Goal: Task Accomplishment & Management: Use online tool/utility

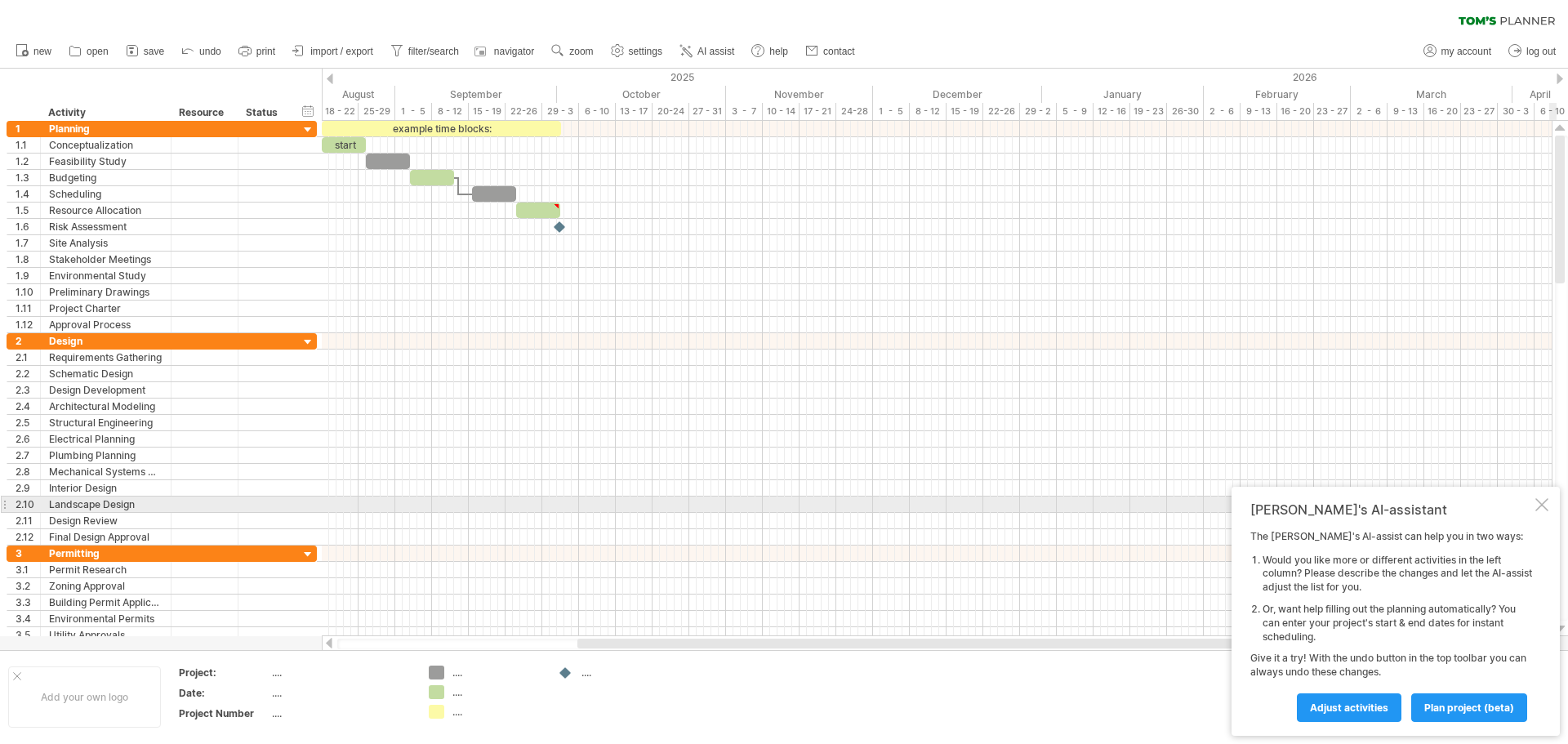
click at [1531, 505] on div "[PERSON_NAME]'s AI-assistant" at bounding box center [1391, 509] width 282 height 17
click at [1539, 508] on div at bounding box center [1542, 505] width 13 height 13
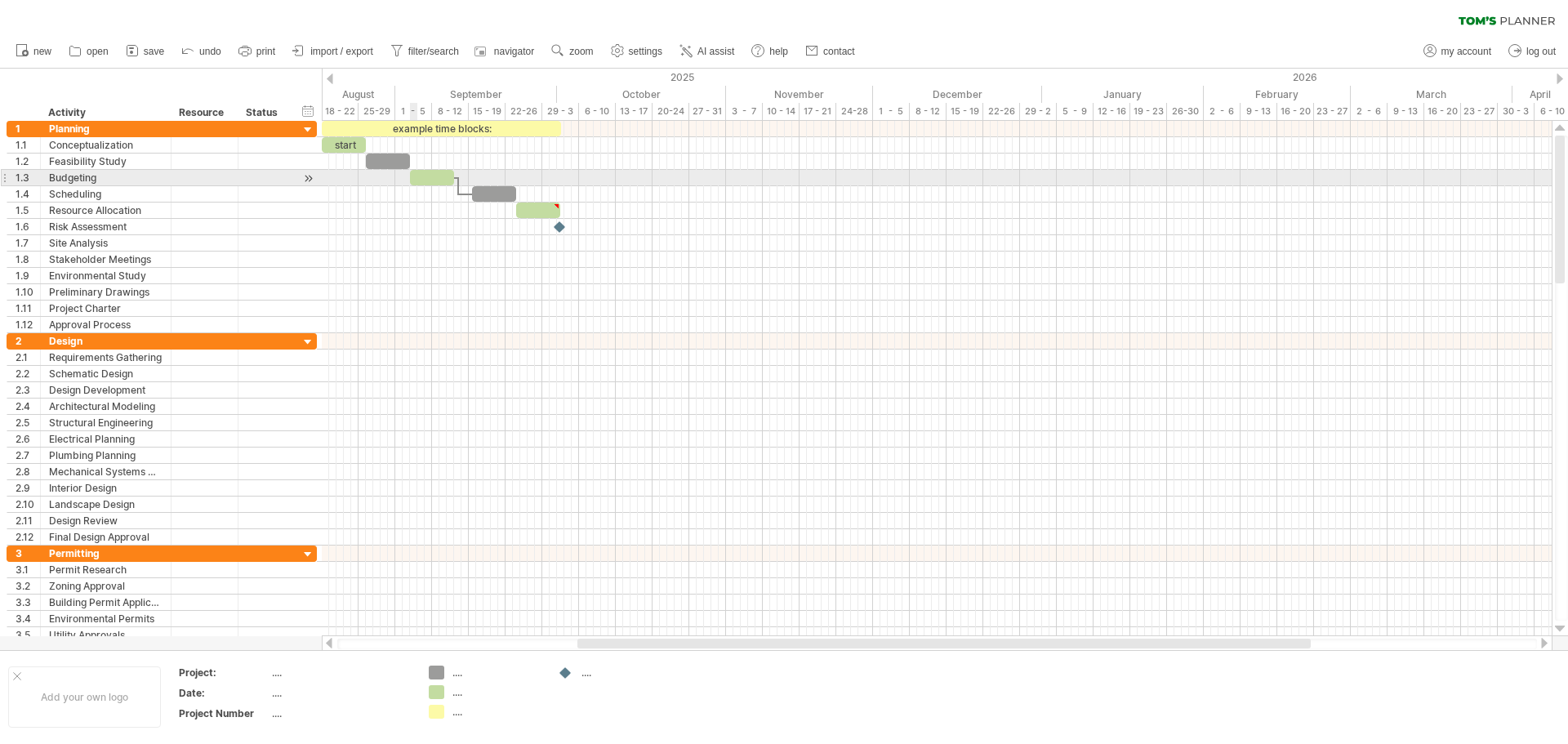
click at [423, 179] on div at bounding box center [432, 177] width 44 height 16
click at [520, 179] on div at bounding box center [937, 178] width 1230 height 17
click at [93, 126] on div "Planning" at bounding box center [106, 128] width 113 height 16
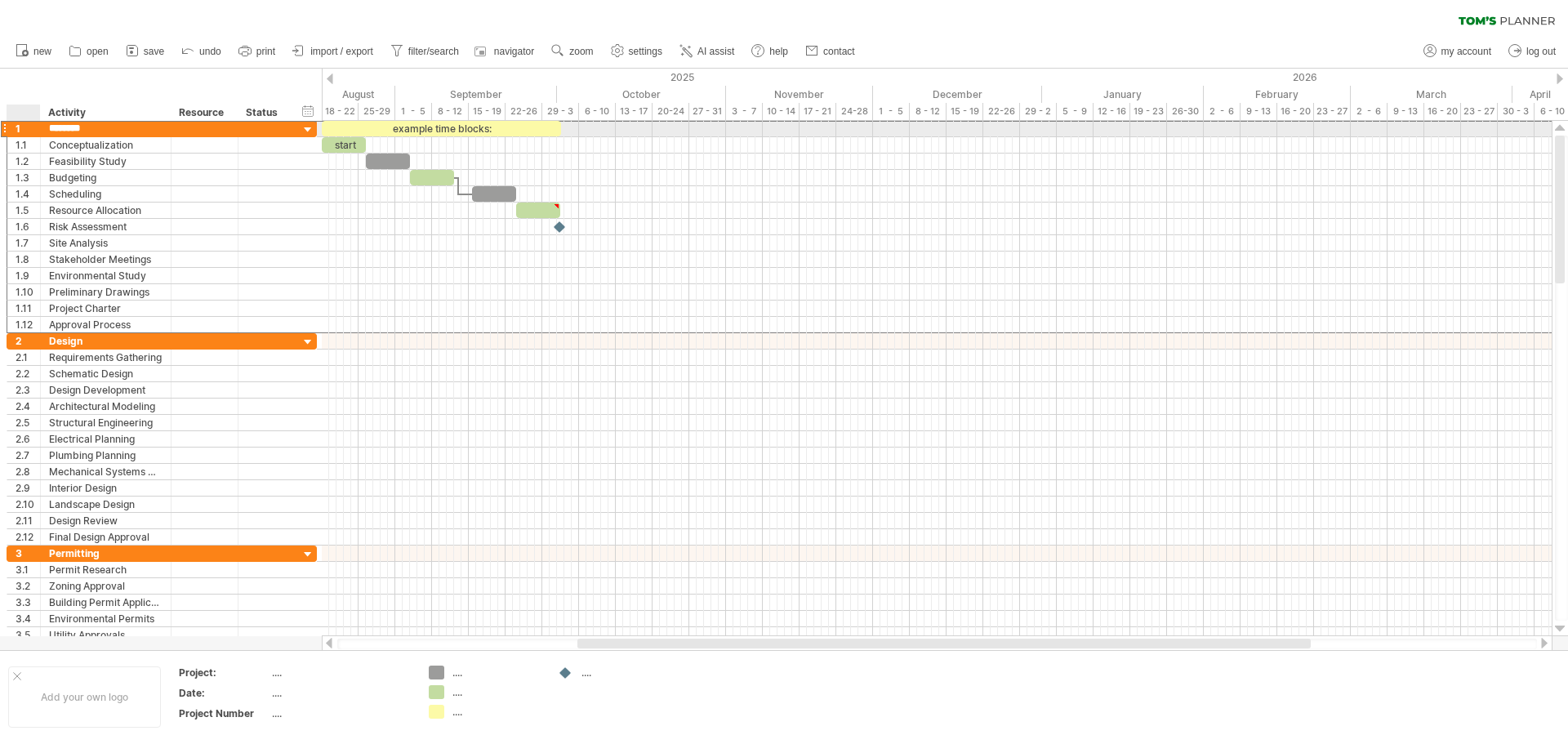
drag, startPoint x: 103, startPoint y: 130, endPoint x: 43, endPoint y: 131, distance: 60.0
click at [43, 131] on div "******** Planning" at bounding box center [106, 128] width 131 height 16
click at [103, 126] on div "L1" at bounding box center [106, 128] width 113 height 16
drag, startPoint x: 80, startPoint y: 129, endPoint x: 46, endPoint y: 128, distance: 34.0
click at [46, 128] on div "** L1" at bounding box center [106, 128] width 131 height 16
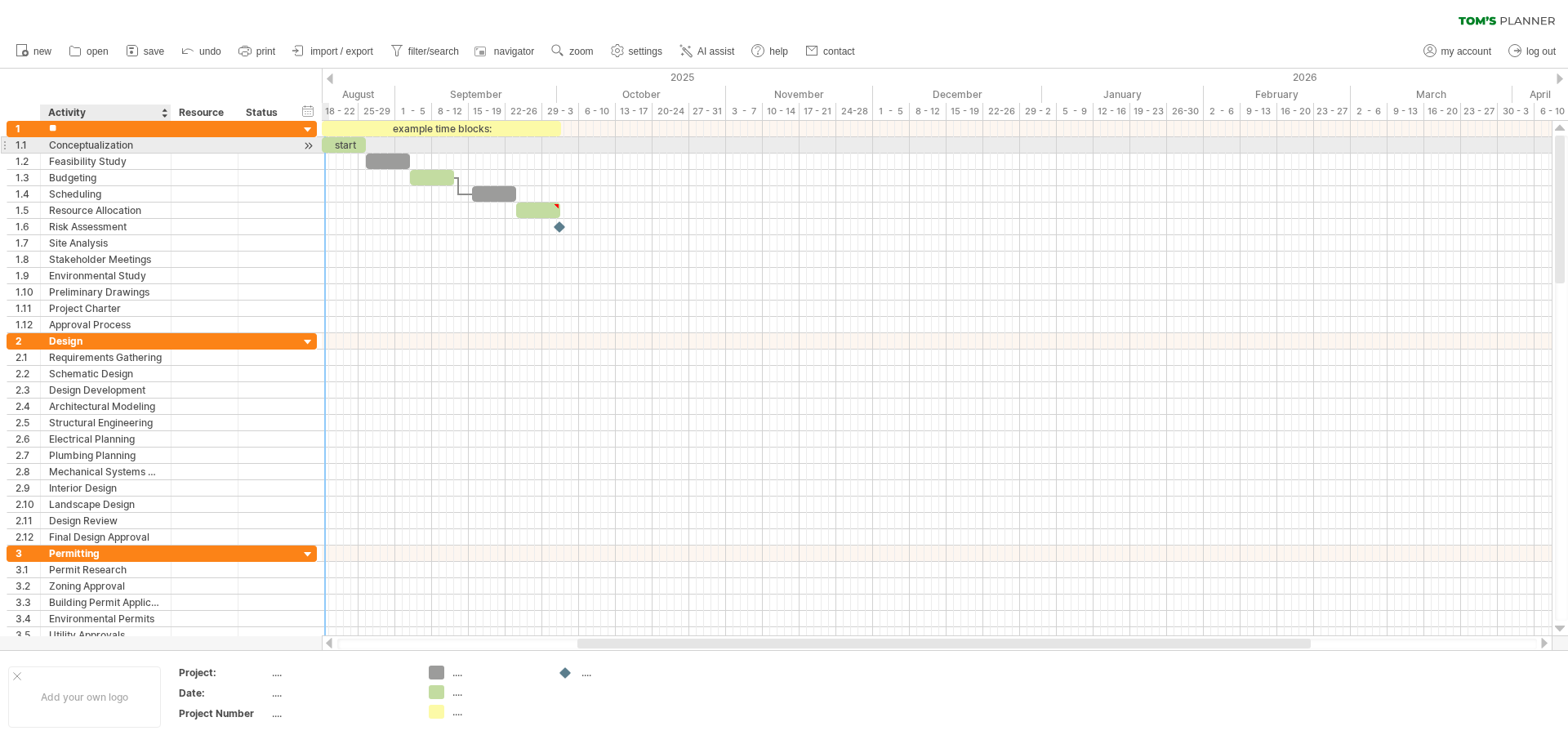
click at [117, 141] on div "Conceptualization" at bounding box center [106, 145] width 113 height 16
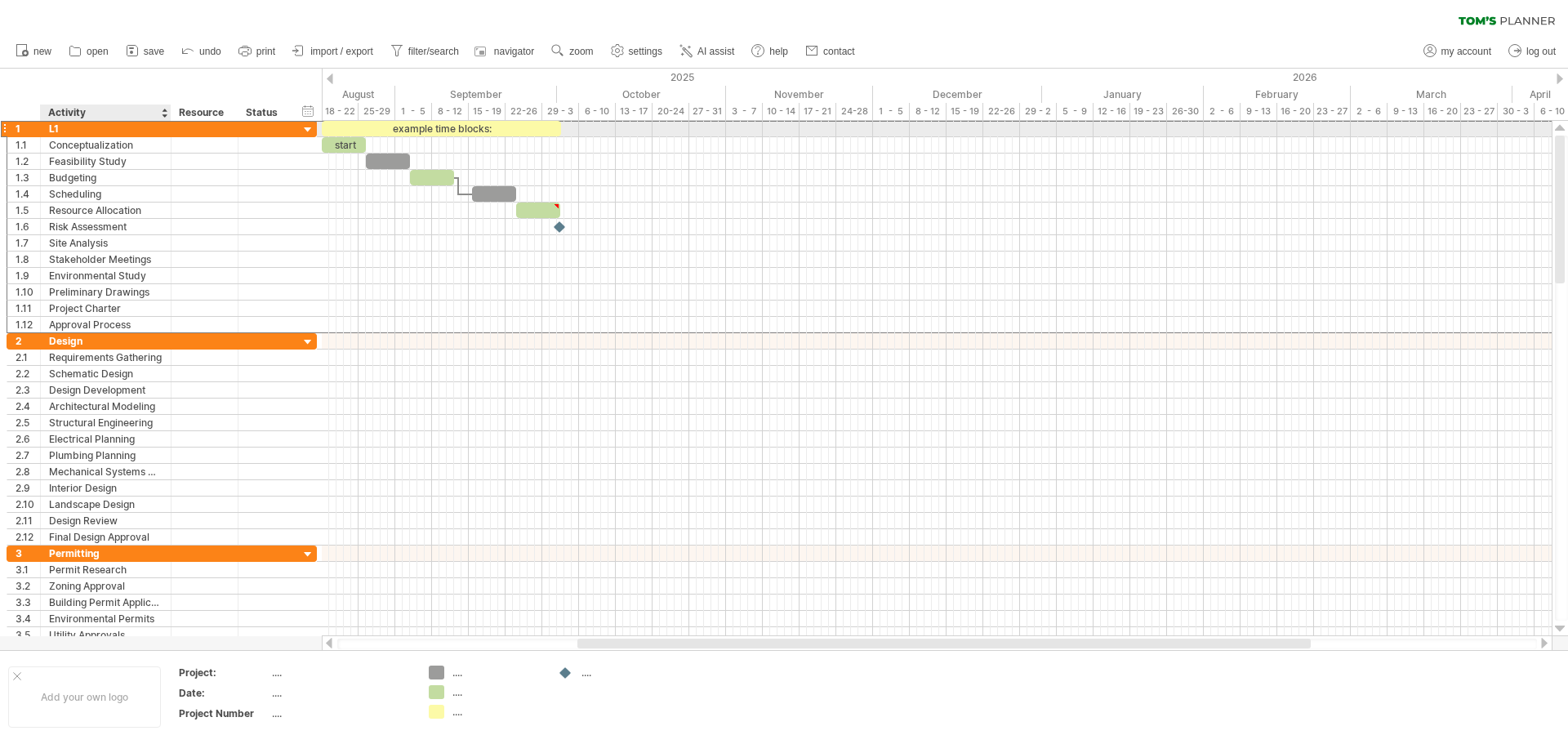
click at [77, 126] on div "L1" at bounding box center [106, 128] width 113 height 16
click at [0, 0] on input "**" at bounding box center [0, 0] width 0 height 0
type input "**********"
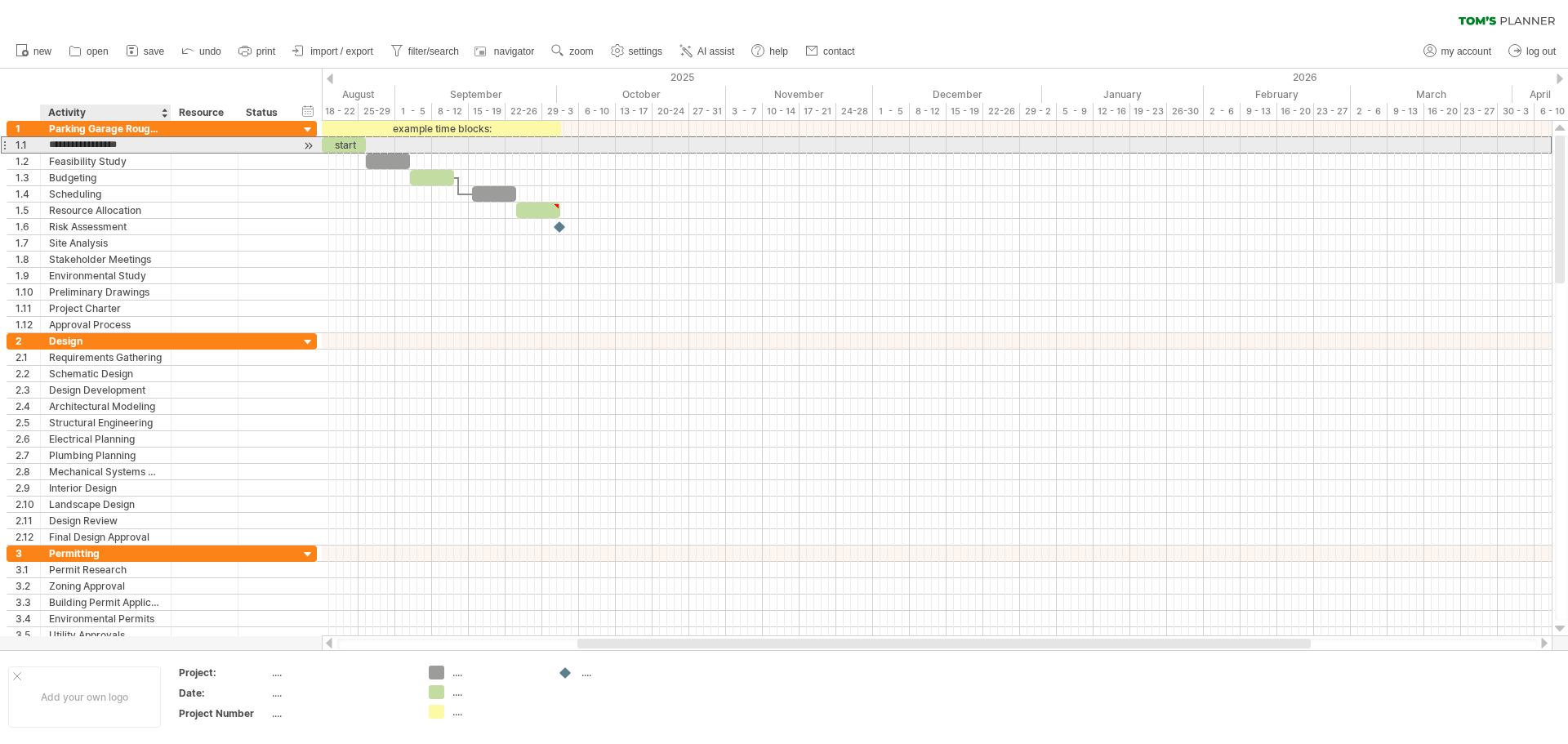
click at [85, 149] on input "**********" at bounding box center [106, 145] width 113 height 16
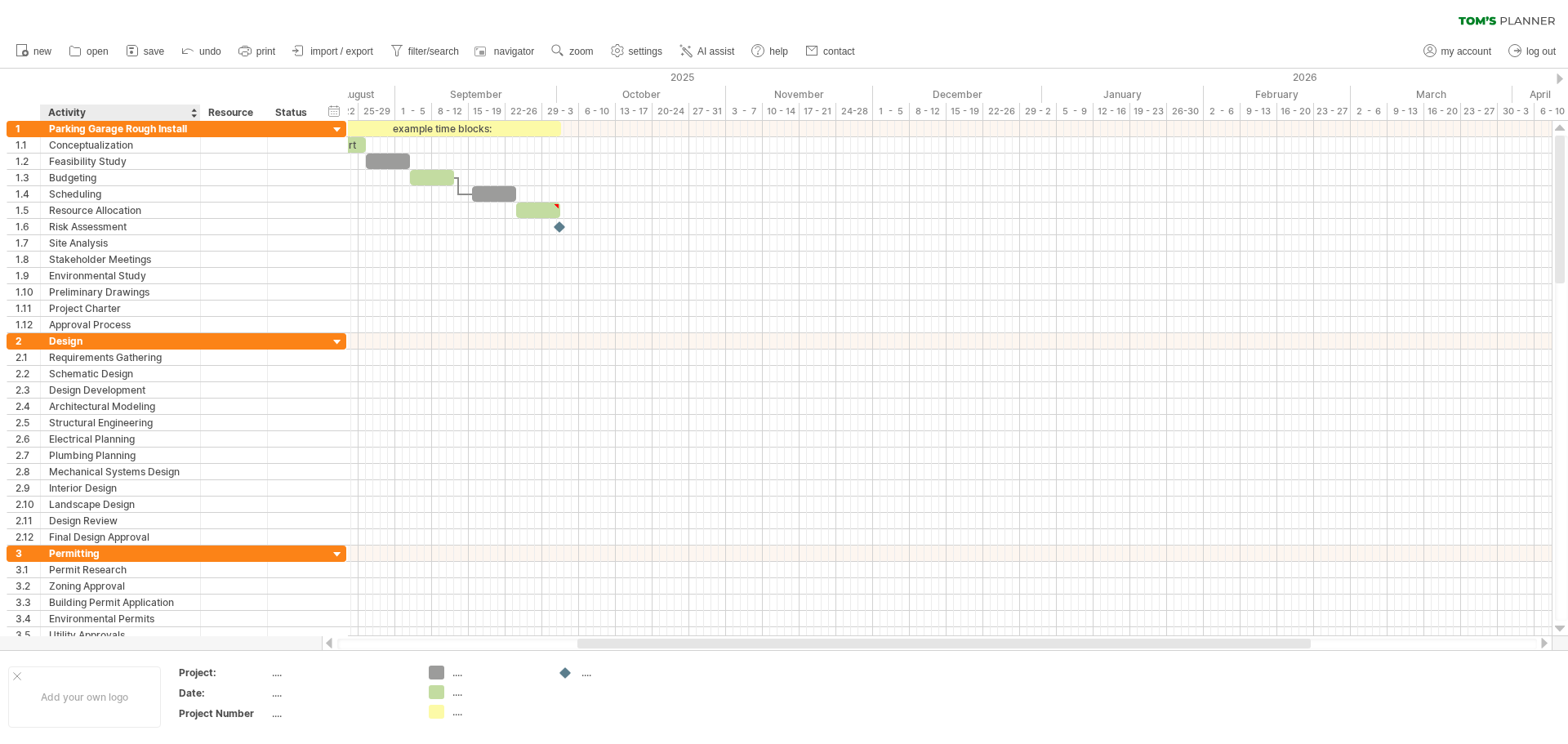
drag, startPoint x: 169, startPoint y: 107, endPoint x: 198, endPoint y: 104, distance: 29.2
click at [198, 104] on div "hide start/end/duration show start/end/duration ******** Activity ******** Reso…" at bounding box center [174, 94] width 348 height 52
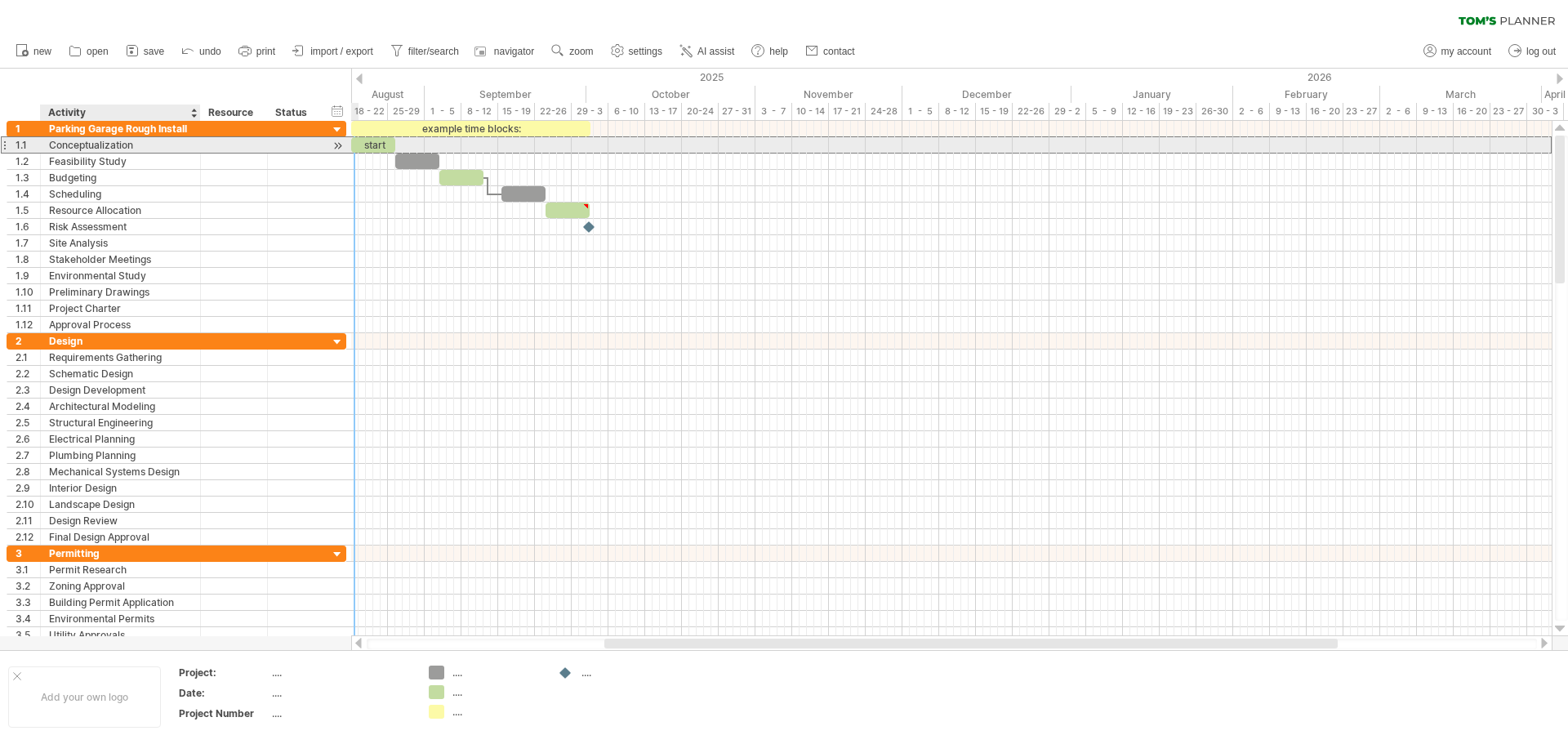
click at [144, 146] on div "Conceptualization" at bounding box center [121, 145] width 143 height 16
click at [144, 146] on input "**********" at bounding box center [121, 145] width 143 height 16
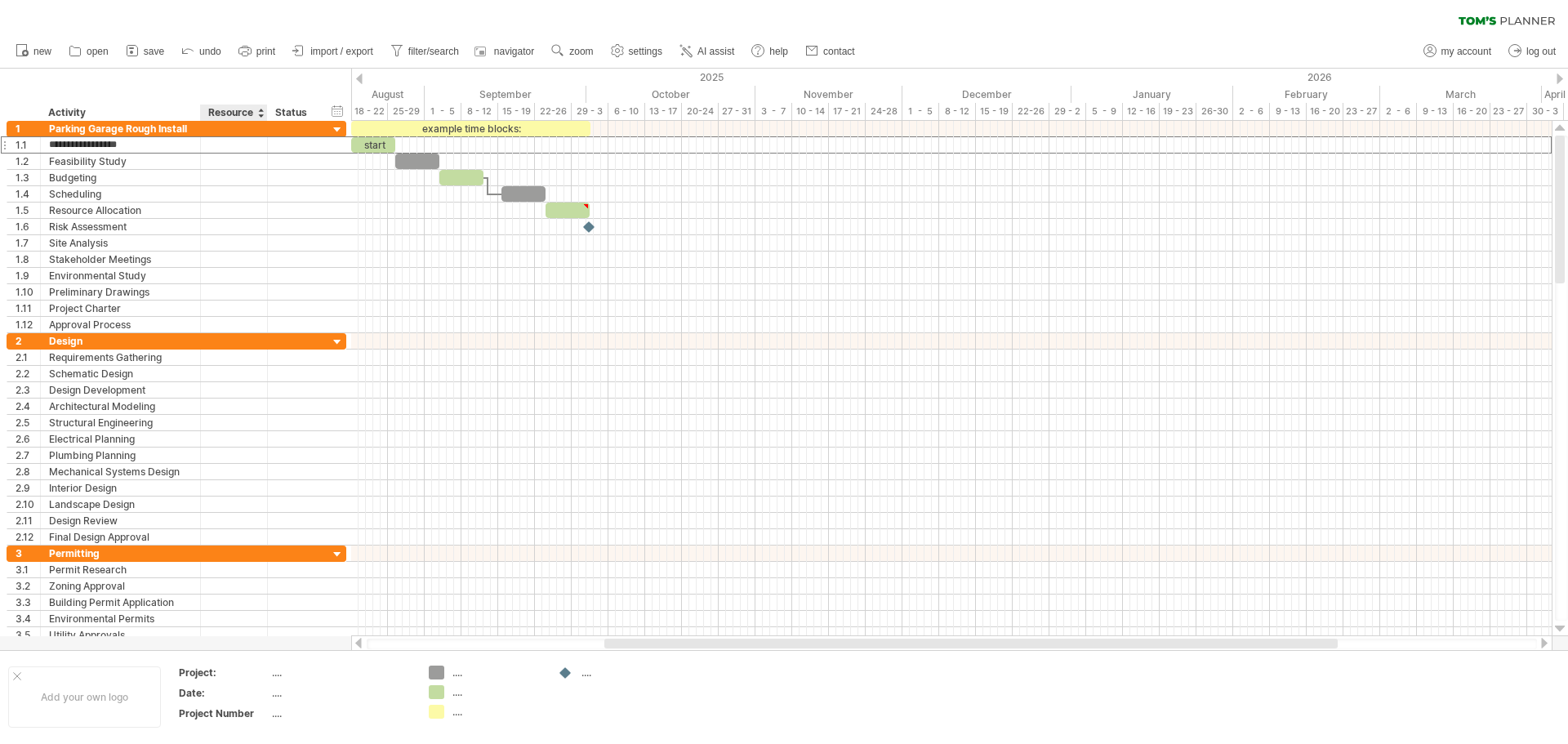
click at [261, 112] on div at bounding box center [261, 113] width 7 height 17
click at [239, 112] on div "Resource" at bounding box center [233, 113] width 50 height 17
click at [0, 0] on input "********" at bounding box center [0, 0] width 0 height 0
click at [239, 112] on input "********" at bounding box center [233, 113] width 50 height 17
drag, startPoint x: 352, startPoint y: 153, endPoint x: 454, endPoint y: 155, distance: 102.0
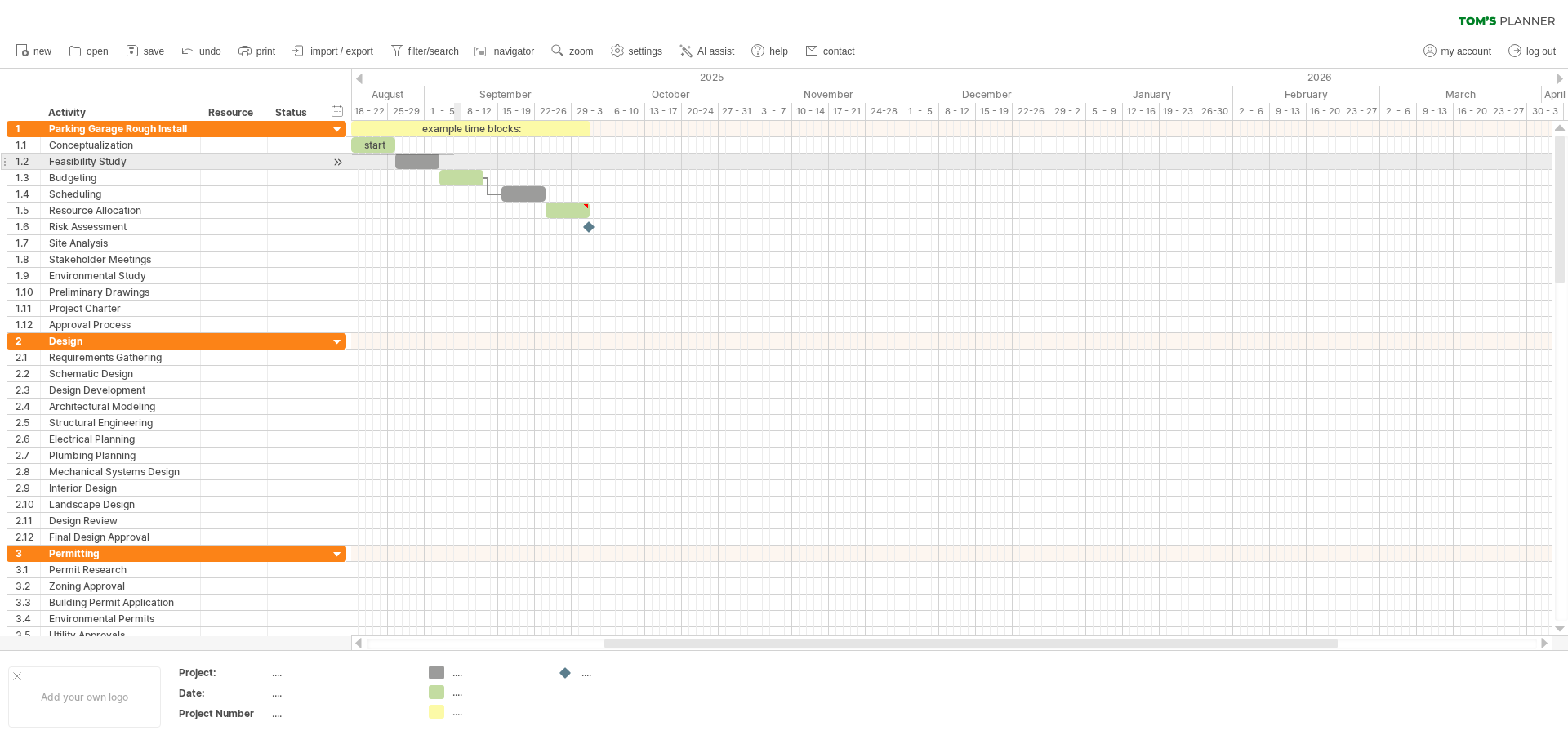
click at [454, 155] on div at bounding box center [951, 161] width 1200 height 17
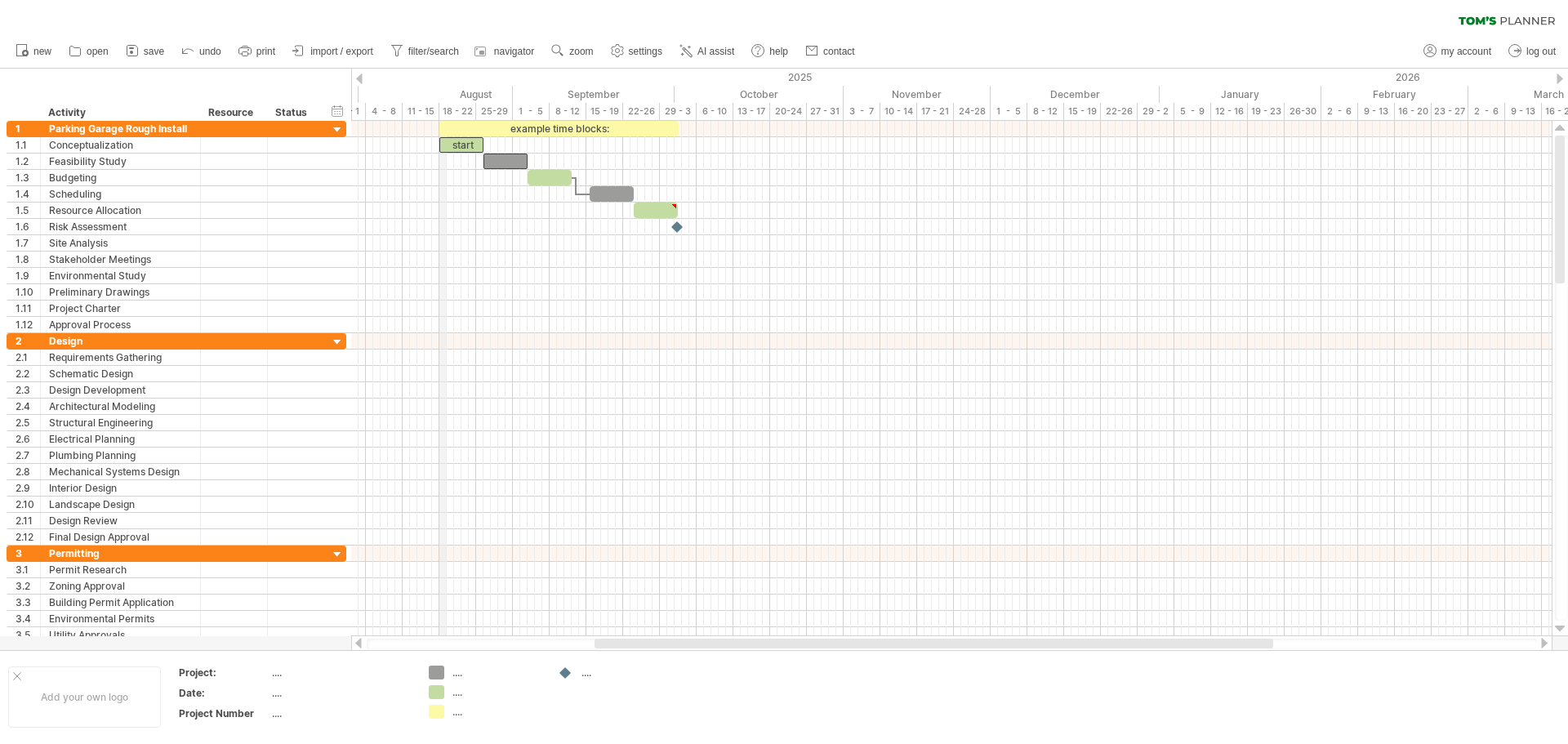
drag, startPoint x: 351, startPoint y: 82, endPoint x: 442, endPoint y: 80, distance: 91.0
click at [442, 80] on div "2025" at bounding box center [200, 77] width 1918 height 17
click at [338, 107] on div "hide start/end/duration show start/end/duration" at bounding box center [337, 111] width 16 height 17
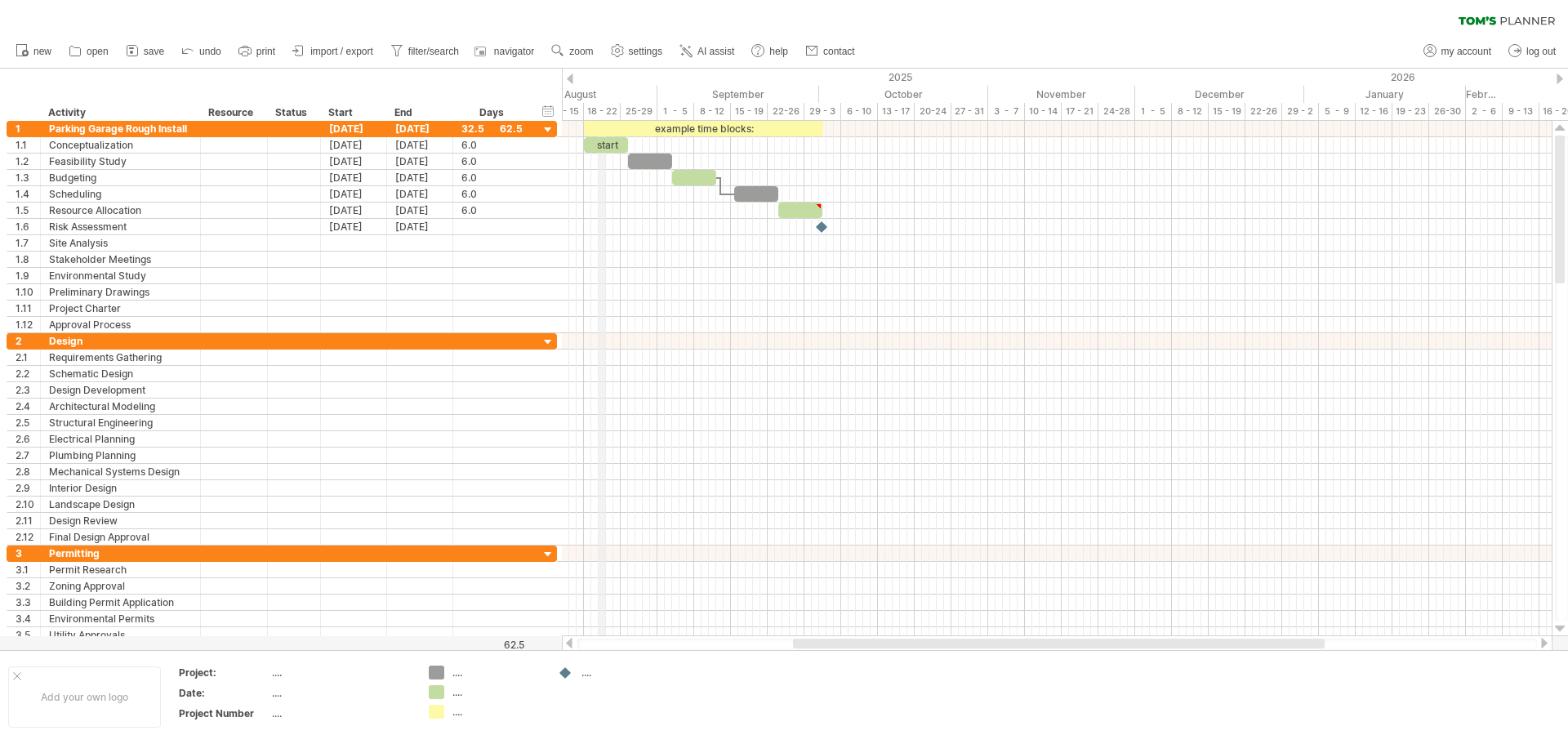
drag, startPoint x: 668, startPoint y: 98, endPoint x: 602, endPoint y: 97, distance: 66.0
click at [602, 97] on div "August" at bounding box center [579, 94] width 154 height 17
click at [339, 125] on div "[DATE]" at bounding box center [354, 128] width 66 height 16
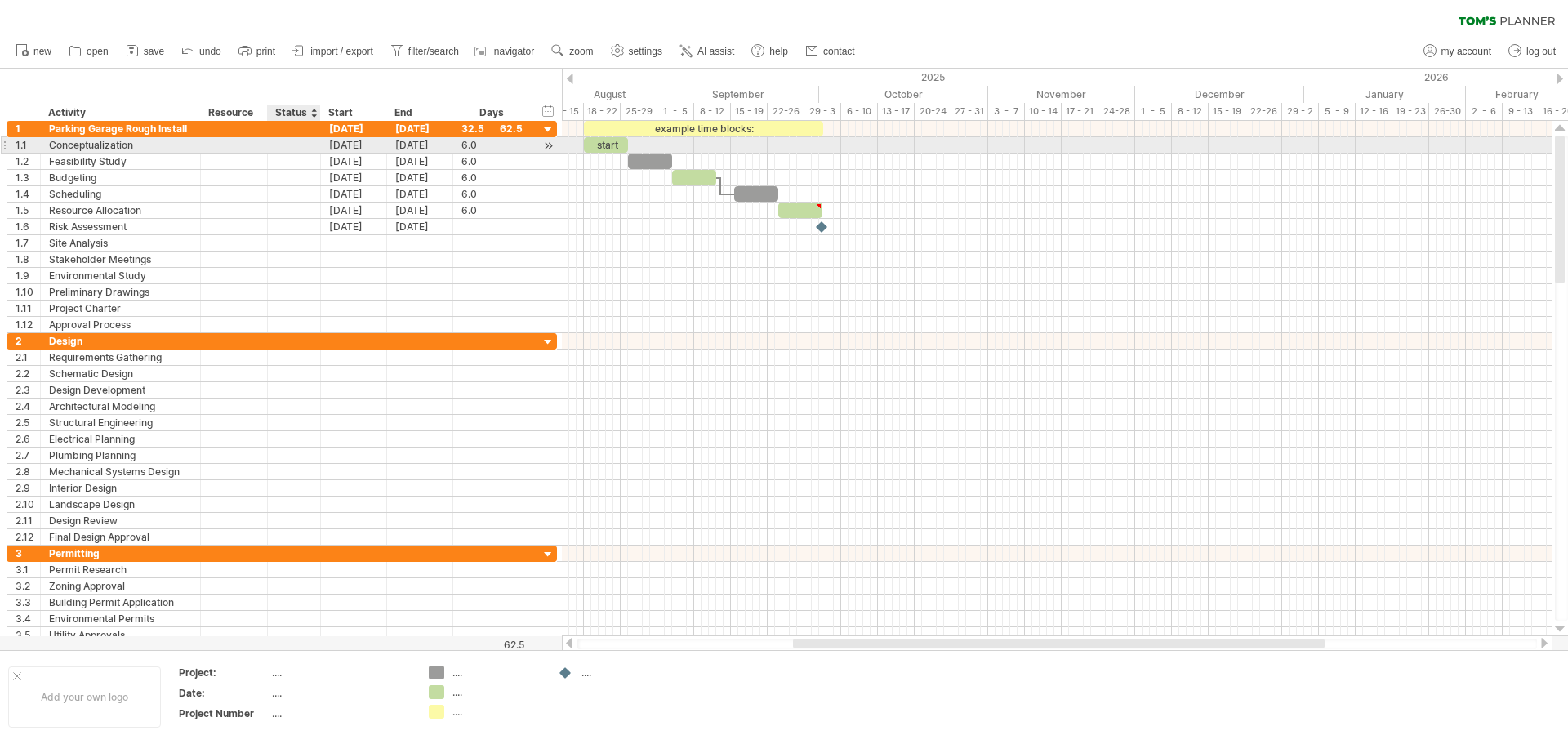
click at [315, 139] on div at bounding box center [319, 146] width 8 height 17
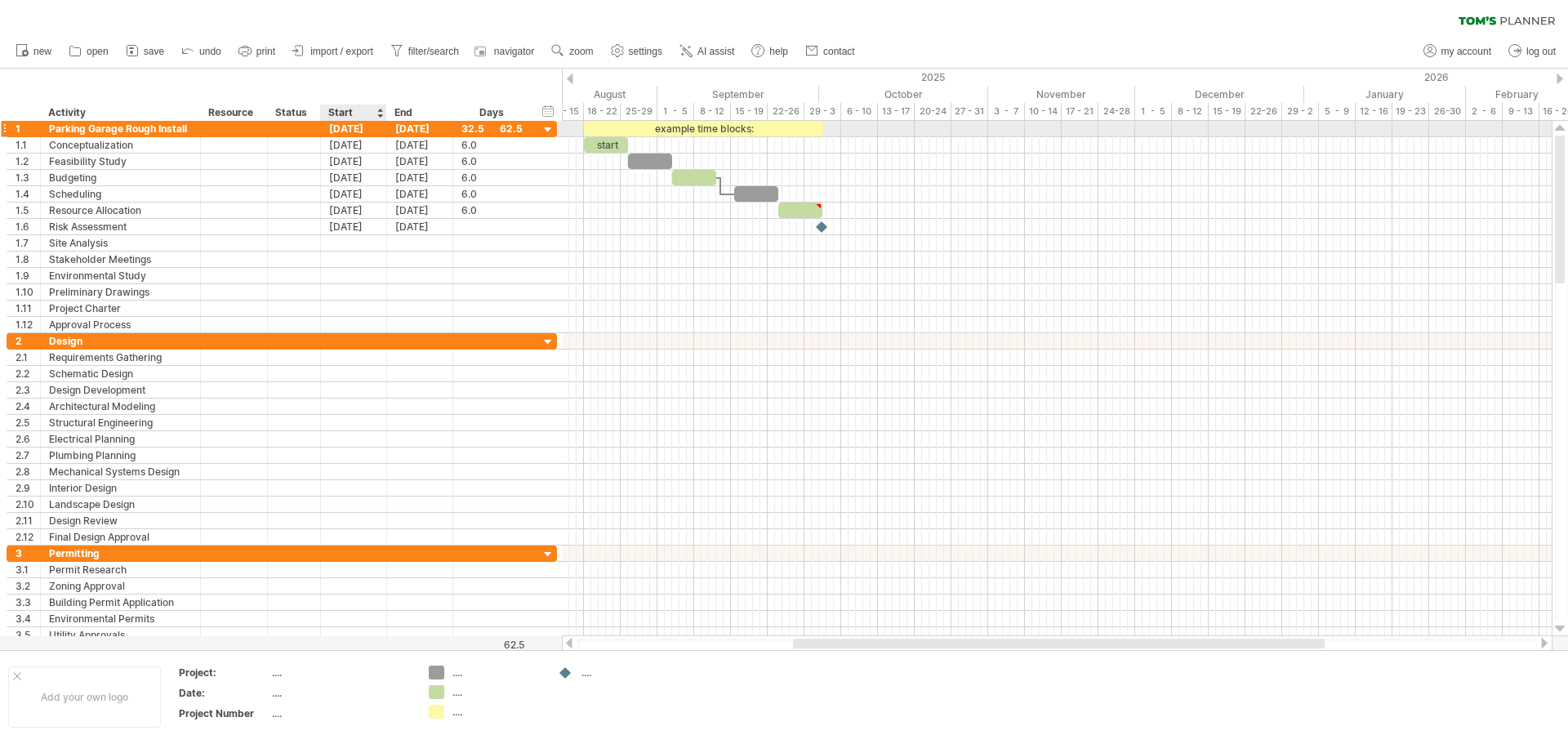
click at [338, 132] on div "[DATE]" at bounding box center [354, 128] width 66 height 16
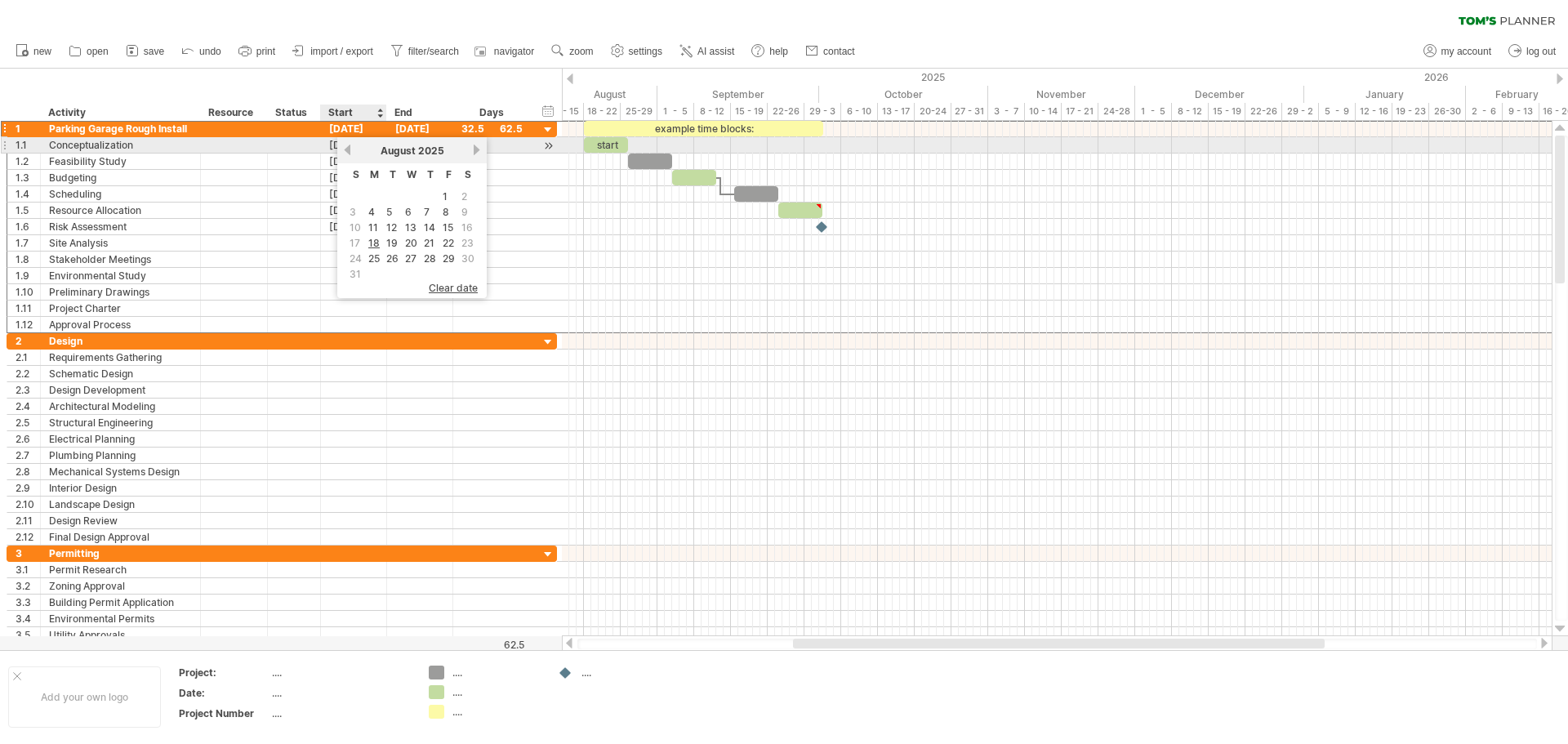
click at [350, 150] on link "previous" at bounding box center [347, 150] width 12 height 12
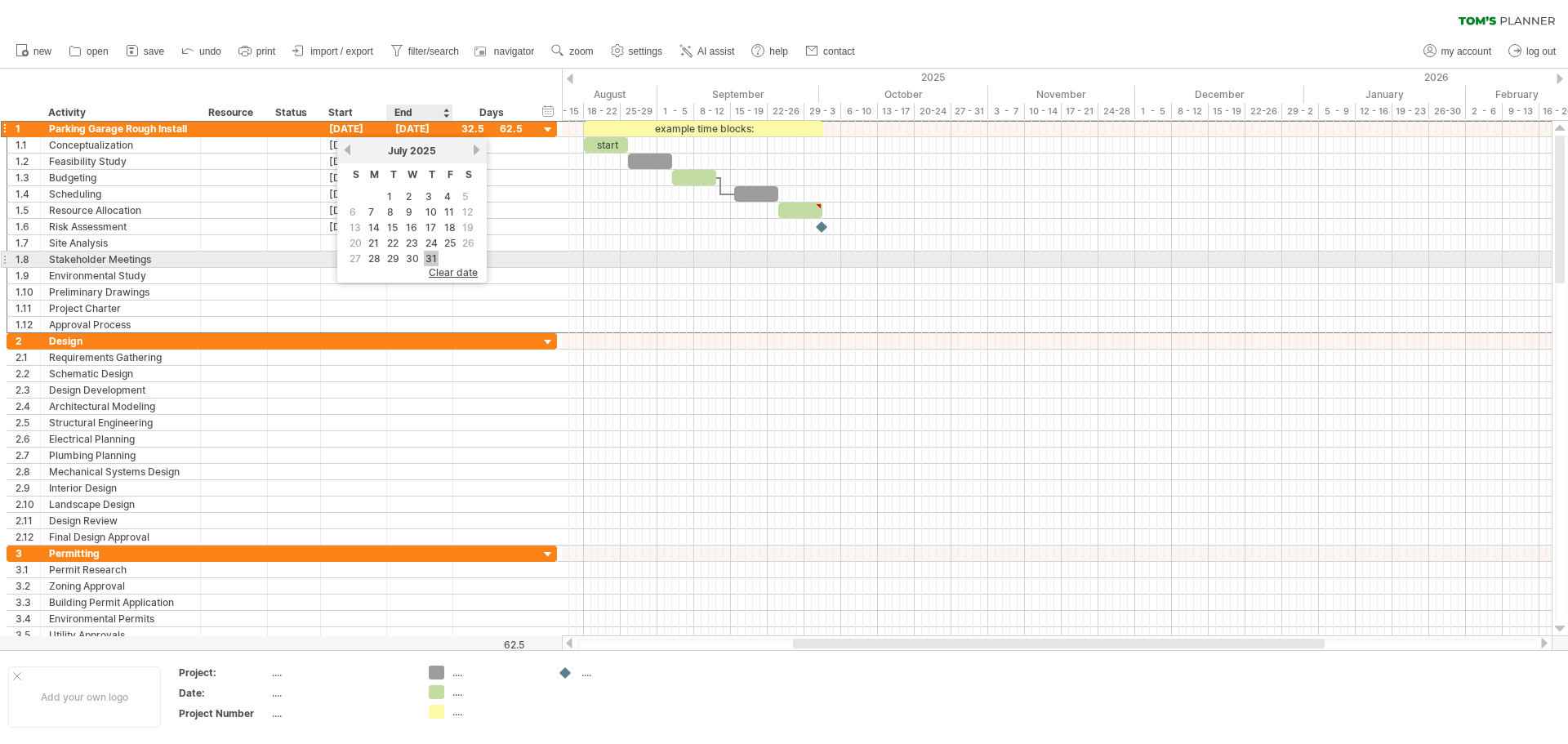
click at [429, 252] on link "31" at bounding box center [431, 258] width 15 height 16
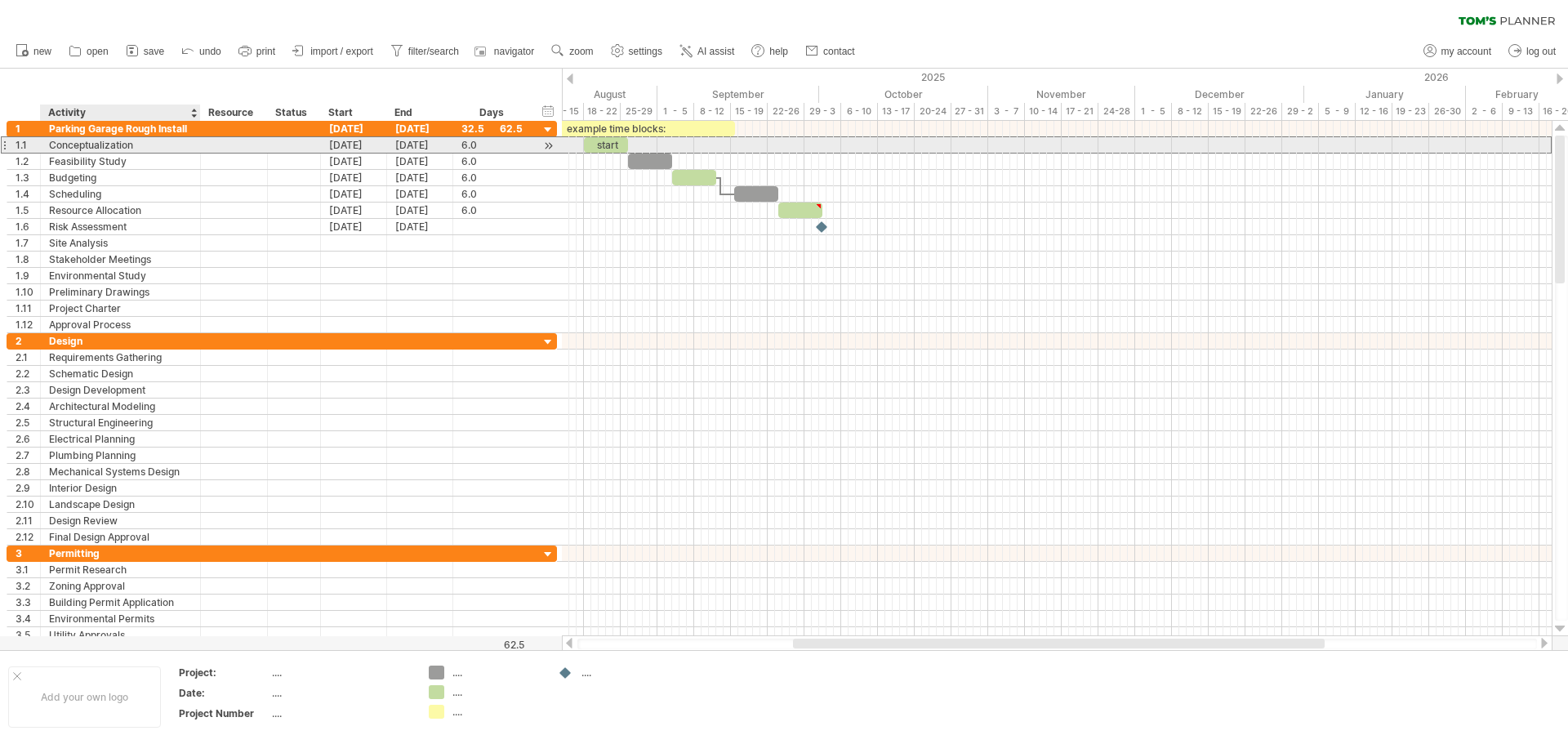
click at [152, 143] on div "Conceptualization" at bounding box center [121, 145] width 143 height 16
click at [152, 143] on input "**********" at bounding box center [121, 145] width 143 height 16
type input "********"
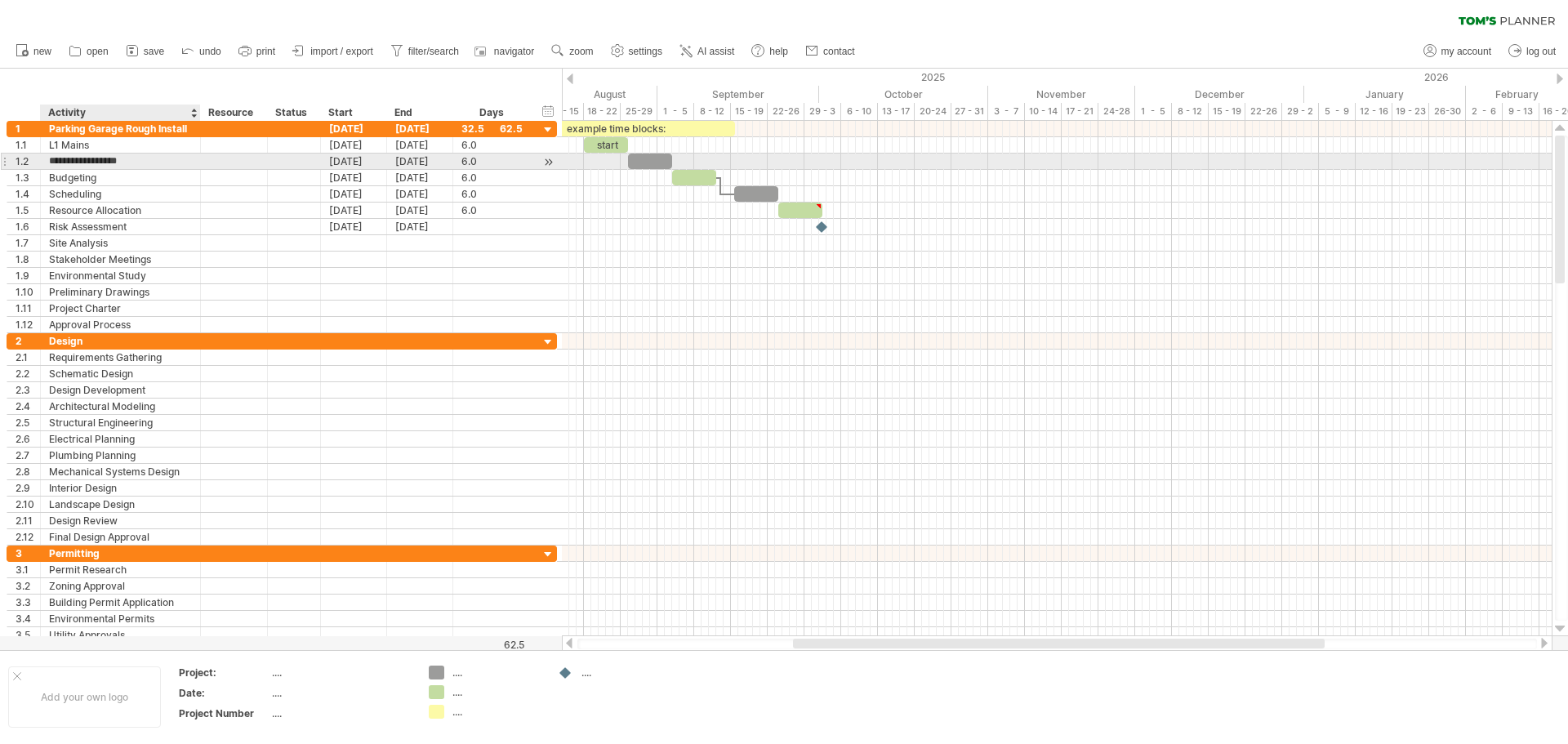
click at [152, 158] on input "**********" at bounding box center [121, 161] width 143 height 16
type input "**********"
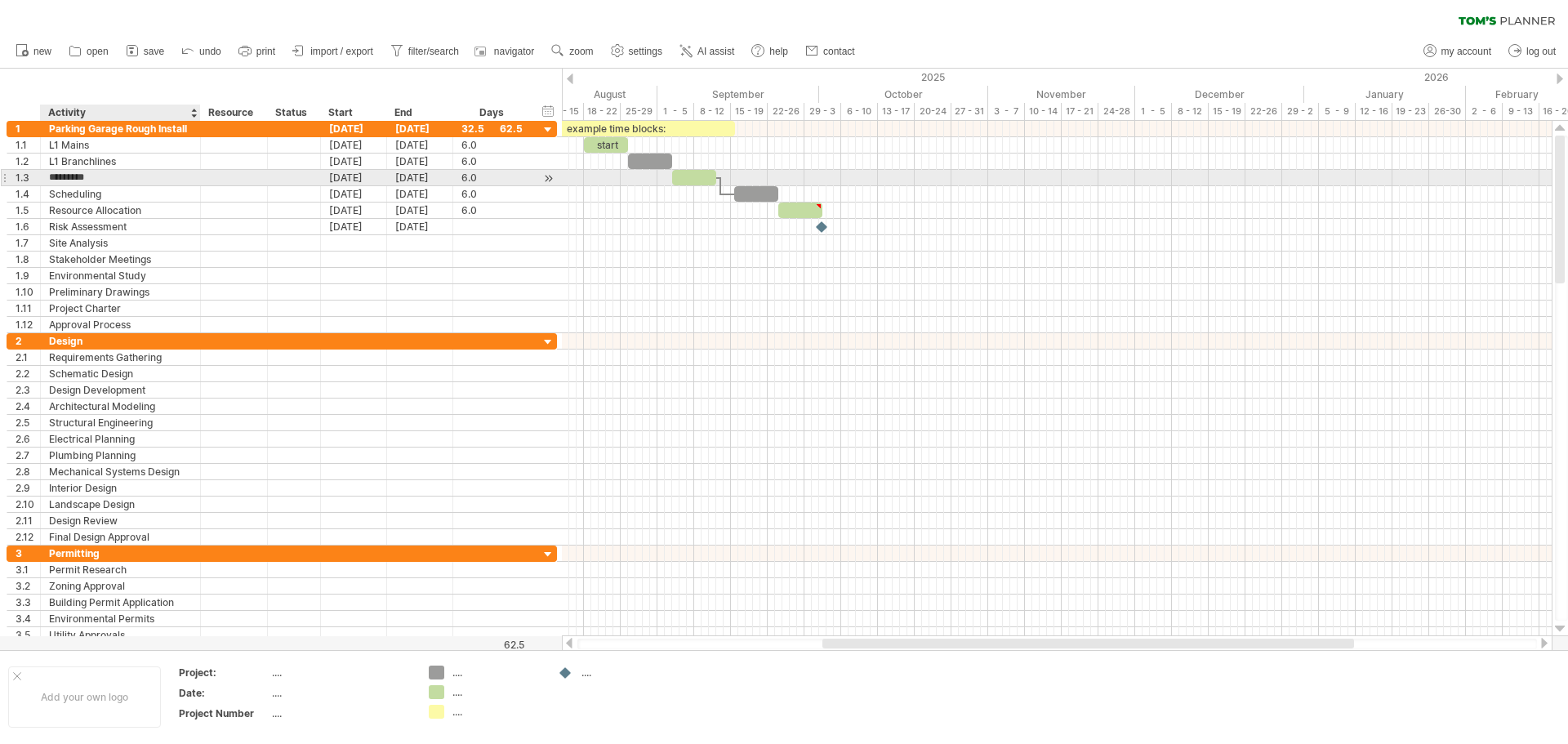
click at [97, 180] on input "*********" at bounding box center [121, 177] width 143 height 16
type input "**********"
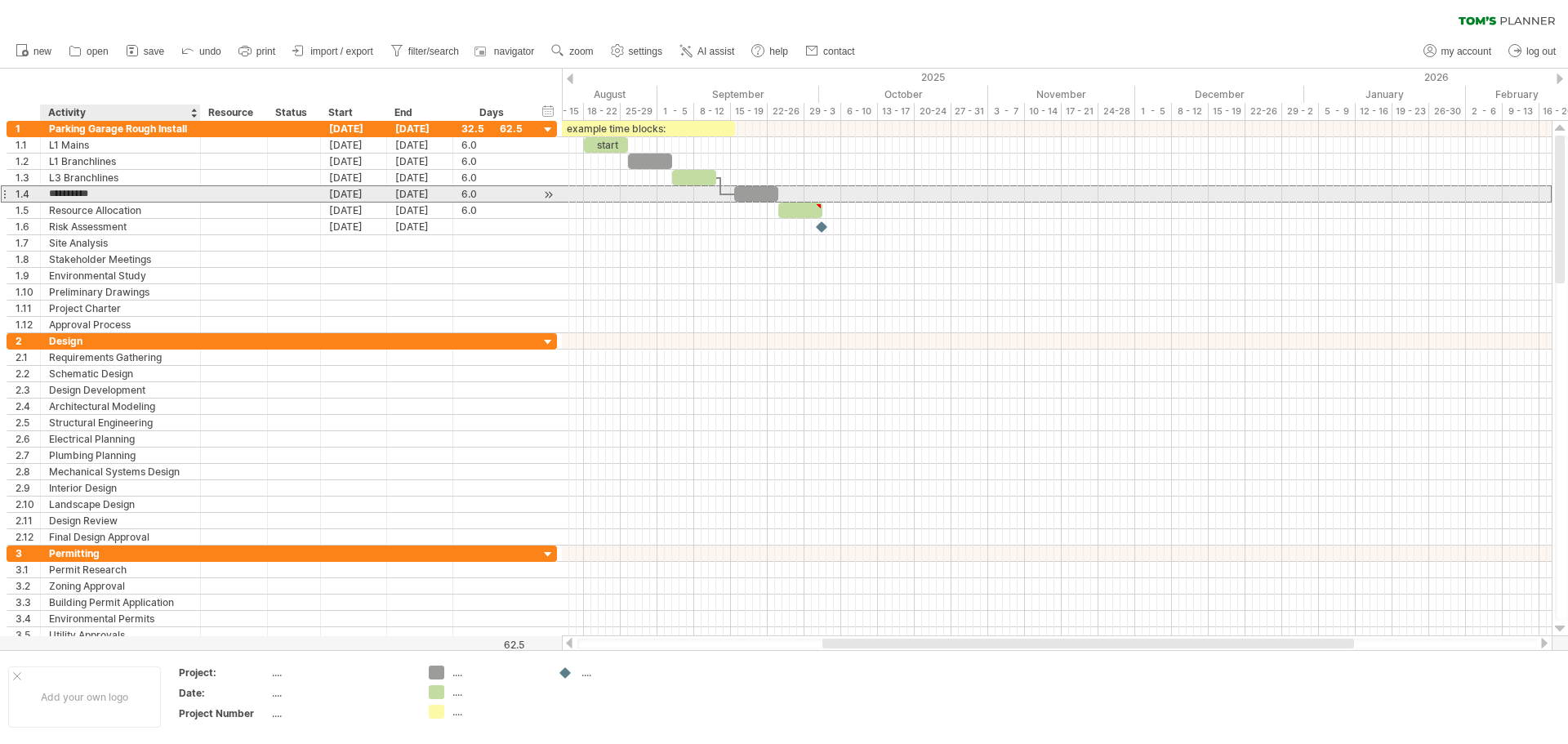
click at [148, 196] on input "**********" at bounding box center [121, 194] width 143 height 16
type input "**********"
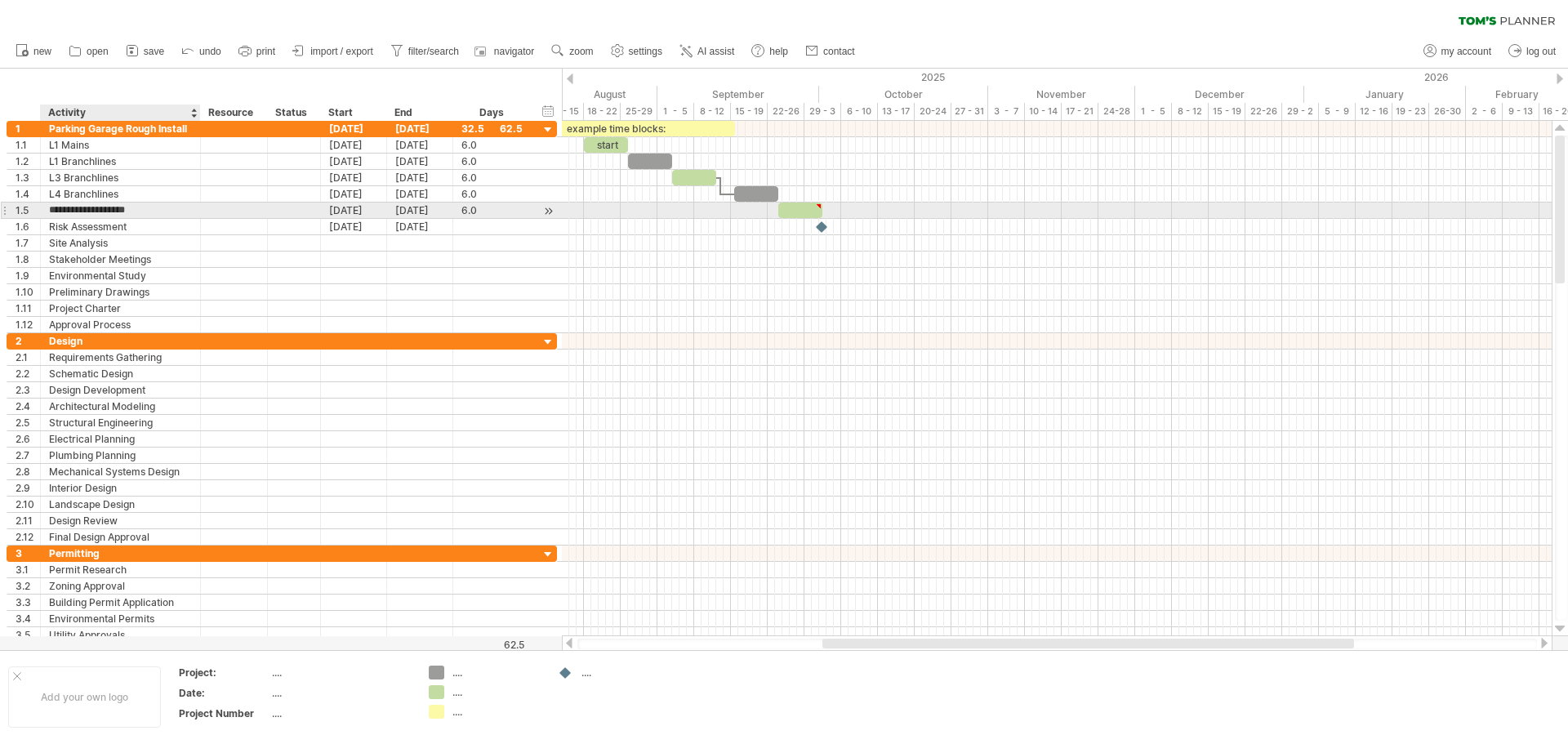
click at [137, 203] on input "**********" at bounding box center [121, 210] width 143 height 16
type input "*"
type input "**********"
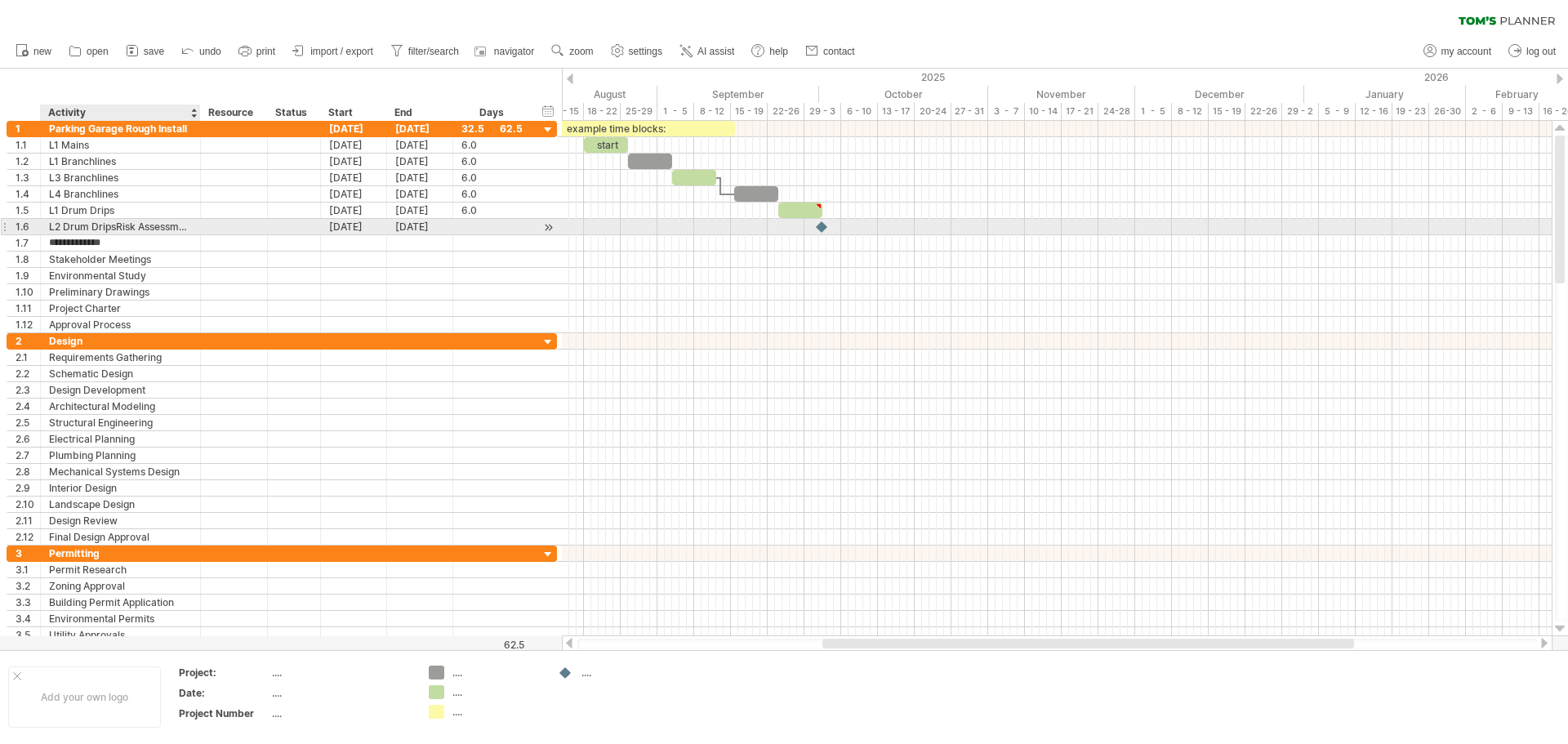
click at [156, 226] on div "L2 Drum DripsRisk Assessment" at bounding box center [121, 226] width 143 height 16
click at [156, 226] on input "**********" at bounding box center [121, 226] width 143 height 16
type input "**********"
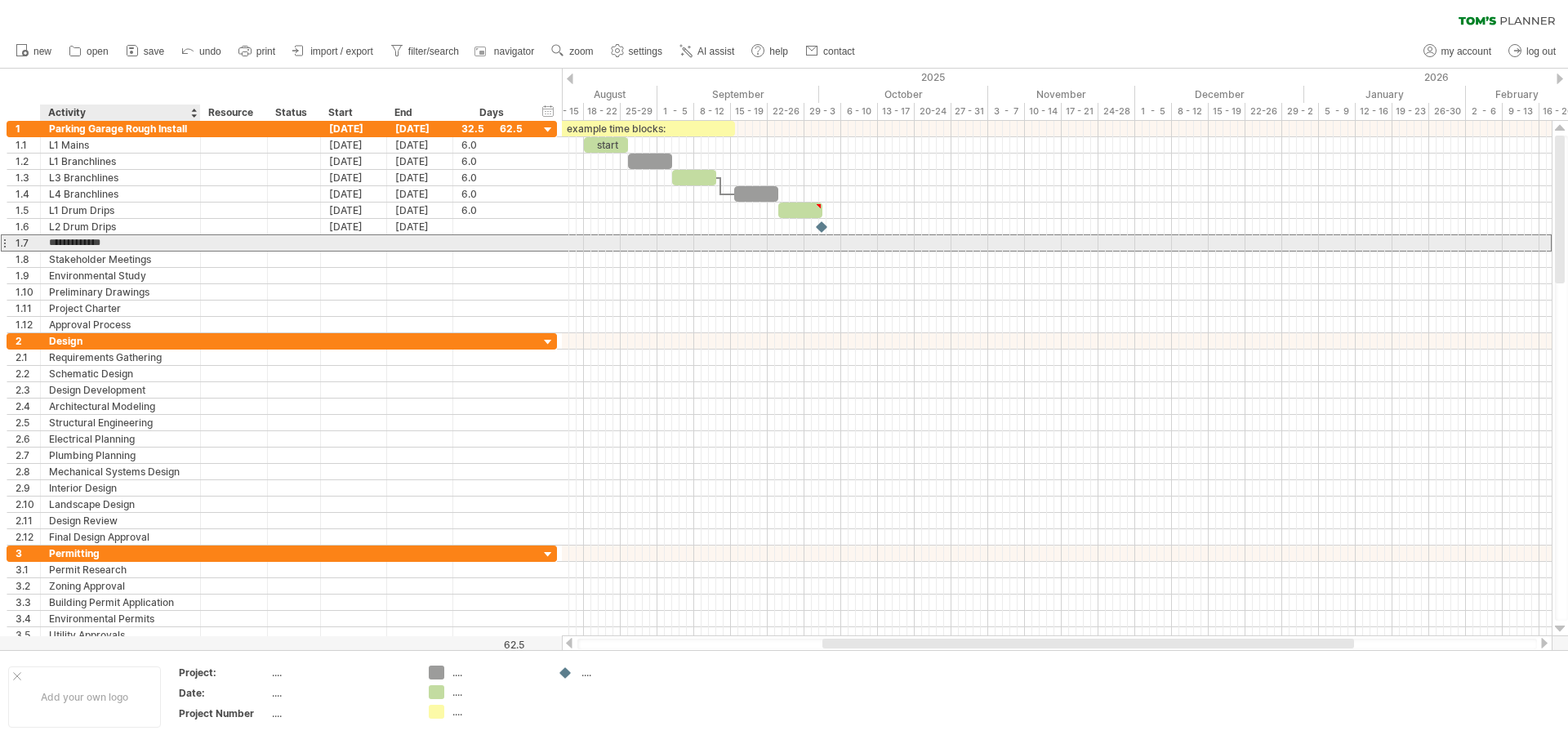
click at [100, 239] on input "**********" at bounding box center [121, 243] width 143 height 16
drag, startPoint x: 123, startPoint y: 241, endPoint x: 22, endPoint y: 228, distance: 101.8
click at [22, 228] on div "**********" at bounding box center [281, 226] width 550 height 212
click at [129, 244] on div "L3 Branchlines" at bounding box center [121, 243] width 143 height 16
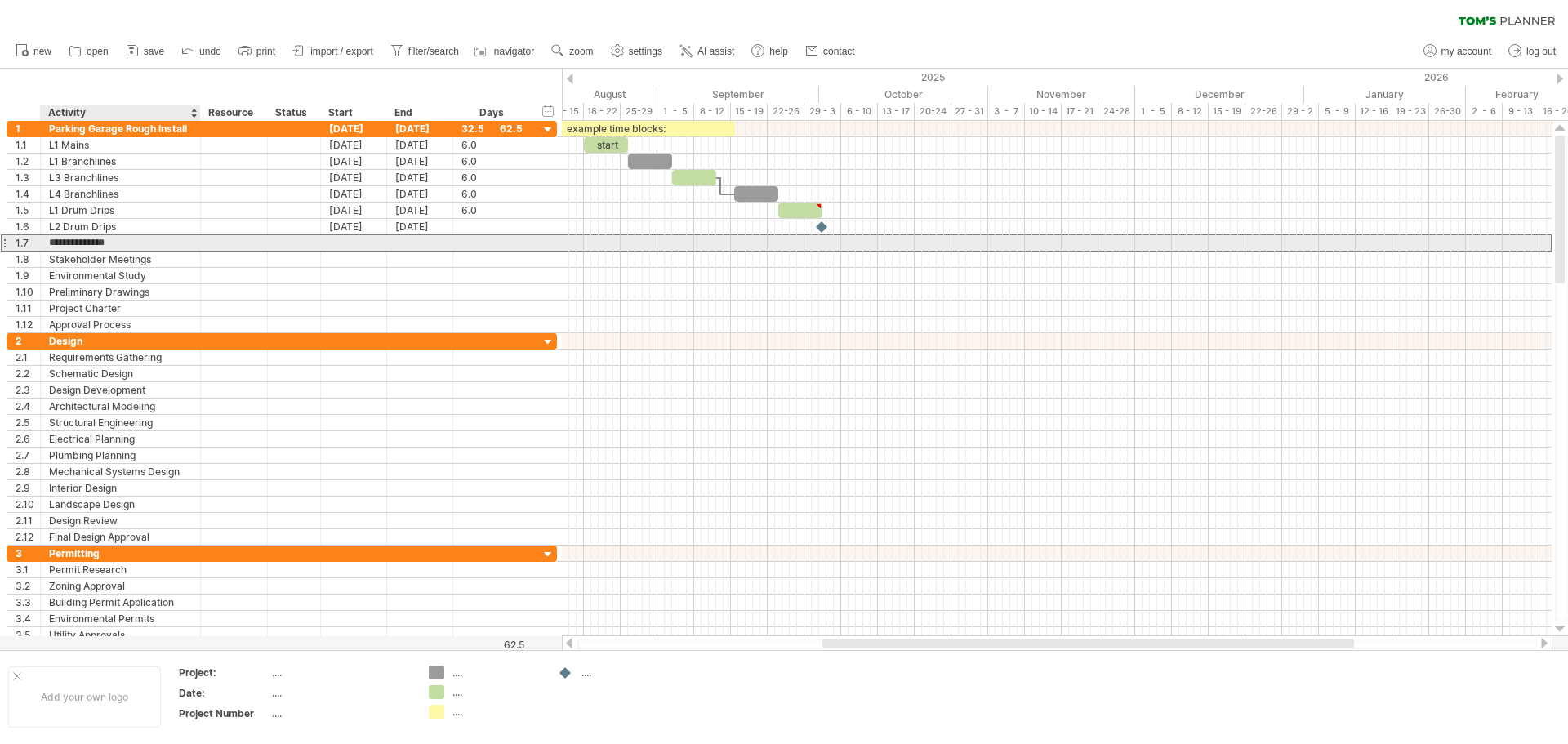
click at [129, 244] on input "**********" at bounding box center [121, 243] width 143 height 16
type input "**********"
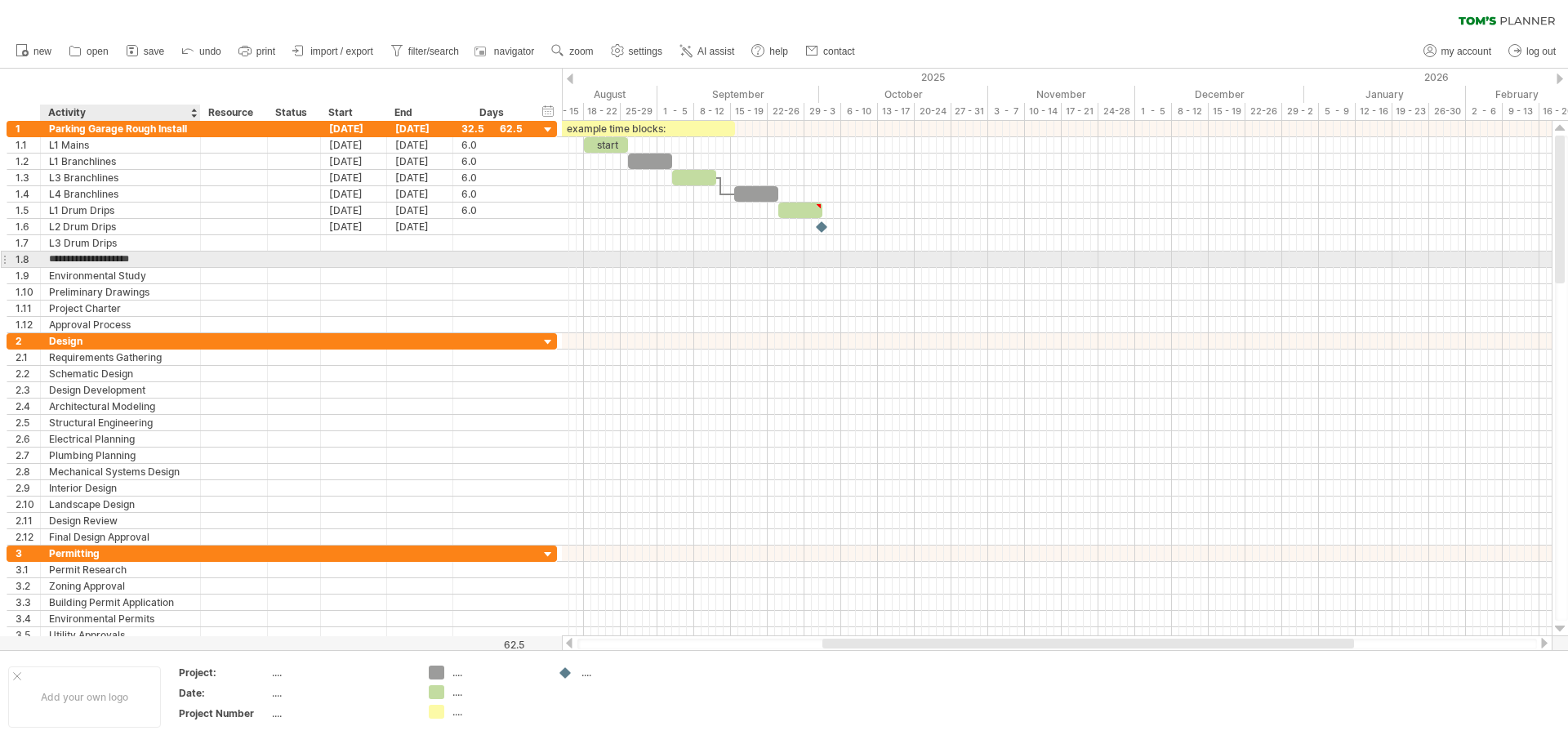
click at [151, 255] on input "**********" at bounding box center [121, 259] width 143 height 16
drag, startPoint x: 162, startPoint y: 259, endPoint x: 4, endPoint y: 261, distance: 158.0
click at [7, 261] on div "**********" at bounding box center [281, 259] width 550 height 17
type input "*"
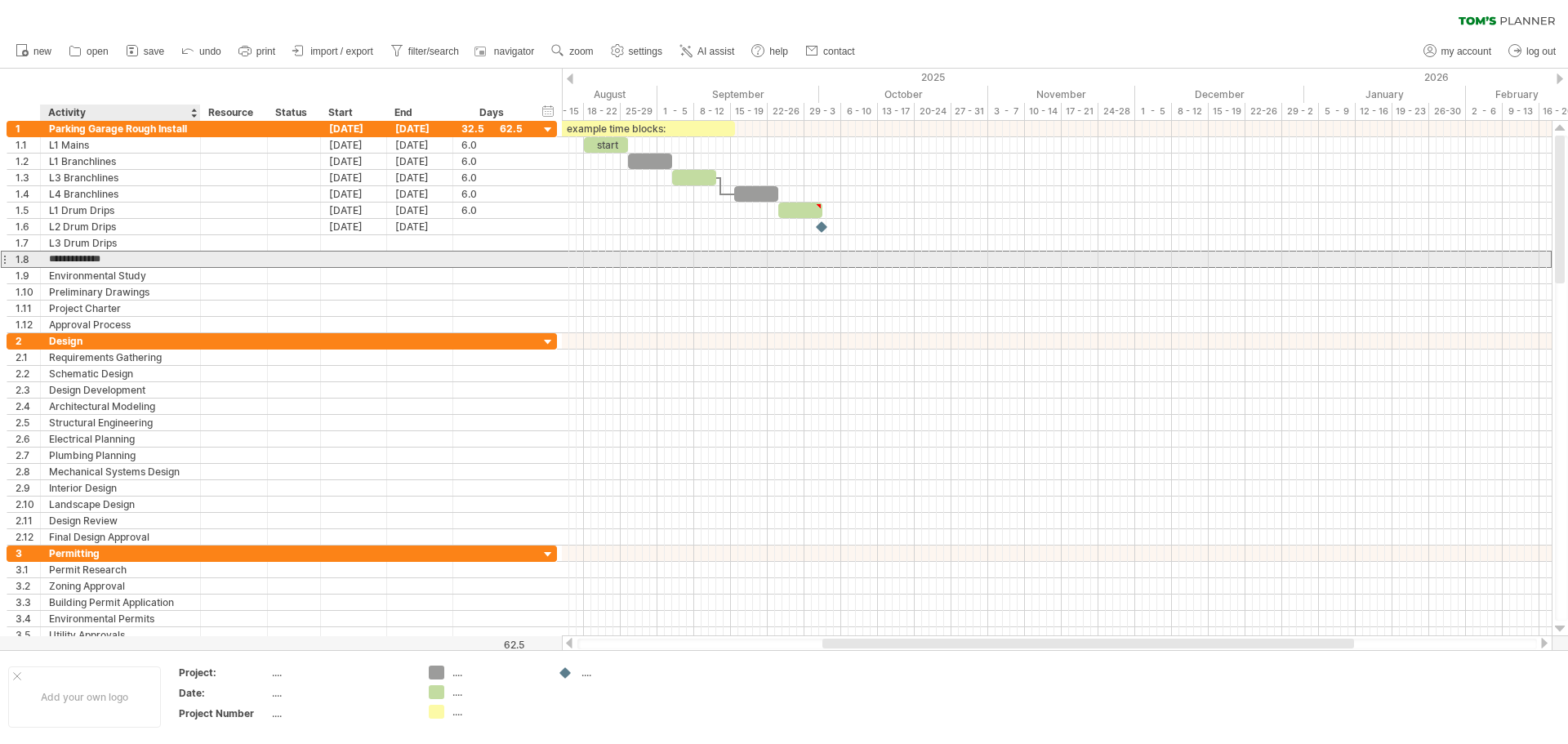
type input "**********"
click at [131, 262] on div "L4 Drum Drips" at bounding box center [121, 259] width 143 height 16
drag, startPoint x: 131, startPoint y: 263, endPoint x: 42, endPoint y: 262, distance: 89.0
click at [40, 262] on div "**********" at bounding box center [281, 259] width 550 height 17
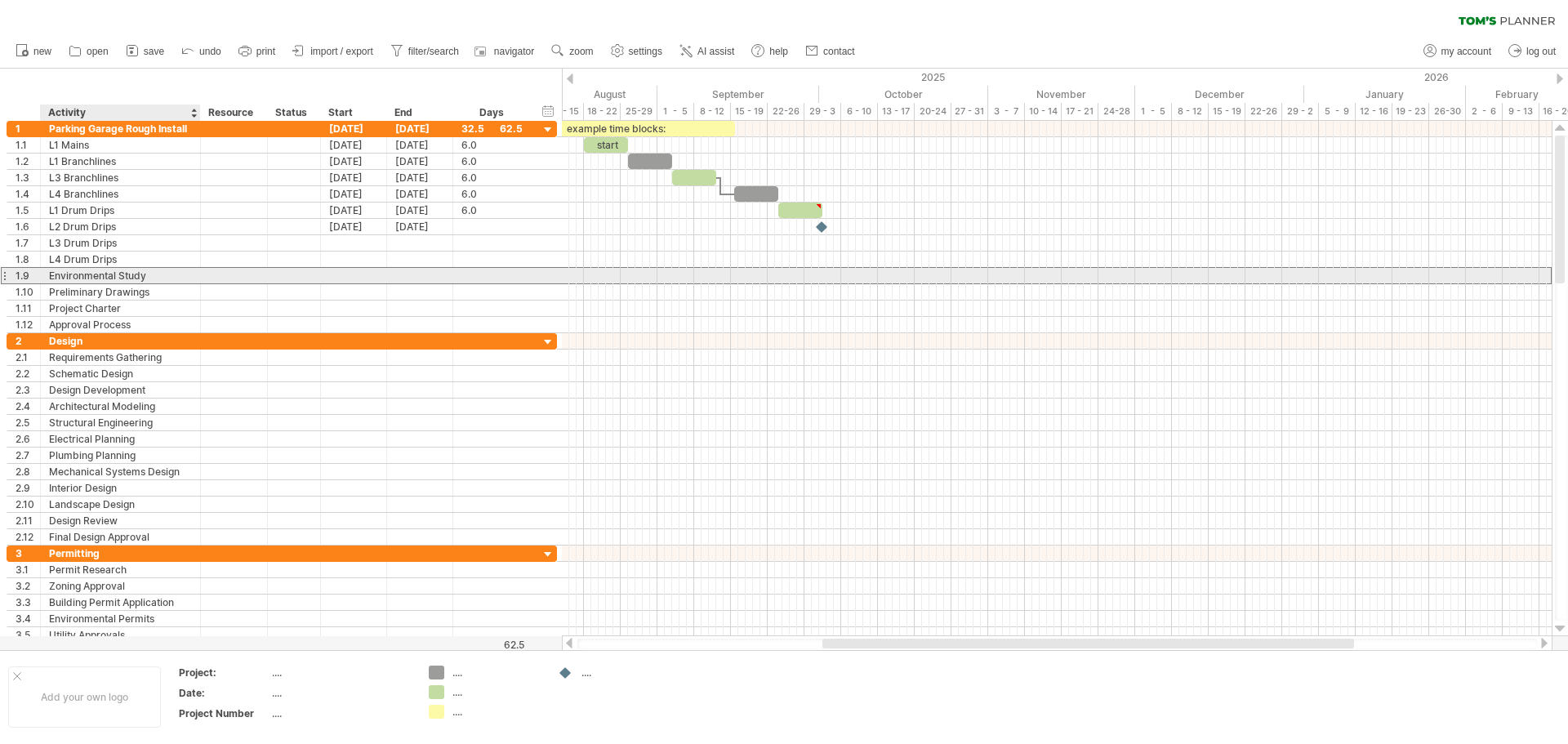
click at [82, 274] on div "Environmental Study" at bounding box center [121, 275] width 143 height 16
click at [3, 276] on div at bounding box center [4, 275] width 7 height 17
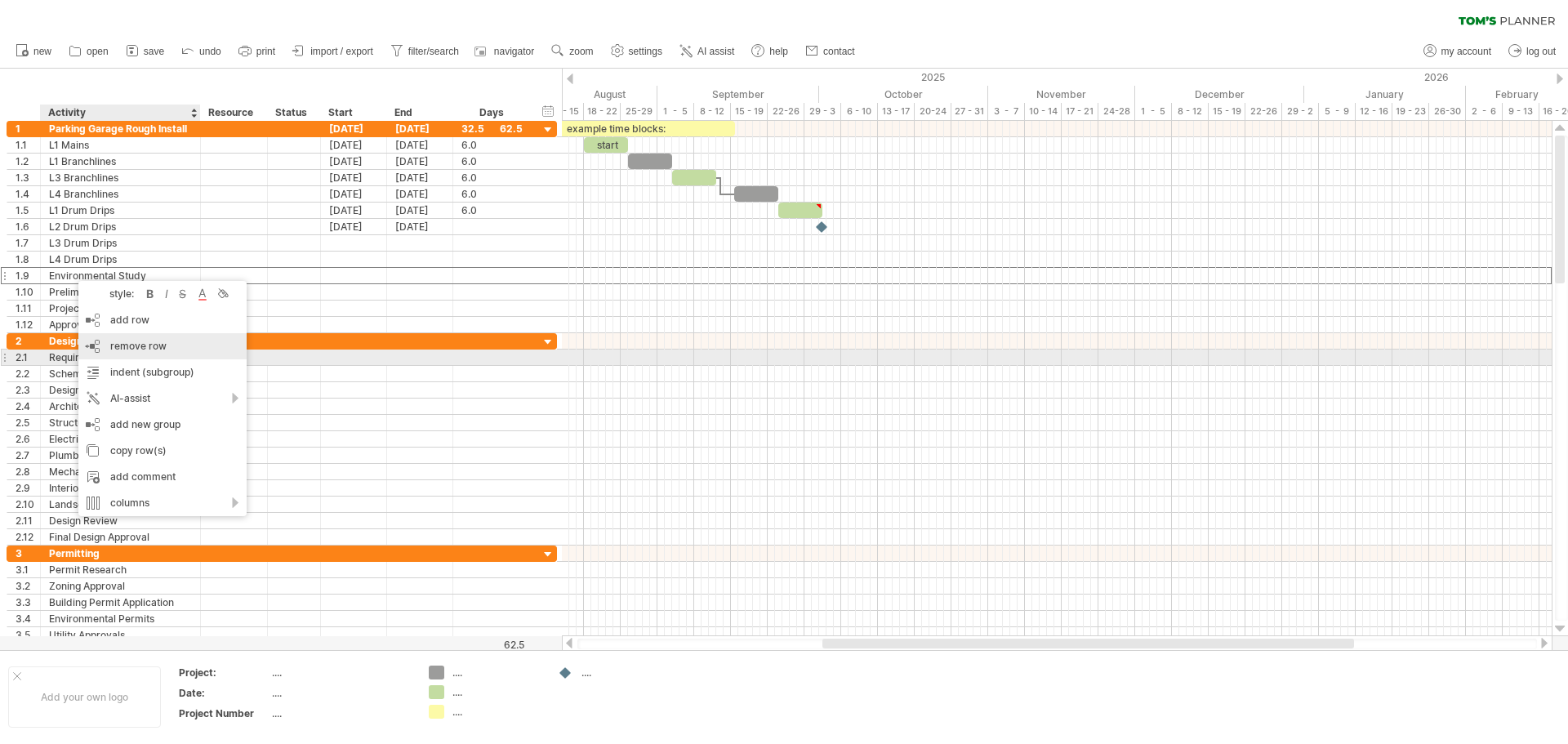
click at [155, 355] on div "remove row remove selected rows" at bounding box center [162, 345] width 168 height 26
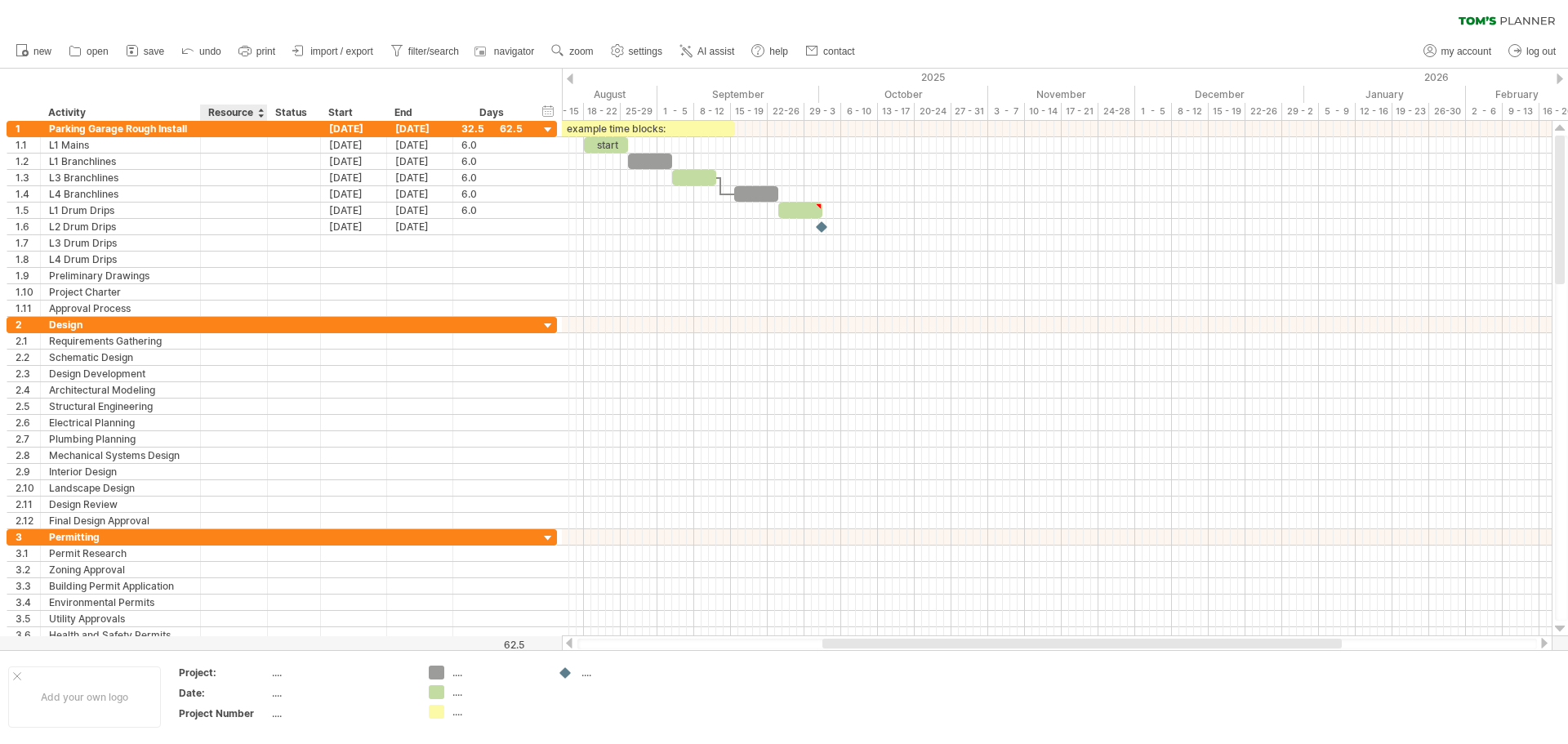
click at [242, 112] on div "Resource" at bounding box center [233, 113] width 50 height 17
click at [242, 112] on input "********" at bounding box center [233, 113] width 50 height 17
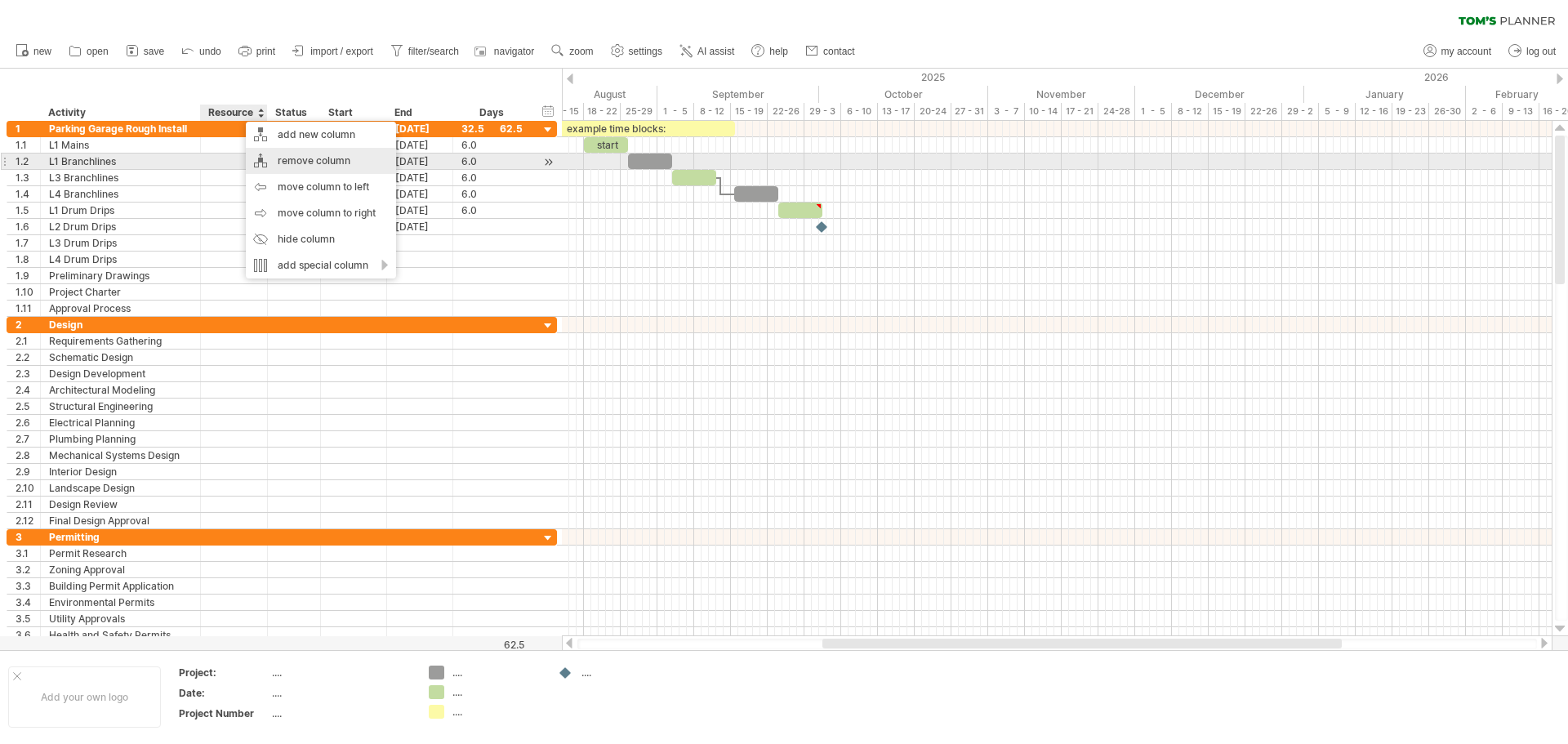
click at [305, 162] on div "remove column" at bounding box center [320, 161] width 151 height 26
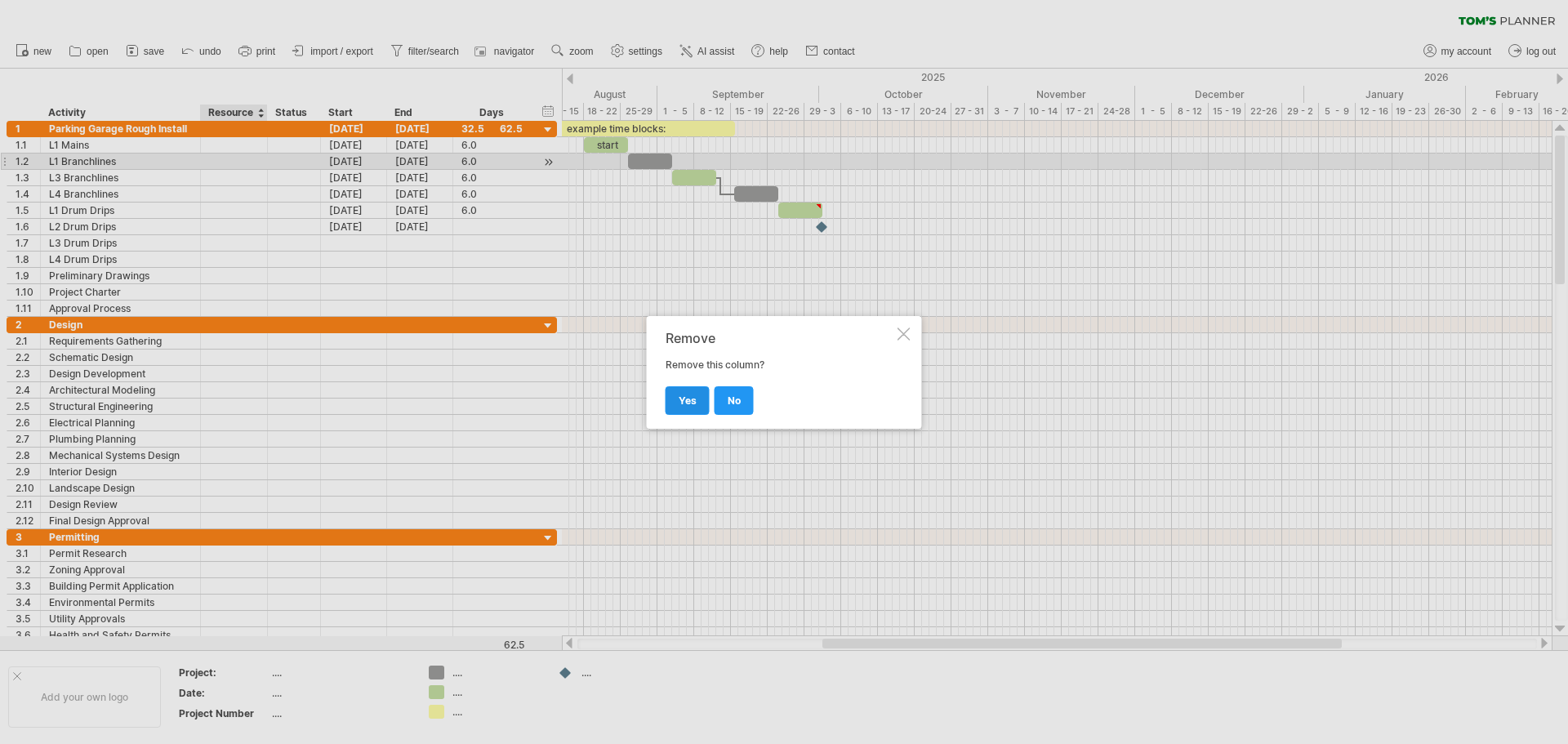
click at [677, 400] on link "yes" at bounding box center [687, 400] width 44 height 28
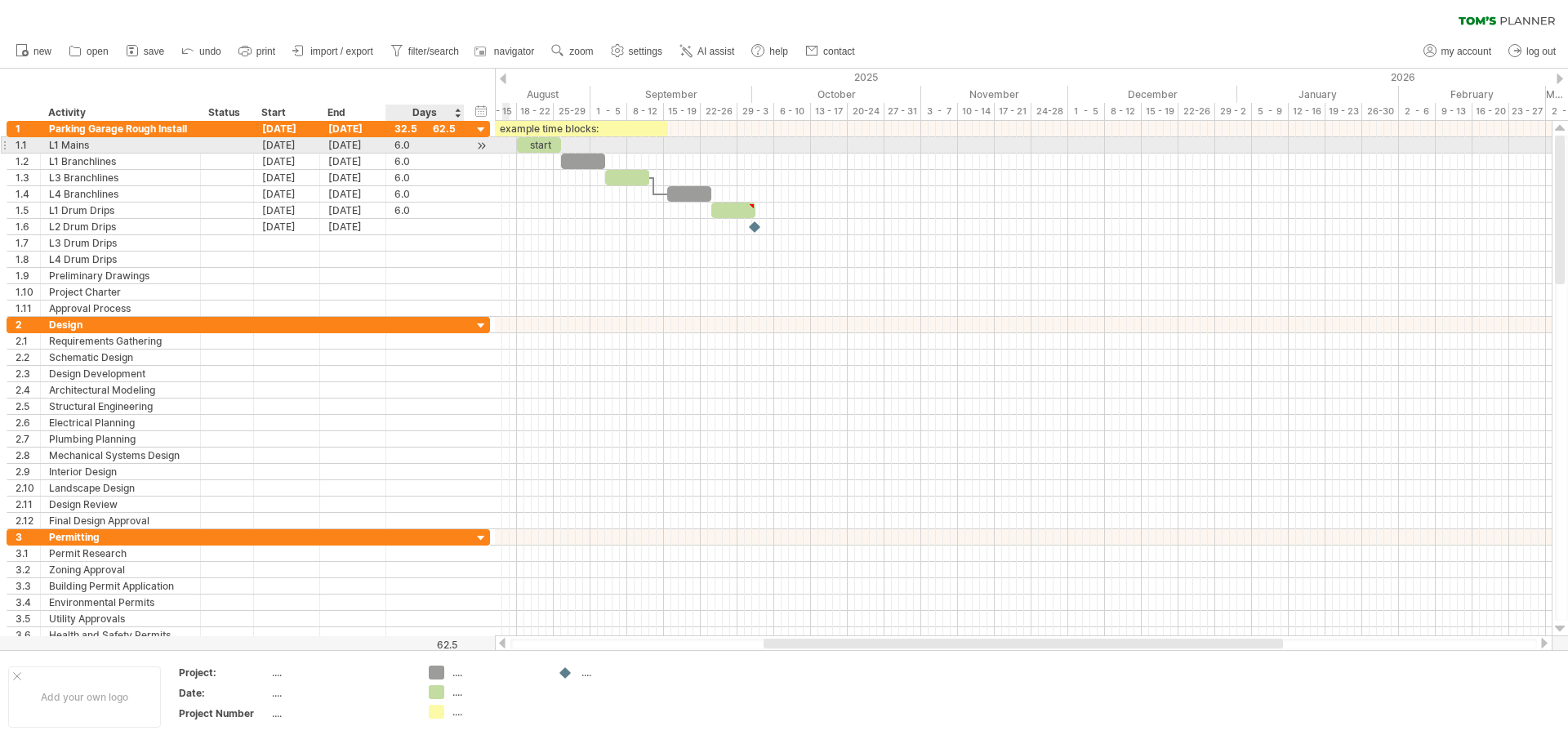
click at [405, 143] on div "6.0" at bounding box center [425, 145] width 62 height 16
click at [454, 131] on div "32.5" at bounding box center [425, 128] width 62 height 16
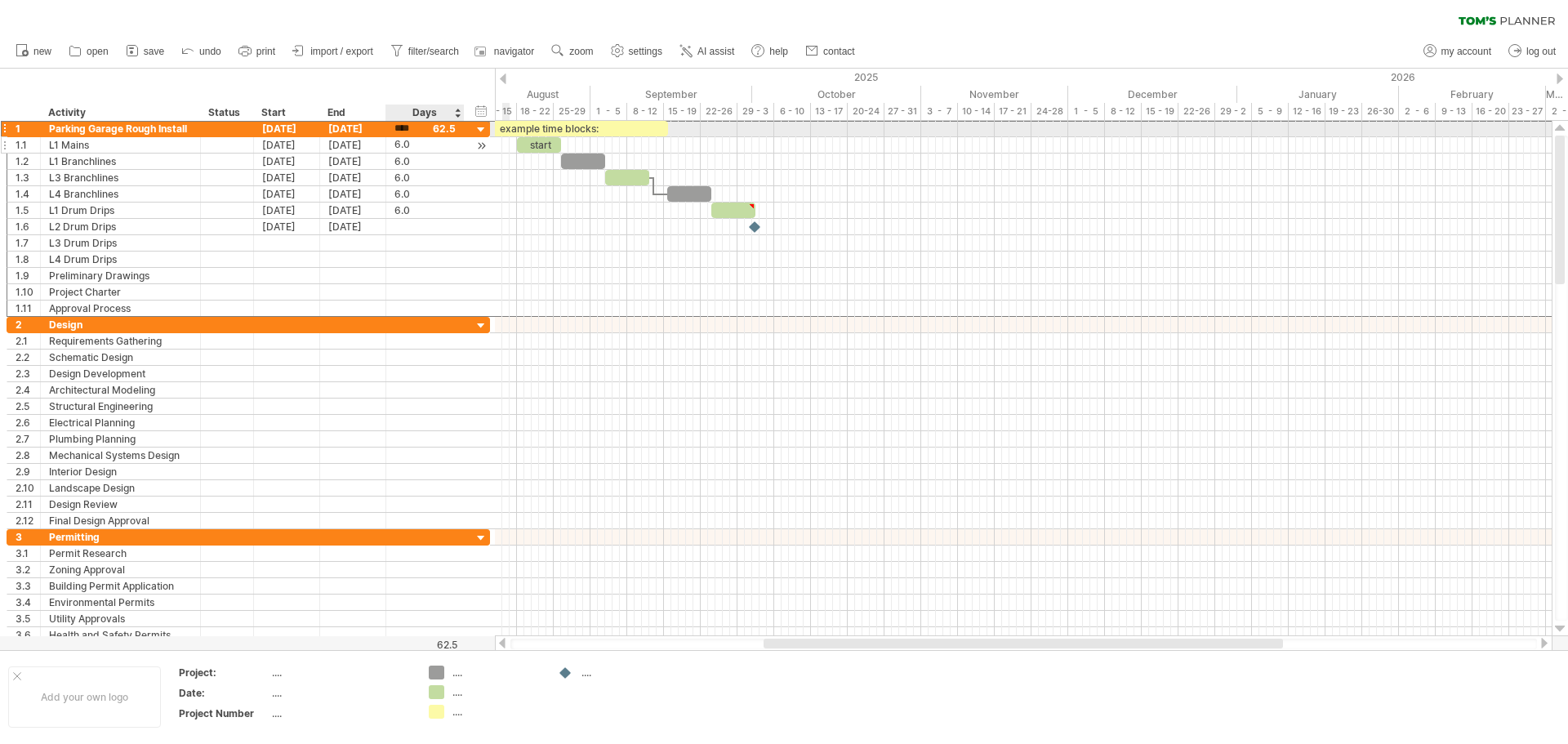
click at [445, 141] on div "6.0" at bounding box center [425, 145] width 62 height 16
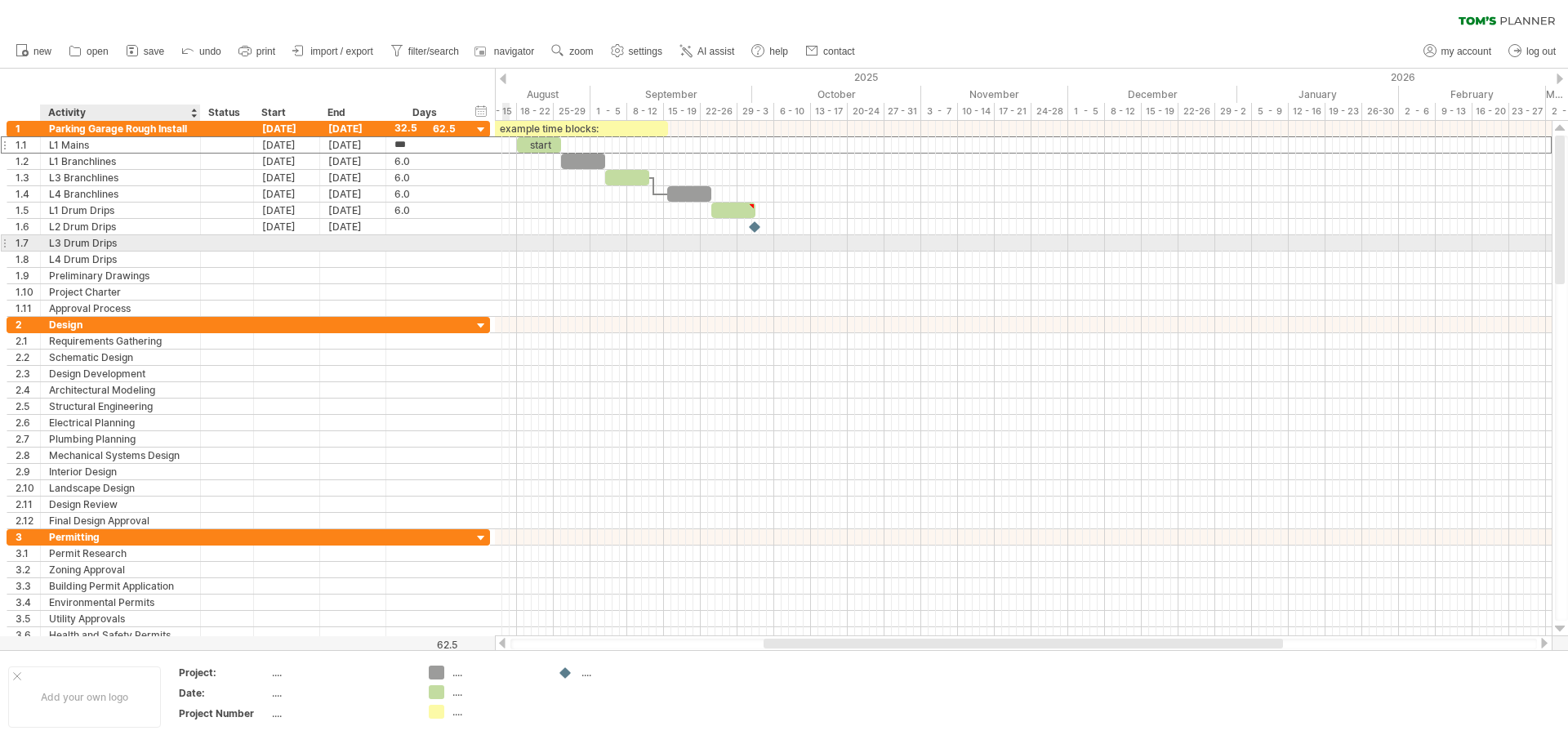
click at [171, 244] on div "L3 Drum Drips" at bounding box center [121, 243] width 143 height 16
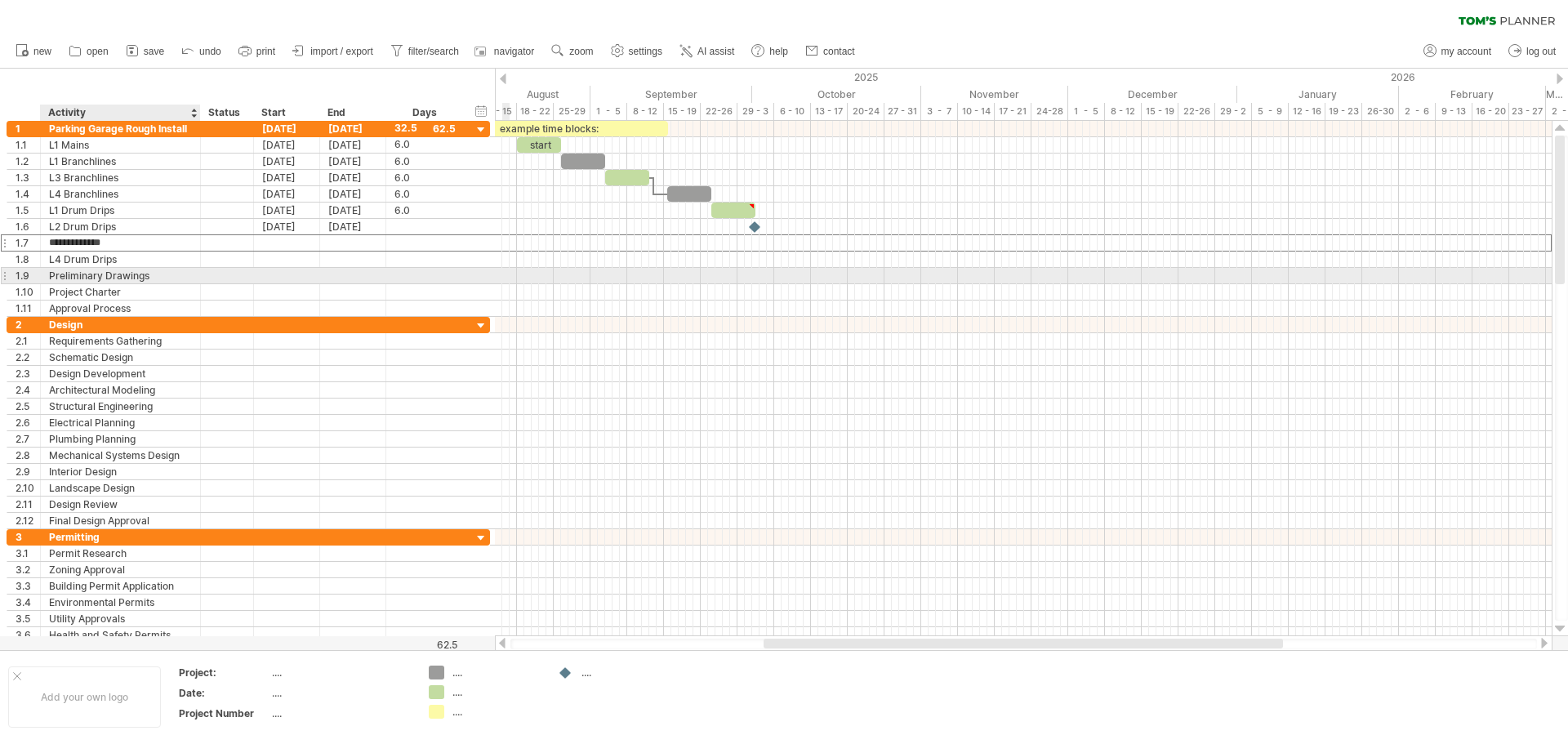
click at [141, 271] on div "Preliminary Drawings" at bounding box center [121, 275] width 143 height 16
drag, startPoint x: 155, startPoint y: 273, endPoint x: 43, endPoint y: 270, distance: 112.0
click at [43, 270] on div "**********" at bounding box center [121, 275] width 160 height 16
click at [67, 274] on div "Dry Valve Rooms" at bounding box center [121, 275] width 143 height 16
drag, startPoint x: 139, startPoint y: 280, endPoint x: 19, endPoint y: 275, distance: 120.1
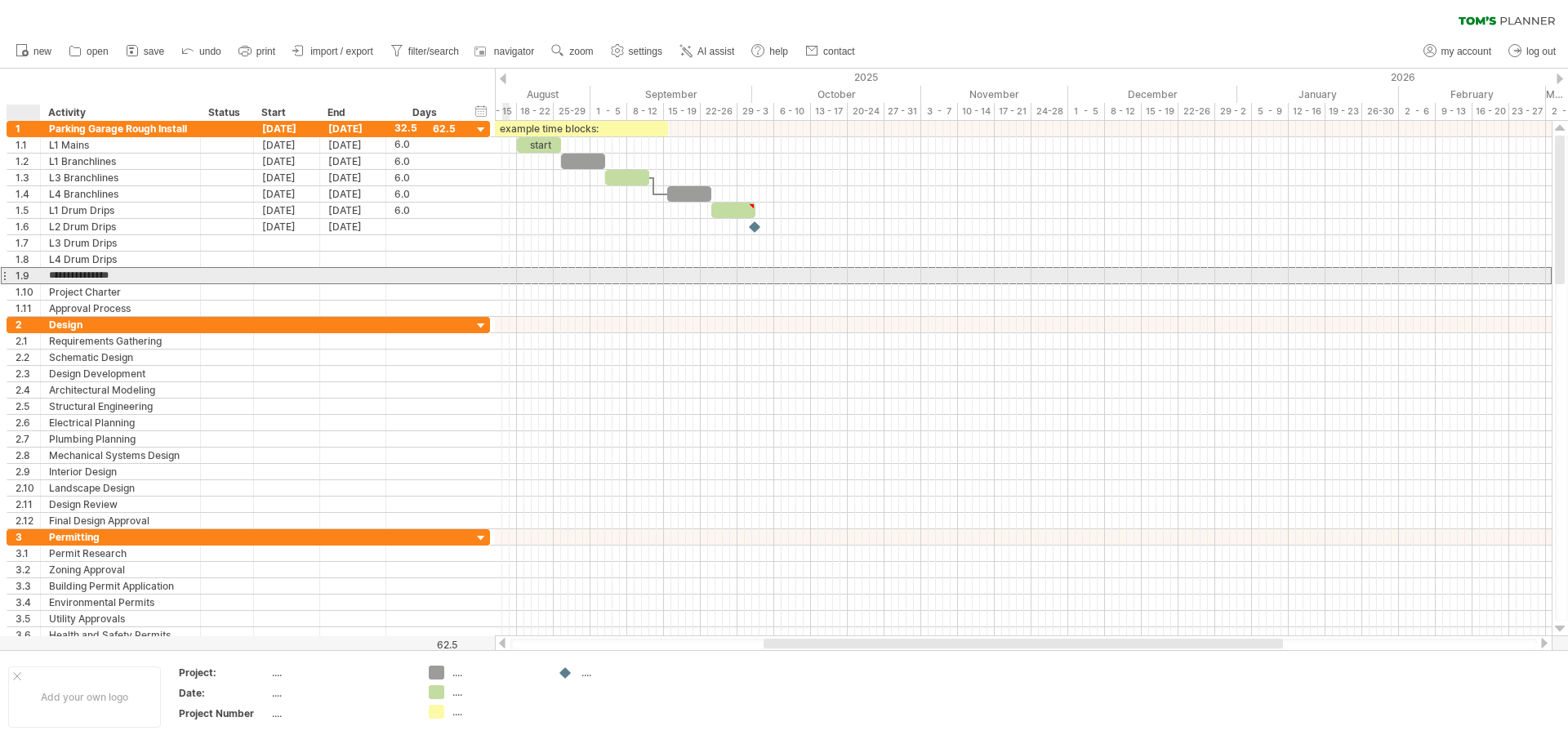
click at [19, 275] on div "**********" at bounding box center [248, 275] width 484 height 17
type input "**********"
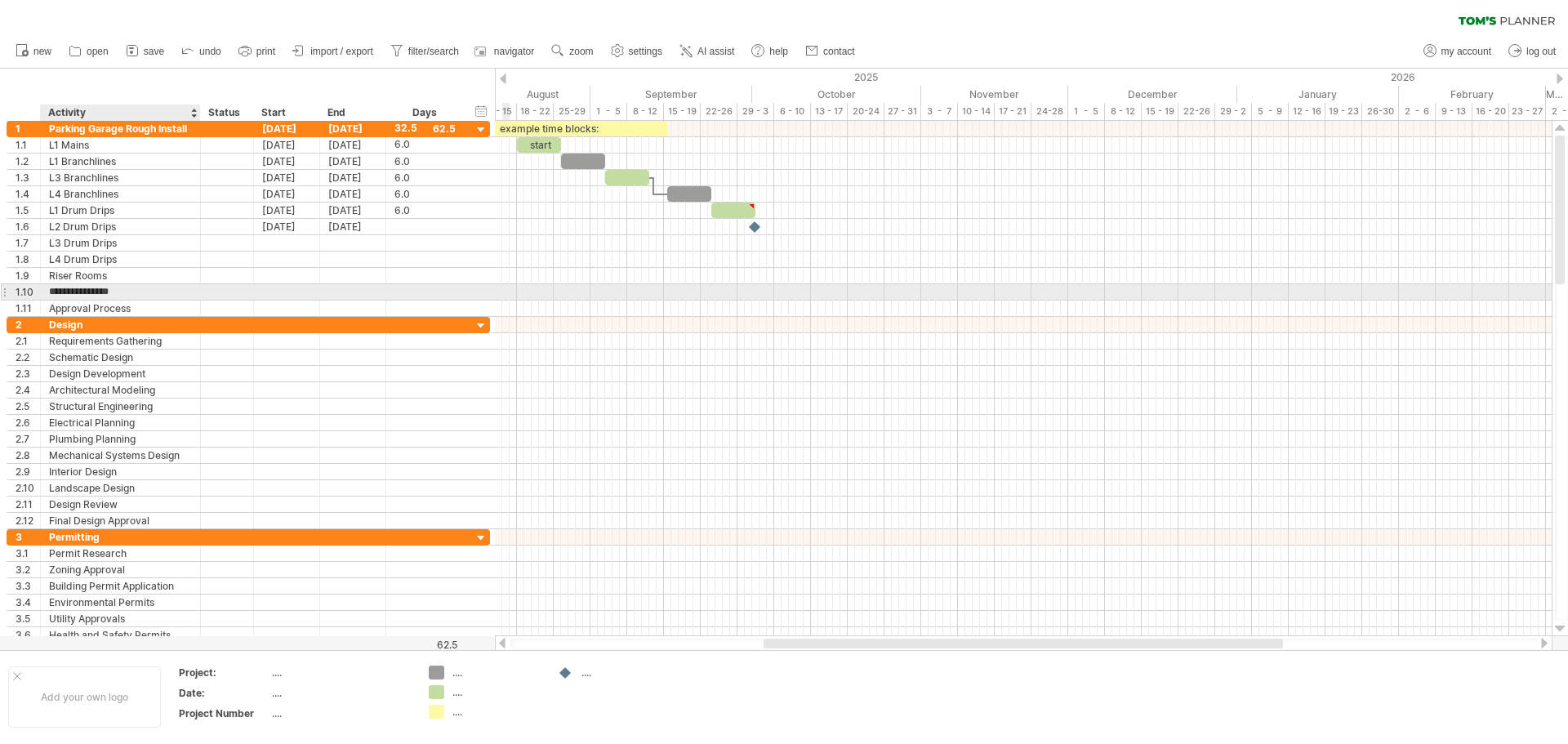
click at [140, 295] on input "**********" at bounding box center [121, 291] width 143 height 16
drag, startPoint x: 144, startPoint y: 294, endPoint x: 42, endPoint y: 288, distance: 102.2
click at [42, 288] on div "**********" at bounding box center [121, 291] width 160 height 16
type input "**********"
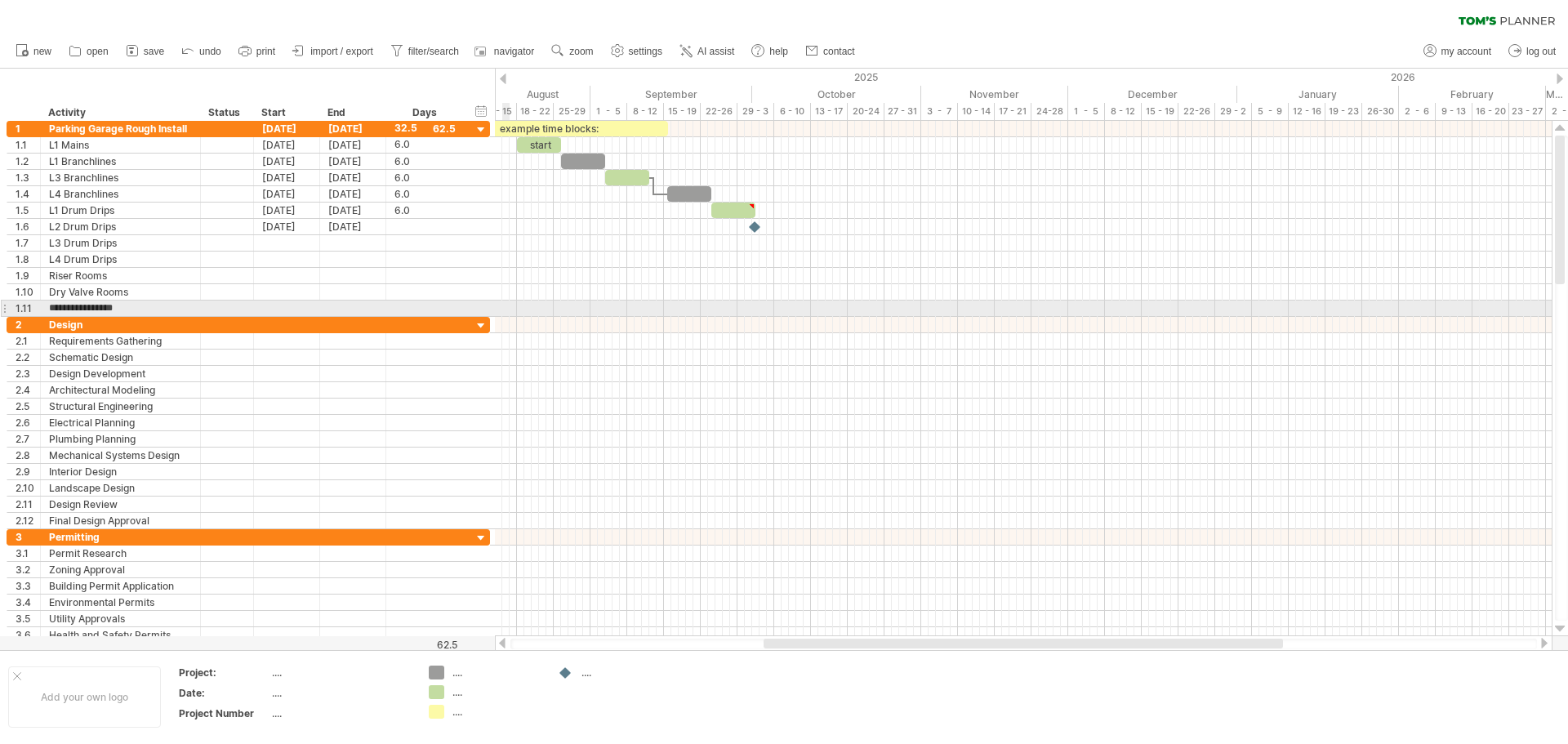
click at [7, 308] on div at bounding box center [4, 308] width 7 height 17
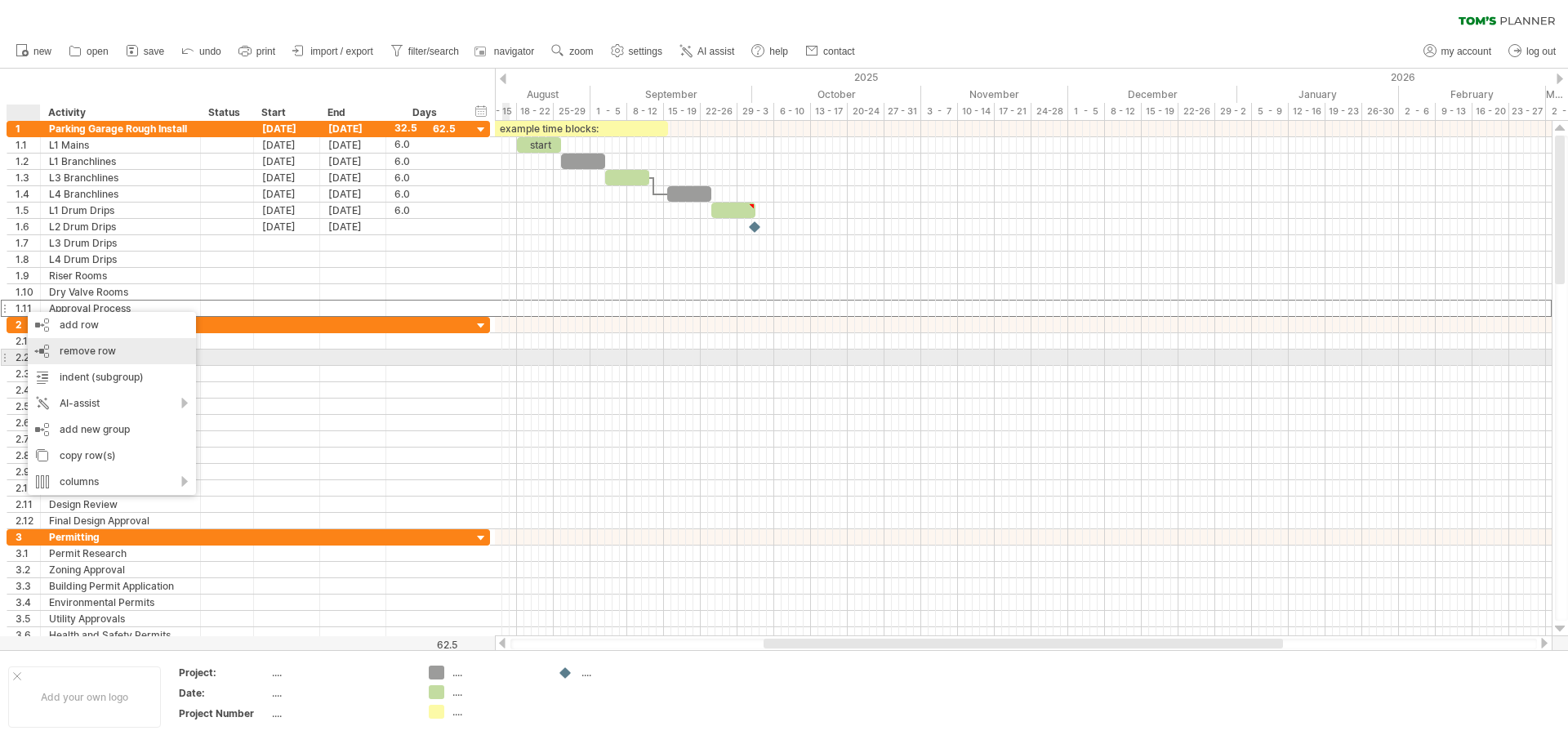
click at [95, 356] on span "remove row" at bounding box center [88, 350] width 57 height 12
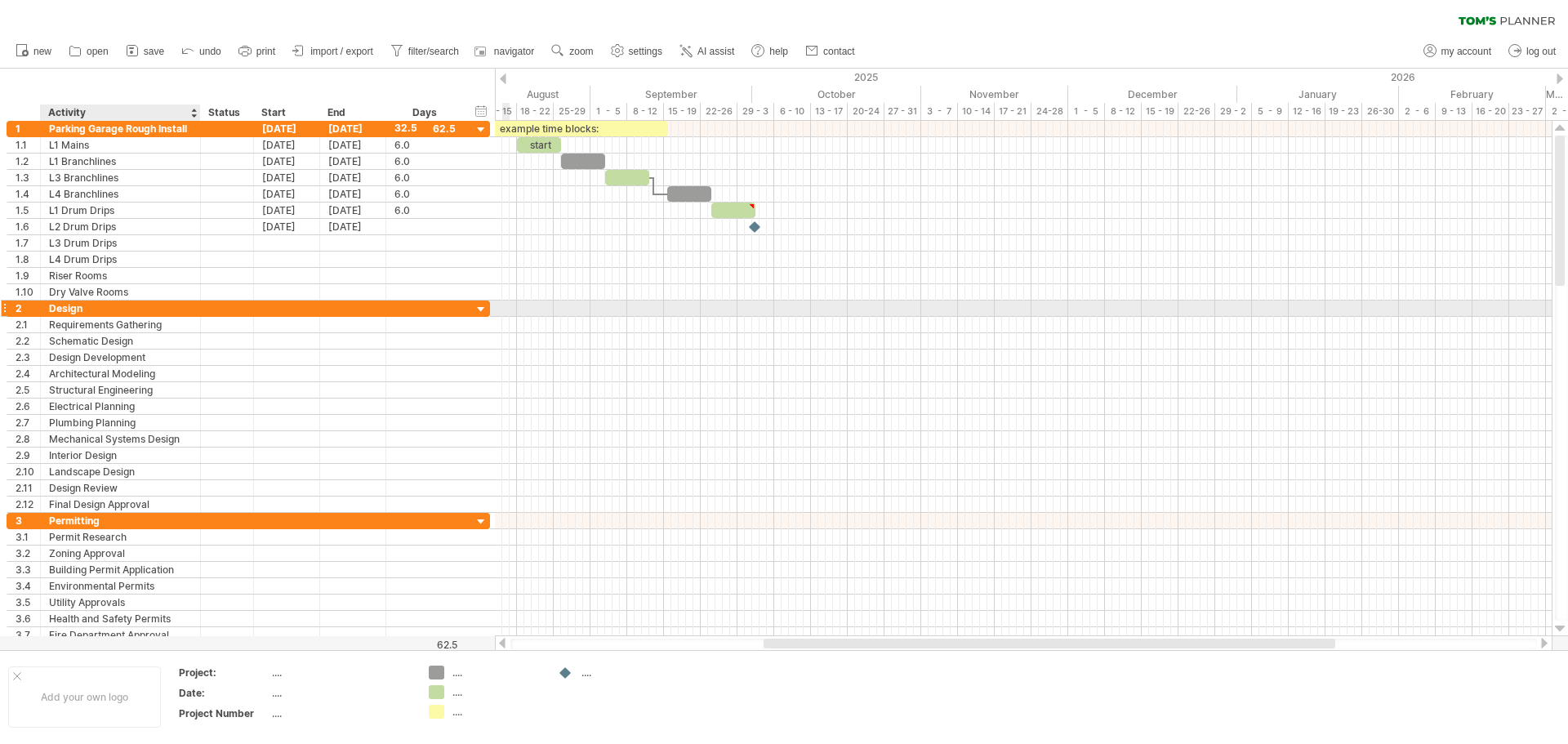
click at [95, 304] on div "Design" at bounding box center [121, 308] width 143 height 16
drag, startPoint x: 102, startPoint y: 305, endPoint x: 37, endPoint y: 305, distance: 65.0
click at [37, 305] on div "2 ****** Design" at bounding box center [248, 308] width 484 height 17
type input "**********"
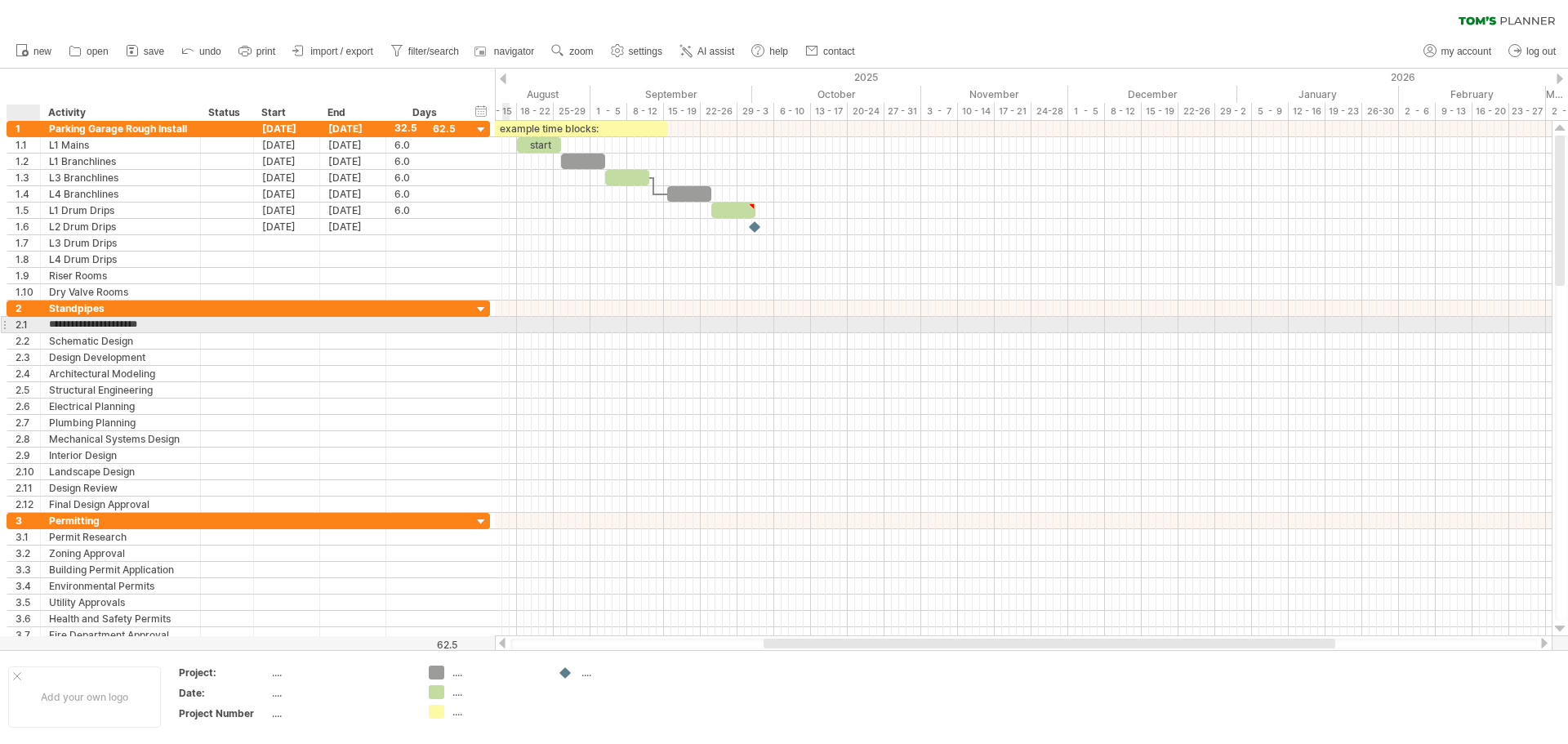
click at [57, 325] on input "**********" at bounding box center [121, 325] width 143 height 16
drag, startPoint x: 51, startPoint y: 316, endPoint x: -1, endPoint y: 318, distance: 52.0
click at [0, 318] on html "progress(100%) Trying to reach [DOMAIN_NAME] Connected again... 0% clear filter…" at bounding box center [784, 374] width 1568 height 747
type input "******"
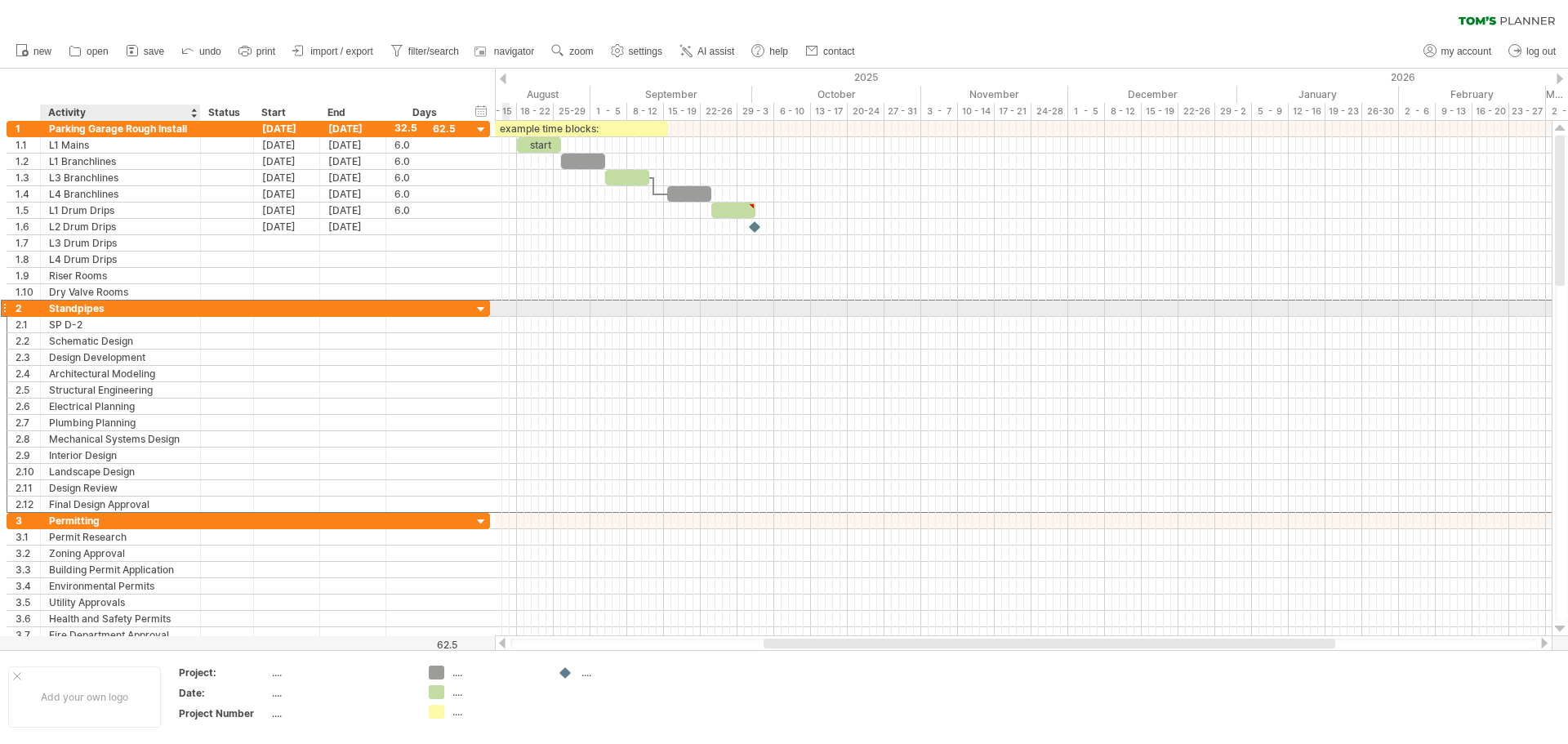
click at [97, 310] on div "Standpipes" at bounding box center [121, 308] width 143 height 16
click at [111, 309] on input "**********" at bounding box center [121, 308] width 143 height 16
type input "**********"
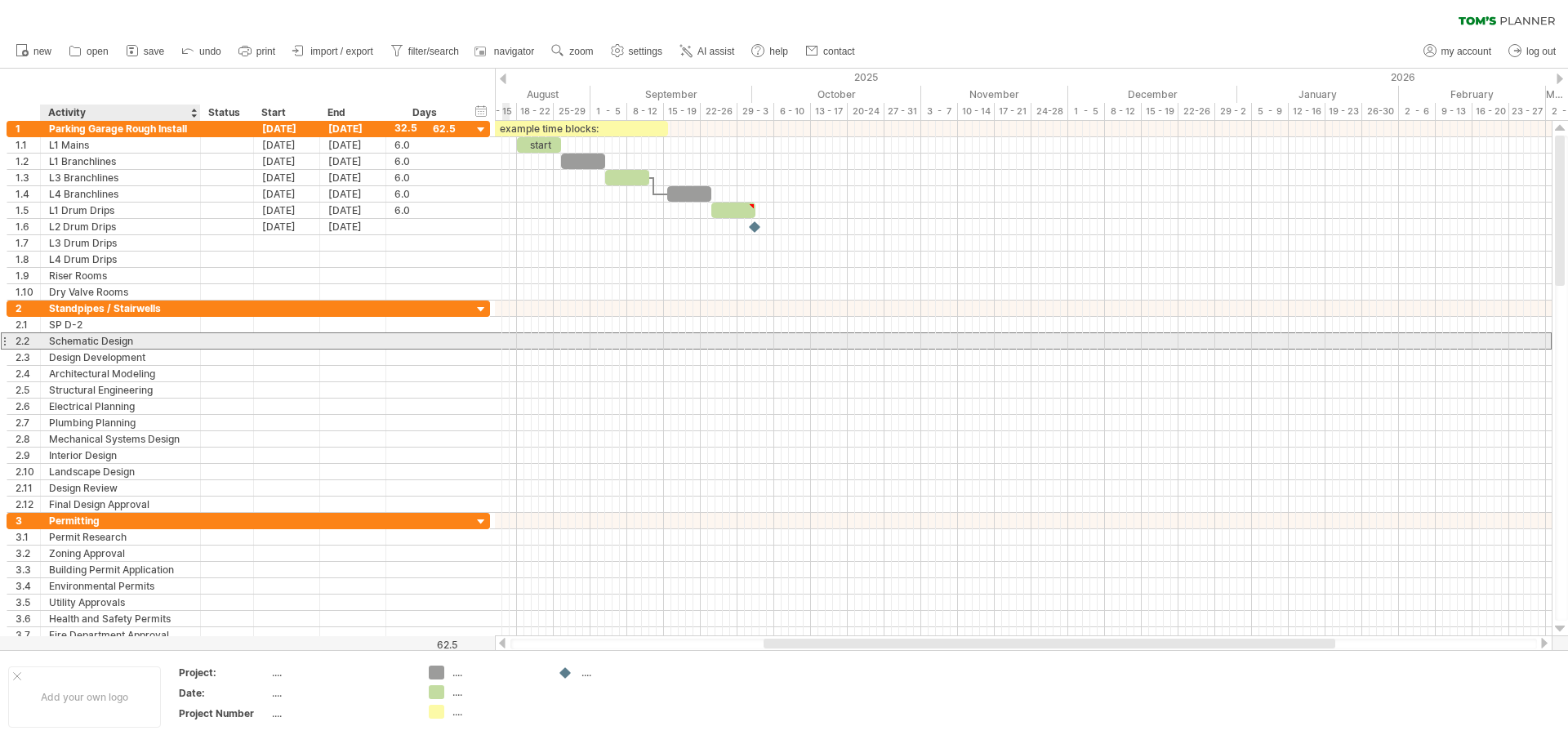
click at [104, 342] on div "Schematic Design" at bounding box center [121, 340] width 143 height 16
drag, startPoint x: 145, startPoint y: 345, endPoint x: 36, endPoint y: 340, distance: 109.1
click at [36, 340] on div "**********" at bounding box center [248, 340] width 484 height 17
type input "******"
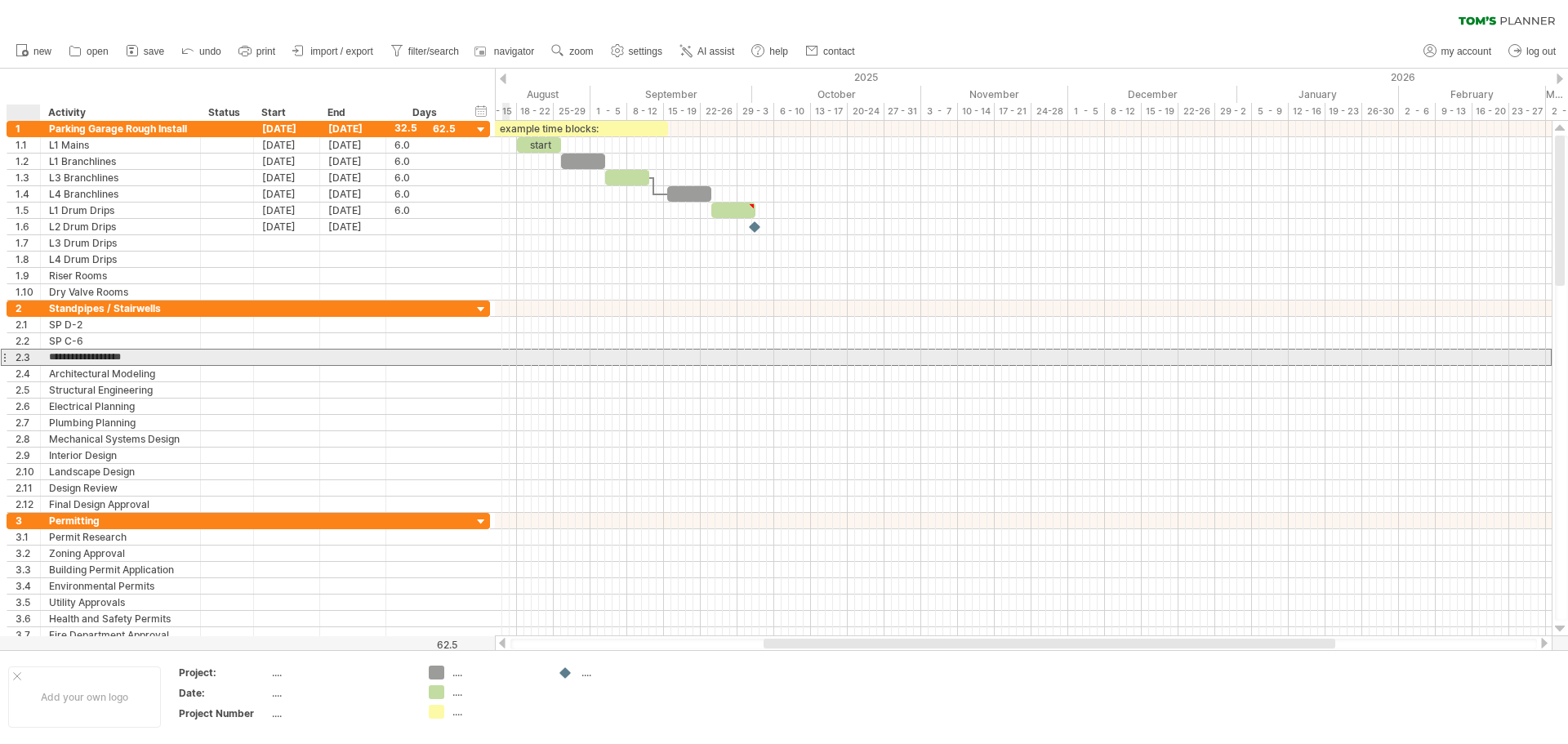
drag, startPoint x: 161, startPoint y: 364, endPoint x: 46, endPoint y: 356, distance: 115.3
click at [41, 355] on div "**********" at bounding box center [121, 357] width 160 height 16
click at [132, 361] on div "SP Stairwell" at bounding box center [121, 357] width 143 height 16
click at [132, 361] on input "**********" at bounding box center [121, 357] width 143 height 16
type input "**********"
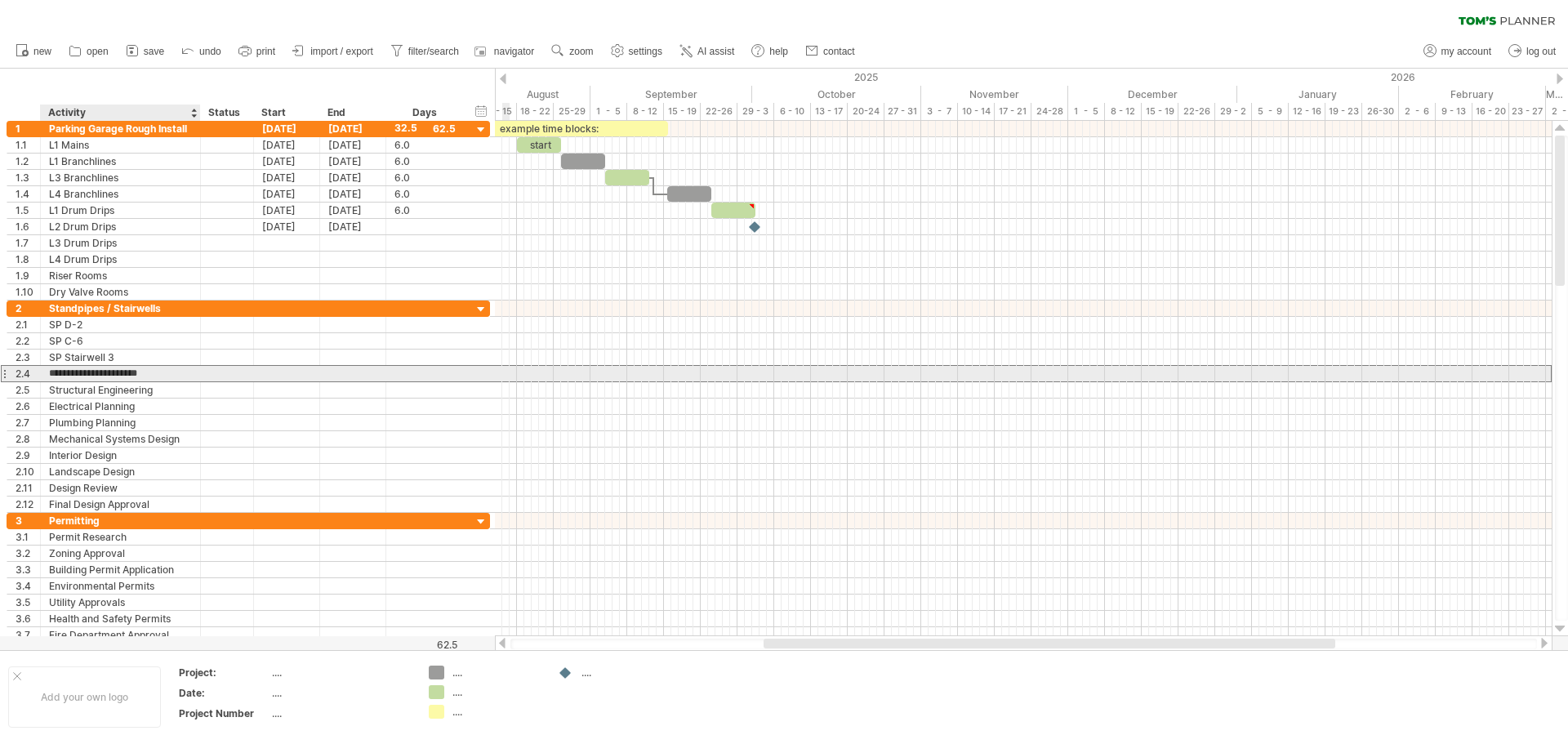
click at [141, 370] on input "**********" at bounding box center [121, 374] width 143 height 16
drag, startPoint x: 153, startPoint y: 371, endPoint x: 9, endPoint y: 369, distance: 144.0
click at [9, 369] on div "**********" at bounding box center [248, 374] width 484 height 17
click at [140, 370] on div "Stairwell 1" at bounding box center [121, 374] width 143 height 16
click at [0, 0] on input "**********" at bounding box center [0, 0] width 0 height 0
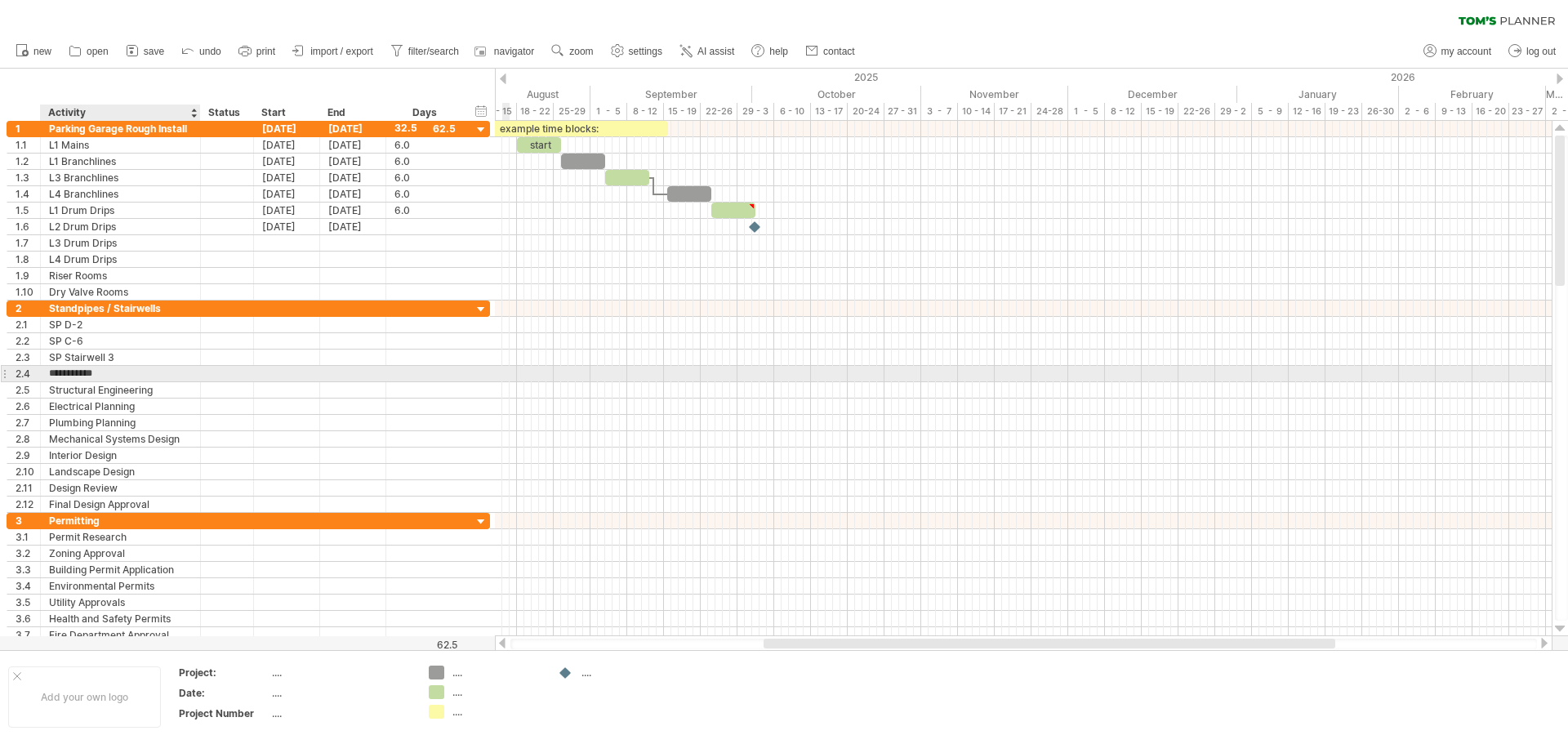
click at [156, 373] on input "**********" at bounding box center [121, 374] width 143 height 16
type input "**********"
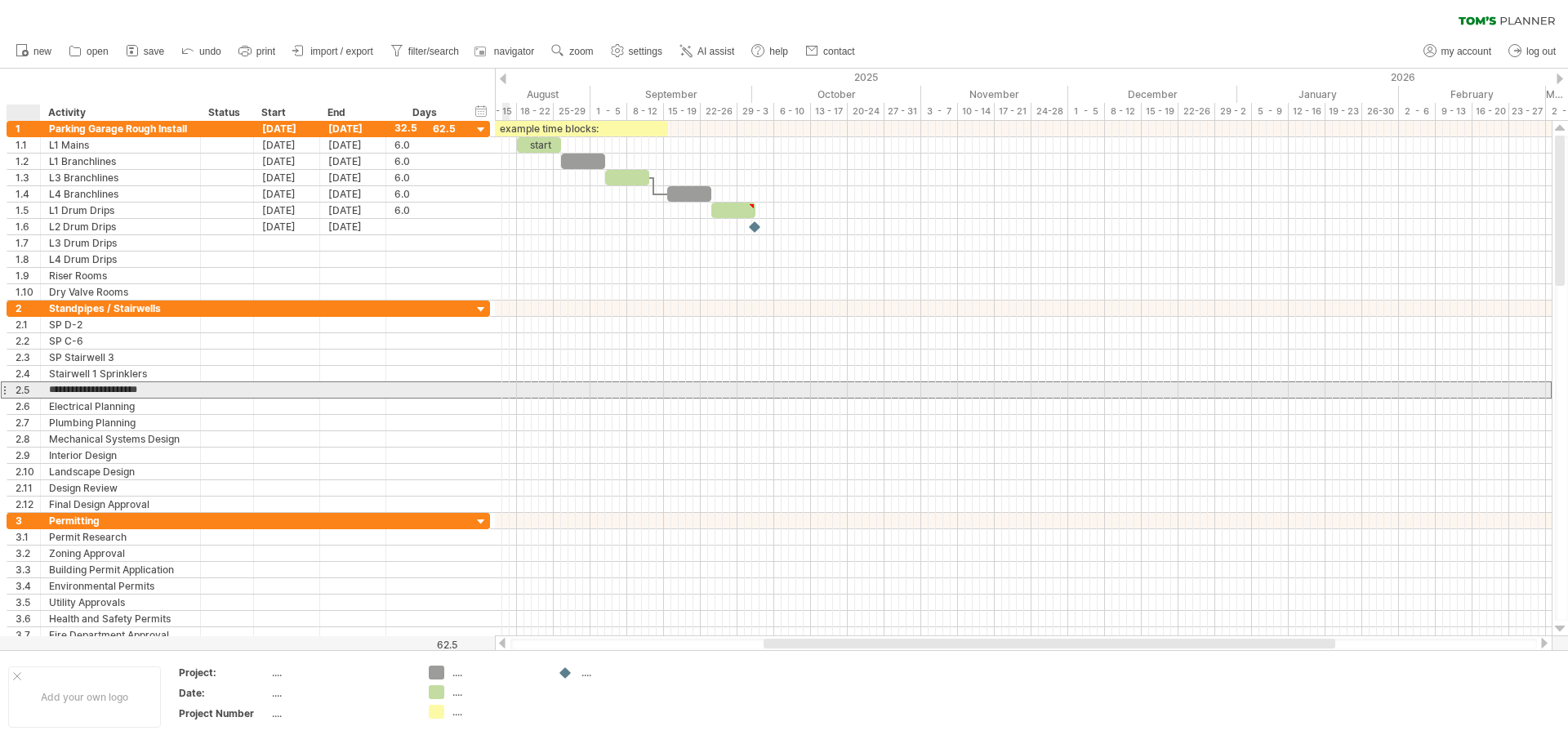
drag, startPoint x: 157, startPoint y: 390, endPoint x: 39, endPoint y: 389, distance: 118.0
click at [39, 389] on div "**********" at bounding box center [248, 389] width 484 height 17
type input "**********"
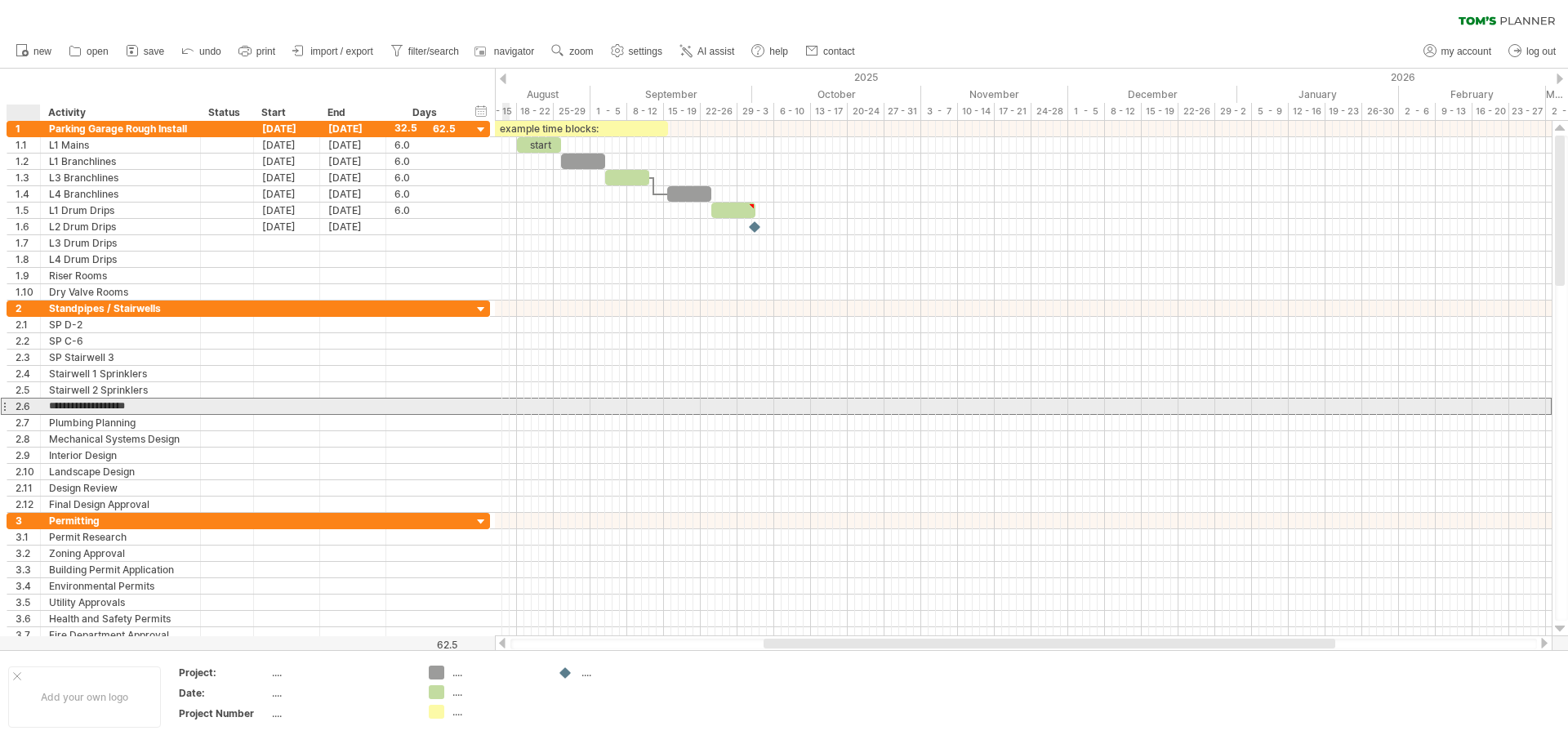
drag, startPoint x: 84, startPoint y: 409, endPoint x: 42, endPoint y: 409, distance: 42.0
click at [43, 409] on div "**********" at bounding box center [121, 406] width 160 height 16
type input "**********"
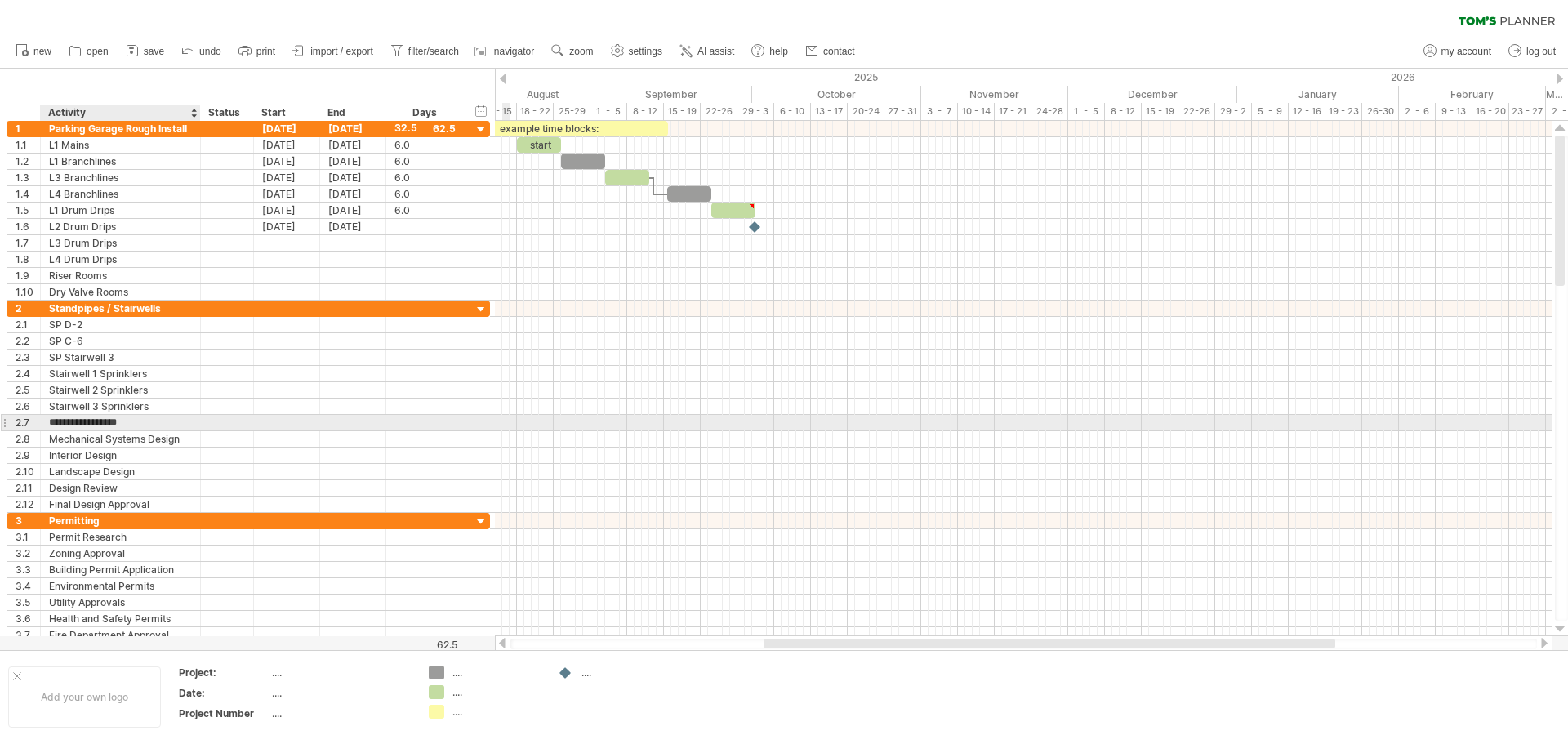
click at [92, 418] on input "**********" at bounding box center [121, 422] width 143 height 16
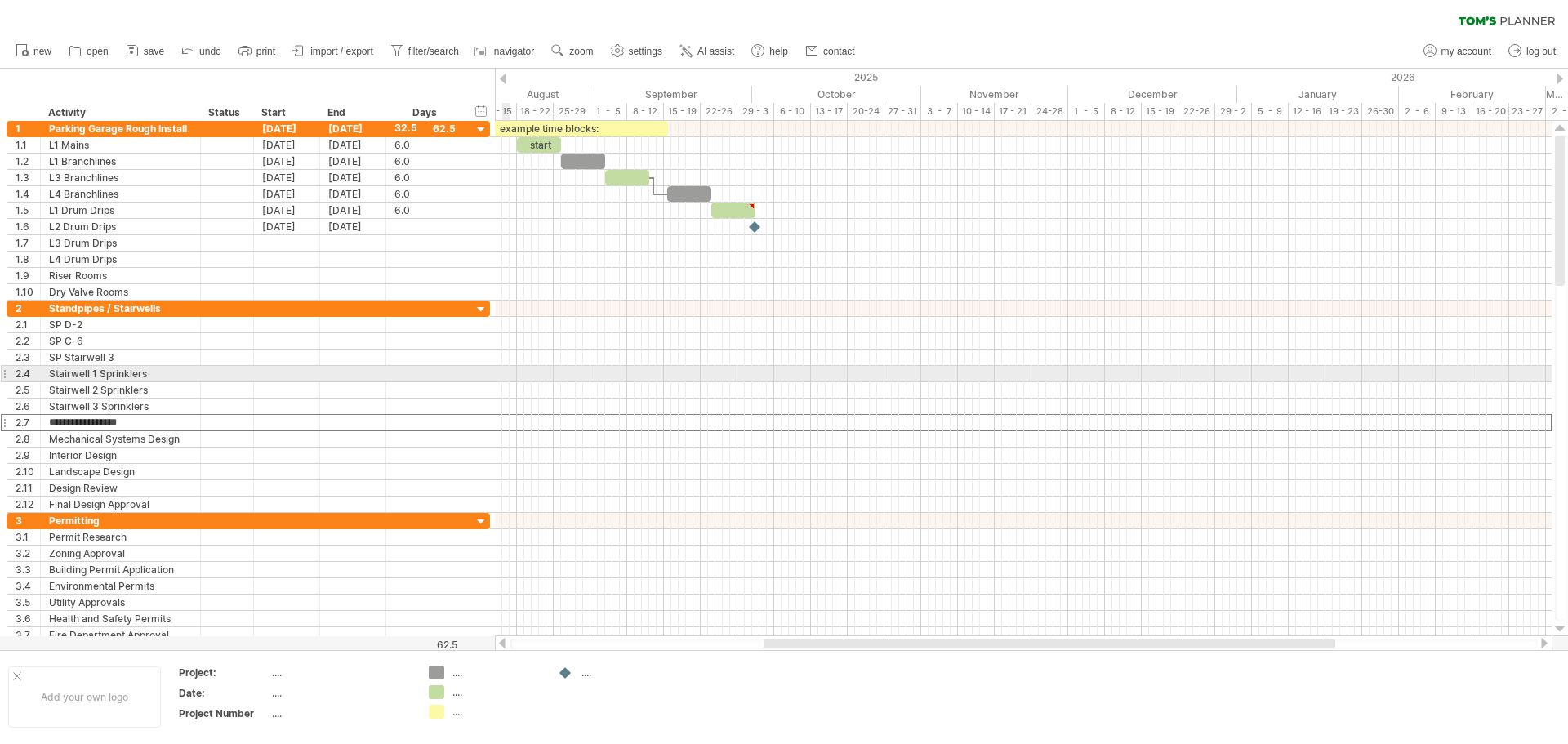
click at [6, 373] on div at bounding box center [4, 374] width 7 height 17
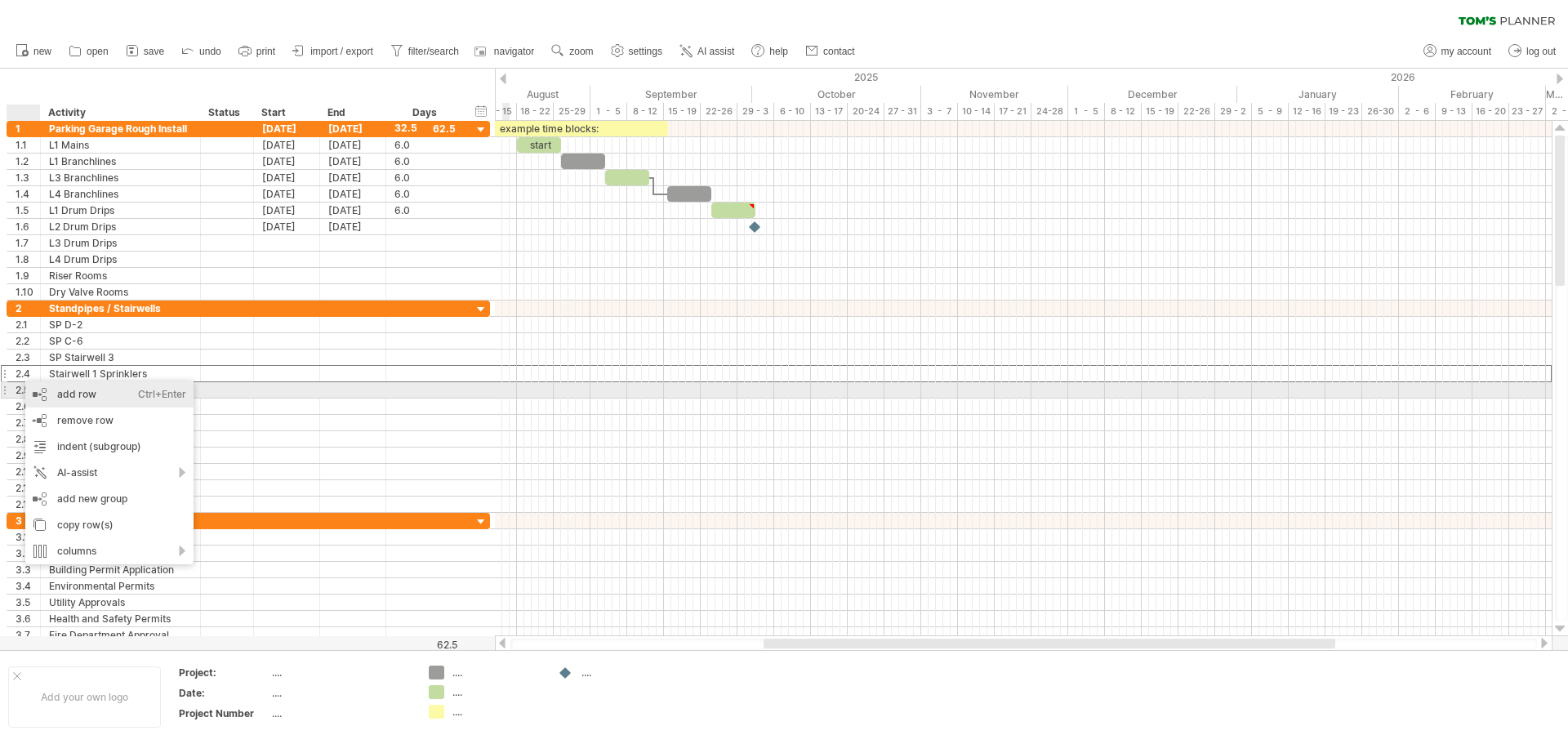
click at [97, 396] on div "add row Ctrl+Enter Cmd+Enter" at bounding box center [109, 394] width 168 height 26
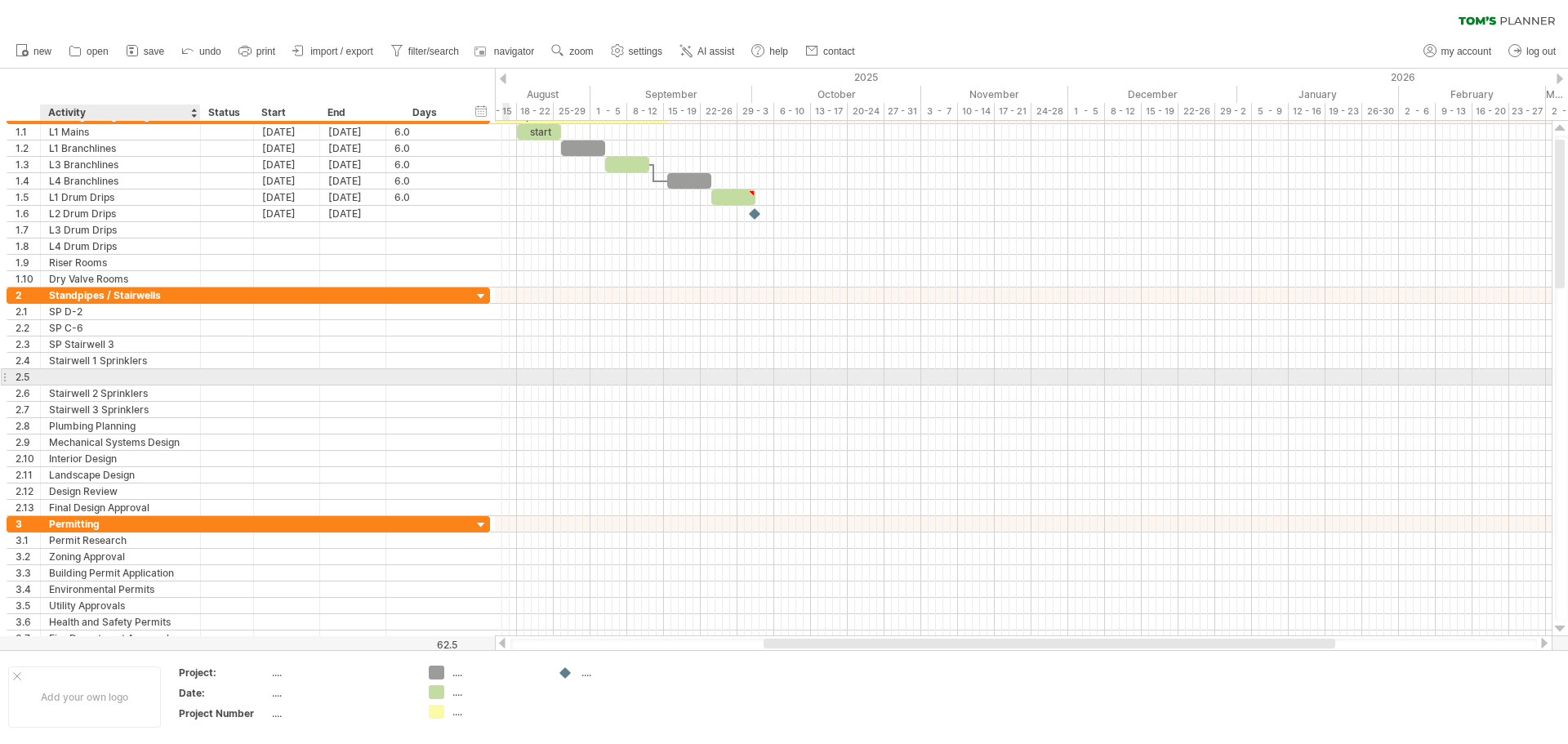
click at [90, 374] on div at bounding box center [121, 376] width 143 height 16
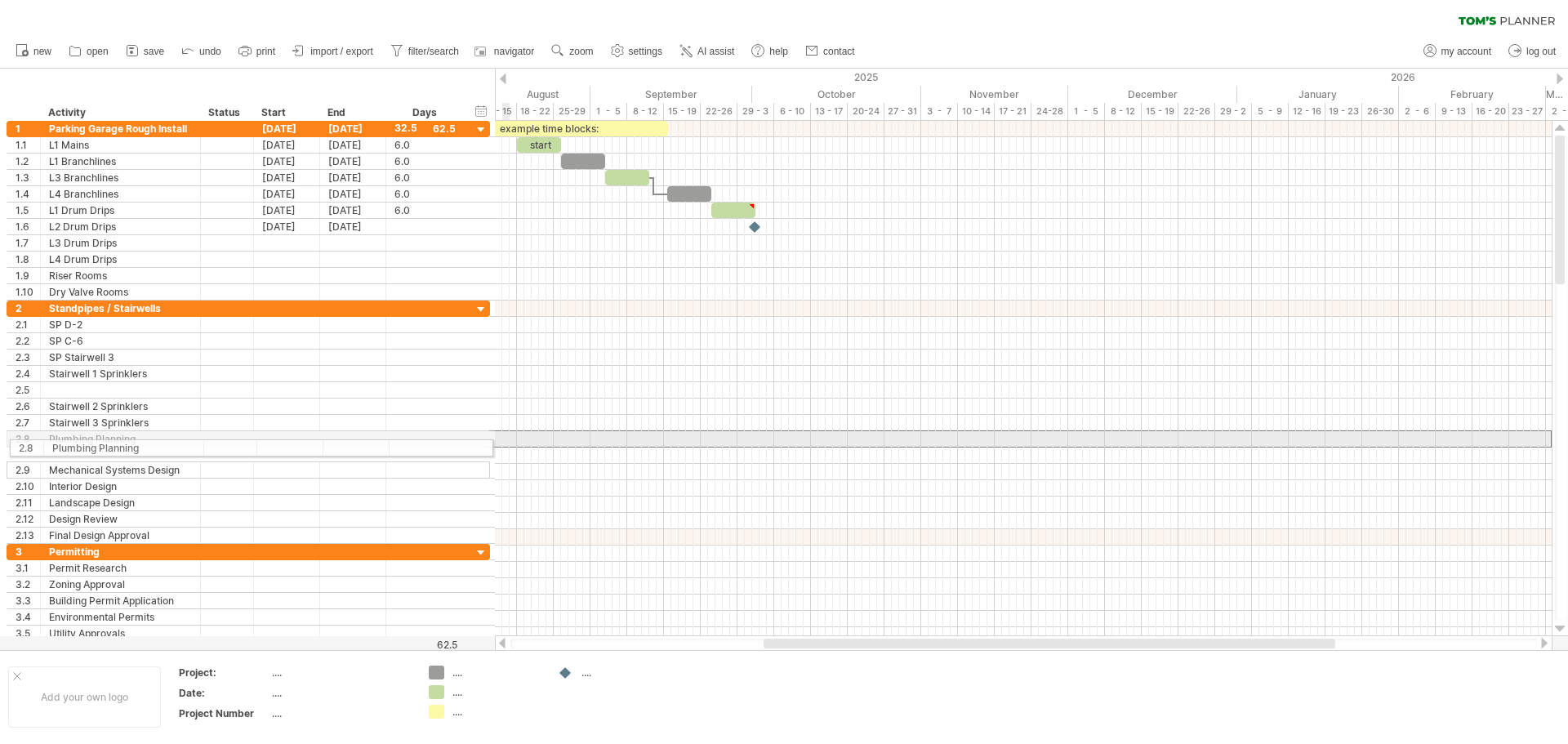
click at [4, 445] on div "**********" at bounding box center [246, 389] width 491 height 538
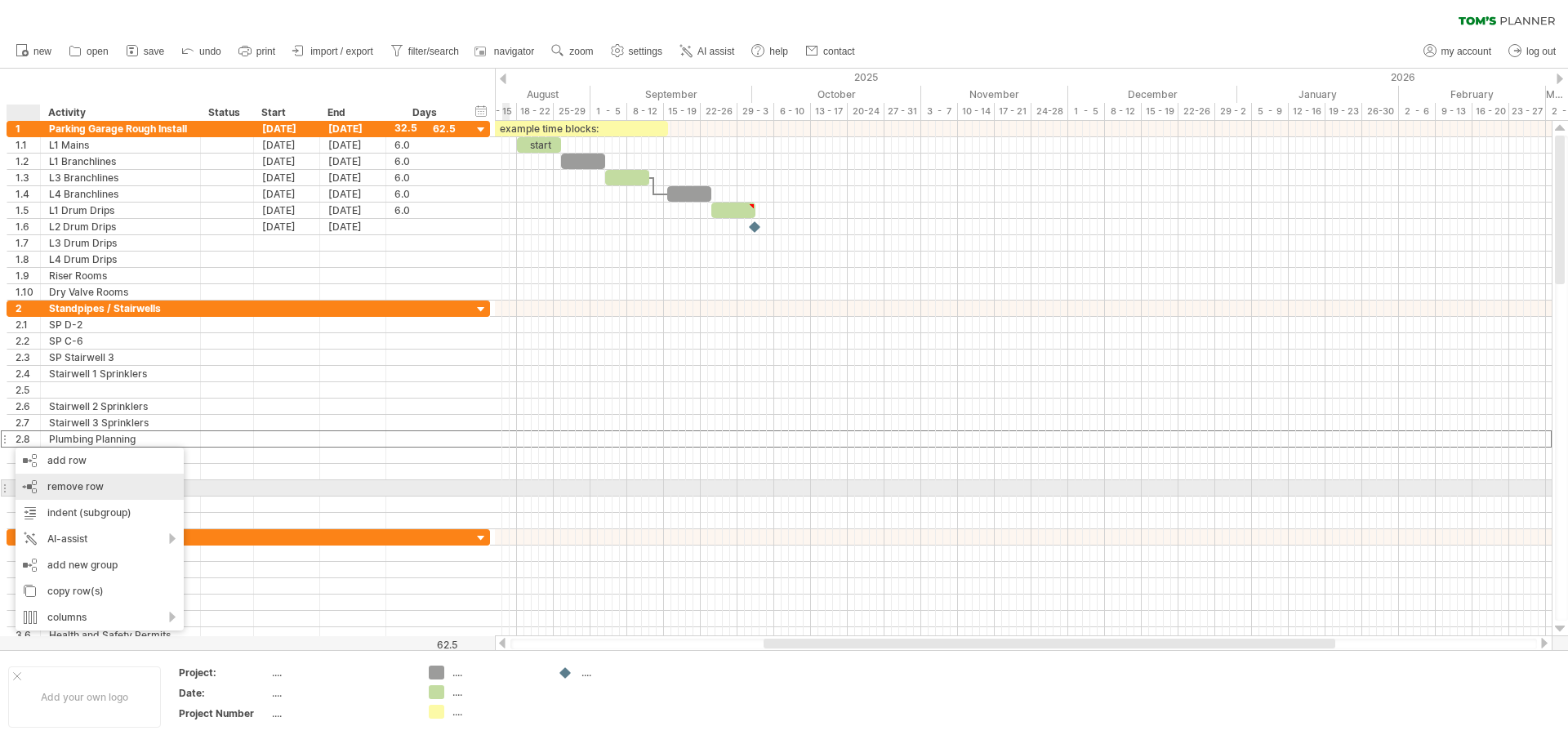
click at [85, 486] on span "remove row" at bounding box center [76, 486] width 57 height 12
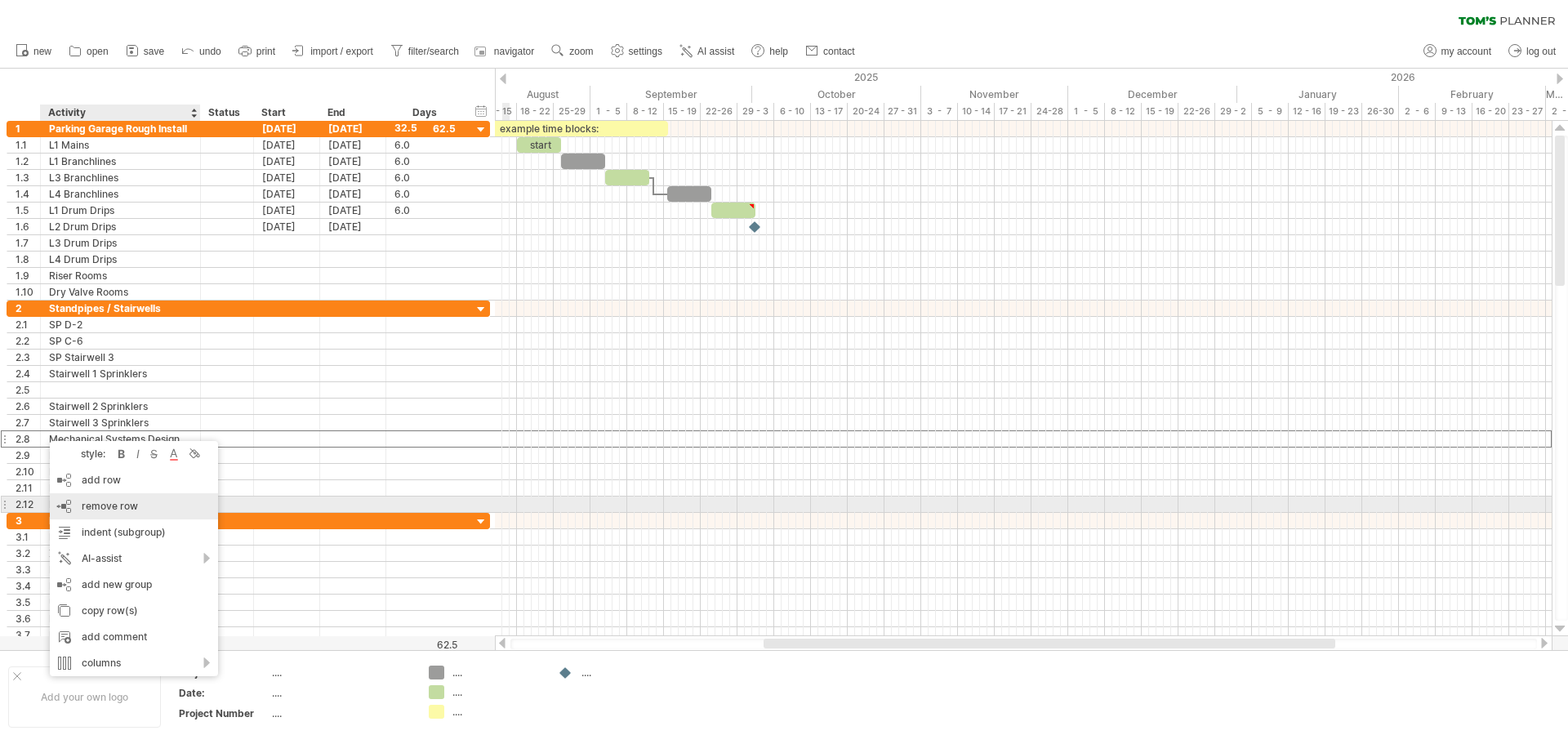
click at [103, 503] on span "remove row" at bounding box center [110, 505] width 57 height 12
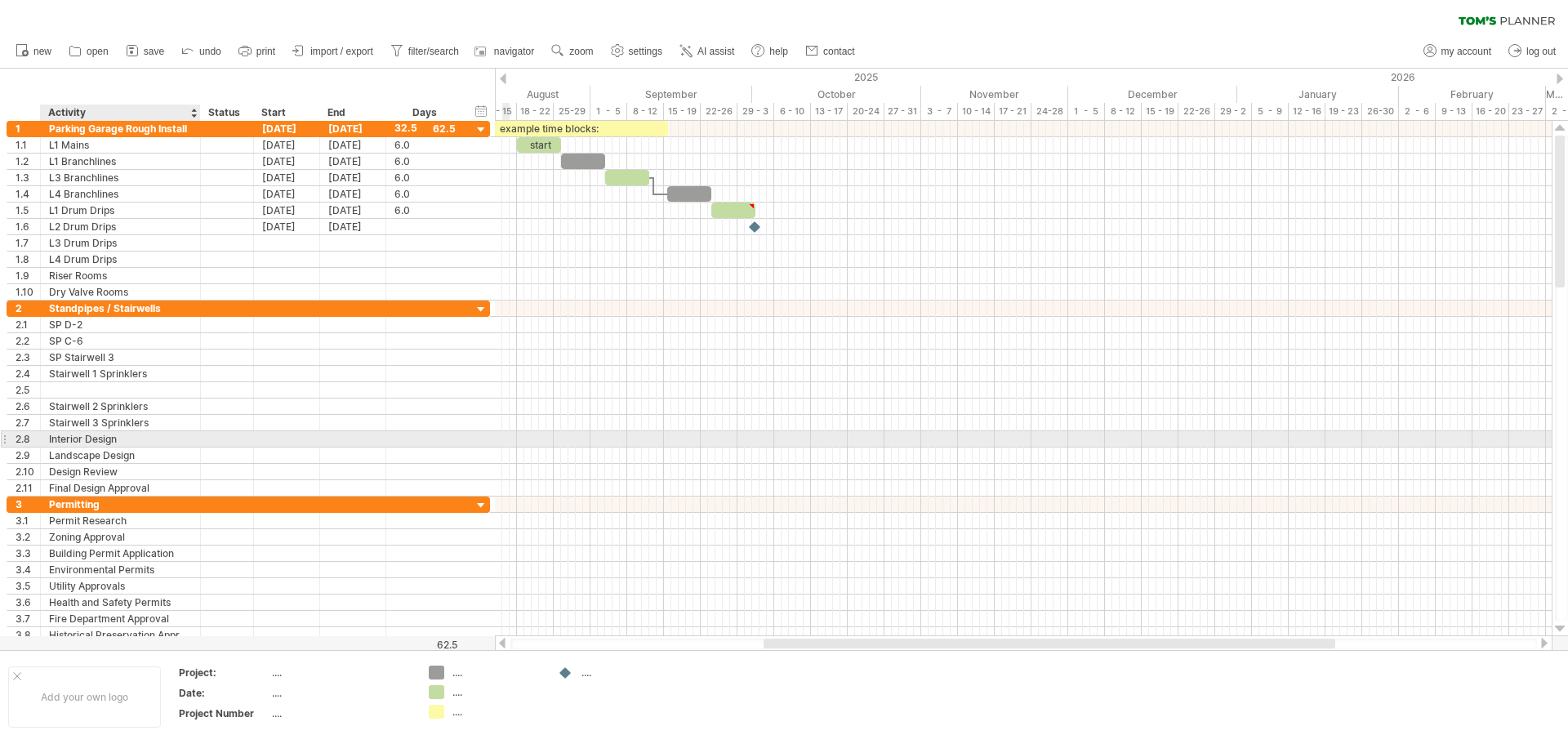
click at [73, 436] on div "Interior Design" at bounding box center [121, 439] width 143 height 16
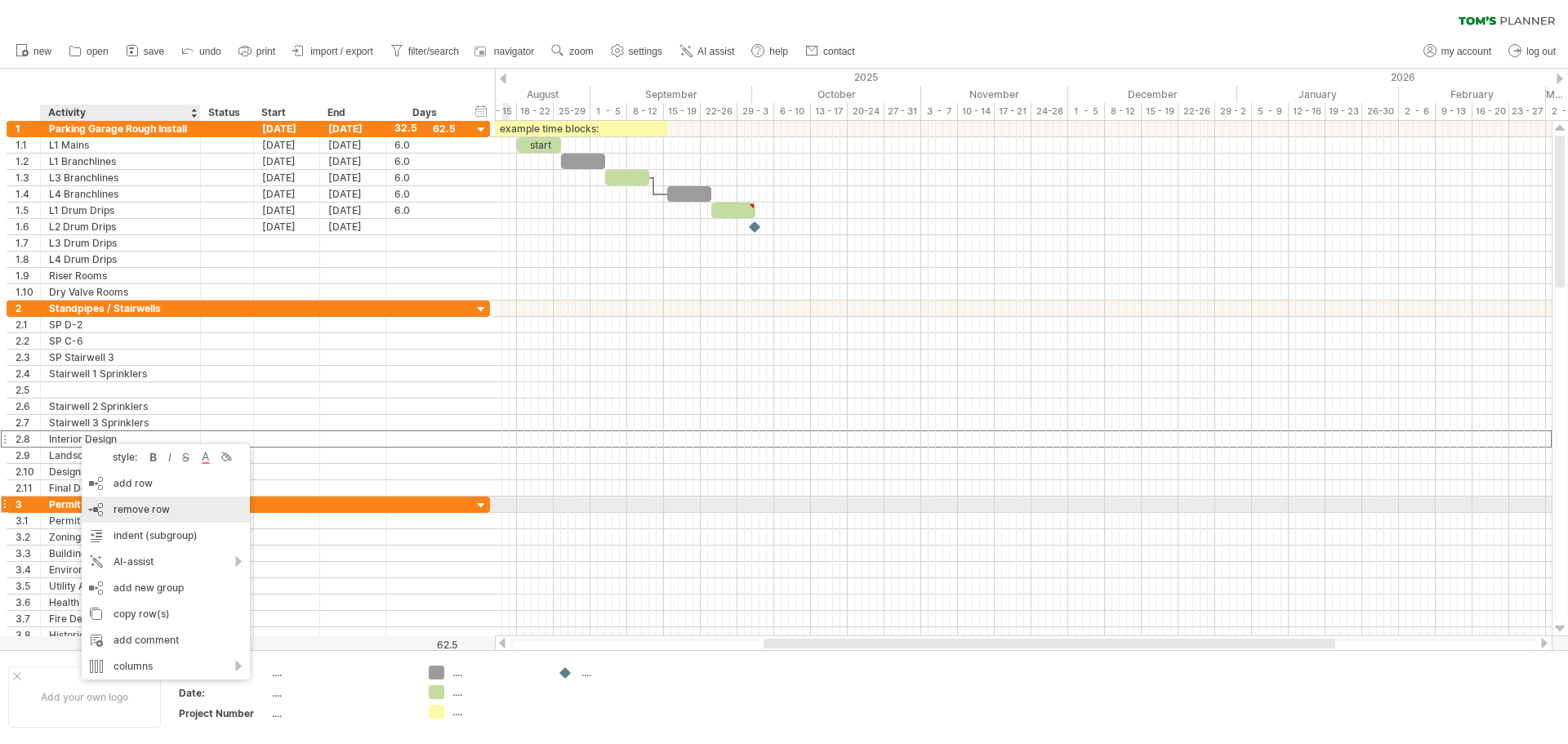
click at [139, 511] on span "remove row" at bounding box center [141, 508] width 57 height 12
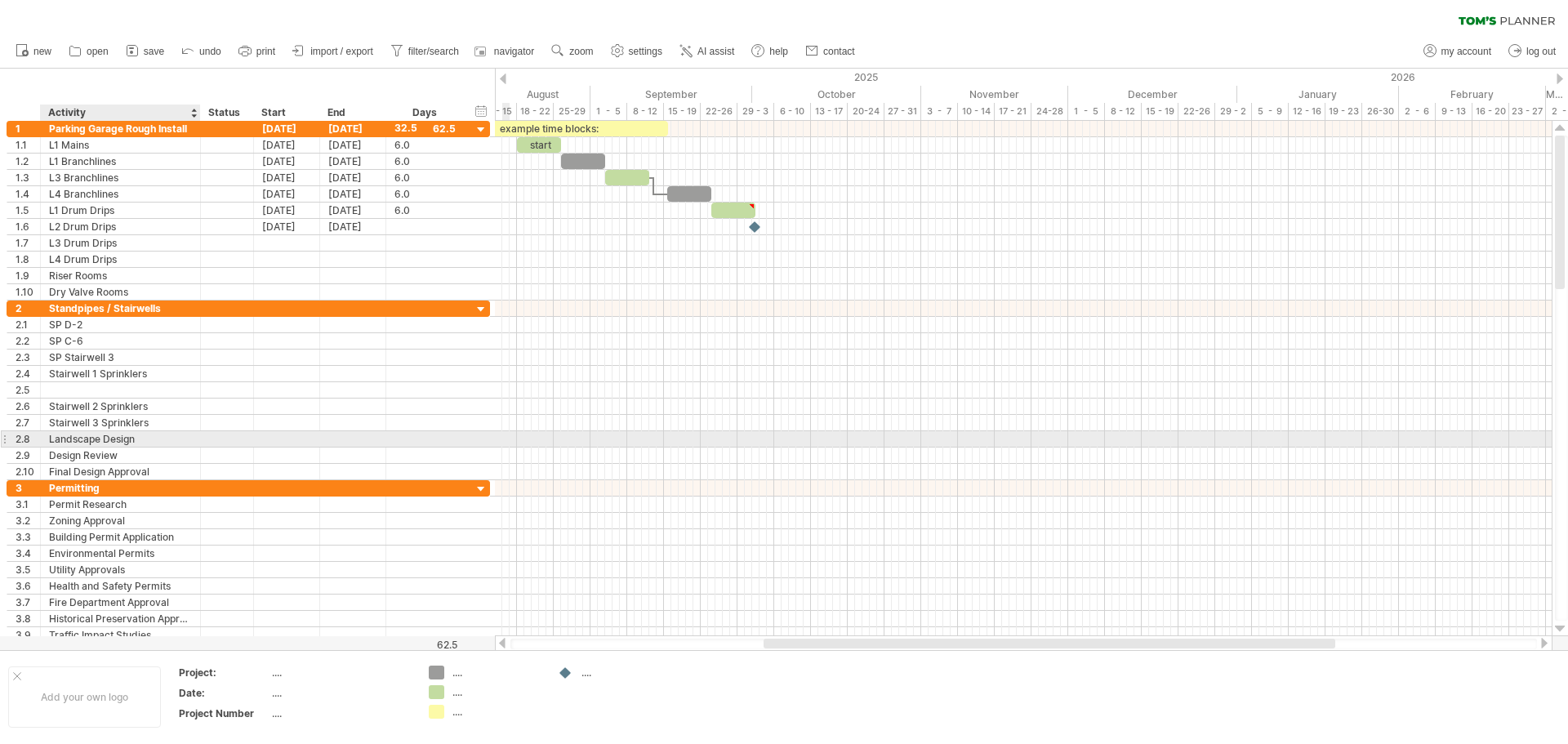
click at [97, 438] on div "Landscape Design" at bounding box center [121, 439] width 143 height 16
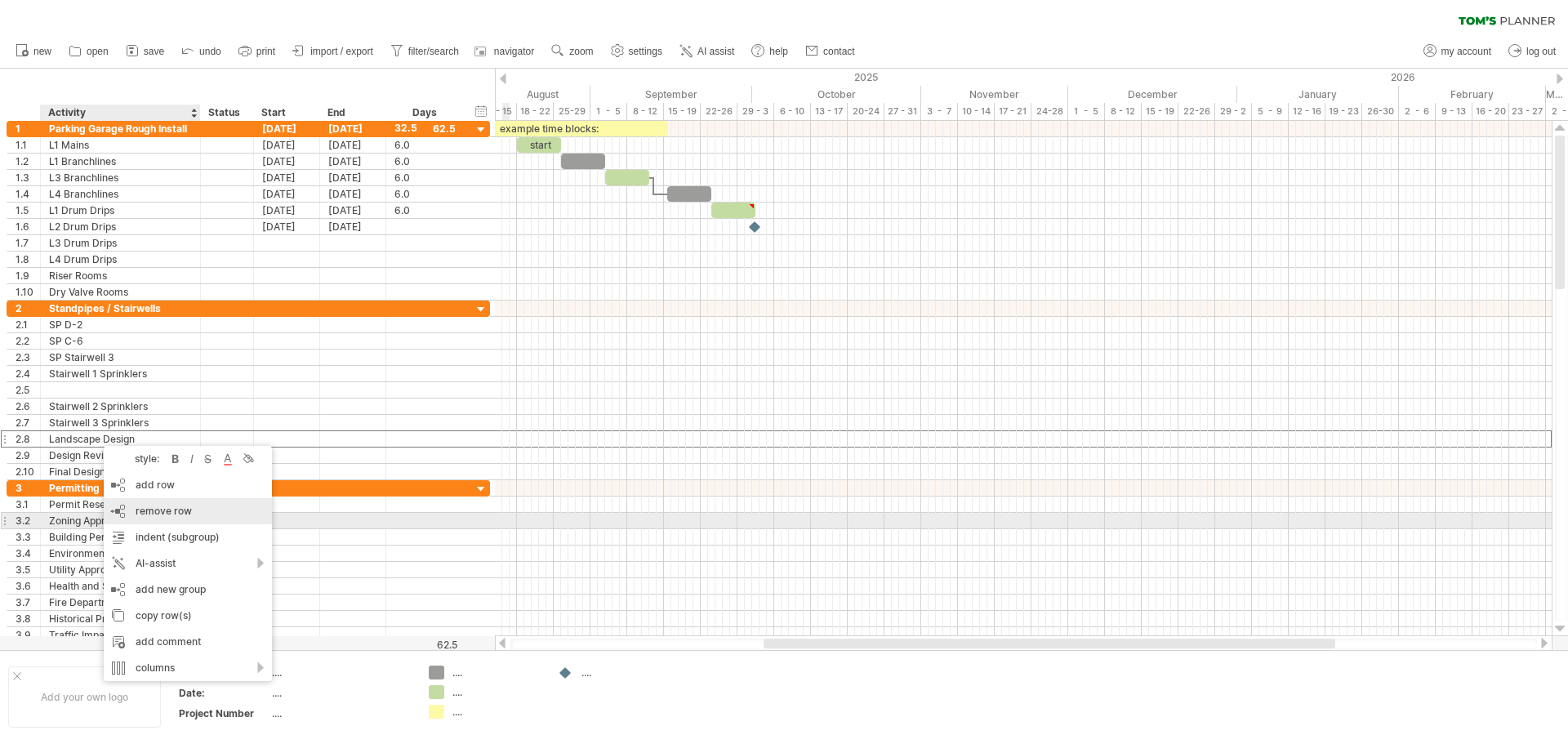
click at [157, 515] on span "remove row" at bounding box center [164, 510] width 57 height 12
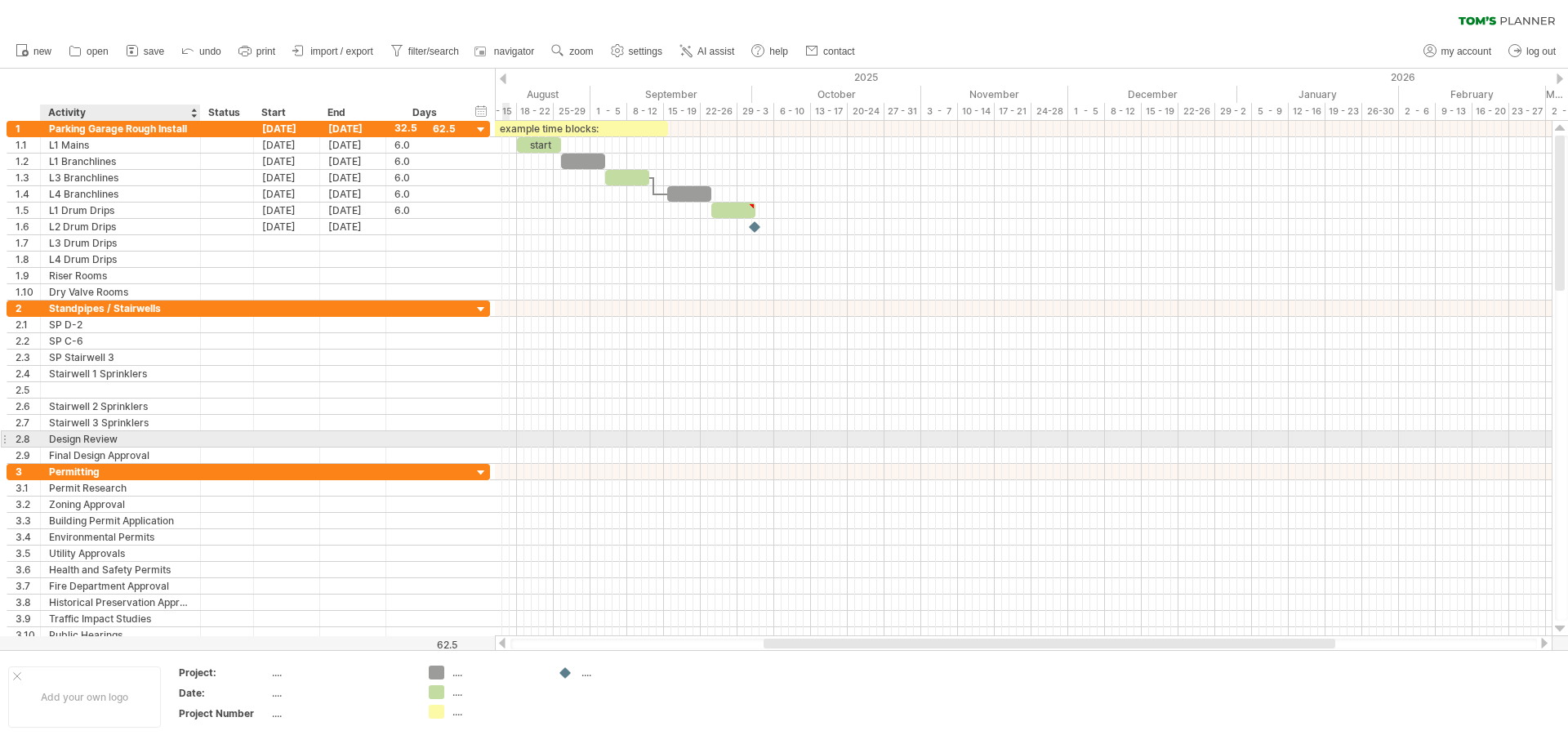
click at [92, 435] on div "Design Review" at bounding box center [121, 439] width 143 height 16
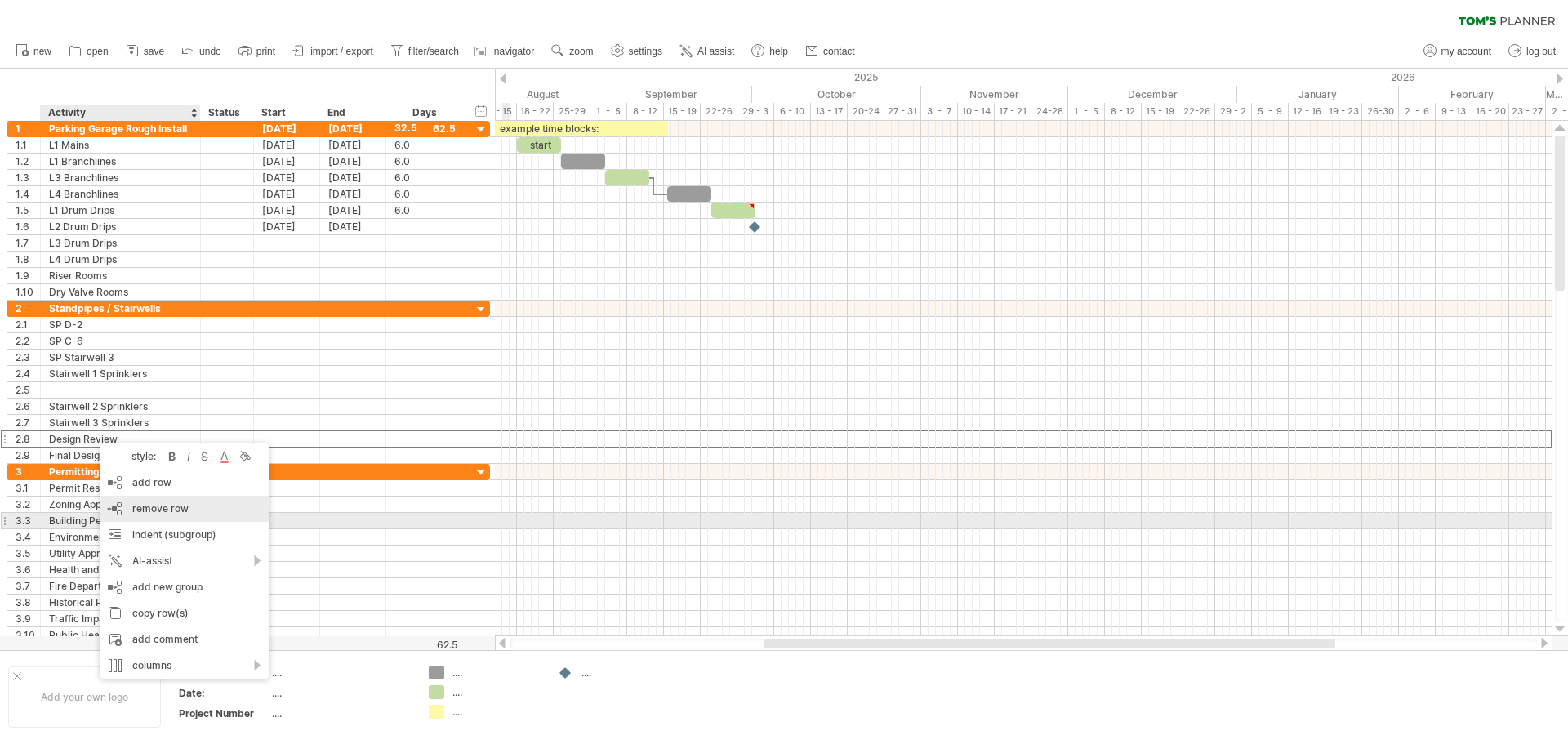
click at [180, 513] on span "remove row" at bounding box center [161, 508] width 57 height 12
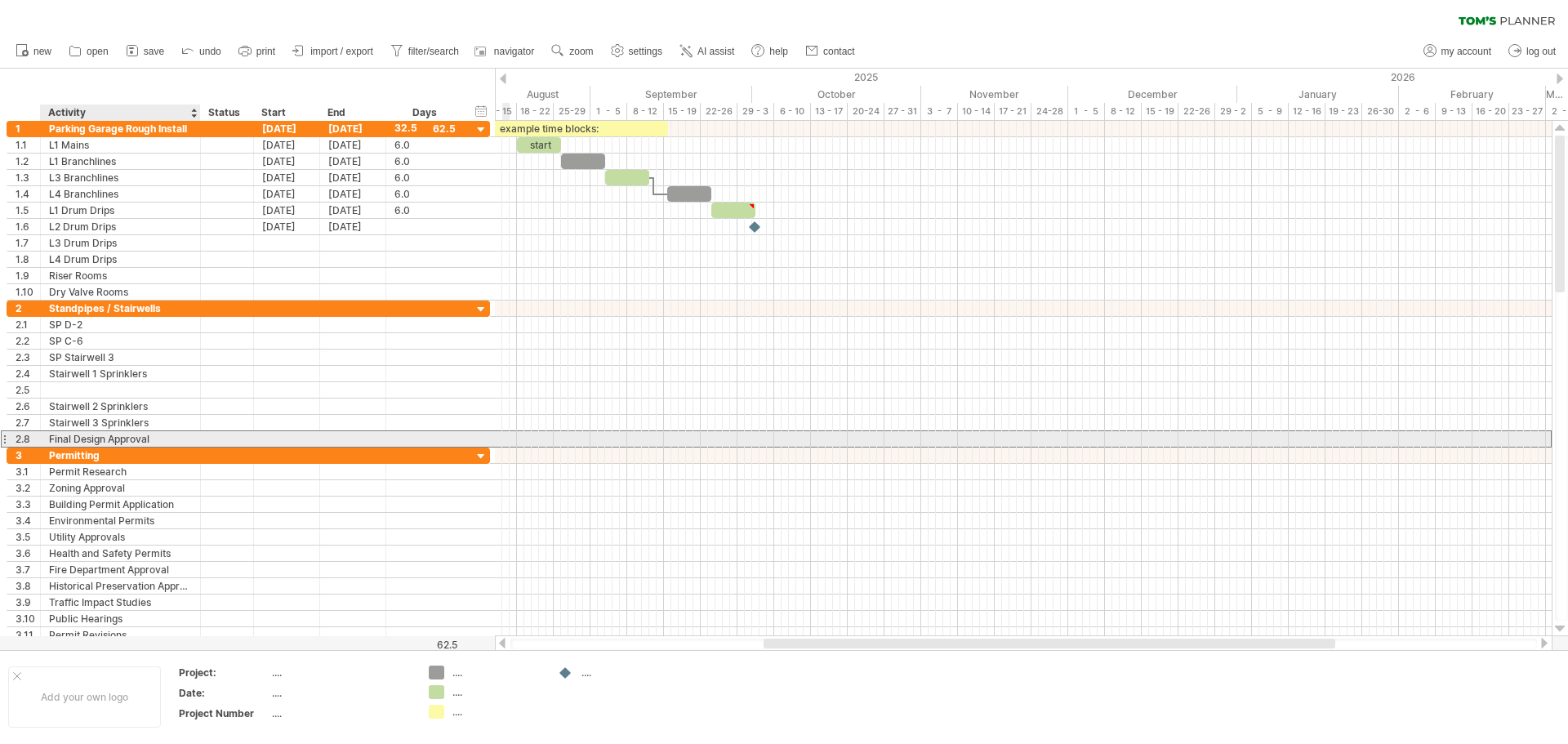
click at [110, 437] on div "Final Design Approval" at bounding box center [121, 439] width 143 height 16
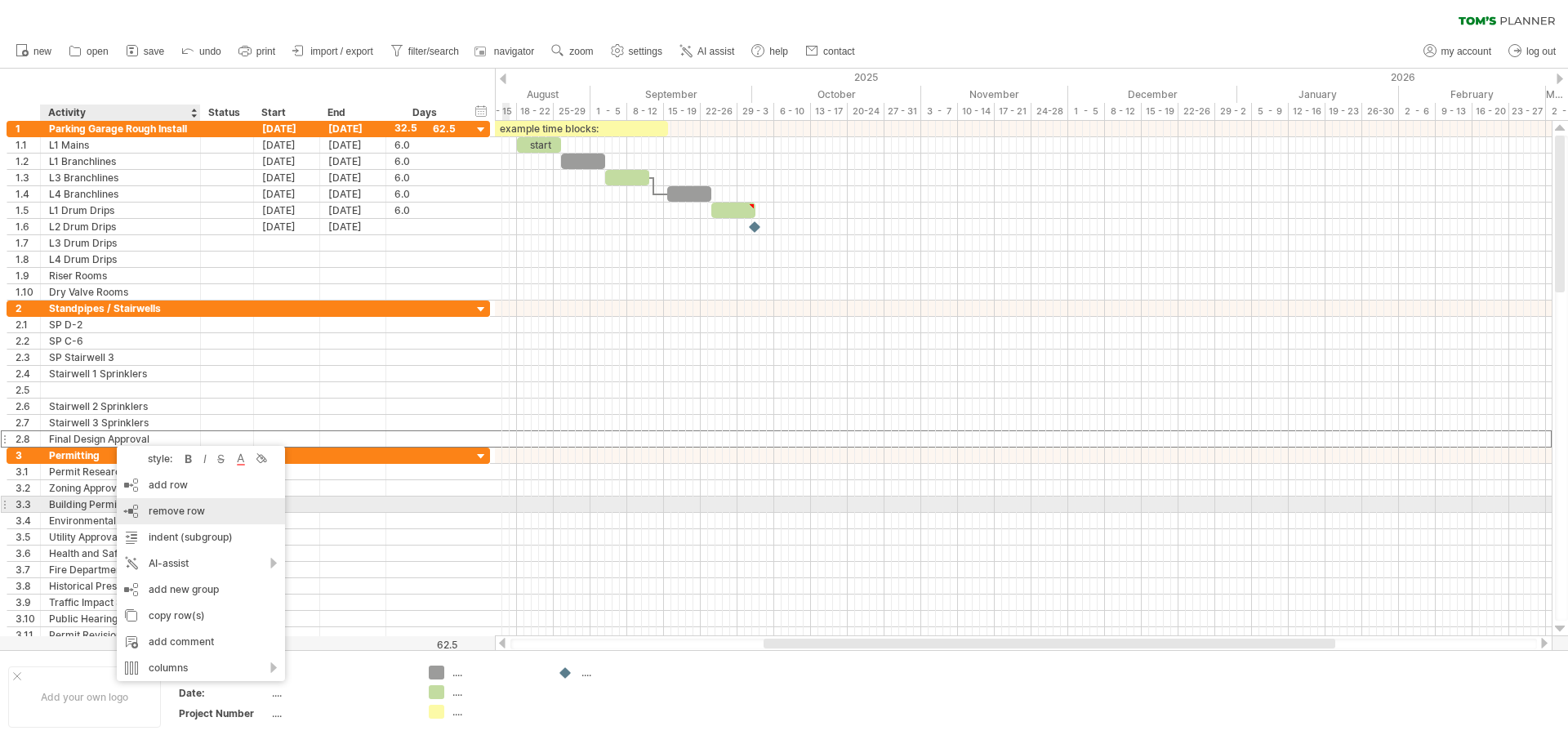
click at [196, 508] on span "remove row" at bounding box center [177, 510] width 57 height 12
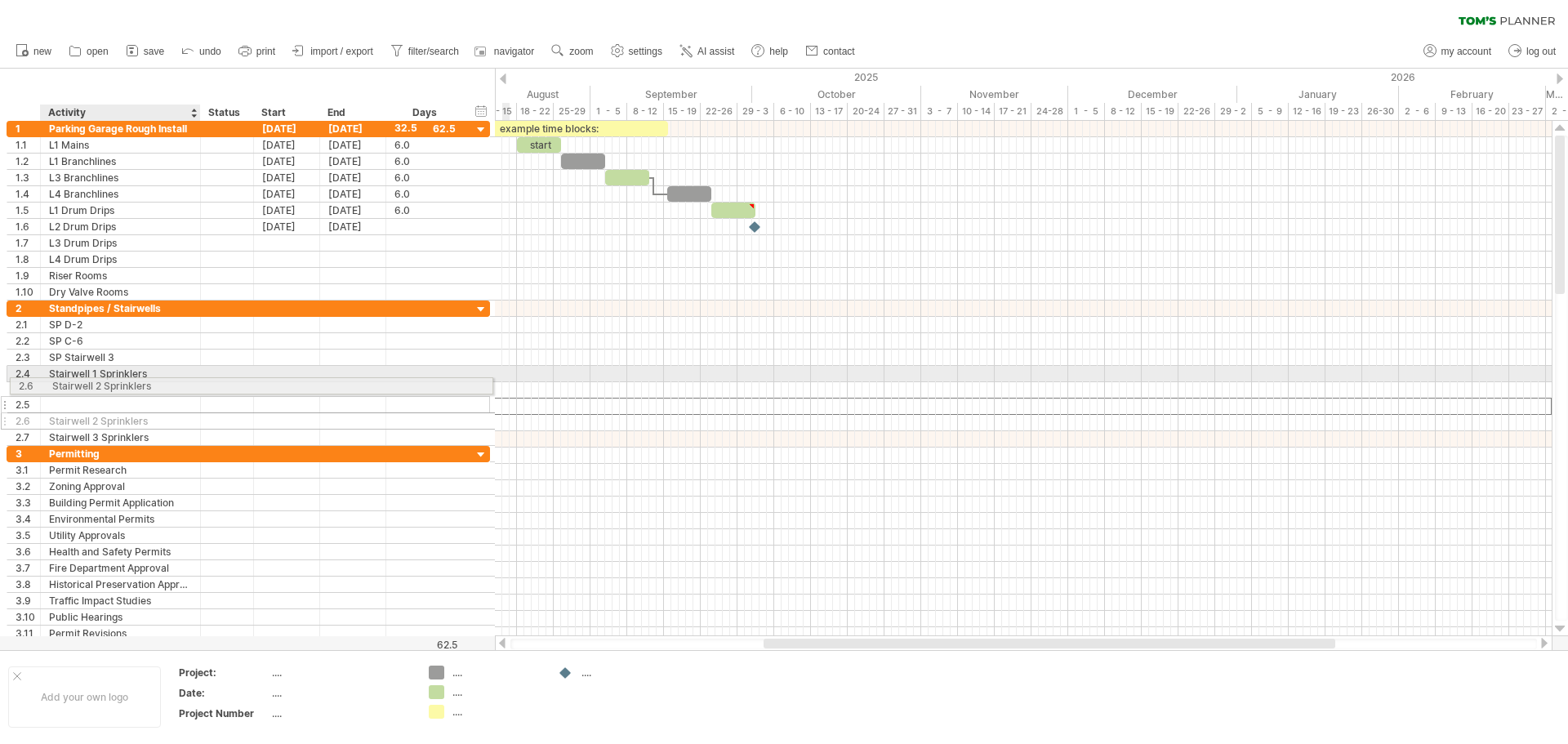
drag, startPoint x: 72, startPoint y: 410, endPoint x: 70, endPoint y: 383, distance: 27.1
drag, startPoint x: 80, startPoint y: 422, endPoint x: 78, endPoint y: 398, distance: 24.1
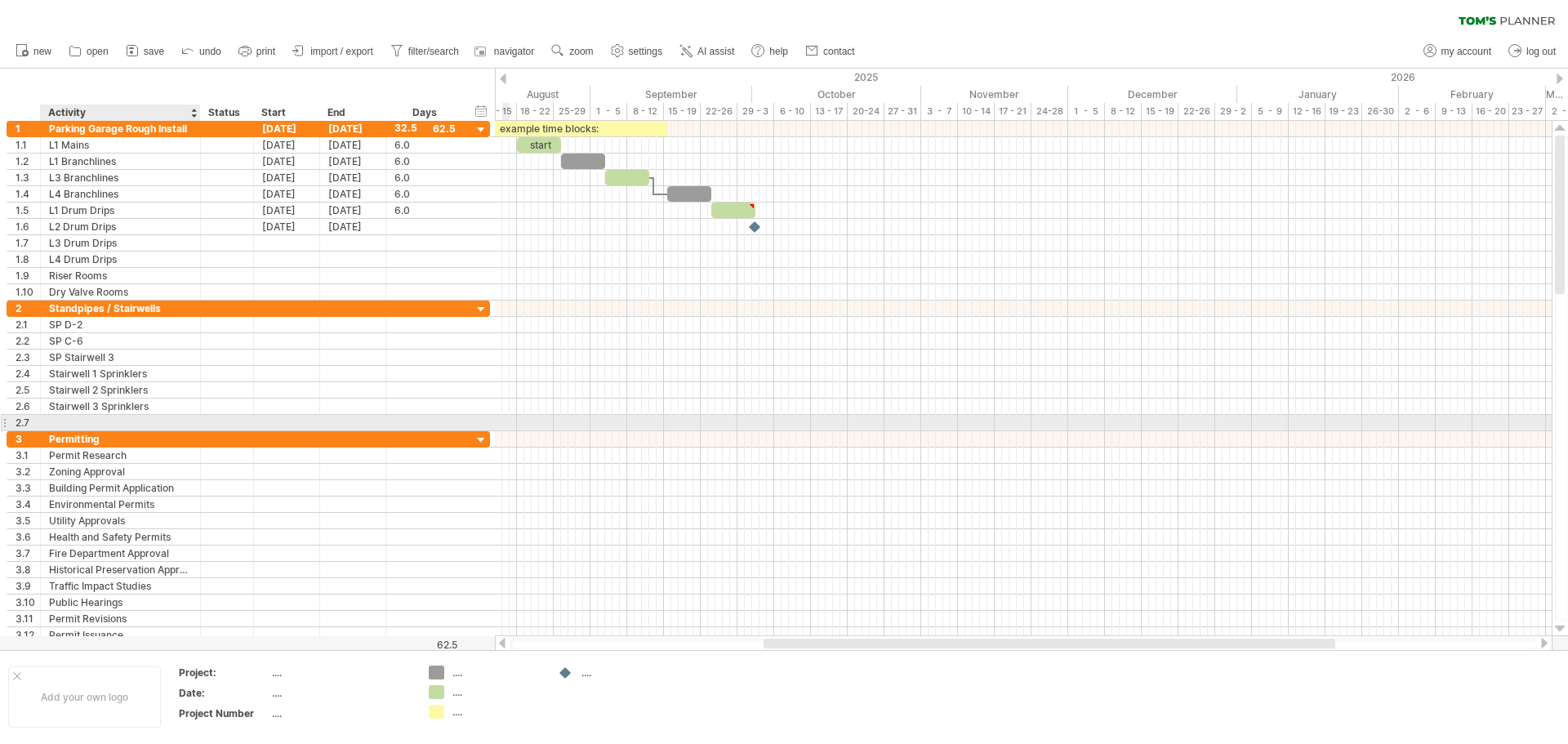
click at [80, 424] on div at bounding box center [121, 422] width 143 height 16
click at [80, 424] on input "text" at bounding box center [121, 422] width 143 height 16
type input "**********"
click at [215, 398] on div "**********" at bounding box center [248, 390] width 484 height 17
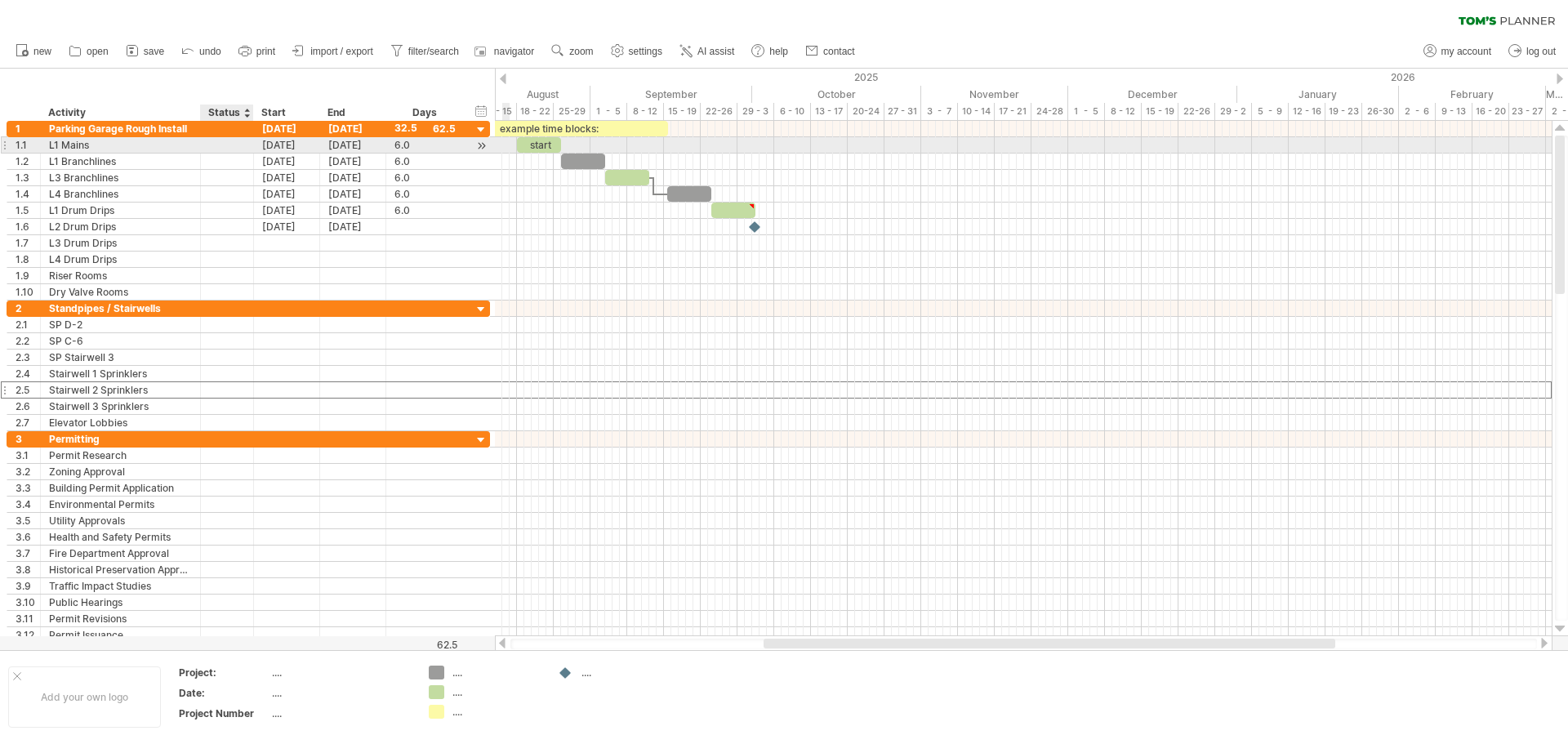
click at [222, 138] on div at bounding box center [226, 145] width 36 height 16
click at [238, 111] on div "Status" at bounding box center [226, 113] width 36 height 17
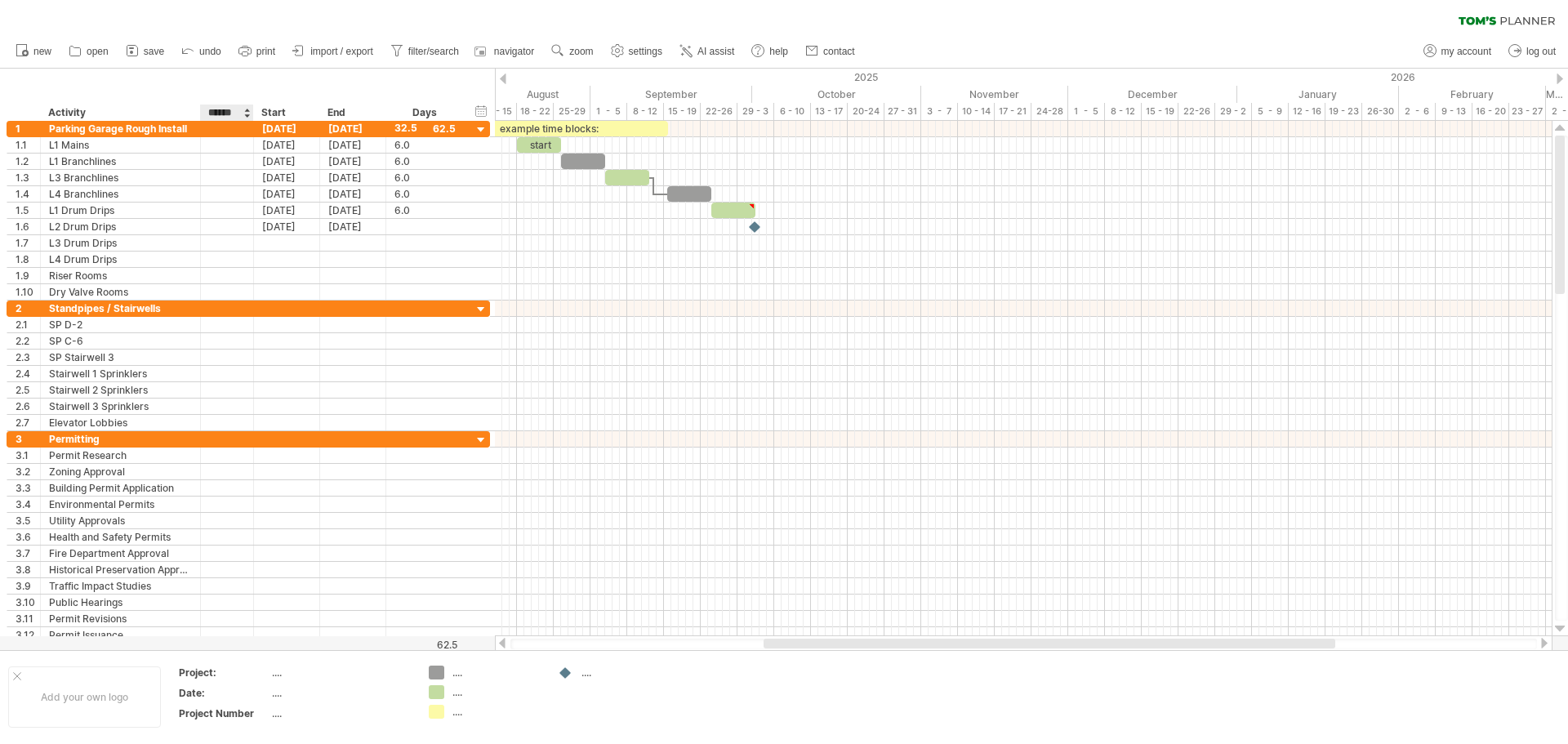
click at [238, 111] on input "******" at bounding box center [226, 113] width 36 height 17
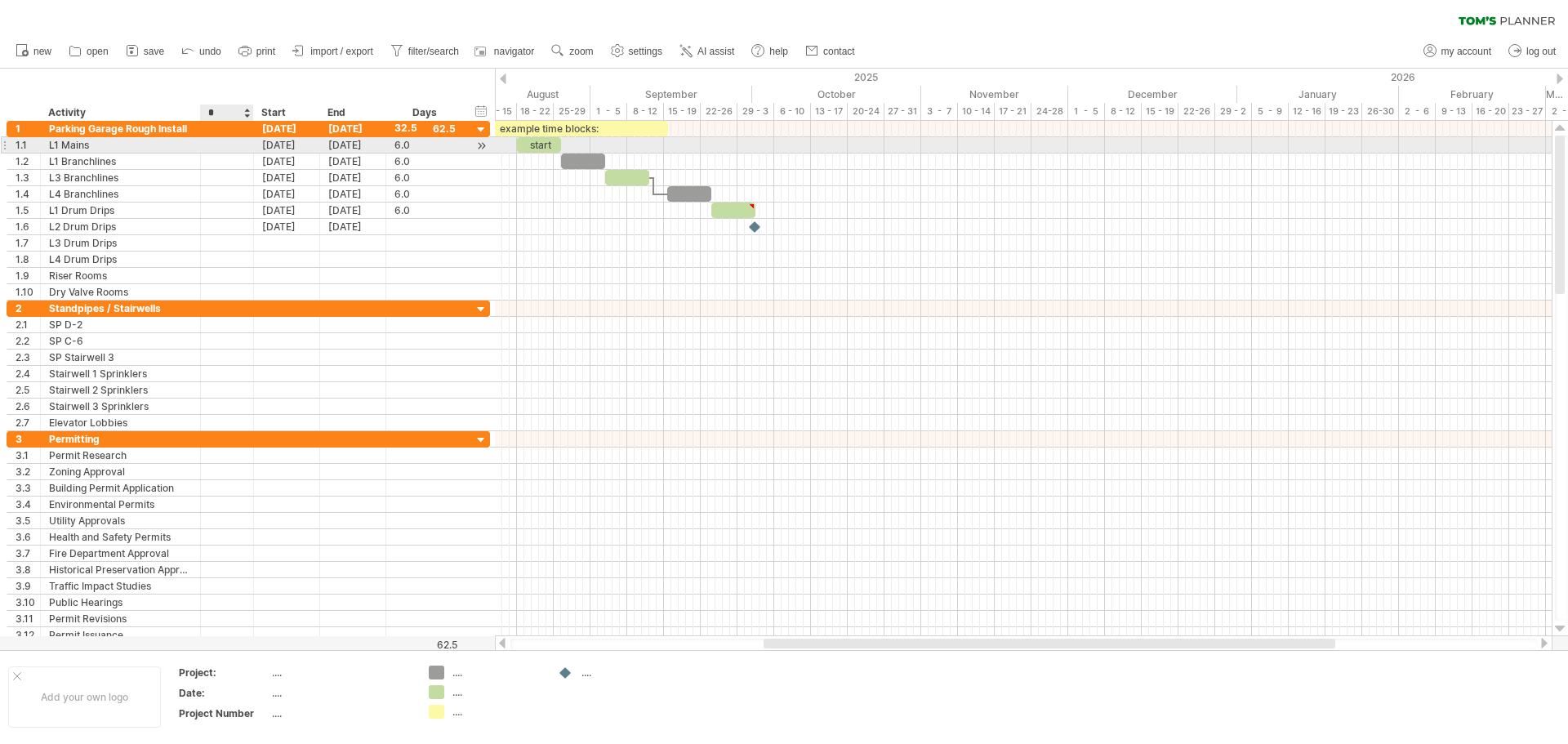
type input "*"
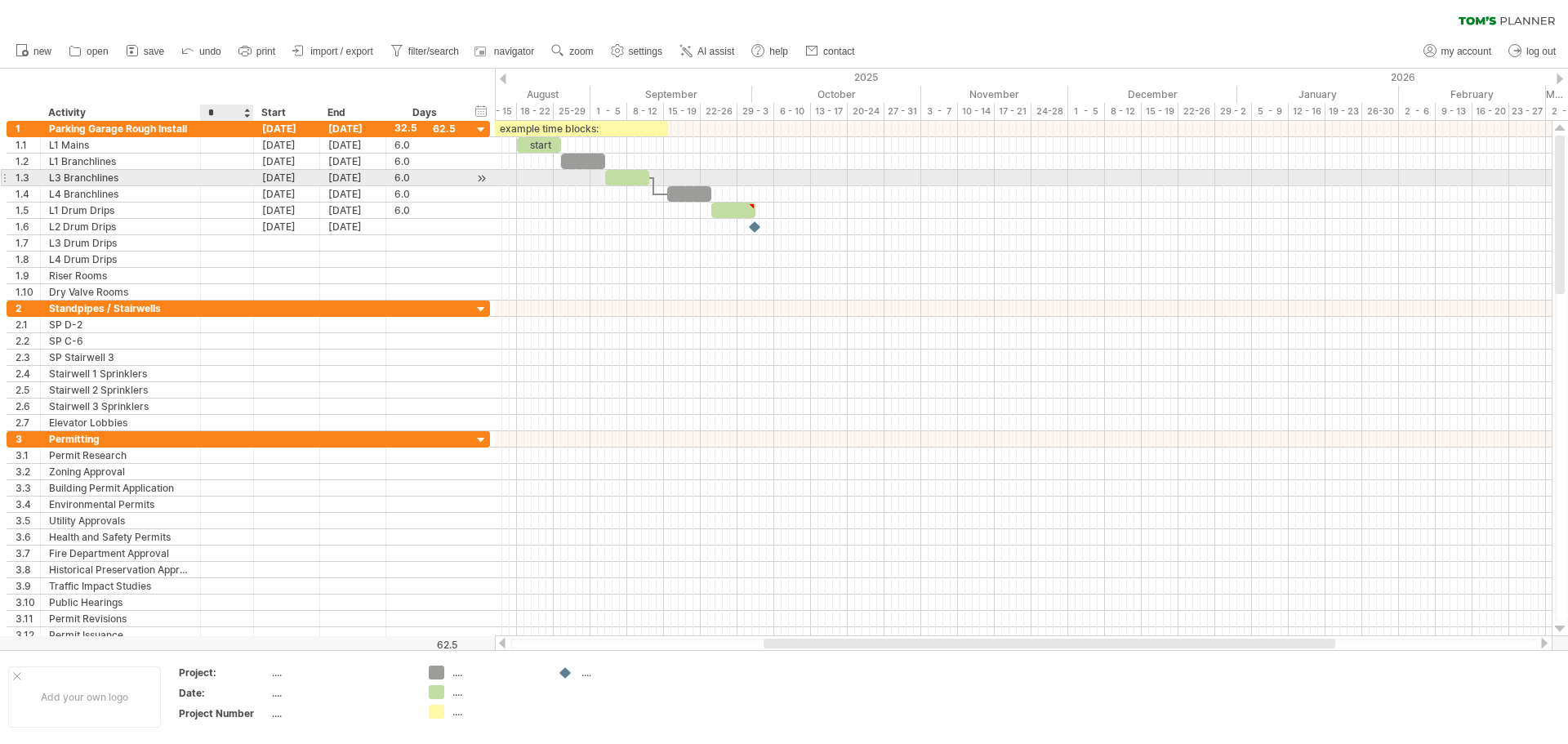
click at [252, 183] on div at bounding box center [251, 178] width 8 height 17
click at [218, 117] on div "%" at bounding box center [226, 113] width 37 height 17
click at [218, 114] on input "*" at bounding box center [226, 113] width 37 height 17
type input "**********"
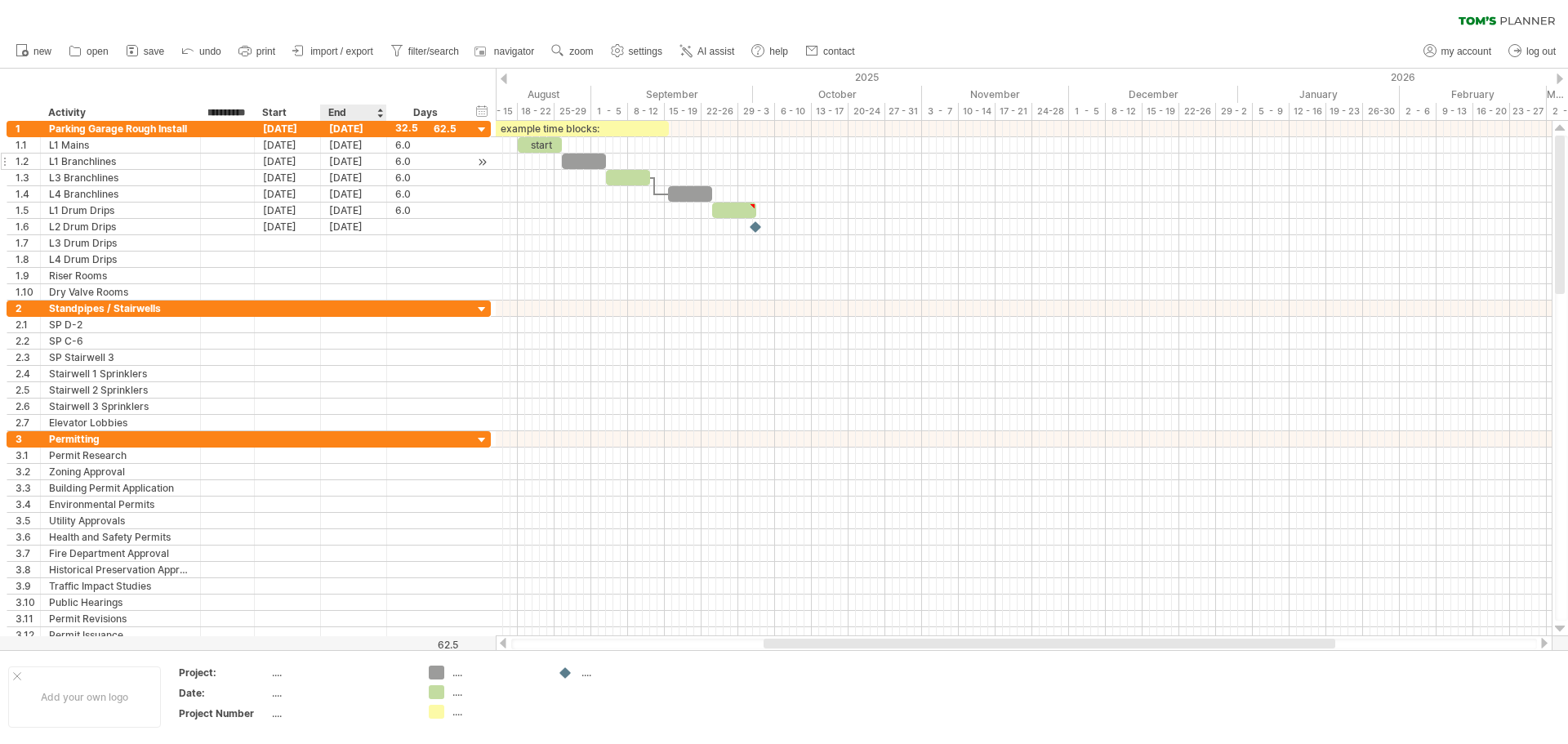
drag, startPoint x: 370, startPoint y: 167, endPoint x: 365, endPoint y: 161, distance: 7.8
click at [371, 166] on div "[DATE]" at bounding box center [354, 161] width 66 height 16
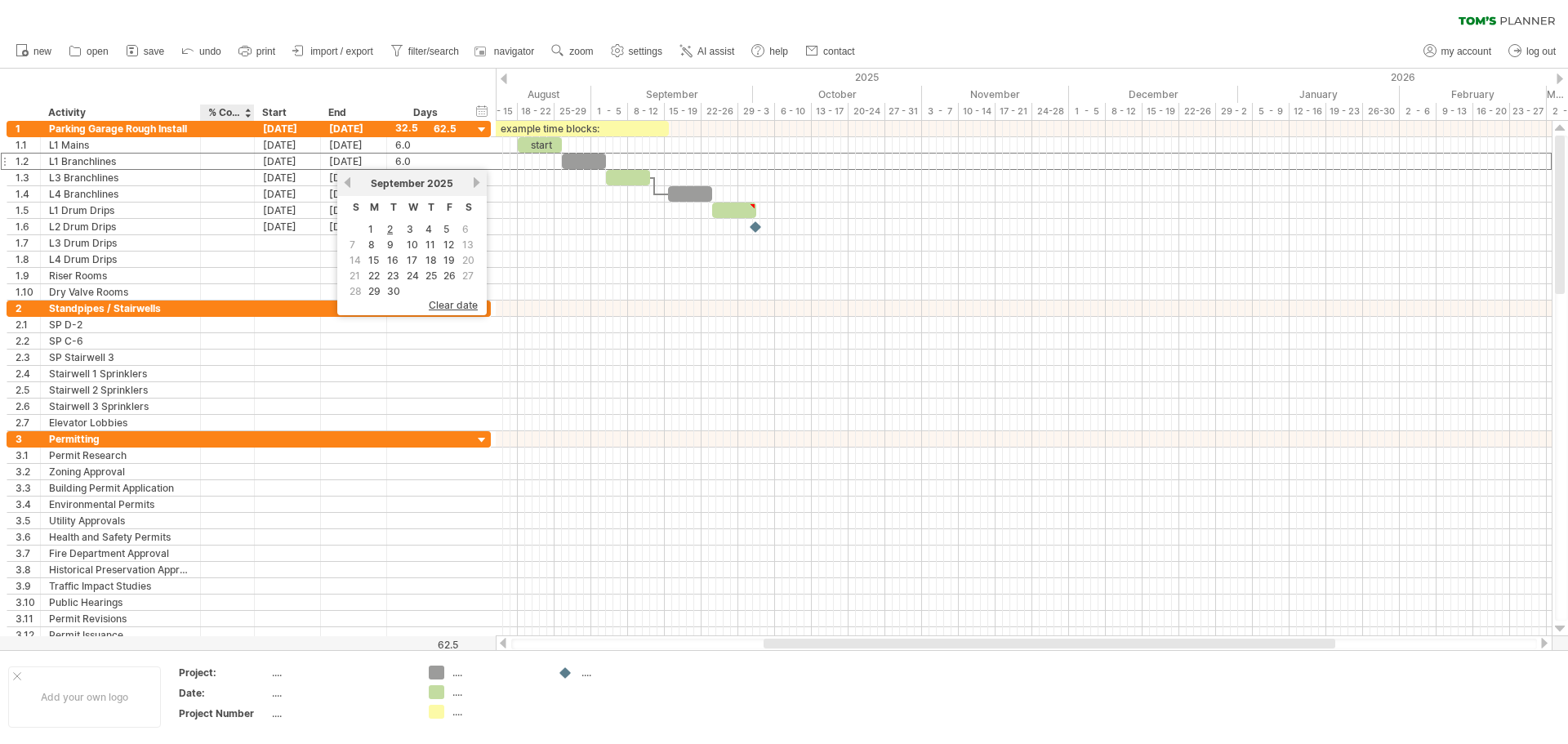
click at [252, 112] on div at bounding box center [253, 113] width 6 height 17
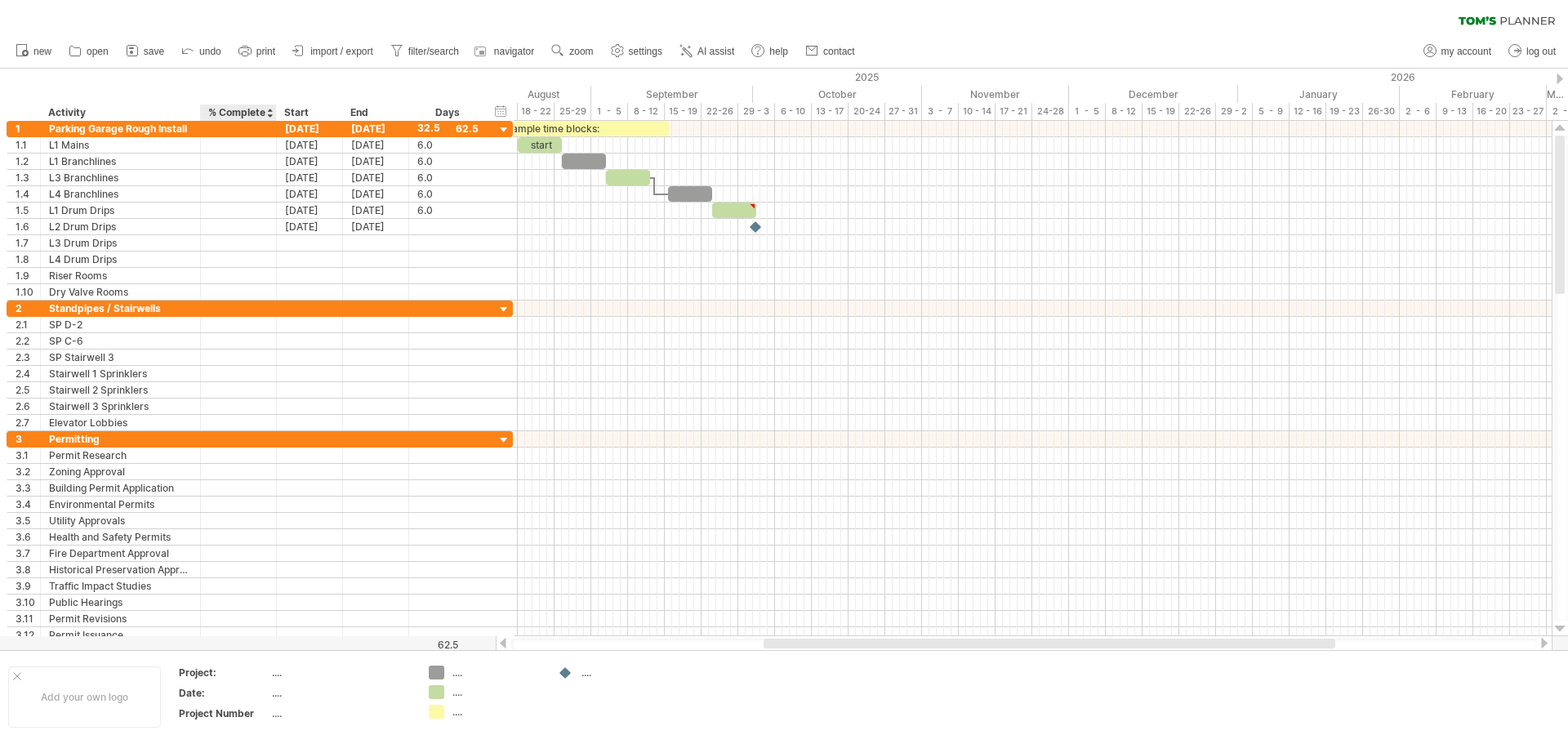
drag, startPoint x: 252, startPoint y: 112, endPoint x: 275, endPoint y: 115, distance: 23.2
click at [275, 115] on div at bounding box center [275, 113] width 6 height 17
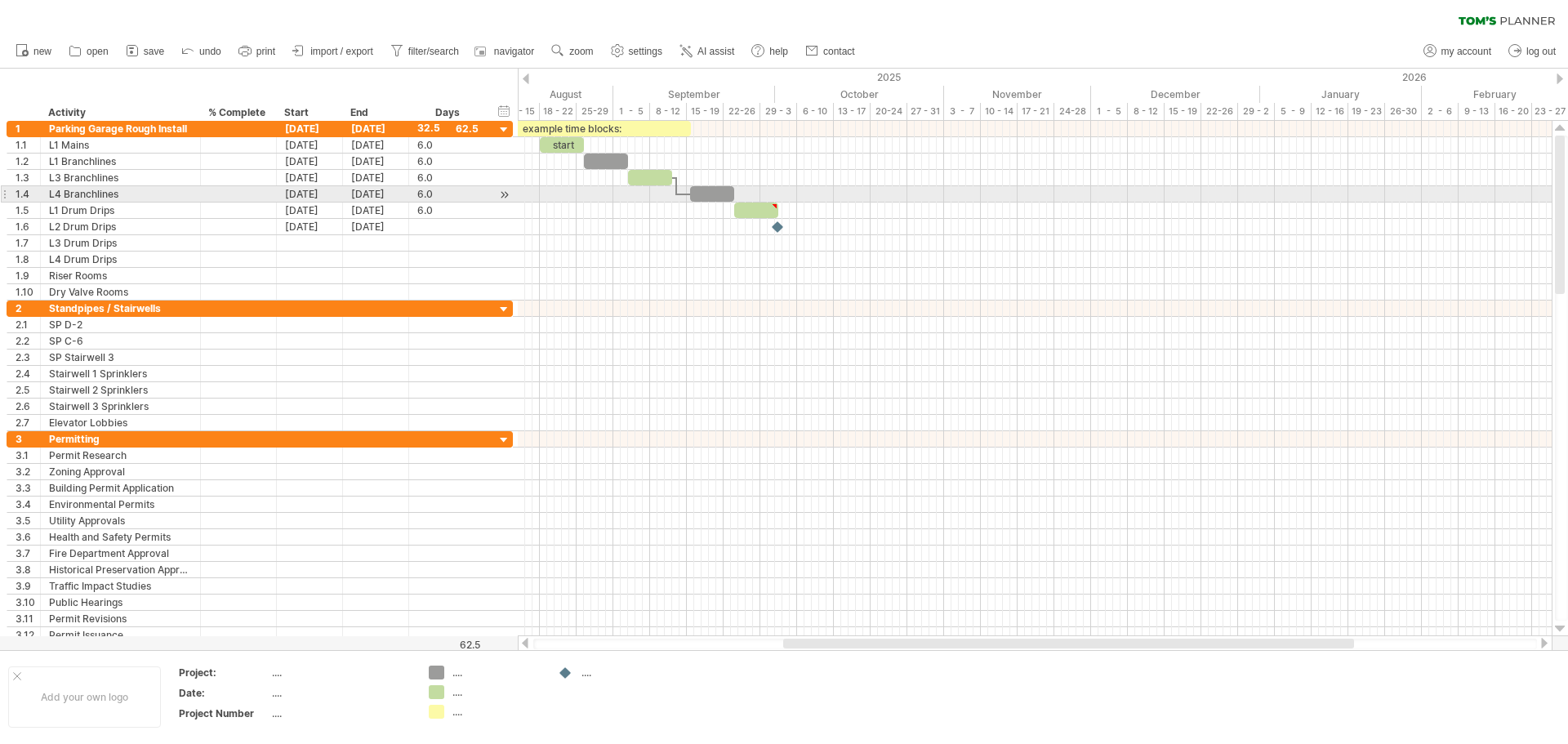
click at [266, 196] on div at bounding box center [238, 194] width 59 height 16
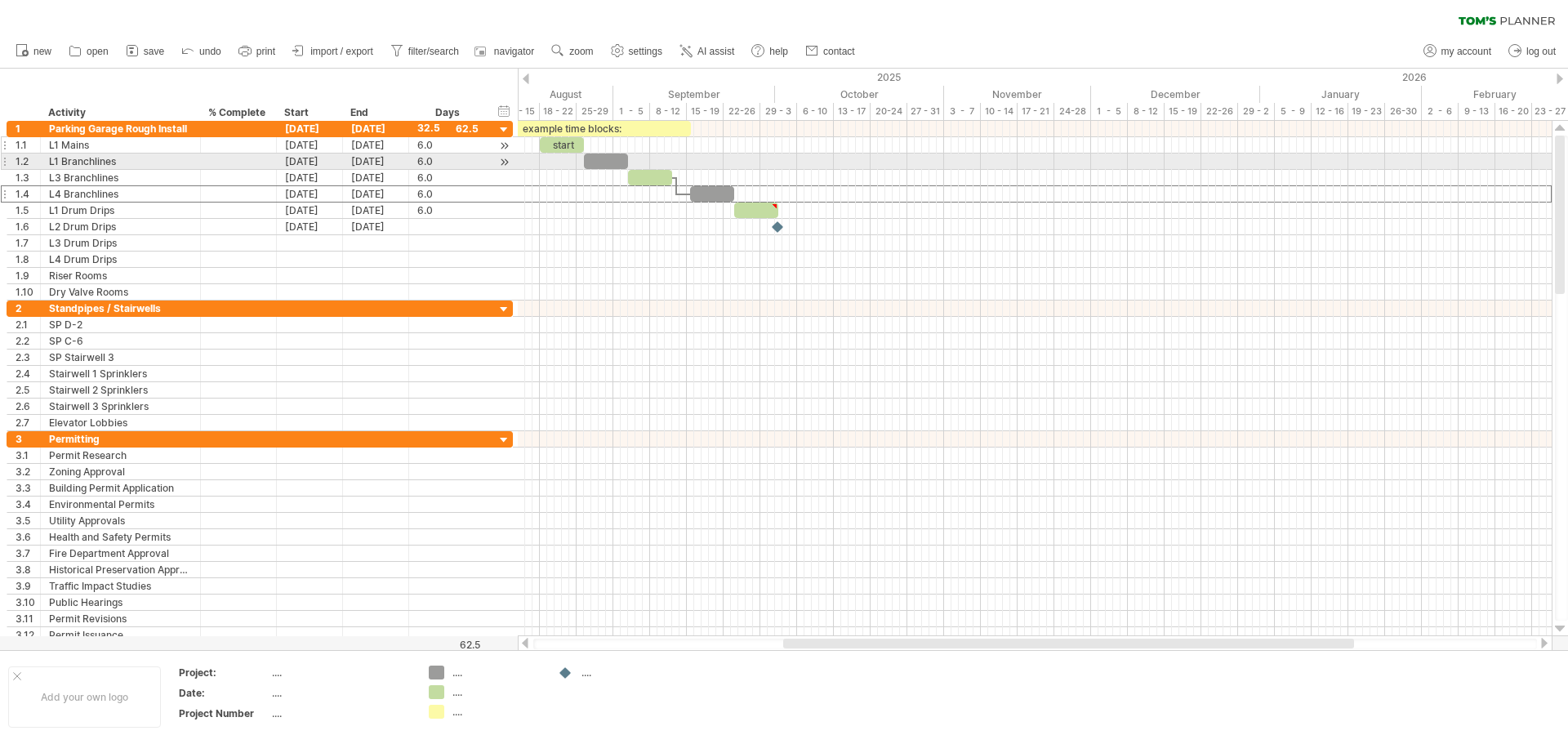
click at [246, 143] on div at bounding box center [238, 145] width 59 height 16
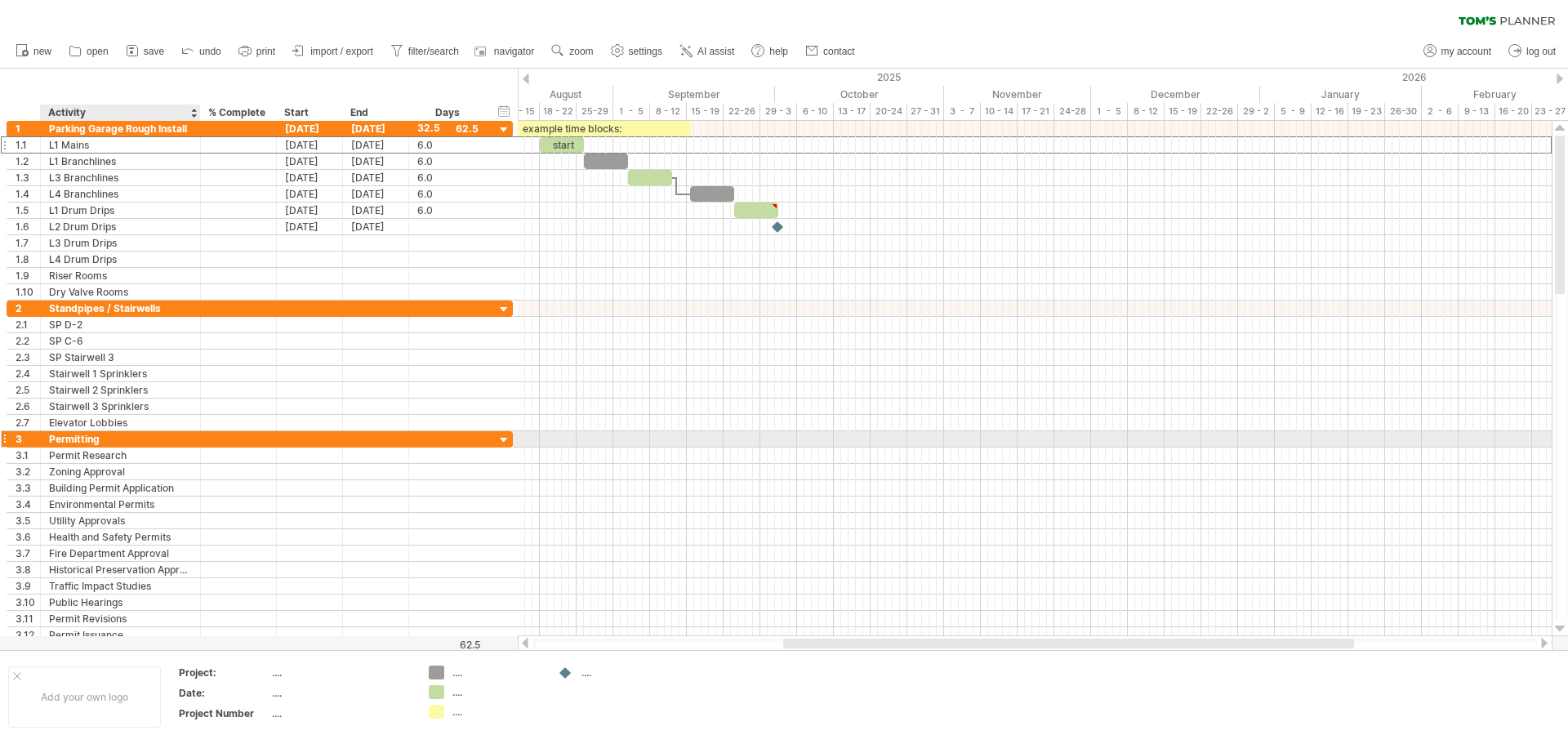
click at [102, 439] on div "Permitting" at bounding box center [121, 439] width 143 height 16
click at [102, 439] on input "**********" at bounding box center [121, 439] width 143 height 16
type input "*******"
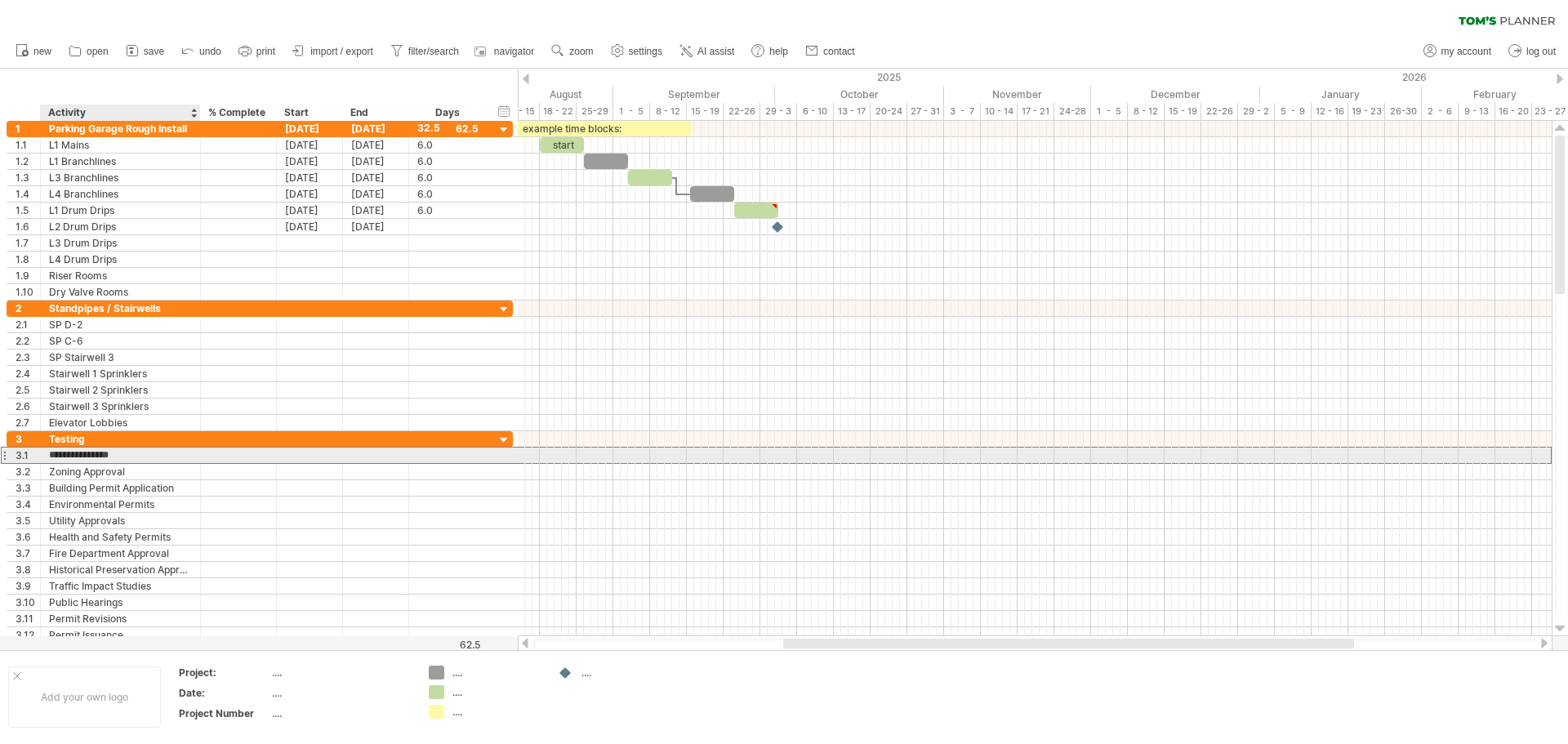
click at [155, 459] on input "**********" at bounding box center [121, 455] width 143 height 16
drag, startPoint x: 156, startPoint y: 458, endPoint x: 44, endPoint y: 451, distance: 112.2
click at [44, 451] on div "**********" at bounding box center [121, 455] width 160 height 16
type input "********"
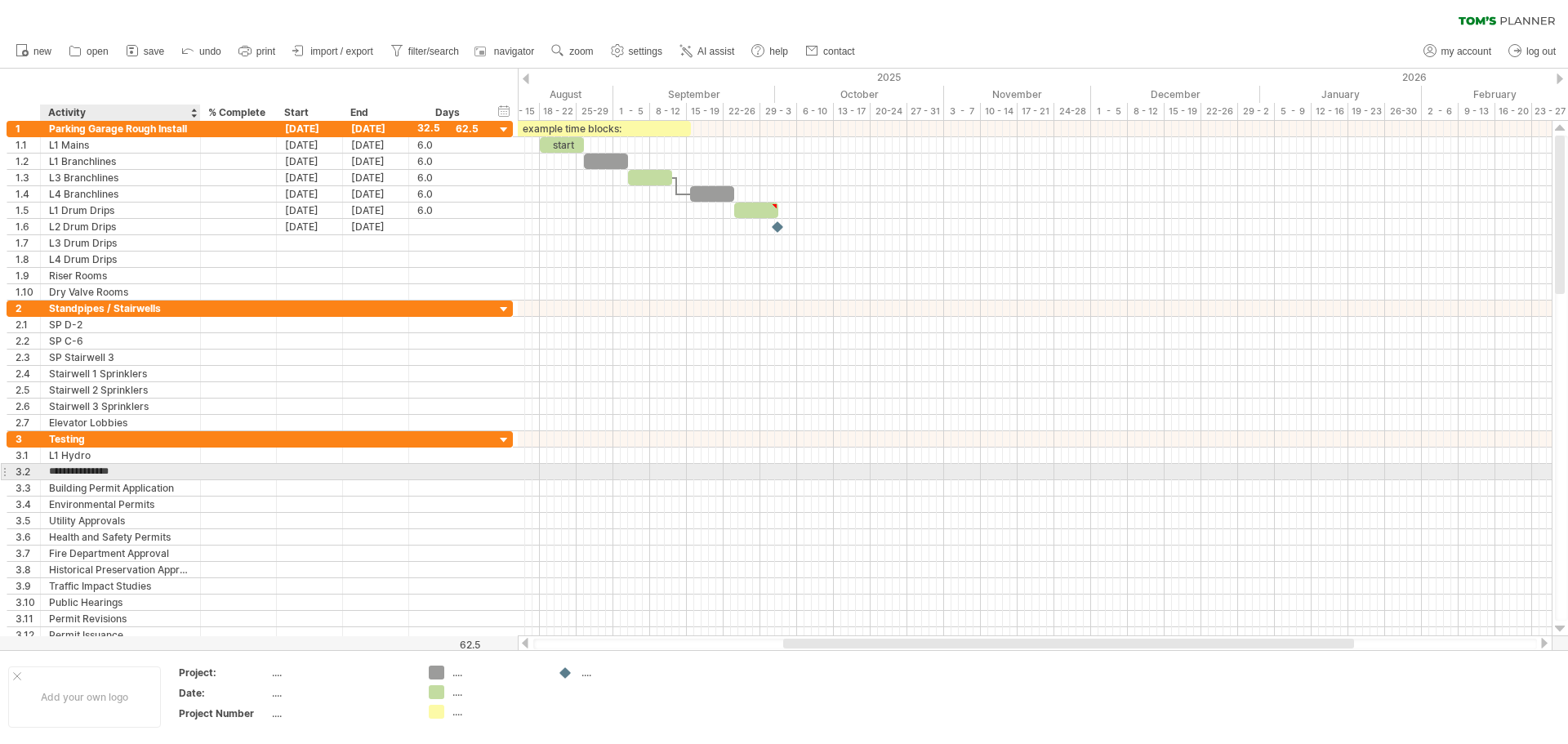
click at [117, 468] on input "**********" at bounding box center [121, 471] width 143 height 16
type input "*"
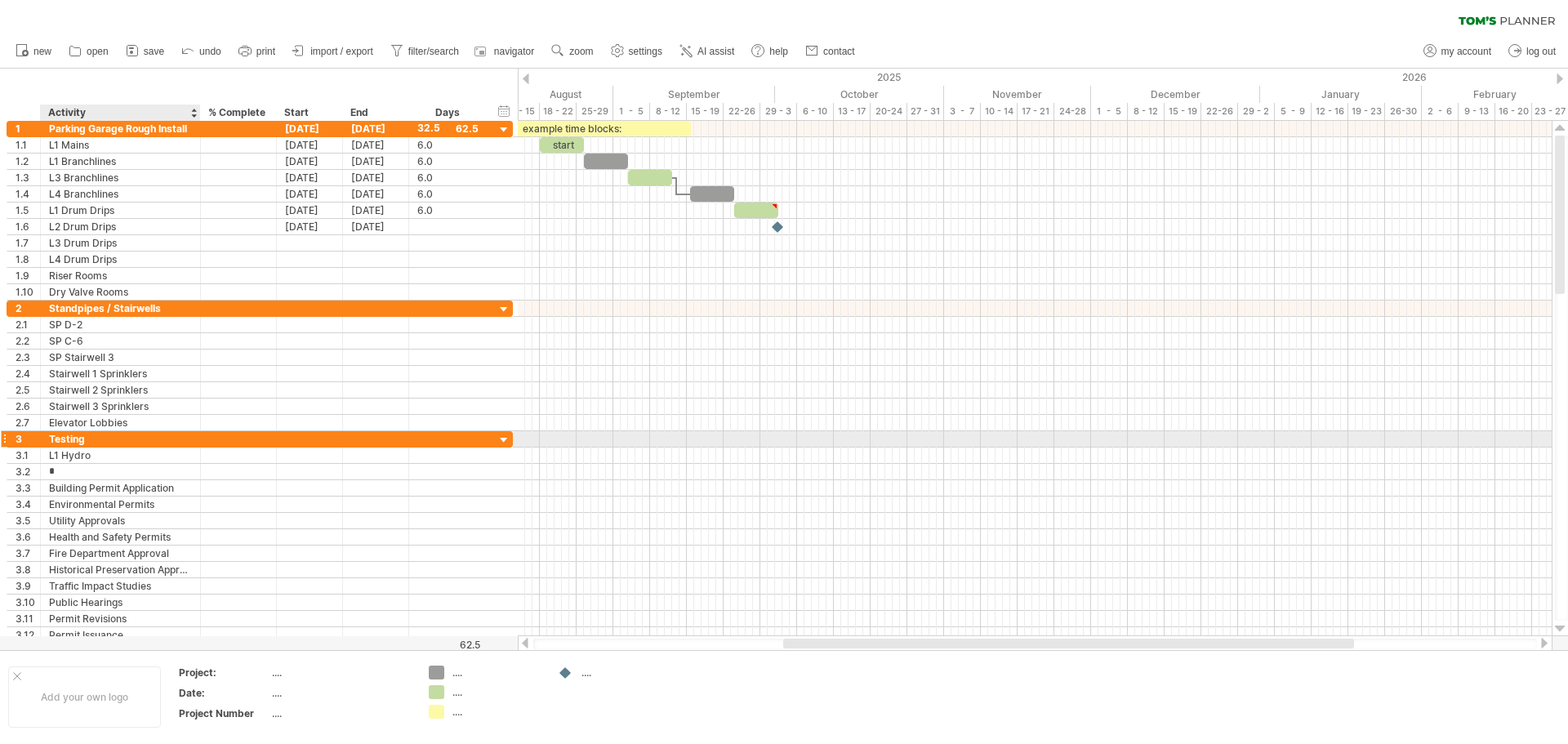
click at [97, 439] on div "Testing" at bounding box center [121, 439] width 143 height 16
click at [52, 434] on input "*******" at bounding box center [121, 439] width 143 height 16
type input "***"
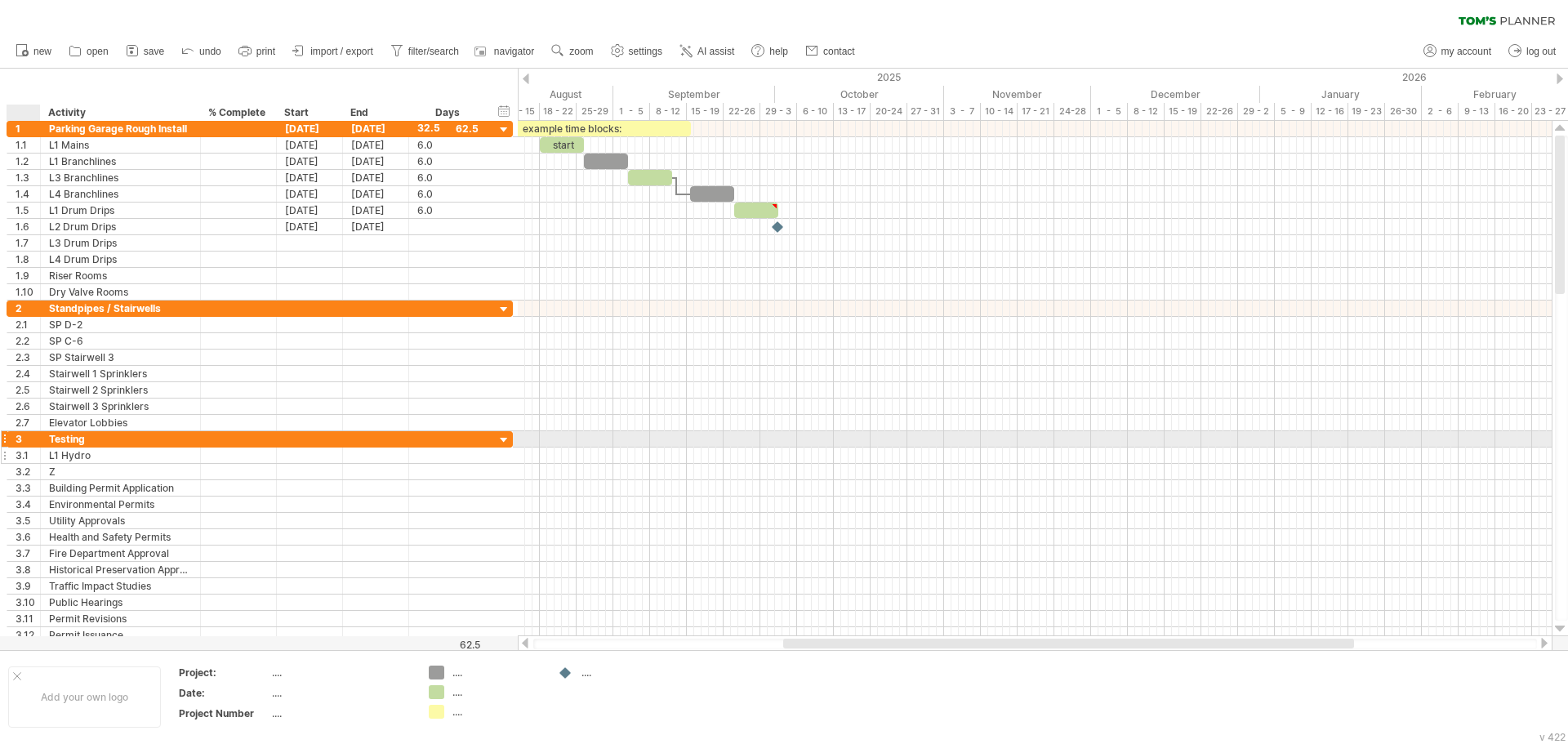
click at [41, 449] on div "******** L1 Hydro" at bounding box center [121, 455] width 160 height 16
click at [60, 433] on div "Testing" at bounding box center [121, 439] width 143 height 16
click at [0, 0] on input "*******" at bounding box center [0, 0] width 0 height 0
type input "**********"
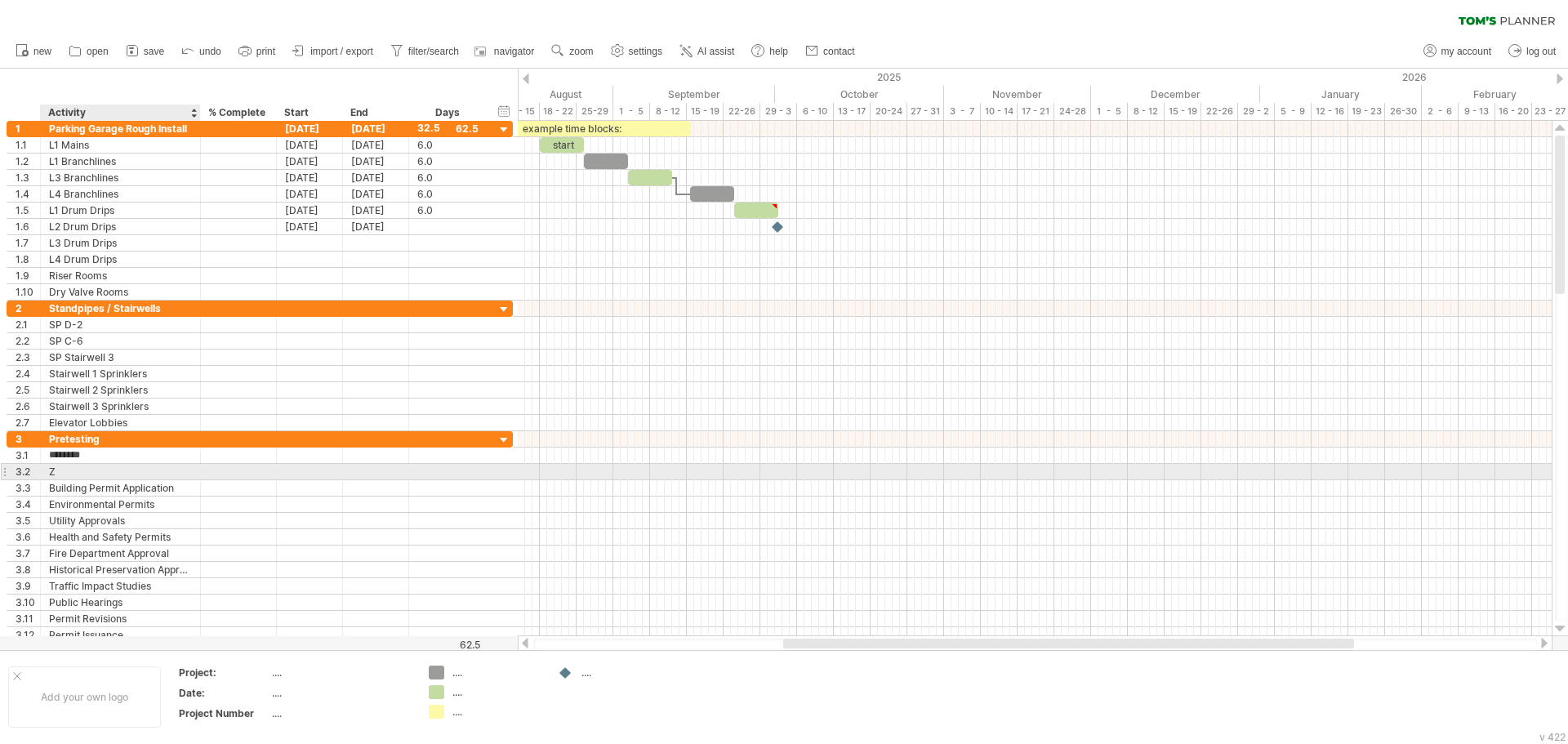
click at [58, 477] on div "Z" at bounding box center [121, 471] width 143 height 16
type input "********"
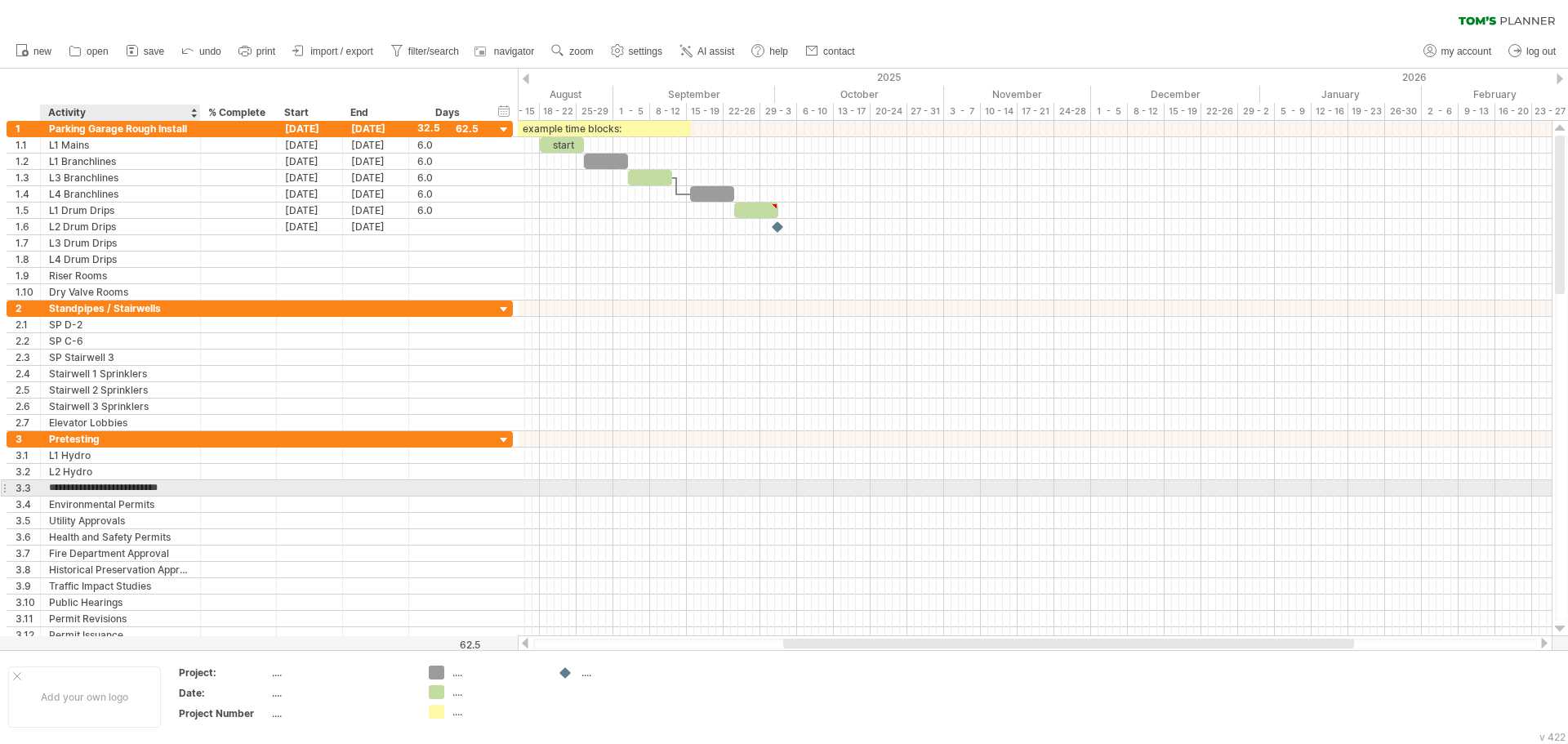
click at [141, 494] on input "**********" at bounding box center [121, 488] width 143 height 16
drag, startPoint x: 175, startPoint y: 484, endPoint x: 35, endPoint y: 481, distance: 140.0
click at [35, 481] on div "**********" at bounding box center [260, 488] width 506 height 17
drag, startPoint x: 177, startPoint y: 484, endPoint x: 36, endPoint y: 485, distance: 141.0
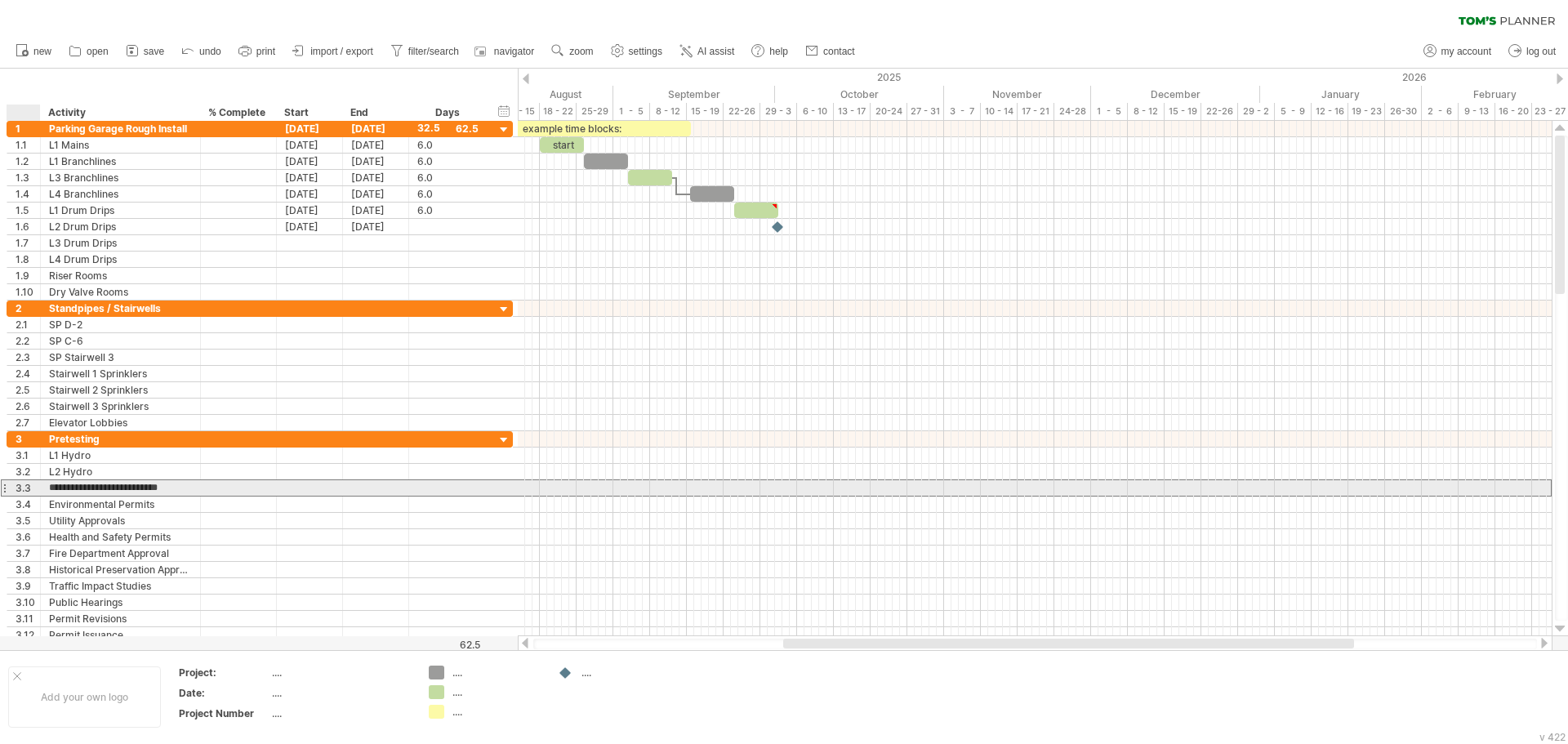
click at [36, 485] on div "**********" at bounding box center [260, 488] width 506 height 17
type input "********"
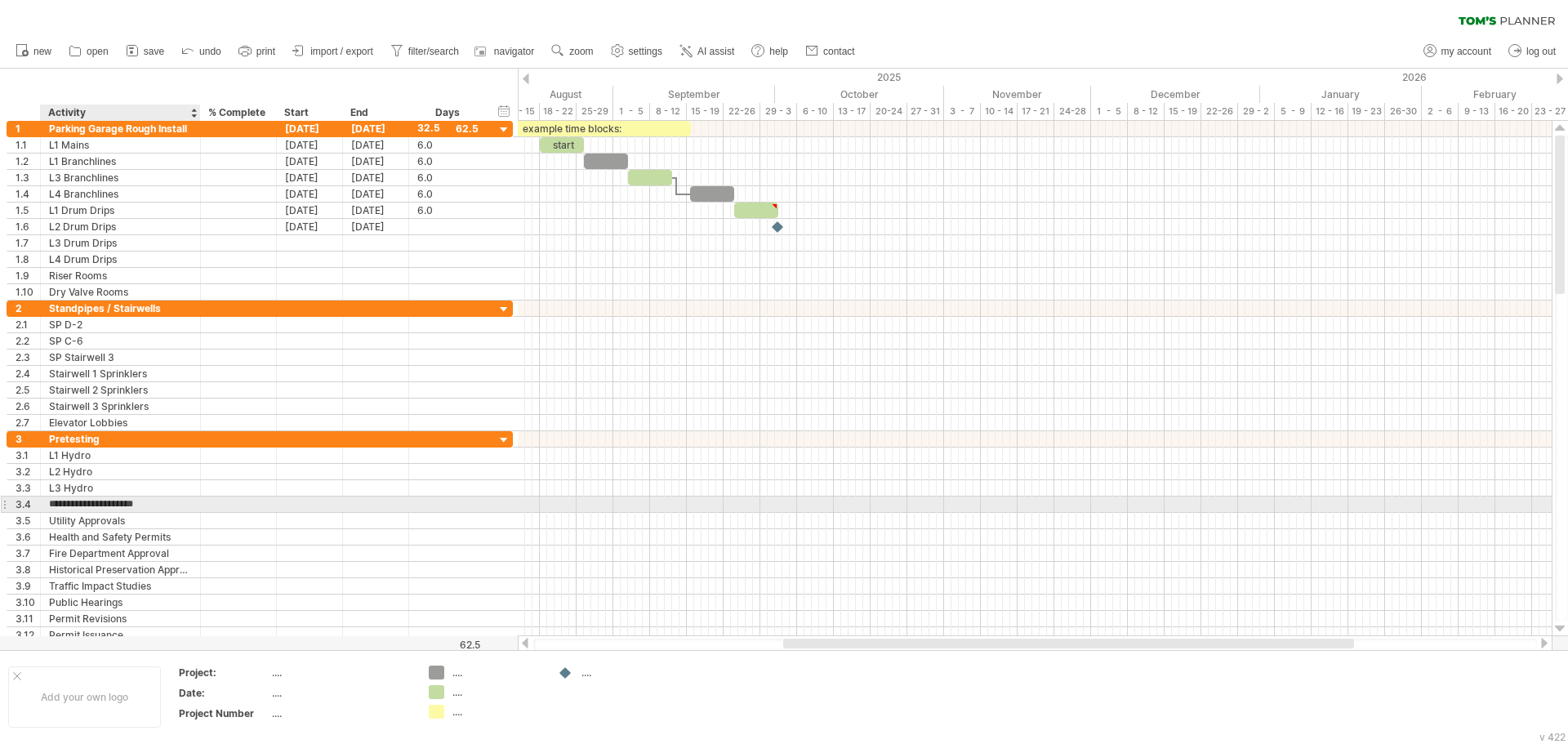
click at [136, 510] on input "**********" at bounding box center [121, 504] width 143 height 16
drag, startPoint x: 158, startPoint y: 501, endPoint x: 11, endPoint y: 498, distance: 147.0
click at [9, 498] on div "**********" at bounding box center [260, 504] width 506 height 17
type input "********"
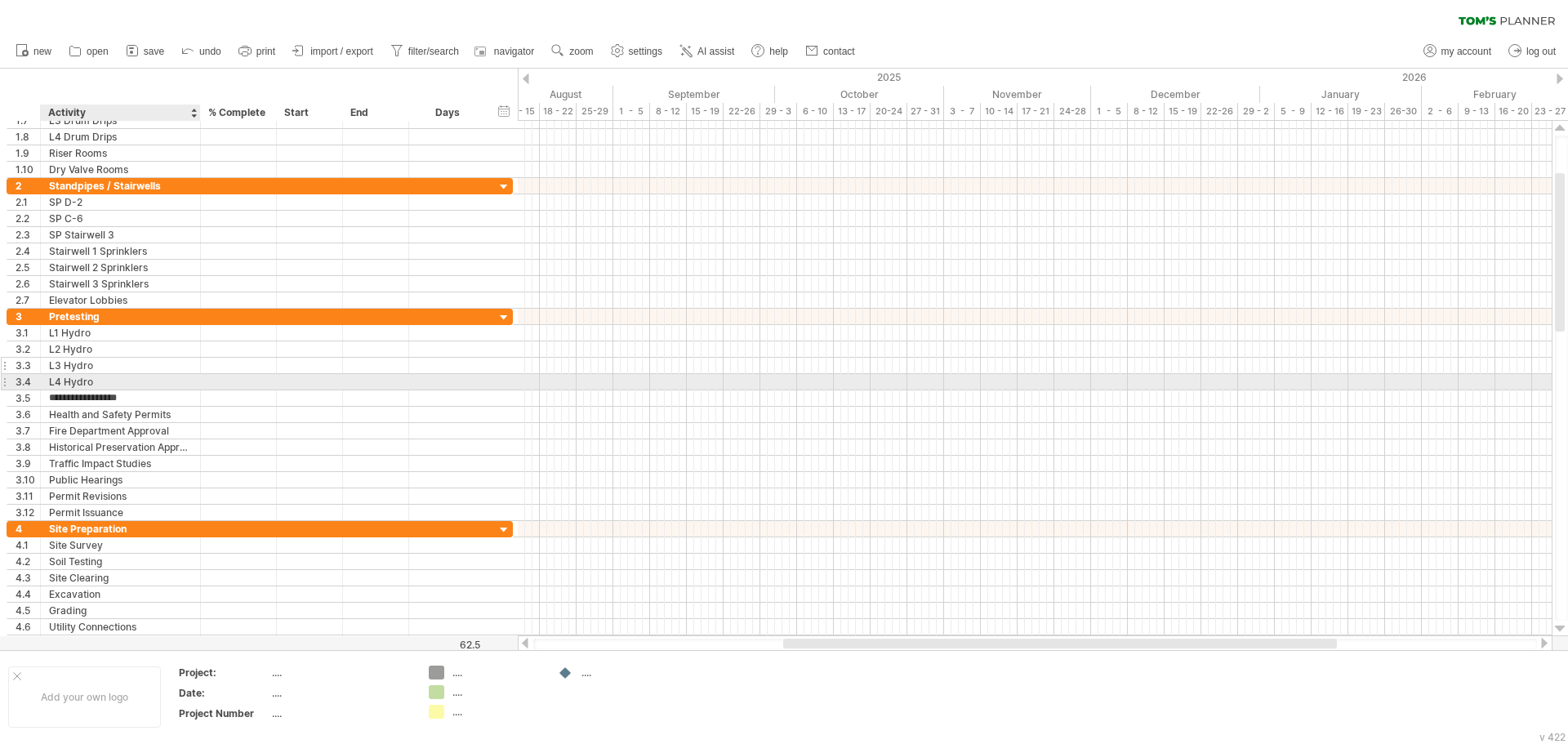
click at [116, 372] on div "L3 Hydro" at bounding box center [121, 365] width 143 height 16
click at [90, 392] on div "Utility Approvals" at bounding box center [121, 398] width 143 height 16
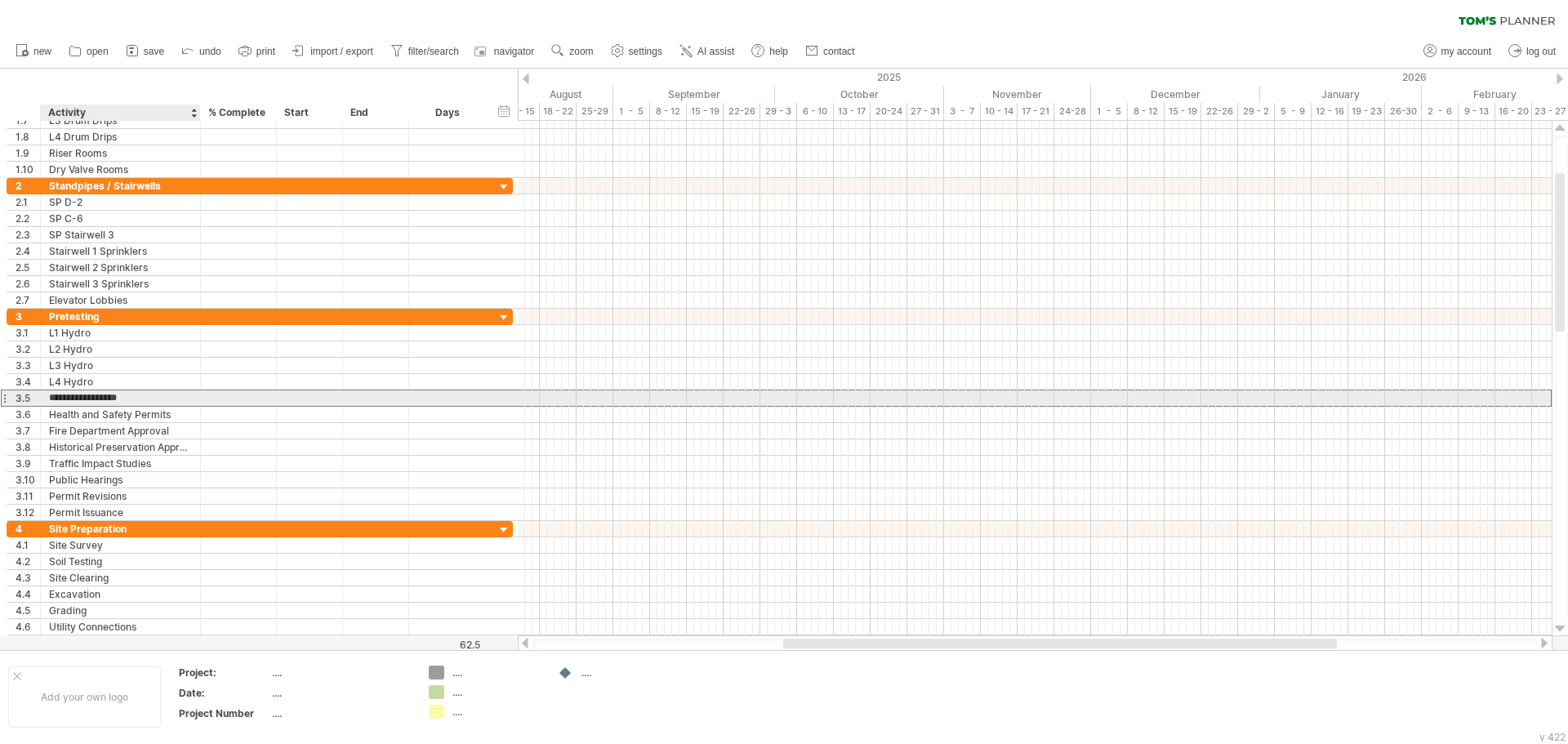
click at [122, 394] on input "**********" at bounding box center [121, 398] width 143 height 16
drag, startPoint x: 131, startPoint y: 394, endPoint x: 2, endPoint y: 400, distance: 129.1
click at [7, 400] on div "**********" at bounding box center [260, 398] width 506 height 17
drag, startPoint x: 141, startPoint y: 397, endPoint x: 1, endPoint y: 394, distance: 140.0
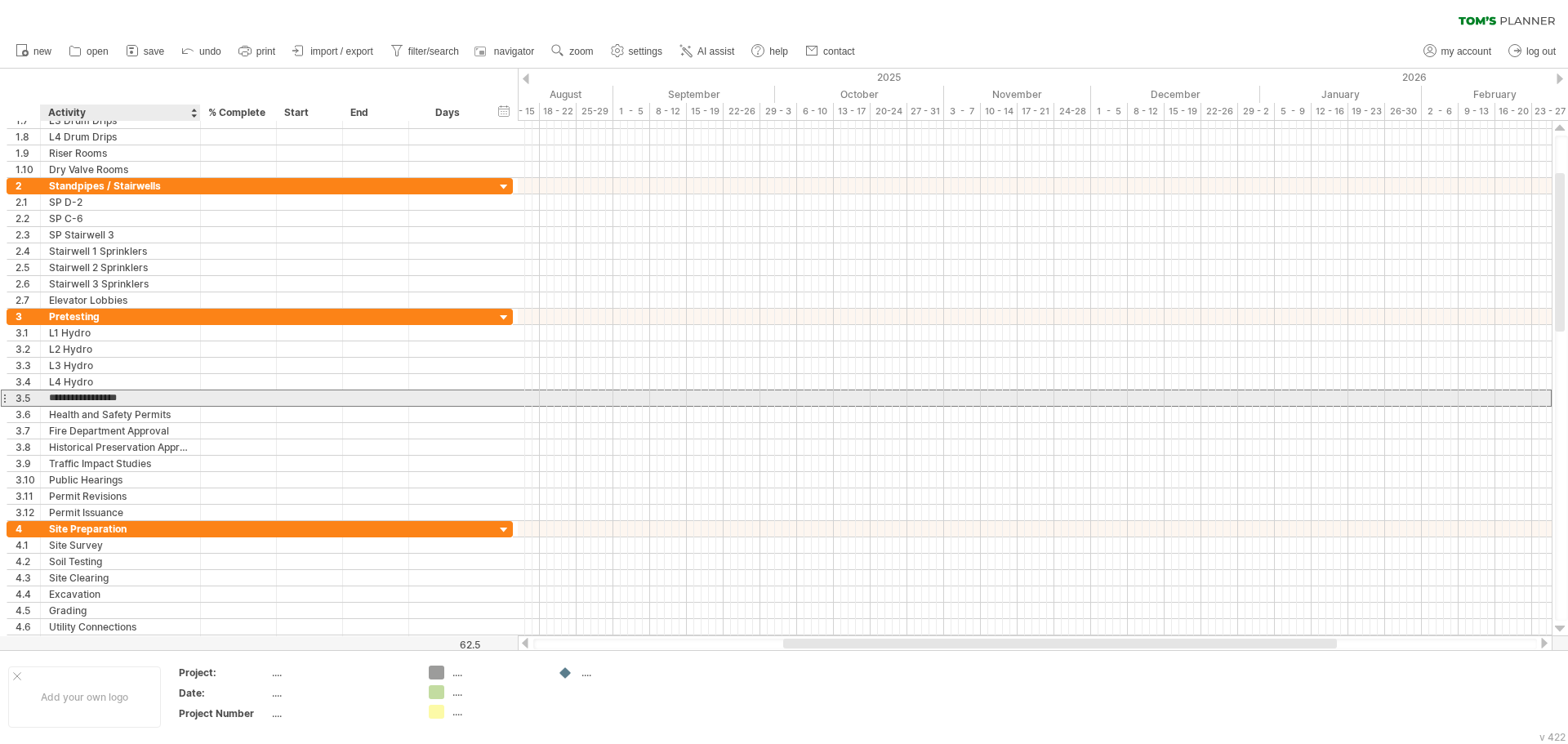
click at [0, 394] on html "progress(100%) Trying to reach [DOMAIN_NAME] Connected again... 0% clear filter…" at bounding box center [784, 374] width 1568 height 747
click at [122, 395] on div "Delivery Calc" at bounding box center [121, 398] width 143 height 16
click at [122, 395] on input "**********" at bounding box center [121, 398] width 143 height 16
type input "*"
type input "**********"
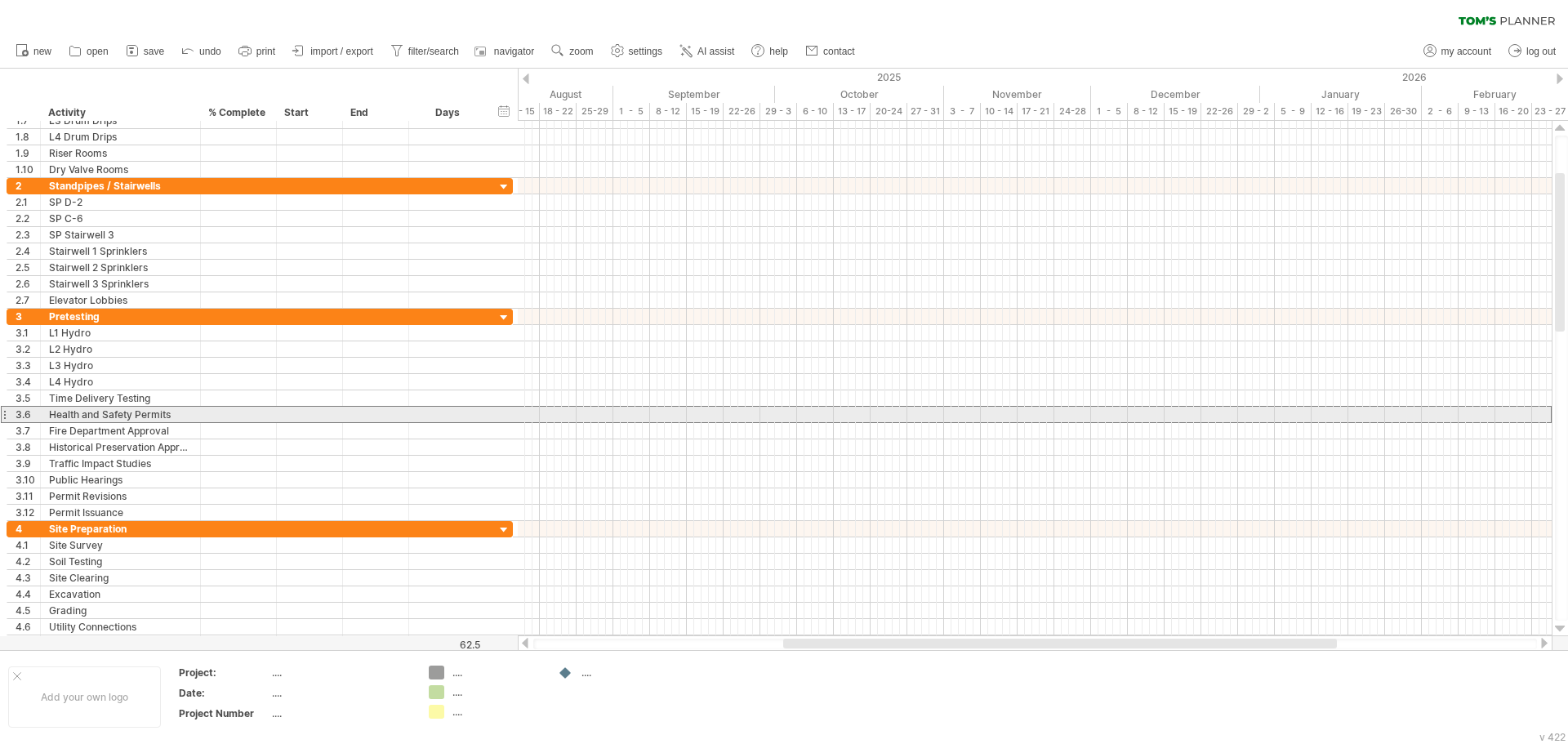
click at [5, 413] on div at bounding box center [4, 414] width 7 height 17
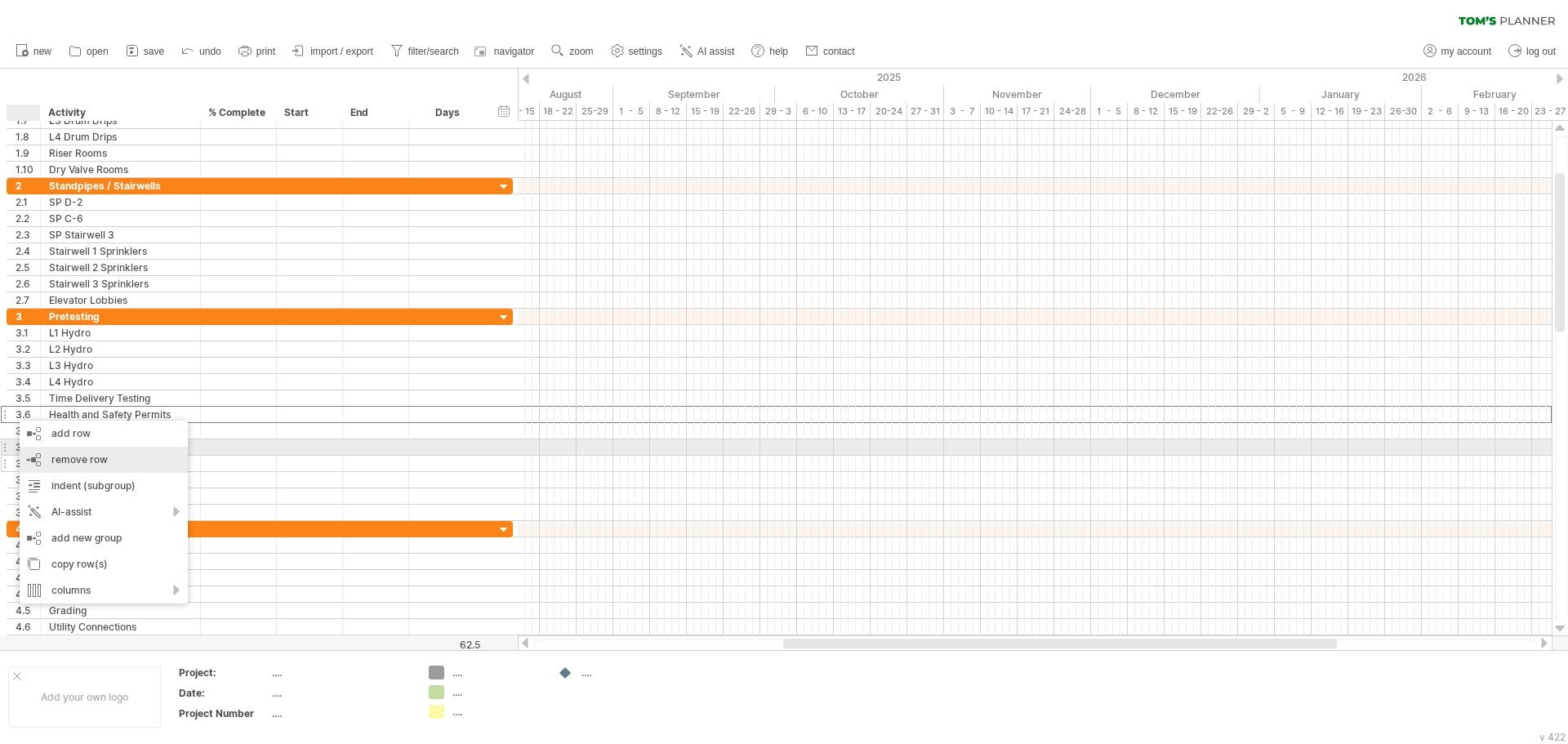
click at [97, 452] on div "remove row remove selected rows" at bounding box center [104, 459] width 168 height 26
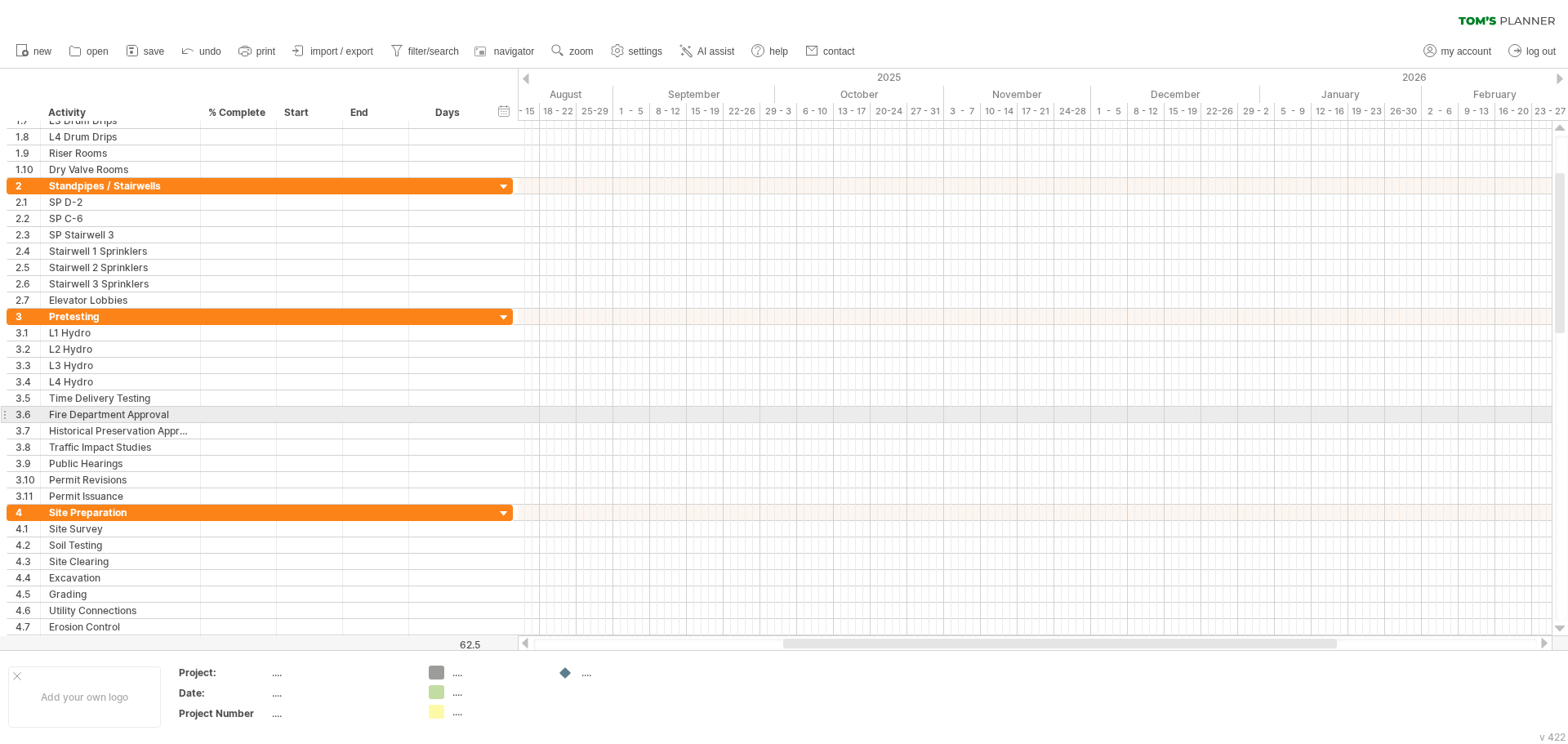
click at [7, 417] on div "3.6" at bounding box center [24, 414] width 33 height 16
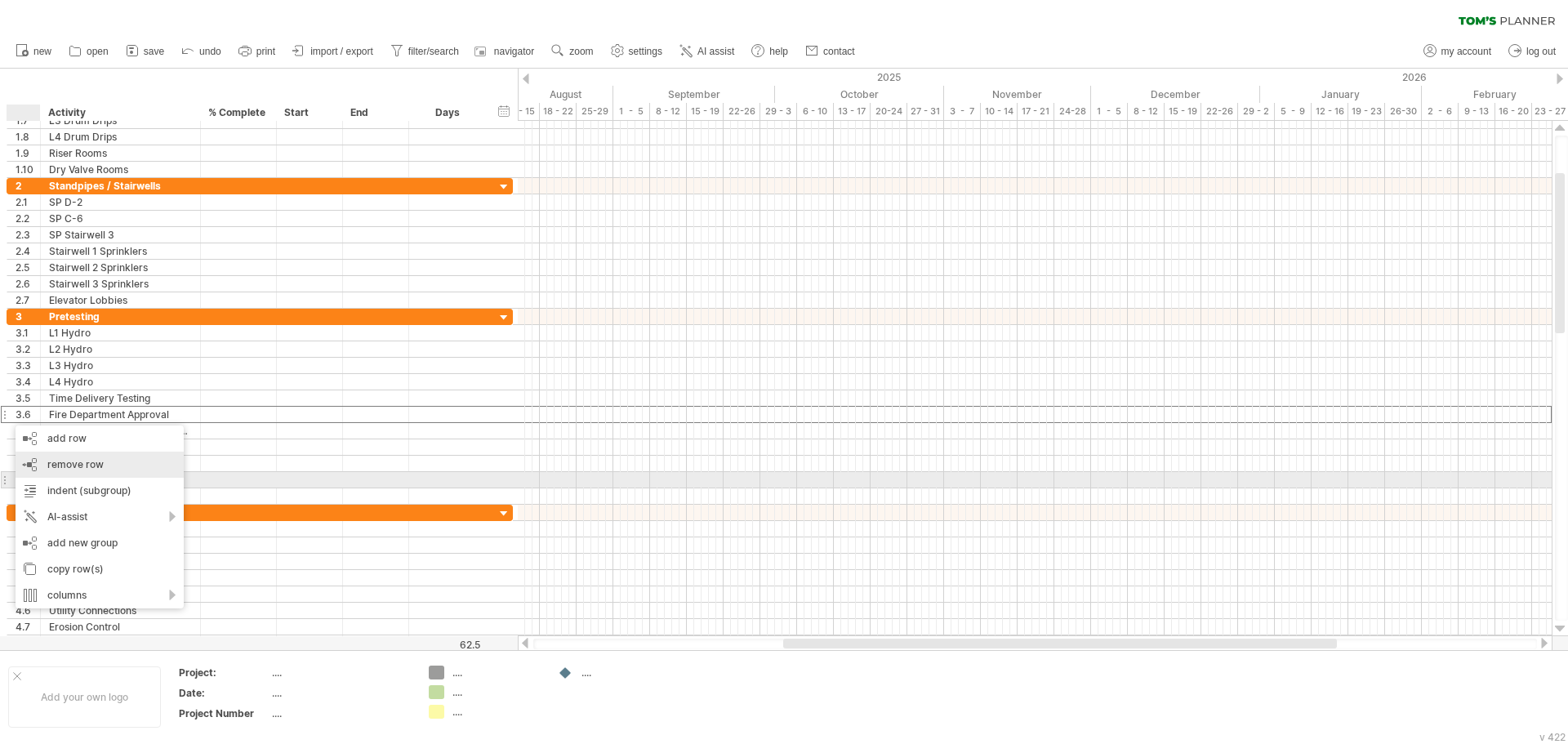
click at [72, 466] on span "remove row" at bounding box center [76, 464] width 57 height 12
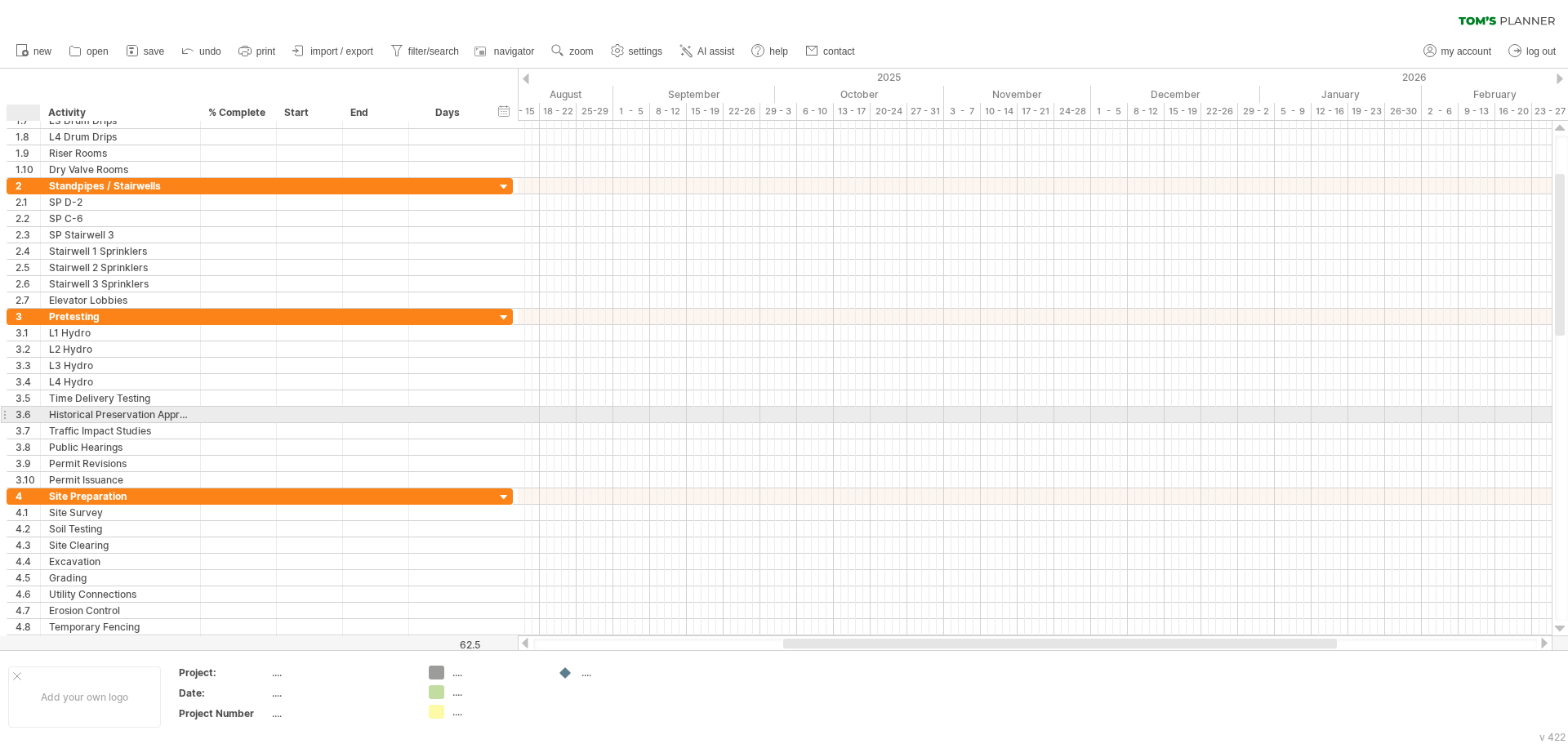
click at [13, 412] on div "3.6" at bounding box center [24, 414] width 33 height 16
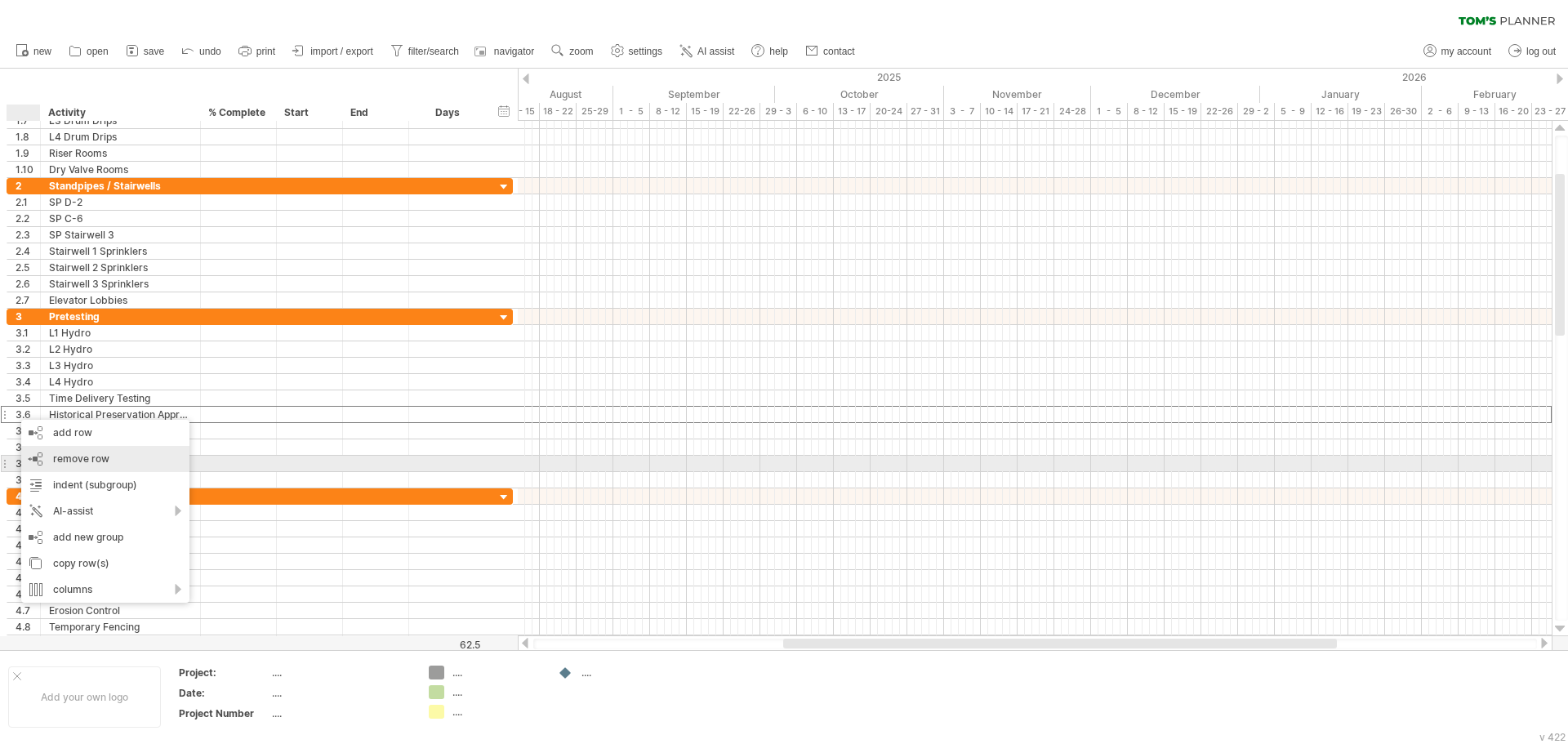
click at [92, 464] on div "remove row remove selected rows" at bounding box center [106, 459] width 168 height 26
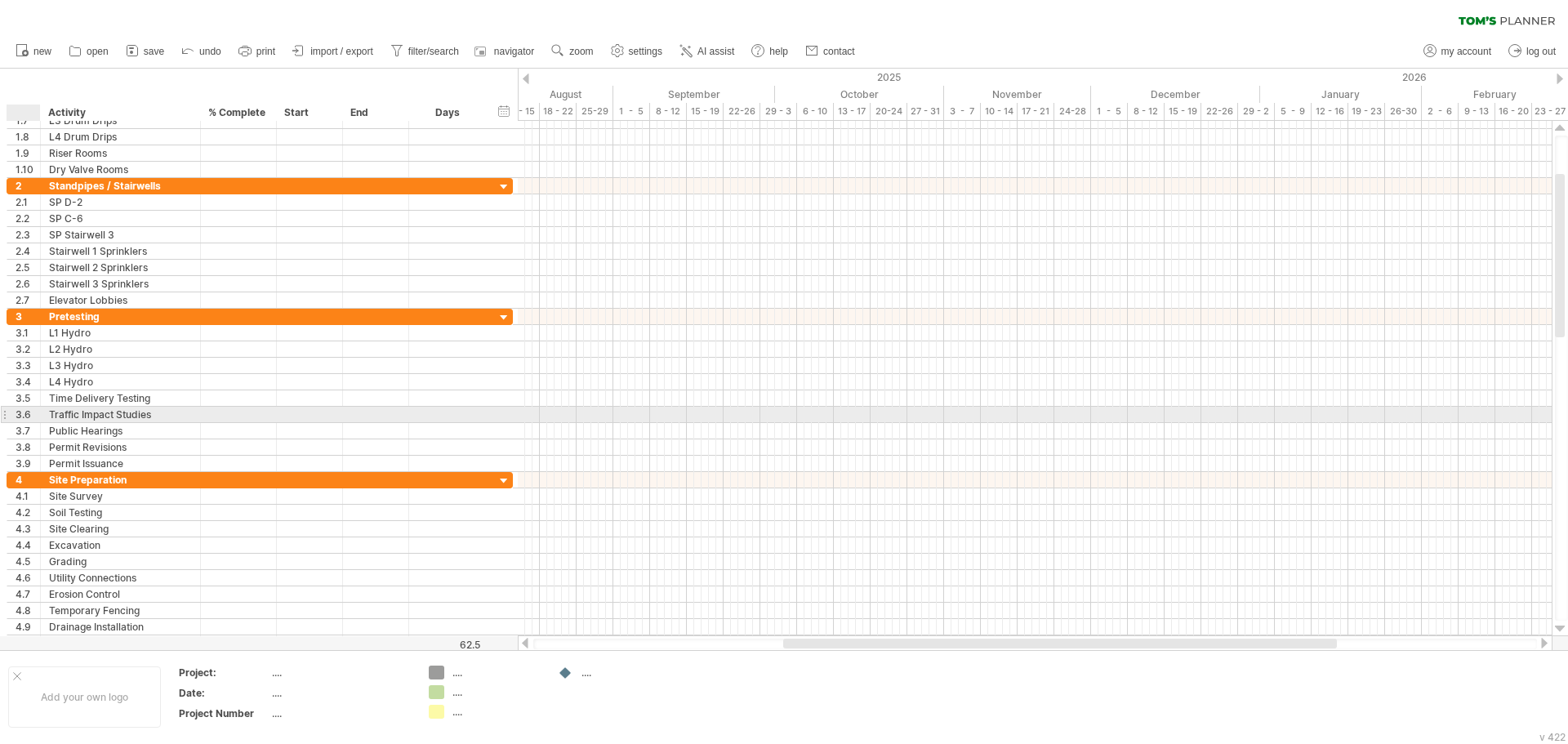
click at [24, 412] on div "3.6" at bounding box center [27, 414] width 24 height 16
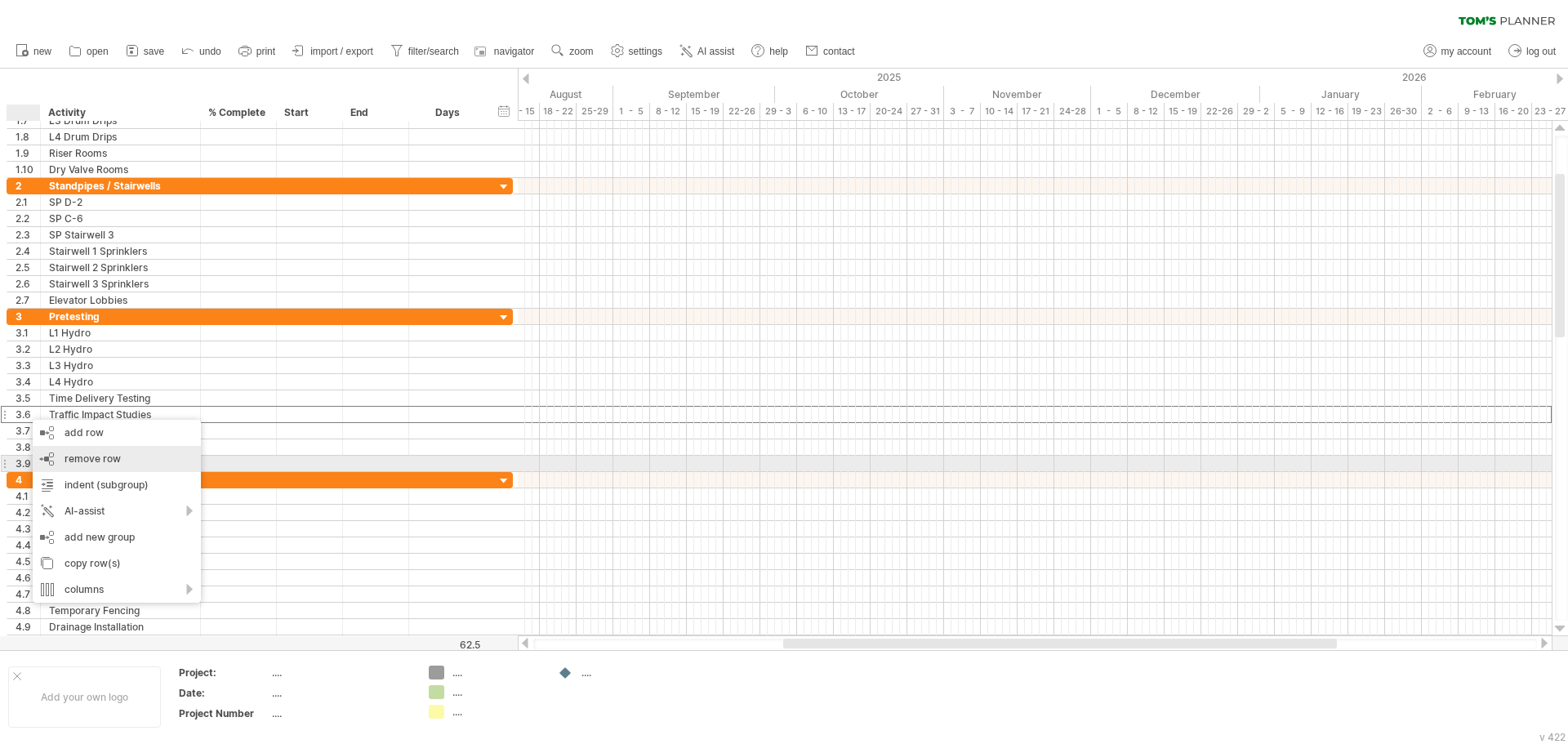
click at [109, 461] on span "remove row" at bounding box center [93, 459] width 57 height 12
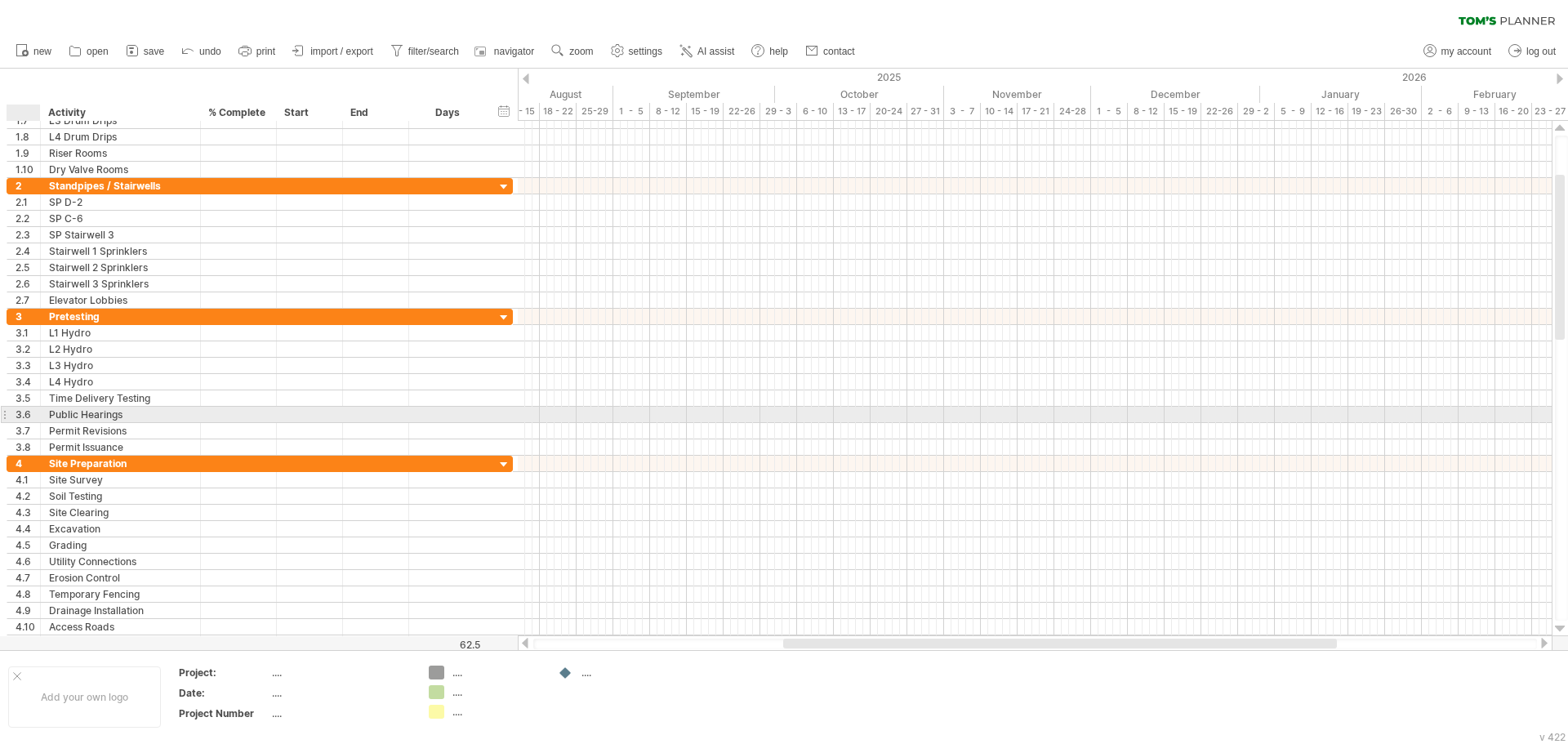
click at [18, 411] on div "3.6" at bounding box center [27, 414] width 24 height 16
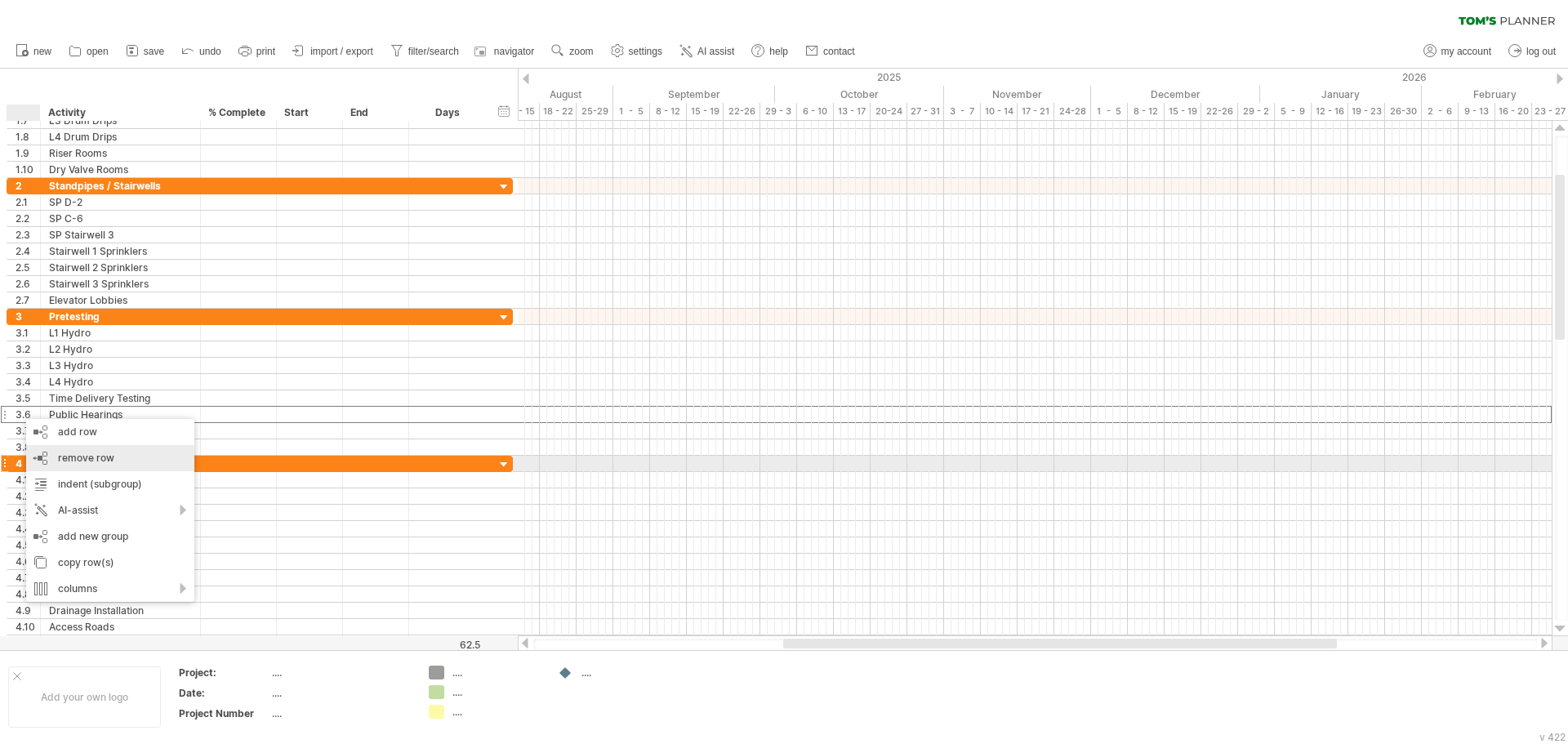
click at [75, 459] on span "remove row" at bounding box center [87, 458] width 57 height 12
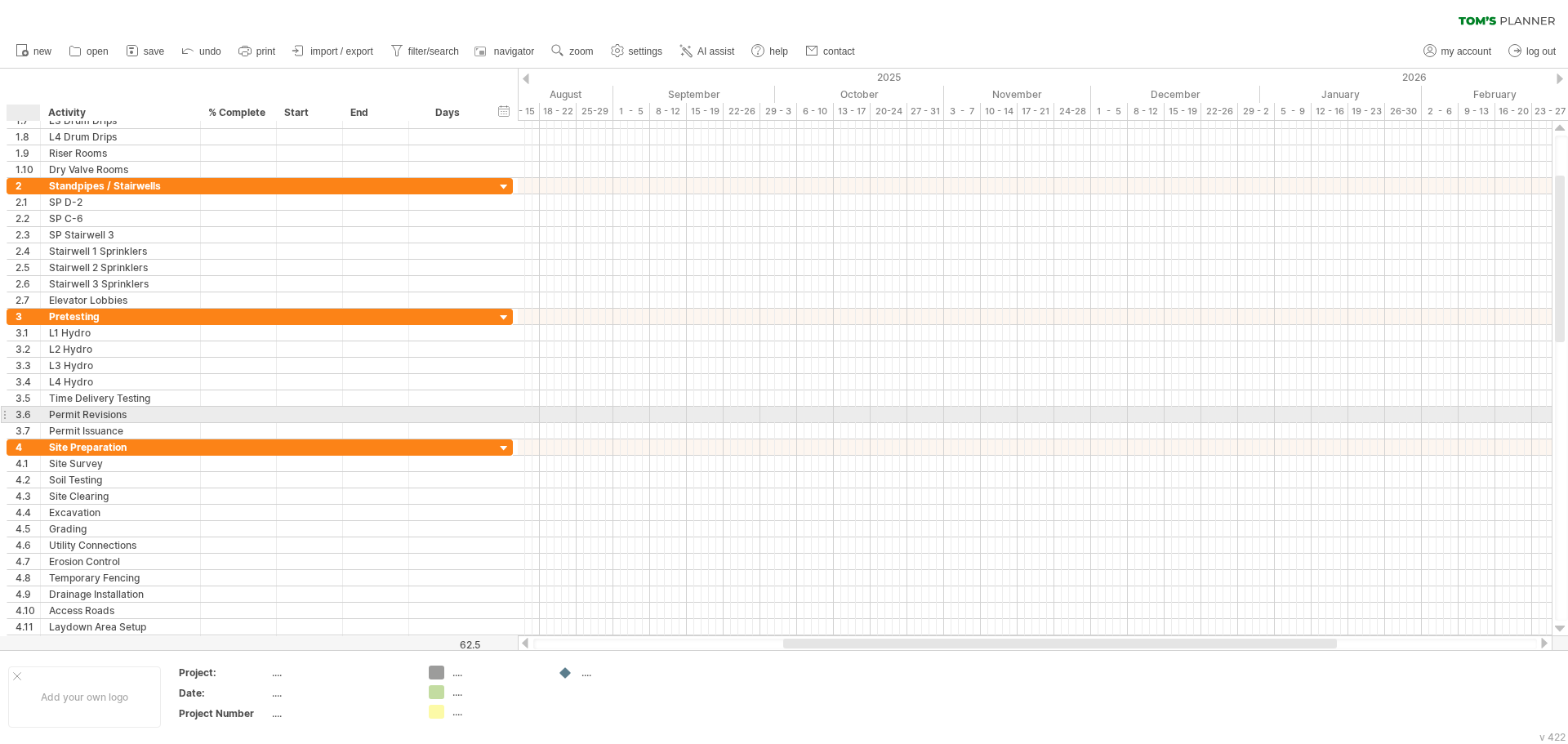
click at [19, 415] on div "3.6" at bounding box center [27, 414] width 24 height 16
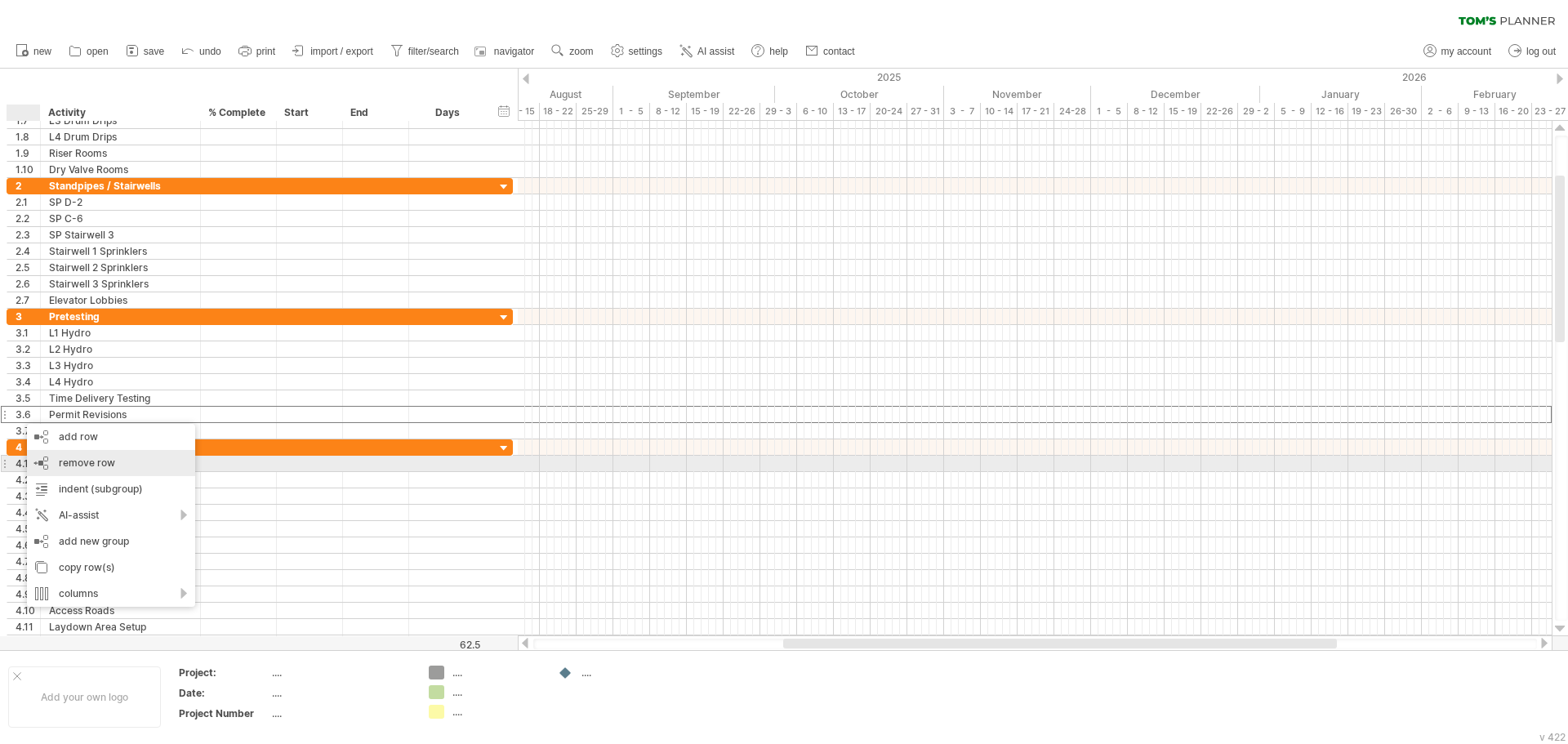
click at [90, 458] on span "remove row" at bounding box center [87, 462] width 57 height 12
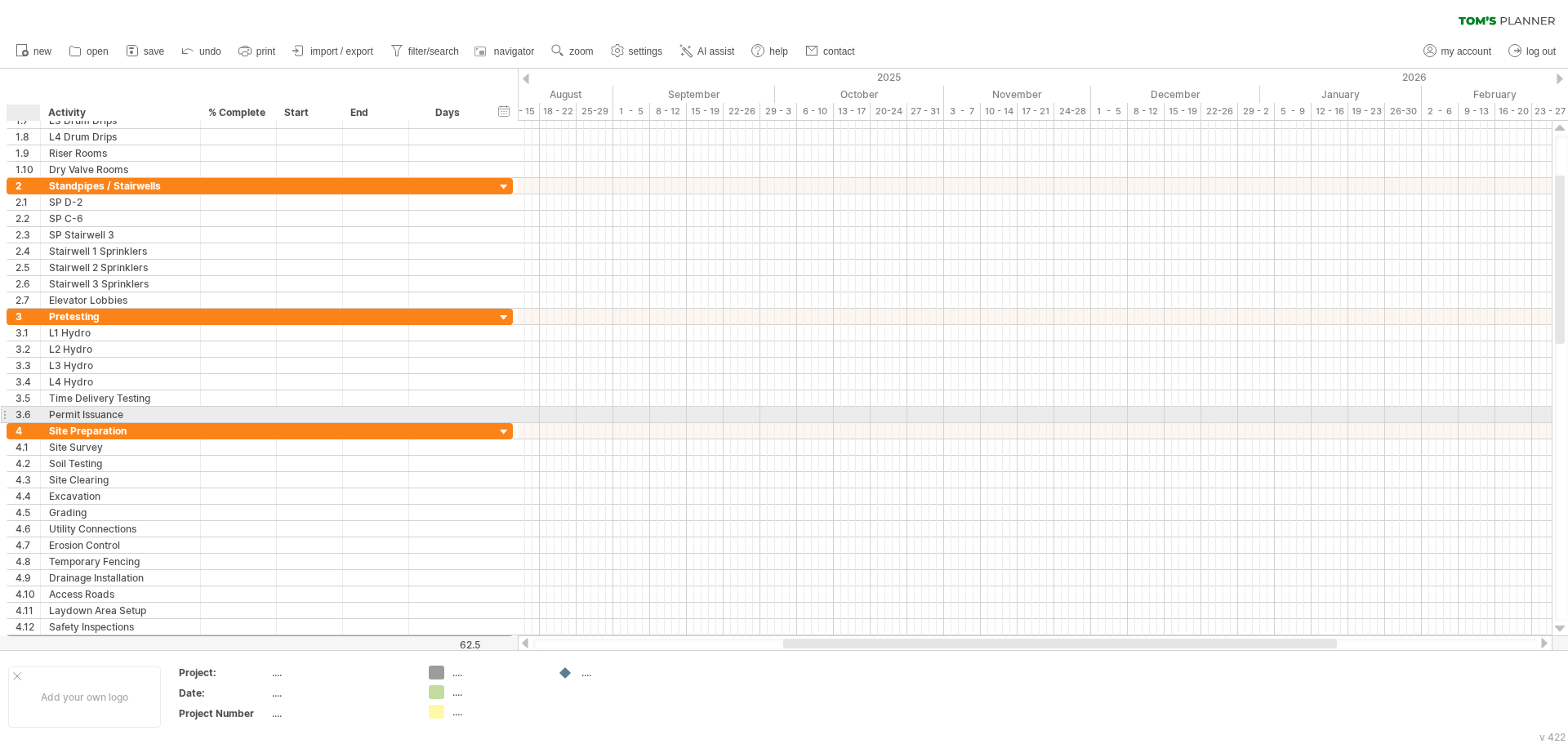
click at [17, 412] on div "3.6" at bounding box center [27, 414] width 24 height 16
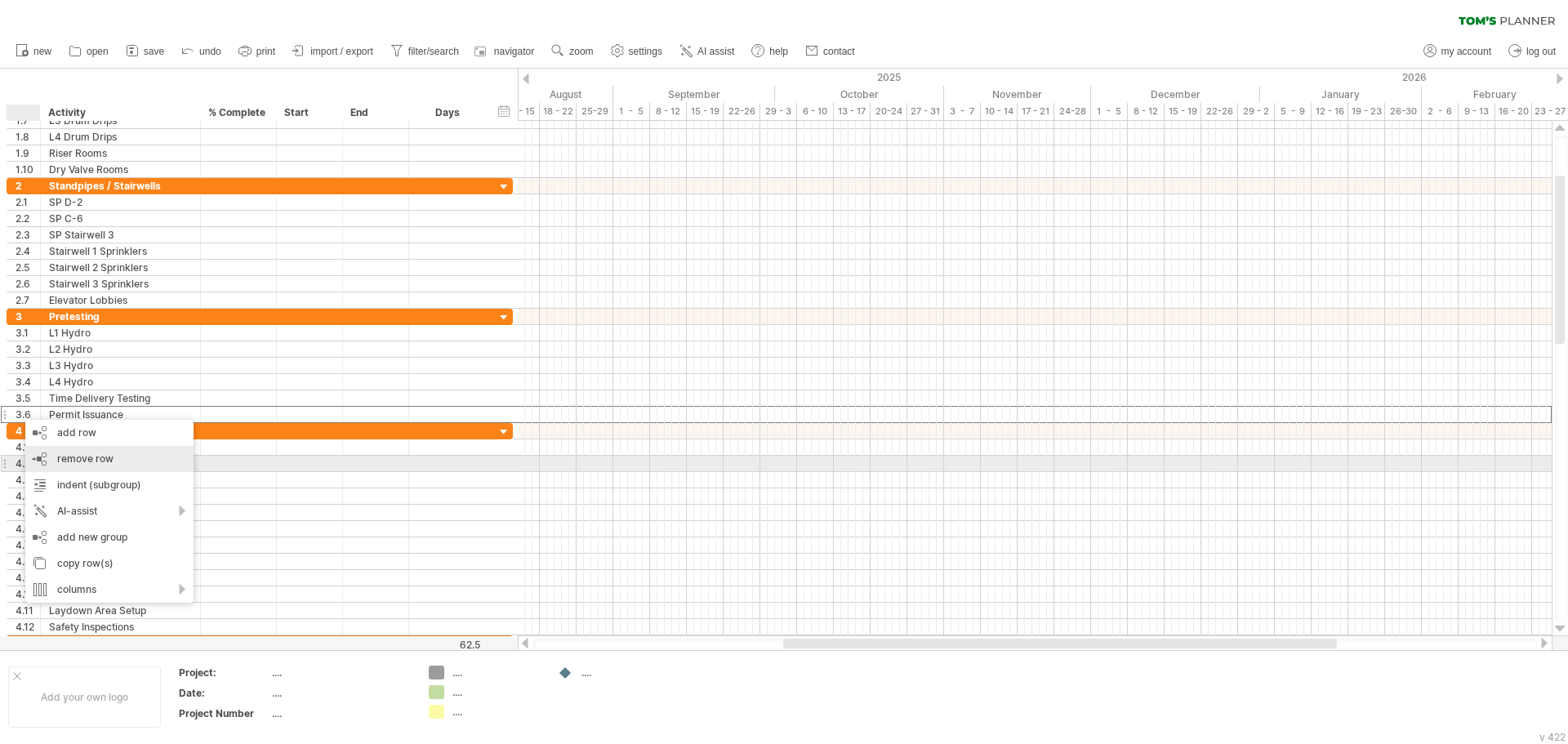
click at [82, 460] on span "remove row" at bounding box center [86, 459] width 57 height 12
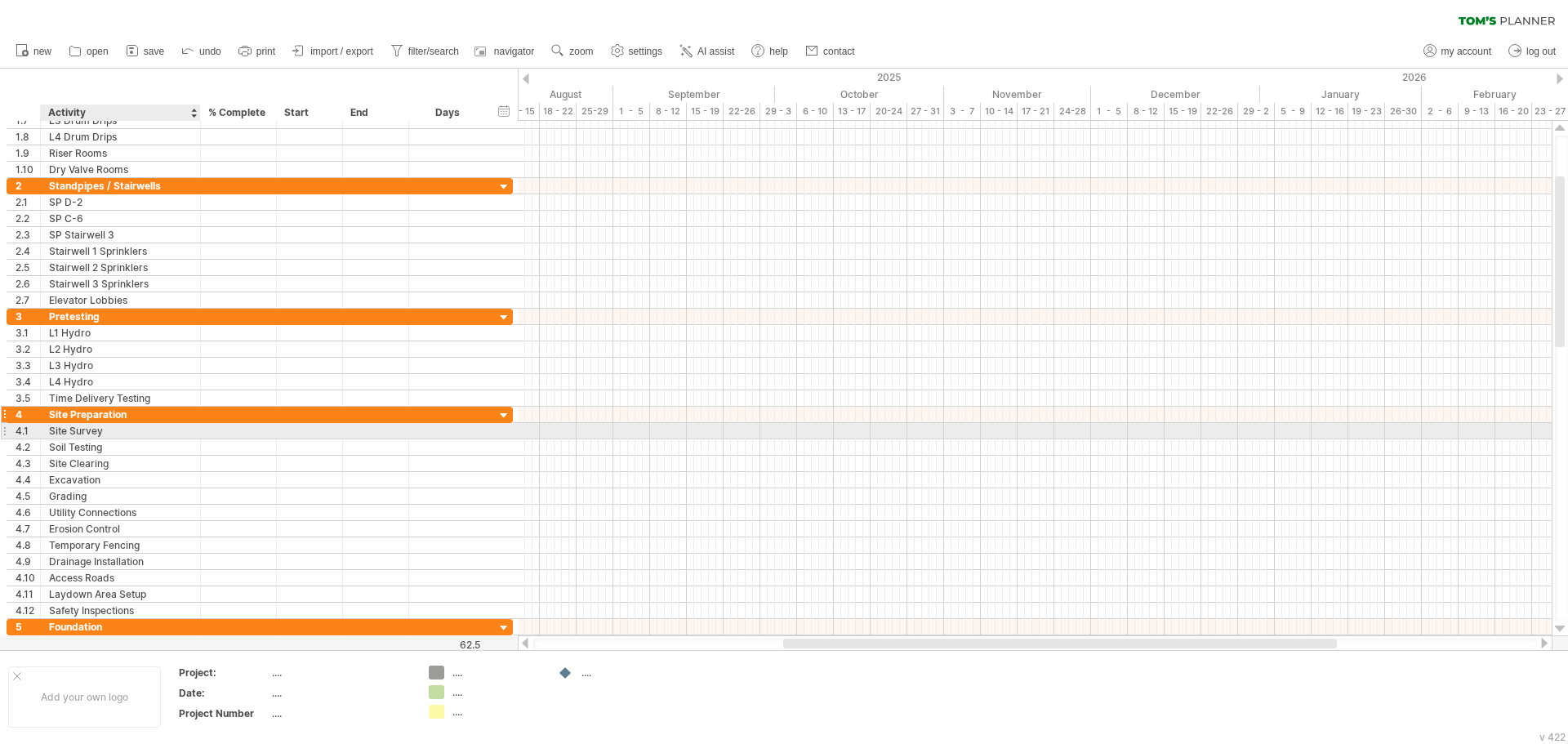
click at [130, 417] on div "Site Preparation" at bounding box center [121, 414] width 143 height 16
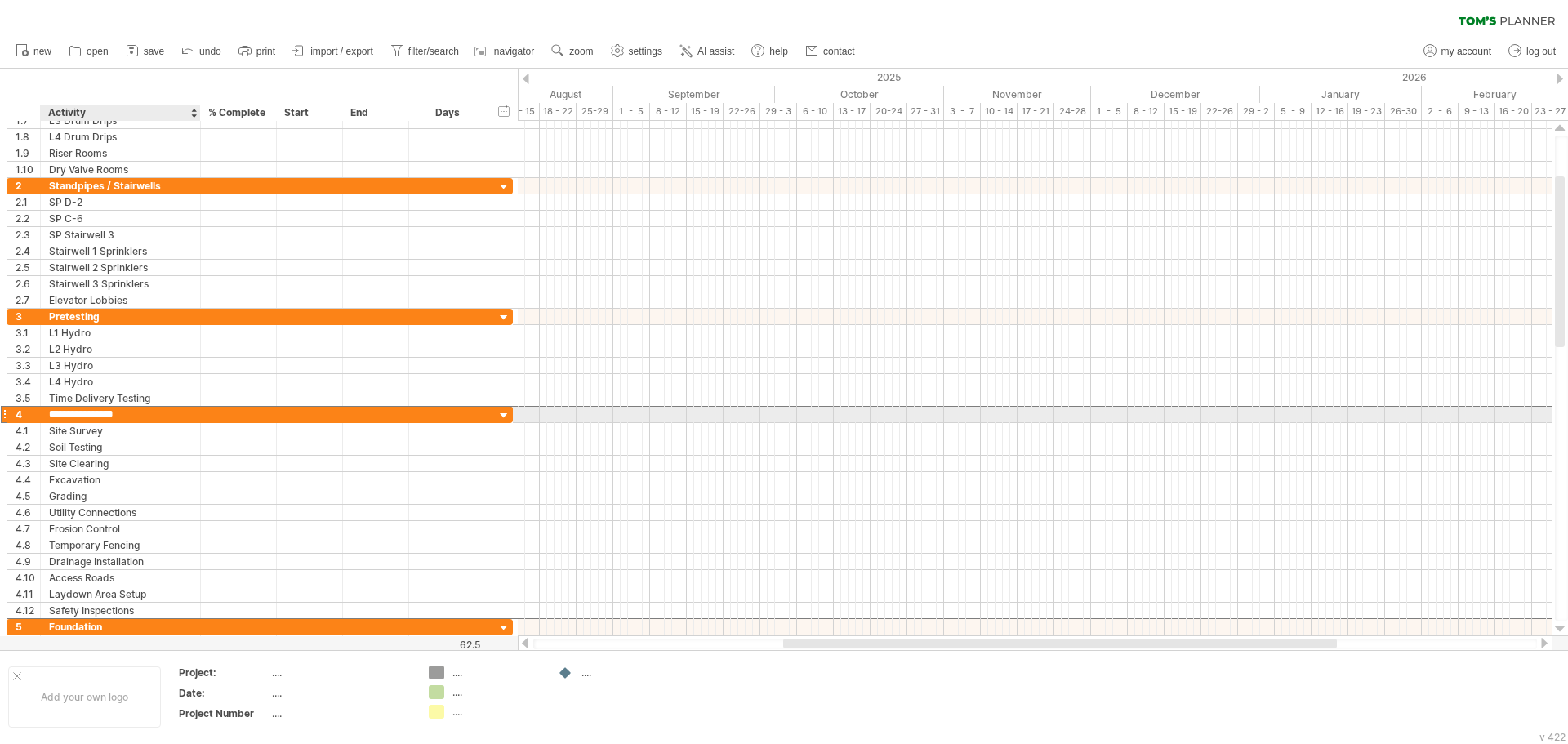
click at [130, 417] on input "**********" at bounding box center [121, 414] width 143 height 16
drag, startPoint x: 144, startPoint y: 414, endPoint x: 40, endPoint y: 412, distance: 104.0
click at [40, 412] on div "**********" at bounding box center [260, 414] width 506 height 17
type input "**********"
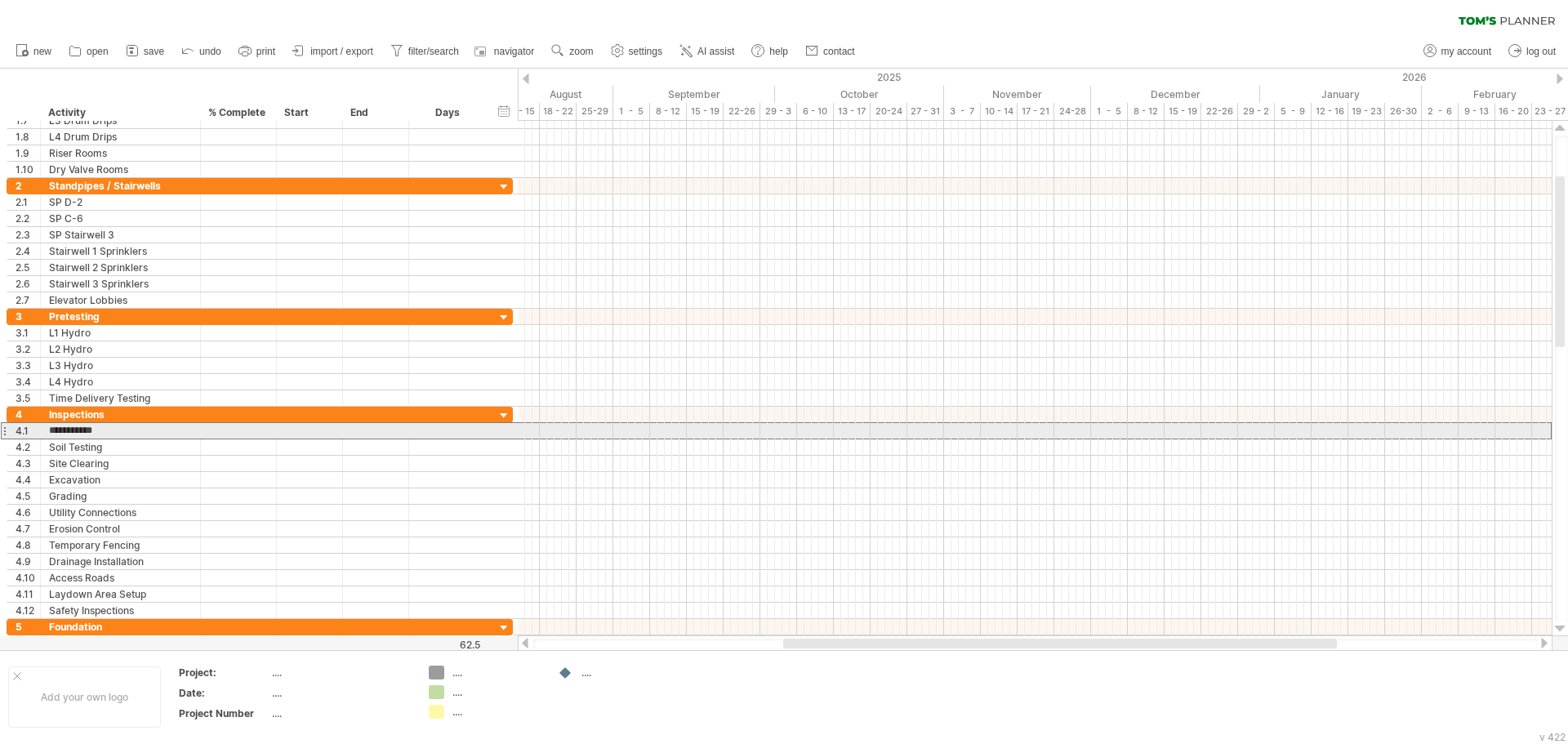
drag, startPoint x: 107, startPoint y: 428, endPoint x: 2, endPoint y: 427, distance: 105.0
click at [7, 427] on div "**********" at bounding box center [260, 430] width 506 height 17
type input "**********"
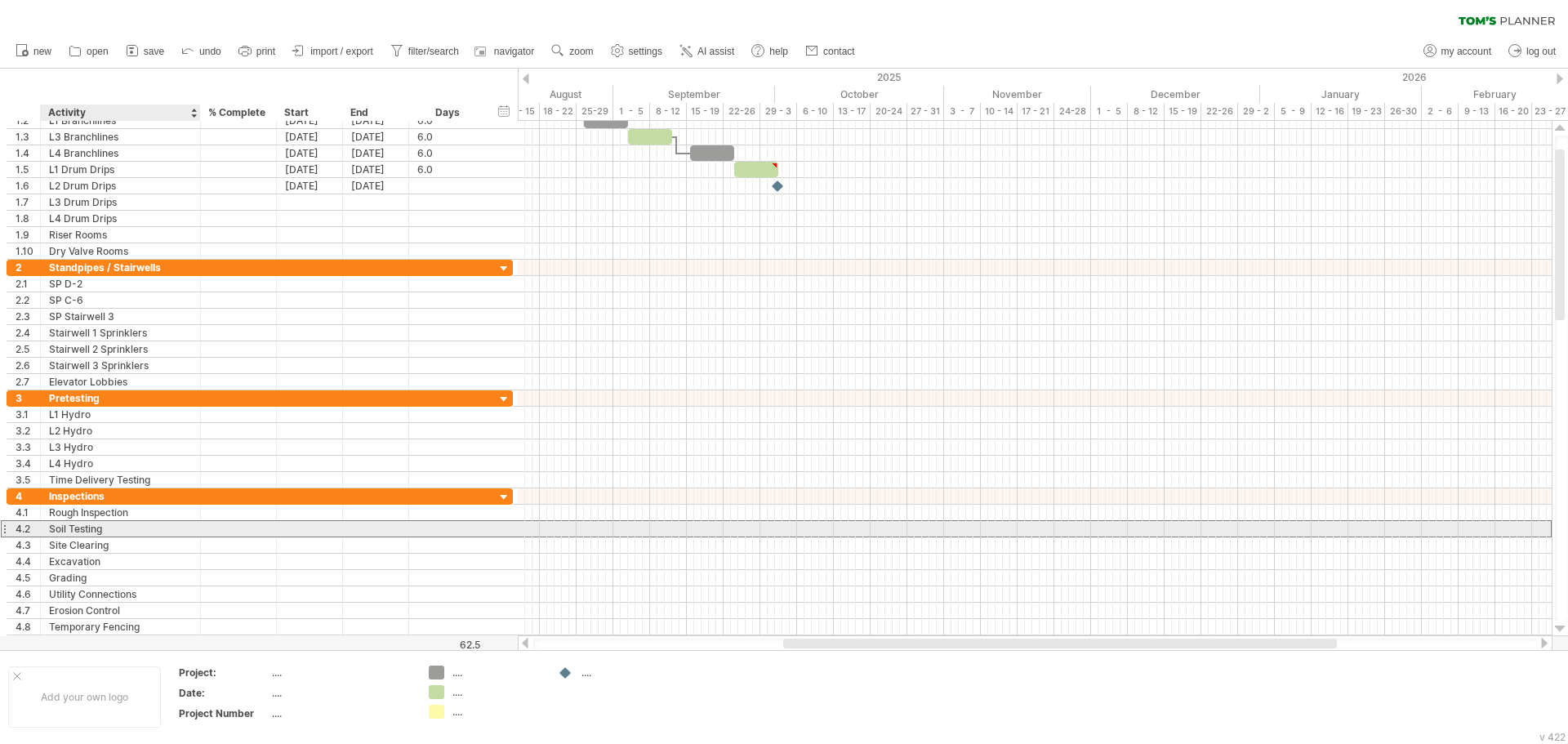
click at [101, 523] on div "Soil Testing" at bounding box center [121, 528] width 143 height 16
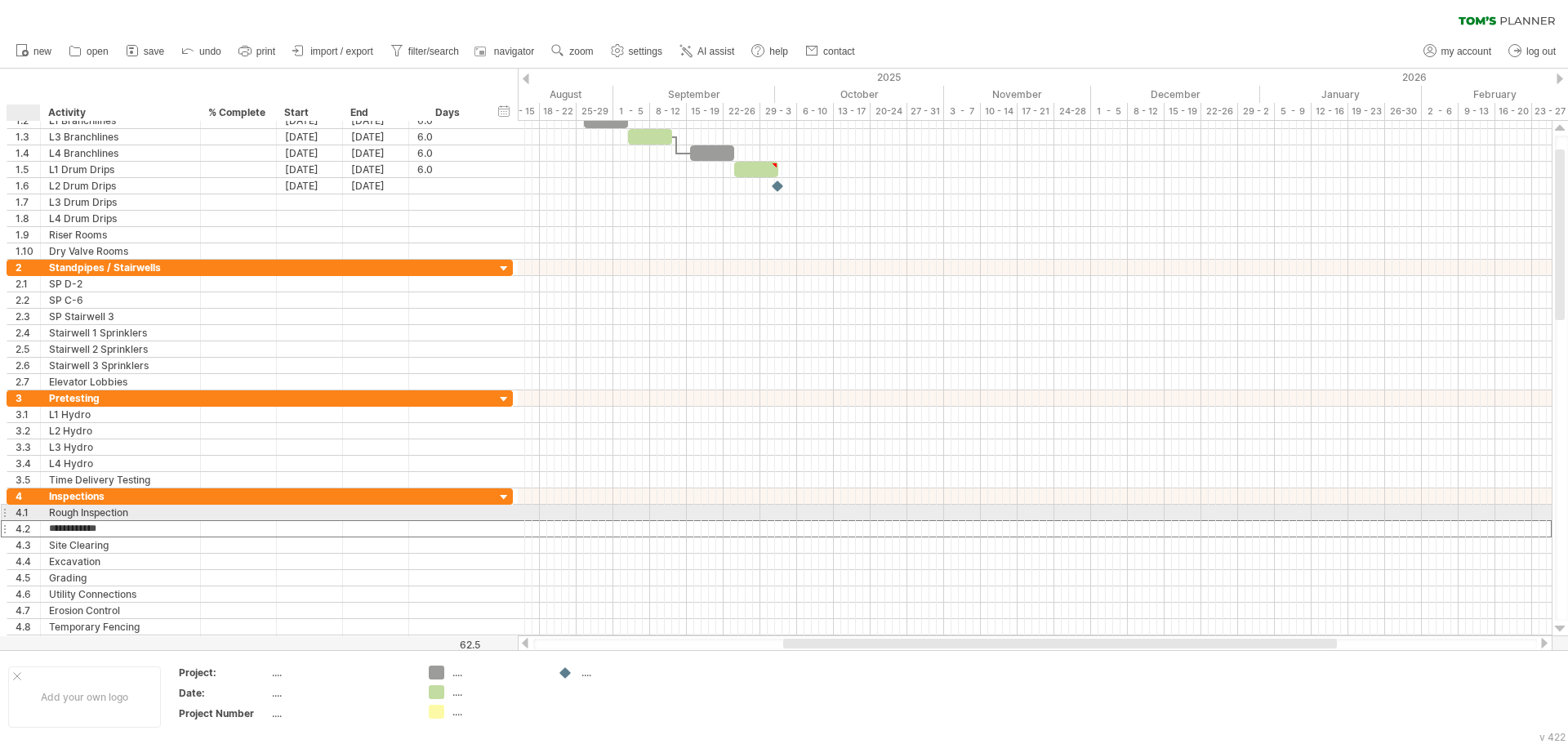
drag, startPoint x: 110, startPoint y: 523, endPoint x: 33, endPoint y: 520, distance: 77.1
click at [33, 520] on div "**********" at bounding box center [260, 528] width 506 height 17
type input "**********"
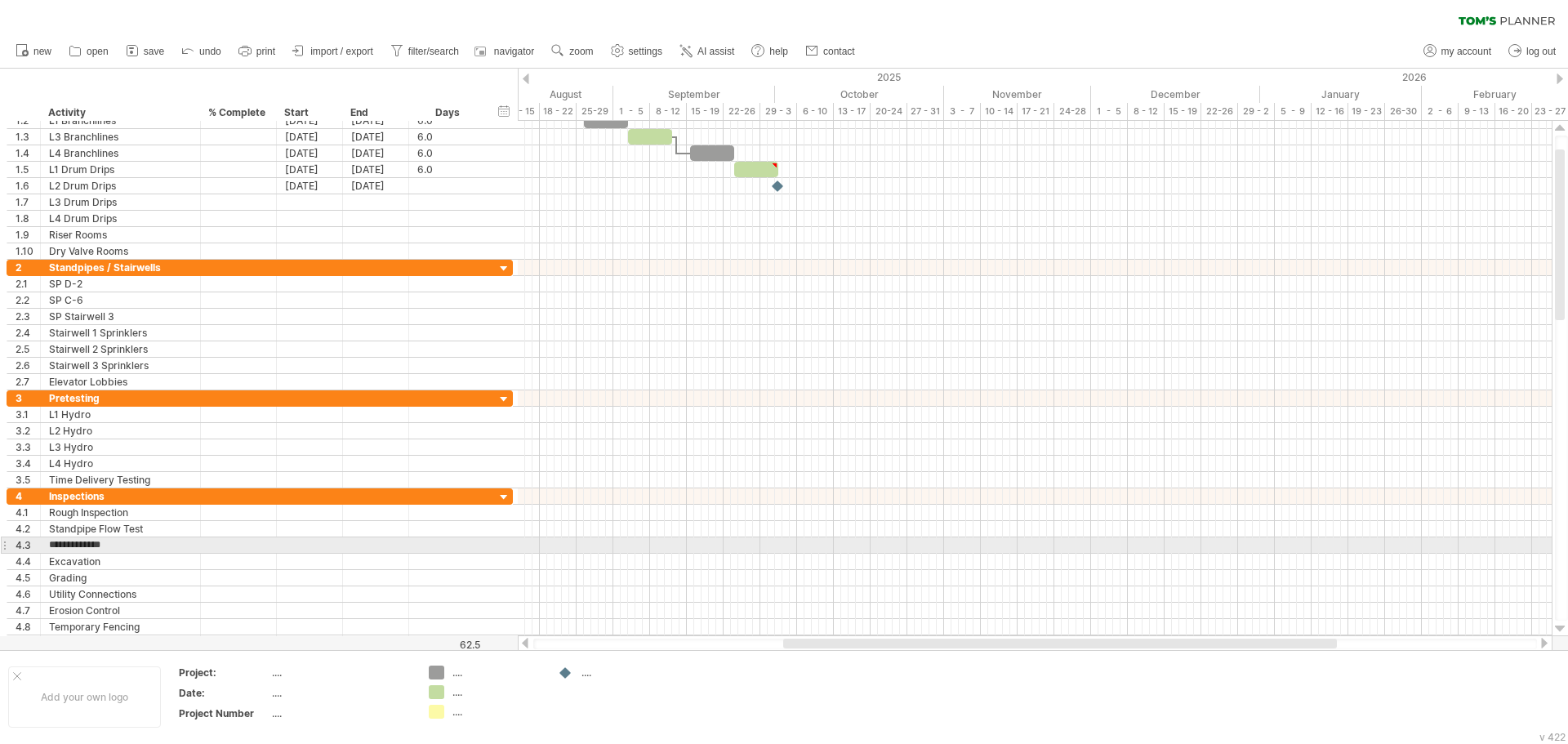
click at [7, 542] on div at bounding box center [4, 545] width 7 height 17
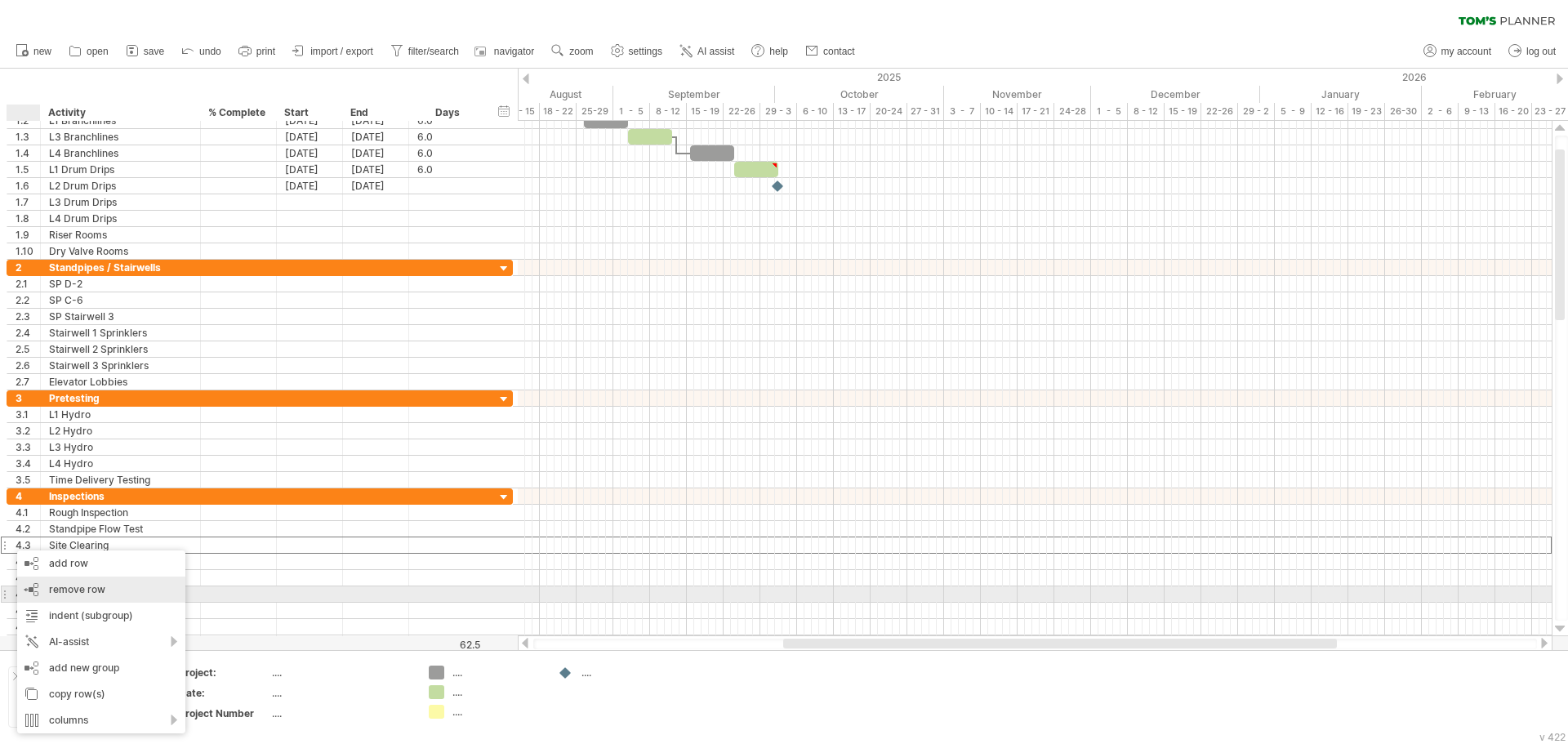
click at [46, 590] on div "remove row remove selected rows" at bounding box center [102, 589] width 168 height 26
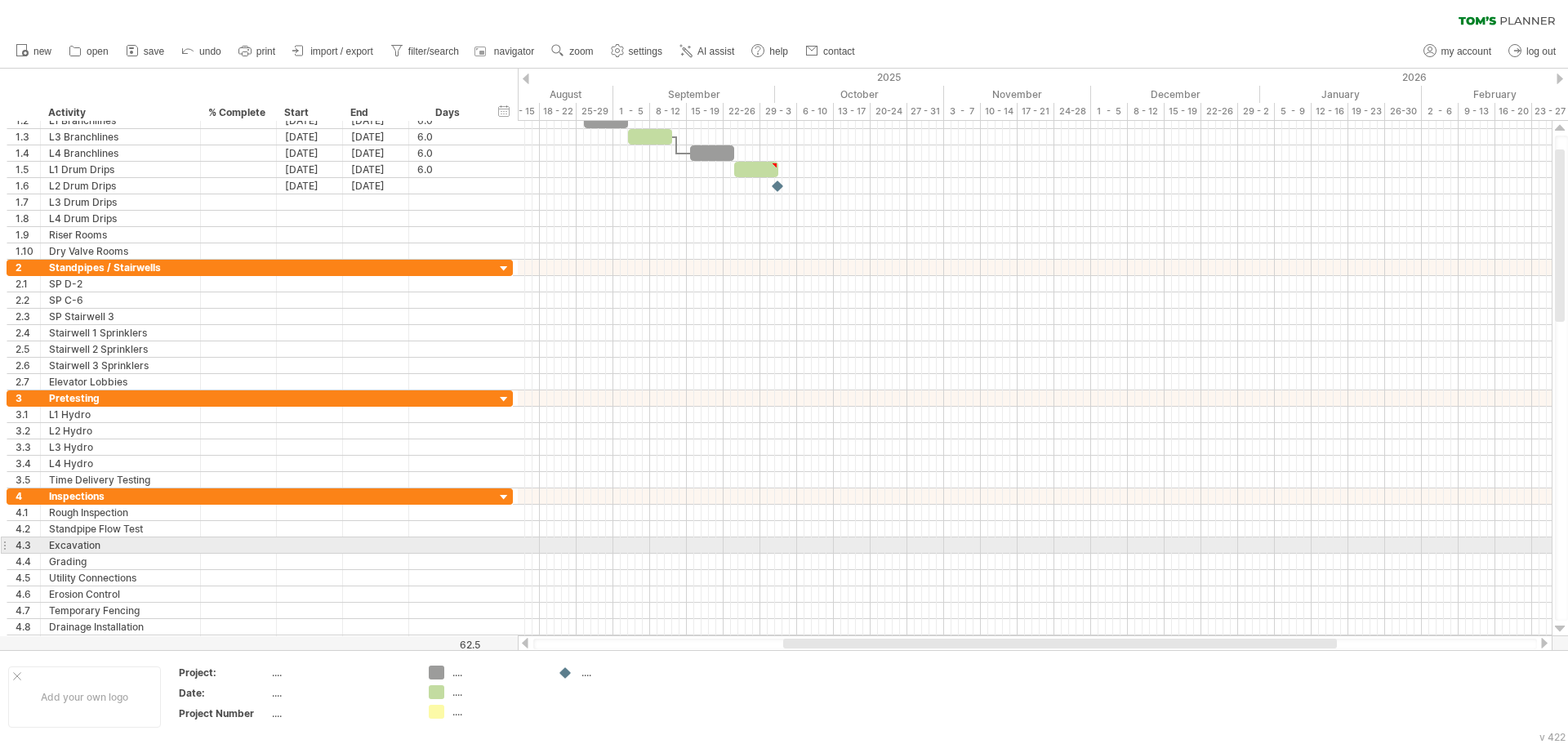
click at [7, 543] on div at bounding box center [4, 545] width 7 height 17
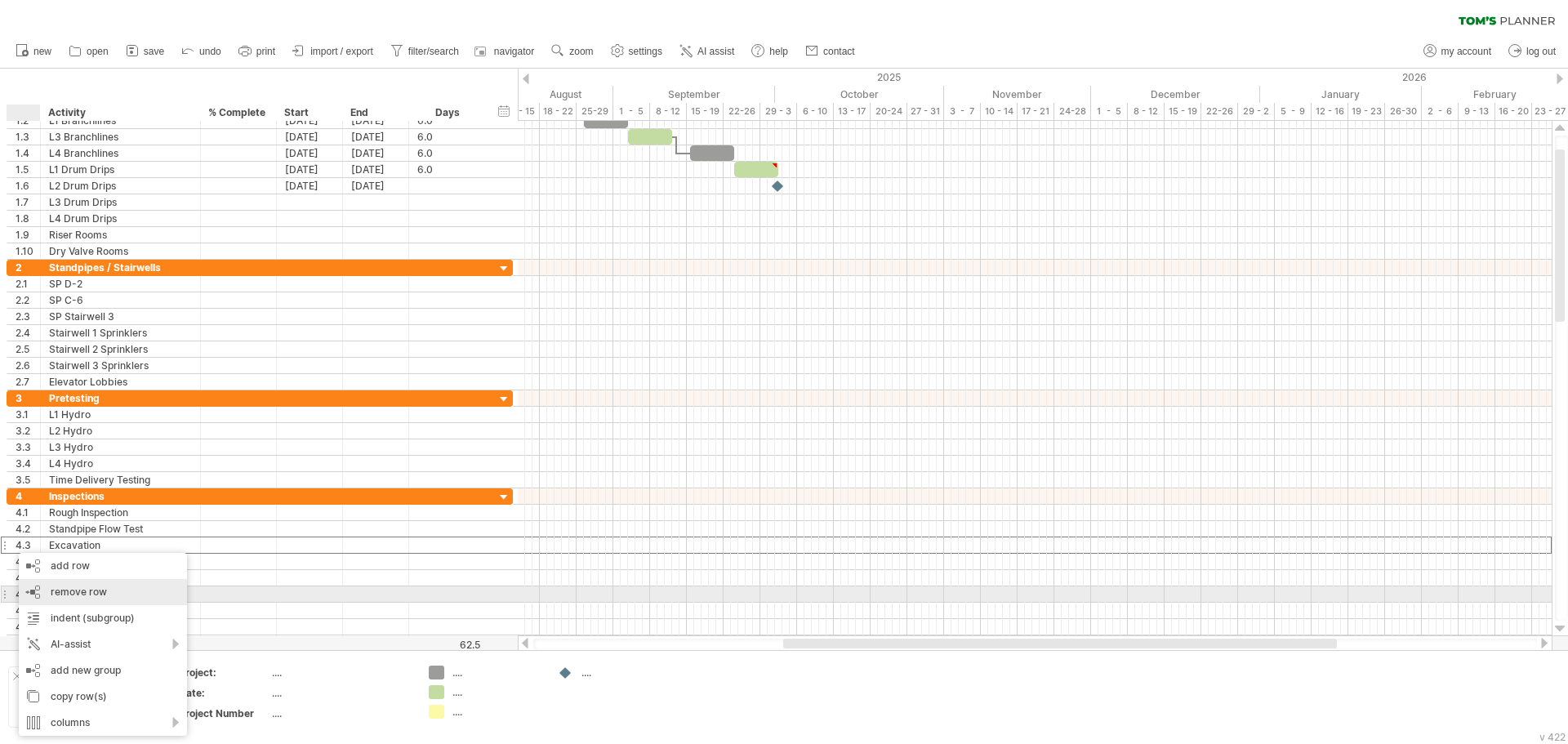
click at [87, 588] on span "remove row" at bounding box center [79, 592] width 57 height 12
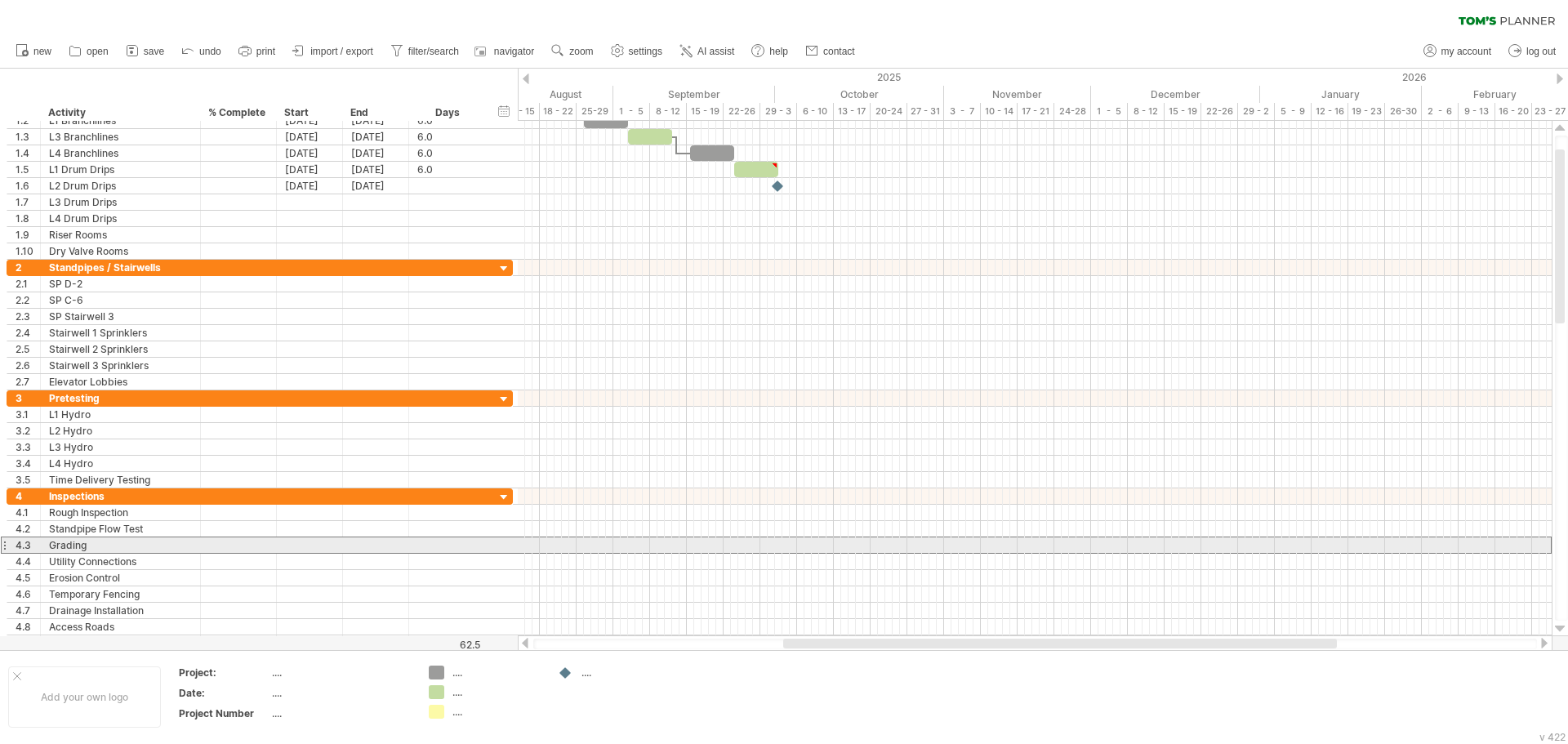
click at [8, 544] on div "4.3" at bounding box center [24, 545] width 33 height 16
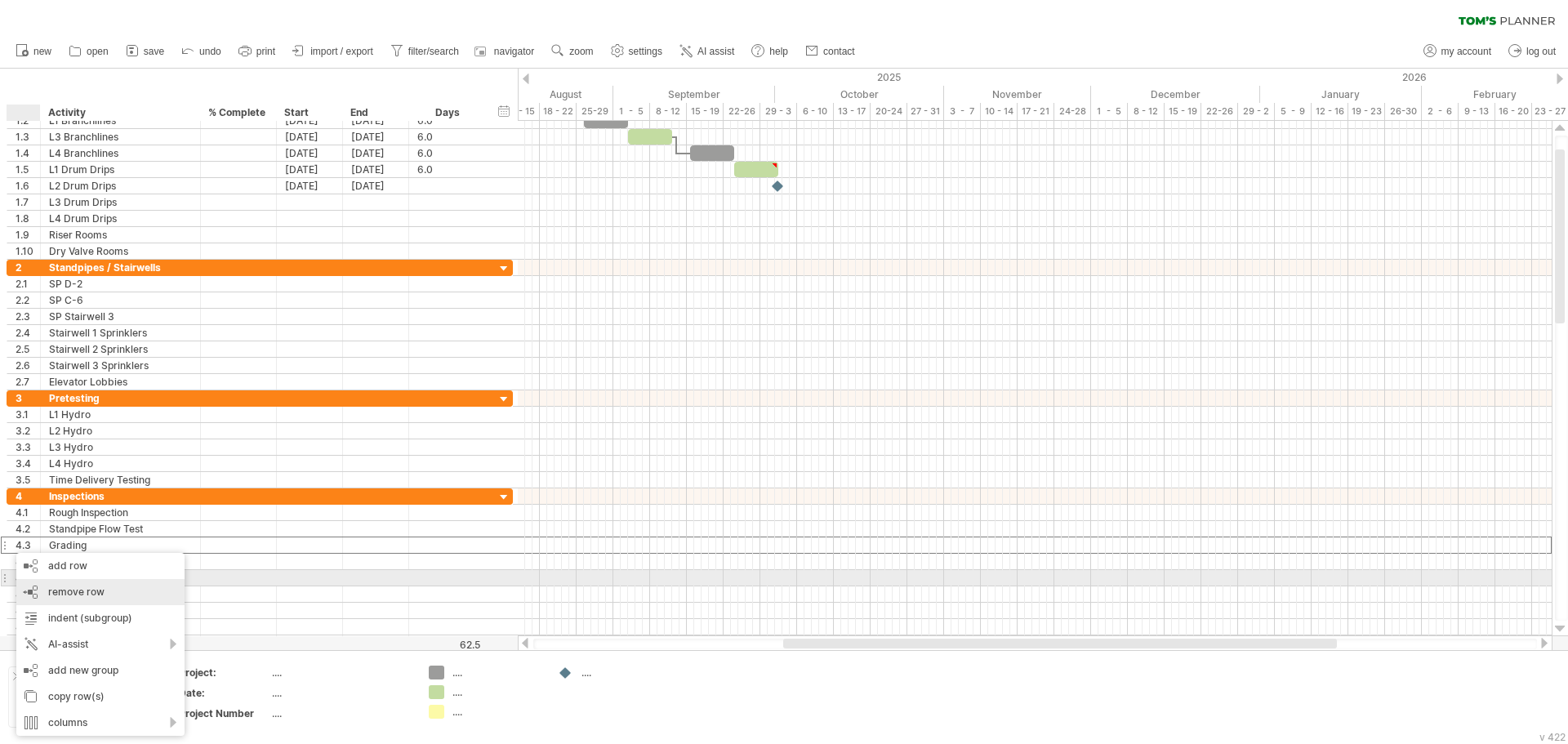
click at [67, 586] on span "remove row" at bounding box center [77, 592] width 57 height 12
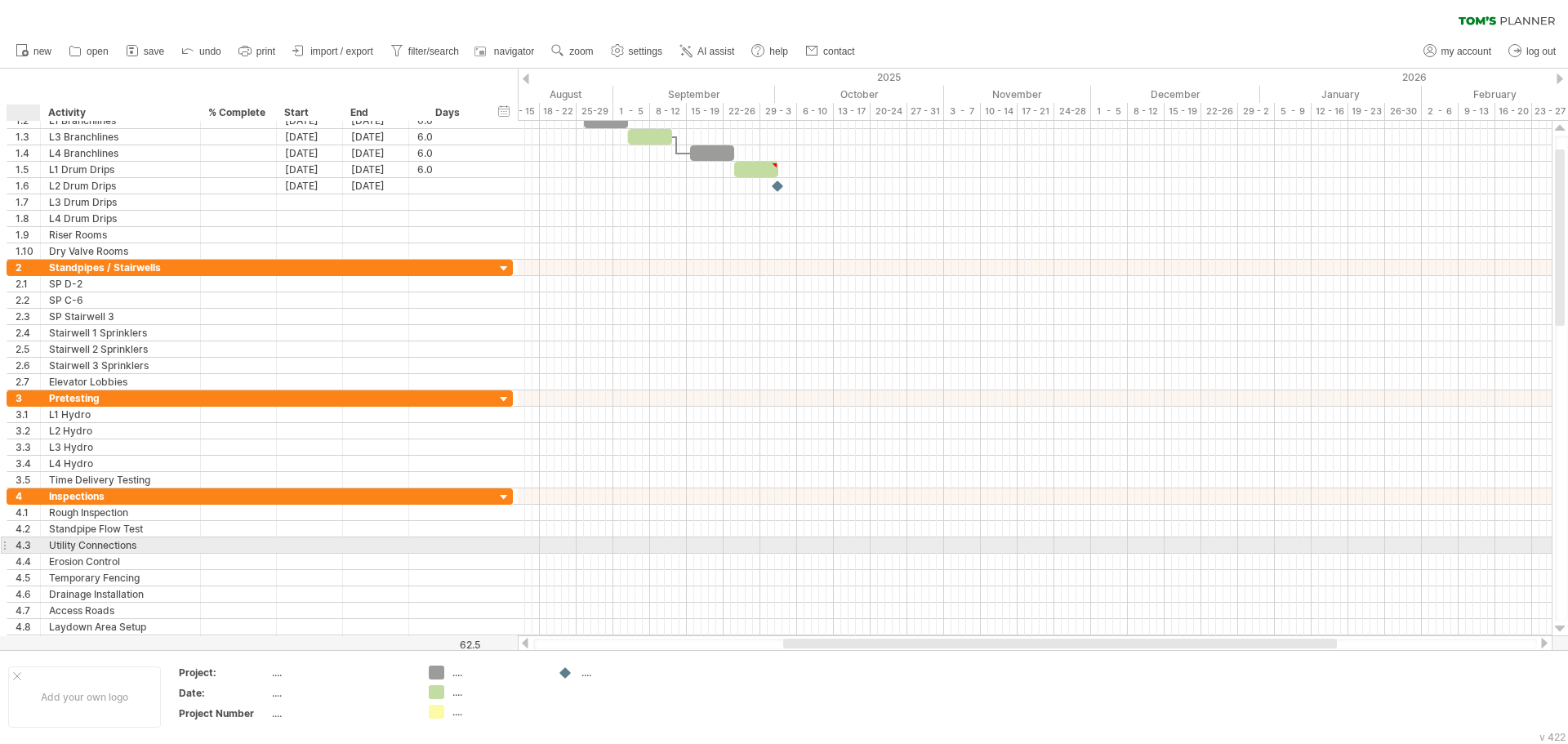
click at [12, 548] on div "4.3" at bounding box center [24, 545] width 33 height 16
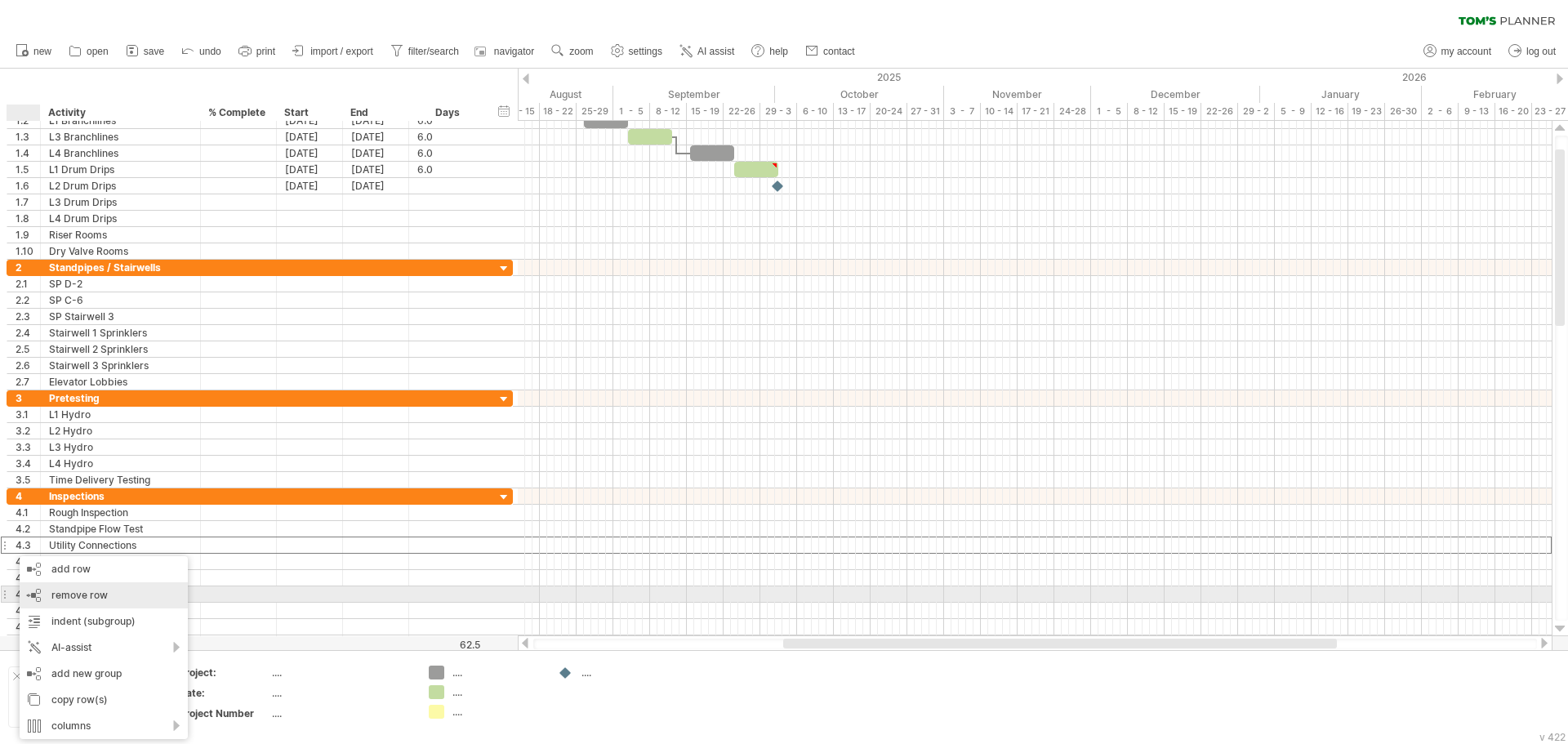
click at [57, 587] on div "remove row remove selected rows" at bounding box center [104, 595] width 168 height 26
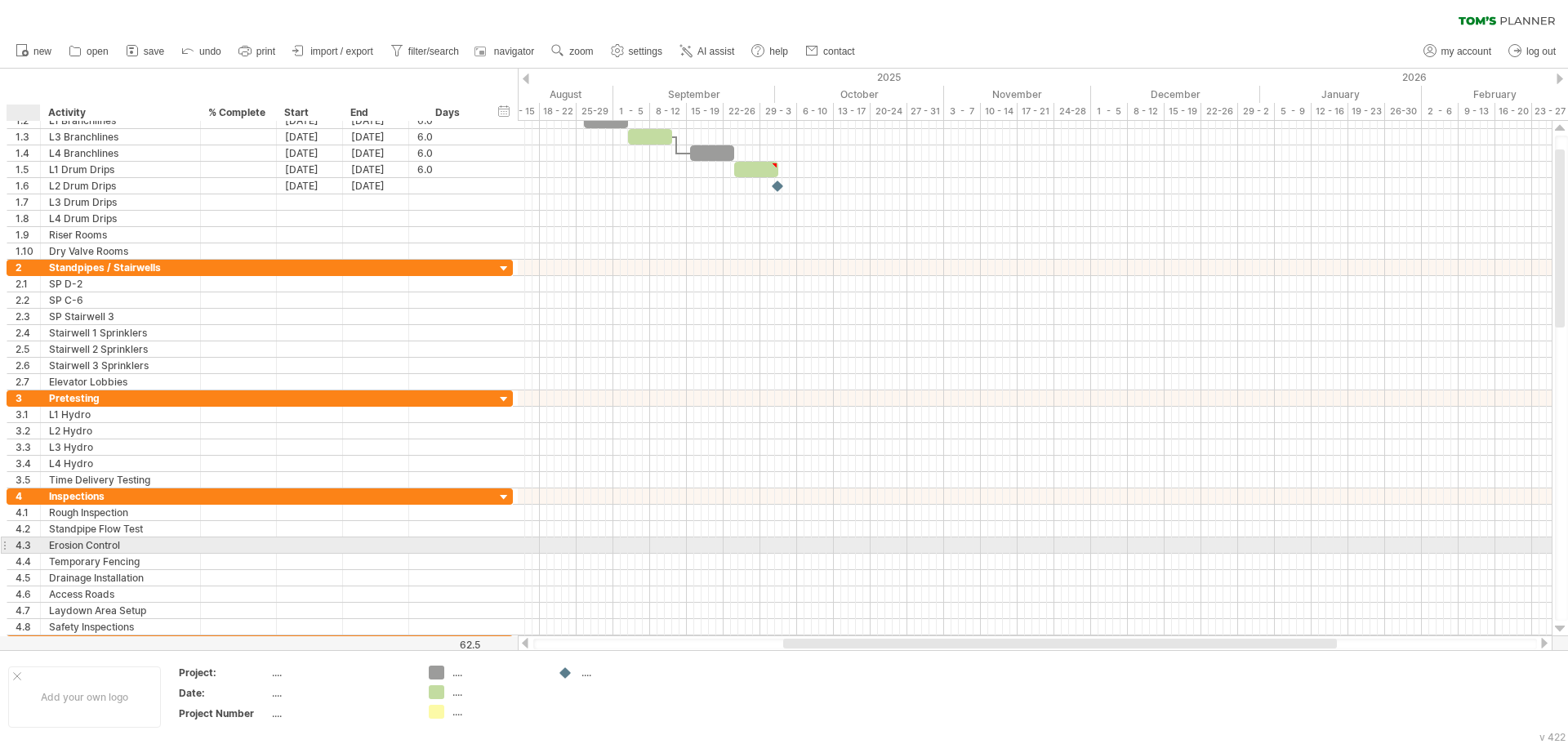
click at [12, 550] on div "4.3" at bounding box center [24, 545] width 33 height 16
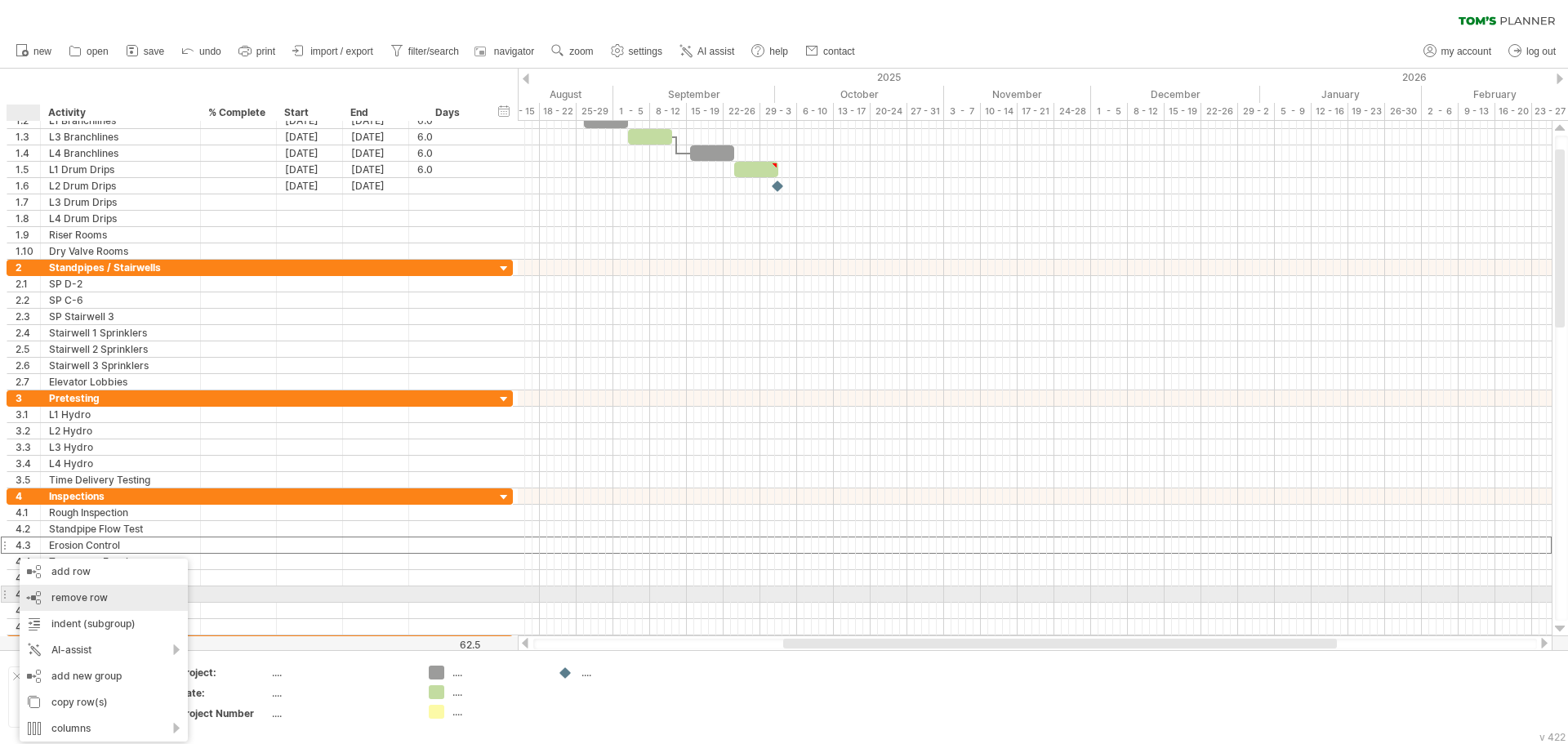
click at [67, 587] on div "remove row remove selected rows" at bounding box center [104, 598] width 168 height 26
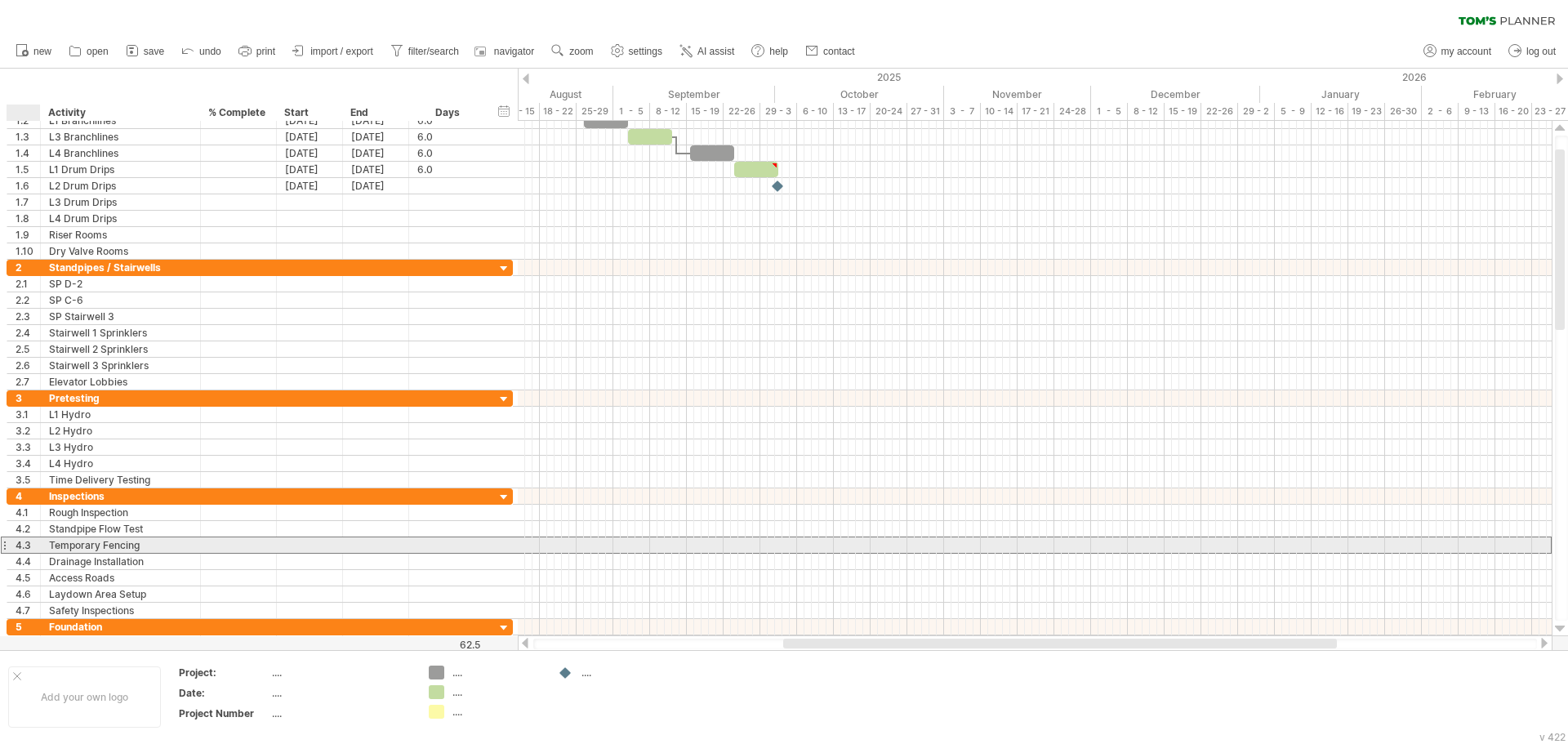
click at [16, 547] on div "4.3" at bounding box center [27, 545] width 24 height 16
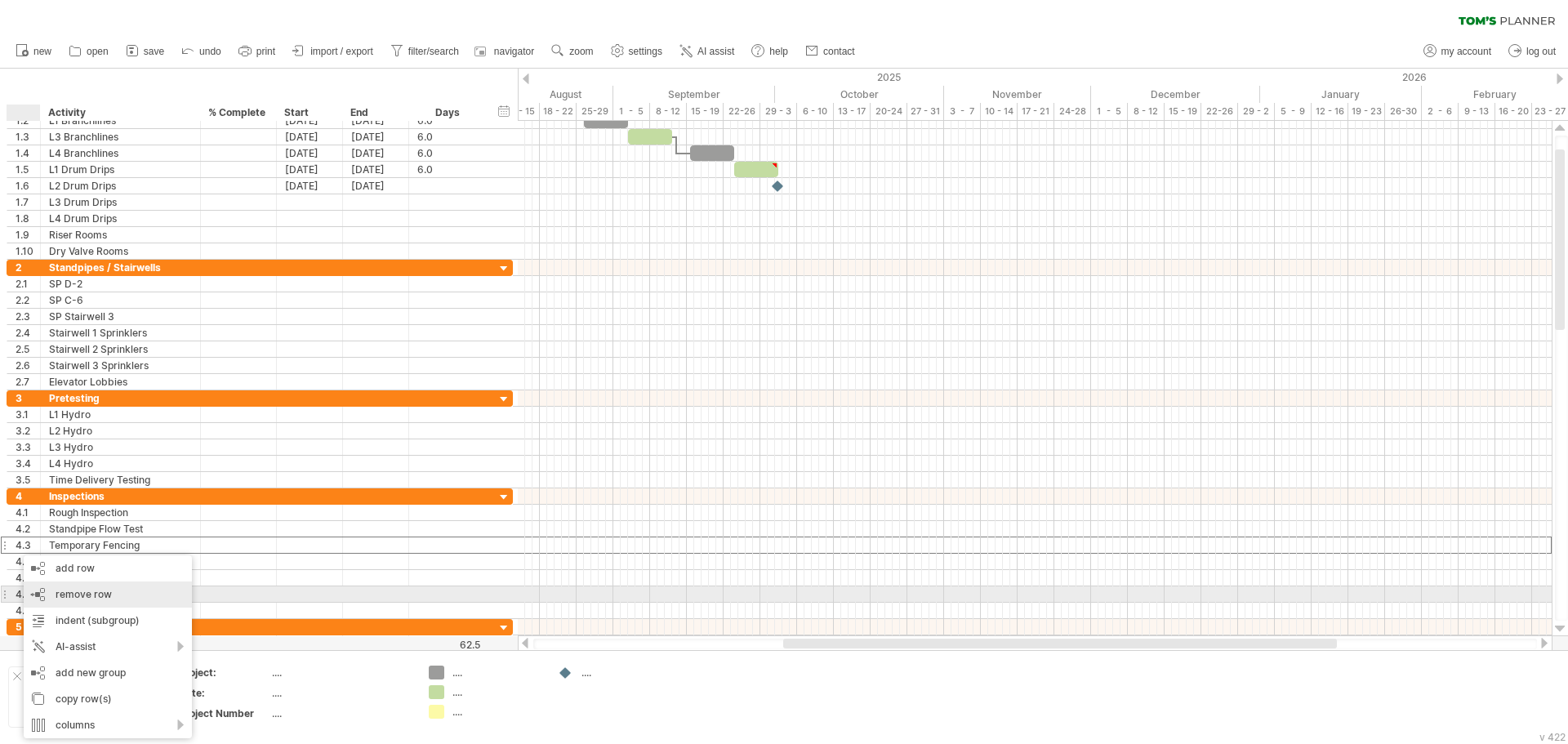
click at [67, 591] on span "remove row" at bounding box center [84, 593] width 57 height 12
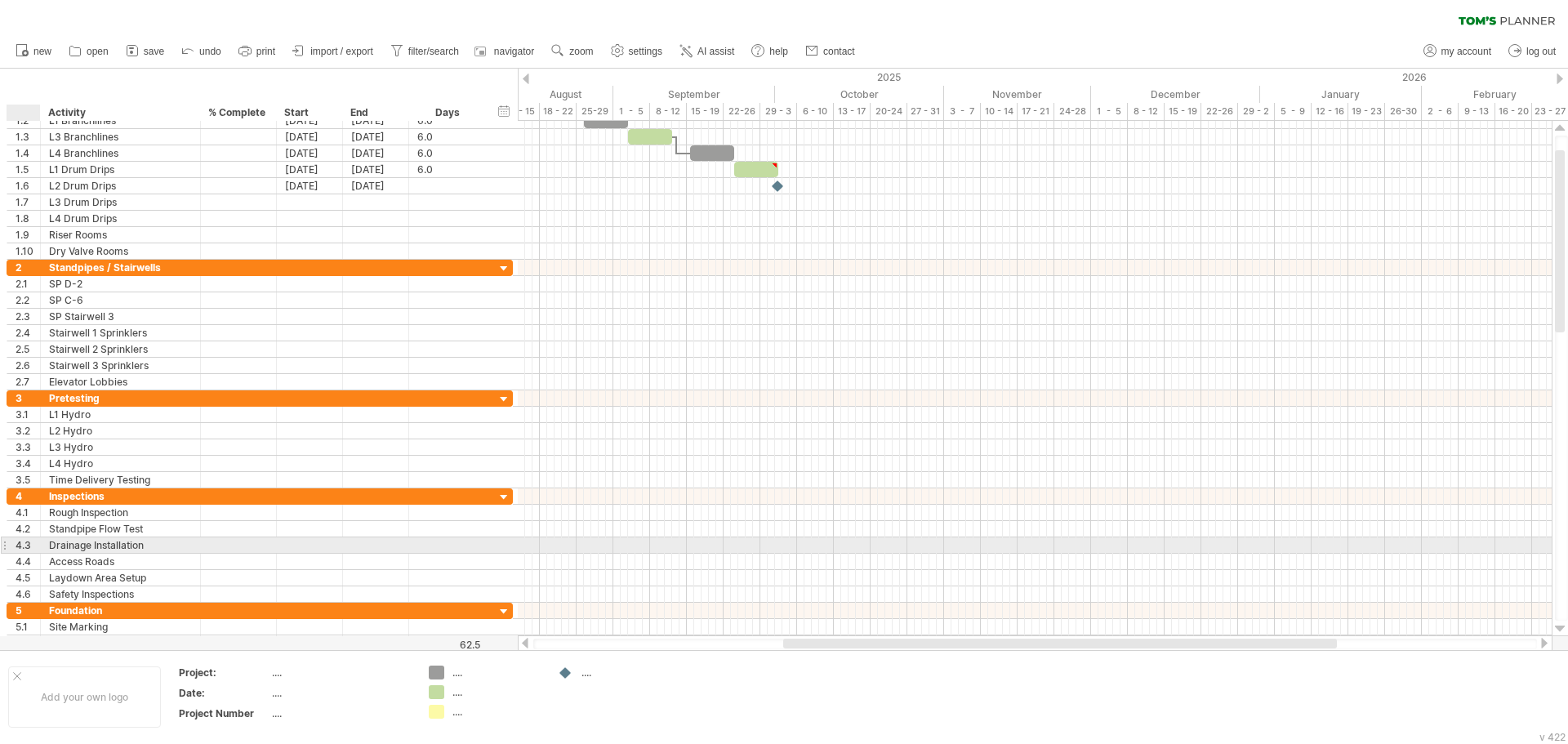
click at [18, 546] on div "4.3" at bounding box center [27, 545] width 24 height 16
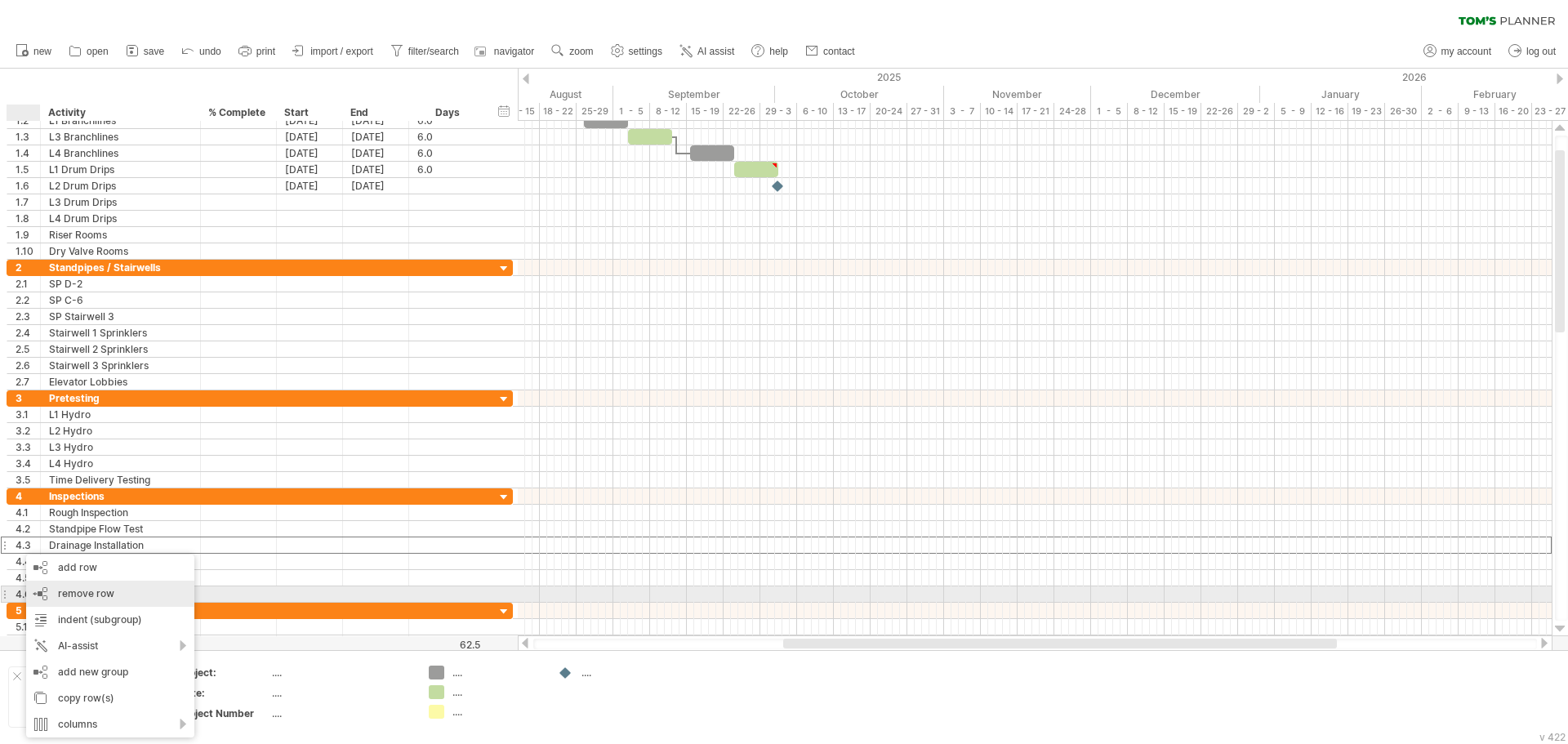
click at [66, 597] on span "remove row" at bounding box center [87, 593] width 57 height 12
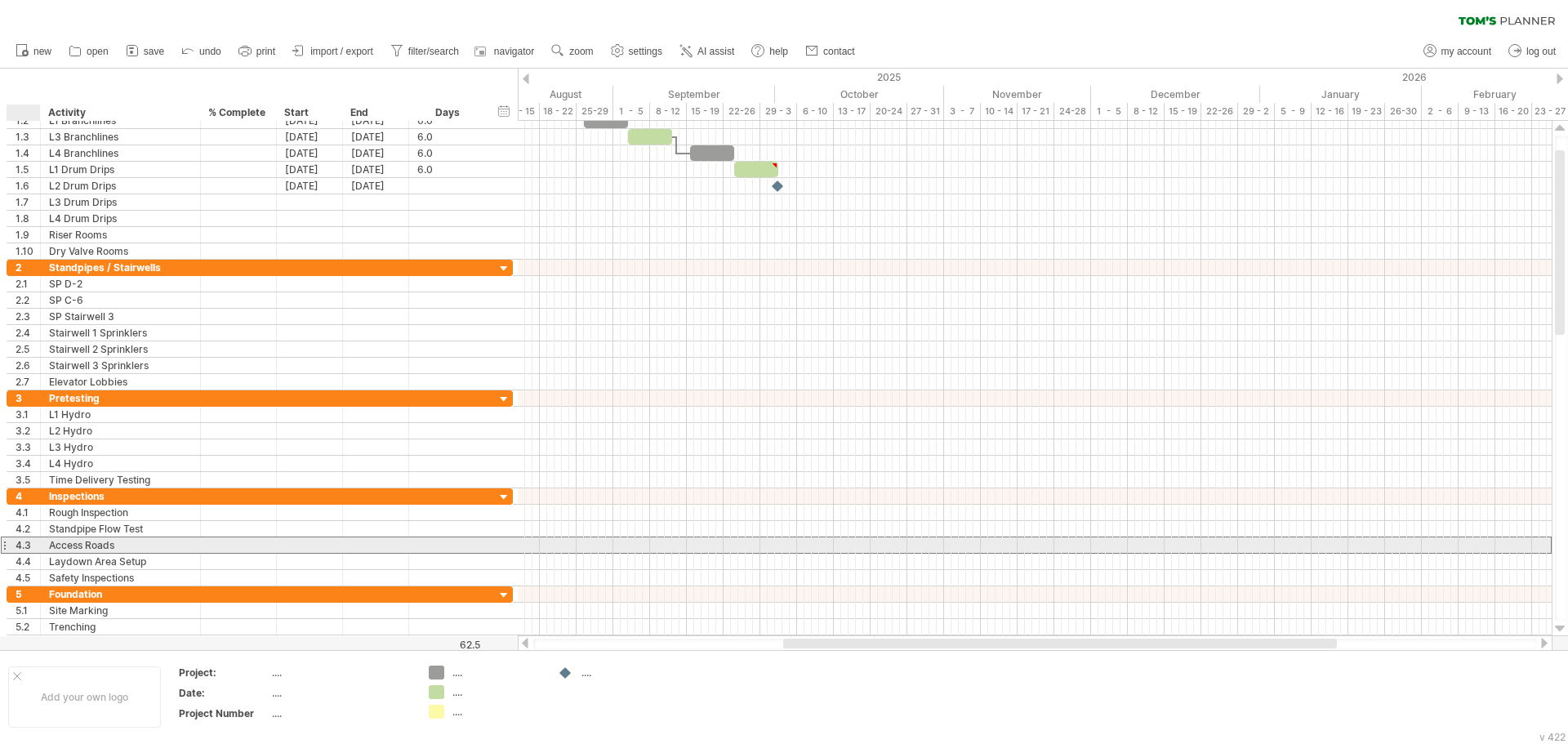
click at [15, 546] on div "4.3" at bounding box center [24, 545] width 33 height 16
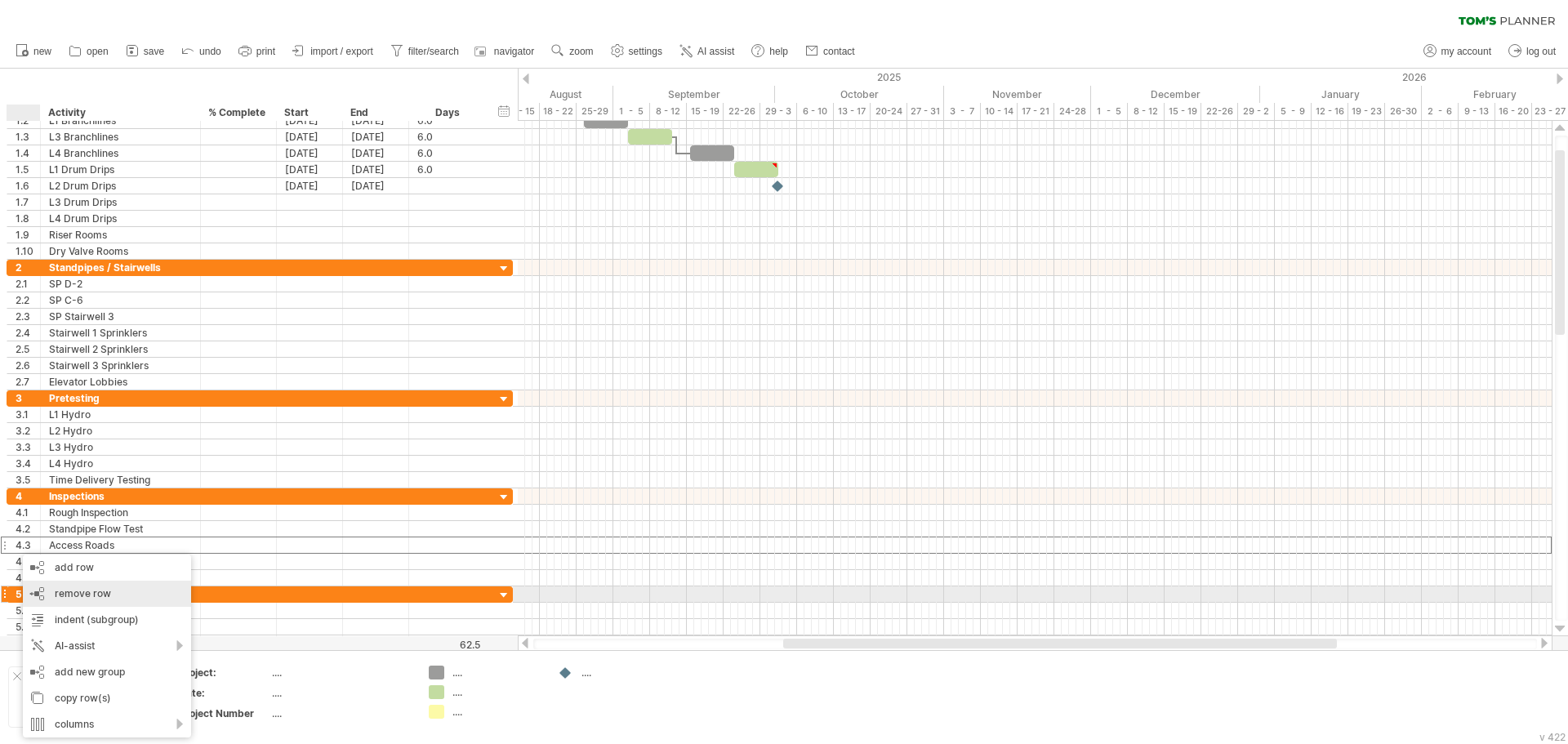
click at [77, 597] on span "remove row" at bounding box center [83, 593] width 57 height 12
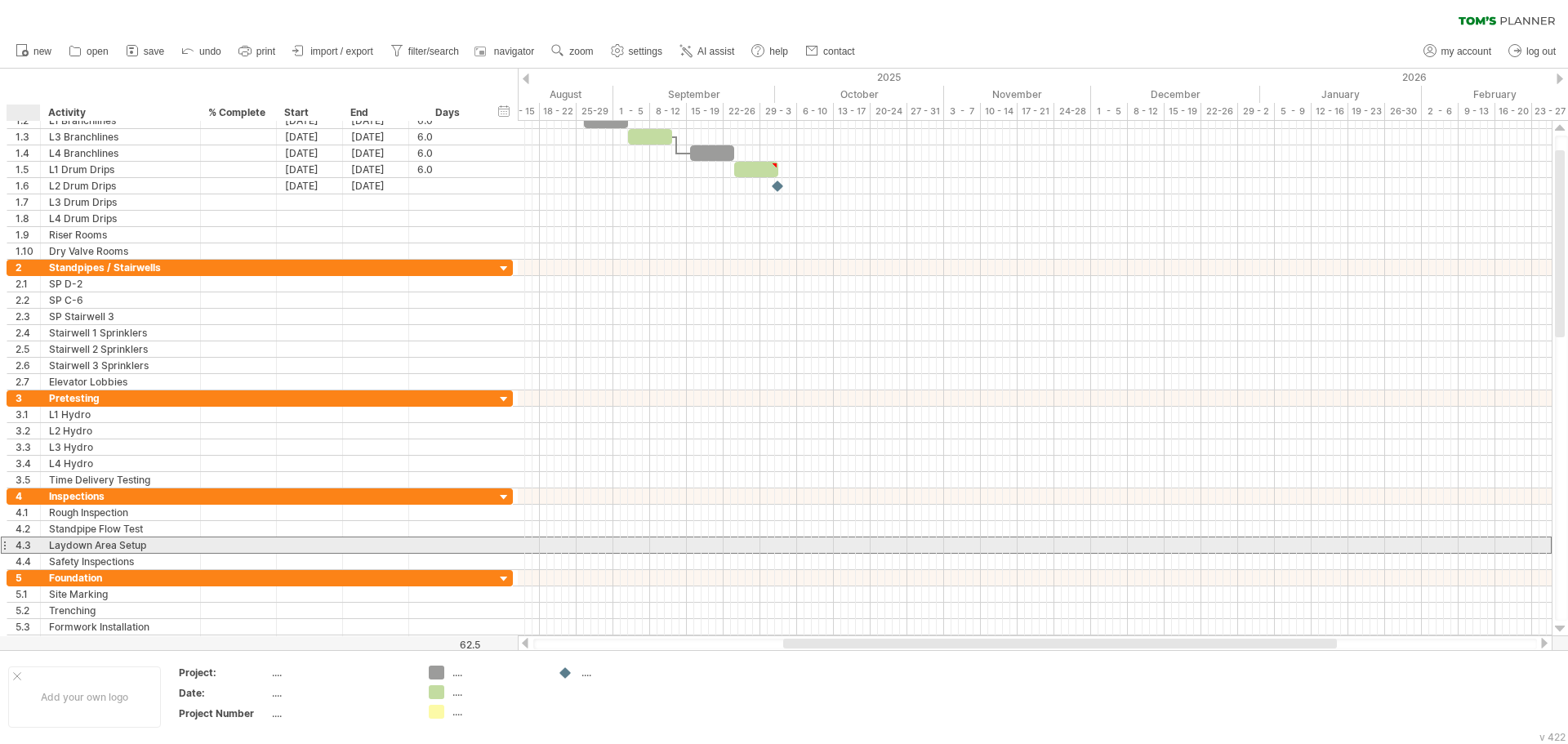
click at [22, 544] on div "4.3" at bounding box center [27, 545] width 24 height 16
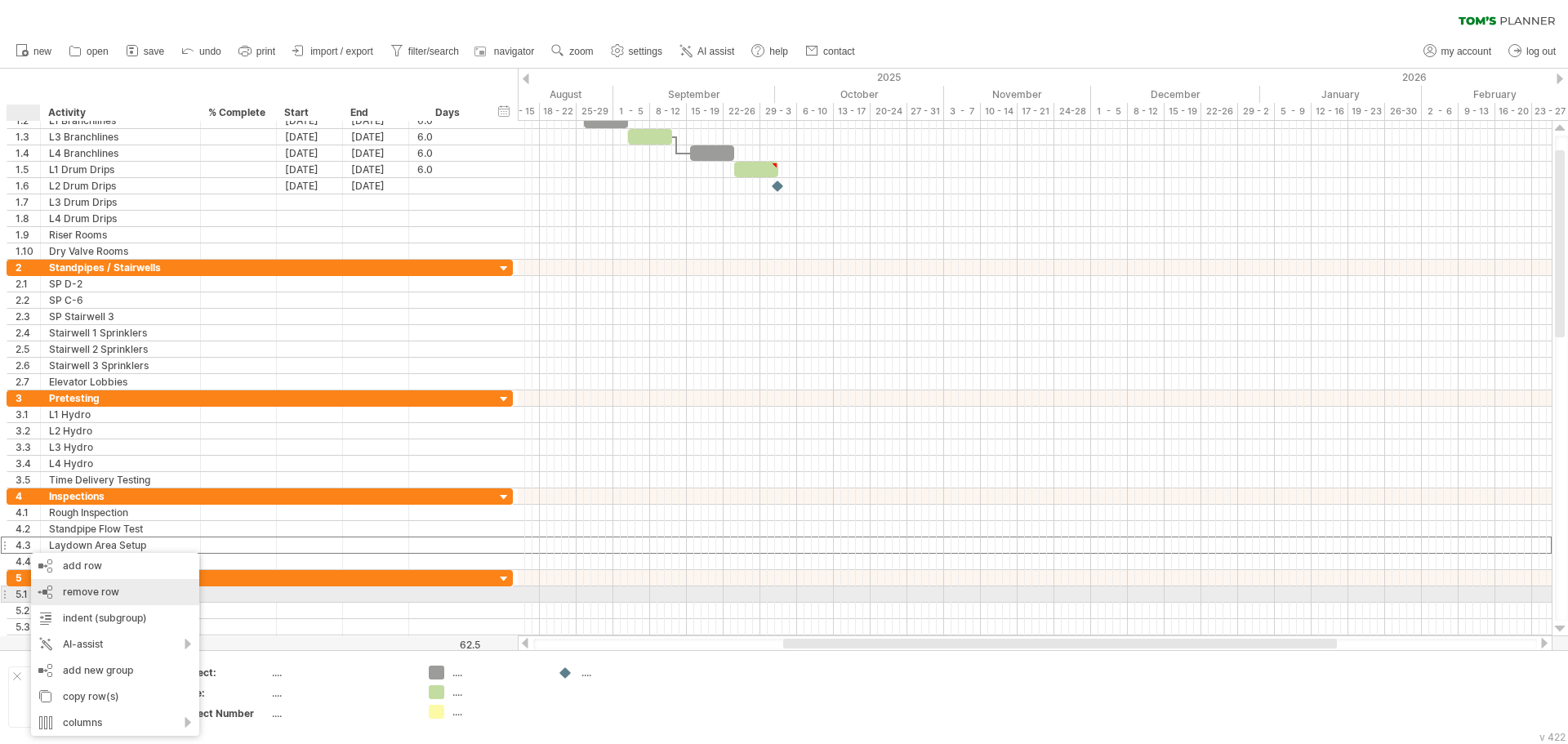
click at [77, 590] on span "remove row" at bounding box center [92, 592] width 57 height 12
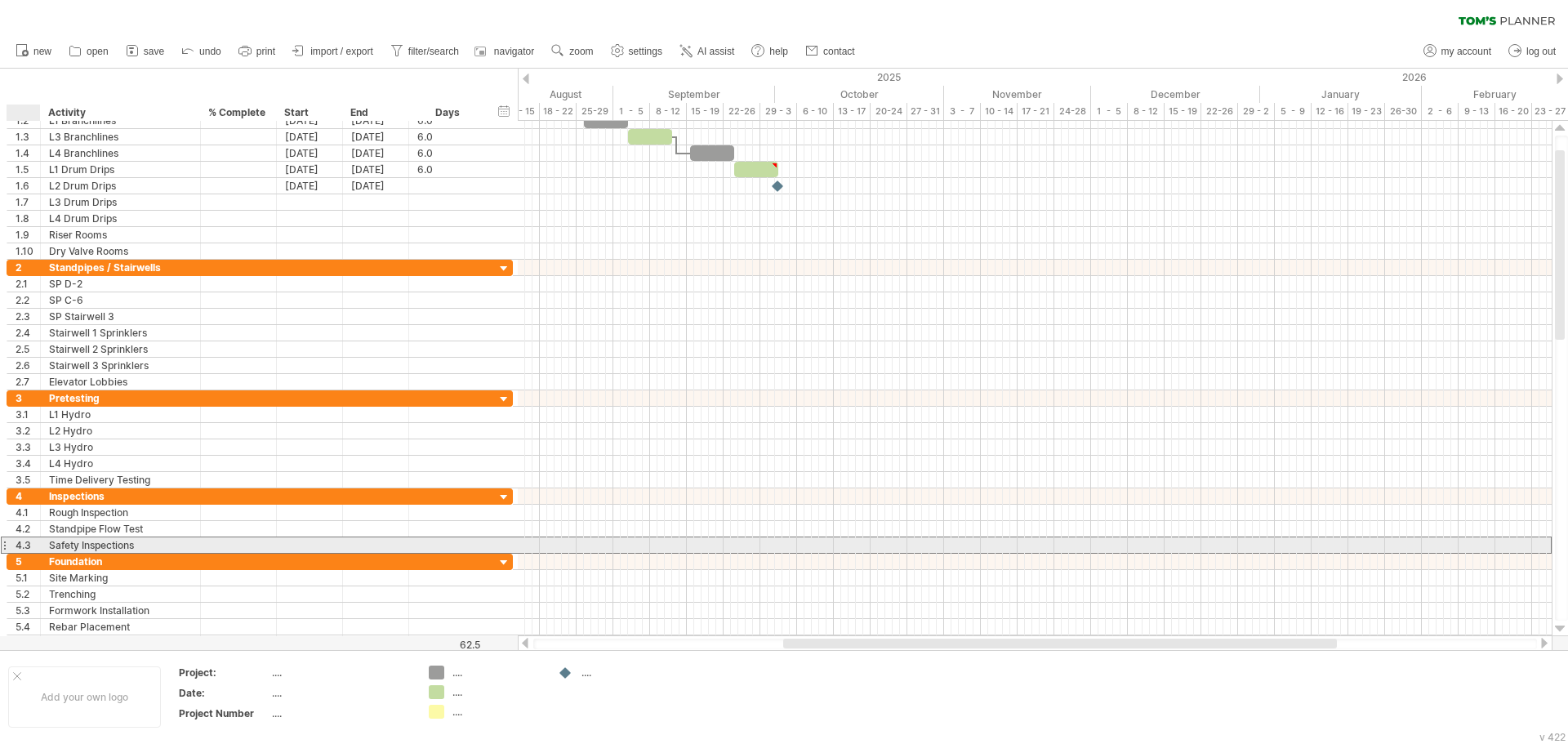
click at [23, 548] on div "4.3" at bounding box center [27, 545] width 24 height 16
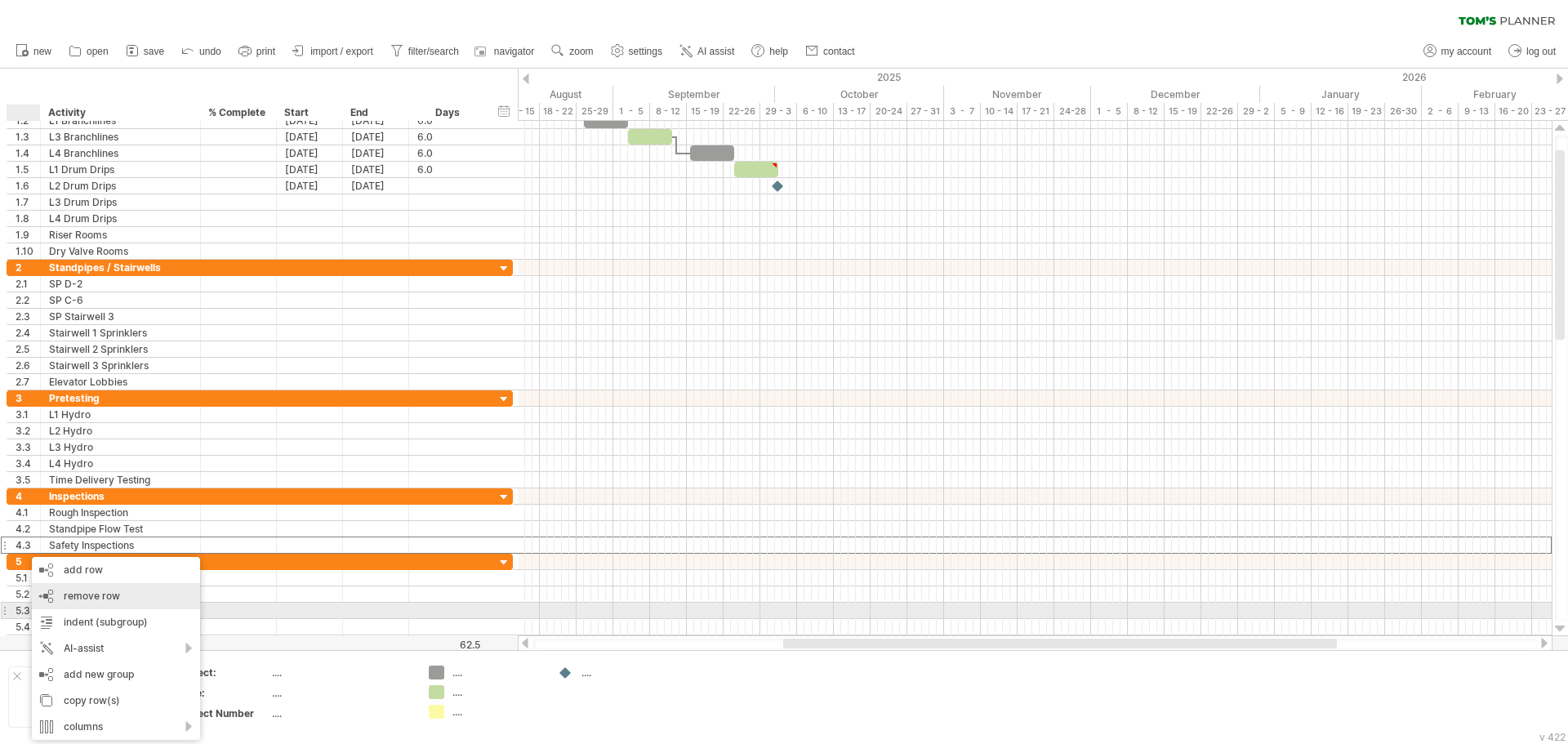
click at [85, 598] on span "remove row" at bounding box center [92, 595] width 57 height 12
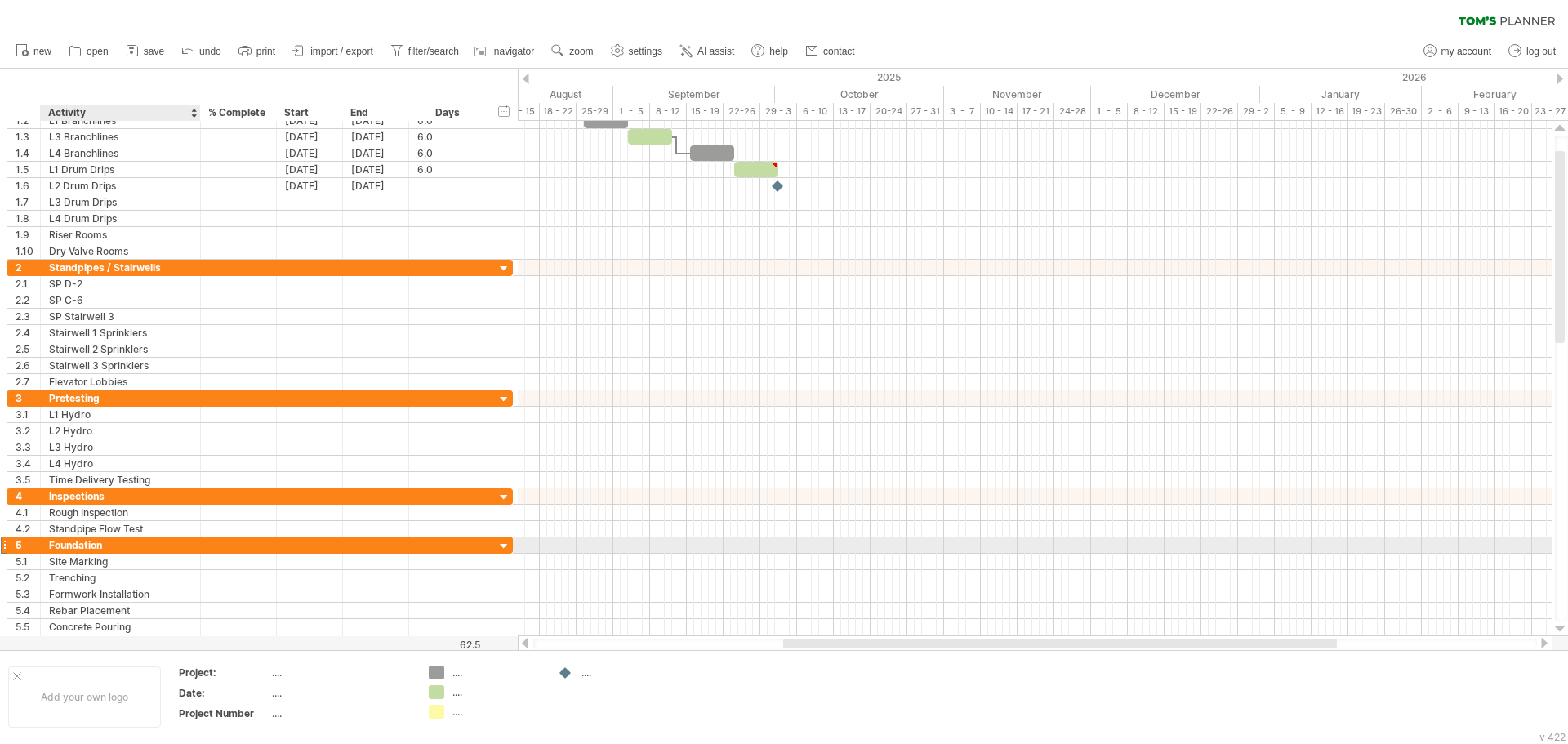
click at [98, 544] on div "Foundation" at bounding box center [121, 545] width 143 height 16
drag, startPoint x: 114, startPoint y: 543, endPoint x: 29, endPoint y: 540, distance: 85.1
click at [25, 540] on div "**********" at bounding box center [260, 545] width 506 height 17
type input "*****"
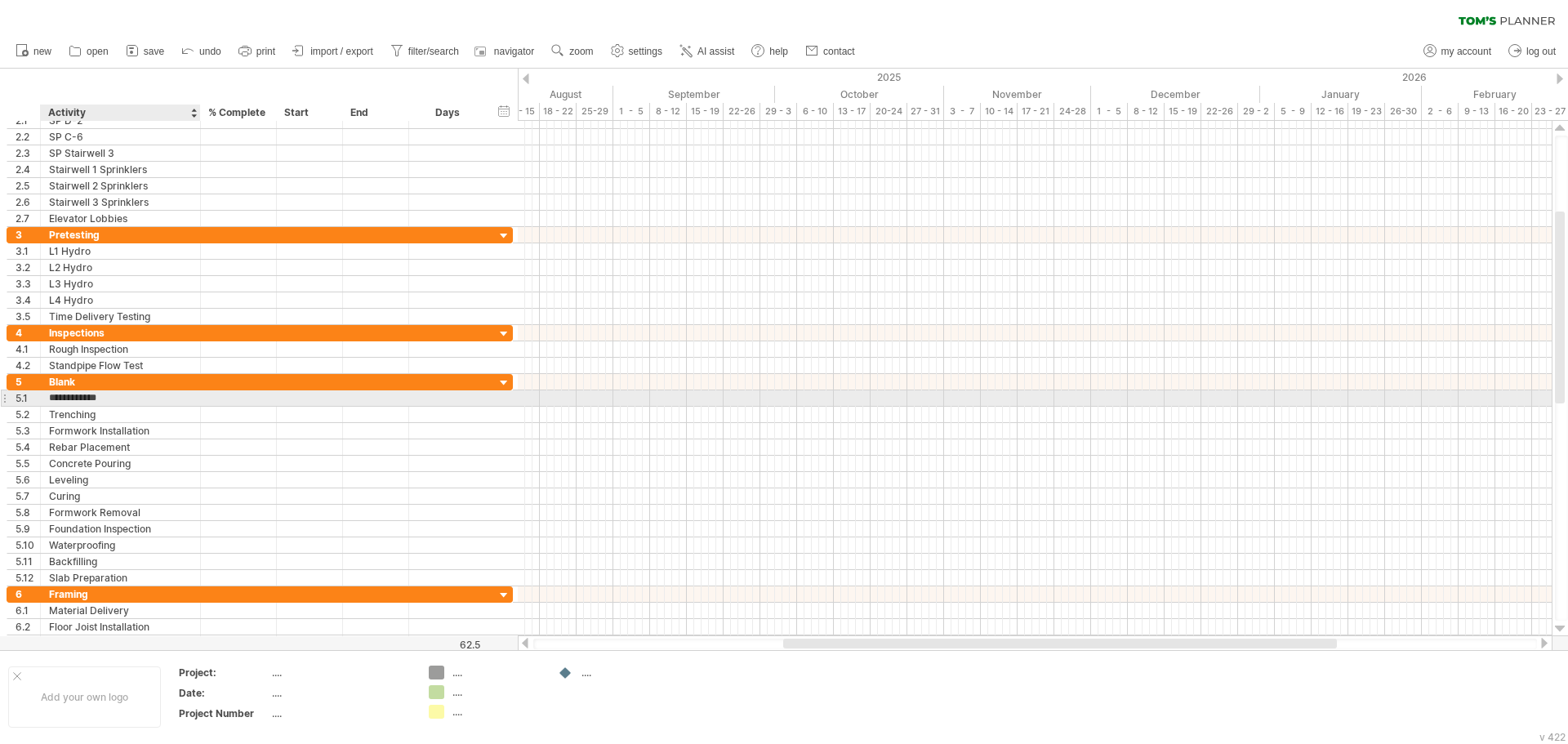
click at [52, 401] on input "**********" at bounding box center [121, 398] width 143 height 16
drag, startPoint x: 86, startPoint y: 400, endPoint x: 34, endPoint y: 399, distance: 52.0
click at [34, 399] on div "**********" at bounding box center [260, 398] width 506 height 17
type input "*****"
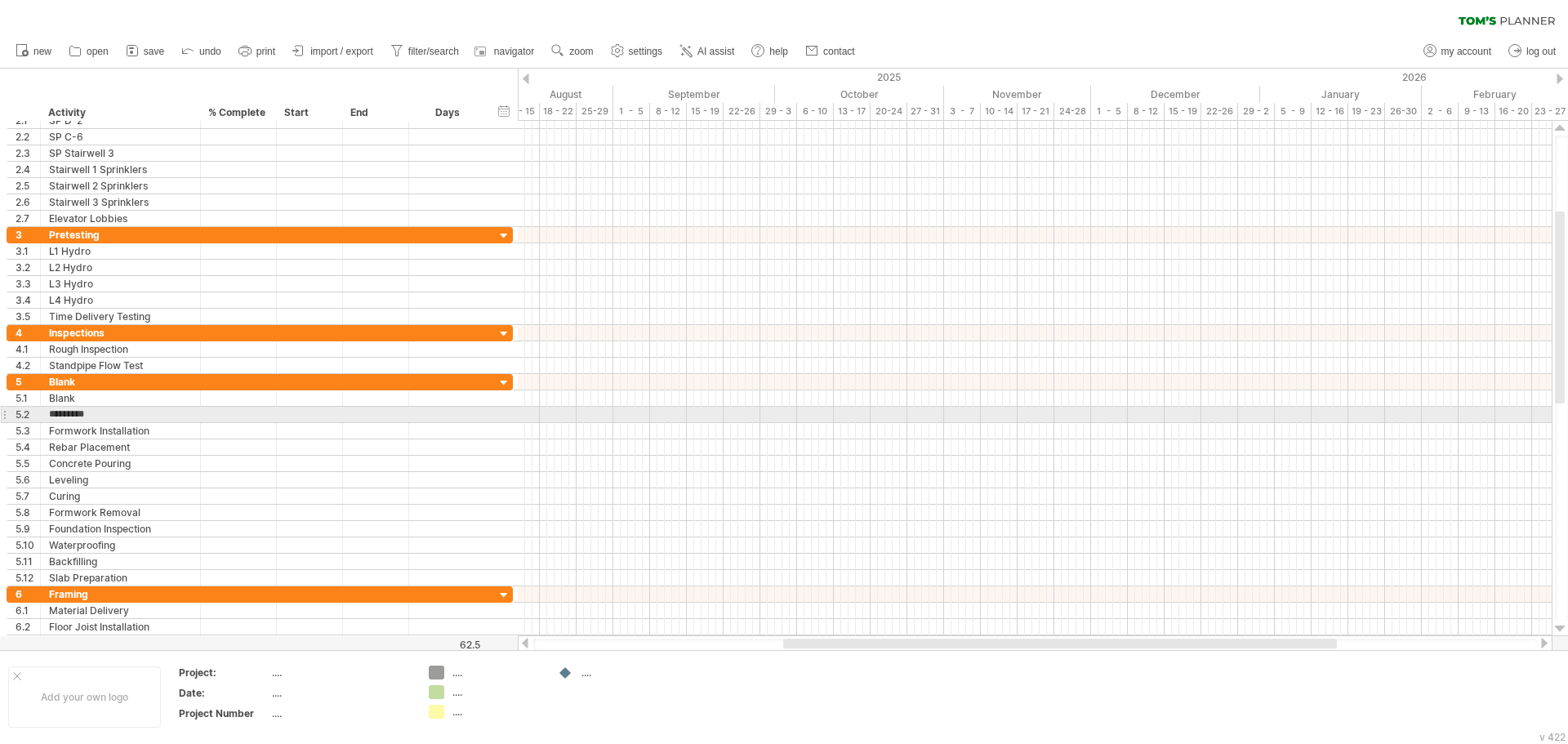
click at [5, 412] on div at bounding box center [4, 414] width 7 height 17
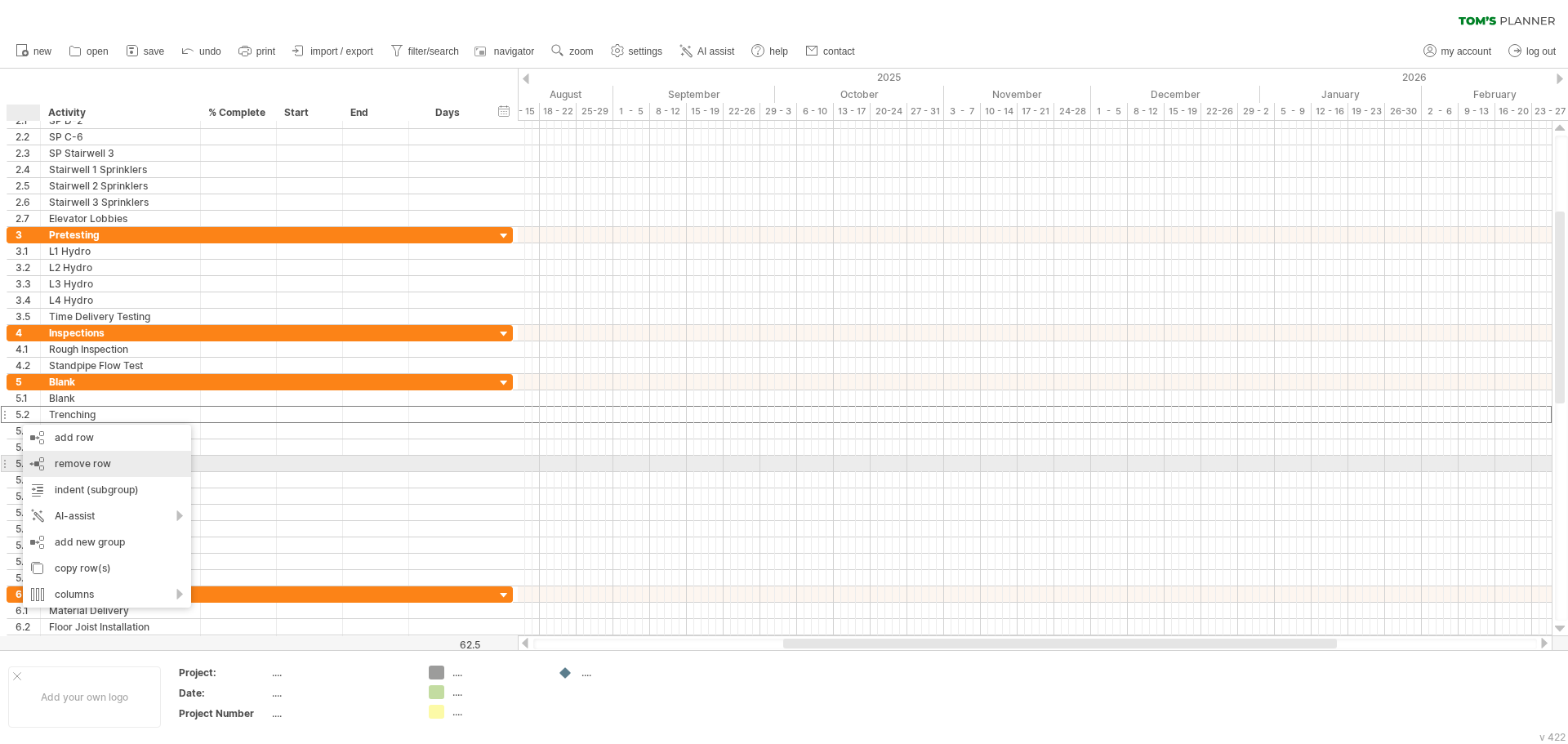
click at [72, 459] on span "remove row" at bounding box center [83, 463] width 57 height 12
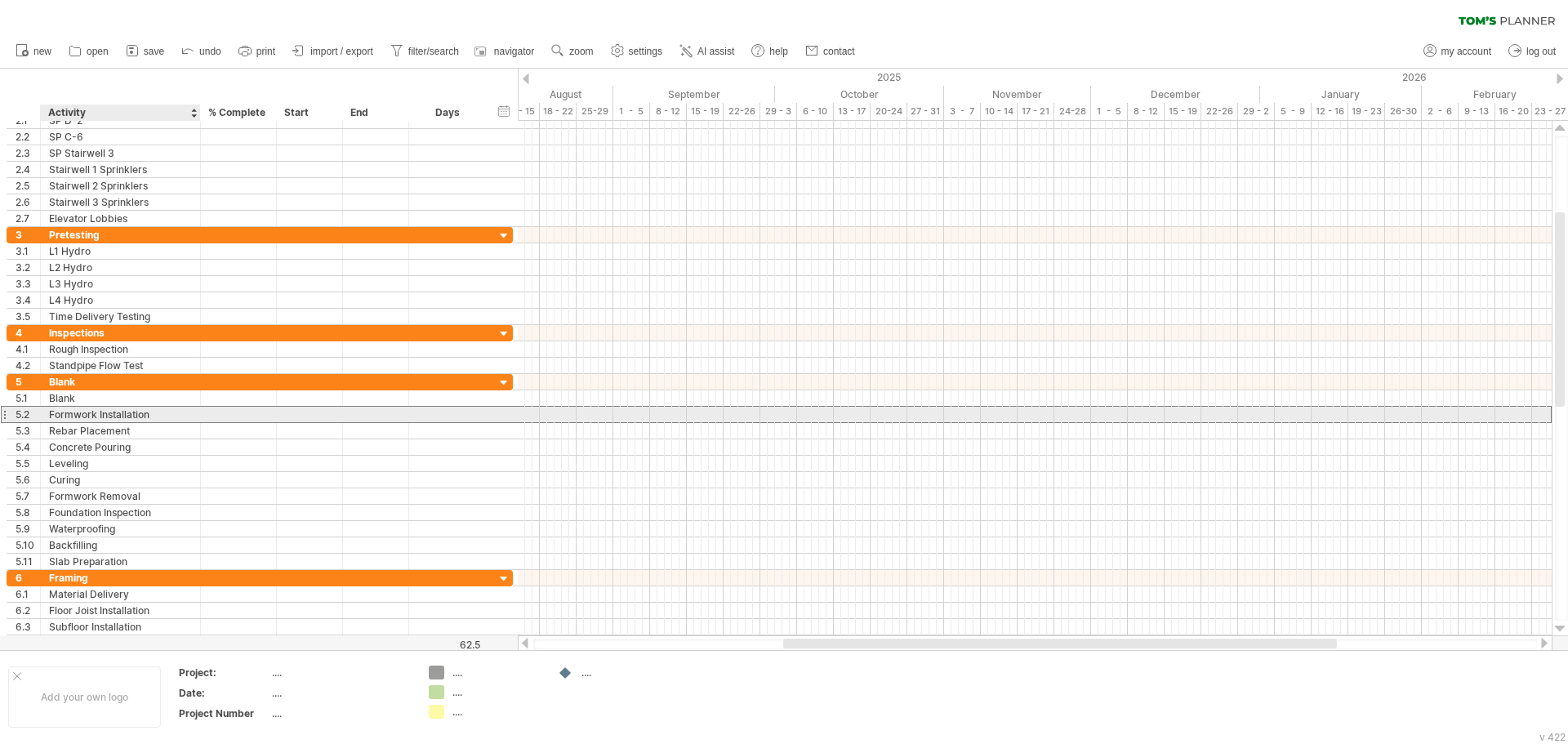
click at [81, 414] on div "Formwork Installation" at bounding box center [121, 414] width 143 height 16
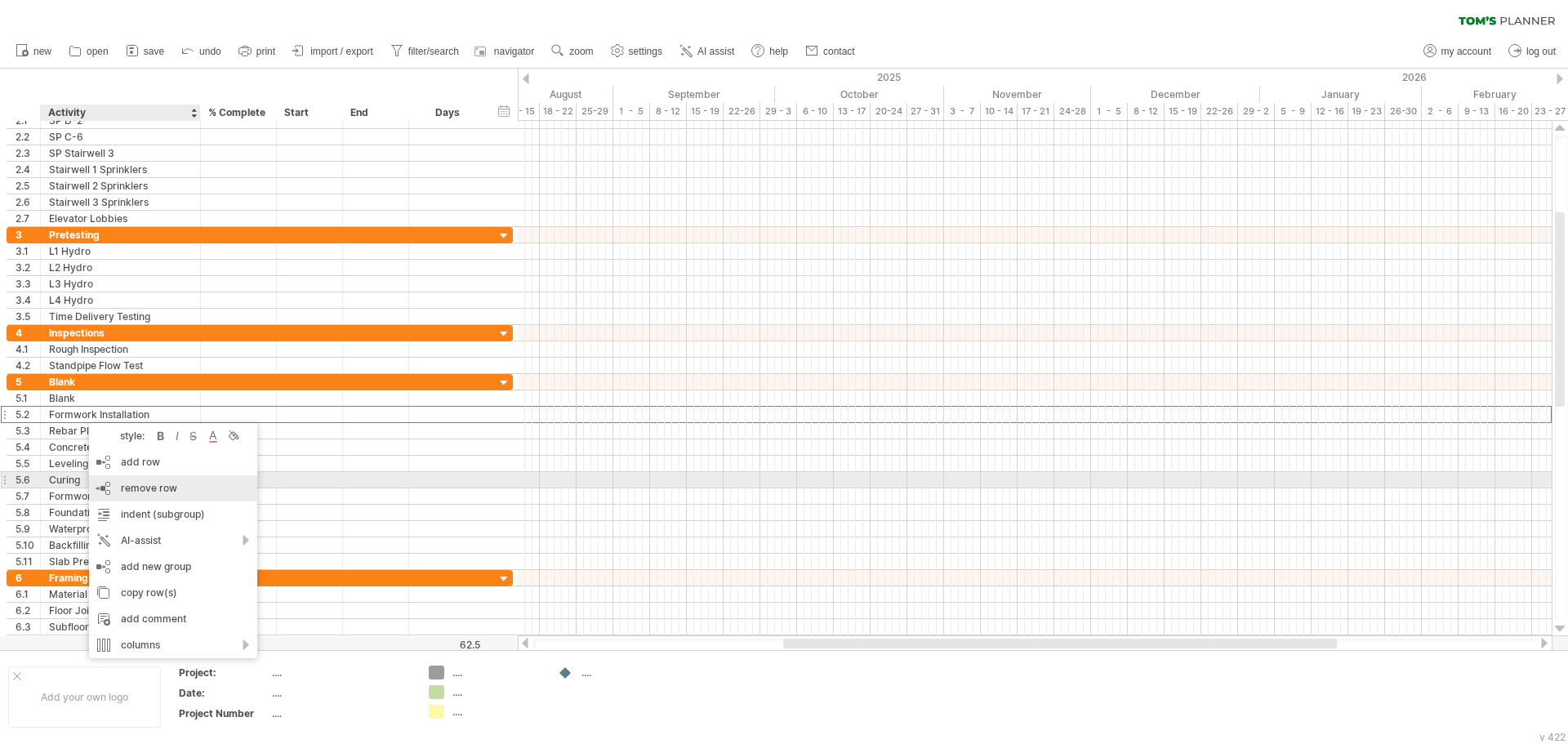
click at [168, 485] on span "remove row" at bounding box center [149, 488] width 57 height 12
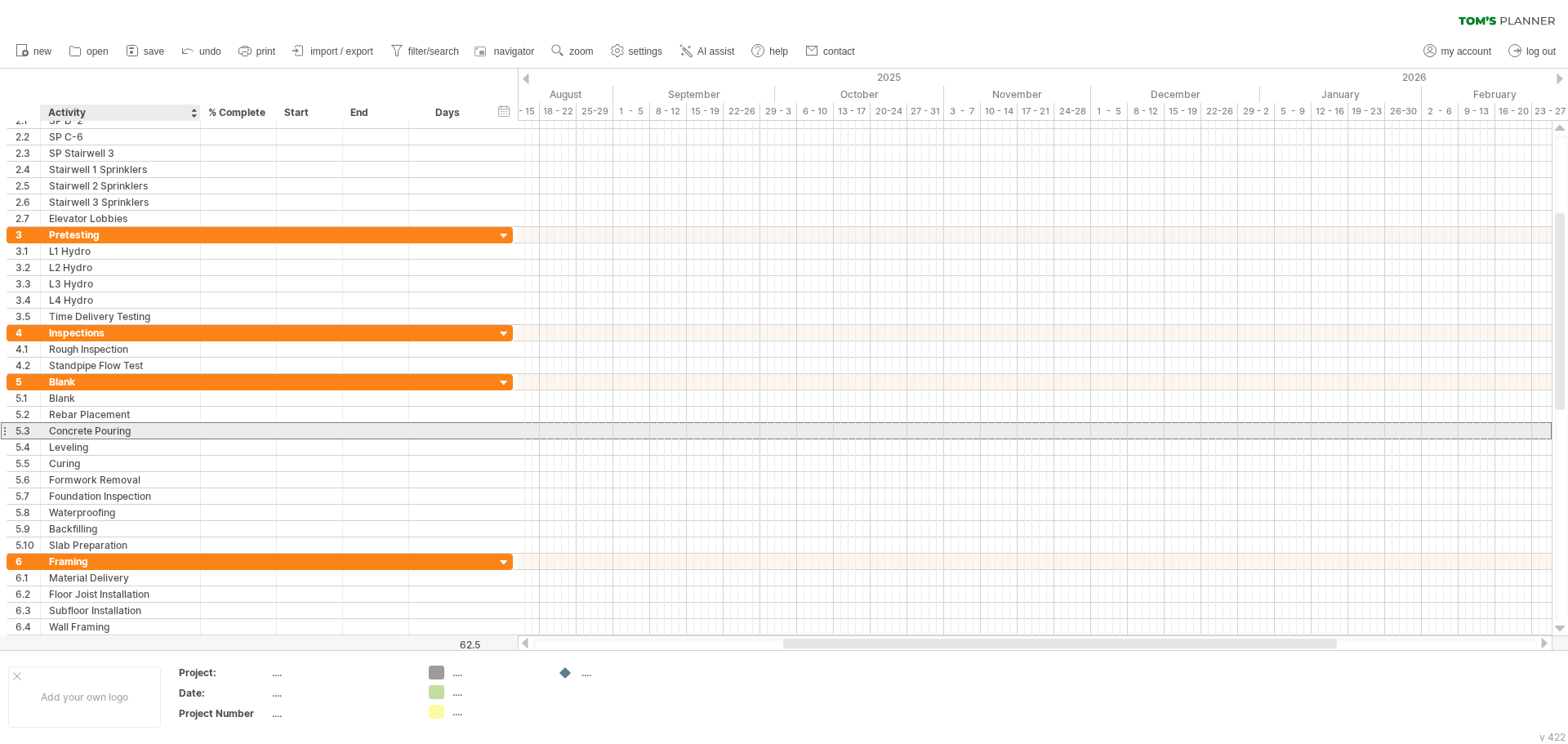
click at [80, 424] on div "Concrete Pouring" at bounding box center [121, 430] width 143 height 16
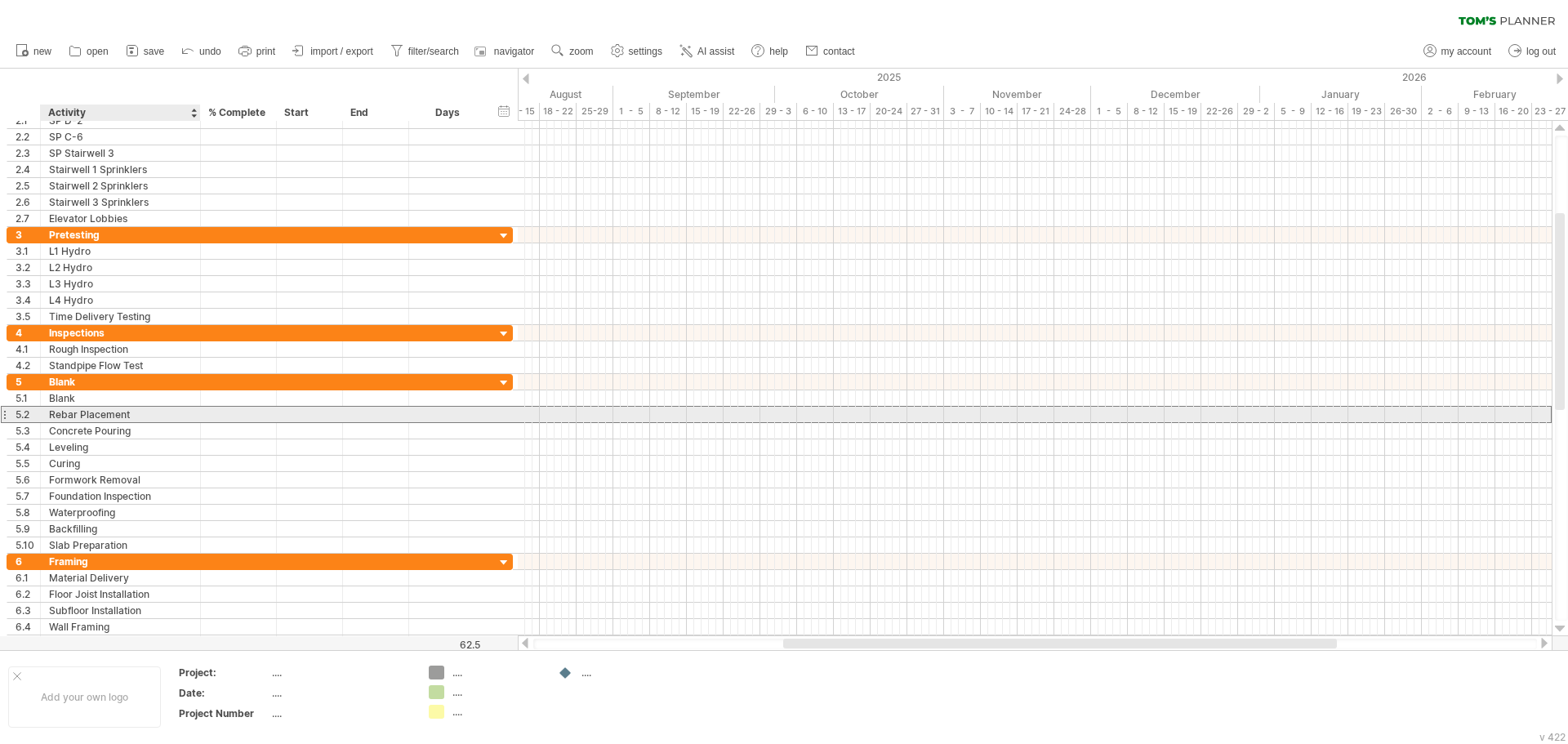
click at [87, 419] on div "Rebar Placement" at bounding box center [121, 414] width 143 height 16
type input "**********"
click at [142, 422] on div "**********" at bounding box center [260, 414] width 506 height 17
click at [144, 418] on div "Rebar Plcement" at bounding box center [121, 414] width 143 height 16
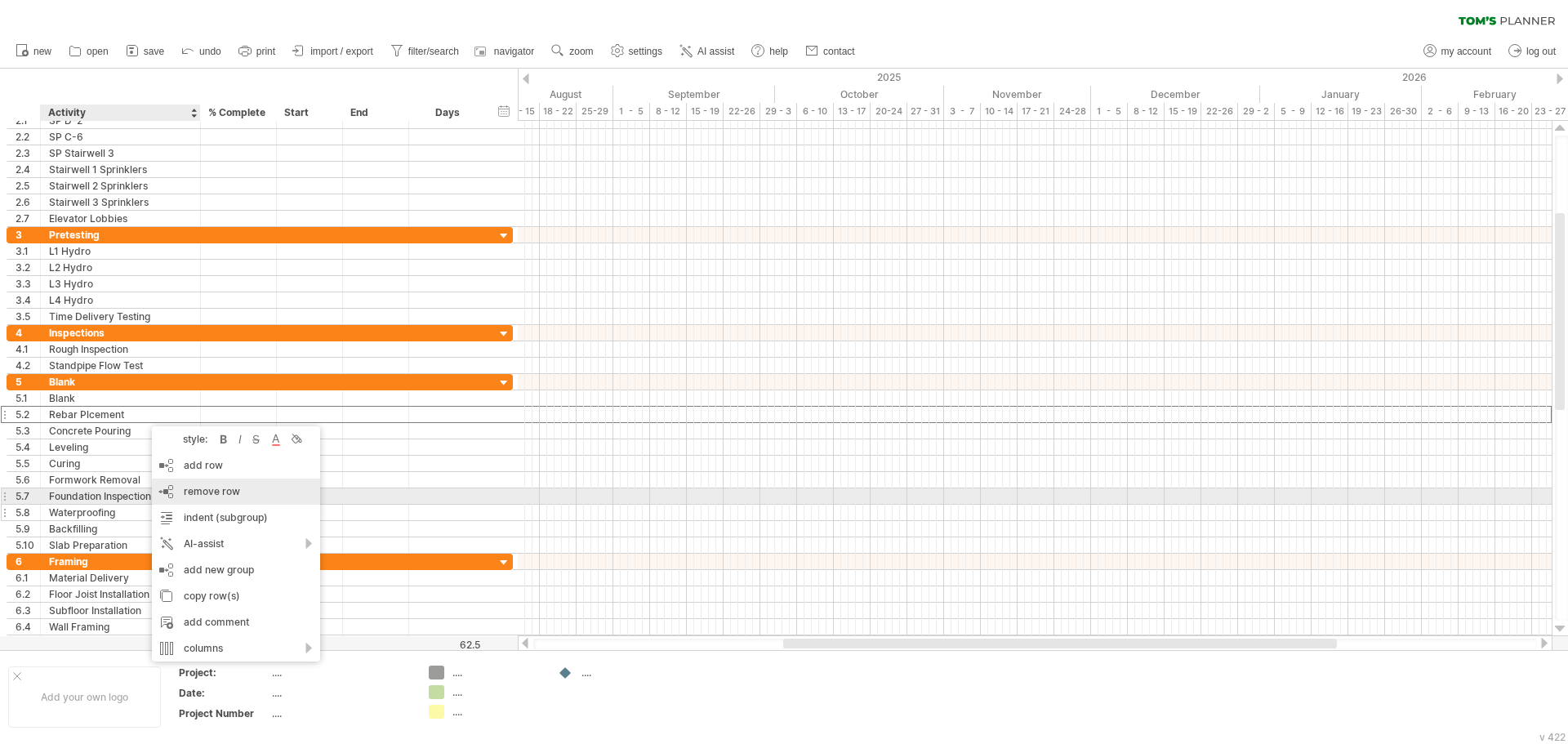
click at [203, 498] on div "remove row remove selected rows" at bounding box center [236, 491] width 168 height 26
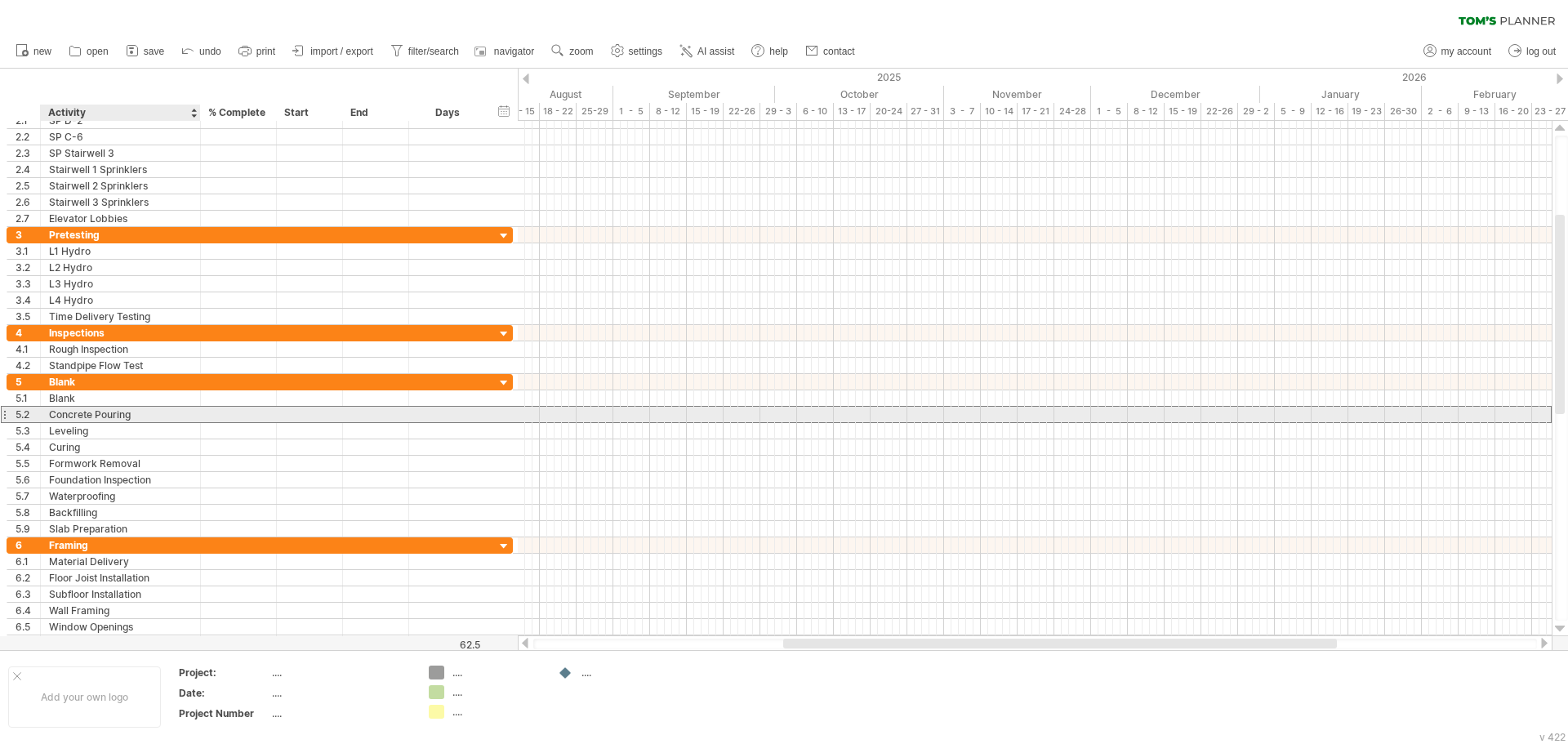
click at [134, 418] on div "Concrete Pouring" at bounding box center [121, 414] width 143 height 16
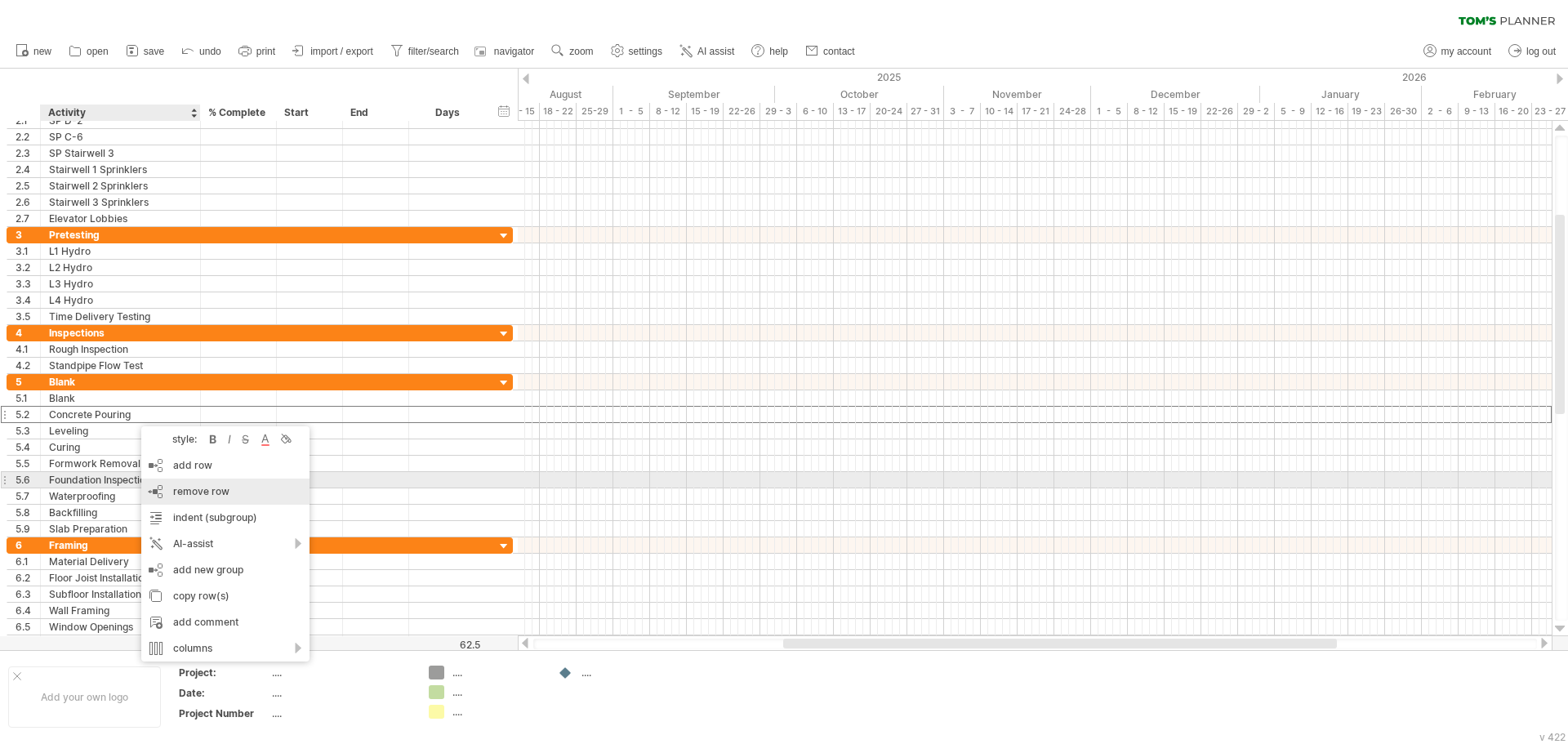
click at [214, 486] on span "remove row" at bounding box center [201, 491] width 57 height 12
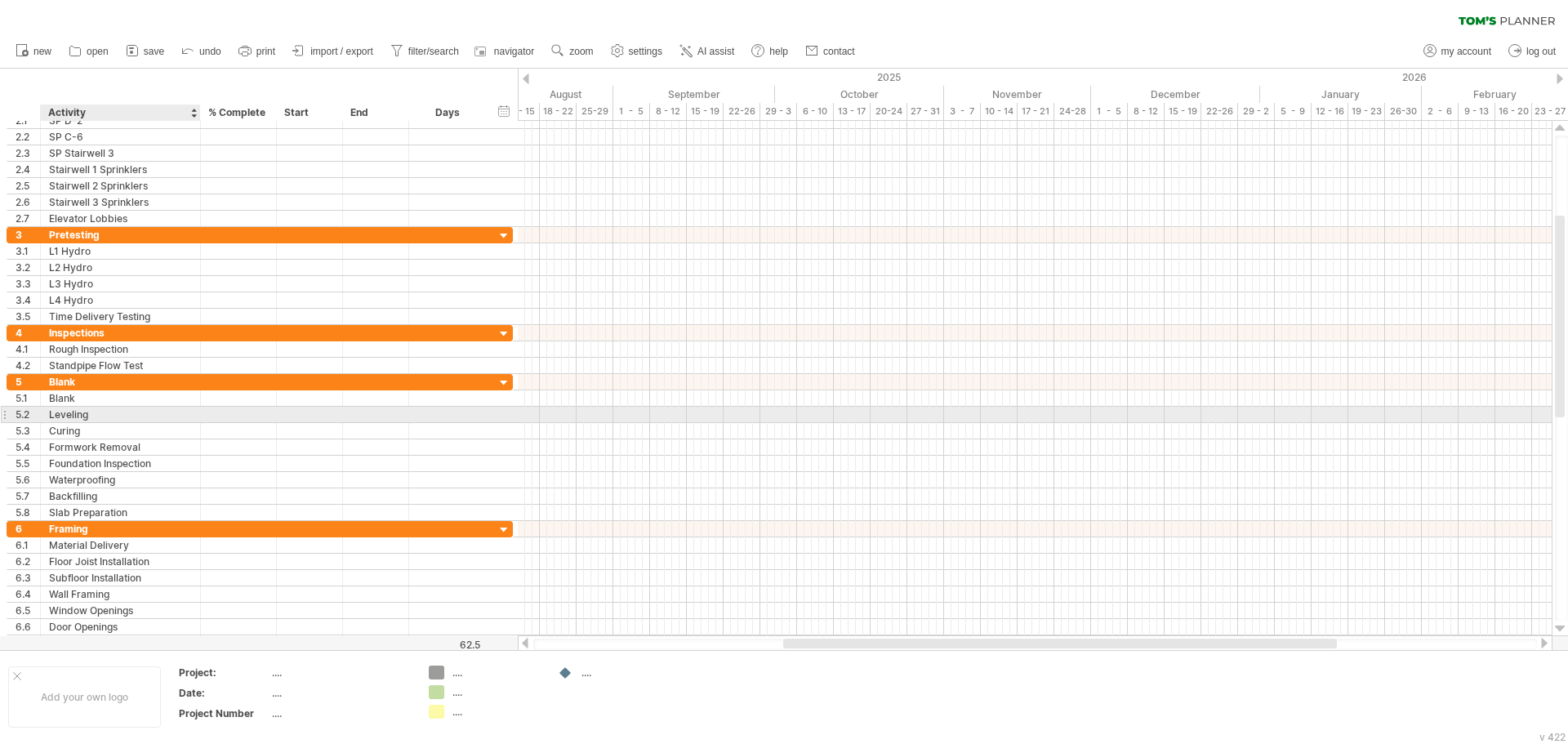
click at [119, 415] on div "Leveling" at bounding box center [121, 414] width 143 height 16
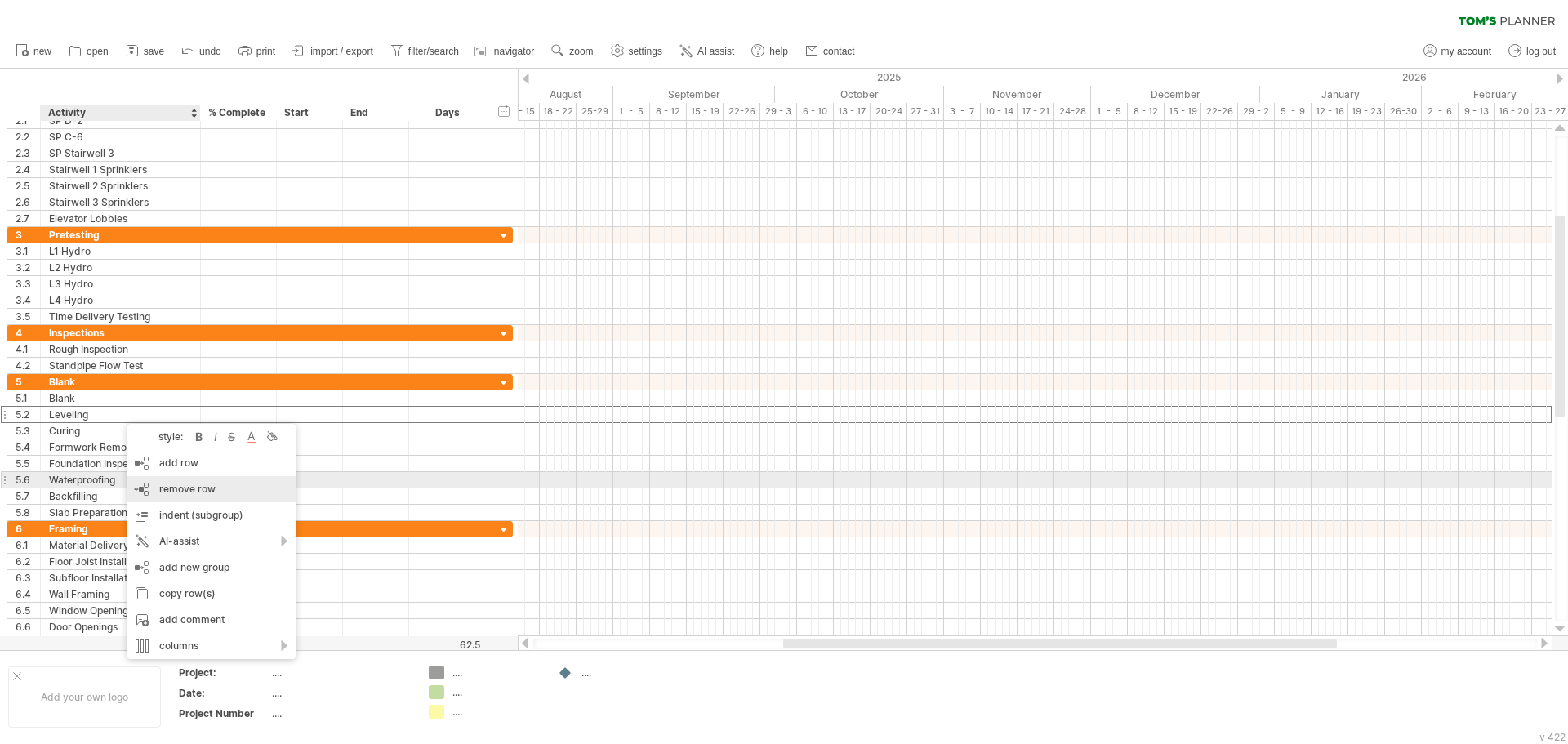
click at [186, 484] on span "remove row" at bounding box center [187, 489] width 57 height 12
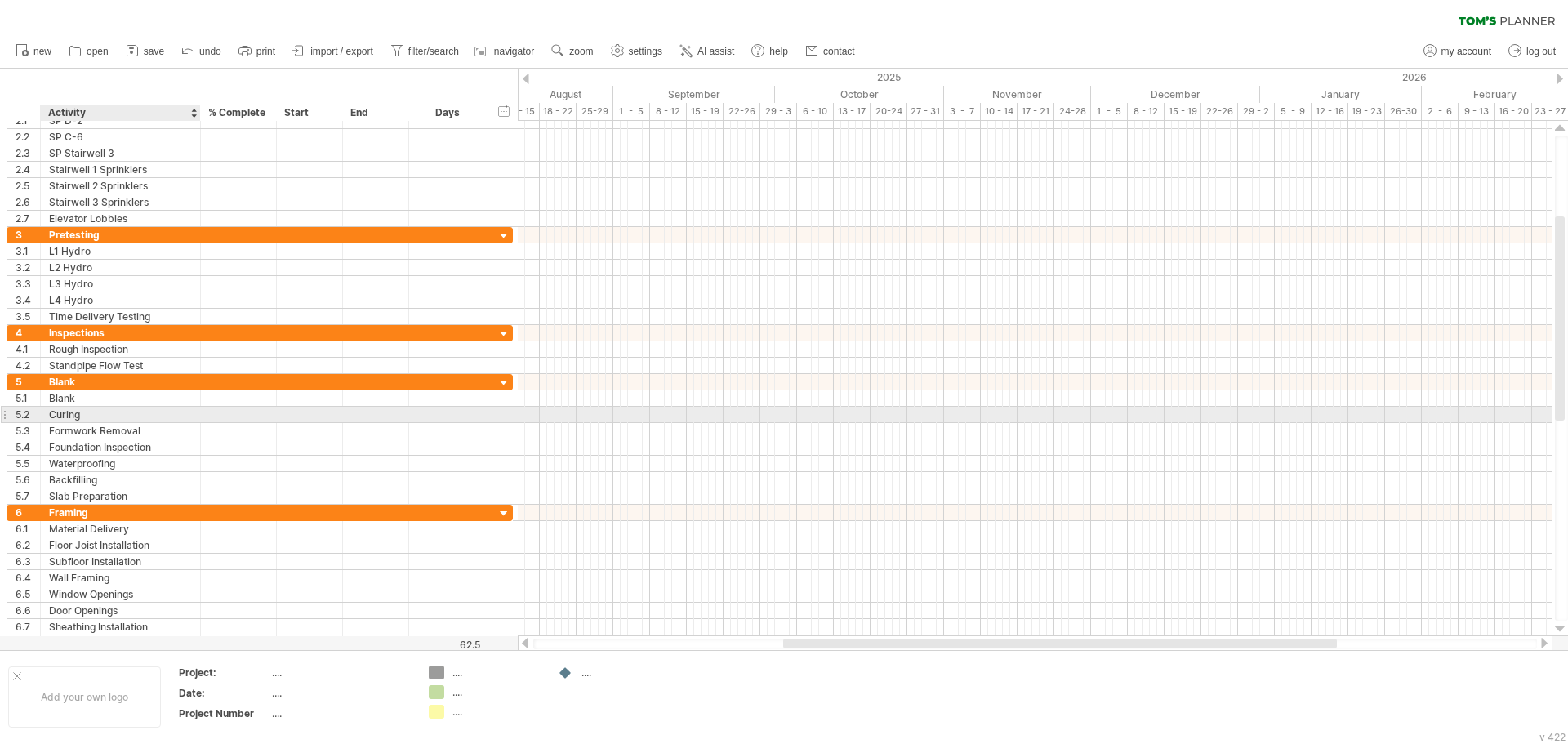
click at [108, 418] on div "Curing" at bounding box center [121, 414] width 143 height 16
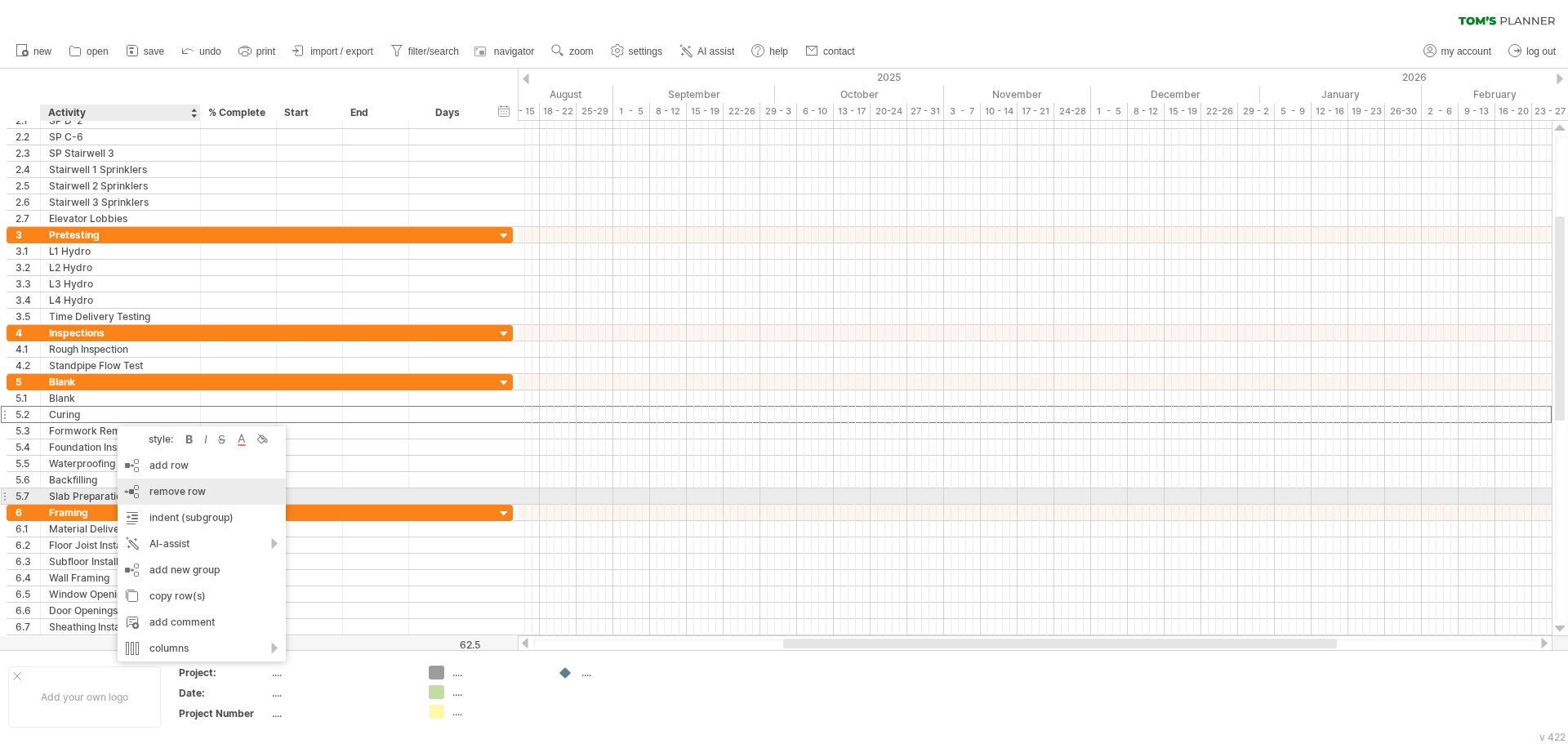
click at [174, 493] on span "remove row" at bounding box center [178, 491] width 57 height 12
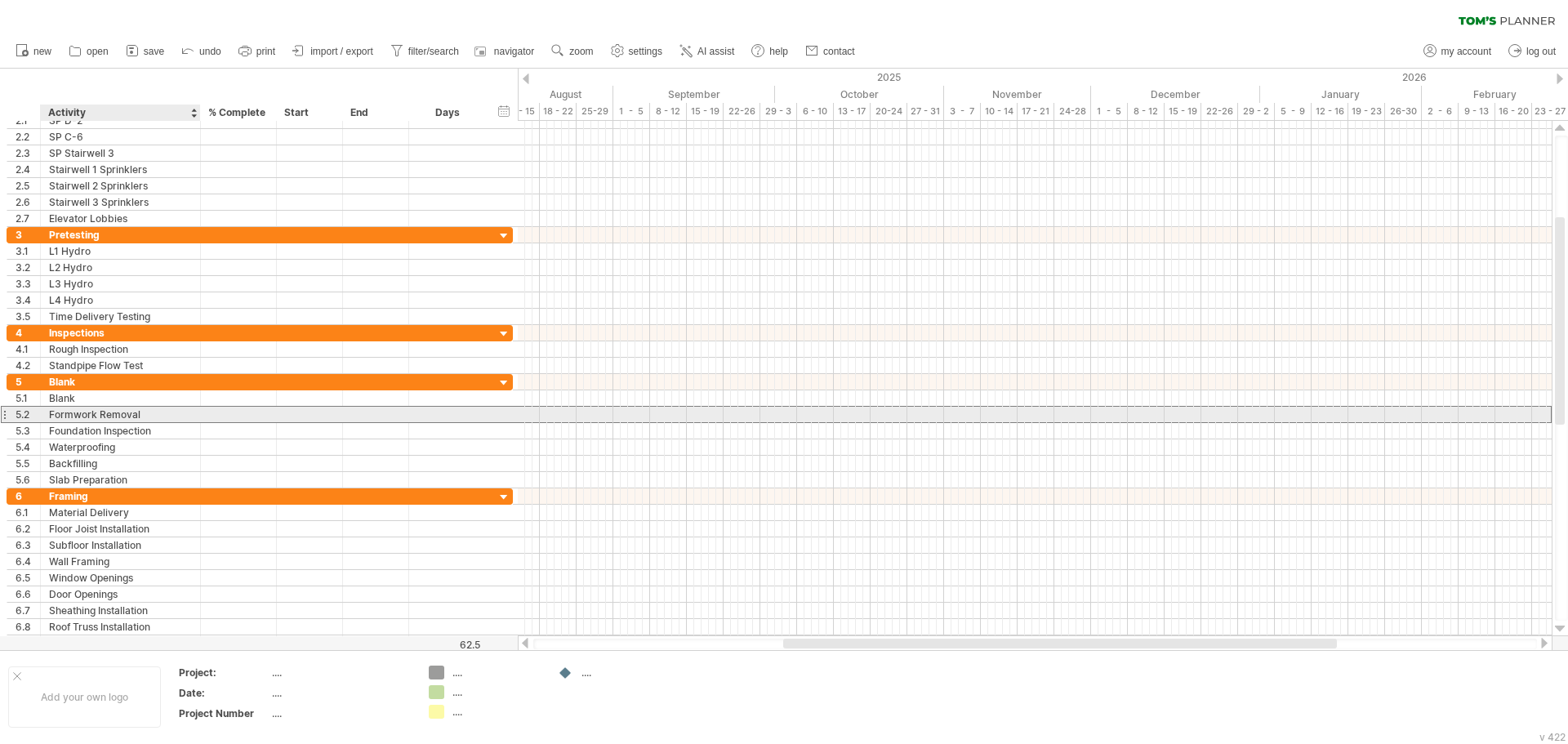
click at [104, 416] on div "Formwork Removal" at bounding box center [121, 414] width 143 height 16
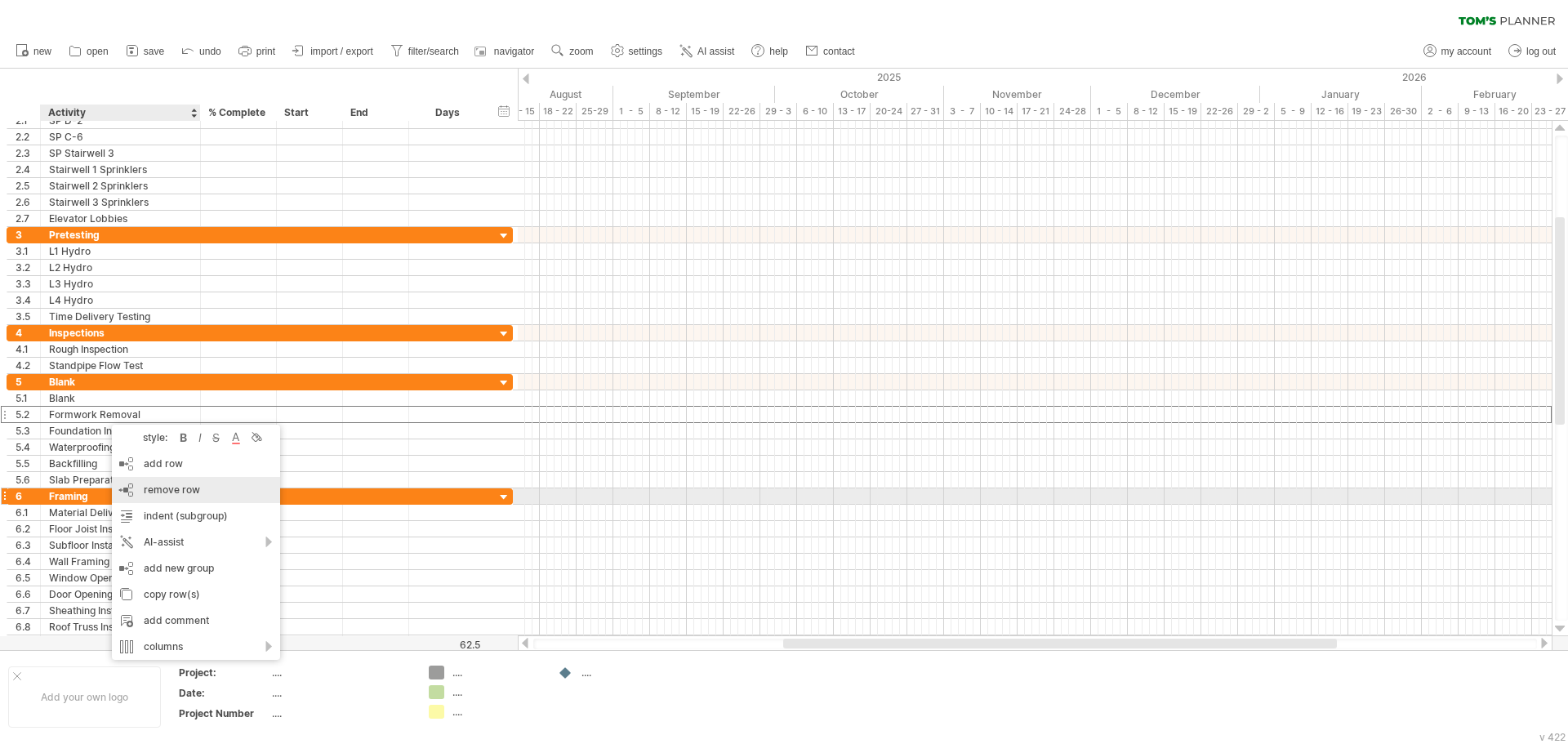
click at [206, 494] on div "remove row remove selected rows" at bounding box center [196, 489] width 168 height 26
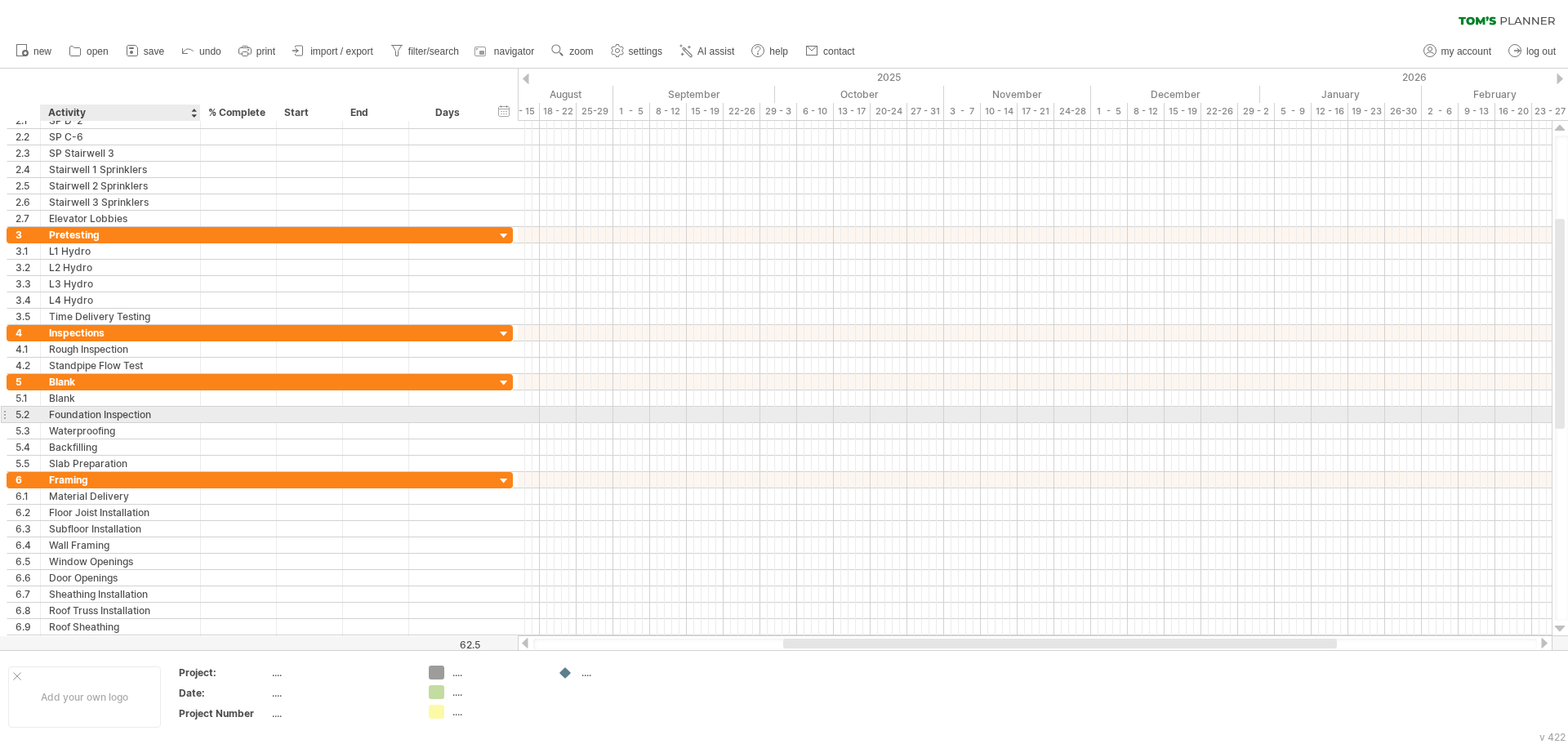
click at [105, 418] on div "Foundation Inspection" at bounding box center [121, 414] width 143 height 16
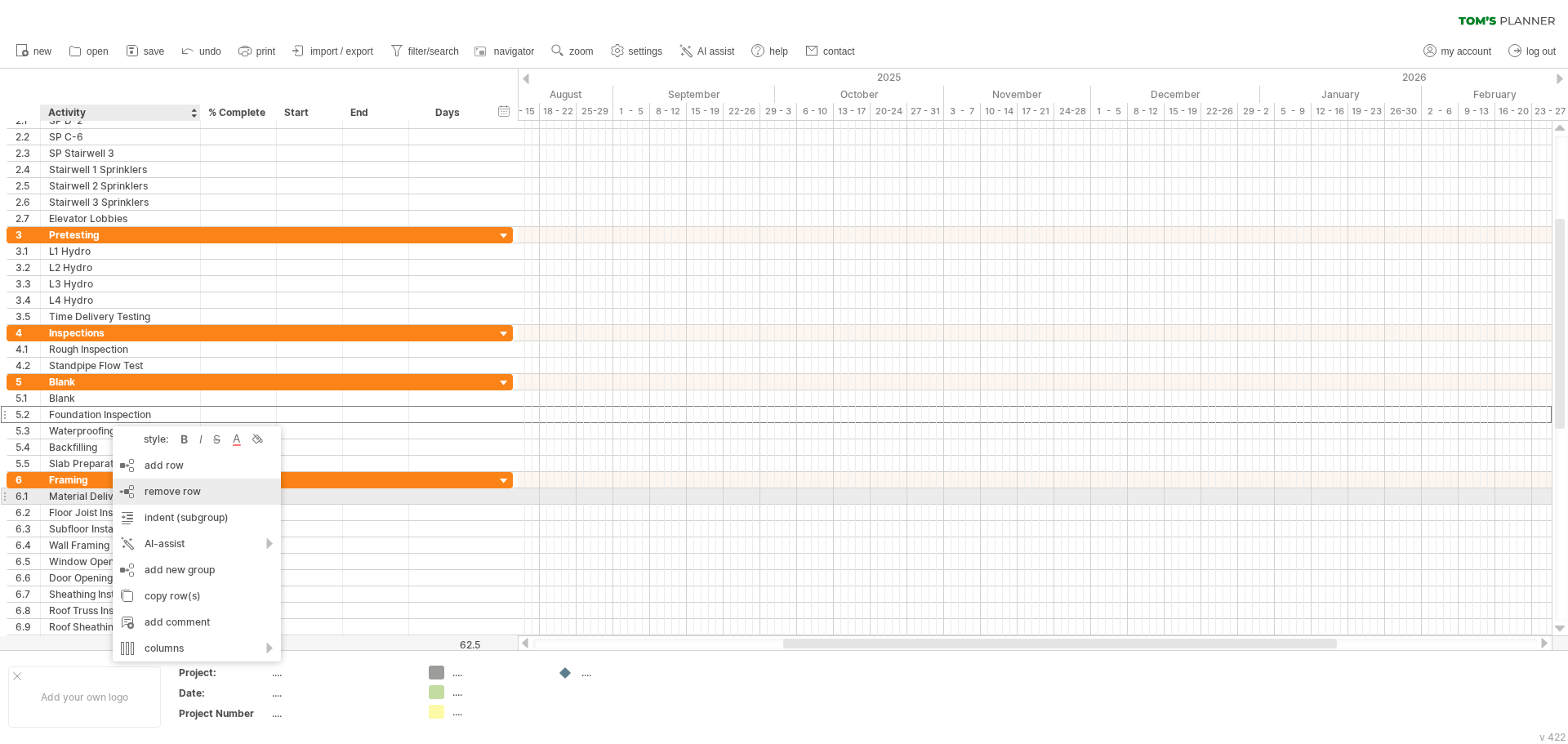
click at [203, 489] on div "remove row remove selected rows" at bounding box center [196, 491] width 168 height 26
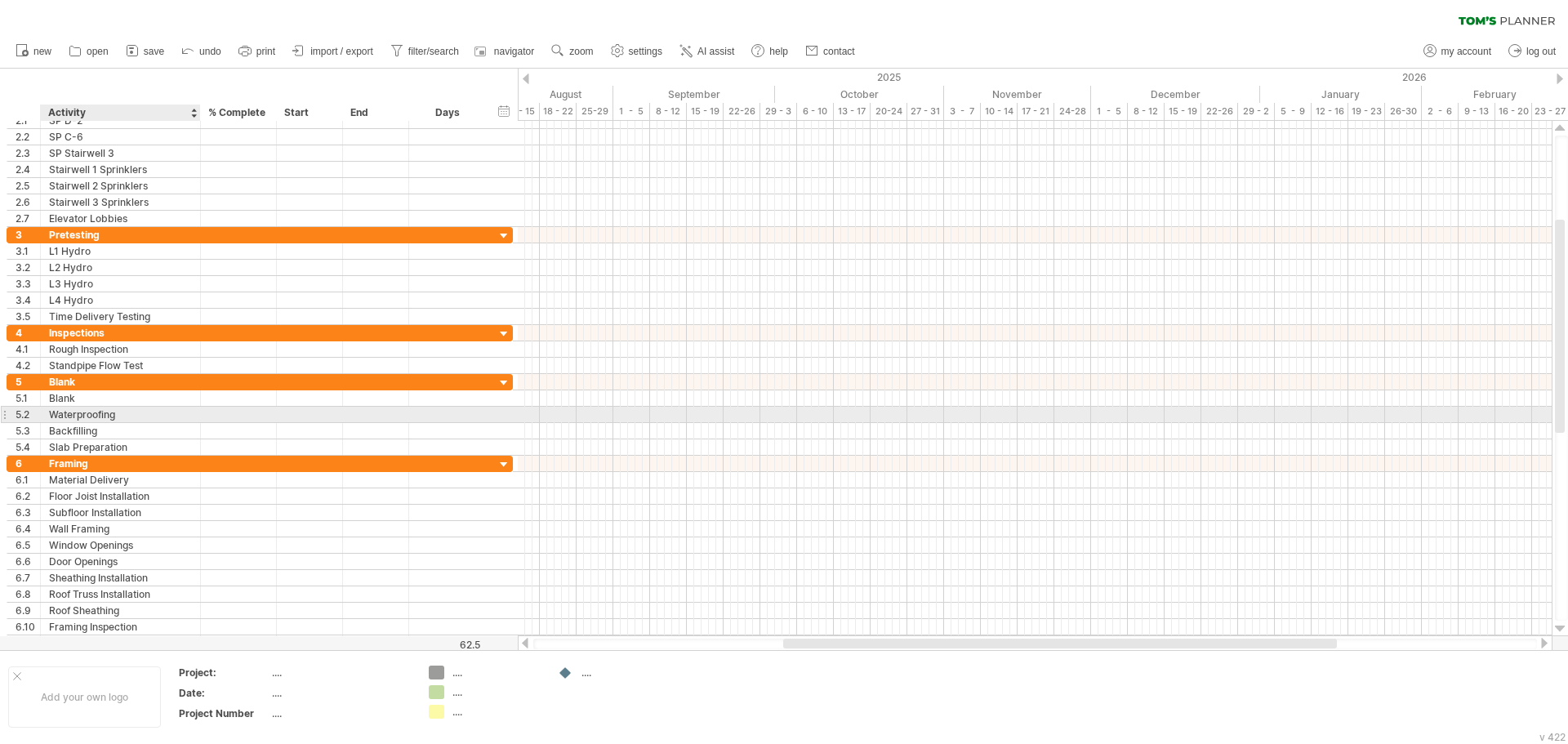
click at [114, 414] on div "Waterproofing" at bounding box center [121, 414] width 143 height 16
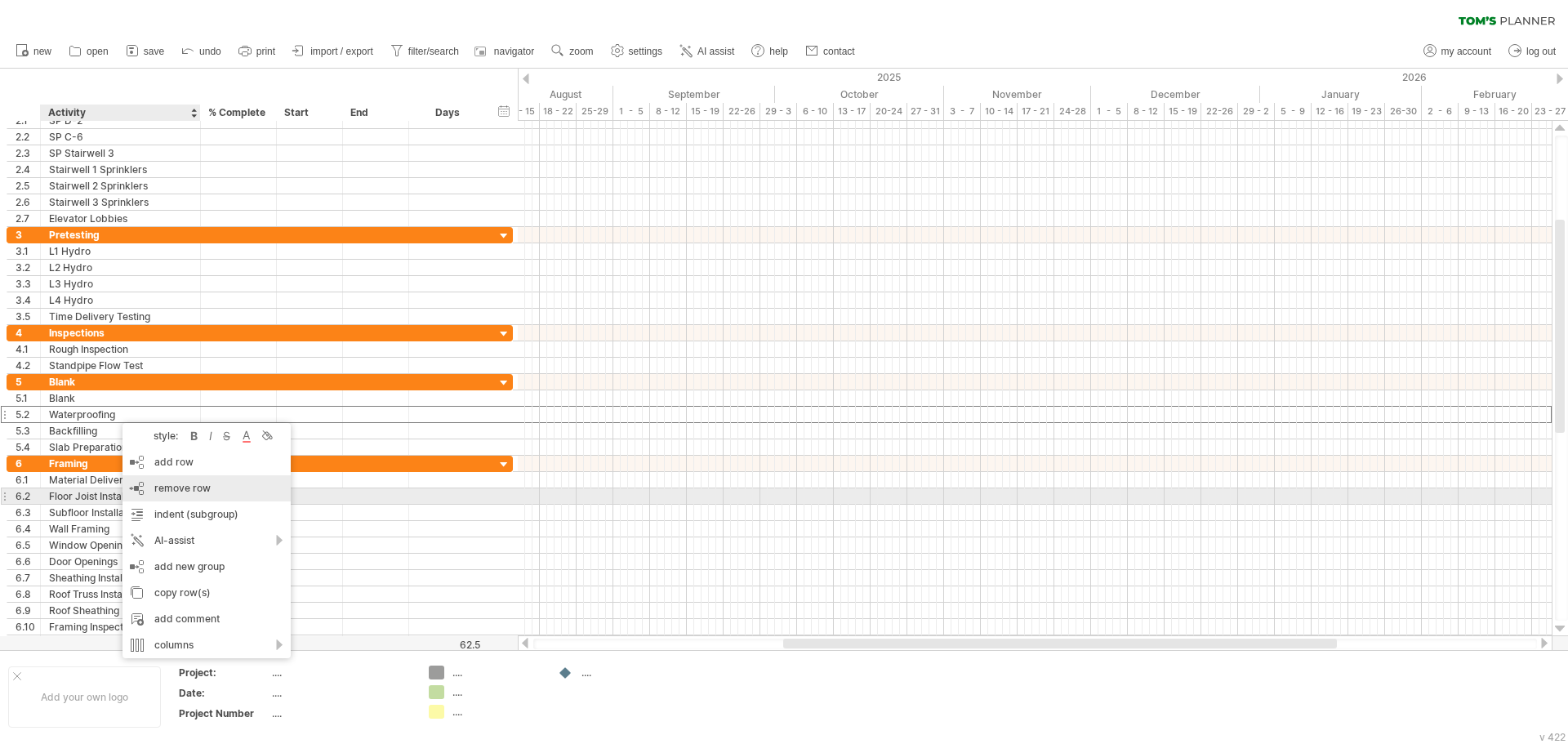
click at [201, 489] on span "remove row" at bounding box center [182, 488] width 57 height 12
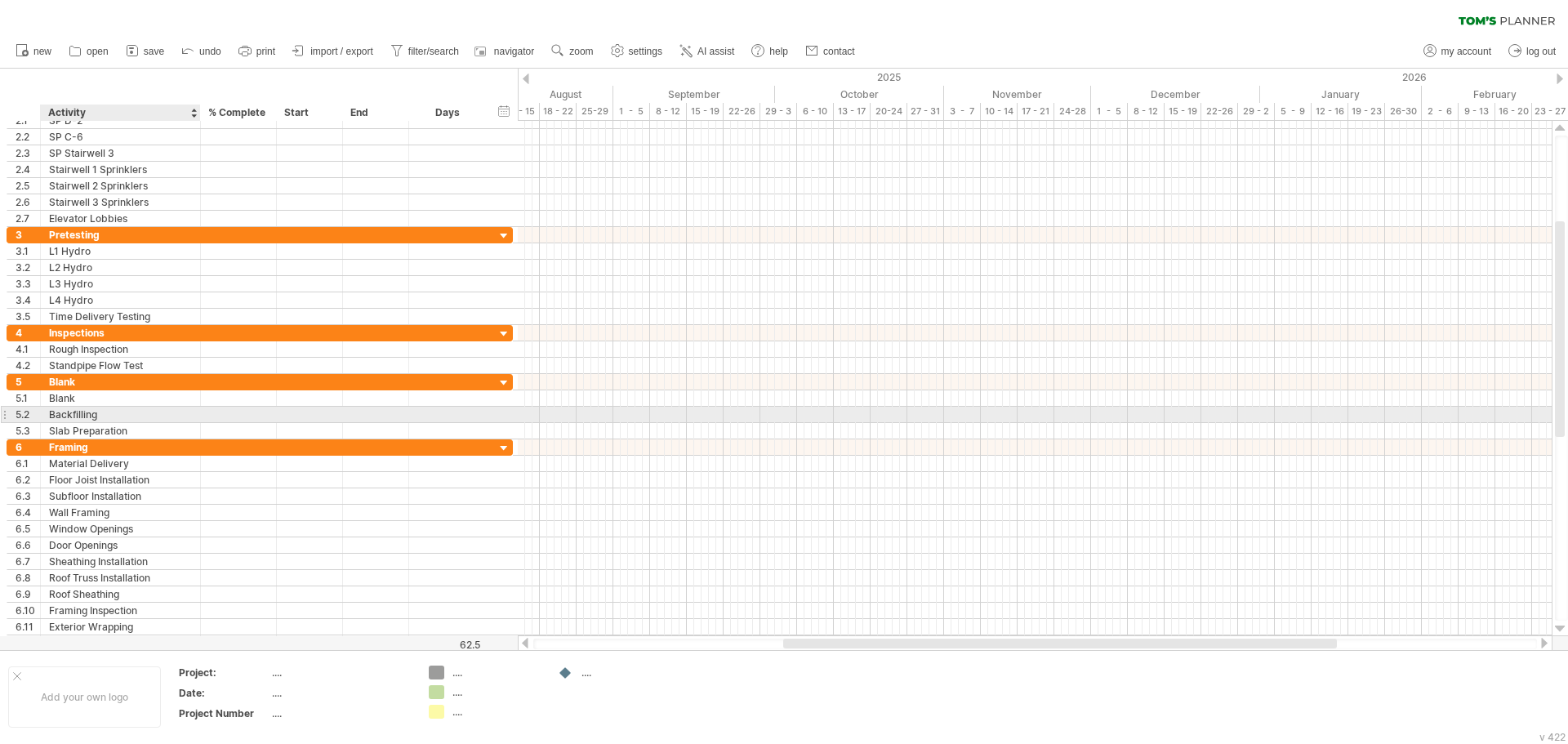
click at [108, 416] on div "Backfilling" at bounding box center [121, 414] width 143 height 16
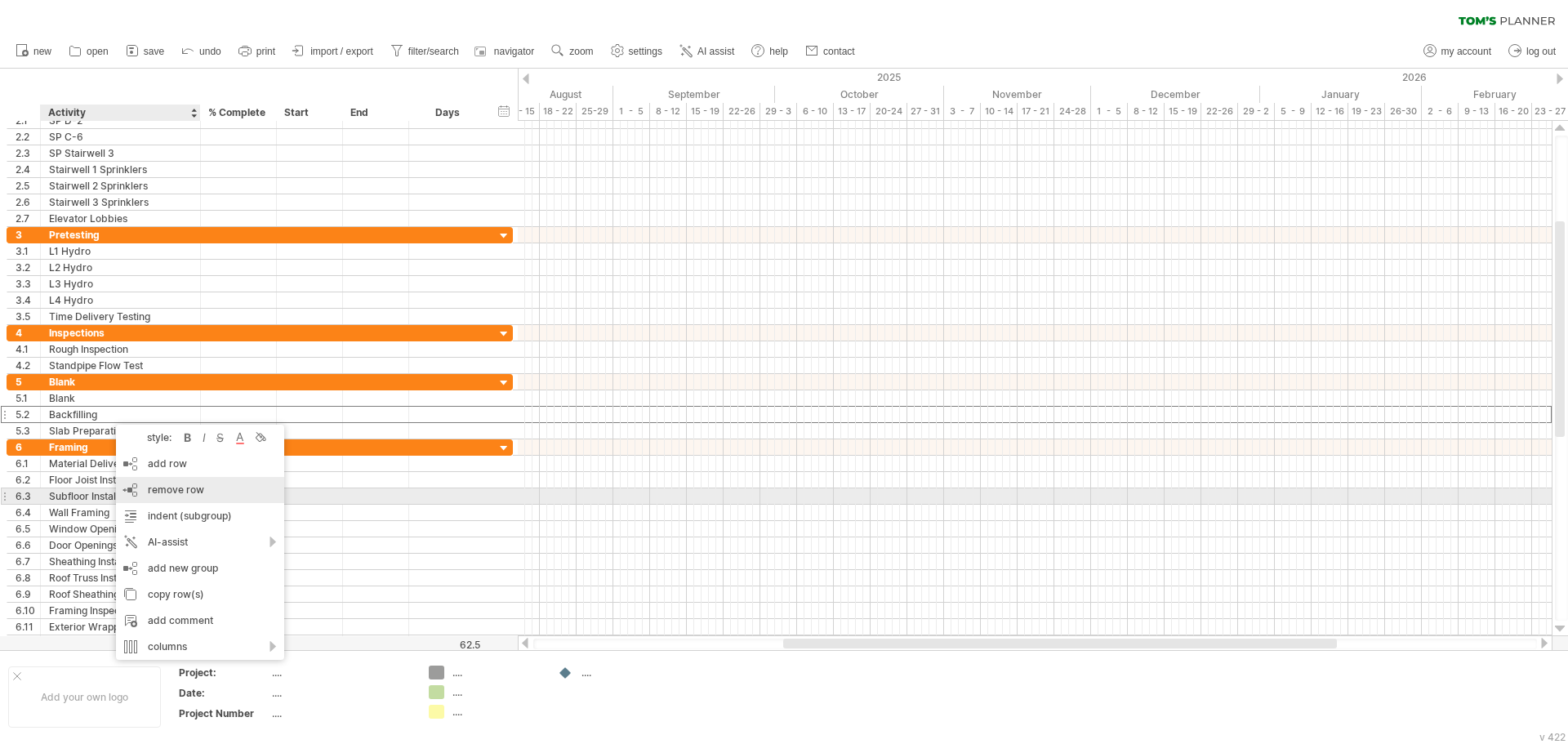
click at [196, 489] on span "remove row" at bounding box center [176, 489] width 57 height 12
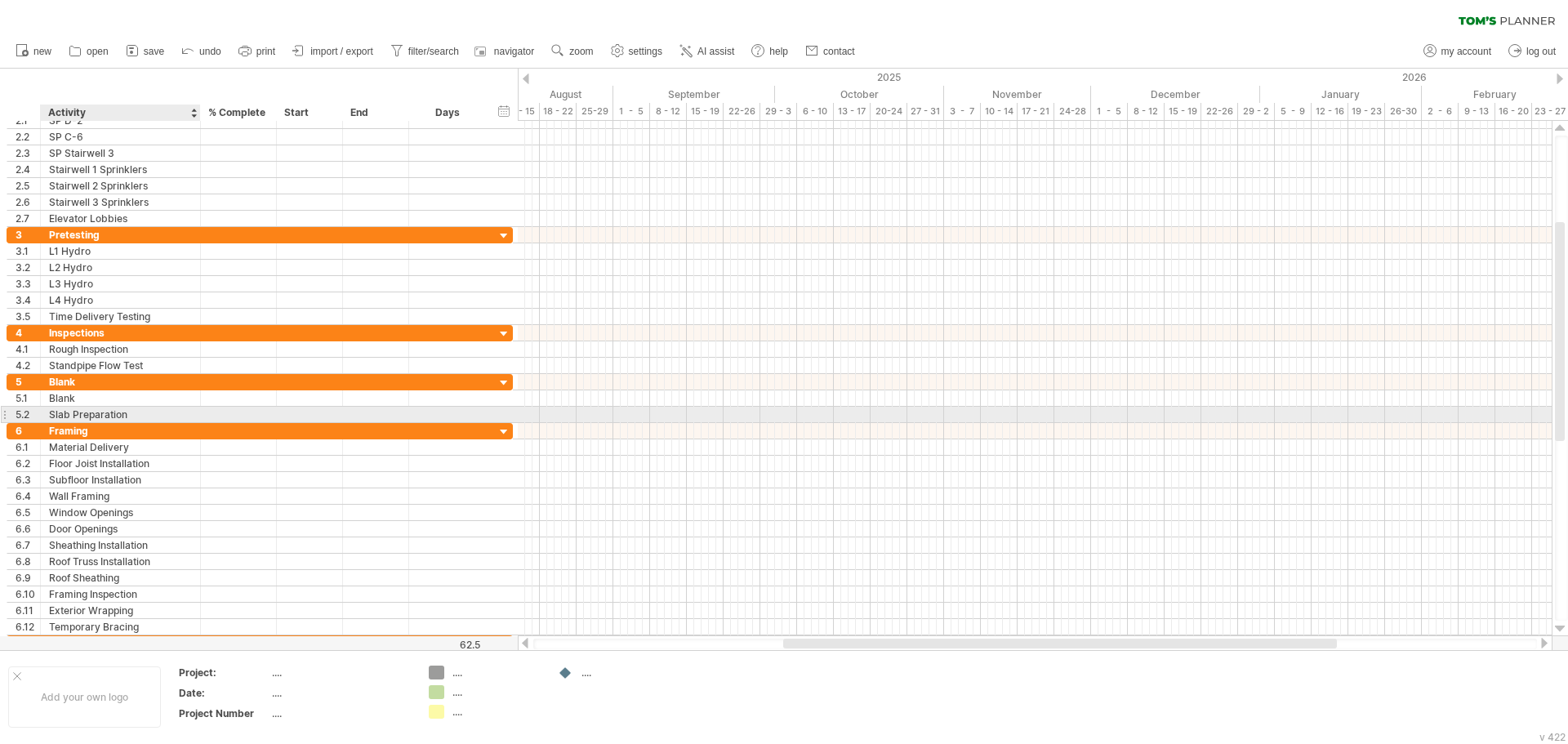
click at [92, 413] on div "Slab Preparation" at bounding box center [121, 414] width 143 height 16
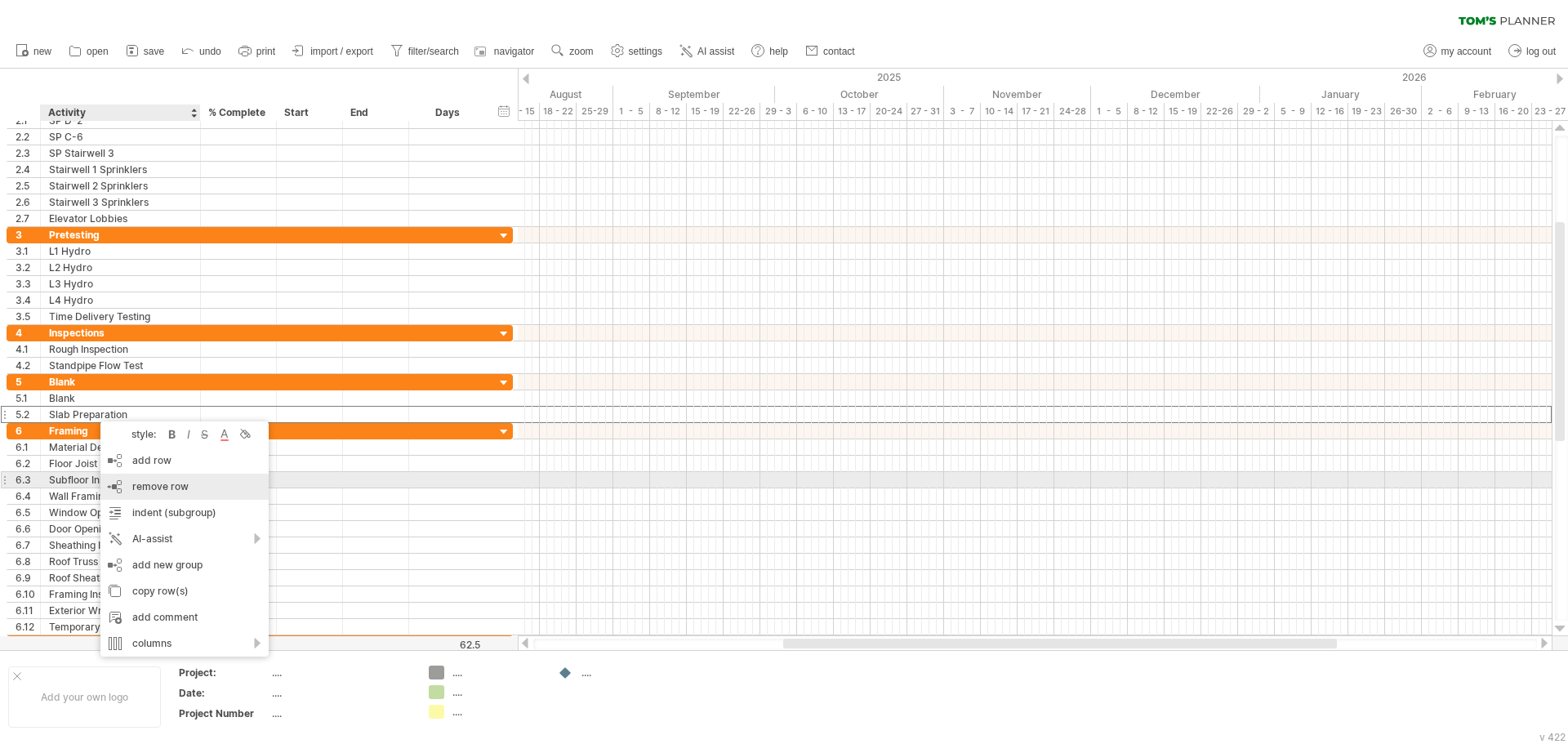
click at [196, 487] on div "remove row remove selected rows" at bounding box center [185, 486] width 168 height 26
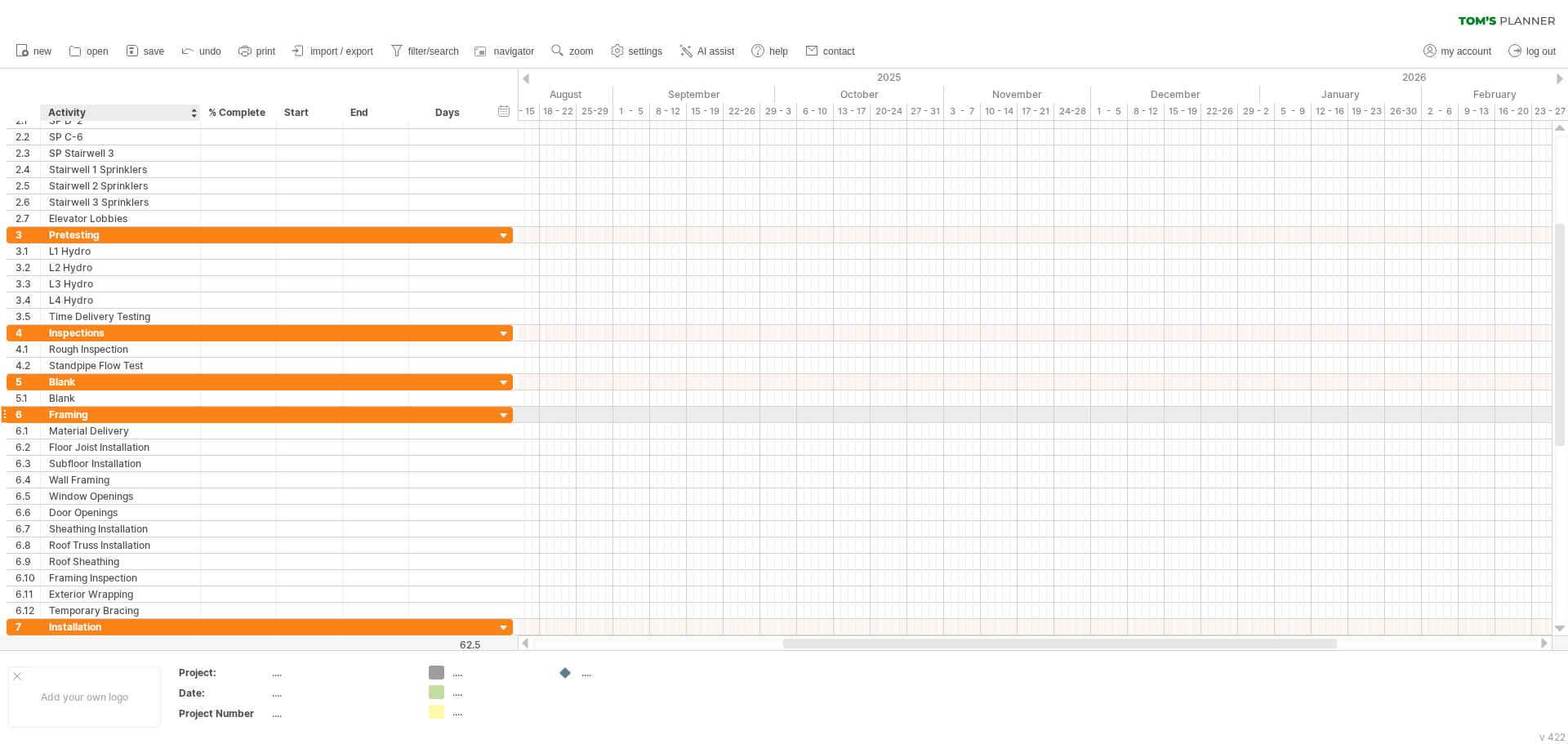
click at [88, 419] on div "Framing" at bounding box center [121, 414] width 143 height 16
drag, startPoint x: 87, startPoint y: 418, endPoint x: 1, endPoint y: 413, distance: 86.1
click at [7, 413] on div "6 ******* Framing" at bounding box center [260, 414] width 506 height 17
type input "*****"
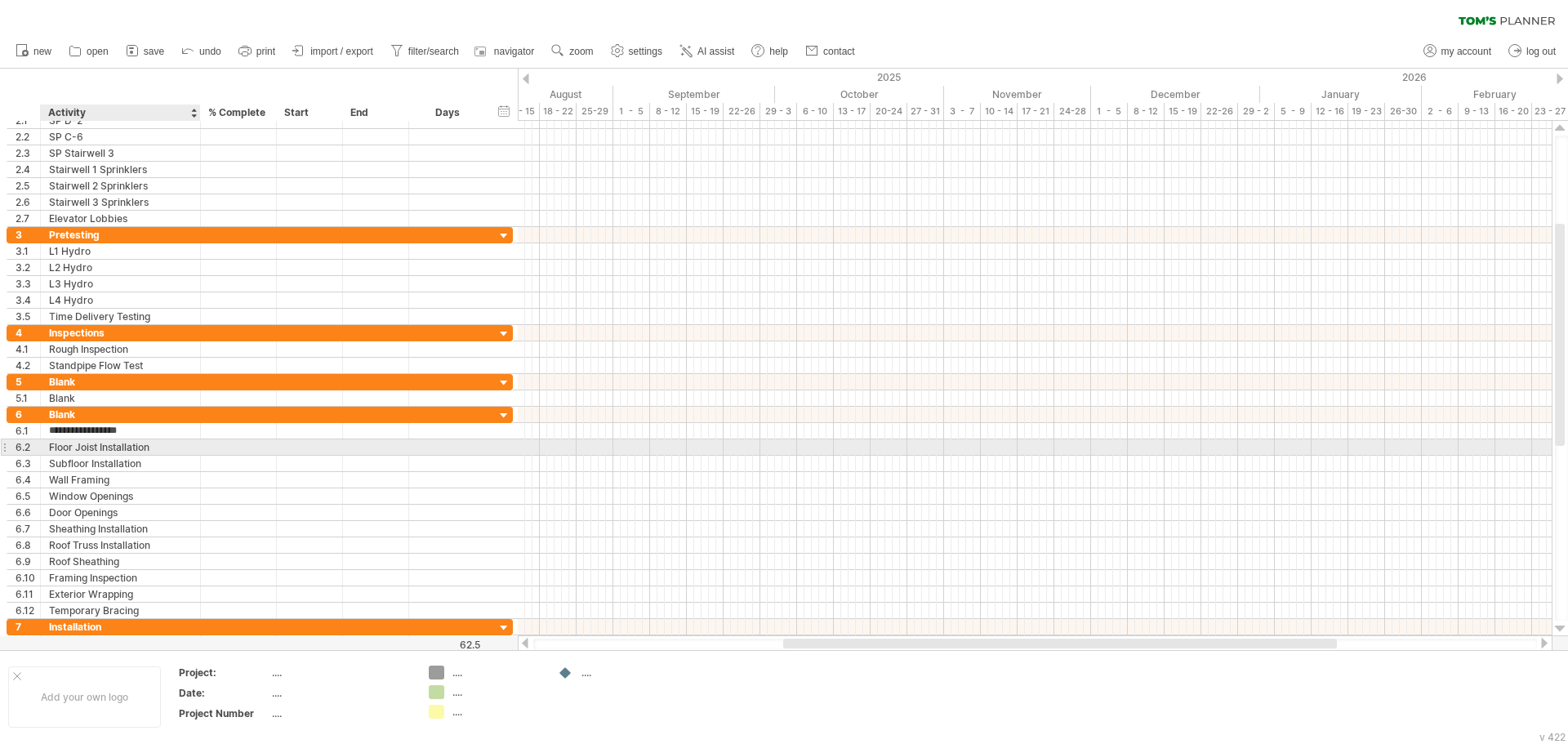
click at [58, 444] on div "Floor Joist Installation" at bounding box center [121, 447] width 143 height 16
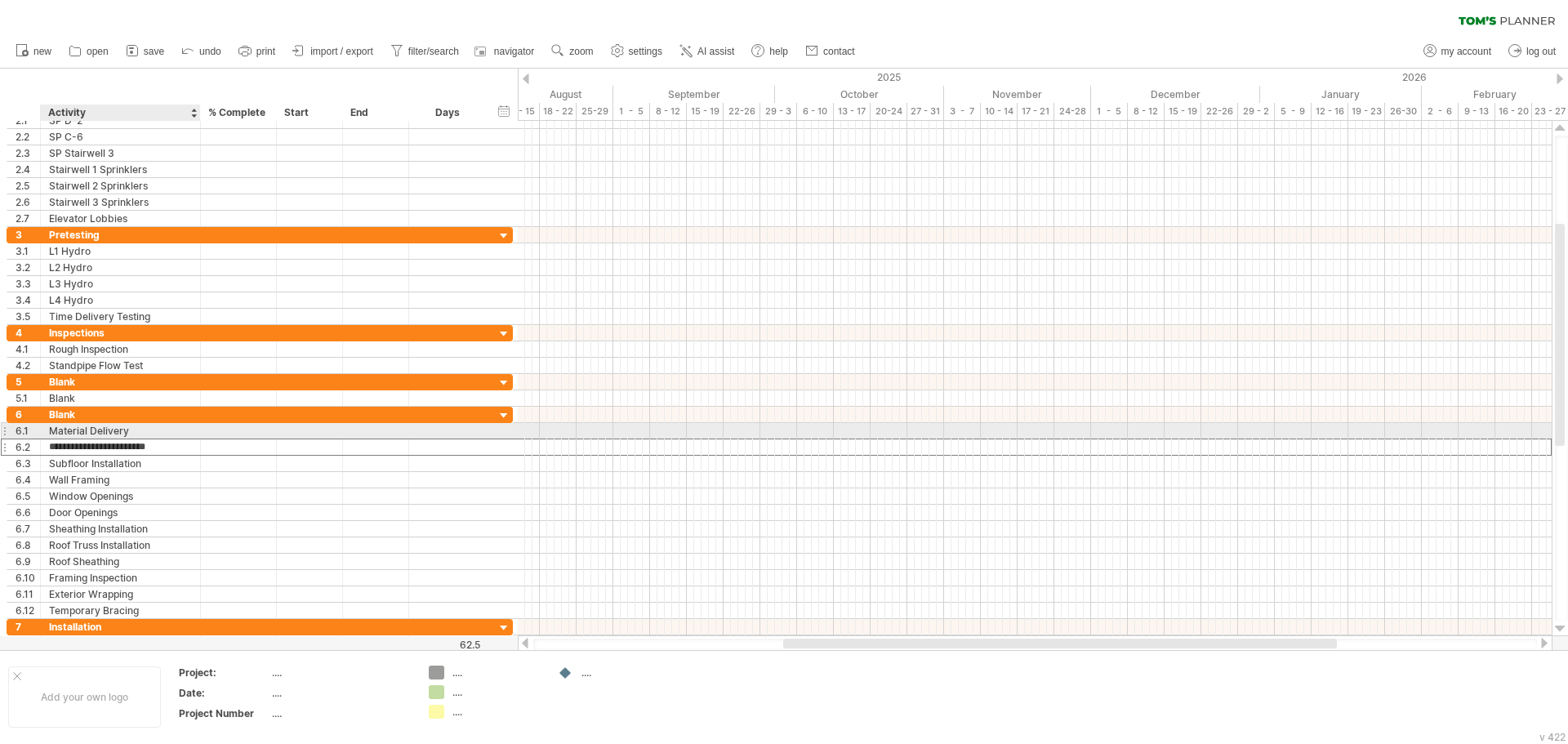
click at [92, 433] on div "Material Delivery" at bounding box center [121, 430] width 143 height 16
drag, startPoint x: 142, startPoint y: 429, endPoint x: 19, endPoint y: 432, distance: 123.0
click at [19, 432] on div "**********" at bounding box center [260, 430] width 506 height 17
type input "*****"
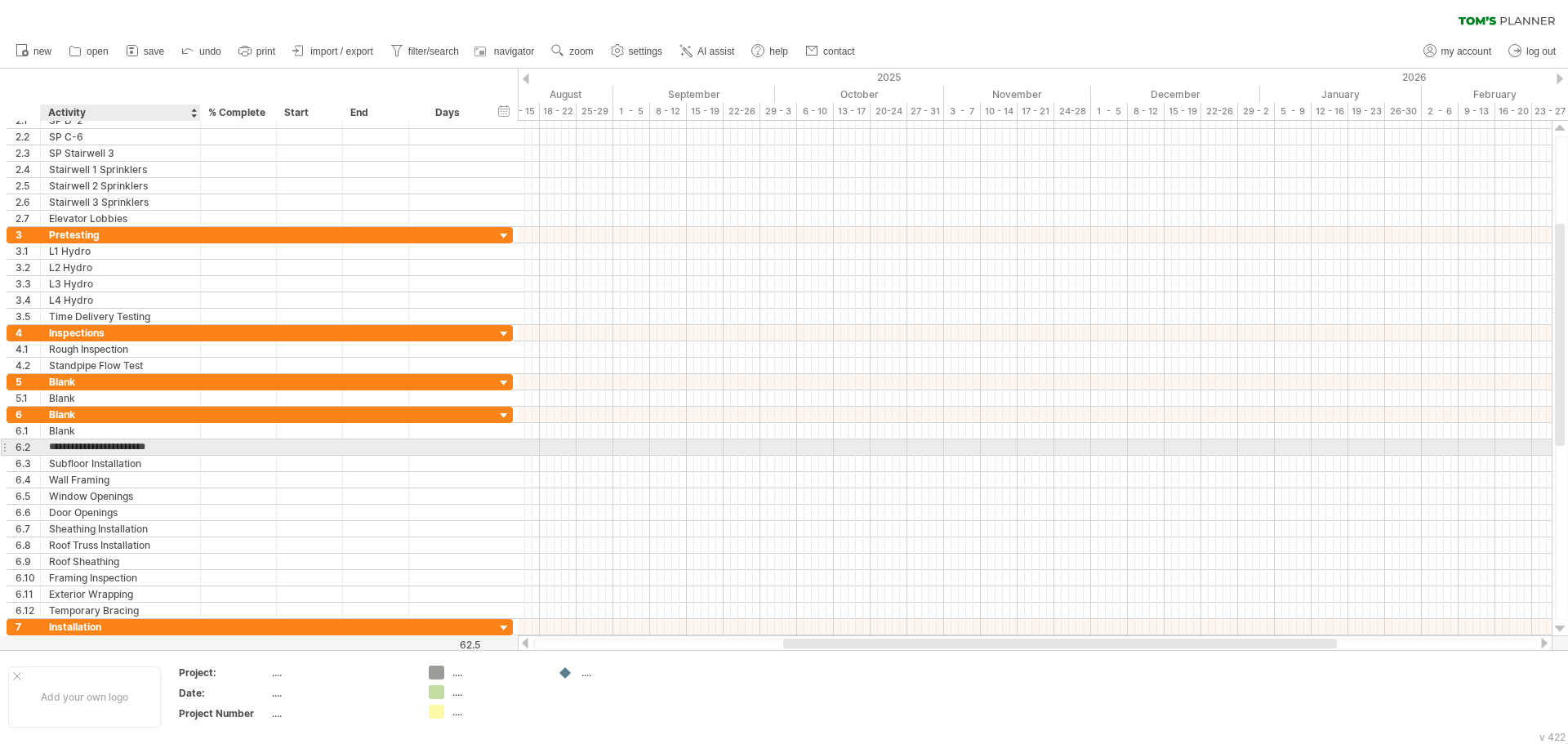
click at [67, 456] on div "Subfloor Installation" at bounding box center [121, 464] width 143 height 16
click at [8, 442] on div "6.2" at bounding box center [24, 447] width 33 height 16
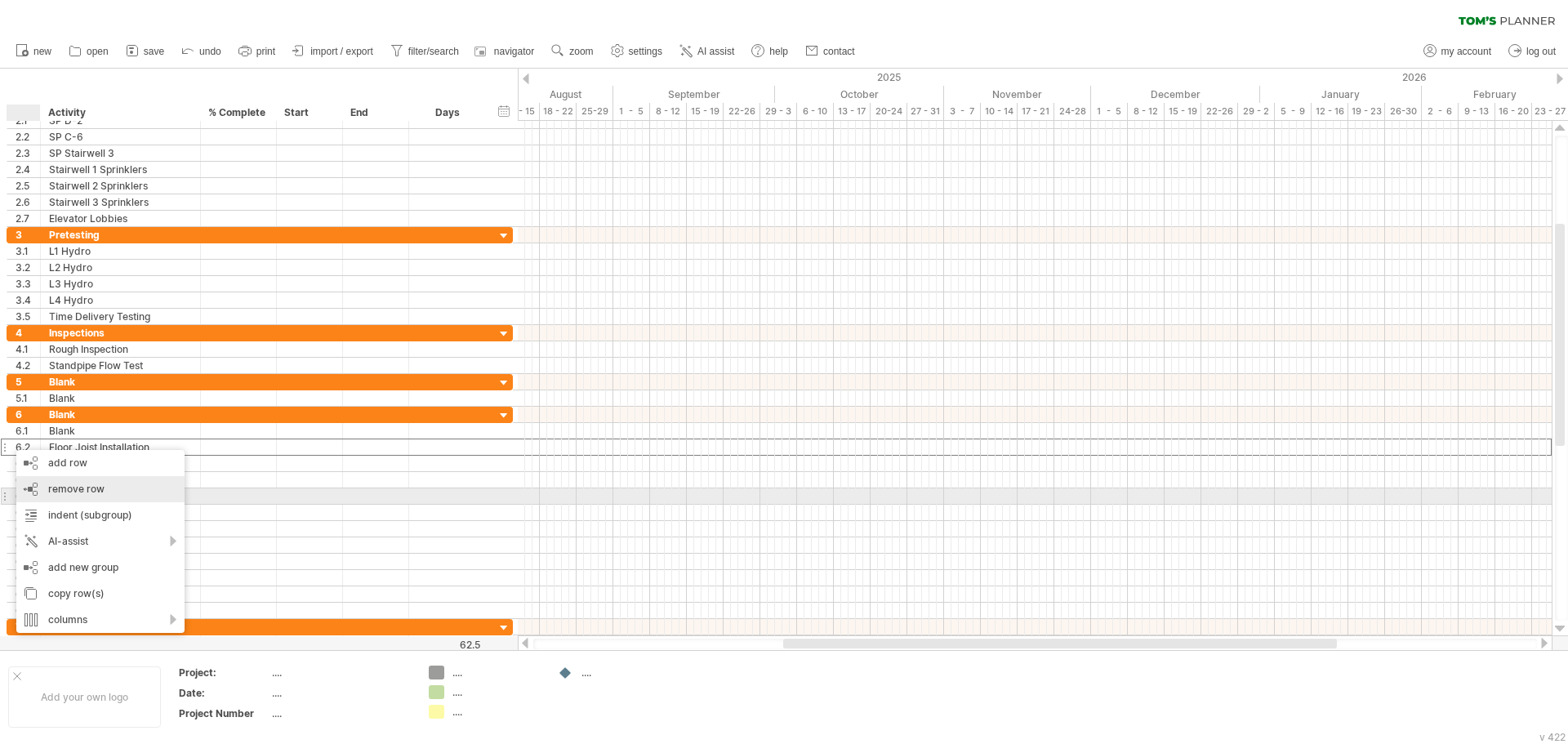
click at [56, 490] on span "remove row" at bounding box center [77, 489] width 57 height 12
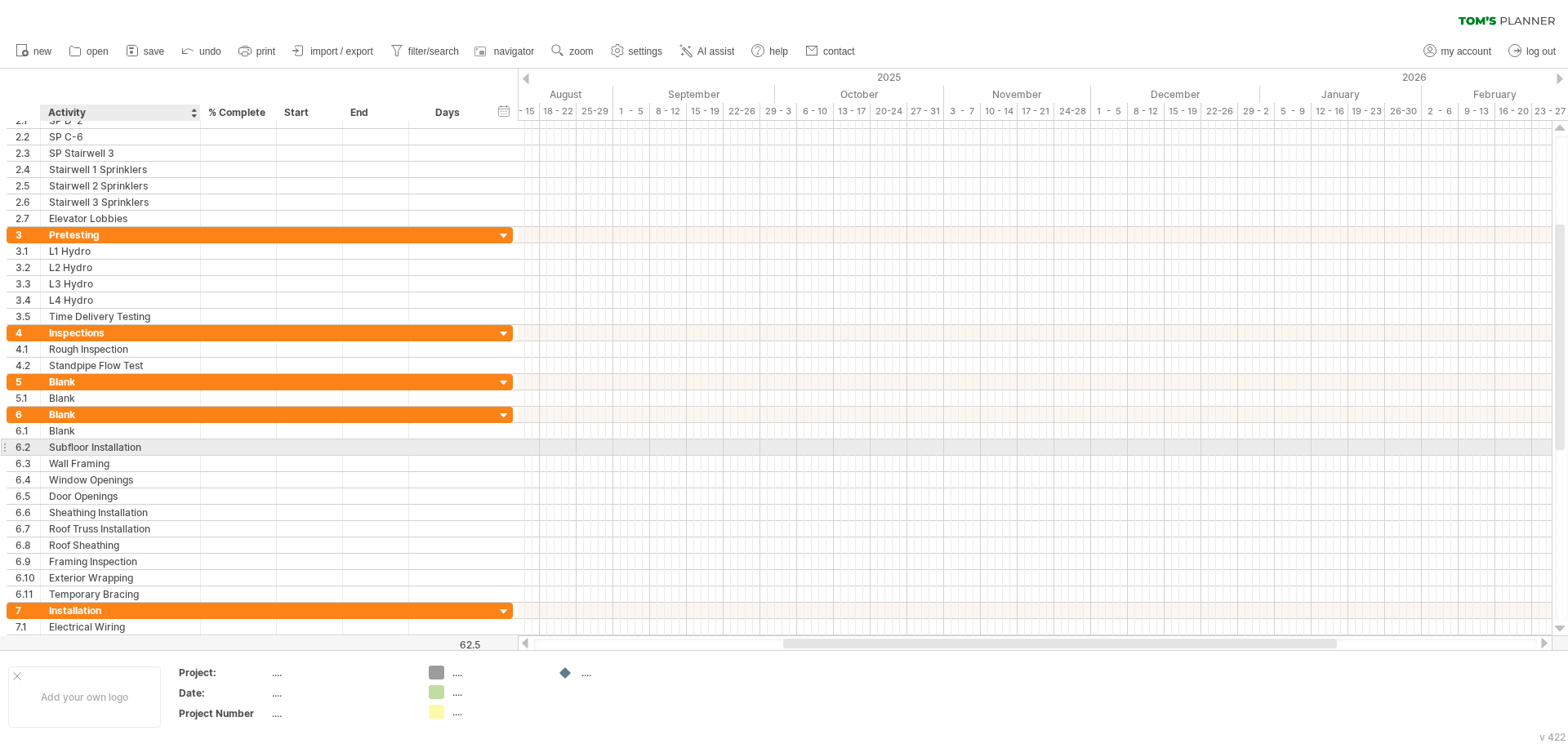
click at [51, 451] on div "Subfloor Installation" at bounding box center [121, 447] width 143 height 16
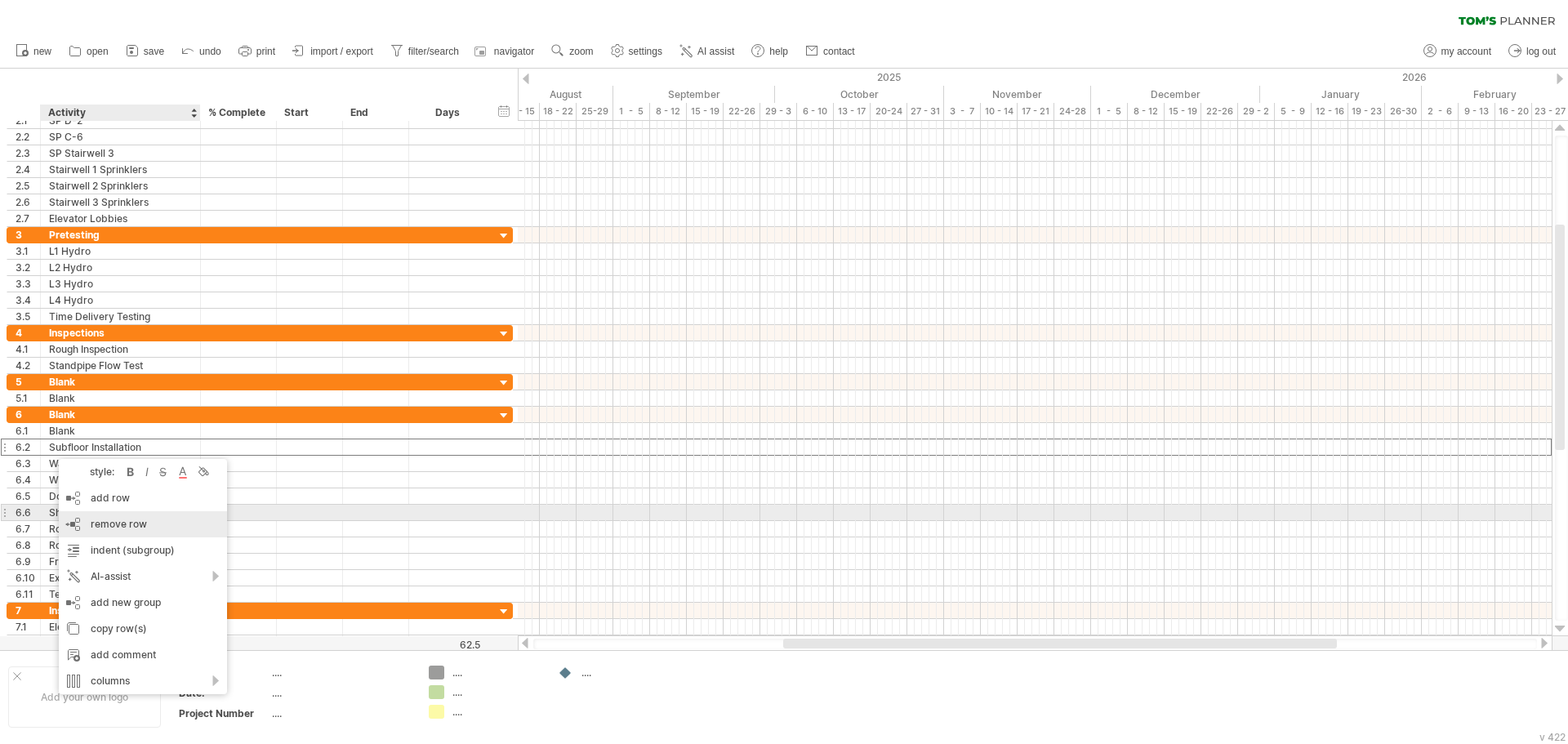
click at [97, 516] on div "remove row remove selected rows" at bounding box center [143, 523] width 168 height 26
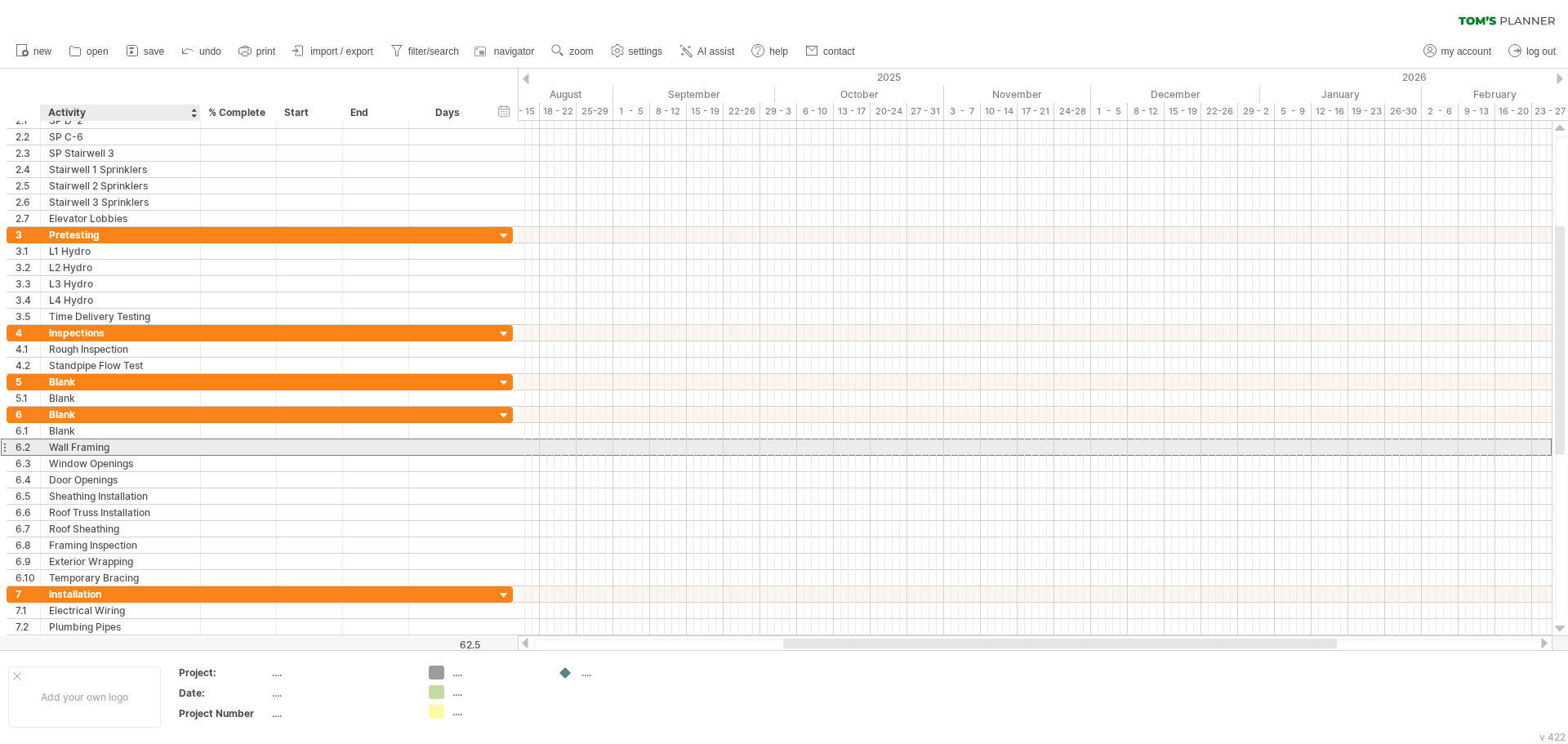
click at [56, 454] on div "Wall Framing" at bounding box center [121, 447] width 143 height 16
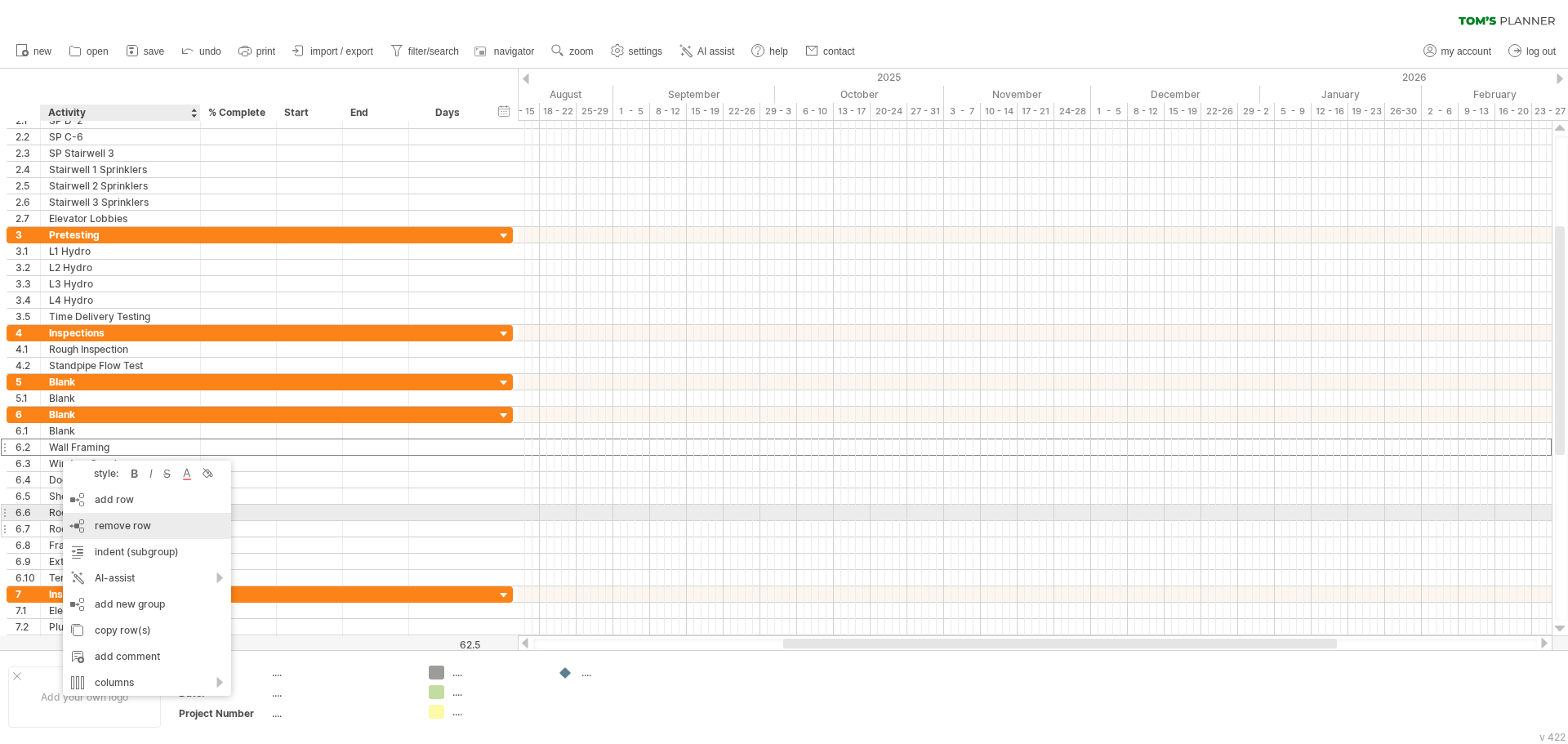
click at [102, 523] on span "remove row" at bounding box center [123, 525] width 57 height 12
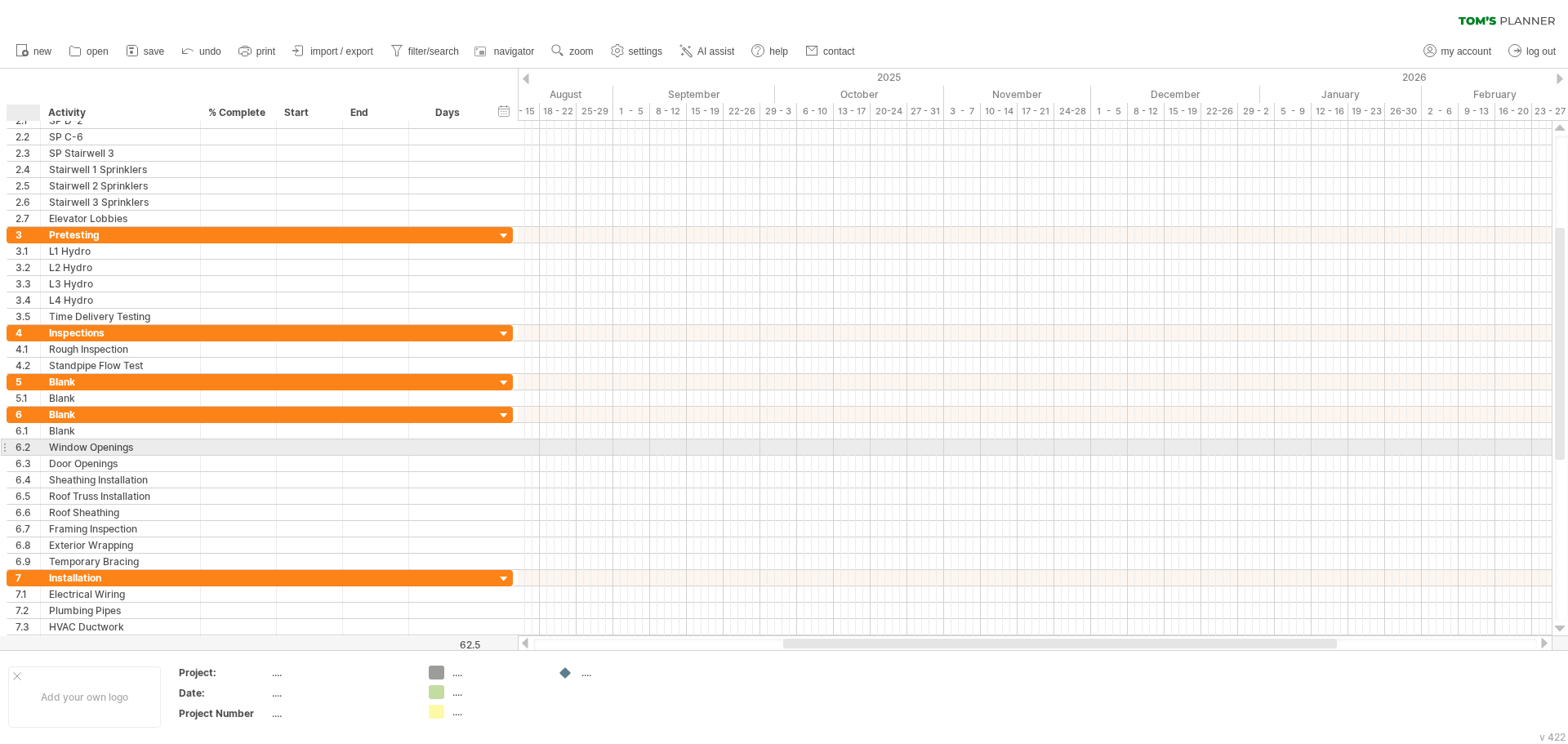
click at [47, 450] on div "**********" at bounding box center [121, 447] width 160 height 16
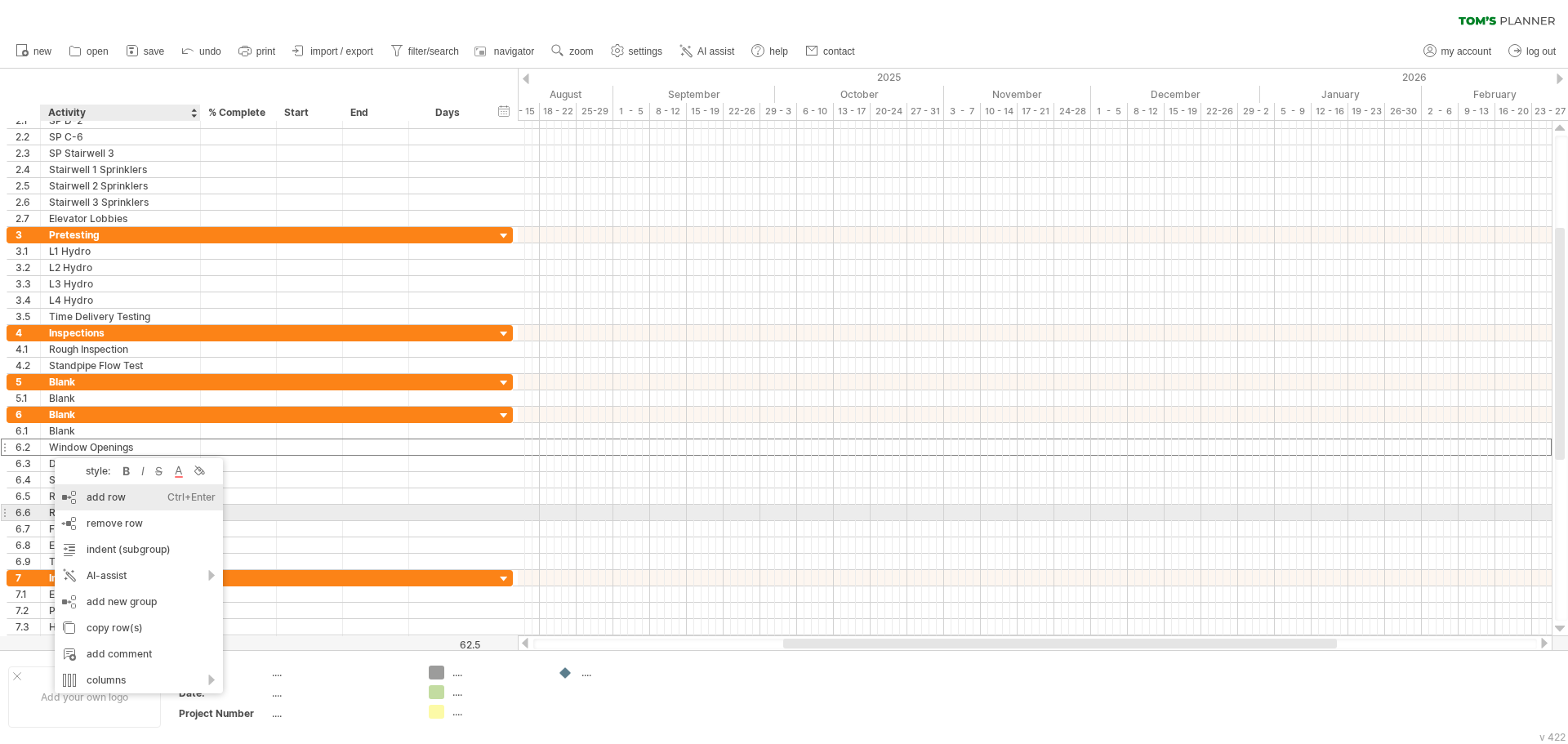
click at [88, 518] on span "remove row" at bounding box center [115, 523] width 57 height 12
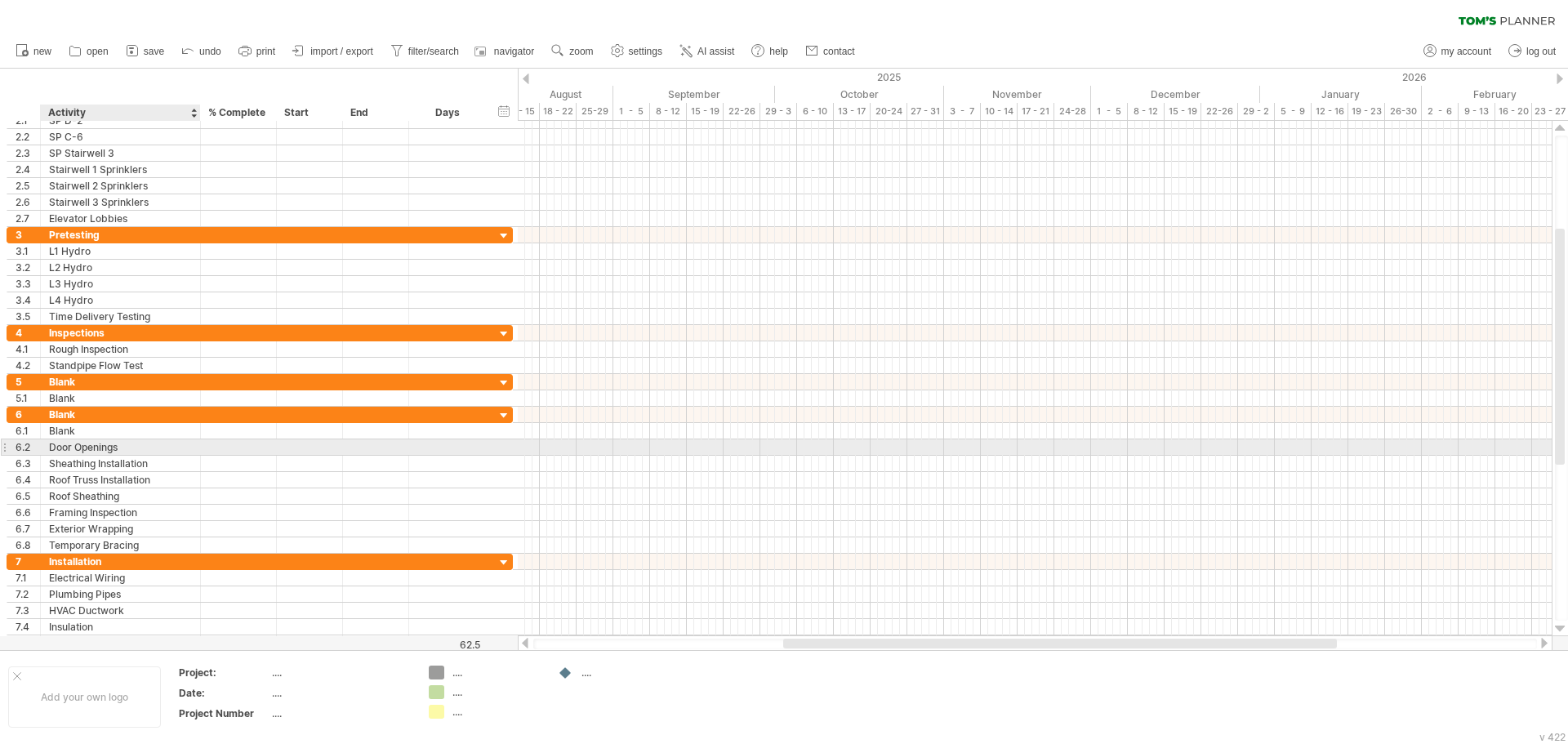
click at [69, 442] on div "Door Openings" at bounding box center [121, 447] width 143 height 16
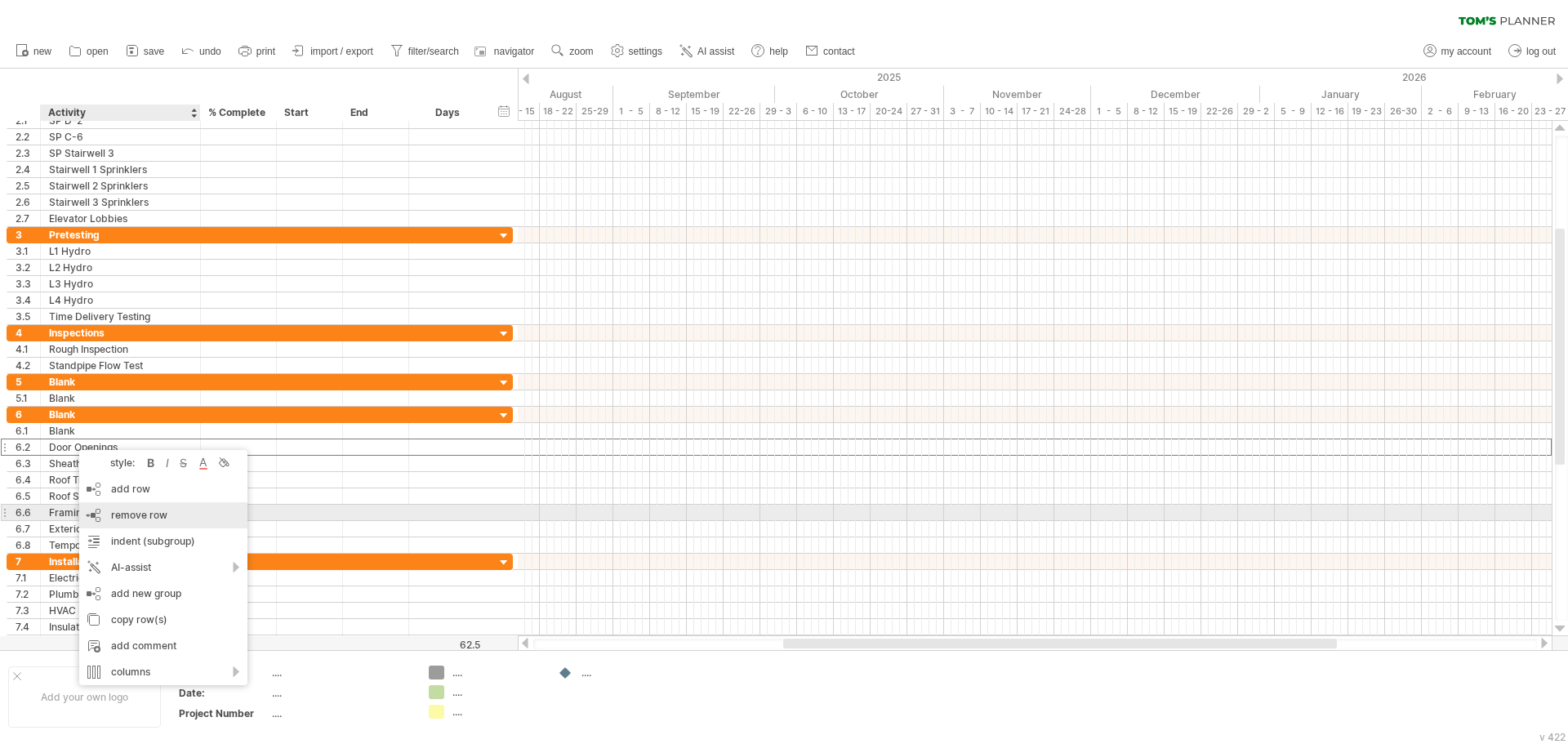
click at [129, 508] on div "remove row remove selected rows" at bounding box center [163, 514] width 168 height 26
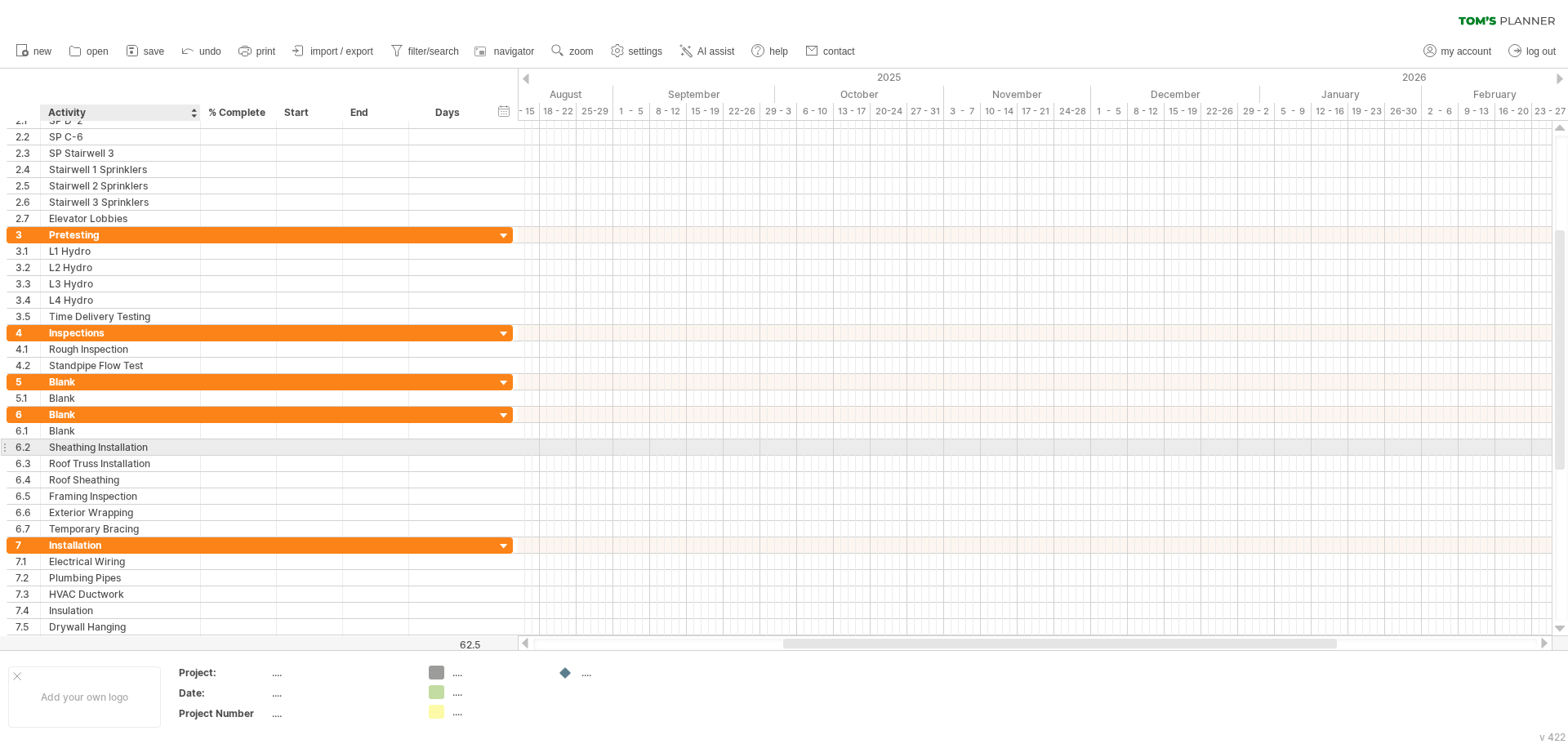
click at [82, 449] on div "Sheathing Installation" at bounding box center [121, 447] width 143 height 16
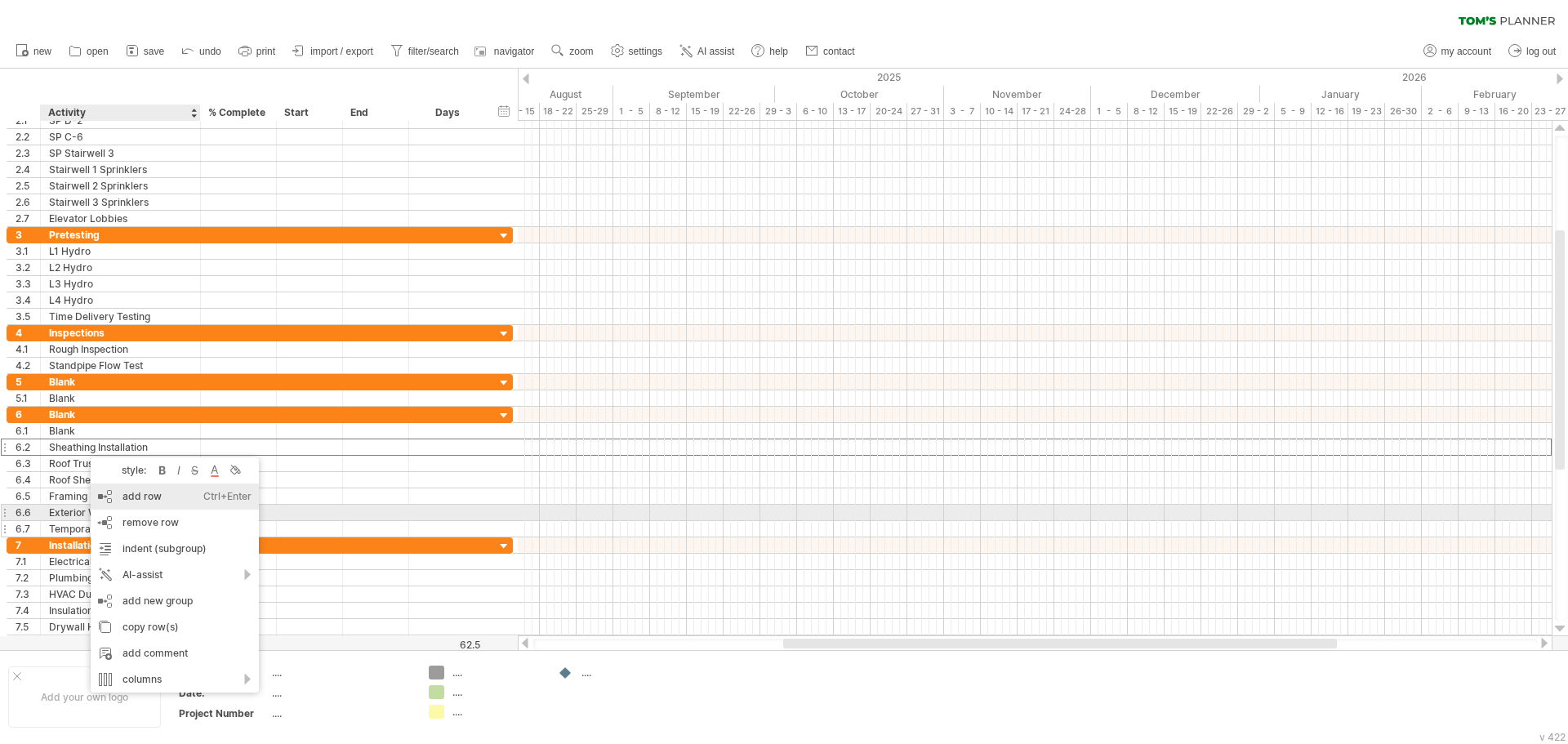
click at [125, 518] on span "remove row" at bounding box center [151, 522] width 57 height 12
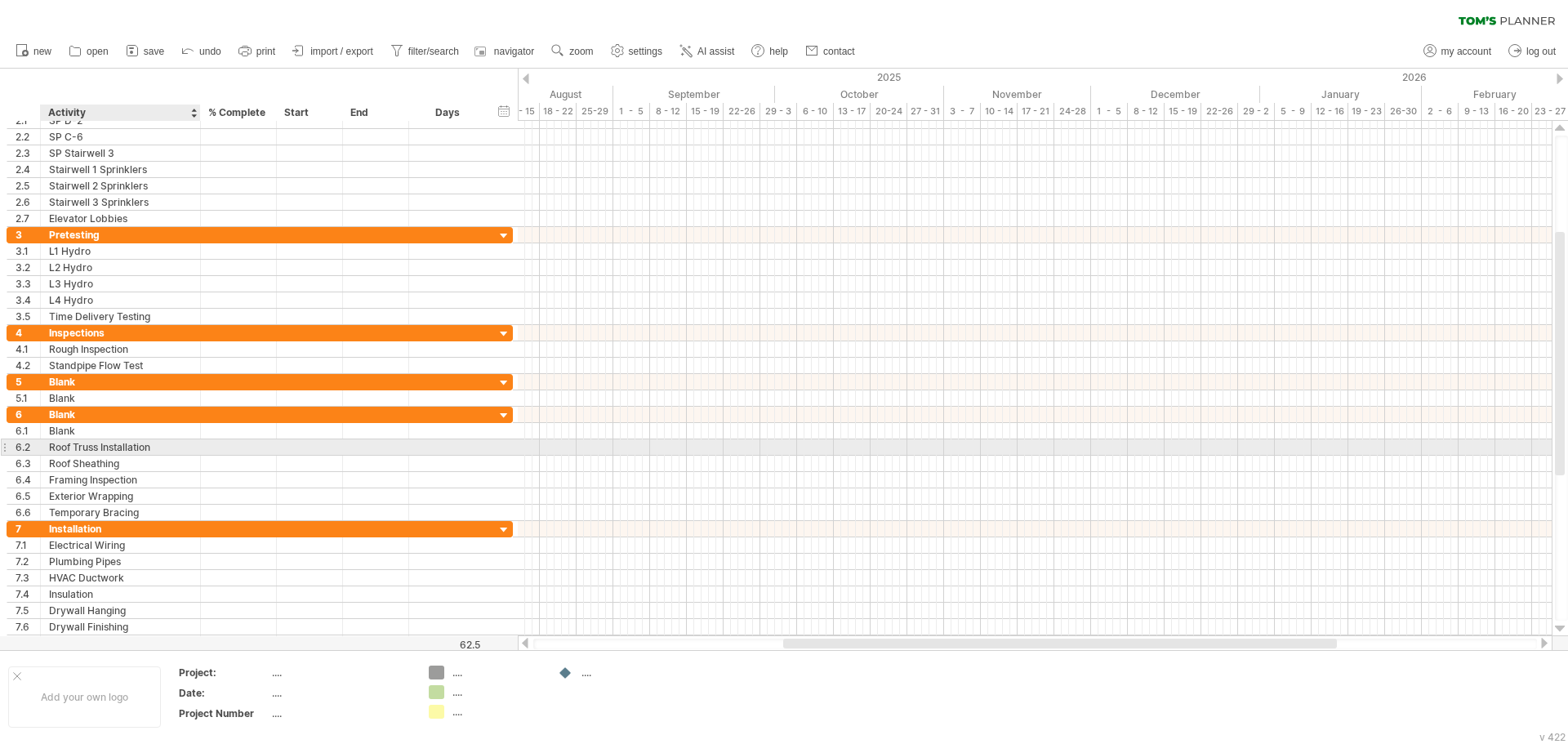
click at [92, 451] on div "Roof Truss Installation" at bounding box center [121, 447] width 143 height 16
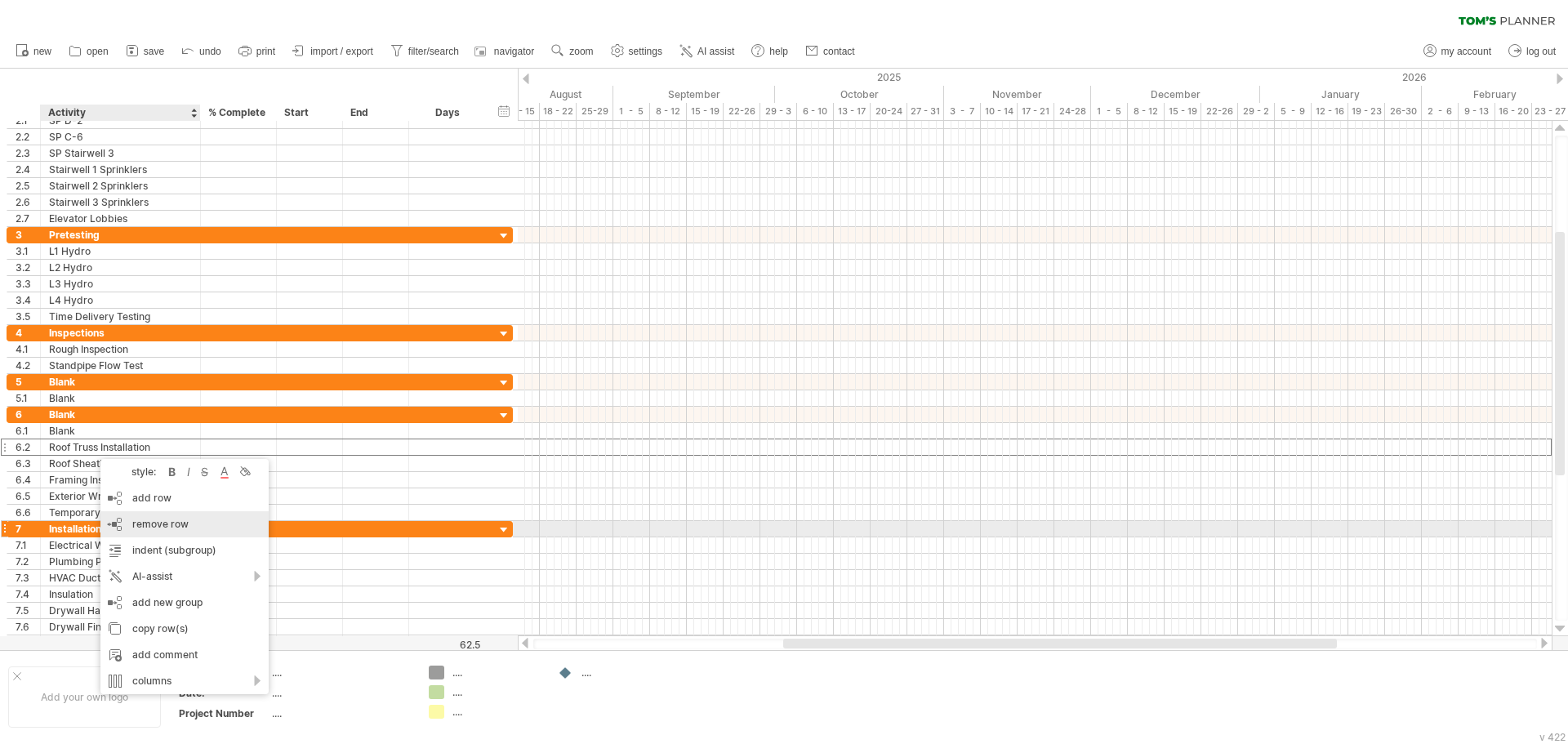
click at [151, 522] on span "remove row" at bounding box center [161, 523] width 57 height 12
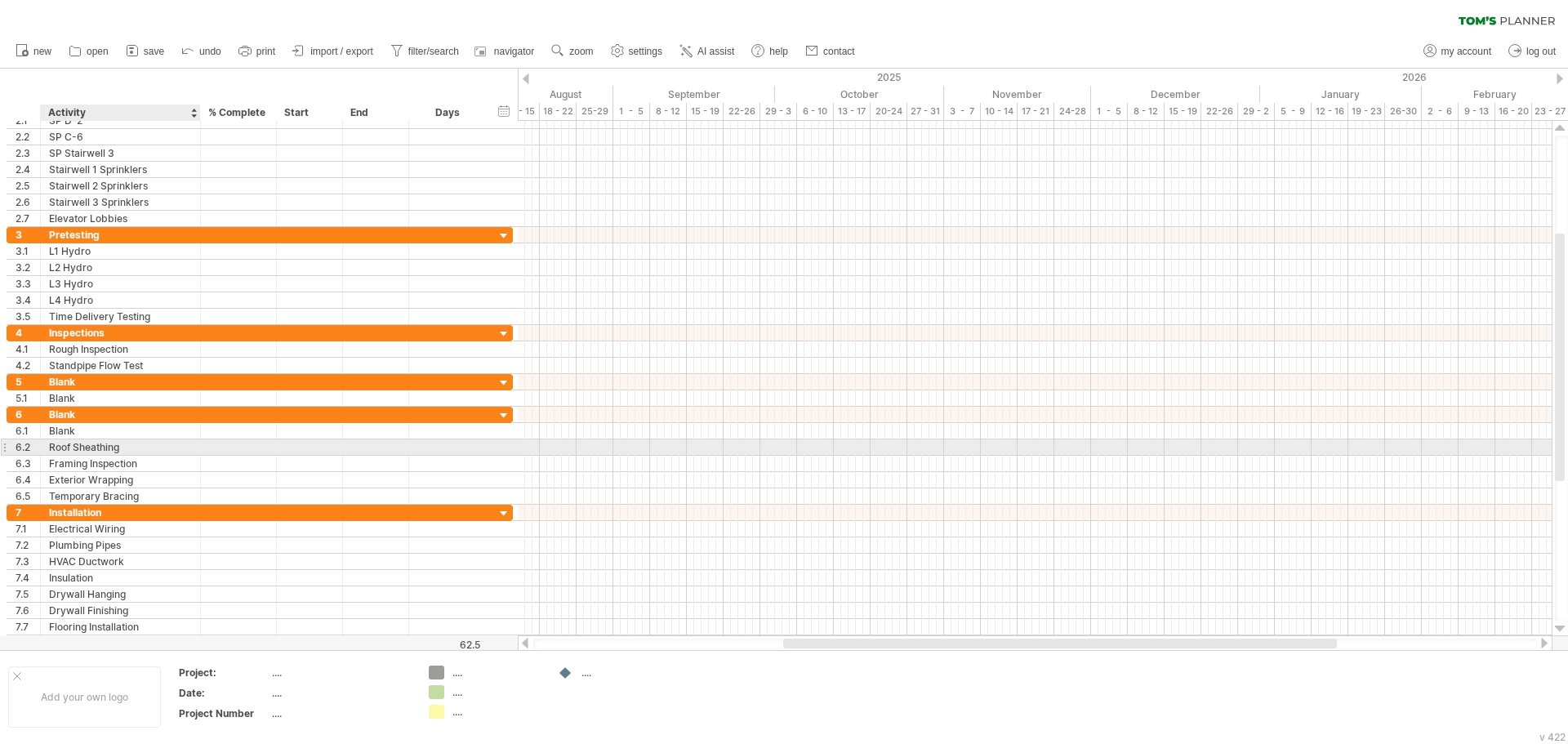
click at [111, 445] on div "Roof Sheathing" at bounding box center [121, 447] width 143 height 16
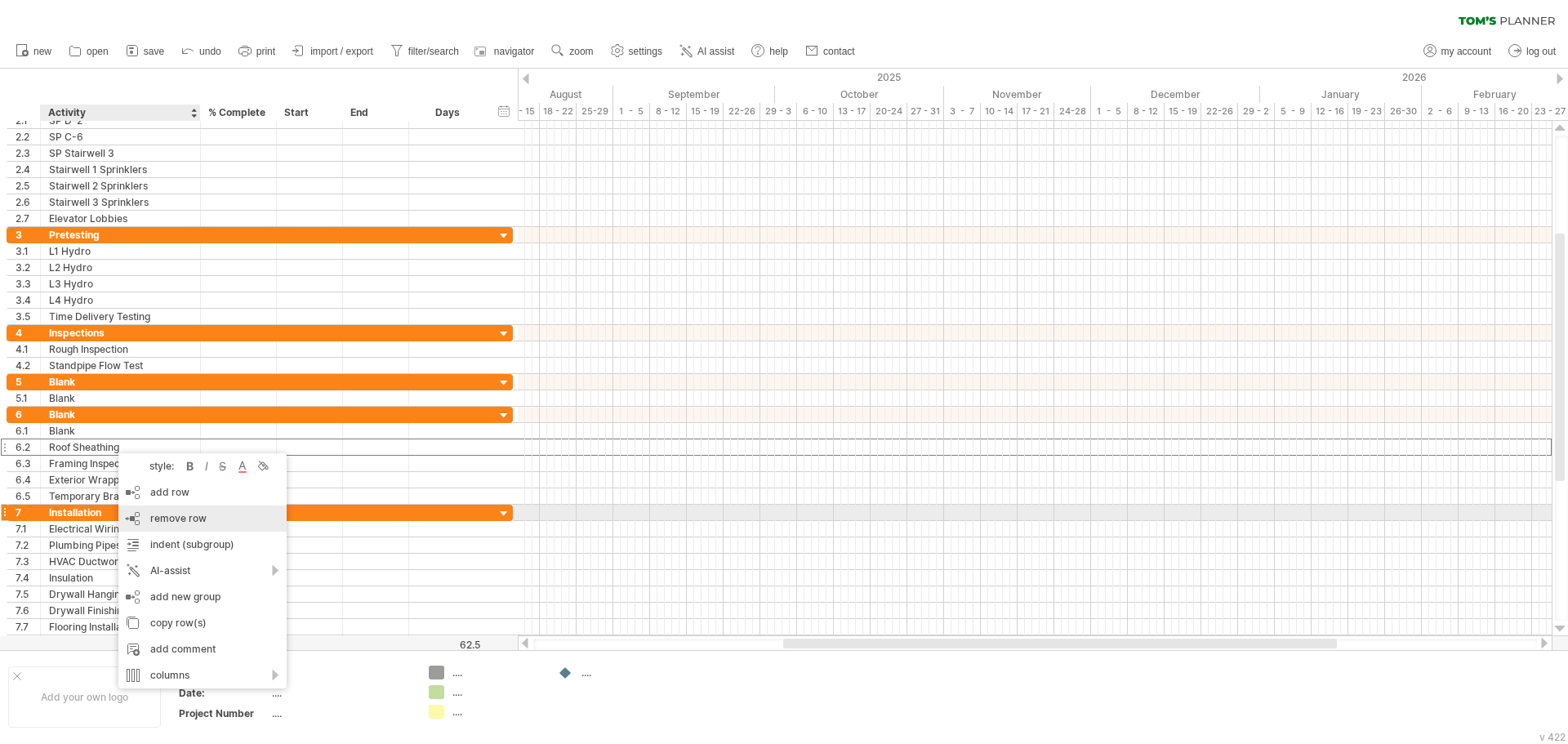
click at [172, 522] on span "remove row" at bounding box center [179, 518] width 57 height 12
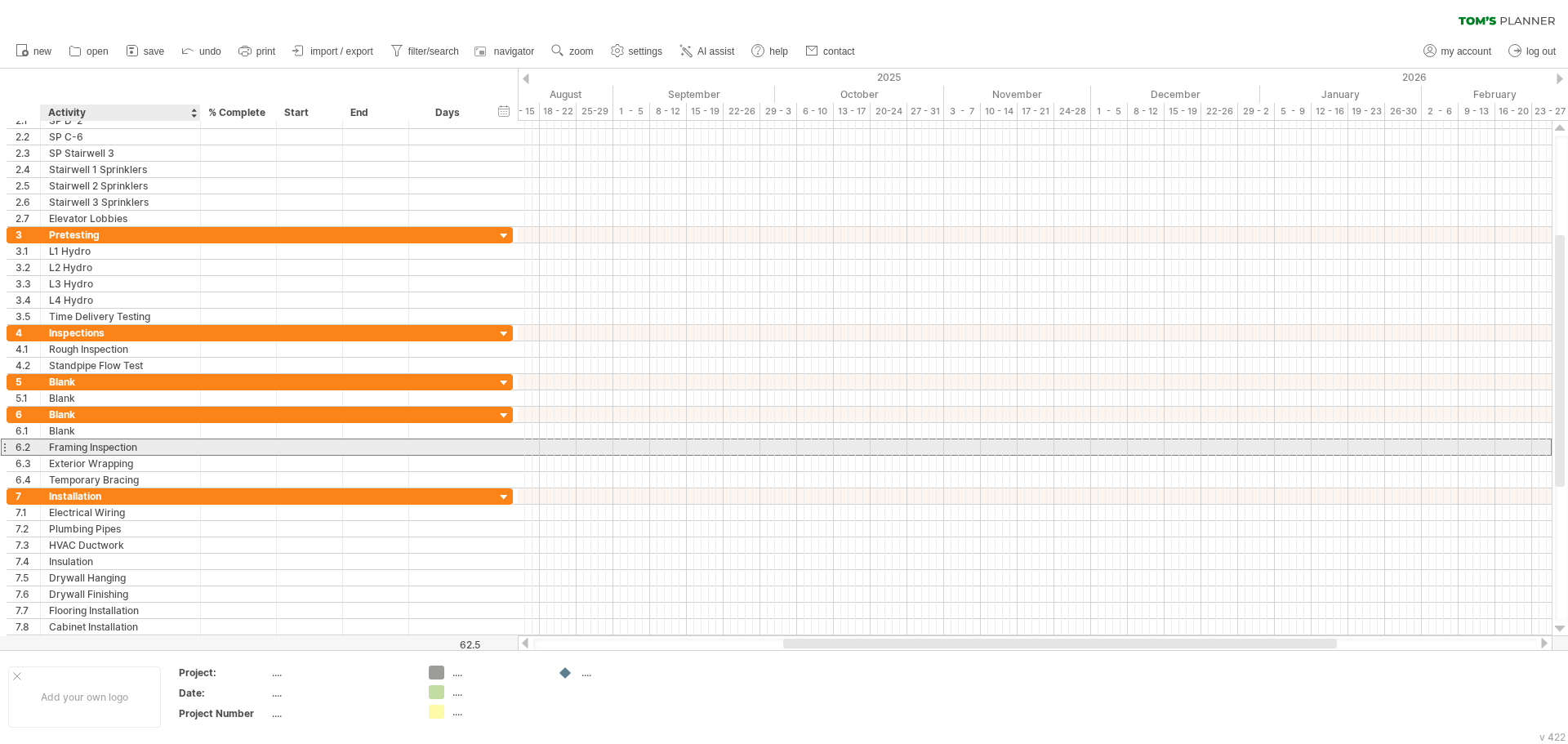
click at [102, 446] on div "Framing Inspection" at bounding box center [121, 447] width 143 height 16
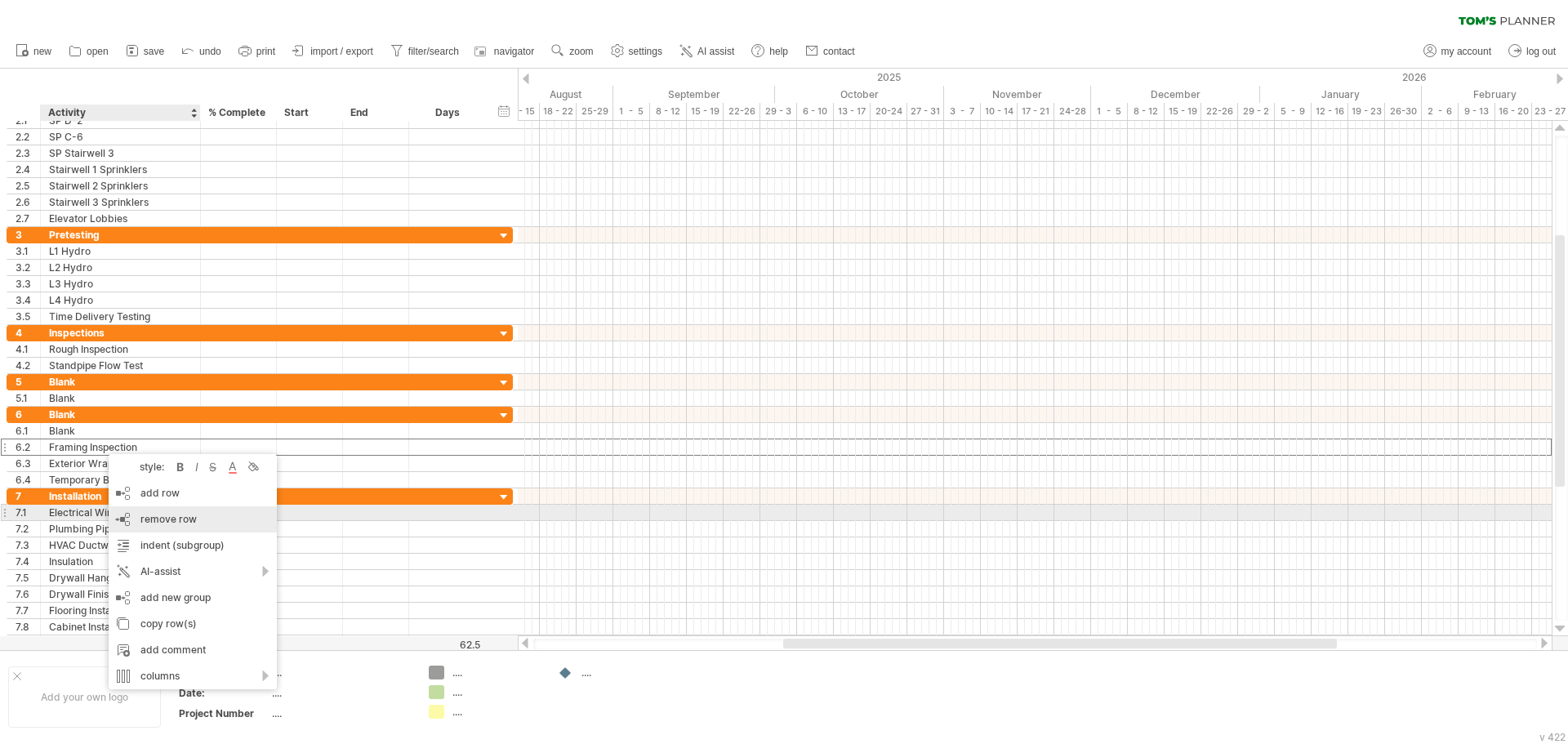
click at [193, 512] on div "remove row remove selected rows" at bounding box center [192, 518] width 168 height 26
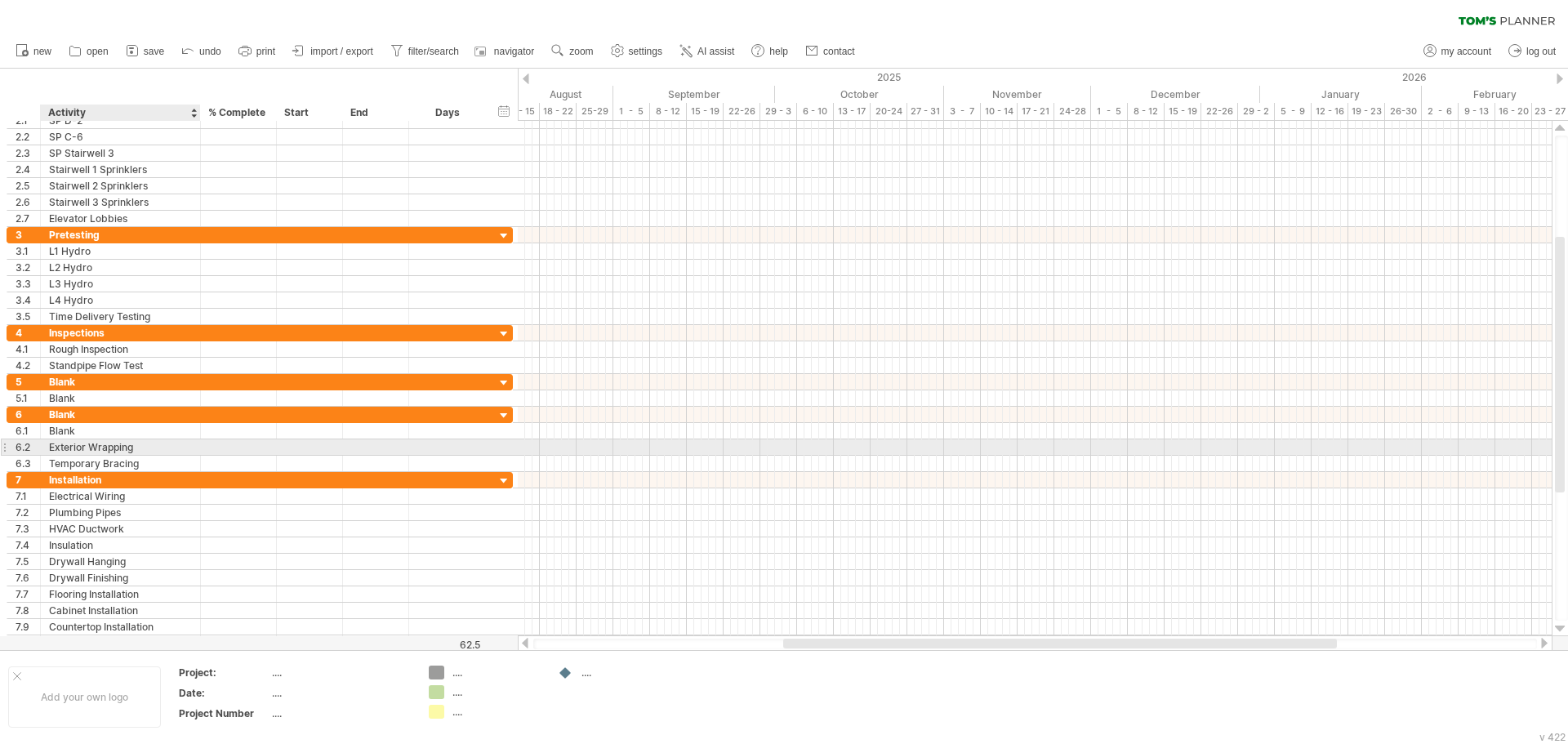
click at [107, 445] on div "Exterior Wrapping" at bounding box center [121, 447] width 143 height 16
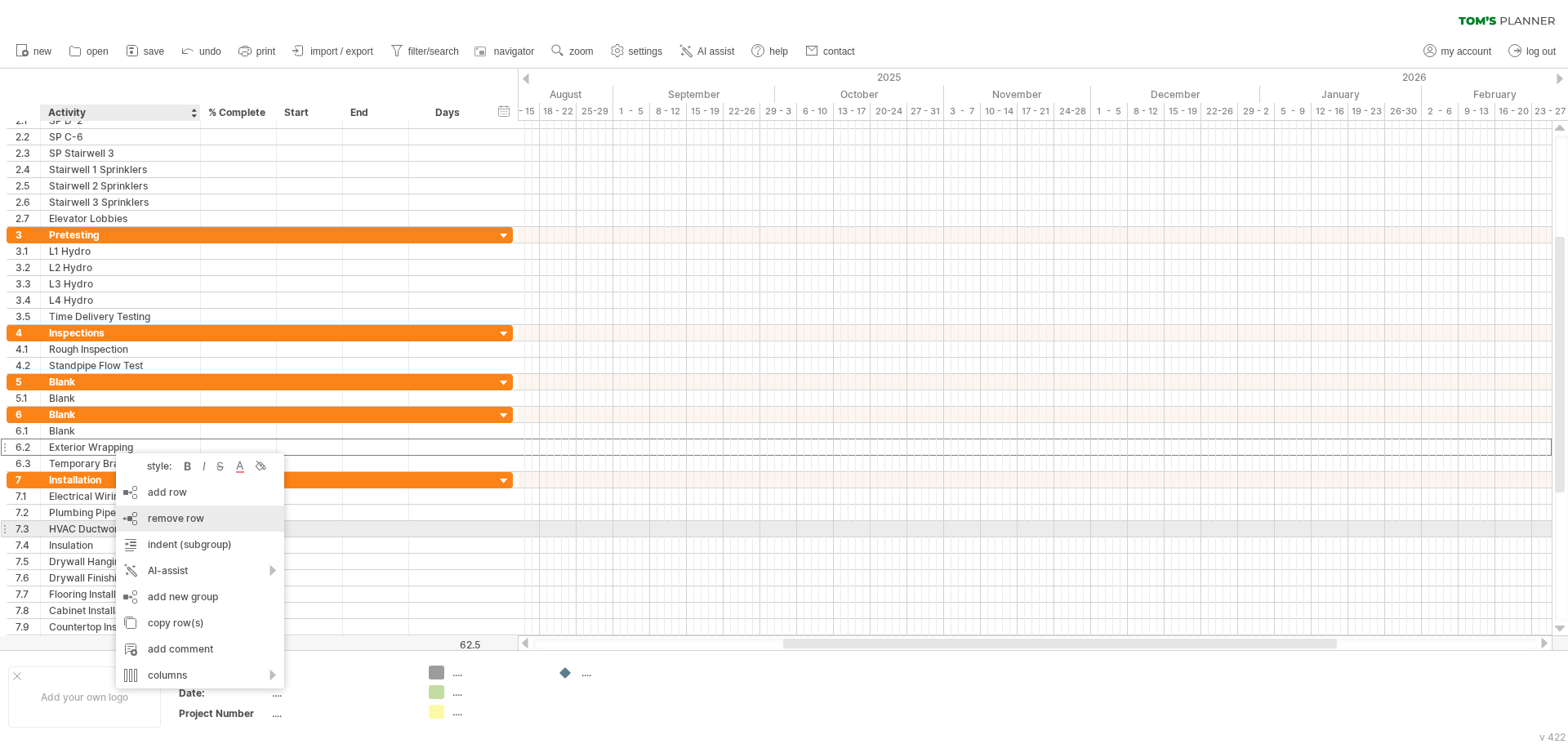
click at [193, 522] on span "remove row" at bounding box center [176, 518] width 57 height 12
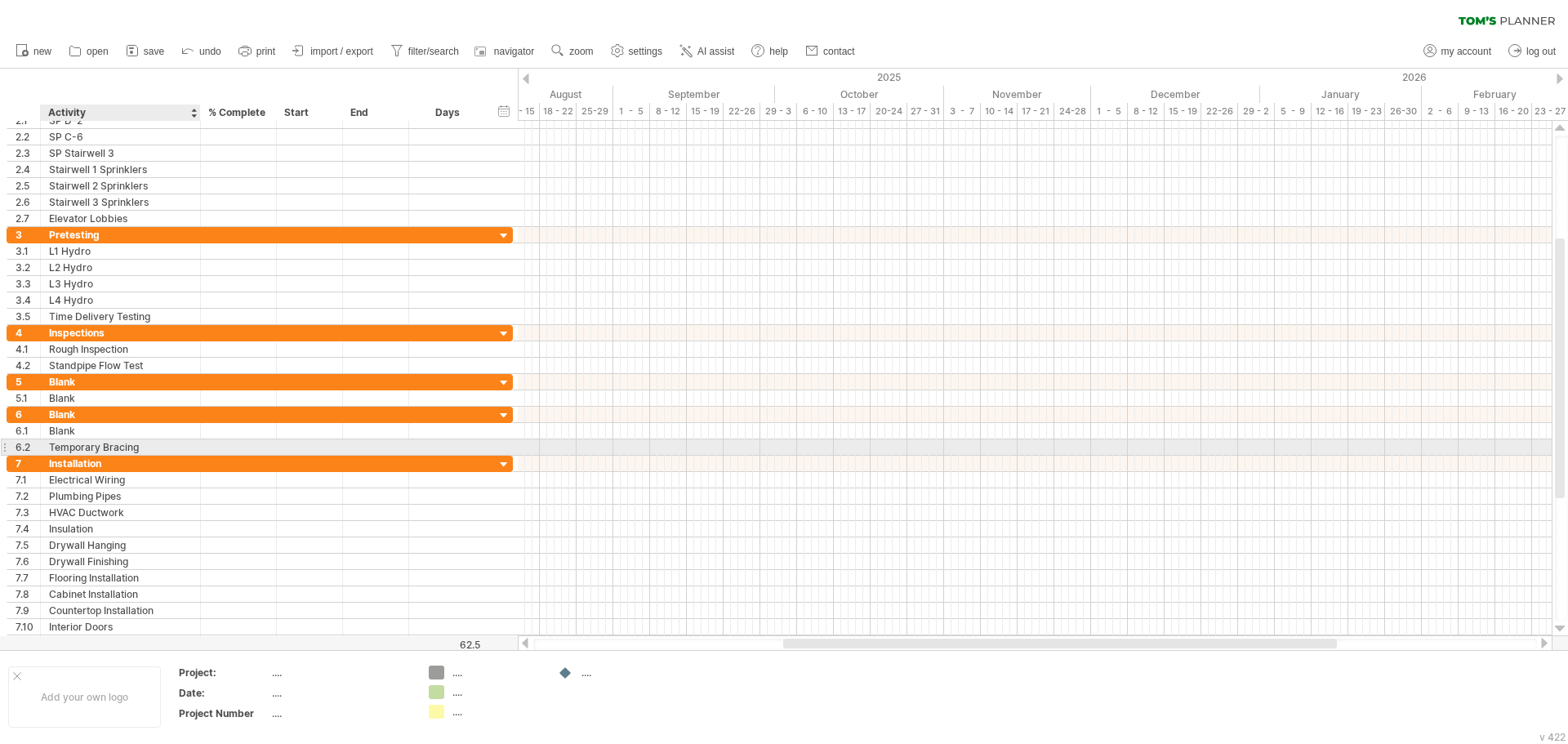
click at [82, 441] on div "Temporary Bracing" at bounding box center [121, 447] width 143 height 16
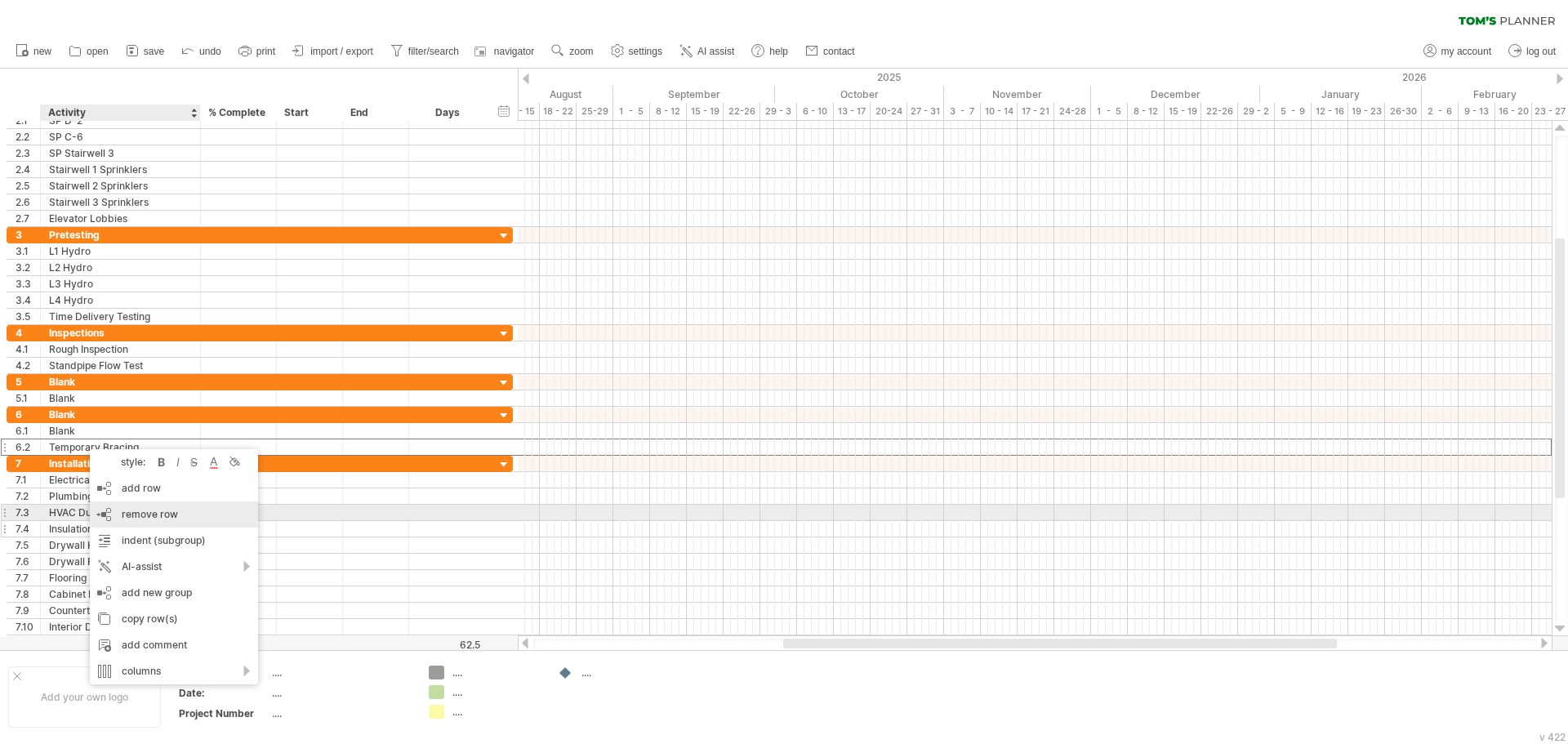
drag, startPoint x: 188, startPoint y: 515, endPoint x: 178, endPoint y: 509, distance: 11.7
click at [186, 515] on div "remove row remove selected rows" at bounding box center [174, 513] width 168 height 26
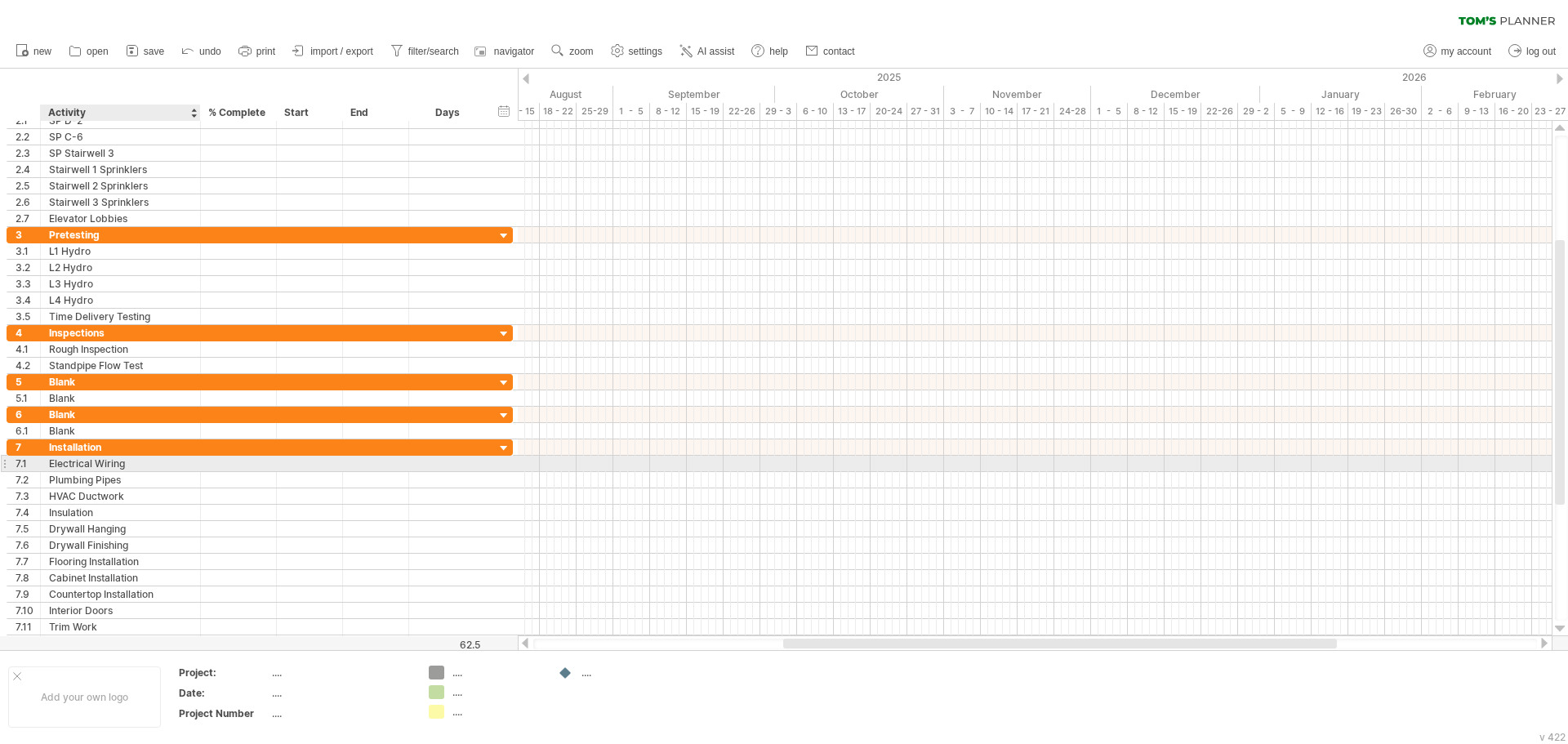
click at [60, 458] on div "Electrical Wiring" at bounding box center [121, 464] width 143 height 16
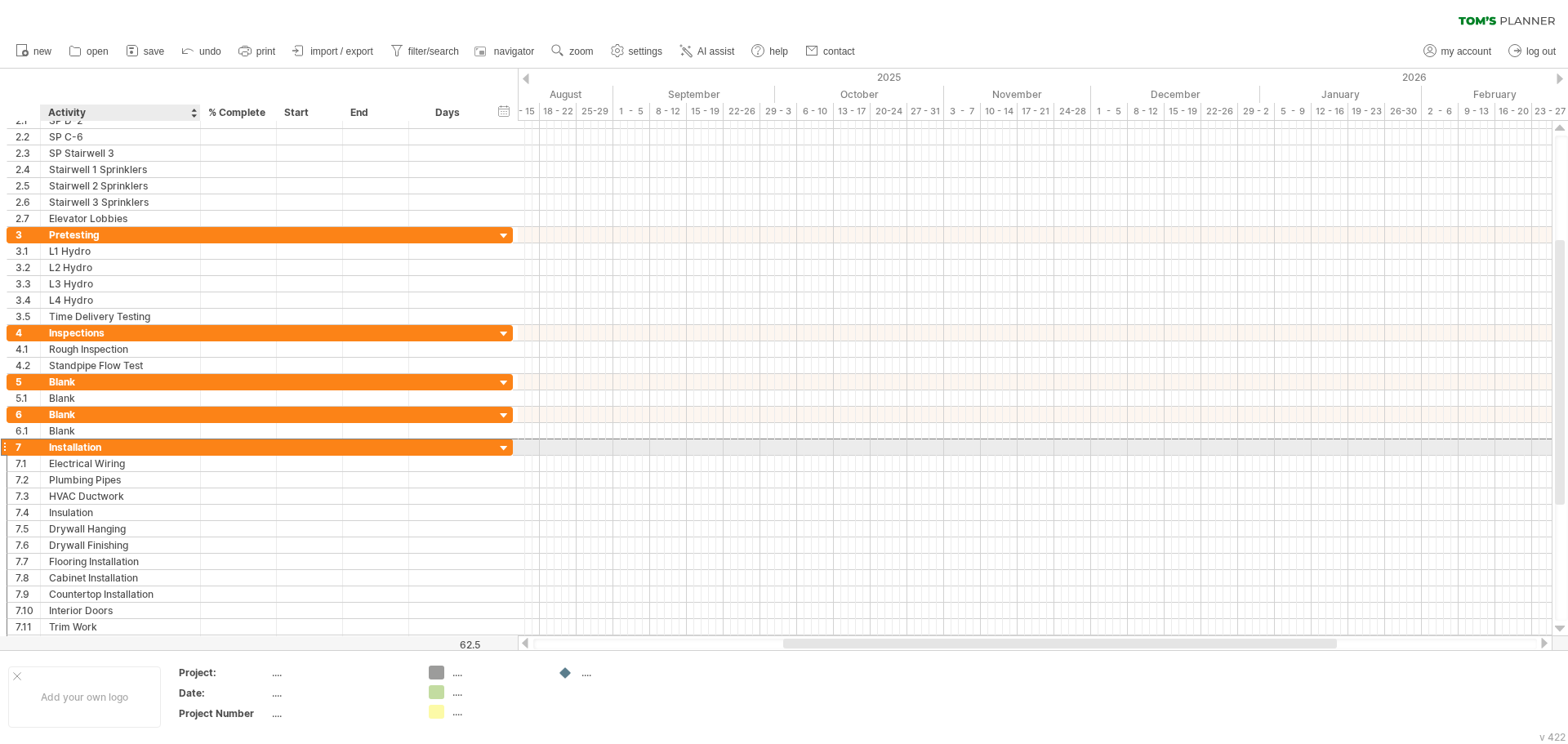
click at [96, 447] on div "Installation" at bounding box center [121, 447] width 143 height 16
drag, startPoint x: 112, startPoint y: 449, endPoint x: 27, endPoint y: 444, distance: 85.1
click at [22, 445] on div "**********" at bounding box center [260, 447] width 506 height 17
type input "*****"
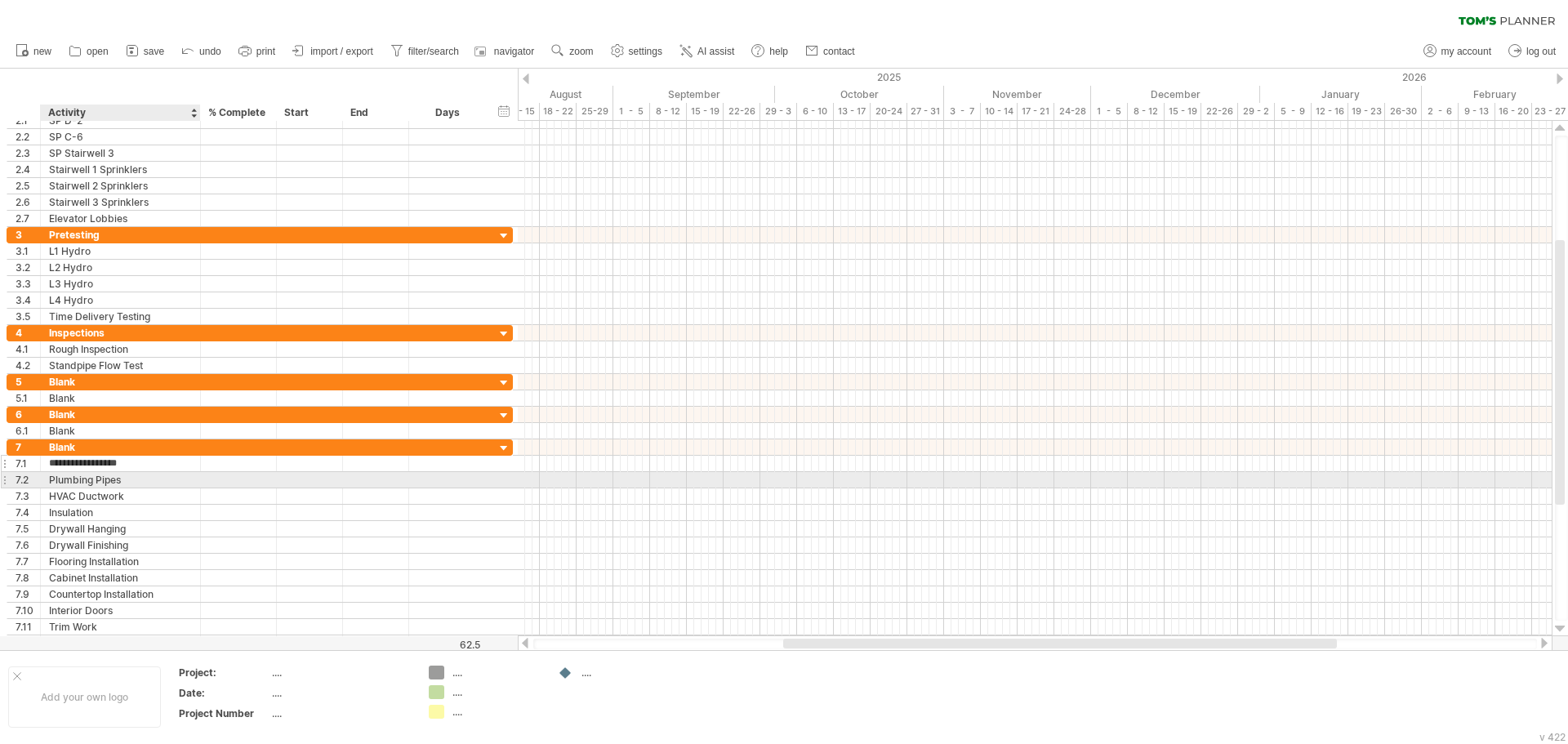
click at [87, 480] on div "Plumbing Pipes" at bounding box center [121, 479] width 143 height 16
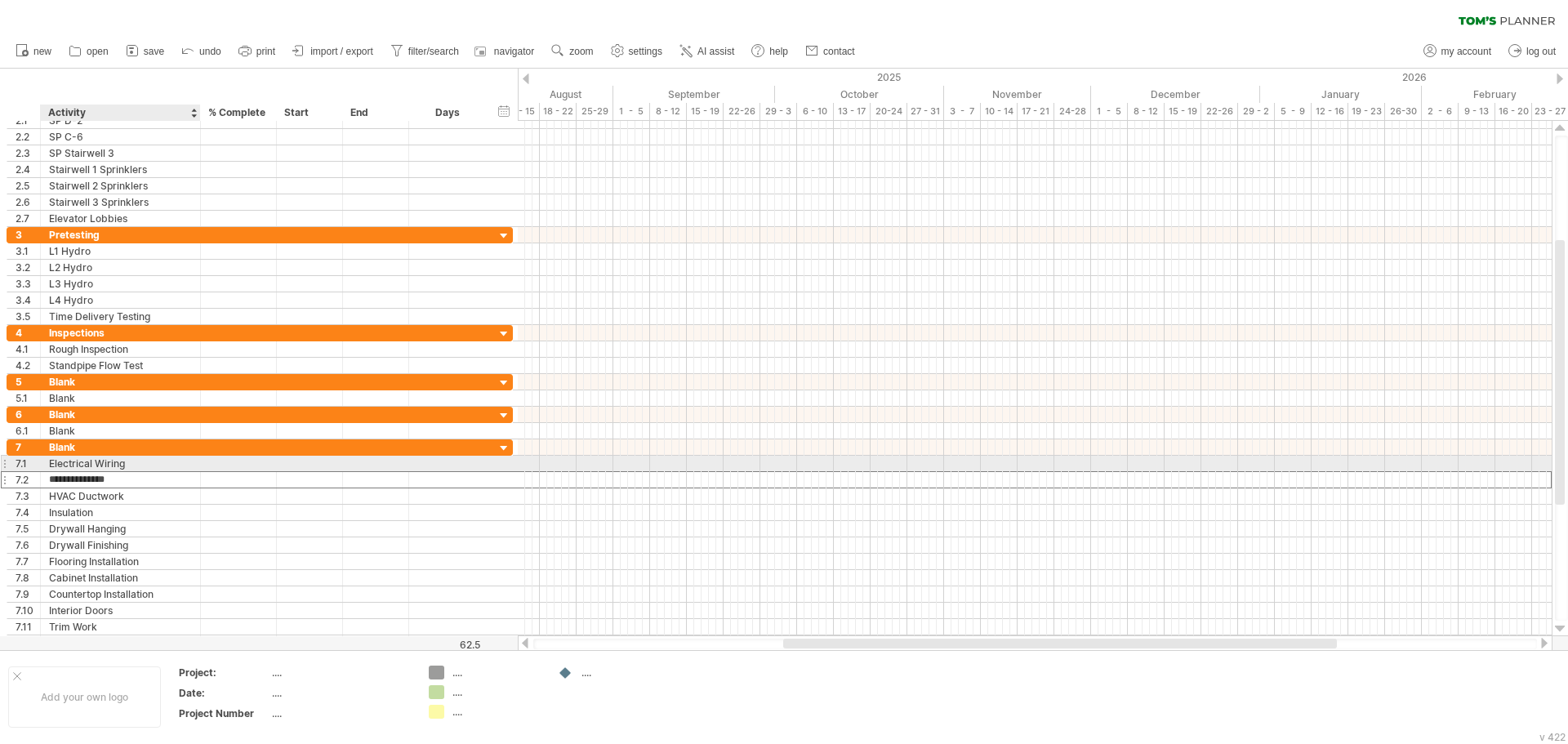
click at [80, 464] on div "Electrical Wiring" at bounding box center [121, 464] width 143 height 16
drag, startPoint x: 122, startPoint y: 466, endPoint x: -7, endPoint y: 467, distance: 129.0
click at [0, 467] on html "progress(100%) Trying to reach [DOMAIN_NAME] Connected again... 0% clear filter…" at bounding box center [784, 374] width 1568 height 747
type input "*****"
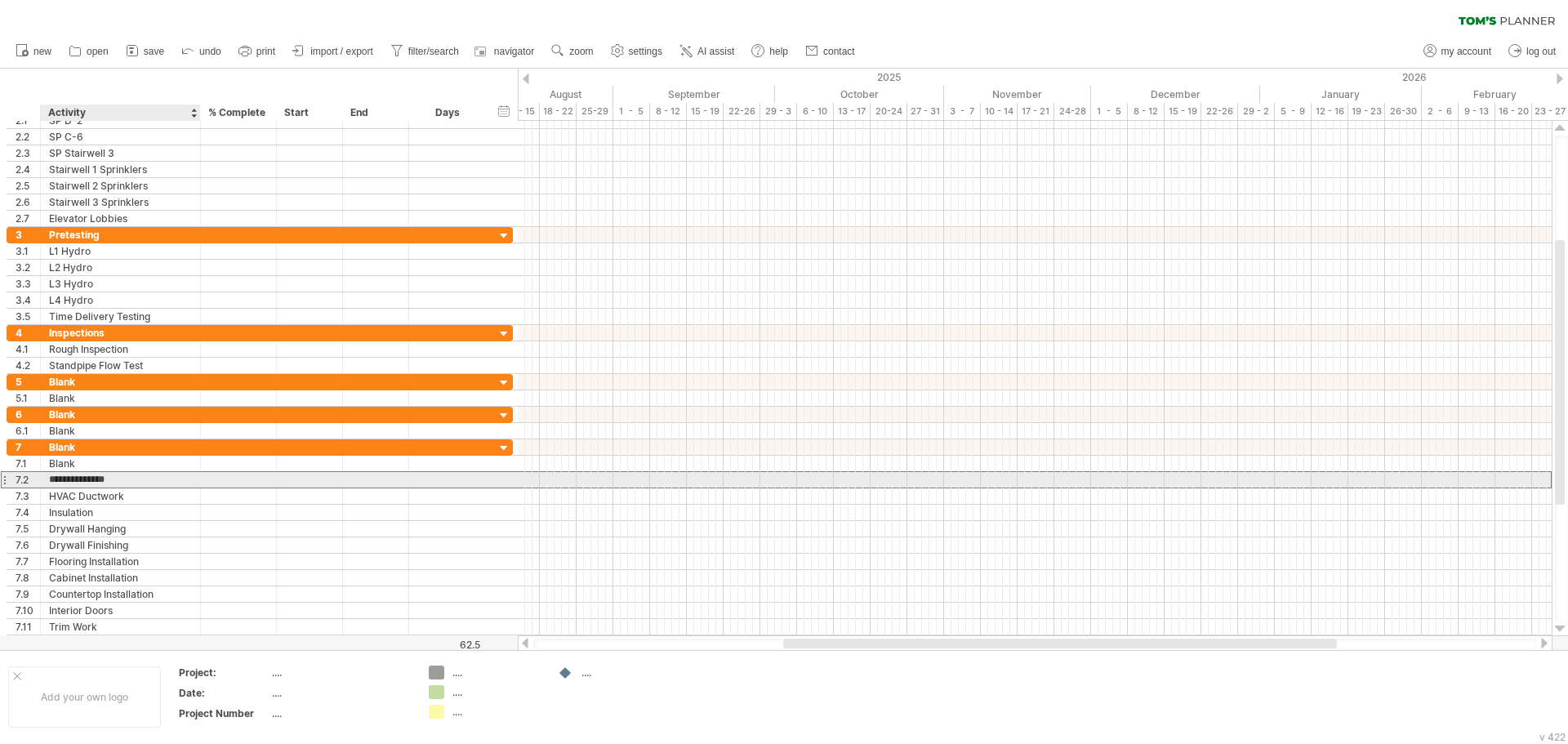
click at [80, 484] on input "**********" at bounding box center [121, 479] width 143 height 16
click at [33, 483] on div "7.2" at bounding box center [27, 479] width 24 height 16
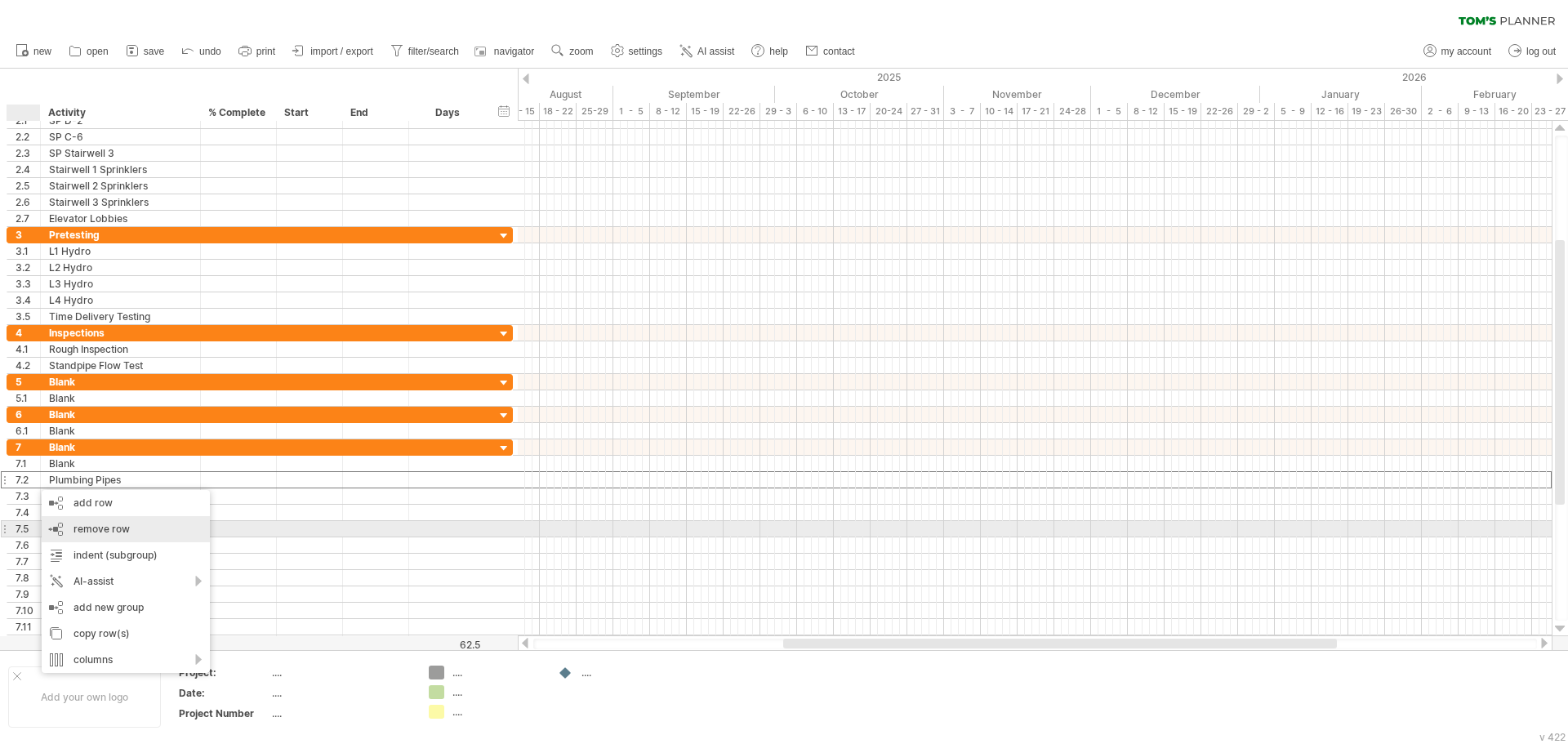
click at [101, 532] on span "remove row" at bounding box center [102, 528] width 57 height 12
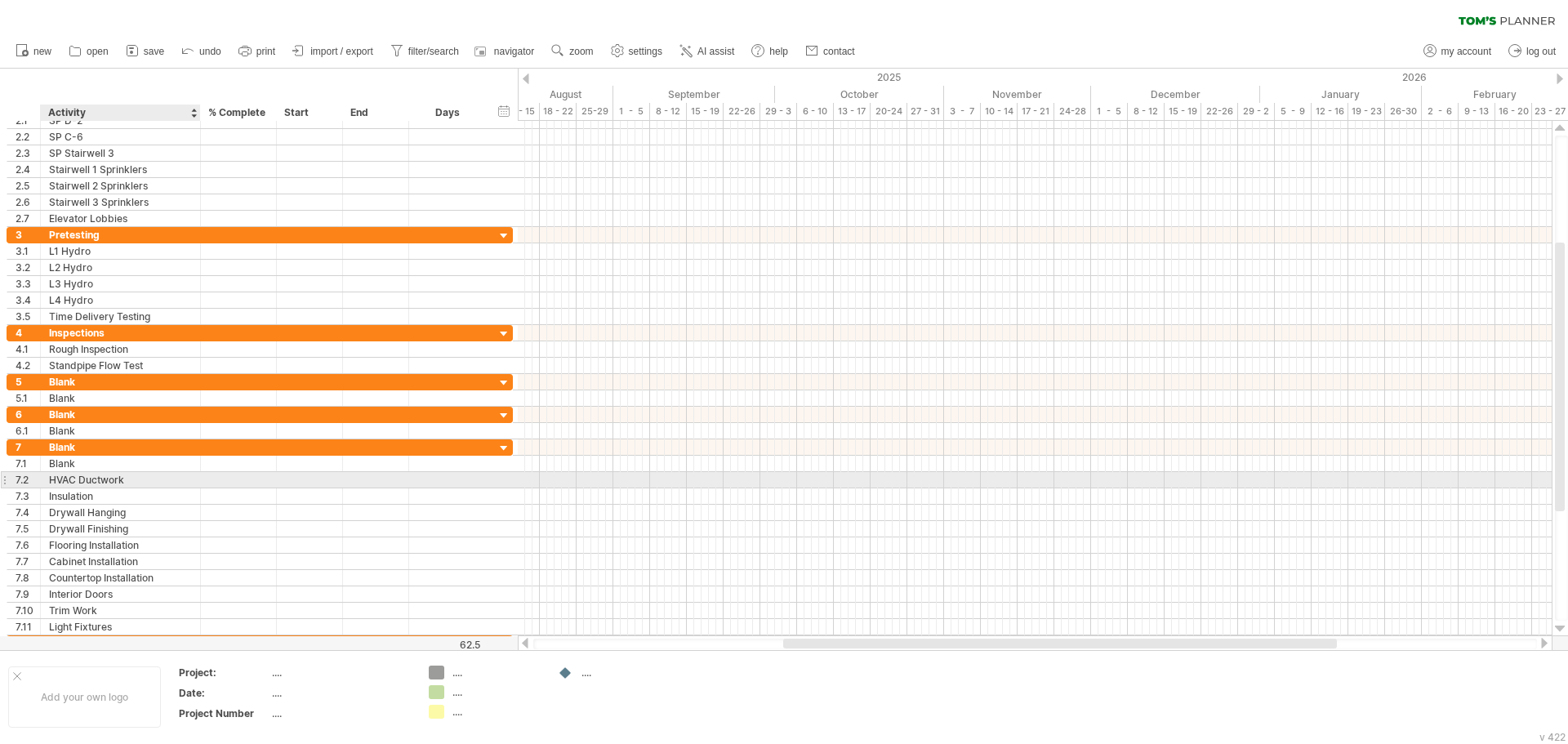
click at [102, 482] on div "HVAC Ductwork" at bounding box center [121, 479] width 143 height 16
click at [0, 0] on input "**********" at bounding box center [0, 0] width 0 height 0
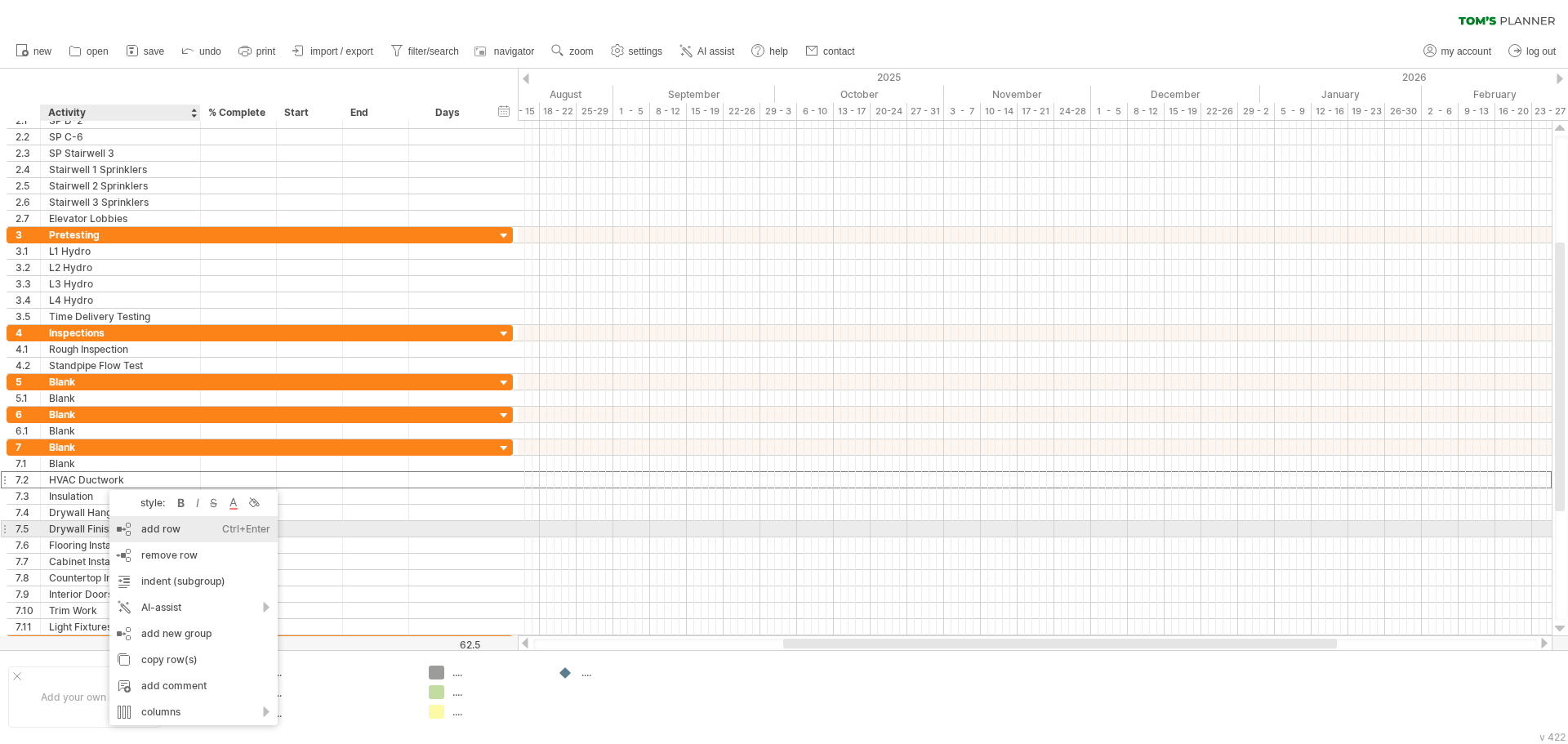
click at [150, 528] on div "add row Ctrl+Enter Cmd+Enter" at bounding box center [193, 528] width 168 height 26
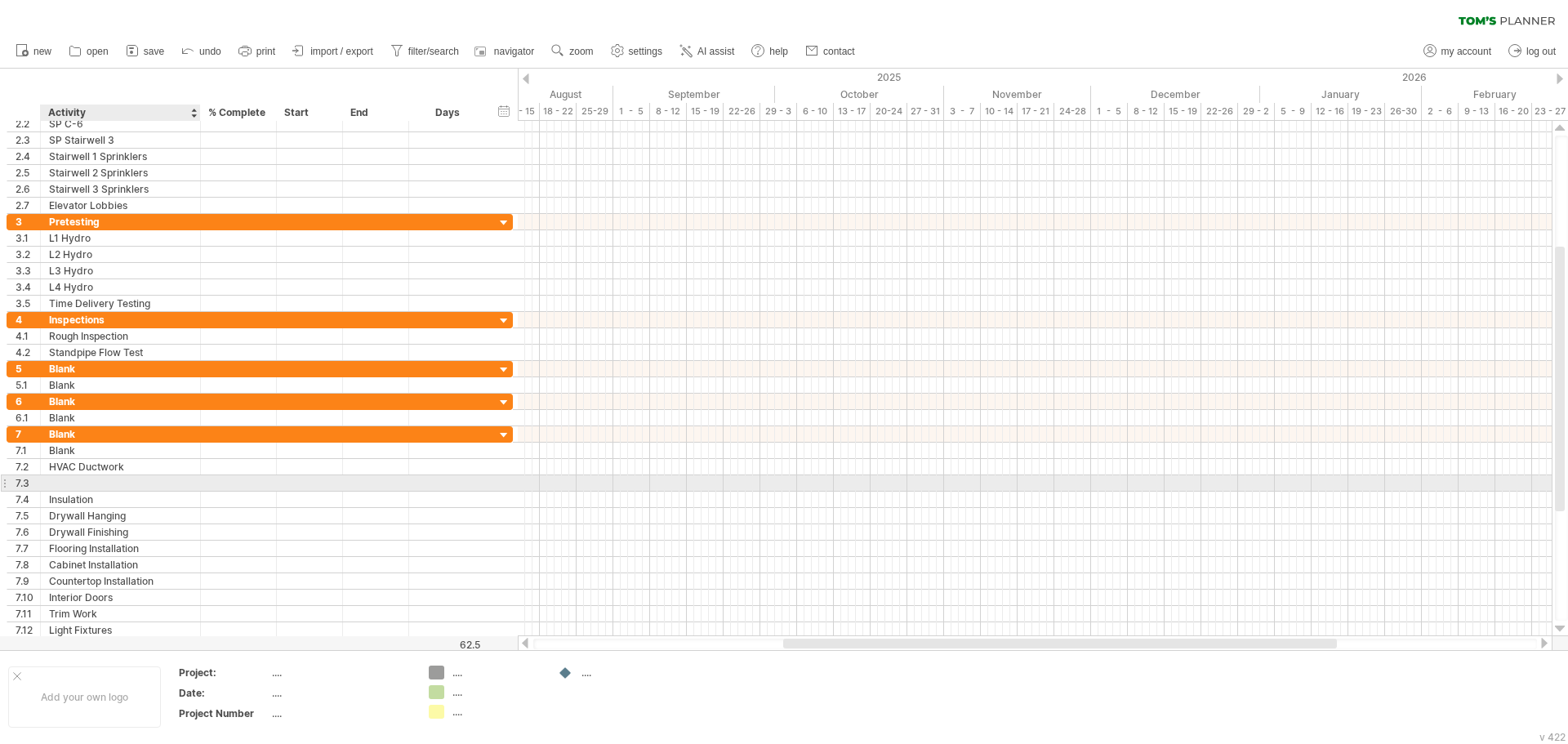
click at [80, 484] on div at bounding box center [121, 483] width 143 height 16
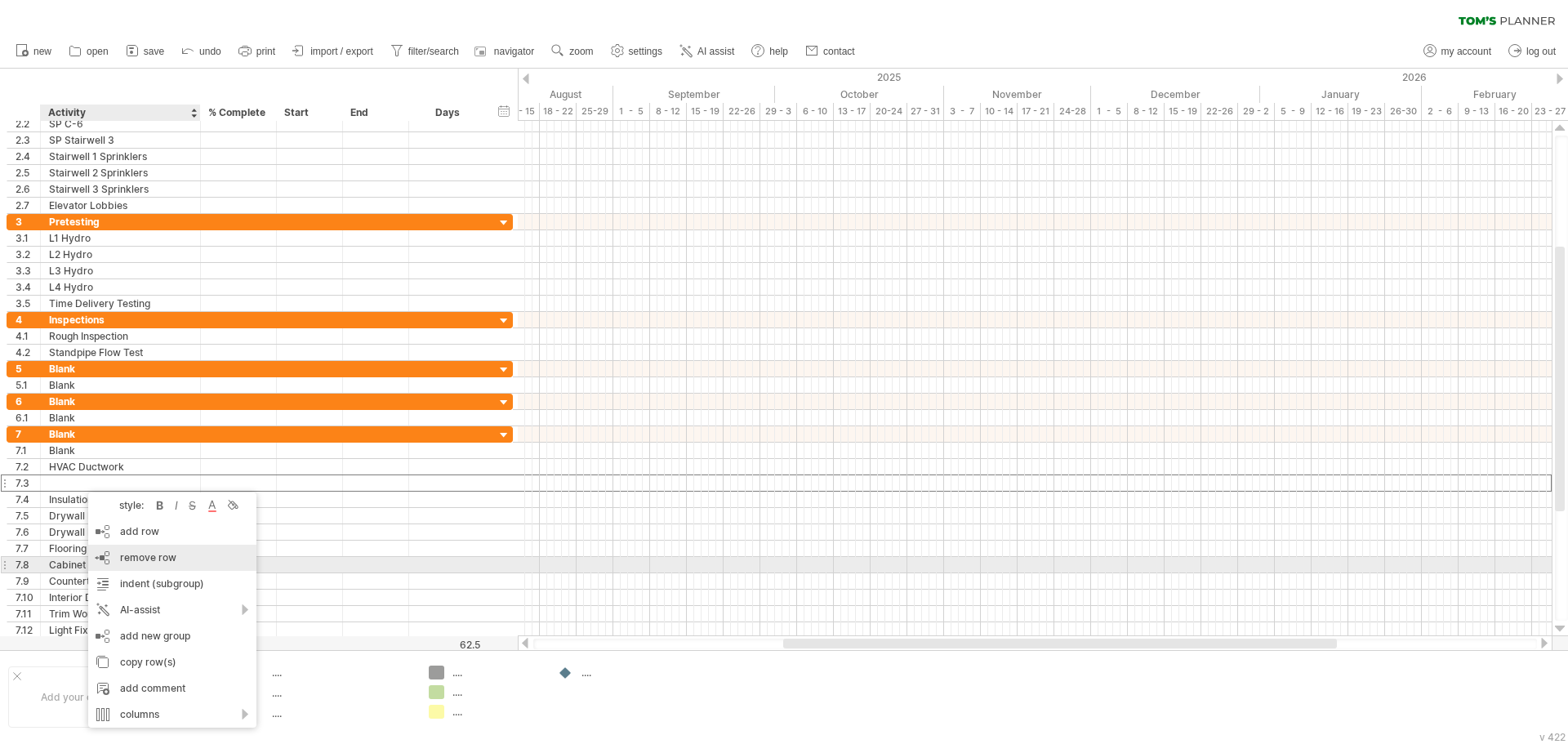
click at [158, 561] on span "remove row" at bounding box center [148, 557] width 57 height 12
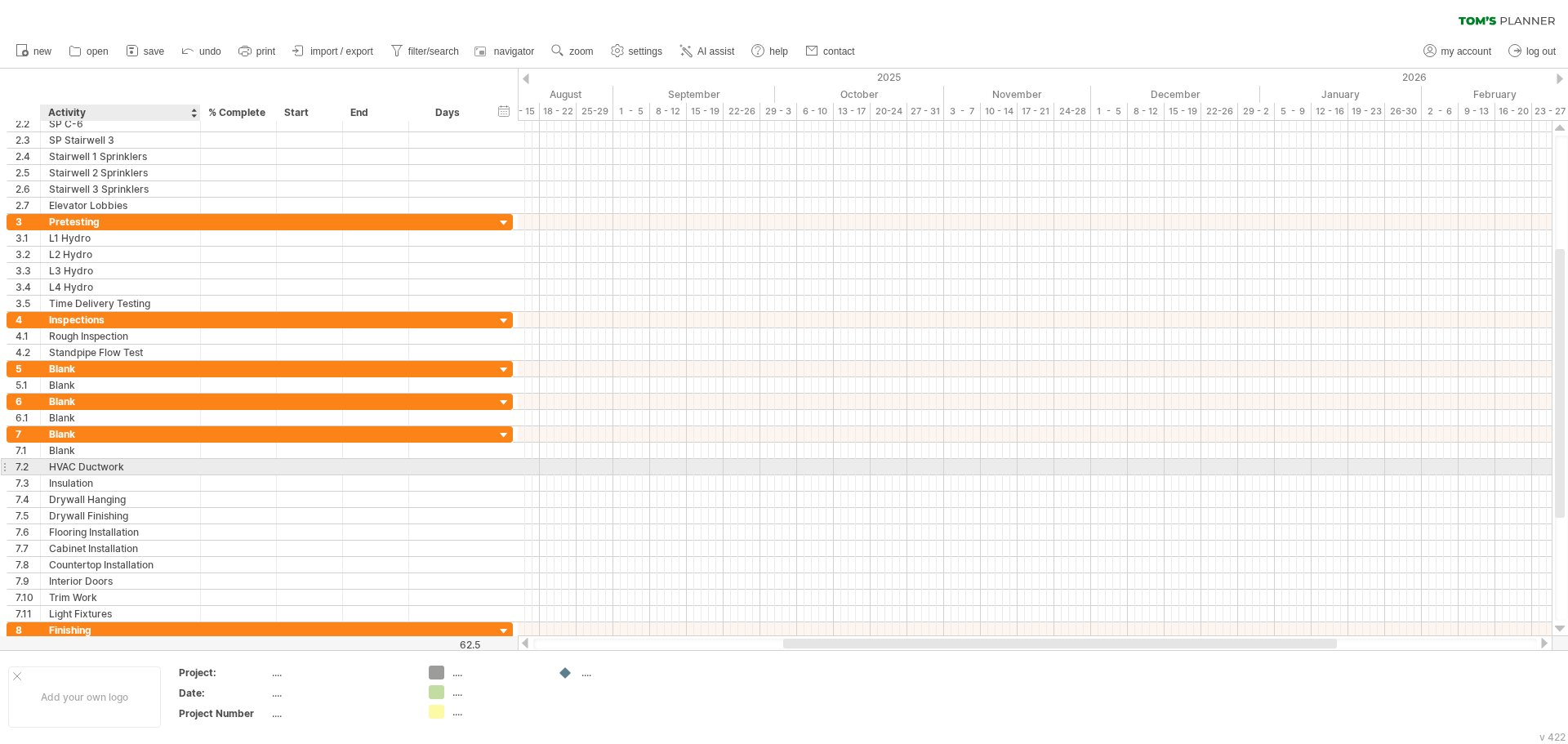
click at [111, 468] on div "HVAC Ductwork" at bounding box center [121, 466] width 143 height 16
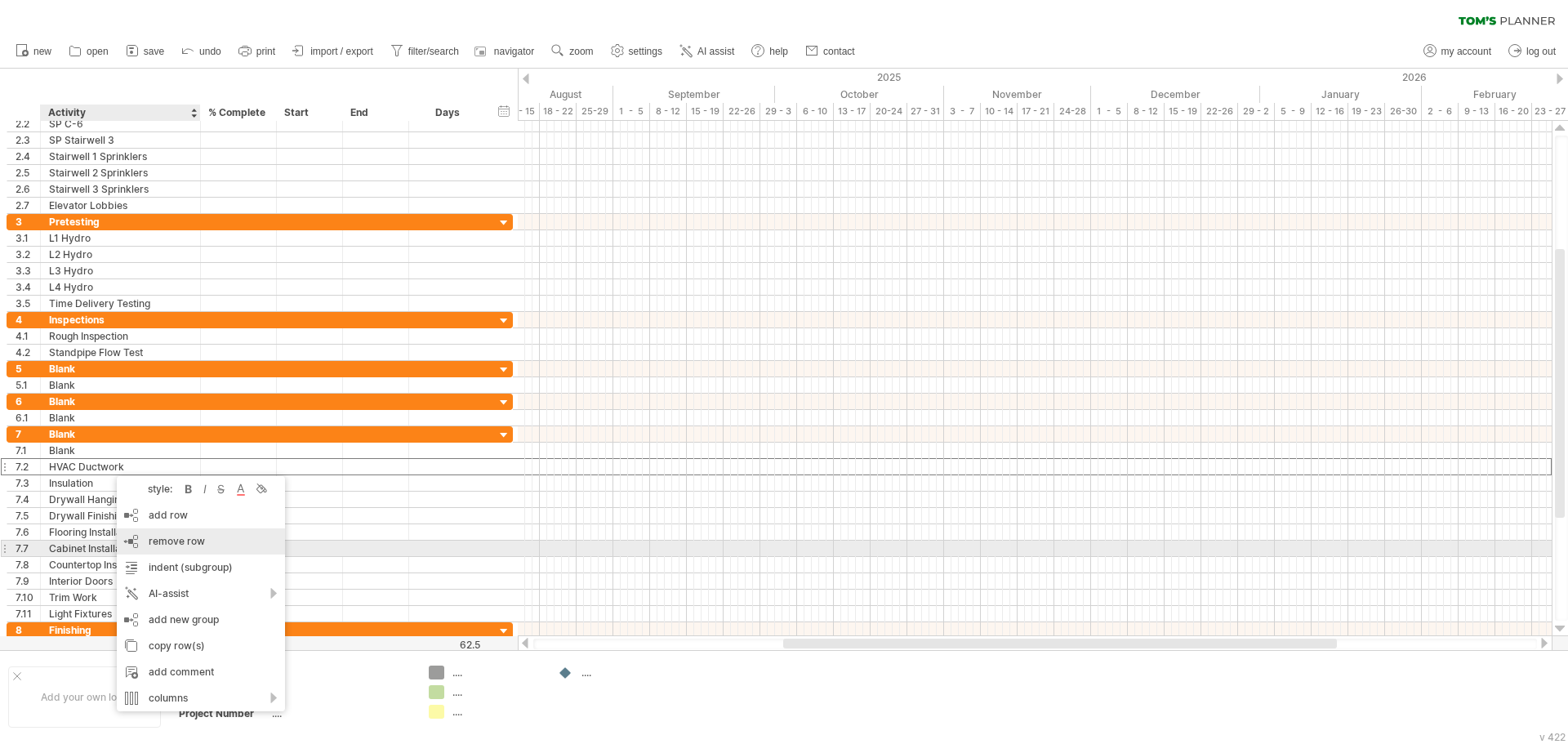
click at [189, 545] on span "remove row" at bounding box center [177, 541] width 57 height 12
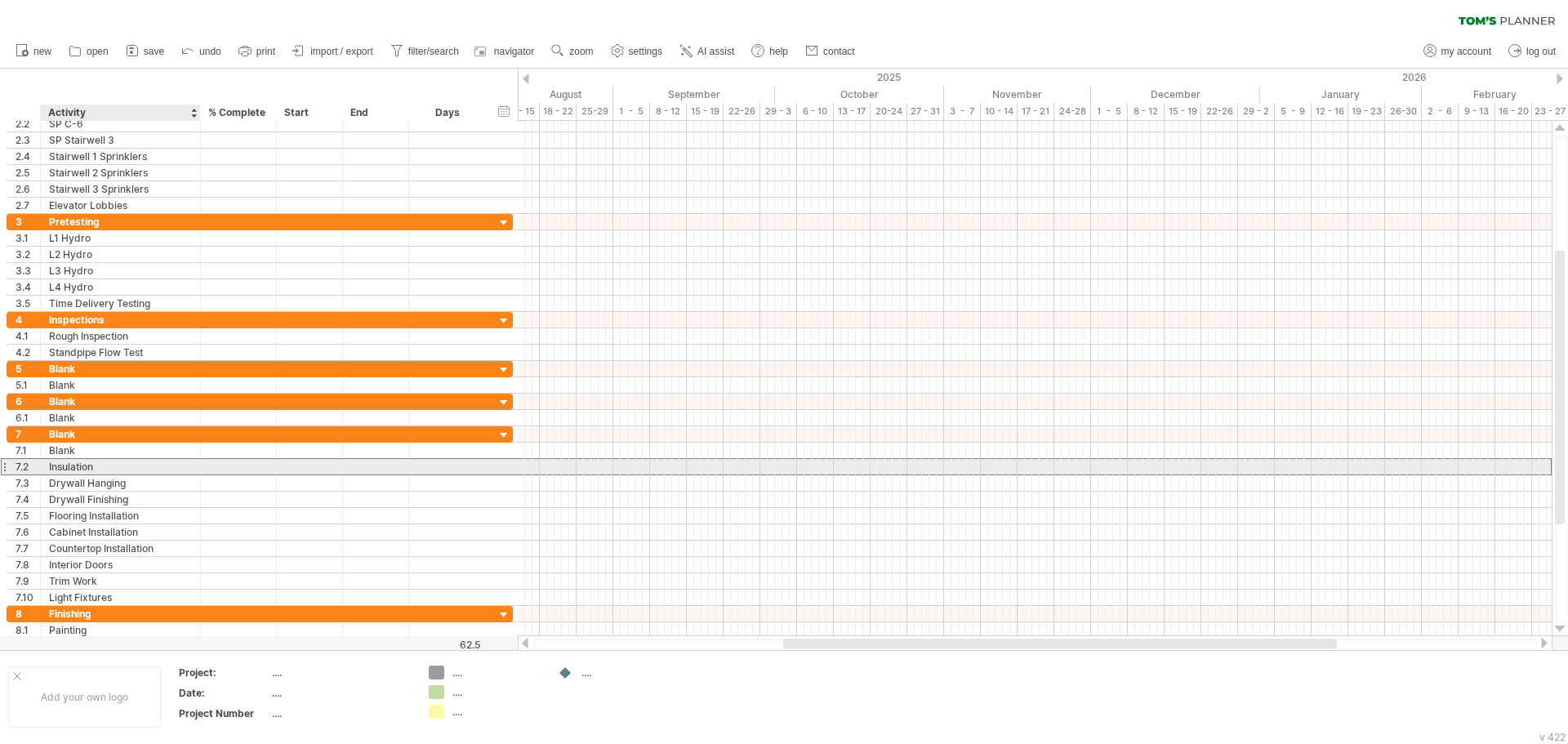
click at [106, 464] on div "Insulation" at bounding box center [121, 466] width 143 height 16
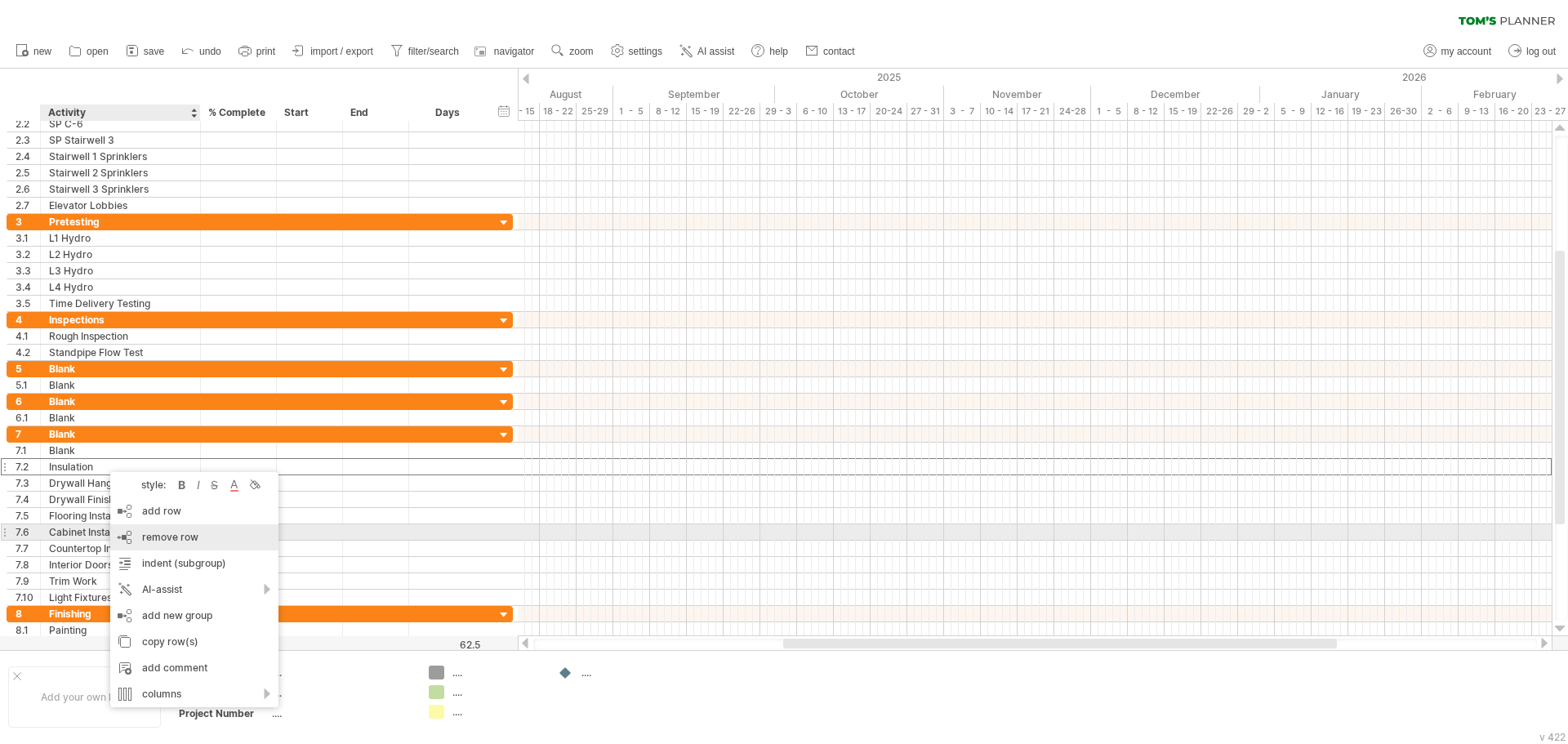
click at [173, 533] on span "remove row" at bounding box center [171, 537] width 57 height 12
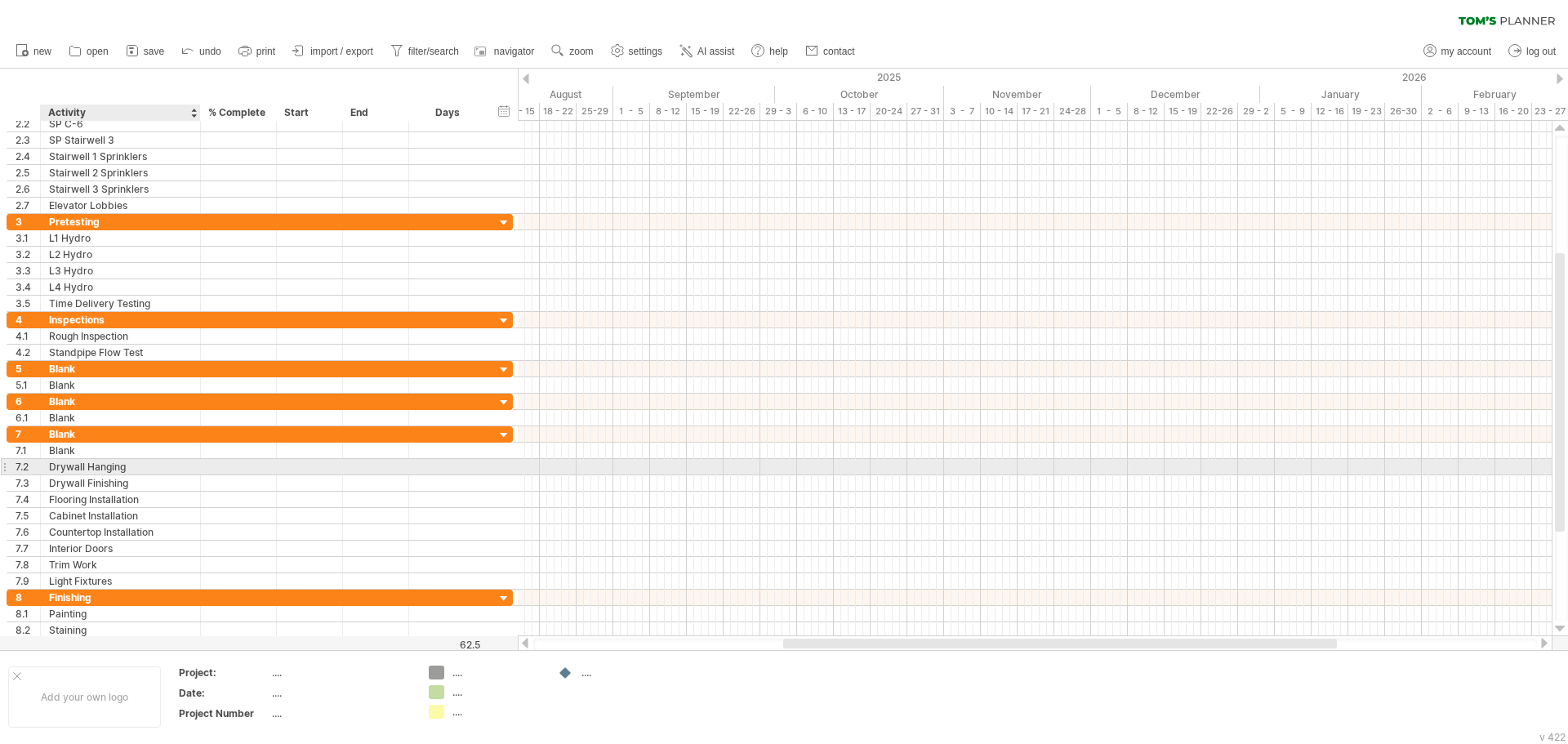
click at [116, 468] on div "Drywall Hanging" at bounding box center [121, 466] width 143 height 16
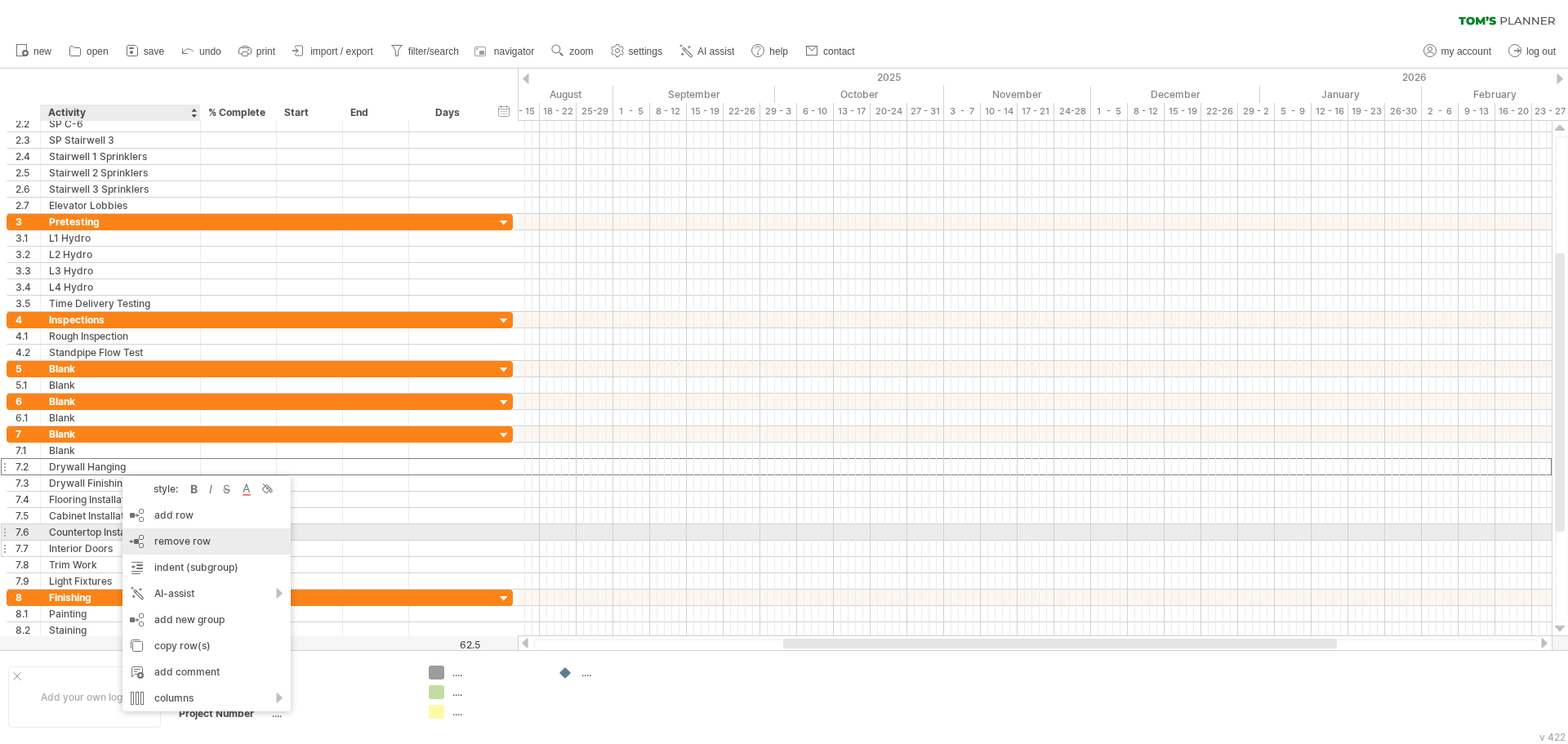
click at [175, 536] on span "remove row" at bounding box center [182, 541] width 57 height 12
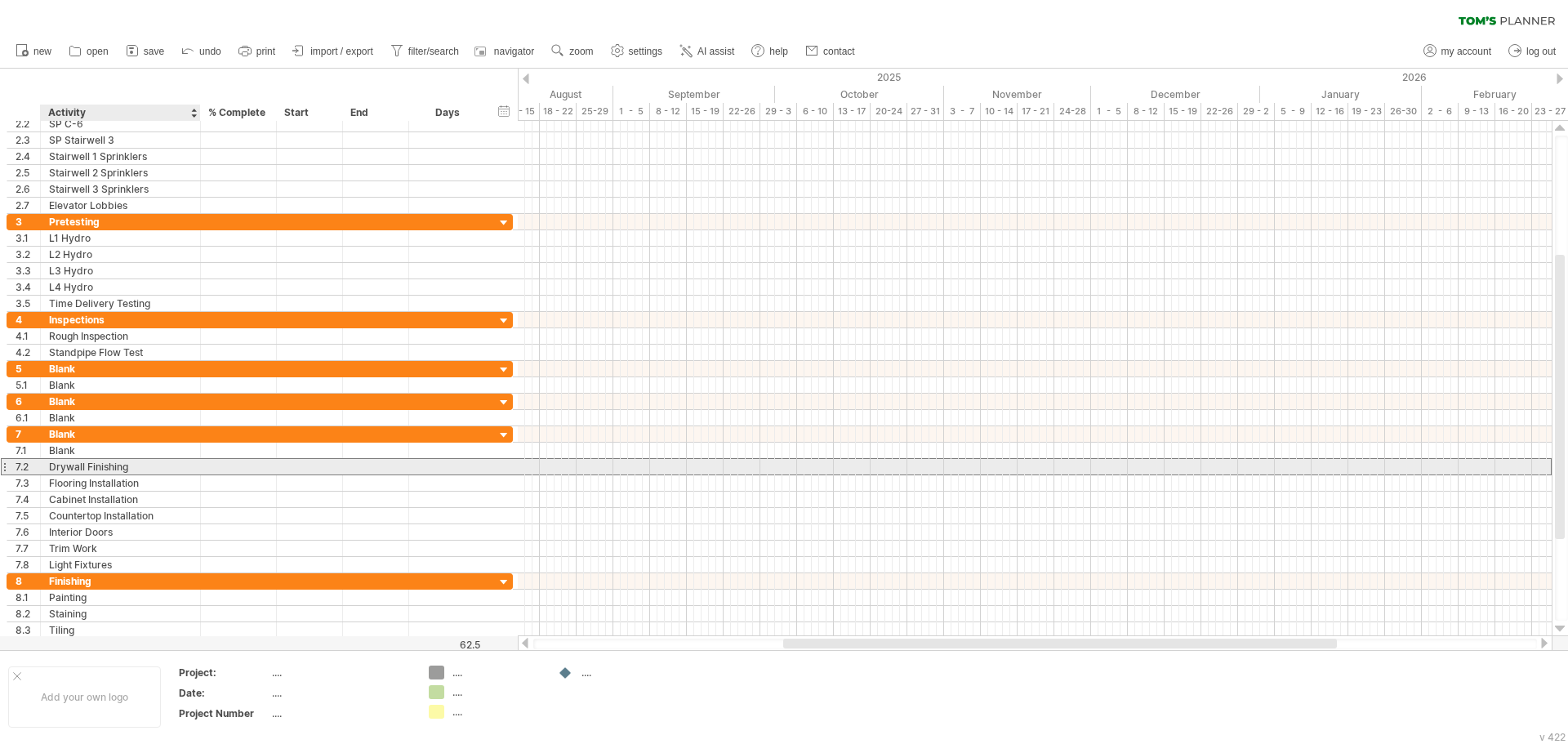
click at [116, 467] on div "Drywall Finishing" at bounding box center [121, 466] width 143 height 16
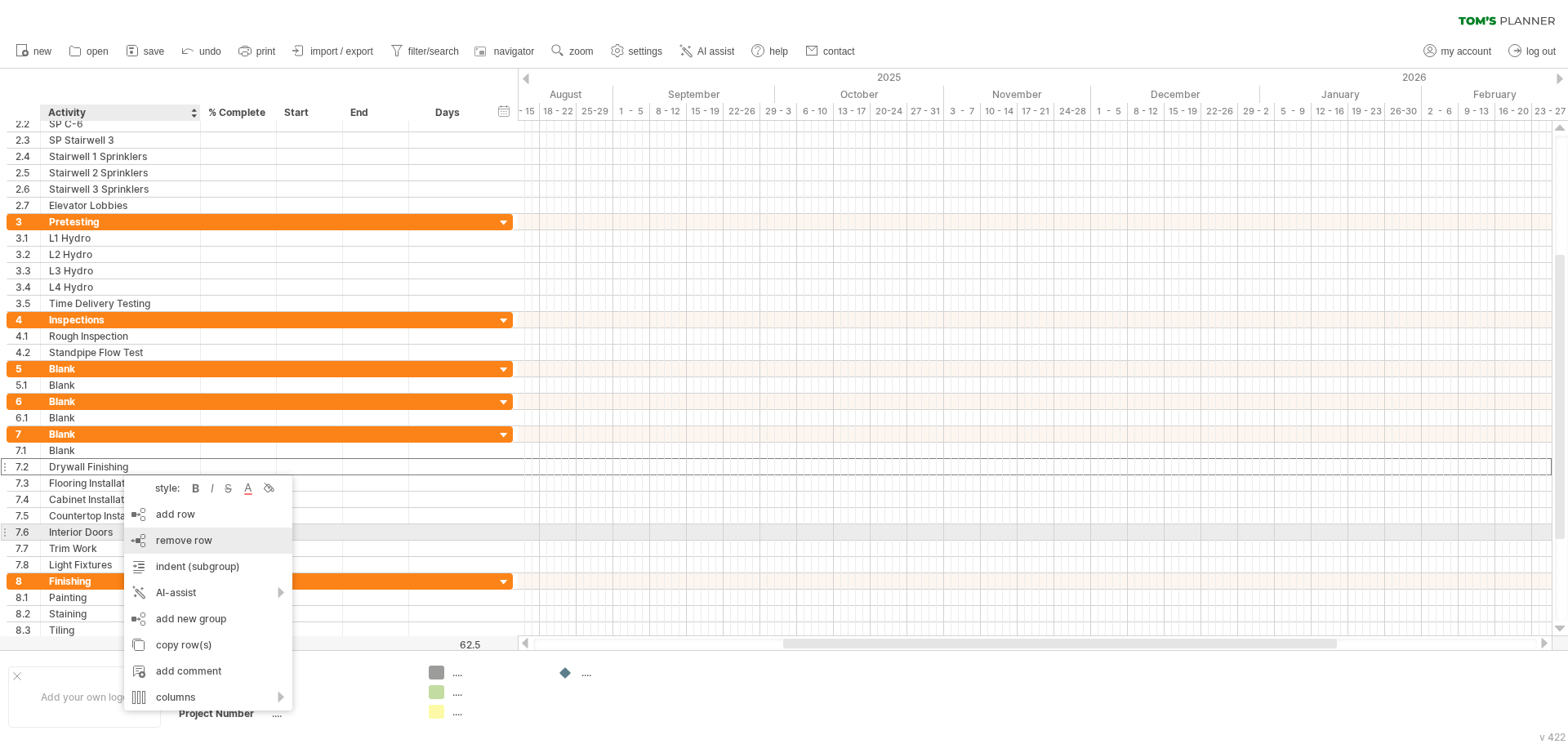
click at [178, 540] on span "remove row" at bounding box center [184, 540] width 57 height 12
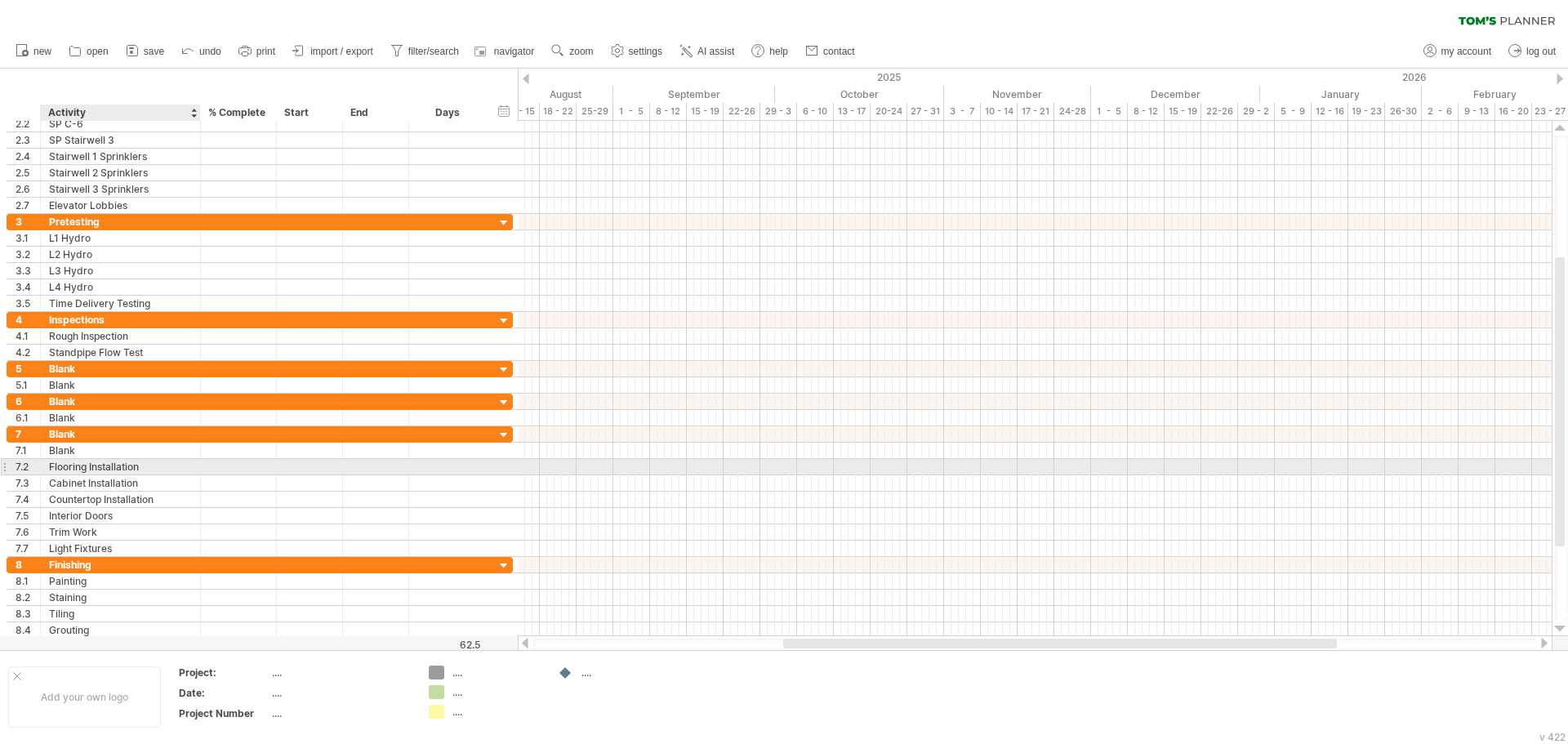
click at [119, 474] on div "Flooring Installation" at bounding box center [121, 466] width 143 height 16
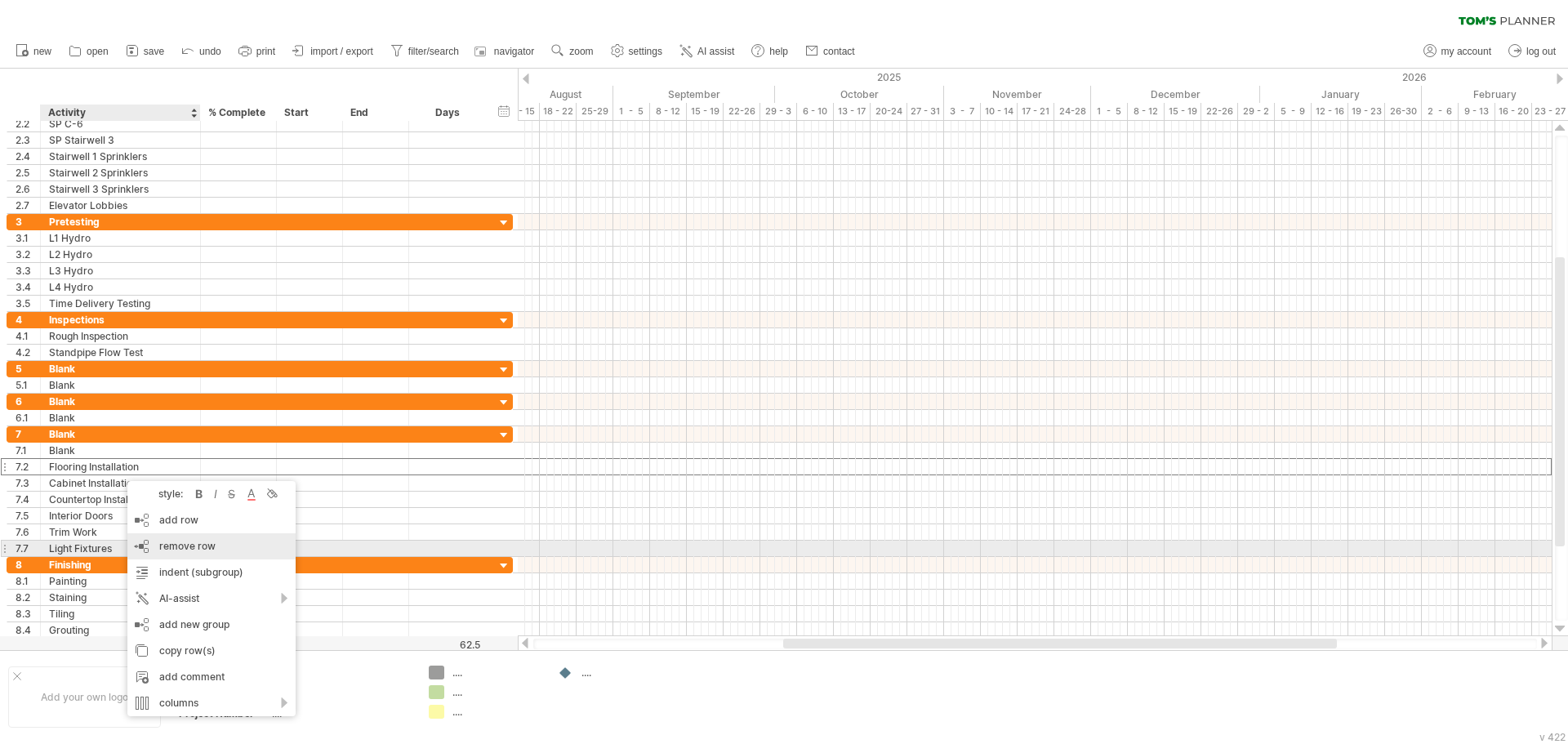
click at [186, 546] on span "remove row" at bounding box center [187, 546] width 57 height 12
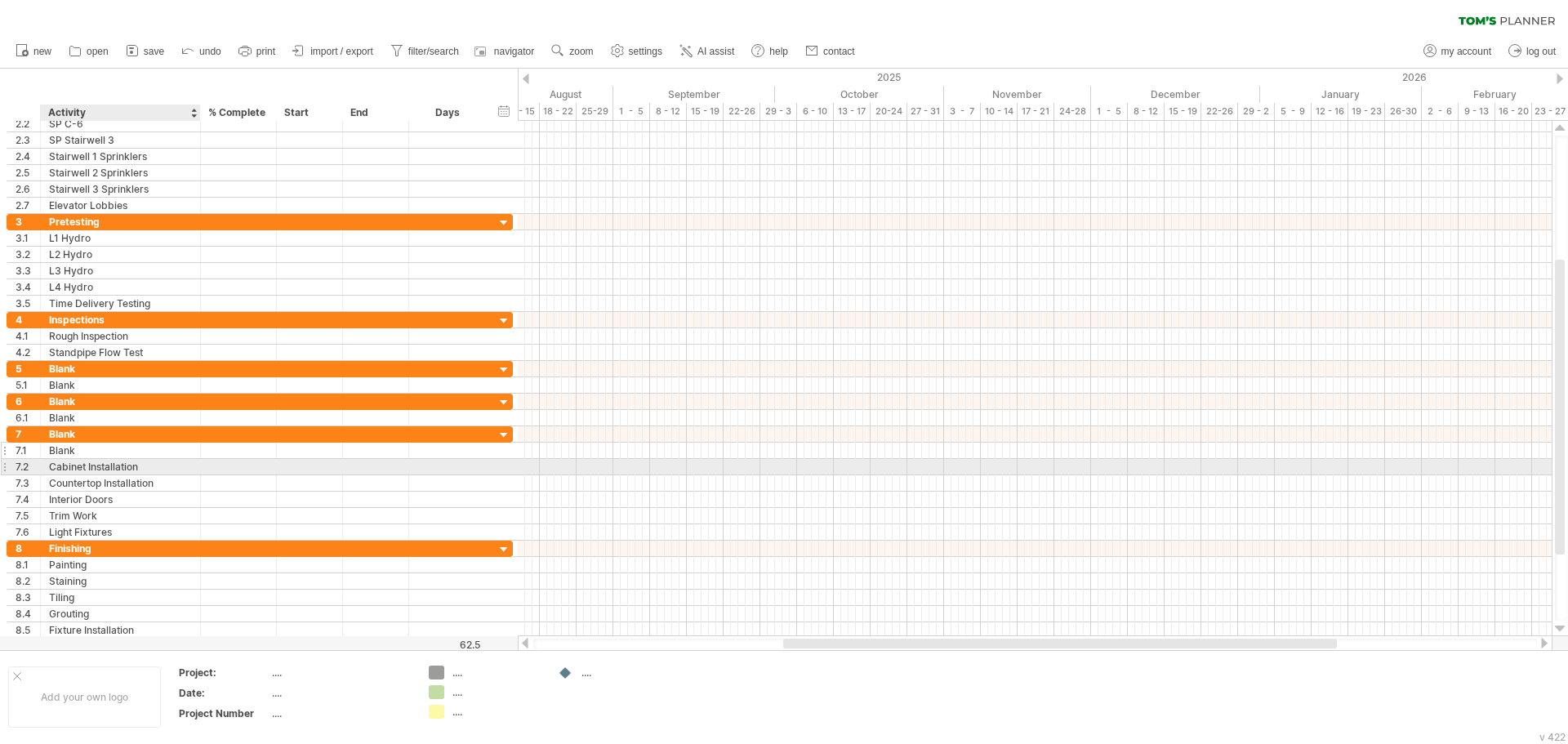
click at [107, 454] on div "Blank" at bounding box center [121, 450] width 143 height 16
click at [109, 464] on div "Cabinet Installation" at bounding box center [121, 466] width 143 height 16
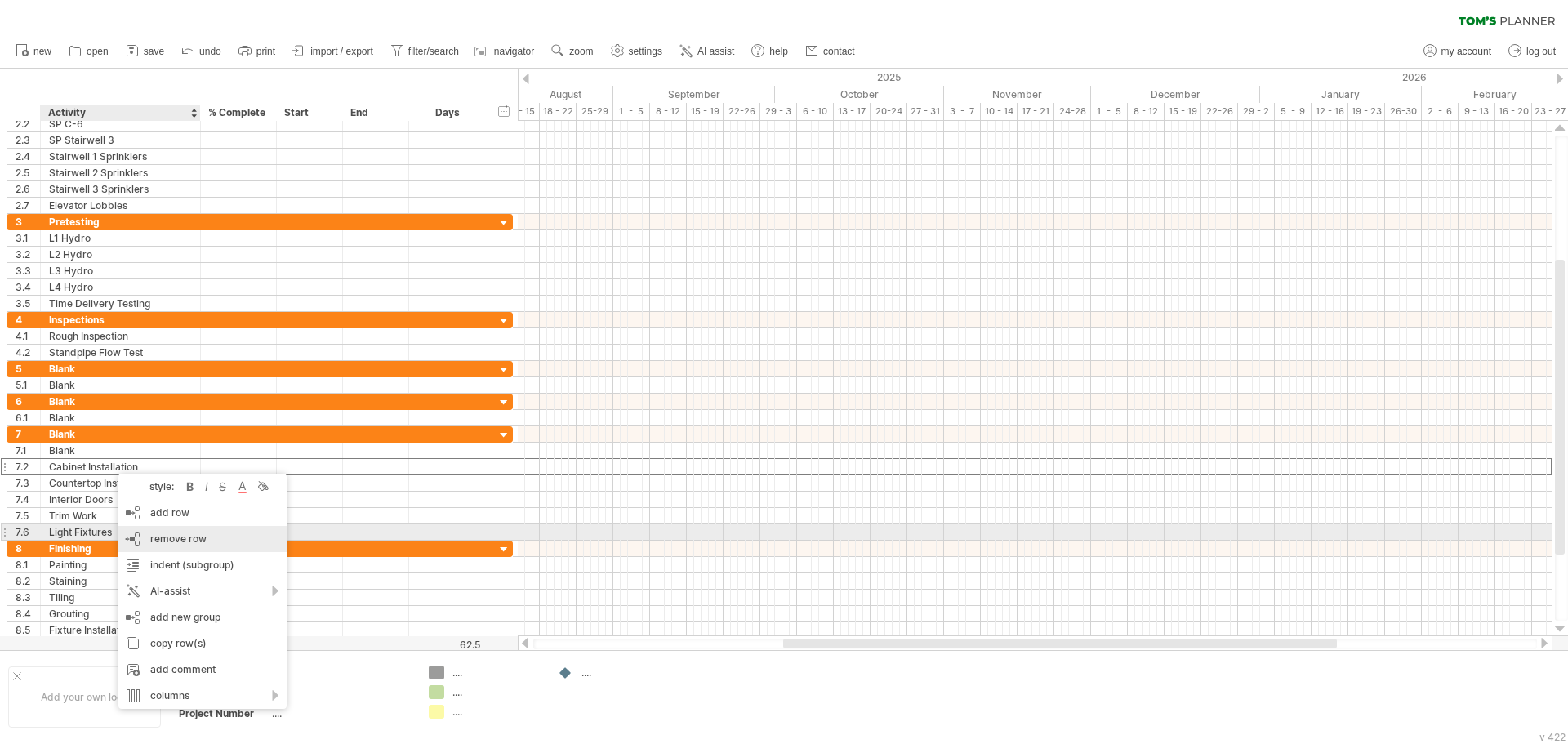
click at [179, 528] on div "remove row remove selected rows" at bounding box center [202, 538] width 168 height 26
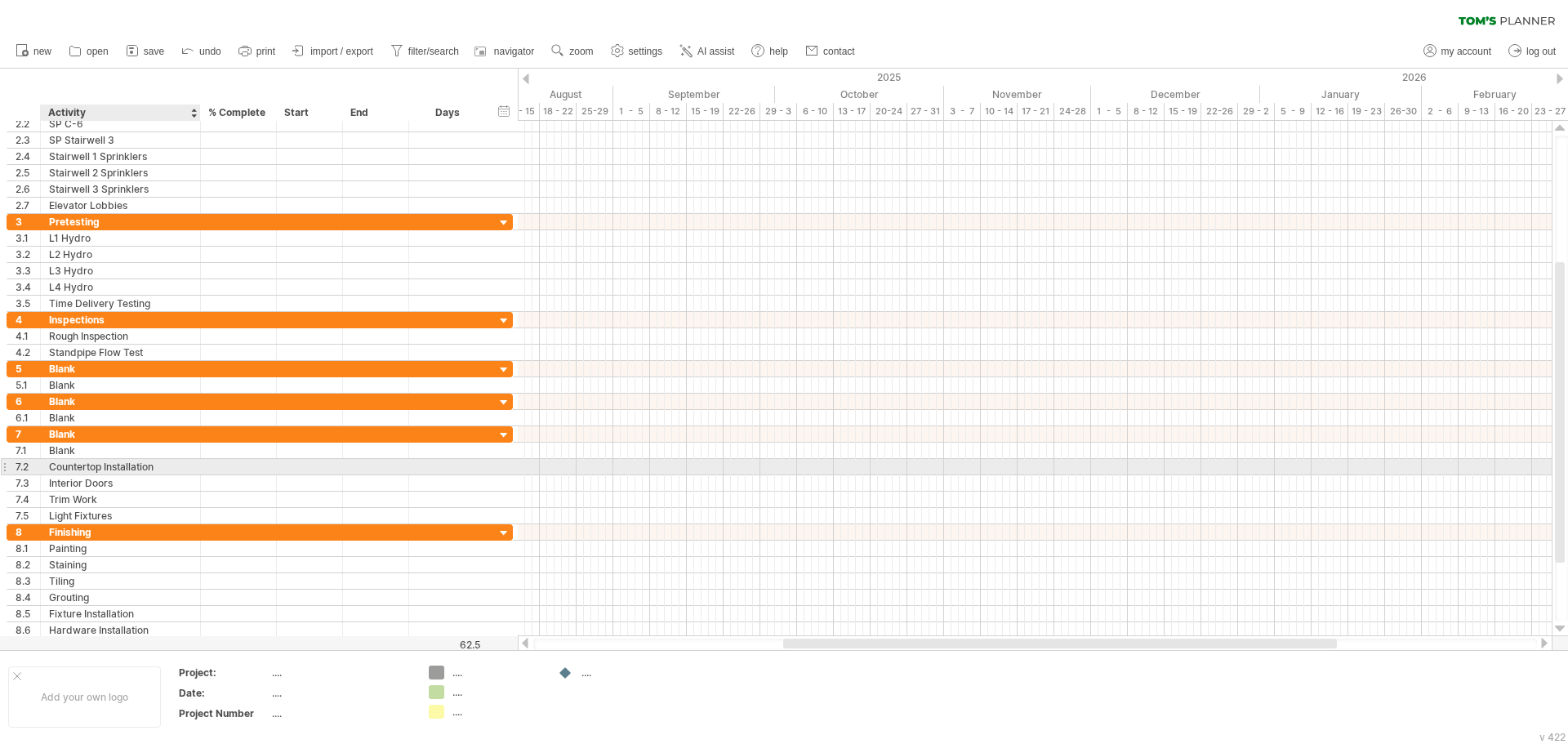
click at [117, 460] on div "Countertop Installation" at bounding box center [121, 466] width 143 height 16
drag, startPoint x: 117, startPoint y: 460, endPoint x: 129, endPoint y: 464, distance: 12.6
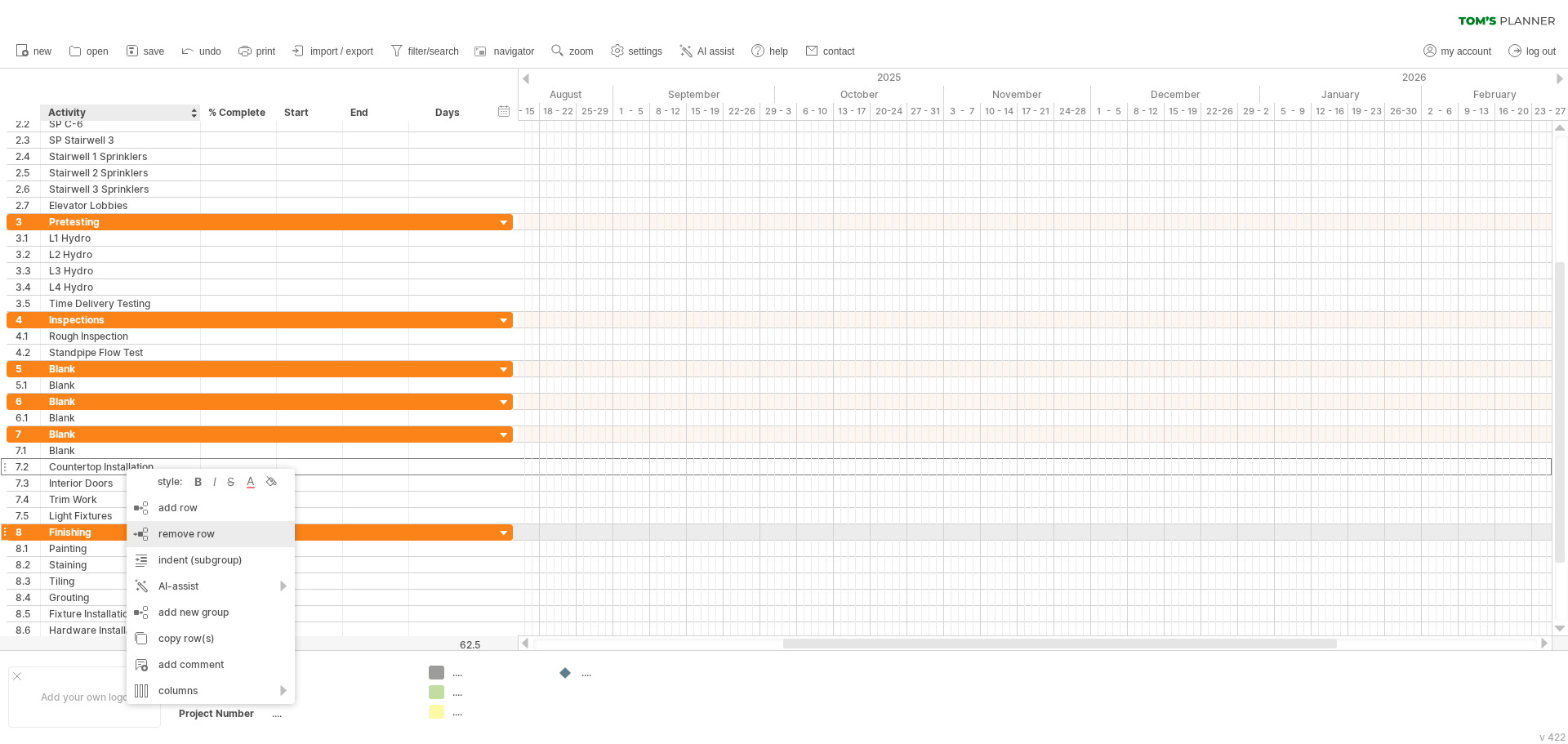
click at [207, 534] on span "remove row" at bounding box center [186, 533] width 57 height 12
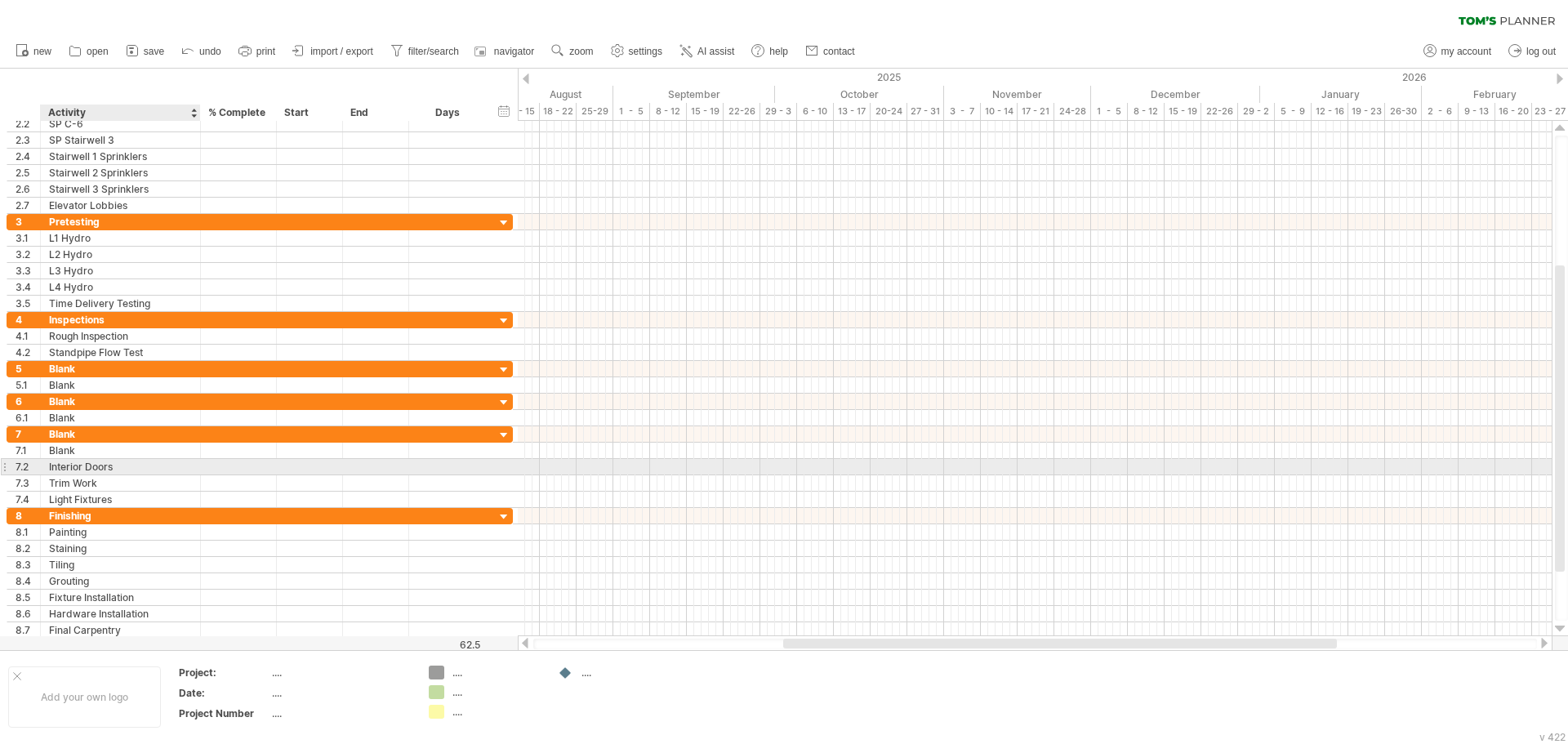
click at [108, 459] on div "Interior Doors" at bounding box center [121, 466] width 143 height 16
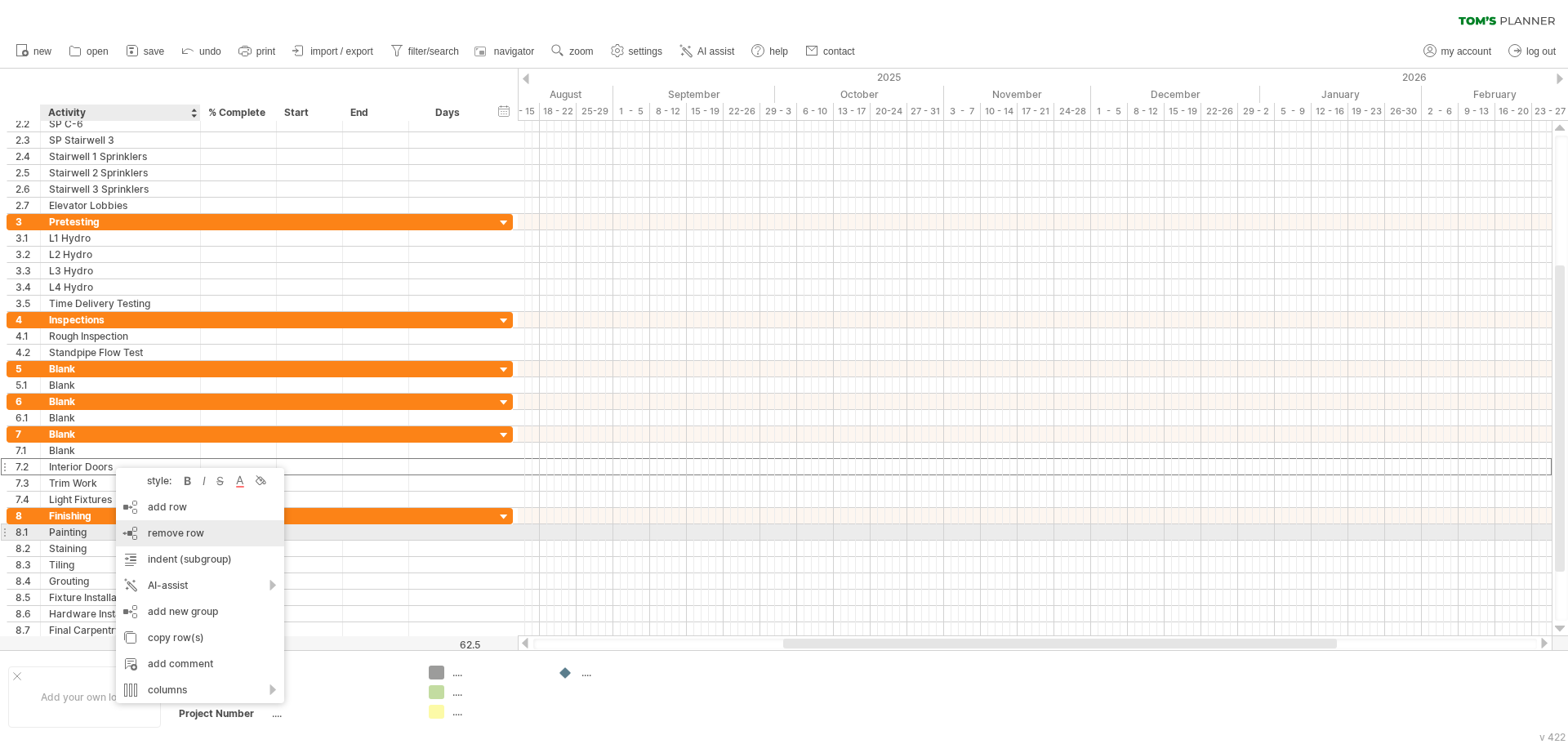
click at [196, 528] on span "remove row" at bounding box center [176, 533] width 57 height 12
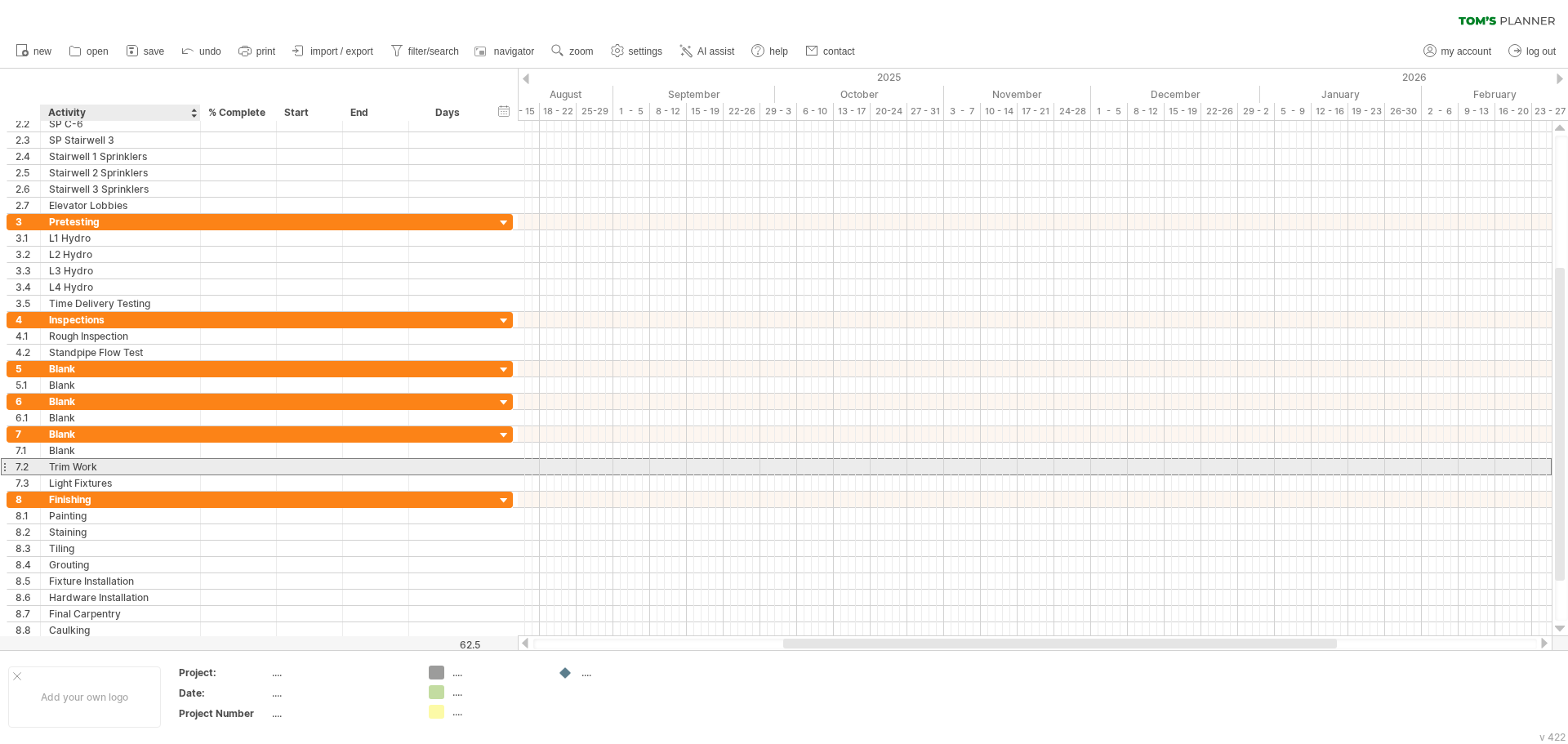
click at [104, 463] on div "Trim Work" at bounding box center [121, 466] width 143 height 16
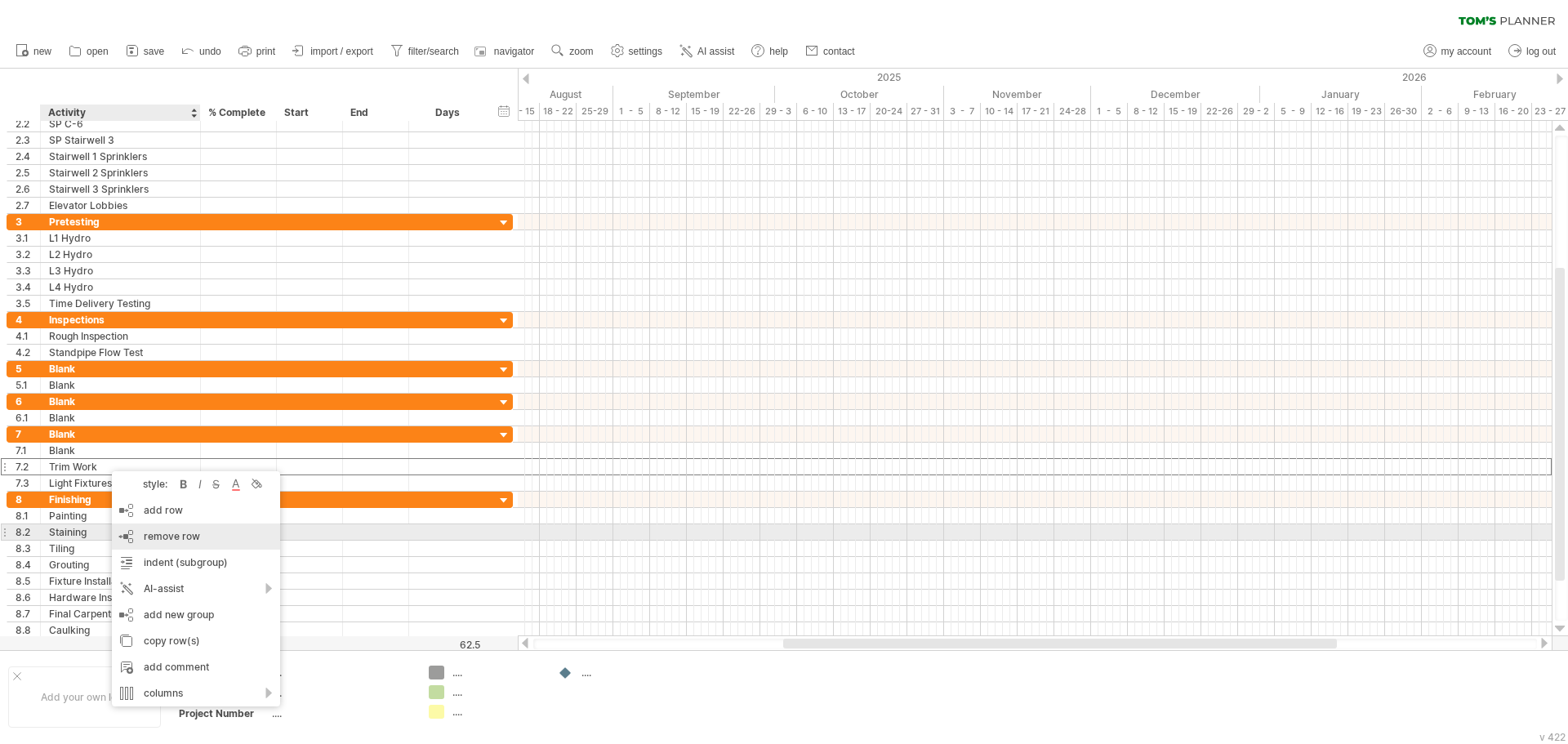
click at [191, 529] on div "remove row remove selected rows" at bounding box center [196, 536] width 168 height 26
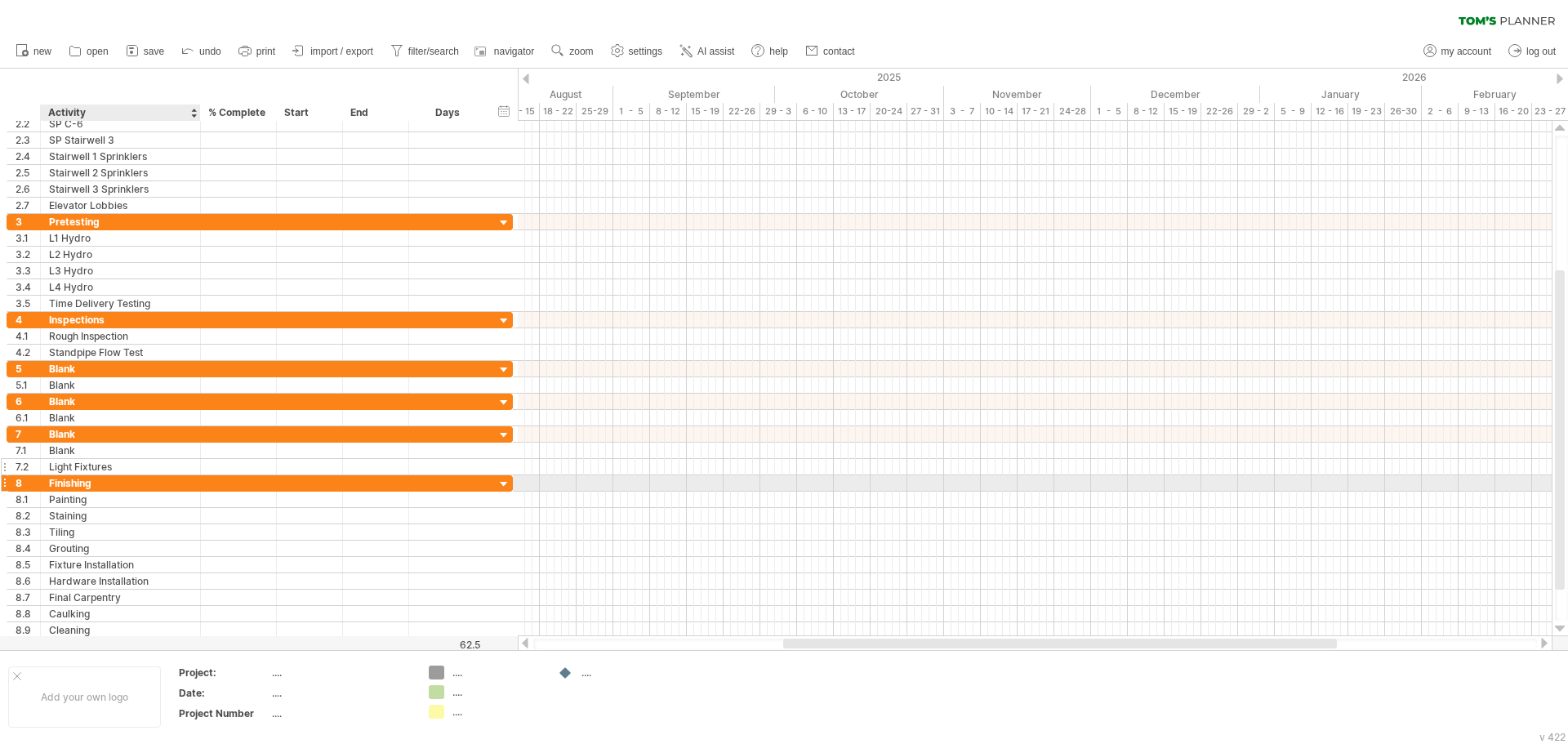
click at [108, 469] on div "Light Fixtures" at bounding box center [121, 466] width 143 height 16
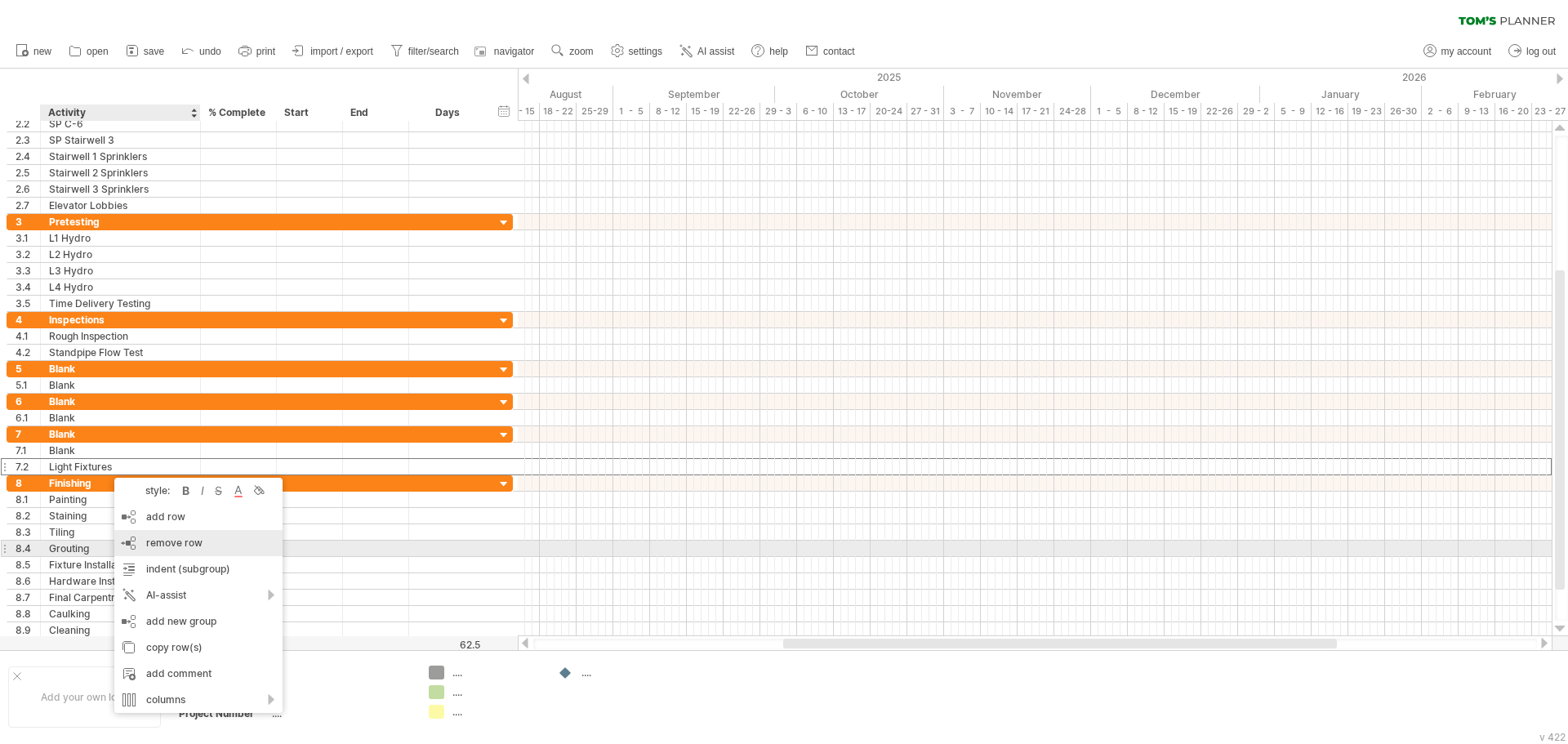
click at [201, 544] on div "remove row remove selected rows" at bounding box center [198, 543] width 168 height 26
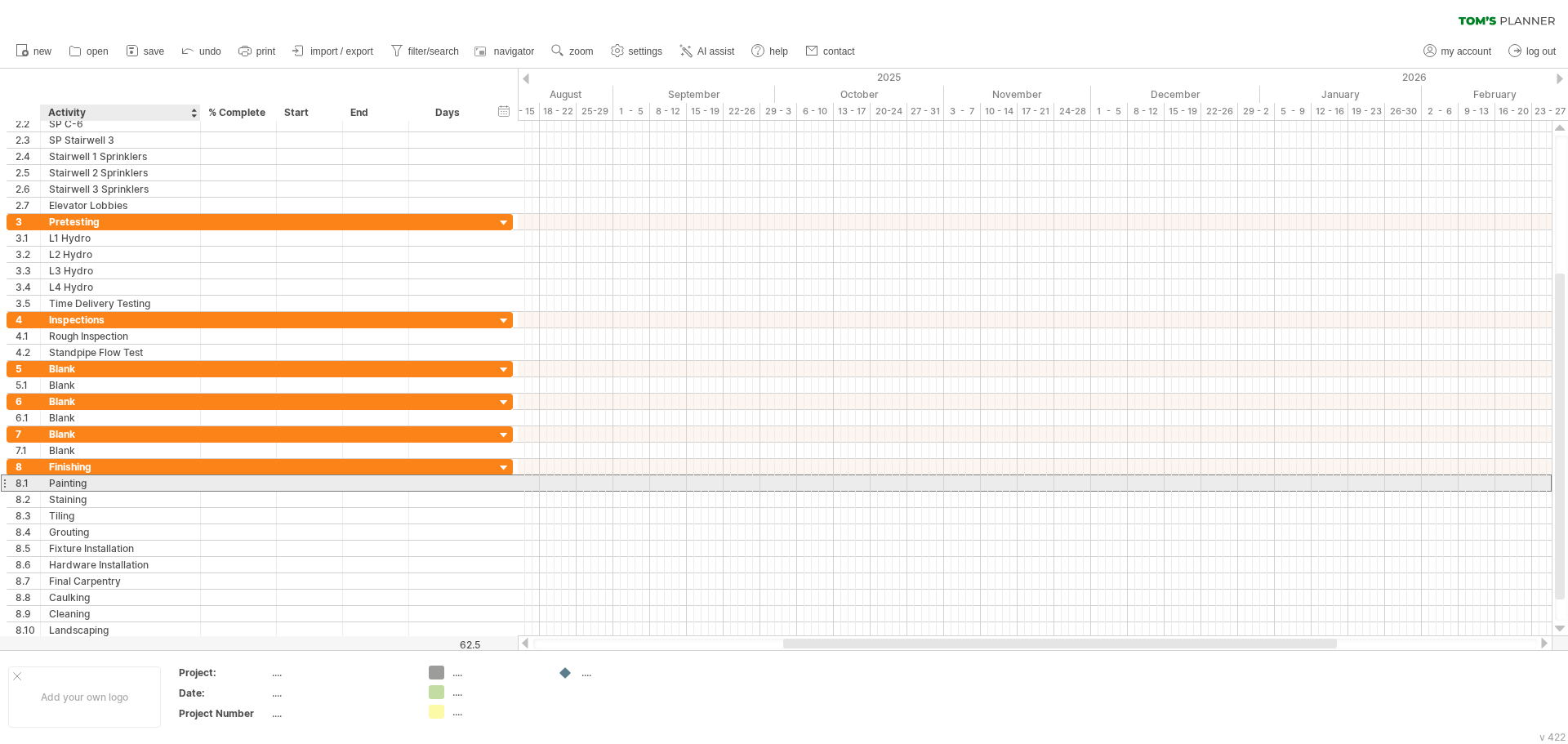
click at [96, 476] on div "Painting" at bounding box center [121, 483] width 143 height 16
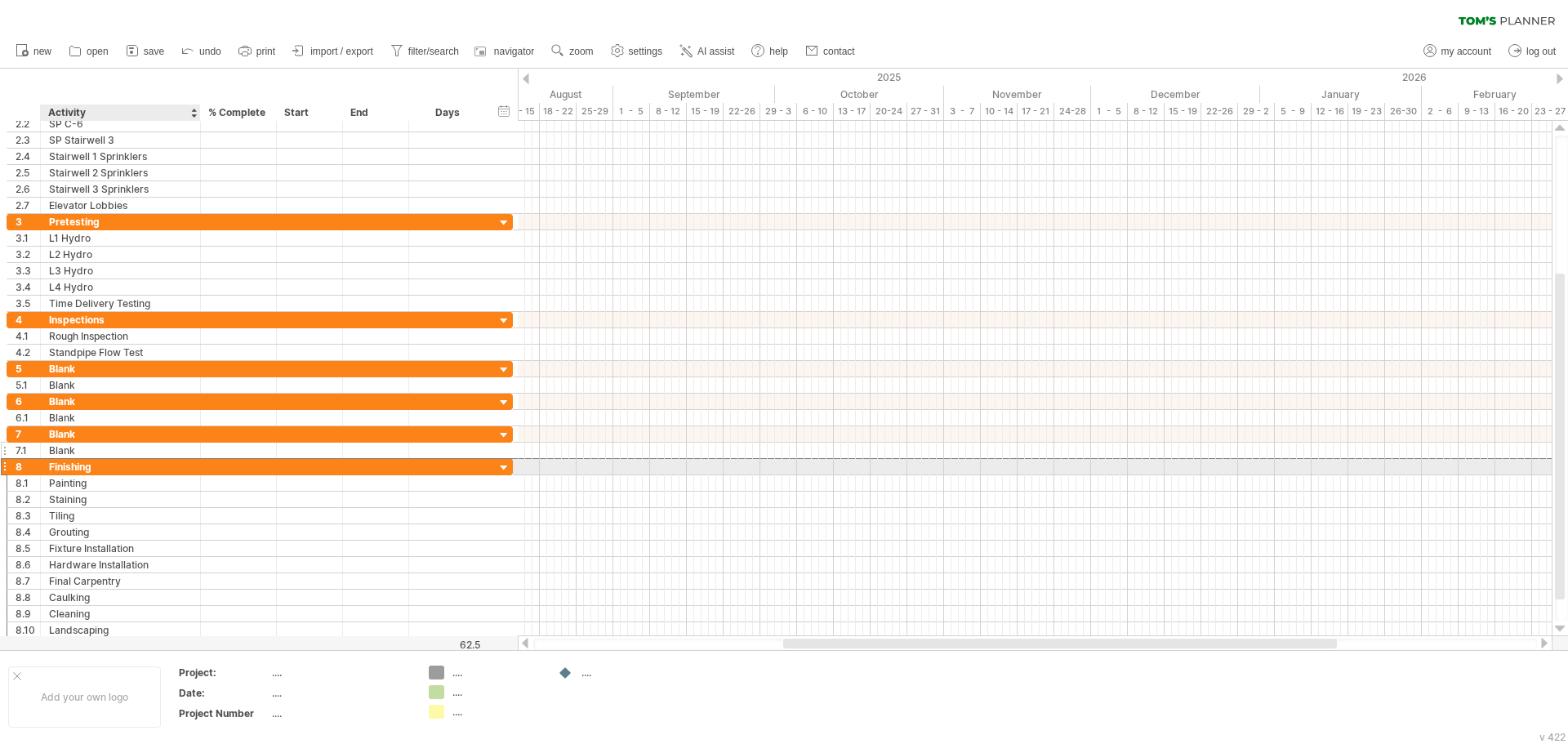
drag, startPoint x: 107, startPoint y: 465, endPoint x: 2, endPoint y: 452, distance: 105.8
click at [94, 459] on div "Finishing" at bounding box center [121, 466] width 143 height 16
click at [94, 459] on input "*********" at bounding box center [121, 466] width 143 height 16
drag, startPoint x: 100, startPoint y: 459, endPoint x: 47, endPoint y: 462, distance: 53.1
click at [47, 462] on div "********* Finishing" at bounding box center [121, 466] width 160 height 16
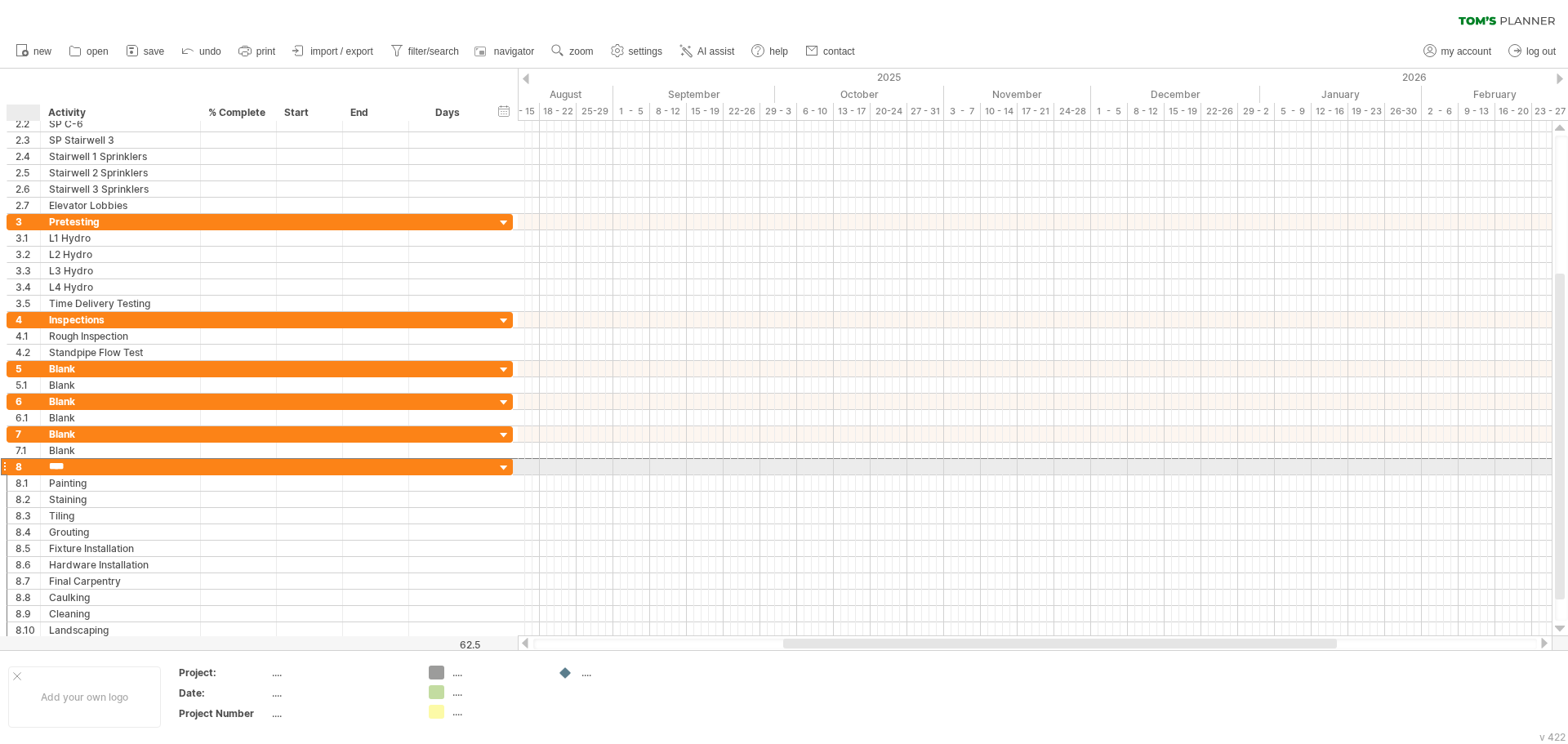
type input "*****"
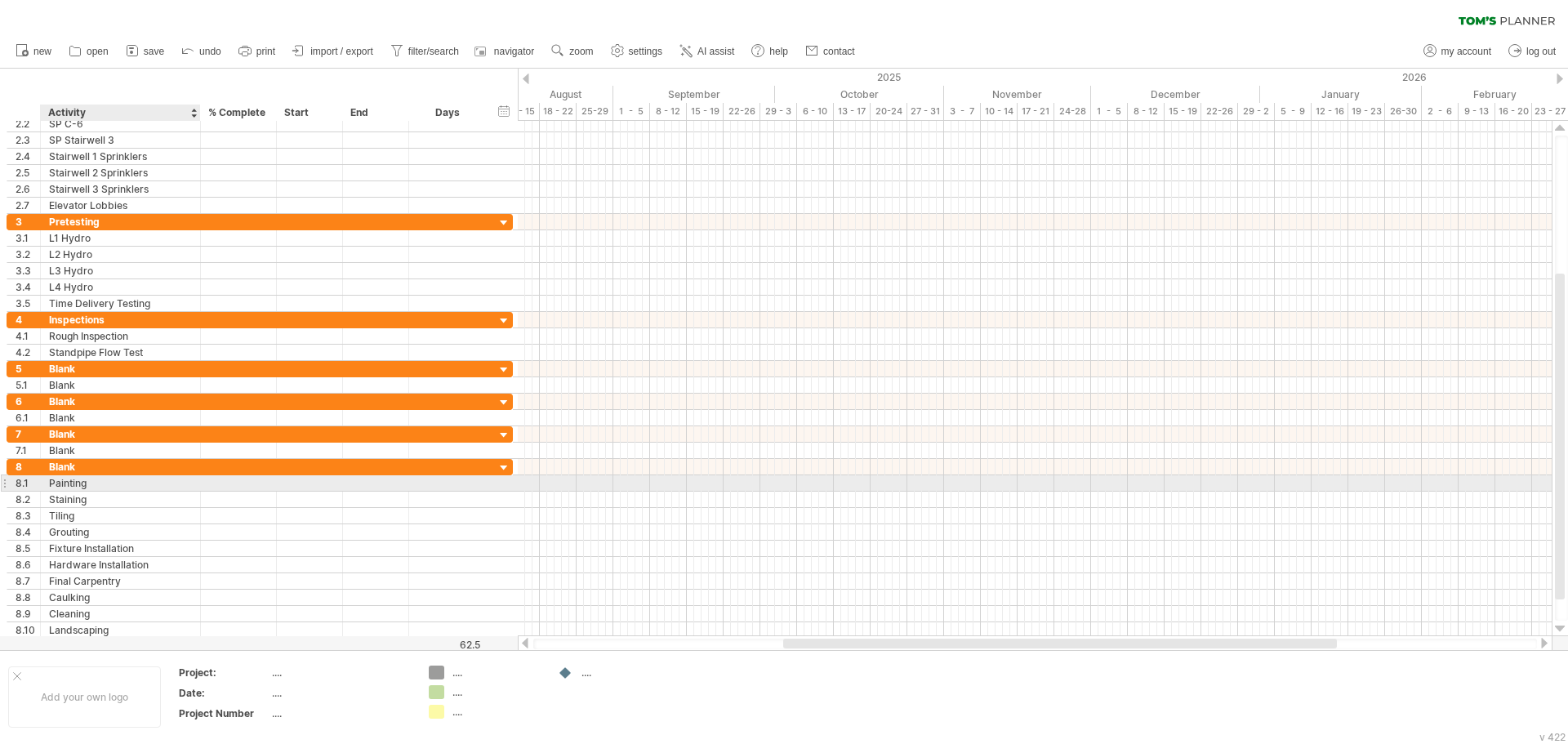
click at [93, 484] on div "Painting" at bounding box center [121, 483] width 143 height 16
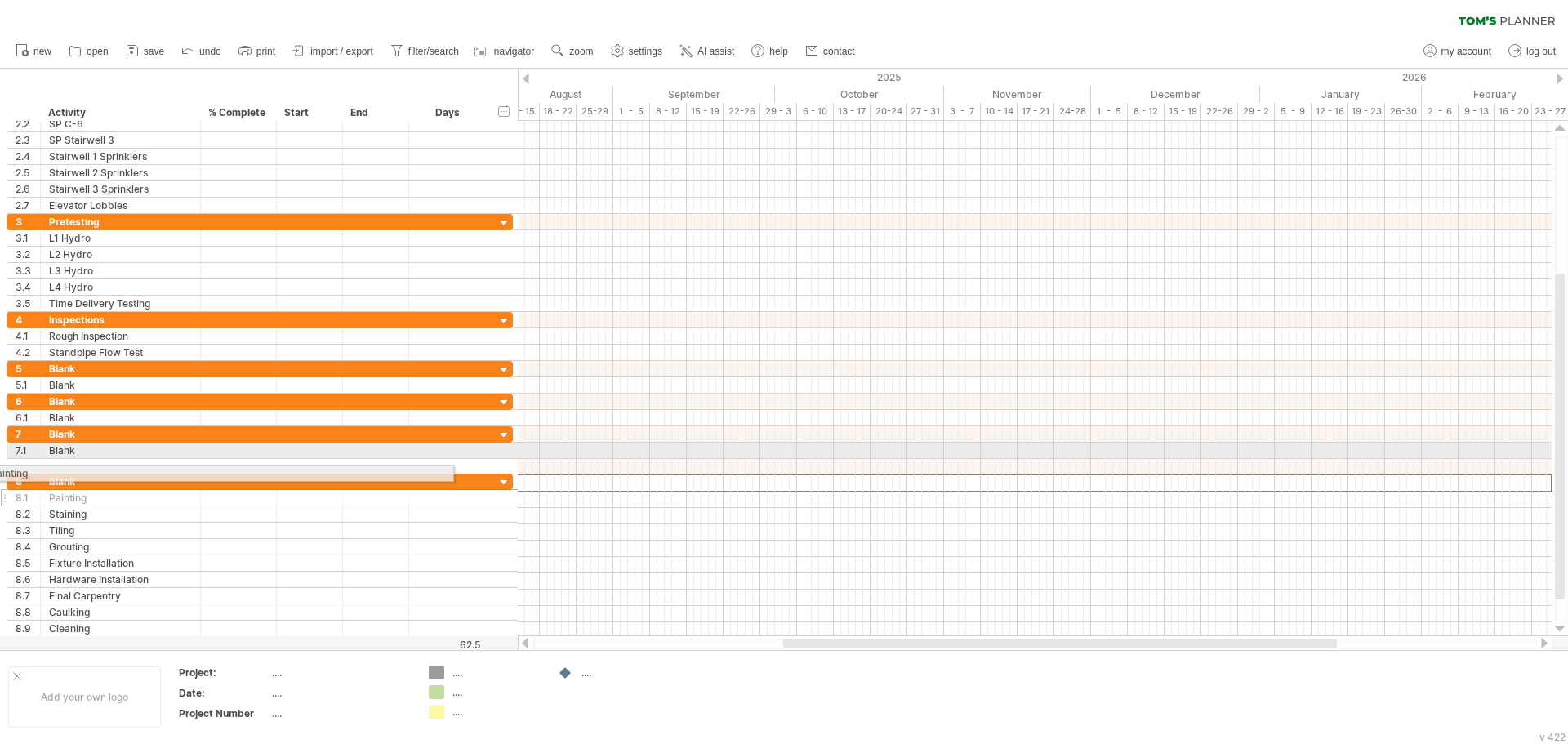
drag, startPoint x: 8, startPoint y: 470, endPoint x: -7, endPoint y: 469, distance: 15.0
click at [0, 469] on html "progress(100%) Trying to reach [DOMAIN_NAME] Connected again... 0% clear filter…" at bounding box center [784, 374] width 1568 height 747
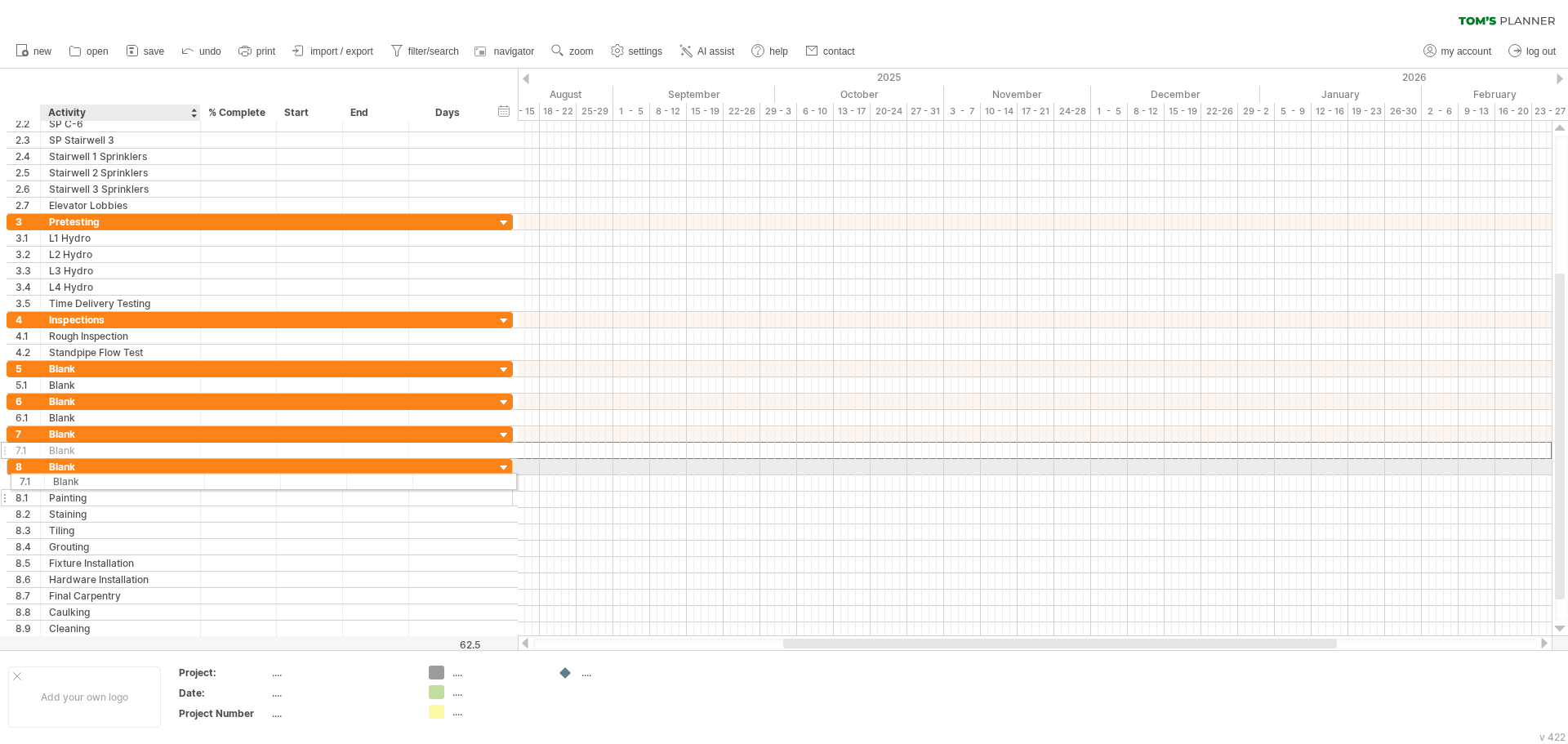
drag, startPoint x: 70, startPoint y: 453, endPoint x: 69, endPoint y: 479, distance: 26.0
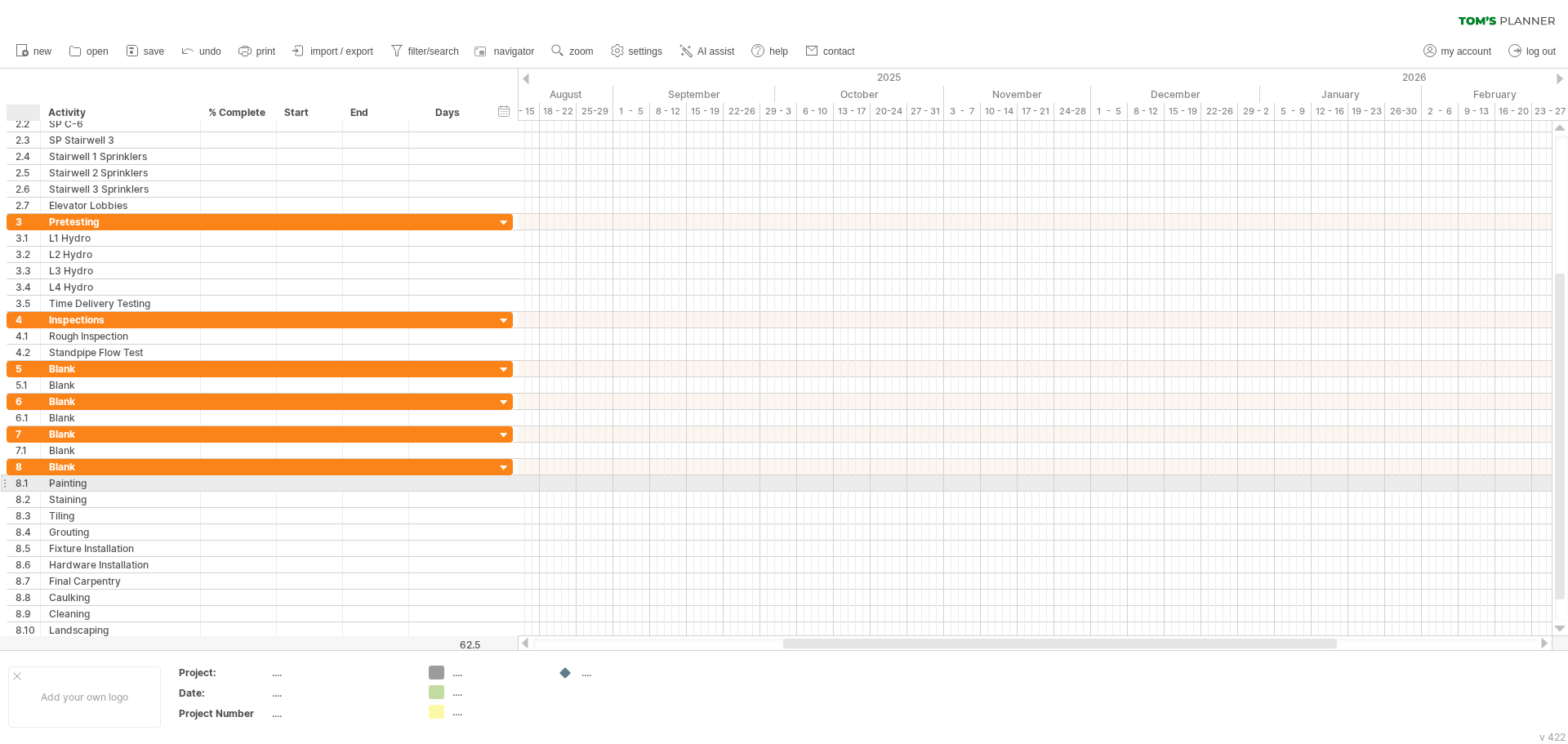
click at [49, 481] on div "Painting" at bounding box center [121, 483] width 143 height 16
drag, startPoint x: 90, startPoint y: 482, endPoint x: 12, endPoint y: 477, distance: 78.2
click at [12, 477] on div "8.1 ******** Painting" at bounding box center [260, 483] width 506 height 17
type input "*****"
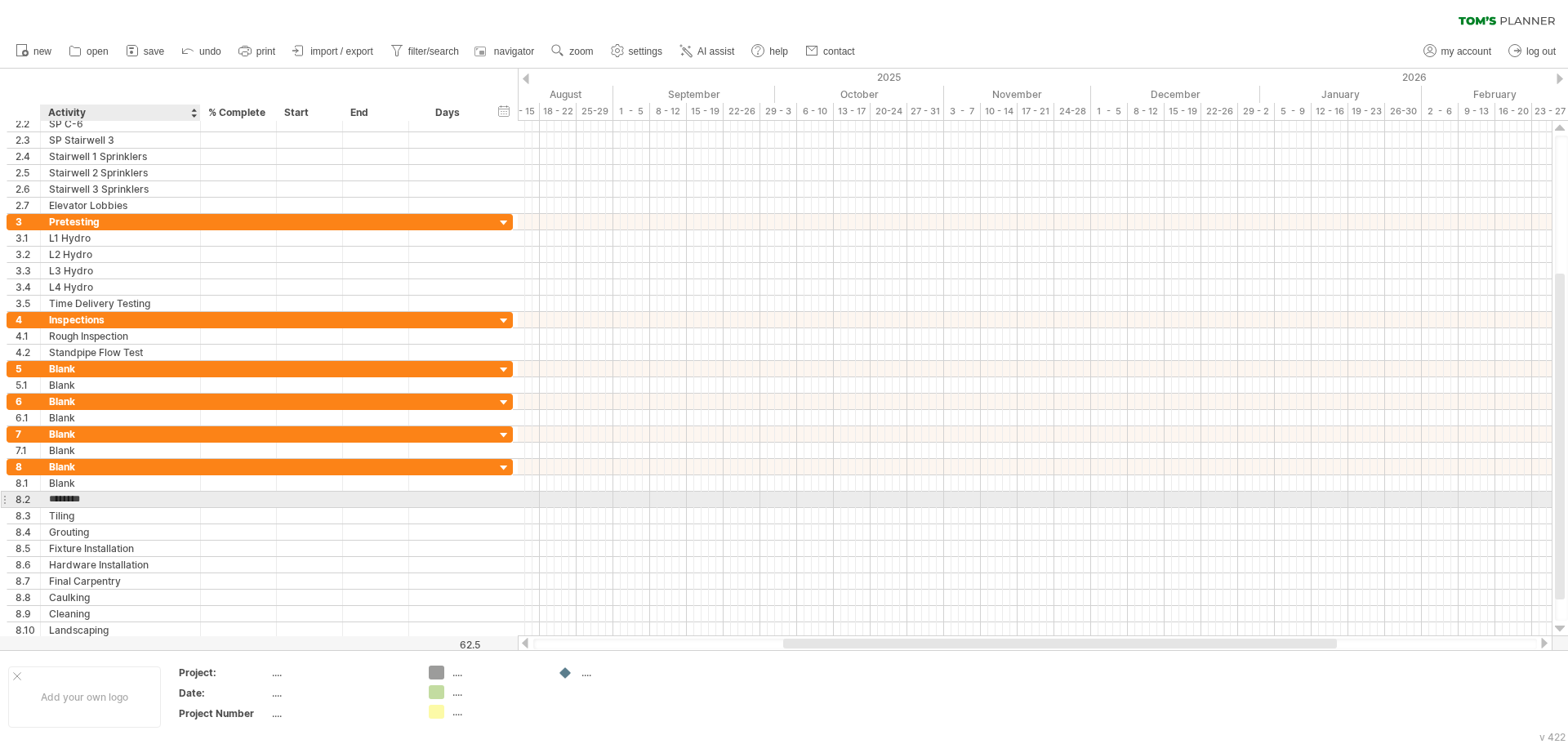
click at [70, 502] on input "********" at bounding box center [121, 499] width 143 height 16
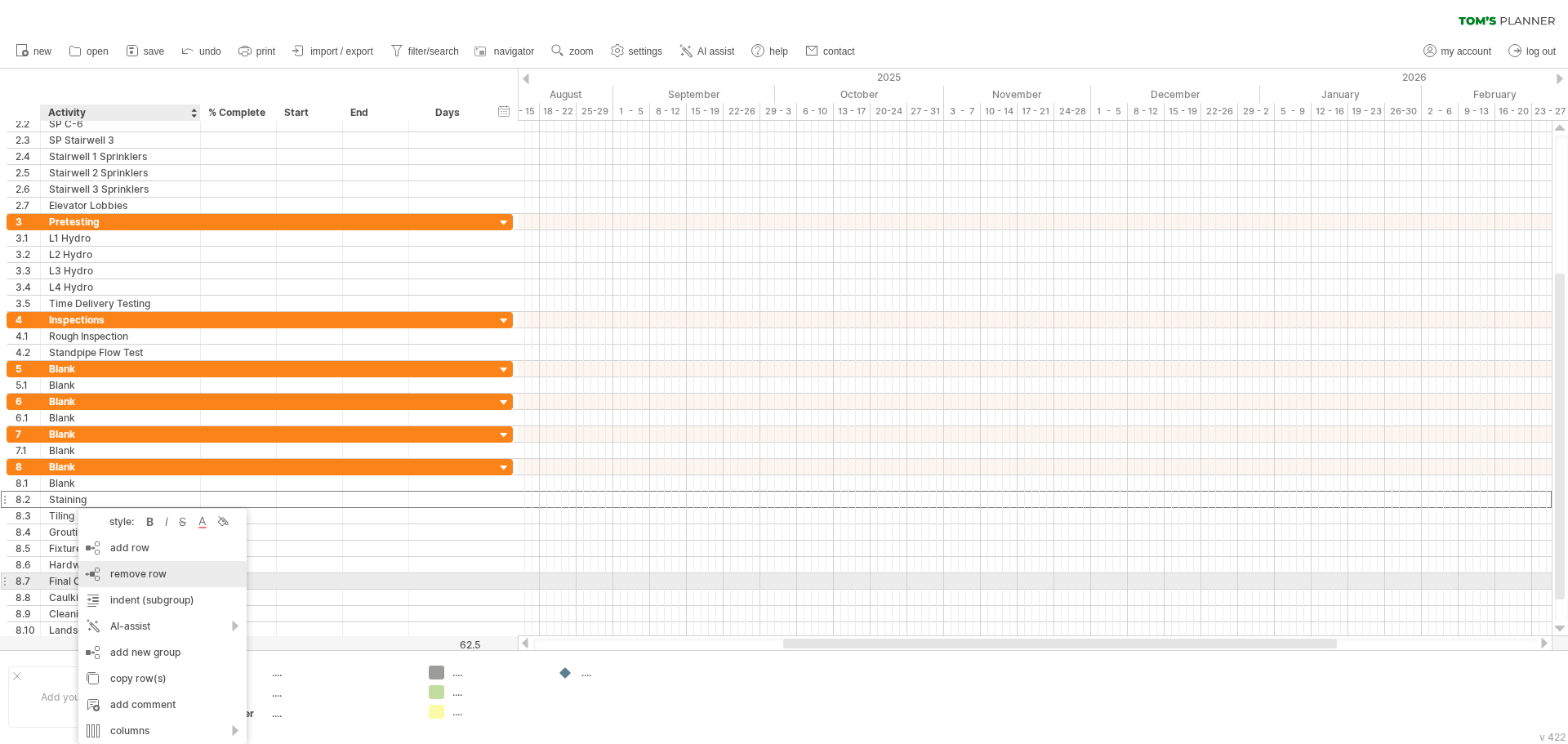
click at [152, 578] on span "remove row" at bounding box center [138, 573] width 57 height 12
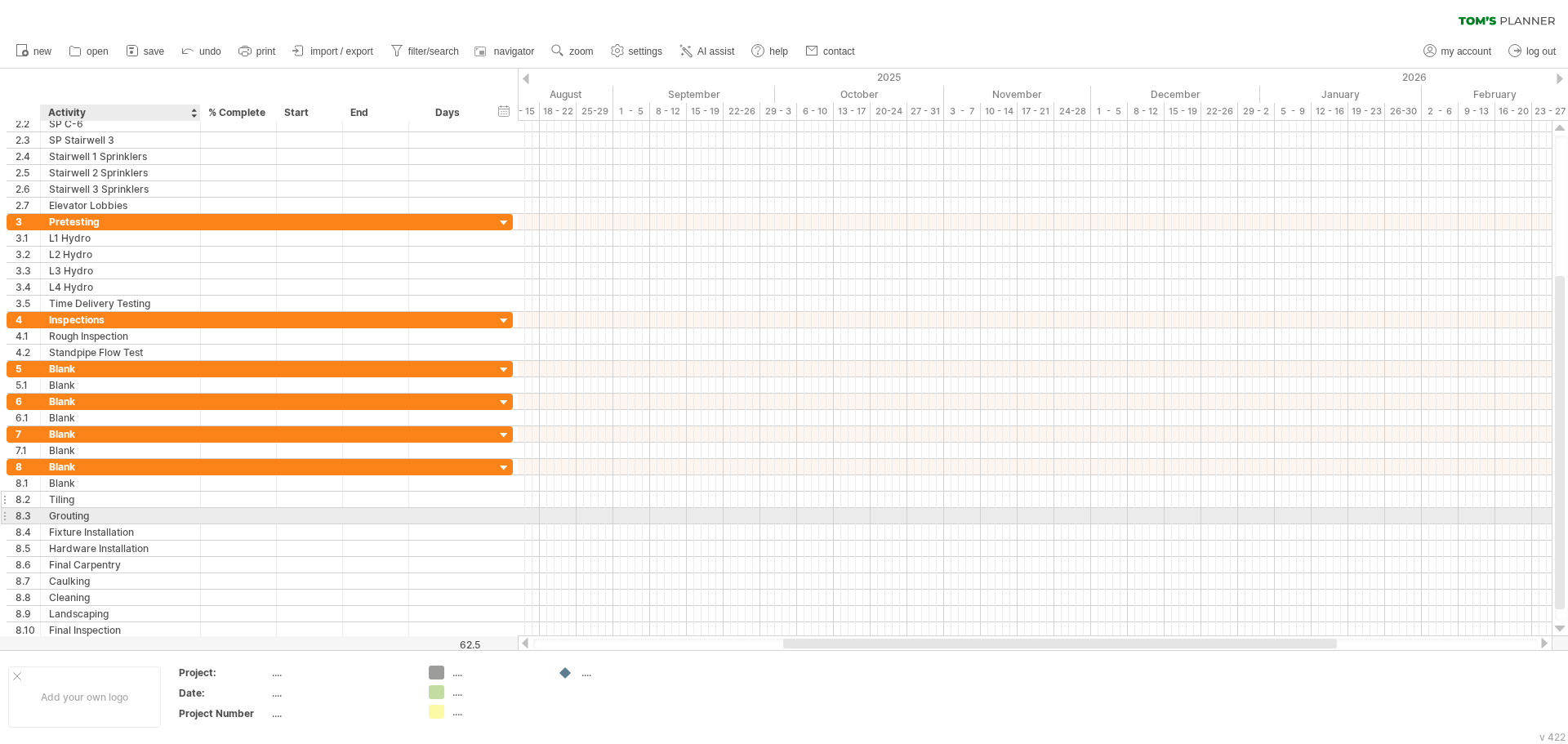
click at [98, 506] on div "Tiling" at bounding box center [121, 499] width 143 height 16
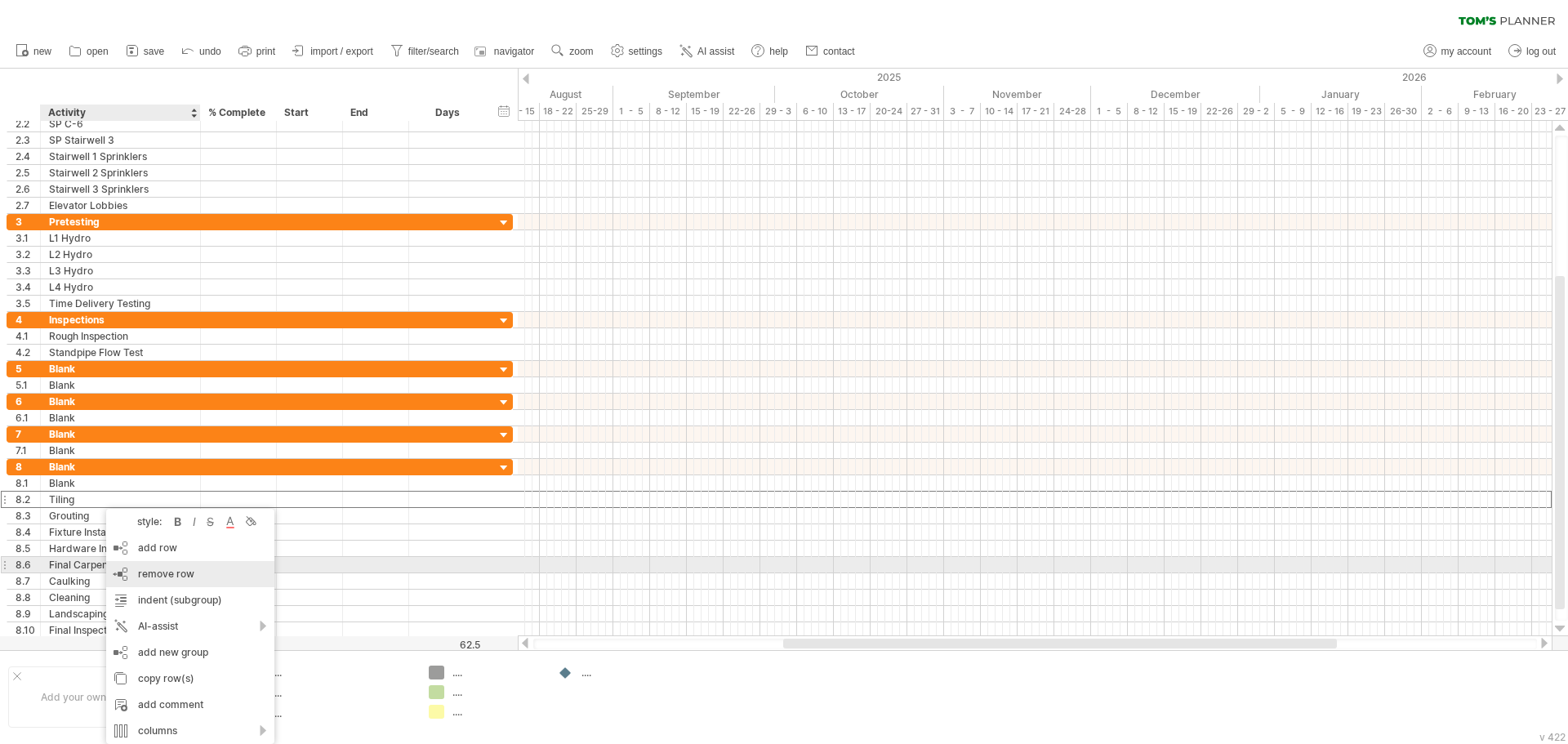
click at [153, 572] on span "remove row" at bounding box center [166, 573] width 57 height 12
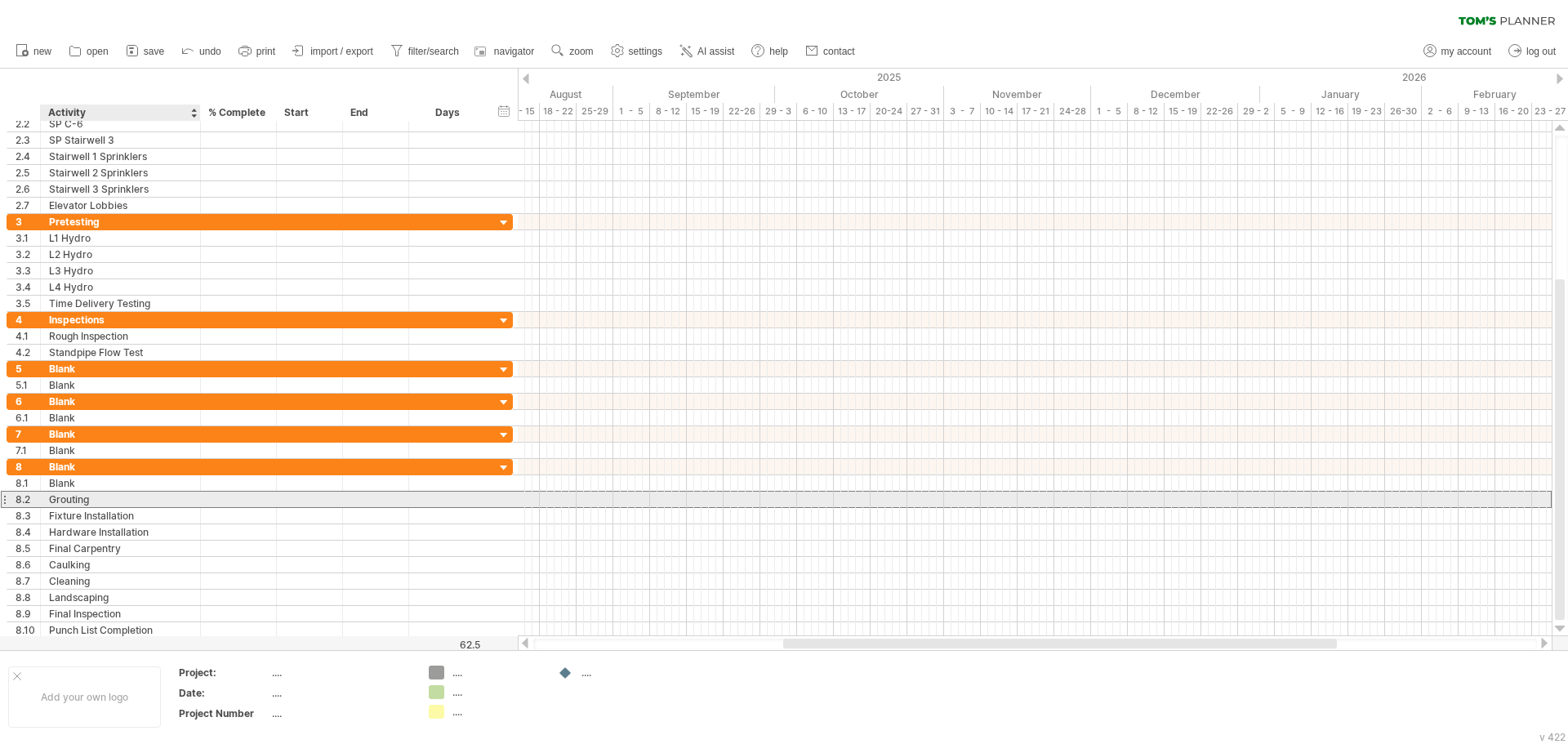
click at [75, 499] on div "Grouting" at bounding box center [121, 499] width 143 height 16
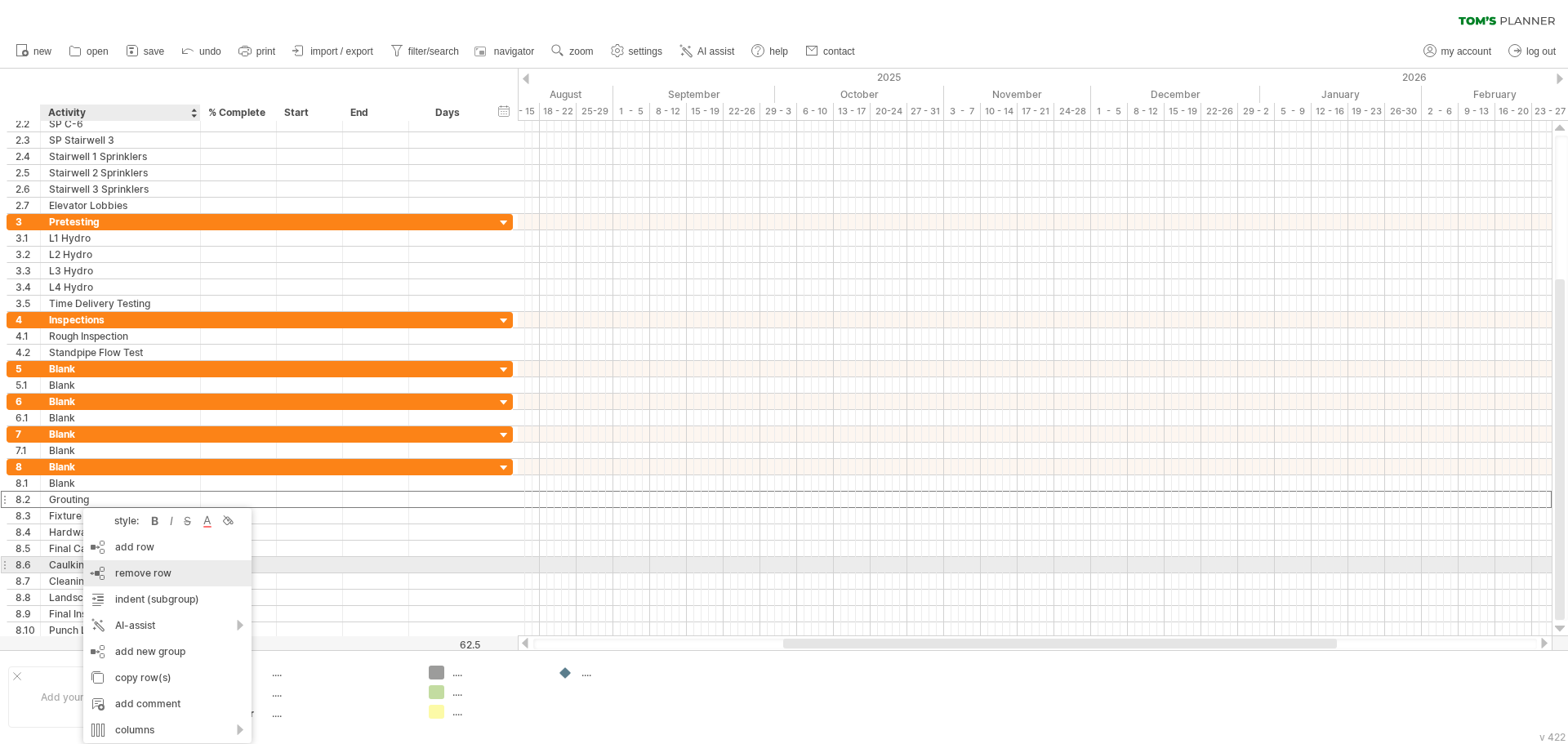
click at [162, 567] on span "remove row" at bounding box center [143, 573] width 57 height 12
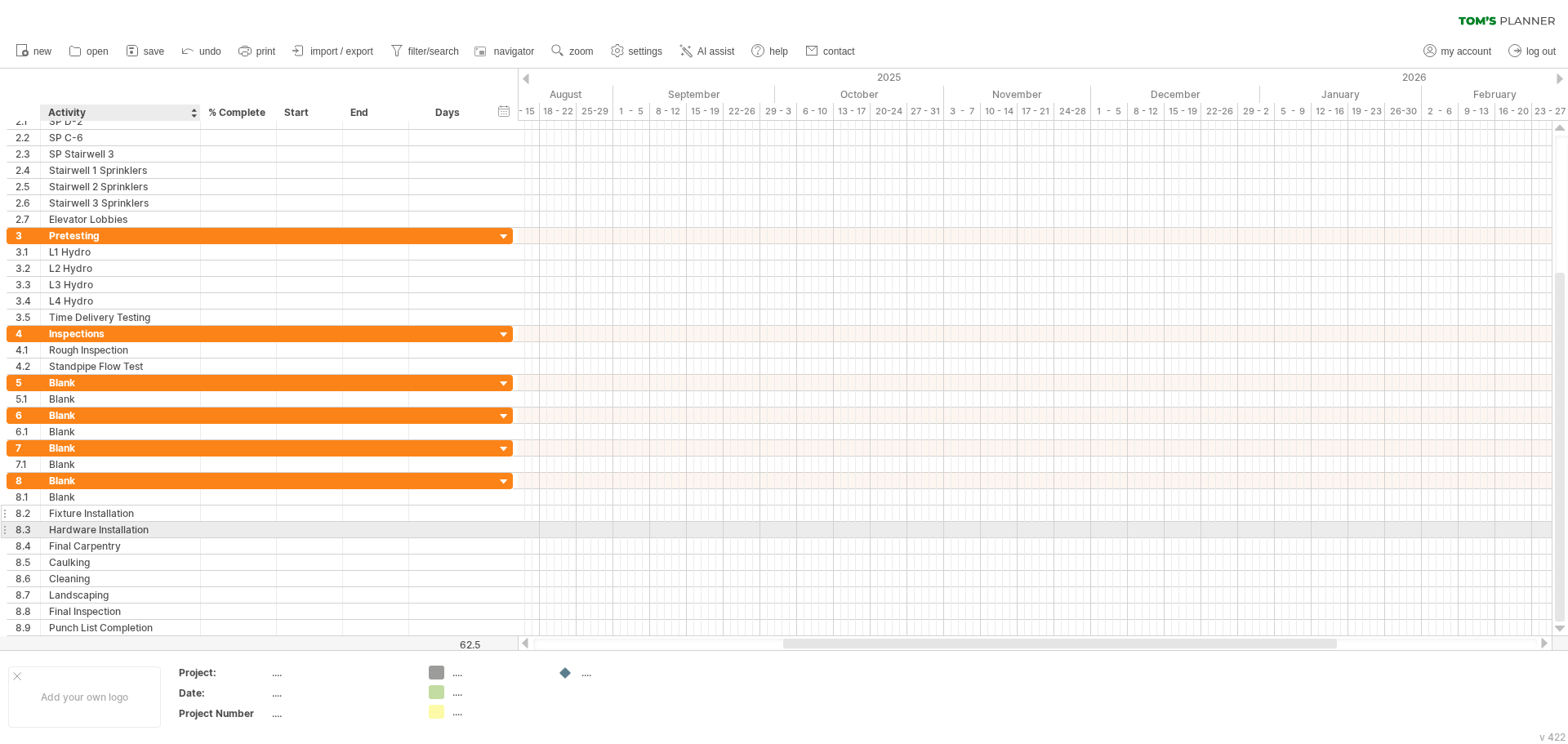
click at [106, 514] on div "Fixture Installation" at bounding box center [121, 513] width 143 height 16
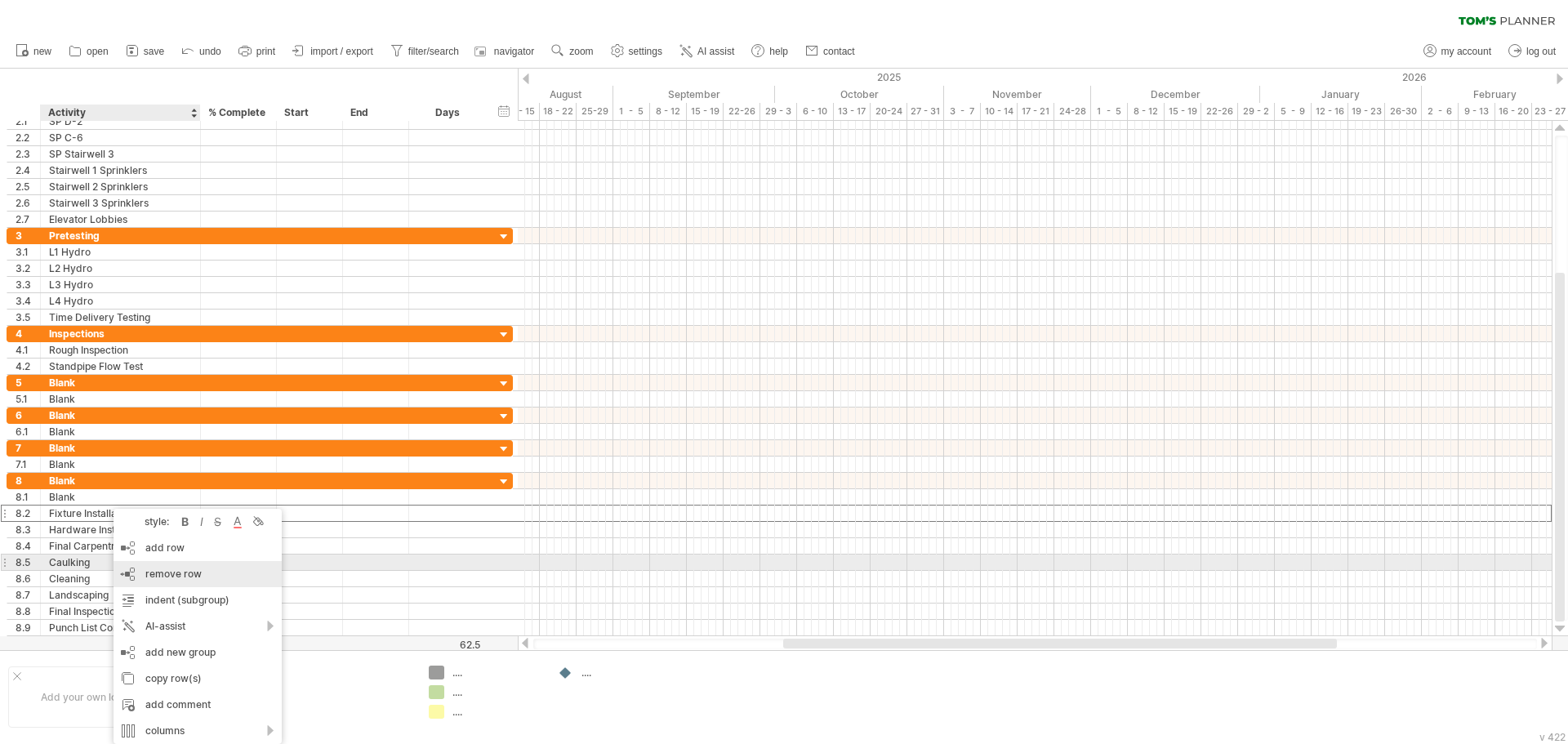
click at [178, 570] on span "remove row" at bounding box center [174, 573] width 57 height 12
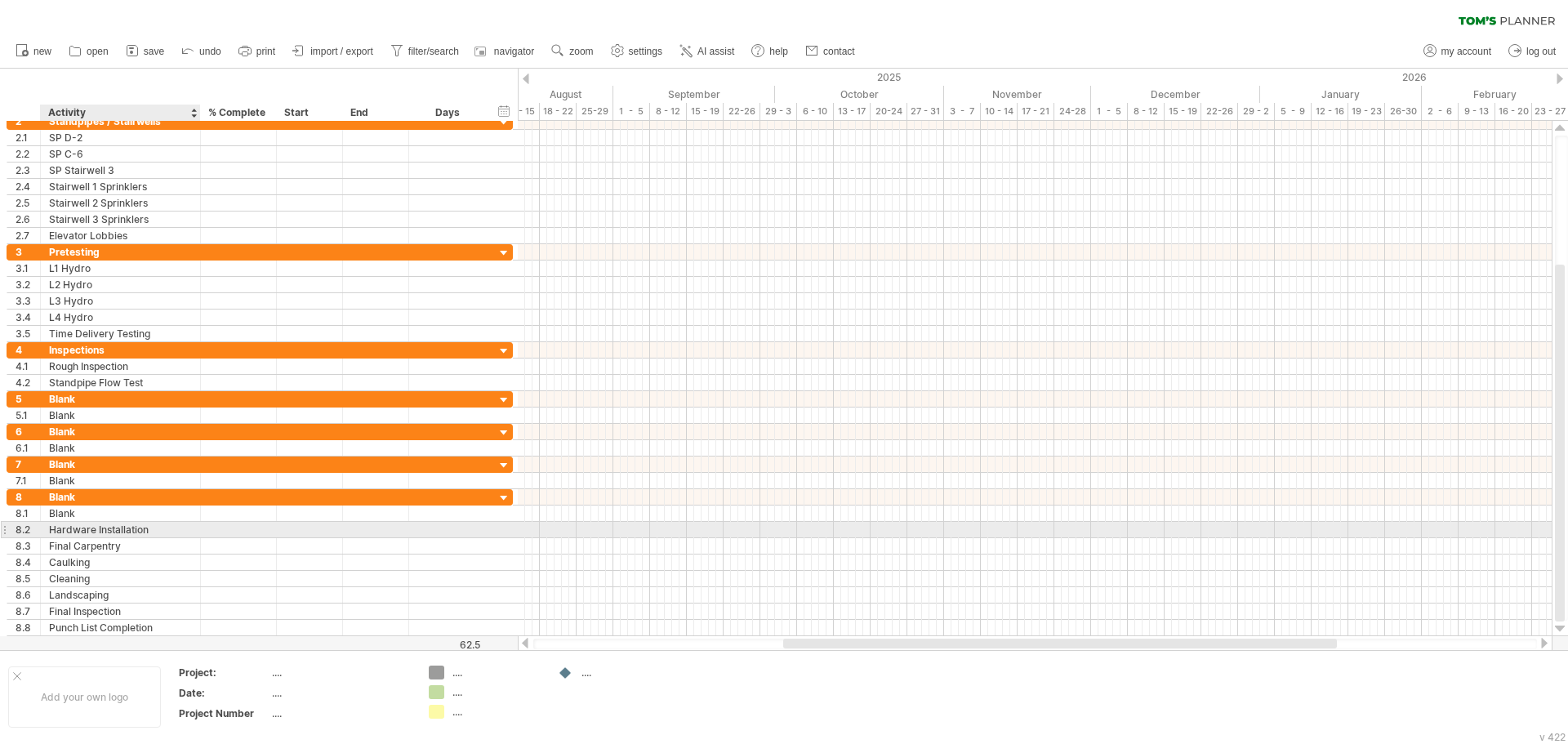
click at [113, 528] on div "Hardware Installation" at bounding box center [121, 529] width 143 height 16
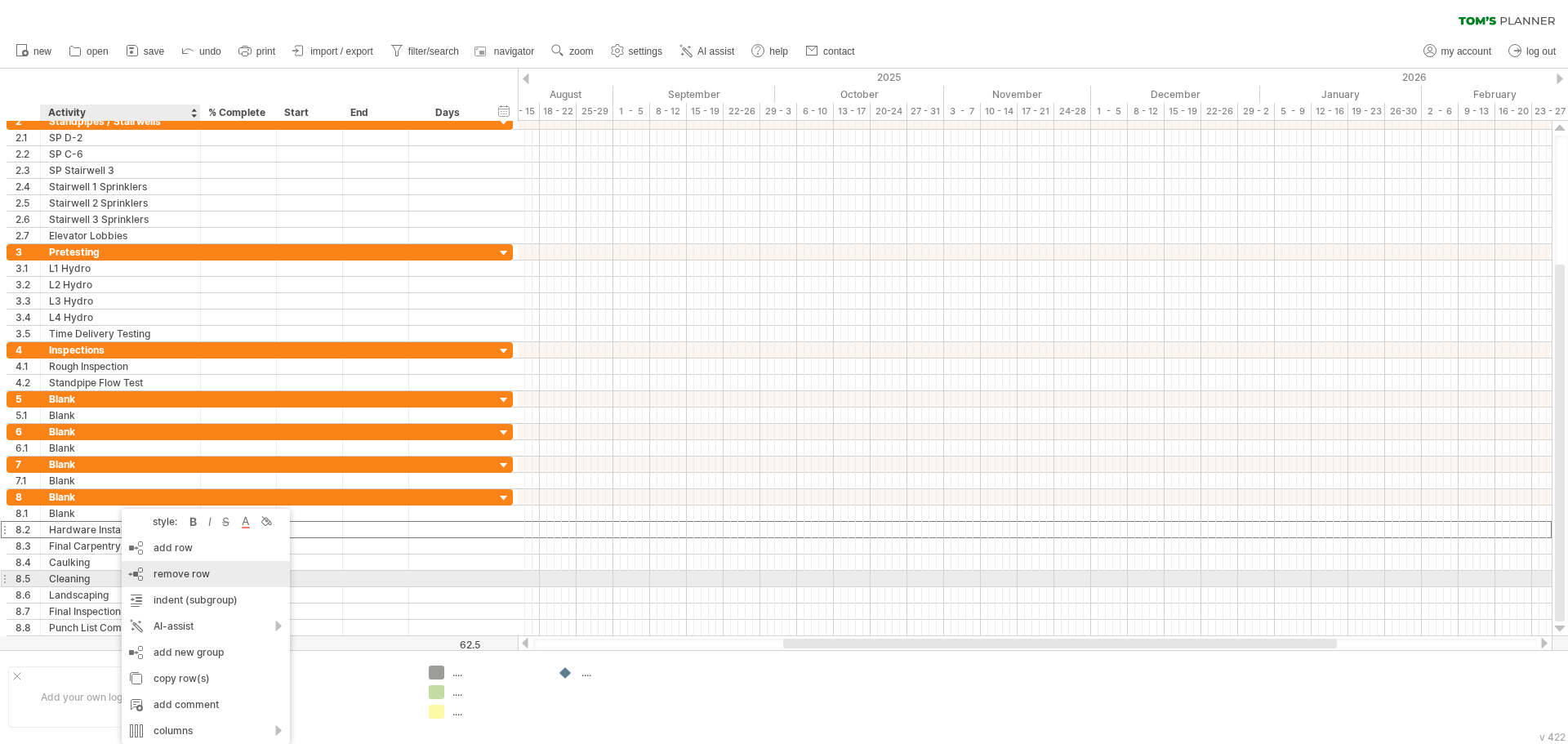
click at [144, 574] on div "remove row remove selected rows" at bounding box center [206, 573] width 168 height 26
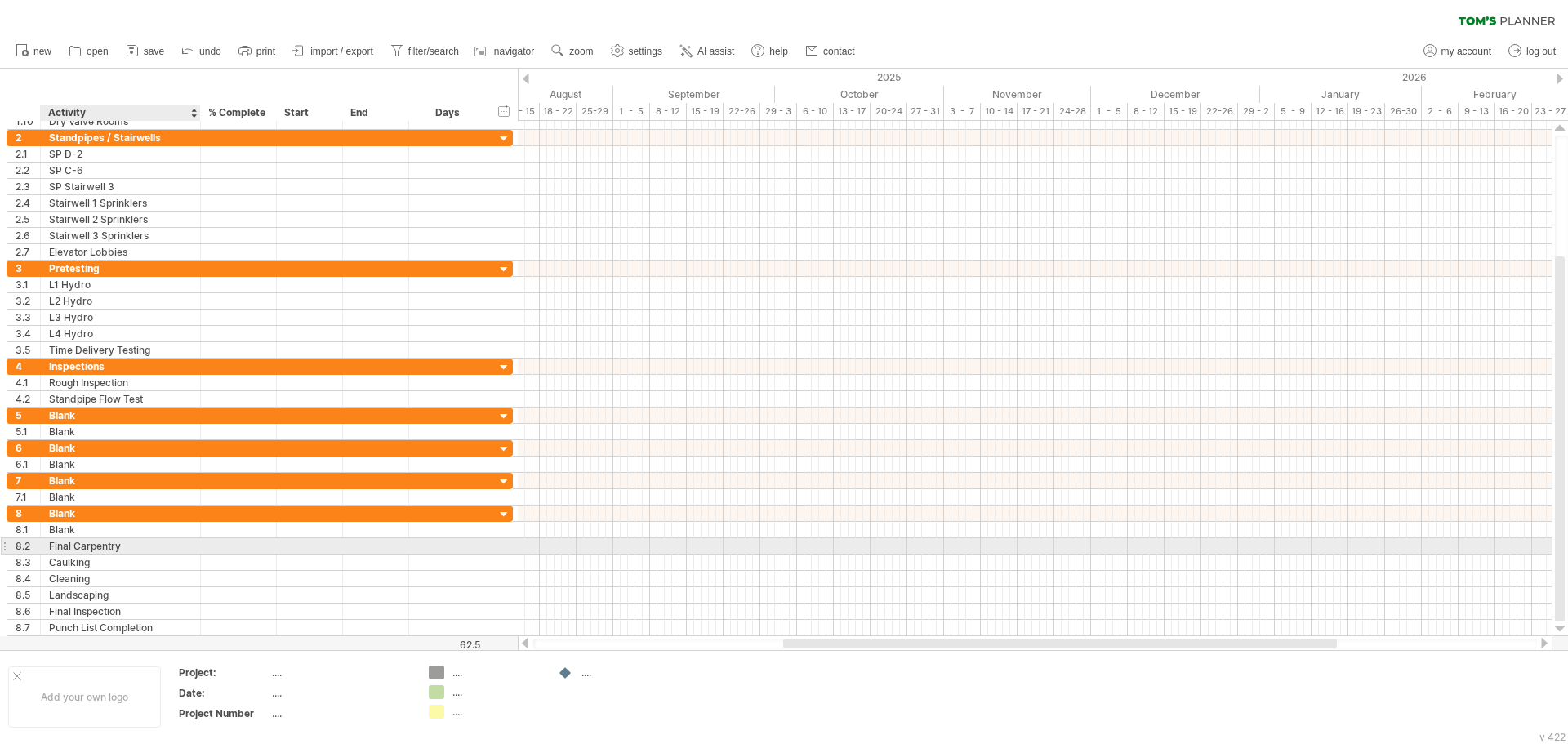
click at [102, 541] on div "Final Carpentry" at bounding box center [121, 546] width 143 height 16
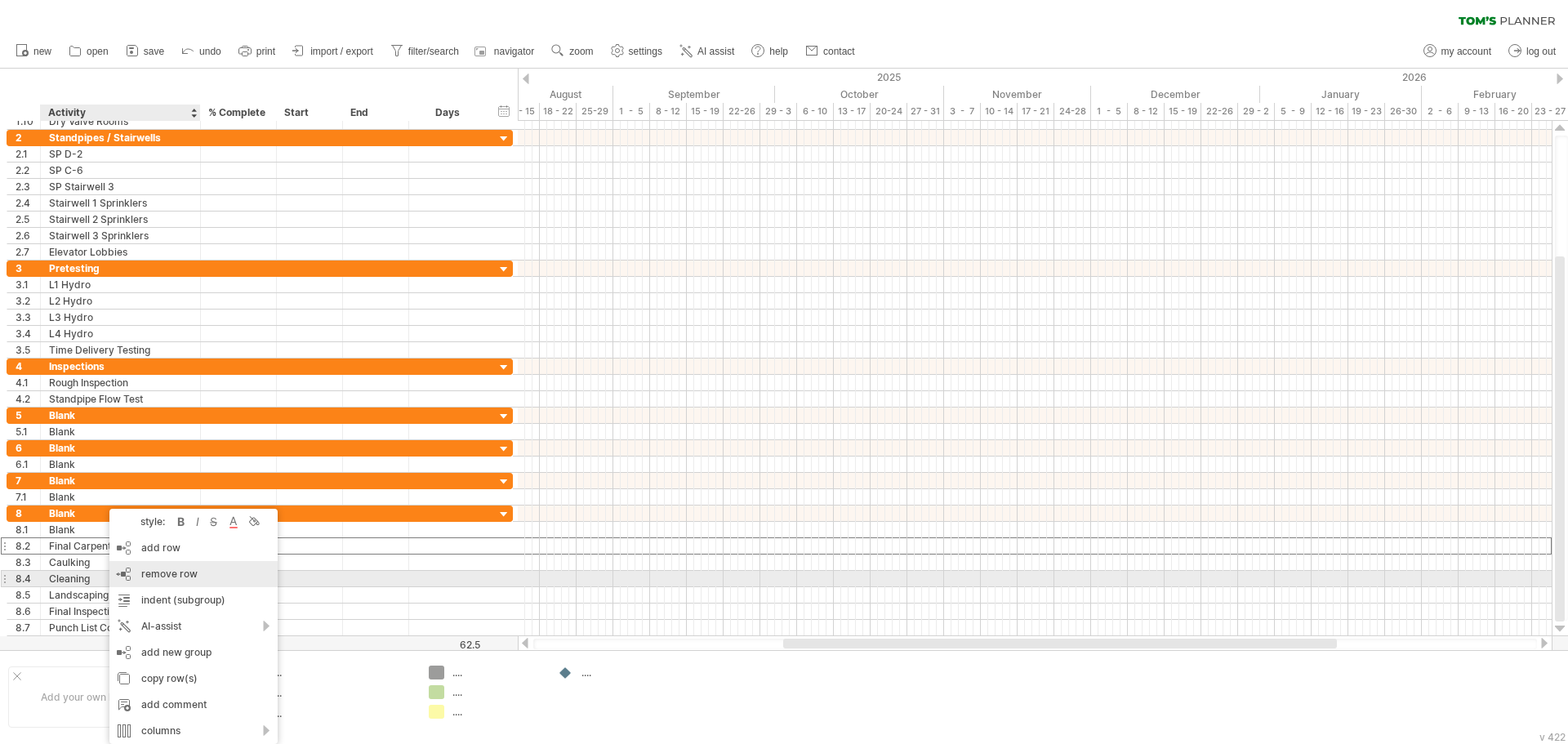
click at [171, 582] on div "remove row remove selected rows" at bounding box center [193, 573] width 168 height 26
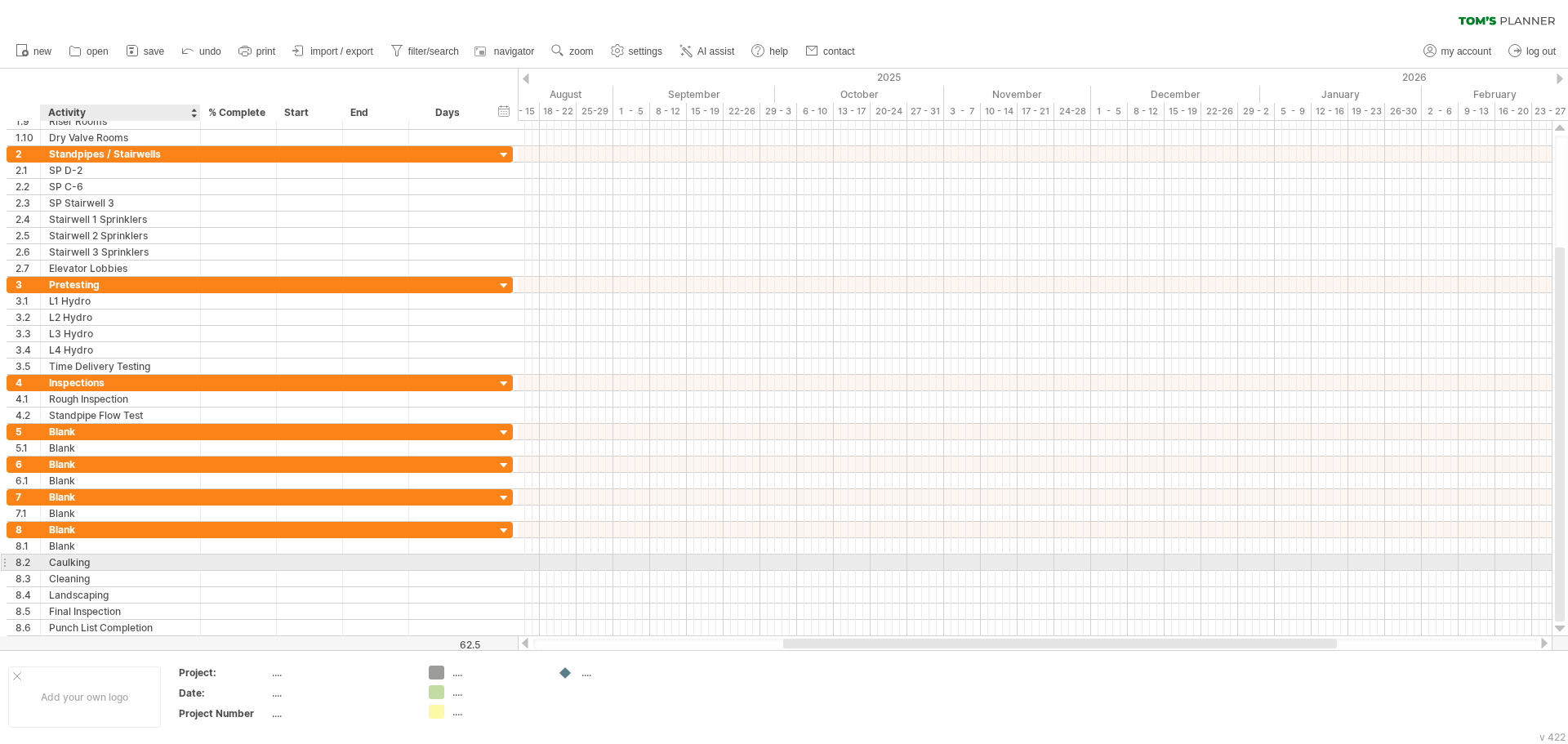
click at [97, 565] on div "Caulking" at bounding box center [121, 562] width 143 height 16
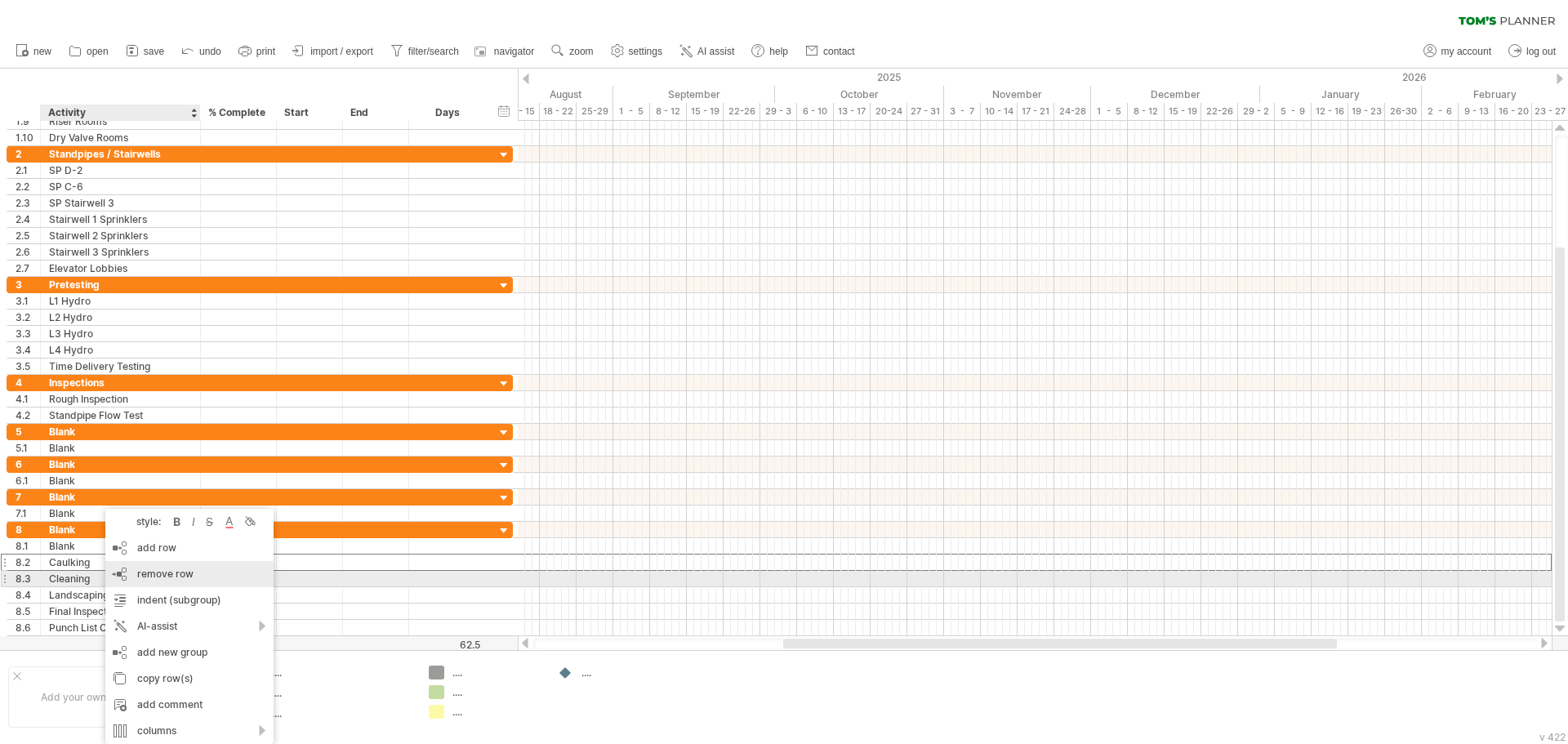
click at [163, 572] on span "remove row" at bounding box center [166, 573] width 57 height 12
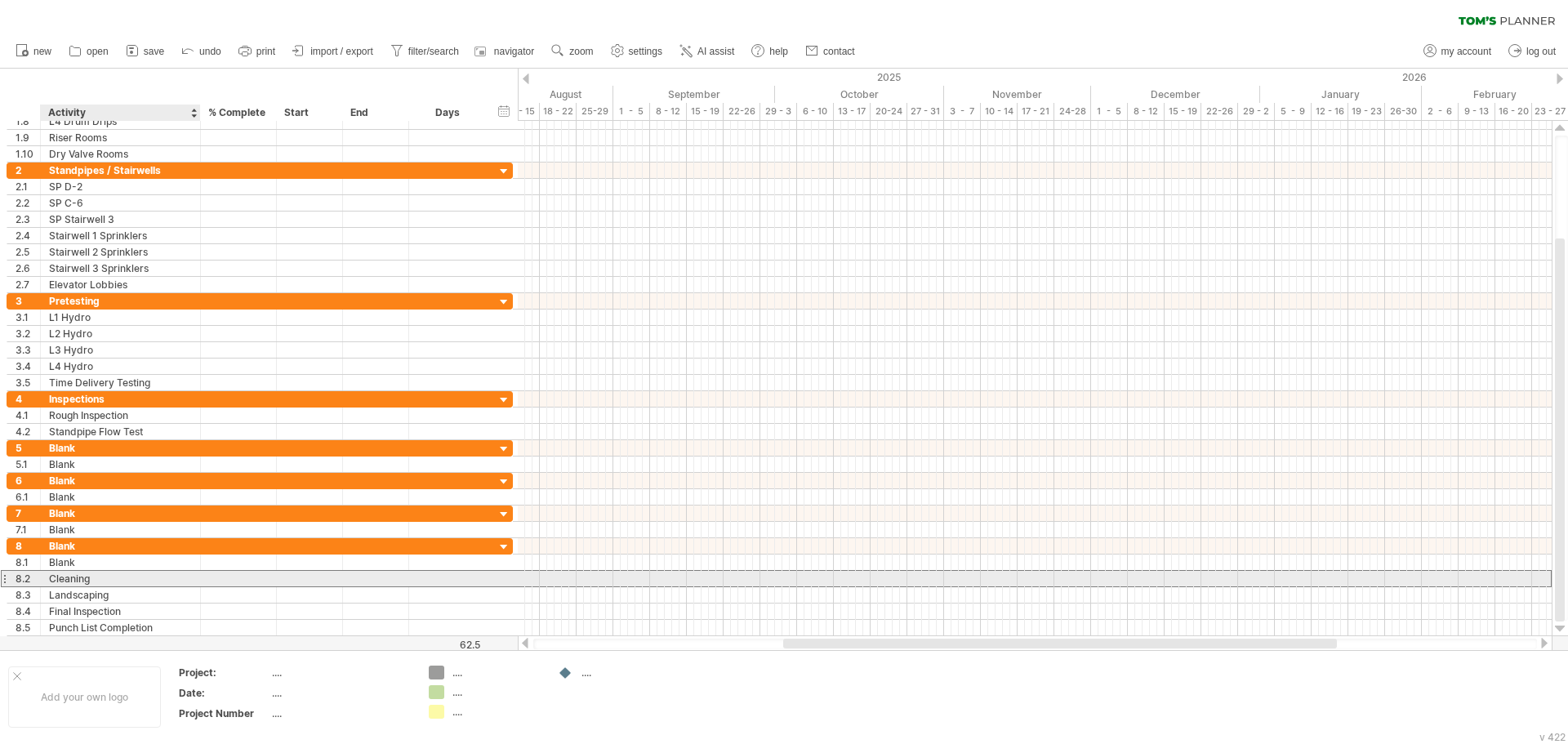
click at [88, 577] on div "Cleaning" at bounding box center [121, 578] width 143 height 16
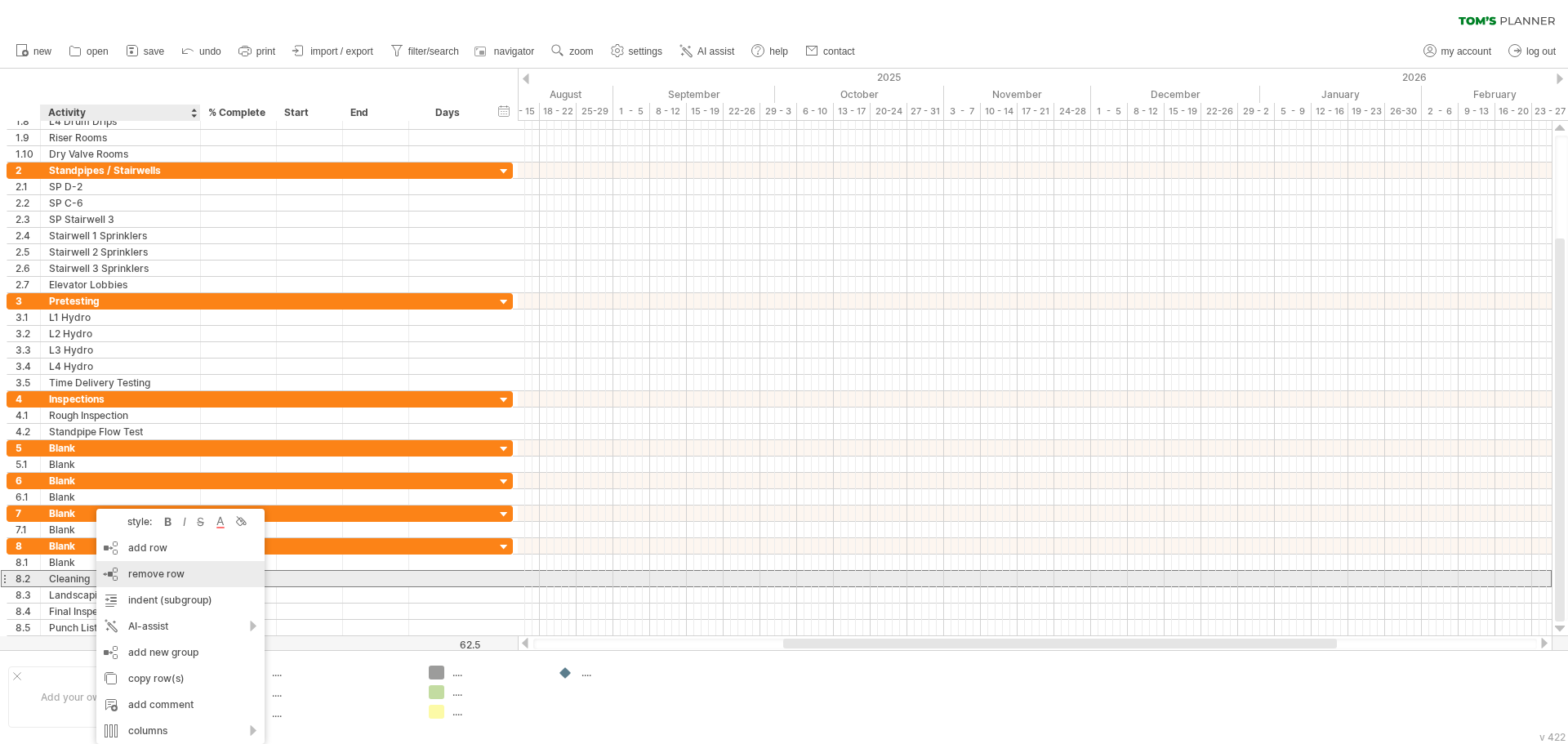
click at [166, 573] on span "remove row" at bounding box center [156, 573] width 57 height 12
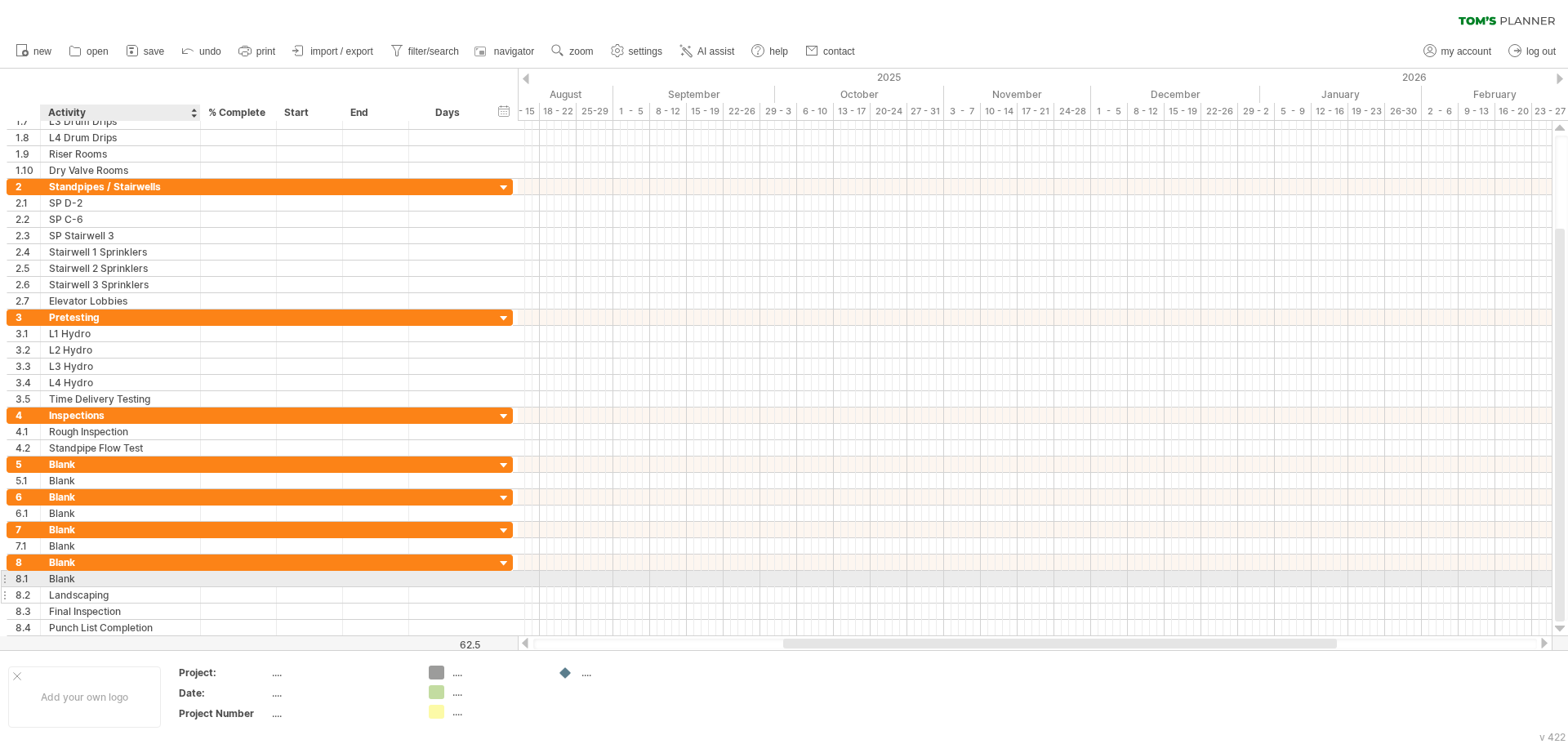
click at [97, 593] on div "Landscaping" at bounding box center [121, 594] width 143 height 16
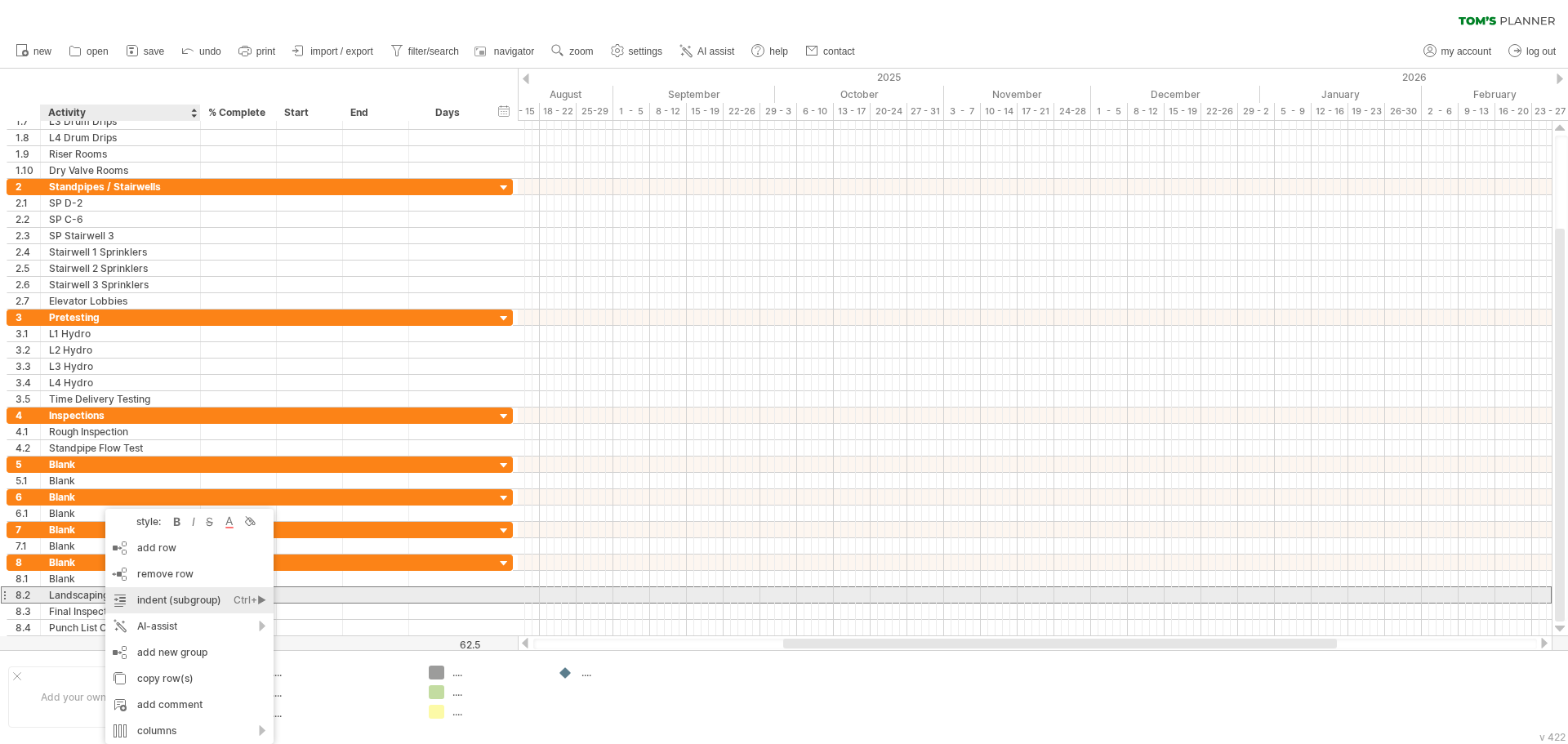
drag, startPoint x: 162, startPoint y: 583, endPoint x: 154, endPoint y: 584, distance: 8.1
click at [161, 583] on div "remove row remove selected rows" at bounding box center [190, 573] width 168 height 26
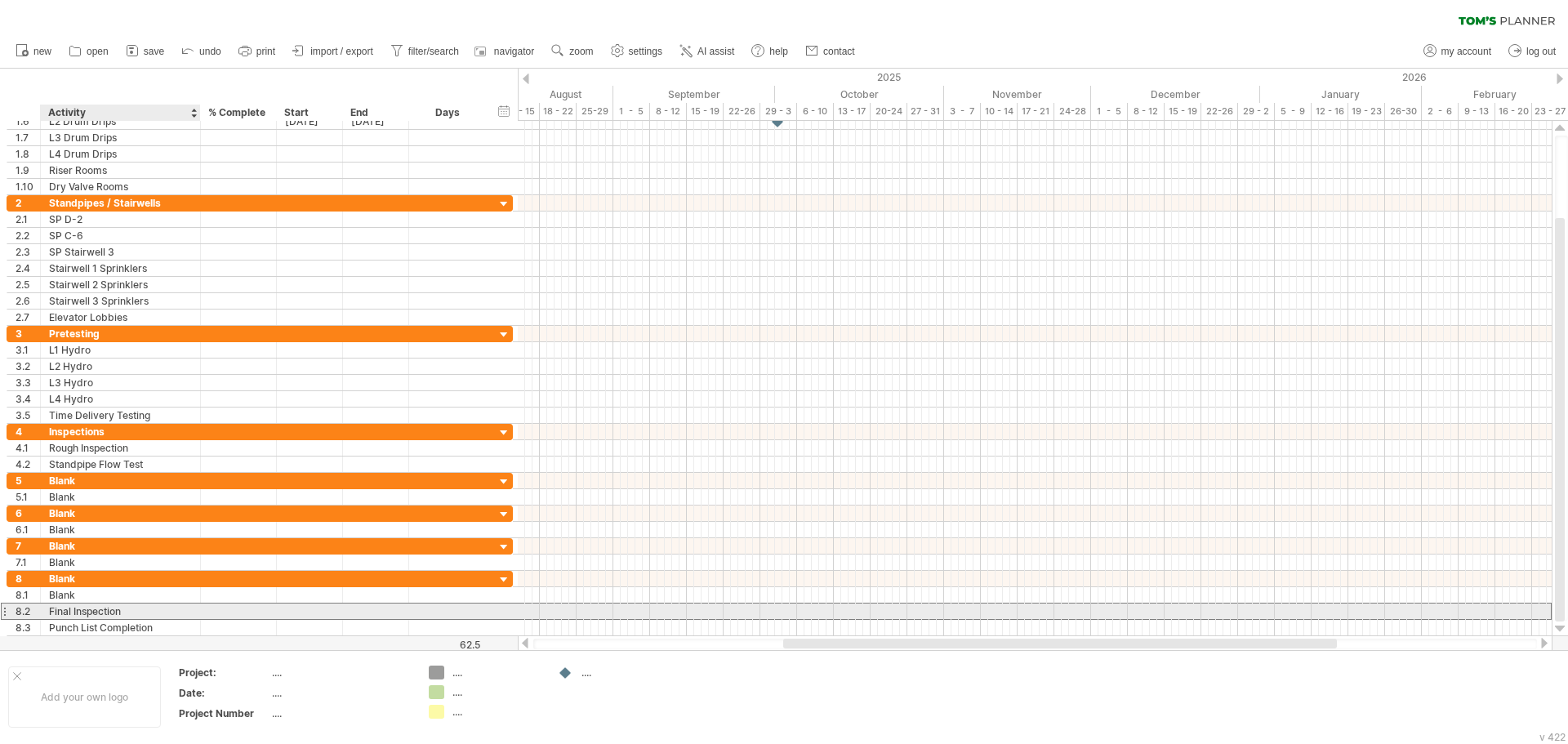
click at [108, 610] on div "Final Inspection" at bounding box center [121, 611] width 143 height 16
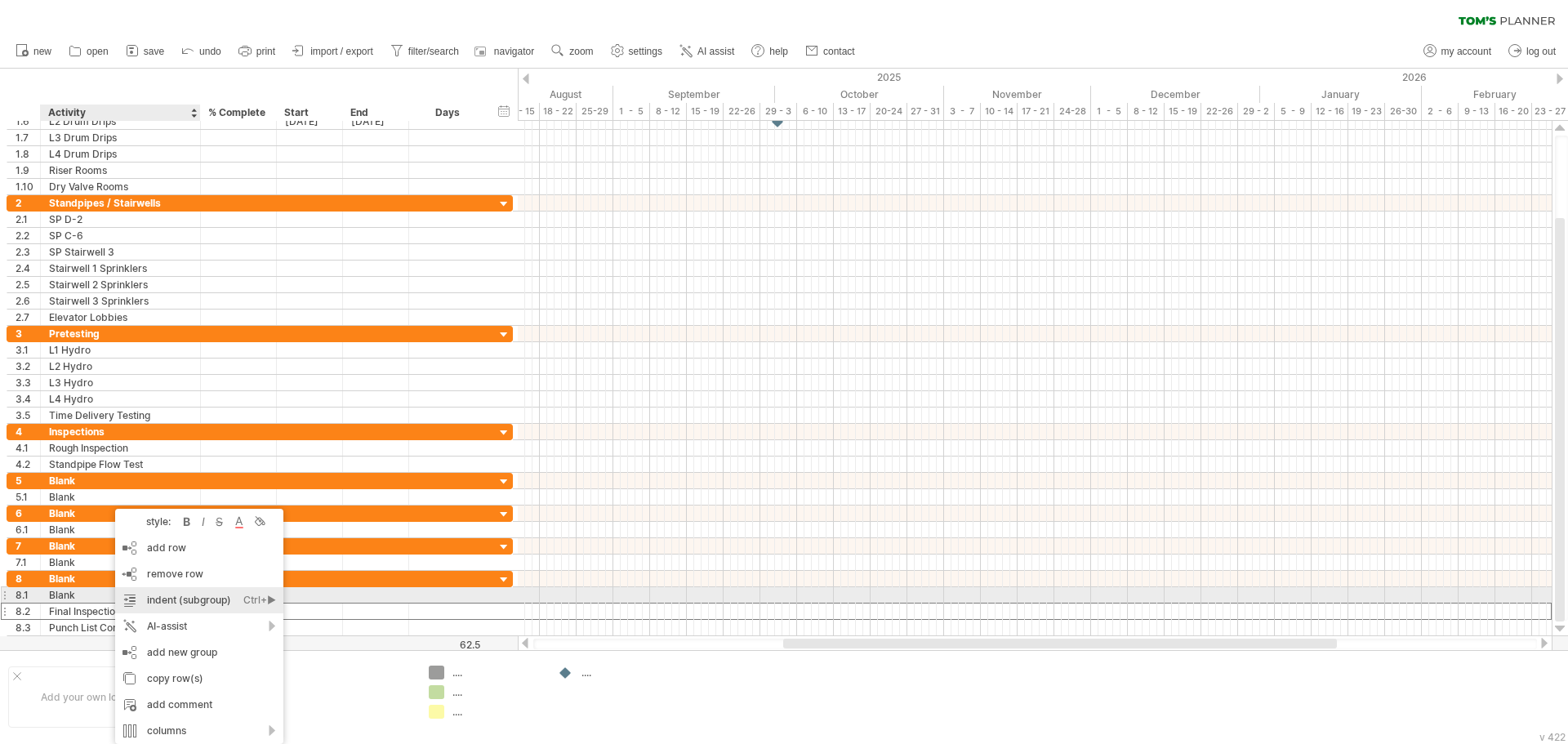
click at [174, 579] on span "remove row" at bounding box center [176, 573] width 57 height 12
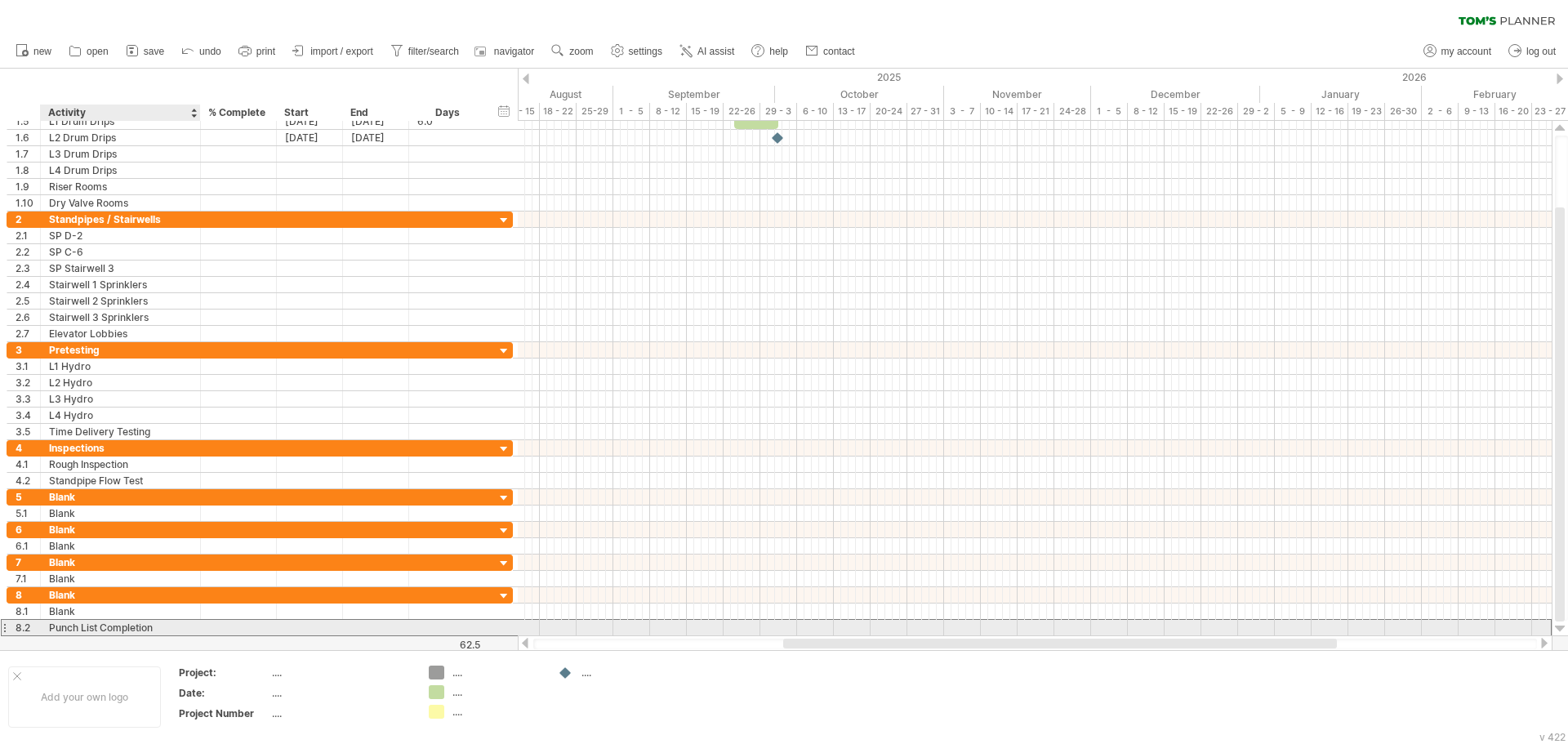
click at [124, 627] on div "Punch List Completion" at bounding box center [121, 627] width 143 height 16
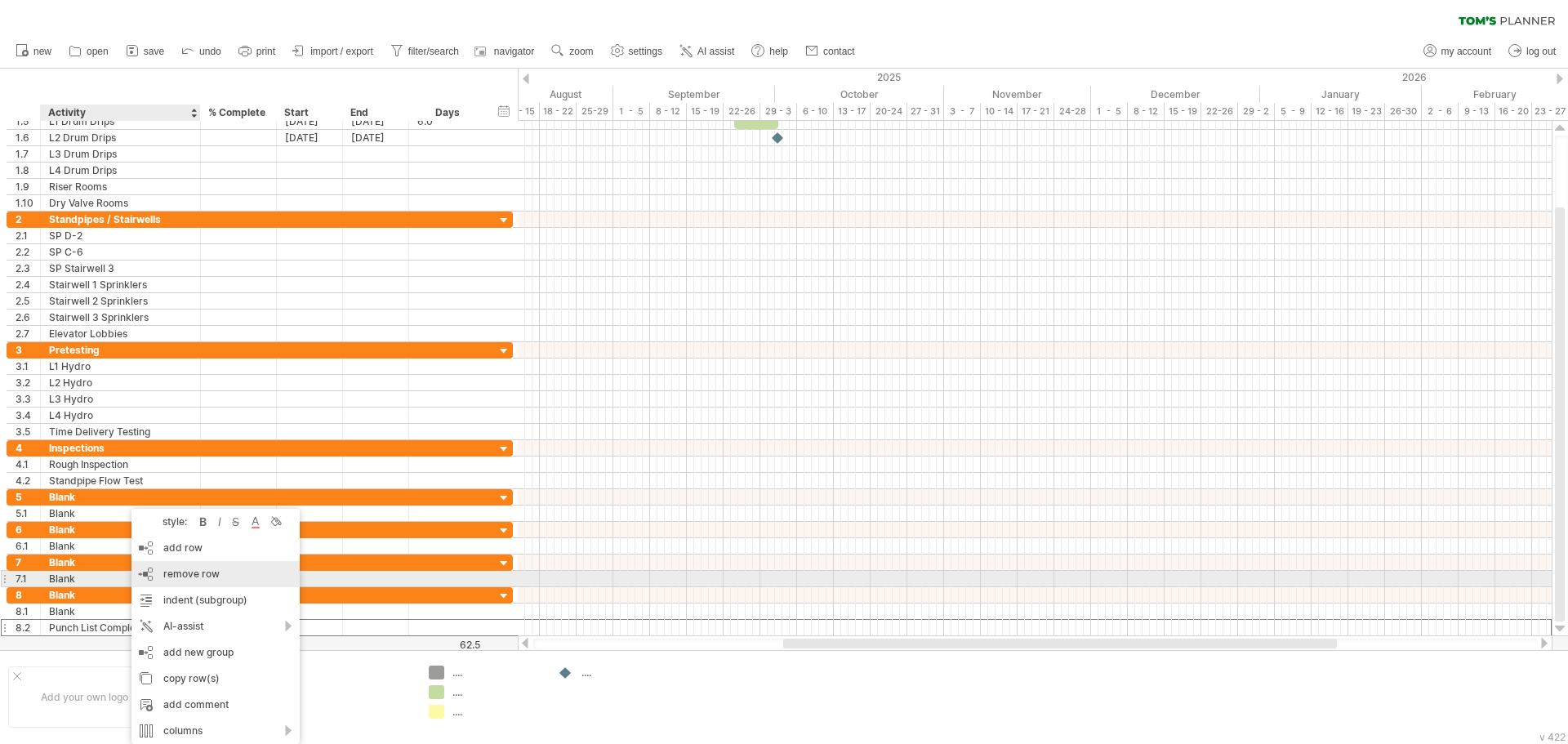
click at [211, 576] on span "remove row" at bounding box center [191, 573] width 57 height 12
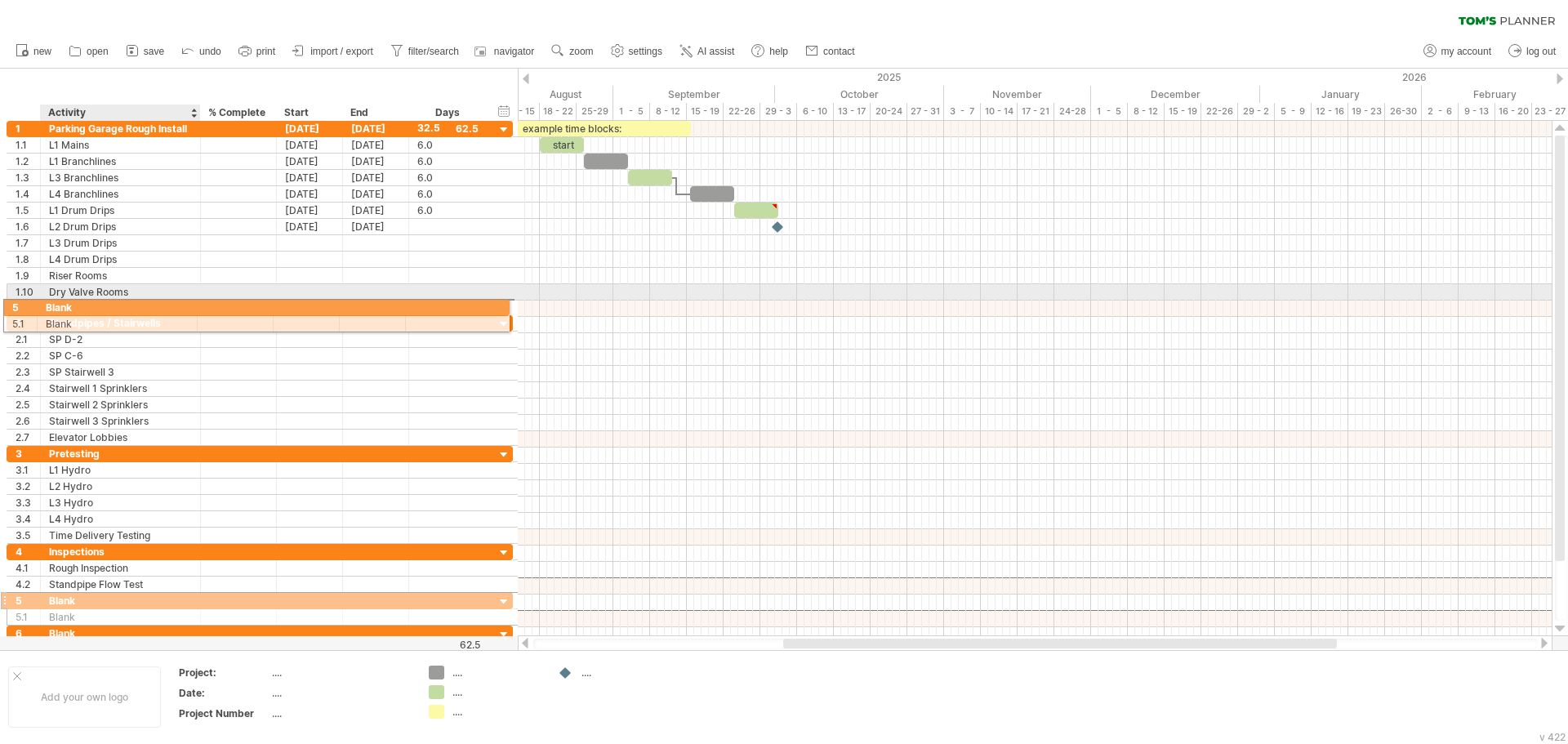
drag, startPoint x: 78, startPoint y: 589, endPoint x: 79, endPoint y: 303, distance: 286.0
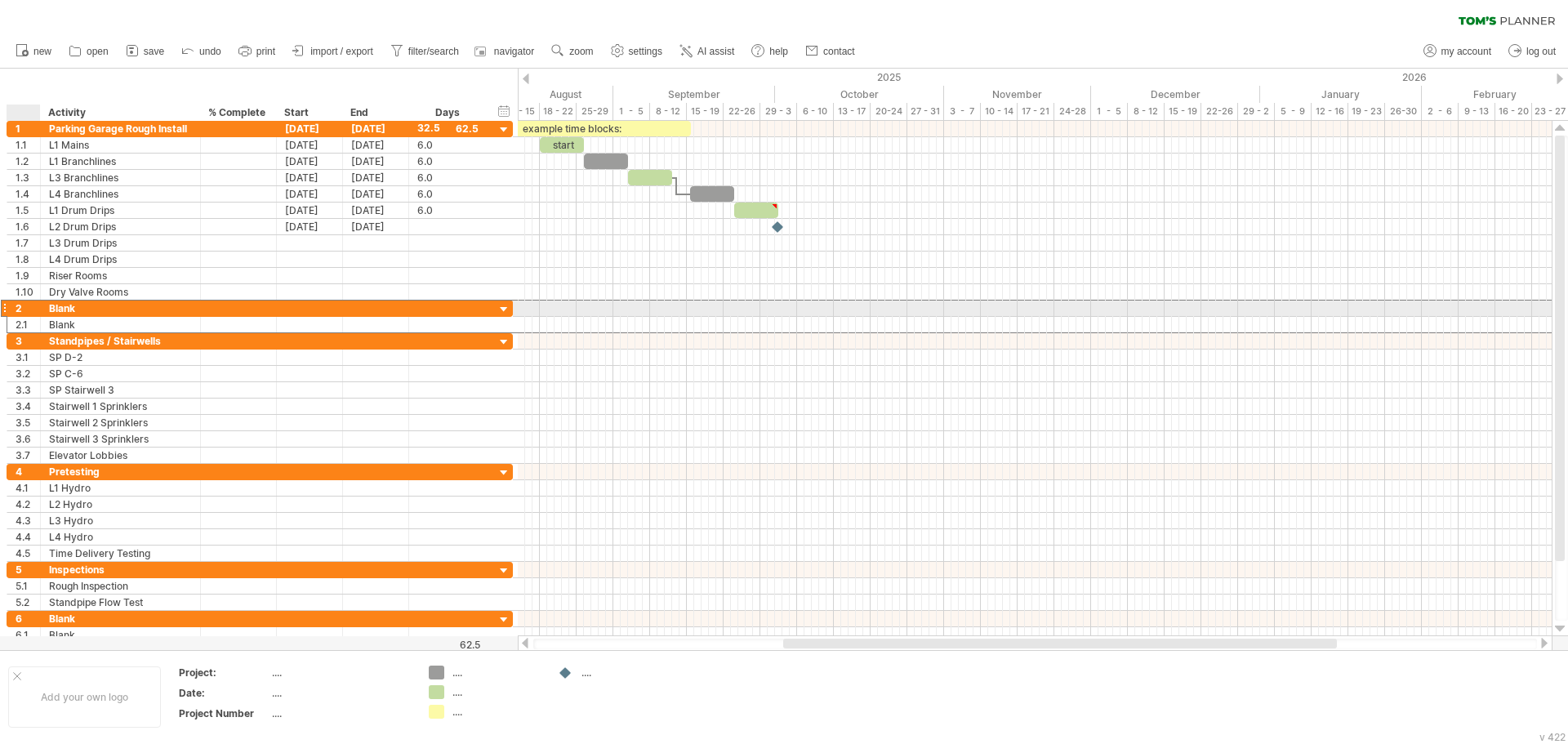
click at [26, 307] on div "2" at bounding box center [27, 308] width 24 height 16
click at [79, 308] on div "Blank" at bounding box center [121, 308] width 143 height 16
click at [0, 0] on input "*****" at bounding box center [0, 0] width 0 height 0
drag, startPoint x: 97, startPoint y: 308, endPoint x: 36, endPoint y: 310, distance: 61.0
click at [36, 310] on div "2 ***** Blank" at bounding box center [260, 308] width 506 height 17
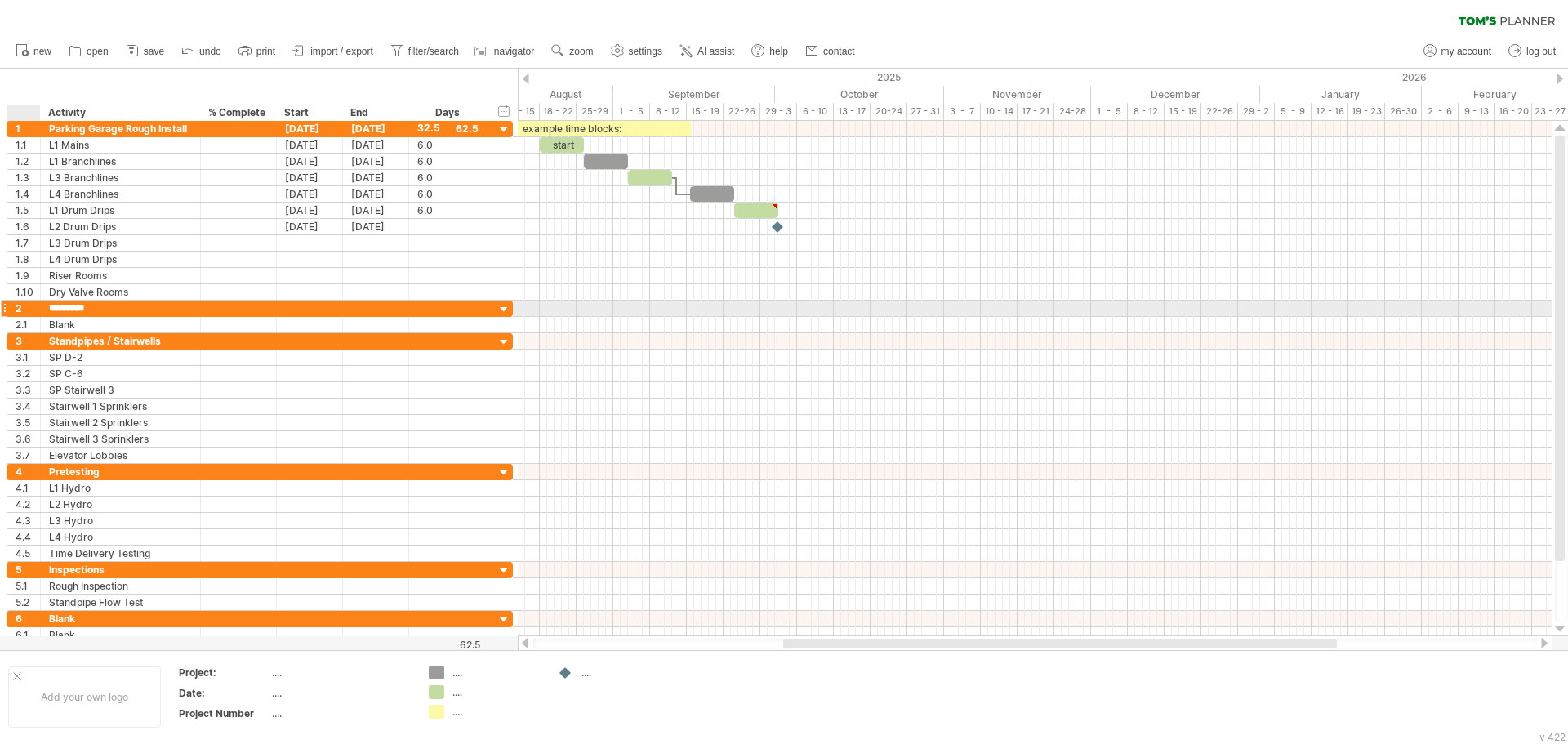
type input "**********"
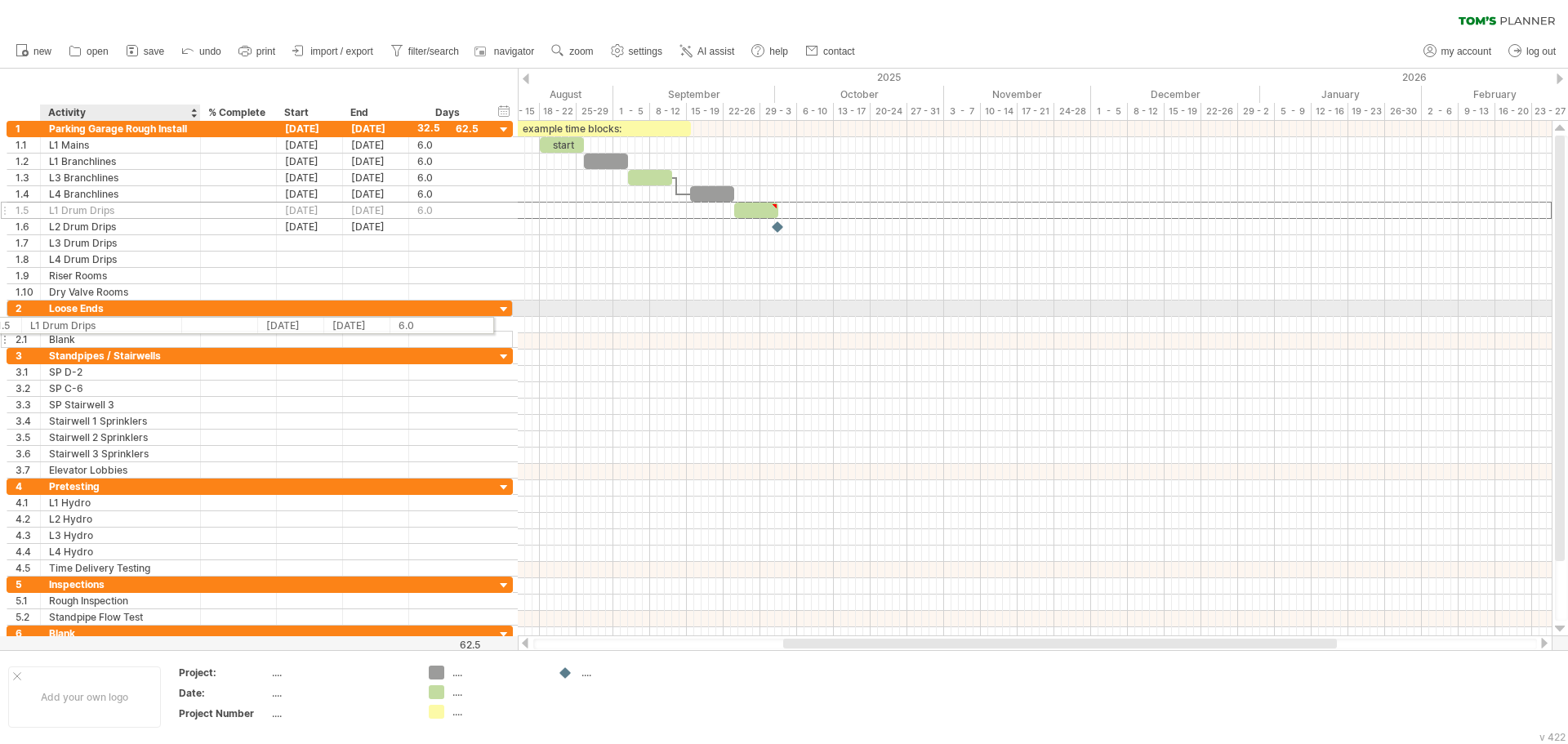
drag, startPoint x: 94, startPoint y: 214, endPoint x: 80, endPoint y: 320, distance: 106.9
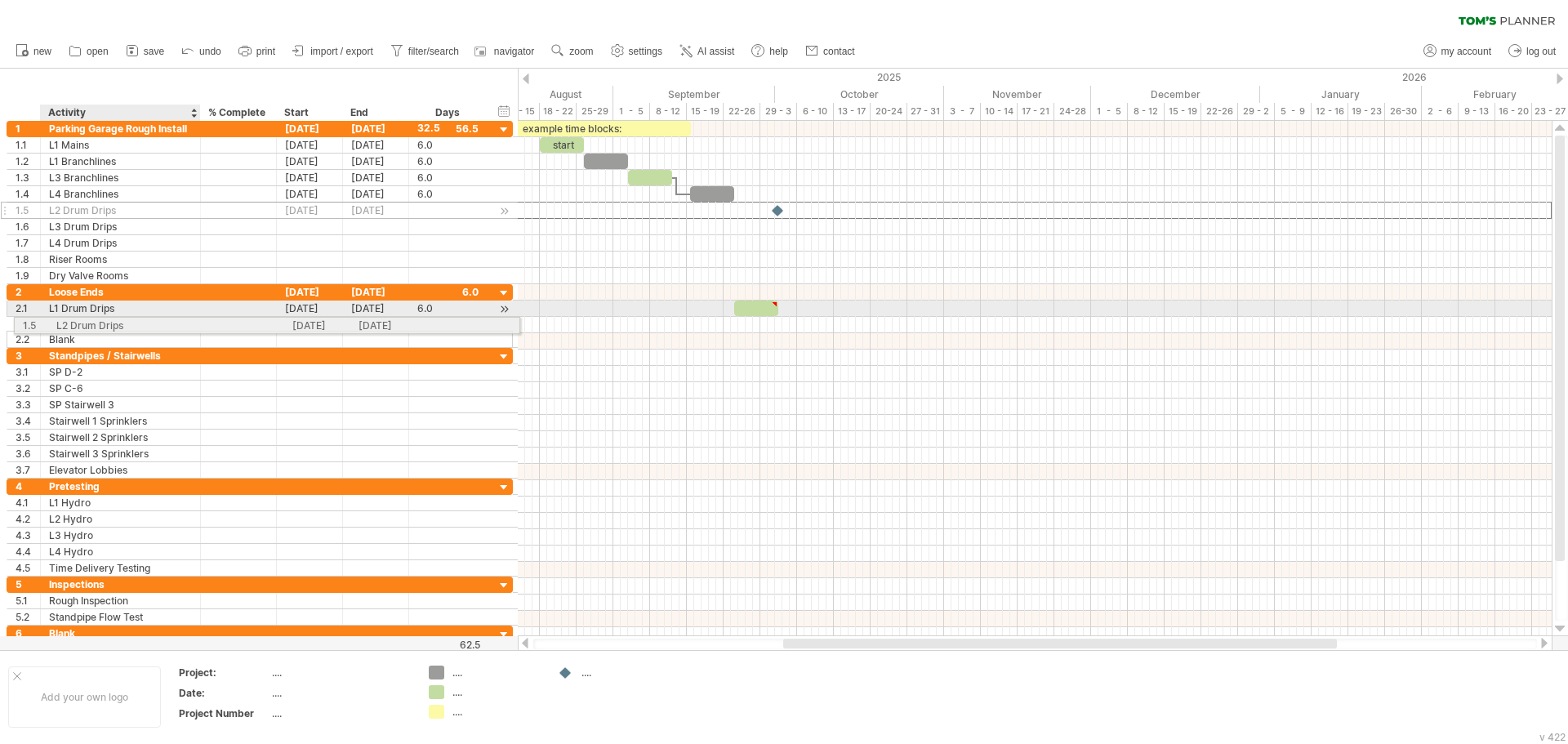
drag, startPoint x: 106, startPoint y: 209, endPoint x: 123, endPoint y: 308, distance: 100.4
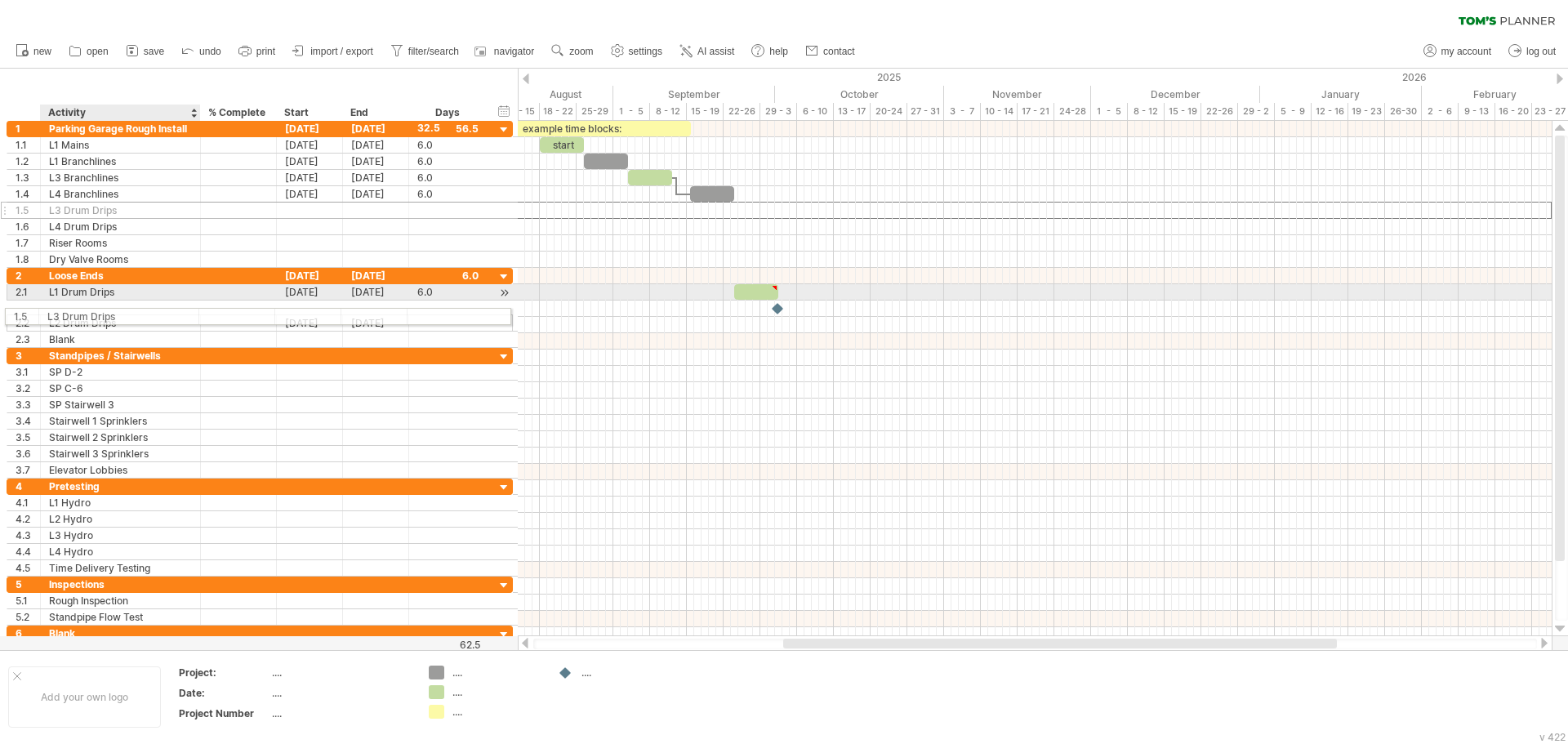
drag, startPoint x: 114, startPoint y: 214, endPoint x: 108, endPoint y: 314, distance: 100.2
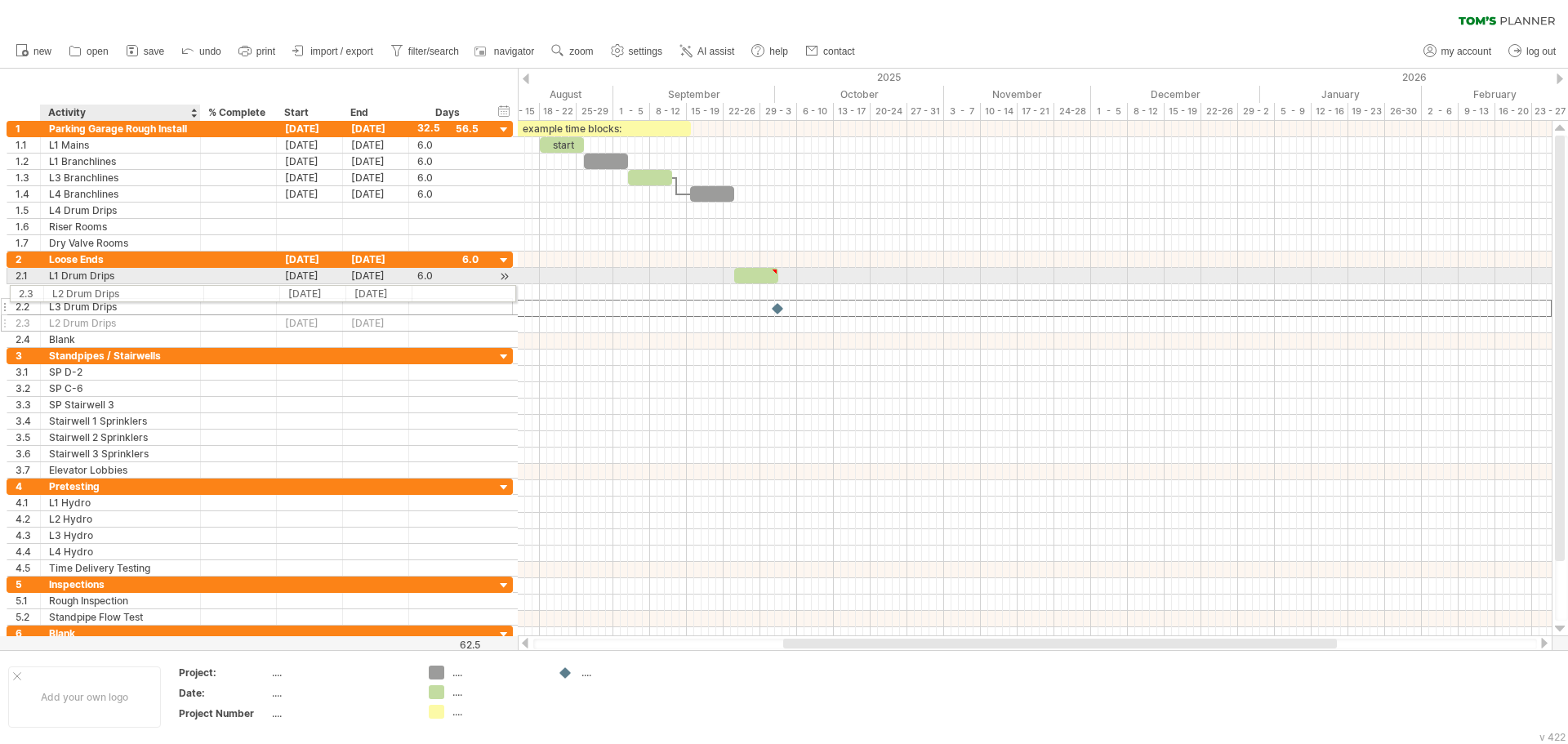
drag, startPoint x: 96, startPoint y: 305, endPoint x: 94, endPoint y: 290, distance: 15.1
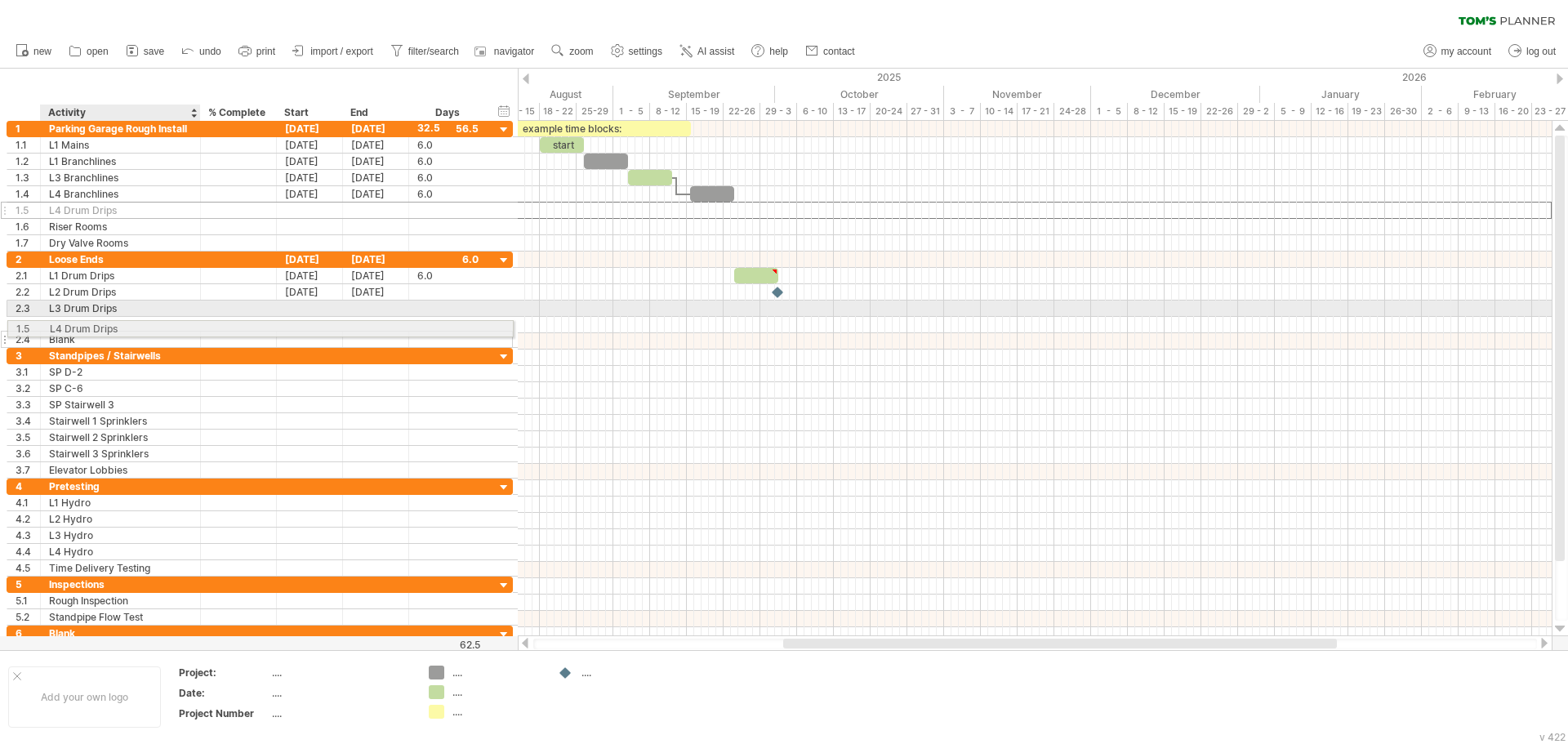
drag, startPoint x: 107, startPoint y: 210, endPoint x: 102, endPoint y: 322, distance: 112.1
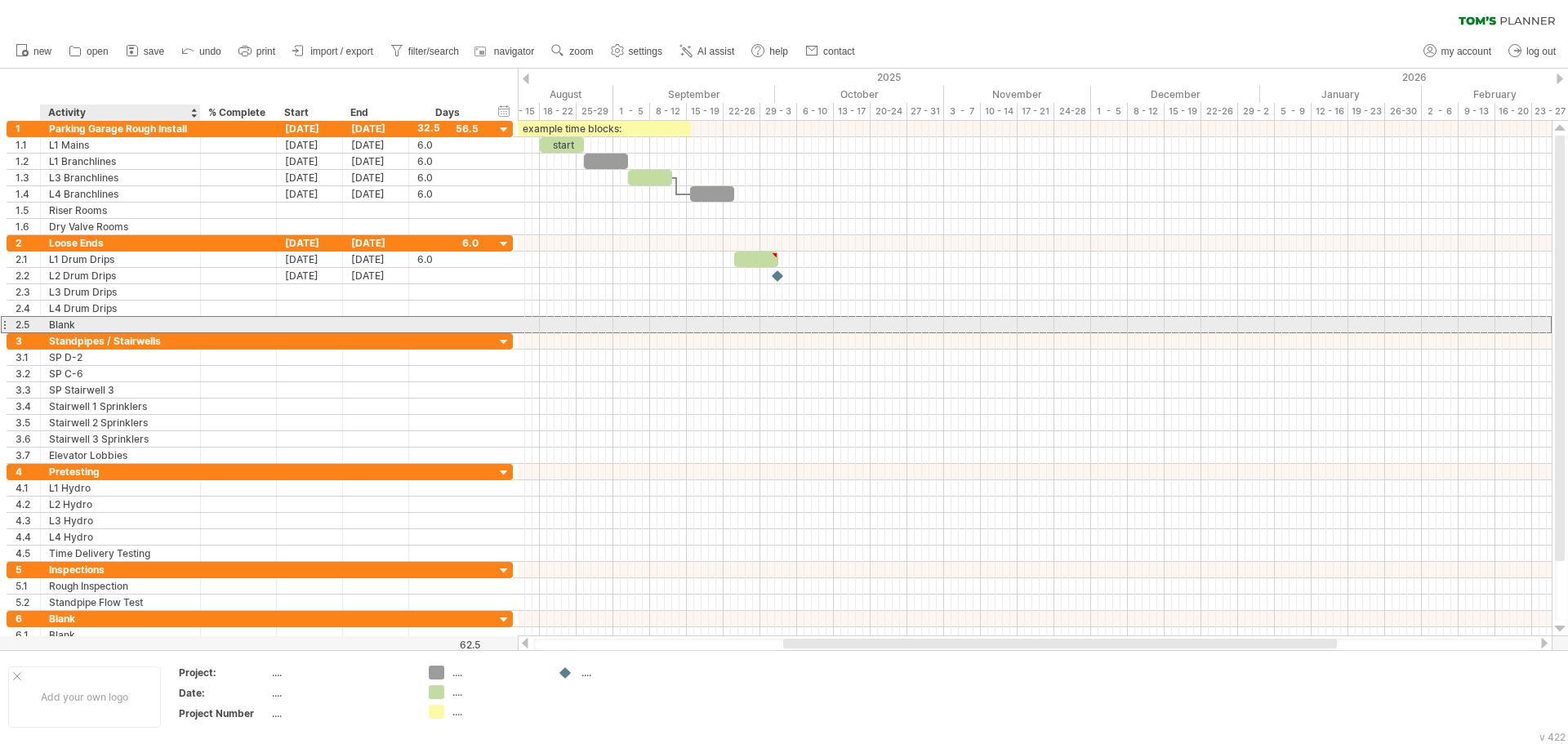
click at [94, 323] on div "Blank" at bounding box center [121, 325] width 143 height 16
click at [0, 0] on input "*****" at bounding box center [0, 0] width 0 height 0
type input "**********"
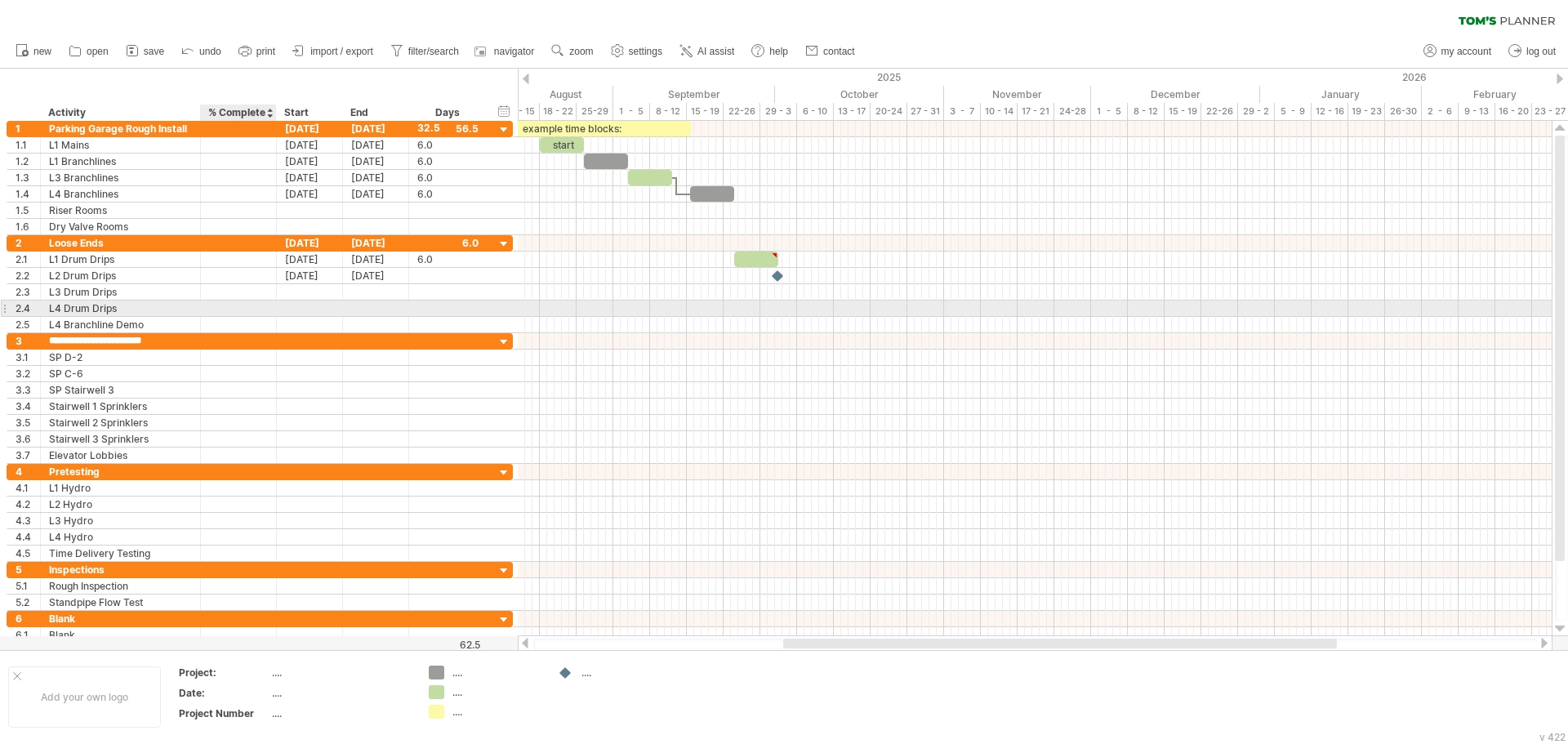
click at [224, 315] on div at bounding box center [238, 308] width 59 height 16
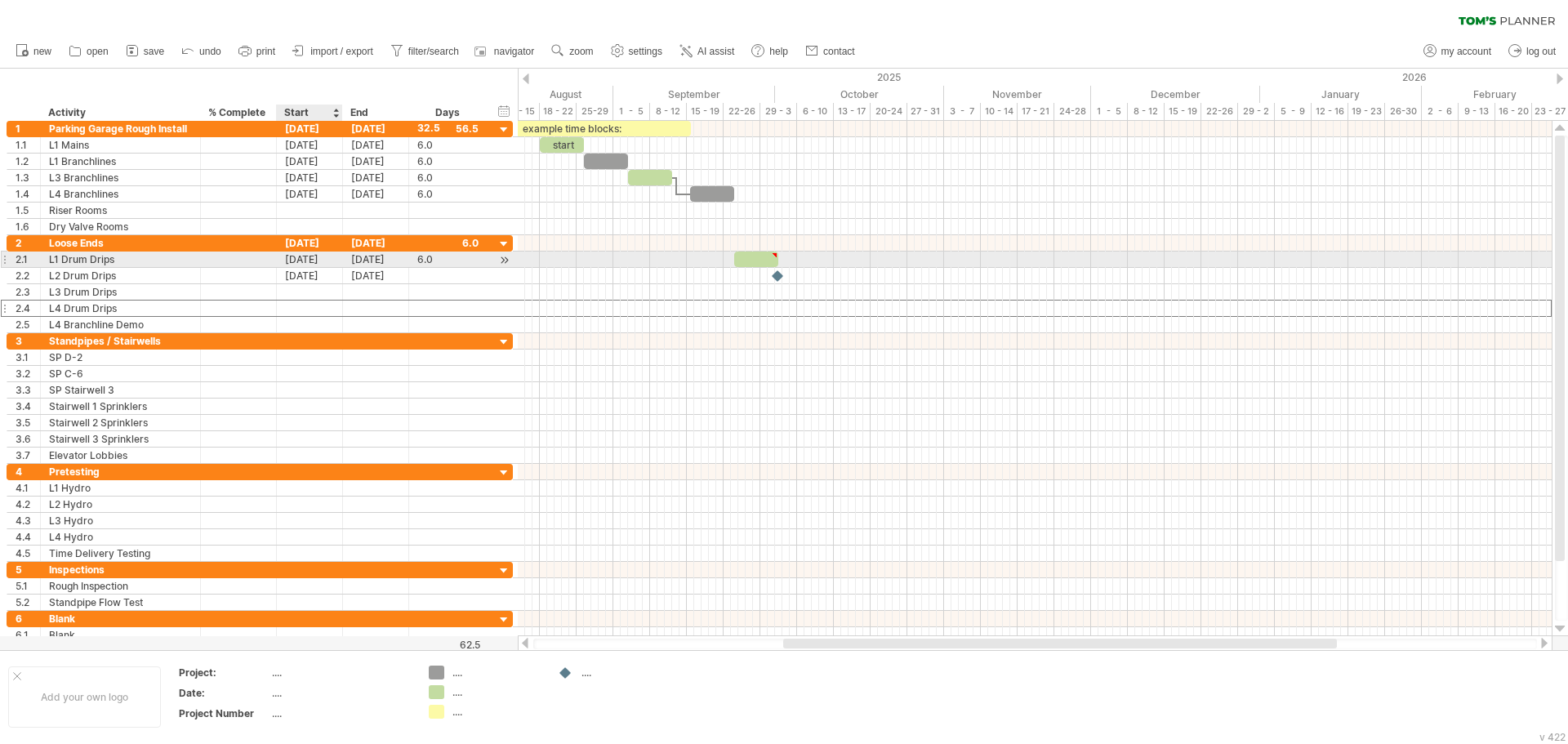
click at [306, 262] on div "[DATE]" at bounding box center [310, 259] width 66 height 16
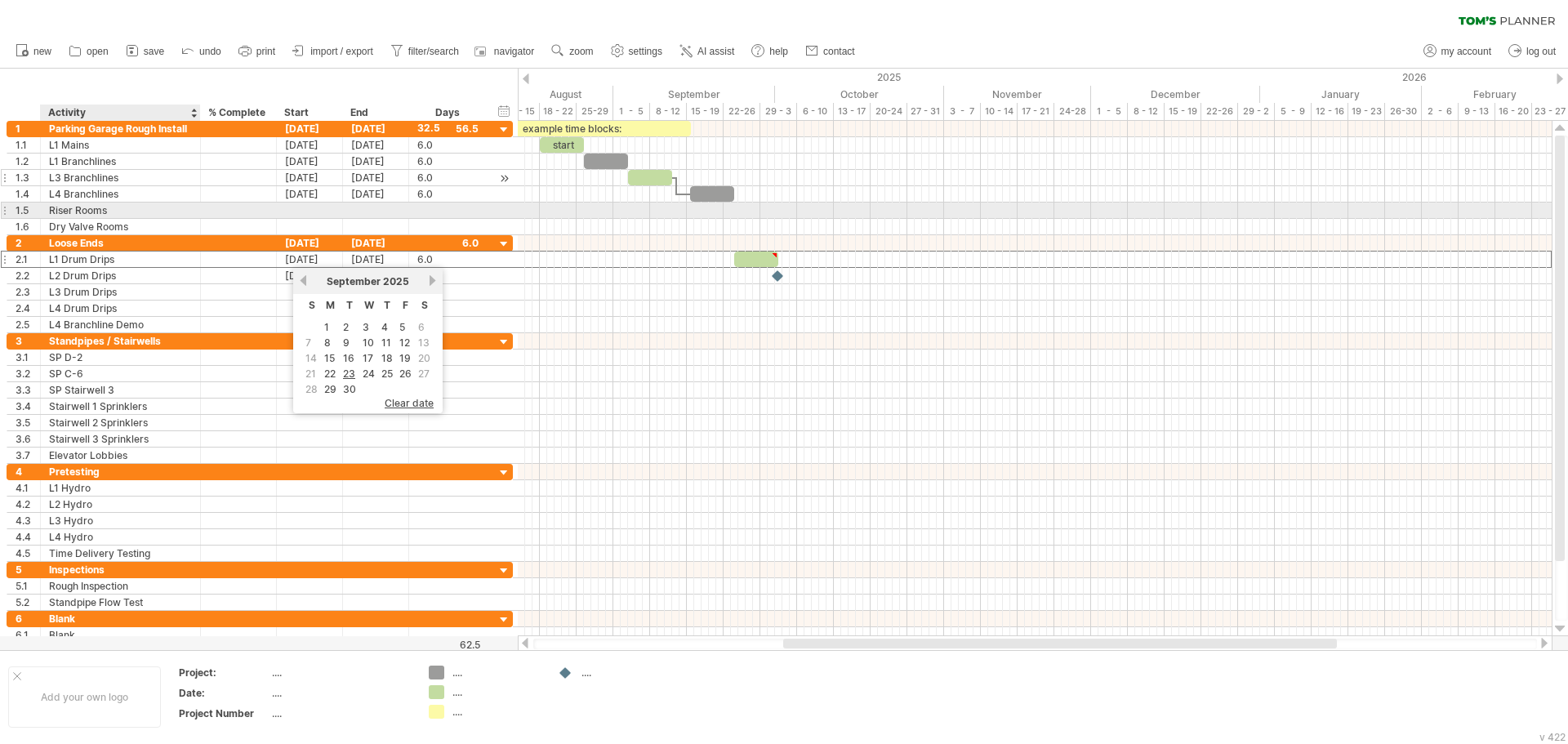
click at [146, 175] on div "L3 Branchlines" at bounding box center [121, 177] width 143 height 16
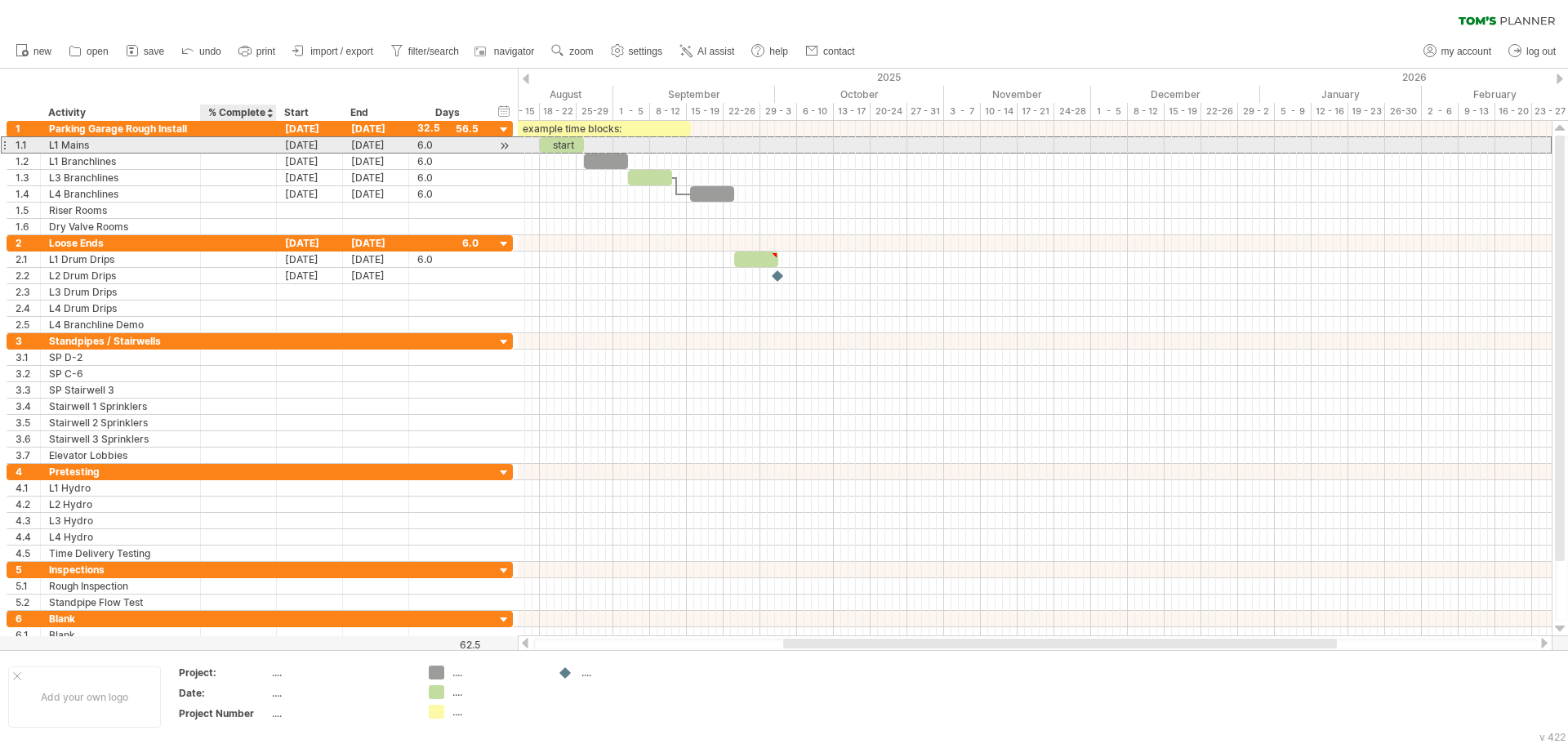
click at [265, 146] on div at bounding box center [238, 145] width 59 height 16
click at [301, 146] on div "[DATE]" at bounding box center [310, 145] width 66 height 16
click at [376, 142] on div "[DATE]" at bounding box center [375, 145] width 66 height 16
click at [325, 146] on div "[DATE]" at bounding box center [310, 145] width 66 height 16
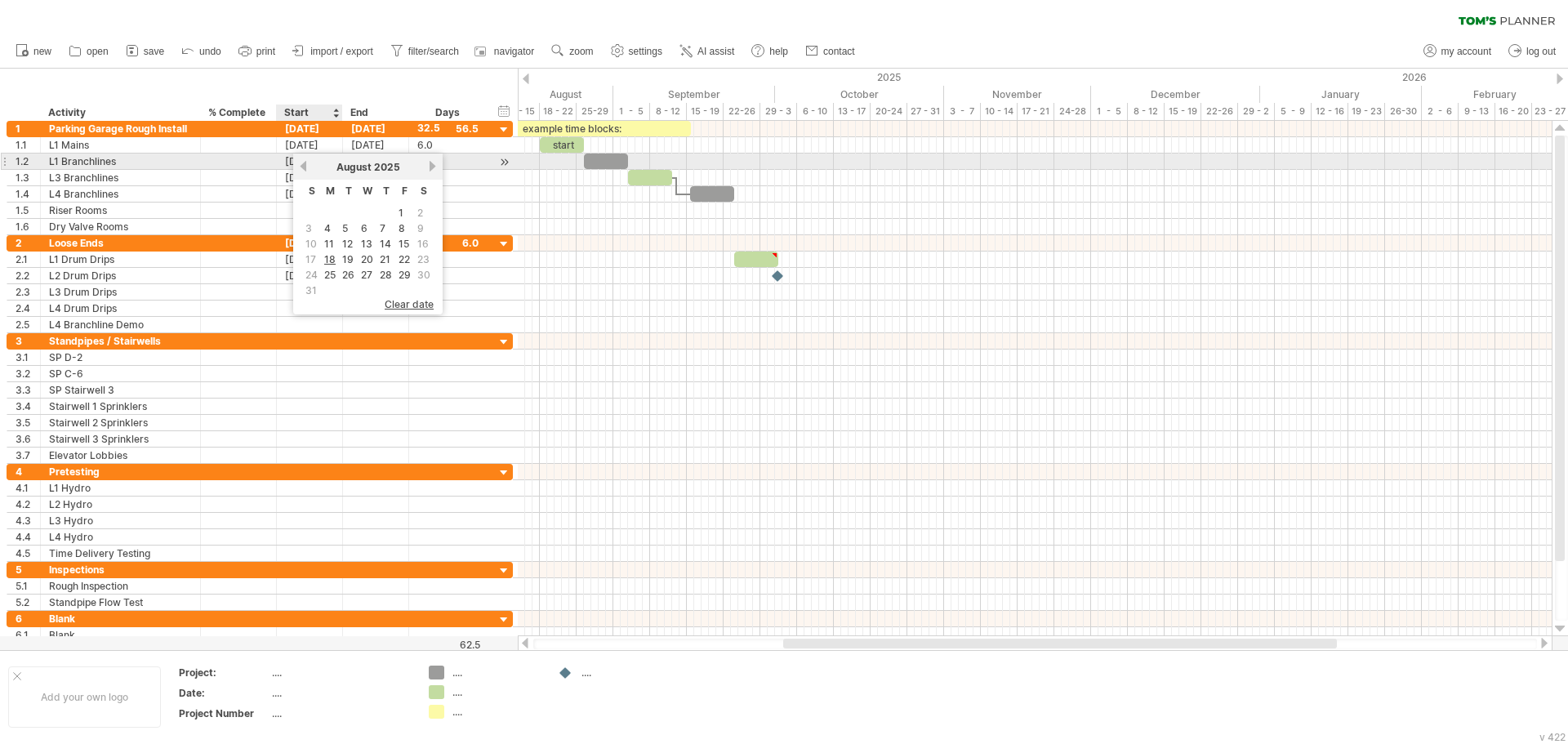
click at [305, 170] on link "previous" at bounding box center [303, 166] width 12 height 12
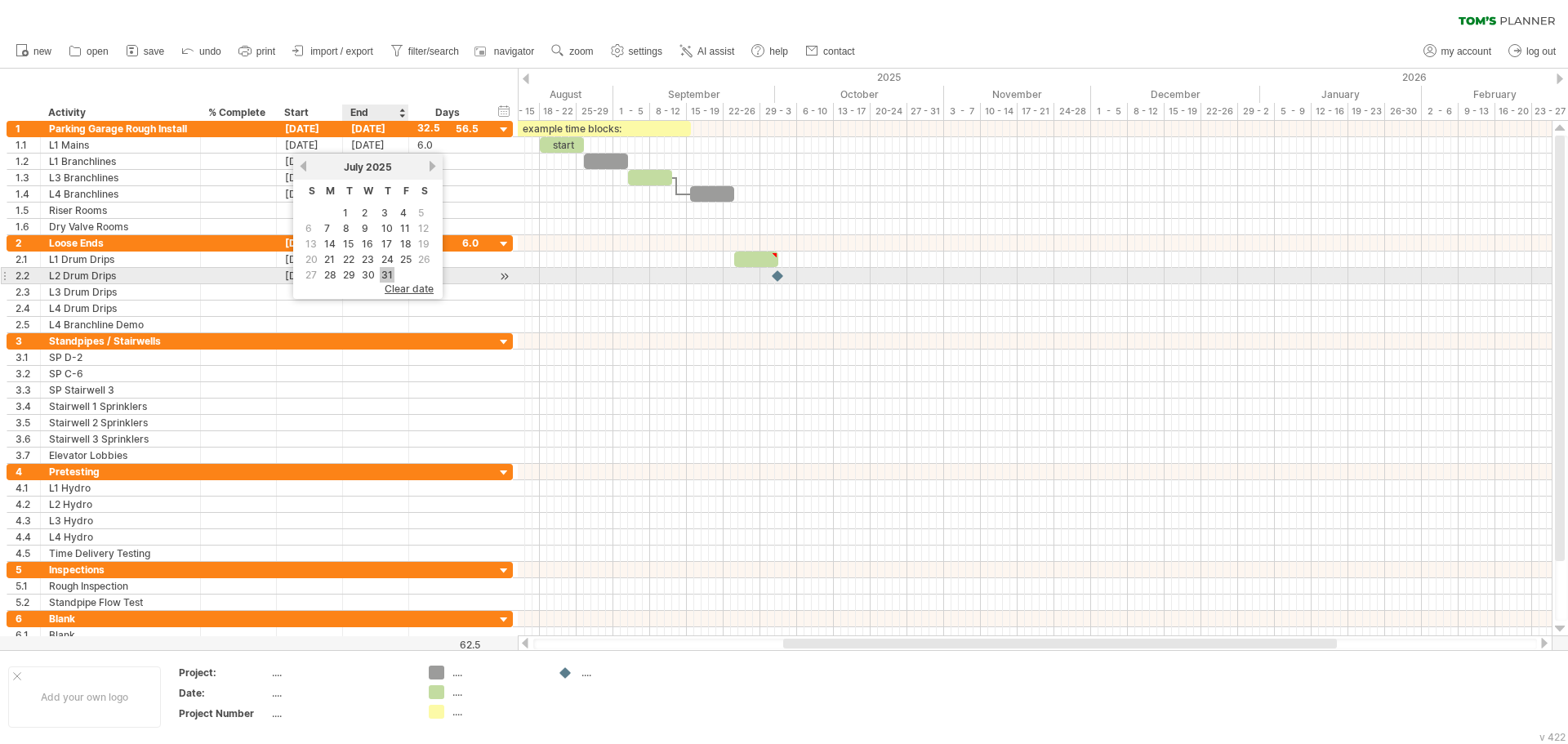
click at [385, 272] on link "31" at bounding box center [387, 275] width 15 height 16
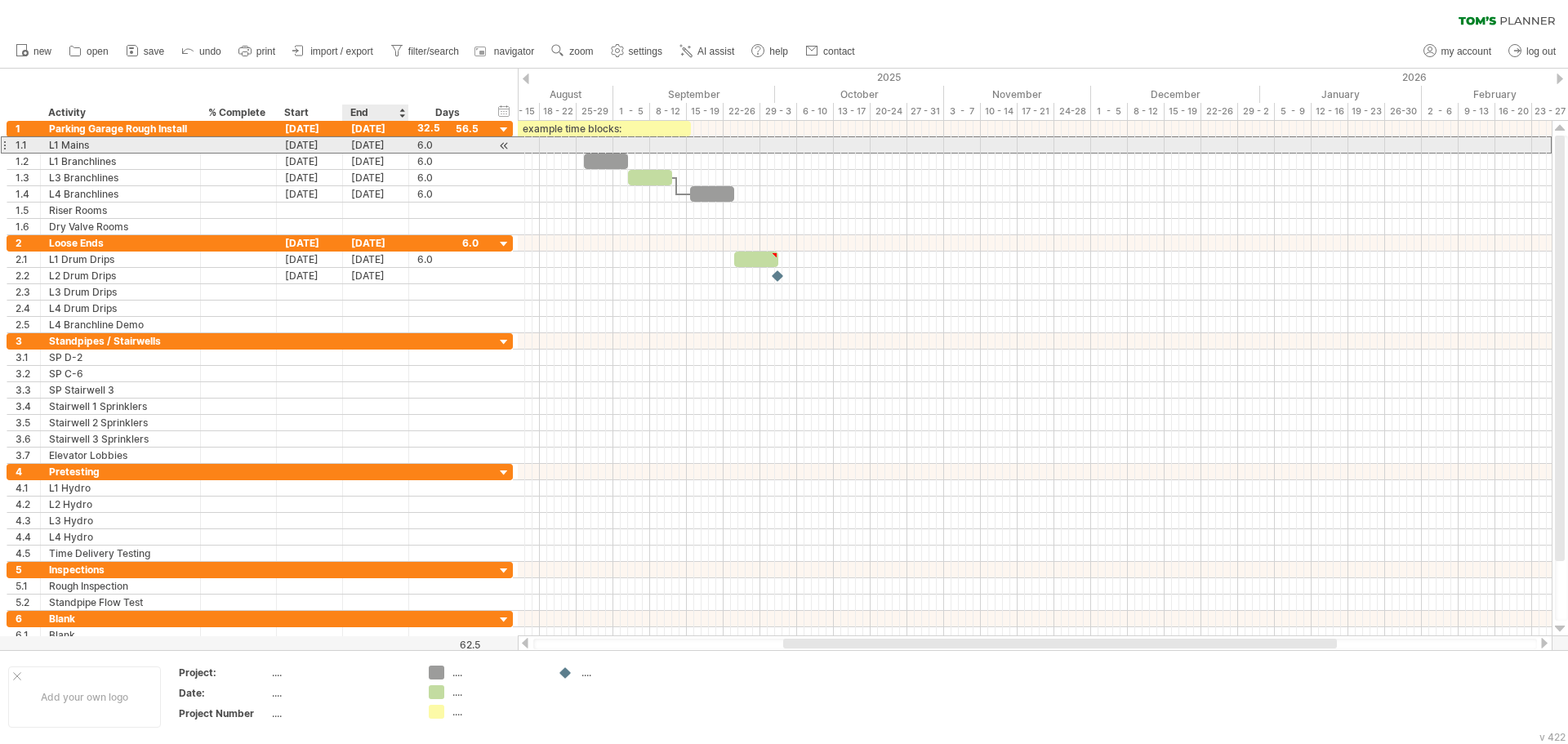
drag, startPoint x: 376, startPoint y: 148, endPoint x: 395, endPoint y: 151, distance: 19.2
click at [376, 148] on div "[DATE]" at bounding box center [375, 145] width 66 height 16
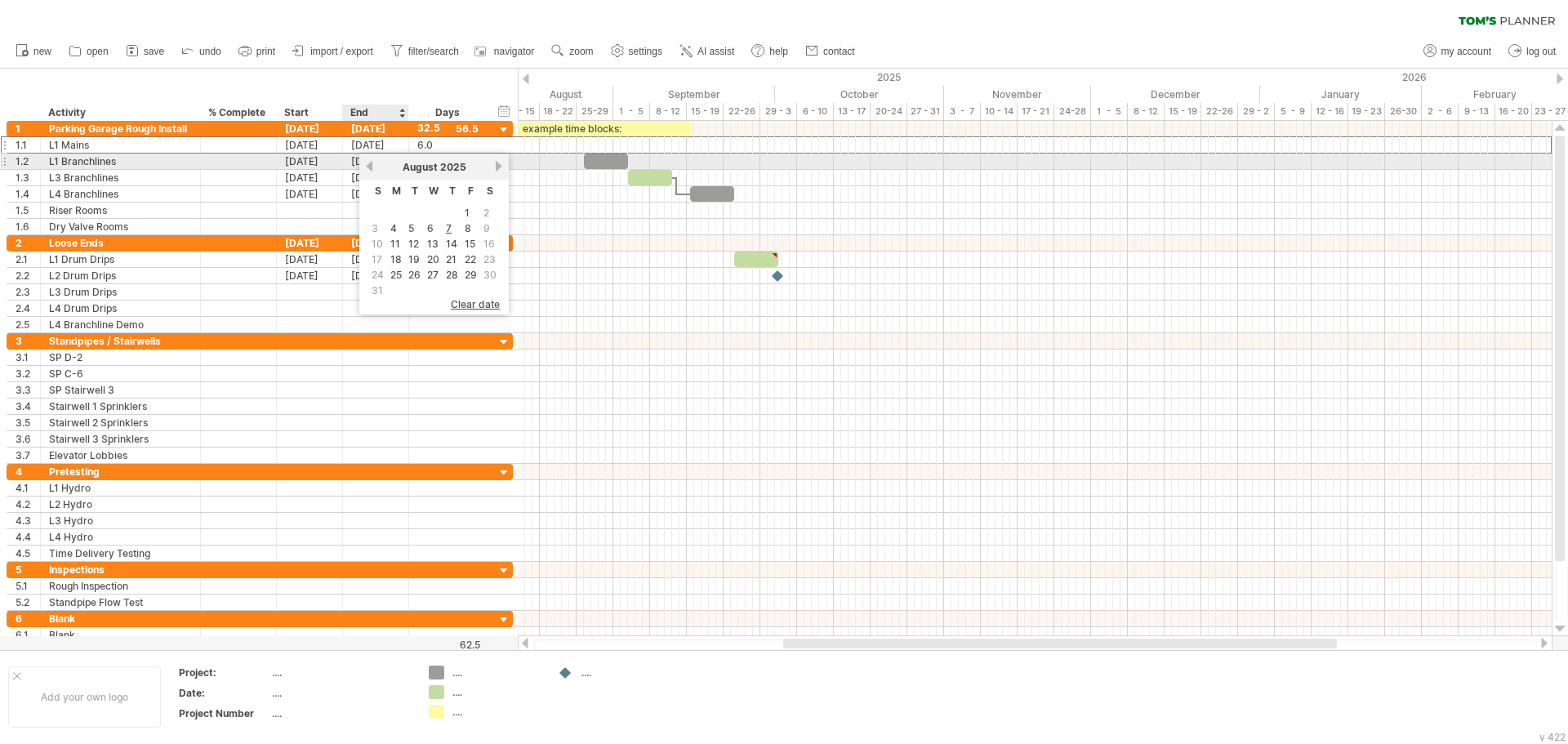
click at [370, 166] on link "previous" at bounding box center [370, 166] width 12 height 12
click at [499, 167] on link "next" at bounding box center [499, 166] width 12 height 12
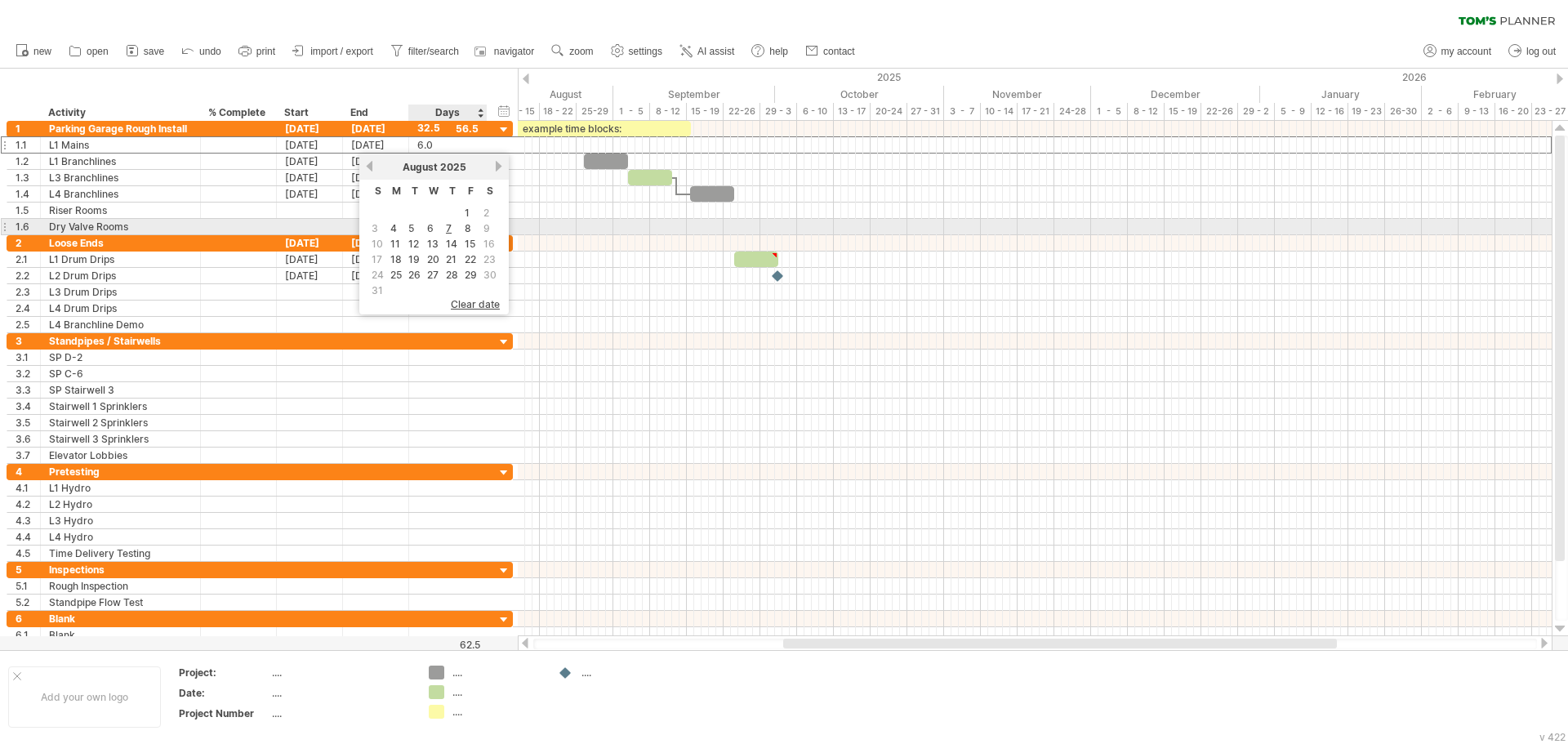
click at [483, 228] on span "9" at bounding box center [487, 228] width 10 height 16
click at [484, 227] on span "9" at bounding box center [487, 228] width 10 height 16
click at [486, 227] on span "9" at bounding box center [487, 228] width 10 height 16
click at [471, 227] on link "8" at bounding box center [468, 228] width 10 height 16
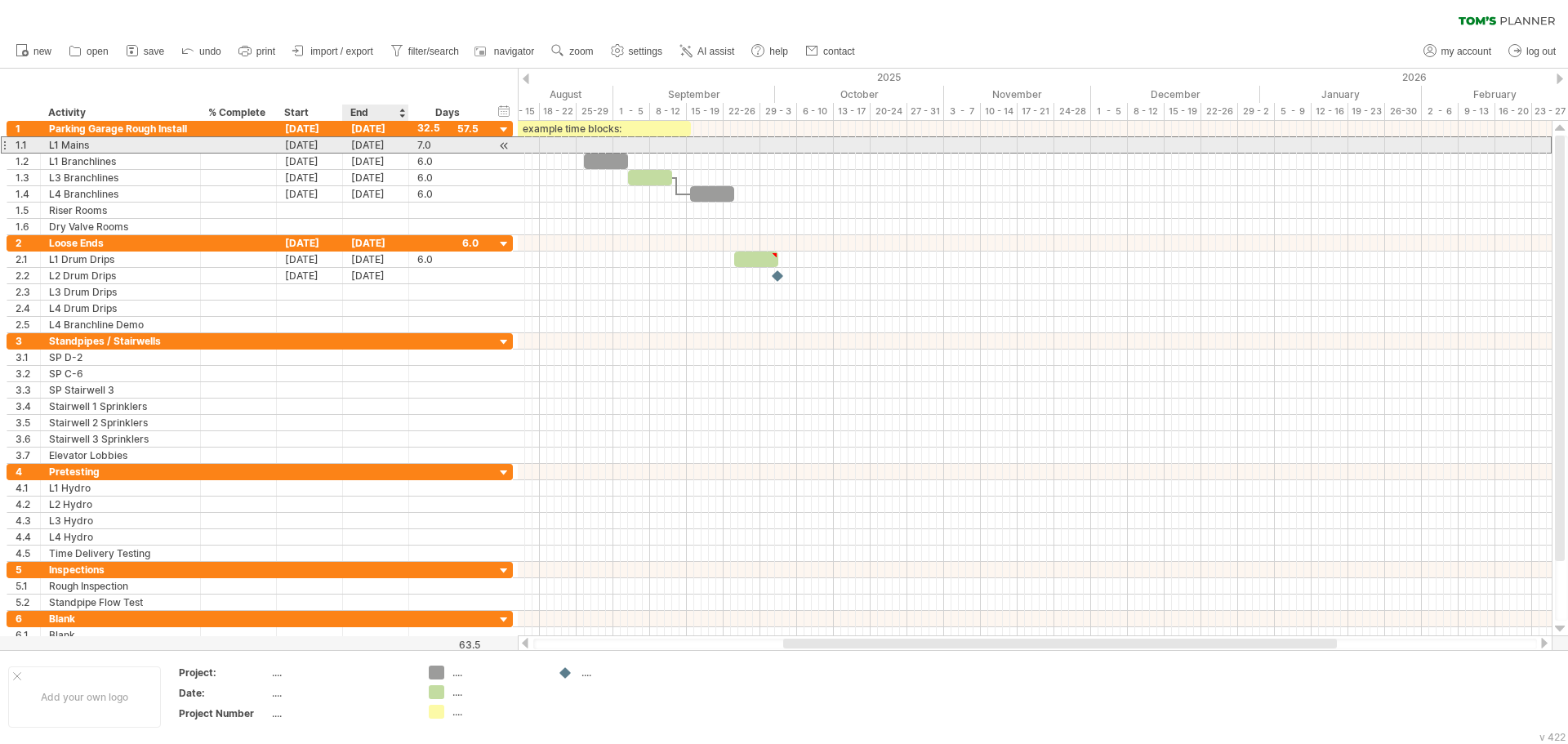
click at [394, 148] on div "[DATE]" at bounding box center [375, 145] width 66 height 16
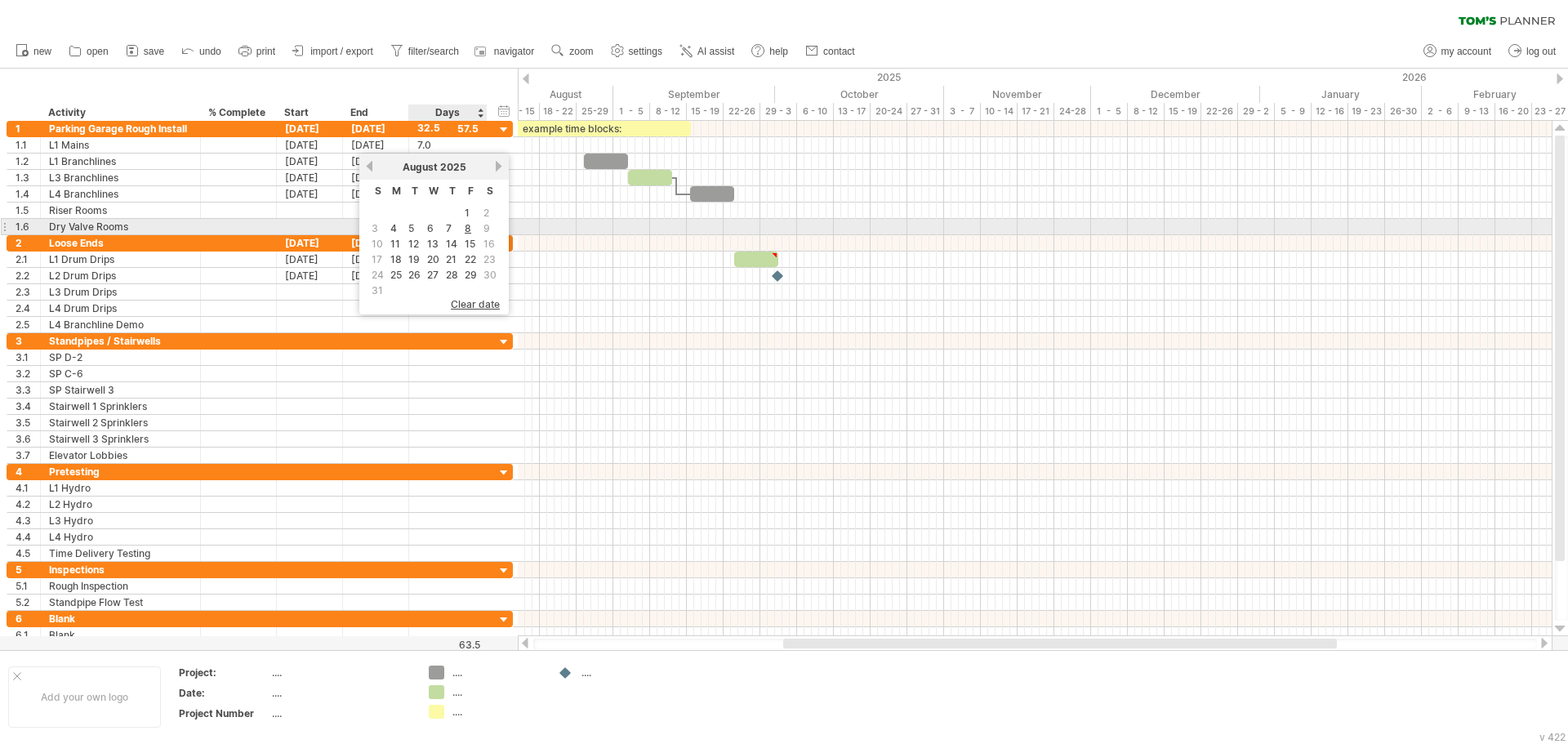
click at [484, 226] on span "9" at bounding box center [487, 228] width 10 height 16
click at [492, 224] on td "9" at bounding box center [490, 228] width 18 height 14
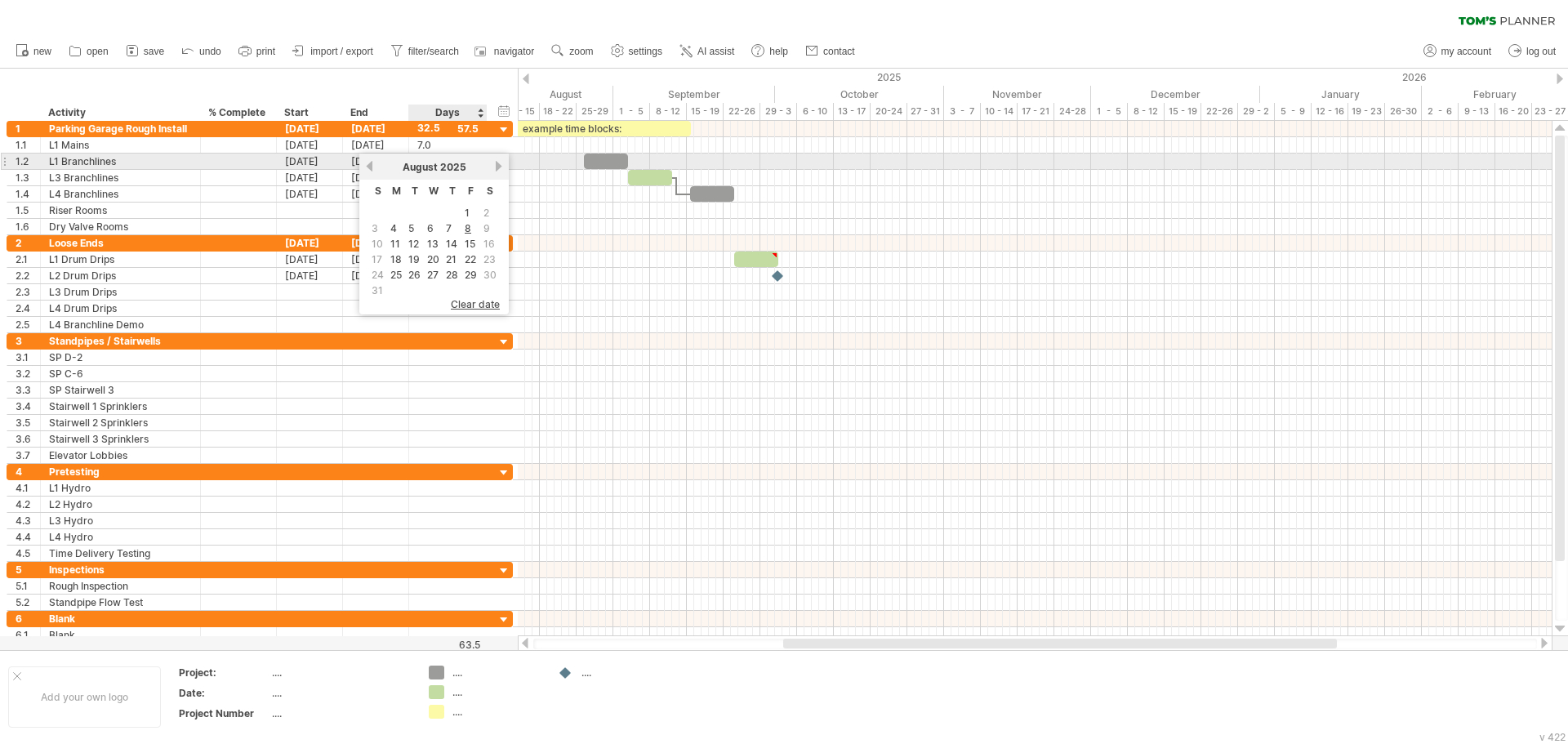
click at [497, 165] on link "next" at bounding box center [499, 166] width 12 height 12
click at [372, 170] on link "previous" at bounding box center [370, 166] width 12 height 12
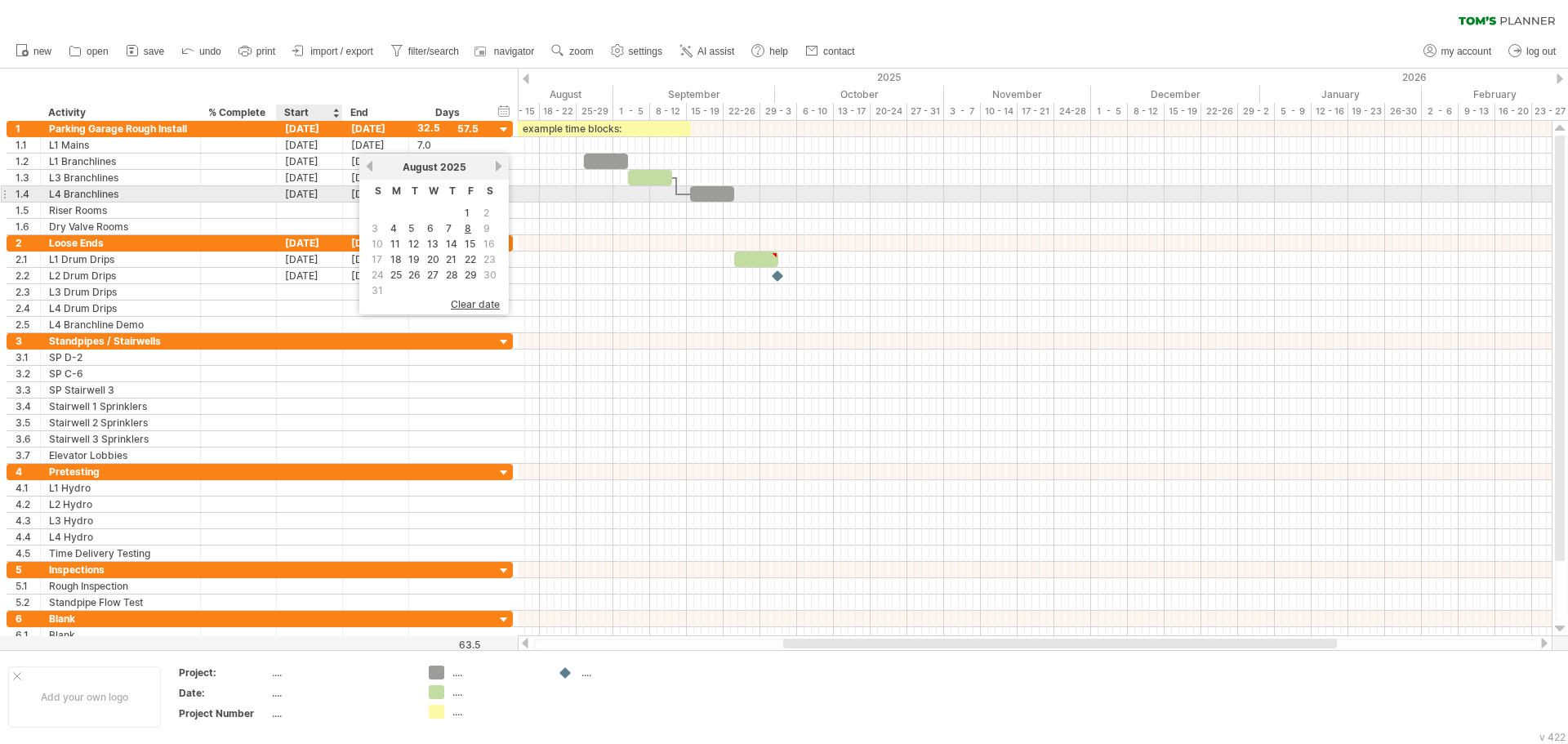
click at [304, 199] on div "[DATE]" at bounding box center [310, 194] width 66 height 16
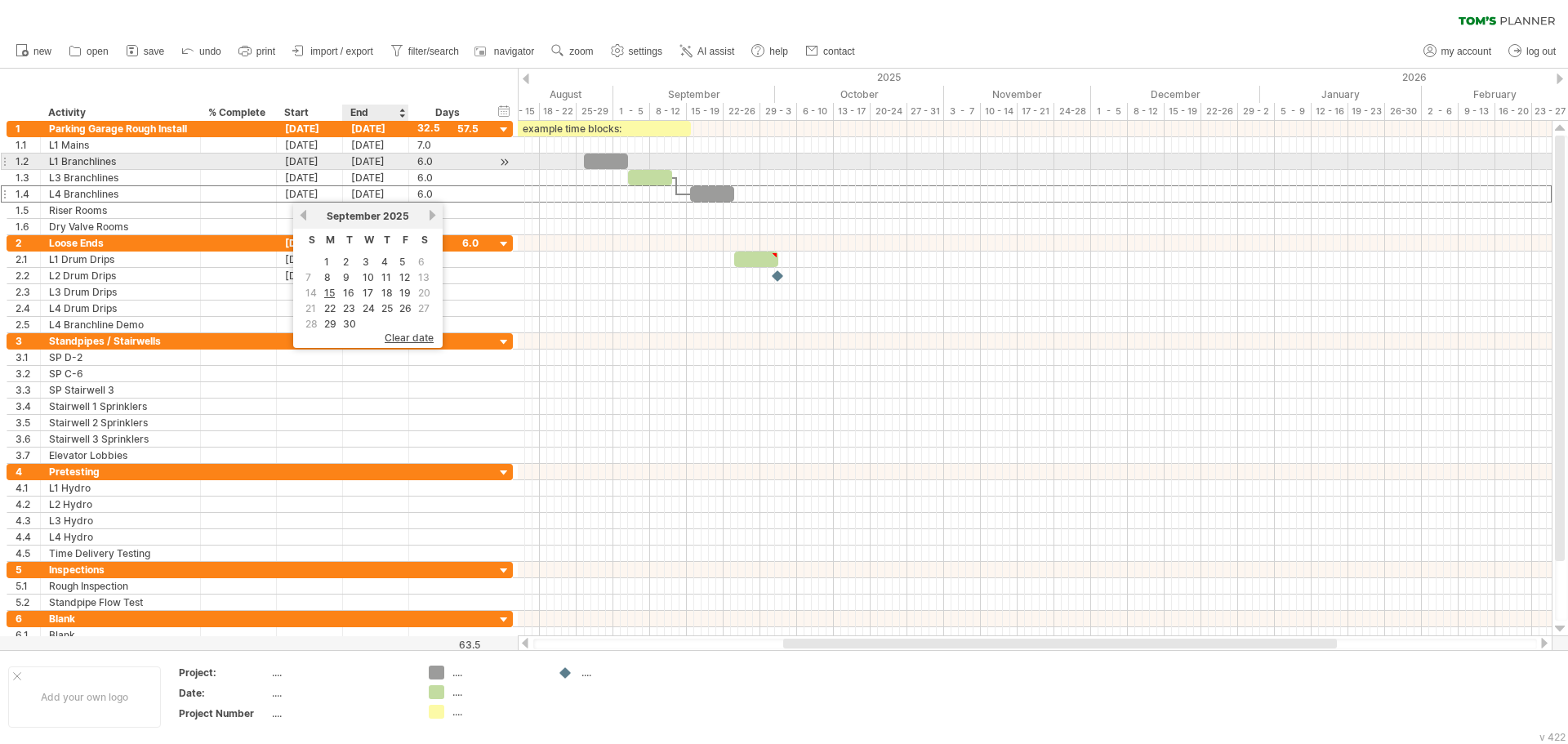
click at [378, 162] on div "[DATE]" at bounding box center [375, 161] width 66 height 16
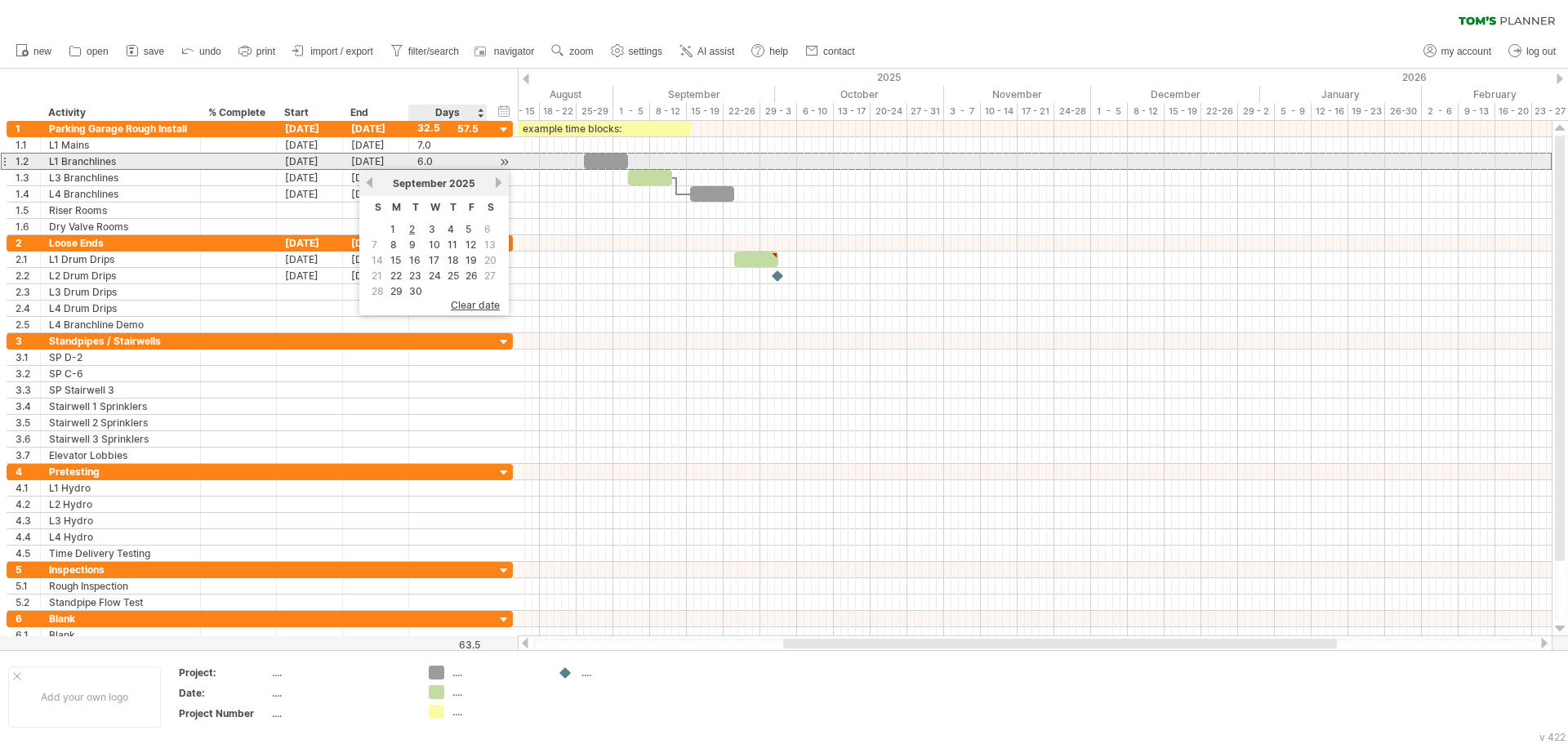
click at [487, 161] on div "6.0 6.0" at bounding box center [449, 161] width 78 height 16
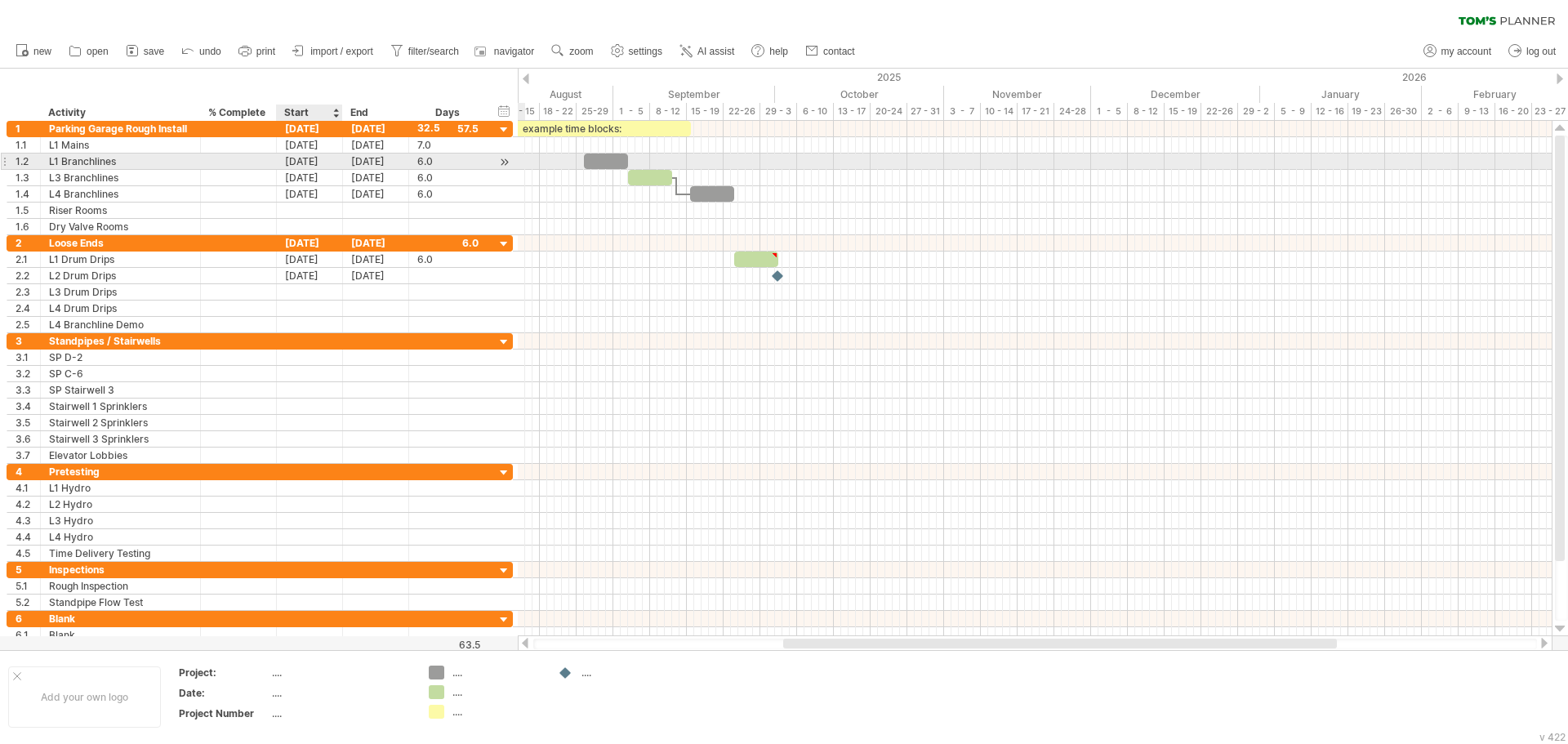
click at [325, 161] on div "[DATE]" at bounding box center [310, 161] width 66 height 16
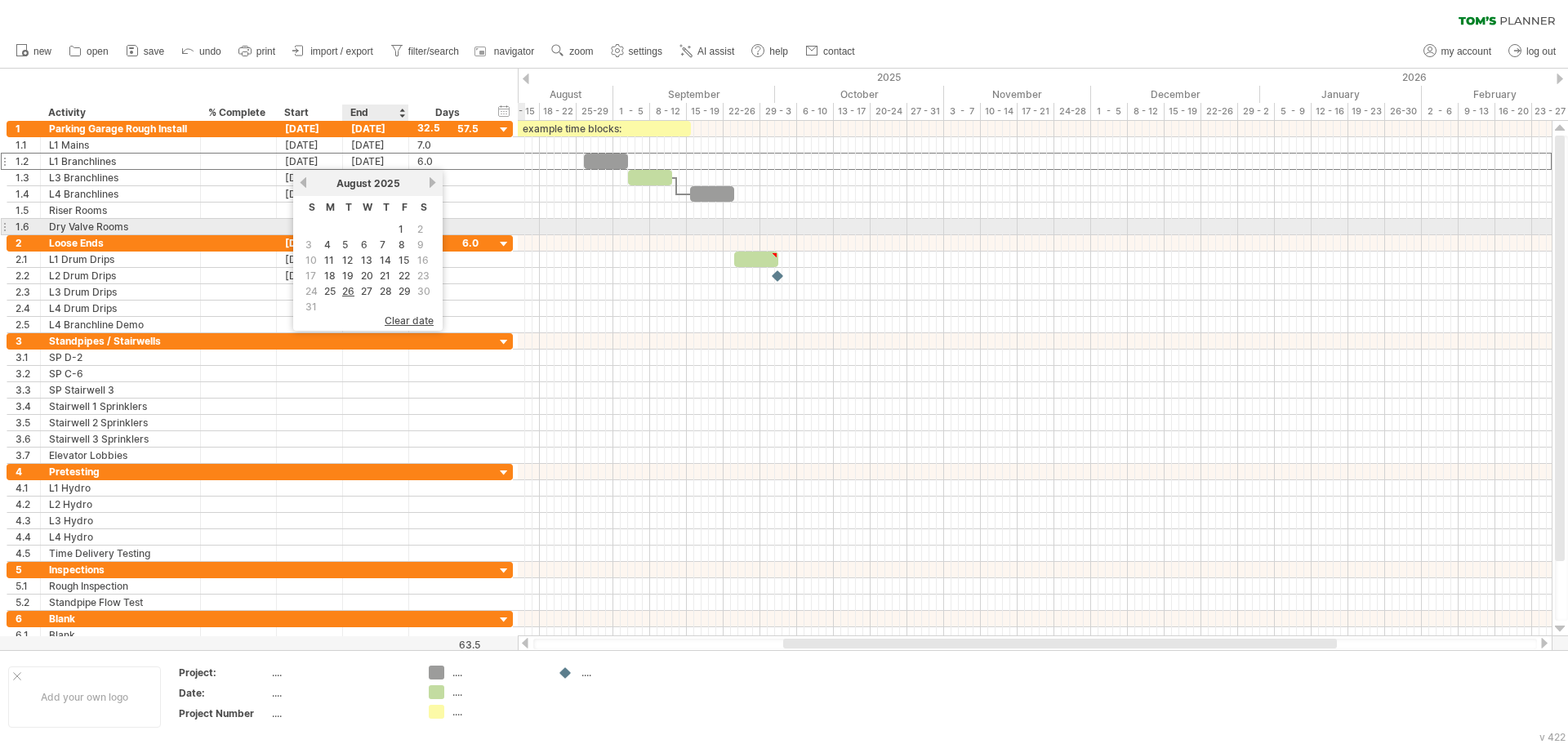
click at [416, 225] on span "2" at bounding box center [419, 229] width 9 height 16
click at [420, 226] on span "2" at bounding box center [419, 229] width 9 height 16
click at [422, 226] on span "2" at bounding box center [419, 229] width 9 height 16
click at [423, 226] on span "2" at bounding box center [419, 229] width 9 height 16
click at [419, 226] on span "2" at bounding box center [419, 229] width 9 height 16
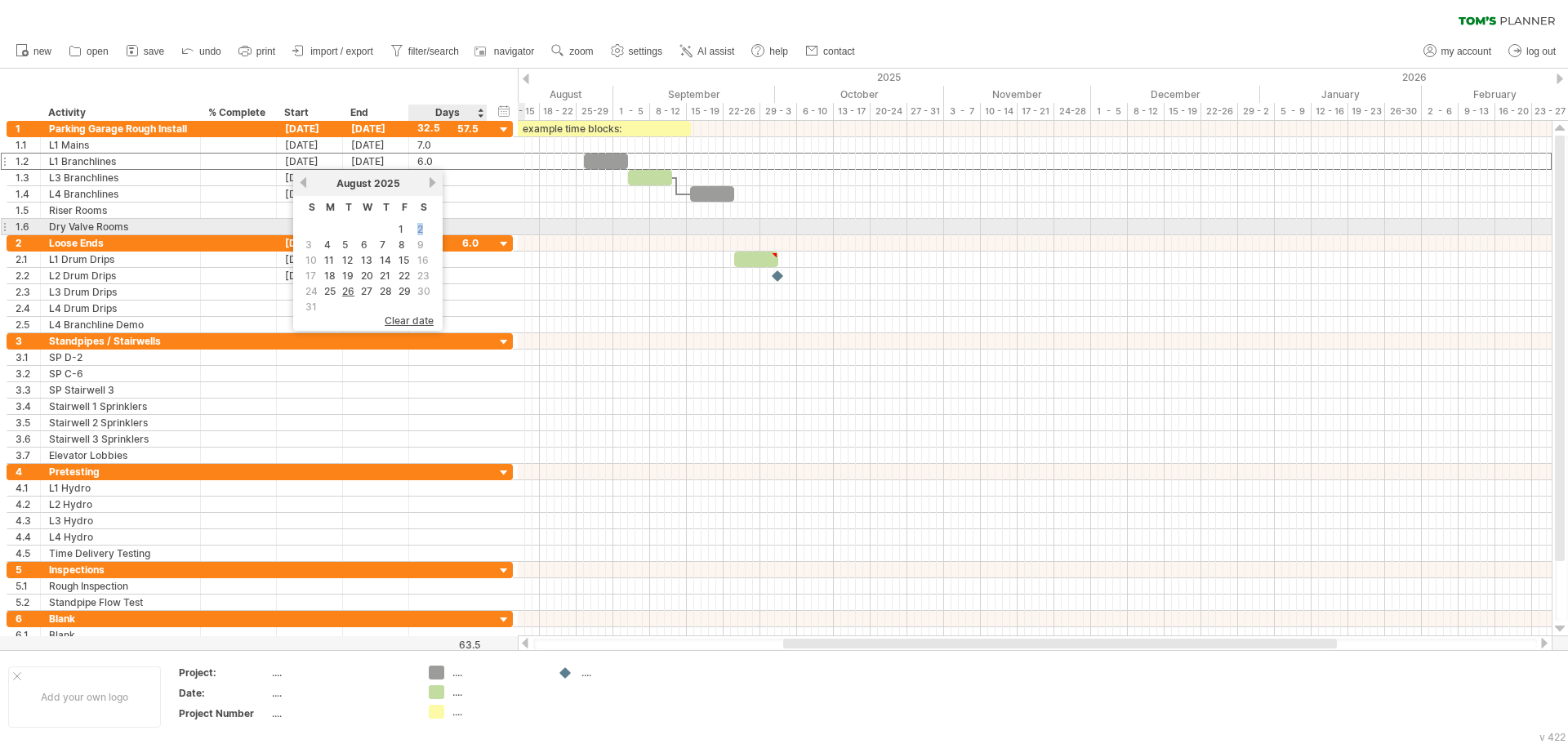
click at [419, 226] on span "2" at bounding box center [419, 229] width 9 height 16
click at [420, 226] on span "2" at bounding box center [419, 229] width 9 height 16
click at [426, 226] on td "2" at bounding box center [424, 229] width 18 height 14
click at [413, 231] on td "1" at bounding box center [404, 229] width 17 height 14
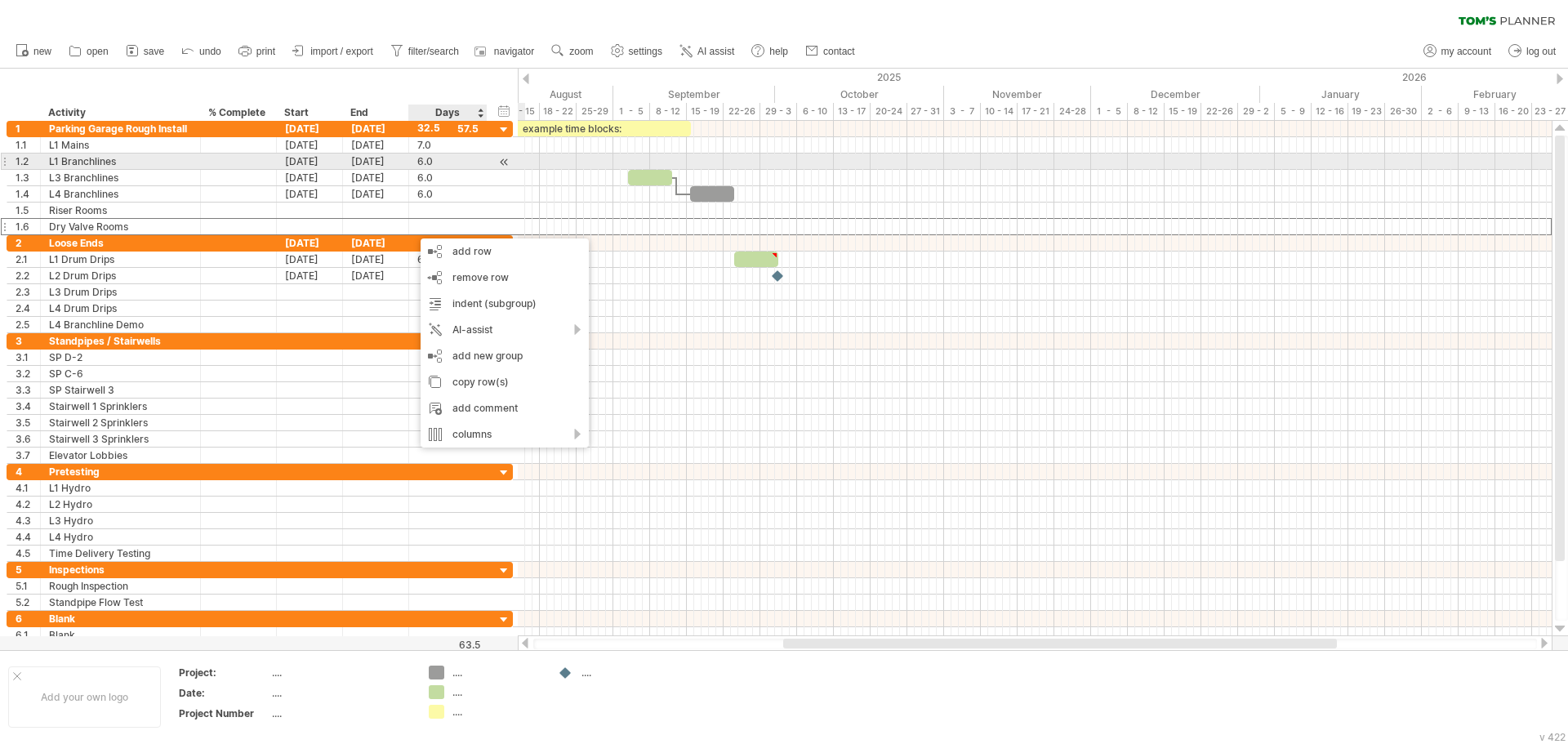
click at [321, 160] on div "[DATE]" at bounding box center [310, 161] width 66 height 16
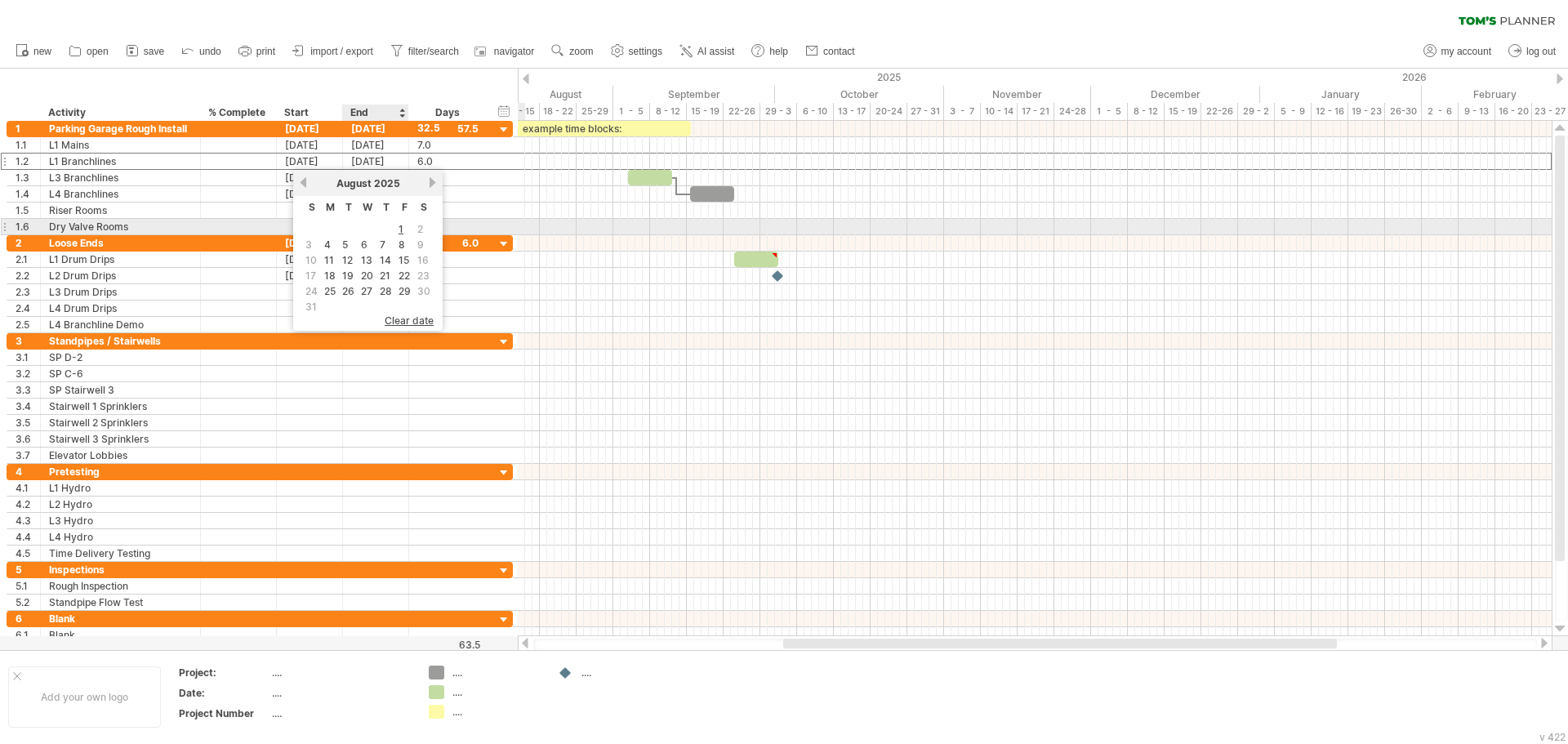
click at [416, 227] on span "2" at bounding box center [419, 229] width 9 height 16
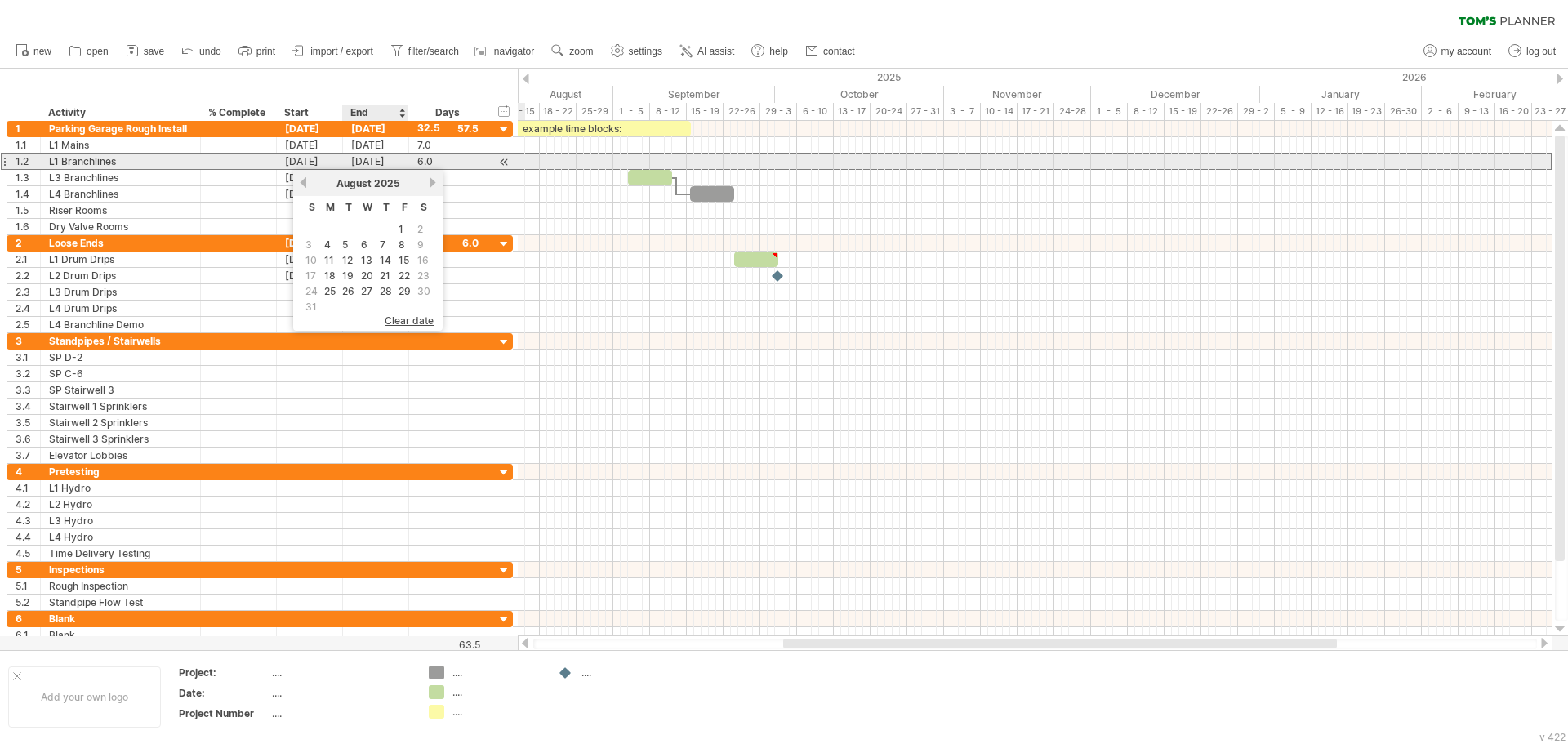
click at [377, 163] on div "[DATE]" at bounding box center [375, 161] width 66 height 16
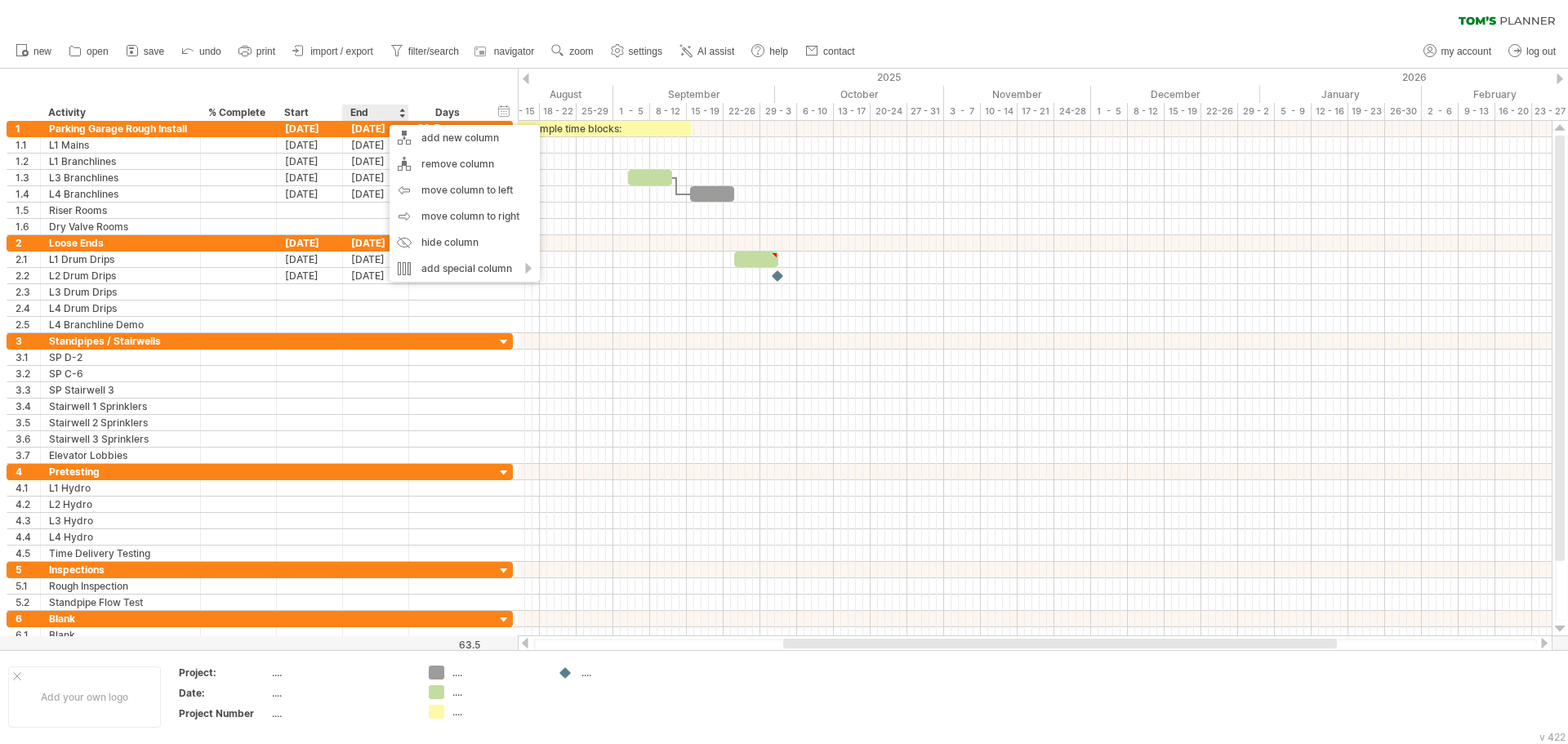
click at [356, 90] on div "**********" at bounding box center [259, 94] width 518 height 52
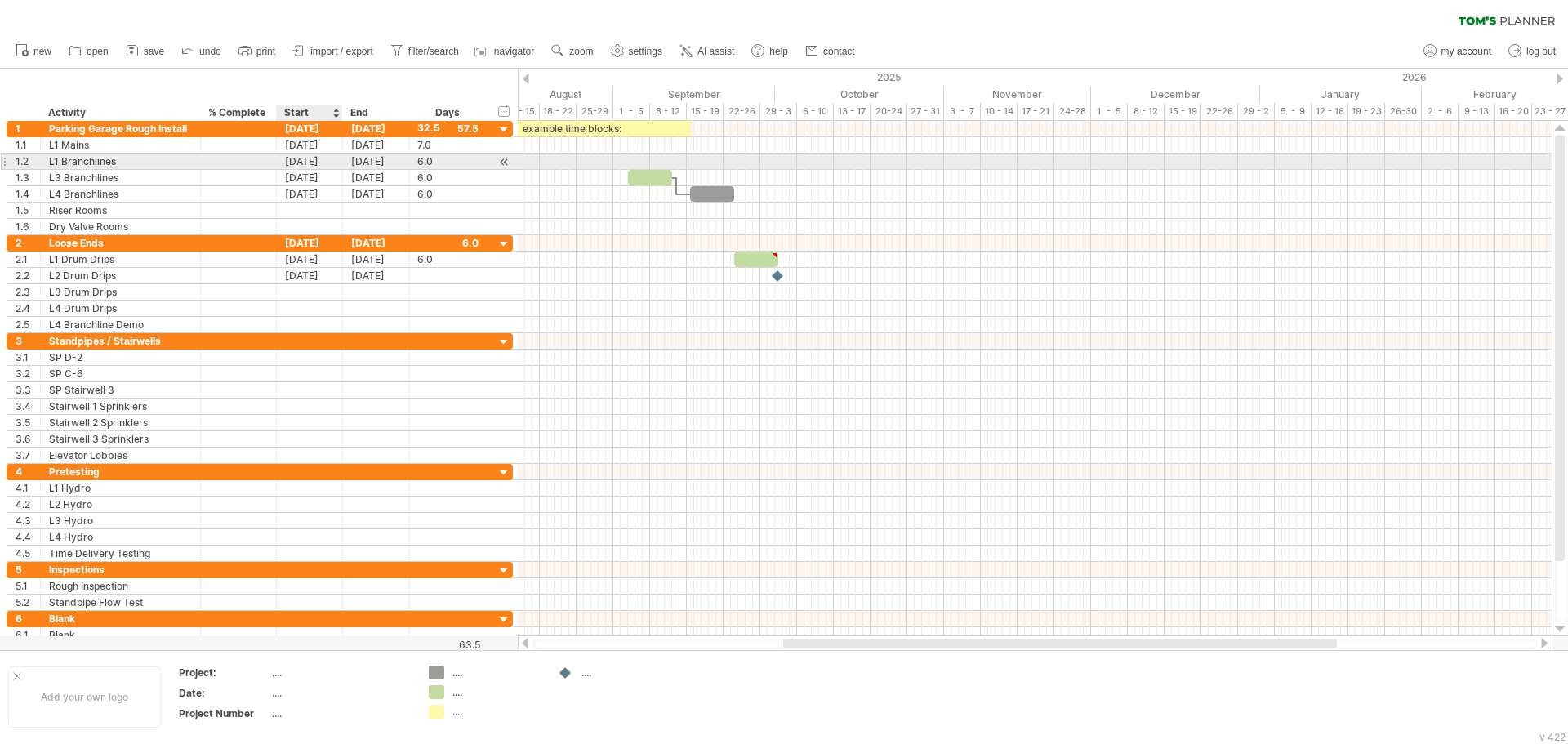
click at [325, 161] on div "[DATE]" at bounding box center [310, 161] width 66 height 16
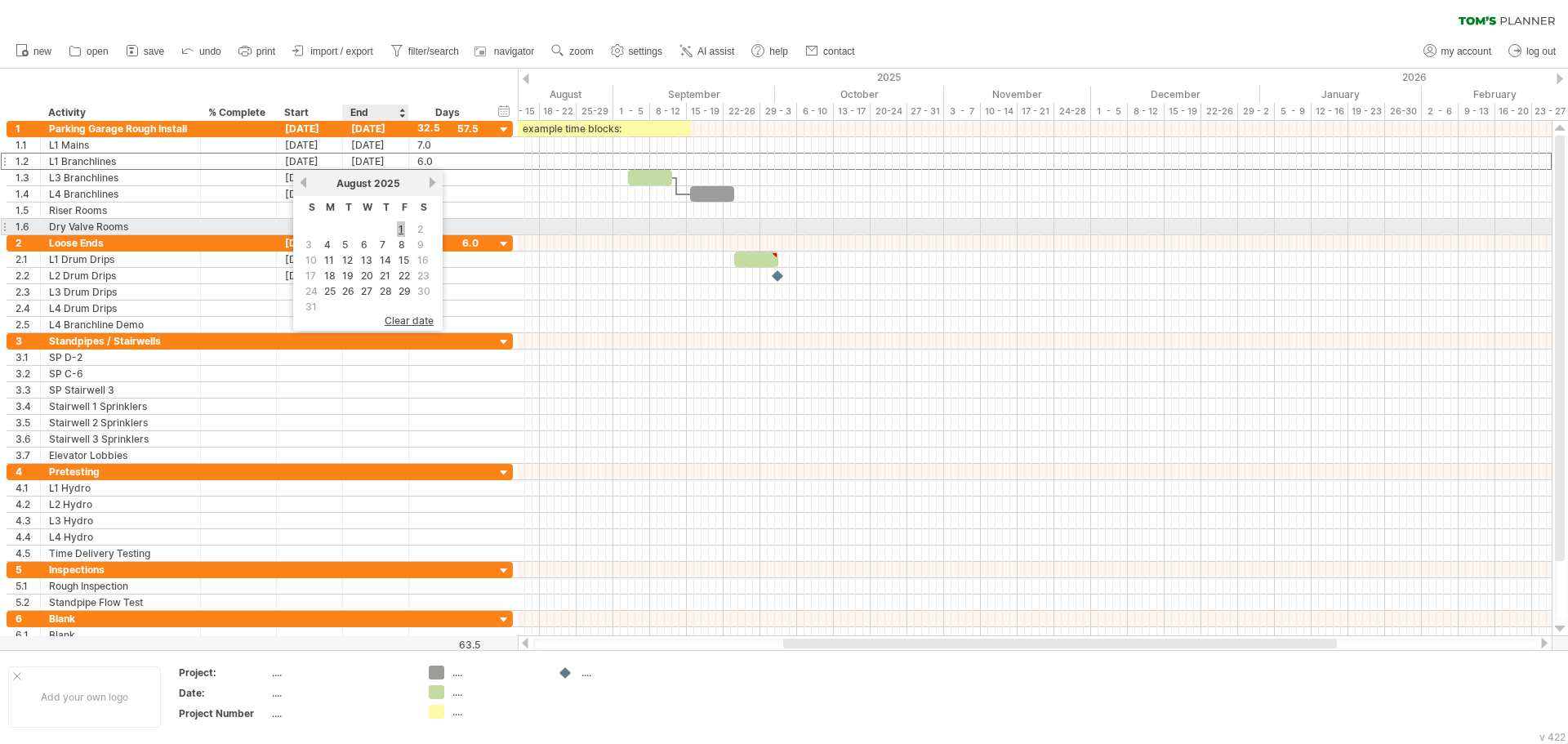
click at [405, 232] on link "1" at bounding box center [401, 229] width 8 height 16
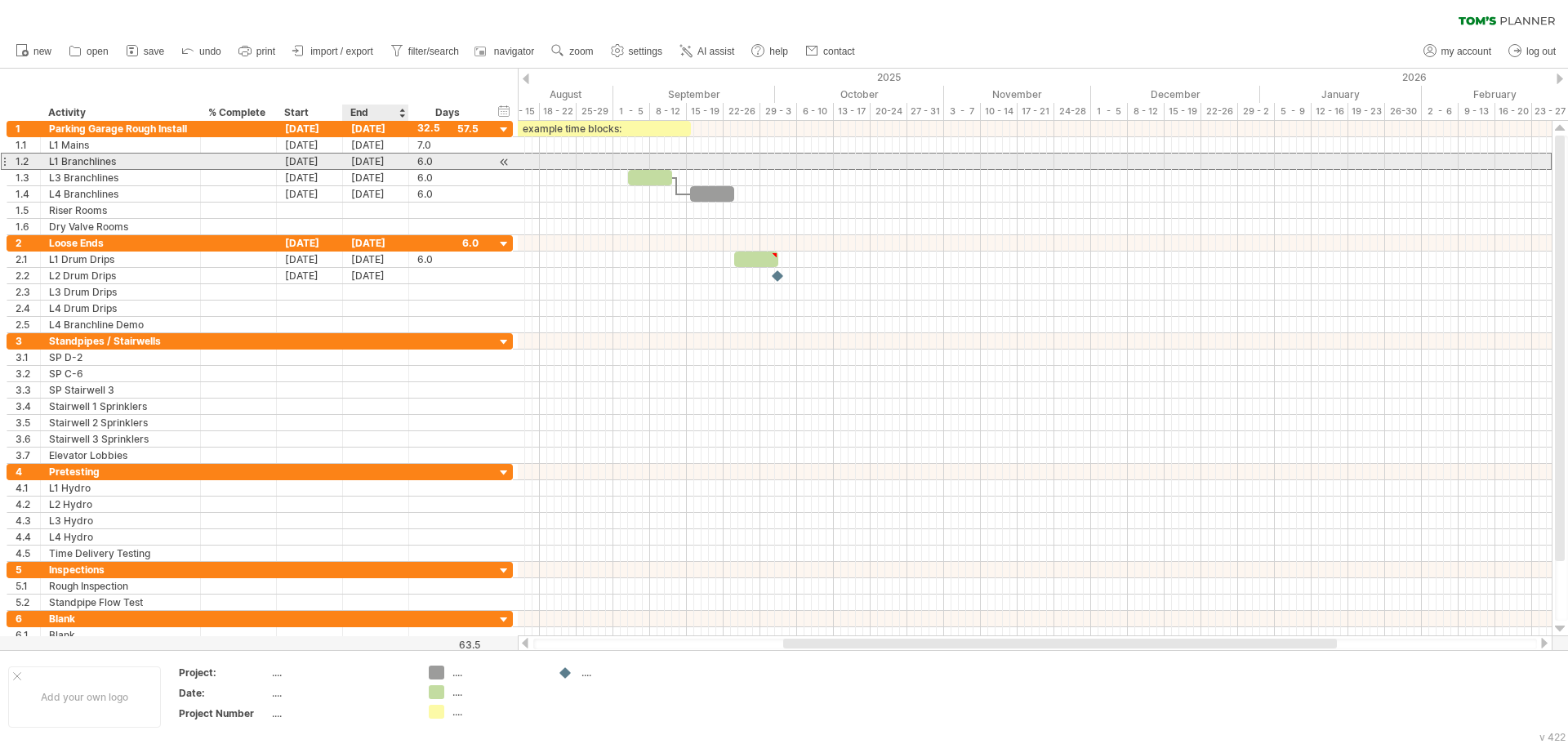
click at [367, 162] on div "[DATE]" at bounding box center [375, 161] width 66 height 16
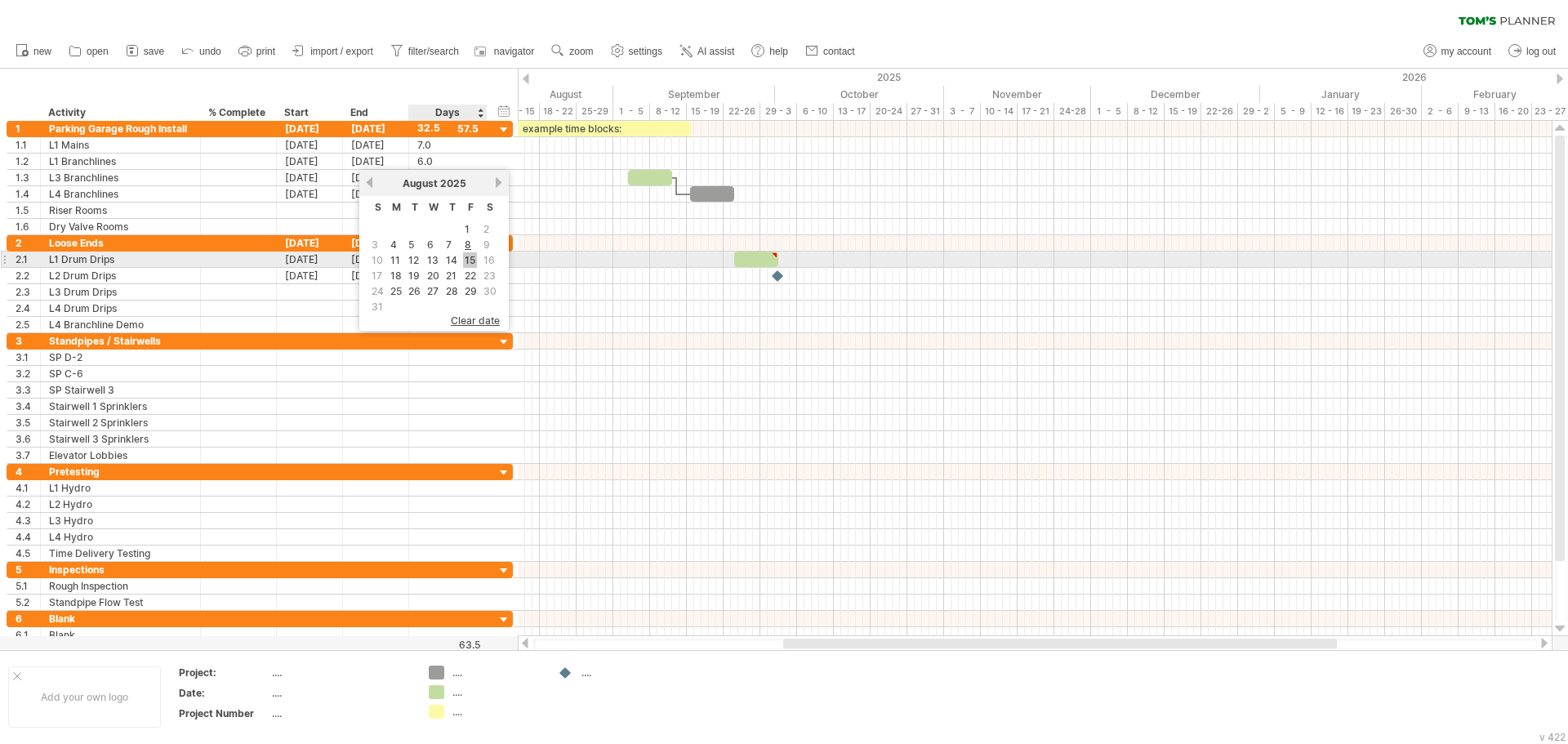
click at [473, 260] on link "15" at bounding box center [469, 260] width 14 height 16
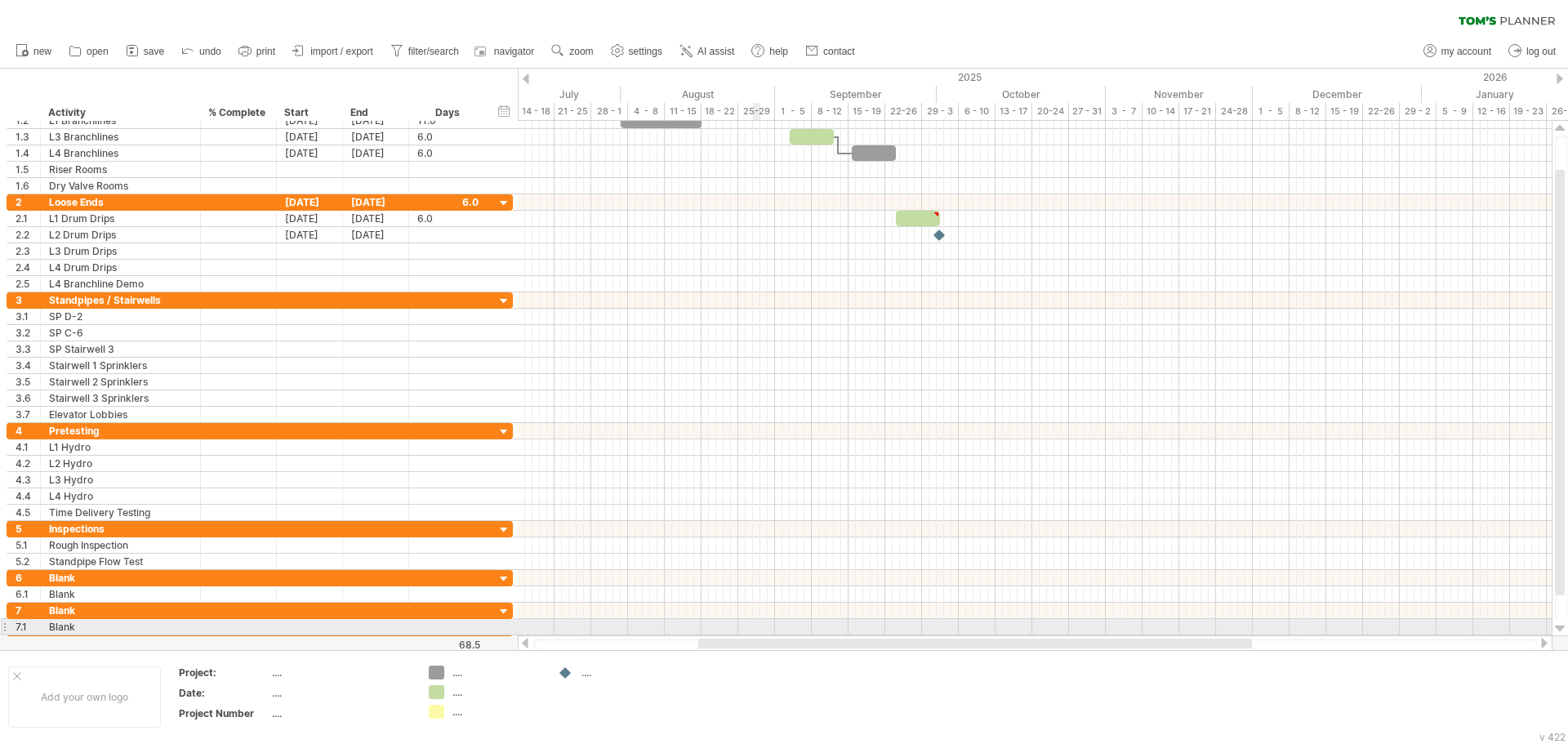
drag, startPoint x: 838, startPoint y: 639, endPoint x: 751, endPoint y: 611, distance: 91.4
click at [738, 628] on div "Trying to reach [DOMAIN_NAME] Connected again... 0% clear filter new 1" at bounding box center [784, 372] width 1568 height 744
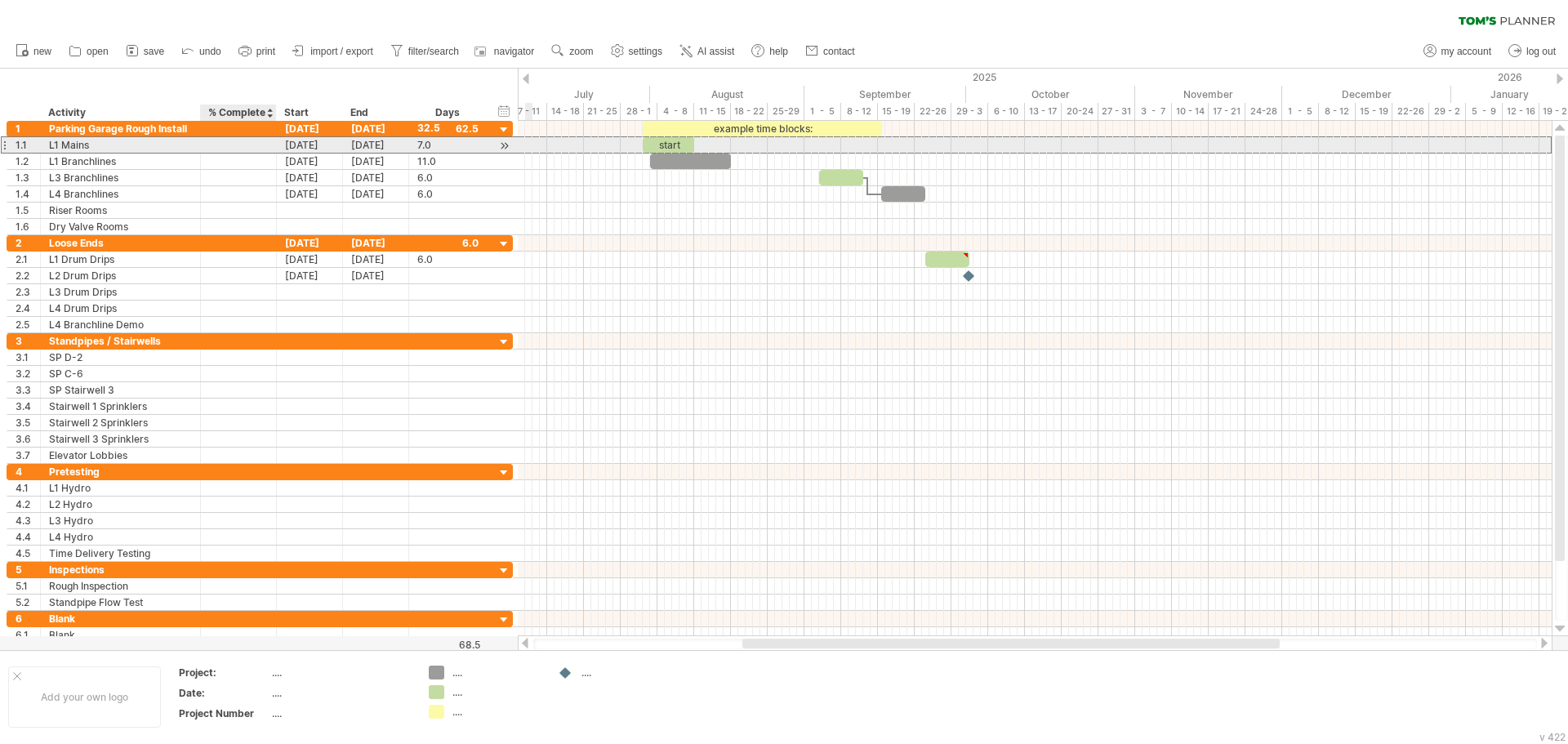
click at [245, 146] on div at bounding box center [238, 145] width 59 height 16
click at [245, 146] on input "text" at bounding box center [238, 145] width 59 height 16
type input "****"
click at [239, 142] on div "100%" at bounding box center [238, 145] width 59 height 16
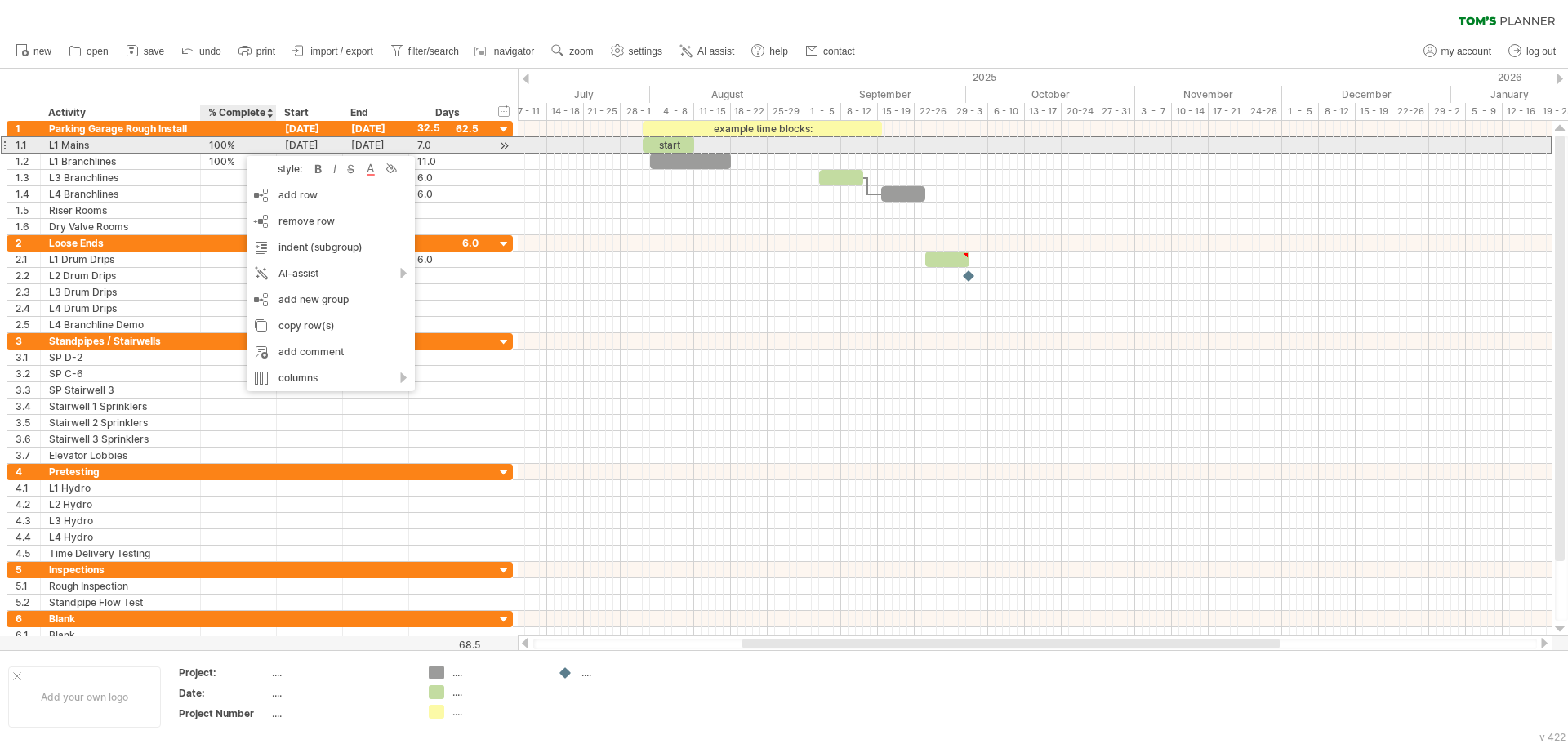
click at [440, 147] on div "7.0" at bounding box center [448, 145] width 62 height 16
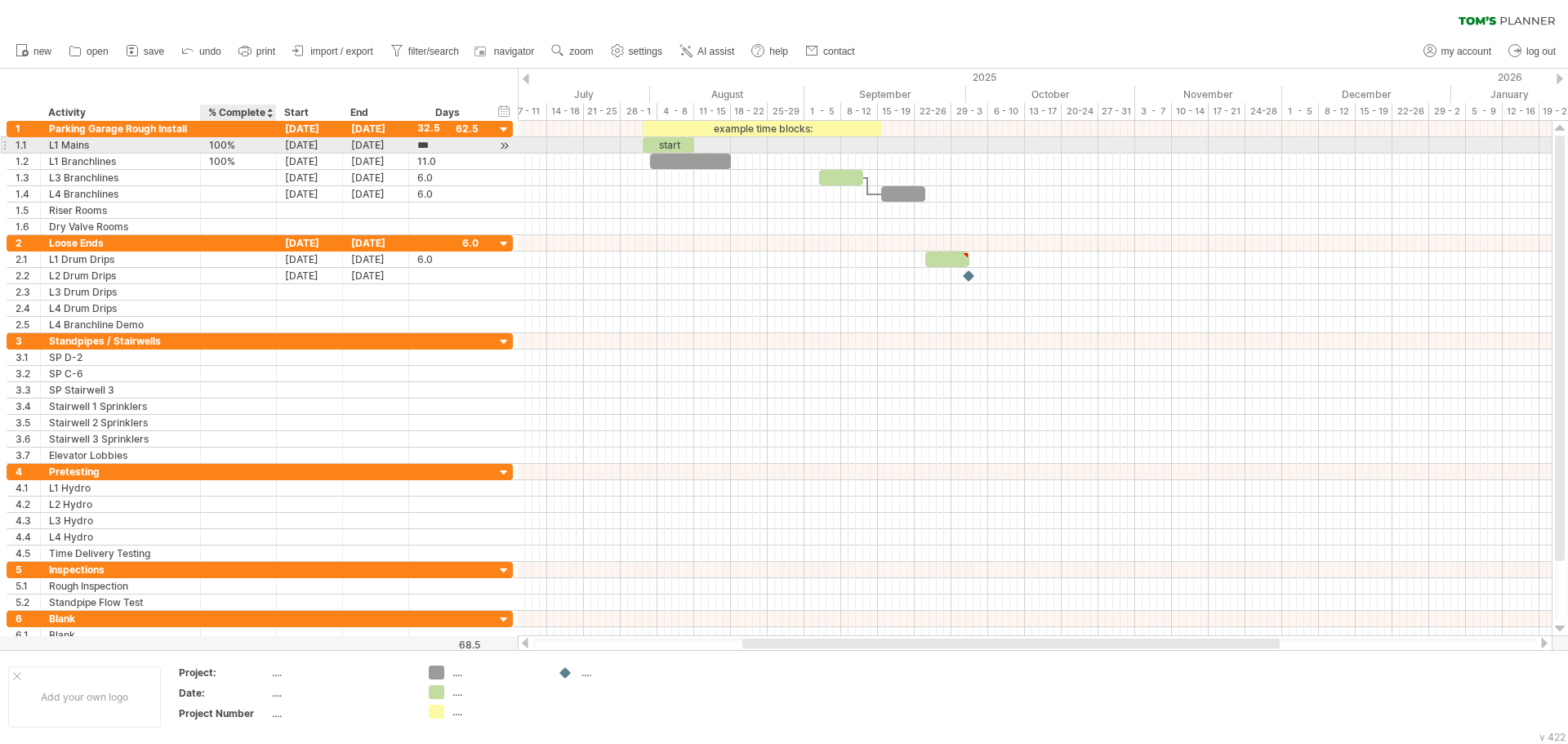
scroll to position [1, 0]
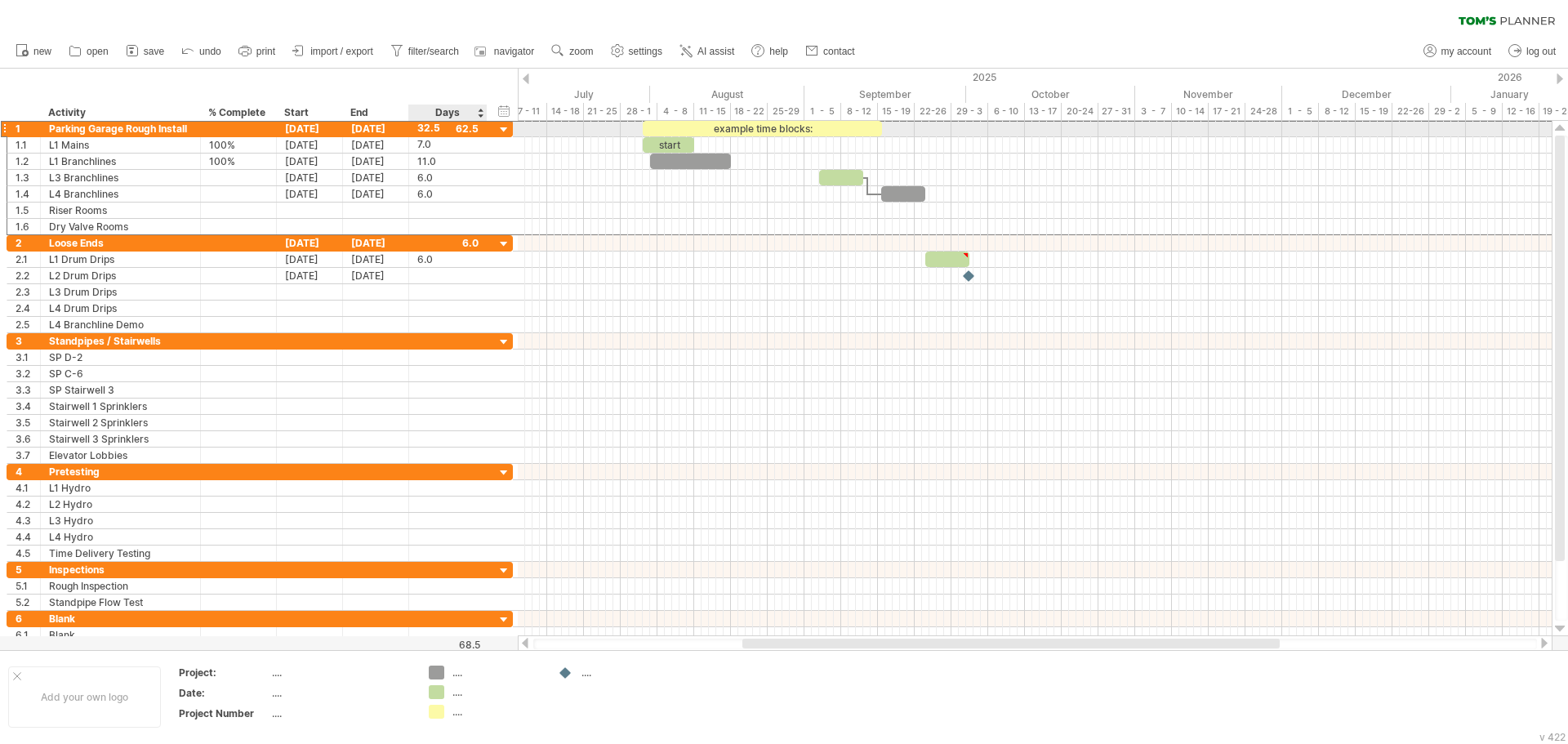
click at [440, 124] on div "32.5" at bounding box center [448, 128] width 62 height 16
click at [633, 52] on span "settings" at bounding box center [646, 52] width 33 height 12
select select "*"
select select "**"
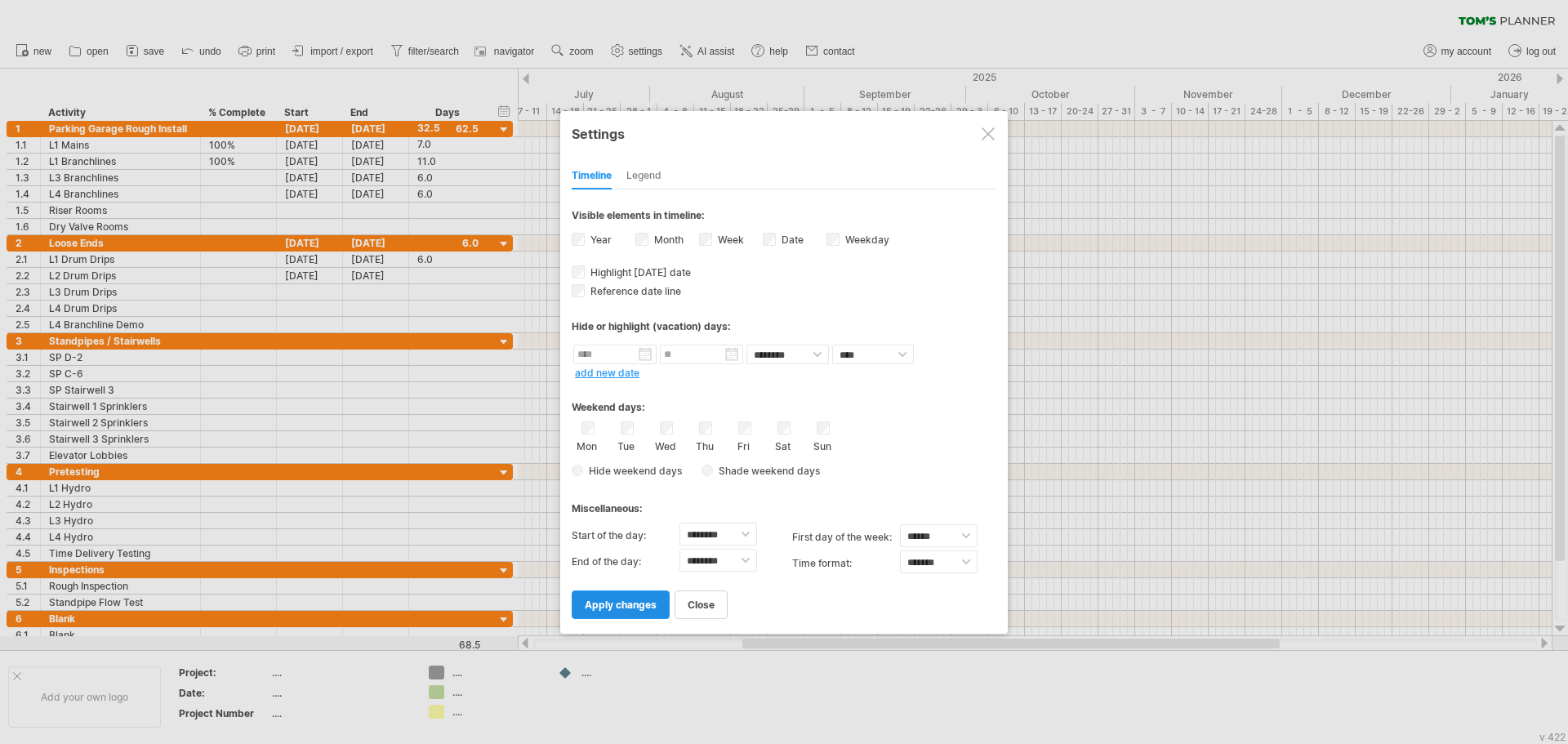
click at [633, 608] on span "apply changes" at bounding box center [621, 604] width 72 height 12
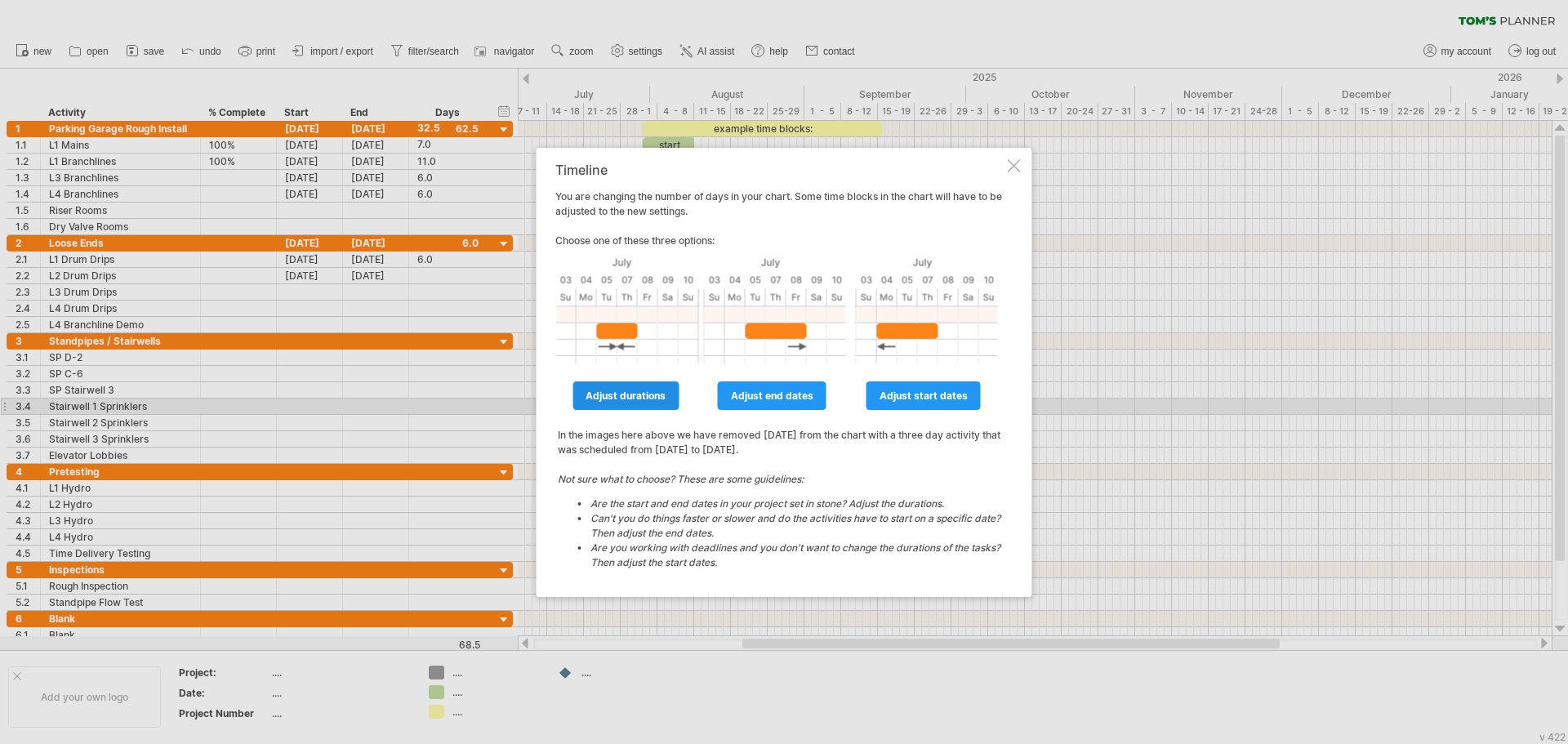
click at [638, 402] on link "adjust durations" at bounding box center [626, 395] width 107 height 28
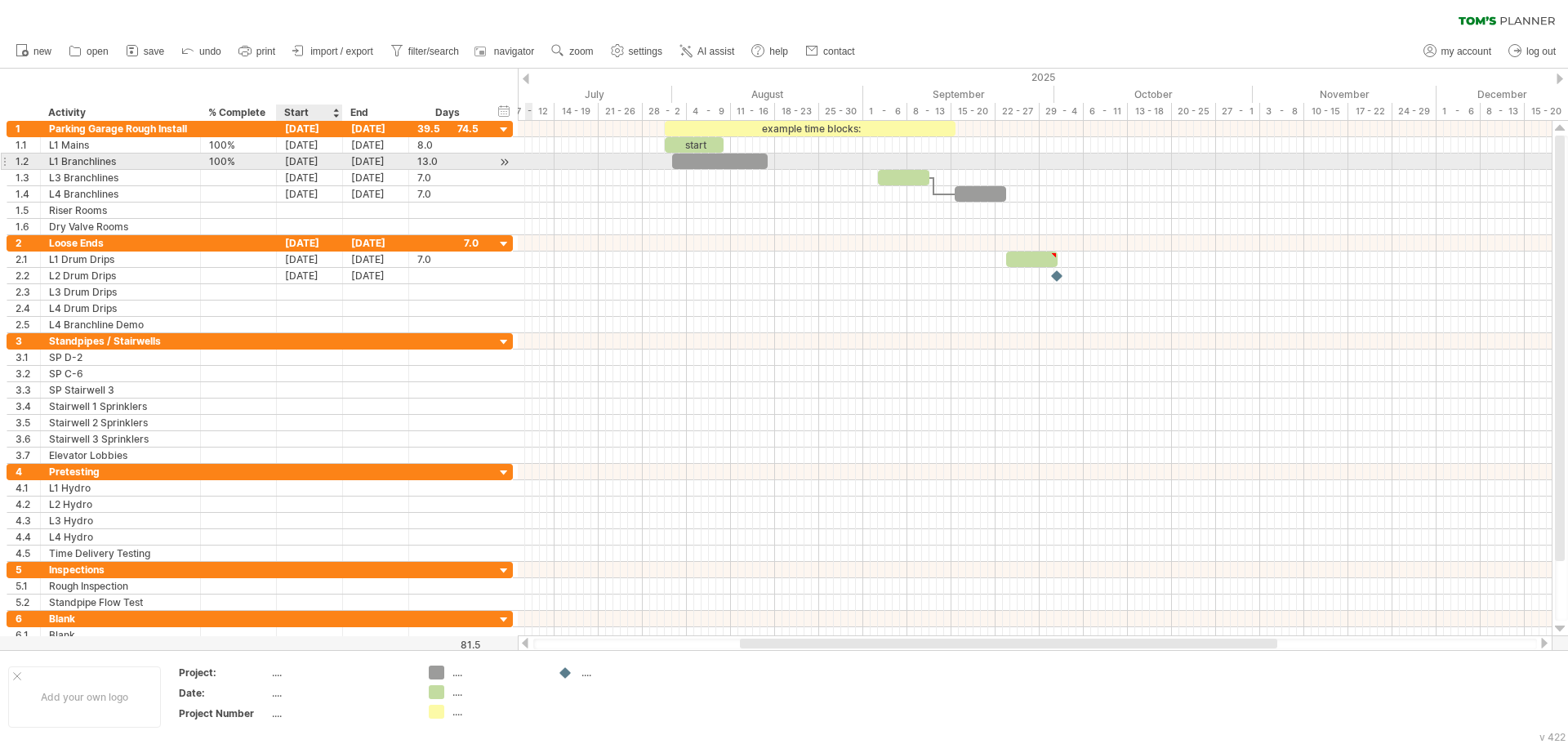
click at [321, 160] on div "[DATE]" at bounding box center [310, 161] width 66 height 16
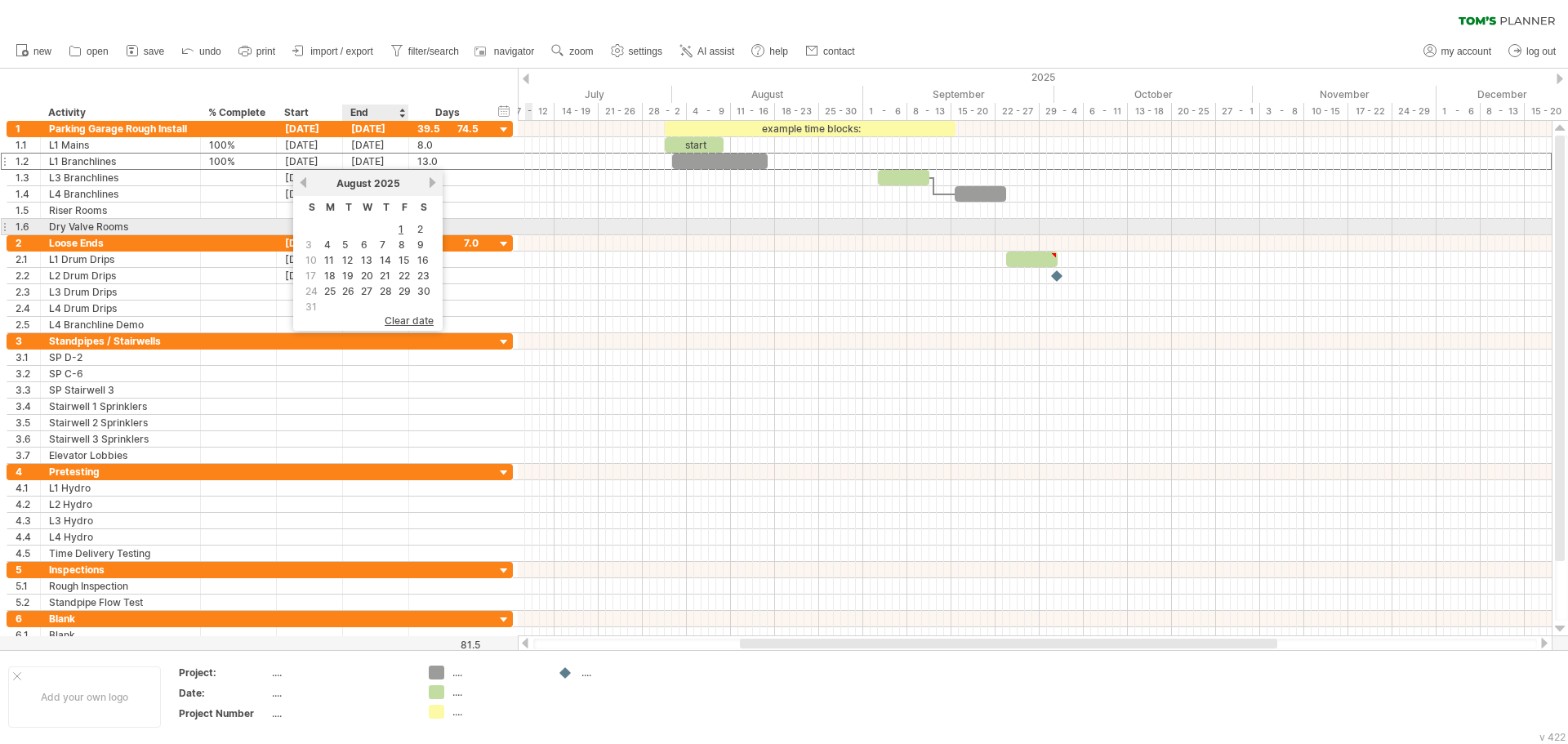
click at [415, 229] on td "2" at bounding box center [424, 229] width 18 height 14
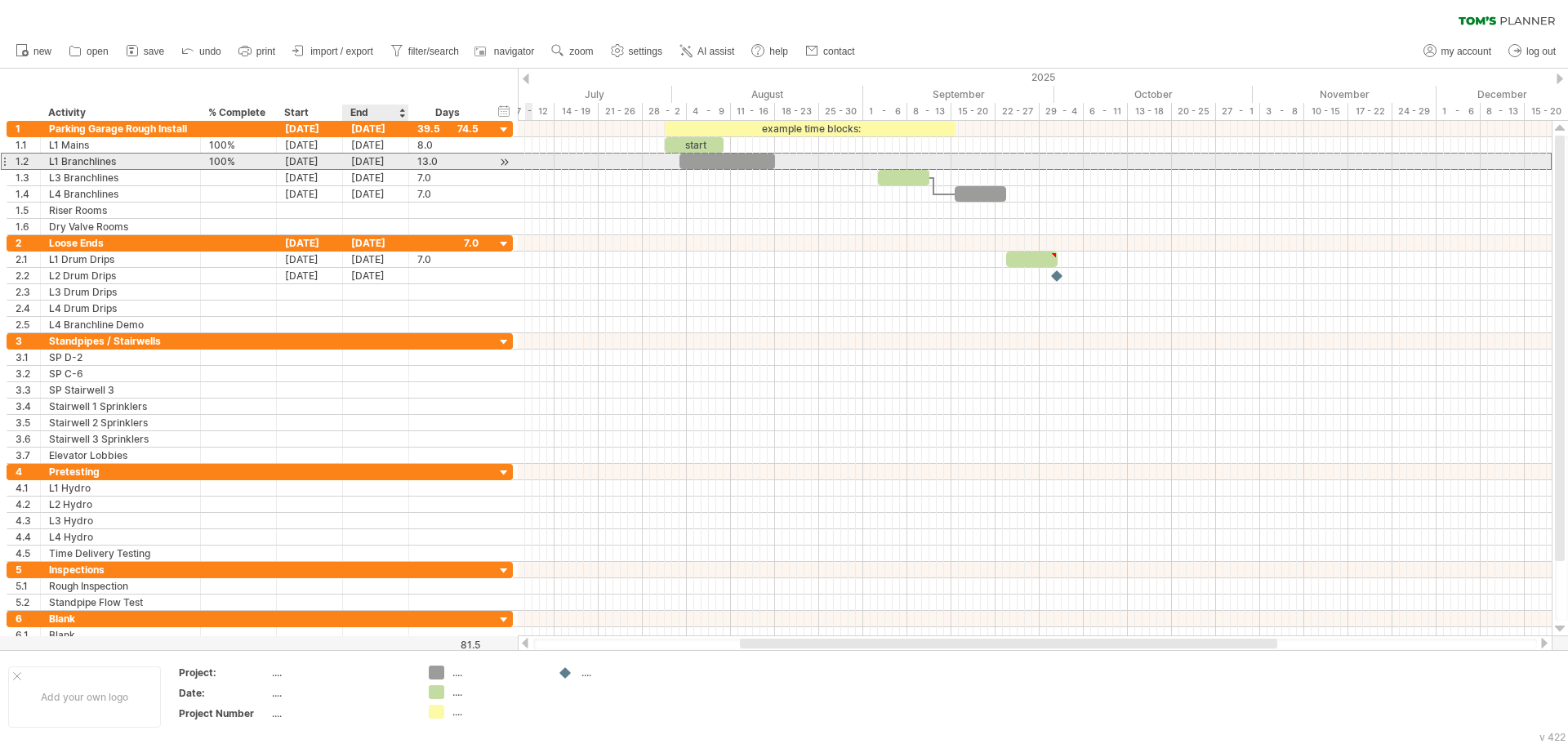
click at [396, 158] on div "[DATE]" at bounding box center [375, 161] width 66 height 16
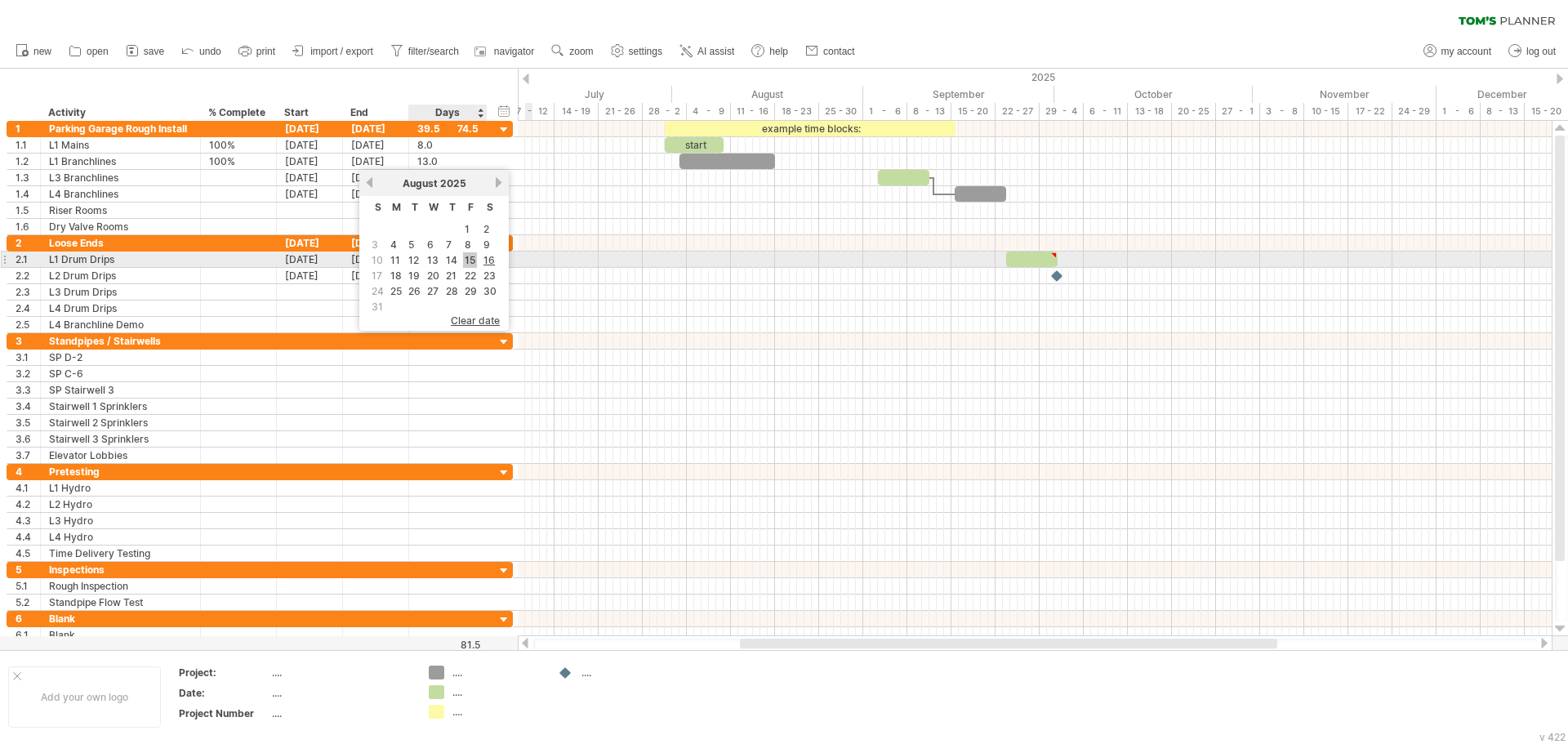
click at [470, 261] on link "15" at bounding box center [469, 260] width 14 height 16
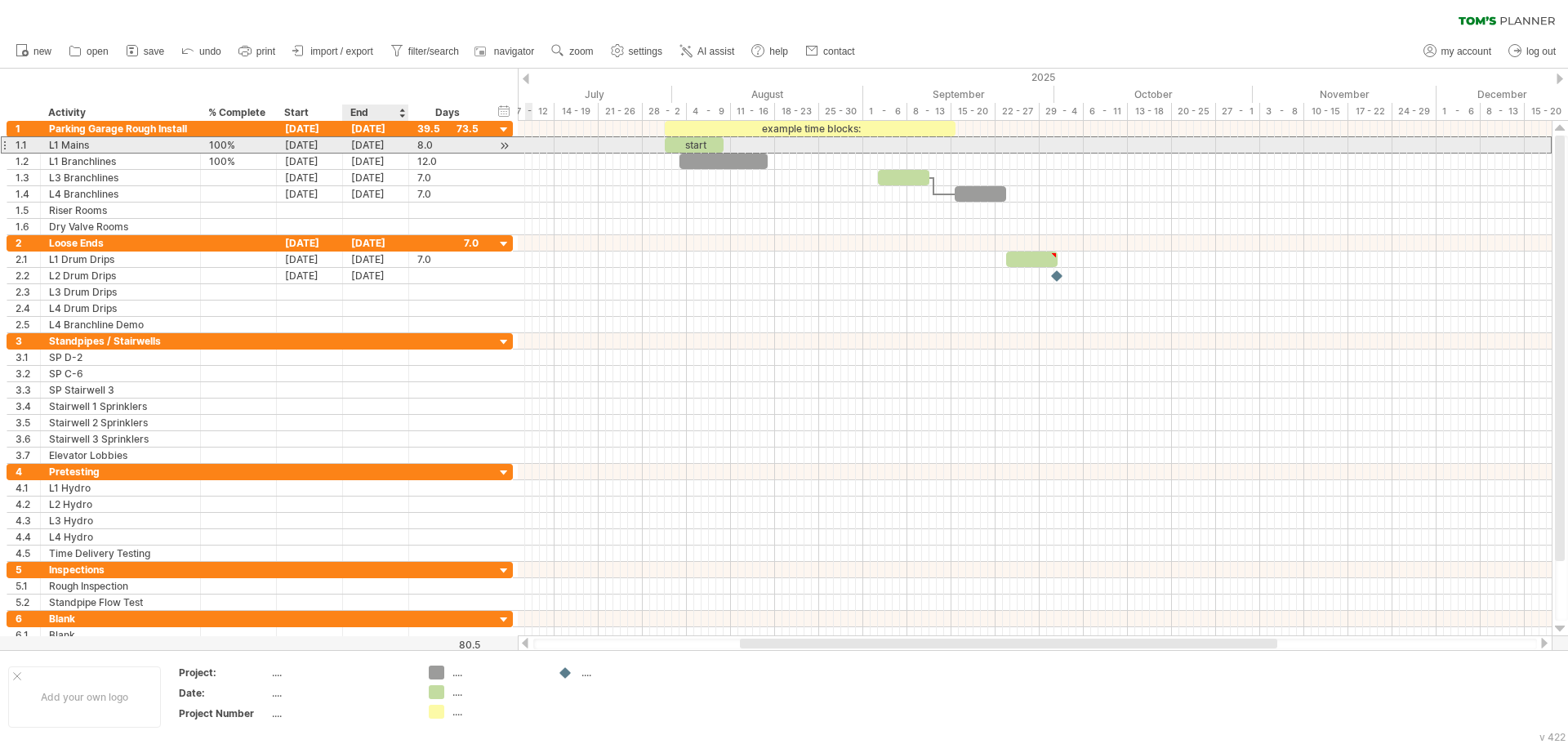
click at [371, 148] on div "[DATE]" at bounding box center [375, 145] width 66 height 16
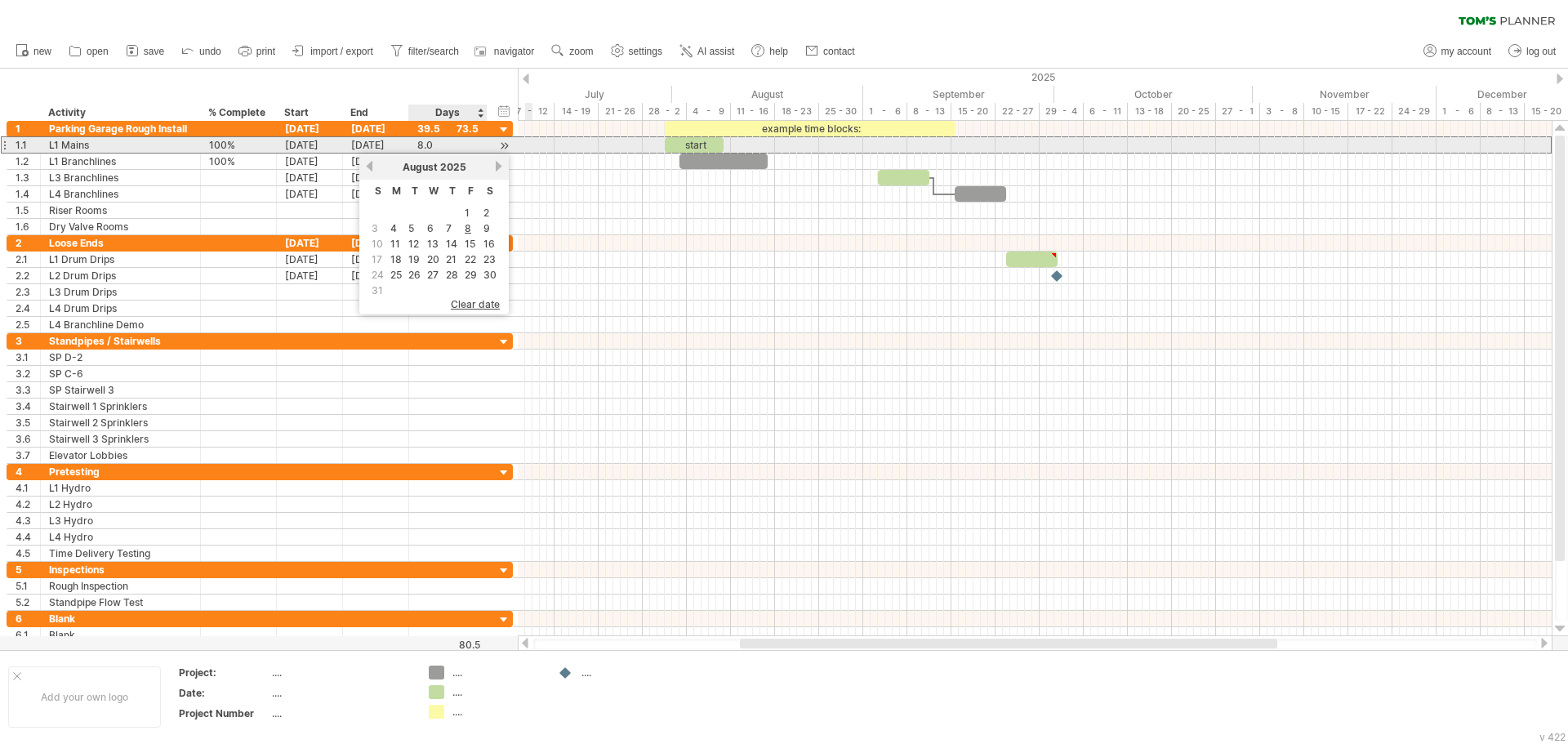
click at [433, 146] on div "8.0" at bounding box center [448, 145] width 62 height 16
type input "**"
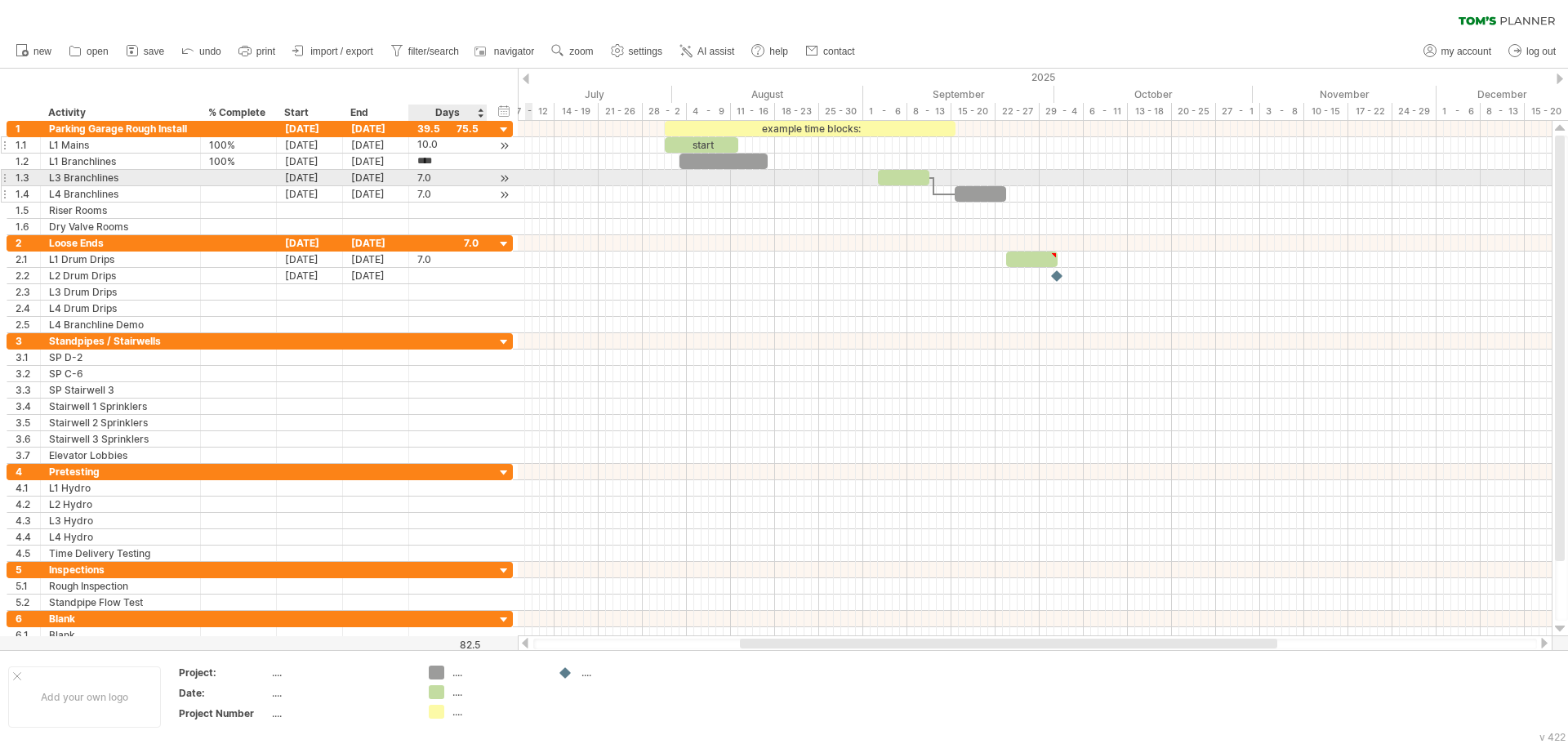
drag, startPoint x: 439, startPoint y: 178, endPoint x: 452, endPoint y: 192, distance: 19.1
click at [439, 178] on div "7.0" at bounding box center [448, 177] width 62 height 16
click at [783, 129] on div "example time blocks:" at bounding box center [810, 128] width 290 height 16
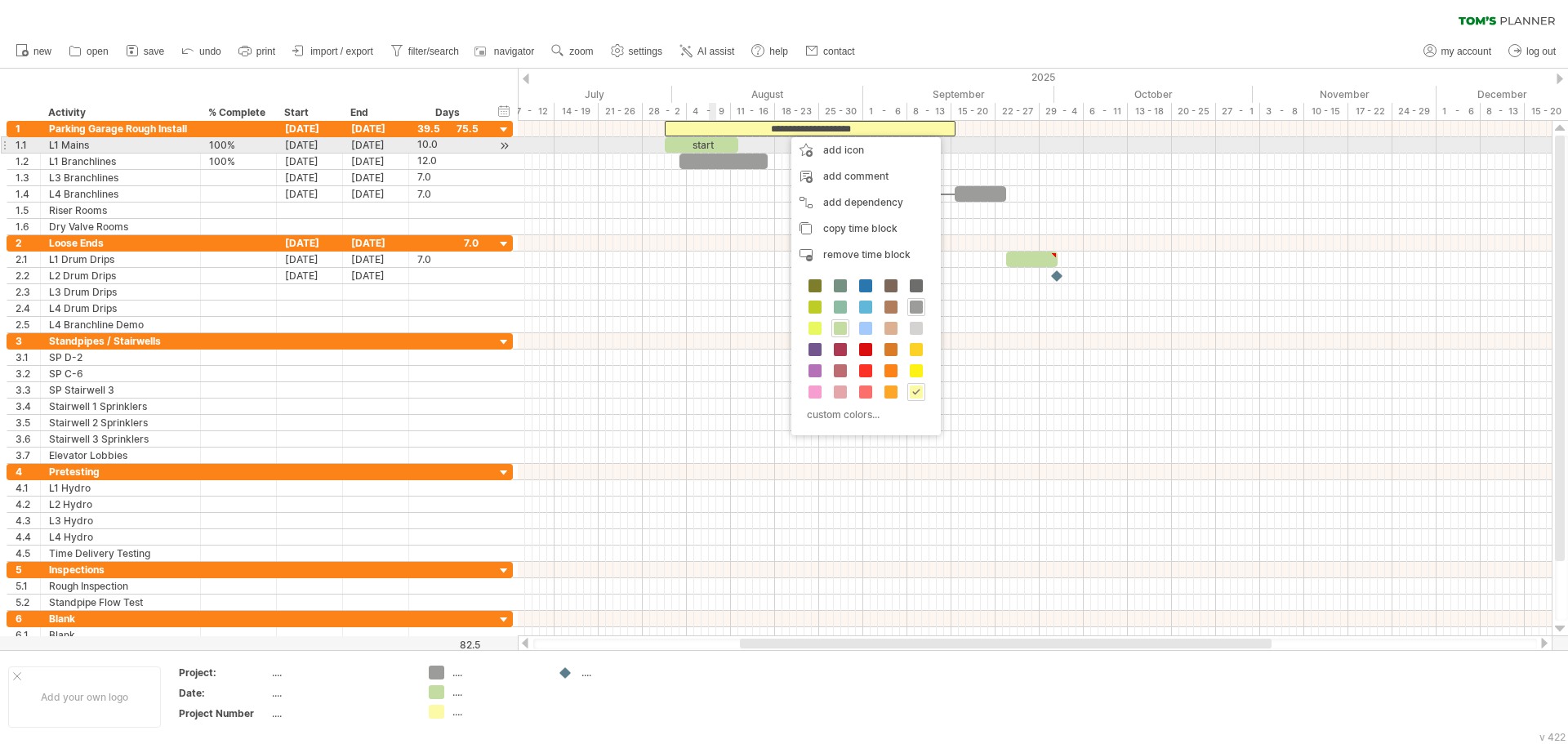
click at [712, 146] on div "start" at bounding box center [702, 145] width 73 height 16
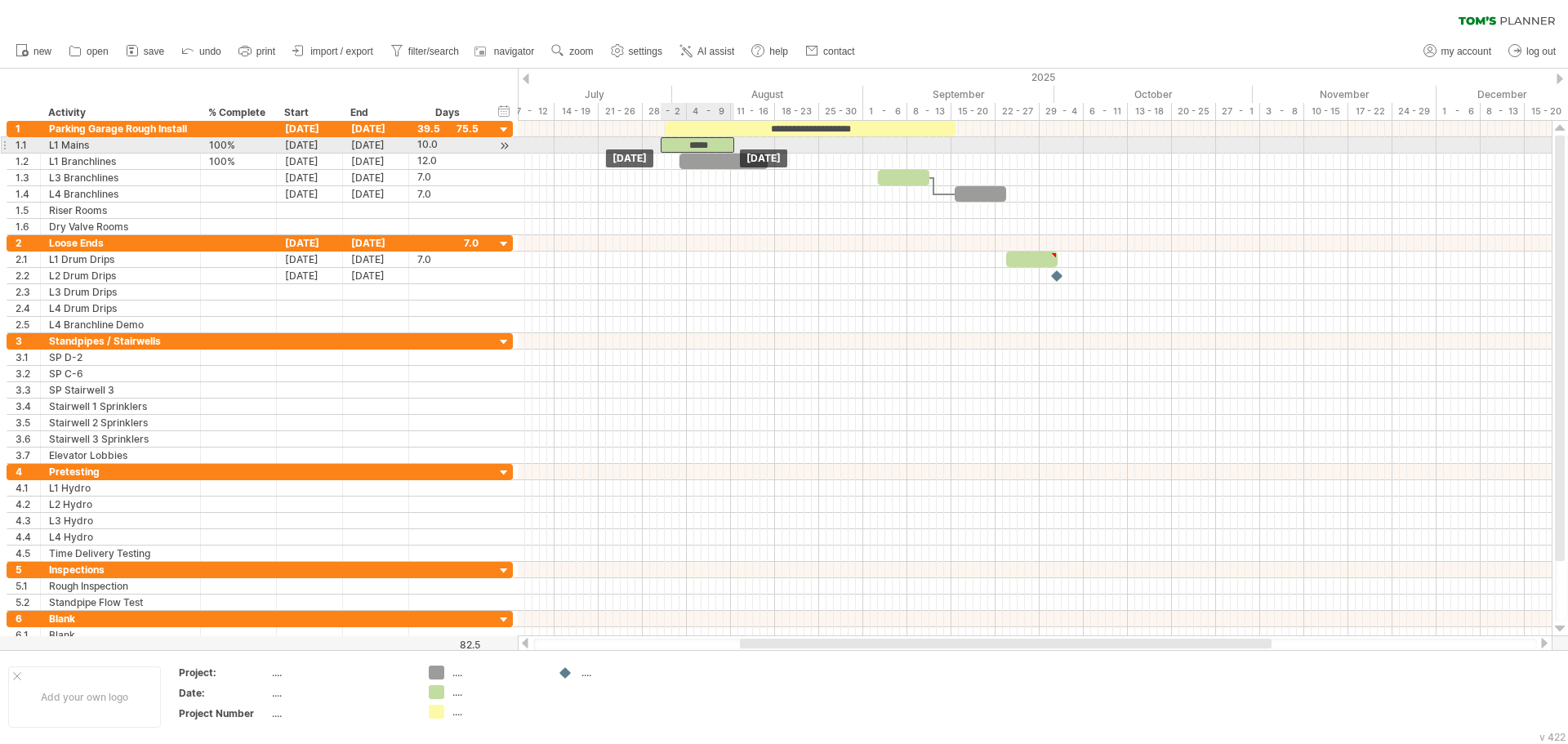
click at [721, 147] on div "*****" at bounding box center [697, 145] width 73 height 16
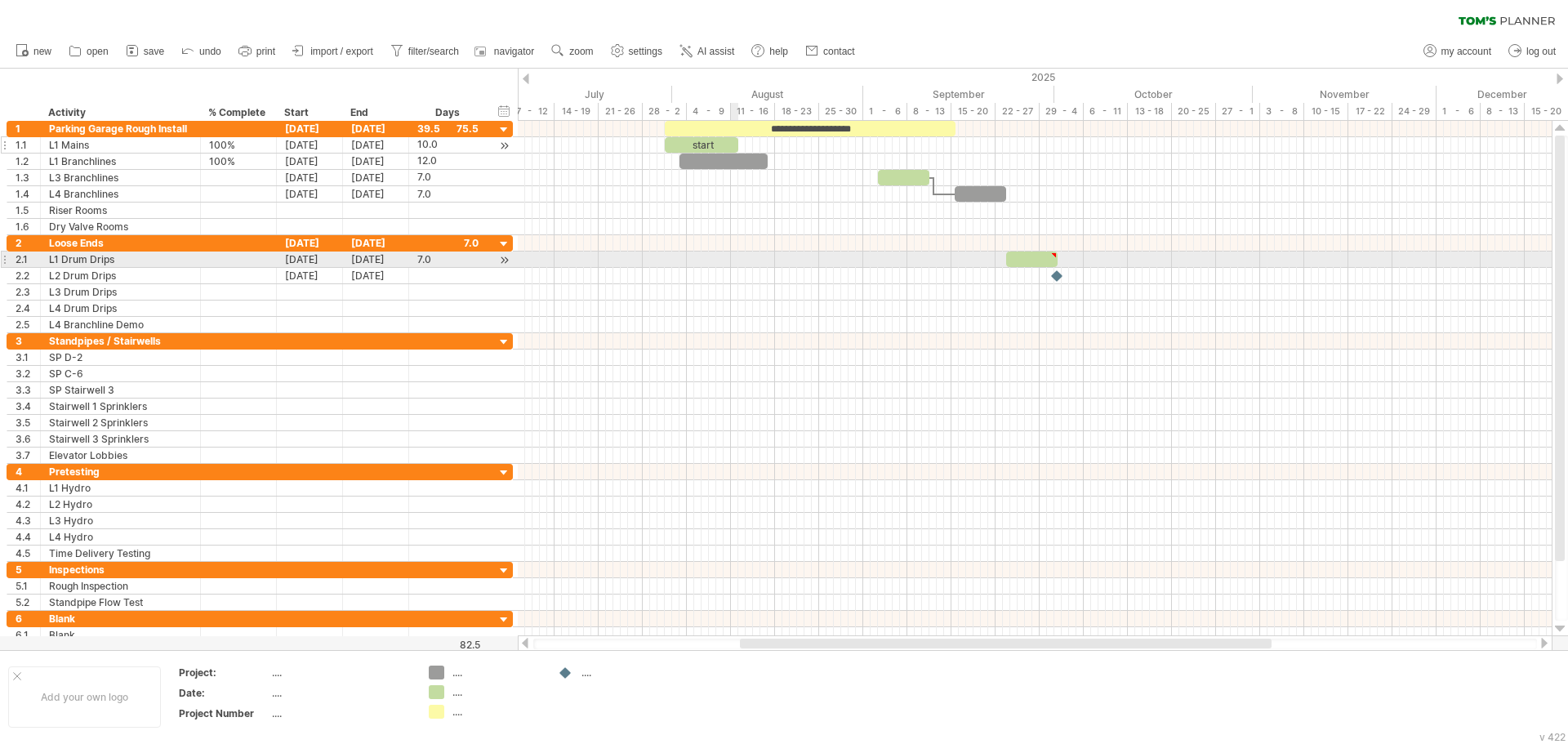
click at [733, 256] on div at bounding box center [1035, 260] width 1034 height 17
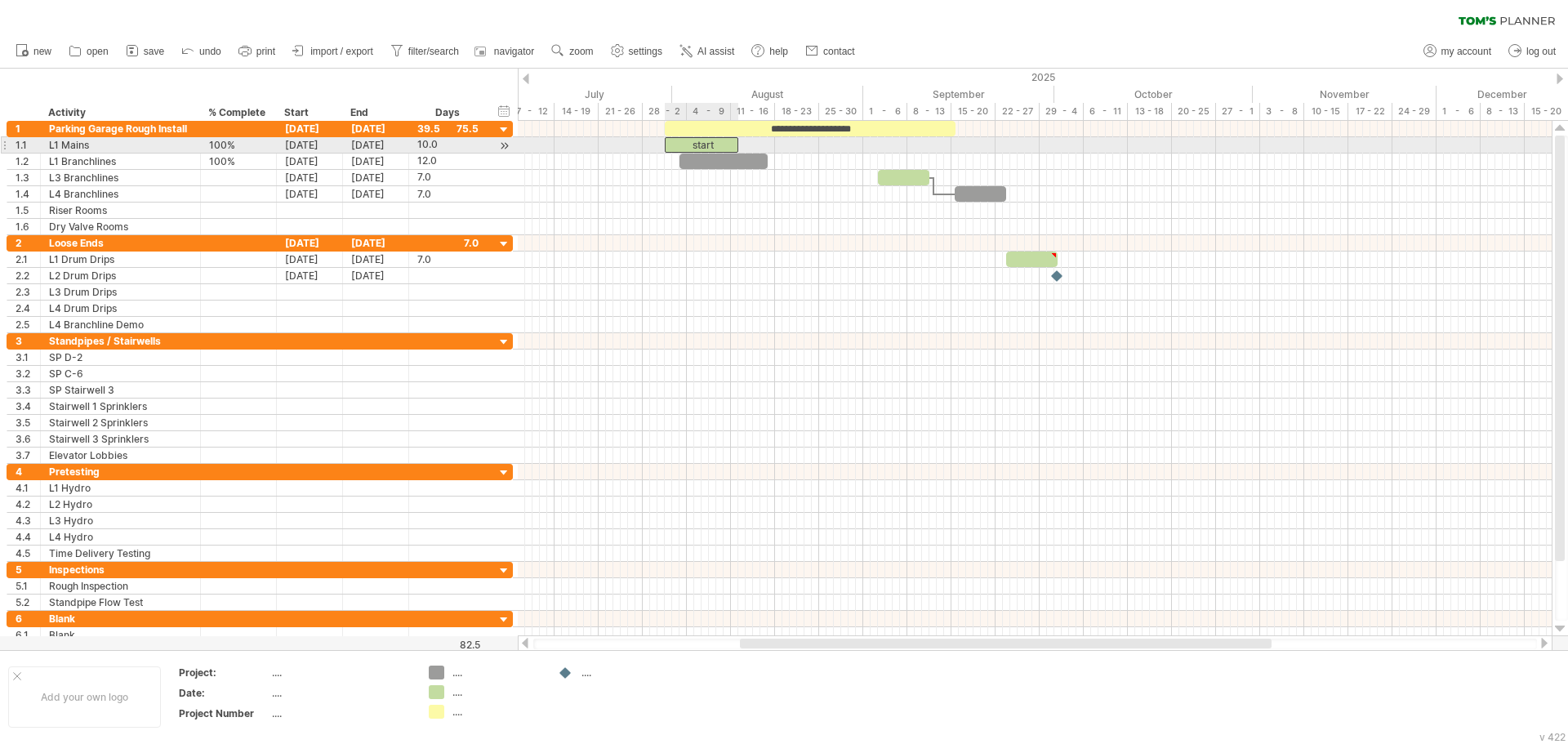
click at [715, 141] on div "start" at bounding box center [702, 145] width 73 height 16
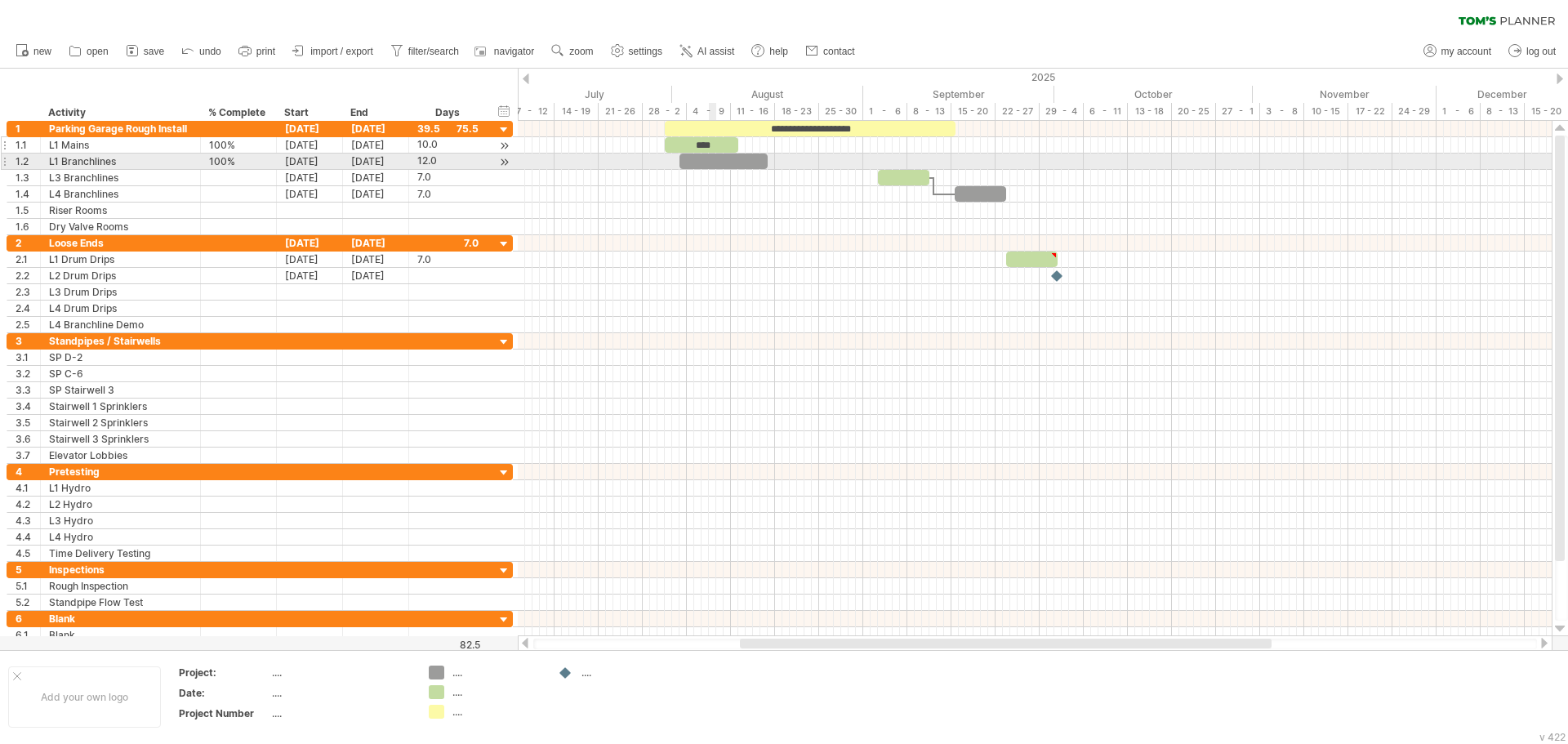
click at [713, 160] on div at bounding box center [723, 161] width 88 height 16
click at [722, 162] on div "****" at bounding box center [723, 161] width 88 height 16
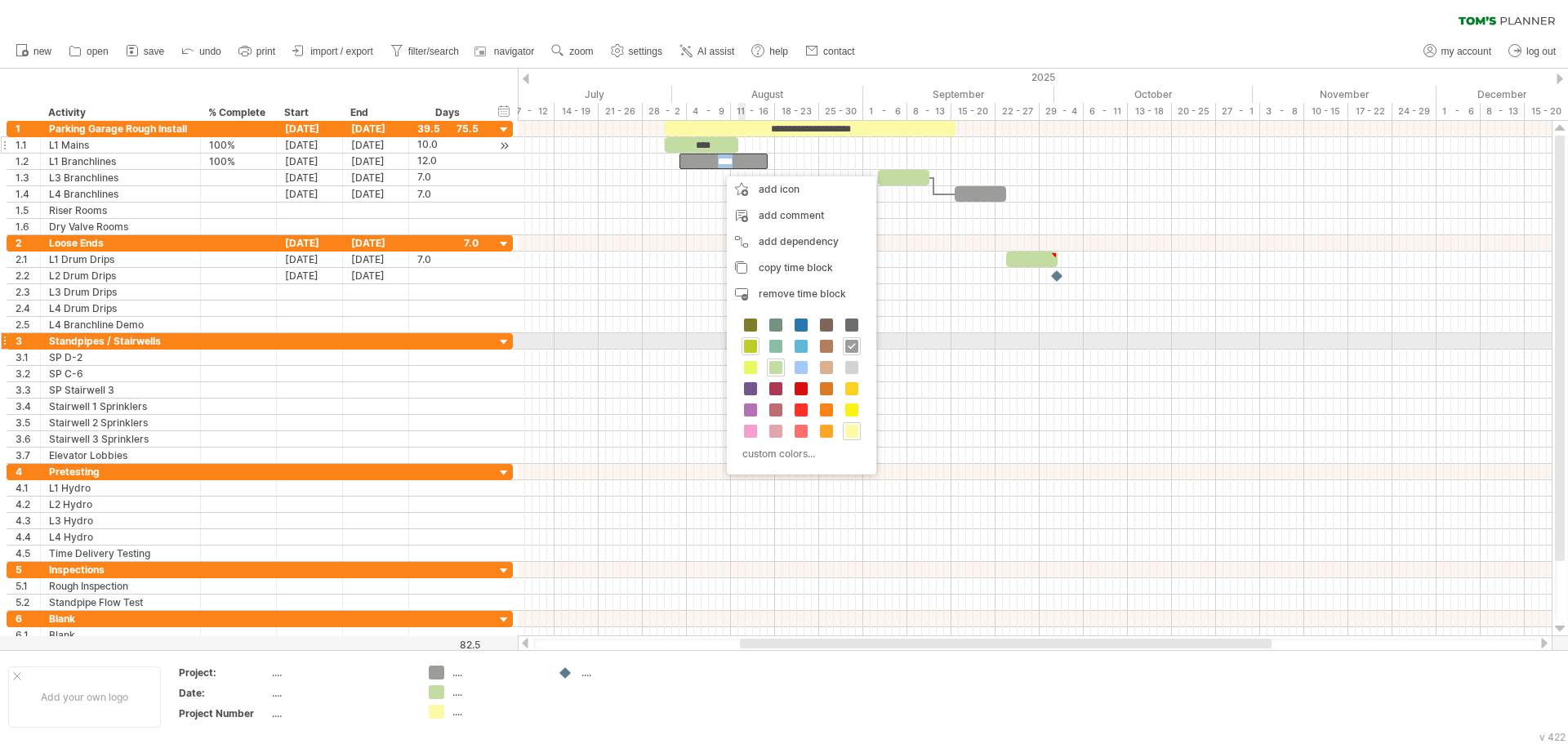
click at [749, 350] on span at bounding box center [751, 346] width 13 height 13
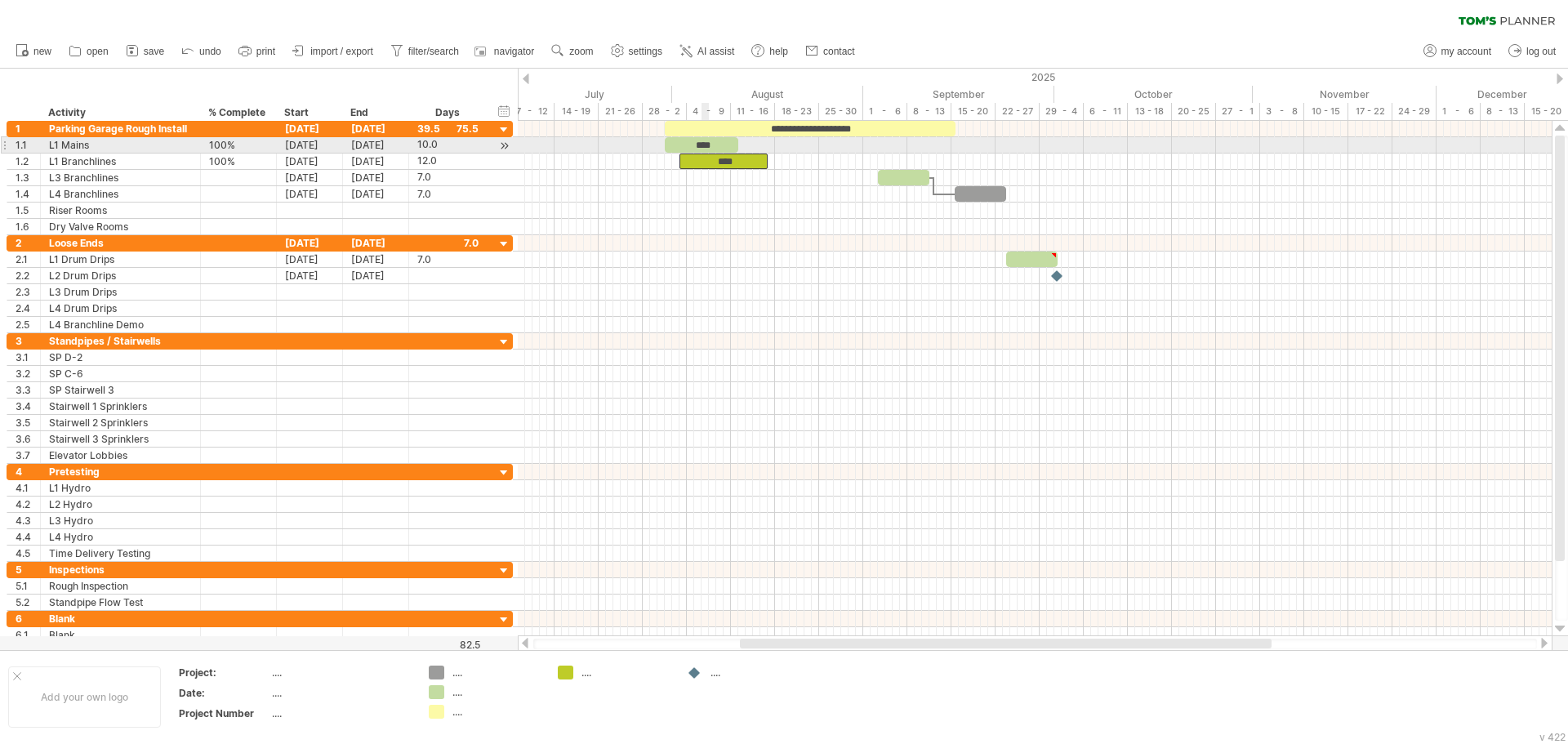
click at [705, 144] on div "****" at bounding box center [702, 145] width 73 height 16
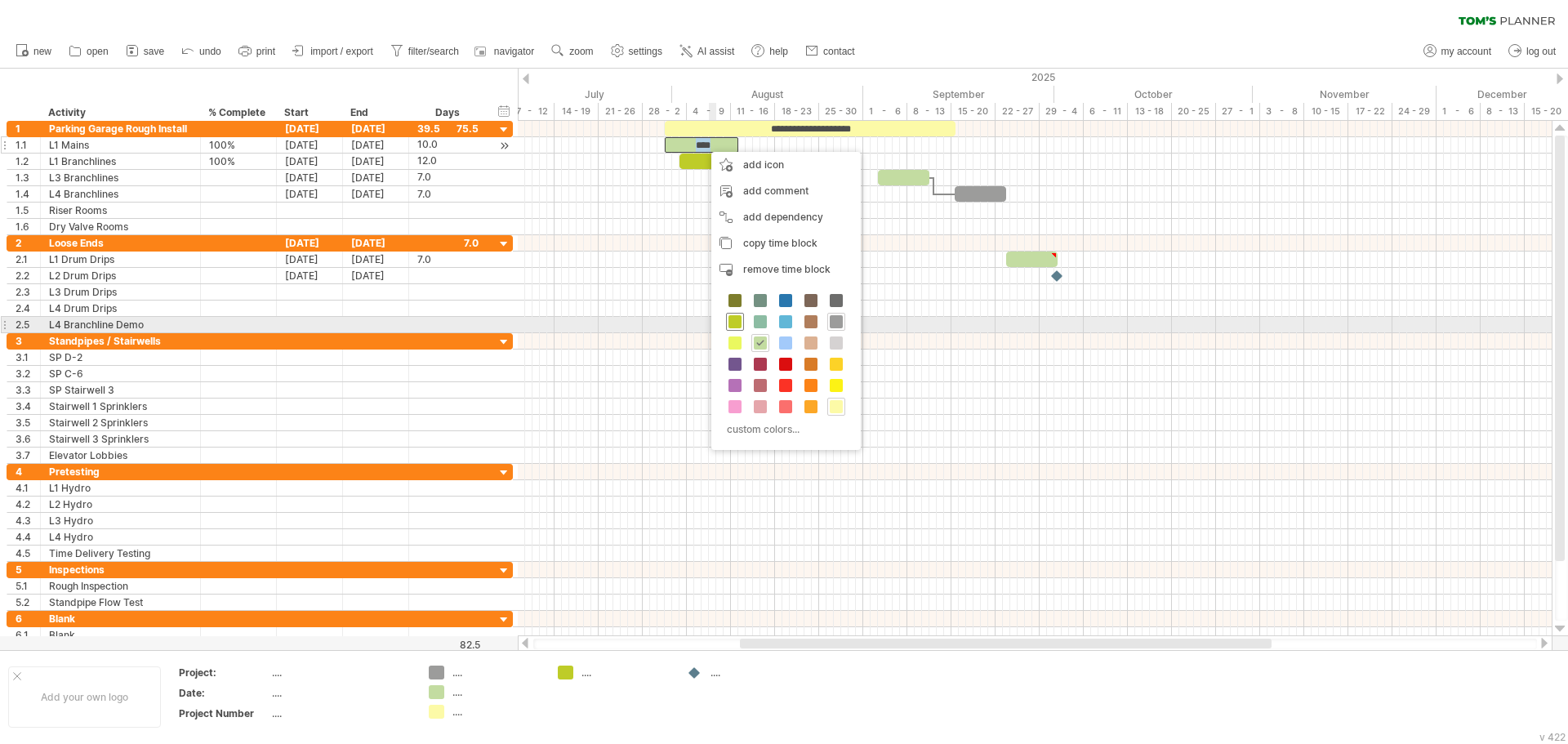
click at [741, 318] on span at bounding box center [735, 322] width 13 height 13
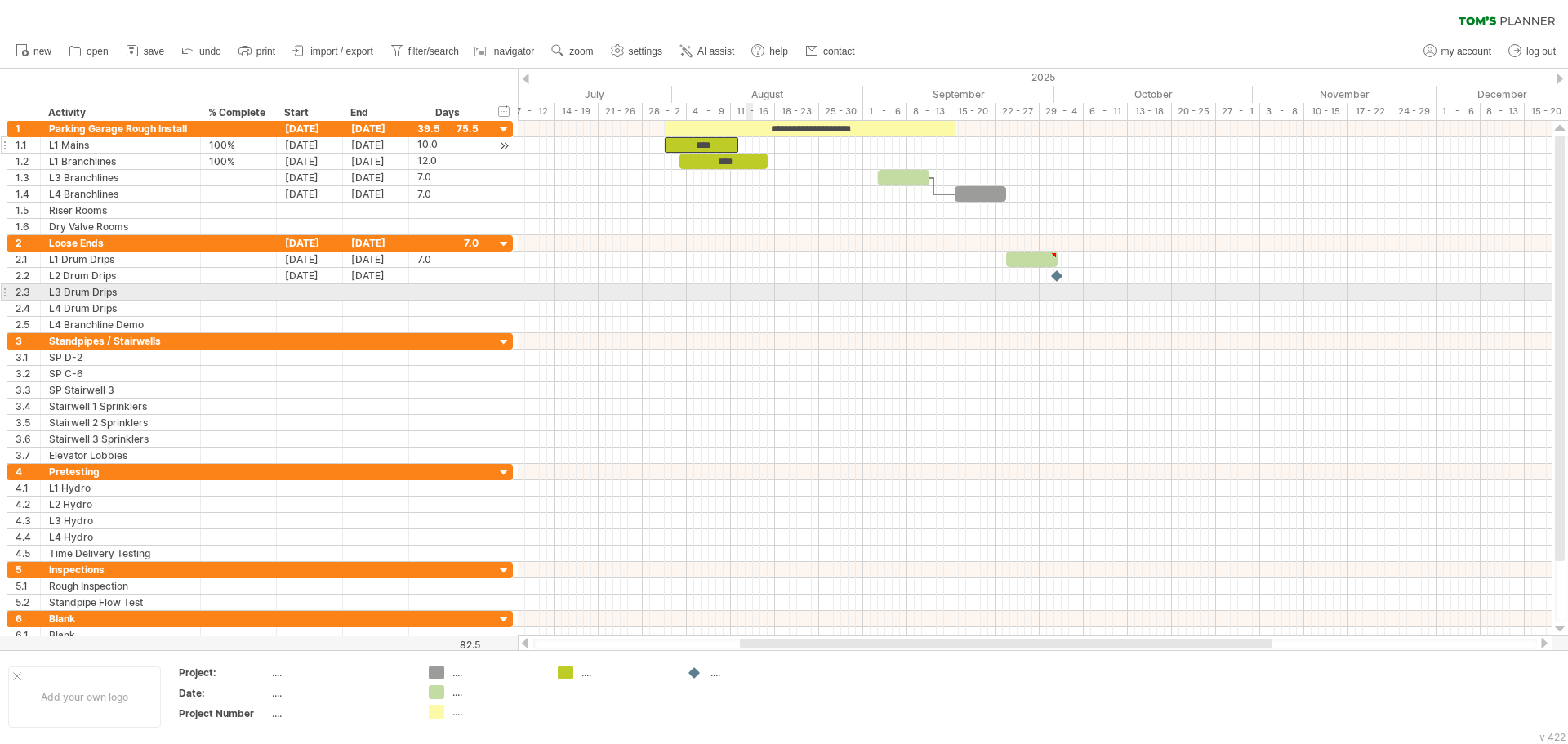
click at [753, 219] on div at bounding box center [1035, 227] width 1034 height 17
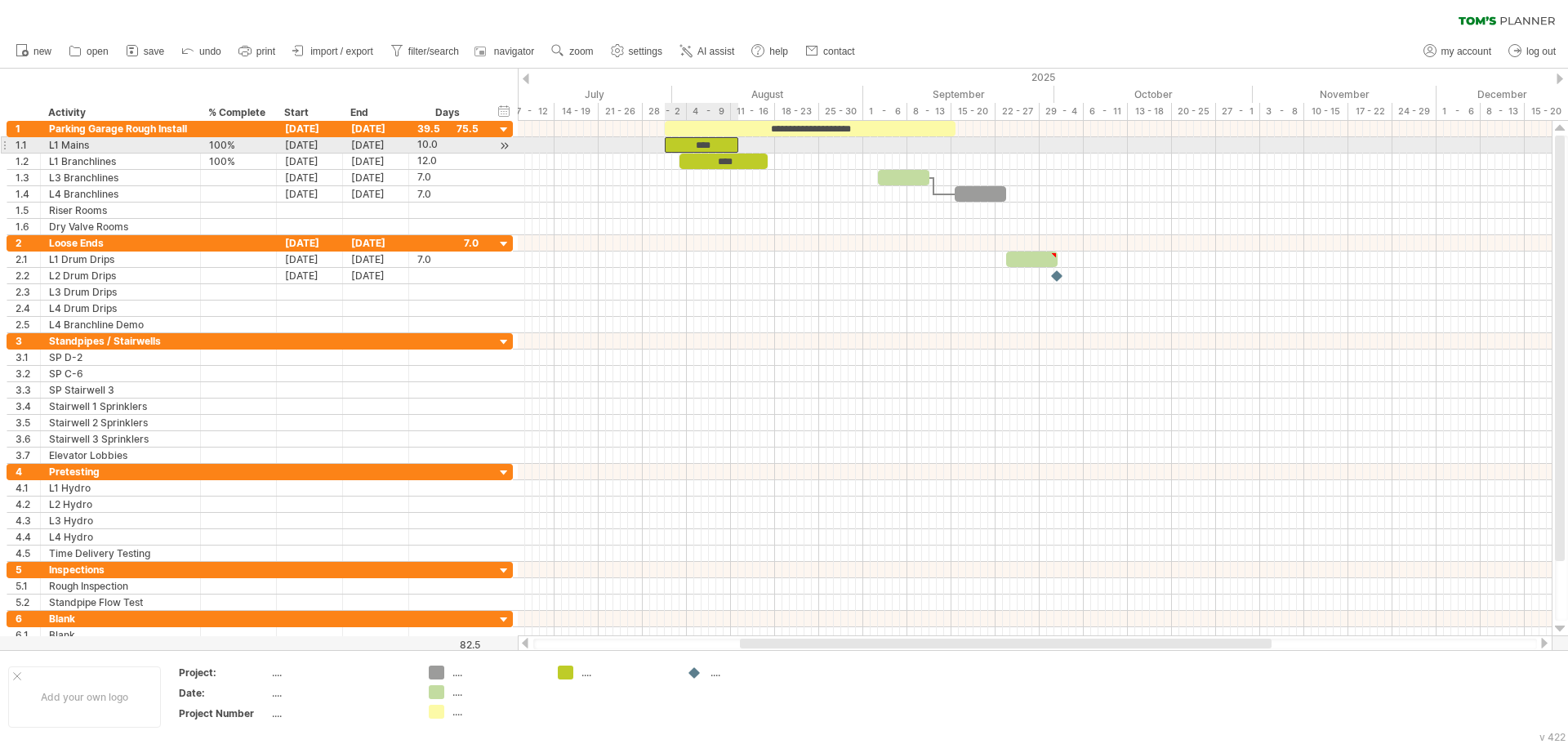
click at [720, 141] on div "****" at bounding box center [702, 145] width 73 height 16
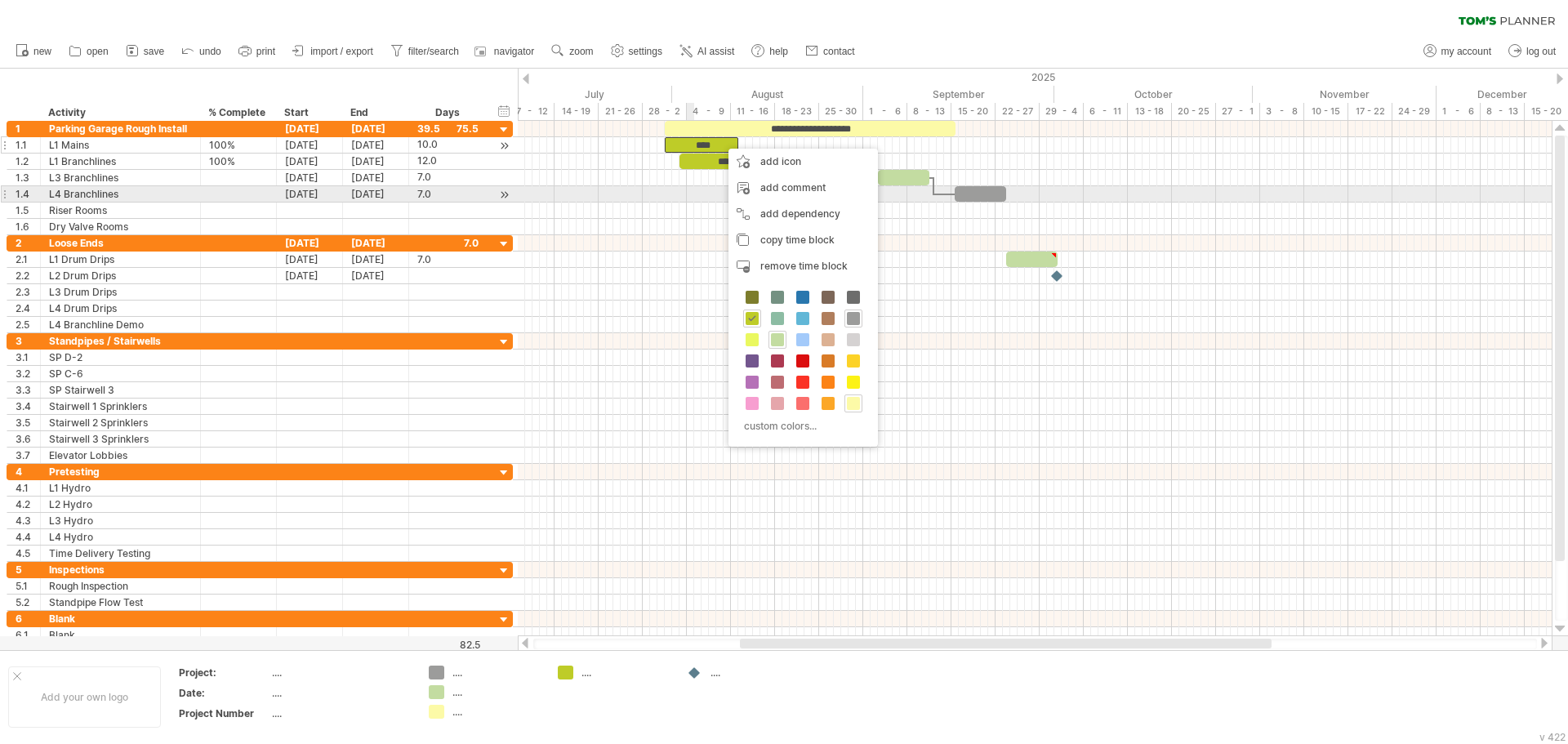
click at [693, 191] on div at bounding box center [1035, 195] width 1034 height 17
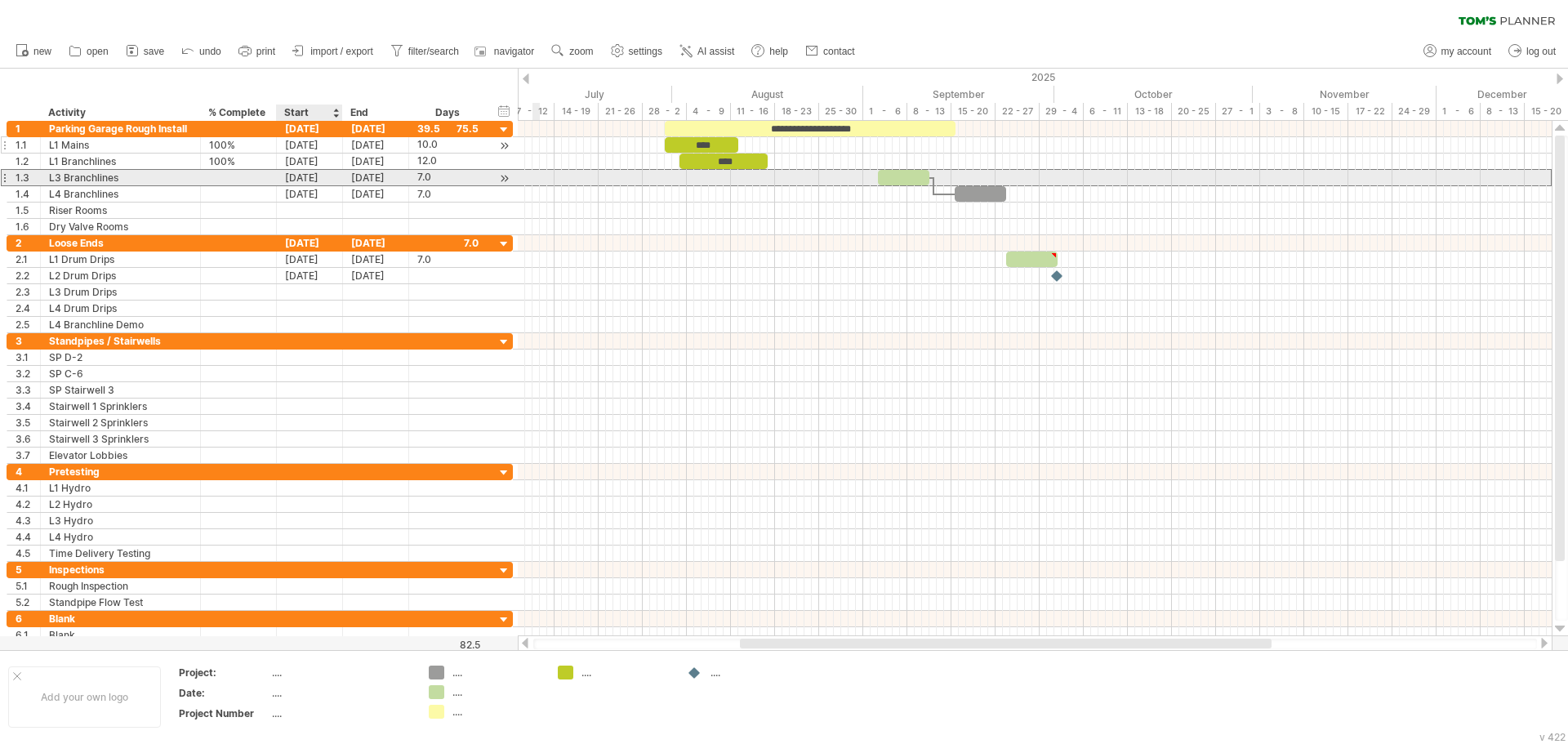
click at [323, 180] on div "[DATE]" at bounding box center [310, 177] width 66 height 16
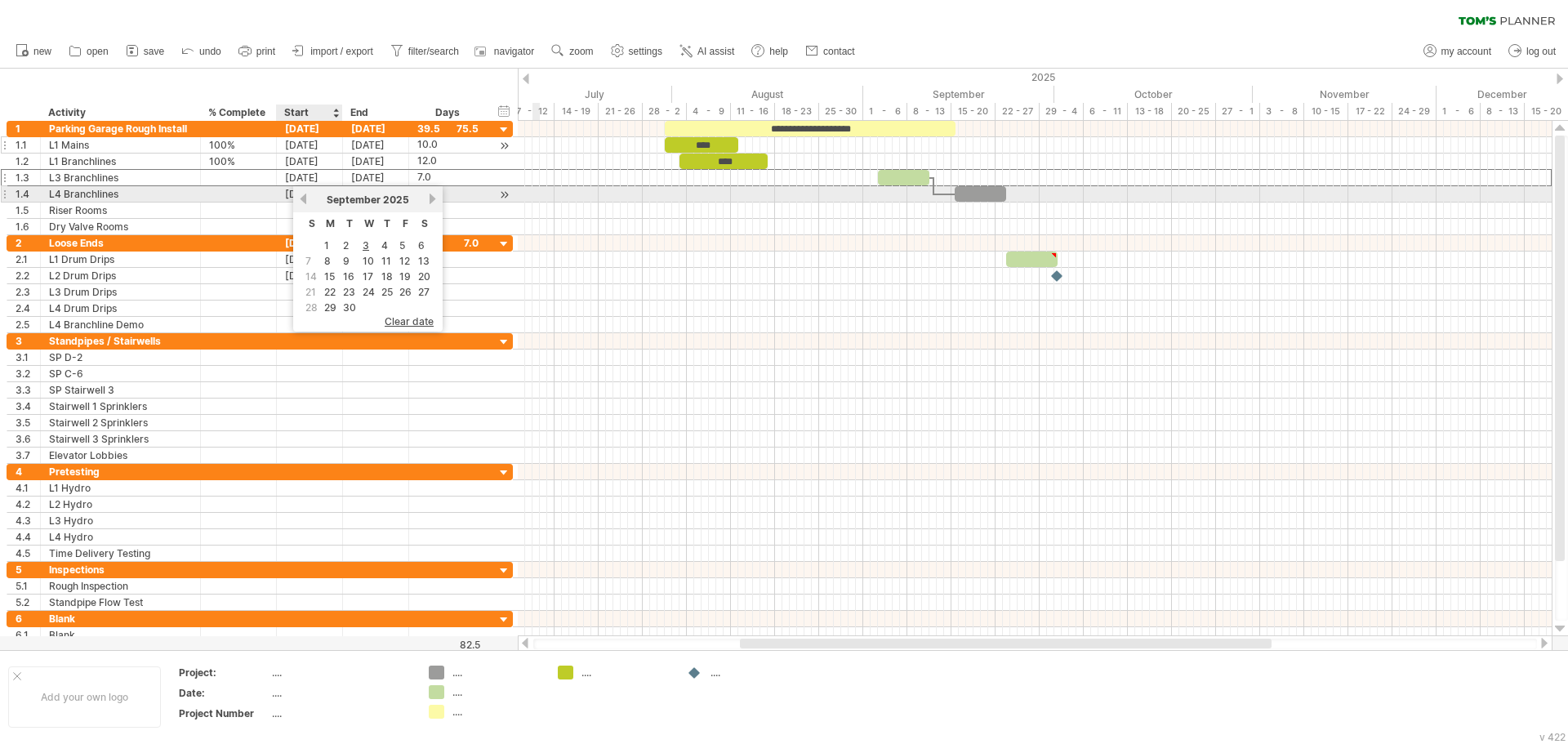
click at [303, 201] on link "previous" at bounding box center [303, 199] width 12 height 12
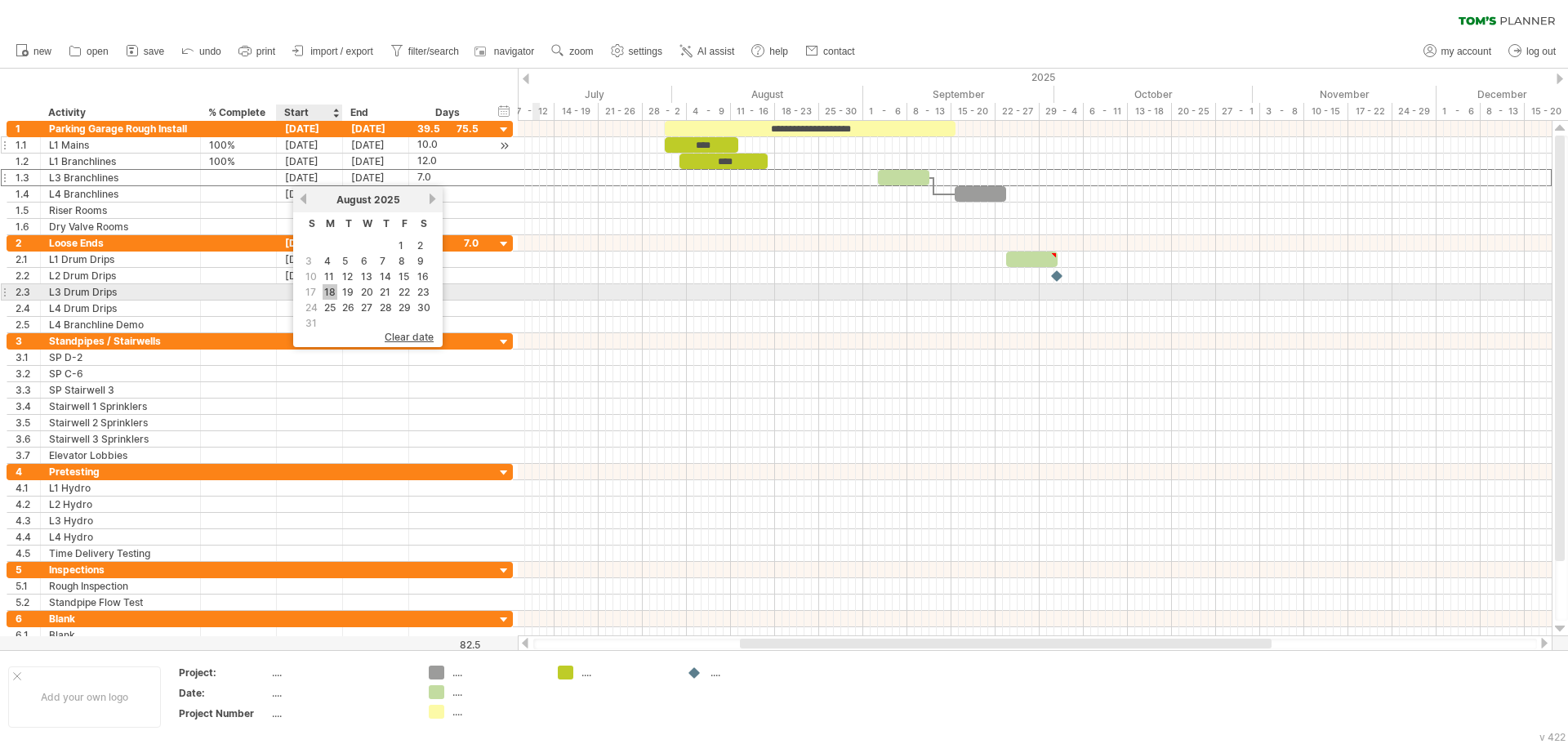
click at [332, 286] on link "18" at bounding box center [330, 291] width 15 height 16
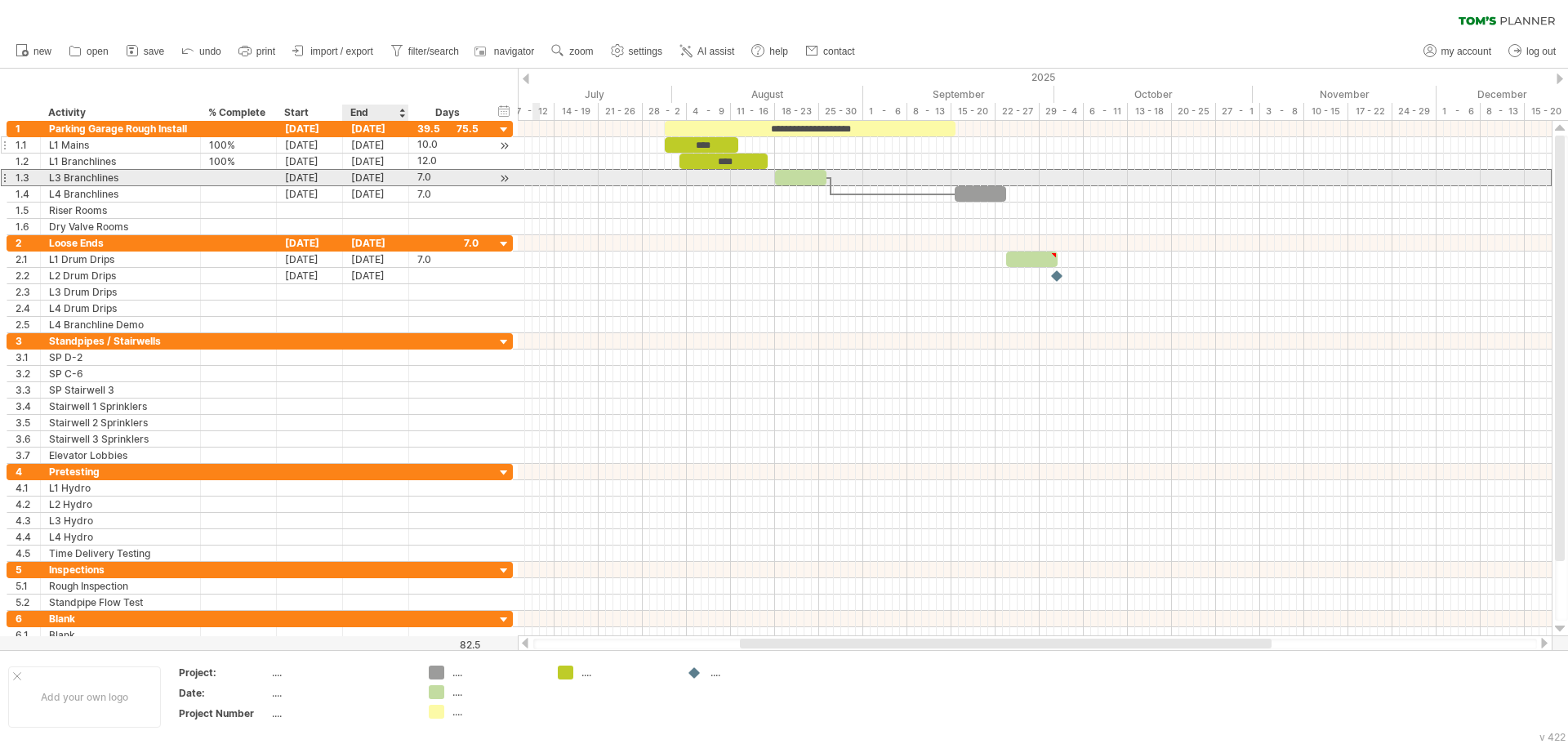
click at [376, 181] on div "[DATE]" at bounding box center [375, 177] width 66 height 16
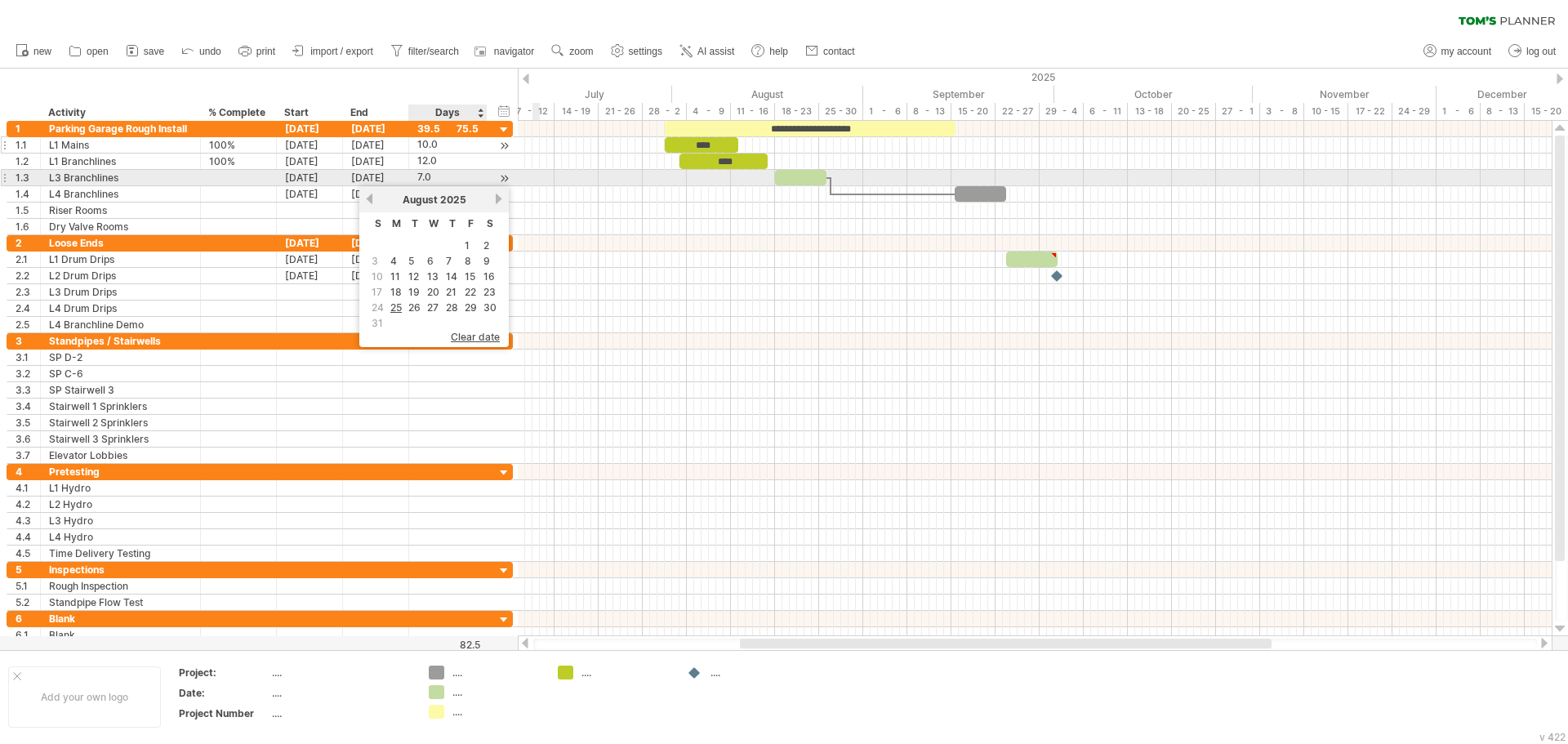
click at [424, 176] on div "7.0" at bounding box center [448, 177] width 62 height 16
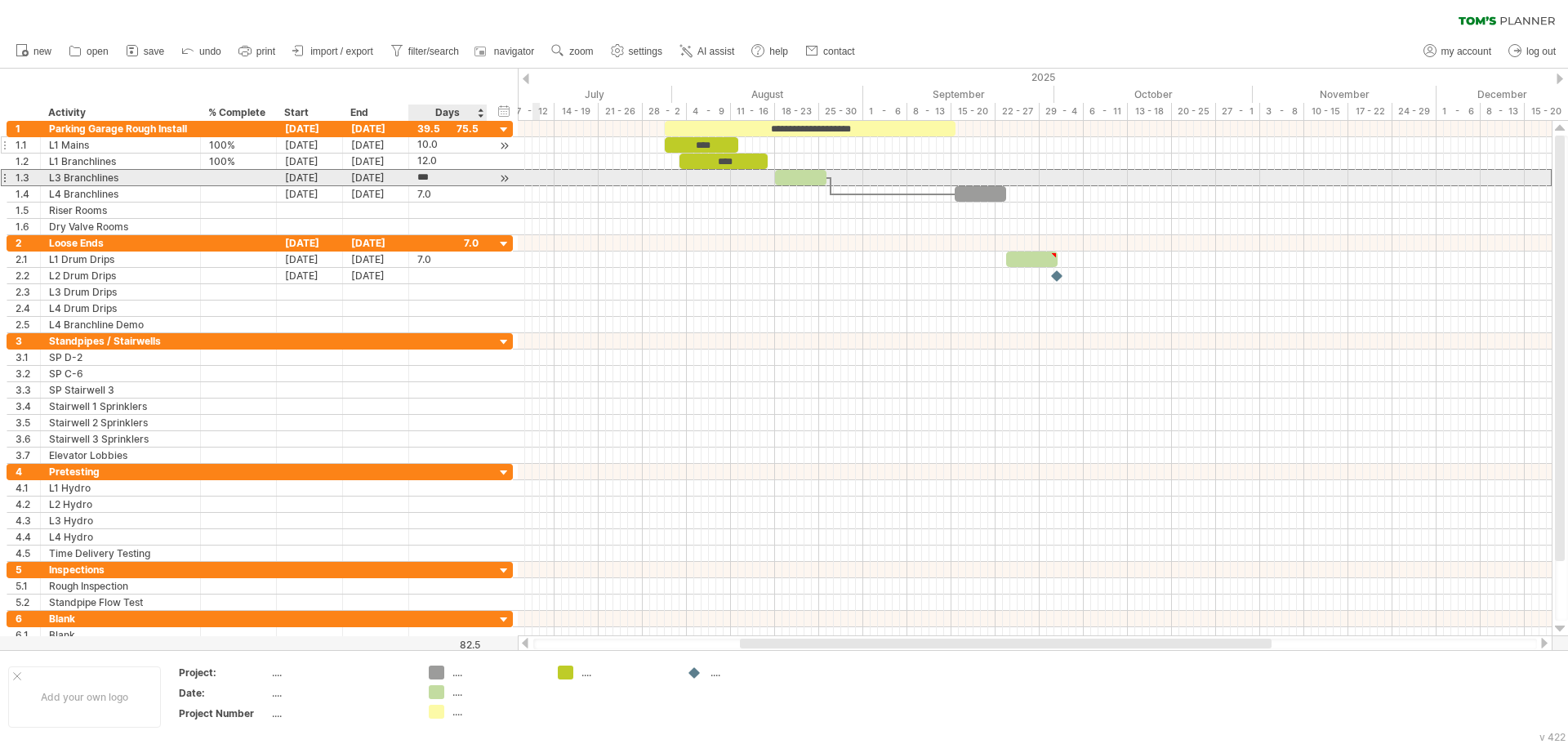
type input "*"
click at [310, 195] on div "[DATE]" at bounding box center [310, 194] width 66 height 16
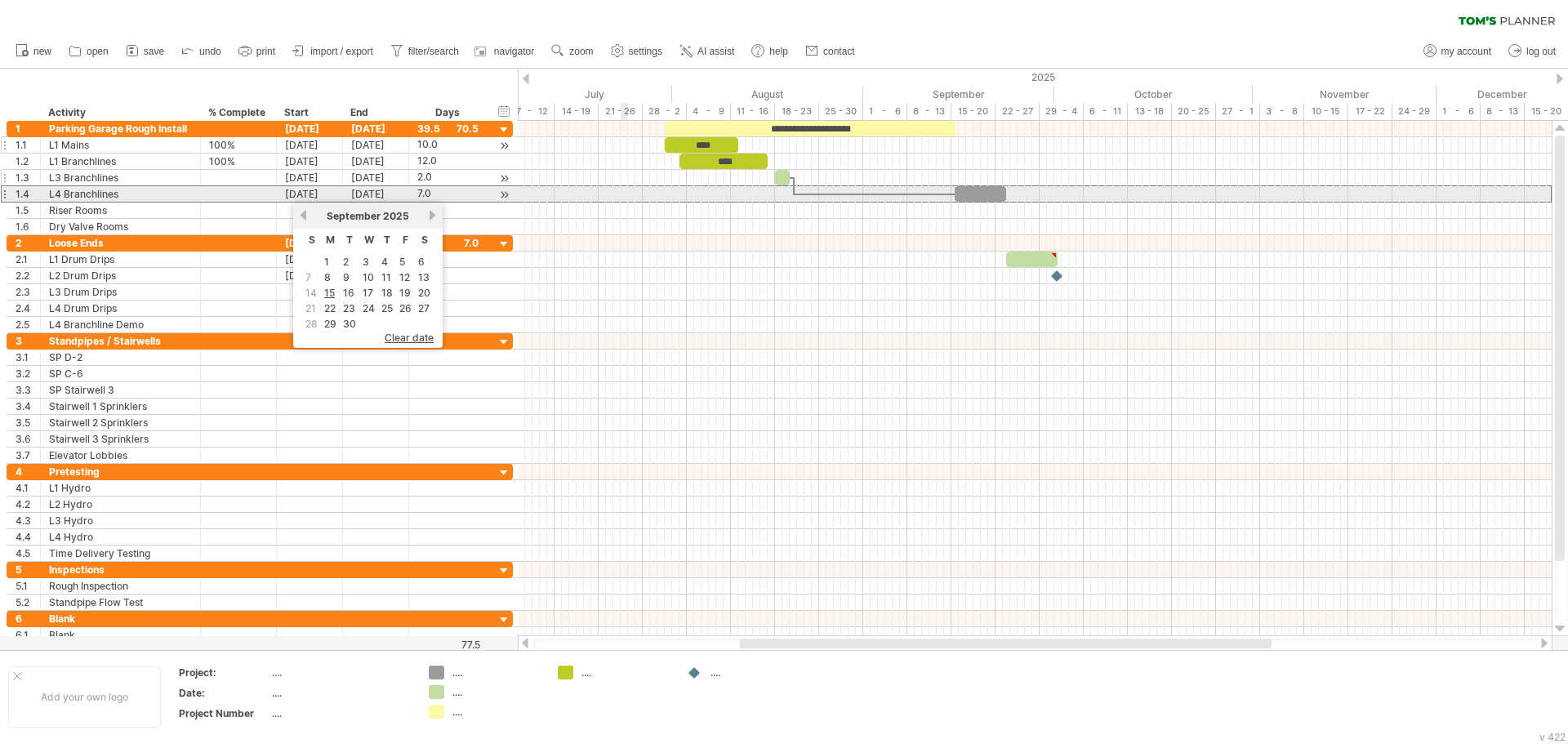
click at [624, 192] on div at bounding box center [1035, 194] width 1034 height 17
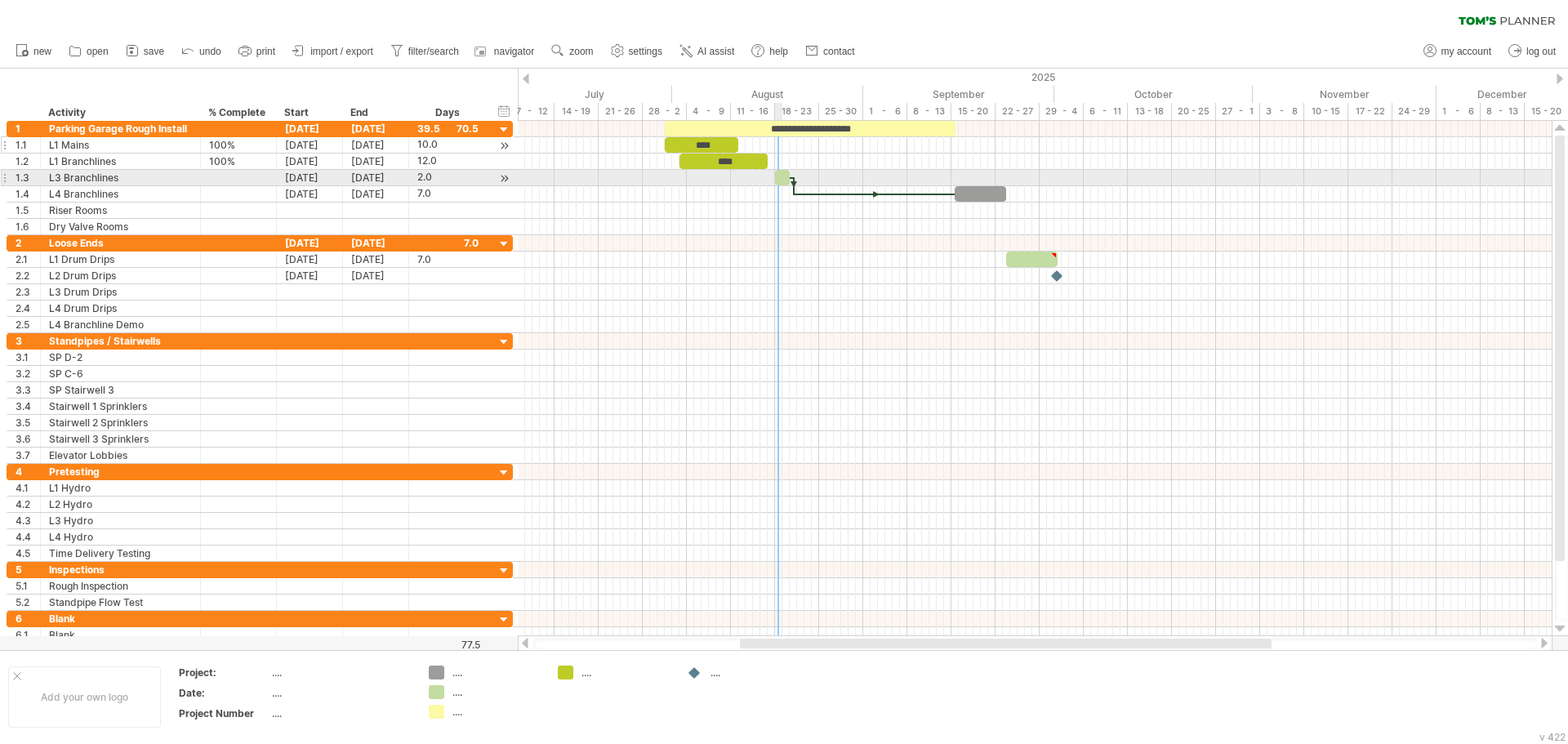
click at [782, 176] on div at bounding box center [782, 177] width 15 height 16
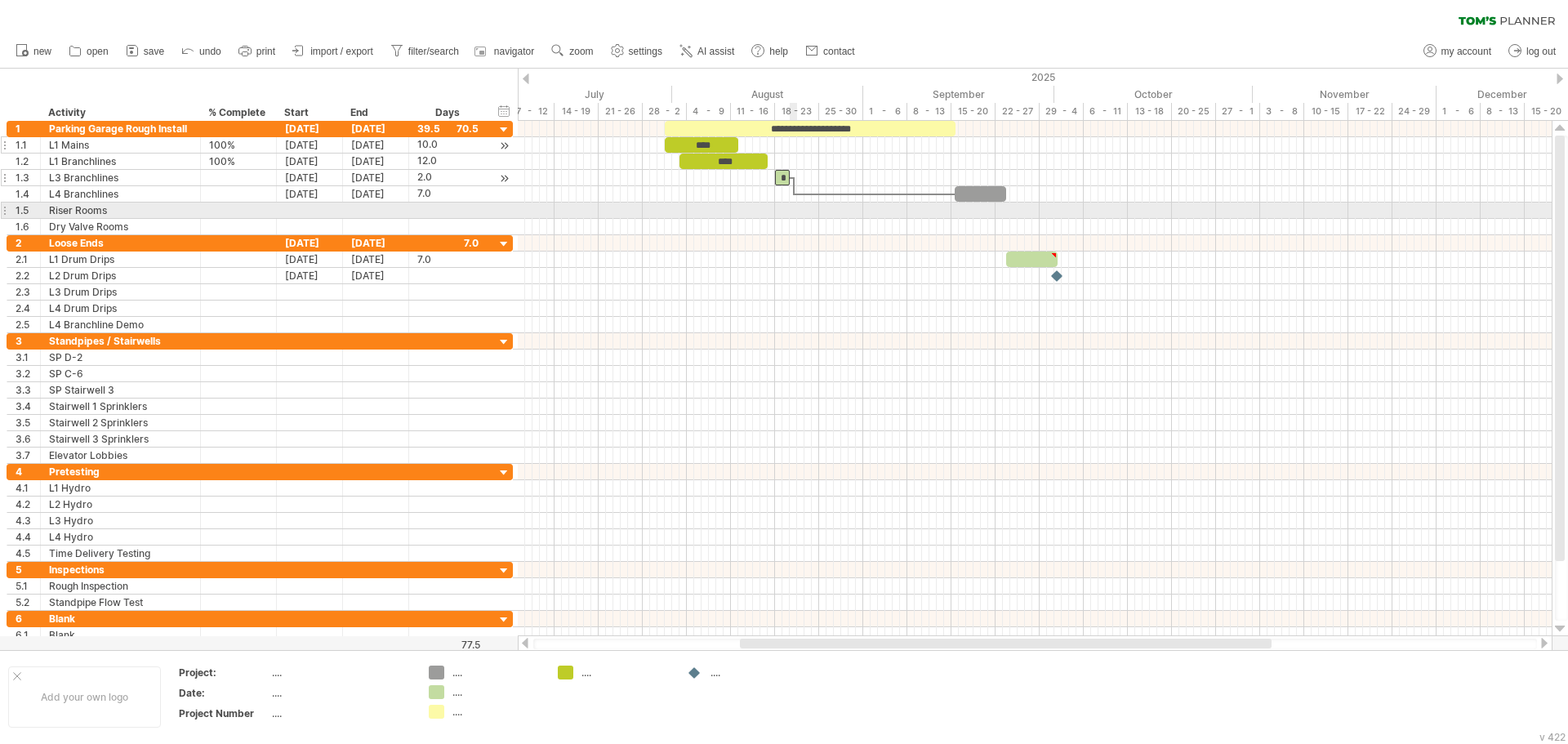
click at [792, 206] on div at bounding box center [1035, 211] width 1034 height 17
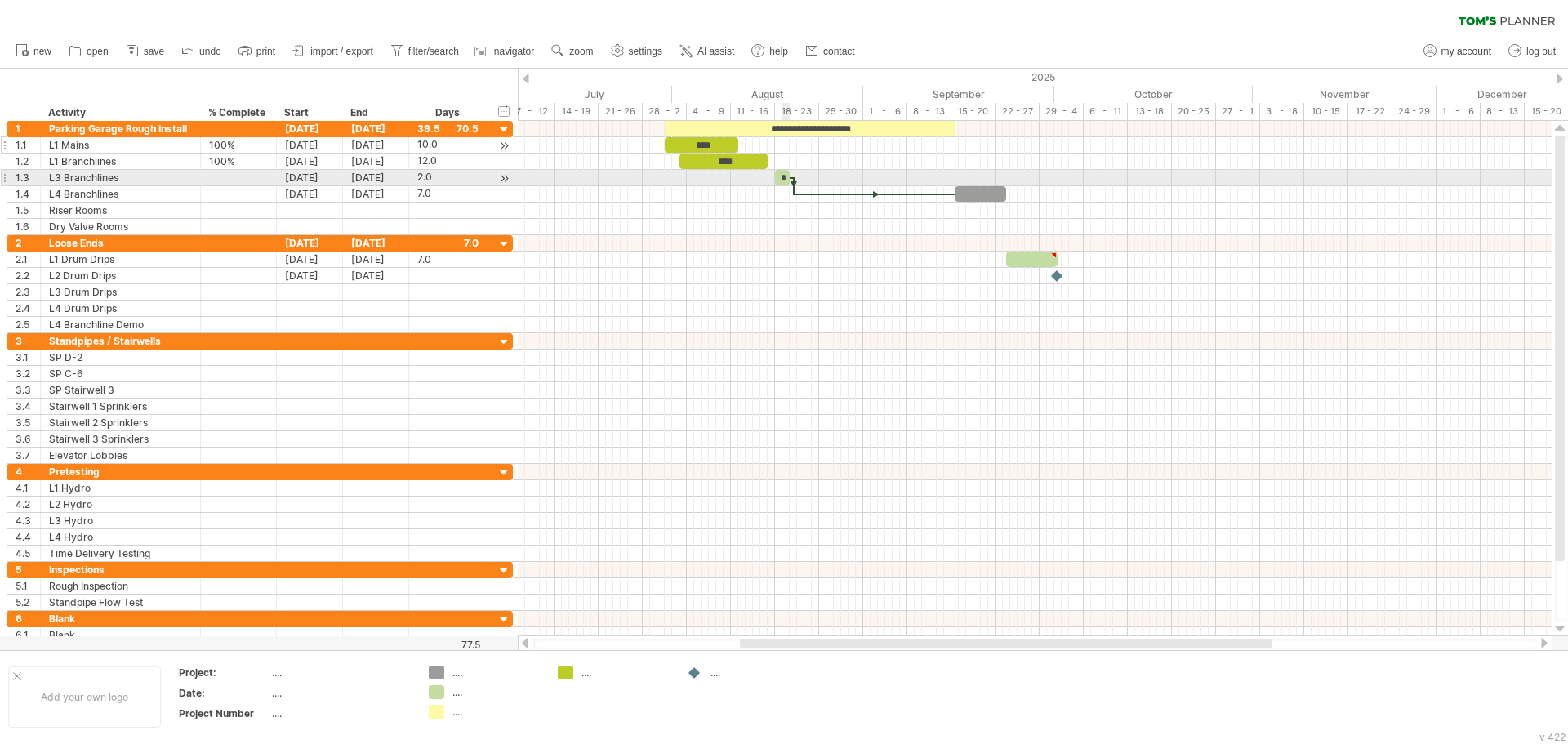
click at [785, 180] on div "*" at bounding box center [782, 177] width 15 height 16
click at [799, 201] on div at bounding box center [1035, 195] width 1034 height 17
click at [800, 191] on div at bounding box center [1035, 195] width 1034 height 17
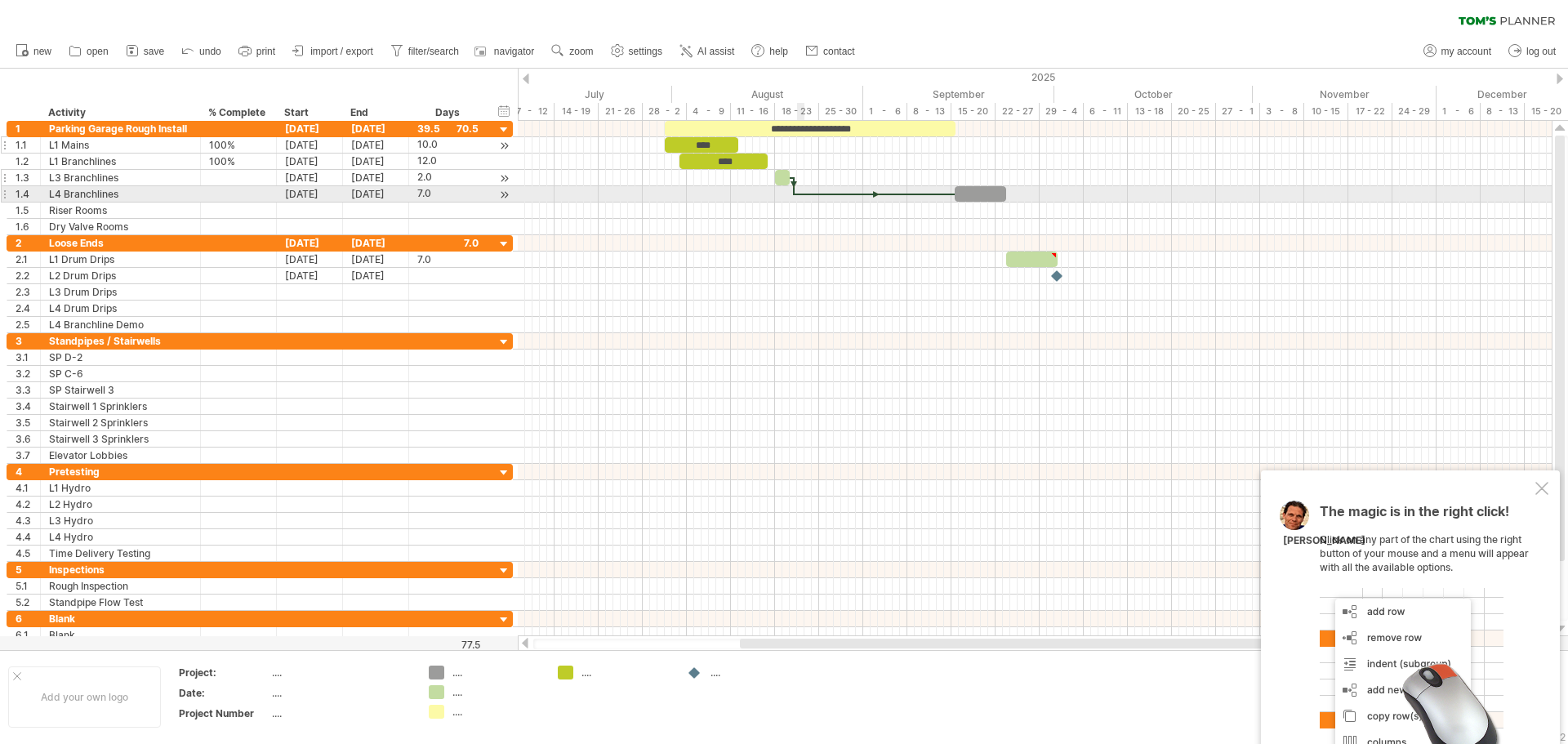
click at [800, 194] on div at bounding box center [875, 195] width 161 height 5
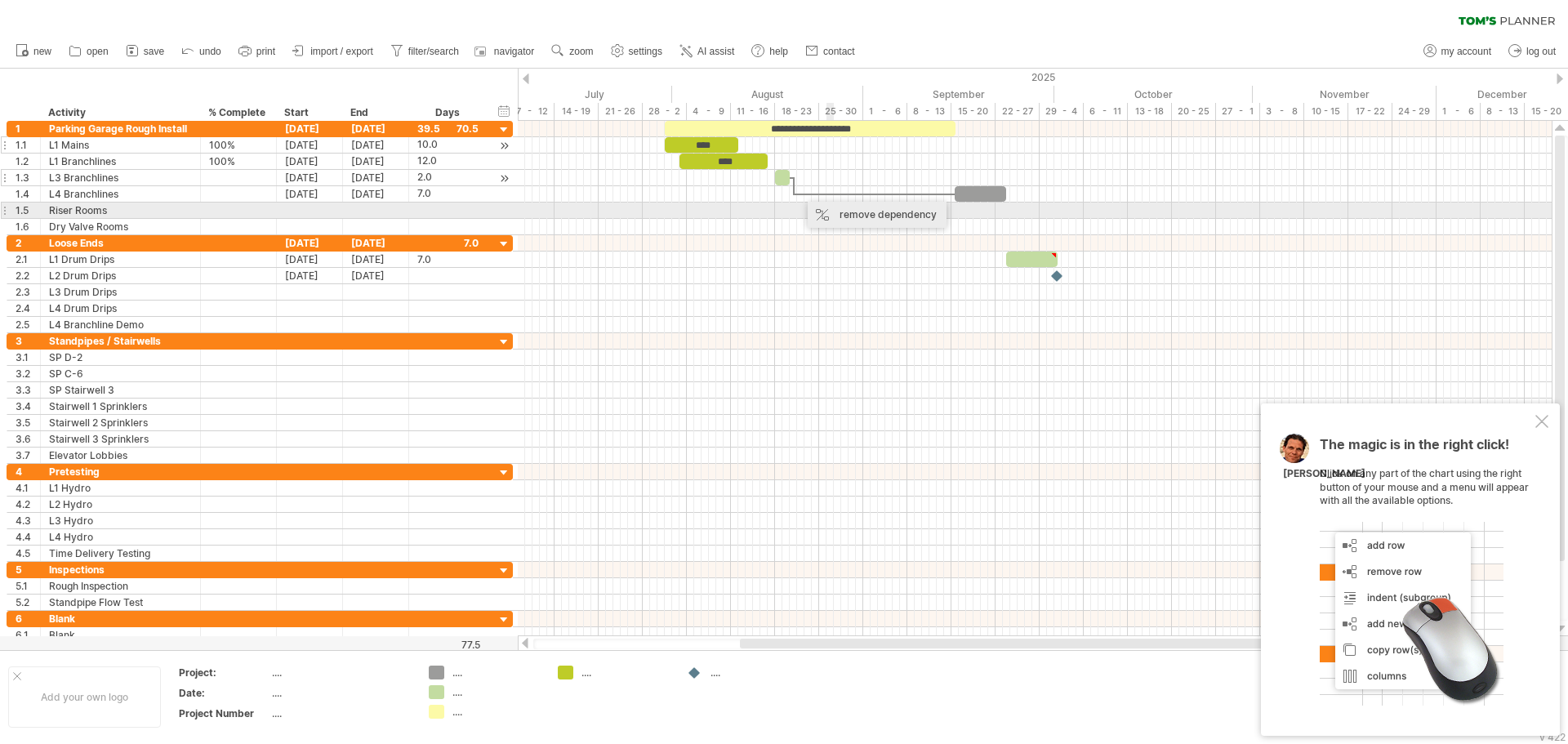
click at [855, 208] on div "remove dependency" at bounding box center [876, 214] width 139 height 26
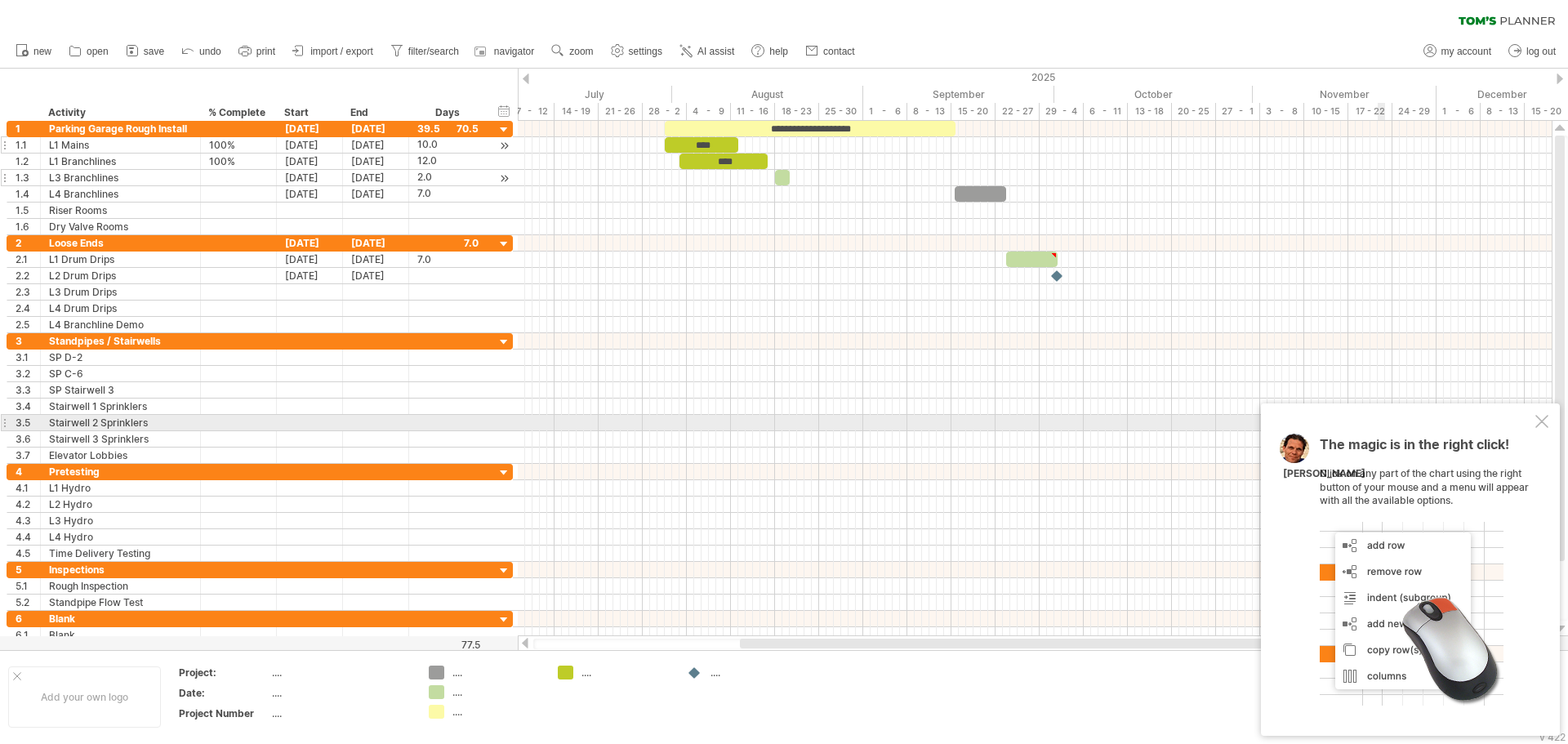
click at [1546, 420] on div at bounding box center [1542, 421] width 13 height 13
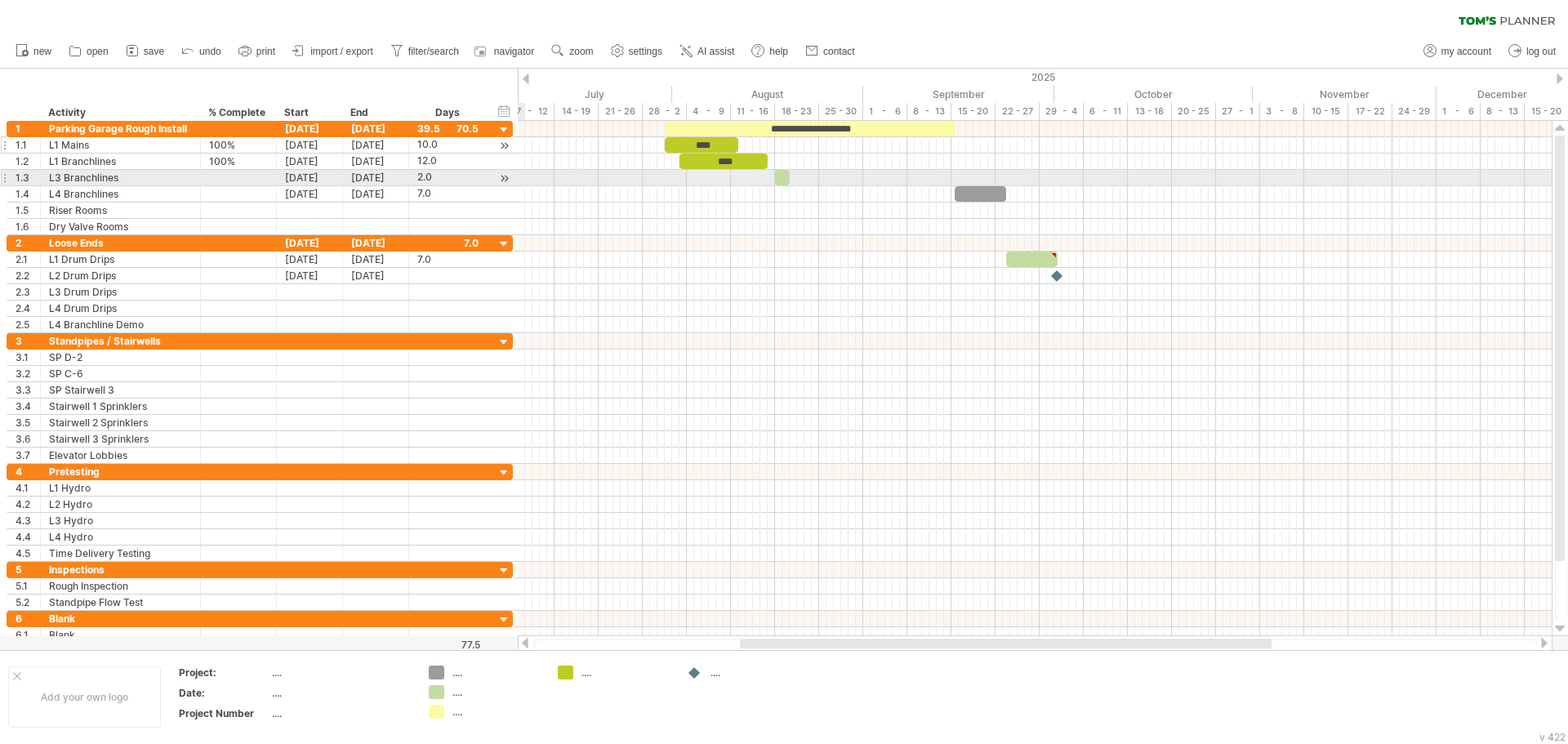
click at [0, 171] on div "**********" at bounding box center [256, 382] width 514 height 523
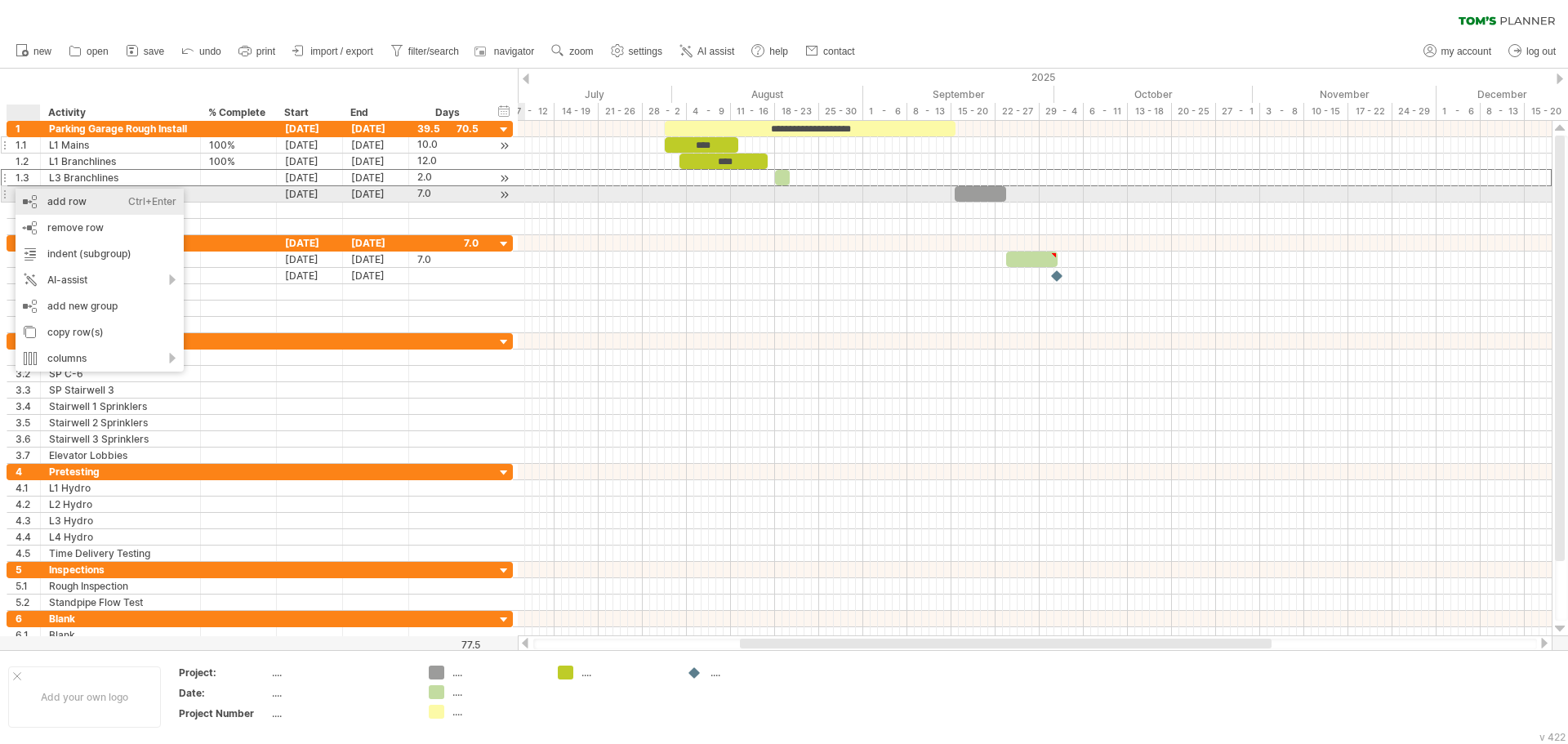
click at [36, 200] on div "add row Ctrl+Enter Cmd+Enter" at bounding box center [100, 201] width 168 height 26
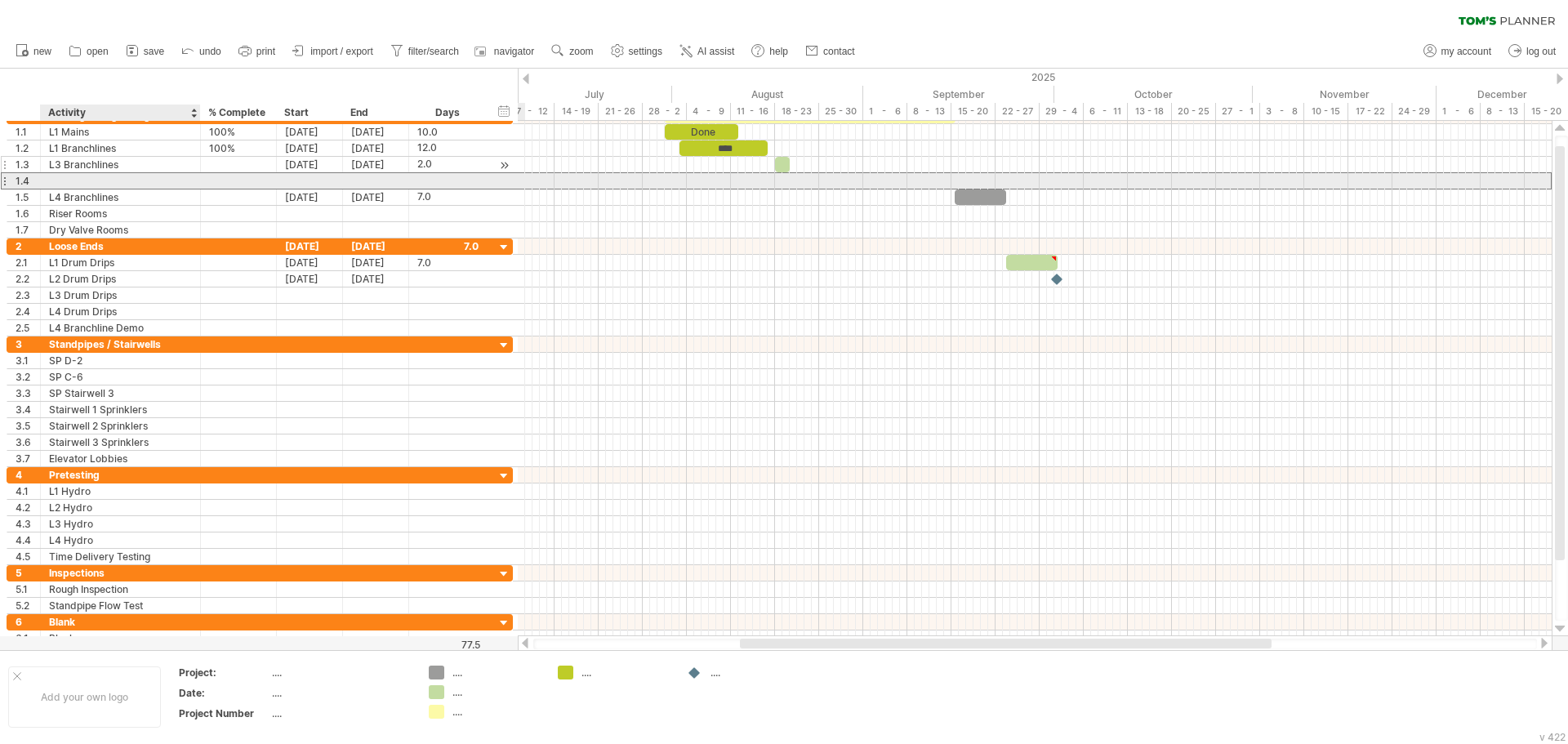
click at [69, 182] on div at bounding box center [121, 181] width 143 height 16
click at [77, 182] on input "text" at bounding box center [121, 181] width 143 height 16
type input "**********"
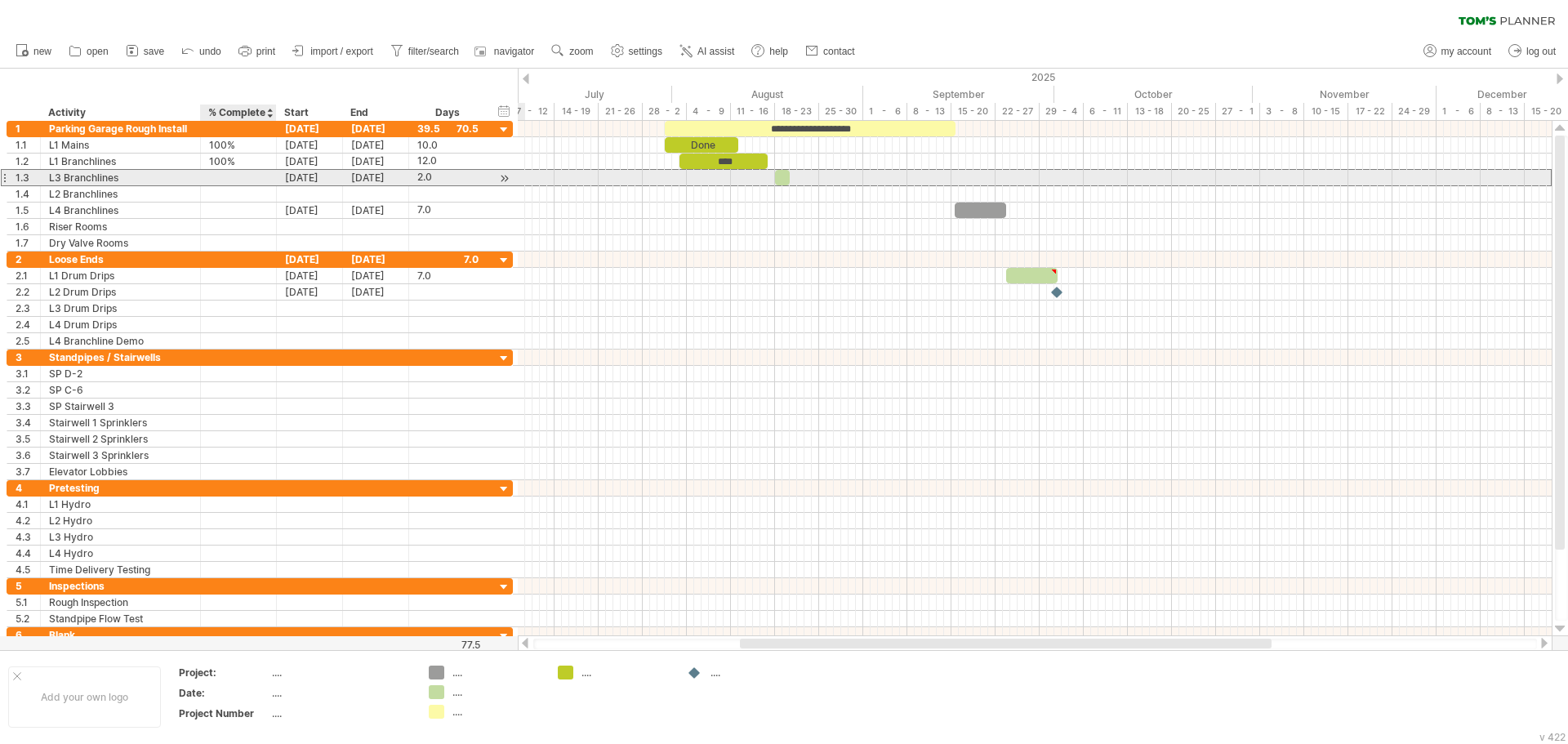
click at [214, 176] on div at bounding box center [238, 177] width 59 height 16
click at [309, 188] on div at bounding box center [310, 194] width 66 height 16
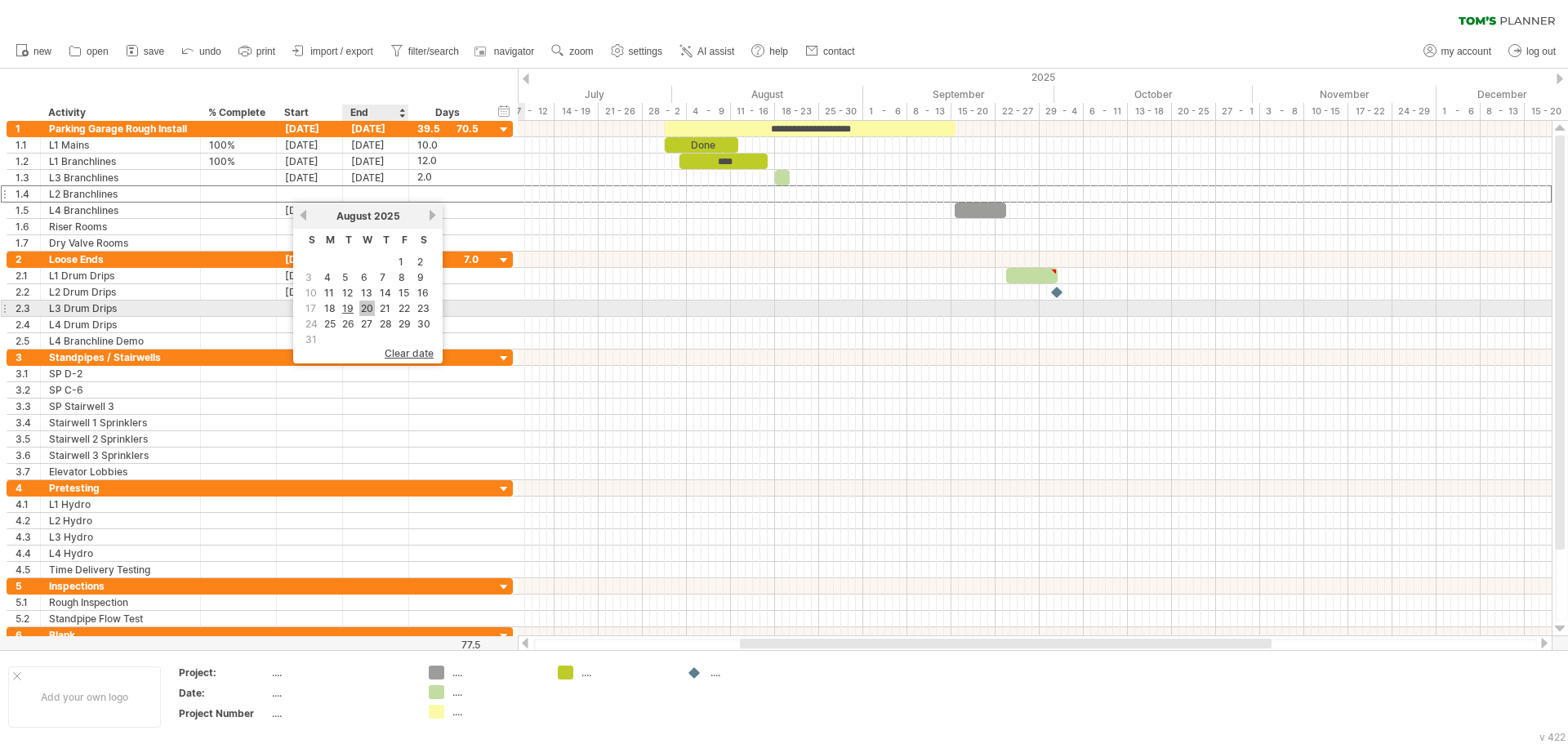
click at [370, 307] on link "20" at bounding box center [367, 308] width 16 height 16
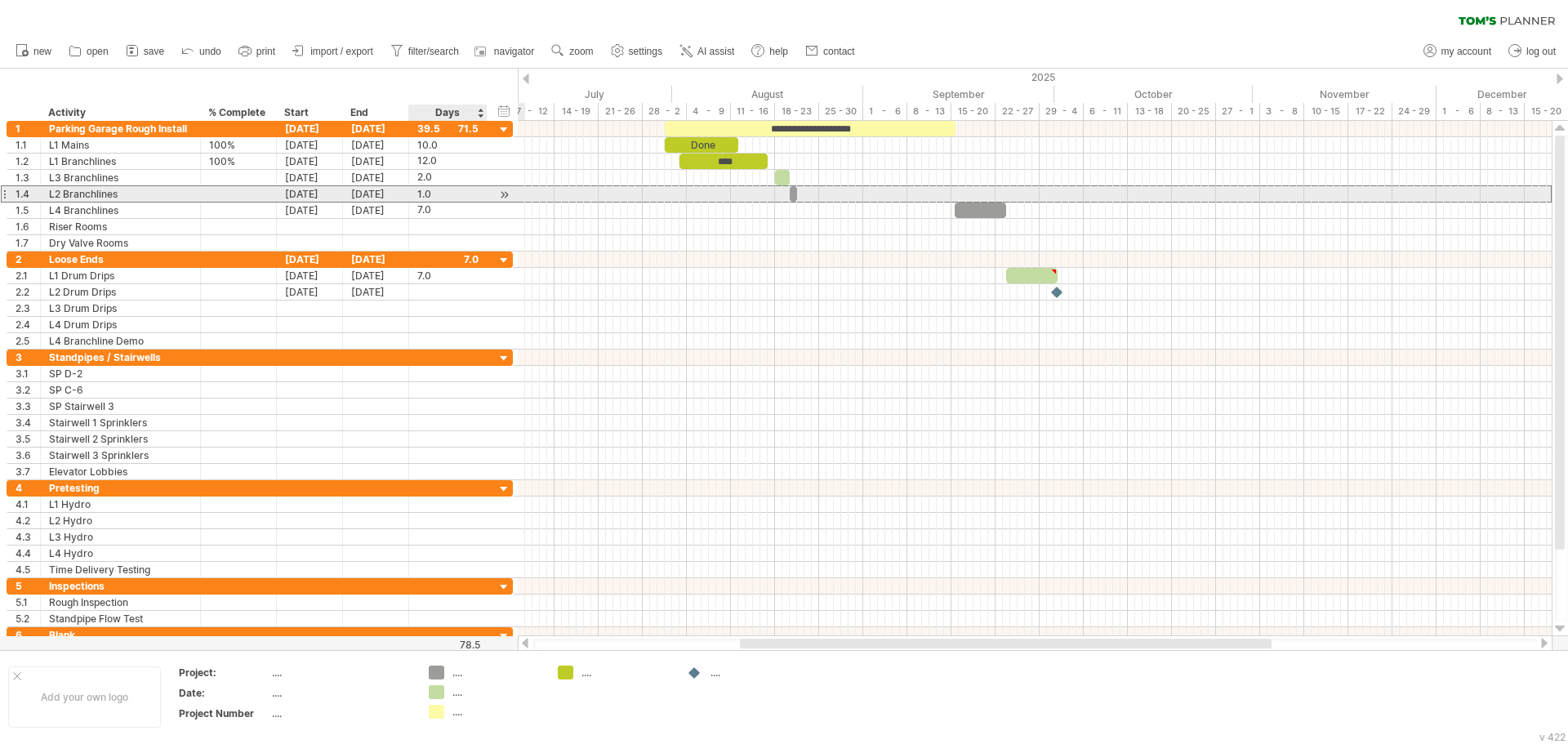
click at [418, 193] on div "1.0" at bounding box center [448, 194] width 62 height 16
type input "*"
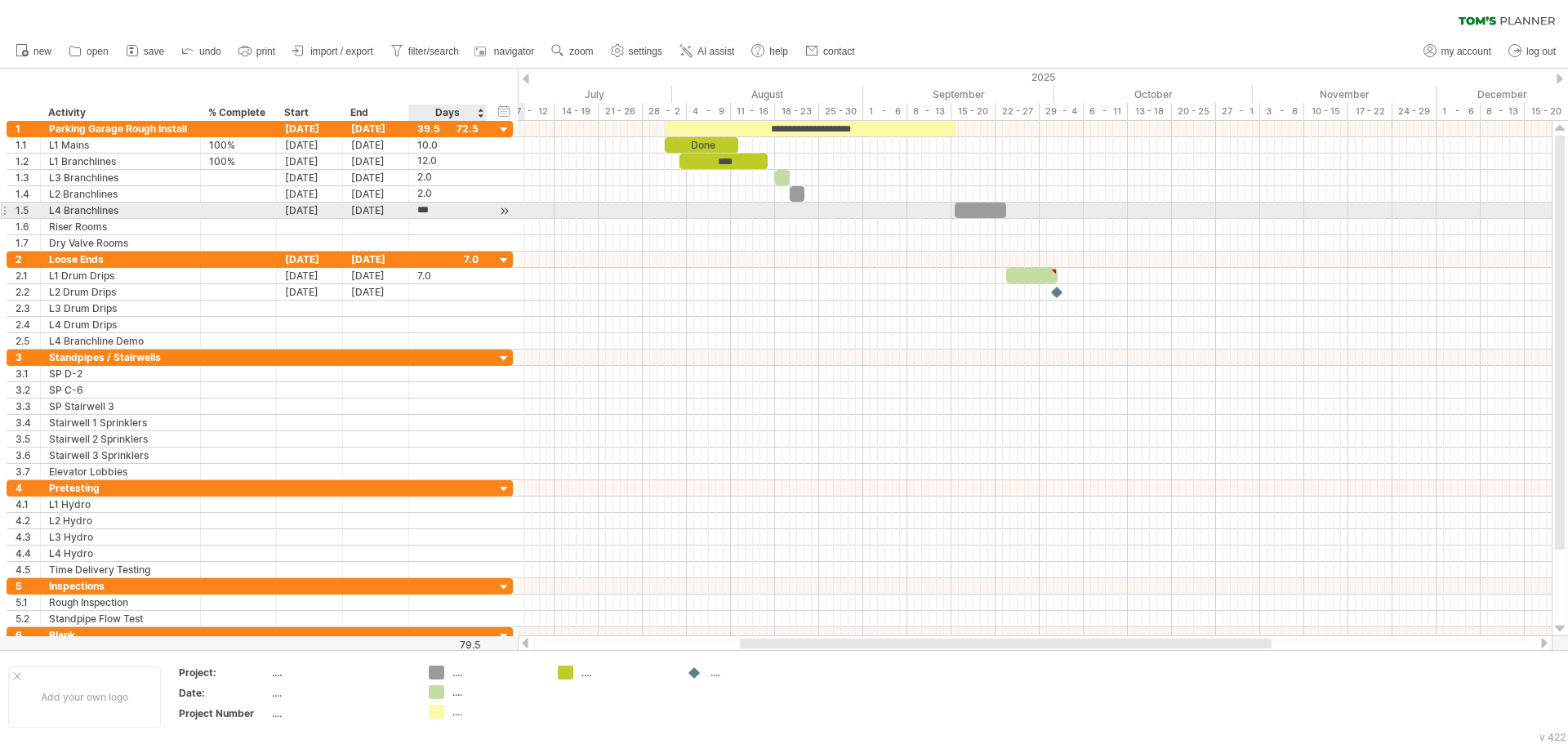
click at [464, 203] on div "***" at bounding box center [448, 210] width 62 height 16
click at [319, 211] on div "[DATE]" at bounding box center [310, 210] width 66 height 16
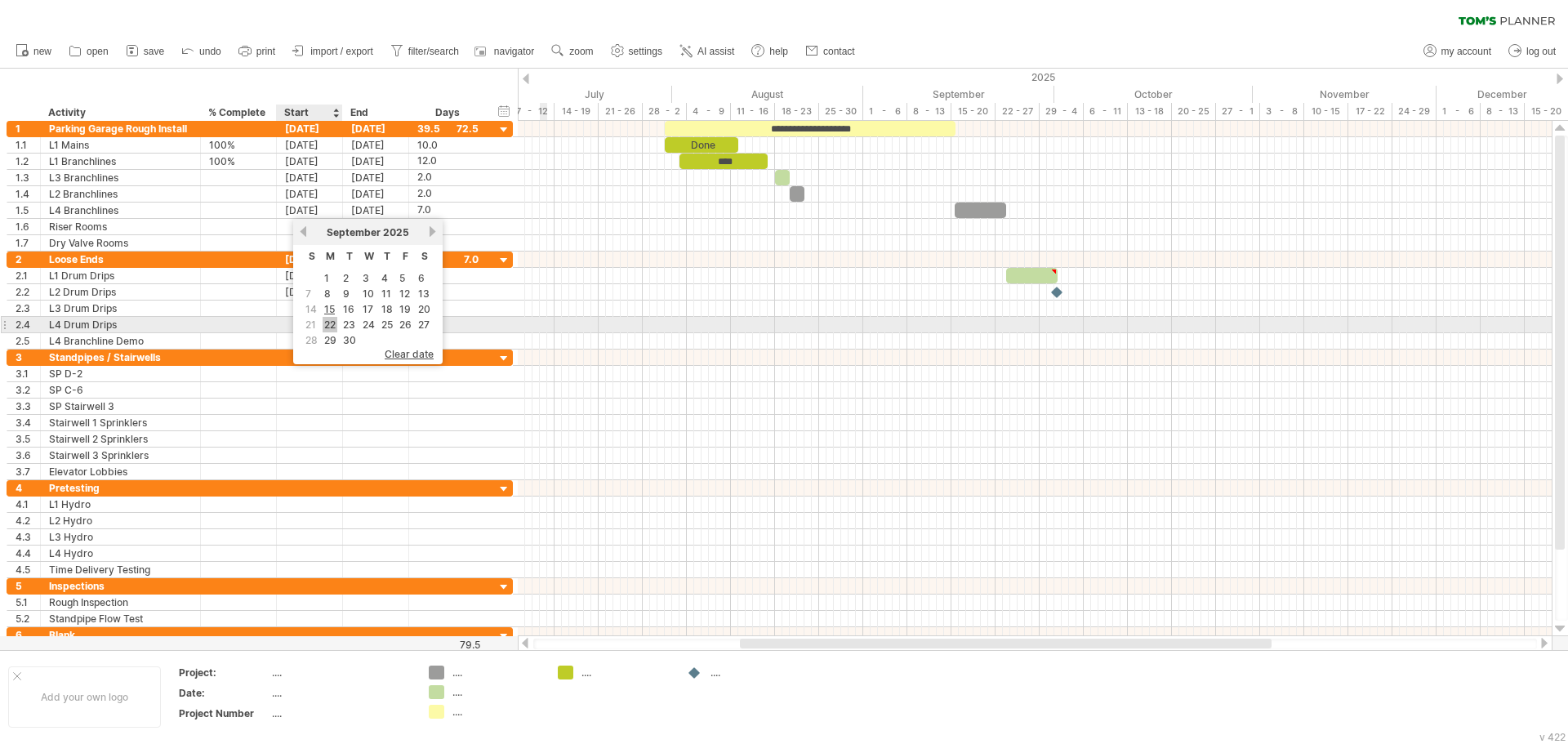
click at [332, 322] on link "22" at bounding box center [330, 325] width 15 height 16
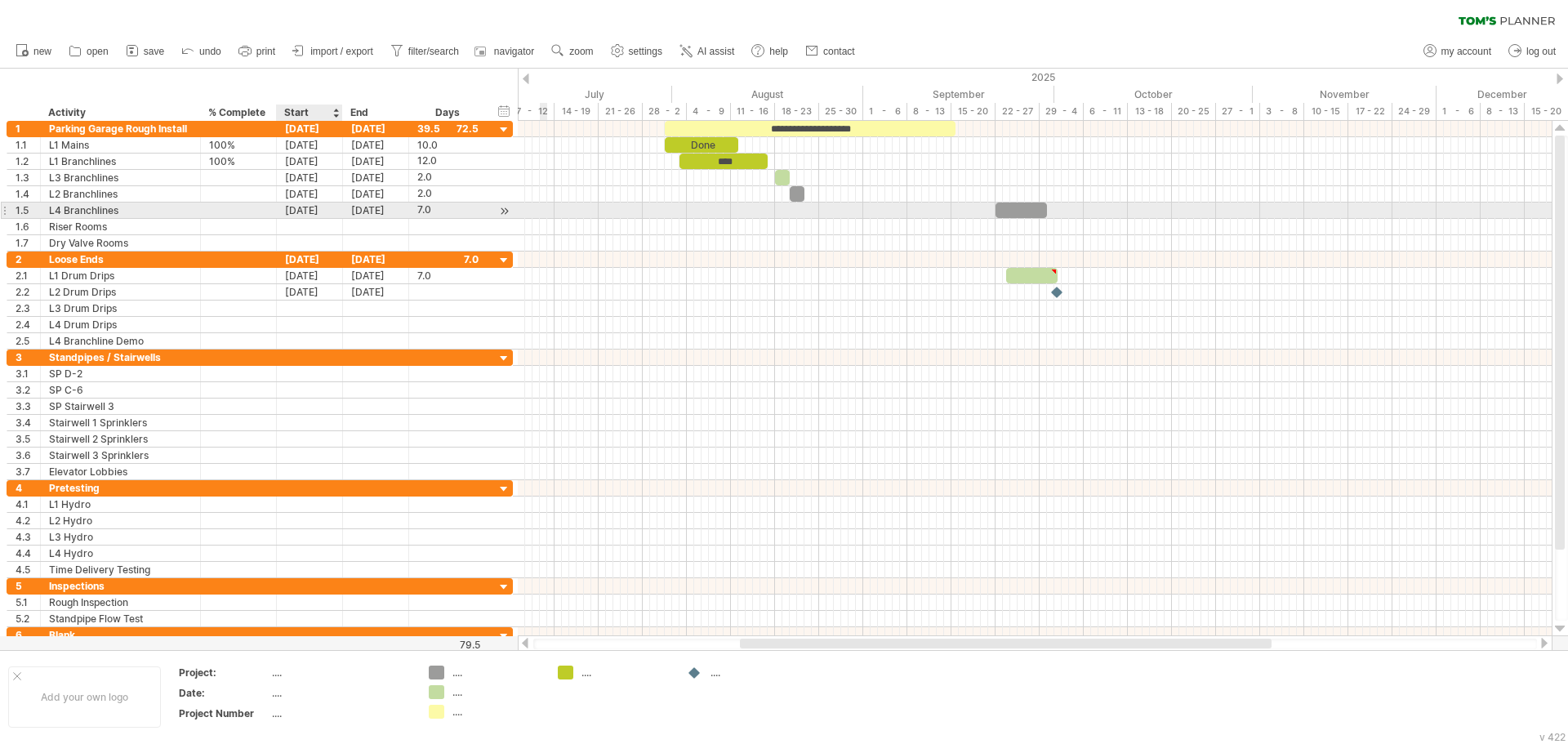
click at [326, 208] on div "[DATE]" at bounding box center [310, 210] width 66 height 16
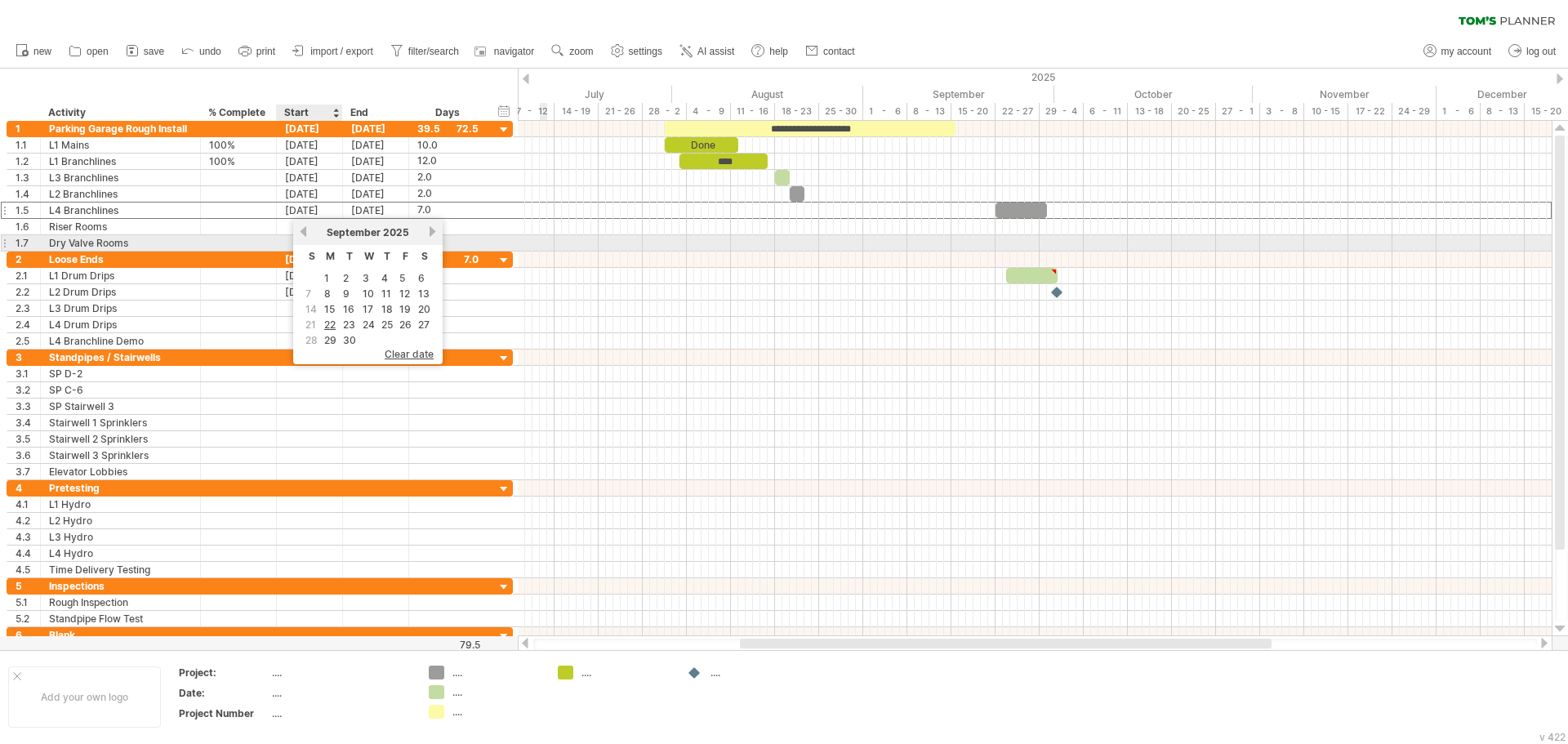
click at [306, 236] on link "previous" at bounding box center [303, 231] width 12 height 12
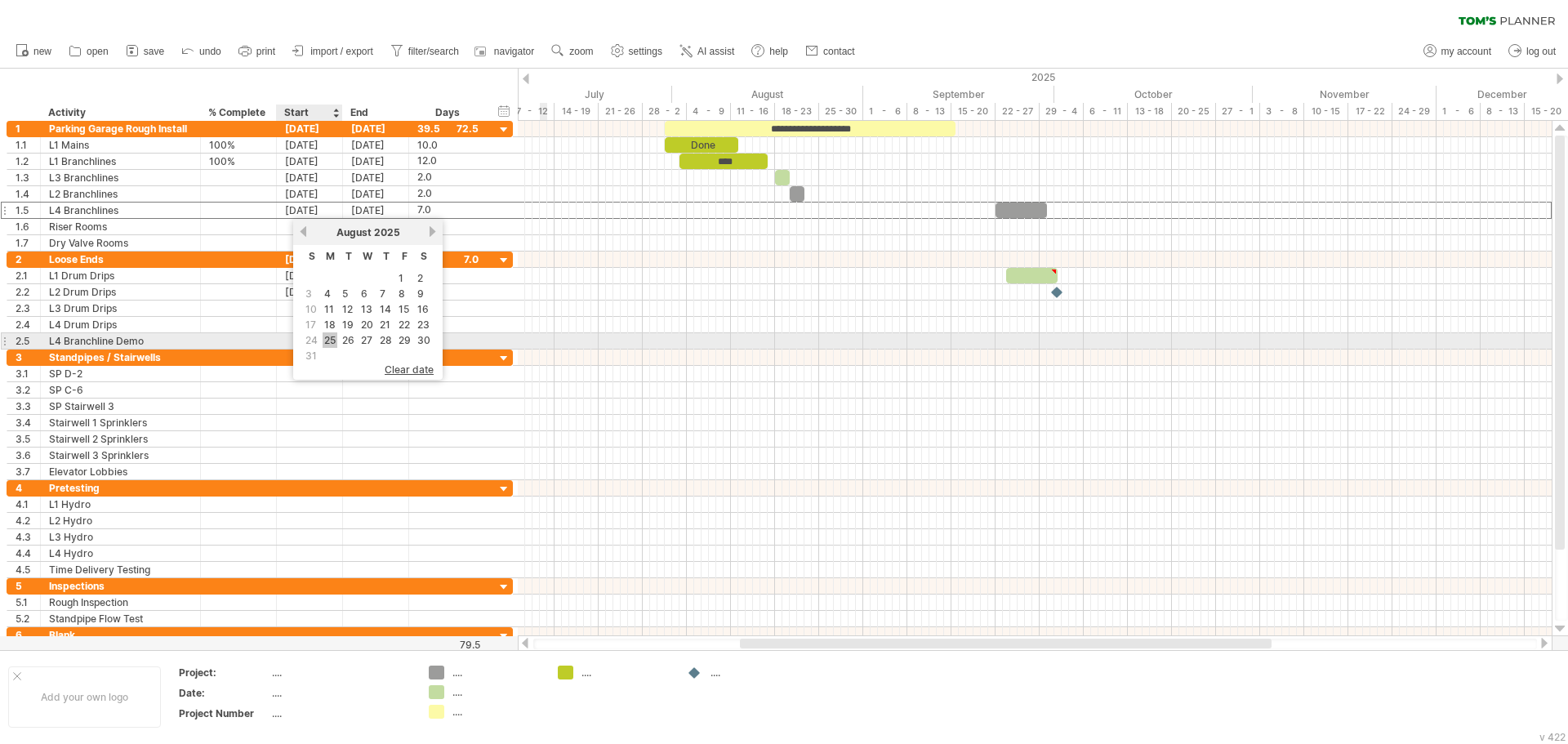
click at [331, 340] on link "25" at bounding box center [330, 340] width 15 height 16
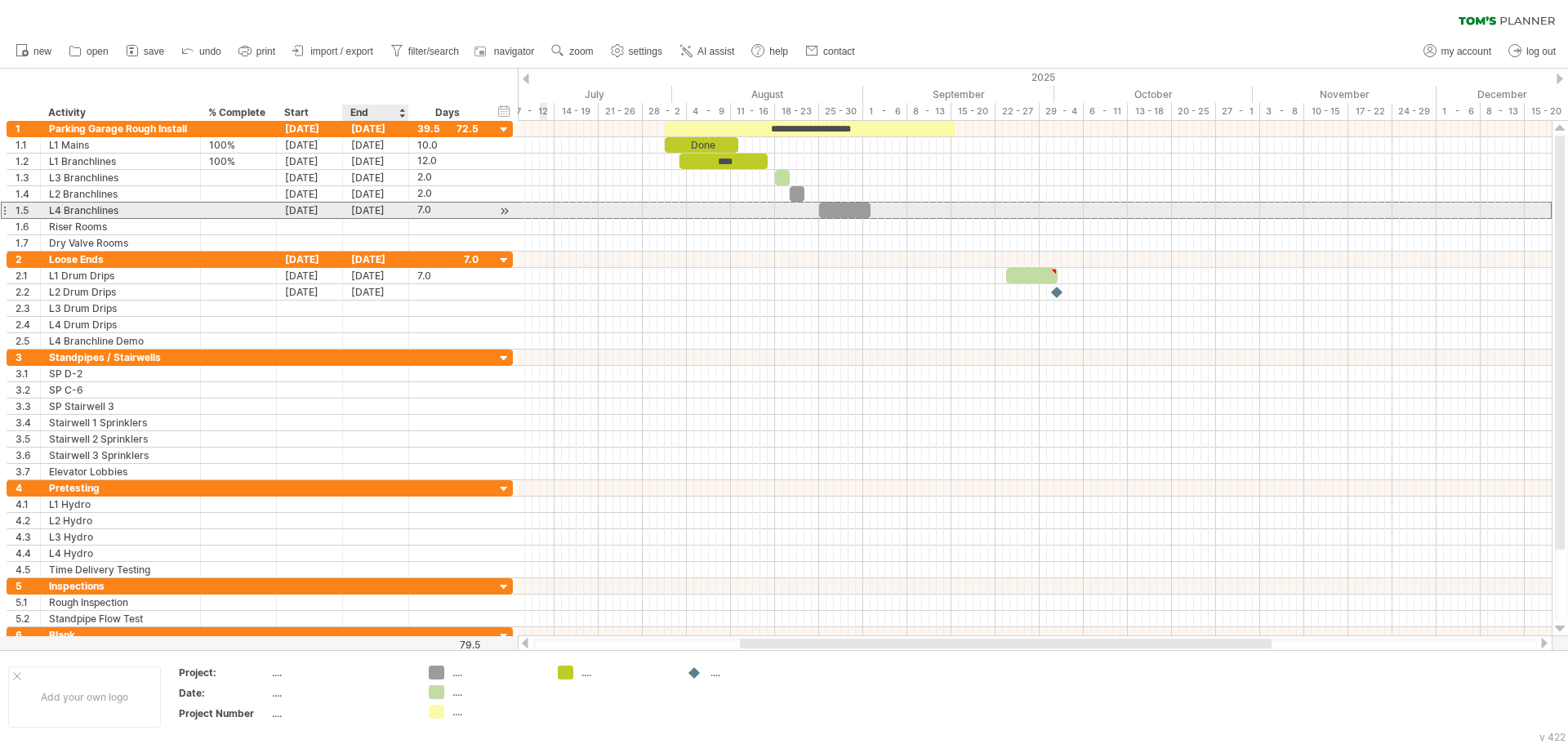
click at [377, 212] on div "[DATE]" at bounding box center [375, 210] width 66 height 16
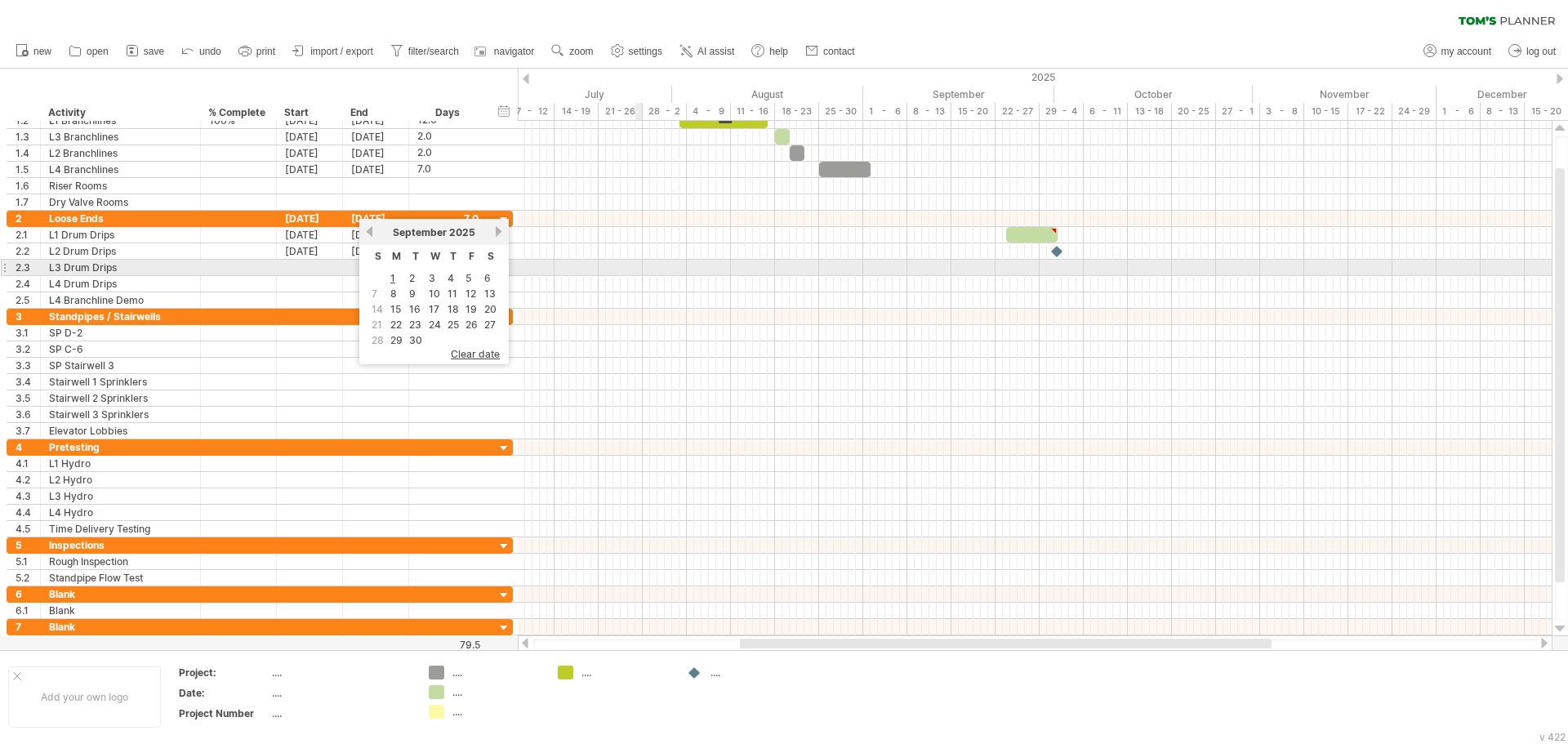
click at [636, 259] on div at bounding box center [1035, 251] width 1034 height 17
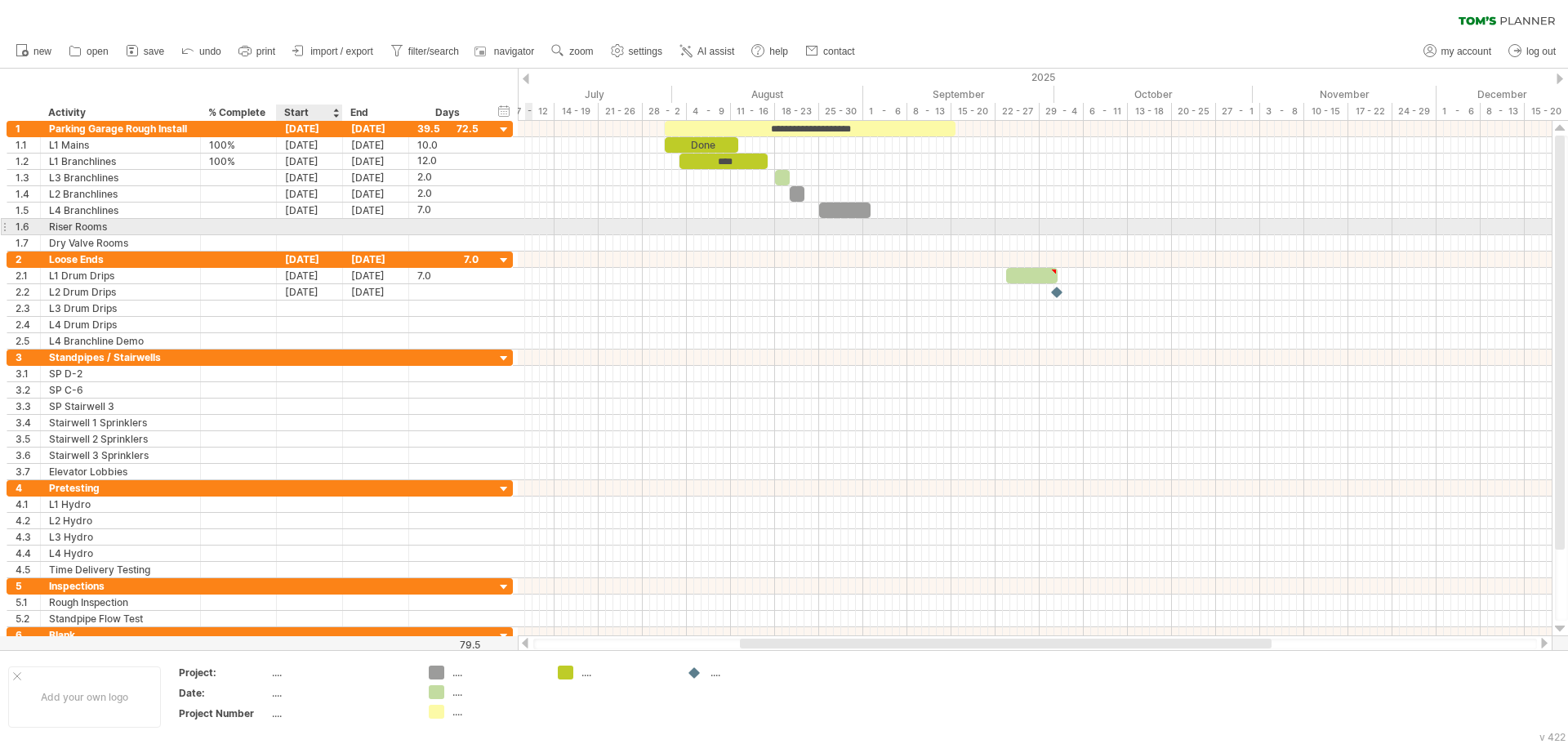
click at [321, 227] on div at bounding box center [310, 226] width 66 height 16
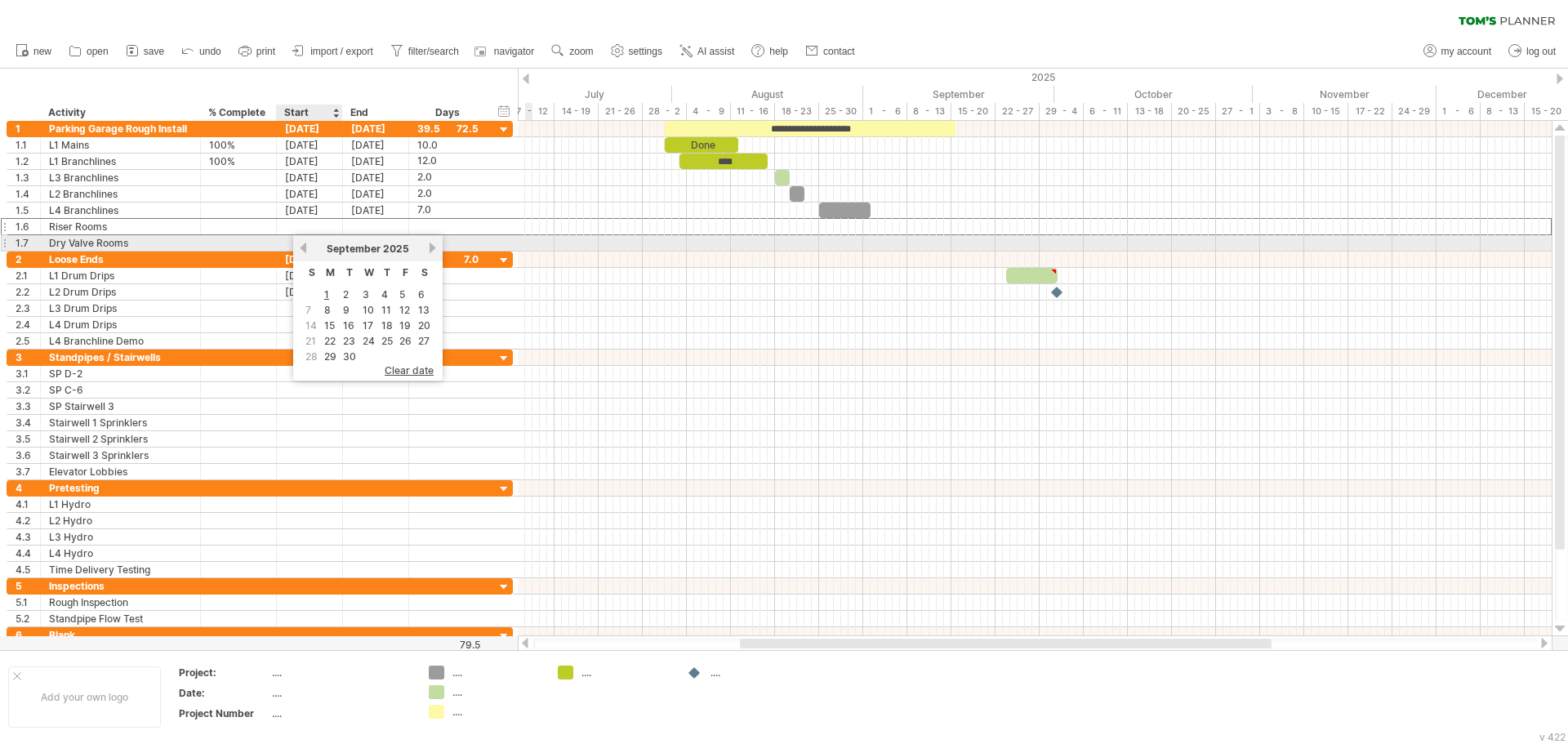
click at [305, 250] on link "previous" at bounding box center [303, 247] width 12 height 12
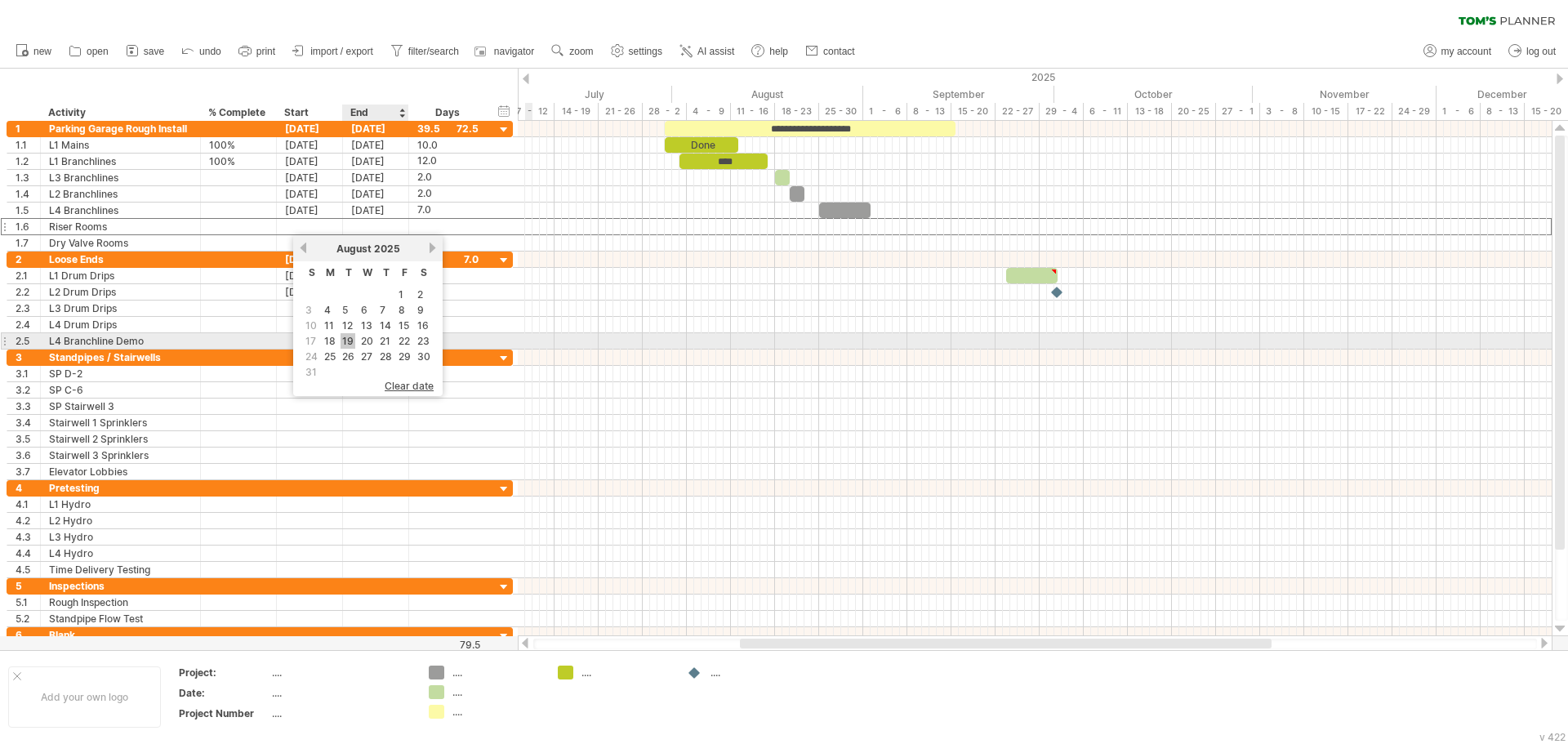
click at [353, 337] on link "19" at bounding box center [348, 340] width 15 height 16
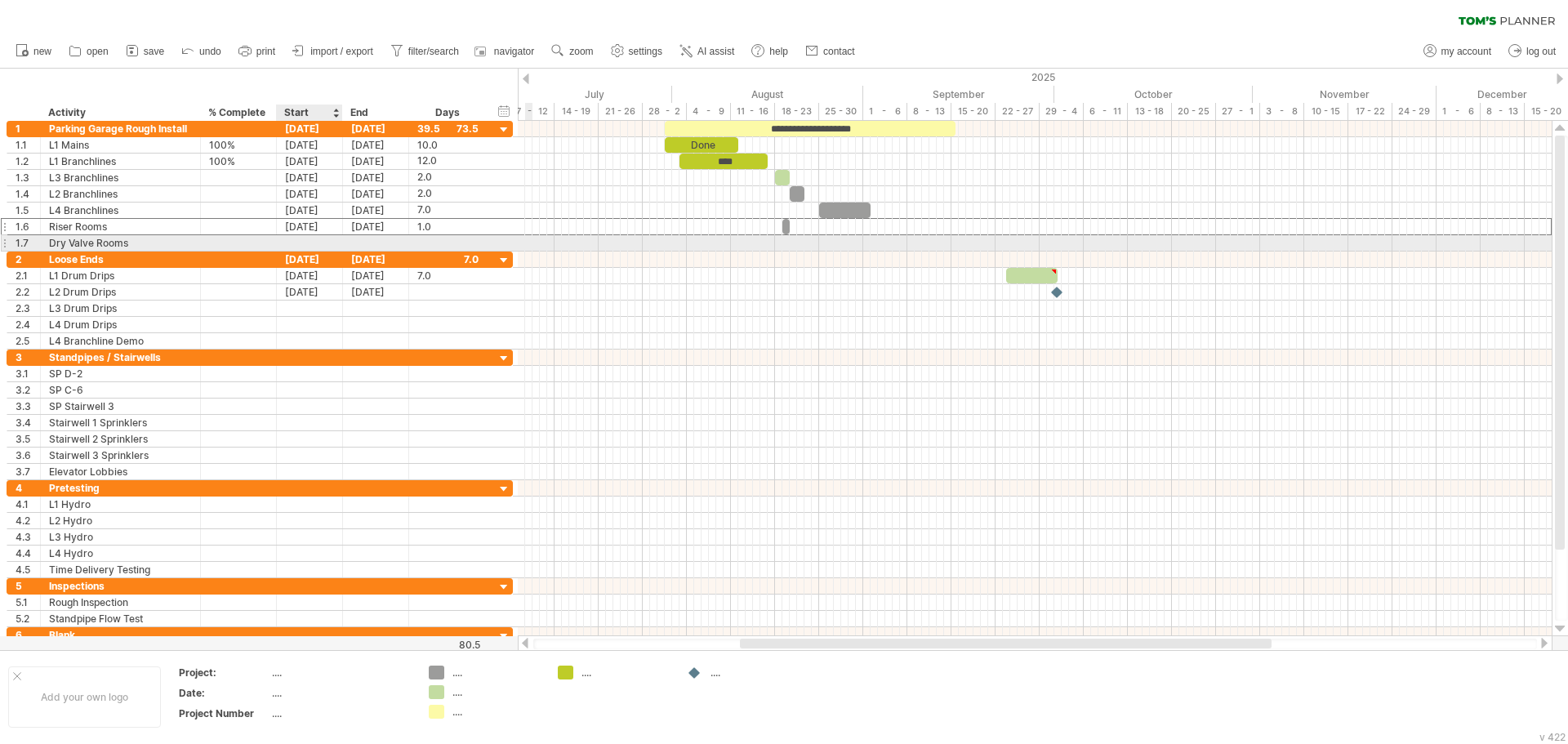
click at [325, 237] on div at bounding box center [310, 243] width 66 height 16
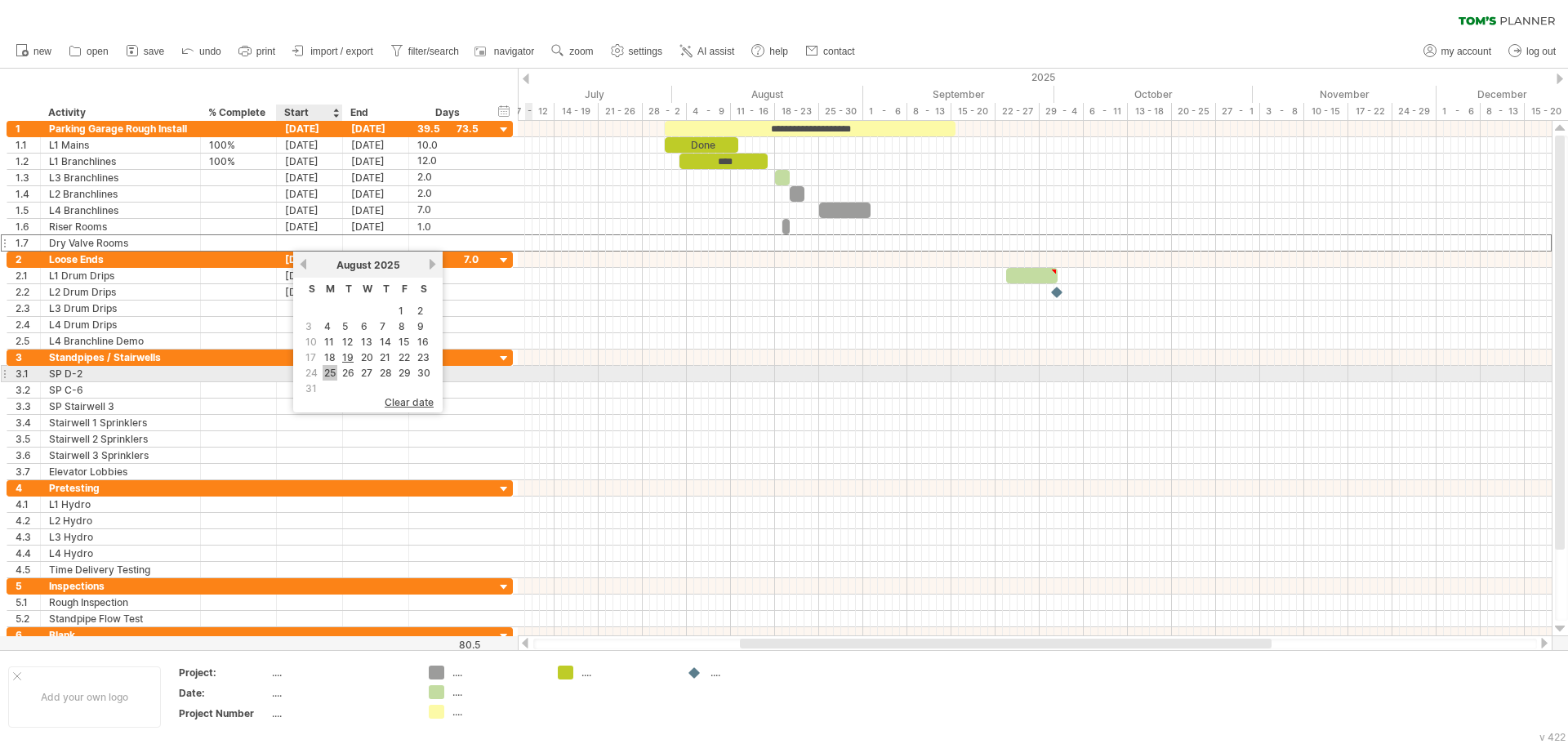
click at [336, 372] on link "25" at bounding box center [330, 373] width 15 height 16
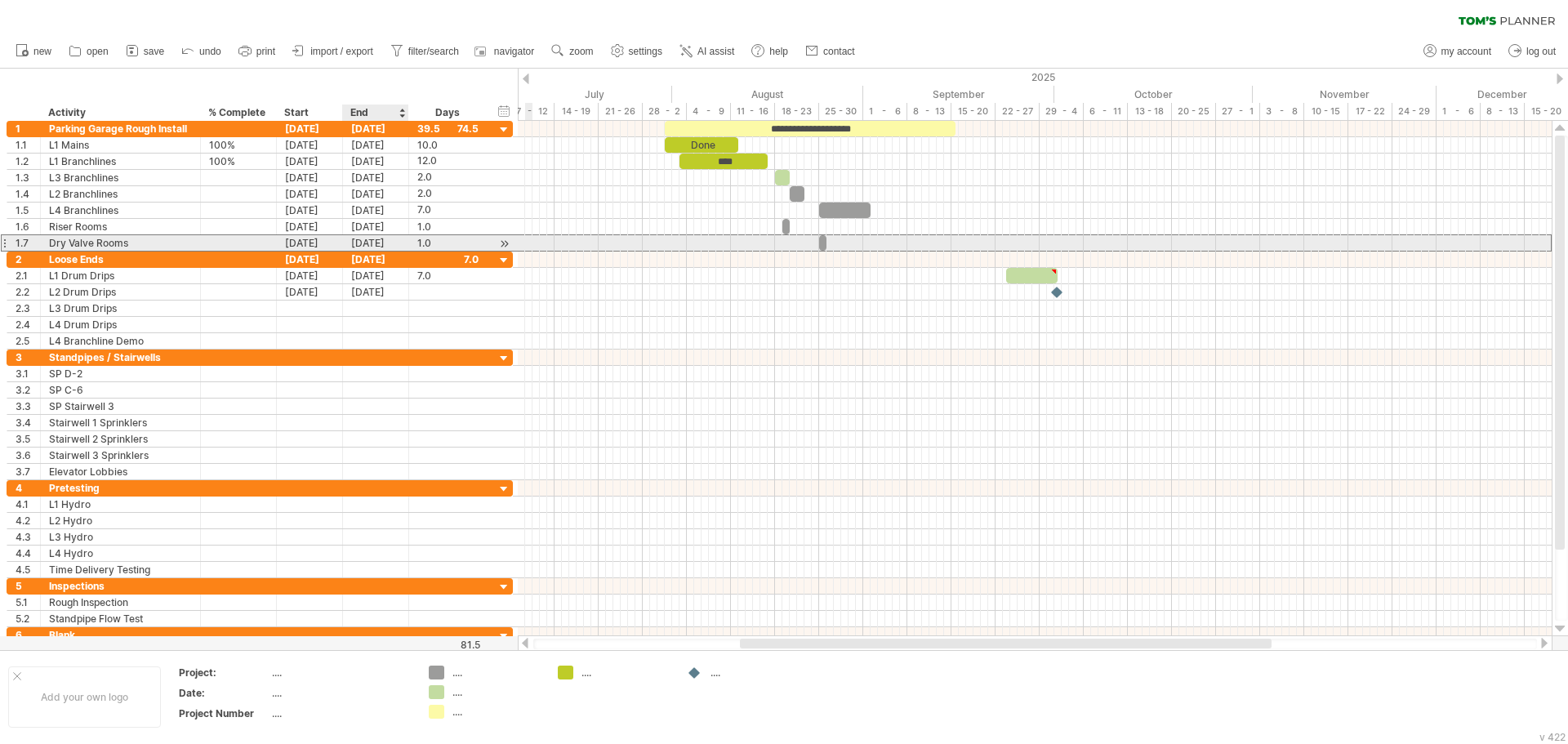
click at [419, 242] on div "1.0" at bounding box center [448, 243] width 62 height 16
type input "*"
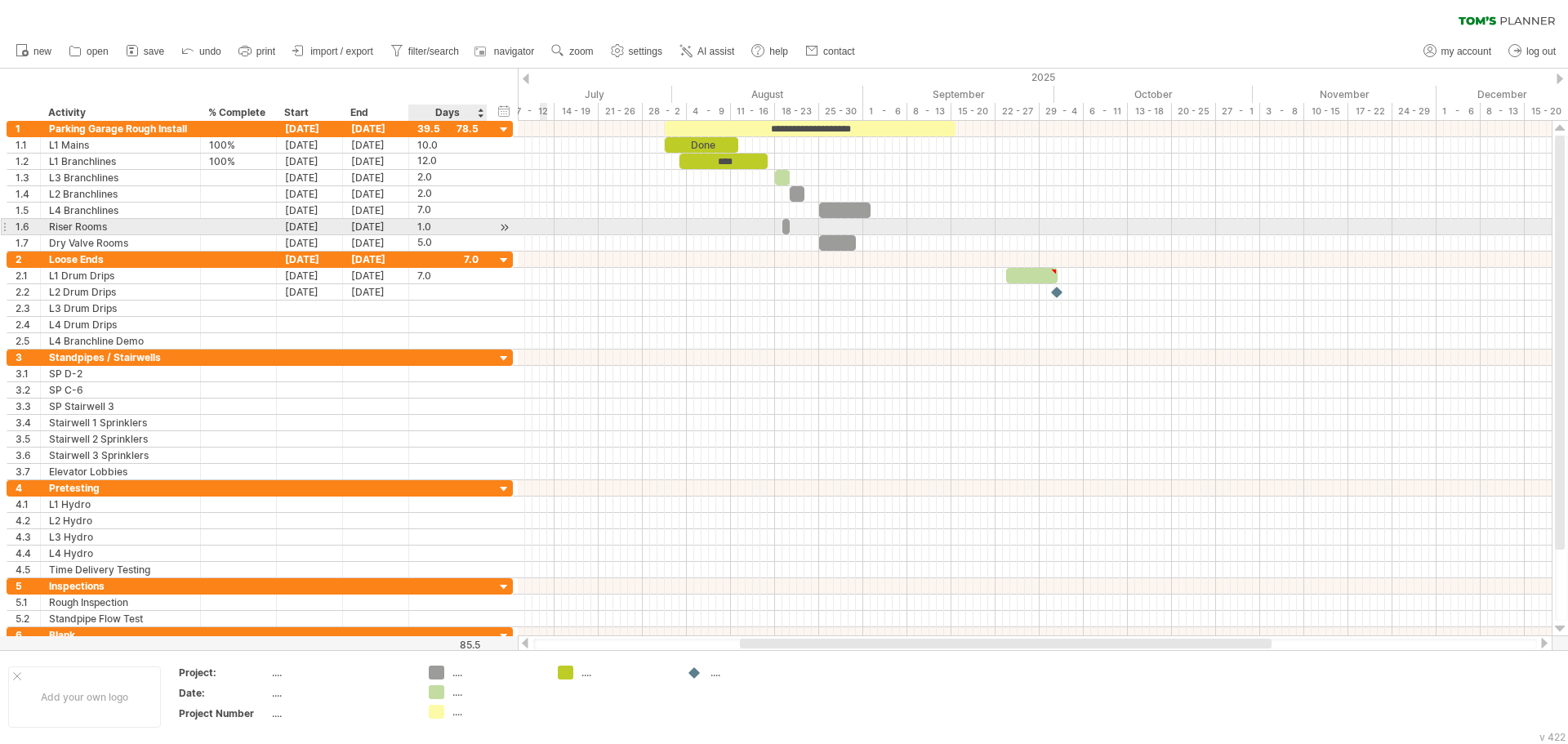
click at [421, 222] on div "1.0" at bounding box center [448, 226] width 62 height 16
type input "*"
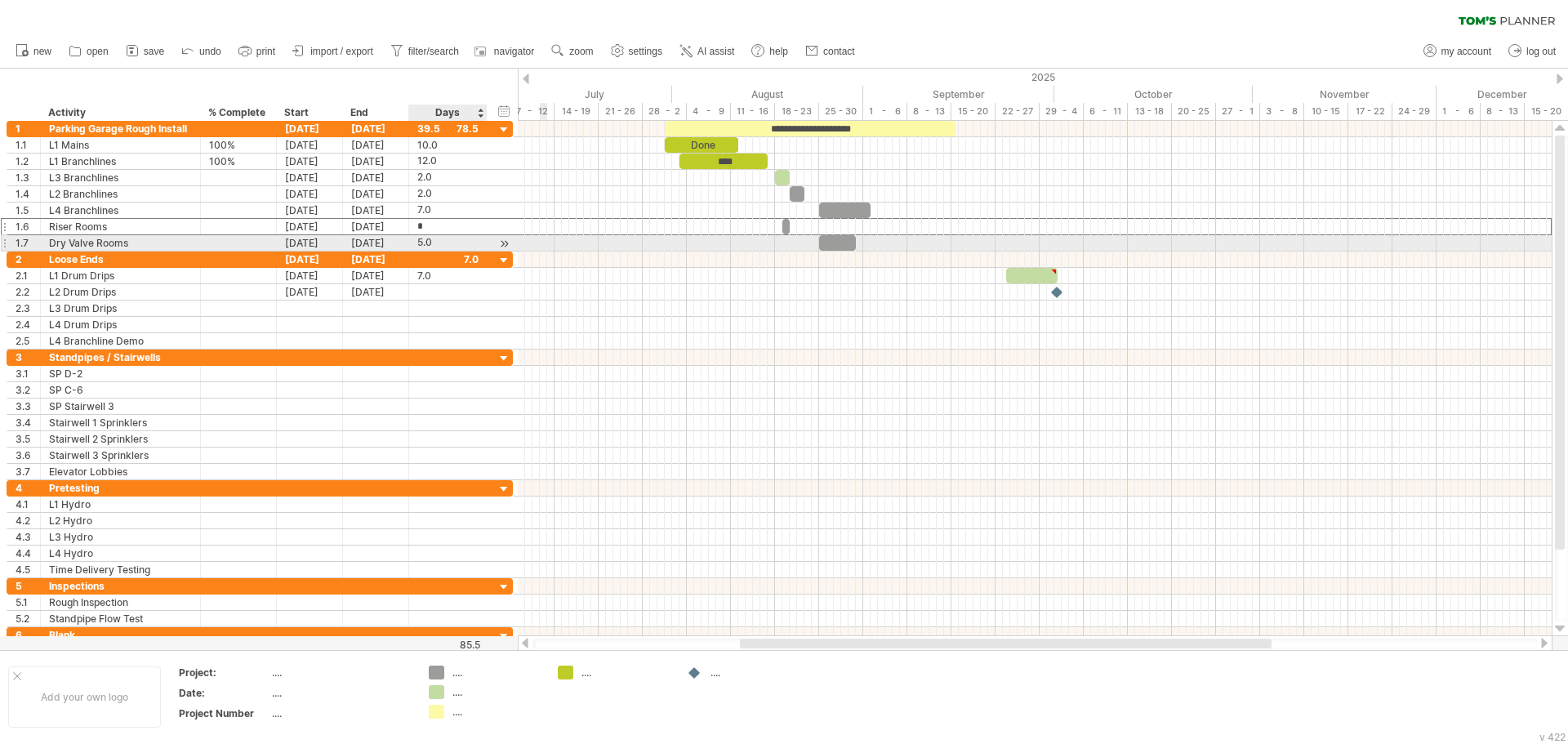
click at [453, 244] on div "5.0" at bounding box center [448, 243] width 62 height 16
click at [433, 211] on div "7.0" at bounding box center [448, 210] width 62 height 16
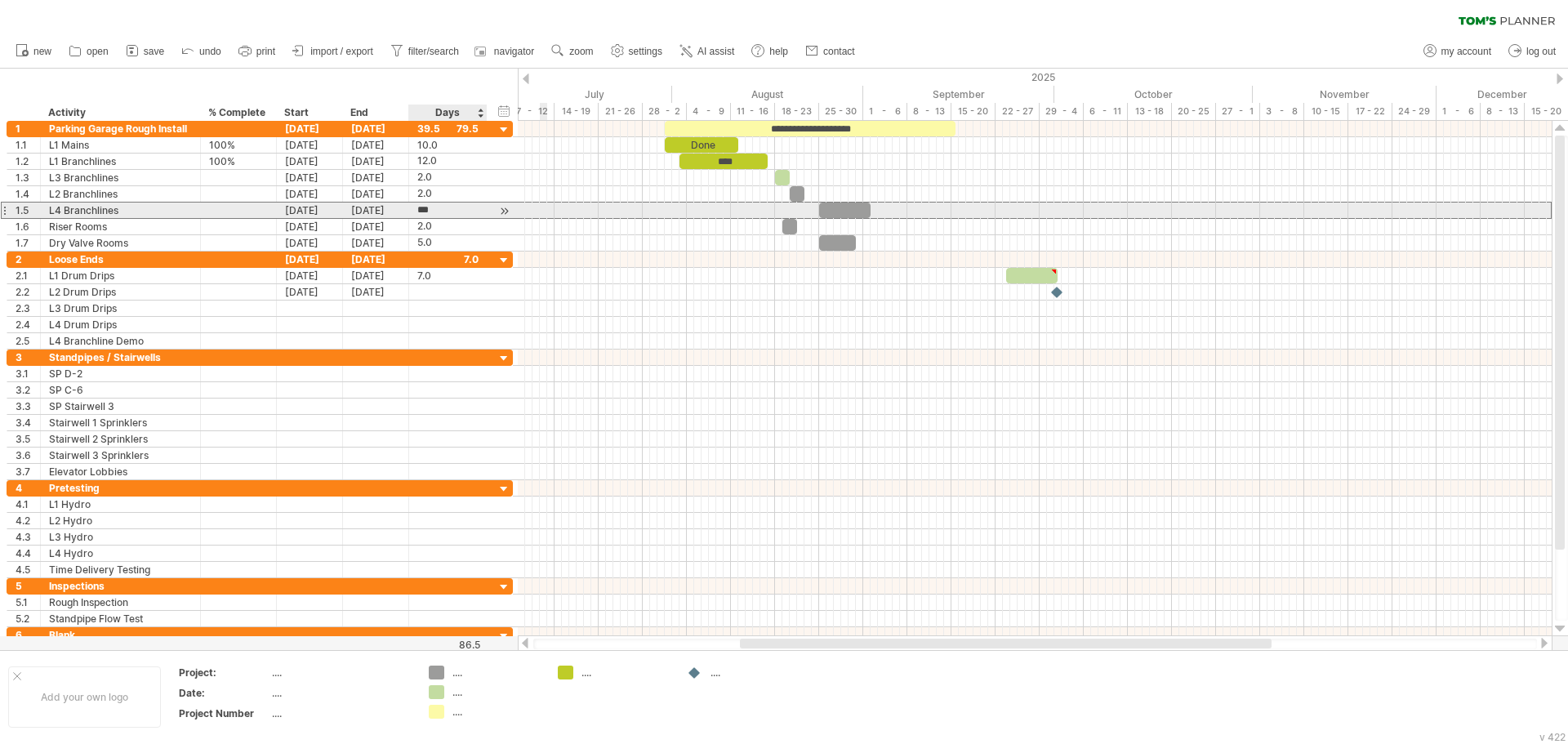
type input "*"
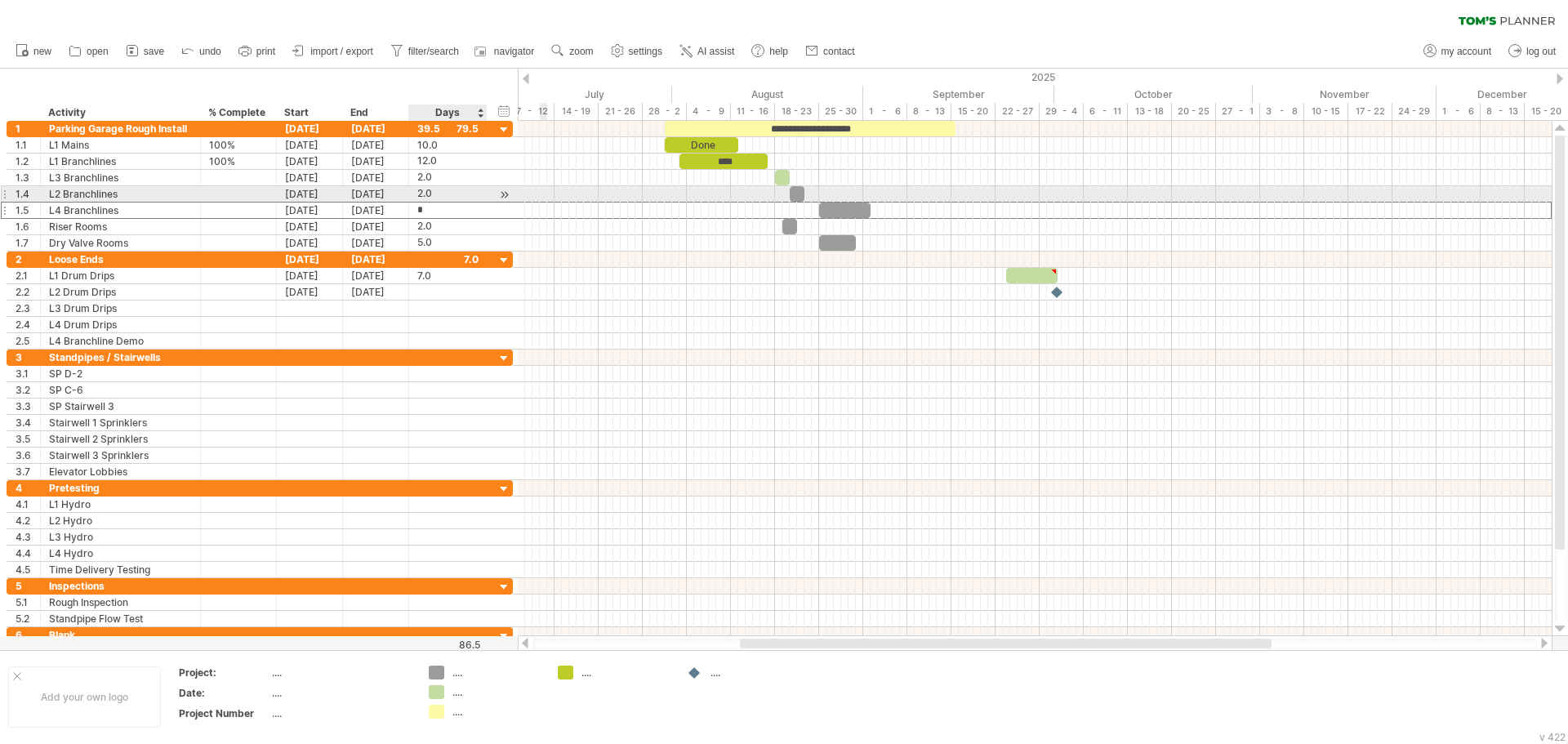
click at [430, 197] on div "2.0" at bounding box center [448, 194] width 62 height 16
type input "*"
click at [439, 176] on div "2.0" at bounding box center [448, 177] width 62 height 16
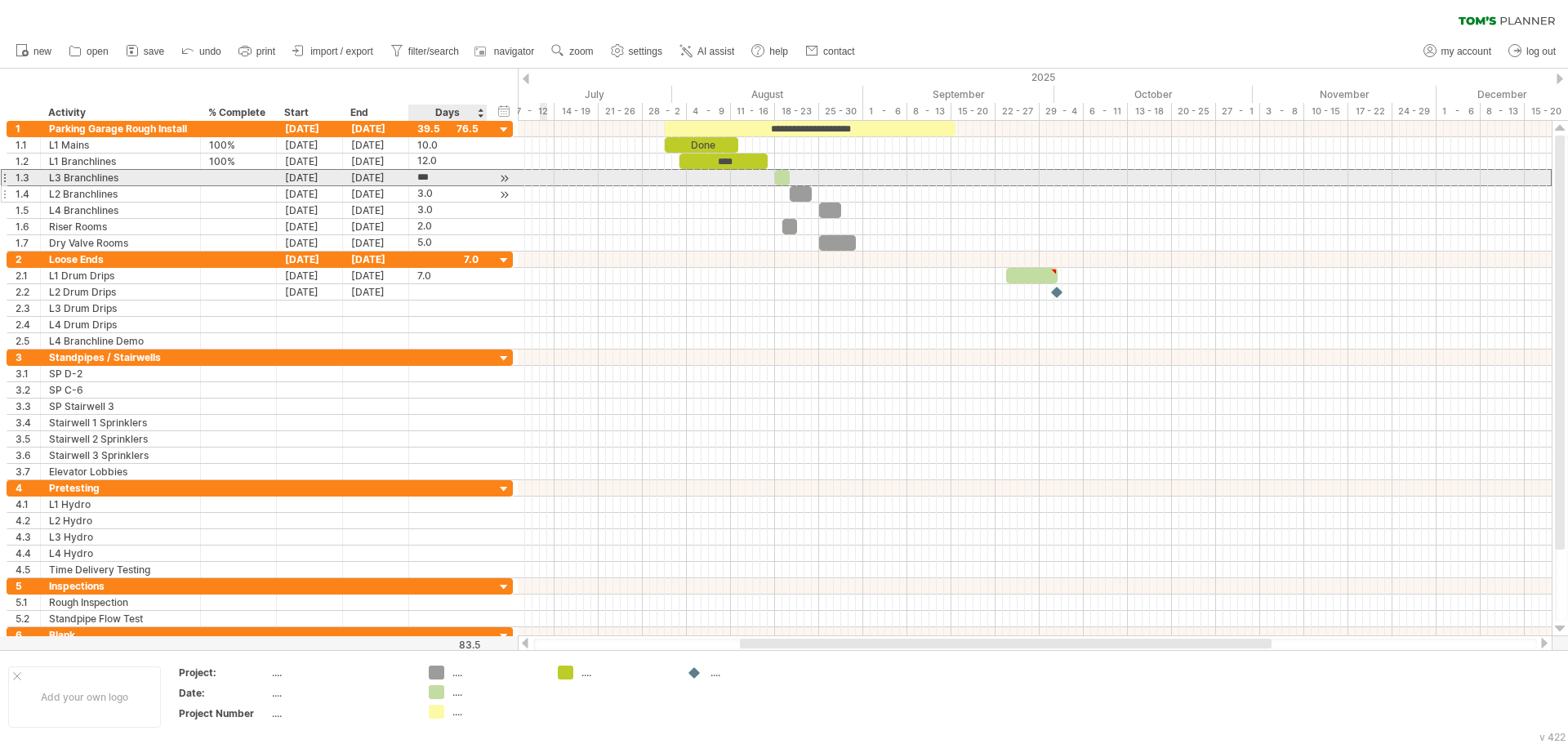
type input "*"
click at [469, 196] on div "3.0" at bounding box center [448, 194] width 62 height 16
click at [786, 178] on div at bounding box center [786, 177] width 22 height 16
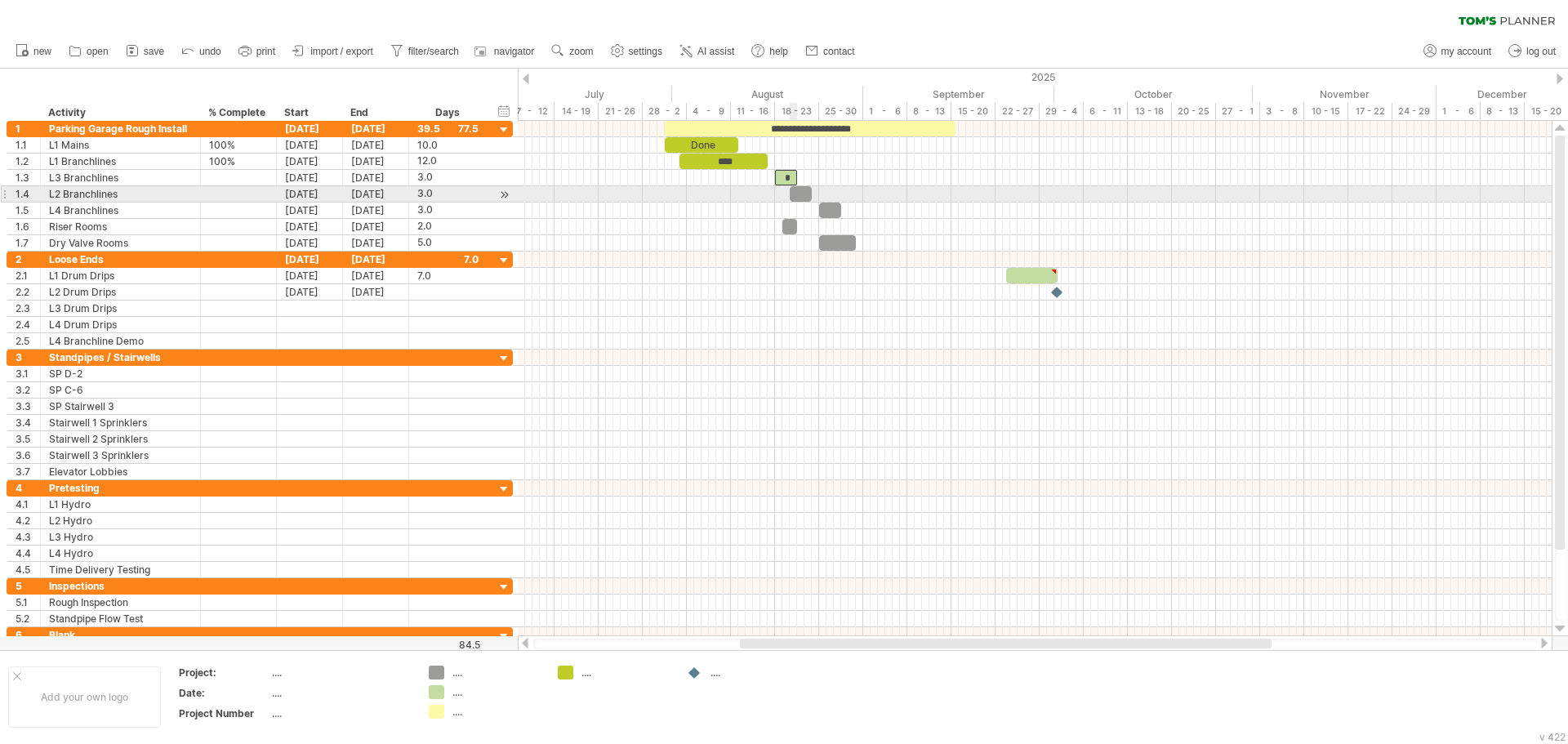
click at [796, 193] on div at bounding box center [801, 194] width 22 height 16
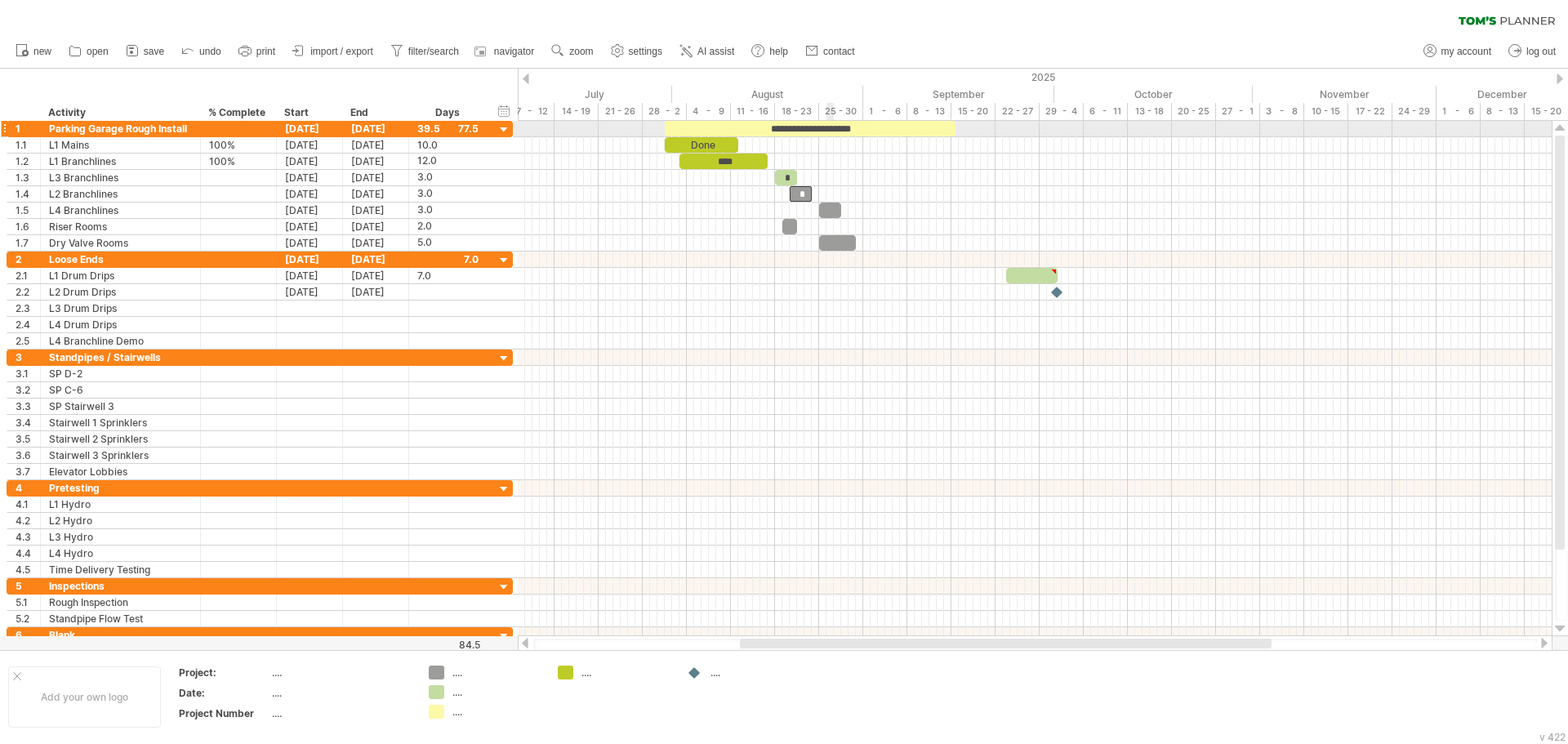
click at [828, 127] on div "**********" at bounding box center [810, 128] width 290 height 16
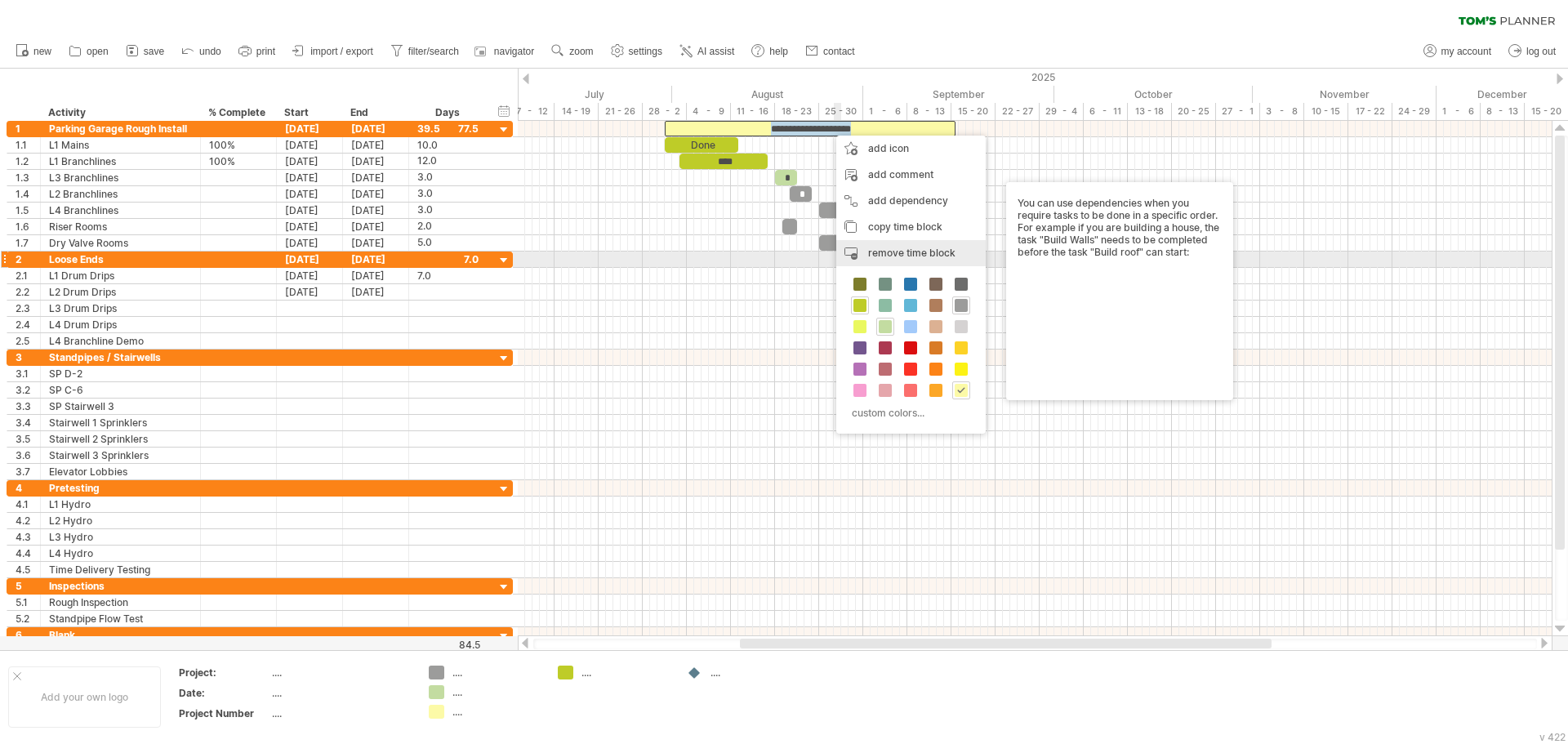
click at [906, 259] on div "remove time block remove selected items" at bounding box center [911, 252] width 150 height 26
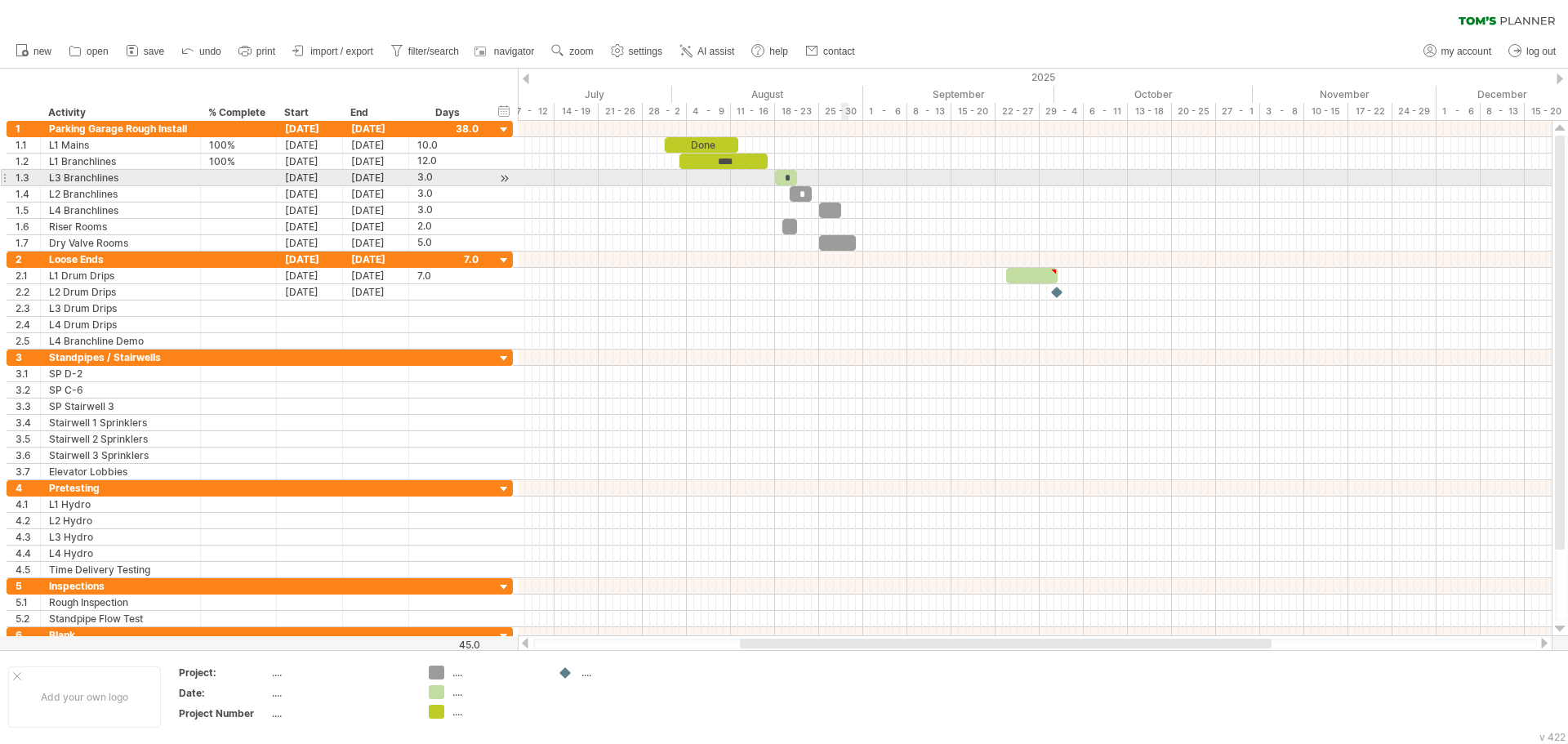
click at [844, 182] on div at bounding box center [1035, 178] width 1034 height 17
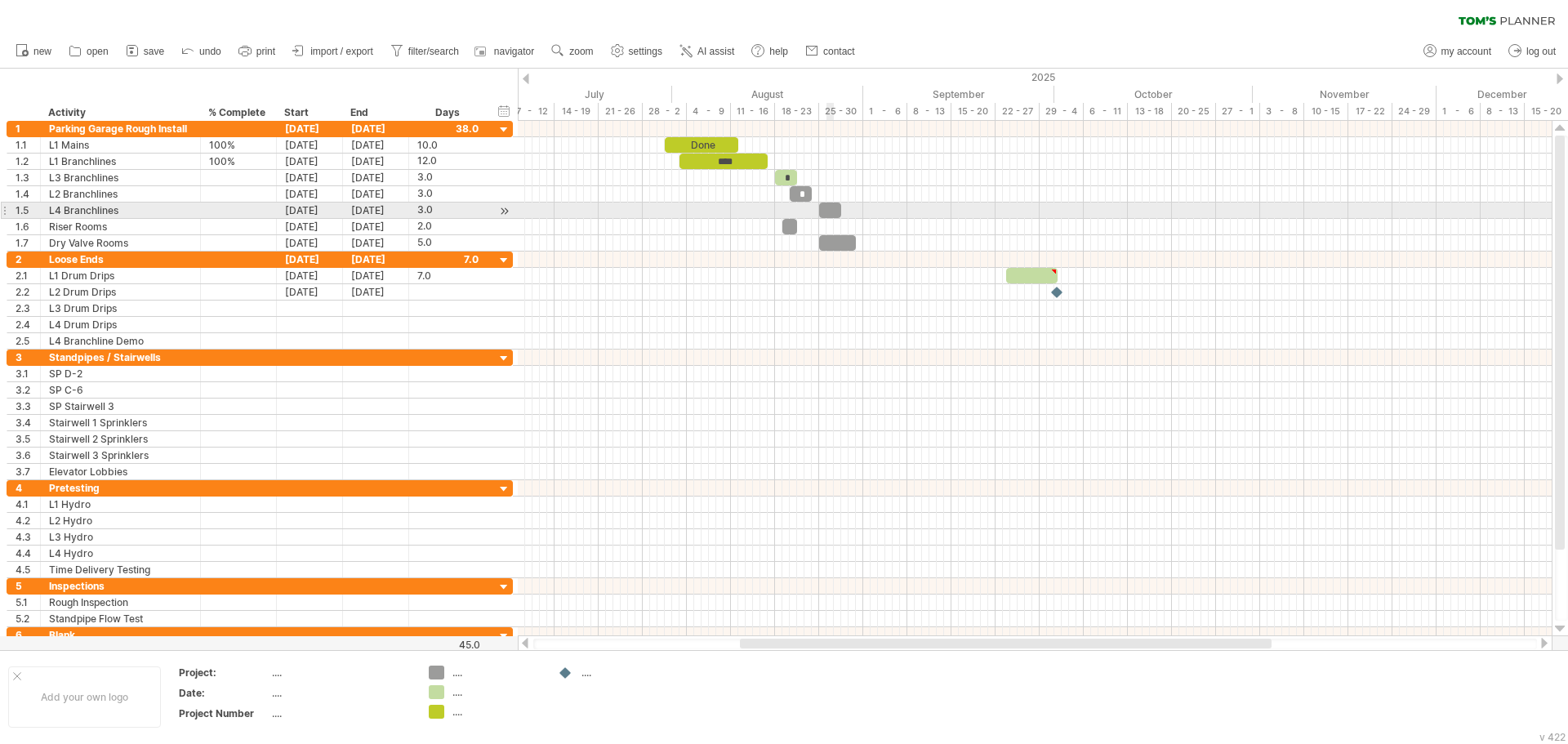
click at [829, 211] on div at bounding box center [830, 210] width 22 height 16
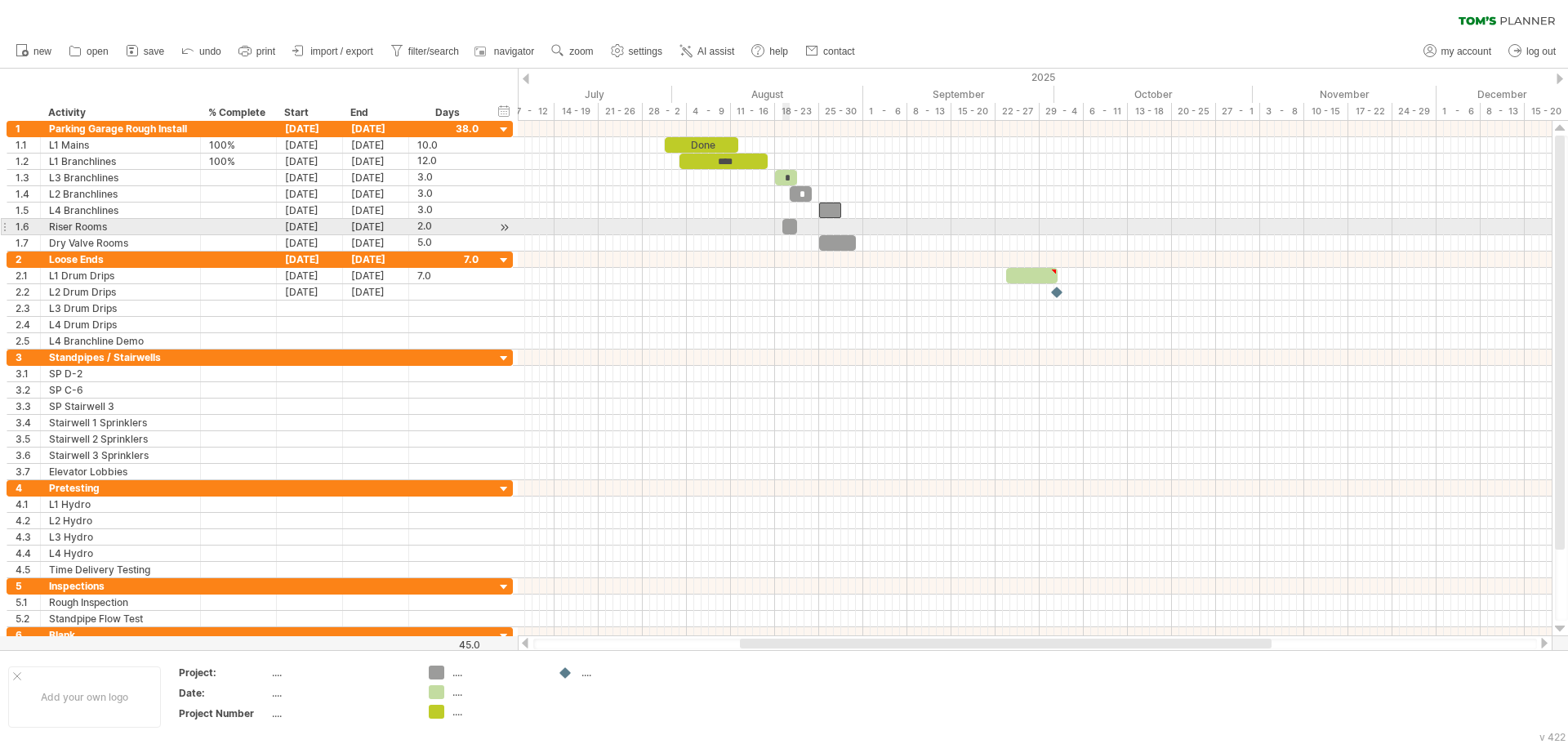
click at [789, 228] on div at bounding box center [790, 226] width 15 height 16
click at [435, 226] on div "2.0" at bounding box center [448, 226] width 62 height 16
type input "*"
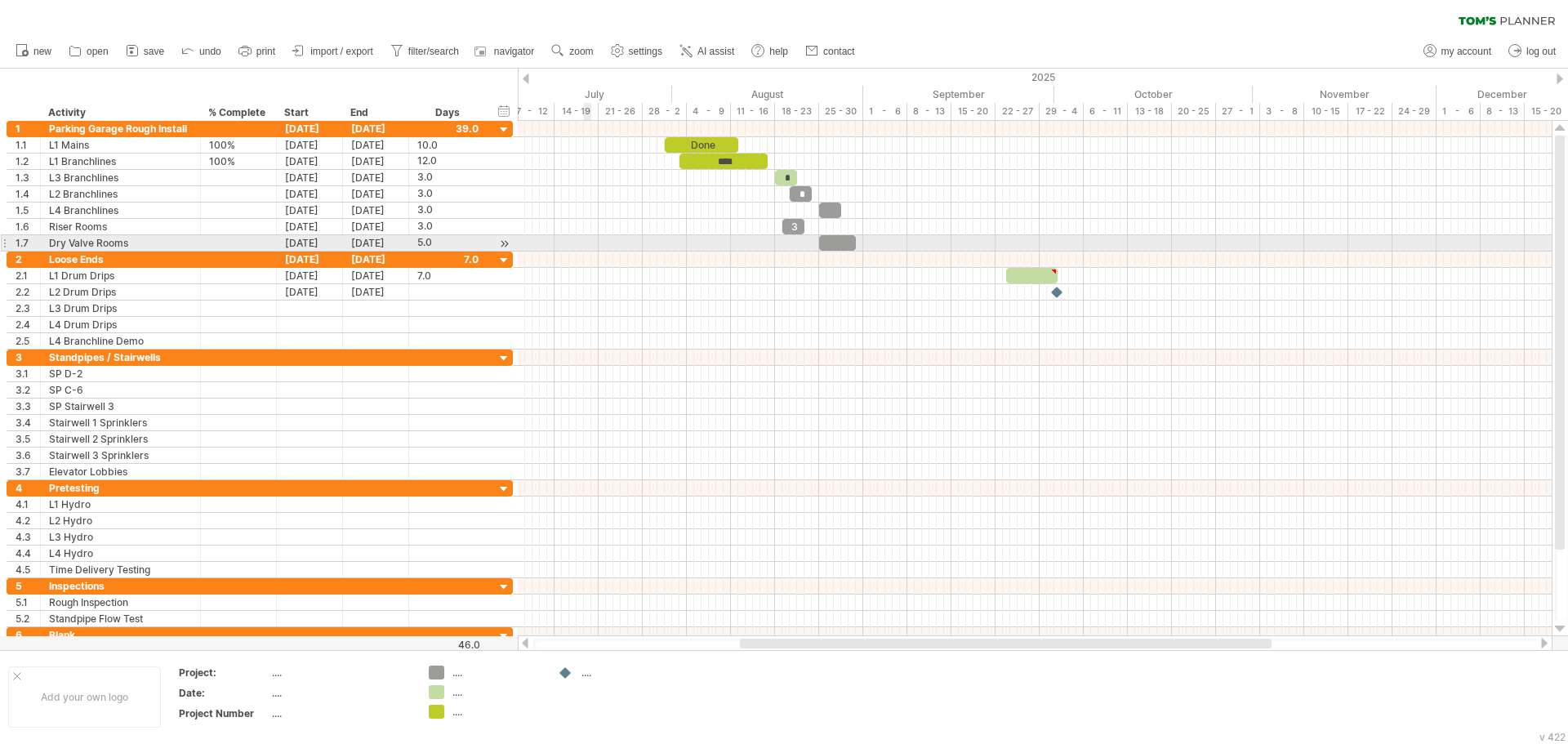
click at [590, 238] on div at bounding box center [1035, 244] width 1034 height 17
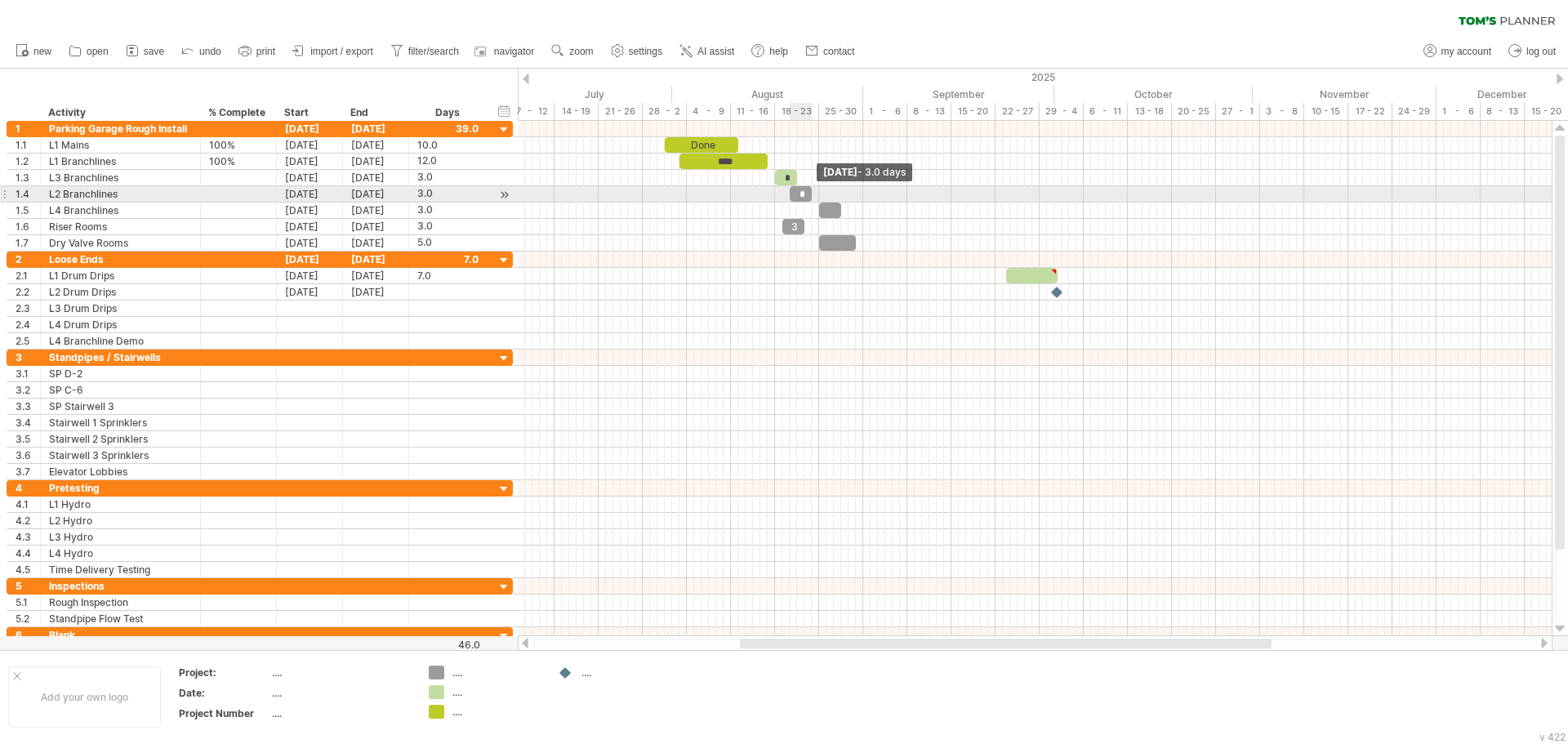
click at [808, 196] on span at bounding box center [811, 194] width 7 height 16
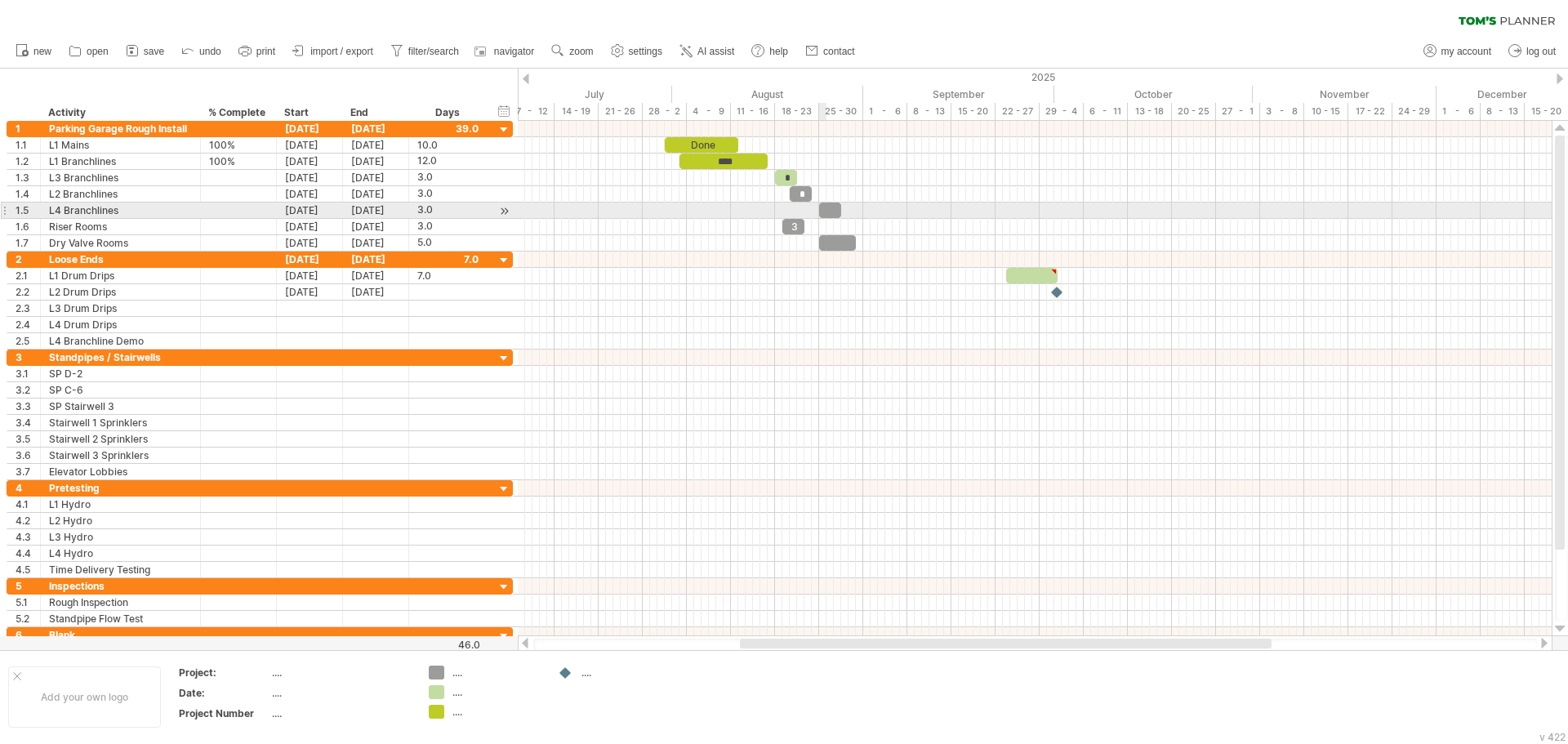
click at [824, 205] on div at bounding box center [830, 210] width 22 height 16
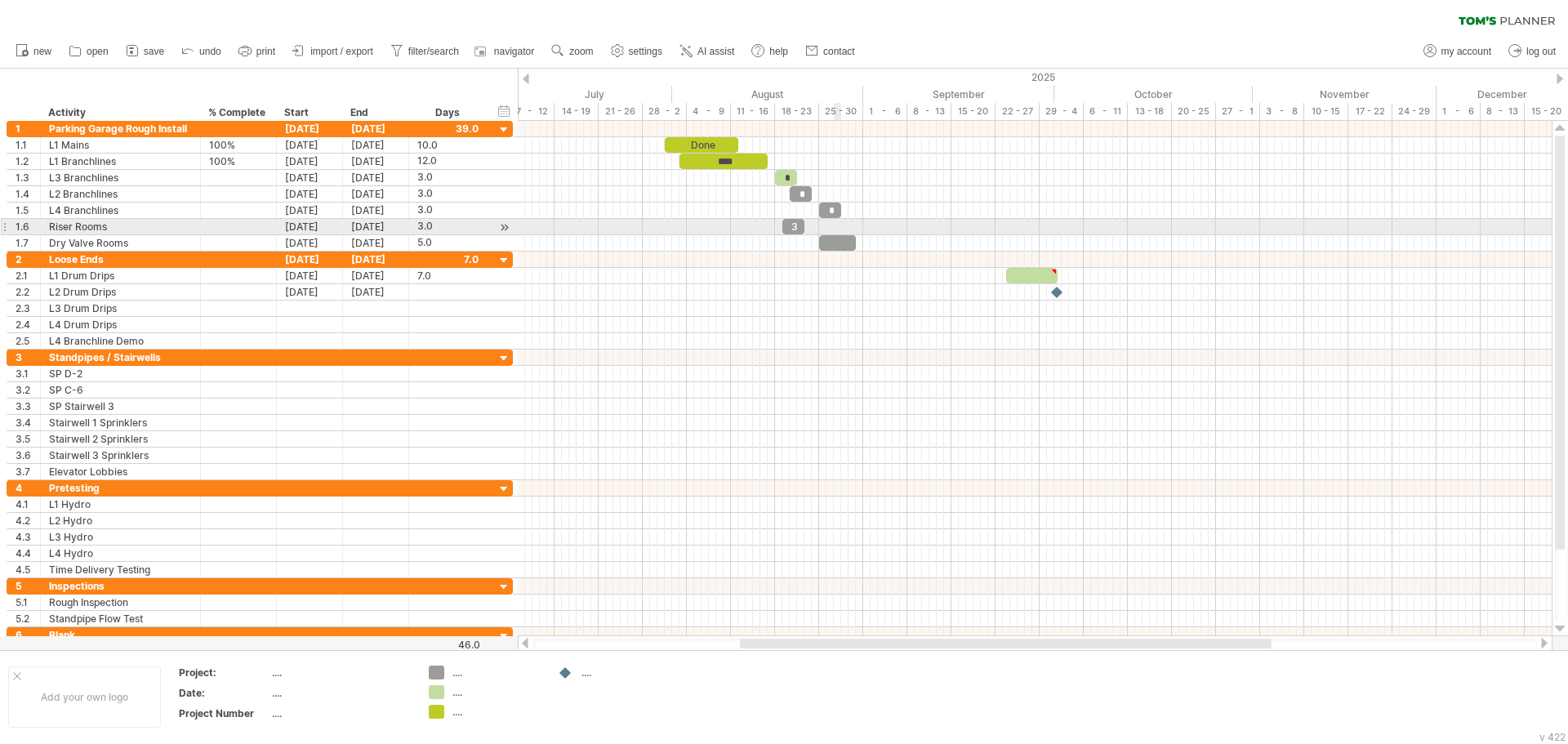
click at [836, 223] on div at bounding box center [1035, 227] width 1034 height 17
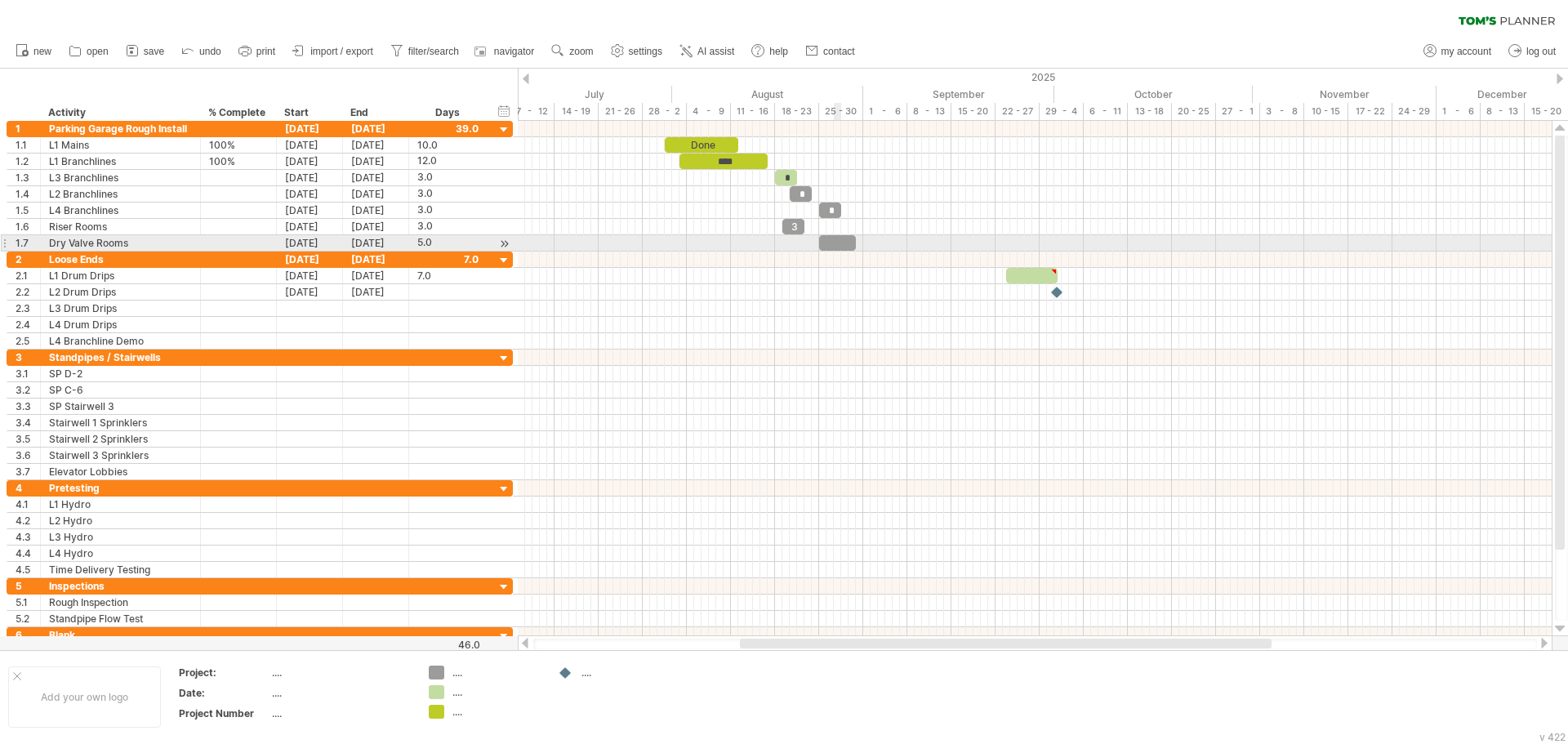
click at [836, 243] on div at bounding box center [837, 243] width 37 height 16
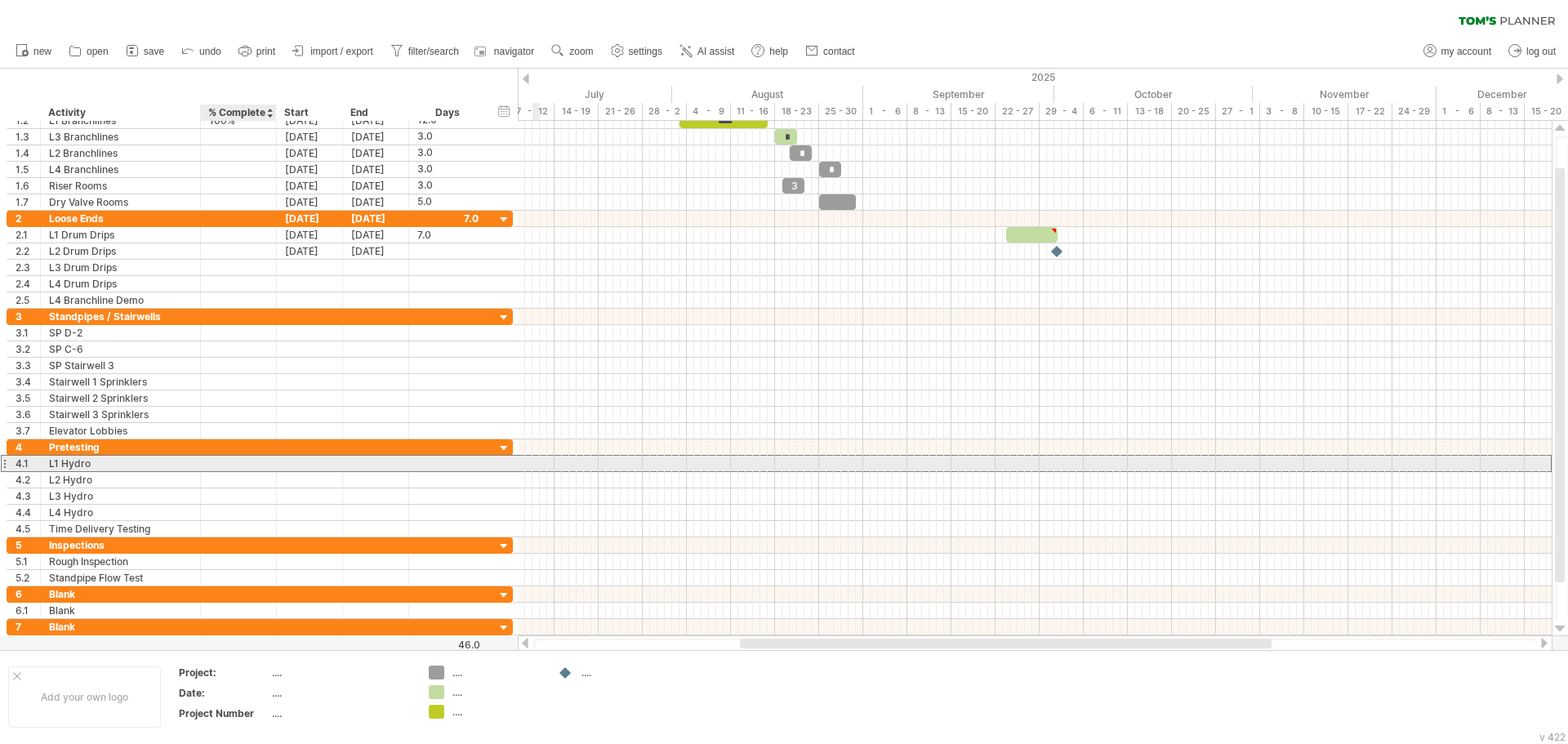
click at [222, 464] on div at bounding box center [238, 464] width 59 height 16
click at [282, 464] on div at bounding box center [310, 464] width 66 height 16
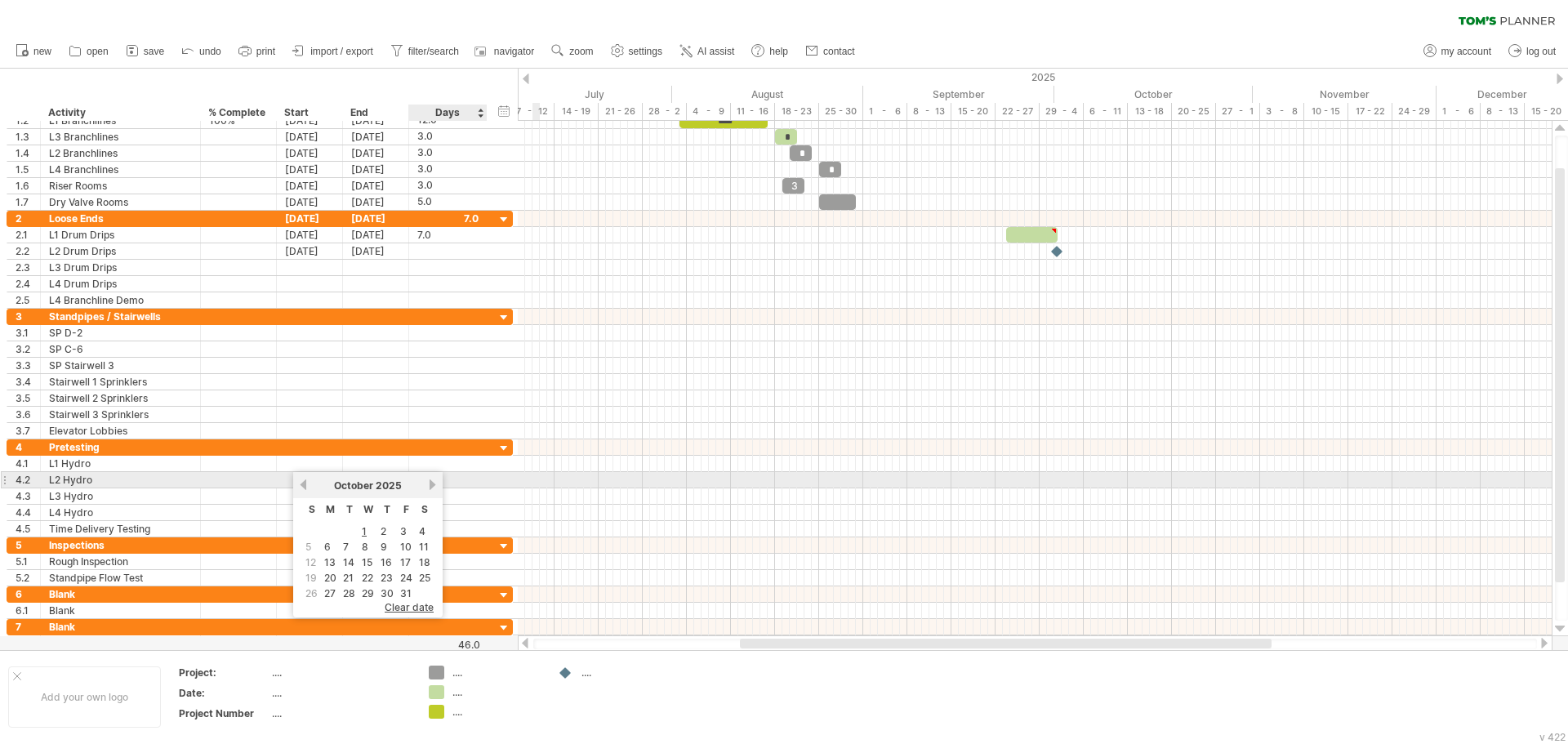
click at [431, 488] on link "next" at bounding box center [432, 484] width 12 height 12
click at [305, 484] on link "previous" at bounding box center [303, 484] width 12 height 12
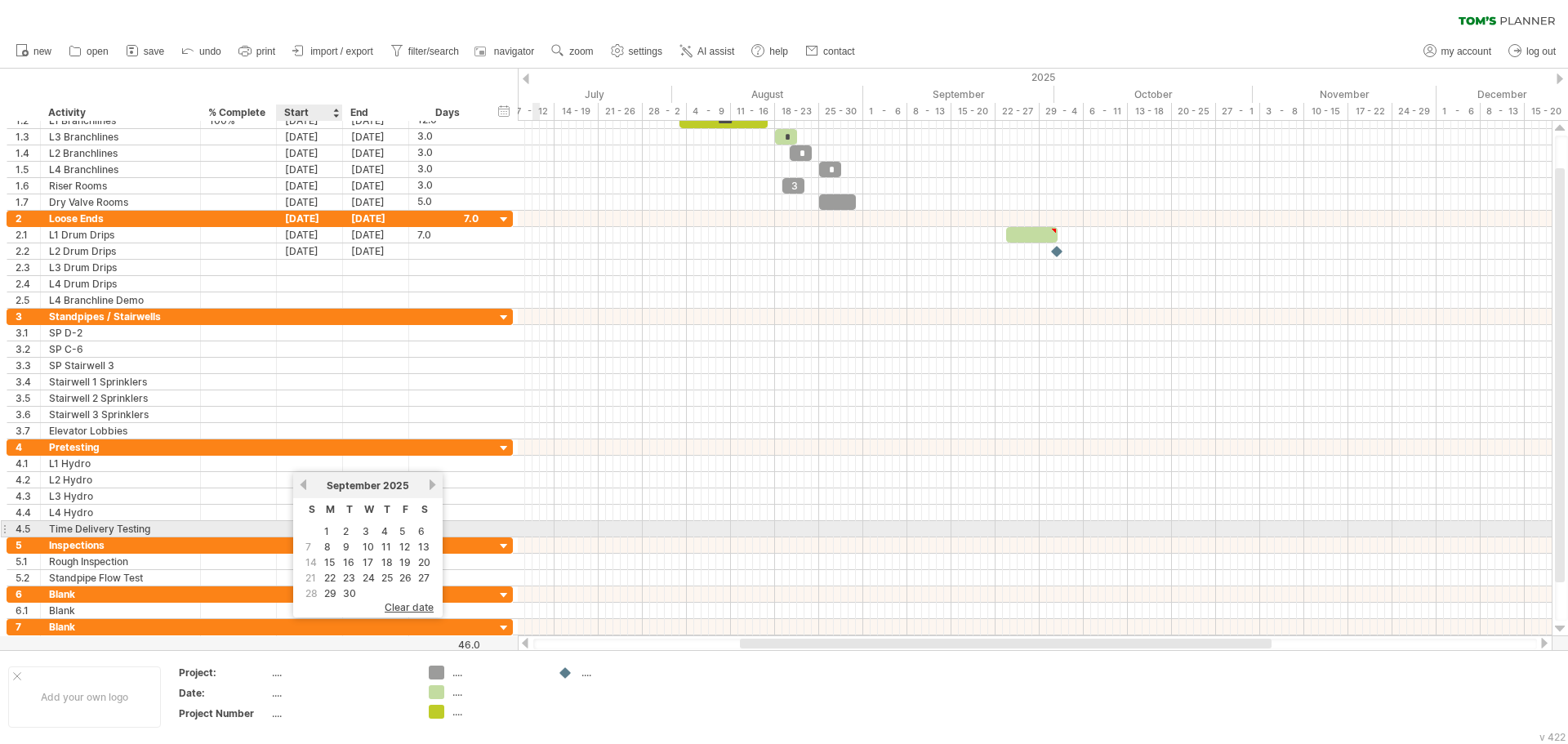
click at [330, 531] on td "1" at bounding box center [330, 531] width 17 height 14
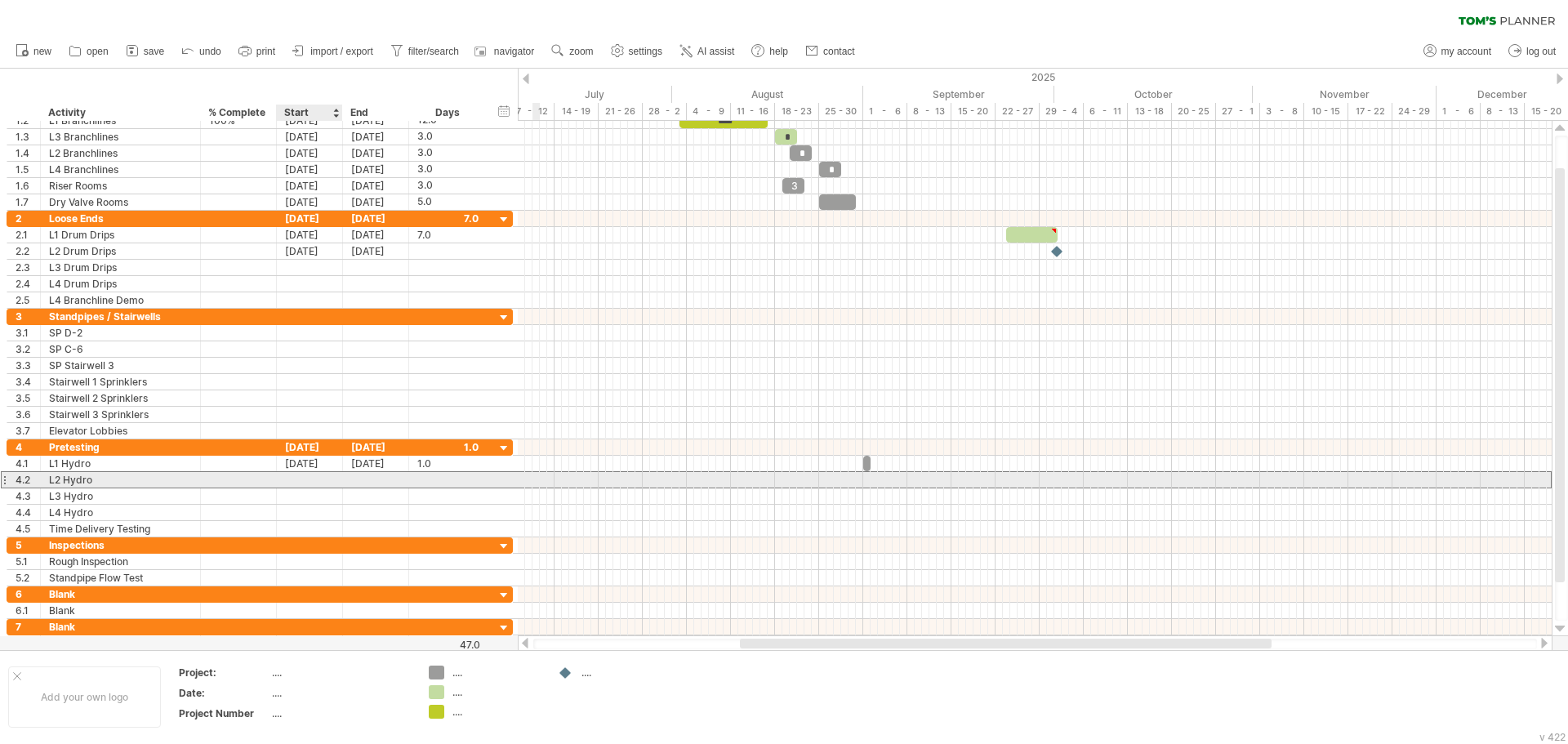
click at [308, 482] on div at bounding box center [310, 479] width 66 height 16
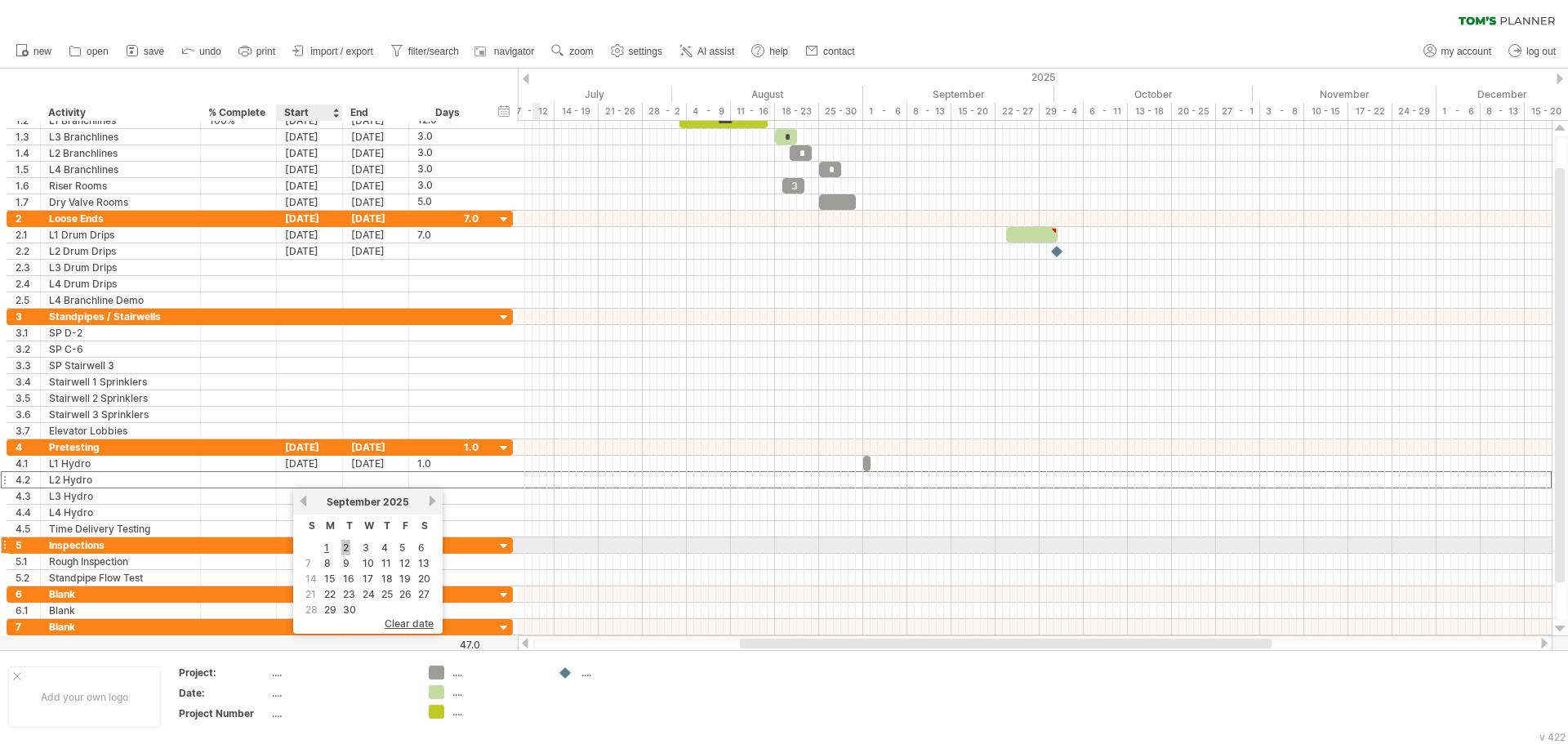
click at [344, 548] on link "2" at bounding box center [345, 548] width 9 height 16
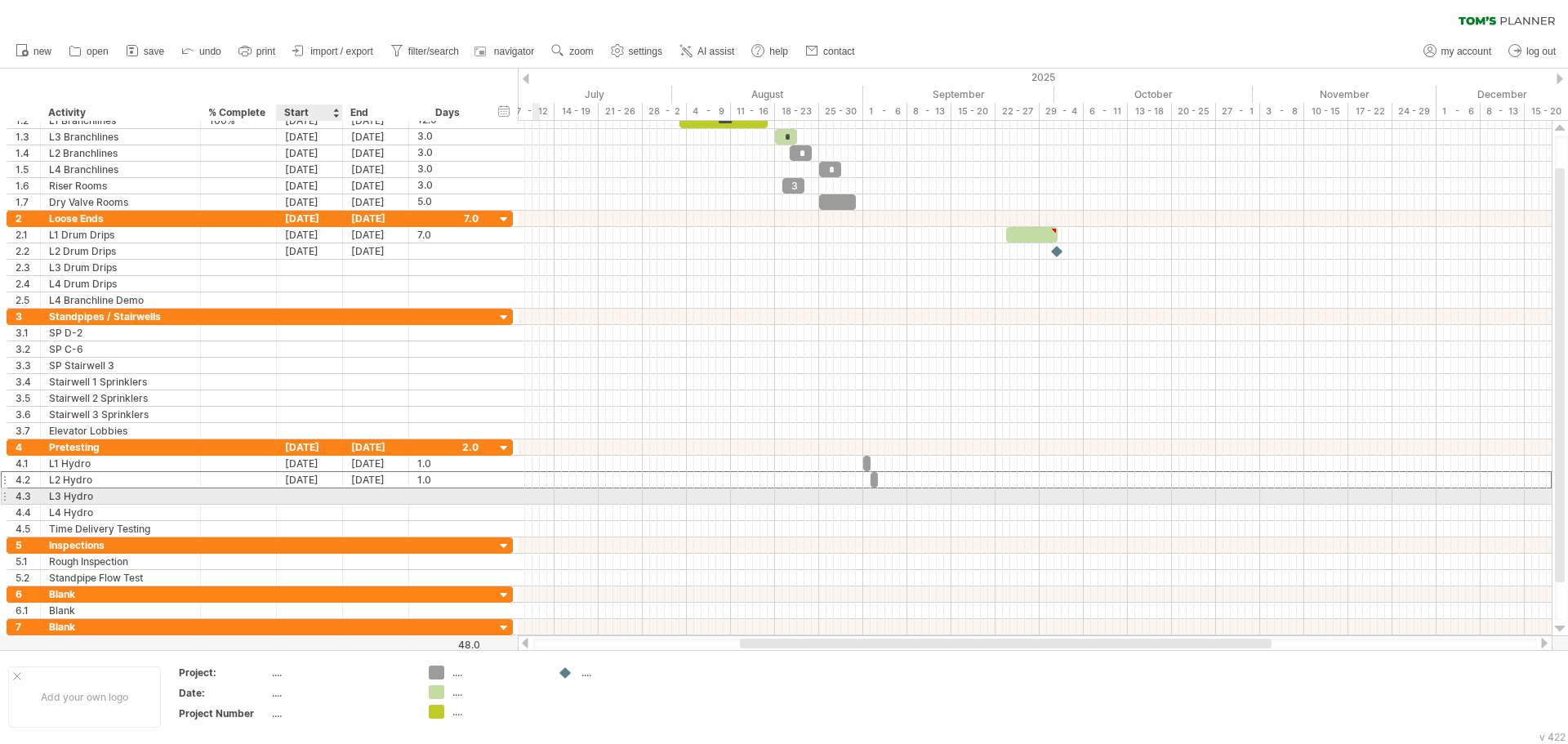
click at [305, 488] on div "4.2 ******** L2 Hydro [DATE] [DATE] 1.0 1.0" at bounding box center [260, 479] width 506 height 17
click at [326, 495] on div at bounding box center [310, 496] width 66 height 16
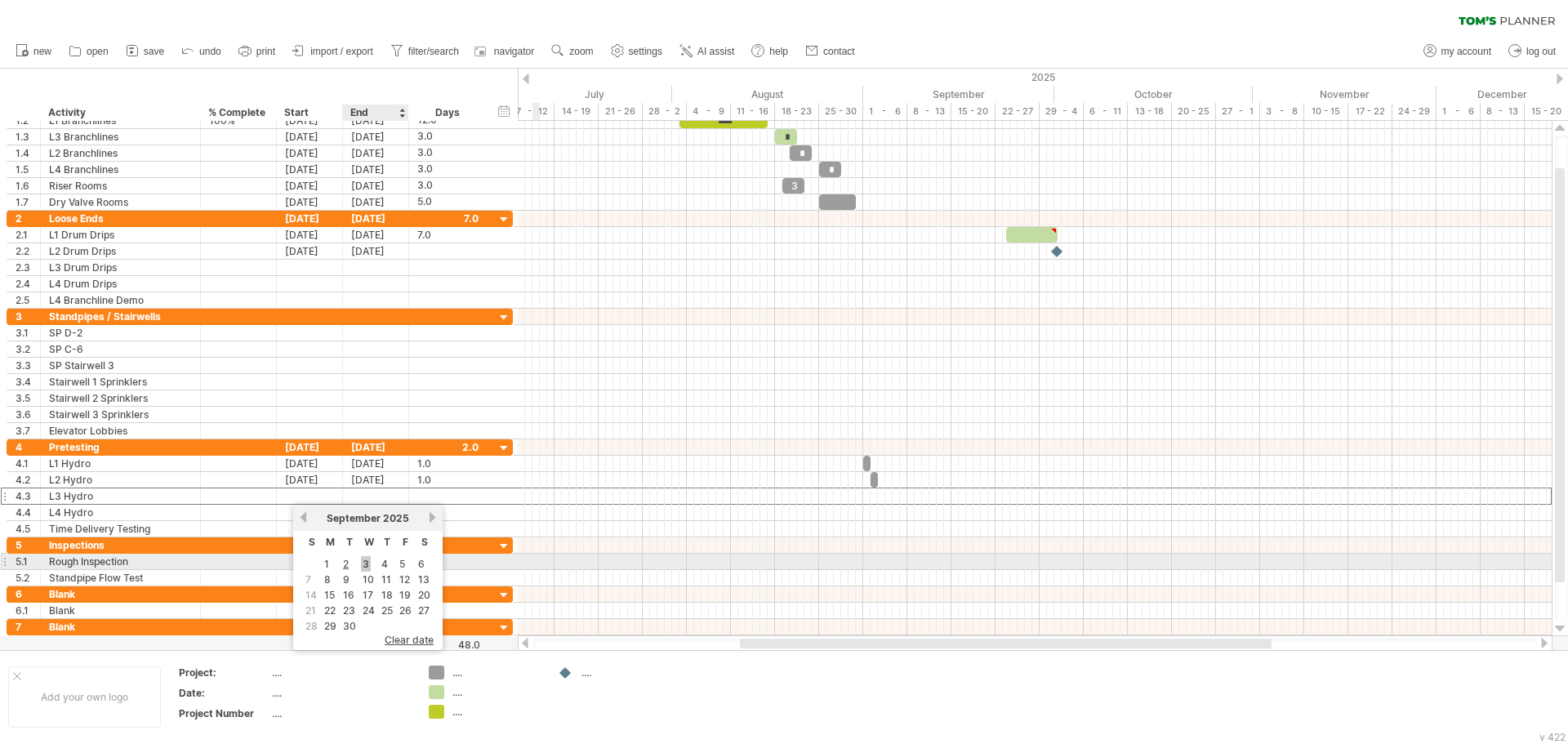
click at [369, 561] on link "3" at bounding box center [366, 563] width 10 height 16
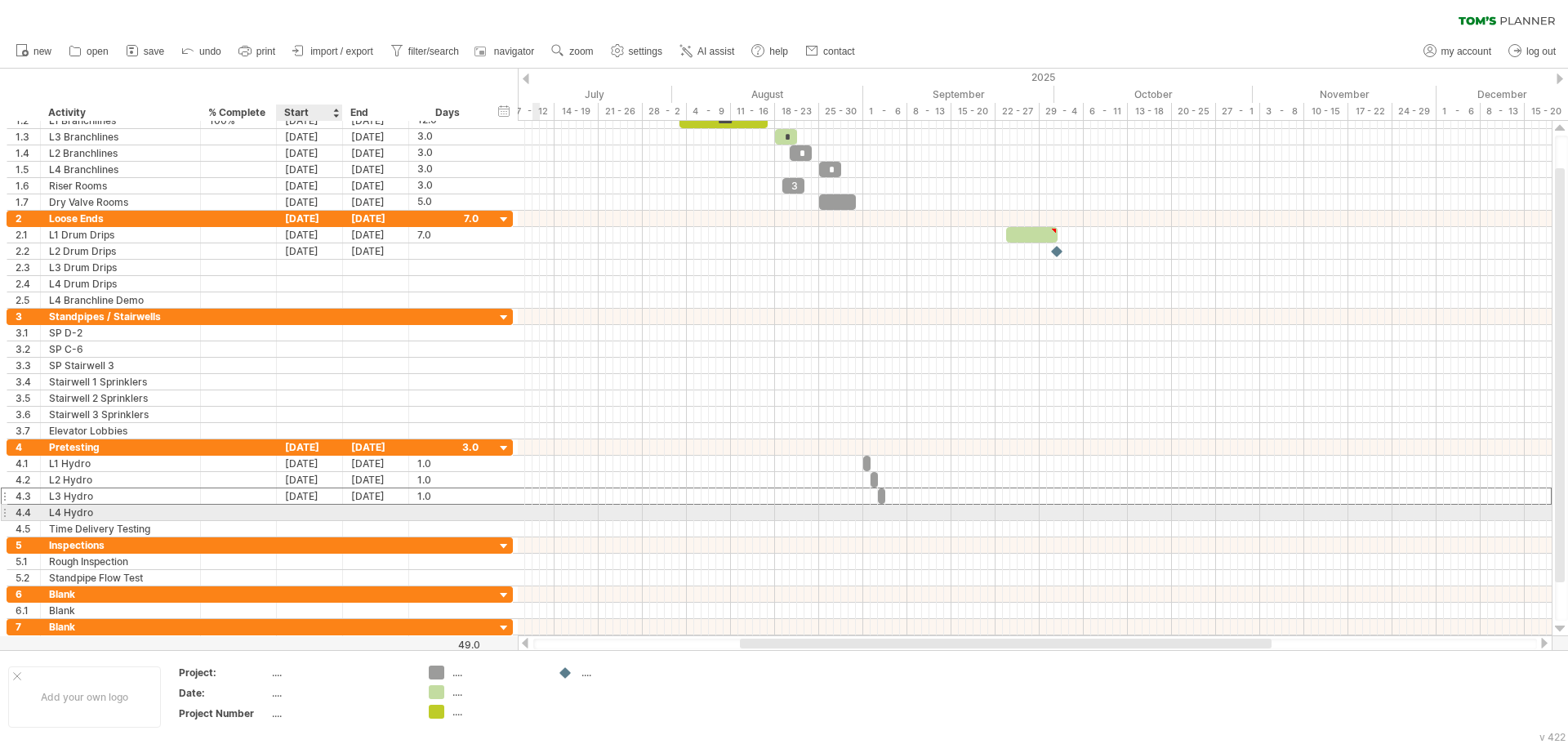
click at [300, 511] on div at bounding box center [310, 512] width 66 height 16
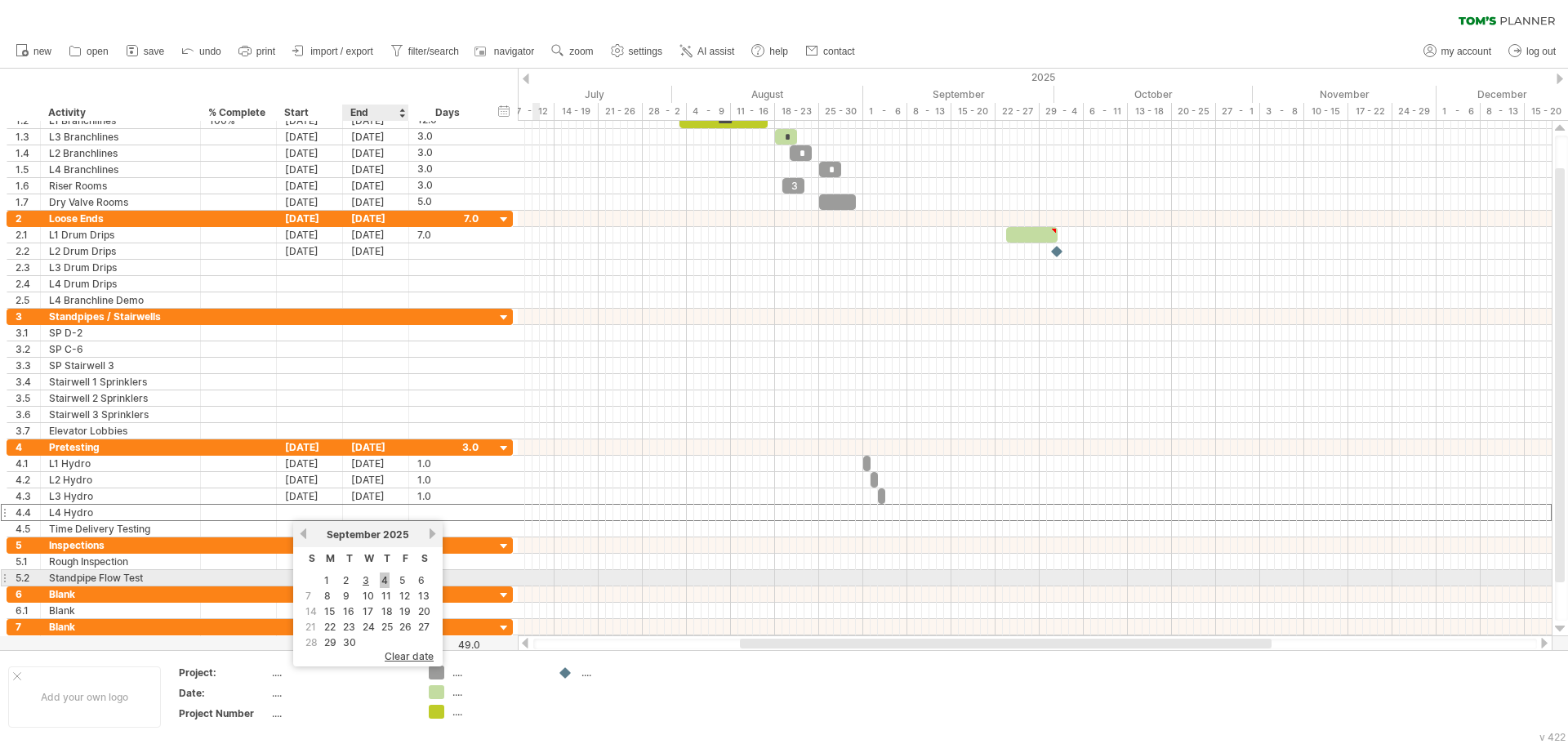
click at [386, 577] on link "4" at bounding box center [385, 580] width 10 height 16
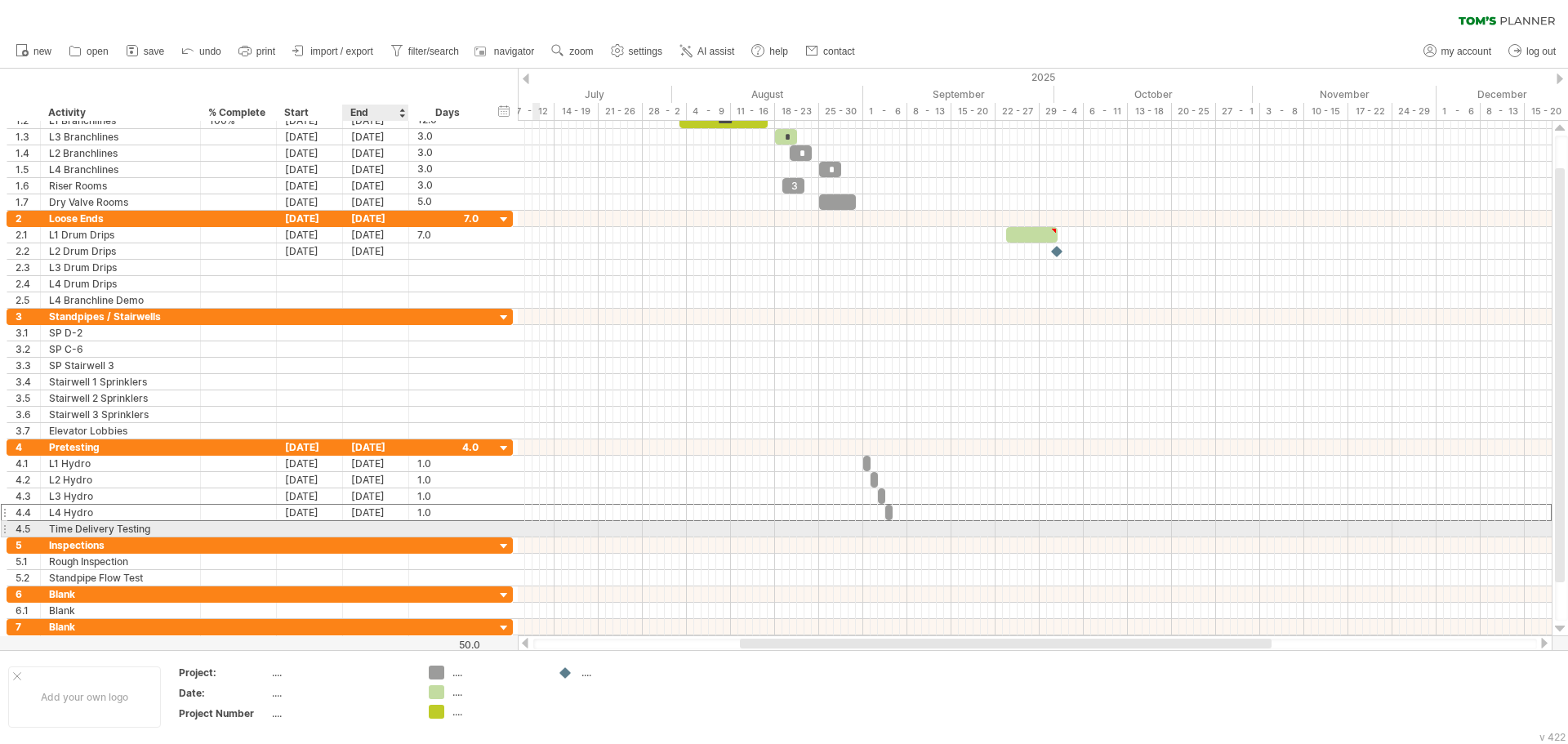
click at [418, 524] on div at bounding box center [448, 528] width 62 height 16
click at [301, 529] on div at bounding box center [310, 528] width 66 height 16
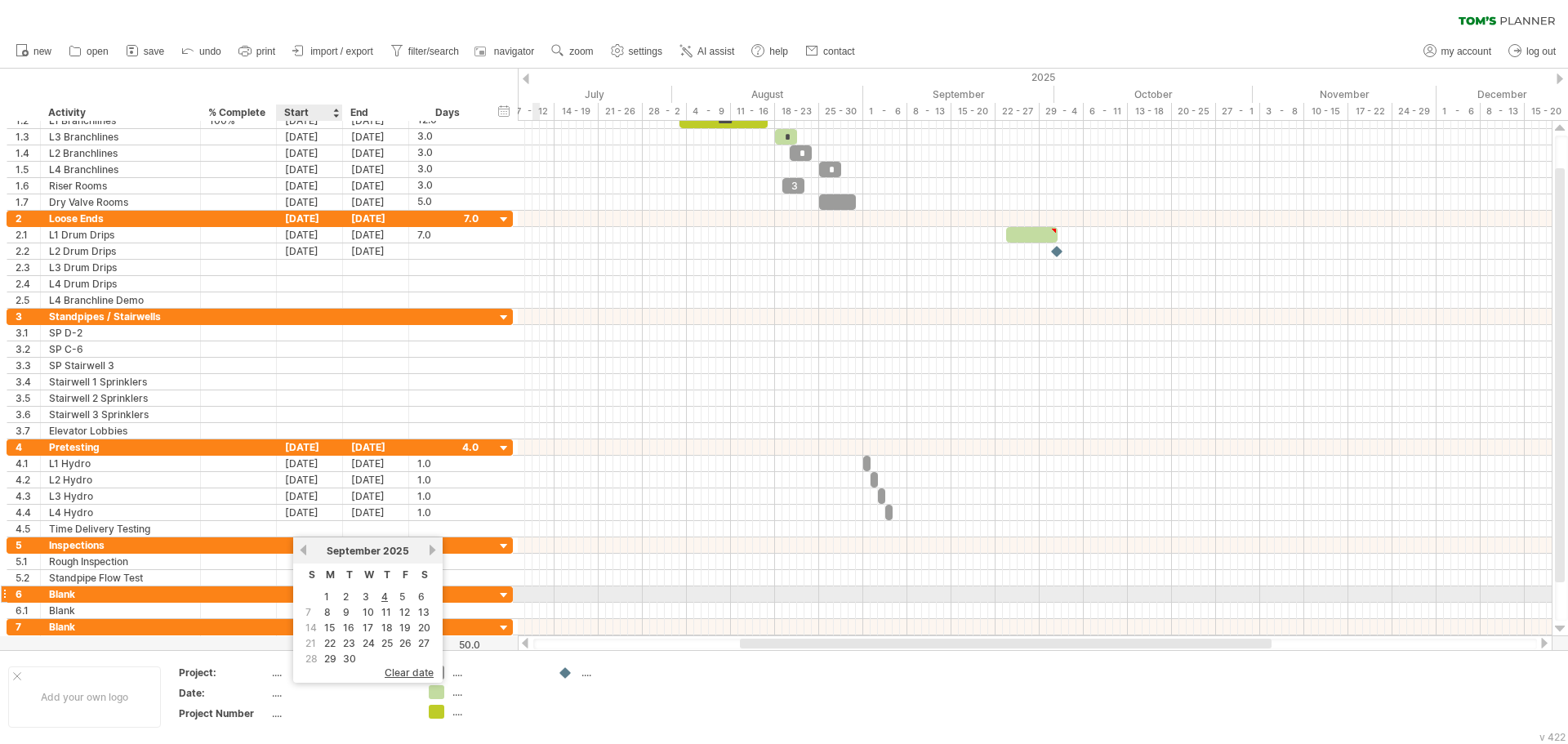
click at [325, 596] on link "1" at bounding box center [327, 596] width 8 height 16
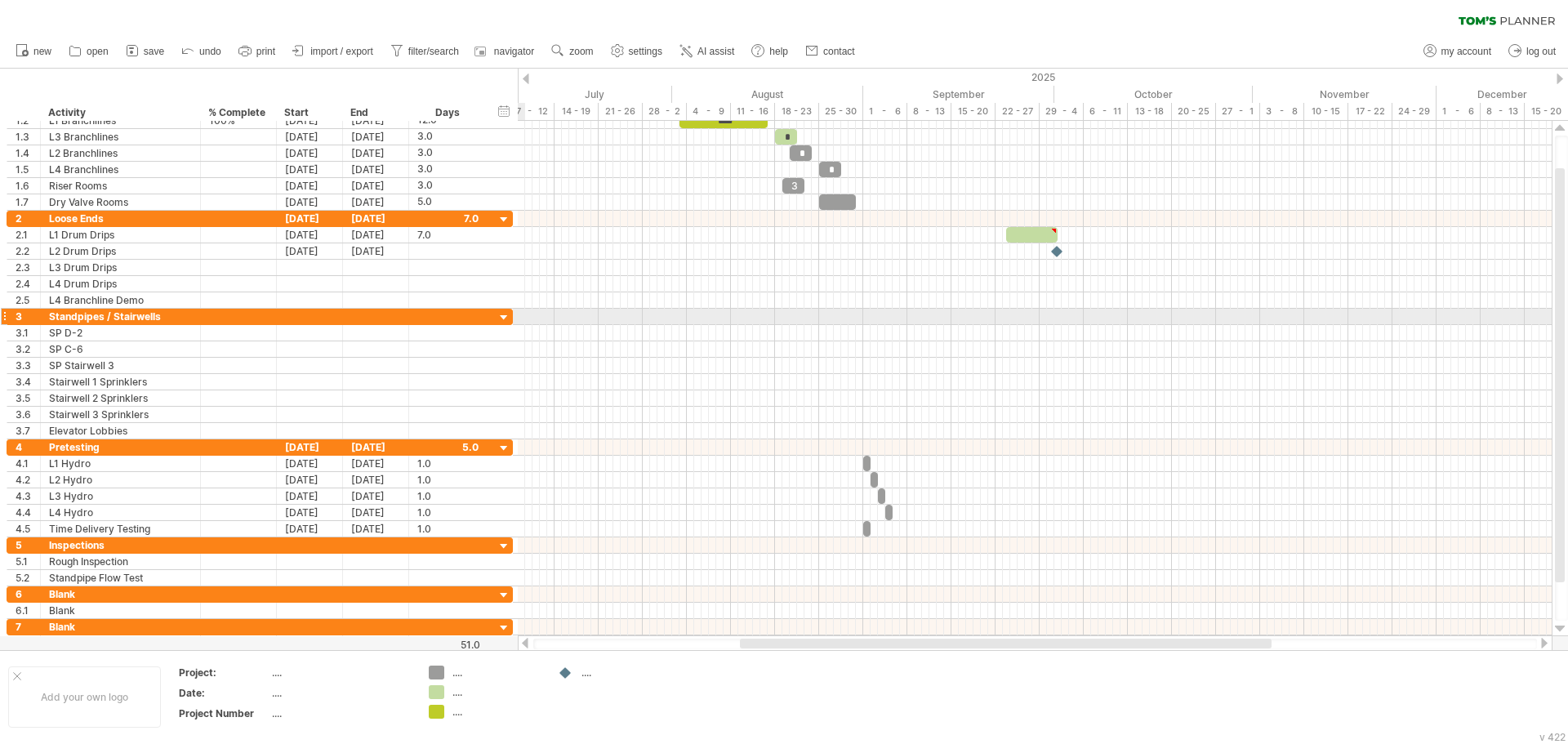
click at [2, 313] on div at bounding box center [4, 316] width 7 height 17
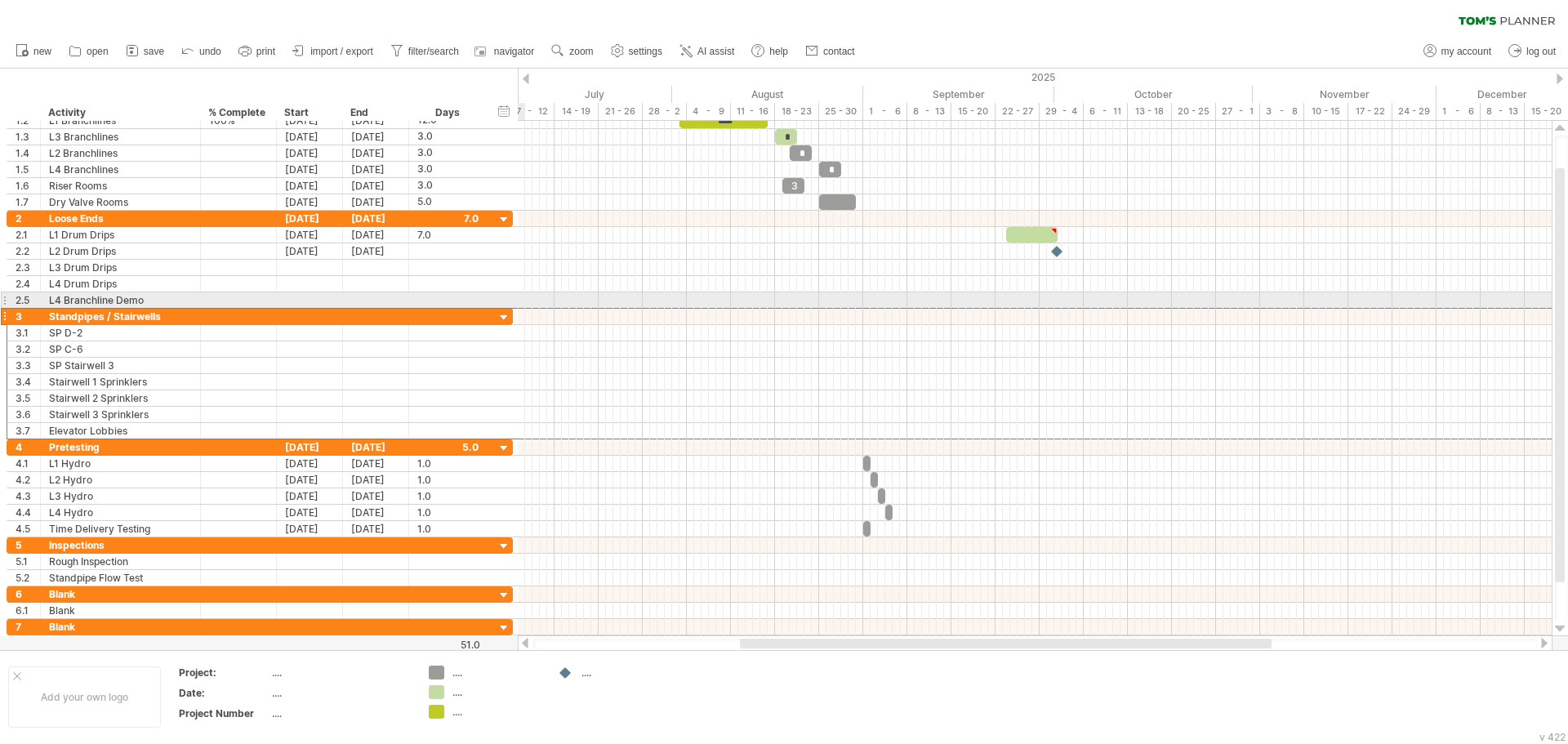
click at [9, 300] on div "2.5" at bounding box center [24, 300] width 33 height 16
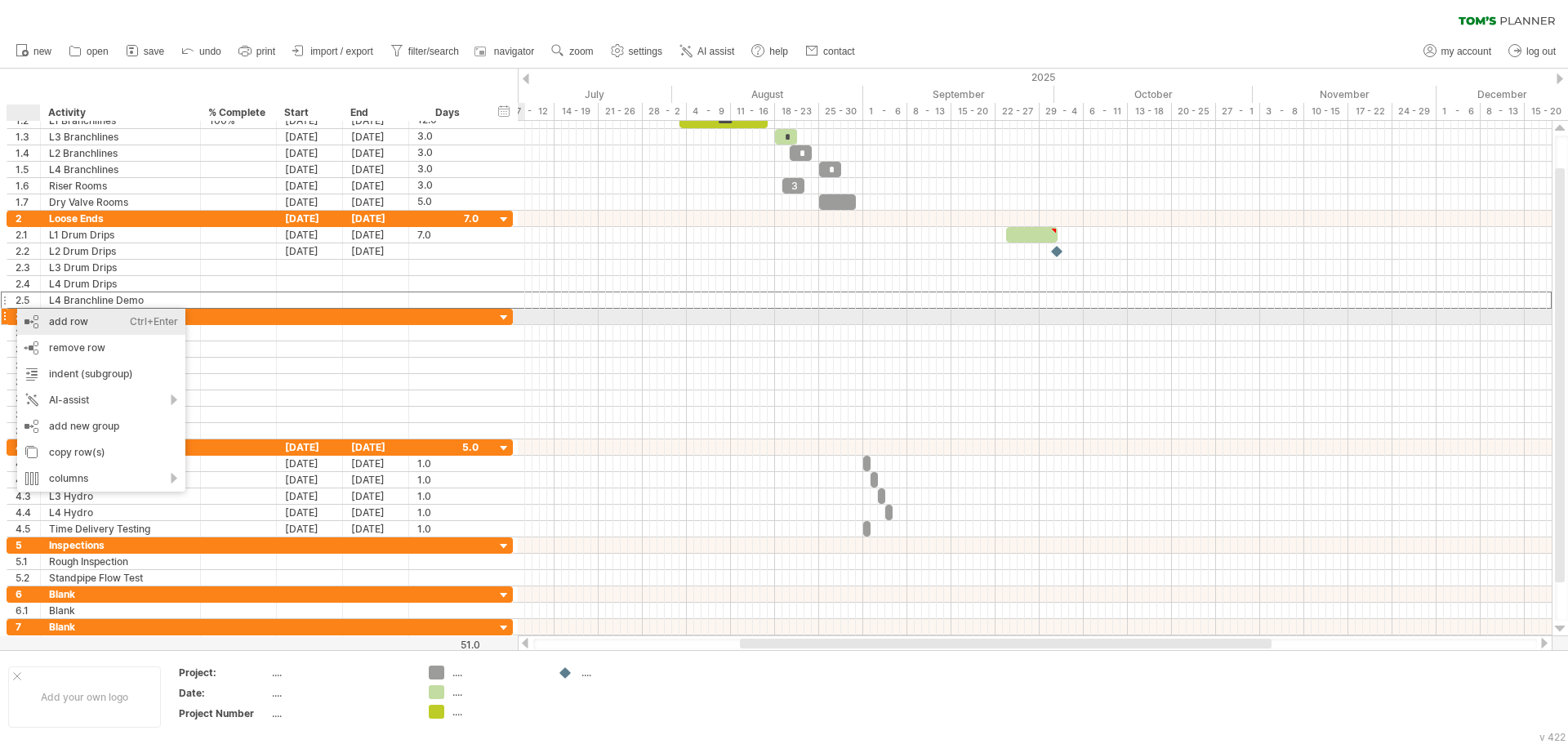
click at [77, 319] on div "add row Ctrl+Enter Cmd+Enter" at bounding box center [102, 321] width 168 height 26
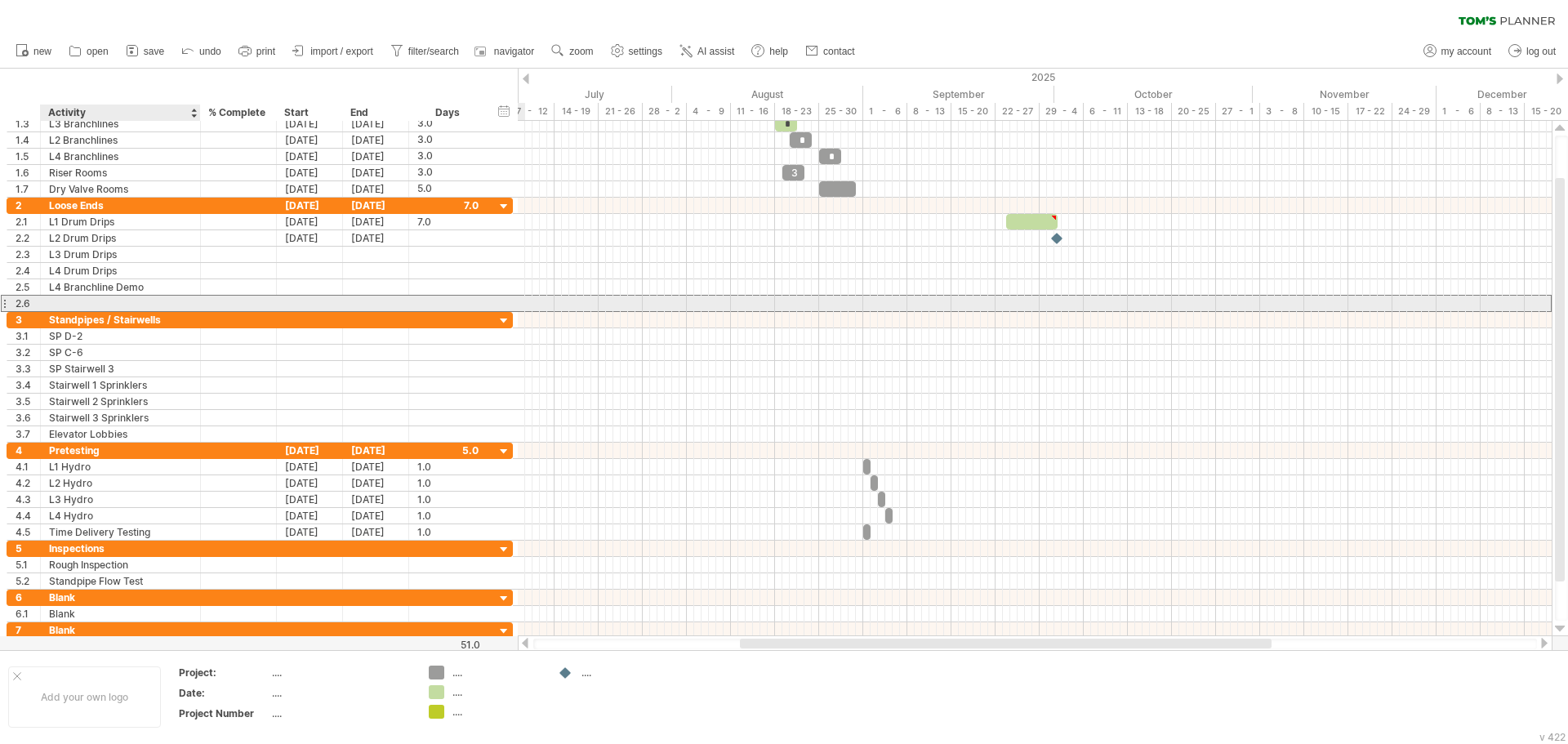
click at [99, 295] on div at bounding box center [121, 303] width 143 height 16
type input "**********"
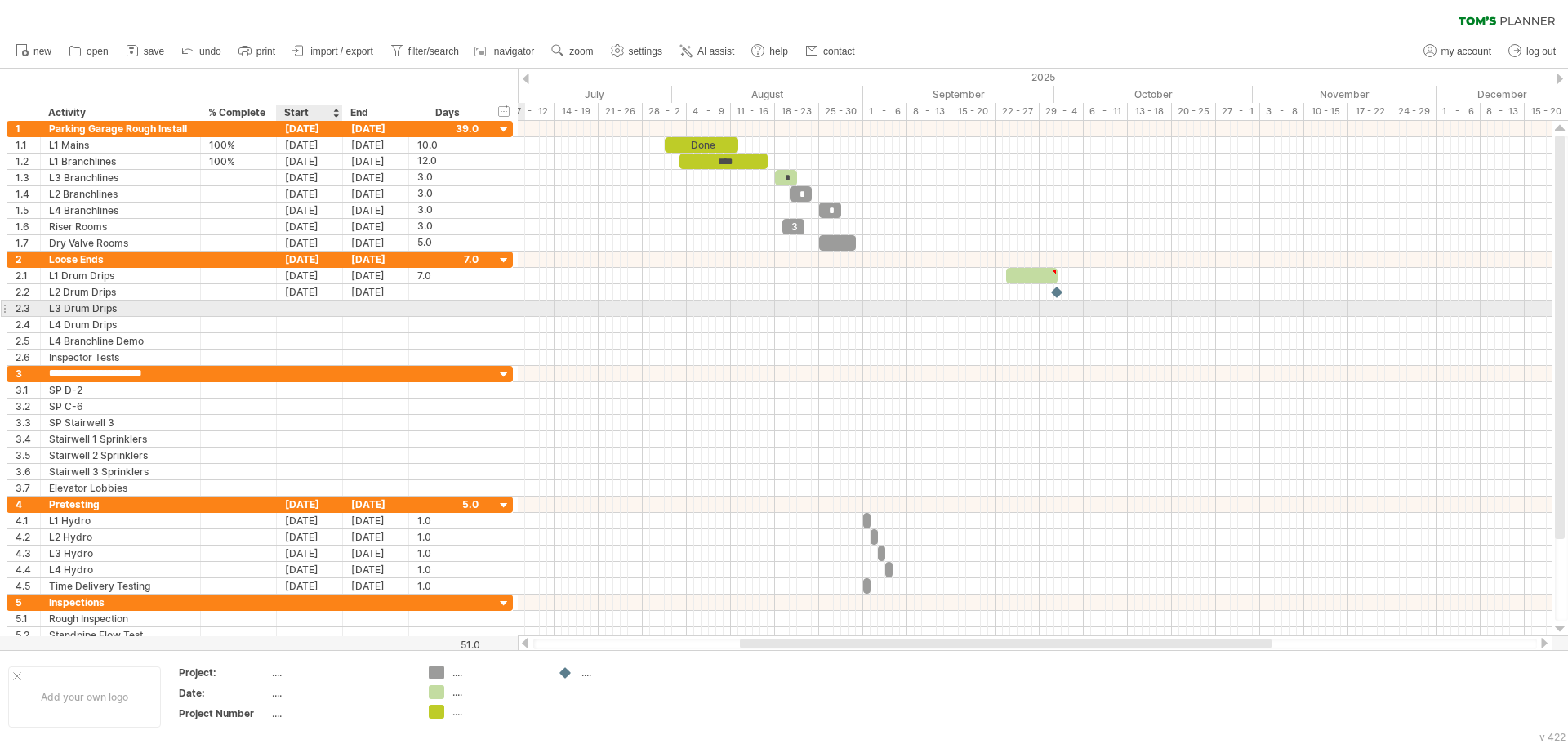
click at [324, 302] on div at bounding box center [310, 308] width 66 height 16
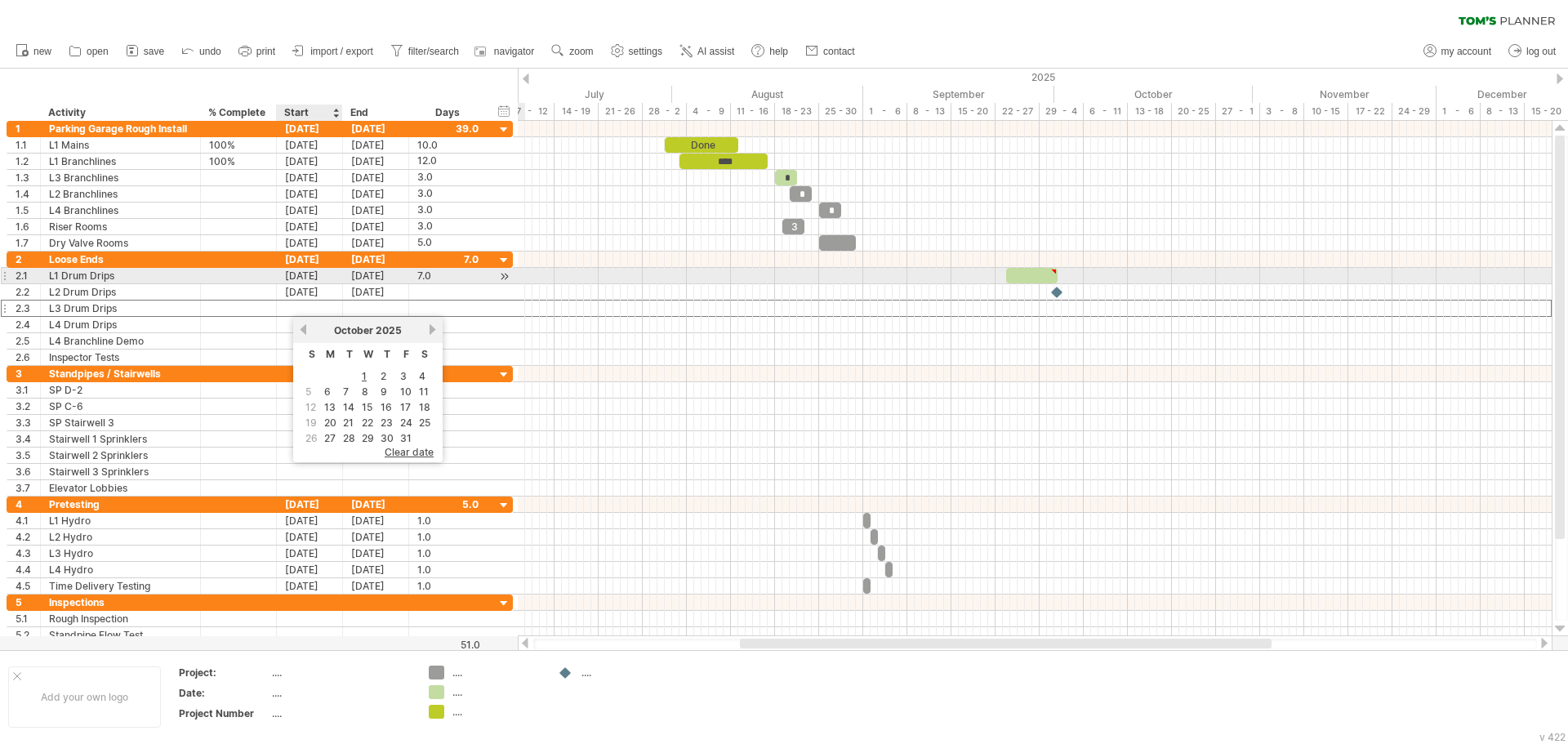
click at [314, 274] on div "[DATE]" at bounding box center [310, 275] width 66 height 16
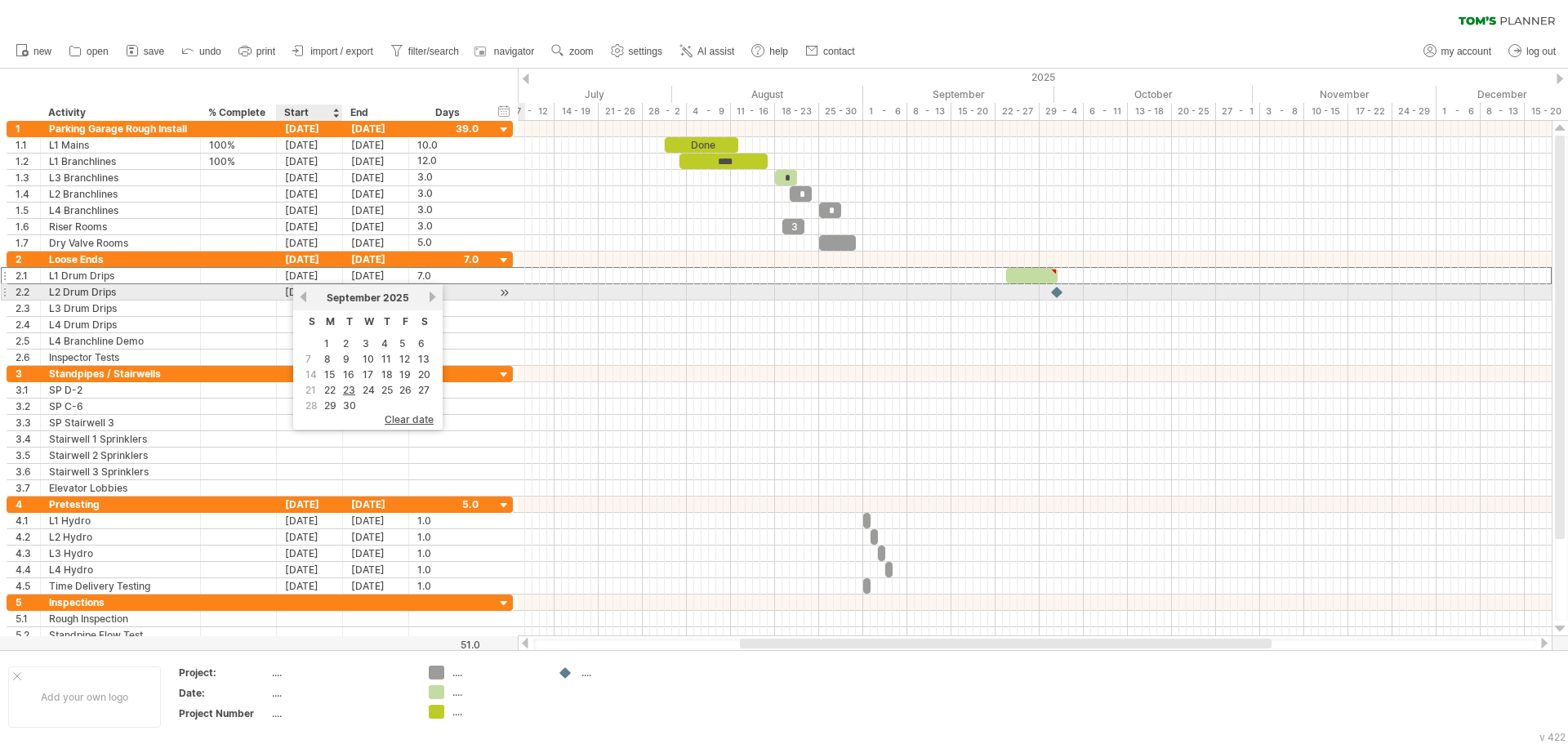
click at [301, 293] on link "previous" at bounding box center [303, 296] width 12 height 12
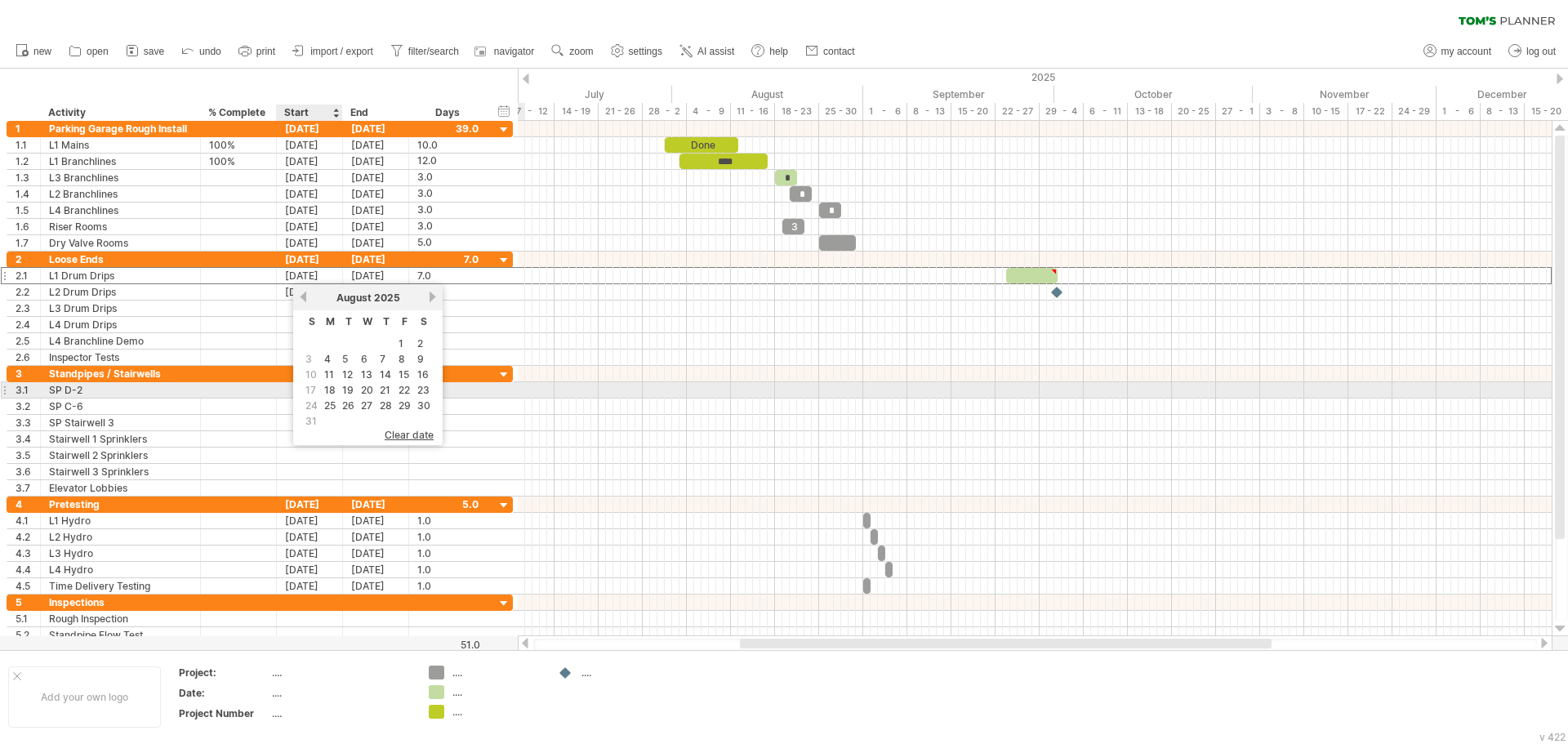
click at [331, 391] on link "18" at bounding box center [330, 389] width 15 height 16
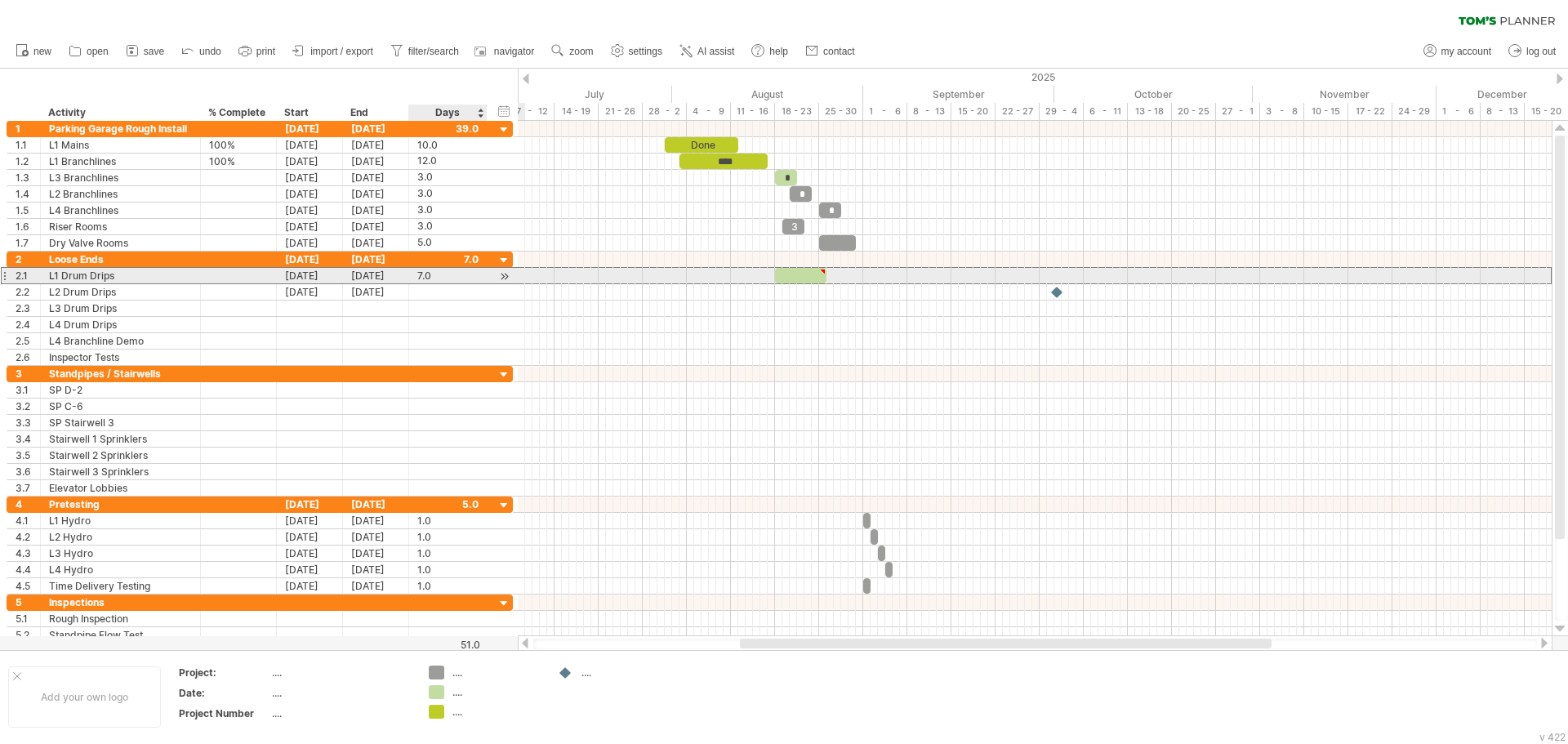
click at [420, 275] on div "7.0" at bounding box center [448, 275] width 62 height 16
type input "*"
click at [369, 275] on div "[DATE]" at bounding box center [375, 275] width 66 height 16
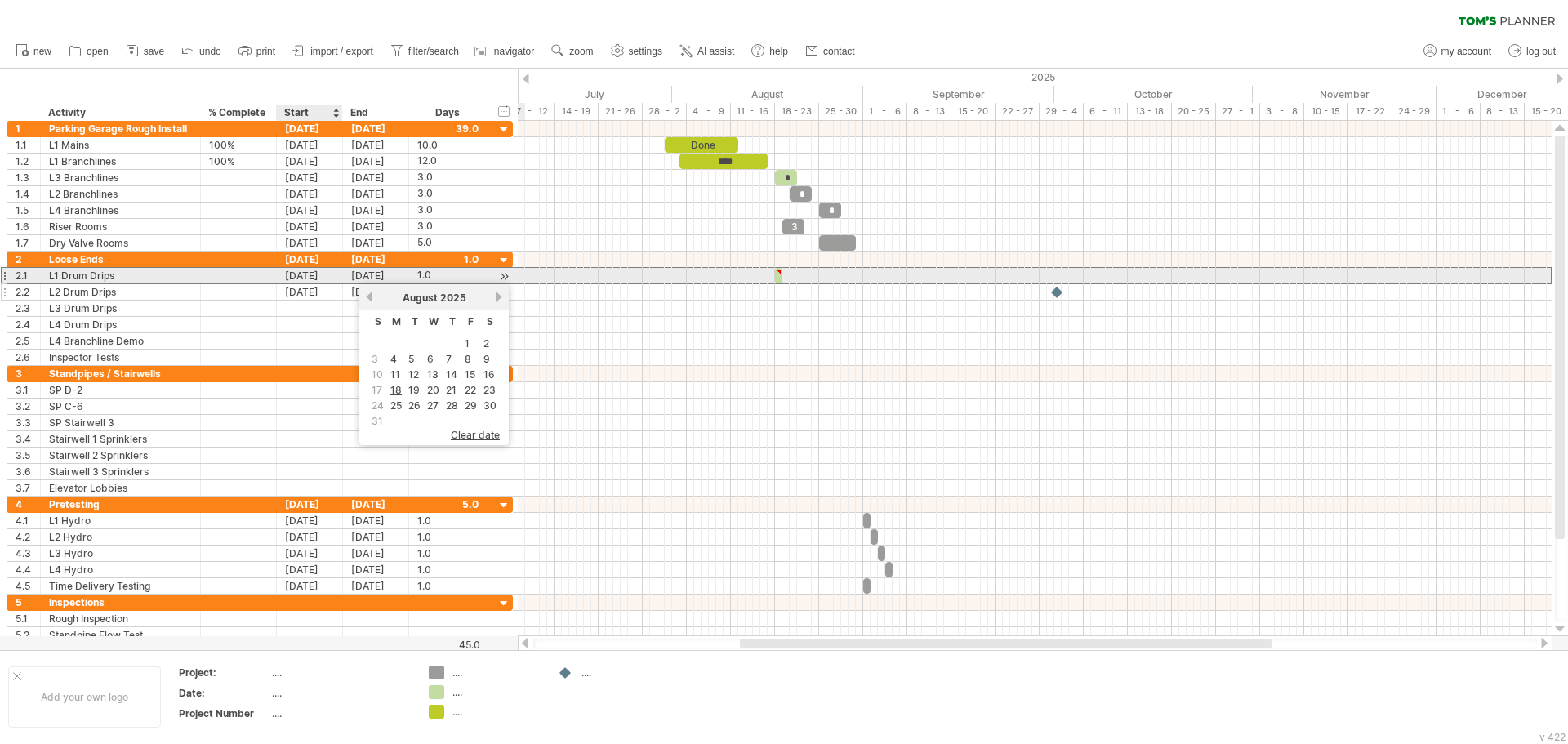
click at [311, 290] on div "[DATE]" at bounding box center [310, 291] width 66 height 16
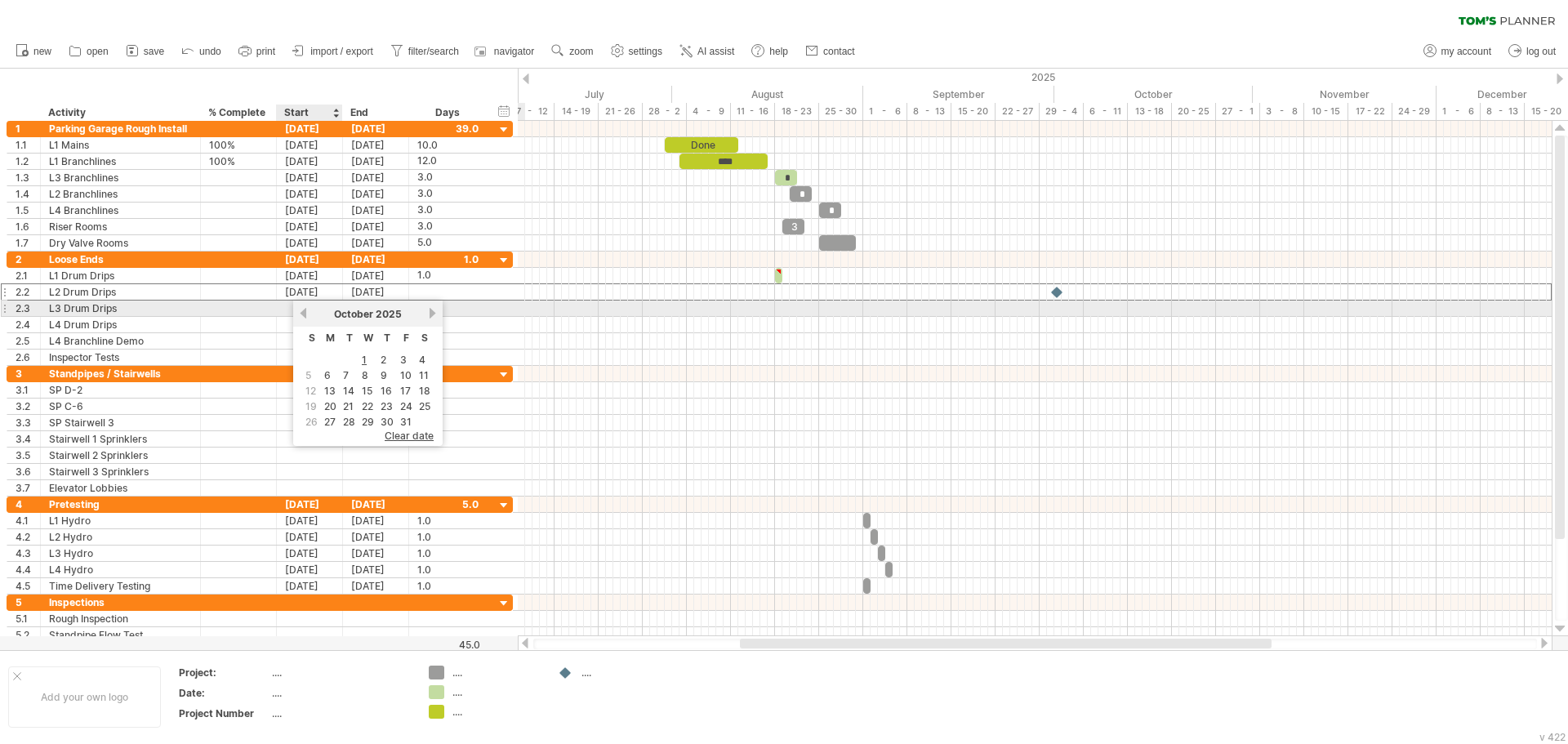
click at [312, 314] on div "[DATE]" at bounding box center [368, 314] width 118 height 12
click at [301, 315] on link "previous" at bounding box center [303, 313] width 12 height 12
click at [305, 315] on link "previous" at bounding box center [303, 313] width 12 height 12
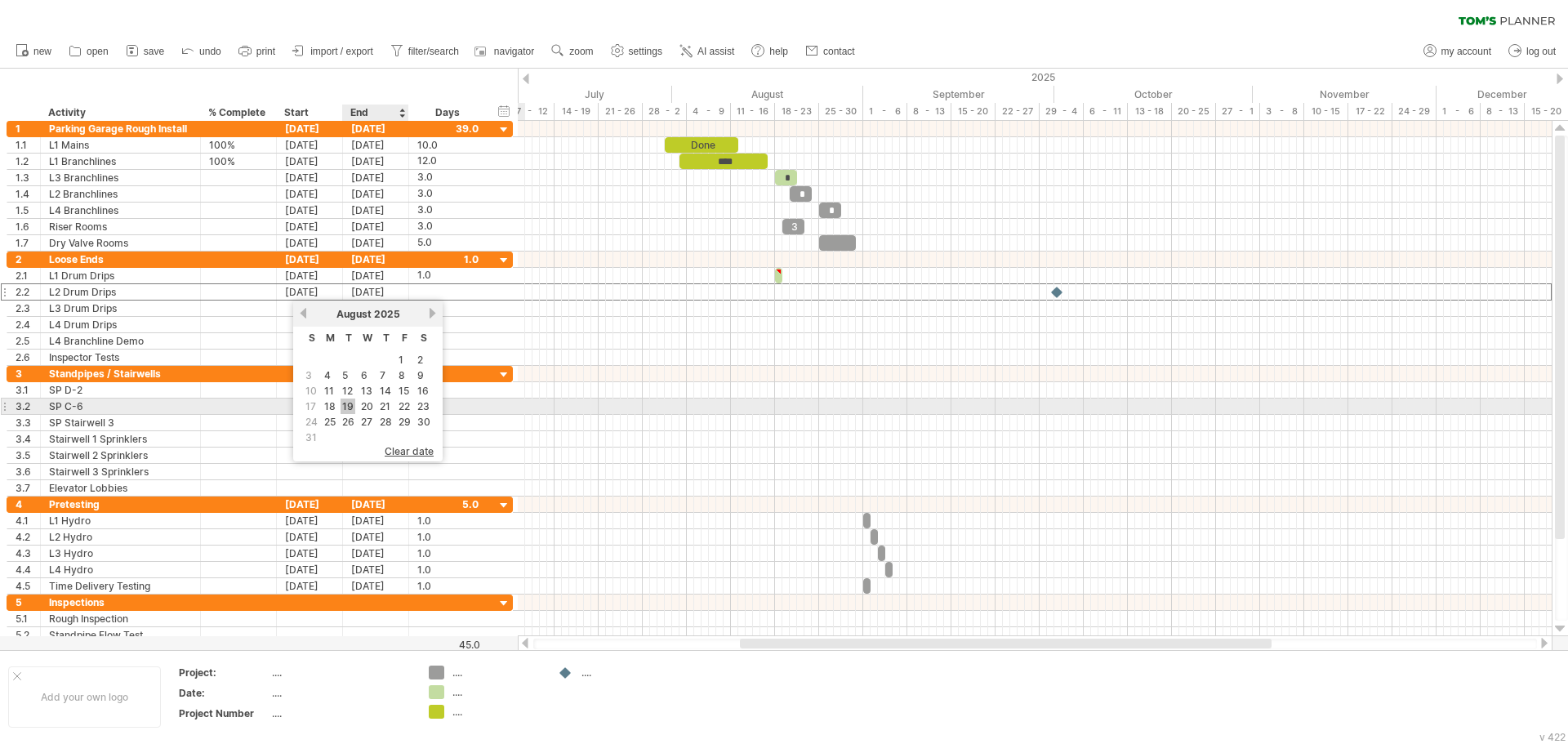
click at [353, 405] on link "19" at bounding box center [348, 406] width 15 height 16
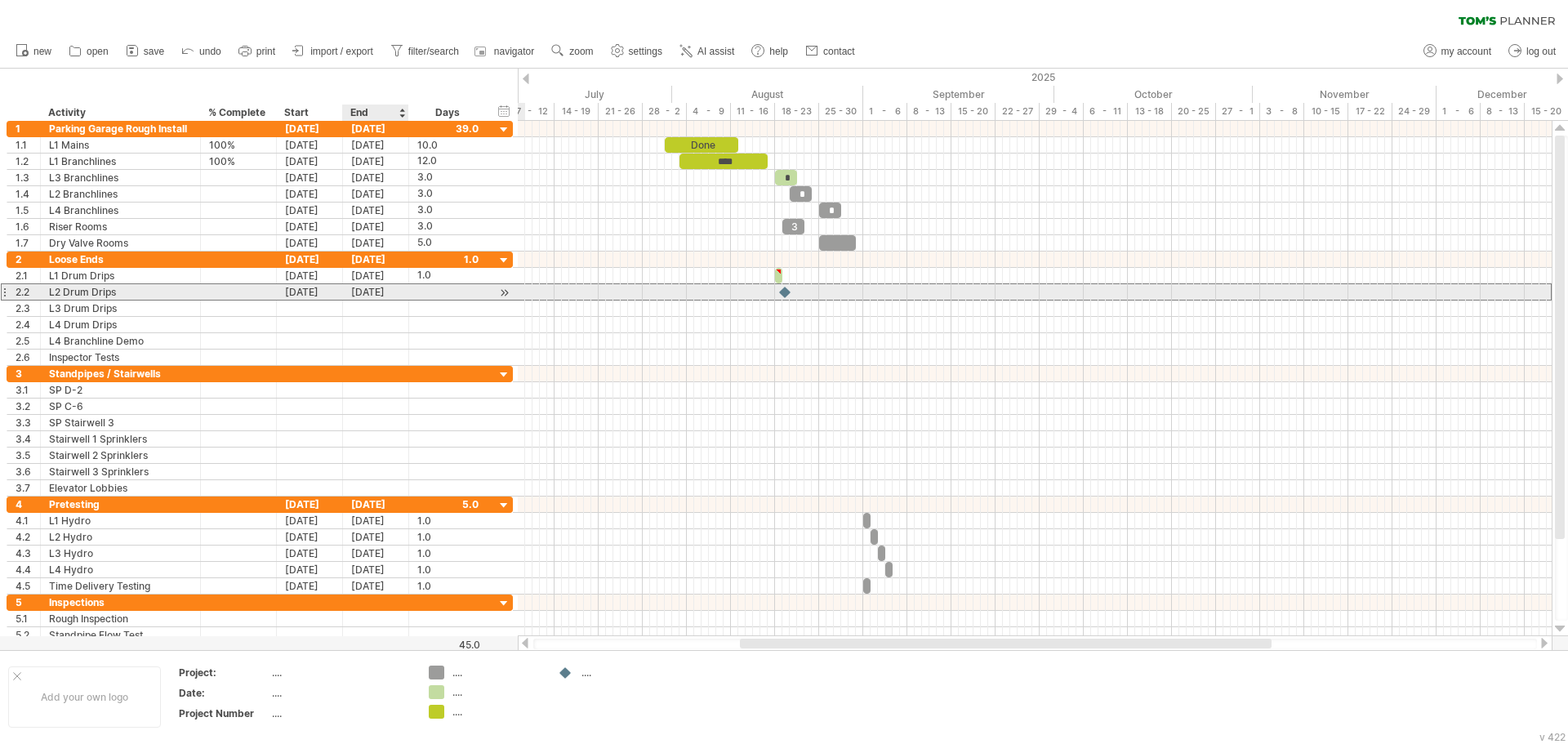
click at [371, 295] on div "[DATE]" at bounding box center [375, 291] width 66 height 16
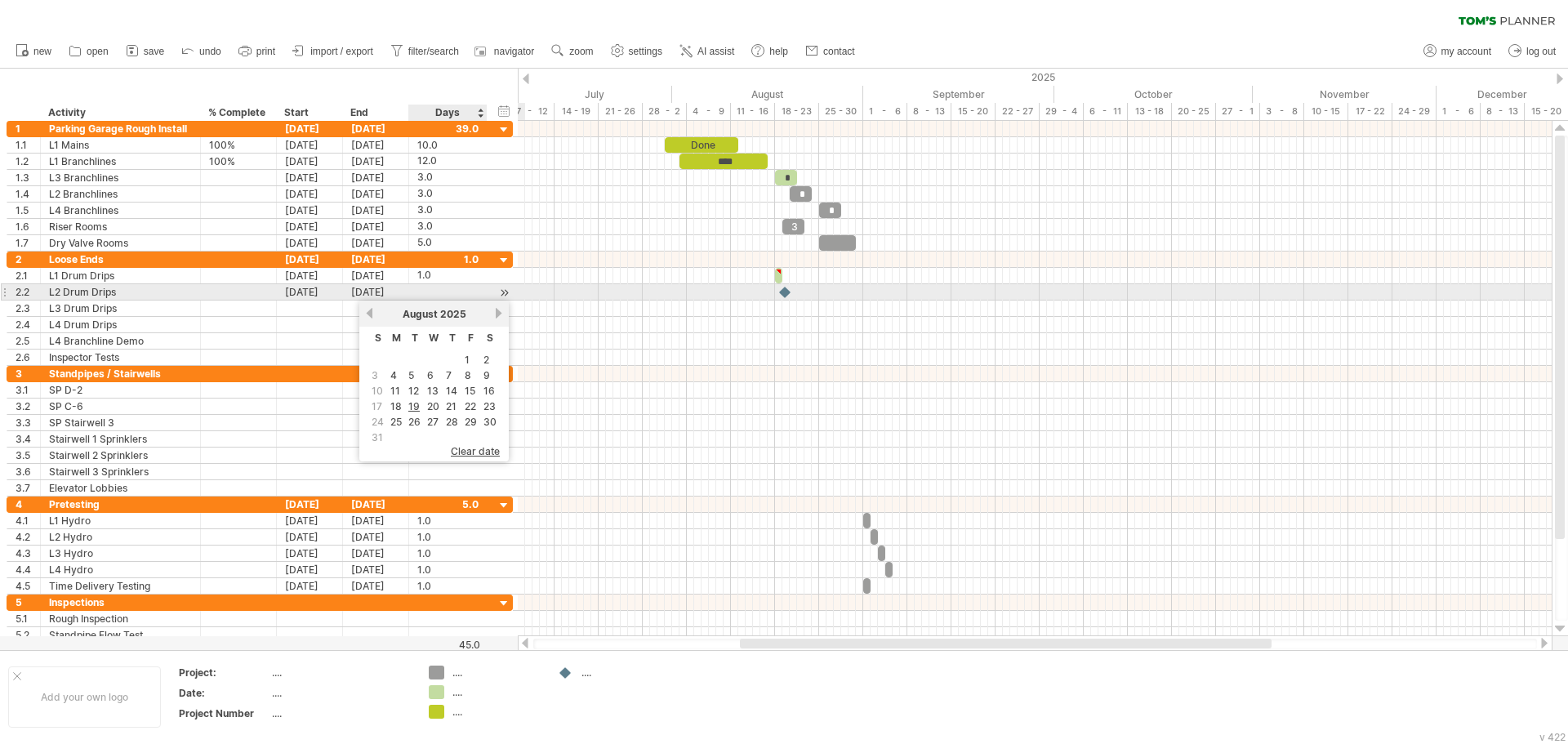
click at [424, 295] on div at bounding box center [448, 291] width 62 height 16
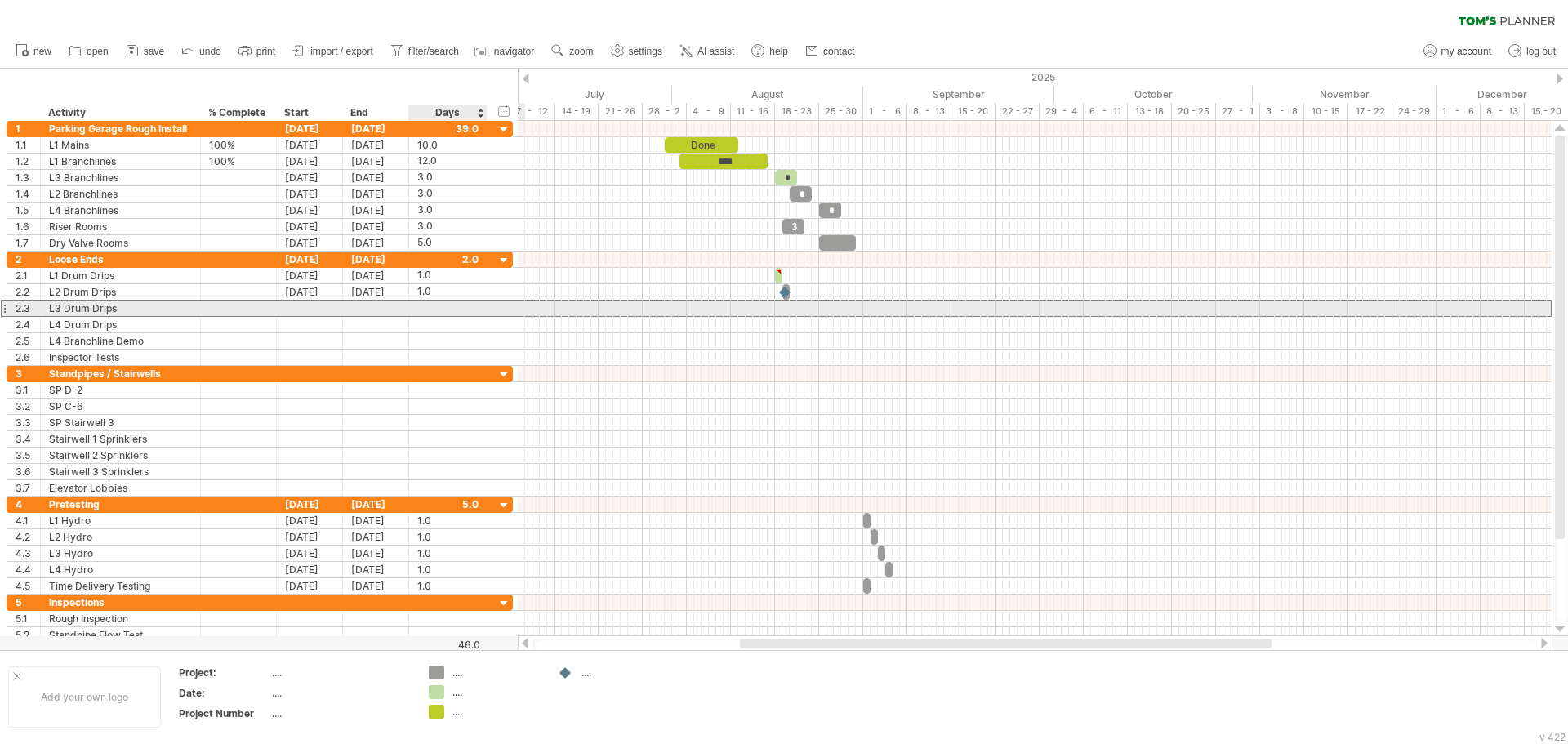
click at [449, 306] on div at bounding box center [448, 308] width 62 height 16
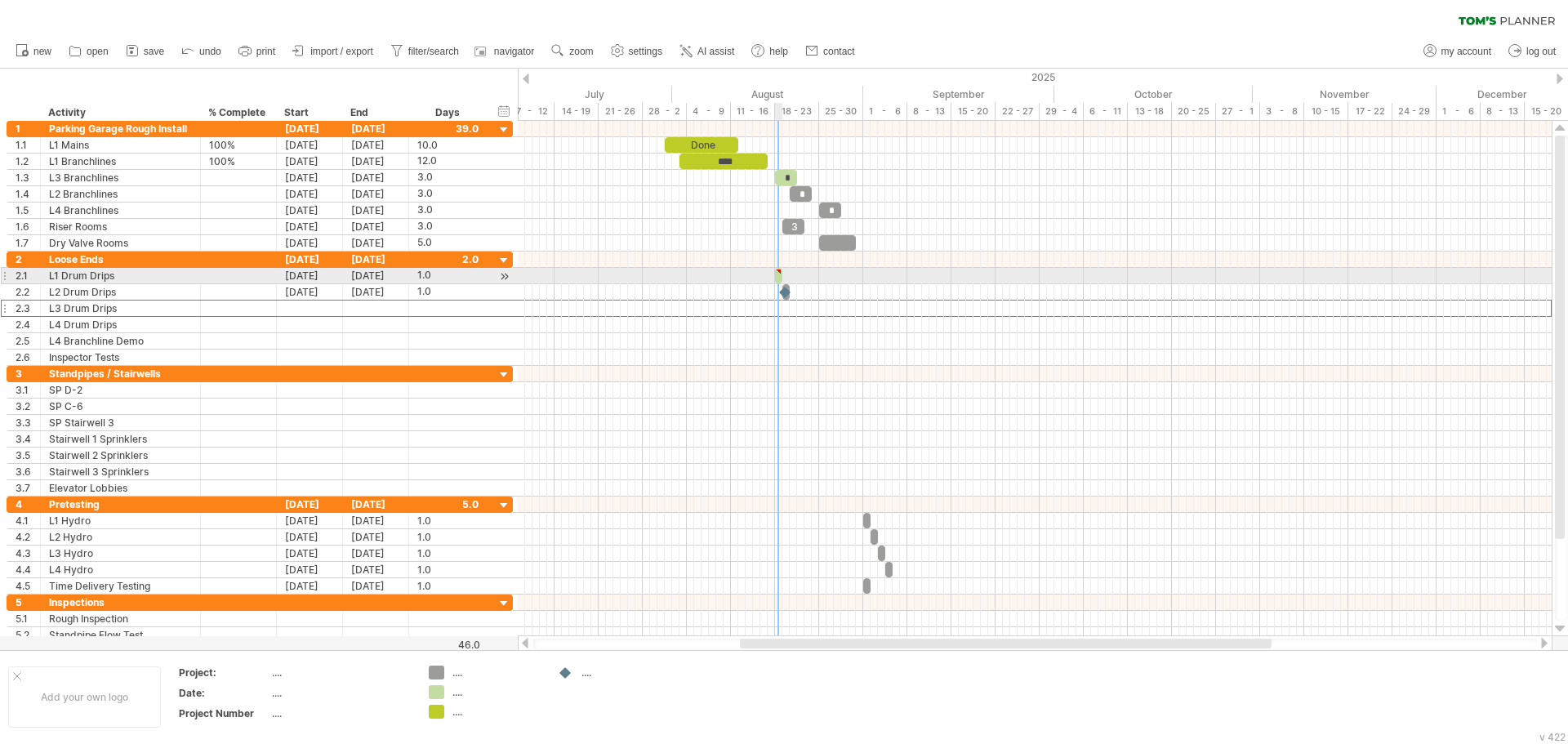
click at [779, 270] on div at bounding box center [778, 271] width 7 height 7
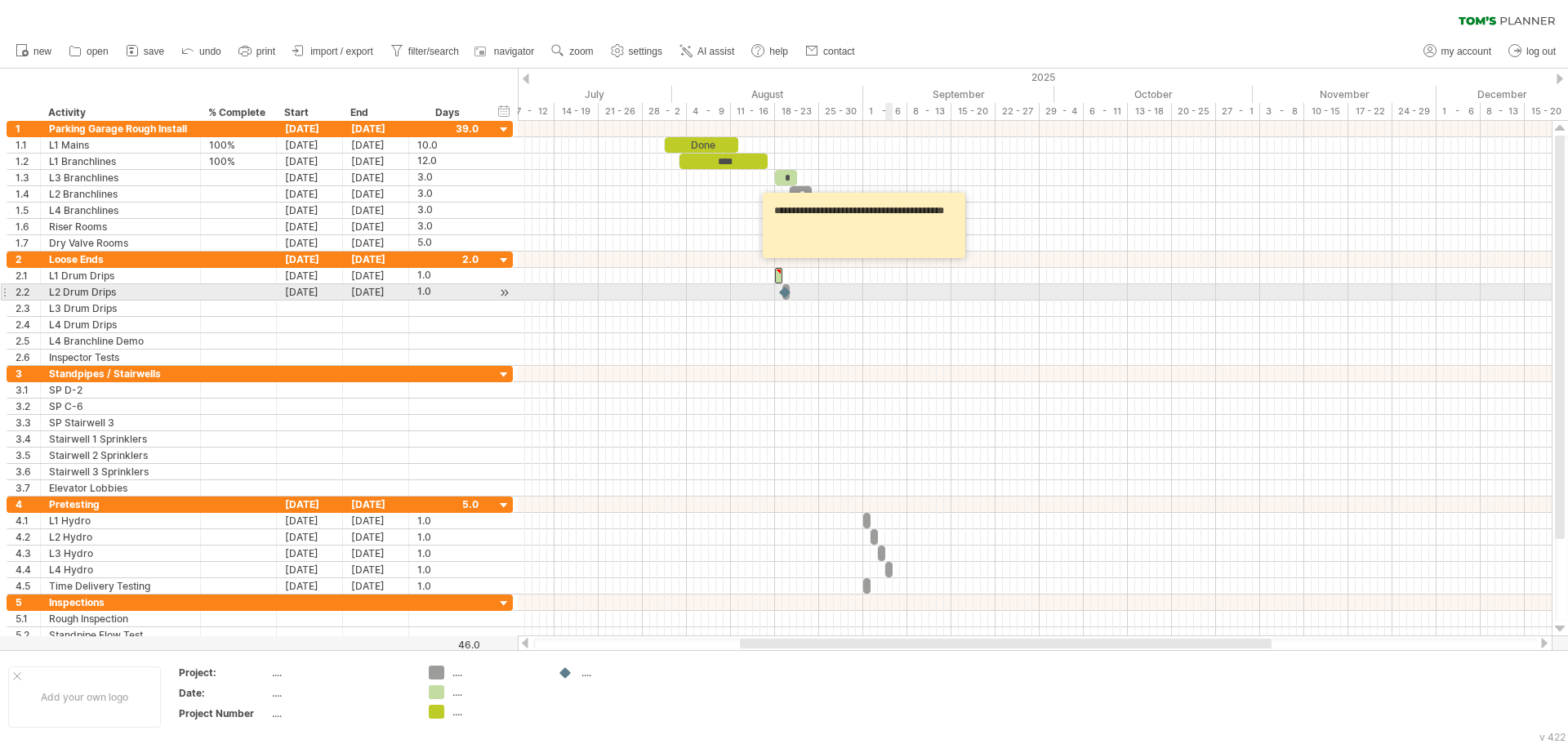
type textarea "**********"
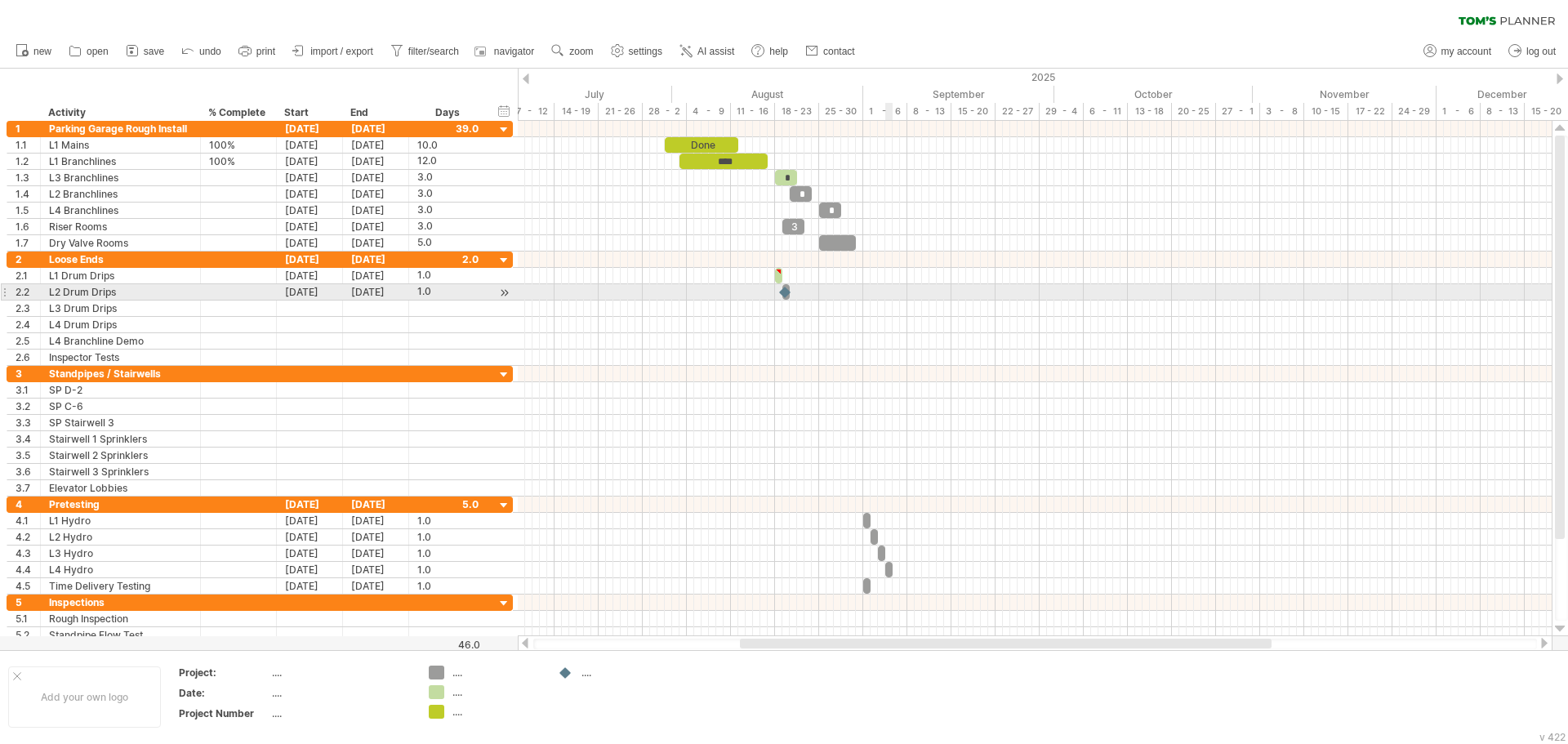
click at [891, 292] on div at bounding box center [1035, 292] width 1034 height 17
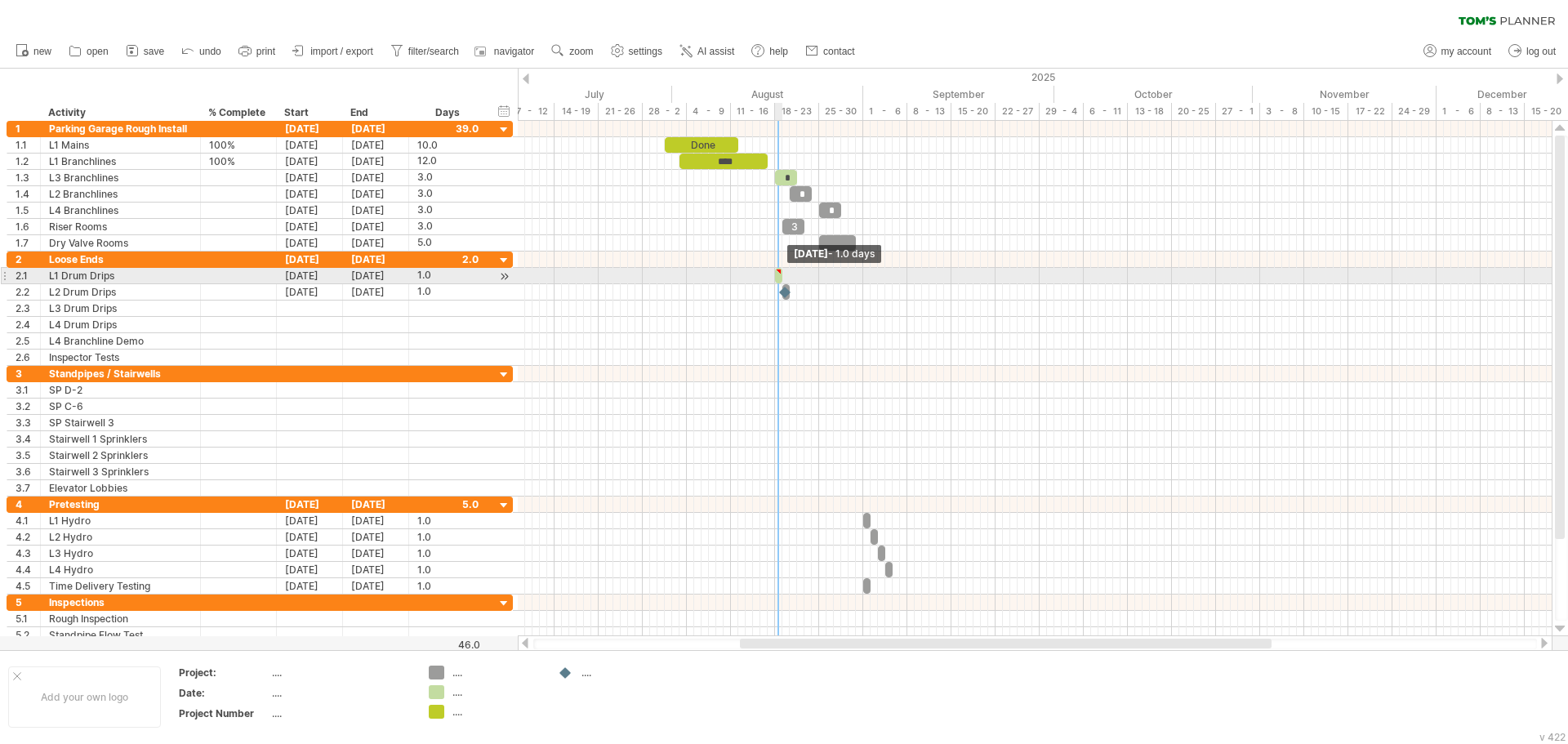
click at [780, 278] on span at bounding box center [782, 275] width 7 height 16
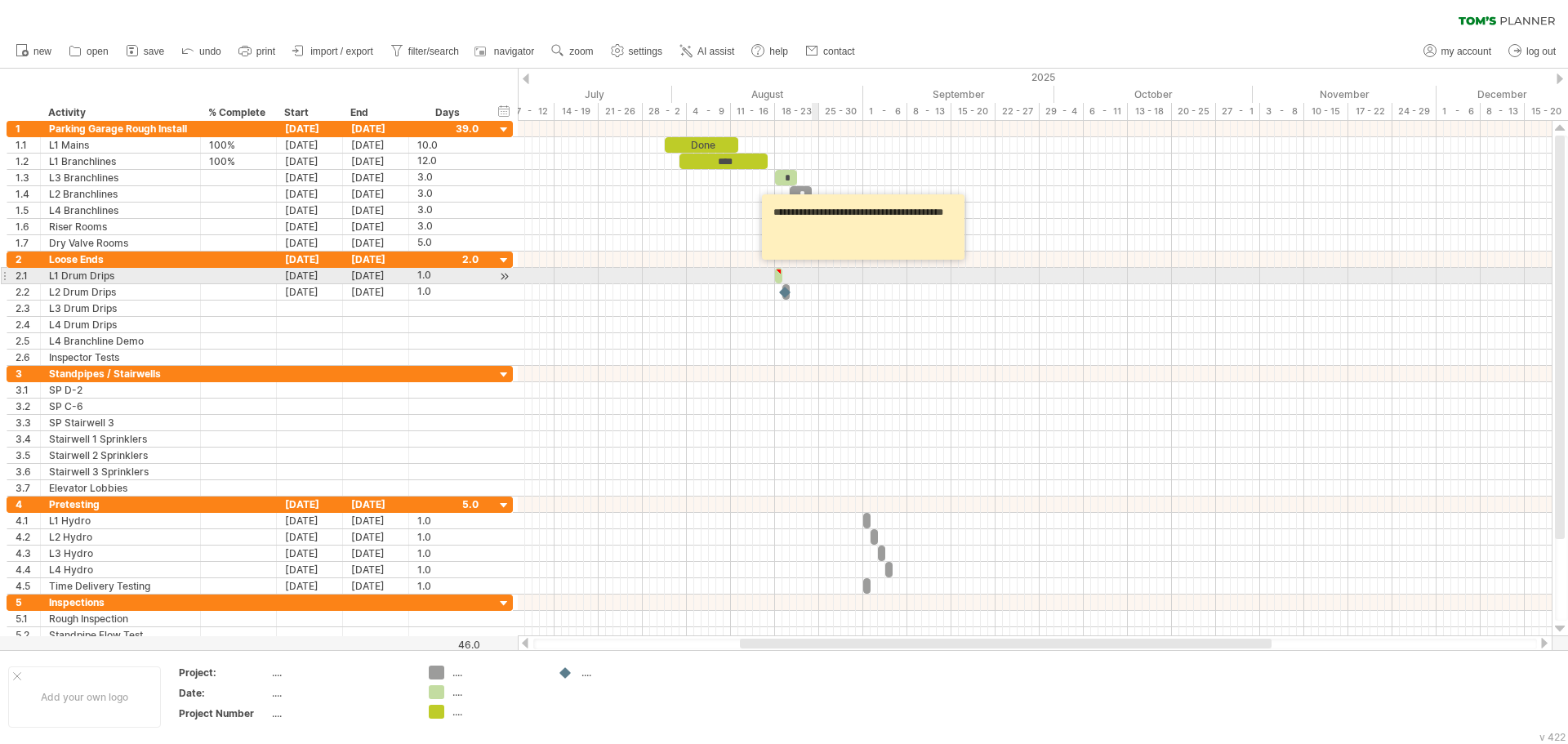
click at [817, 282] on div at bounding box center [1035, 276] width 1034 height 17
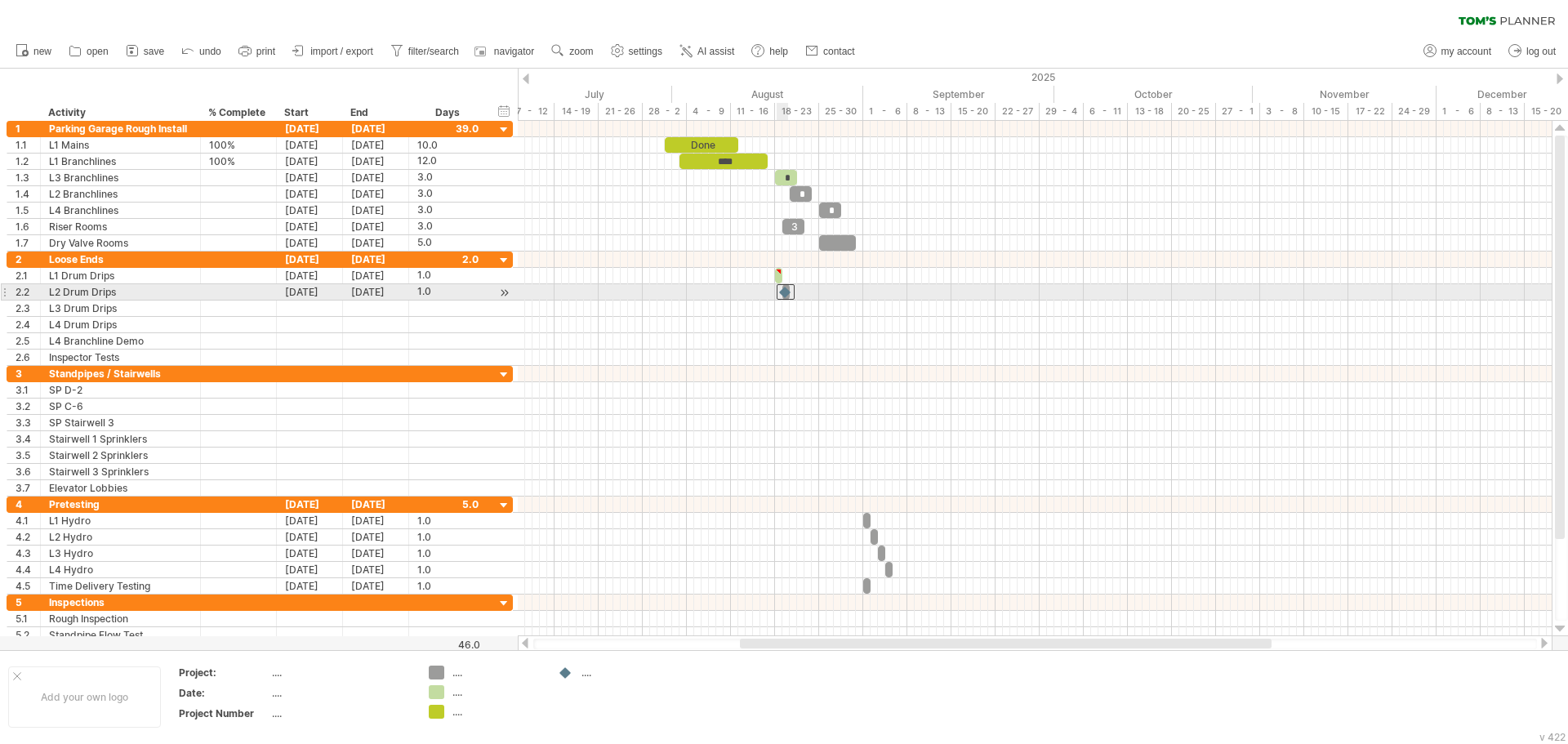
click at [787, 290] on div at bounding box center [786, 291] width 18 height 16
click at [816, 292] on div at bounding box center [1035, 292] width 1034 height 17
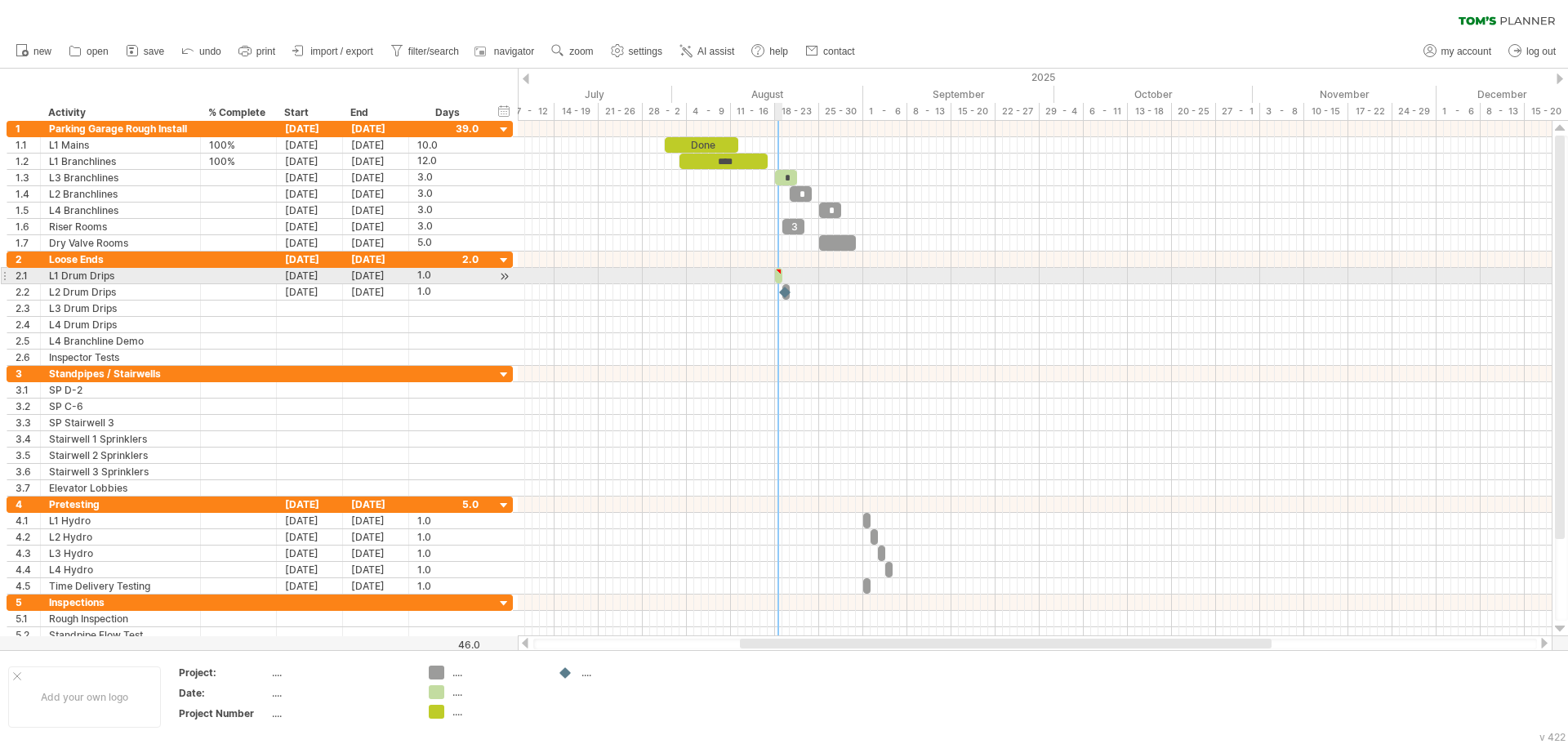
click at [778, 277] on div at bounding box center [778, 275] width 7 height 16
click at [779, 277] on span at bounding box center [782, 275] width 7 height 16
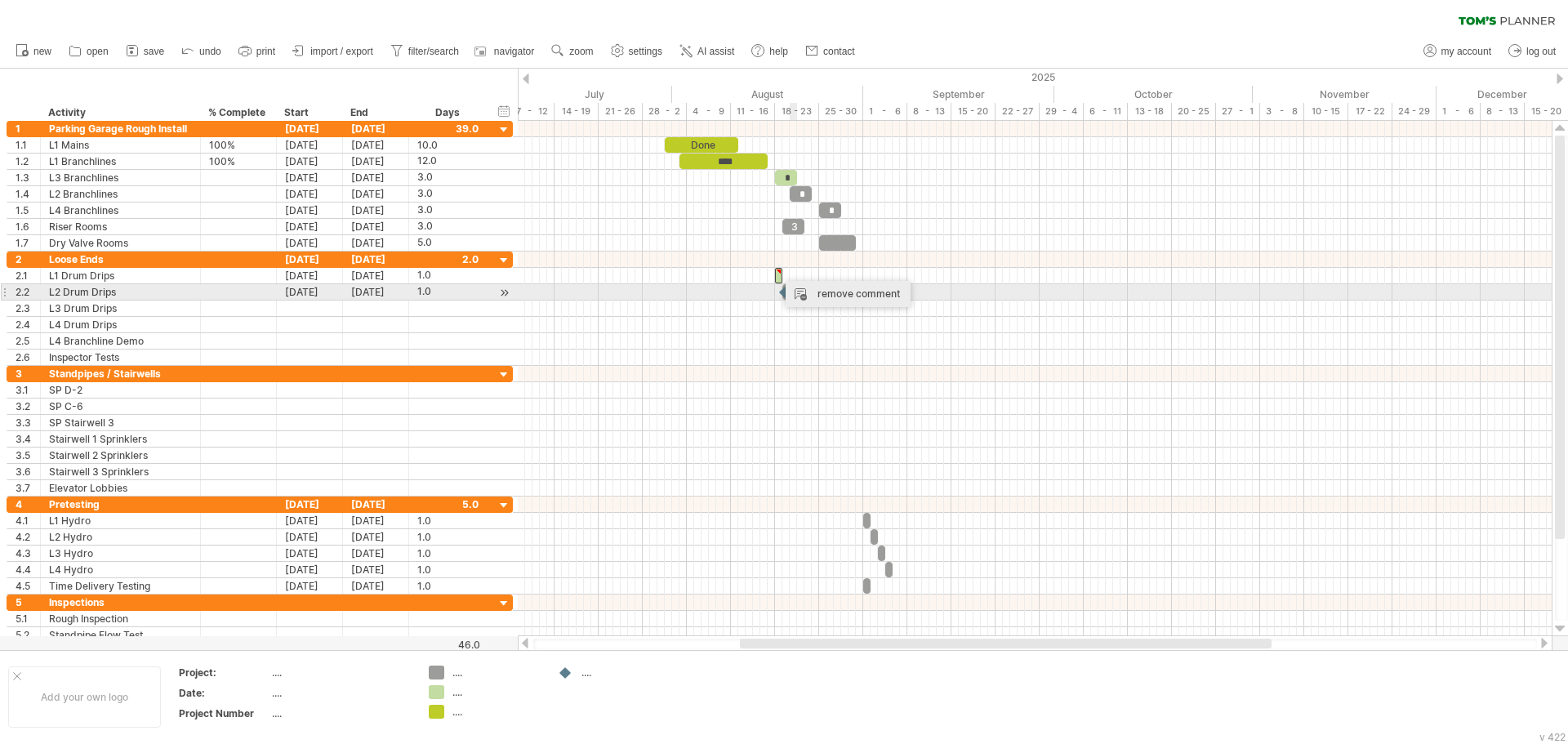
click at [833, 290] on div "remove comment" at bounding box center [848, 294] width 125 height 26
click at [786, 292] on div at bounding box center [786, 291] width 18 height 16
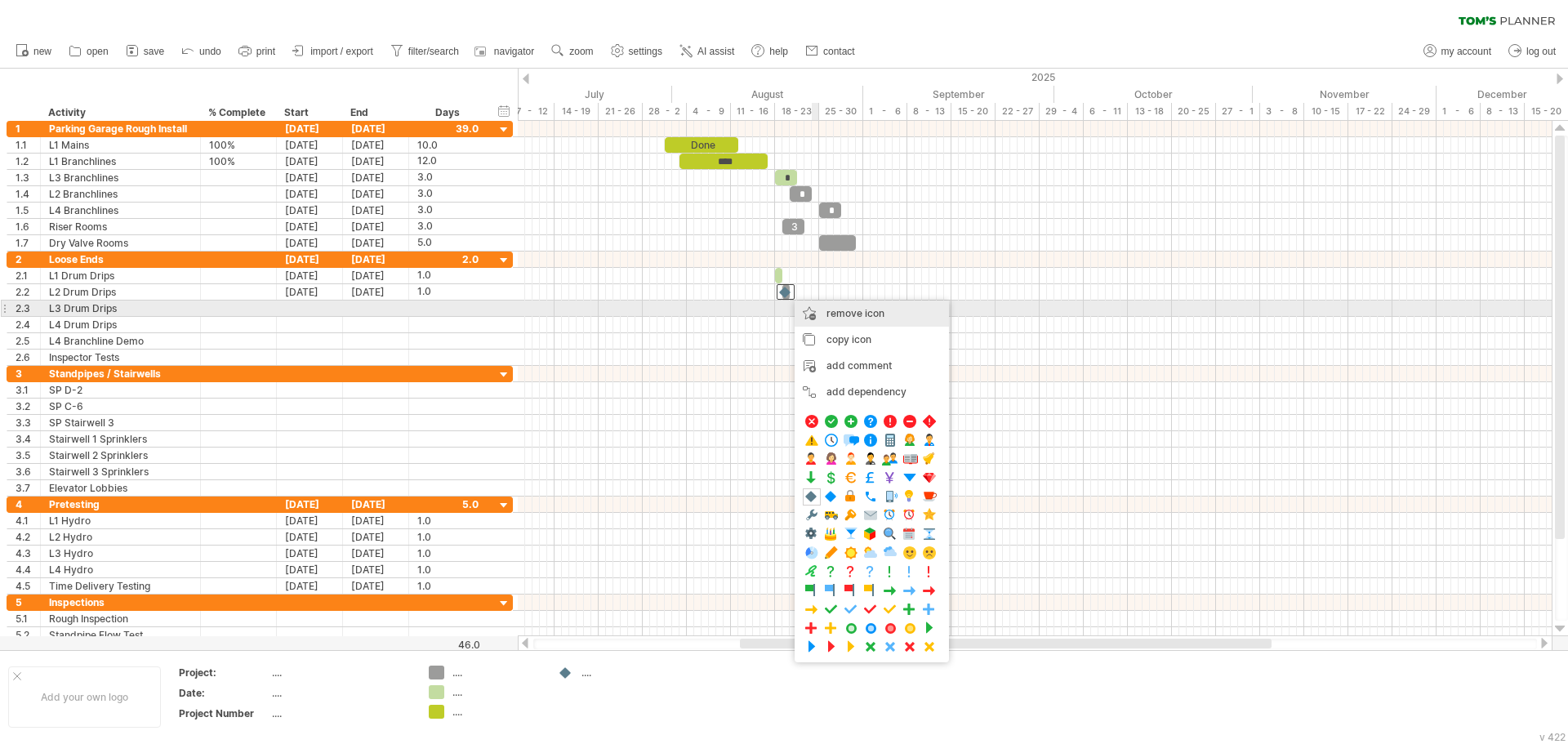
click at [820, 310] on div "remove icon remove selected items" at bounding box center [871, 313] width 154 height 26
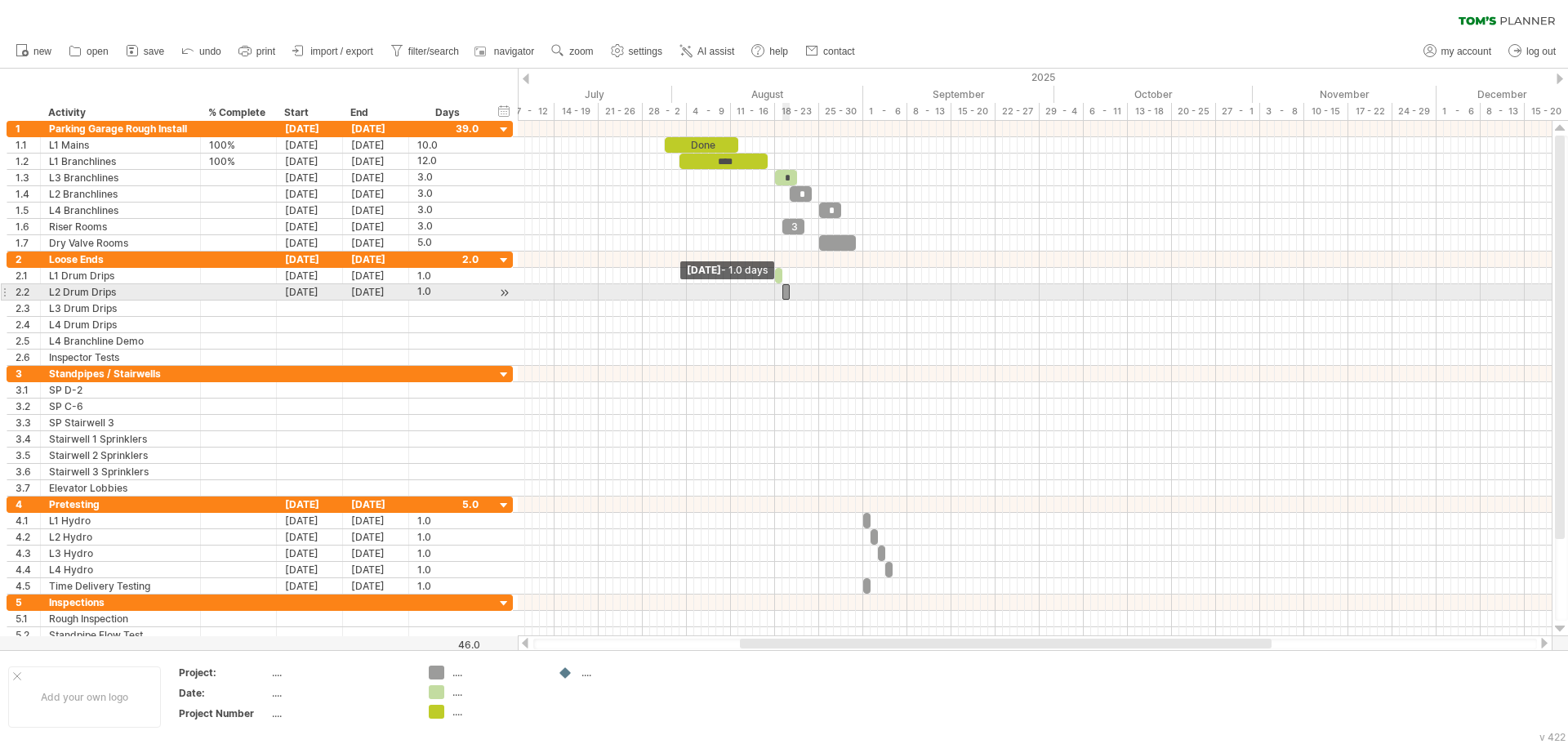
click at [784, 292] on span at bounding box center [782, 291] width 7 height 16
click at [786, 292] on span at bounding box center [790, 291] width 7 height 16
click at [787, 292] on span at bounding box center [790, 291] width 7 height 16
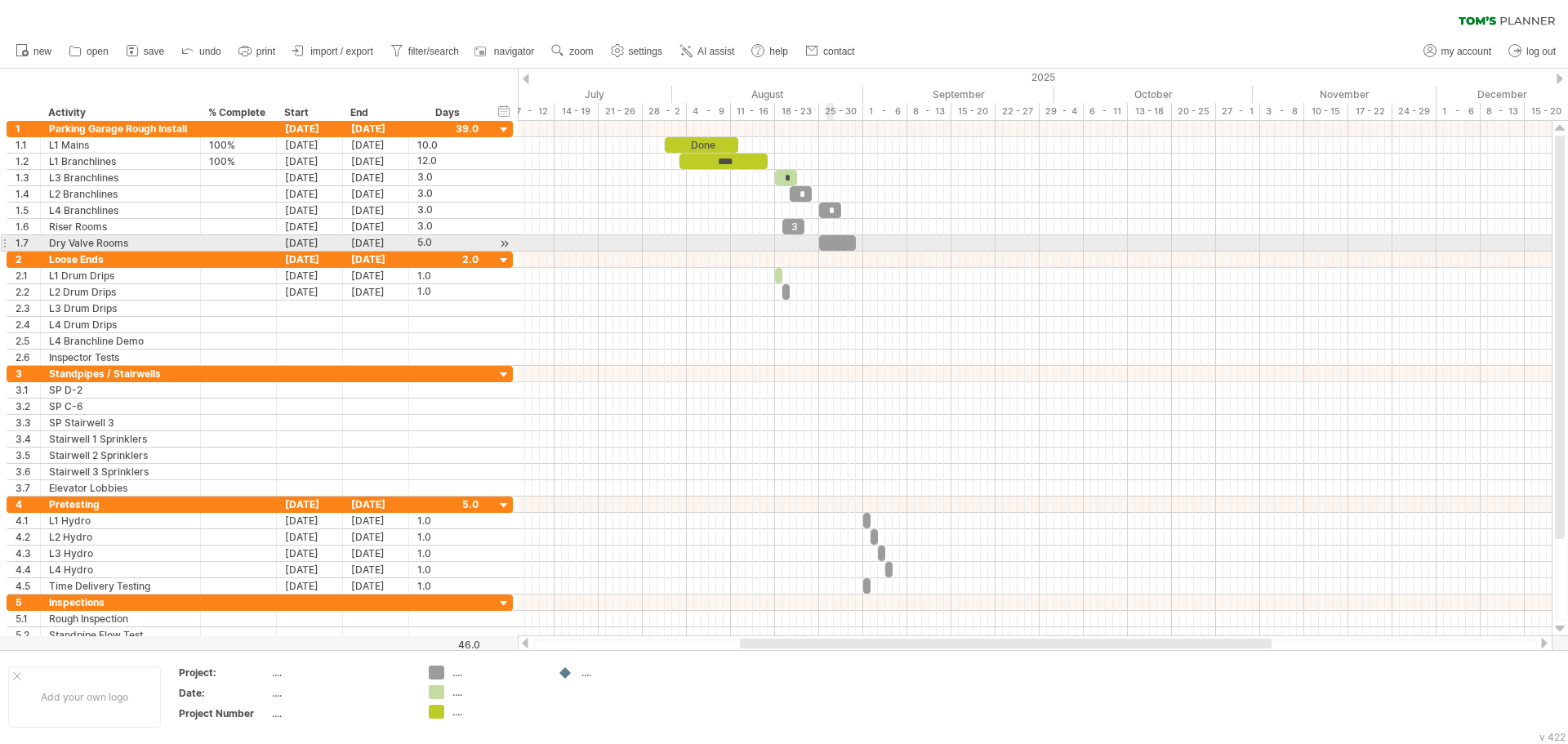
click at [831, 247] on div at bounding box center [837, 243] width 37 height 16
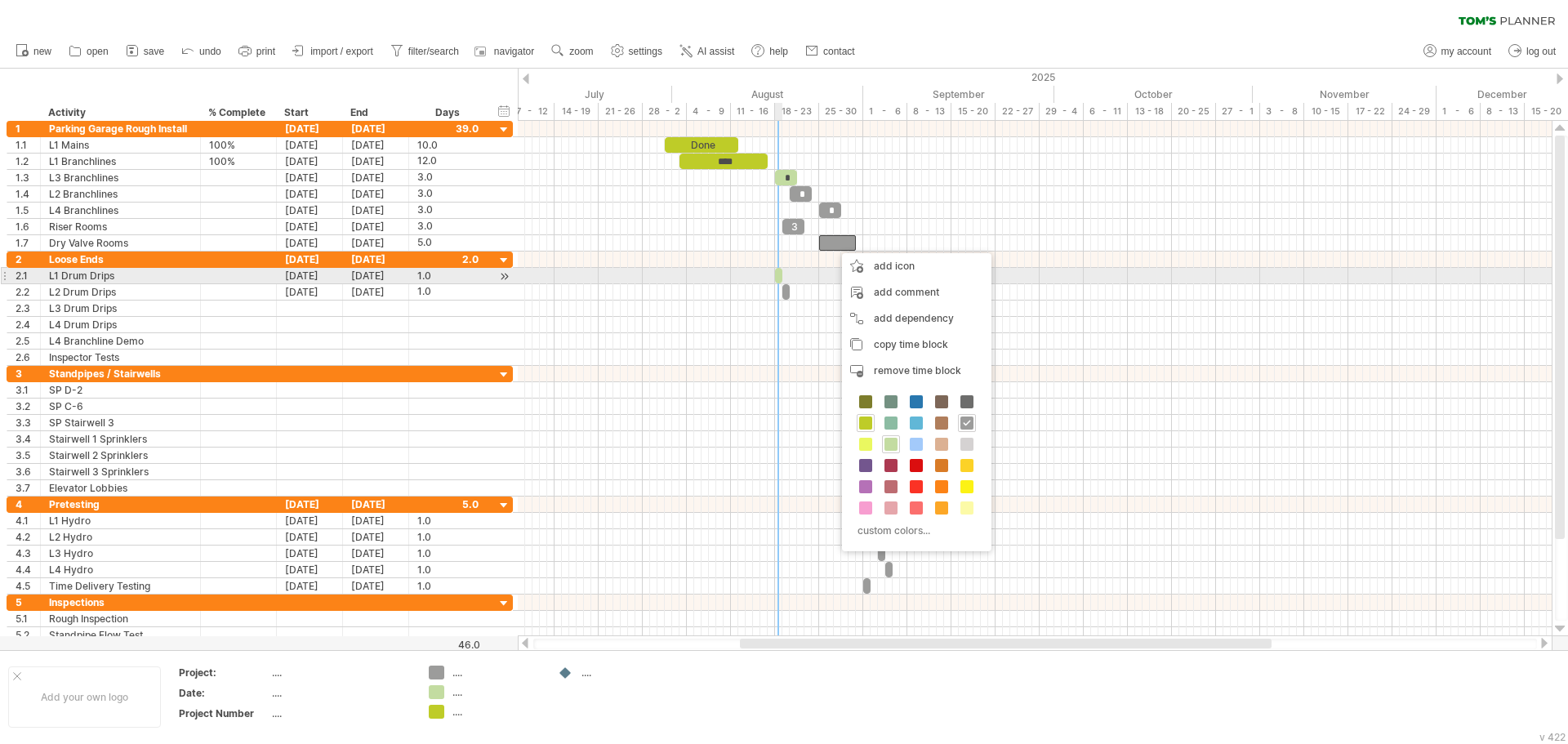
click at [777, 276] on span at bounding box center [775, 275] width 7 height 16
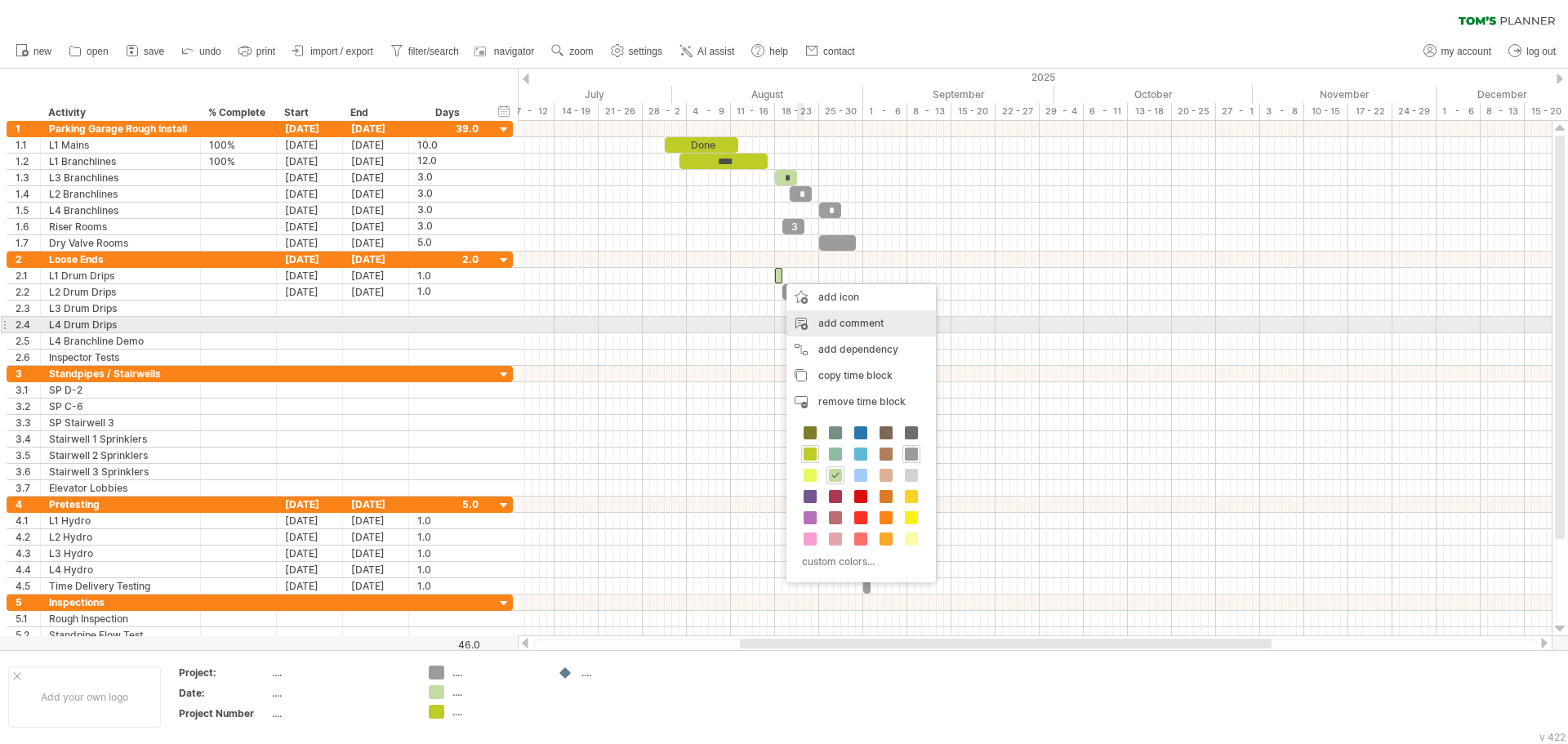
click at [842, 320] on div "add comment" at bounding box center [861, 323] width 150 height 26
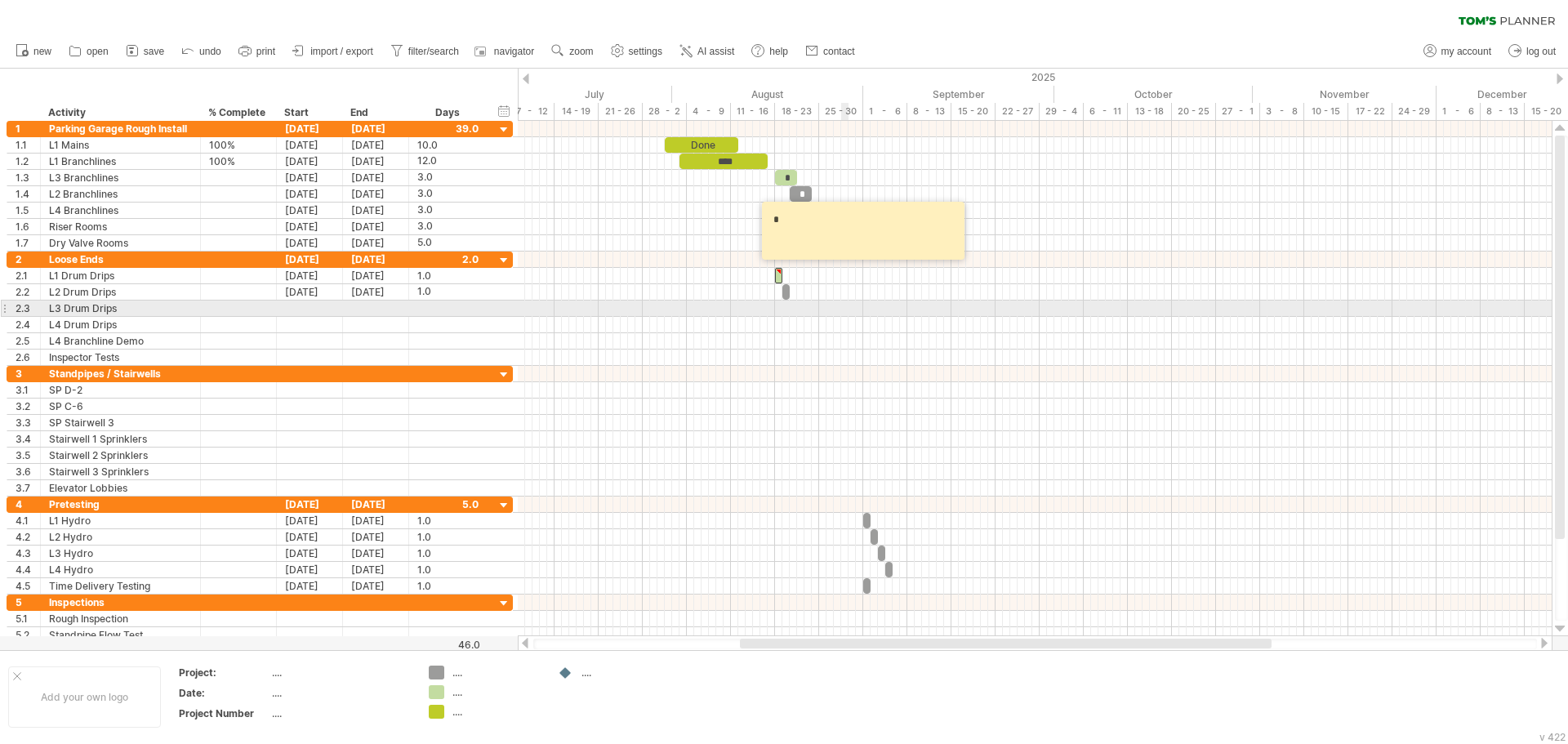
type textarea "*"
click at [843, 315] on div at bounding box center [1035, 309] width 1034 height 17
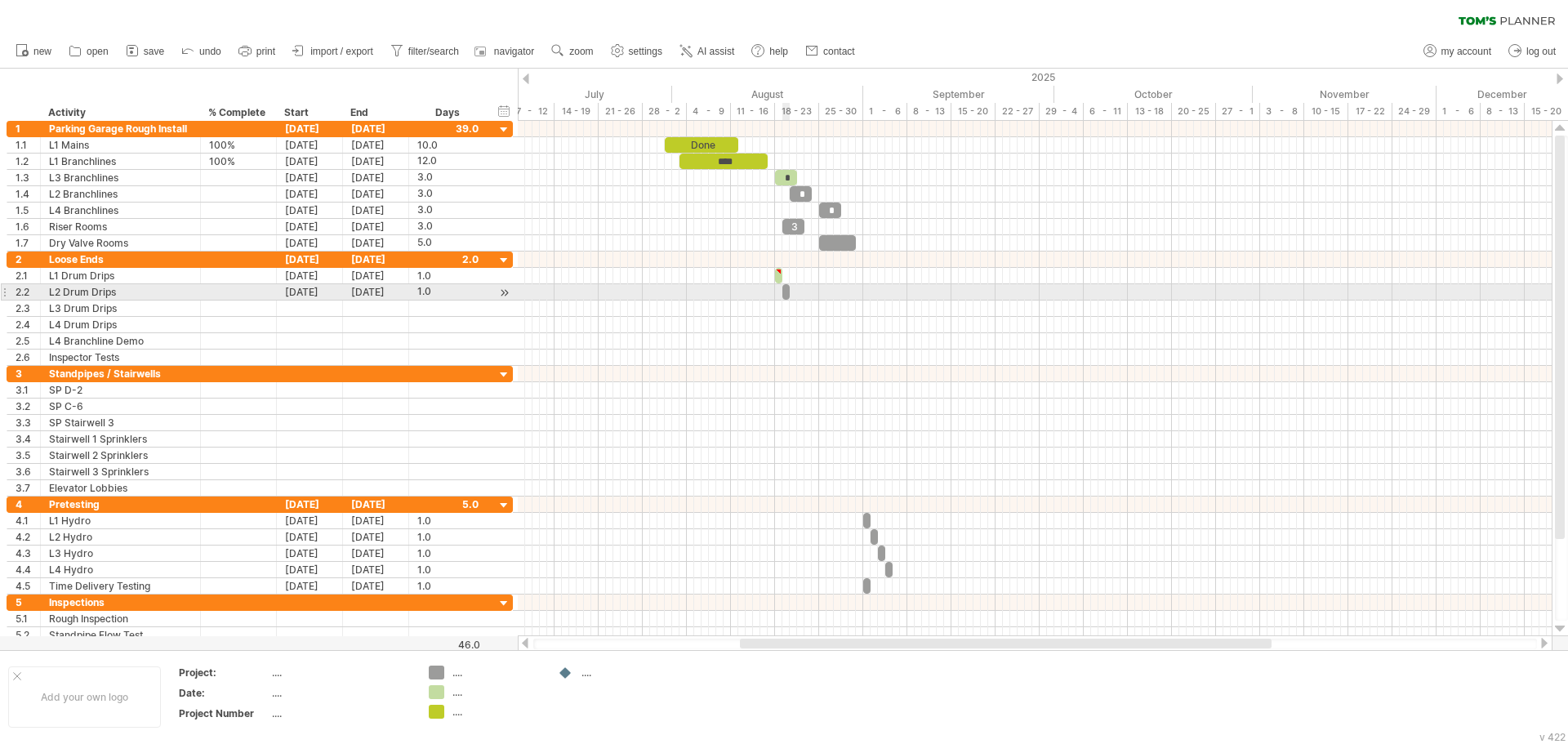
click at [786, 290] on span at bounding box center [790, 291] width 7 height 16
click at [785, 291] on span at bounding box center [782, 291] width 7 height 16
click at [788, 291] on span at bounding box center [790, 291] width 7 height 16
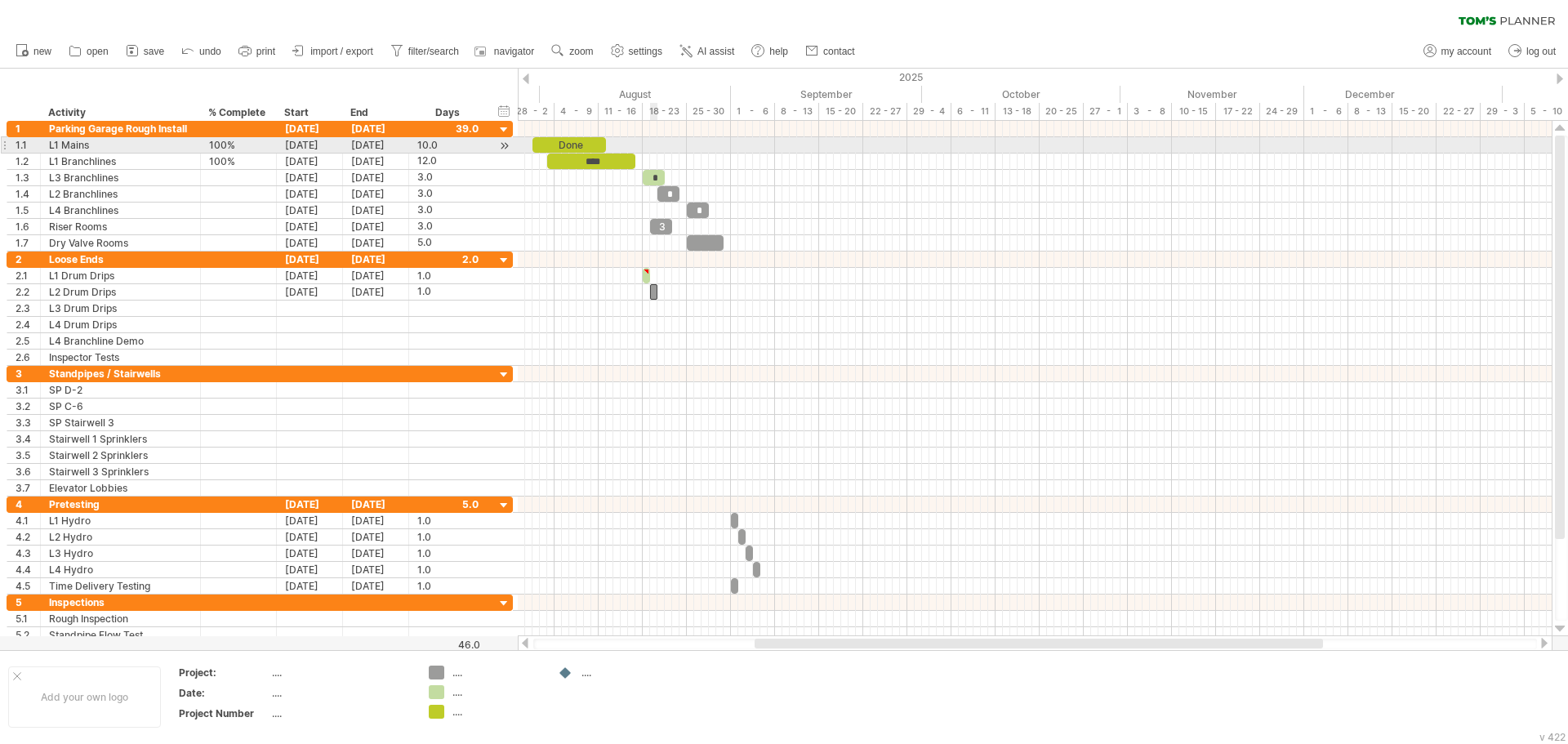
drag, startPoint x: 783, startPoint y: 113, endPoint x: 651, endPoint y: 139, distance: 134.5
click at [651, 139] on div "Trying to reach [DOMAIN_NAME] Connected again... 0% clear filter new 1" at bounding box center [784, 372] width 1568 height 744
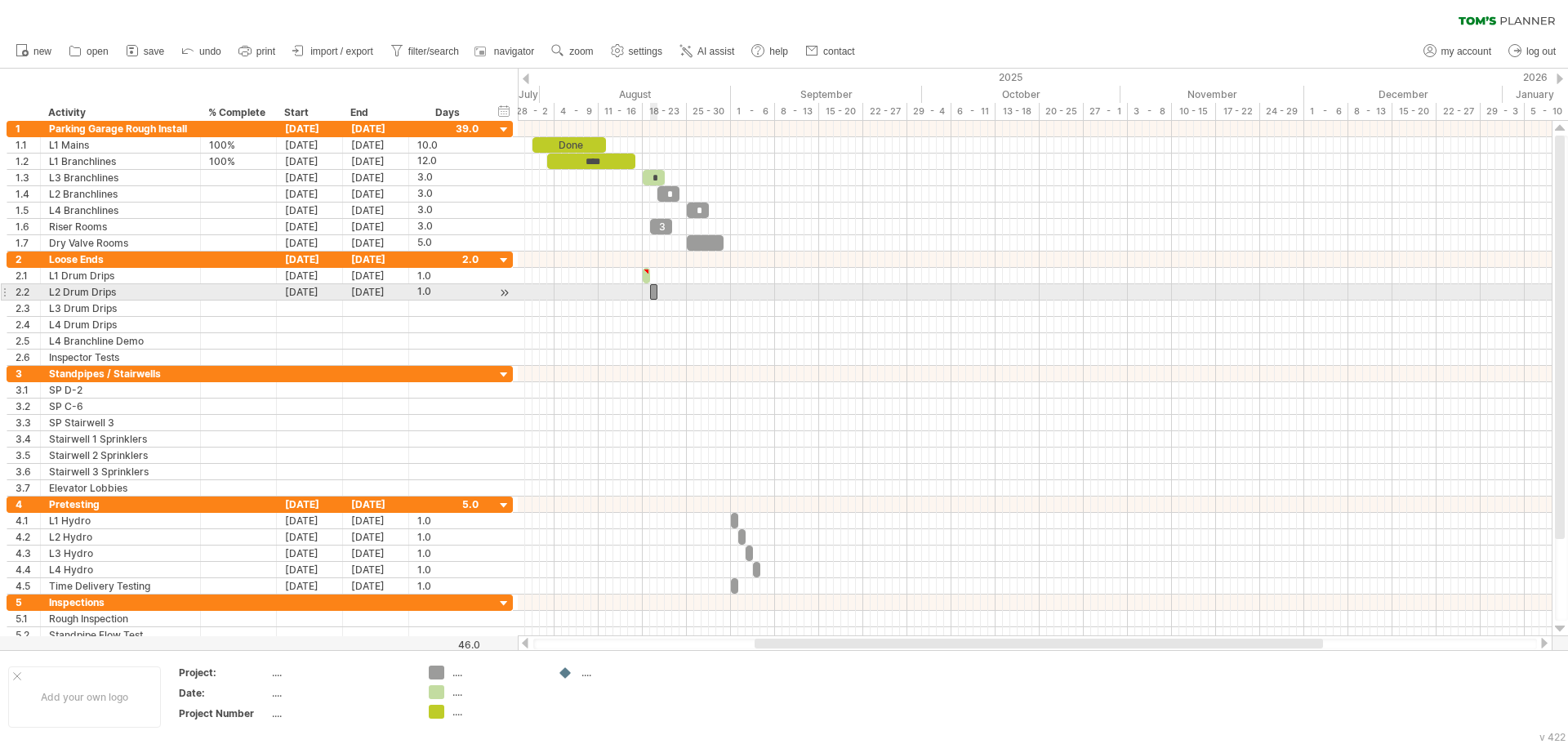
click at [654, 294] on span at bounding box center [657, 291] width 7 height 16
click at [653, 291] on span at bounding box center [650, 291] width 7 height 16
click at [653, 291] on div at bounding box center [653, 291] width 7 height 16
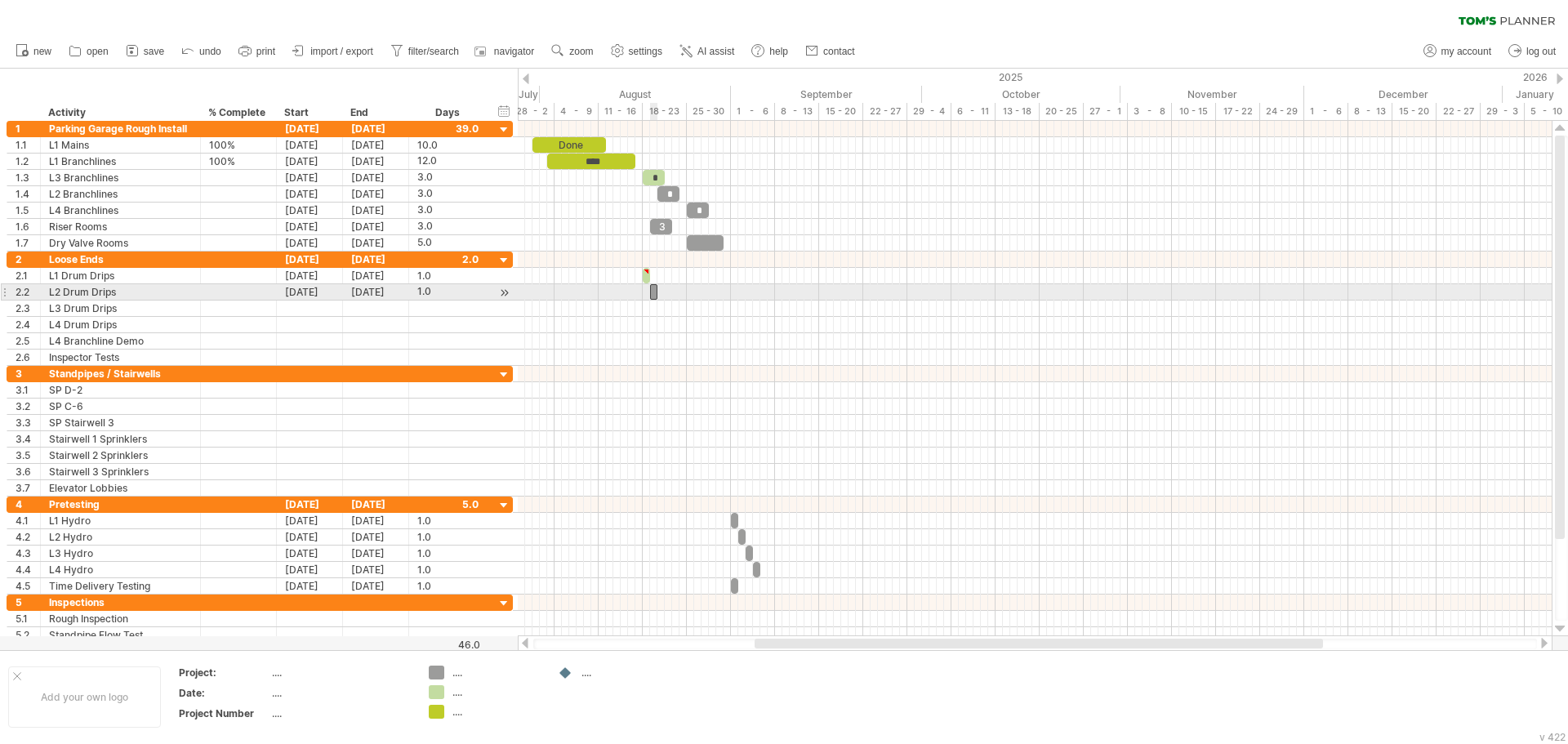
click at [653, 291] on div at bounding box center [653, 291] width 7 height 16
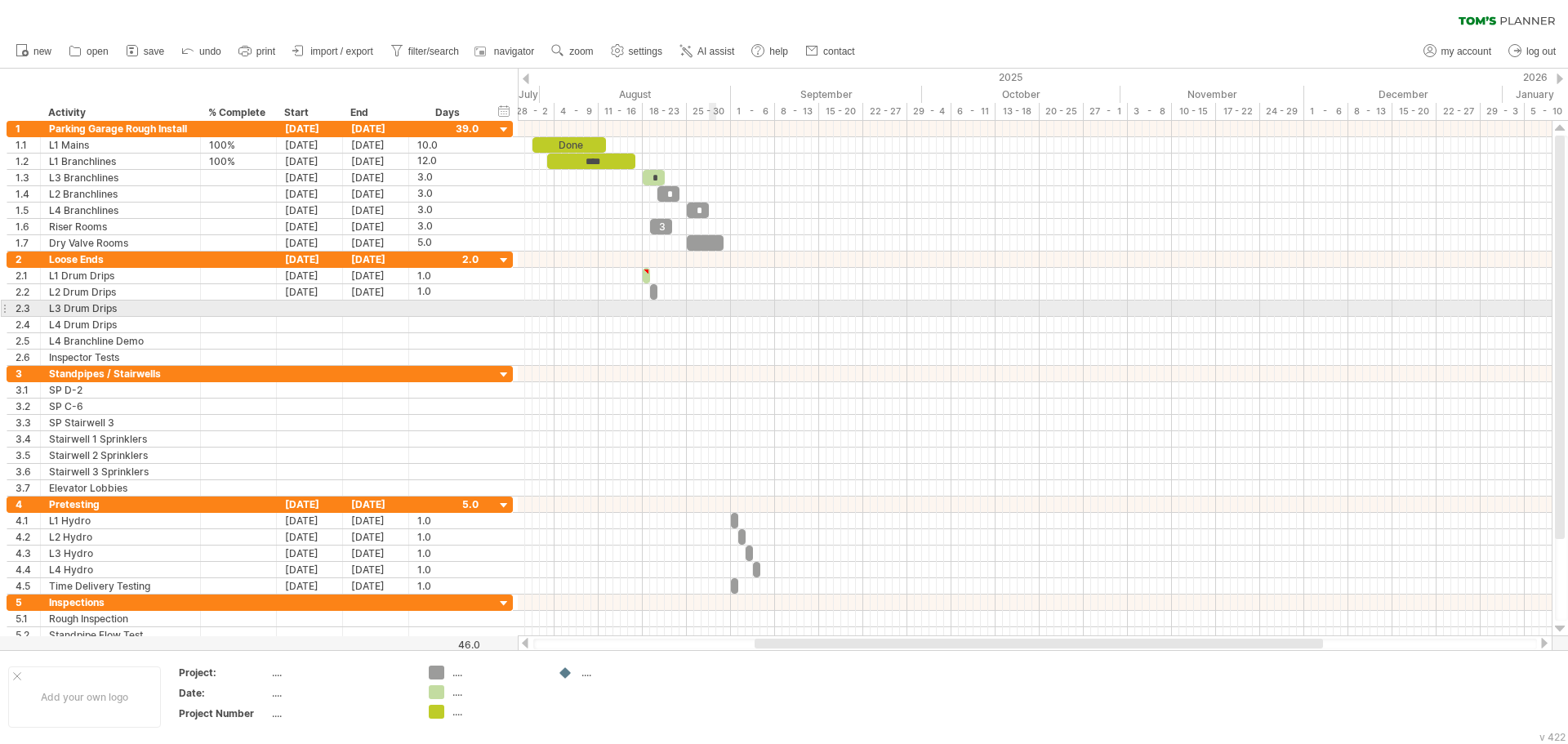
scroll to position [0, 1]
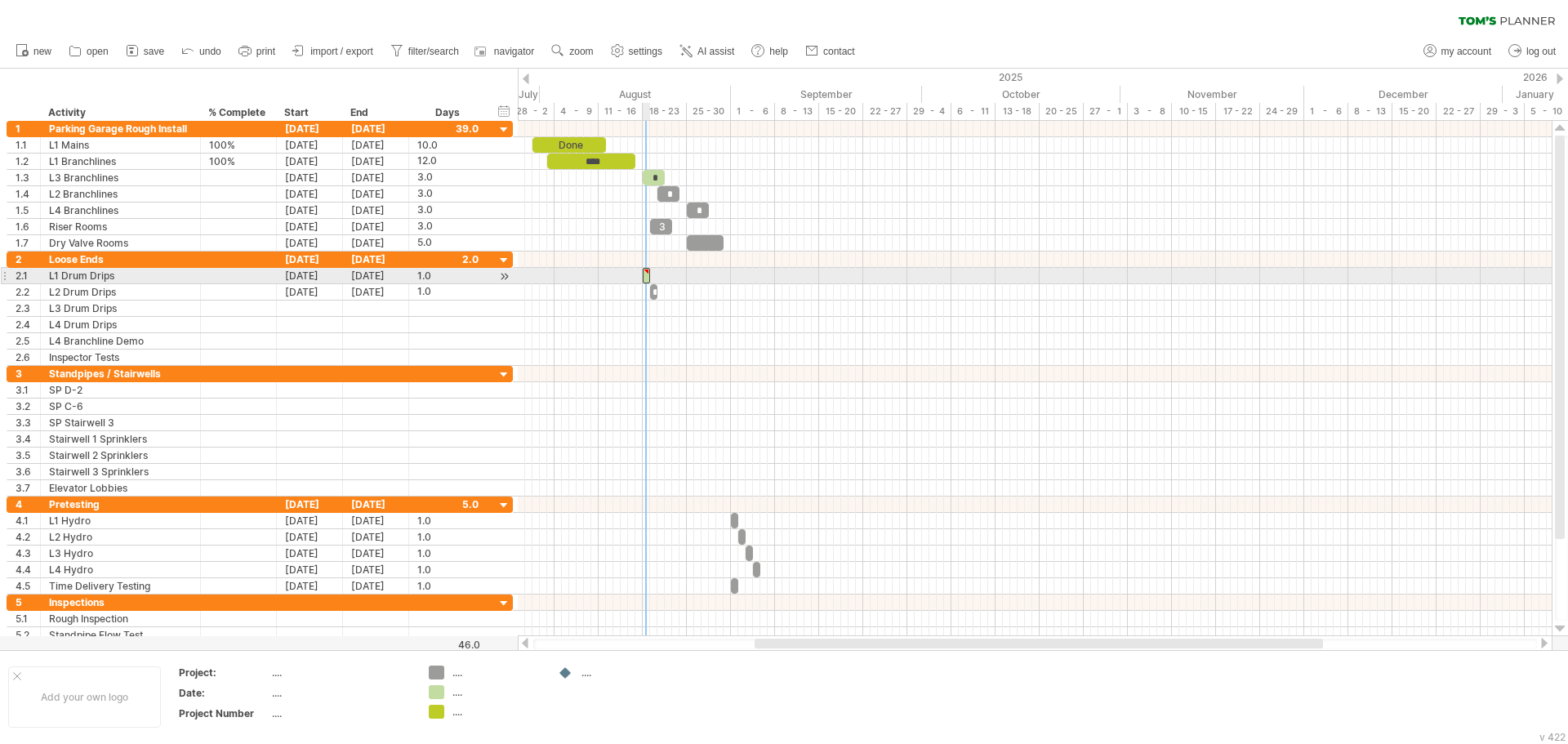
click at [645, 275] on div at bounding box center [646, 271] width 7 height 7
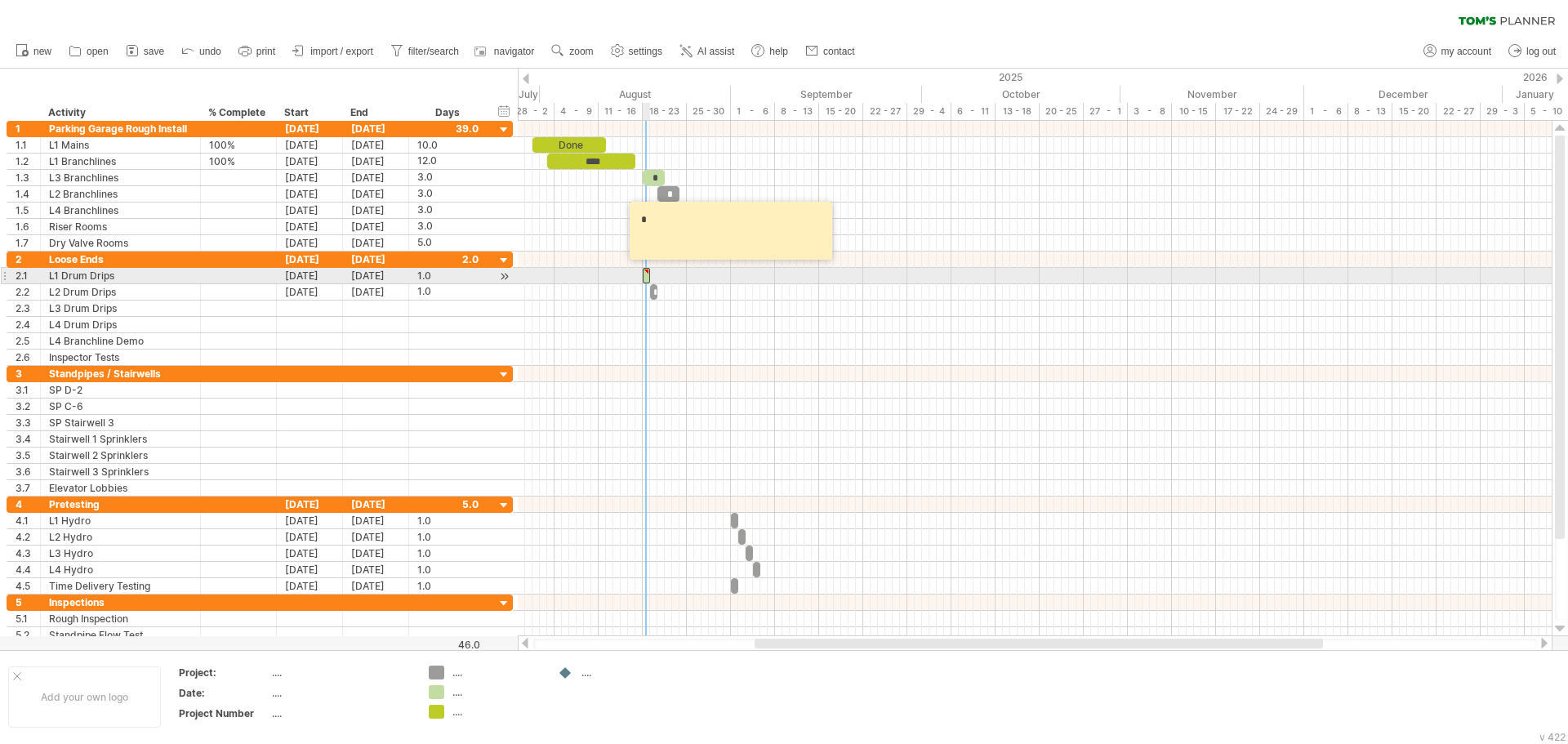
click at [645, 275] on div at bounding box center [646, 271] width 7 height 7
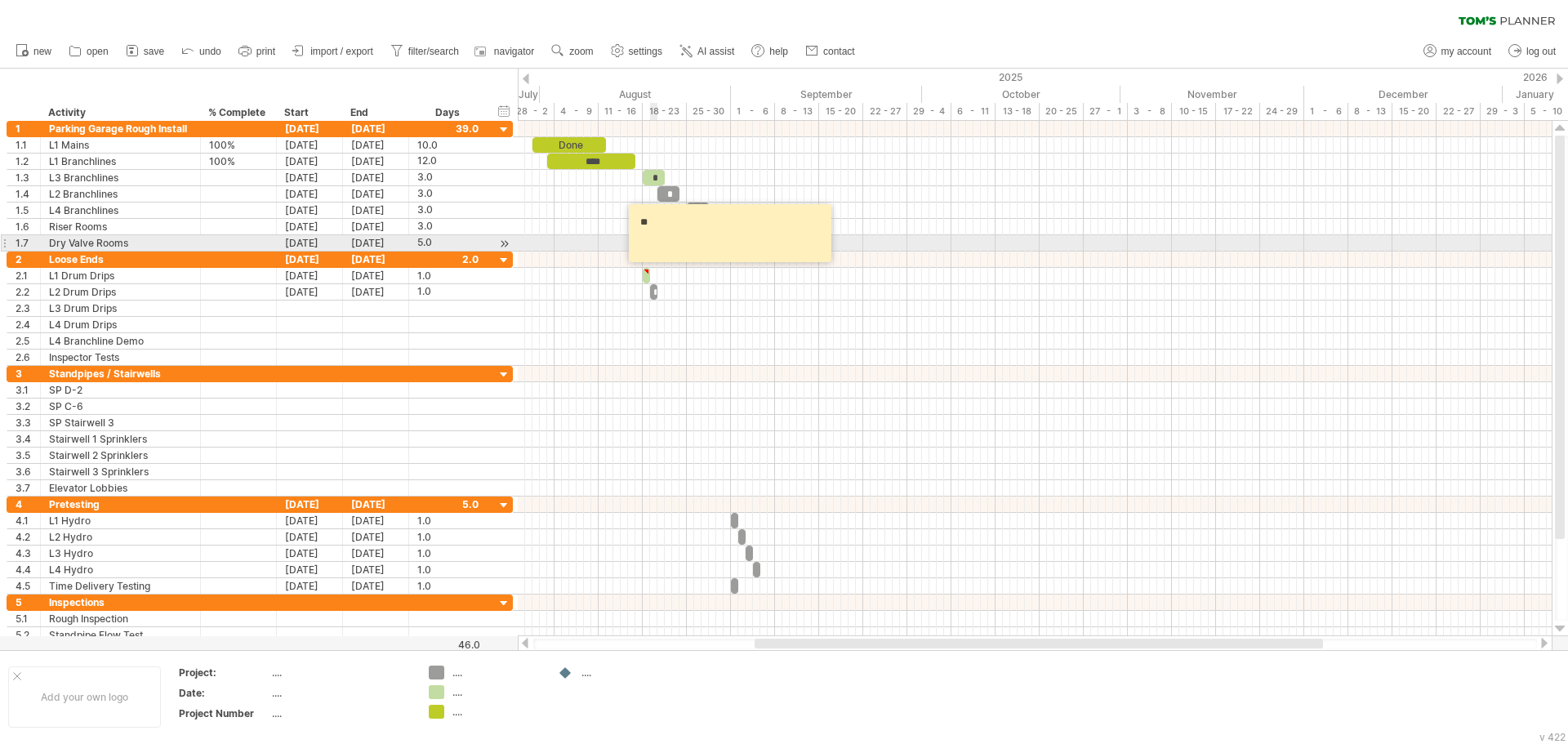
type textarea "*"
click at [725, 392] on div at bounding box center [1035, 390] width 1034 height 17
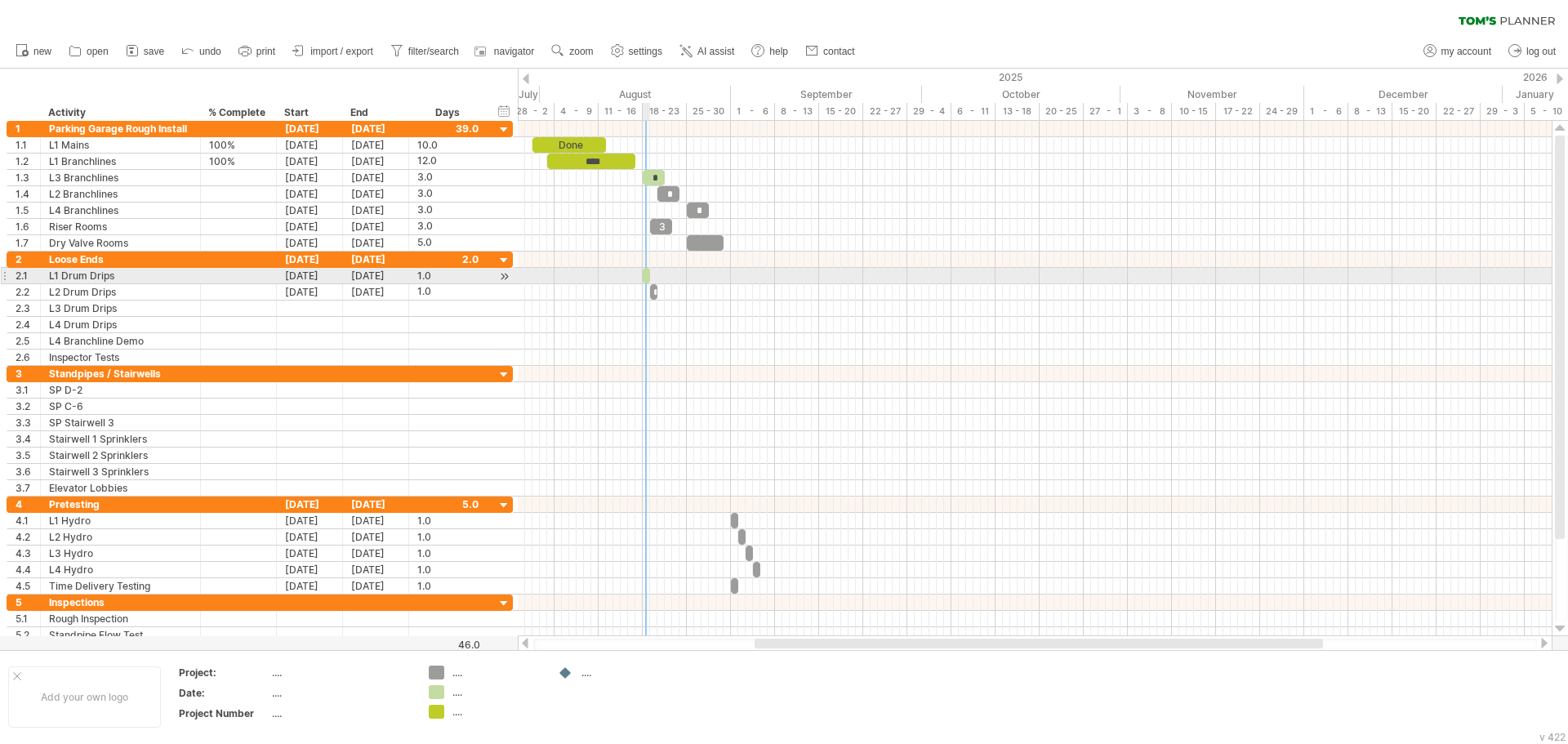
click at [648, 277] on span at bounding box center [650, 275] width 7 height 16
click at [645, 273] on span at bounding box center [643, 275] width 7 height 16
click at [648, 276] on span at bounding box center [650, 275] width 7 height 16
click at [648, 276] on span at bounding box center [650, 275] width 7 height 16
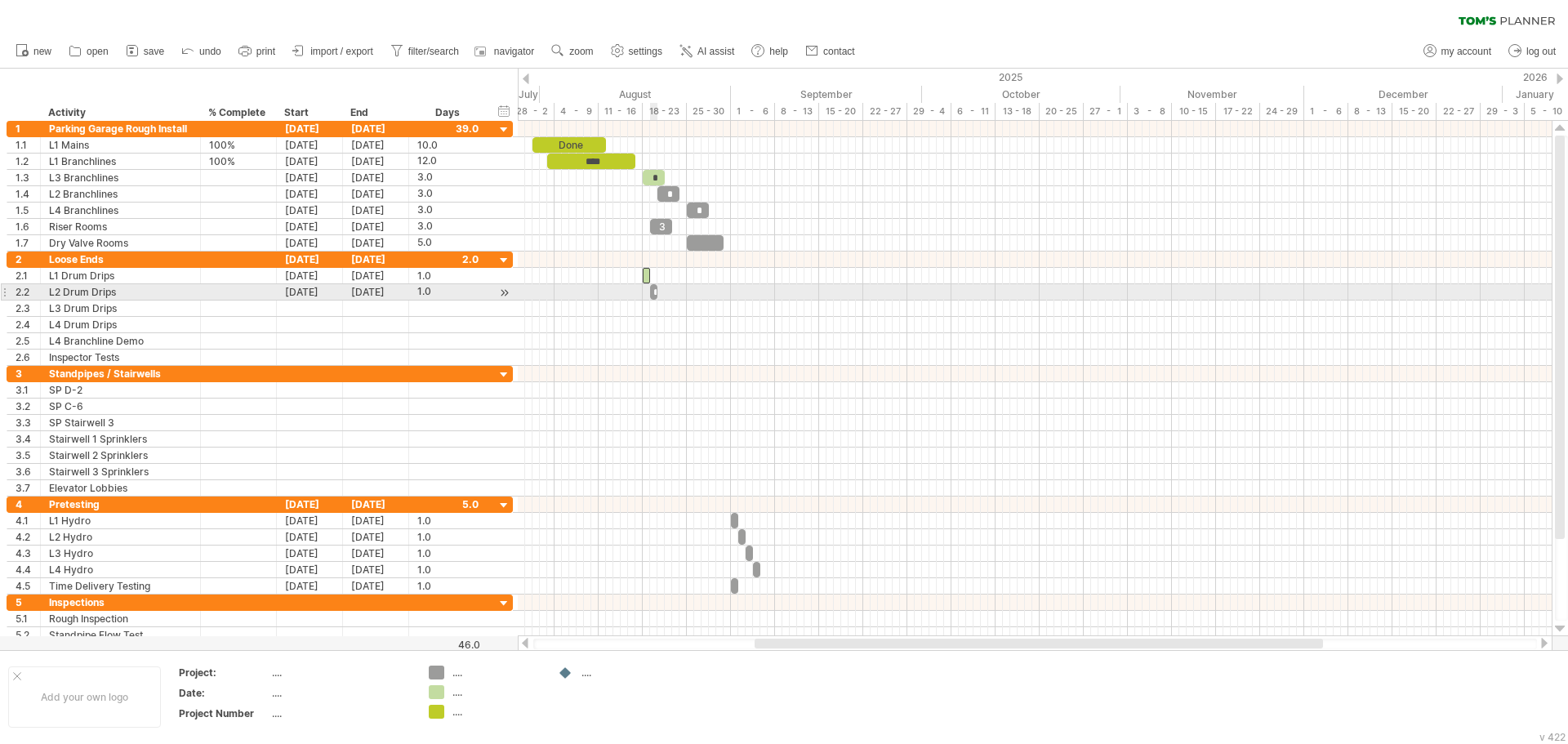
click at [654, 290] on span at bounding box center [657, 291] width 7 height 16
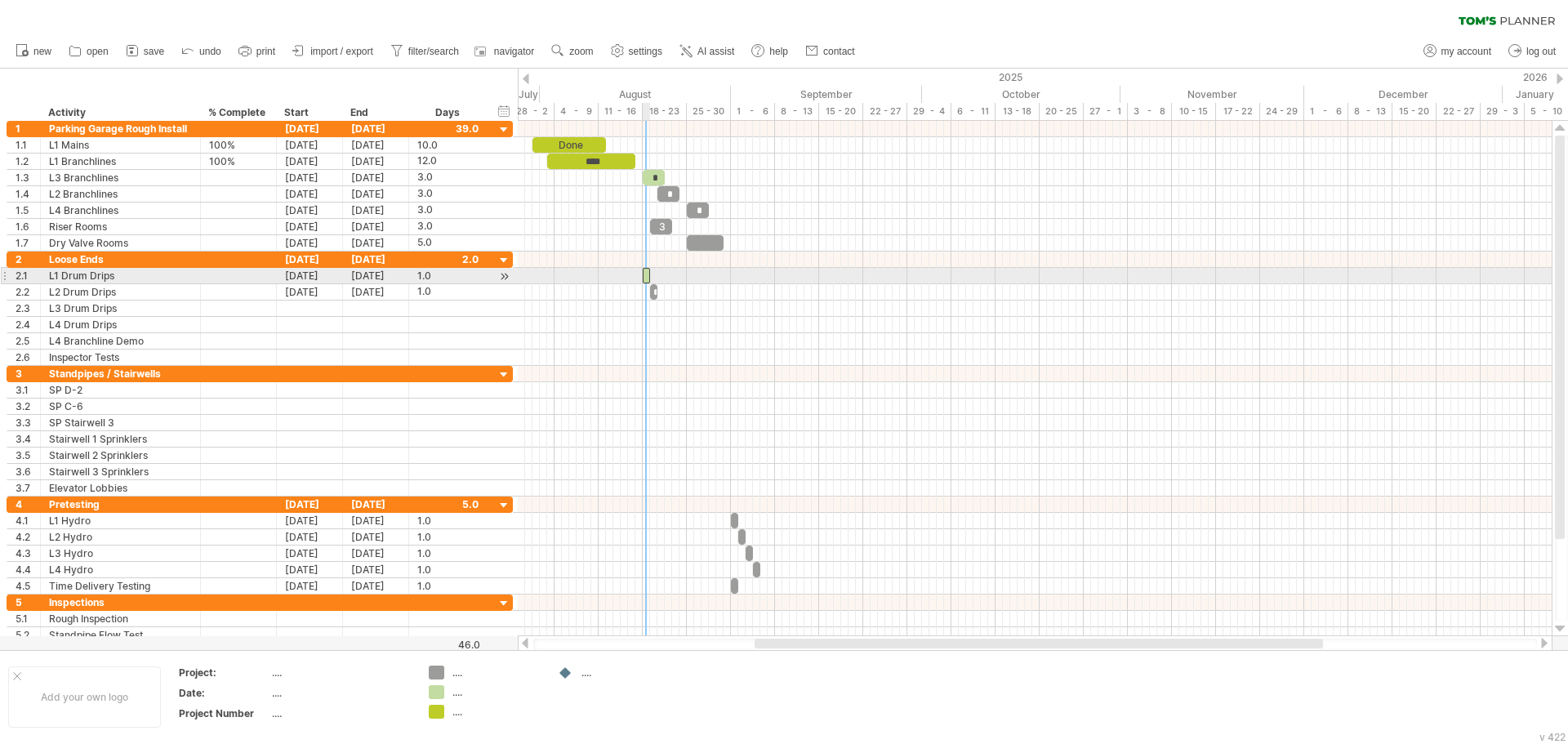
click at [647, 277] on span at bounding box center [650, 275] width 7 height 16
click at [647, 280] on span at bounding box center [650, 275] width 7 height 16
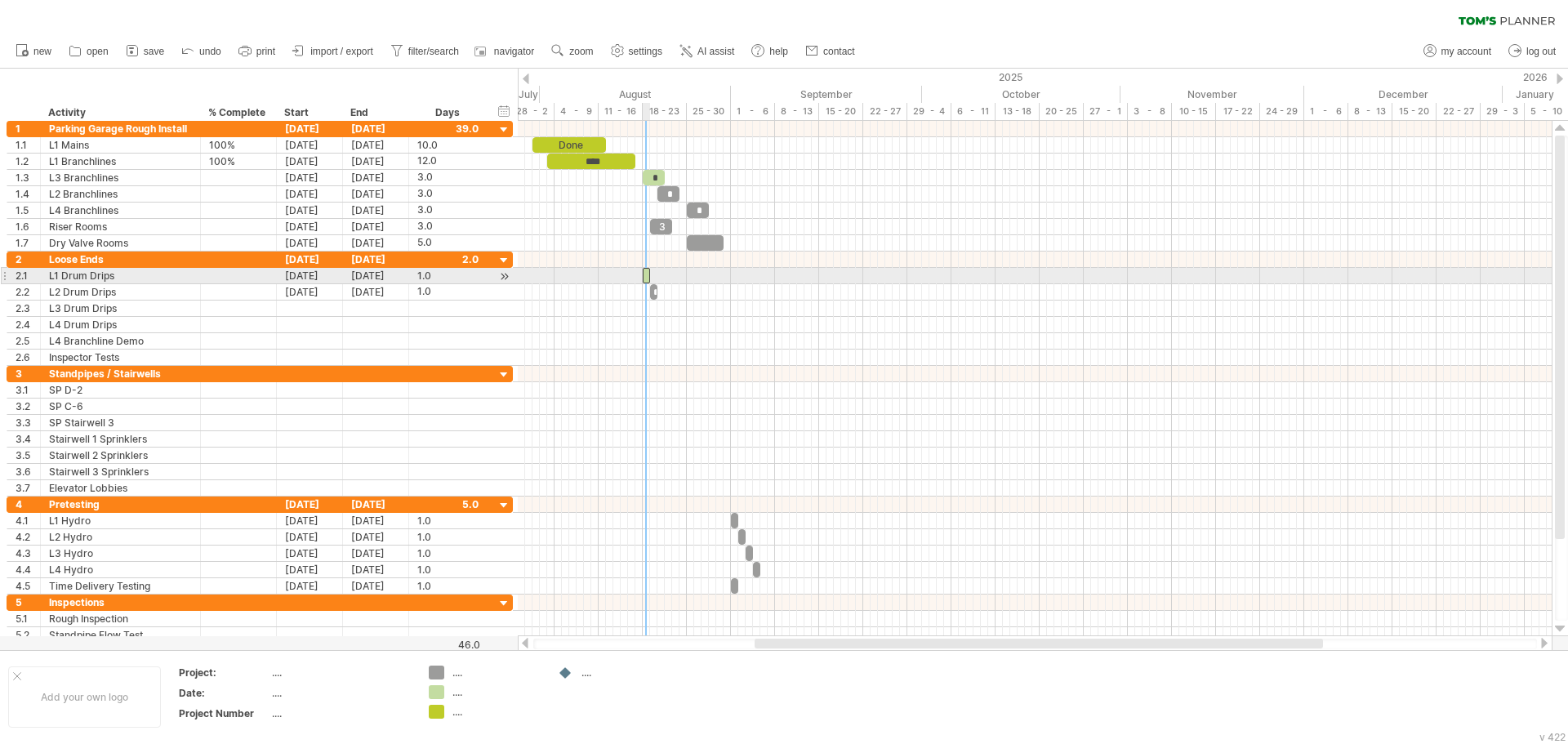
click at [647, 280] on span at bounding box center [650, 275] width 7 height 16
click at [647, 280] on span at bounding box center [650, 275] width 7 height 16
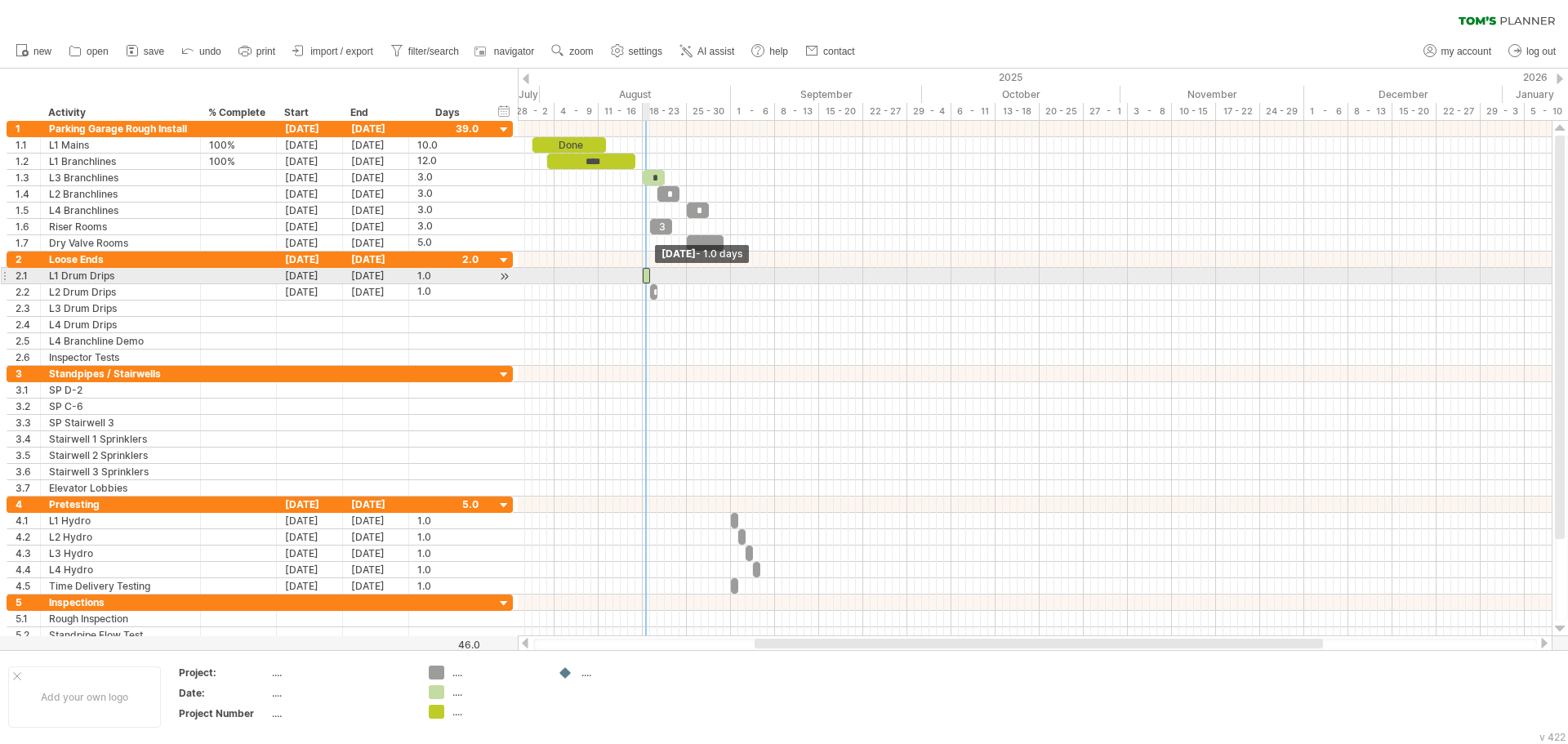
click at [647, 280] on span at bounding box center [650, 275] width 7 height 16
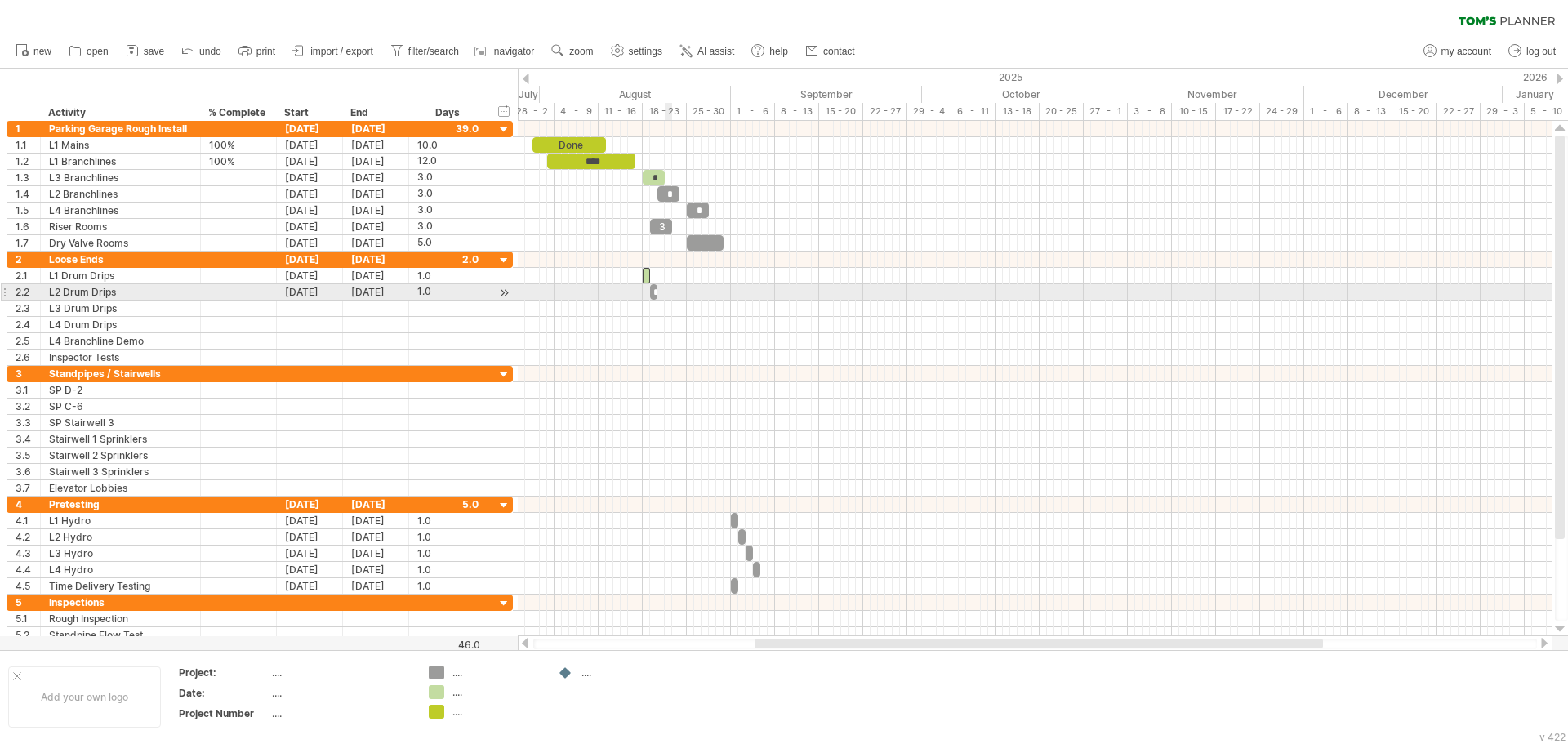
click at [665, 286] on div at bounding box center [1035, 292] width 1034 height 17
click at [656, 291] on span at bounding box center [657, 291] width 7 height 16
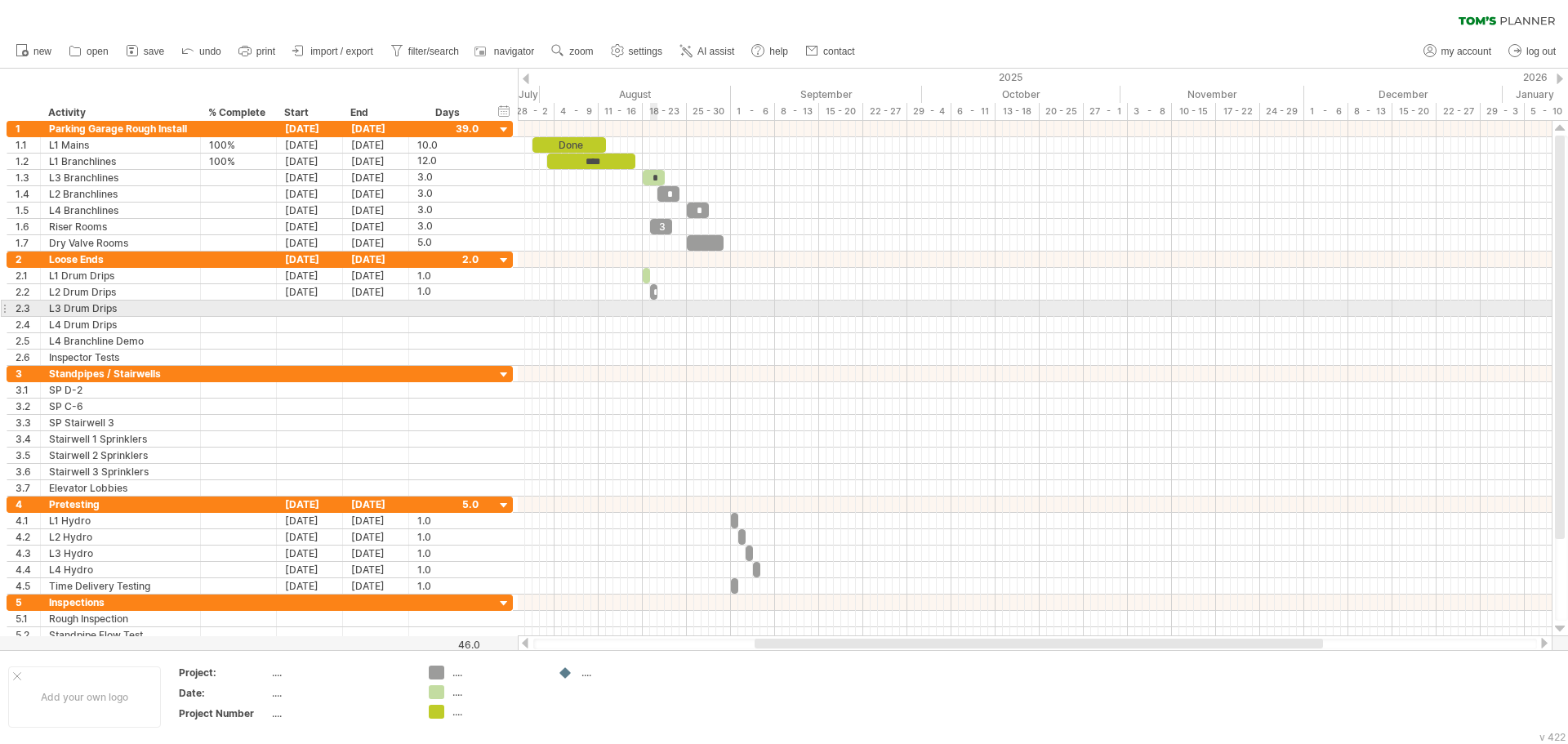
click at [656, 307] on div at bounding box center [1035, 309] width 1034 height 17
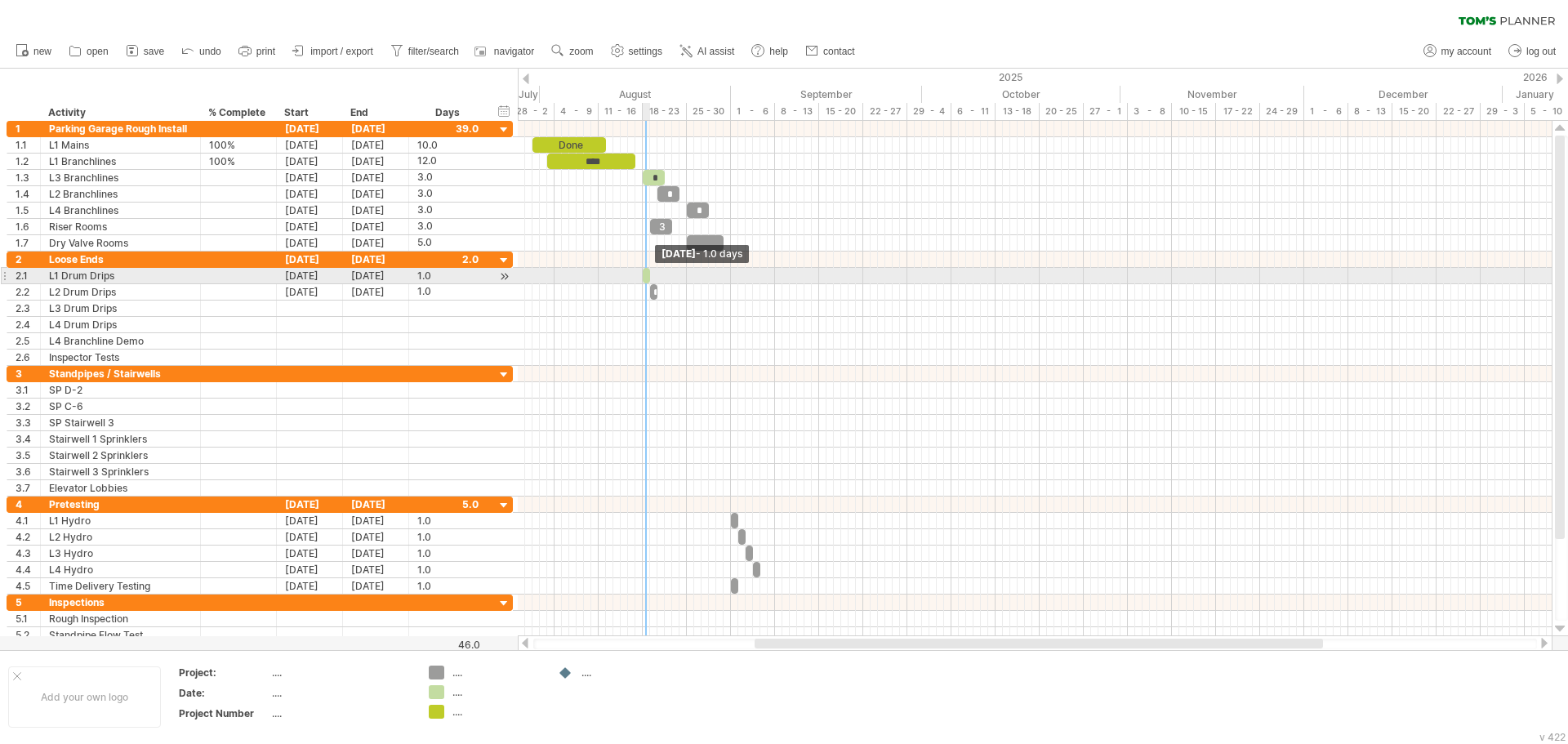
click at [647, 275] on span at bounding box center [650, 275] width 7 height 16
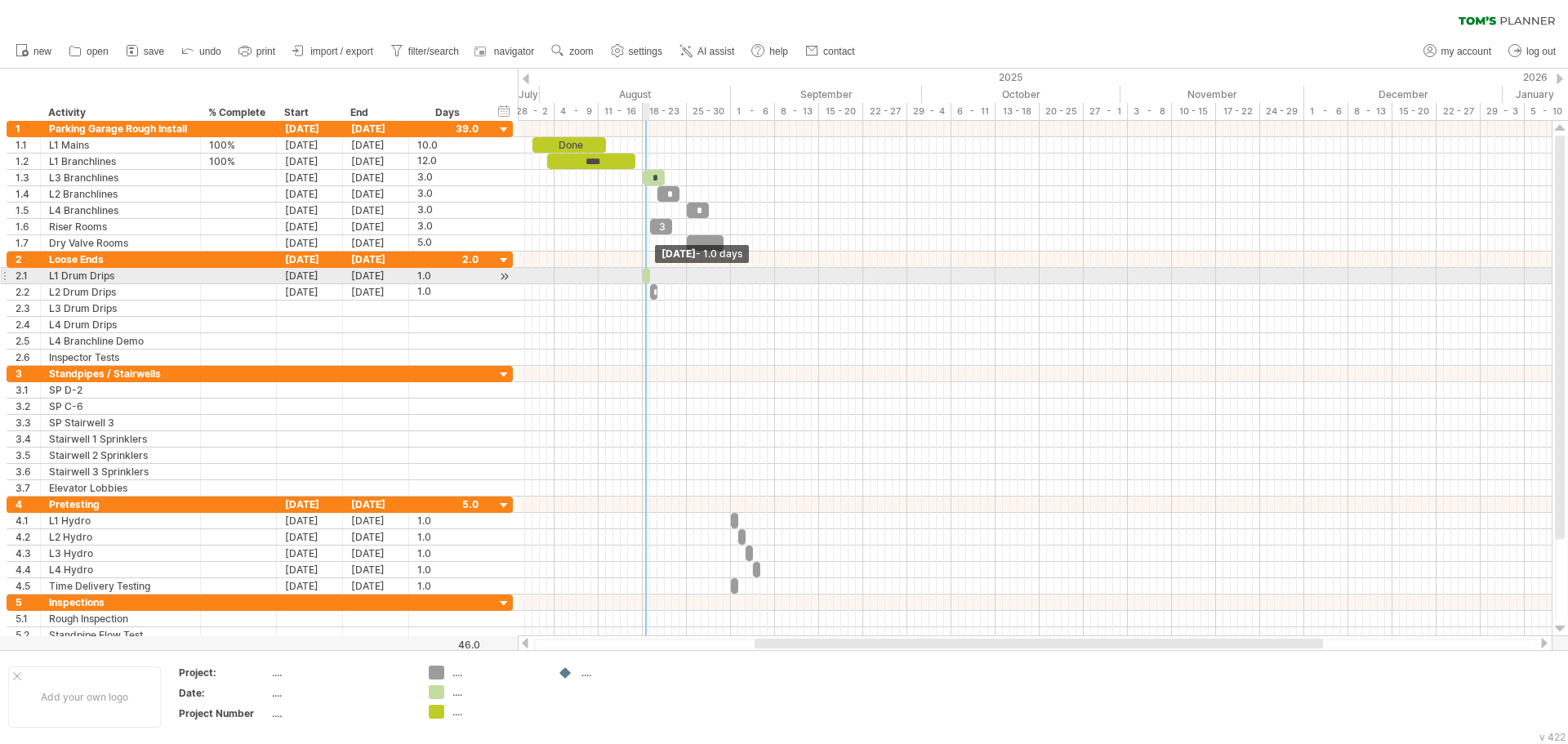
click at [647, 275] on span at bounding box center [650, 275] width 7 height 16
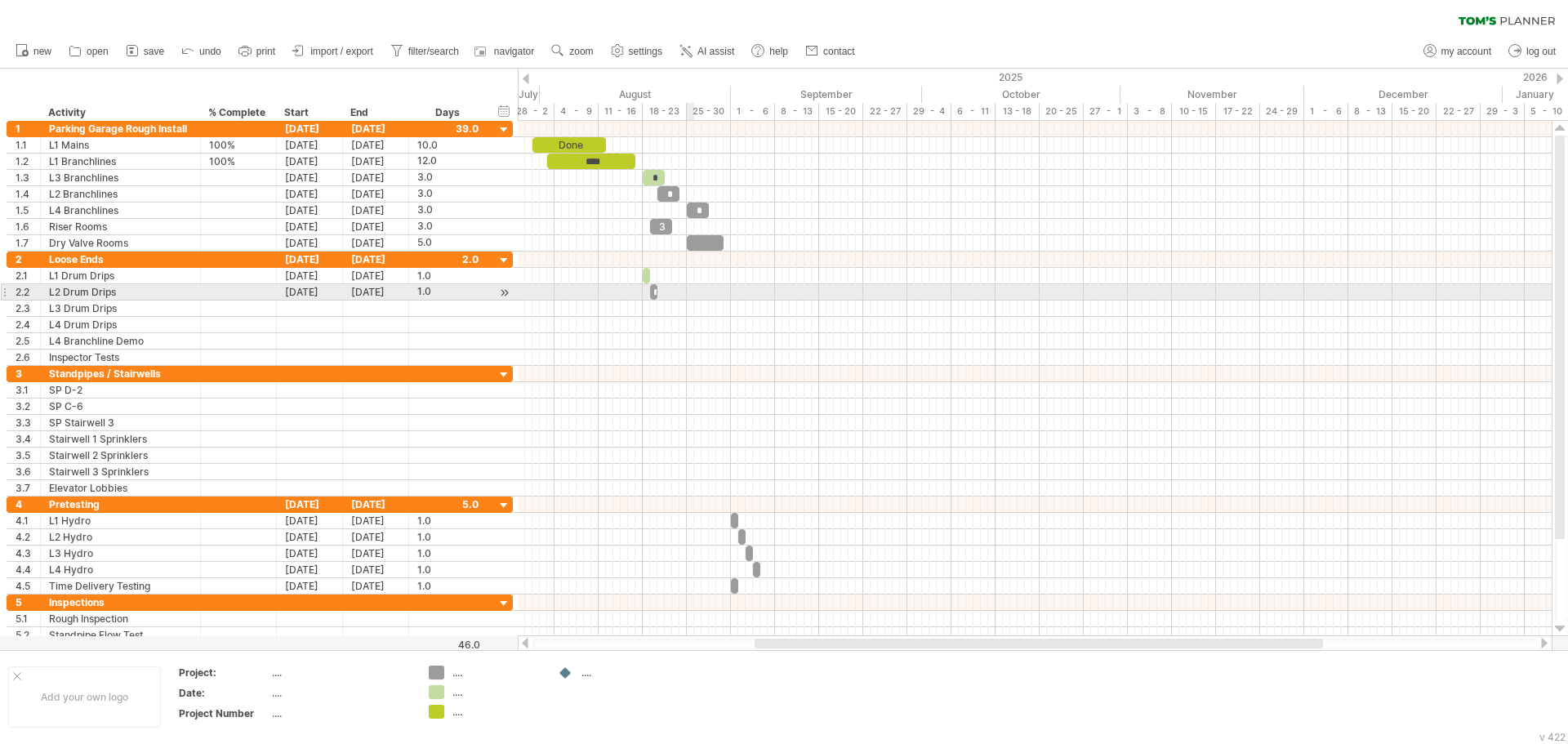
click at [689, 286] on div at bounding box center [1035, 292] width 1034 height 17
click at [635, 300] on div at bounding box center [1035, 309] width 1034 height 17
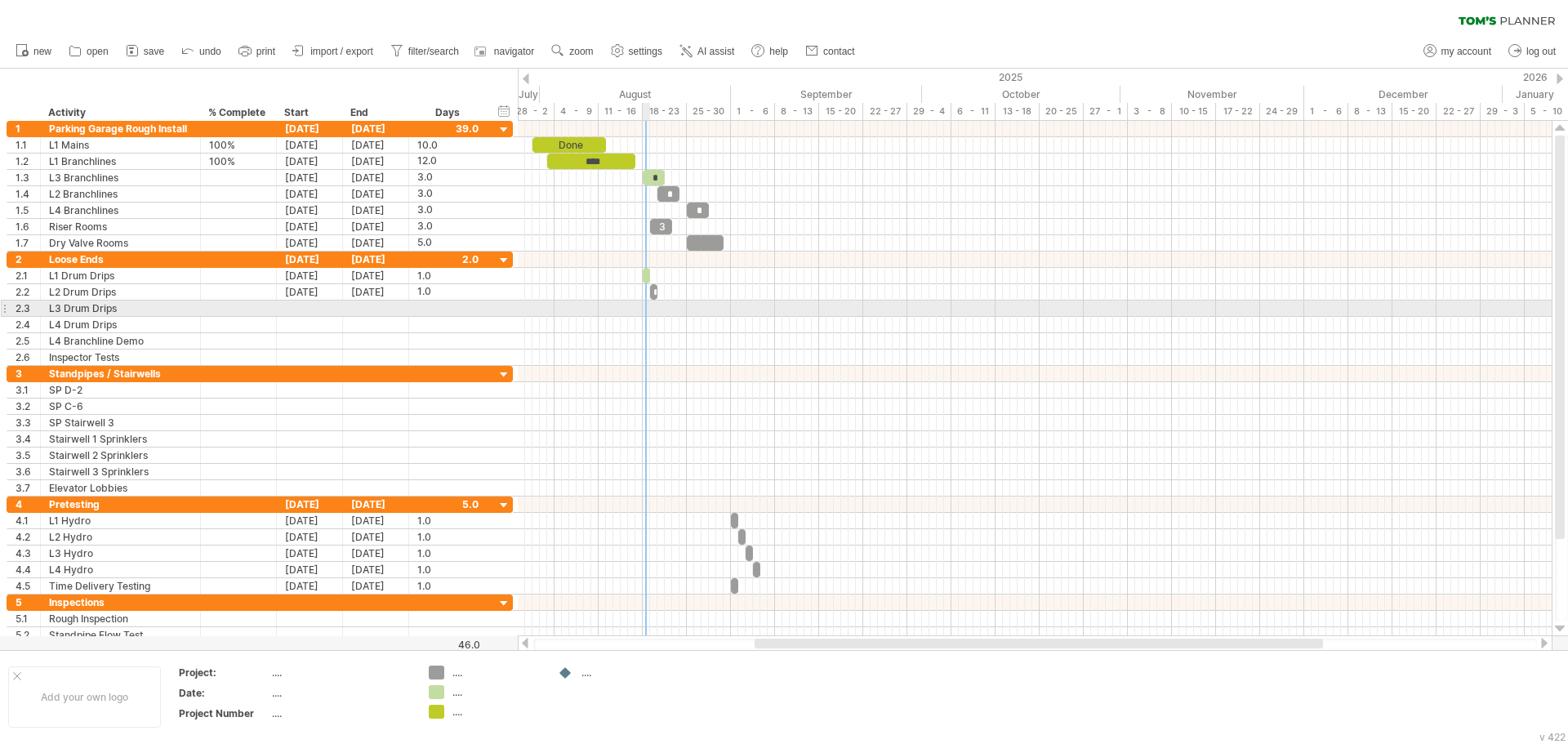
click at [650, 308] on div at bounding box center [1035, 309] width 1034 height 17
click at [336, 310] on div at bounding box center [310, 308] width 66 height 16
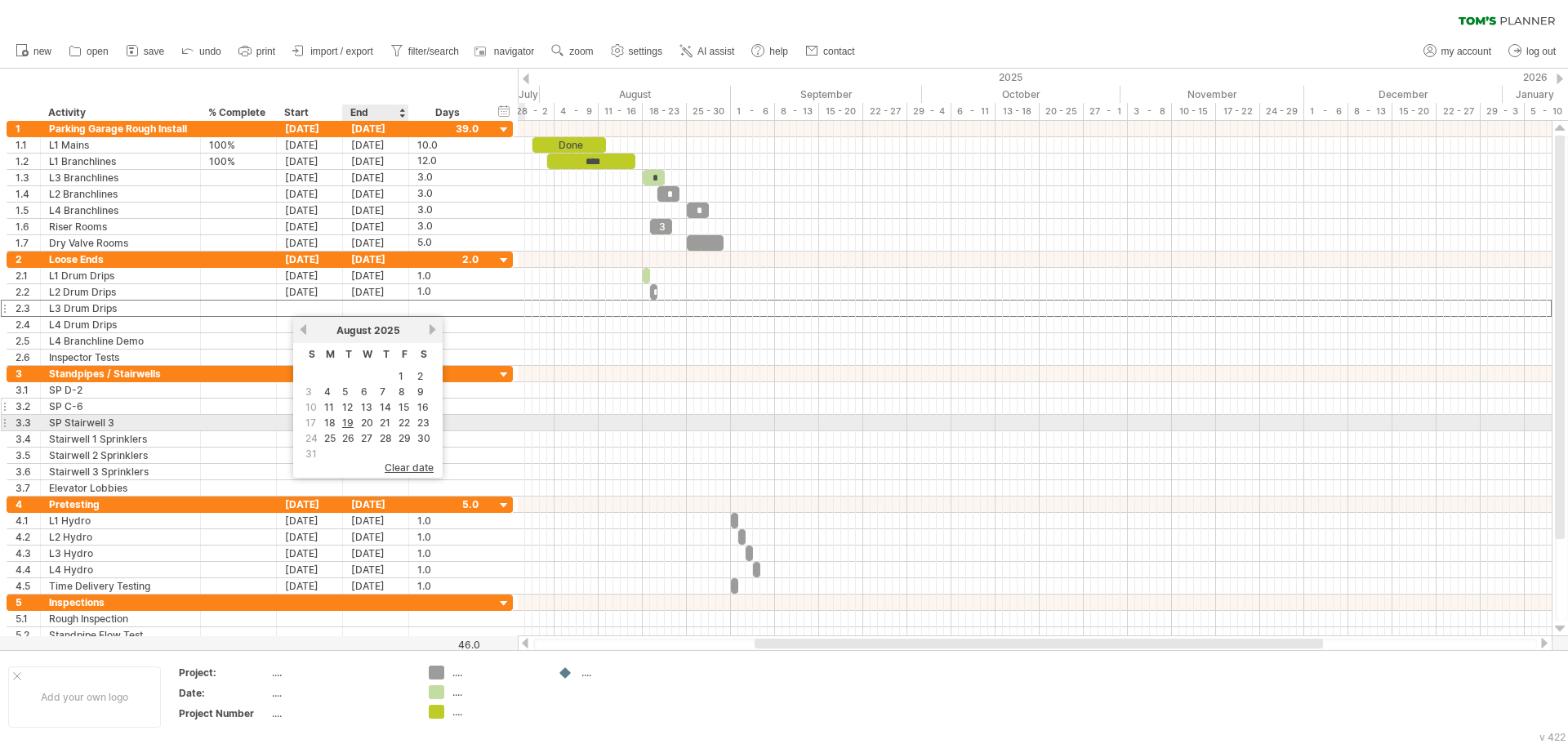
click at [368, 416] on link "20" at bounding box center [367, 422] width 16 height 16
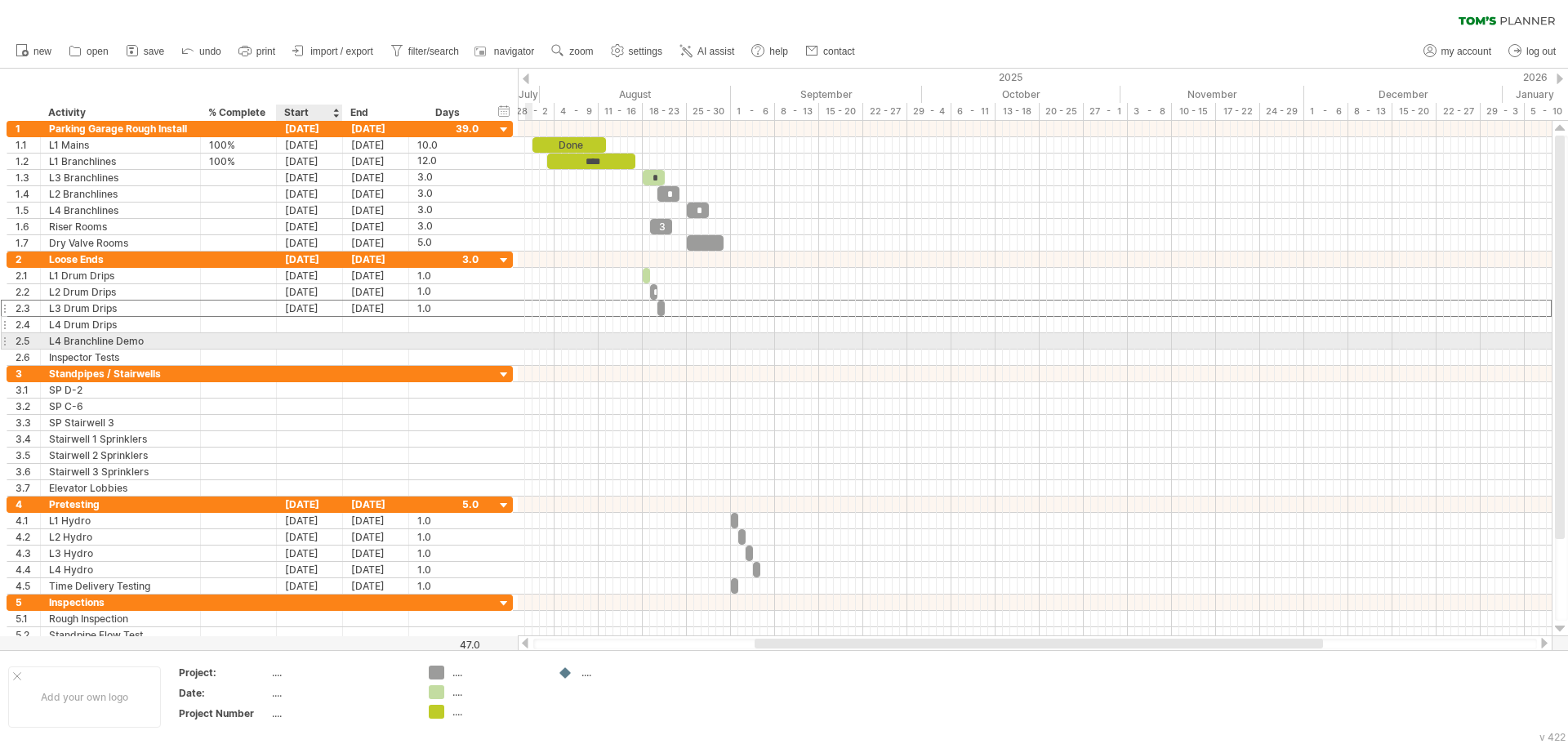
click at [313, 325] on div at bounding box center [310, 325] width 66 height 16
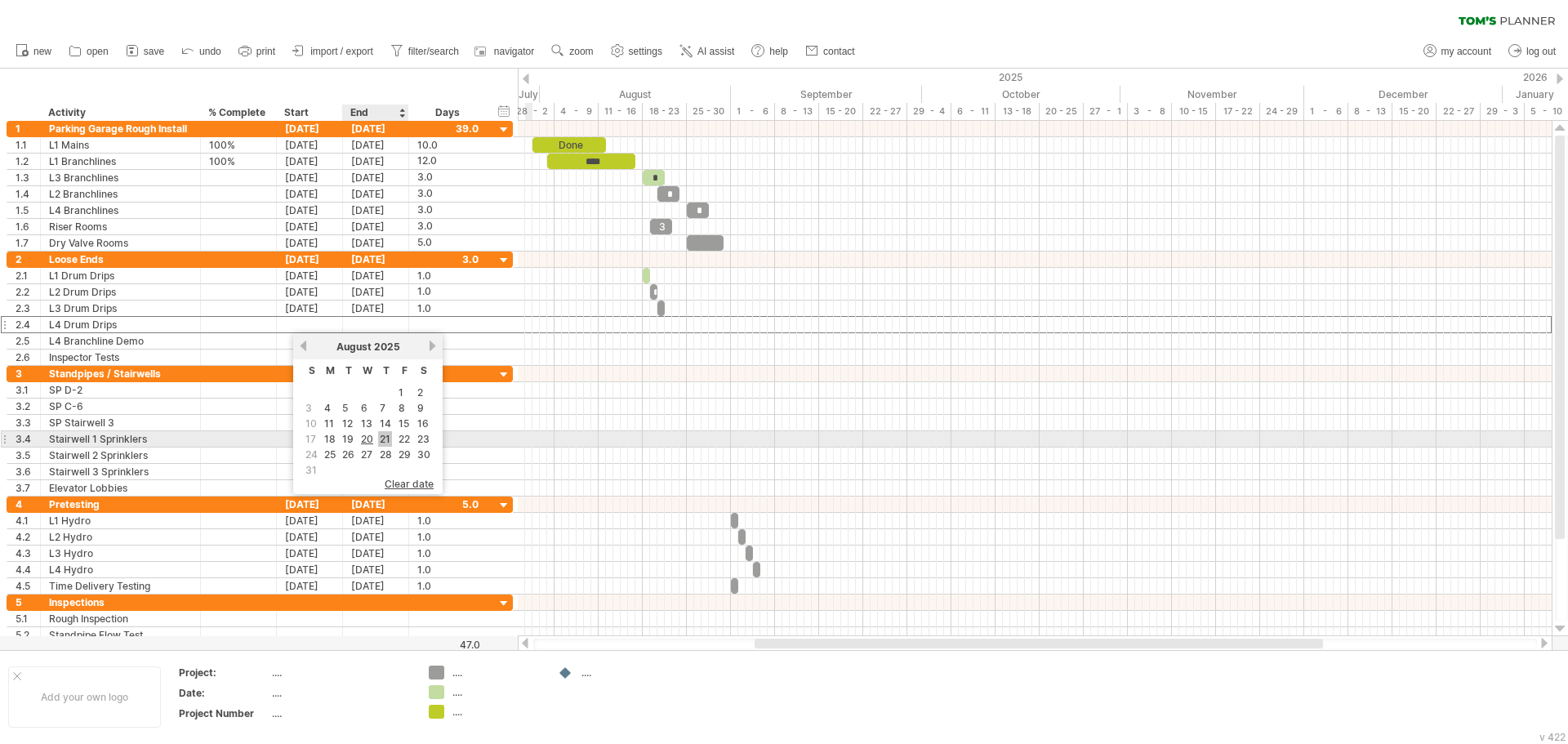
click at [384, 440] on link "21" at bounding box center [385, 439] width 14 height 16
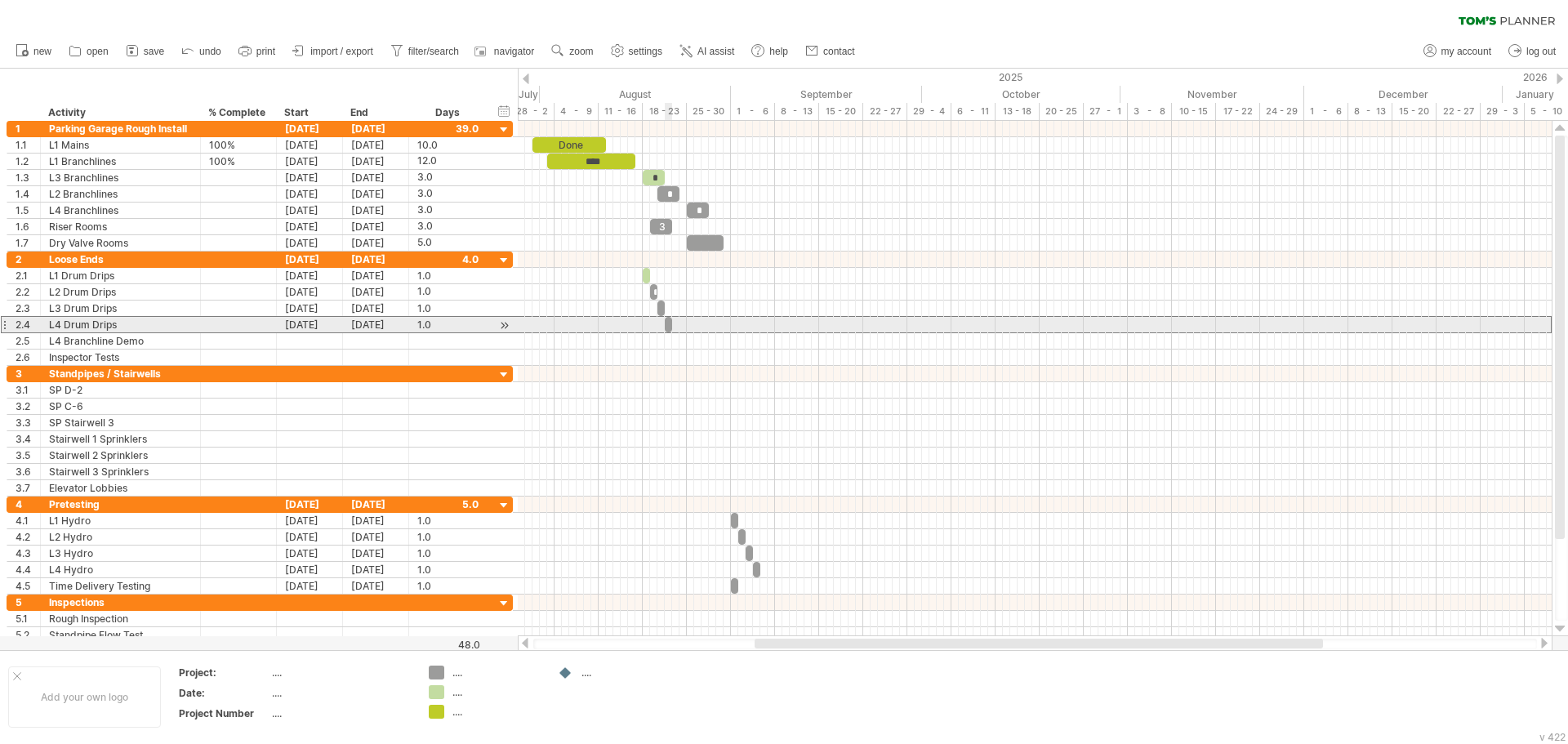
click at [669, 325] on span at bounding box center [672, 325] width 7 height 16
click at [668, 325] on div at bounding box center [668, 325] width 7 height 16
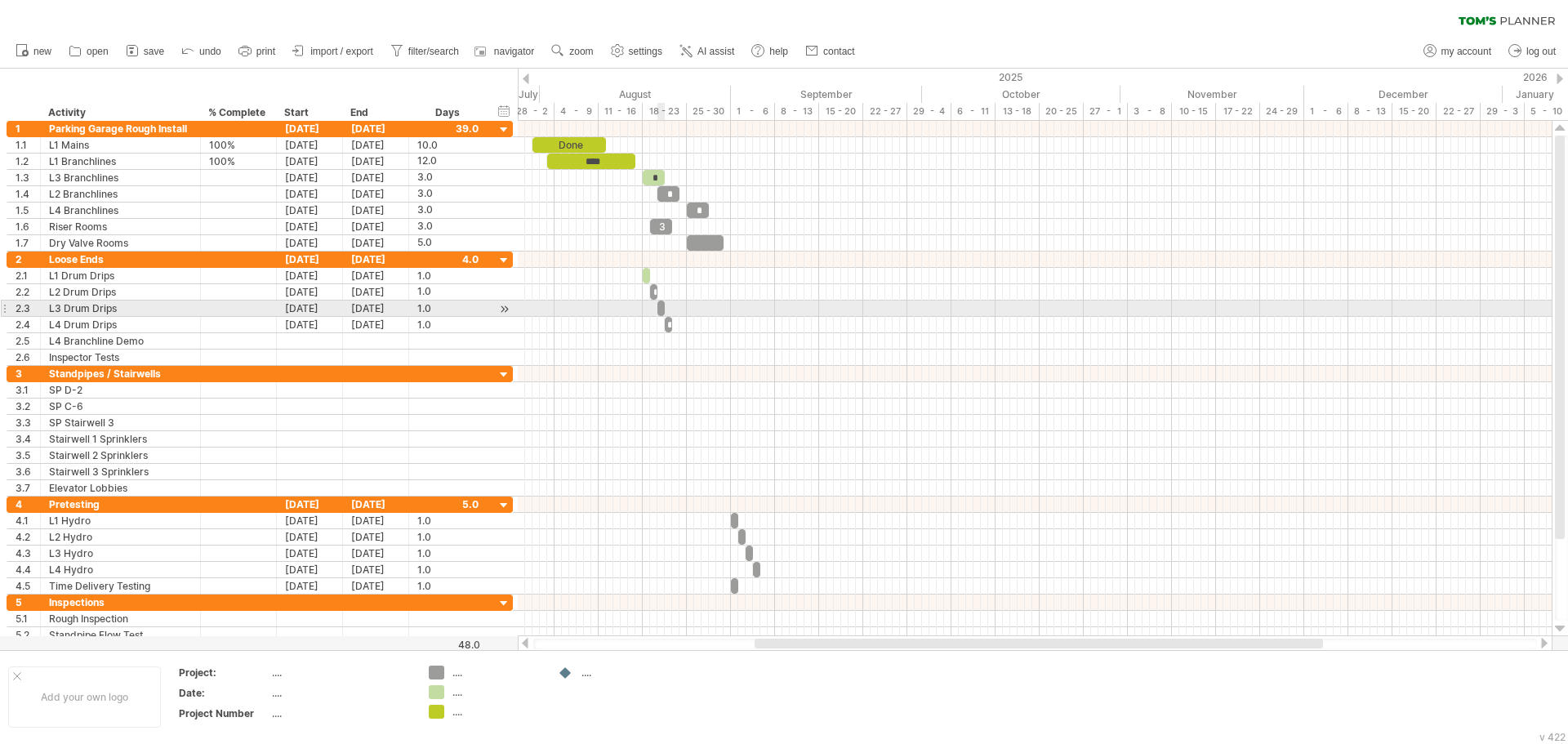
click at [663, 310] on span at bounding box center [665, 308] width 7 height 16
click at [659, 310] on div at bounding box center [661, 308] width 7 height 16
click at [659, 310] on span at bounding box center [657, 308] width 7 height 16
click at [662, 310] on span at bounding box center [665, 308] width 7 height 16
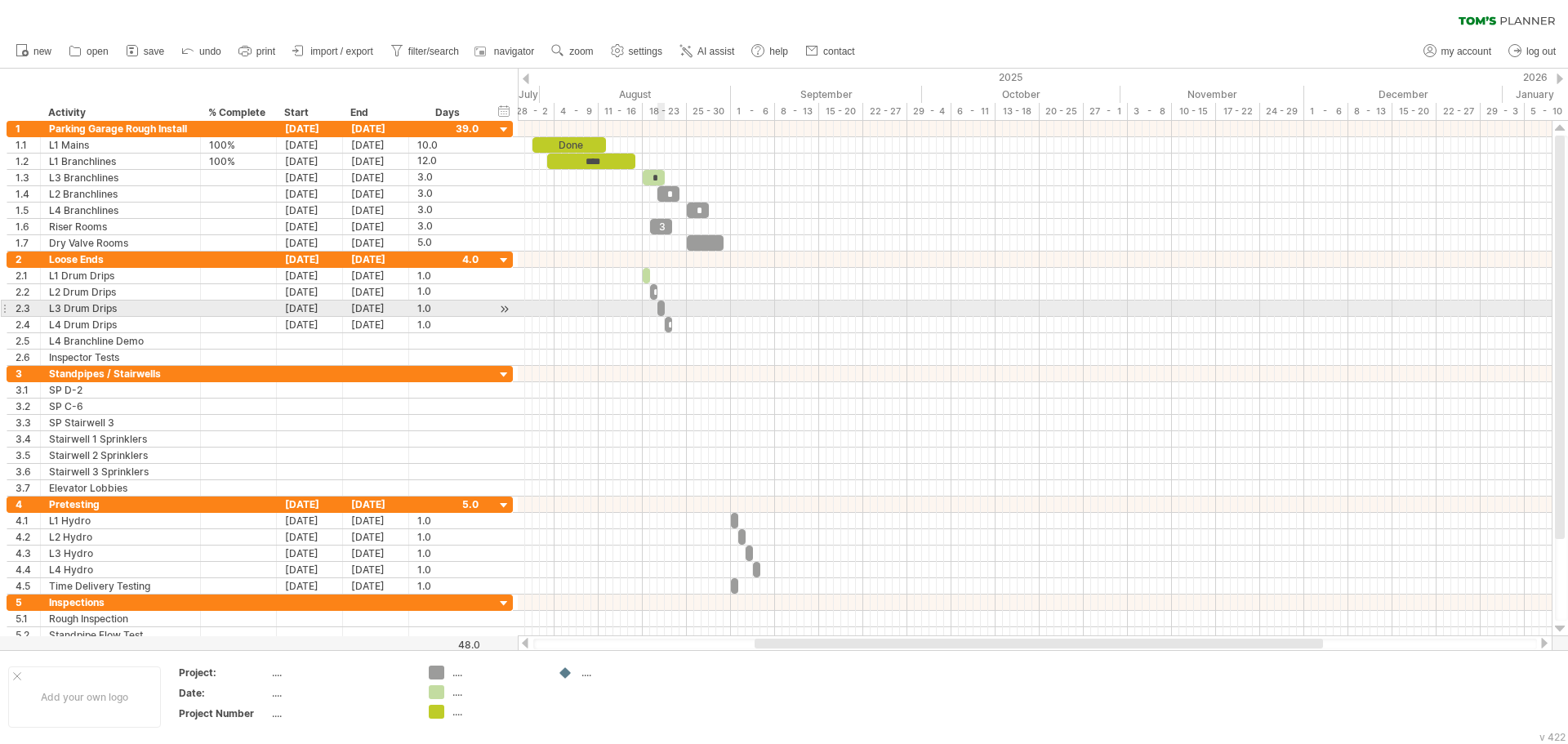
click at [662, 310] on span at bounding box center [665, 308] width 7 height 16
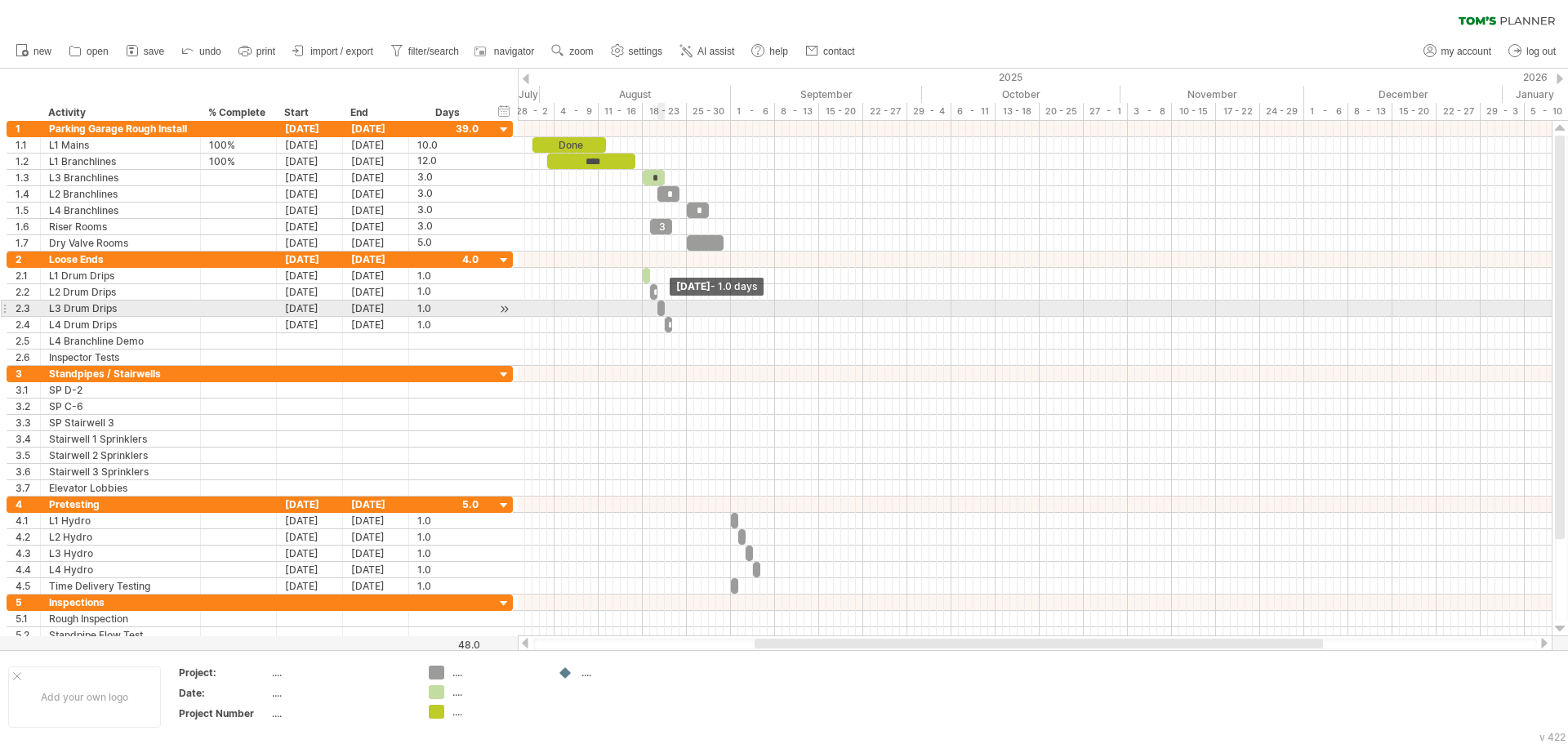
click at [662, 310] on span at bounding box center [665, 308] width 7 height 16
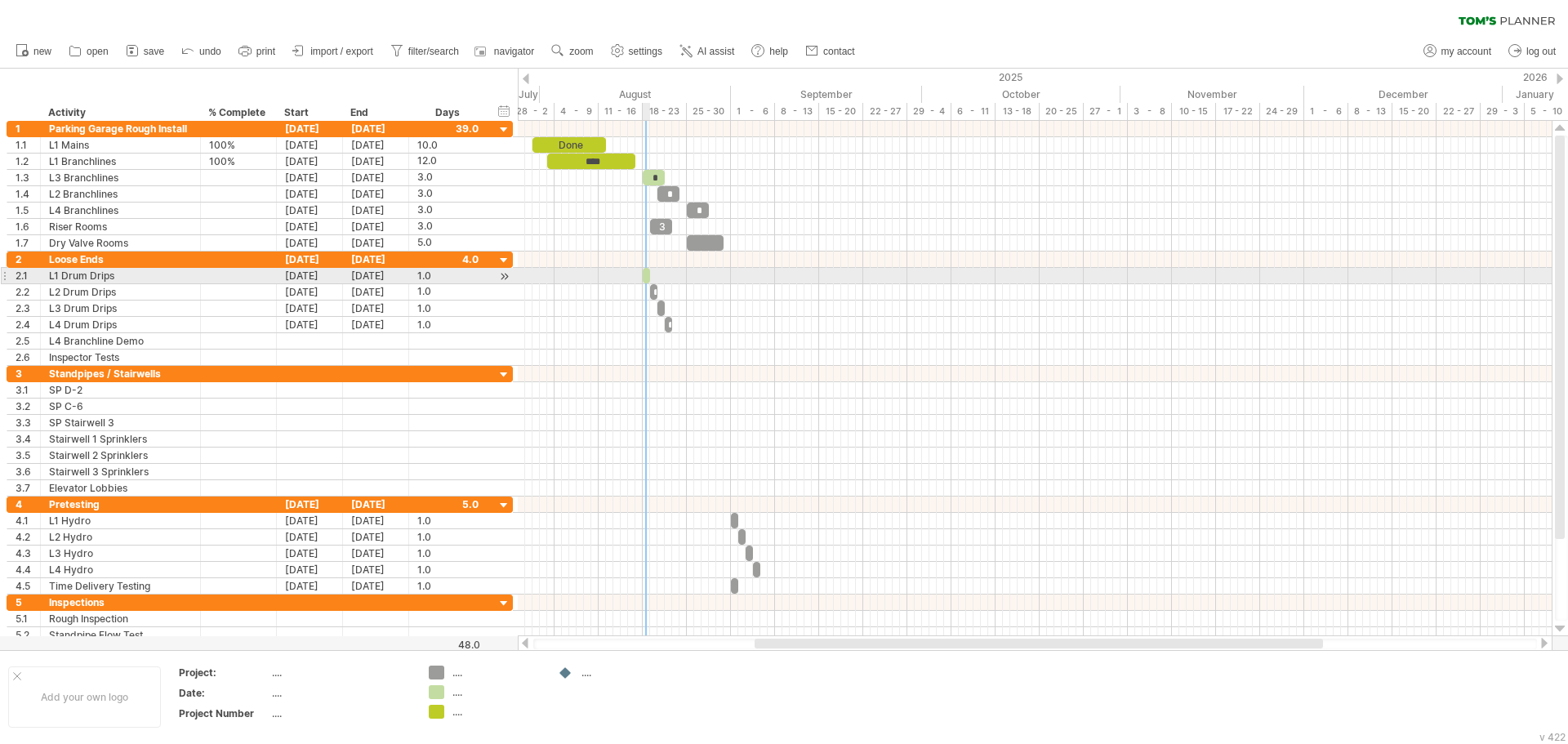
click at [649, 277] on span at bounding box center [650, 275] width 7 height 16
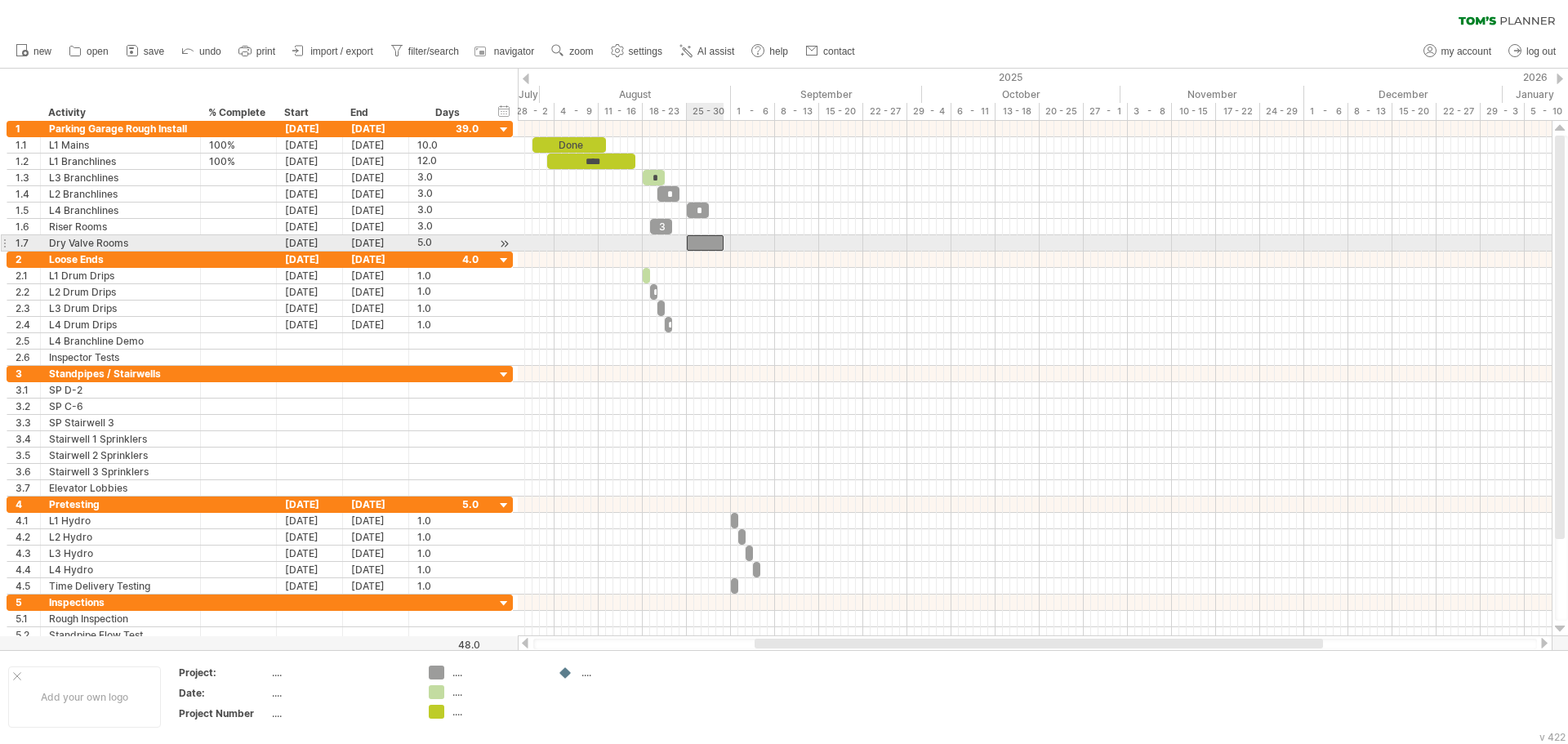
click at [695, 245] on div at bounding box center [705, 243] width 37 height 16
click at [702, 243] on div at bounding box center [705, 243] width 37 height 16
click at [739, 265] on div at bounding box center [1035, 260] width 1034 height 17
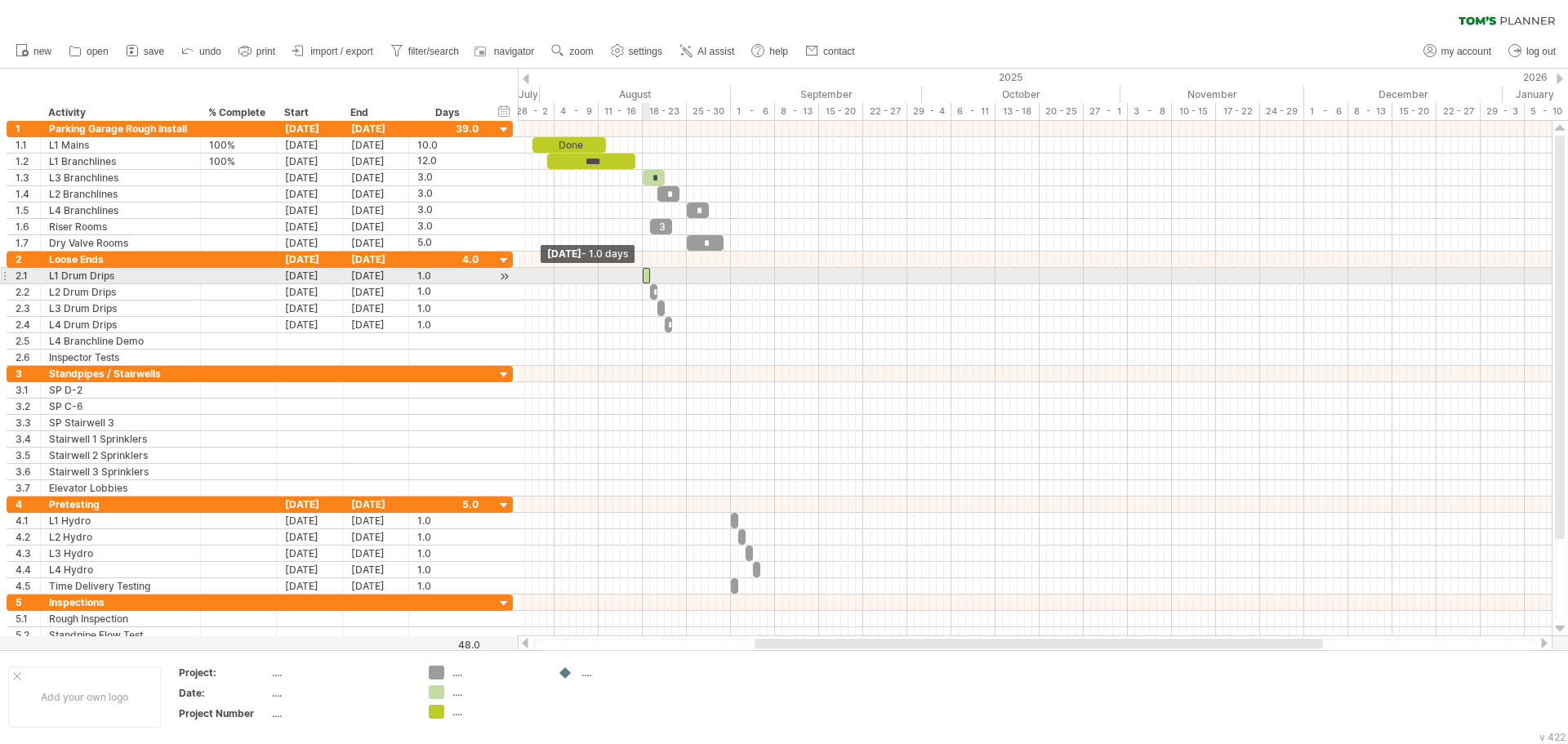
click at [643, 273] on span at bounding box center [643, 275] width 7 height 16
click at [643, 274] on span at bounding box center [643, 275] width 7 height 16
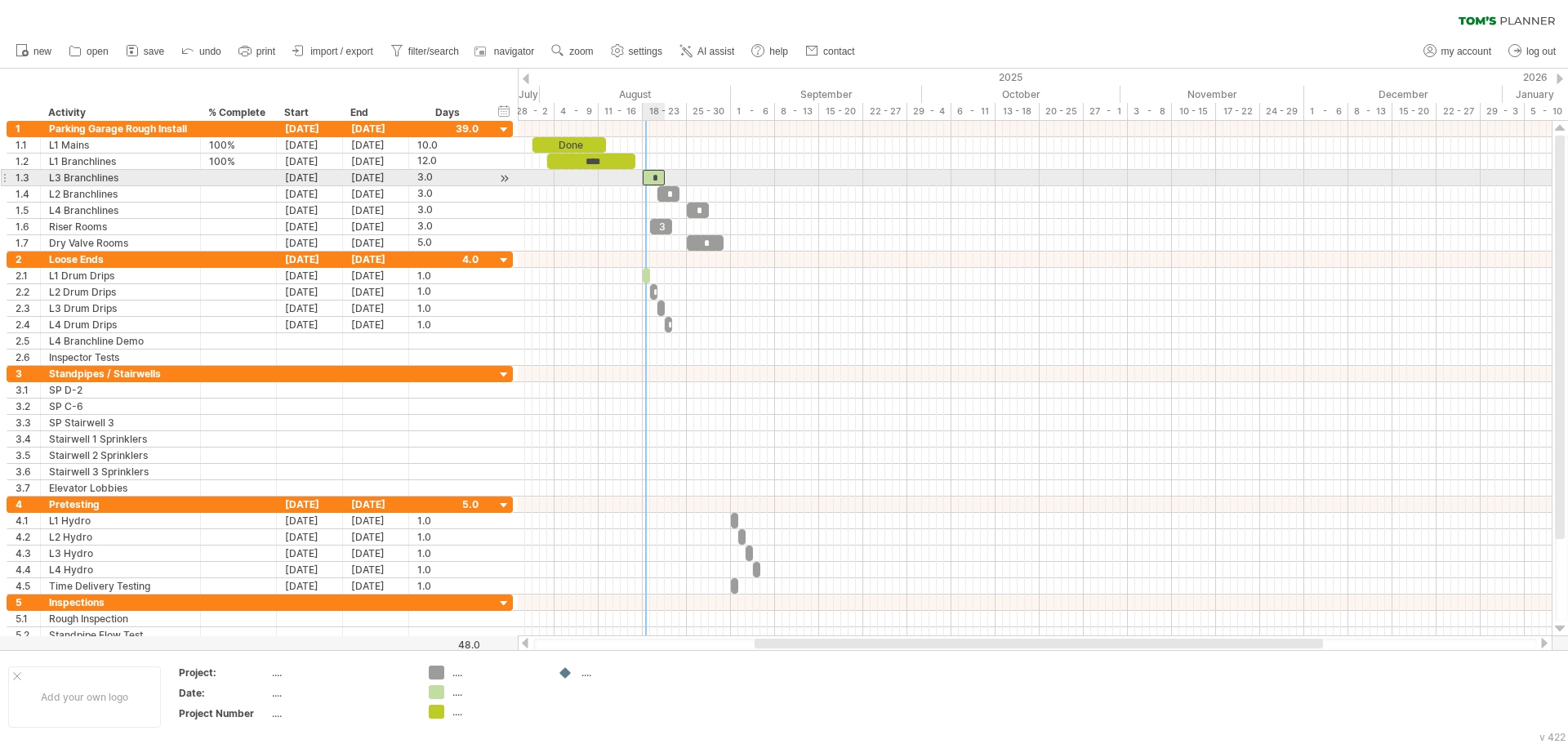
click at [648, 178] on div "*" at bounding box center [653, 177] width 22 height 16
click at [677, 185] on div at bounding box center [1035, 178] width 1034 height 17
click at [655, 180] on div "*" at bounding box center [653, 177] width 22 height 16
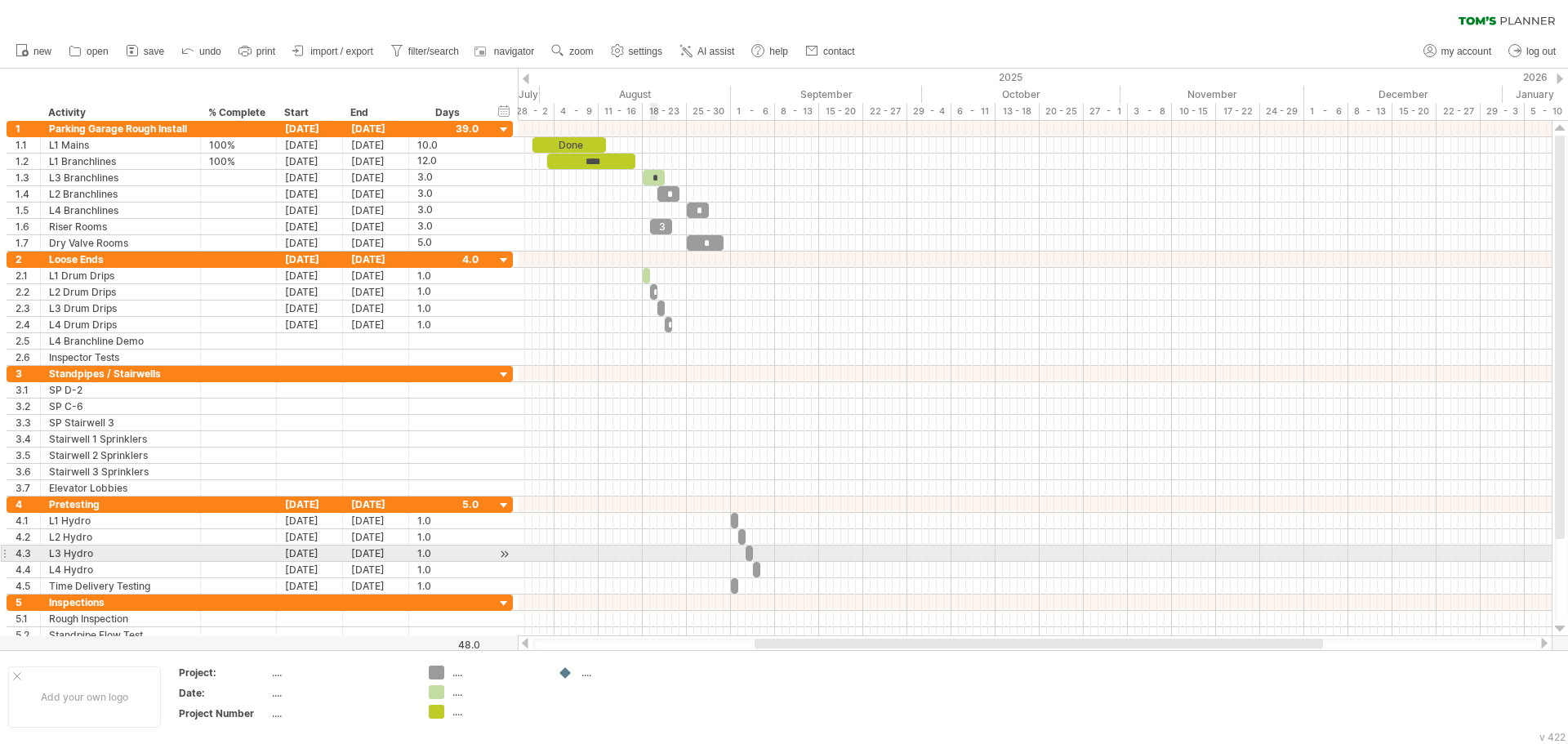
click at [653, 558] on div at bounding box center [1035, 553] width 1034 height 17
click at [645, 553] on div at bounding box center [1035, 553] width 1034 height 17
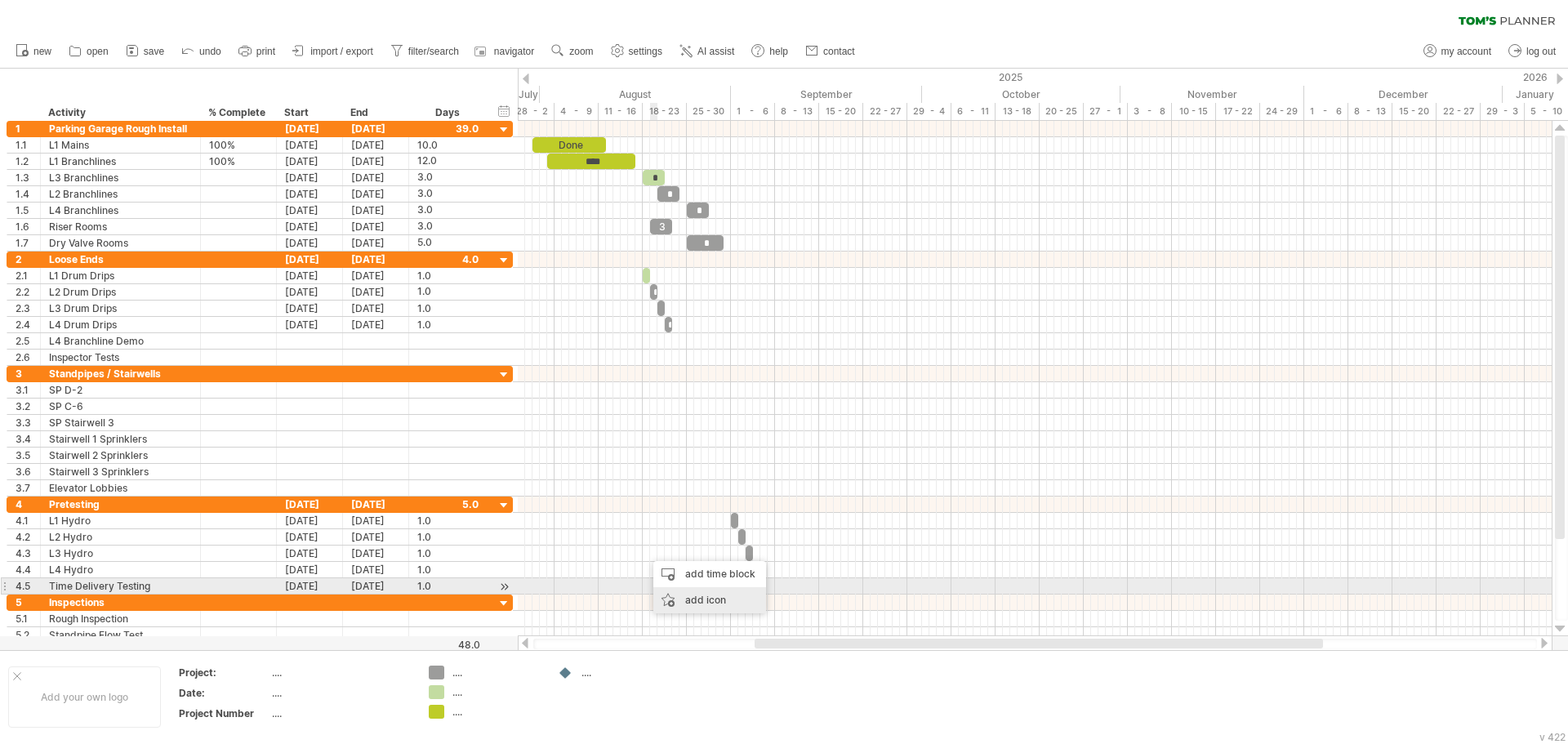
click at [684, 593] on div "add icon" at bounding box center [709, 599] width 112 height 26
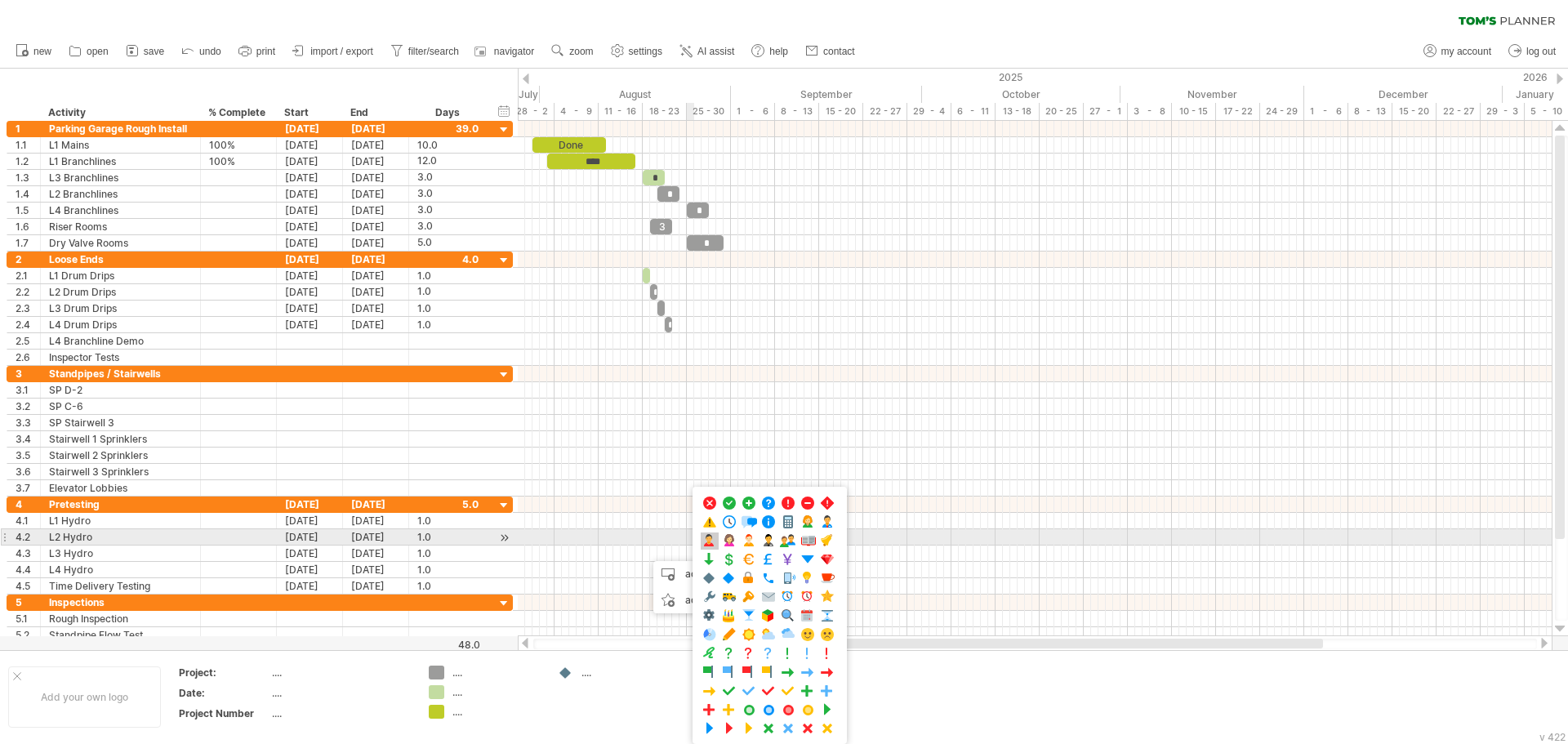
click at [708, 543] on span at bounding box center [710, 541] width 17 height 16
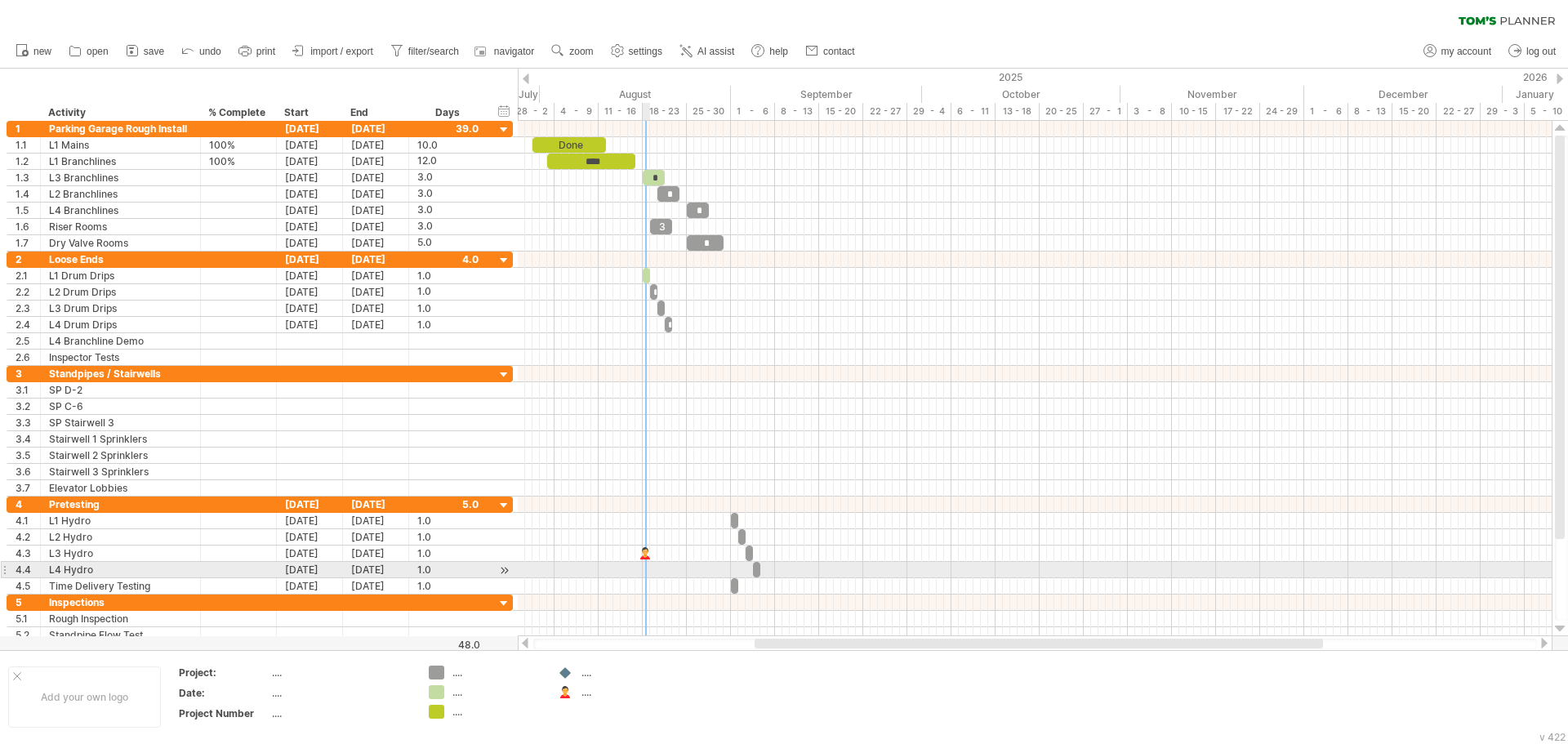
click at [646, 564] on div at bounding box center [1035, 570] width 1034 height 17
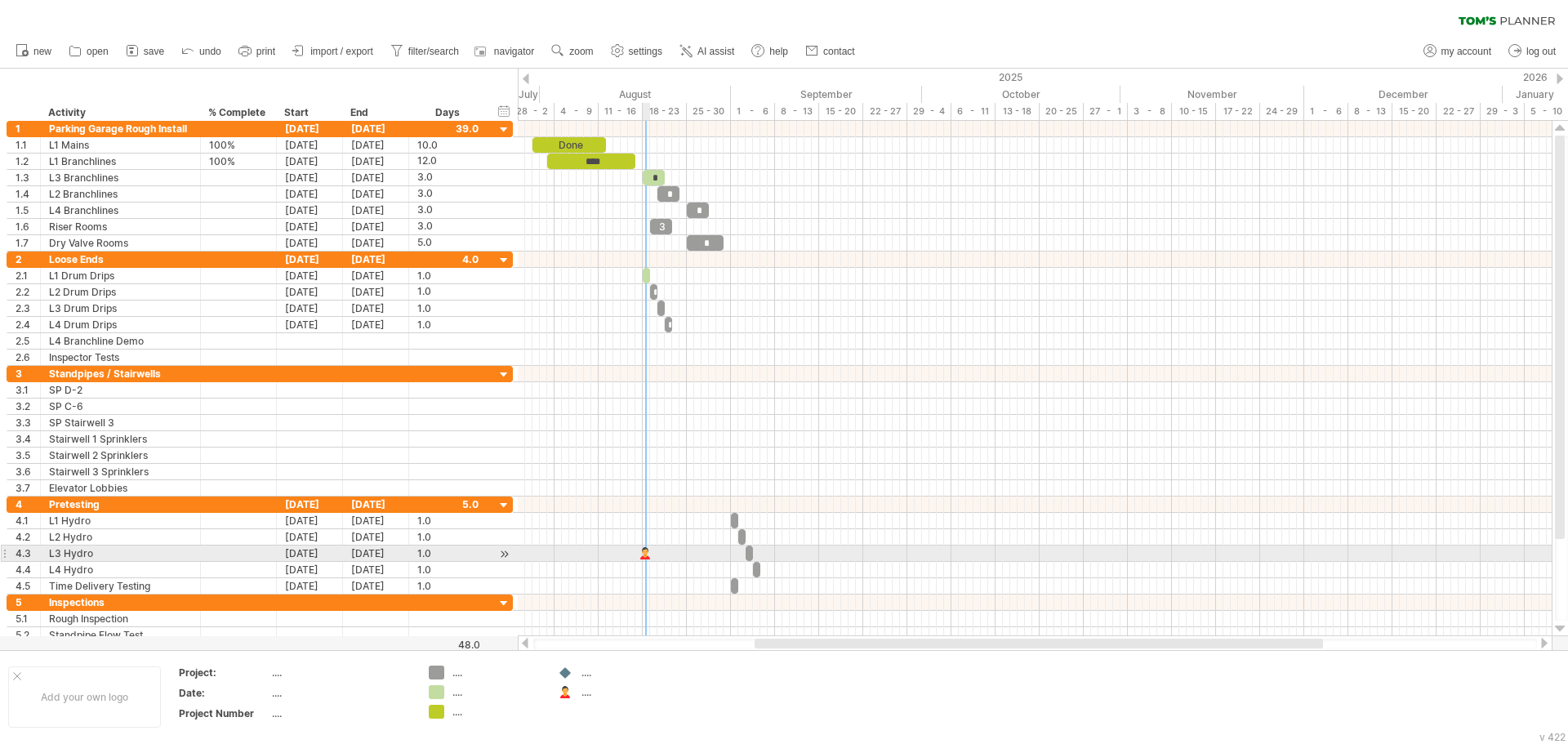
click at [645, 553] on div at bounding box center [646, 553] width 17 height 16
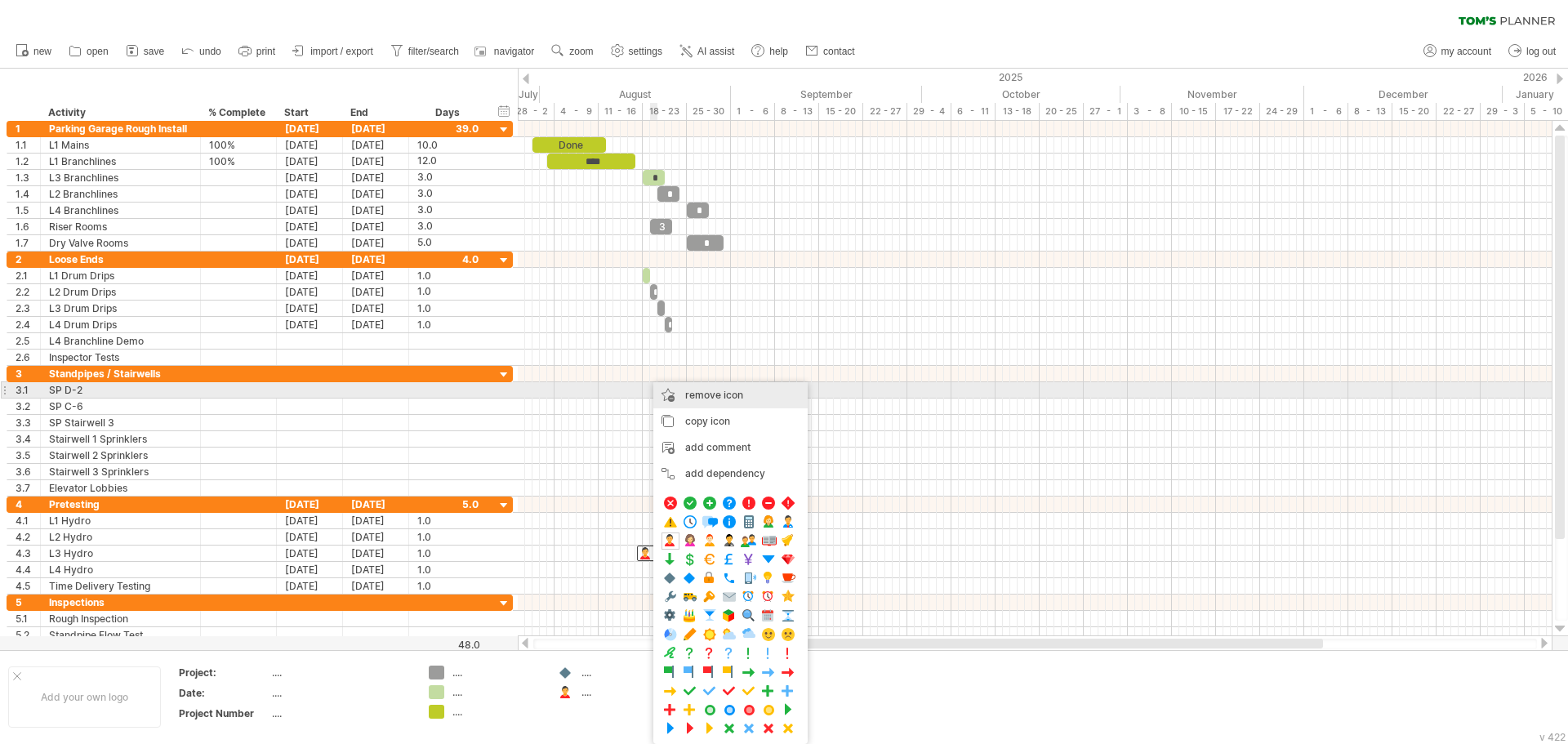
click at [706, 398] on span "remove icon" at bounding box center [714, 394] width 58 height 12
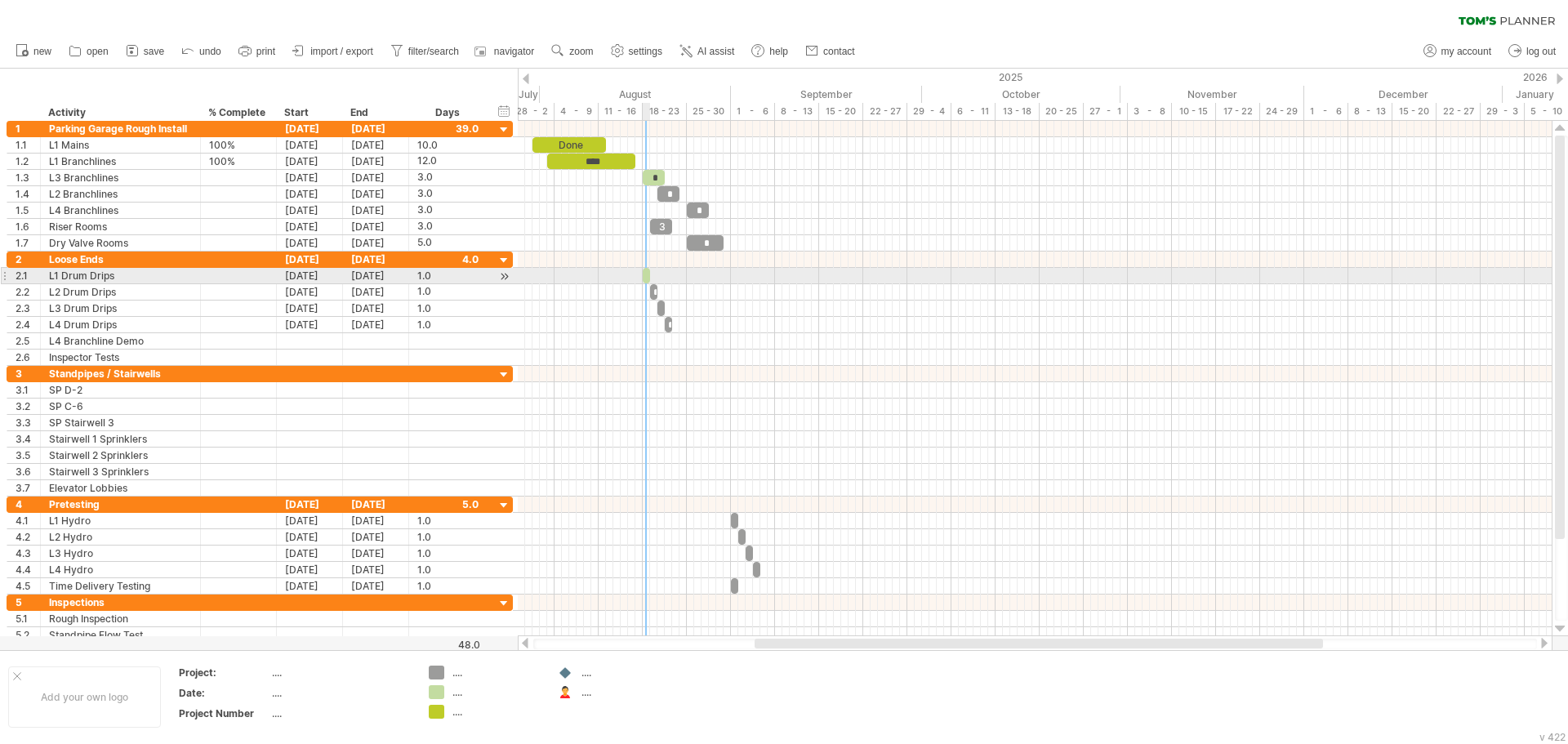
click at [648, 275] on span at bounding box center [650, 275] width 7 height 16
click at [648, 277] on span at bounding box center [650, 275] width 7 height 16
drag, startPoint x: 648, startPoint y: 277, endPoint x: 657, endPoint y: 279, distance: 9.2
click at [658, 279] on span at bounding box center [662, 275] width 7 height 16
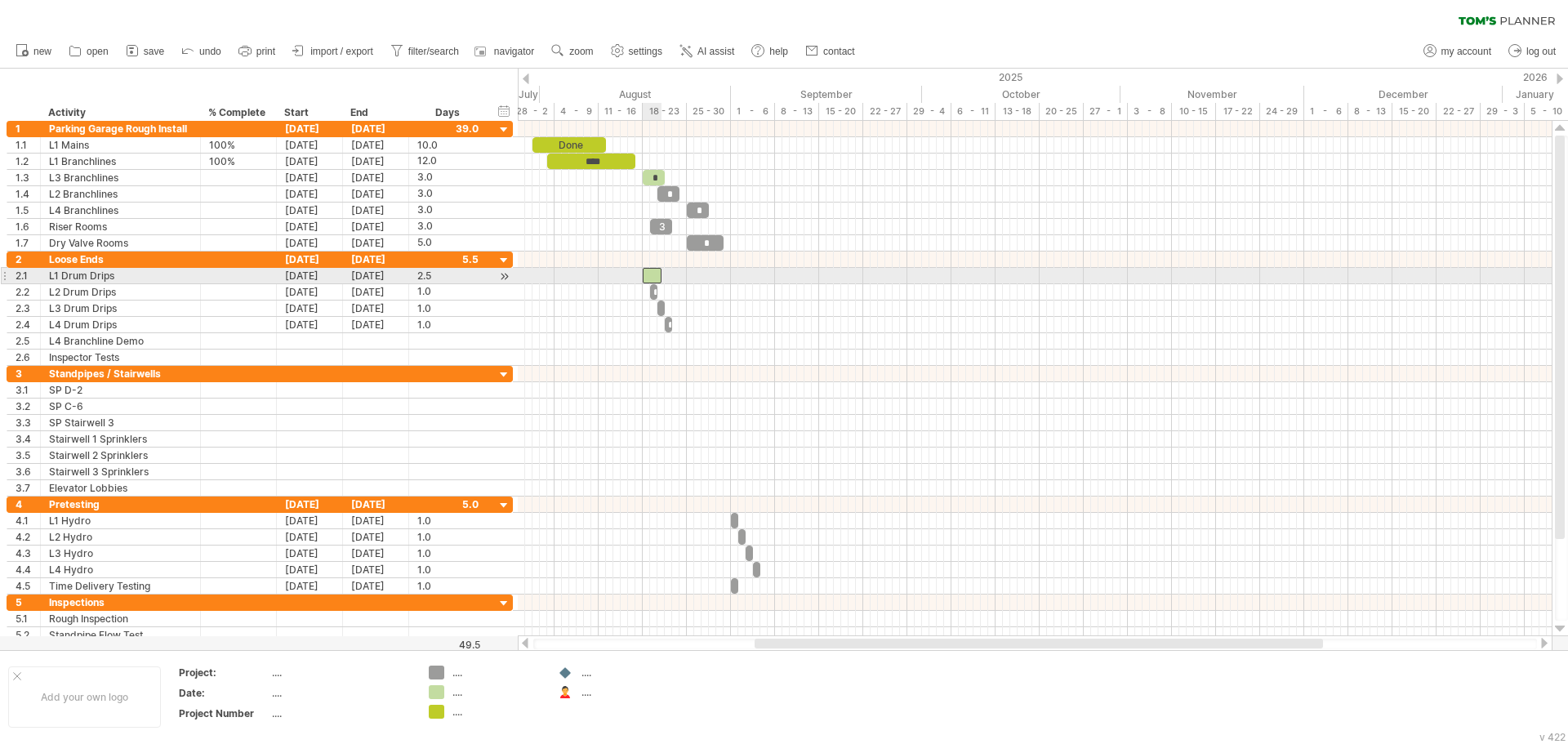
click at [651, 275] on div at bounding box center [652, 275] width 19 height 16
click at [707, 275] on div at bounding box center [1035, 276] width 1034 height 17
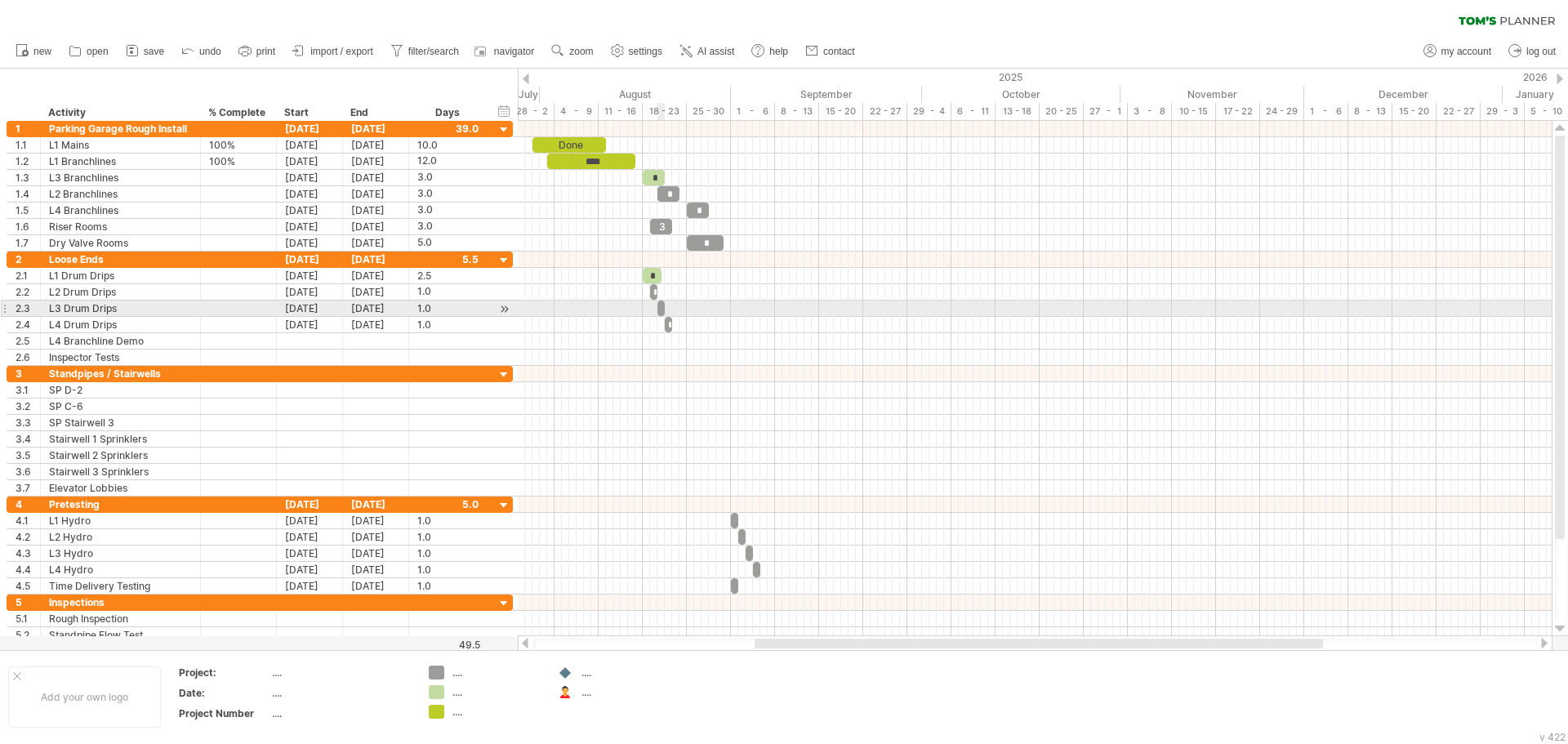
click at [662, 309] on span at bounding box center [665, 308] width 7 height 16
drag, startPoint x: 662, startPoint y: 307, endPoint x: 679, endPoint y: 309, distance: 17.1
click at [680, 309] on span at bounding box center [683, 308] width 7 height 16
click at [669, 306] on div at bounding box center [670, 308] width 26 height 16
click at [701, 308] on div at bounding box center [1035, 309] width 1034 height 17
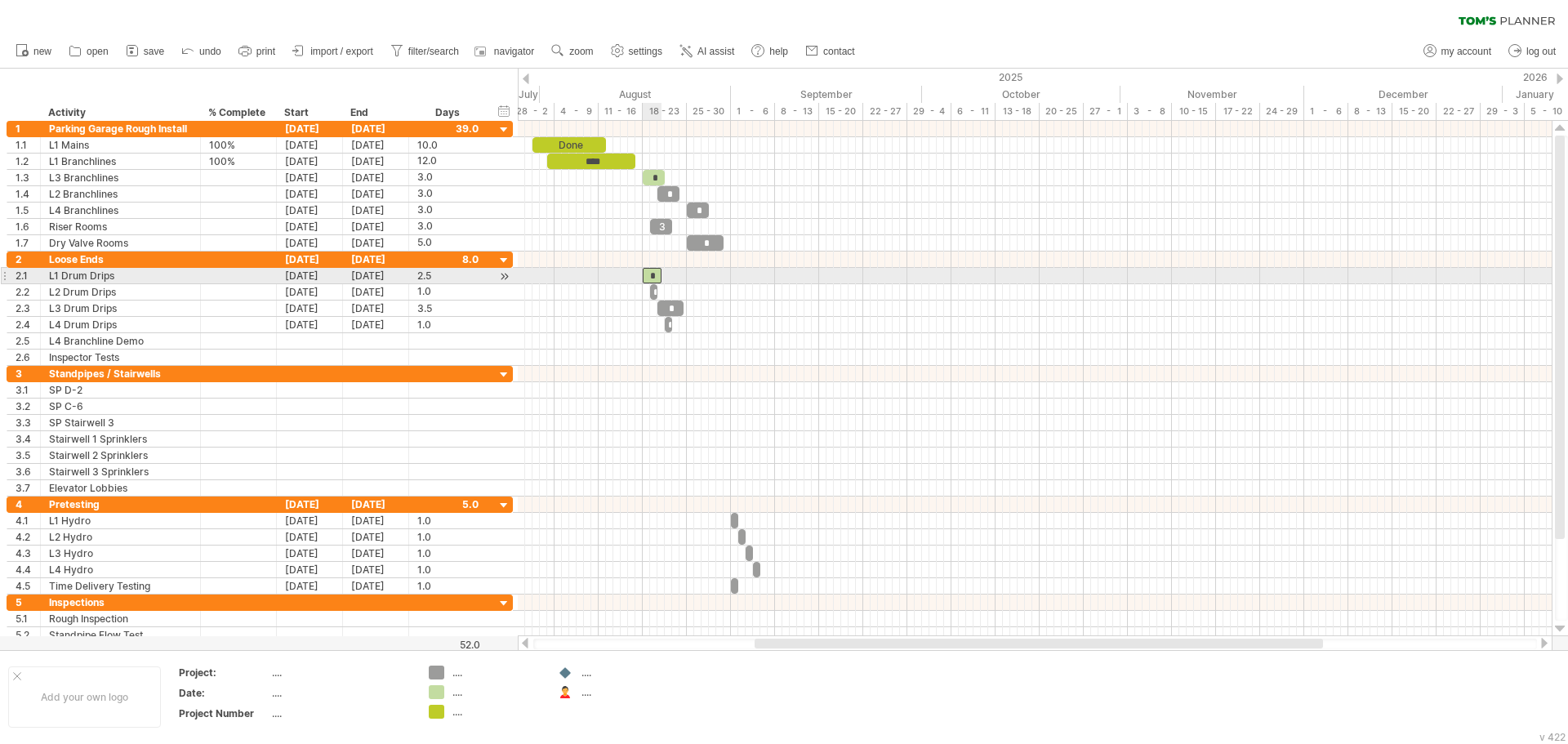
click at [654, 278] on div "*" at bounding box center [652, 275] width 19 height 16
click at [454, 278] on div "2.5" at bounding box center [448, 275] width 62 height 16
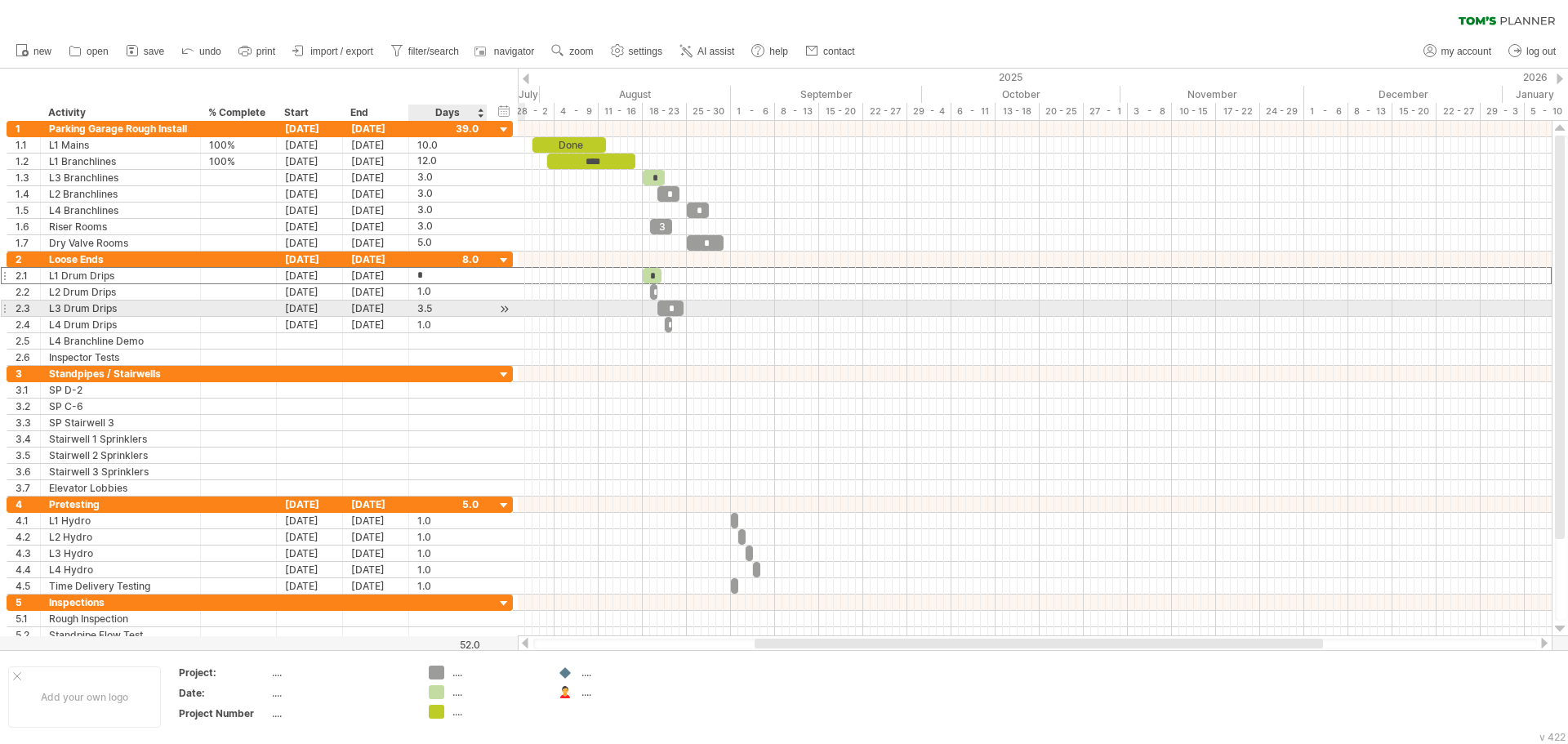
click at [439, 306] on div "3.5" at bounding box center [448, 308] width 62 height 16
type input "*"
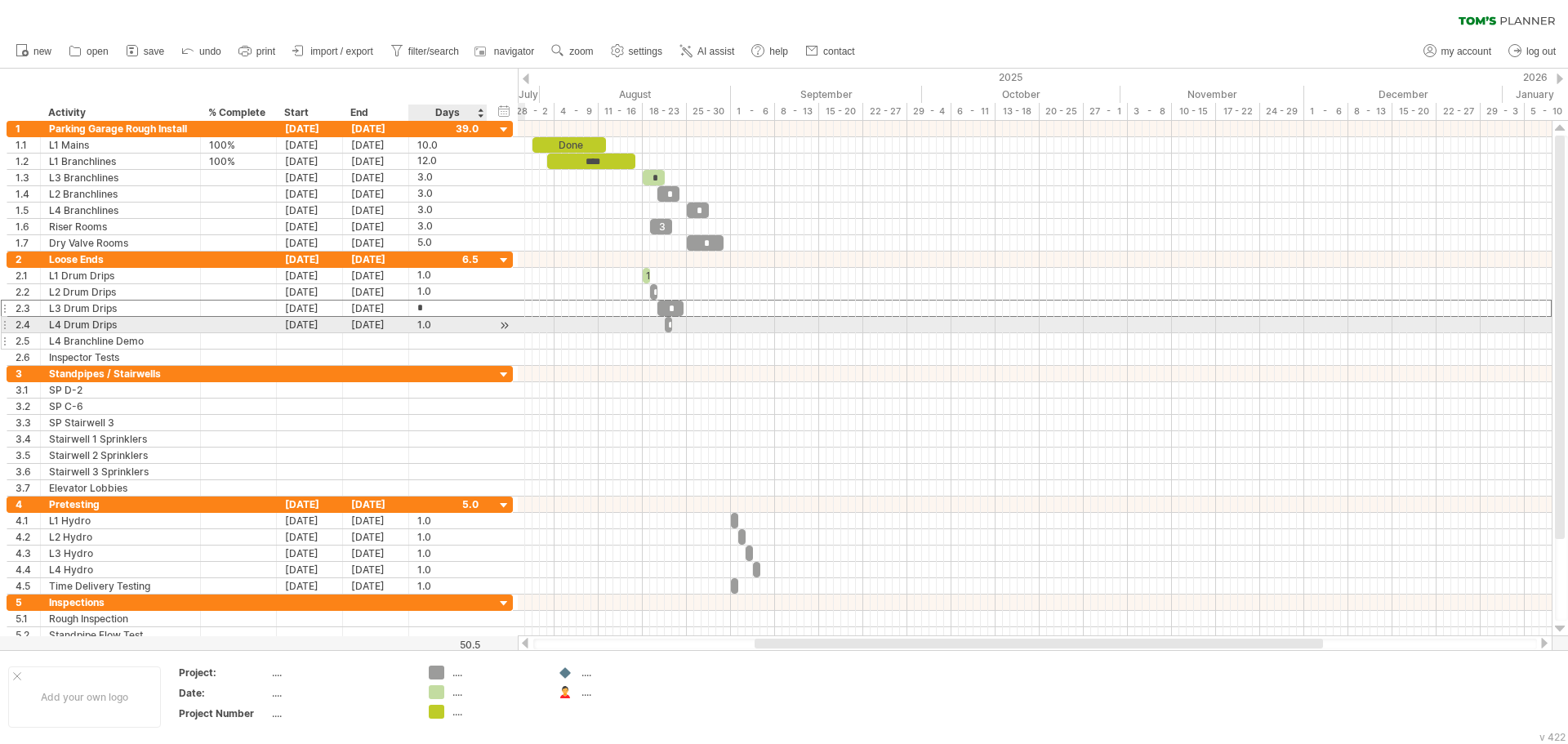
click at [456, 334] on div at bounding box center [448, 340] width 62 height 16
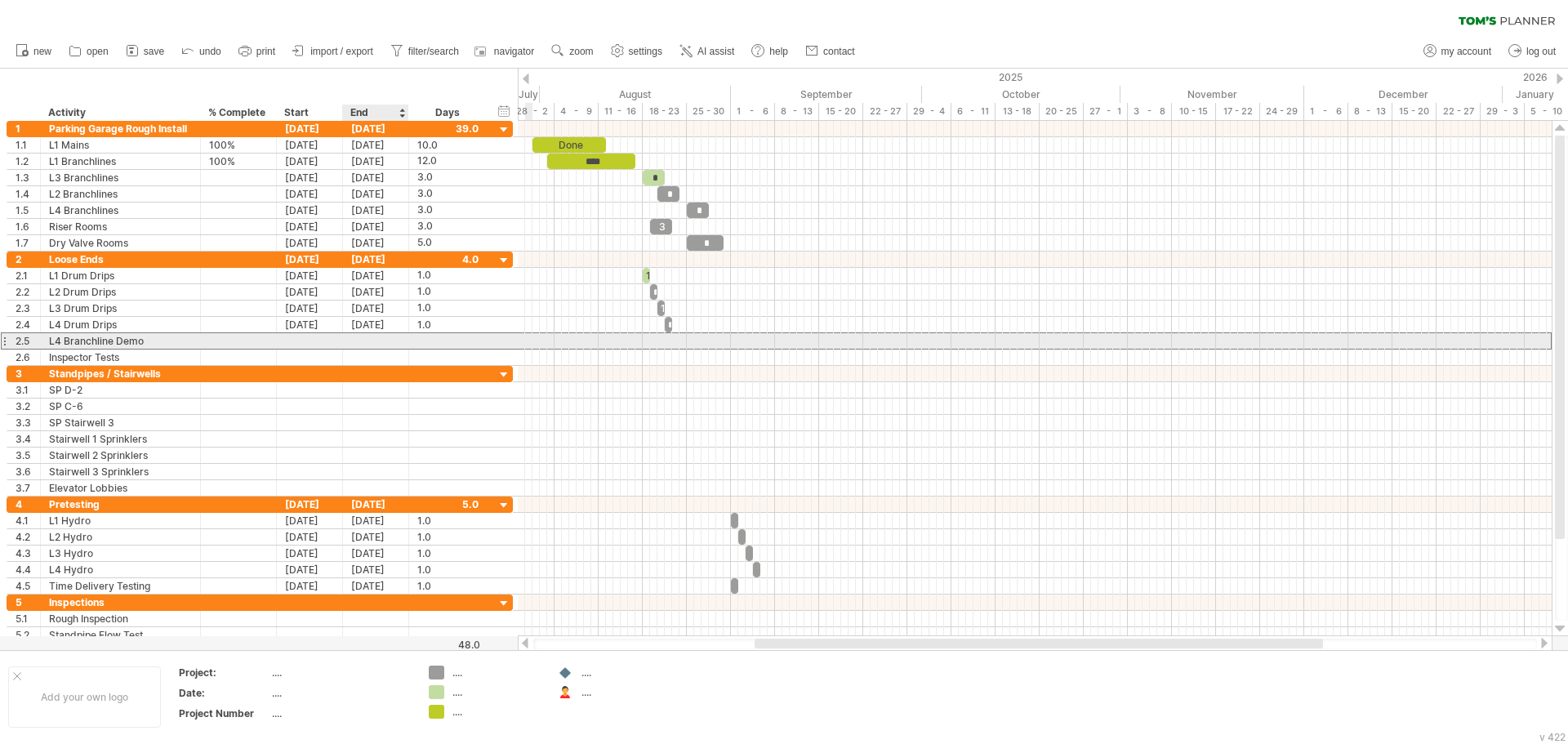
click at [367, 347] on div at bounding box center [375, 340] width 66 height 16
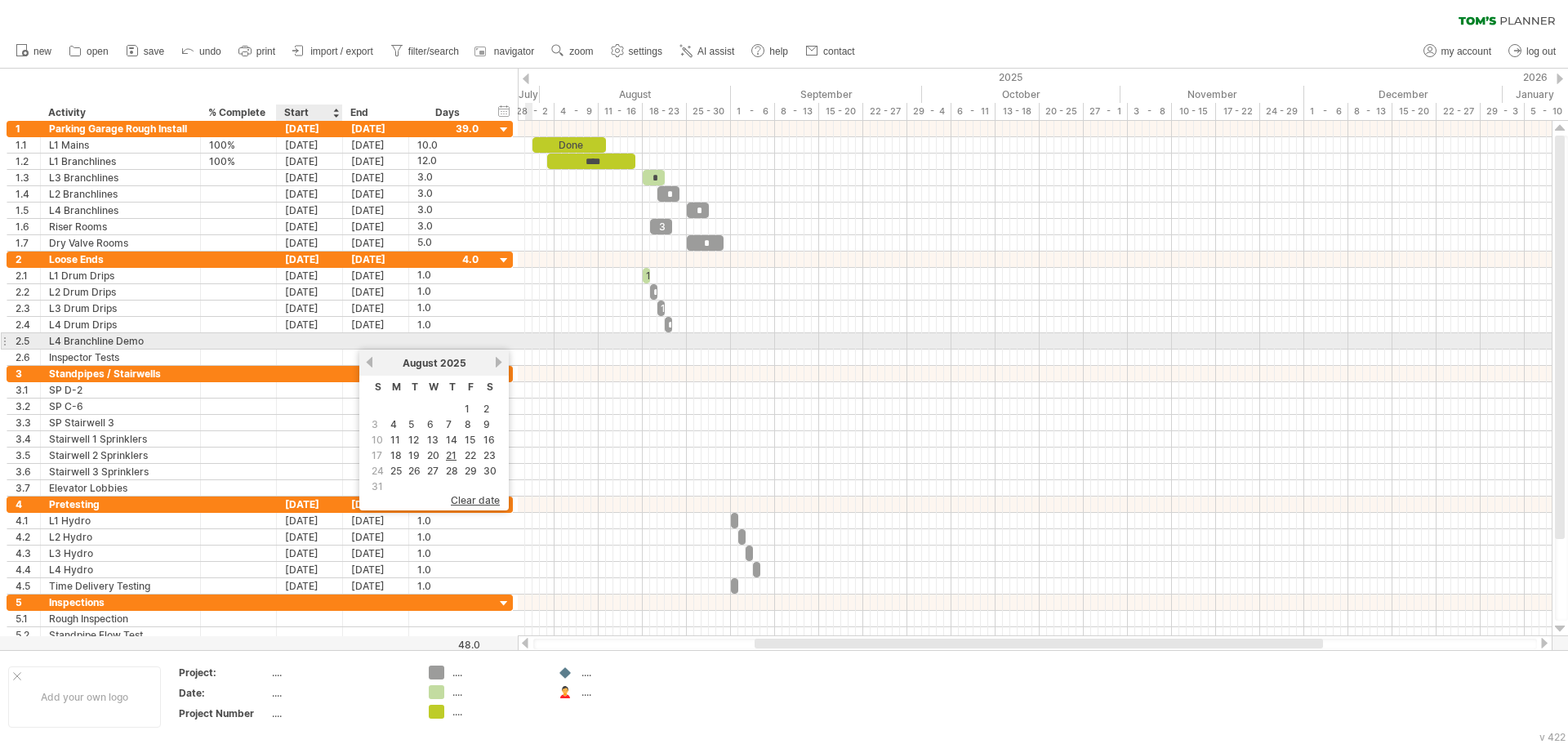
click at [305, 347] on div at bounding box center [310, 340] width 66 height 16
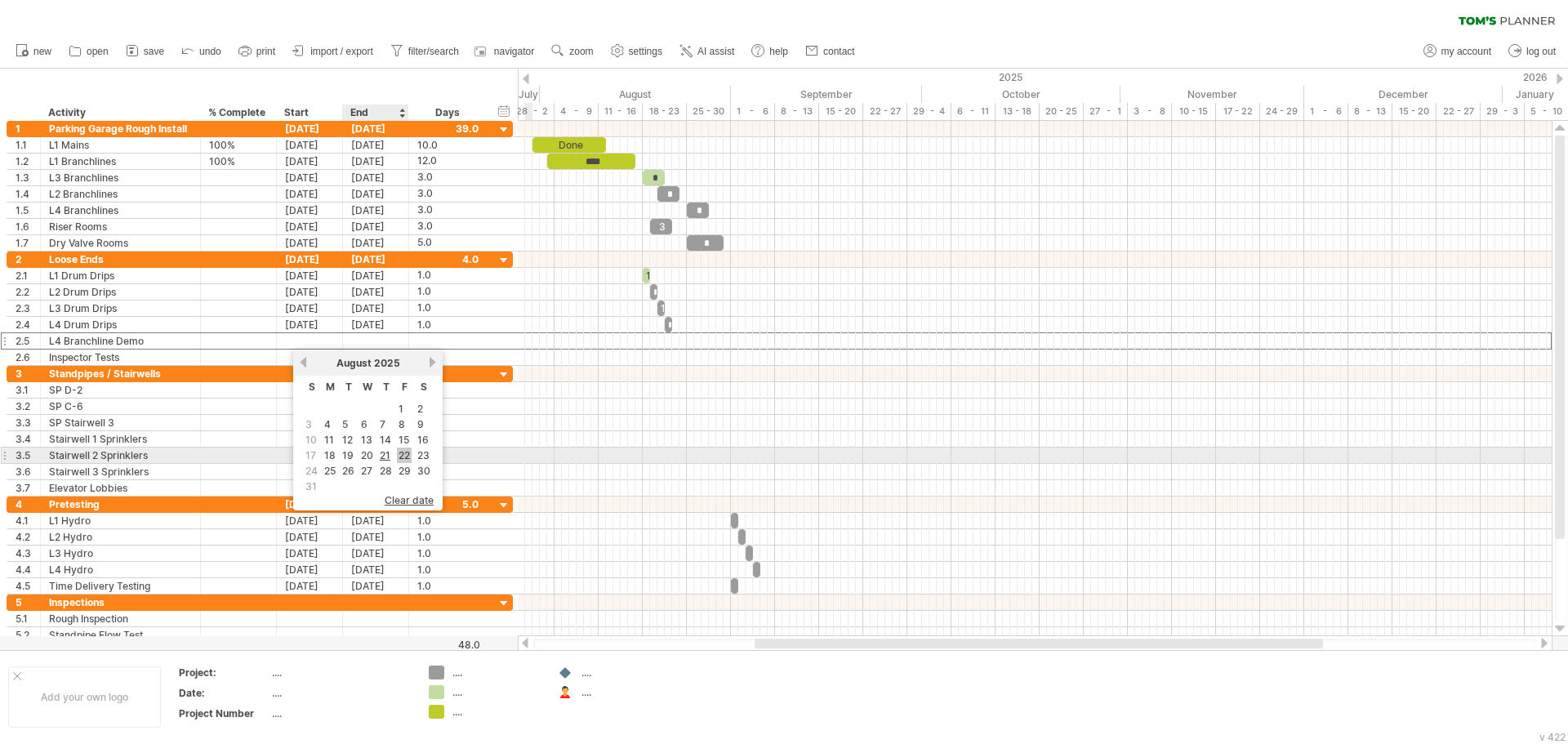
click at [402, 453] on link "22" at bounding box center [404, 455] width 15 height 16
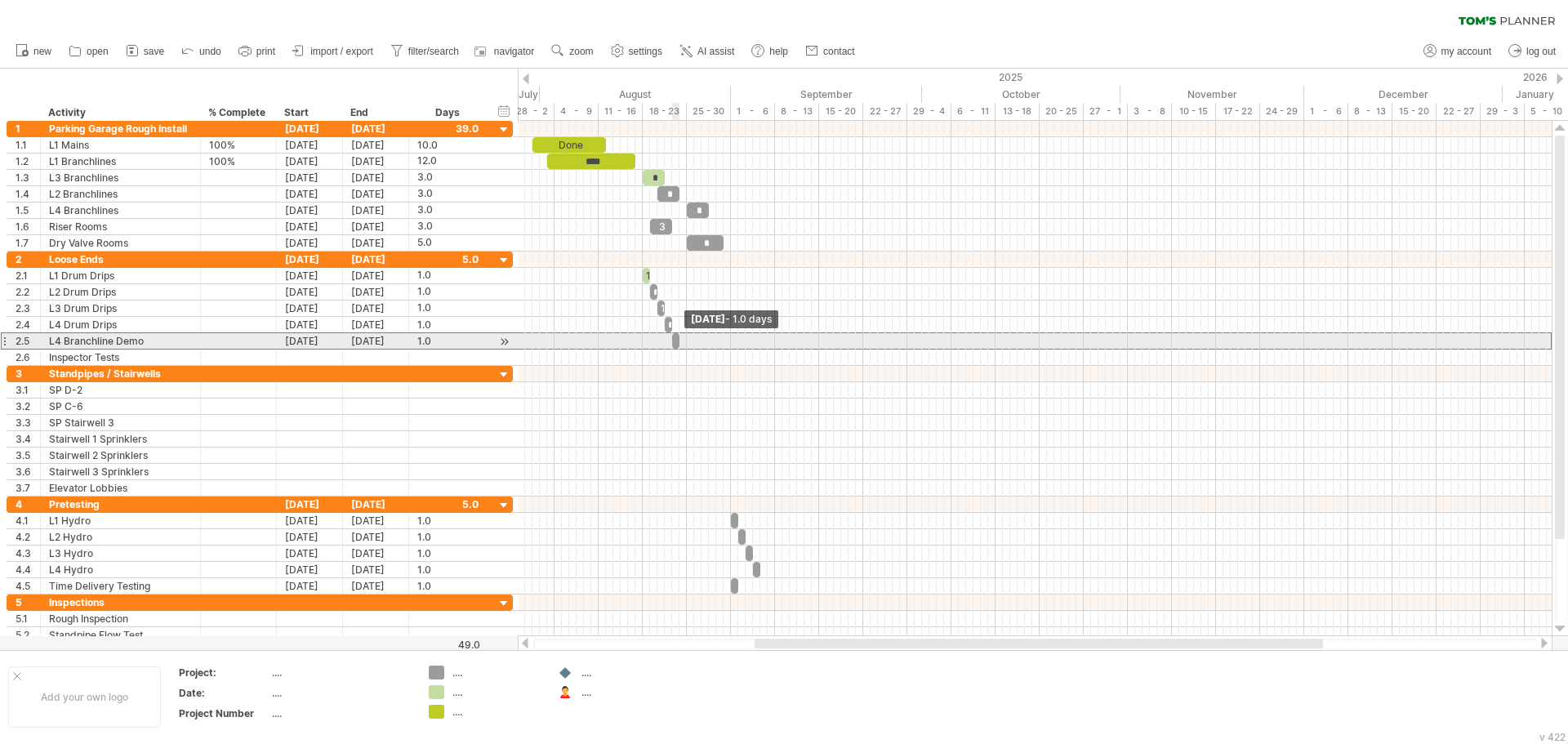
click at [677, 343] on span at bounding box center [679, 340] width 7 height 16
drag, startPoint x: 677, startPoint y: 340, endPoint x: 688, endPoint y: 340, distance: 11.0
click at [688, 340] on span at bounding box center [687, 340] width 7 height 16
click at [679, 339] on div at bounding box center [682, 340] width 19 height 16
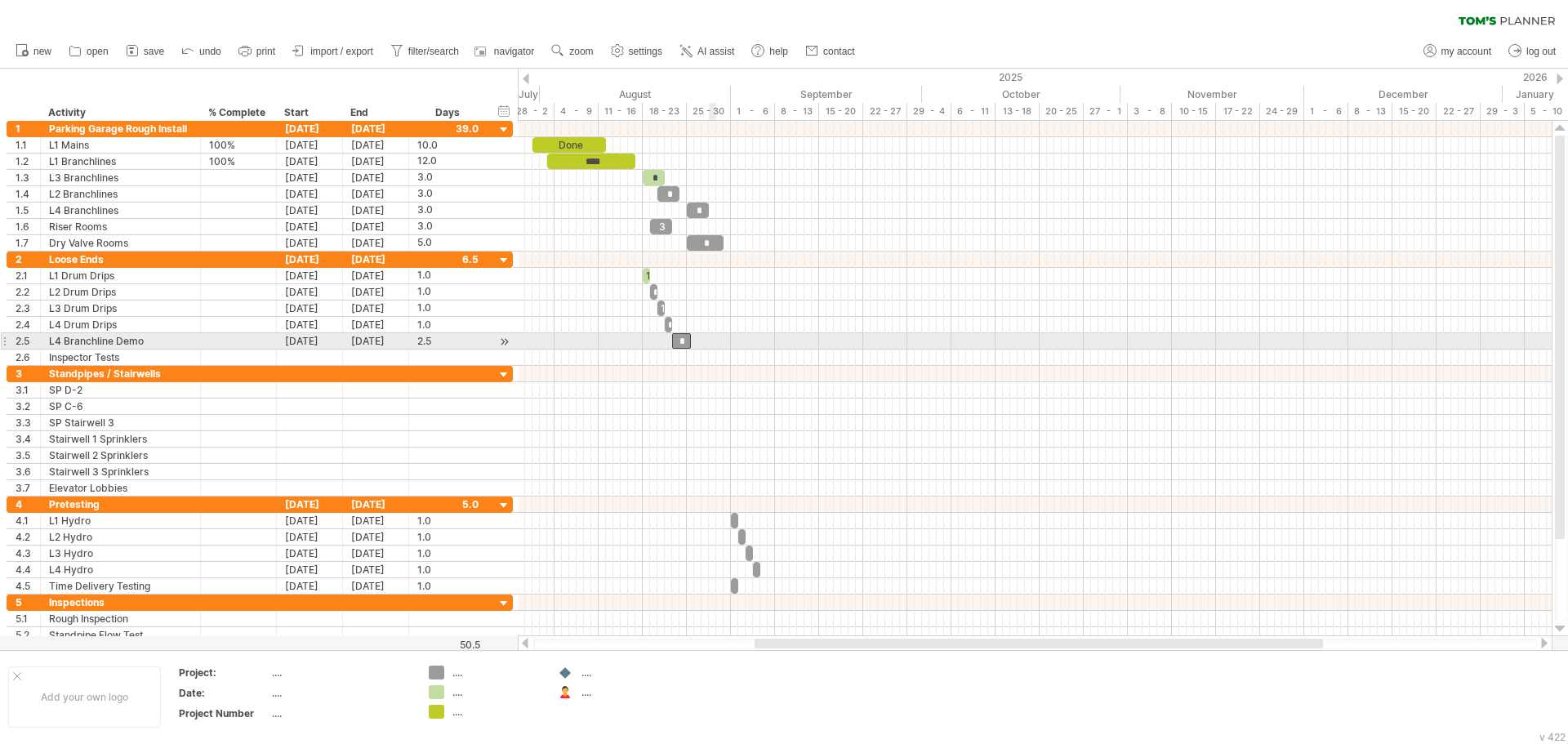
click at [709, 344] on div at bounding box center [1035, 341] width 1034 height 17
click at [683, 340] on div "*" at bounding box center [682, 340] width 19 height 16
click at [430, 338] on div "2.5" at bounding box center [448, 340] width 62 height 16
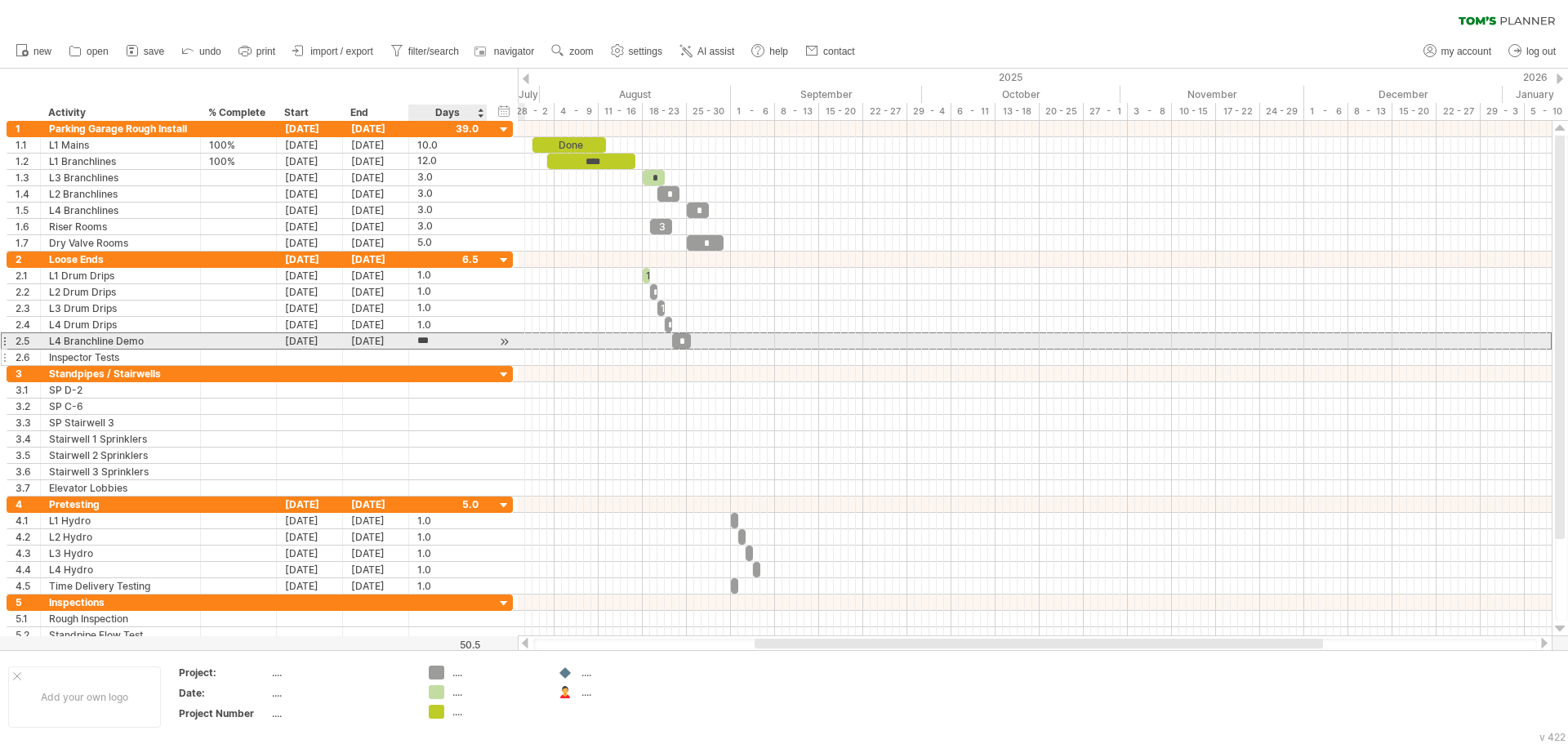
type input "*"
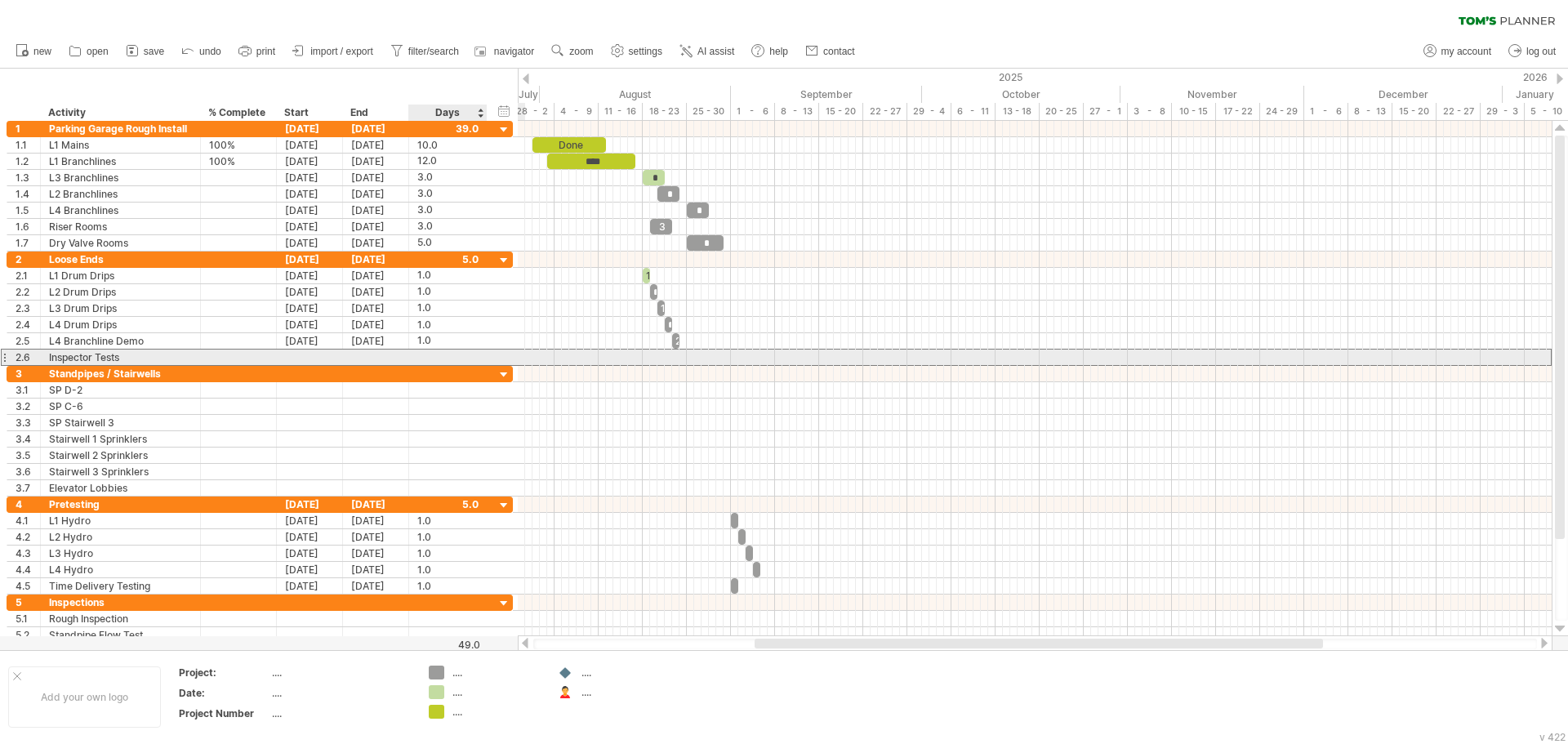
click at [467, 351] on div at bounding box center [448, 357] width 62 height 16
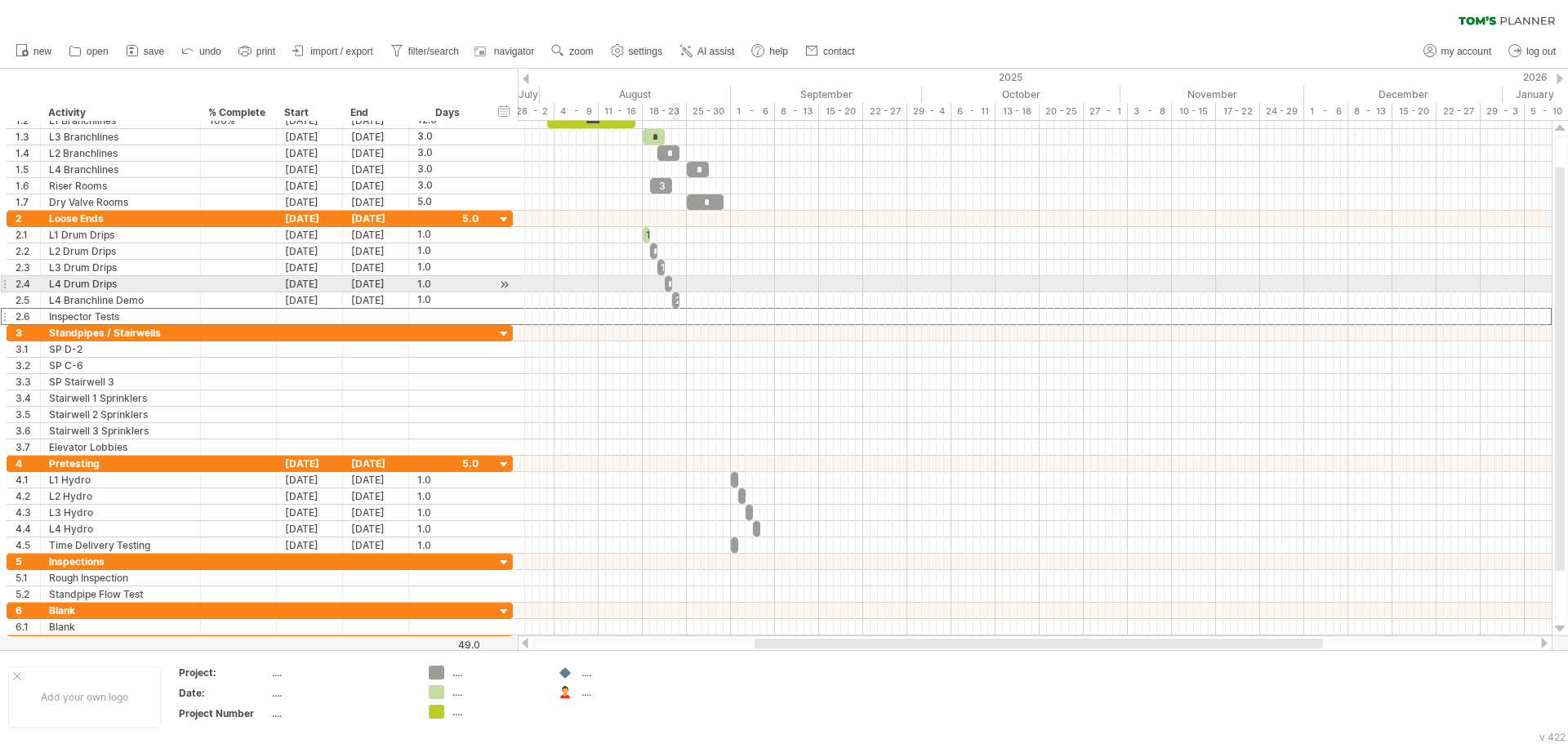
click at [672, 282] on span at bounding box center [672, 284] width 7 height 16
drag, startPoint x: 671, startPoint y: 282, endPoint x: 701, endPoint y: 282, distance: 30.0
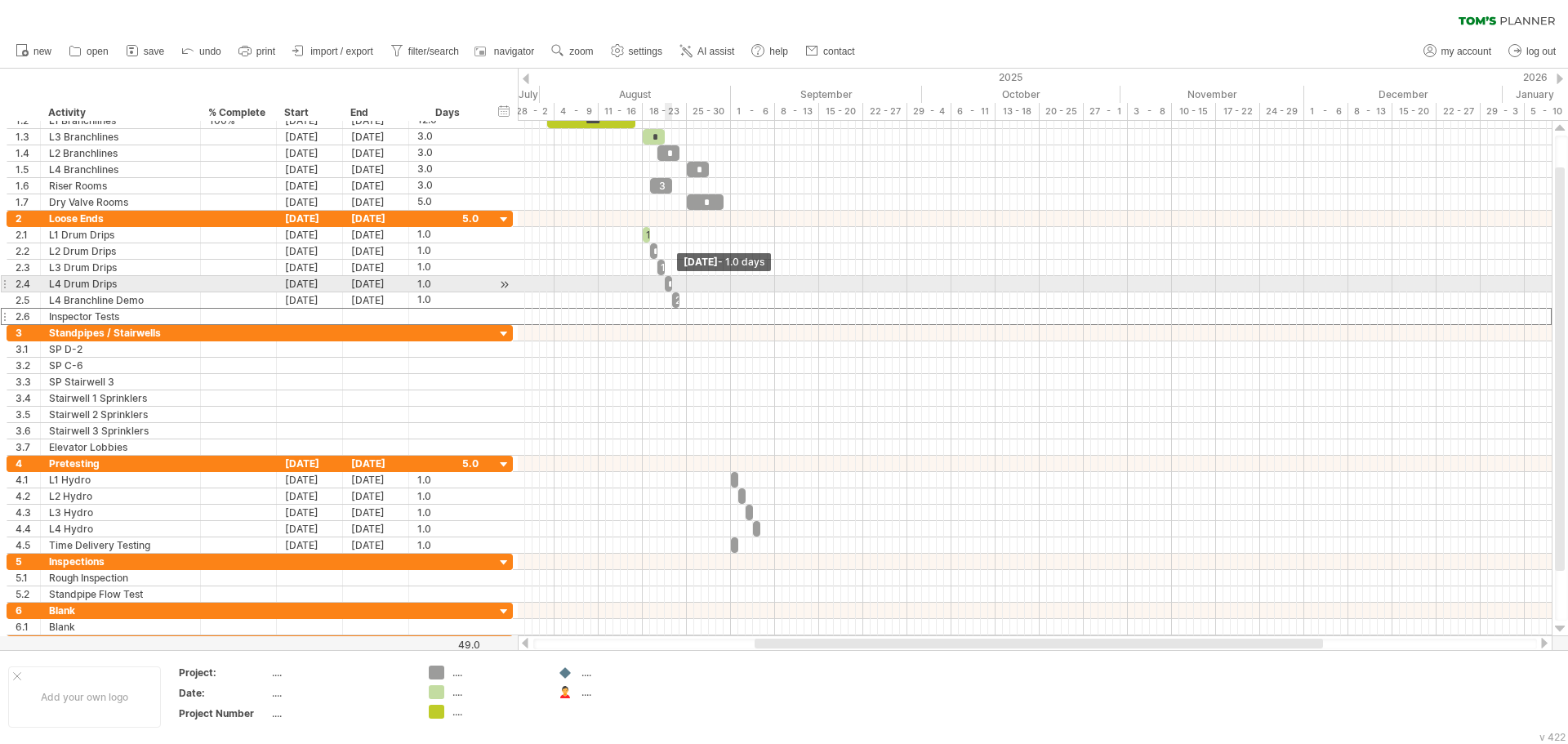
click at [675, 282] on span at bounding box center [672, 284] width 7 height 16
click at [690, 282] on div "*" at bounding box center [683, 284] width 37 height 16
click at [713, 260] on div at bounding box center [1035, 268] width 1034 height 17
click at [718, 277] on div at bounding box center [1035, 285] width 1034 height 17
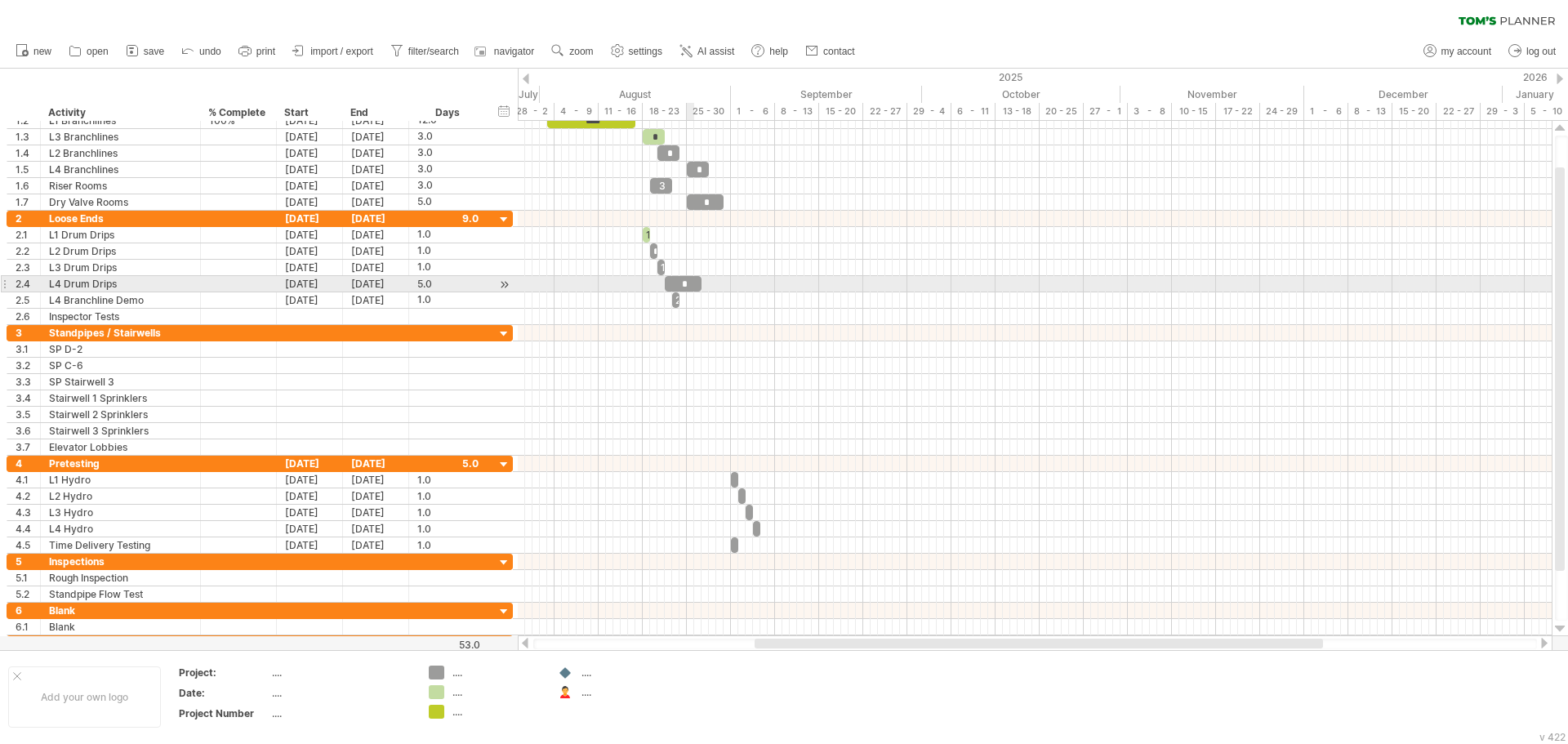
click at [691, 281] on div "*" at bounding box center [683, 284] width 37 height 16
click at [429, 287] on div "5.0" at bounding box center [448, 284] width 62 height 16
click at [439, 281] on input "*" at bounding box center [432, 284] width 31 height 16
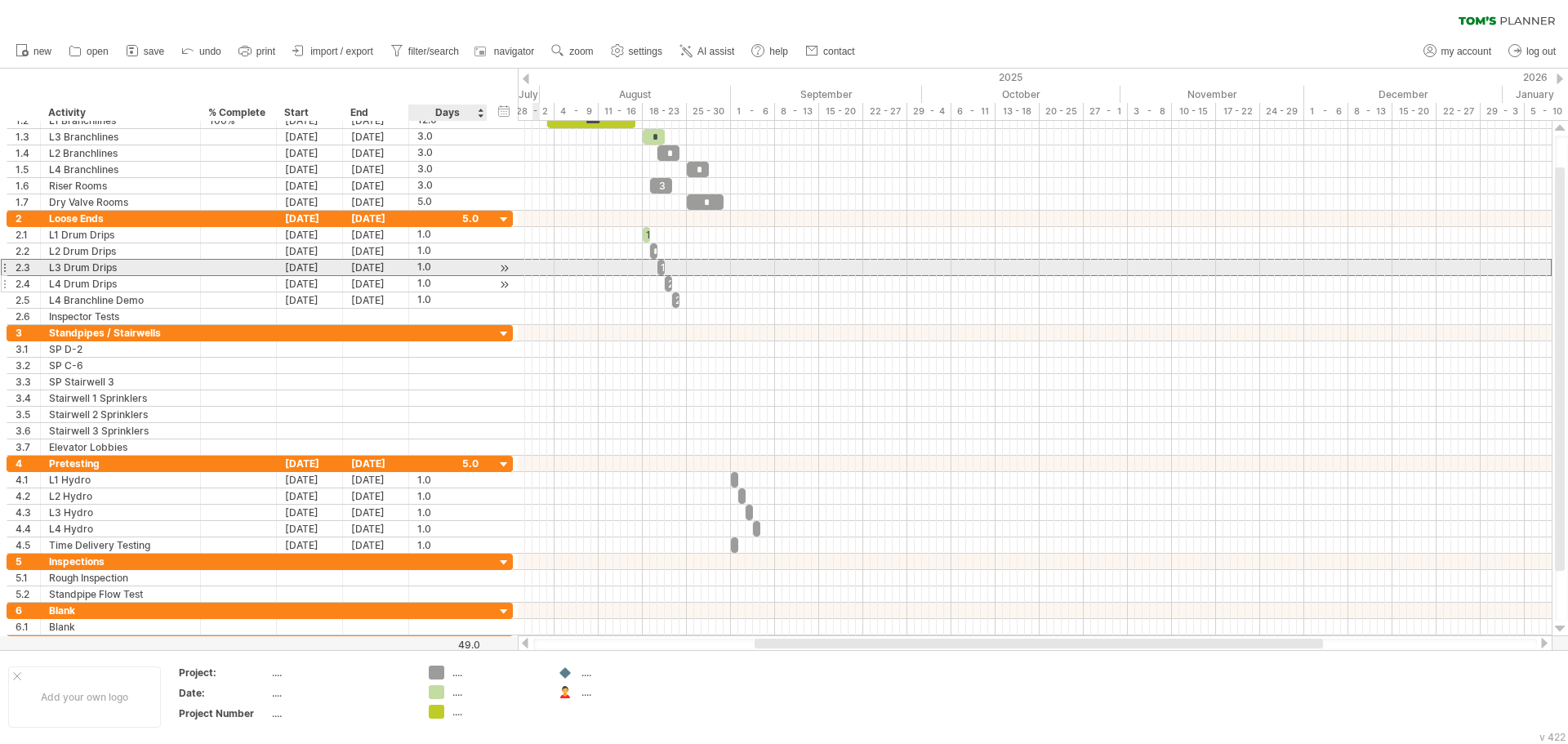
click at [439, 270] on div "1.0" at bounding box center [448, 267] width 62 height 16
click at [658, 268] on span at bounding box center [657, 267] width 7 height 16
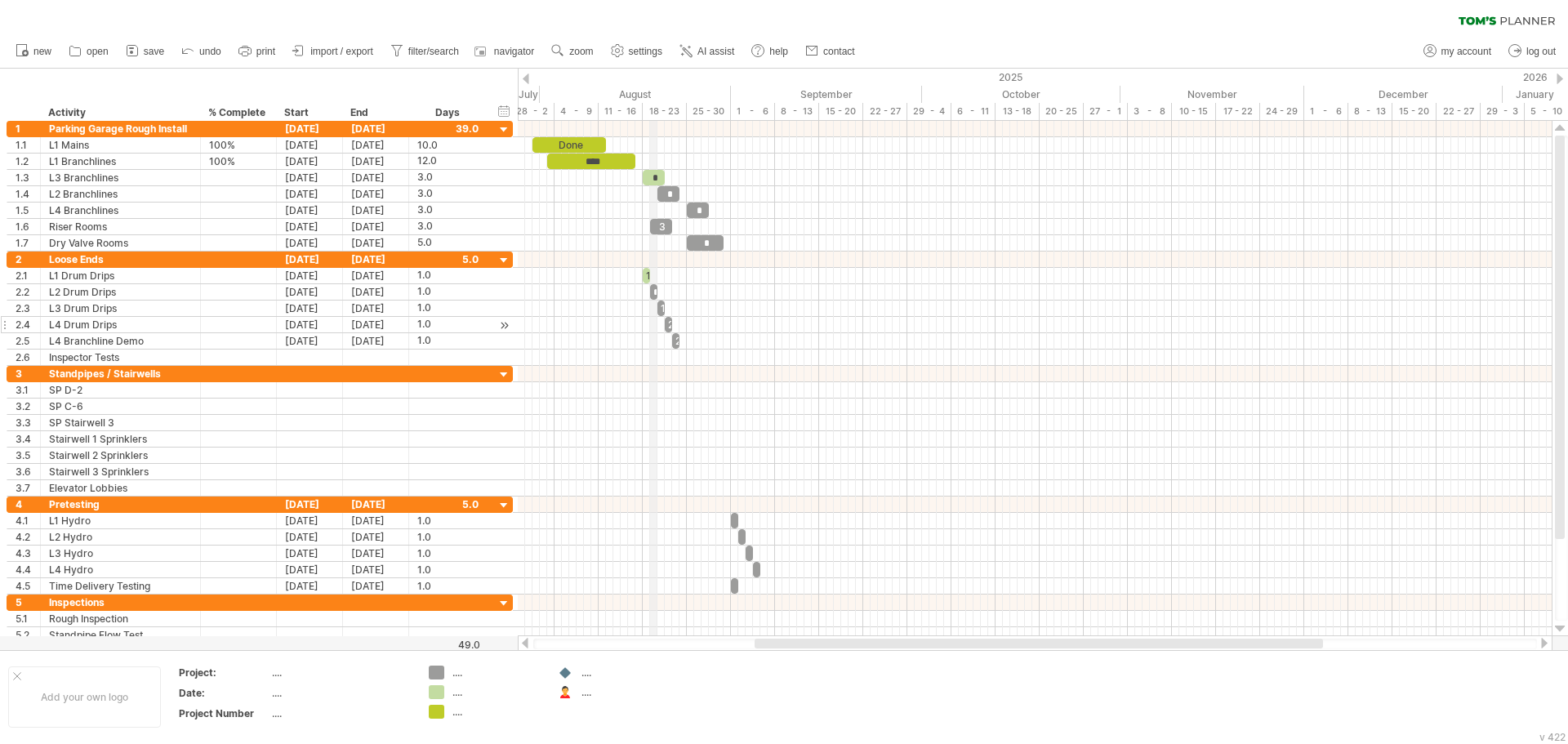
click at [653, 109] on div "18 - 23" at bounding box center [664, 112] width 44 height 17
click at [732, 109] on div "timeline settings" at bounding box center [742, 112] width 121 height 26
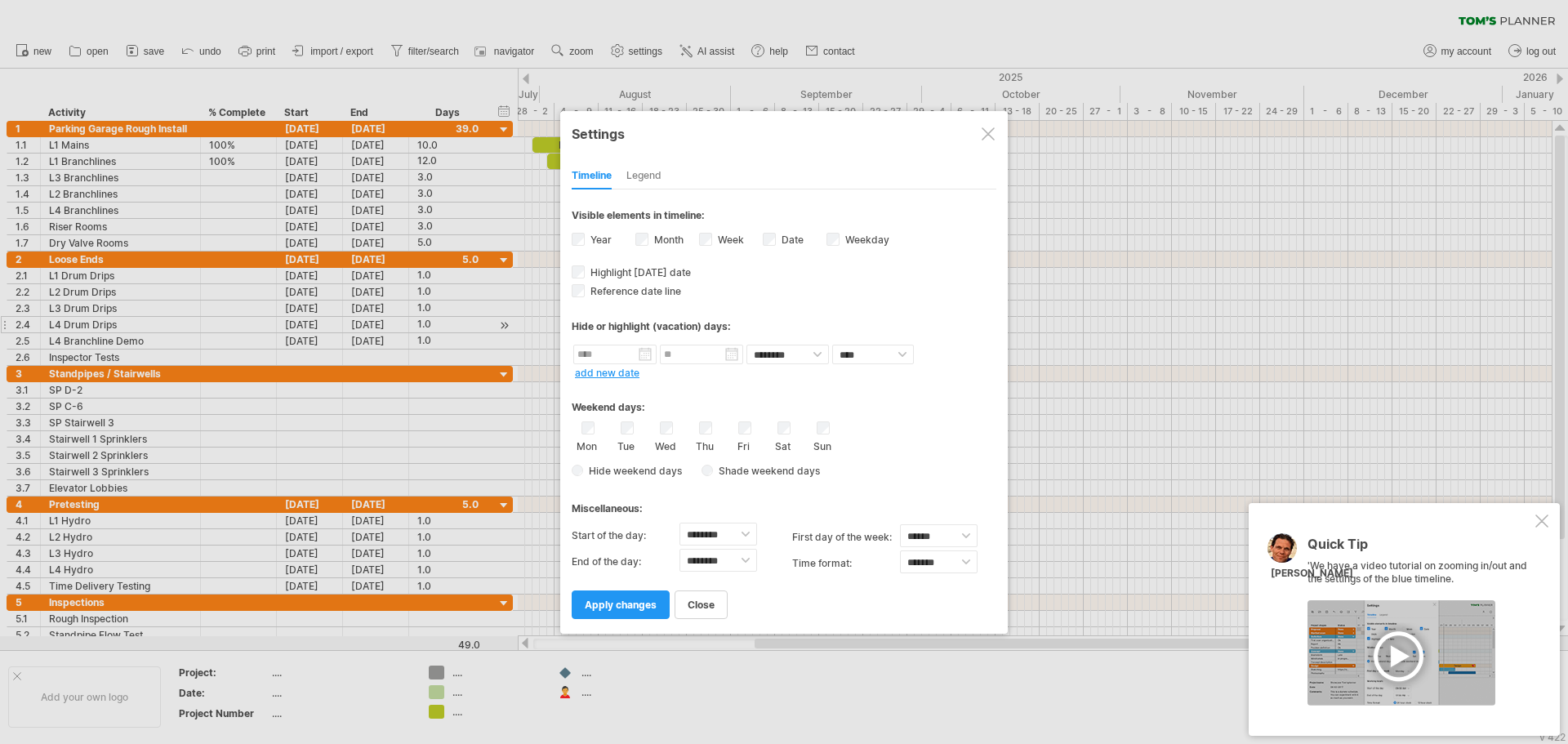
click at [633, 175] on div "Legend" at bounding box center [644, 176] width 35 height 26
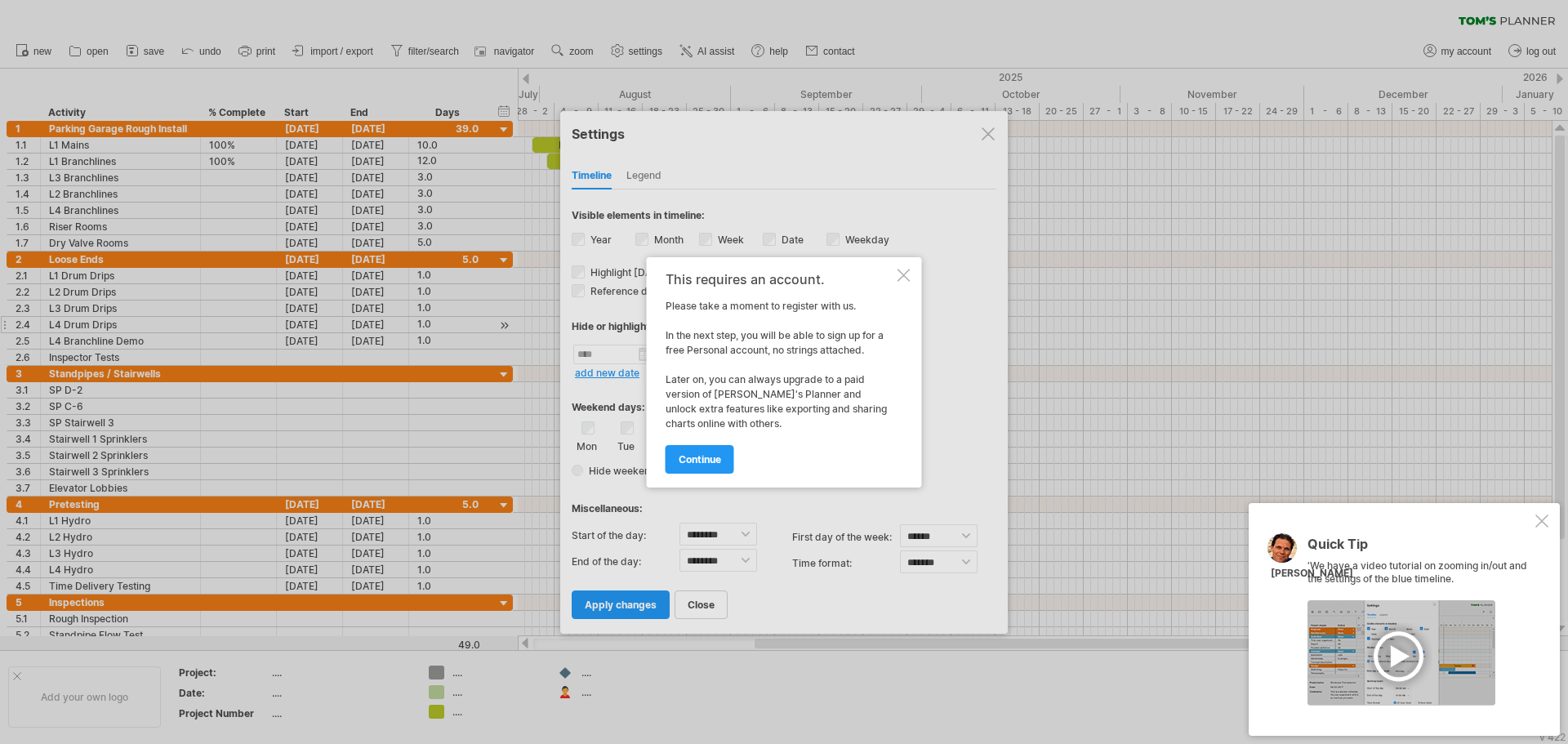
click at [905, 275] on div at bounding box center [904, 275] width 13 height 13
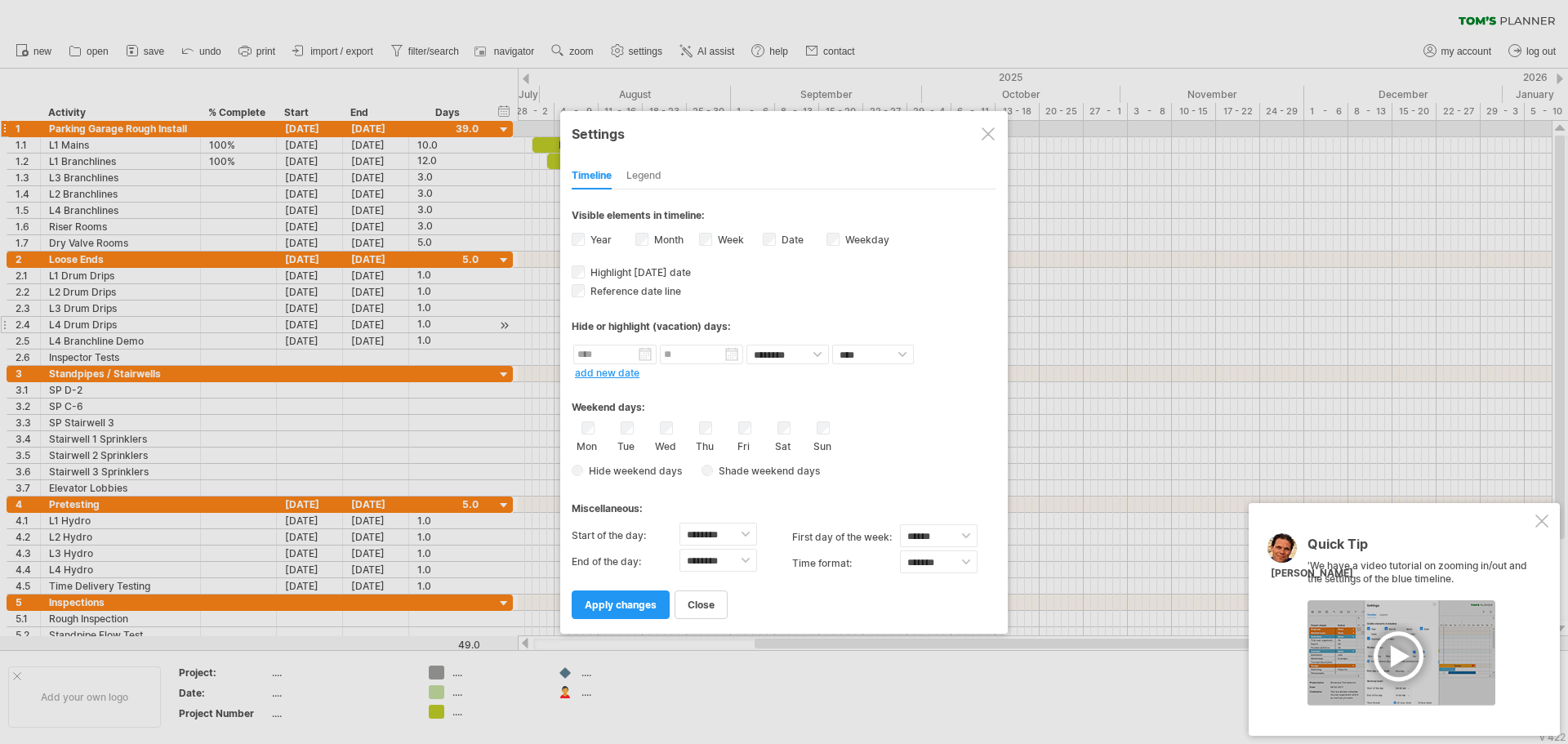
click at [987, 132] on div at bounding box center [988, 134] width 13 height 13
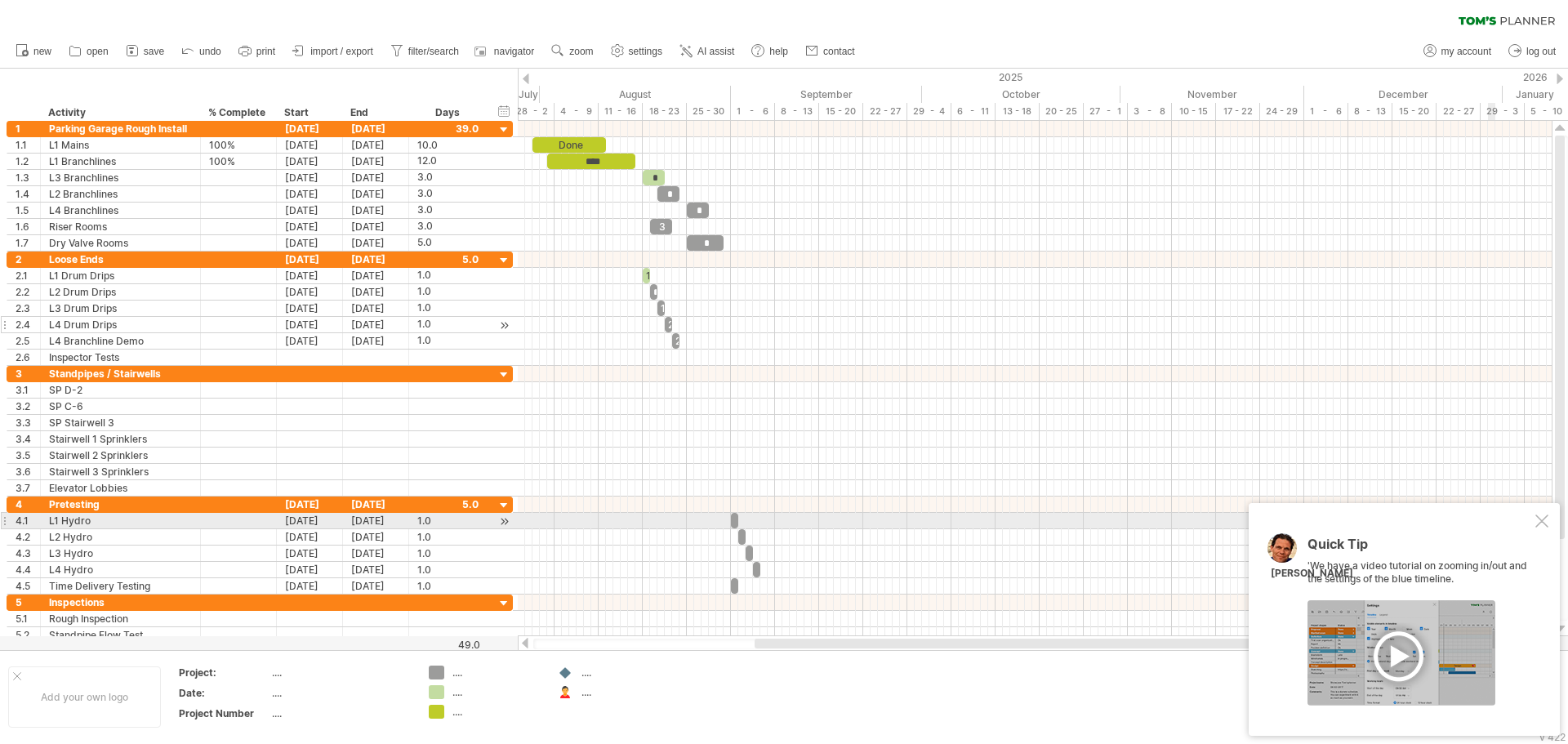
click at [1536, 514] on div at bounding box center [1542, 521] width 13 height 13
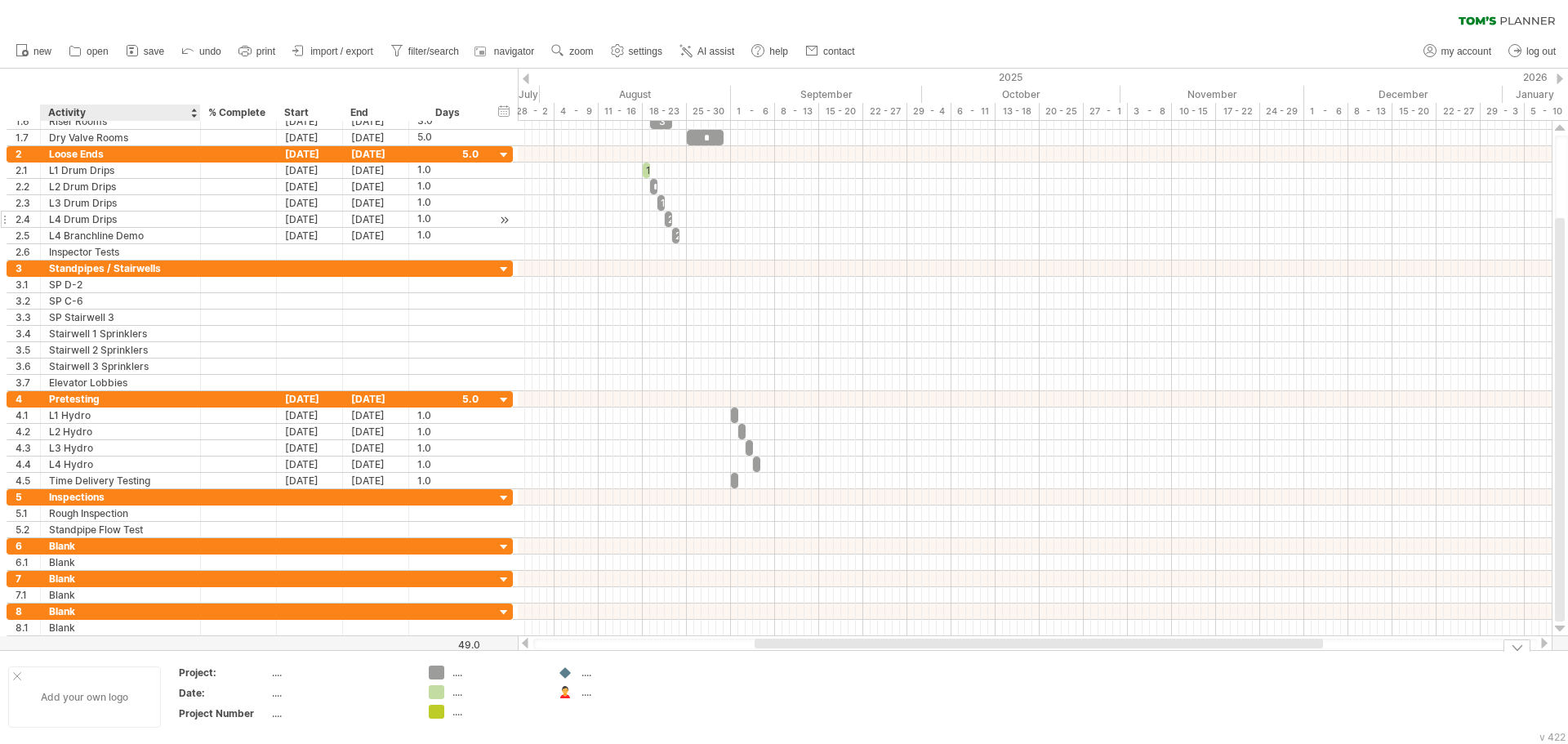
click at [102, 694] on div "Add your own logo" at bounding box center [84, 697] width 152 height 62
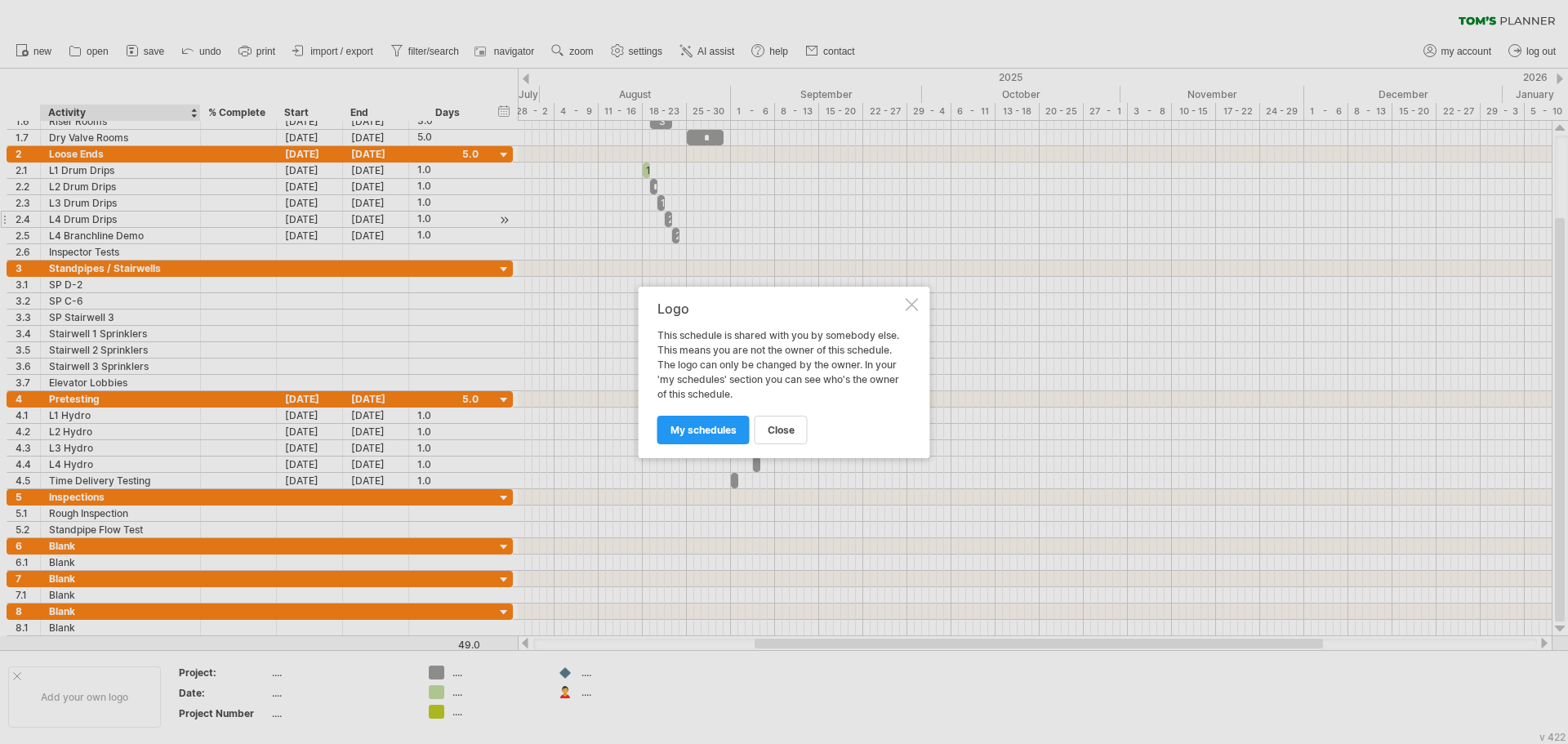
click at [908, 300] on div at bounding box center [912, 305] width 13 height 13
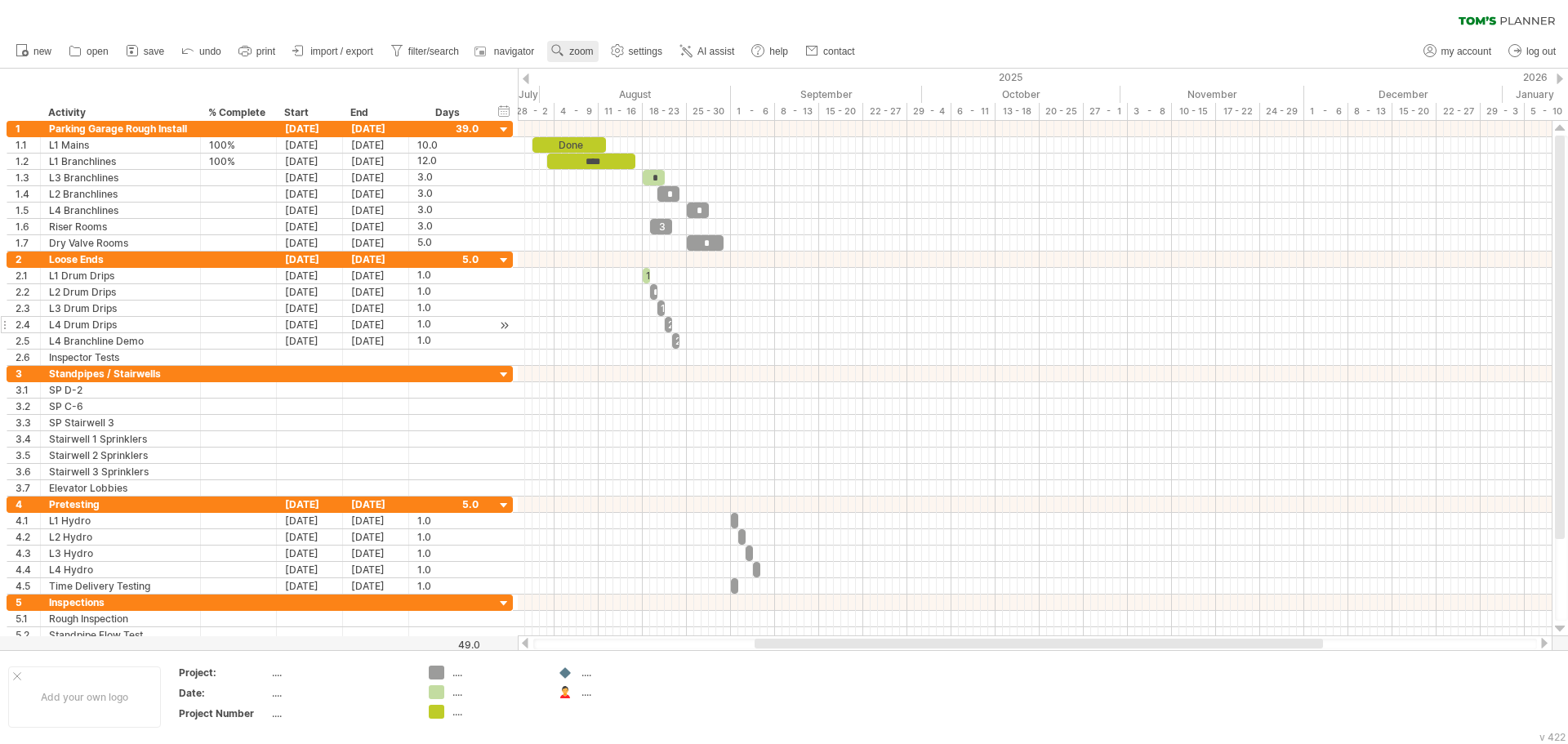
click at [588, 48] on span "zoom" at bounding box center [581, 52] width 23 height 12
click at [647, 118] on div "Day" at bounding box center [641, 121] width 91 height 26
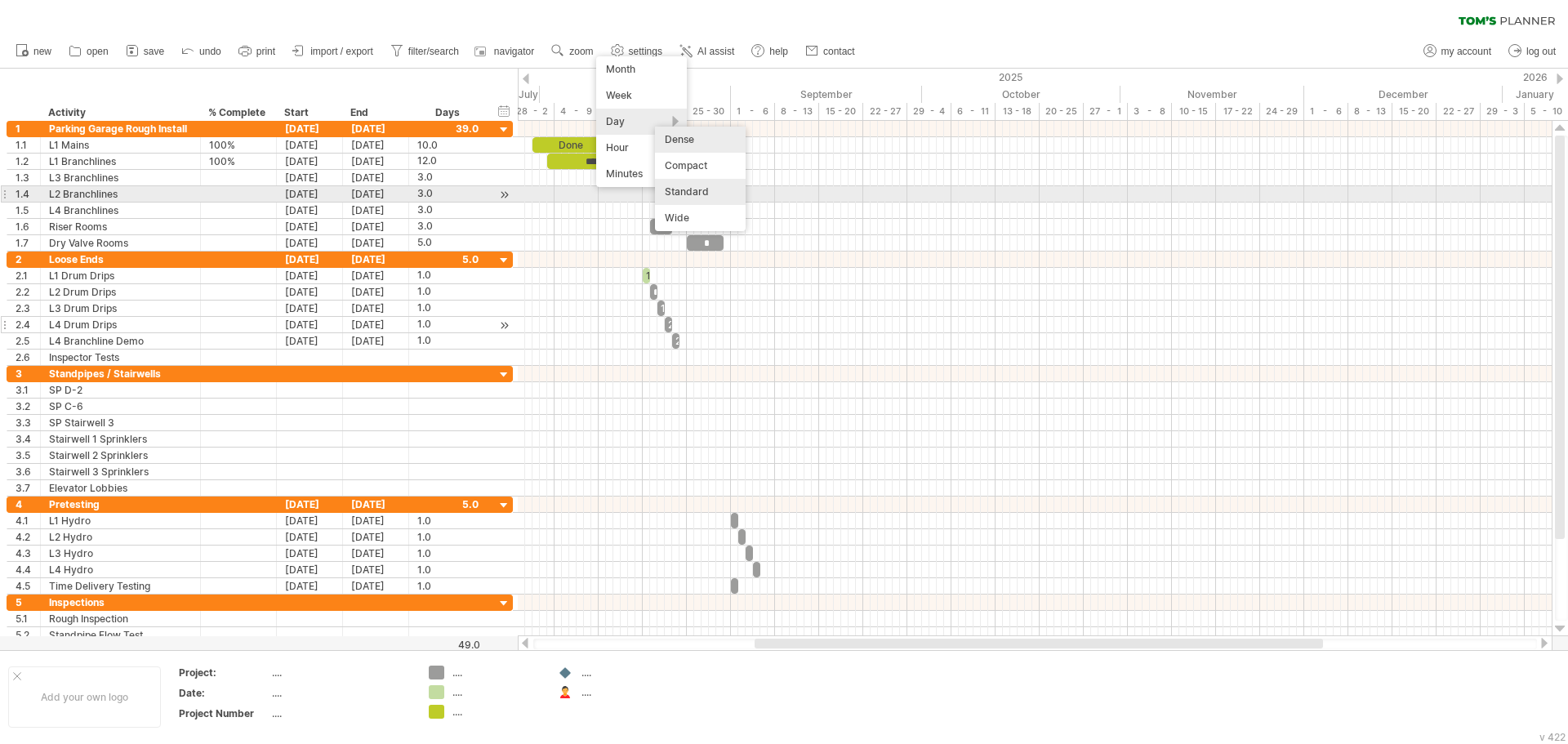
click at [715, 189] on div "Standard" at bounding box center [700, 191] width 91 height 26
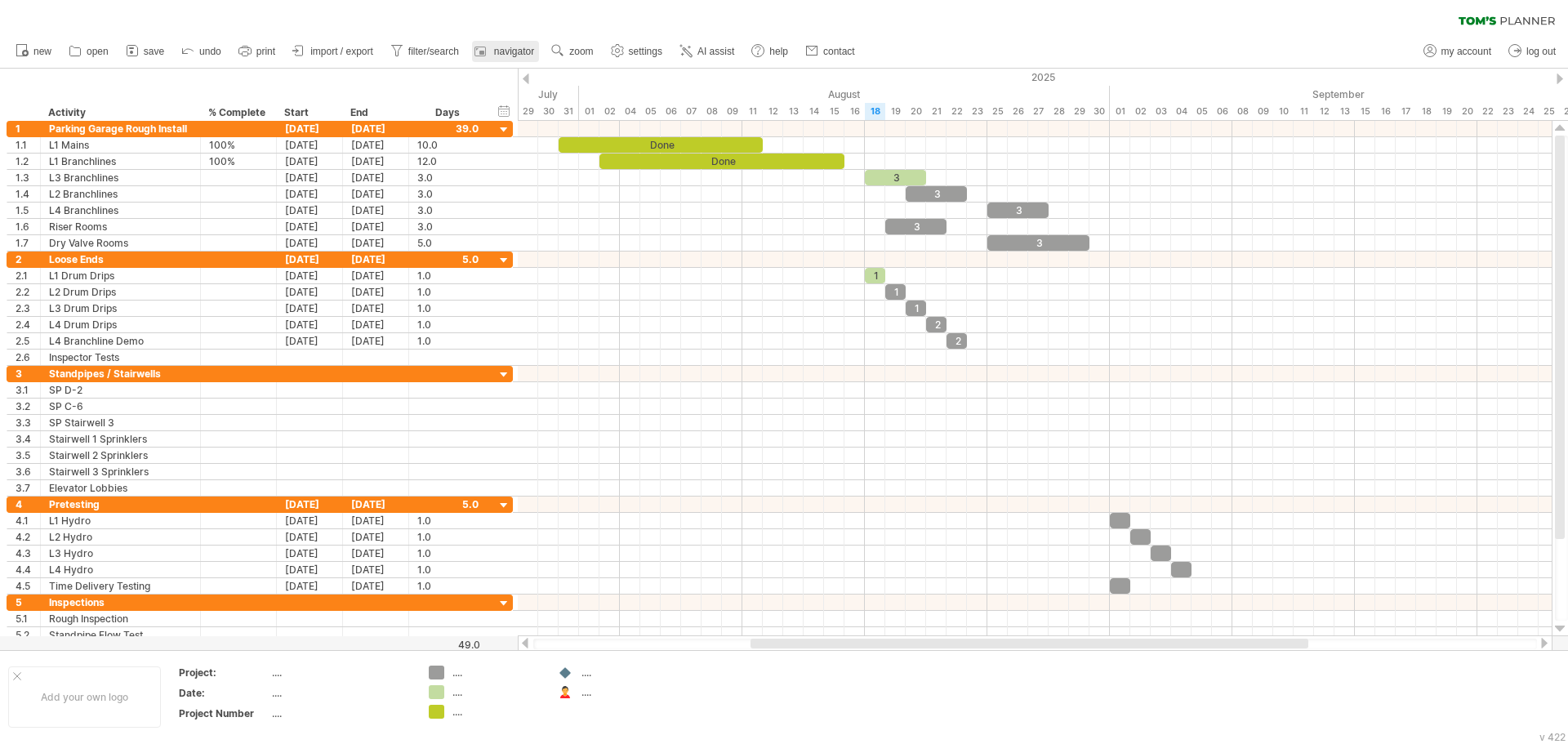
click at [516, 42] on link "navigator" at bounding box center [505, 52] width 67 height 22
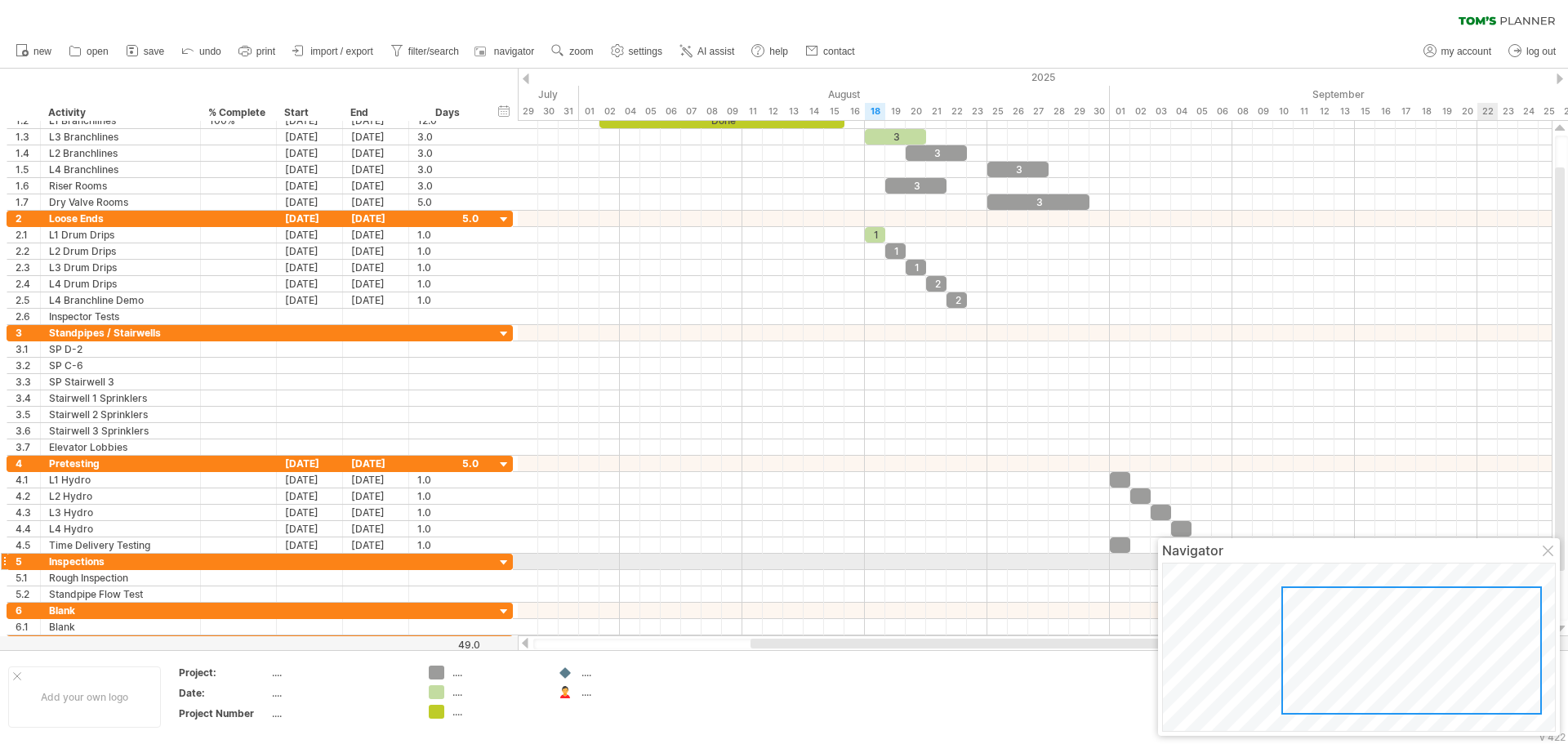
click at [1553, 554] on div at bounding box center [1549, 552] width 13 height 13
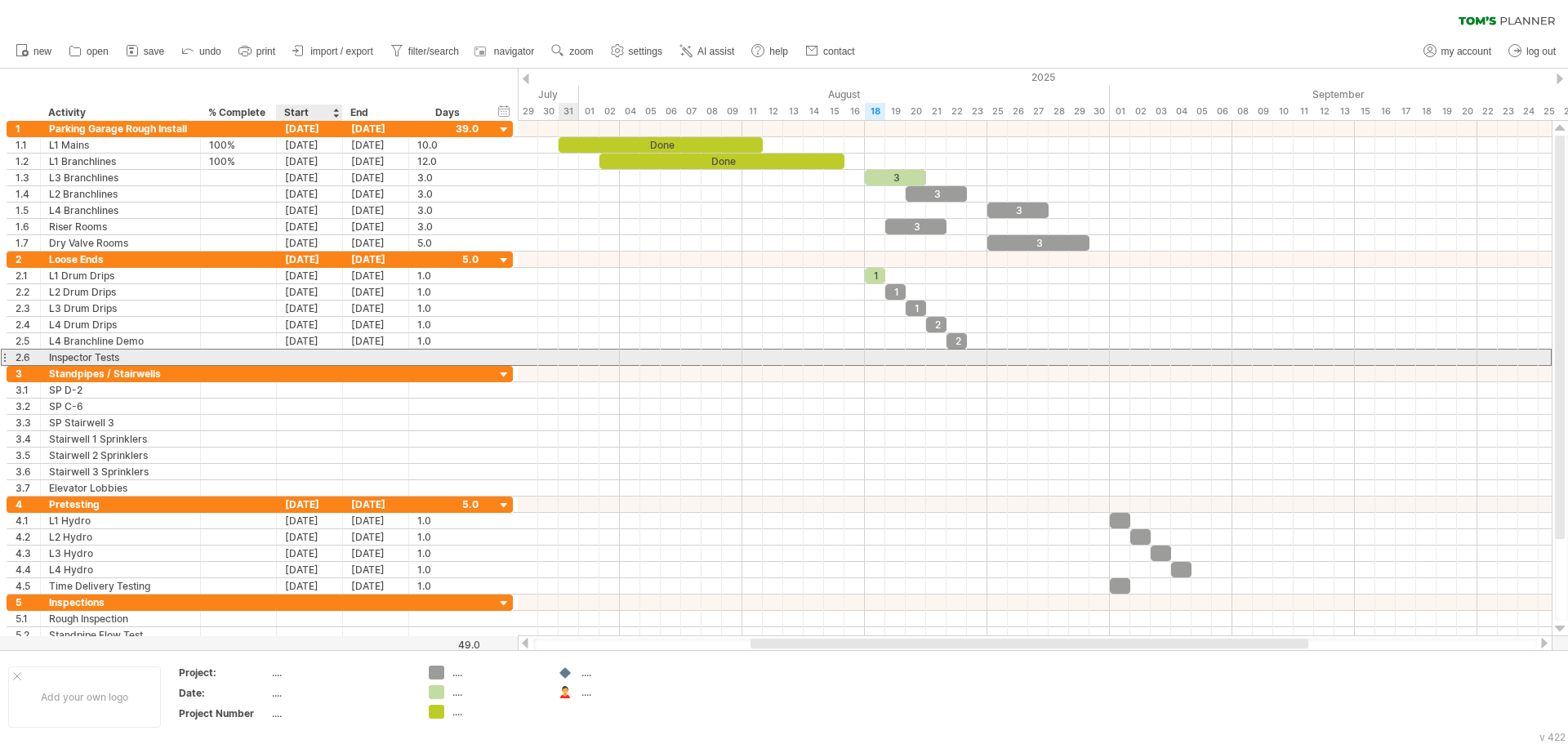
click at [304, 351] on div at bounding box center [310, 357] width 66 height 16
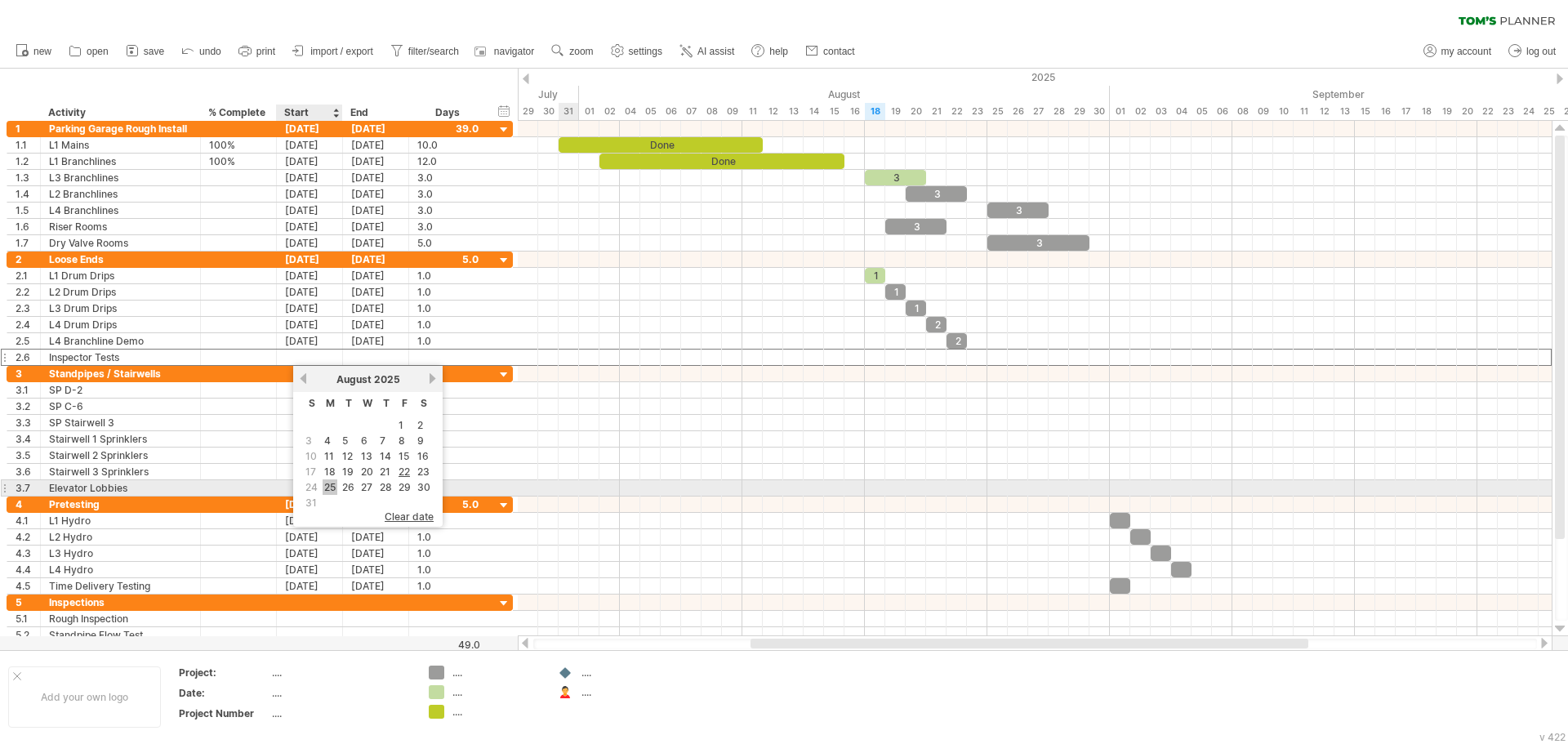
click at [335, 487] on link "25" at bounding box center [330, 487] width 15 height 16
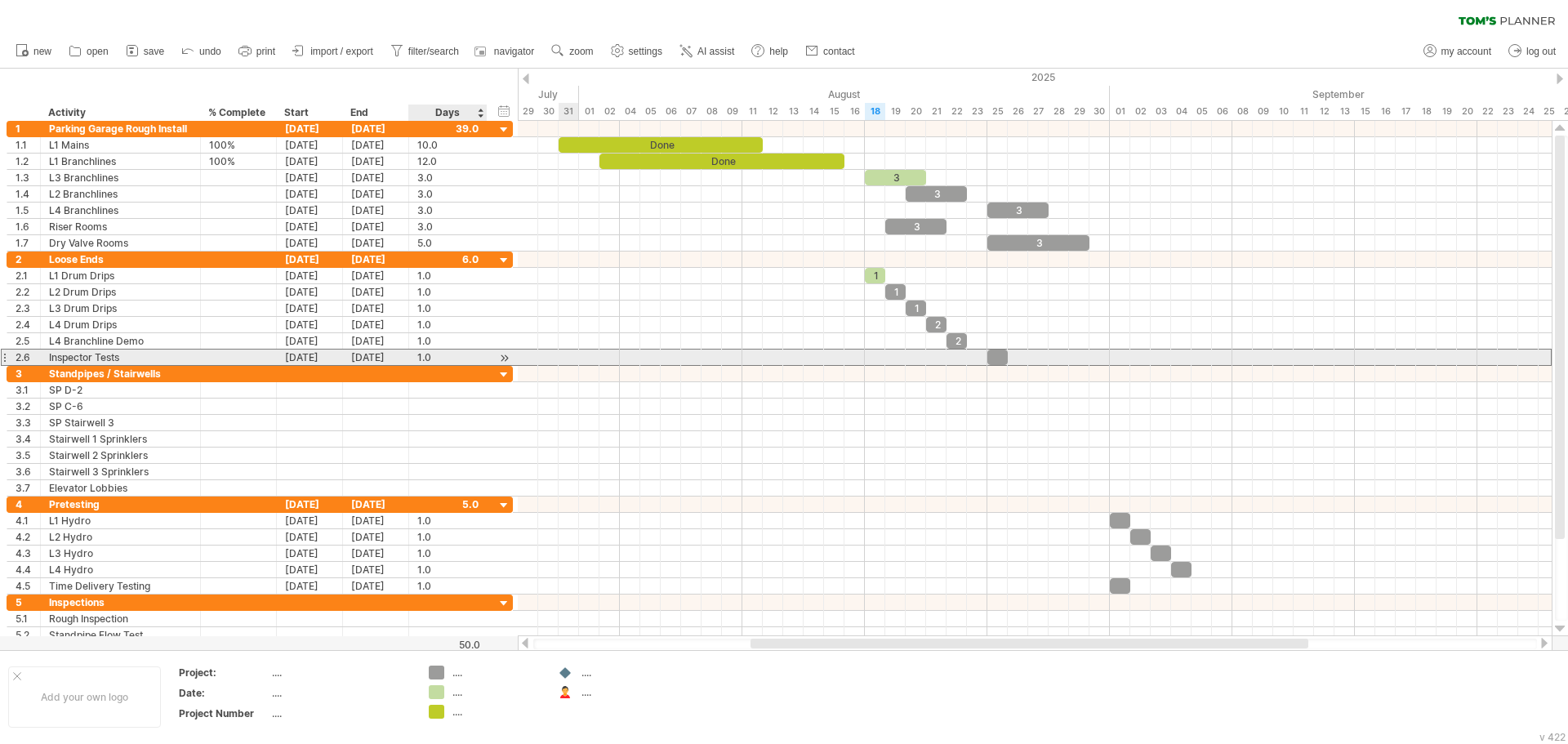
click at [439, 356] on div "1.0" at bounding box center [448, 357] width 62 height 16
type input "*"
click at [1028, 357] on div at bounding box center [1018, 357] width 62 height 16
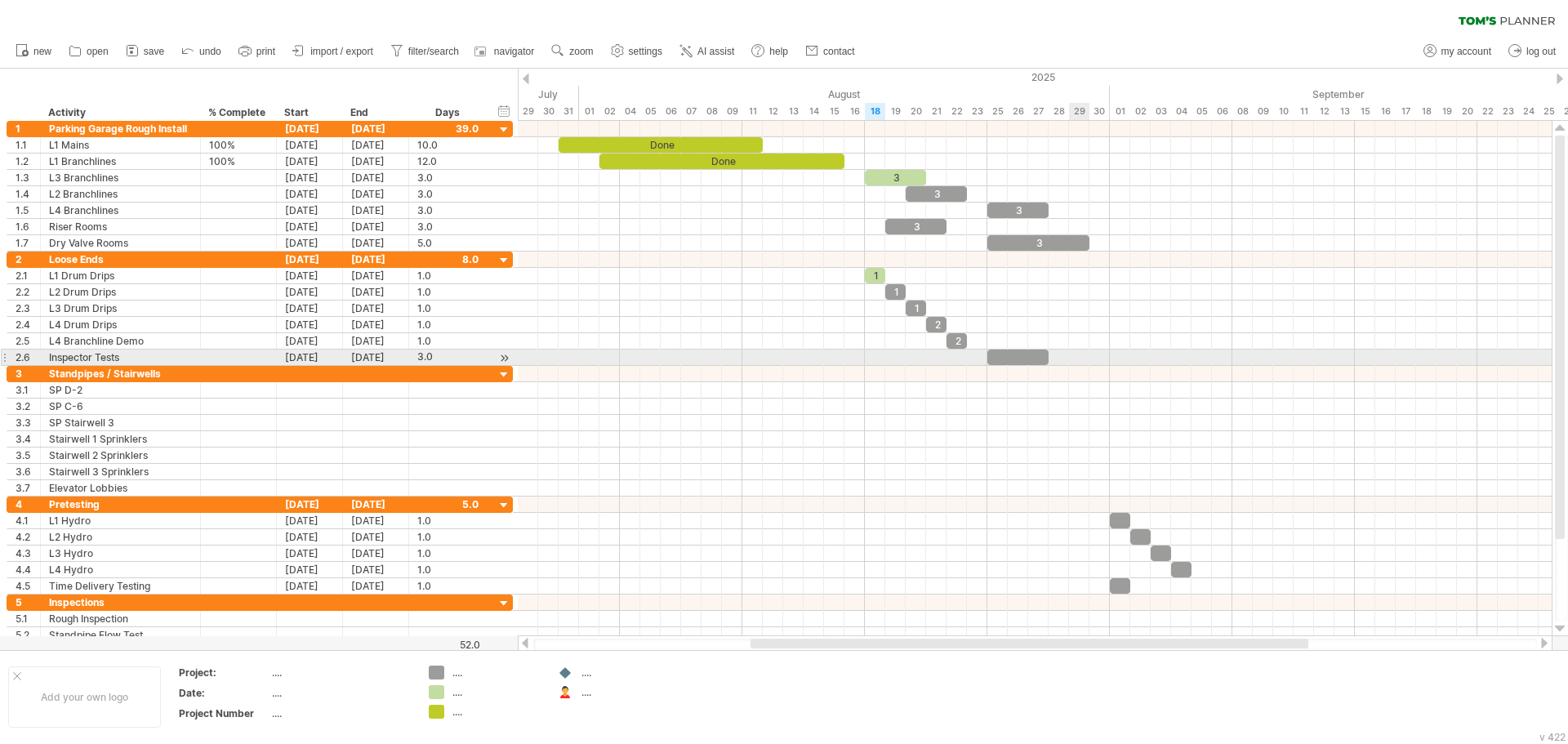
click at [1089, 356] on div at bounding box center [1035, 358] width 1034 height 17
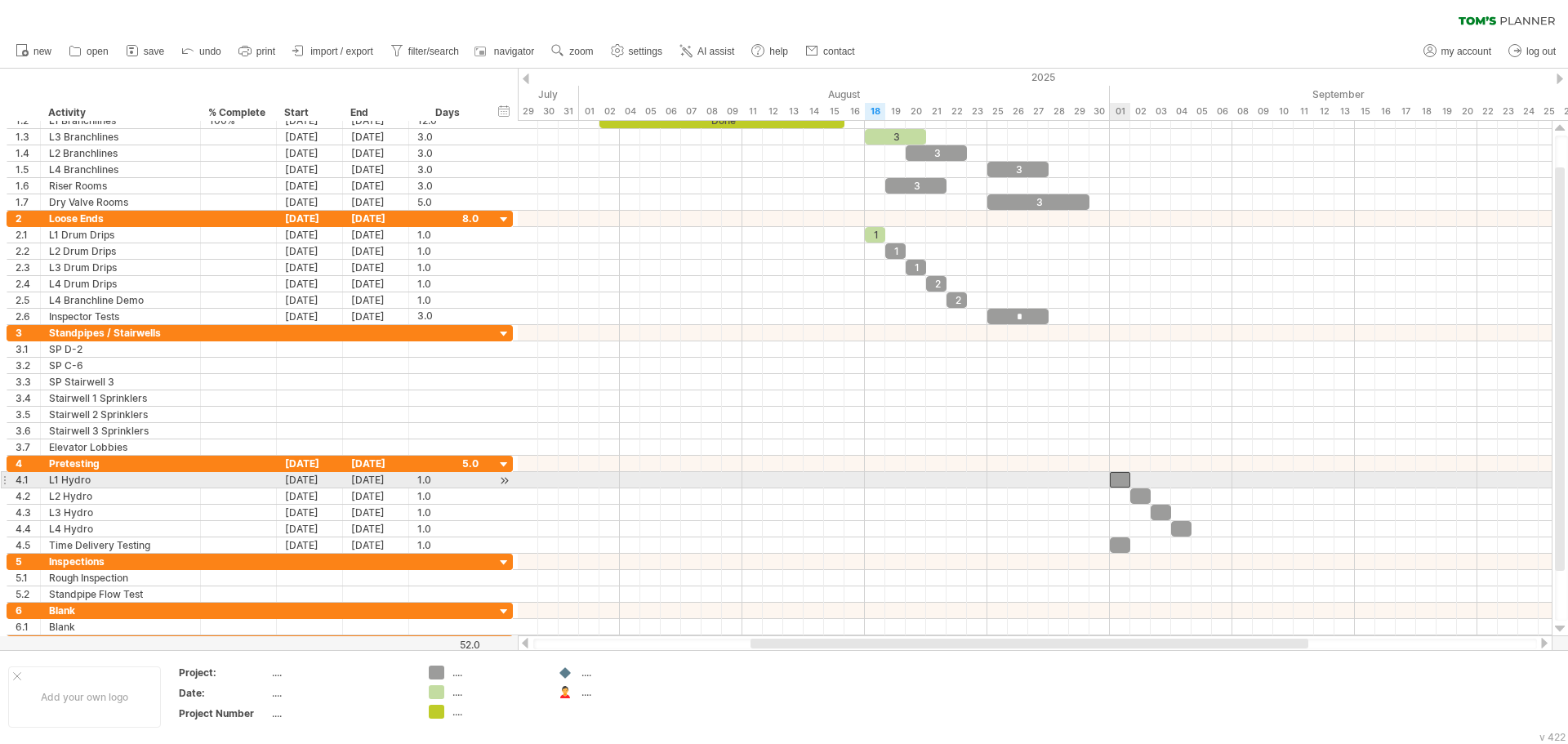
click at [1123, 477] on div at bounding box center [1119, 479] width 21 height 16
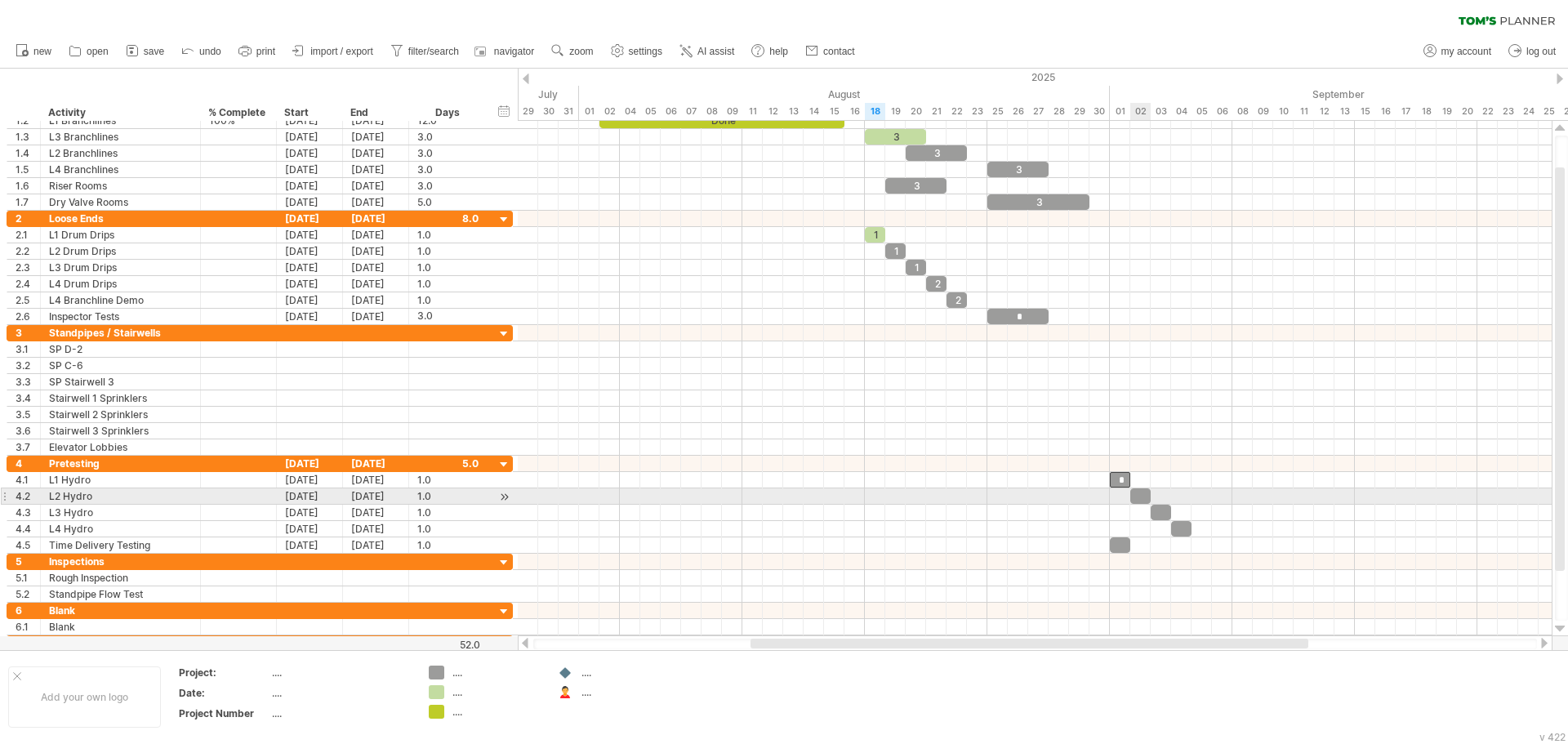
click at [1143, 494] on div at bounding box center [1140, 496] width 21 height 16
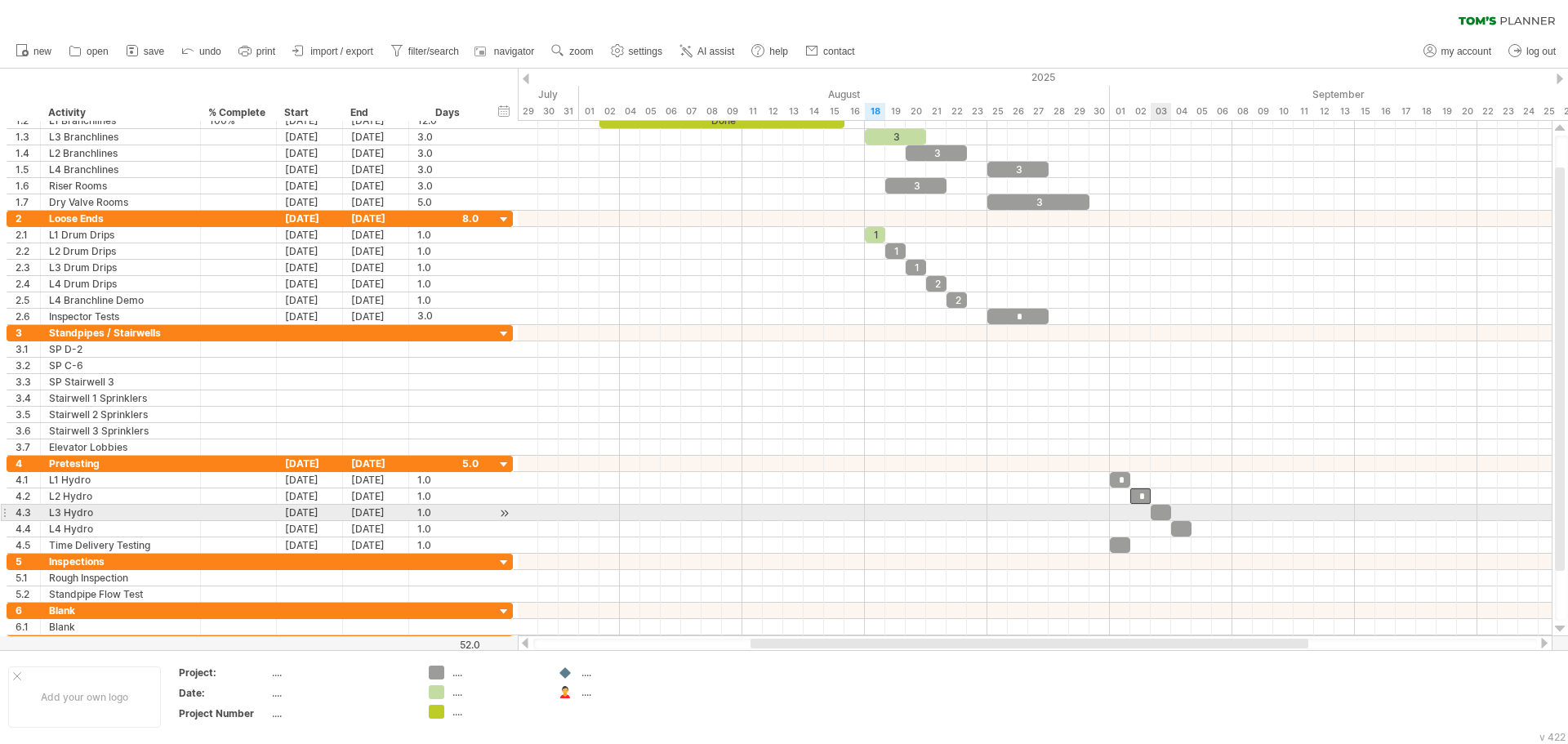
click at [1158, 513] on div at bounding box center [1160, 512] width 21 height 16
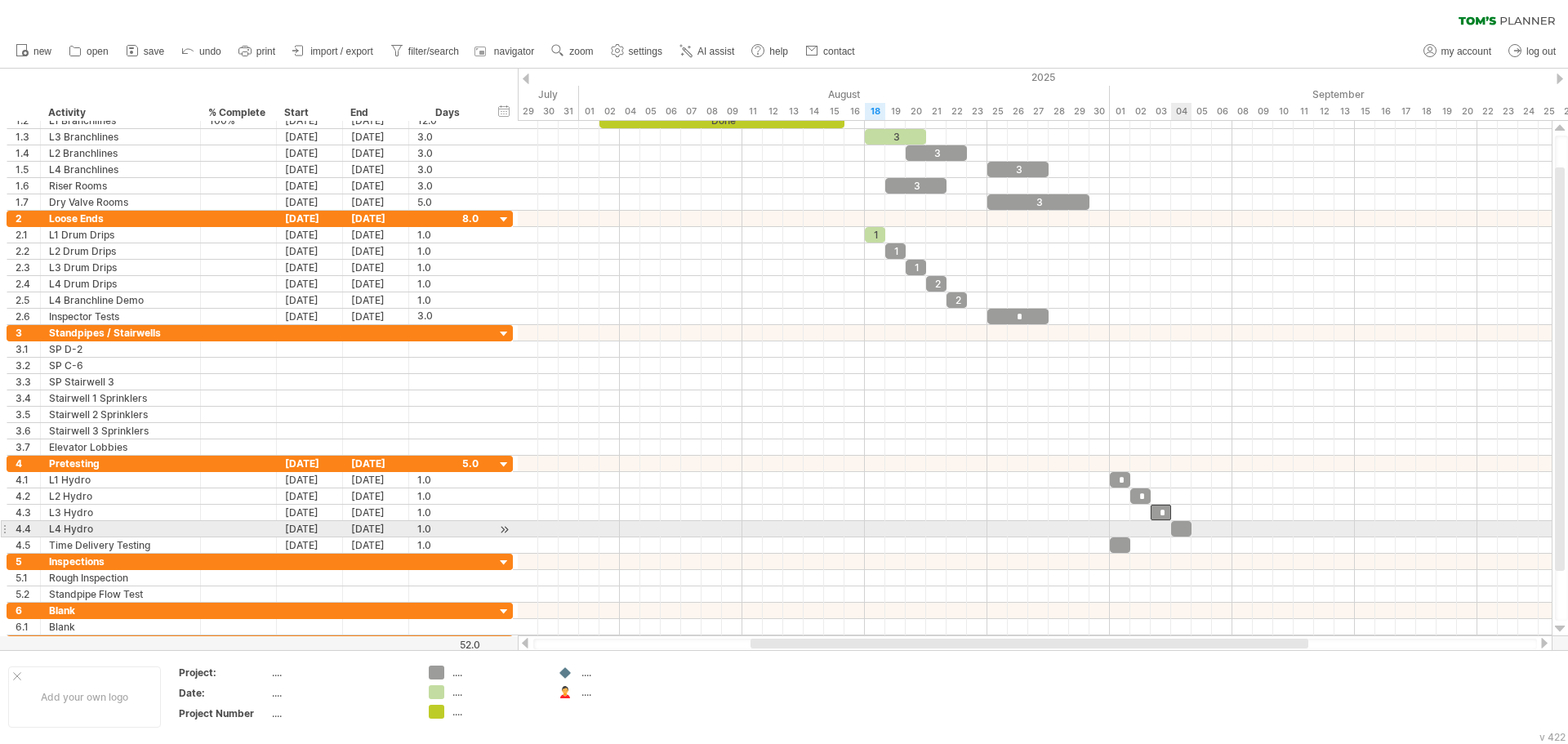
click at [1183, 532] on div at bounding box center [1181, 528] width 21 height 16
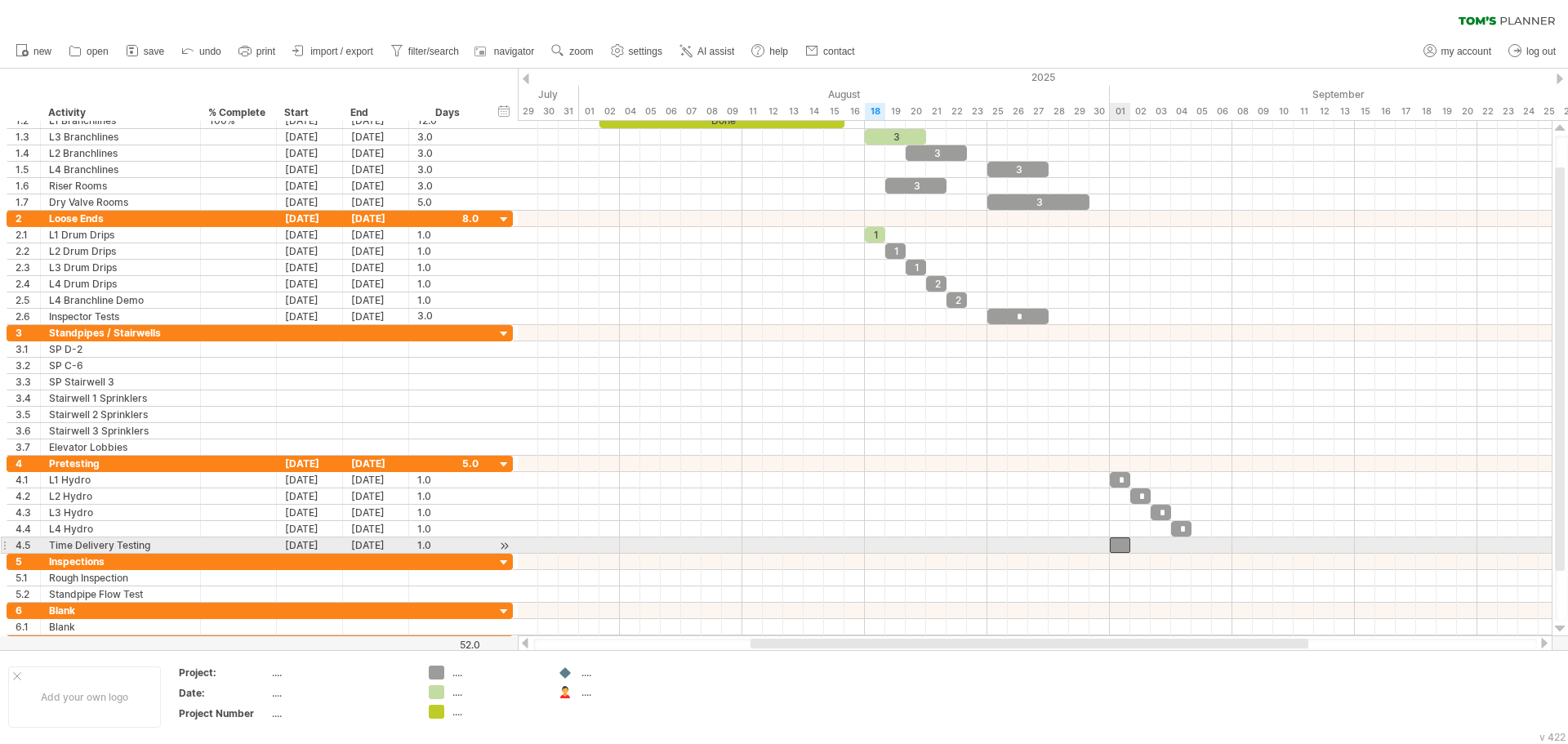
click at [1121, 548] on div at bounding box center [1119, 545] width 21 height 16
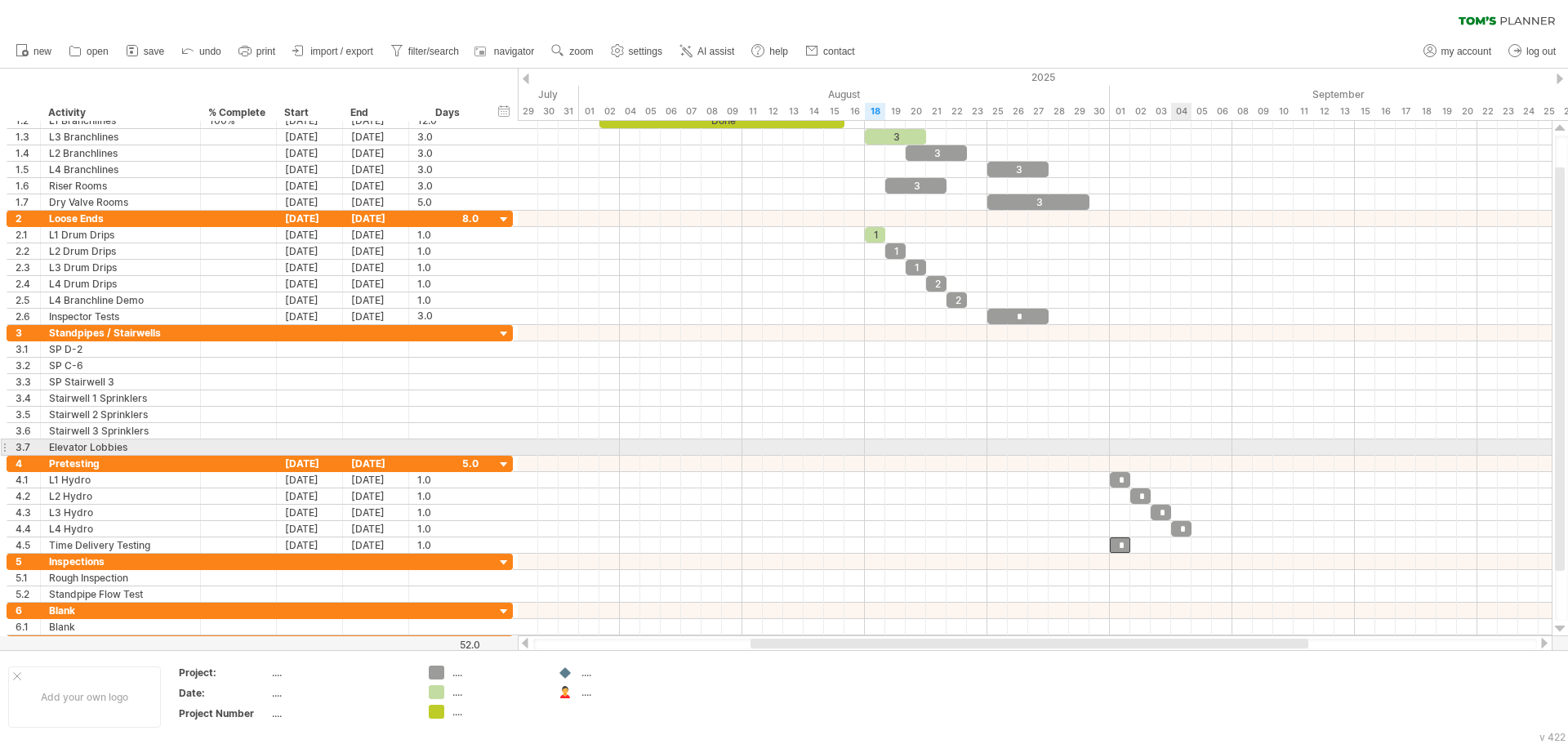
click at [1186, 444] on div at bounding box center [1035, 448] width 1034 height 17
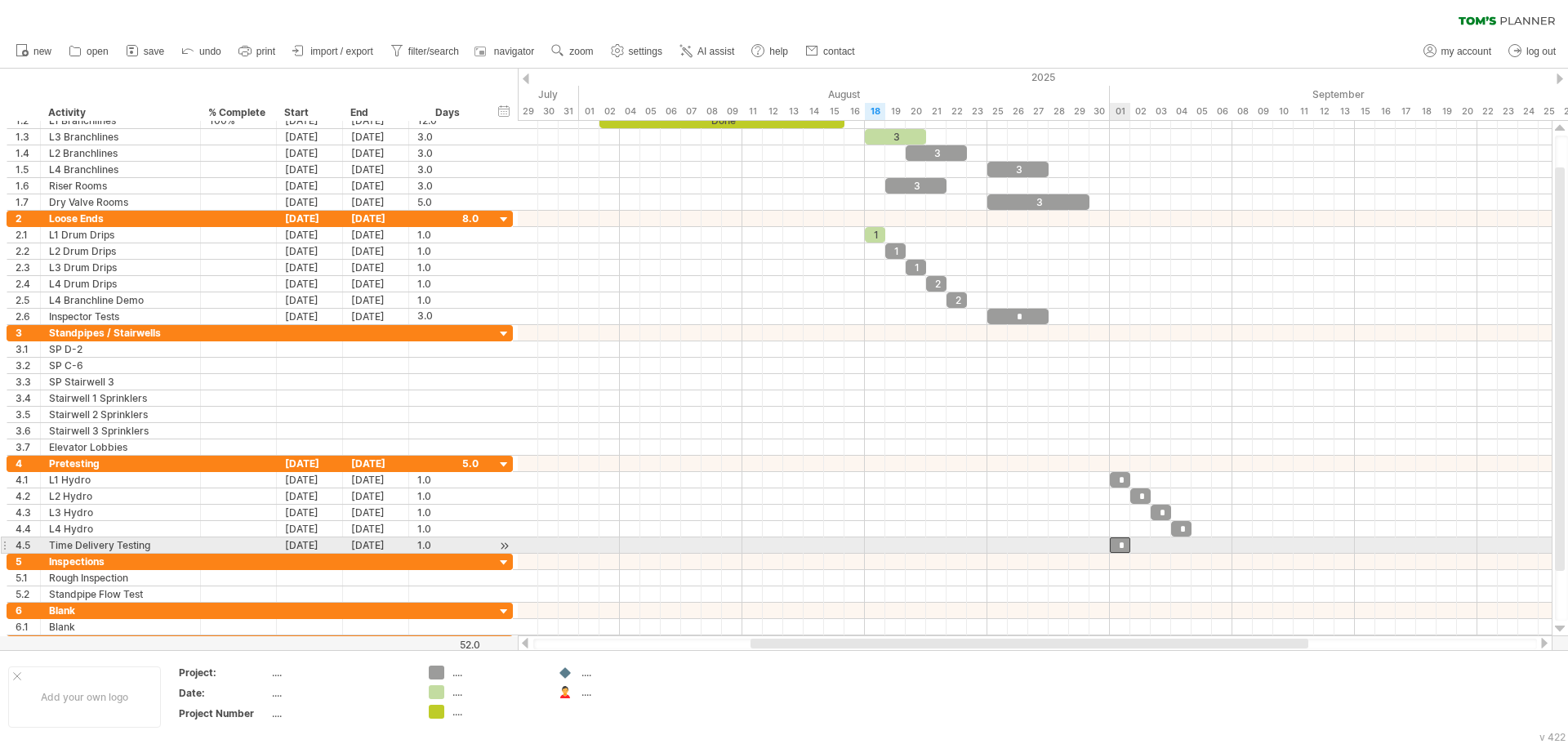
click at [1124, 543] on div "*" at bounding box center [1119, 545] width 21 height 16
click at [1123, 543] on div "*" at bounding box center [1119, 545] width 21 height 16
click at [435, 548] on div "1.0" at bounding box center [448, 545] width 62 height 16
type input "*"
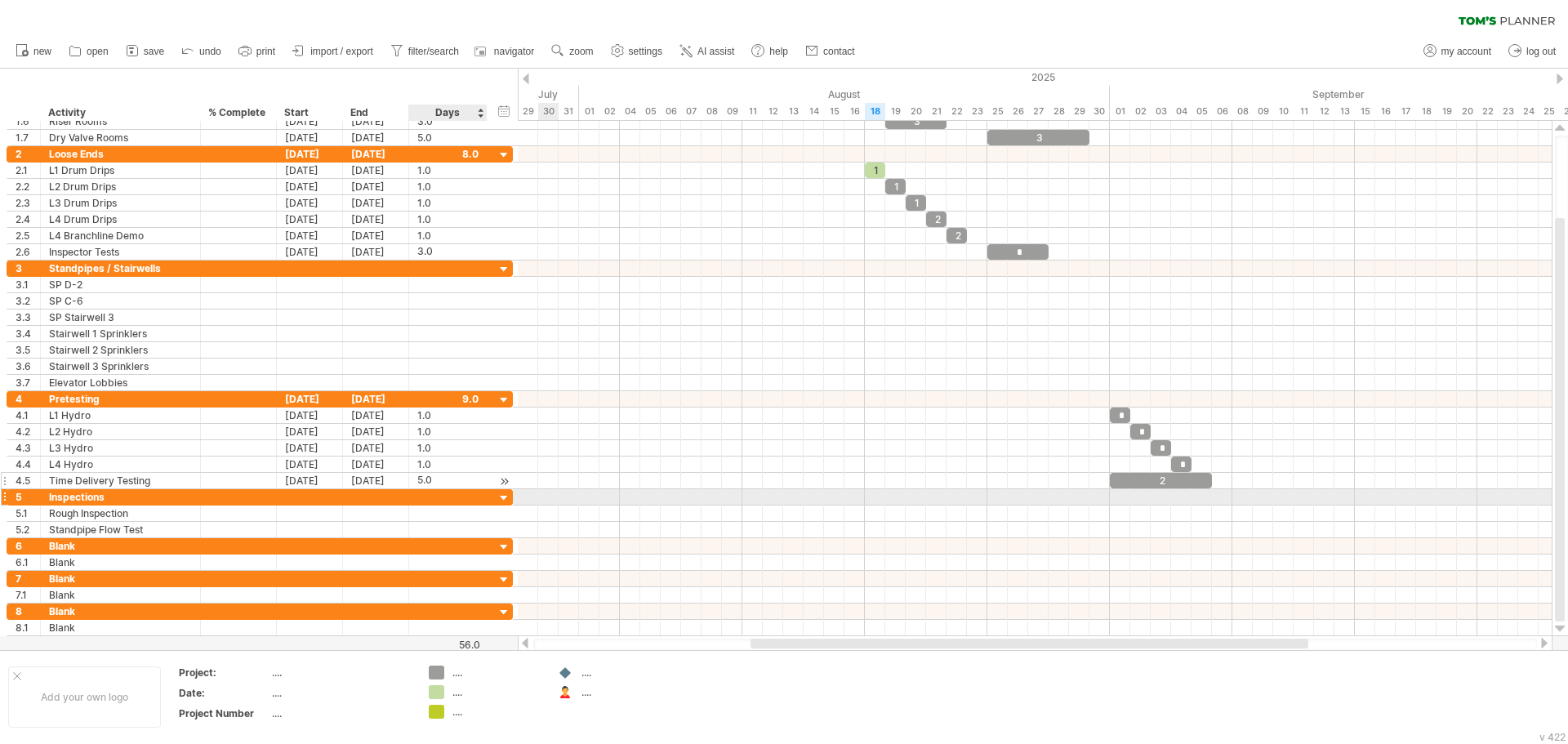
click at [439, 479] on div "5.0" at bounding box center [448, 480] width 62 height 16
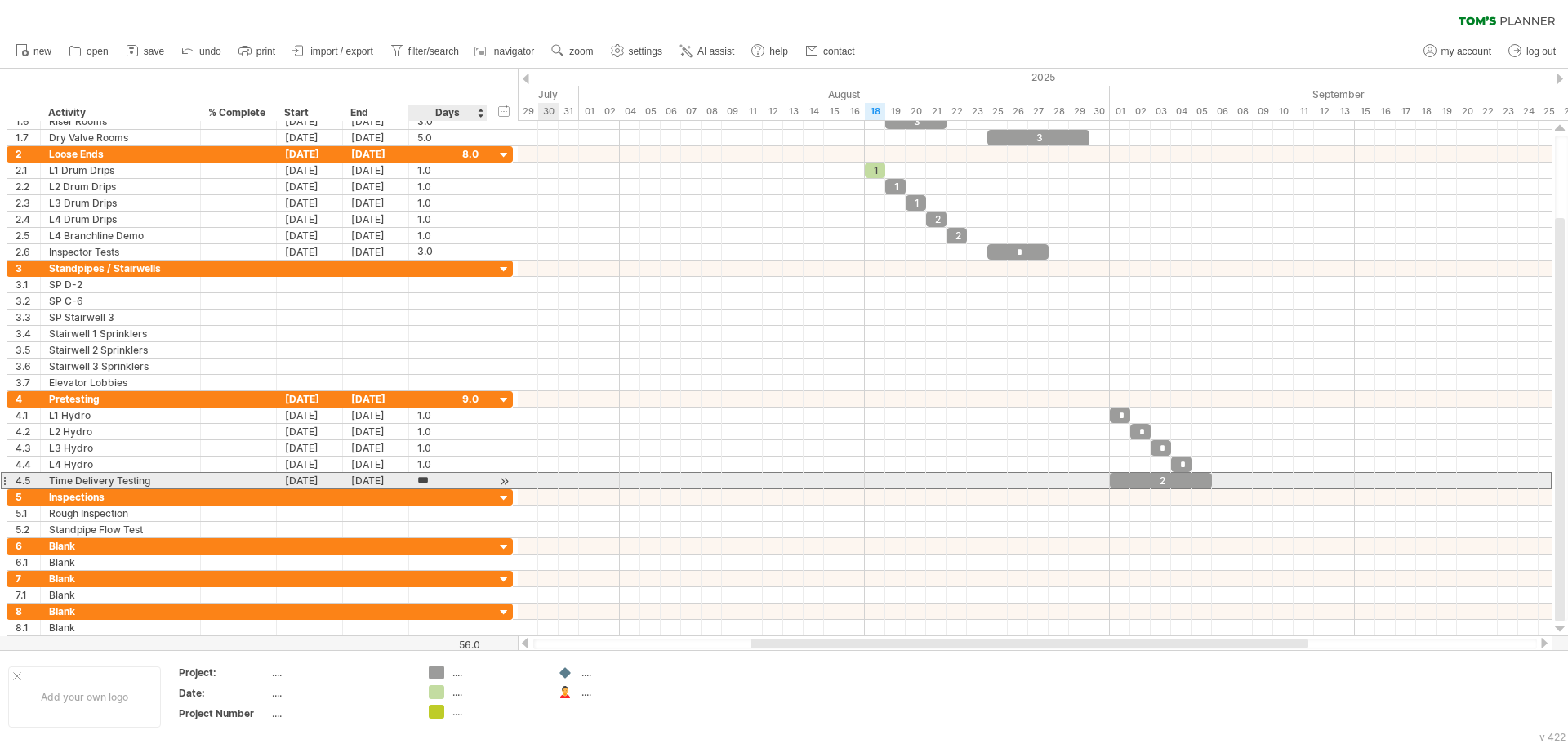
scroll to position [0, 0]
type input "*"
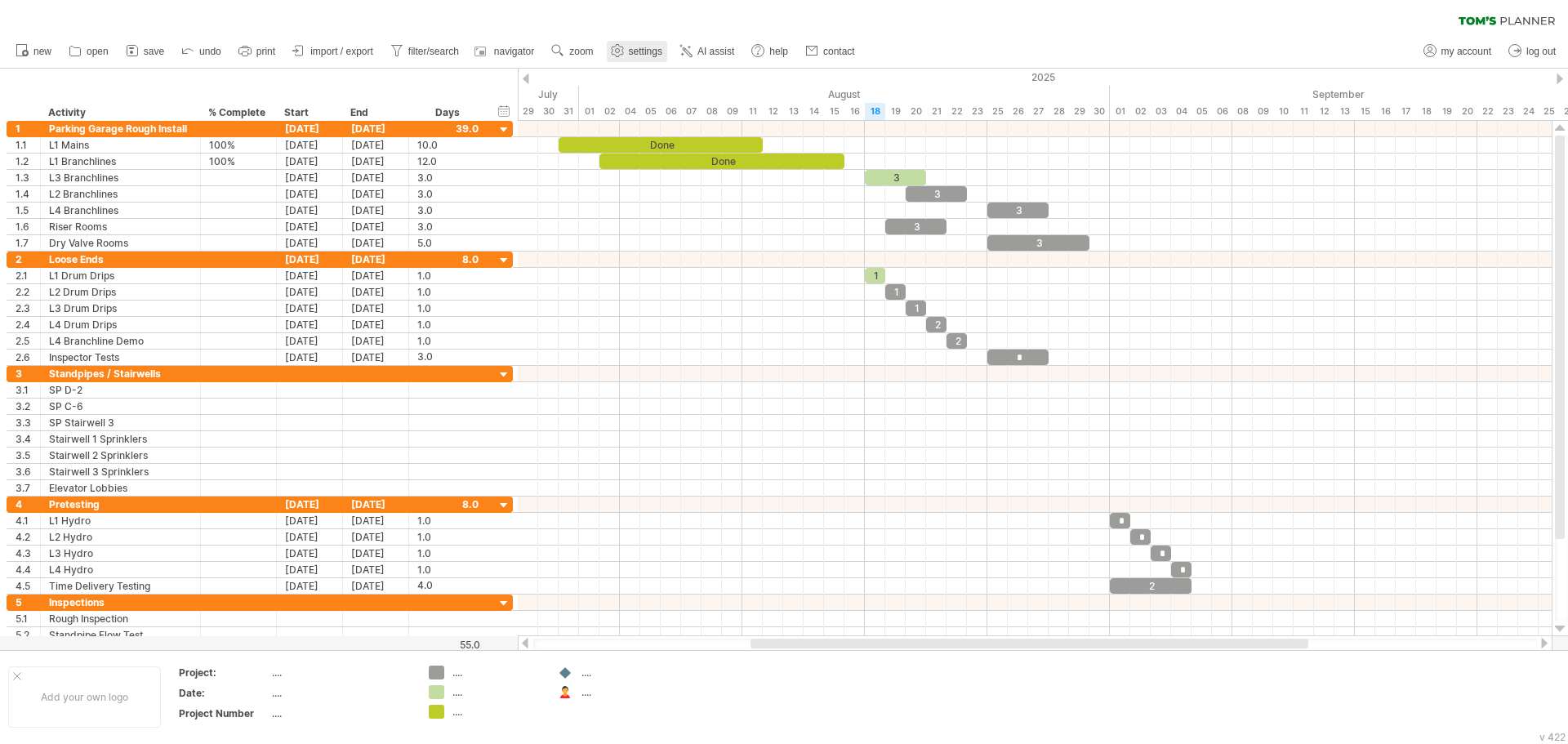
click at [648, 55] on span "settings" at bounding box center [646, 52] width 33 height 12
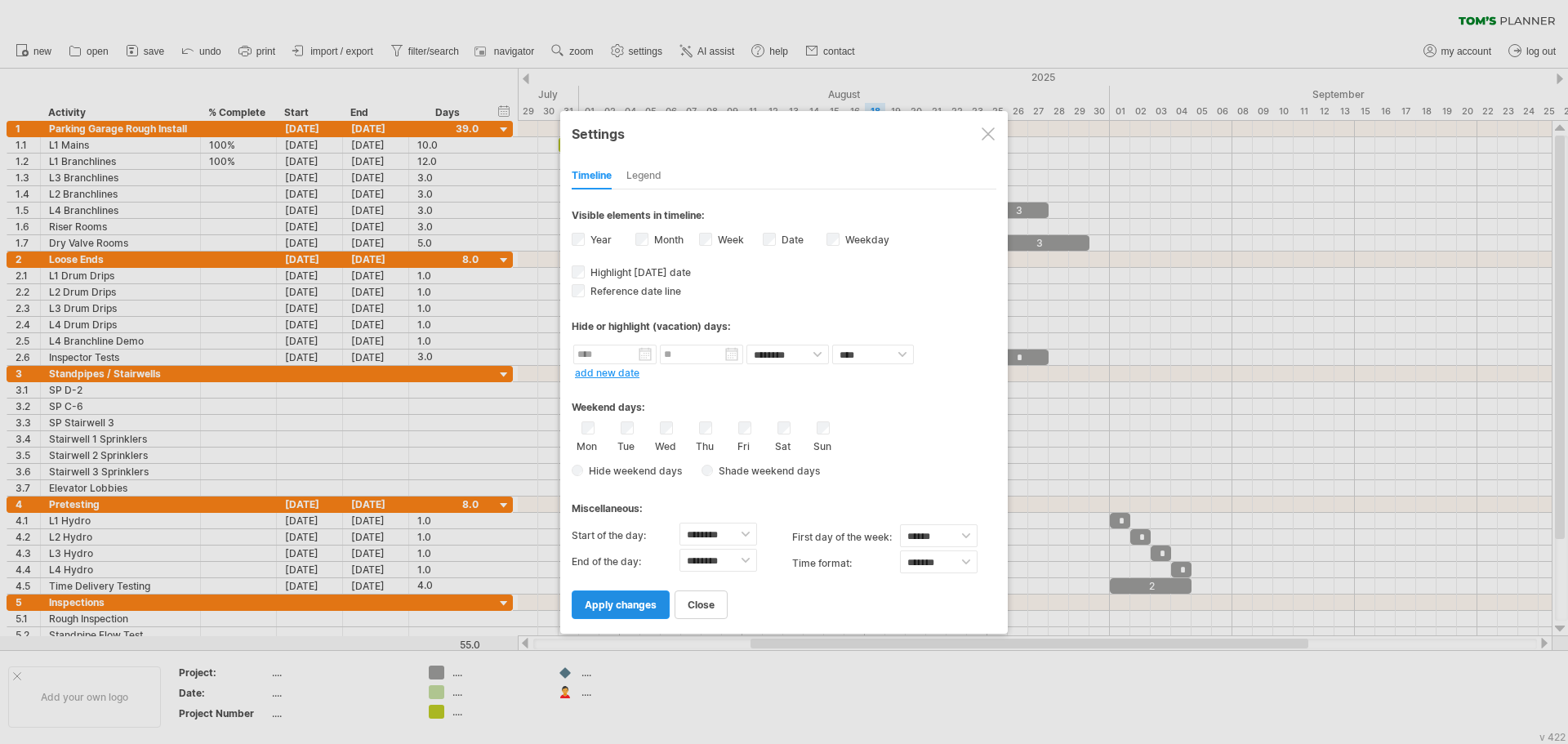
click at [643, 593] on link "apply changes" at bounding box center [621, 604] width 98 height 28
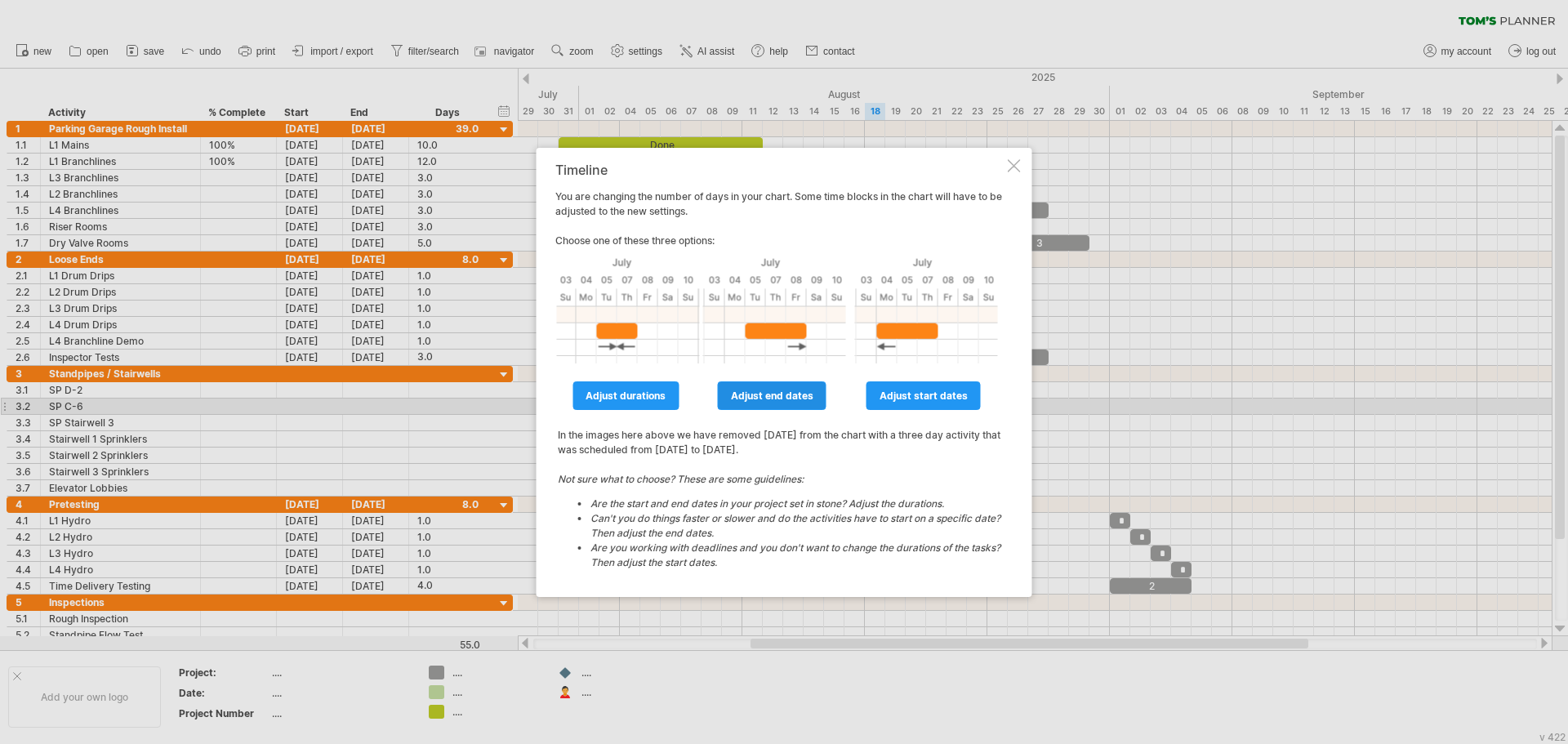
click at [778, 401] on span "adjust end dates" at bounding box center [772, 395] width 82 height 12
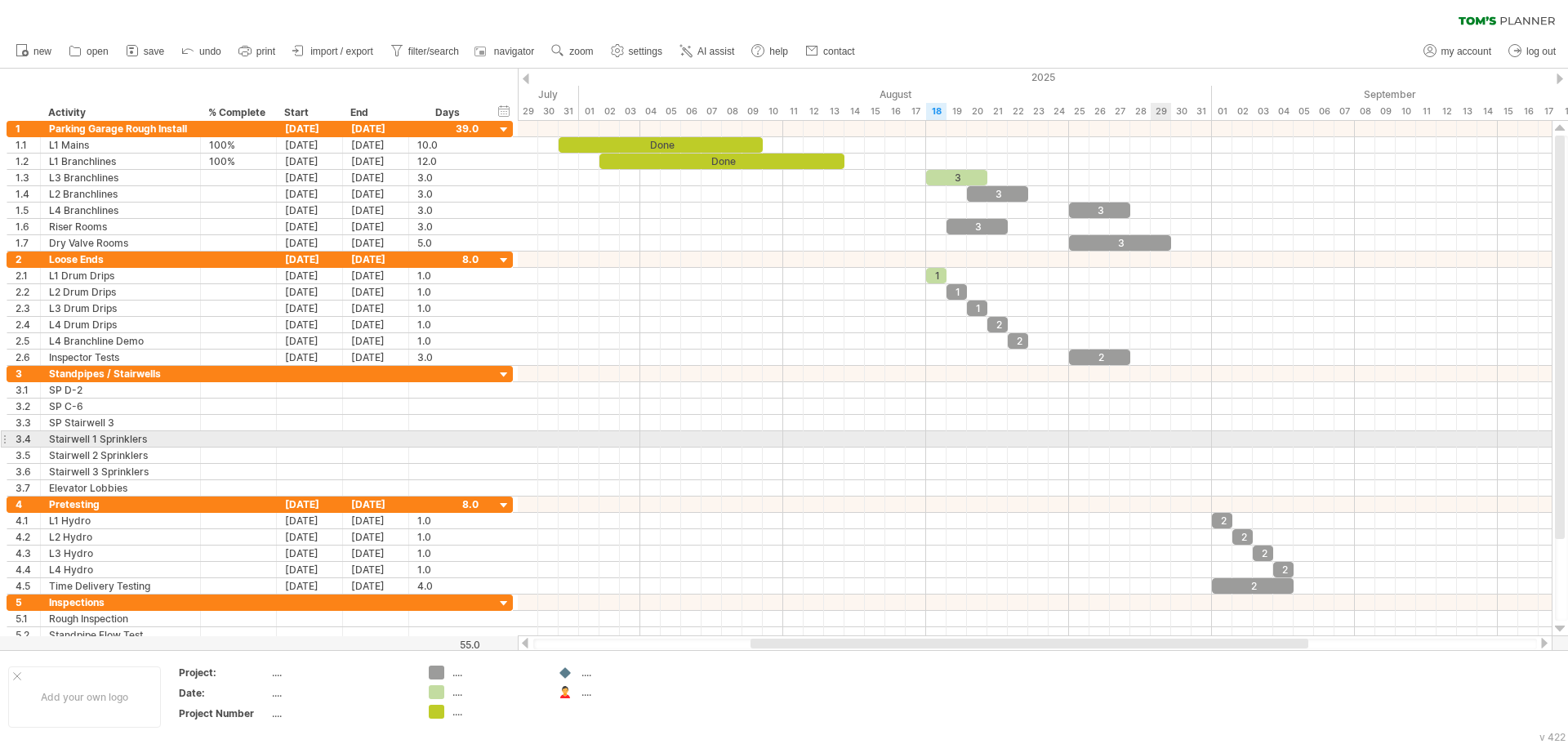
click at [1159, 433] on div at bounding box center [1035, 439] width 1034 height 17
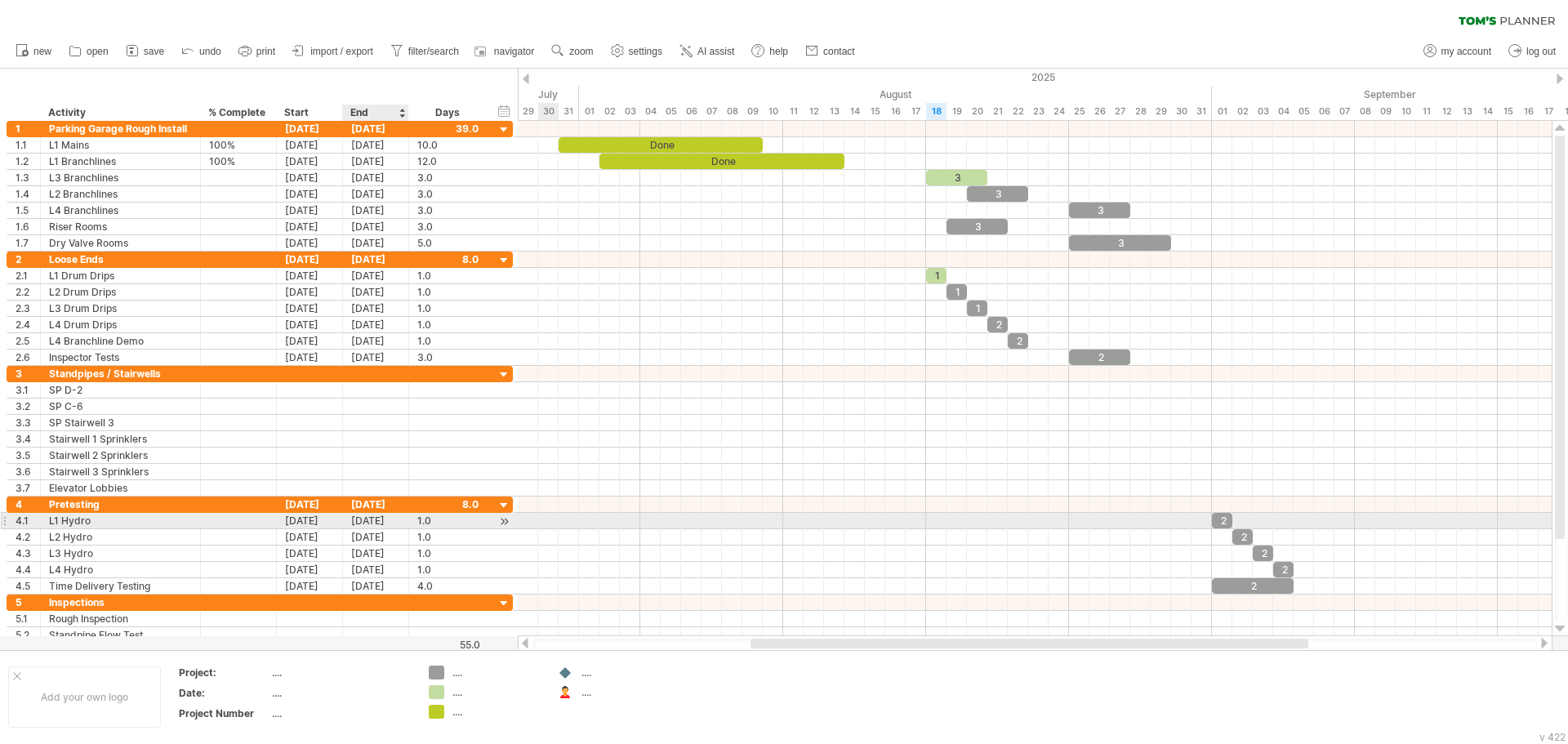
click at [365, 514] on div "[DATE]" at bounding box center [375, 520] width 66 height 16
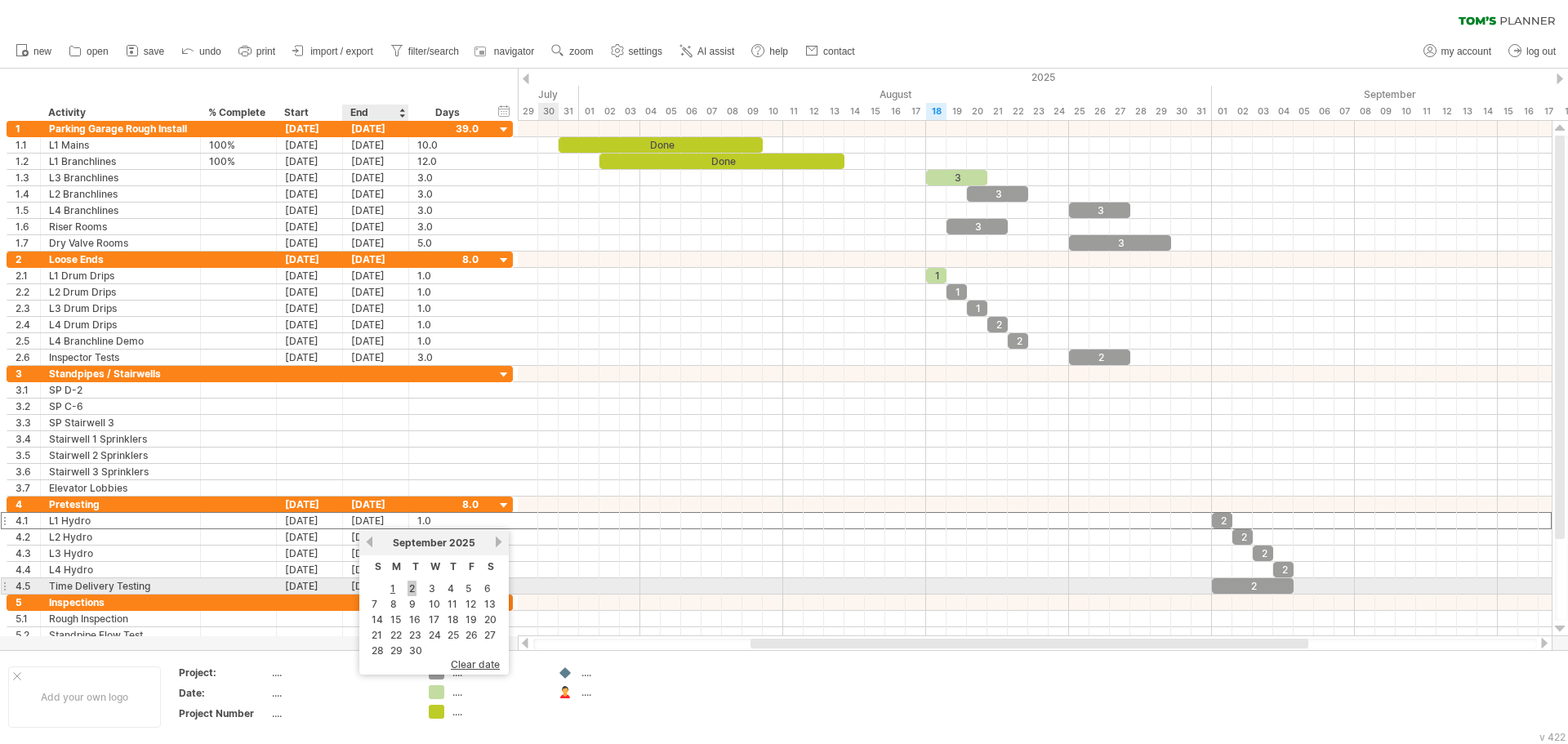
click at [415, 592] on link "2" at bounding box center [412, 588] width 9 height 16
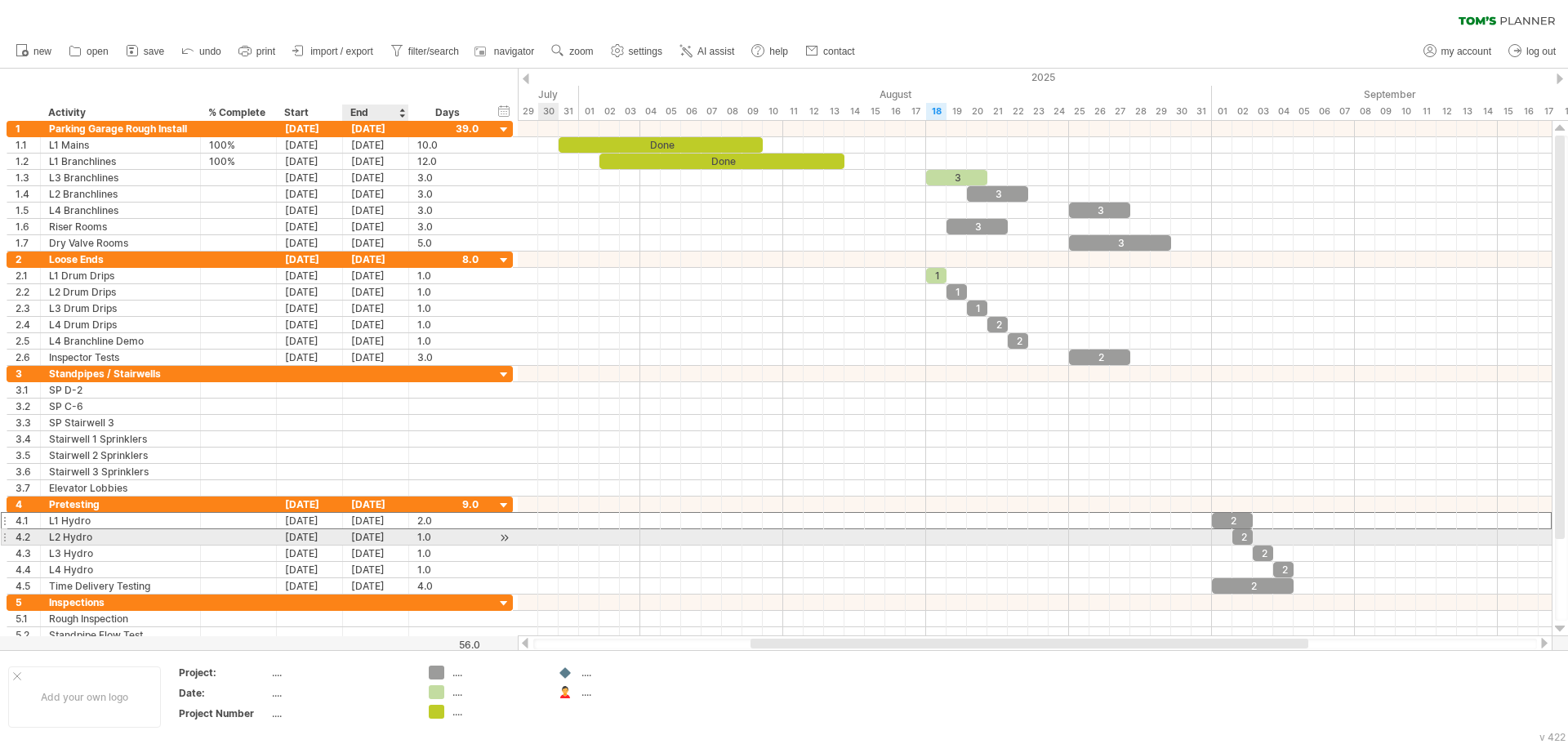
click at [369, 537] on div "[DATE]" at bounding box center [375, 537] width 66 height 16
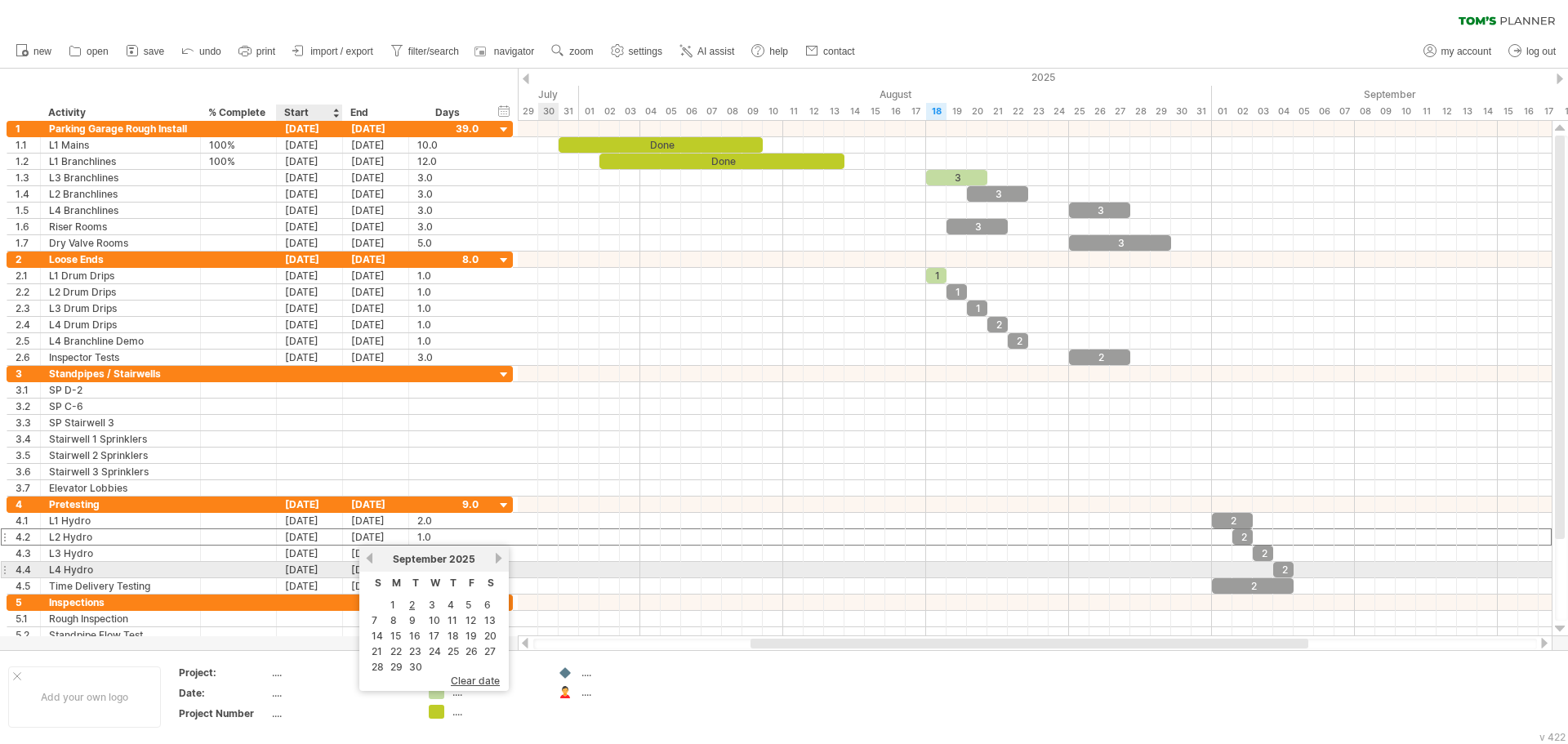
click at [351, 563] on div "[DATE]" at bounding box center [375, 569] width 66 height 16
click at [360, 554] on div "[DATE]" at bounding box center [375, 553] width 66 height 16
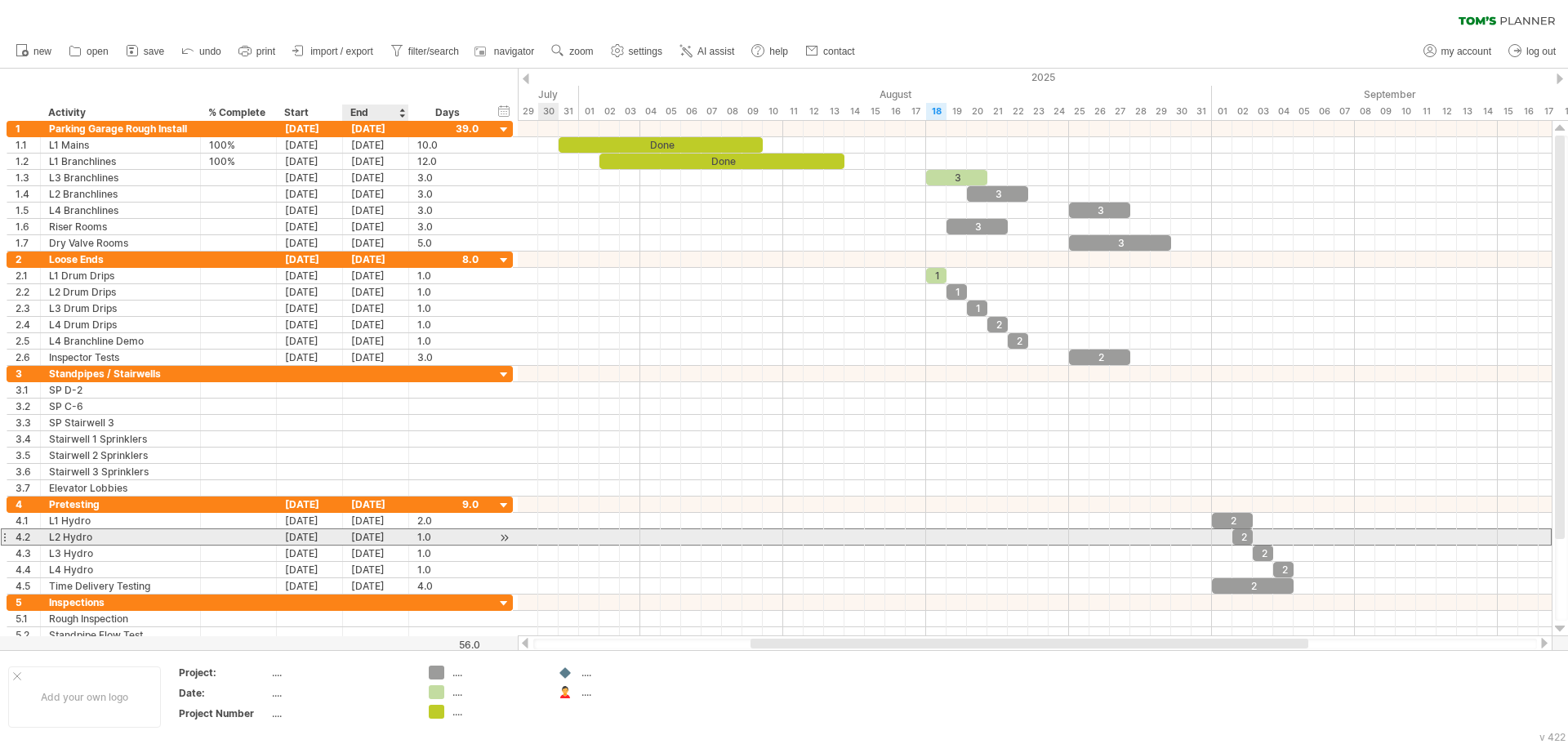
click at [366, 539] on div "[DATE]" at bounding box center [375, 537] width 66 height 16
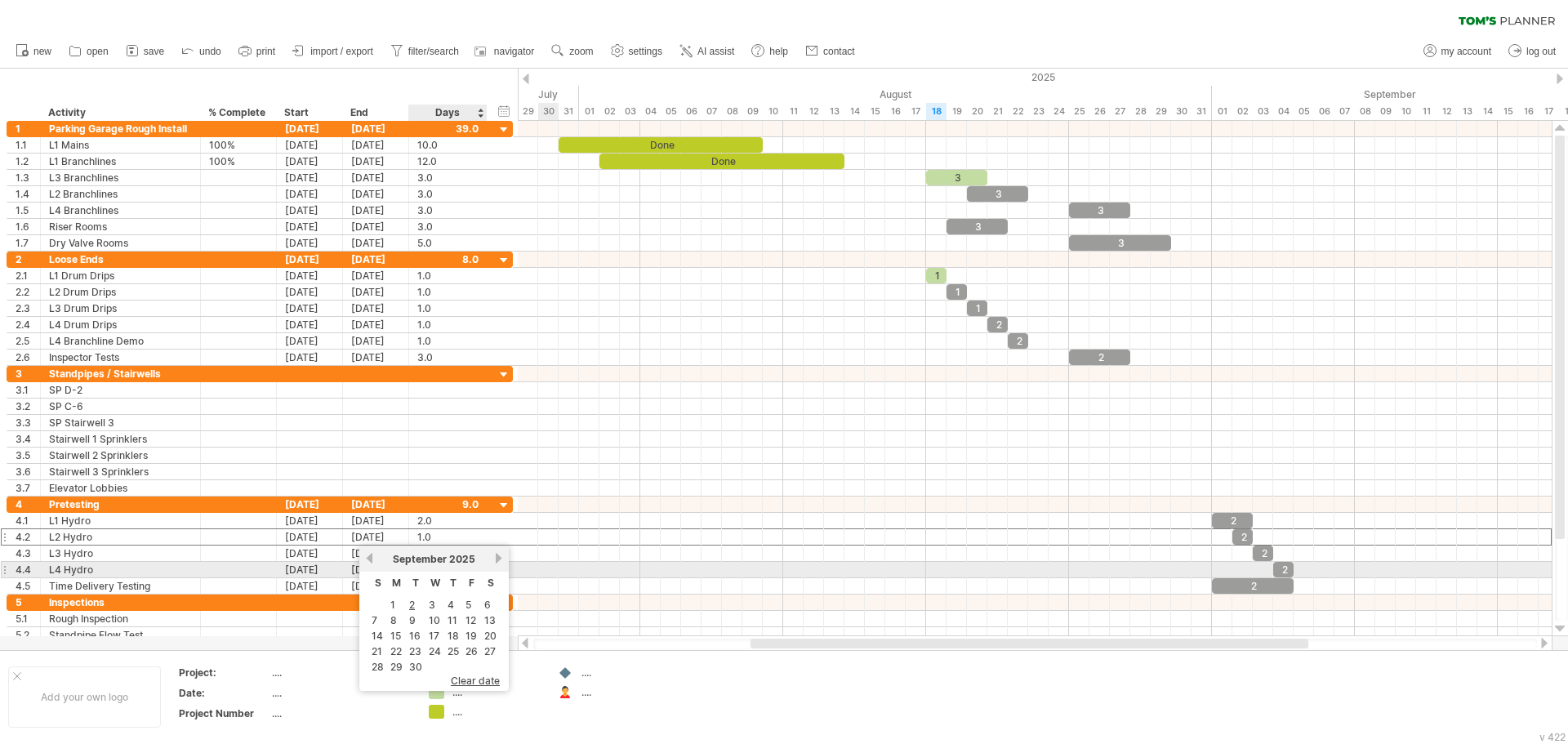
click at [497, 562] on link "next" at bounding box center [499, 558] width 12 height 12
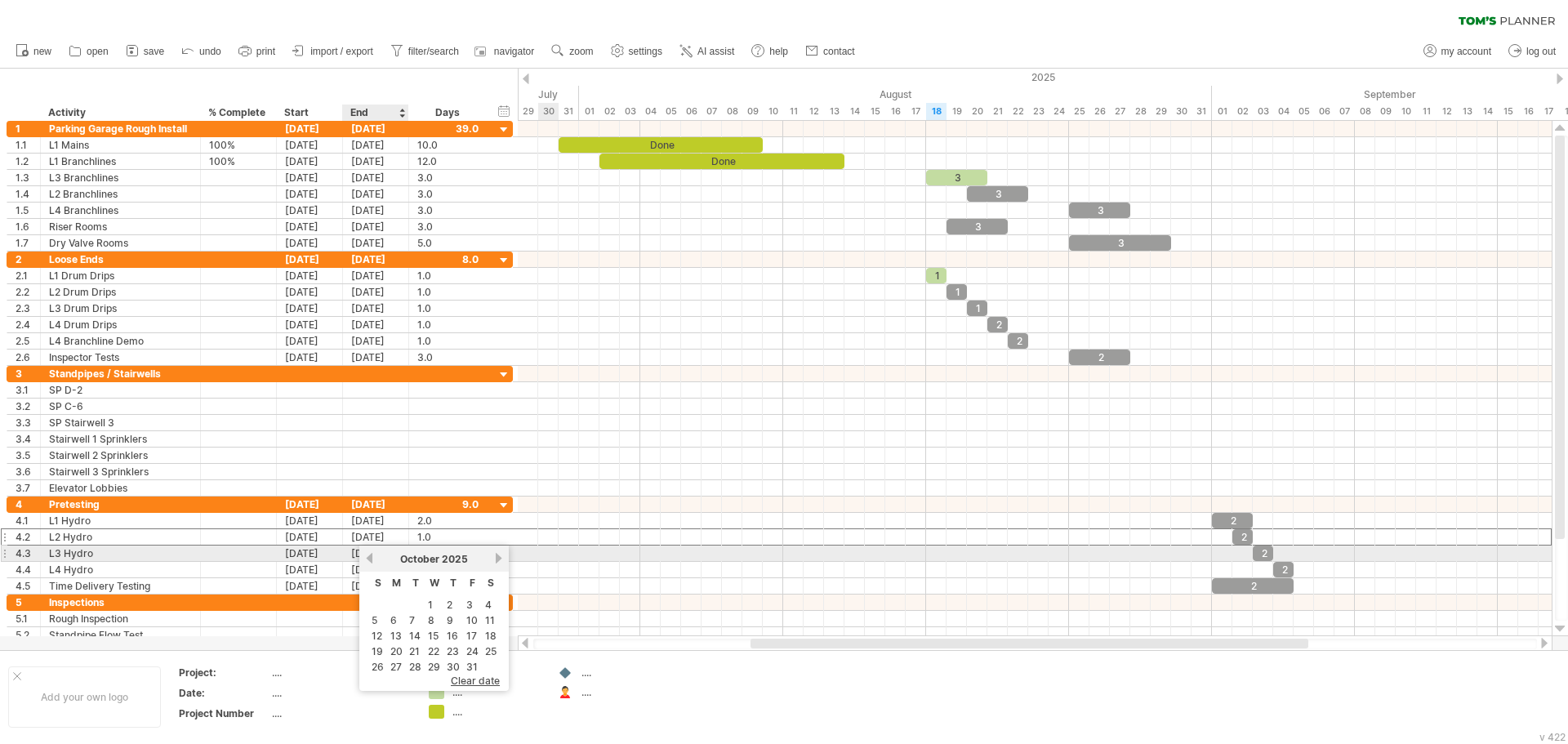
click at [367, 558] on link "previous" at bounding box center [370, 558] width 12 height 12
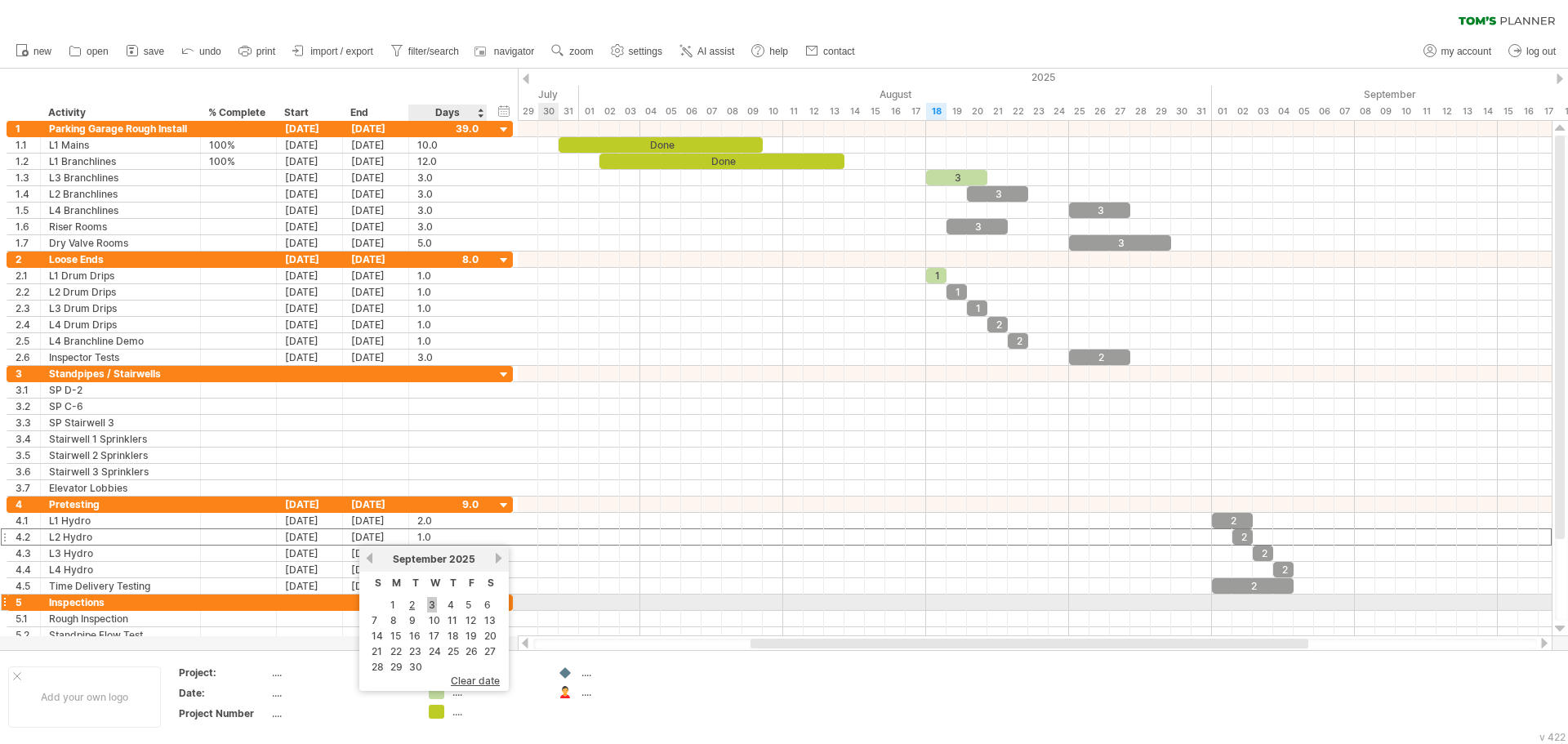
click at [433, 600] on link "3" at bounding box center [432, 604] width 10 height 16
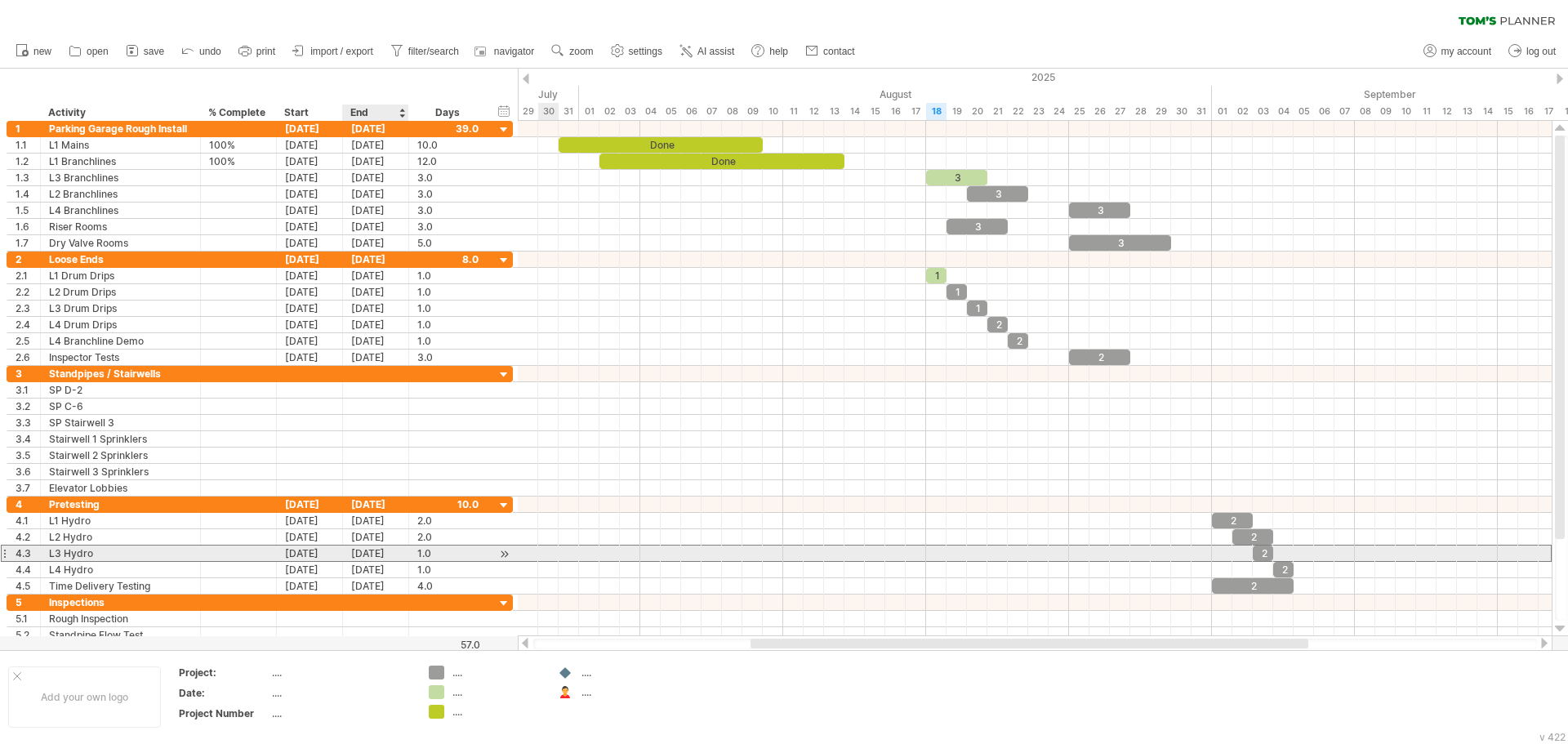
drag, startPoint x: 390, startPoint y: 550, endPoint x: 397, endPoint y: 558, distance: 10.6
click at [390, 551] on div "[DATE]" at bounding box center [375, 553] width 66 height 16
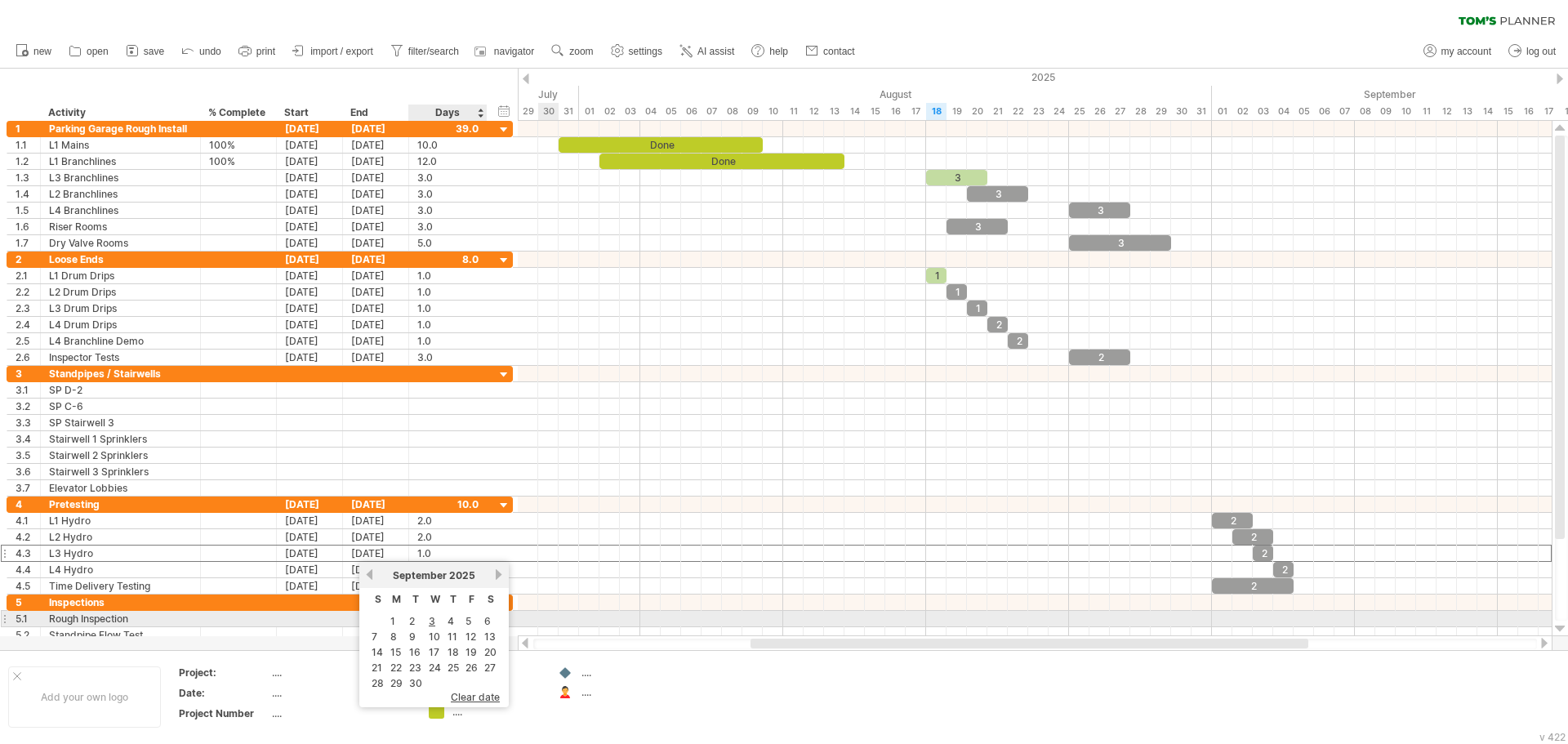
click at [450, 622] on link "4" at bounding box center [451, 621] width 10 height 16
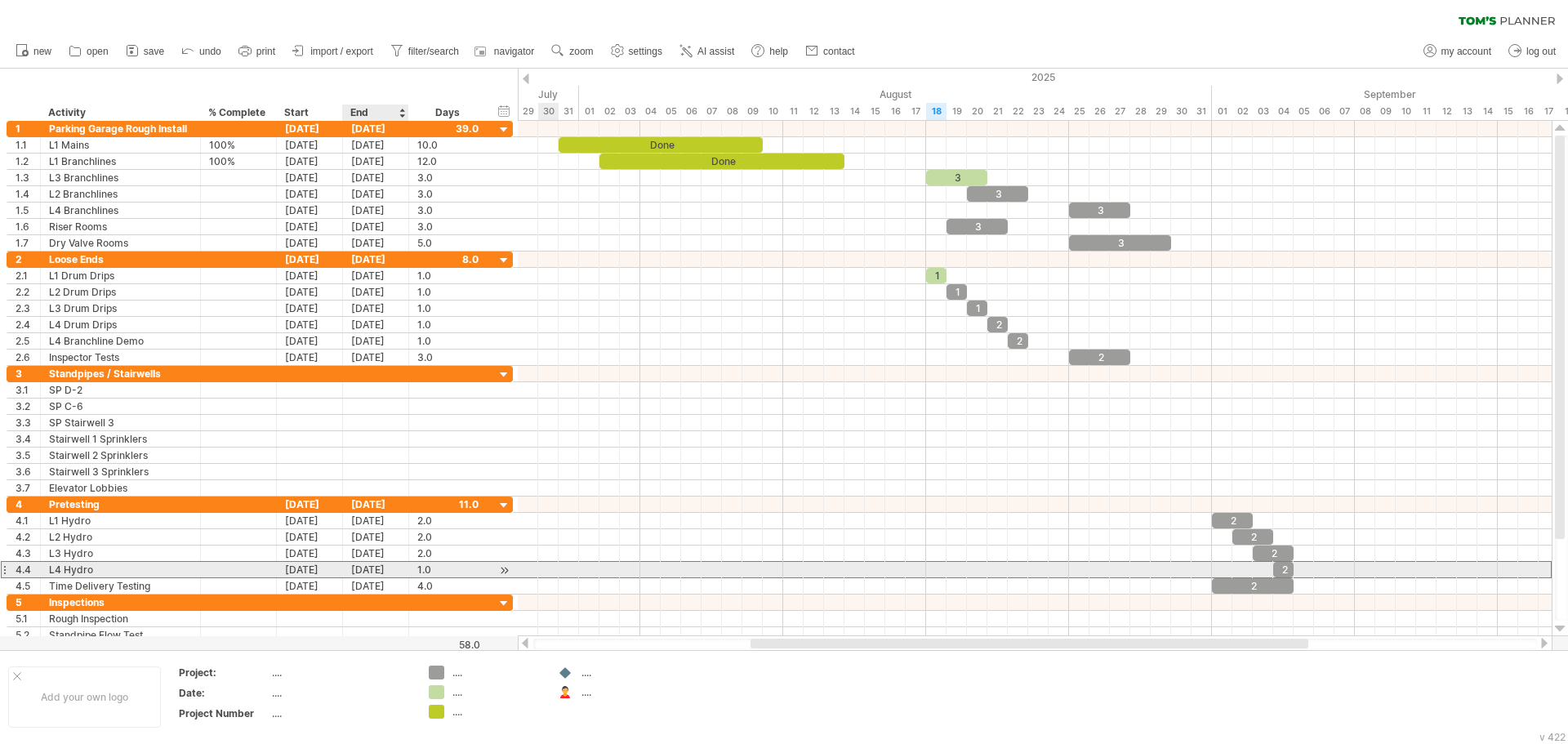
click at [378, 573] on div "[DATE]" at bounding box center [375, 569] width 66 height 16
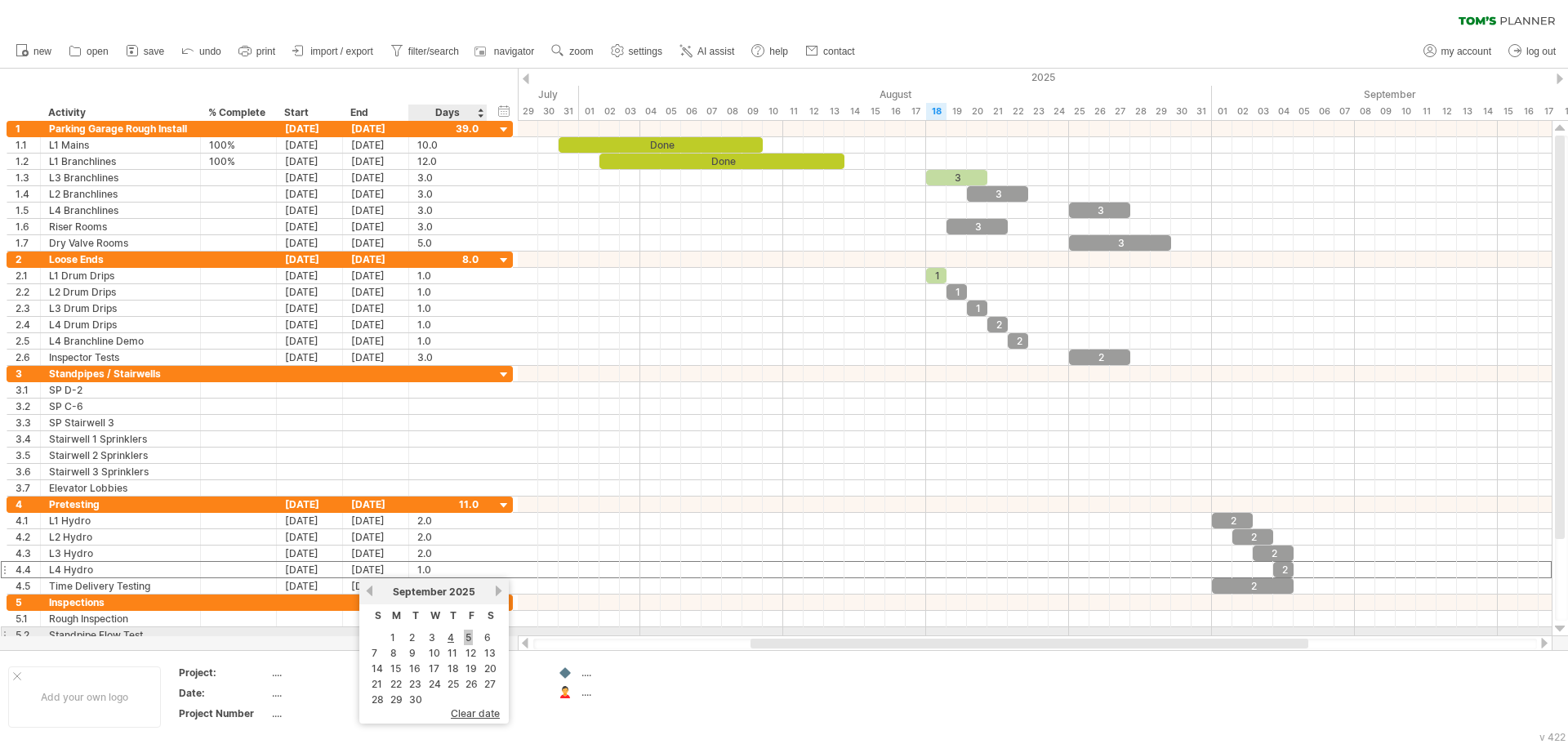
click at [469, 635] on link "5" at bounding box center [468, 637] width 9 height 16
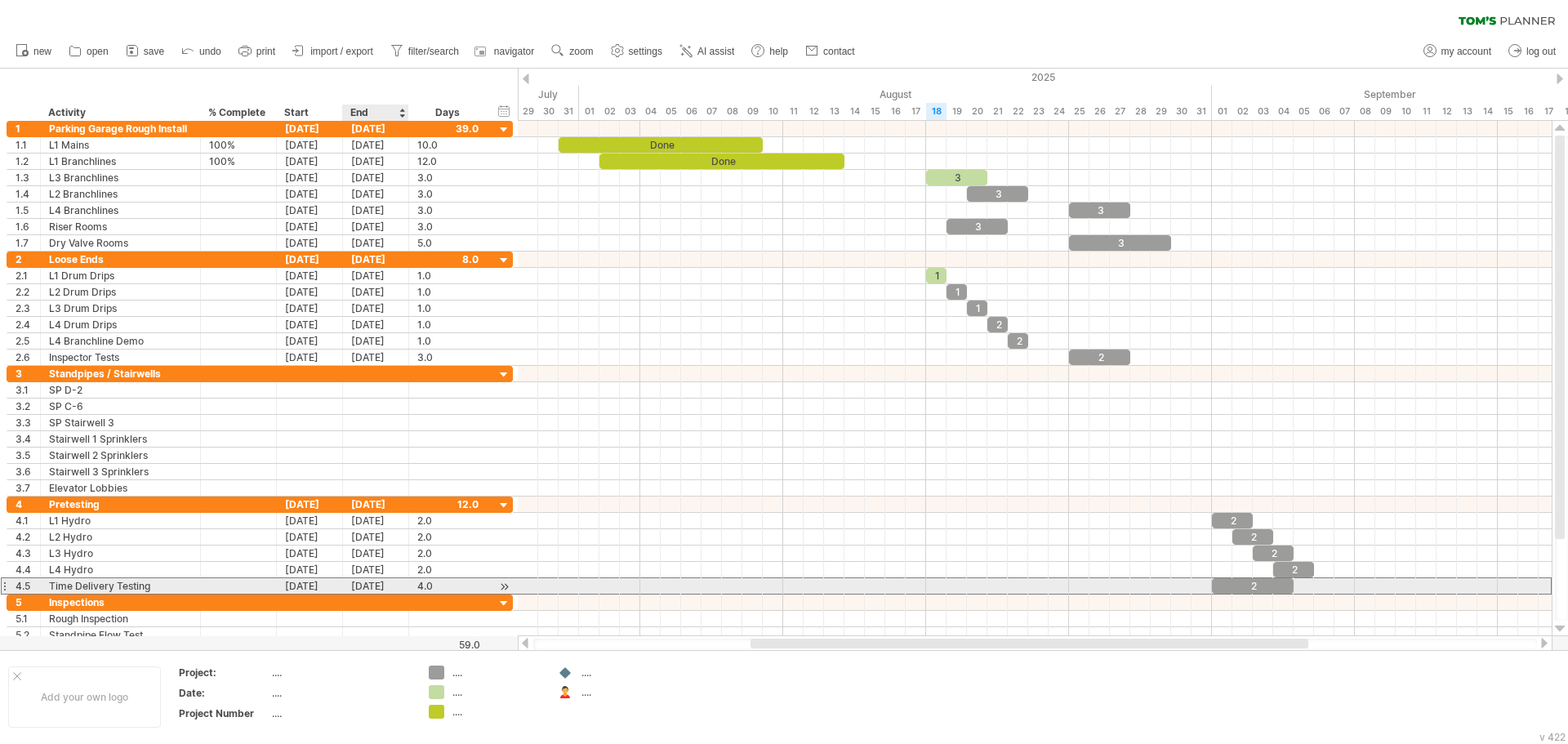
click at [369, 587] on div "[DATE]" at bounding box center [375, 586] width 66 height 16
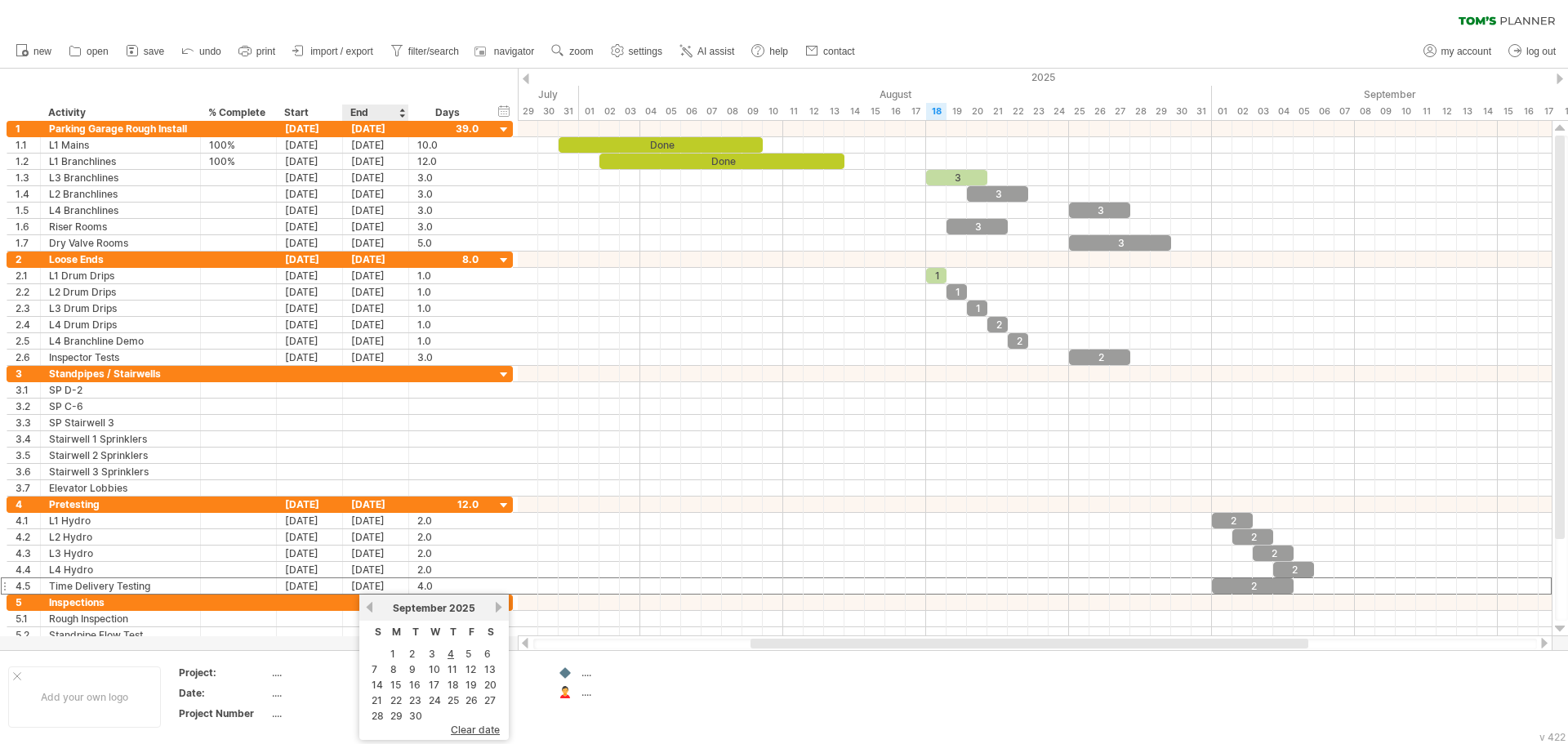
click at [416, 654] on td "2" at bounding box center [416, 653] width 18 height 14
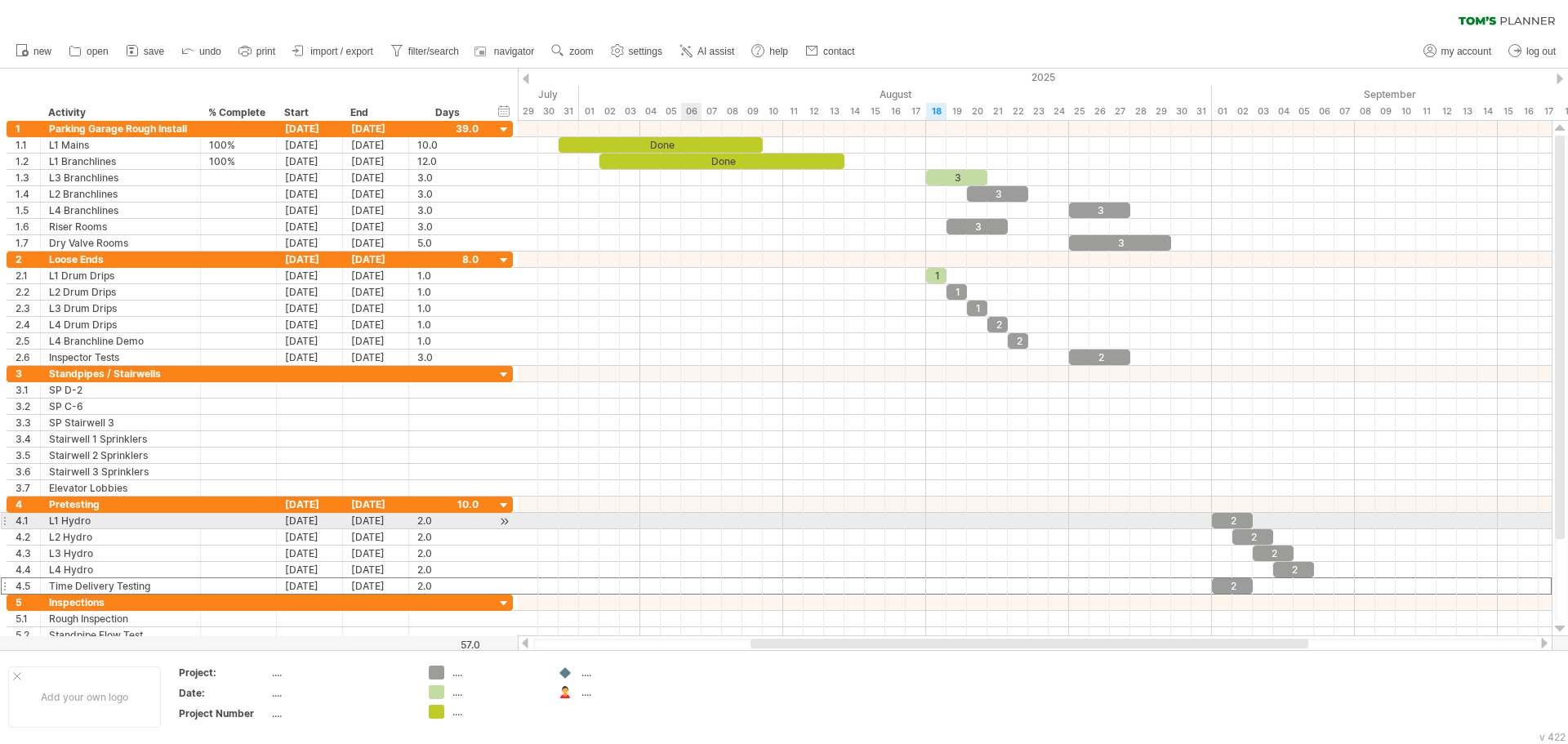
click at [696, 528] on div at bounding box center [1035, 521] width 1034 height 17
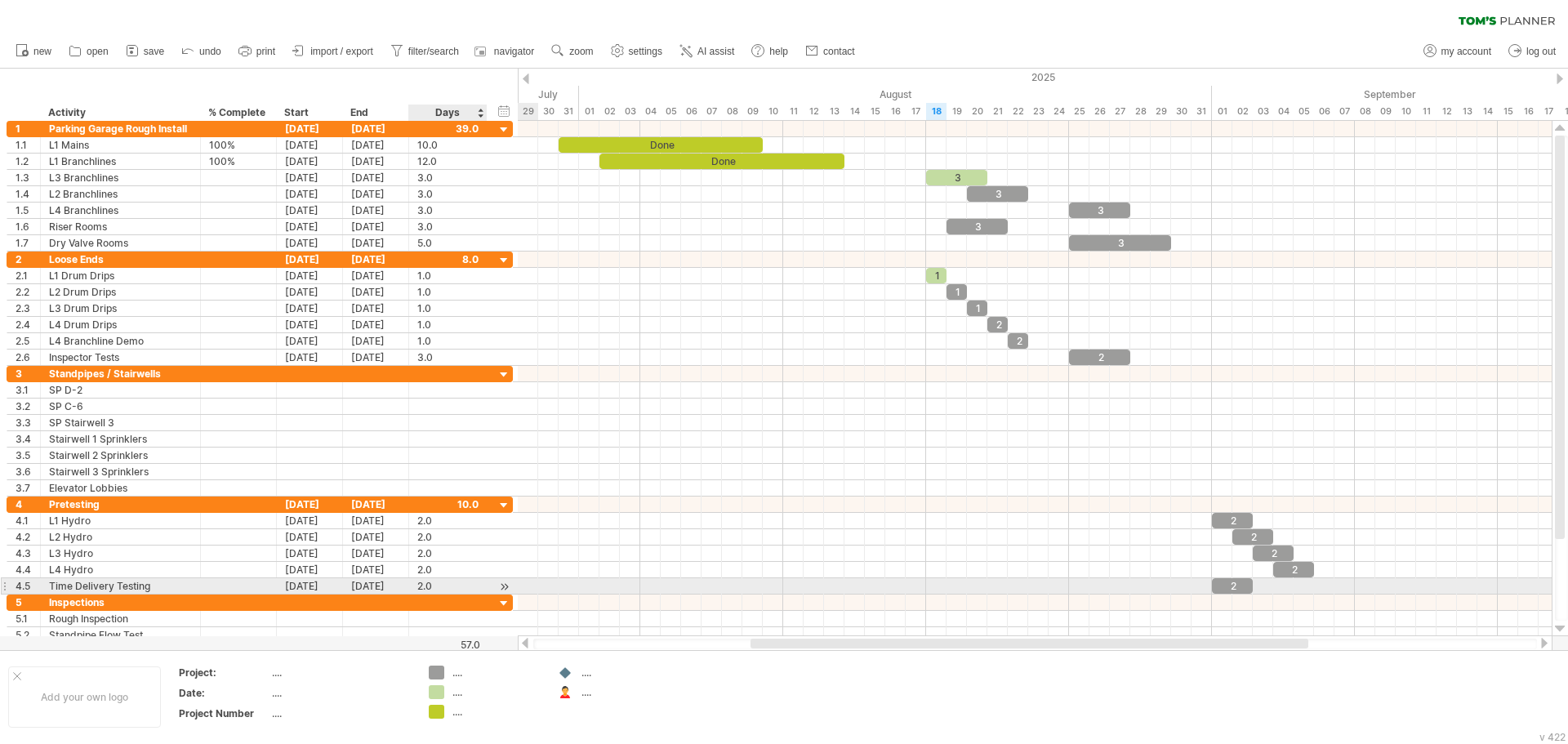
click at [435, 583] on div "2.0" at bounding box center [448, 586] width 62 height 16
type input "*"
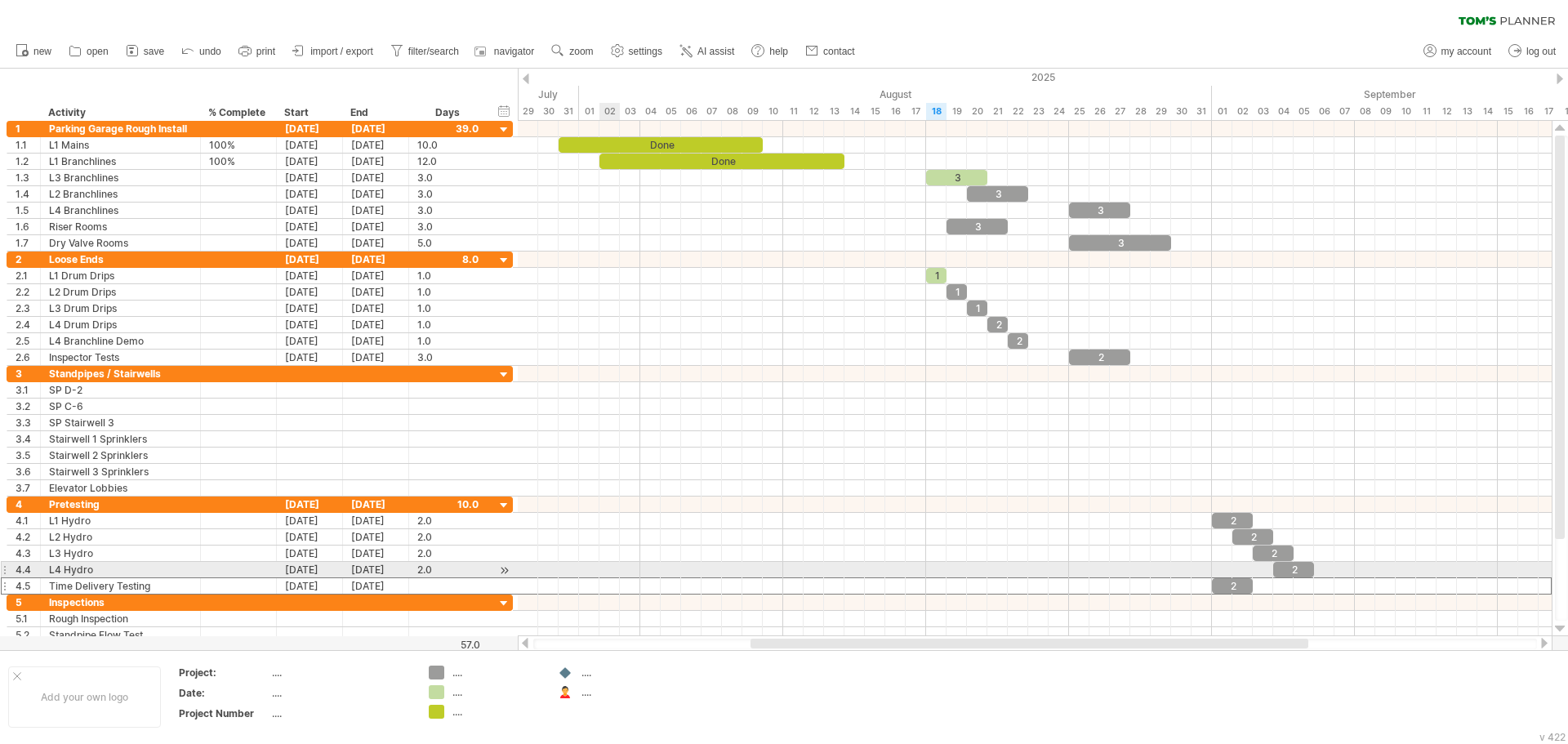
type input "*"
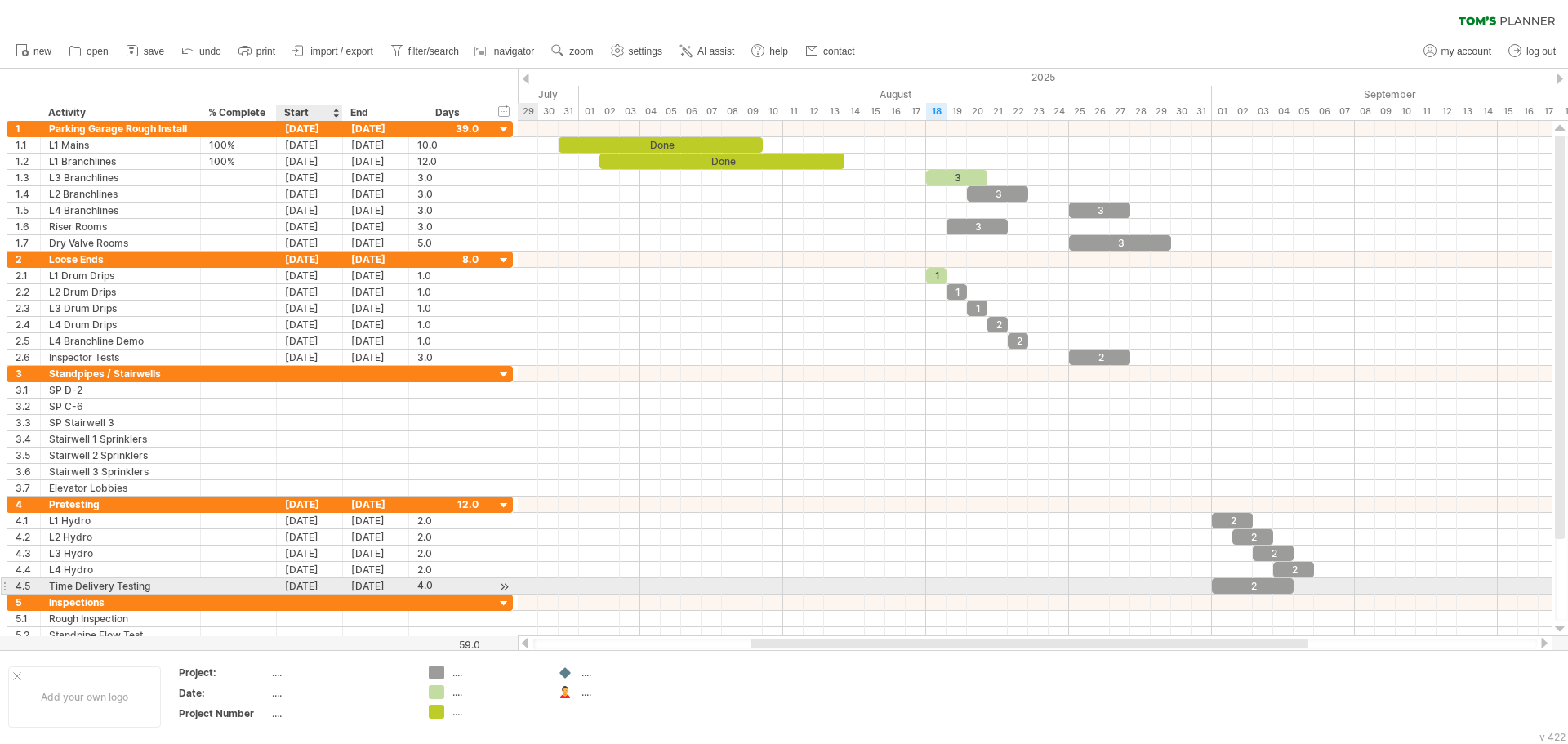
click at [321, 586] on div "[DATE]" at bounding box center [310, 586] width 66 height 16
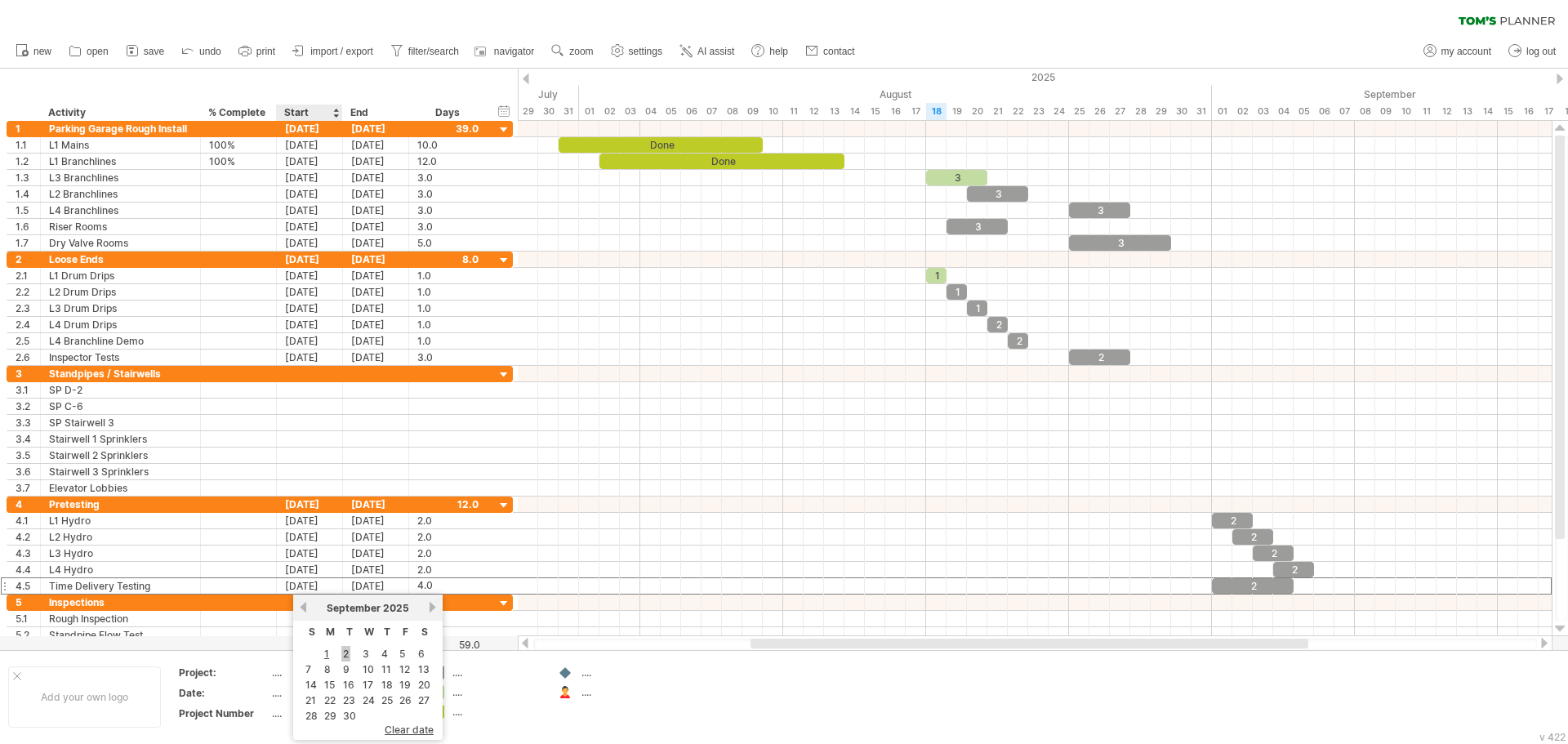
click at [344, 654] on link "2" at bounding box center [345, 653] width 9 height 16
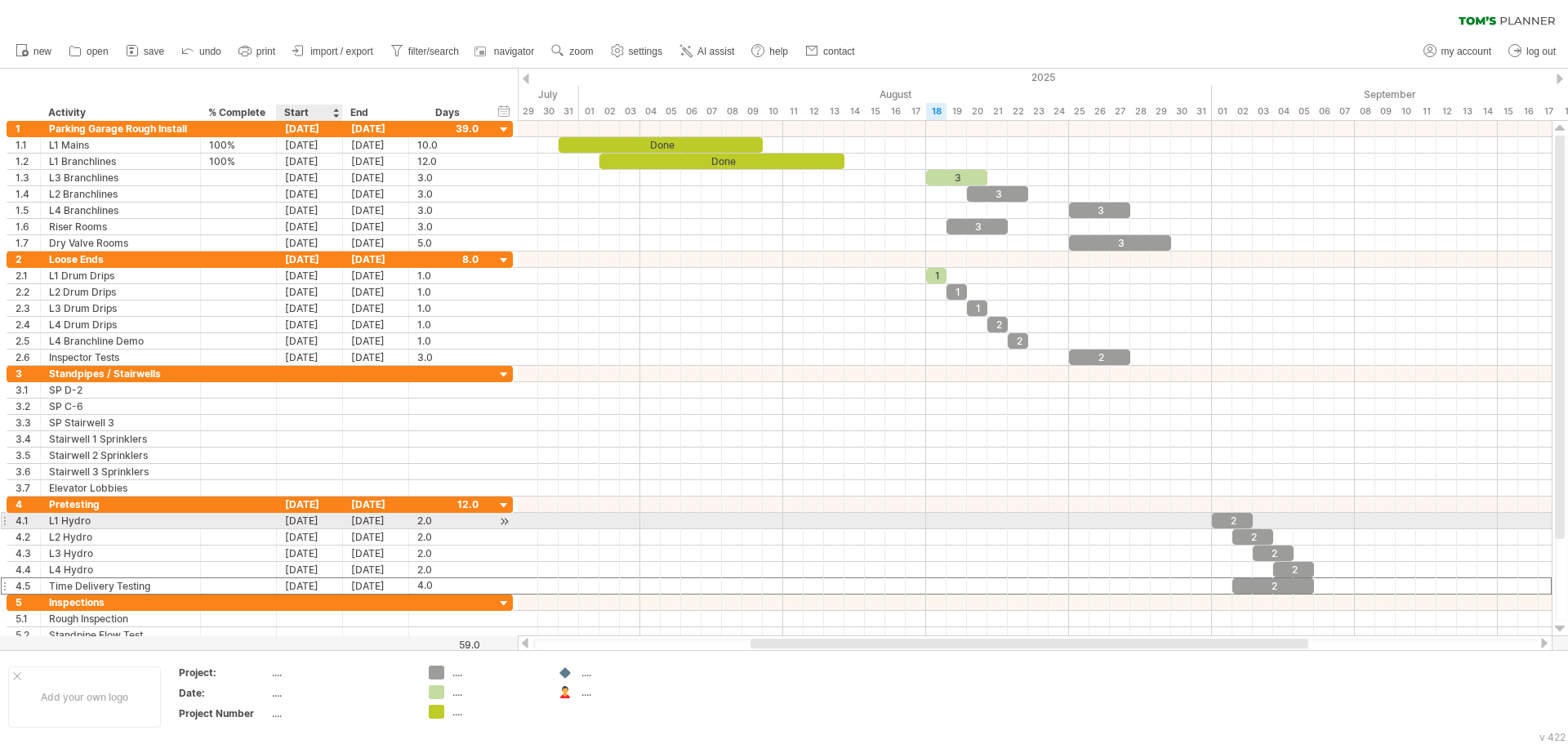
click at [308, 521] on div "[DATE]" at bounding box center [310, 520] width 66 height 16
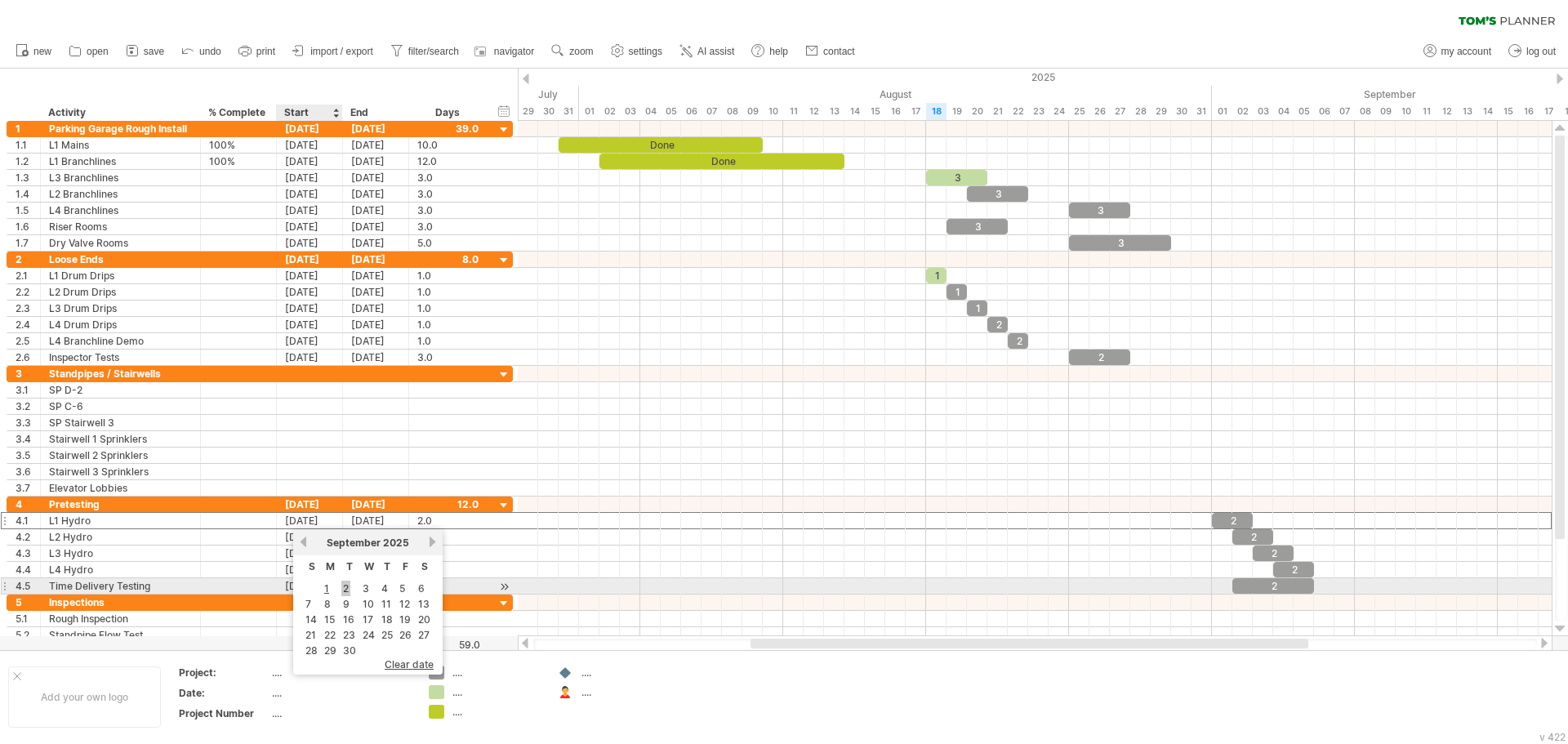
click at [344, 587] on link "2" at bounding box center [345, 588] width 9 height 16
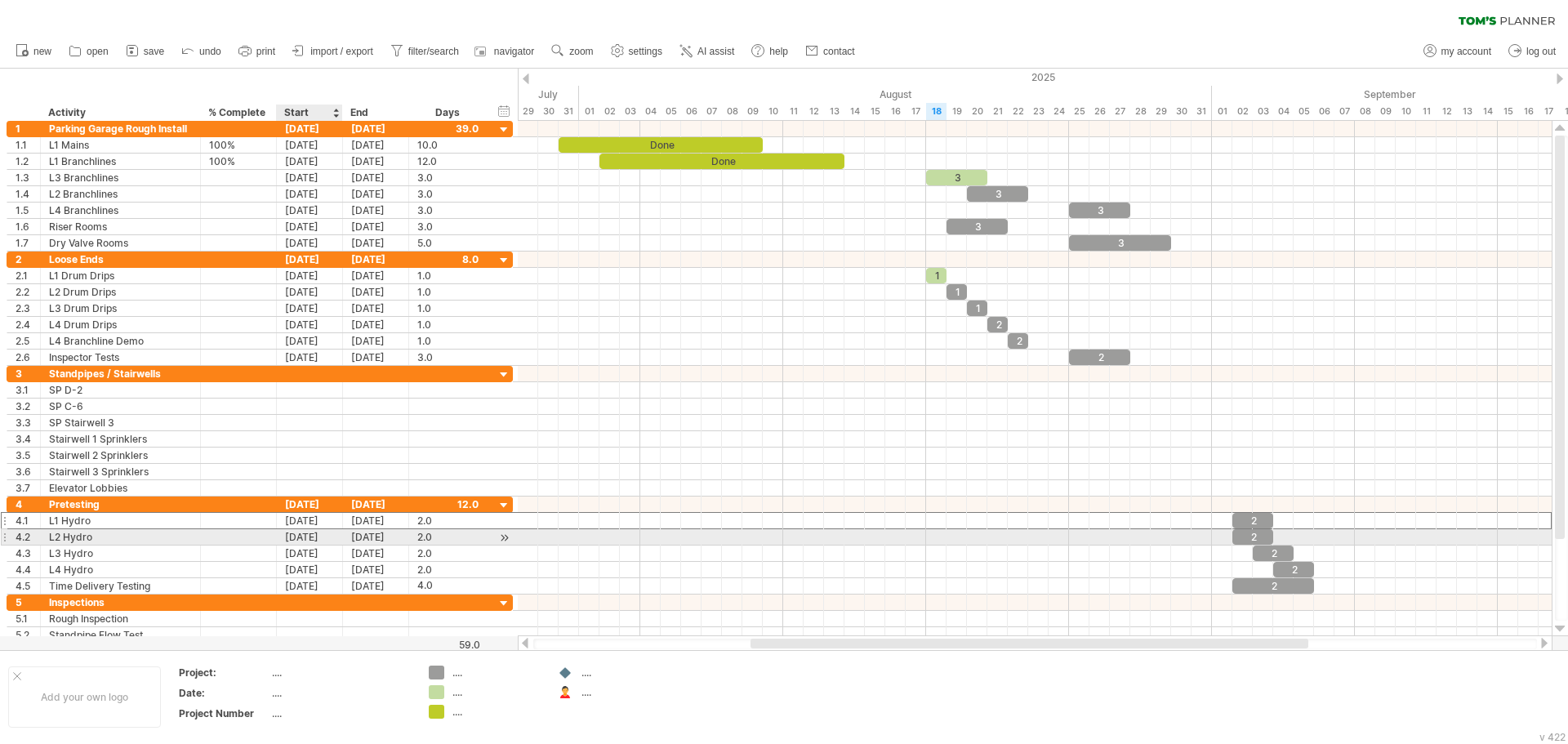
click at [297, 538] on div "[DATE]" at bounding box center [310, 537] width 66 height 16
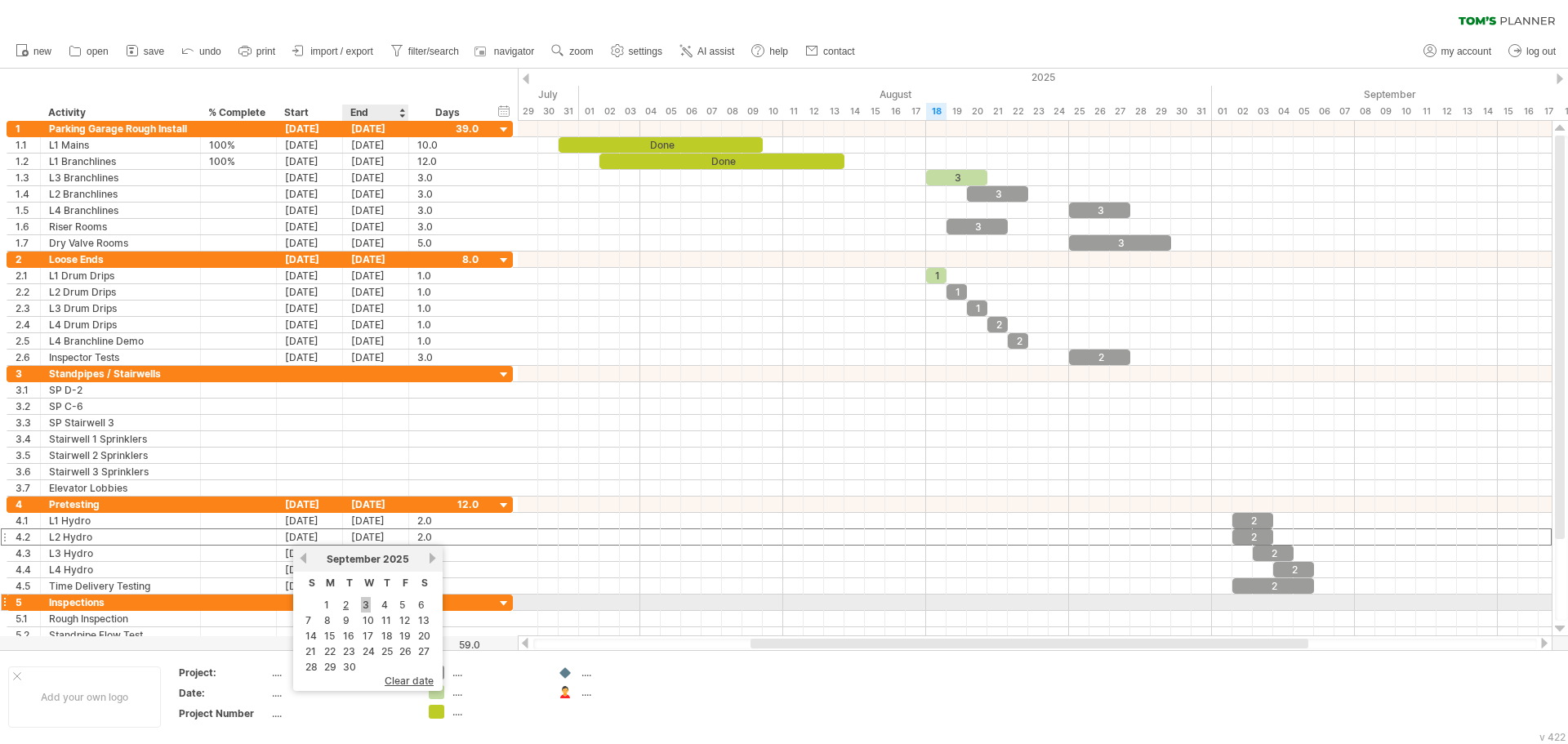
click at [361, 606] on link "3" at bounding box center [366, 604] width 10 height 16
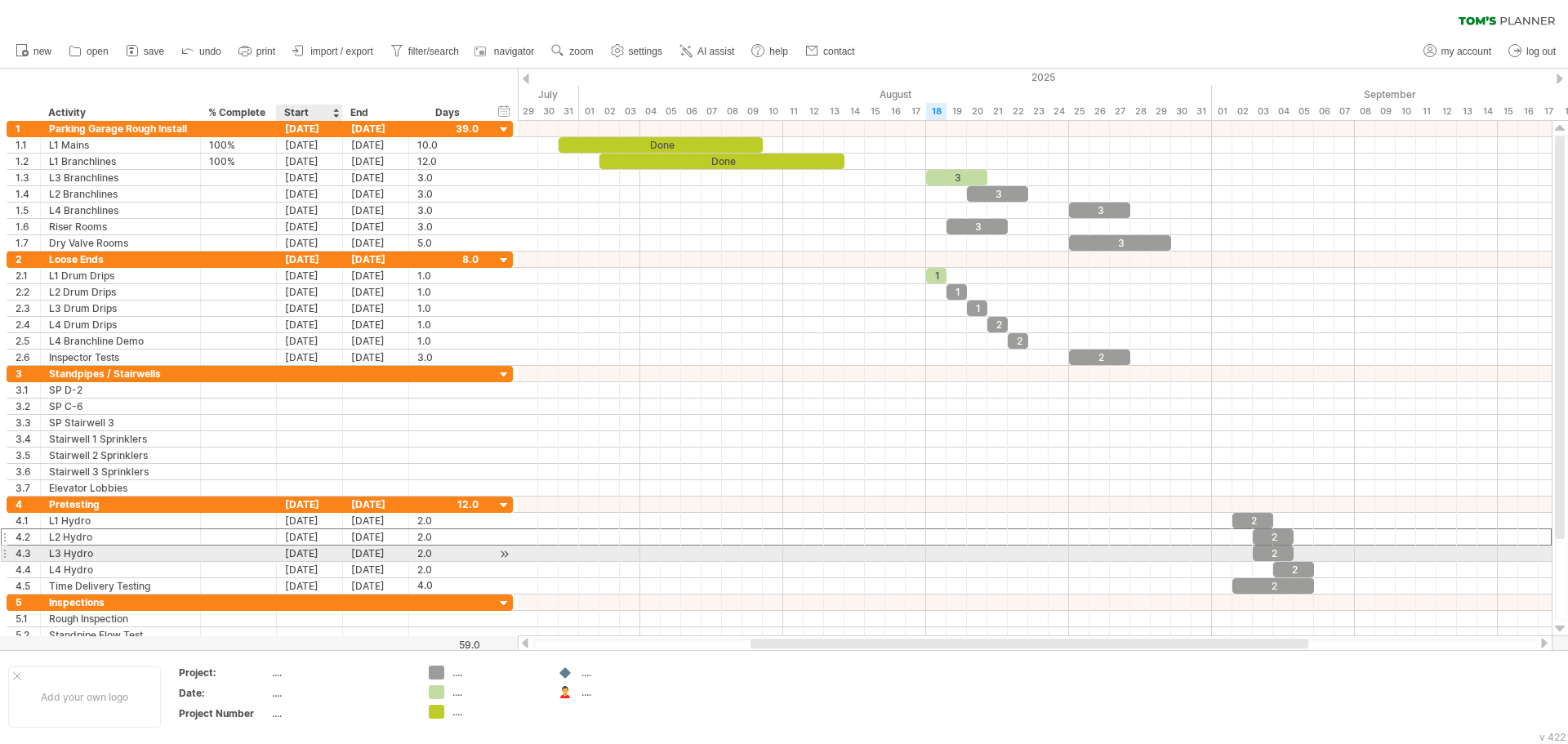
click at [310, 556] on div "[DATE]" at bounding box center [310, 553] width 66 height 16
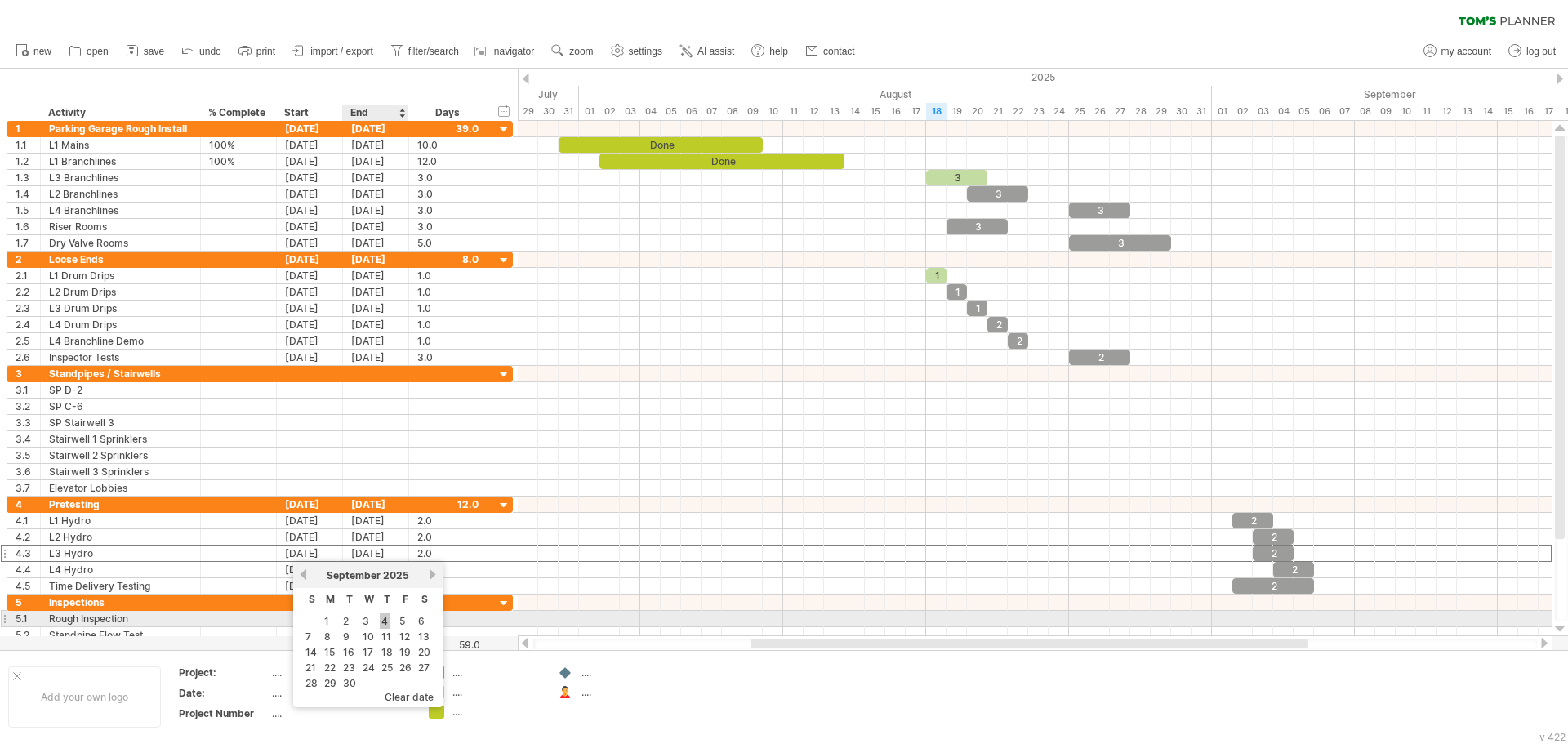
click at [380, 621] on link "4" at bounding box center [385, 621] width 10 height 16
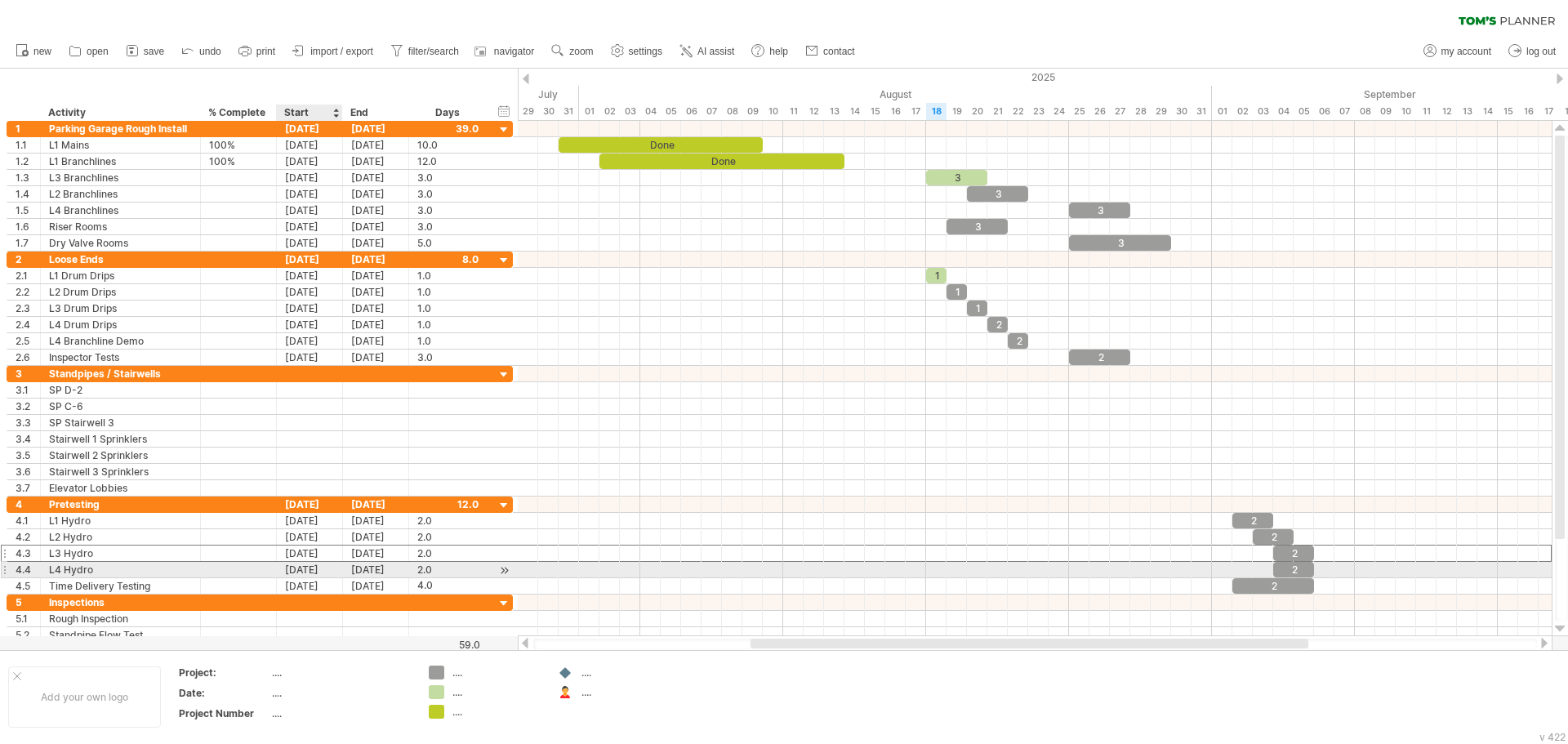
click at [312, 573] on div "[DATE]" at bounding box center [310, 569] width 66 height 16
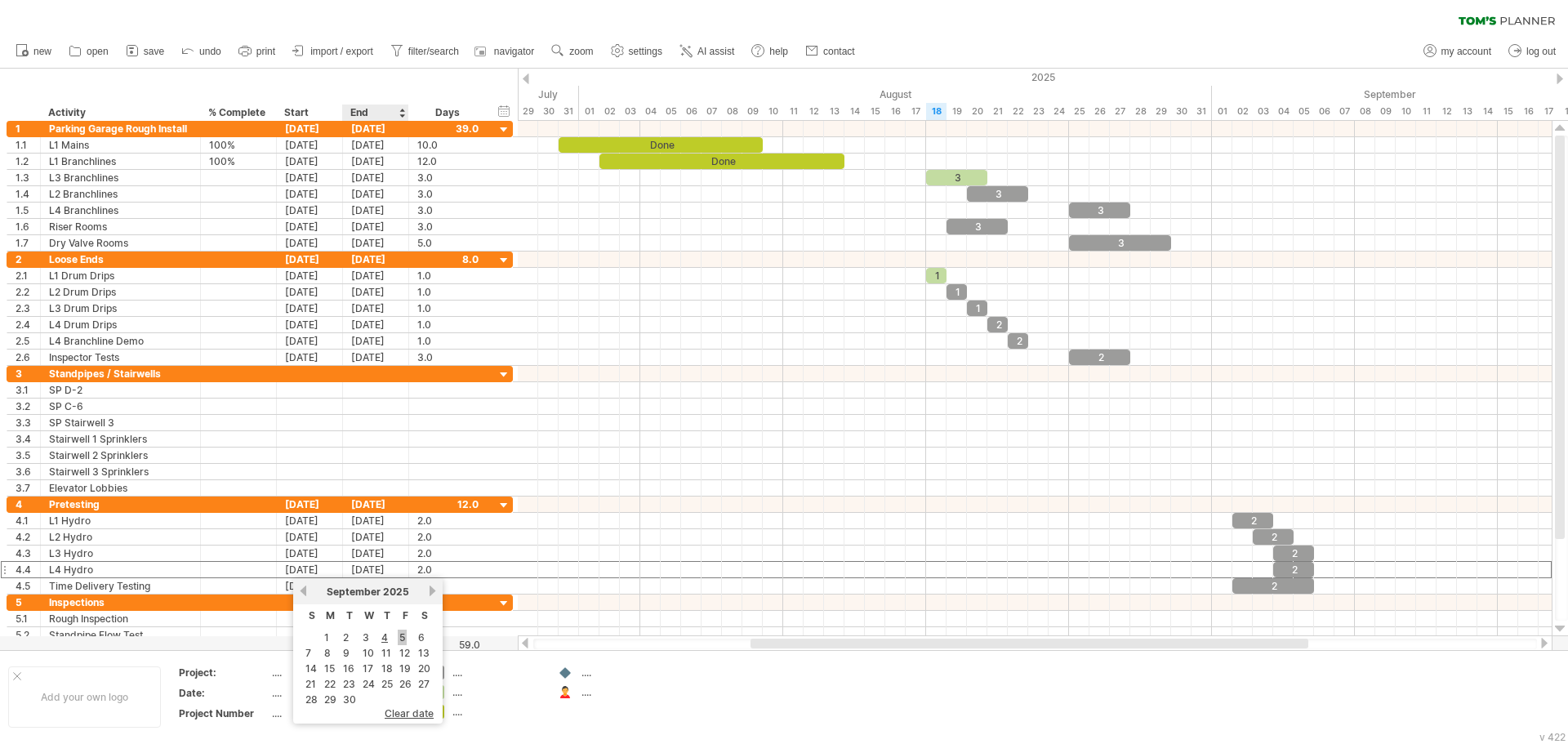
click at [402, 637] on link "5" at bounding box center [402, 637] width 9 height 16
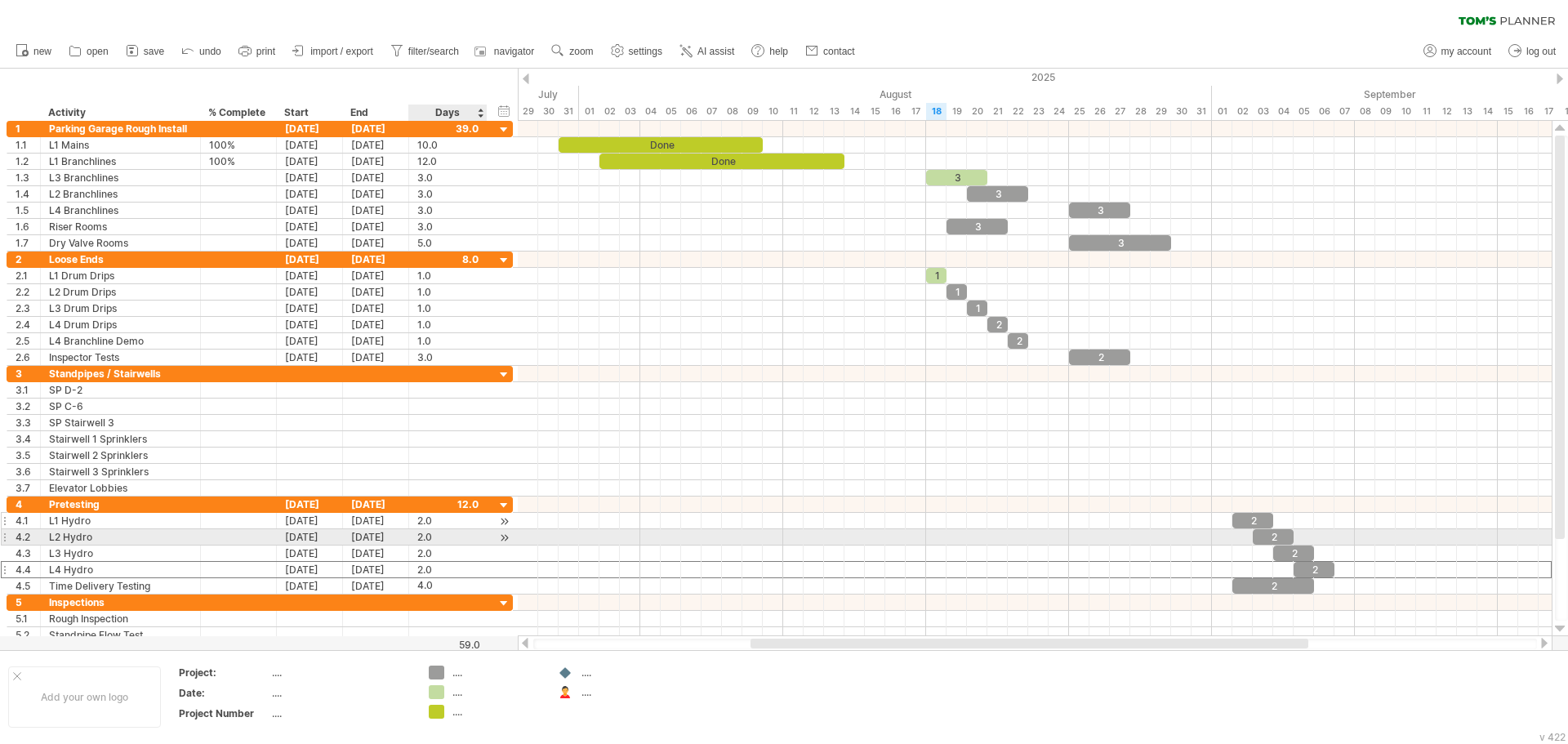
click at [426, 528] on div "2.0" at bounding box center [448, 520] width 62 height 16
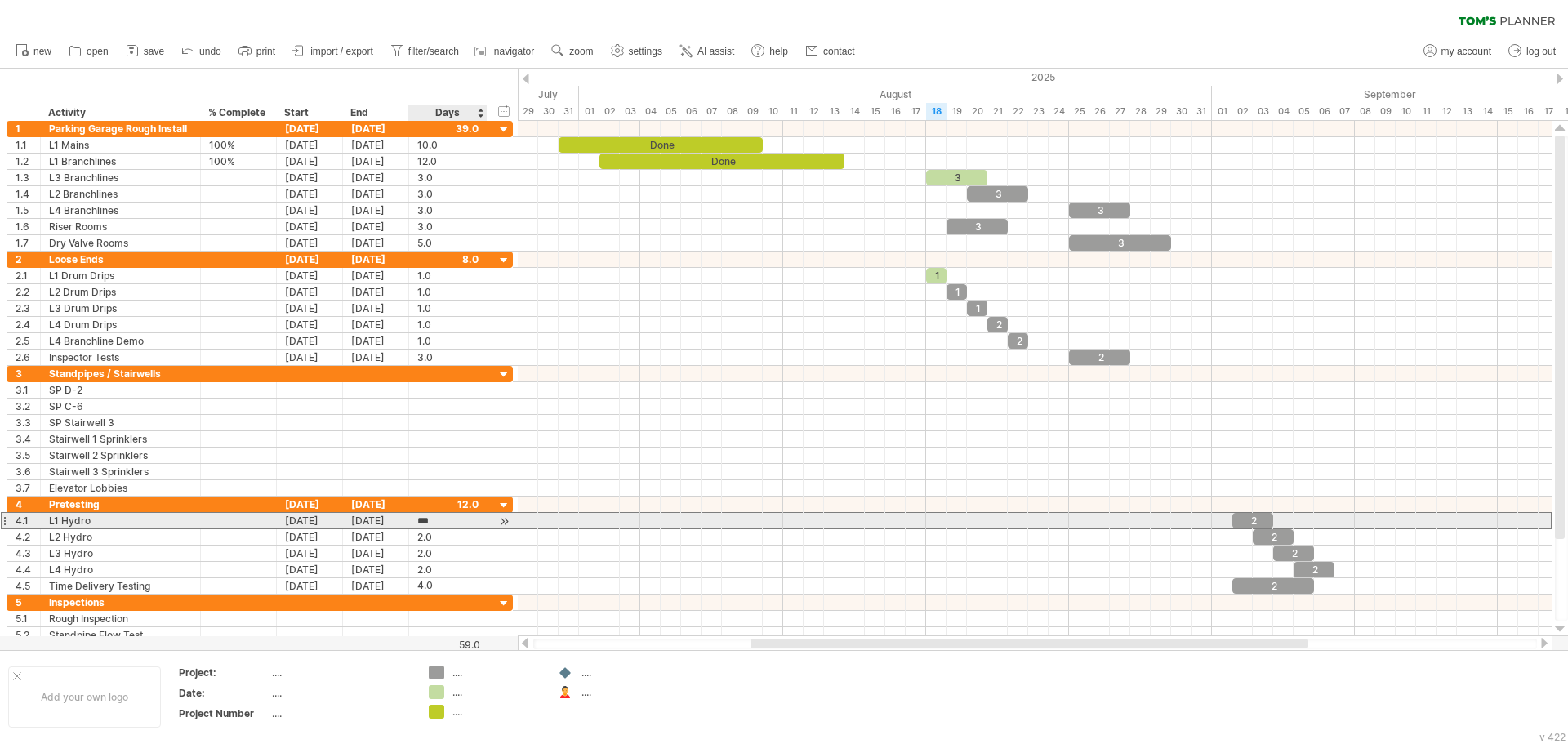
scroll to position [1, 0]
type input "*"
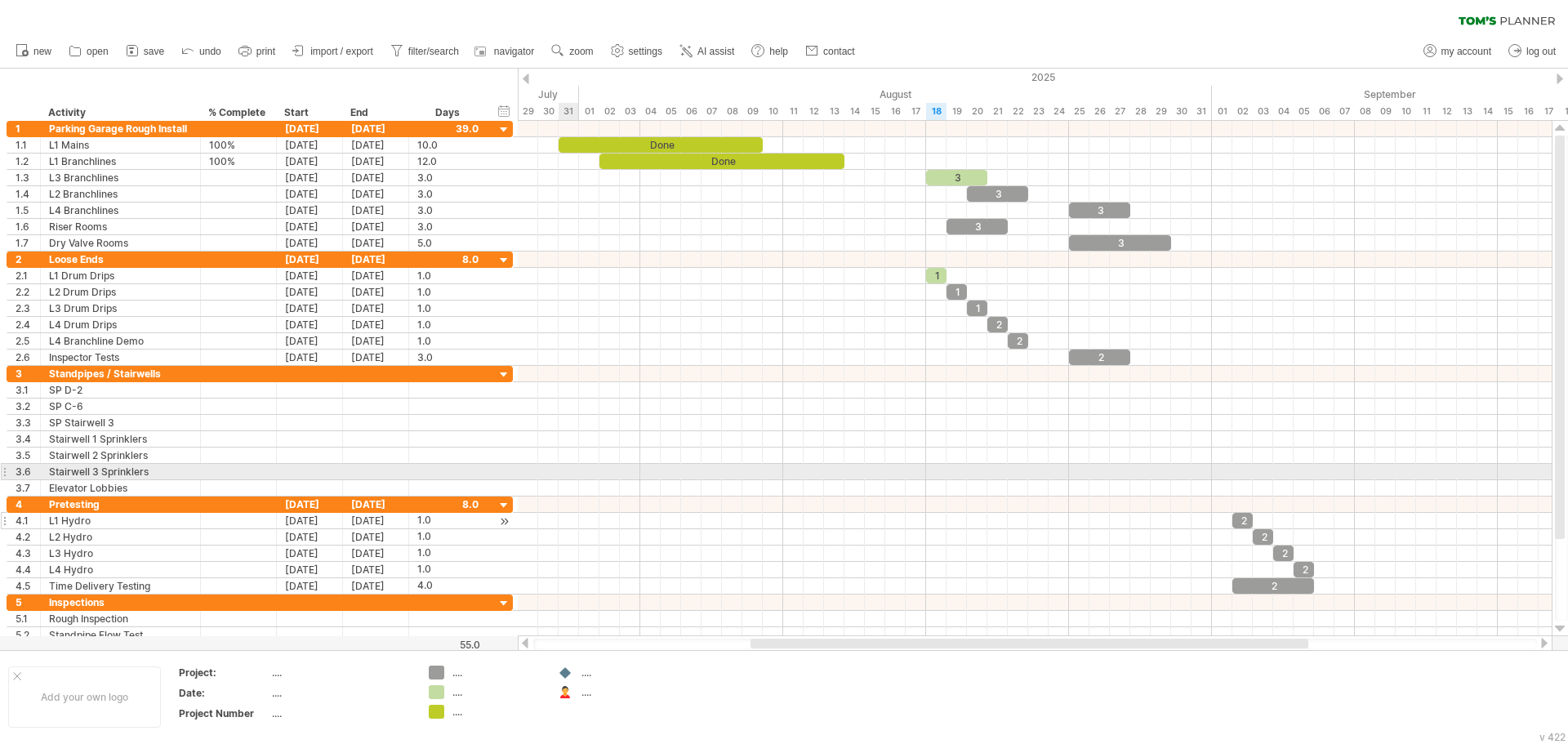
click at [563, 472] on div at bounding box center [1035, 472] width 1034 height 17
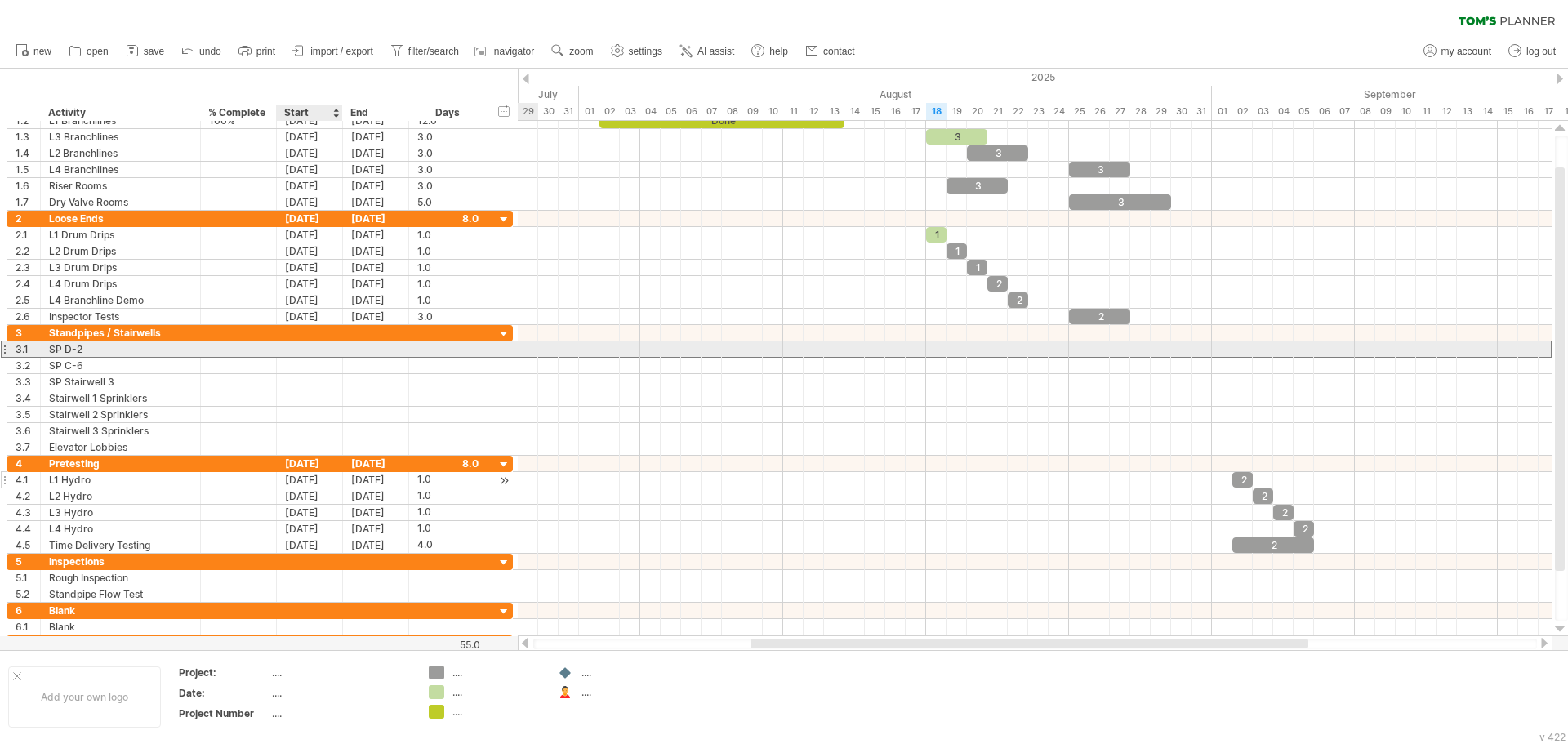
click at [315, 344] on div at bounding box center [310, 349] width 66 height 16
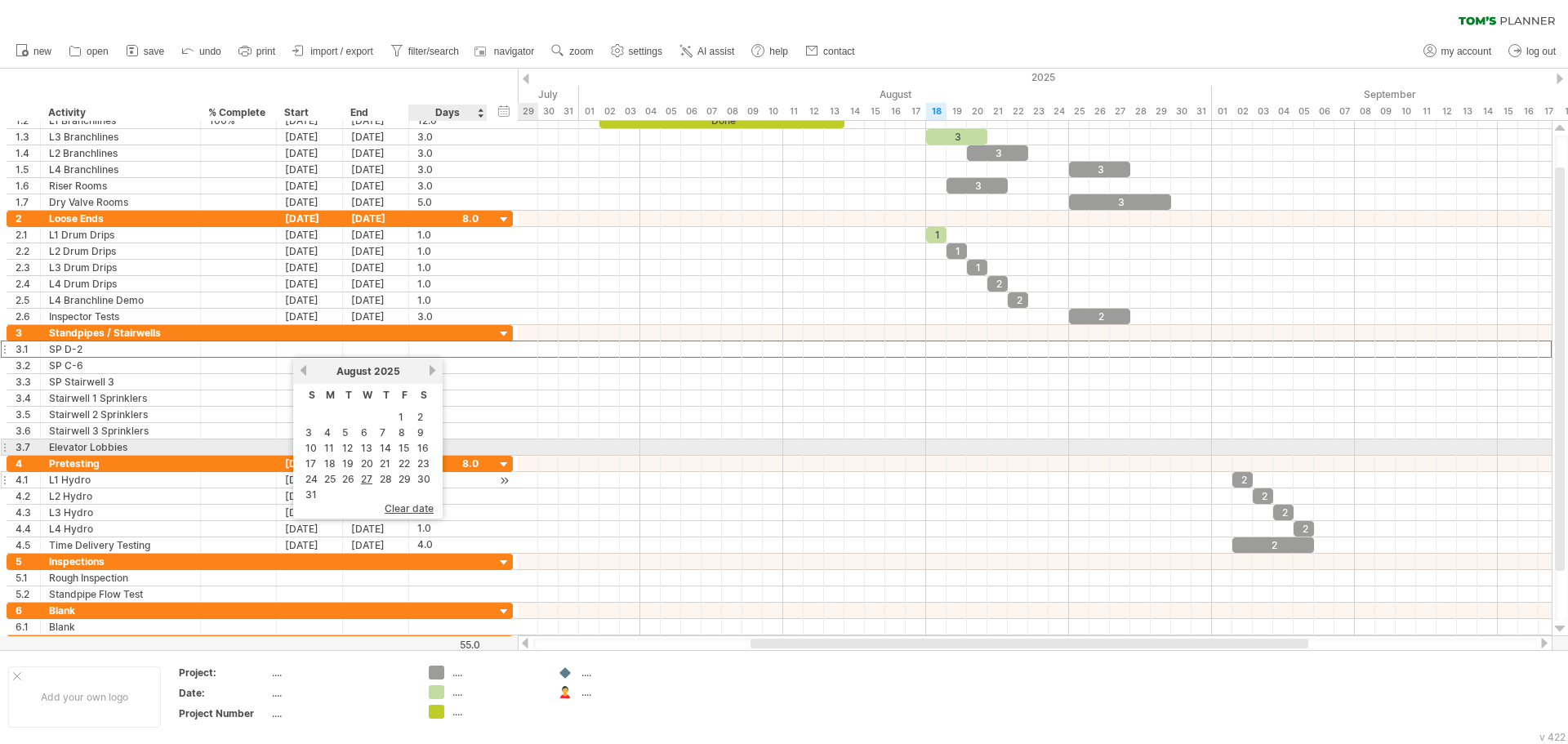
click at [422, 447] on link "16" at bounding box center [423, 448] width 15 height 16
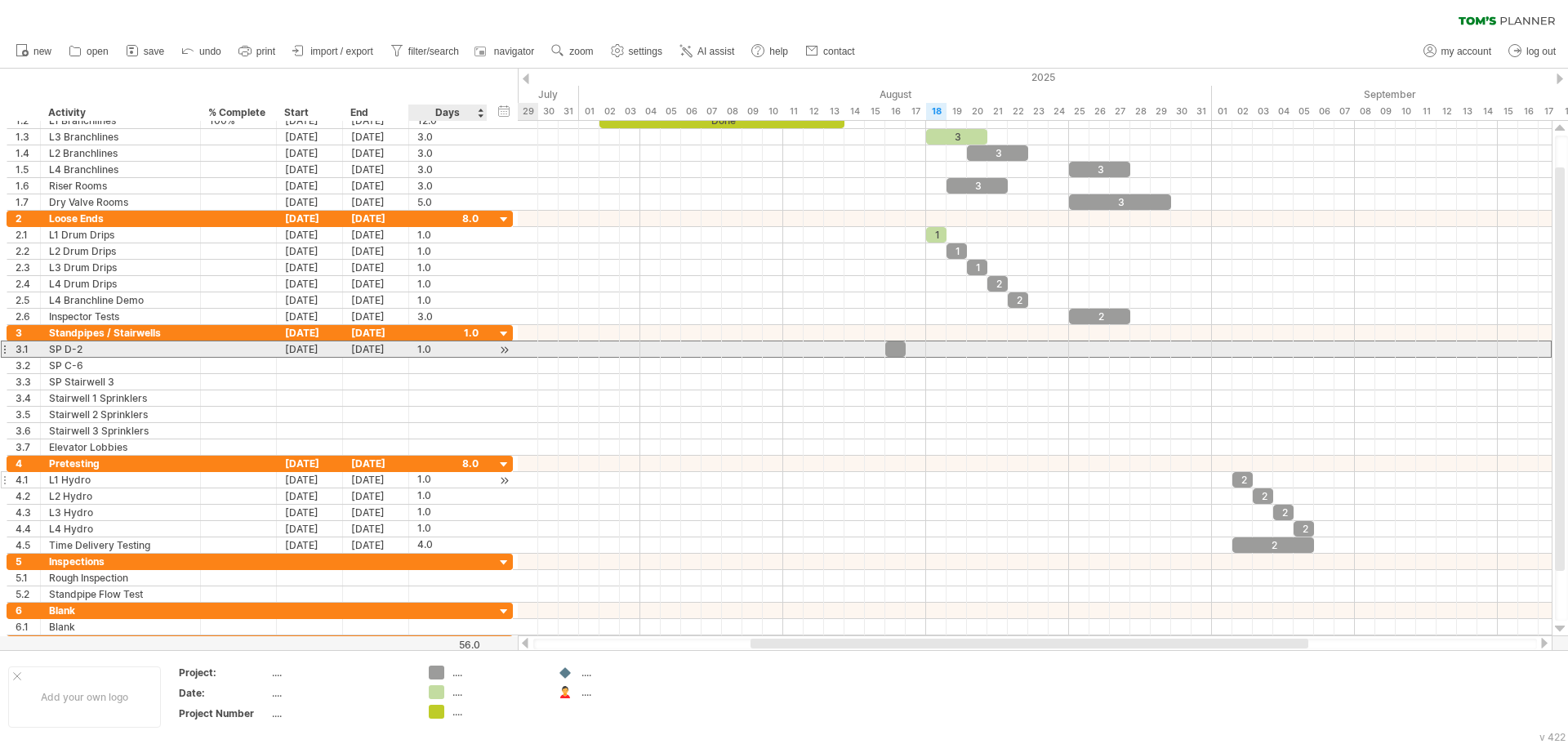
click at [425, 350] on div "1.0" at bounding box center [448, 349] width 62 height 16
type input "*"
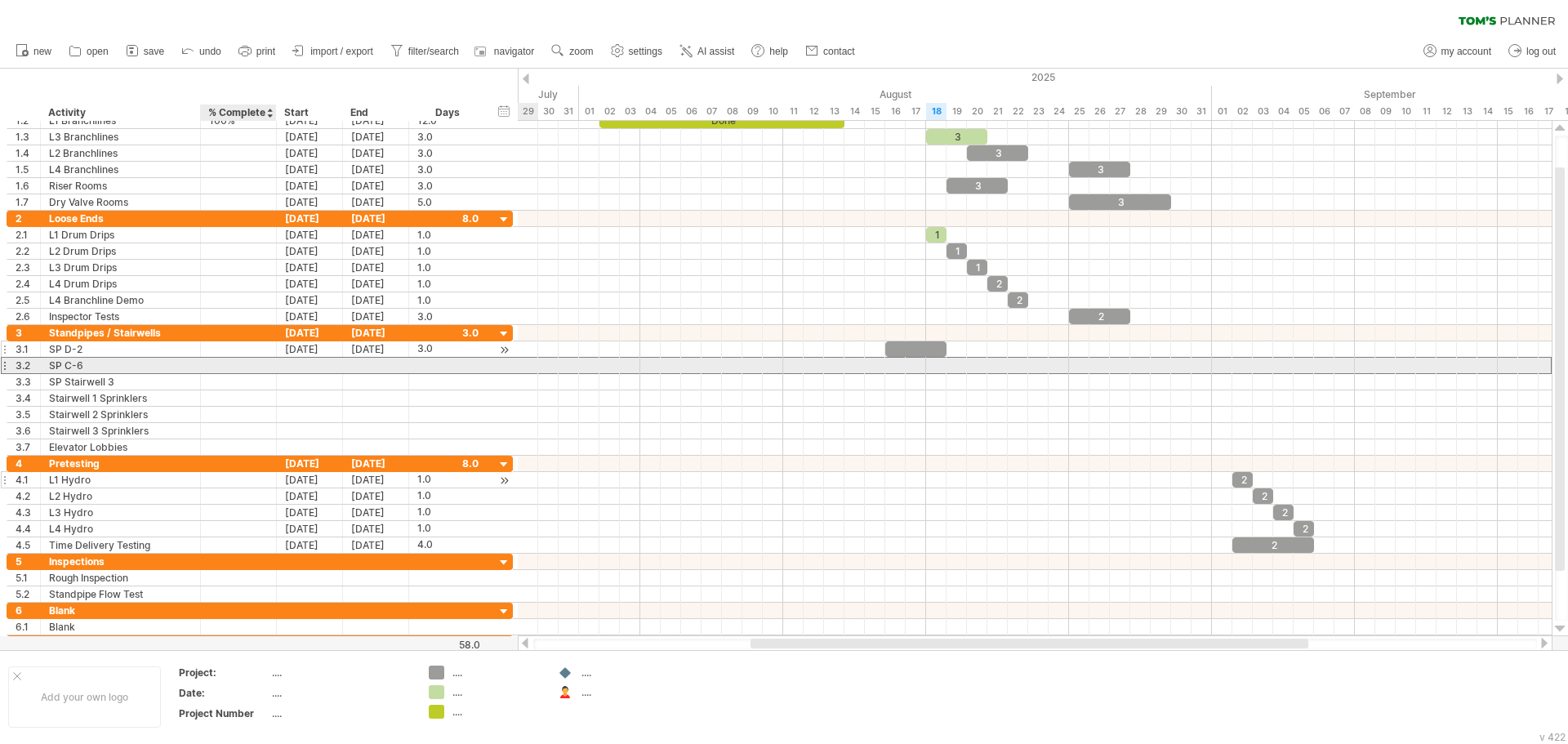
scroll to position [0, 0]
click at [277, 367] on div at bounding box center [310, 365] width 66 height 16
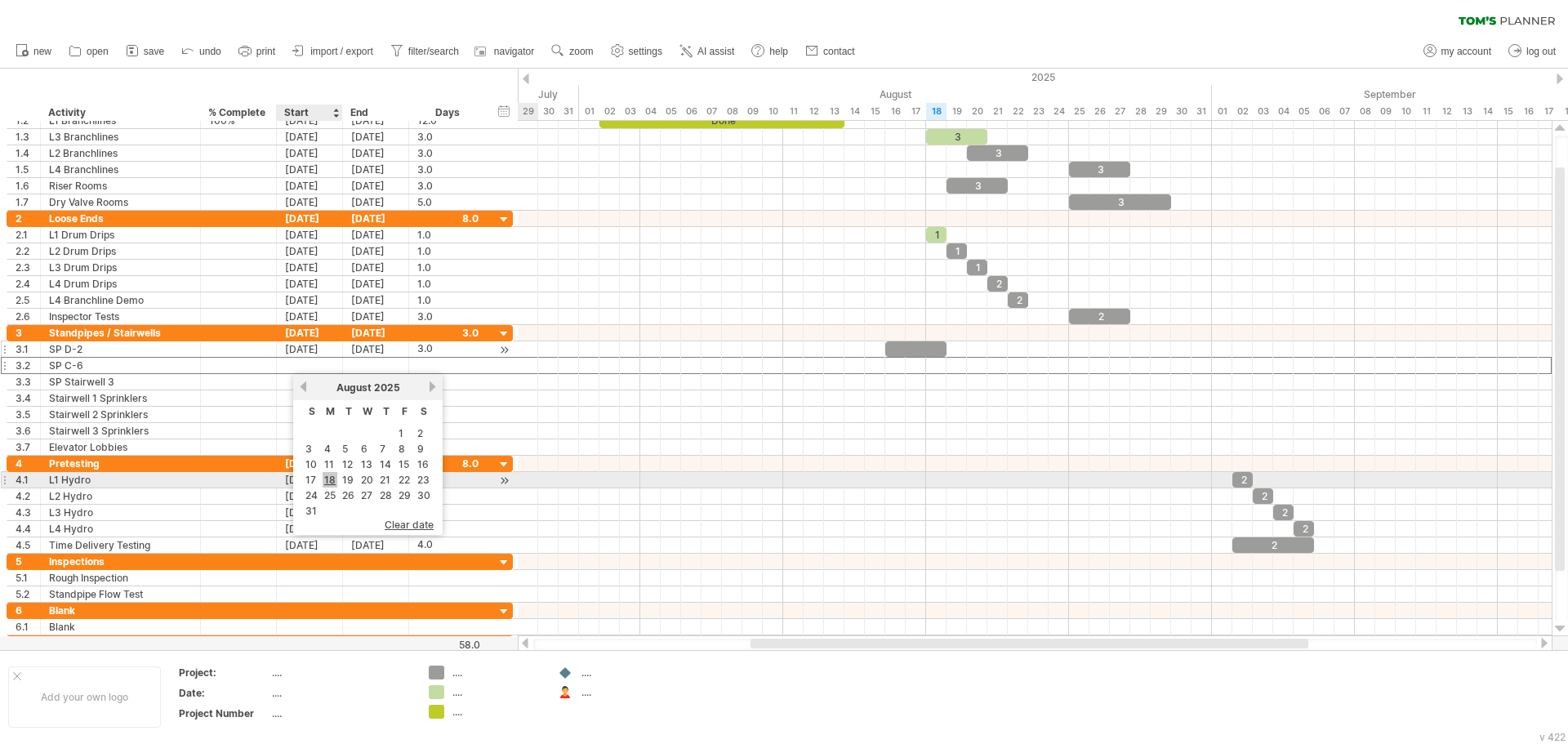
click at [333, 474] on link "18" at bounding box center [330, 479] width 15 height 16
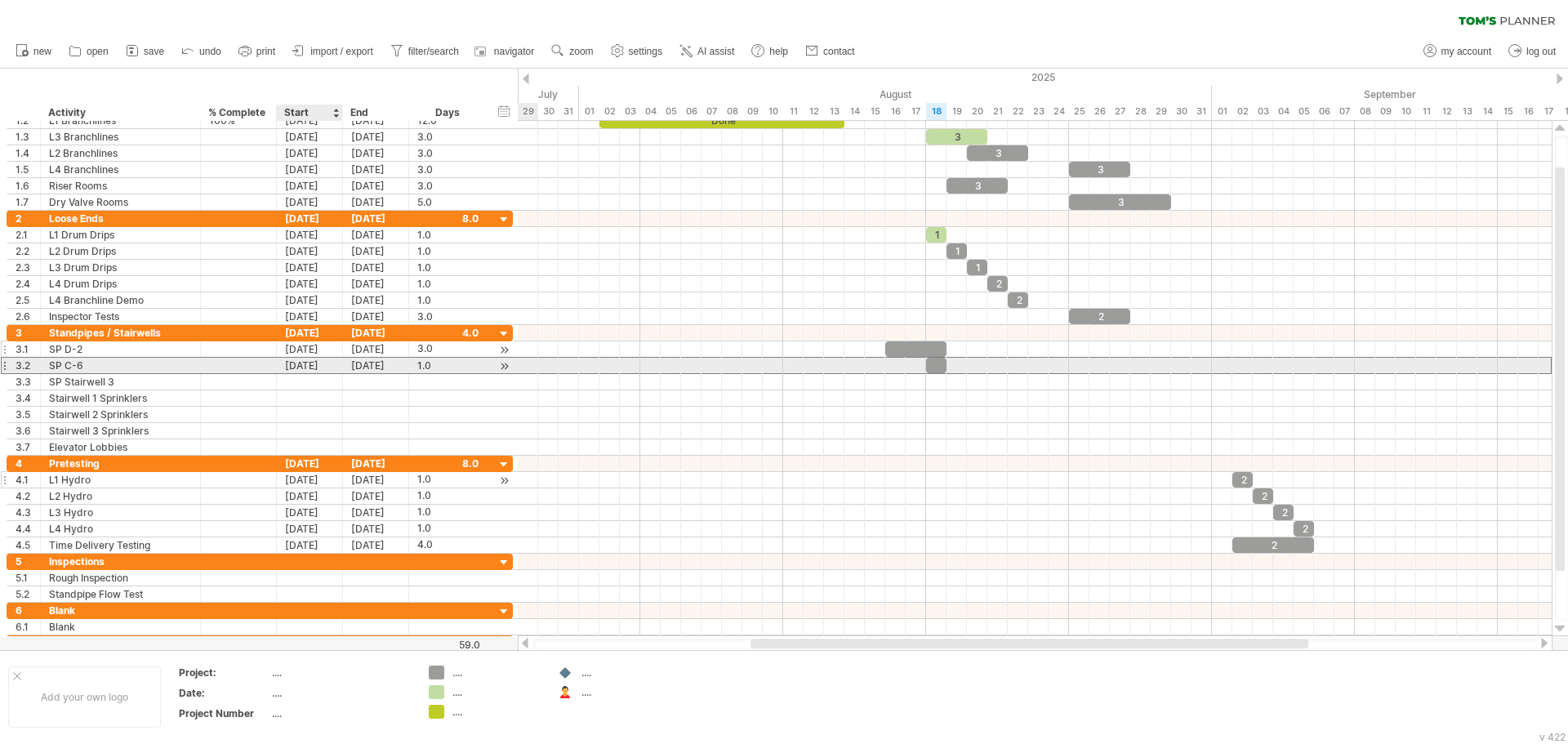
click at [320, 364] on div "[DATE]" at bounding box center [310, 365] width 66 height 16
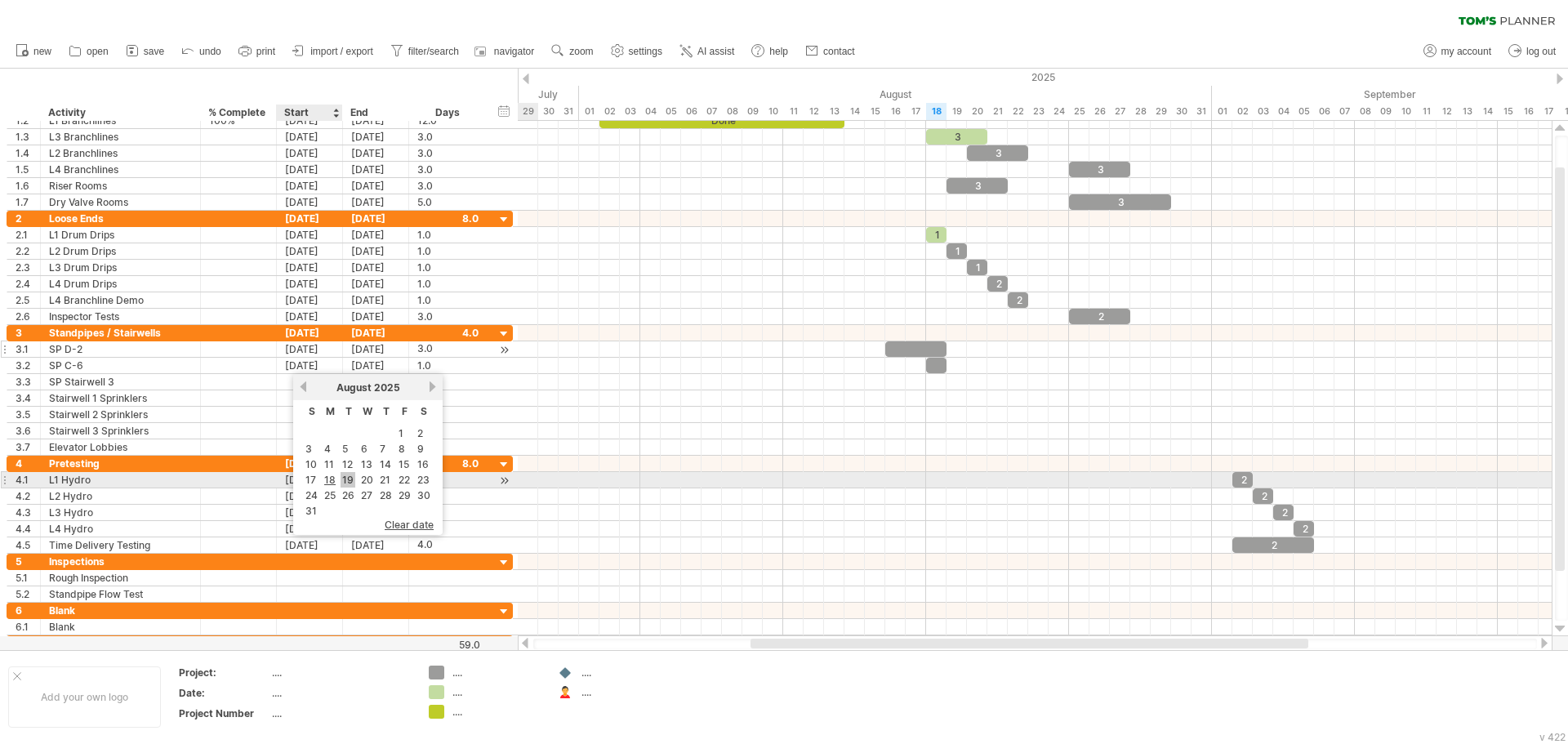
click at [350, 480] on link "19" at bounding box center [348, 479] width 15 height 16
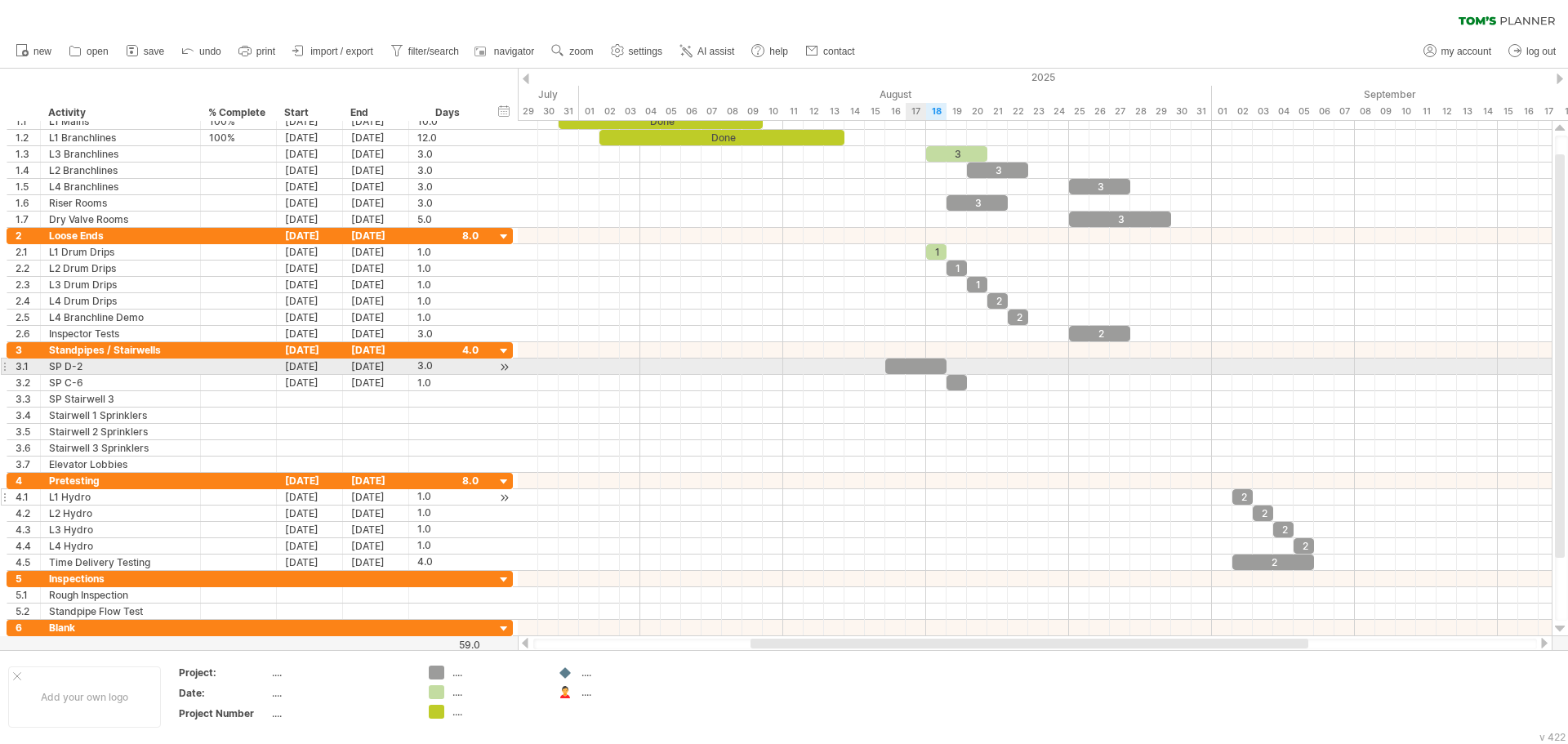
click at [906, 365] on div at bounding box center [916, 366] width 62 height 16
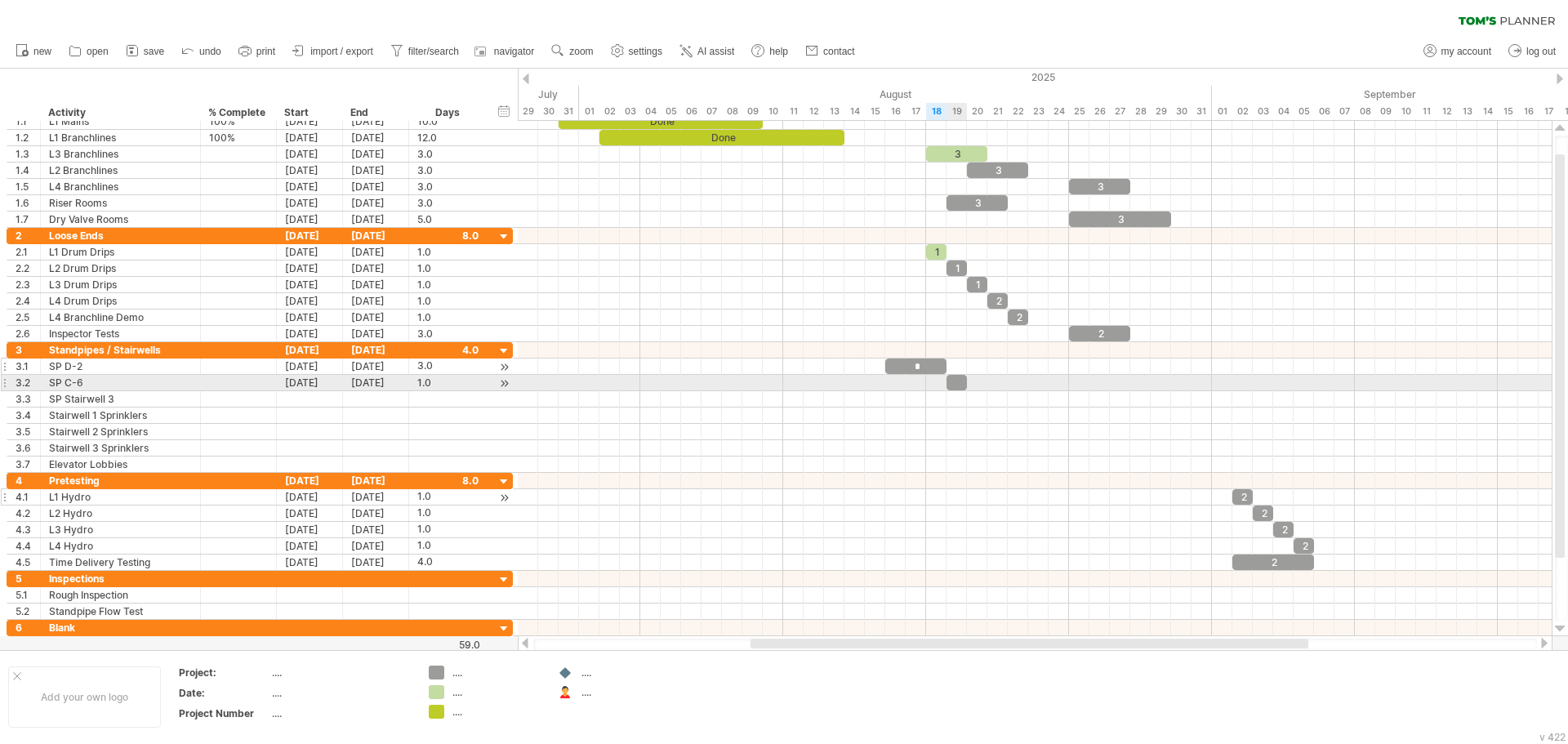
click at [951, 382] on div at bounding box center [956, 382] width 21 height 16
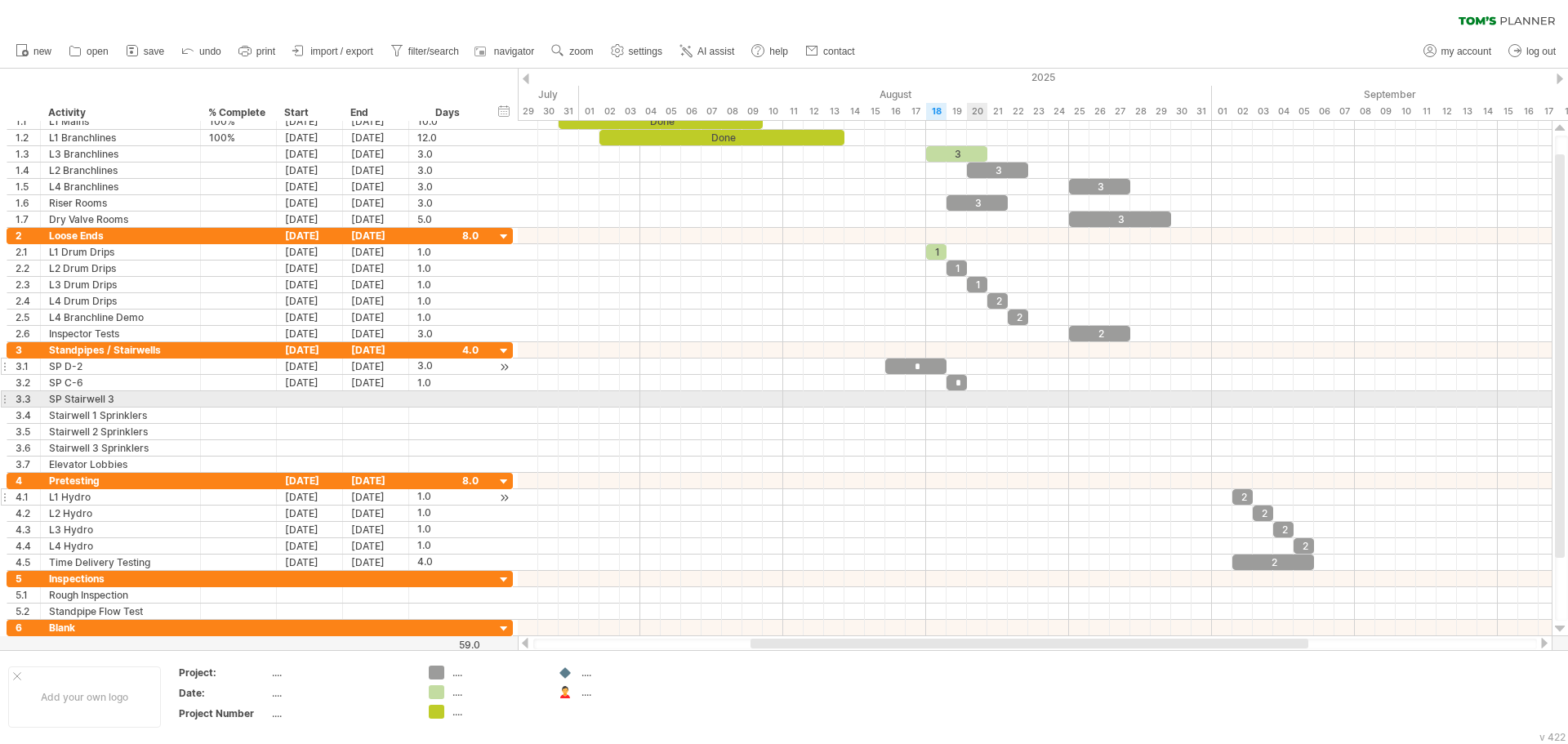
click at [981, 404] on div at bounding box center [1035, 399] width 1034 height 17
click at [315, 400] on div at bounding box center [310, 399] width 66 height 16
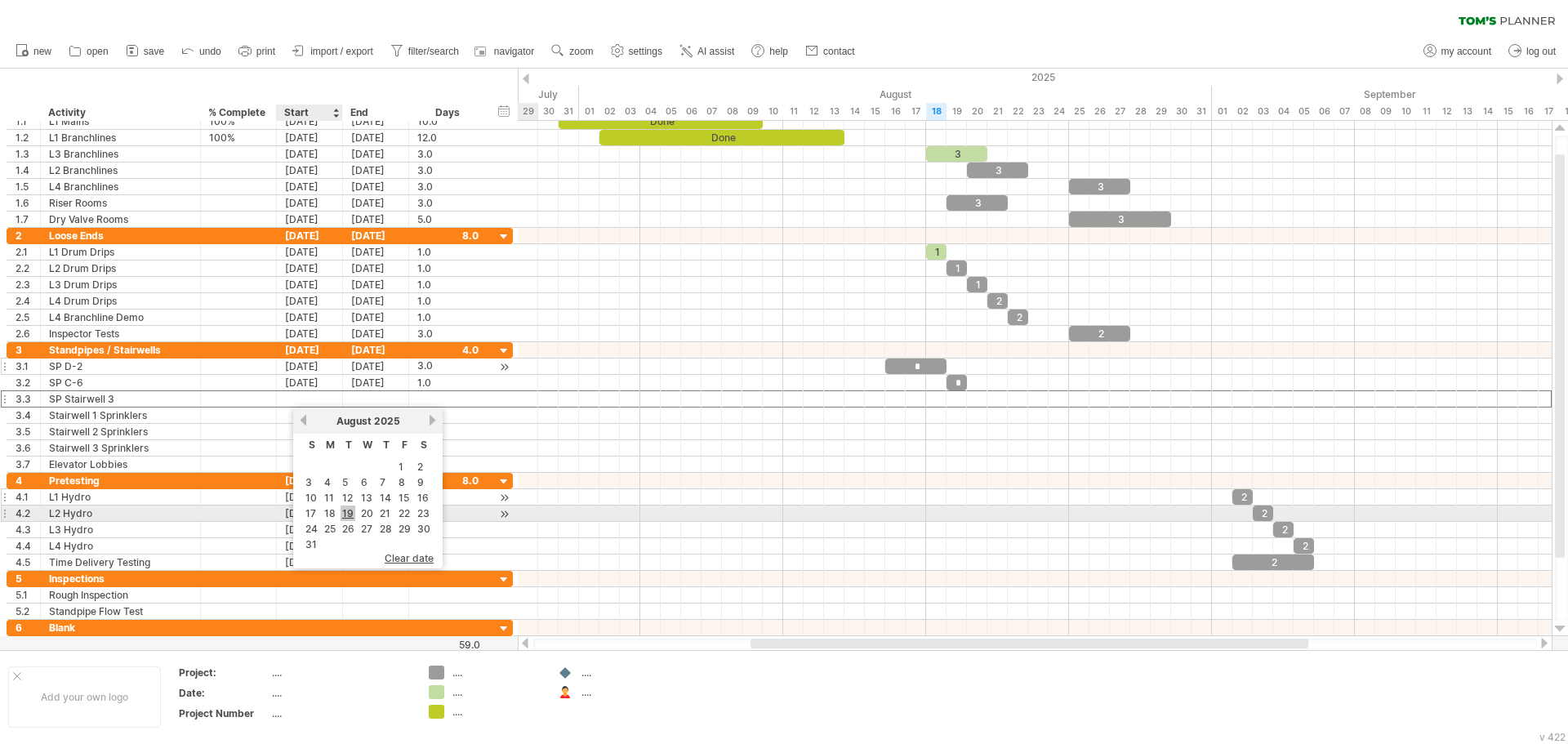
click at [350, 510] on link "19" at bounding box center [348, 513] width 15 height 16
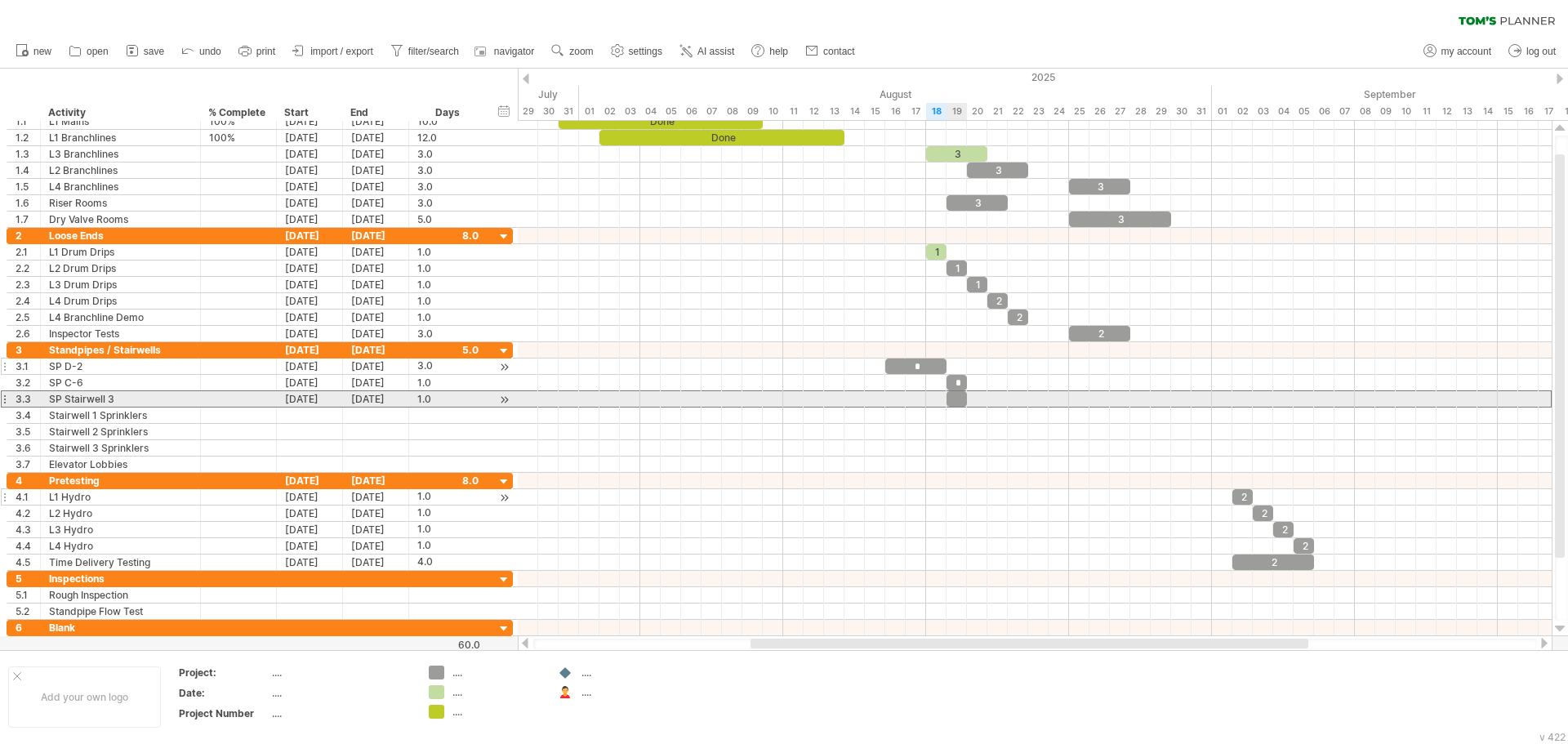
click at [960, 395] on div at bounding box center [956, 399] width 21 height 16
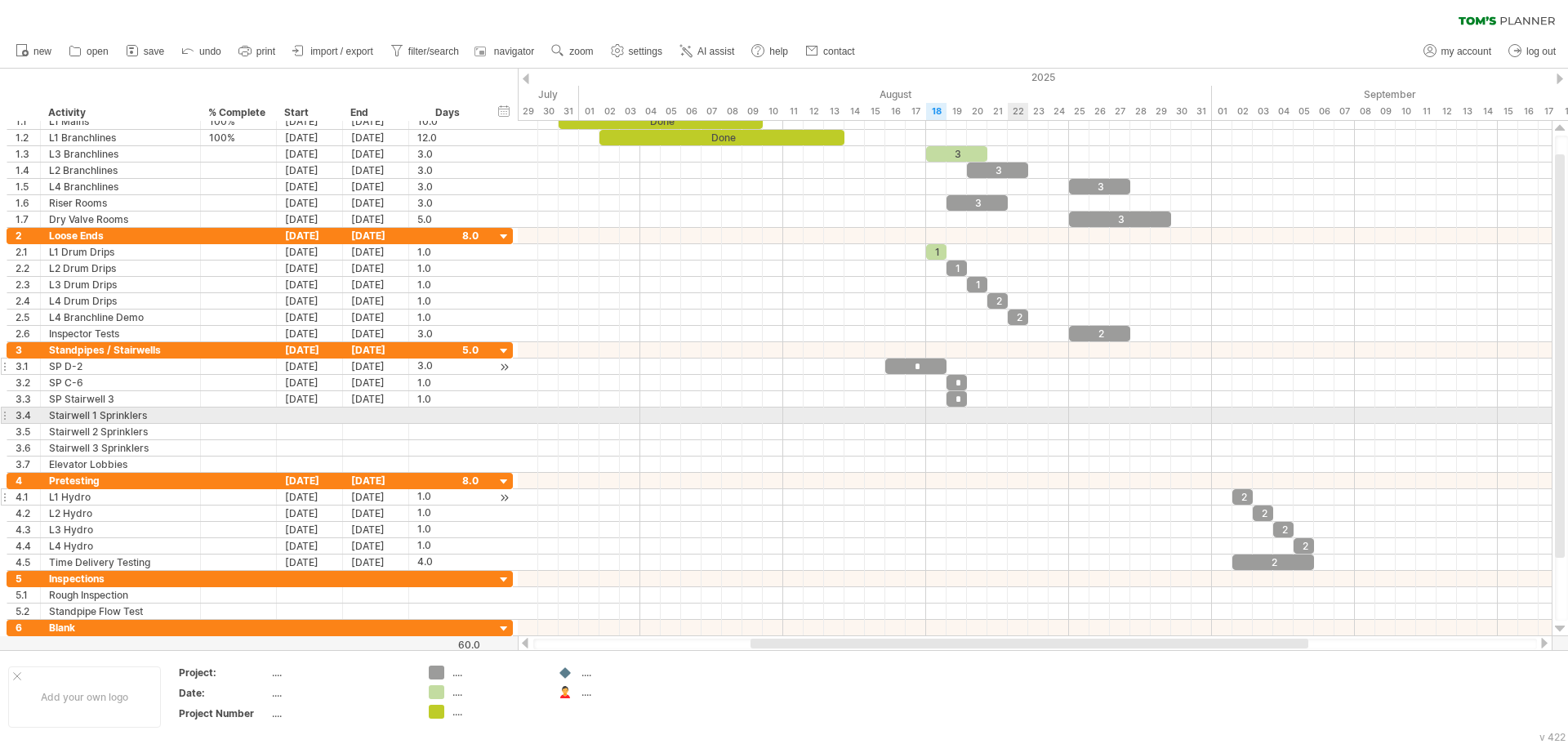
click at [1017, 409] on div at bounding box center [1035, 416] width 1034 height 17
click at [331, 410] on div at bounding box center [310, 415] width 66 height 16
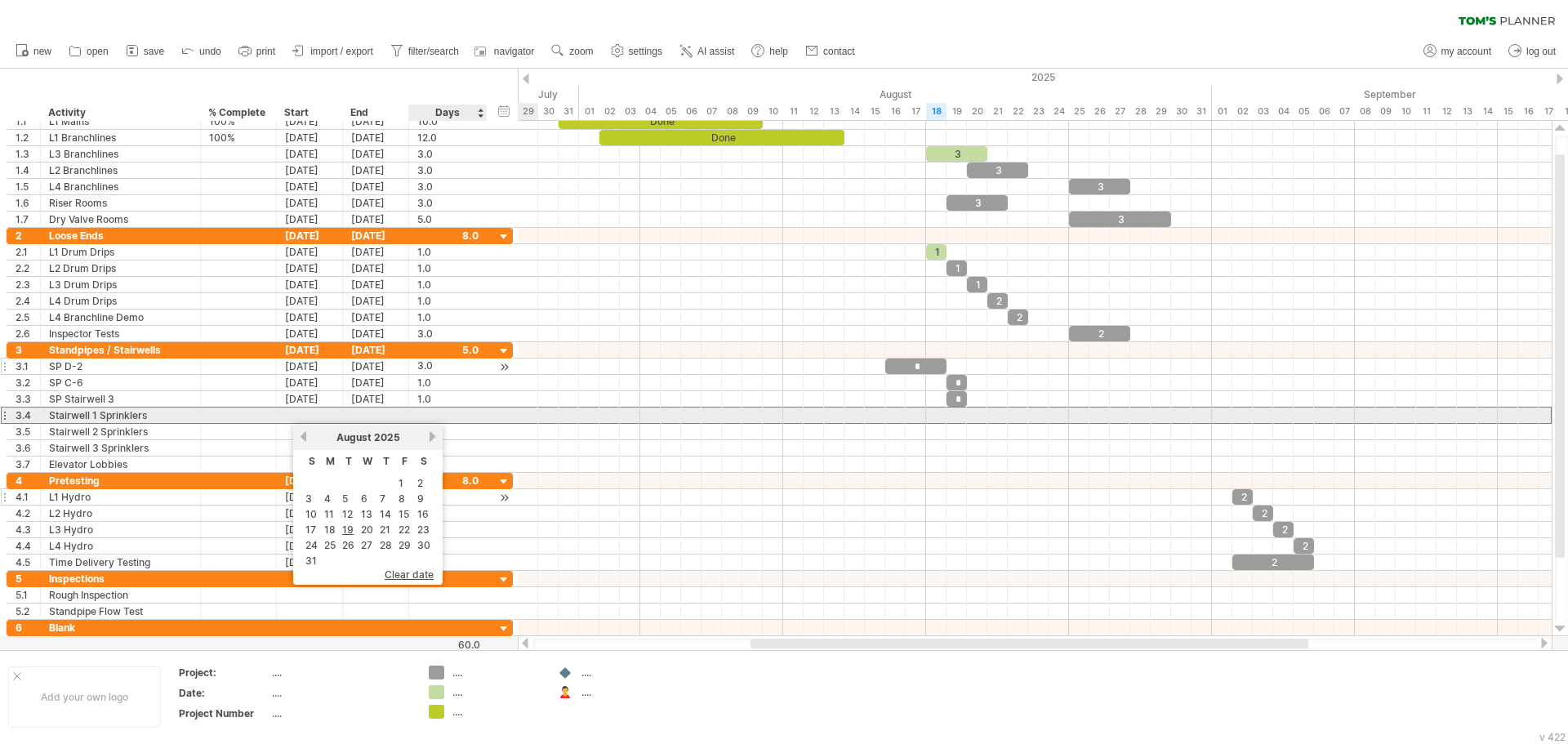
click at [487, 411] on div at bounding box center [449, 415] width 78 height 16
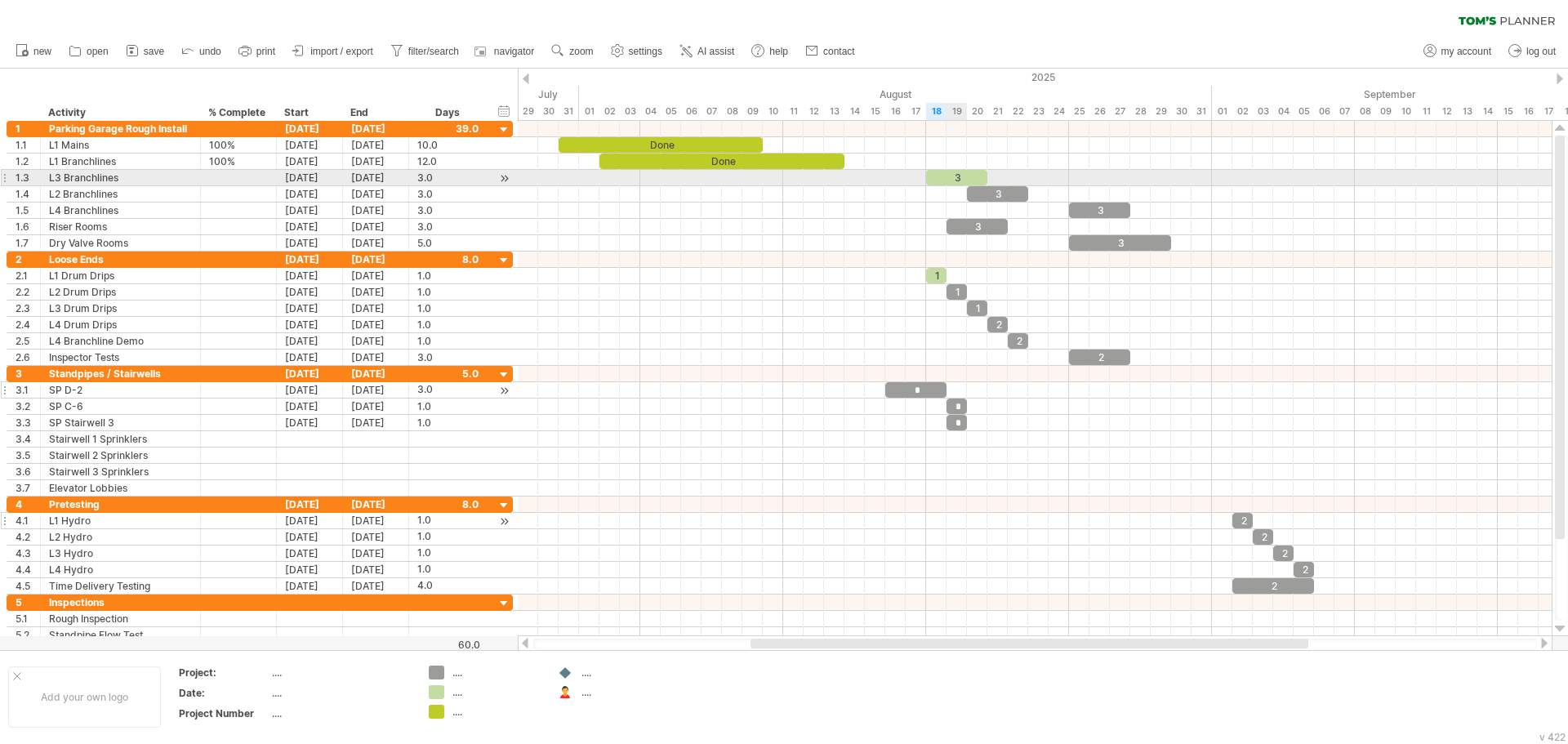
click at [965, 172] on div "3" at bounding box center [957, 177] width 62 height 16
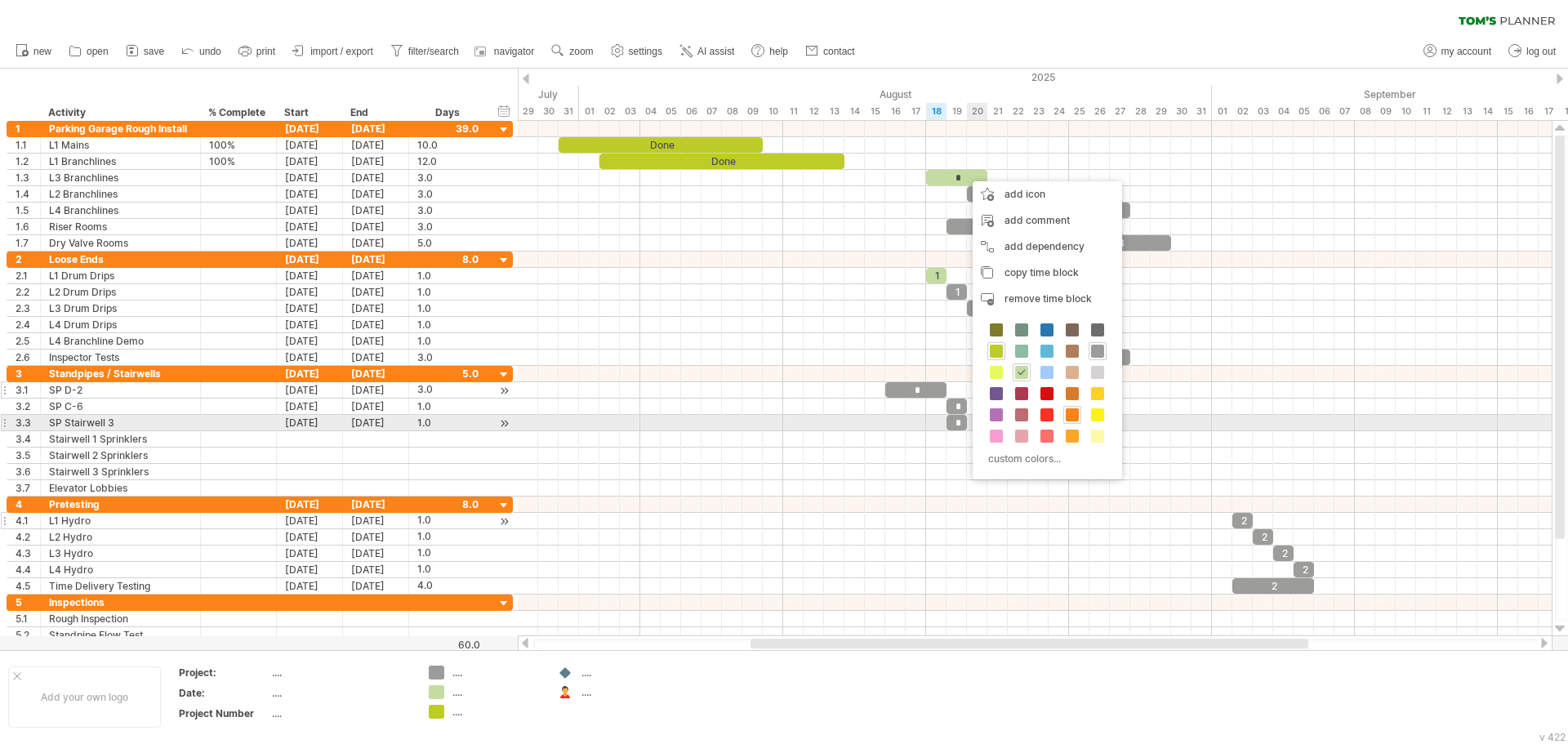
click at [1069, 419] on span at bounding box center [1072, 415] width 13 height 13
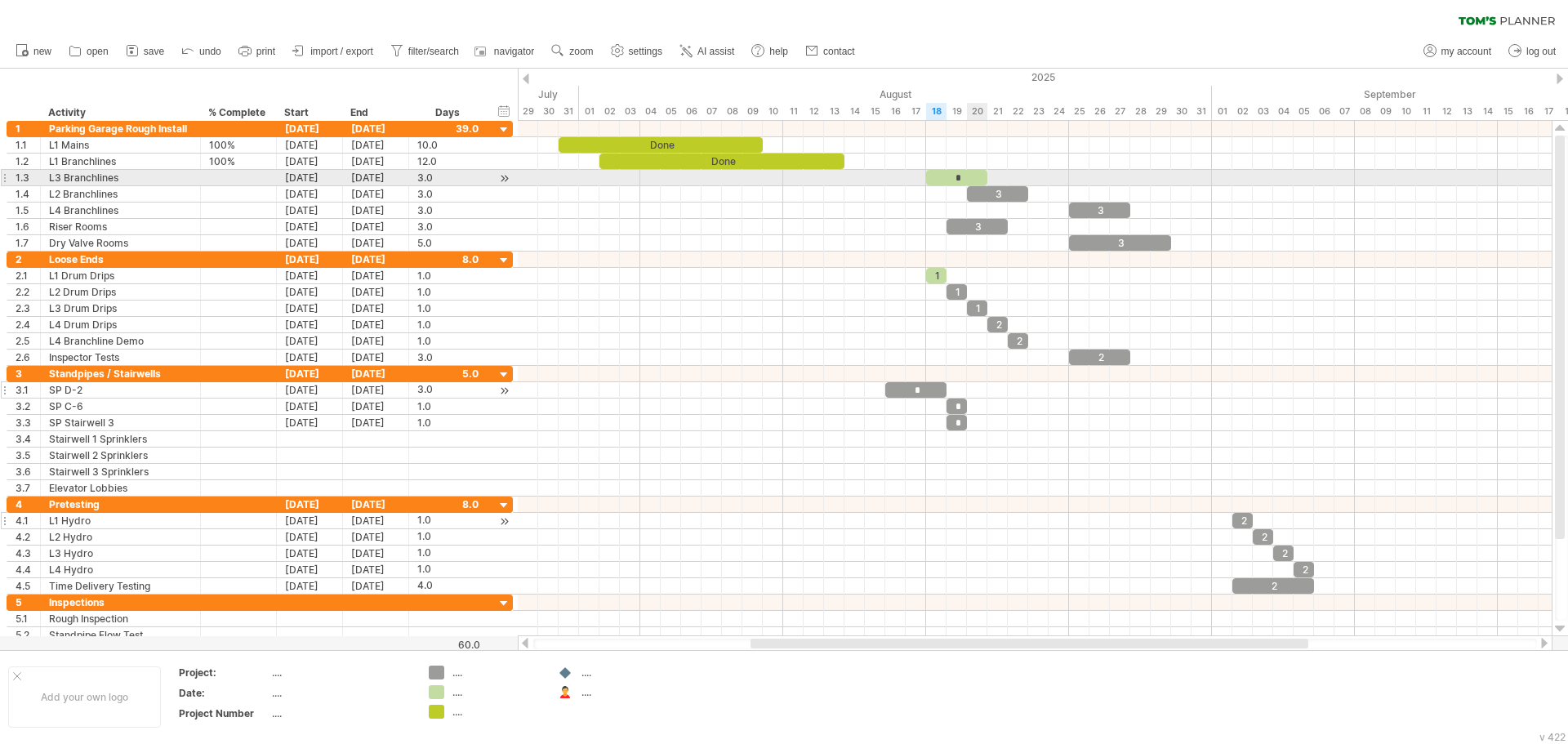
click at [972, 176] on div "*" at bounding box center [957, 177] width 62 height 16
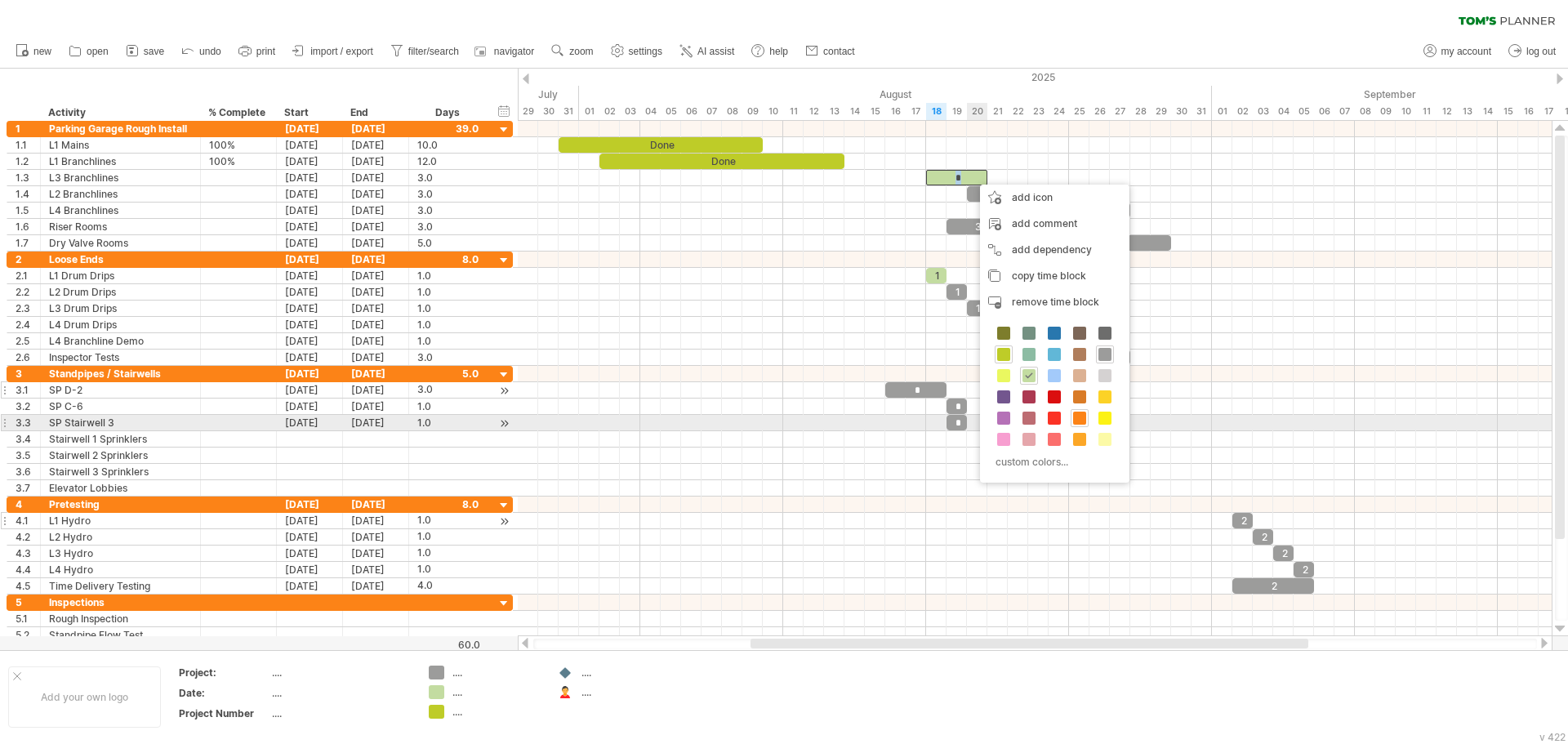
click at [1079, 415] on span at bounding box center [1079, 419] width 13 height 13
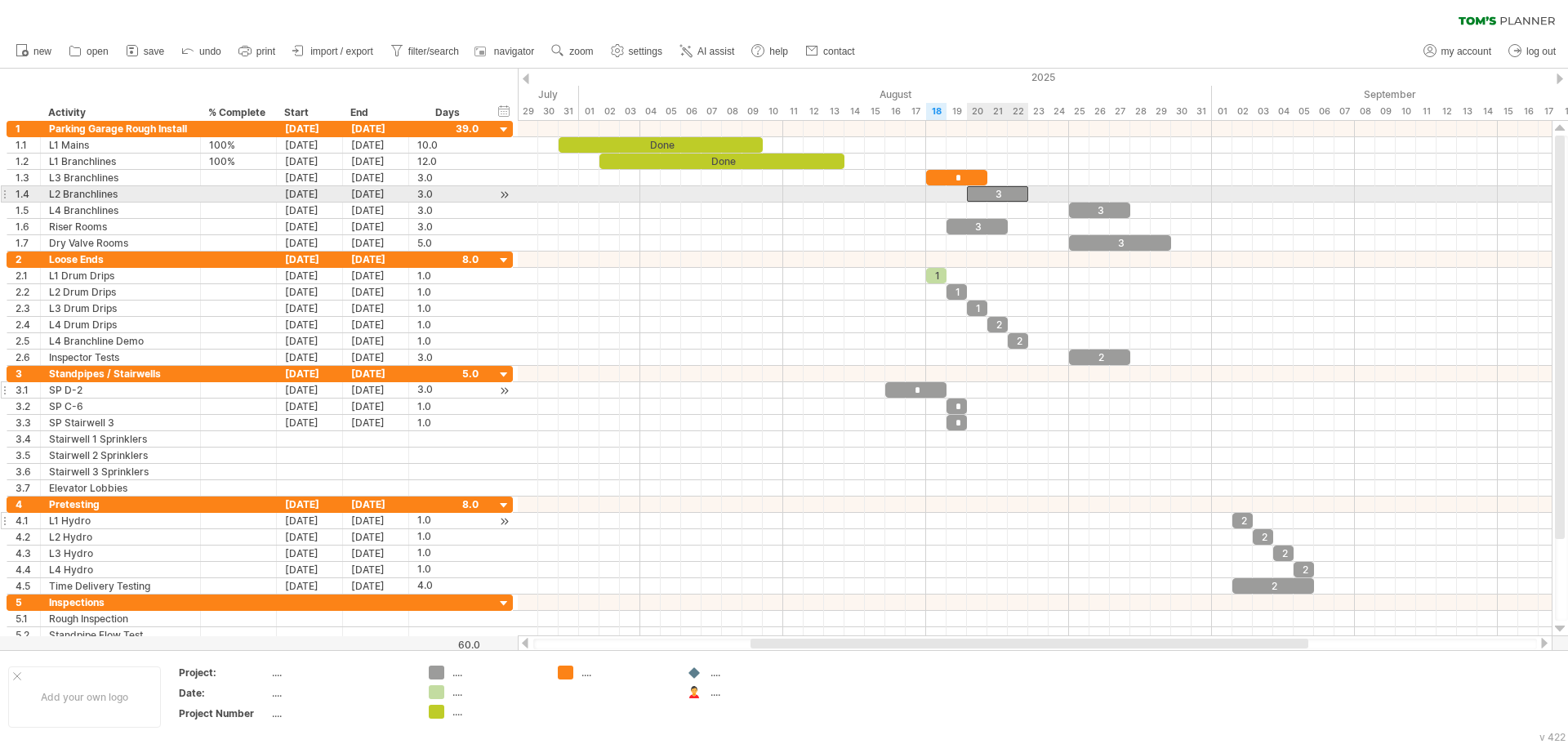
click at [999, 196] on div "3" at bounding box center [998, 194] width 62 height 16
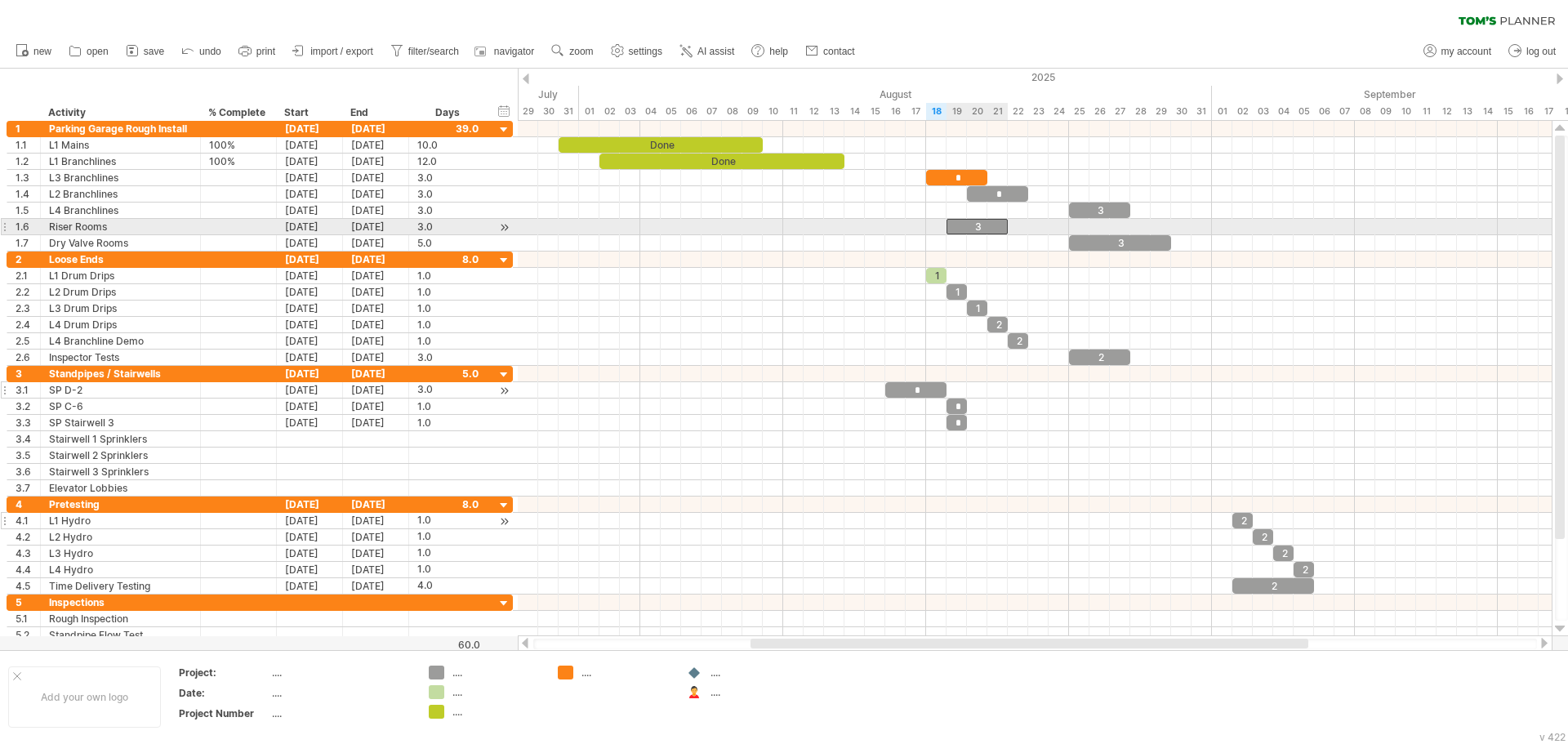
click at [983, 227] on div "3" at bounding box center [977, 226] width 62 height 16
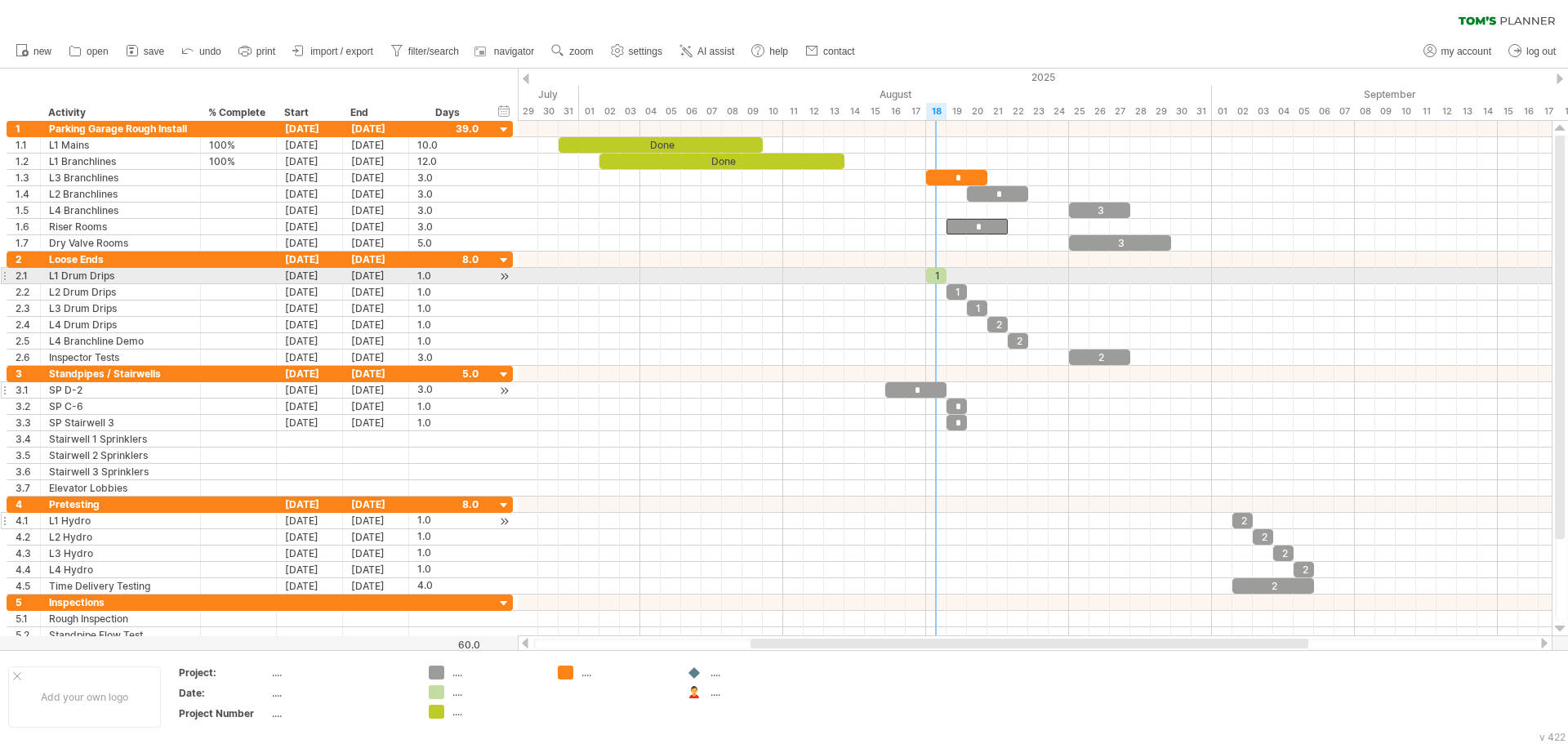
click at [935, 275] on div "1" at bounding box center [936, 275] width 21 height 16
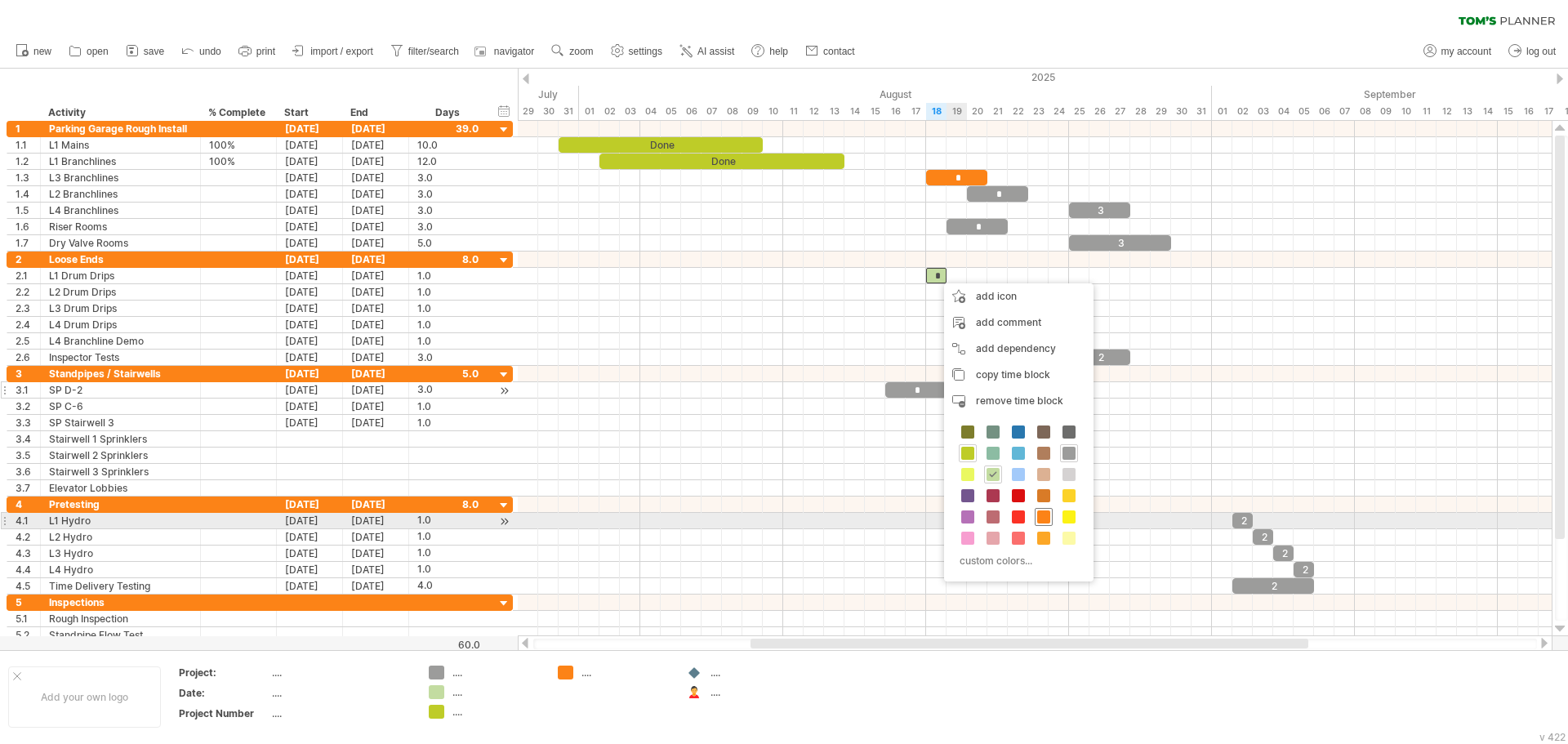
click at [1040, 518] on span at bounding box center [1044, 517] width 13 height 13
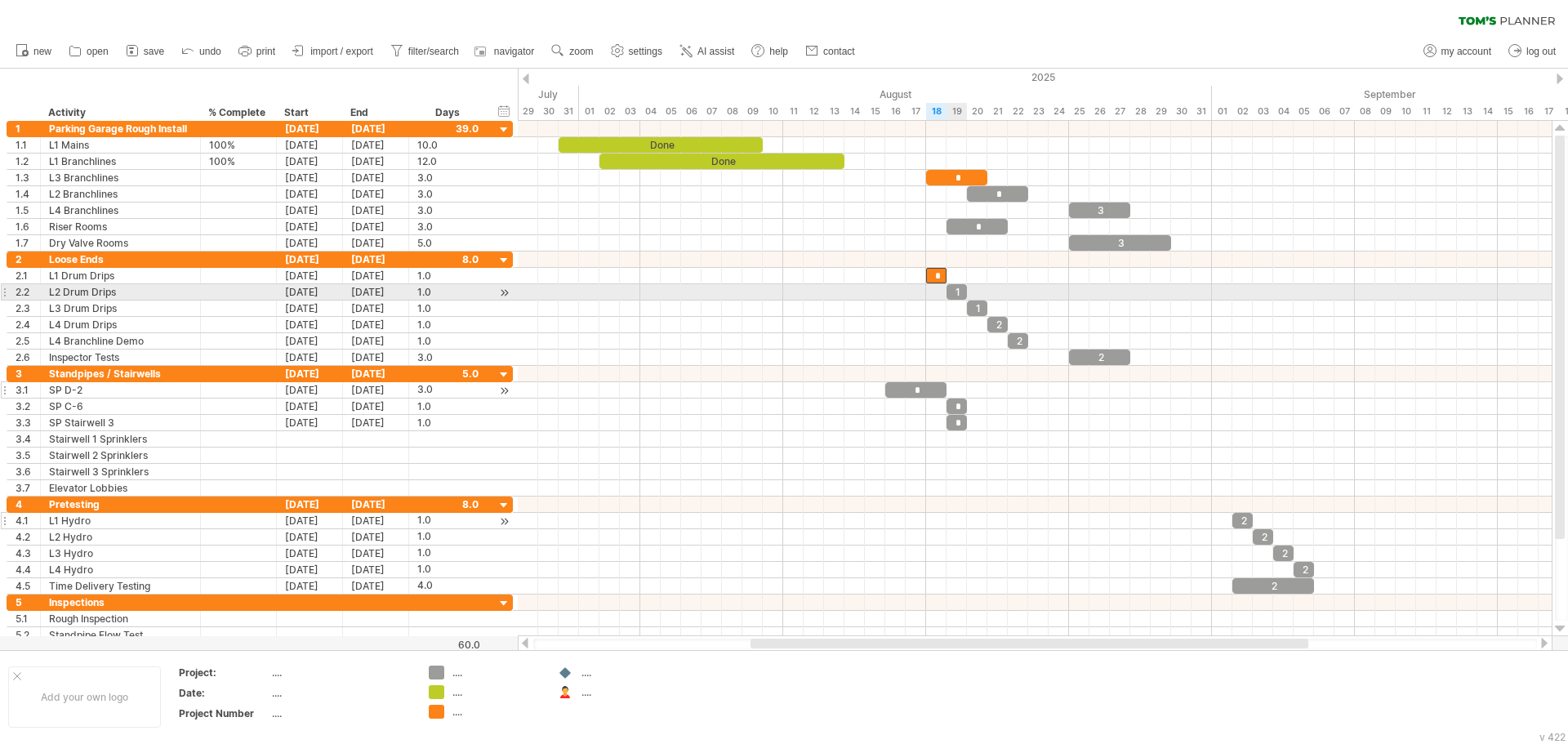
click at [954, 291] on div "1" at bounding box center [956, 291] width 21 height 16
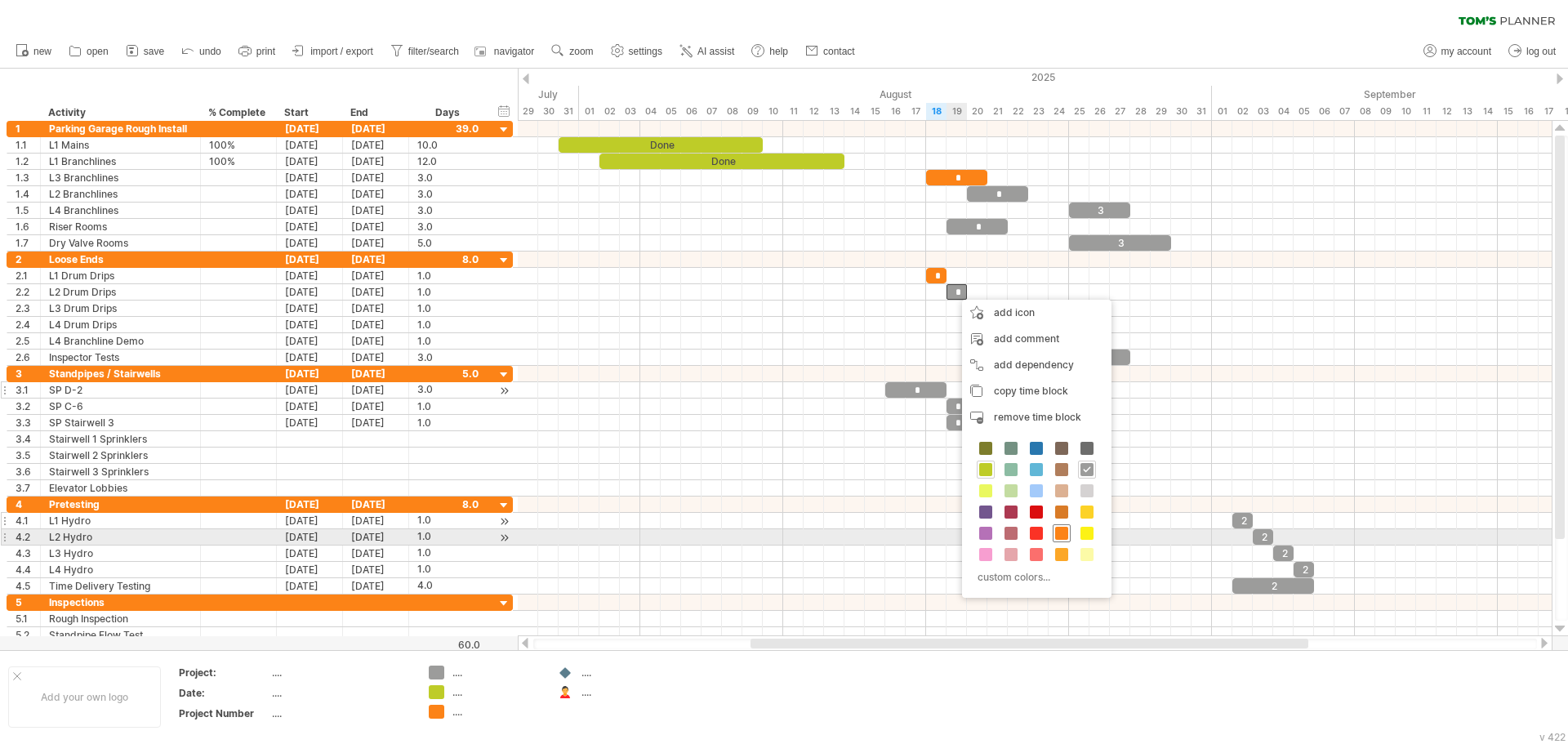
click at [1064, 537] on span at bounding box center [1062, 533] width 13 height 13
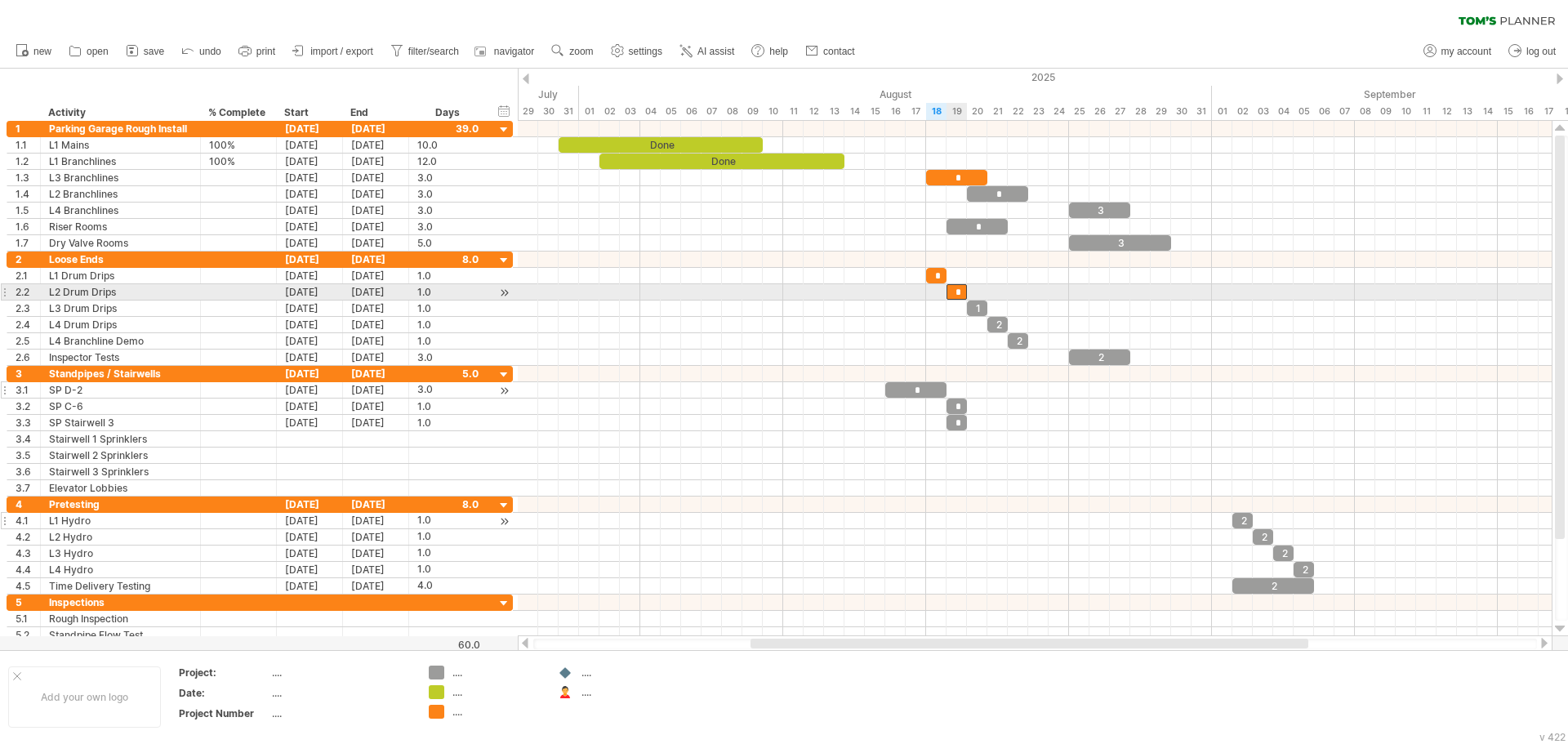
click at [961, 290] on div "*" at bounding box center [956, 291] width 21 height 16
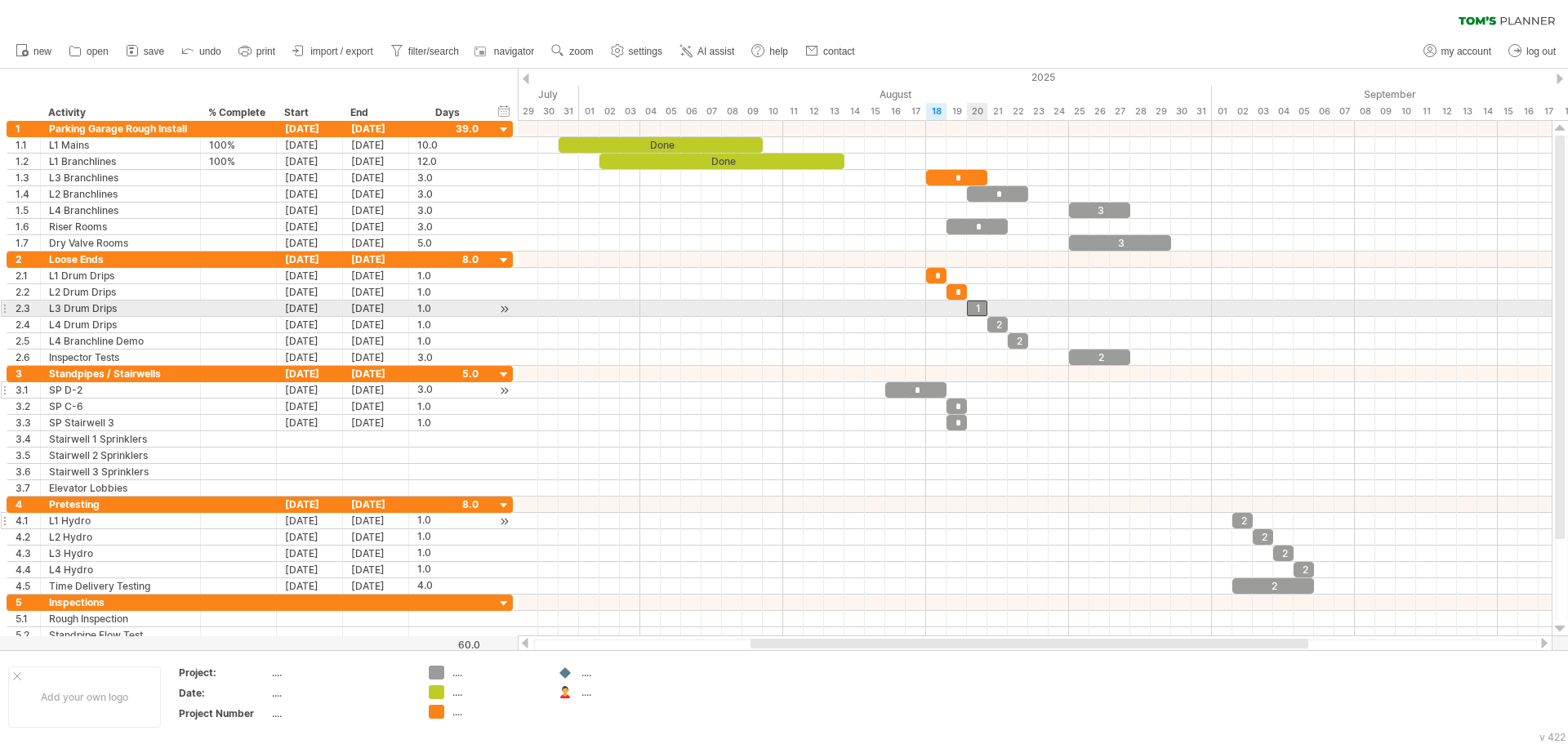
click at [977, 310] on div "1" at bounding box center [977, 308] width 21 height 16
click at [979, 310] on div "*" at bounding box center [977, 308] width 21 height 16
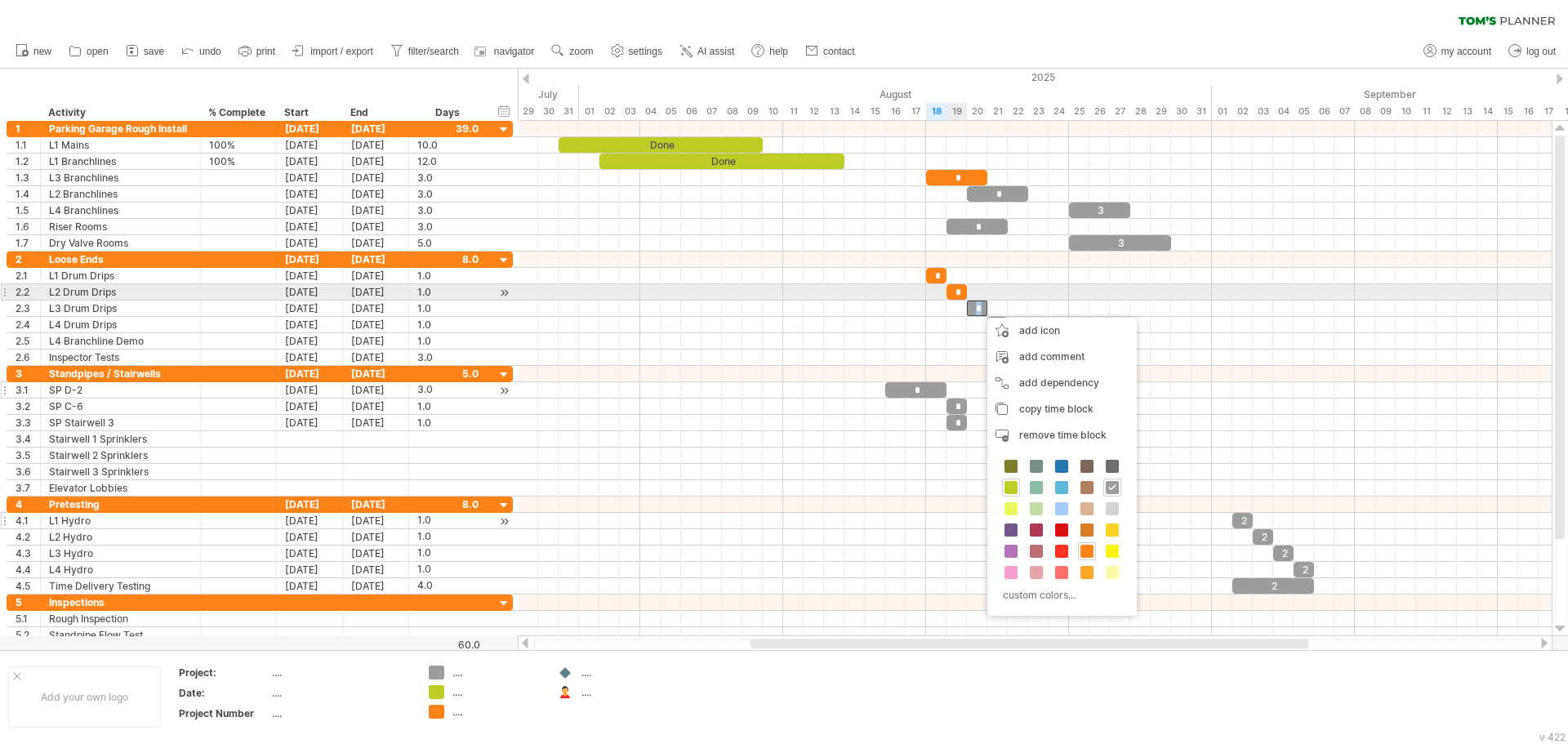
click at [962, 296] on div "*" at bounding box center [956, 291] width 21 height 16
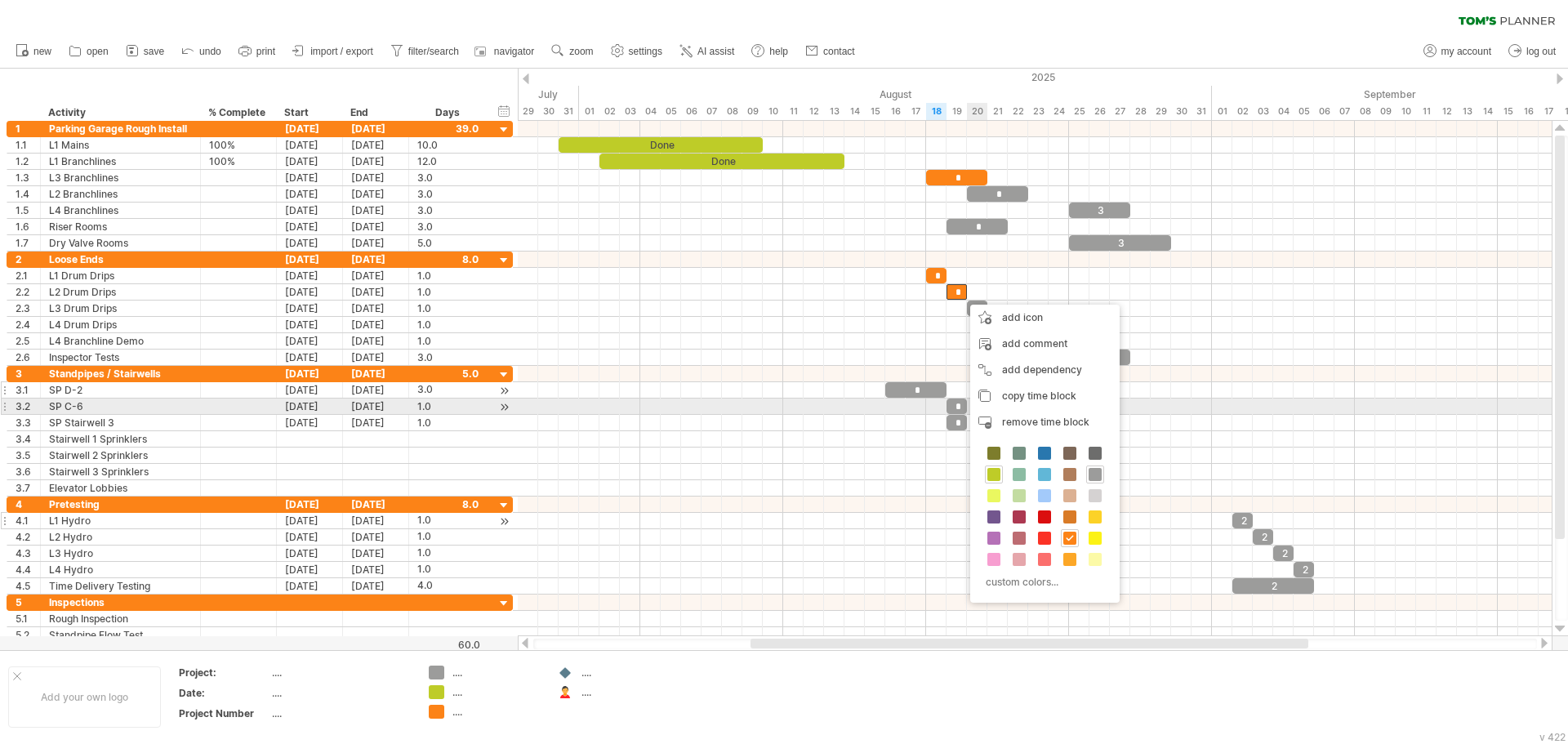
click at [1178, 363] on div at bounding box center [1035, 358] width 1034 height 17
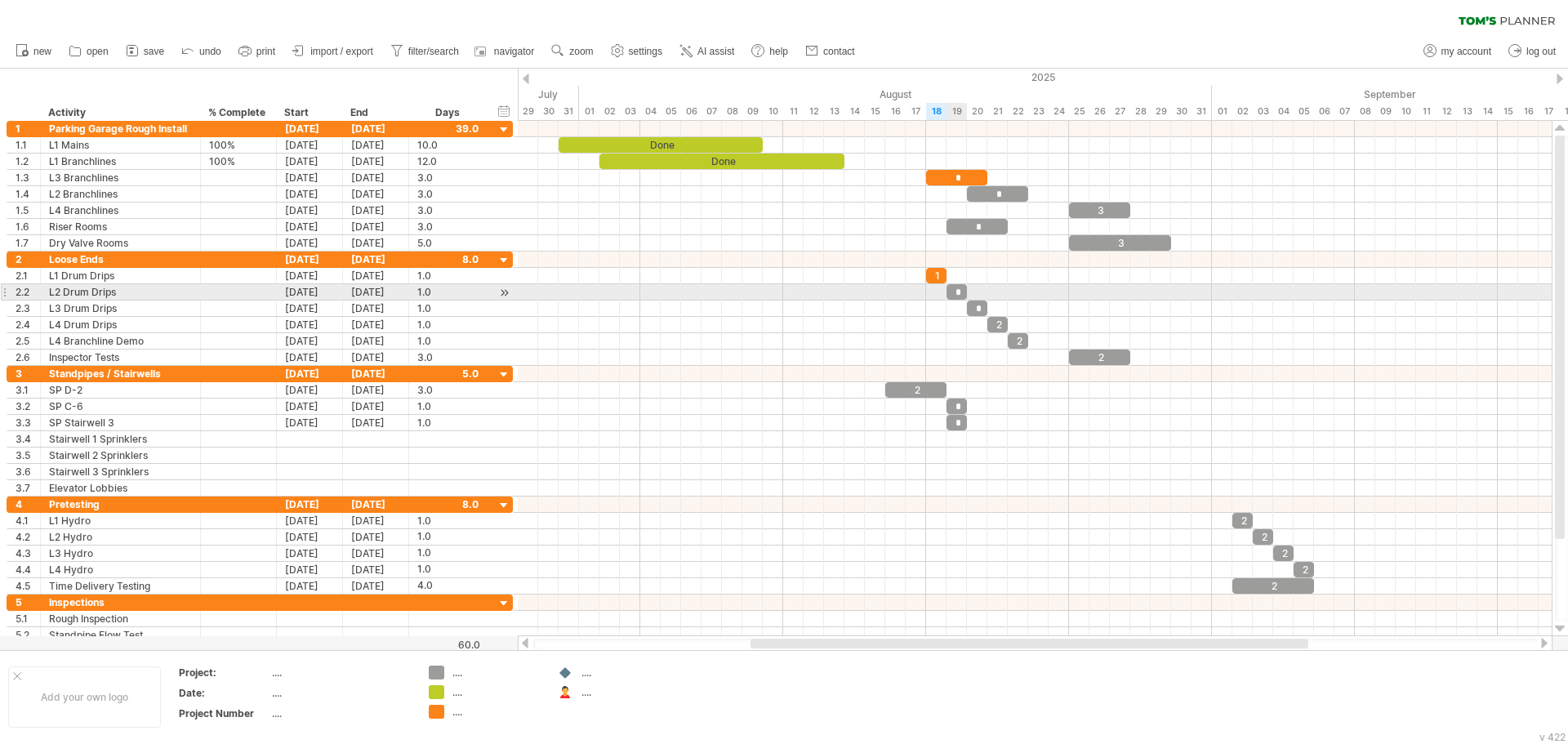
click at [960, 290] on div "*" at bounding box center [956, 291] width 21 height 16
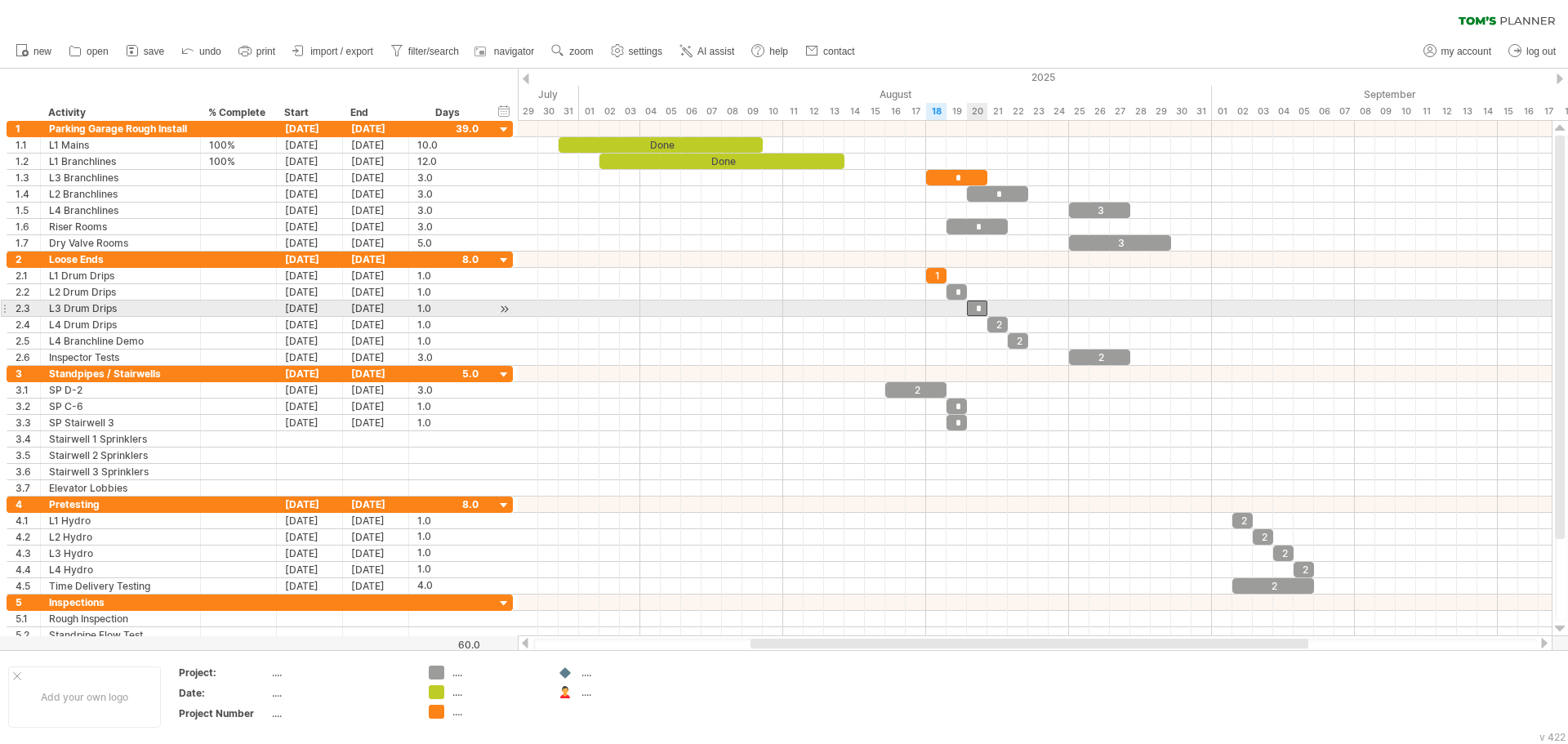
click at [980, 306] on div "*" at bounding box center [977, 308] width 21 height 16
click at [981, 309] on div "*" at bounding box center [977, 308] width 21 height 16
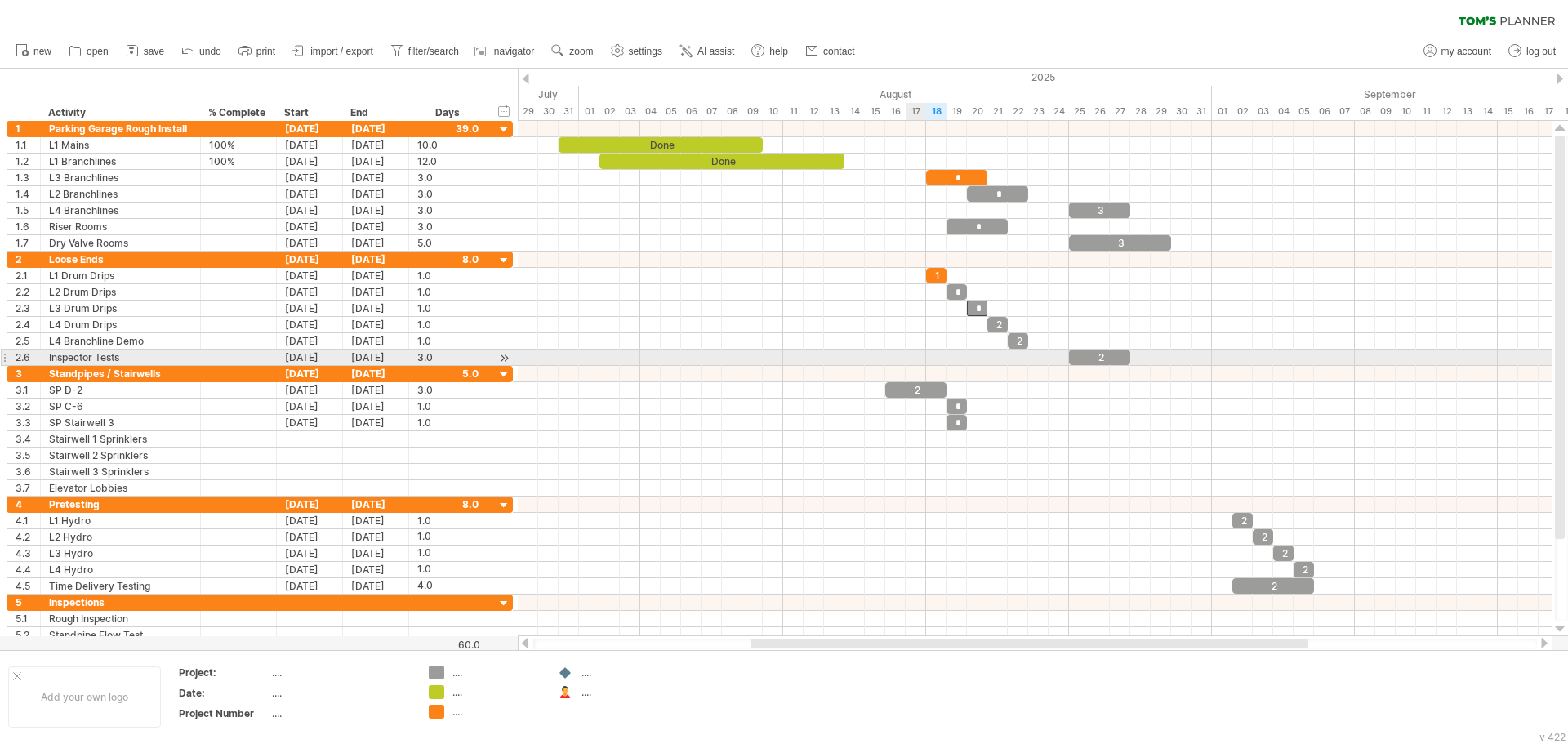
click at [911, 357] on div at bounding box center [1035, 358] width 1034 height 17
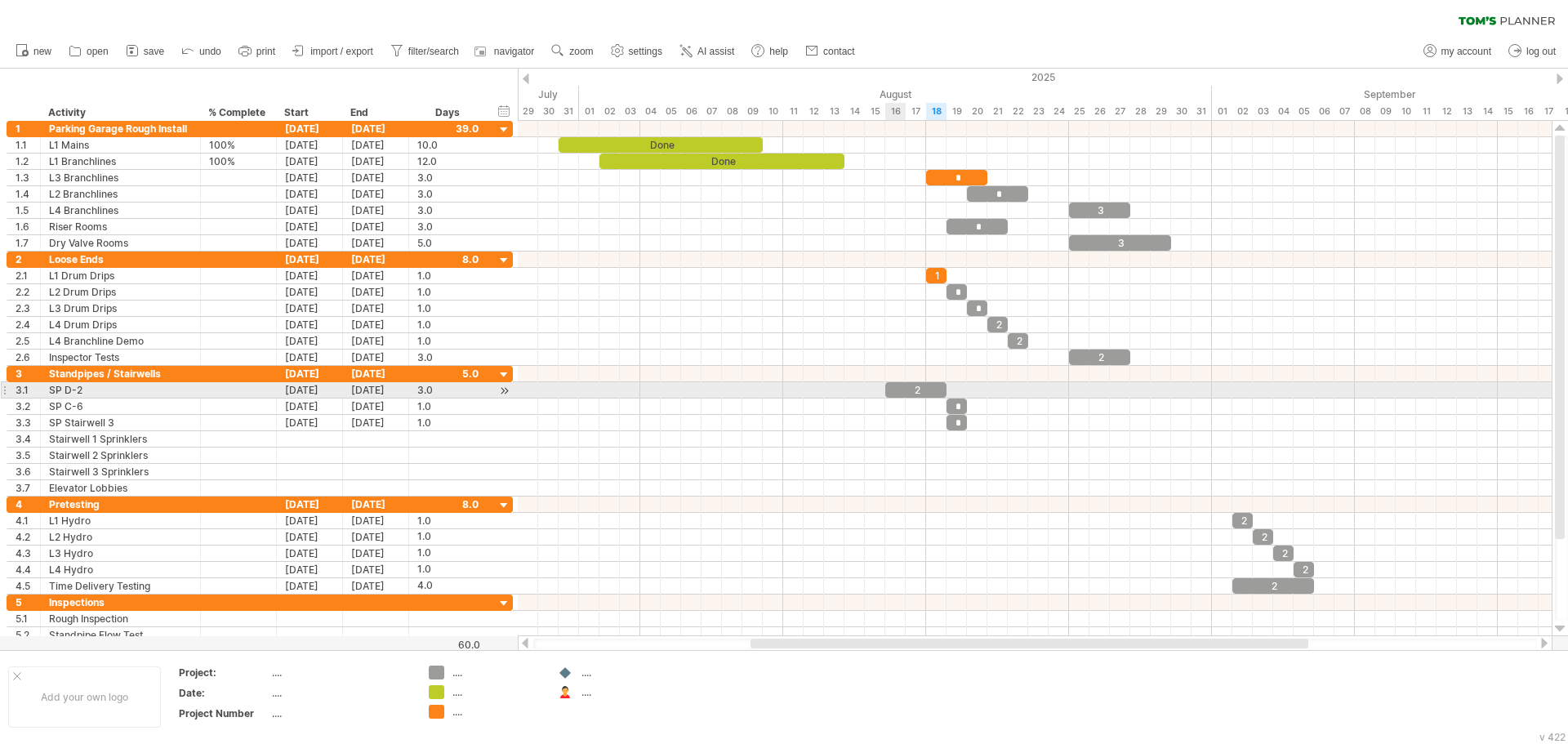
click at [899, 390] on div "2" at bounding box center [916, 389] width 62 height 16
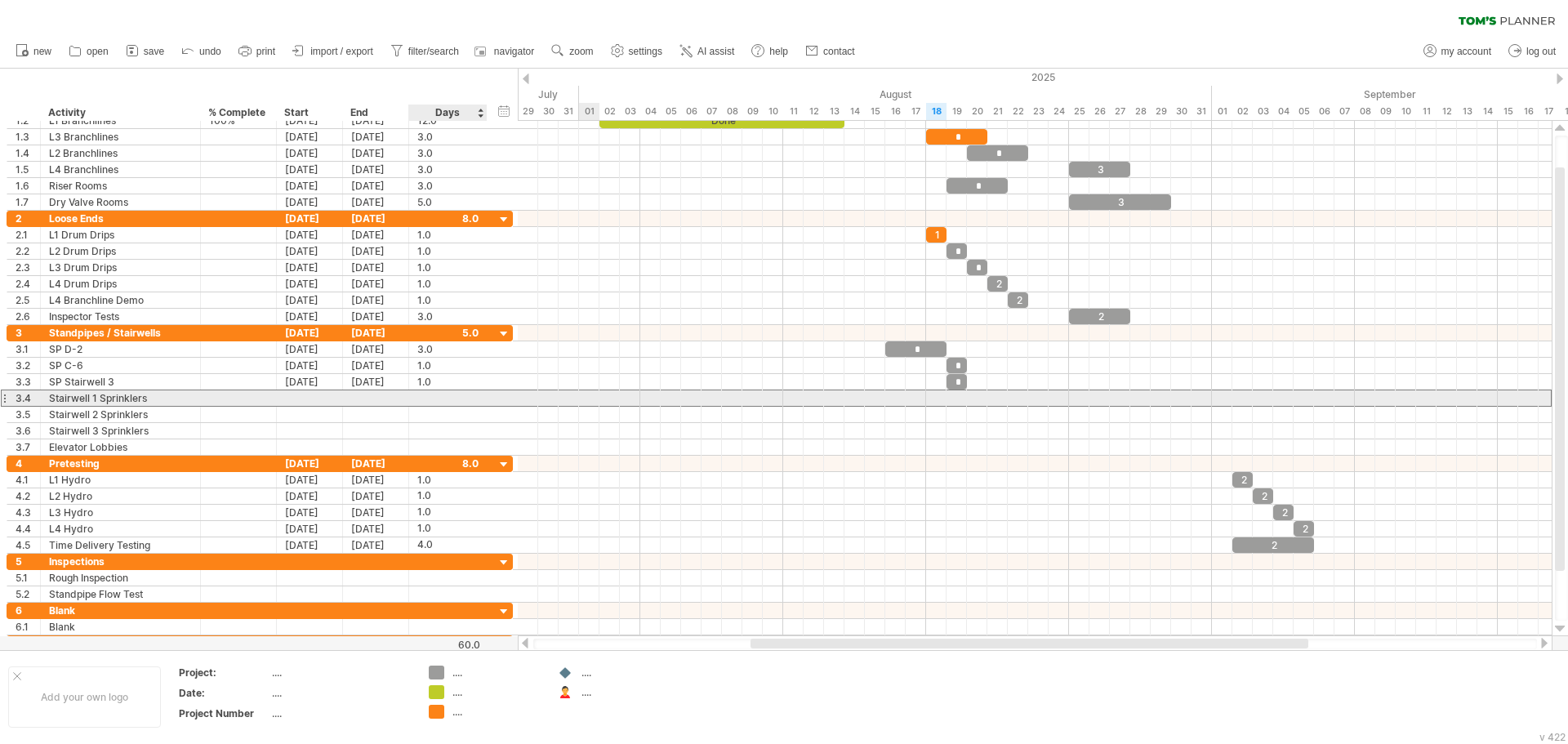
click at [433, 404] on div at bounding box center [448, 398] width 62 height 16
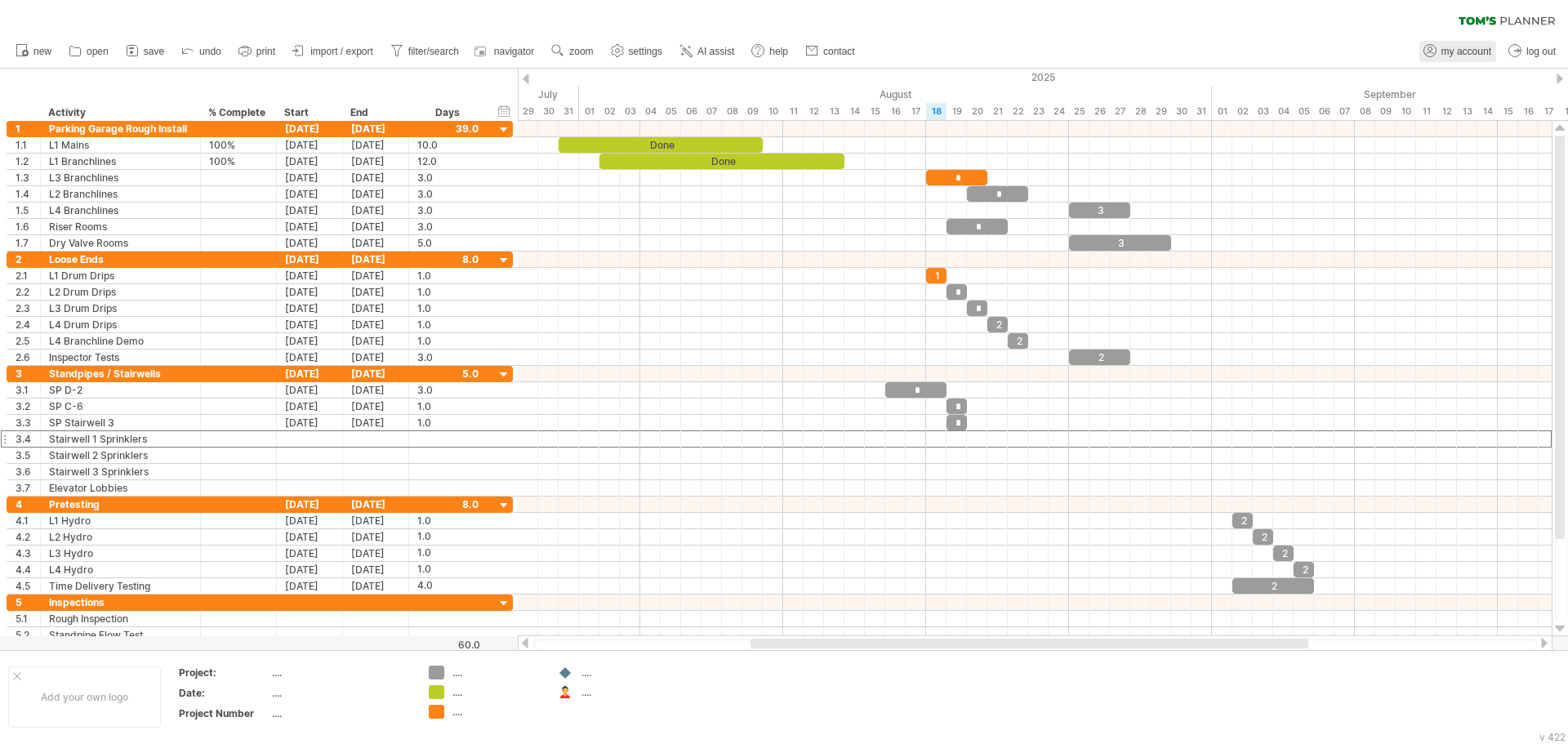
click at [1458, 44] on link "my account" at bounding box center [1457, 52] width 77 height 22
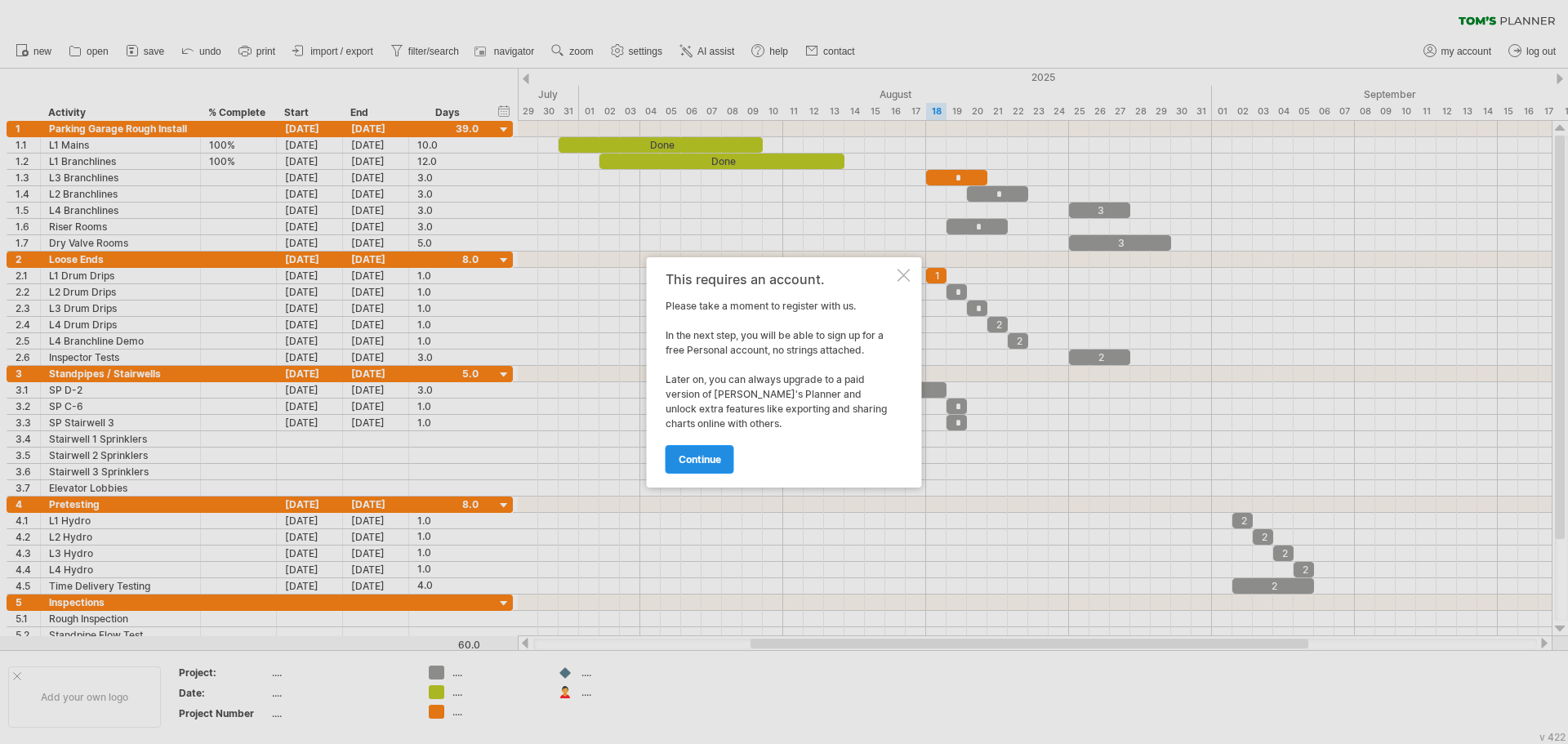
click at [697, 452] on link "continue" at bounding box center [700, 459] width 68 height 28
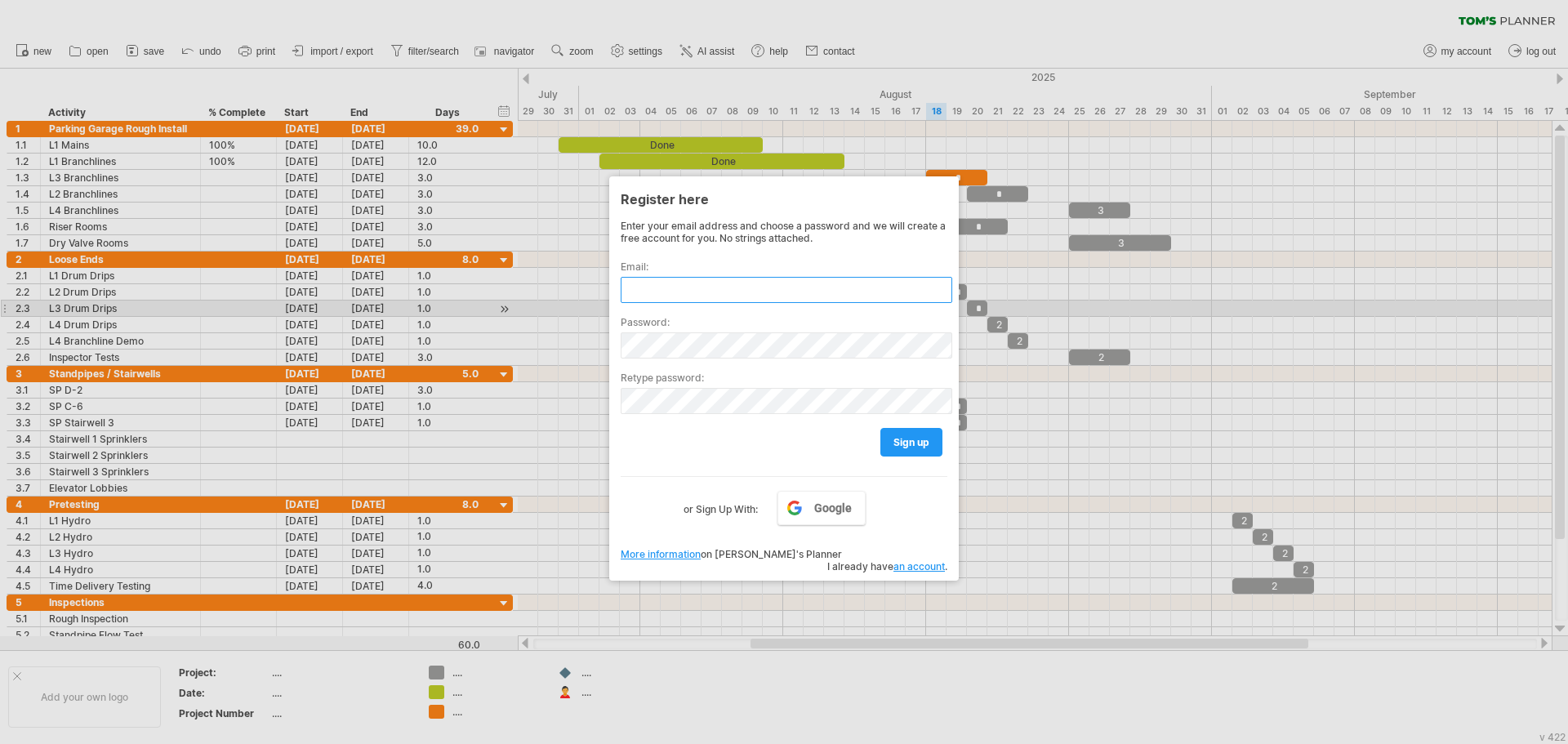
click at [781, 298] on input "text" at bounding box center [786, 290] width 331 height 26
type input "**********"
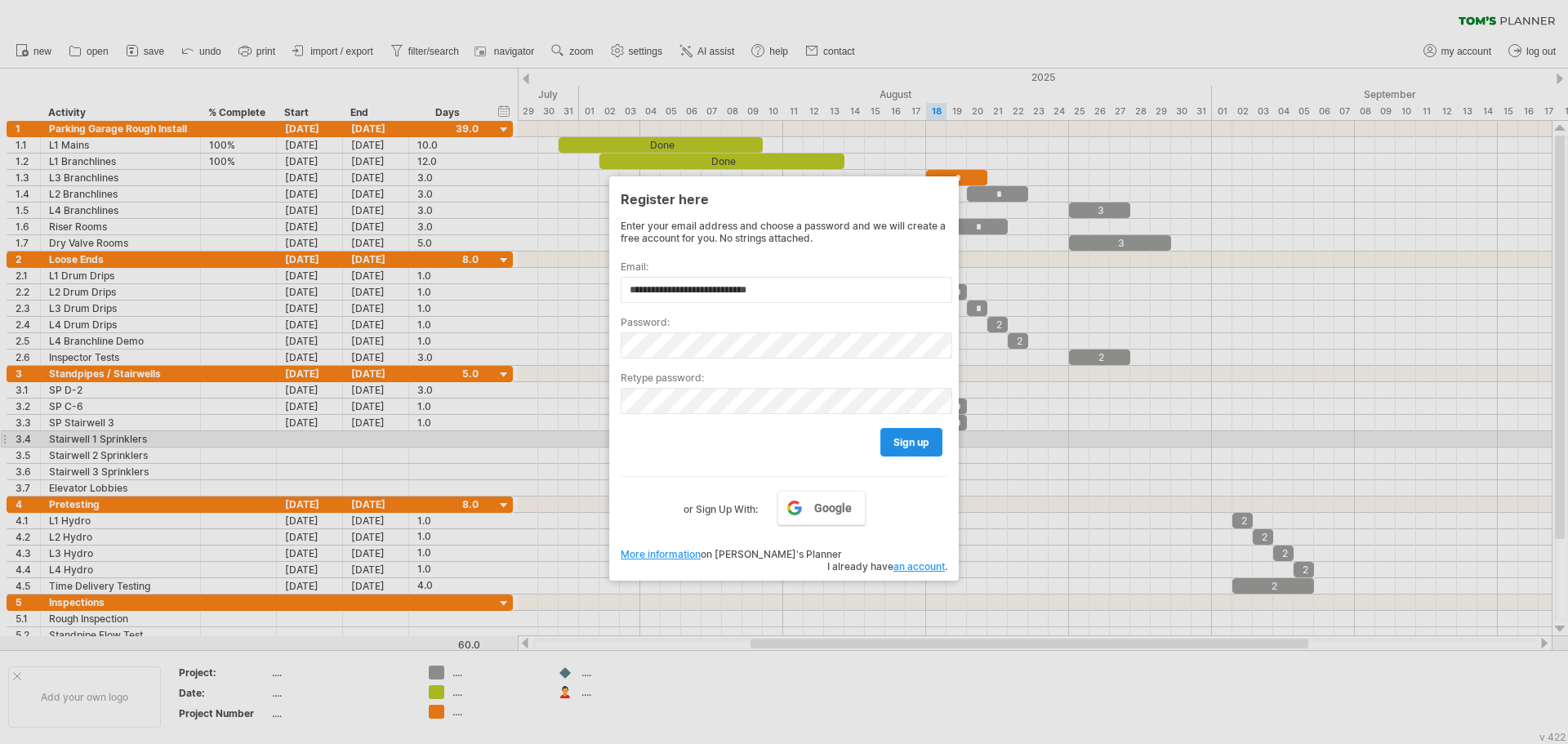
click at [895, 434] on link "sign up" at bounding box center [911, 442] width 62 height 28
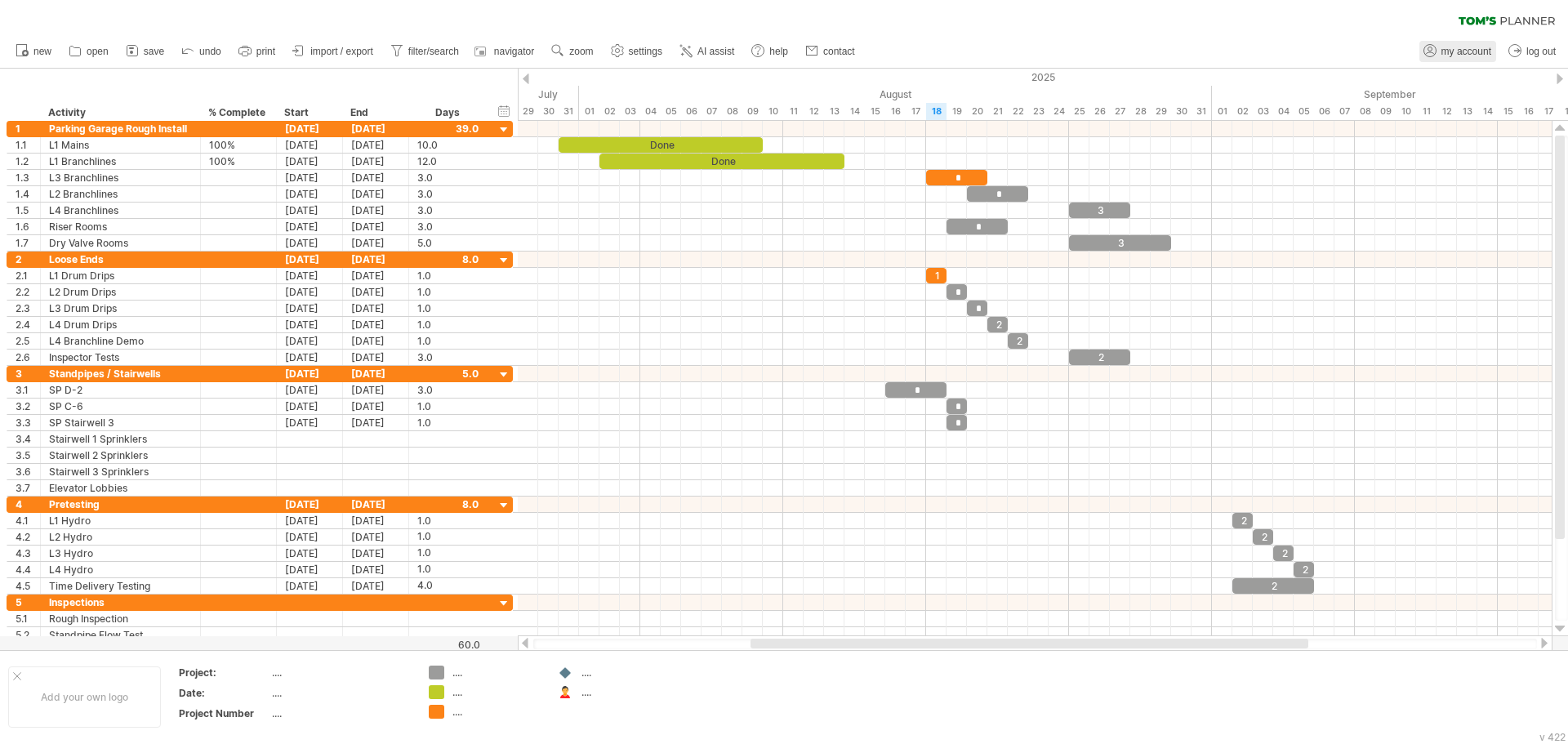
click at [1454, 55] on span "my account" at bounding box center [1466, 52] width 50 height 12
type input "**********"
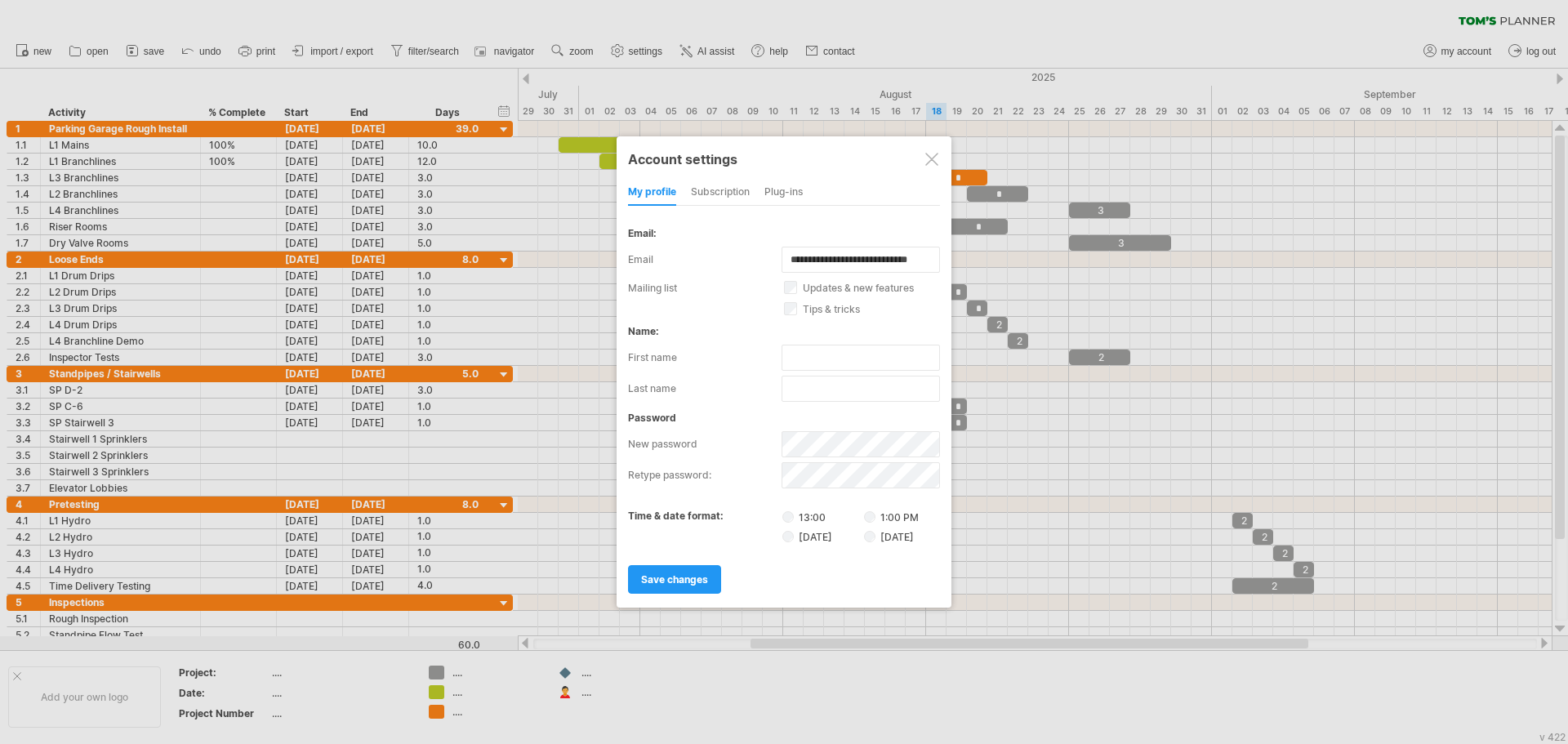
click at [935, 154] on div at bounding box center [932, 159] width 13 height 13
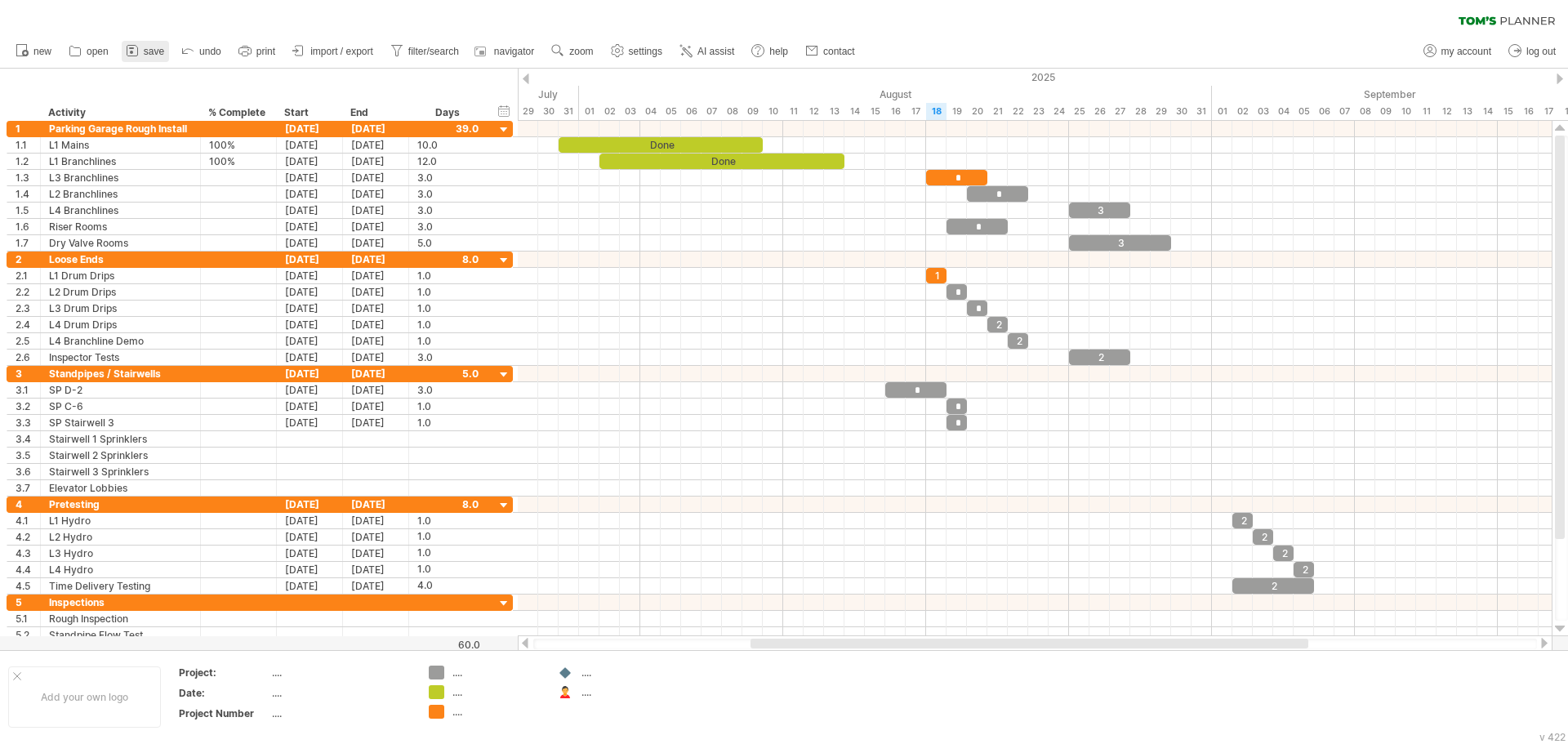
click at [155, 54] on span "save" at bounding box center [154, 52] width 21 height 12
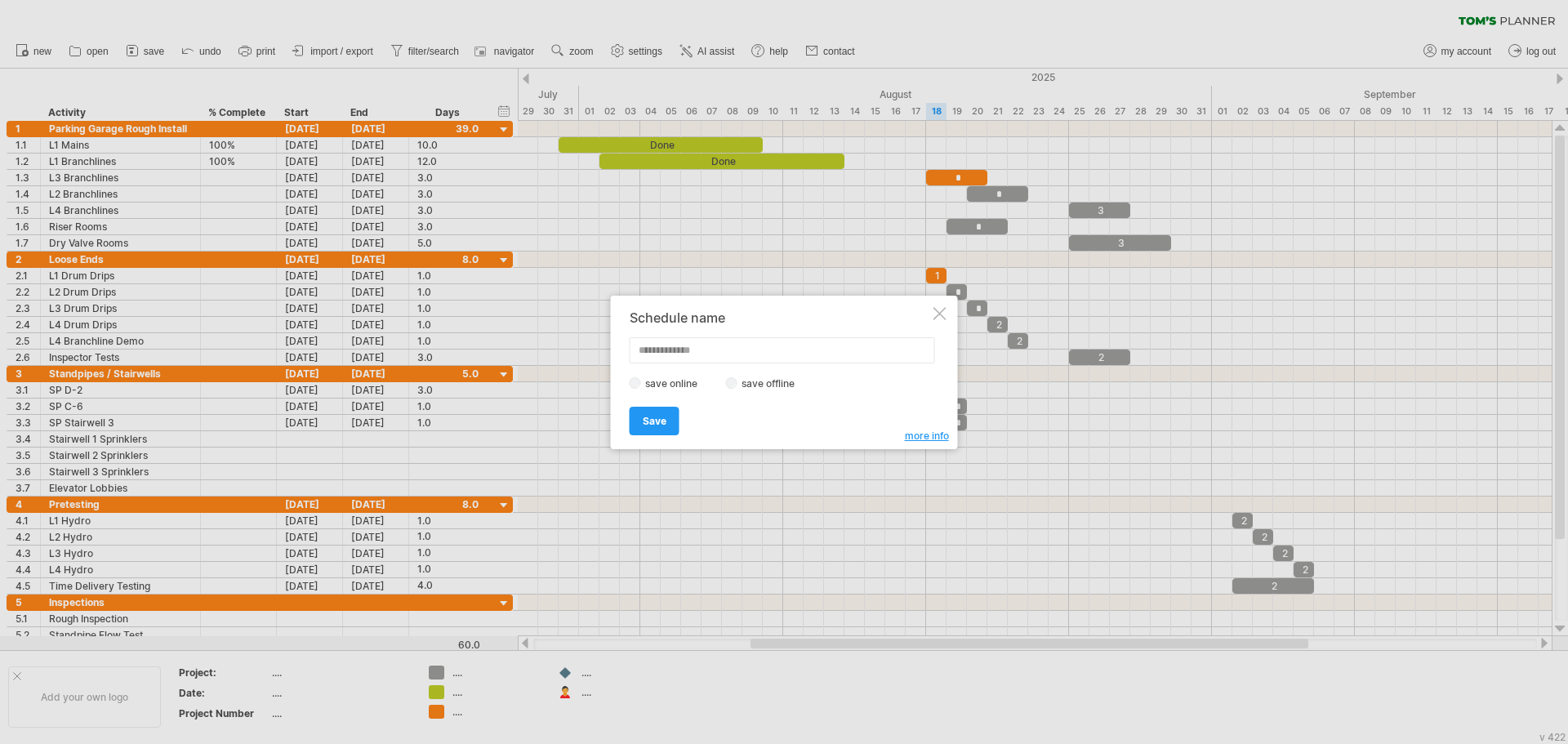
click at [699, 354] on input "text" at bounding box center [782, 350] width 305 height 26
type input "**********"
click at [671, 415] on link "Save" at bounding box center [654, 421] width 50 height 28
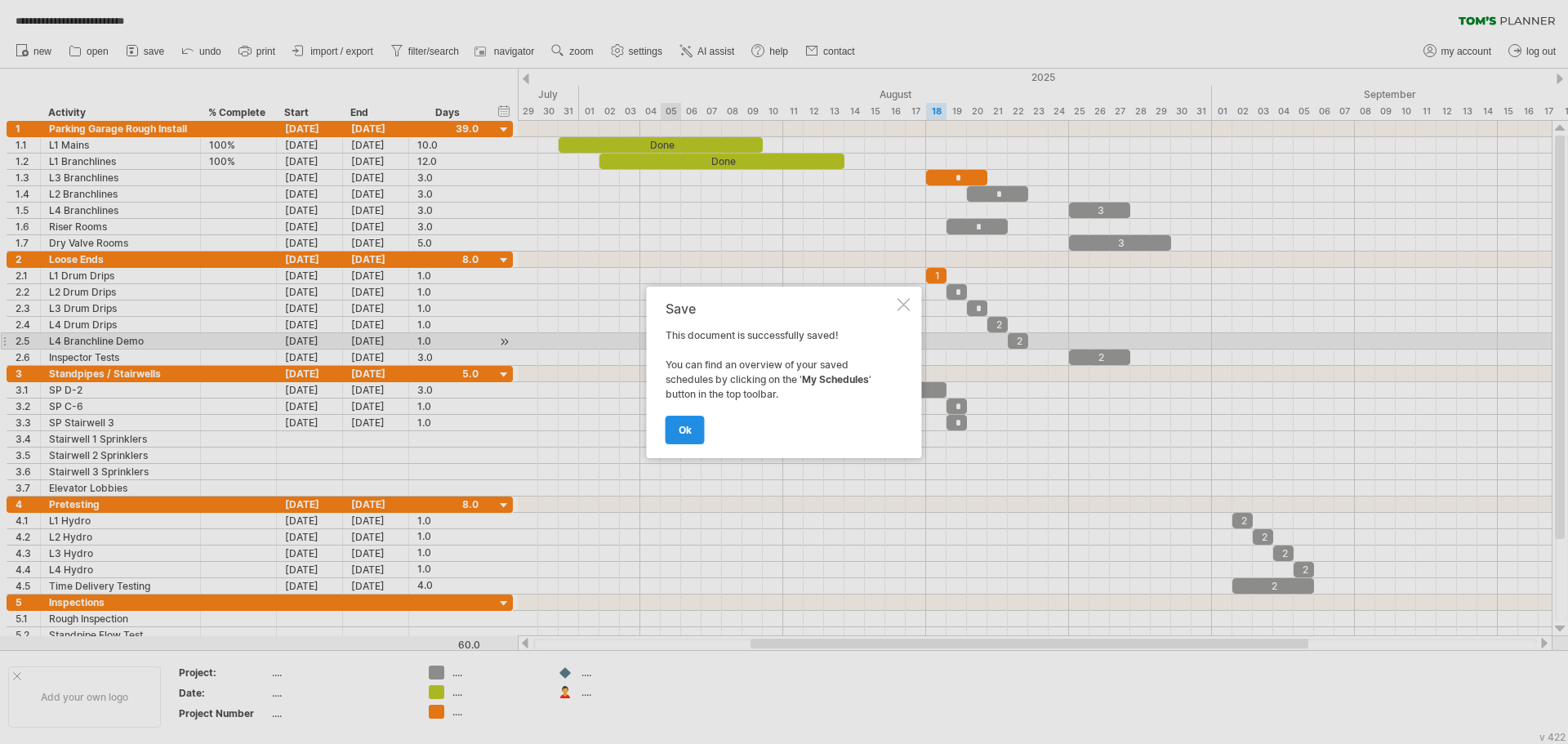
click at [686, 427] on span "ok" at bounding box center [685, 429] width 13 height 12
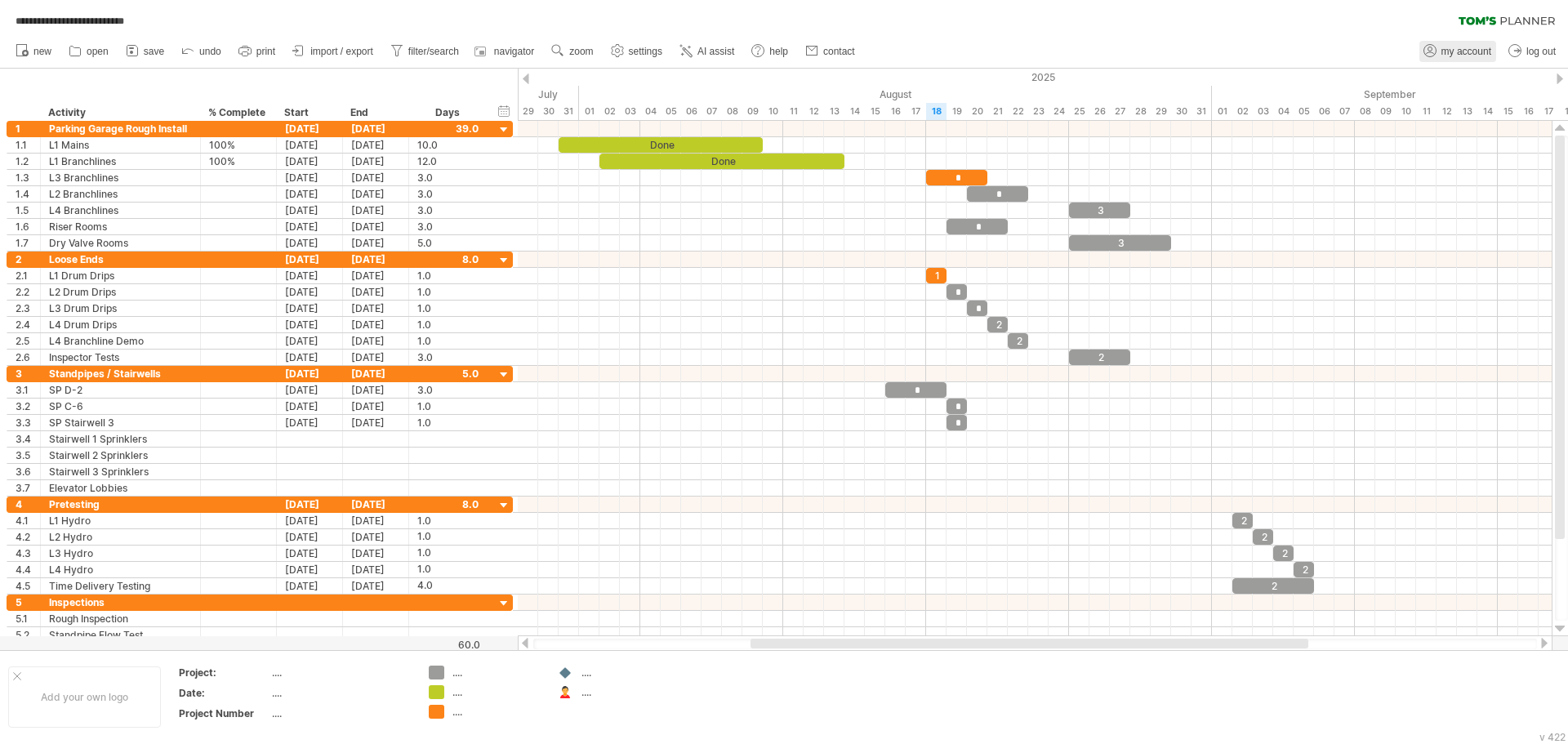
click at [1452, 50] on span "my account" at bounding box center [1466, 52] width 50 height 12
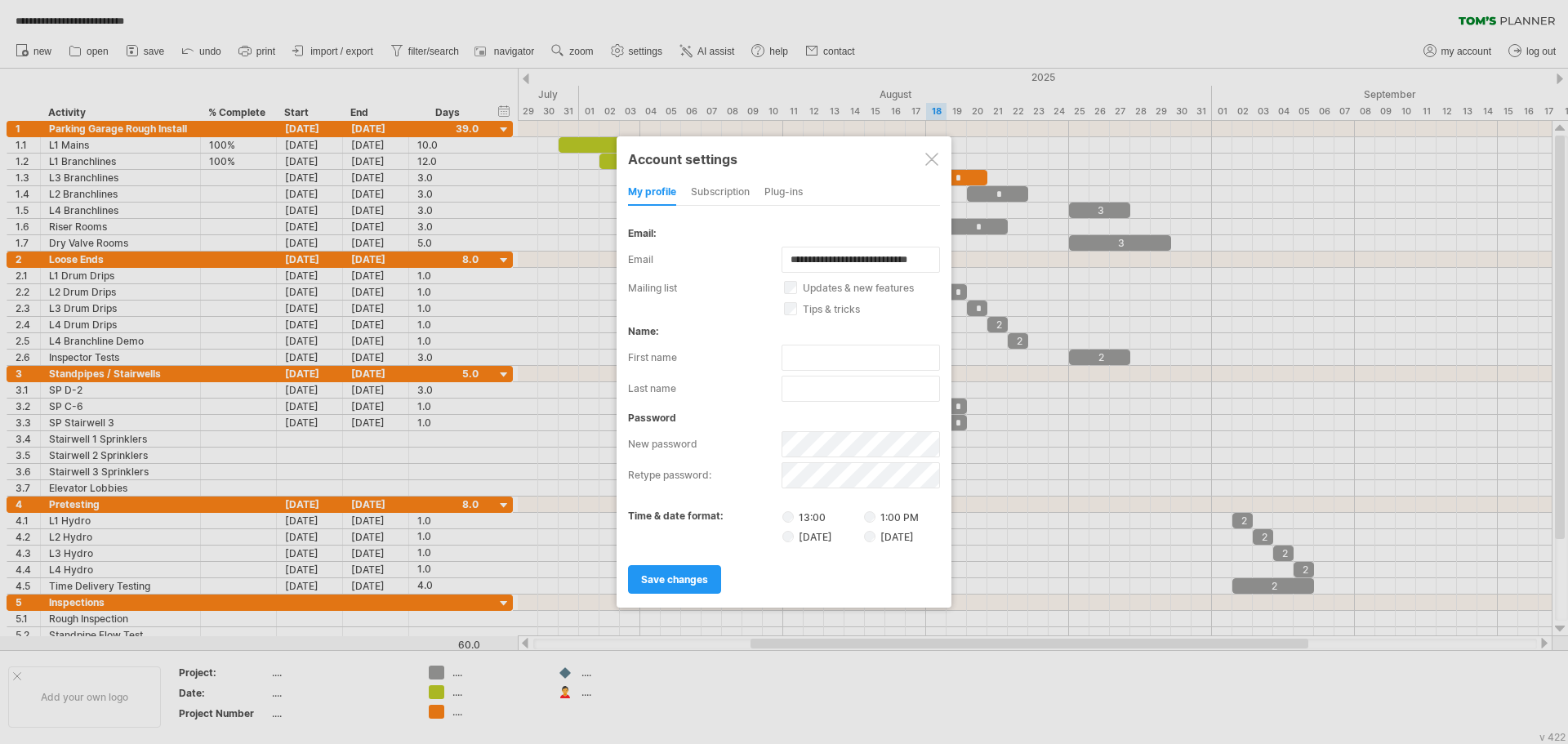
click at [932, 156] on div at bounding box center [932, 159] width 13 height 13
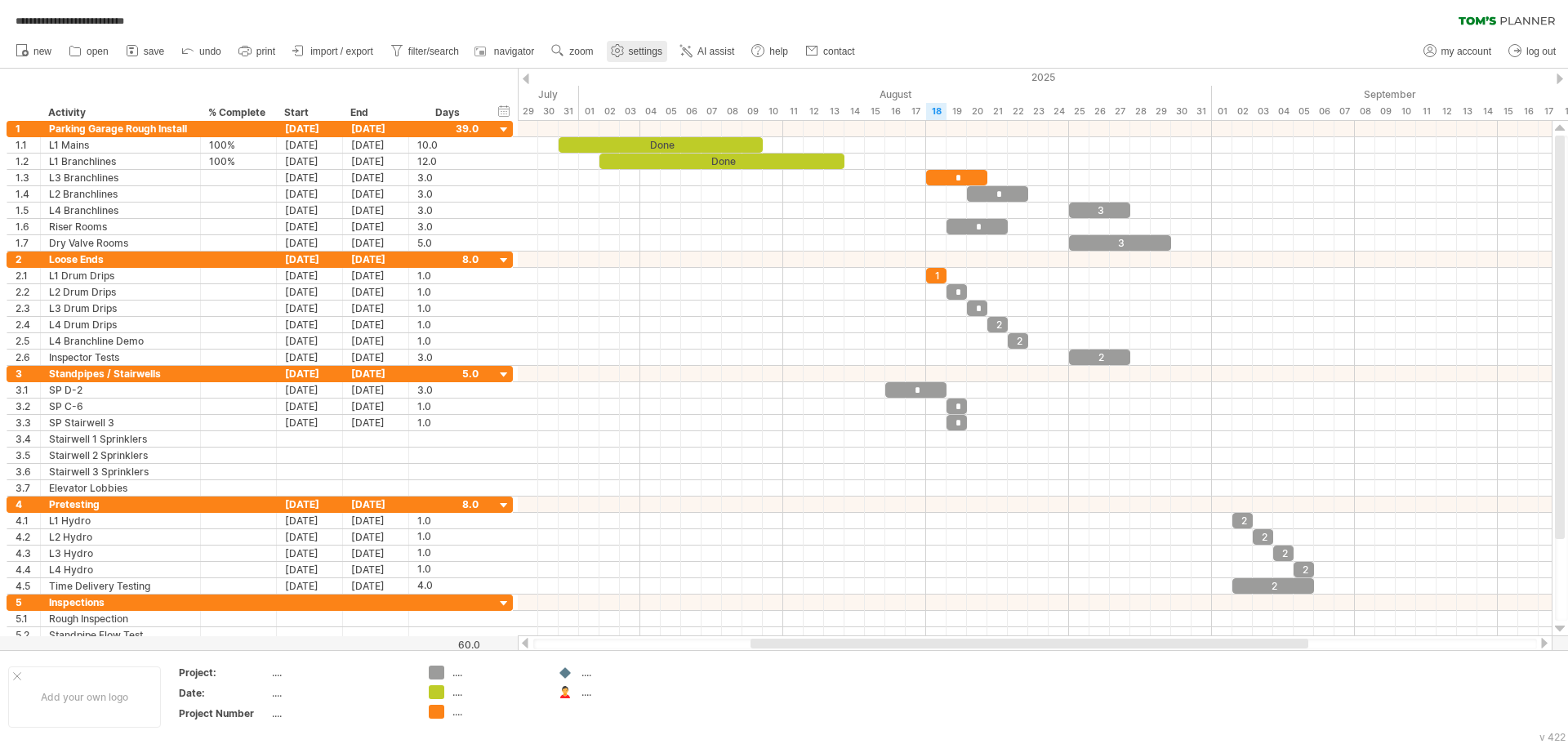
click
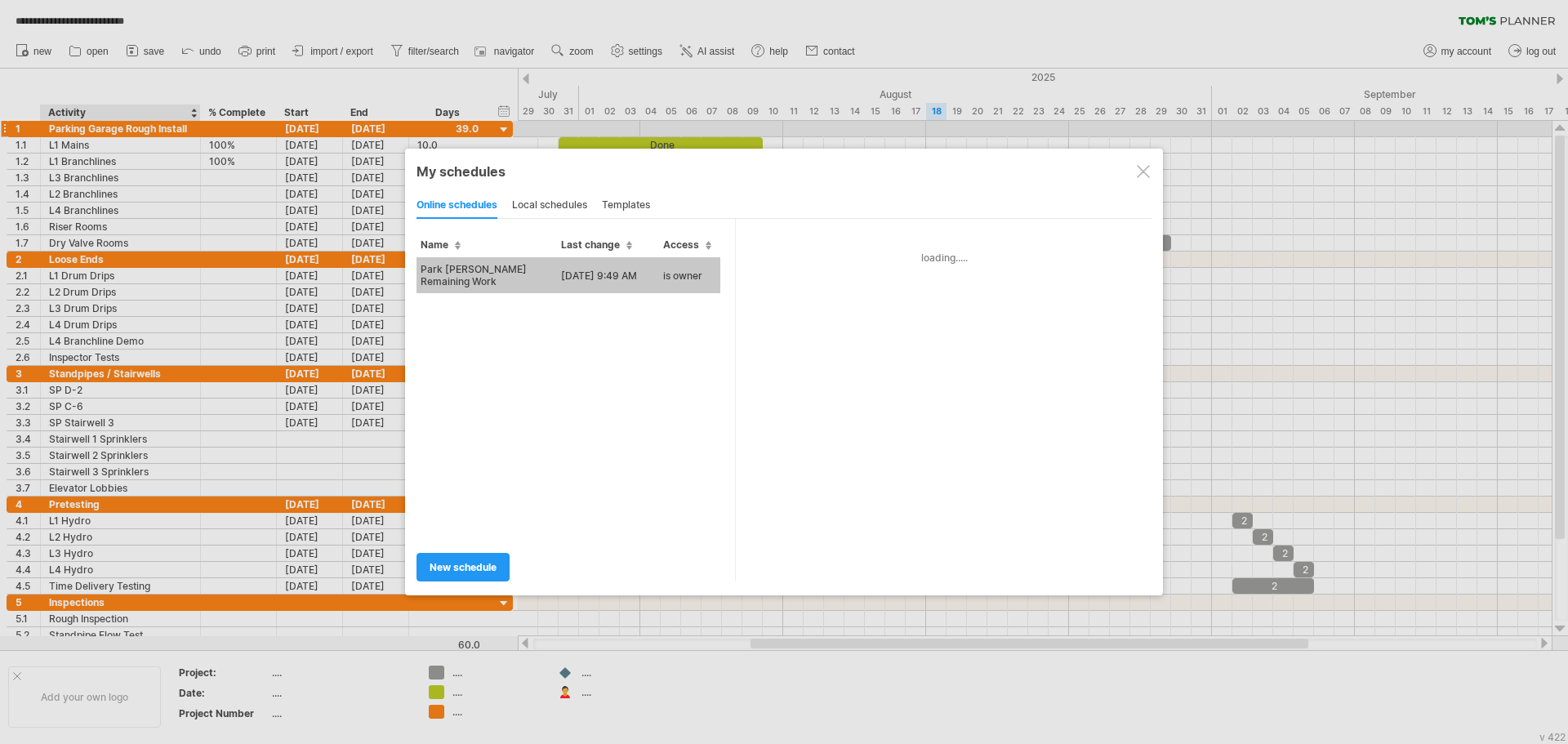
type input "**********"
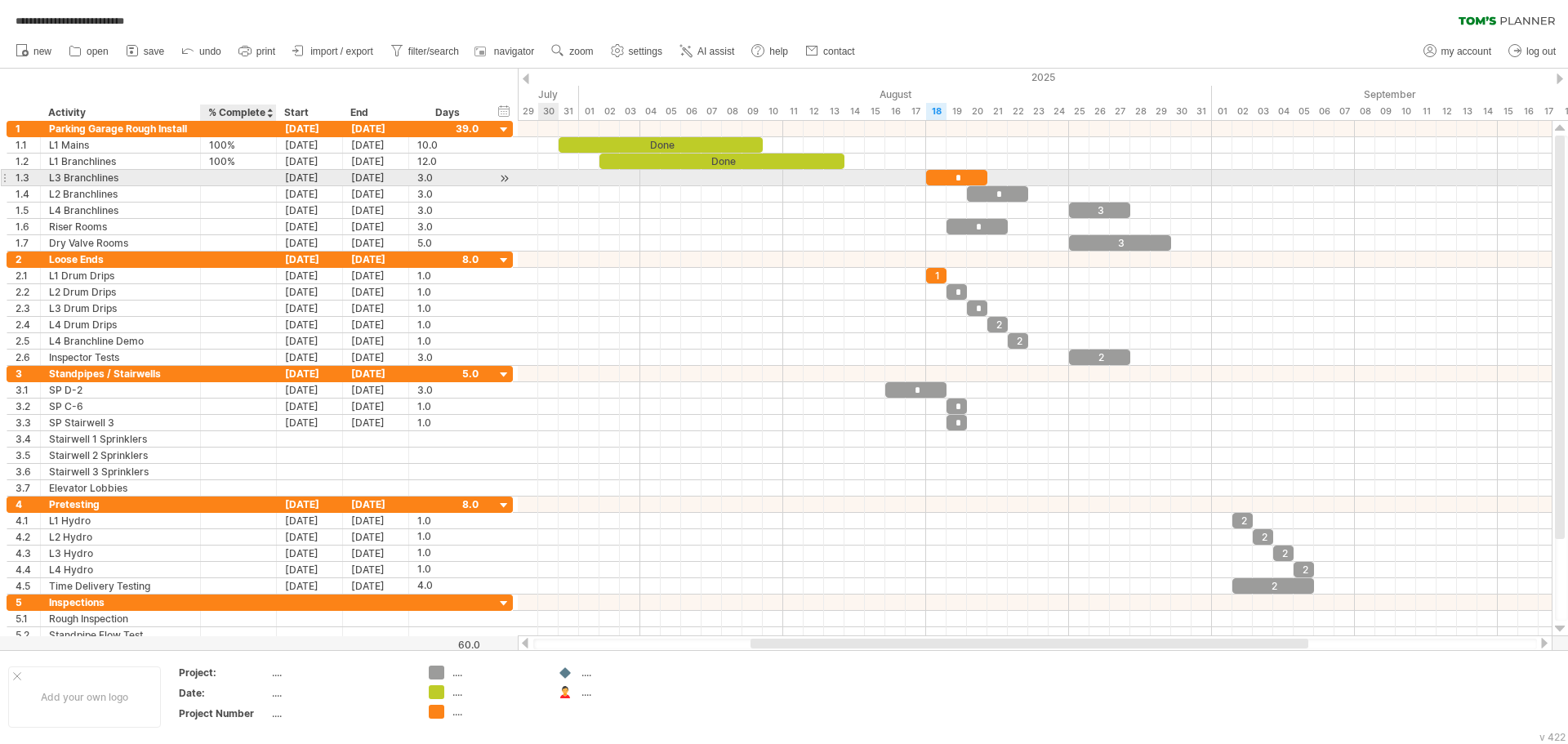
click at [217, 181] on div at bounding box center [238, 177] width 59 height 16
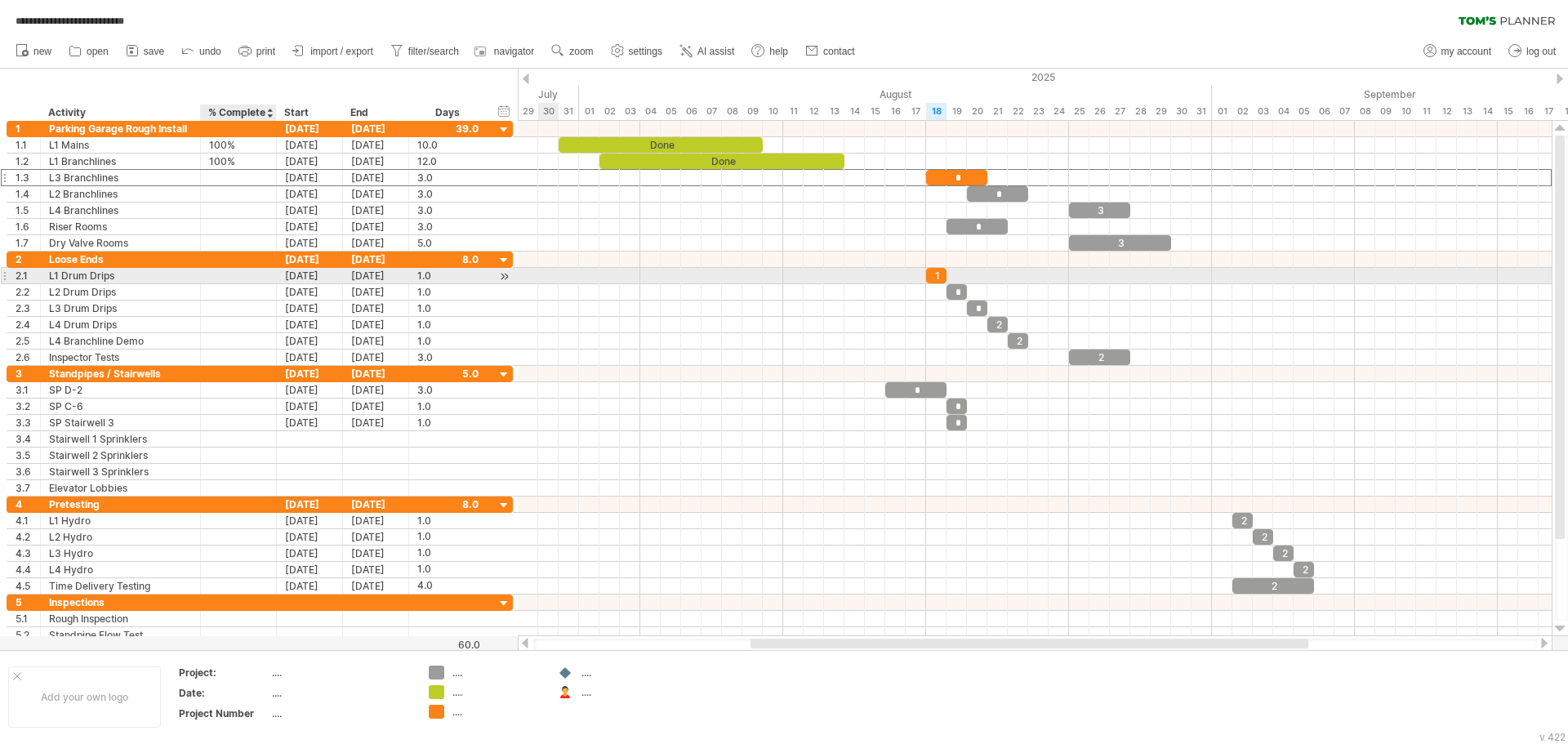
click at [254, 271] on div at bounding box center [238, 275] width 59 height 16
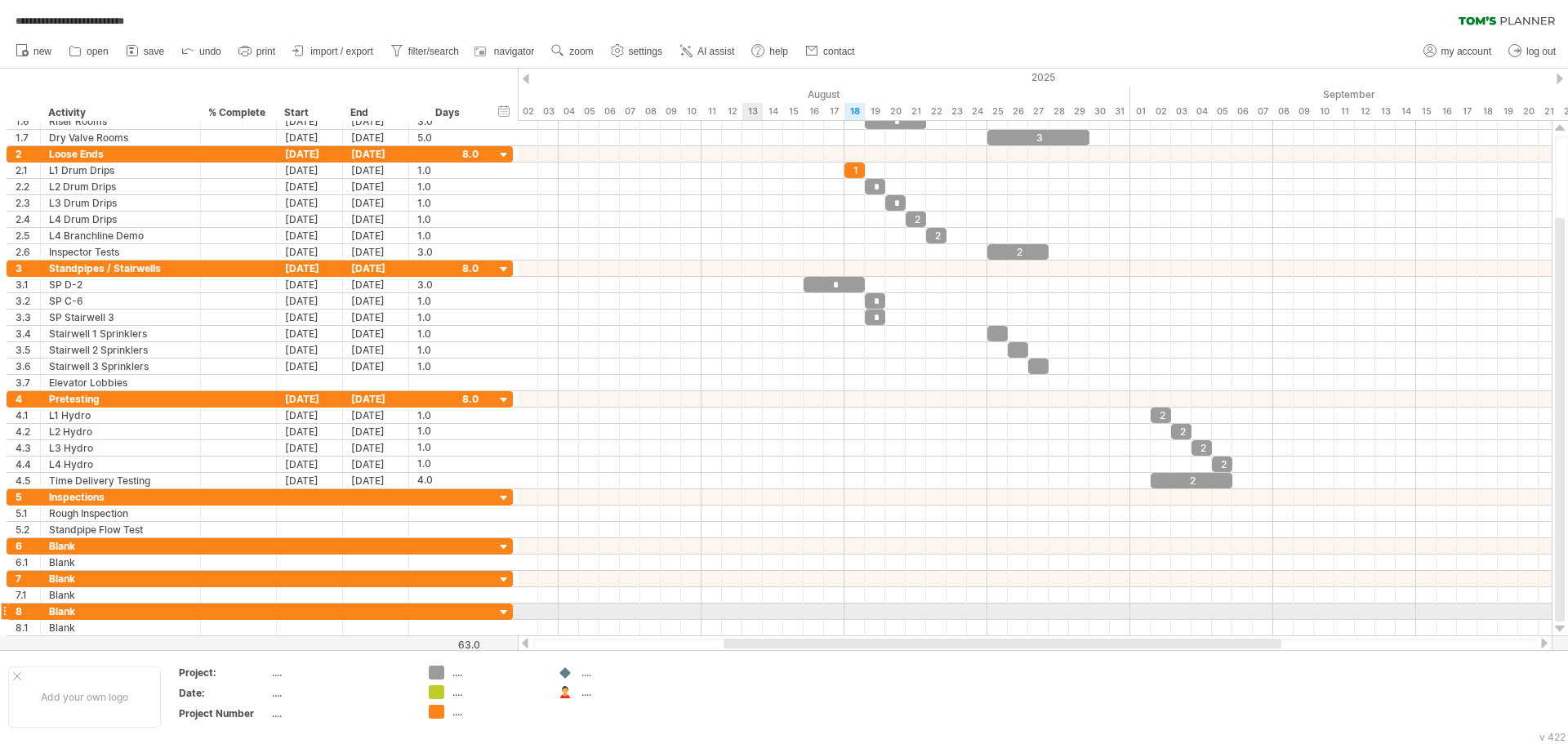
drag, startPoint x: 953, startPoint y: 644, endPoint x: 744, endPoint y: 614, distance: 211.1
click at [744, 614] on div "**********" at bounding box center [784, 372] width 1568 height 744
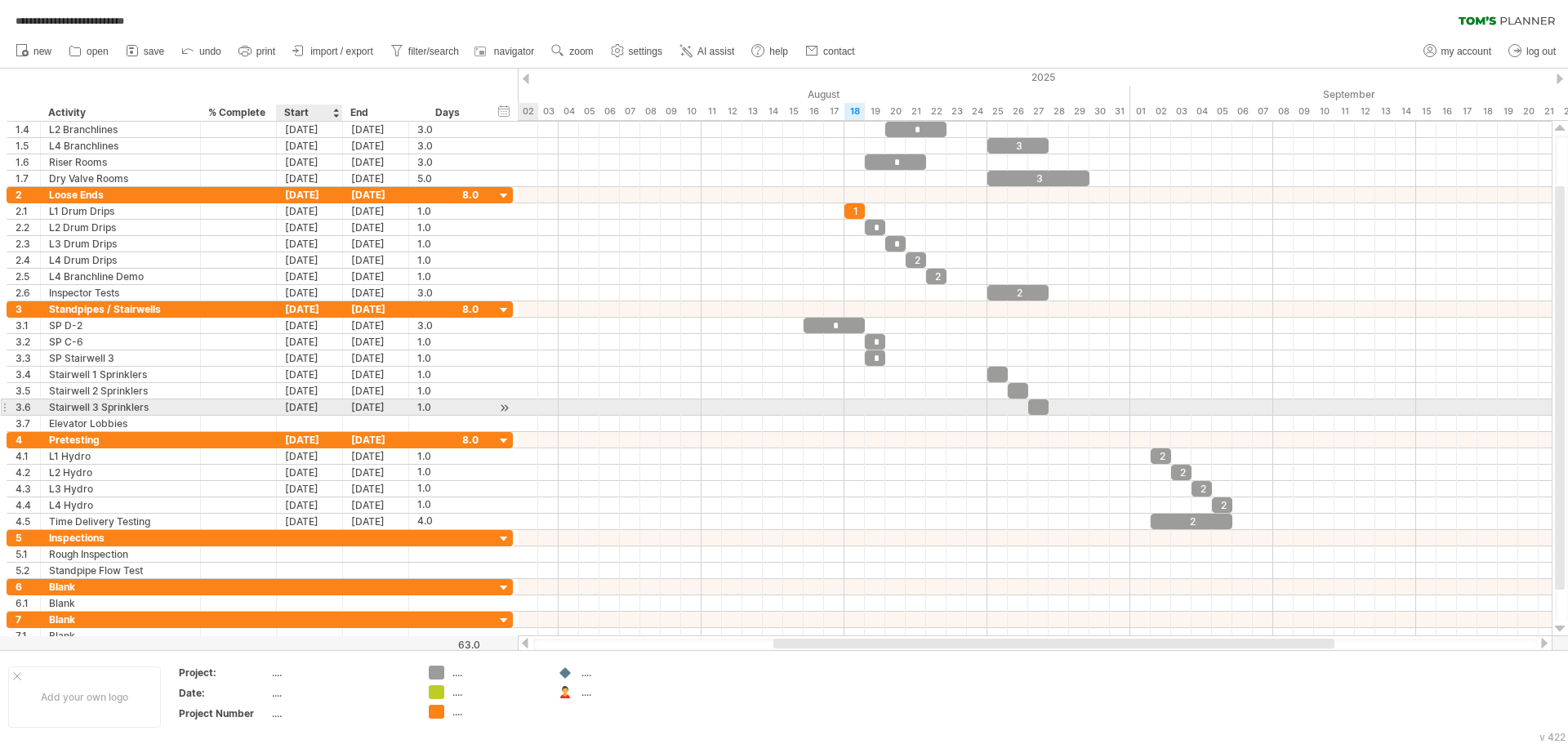
click at [308, 414] on div "[DATE]" at bounding box center [310, 407] width 66 height 16
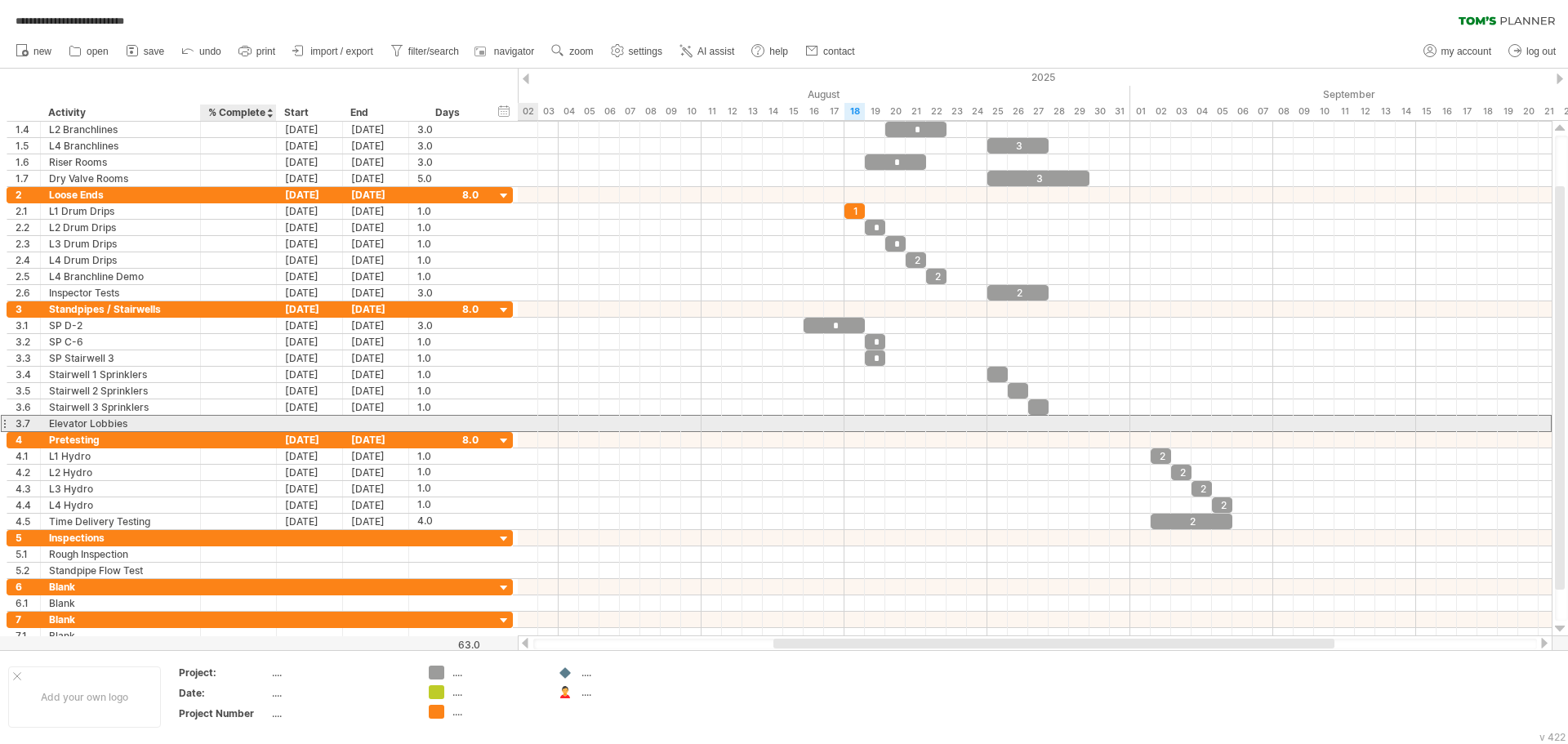
click at [256, 424] on div at bounding box center [238, 423] width 59 height 16
click at [303, 430] on div at bounding box center [310, 423] width 66 height 16
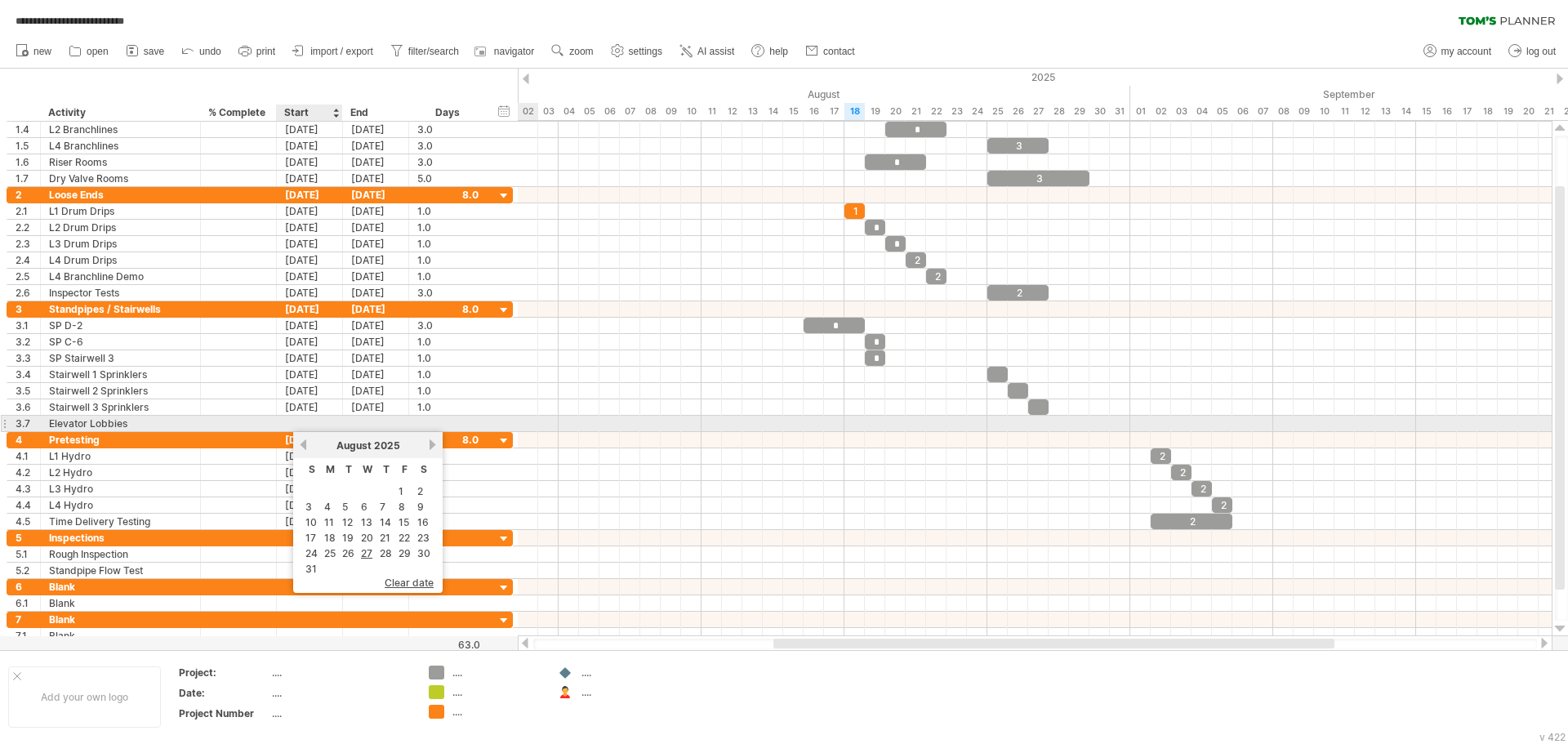
click at [297, 419] on div at bounding box center [310, 423] width 66 height 16
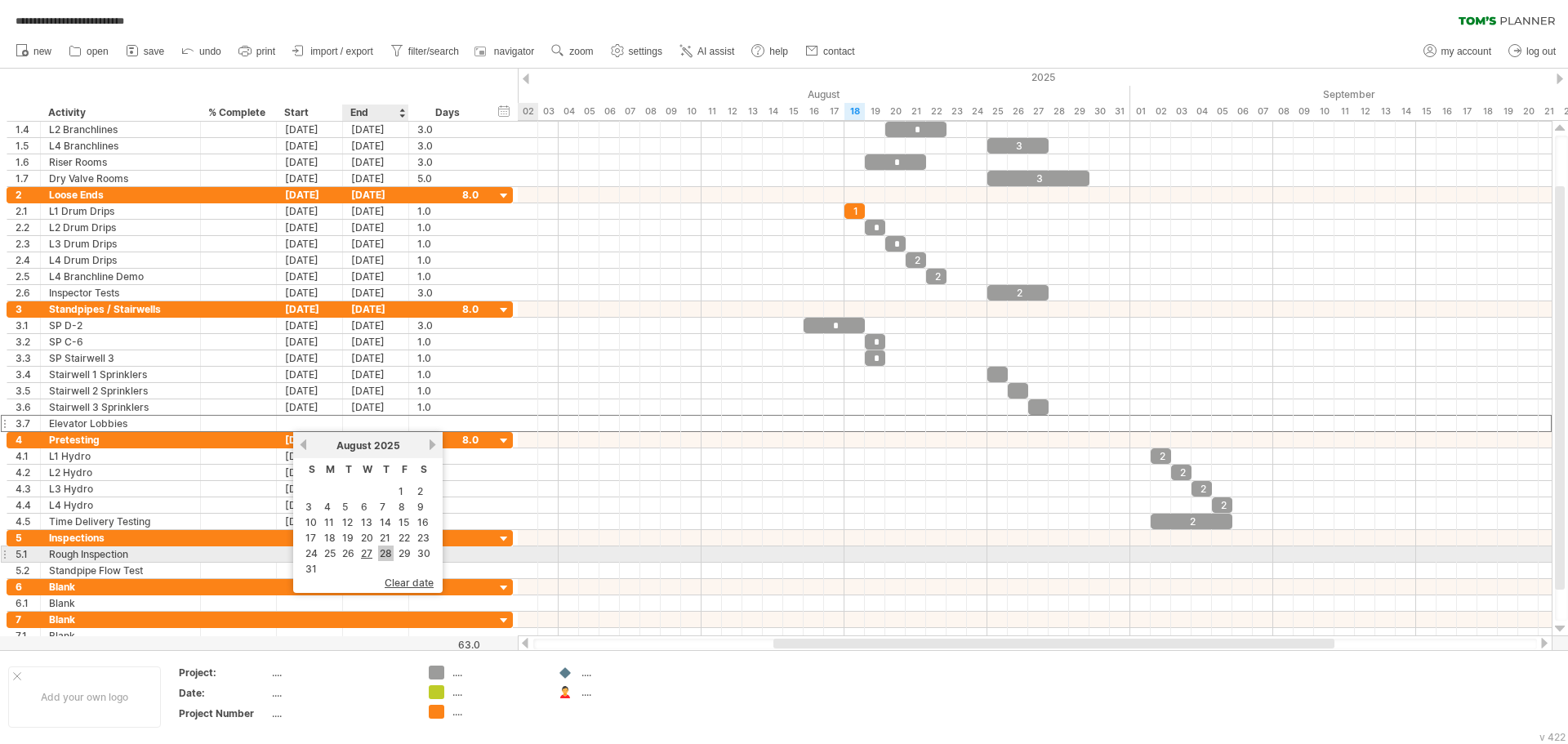
click at [387, 558] on link "28" at bounding box center [385, 553] width 16 height 16
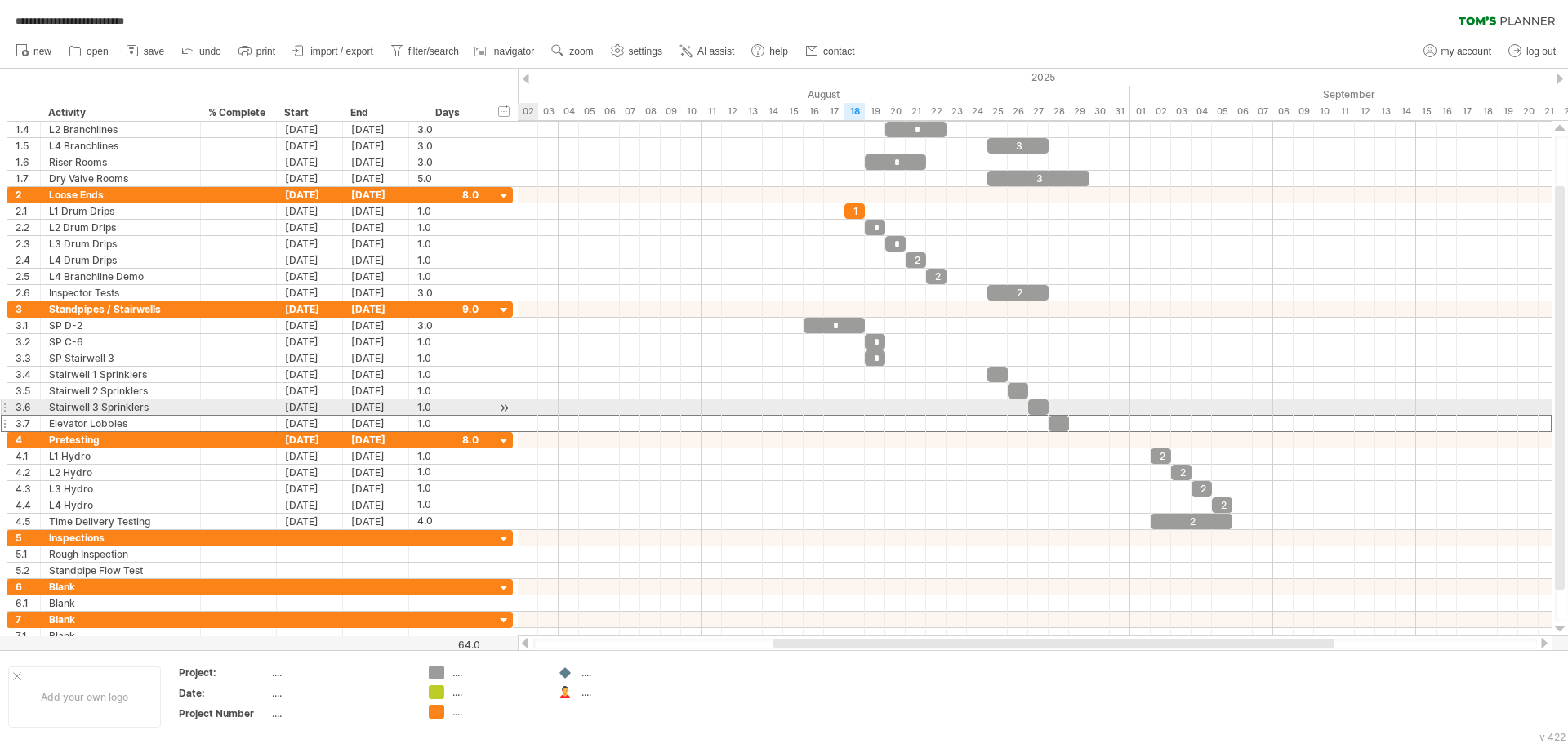
click at [536, 414] on div at bounding box center [1035, 408] width 1034 height 17
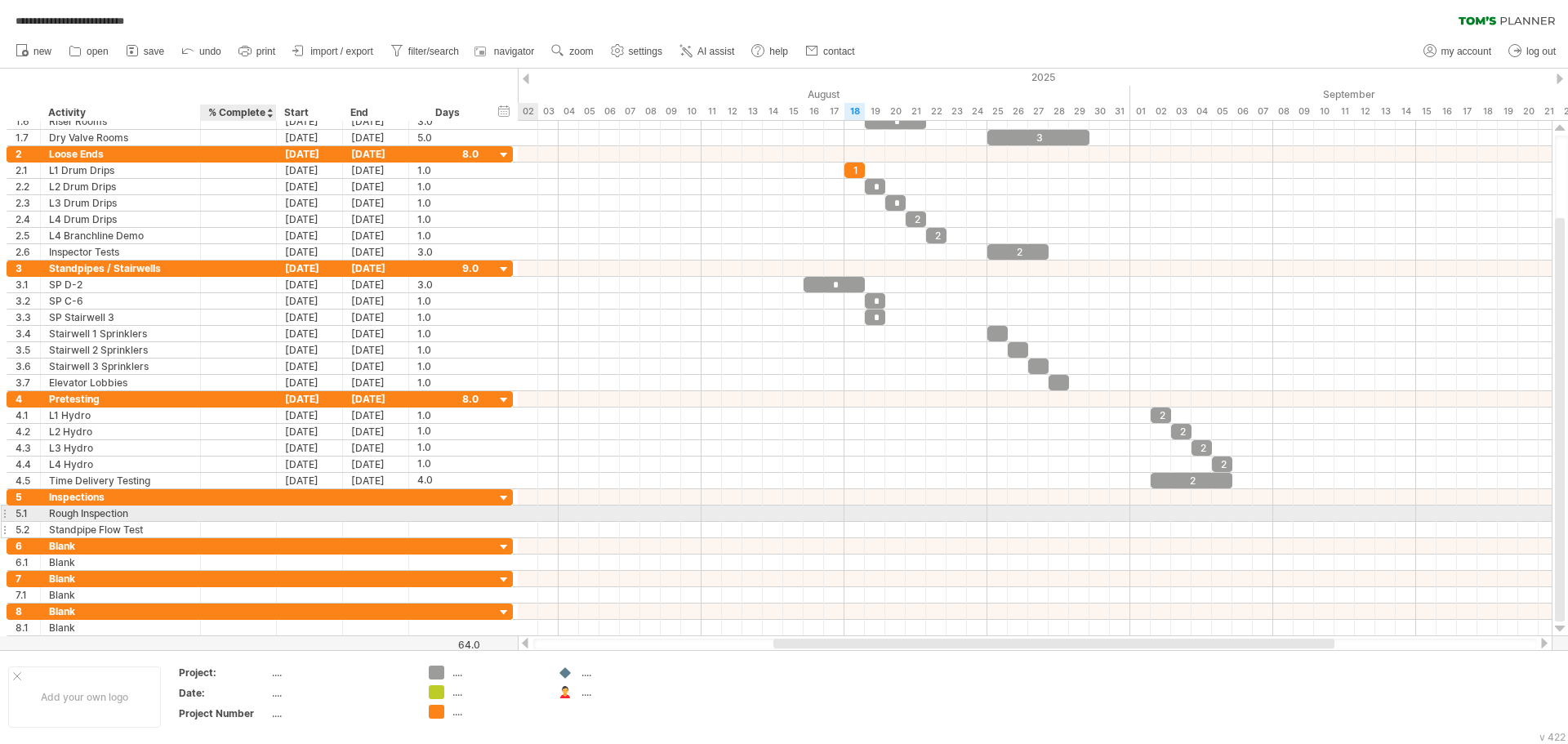
click at [243, 522] on div at bounding box center [238, 529] width 59 height 16
click at [287, 507] on div at bounding box center [310, 513] width 66 height 16
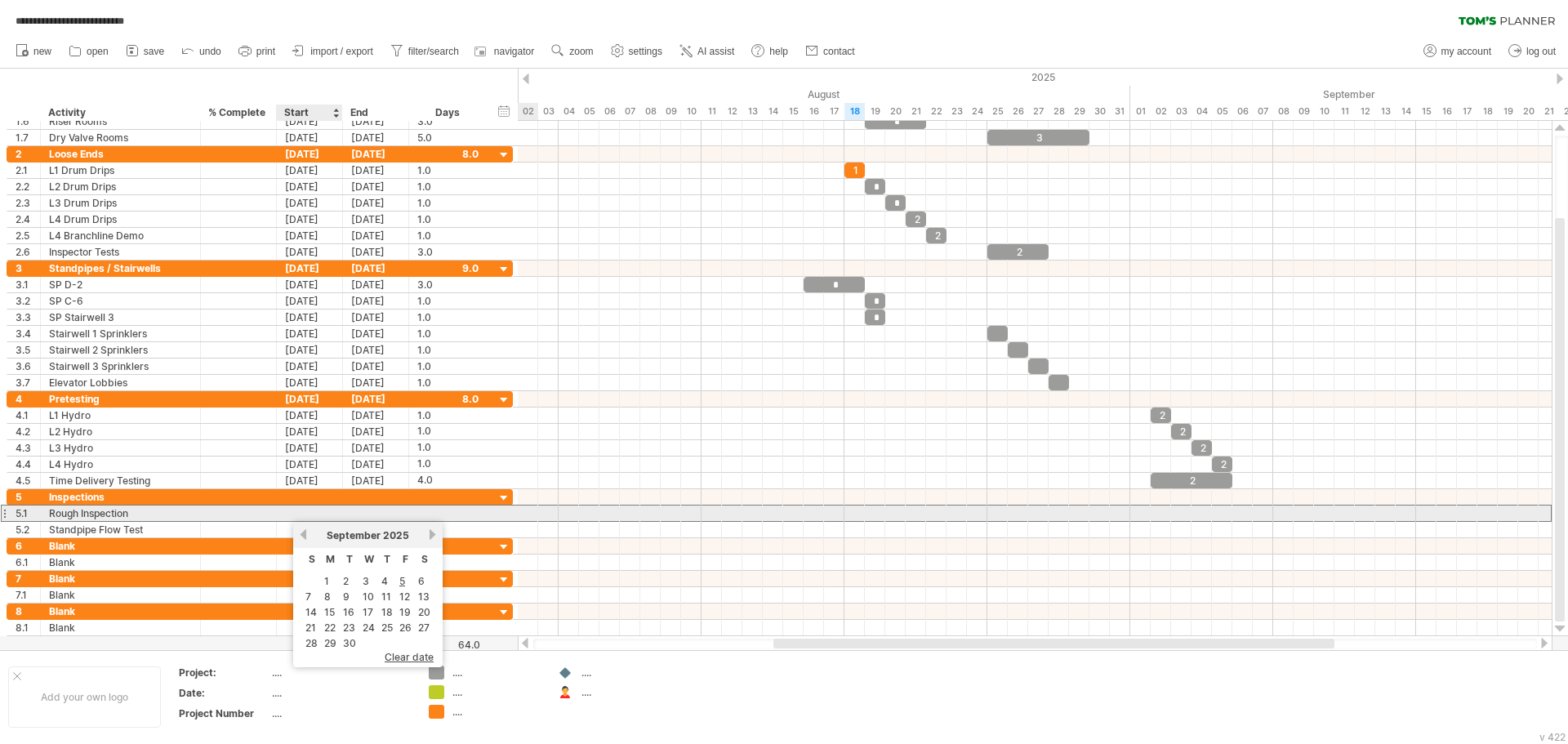
click at [297, 508] on div at bounding box center [310, 513] width 66 height 16
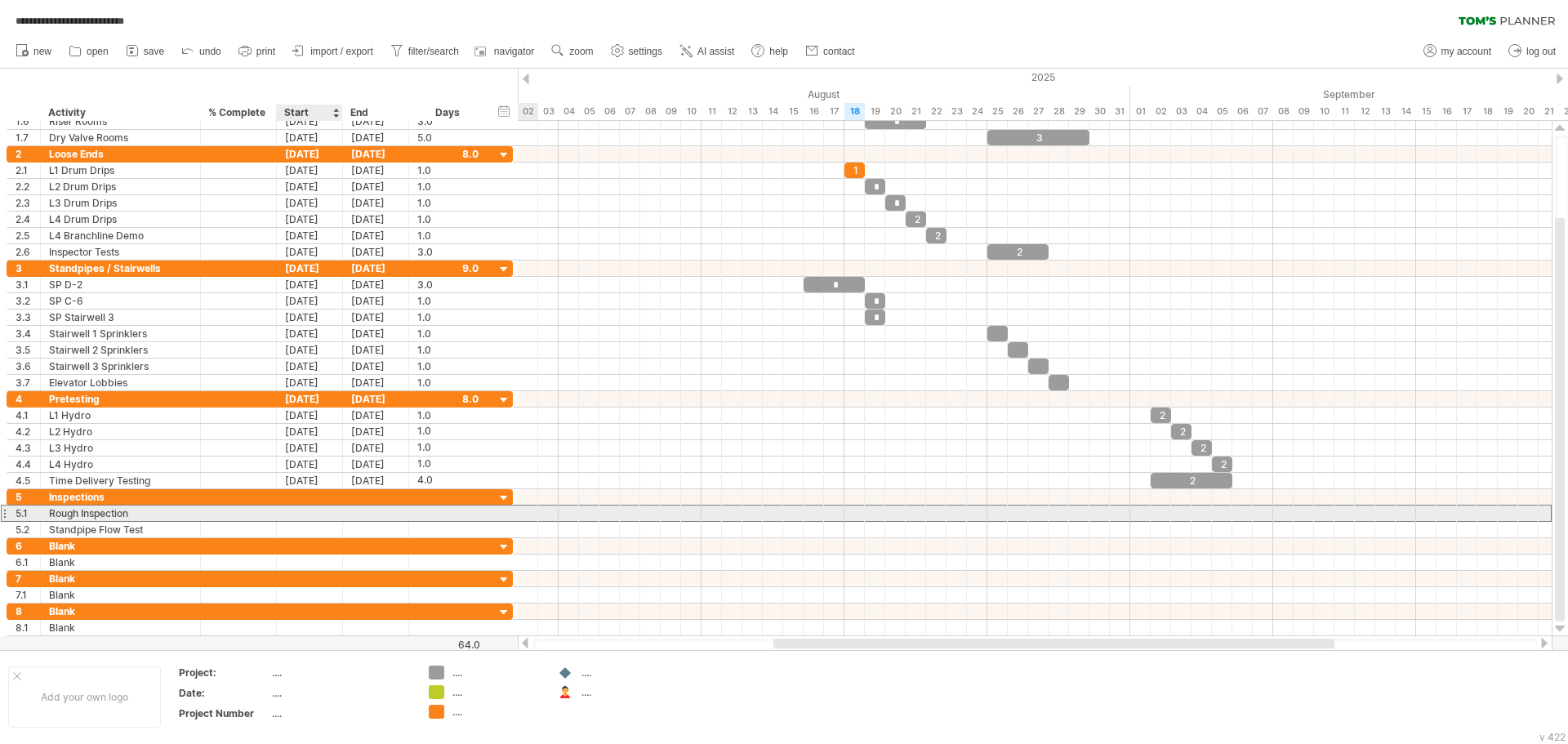
click at [297, 508] on div at bounding box center [310, 513] width 66 height 16
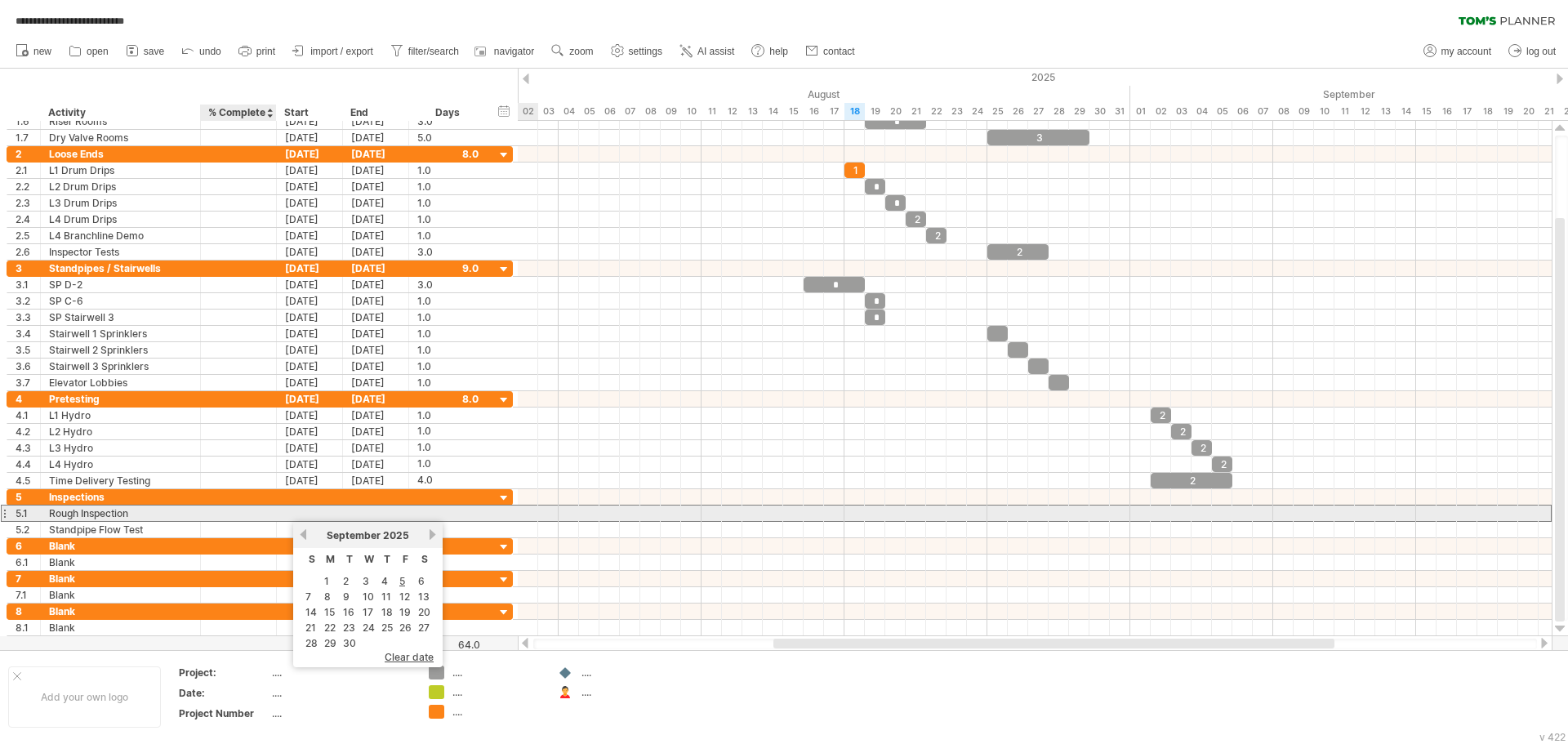
click at [270, 512] on div at bounding box center [238, 513] width 76 height 16
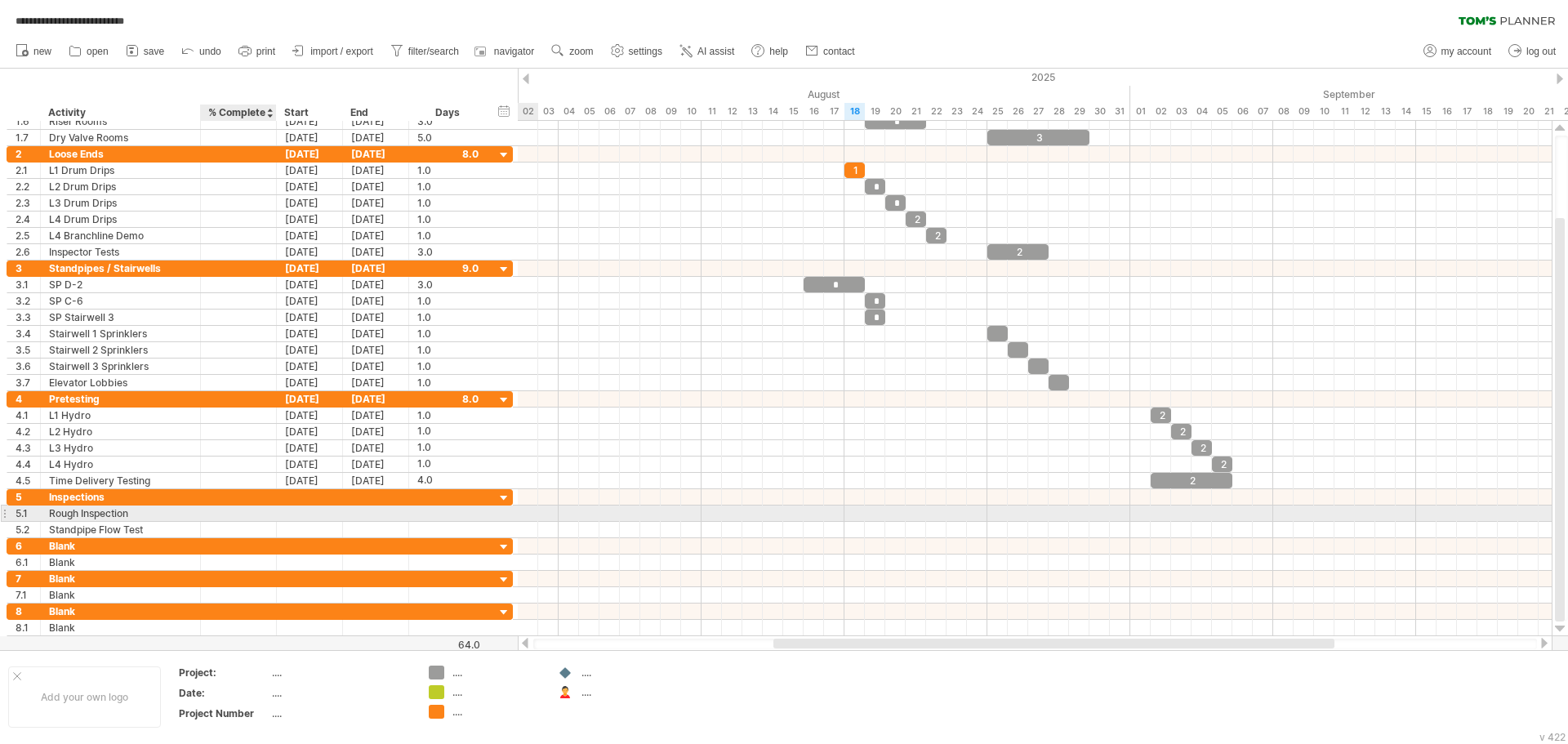
click at [283, 513] on div at bounding box center [310, 513] width 66 height 16
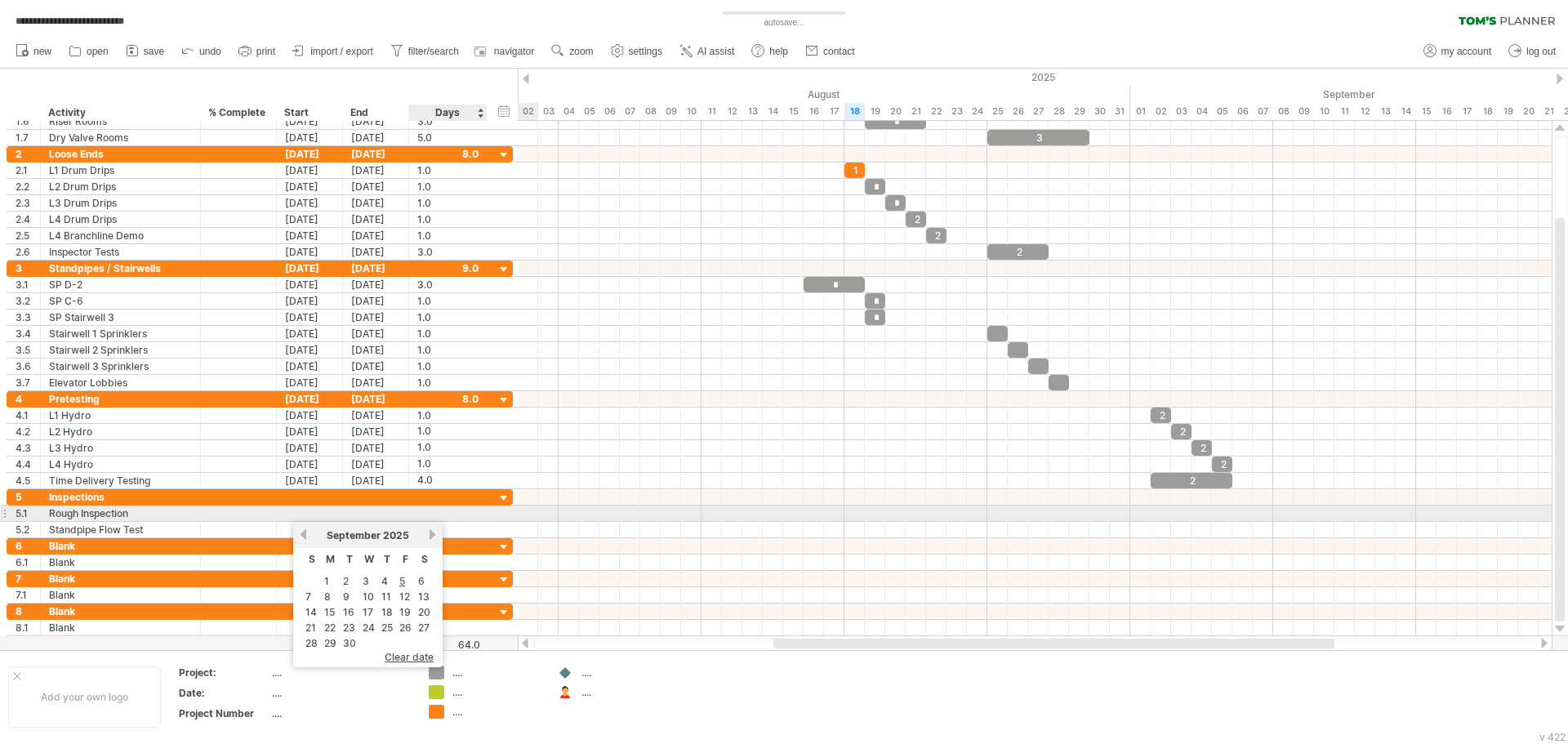
click at [446, 507] on div at bounding box center [448, 513] width 62 height 16
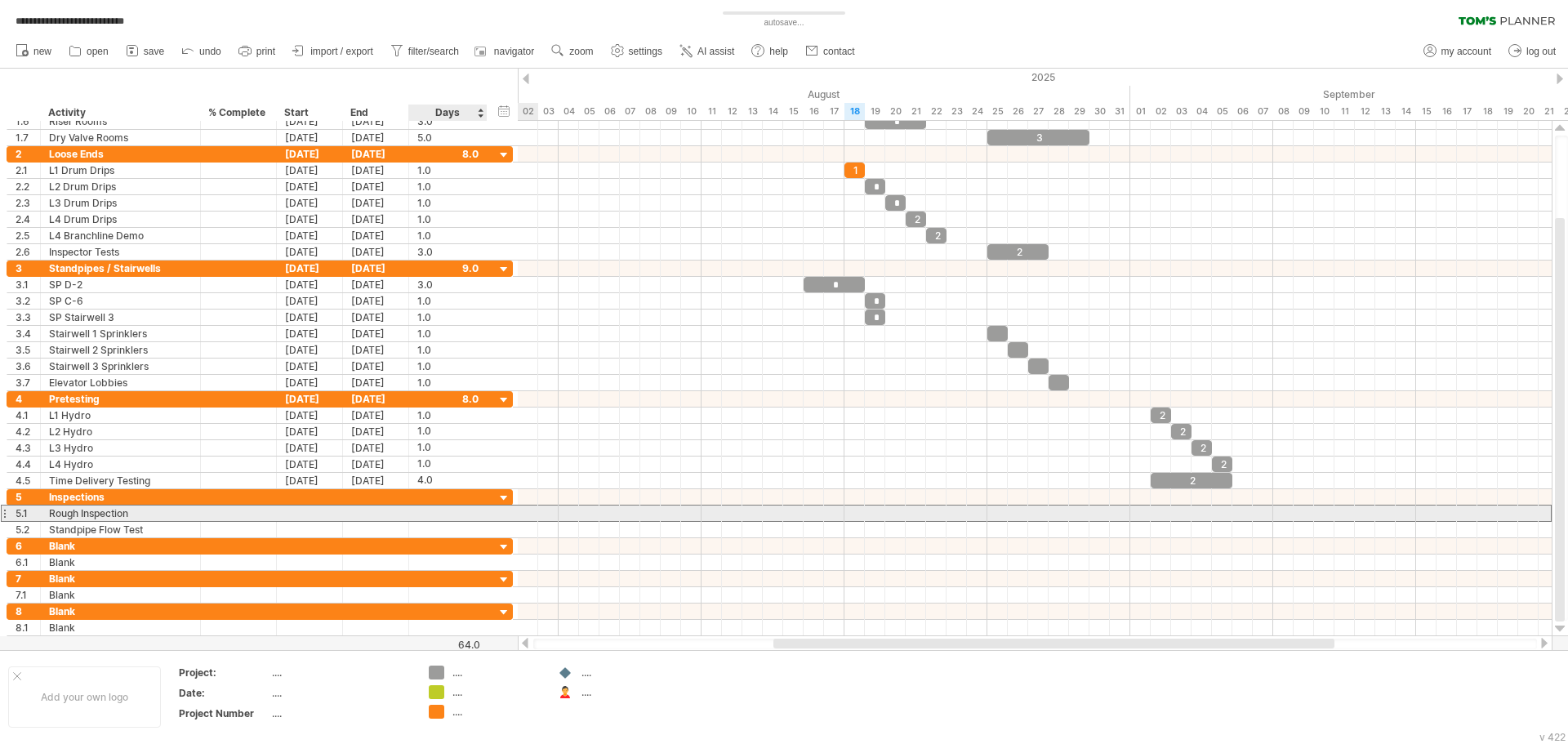
scroll to position [1, 0]
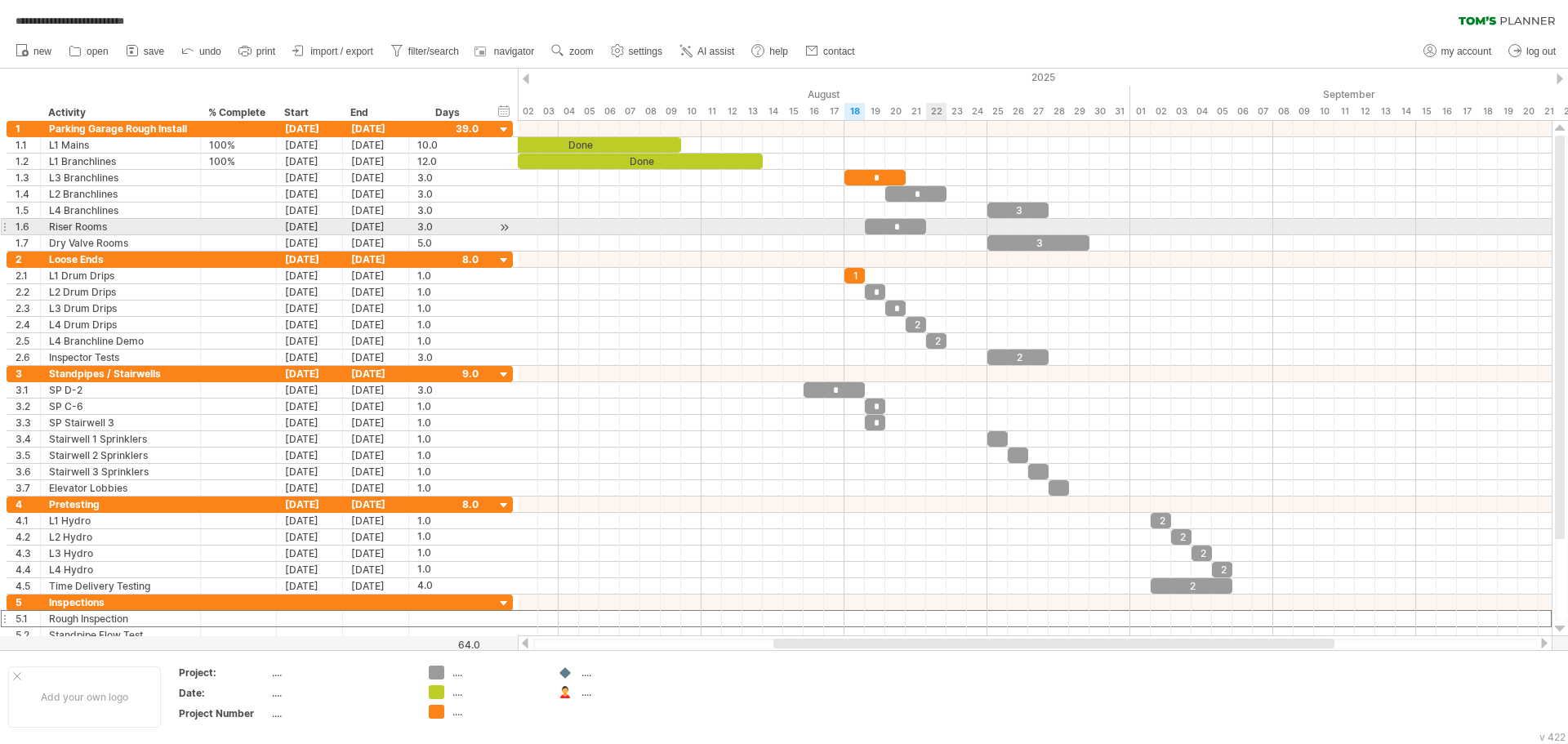
click at [896, 227] on div "*" at bounding box center [896, 226] width 62 height 16
click at [904, 227] on div "*" at bounding box center [896, 226] width 62 height 16
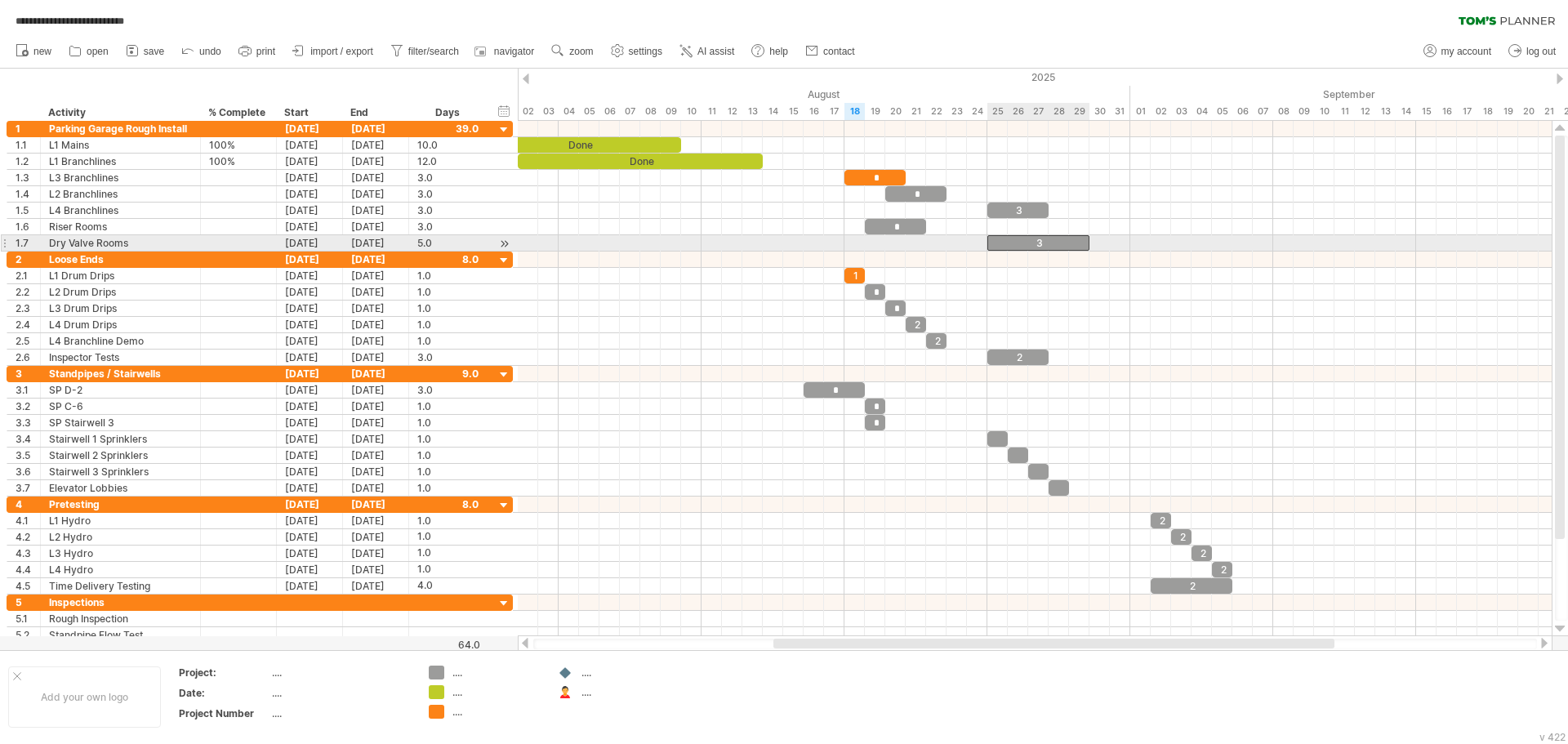
click at [1050, 241] on div "3" at bounding box center [1038, 243] width 102 height 16
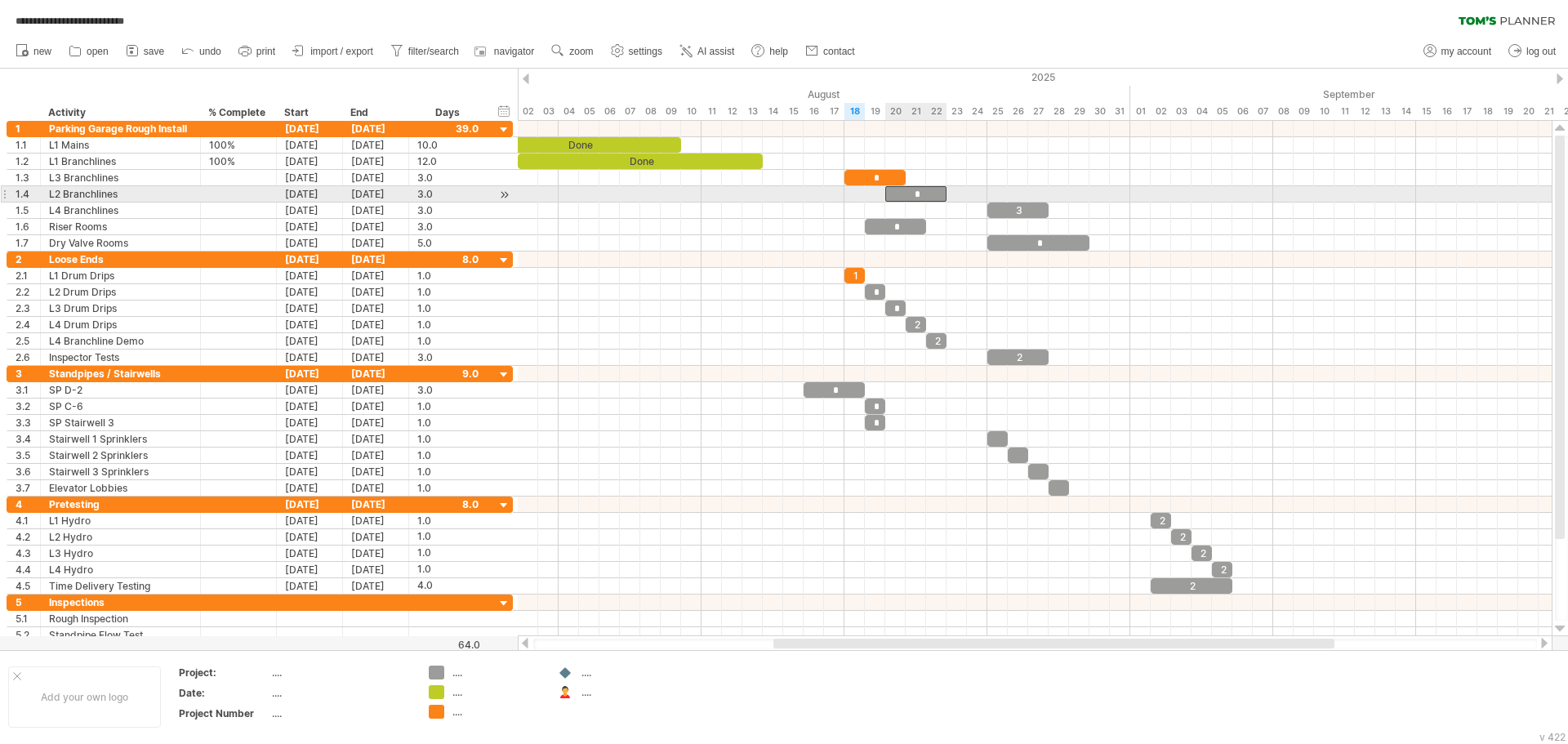
click at [921, 190] on div "*" at bounding box center [916, 194] width 62 height 16
drag, startPoint x: 931, startPoint y: 196, endPoint x: 902, endPoint y: 196, distance: 29.0
click at [902, 196] on div "*" at bounding box center [885, 194] width 62 height 16
click at [906, 196] on div "*" at bounding box center [885, 194] width 62 height 16
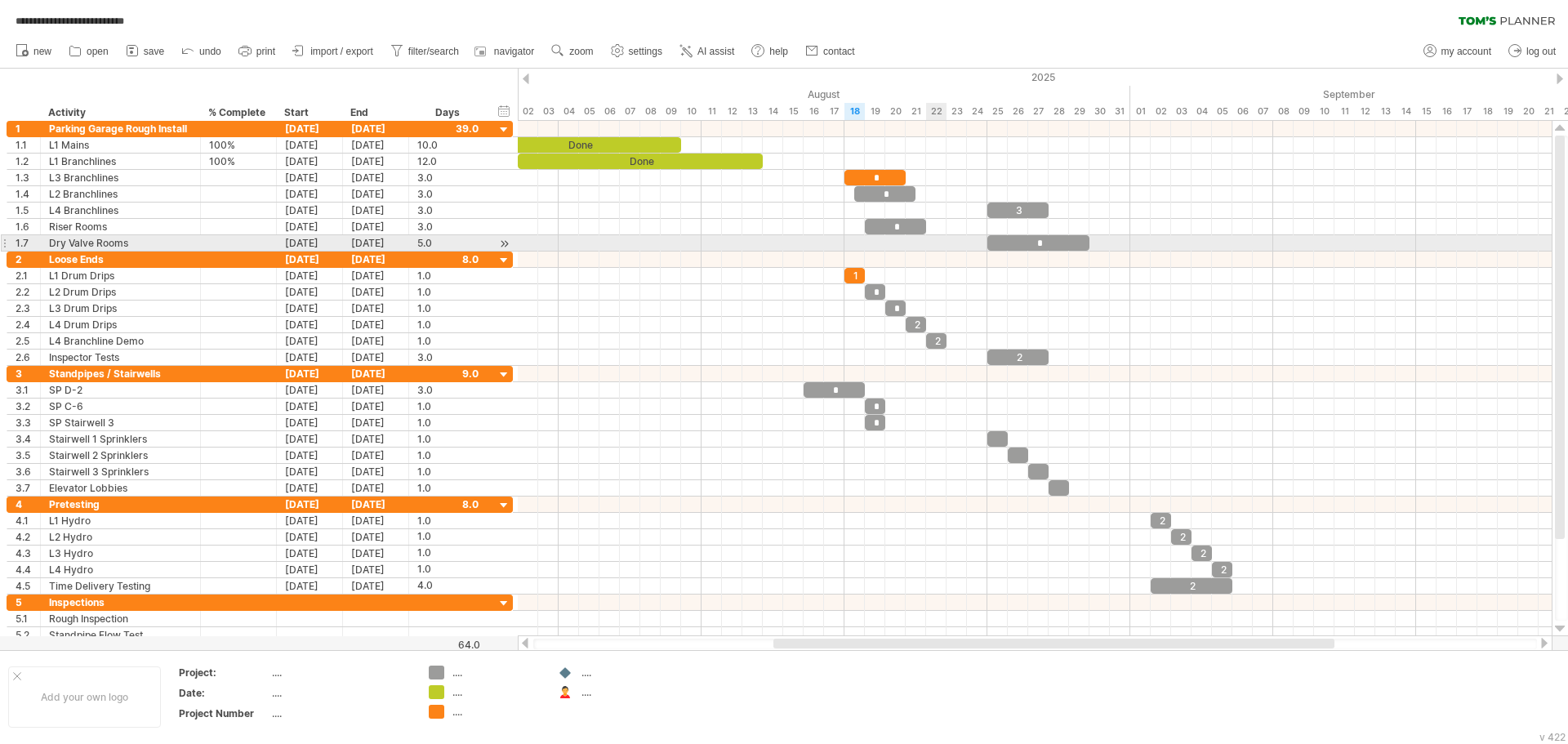
click at [942, 255] on div at bounding box center [1035, 260] width 1034 height 17
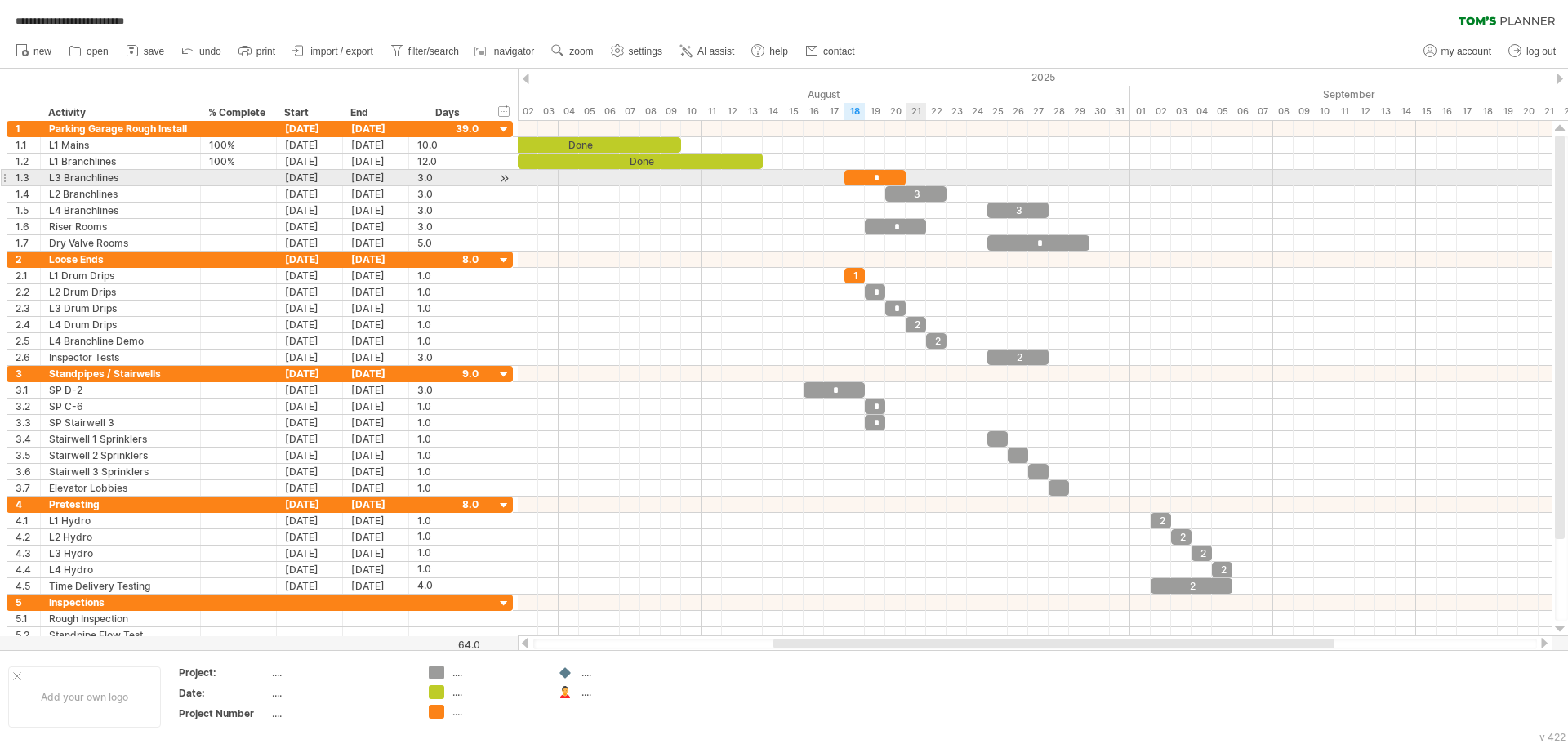
click at [919, 185] on div at bounding box center [1035, 178] width 1034 height 17
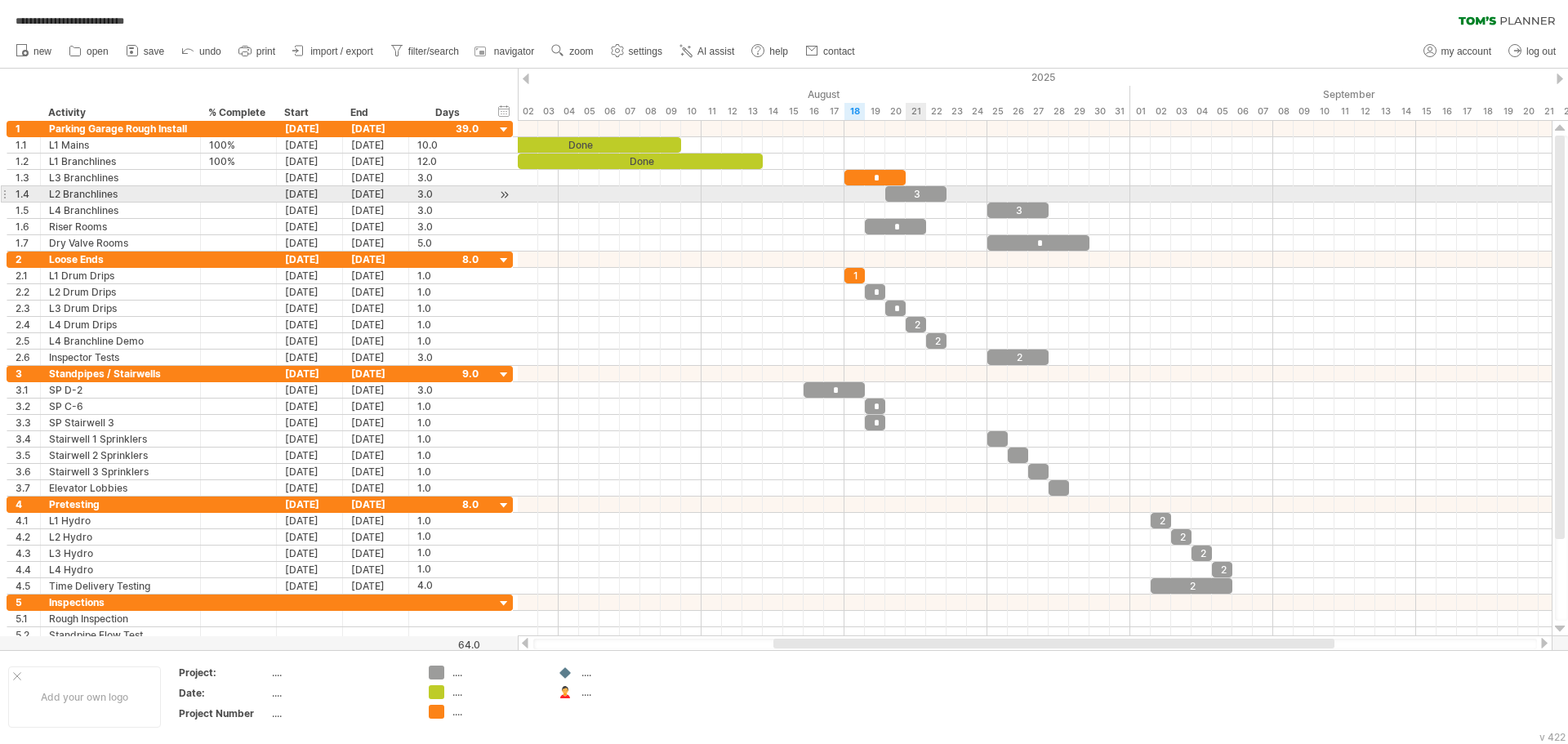
click at [923, 192] on div "3" at bounding box center [916, 194] width 62 height 16
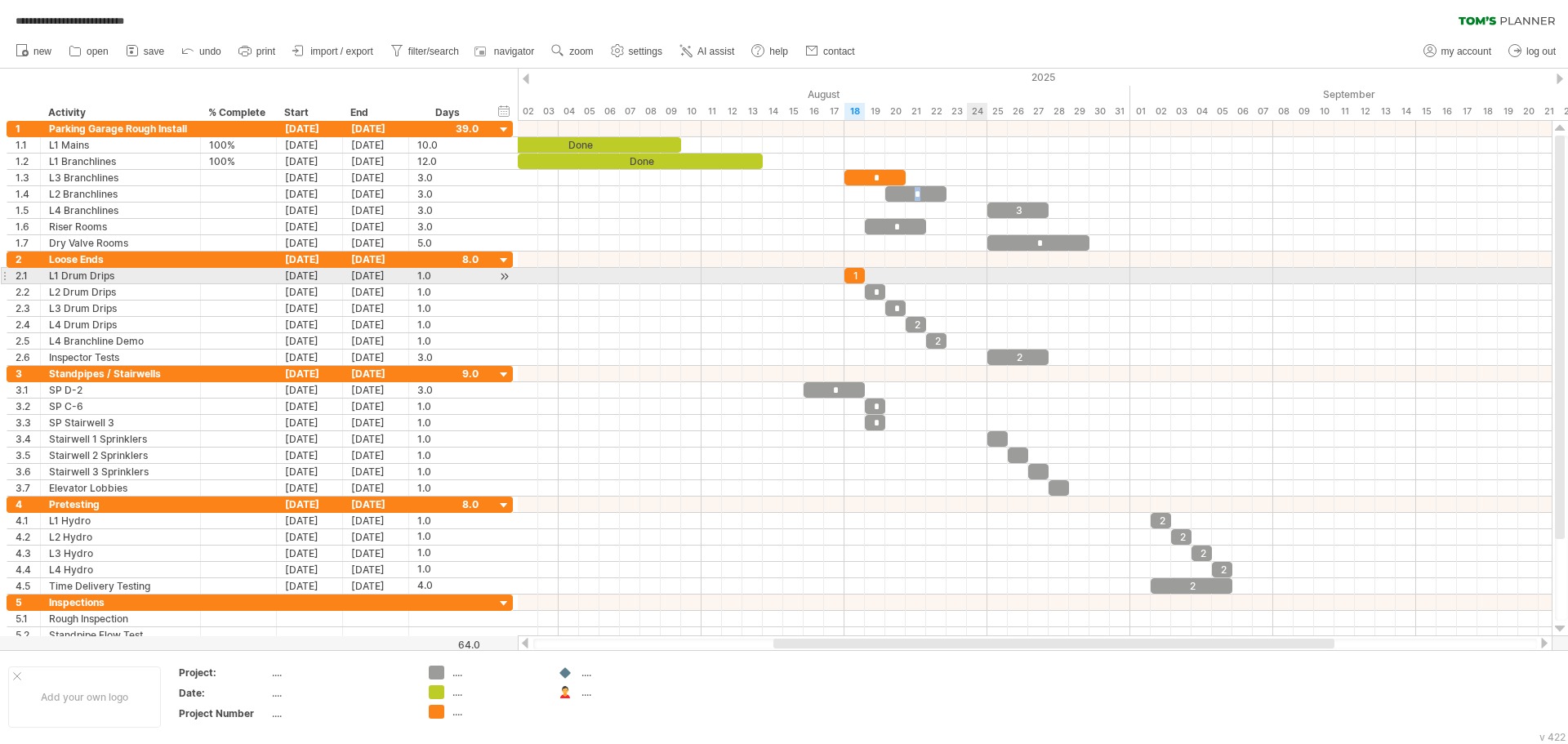
click at [977, 278] on div at bounding box center [1035, 276] width 1034 height 17
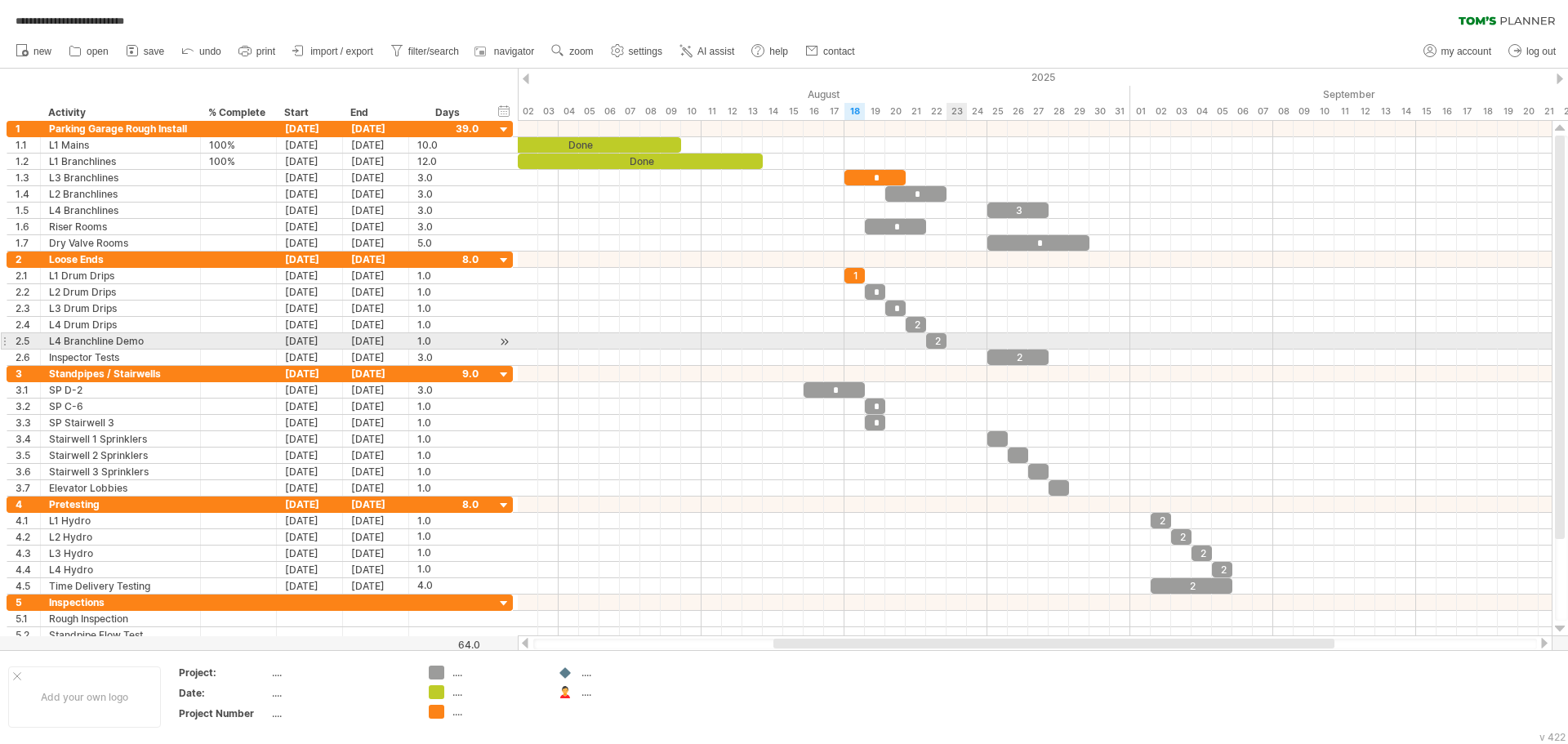
click at [930, 372] on div at bounding box center [1035, 374] width 1034 height 17
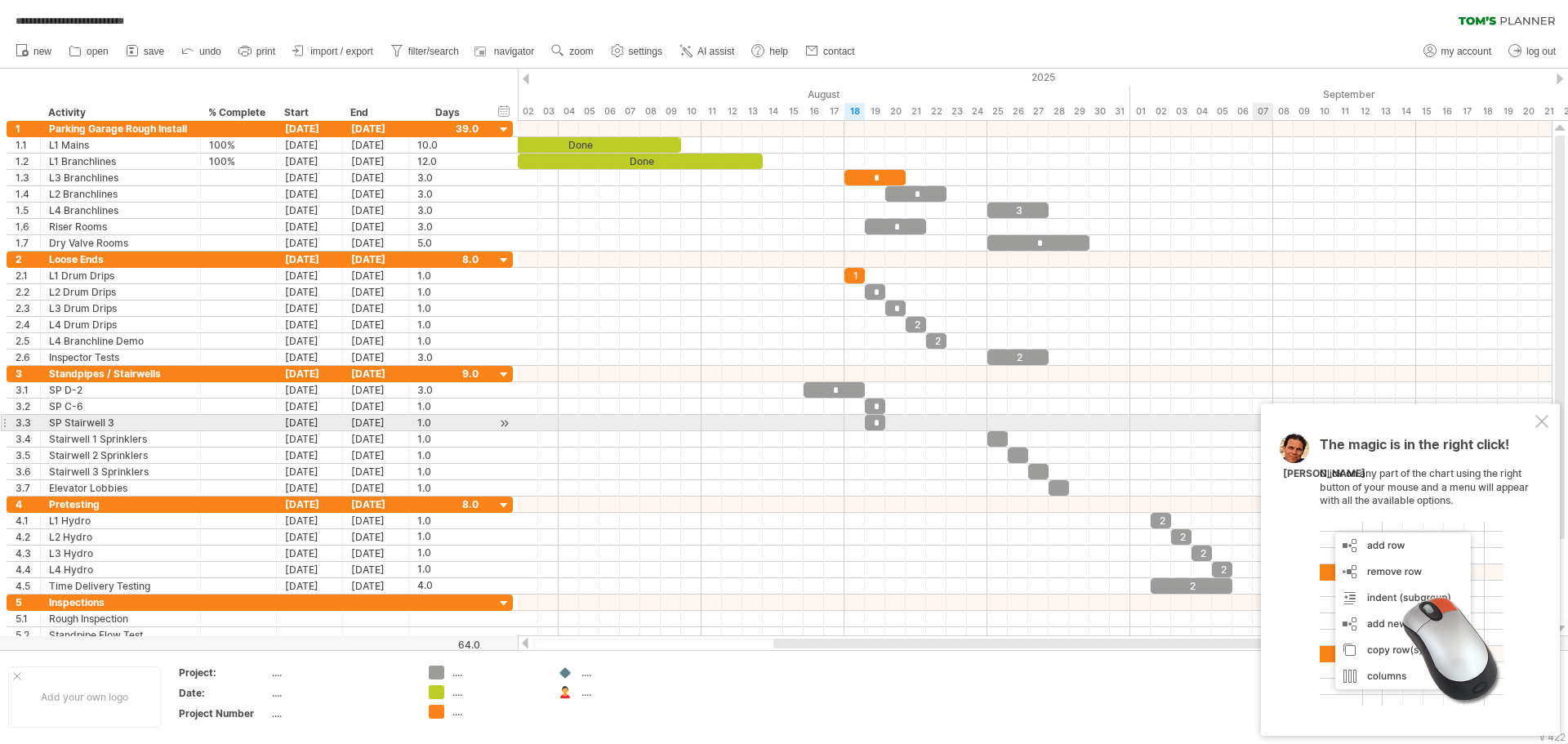
click at [1541, 417] on div at bounding box center [1542, 421] width 13 height 13
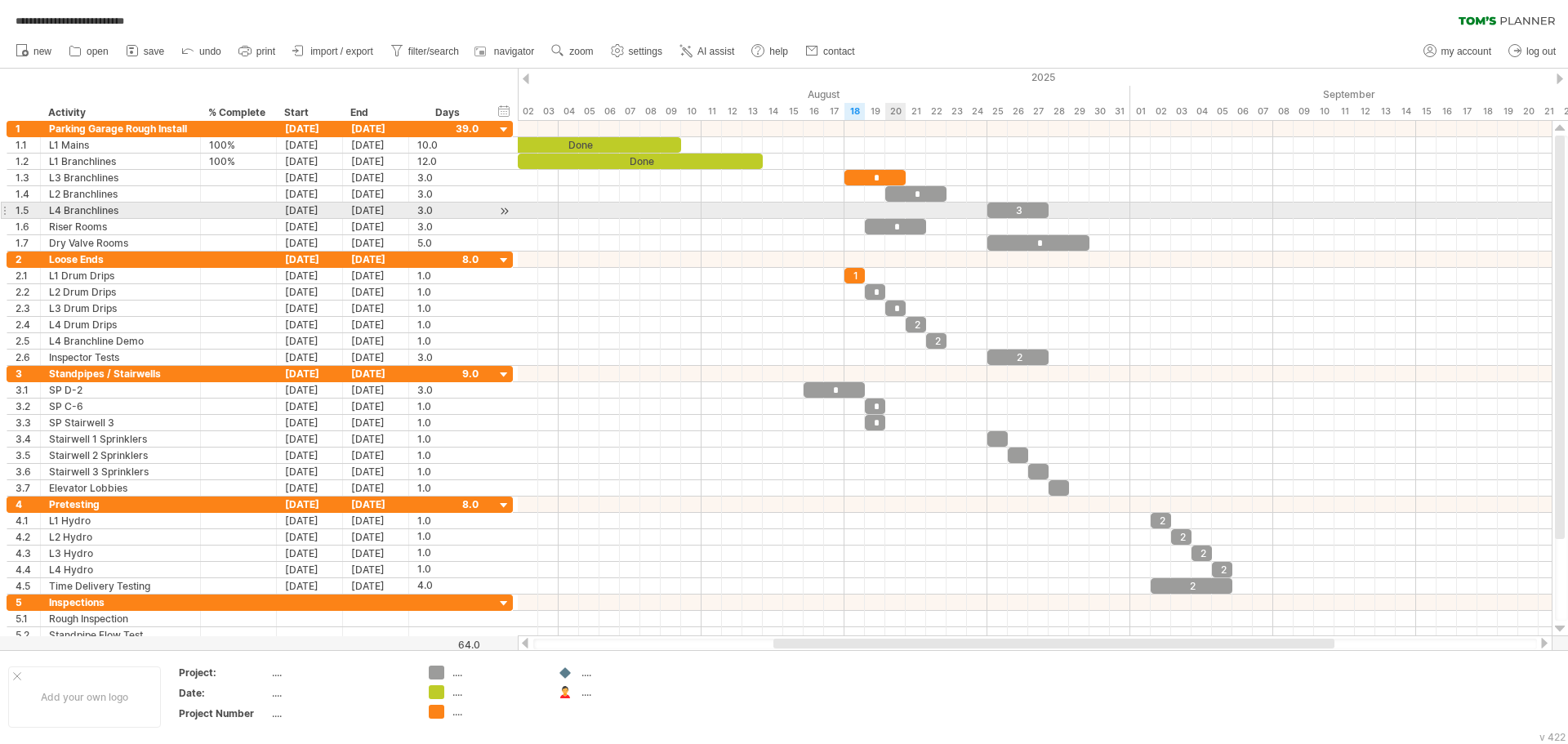
click at [900, 213] on div at bounding box center [1035, 211] width 1034 height 17
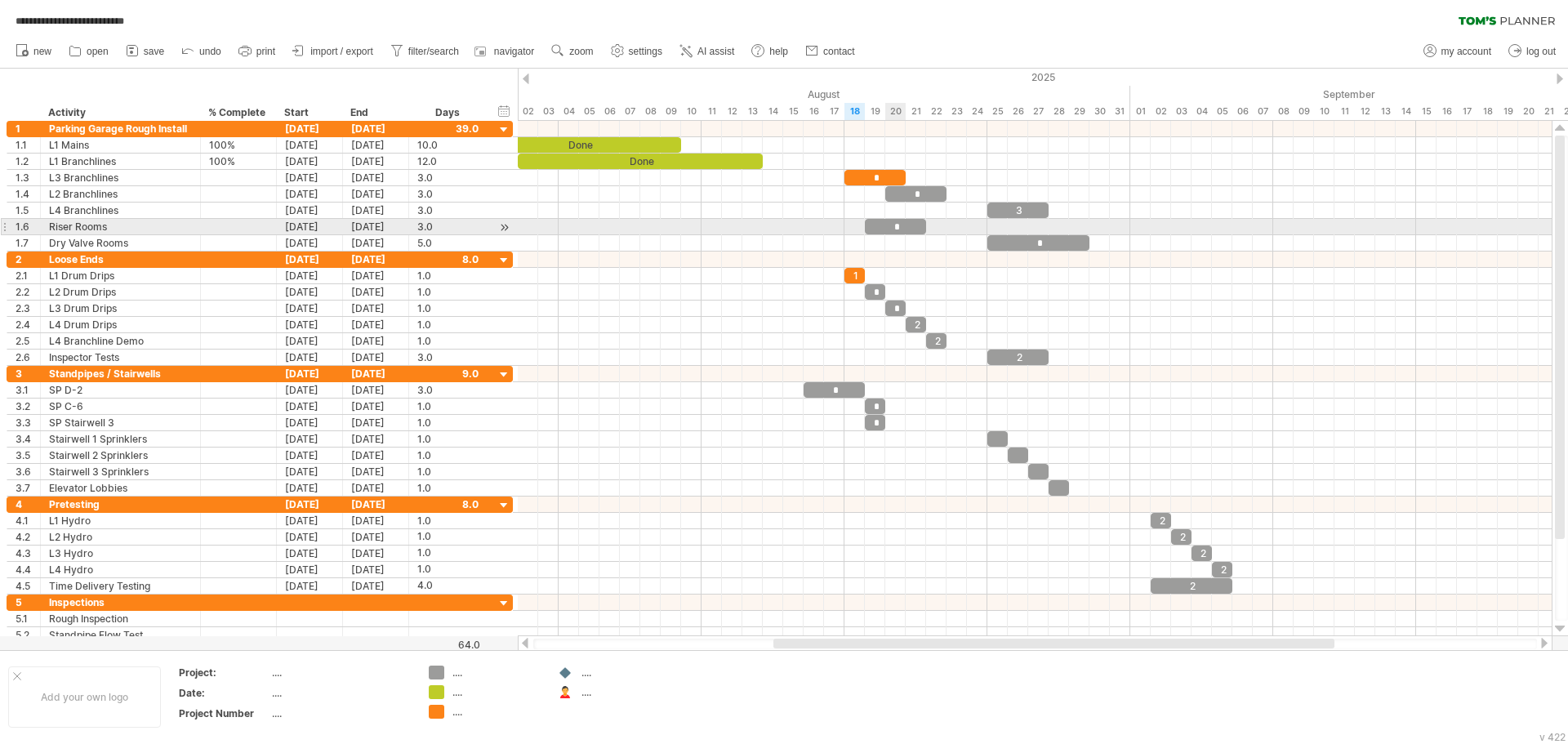
click at [896, 222] on div "*" at bounding box center [896, 226] width 62 height 16
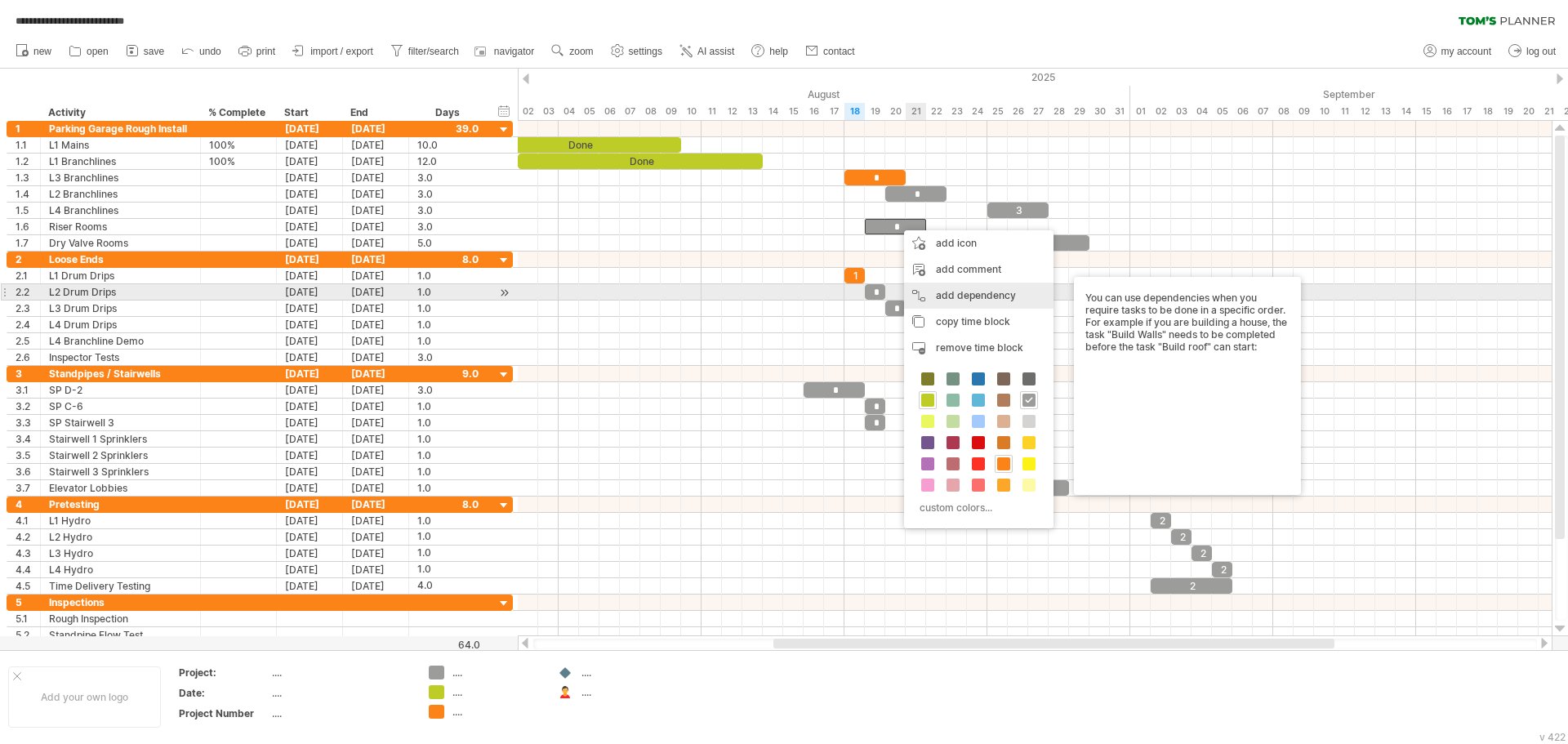
click at [1001, 291] on div "add dependency You can use dependencies when you require tasks to be done in a …" at bounding box center [979, 295] width 150 height 26
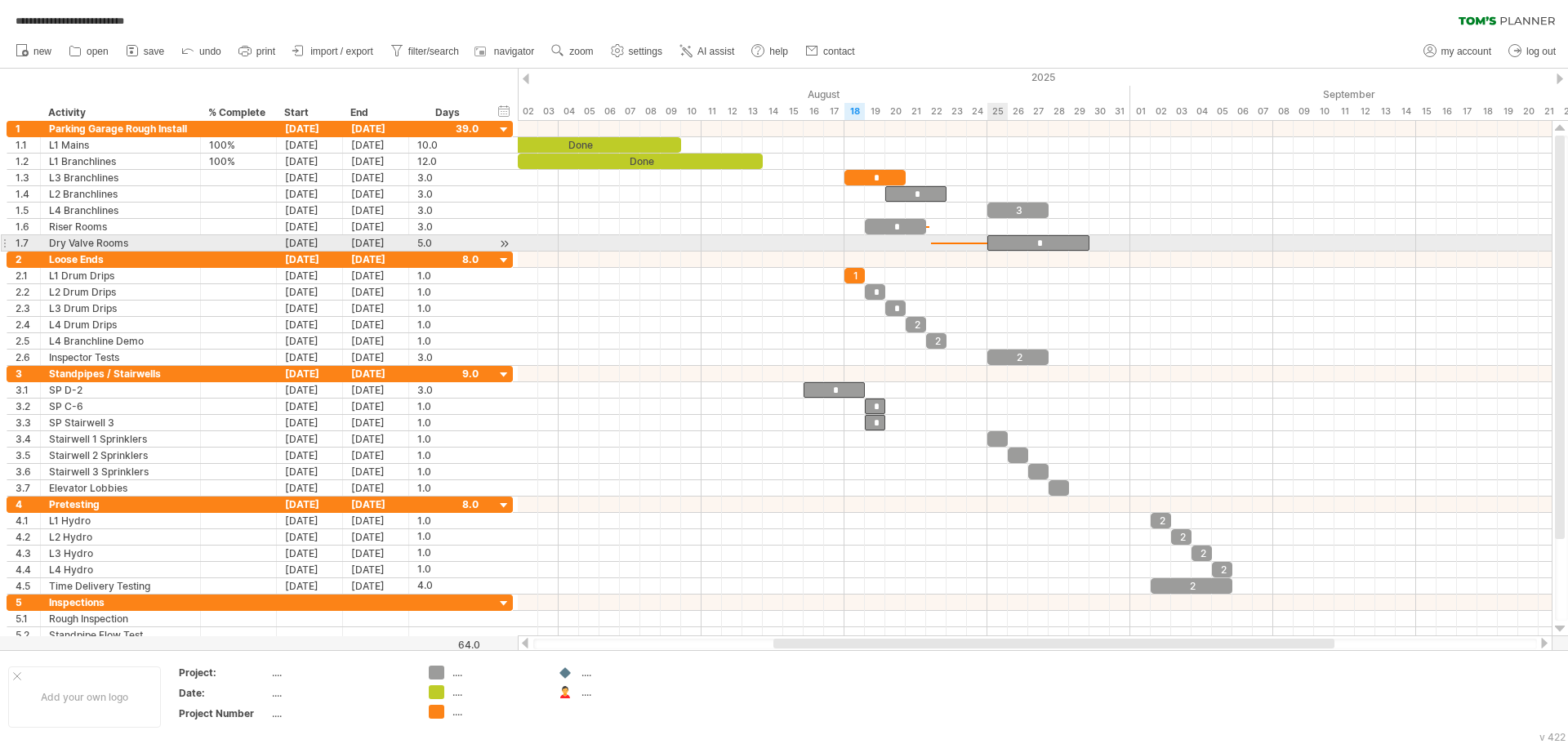
click at [995, 248] on div "*" at bounding box center [1038, 243] width 102 height 16
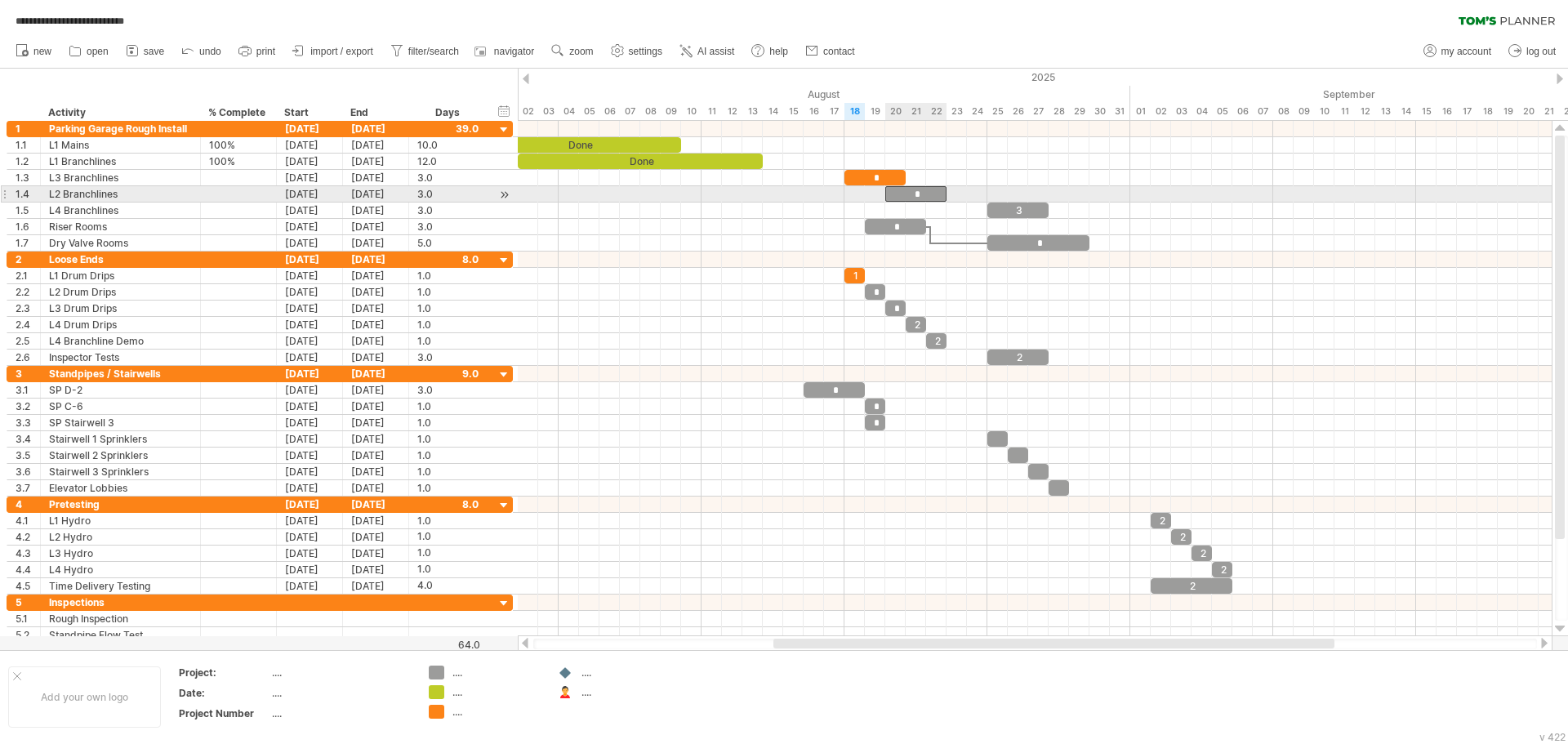
click at [927, 197] on div "*" at bounding box center [916, 194] width 62 height 16
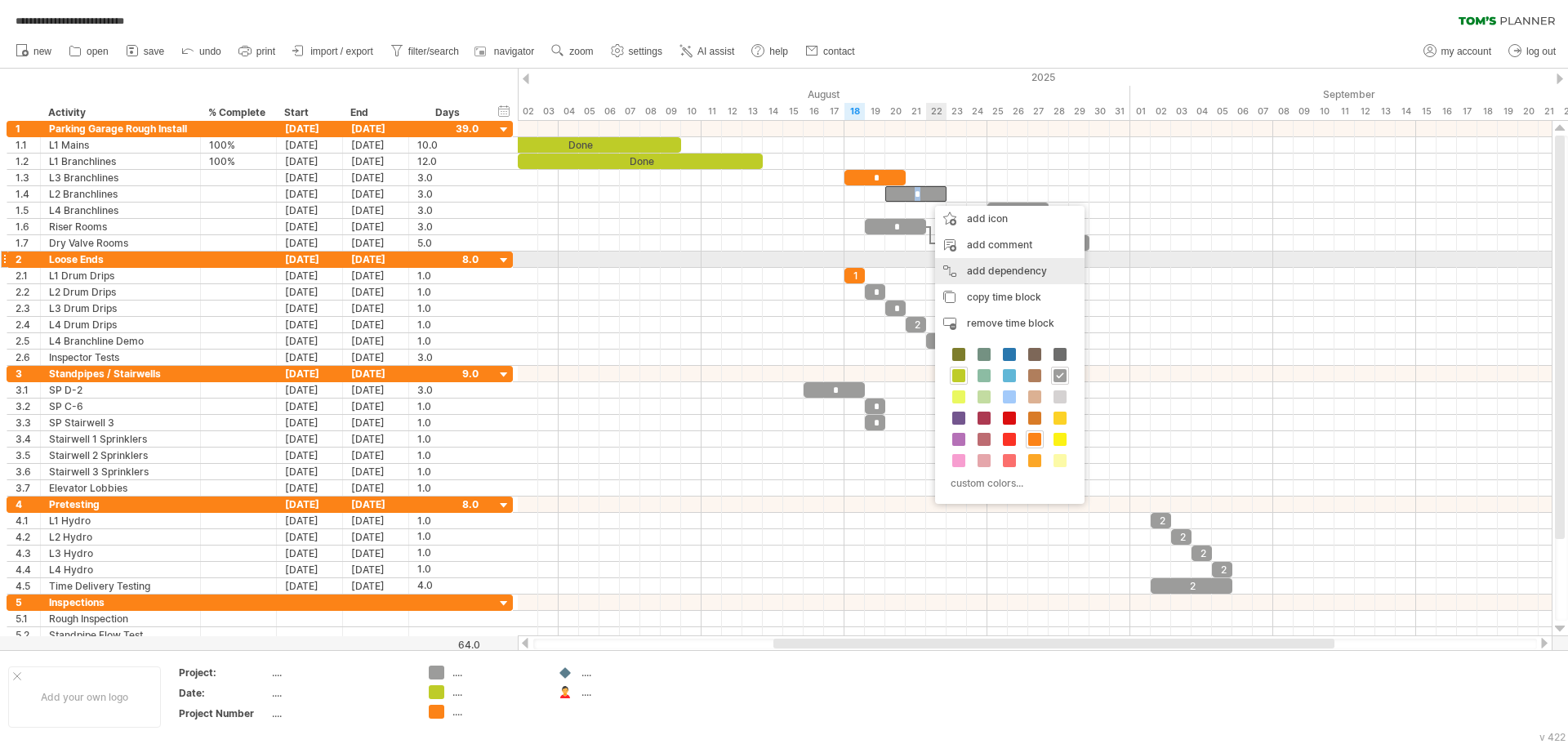
click at [1020, 266] on div "add dependency You can use dependencies when you require tasks to be done in a …" at bounding box center [1010, 270] width 150 height 26
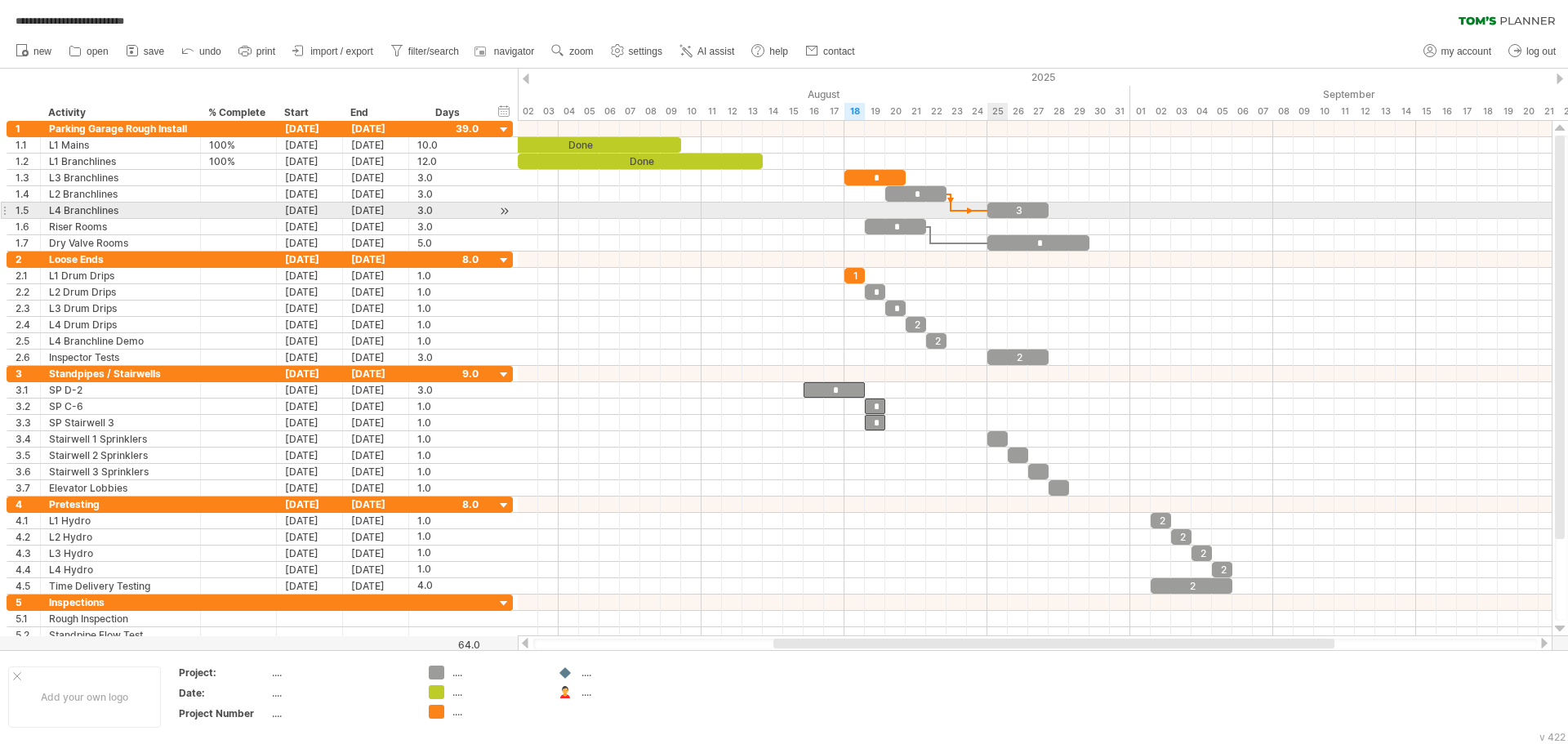
click at [990, 218] on div at bounding box center [1035, 211] width 1034 height 17
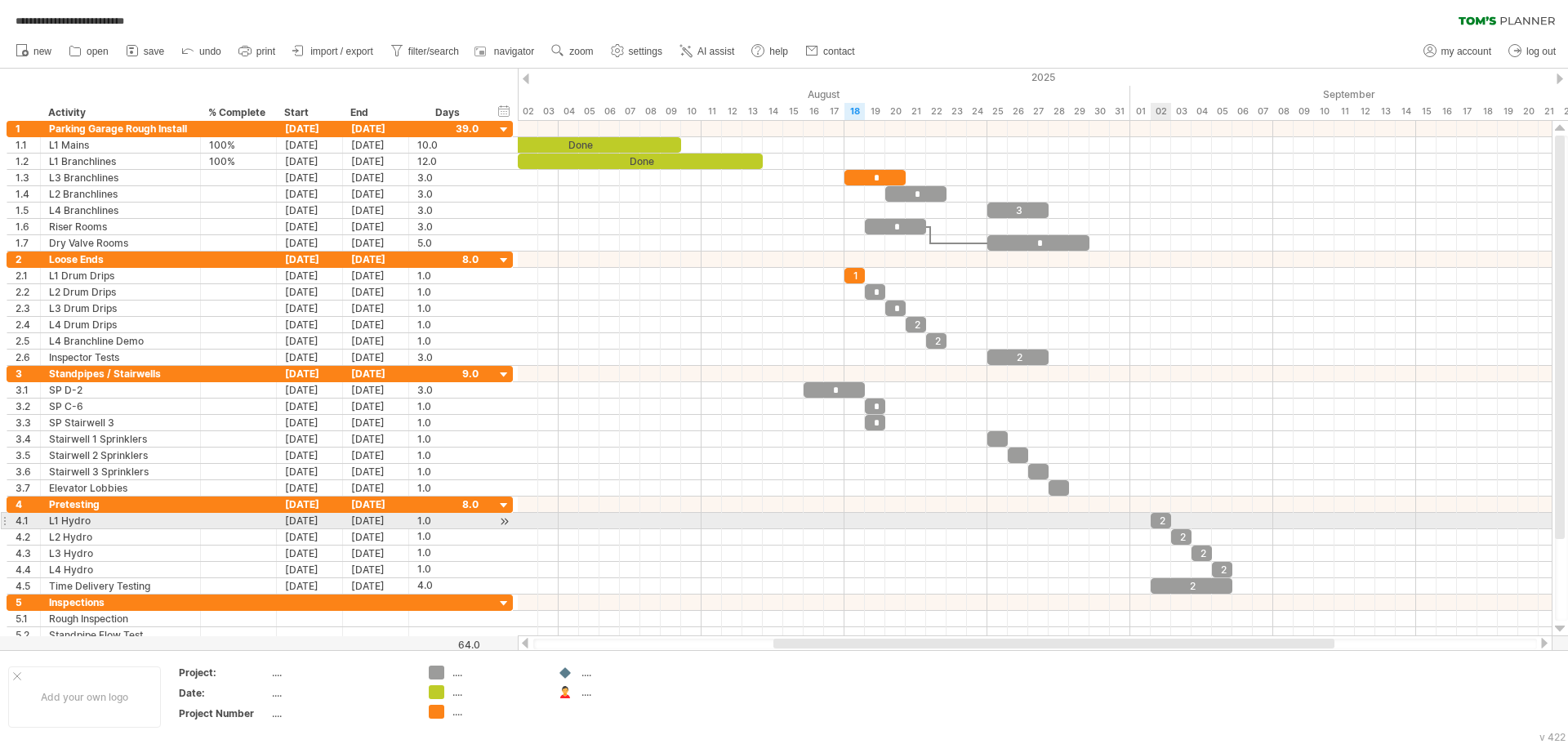
click at [1162, 525] on div "2" at bounding box center [1160, 520] width 21 height 16
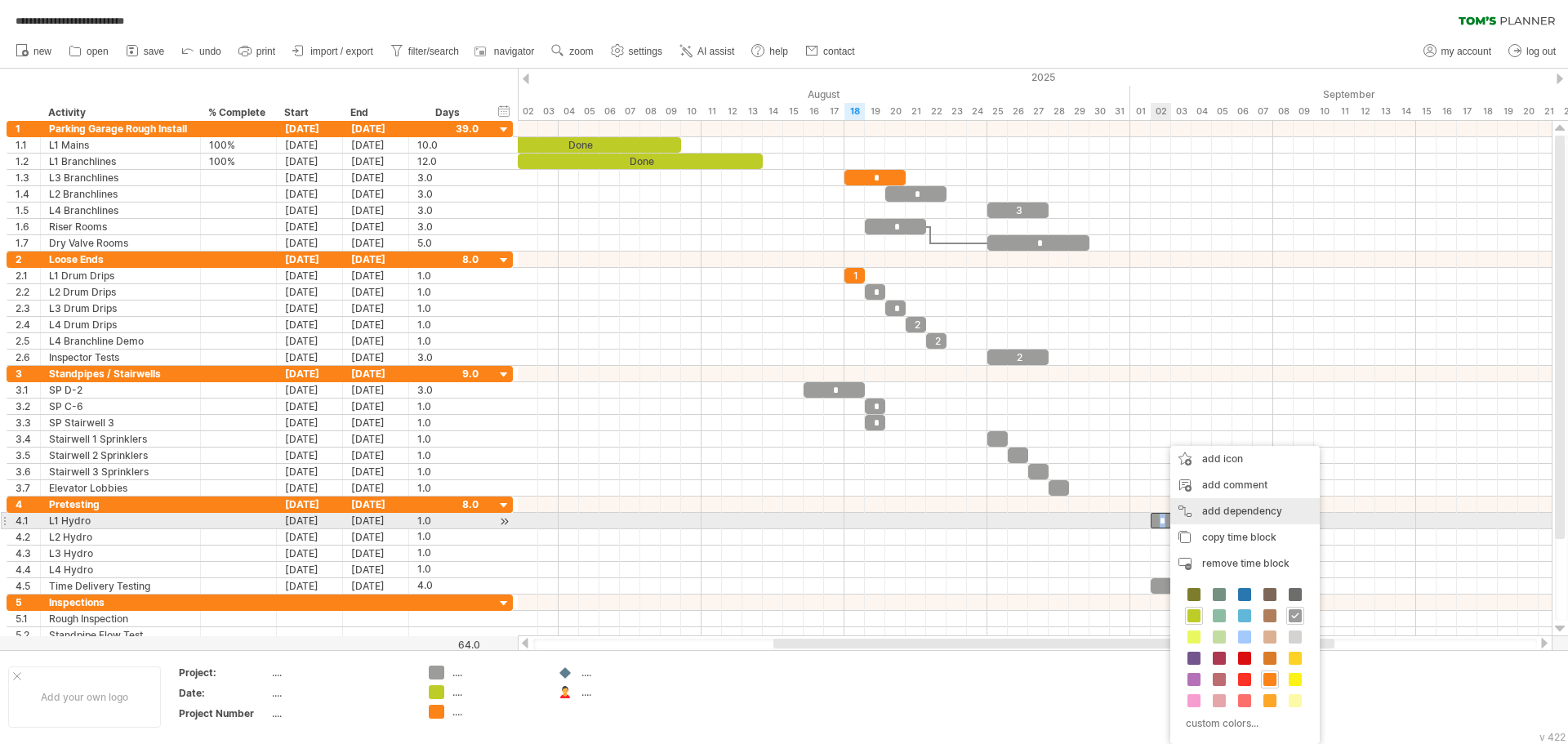
click at [1213, 522] on div "add dependency You can use dependencies when you require tasks to be done in a …" at bounding box center [1245, 511] width 150 height 26
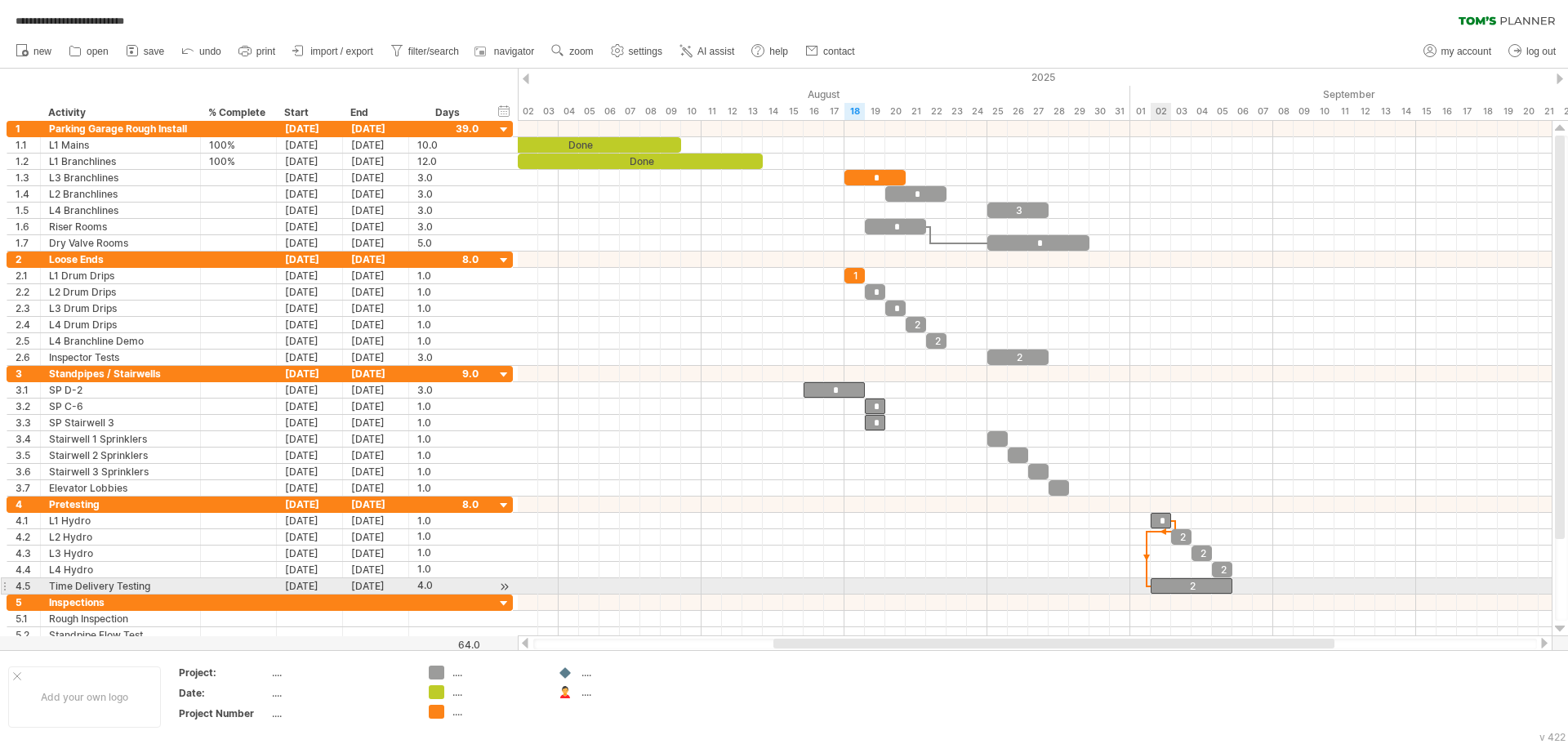
click at [1155, 580] on div "2" at bounding box center [1191, 586] width 82 height 16
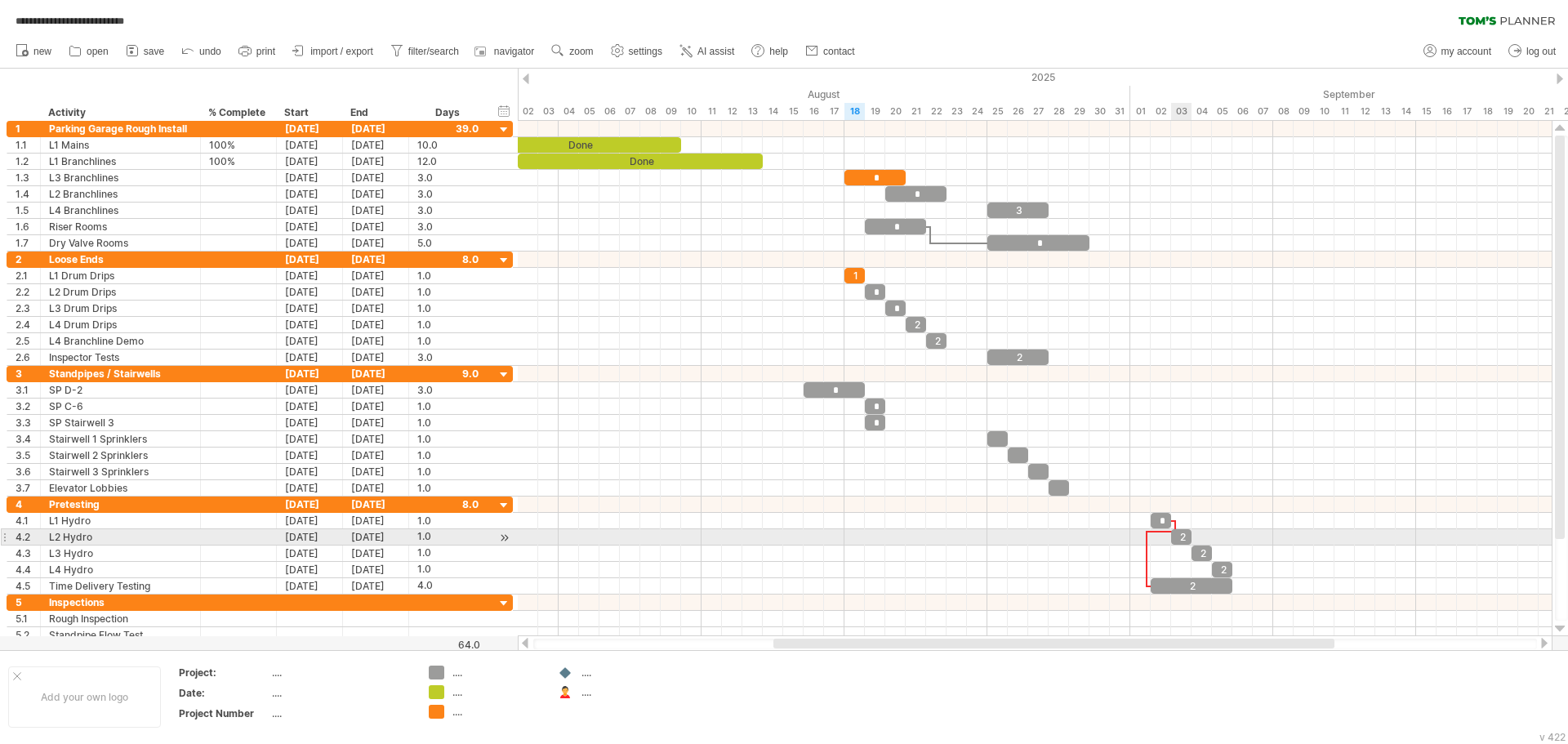
click at [1178, 542] on div "2" at bounding box center [1181, 537] width 21 height 16
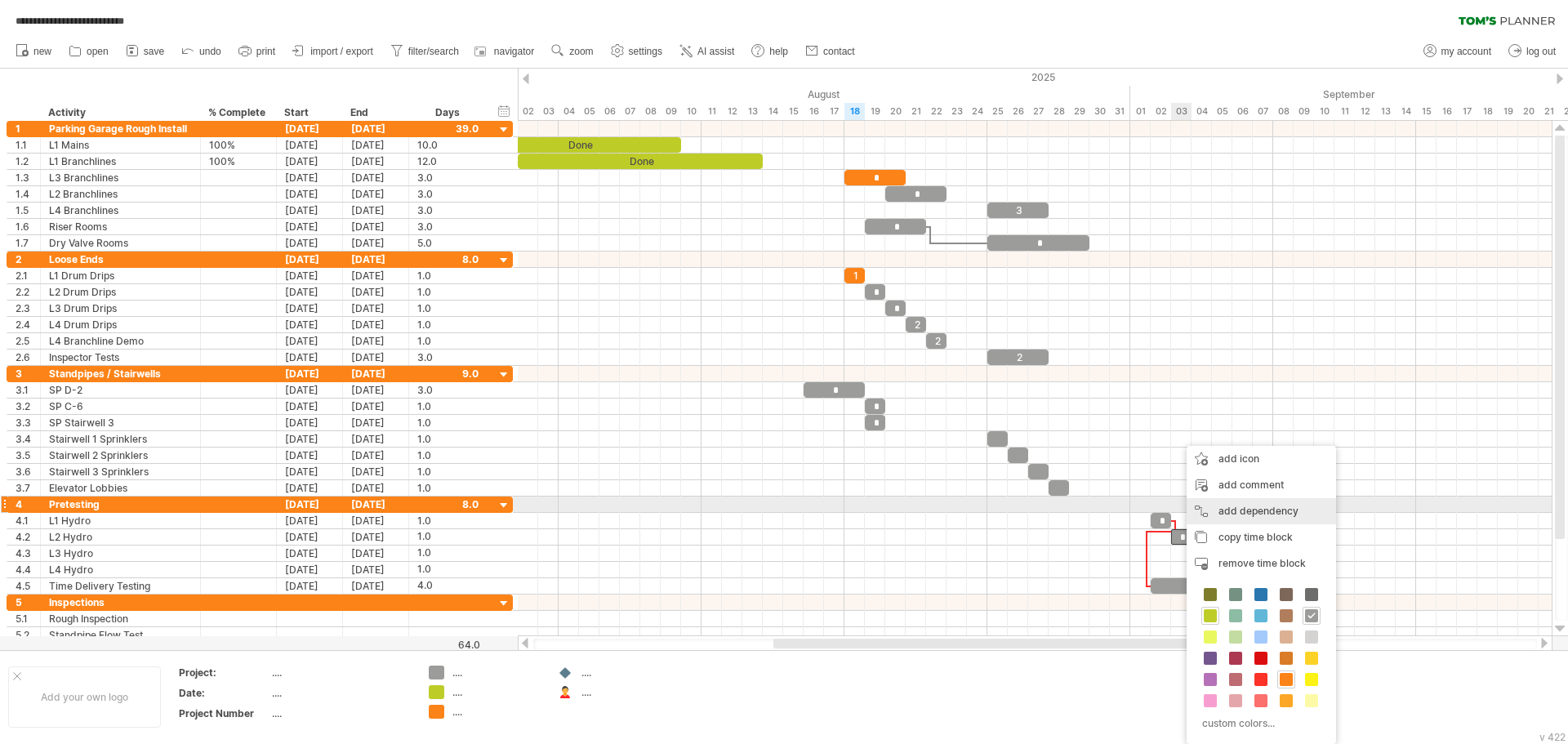
click at [1248, 506] on div "add dependency You can use dependencies when you require tasks to be done in a …" at bounding box center [1262, 511] width 150 height 26
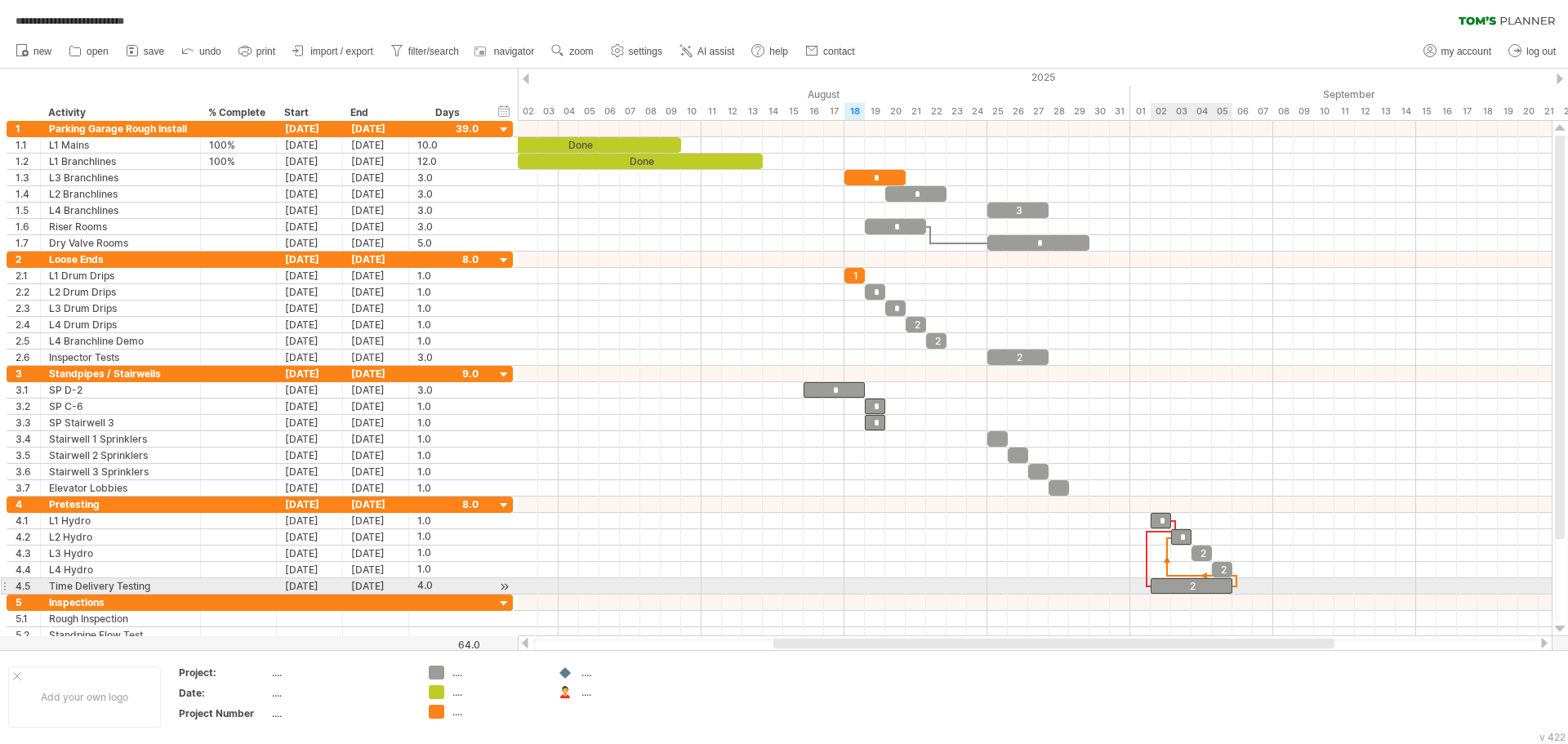
click at [1175, 581] on div "2" at bounding box center [1191, 586] width 82 height 16
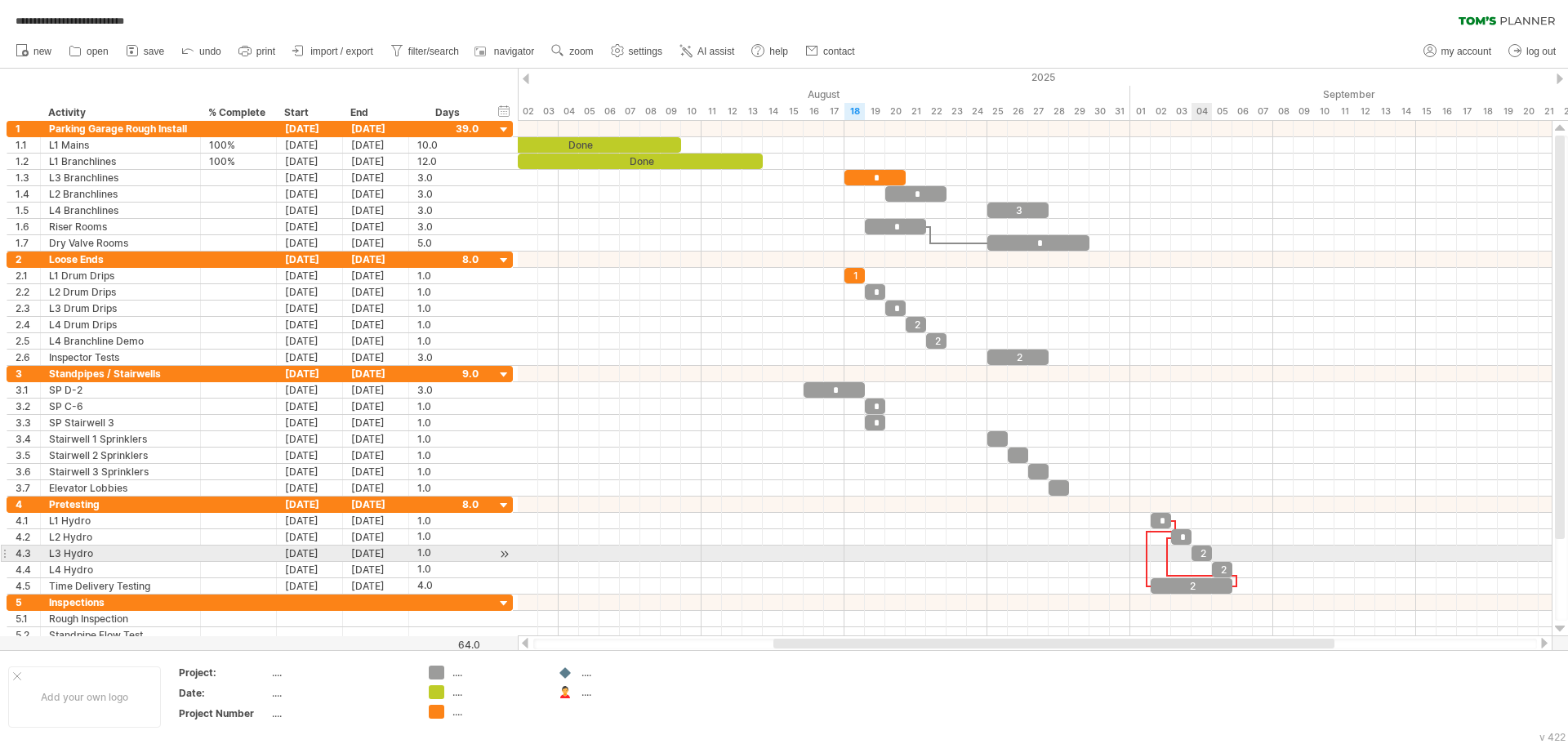
click at [1198, 553] on div "2" at bounding box center [1202, 553] width 21 height 16
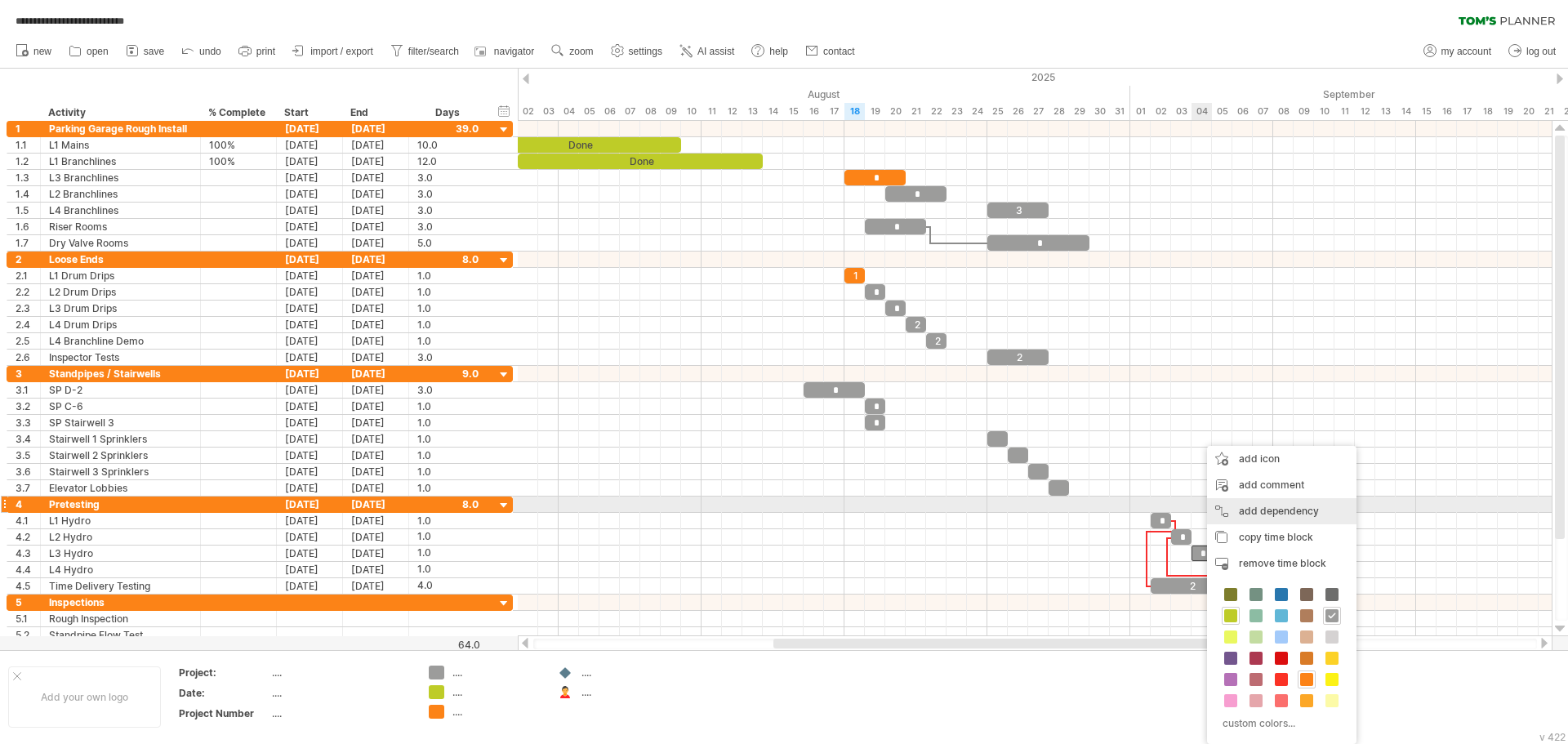
click at [1268, 507] on div "add dependency You can use dependencies when you require tasks to be done in a …" at bounding box center [1282, 511] width 150 height 26
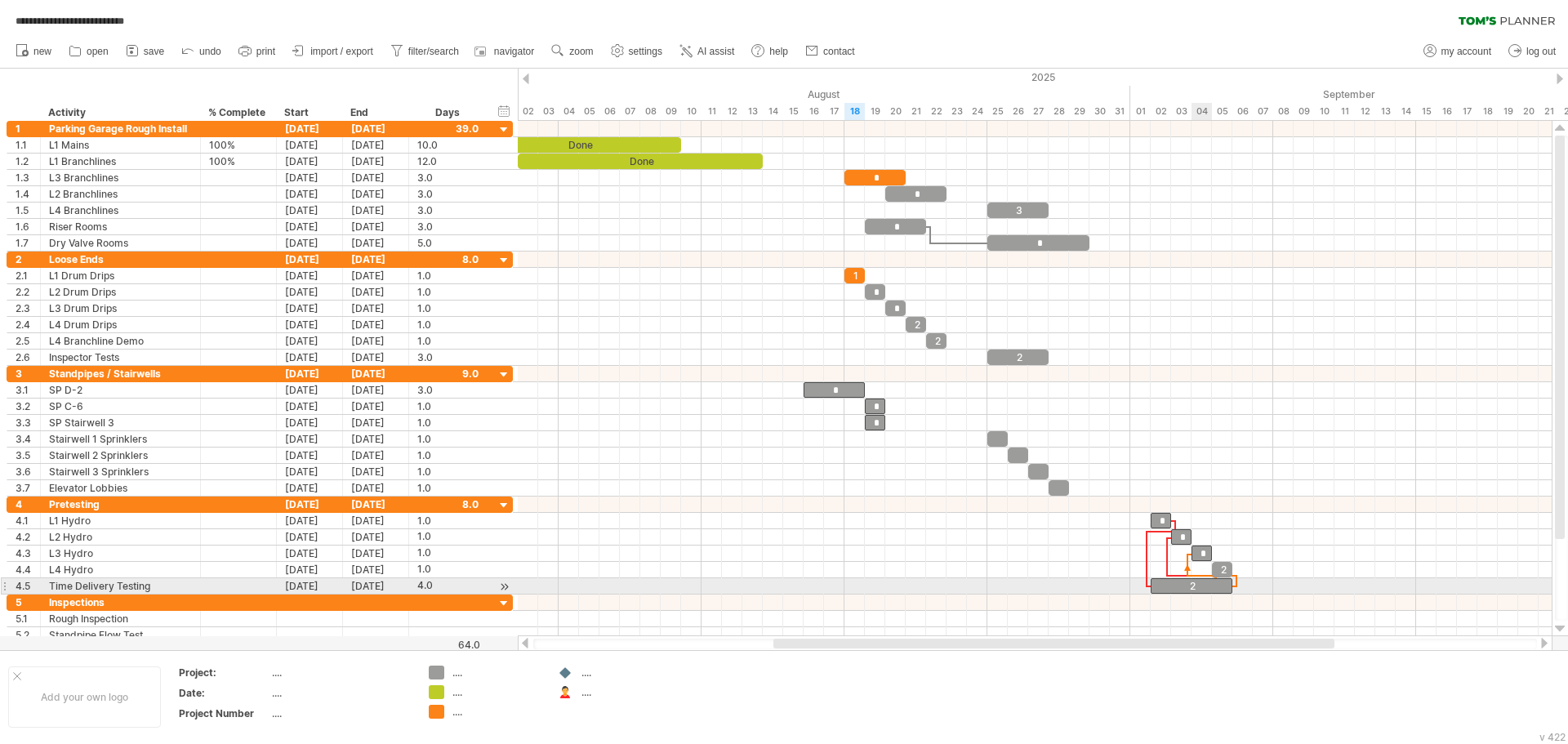
click at [1197, 583] on div "2" at bounding box center [1191, 586] width 82 height 16
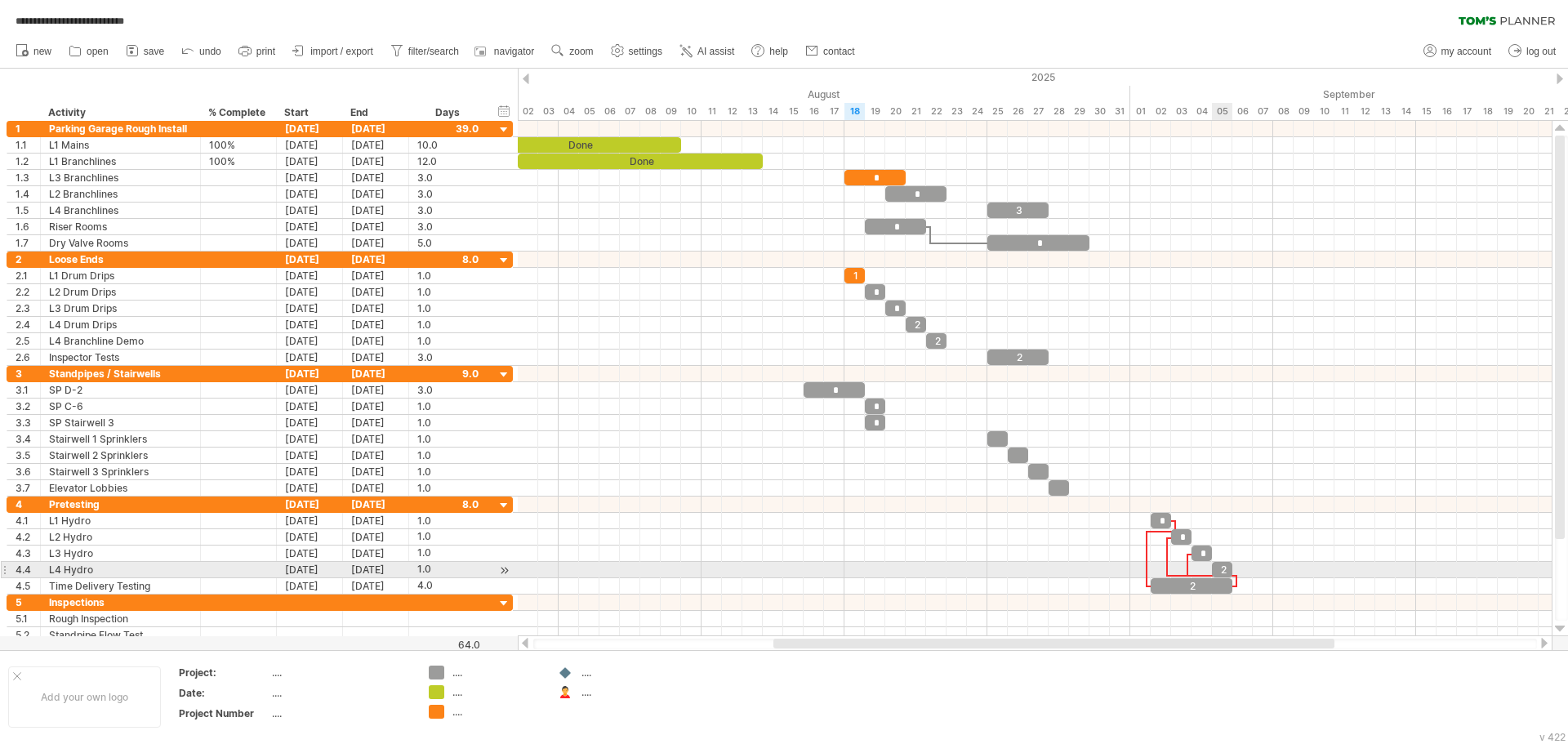
click at [1221, 566] on div "2" at bounding box center [1222, 569] width 21 height 16
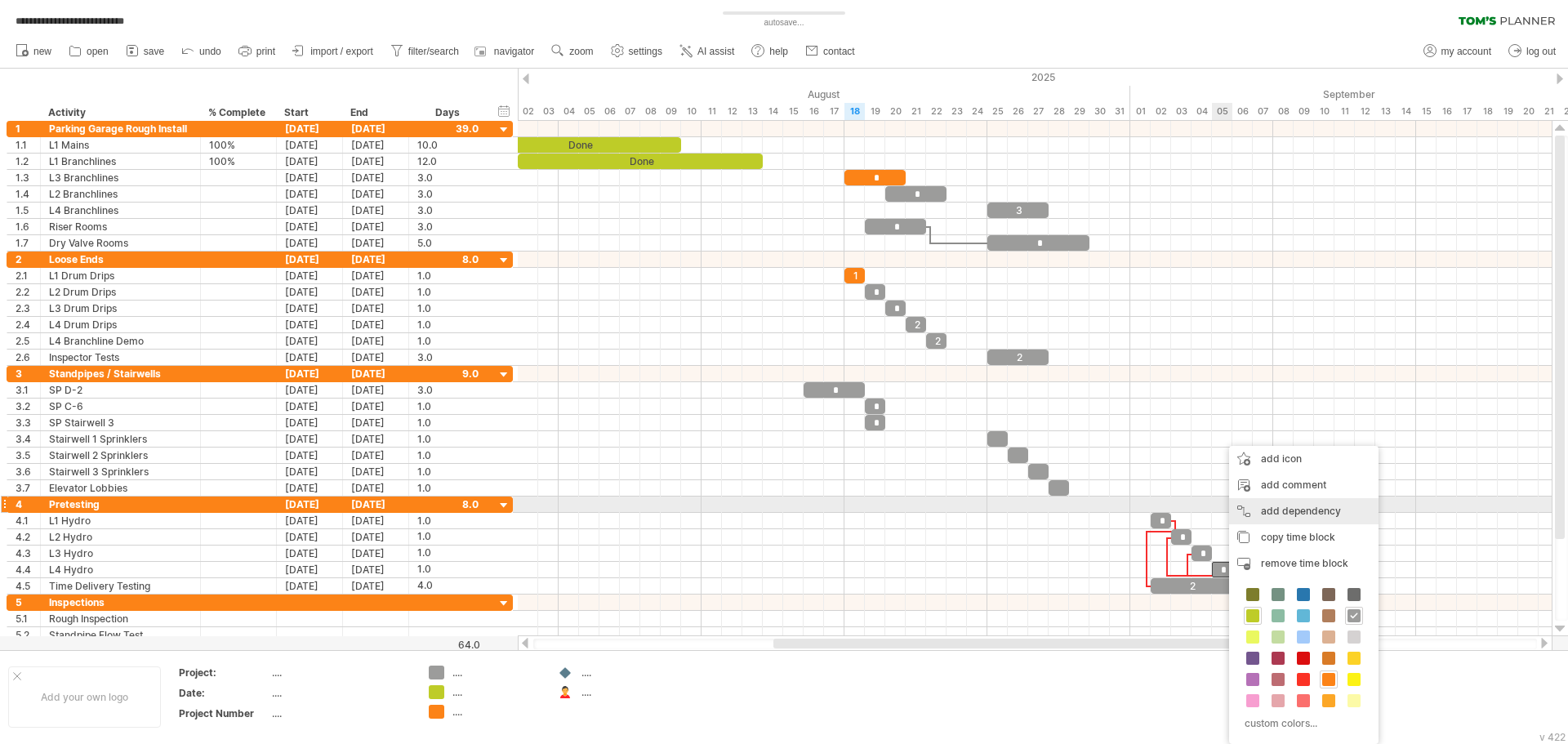
click at [1275, 512] on div "add dependency You can use dependencies when you require tasks to be done in a …" at bounding box center [1304, 511] width 150 height 26
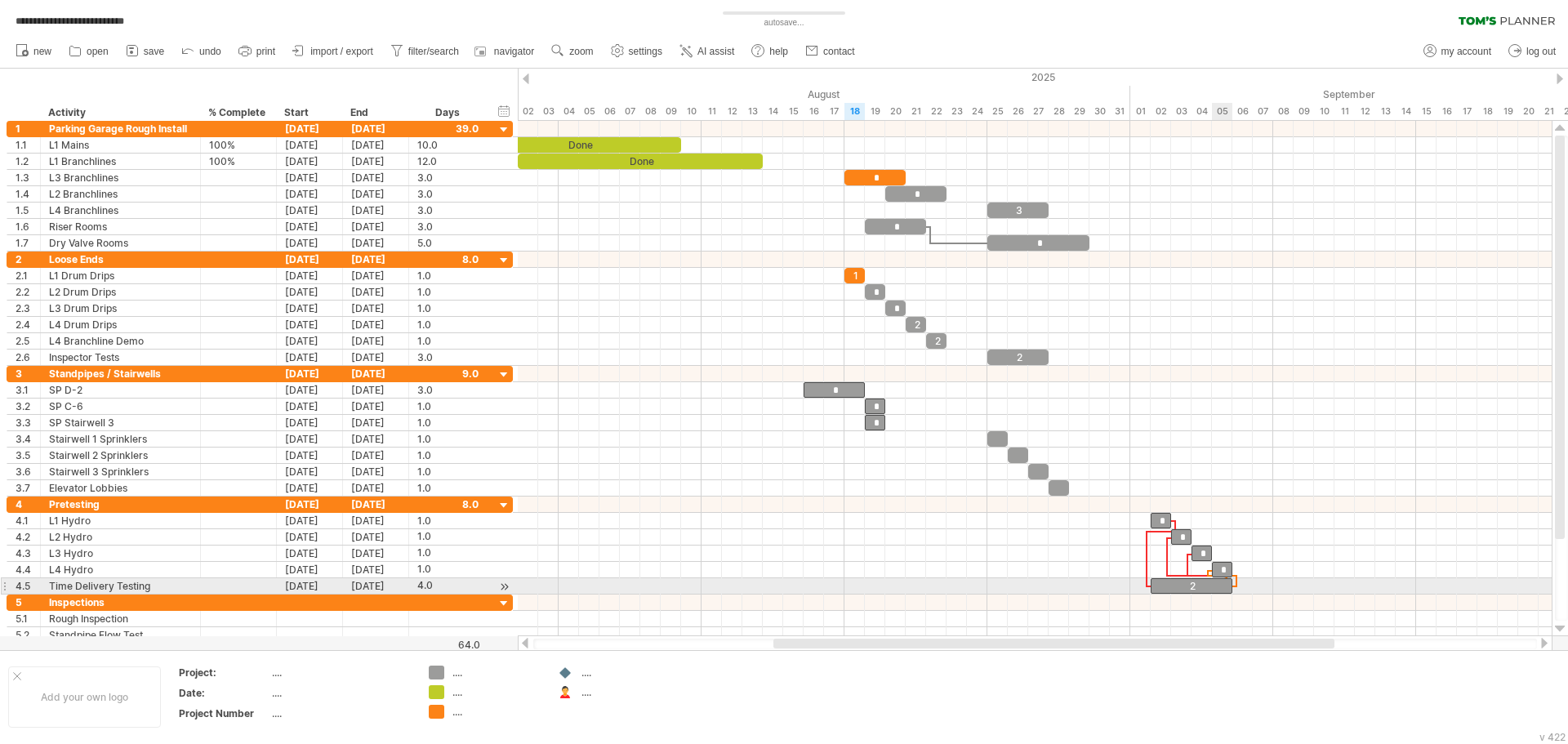
click at [1226, 585] on div "2" at bounding box center [1191, 586] width 82 height 16
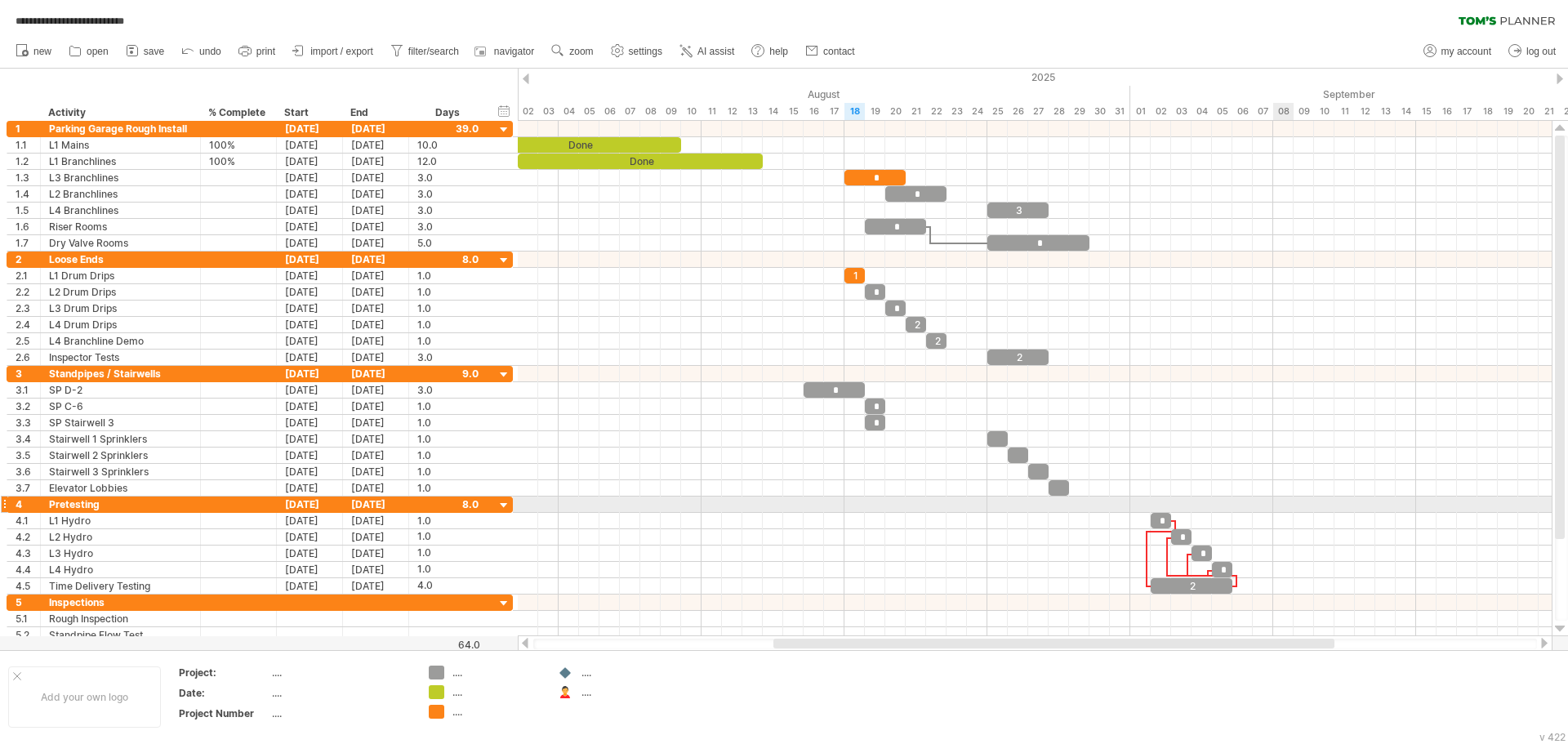
click at [1276, 503] on div at bounding box center [1035, 505] width 1034 height 17
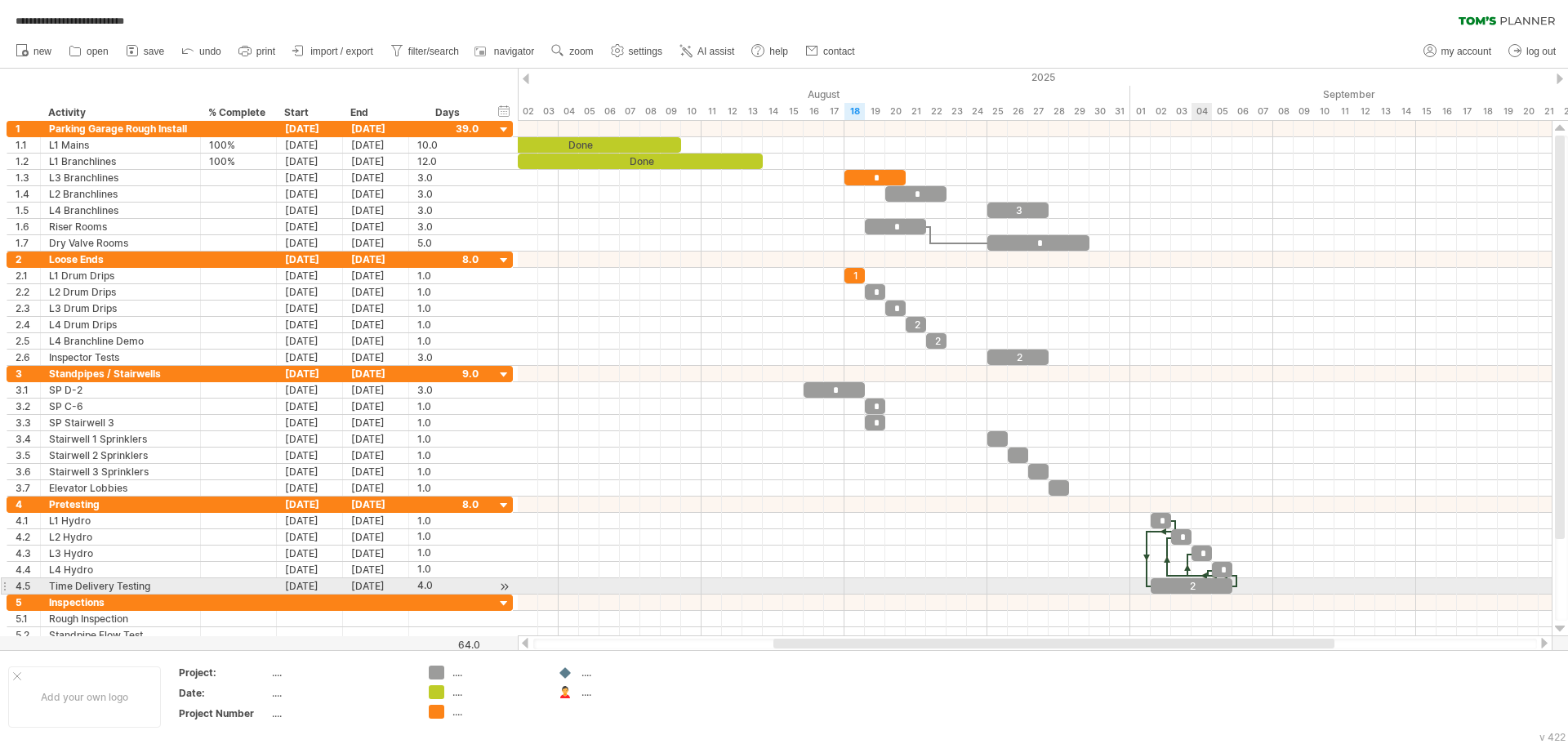
click at [1209, 583] on div "2" at bounding box center [1191, 586] width 82 height 16
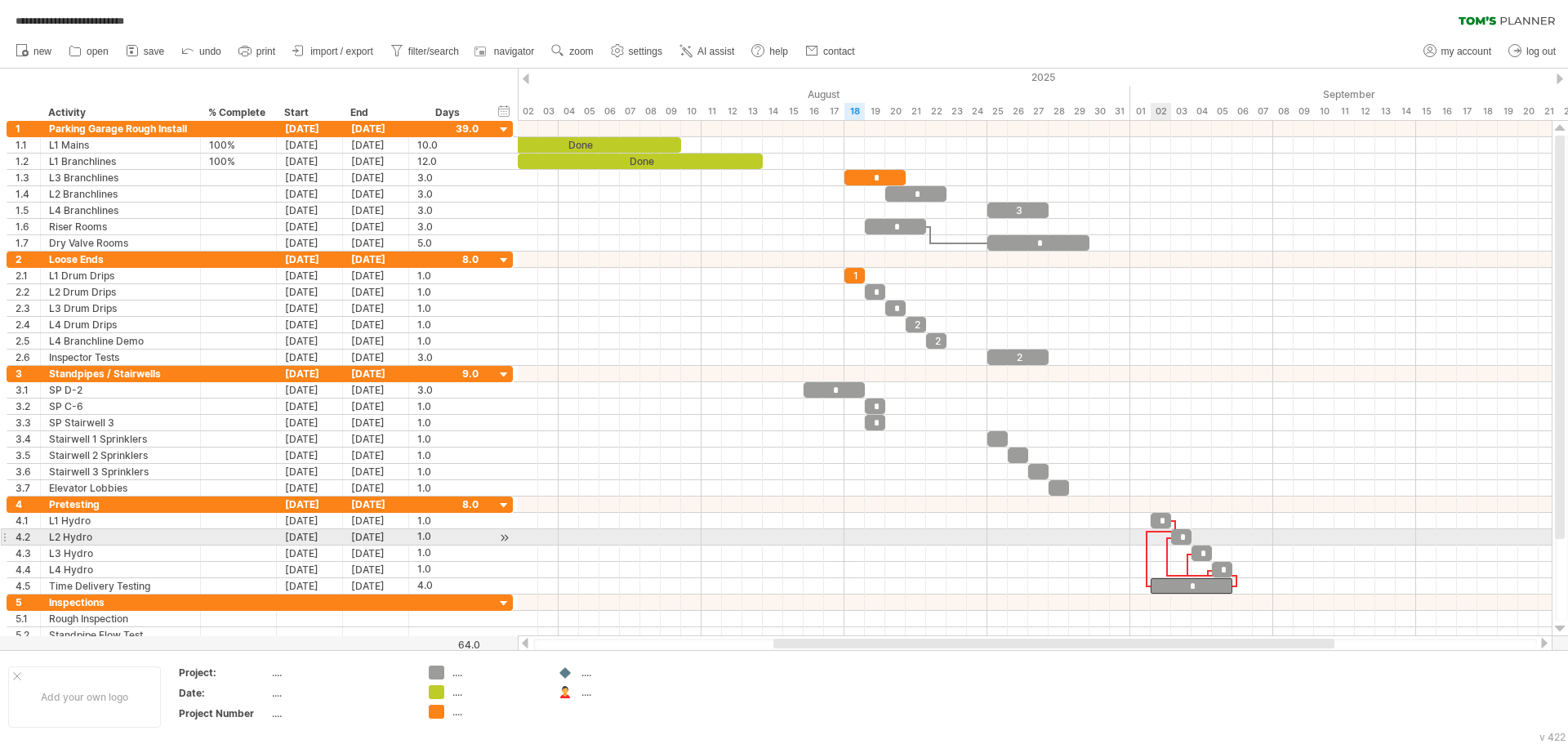
click at [1158, 532] on div at bounding box center [1162, 532] width 28 height 5
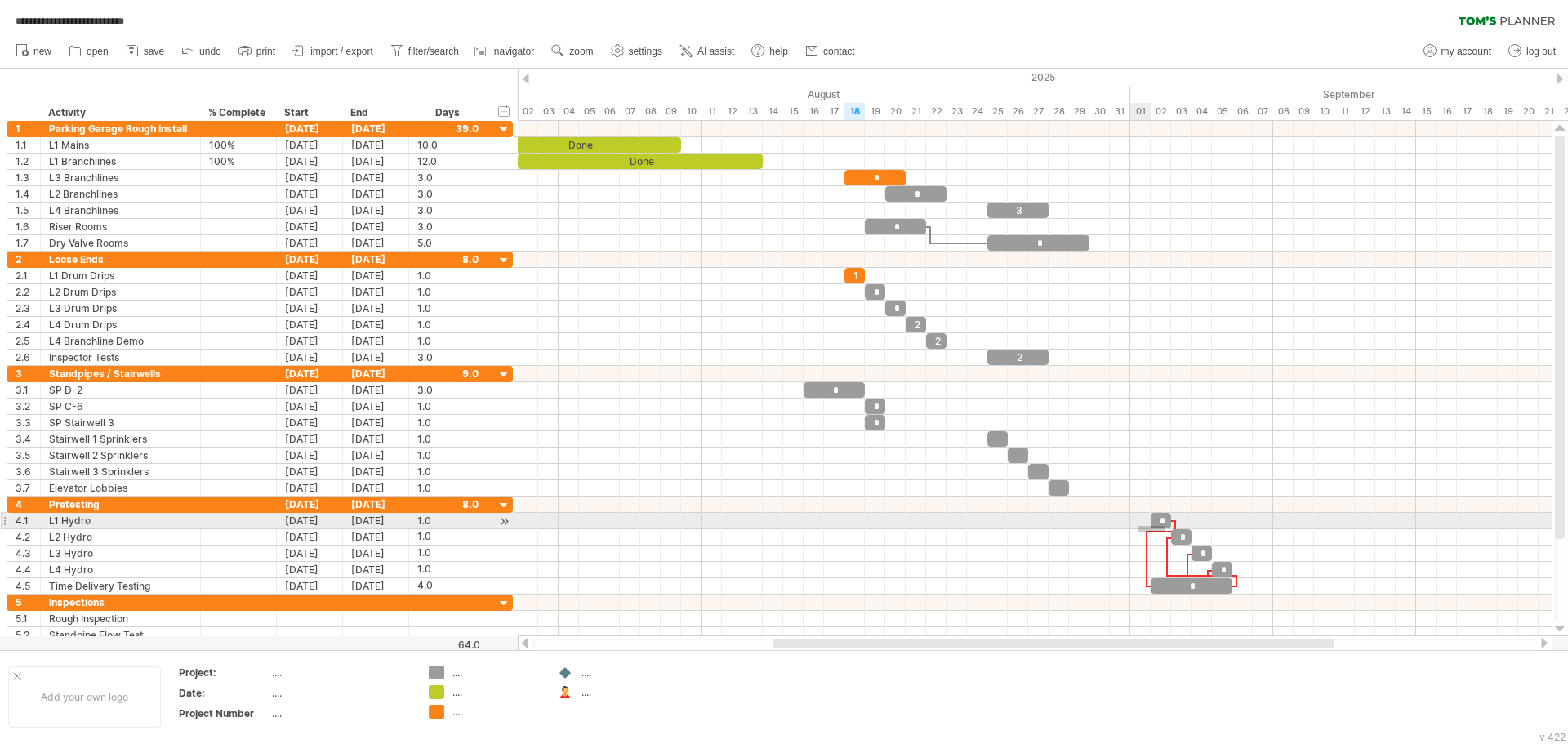
drag, startPoint x: 1165, startPoint y: 532, endPoint x: 1139, endPoint y: 526, distance: 26.7
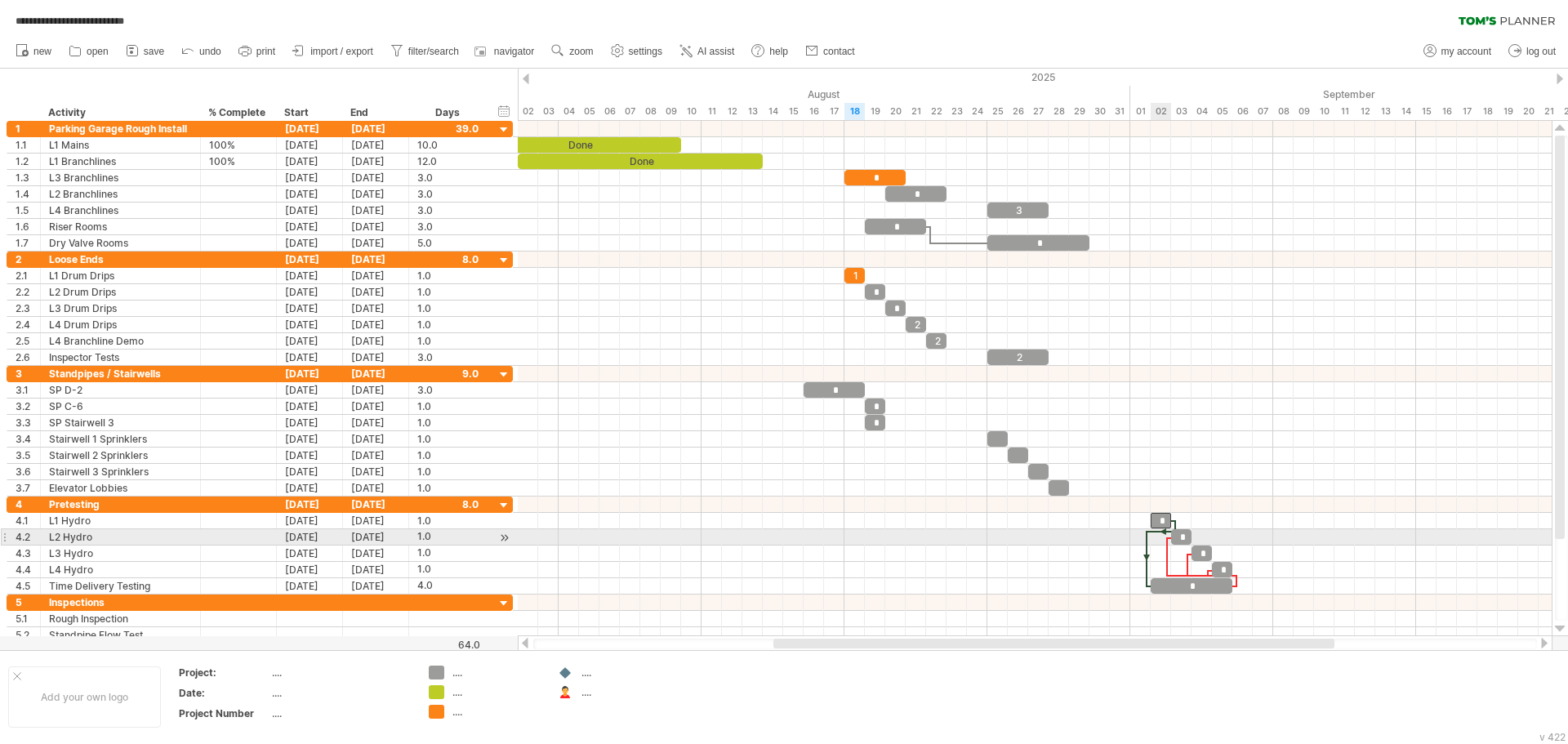
click at [1152, 533] on div at bounding box center [1162, 532] width 28 height 5
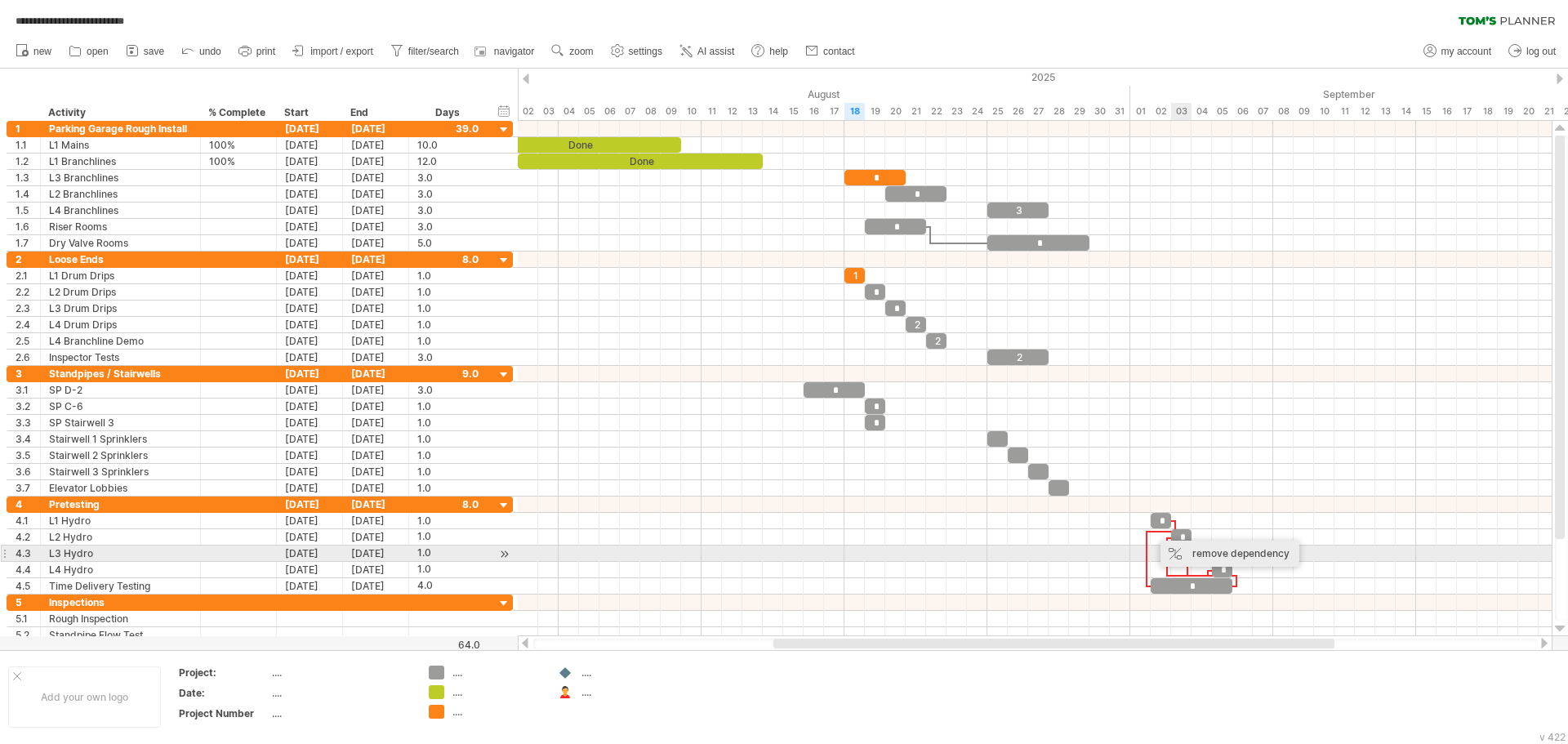
drag, startPoint x: 1201, startPoint y: 548, endPoint x: 1189, endPoint y: 545, distance: 12.4
click at [1202, 548] on div "remove dependency" at bounding box center [1229, 553] width 139 height 26
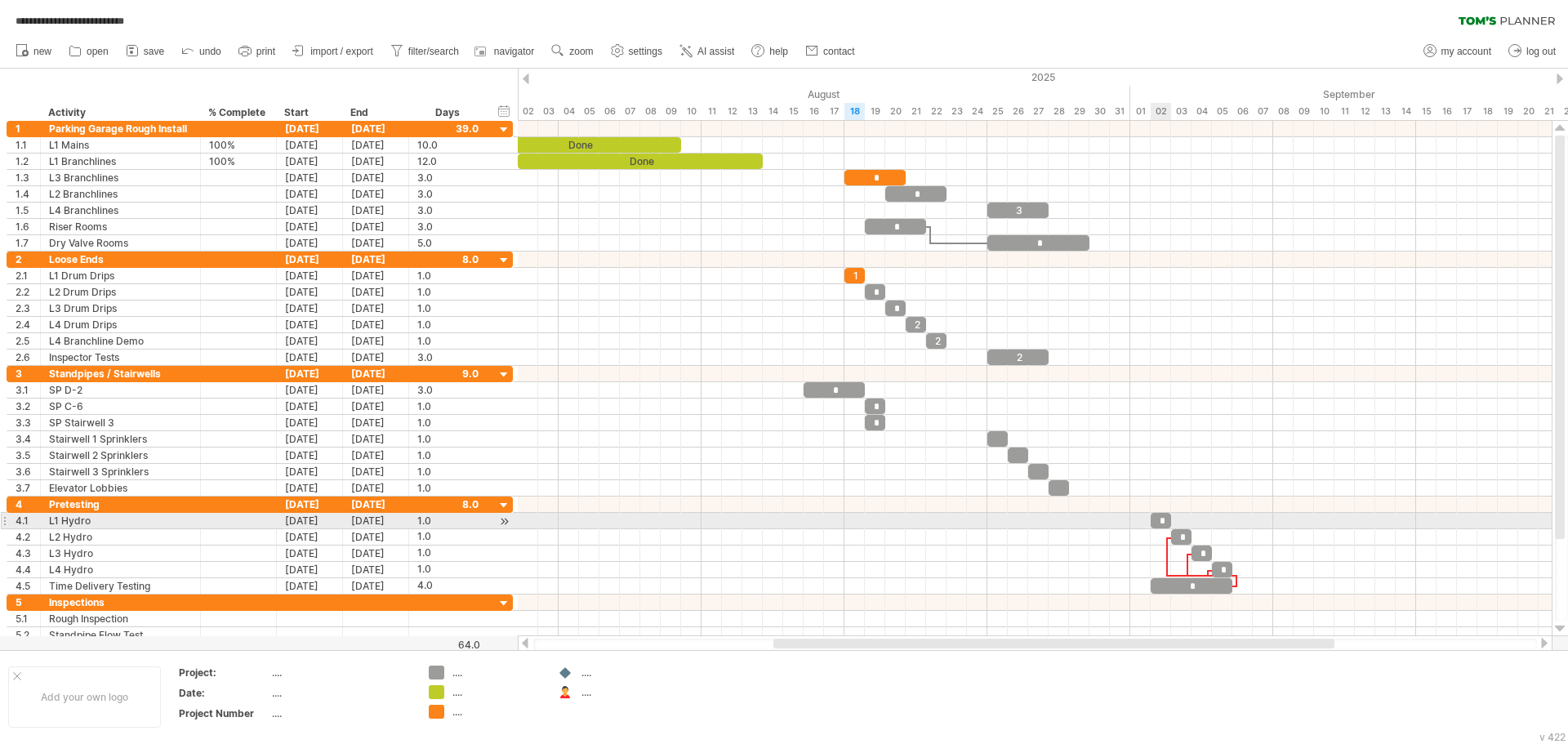
click at [1156, 523] on div "*" at bounding box center [1160, 520] width 21 height 16
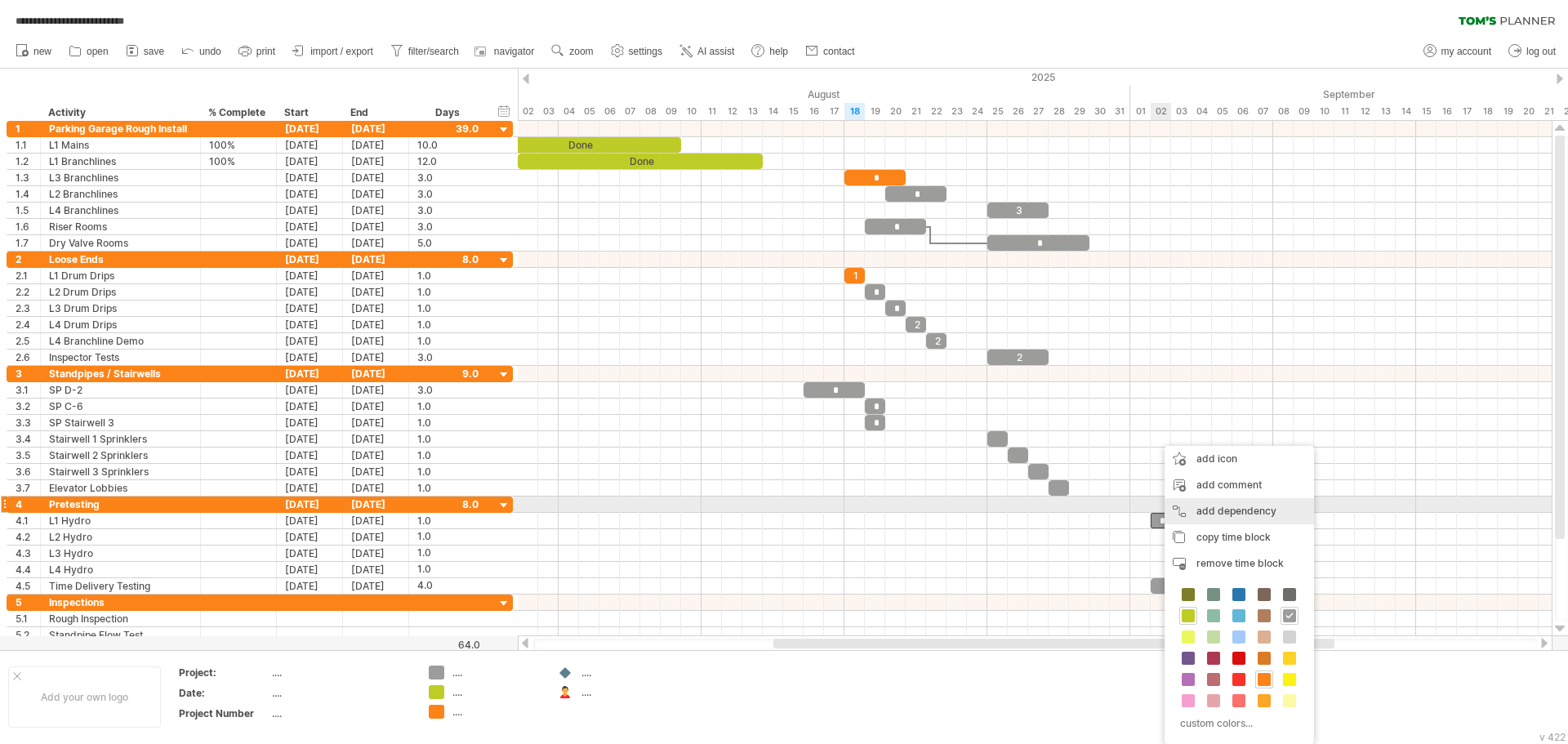
click at [1209, 506] on div "add dependency You can use dependencies when you require tasks to be done in a …" at bounding box center [1239, 511] width 150 height 26
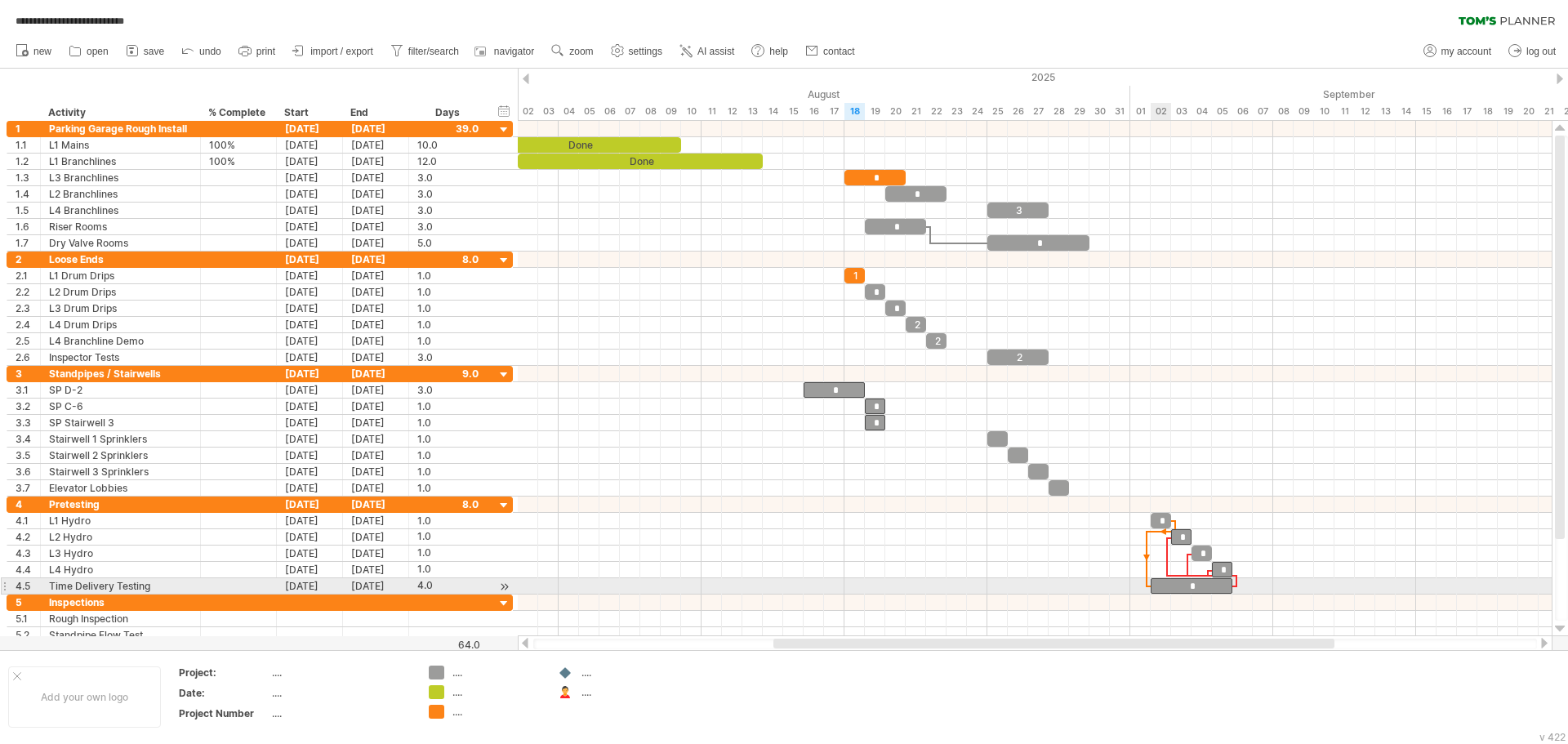
click at [1151, 587] on span at bounding box center [1151, 586] width 7 height 16
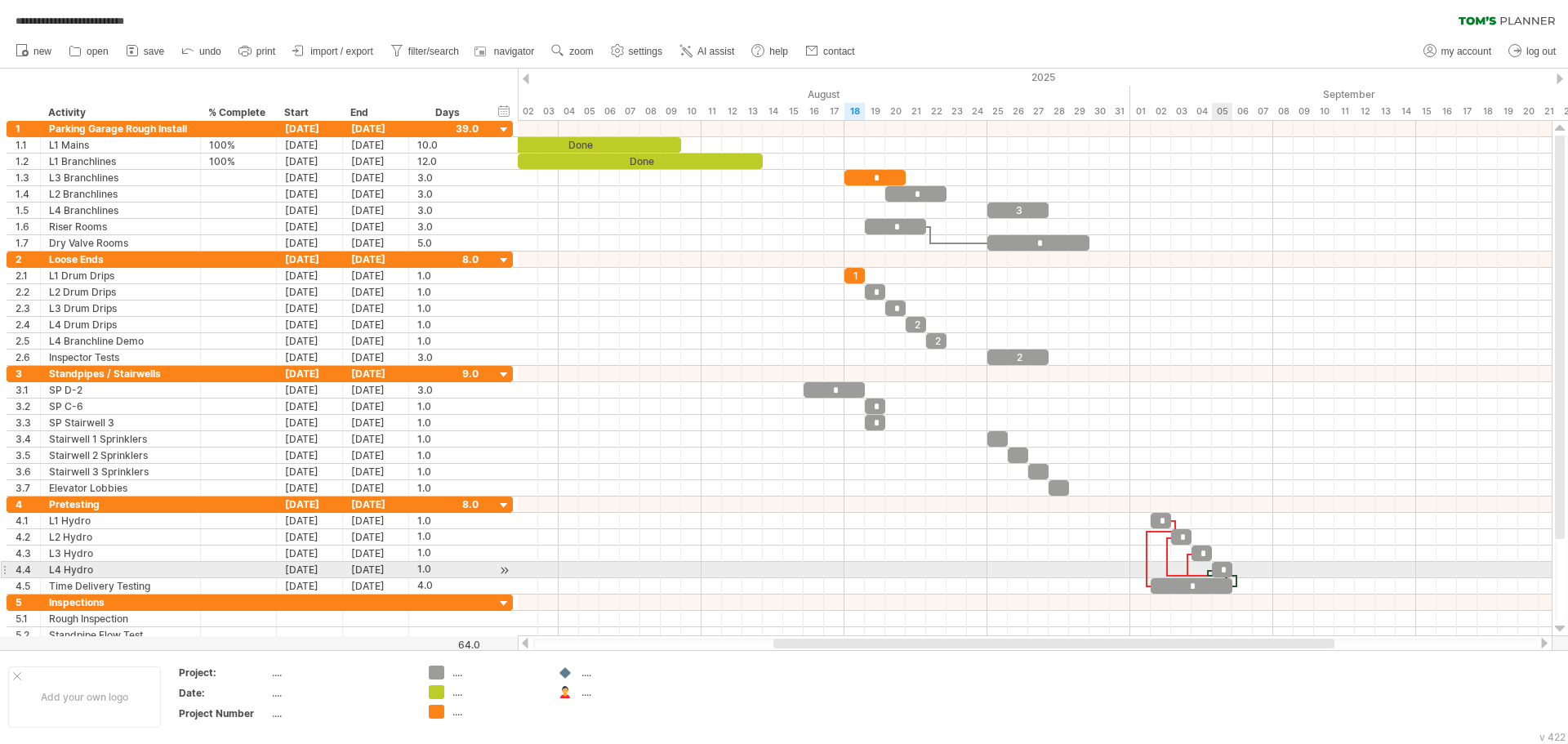
click at [1224, 570] on div "*" at bounding box center [1222, 569] width 21 height 16
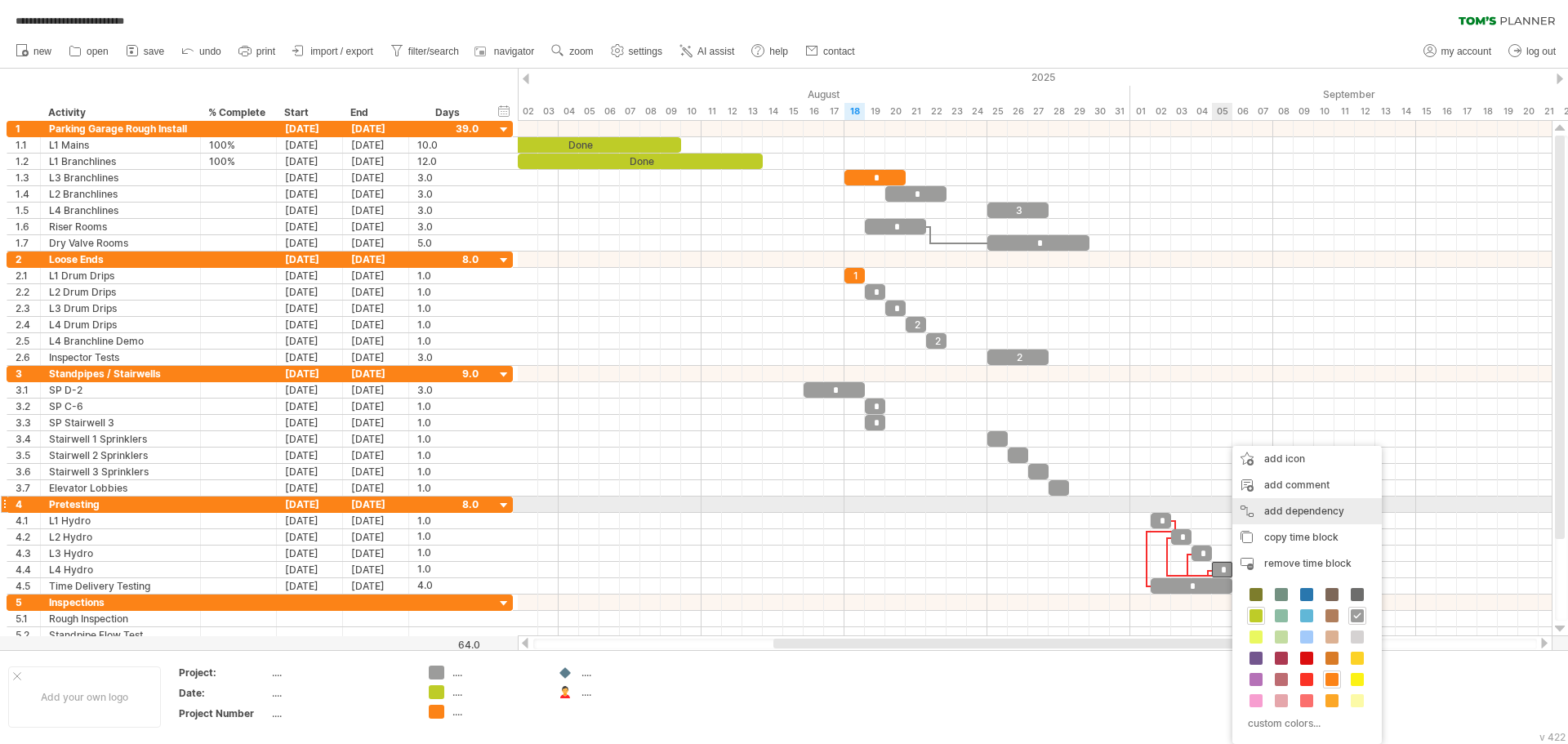
click at [1279, 511] on div "add dependency You can use dependencies when you require tasks to be done in a …" at bounding box center [1307, 511] width 150 height 26
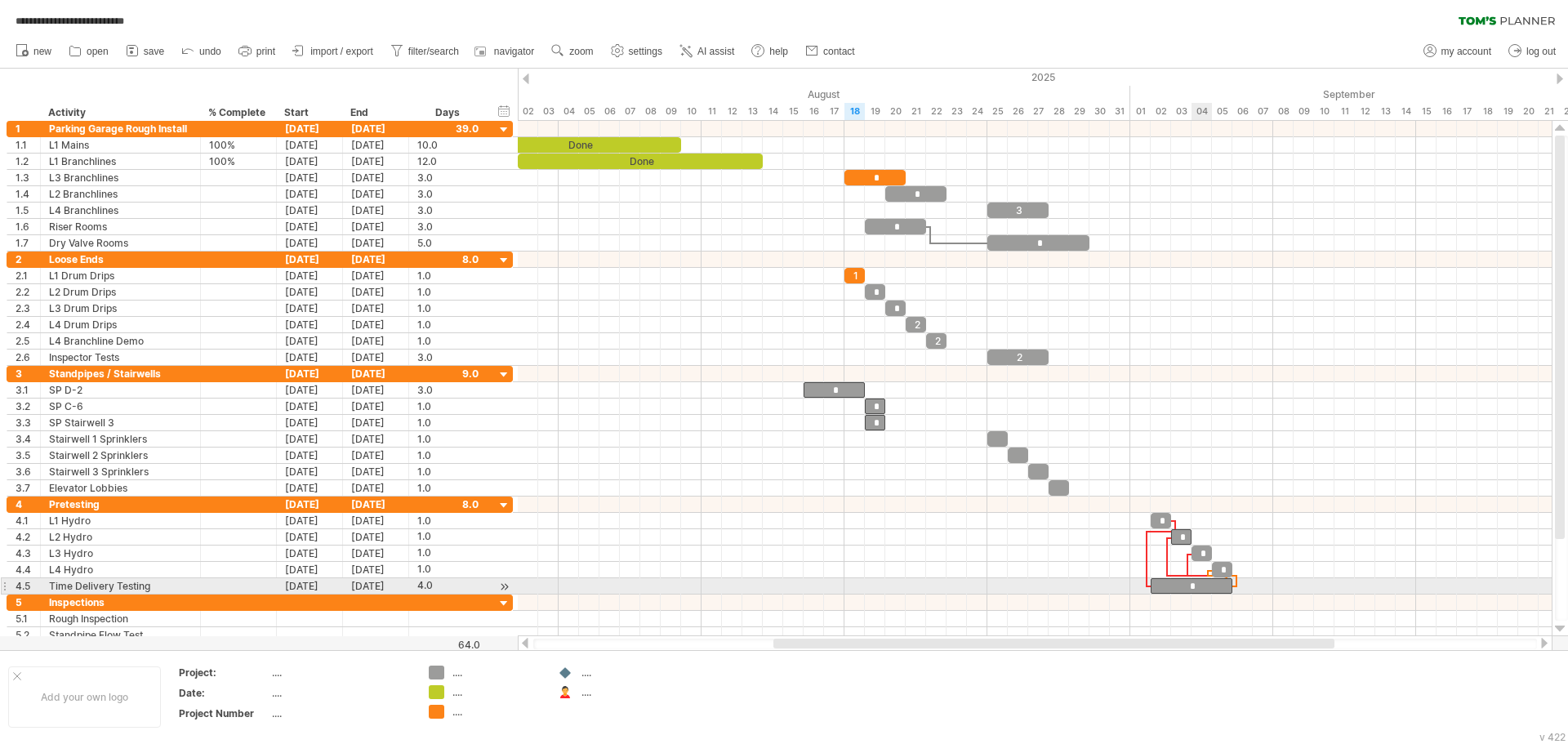
click at [1203, 585] on div "*" at bounding box center [1191, 586] width 82 height 16
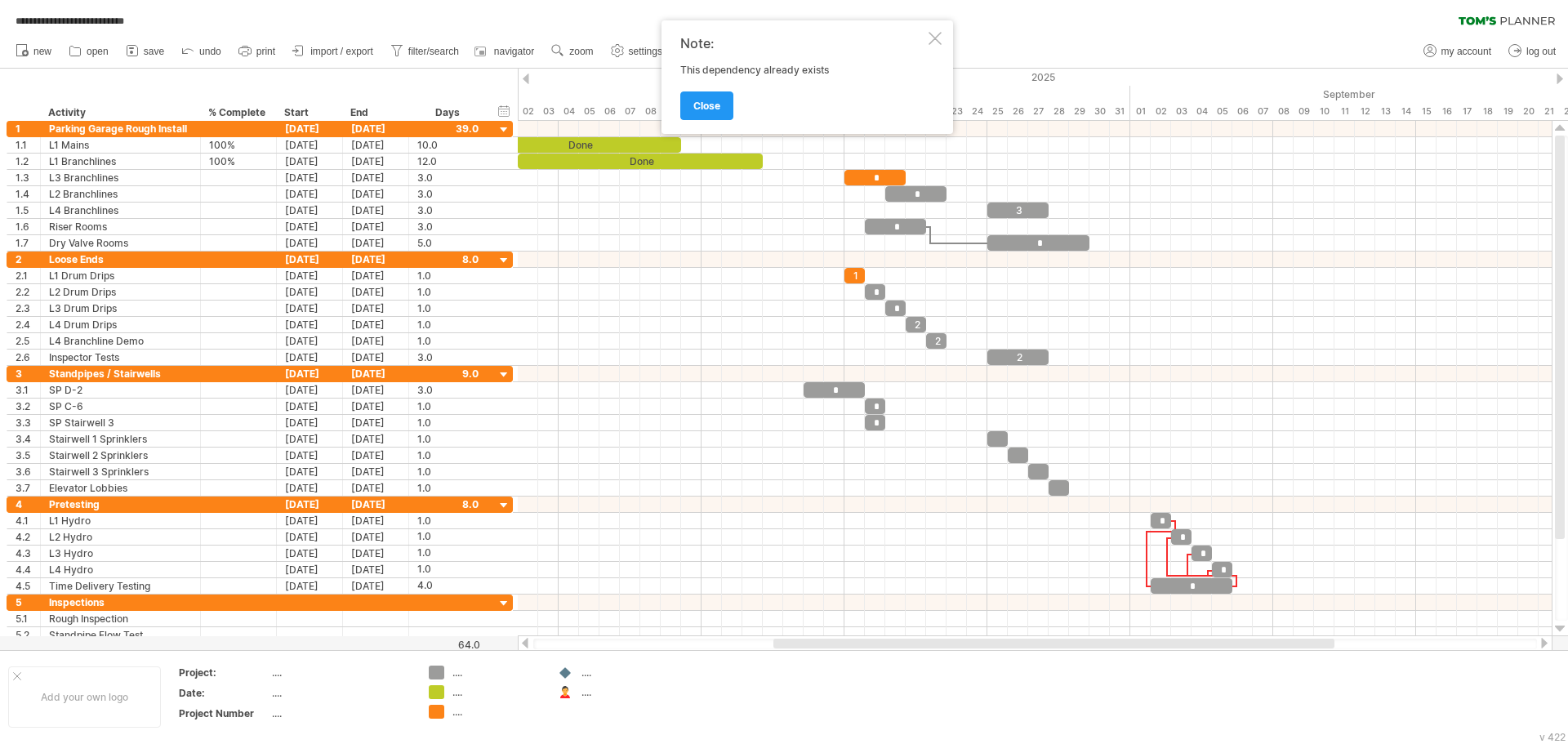
click at [936, 38] on div at bounding box center [935, 38] width 13 height 13
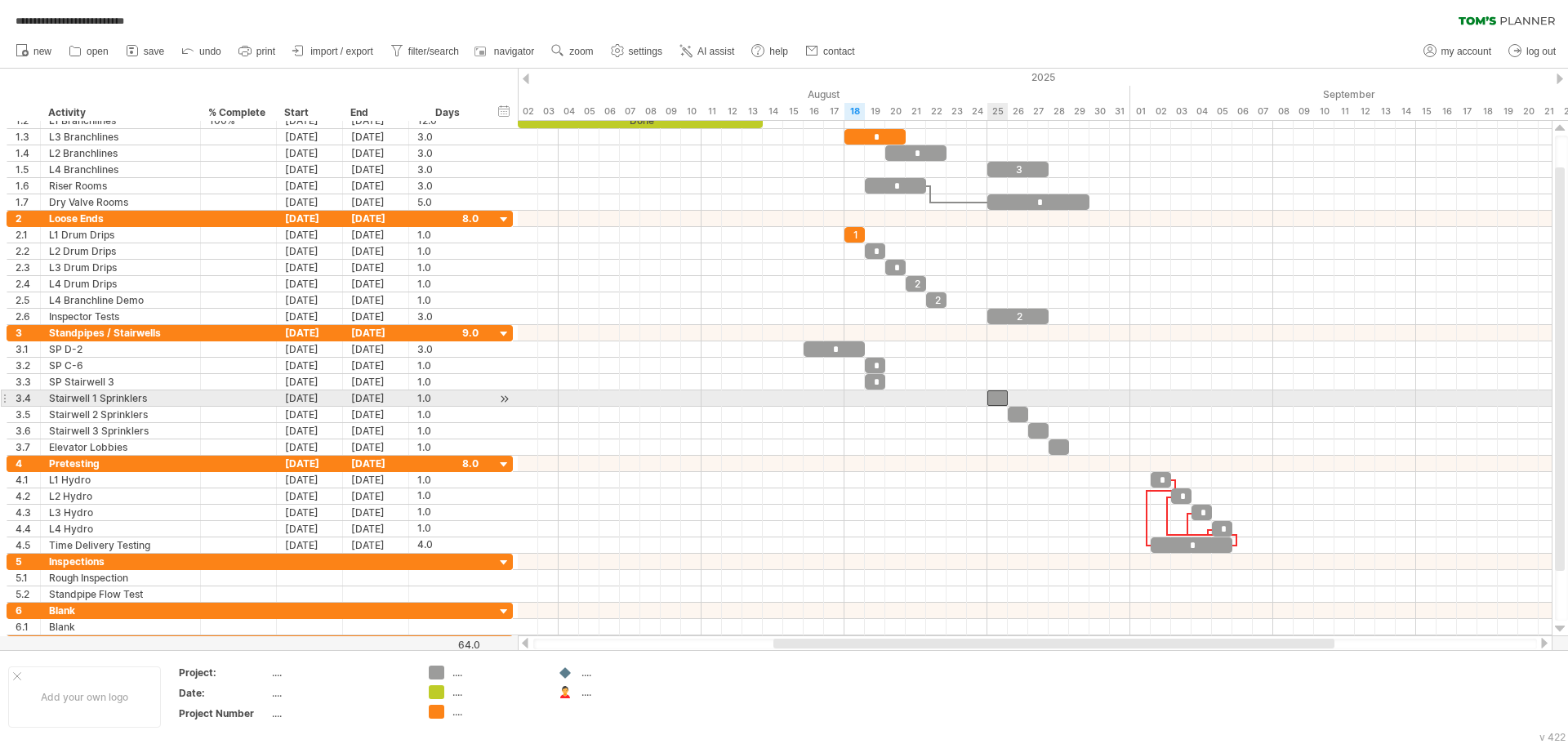
click at [993, 394] on div at bounding box center [997, 398] width 21 height 16
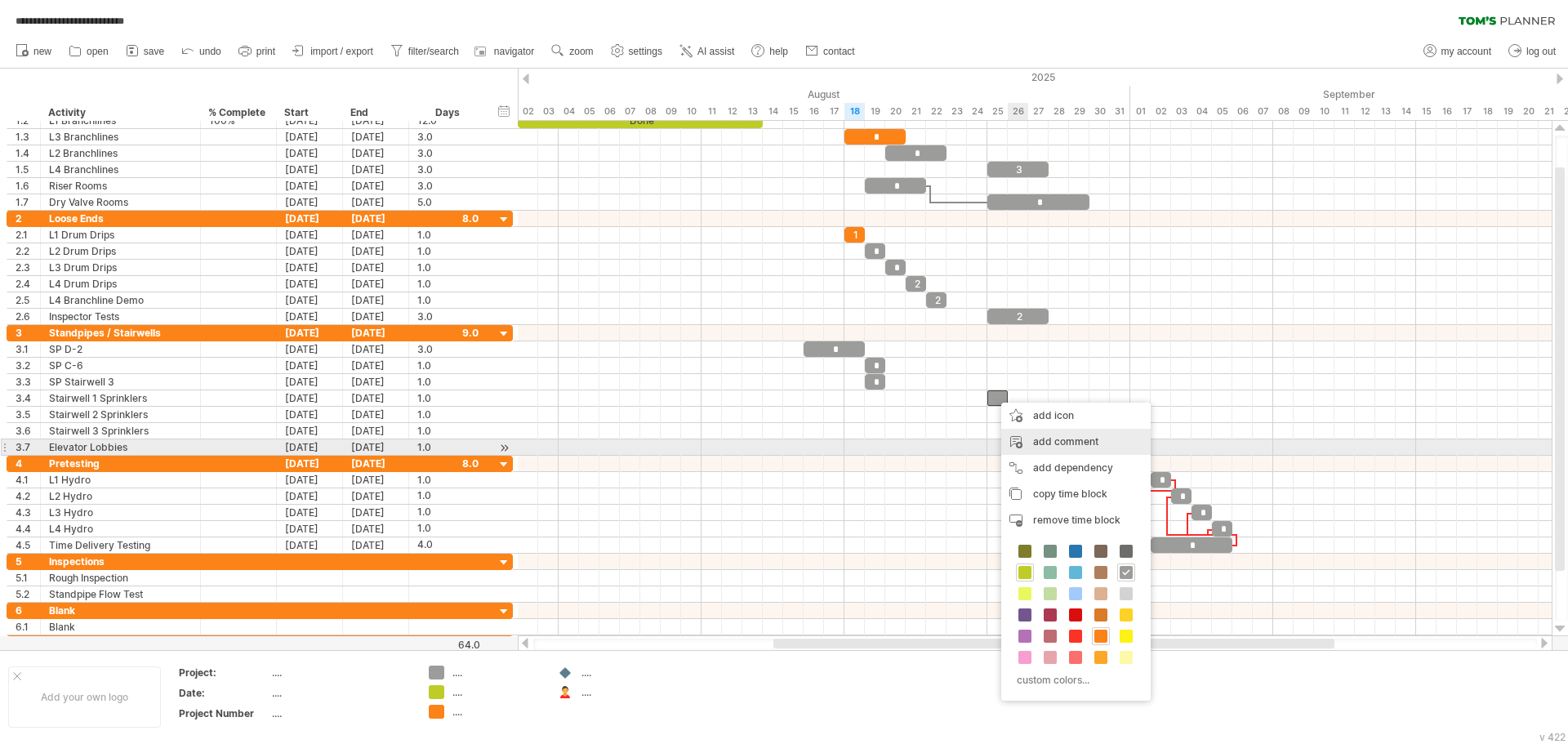
click at [1051, 464] on div "add dependency You can use dependencies when you require tasks to be done in a …" at bounding box center [1076, 468] width 150 height 26
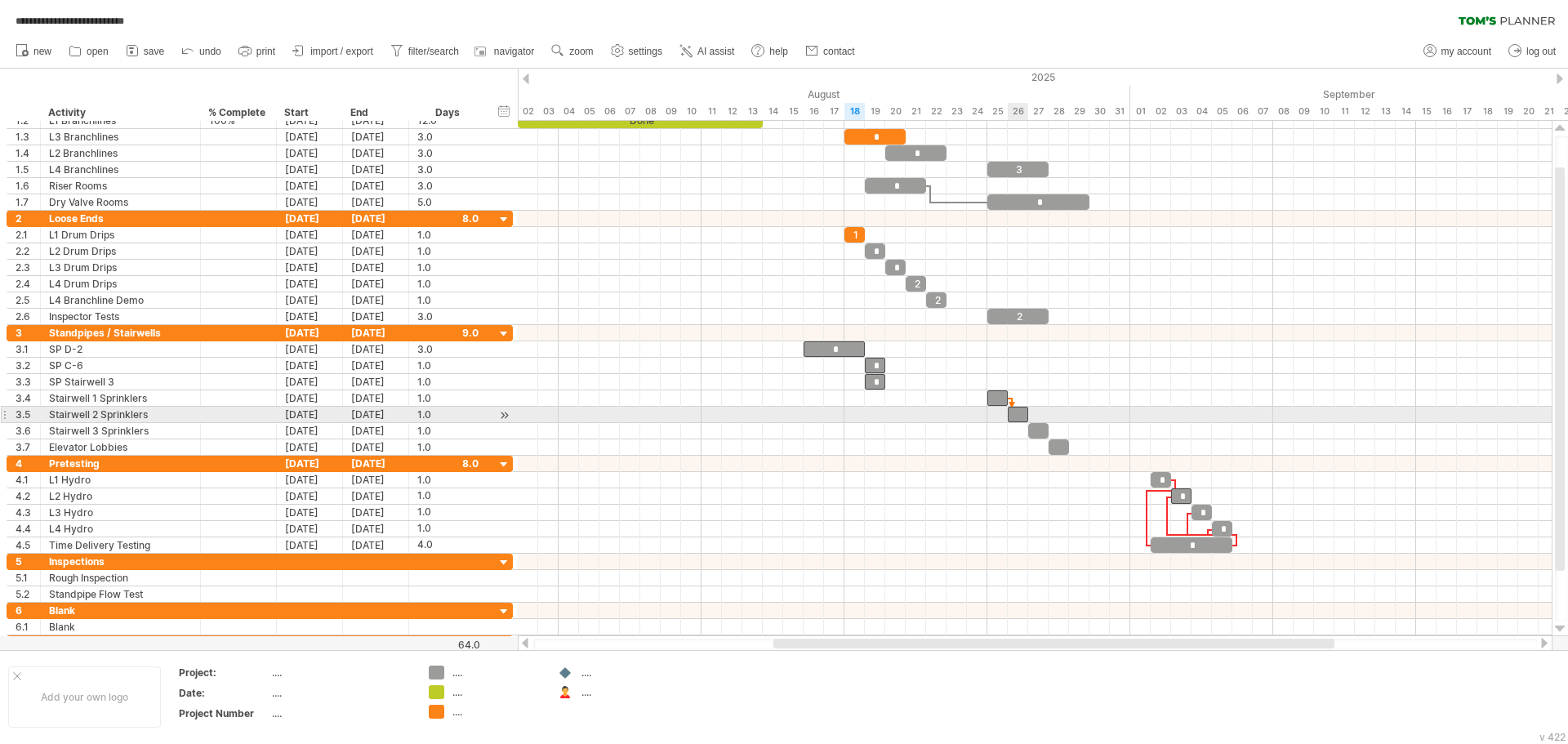
click at [1011, 419] on div at bounding box center [1018, 414] width 21 height 16
click at [1024, 419] on div at bounding box center [1018, 414] width 21 height 16
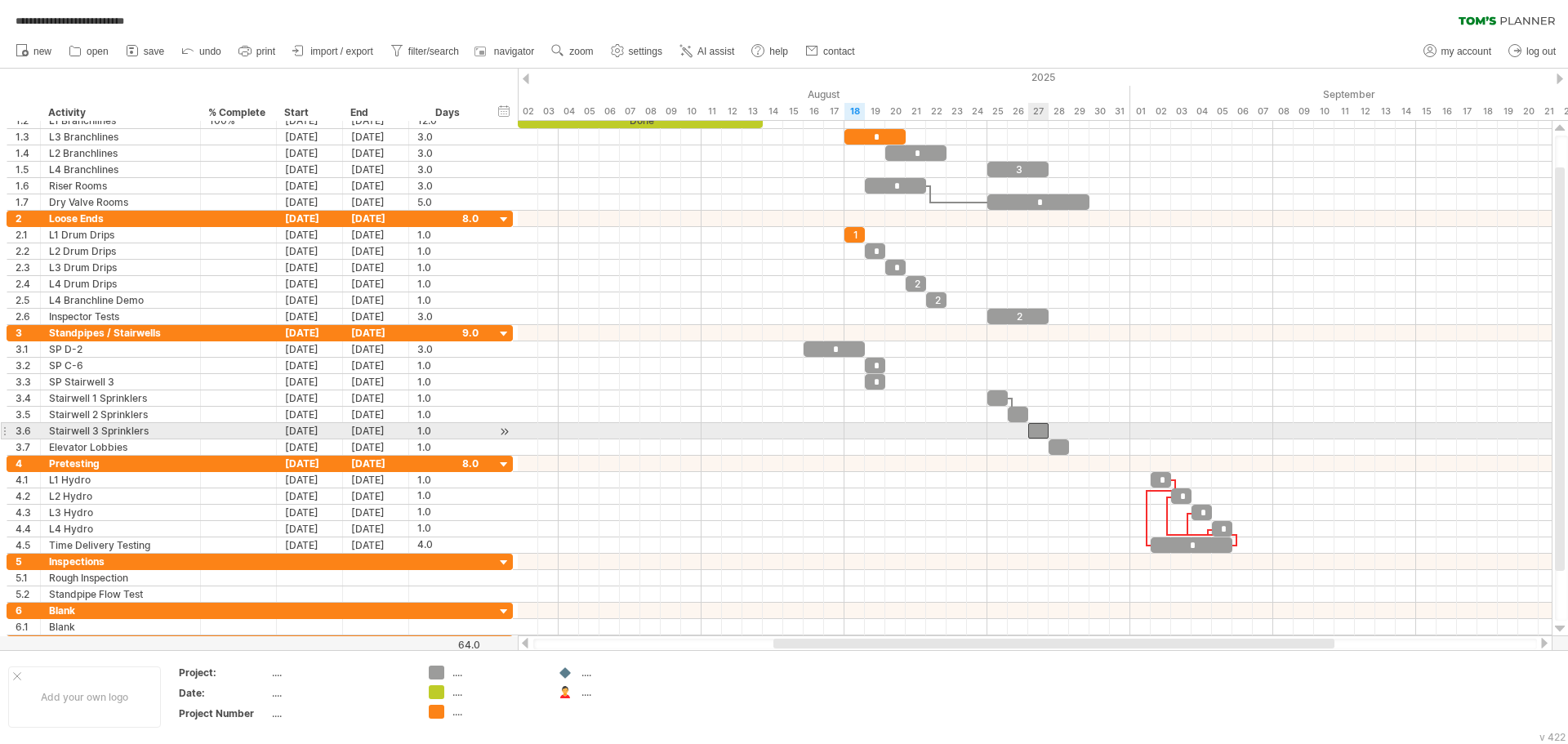
click at [1032, 430] on div at bounding box center [1038, 430] width 21 height 16
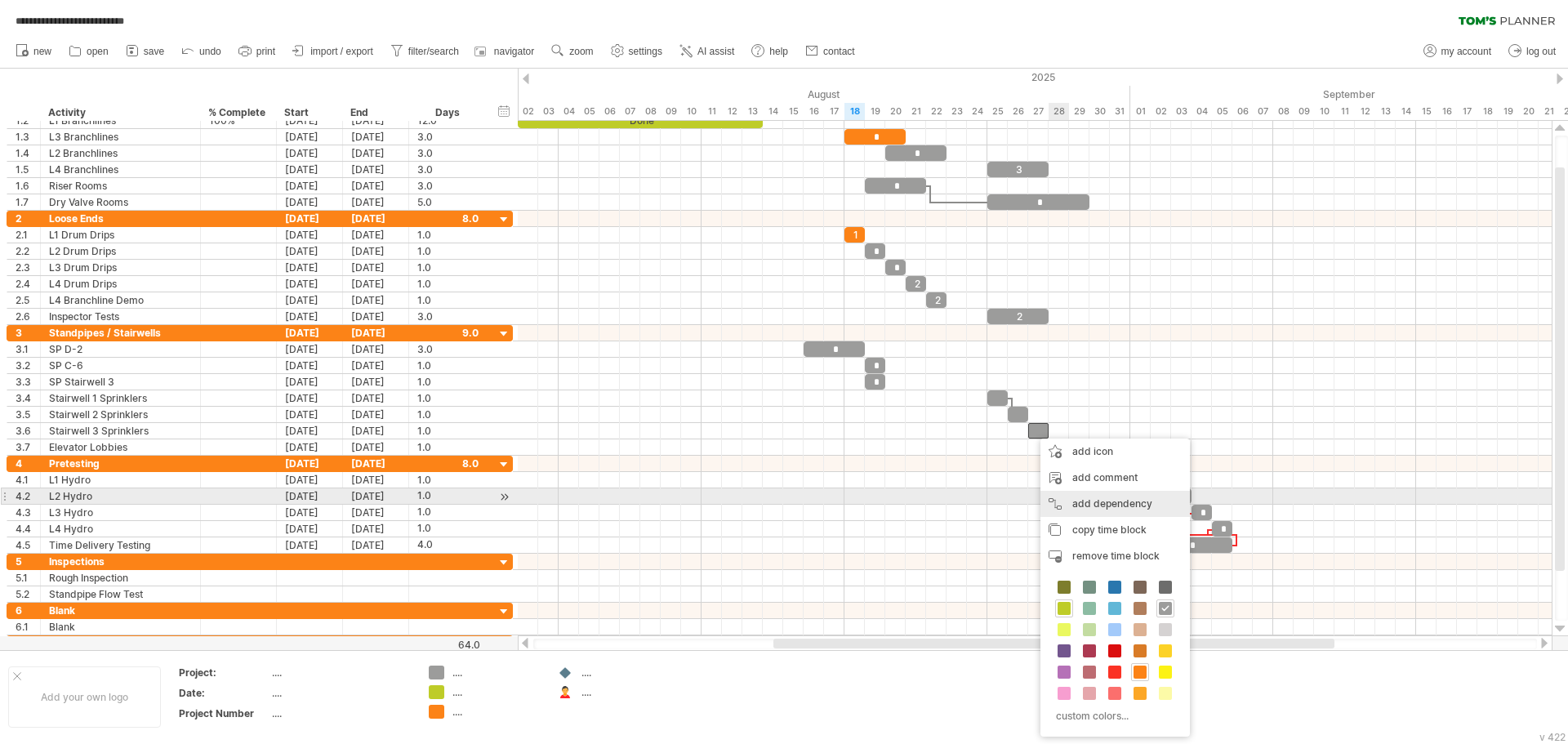
click at [1109, 499] on div "add dependency You can use dependencies when you require tasks to be done in a …" at bounding box center [1115, 503] width 150 height 26
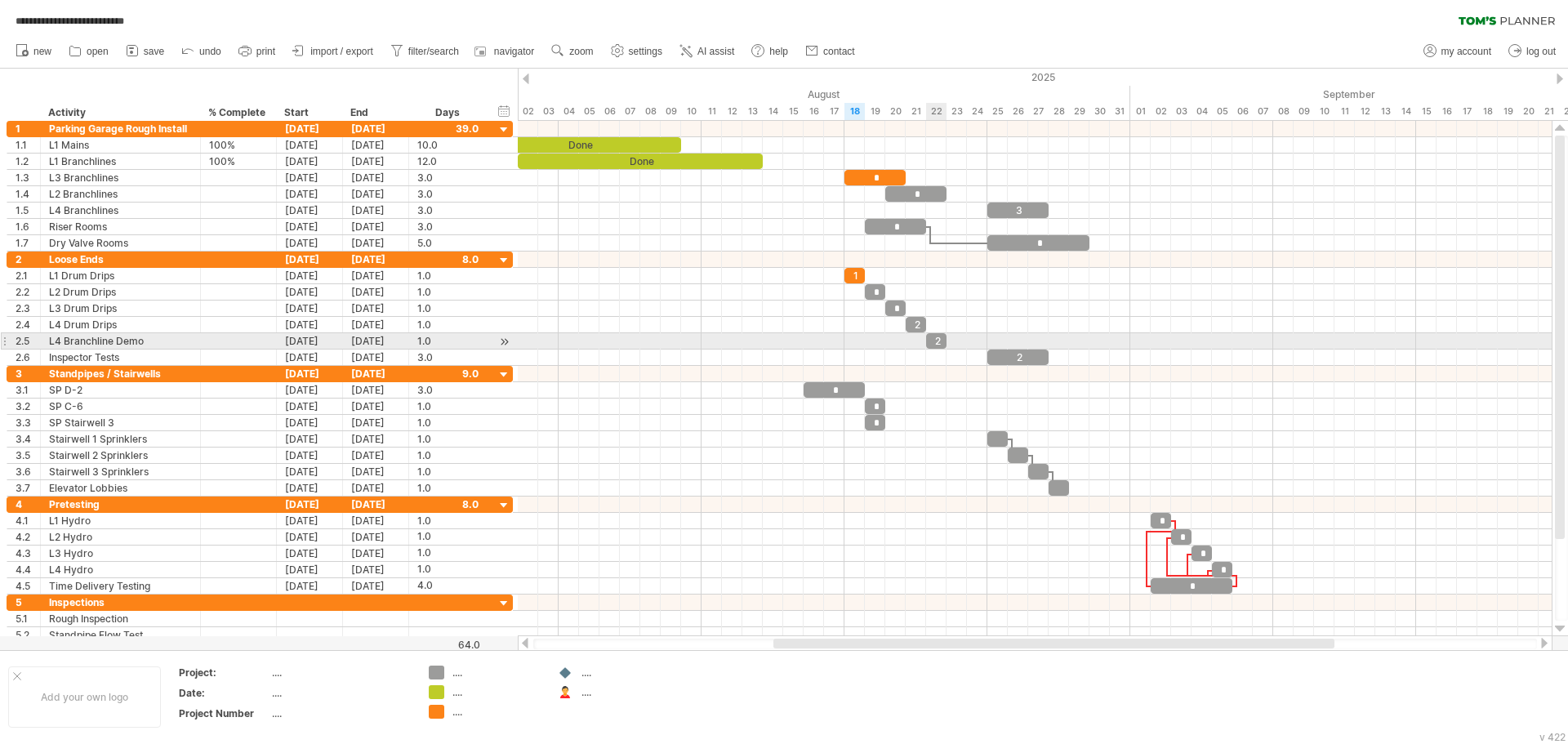
click at [939, 341] on div "2" at bounding box center [936, 340] width 21 height 16
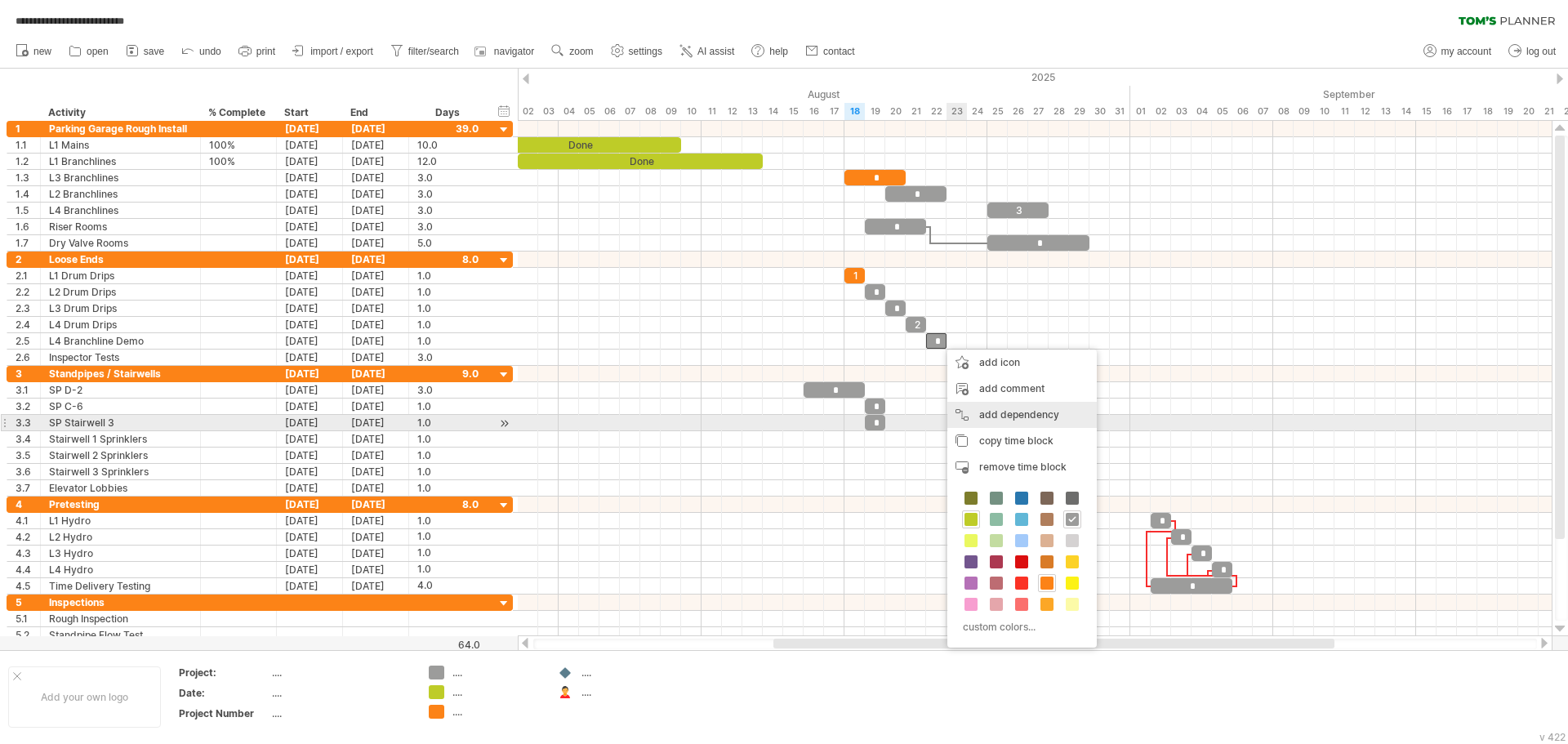
click at [1003, 420] on div "add dependency You can use dependencies when you require tasks to be done in a …" at bounding box center [1022, 414] width 150 height 26
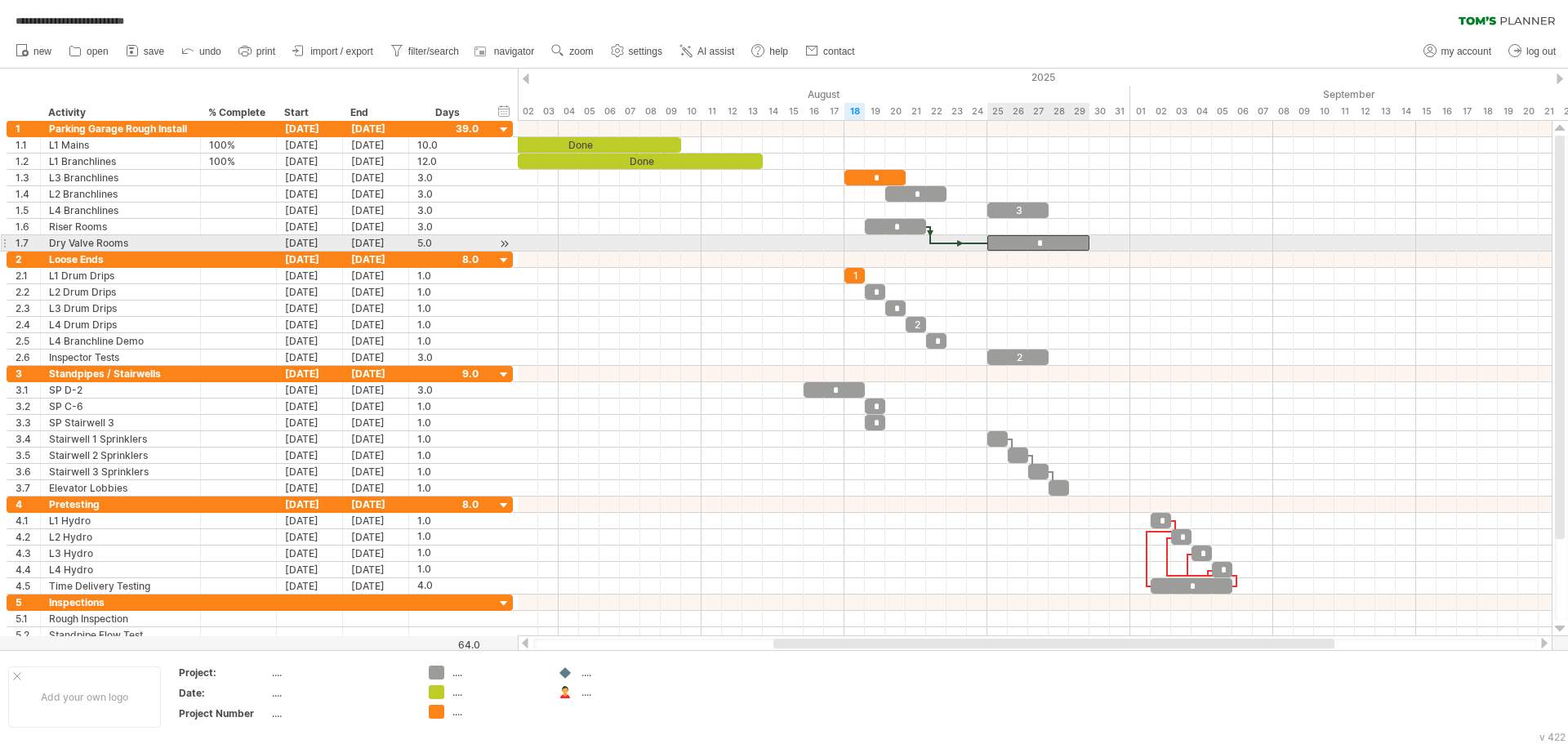
click at [1006, 246] on div "*" at bounding box center [1038, 243] width 102 height 16
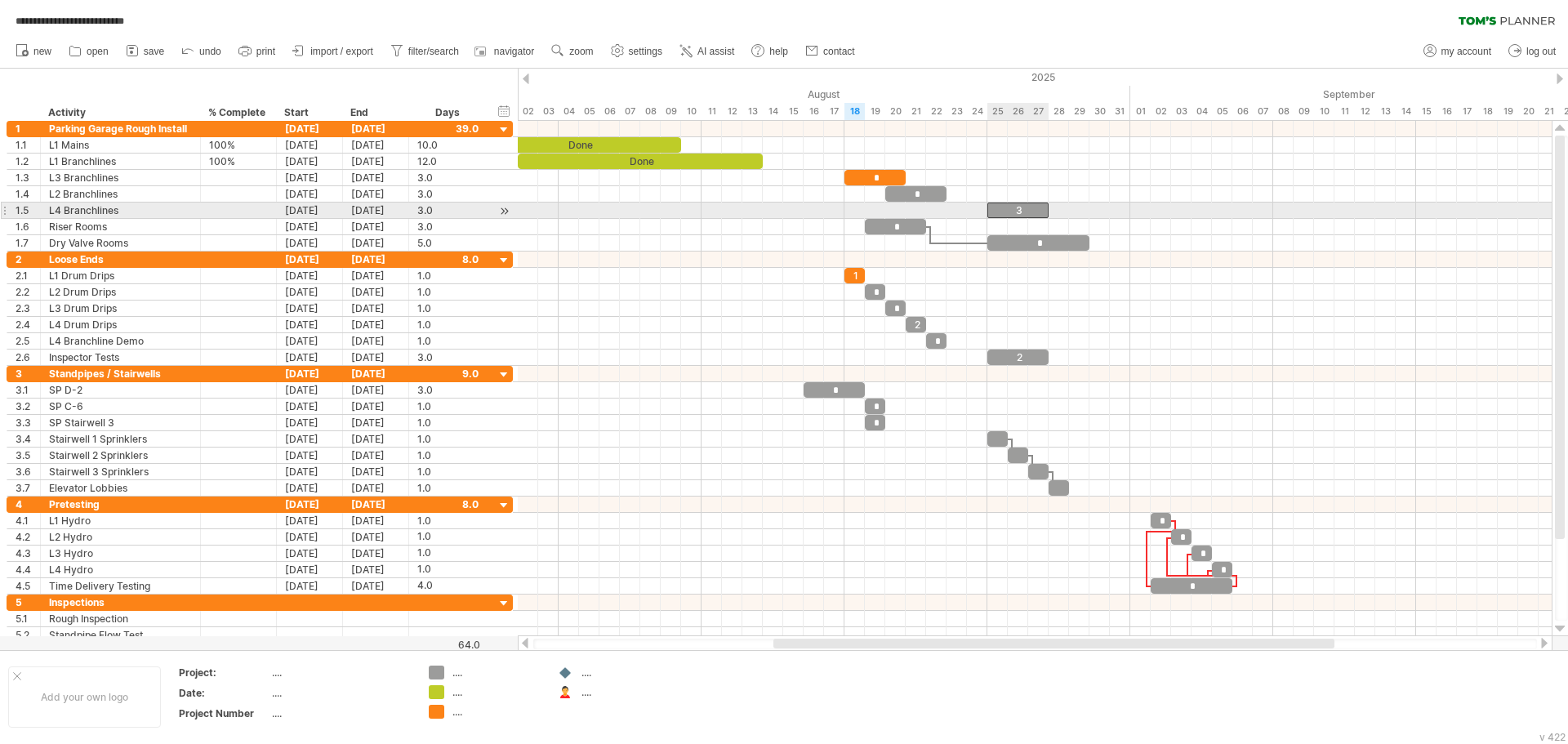
click at [995, 213] on div "3" at bounding box center [1018, 210] width 62 height 16
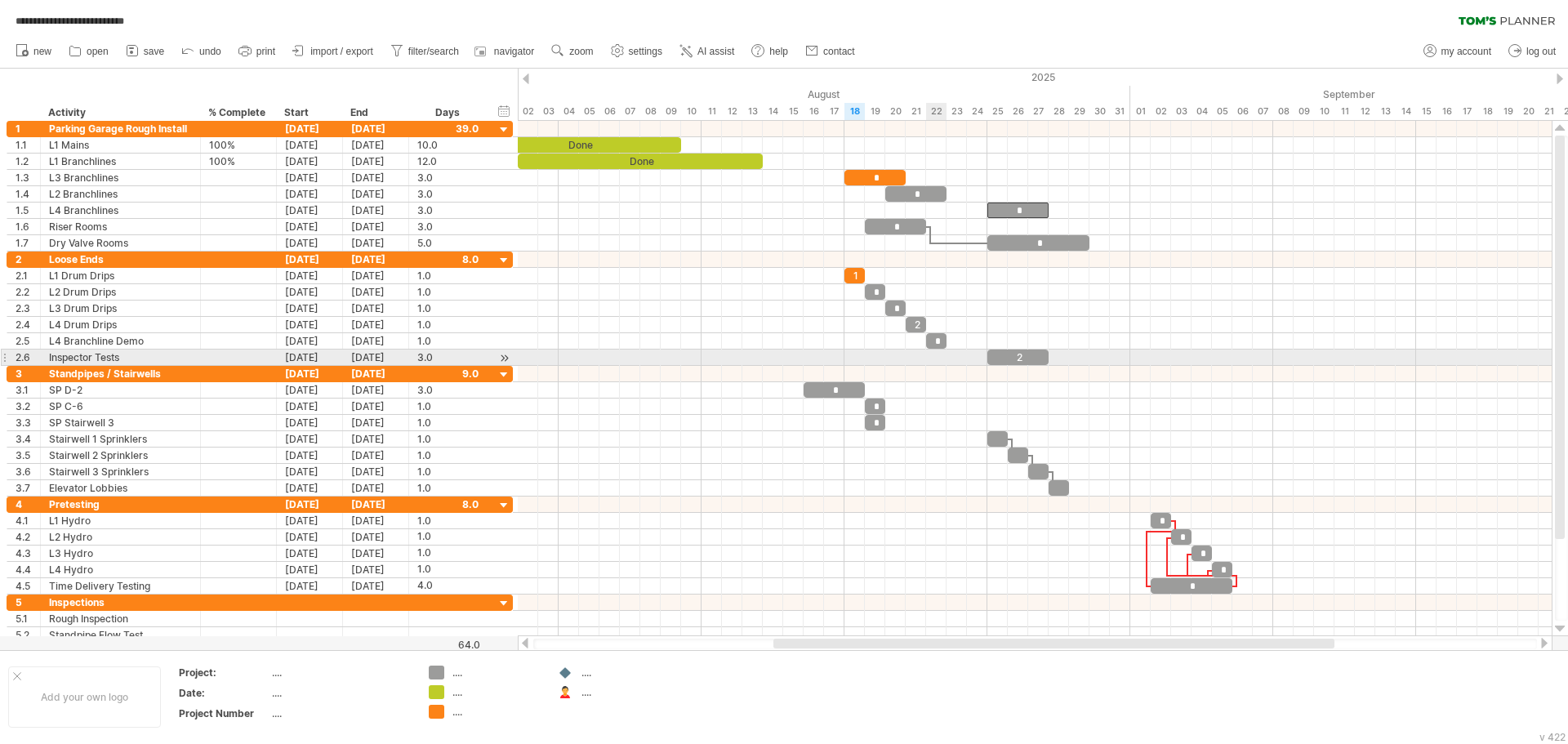
click at [933, 353] on div at bounding box center [1035, 358] width 1034 height 17
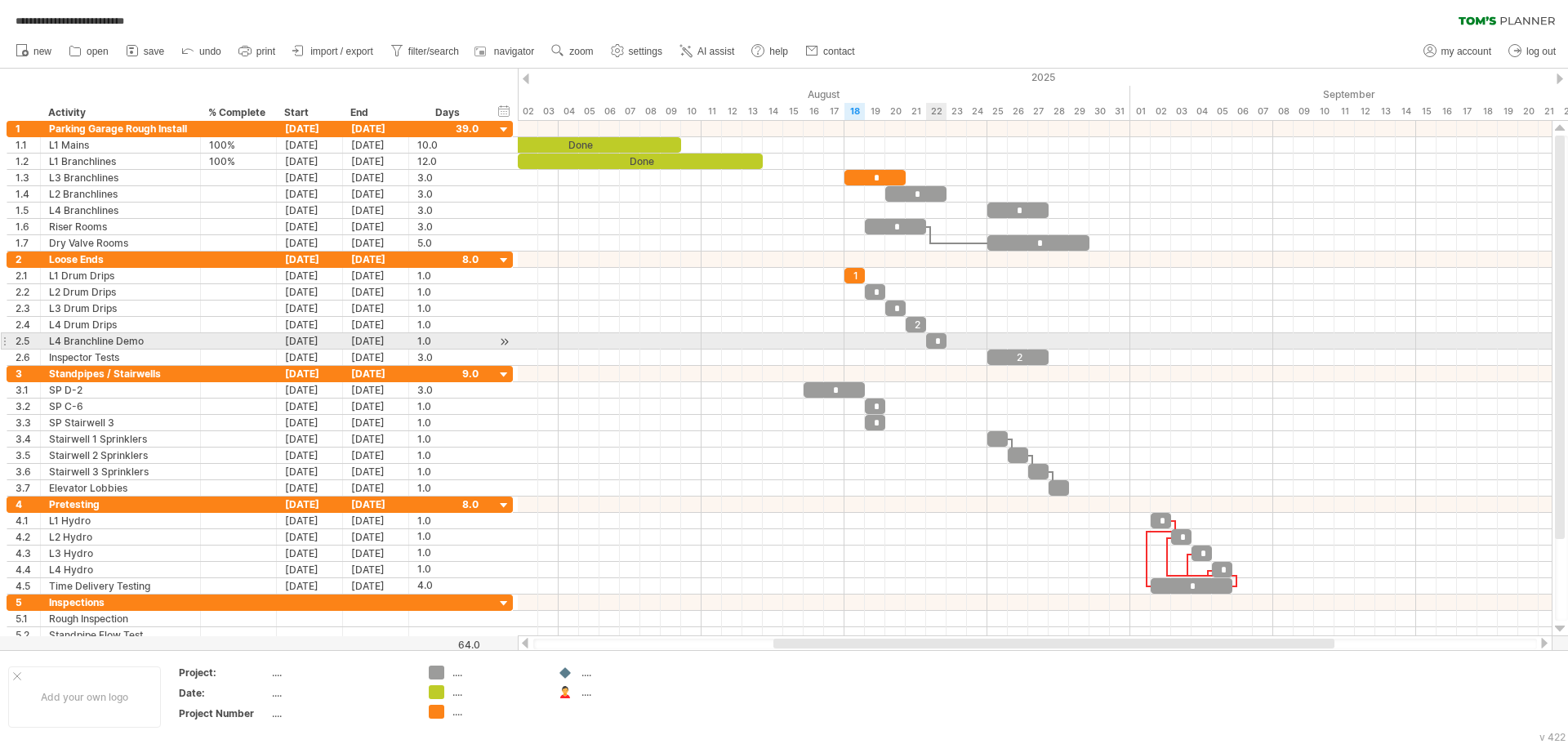
click at [935, 340] on div "*" at bounding box center [936, 340] width 21 height 16
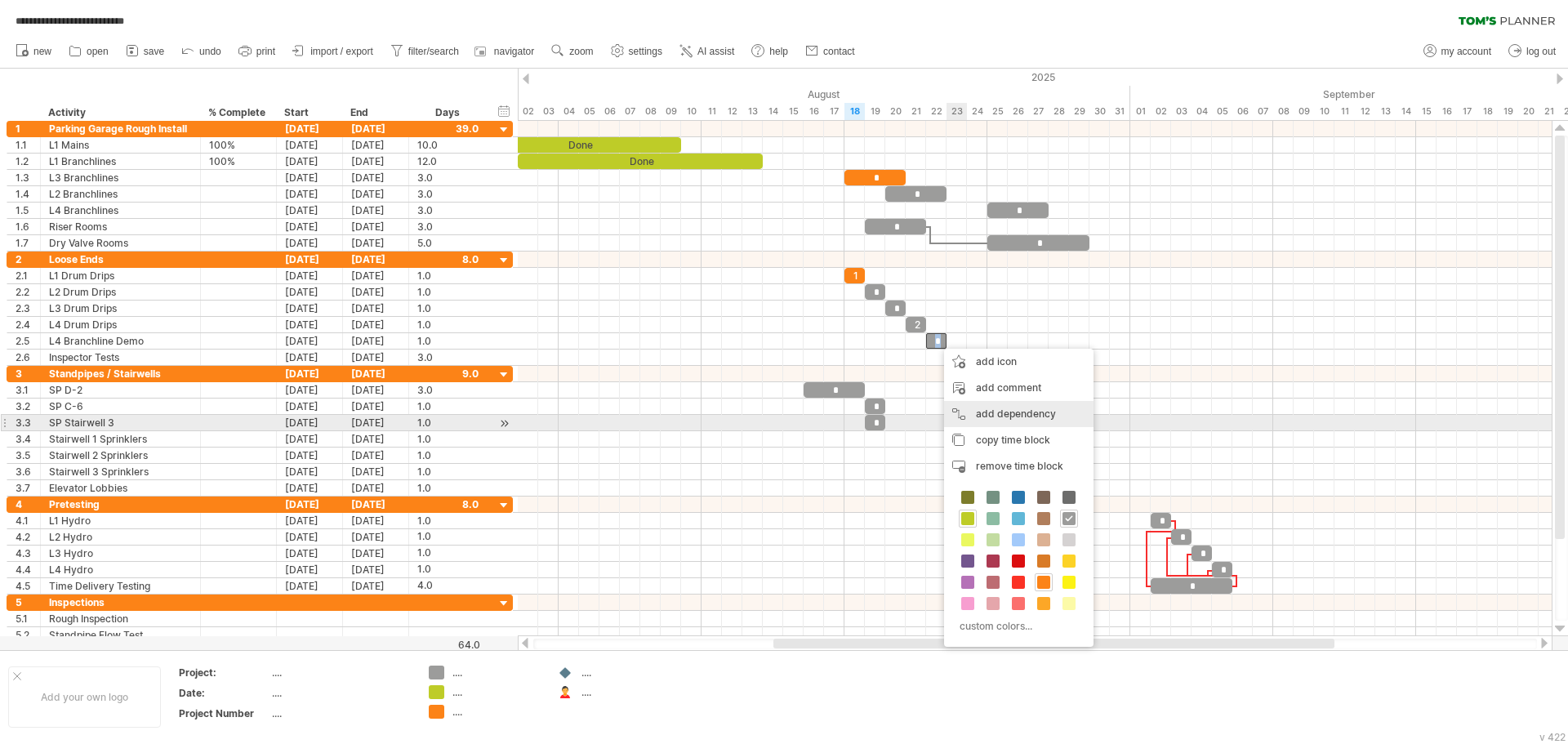
click at [998, 418] on div "add dependency You can use dependencies when you require tasks to be done in a …" at bounding box center [1019, 414] width 150 height 26
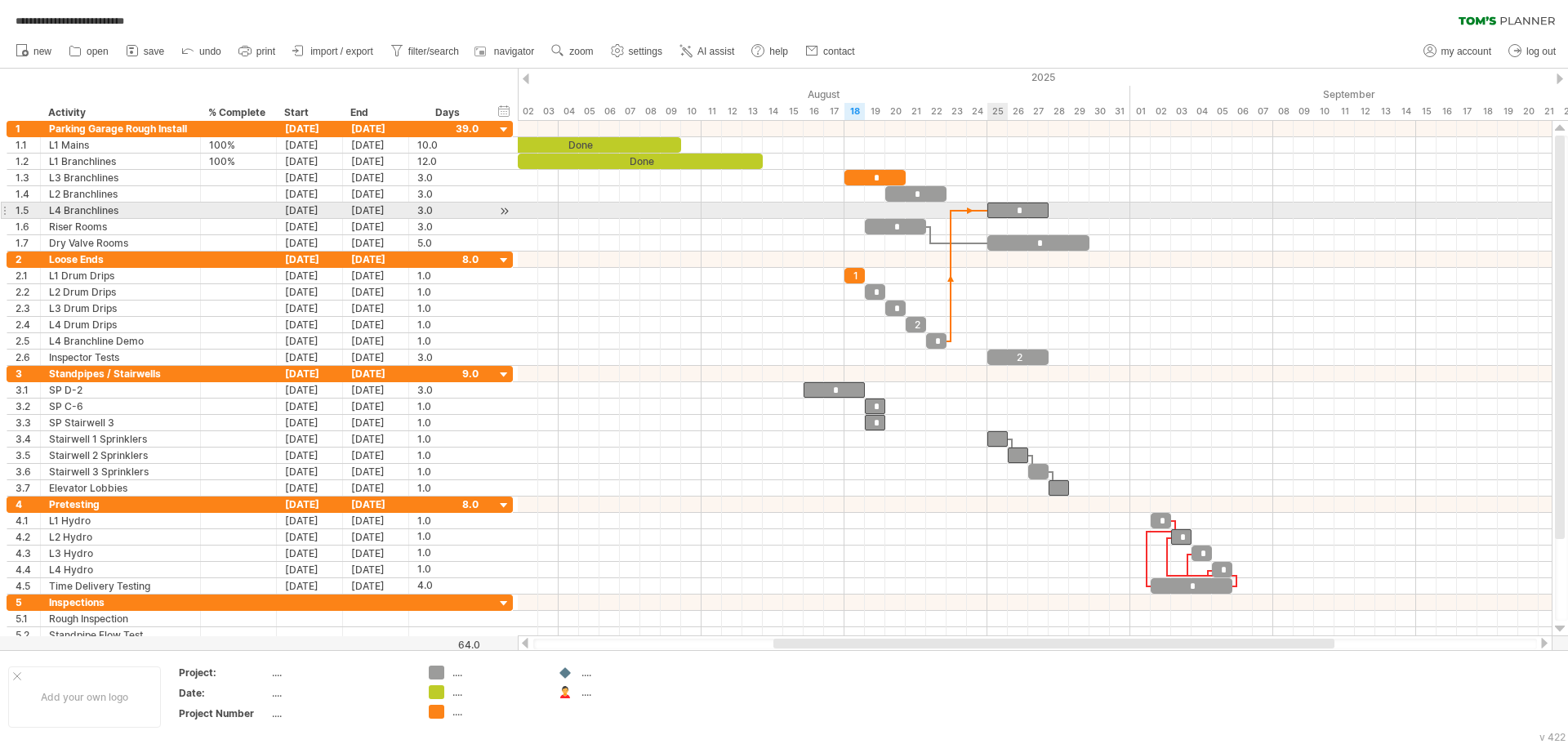
click at [991, 214] on div "*" at bounding box center [1018, 210] width 62 height 16
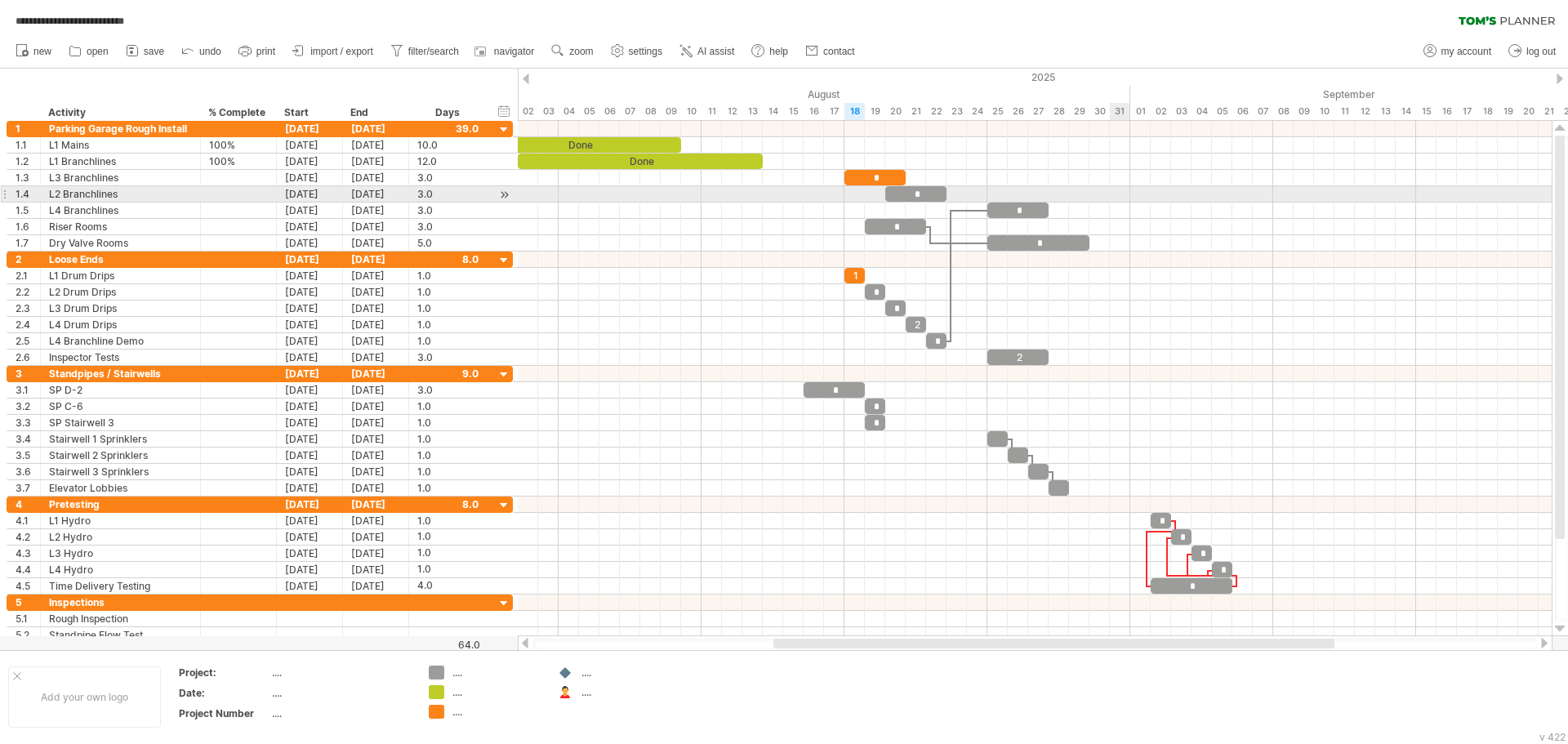
click at [1112, 189] on div at bounding box center [1035, 195] width 1034 height 17
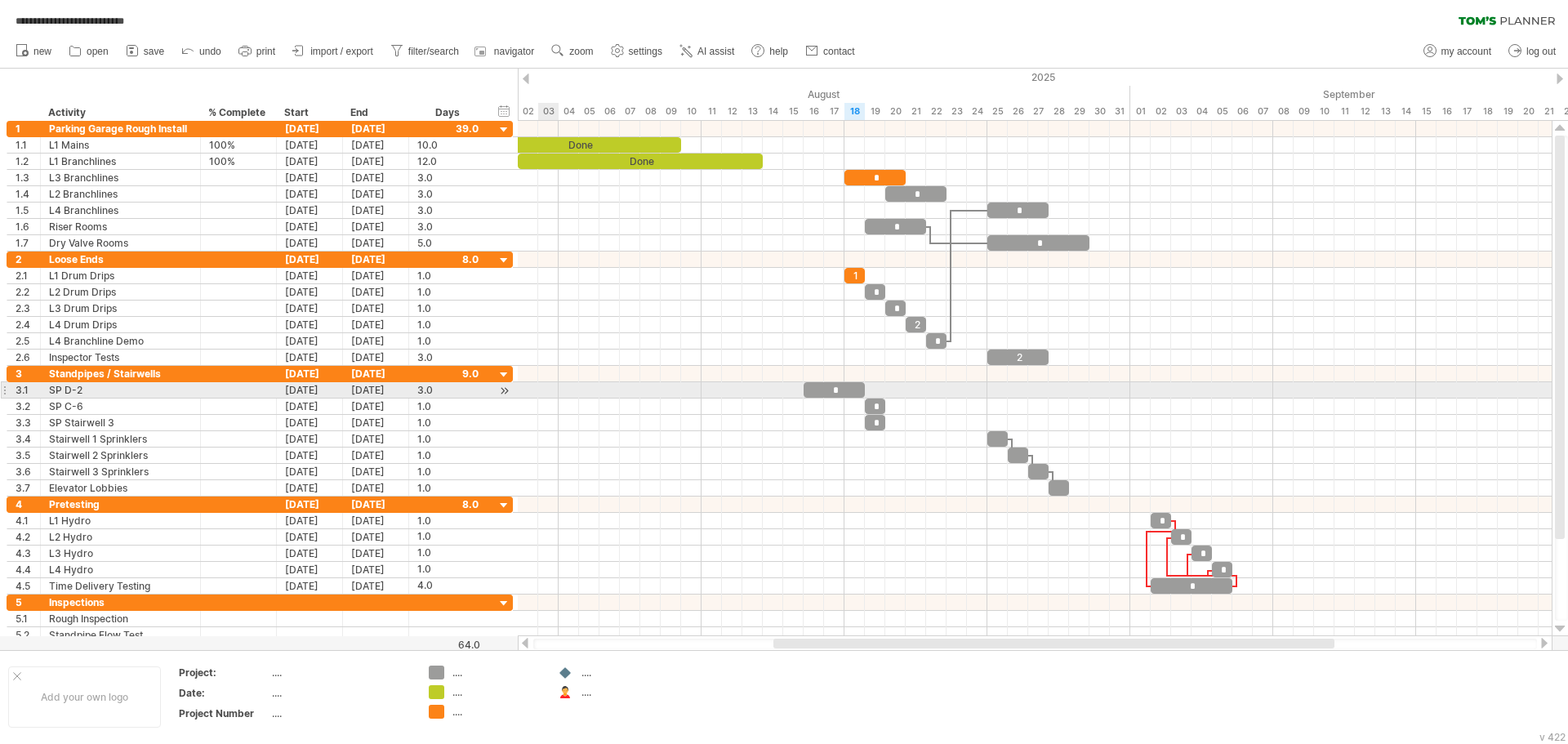
click at [0, 394] on div "**********" at bounding box center [256, 382] width 514 height 523
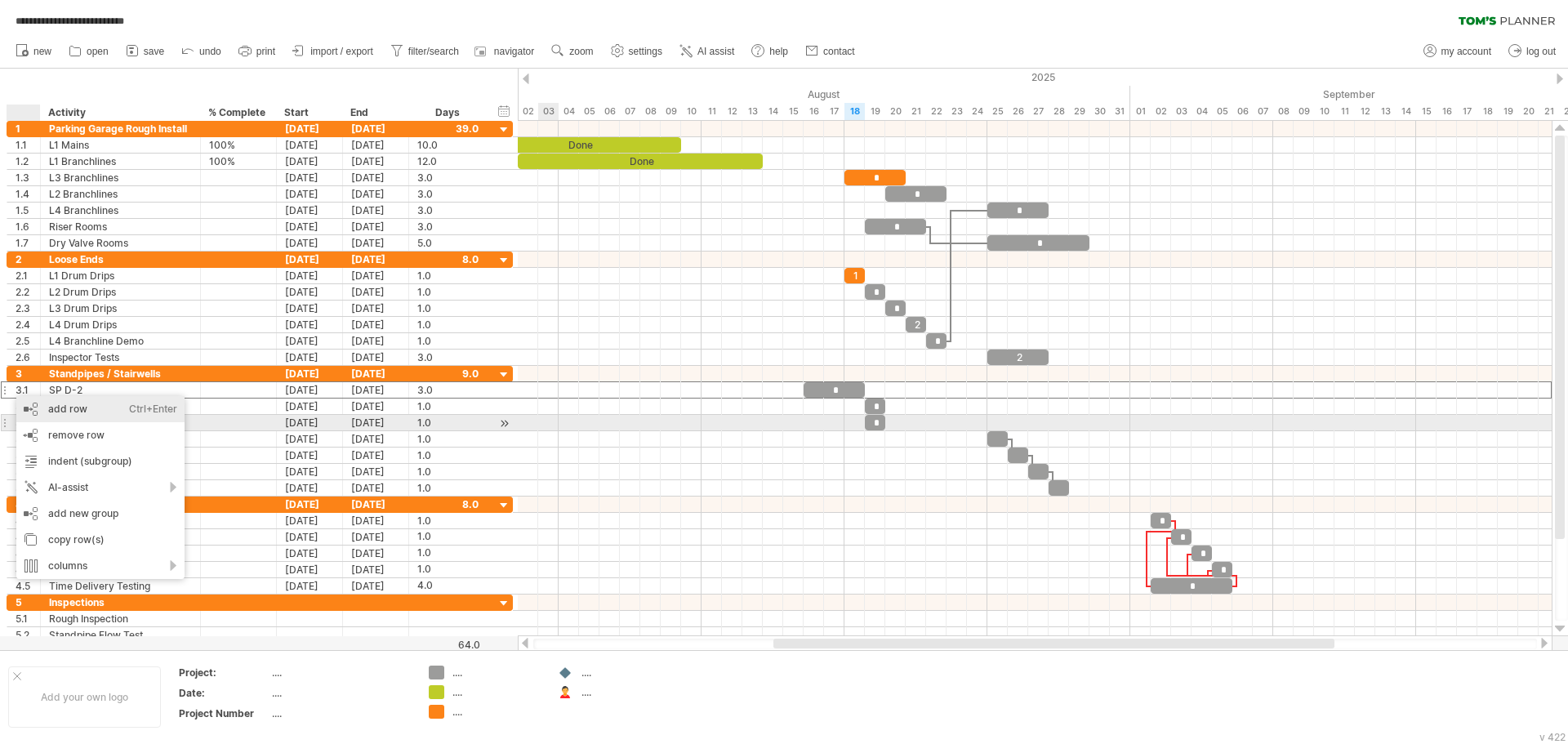
click at [82, 416] on div "add row Ctrl+Enter Cmd+Enter" at bounding box center [101, 409] width 168 height 26
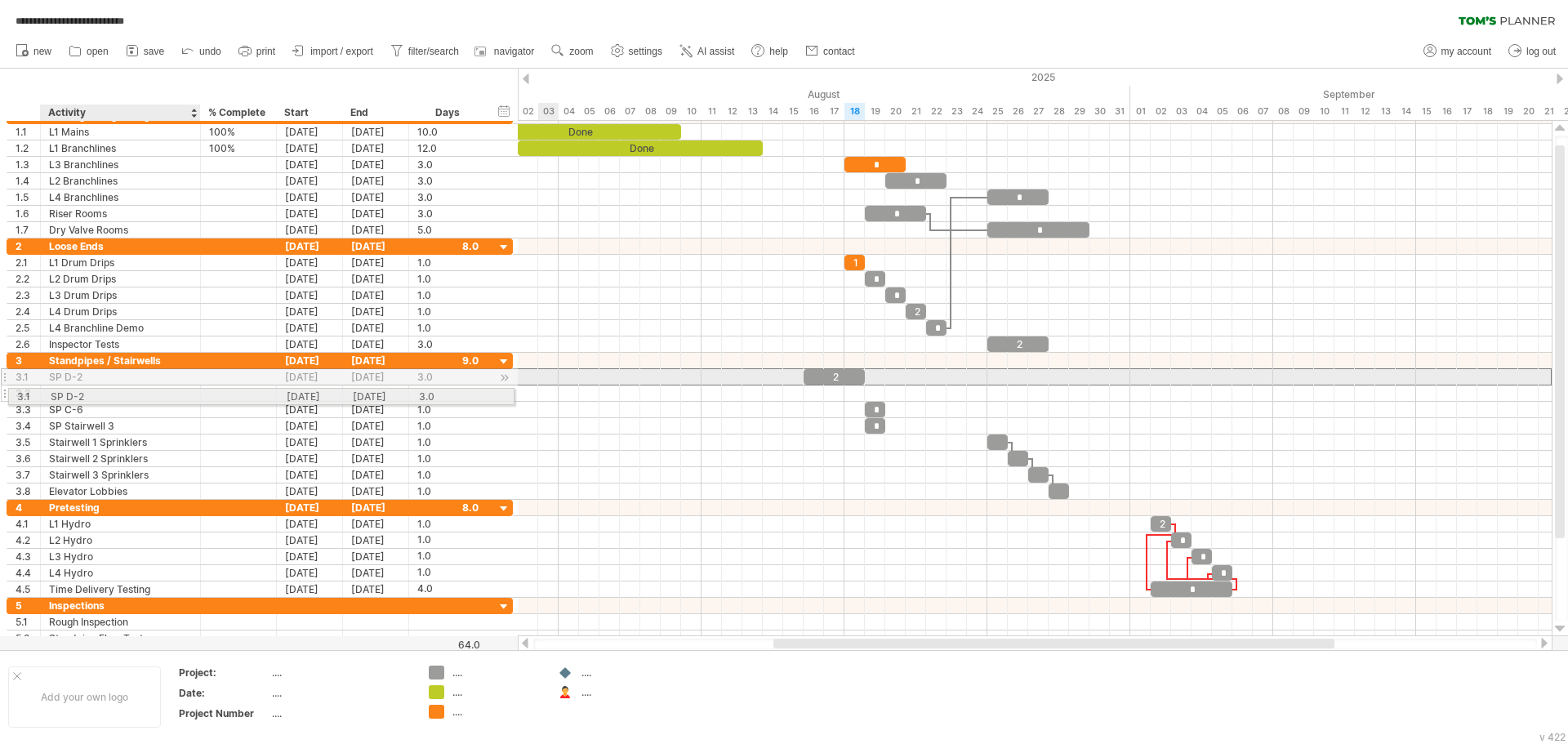
drag, startPoint x: 76, startPoint y: 375, endPoint x: 70, endPoint y: 394, distance: 19.9
click at [70, 394] on div "**********" at bounding box center [260, 426] width 506 height 147
drag, startPoint x: 58, startPoint y: 375, endPoint x: 27, endPoint y: 395, distance: 36.9
click at [27, 395] on div "**********" at bounding box center [260, 426] width 506 height 147
click at [57, 376] on div "SP D-2" at bounding box center [121, 376] width 143 height 16
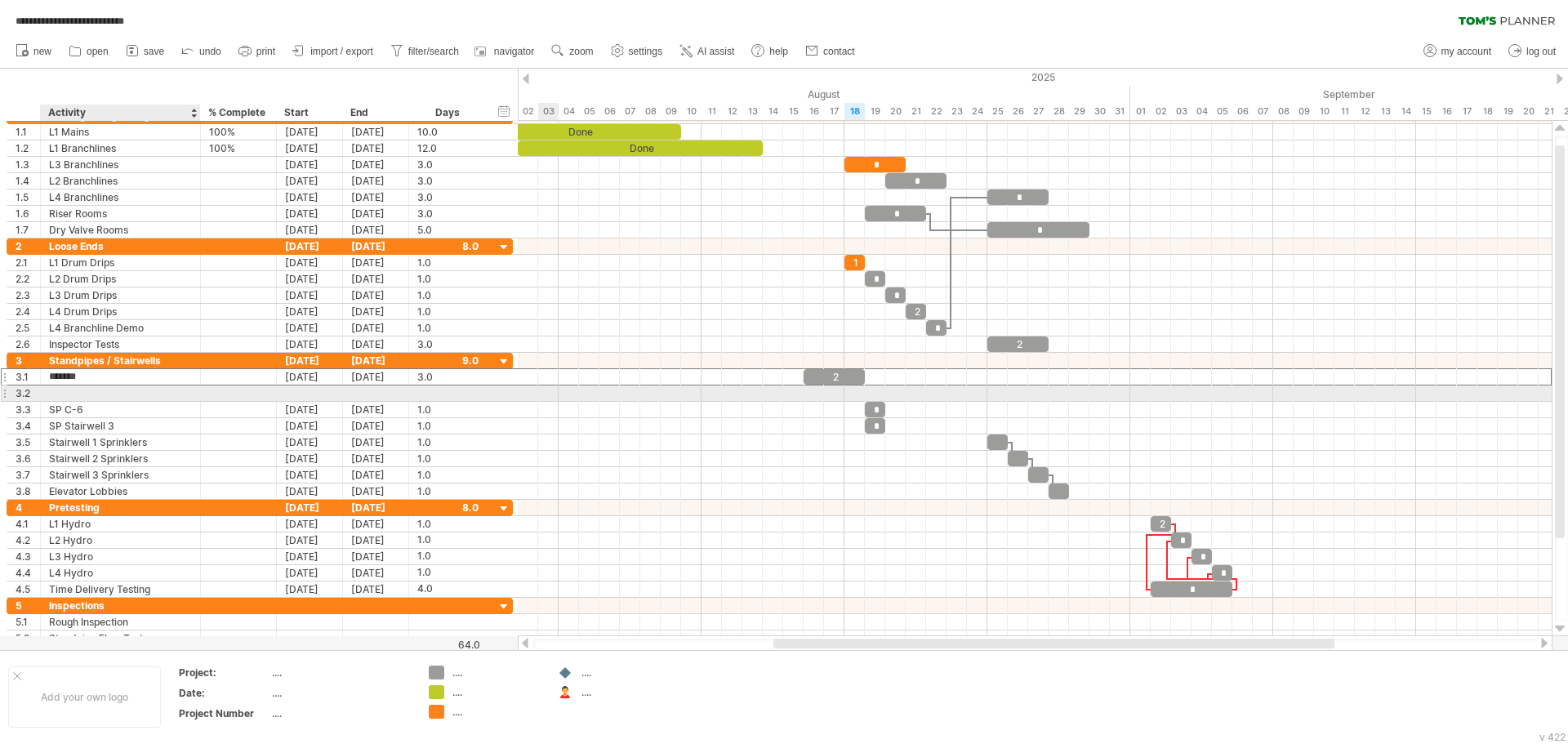
click at [83, 389] on div at bounding box center [121, 393] width 143 height 16
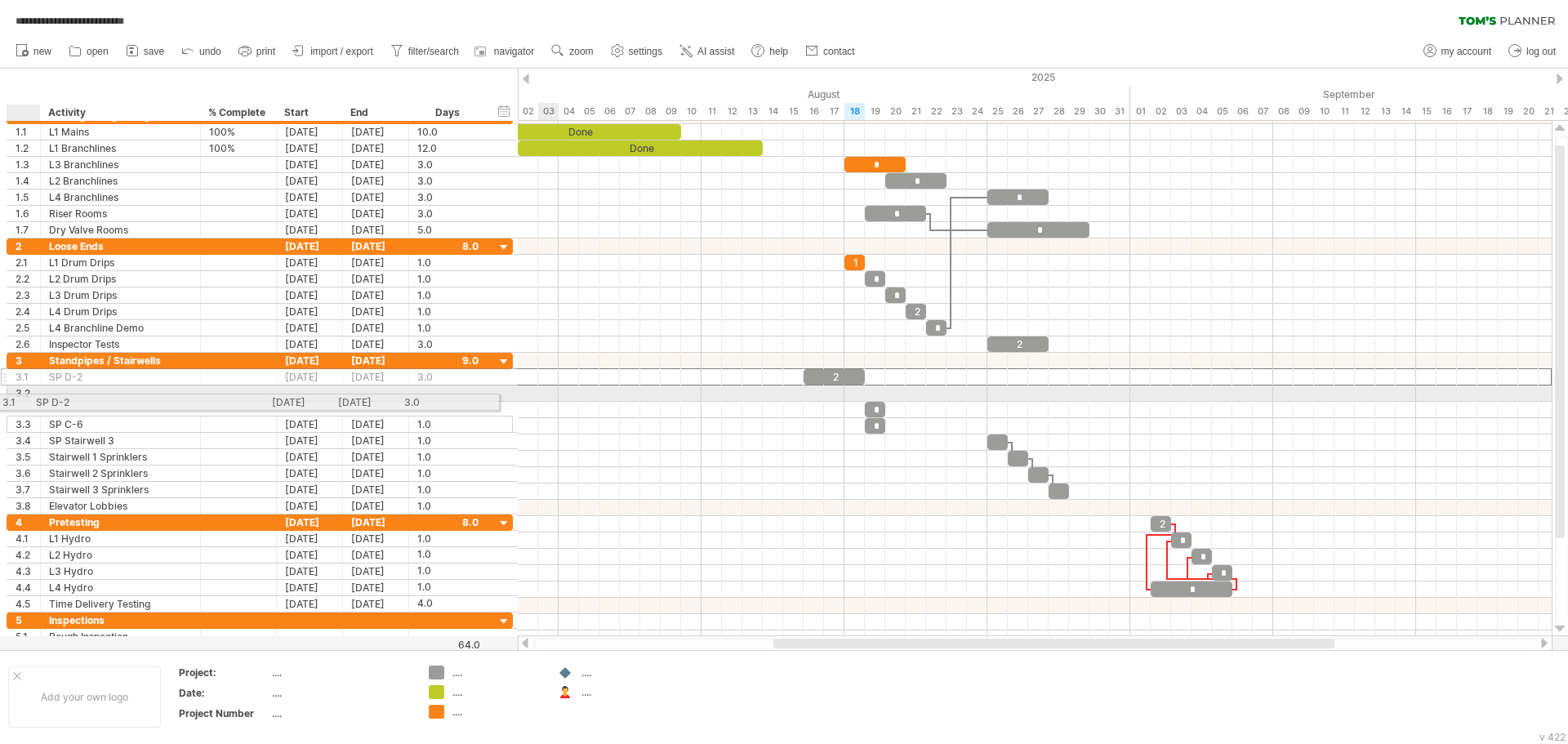
drag, startPoint x: 83, startPoint y: 377, endPoint x: 27, endPoint y: 399, distance: 60.2
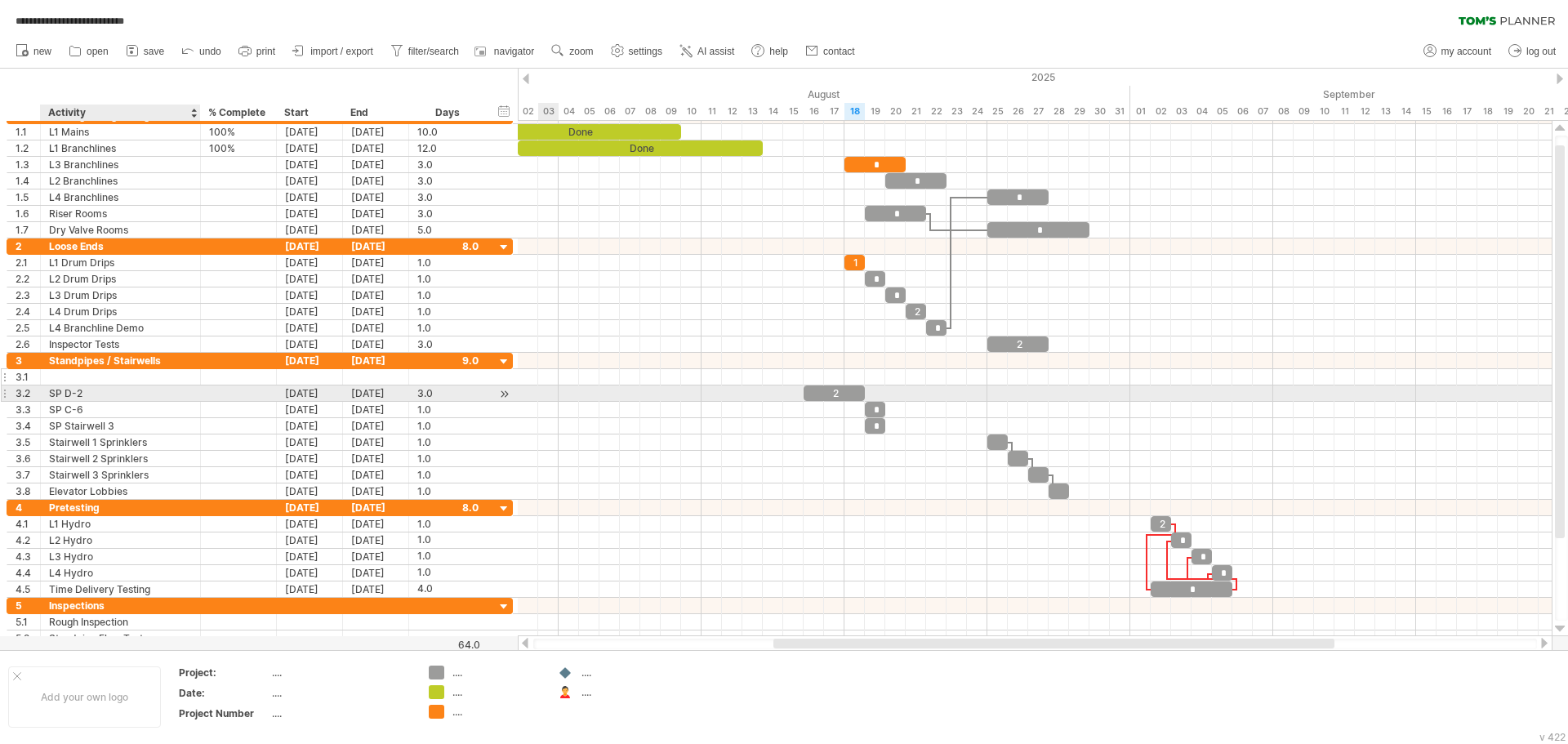
click at [70, 377] on div at bounding box center [121, 376] width 143 height 16
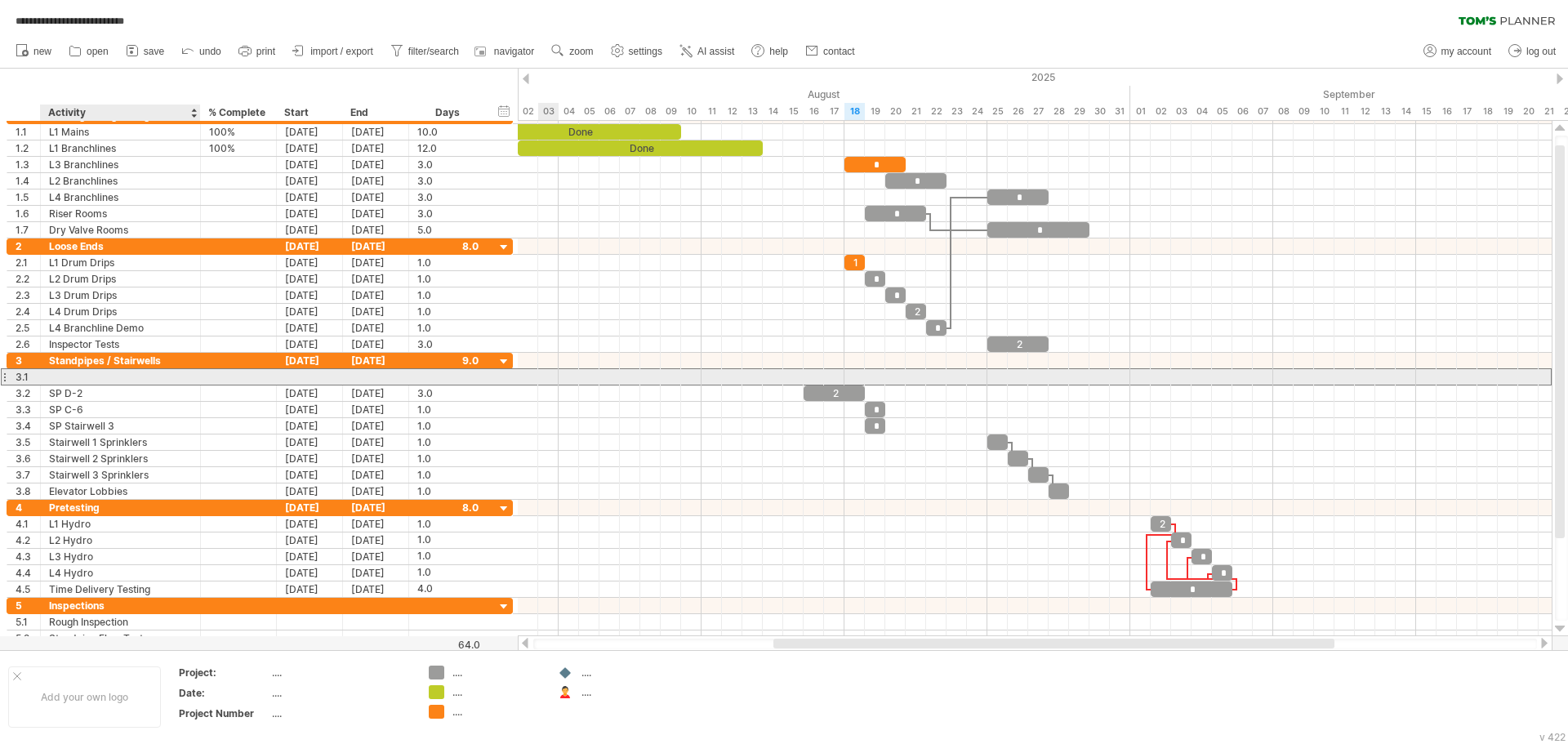
click at [96, 380] on input "text" at bounding box center [121, 376] width 143 height 16
type input "*"
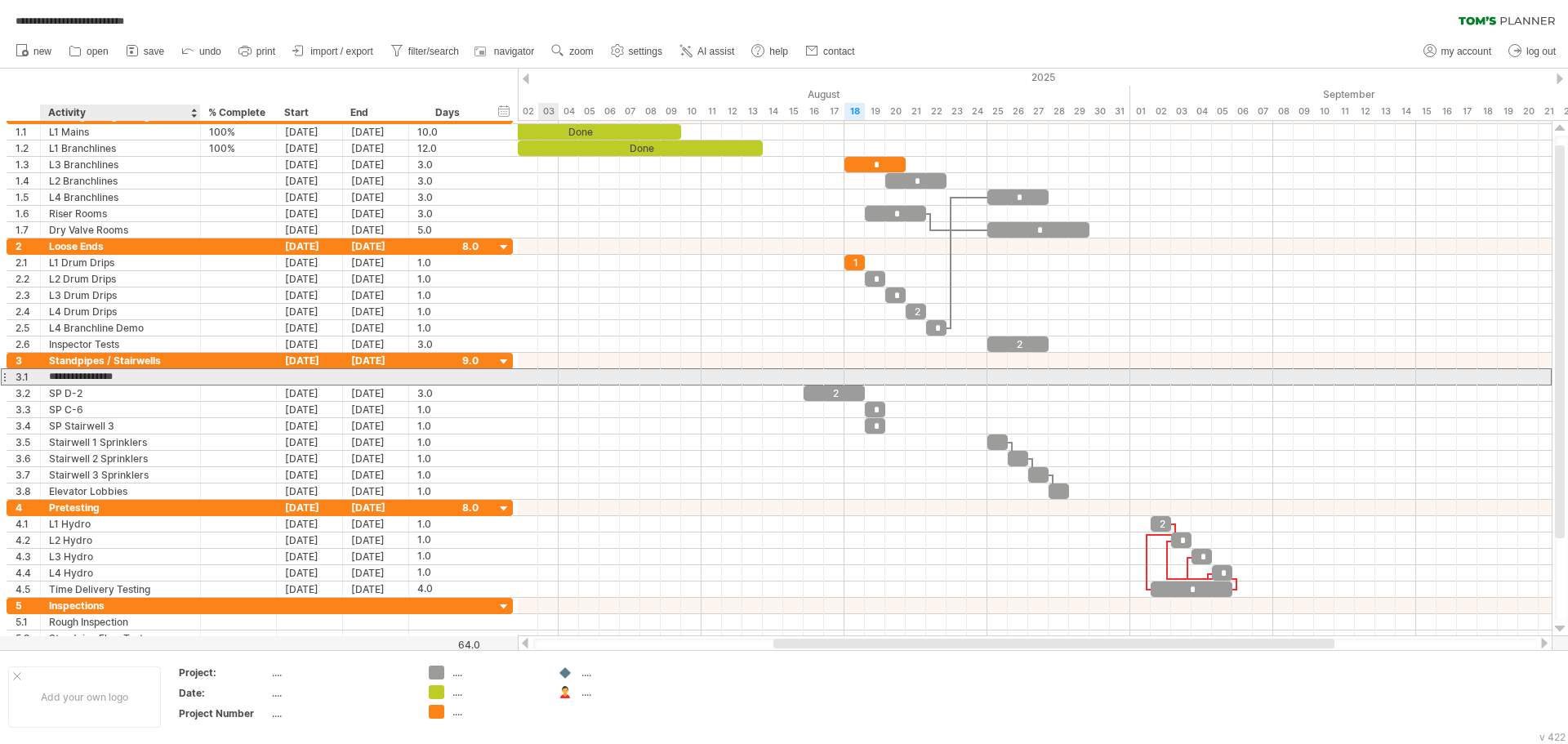
type input "**********"
click at [325, 372] on div at bounding box center [310, 376] width 66 height 16
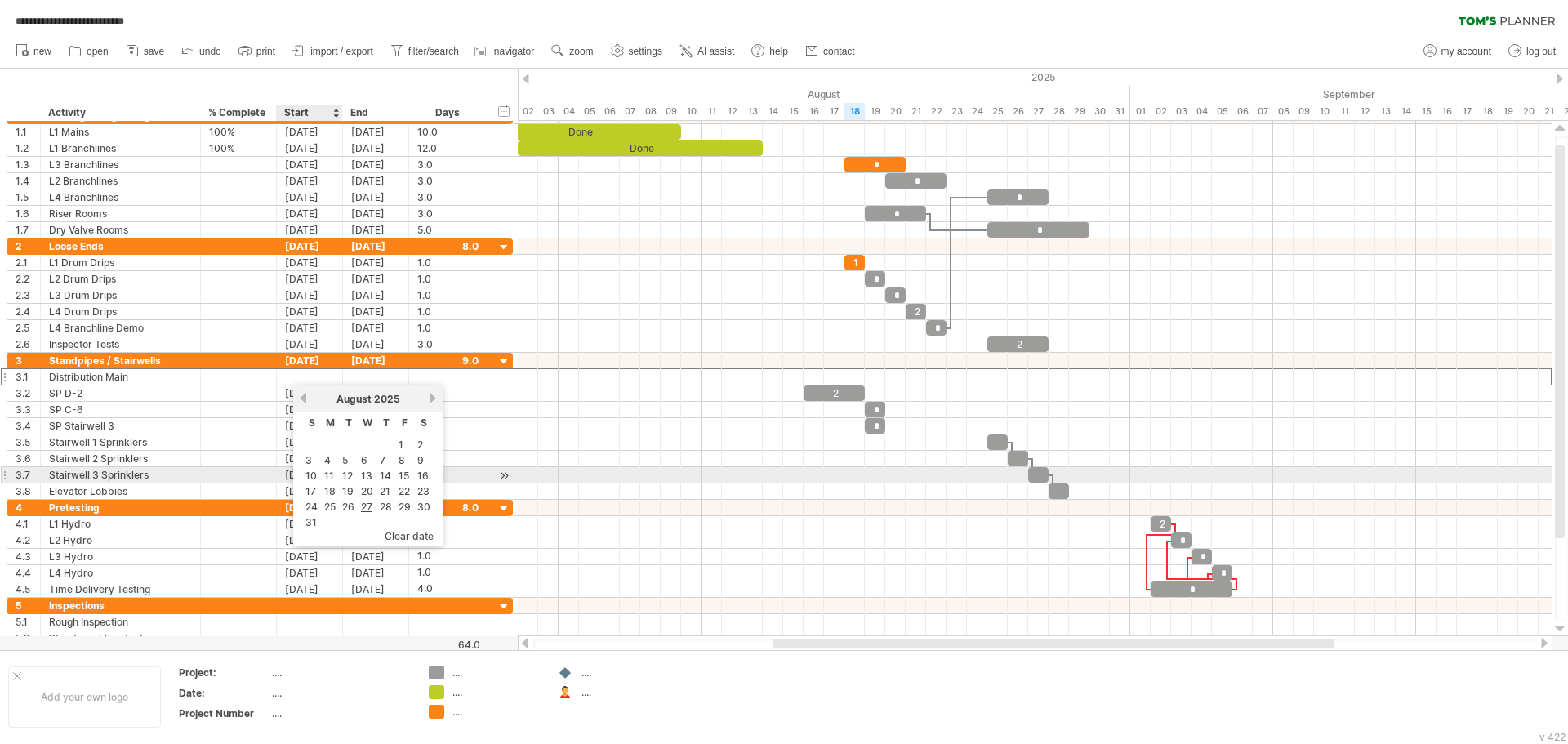
click at [344, 478] on link "12" at bounding box center [347, 475] width 14 height 16
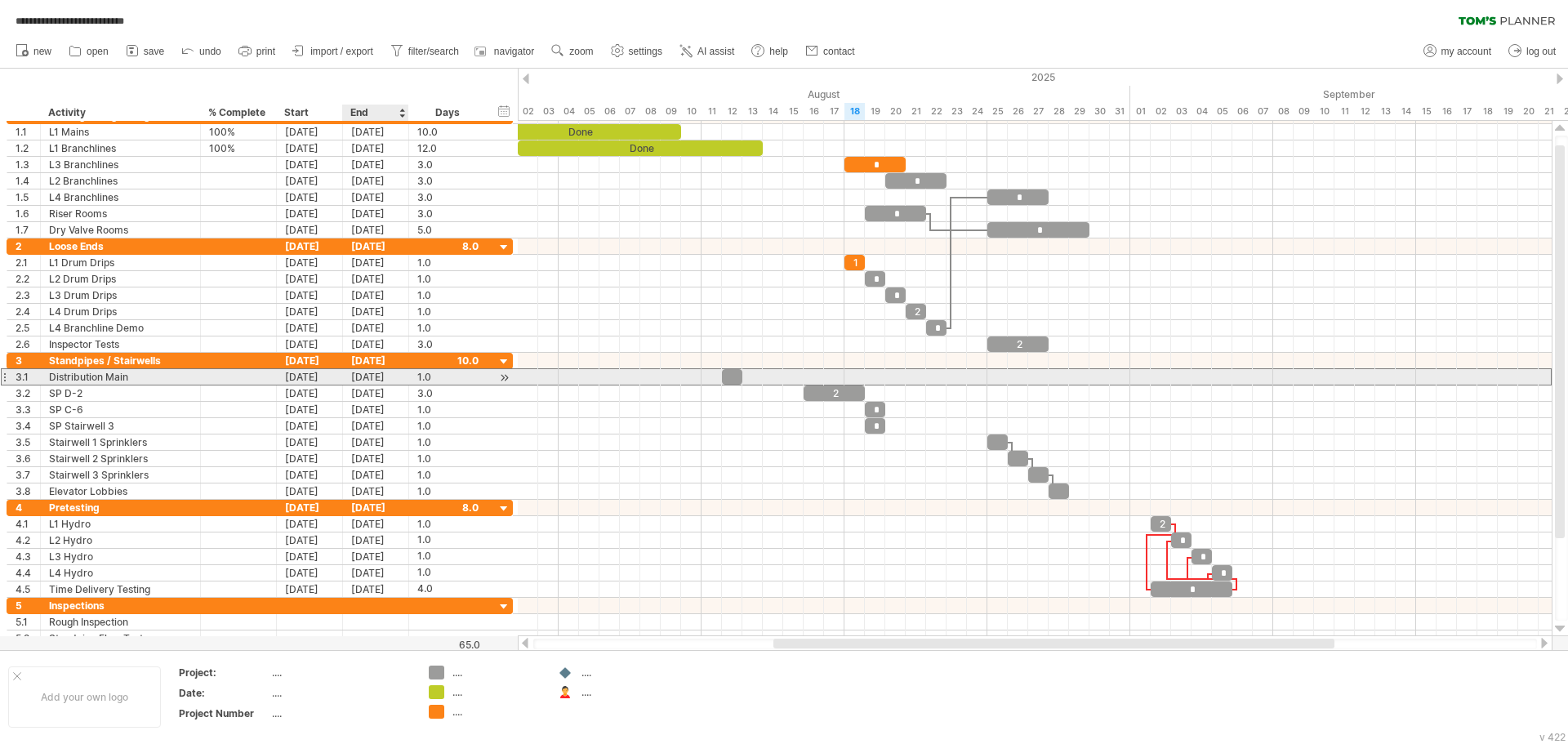
click at [380, 377] on div "[DATE]" at bounding box center [375, 376] width 66 height 16
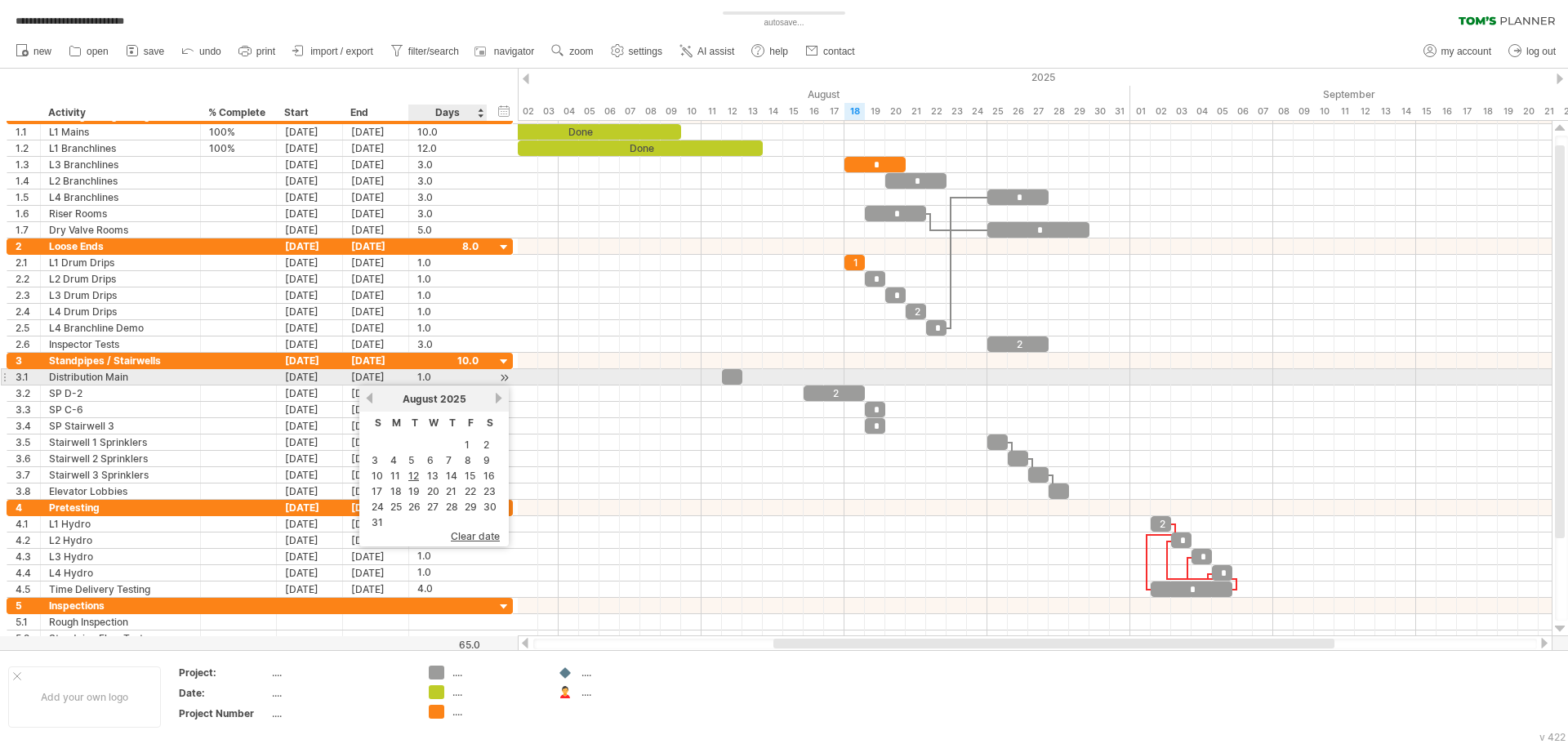
click at [444, 372] on div "1.0" at bounding box center [448, 376] width 62 height 16
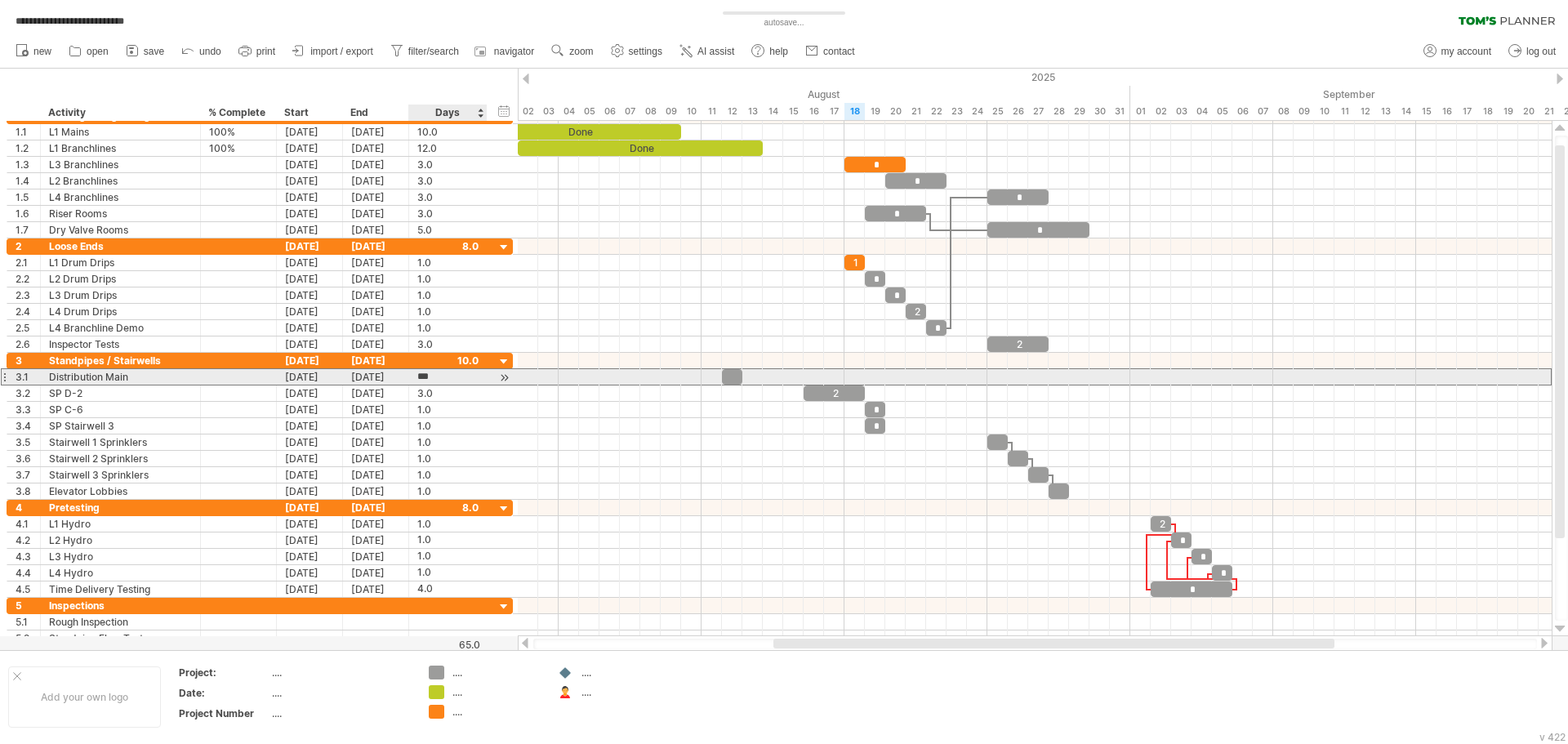
type input "*"
click at [781, 384] on div at bounding box center [772, 376] width 102 height 16
click at [768, 374] on div "****" at bounding box center [772, 376] width 102 height 16
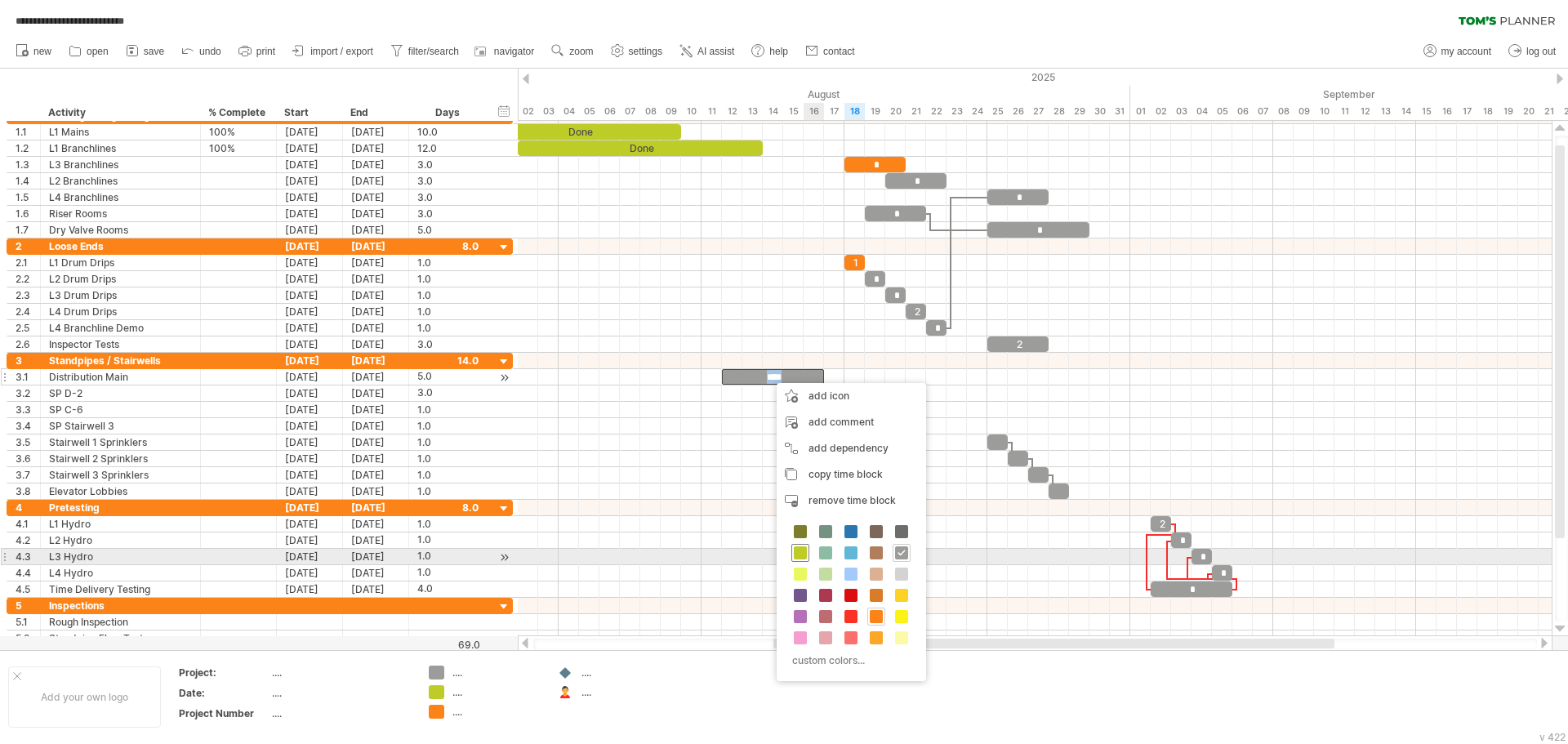
click at [803, 551] on span at bounding box center [801, 553] width 13 height 13
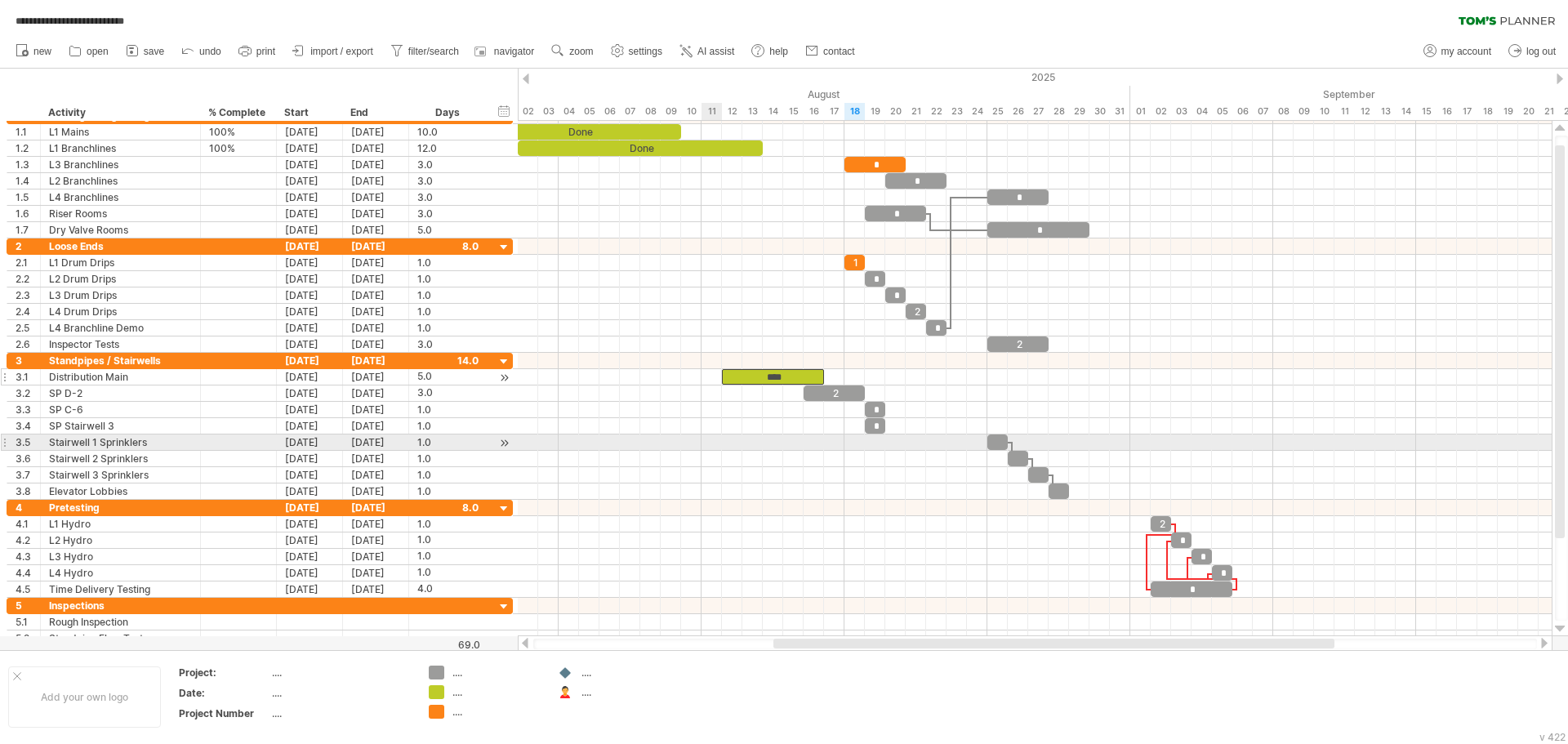
click at [721, 437] on div at bounding box center [1035, 443] width 1034 height 17
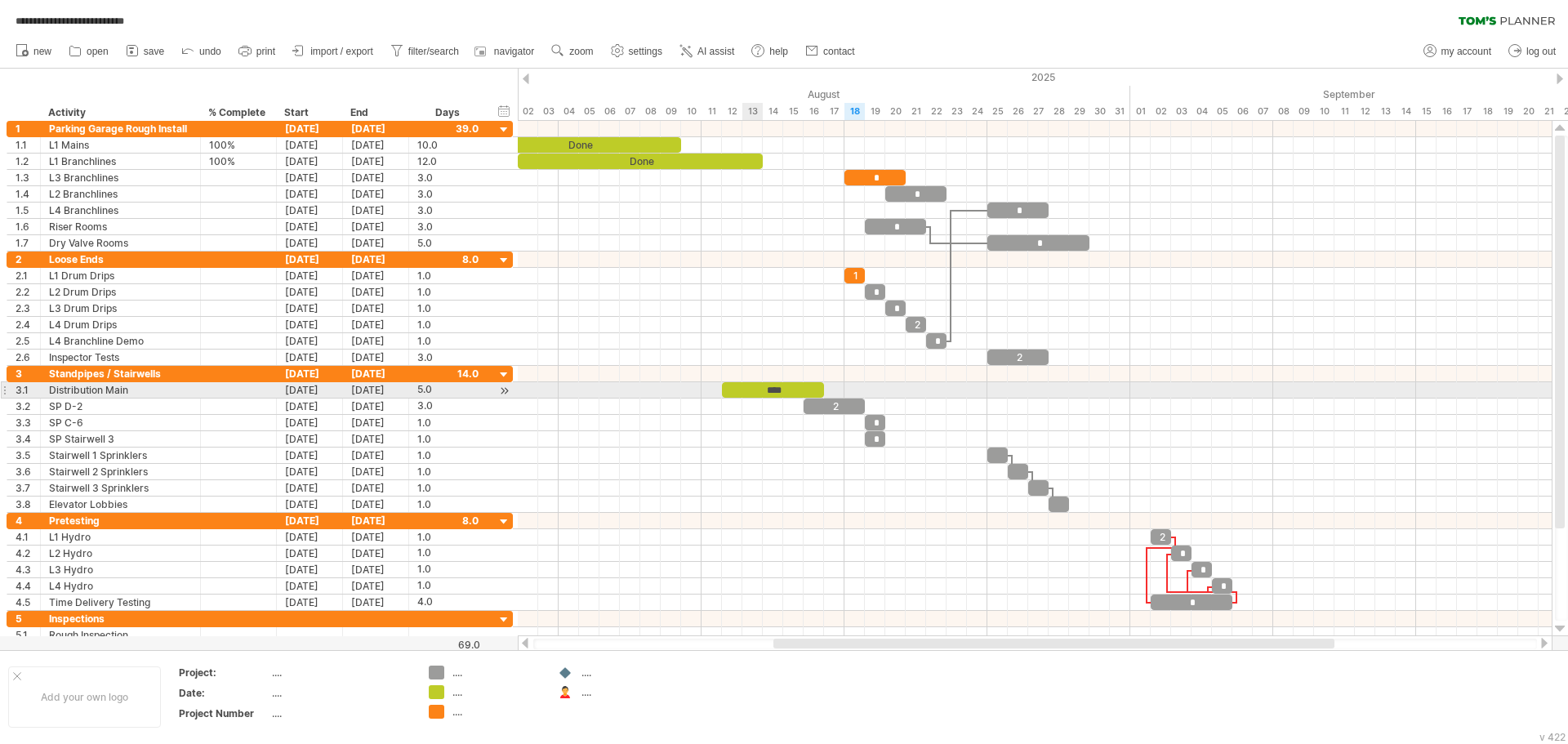
click at [757, 388] on div "****" at bounding box center [772, 389] width 102 height 16
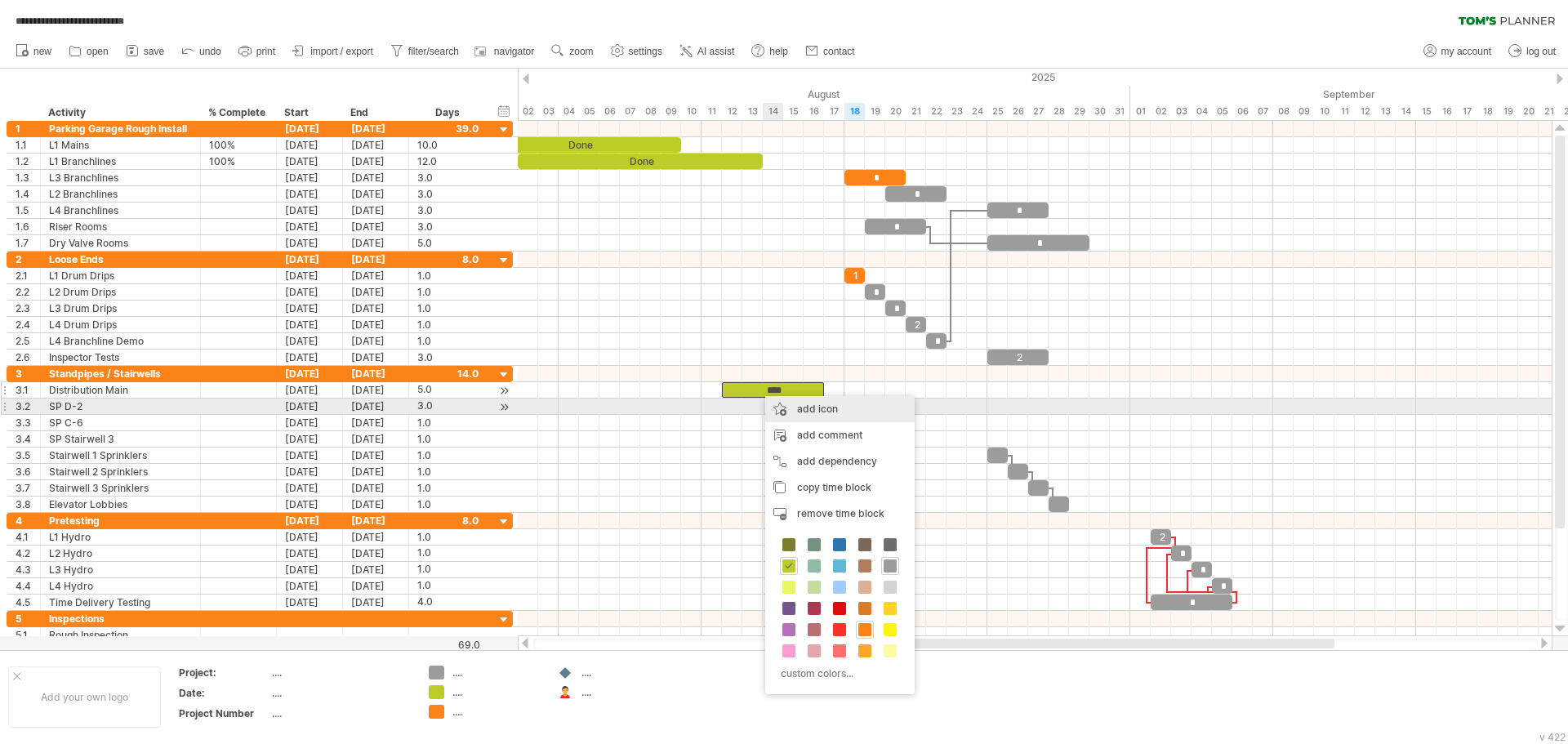
click at [816, 413] on div "add icon" at bounding box center [840, 409] width 150 height 26
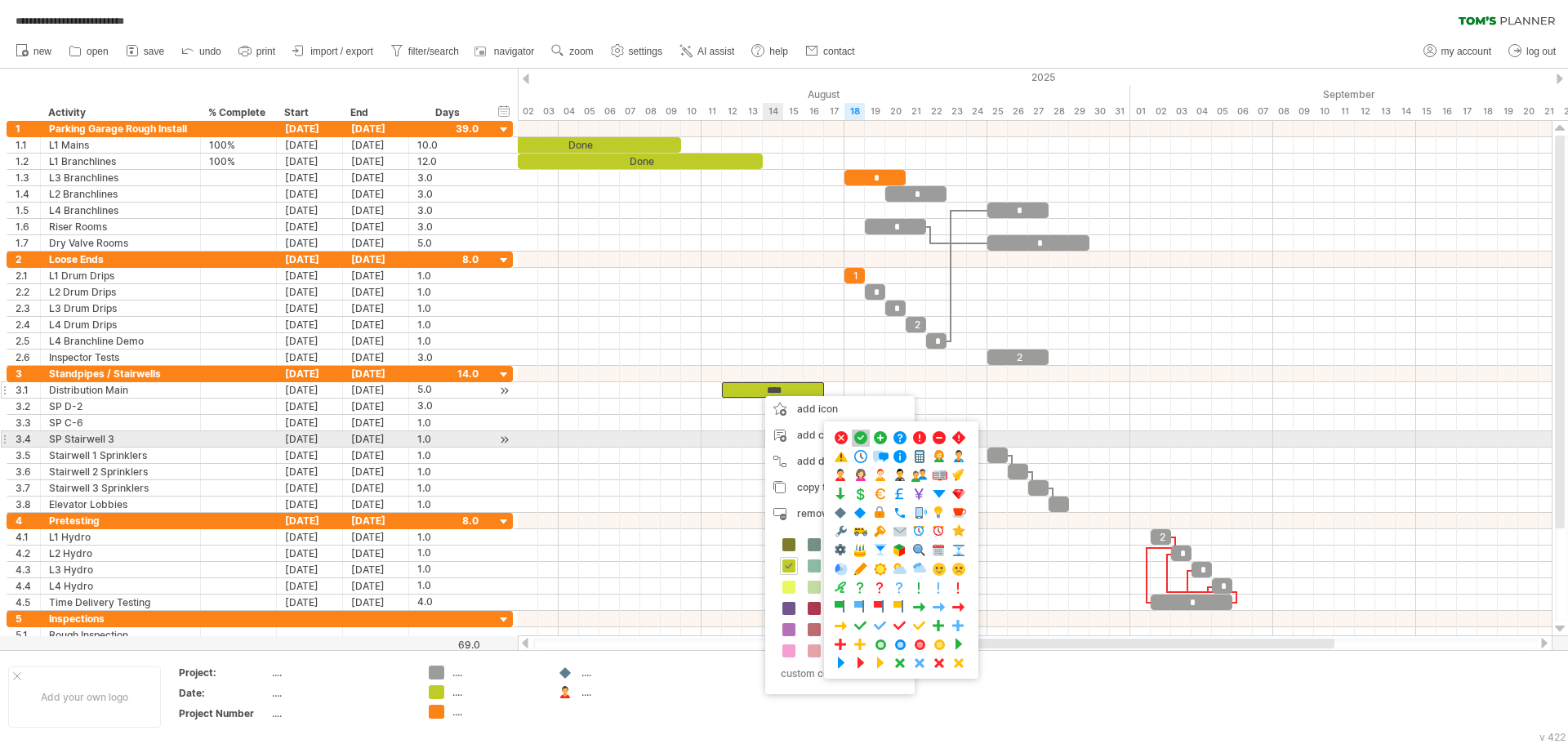
click at [861, 436] on span at bounding box center [861, 438] width 17 height 16
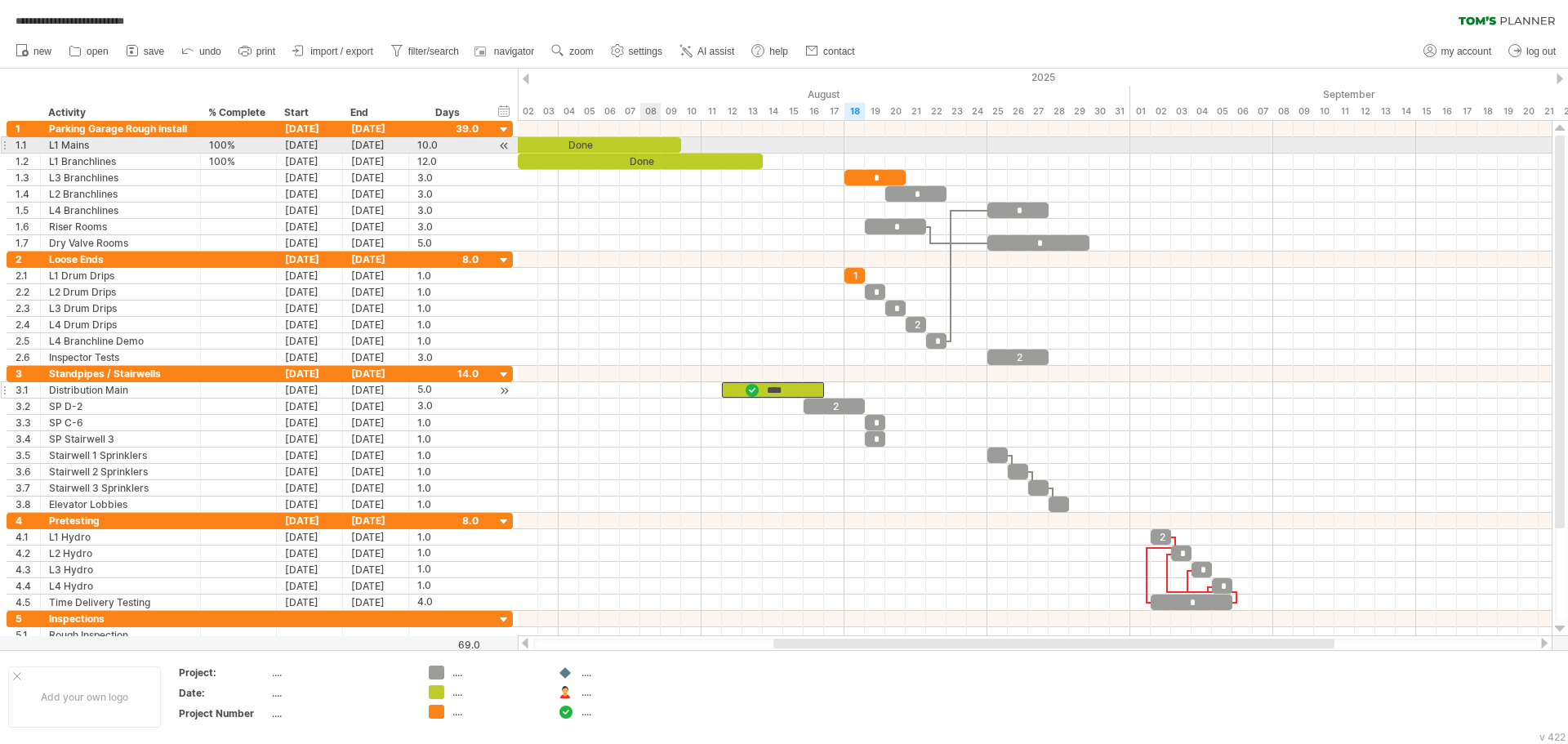
click at [642, 157] on div "Done" at bounding box center [640, 161] width 245 height 16
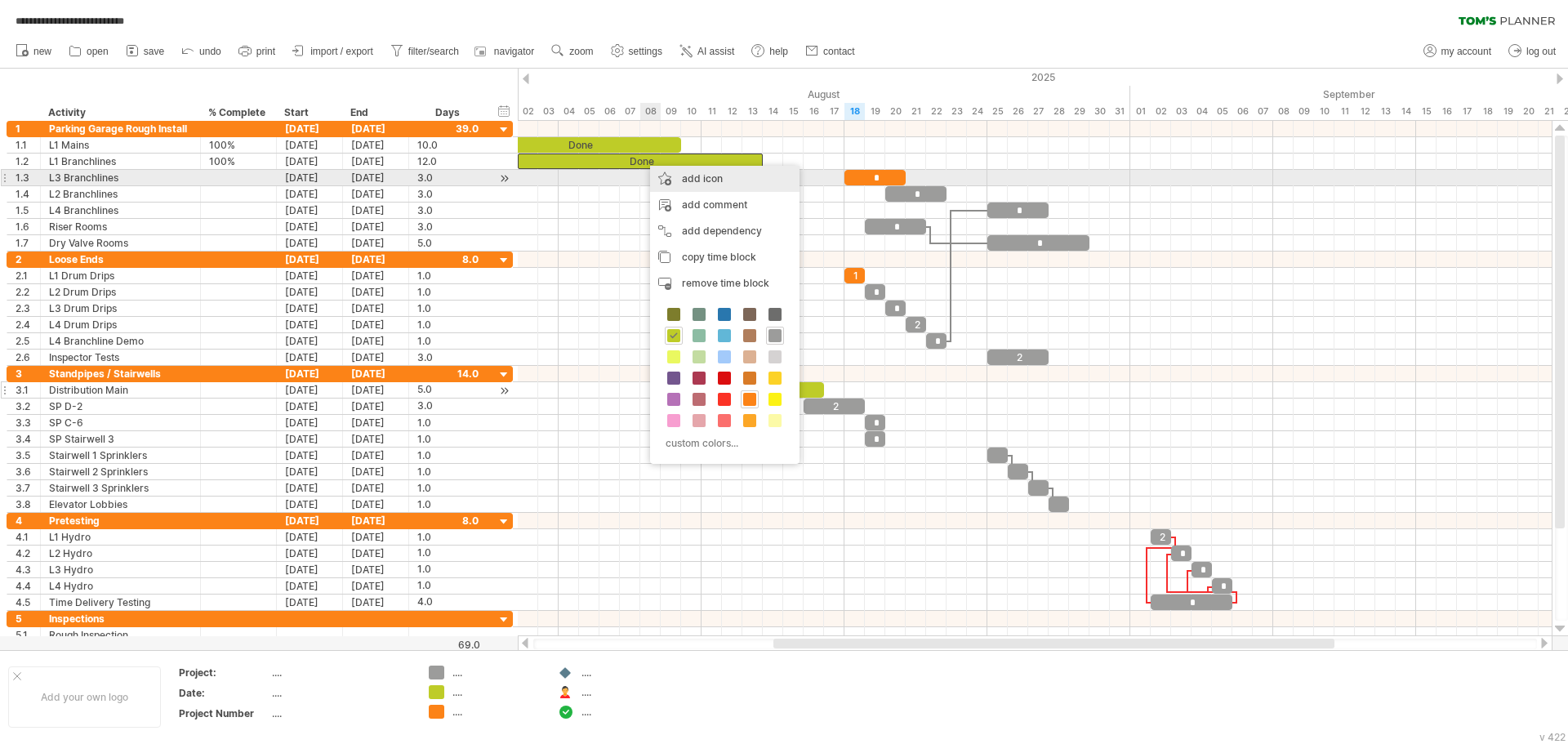
click at [712, 182] on div "add icon" at bounding box center [725, 178] width 150 height 26
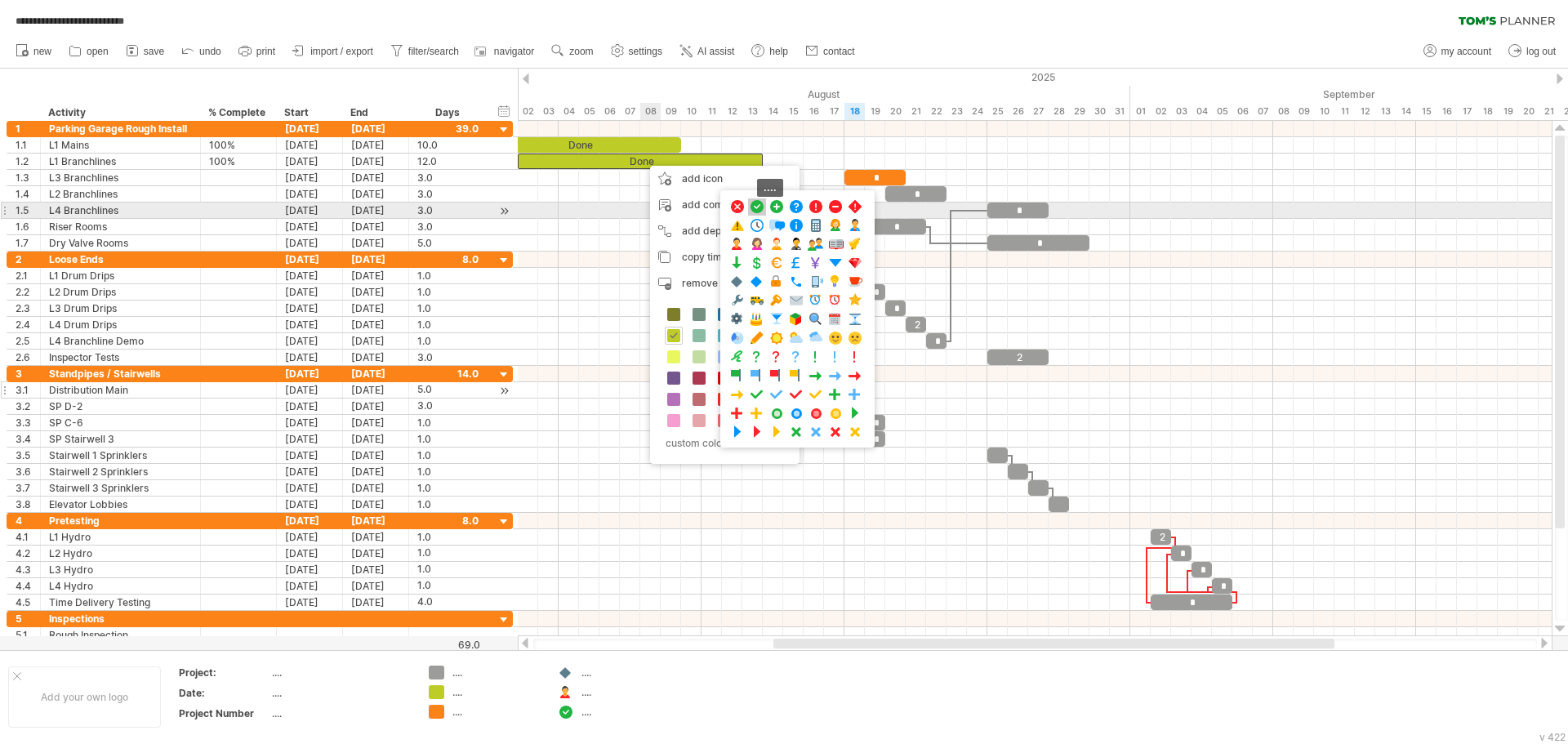
click at [755, 209] on span at bounding box center [757, 206] width 17 height 16
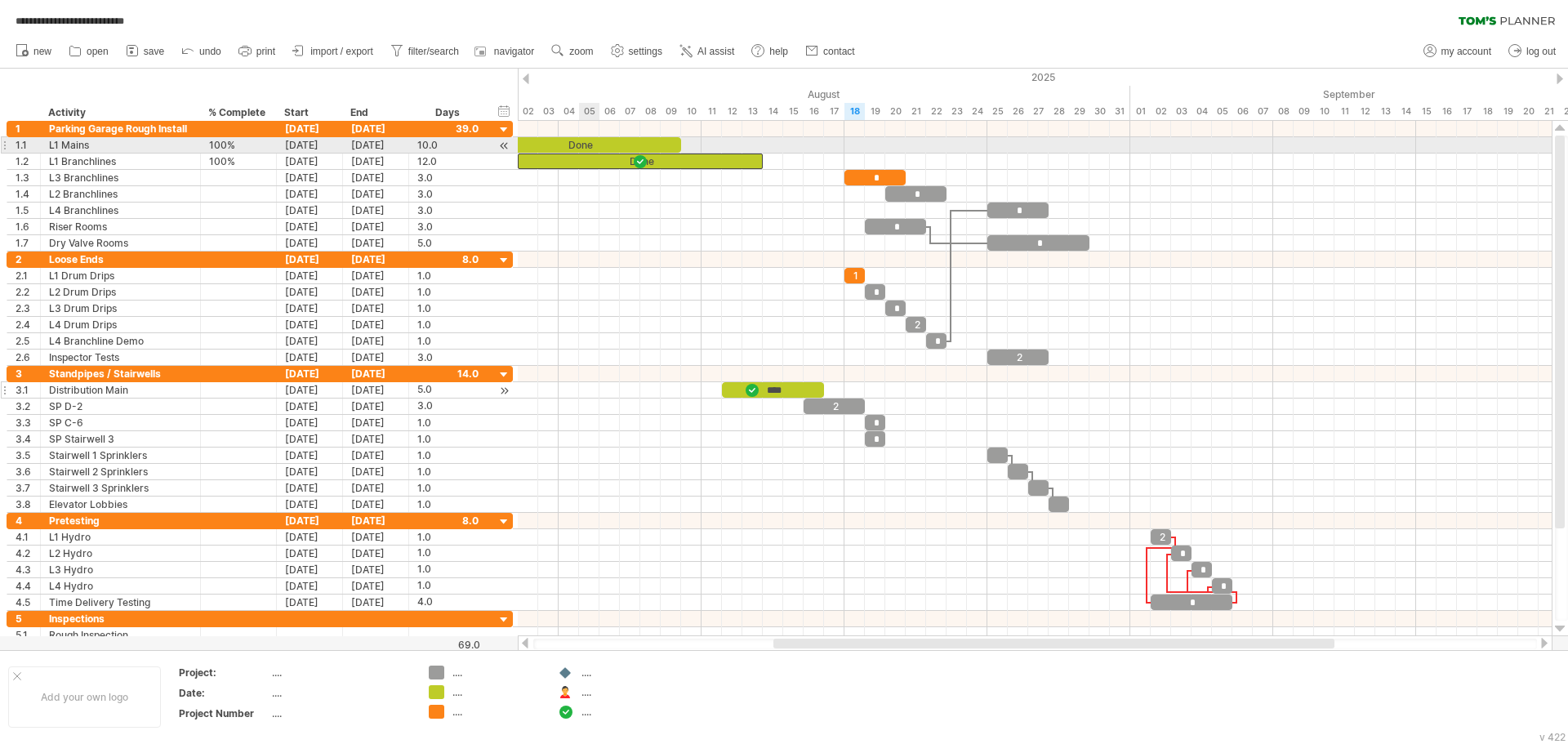
click at [591, 147] on div "Done" at bounding box center [578, 145] width 204 height 16
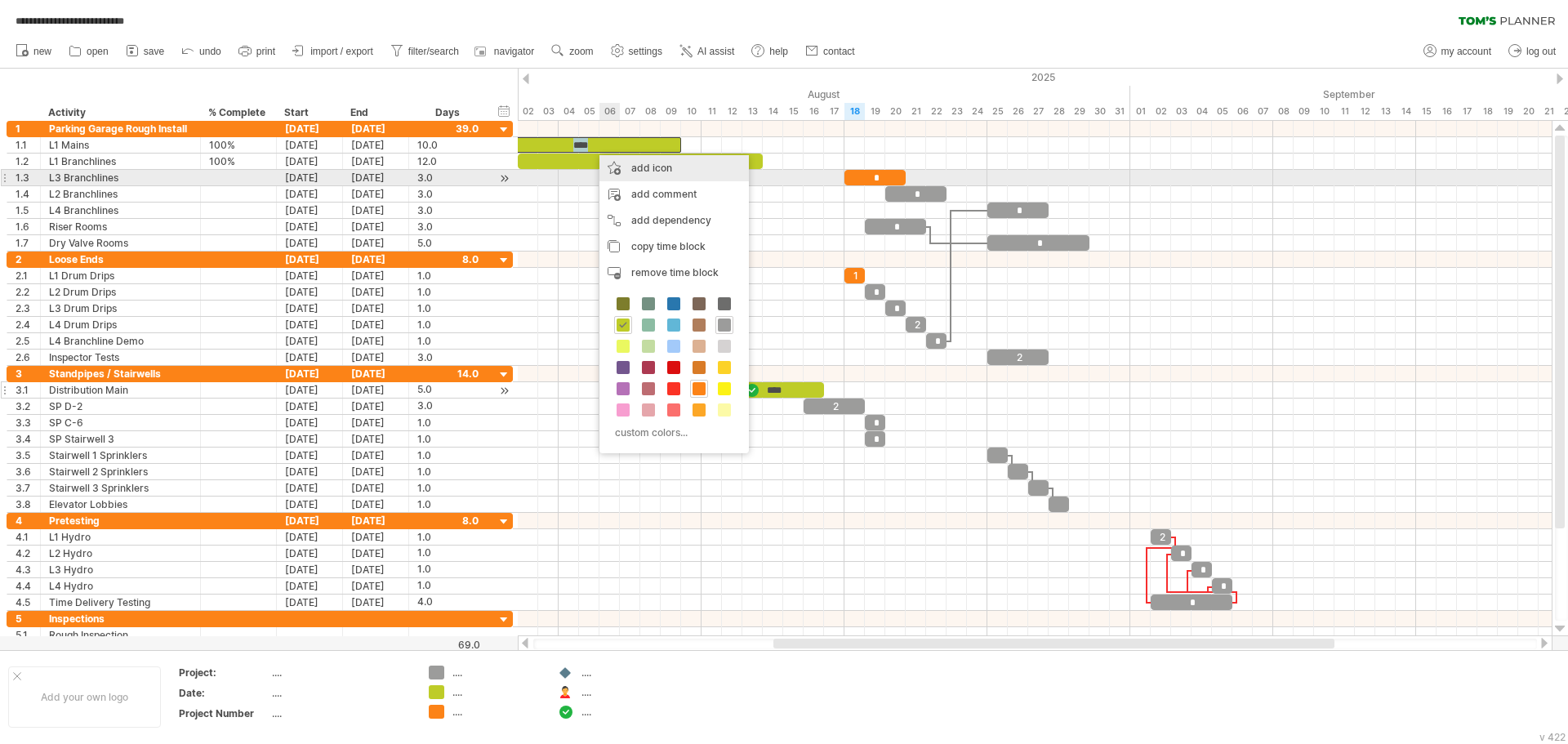
click at [654, 172] on div "add icon" at bounding box center [674, 167] width 150 height 26
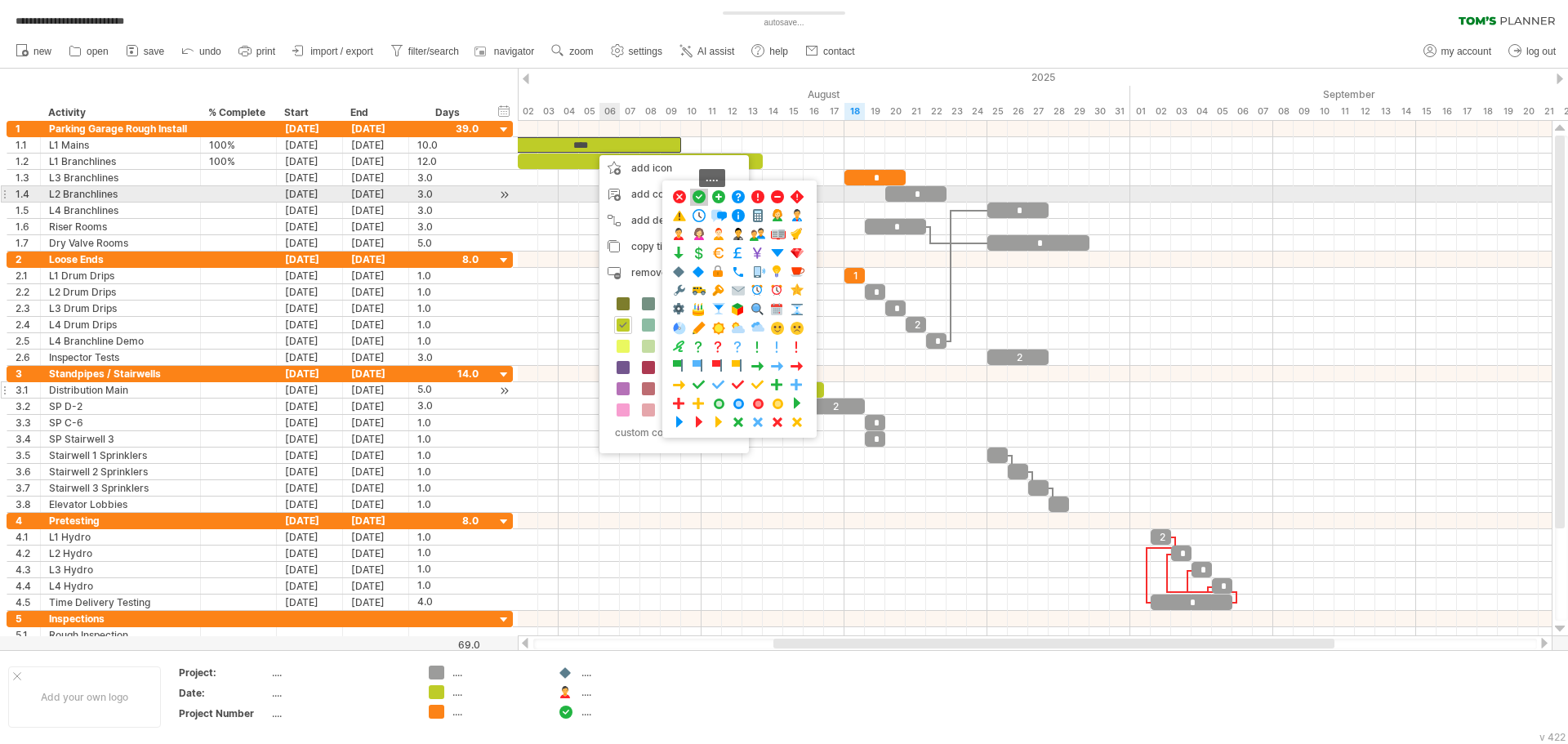
click at [700, 196] on span at bounding box center [699, 197] width 17 height 16
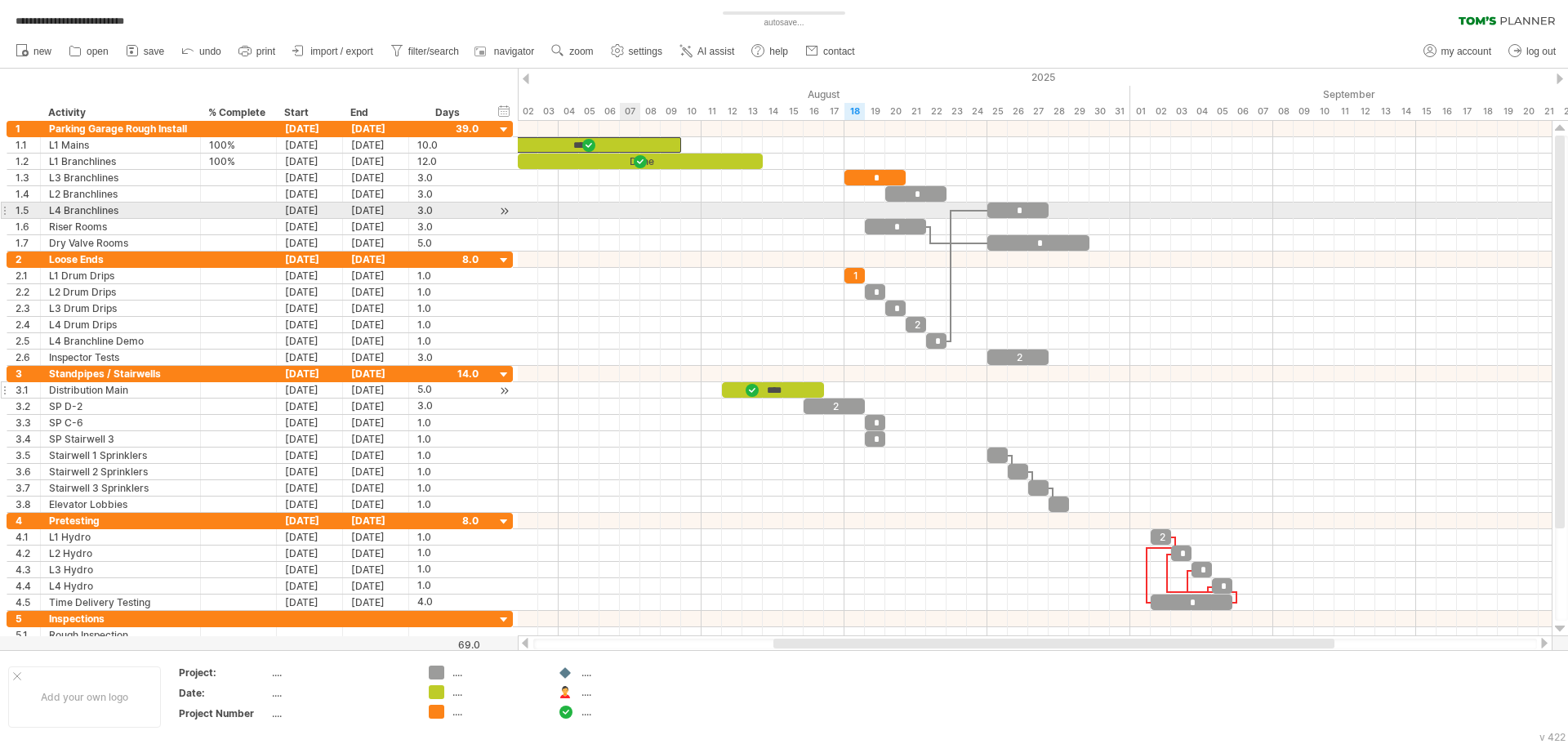
click at [627, 206] on div at bounding box center [1035, 211] width 1034 height 17
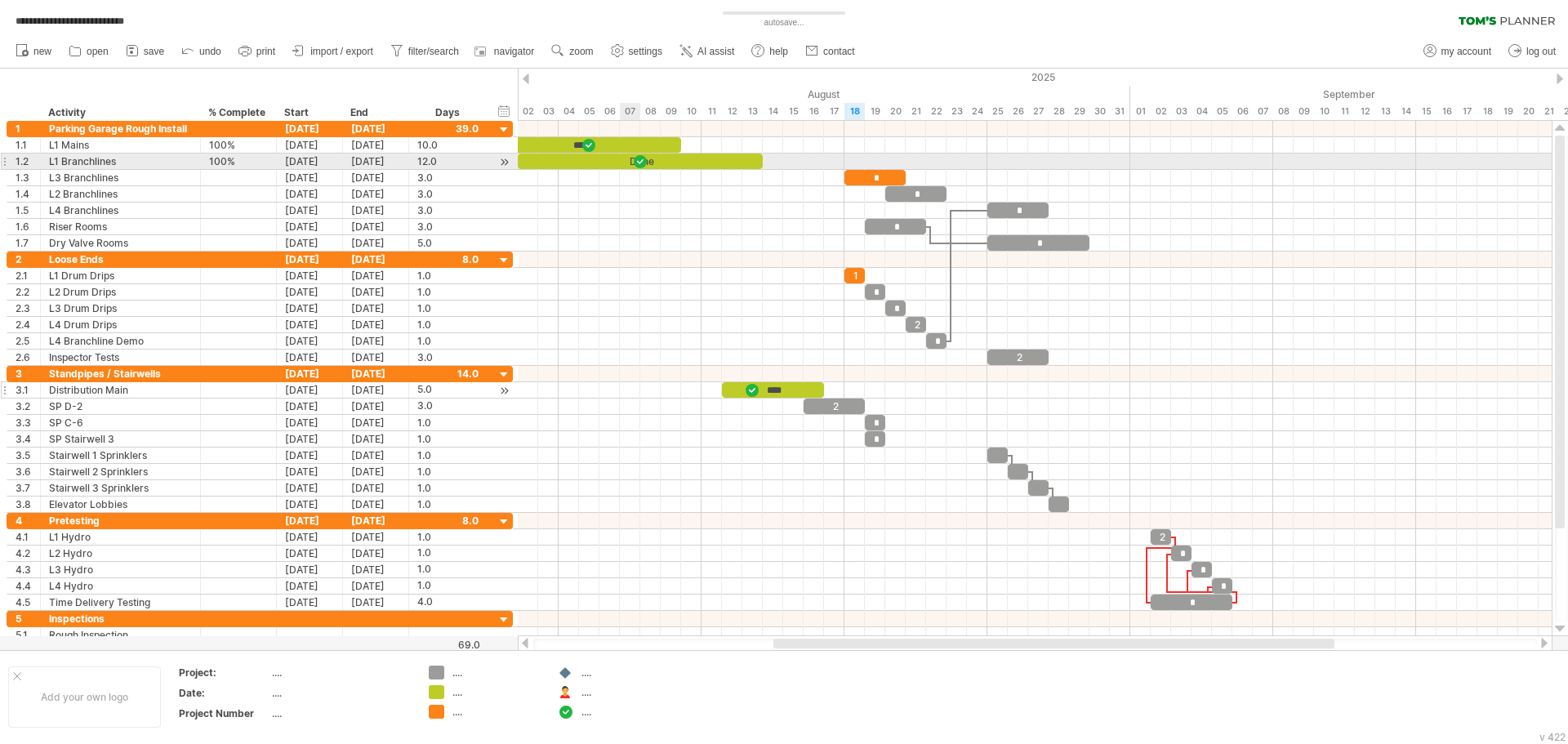
click at [620, 164] on div "Done" at bounding box center [640, 161] width 245 height 16
click at [627, 163] on div "****" at bounding box center [640, 161] width 245 height 16
click at [598, 161] on div "****" at bounding box center [640, 161] width 245 height 16
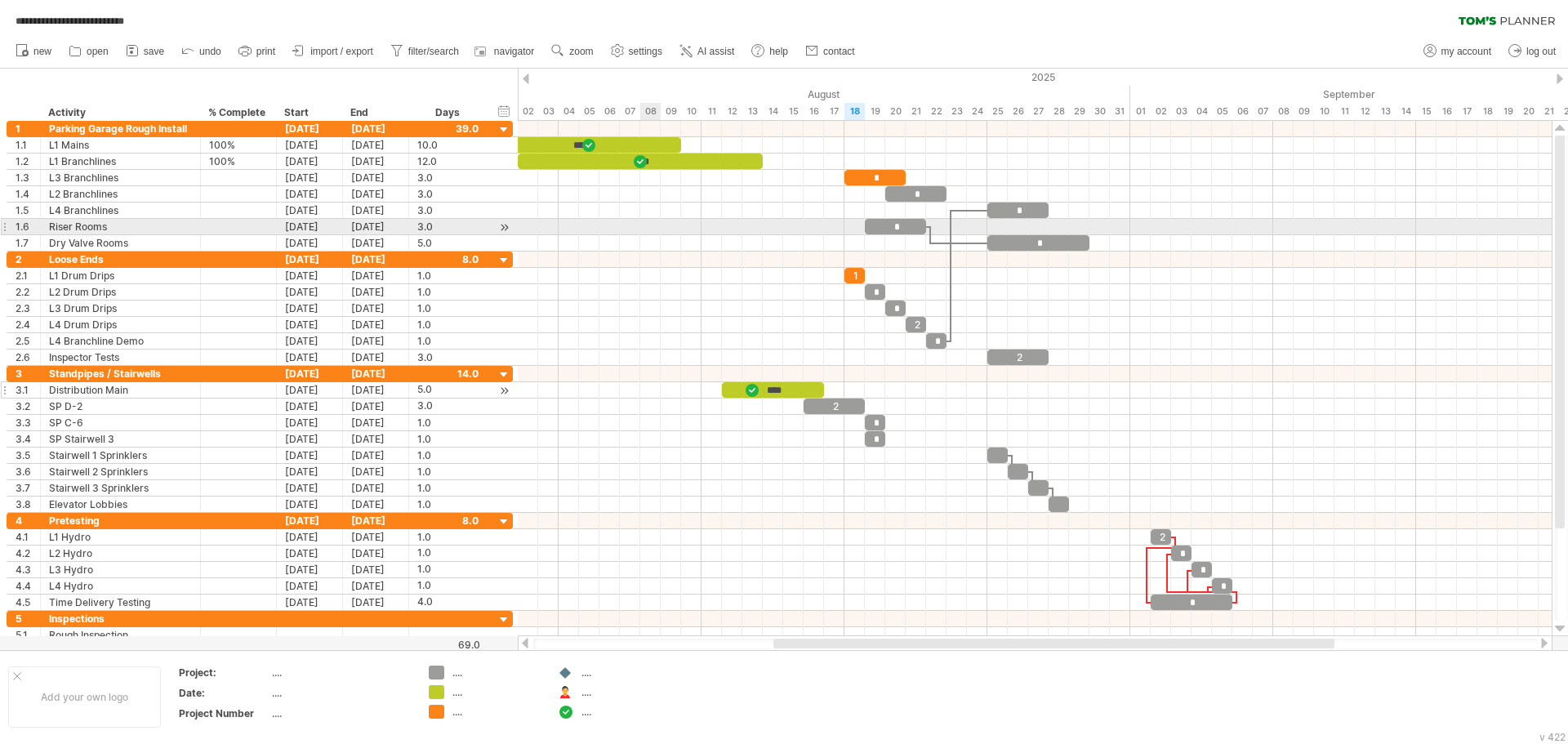
click at [657, 228] on div at bounding box center [1035, 227] width 1034 height 17
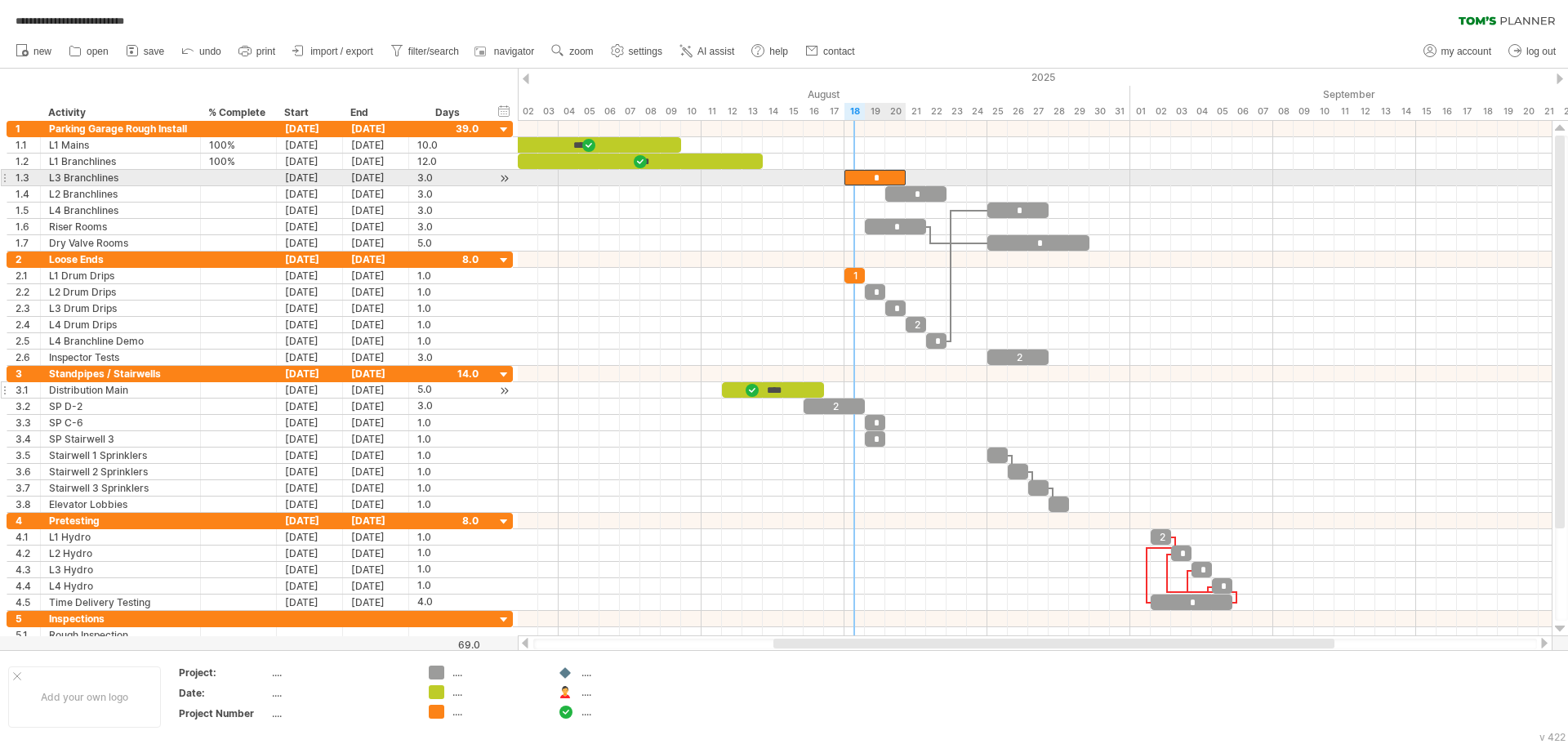
click at [856, 175] on div "*" at bounding box center [876, 177] width 62 height 16
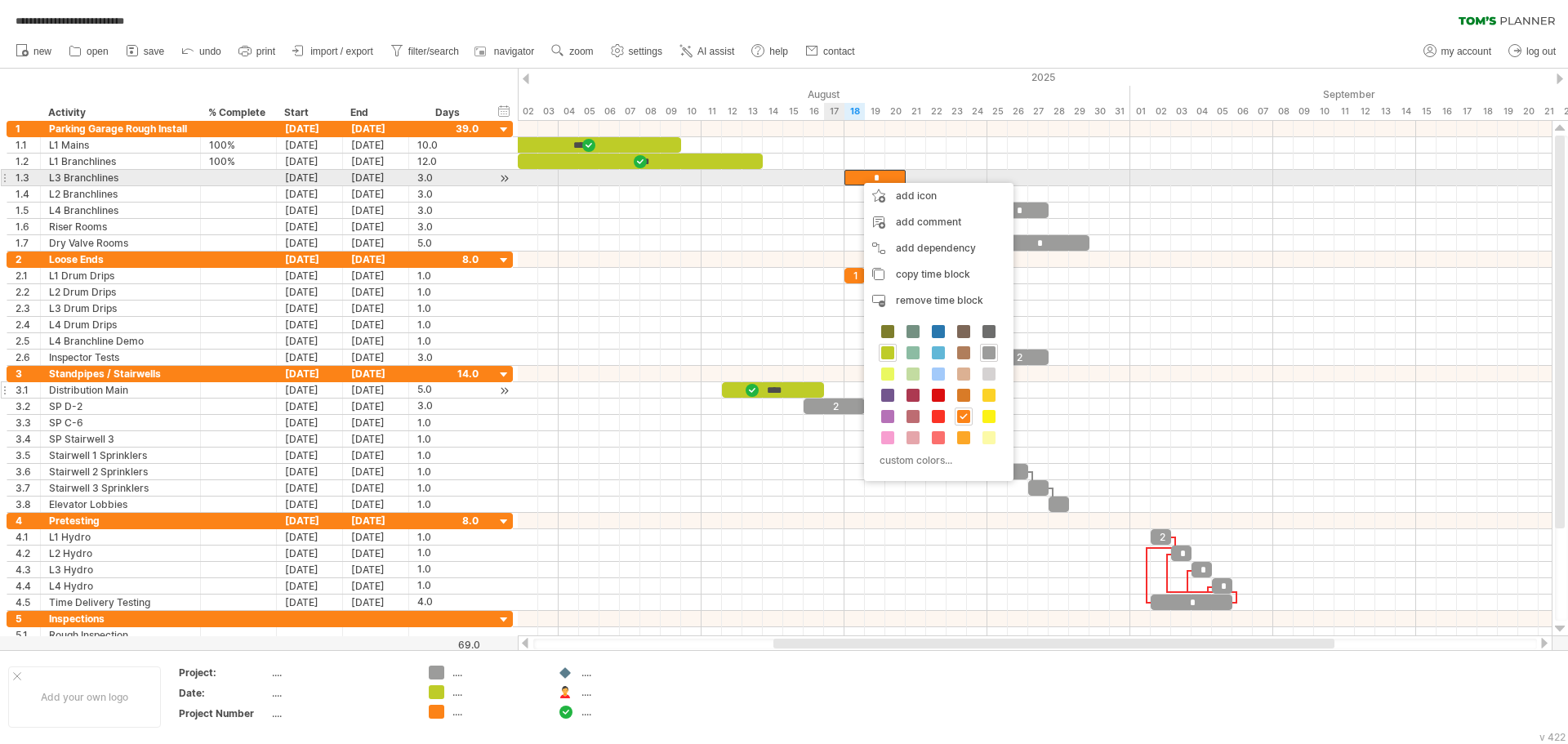
click at [817, 186] on div at bounding box center [1035, 195] width 1034 height 17
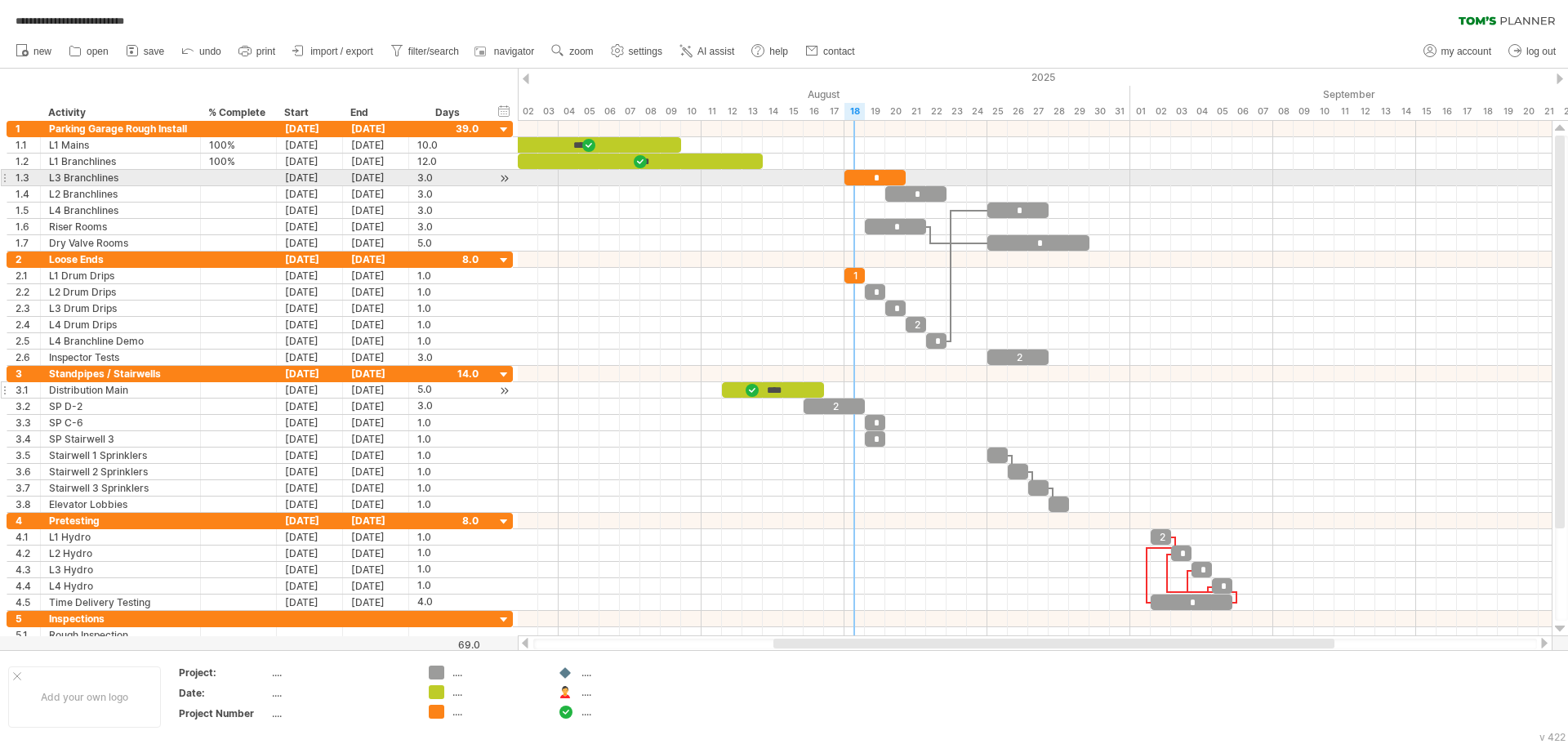
click at [857, 179] on div "*" at bounding box center [876, 177] width 62 height 16
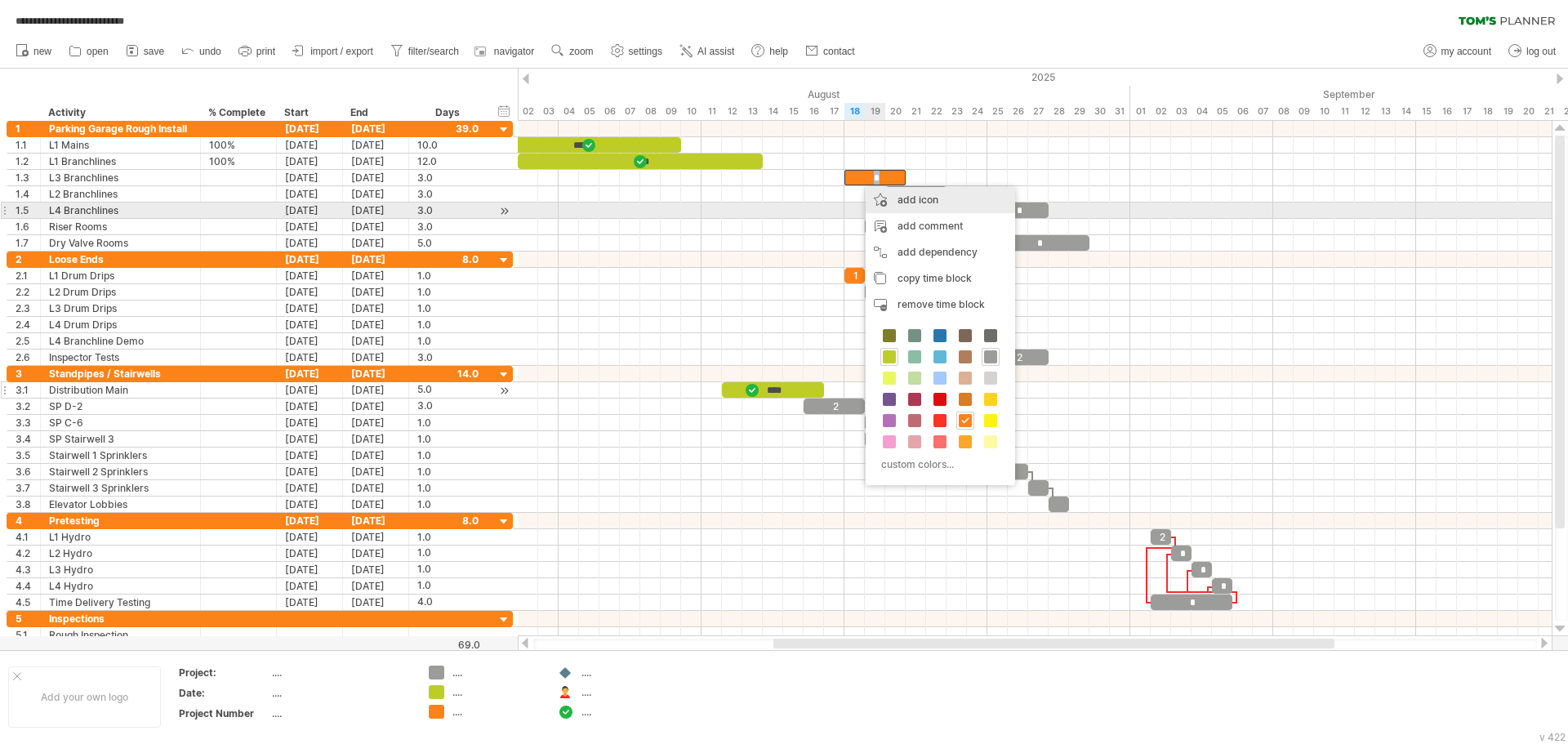
click at [938, 207] on div "add icon" at bounding box center [940, 200] width 150 height 26
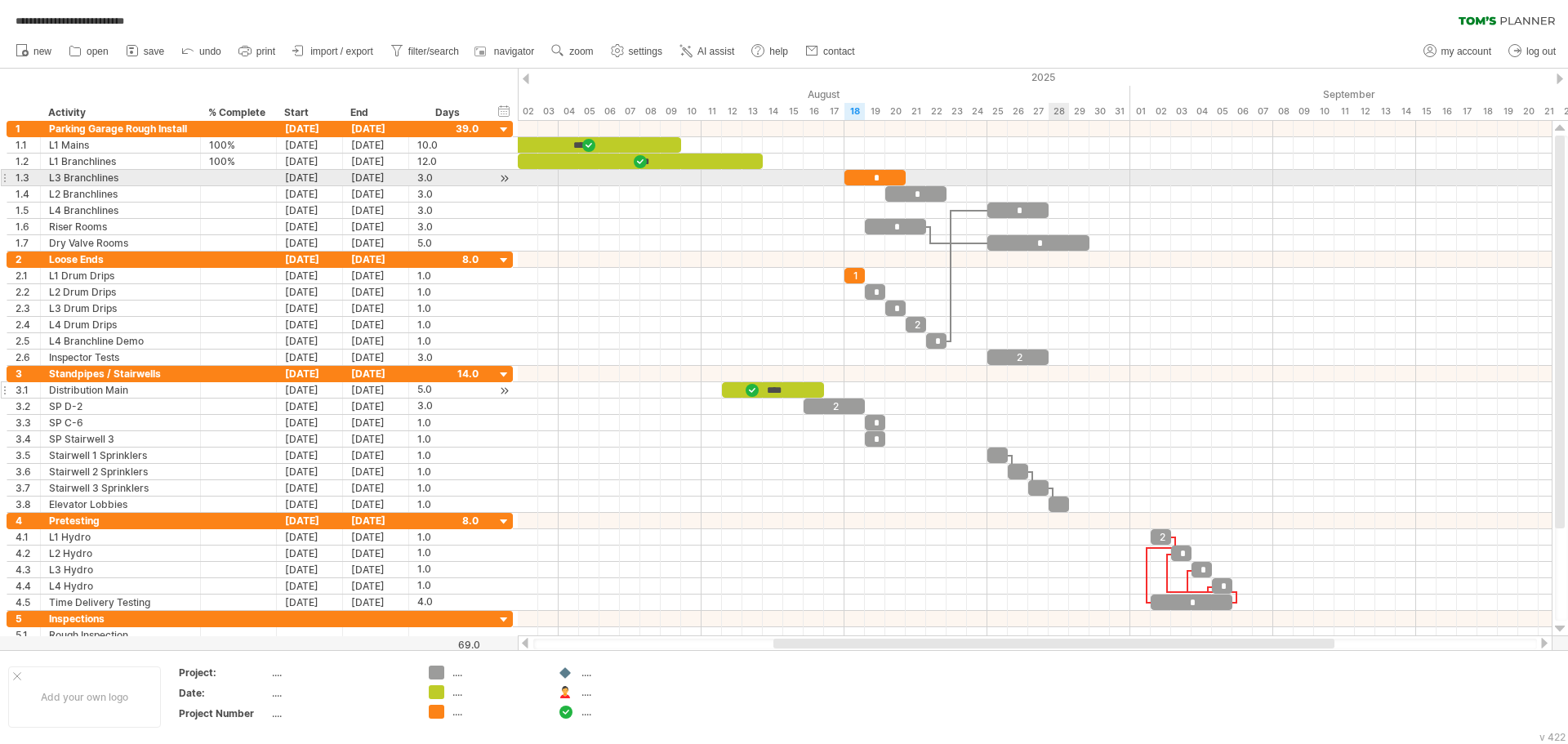
click at [1067, 176] on div at bounding box center [1035, 178] width 1034 height 17
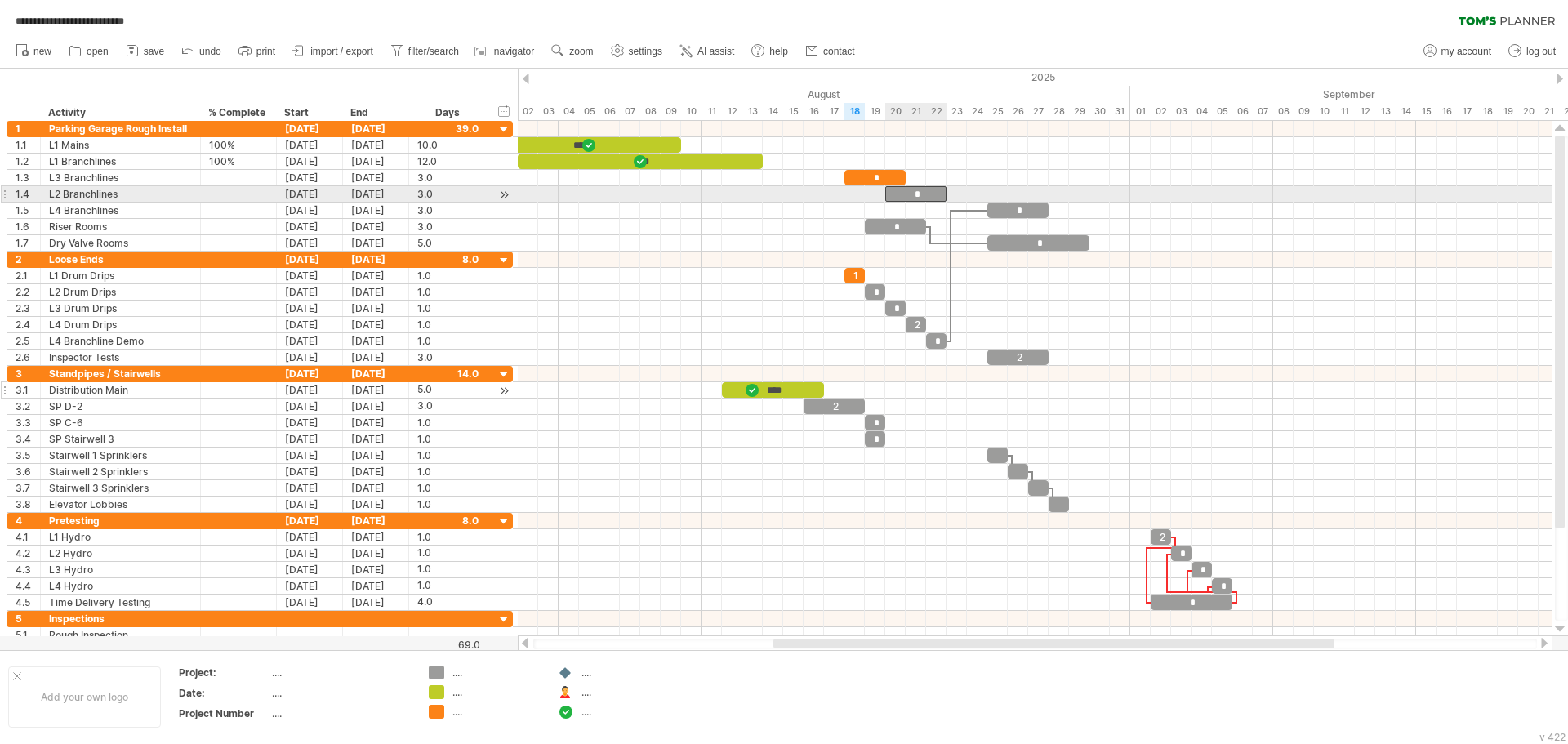
click at [928, 196] on div "*" at bounding box center [916, 194] width 62 height 16
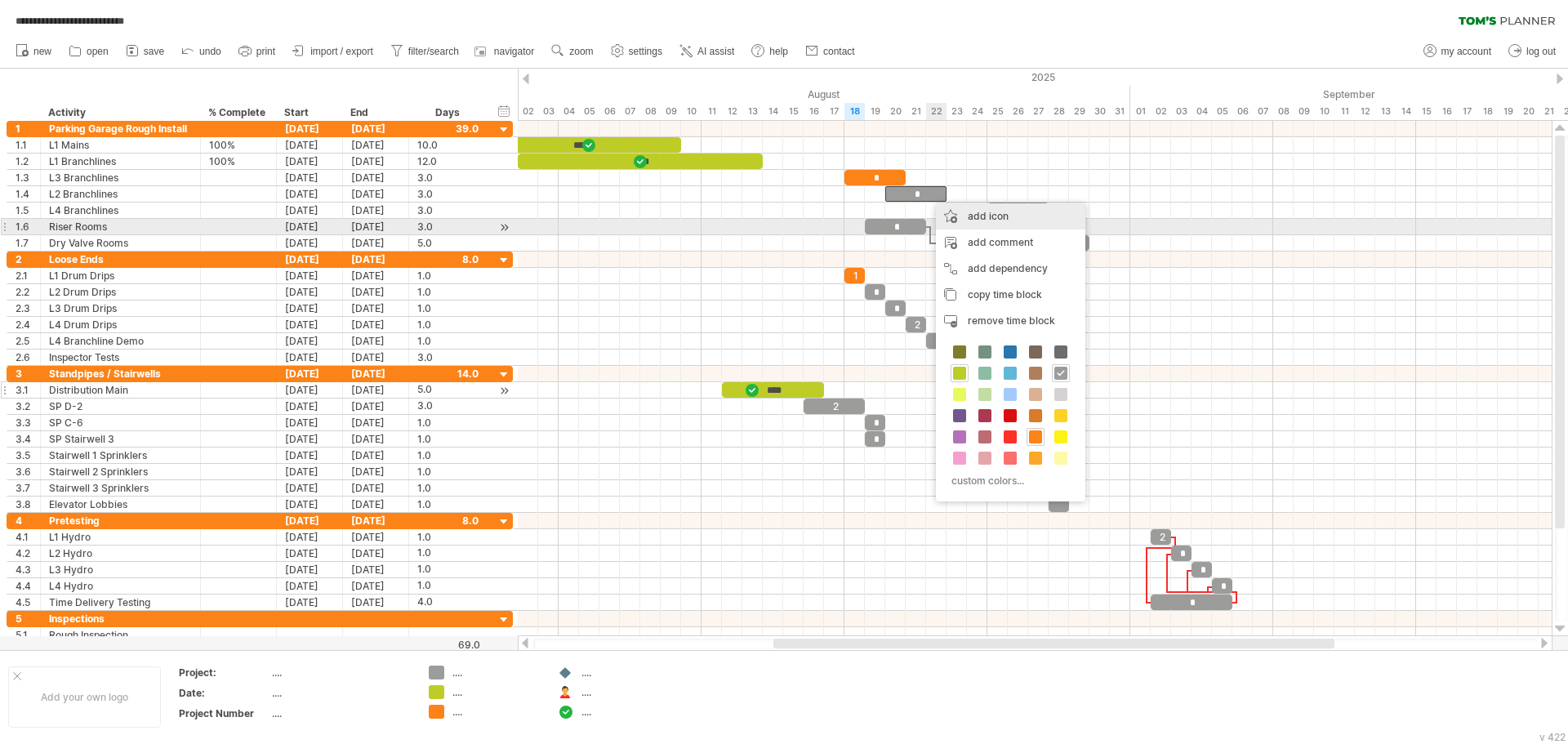
click at [1131, 180] on div at bounding box center [1035, 178] width 1034 height 17
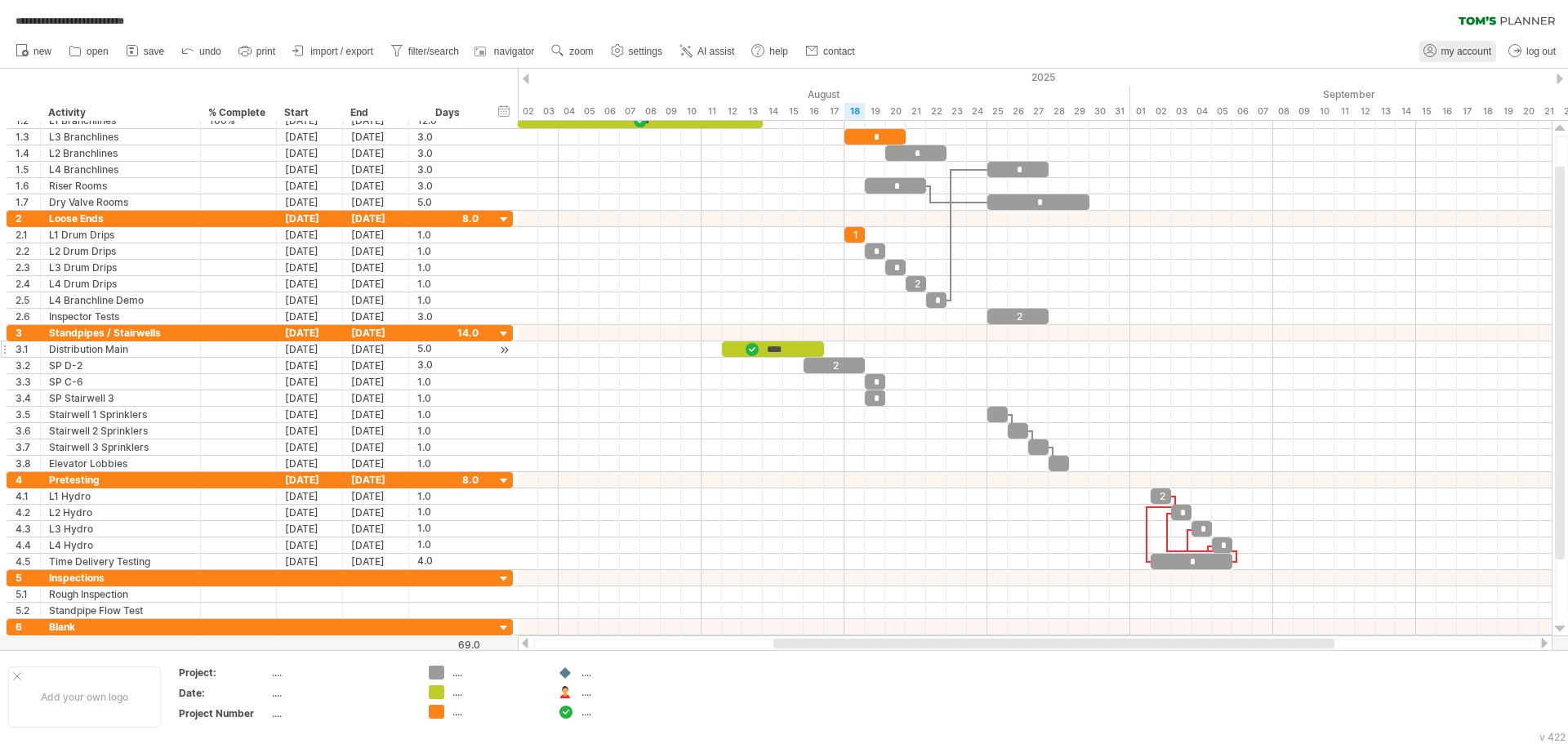
click at [1439, 56] on link "my account" at bounding box center [1457, 52] width 77 height 22
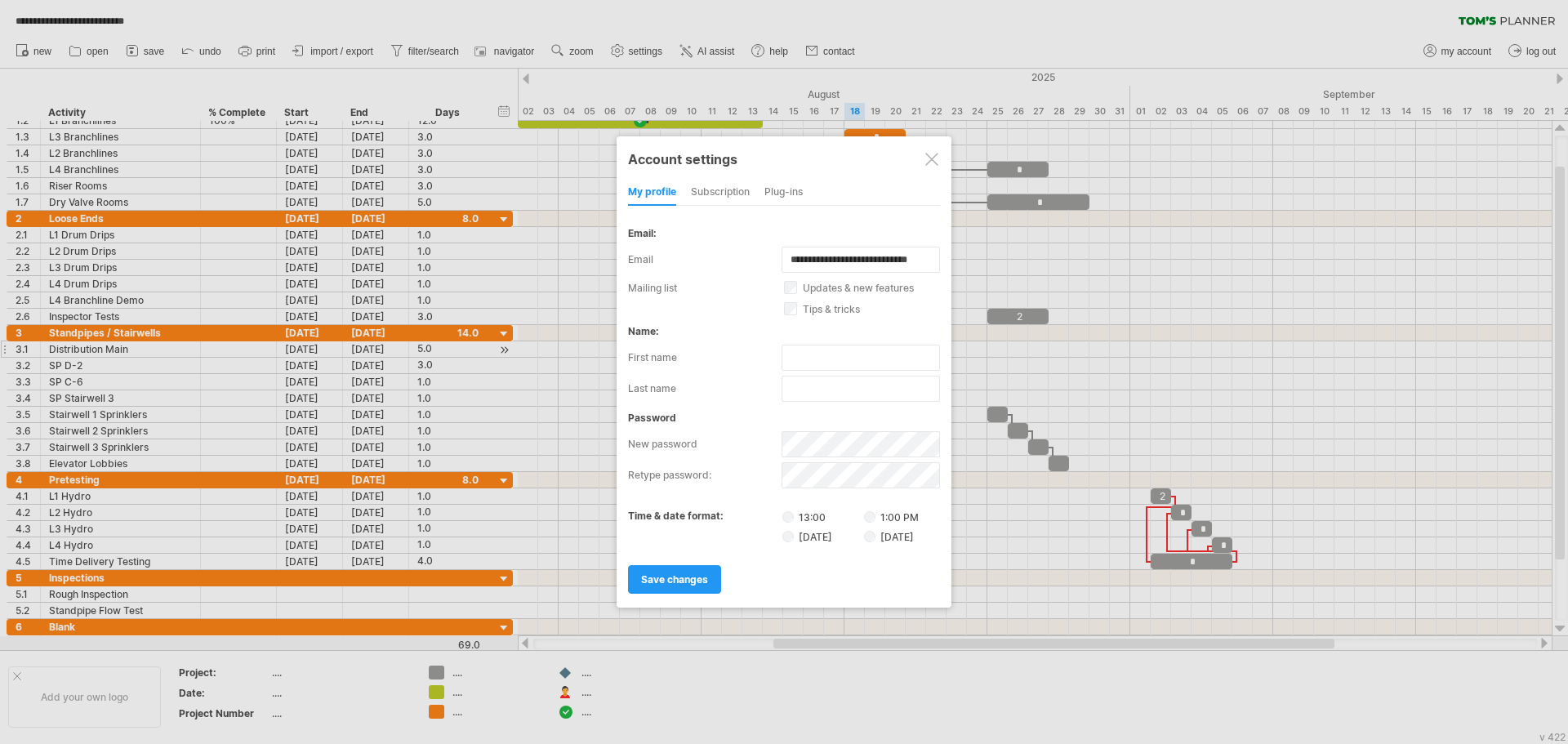
drag, startPoint x: 753, startPoint y: 184, endPoint x: 726, endPoint y: 189, distance: 27.5
click at [749, 184] on div "my profile subscription Plug-ins subscription members charts" at bounding box center [784, 192] width 312 height 26
click at [726, 189] on div "subscription" at bounding box center [720, 192] width 59 height 26
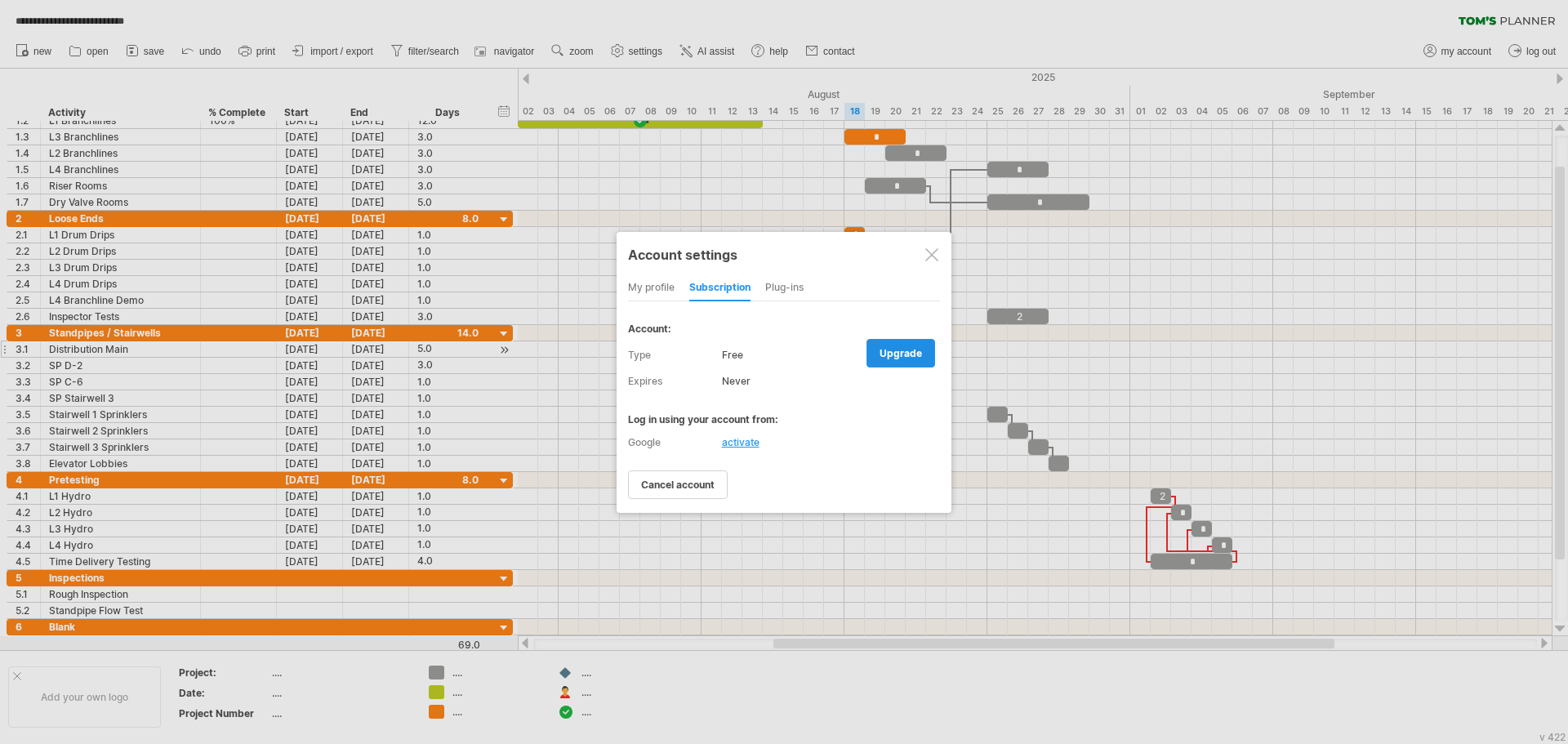
click at [885, 349] on span "upgrade" at bounding box center [901, 353] width 42 height 12
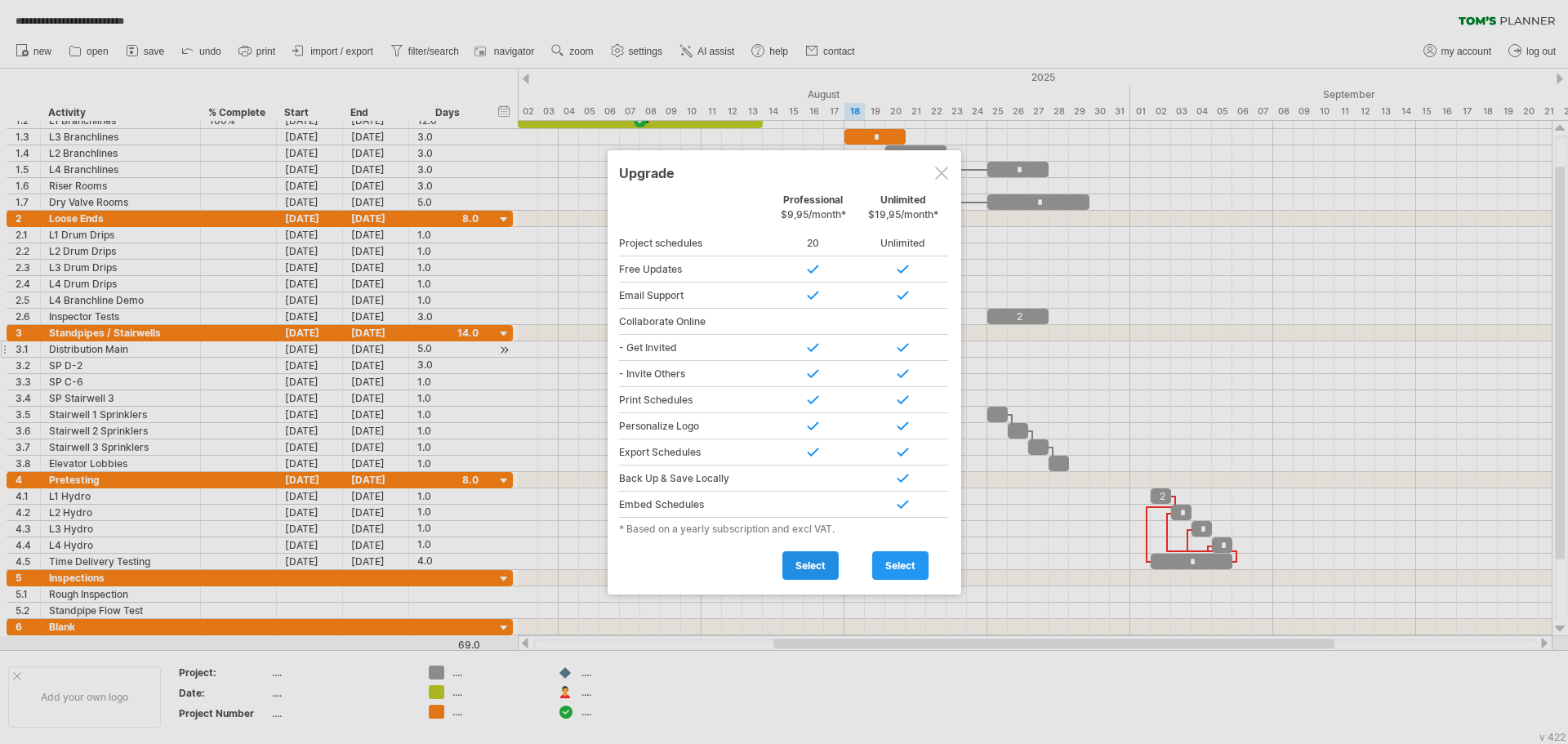
click at [822, 560] on span "select" at bounding box center [811, 565] width 30 height 12
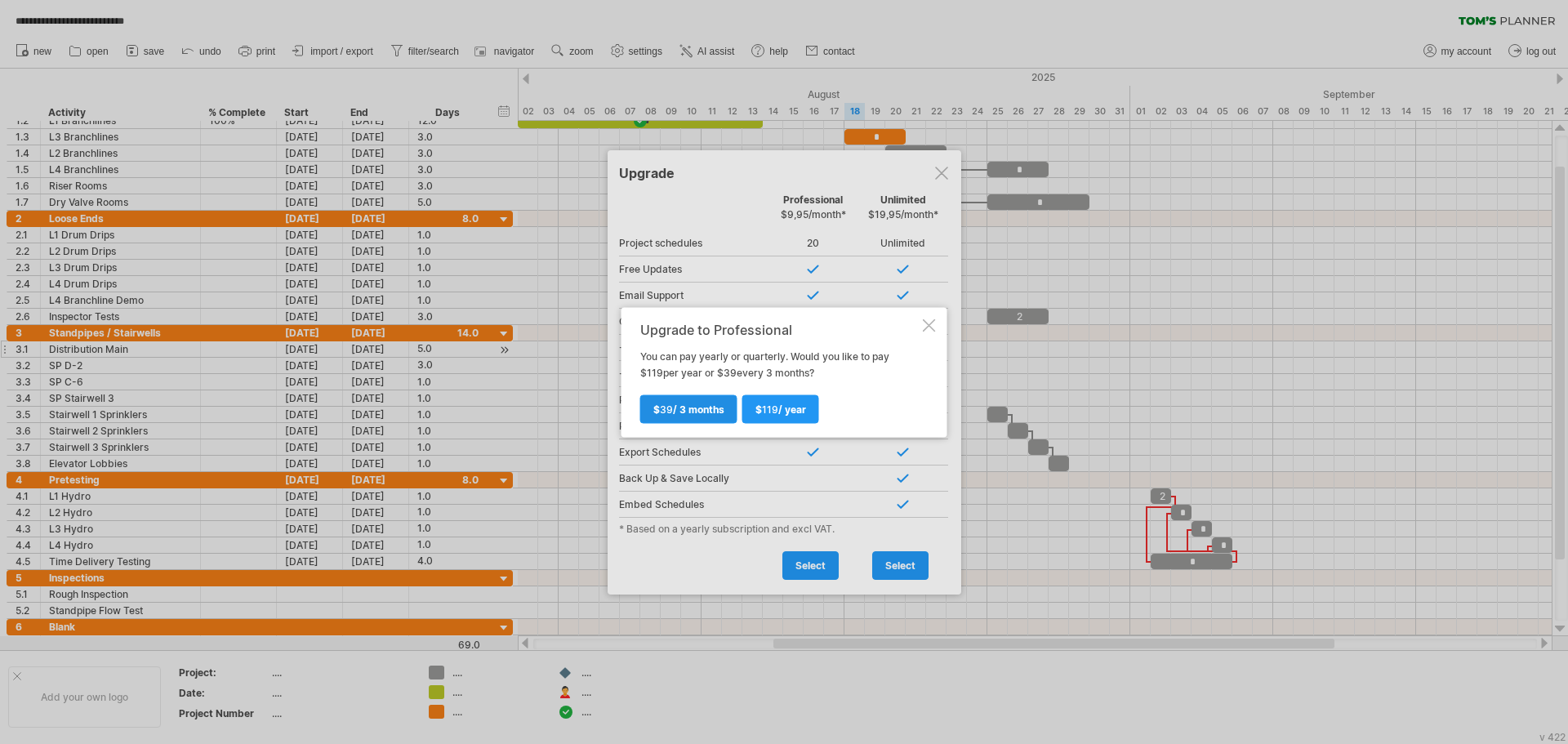
click at [704, 406] on span "$ 39 / 3 months" at bounding box center [688, 409] width 71 height 12
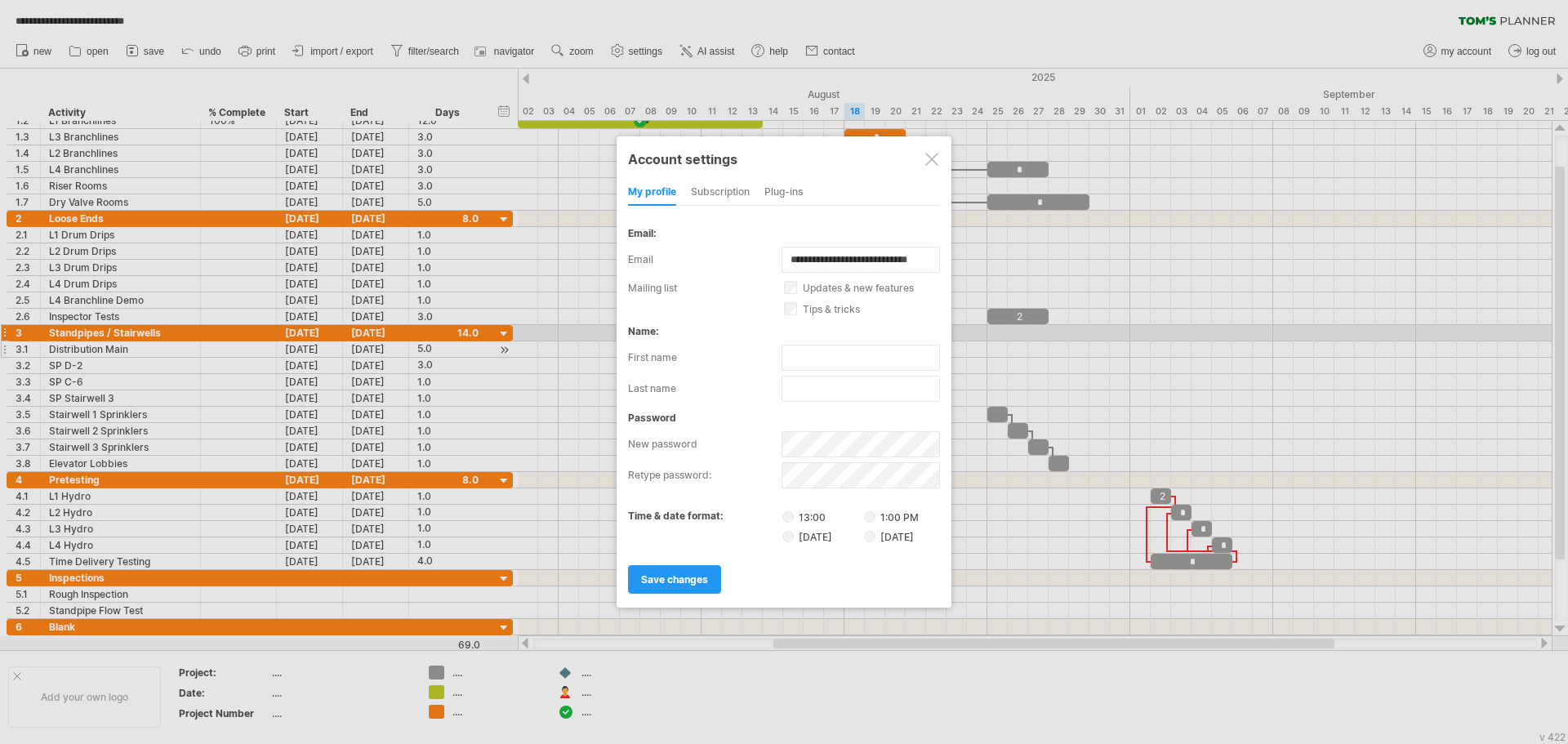
click at [928, 156] on div at bounding box center [932, 159] width 13 height 13
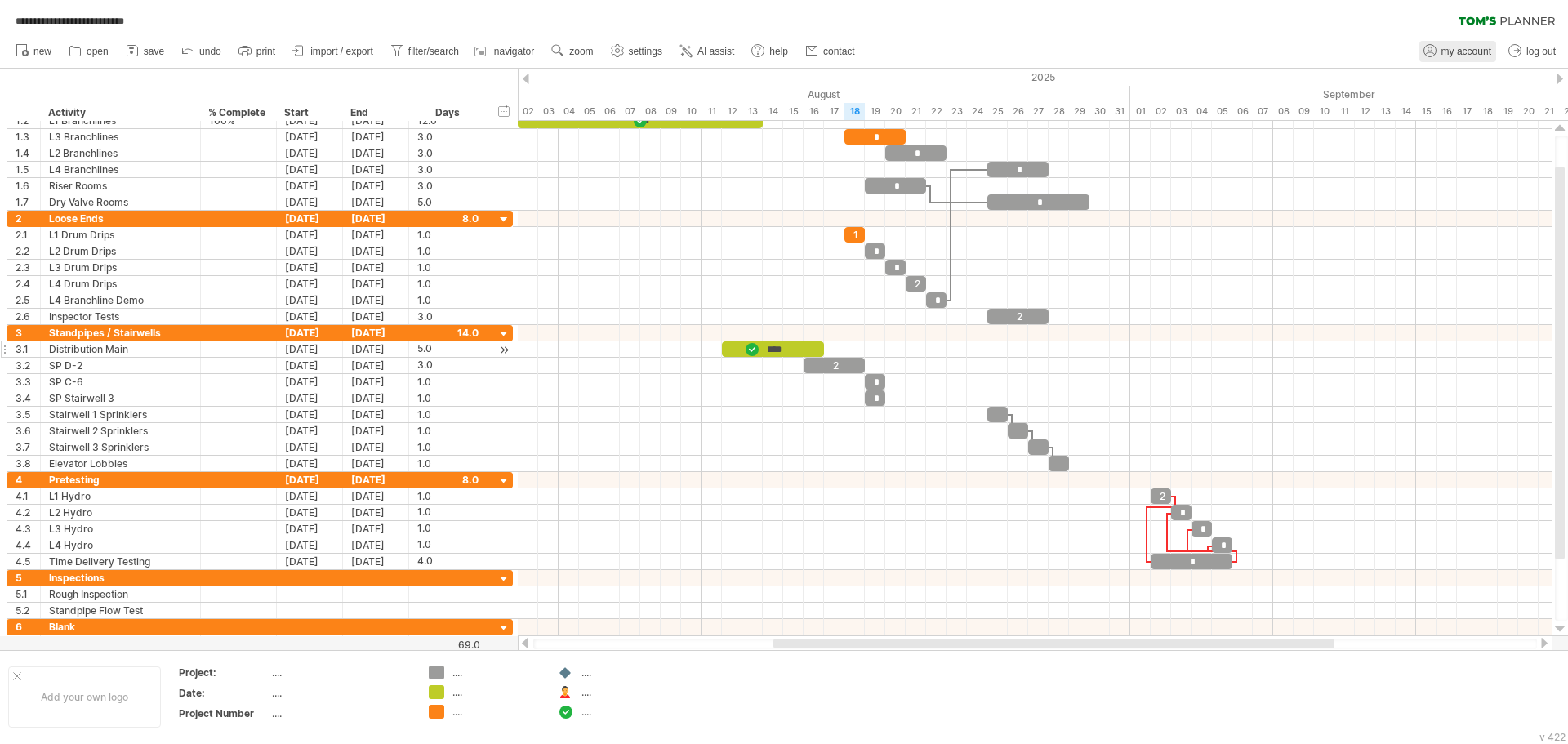
click at [1446, 46] on span "my account" at bounding box center [1466, 52] width 50 height 12
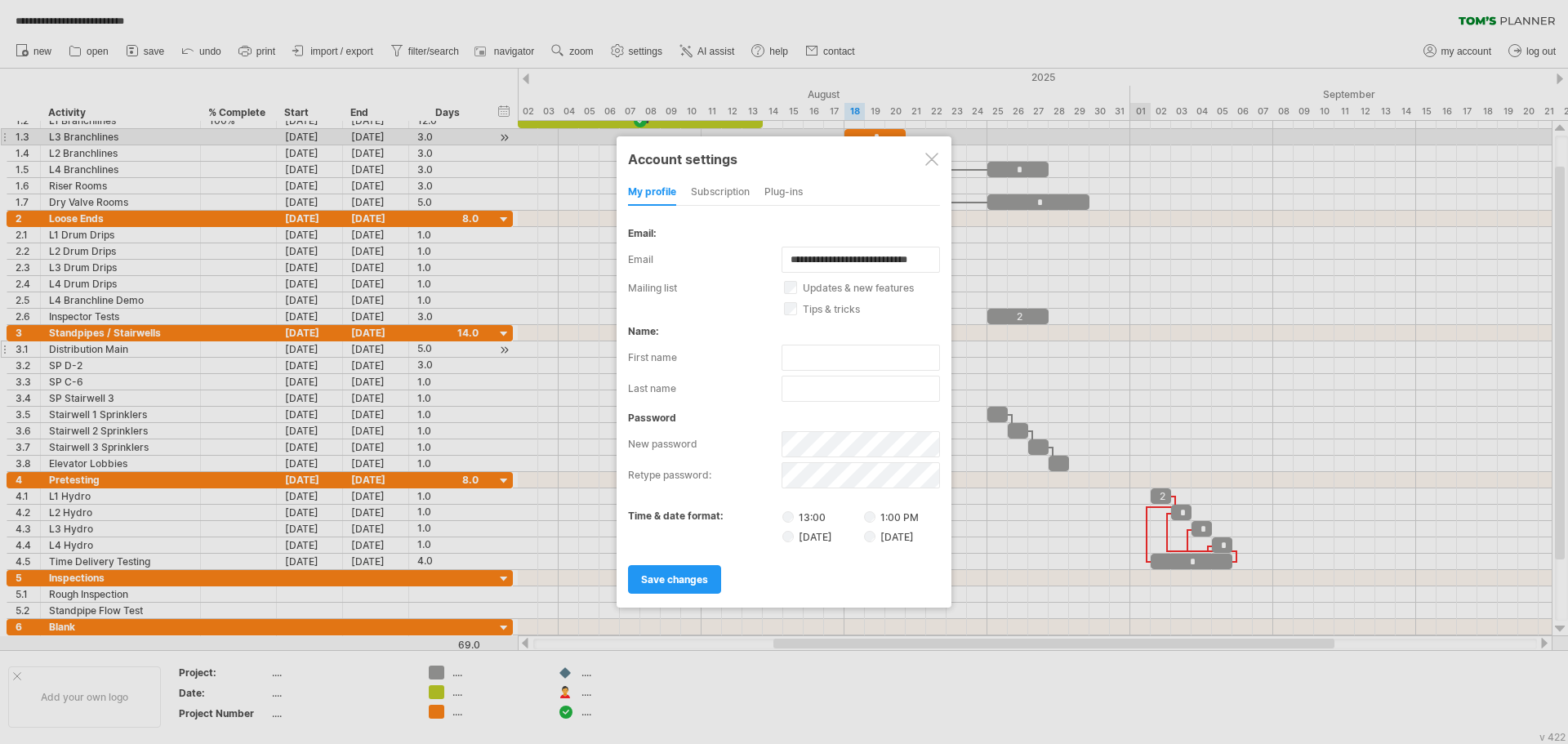
click at [748, 186] on div "subscription" at bounding box center [720, 192] width 59 height 26
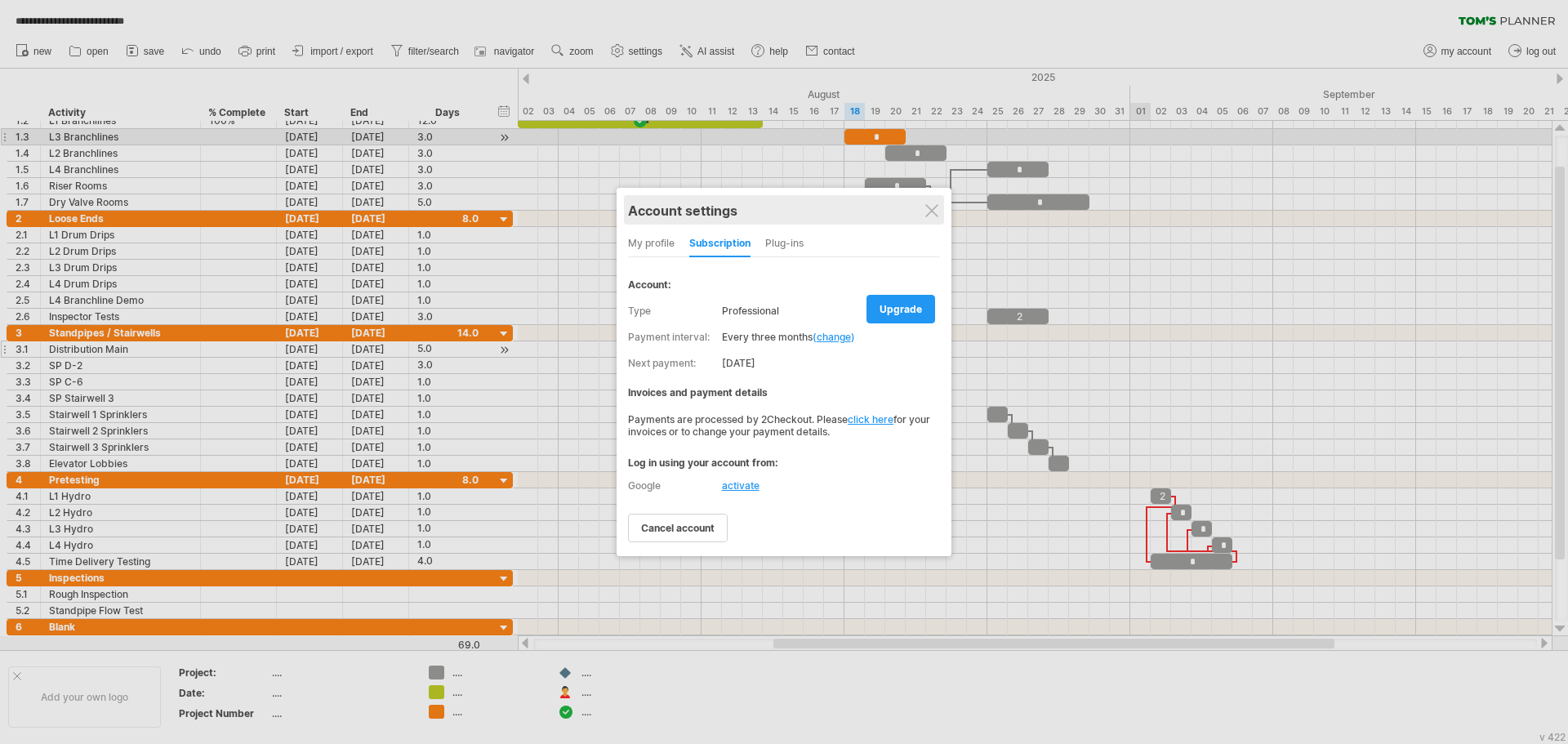
click at [933, 201] on div "Account settings" at bounding box center [784, 210] width 312 height 29
click at [934, 207] on div at bounding box center [932, 211] width 13 height 13
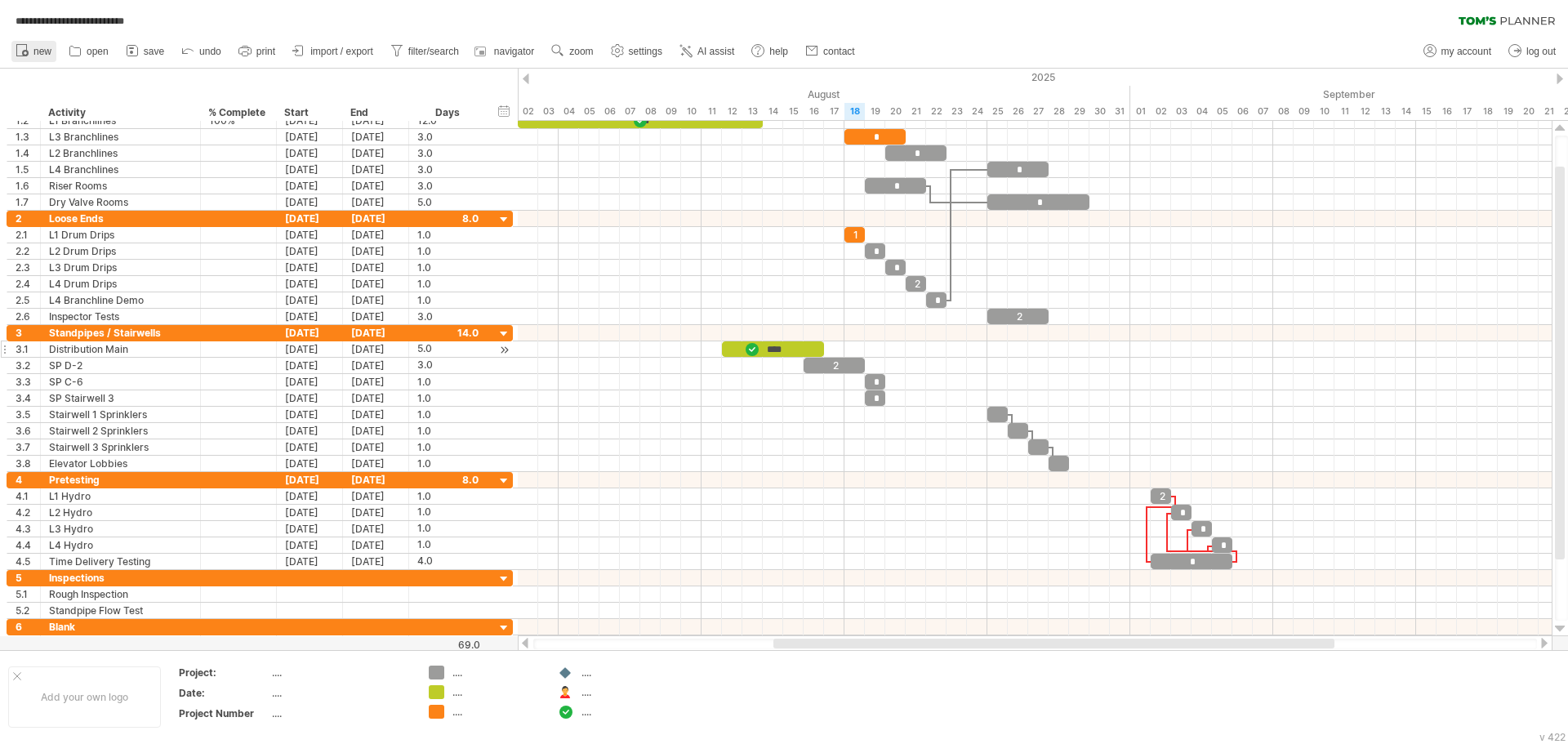
click at [36, 53] on span "new" at bounding box center [42, 52] width 18 height 12
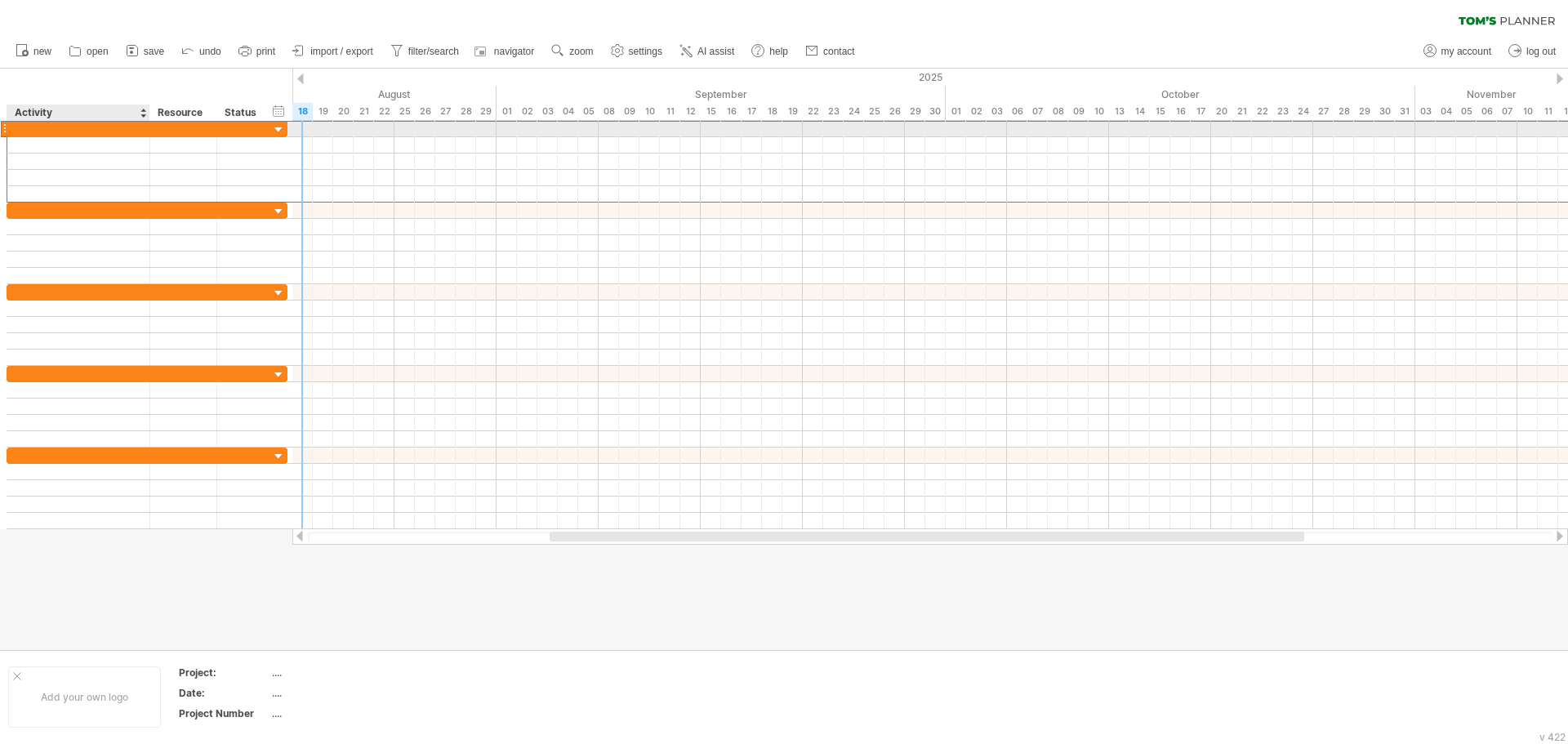
click at [131, 134] on div at bounding box center [78, 128] width 126 height 16
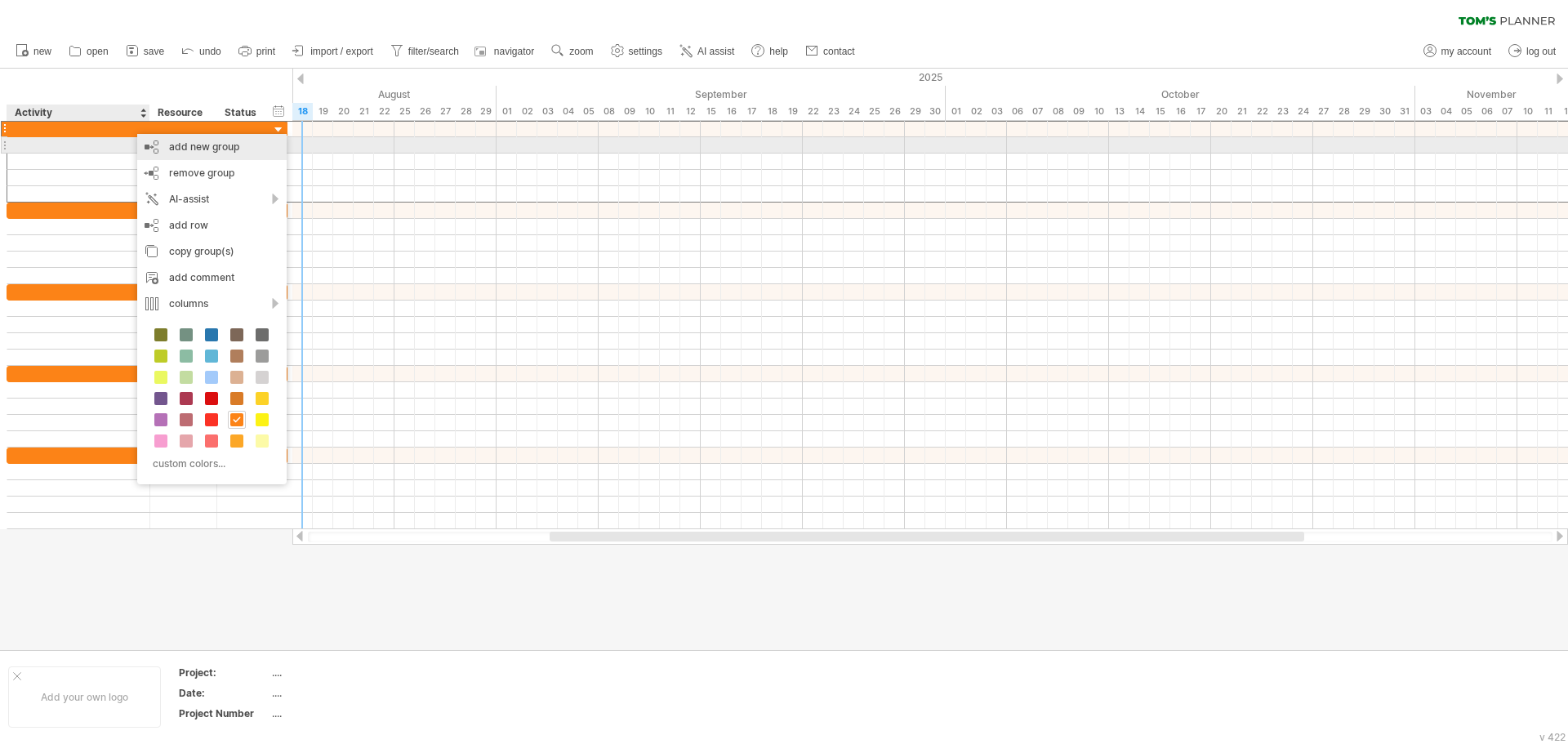
click at [152, 143] on div "add new group" at bounding box center [212, 146] width 150 height 26
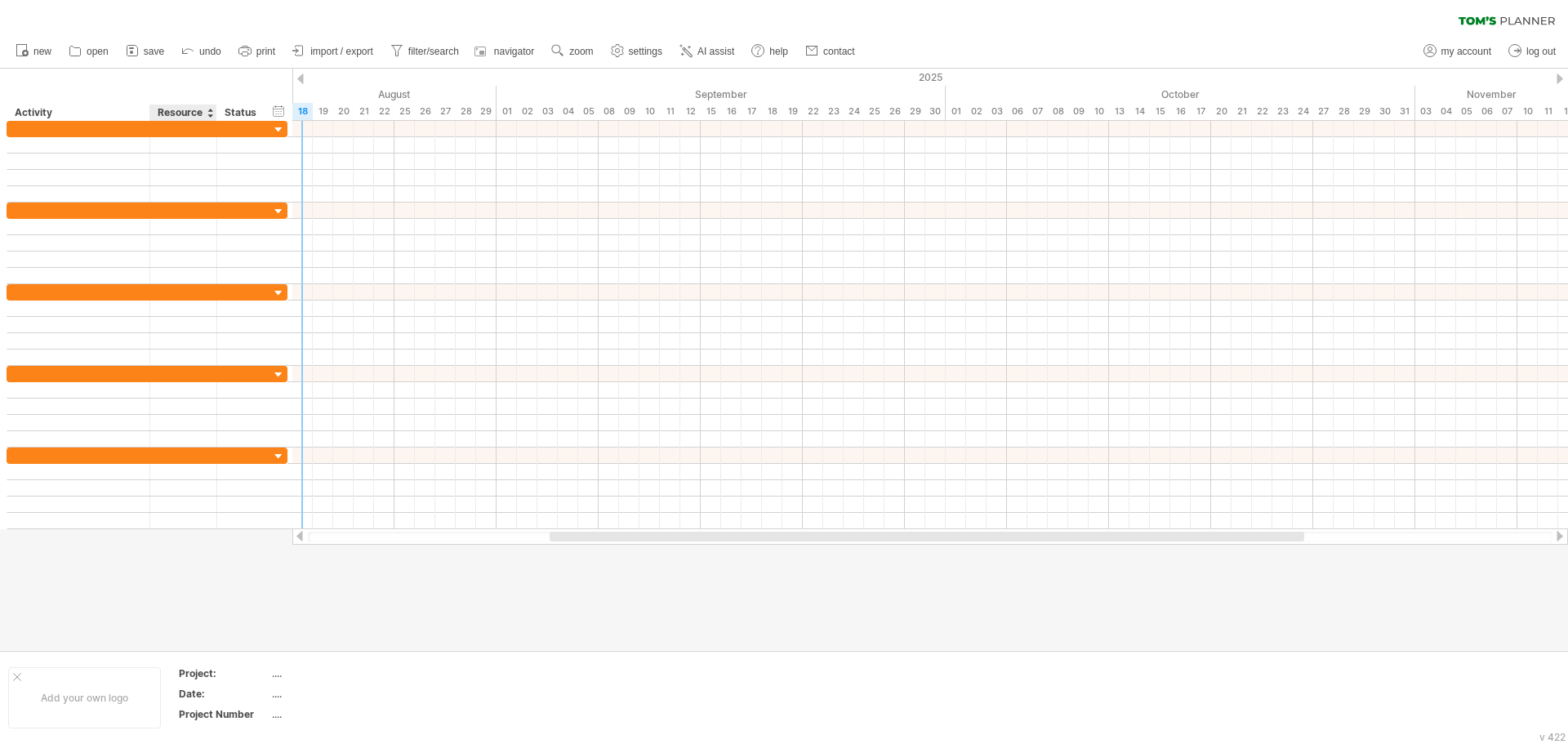
type textarea "**"
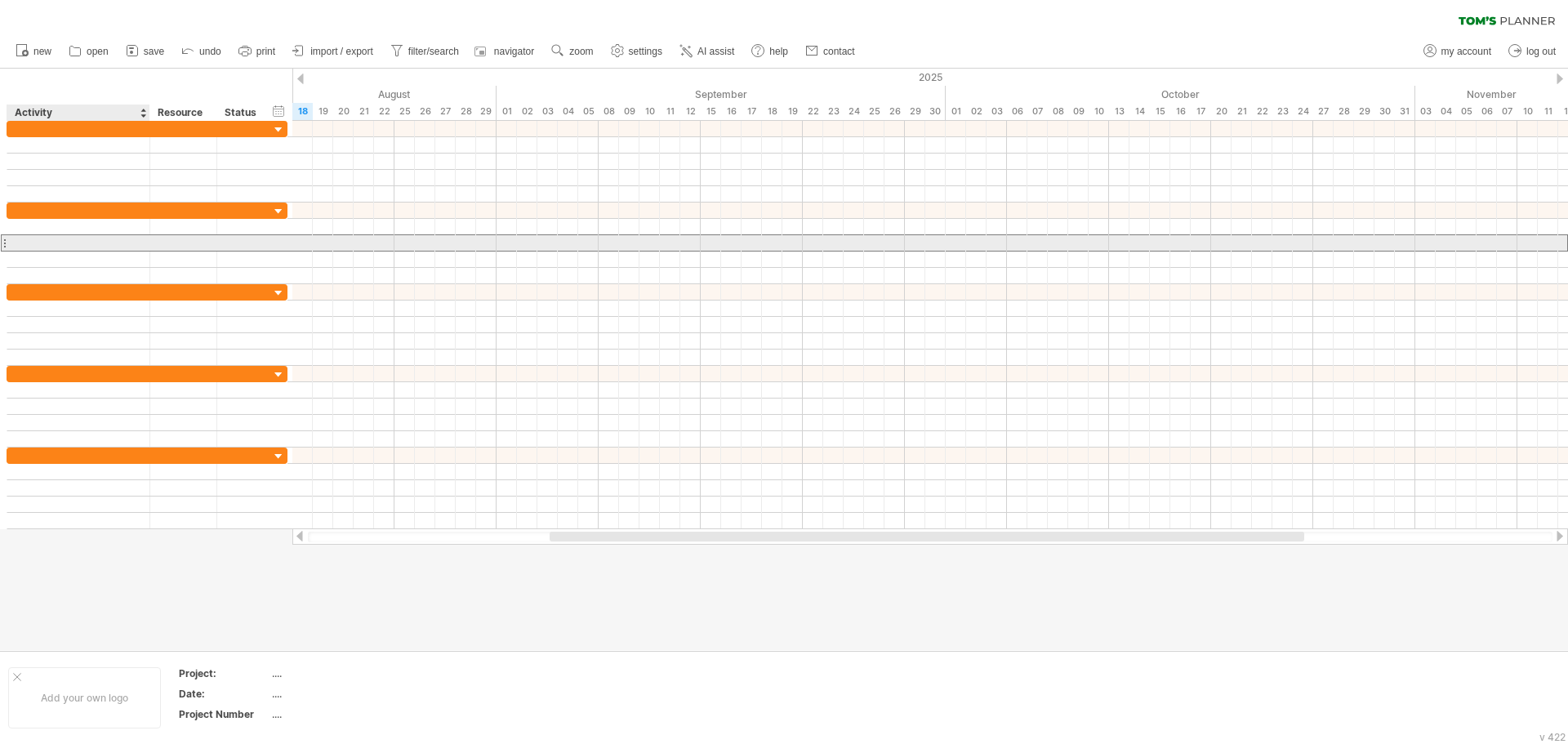
click at [67, 246] on div at bounding box center [78, 243] width 126 height 16
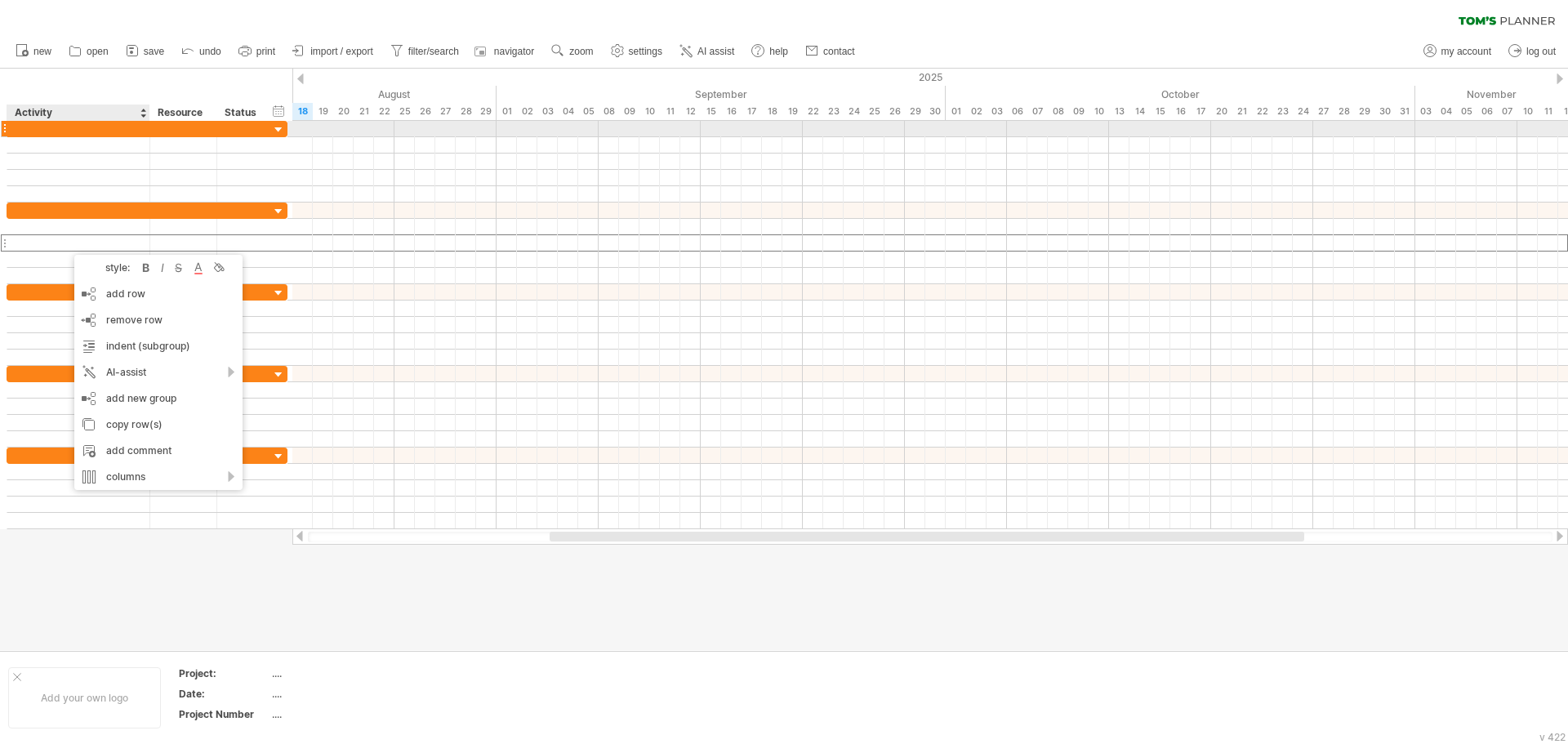
click at [72, 134] on div at bounding box center [78, 128] width 126 height 16
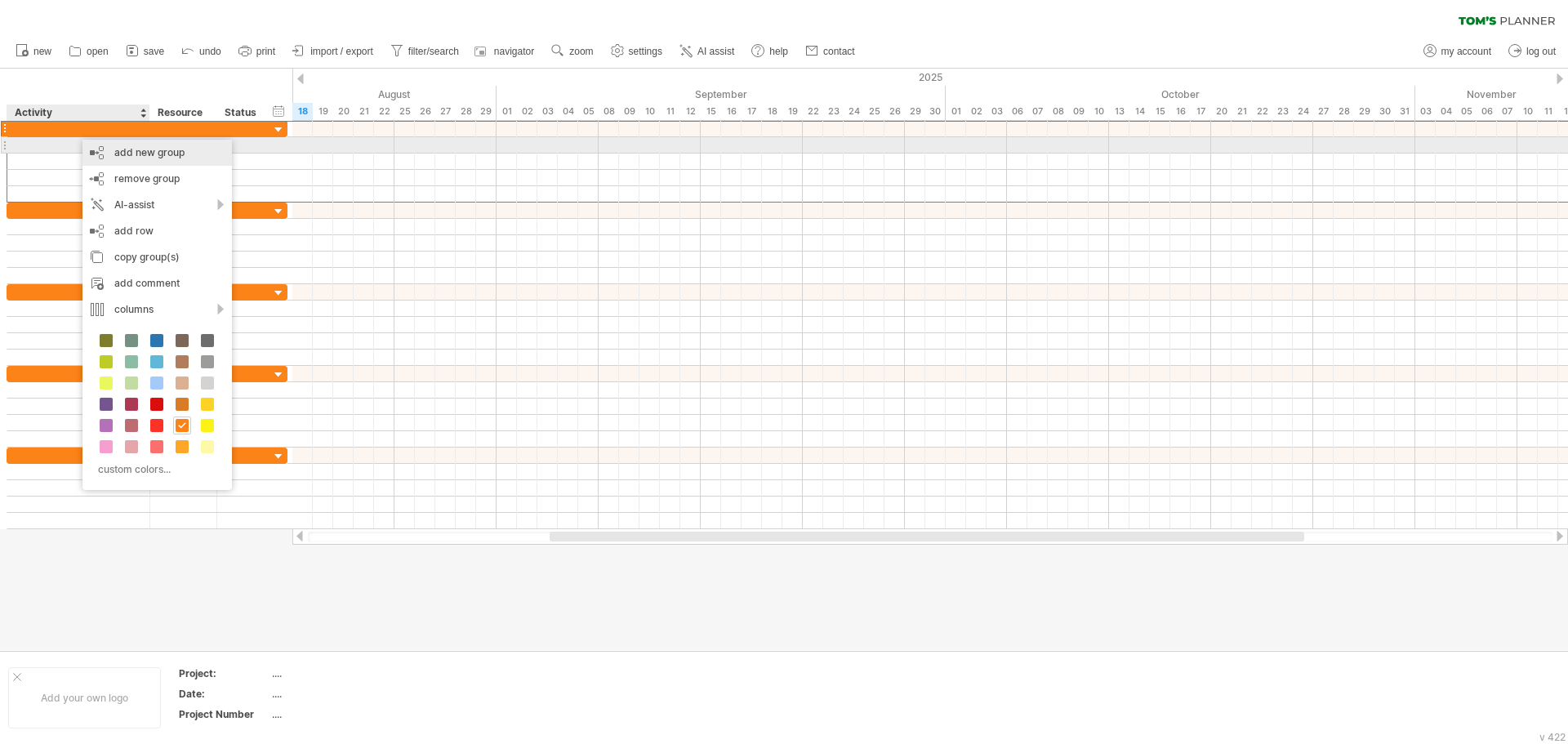
click at [118, 149] on div "add new group" at bounding box center [157, 152] width 150 height 26
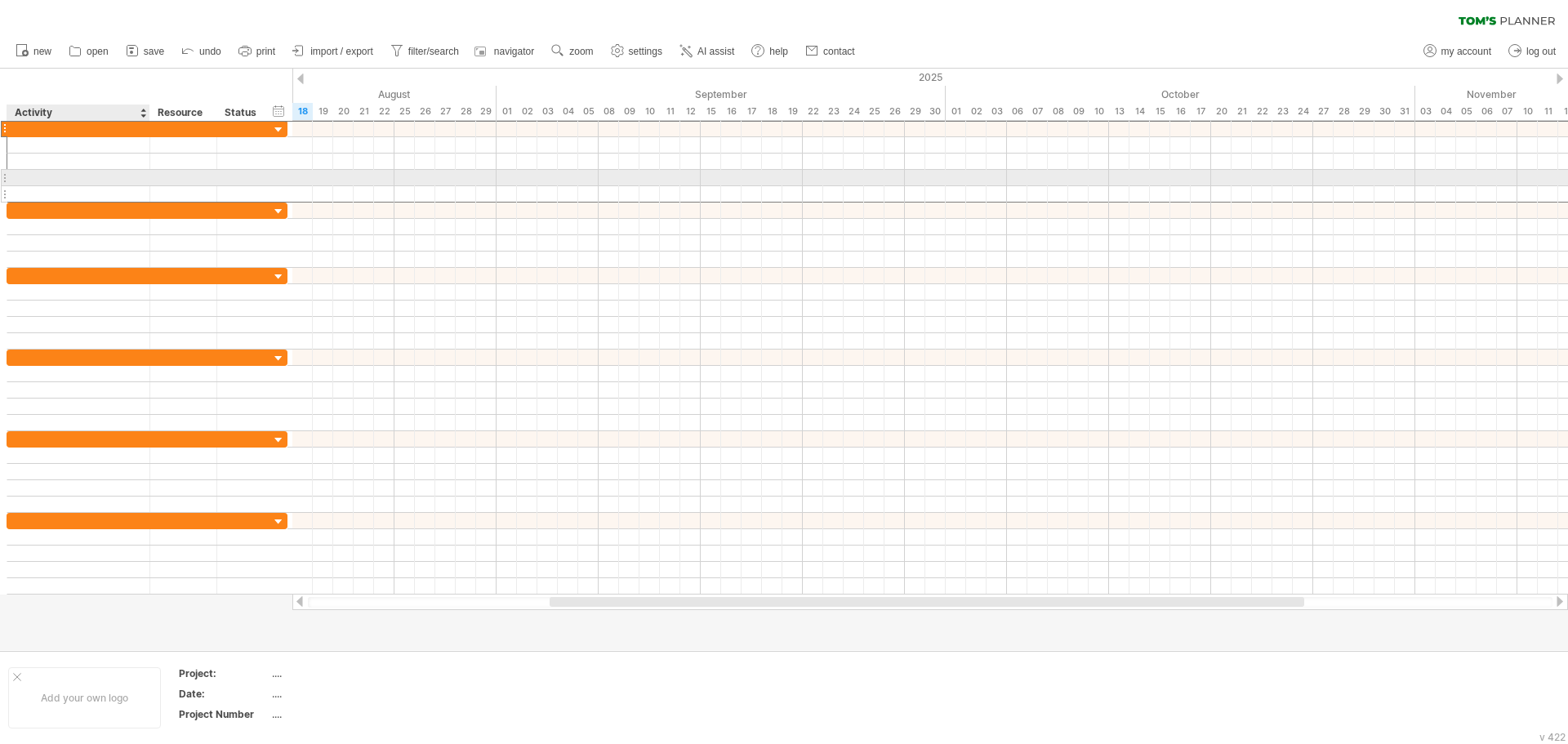
click at [93, 186] on div at bounding box center [147, 178] width 281 height 17
click at [94, 131] on div at bounding box center [78, 128] width 126 height 16
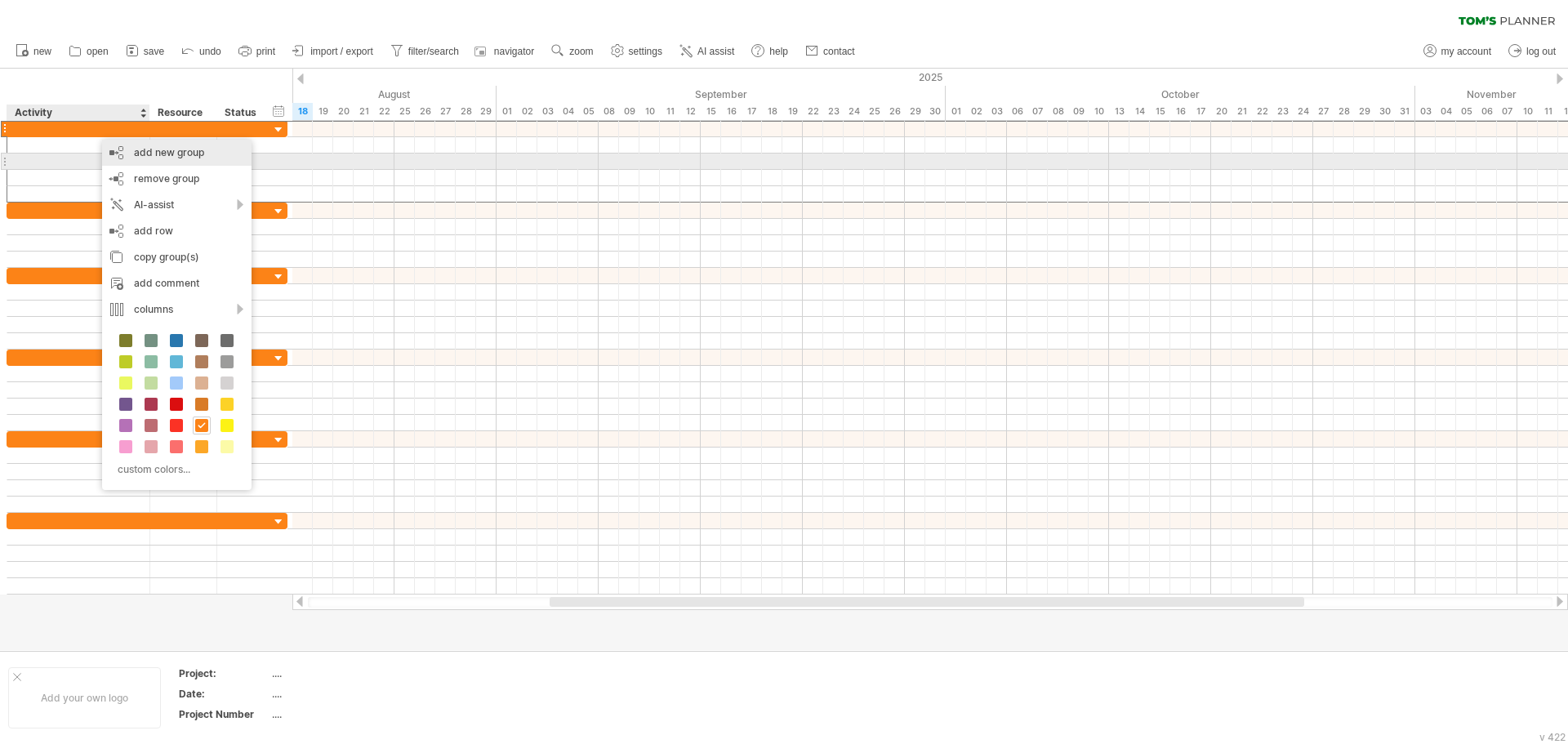
click at [158, 156] on div "add new group" at bounding box center [177, 152] width 150 height 26
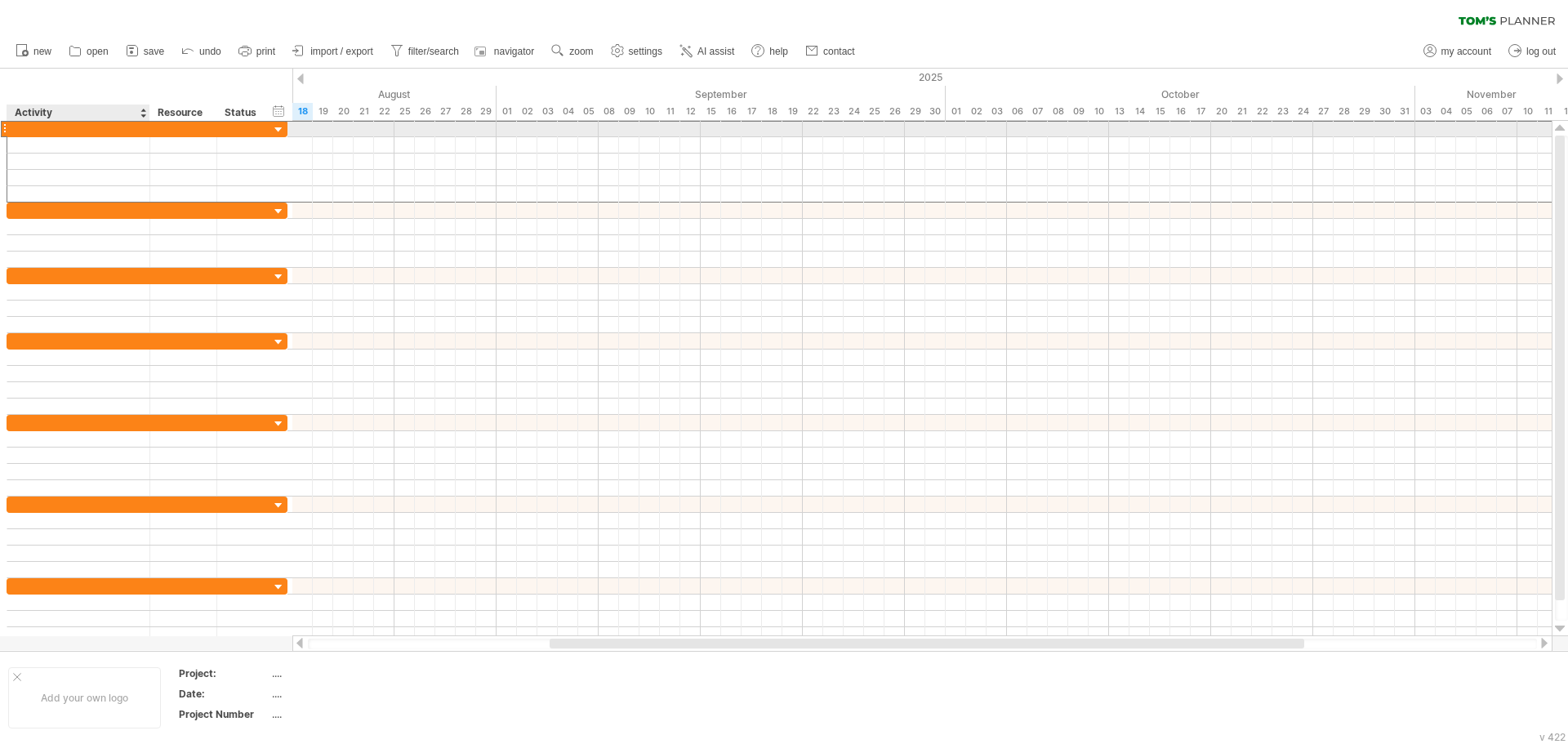
click at [108, 122] on div at bounding box center [78, 128] width 126 height 16
click at [0, 0] on input "text" at bounding box center [0, 0] width 0 height 0
type input "*****"
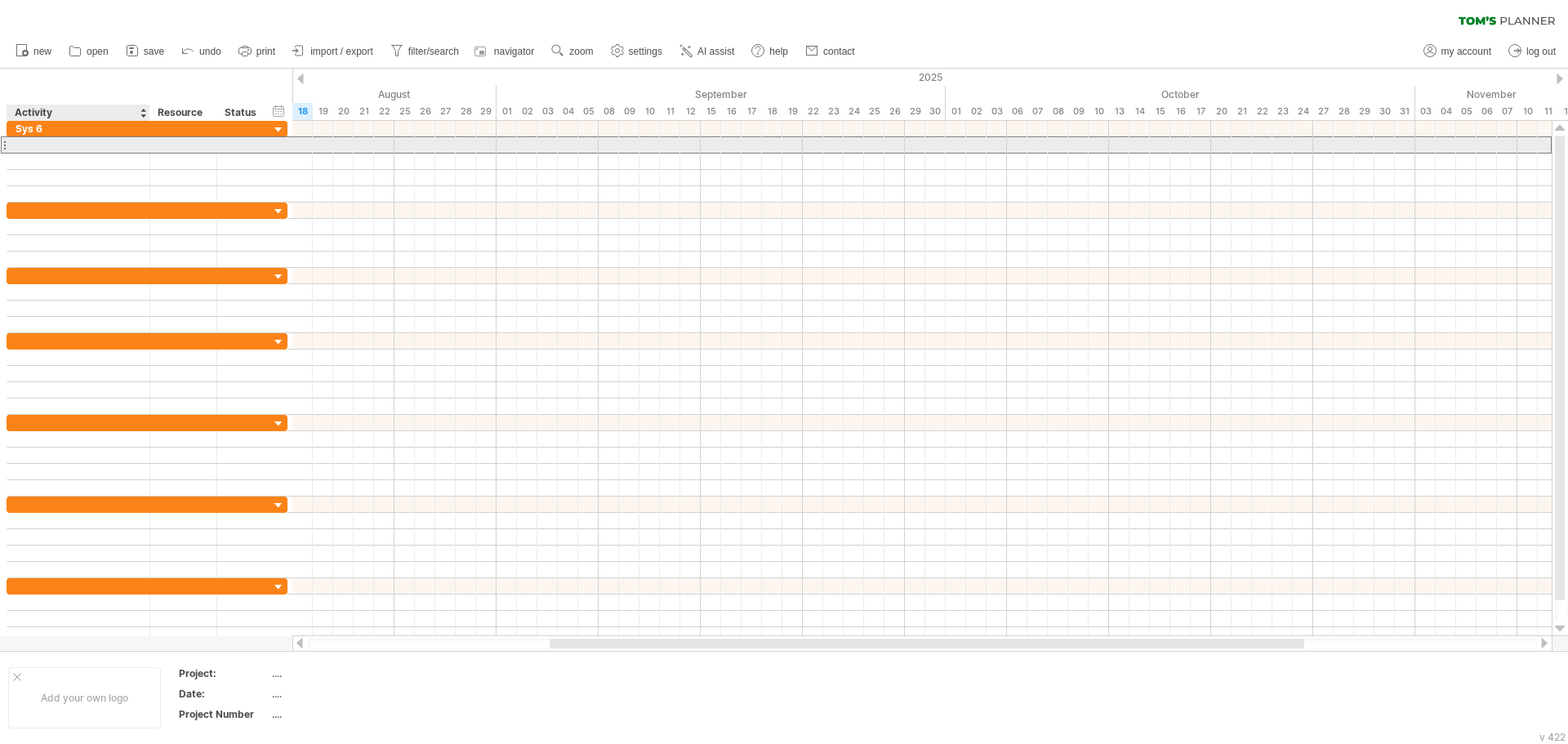
click at [33, 151] on input "text" at bounding box center [78, 145] width 126 height 16
click at [40, 146] on input "text" at bounding box center [78, 145] width 126 height 16
type input "*****"
type input "**********"
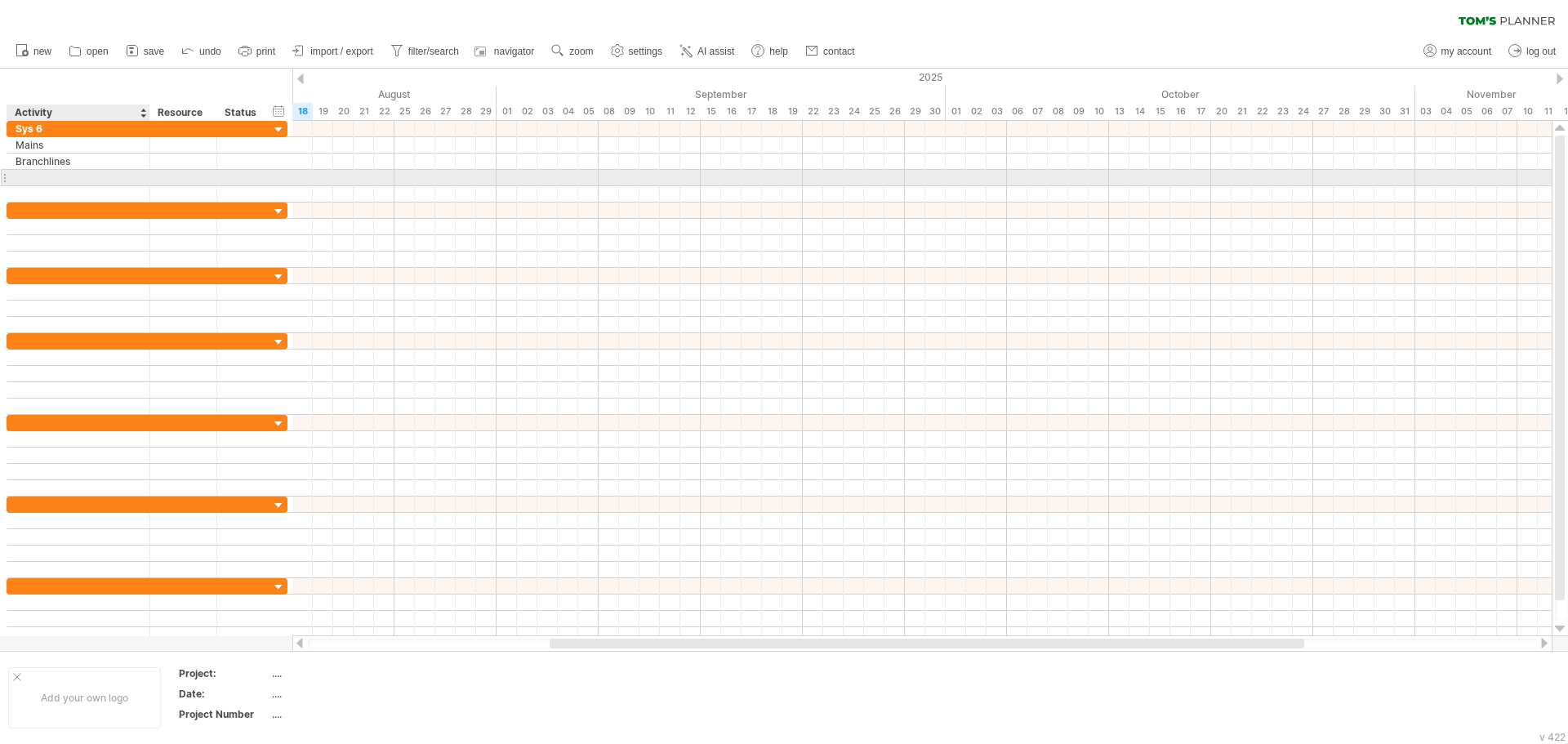
click at [115, 180] on input "text" at bounding box center [78, 177] width 126 height 16
click at [114, 180] on input "text" at bounding box center [78, 177] width 126 height 16
type input "*********"
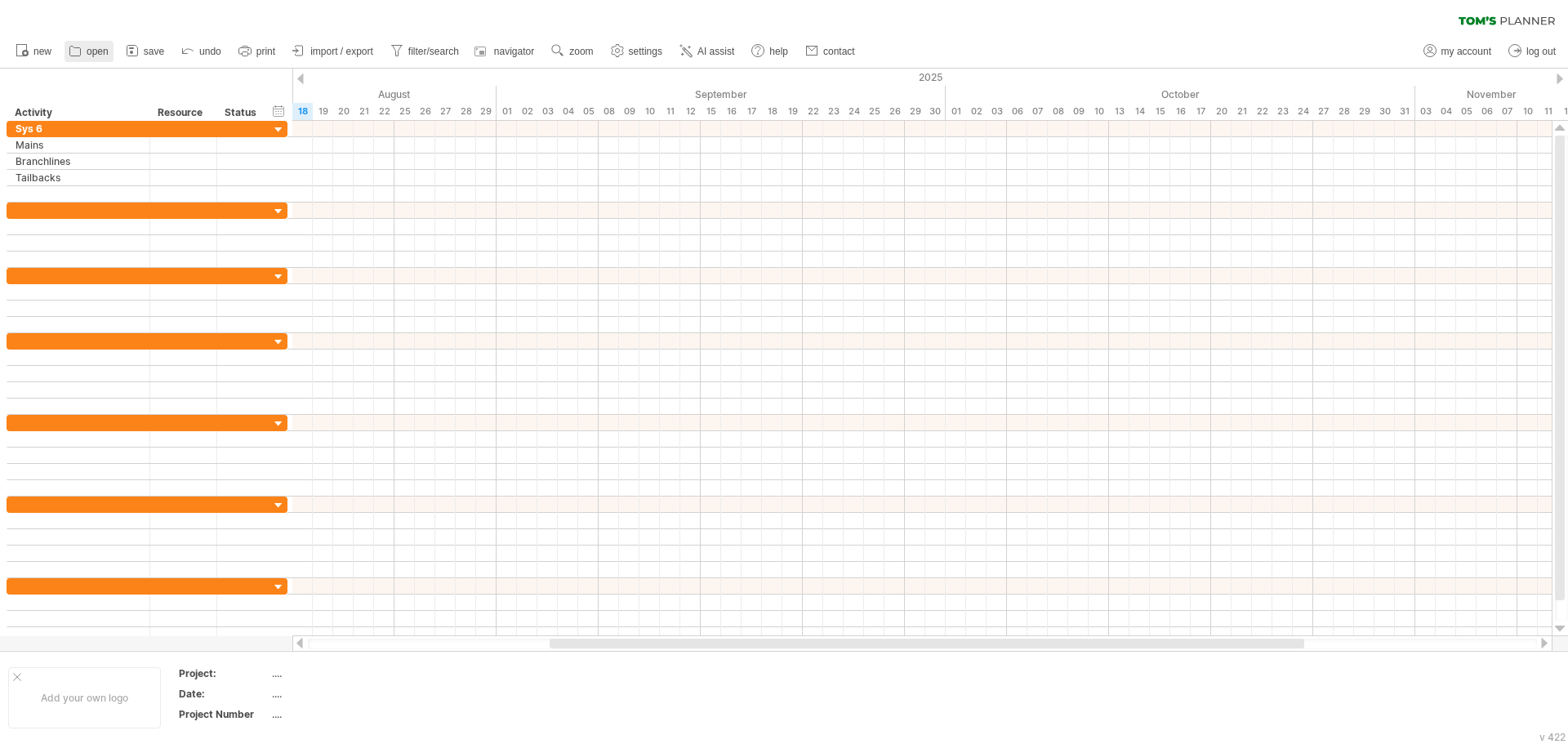
click at [100, 52] on span "open" at bounding box center [97, 52] width 22 height 12
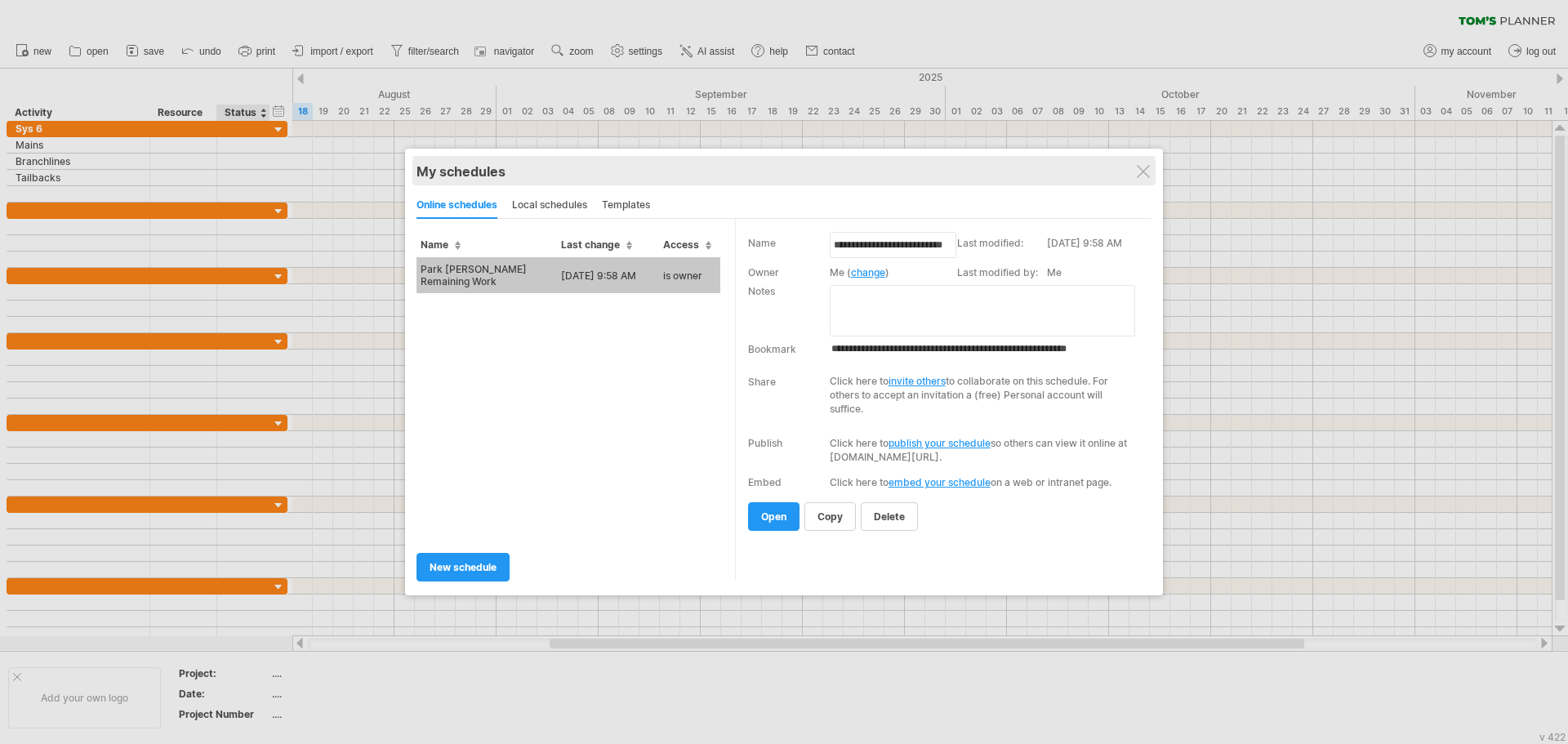
click at [1135, 167] on div "My schedules" at bounding box center [783, 171] width 735 height 17
click at [1138, 183] on div "My schedules share/collaborate online" at bounding box center [783, 170] width 735 height 29
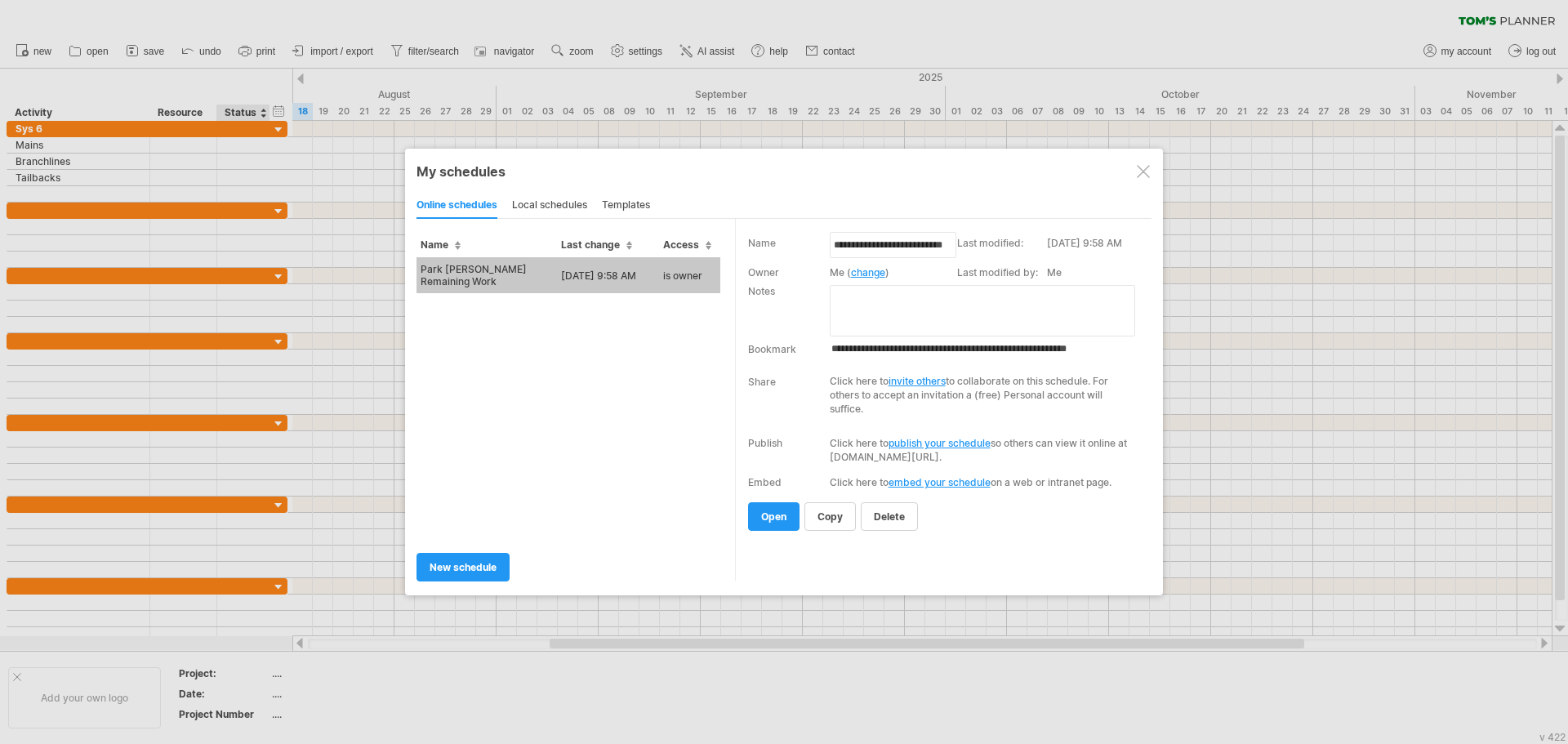
click at [1137, 175] on div at bounding box center [1144, 171] width 13 height 13
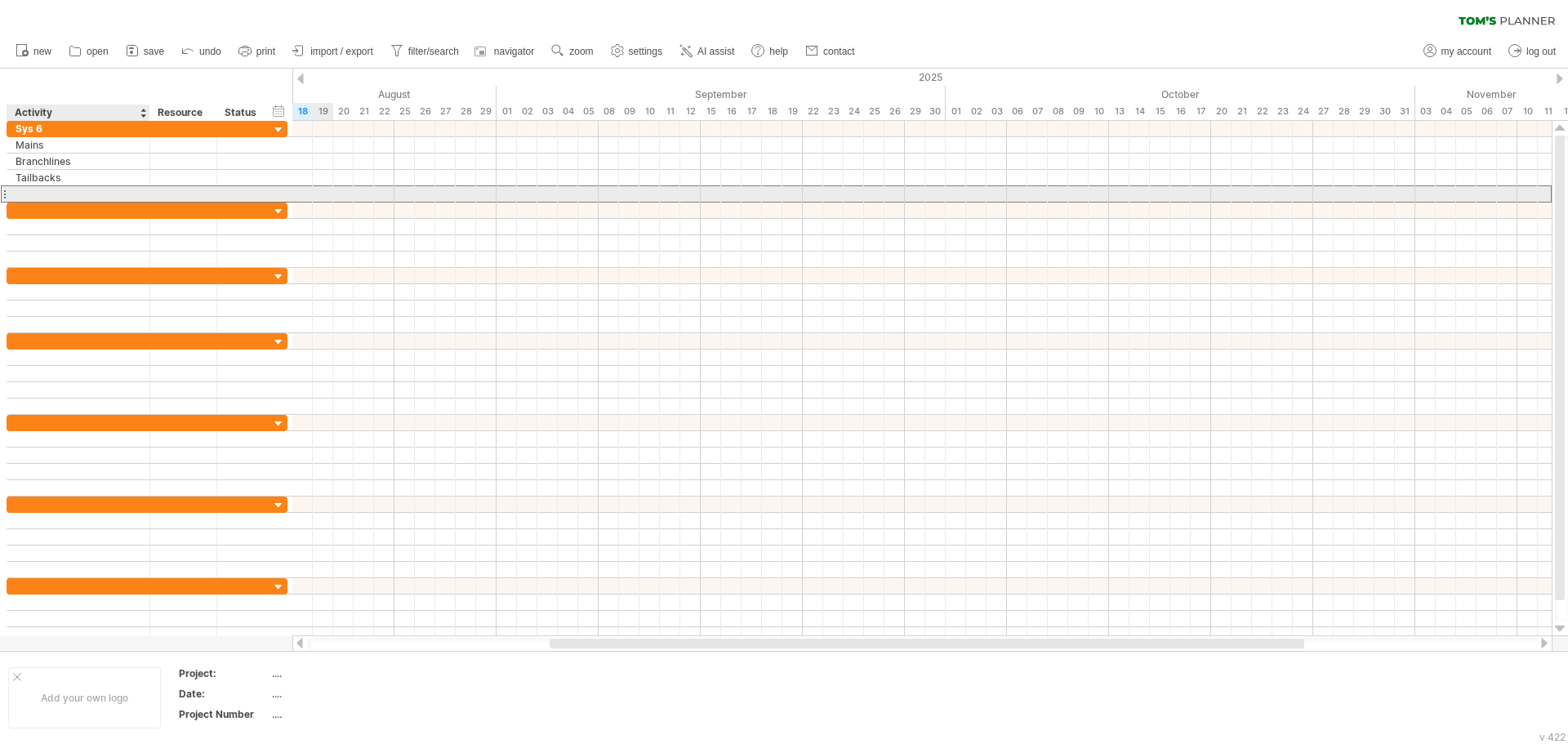
click at [50, 191] on div at bounding box center [78, 194] width 126 height 16
click at [0, 0] on input "text" at bounding box center [0, 0] width 0 height 0
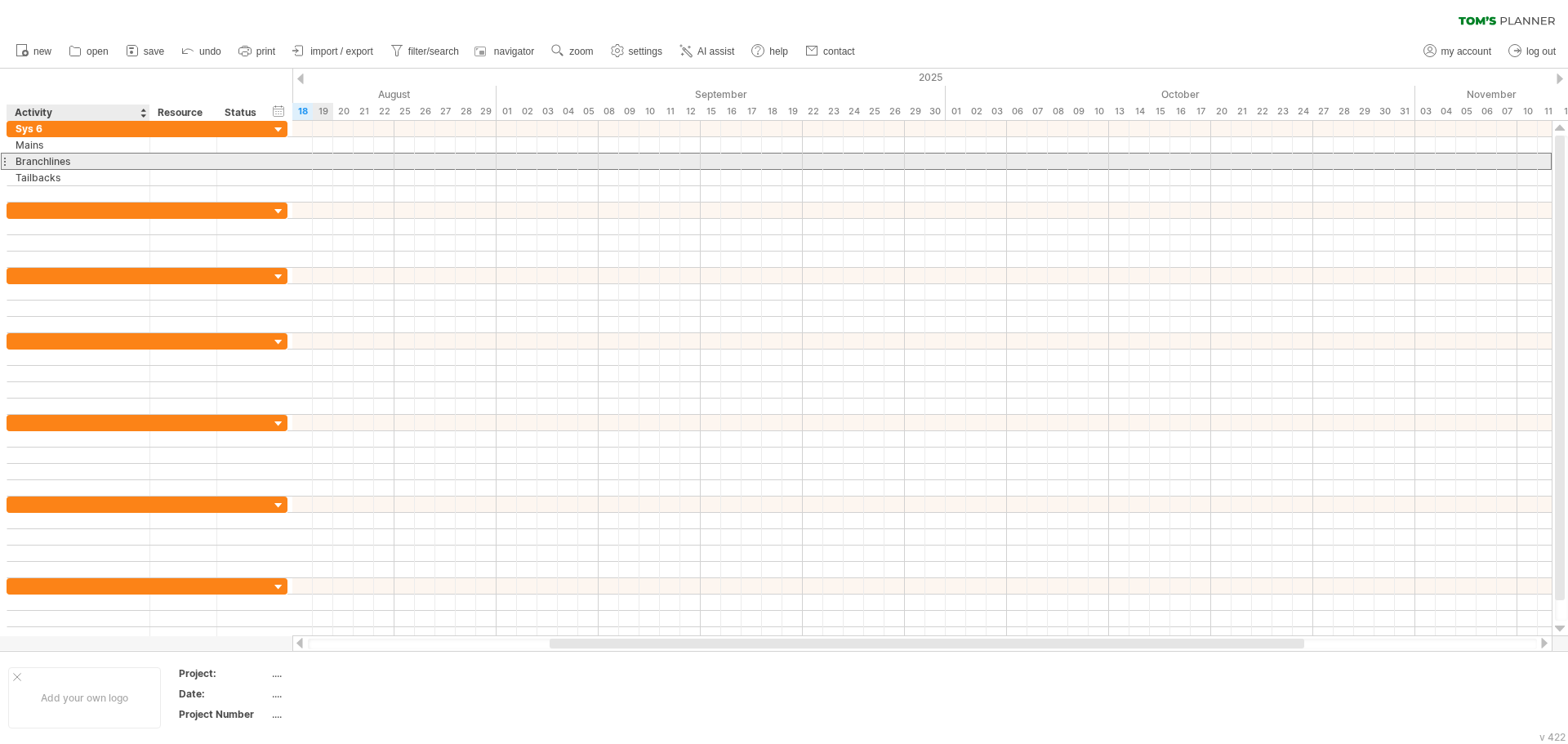
click at [54, 162] on div "Branchlines" at bounding box center [78, 161] width 126 height 16
drag, startPoint x: 77, startPoint y: 165, endPoint x: -5, endPoint y: 168, distance: 82.1
click at [0, 168] on html "progress(100%) Trying to reach [DOMAIN_NAME] Connected again... 0% clear filter…" at bounding box center [784, 374] width 1568 height 747
type input "**********"
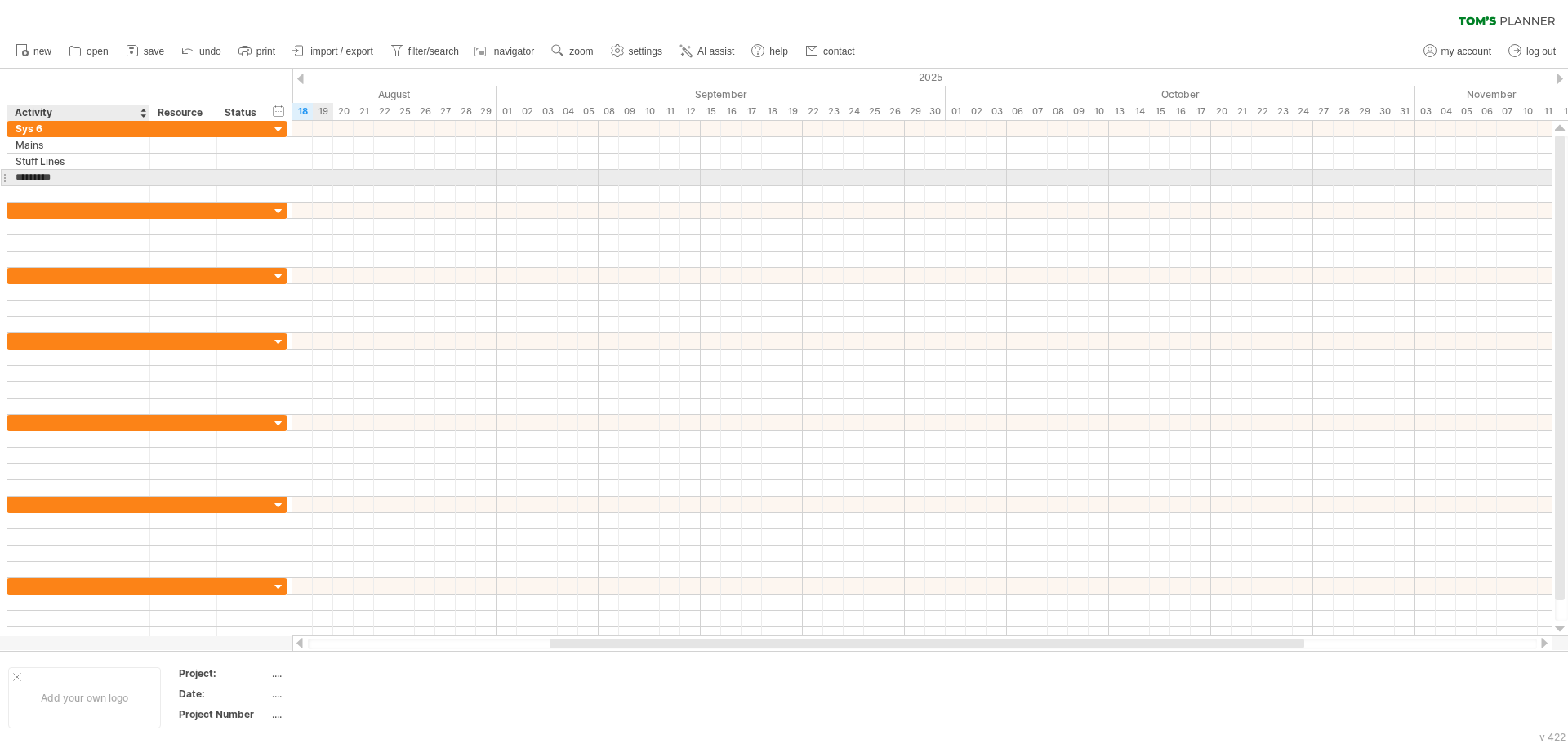
click at [90, 175] on input "*********" at bounding box center [78, 177] width 126 height 16
drag, startPoint x: 102, startPoint y: 180, endPoint x: -2, endPoint y: 186, distance: 104.2
click at [0, 186] on html "progress(100%) Trying to reach [DOMAIN_NAME] Connected again... 0% clear filter…" at bounding box center [784, 374] width 1568 height 747
click at [70, 183] on input "*********" at bounding box center [78, 177] width 126 height 16
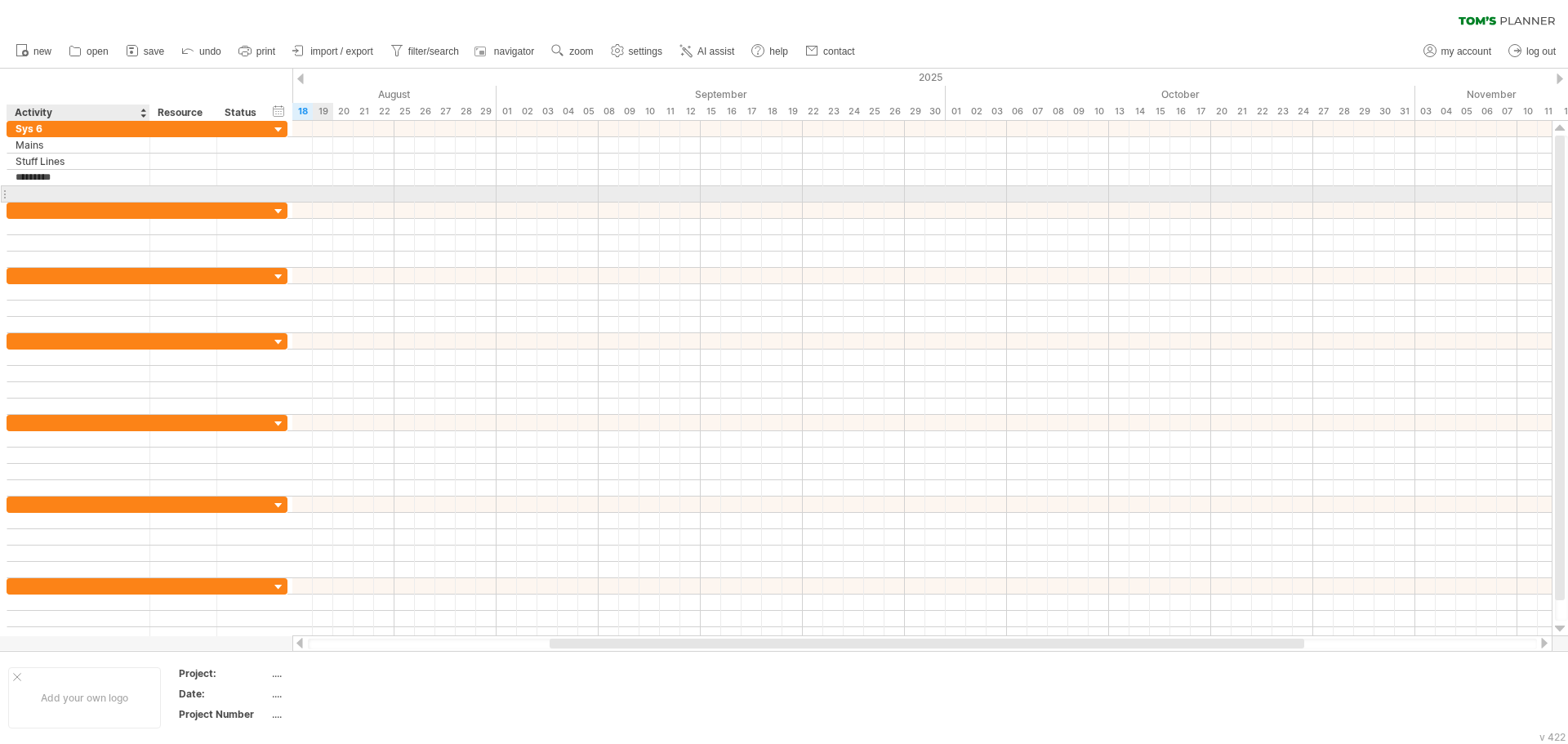
click at [69, 193] on div at bounding box center [78, 194] width 126 height 16
click at [82, 193] on div "Mains" at bounding box center [78, 194] width 126 height 16
drag, startPoint x: 82, startPoint y: 193, endPoint x: 17, endPoint y: 192, distance: 65.0
click at [17, 192] on input "*****" at bounding box center [78, 194] width 126 height 16
type input "**********"
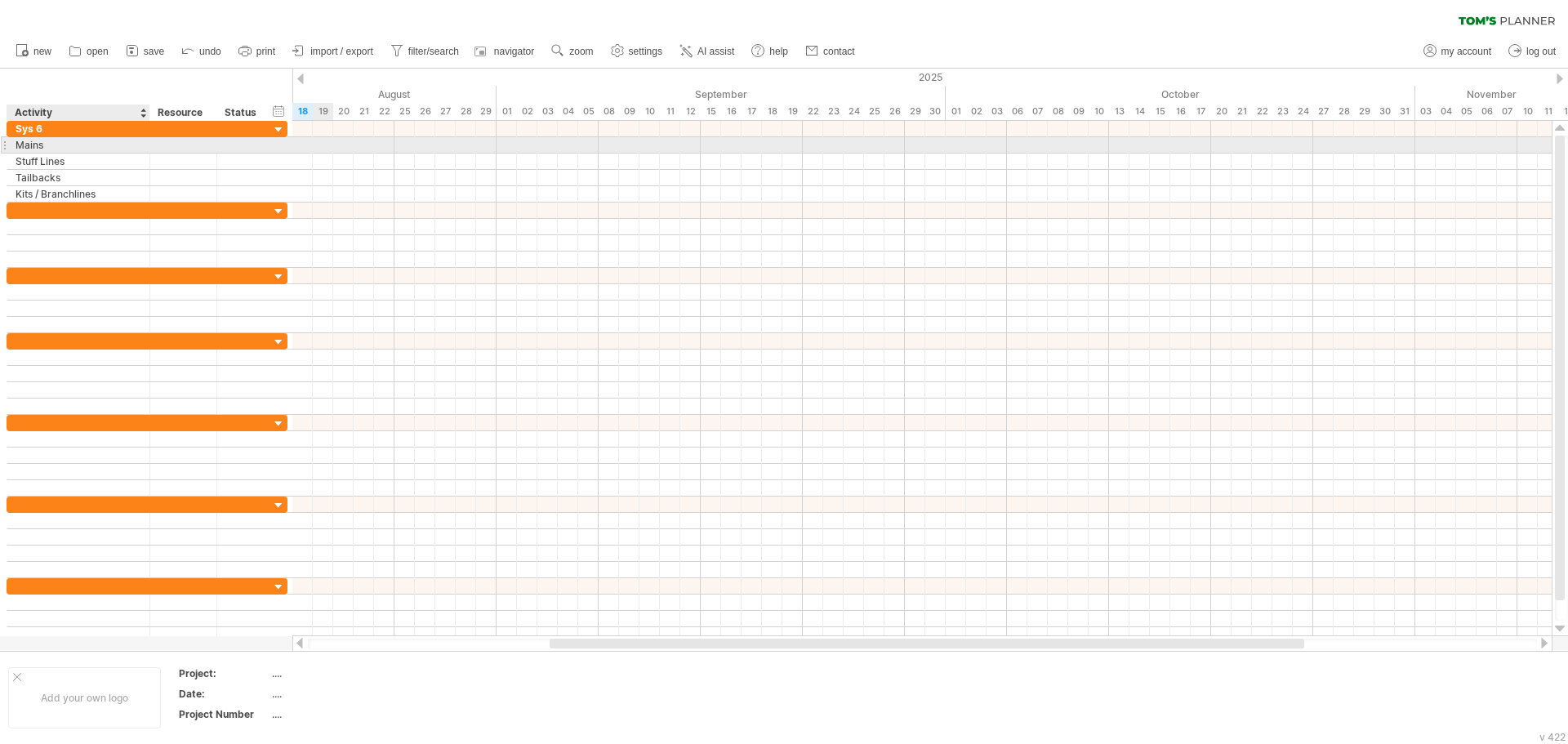
click at [27, 145] on div "Mains" at bounding box center [78, 145] width 126 height 16
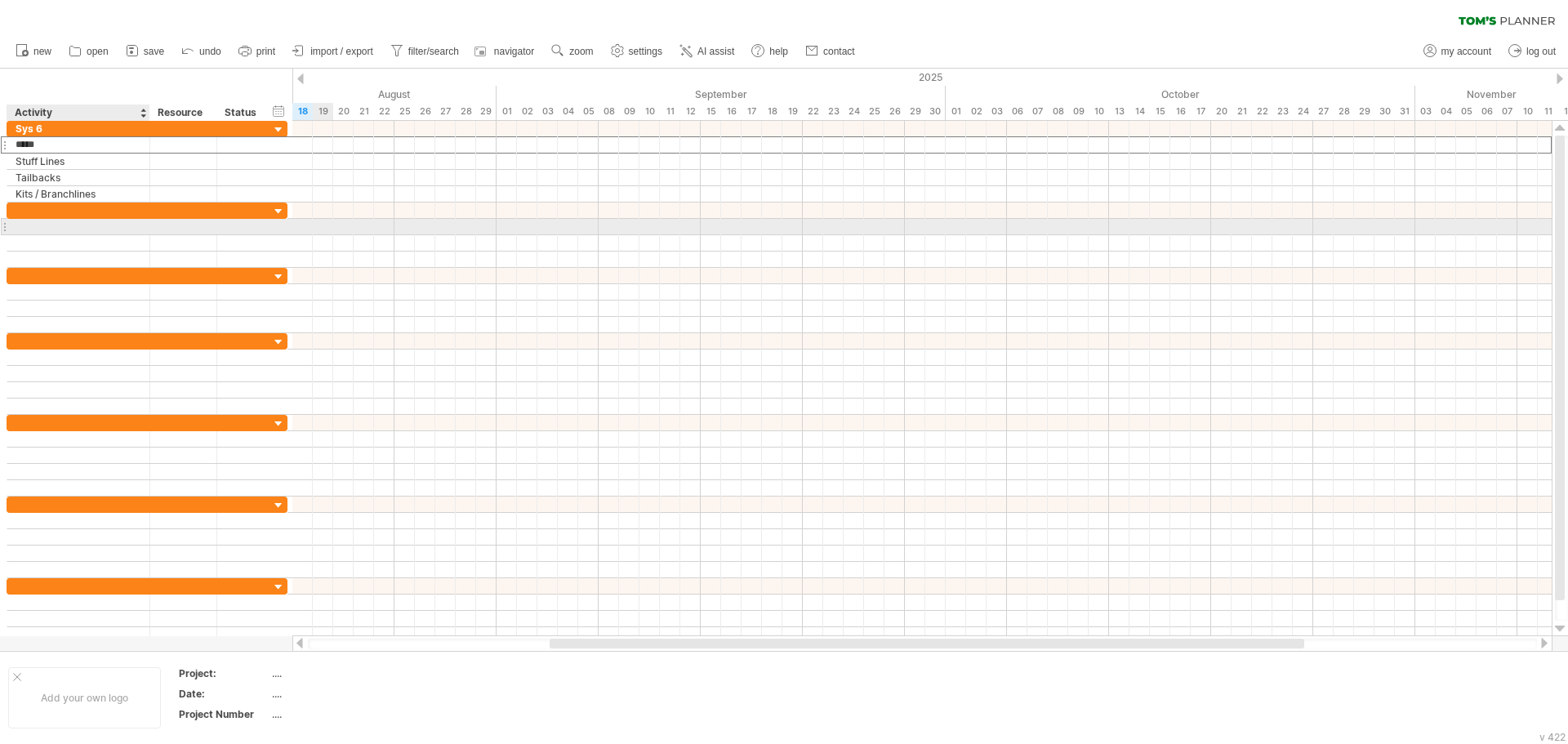
click at [37, 226] on div at bounding box center [78, 226] width 126 height 16
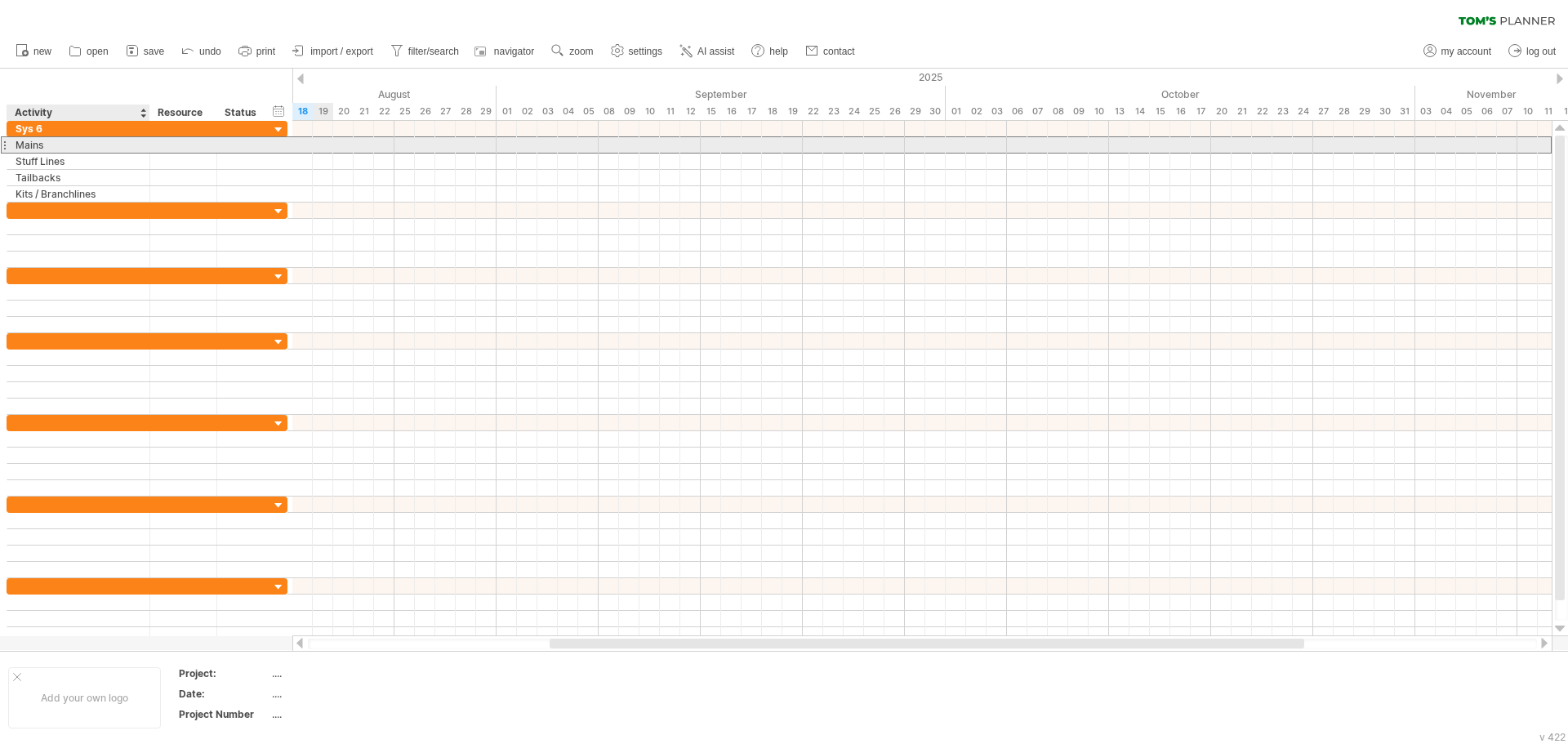
click at [57, 149] on div "Mains" at bounding box center [78, 145] width 126 height 16
click at [0, 0] on input "*****" at bounding box center [0, 0] width 0 height 0
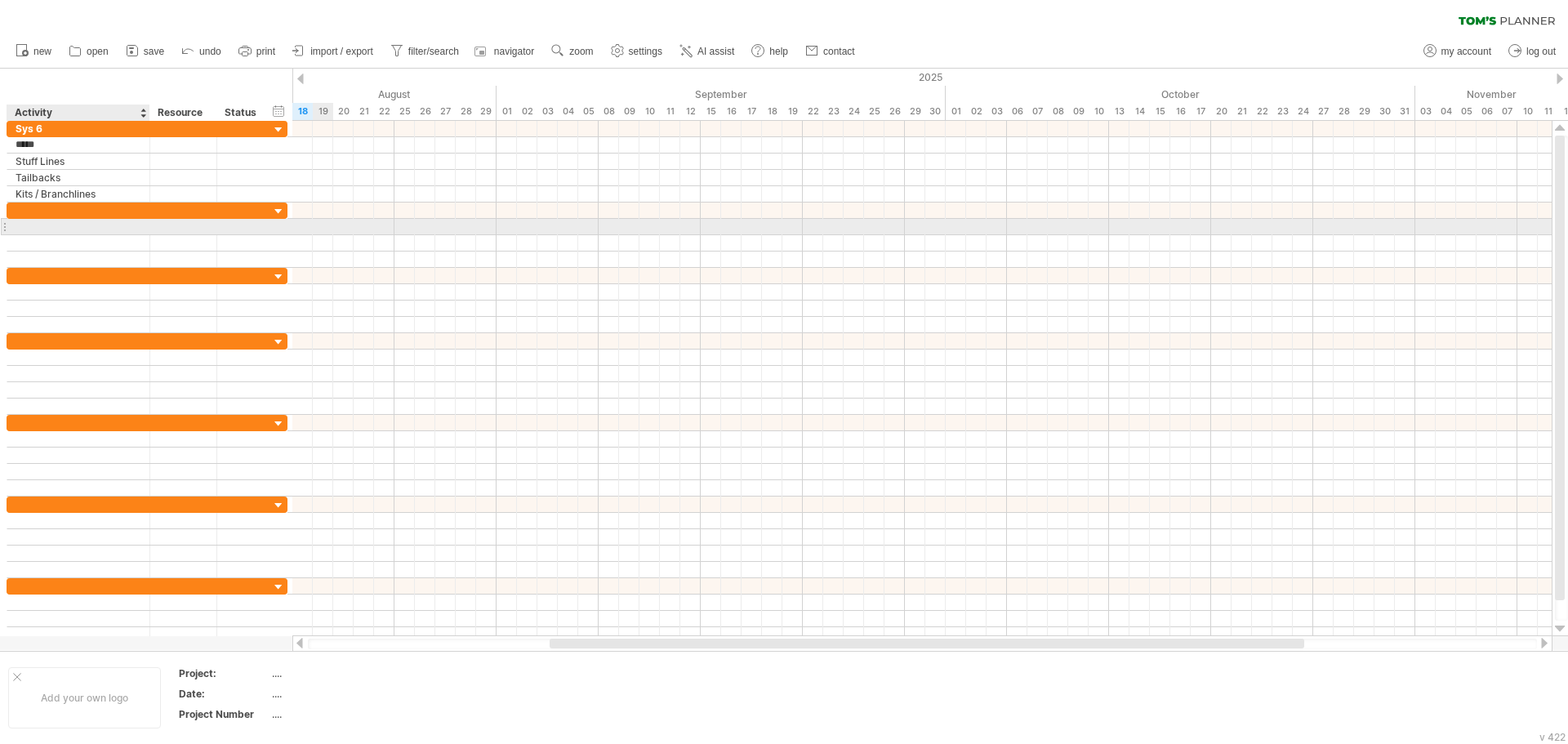
click at [58, 231] on div at bounding box center [78, 226] width 126 height 16
paste input "*****"
type input "*****"
click at [95, 214] on div at bounding box center [78, 210] width 126 height 16
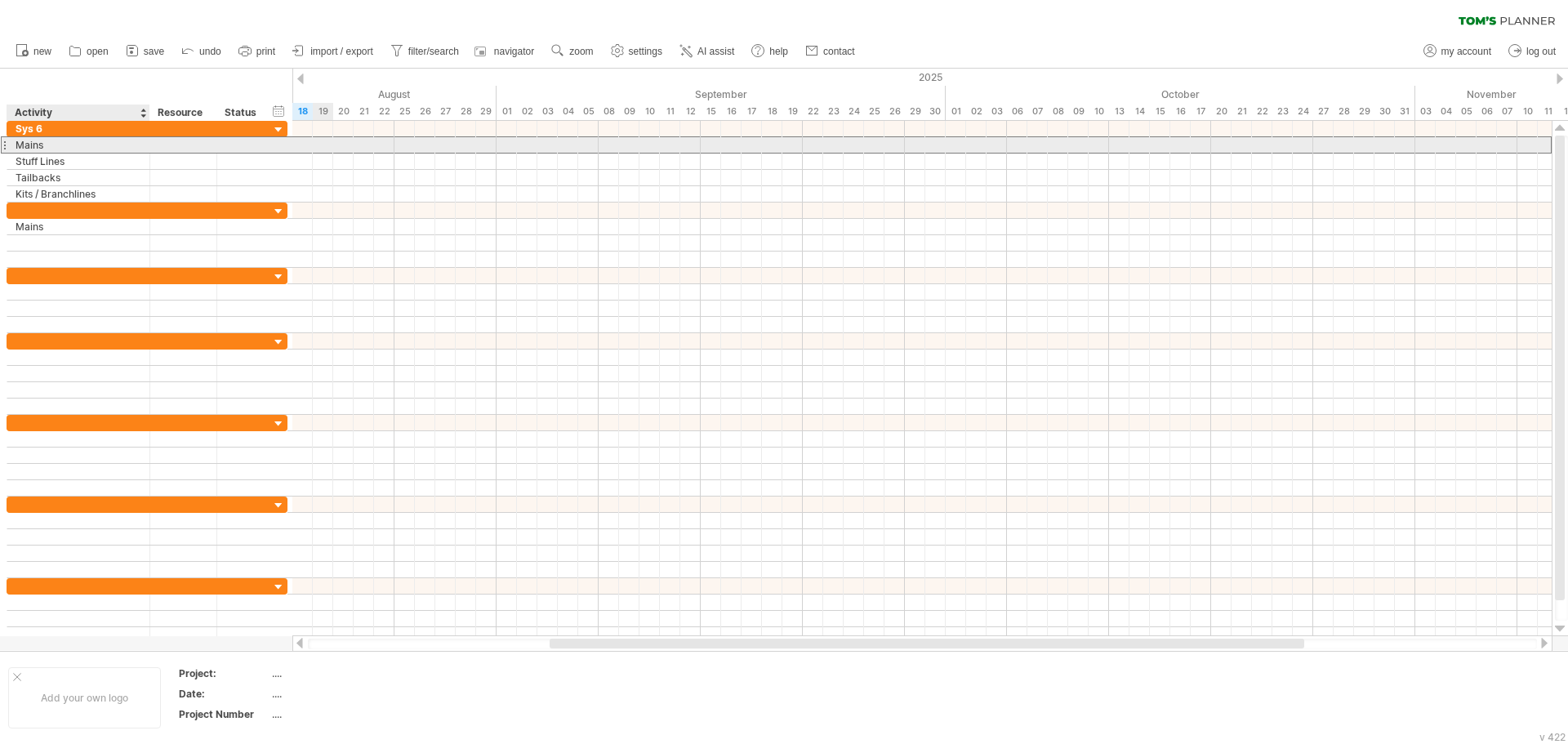
click at [20, 146] on div "Mains" at bounding box center [78, 145] width 126 height 16
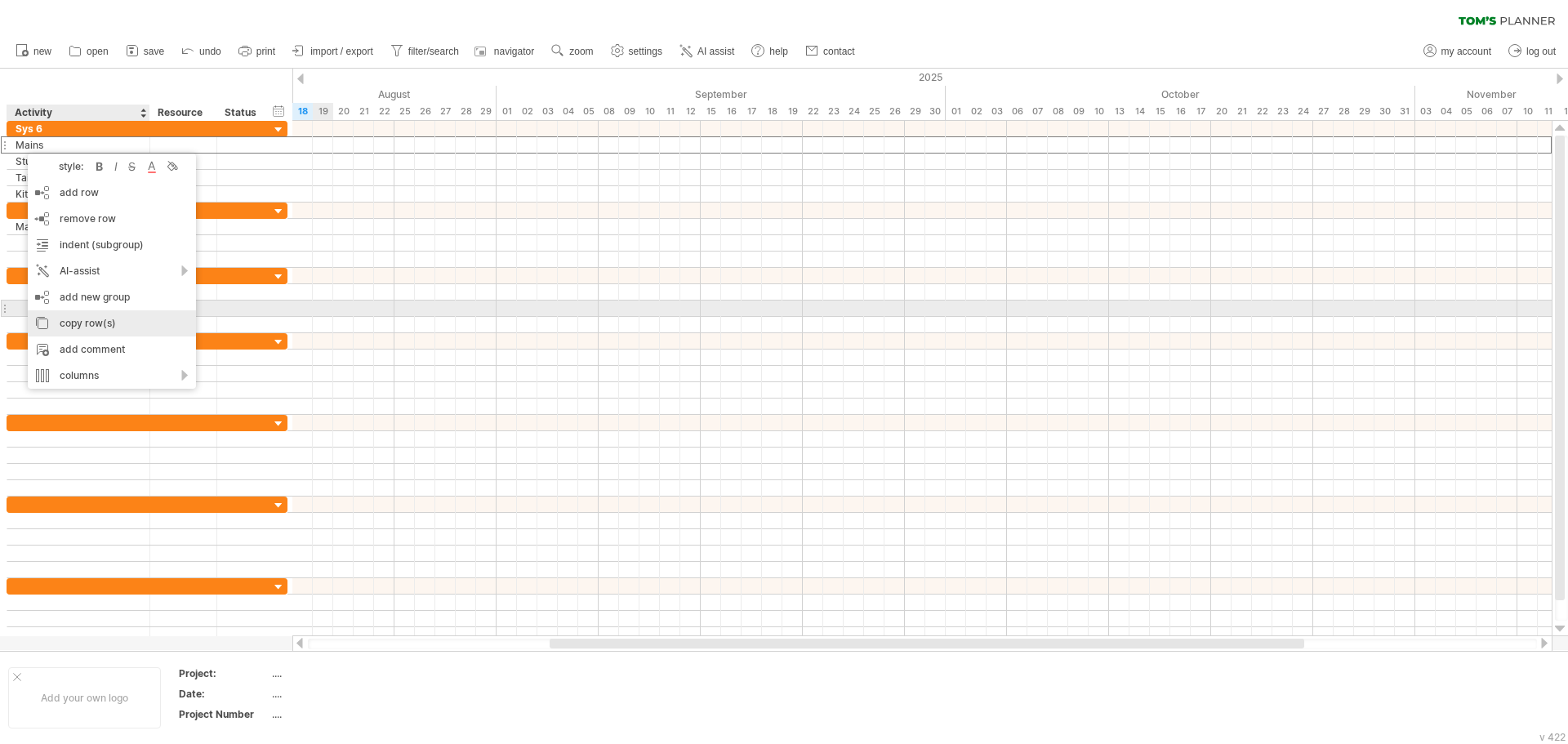
click at [96, 317] on div "copy row(s)" at bounding box center [112, 323] width 168 height 26
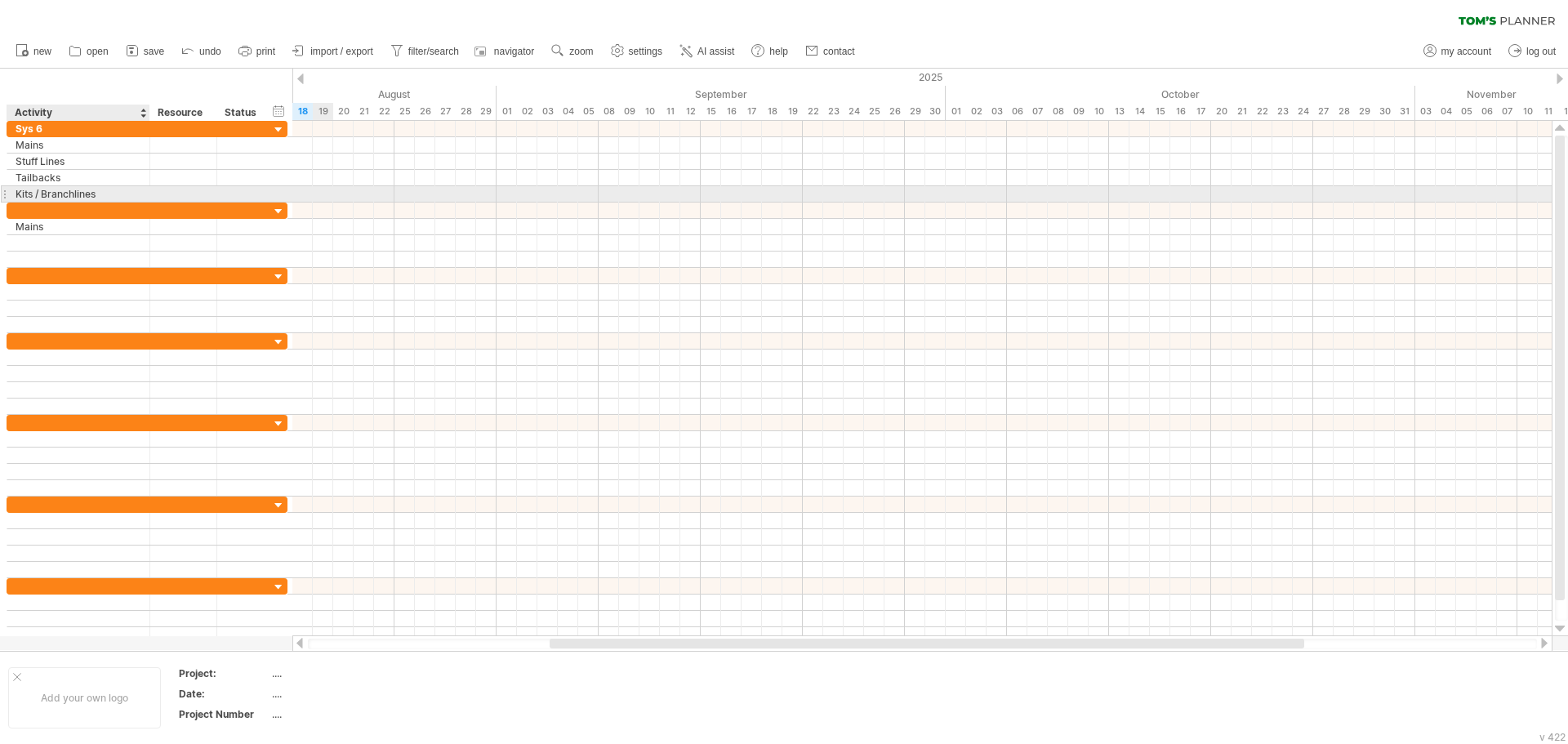
click at [59, 193] on div "Kits / Branchlines" at bounding box center [78, 194] width 126 height 16
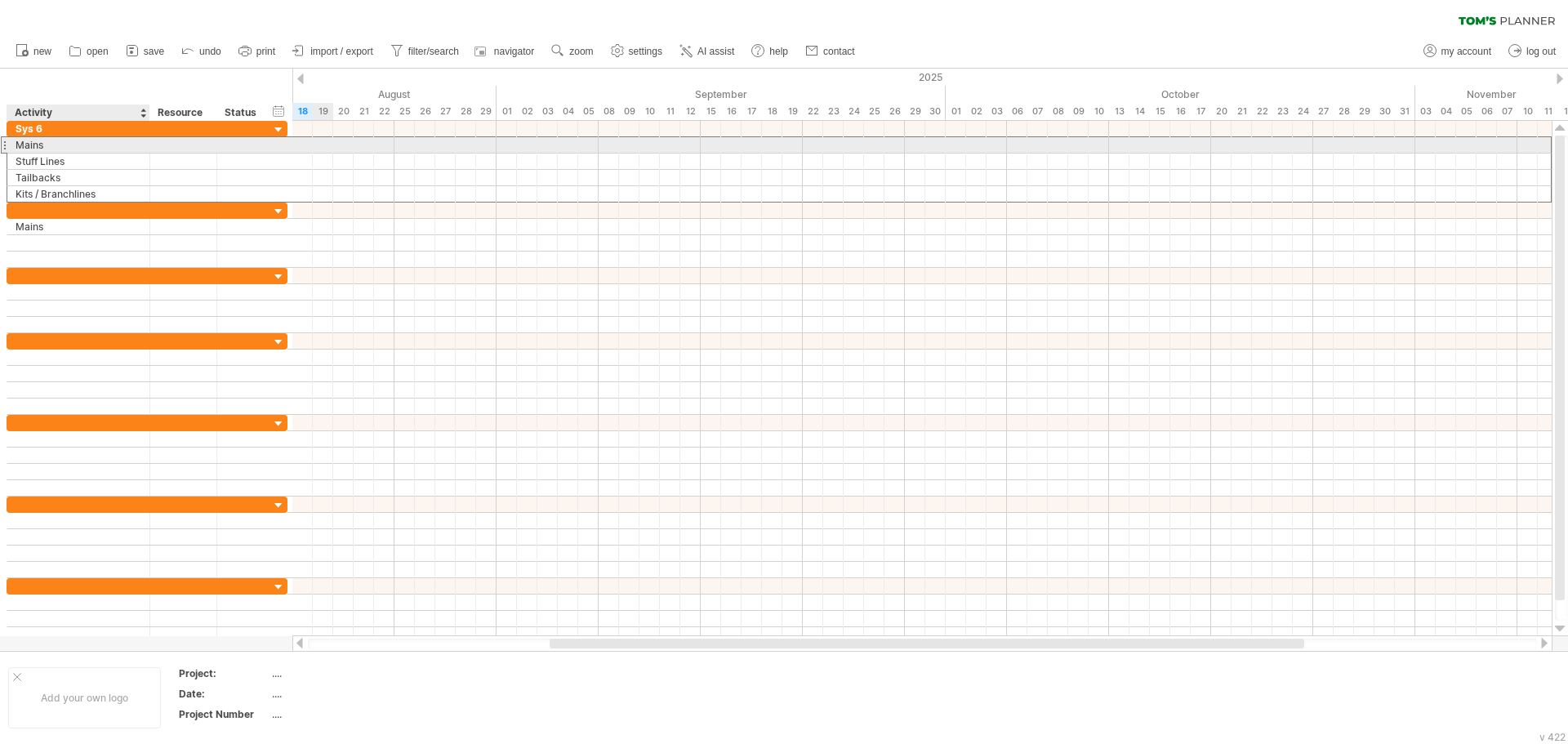
click at [47, 143] on div "Mains" at bounding box center [78, 145] width 126 height 16
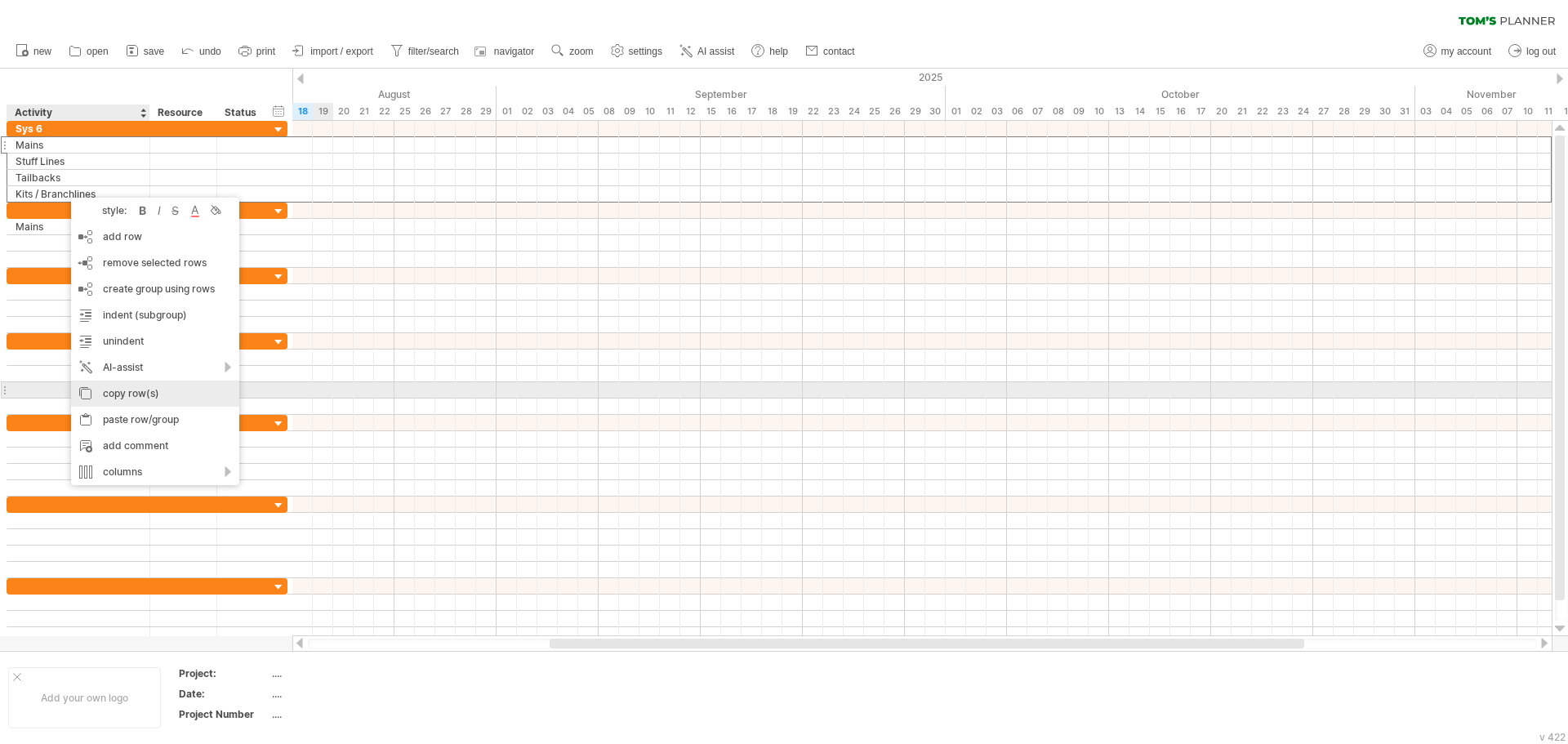
click at [148, 392] on div "copy row(s)" at bounding box center [155, 393] width 168 height 26
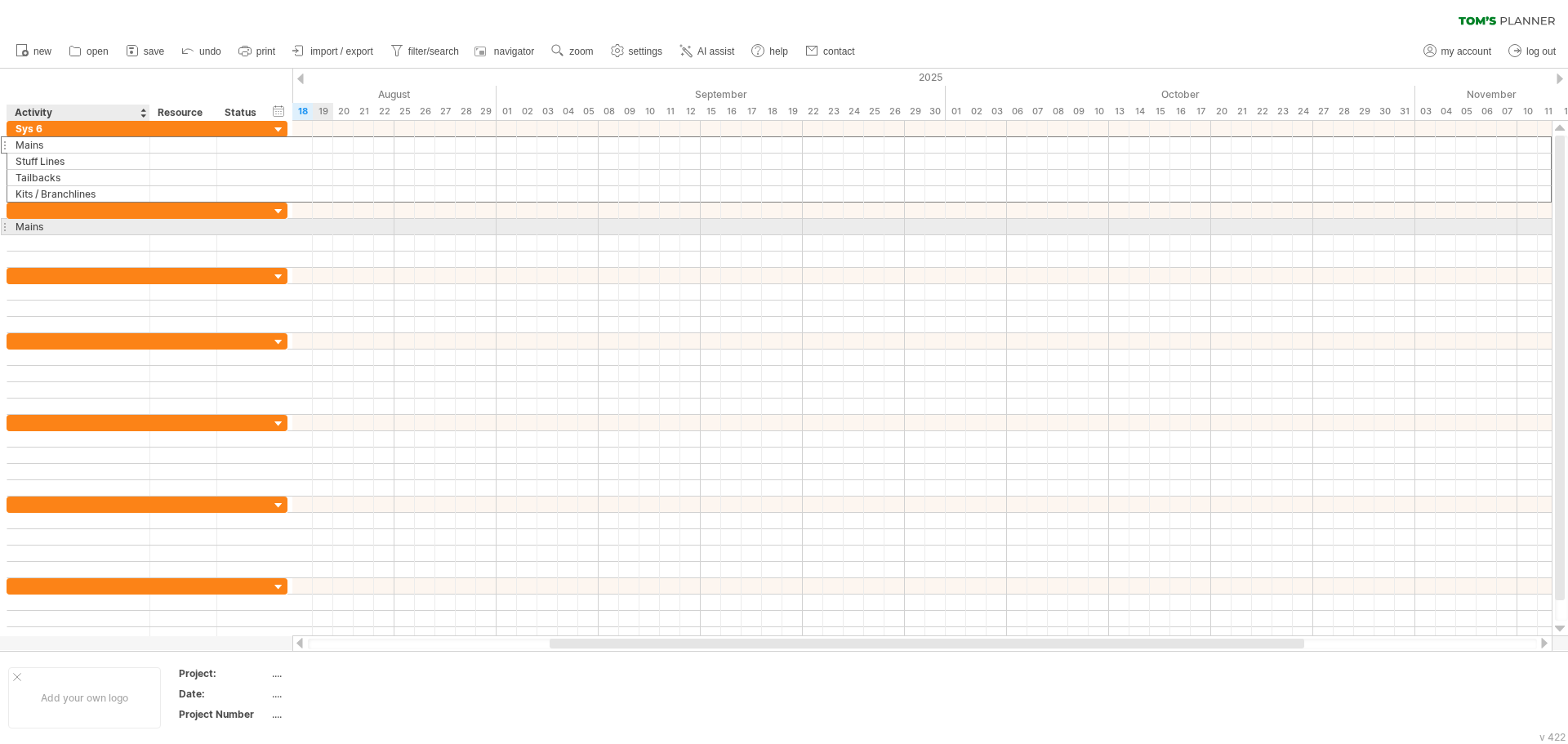
click at [36, 230] on div "Mains" at bounding box center [78, 226] width 126 height 16
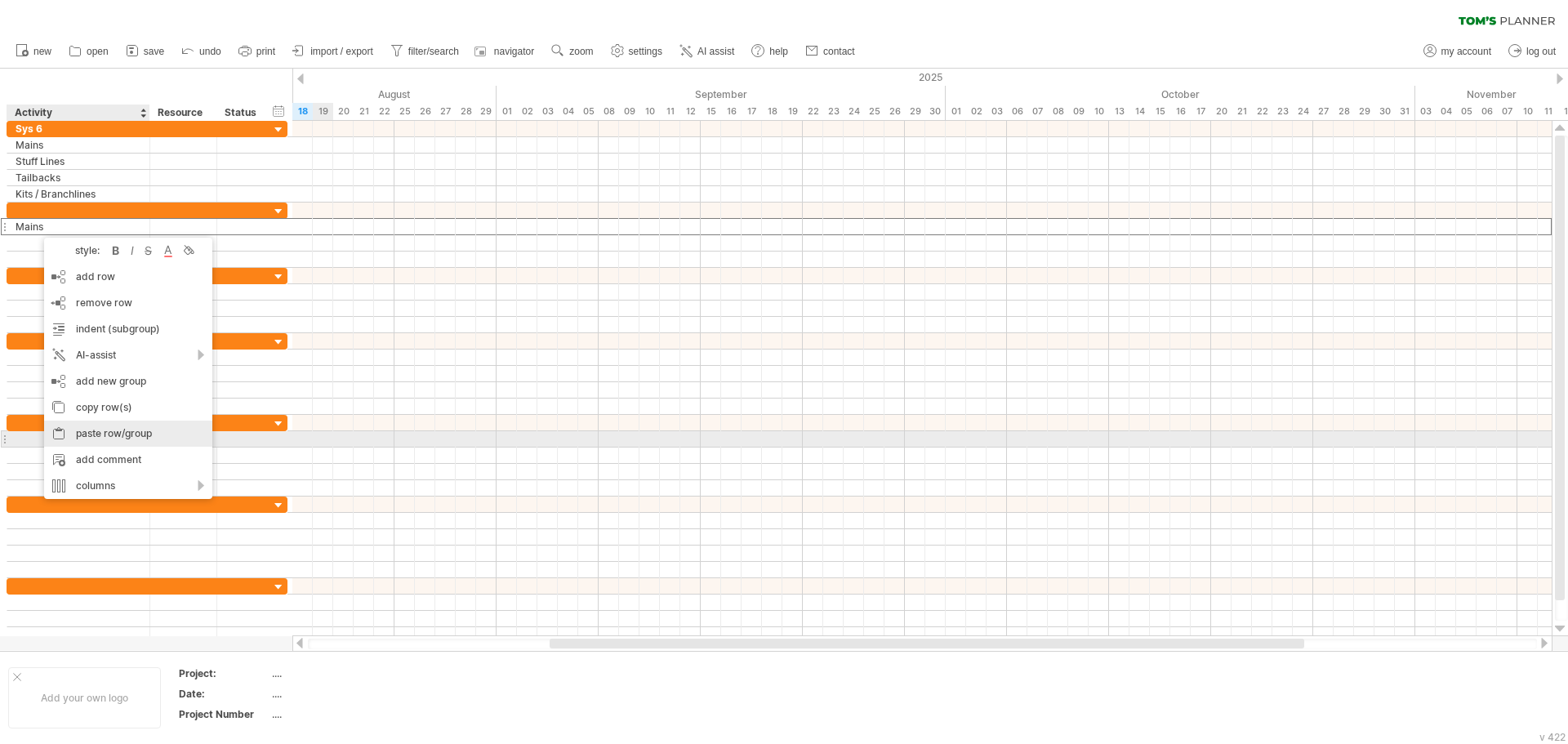
click at [135, 433] on div "paste row/group" at bounding box center [128, 433] width 168 height 26
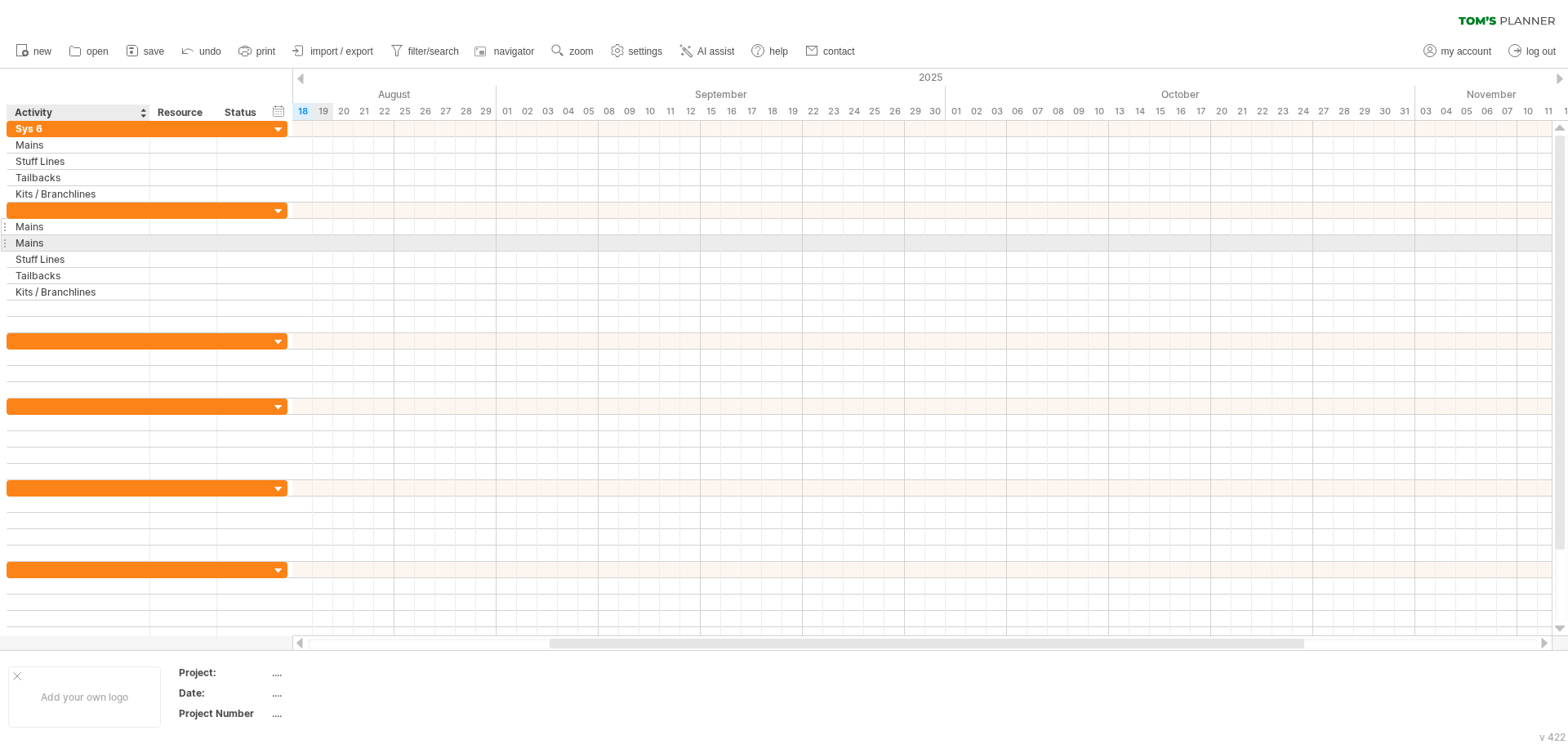
click at [49, 231] on div "Mains" at bounding box center [78, 226] width 126 height 16
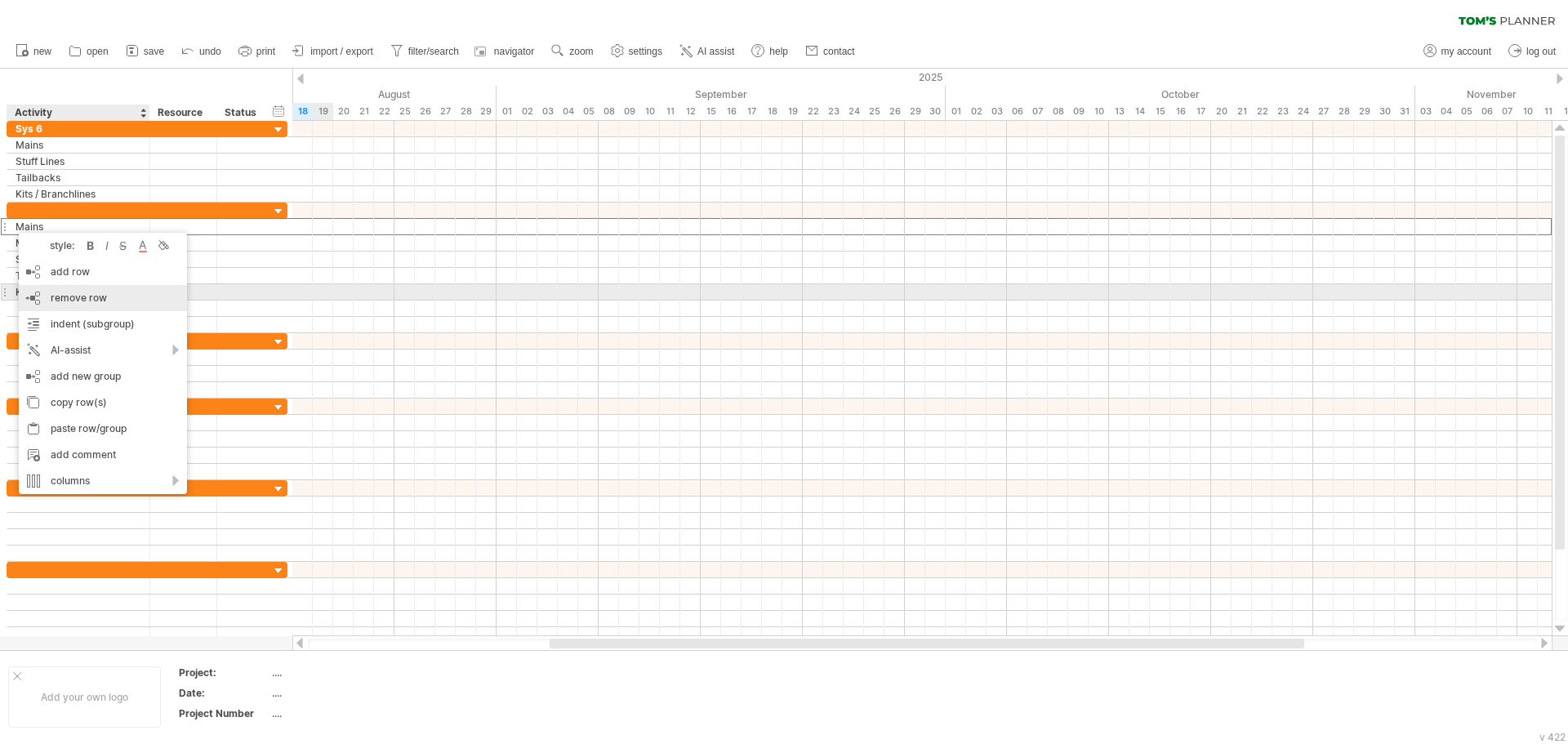
click at [88, 300] on span "remove row" at bounding box center [79, 297] width 57 height 12
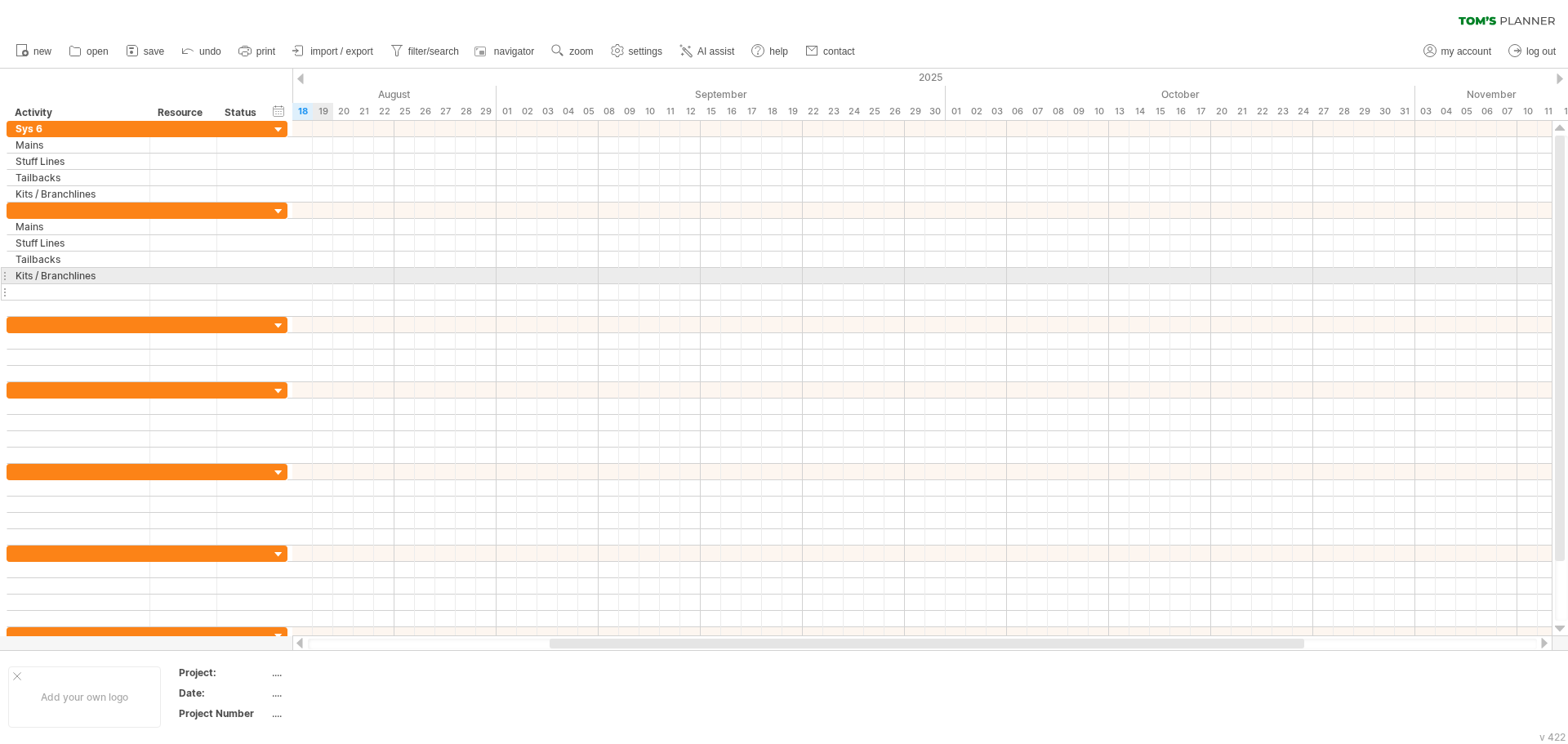
click at [9, 290] on div at bounding box center [79, 291] width 143 height 16
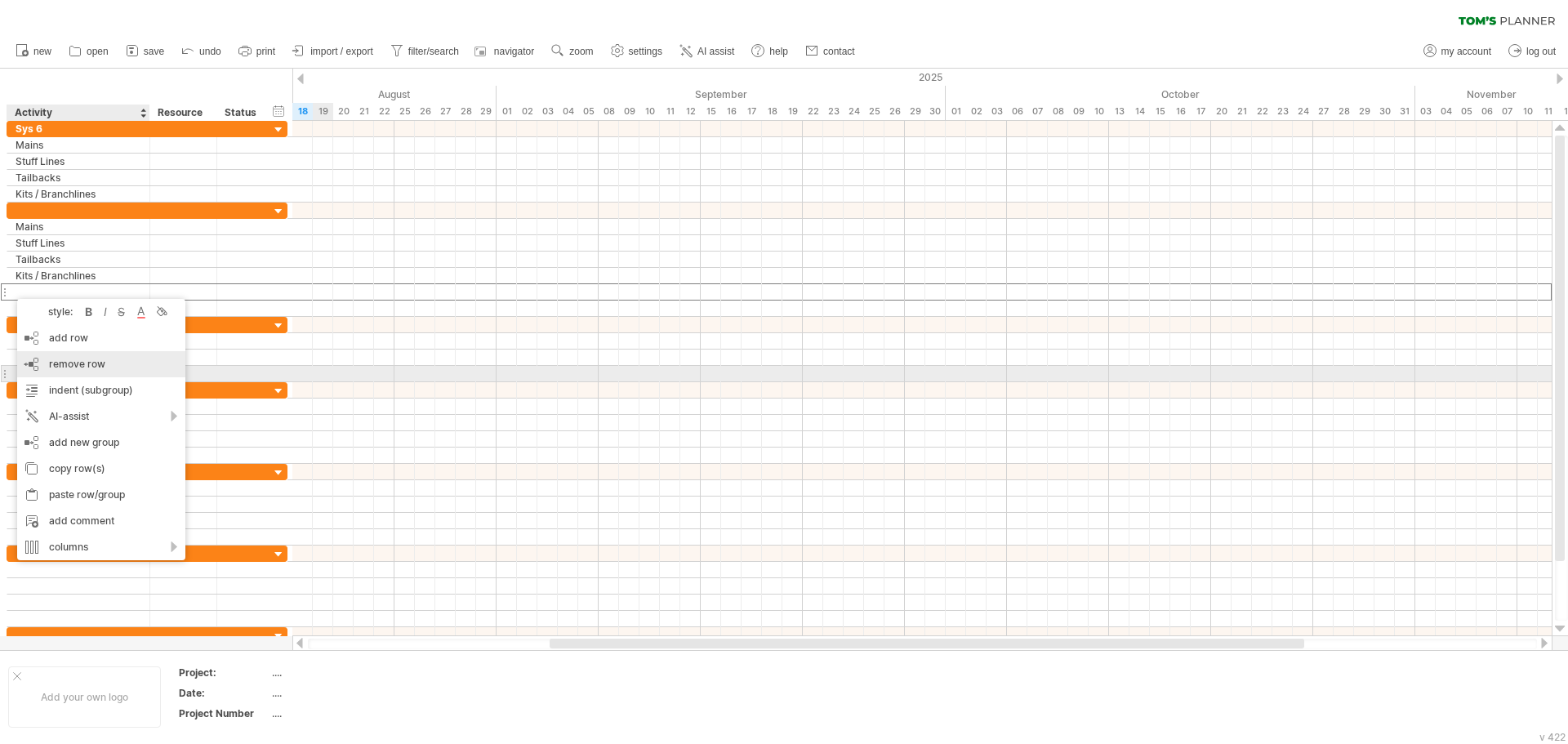
click at [93, 366] on span "remove row" at bounding box center [77, 364] width 57 height 12
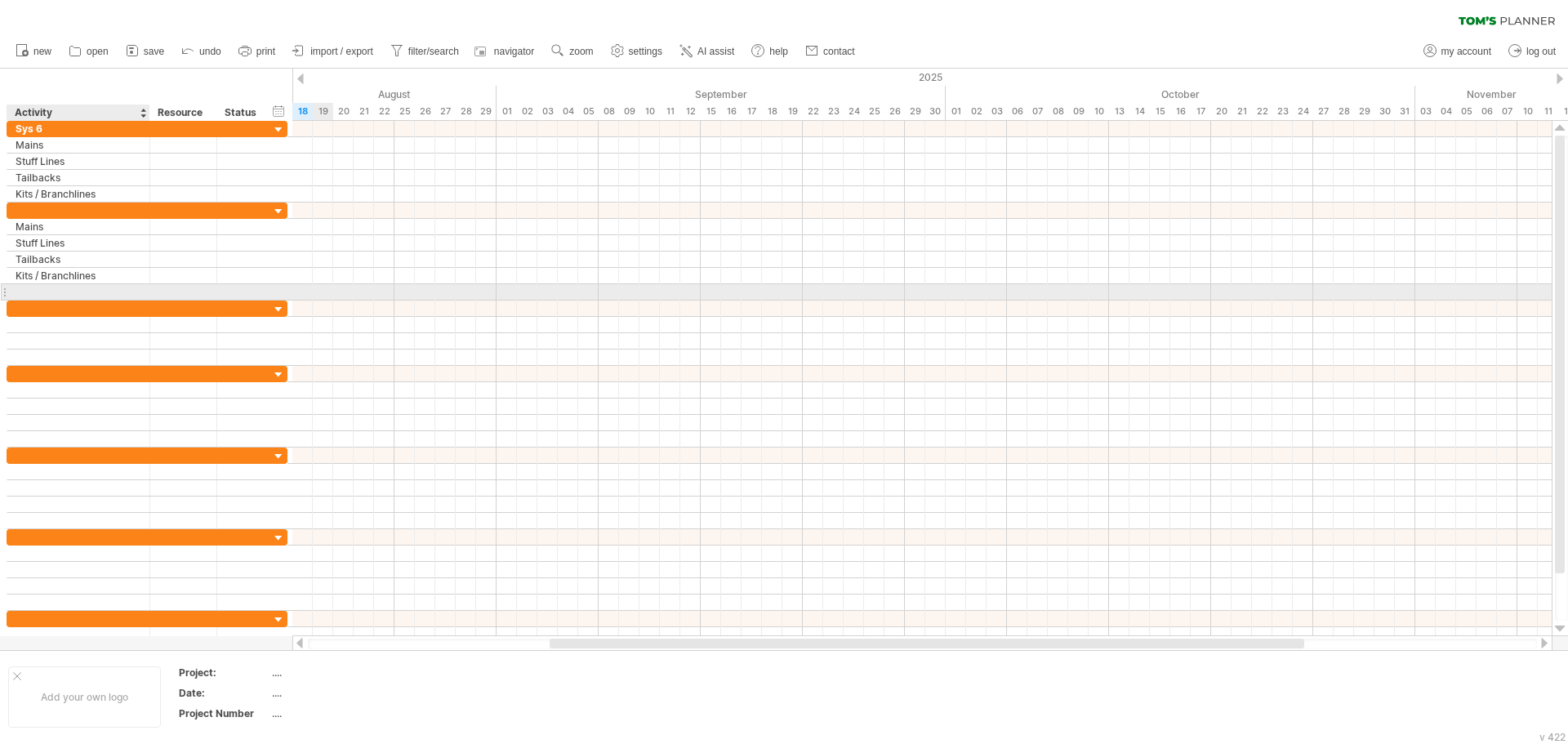
click at [33, 285] on div at bounding box center [78, 291] width 126 height 16
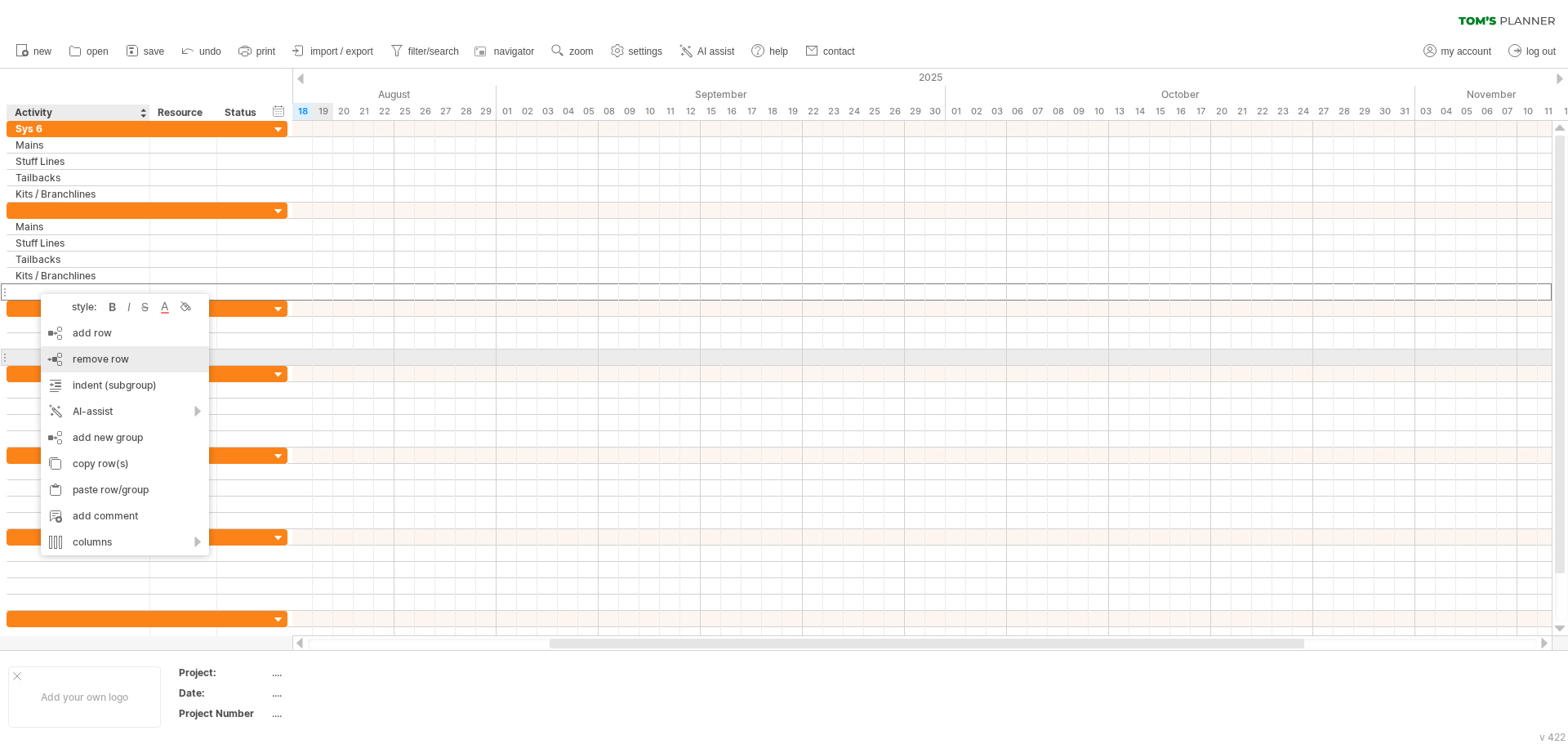
click at [120, 364] on span "remove row" at bounding box center [101, 359] width 57 height 12
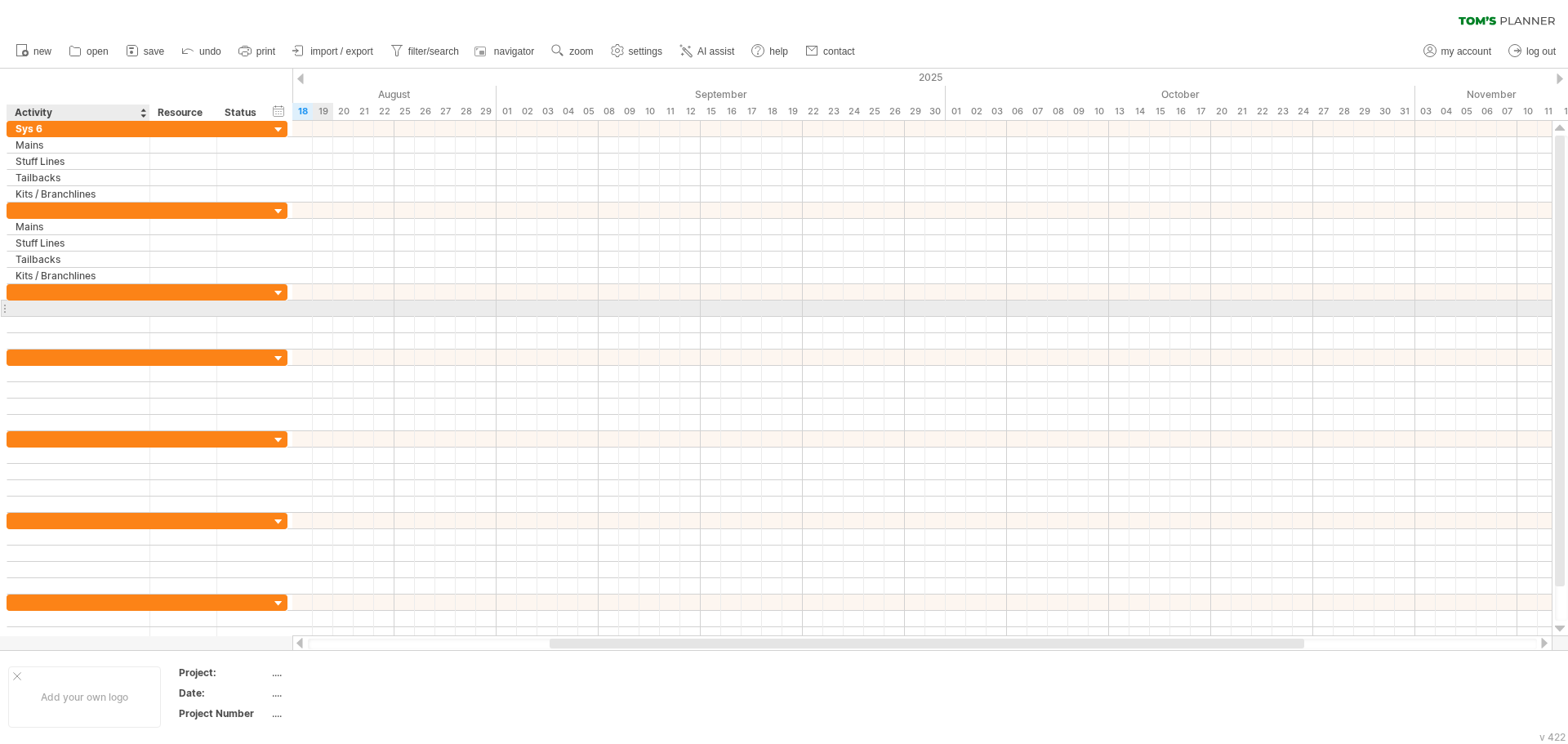
click at [46, 314] on div at bounding box center [78, 308] width 126 height 16
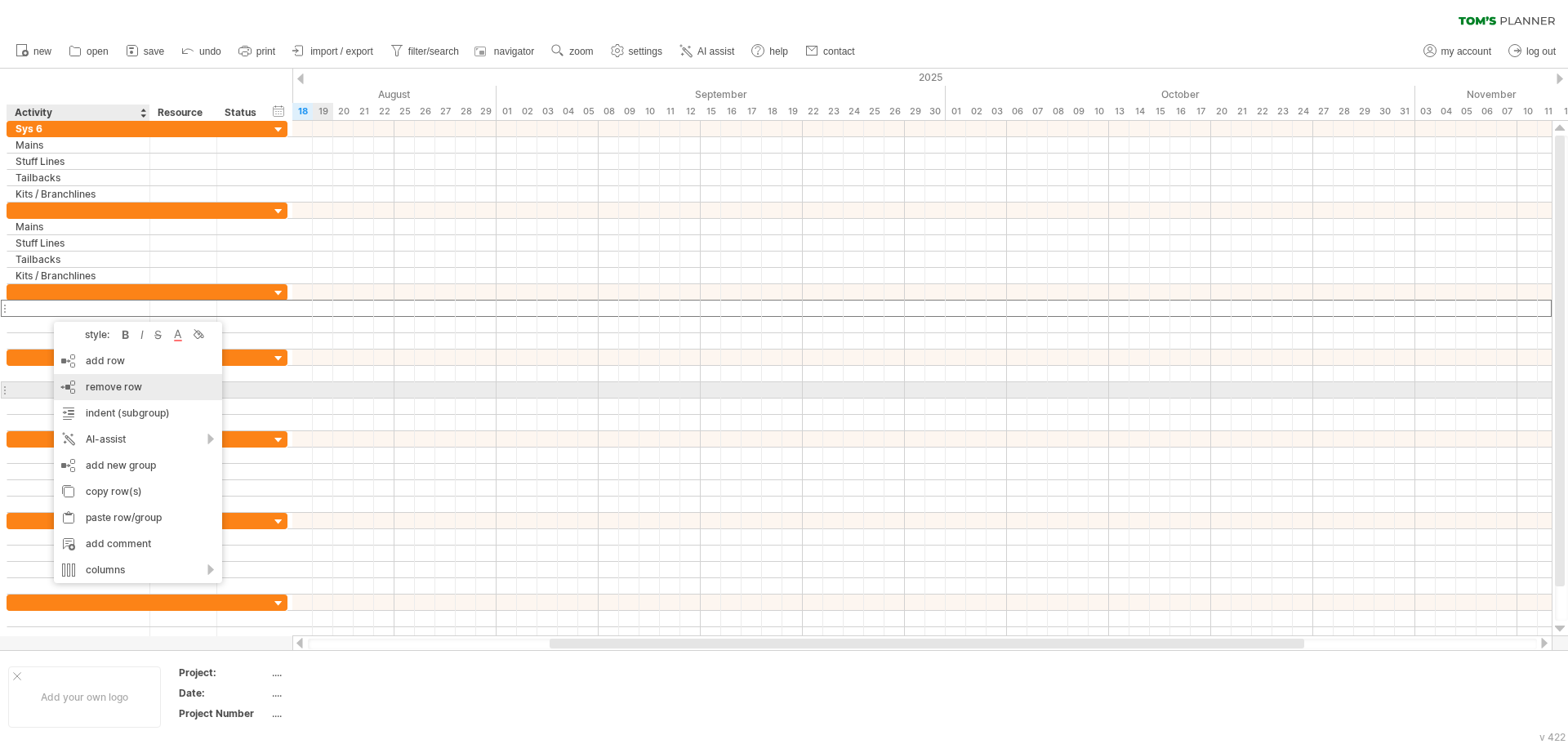
click at [112, 386] on span "remove row" at bounding box center [114, 386] width 57 height 12
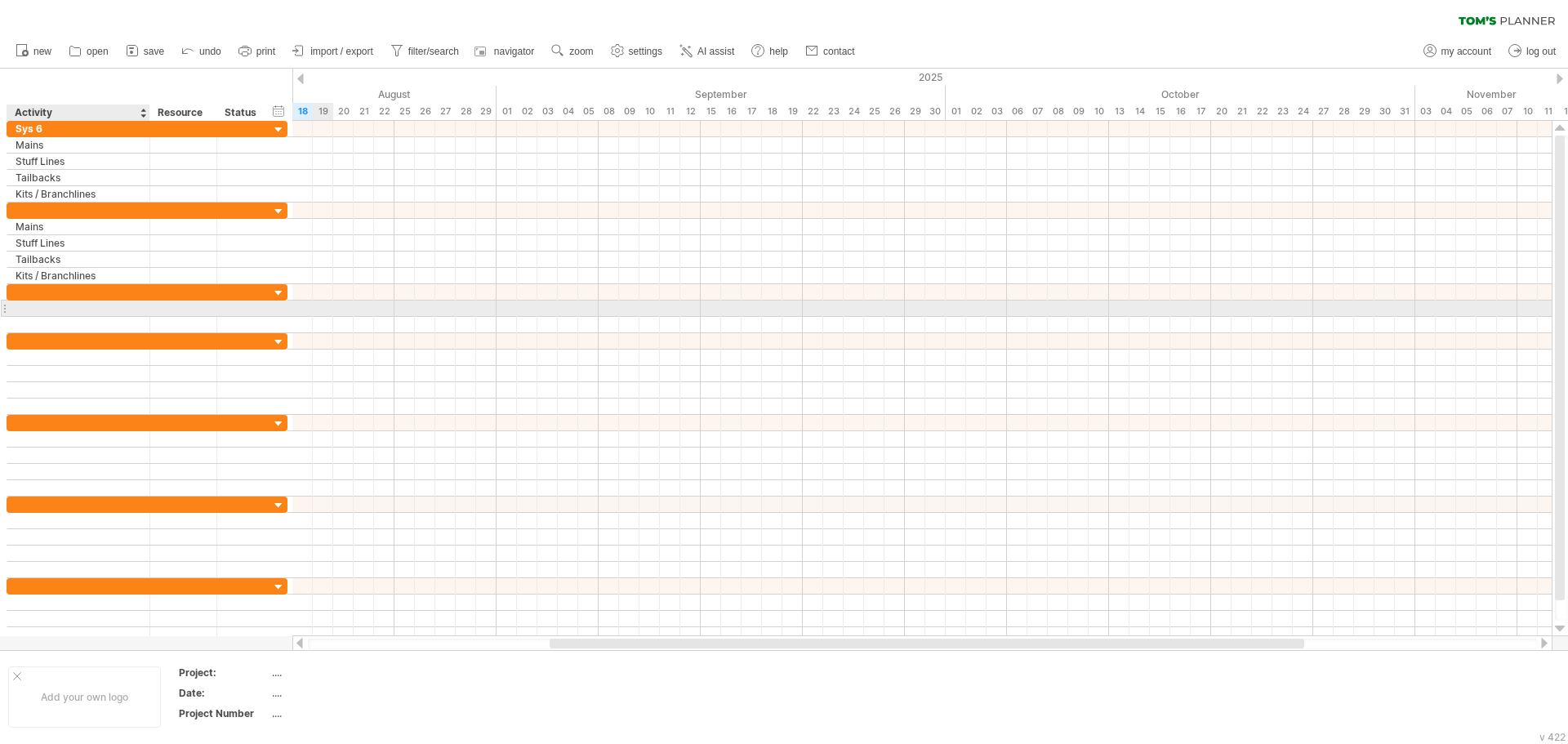
click at [49, 307] on div at bounding box center [78, 308] width 126 height 16
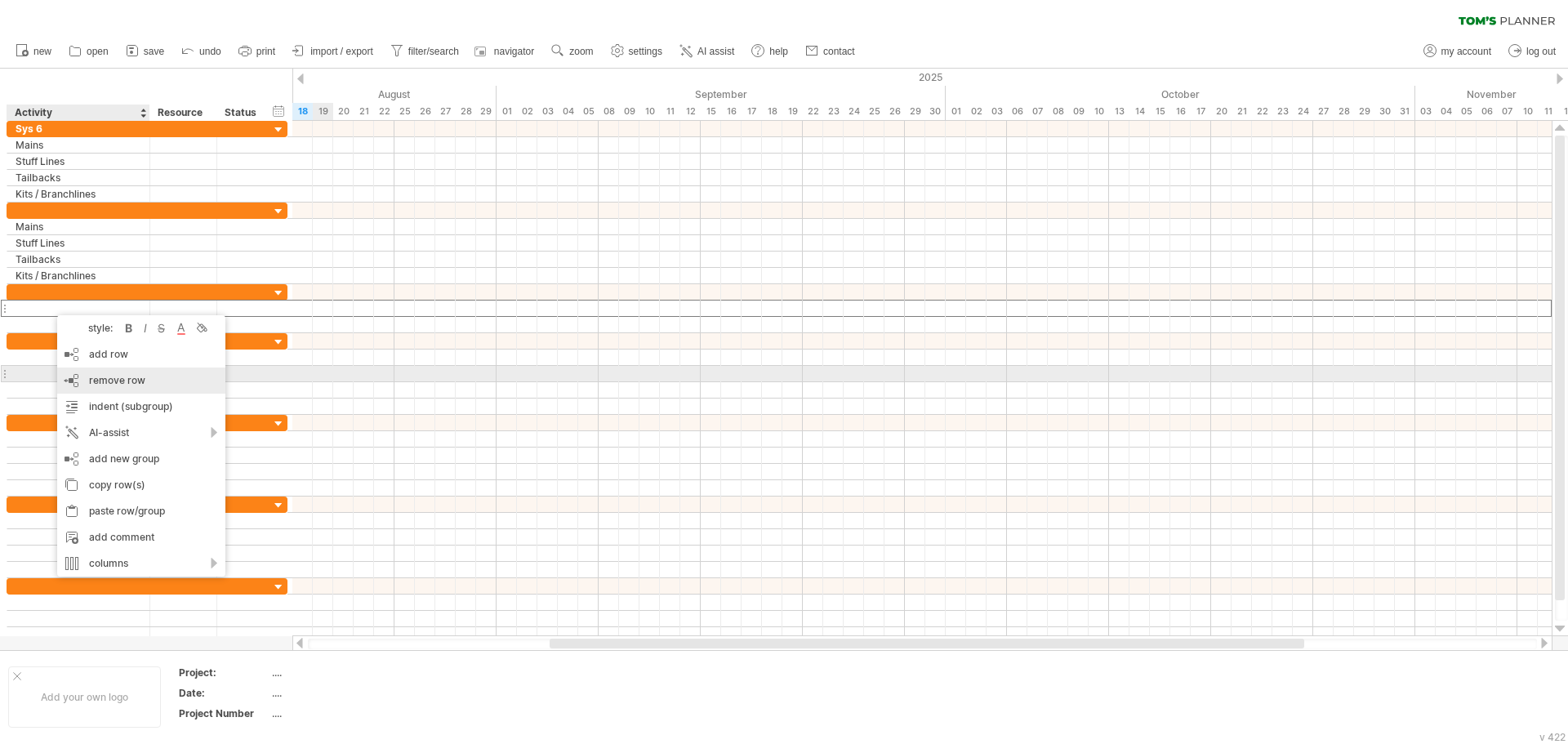
drag, startPoint x: 108, startPoint y: 379, endPoint x: 89, endPoint y: 350, distance: 34.7
click at [108, 378] on span "remove row" at bounding box center [117, 379] width 57 height 12
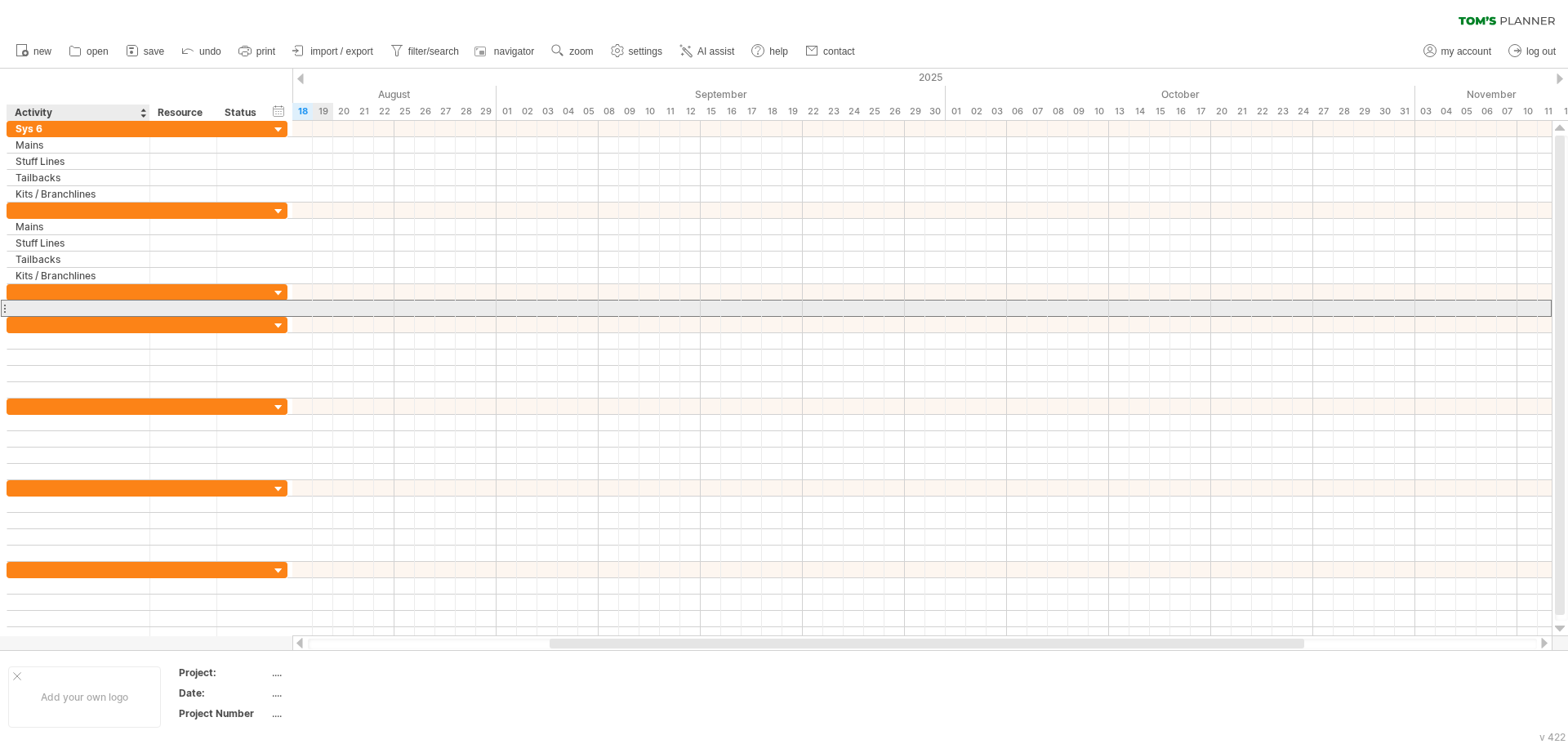
click at [47, 306] on div at bounding box center [78, 308] width 126 height 16
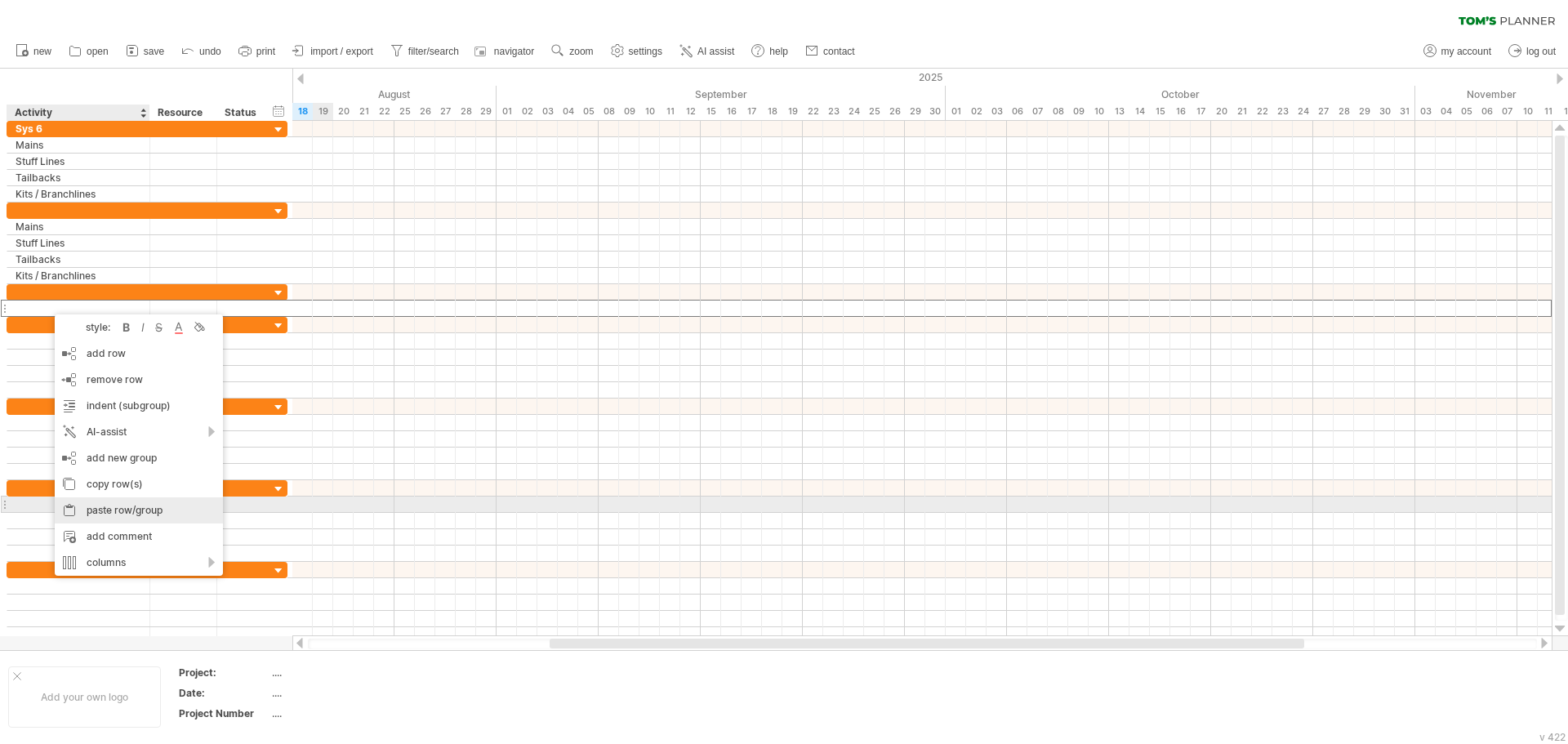
click at [138, 508] on div "paste row/group" at bounding box center [139, 510] width 168 height 26
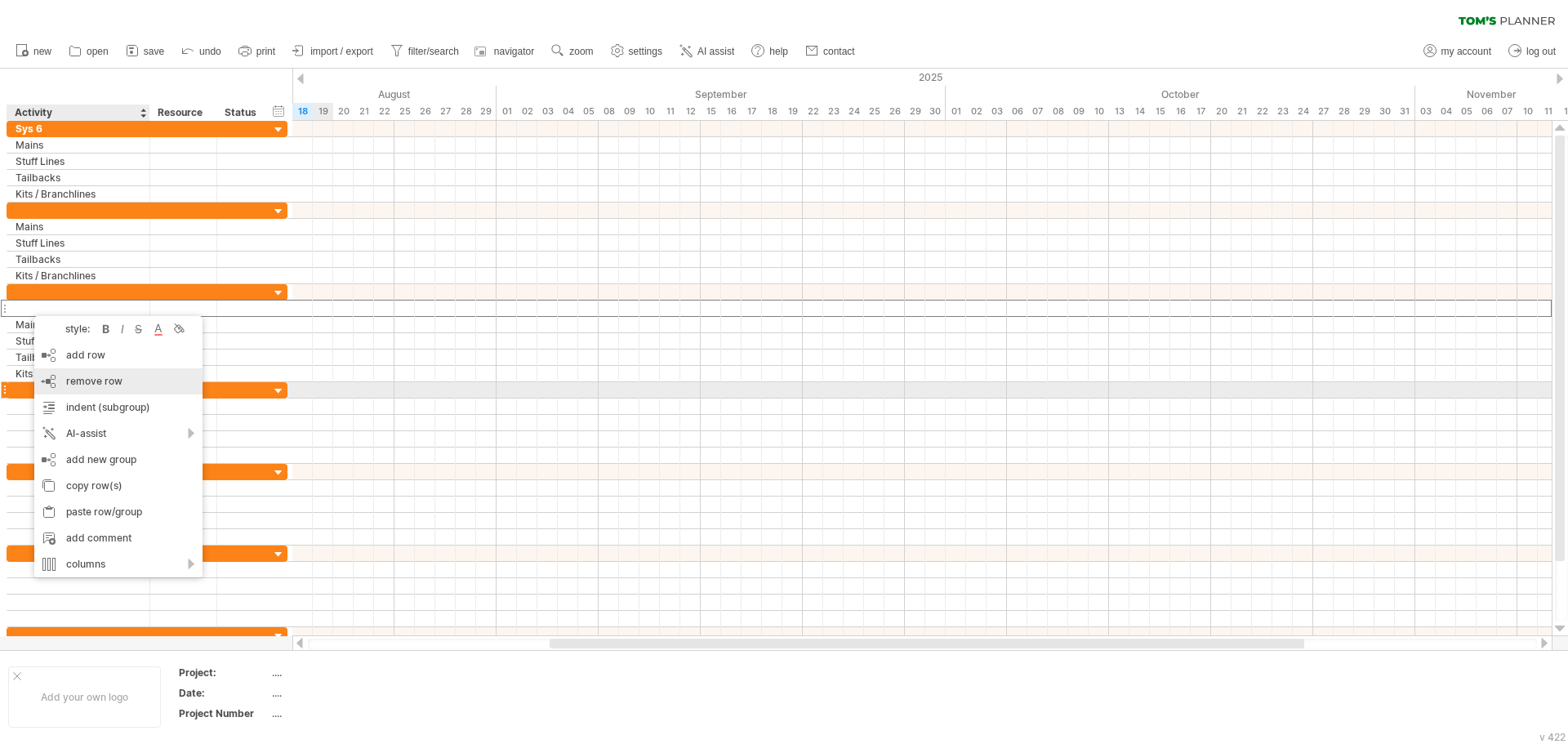
click at [95, 382] on span "remove row" at bounding box center [94, 380] width 57 height 12
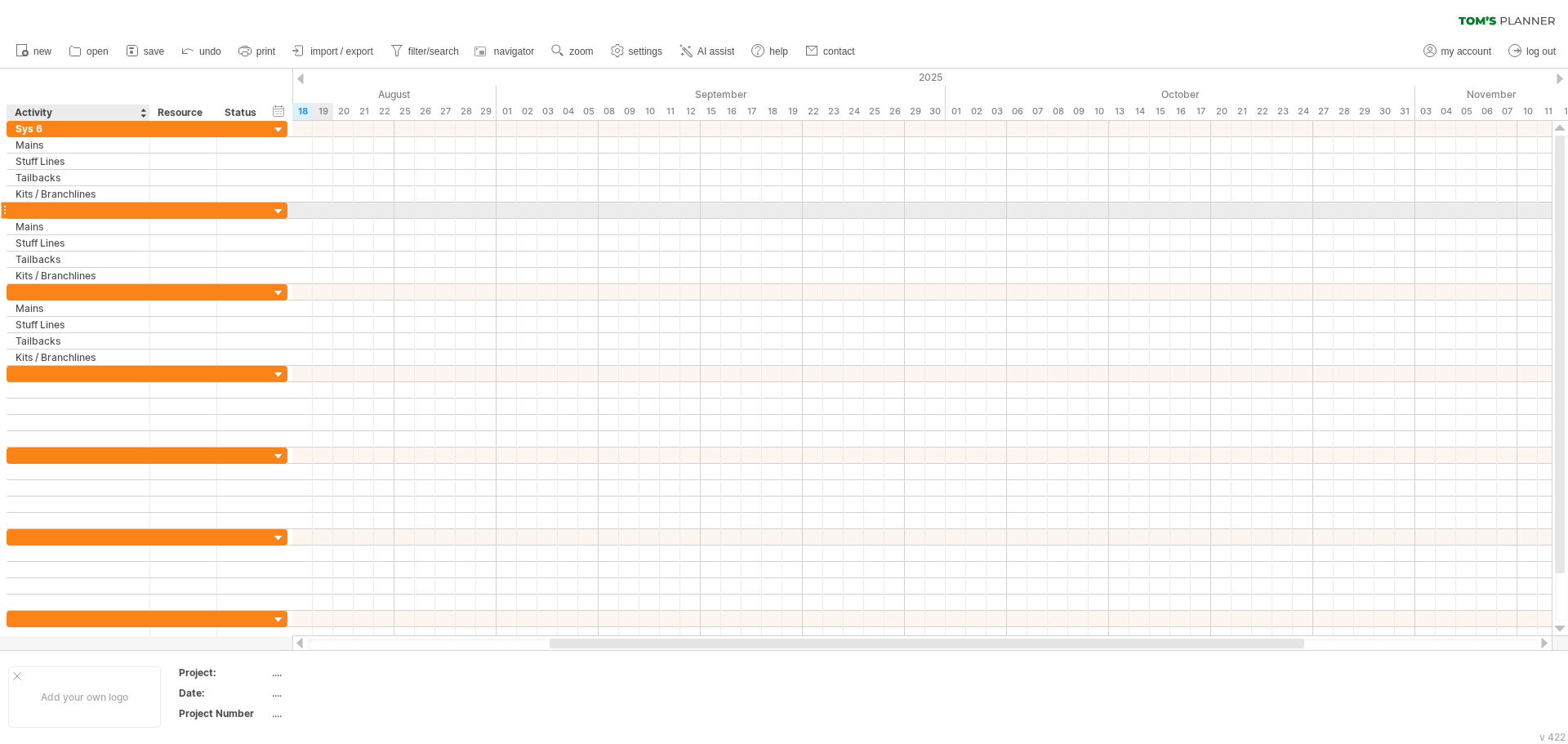
click at [36, 206] on div at bounding box center [78, 210] width 126 height 16
click at [0, 0] on input "text" at bounding box center [0, 0] width 0 height 0
click at [60, 206] on div "sYS 7" at bounding box center [78, 210] width 126 height 16
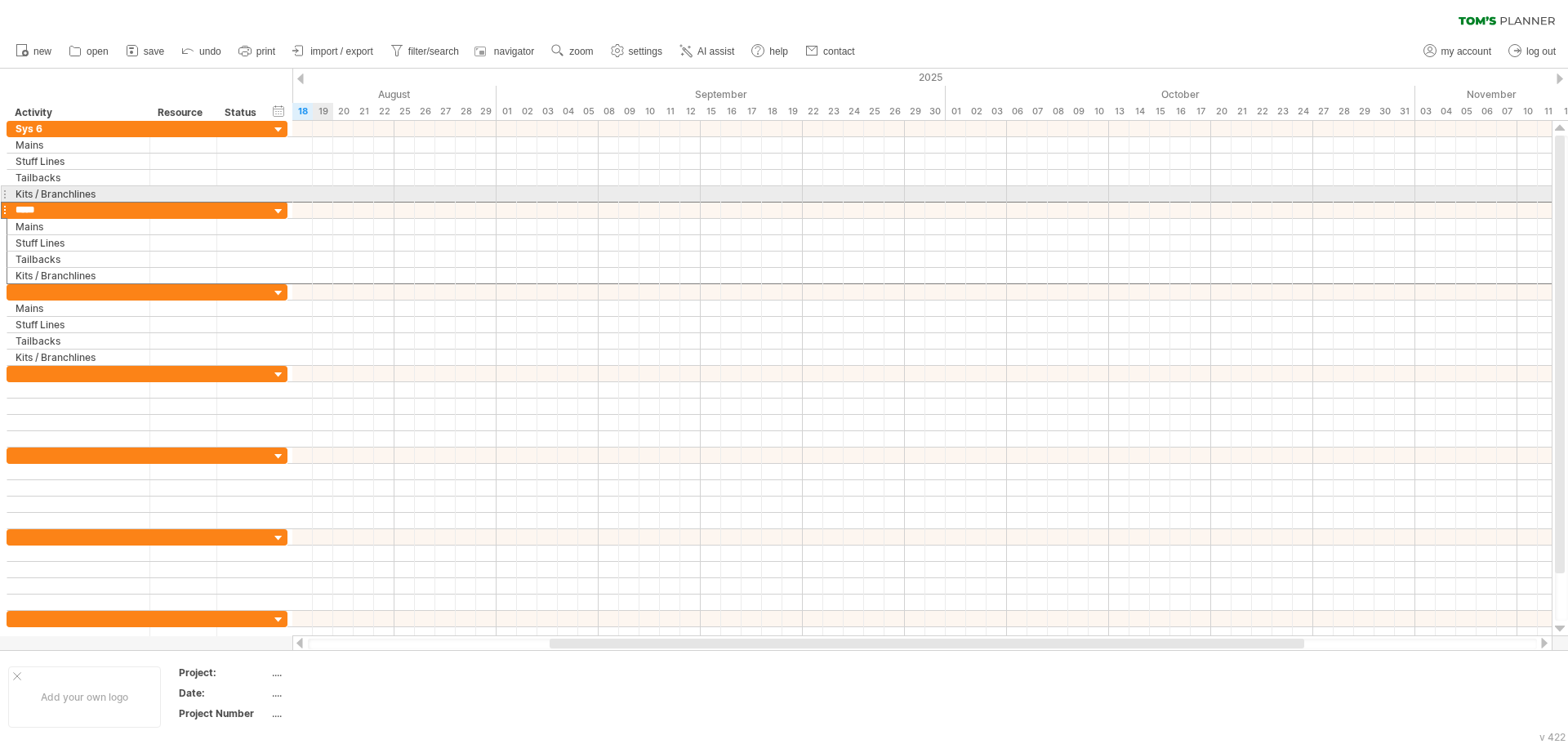
drag, startPoint x: 62, startPoint y: 207, endPoint x: 11, endPoint y: 201, distance: 51.4
click at [11, 201] on div "***** sYS 7" at bounding box center [147, 210] width 281 height 17
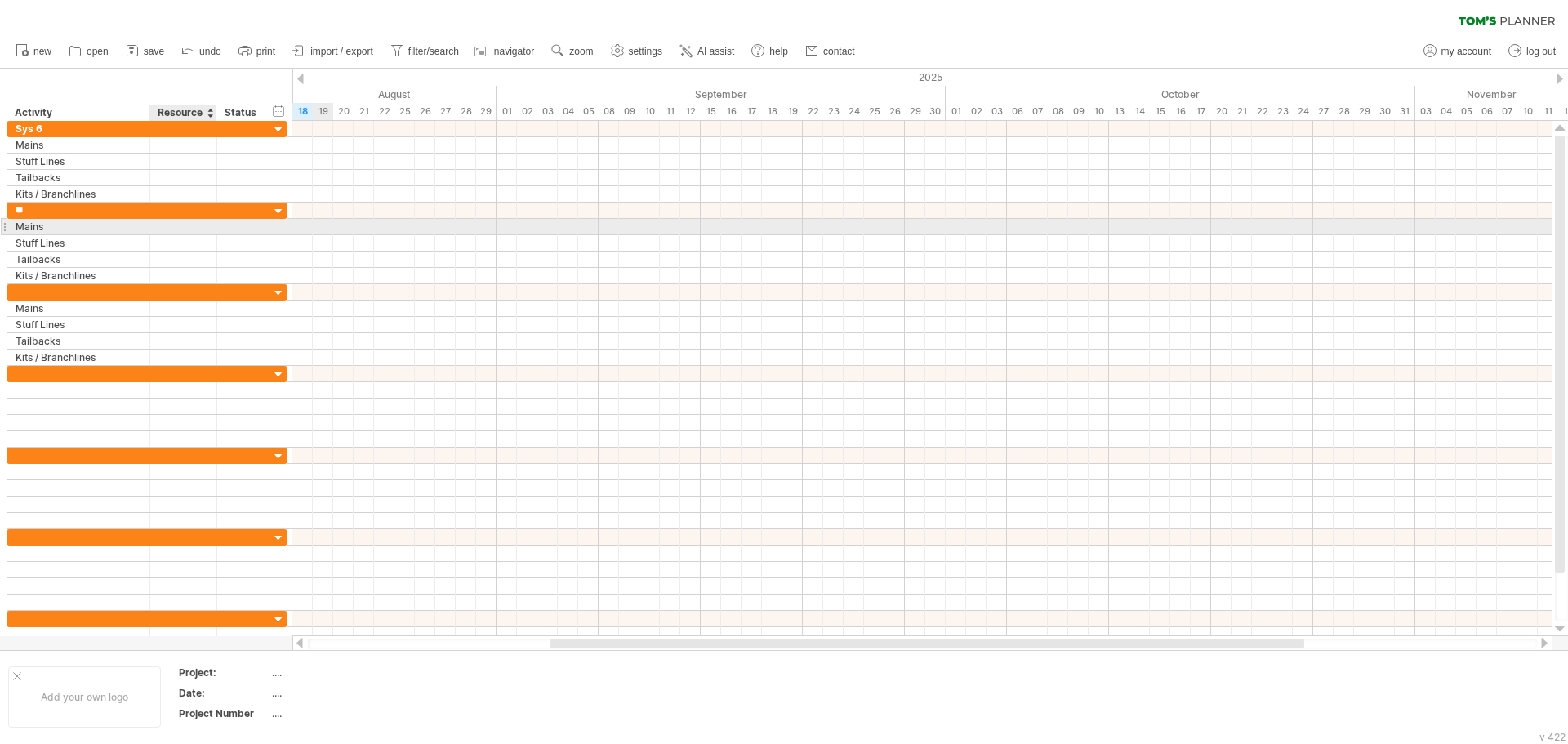
type input "*"
type input "*****"
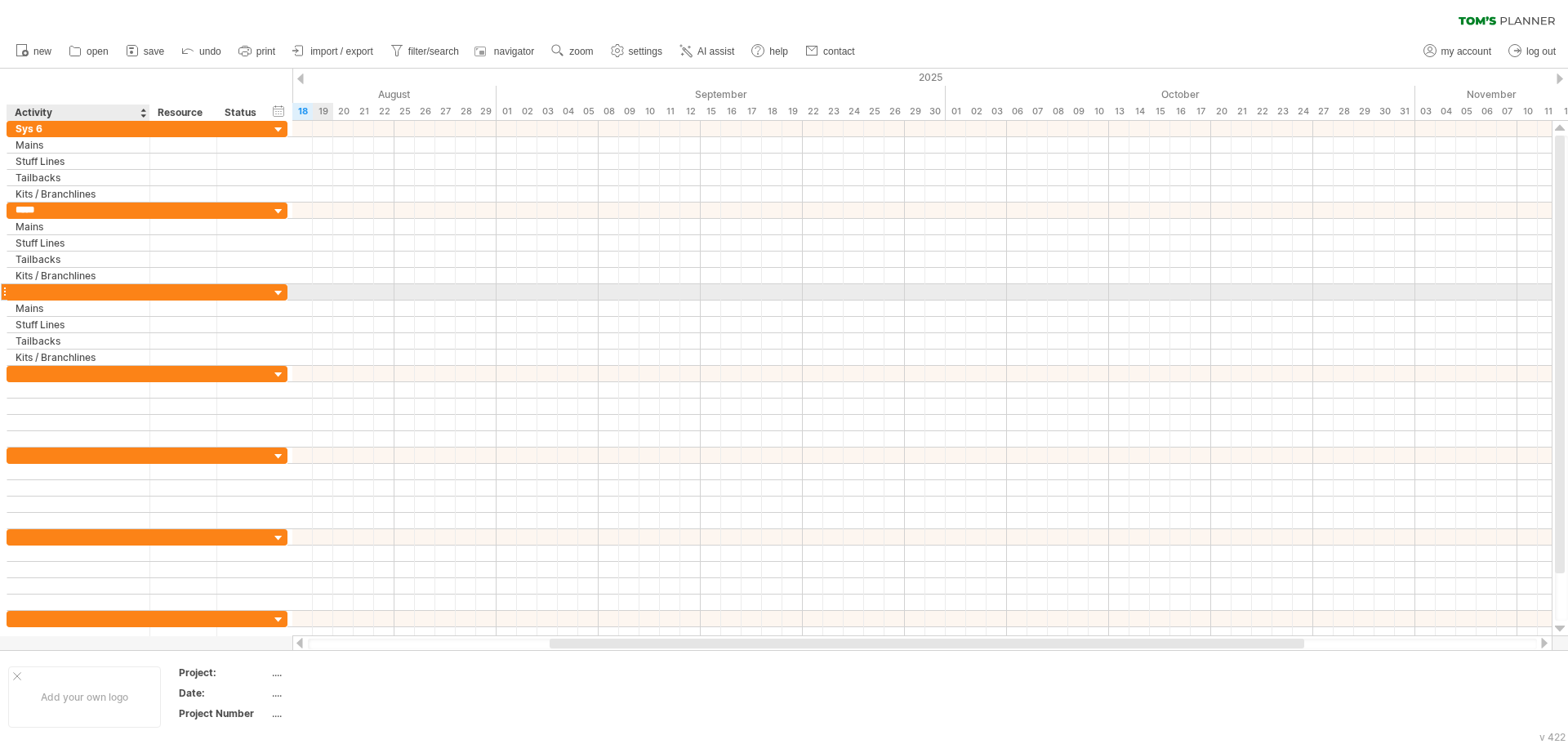
click at [96, 298] on div at bounding box center [78, 291] width 126 height 16
click at [94, 292] on input "text" at bounding box center [78, 291] width 126 height 16
type input "*****"
type input "******"
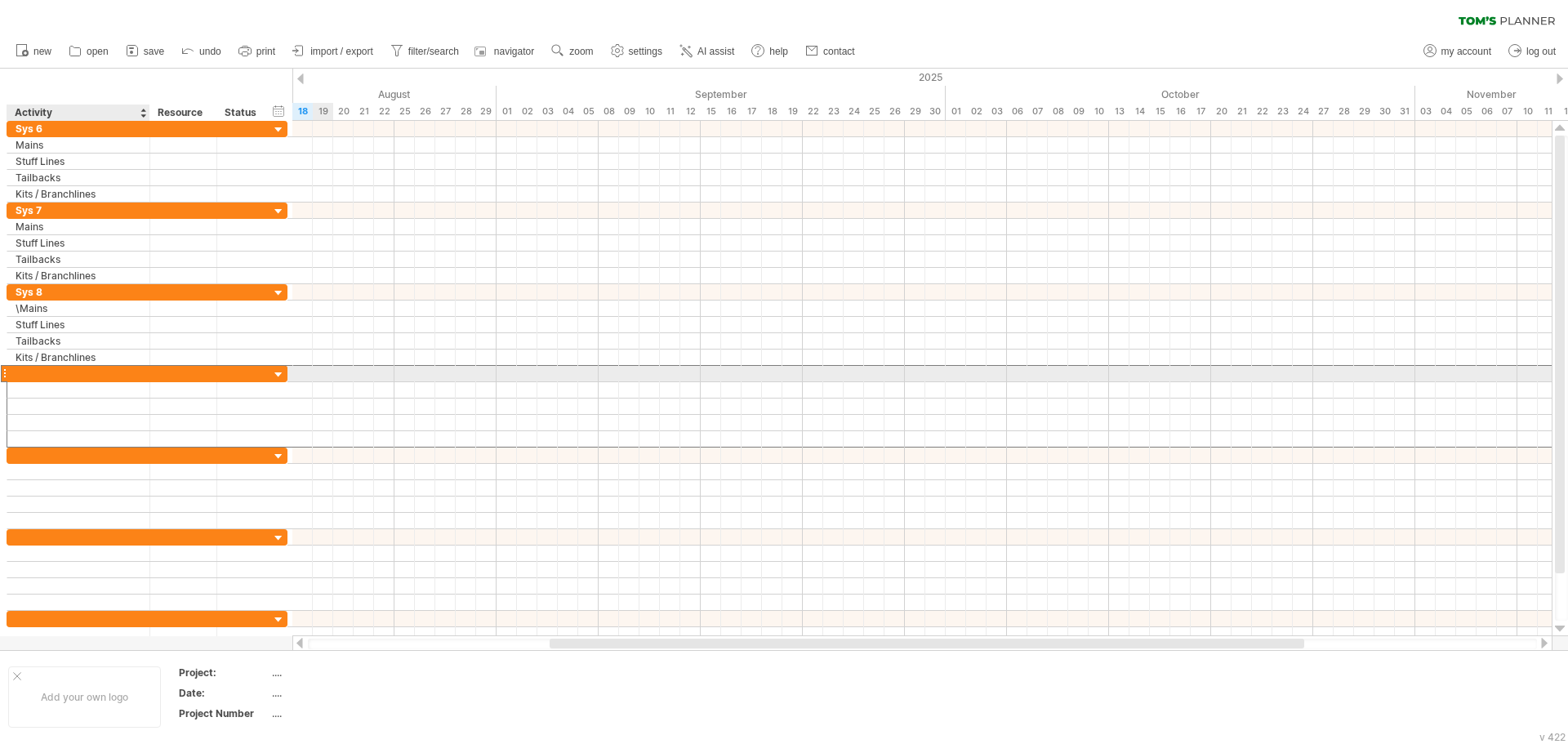
click at [47, 374] on div at bounding box center [78, 374] width 126 height 16
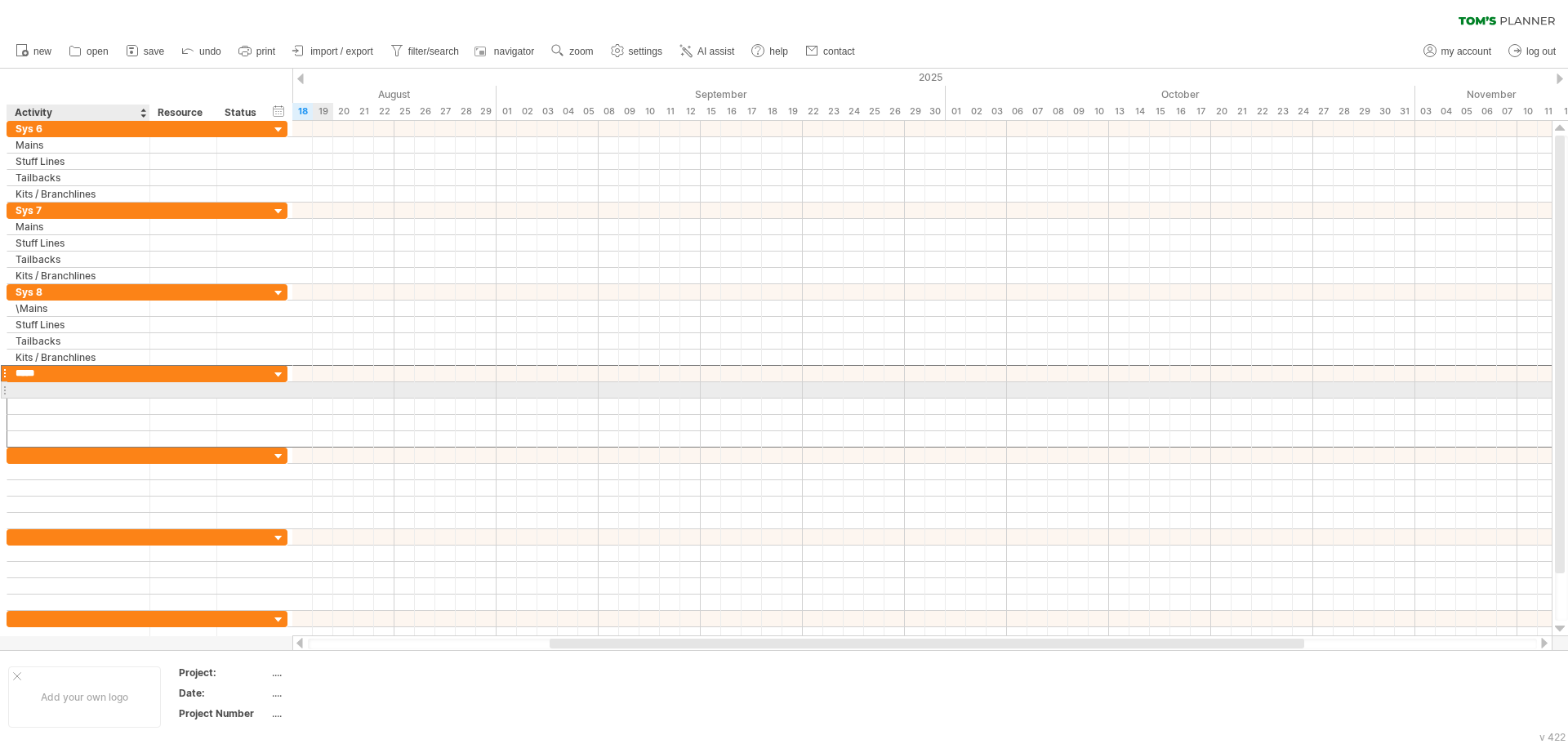
type input "*****"
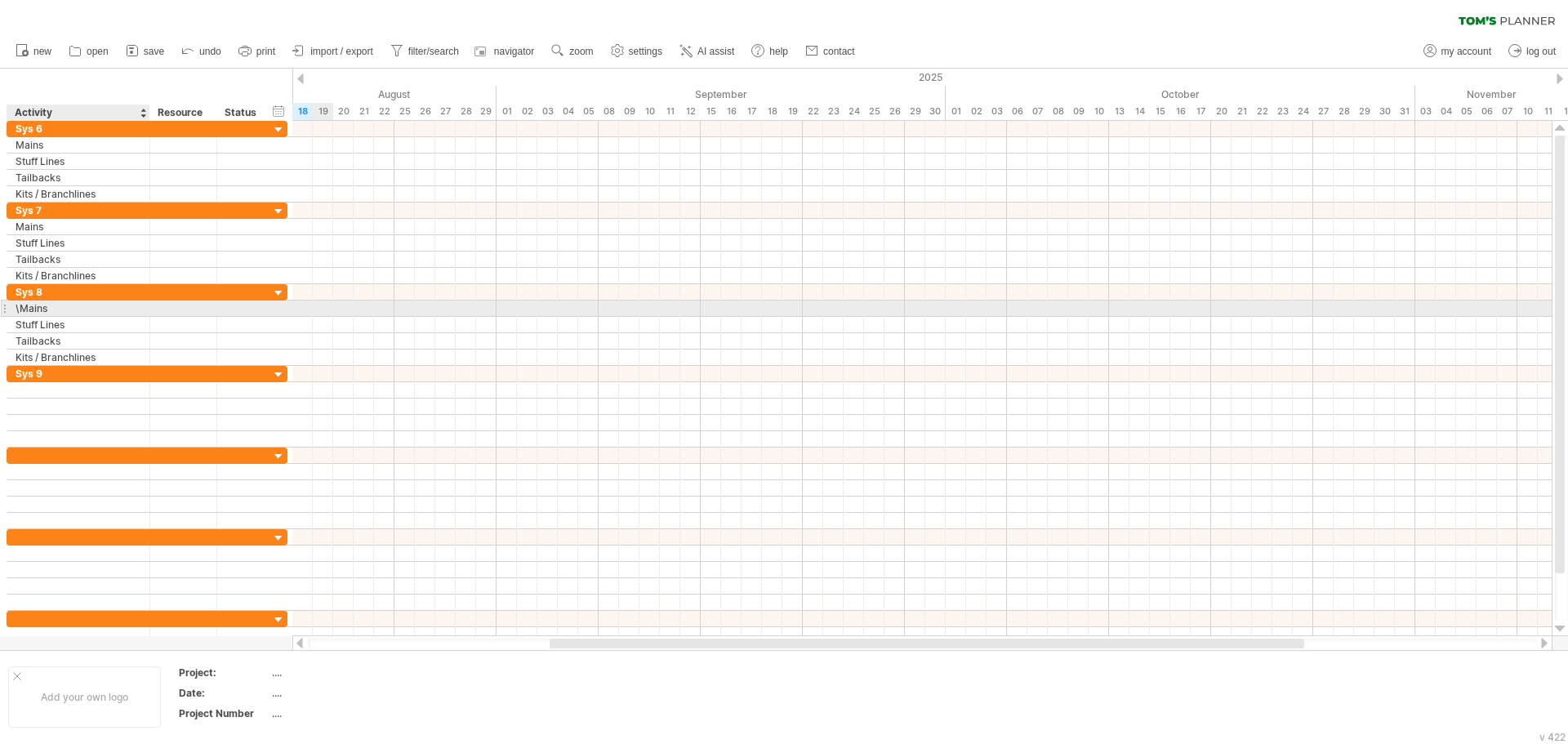
click at [20, 310] on div "\Mains" at bounding box center [78, 308] width 126 height 16
click at [20, 310] on input "******" at bounding box center [78, 308] width 126 height 16
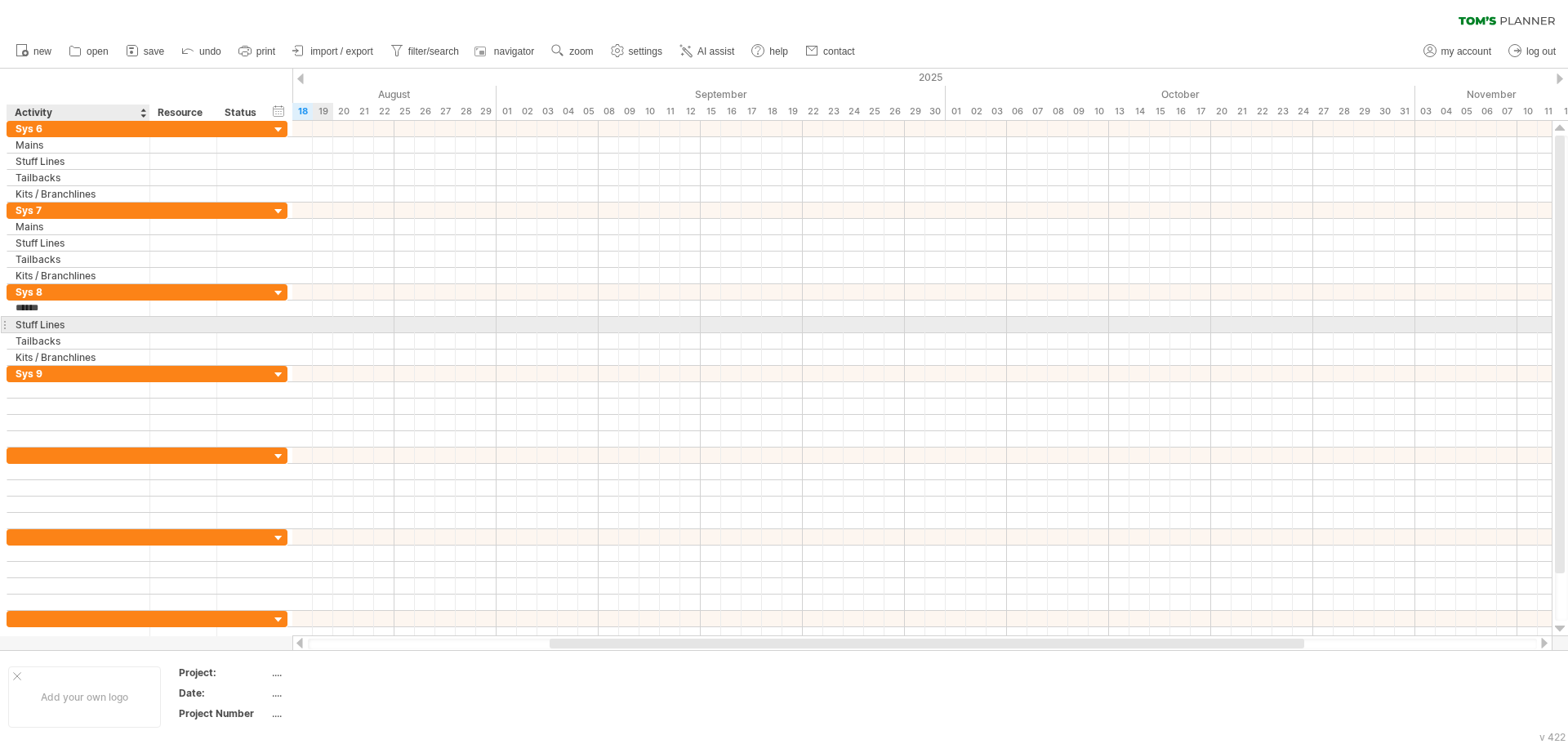
type input "*****"
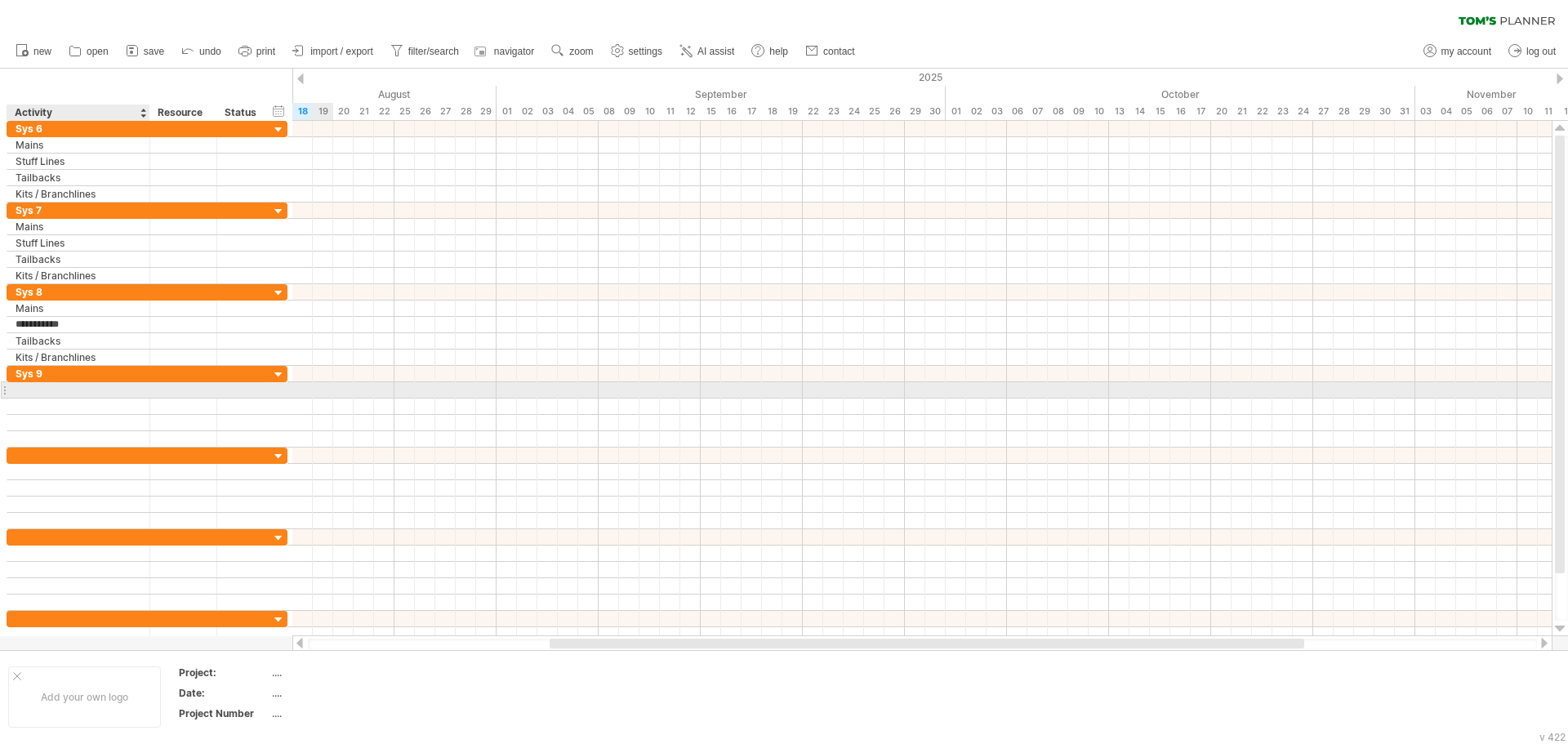
click at [65, 383] on div at bounding box center [78, 389] width 126 height 16
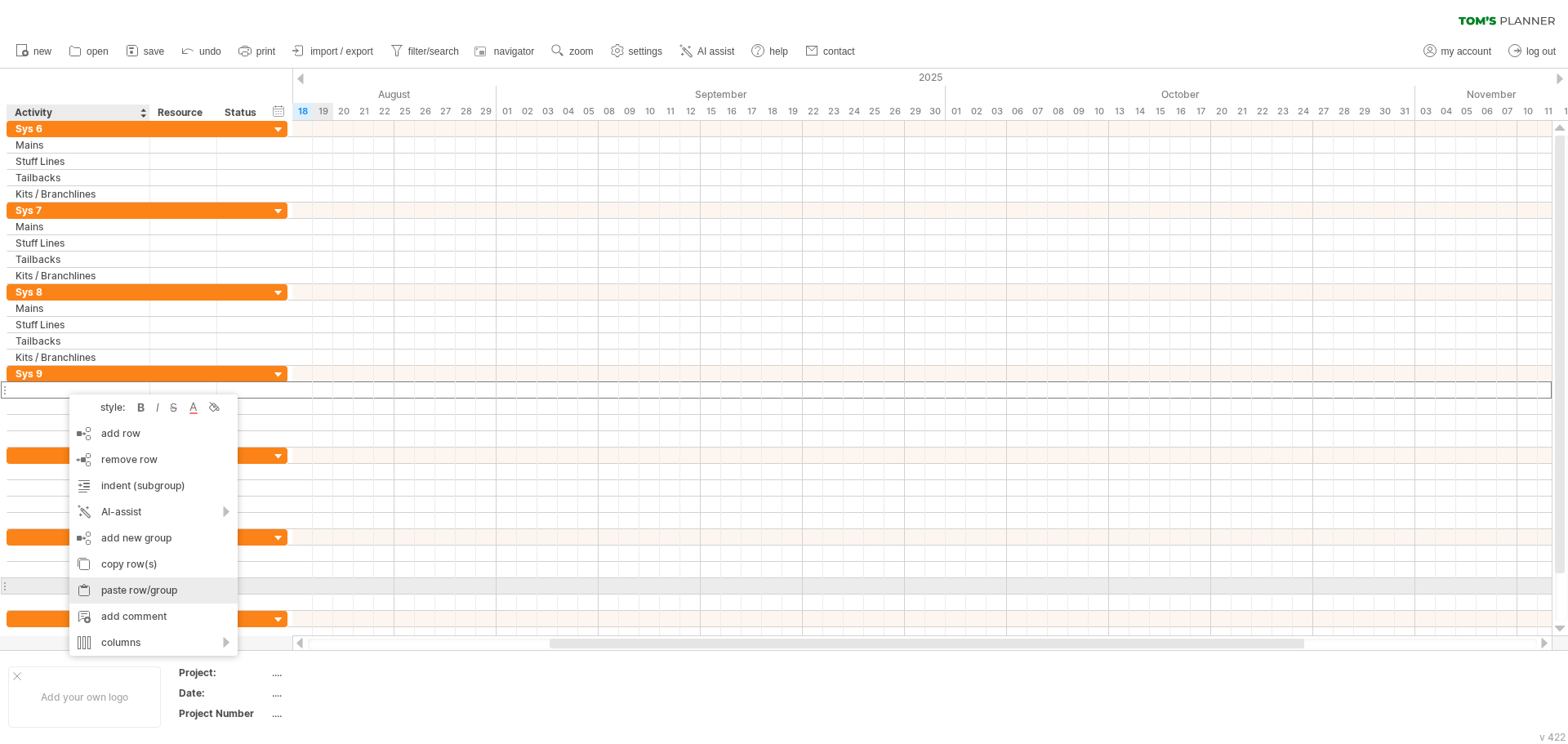
click at [161, 588] on div "paste row/group" at bounding box center [153, 590] width 168 height 26
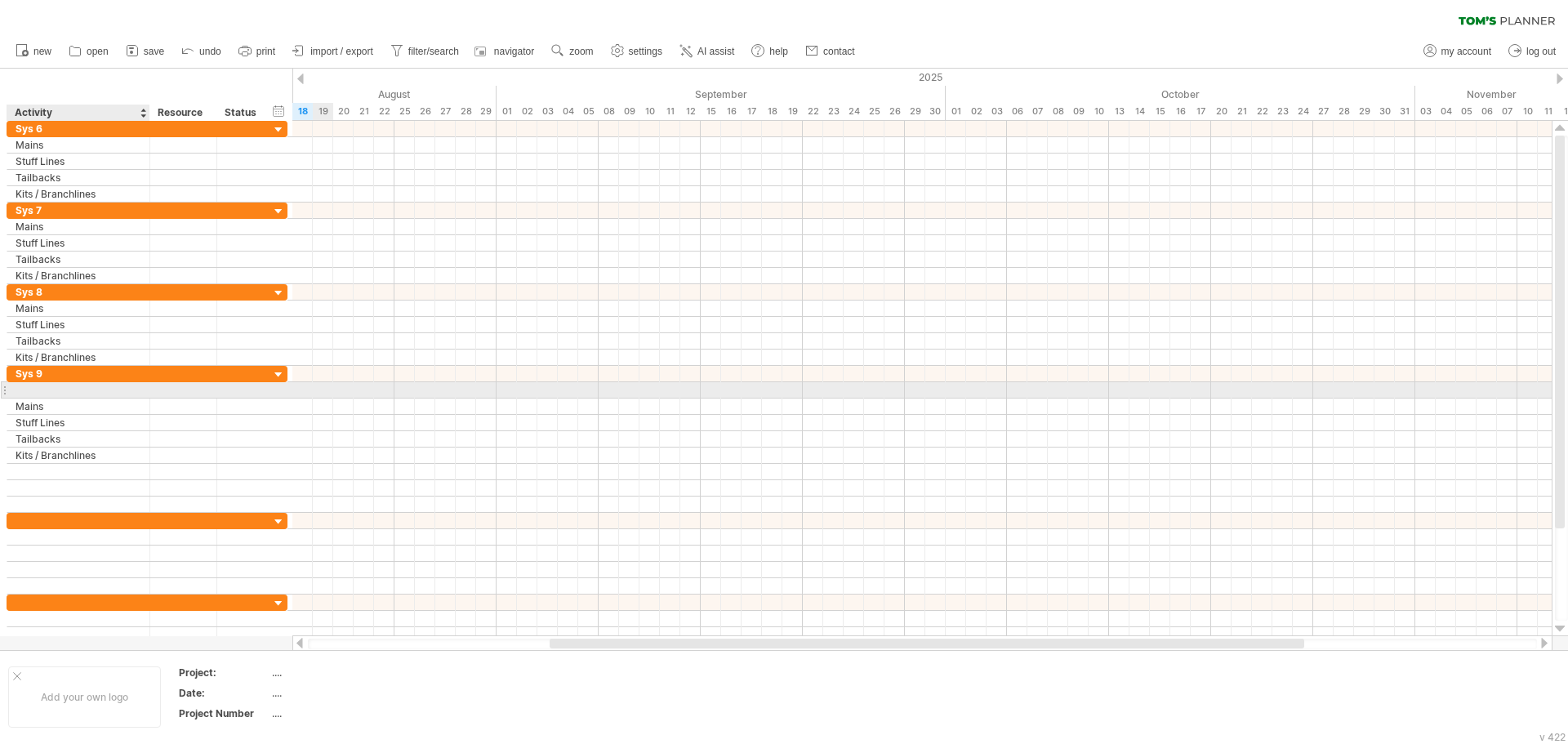
click at [57, 396] on div at bounding box center [78, 389] width 126 height 16
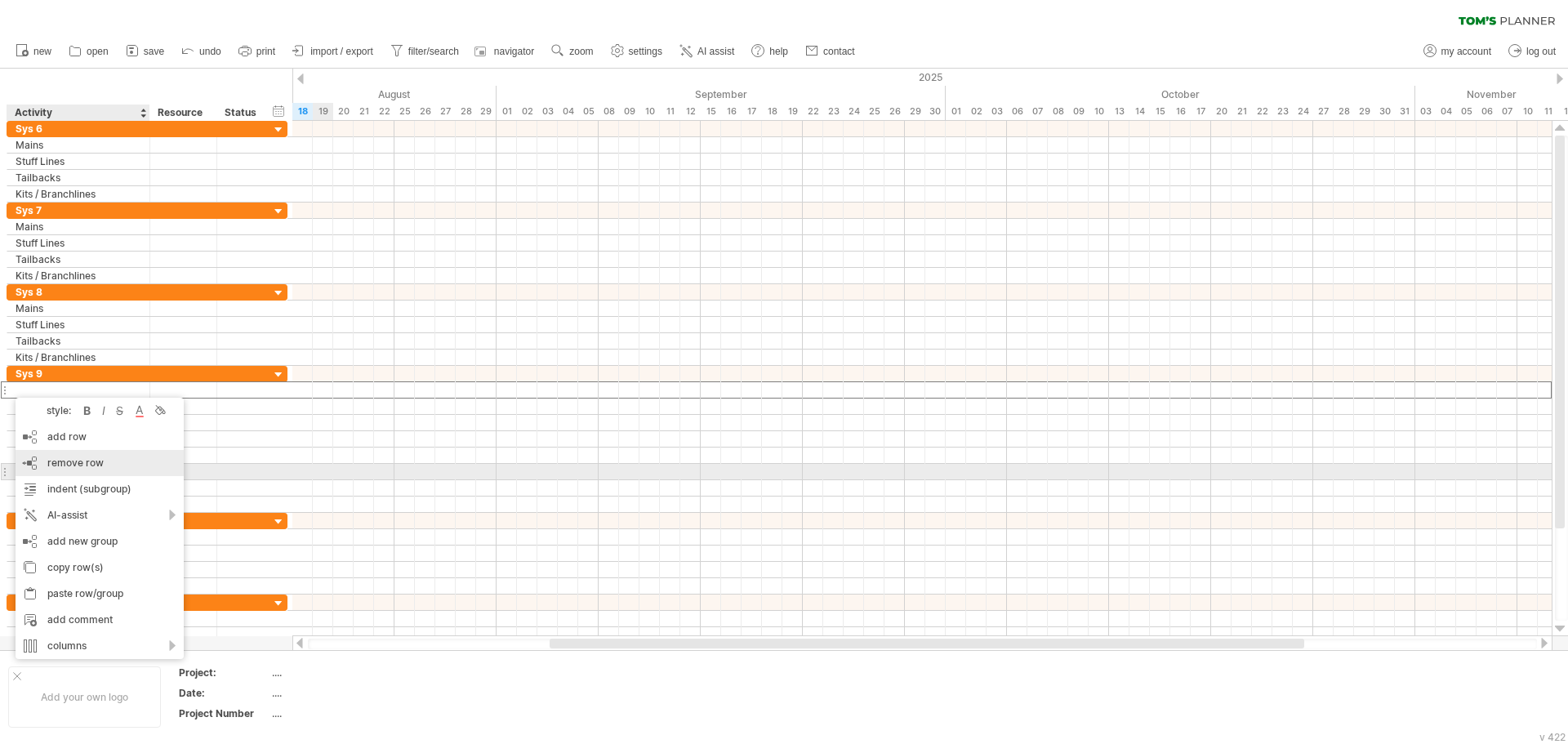
click at [77, 469] on div "remove row remove selected rows" at bounding box center [100, 463] width 168 height 26
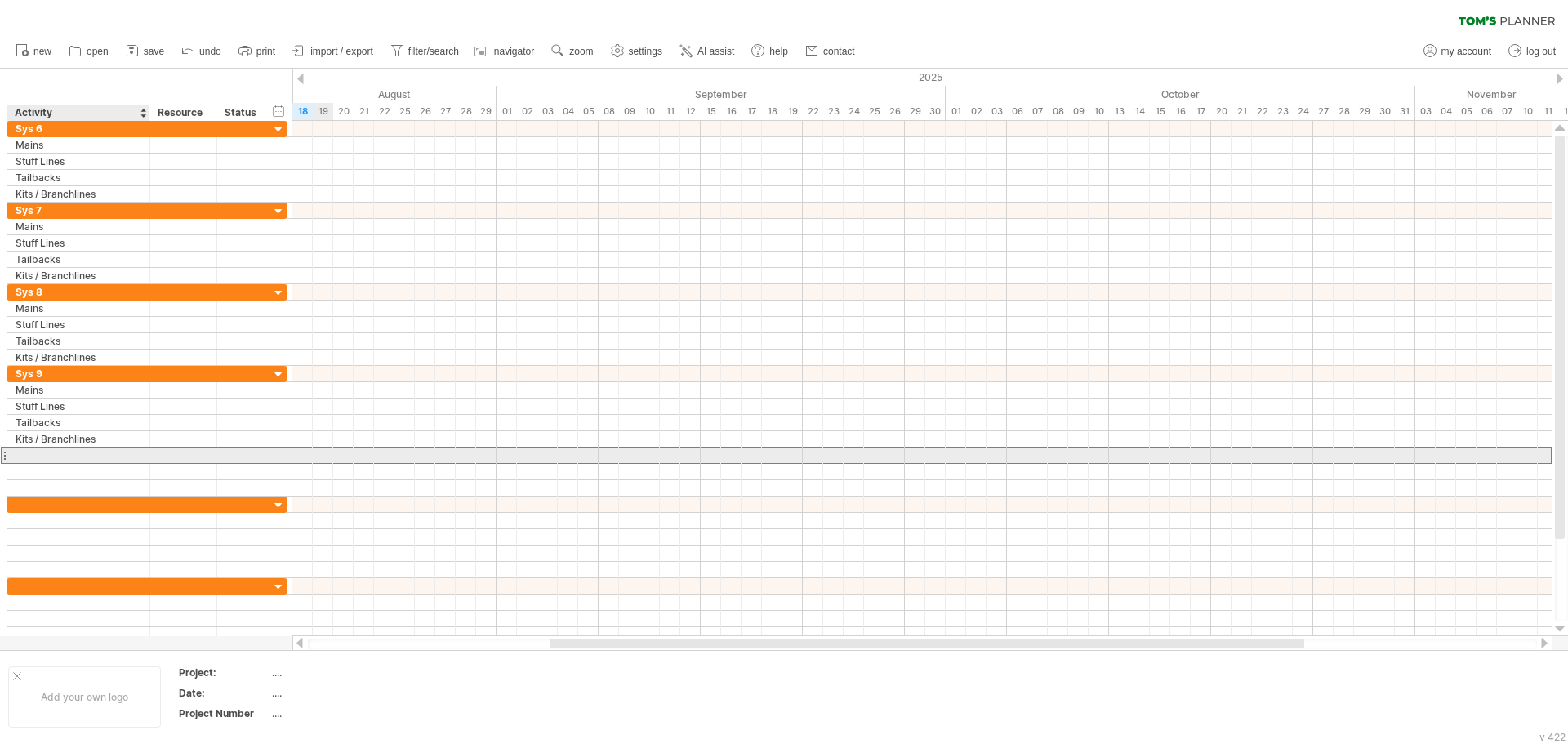
click at [32, 463] on div at bounding box center [147, 455] width 281 height 17
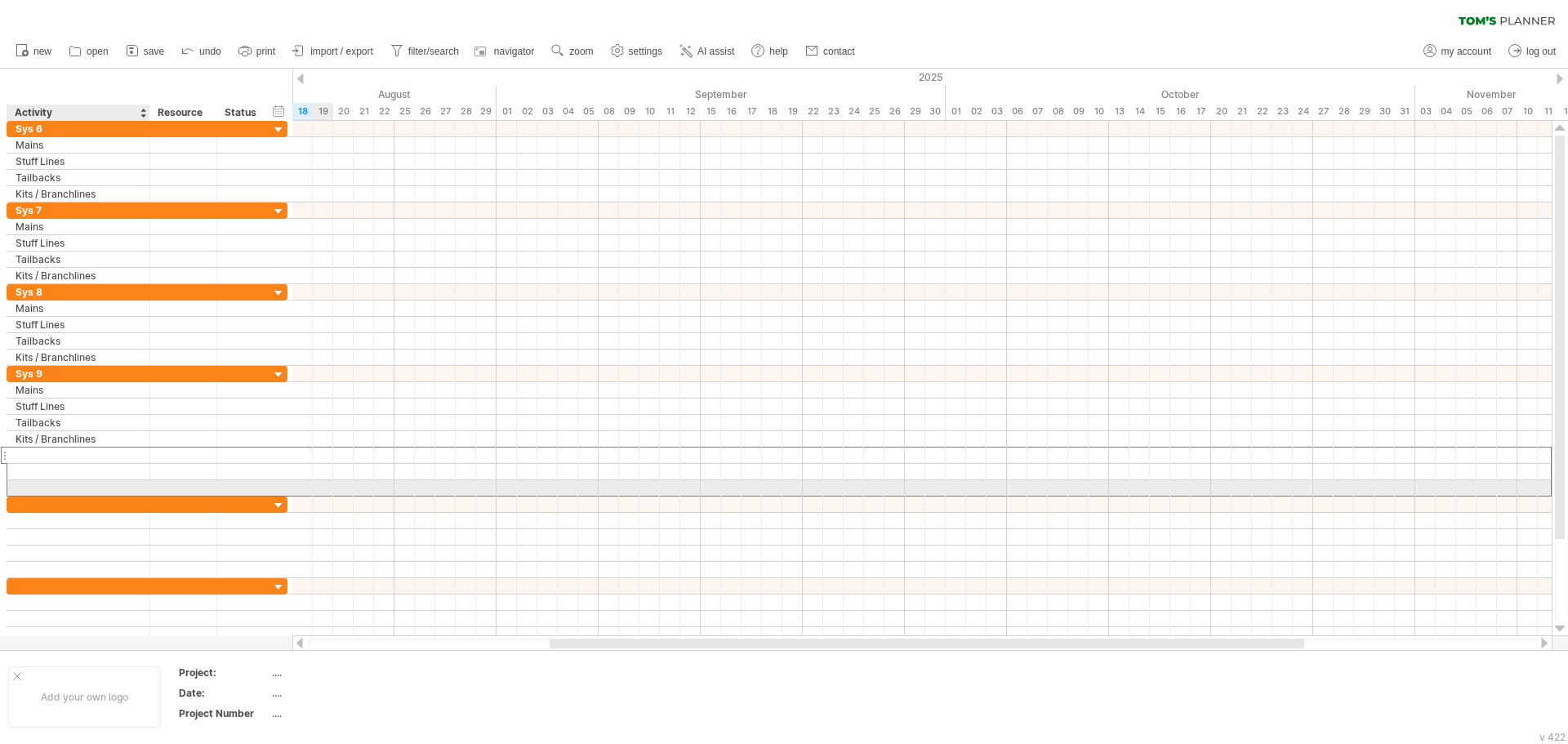
click at [44, 486] on div at bounding box center [78, 488] width 126 height 16
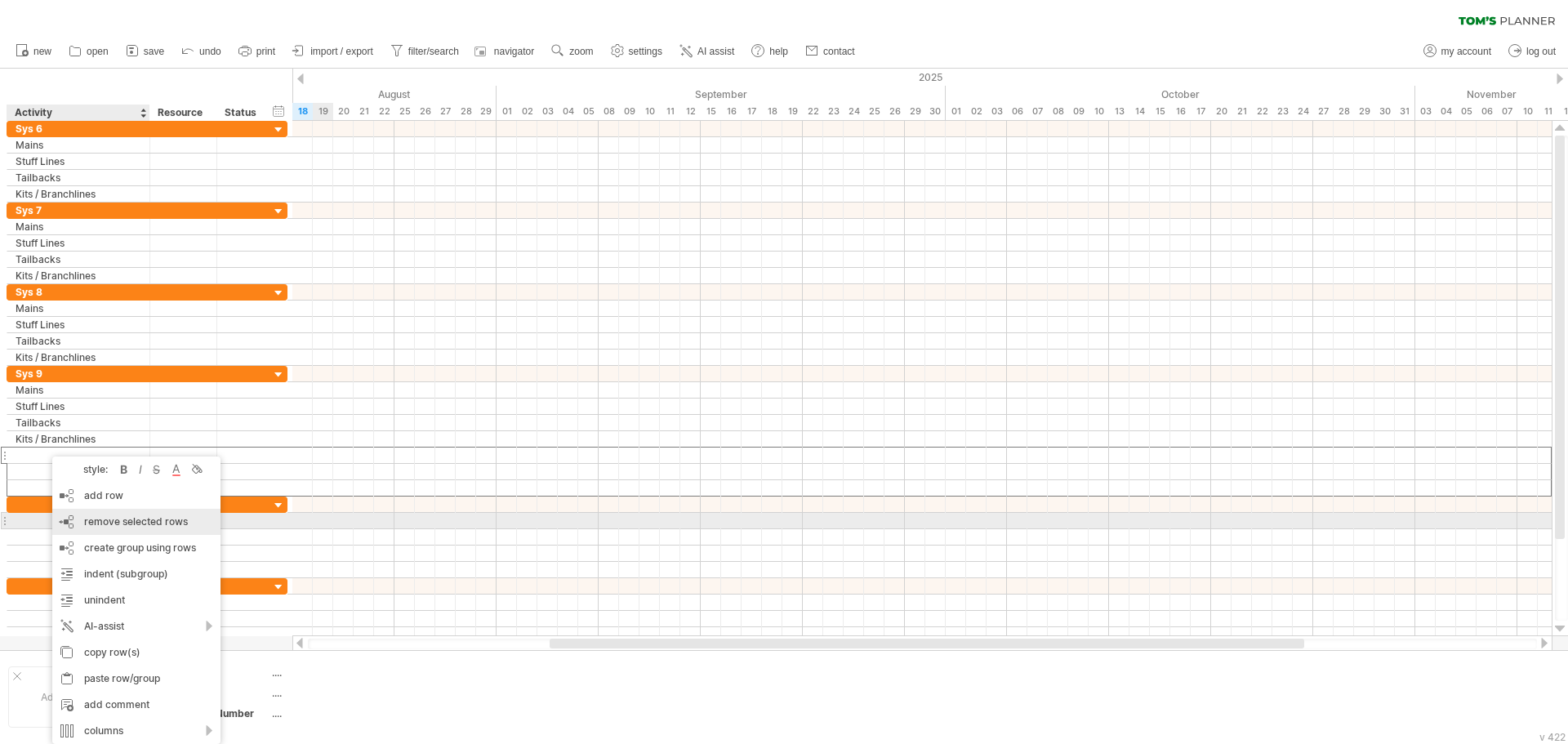
click at [128, 526] on span "remove selected rows" at bounding box center [136, 521] width 104 height 12
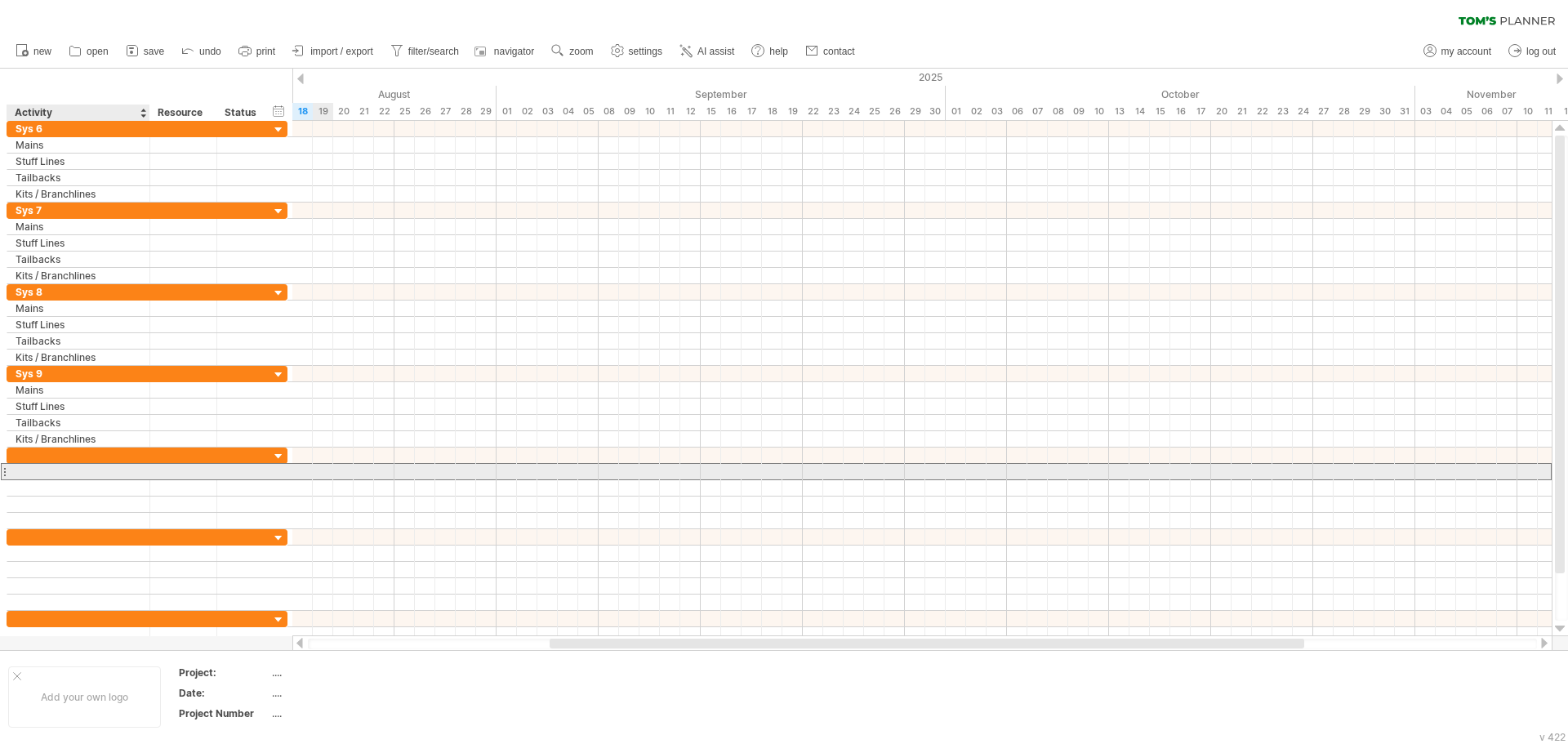
click at [68, 469] on div at bounding box center [78, 471] width 126 height 16
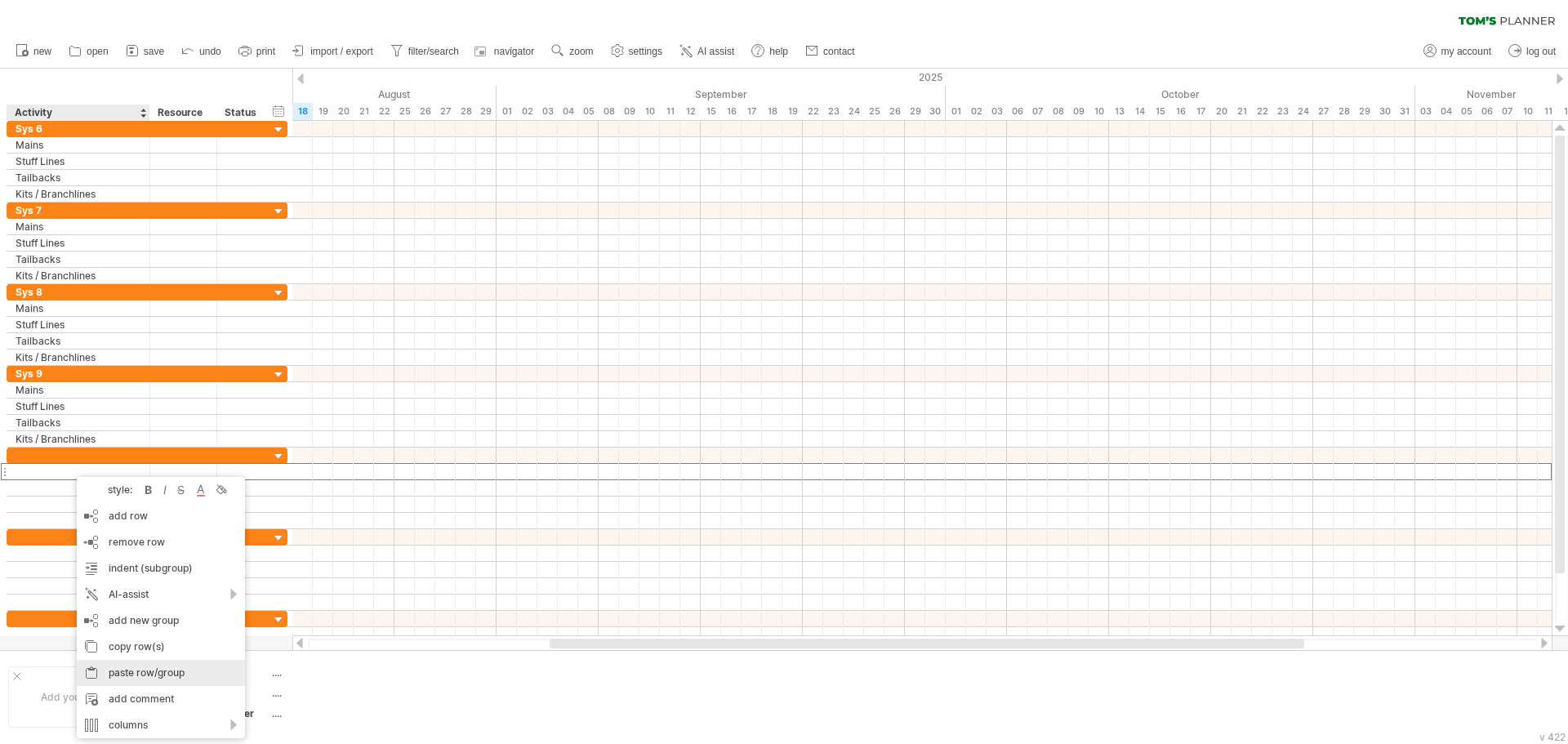
click at [141, 672] on div "paste row/group" at bounding box center [161, 672] width 168 height 26
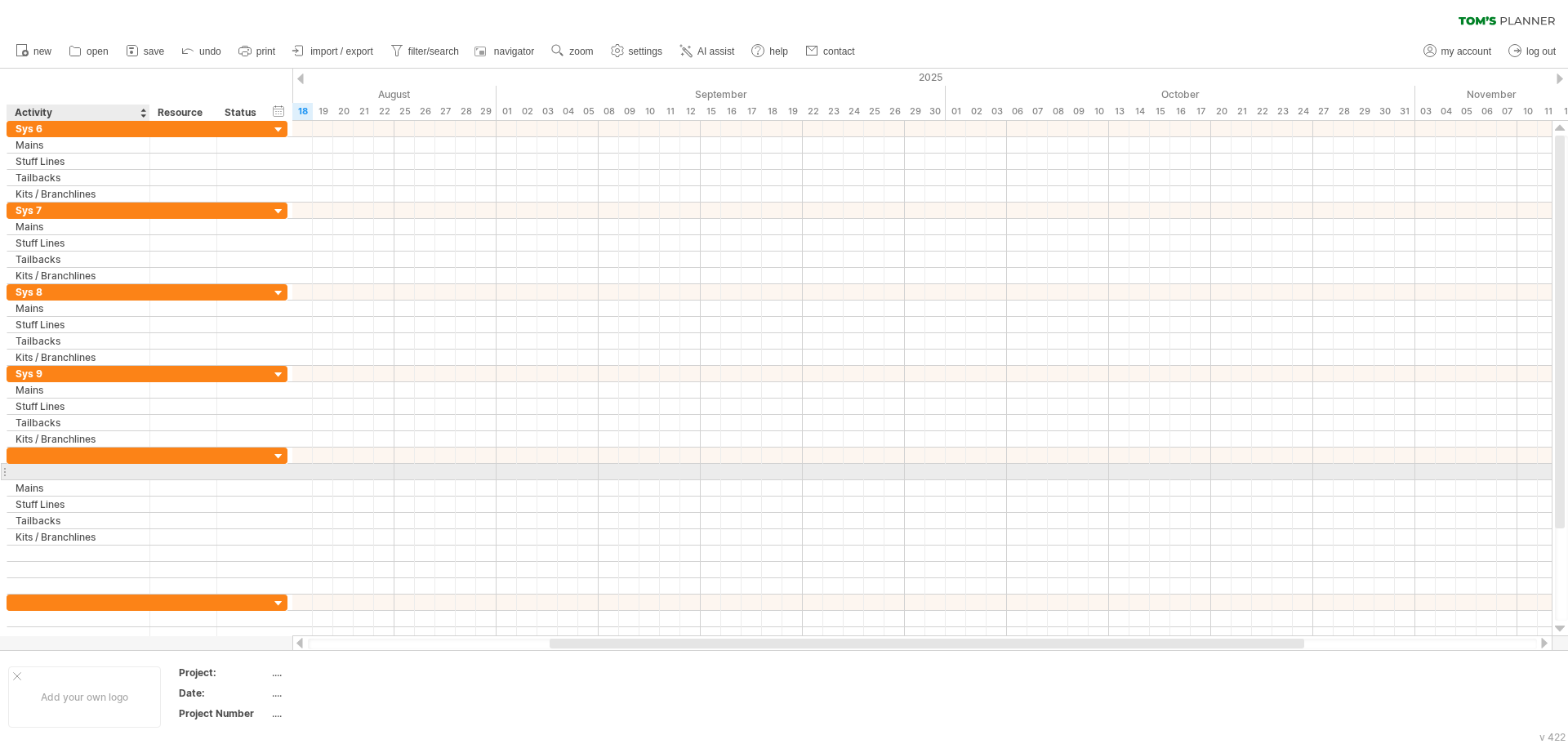
click at [66, 471] on div at bounding box center [78, 471] width 126 height 16
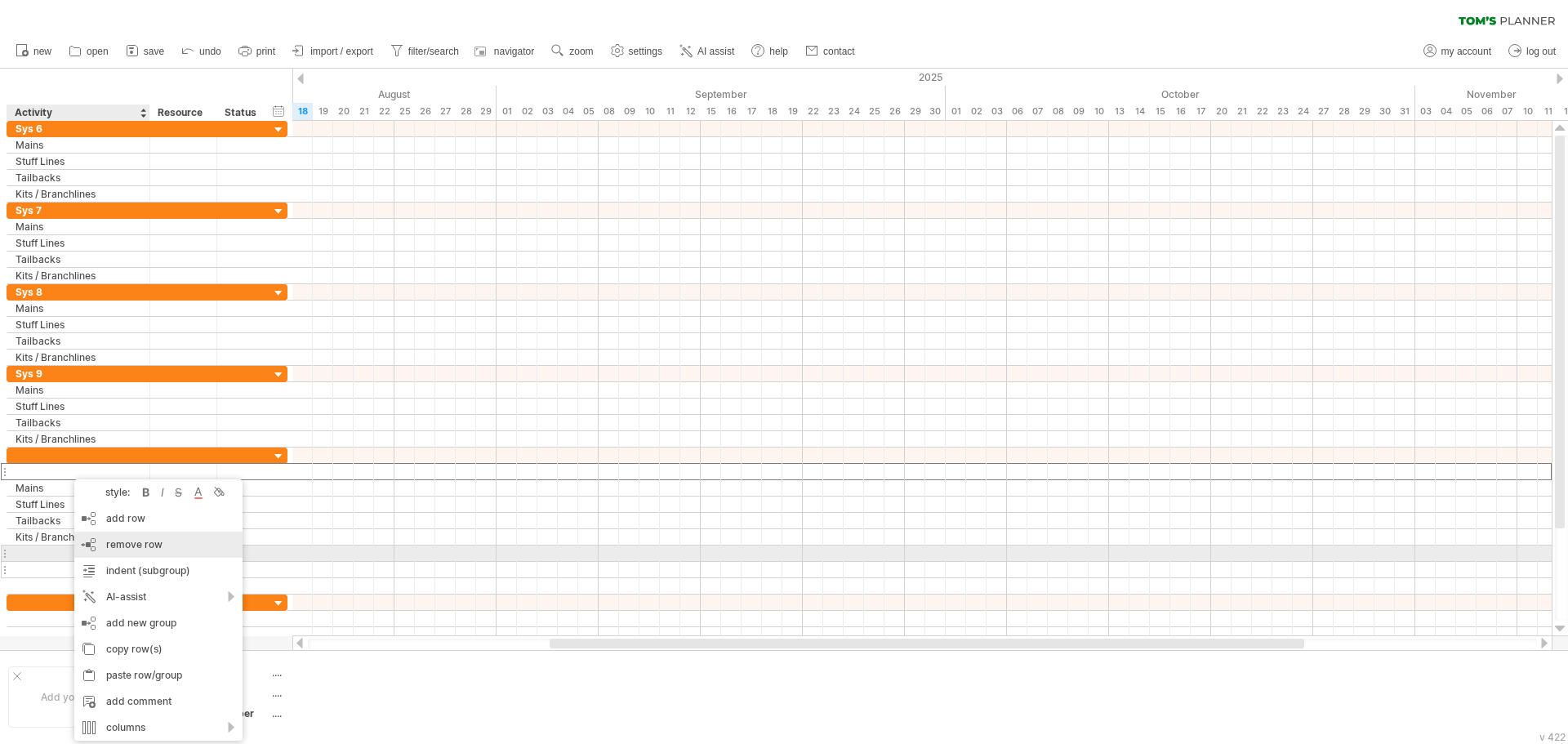
click at [133, 549] on span "remove row" at bounding box center [135, 544] width 57 height 12
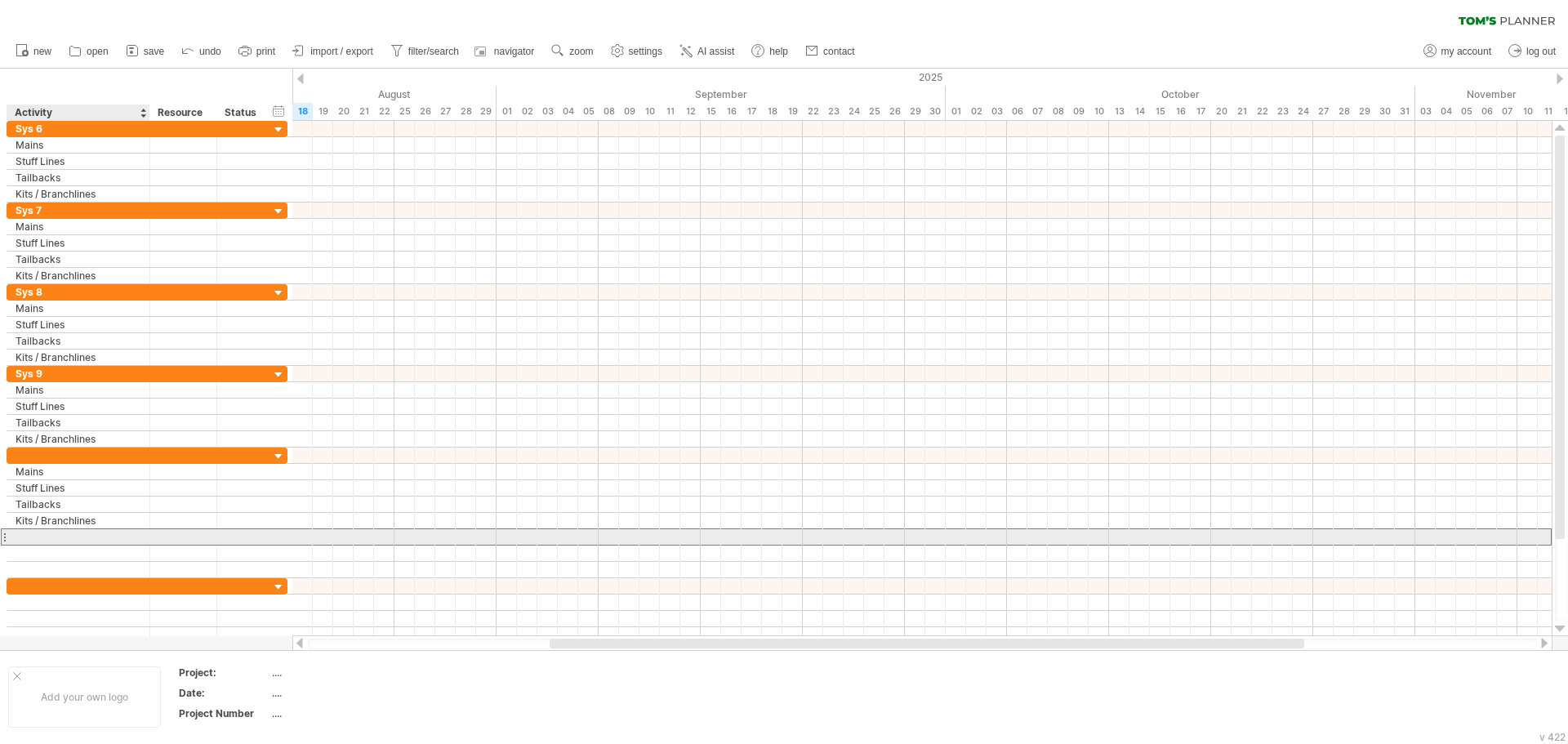
click at [72, 538] on div at bounding box center [78, 537] width 126 height 16
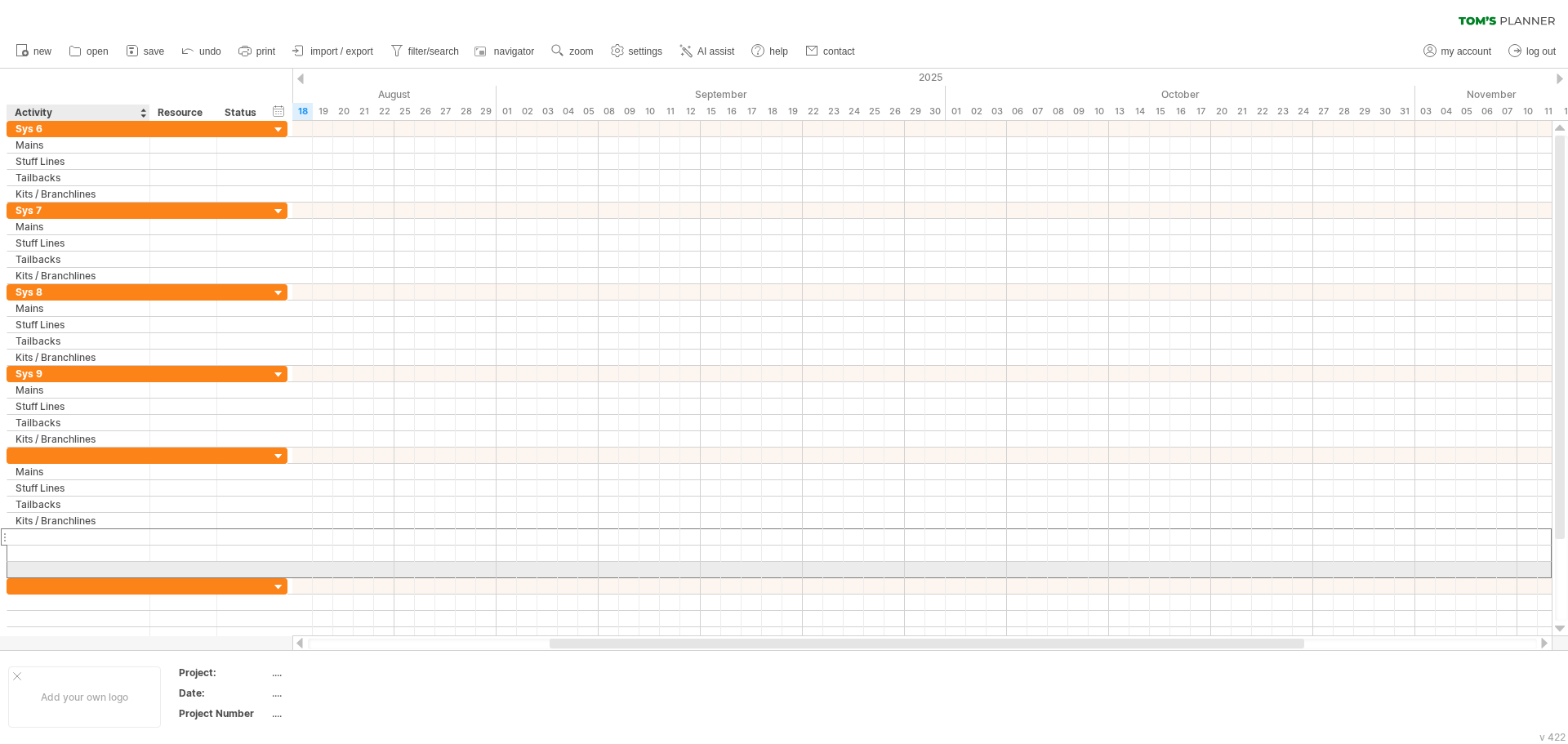
click at [82, 567] on div at bounding box center [78, 569] width 126 height 16
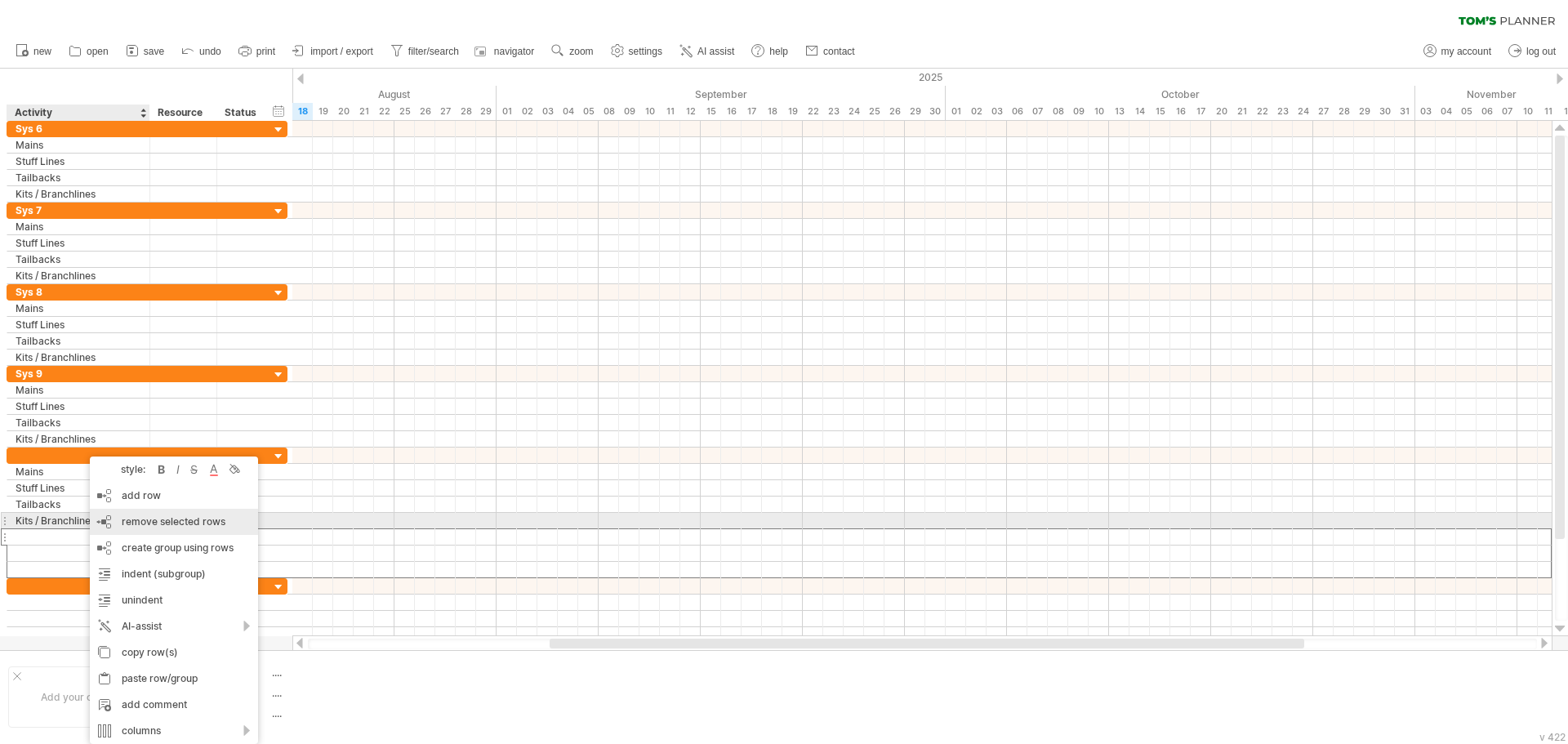
click at [168, 523] on span "remove selected rows" at bounding box center [173, 521] width 104 height 12
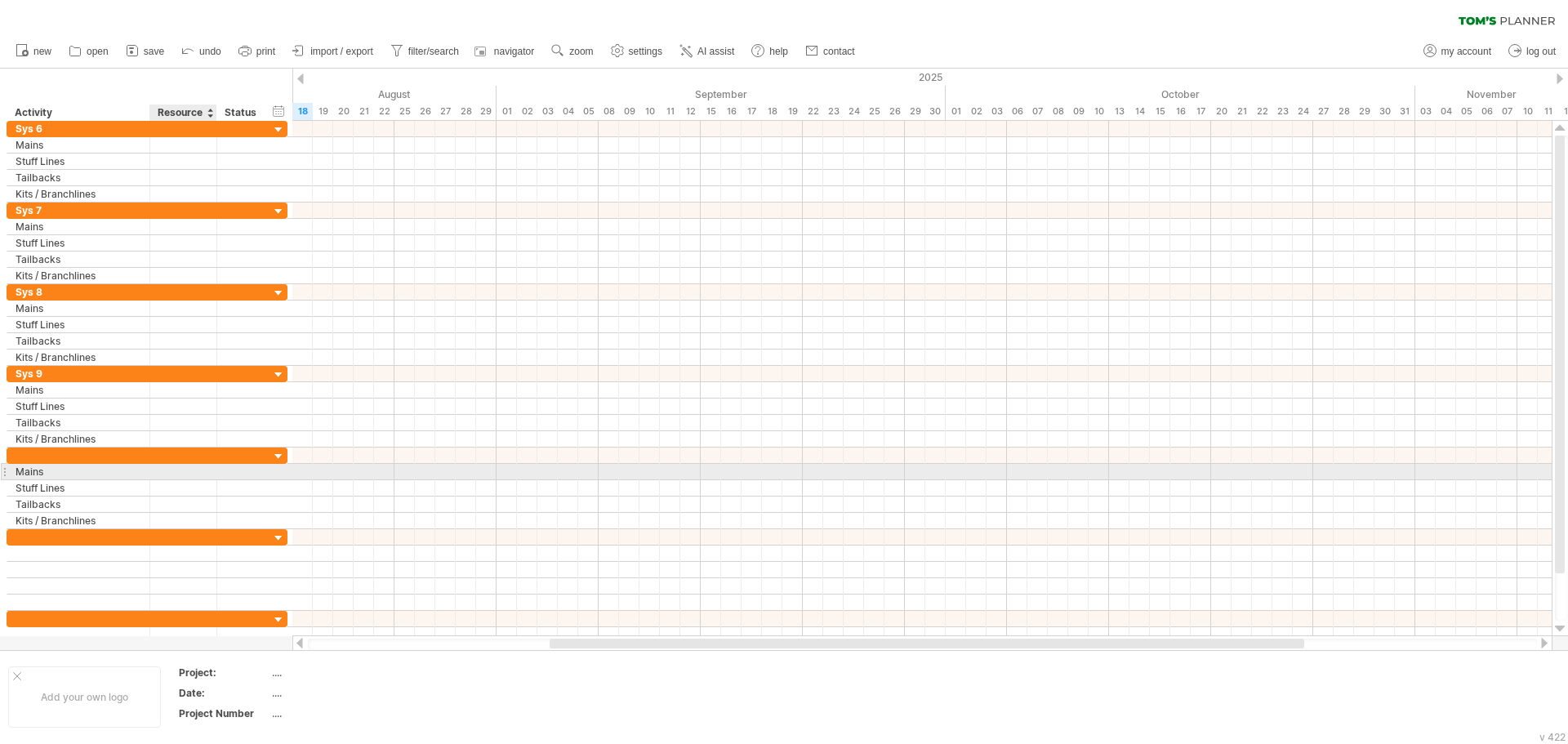
click at [187, 474] on div at bounding box center [183, 471] width 50 height 16
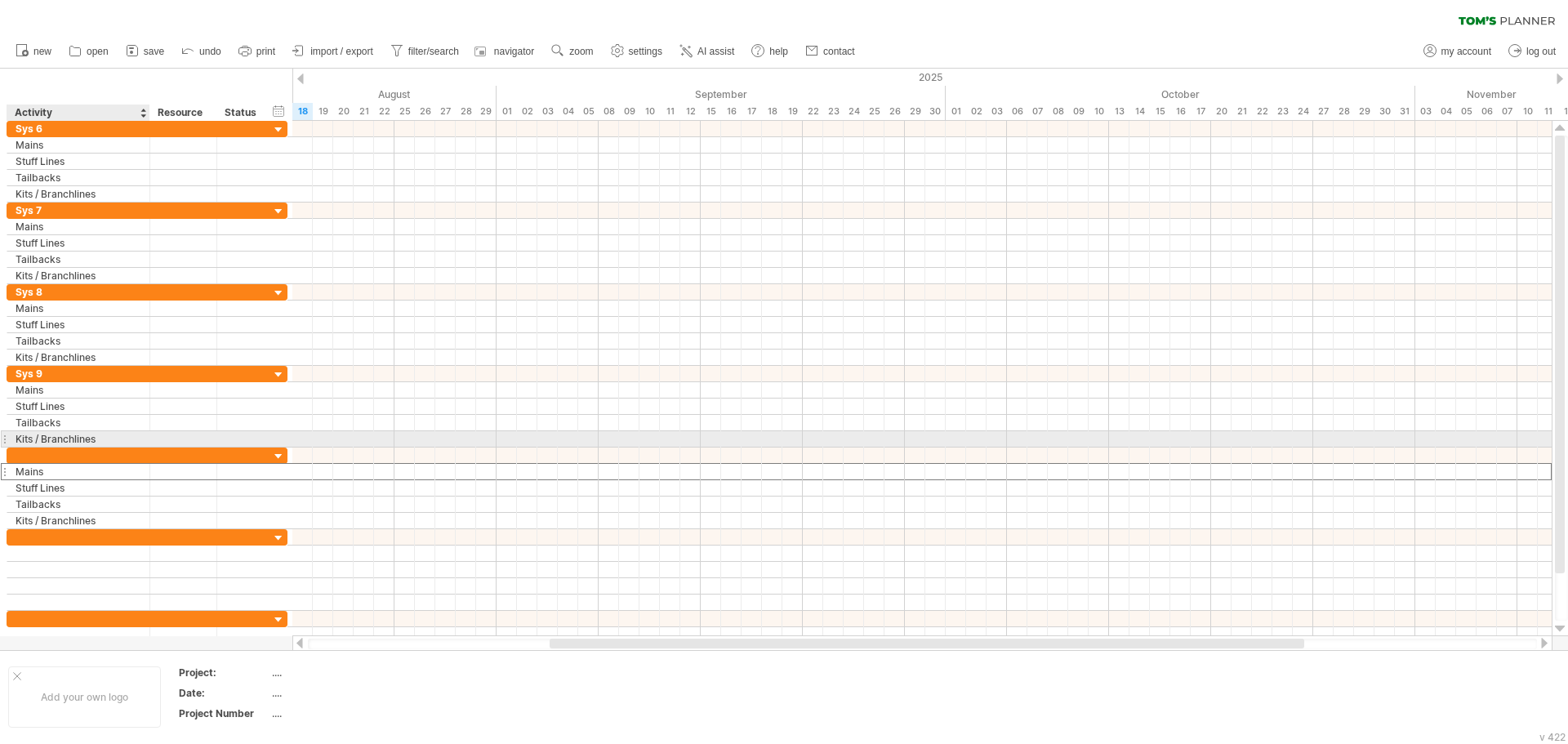
click at [88, 442] on div "Kits / Branchlines" at bounding box center [78, 439] width 126 height 16
click at [74, 454] on div at bounding box center [78, 455] width 126 height 16
click at [0, 0] on input "text" at bounding box center [0, 0] width 0 height 0
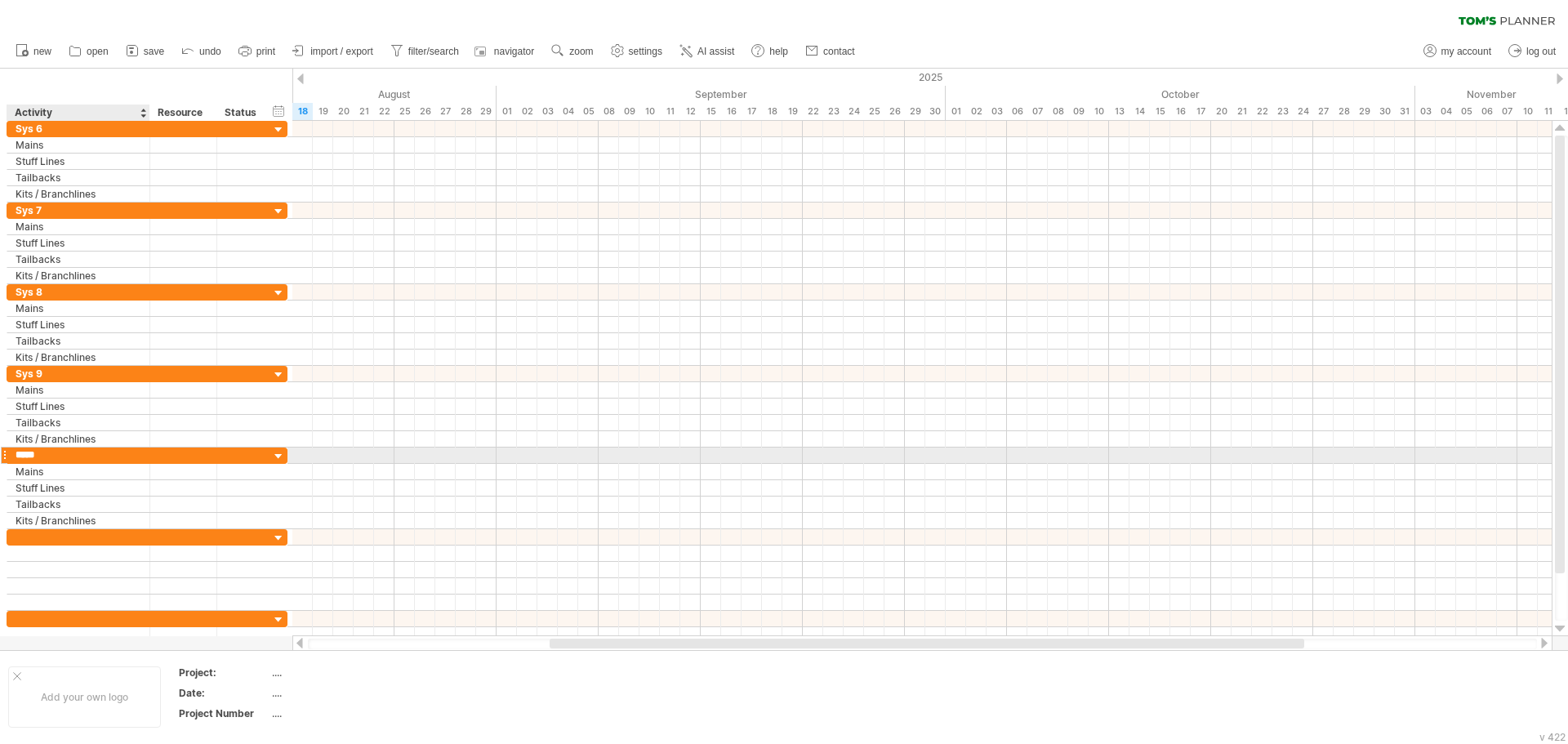
type input "******"
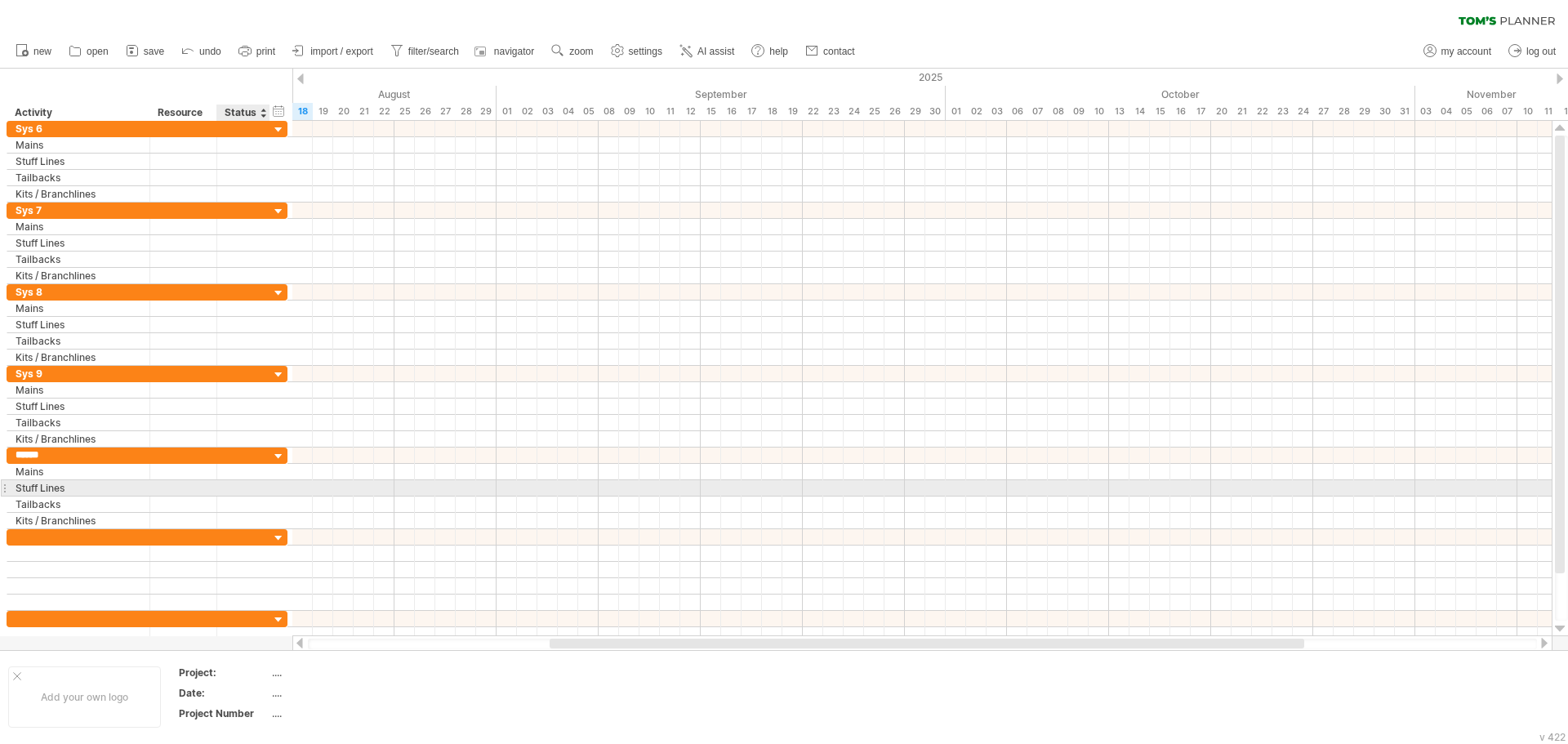
click at [232, 483] on div at bounding box center [243, 488] width 36 height 16
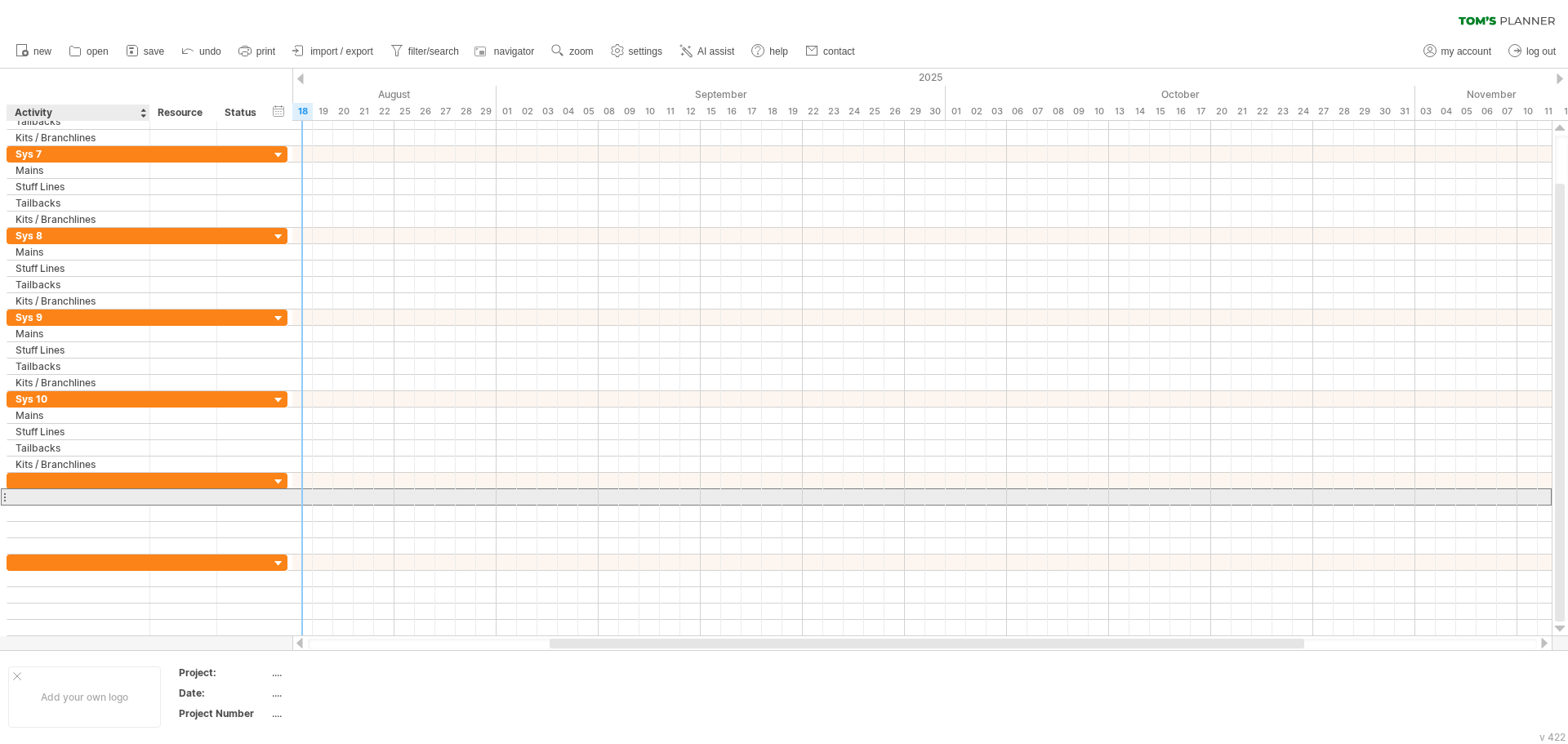
click at [45, 498] on div at bounding box center [78, 497] width 126 height 16
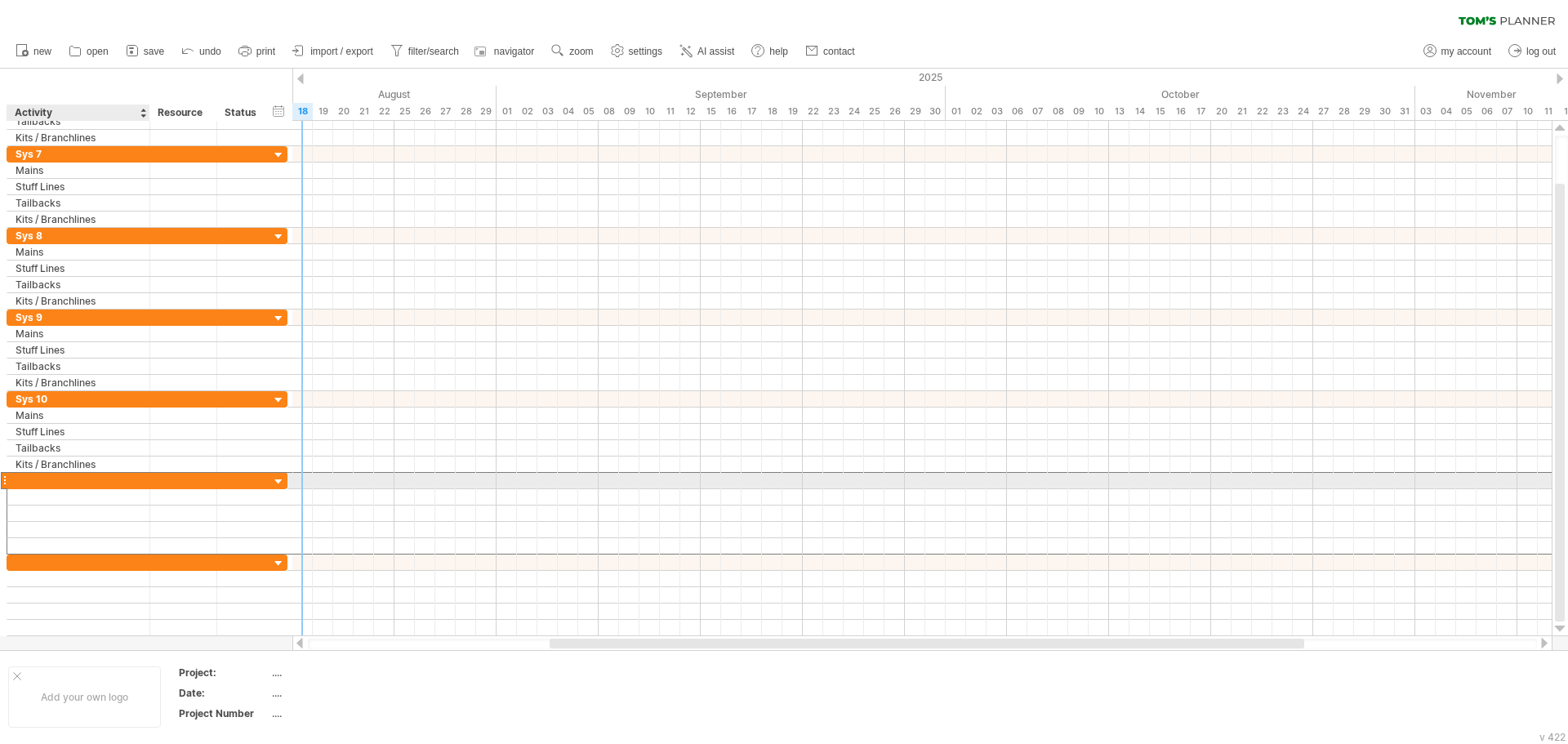
click at [32, 485] on div at bounding box center [78, 480] width 126 height 16
type input "*****"
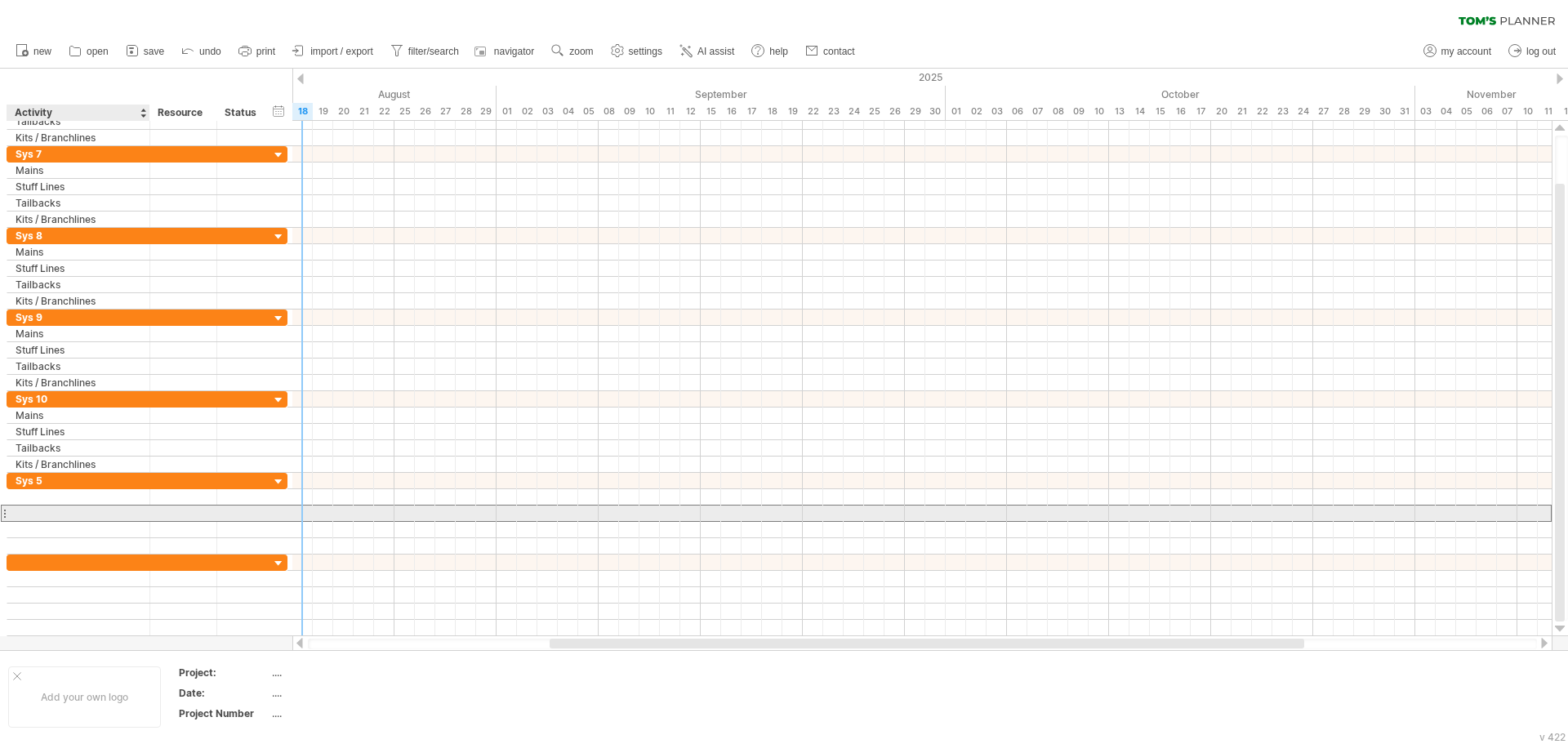
click at [63, 515] on div at bounding box center [78, 513] width 126 height 16
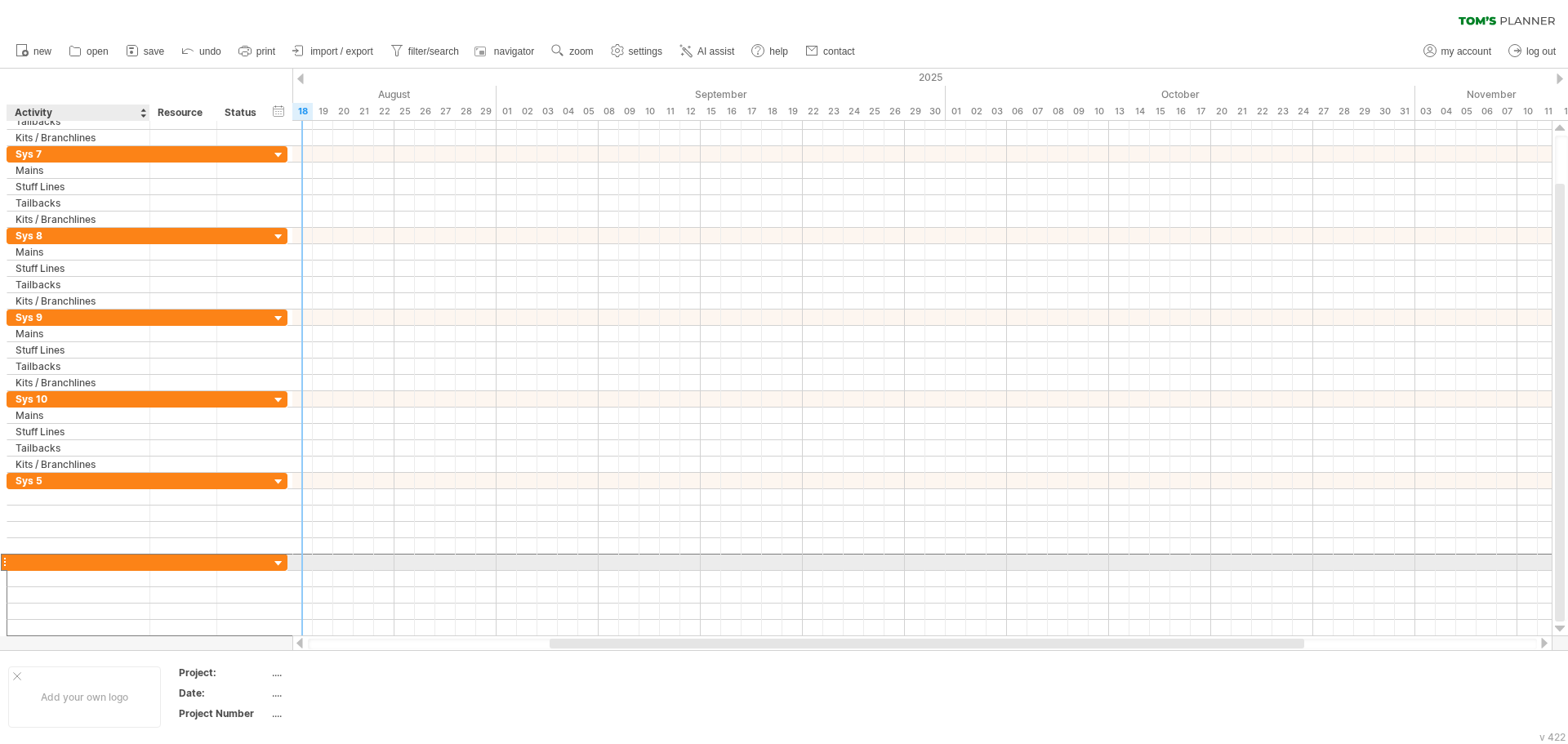
click at [58, 563] on div at bounding box center [78, 562] width 126 height 16
click at [32, 565] on div at bounding box center [78, 562] width 126 height 16
click at [57, 564] on div "Sys 6" at bounding box center [78, 562] width 126 height 16
type input "*****"
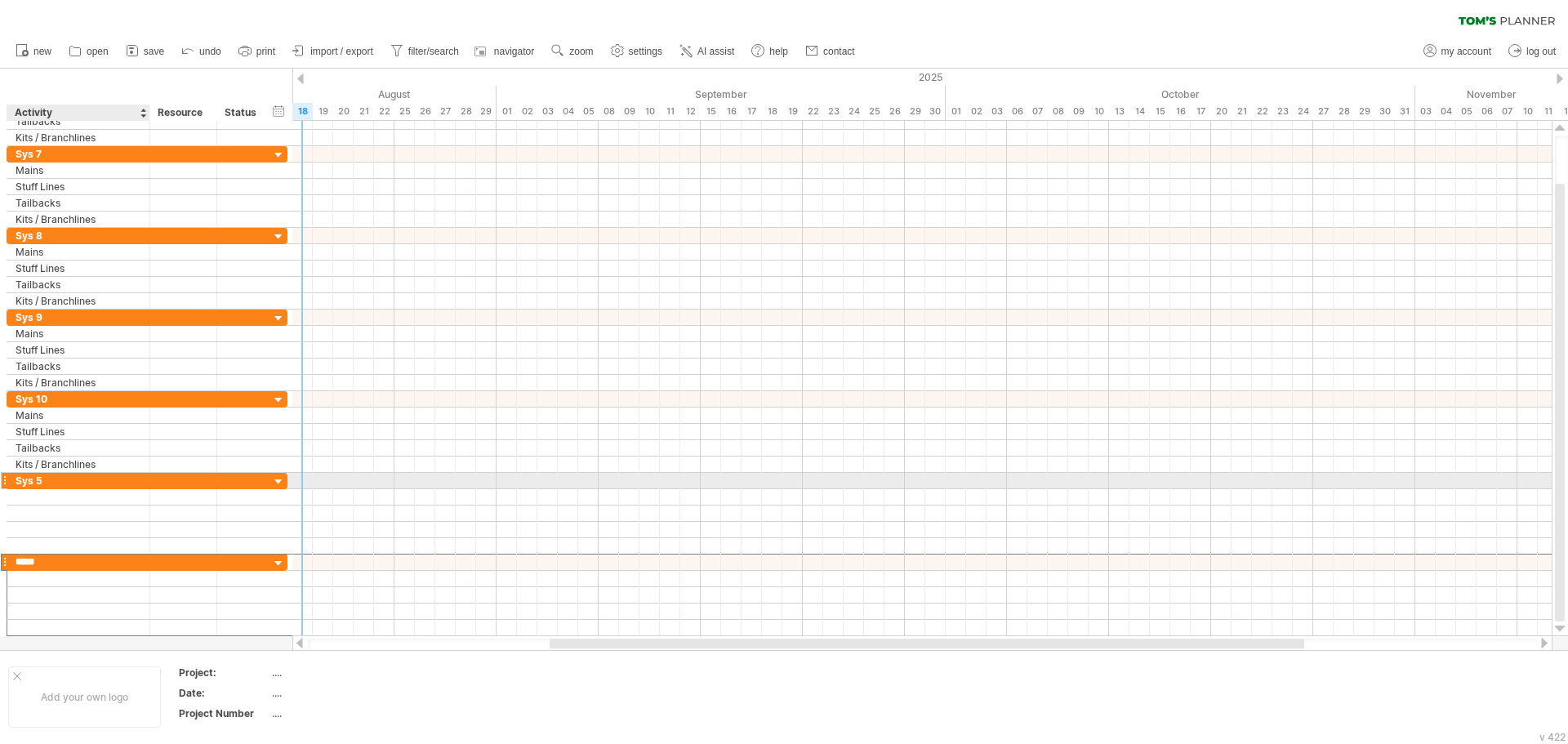
click at [52, 478] on div "Sys 5" at bounding box center [78, 480] width 126 height 16
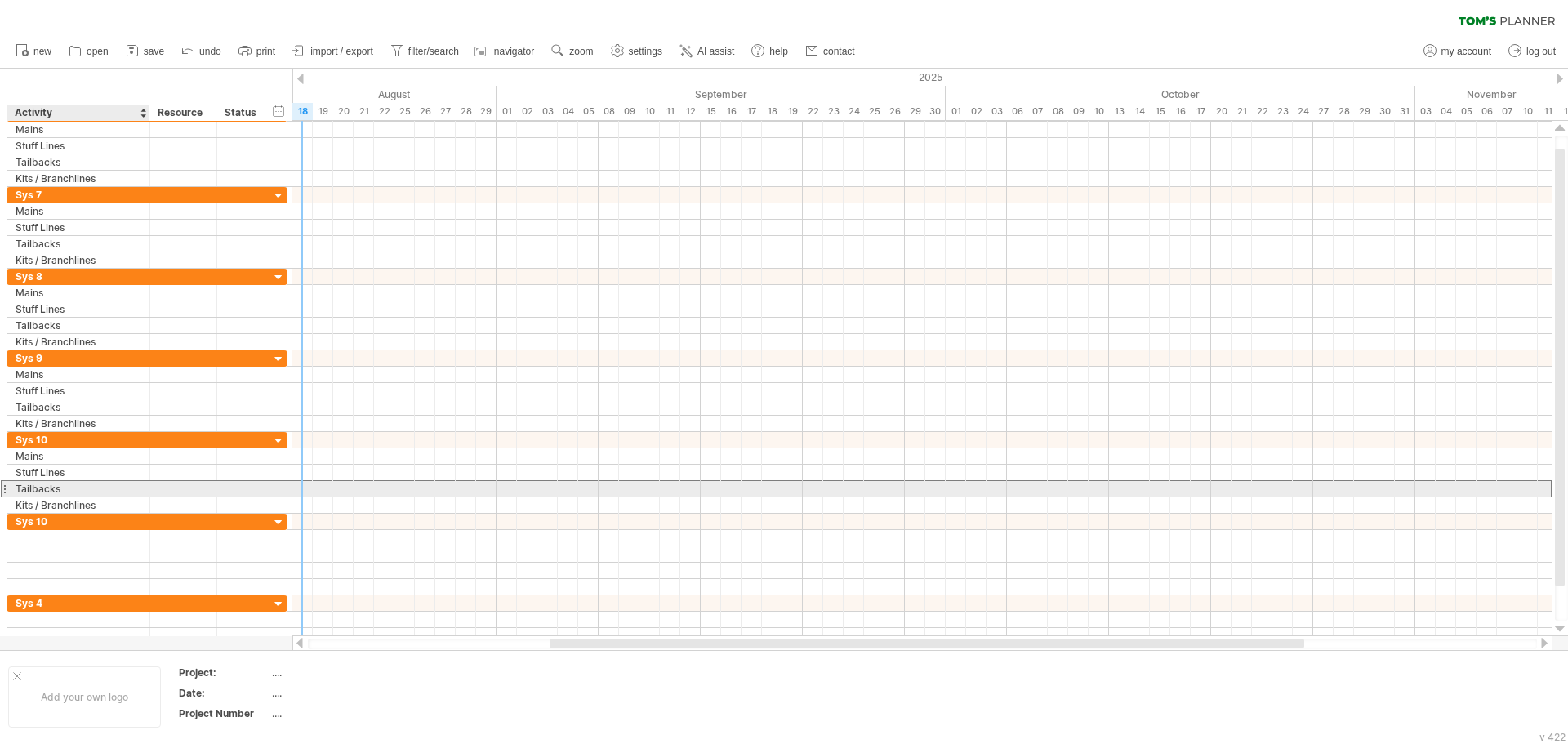
click at [99, 483] on div "Tailbacks" at bounding box center [78, 489] width 126 height 16
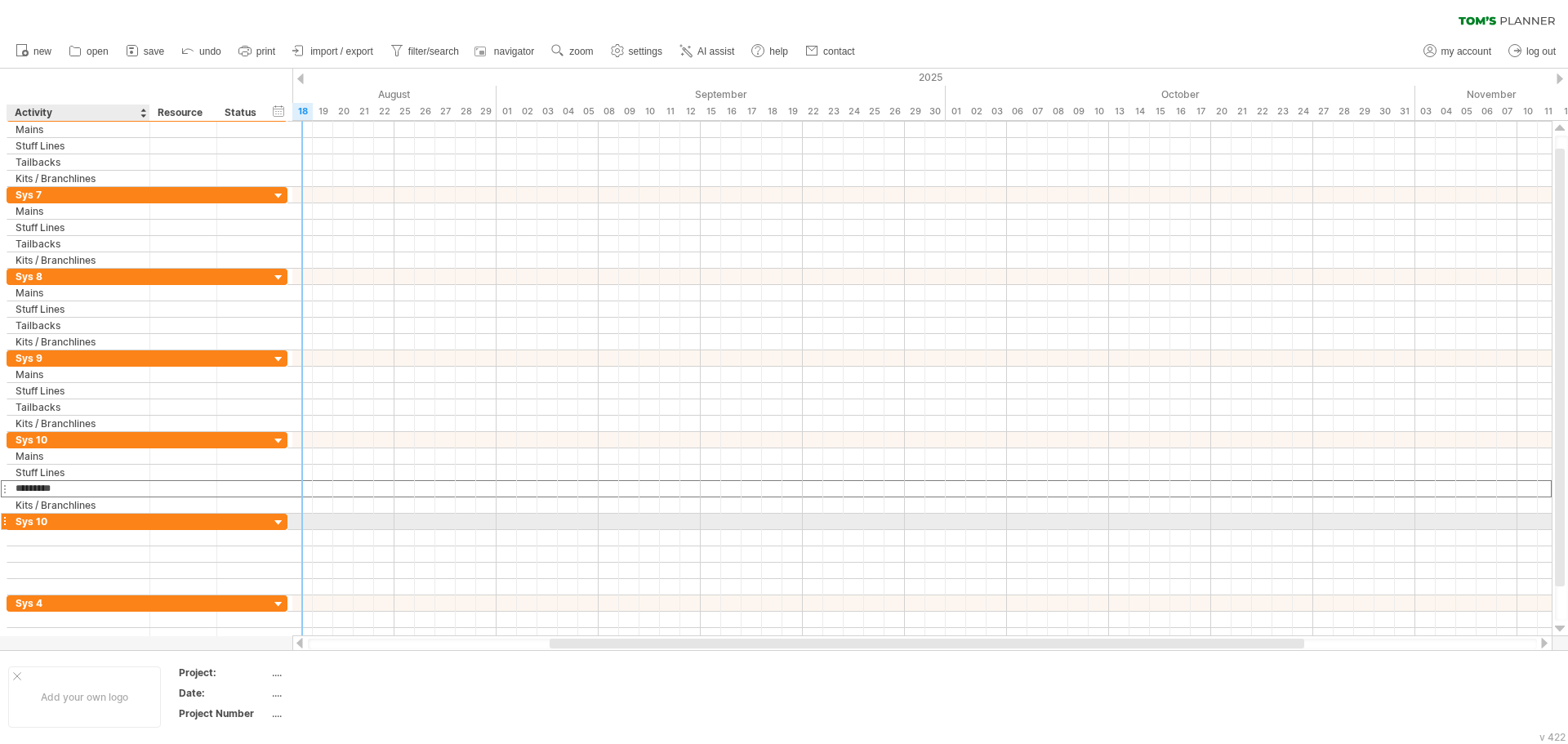
click at [69, 520] on div "Sys 10" at bounding box center [78, 521] width 126 height 16
type input "*****"
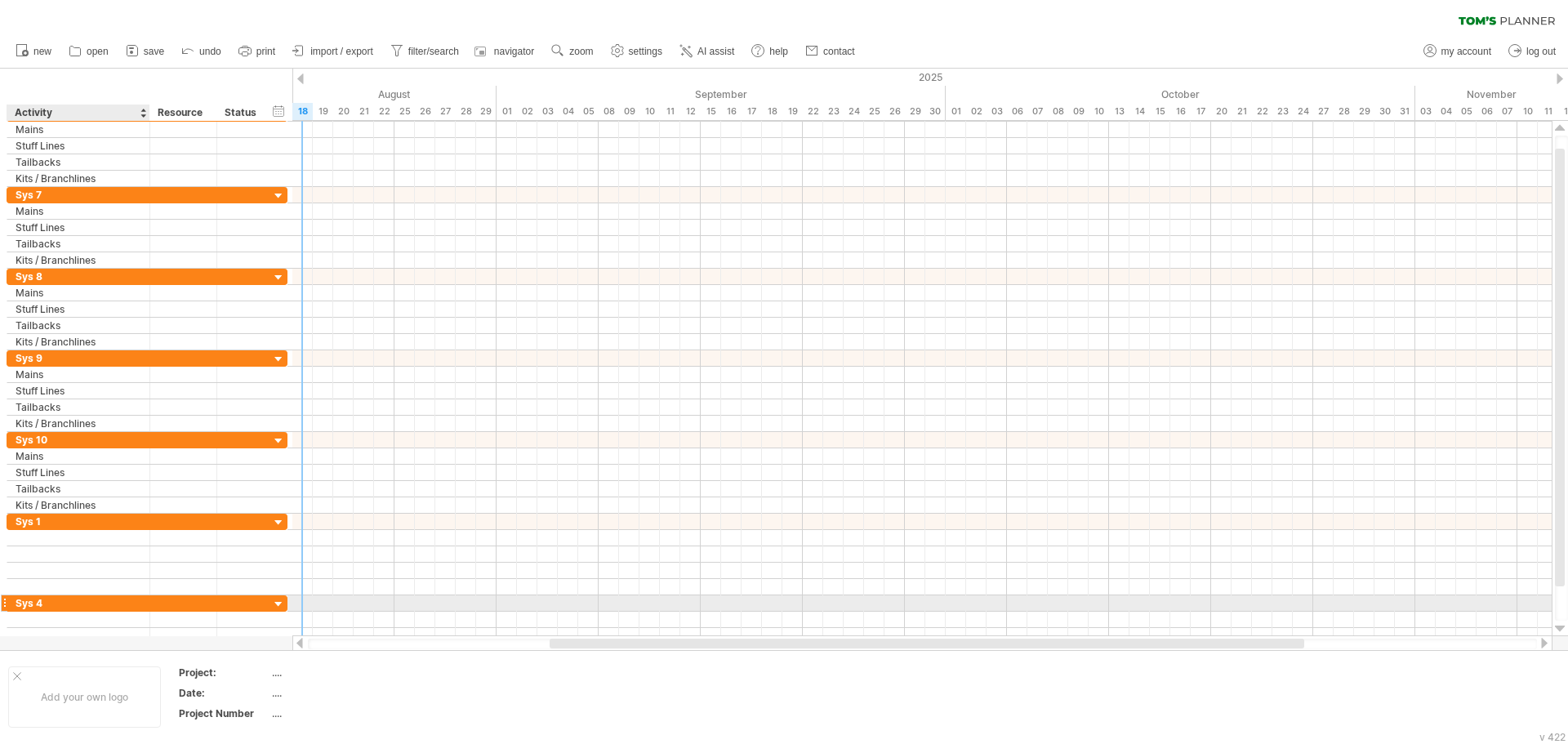
click at [58, 604] on div "Sys 4" at bounding box center [78, 603] width 126 height 16
type input "*****"
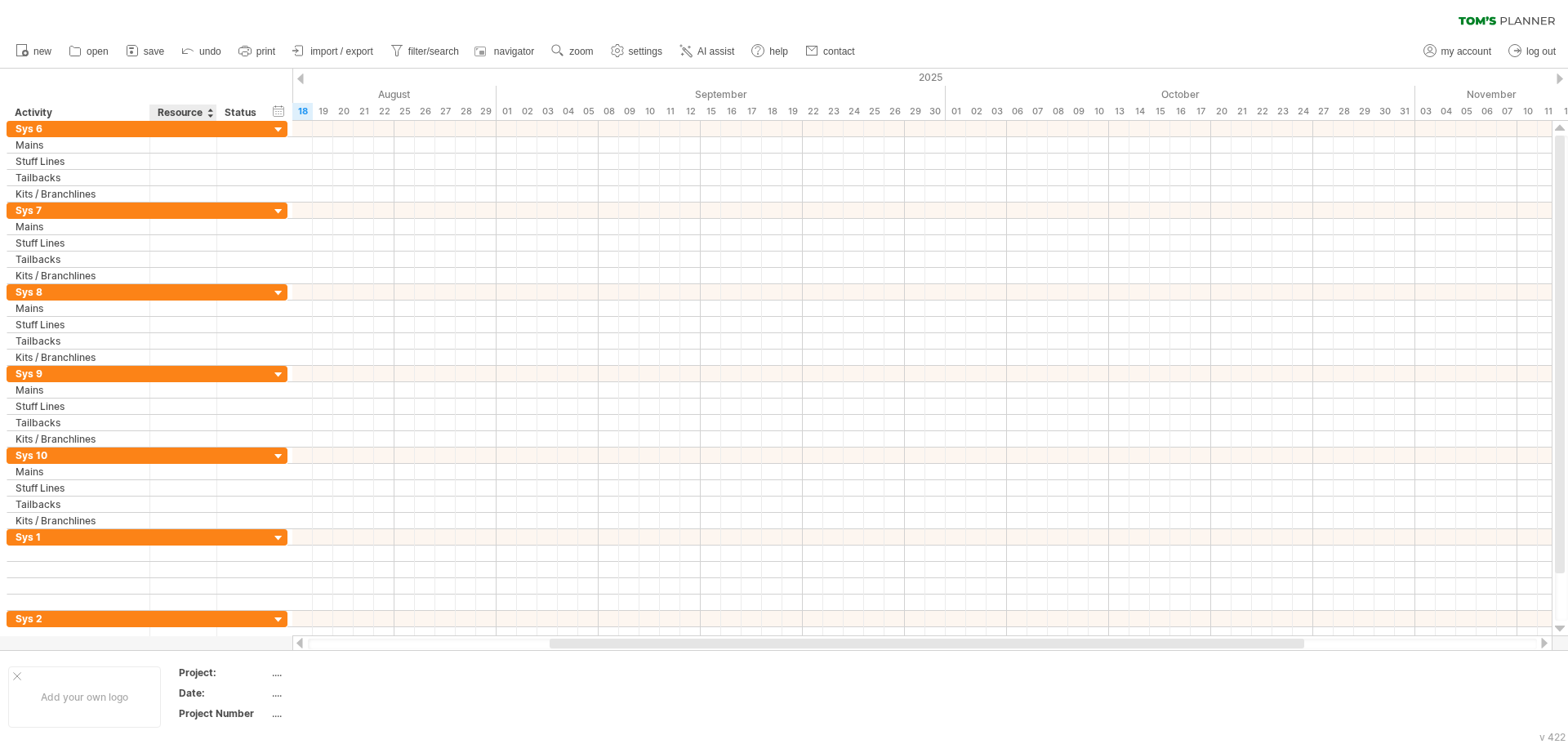
click at [181, 106] on div "Resource" at bounding box center [182, 113] width 50 height 17
type input "*"
type input "**********"
click at [226, 177] on div at bounding box center [243, 177] width 36 height 16
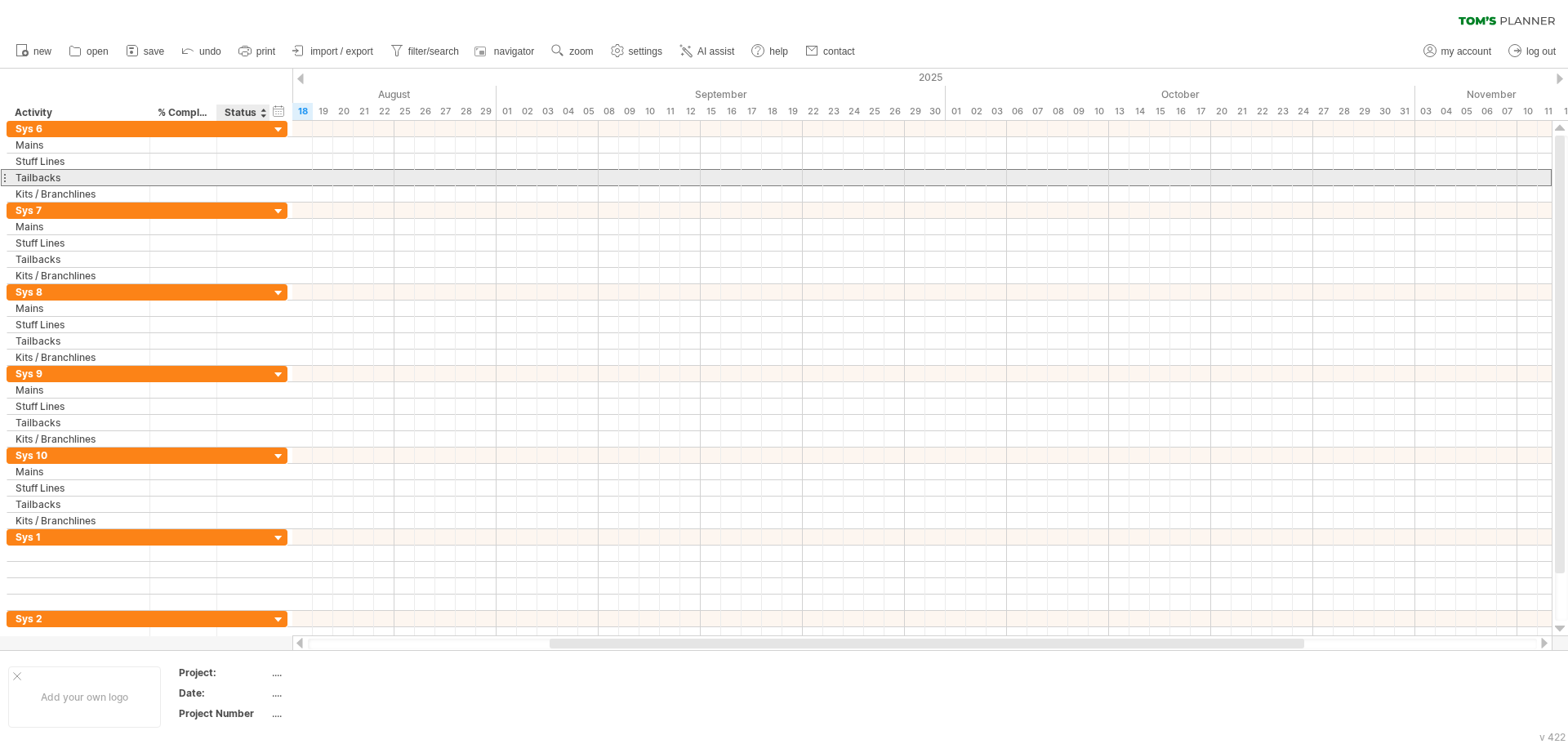
scroll to position [0, 0]
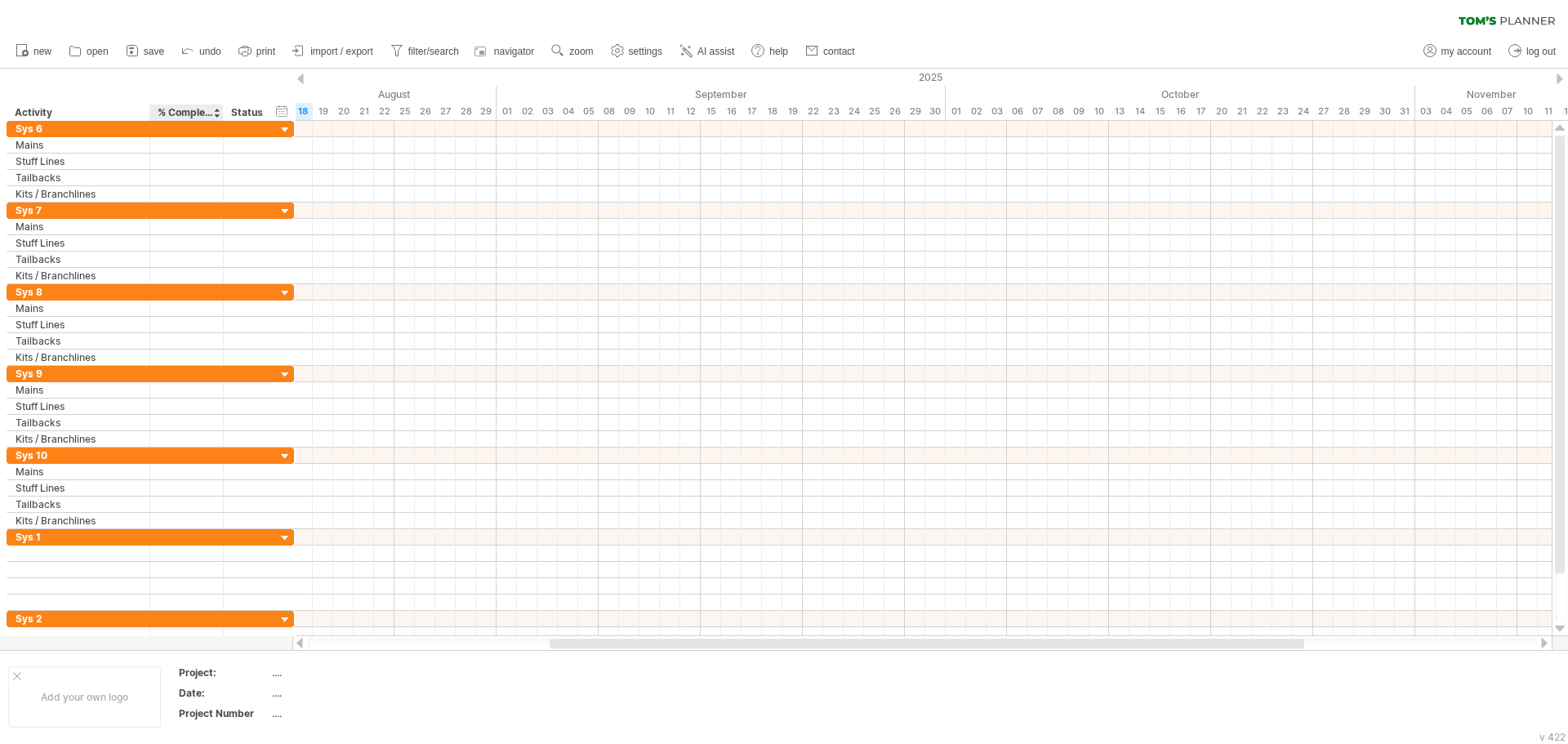
drag, startPoint x: 215, startPoint y: 114, endPoint x: 230, endPoint y: 115, distance: 15.0
click at [226, 115] on div at bounding box center [222, 113] width 6 height 17
click at [268, 112] on div "Status" at bounding box center [256, 113] width 36 height 17
click at [293, 113] on div "hide start/end/duration show start/end/duration" at bounding box center [293, 111] width 16 height 17
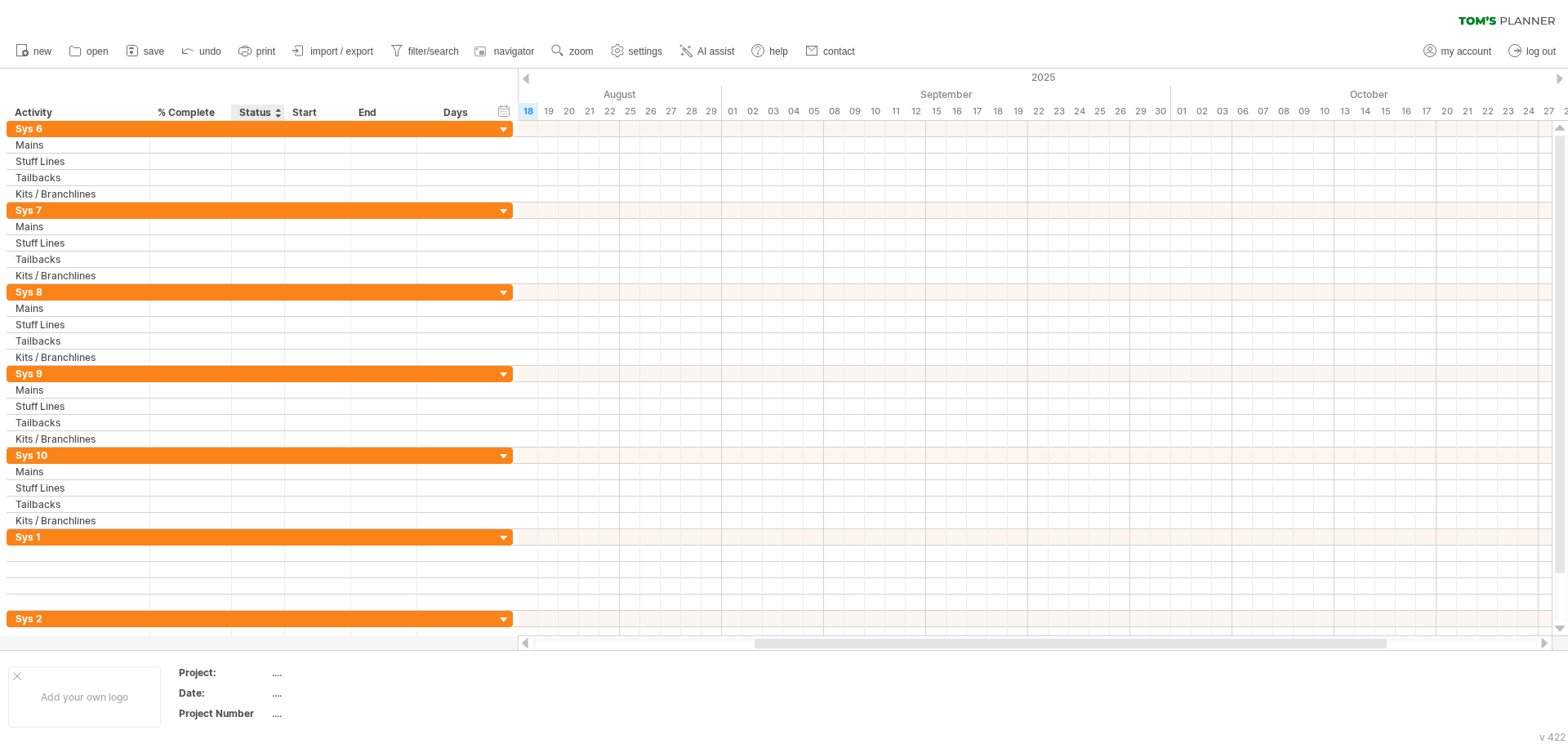
click at [271, 117] on div "Status" at bounding box center [256, 113] width 36 height 17
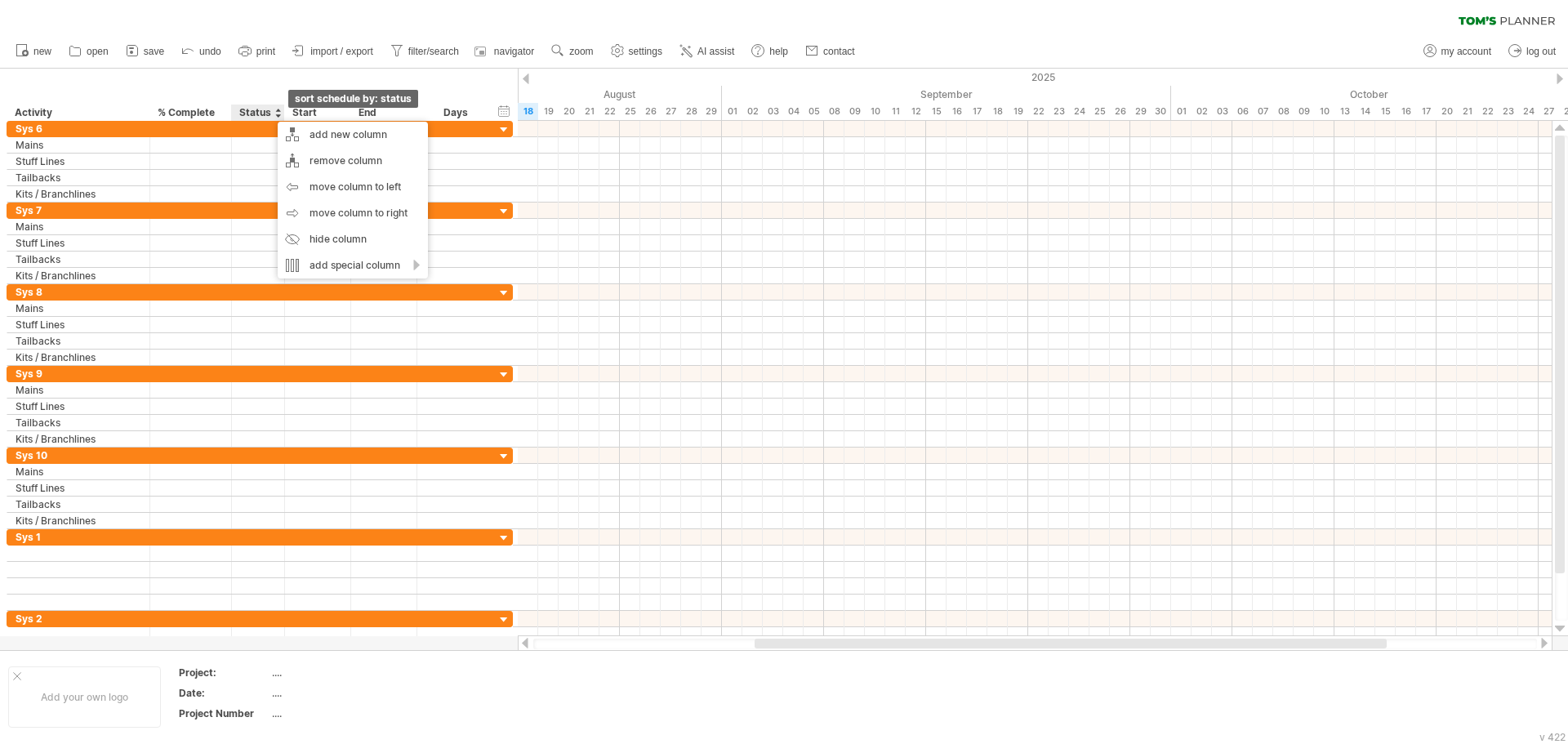
click at [279, 114] on div at bounding box center [278, 113] width 7 height 17
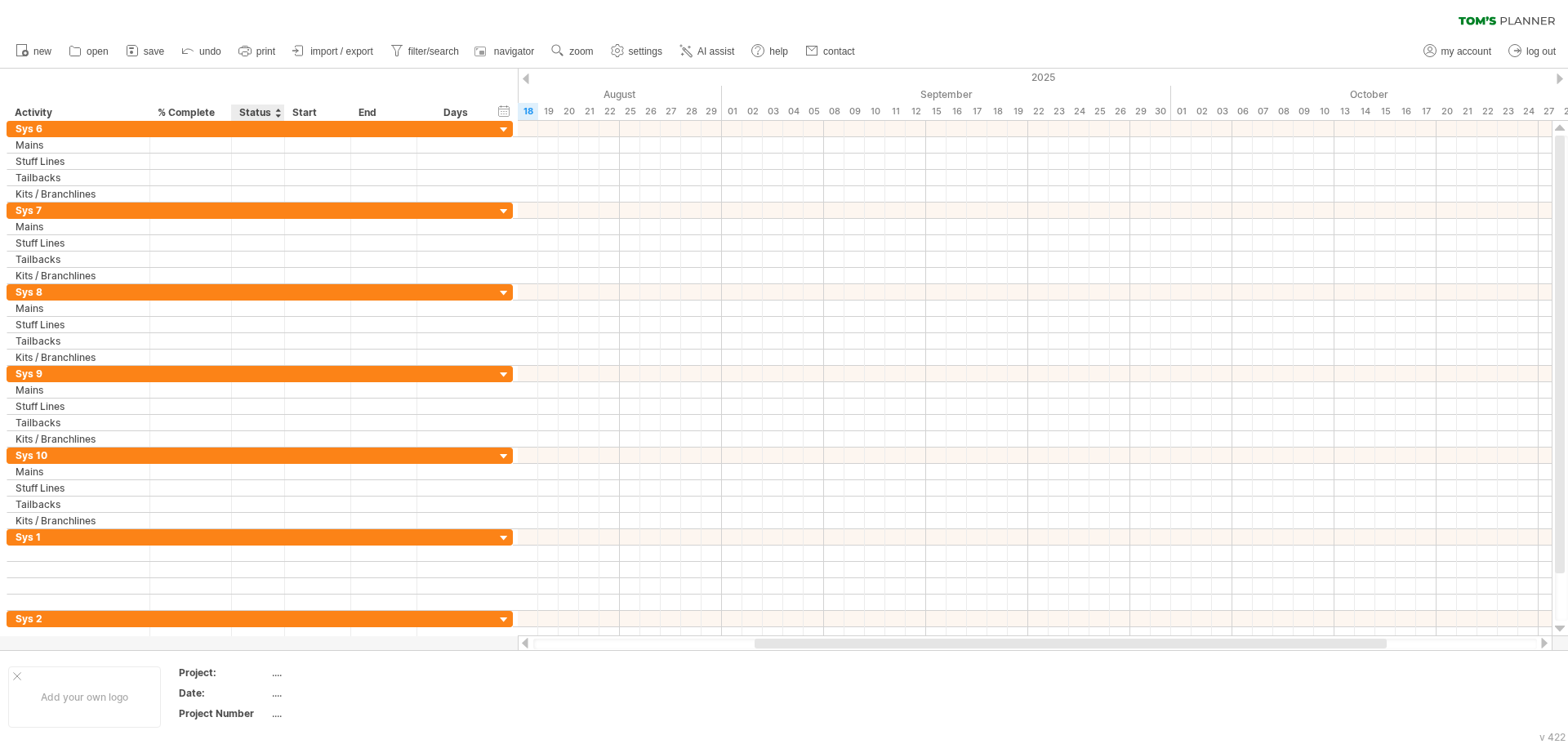
click at [270, 113] on div "Status" at bounding box center [256, 113] width 36 height 17
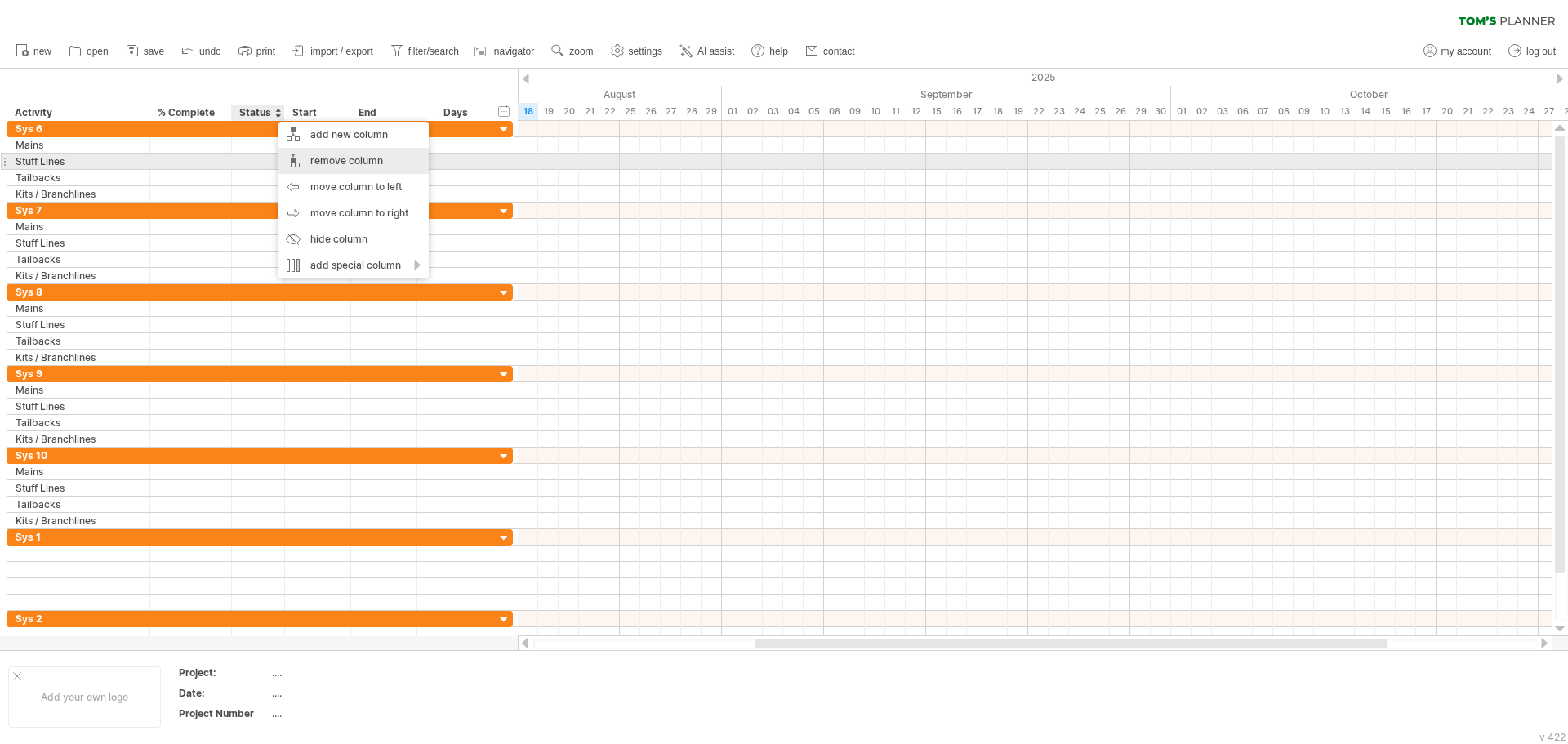
click at [339, 156] on div "remove column" at bounding box center [354, 161] width 151 height 26
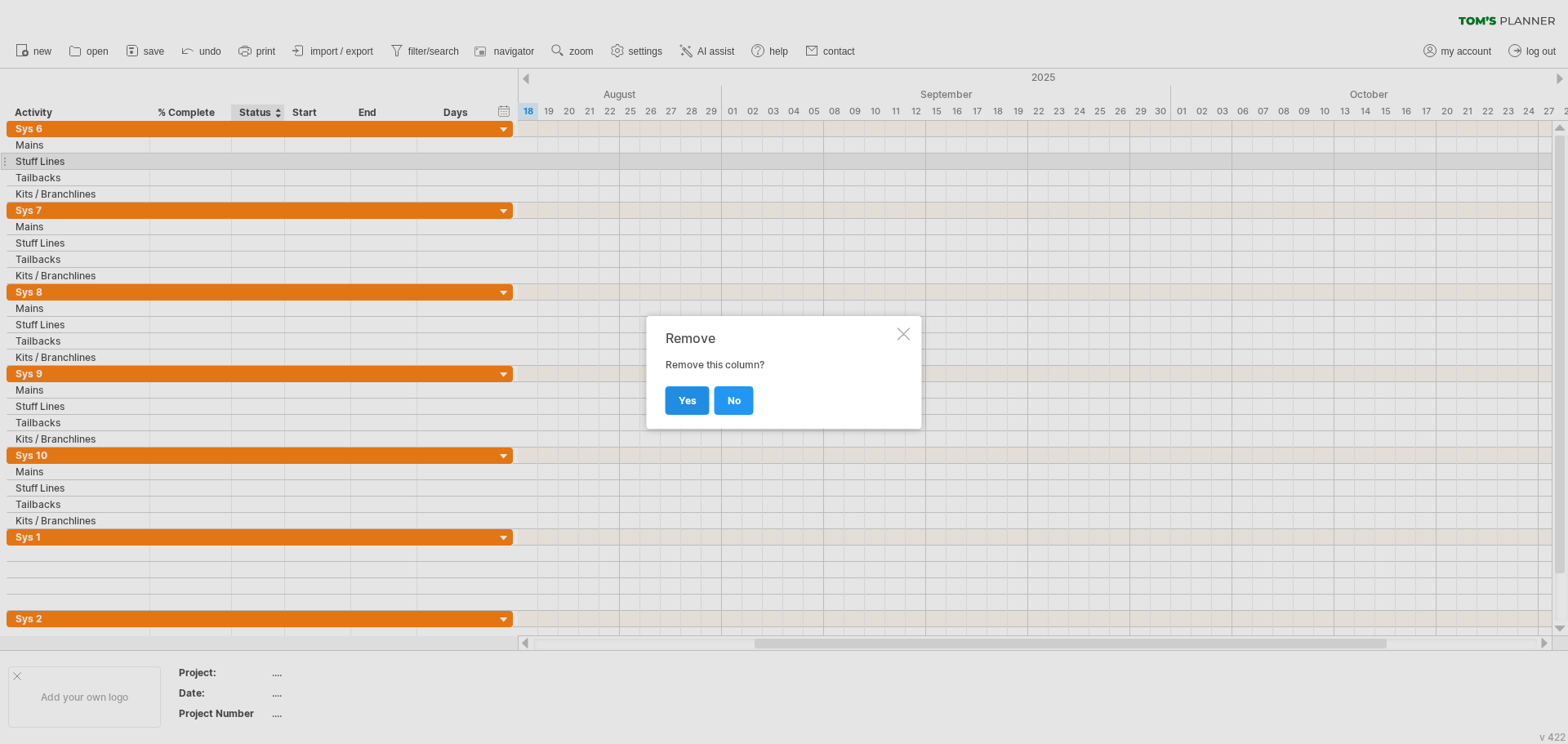
click at [682, 397] on span "yes" at bounding box center [687, 400] width 18 height 12
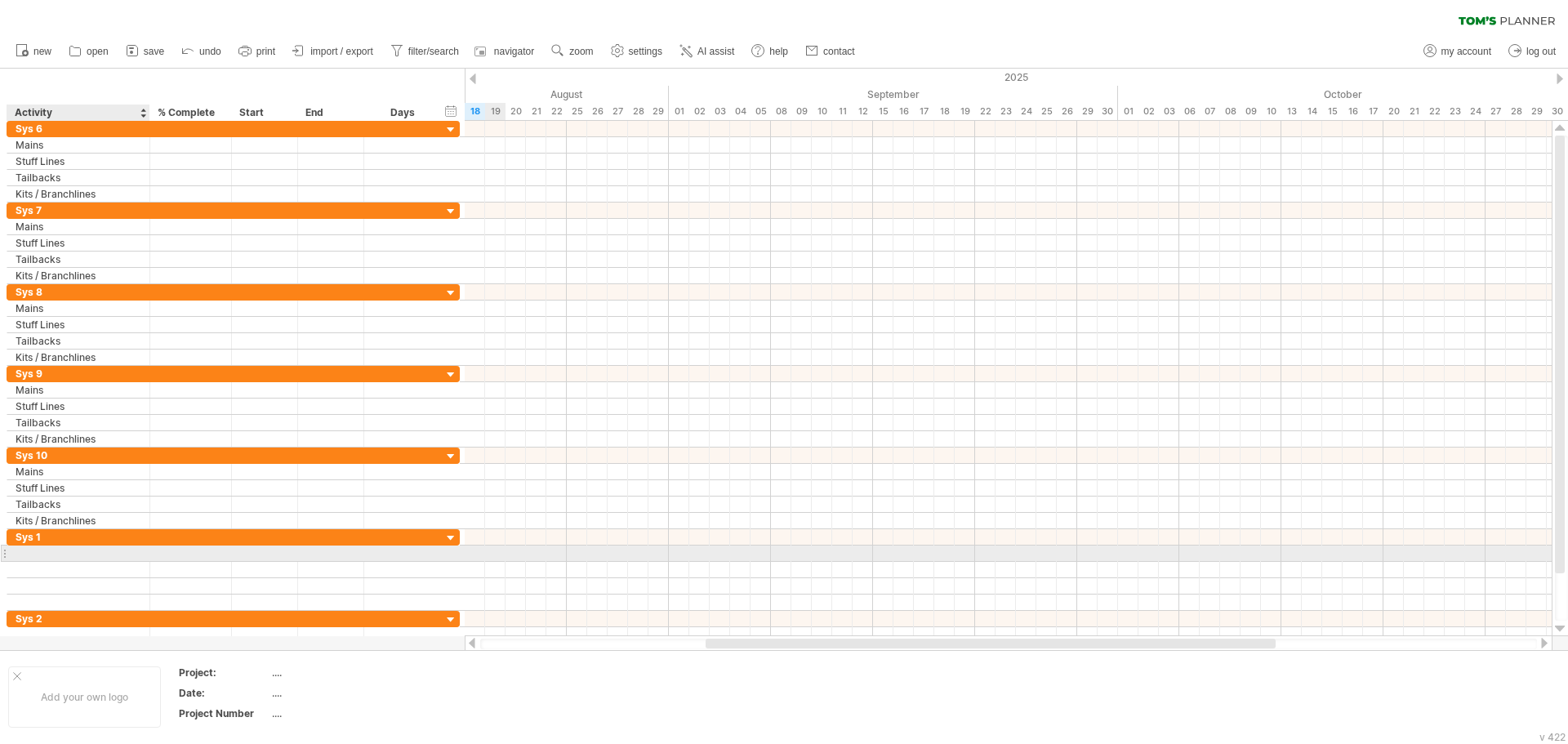
click at [65, 553] on div at bounding box center [78, 553] width 126 height 16
click at [51, 553] on input "text" at bounding box center [78, 553] width 126 height 16
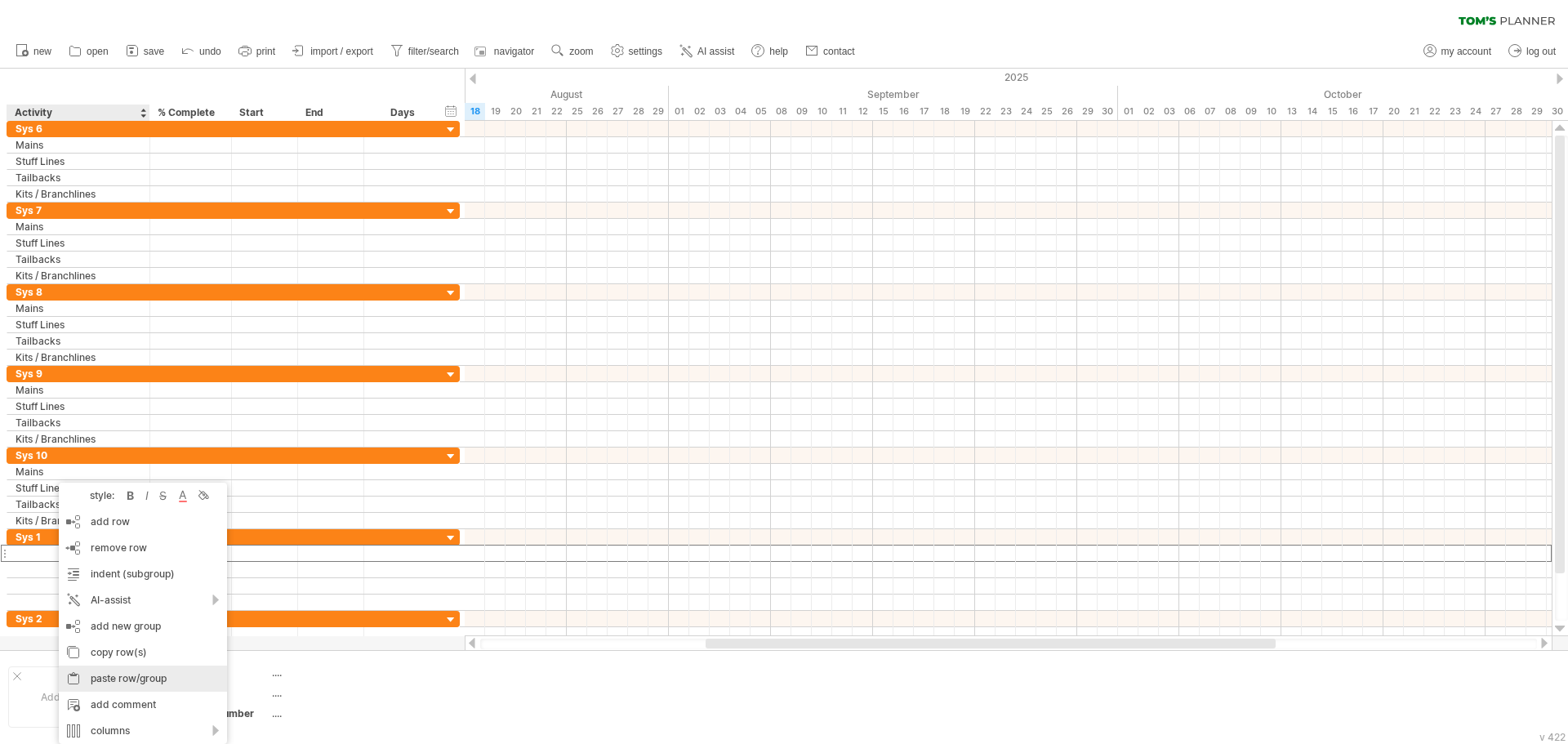
click at [158, 679] on div "paste row/group" at bounding box center [143, 678] width 168 height 26
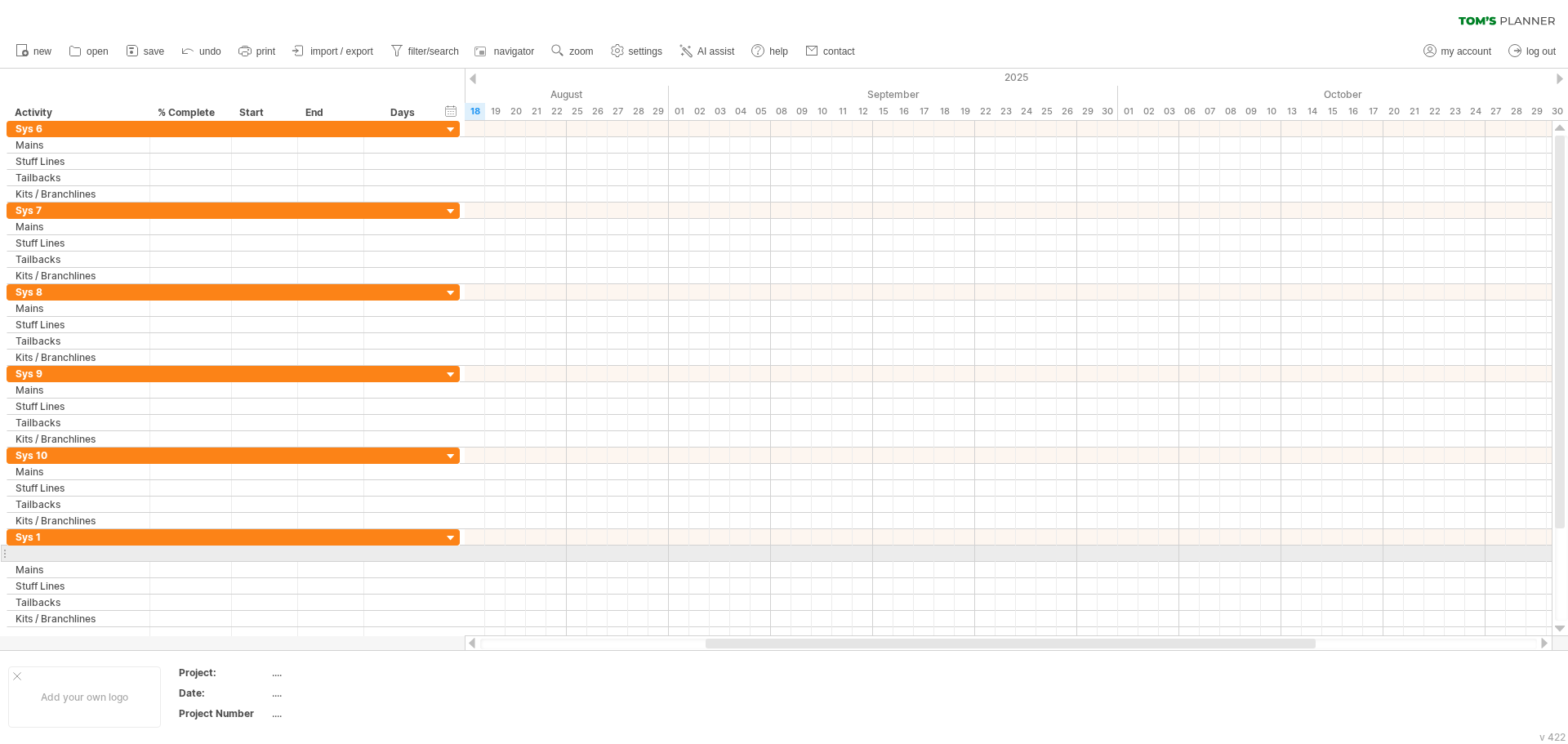
click at [6, 555] on div at bounding box center [4, 553] width 7 height 17
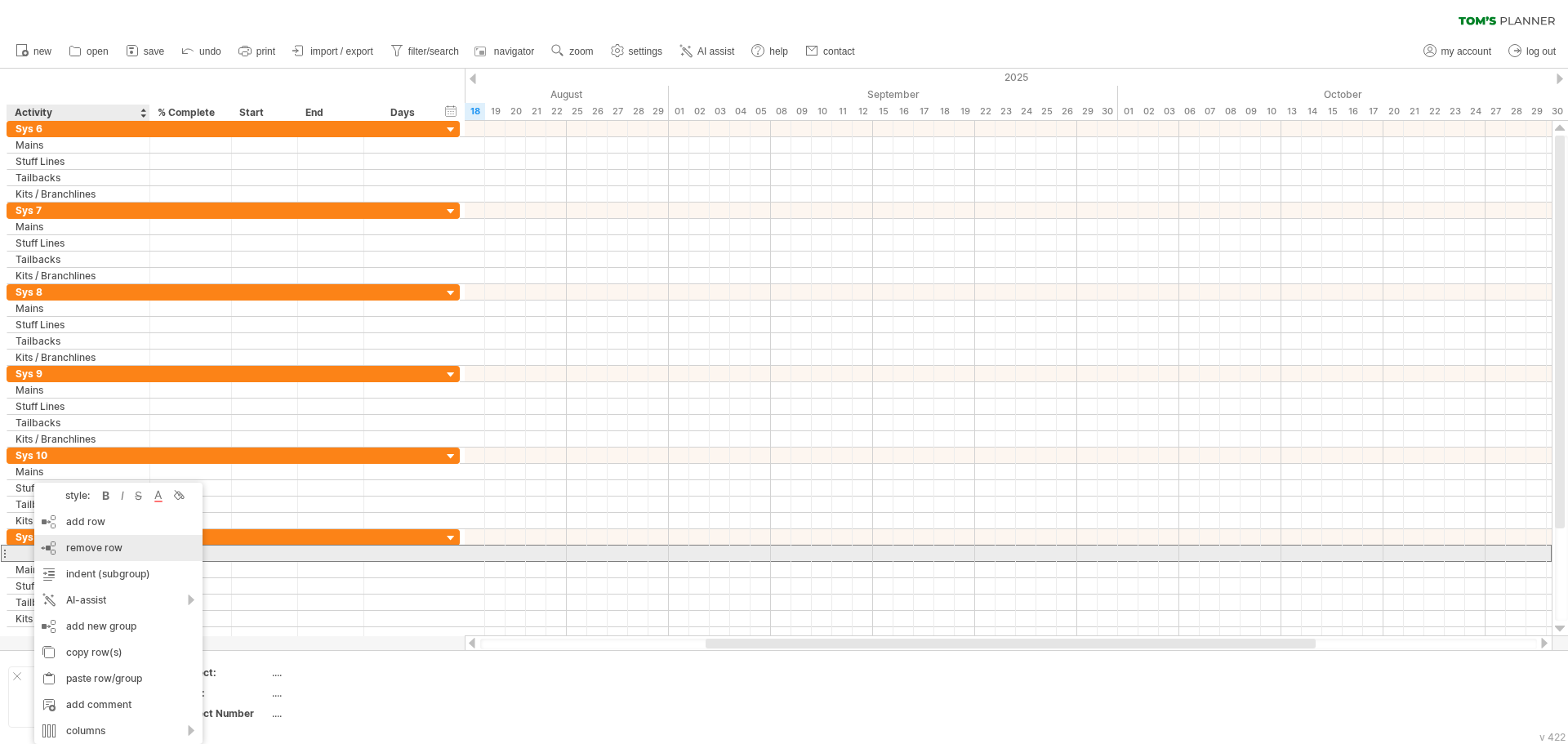
click at [122, 547] on div "remove row remove selected rows" at bounding box center [118, 548] width 168 height 26
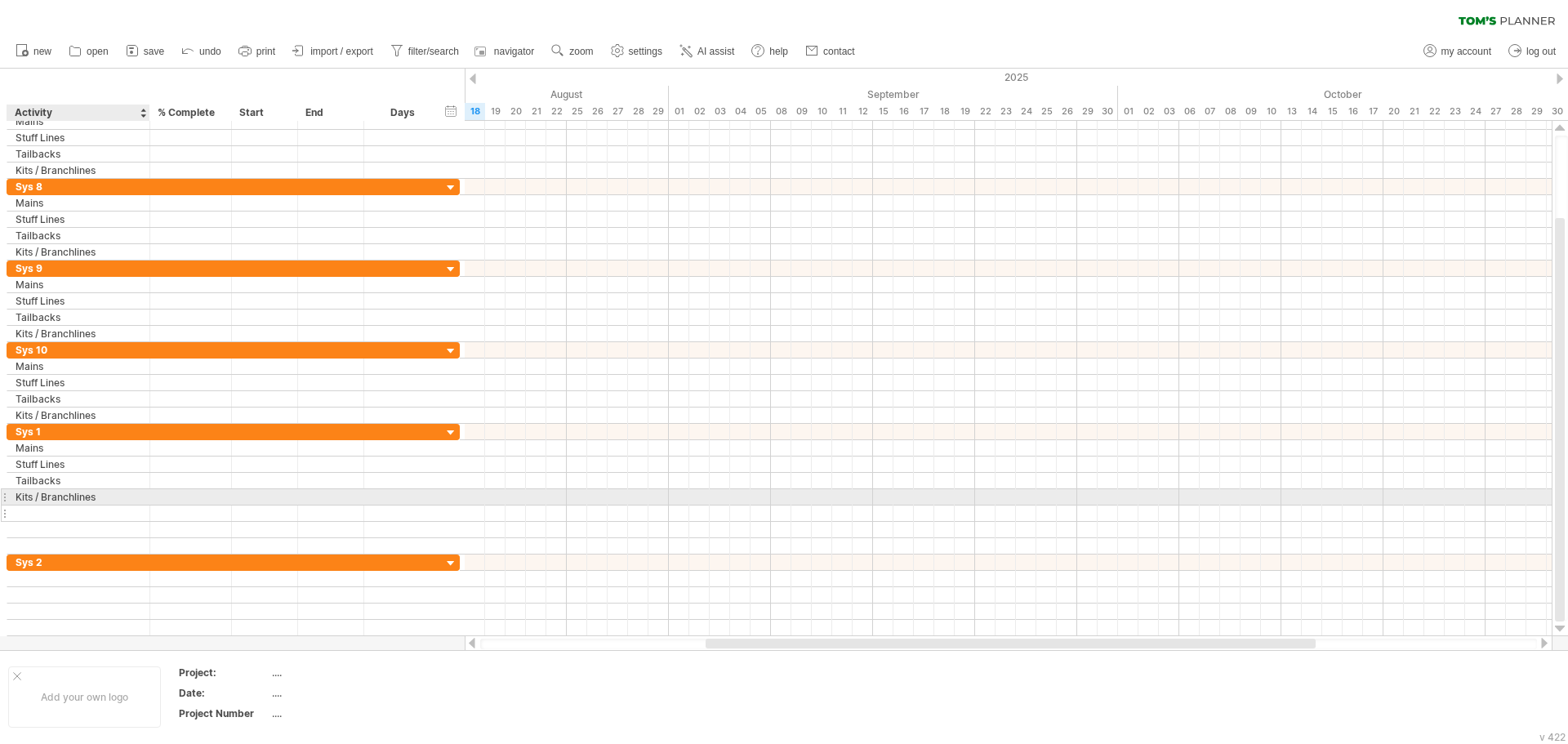
click at [65, 506] on div at bounding box center [78, 513] width 126 height 16
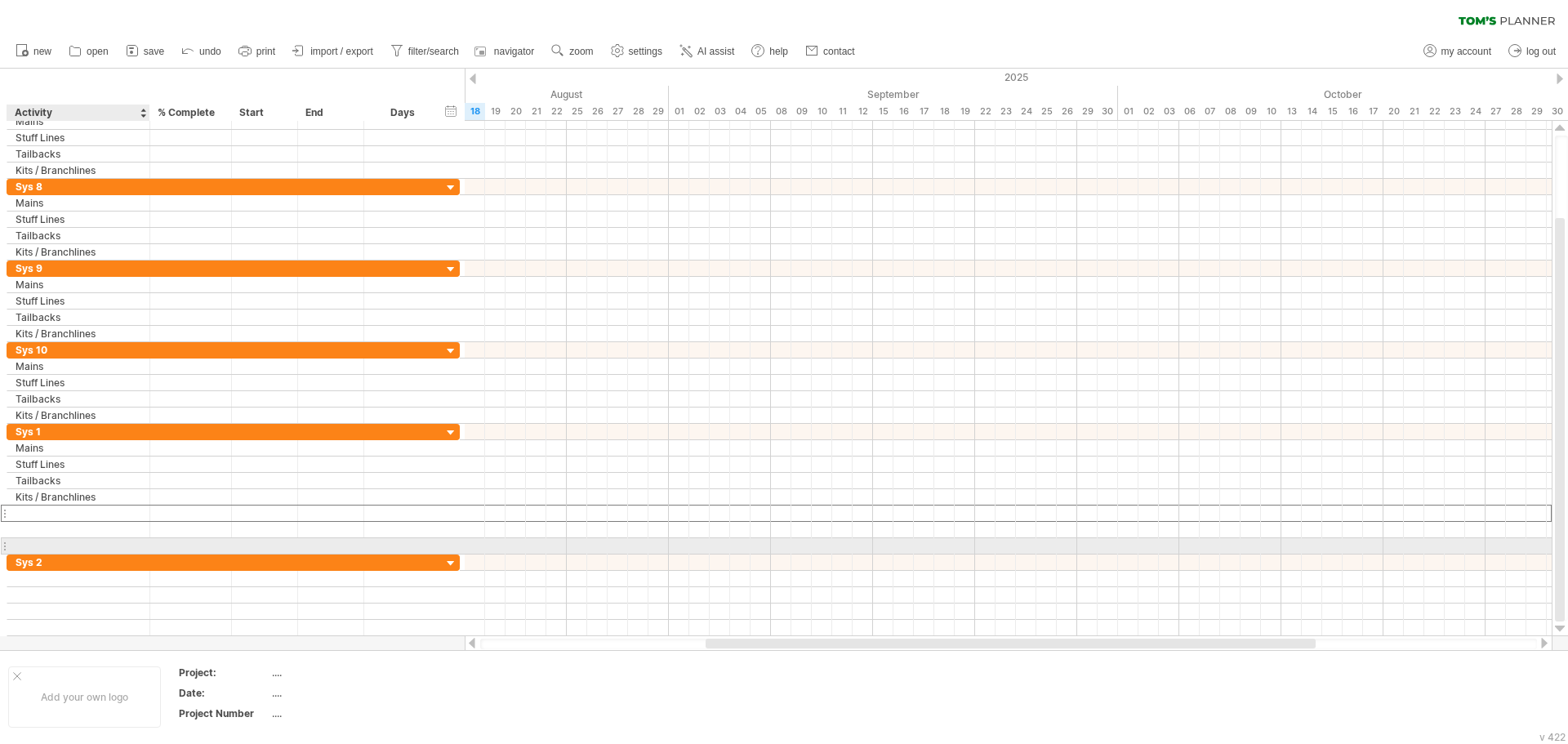
click at [58, 543] on div at bounding box center [78, 546] width 126 height 16
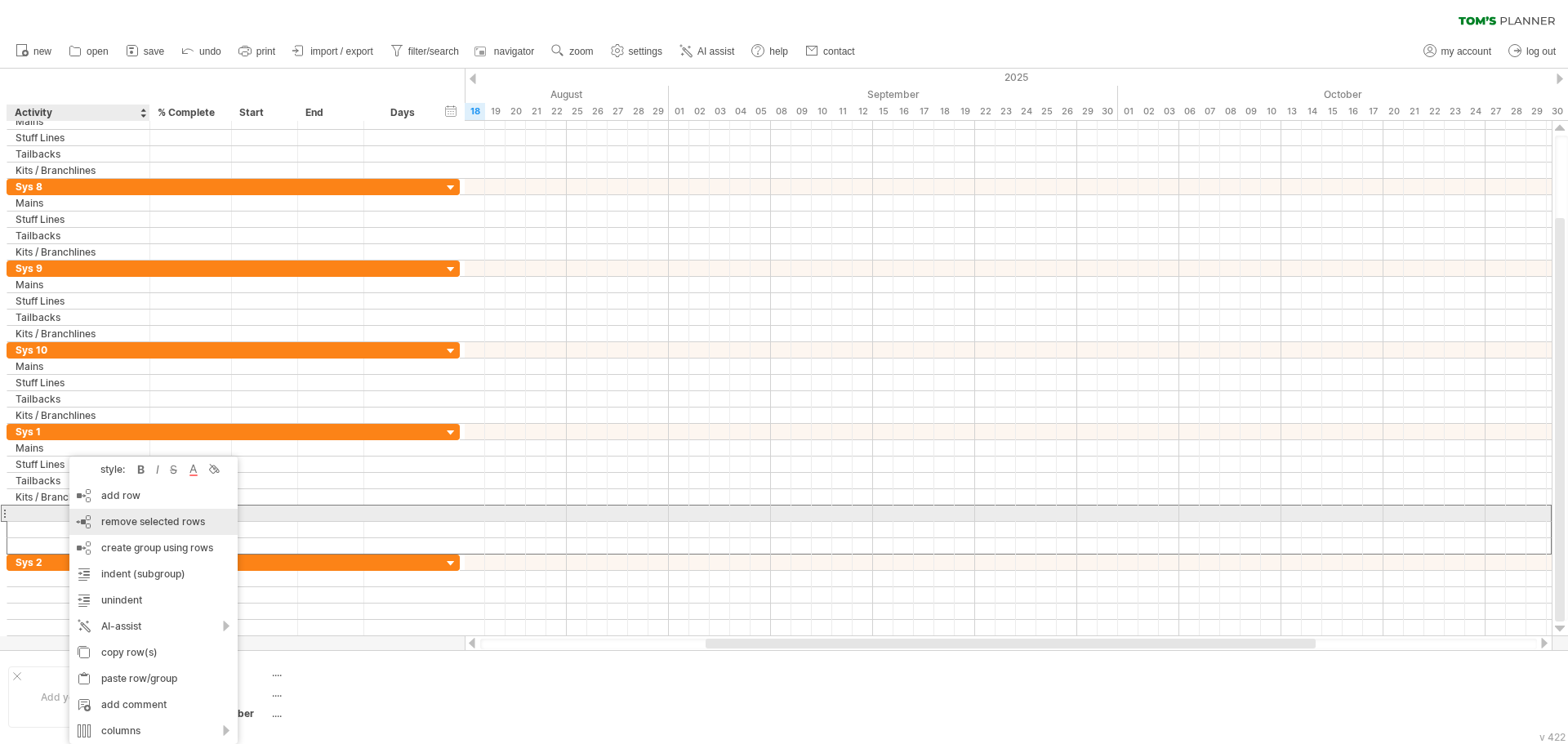
click at [147, 519] on span "remove selected rows" at bounding box center [153, 521] width 104 height 12
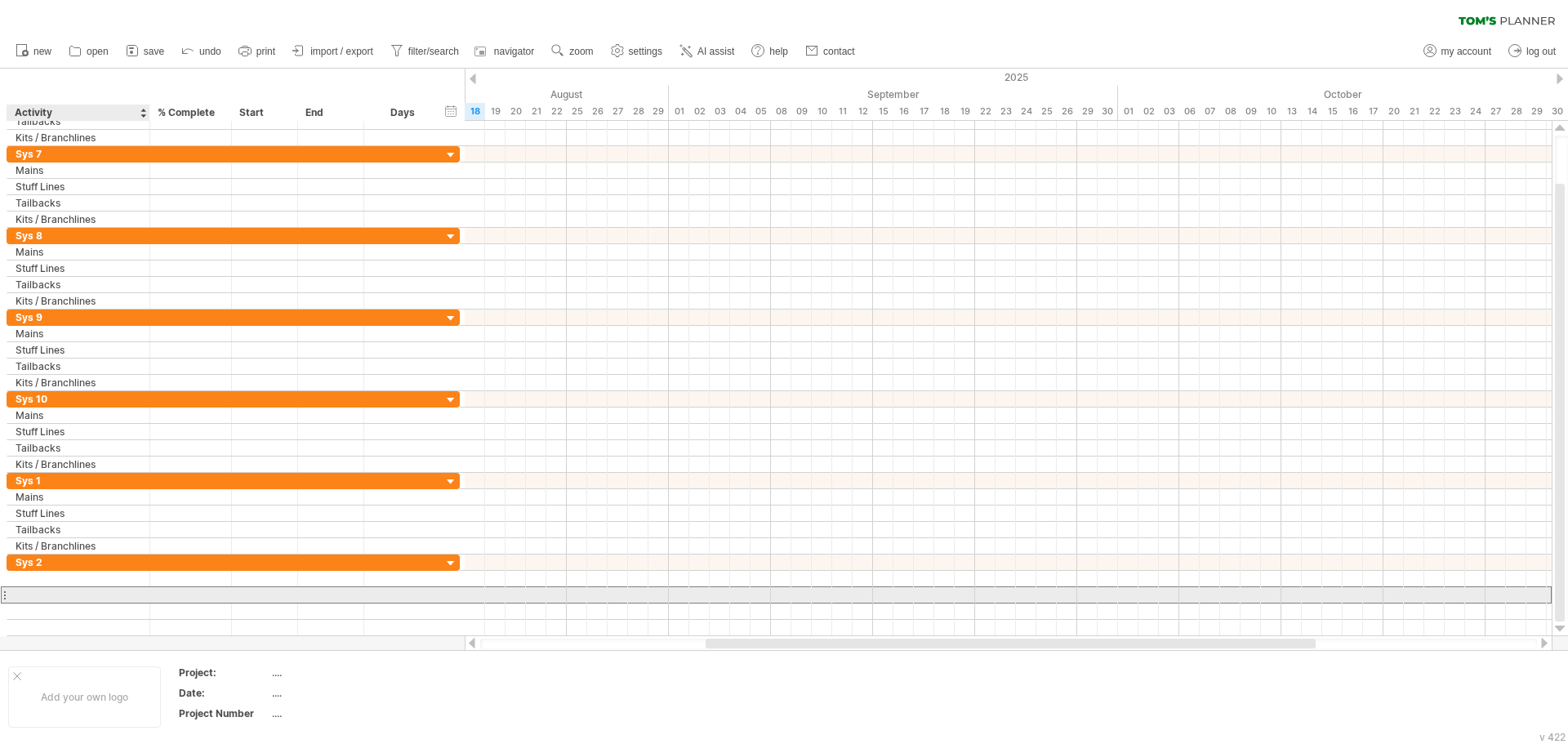
click at [42, 591] on div at bounding box center [78, 594] width 126 height 16
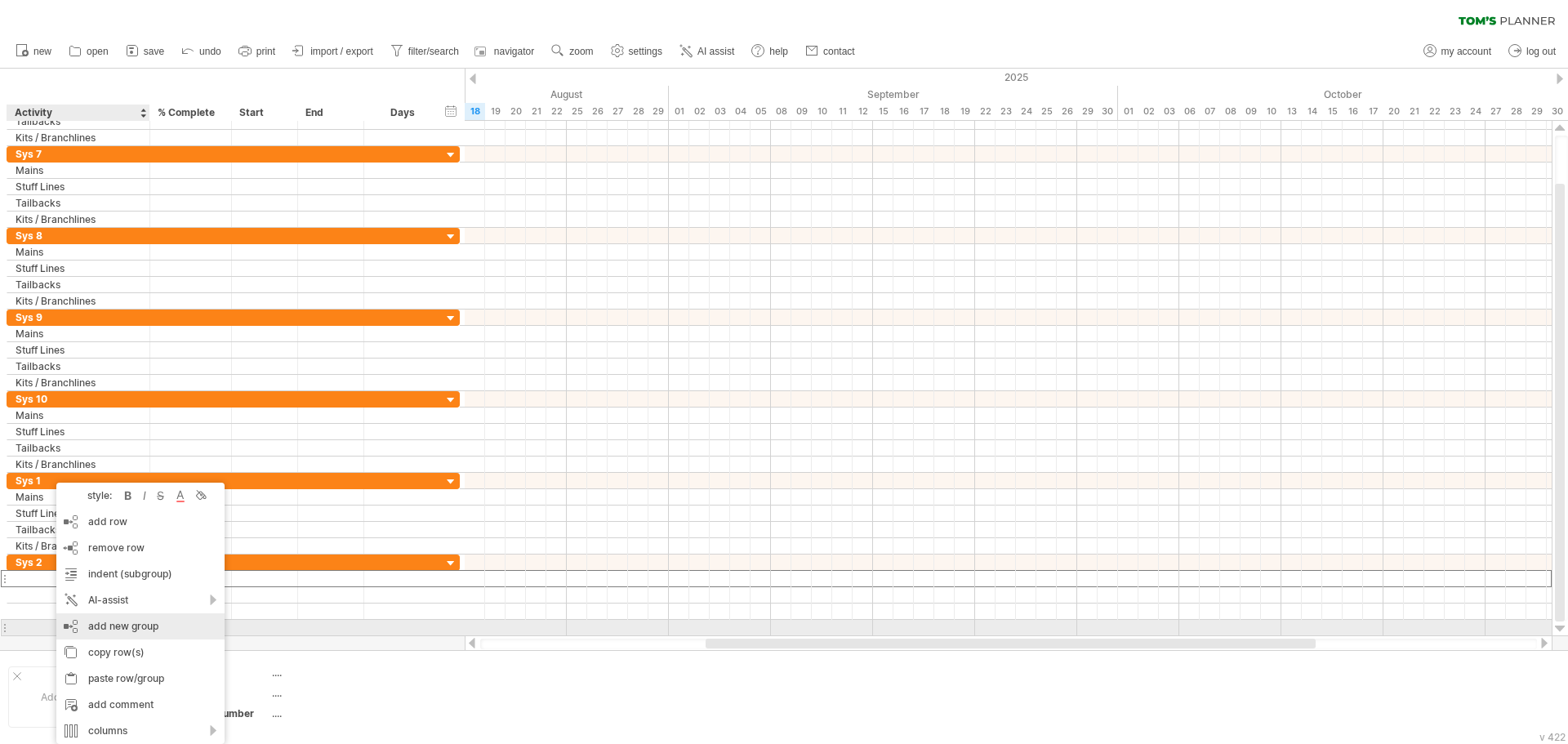
click at [127, 621] on div "add new group" at bounding box center [141, 626] width 168 height 26
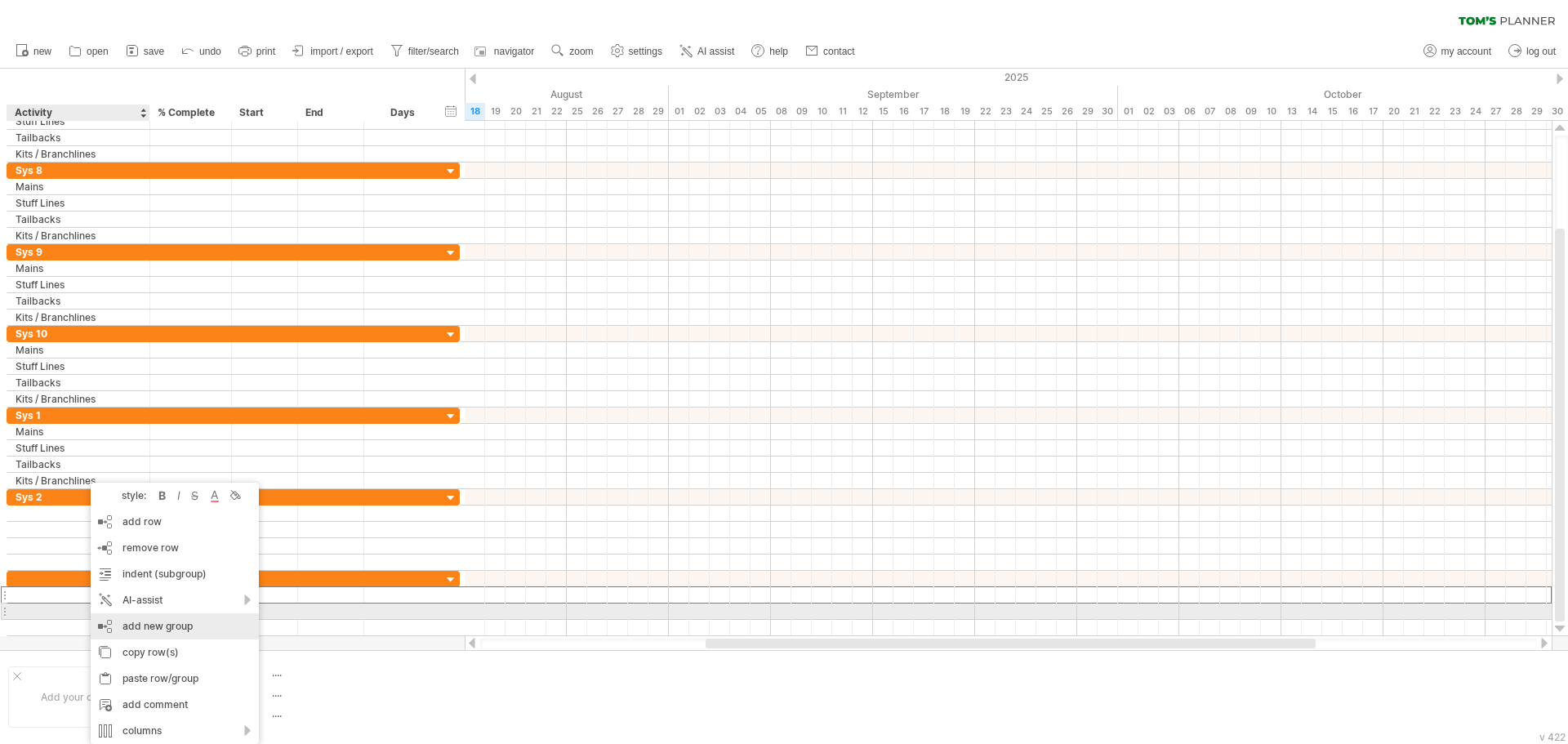
click at [174, 617] on div "add new group" at bounding box center [175, 626] width 168 height 26
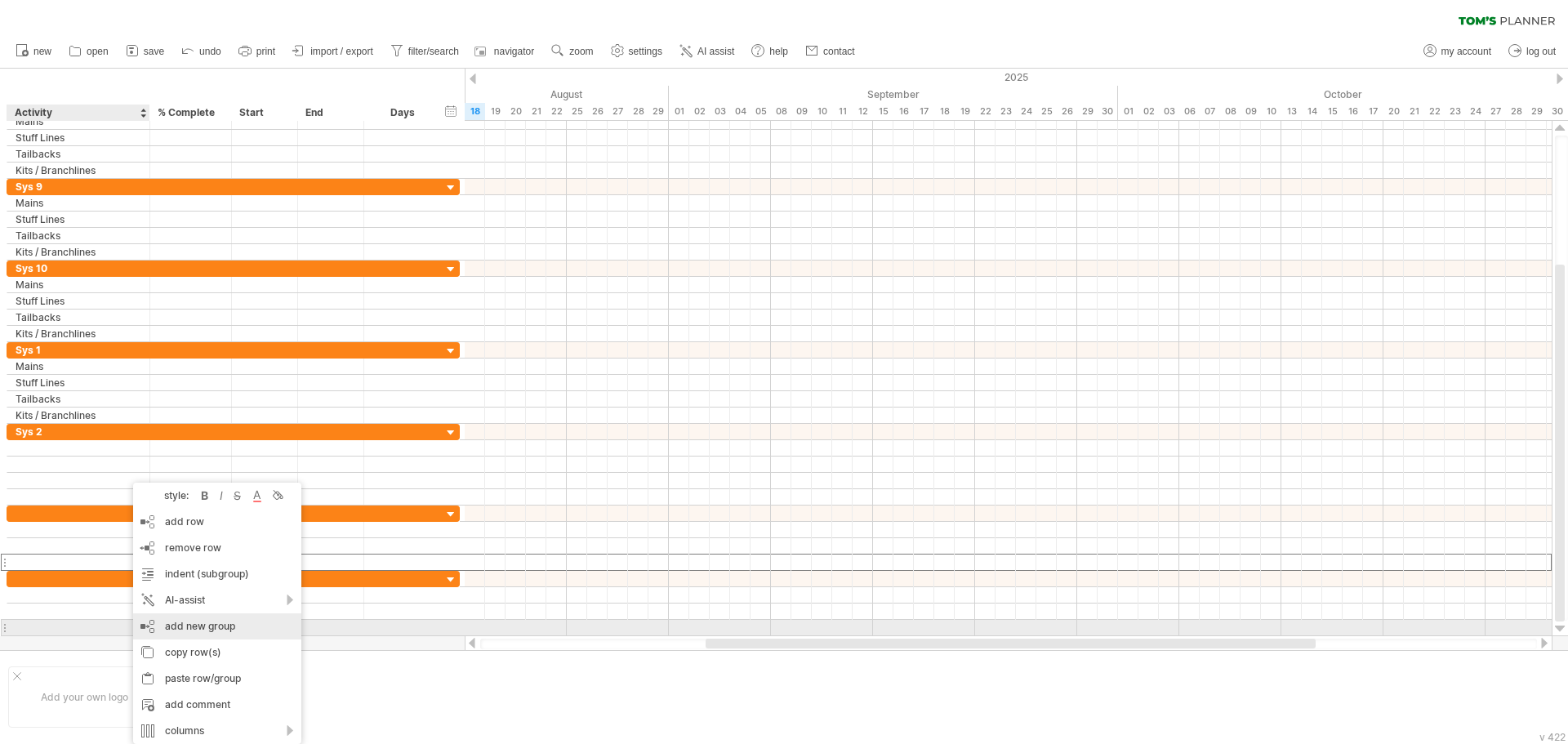
click at [186, 626] on div "add new group" at bounding box center [217, 626] width 168 height 26
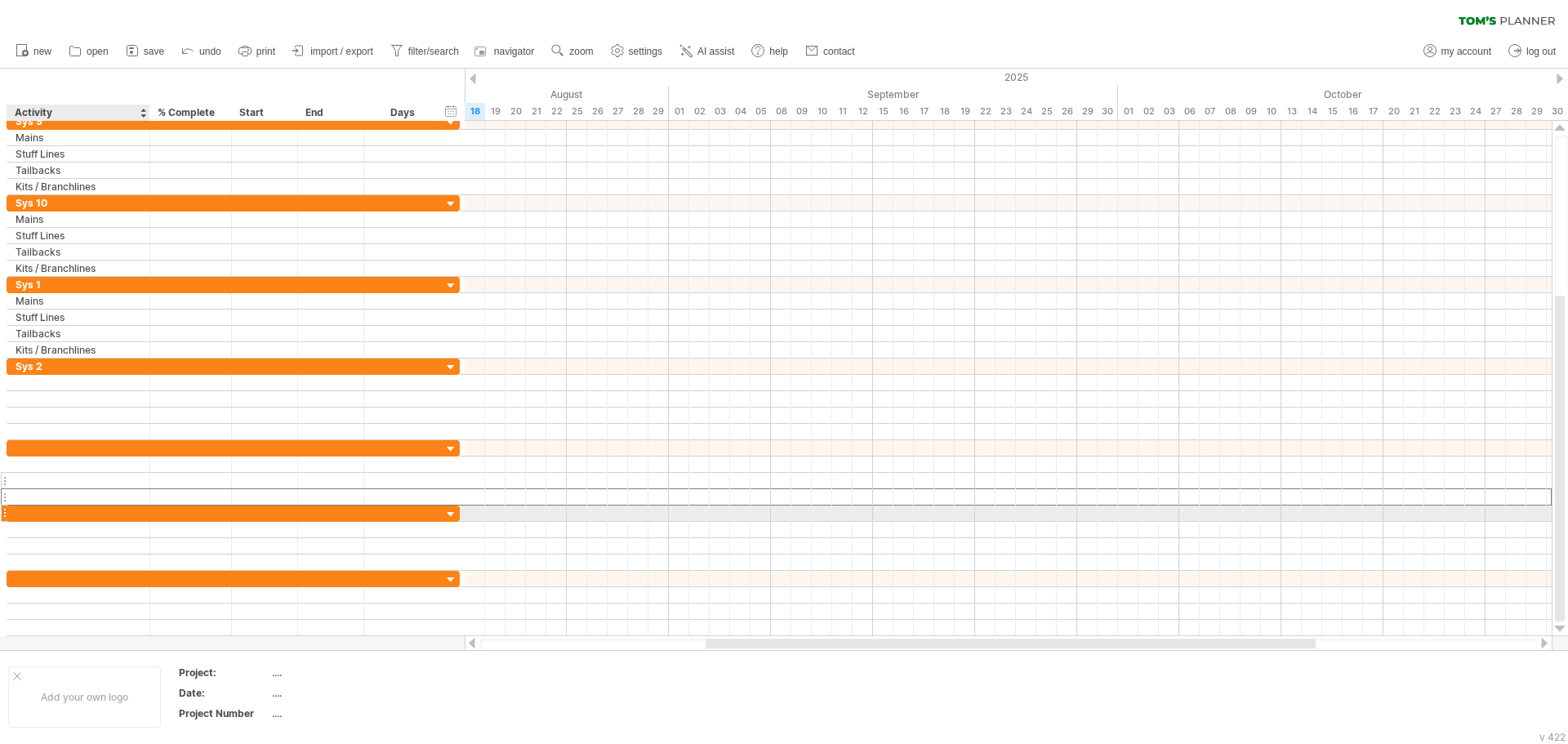
click at [89, 488] on div at bounding box center [78, 480] width 126 height 16
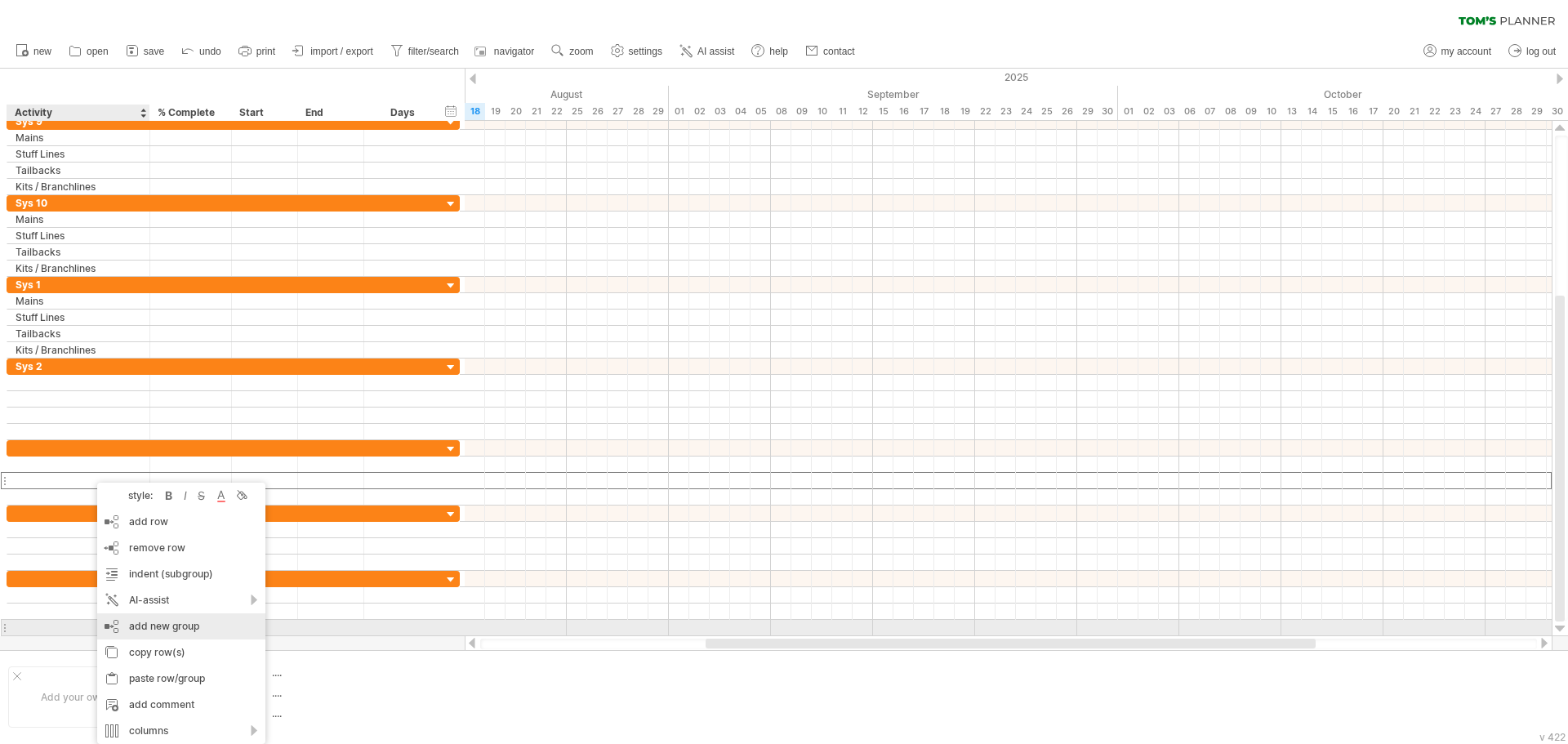
drag, startPoint x: 173, startPoint y: 633, endPoint x: 181, endPoint y: 628, distance: 9.4
click at [173, 632] on div "add new group" at bounding box center [181, 626] width 168 height 26
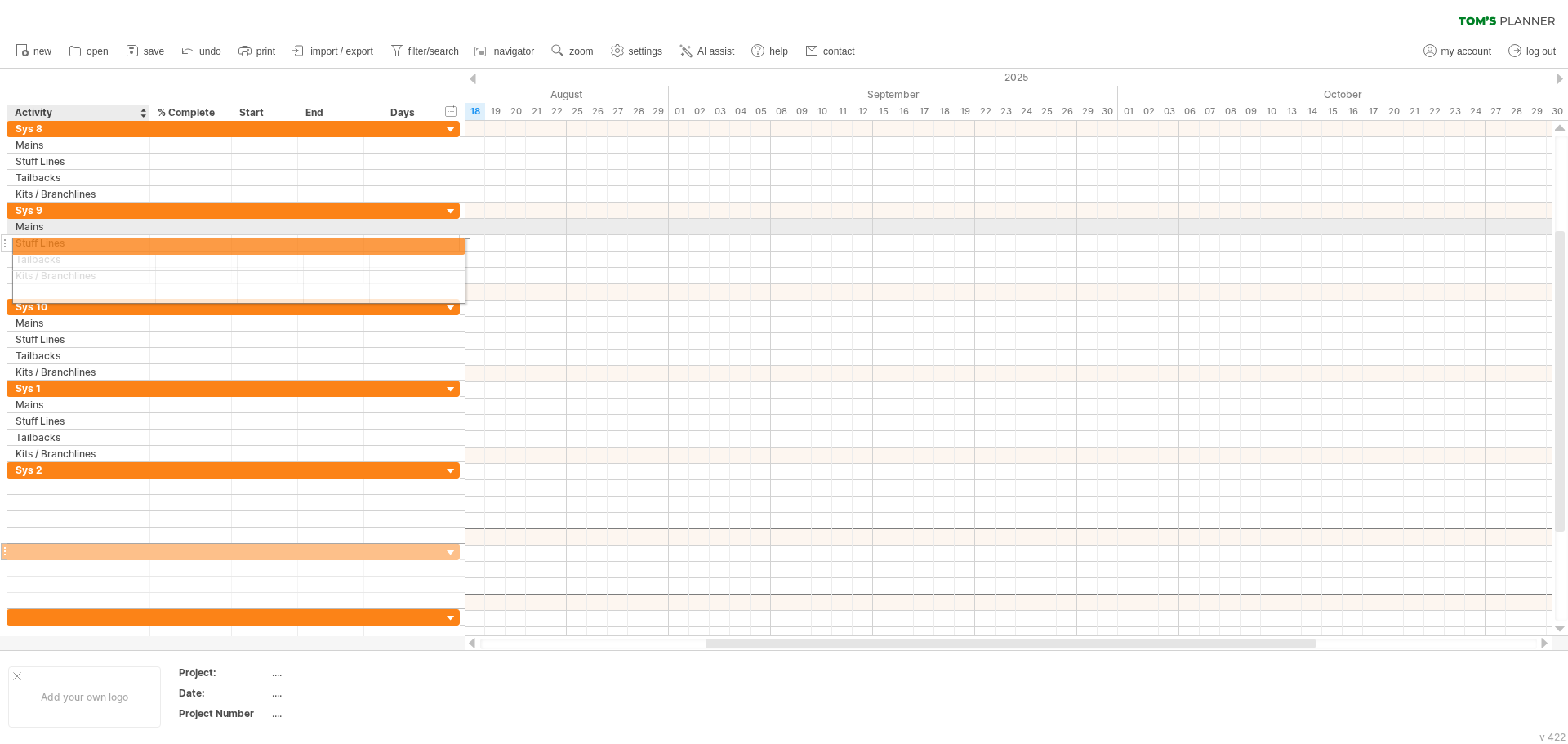
drag, startPoint x: 136, startPoint y: 538, endPoint x: 139, endPoint y: 243, distance: 295.0
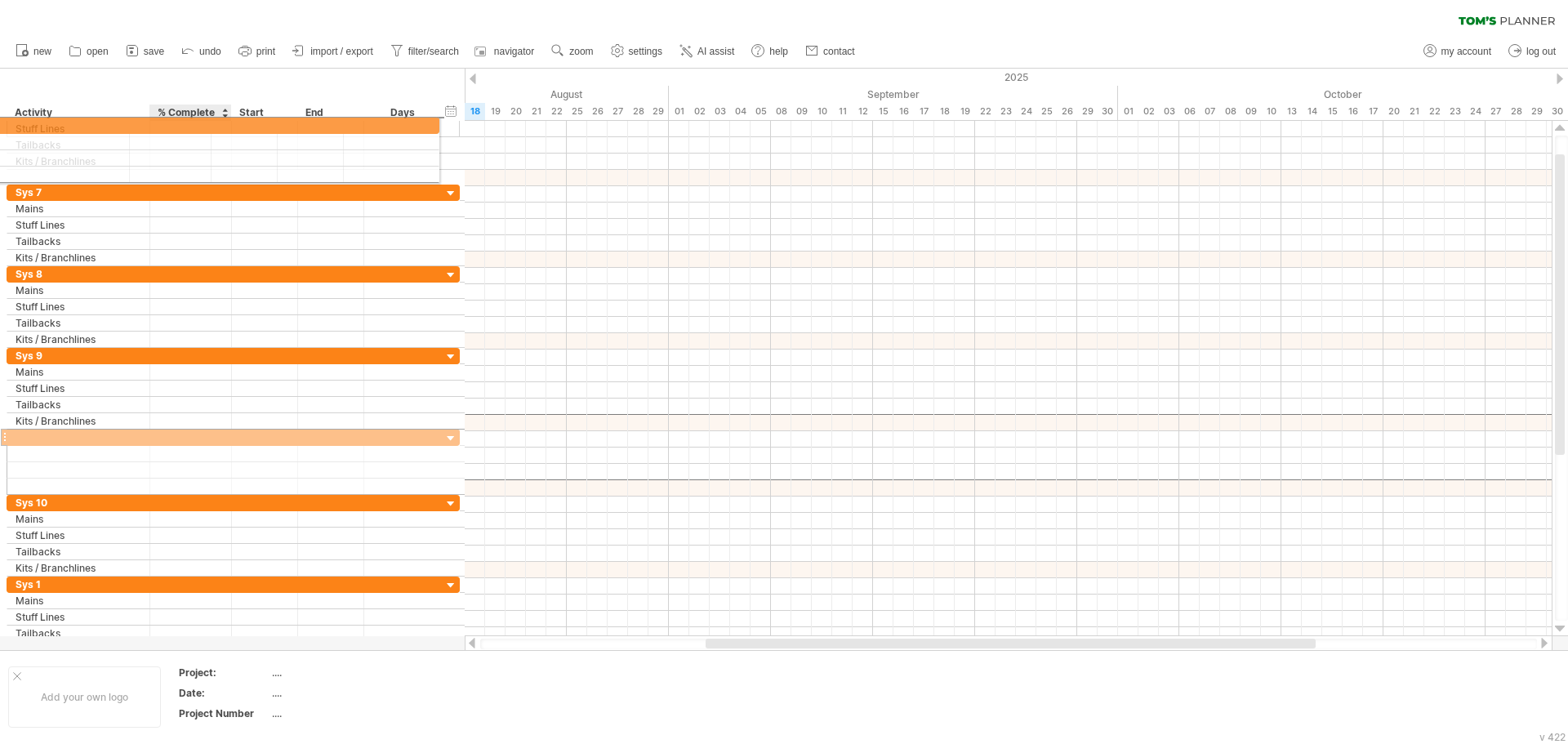
drag, startPoint x: 184, startPoint y: 372, endPoint x: 159, endPoint y: 120, distance: 253.2
click at [159, 120] on div "Trying to reach [DOMAIN_NAME] Connected again... 0% clear filter new" at bounding box center [784, 372] width 1568 height 744
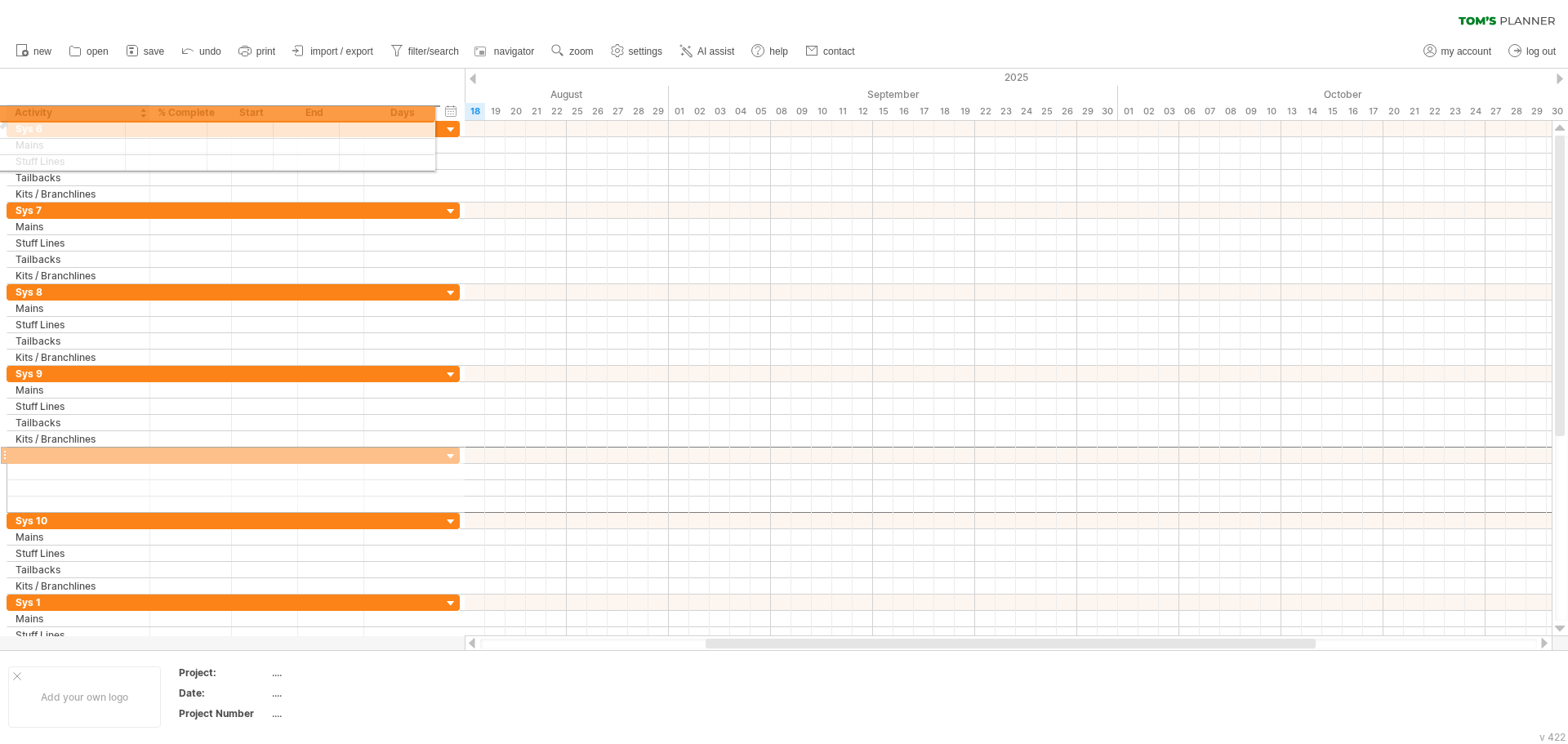
drag, startPoint x: 151, startPoint y: 424, endPoint x: 125, endPoint y: 111, distance: 314.1
click at [125, 111] on div "Trying to reach [DOMAIN_NAME] Connected again... 0% clear filter new" at bounding box center [784, 372] width 1568 height 744
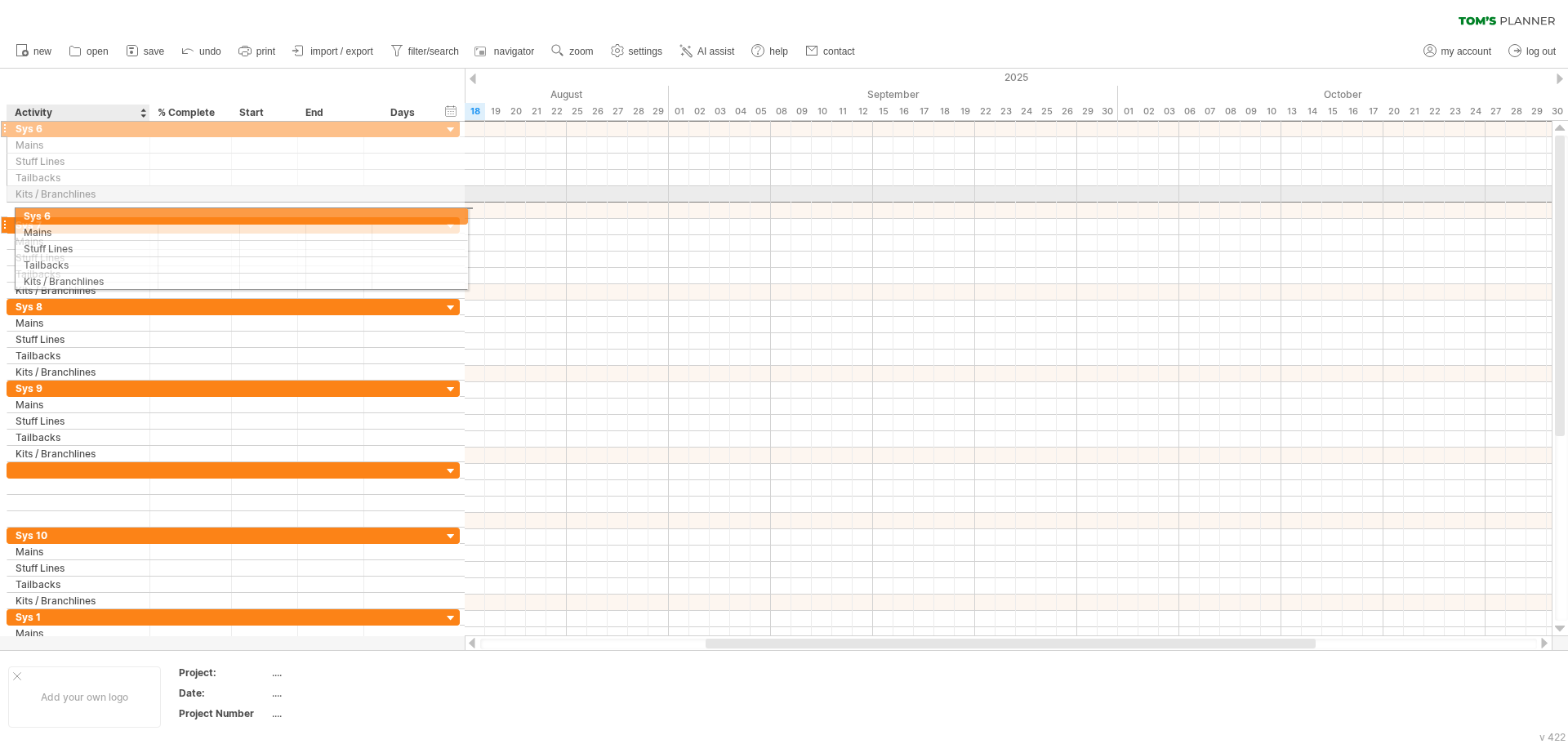
drag, startPoint x: 125, startPoint y: 129, endPoint x: 129, endPoint y: 213, distance: 84.1
click at [129, 213] on div "**********" at bounding box center [234, 389] width 454 height 538
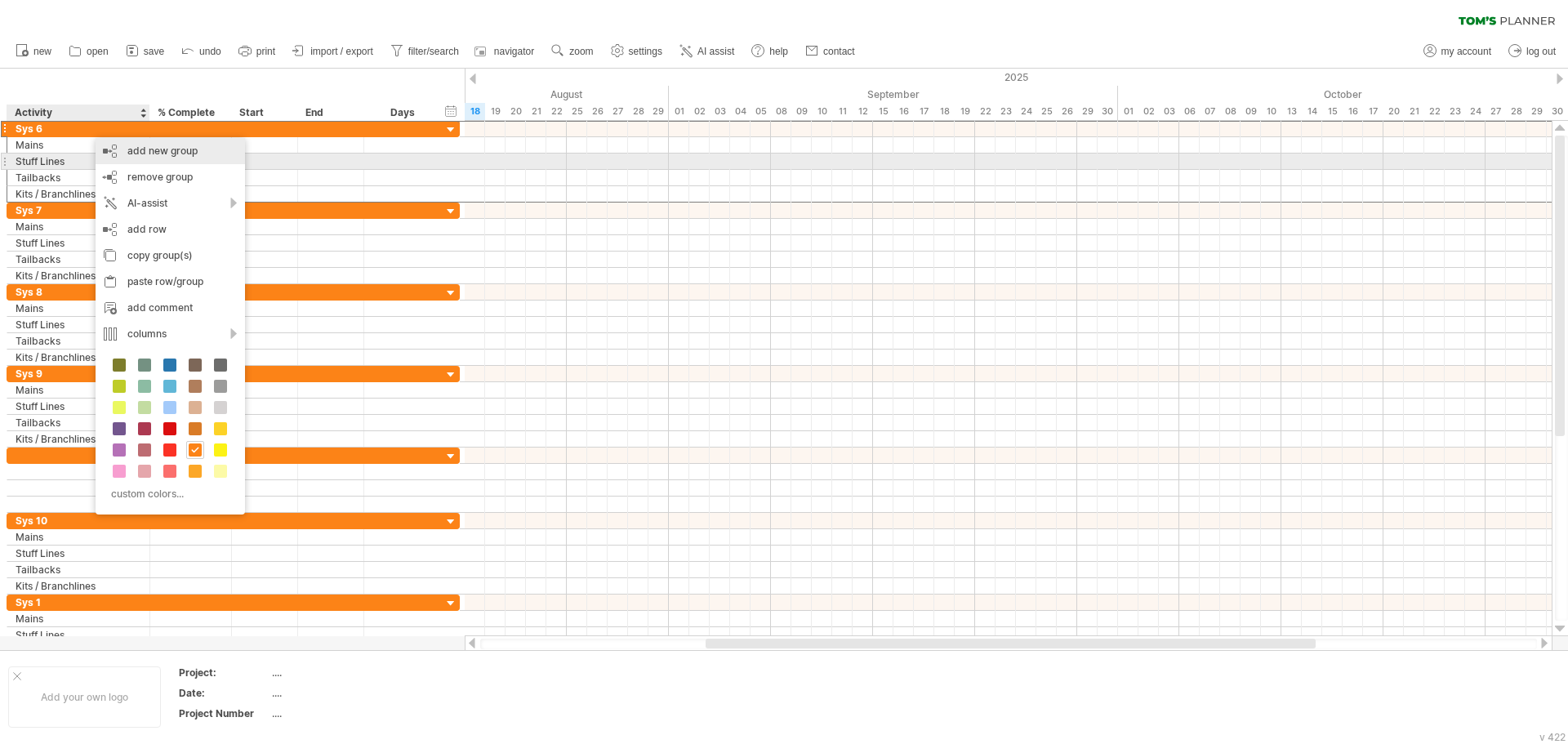
click at [166, 159] on div "add new group" at bounding box center [171, 151] width 150 height 26
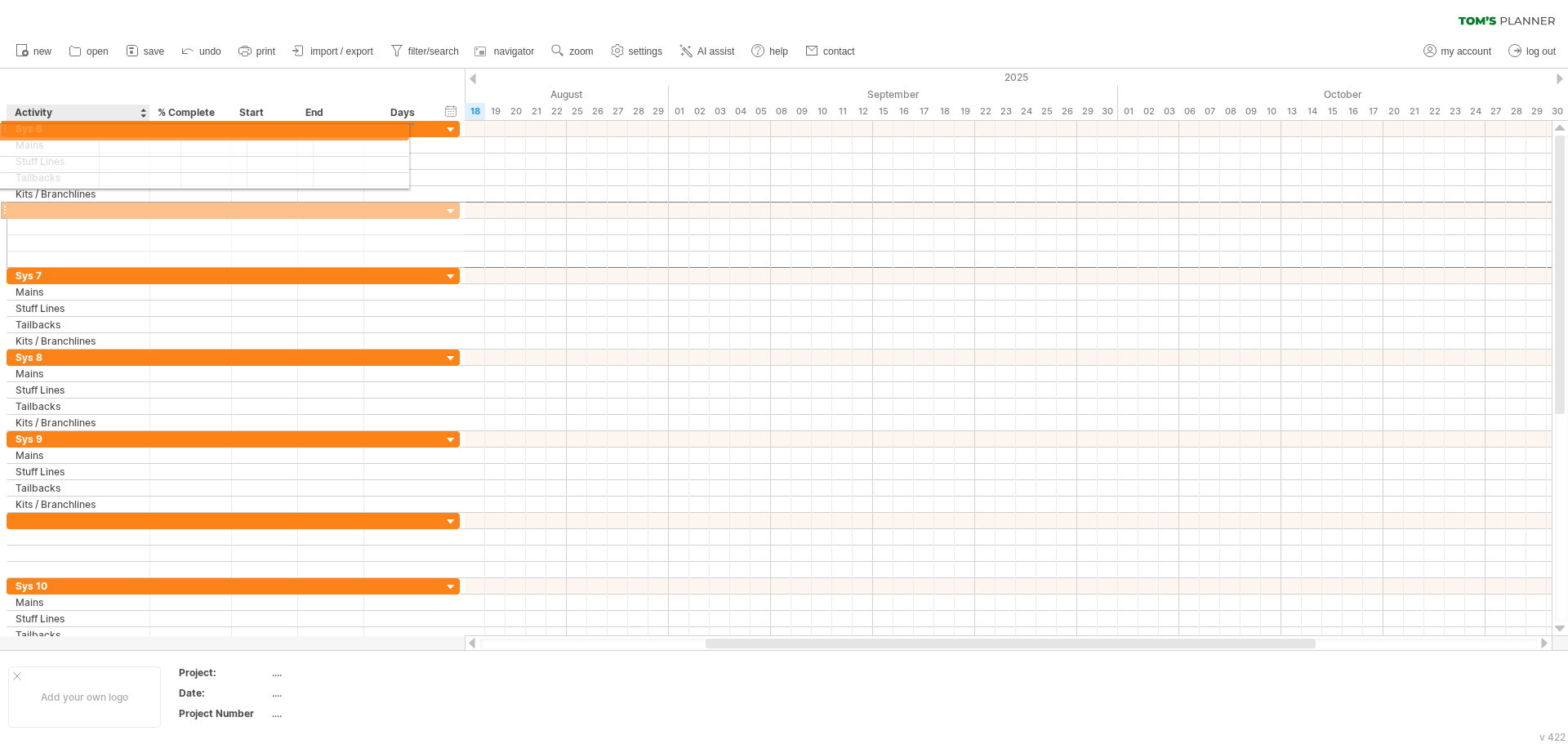
drag, startPoint x: 108, startPoint y: 215, endPoint x: 52, endPoint y: 129, distance: 102.6
click at [52, 129] on div "**********" at bounding box center [234, 382] width 454 height 523
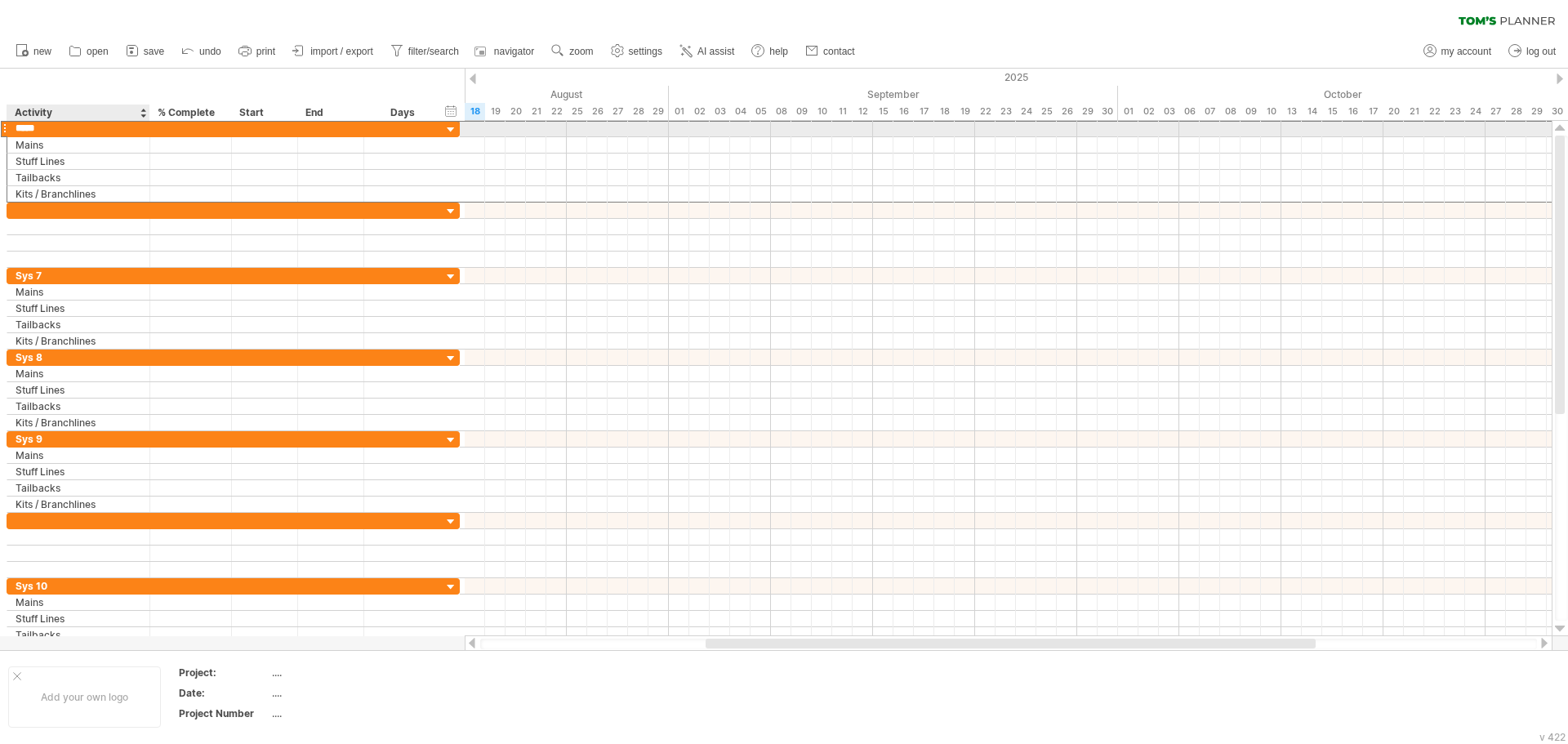
drag, startPoint x: 57, startPoint y: 132, endPoint x: 15, endPoint y: 125, distance: 42.6
click at [15, 125] on div "***** Sys 6" at bounding box center [79, 128] width 143 height 16
click at [46, 129] on input "*****" at bounding box center [78, 128] width 126 height 16
drag, startPoint x: 54, startPoint y: 128, endPoint x: 10, endPoint y: 126, distance: 44.0
click at [10, 126] on div "***** Sys 6" at bounding box center [79, 128] width 143 height 16
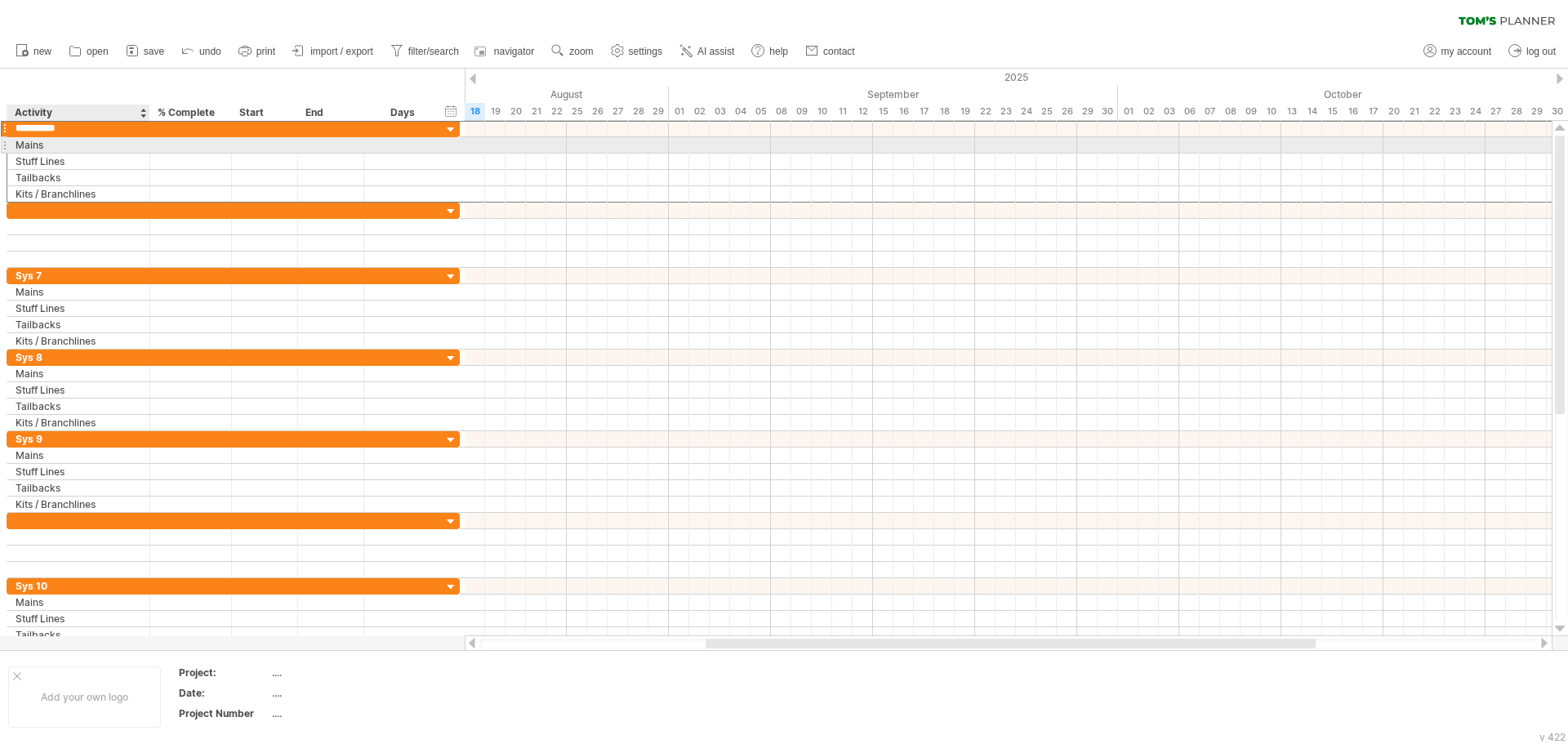
type input "**********"
click at [89, 147] on input "*****" at bounding box center [78, 145] width 126 height 16
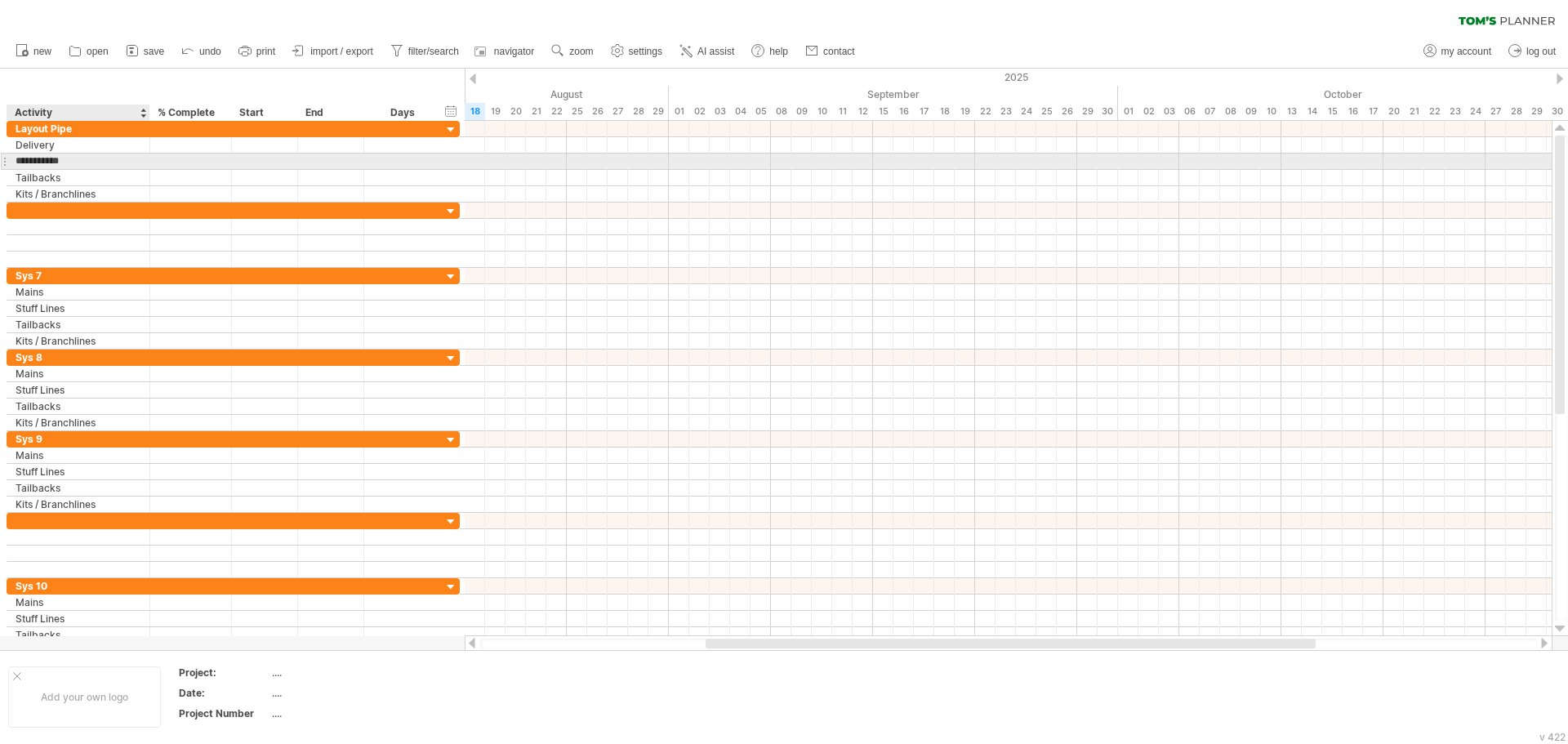
click at [78, 166] on input "**********" at bounding box center [78, 161] width 126 height 16
drag, startPoint x: 67, startPoint y: 167, endPoint x: 80, endPoint y: 166, distance: 13.0
click at [15, 160] on div "**********" at bounding box center [79, 161] width 143 height 16
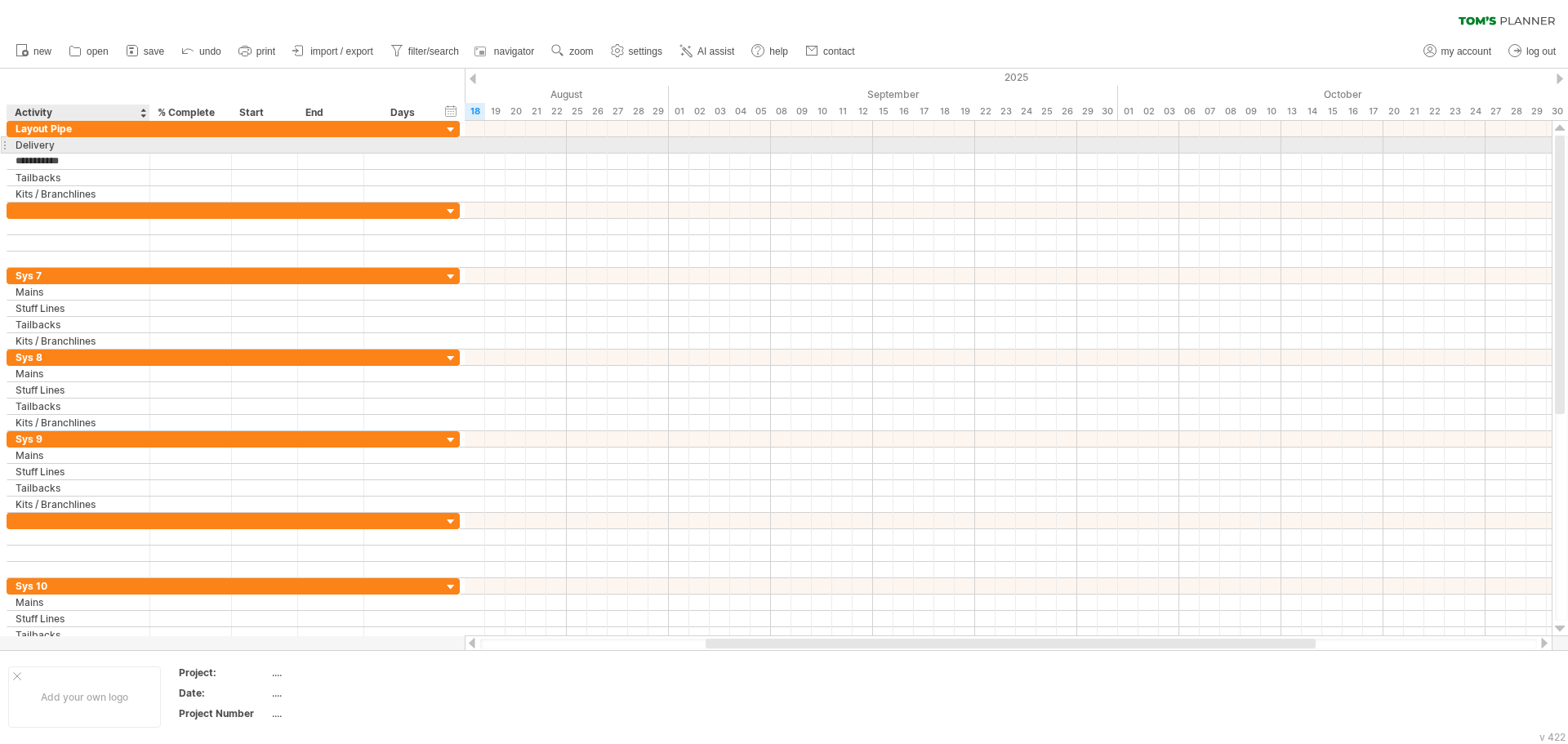
drag, startPoint x: 57, startPoint y: 146, endPoint x: 72, endPoint y: 146, distance: 15.0
click at [57, 145] on div "Delivery" at bounding box center [78, 145] width 126 height 16
drag, startPoint x: 77, startPoint y: 146, endPoint x: 12, endPoint y: 141, distance: 65.2
click at [12, 141] on div "******** Delivery" at bounding box center [79, 145] width 143 height 16
type input "**********"
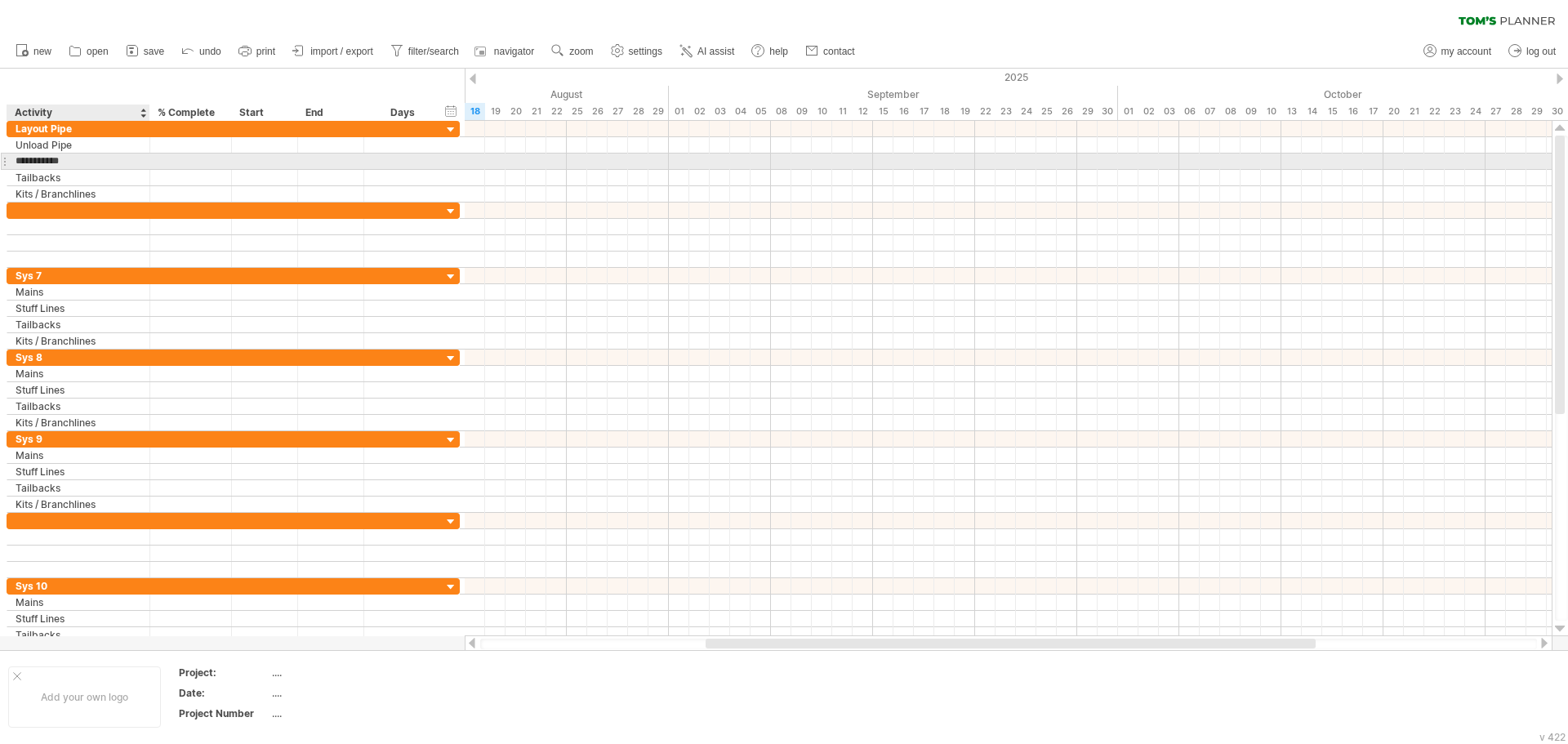
click at [64, 163] on input "**********" at bounding box center [78, 161] width 126 height 16
drag, startPoint x: 113, startPoint y: 163, endPoint x: -7, endPoint y: 167, distance: 120.1
click at [0, 167] on html "progress(100%) Trying to reach [DOMAIN_NAME] Connected again... 0% clear filter…" at bounding box center [784, 374] width 1568 height 747
click at [60, 208] on div at bounding box center [78, 210] width 126 height 16
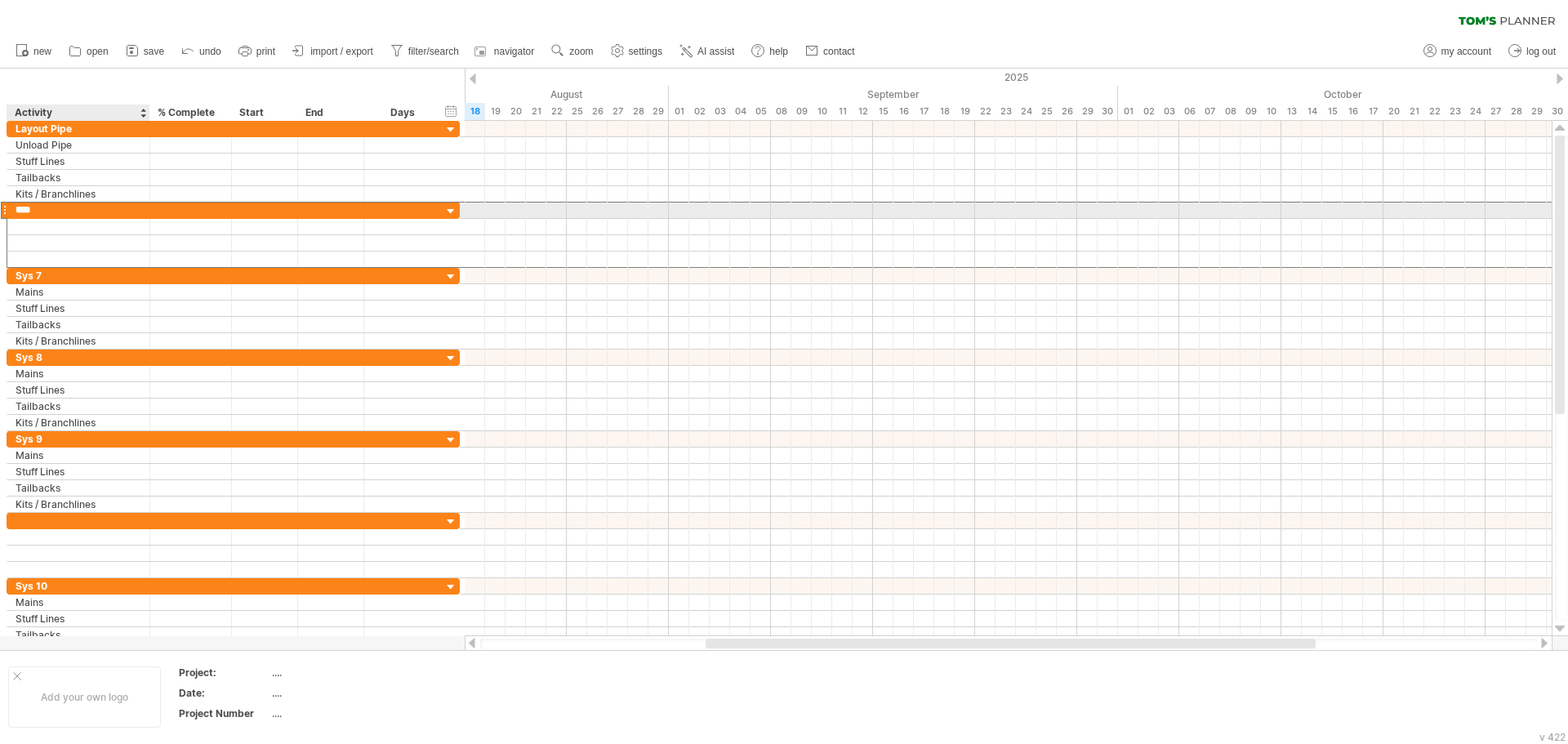
type input "*****"
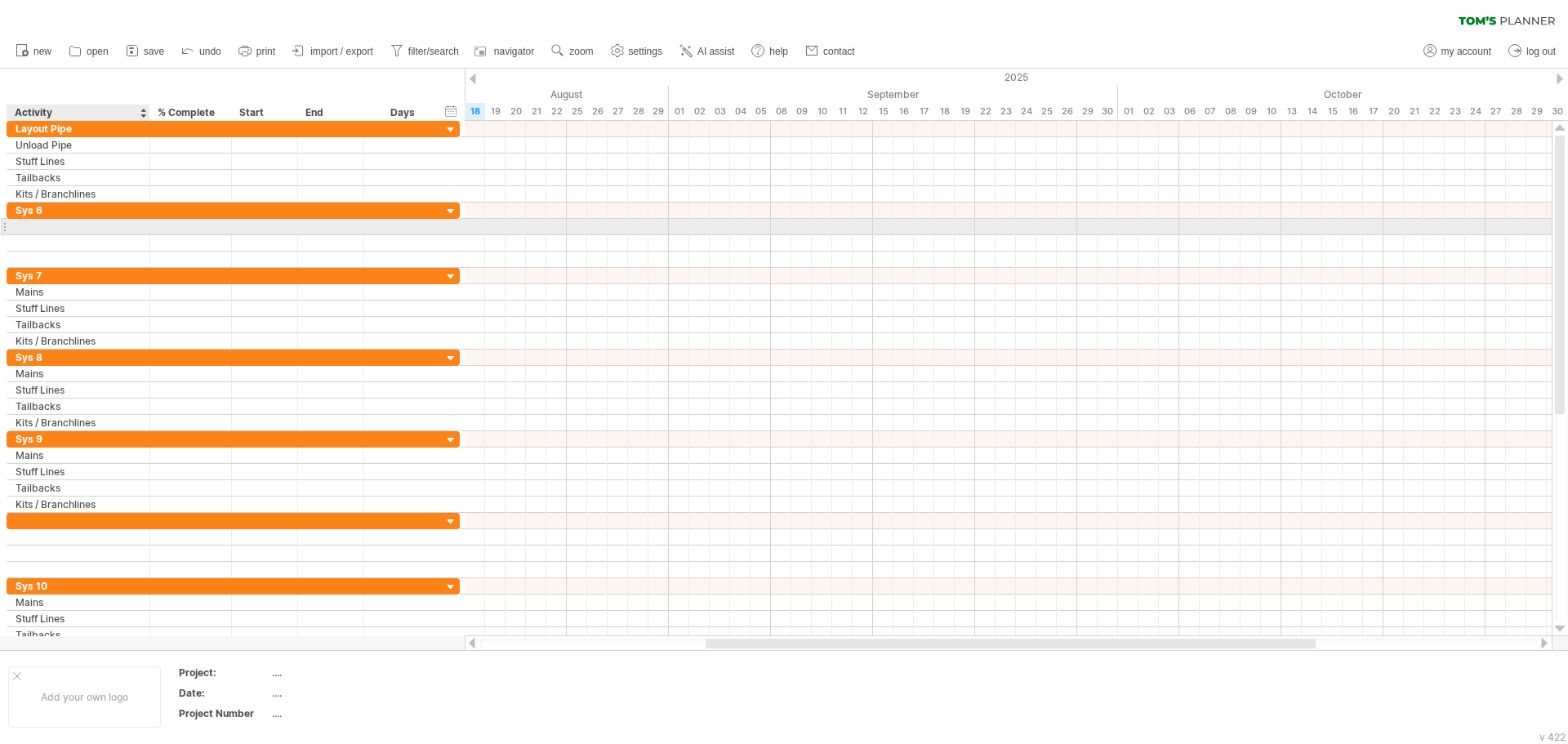
click at [59, 229] on input "text" at bounding box center [78, 226] width 126 height 16
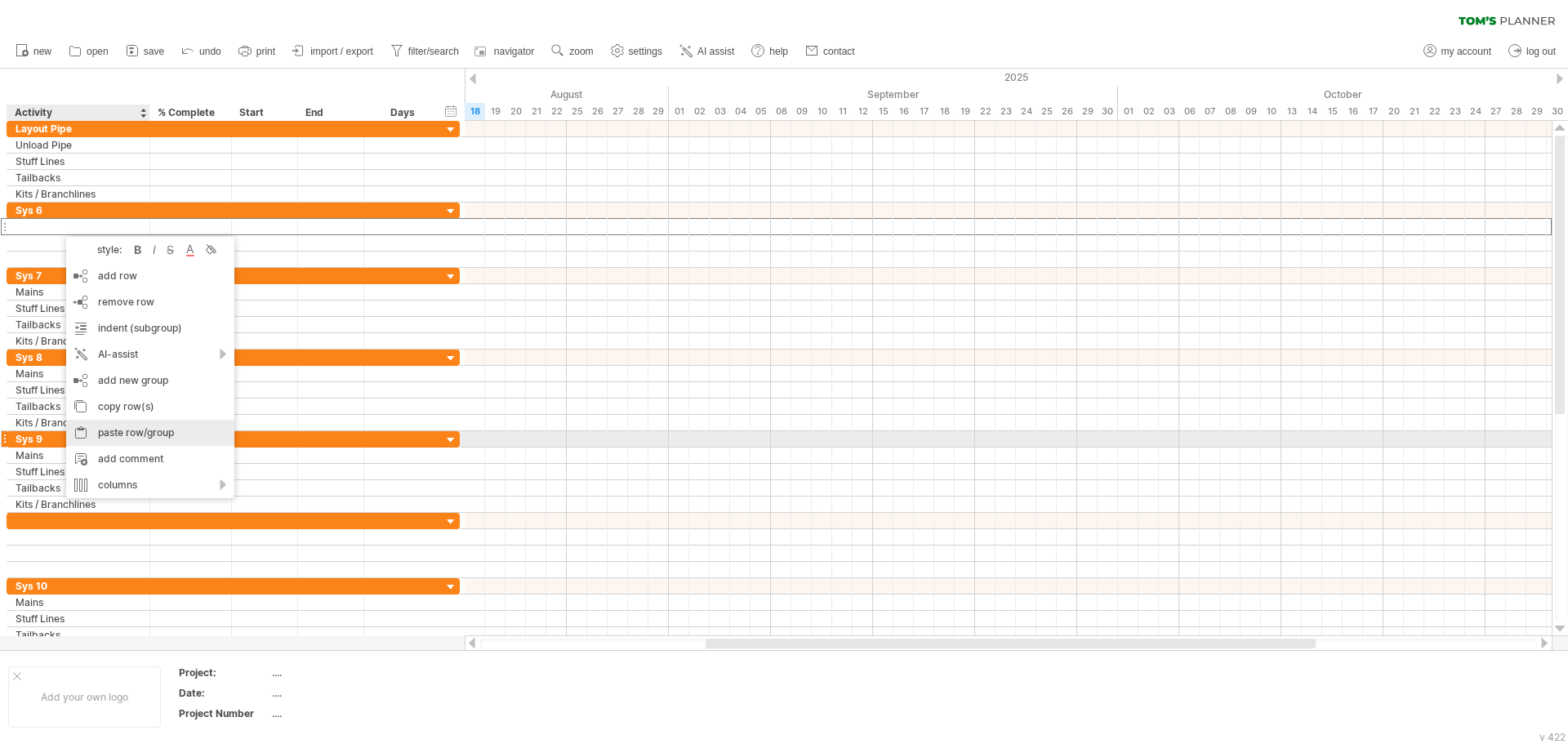
click at [144, 435] on div "paste row/group" at bounding box center [150, 432] width 168 height 26
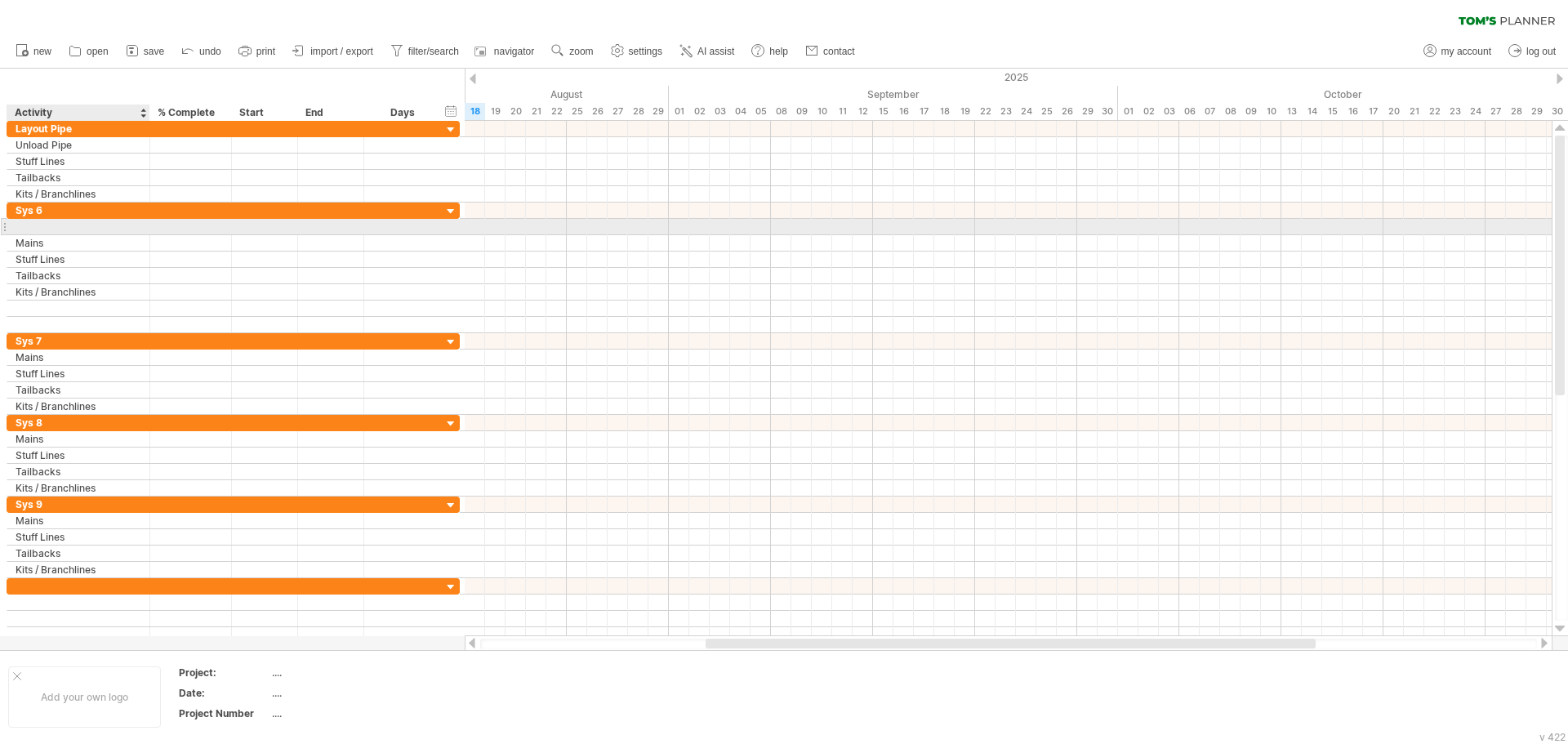
click at [7, 231] on div at bounding box center [79, 226] width 143 height 16
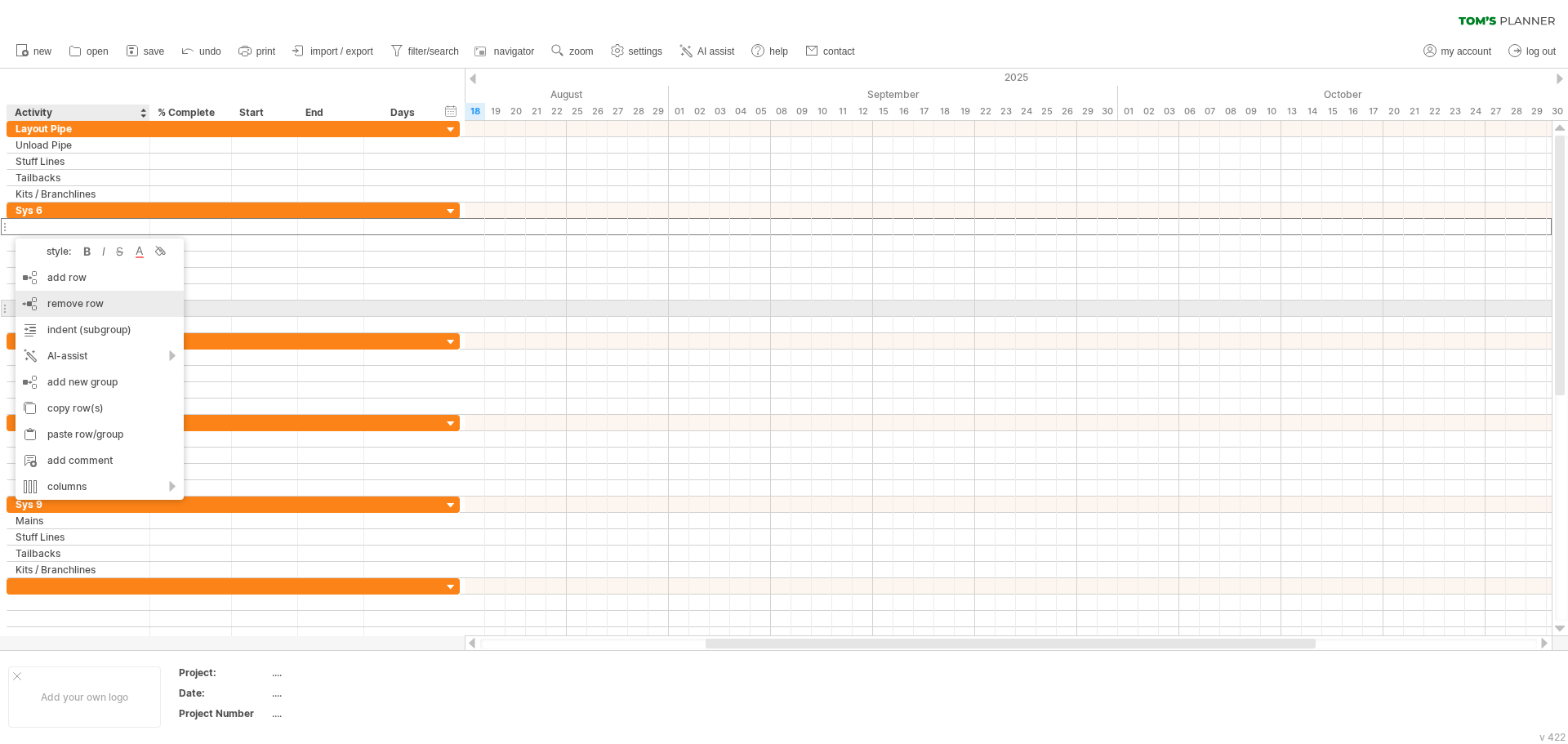
click at [81, 306] on span "remove row" at bounding box center [76, 303] width 57 height 12
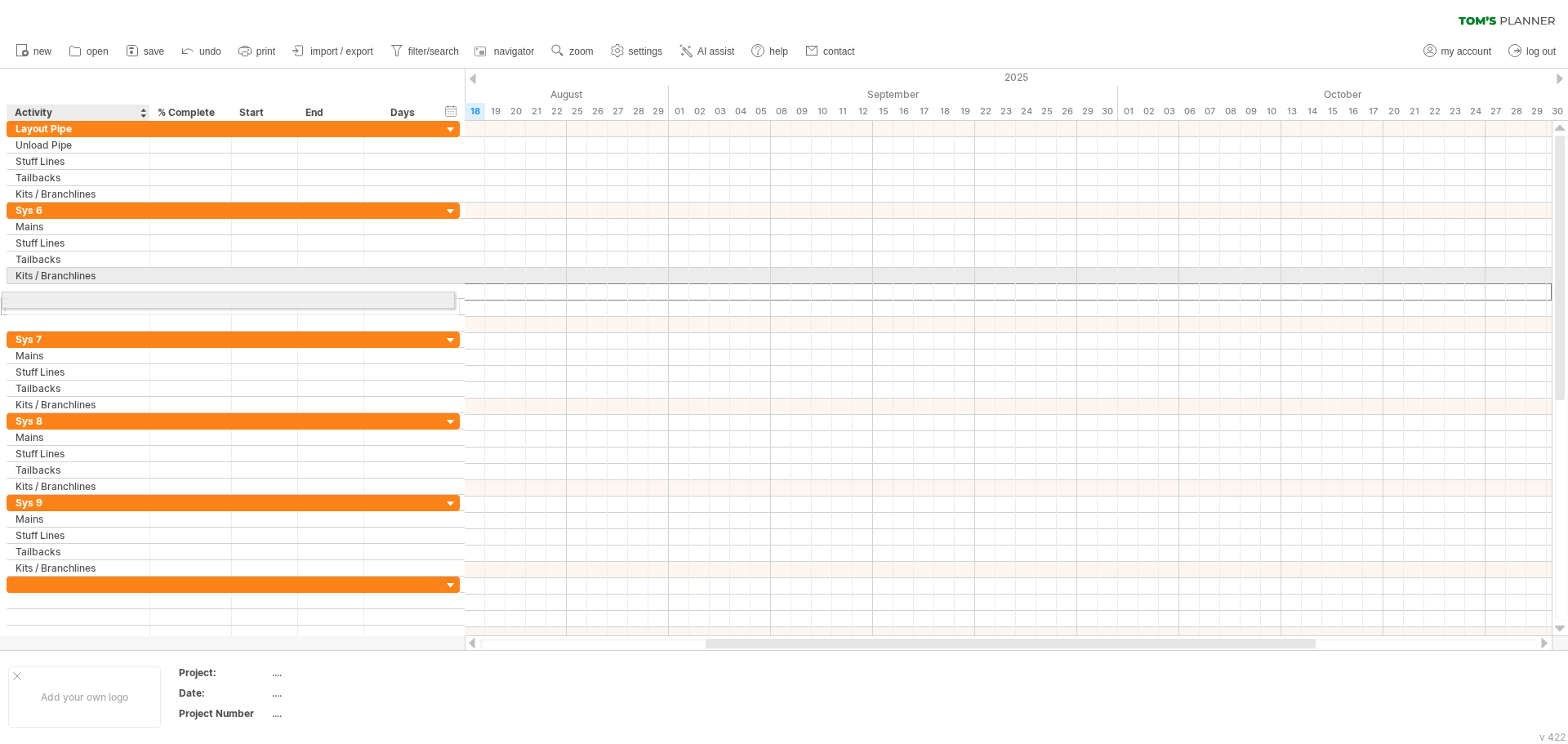
drag, startPoint x: 57, startPoint y: 286, endPoint x: 47, endPoint y: 296, distance: 14.1
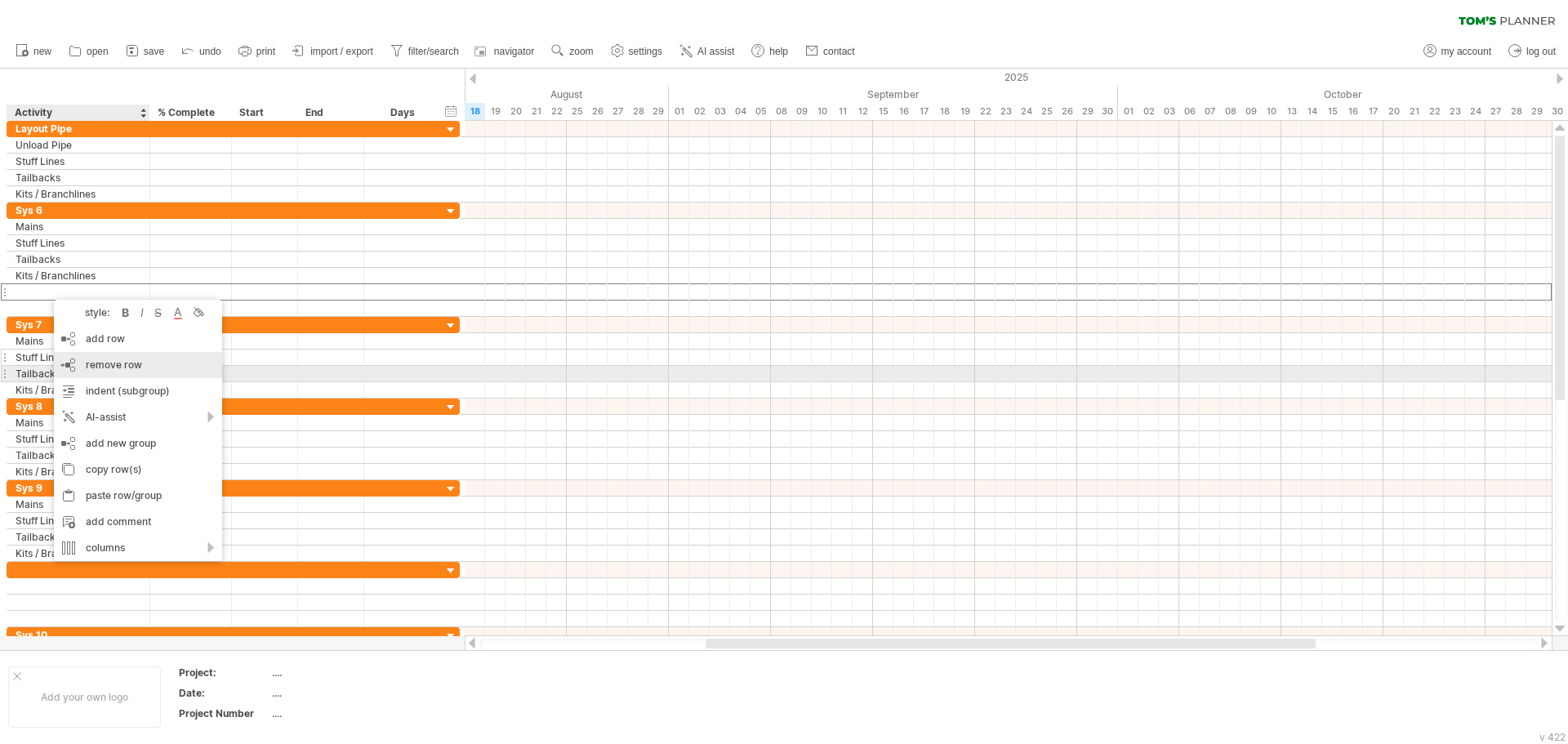
drag, startPoint x: 122, startPoint y: 369, endPoint x: 102, endPoint y: 338, distance: 36.9
click at [122, 370] on span "remove row" at bounding box center [114, 365] width 57 height 12
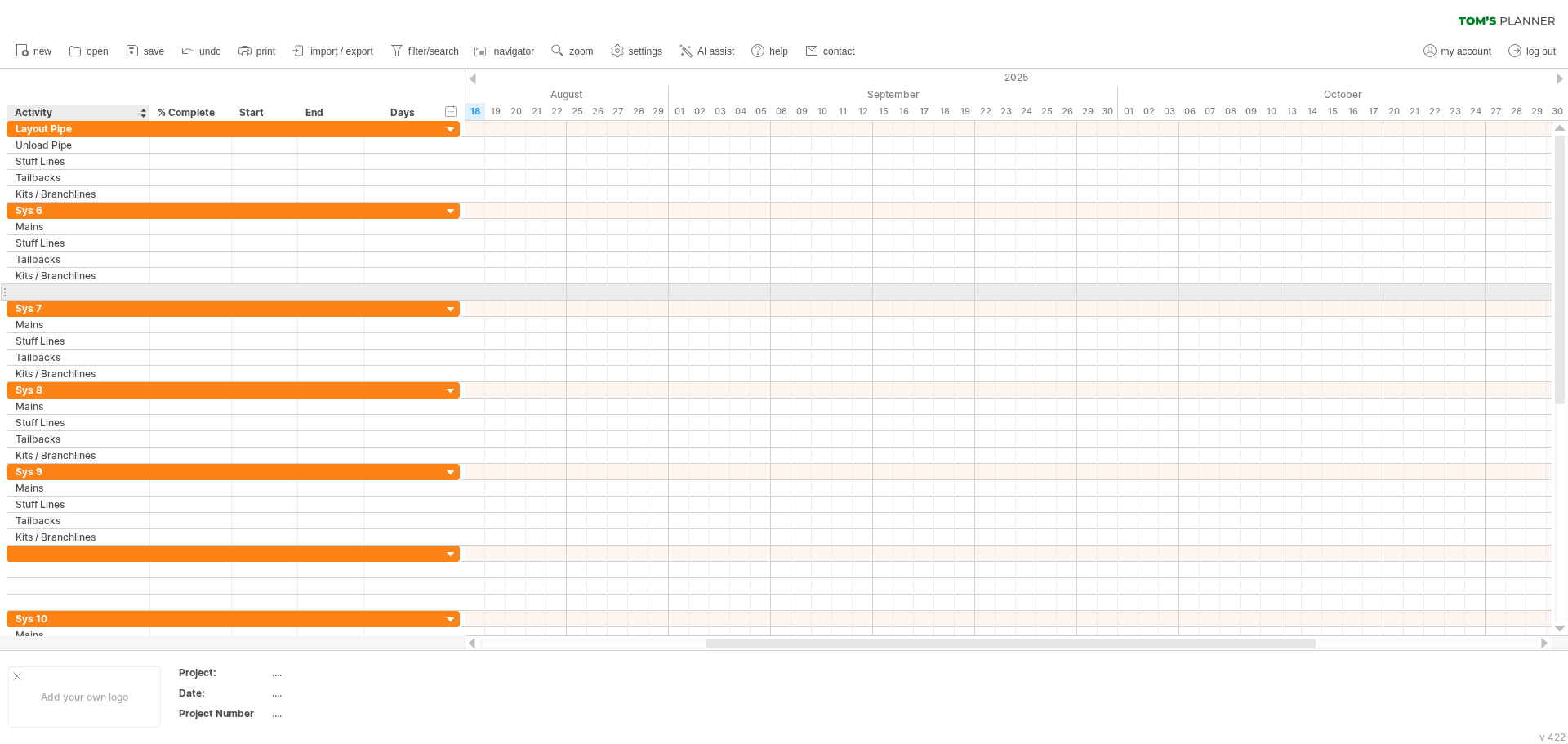
click at [44, 290] on div at bounding box center [78, 291] width 126 height 16
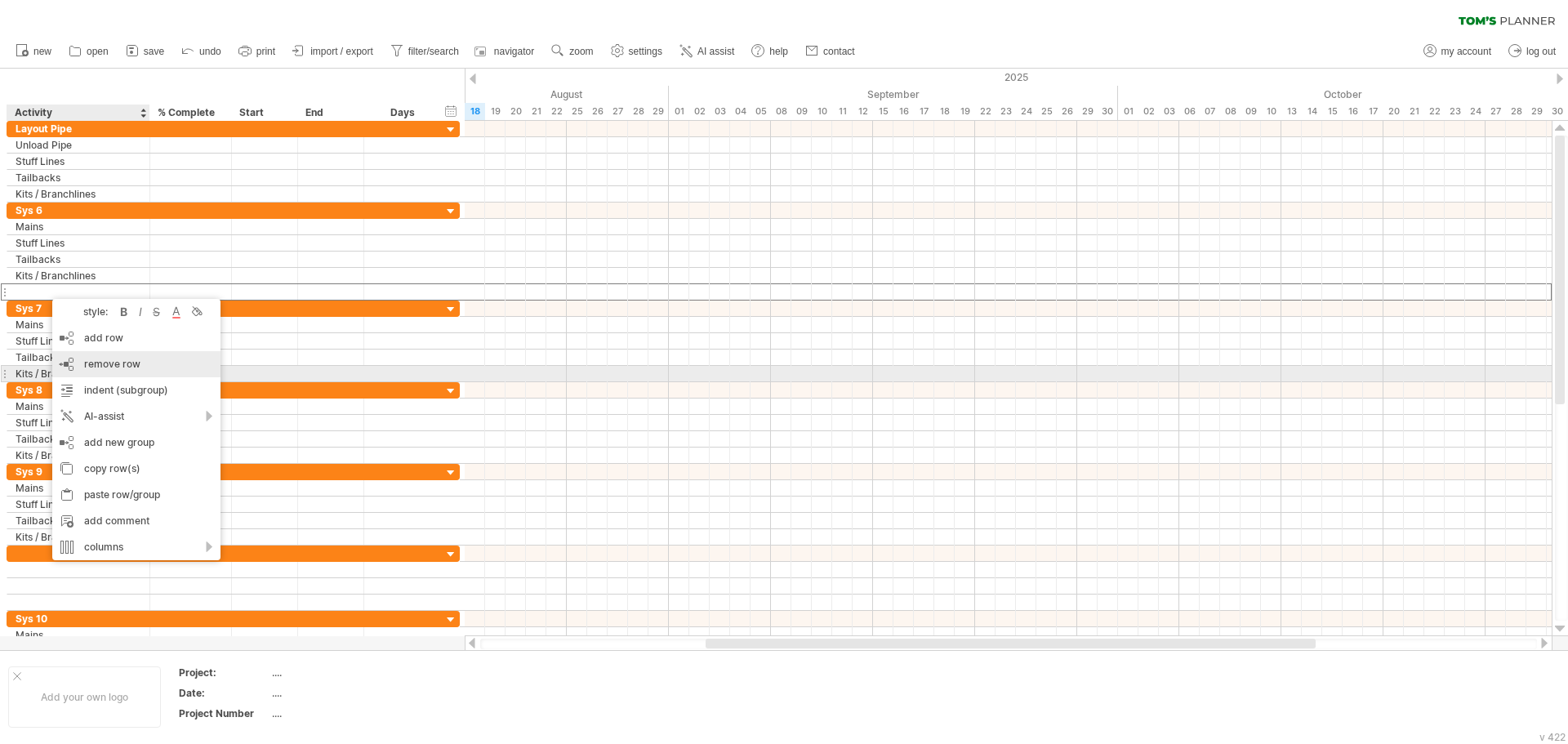
click at [125, 364] on span "remove row" at bounding box center [112, 364] width 57 height 12
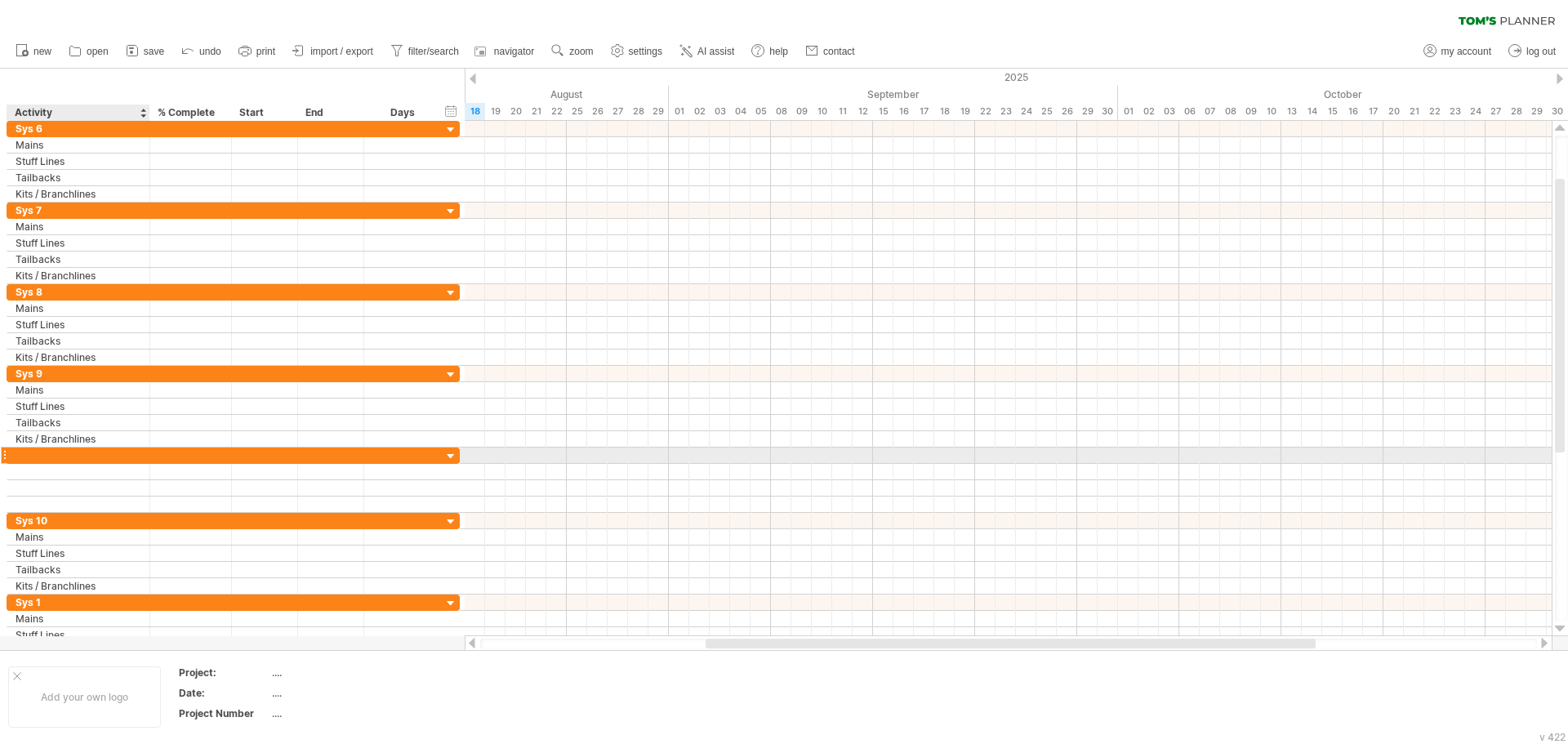
click at [45, 459] on div at bounding box center [78, 455] width 126 height 16
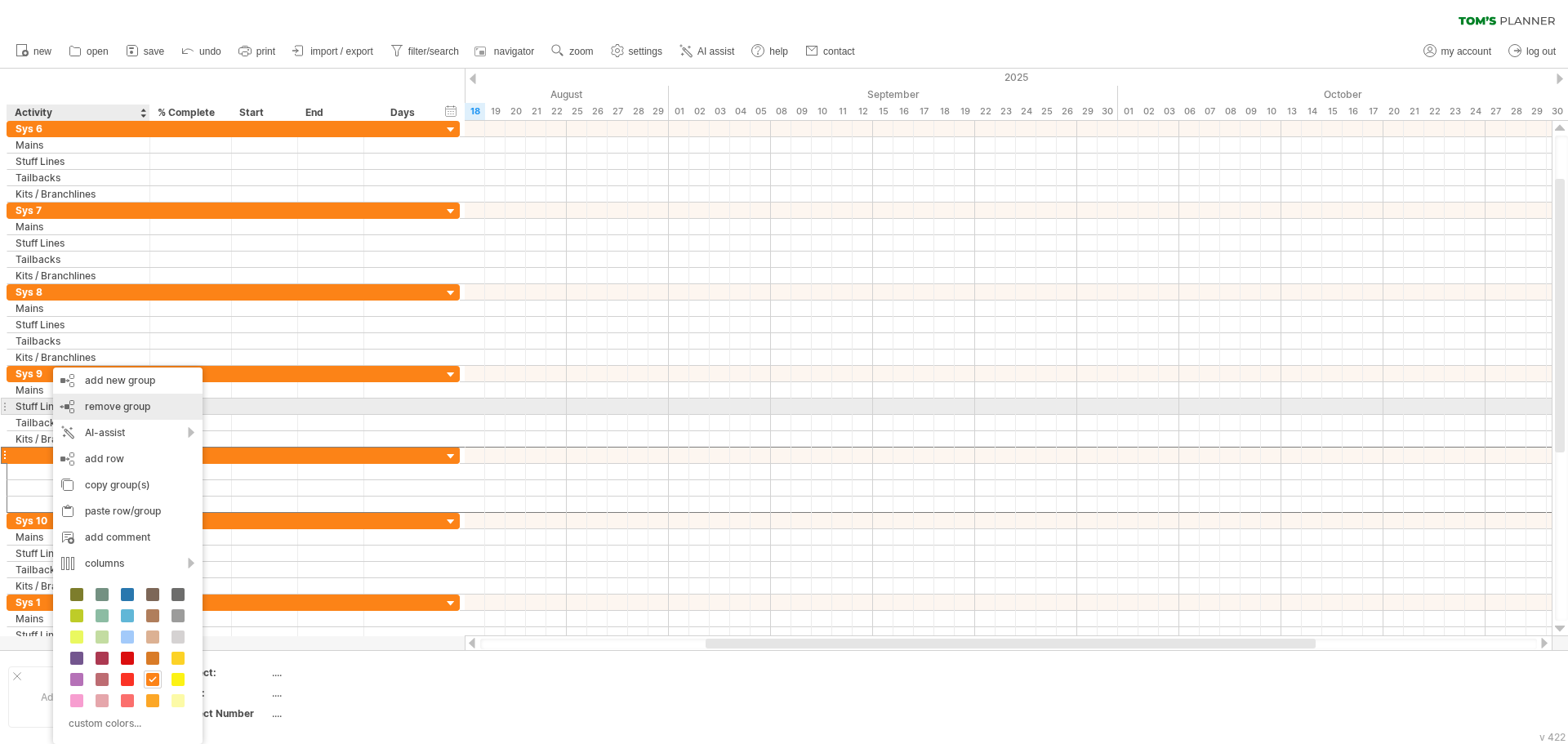
click at [133, 410] on span "remove group" at bounding box center [117, 406] width 65 height 12
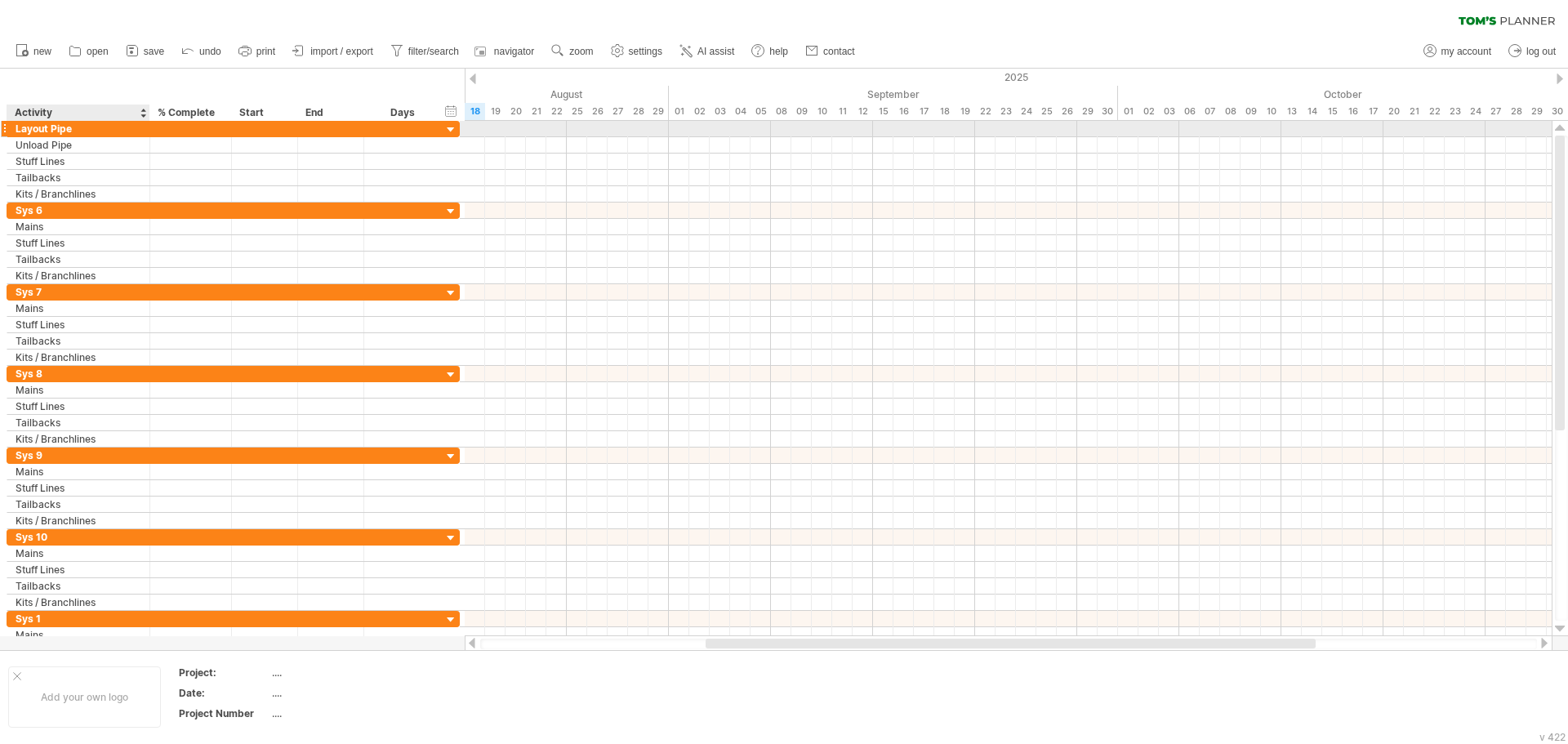
click at [90, 125] on div "Layout Pipe" at bounding box center [78, 128] width 126 height 16
drag, startPoint x: 94, startPoint y: 132, endPoint x: 79, endPoint y: 131, distance: 15.0
click at [79, 131] on input "**********" at bounding box center [78, 128] width 126 height 16
type input "**********"
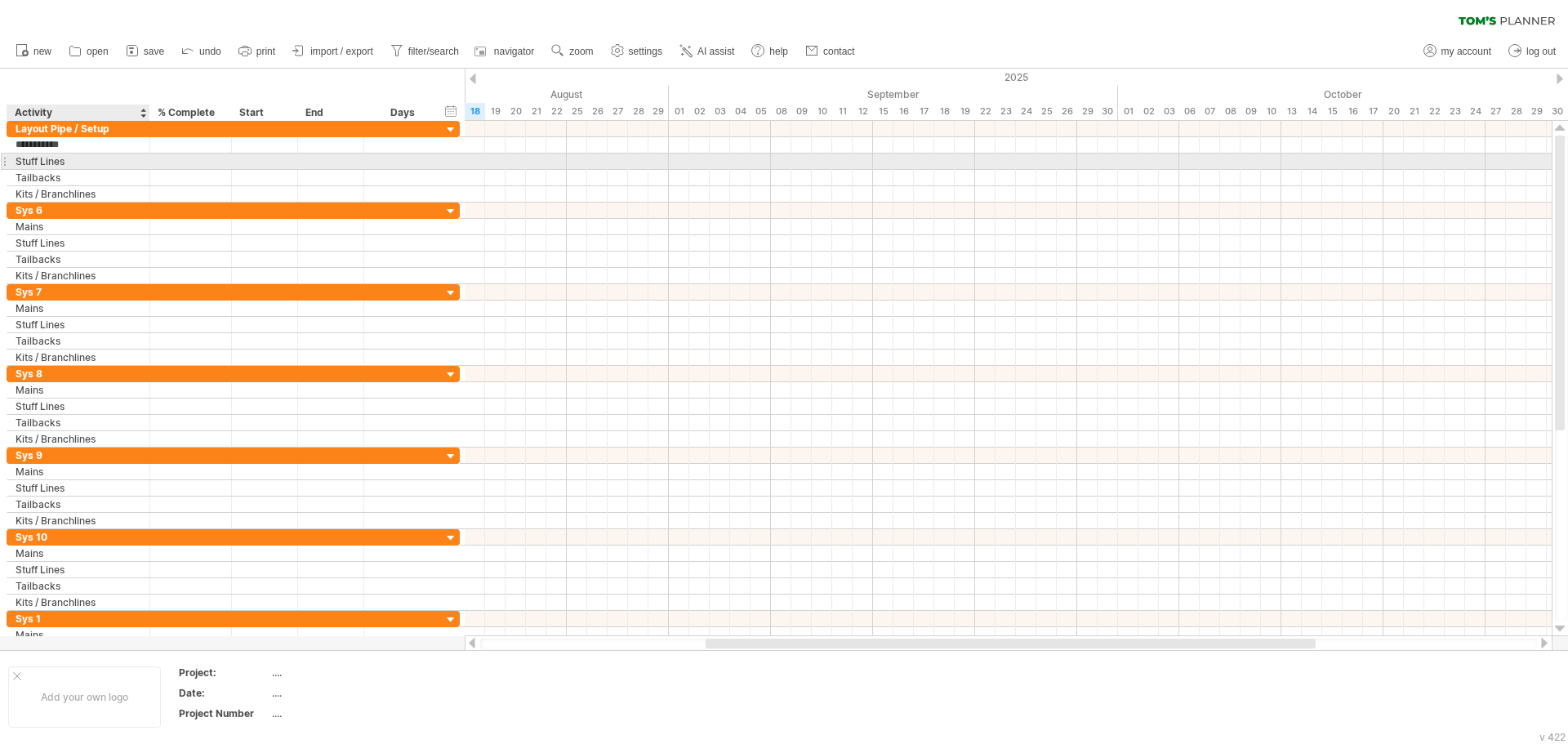
click at [76, 164] on div "Stuff Lines" at bounding box center [78, 161] width 126 height 16
drag, startPoint x: 80, startPoint y: 164, endPoint x: 15, endPoint y: 158, distance: 65.3
click at [15, 158] on div "**********" at bounding box center [79, 161] width 143 height 16
type input "**********"
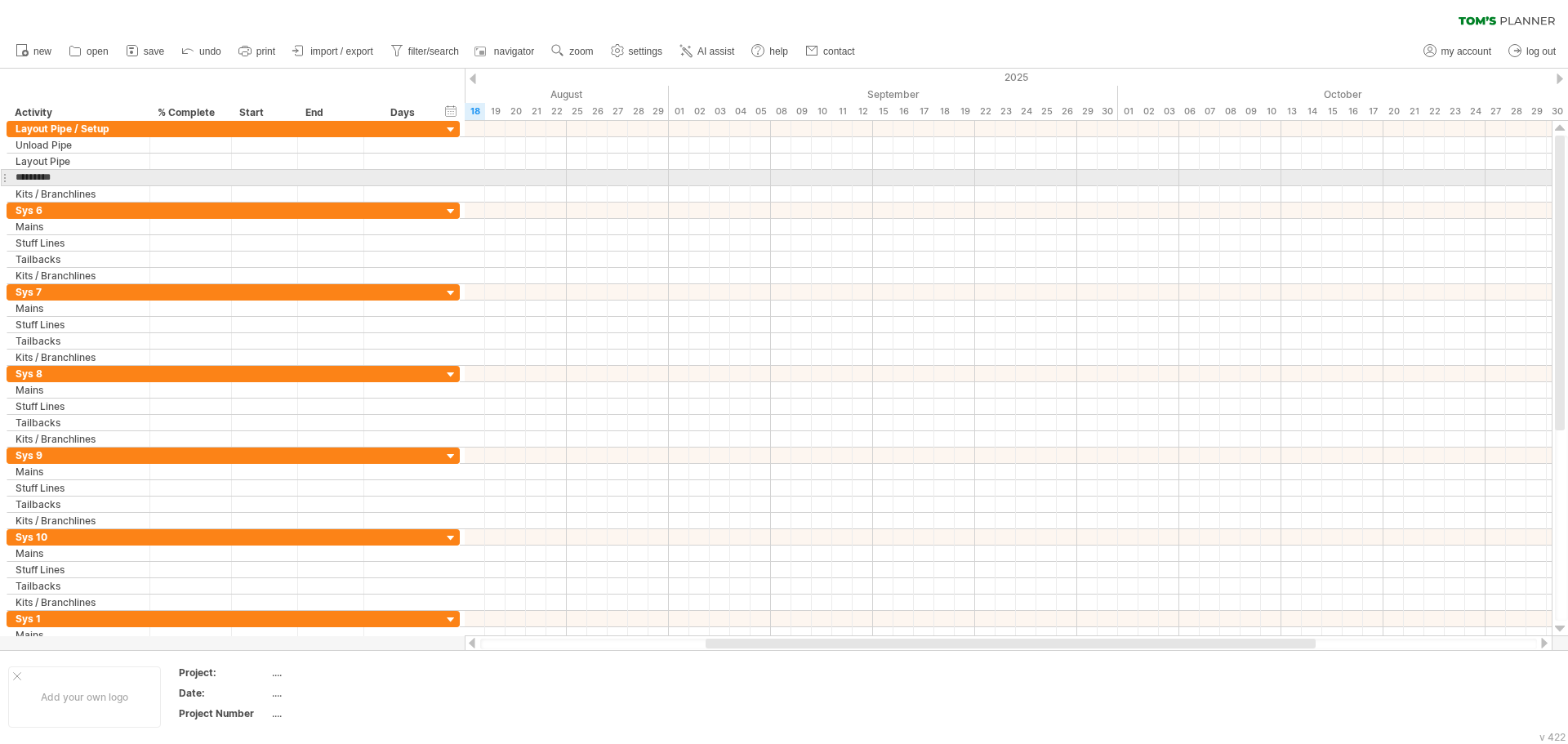
click at [8, 176] on div "********* Tailbacks" at bounding box center [79, 177] width 143 height 16
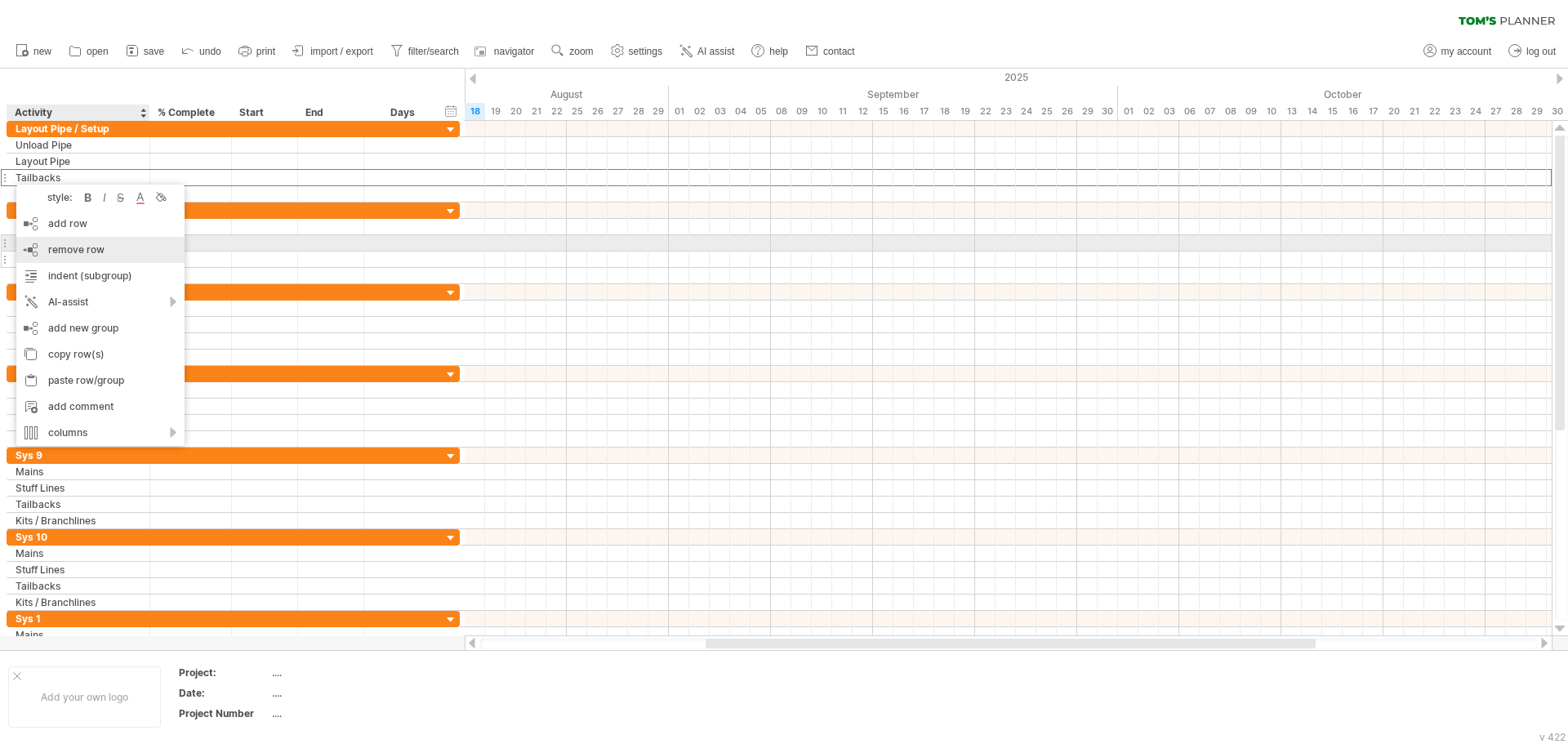
click at [86, 250] on span "remove row" at bounding box center [77, 249] width 57 height 12
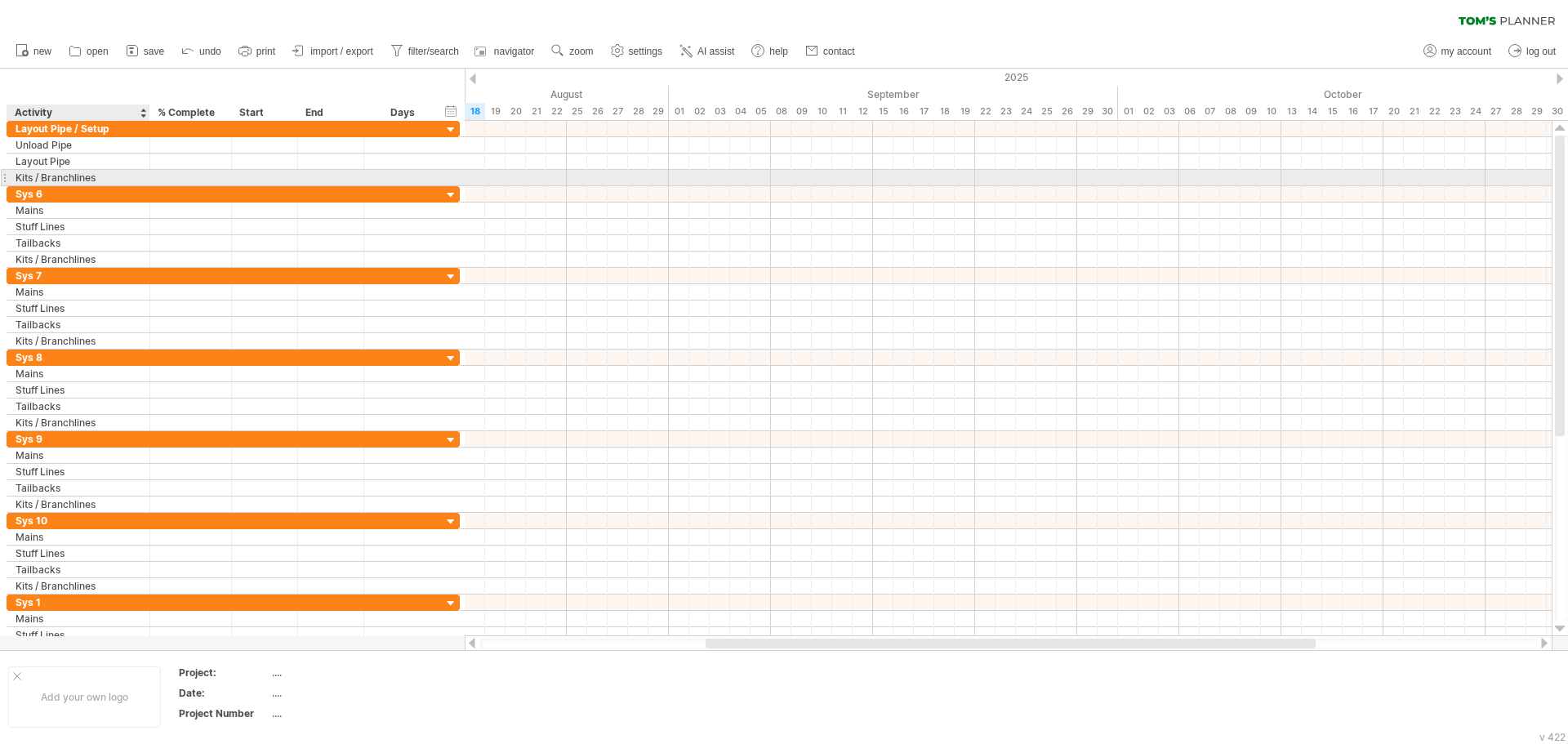
click at [10, 177] on div "**********" at bounding box center [79, 177] width 143 height 16
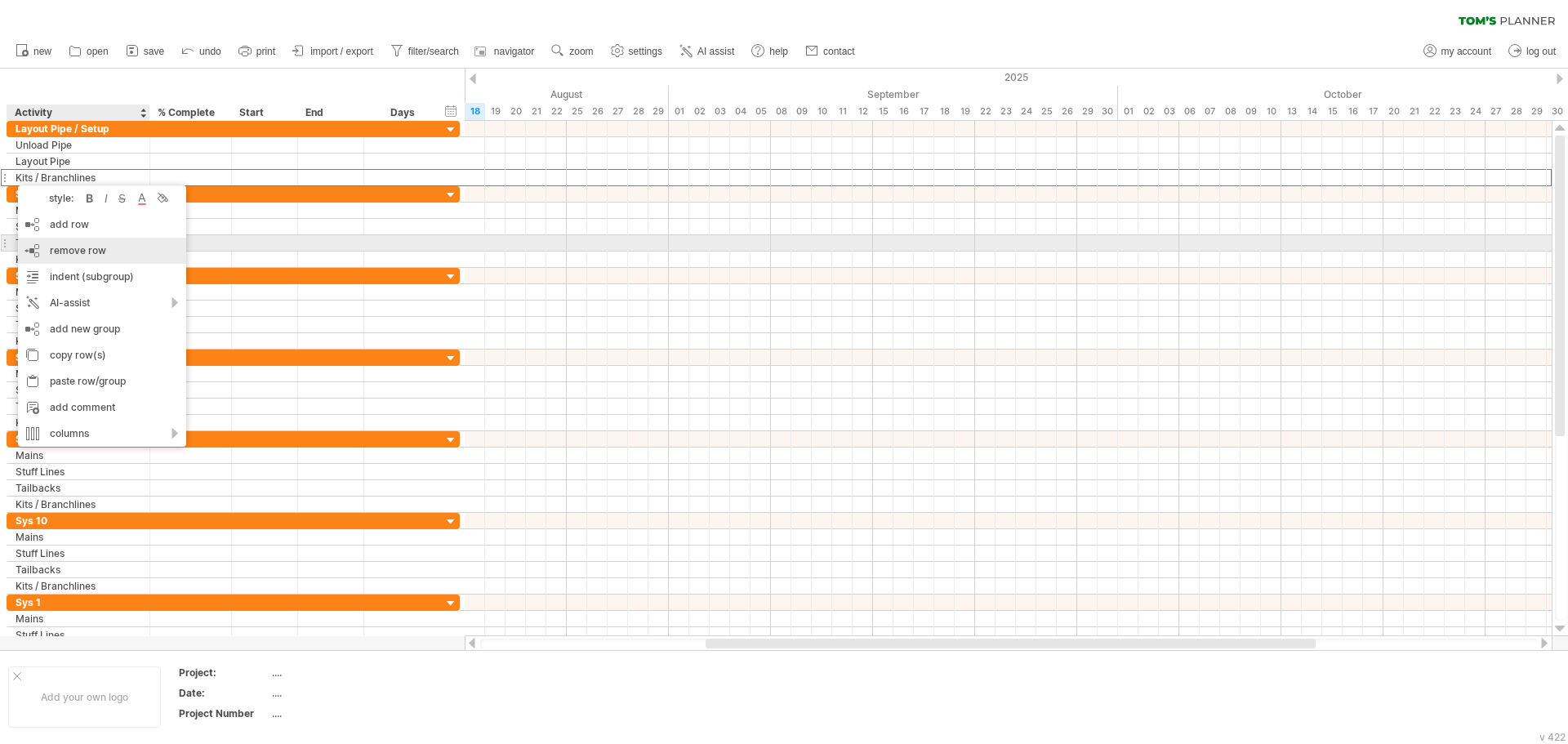
click at [89, 247] on span "remove row" at bounding box center [78, 250] width 57 height 12
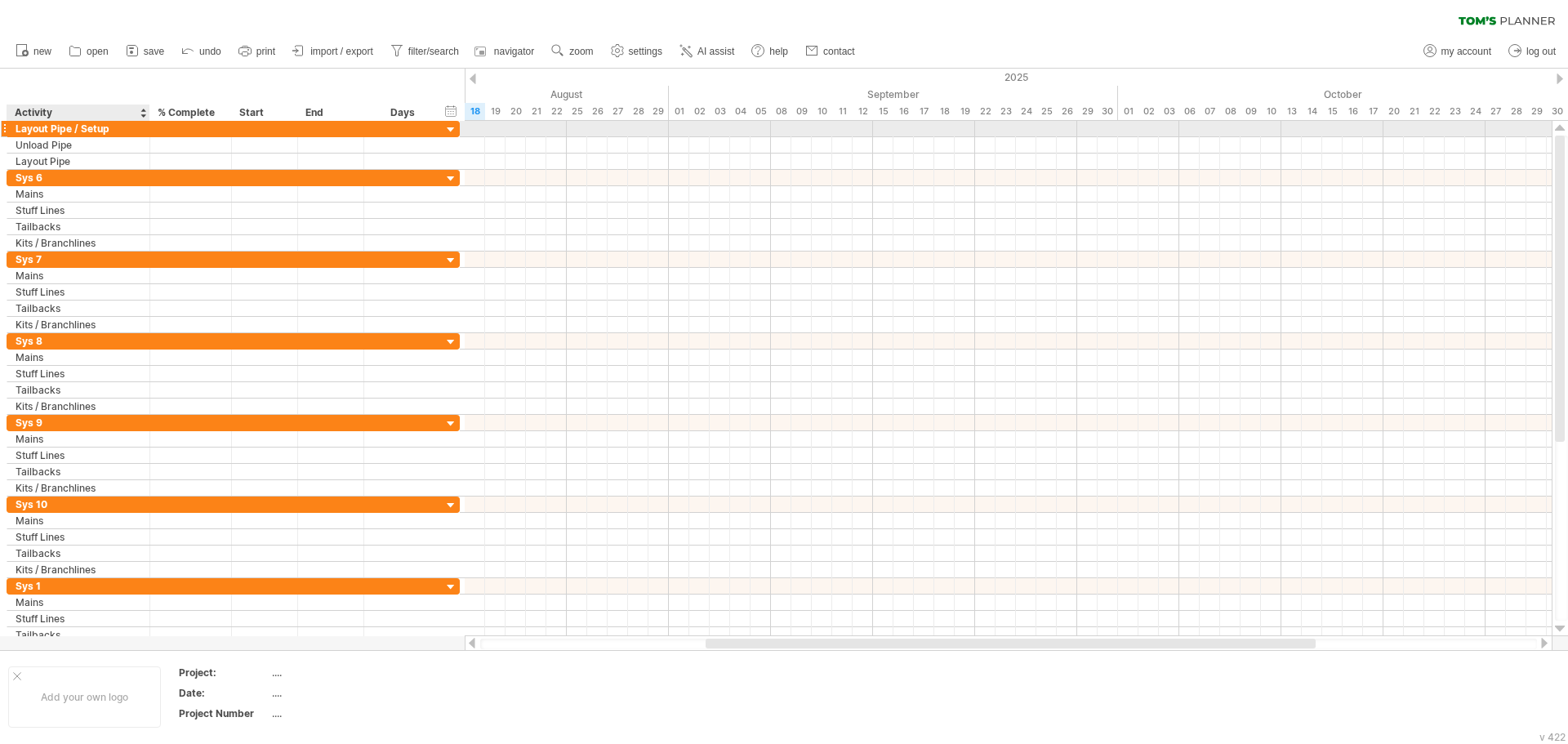
click at [112, 132] on div "Layout Pipe / Setup" at bounding box center [78, 128] width 126 height 16
click at [112, 132] on input "**********" at bounding box center [78, 128] width 126 height 16
click at [118, 130] on input "**********" at bounding box center [78, 128] width 126 height 16
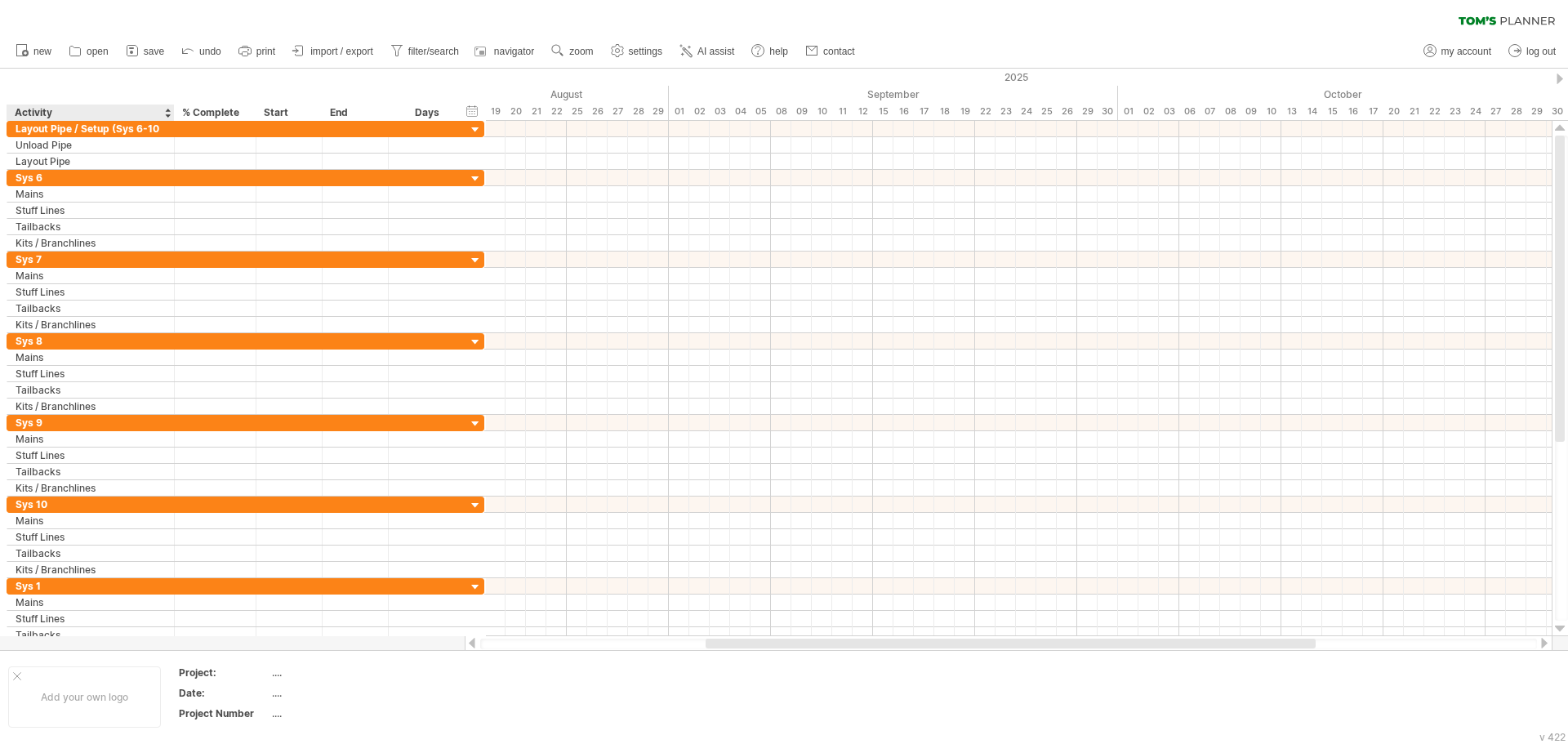
drag, startPoint x: 148, startPoint y: 113, endPoint x: 176, endPoint y: 118, distance: 28.4
click at [176, 118] on div at bounding box center [173, 113] width 6 height 17
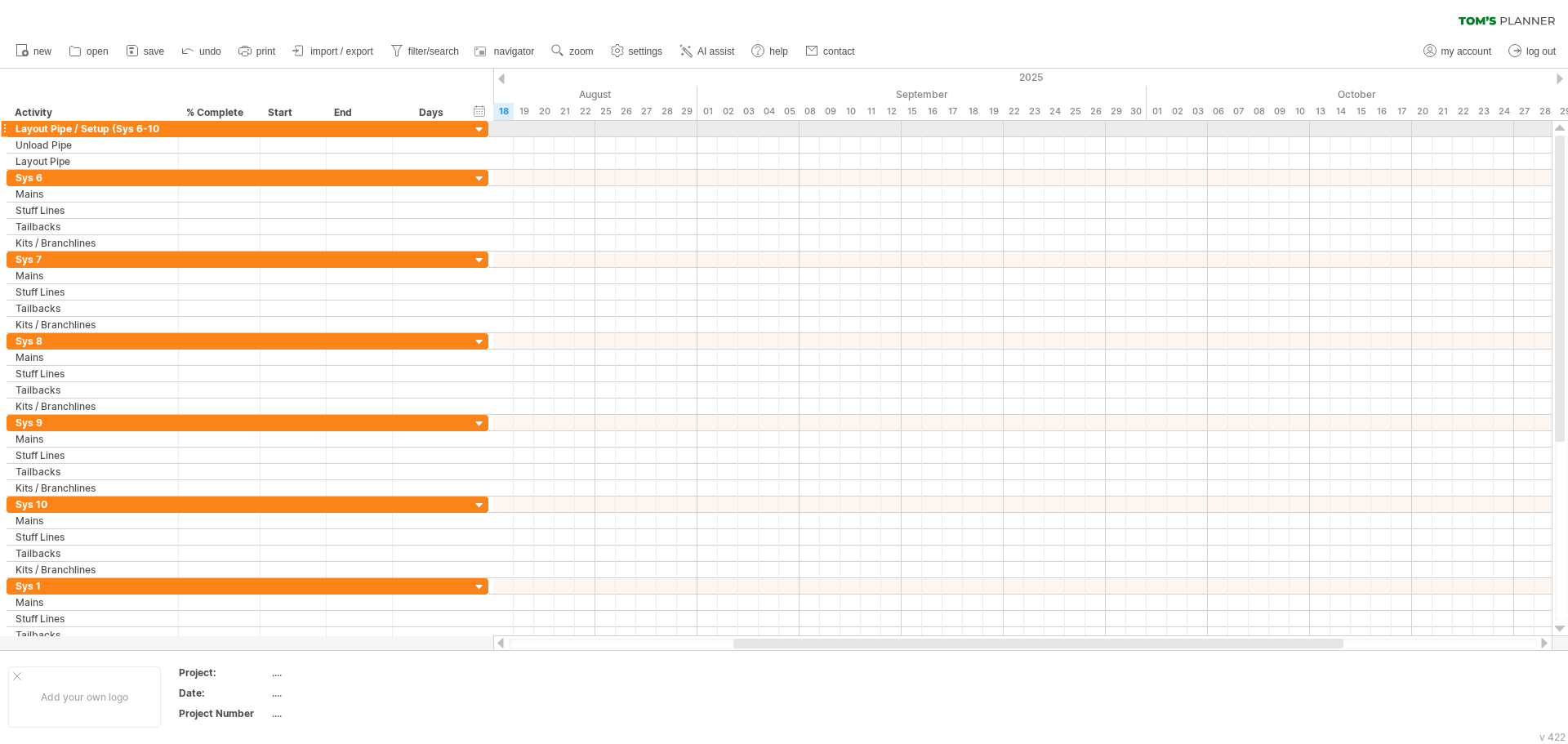
click at [169, 131] on div "Layout Pipe / Setup (Sys 6-10" at bounding box center [92, 128] width 154 height 16
click at [169, 131] on input "**********" at bounding box center [92, 128] width 154 height 16
click at [173, 125] on div at bounding box center [176, 129] width 8 height 17
click at [164, 130] on div "Layout Pipe / Setup (Sys 6-10" at bounding box center [92, 128] width 154 height 16
type input "**********"
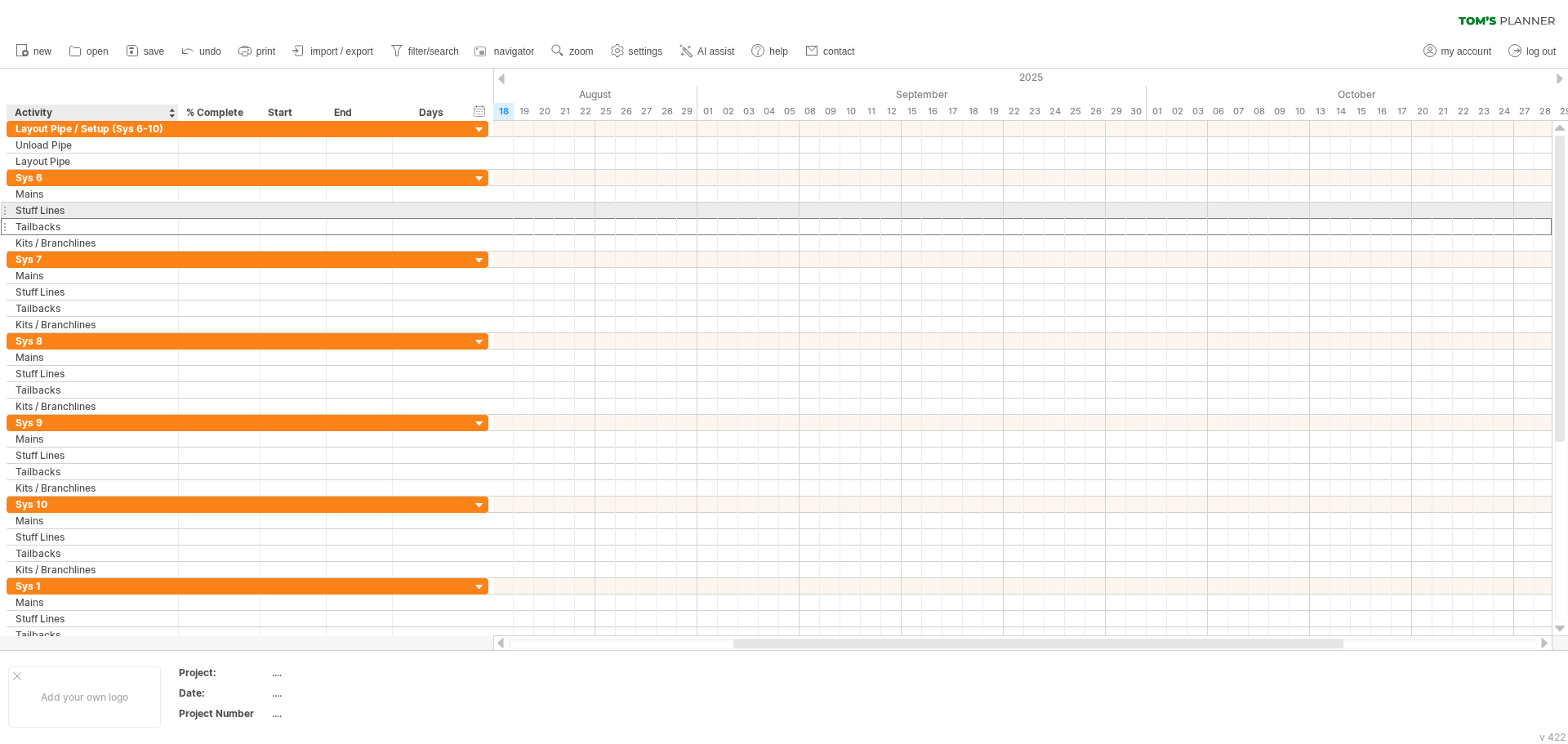
click at [156, 219] on div "Tailbacks" at bounding box center [92, 226] width 154 height 16
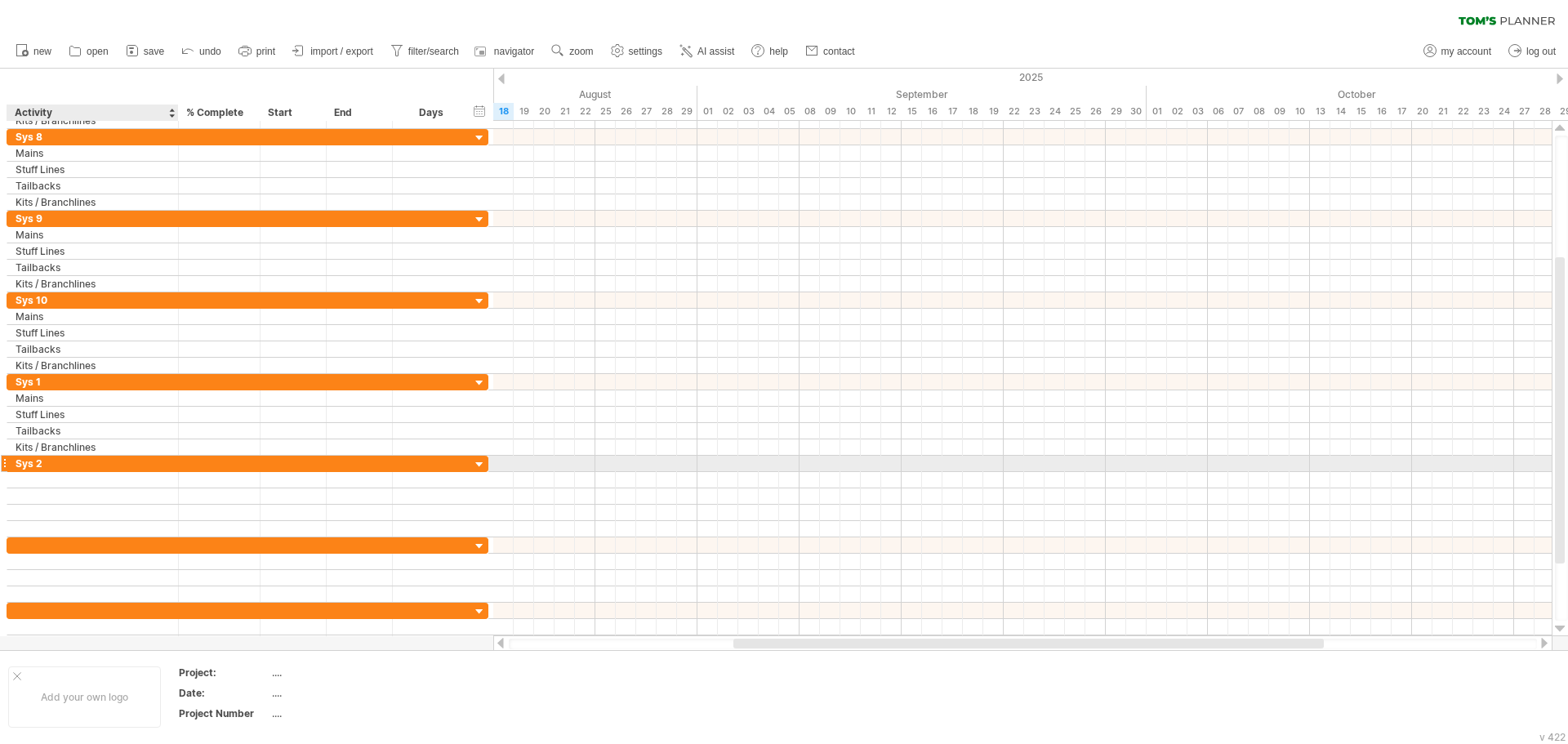
click at [85, 468] on div "Sys 2" at bounding box center [92, 464] width 154 height 16
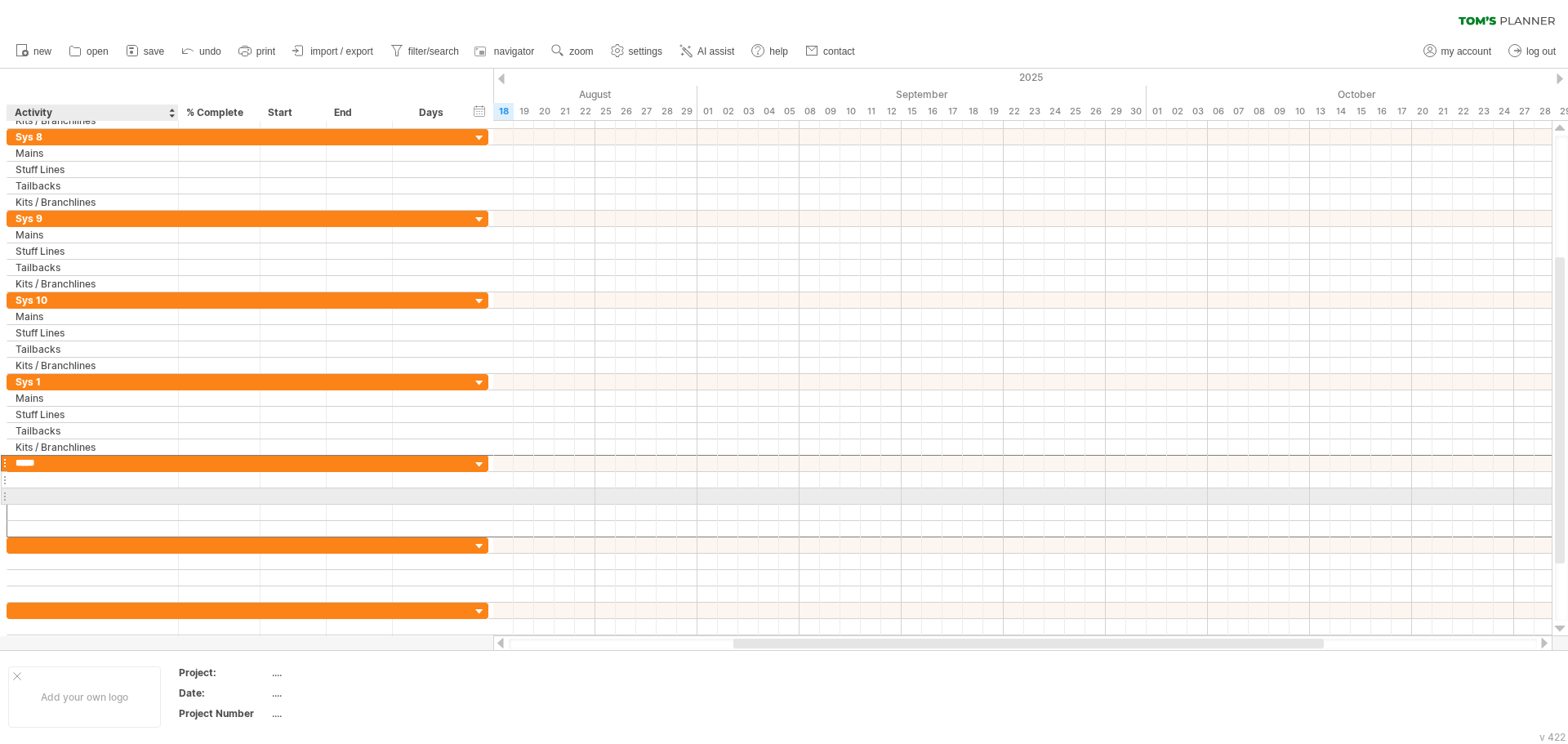
click at [31, 484] on div at bounding box center [92, 479] width 154 height 16
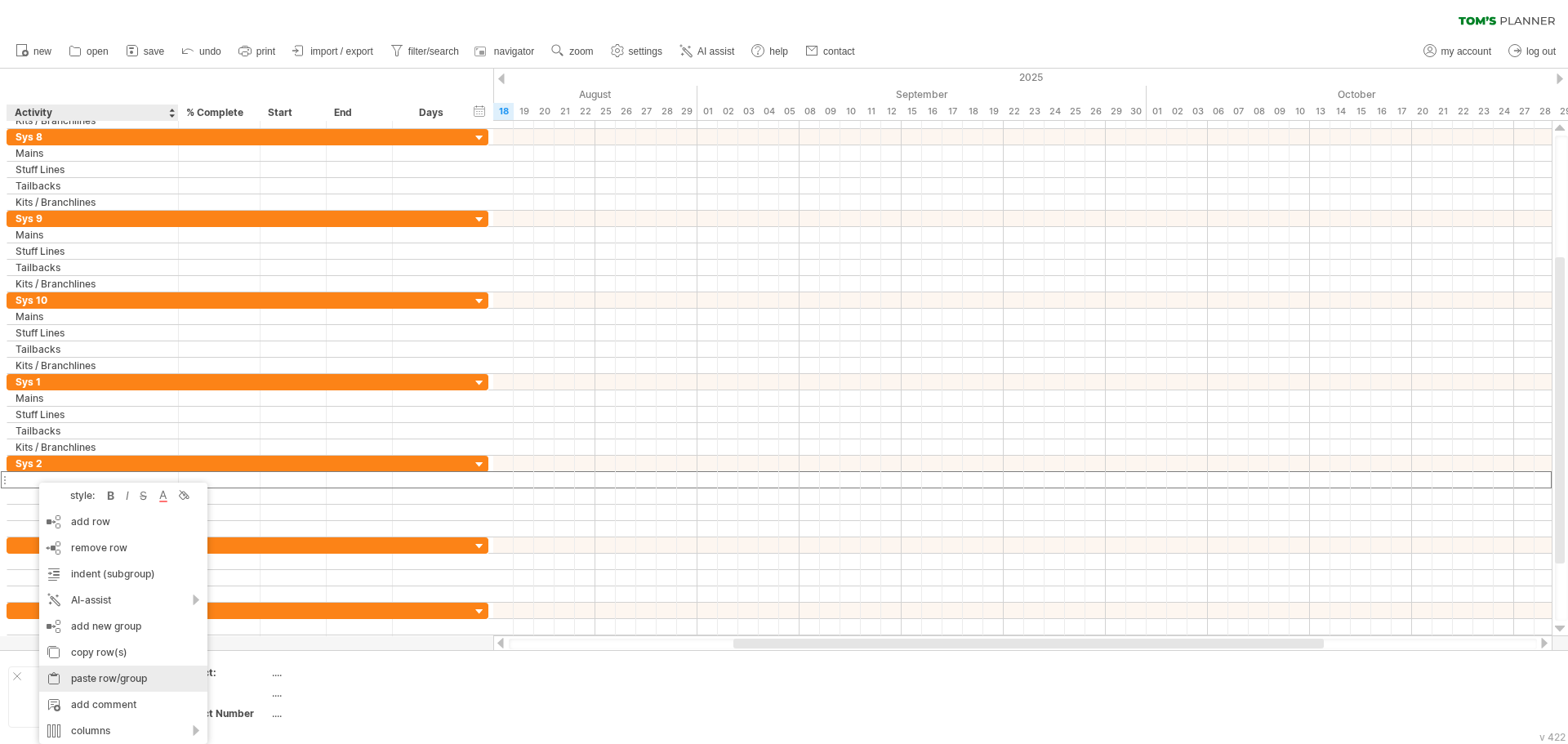
click at [136, 672] on div "paste row/group" at bounding box center [123, 678] width 168 height 26
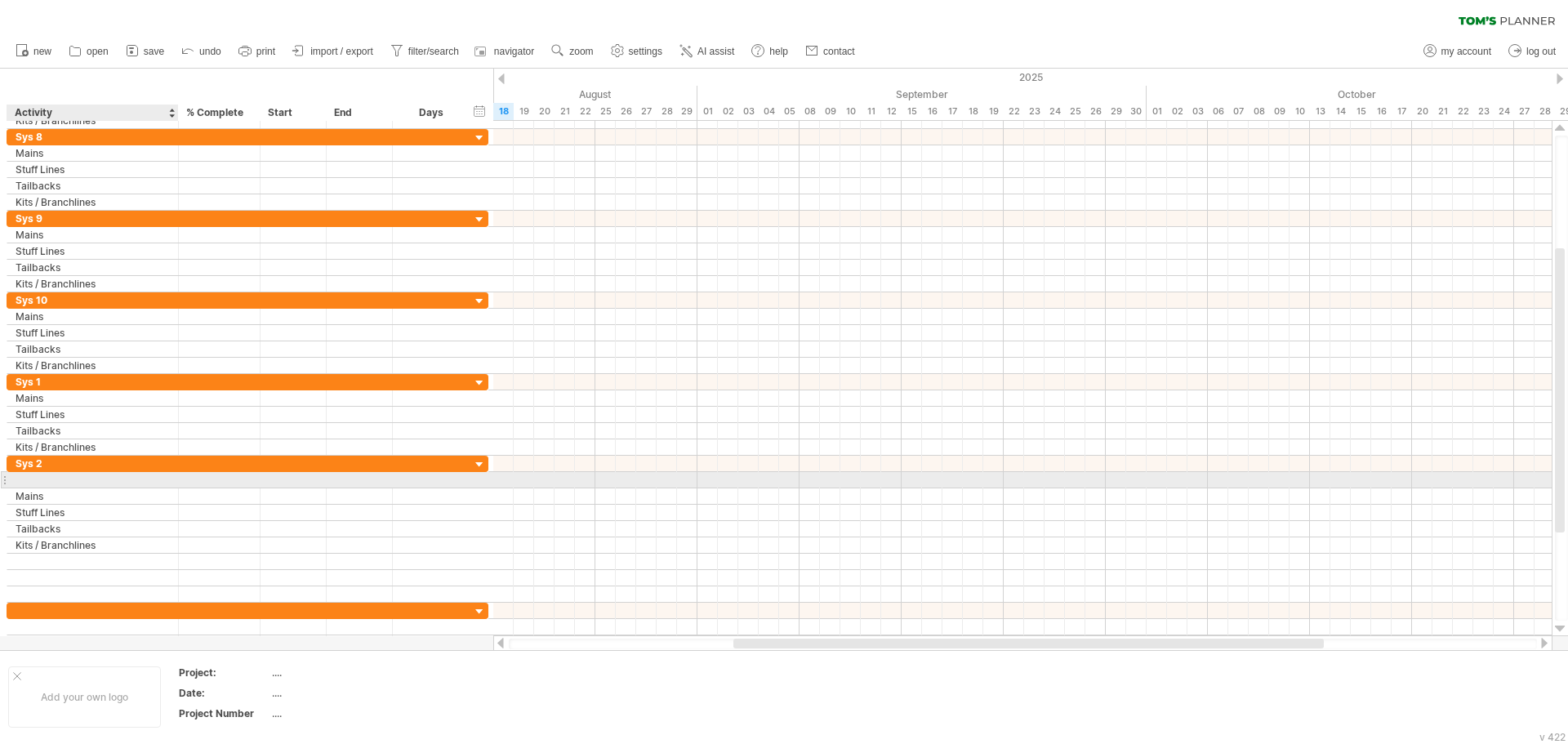
click at [40, 479] on div at bounding box center [92, 479] width 154 height 16
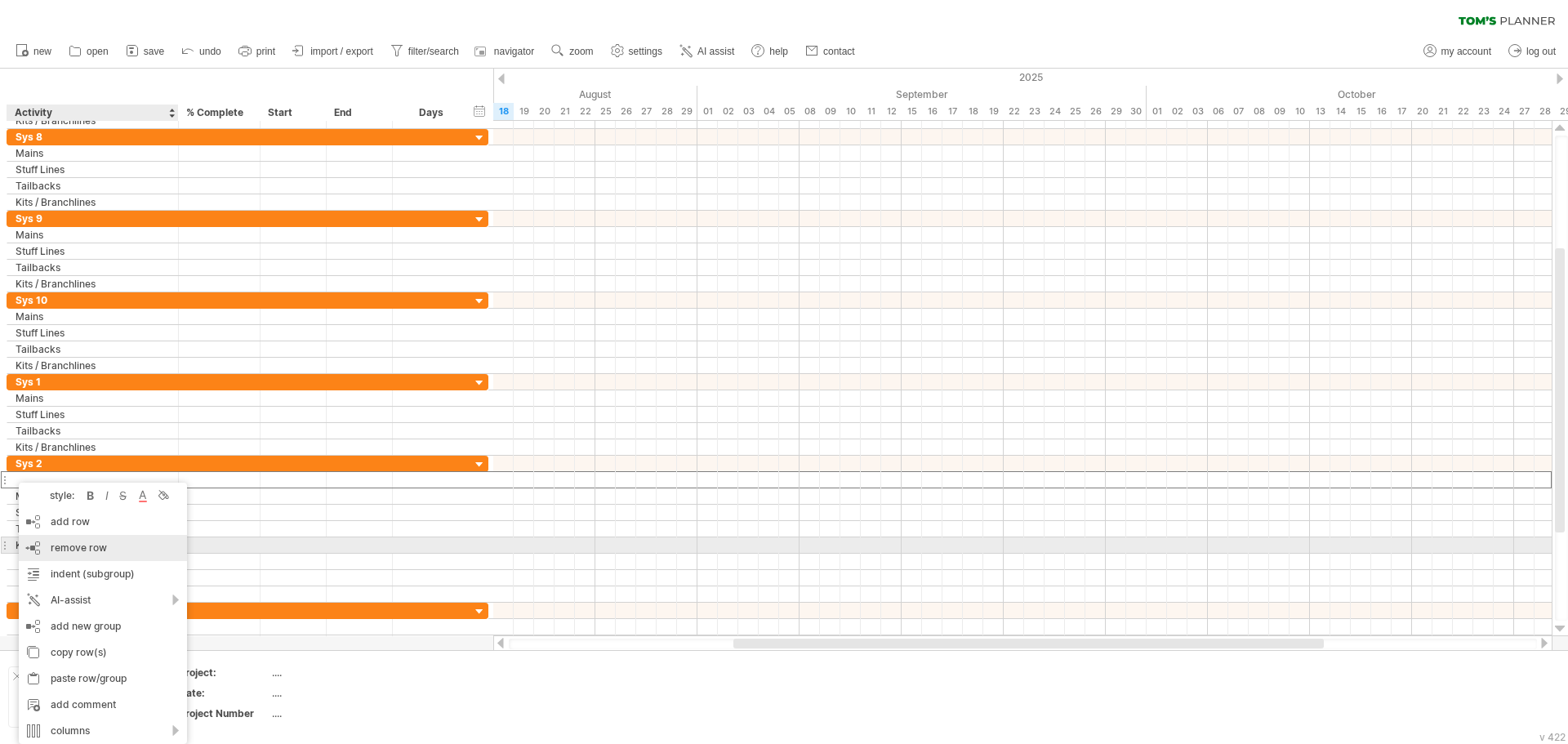
click at [99, 551] on span "remove row" at bounding box center [79, 548] width 57 height 12
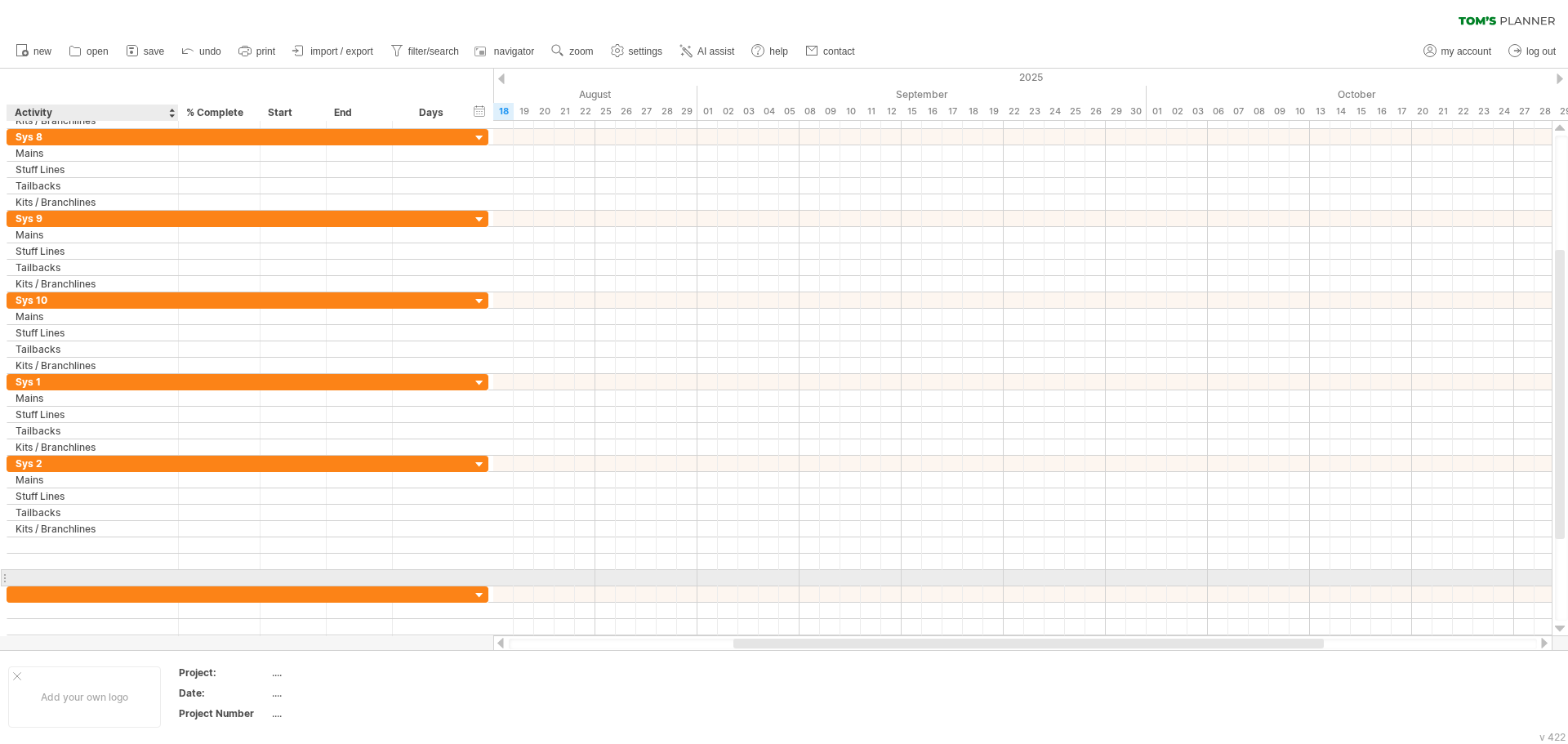
click at [27, 576] on div at bounding box center [92, 578] width 154 height 16
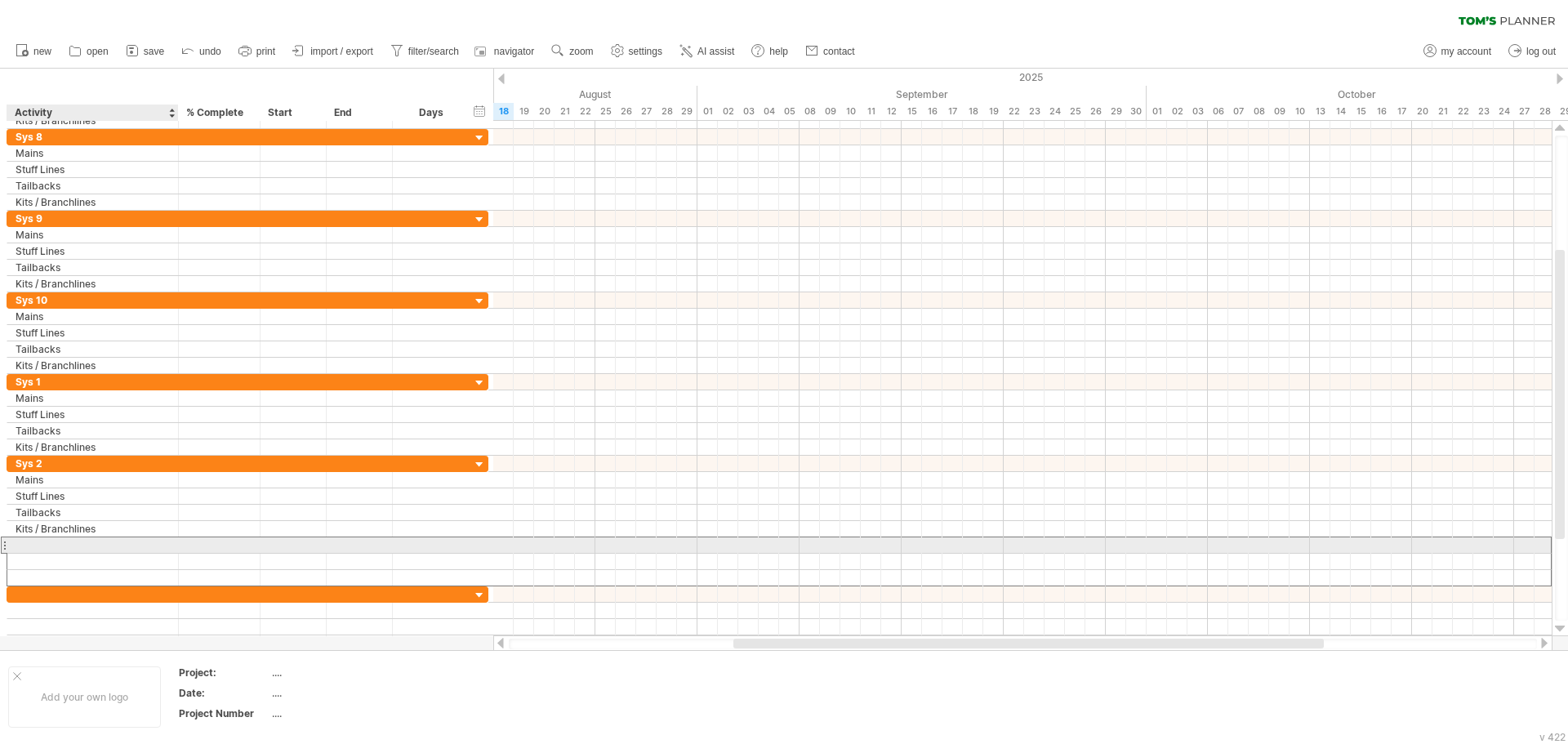
click at [24, 543] on div at bounding box center [92, 545] width 154 height 16
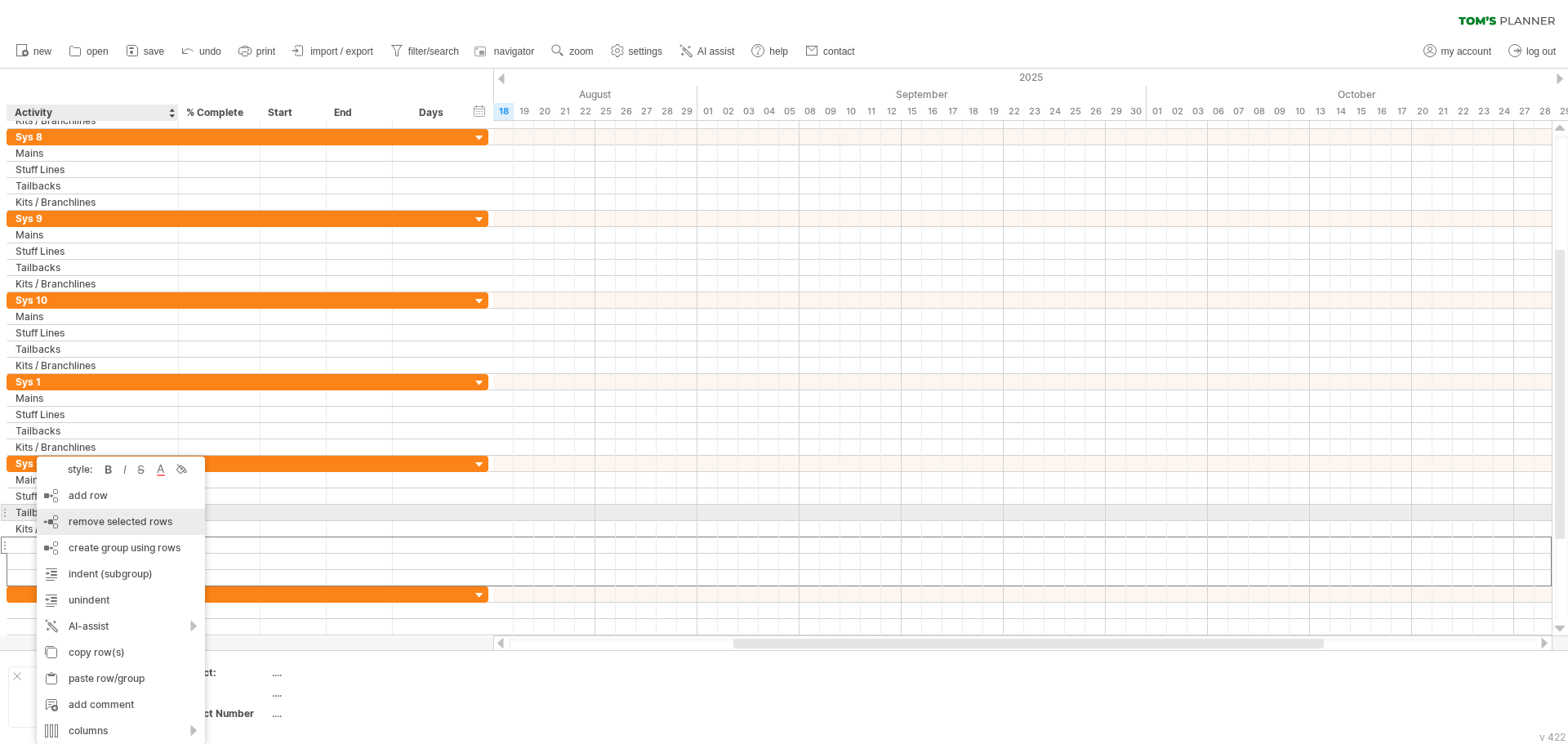
click at [98, 519] on span "remove selected rows" at bounding box center [120, 521] width 104 height 12
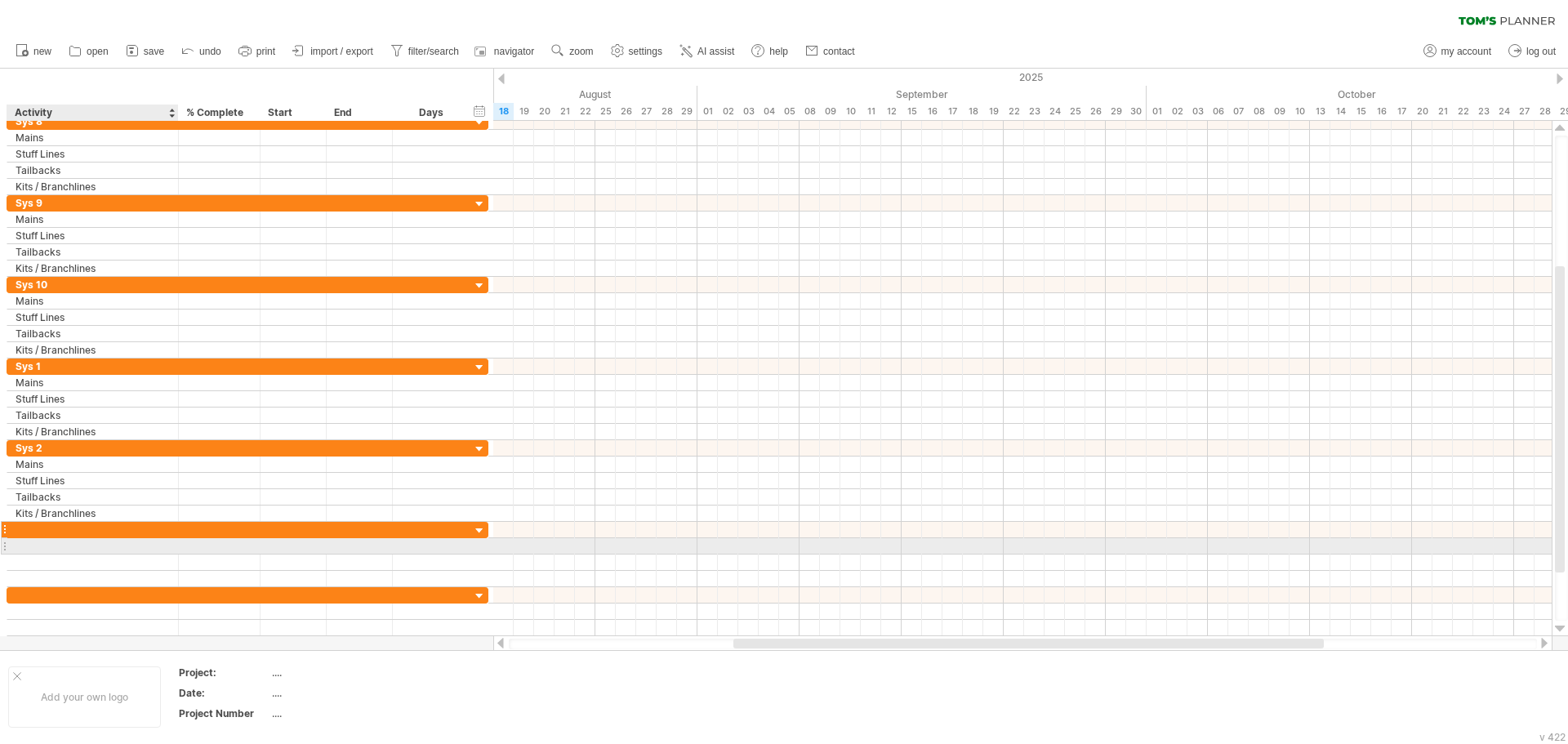
click at [72, 538] on div at bounding box center [247, 530] width 482 height 17
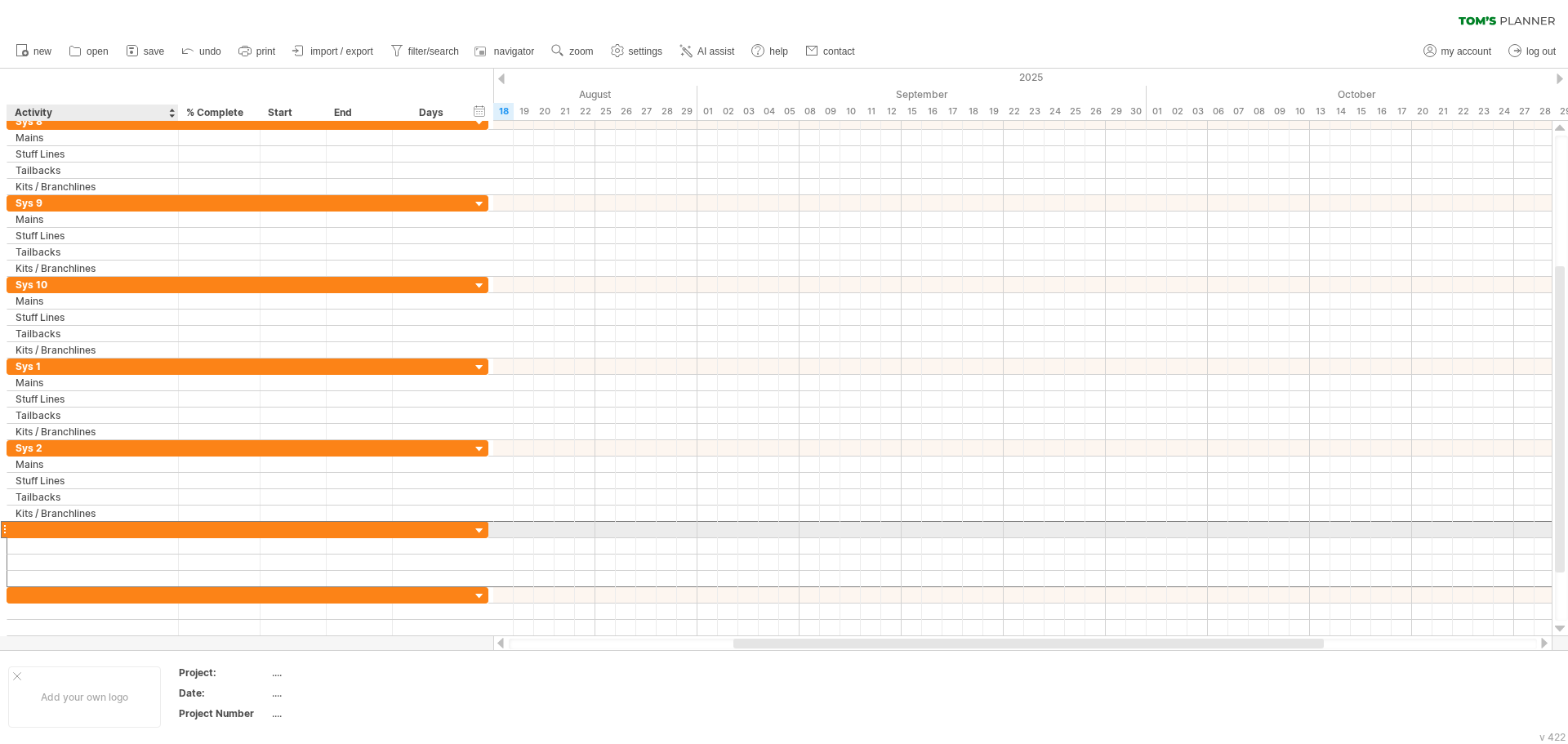
click at [67, 532] on div at bounding box center [92, 529] width 154 height 16
click at [0, 0] on input "text" at bounding box center [0, 0] width 0 height 0
type input "*****"
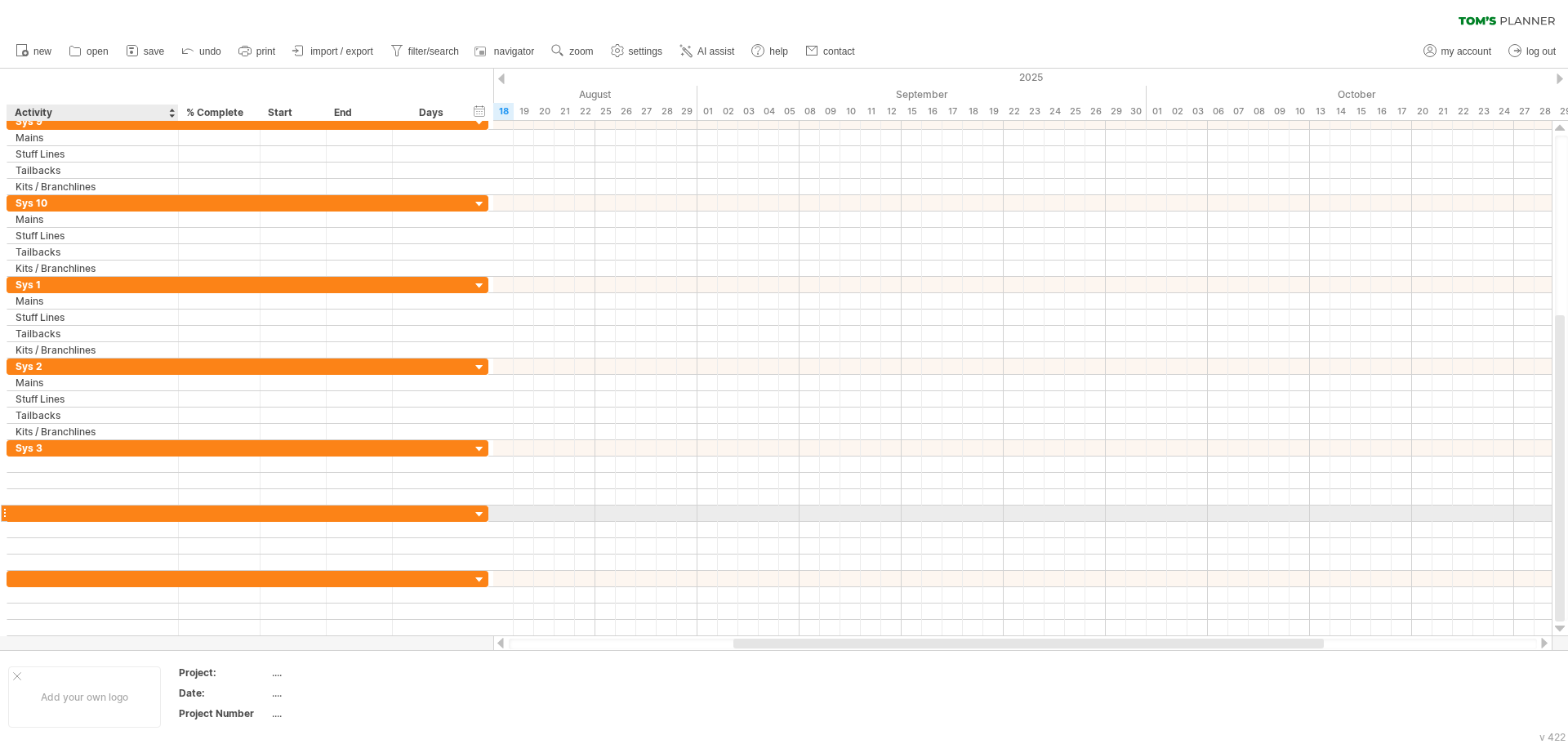
click at [71, 513] on div at bounding box center [92, 513] width 154 height 16
type input "*"
type input "*****"
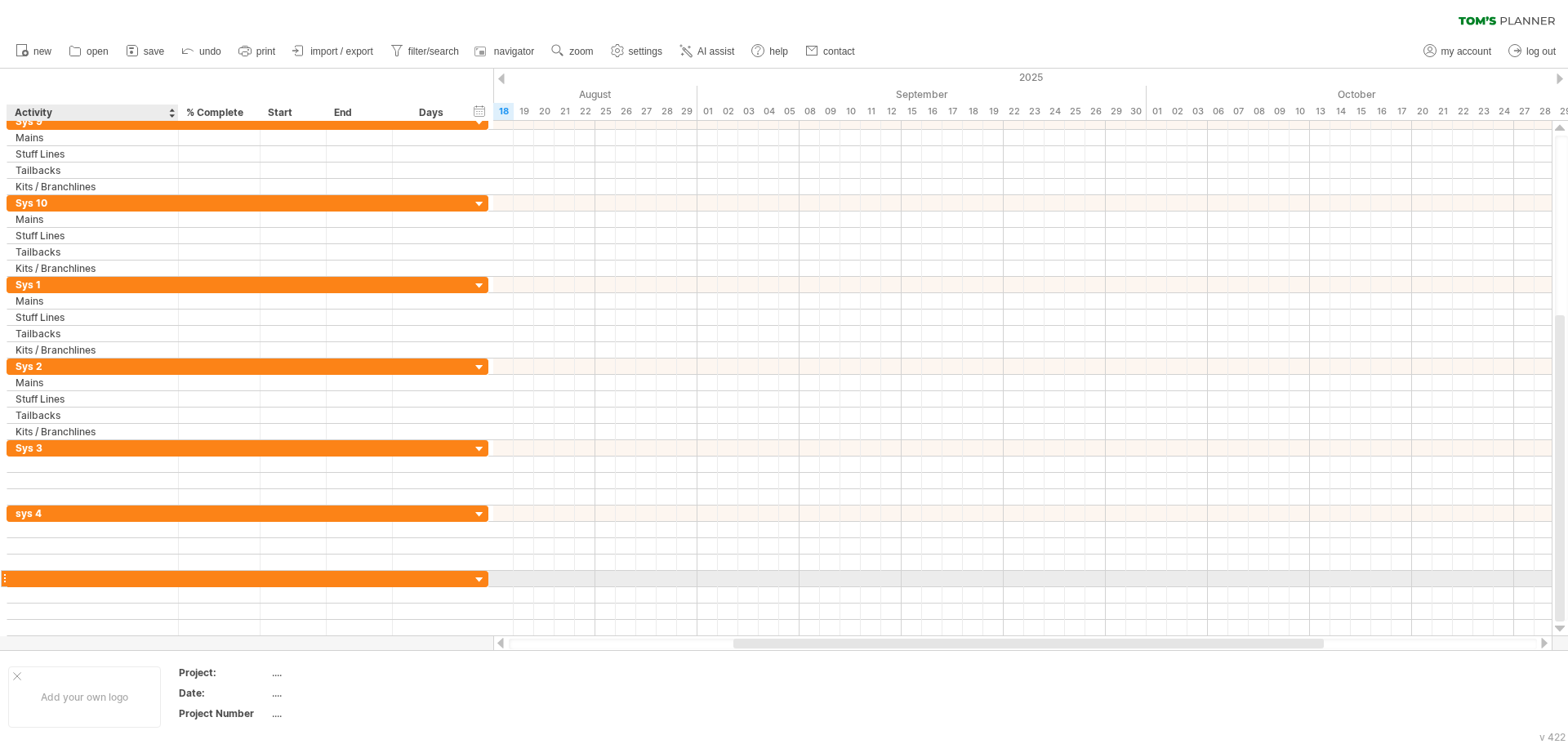
click at [74, 579] on div at bounding box center [92, 578] width 154 height 16
type input "*****"
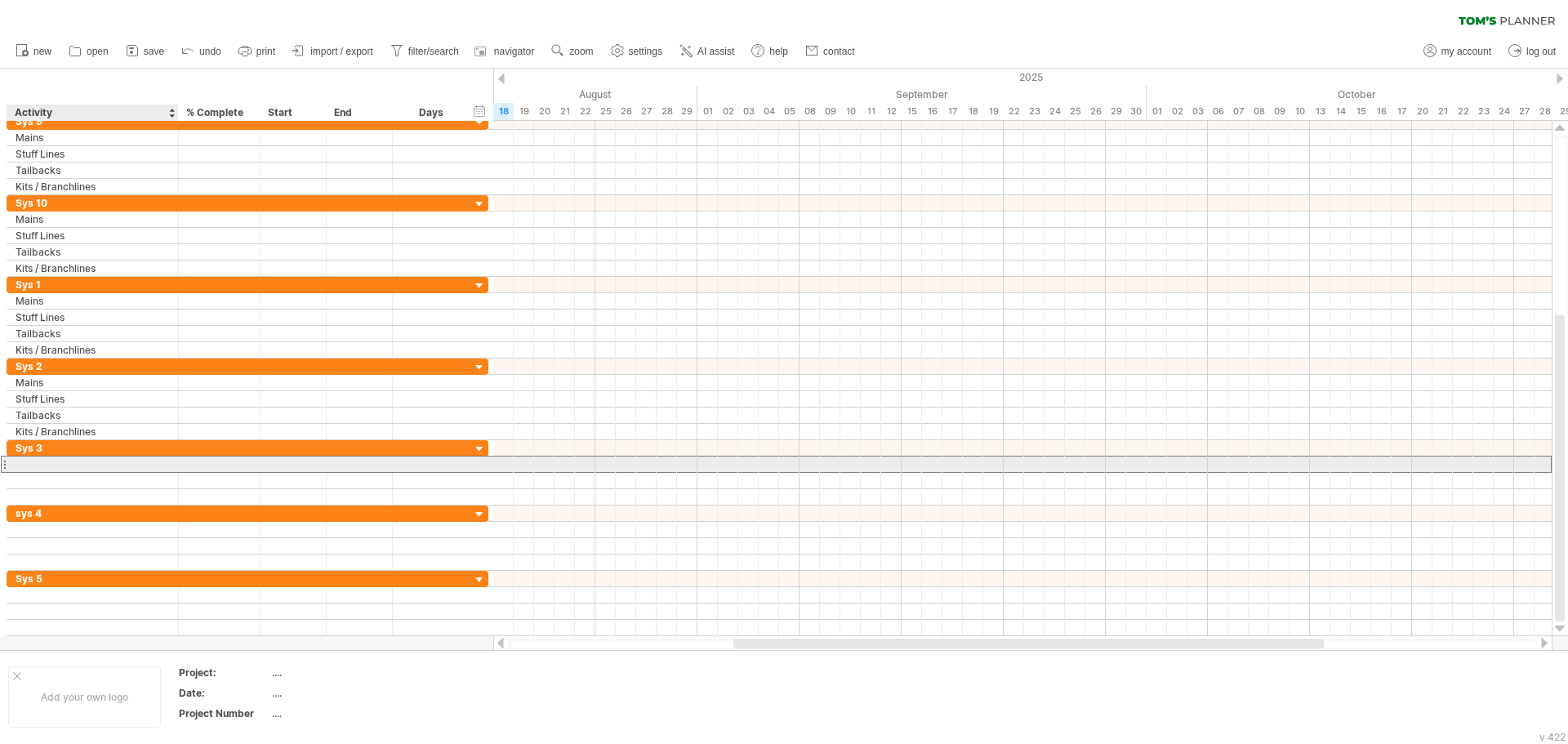
click at [45, 456] on div at bounding box center [92, 464] width 154 height 16
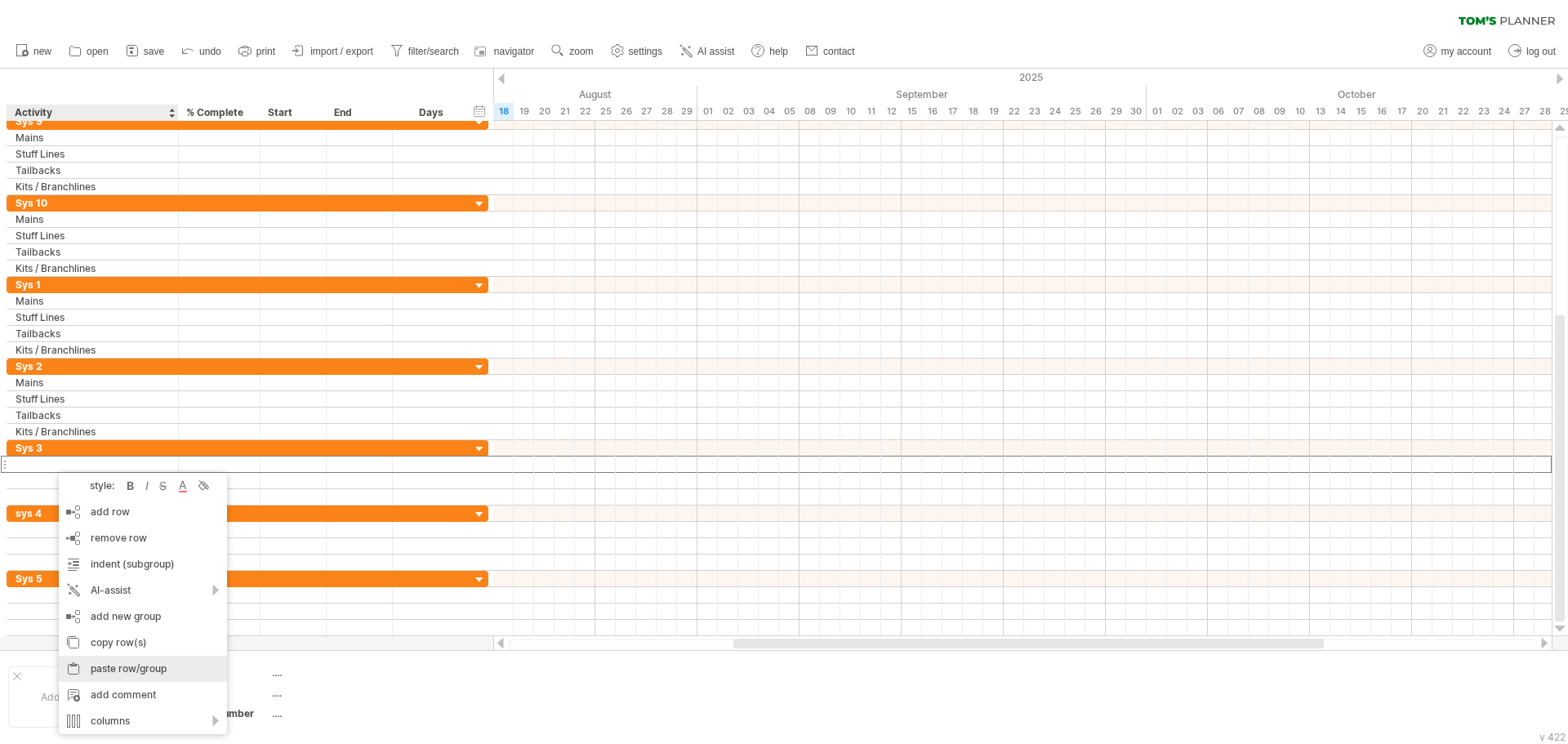
click at [148, 668] on div "paste row/group" at bounding box center [143, 668] width 168 height 26
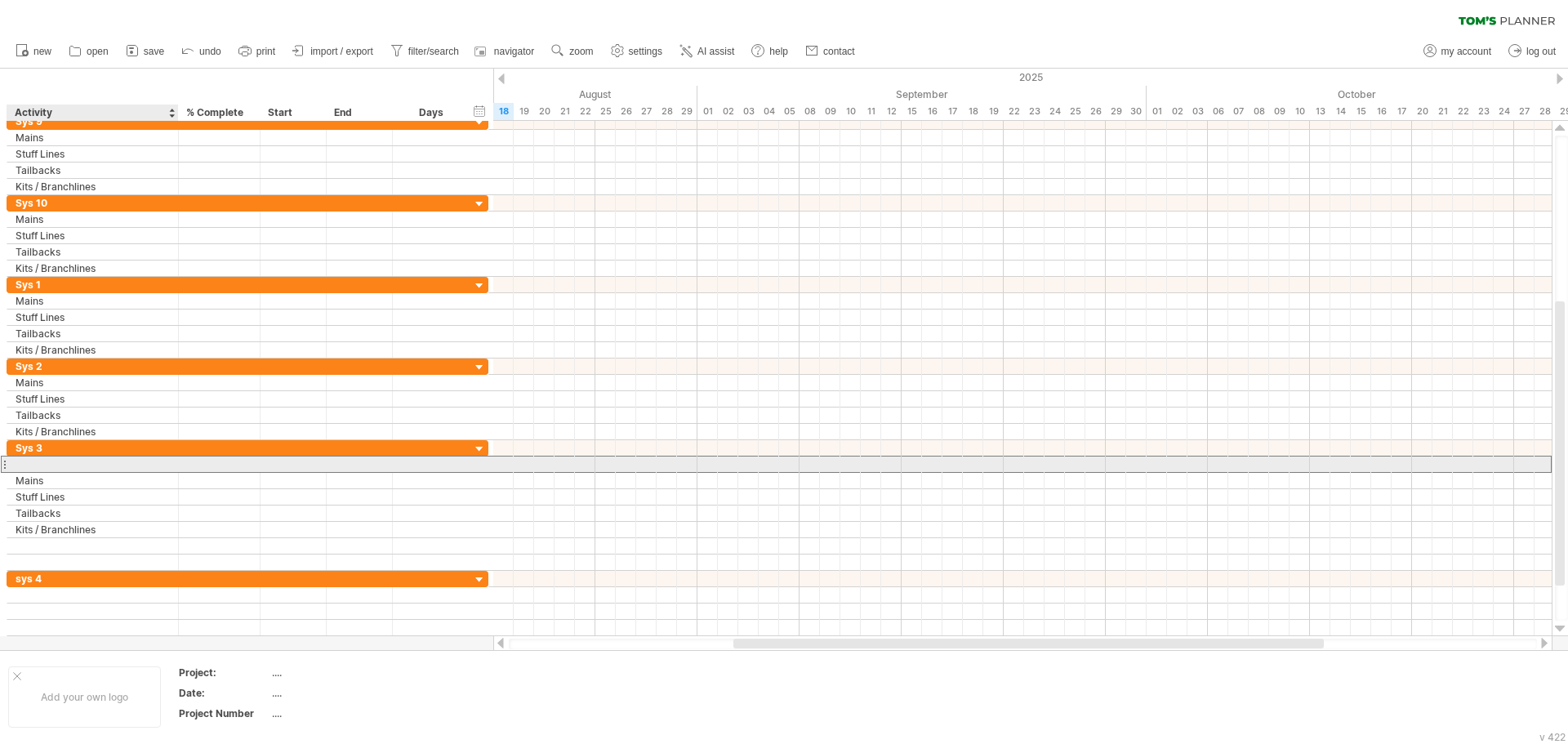
click at [64, 459] on div at bounding box center [92, 464] width 154 height 16
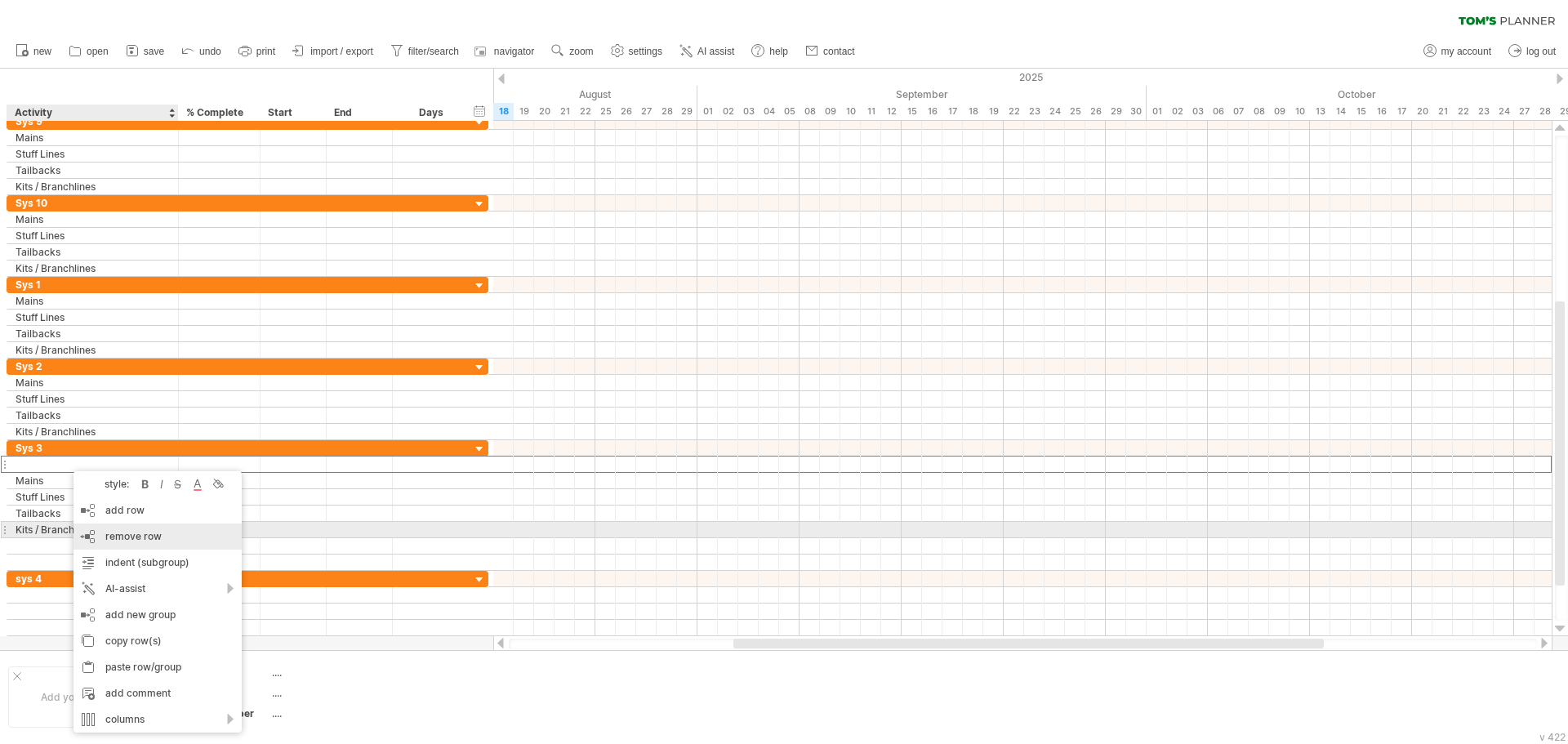
click at [138, 536] on span "remove row" at bounding box center [134, 536] width 57 height 12
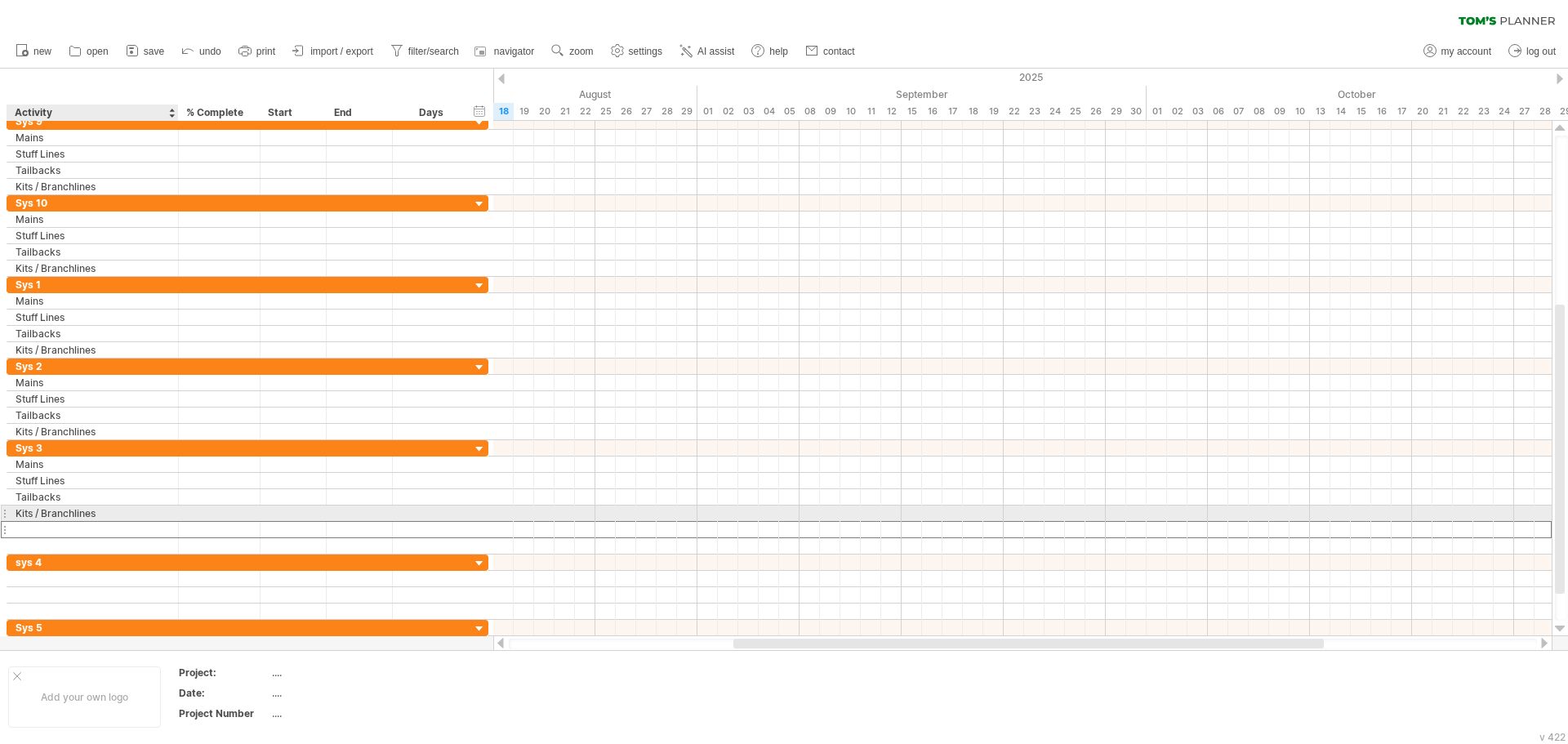
click at [62, 529] on div at bounding box center [92, 529] width 154 height 16
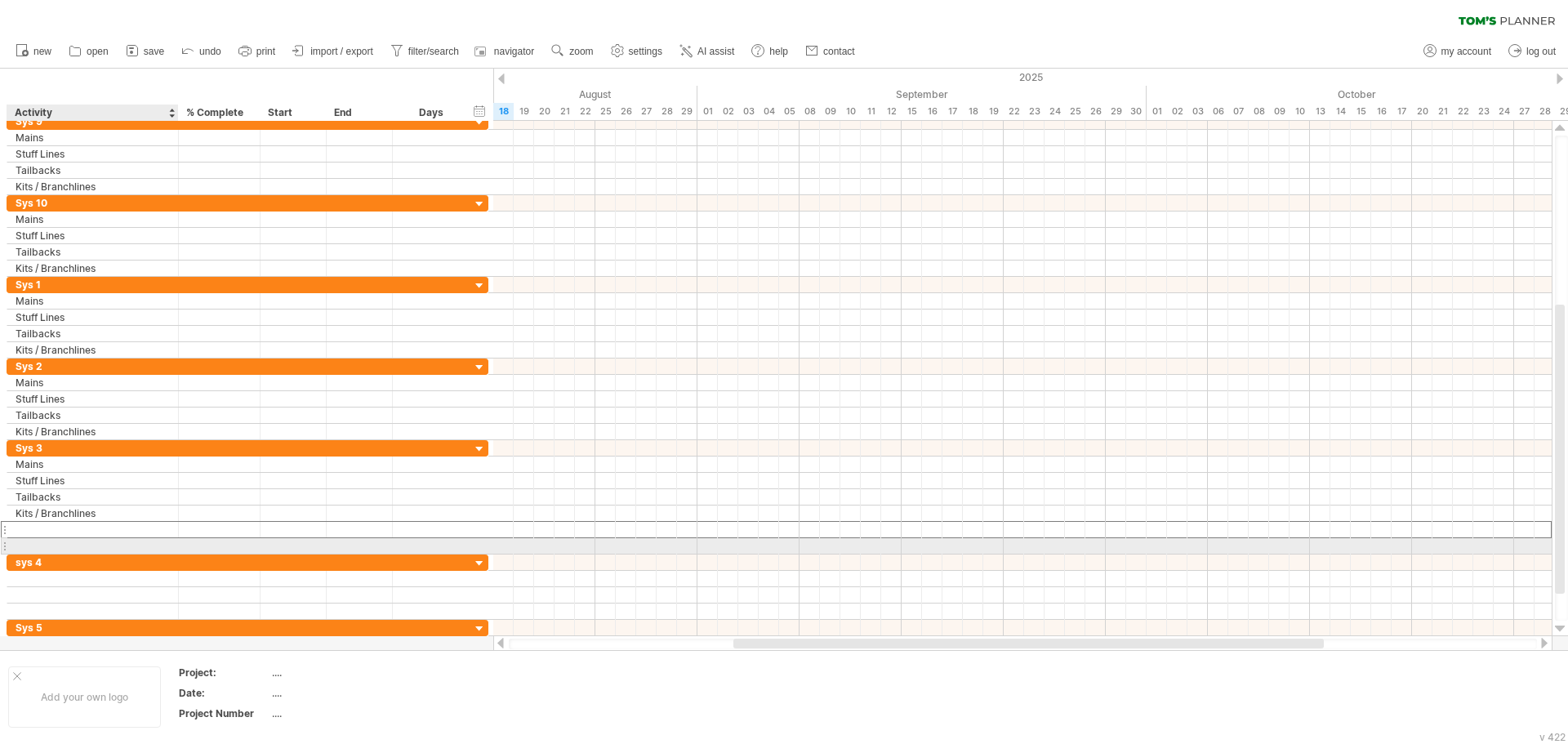
click at [65, 545] on div at bounding box center [92, 546] width 154 height 16
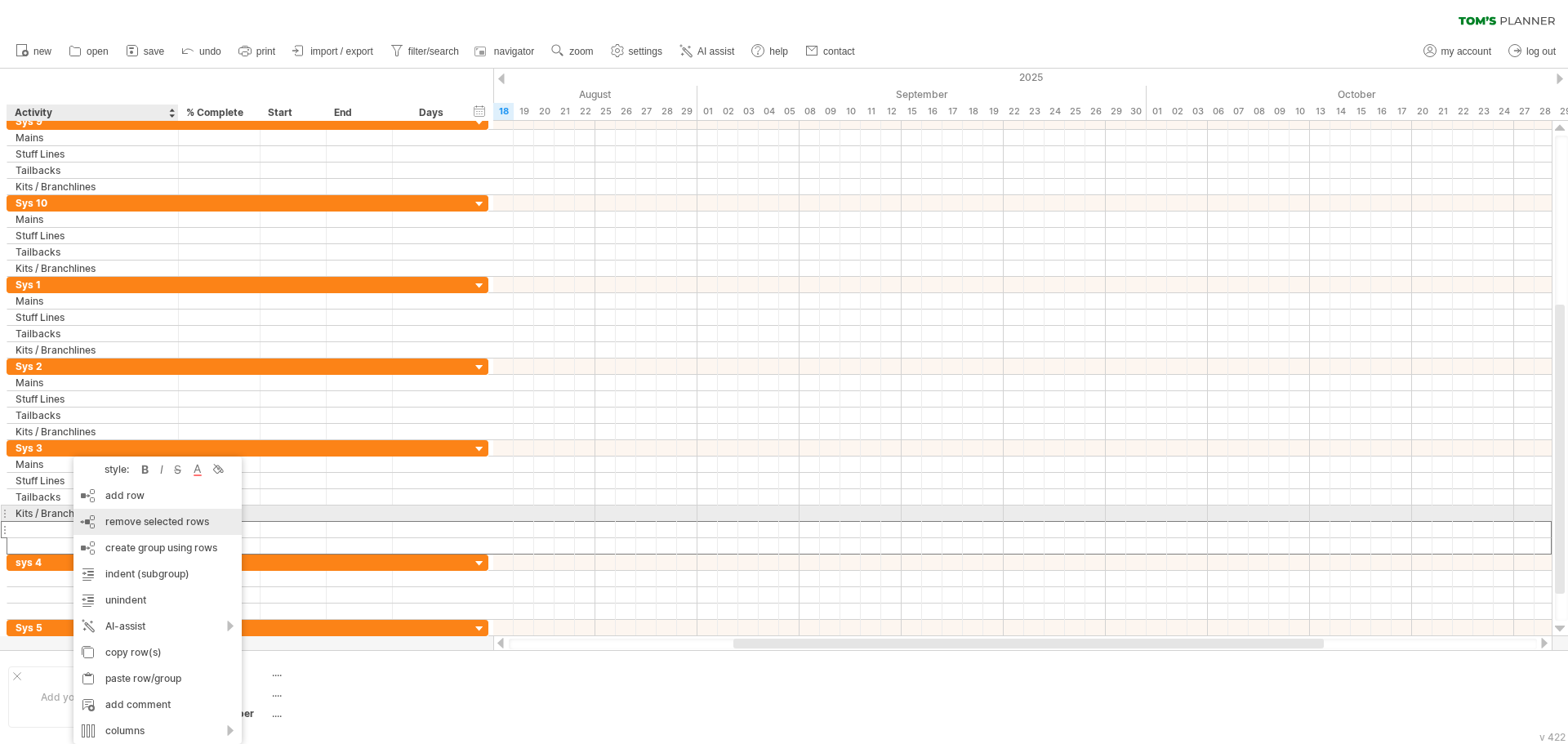
click at [137, 521] on span "remove selected rows" at bounding box center [157, 521] width 104 height 12
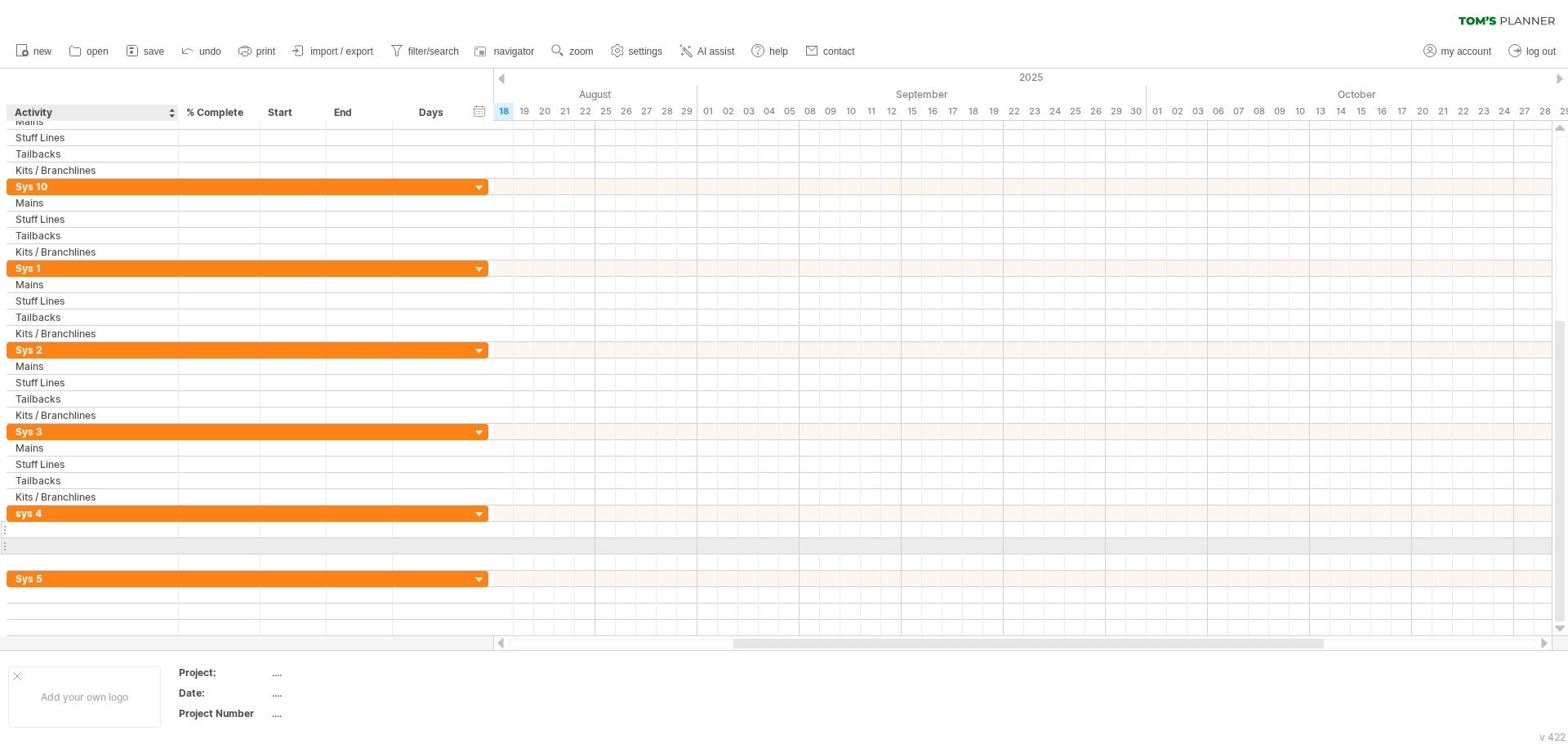
click at [55, 531] on div at bounding box center [92, 529] width 154 height 16
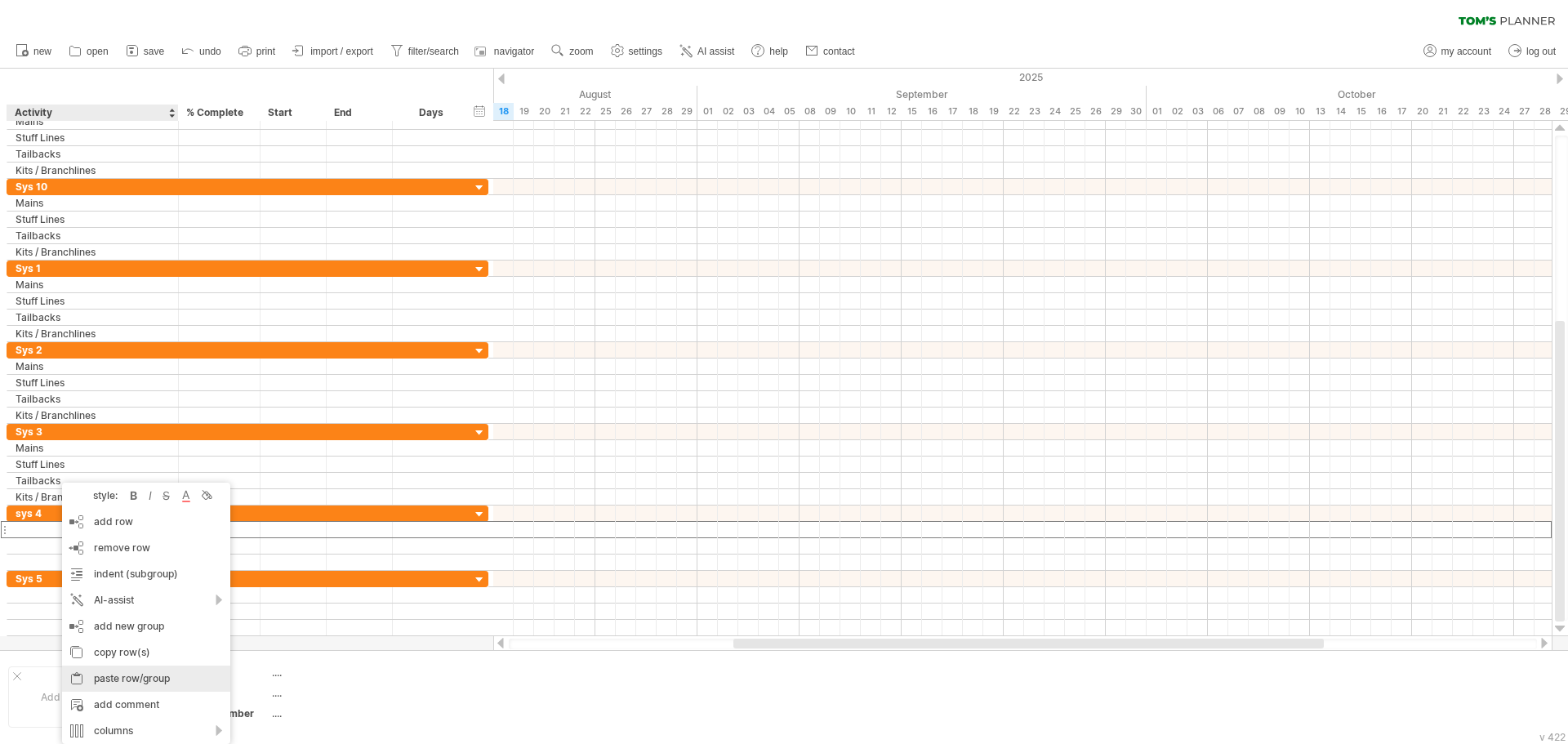
click at [145, 679] on div "paste row/group" at bounding box center [146, 678] width 168 height 26
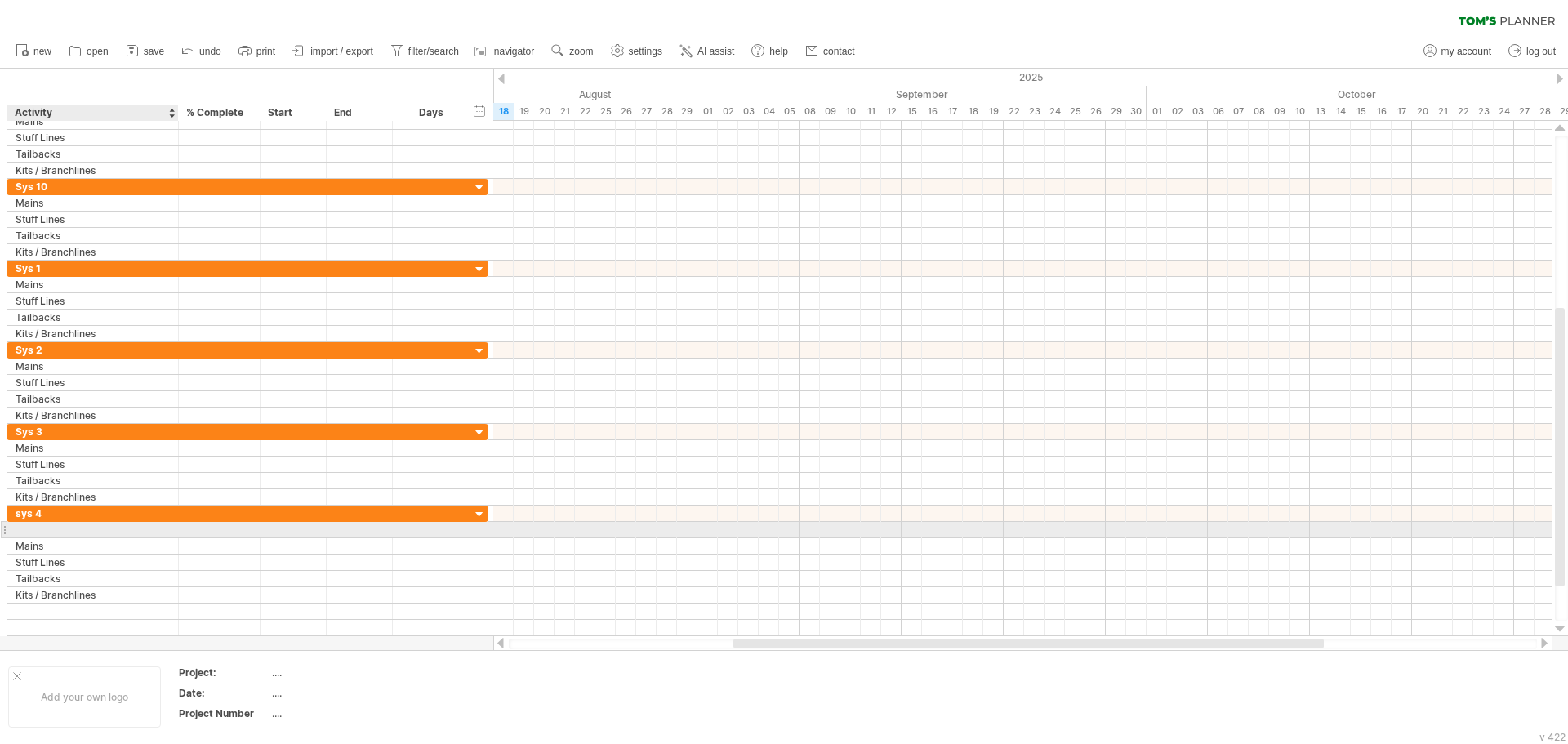
click at [65, 526] on div at bounding box center [92, 529] width 154 height 16
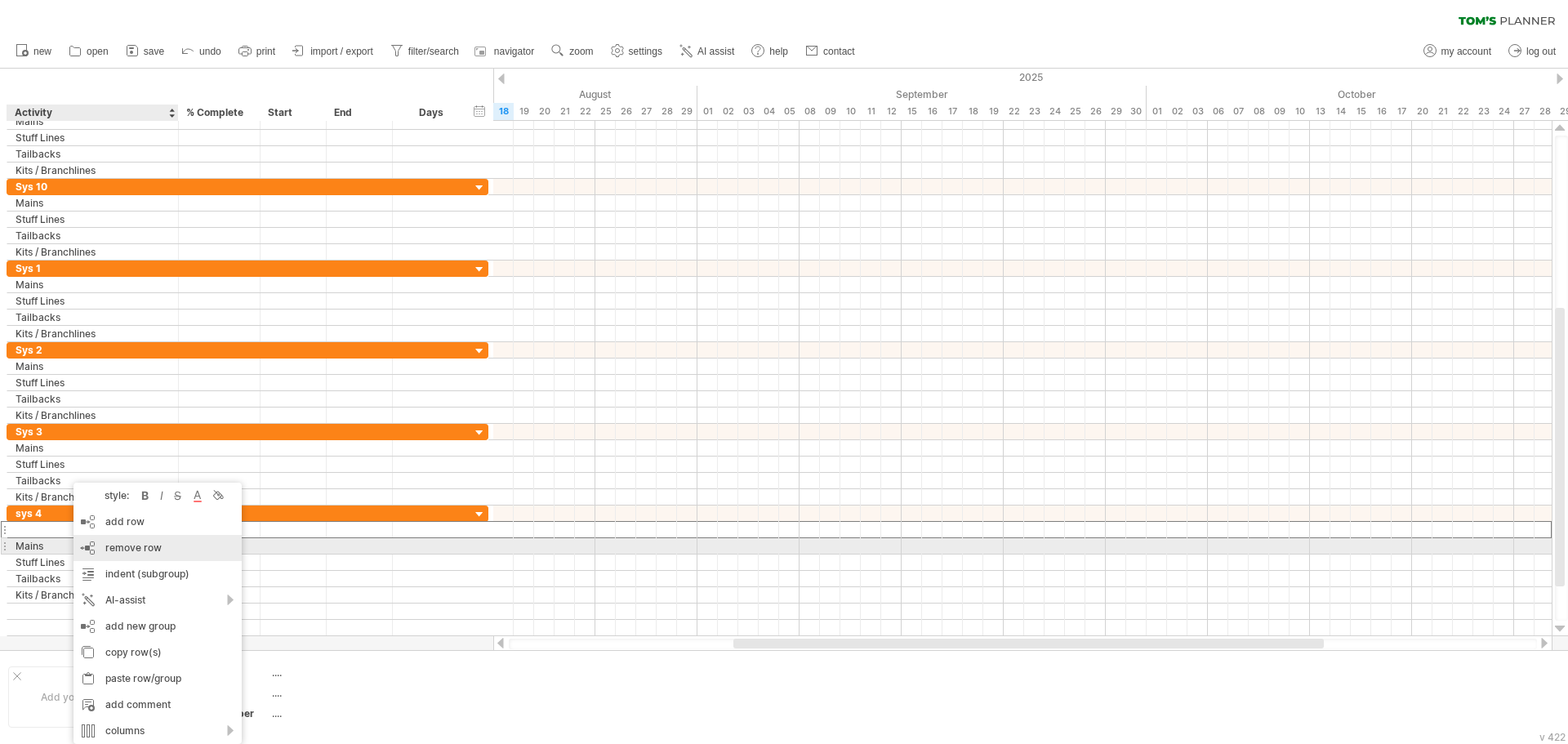
click at [147, 550] on span "remove row" at bounding box center [134, 548] width 57 height 12
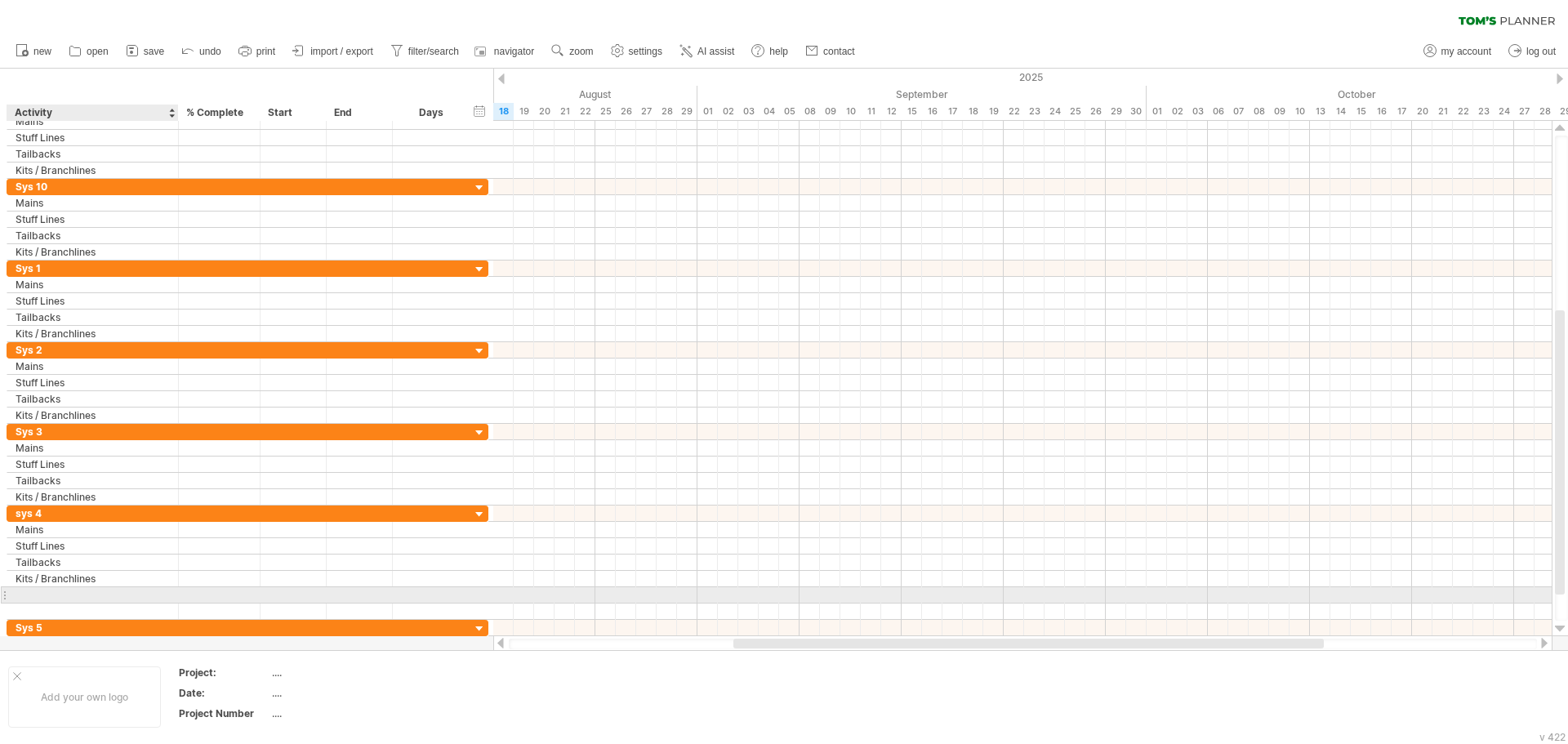
click at [77, 595] on div at bounding box center [92, 594] width 154 height 16
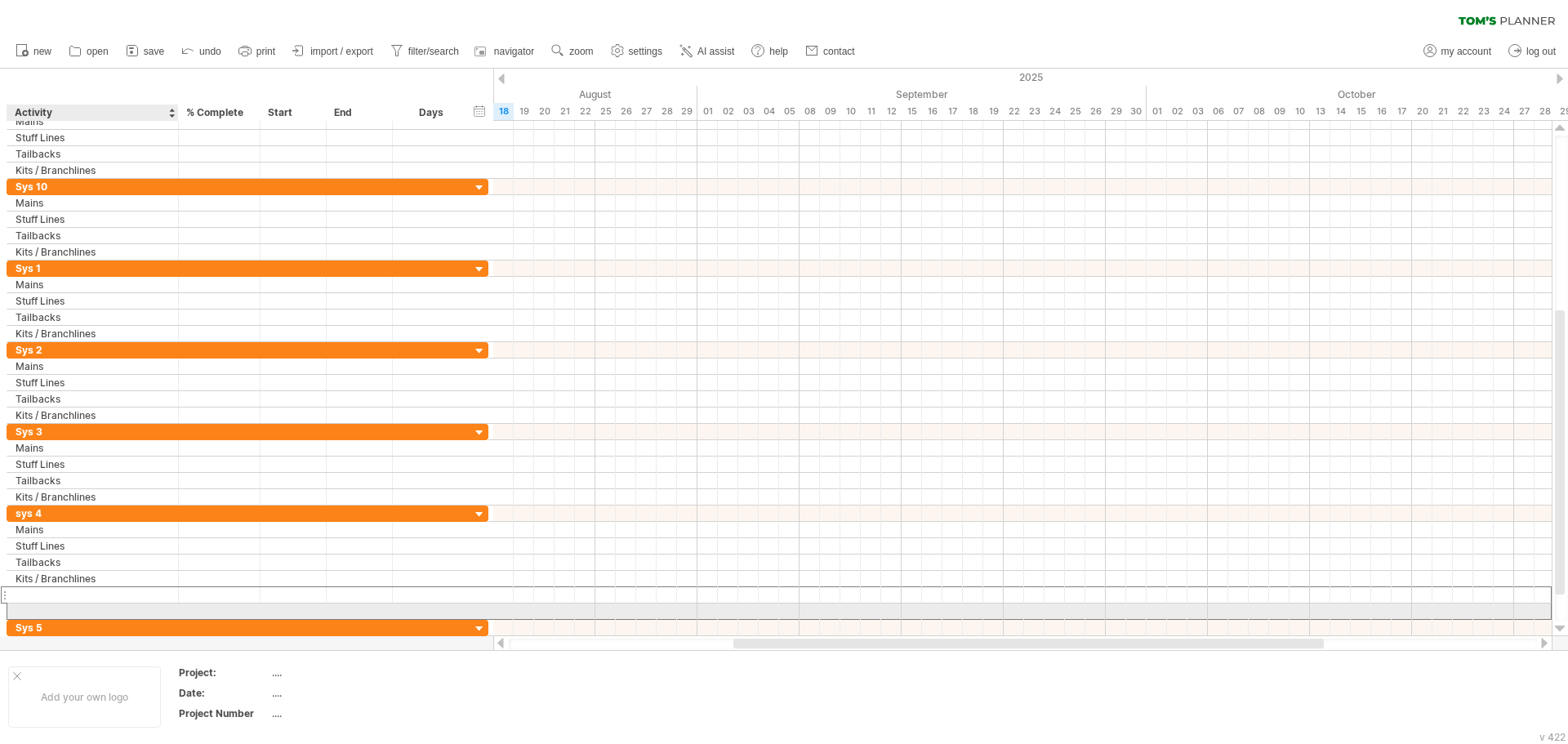
click at [82, 608] on div at bounding box center [92, 611] width 154 height 16
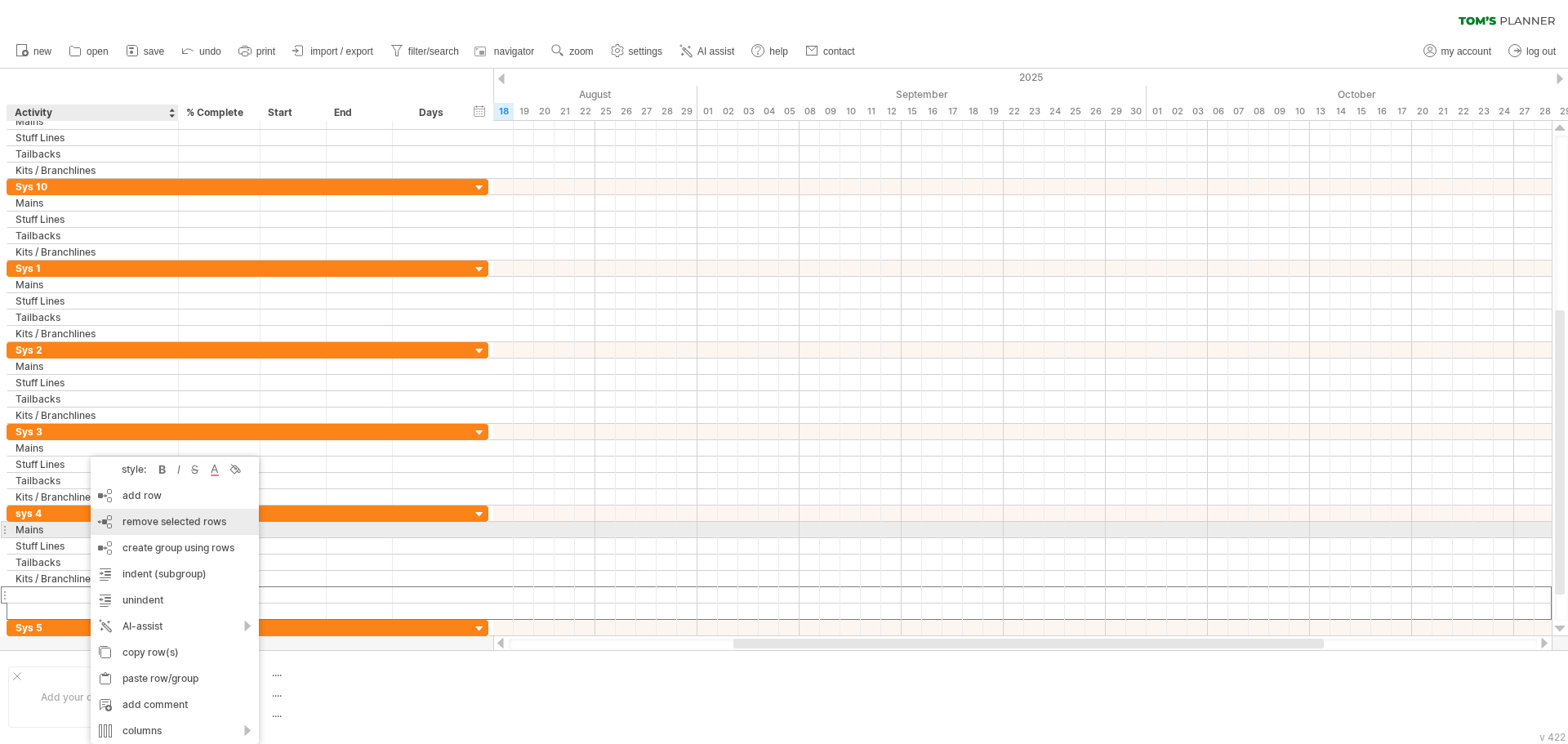
click at [178, 528] on div "remove row remove selected rows" at bounding box center [175, 521] width 168 height 26
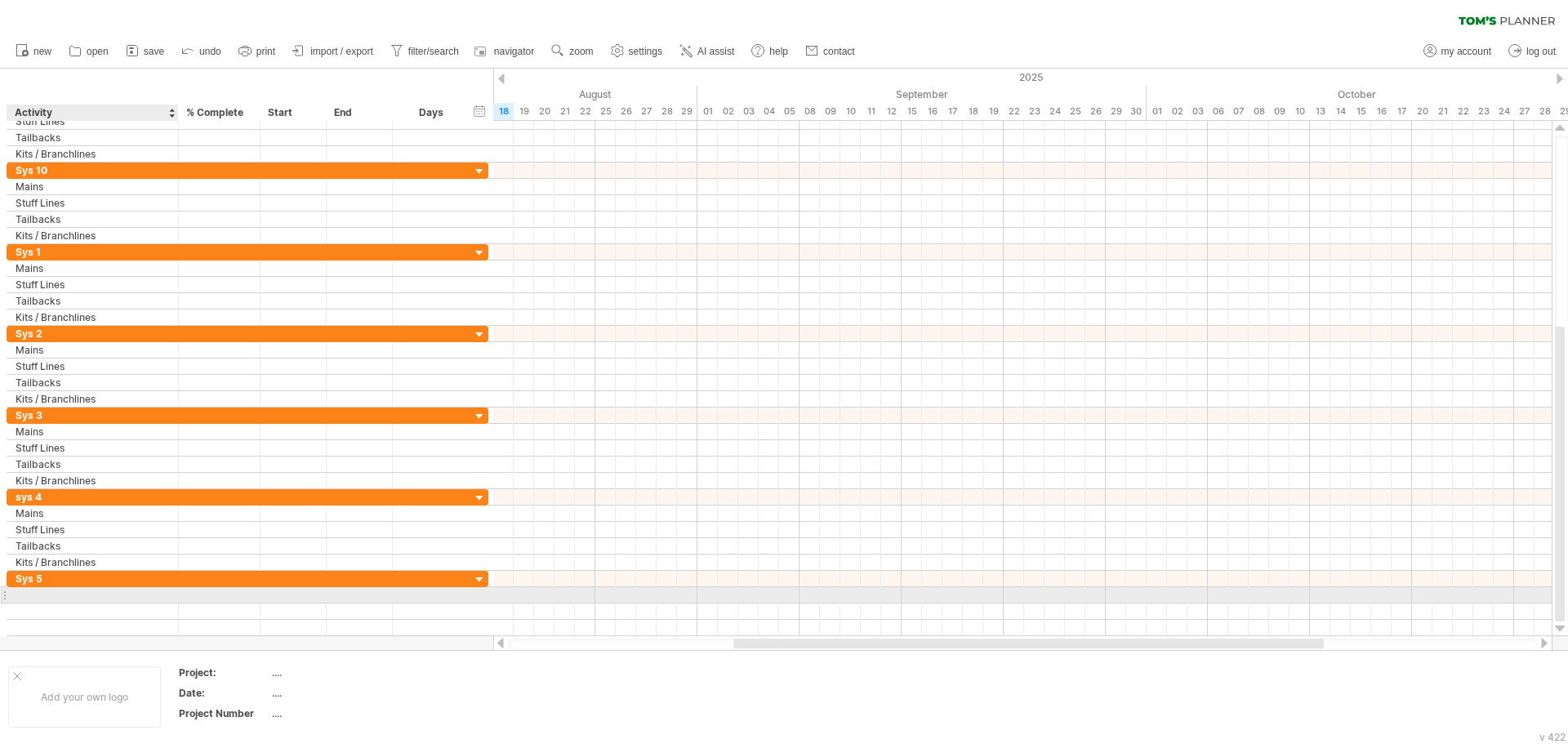
click at [71, 590] on div at bounding box center [92, 594] width 154 height 16
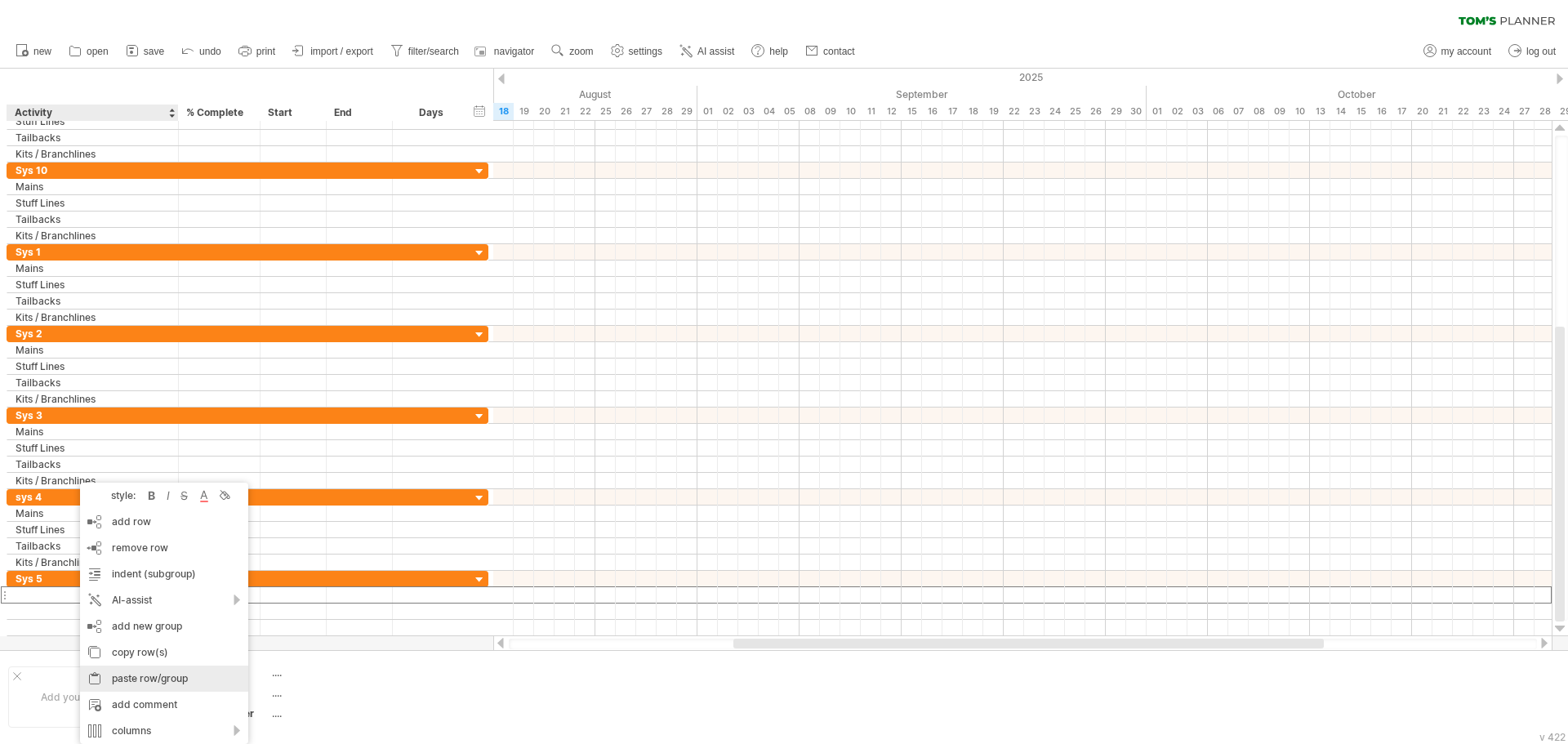
click at [159, 675] on div "paste row/group" at bounding box center [164, 678] width 168 height 26
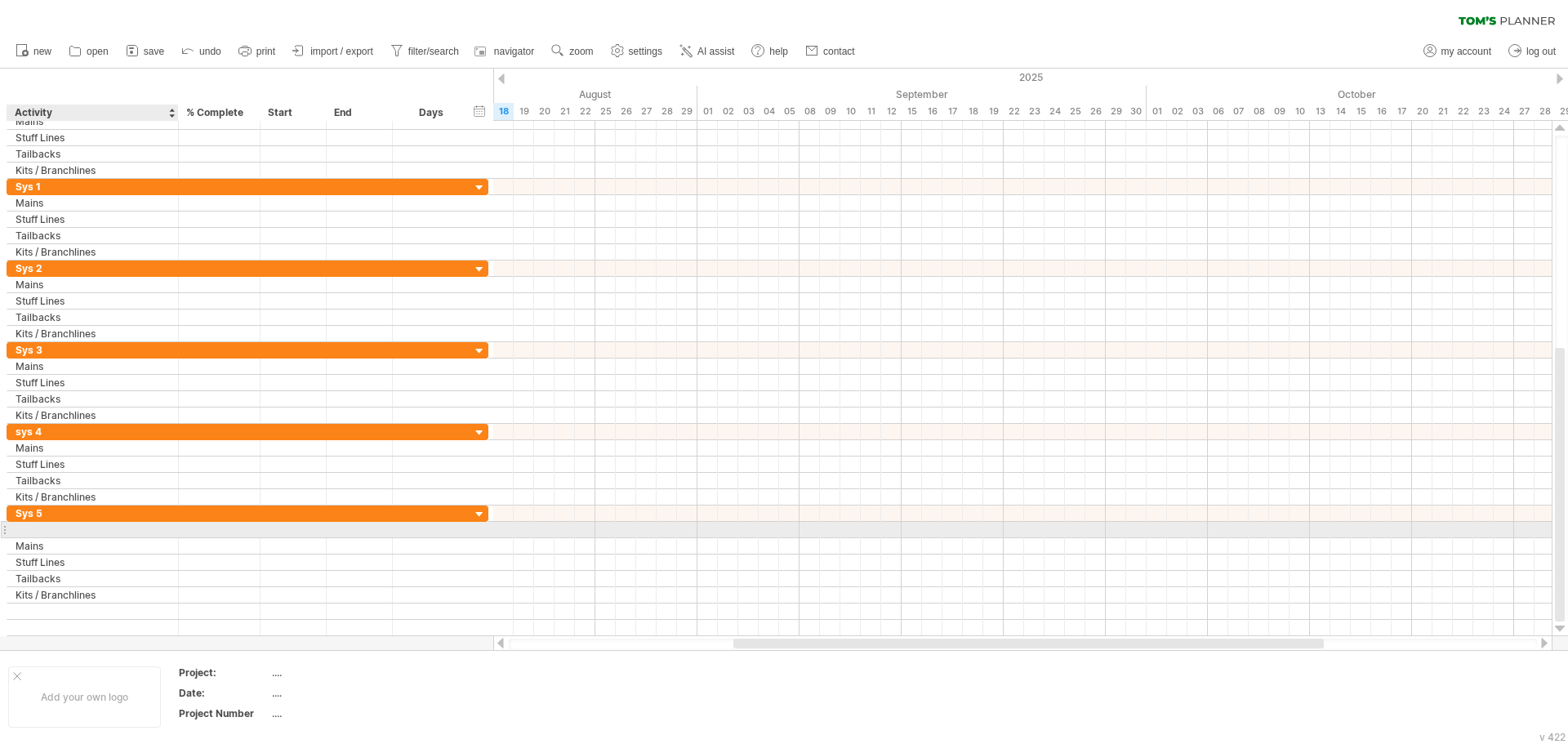
click at [62, 535] on div at bounding box center [92, 529] width 154 height 16
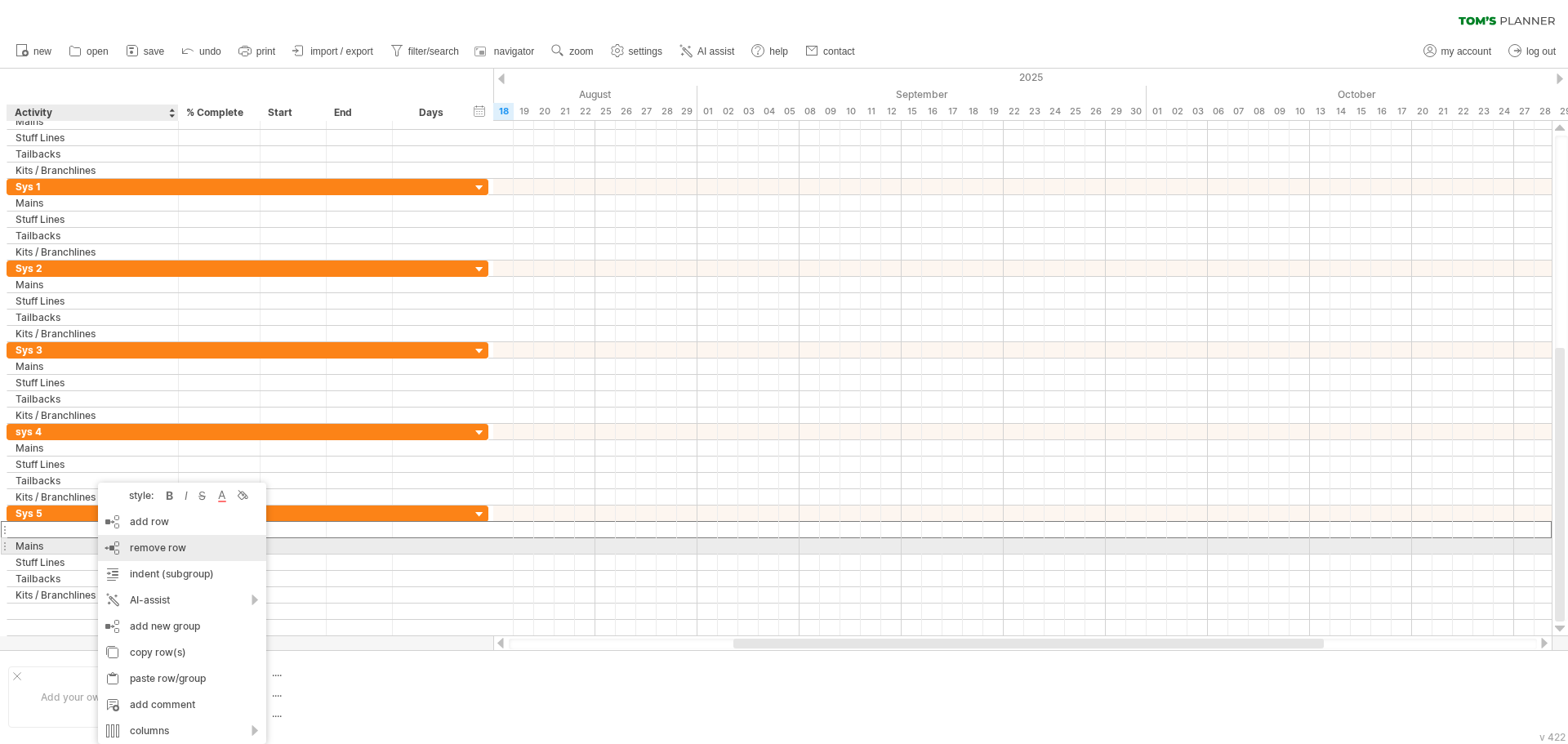
click at [161, 552] on span "remove row" at bounding box center [158, 548] width 57 height 12
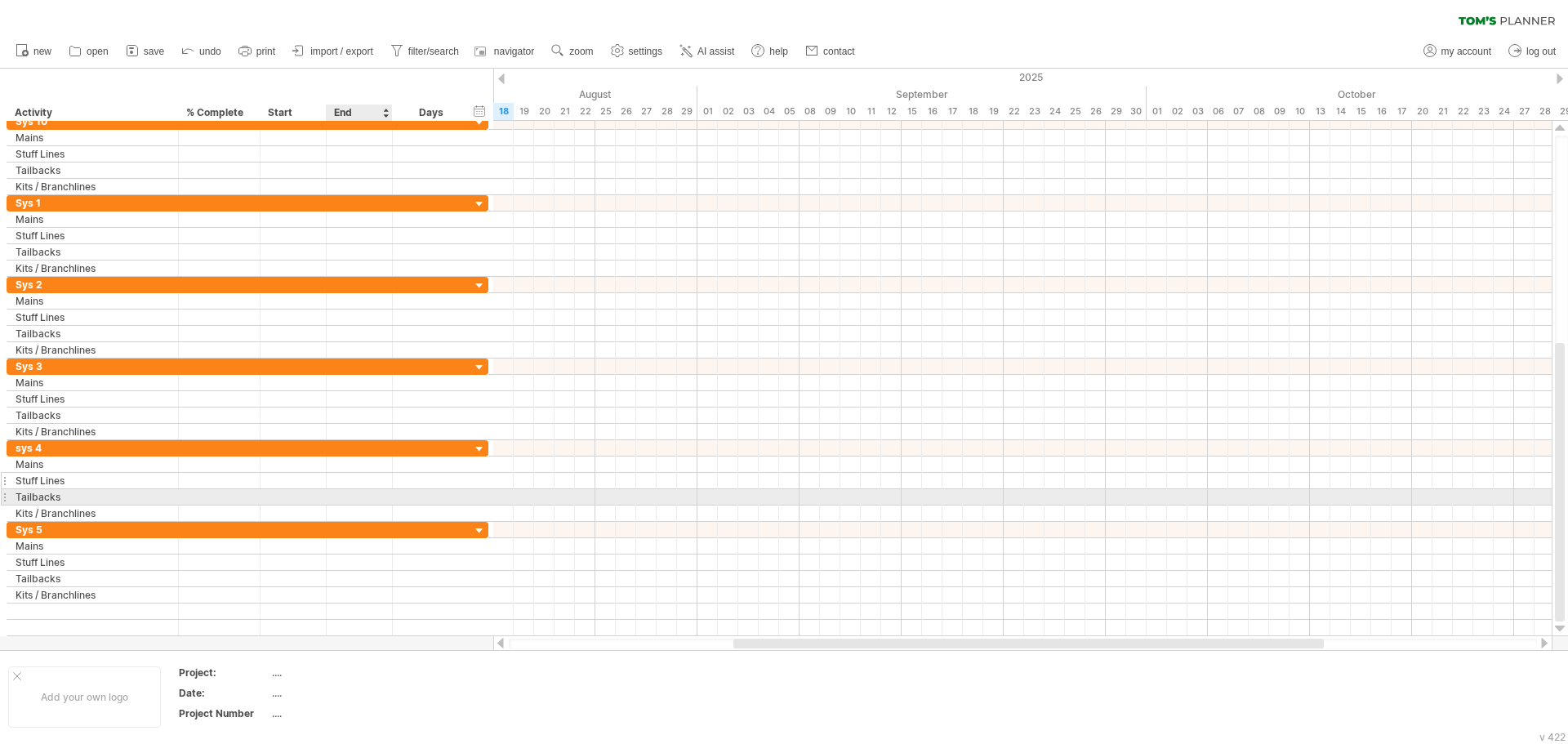
click at [358, 489] on div "**********" at bounding box center [247, 481] width 482 height 17
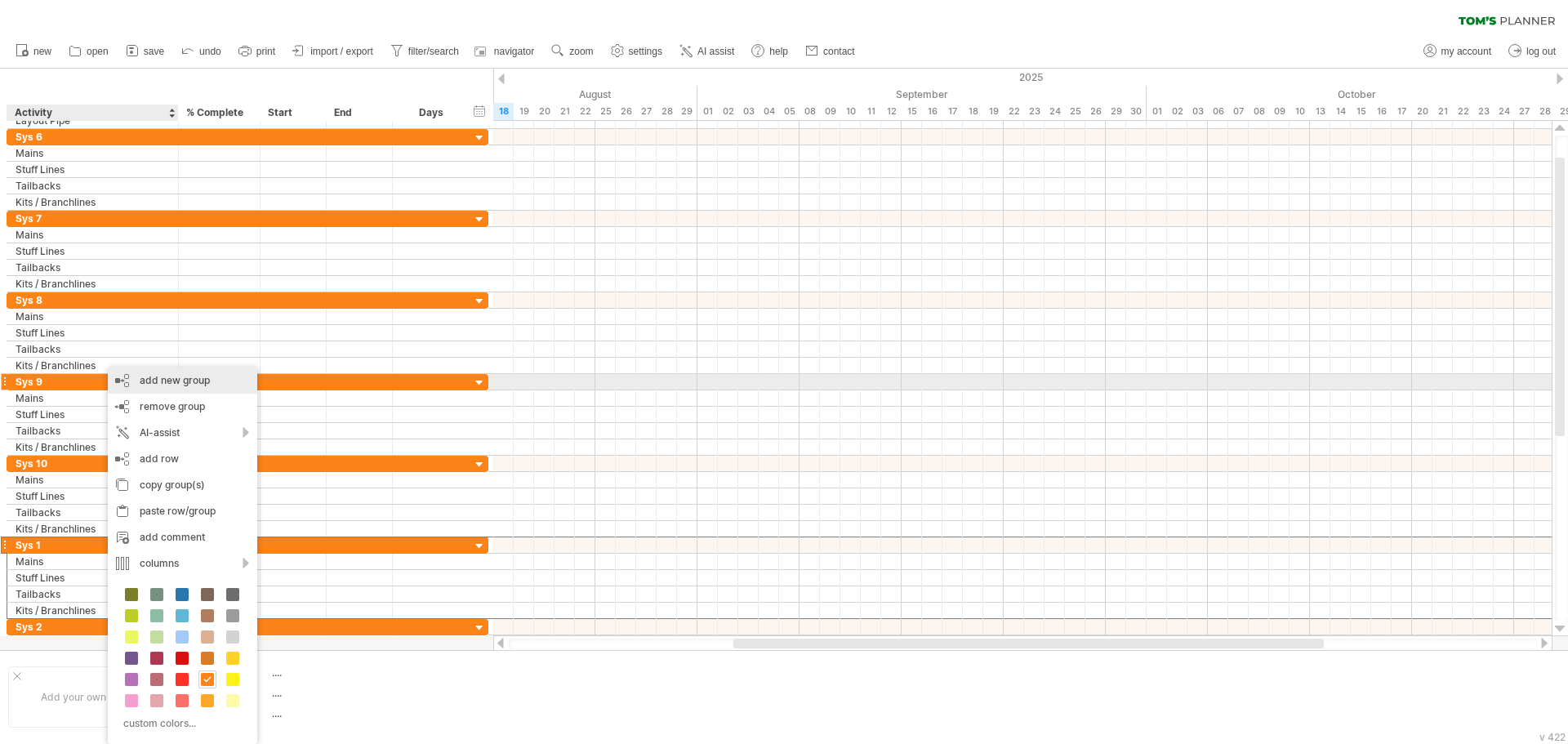
click at [186, 384] on div "add new group" at bounding box center [183, 380] width 150 height 26
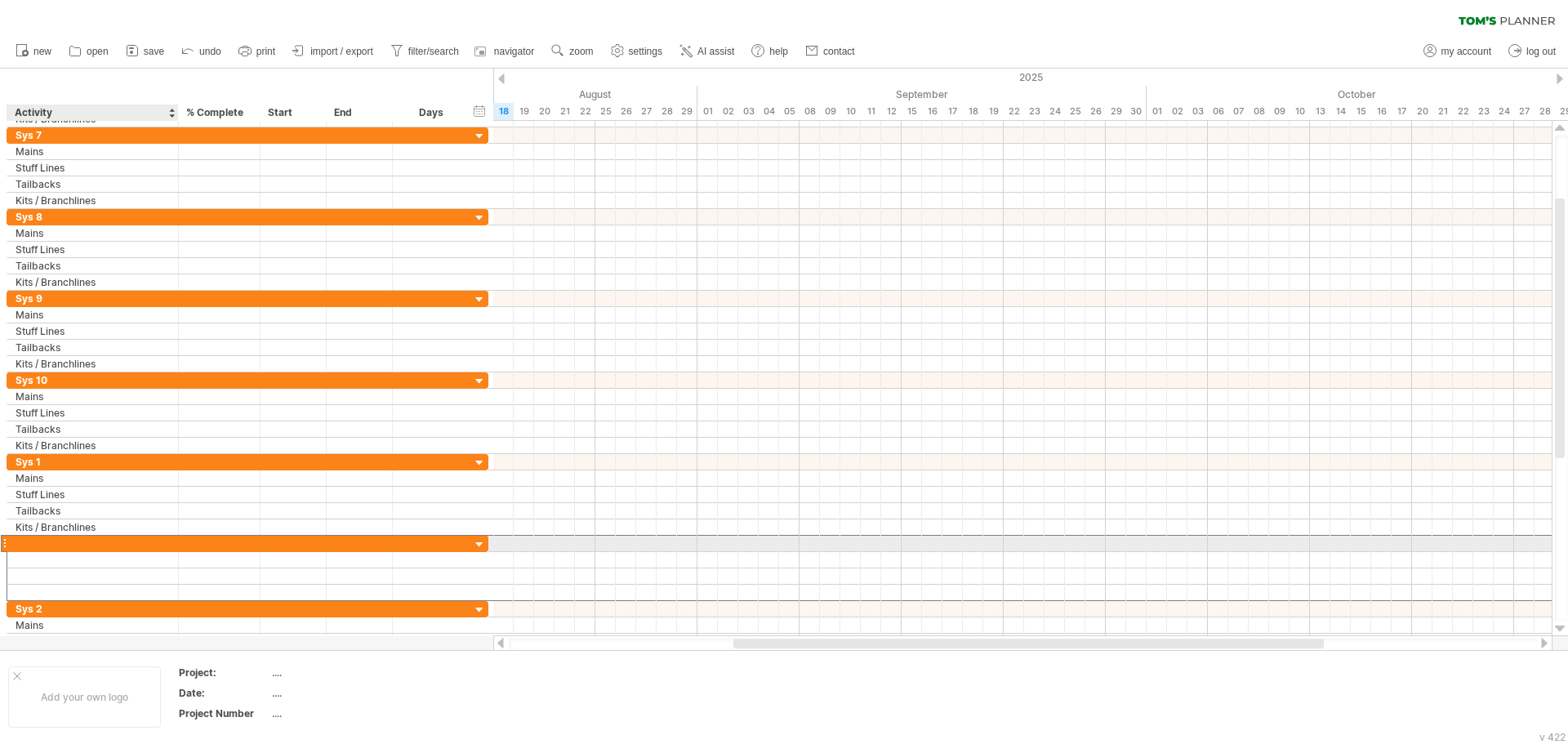
click at [84, 545] on div at bounding box center [92, 543] width 154 height 16
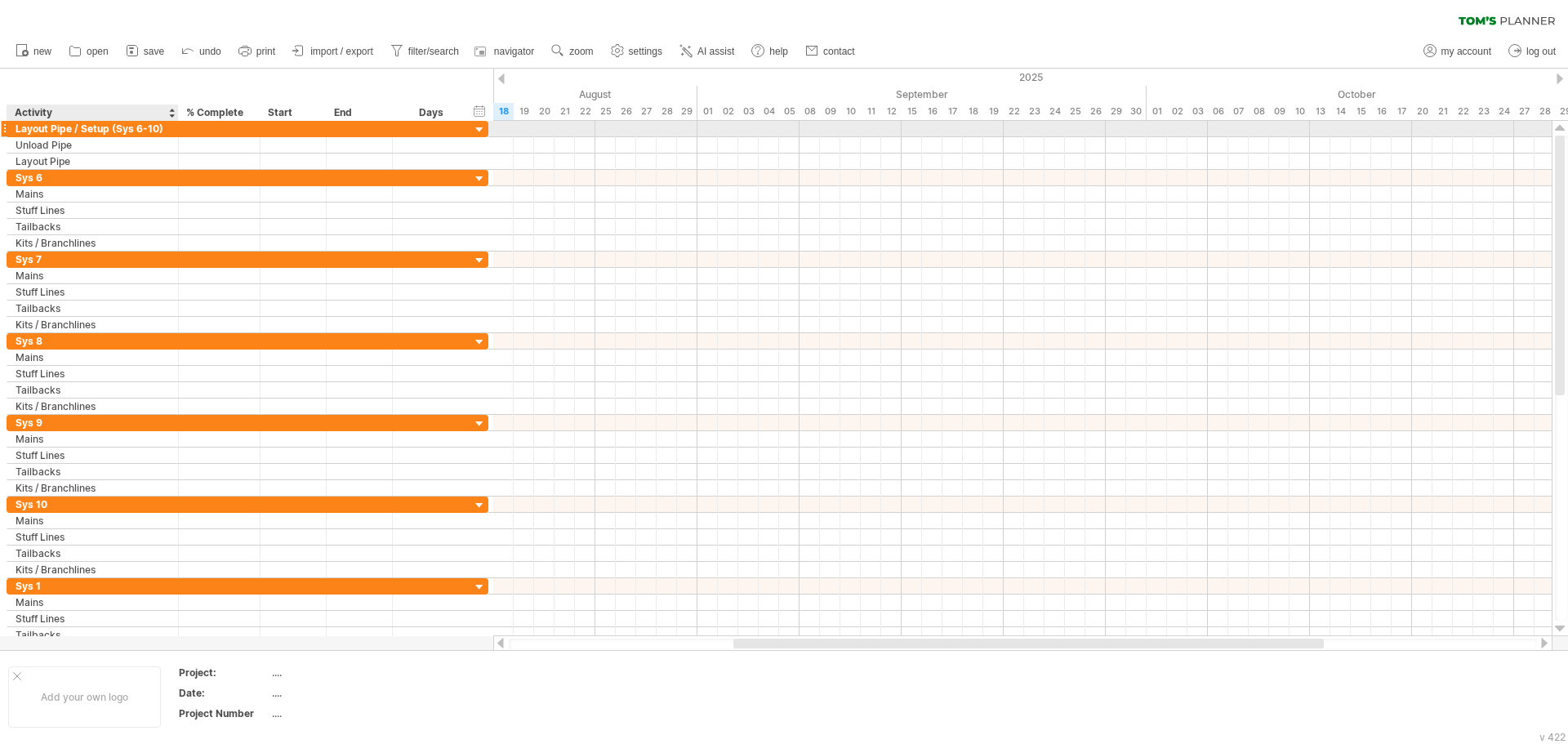
click at [75, 125] on div "Layout Pipe / Setup (Sys 6-10)" at bounding box center [92, 128] width 154 height 16
drag, startPoint x: 176, startPoint y: 123, endPoint x: 168, endPoint y: 124, distance: 8.1
click at [168, 124] on div at bounding box center [169, 129] width 8 height 17
drag, startPoint x: 161, startPoint y: 129, endPoint x: 52, endPoint y: 128, distance: 109.0
click at [52, 128] on div "Layout Pipe / Setup (Sys 6-10)" at bounding box center [89, 128] width 146 height 16
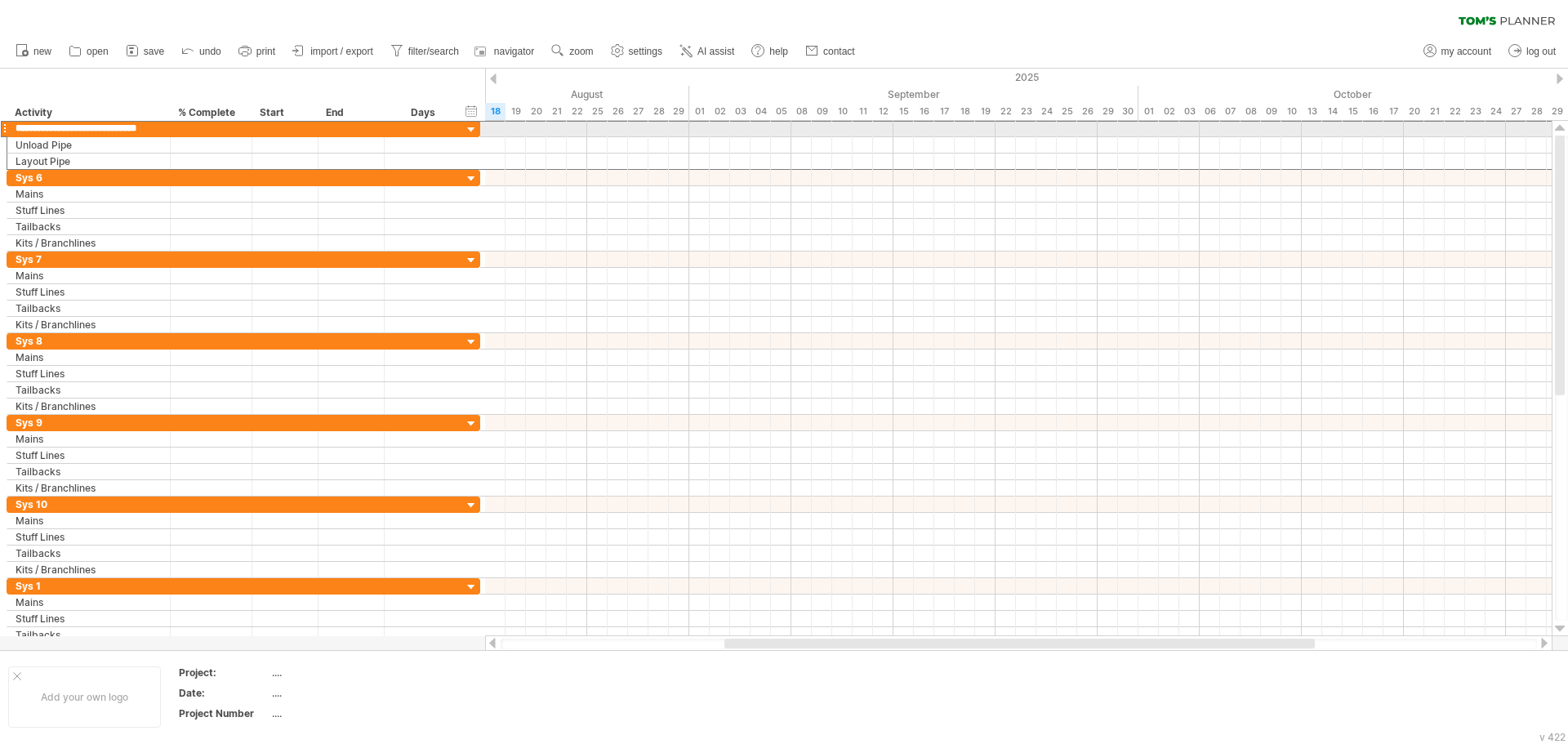
click at [52, 128] on input "**********" at bounding box center [89, 128] width 146 height 16
click at [31, 126] on input "**********" at bounding box center [89, 128] width 146 height 16
click at [31, 126] on input "**********" at bounding box center [89, 128] width 146 height 16
drag, startPoint x: 31, startPoint y: 126, endPoint x: 52, endPoint y: 127, distance: 21.0
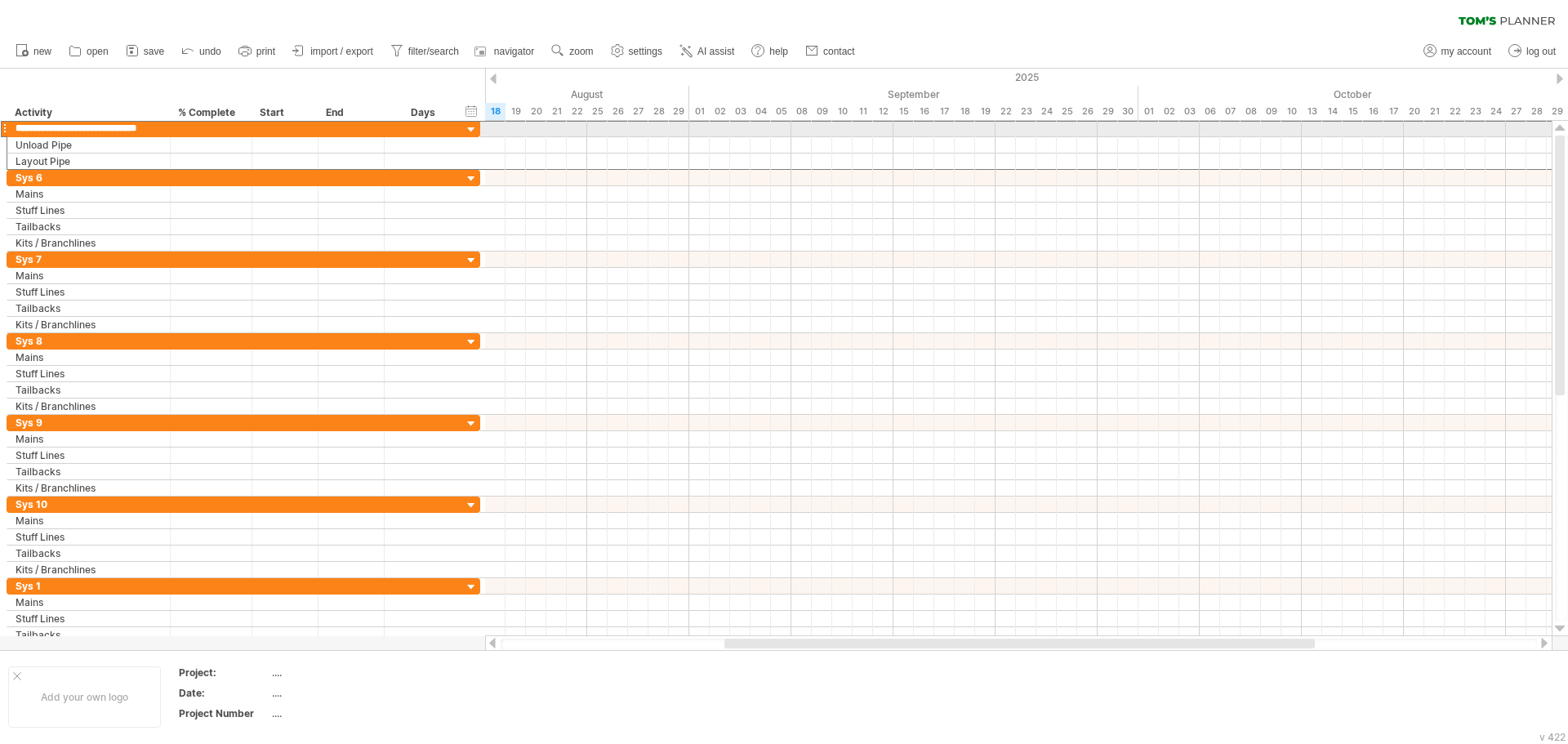
click at [52, 127] on input "**********" at bounding box center [89, 128] width 146 height 16
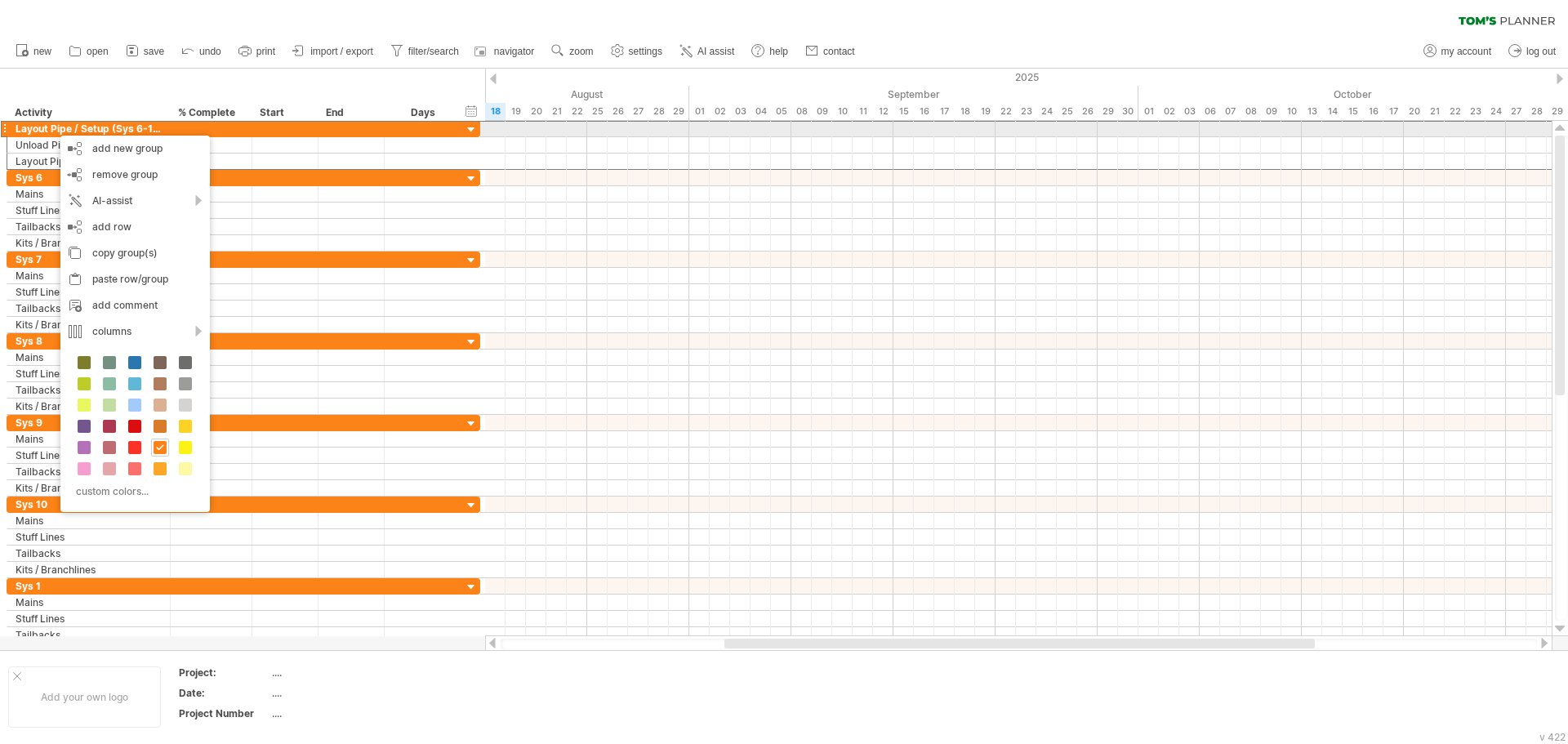
click at [72, 125] on div "Layout Pipe / Setup (Sys 6-10)" at bounding box center [89, 128] width 146 height 16
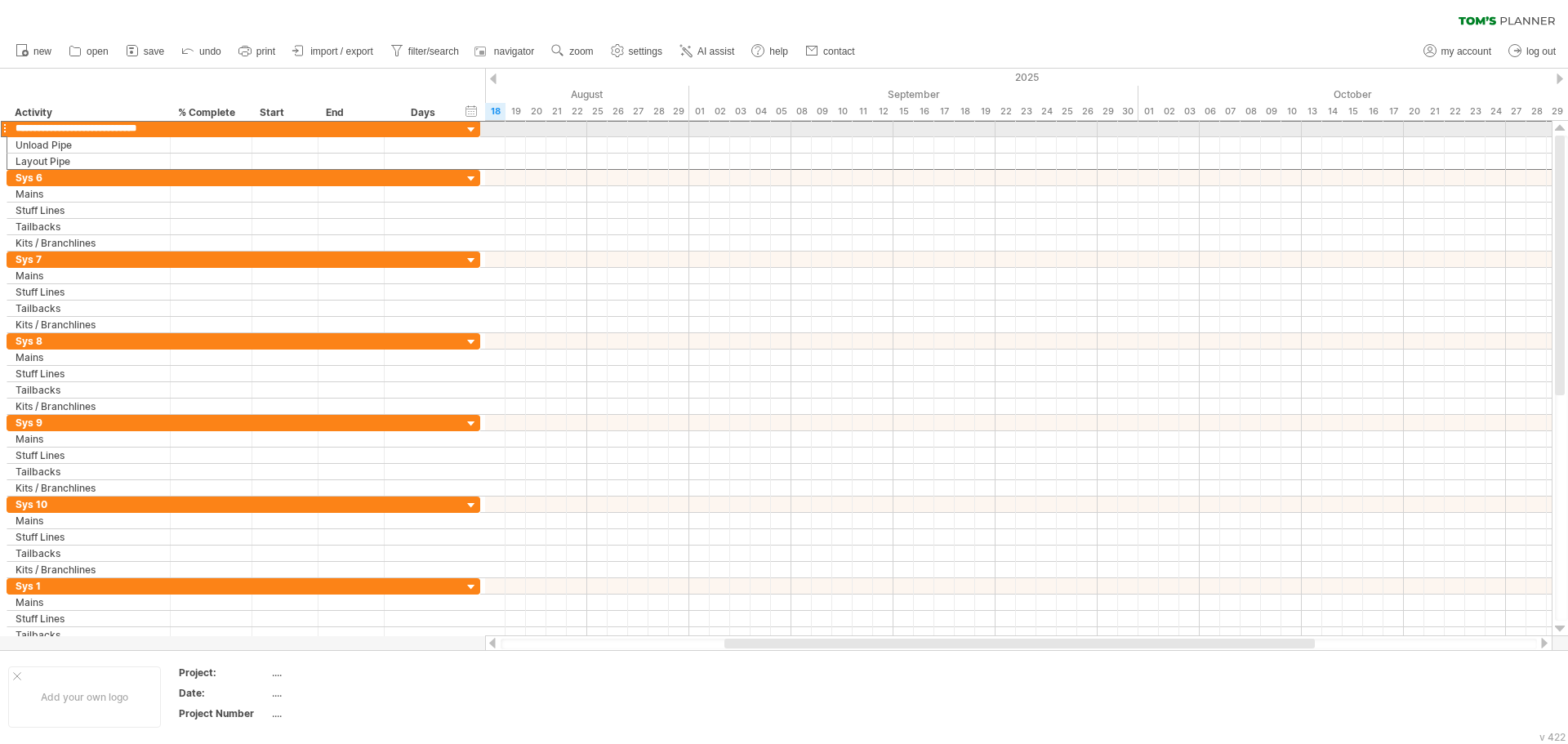
click at [141, 126] on input "**********" at bounding box center [89, 128] width 146 height 16
drag, startPoint x: 161, startPoint y: 126, endPoint x: 89, endPoint y: 127, distance: 72.0
click at [89, 127] on div "**********" at bounding box center [89, 128] width 163 height 16
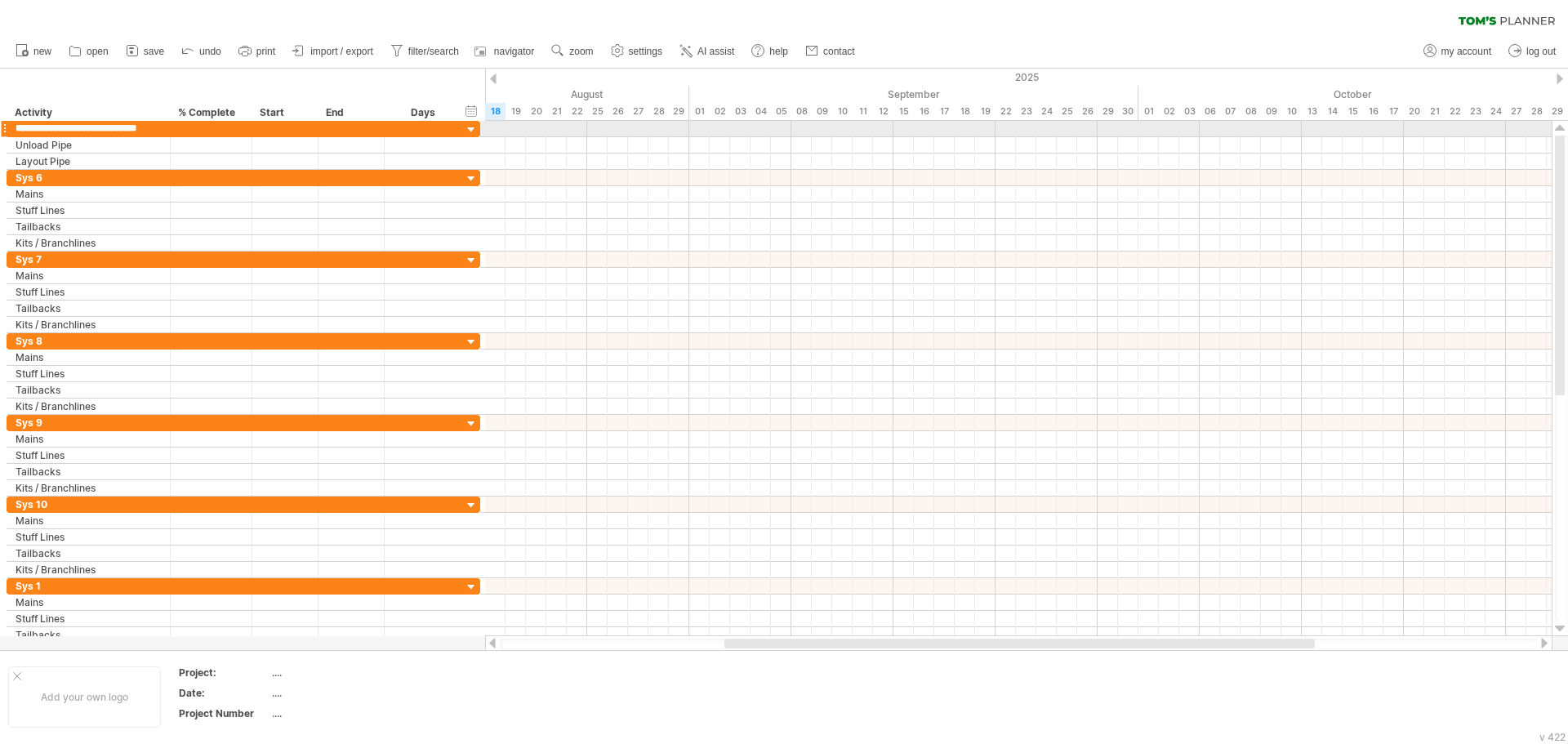
click at [89, 127] on input "**********" at bounding box center [89, 128] width 146 height 16
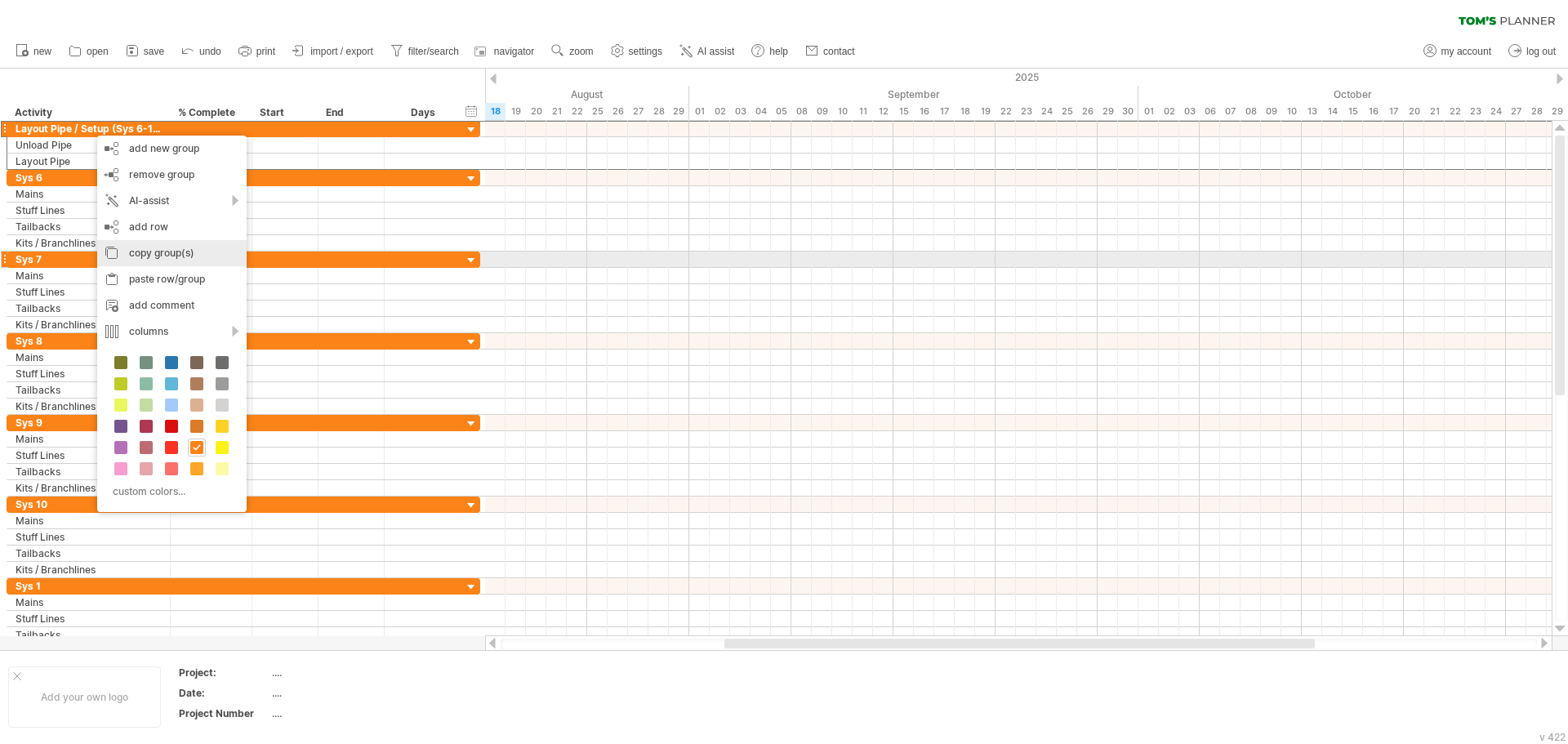
click at [176, 252] on div "copy group(s)" at bounding box center [172, 252] width 150 height 26
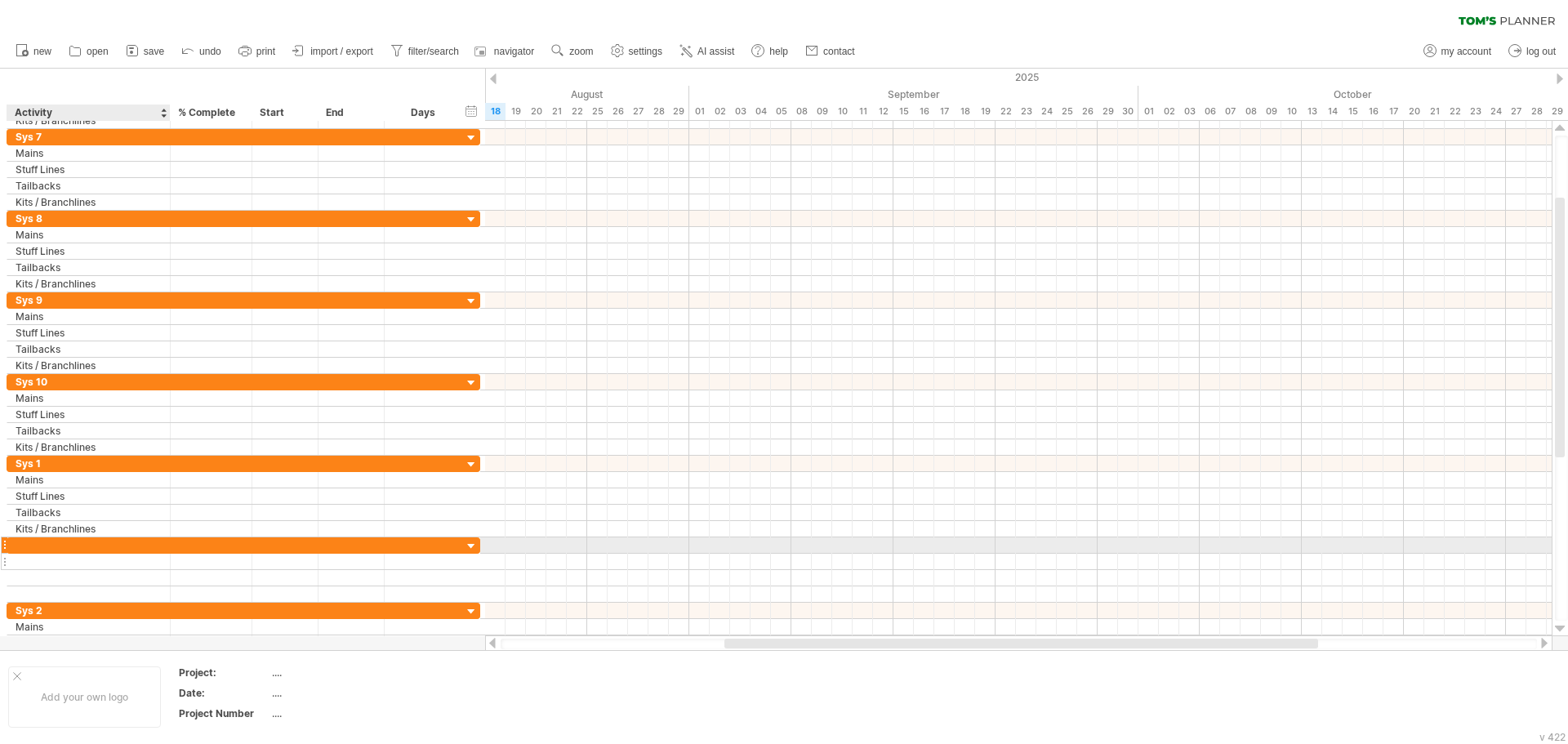
click at [81, 555] on div at bounding box center [89, 561] width 146 height 16
click at [85, 540] on div at bounding box center [89, 545] width 146 height 16
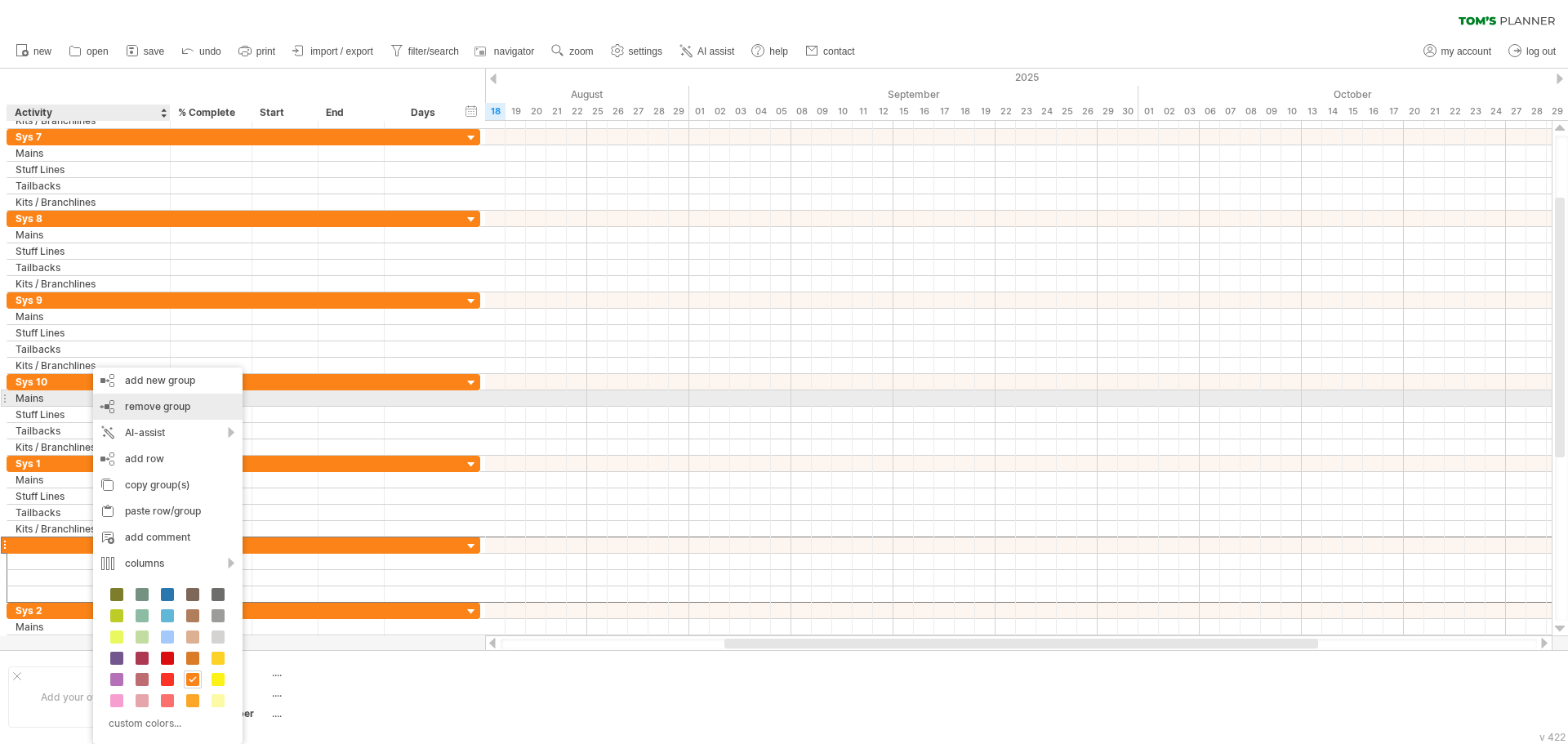
click at [178, 405] on span "remove group" at bounding box center [157, 406] width 65 height 12
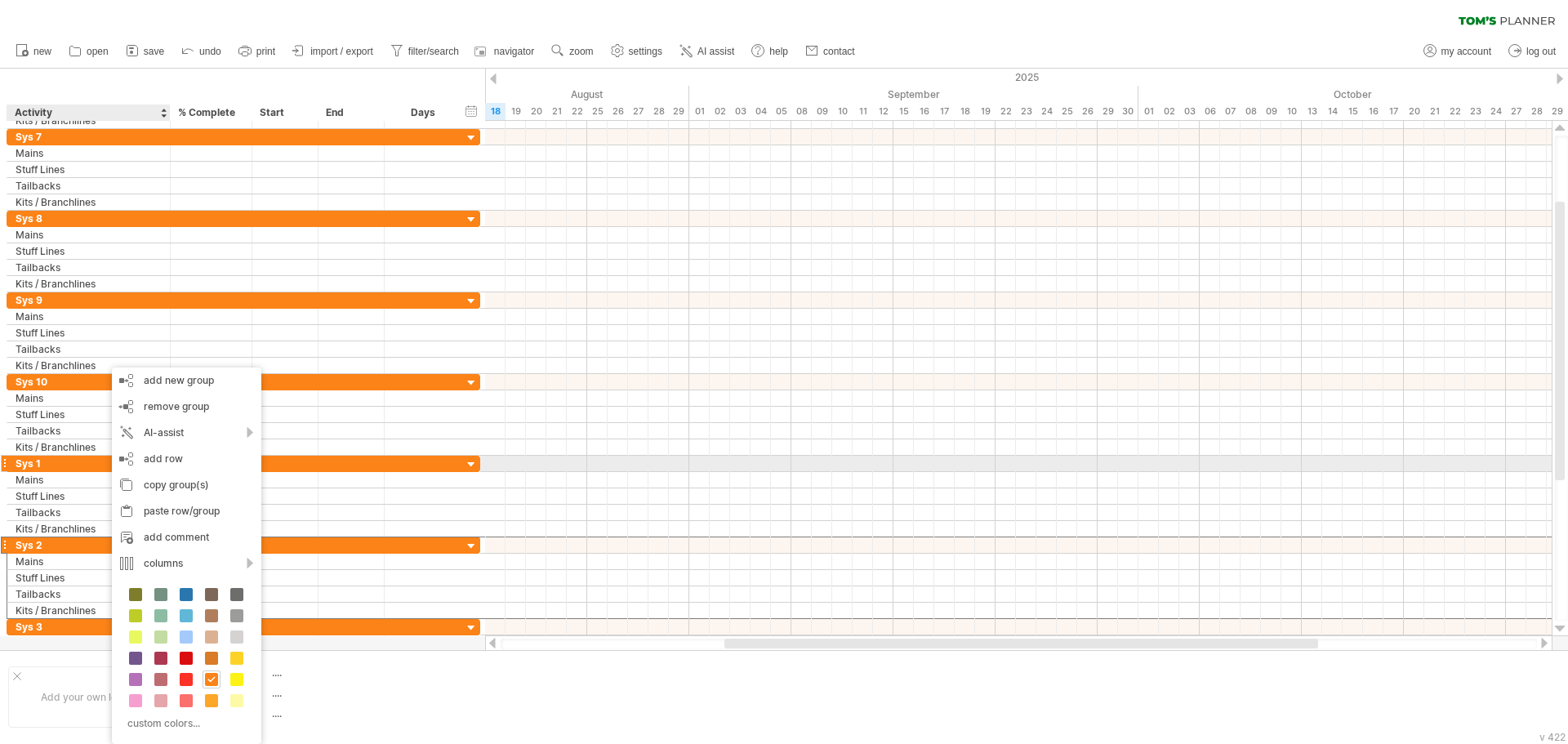
click at [76, 457] on div "Sys 1" at bounding box center [89, 464] width 146 height 16
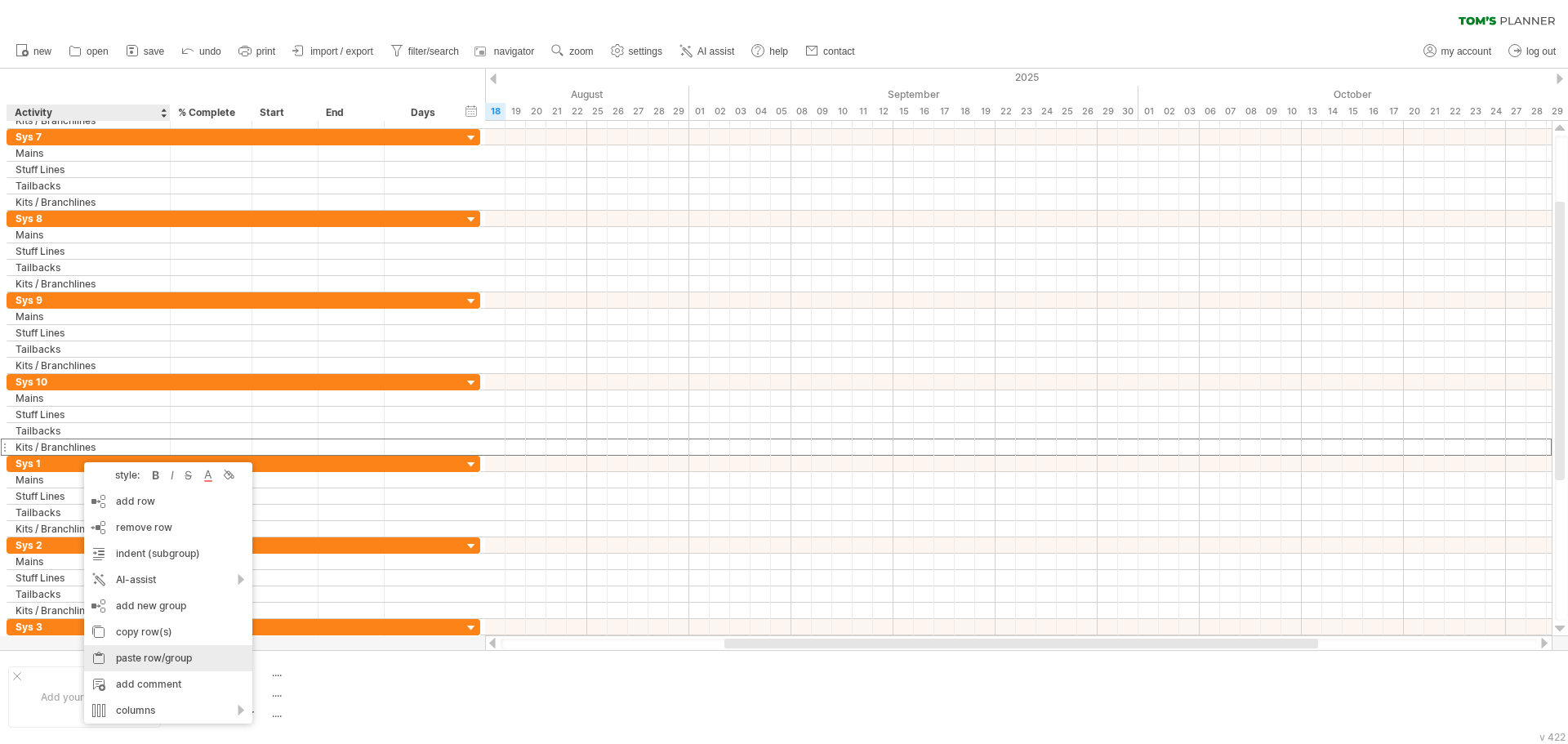
click at [169, 655] on div "paste row/group" at bounding box center [168, 657] width 168 height 26
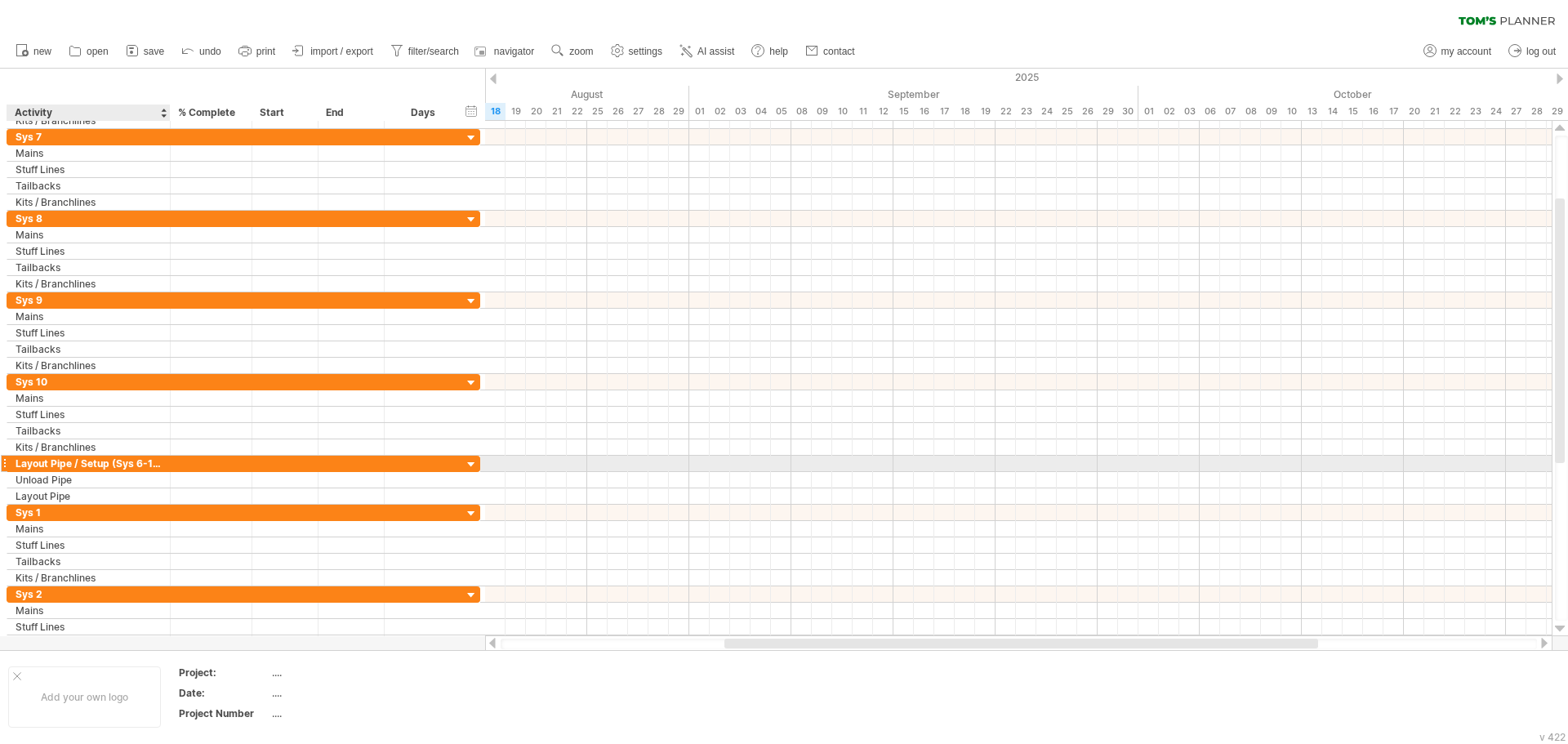
click at [143, 465] on div "Layout Pipe / Setup (Sys 6-10)" at bounding box center [89, 464] width 146 height 16
click at [0, 0] on input "**********" at bounding box center [0, 0] width 0 height 0
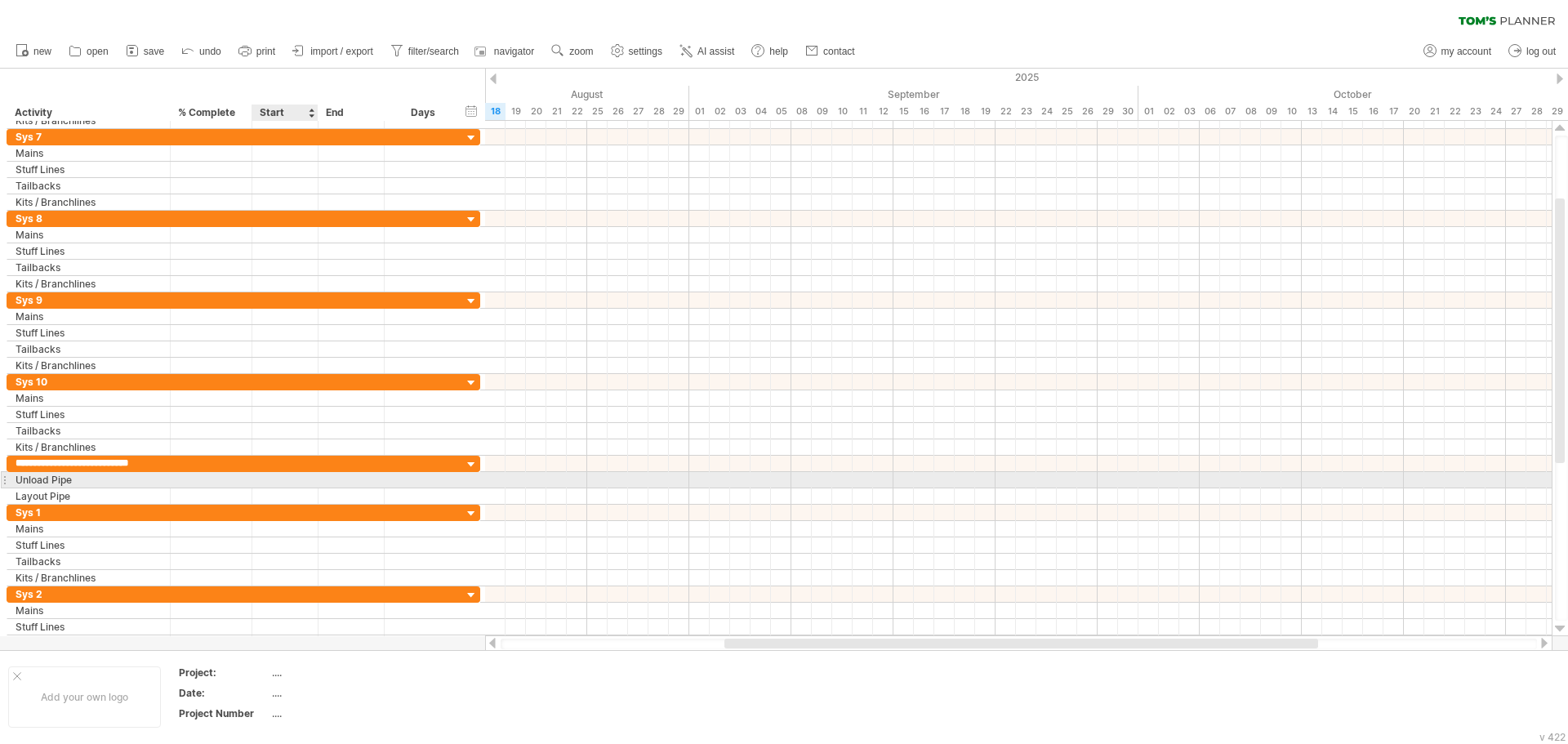
type input "**********"
click at [316, 458] on div at bounding box center [285, 464] width 66 height 16
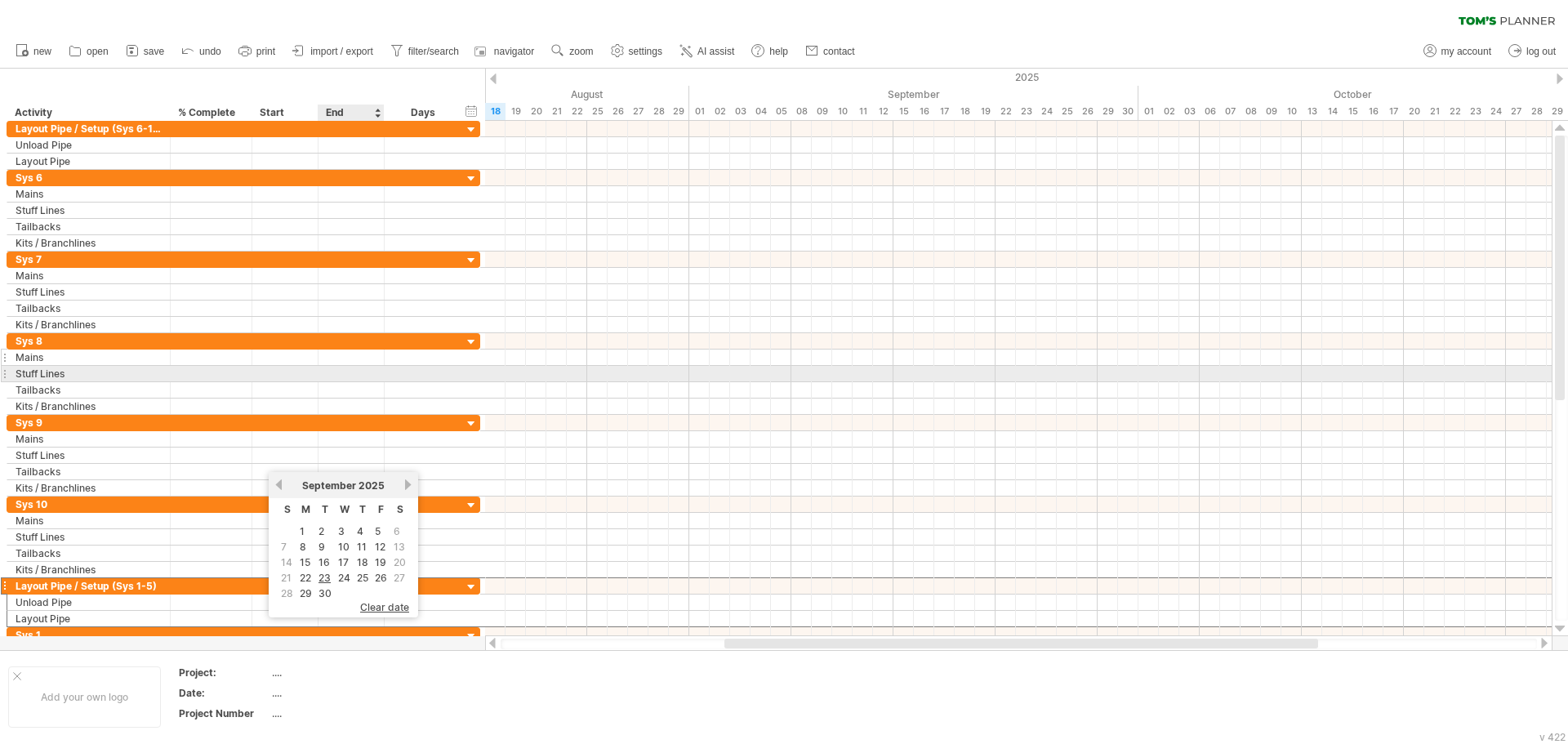
click at [359, 358] on div at bounding box center [351, 357] width 66 height 16
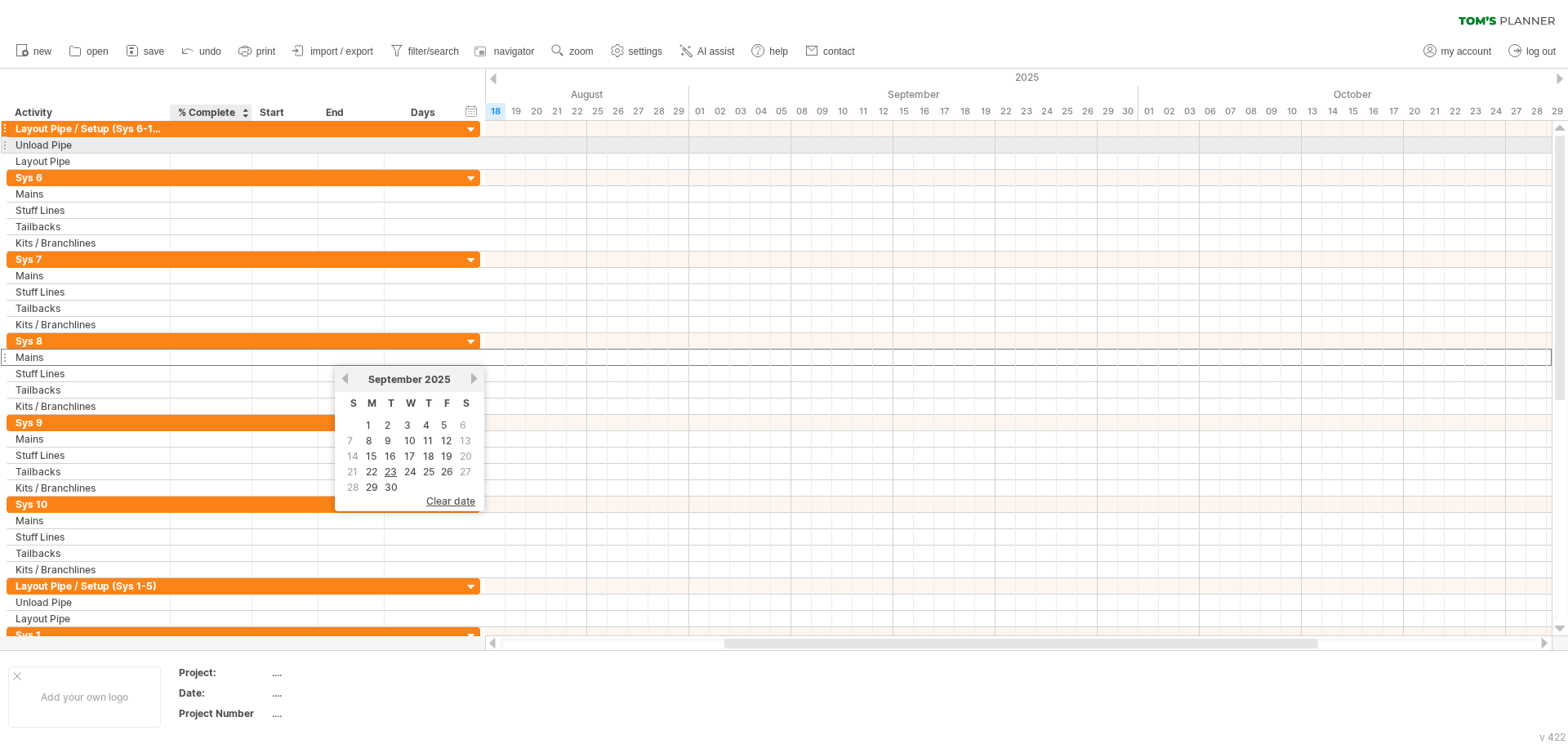
click at [218, 132] on div at bounding box center [211, 128] width 65 height 16
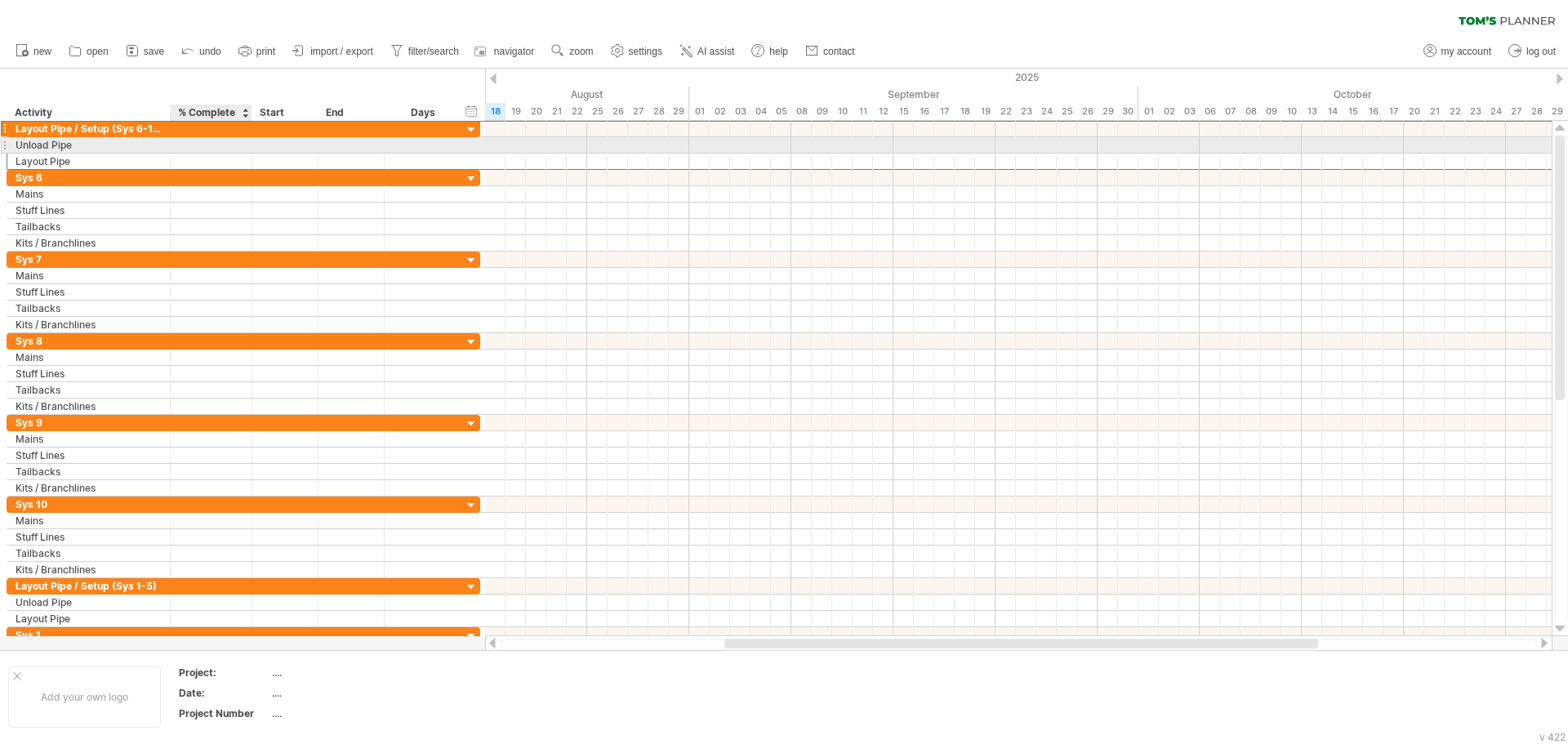
click at [227, 147] on div at bounding box center [211, 145] width 65 height 16
click at [264, 144] on div at bounding box center [285, 145] width 66 height 16
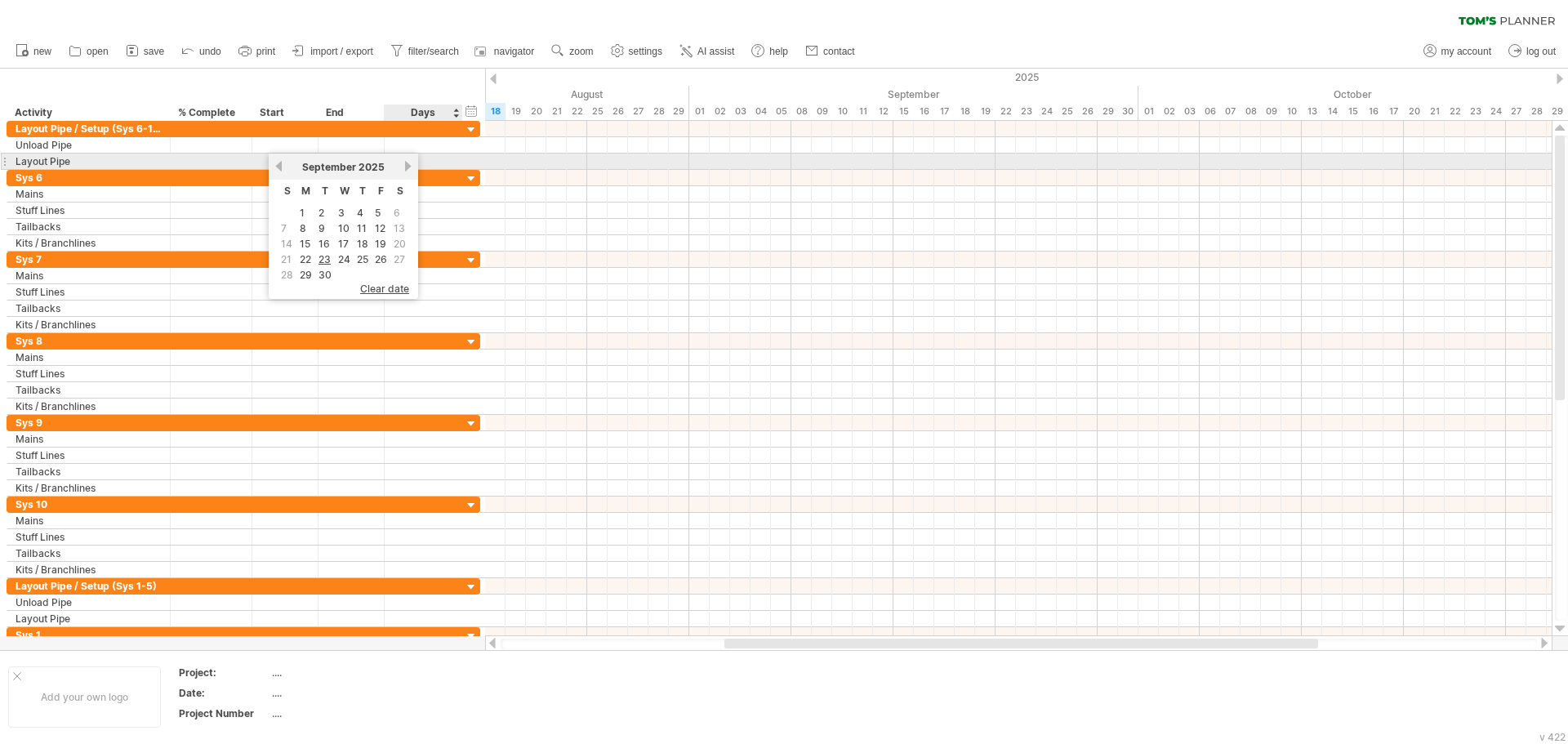
click at [406, 167] on link "next" at bounding box center [408, 166] width 12 height 12
click at [278, 163] on link "previous" at bounding box center [279, 166] width 12 height 12
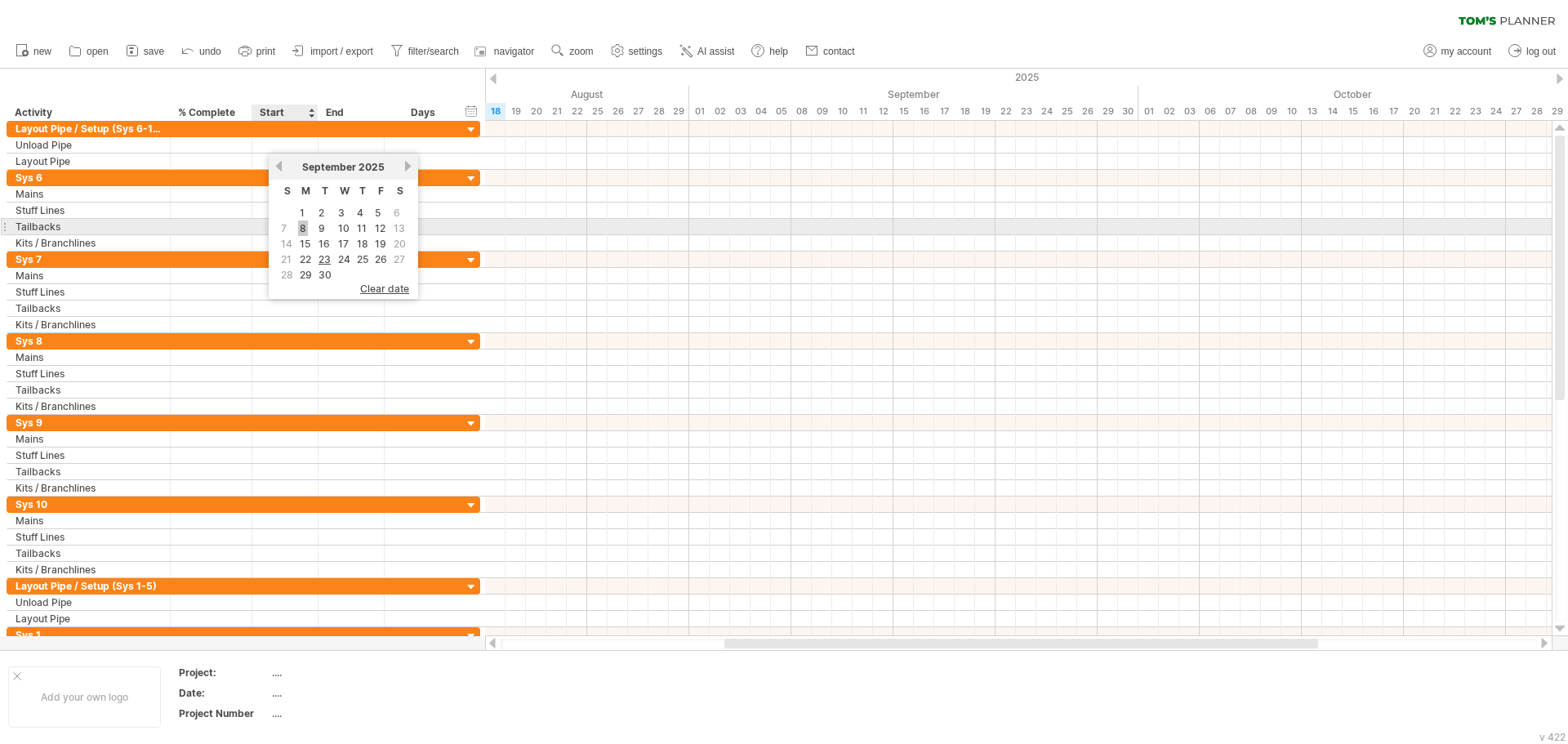
click at [303, 228] on link "8" at bounding box center [303, 228] width 10 height 16
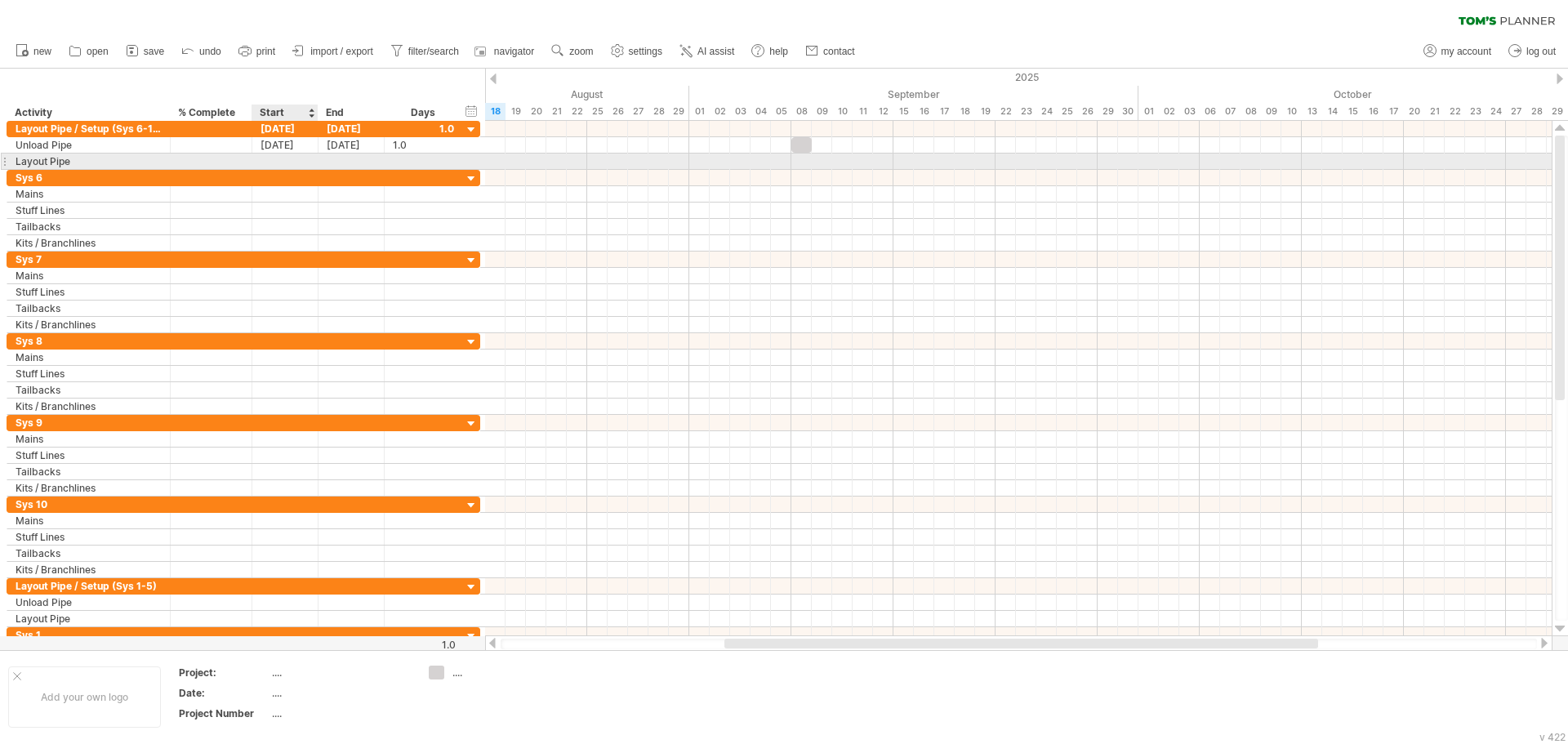
click at [287, 159] on div at bounding box center [285, 161] width 66 height 16
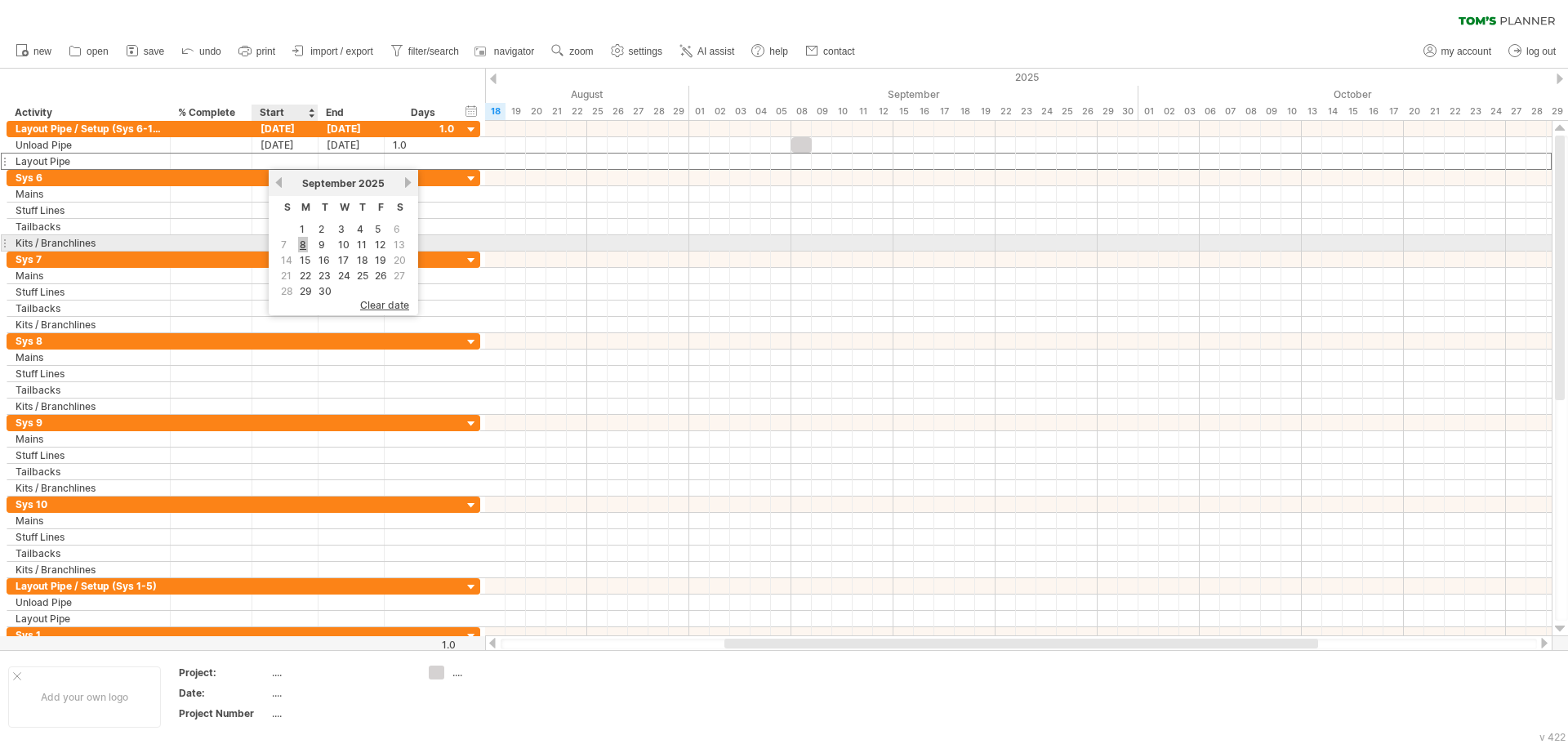
click at [307, 246] on link "8" at bounding box center [303, 245] width 10 height 16
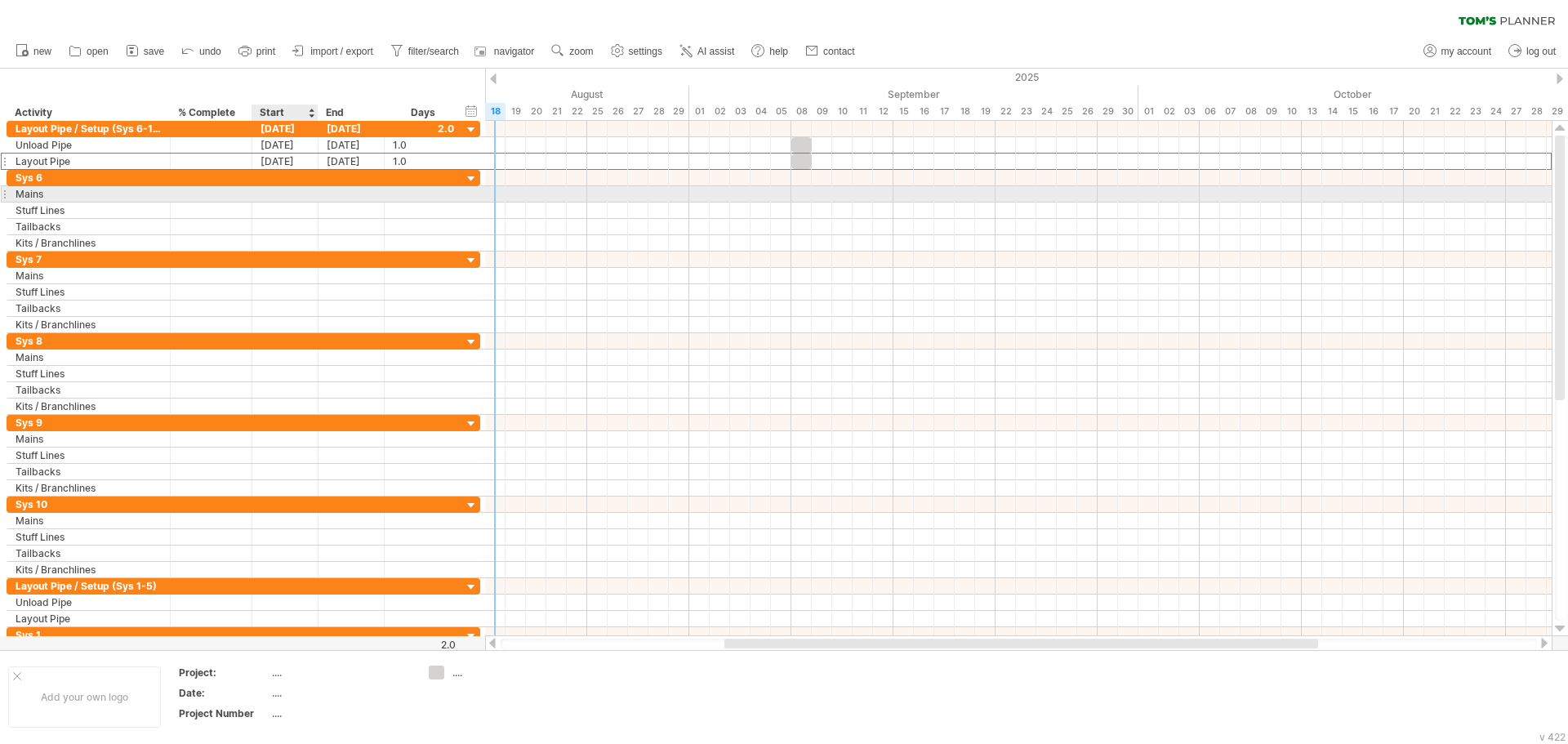
click at [267, 195] on div at bounding box center [285, 194] width 66 height 16
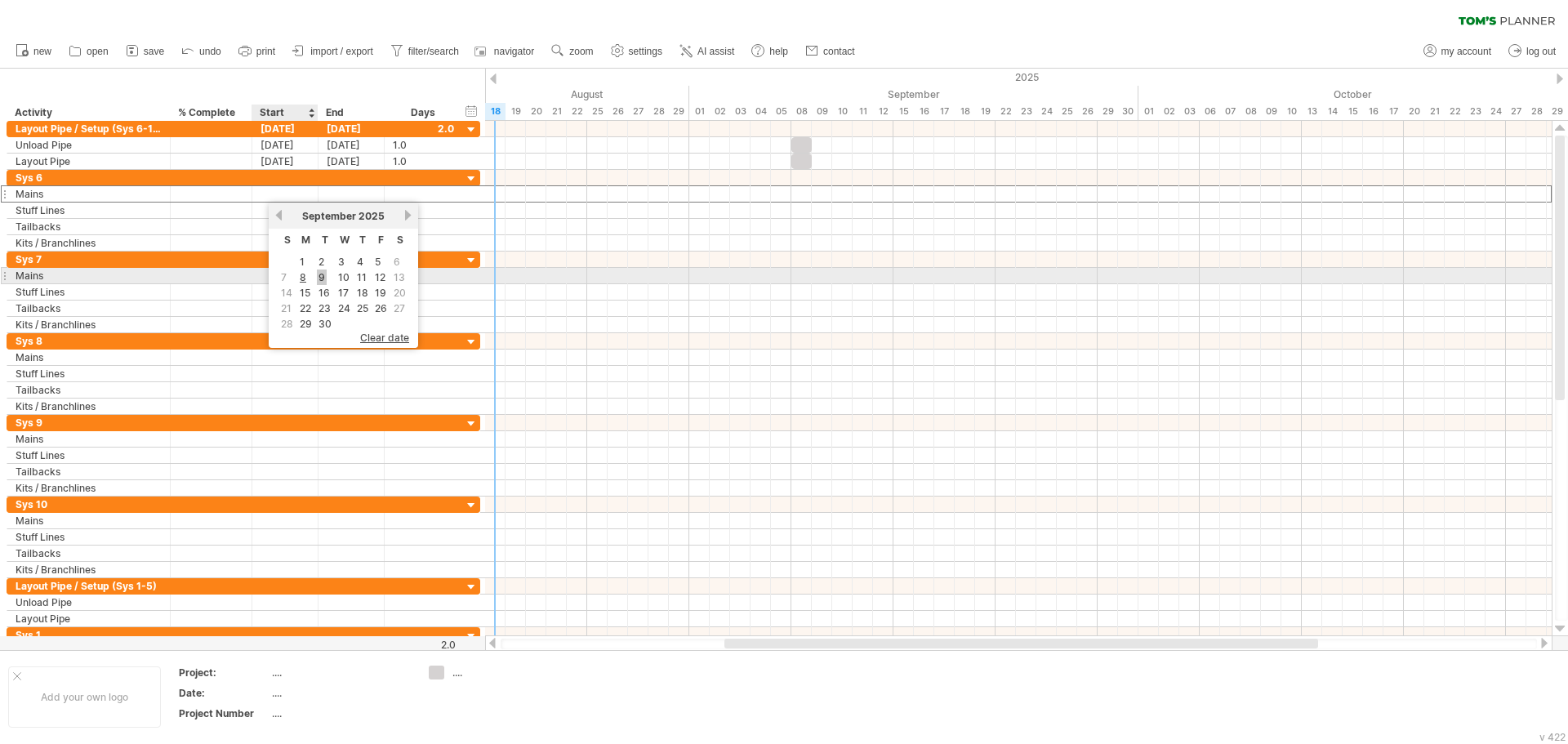
click at [319, 280] on link "9" at bounding box center [322, 277] width 10 height 16
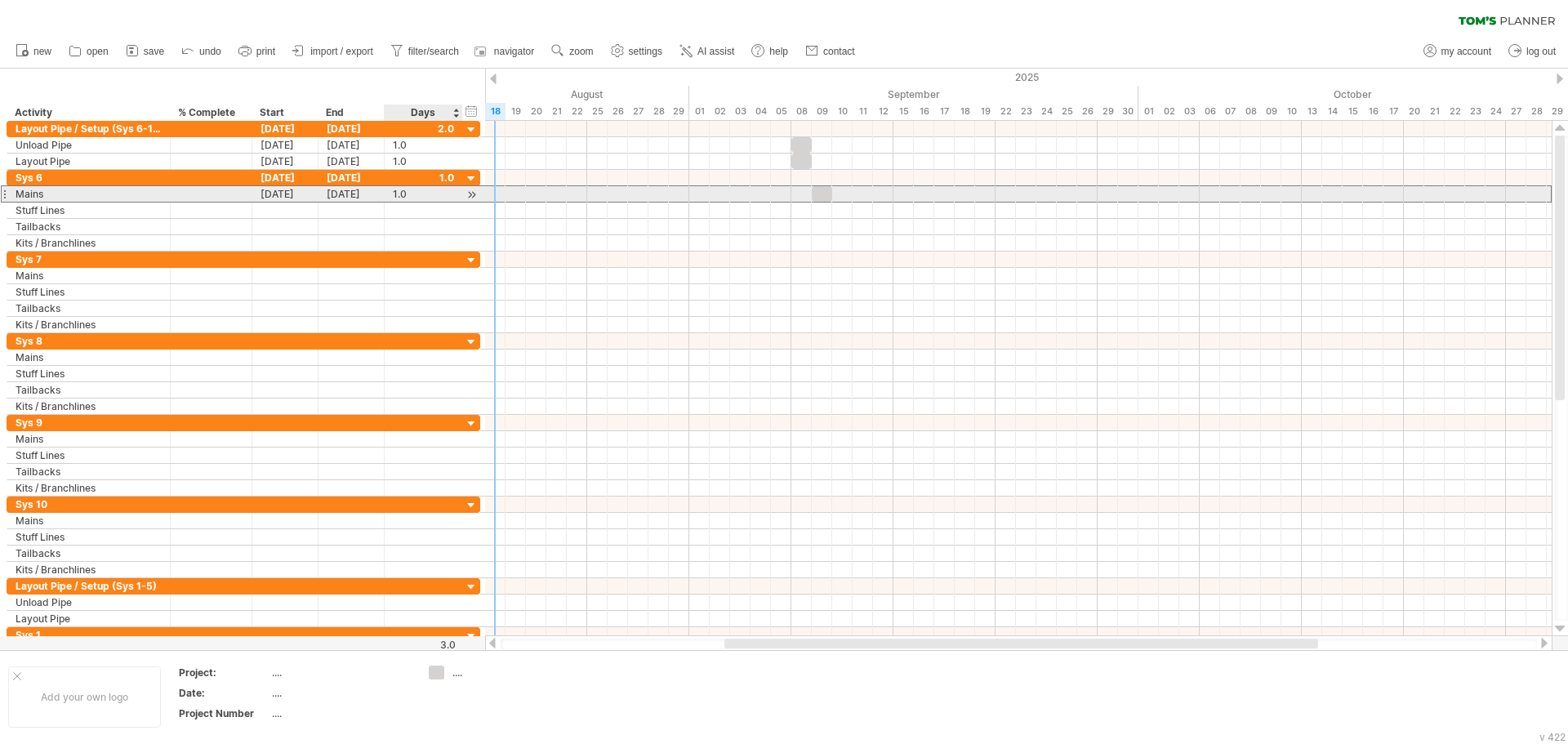
click at [402, 196] on div "1.0" at bounding box center [424, 194] width 62 height 16
type input "*"
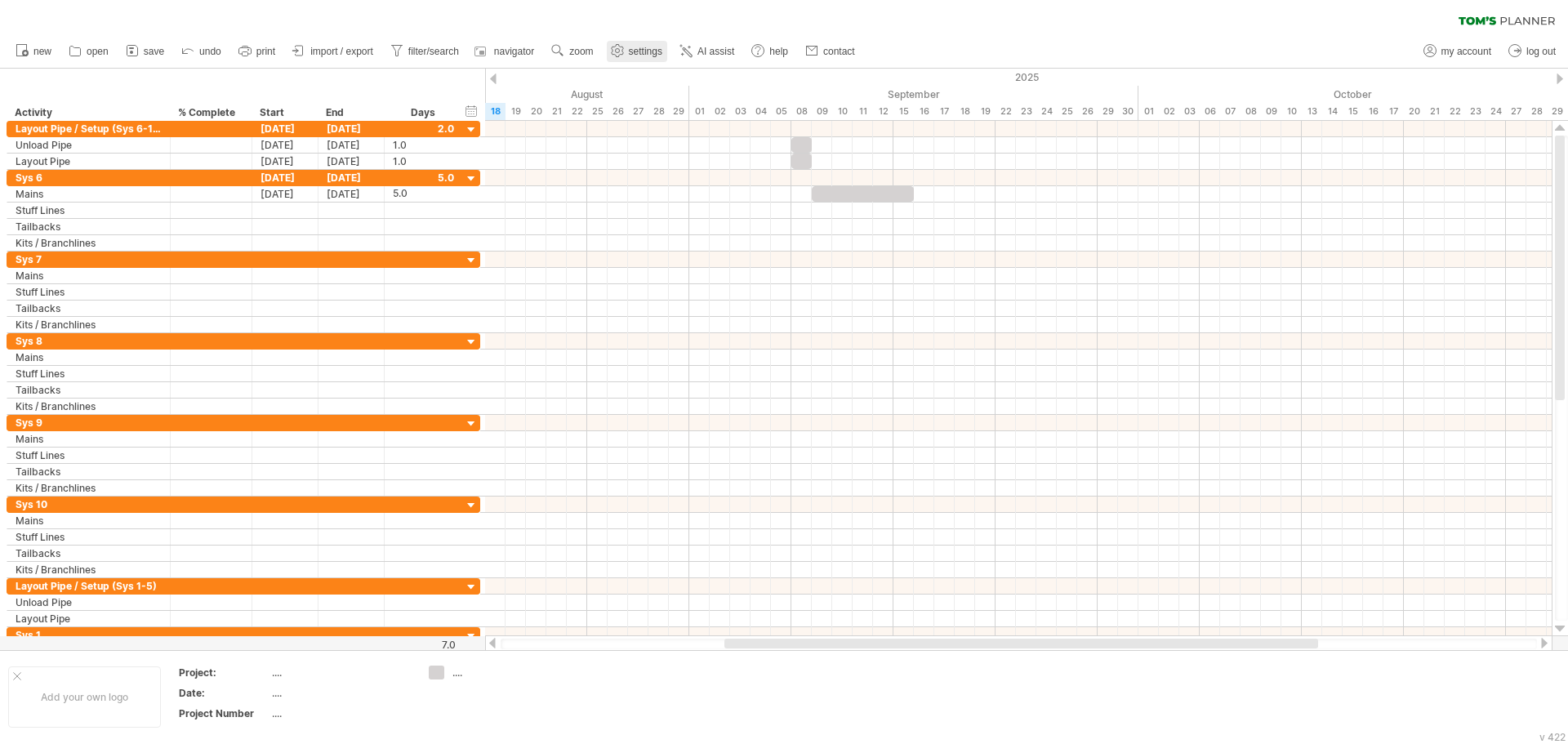
click at [614, 48] on use at bounding box center [618, 51] width 17 height 17
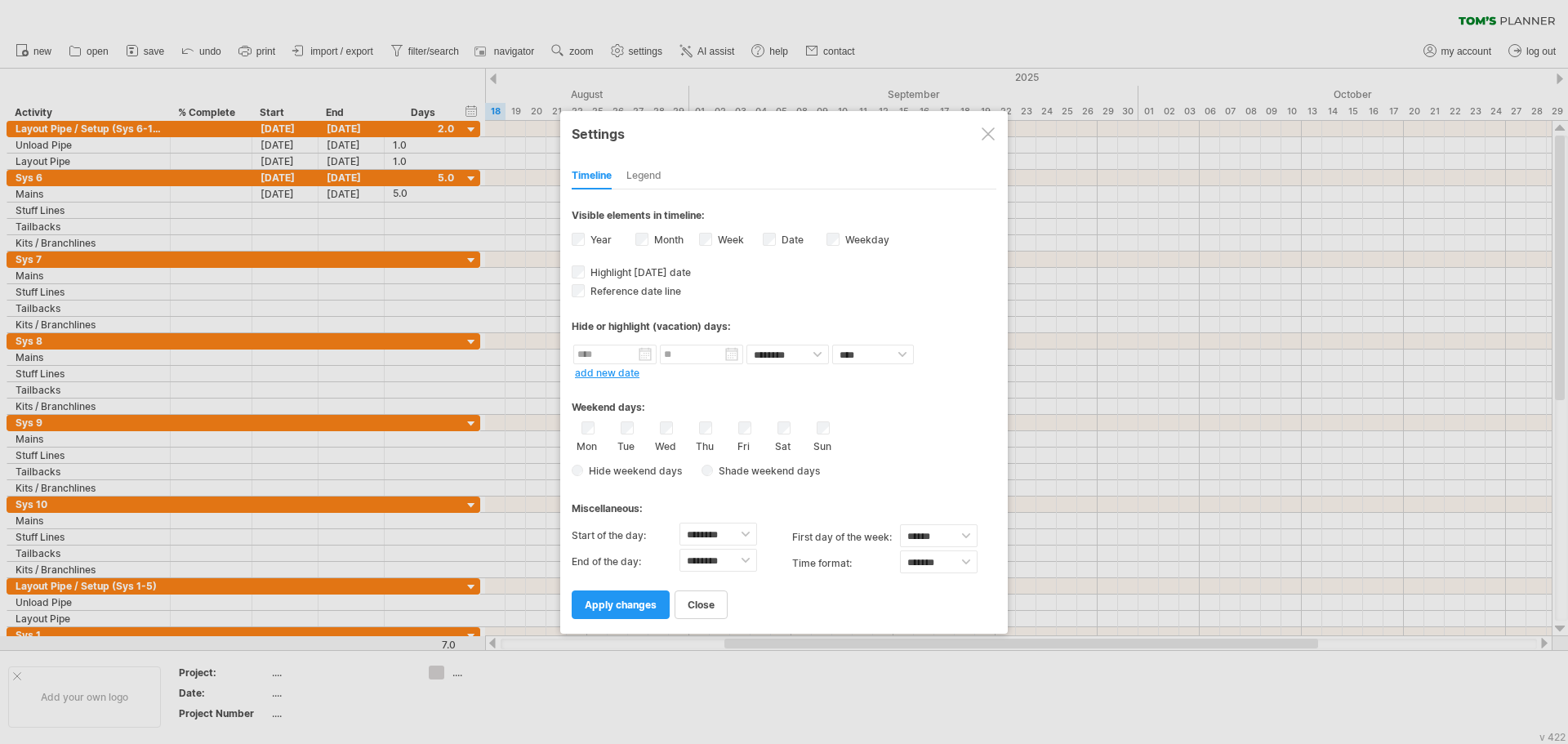
click at [815, 432] on div "Sun" at bounding box center [822, 436] width 21 height 31
click at [618, 609] on span "apply changes" at bounding box center [621, 604] width 72 height 12
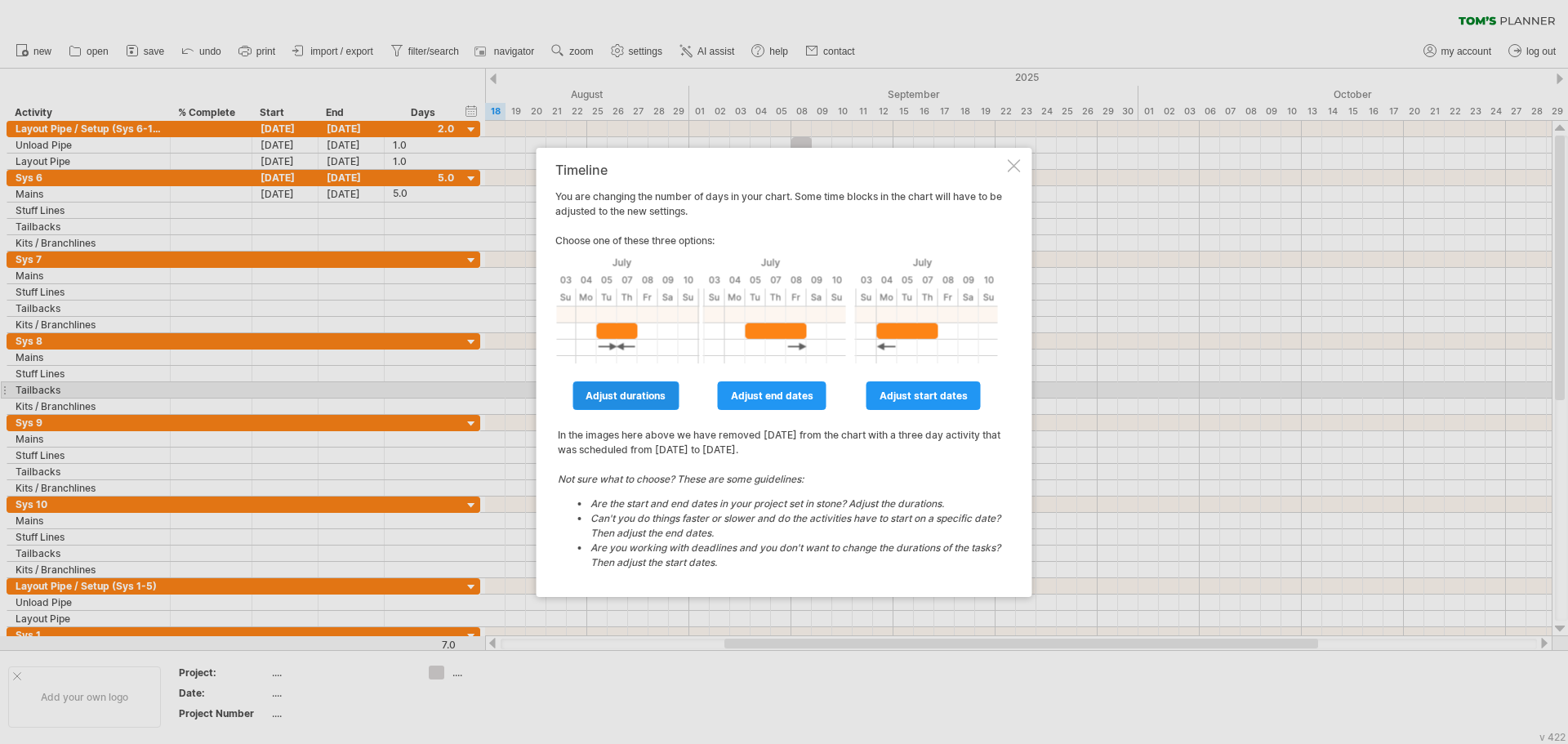
click at [652, 397] on span "adjust durations" at bounding box center [626, 395] width 80 height 12
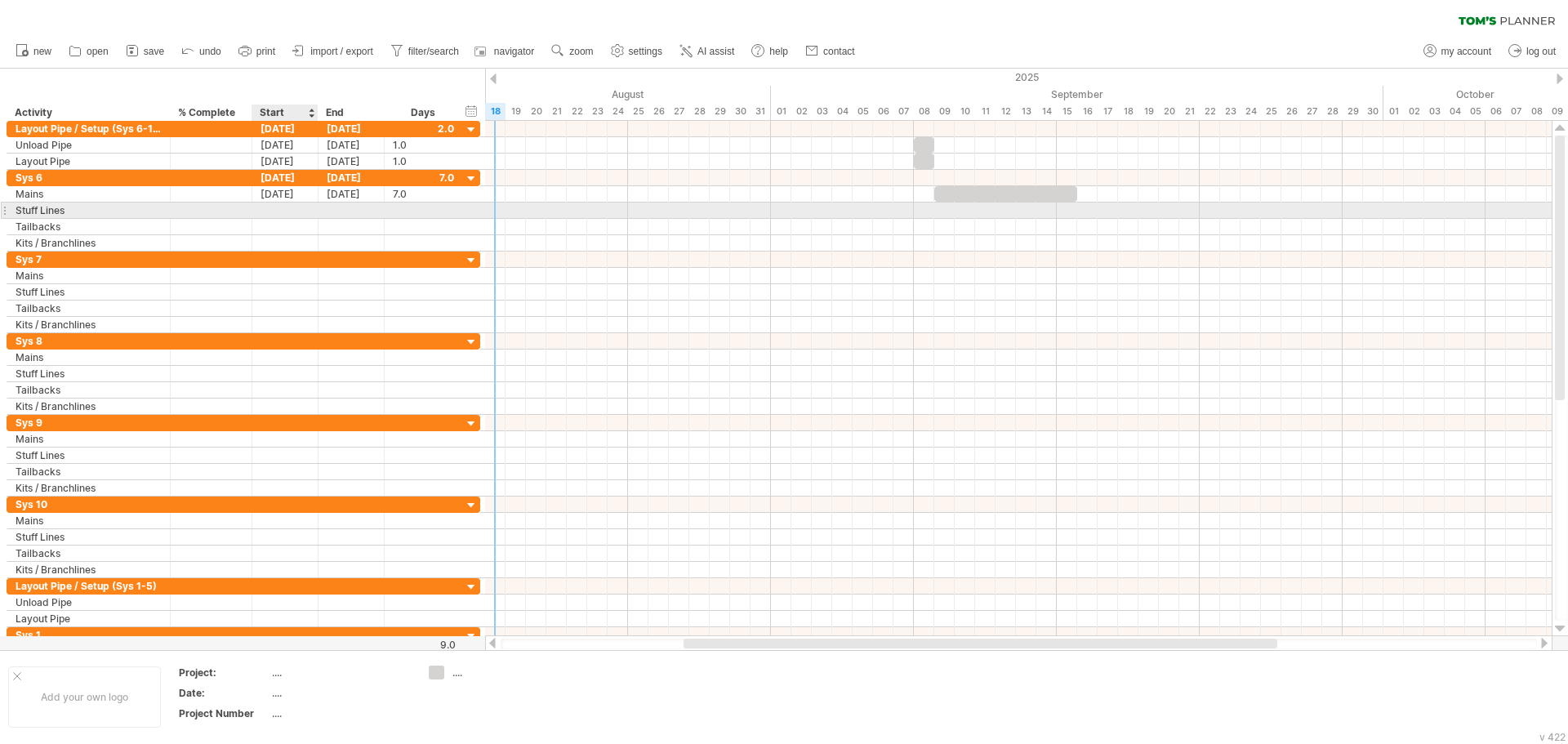
click at [269, 212] on div at bounding box center [285, 210] width 66 height 16
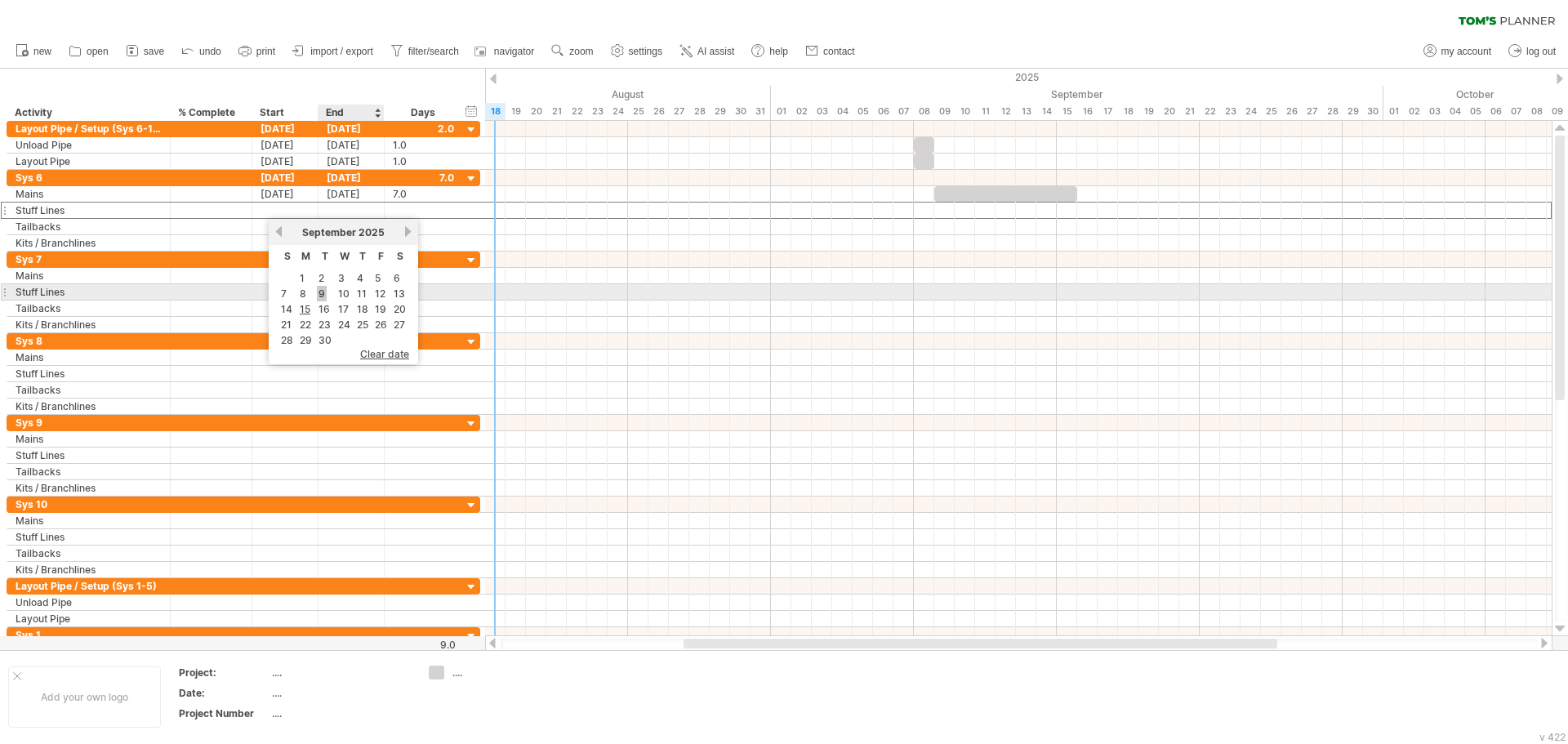
click at [323, 295] on link "9" at bounding box center [322, 293] width 10 height 16
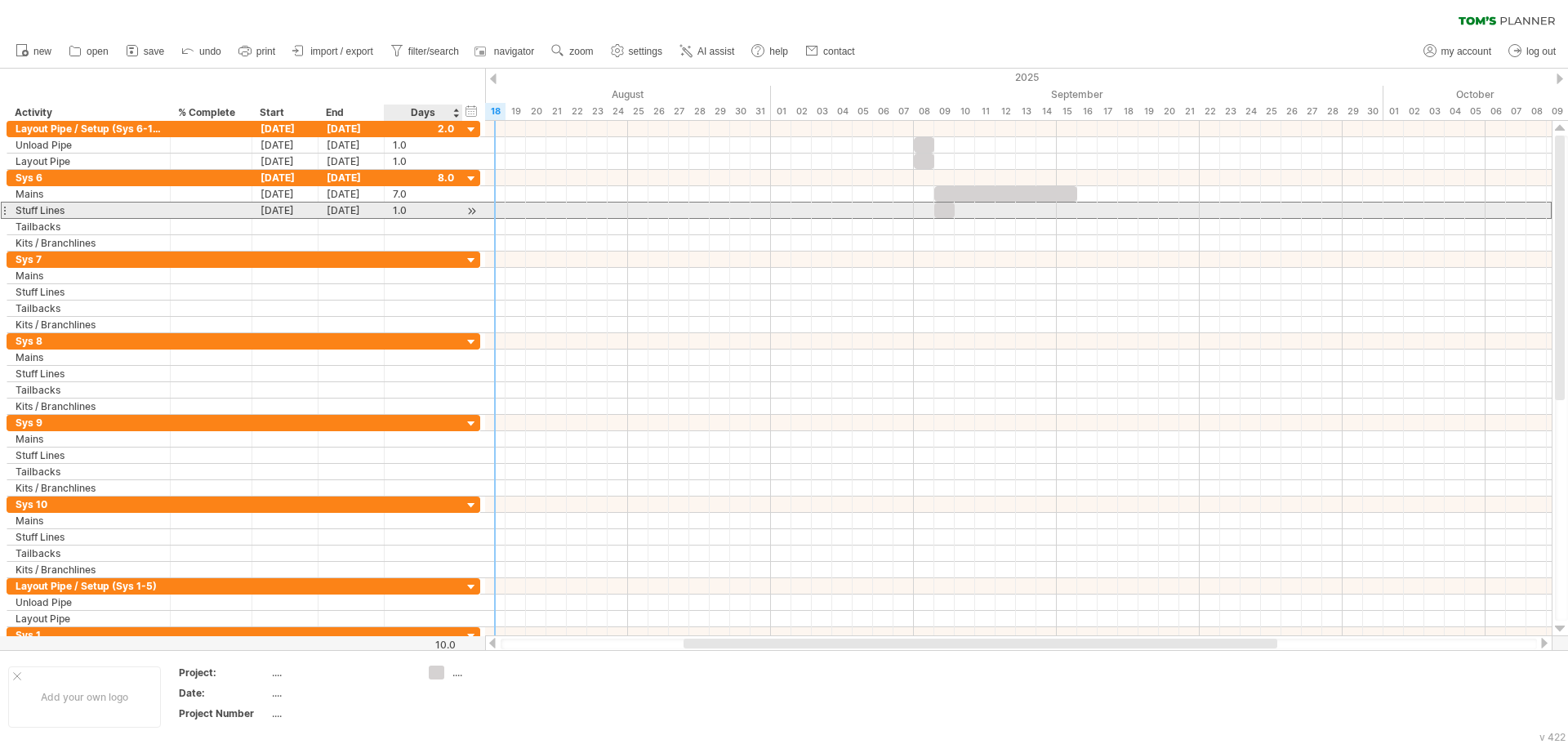
click at [403, 211] on div "1.0" at bounding box center [424, 210] width 62 height 16
type input "*"
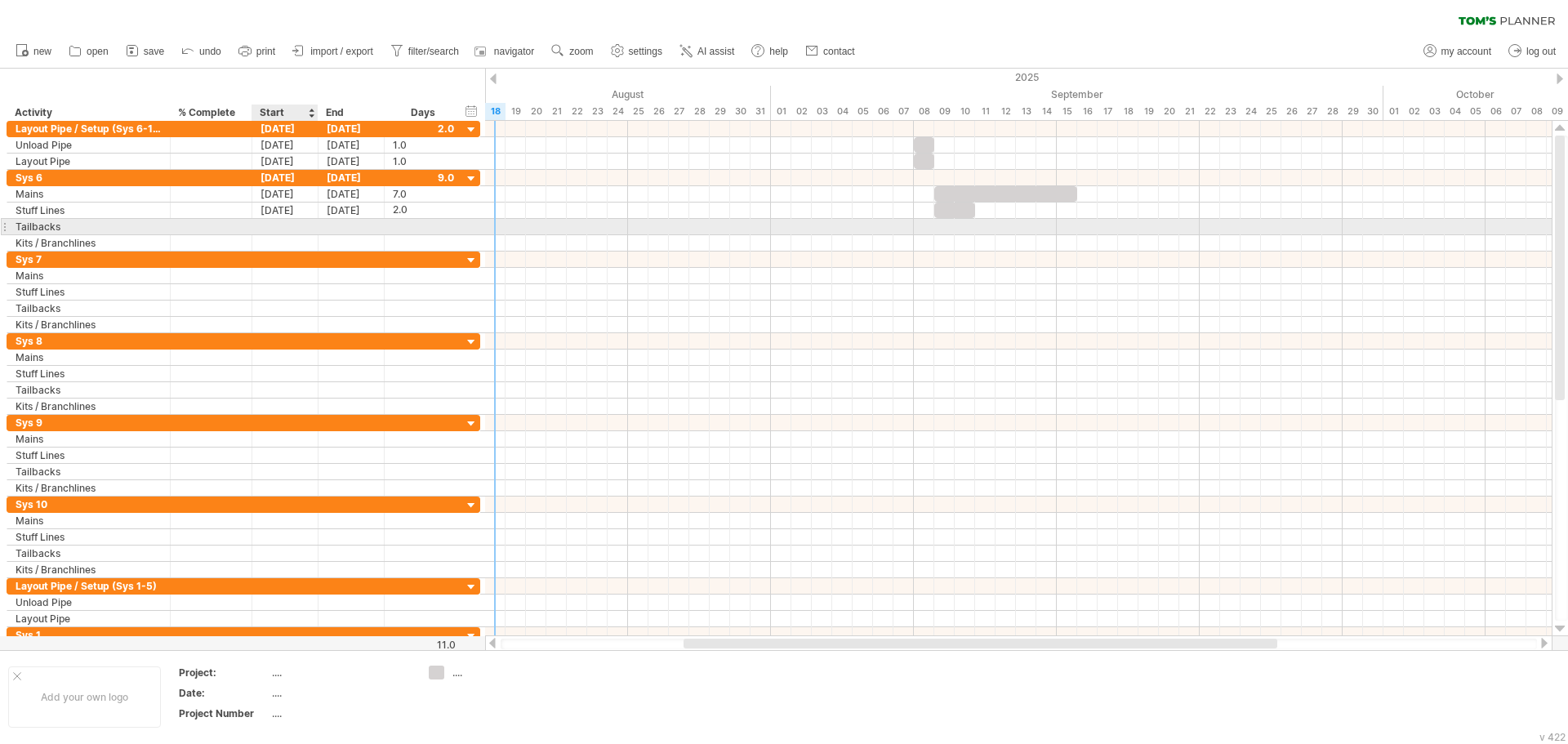
click at [296, 226] on div at bounding box center [285, 226] width 66 height 16
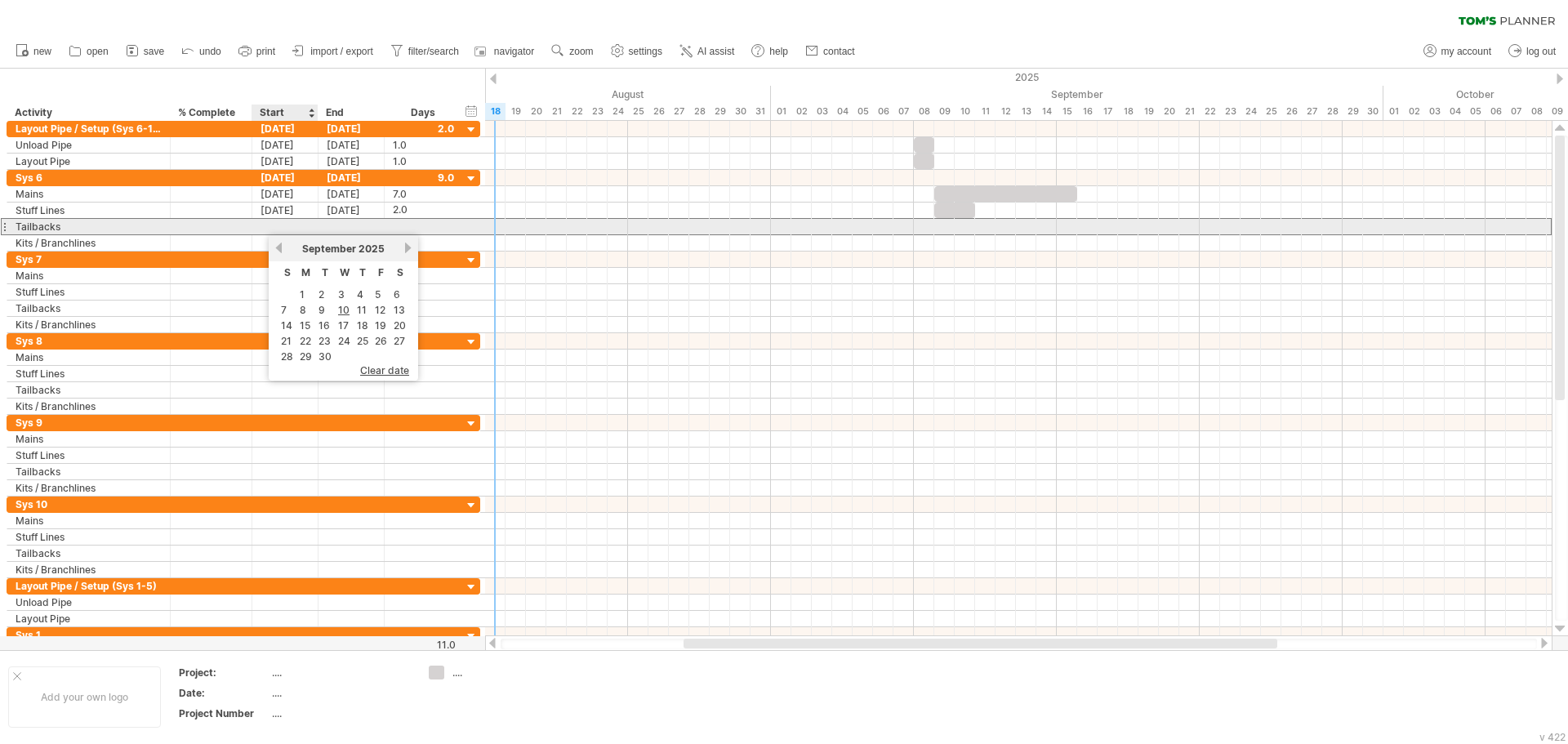
scroll to position [0, 0]
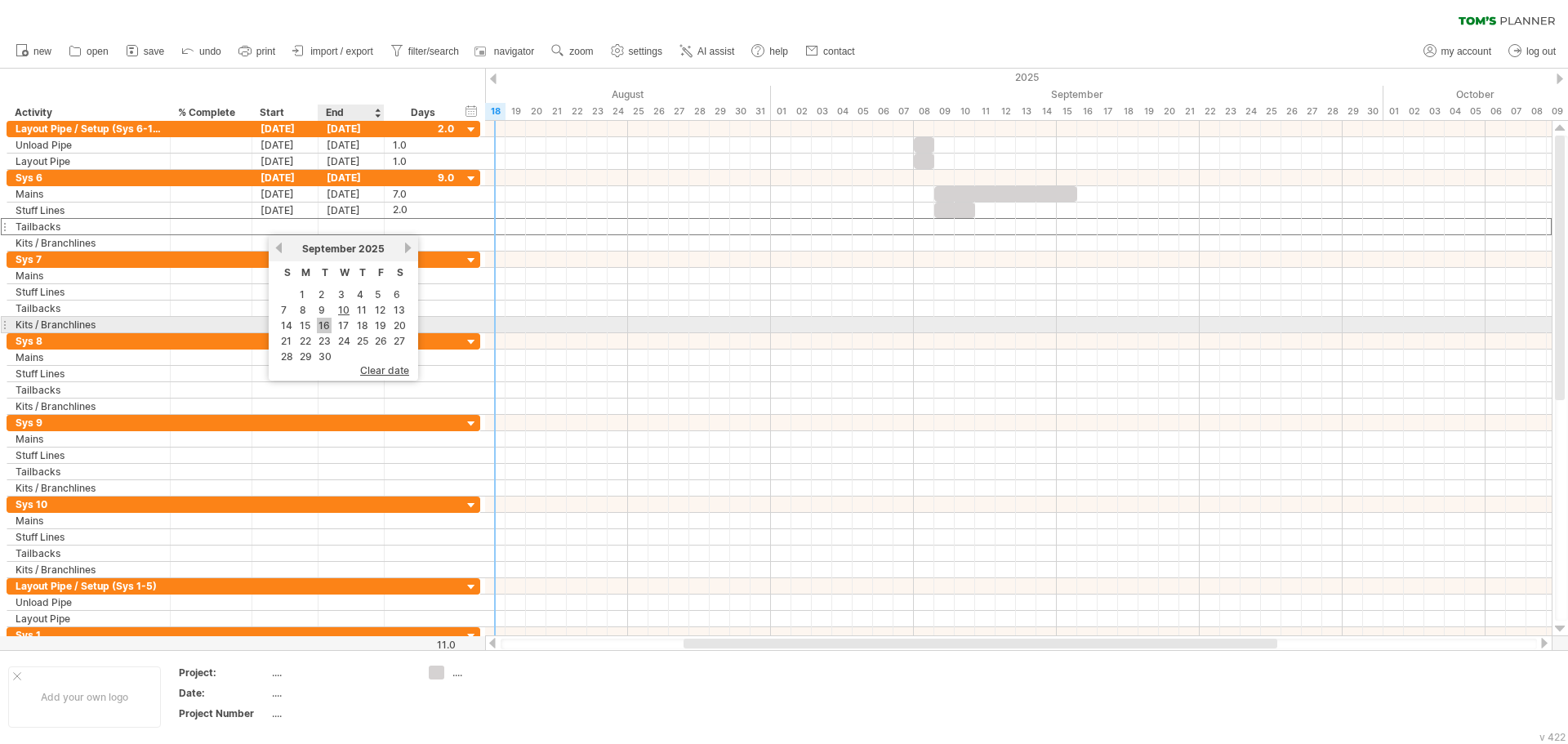
click at [320, 325] on link "16" at bounding box center [325, 325] width 15 height 16
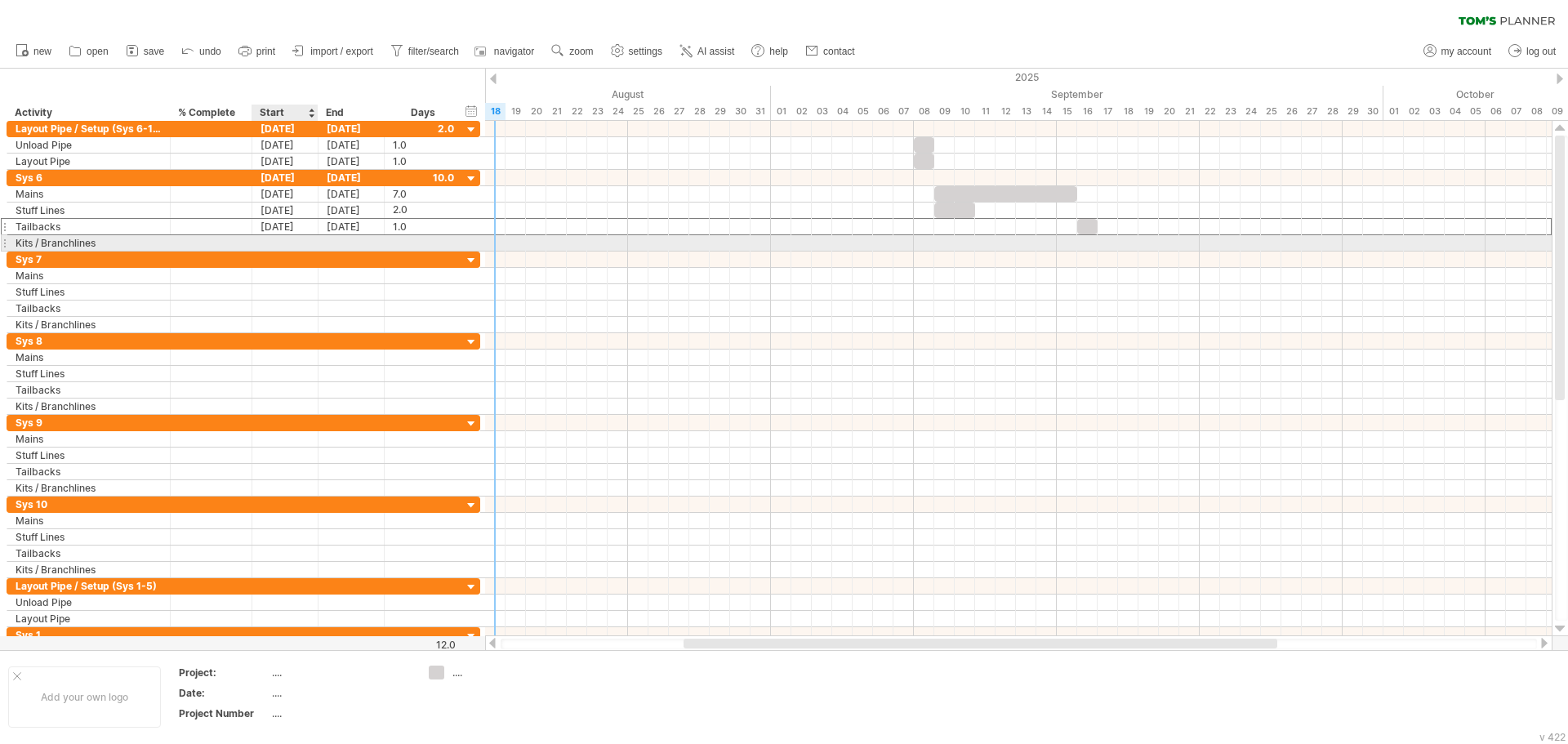
click at [289, 242] on div at bounding box center [285, 243] width 66 height 16
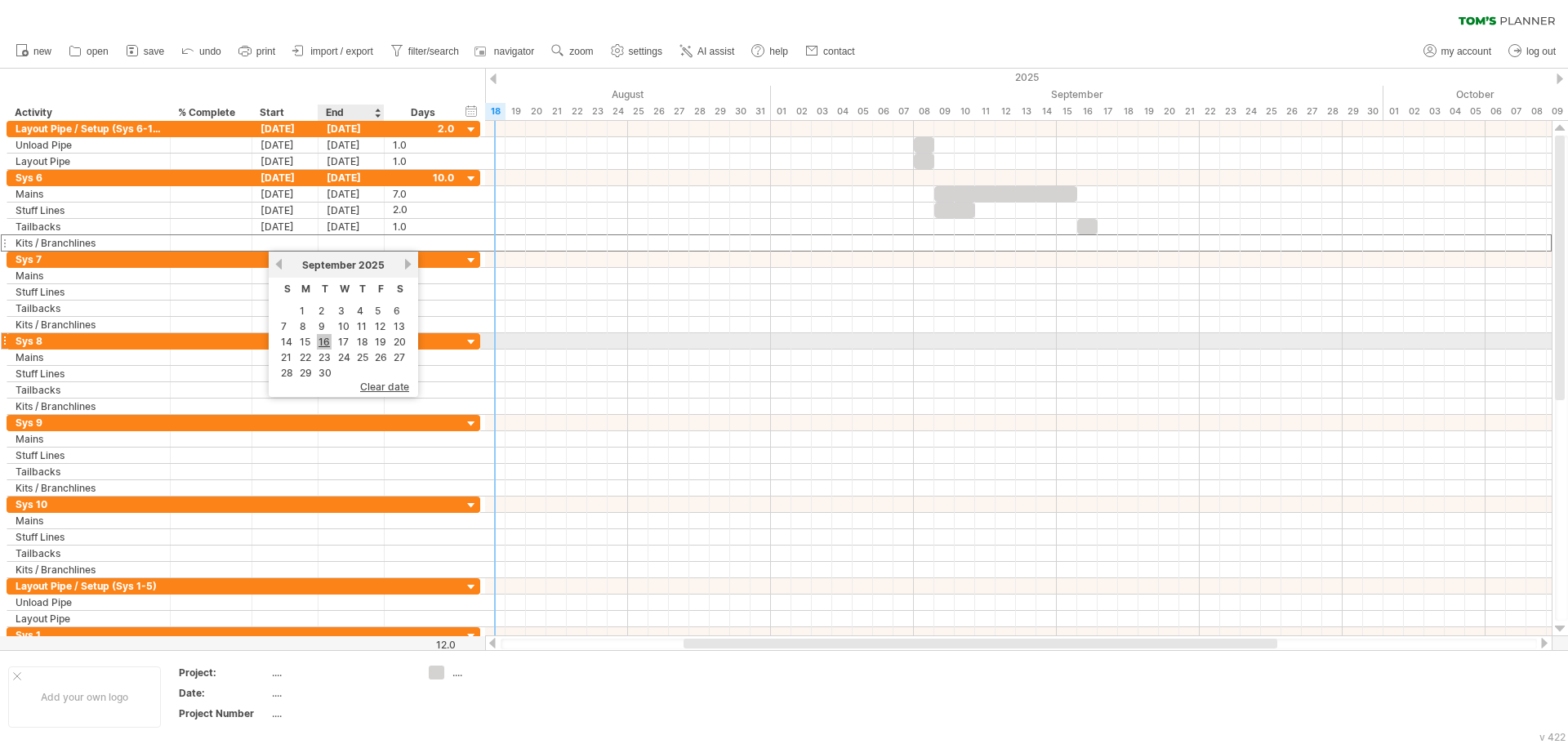
click at [328, 340] on link "16" at bounding box center [325, 341] width 15 height 16
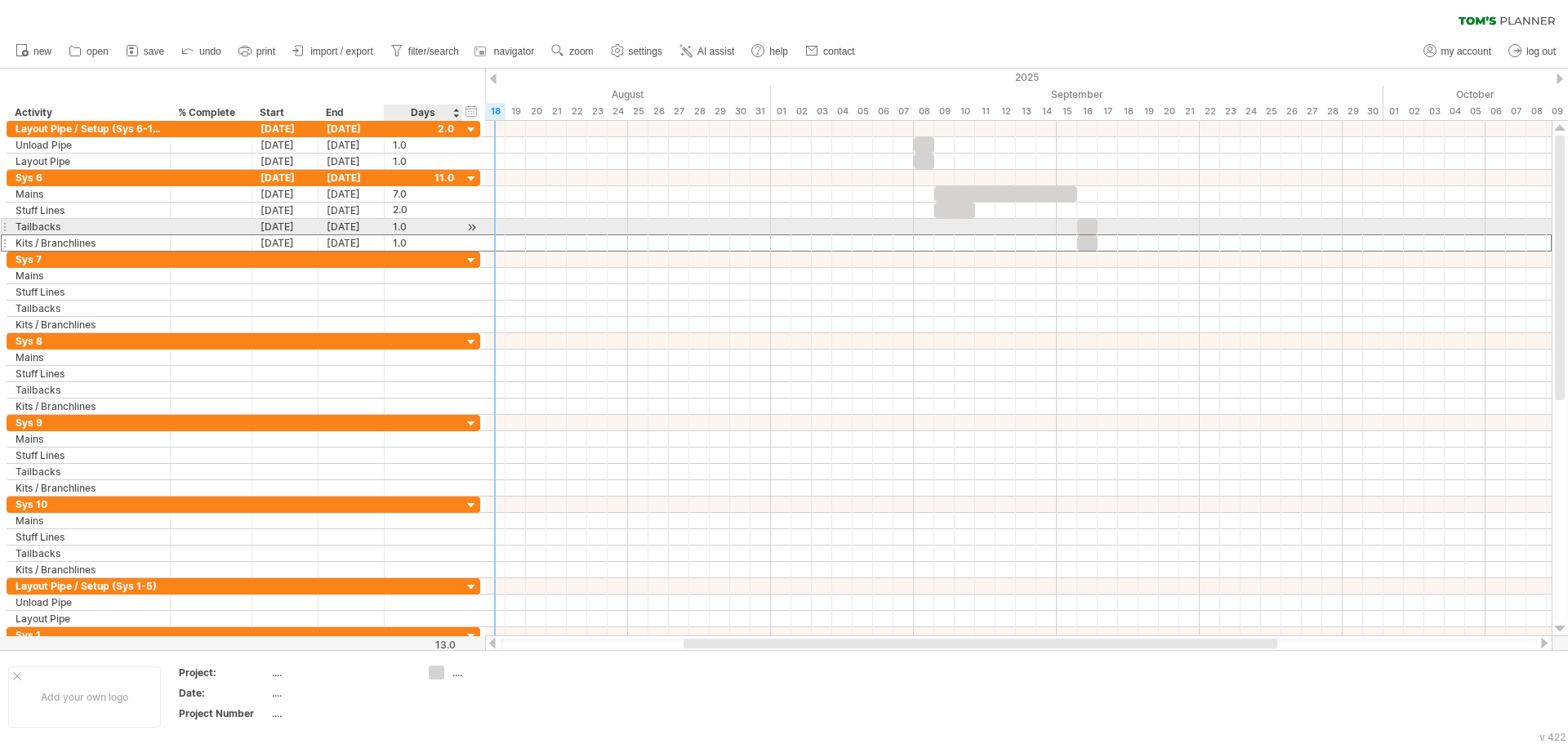
click at [416, 228] on div "1.0" at bounding box center [424, 226] width 62 height 16
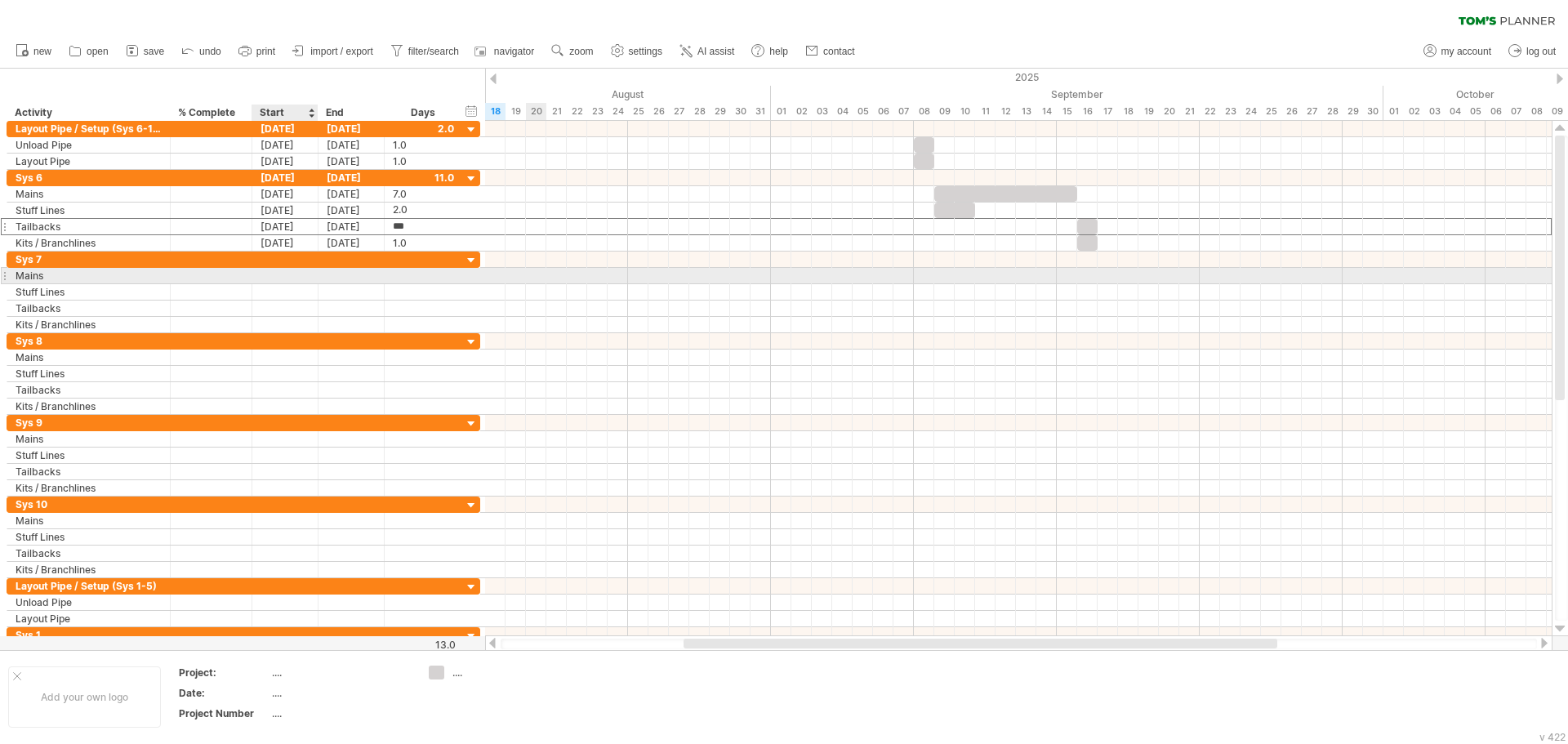
click at [270, 276] on div at bounding box center [285, 275] width 66 height 16
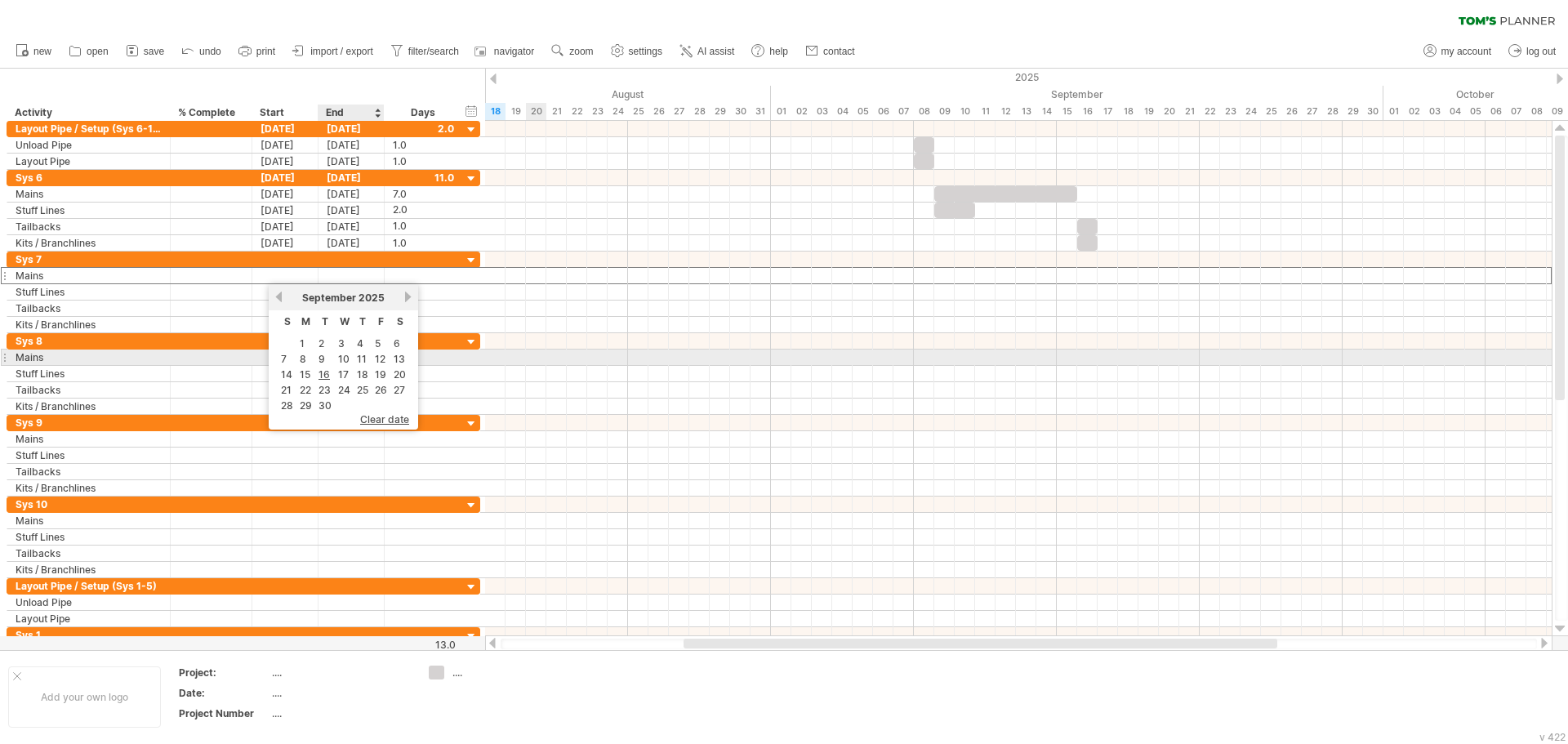
click at [320, 358] on link "9" at bounding box center [322, 359] width 10 height 16
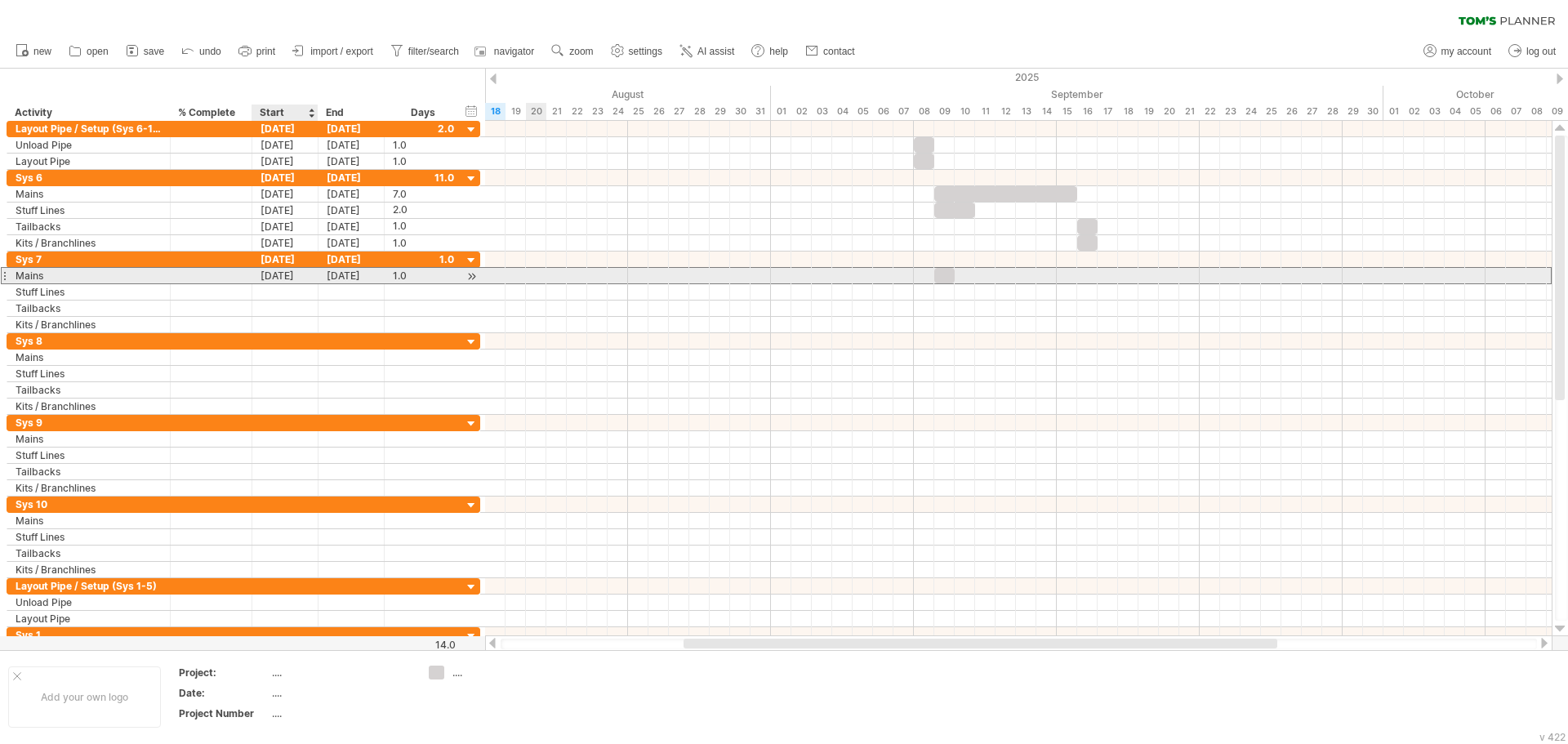
click at [295, 282] on div "[DATE]" at bounding box center [285, 275] width 66 height 16
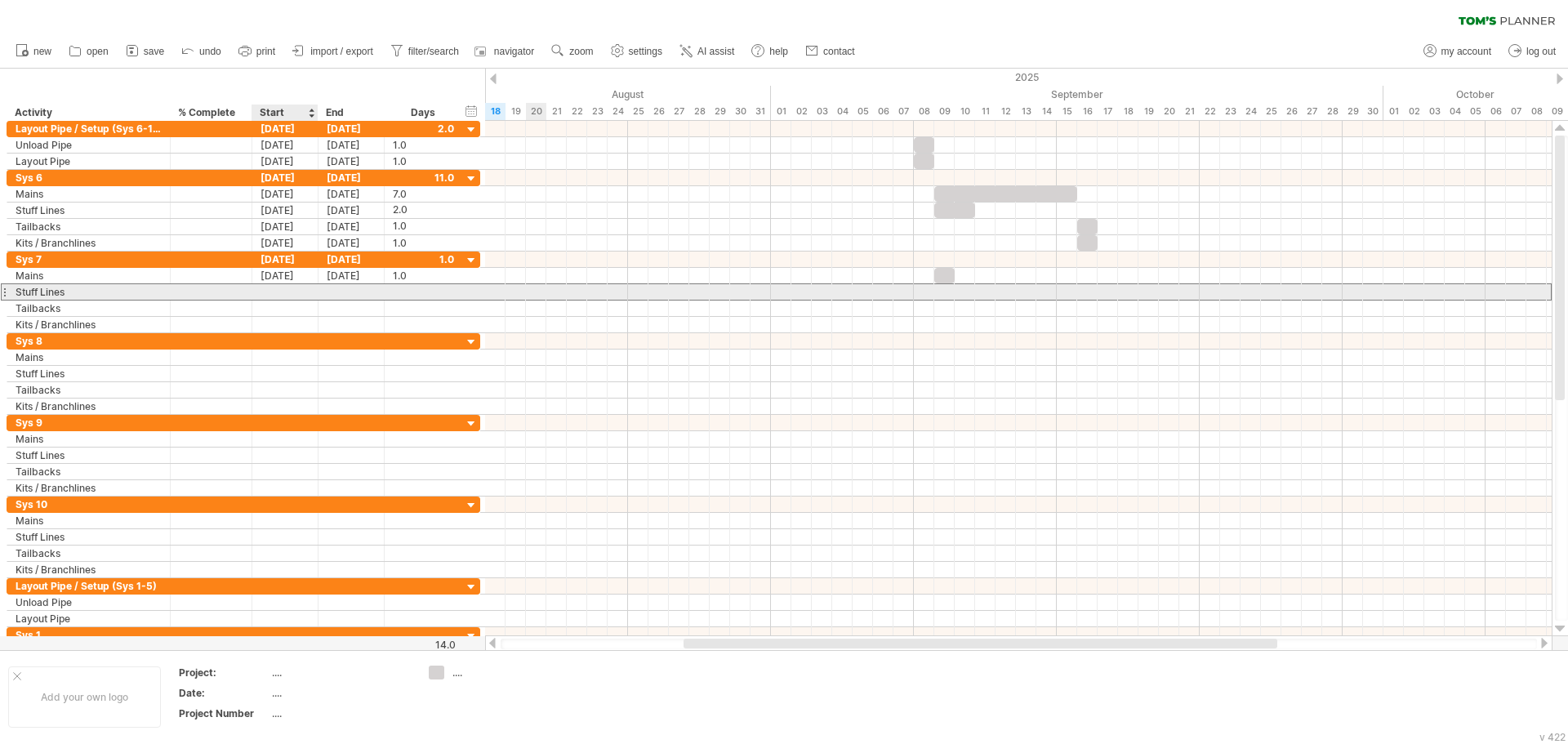
click at [265, 294] on div at bounding box center [285, 291] width 66 height 16
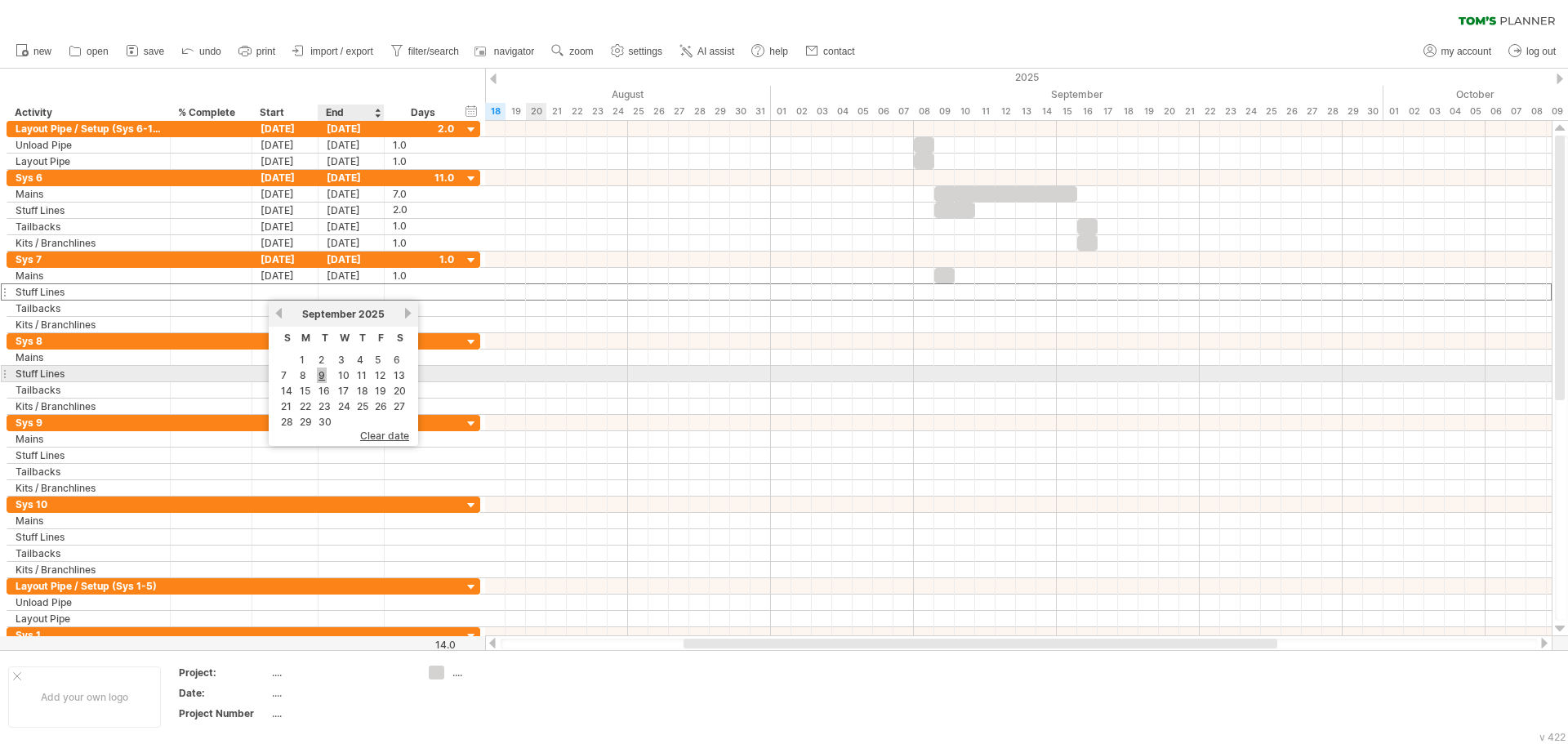
click at [320, 375] on link "9" at bounding box center [322, 375] width 10 height 16
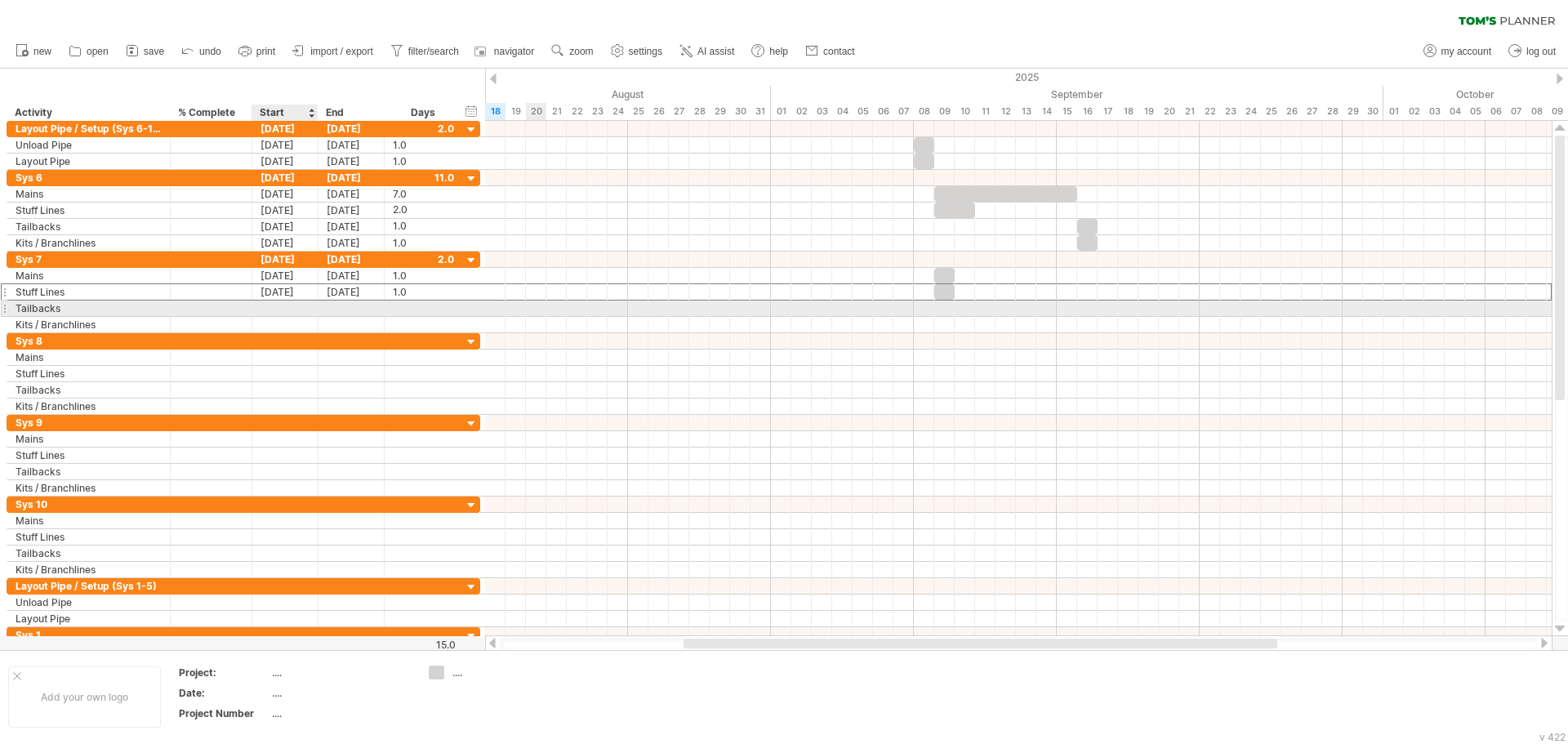
click at [285, 305] on div at bounding box center [285, 308] width 66 height 16
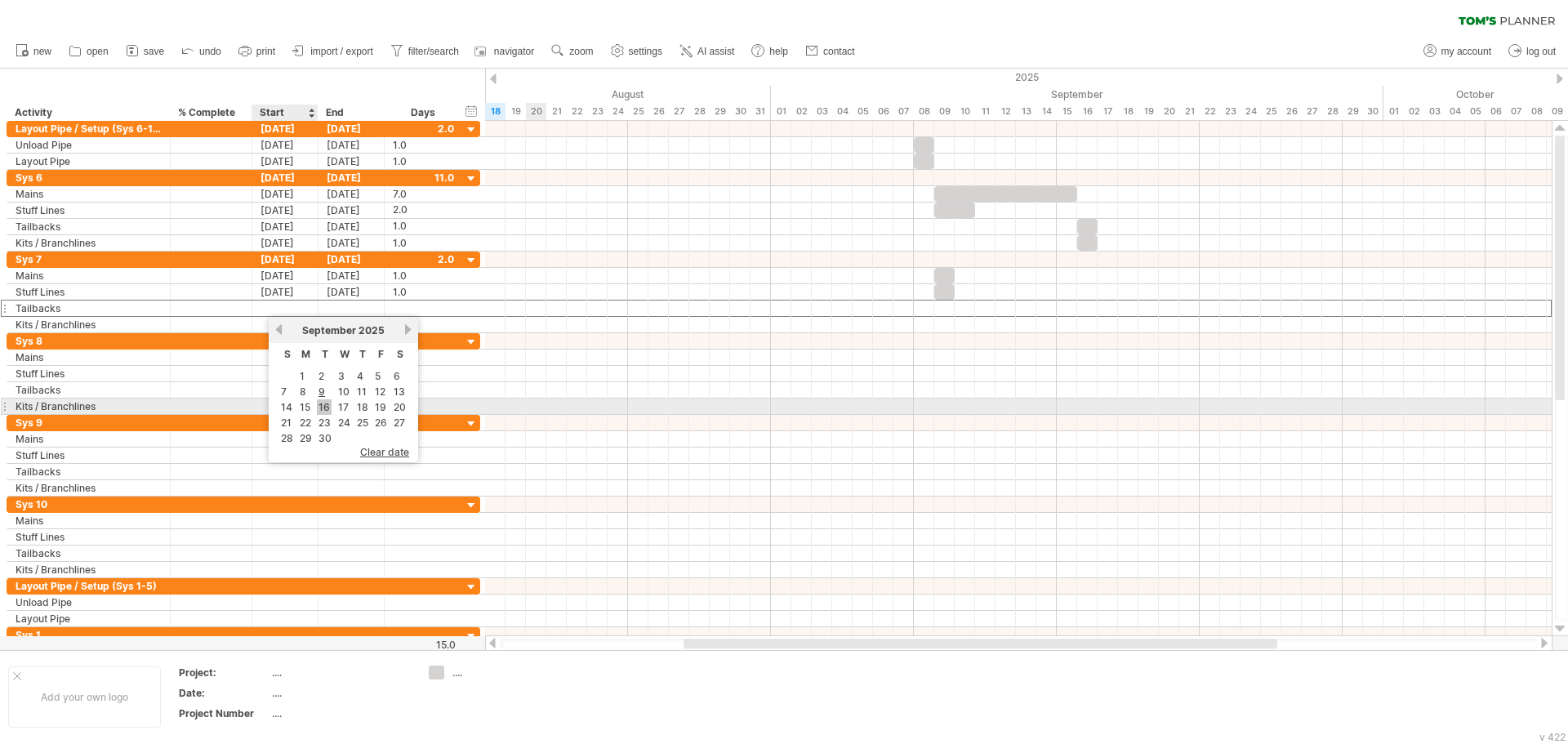
click at [319, 402] on link "16" at bounding box center [325, 407] width 15 height 16
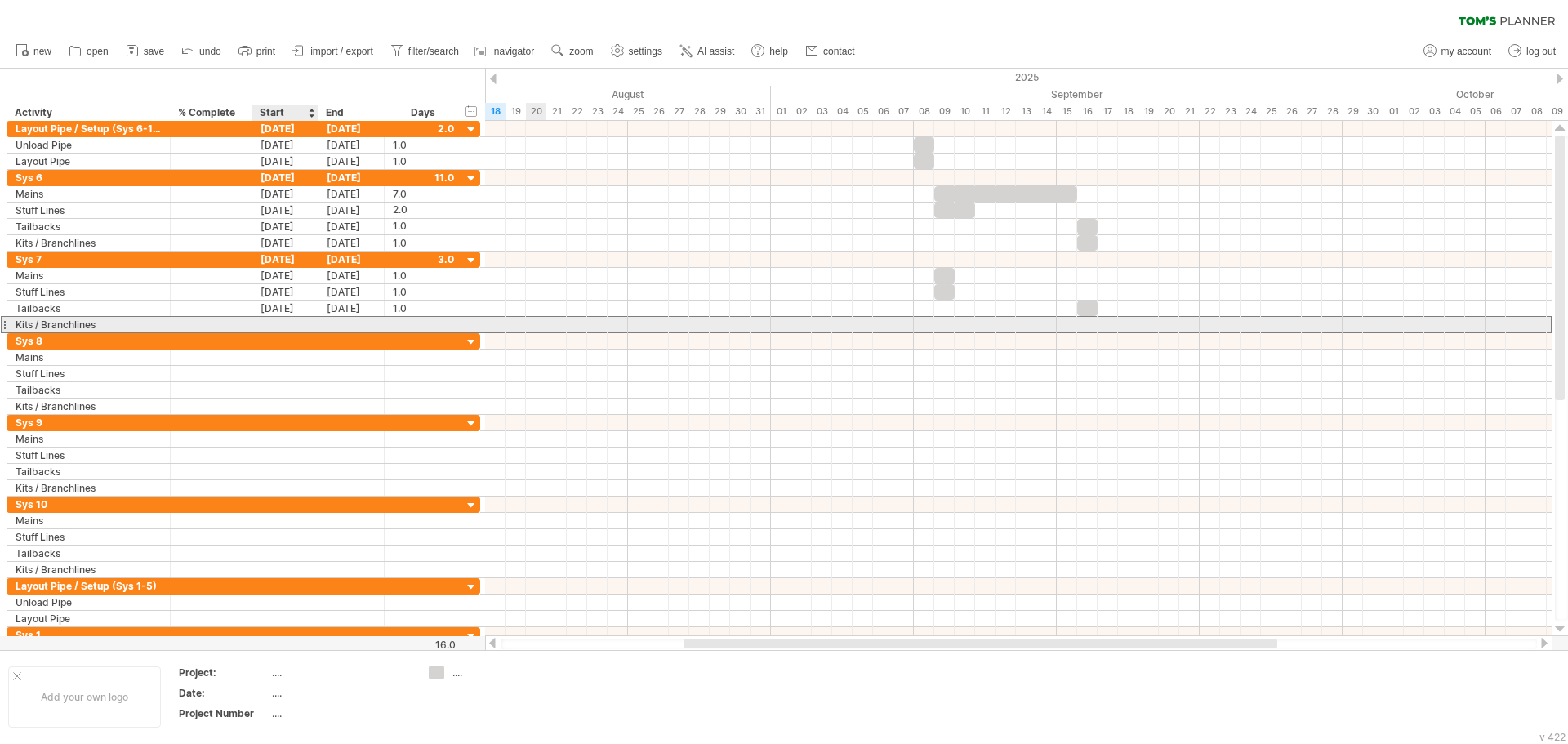
click at [291, 327] on div at bounding box center [285, 325] width 66 height 16
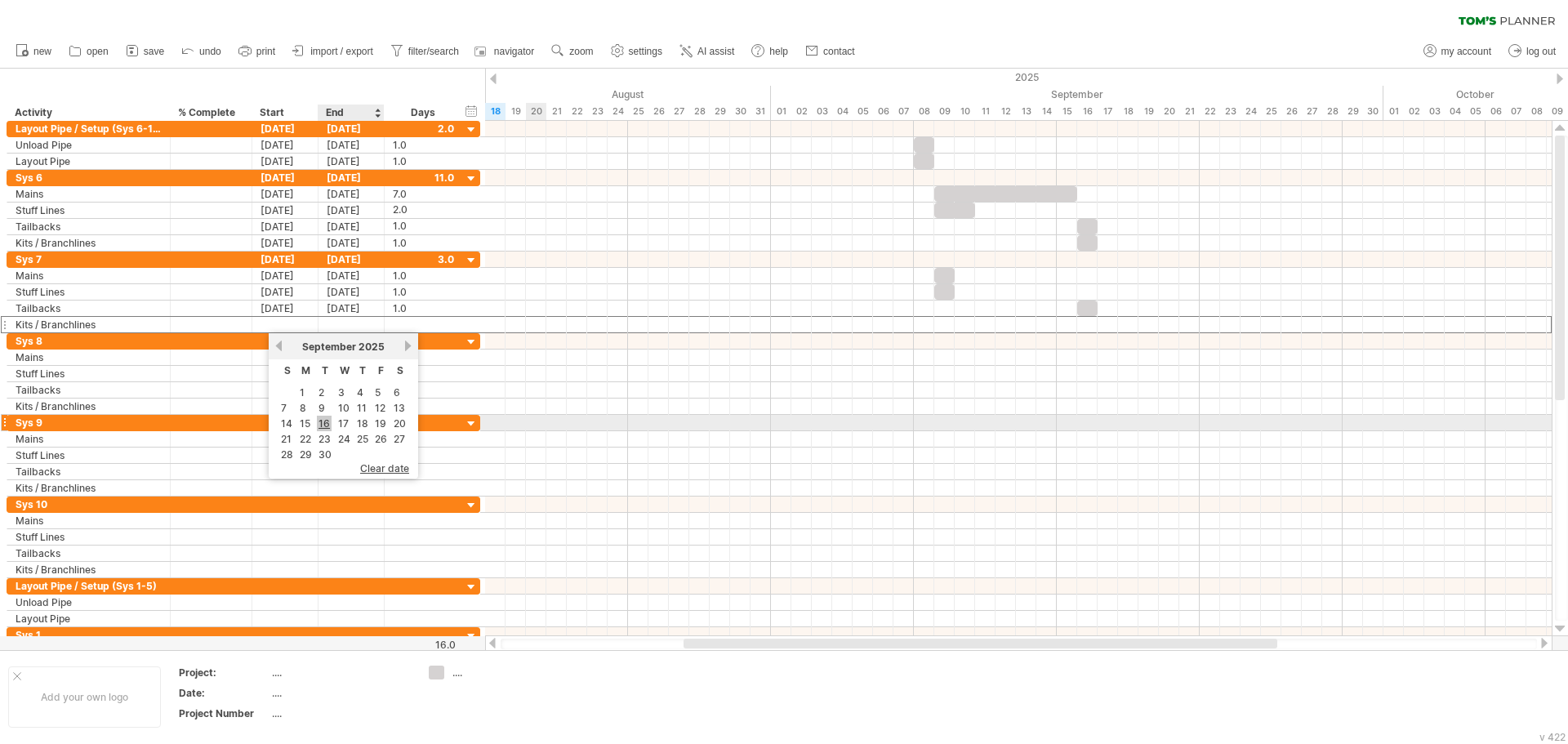
click at [324, 419] on link "16" at bounding box center [325, 423] width 15 height 16
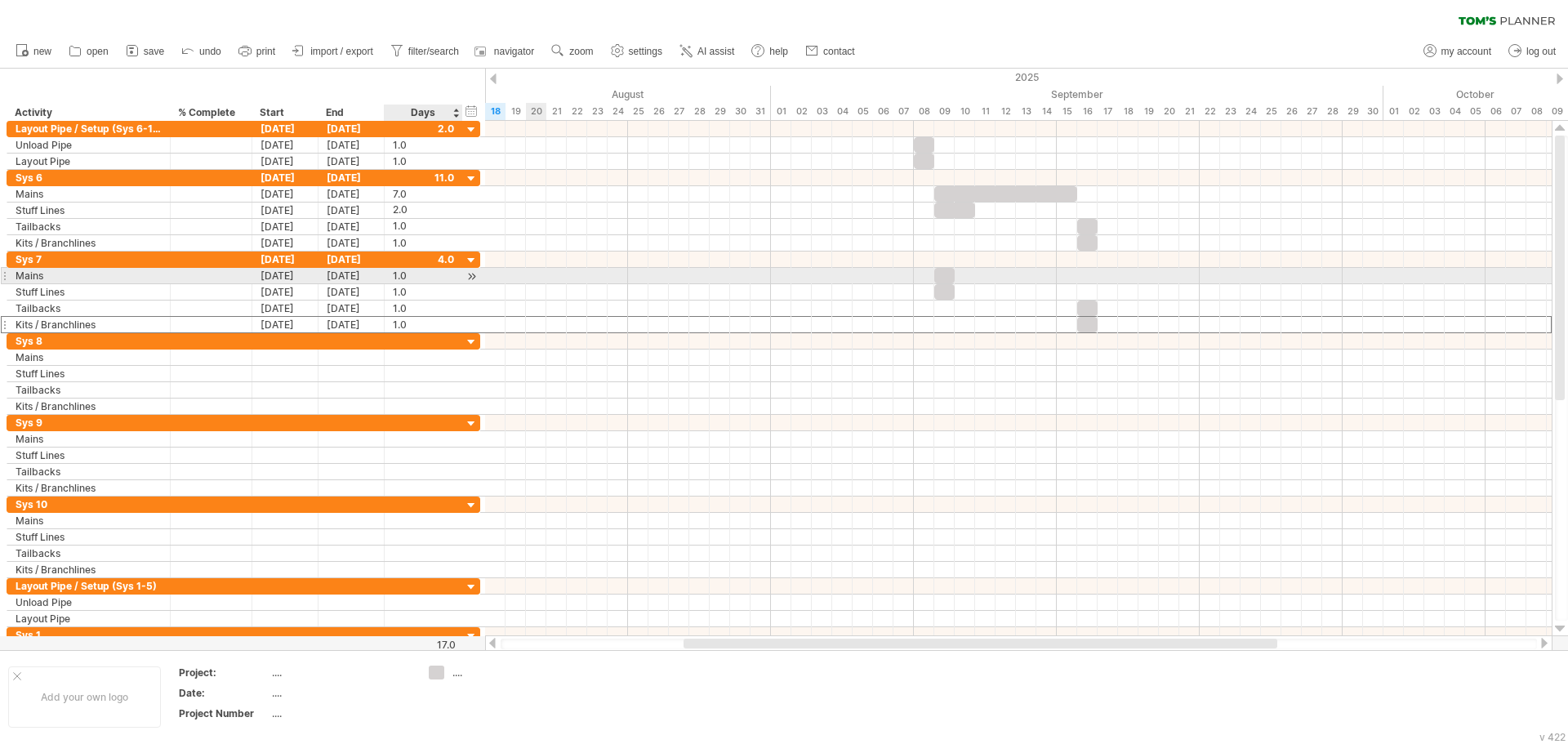
click at [404, 280] on div "1.0" at bounding box center [424, 275] width 62 height 16
type input "*"
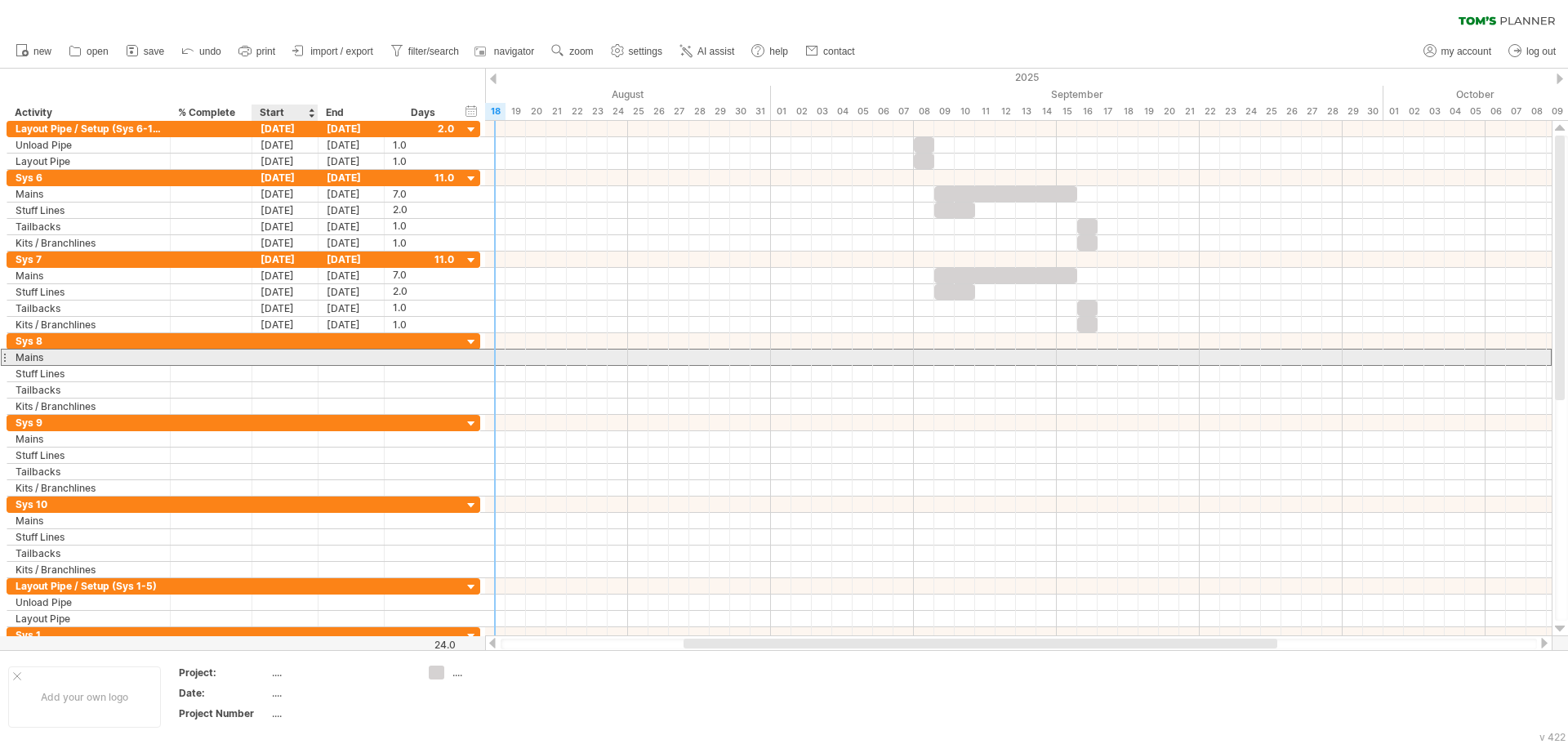
click at [318, 356] on div at bounding box center [285, 357] width 66 height 16
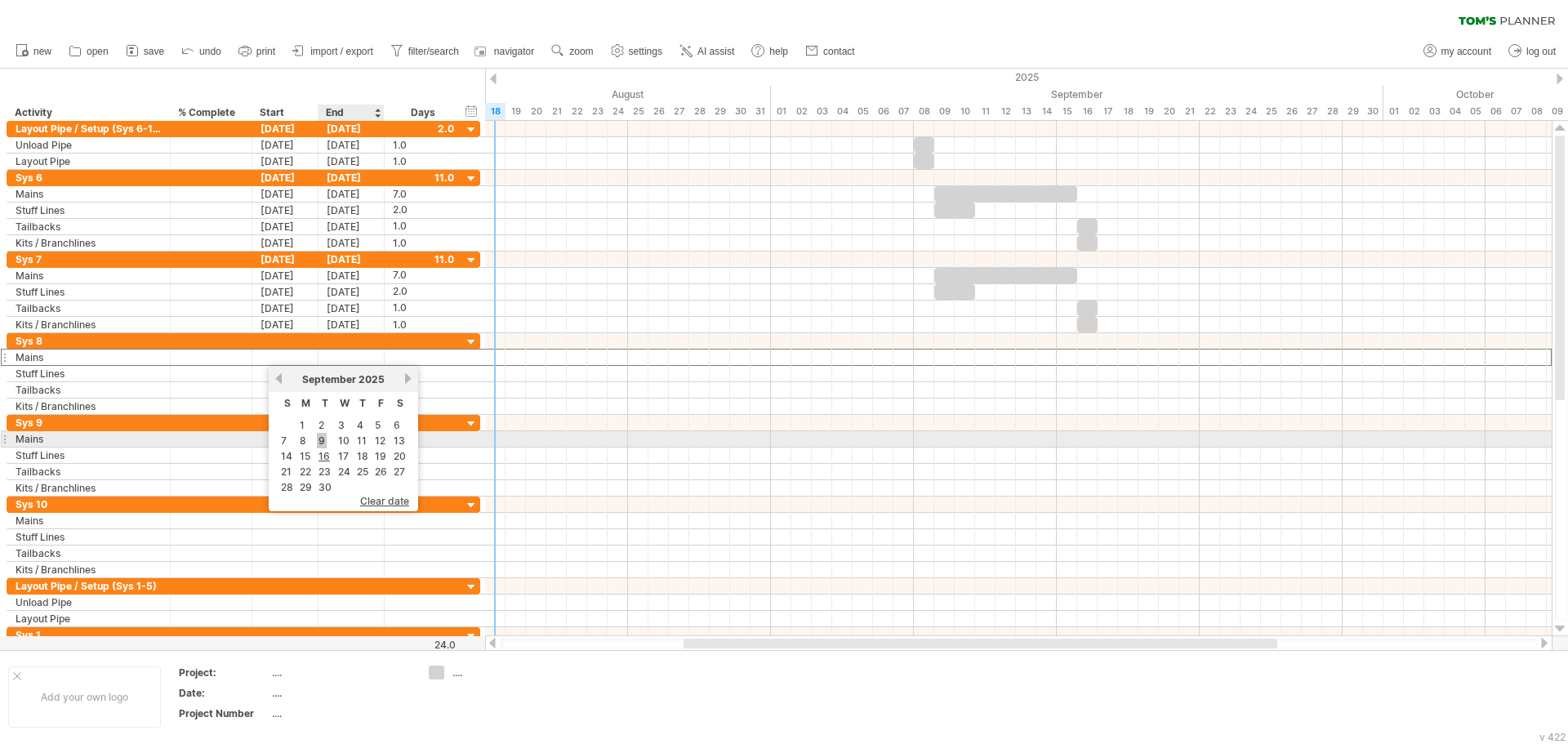
click at [322, 442] on link "9" at bounding box center [322, 440] width 10 height 16
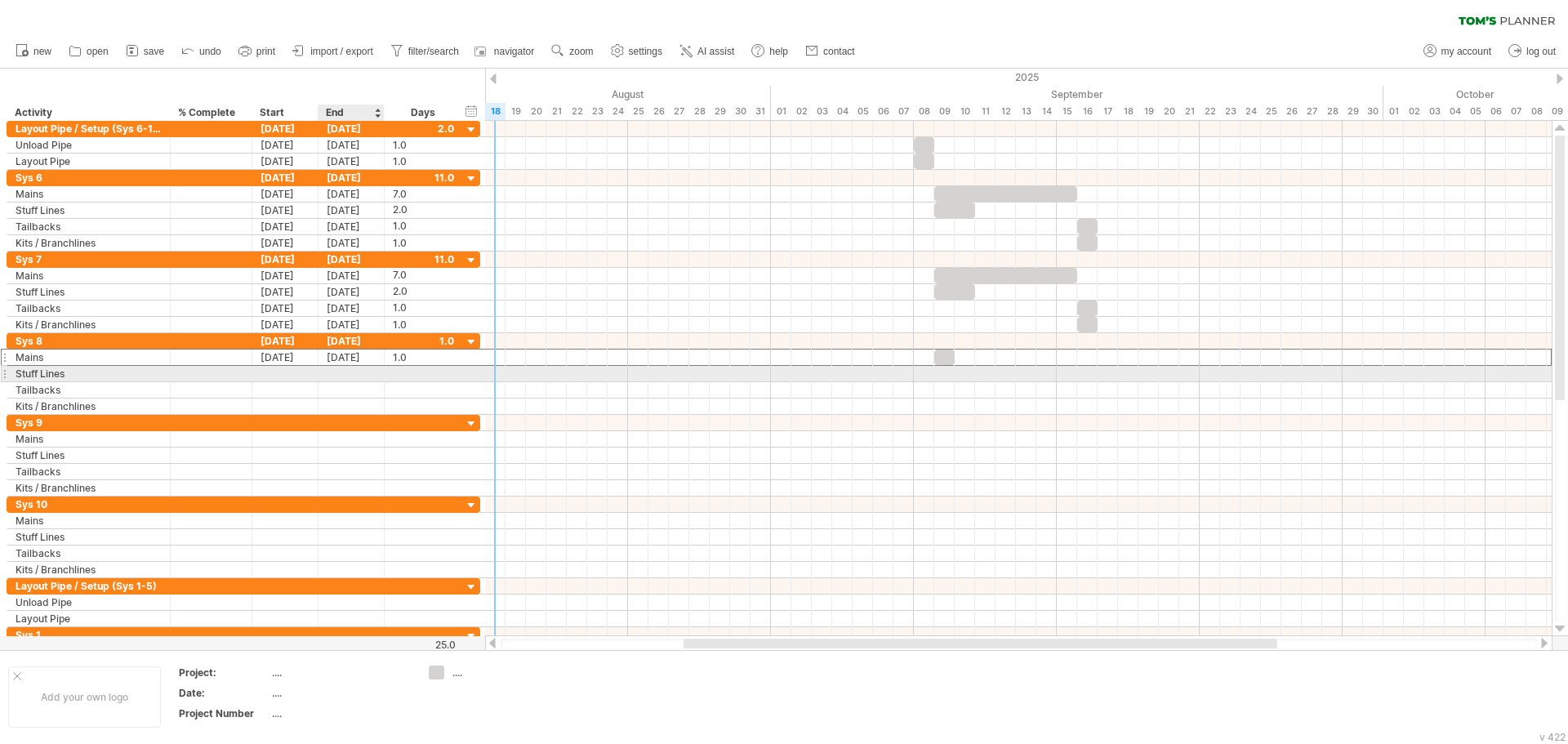
click at [355, 370] on div at bounding box center [351, 374] width 66 height 16
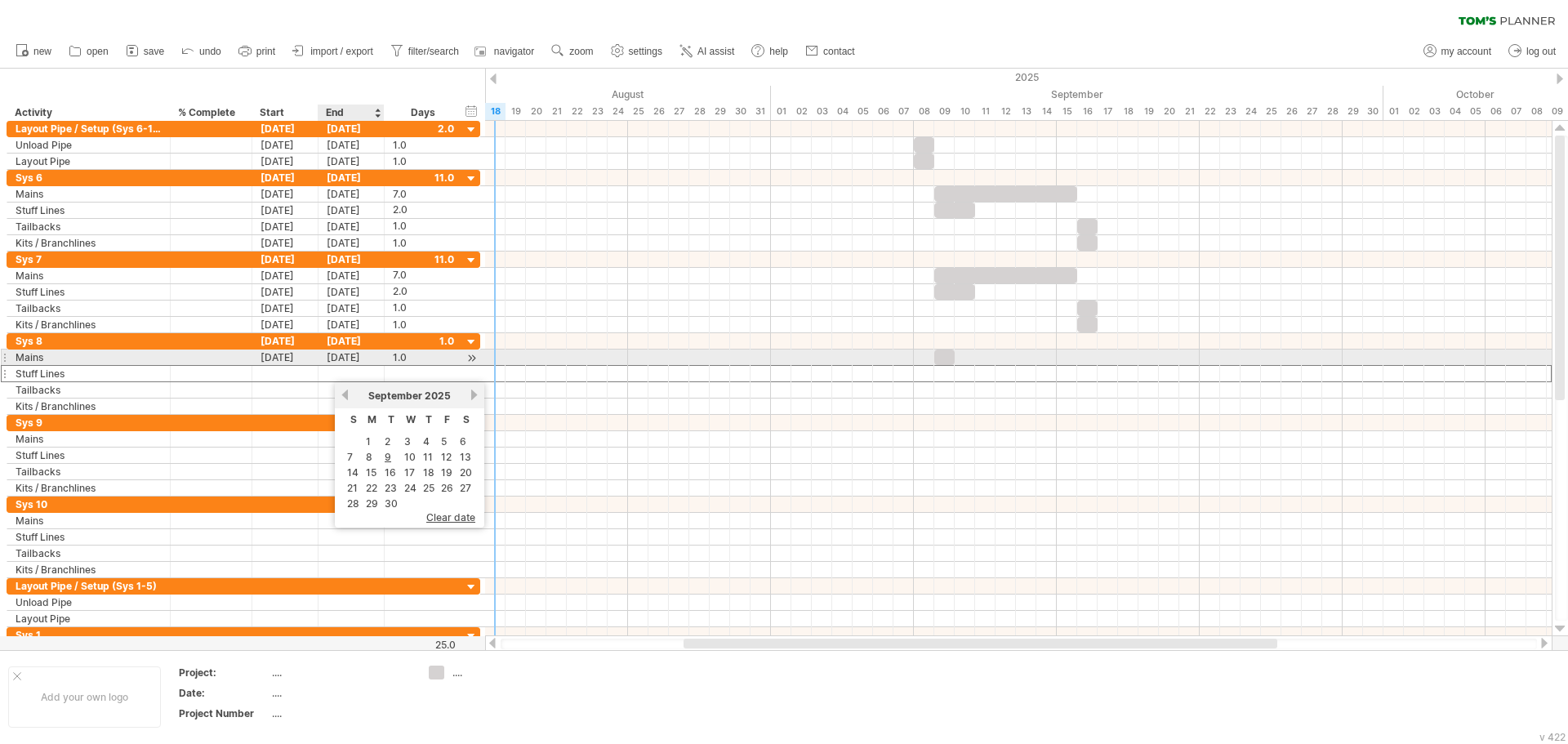
click at [355, 359] on div "[DATE]" at bounding box center [351, 357] width 66 height 16
click at [404, 363] on div "1.0" at bounding box center [424, 357] width 62 height 16
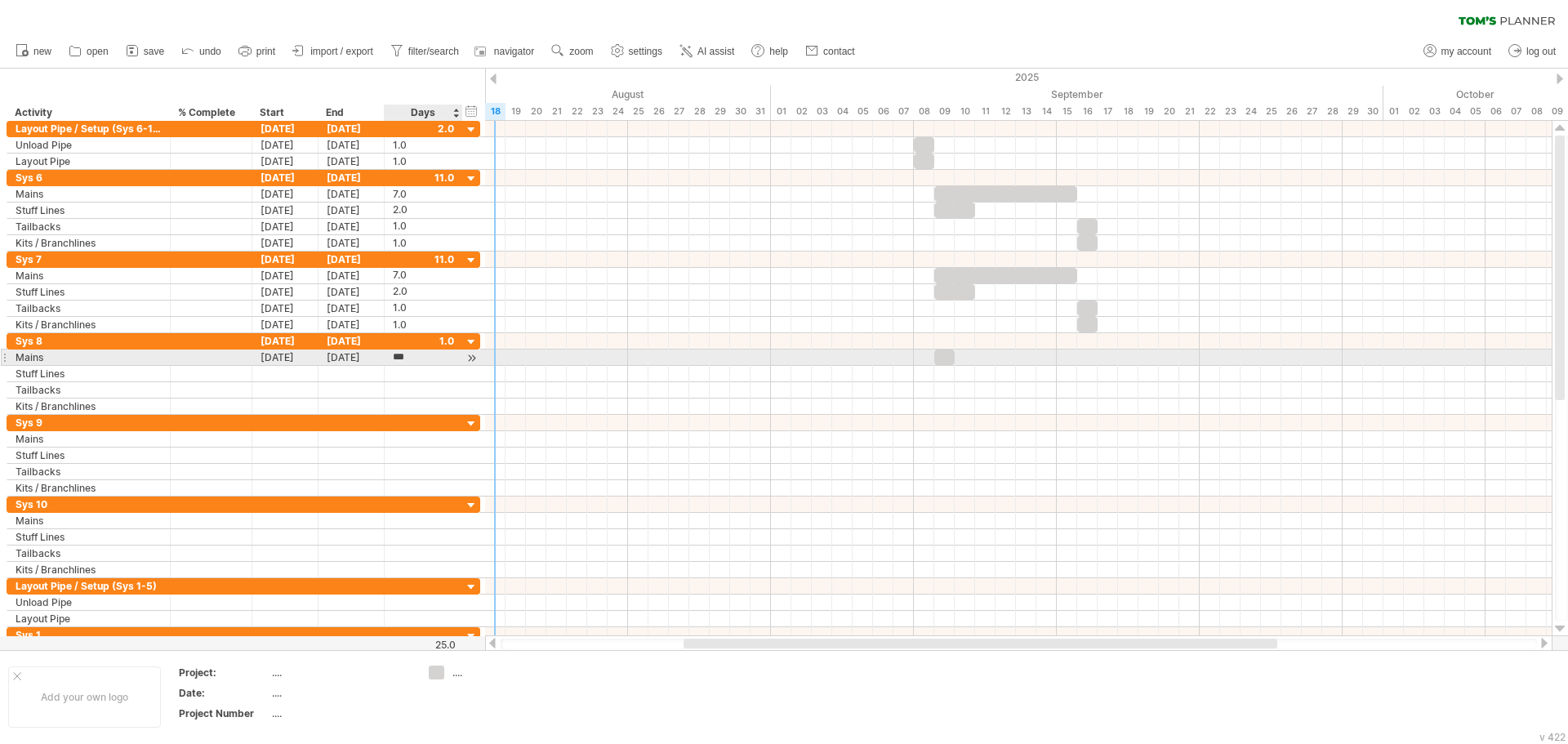
type input "*"
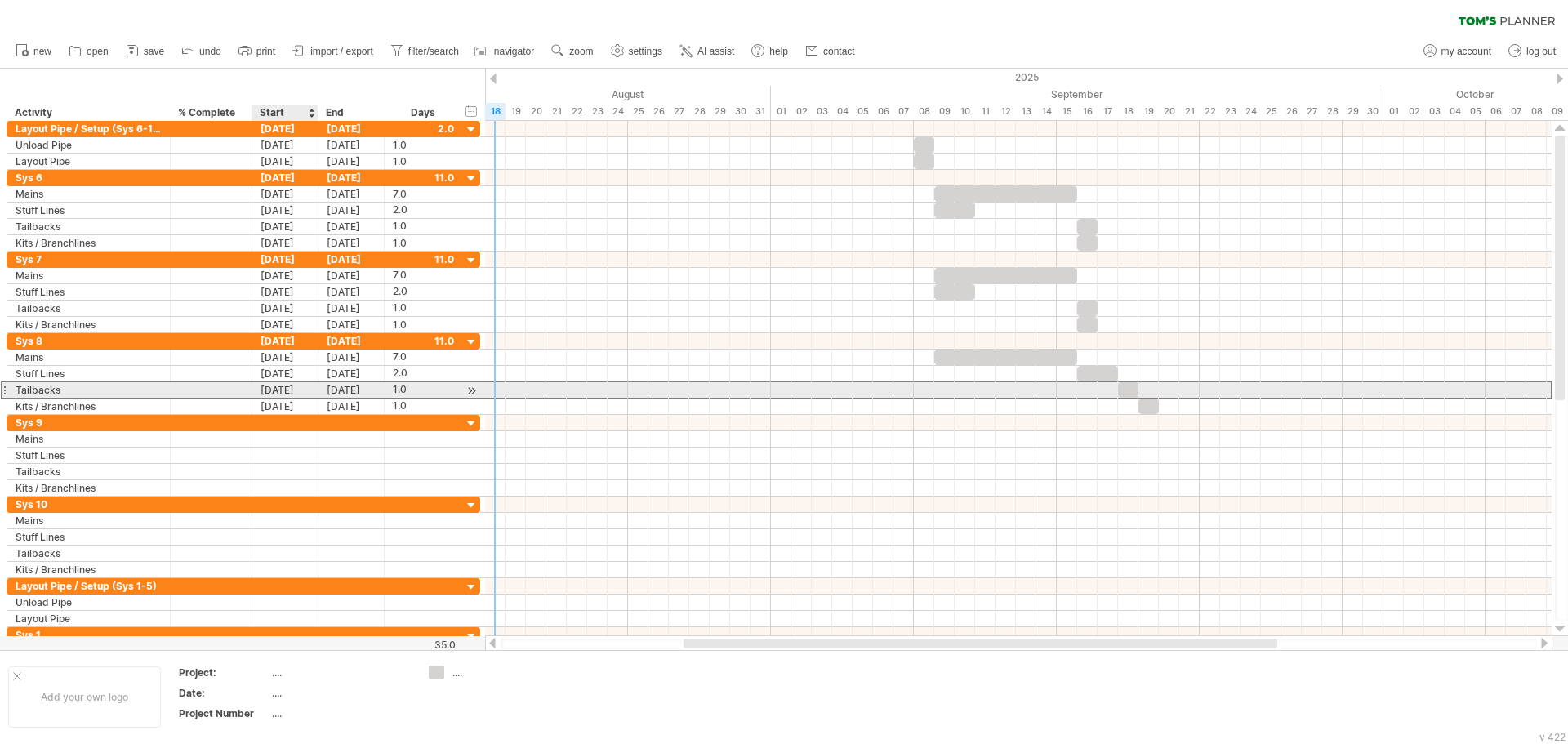
click at [296, 388] on div "[DATE]" at bounding box center [285, 389] width 66 height 16
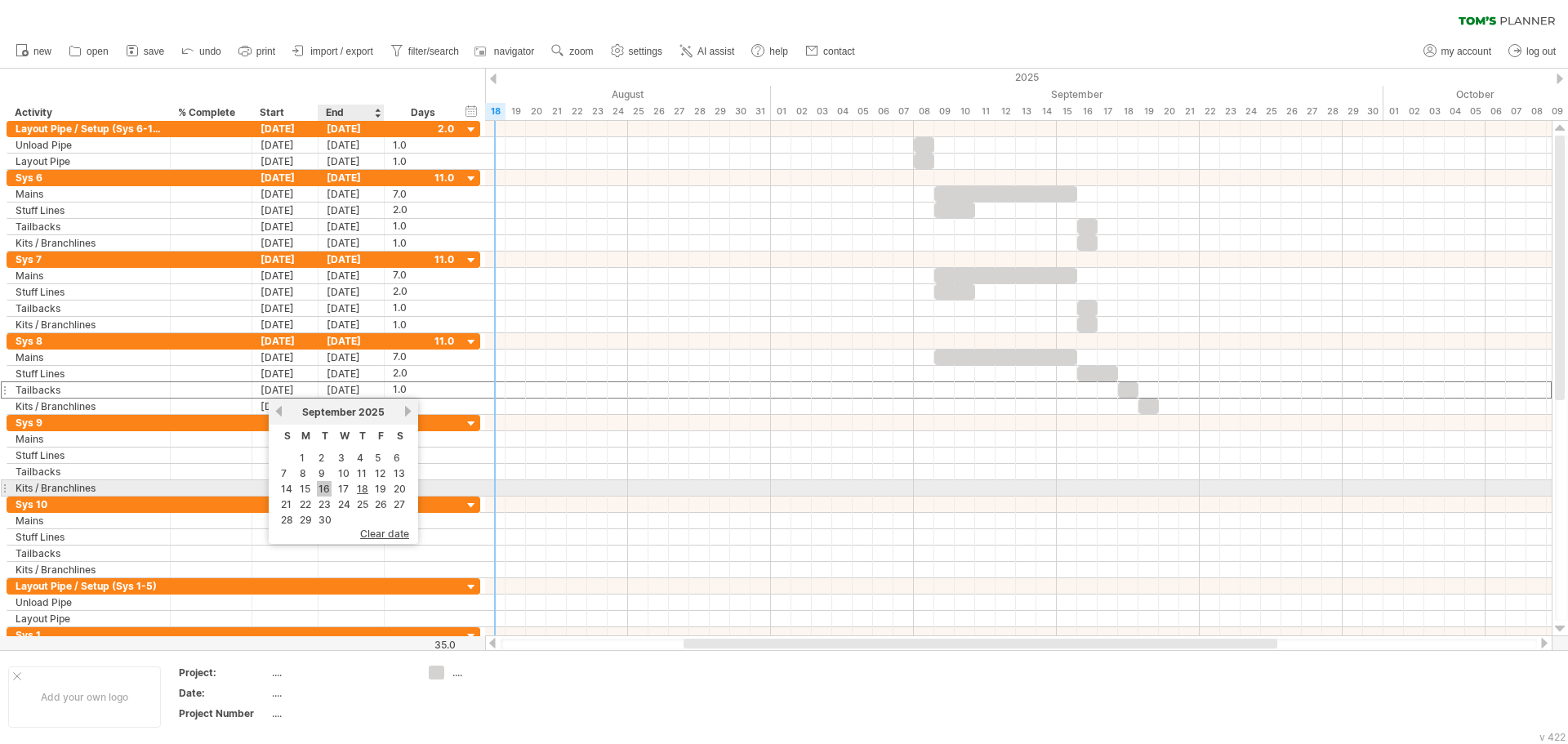
click at [325, 483] on link "16" at bounding box center [325, 489] width 15 height 16
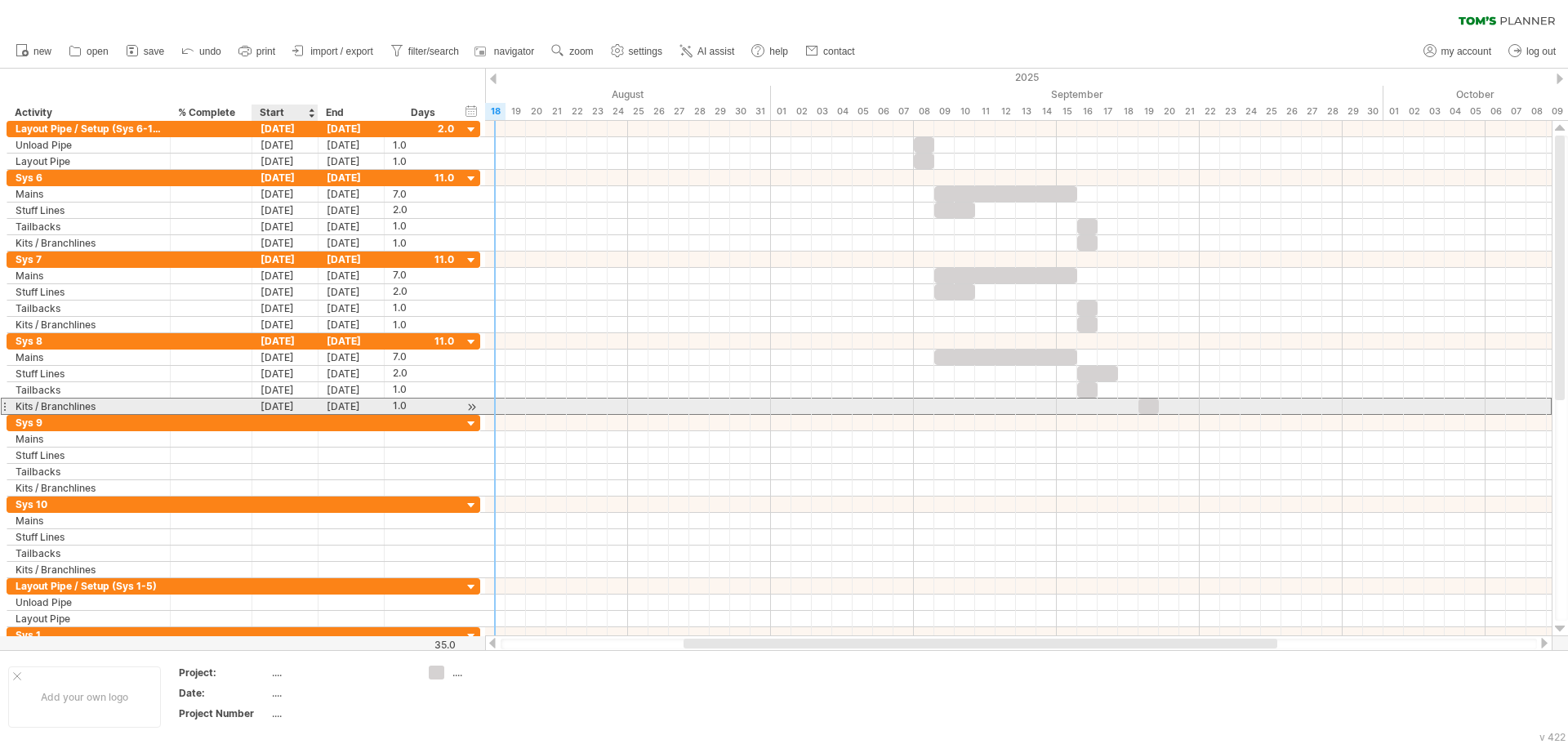
click at [288, 409] on div "[DATE]" at bounding box center [285, 406] width 66 height 16
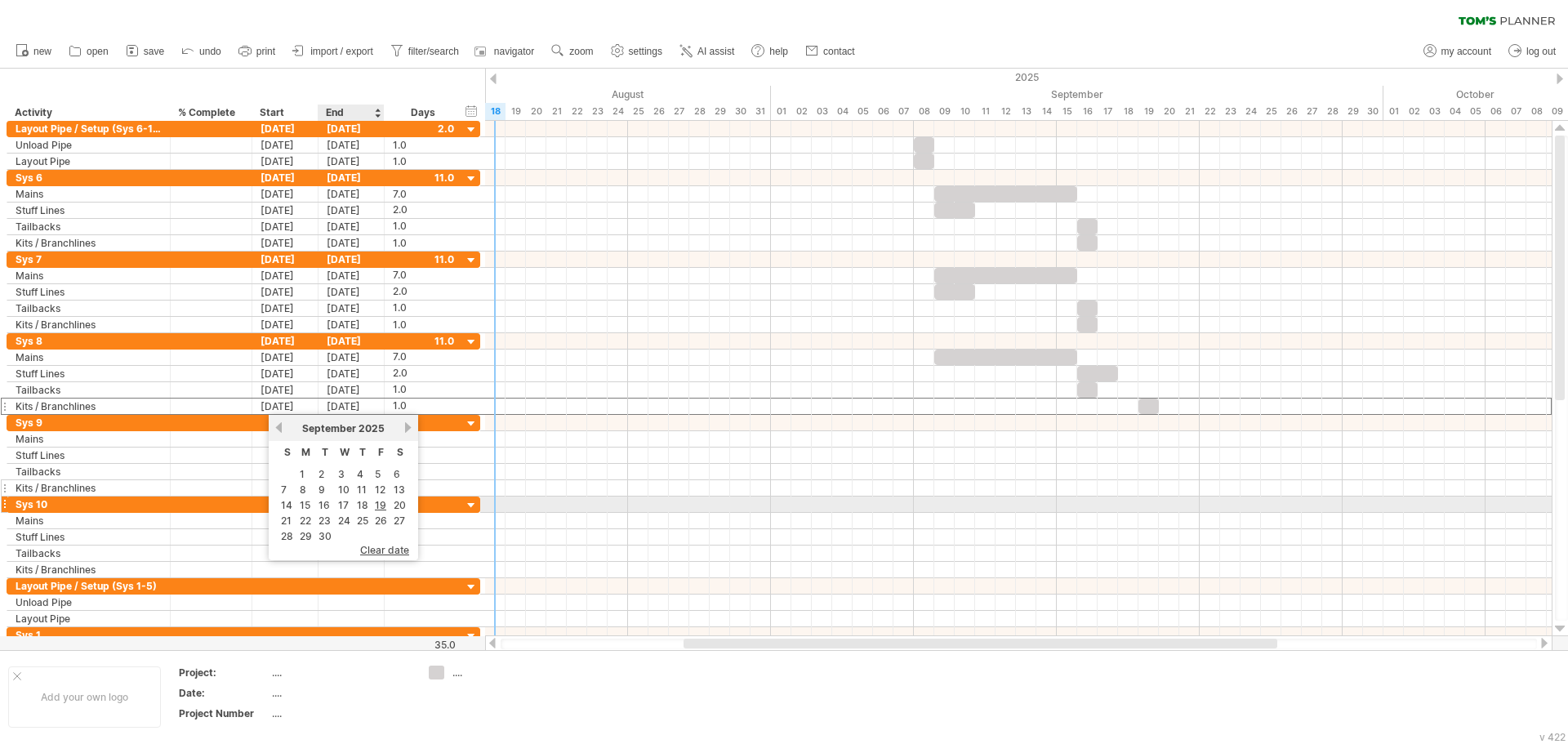
drag, startPoint x: 325, startPoint y: 508, endPoint x: 351, endPoint y: 486, distance: 34.1
click at [325, 507] on link "16" at bounding box center [325, 505] width 15 height 16
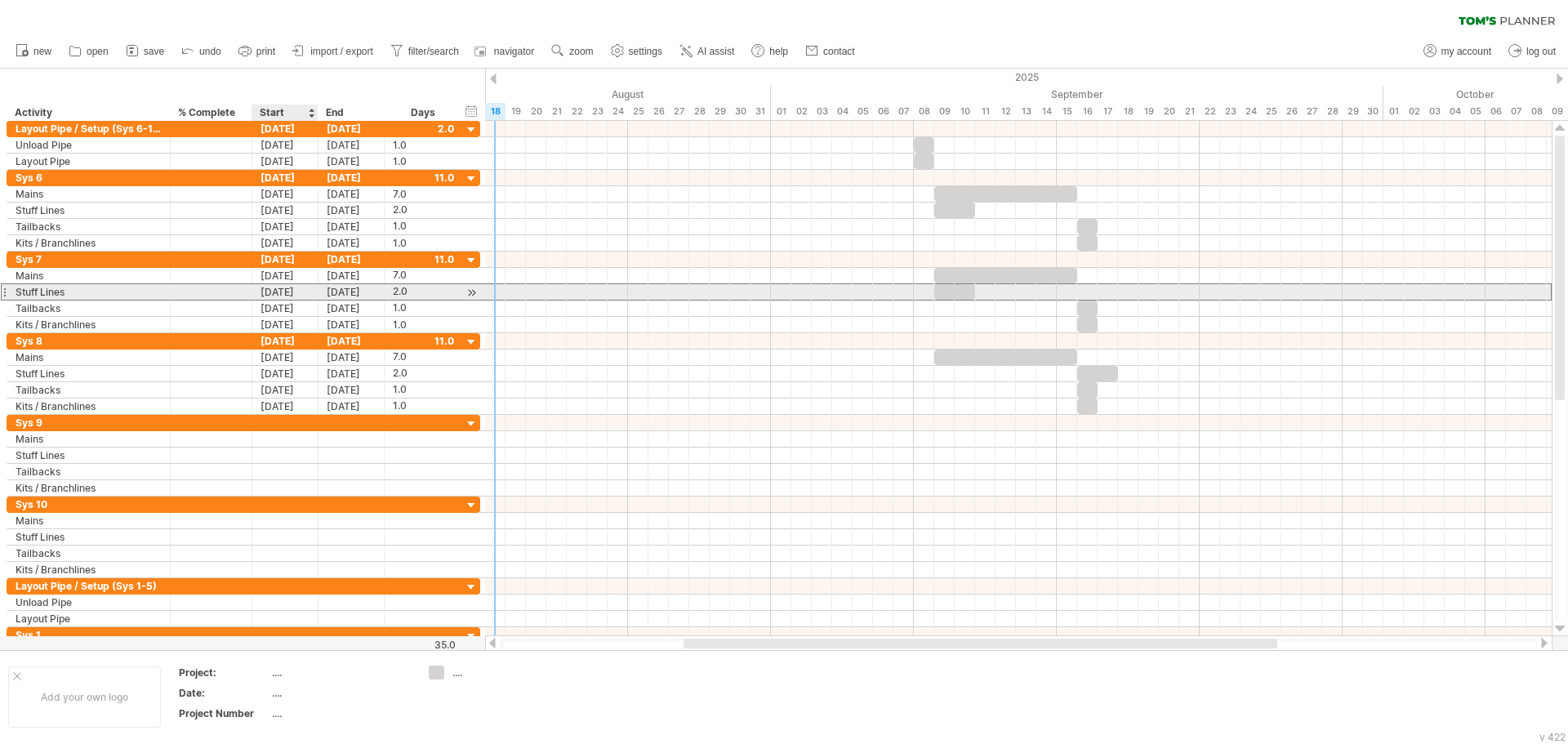
click at [295, 289] on div "[DATE]" at bounding box center [285, 291] width 66 height 16
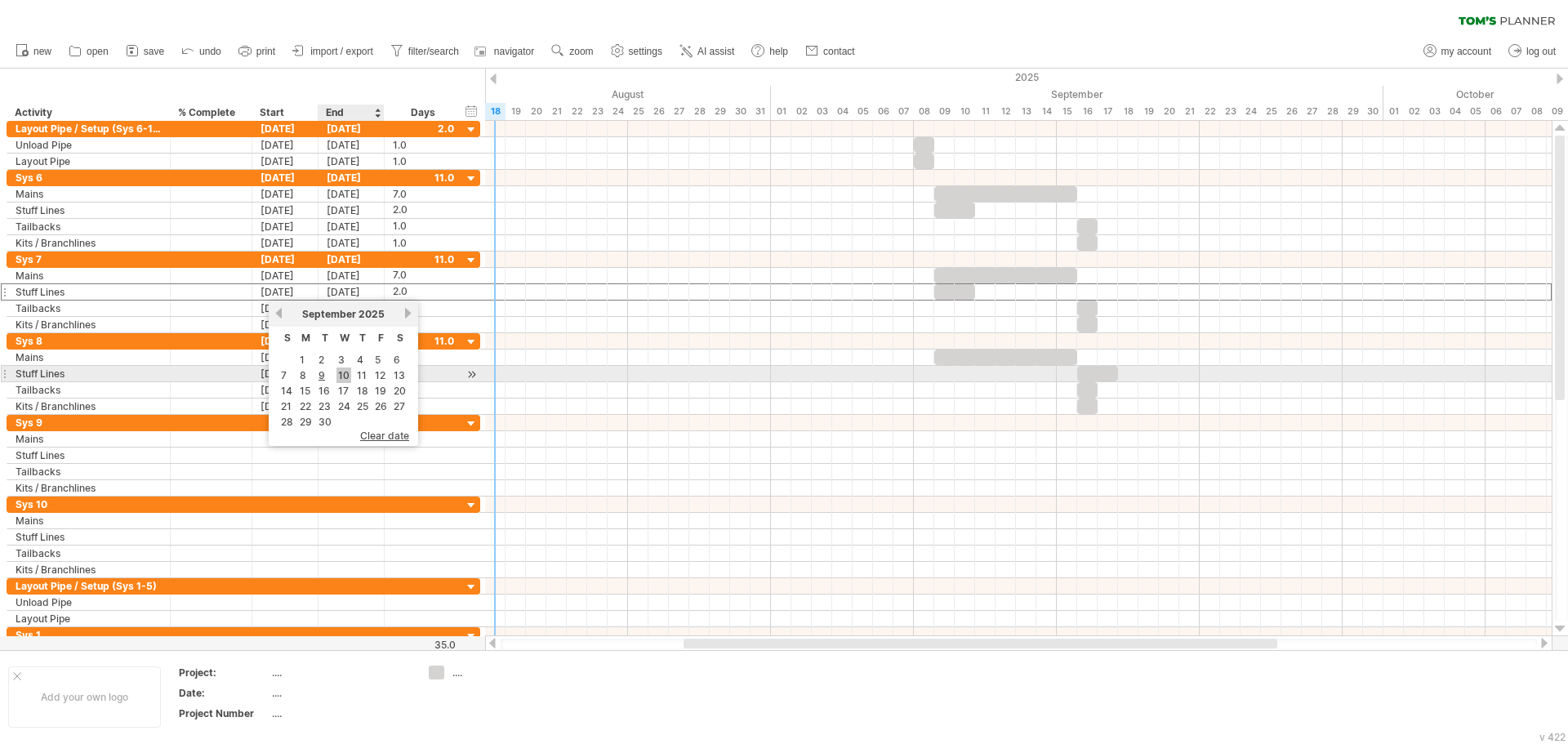
click at [340, 377] on link "10" at bounding box center [344, 375] width 15 height 16
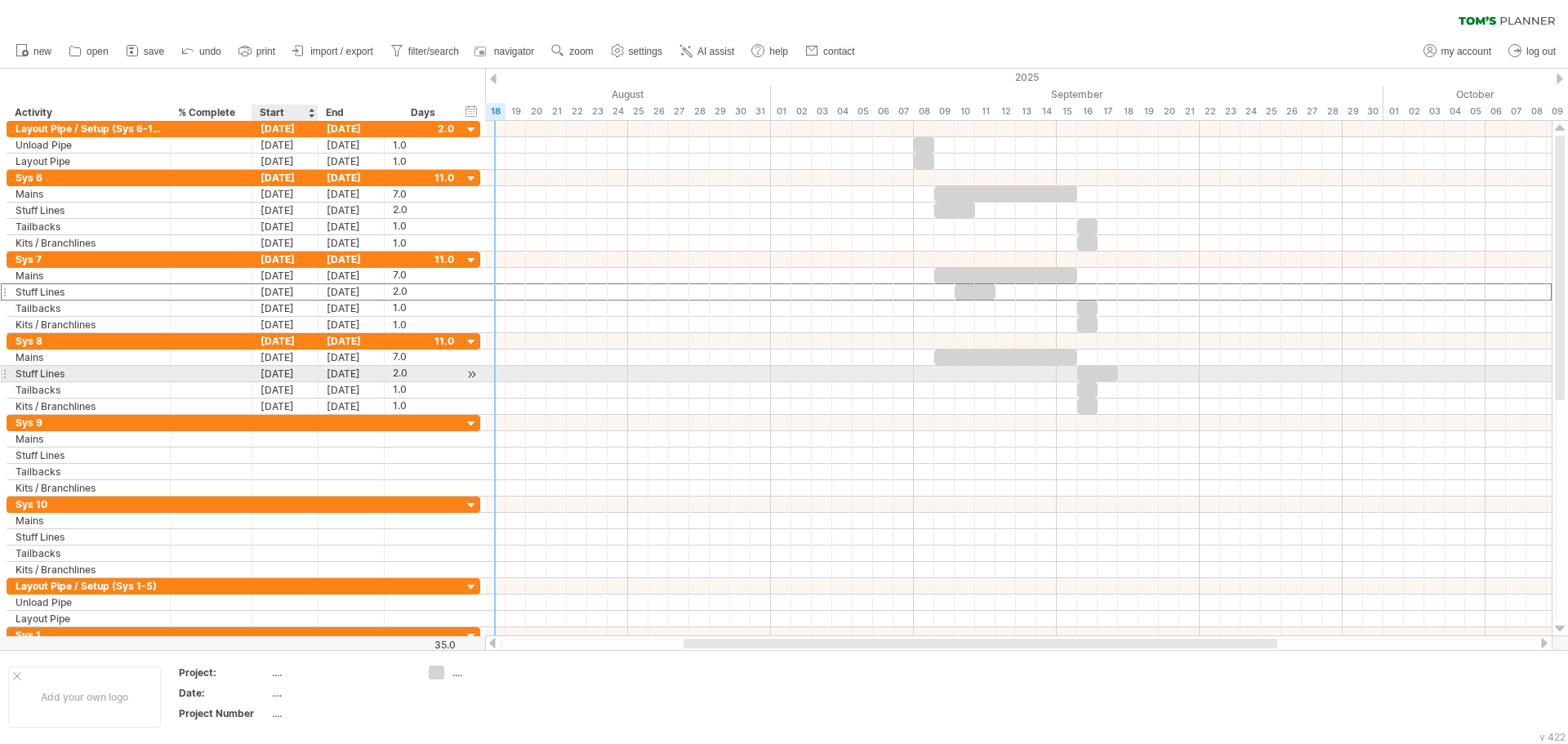
click at [288, 377] on div "[DATE]" at bounding box center [285, 374] width 66 height 16
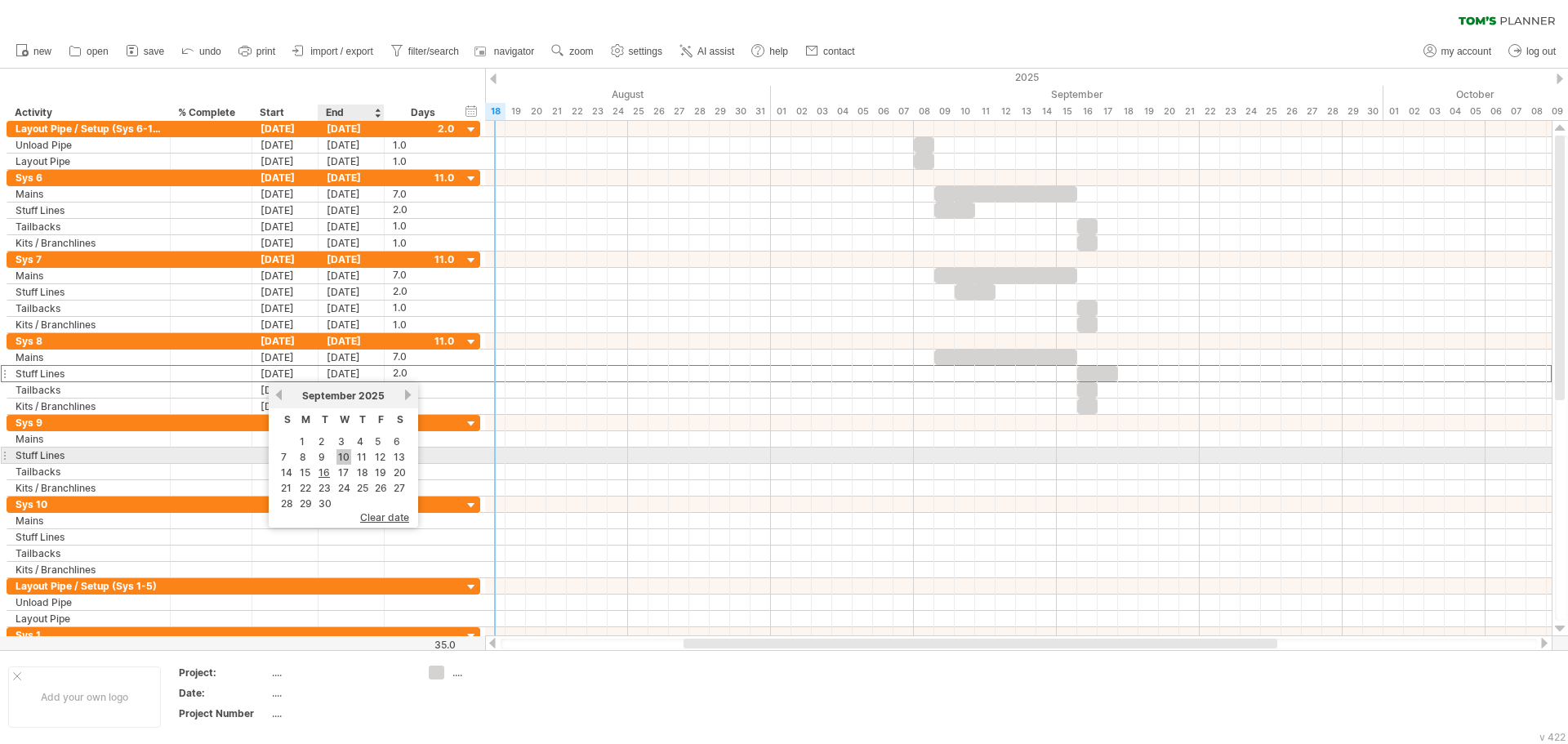
click at [346, 454] on link "10" at bounding box center [344, 457] width 15 height 16
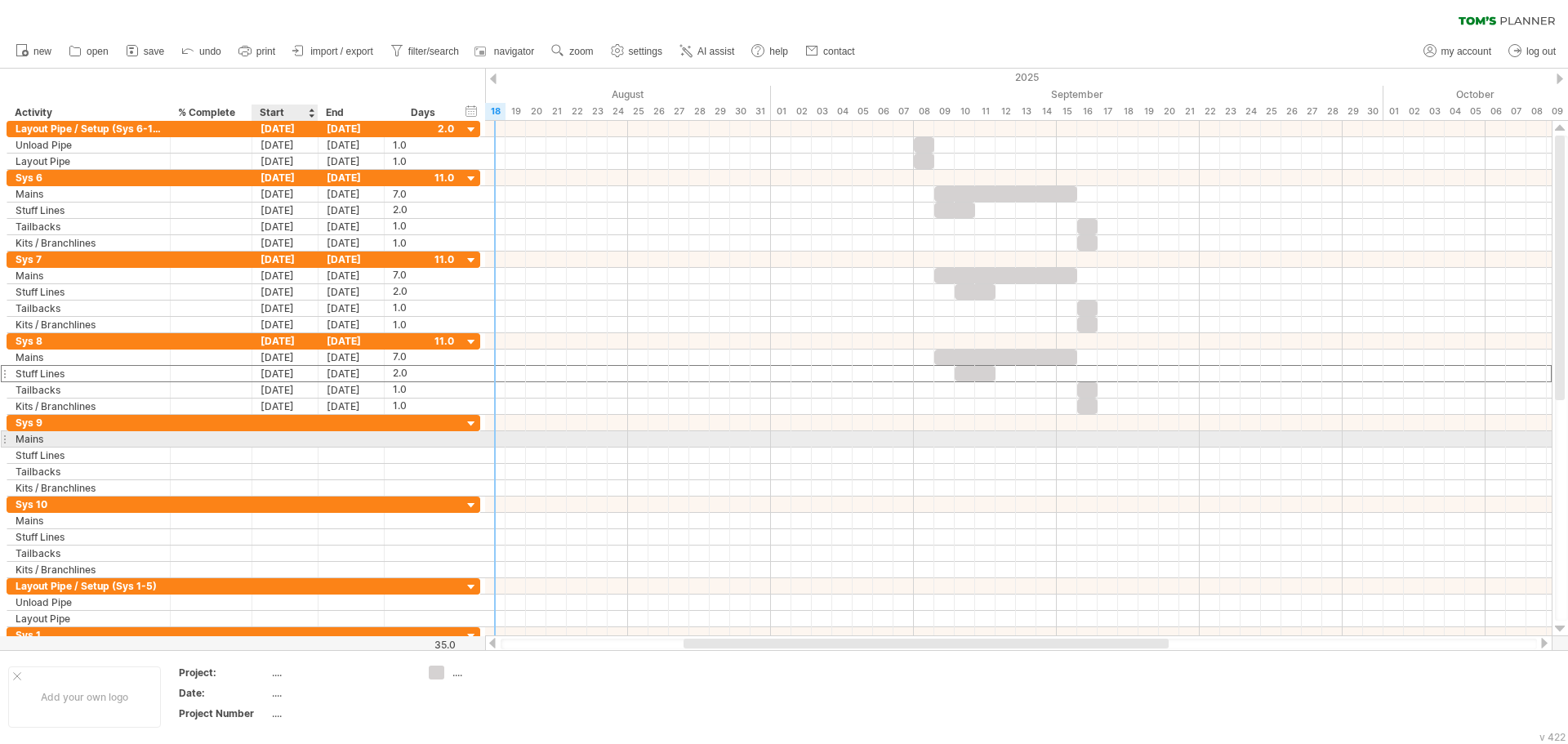
click at [300, 439] on div at bounding box center [285, 439] width 66 height 16
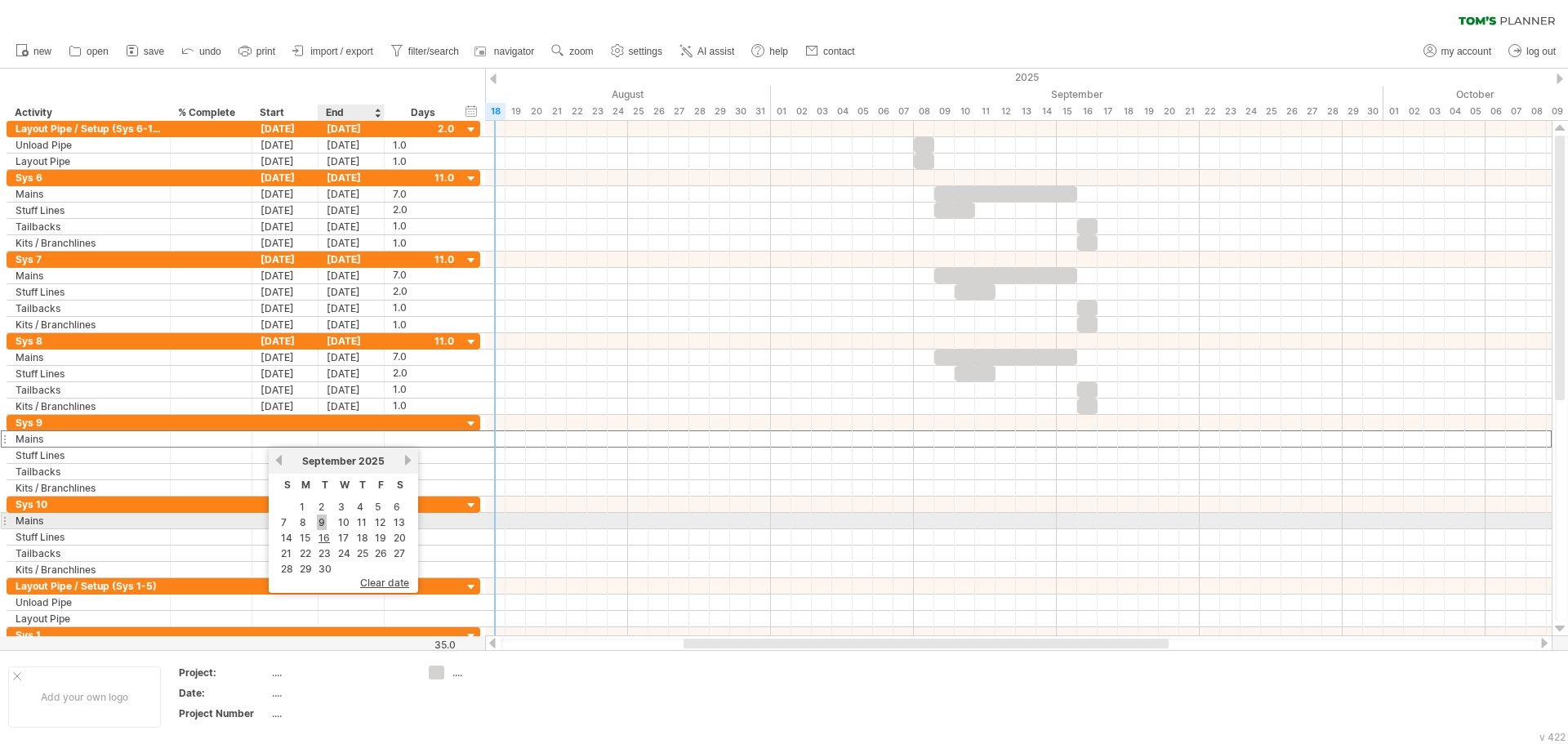
click at [322, 518] on link "9" at bounding box center [322, 522] width 10 height 16
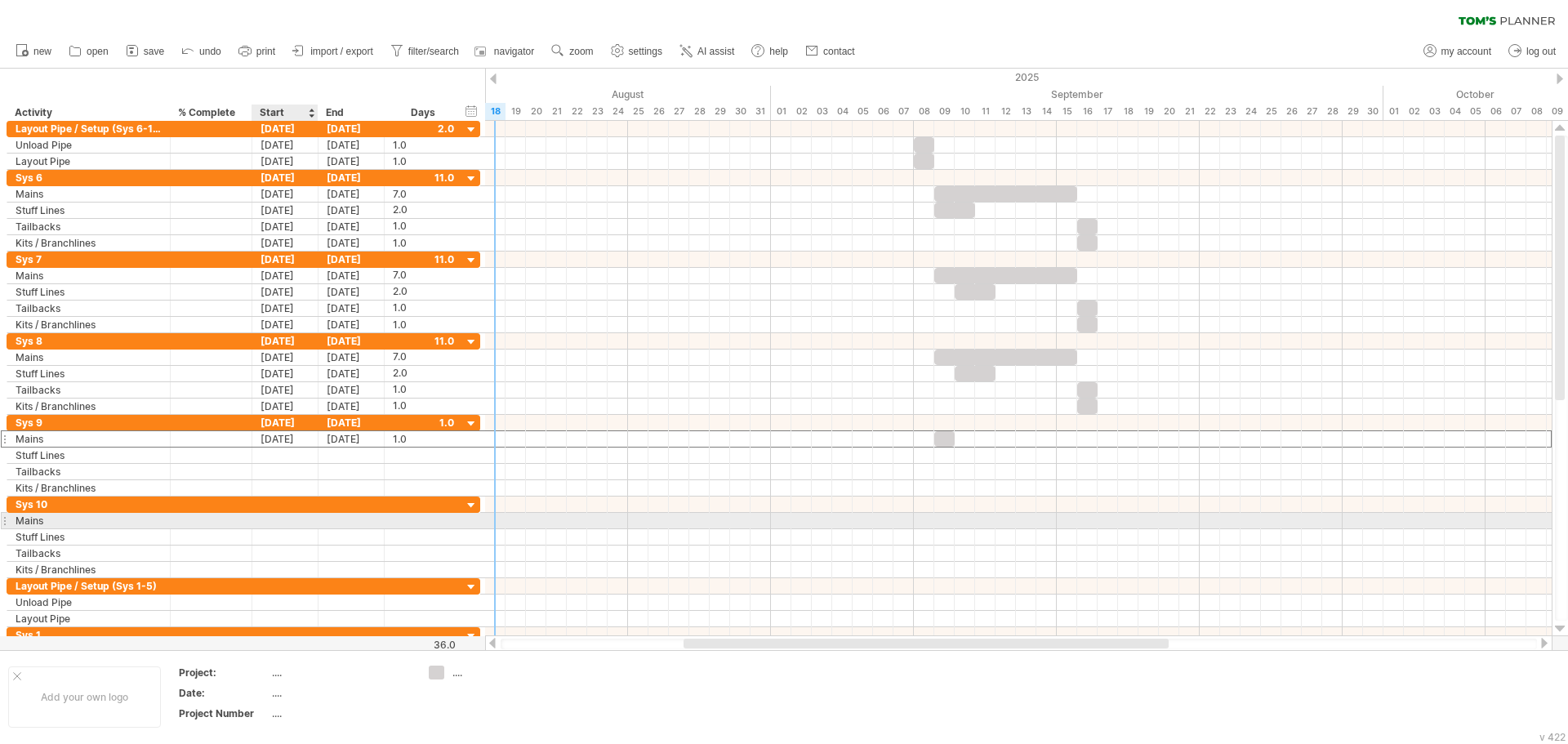
click at [299, 519] on div at bounding box center [285, 520] width 66 height 16
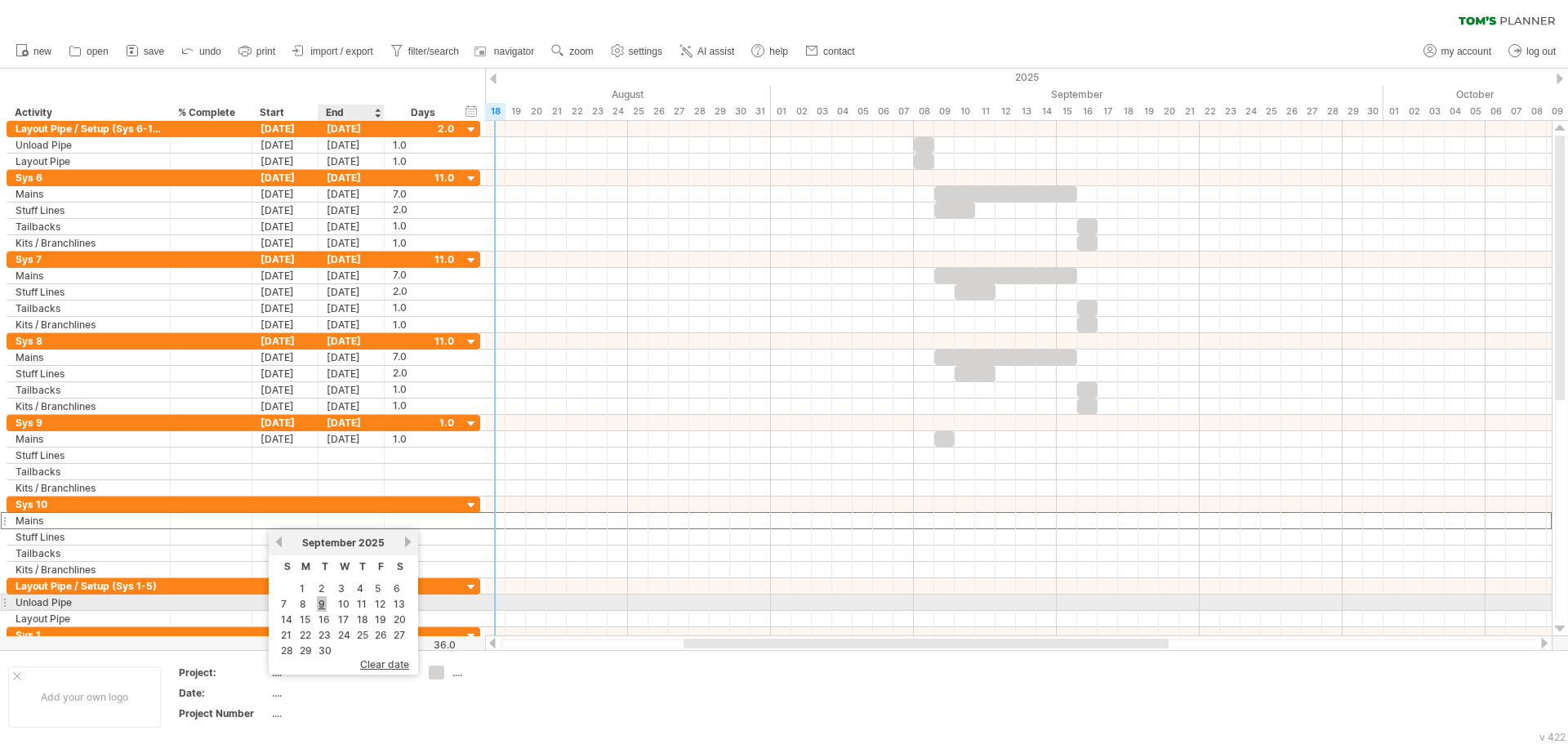
click at [320, 602] on link "9" at bounding box center [322, 603] width 10 height 16
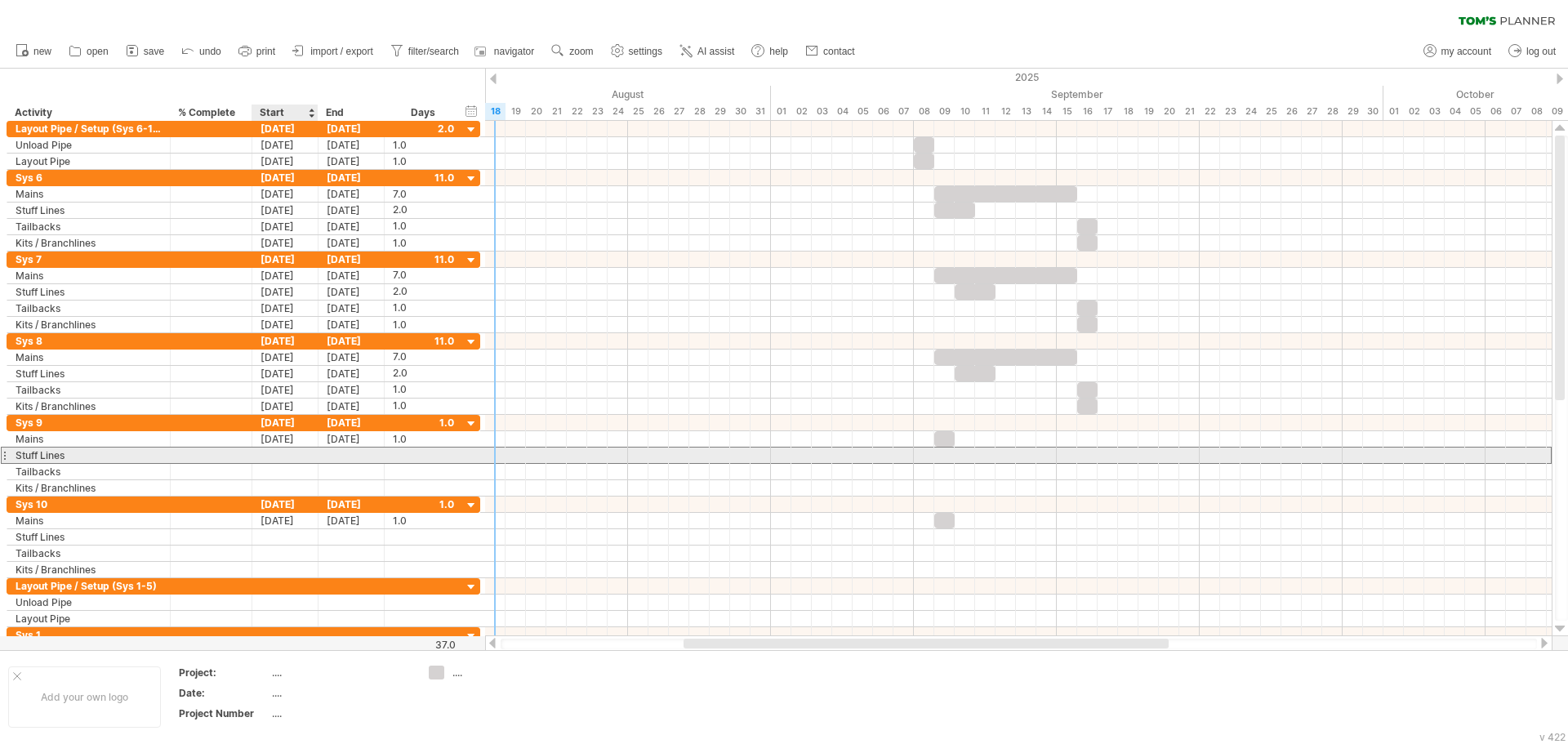
click at [291, 455] on div at bounding box center [285, 455] width 66 height 16
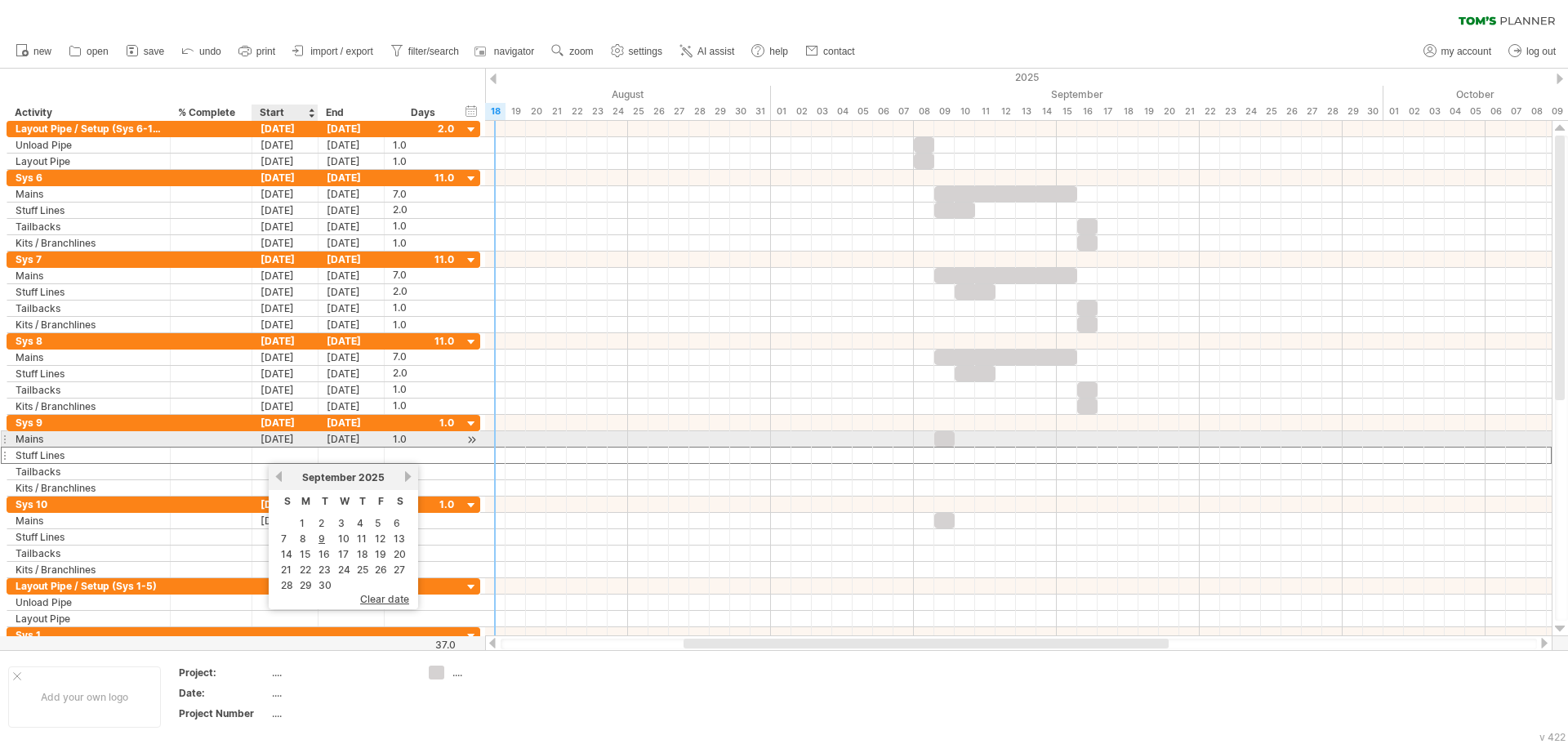
click at [292, 439] on div "[DATE]" at bounding box center [285, 439] width 66 height 16
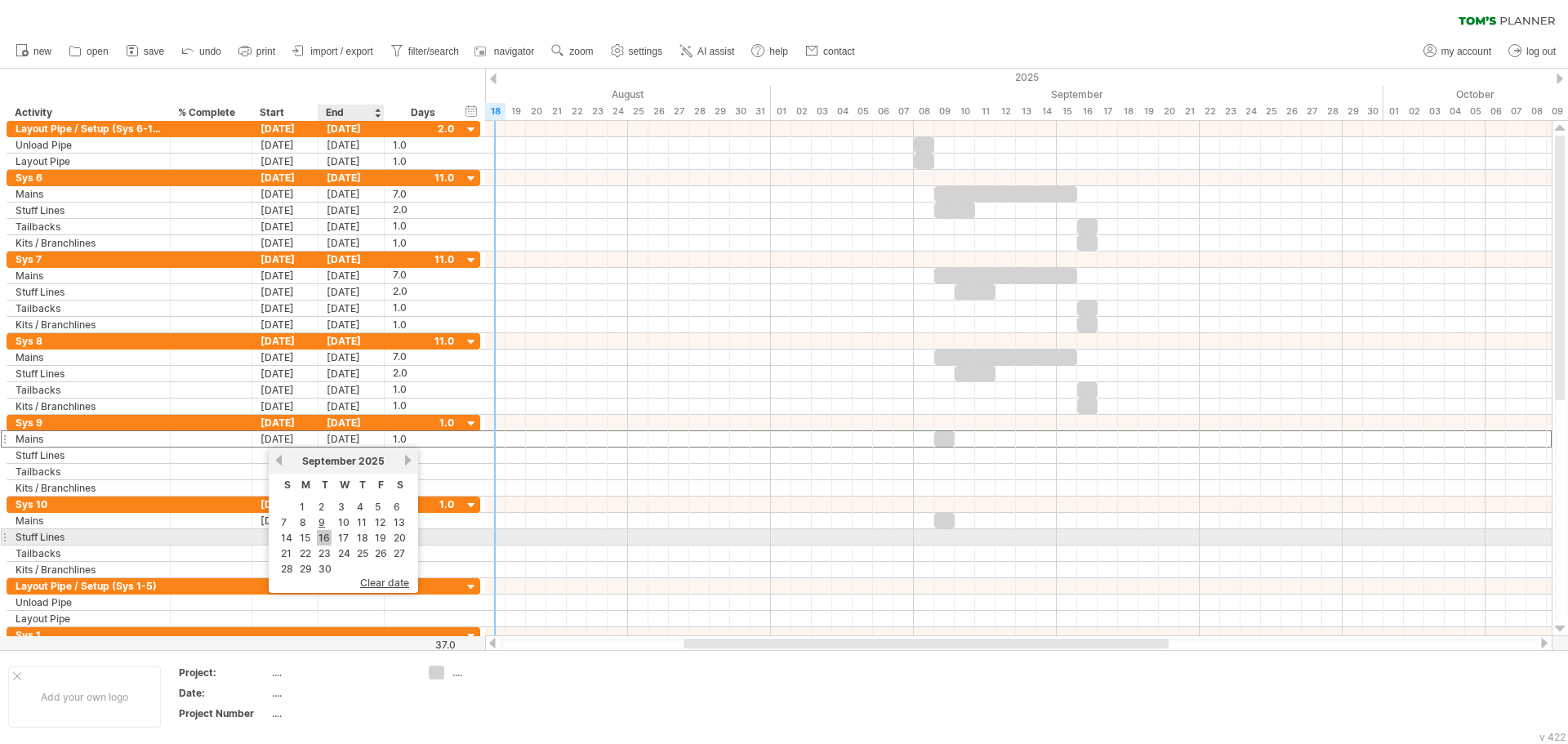
click at [327, 537] on link "16" at bounding box center [325, 538] width 15 height 16
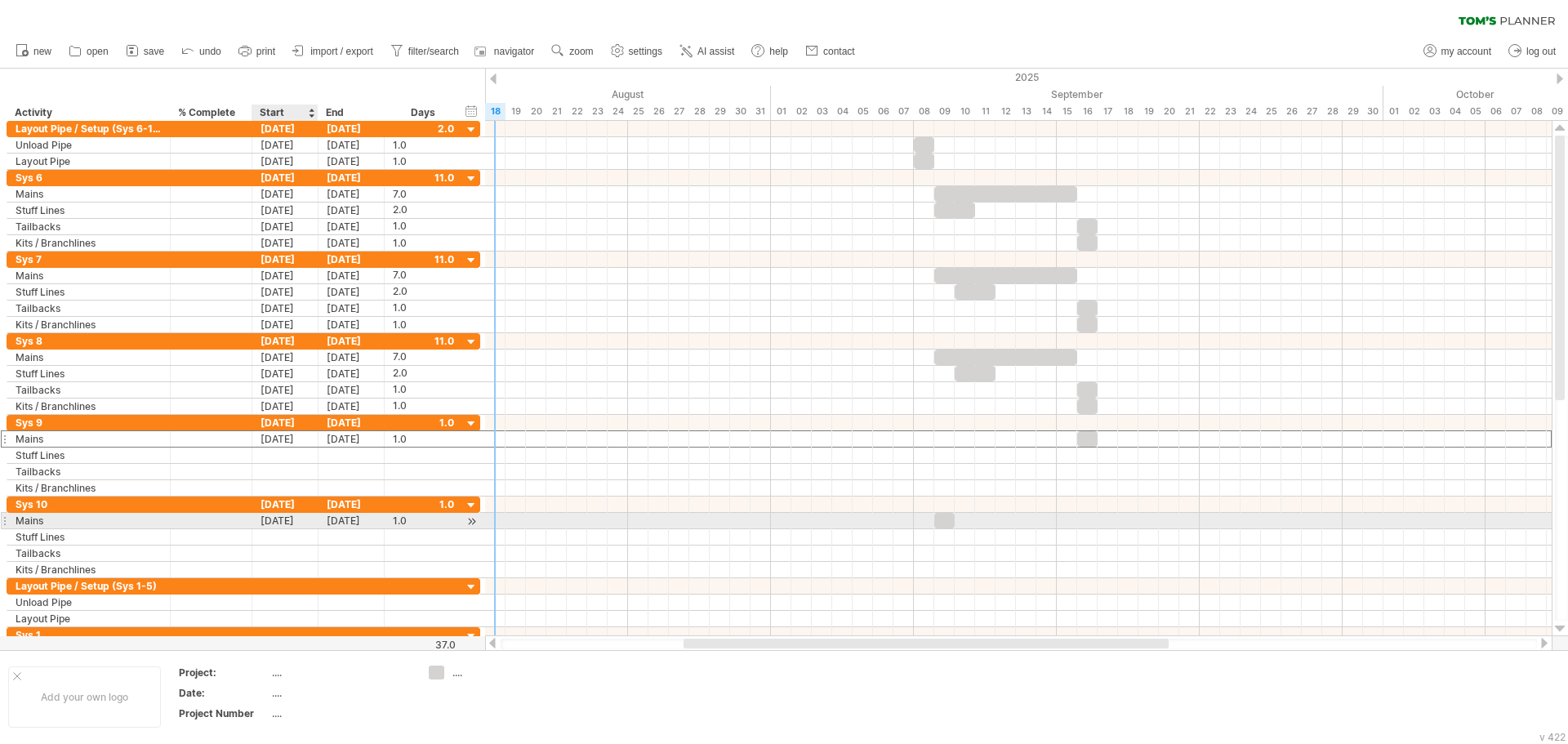
click at [290, 517] on div "[DATE]" at bounding box center [285, 520] width 66 height 16
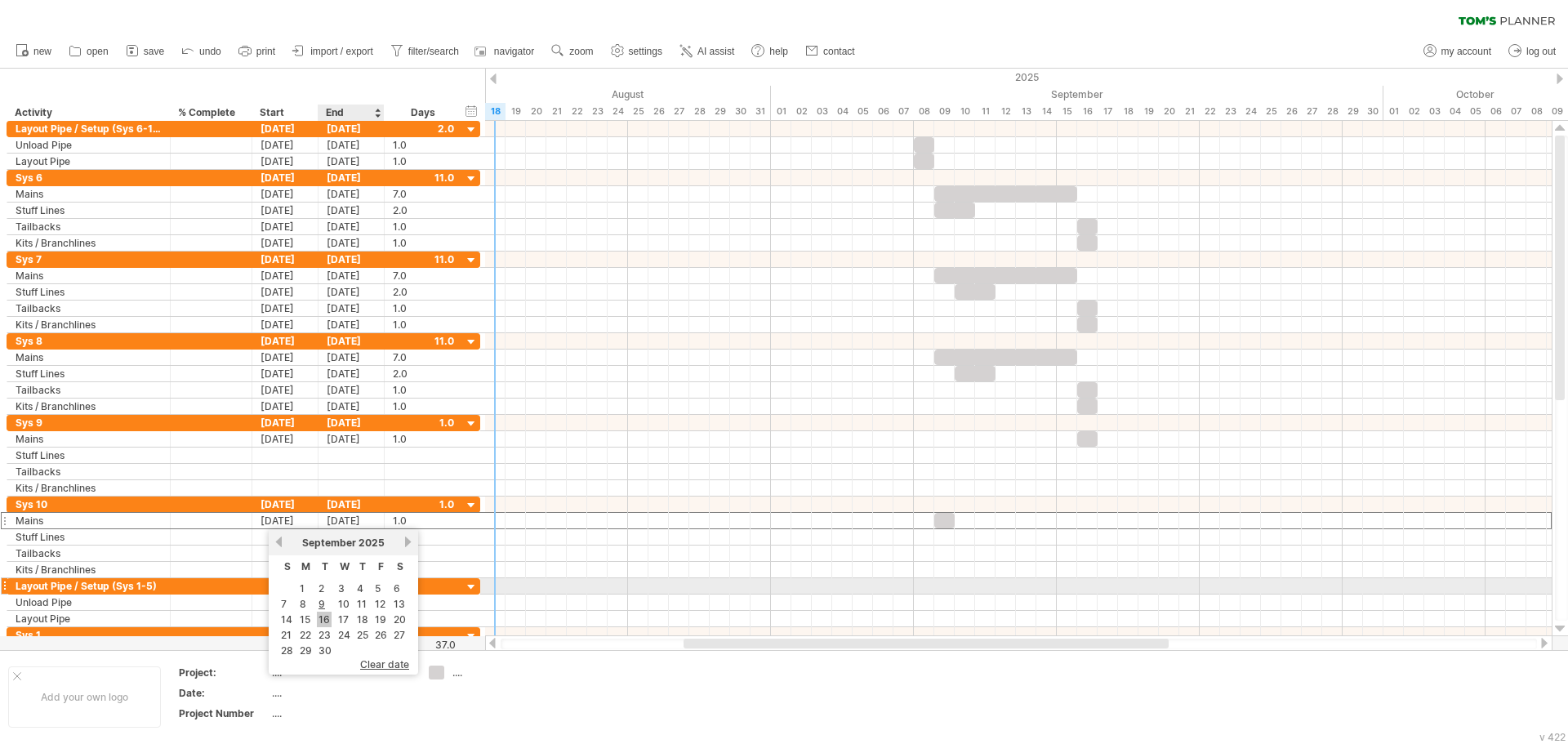
scroll to position [1, 0]
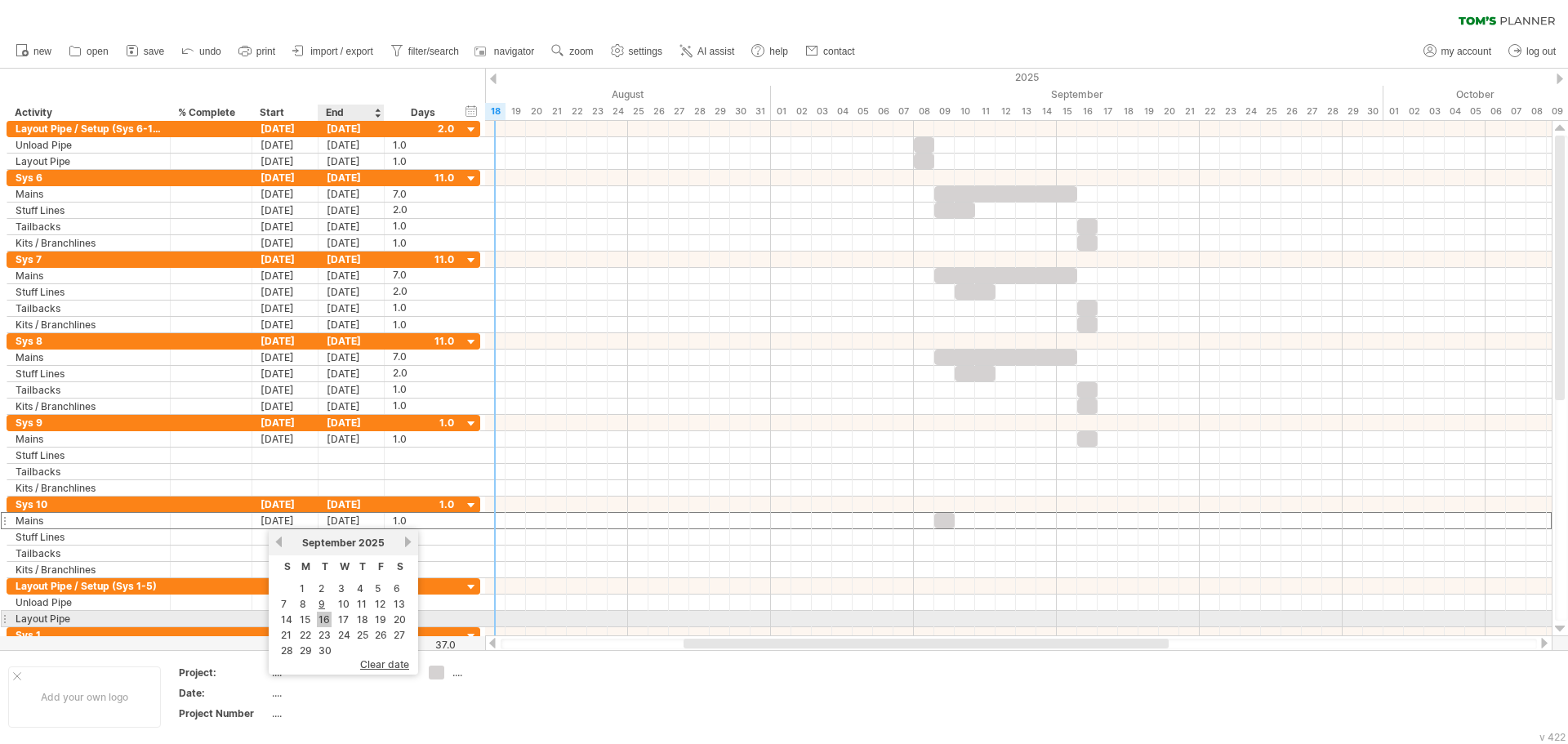
click at [320, 614] on link "16" at bounding box center [325, 619] width 15 height 16
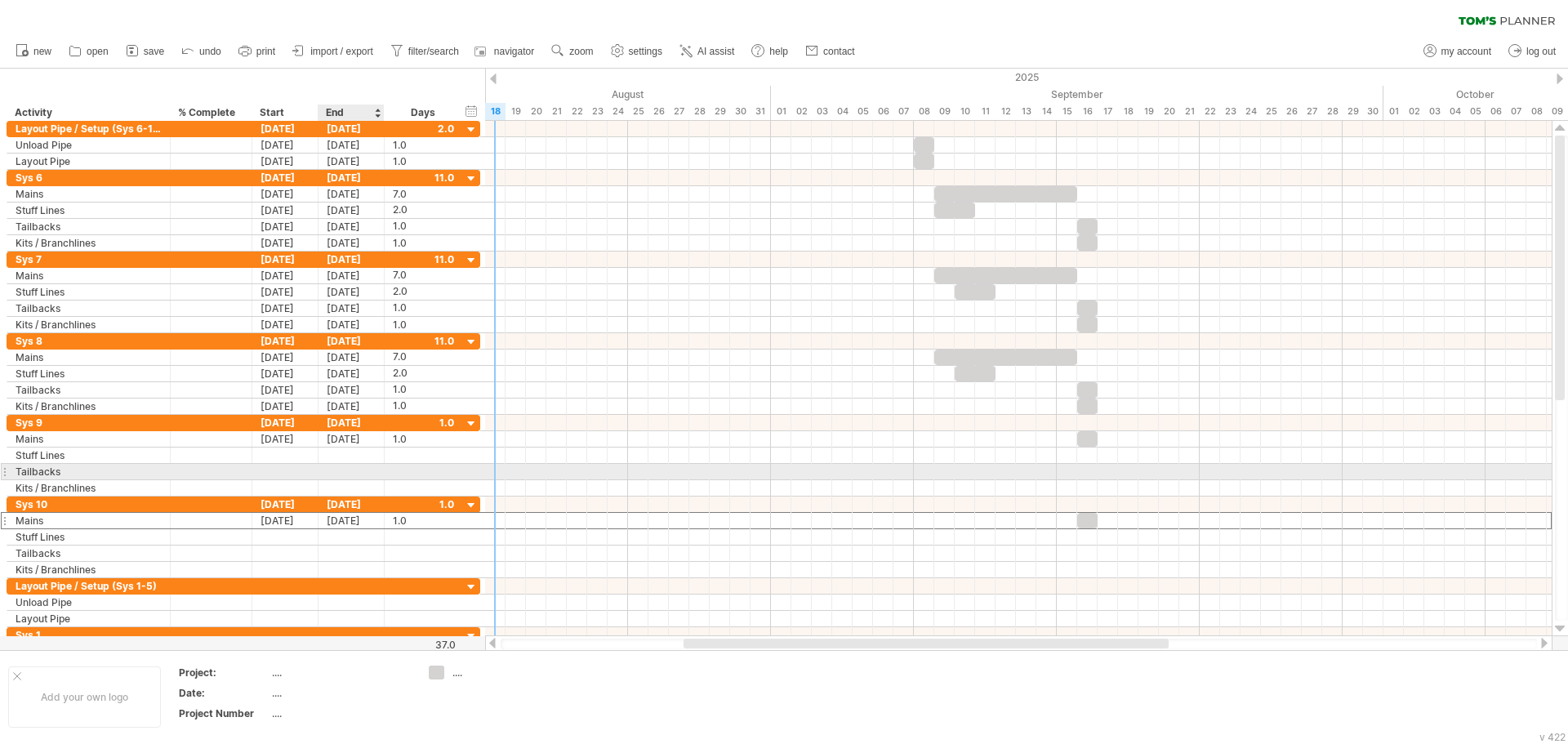
click at [325, 468] on div at bounding box center [351, 471] width 66 height 16
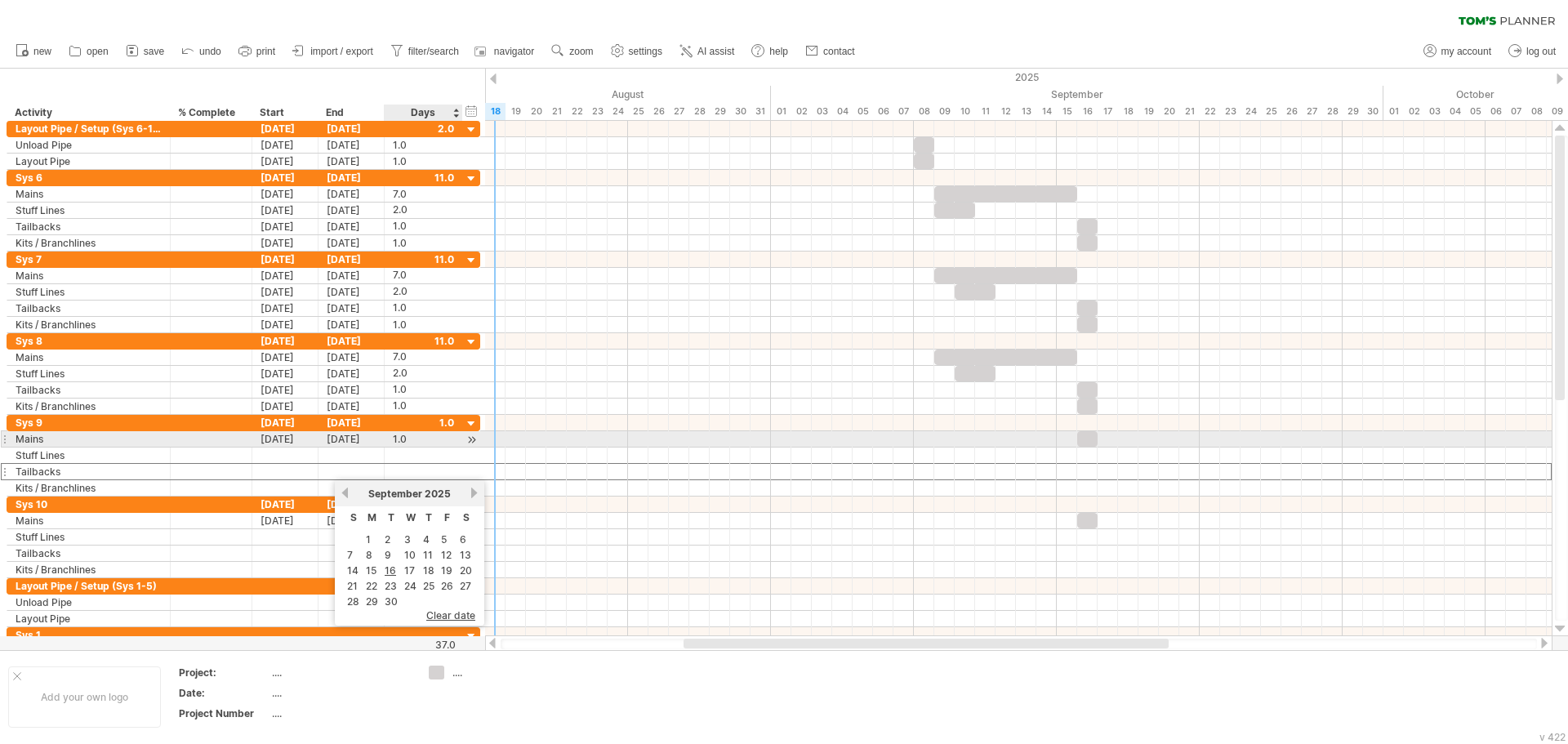
click at [409, 434] on div "1.0" at bounding box center [424, 439] width 62 height 16
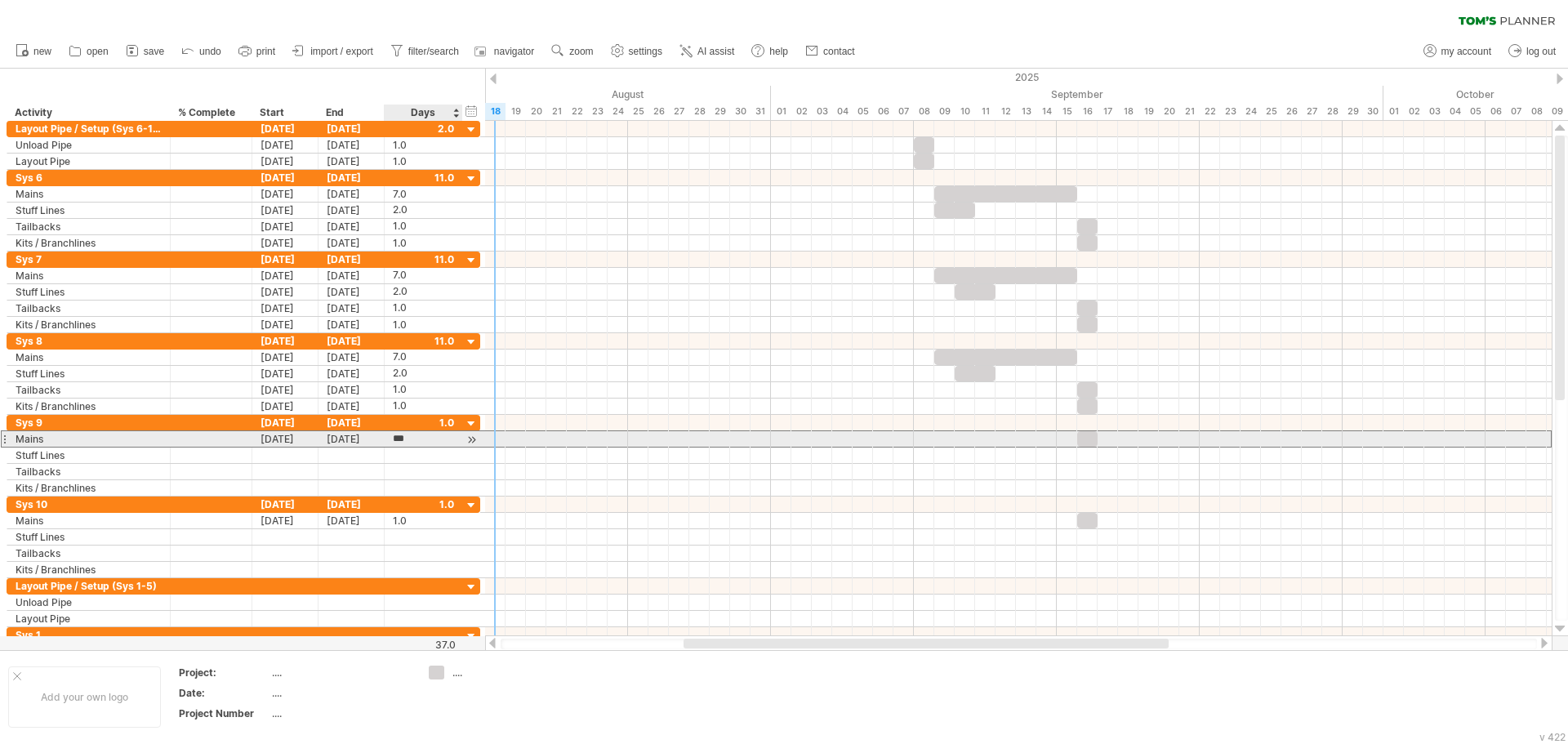
type input "*"
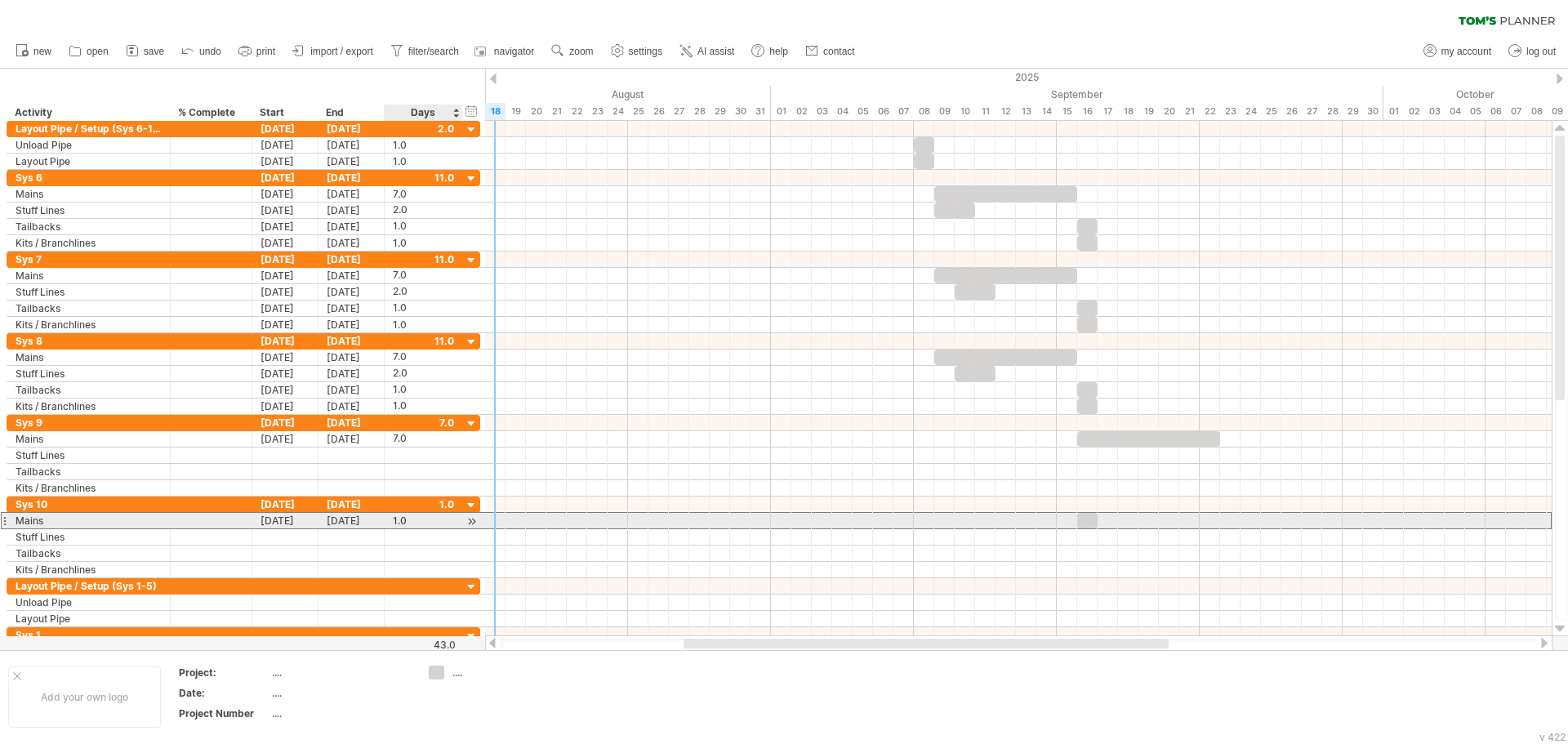
click at [412, 520] on div "1.0" at bounding box center [424, 520] width 62 height 16
type input "*"
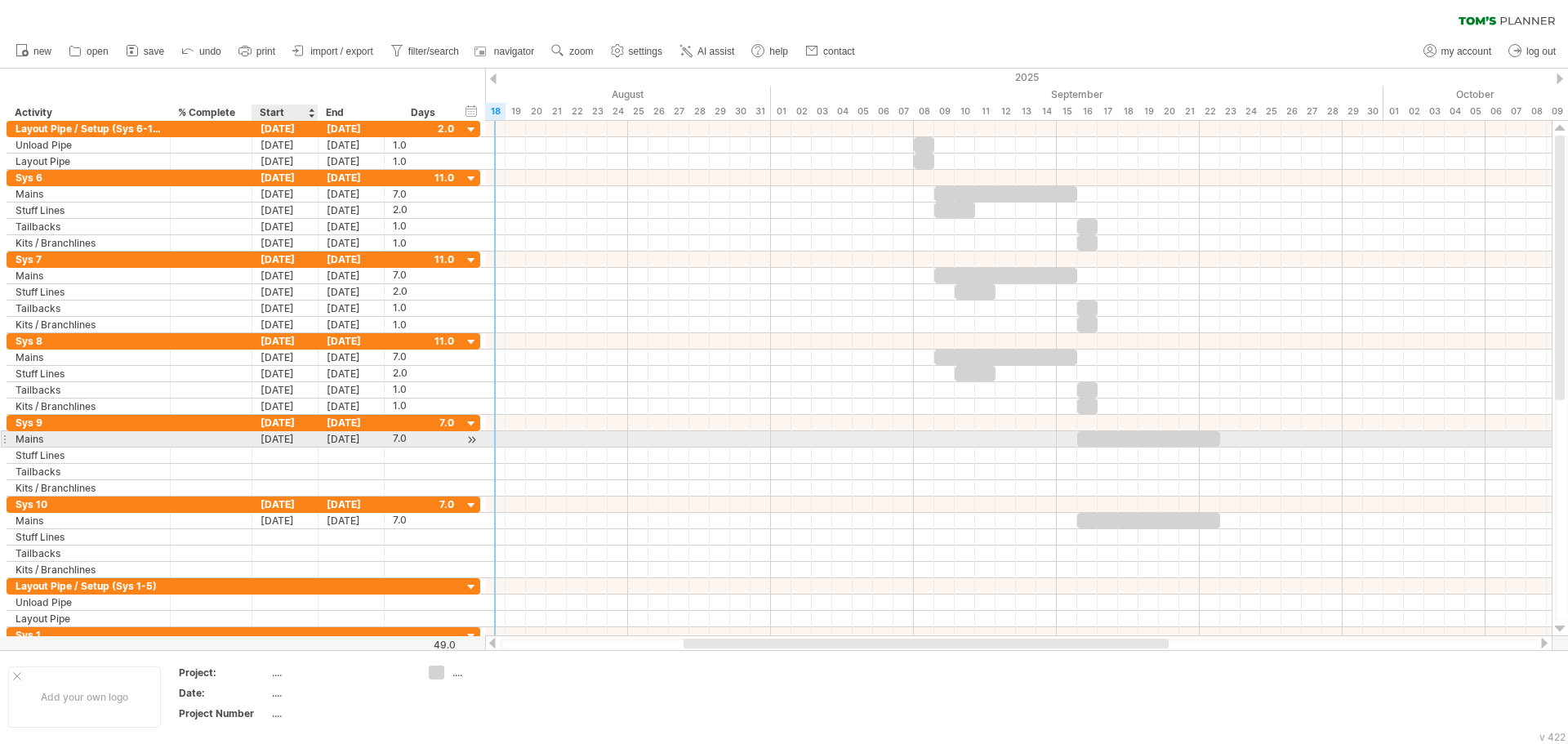
click at [282, 436] on div "[DATE]" at bounding box center [285, 439] width 66 height 16
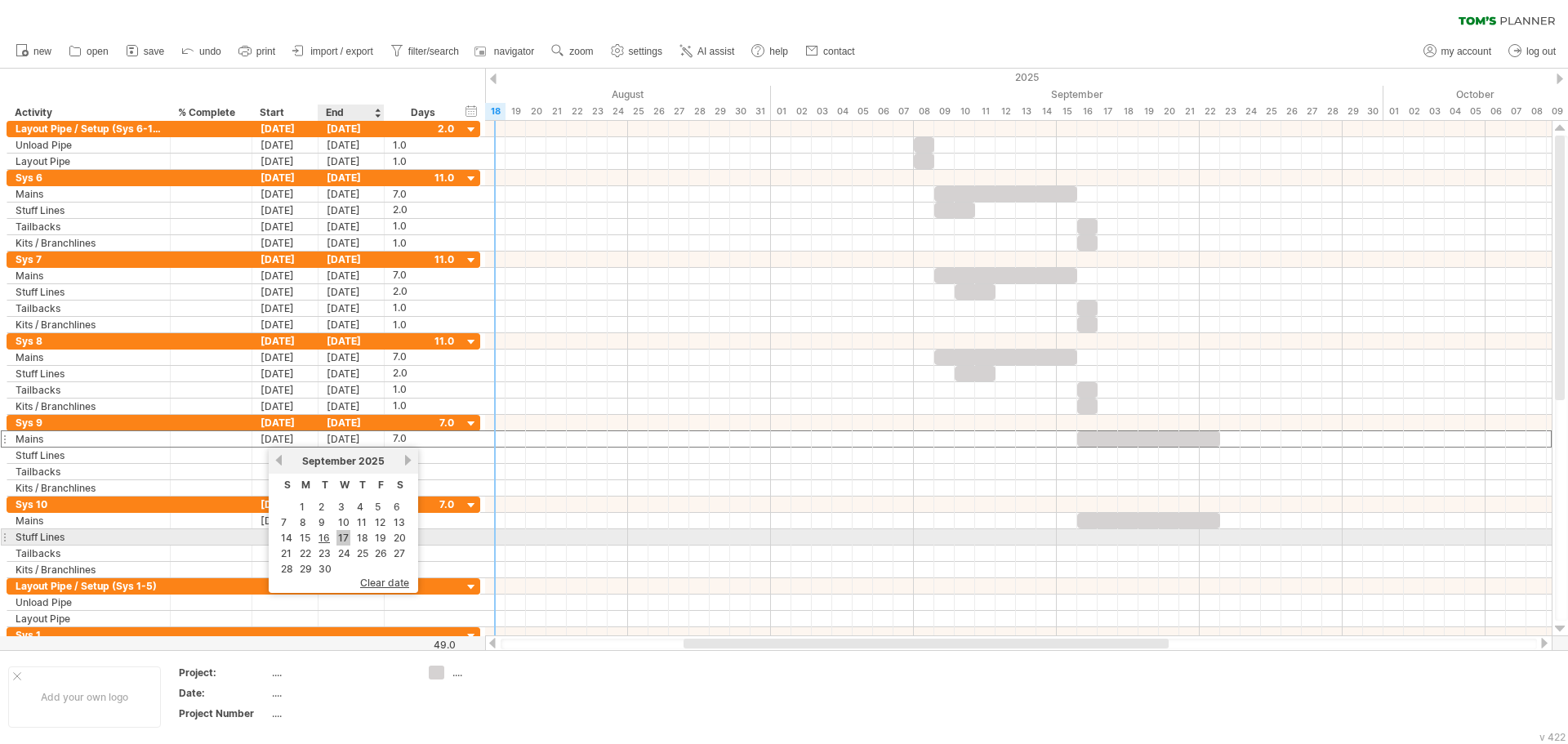
click at [343, 538] on link "17" at bounding box center [343, 538] width 14 height 16
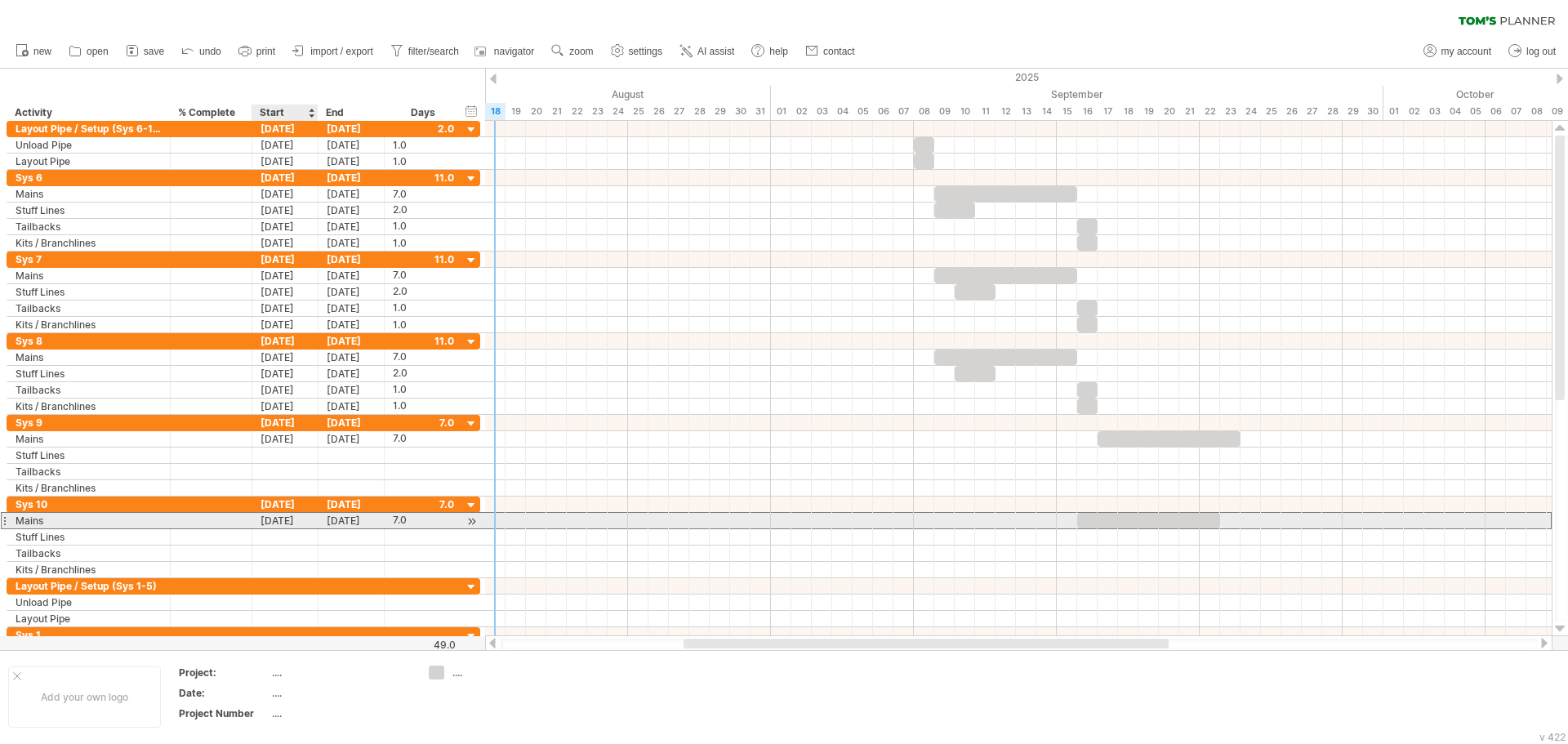
click at [302, 523] on div "[DATE]" at bounding box center [285, 520] width 66 height 16
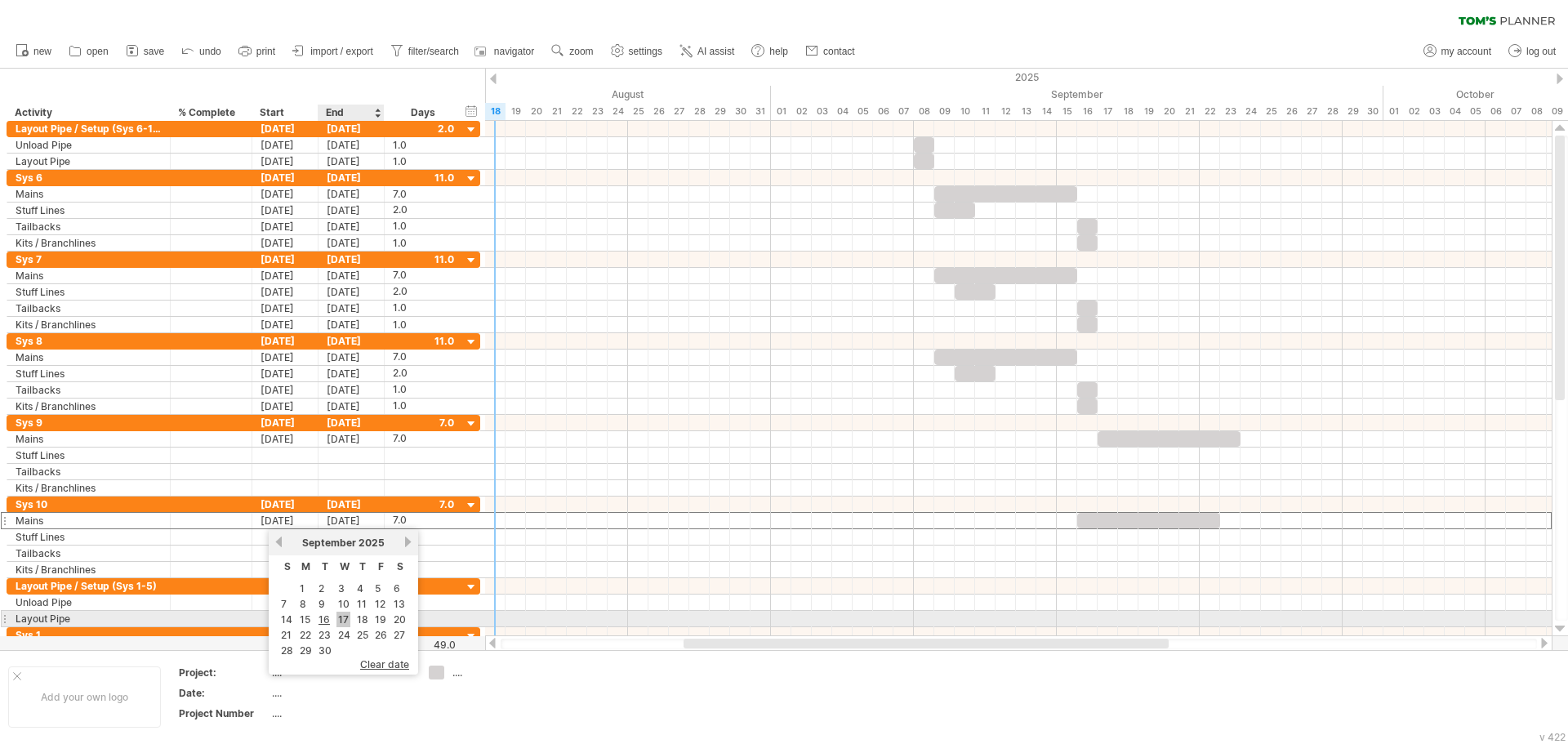
click at [344, 615] on link "17" at bounding box center [343, 619] width 14 height 16
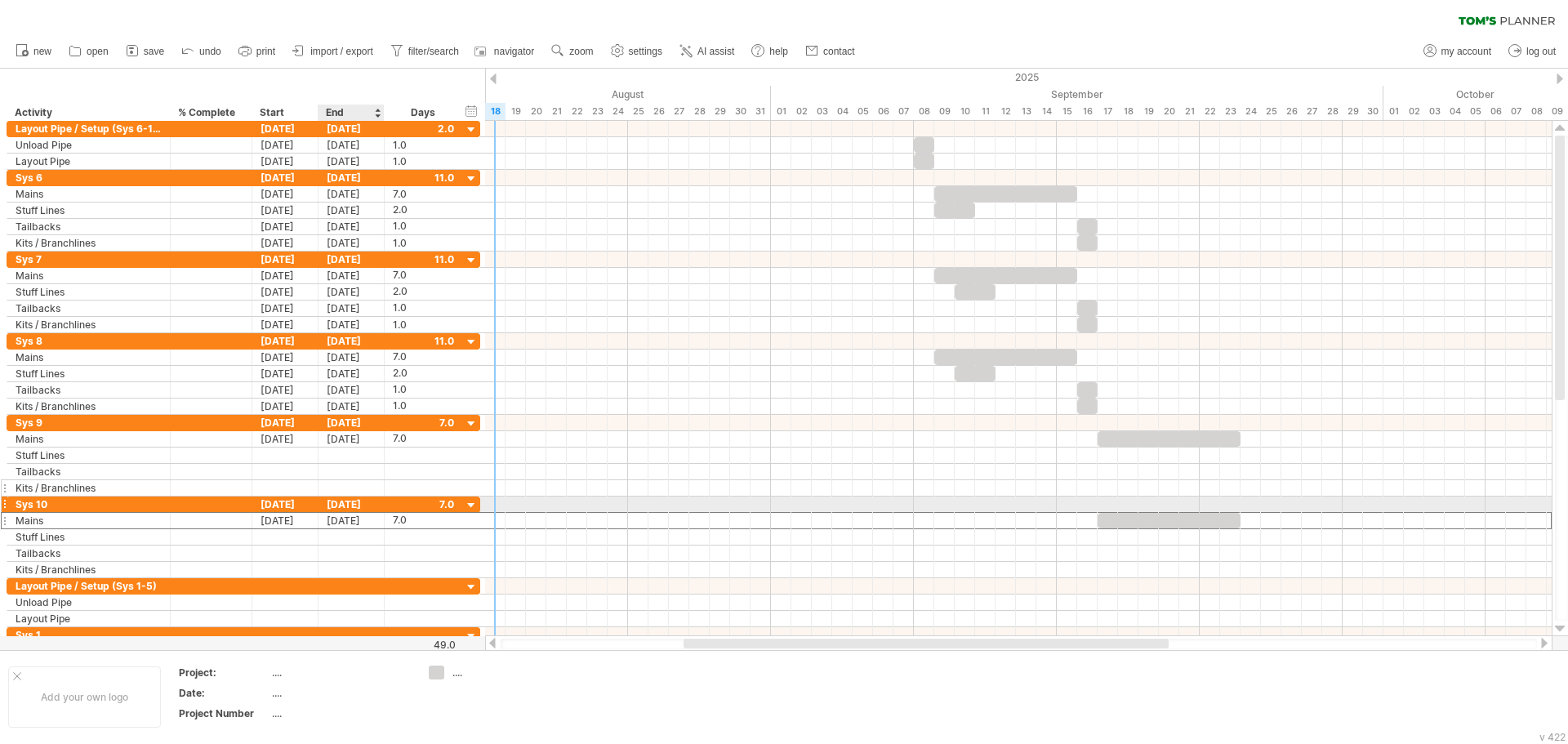
click at [331, 484] on div at bounding box center [351, 488] width 66 height 16
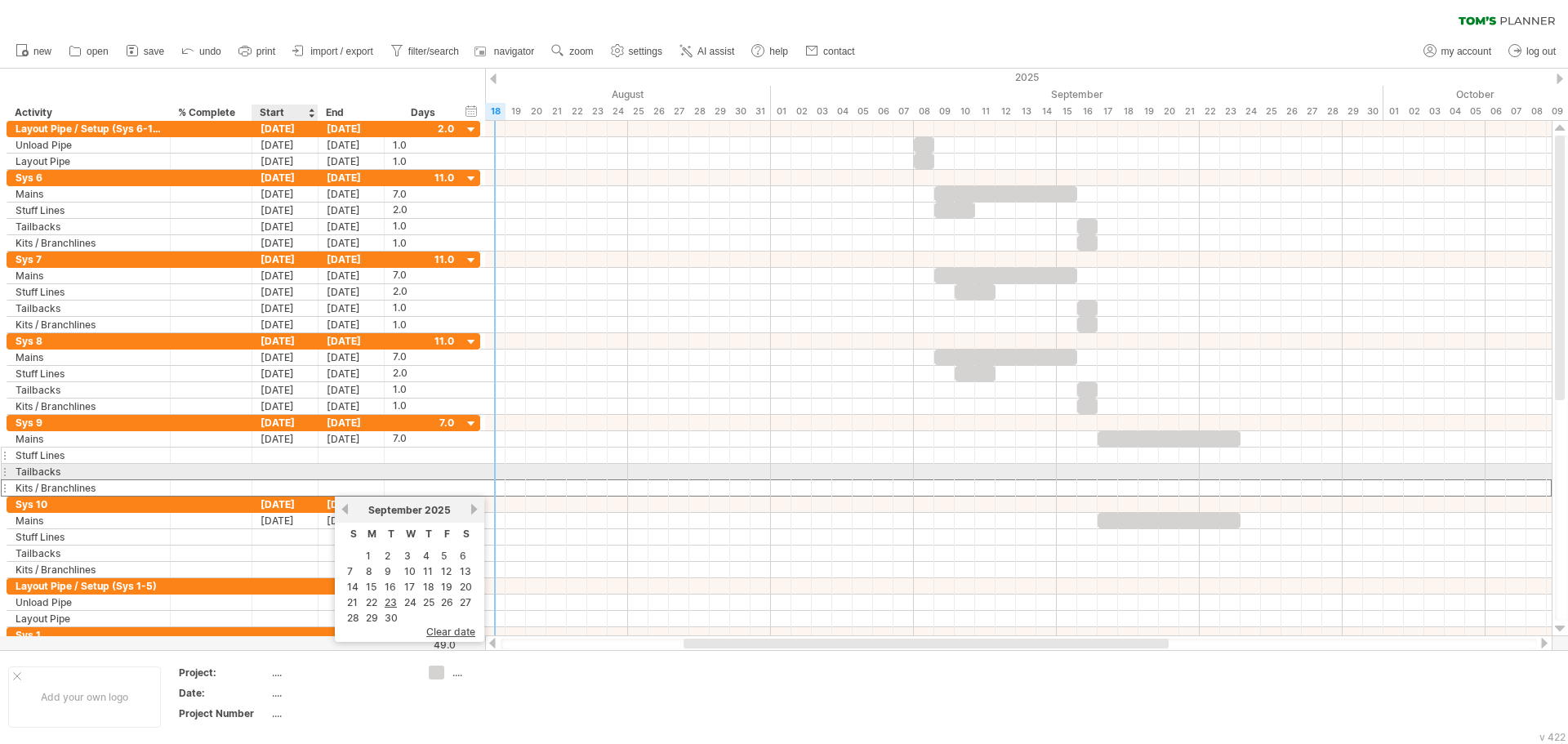
click at [290, 453] on div at bounding box center [285, 455] width 66 height 16
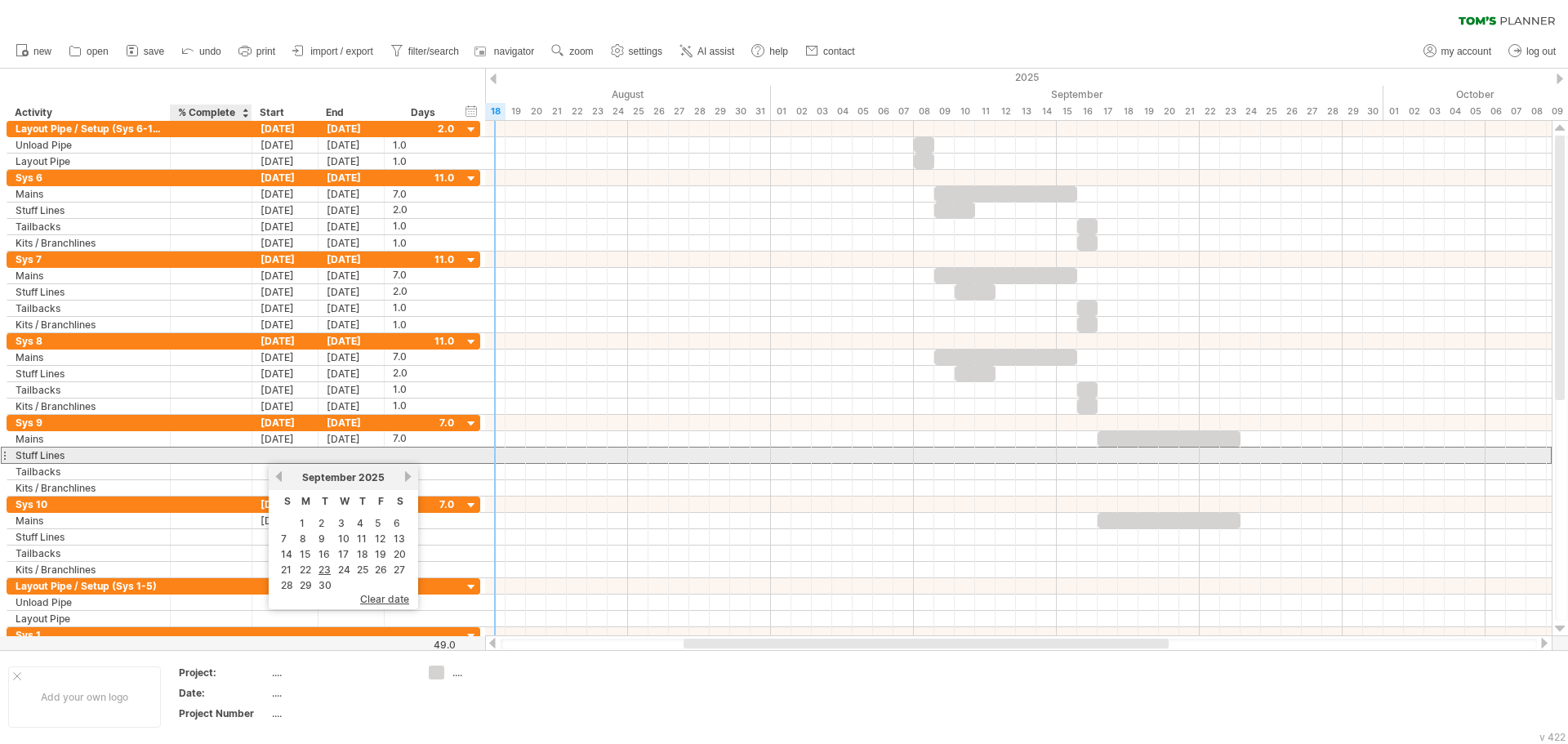
click at [213, 459] on div at bounding box center [211, 455] width 65 height 16
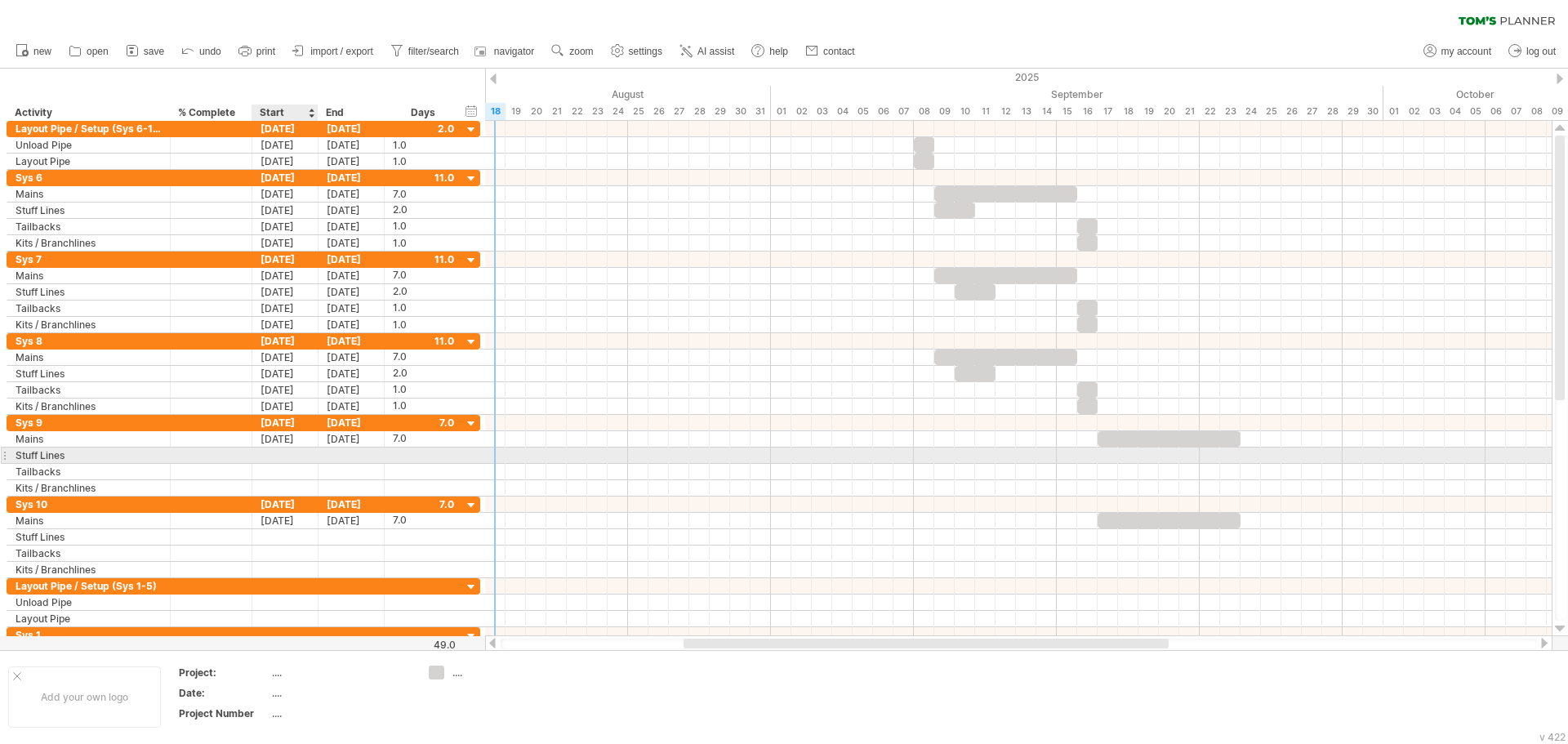
click at [298, 456] on div at bounding box center [285, 455] width 66 height 16
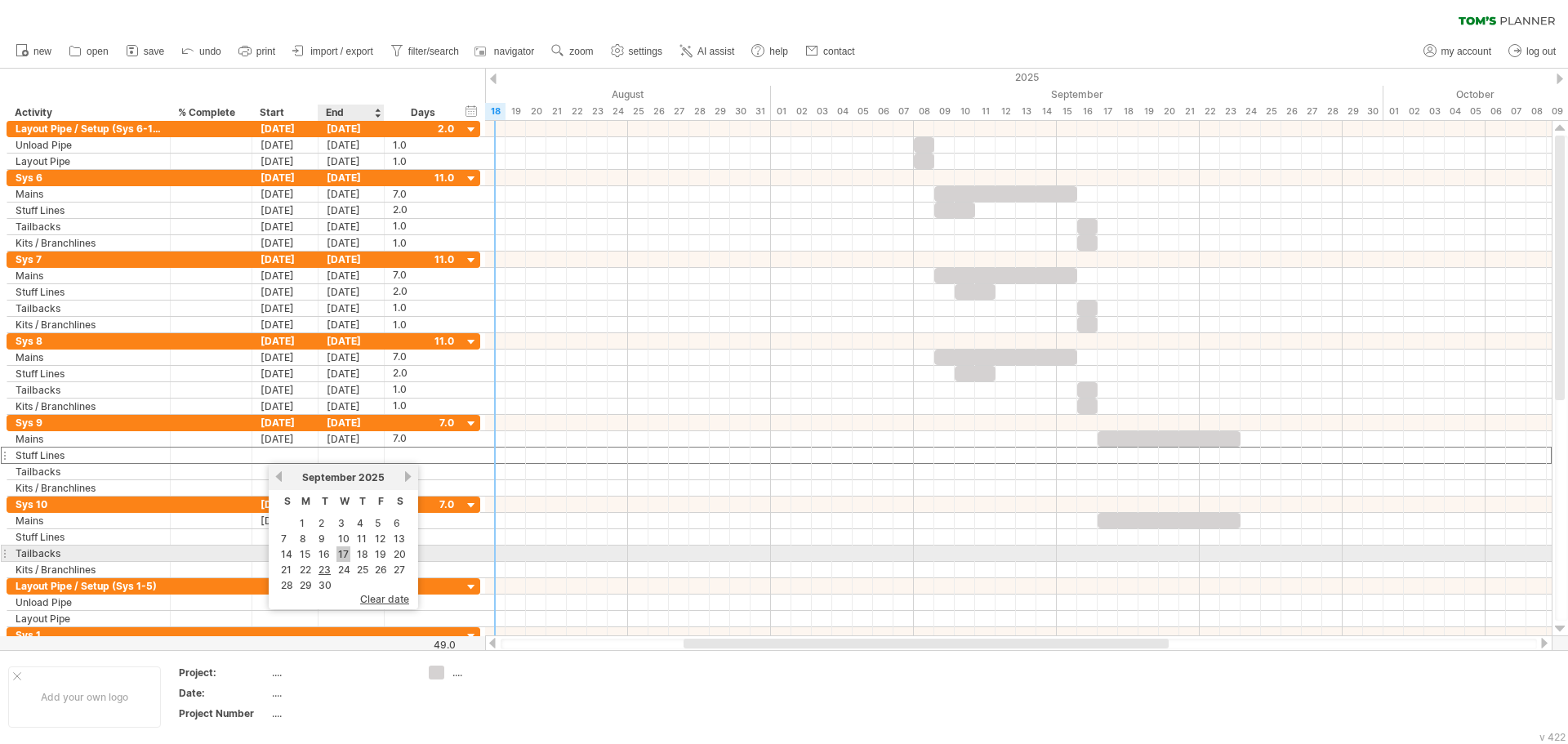
click at [340, 555] on link "17" at bounding box center [343, 553] width 14 height 16
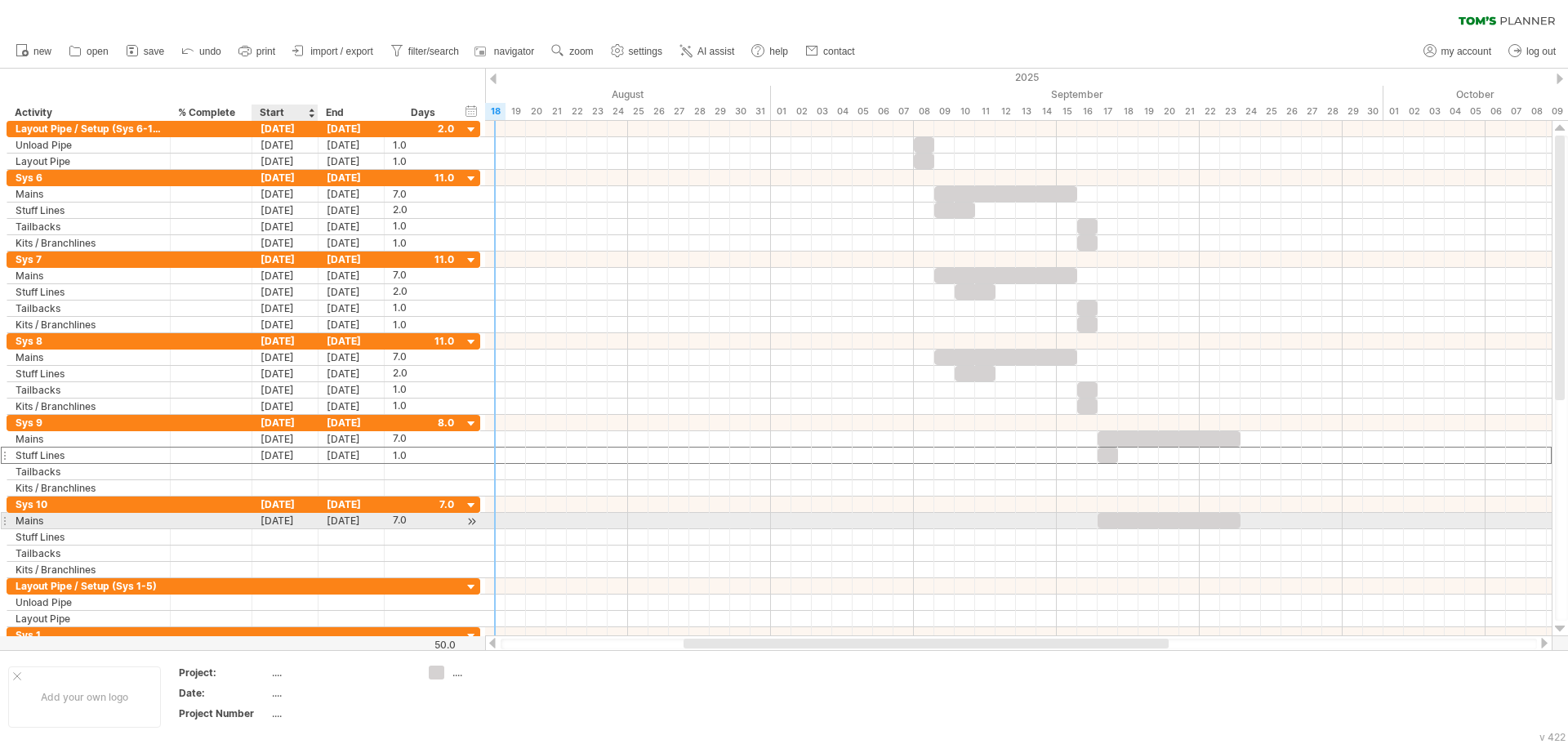
click at [280, 528] on div "***** Mains 09-17-25 09-23-25 7.0 7.0" at bounding box center [243, 521] width 474 height 17
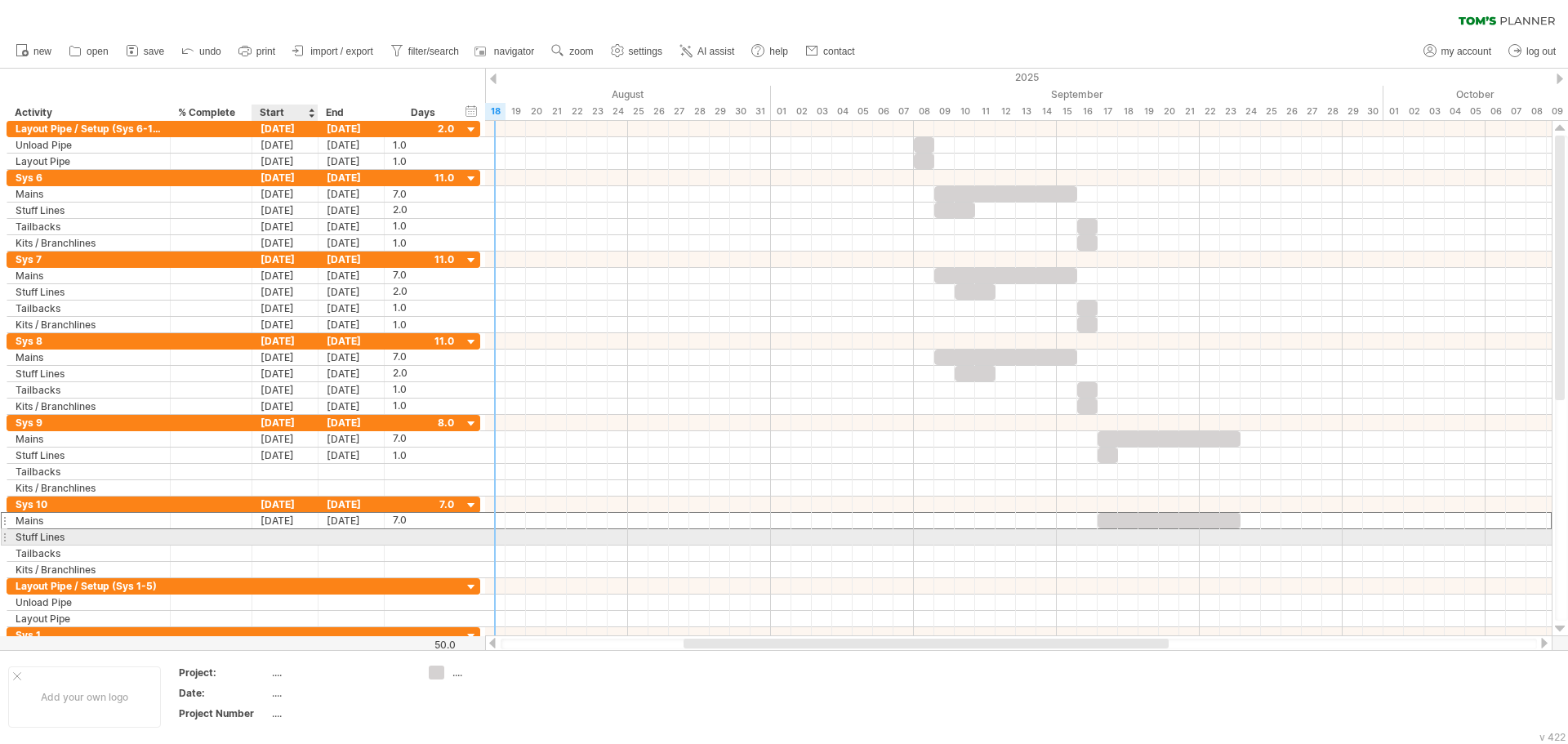
click at [280, 537] on div at bounding box center [285, 537] width 66 height 16
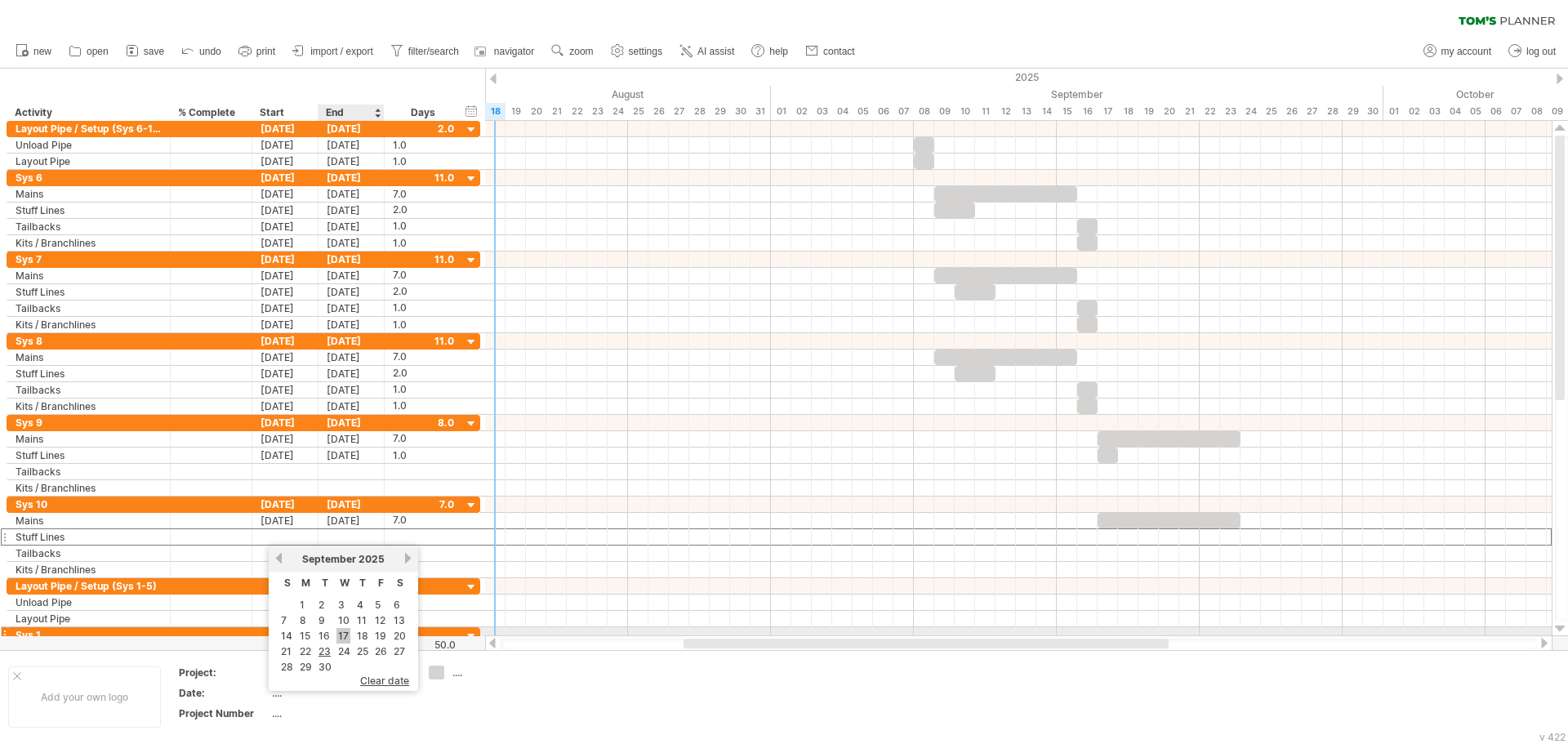
click at [340, 635] on link "17" at bounding box center [343, 636] width 14 height 16
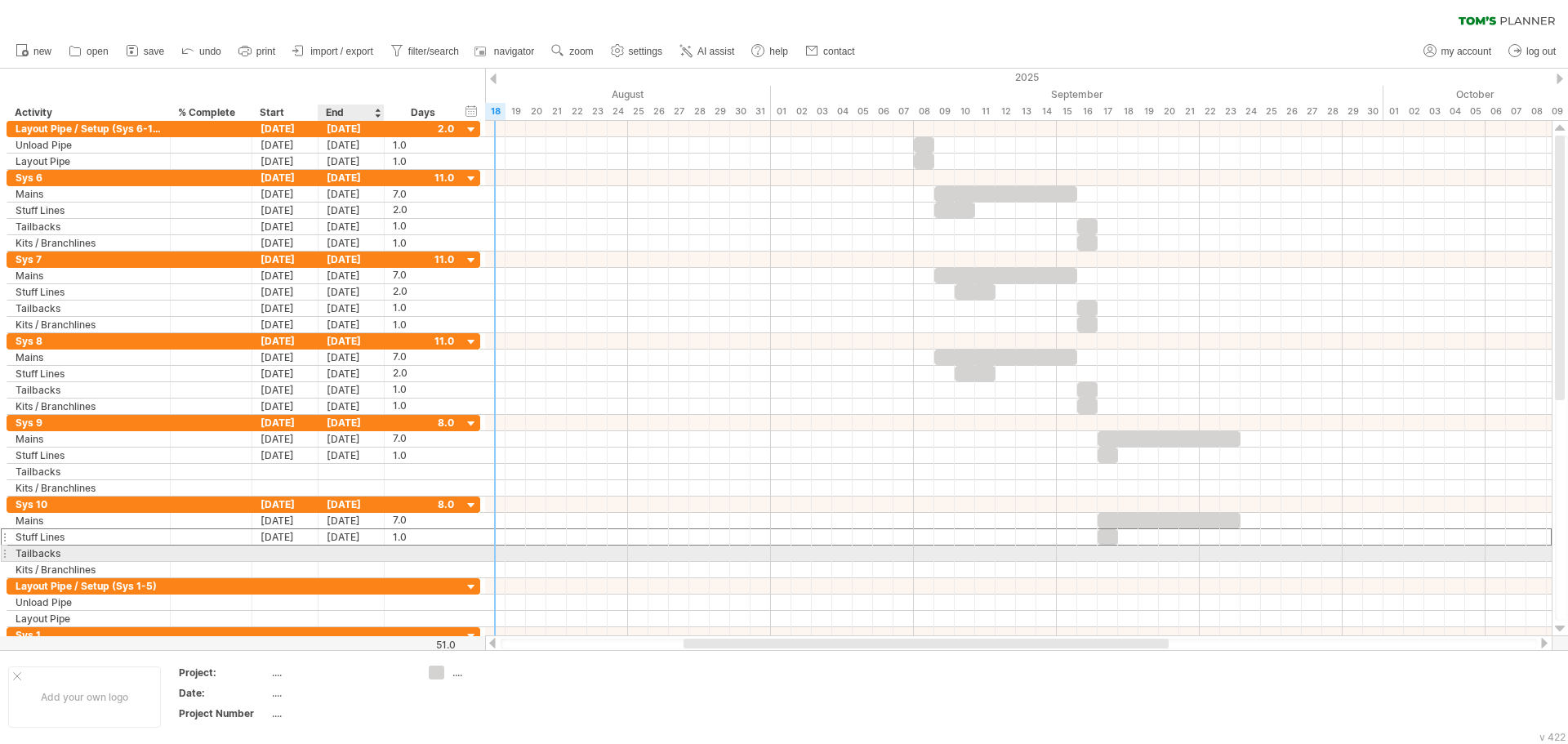
click at [340, 549] on div at bounding box center [351, 553] width 66 height 16
click at [355, 538] on div "[DATE]" at bounding box center [351, 537] width 66 height 16
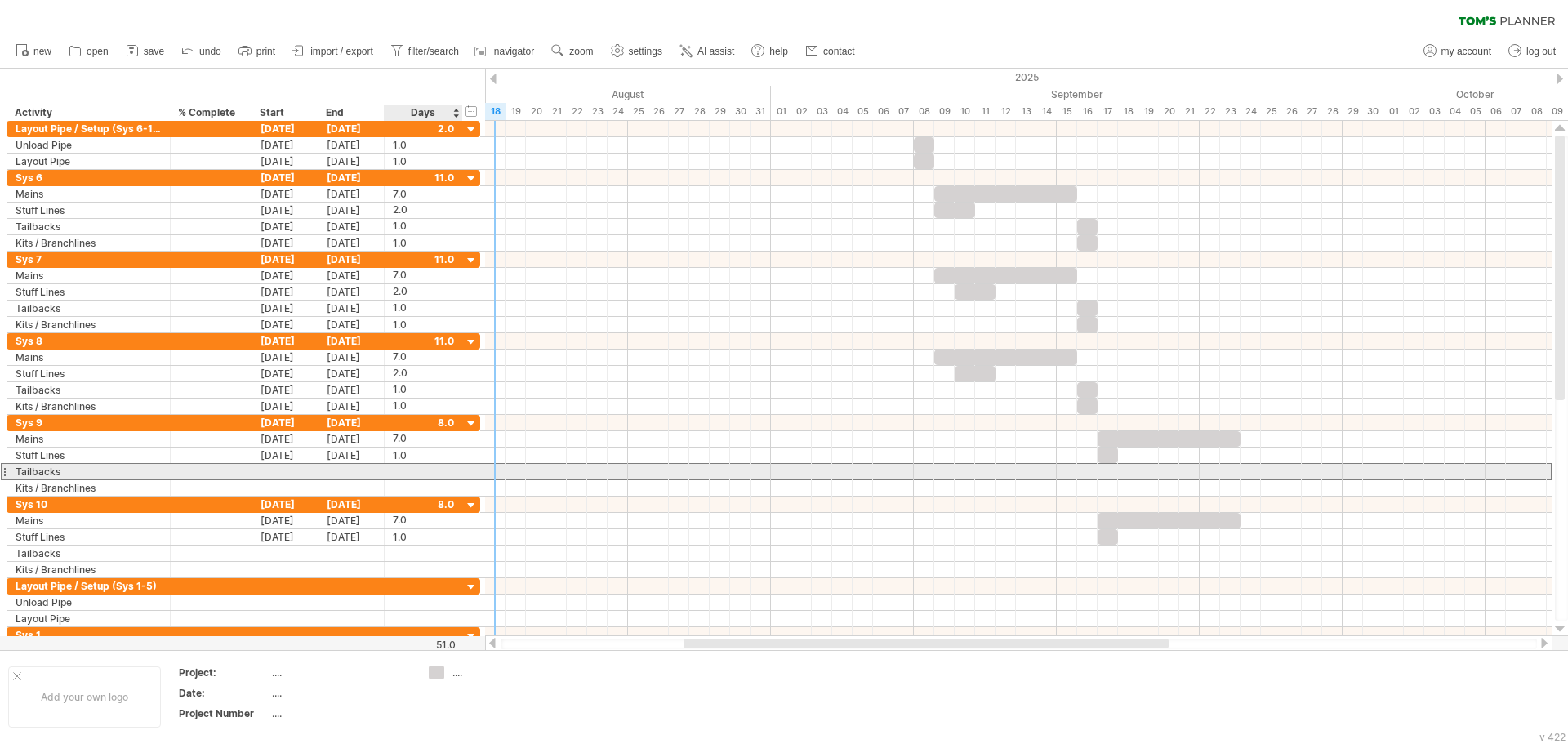
click at [387, 473] on div at bounding box center [424, 471] width 78 height 16
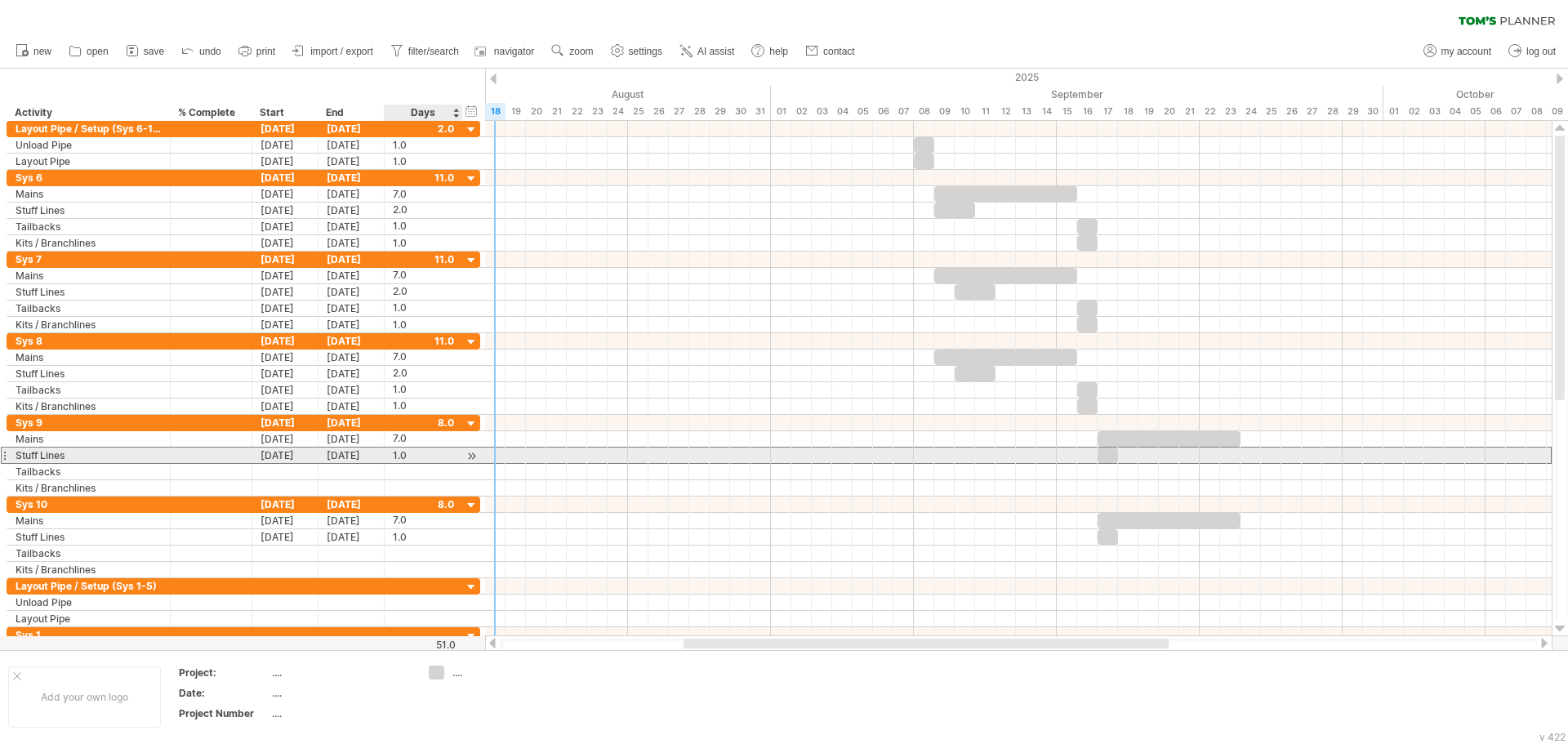
click at [392, 457] on div "1.0 1.0" at bounding box center [424, 455] width 78 height 16
click at [396, 459] on div "1.0" at bounding box center [424, 455] width 62 height 16
type input "*"
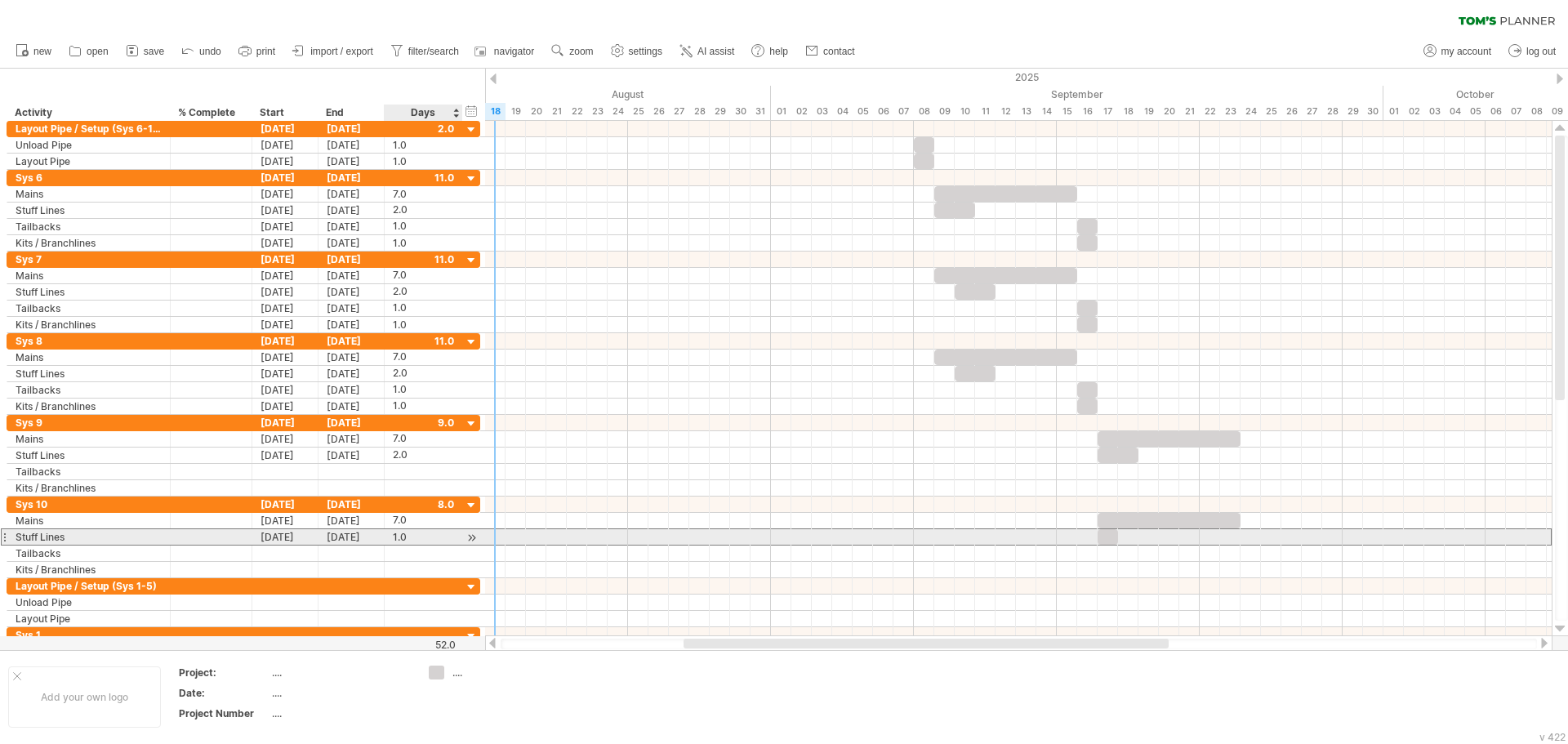
click at [400, 538] on div "1.0" at bounding box center [424, 537] width 62 height 16
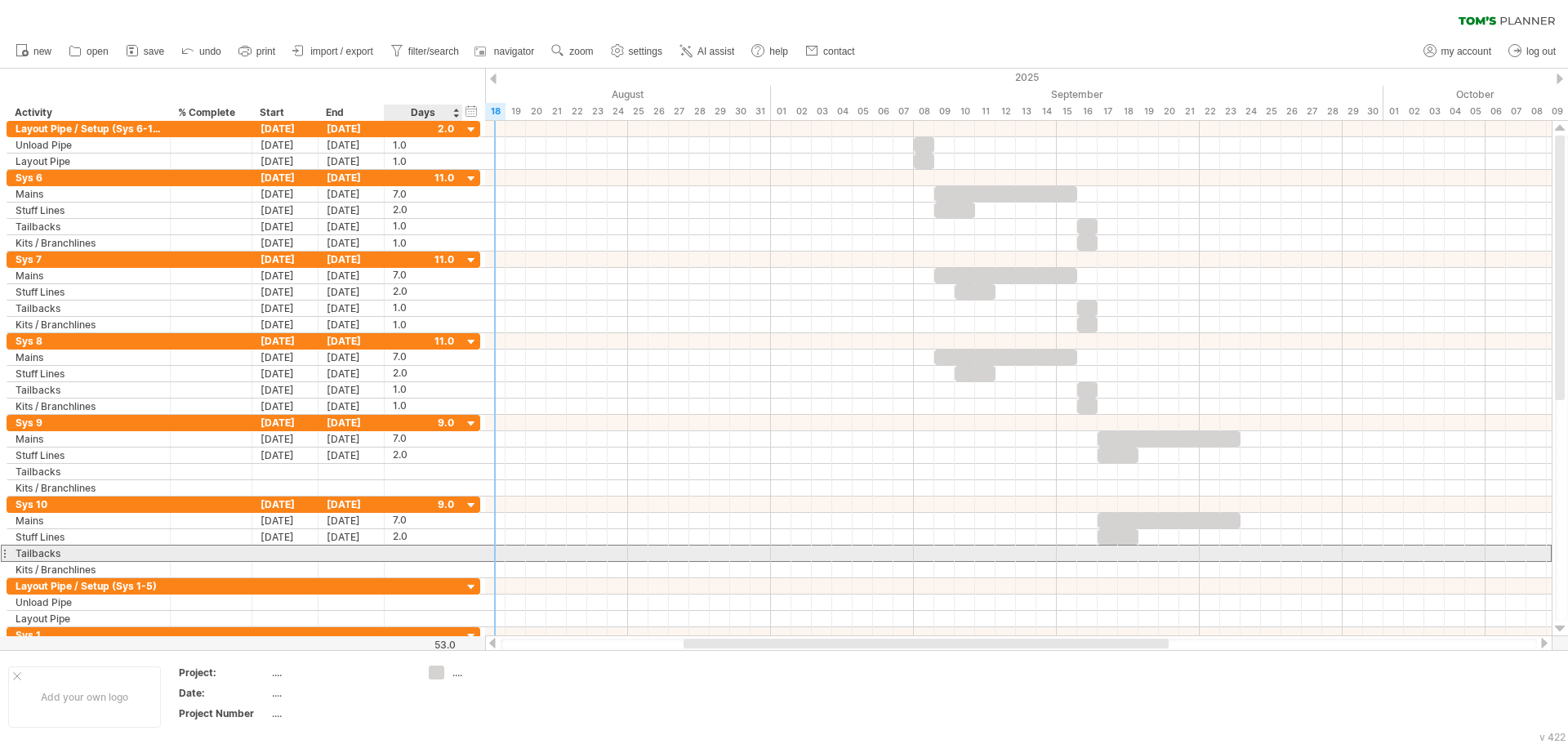
click at [401, 552] on div at bounding box center [424, 553] width 62 height 16
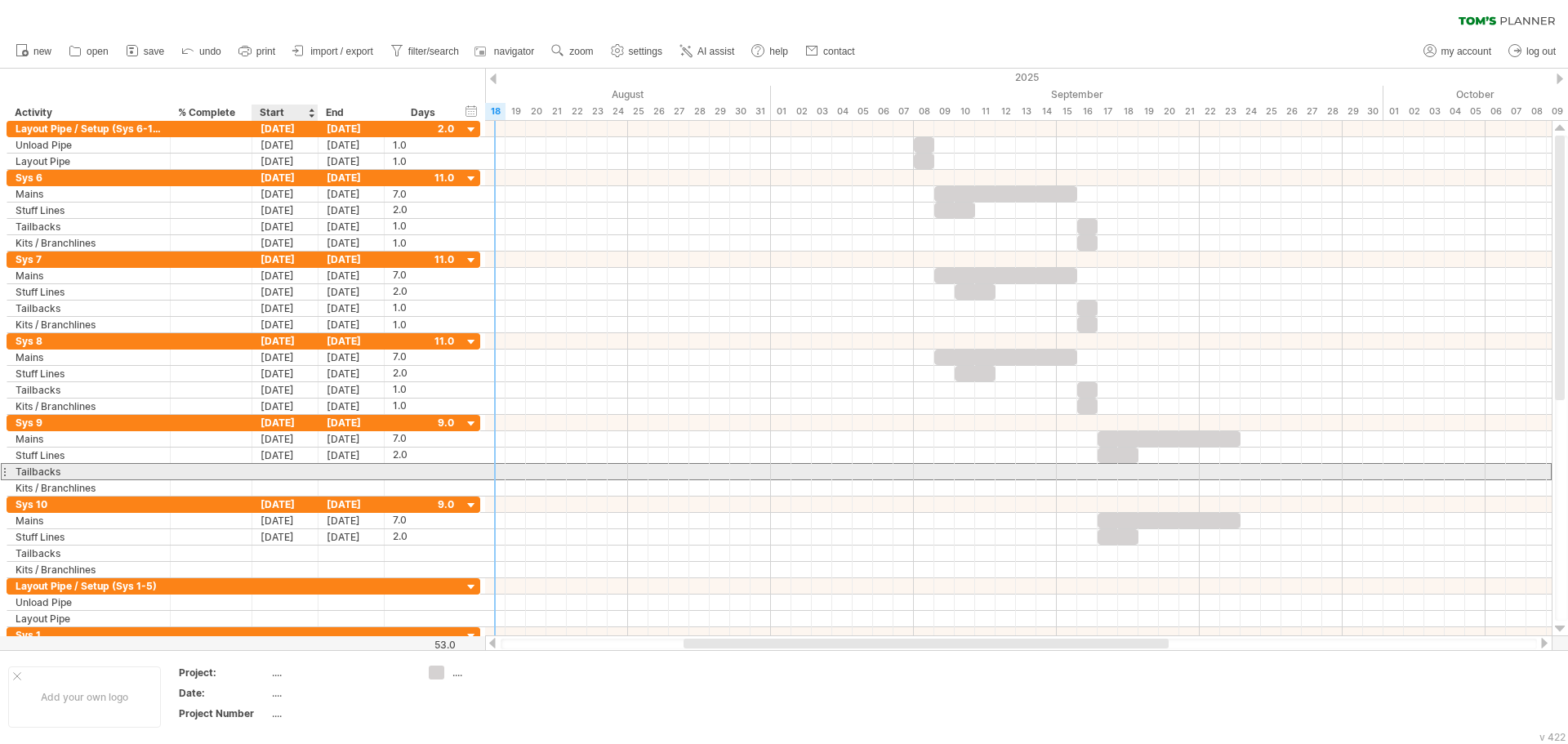
click at [270, 476] on div at bounding box center [285, 471] width 66 height 16
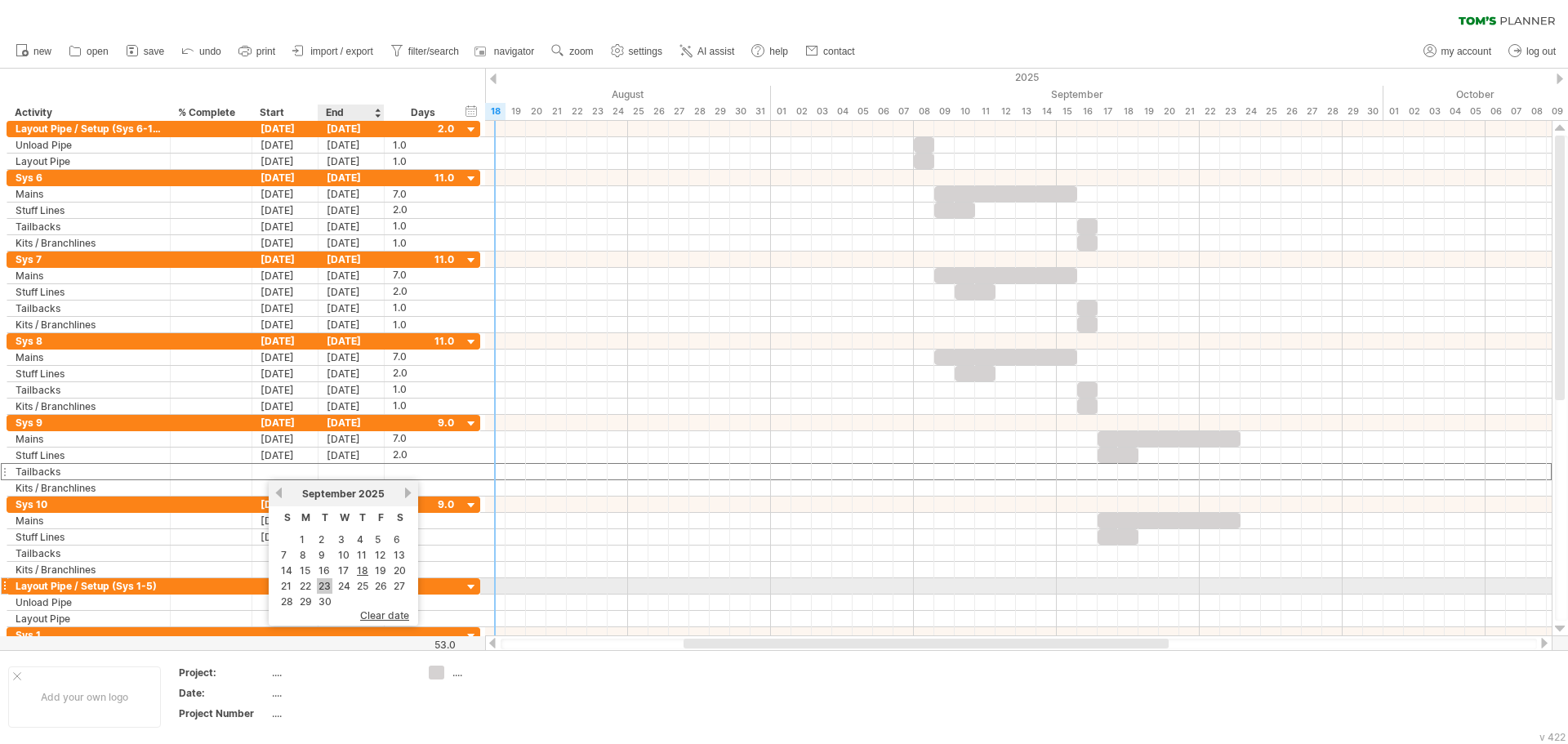
click at [324, 584] on link "23" at bounding box center [325, 586] width 16 height 16
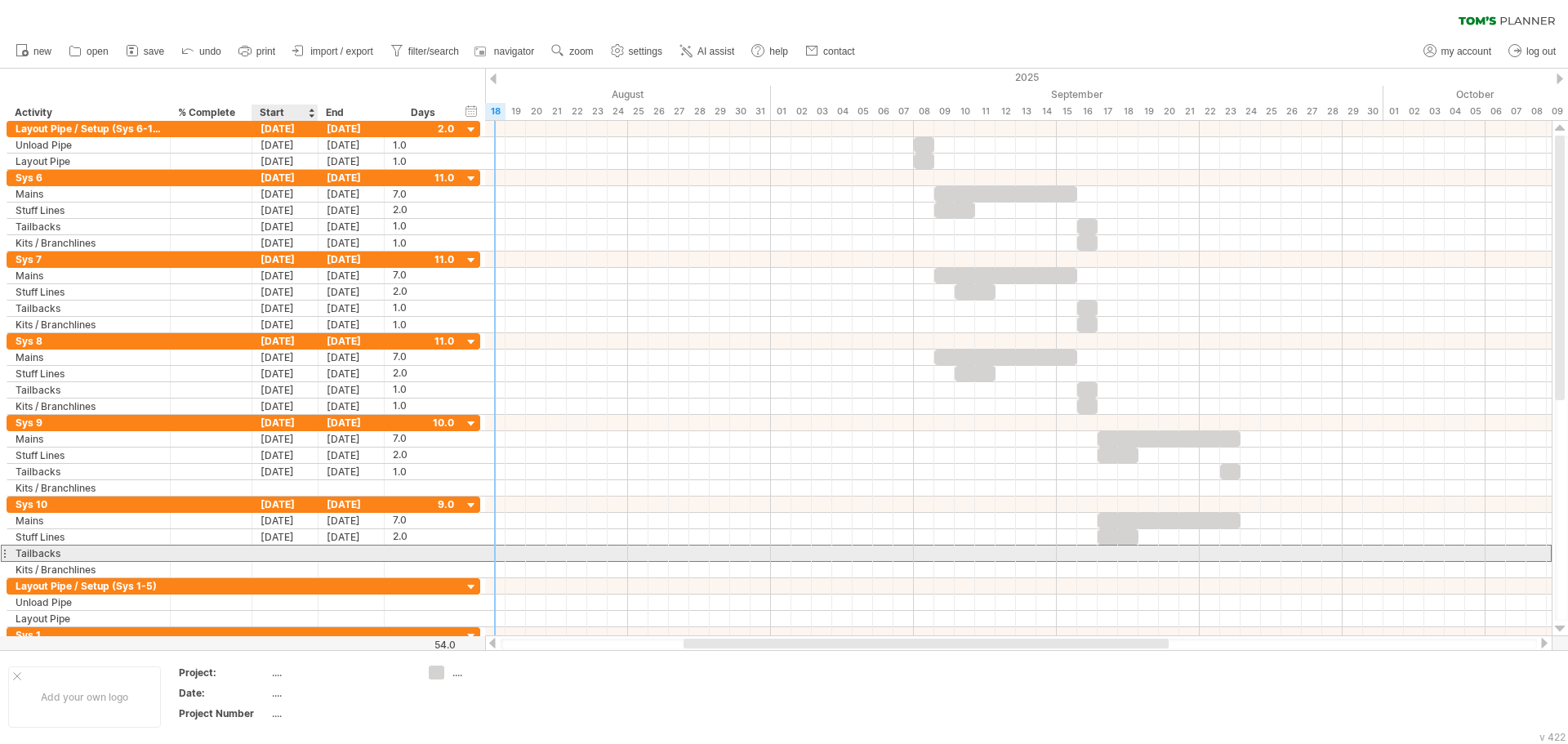
click at [287, 548] on div at bounding box center [285, 553] width 66 height 16
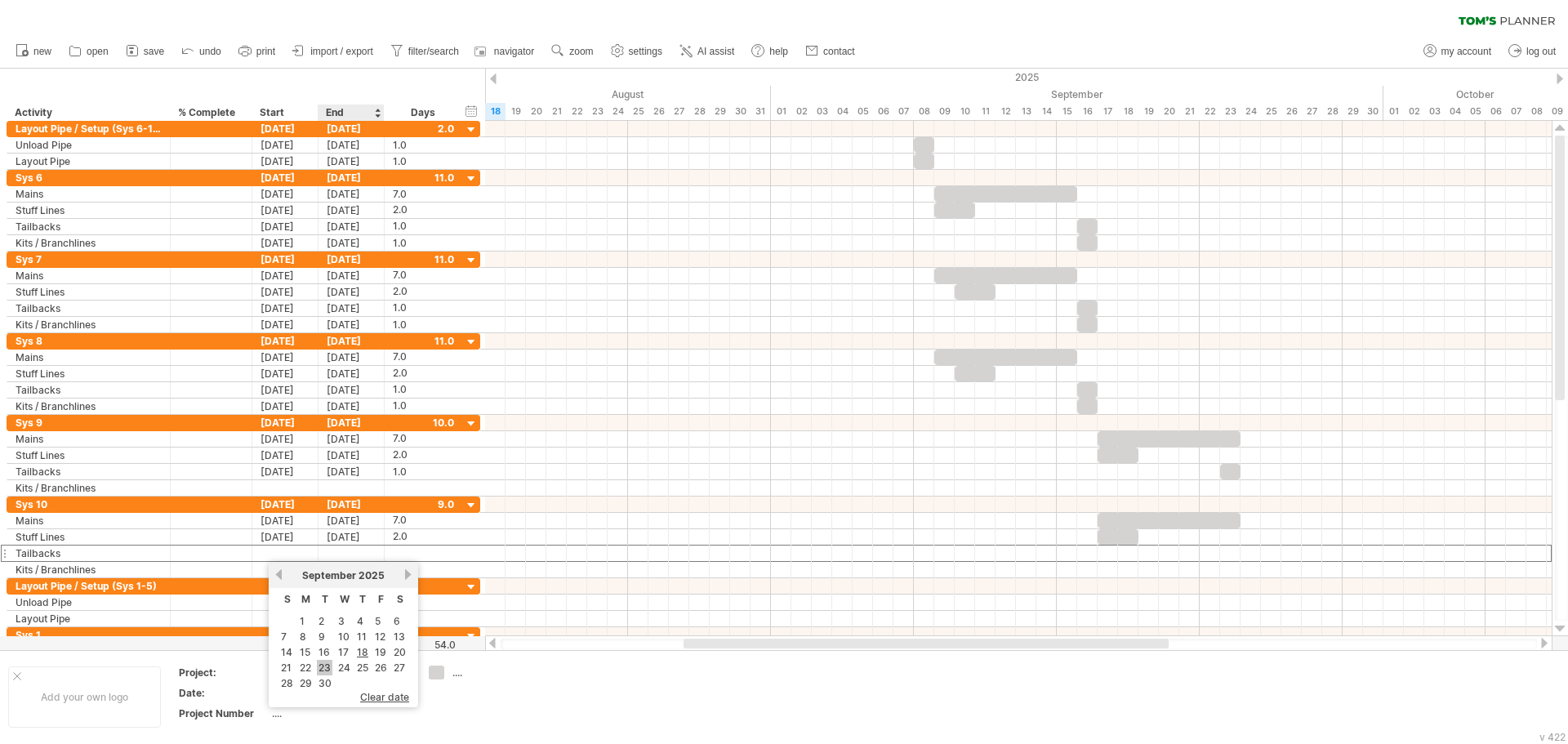
click at [323, 663] on link "23" at bounding box center [325, 667] width 16 height 16
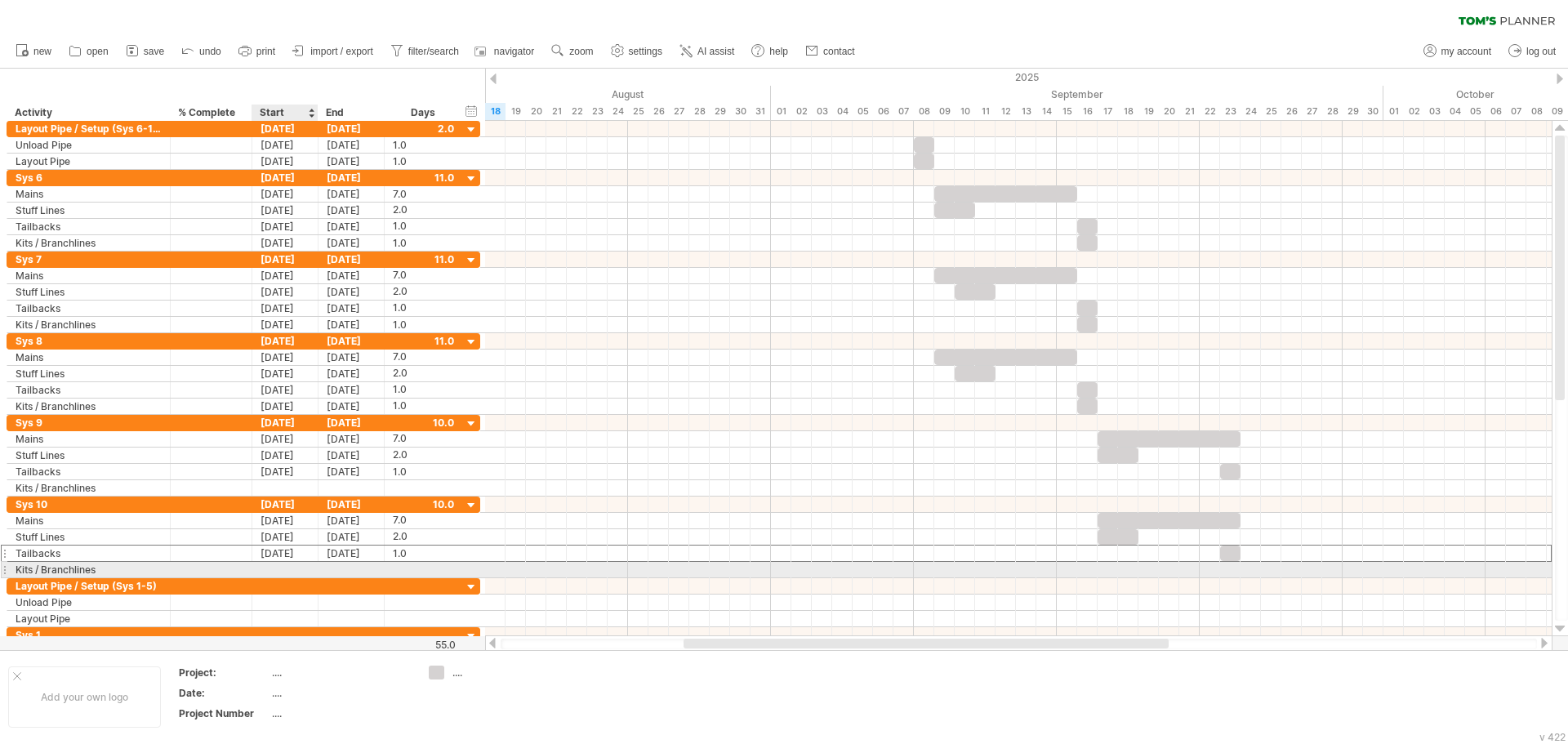
click at [285, 566] on div at bounding box center [285, 569] width 66 height 16
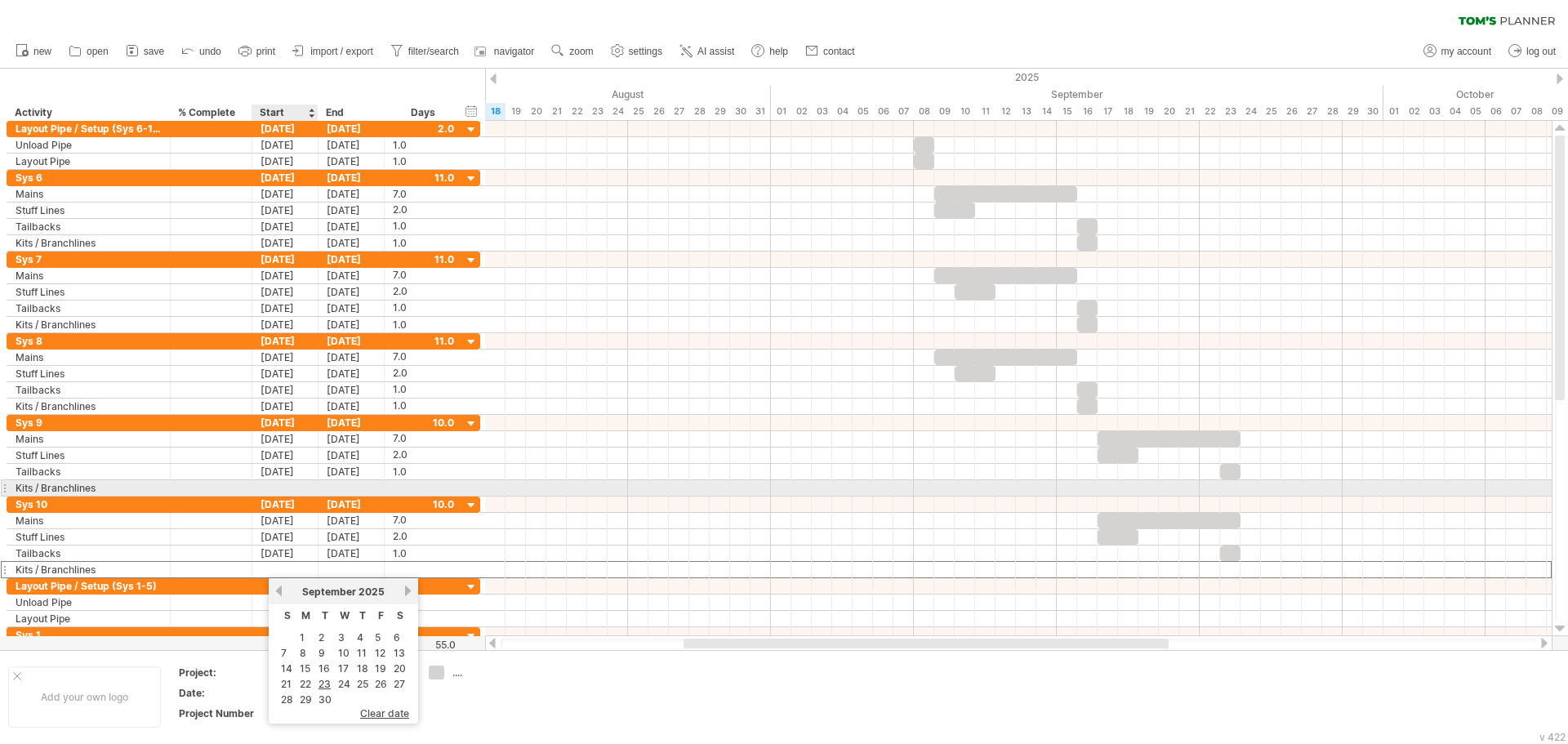
click at [282, 492] on div at bounding box center [285, 488] width 66 height 16
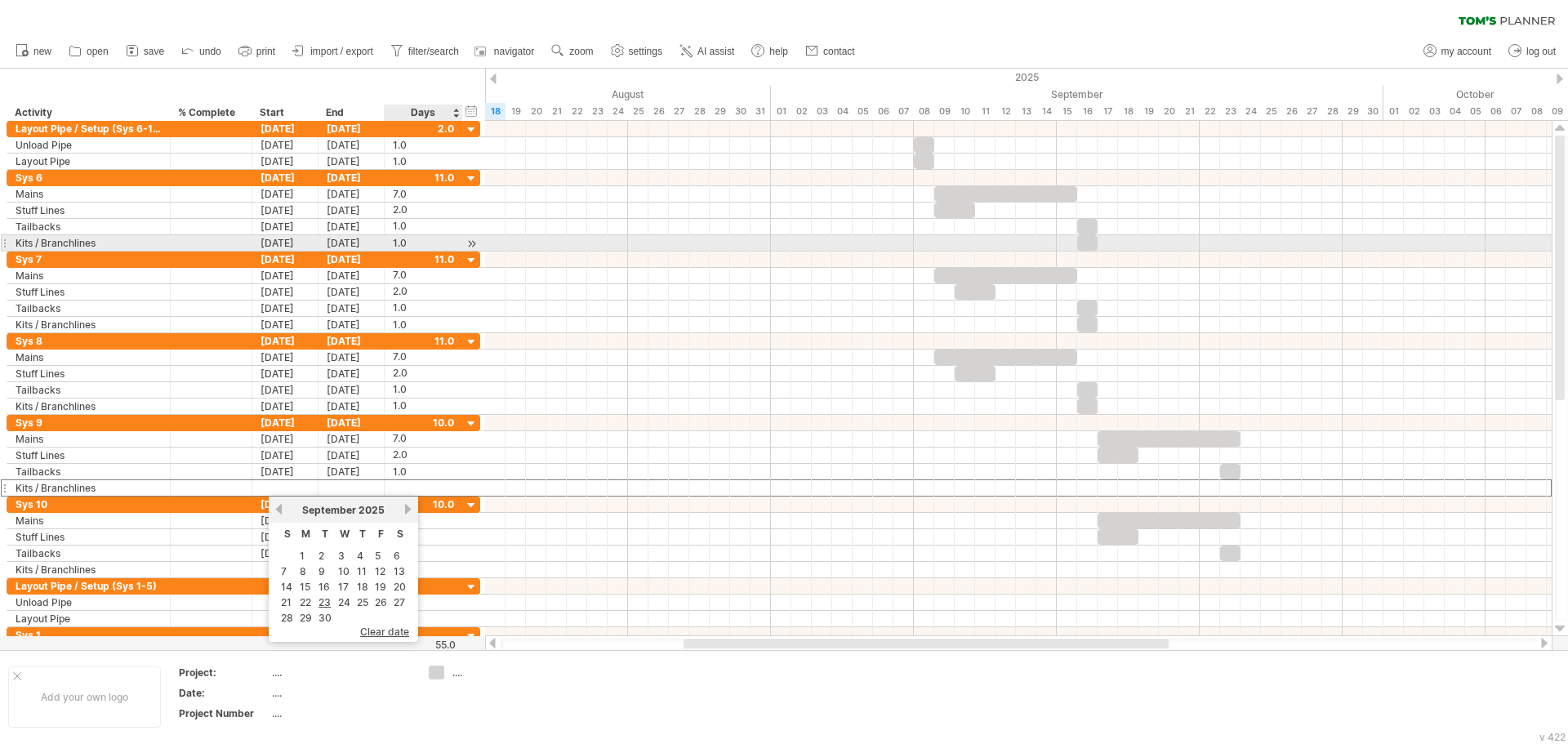
click at [407, 239] on div "1.0" at bounding box center [424, 243] width 62 height 16
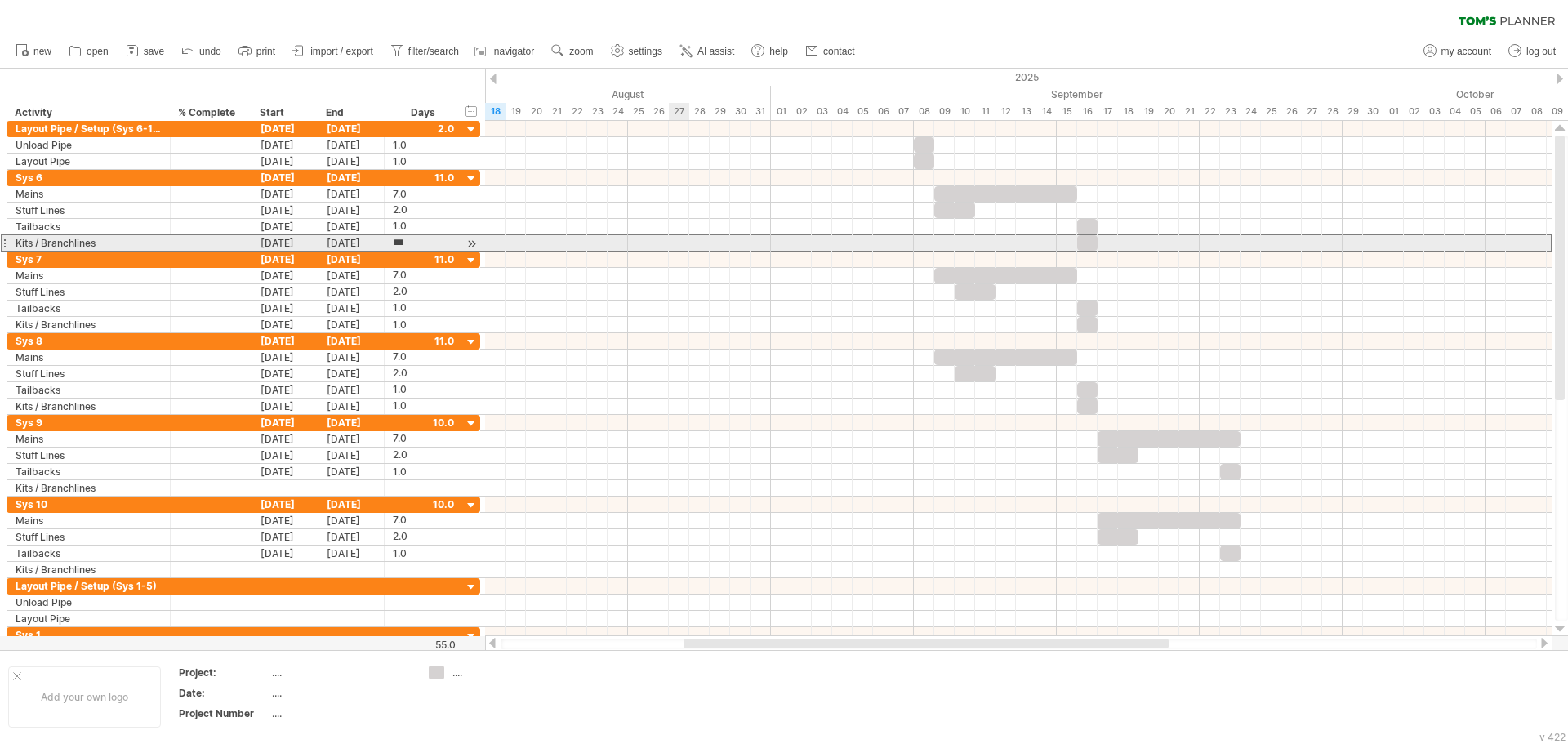
type input "*"
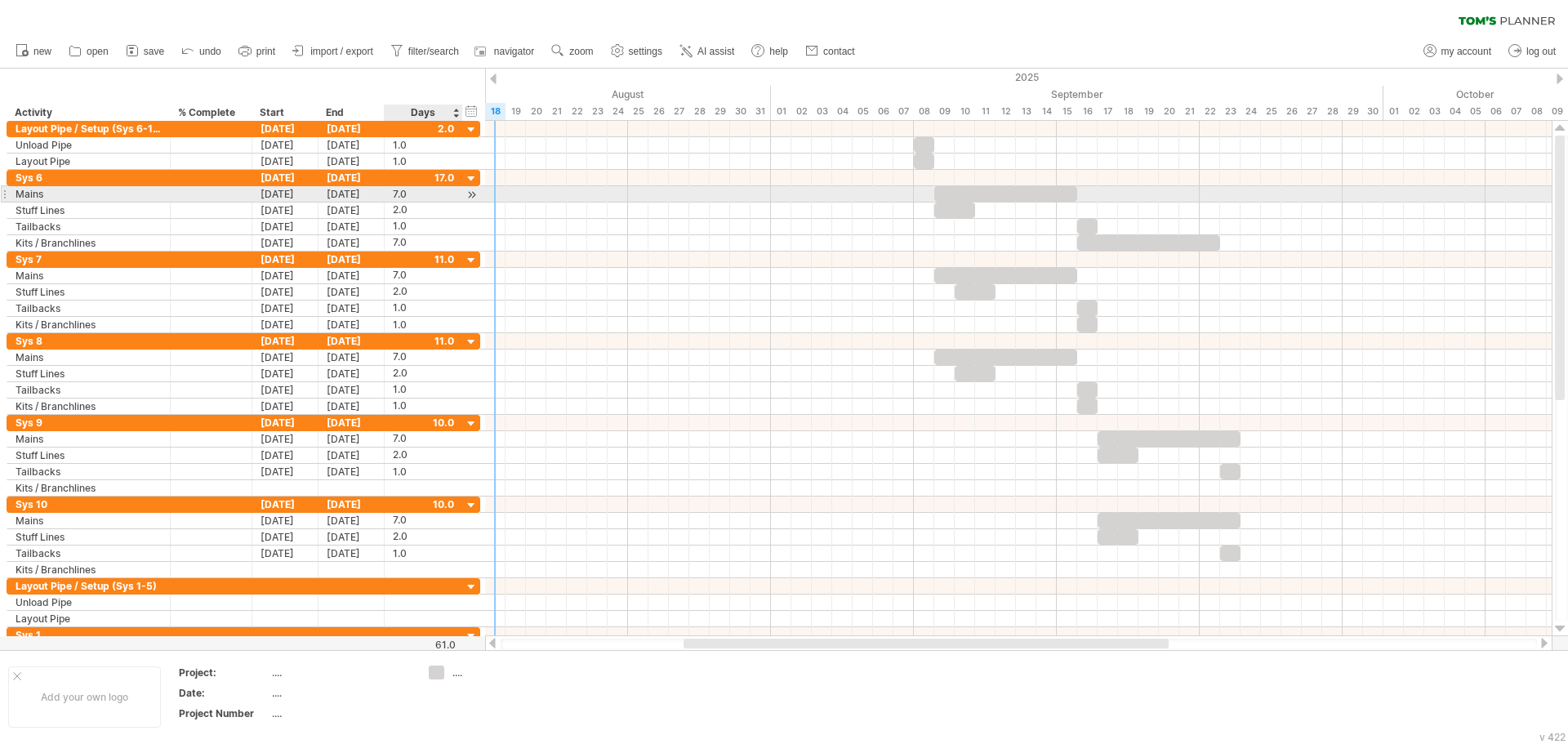
click at [405, 191] on div "7.0" at bounding box center [424, 194] width 62 height 16
type input "*"
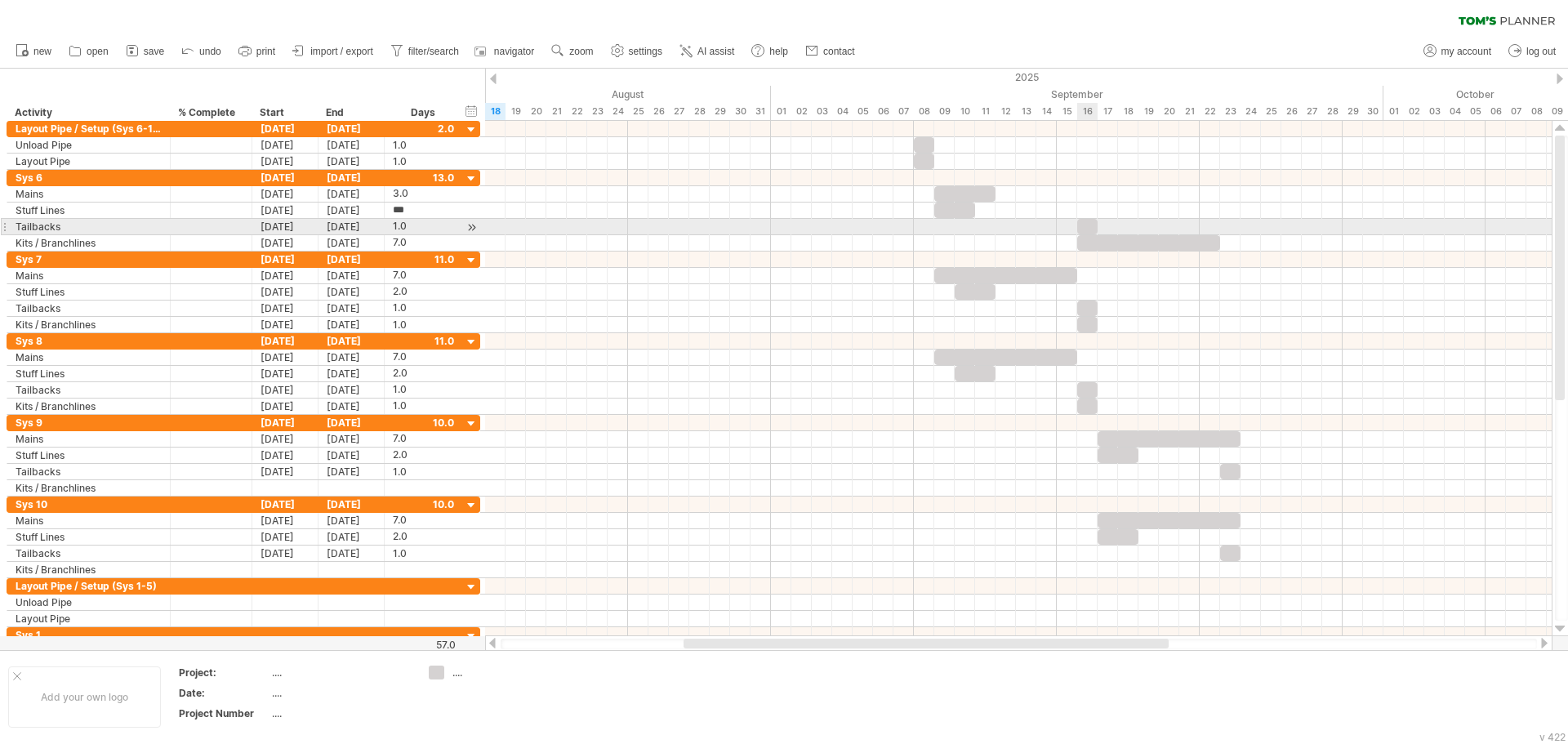
click at [1083, 222] on div at bounding box center [1087, 226] width 21 height 16
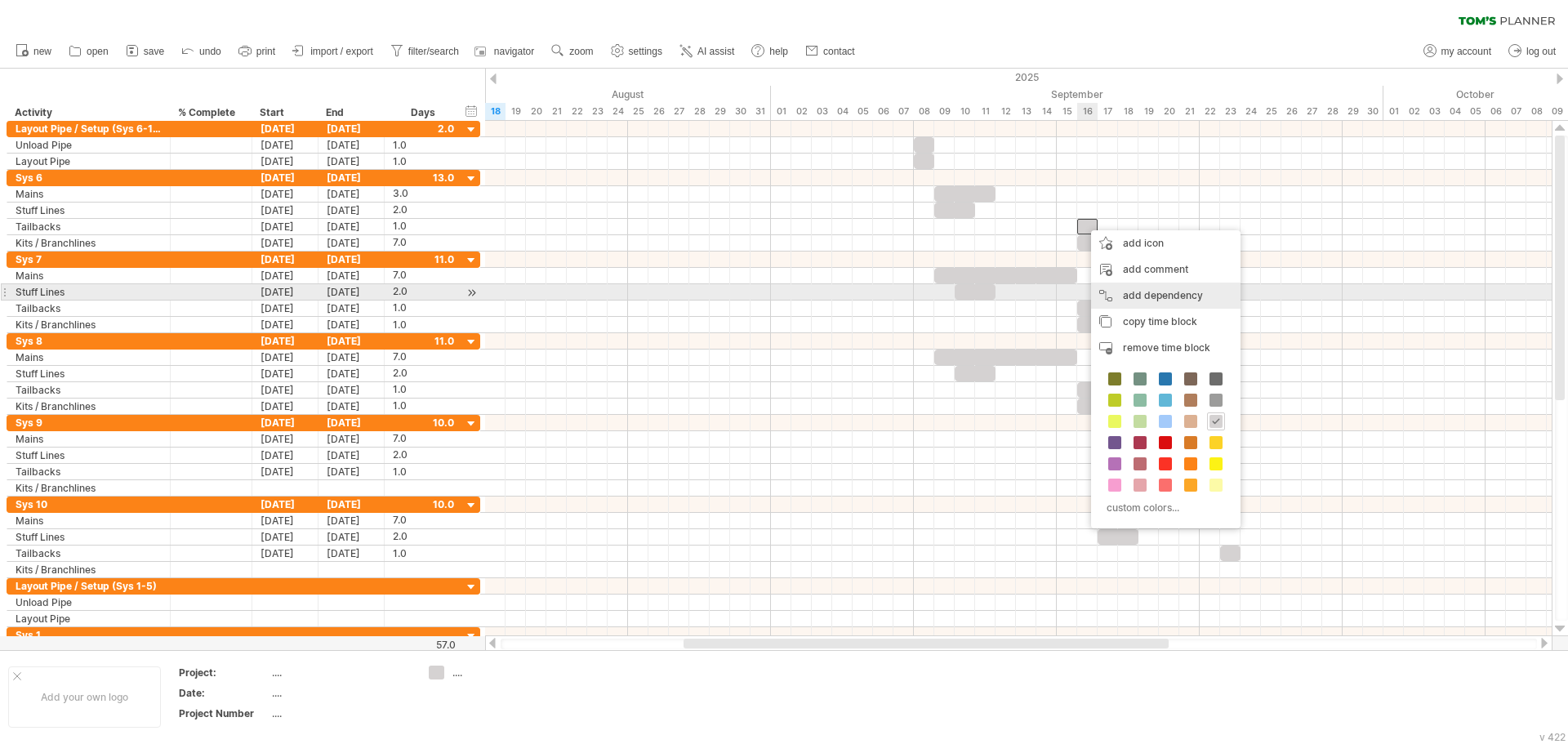
click at [1148, 290] on div "add dependency You can use dependencies when you require tasks to be done in a …" at bounding box center [1166, 295] width 150 height 26
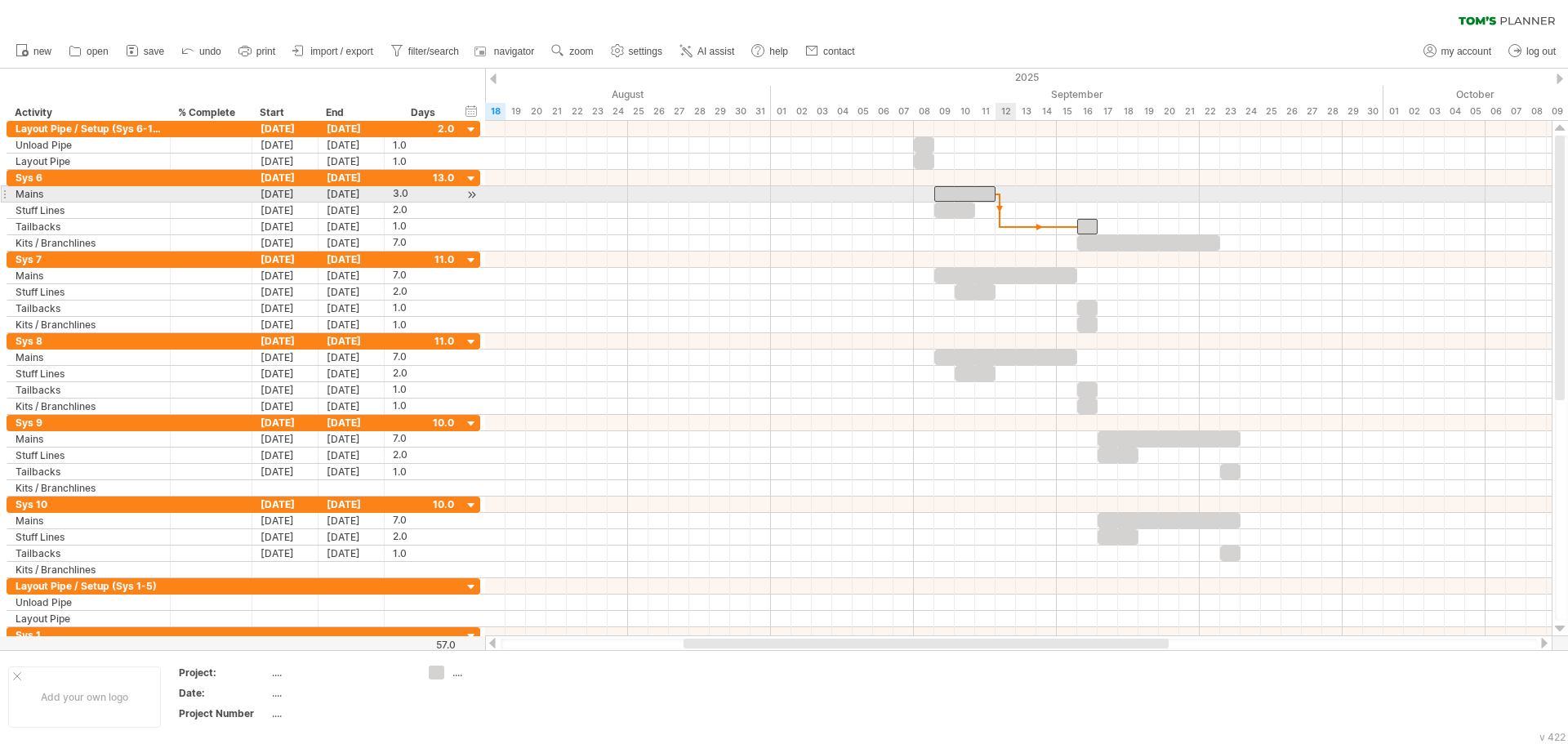
click at [995, 196] on span at bounding box center [995, 194] width 7 height 16
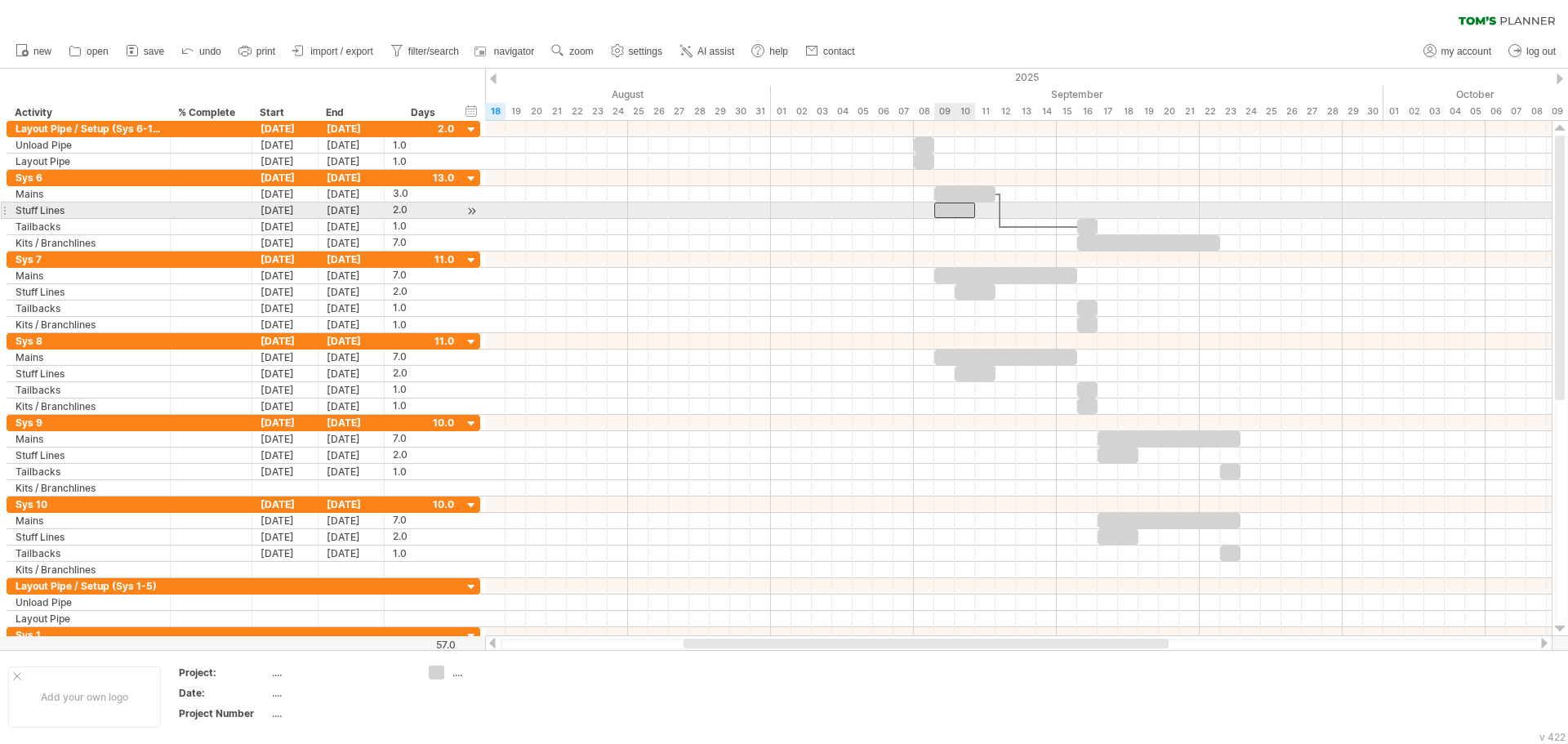
click at [967, 213] on div at bounding box center [954, 210] width 41 height 16
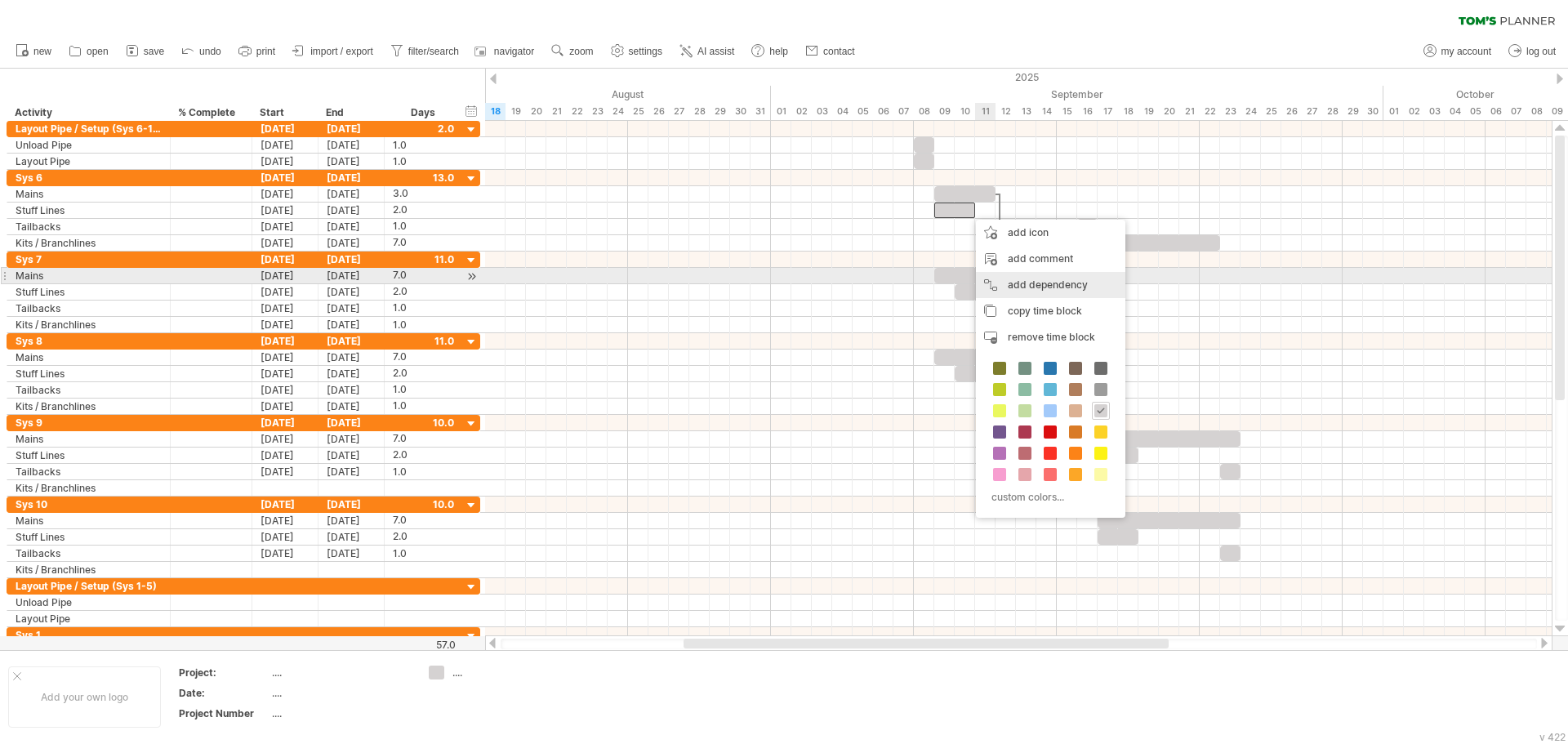
click at [1041, 279] on div "add dependency You can use dependencies when you require tasks to be done in a …" at bounding box center [1051, 285] width 150 height 26
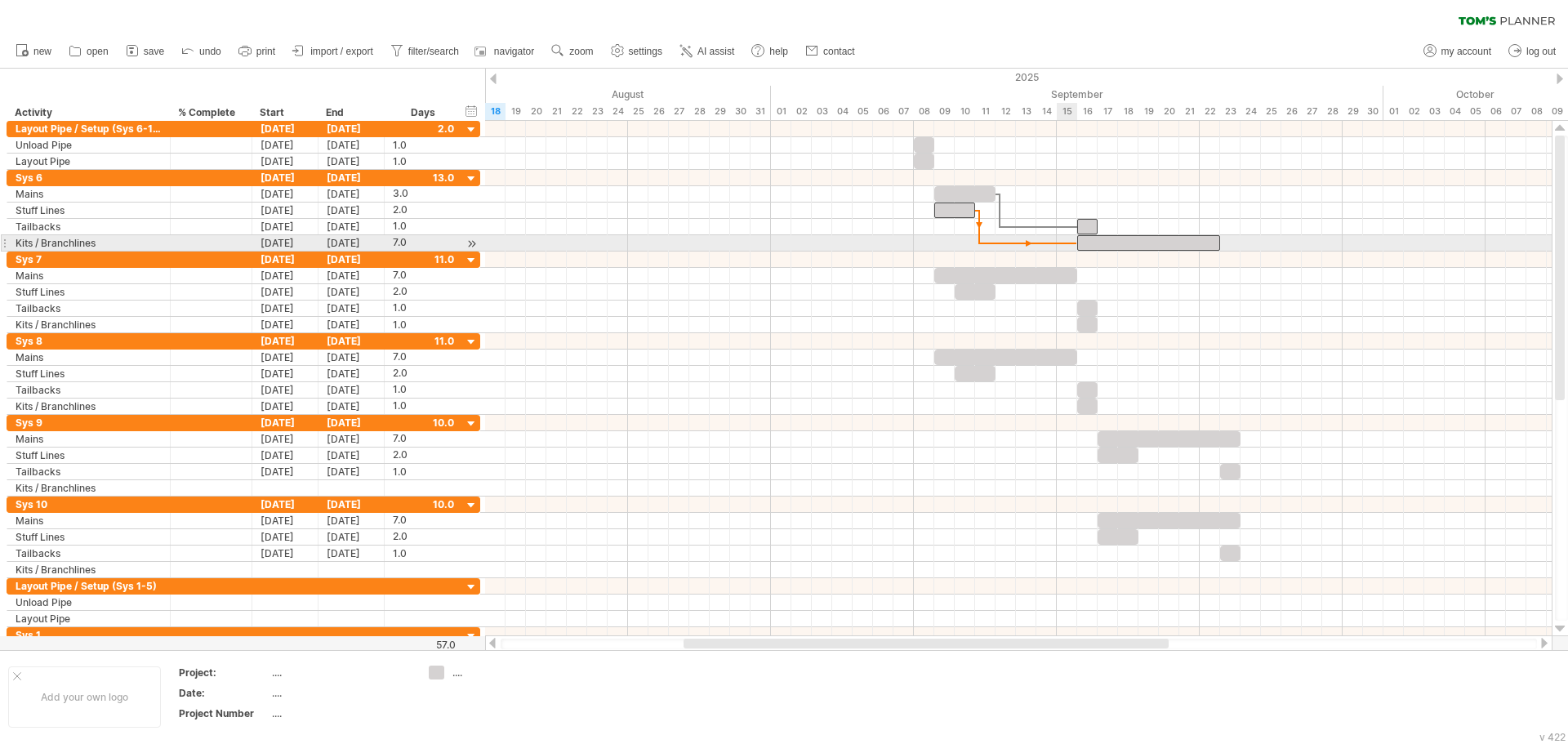
click at [1076, 242] on span at bounding box center [1077, 243] width 7 height 16
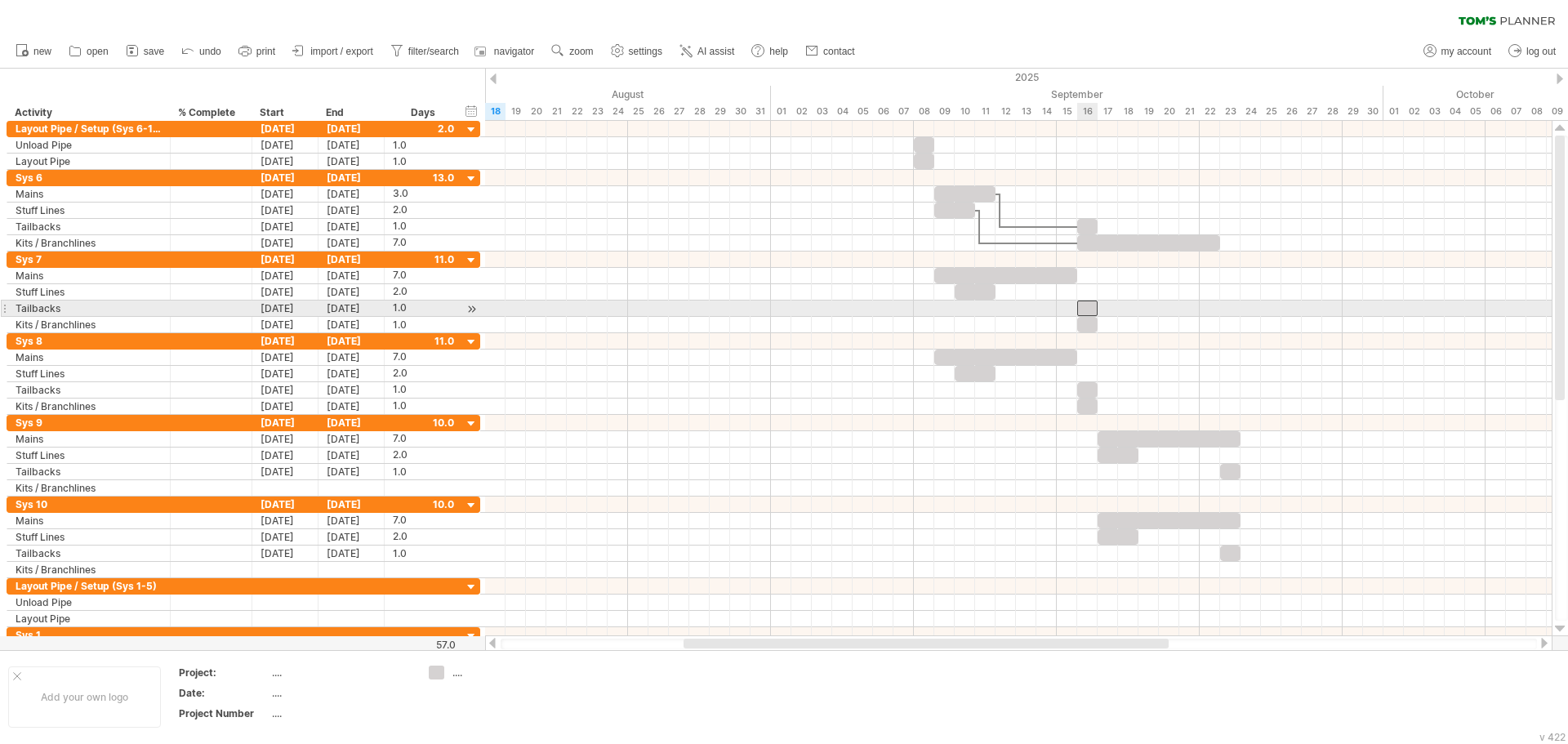
click at [1082, 306] on div at bounding box center [1087, 308] width 21 height 16
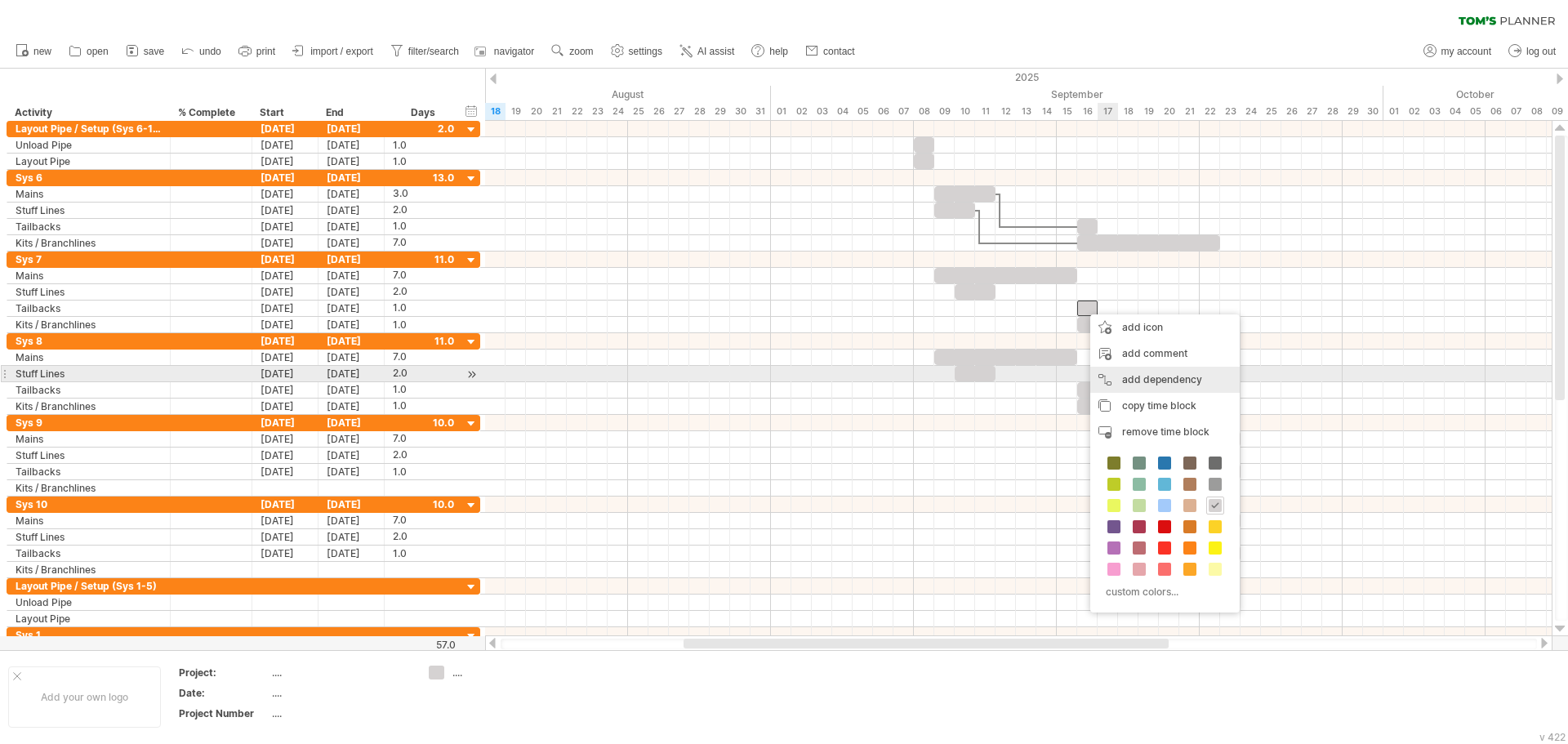
click at [1144, 373] on div "add dependency You can use dependencies when you require tasks to be done in a …" at bounding box center [1165, 379] width 150 height 26
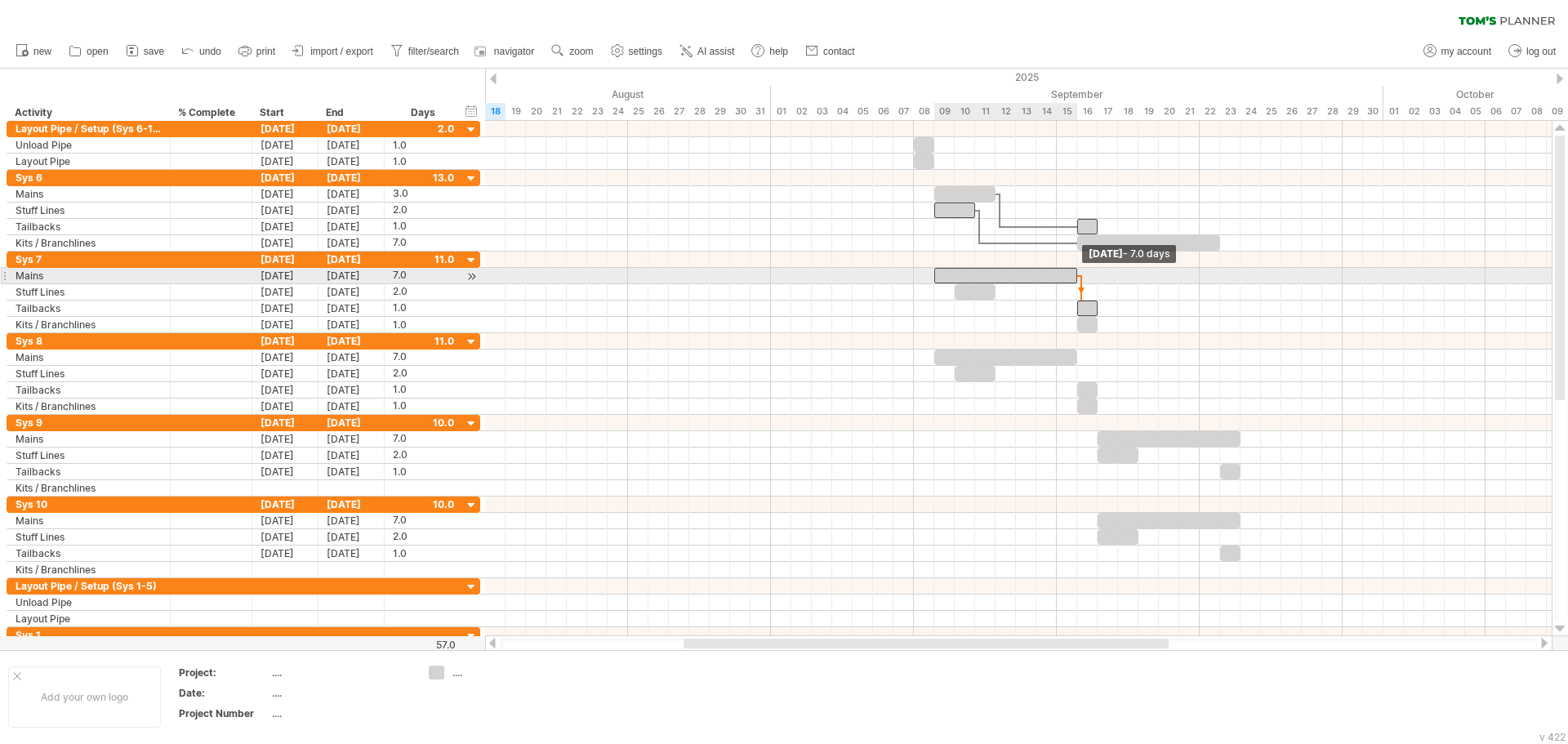
click at [1074, 275] on span at bounding box center [1077, 275] width 7 height 16
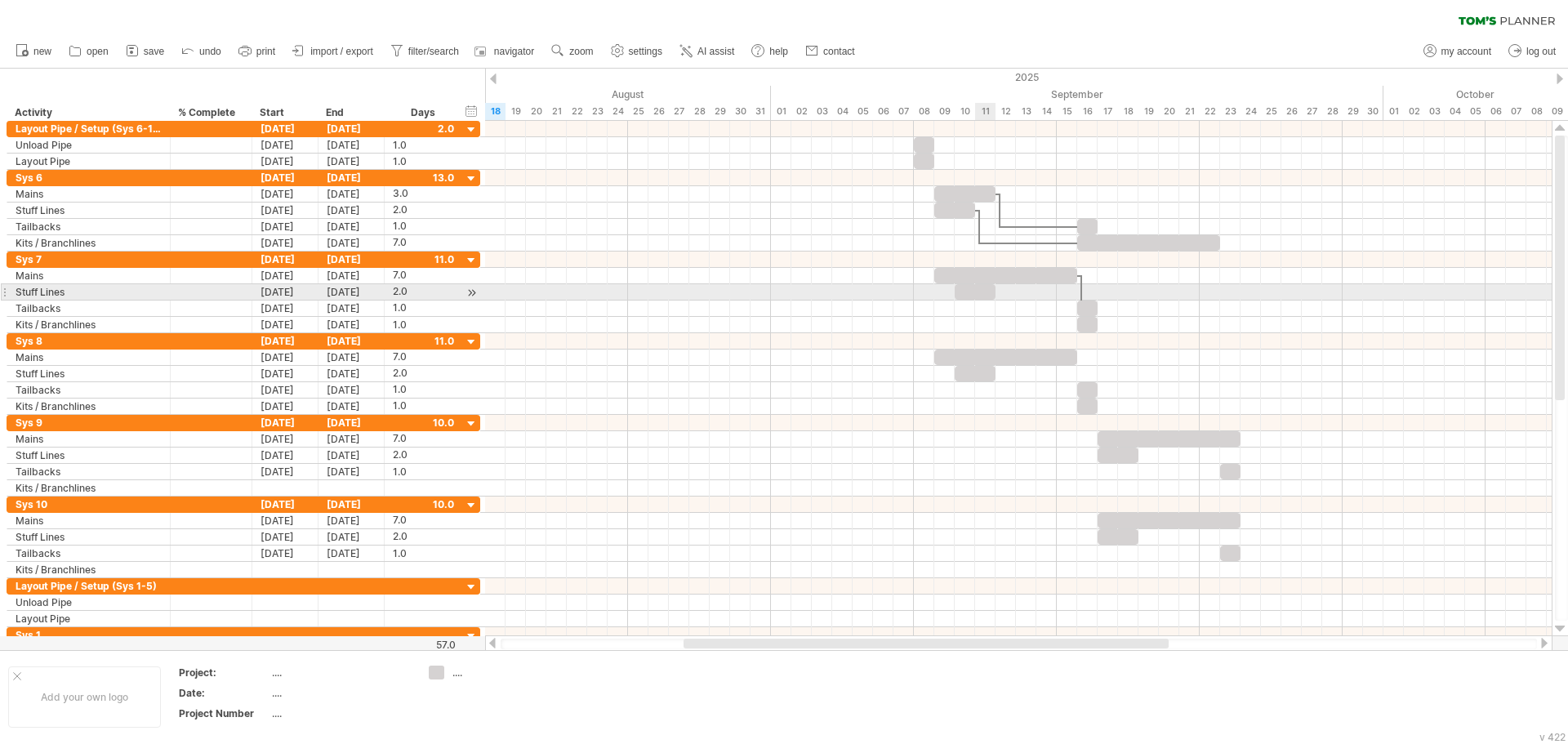
click at [984, 293] on div at bounding box center [975, 291] width 41 height 16
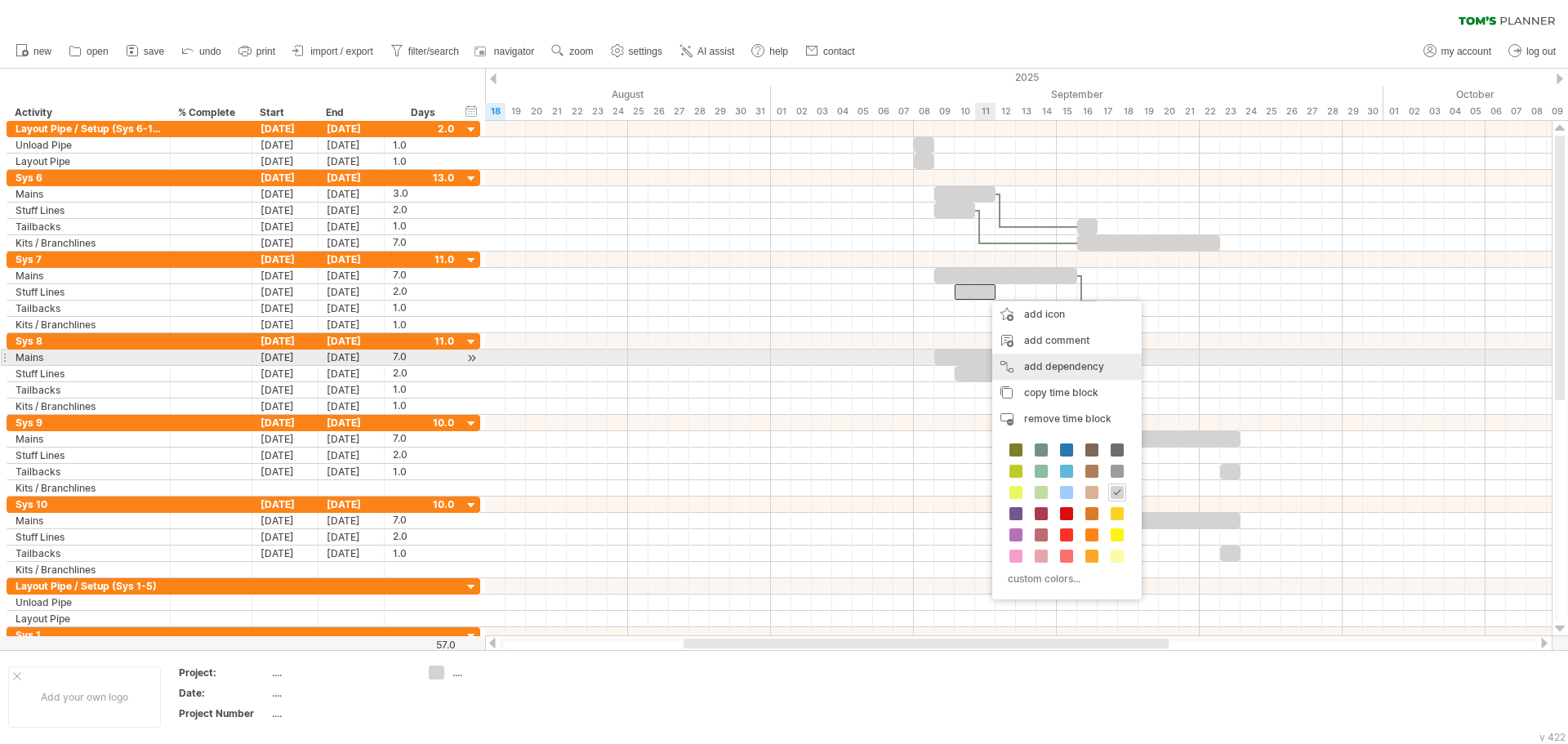
click at [1047, 363] on div "add dependency You can use dependencies when you require tasks to be done in a …" at bounding box center [1067, 366] width 150 height 26
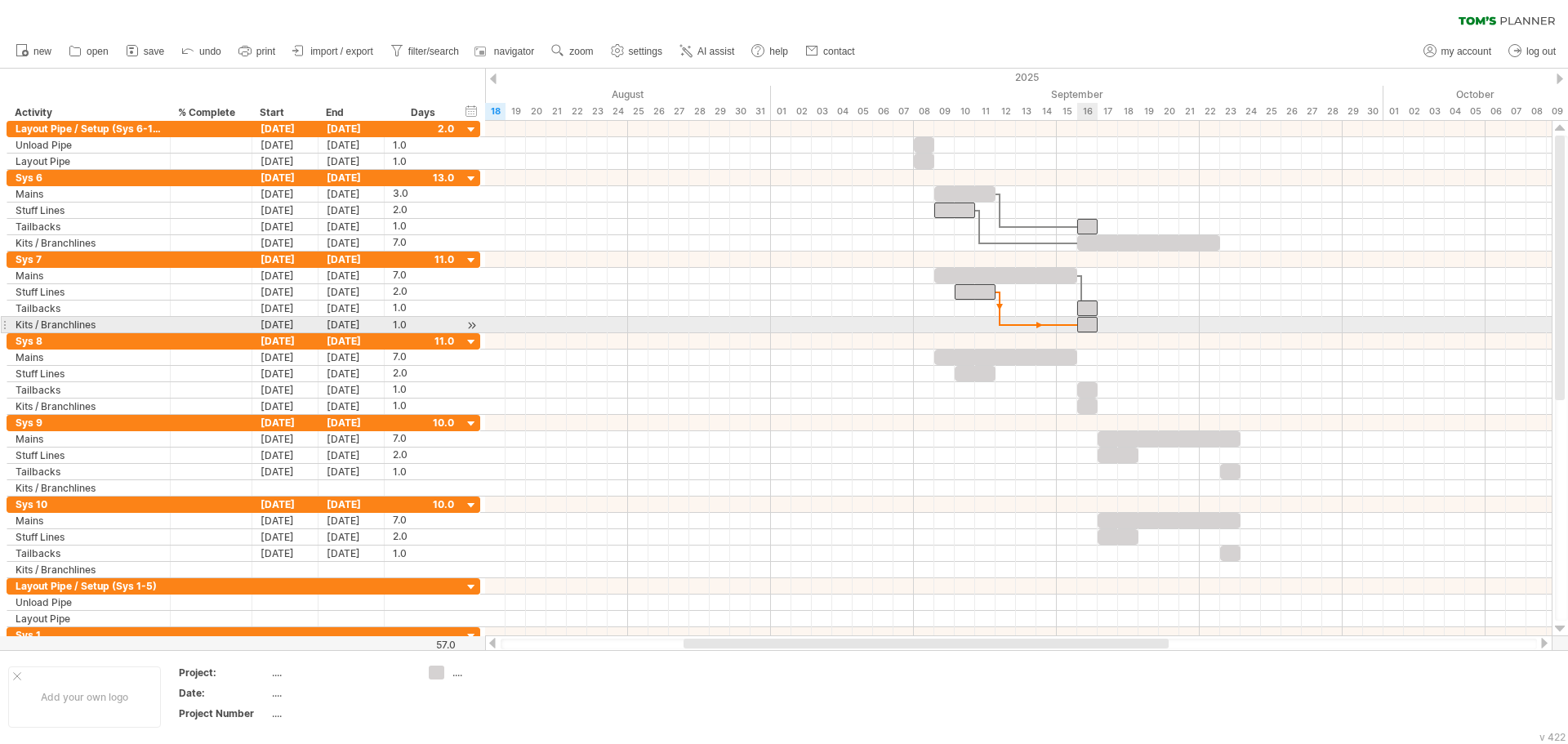
click at [1085, 323] on div at bounding box center [1087, 325] width 21 height 16
click at [1162, 328] on div at bounding box center [1018, 325] width 1066 height 17
click at [413, 320] on div "1.0" at bounding box center [424, 325] width 62 height 16
type input "*"
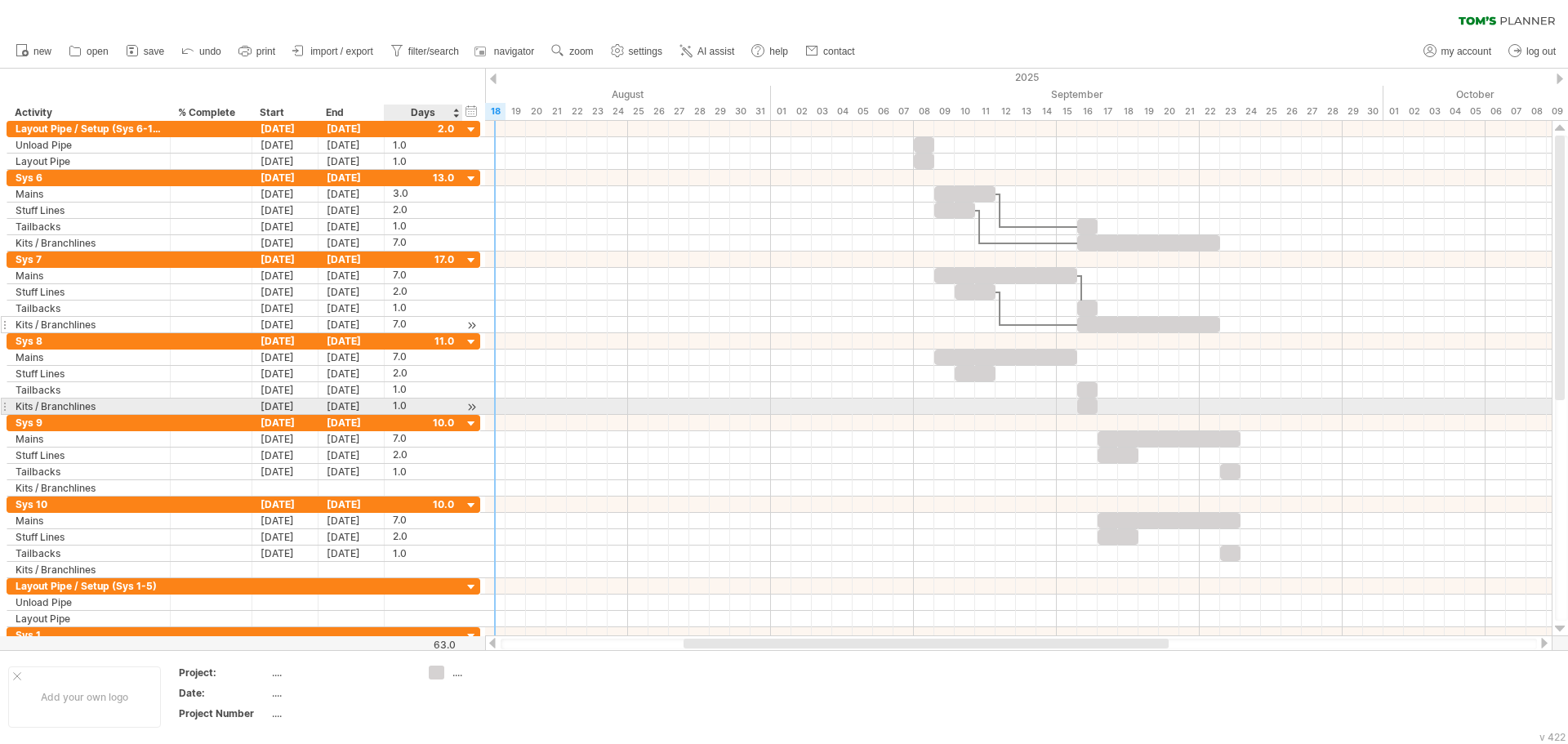
drag, startPoint x: 395, startPoint y: 413, endPoint x: 429, endPoint y: 406, distance: 34.7
click at [395, 413] on div "1.0" at bounding box center [424, 406] width 62 height 16
type input "*"
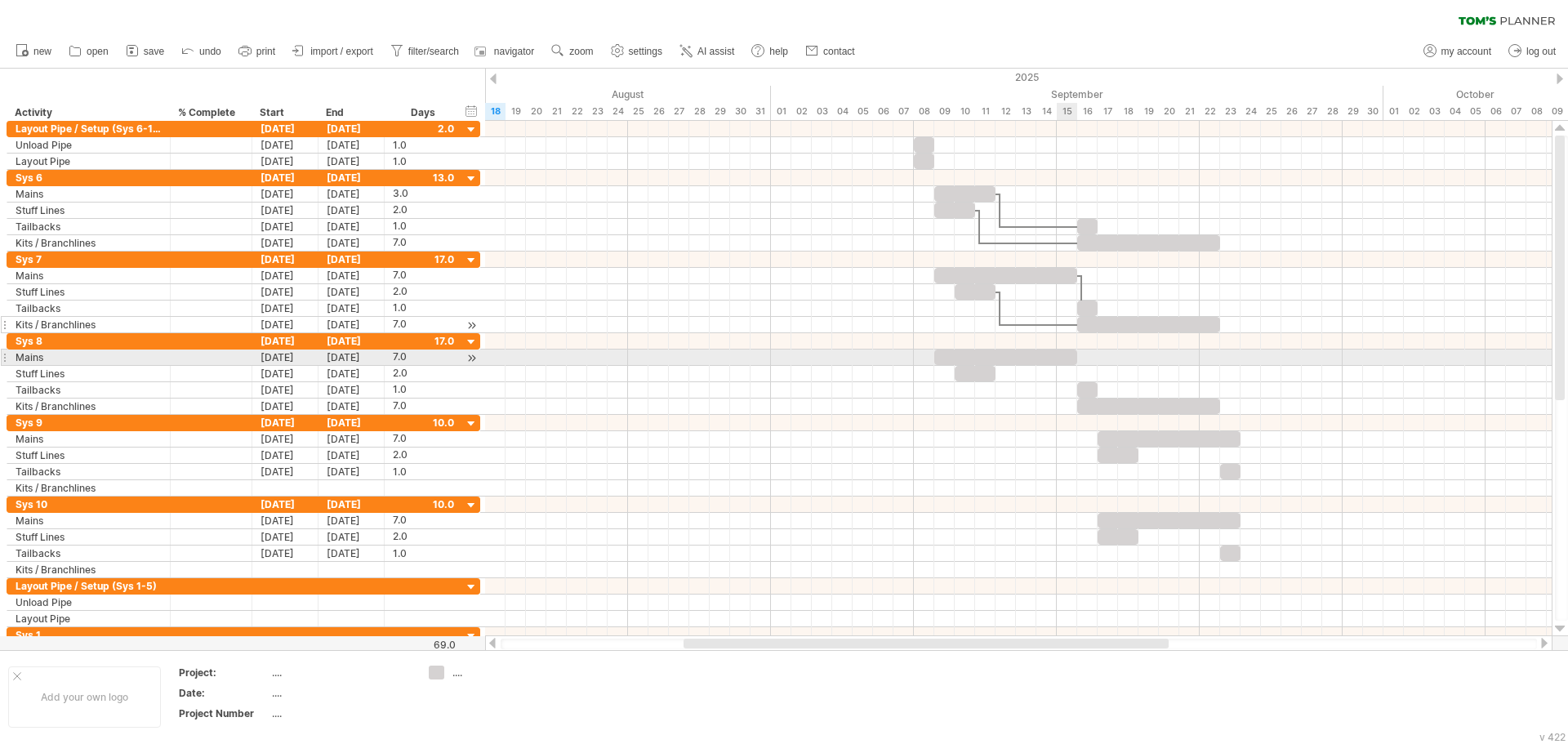
click at [1064, 357] on div at bounding box center [1005, 357] width 143 height 16
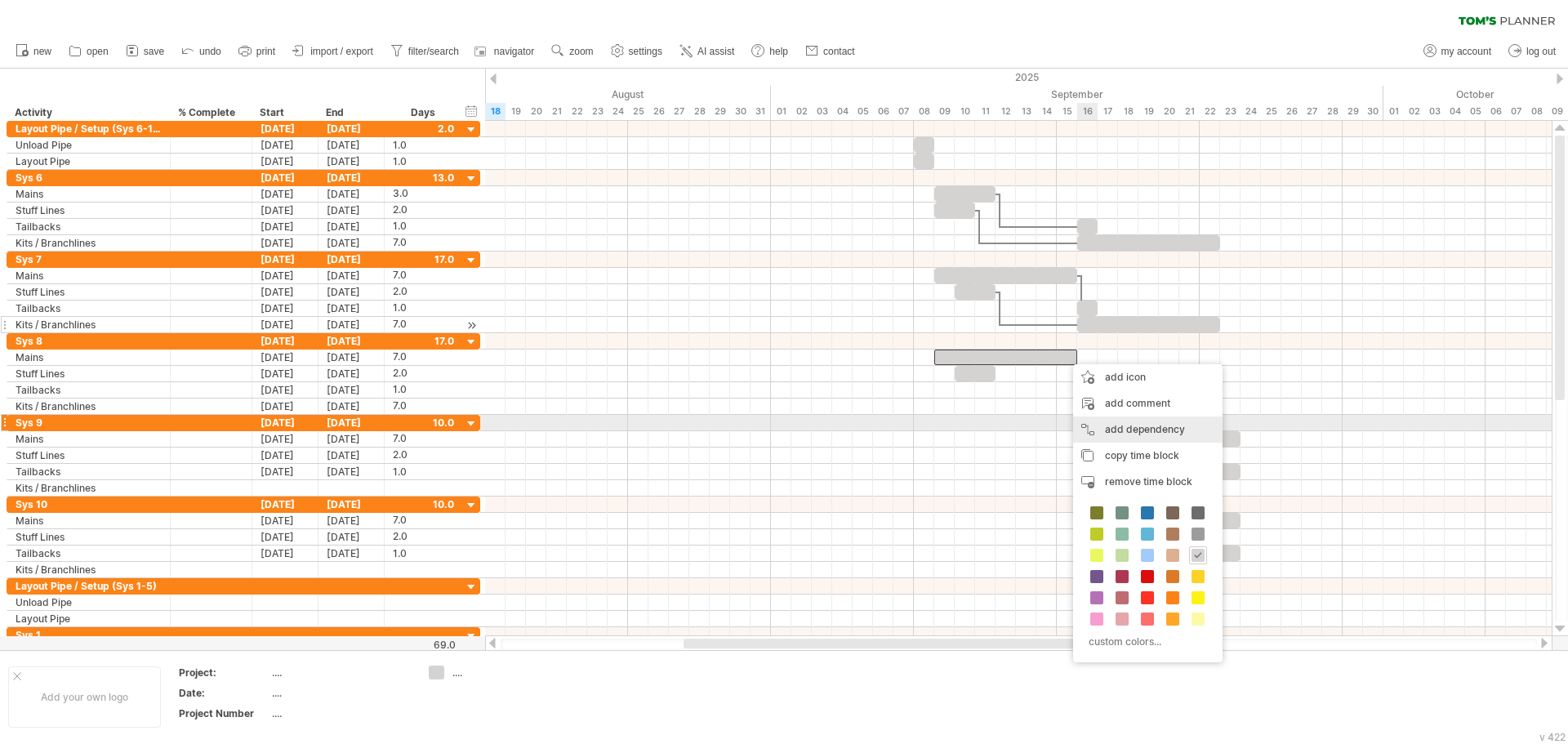
click at [1124, 424] on div "add dependency You can use dependencies when you require tasks to be done in a …" at bounding box center [1148, 429] width 150 height 26
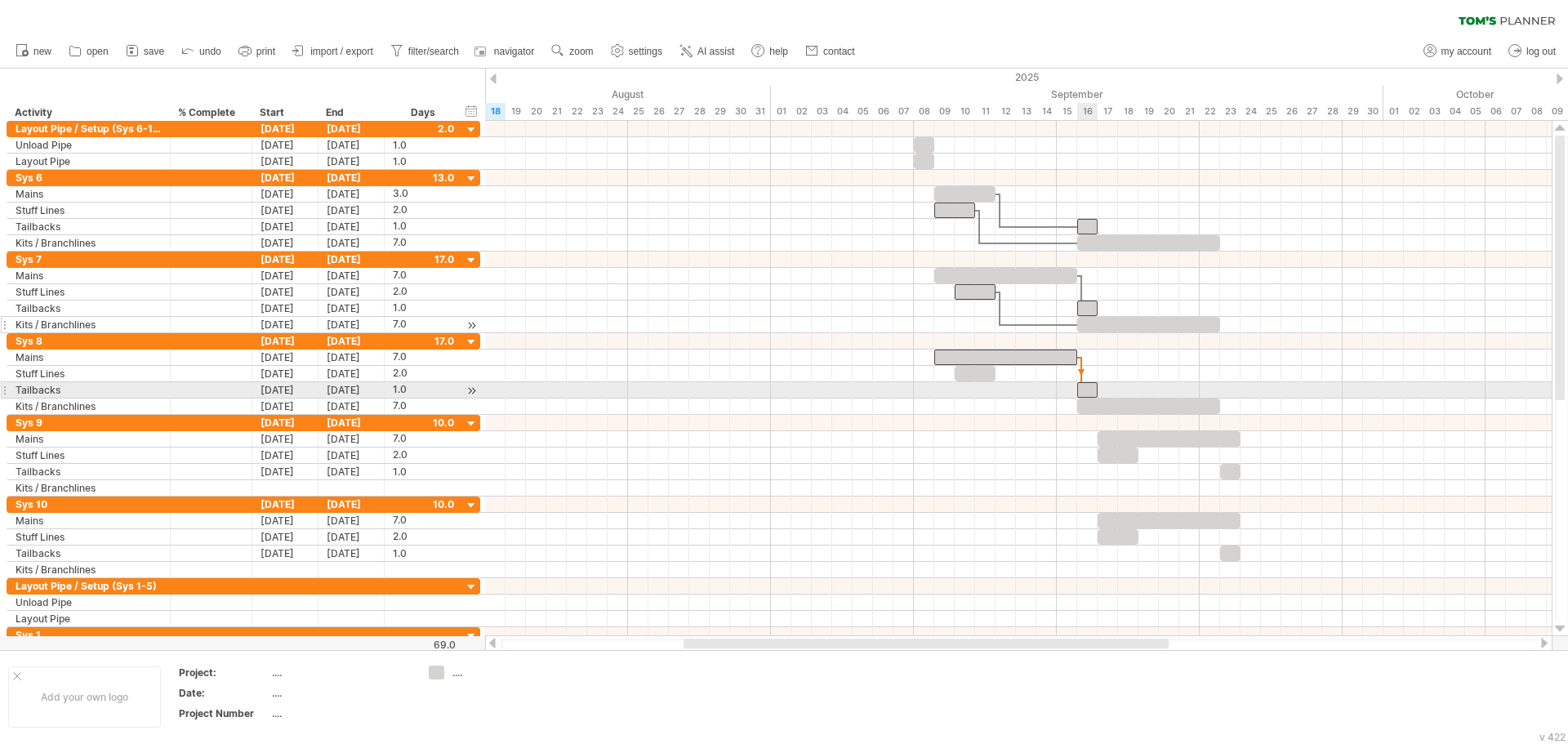
click at [1084, 386] on div at bounding box center [1087, 389] width 21 height 16
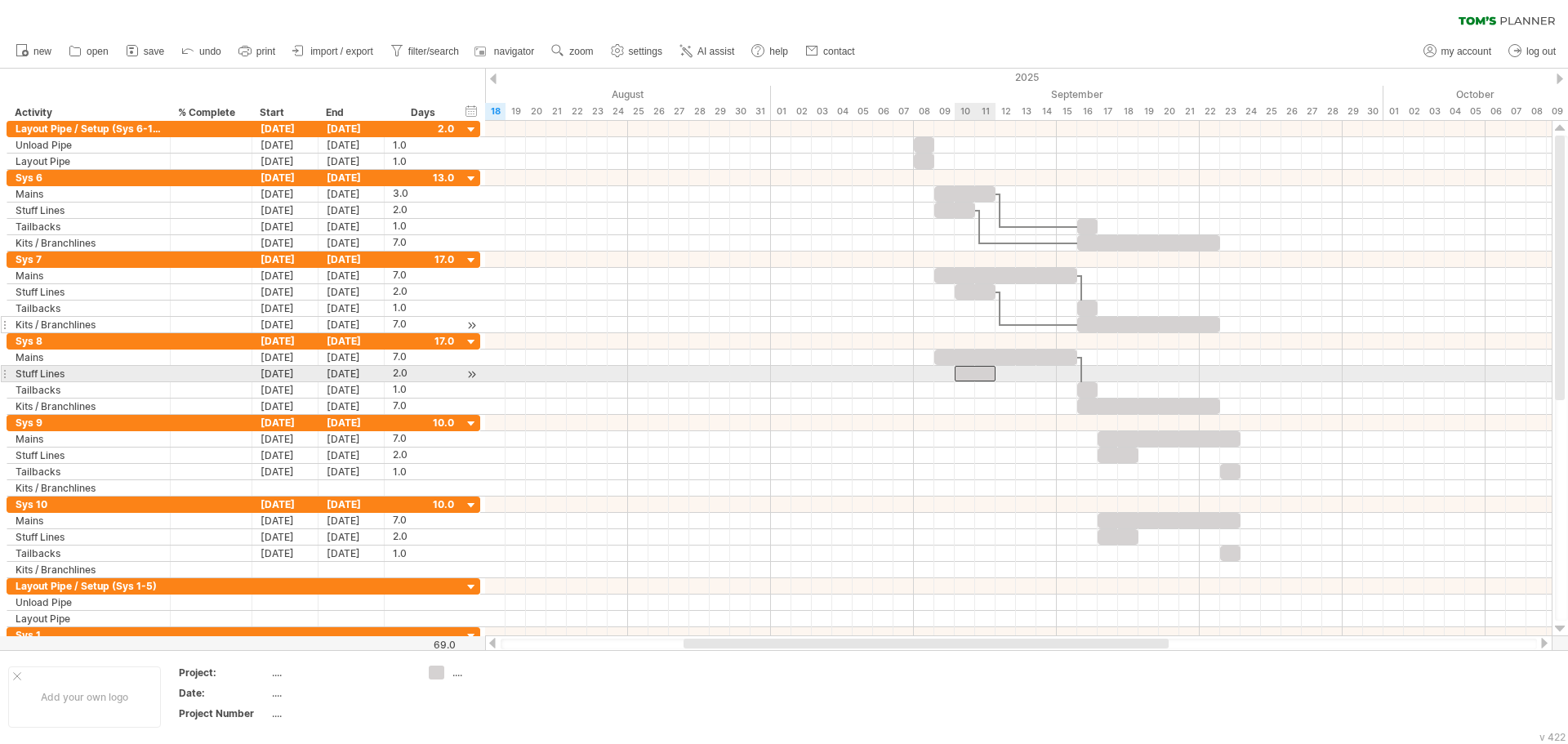
click at [974, 374] on div at bounding box center [975, 374] width 41 height 16
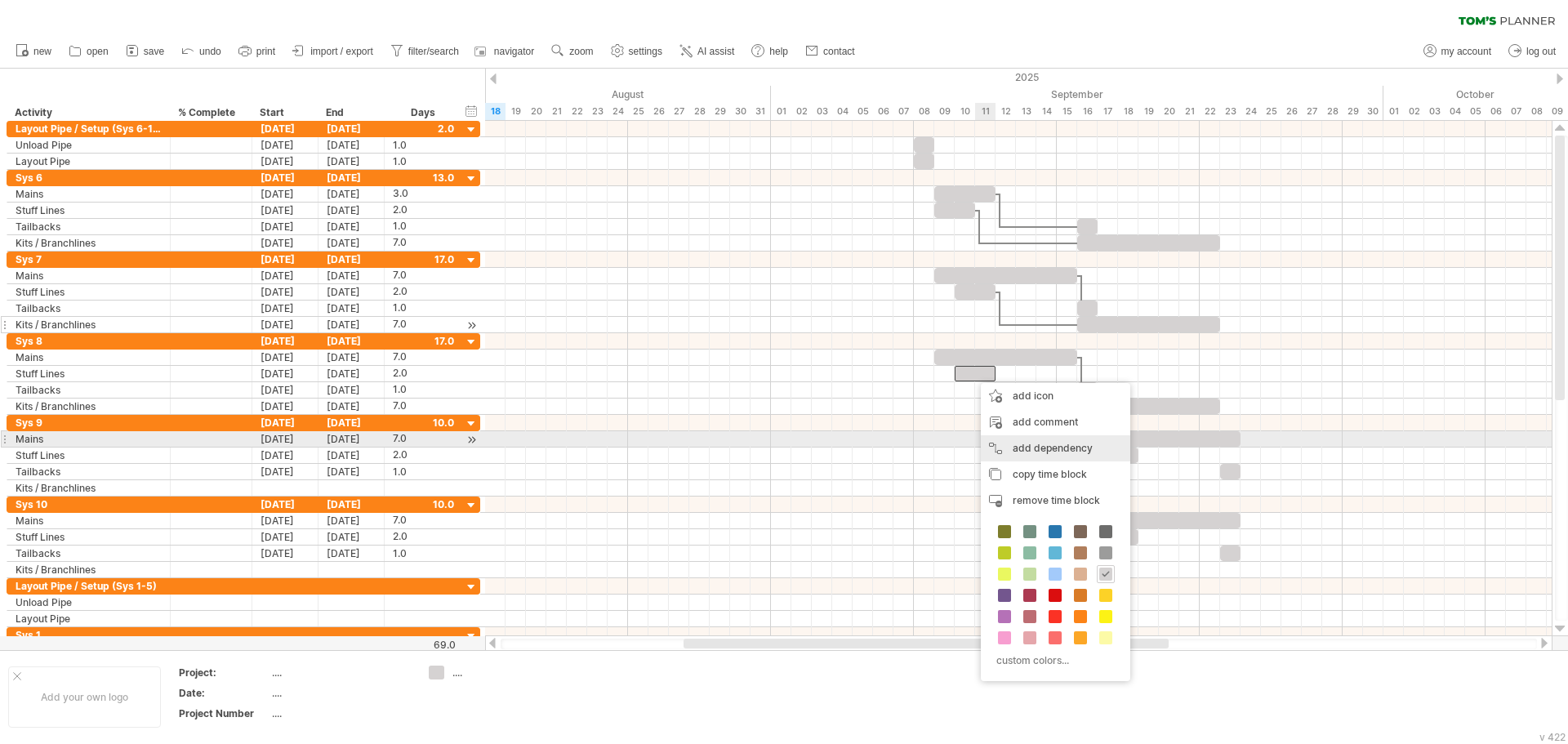
click at [1035, 445] on div "add dependency You can use dependencies when you require tasks to be done in a …" at bounding box center [1055, 448] width 150 height 26
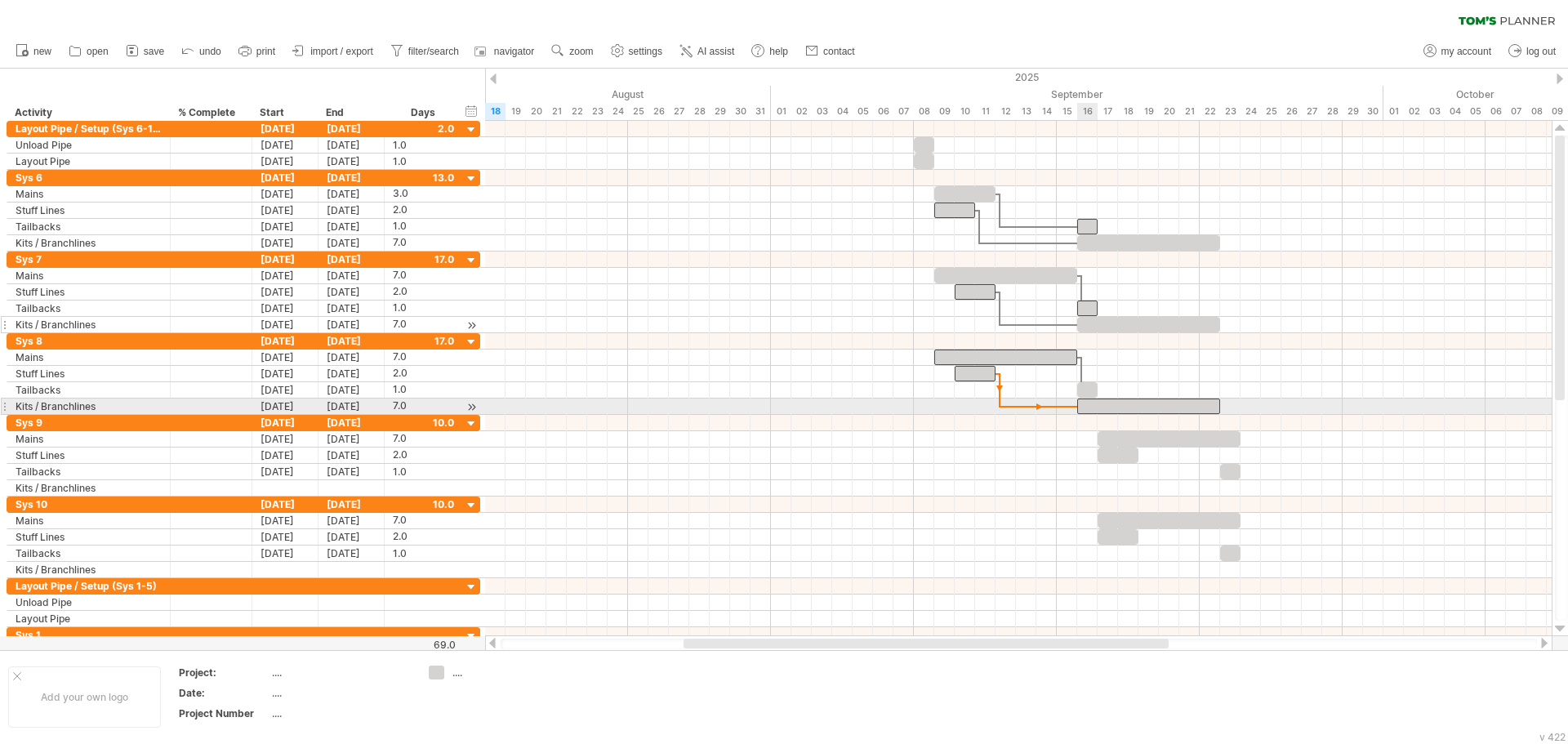
click at [1081, 408] on div at bounding box center [1149, 406] width 143 height 16
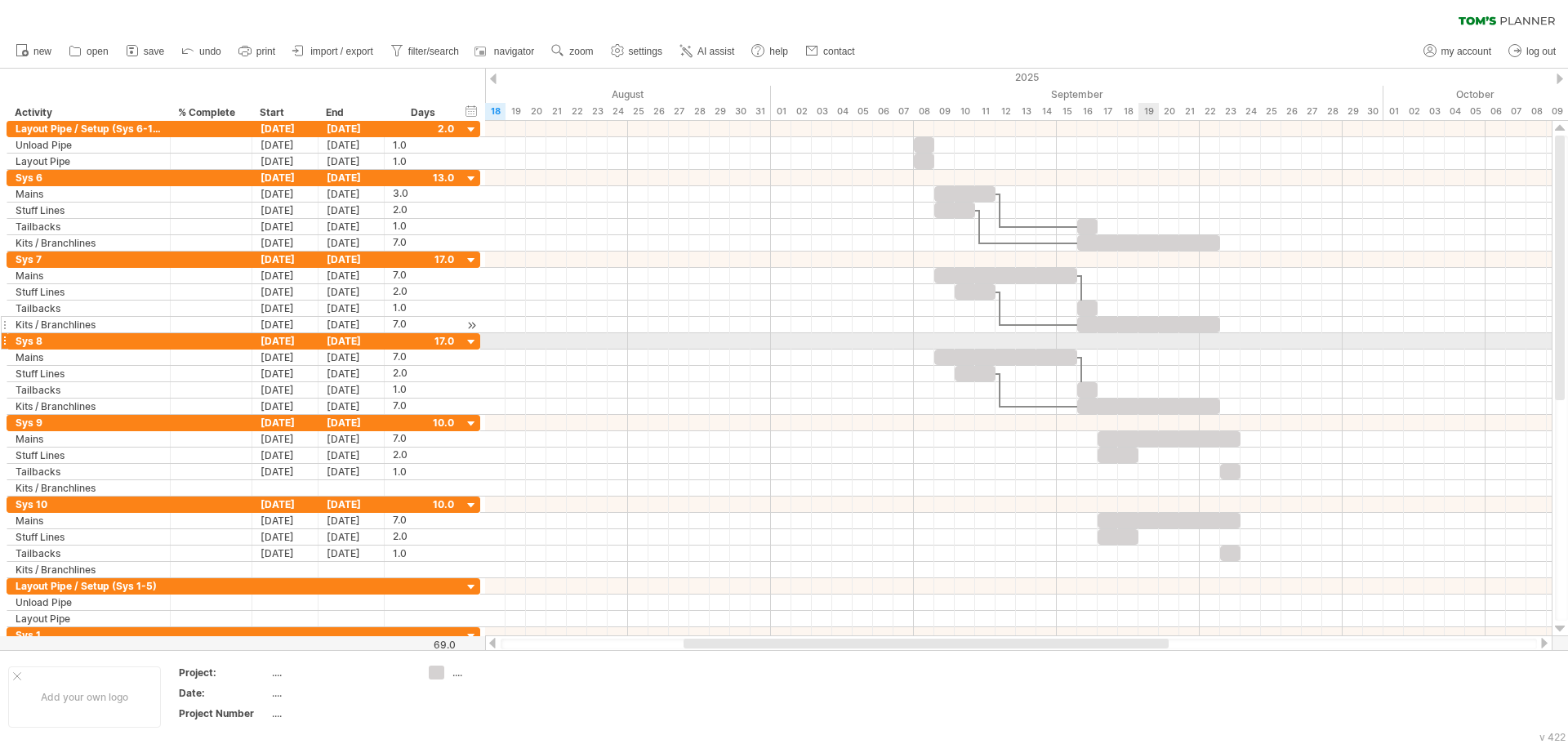
click at [1143, 332] on div at bounding box center [1018, 325] width 1066 height 17
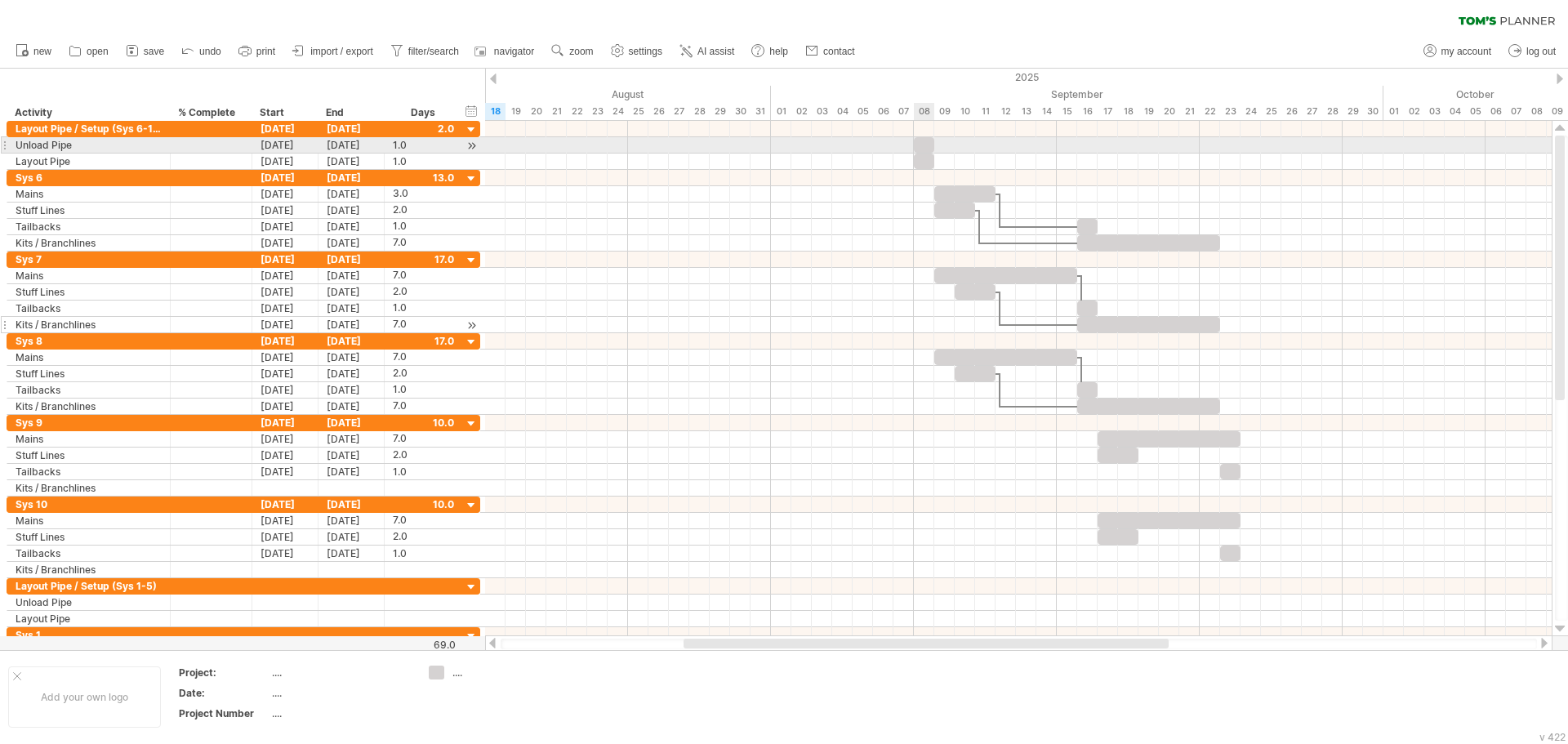
click at [921, 146] on div at bounding box center [924, 145] width 21 height 16
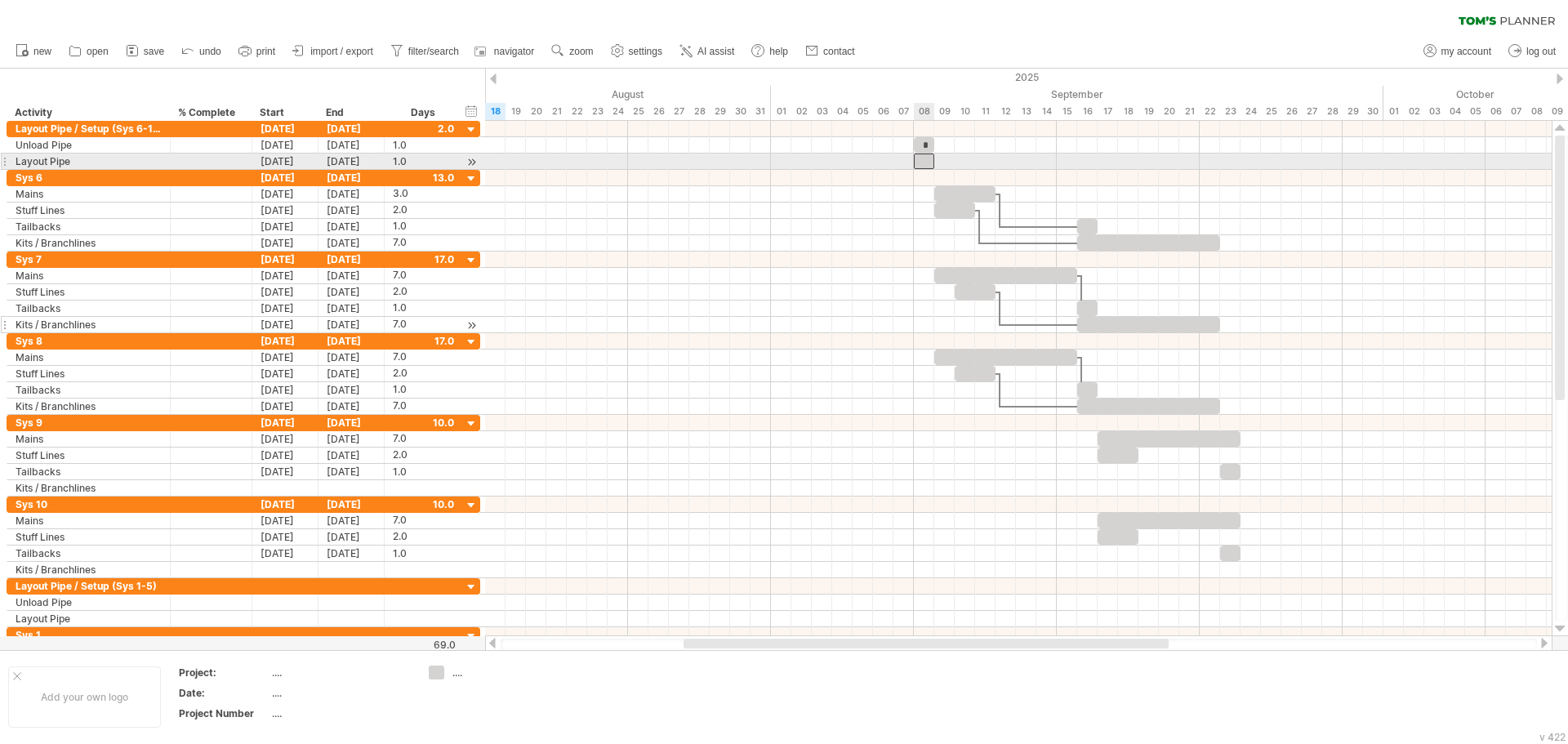
click at [925, 156] on div at bounding box center [924, 161] width 21 height 16
click at [990, 166] on div at bounding box center [1018, 161] width 1066 height 17
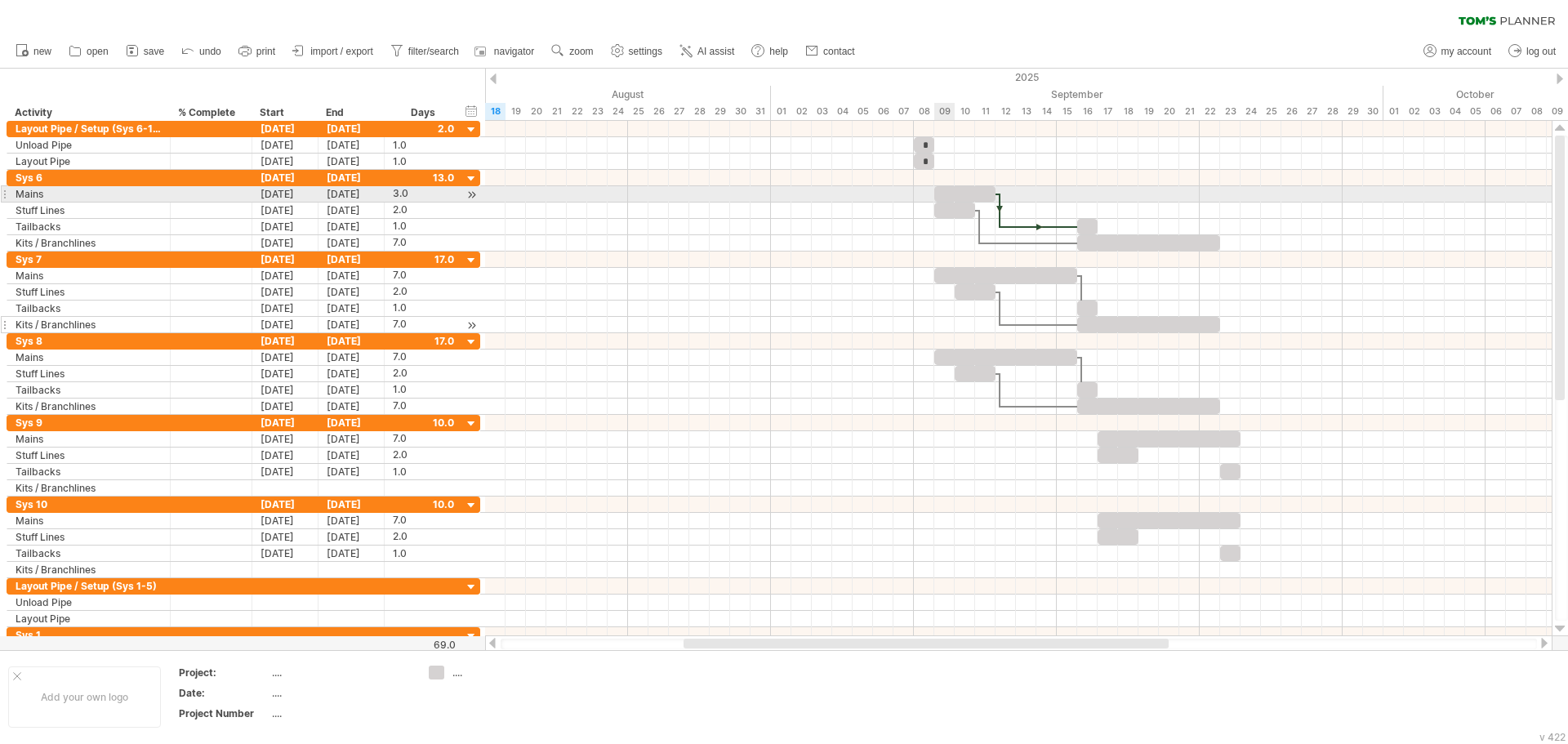
click at [940, 191] on div at bounding box center [965, 194] width 62 height 16
click at [944, 195] on div at bounding box center [965, 194] width 62 height 16
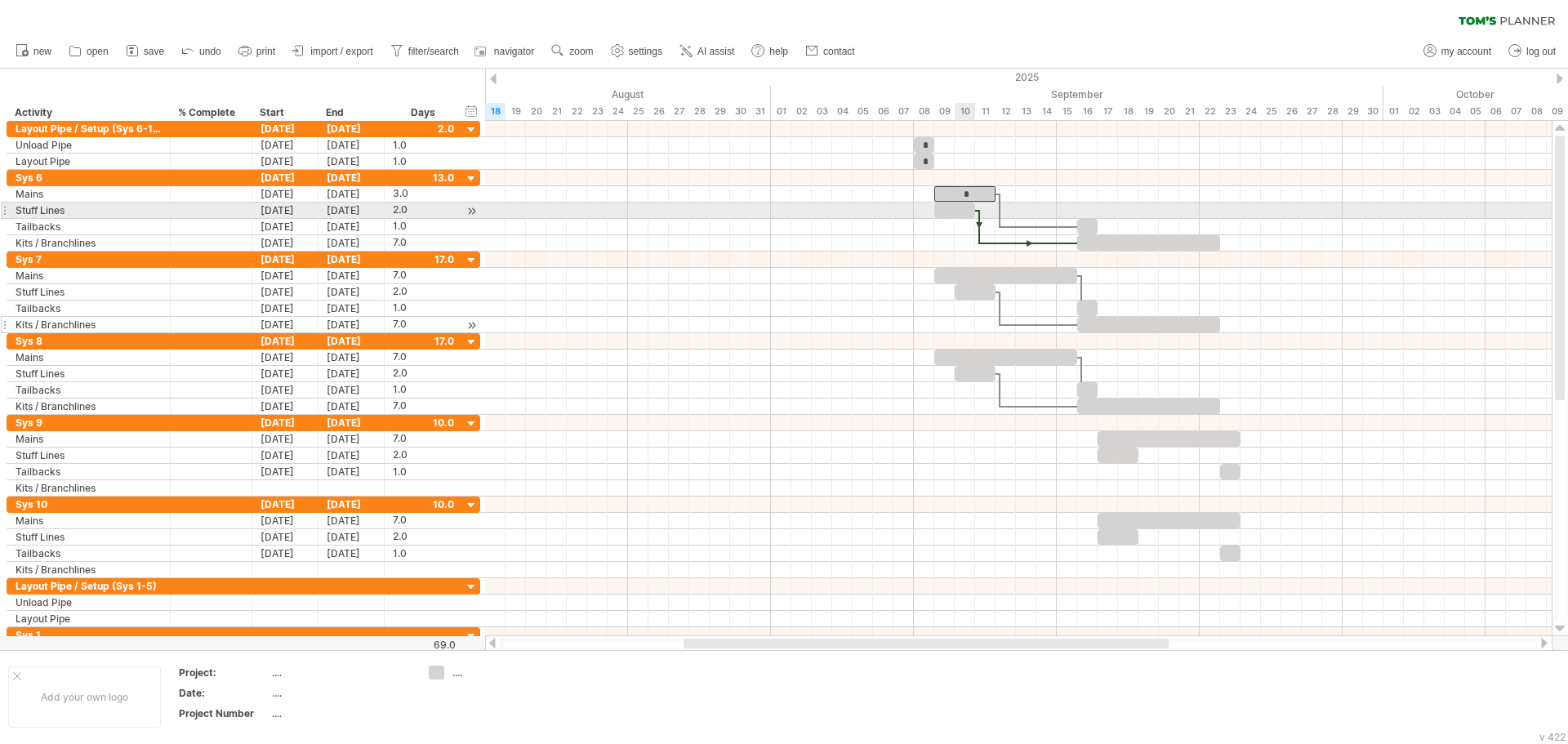
click at [957, 206] on div at bounding box center [954, 210] width 41 height 16
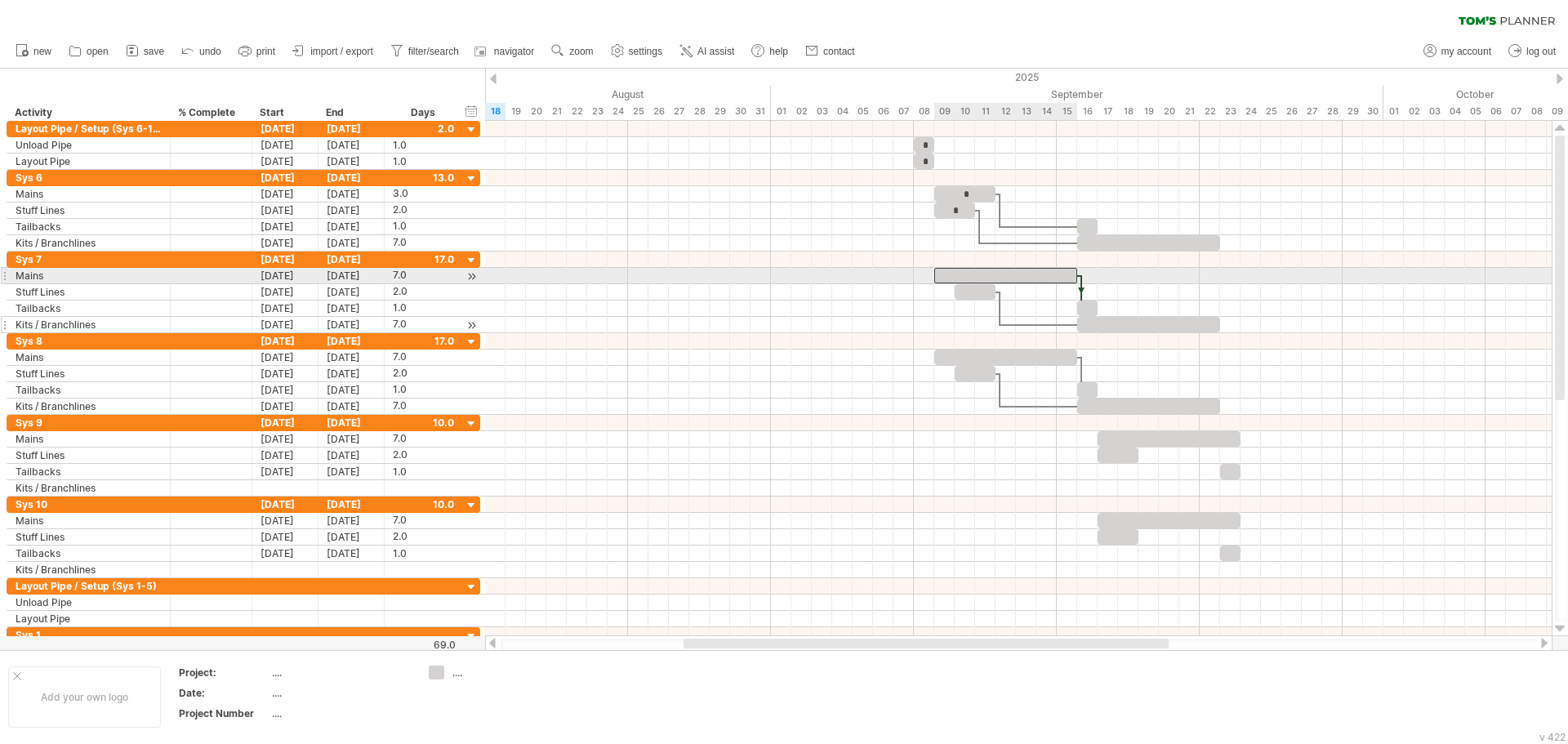
click at [976, 279] on div at bounding box center [1005, 275] width 143 height 16
click at [983, 276] on div at bounding box center [1005, 275] width 143 height 16
click at [412, 273] on div "7.0" at bounding box center [424, 275] width 62 height 16
type input "*"
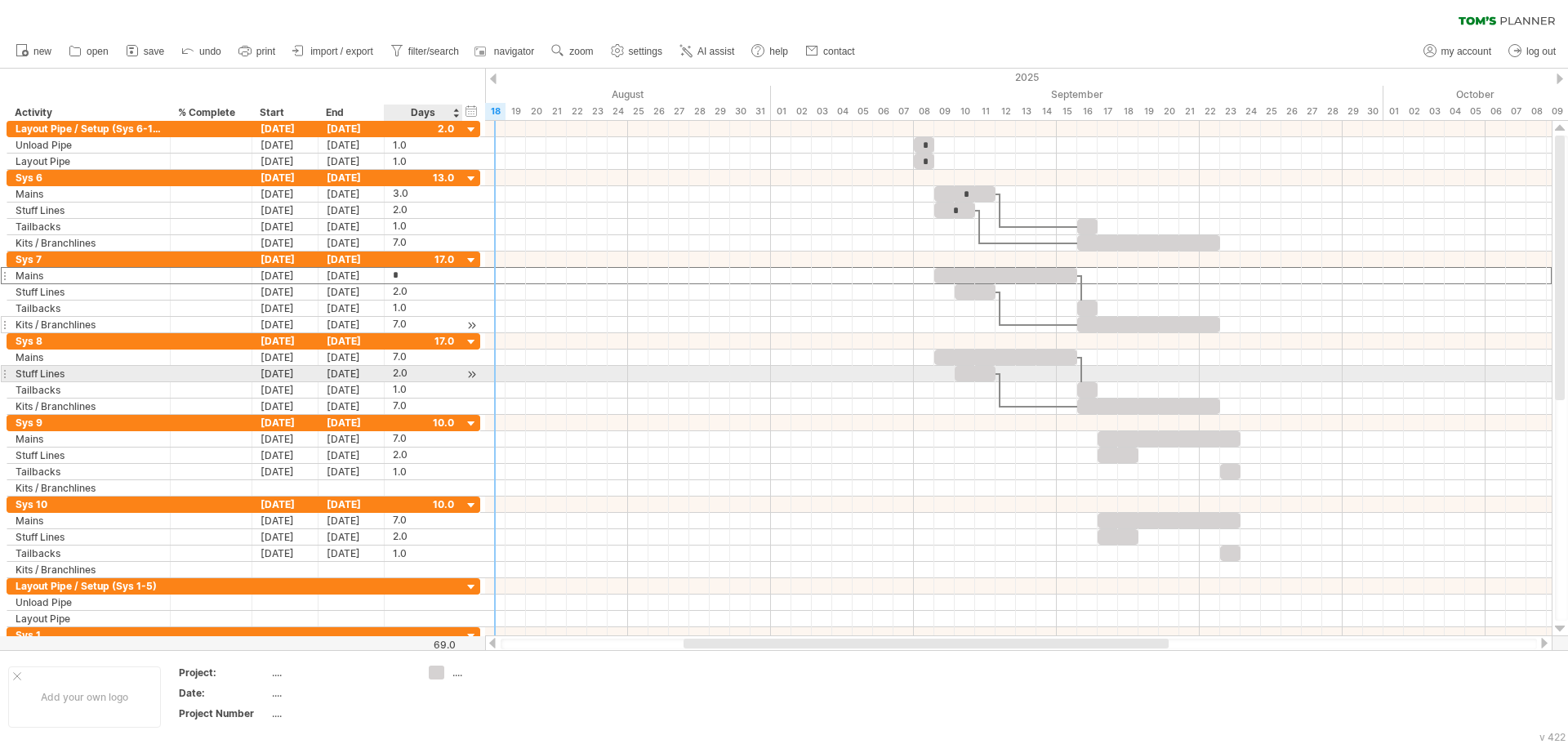
click at [407, 370] on div "2.0" at bounding box center [424, 374] width 62 height 16
click at [399, 354] on div "7.0" at bounding box center [424, 357] width 62 height 16
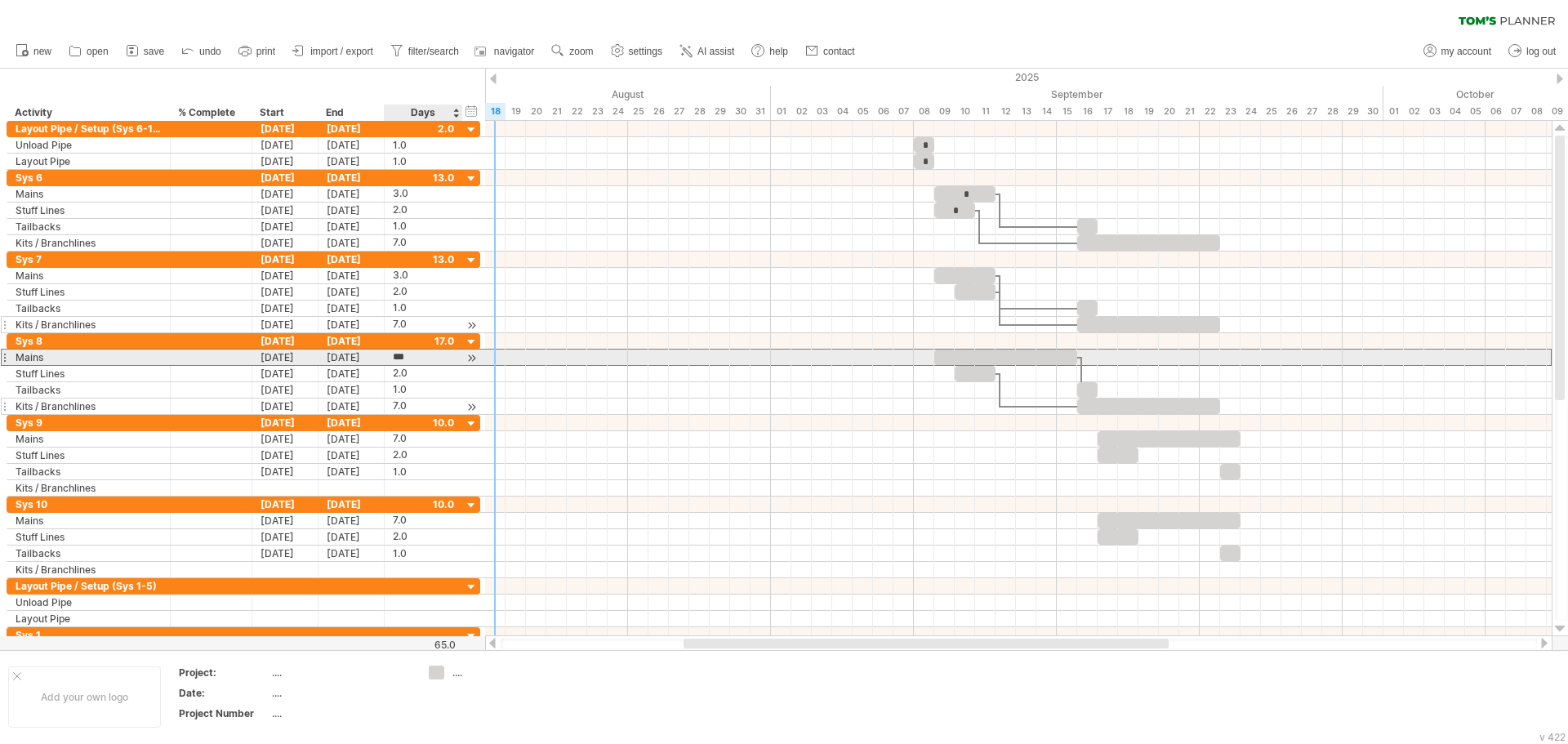
type input "*"
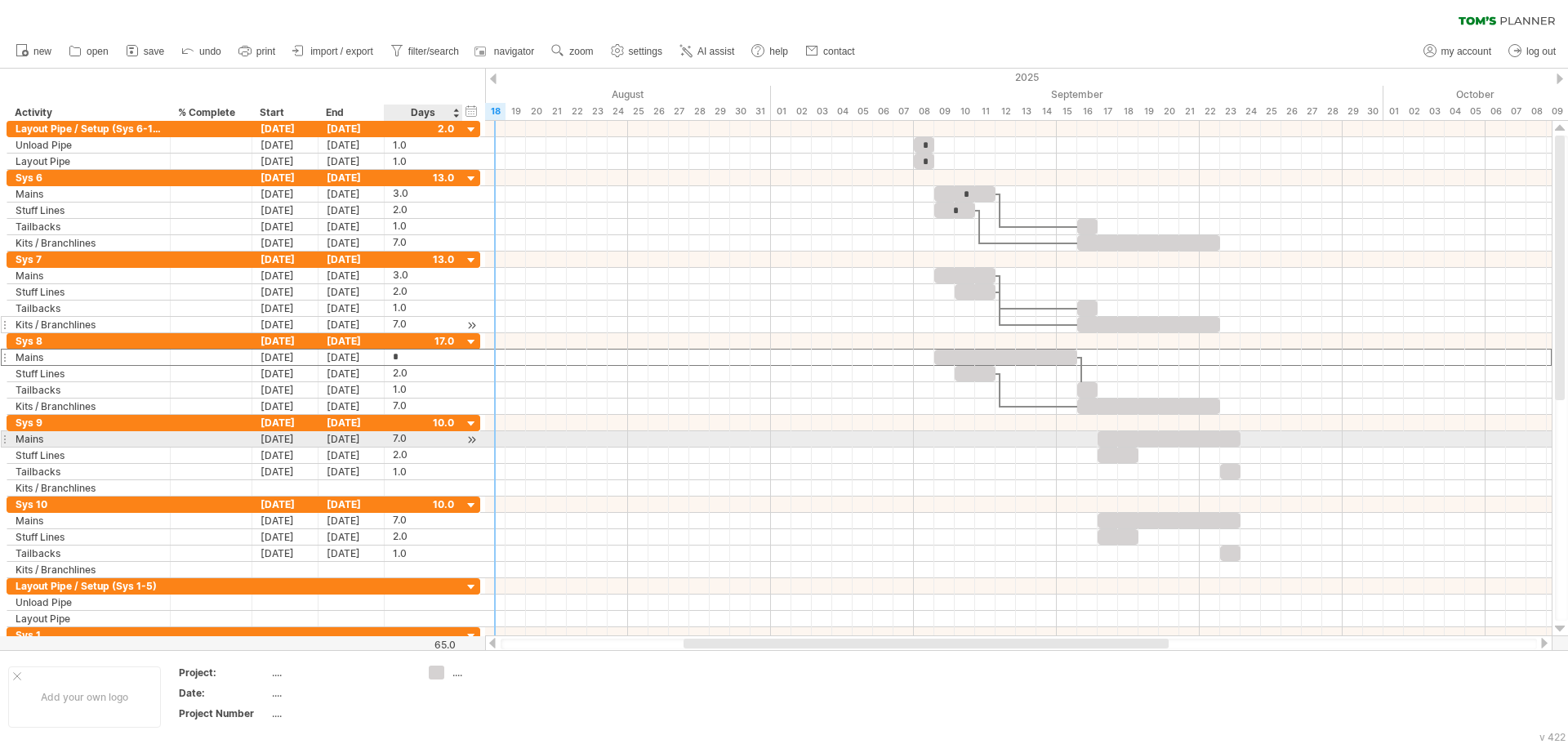
click at [397, 440] on div "7.0" at bounding box center [424, 439] width 62 height 16
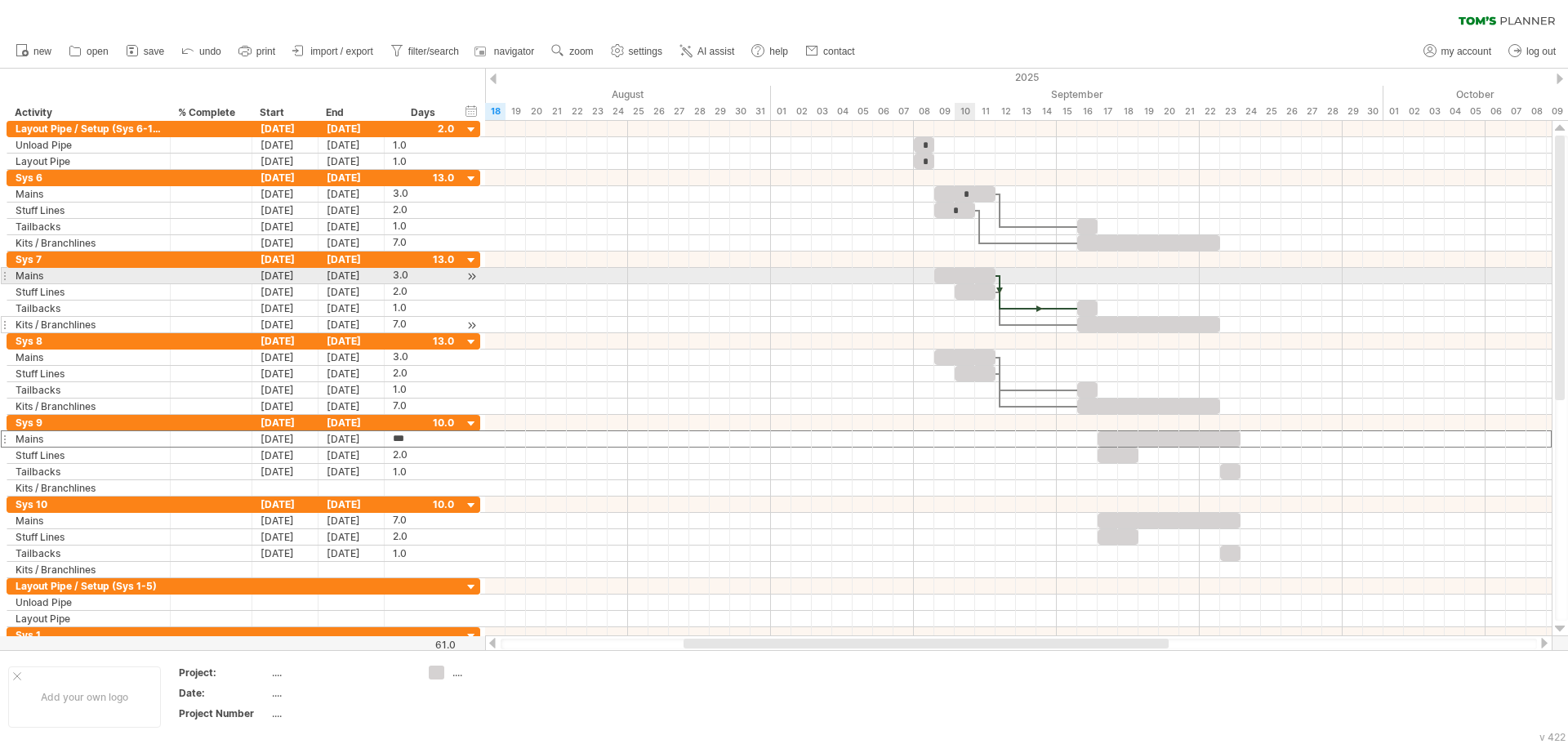
click at [961, 276] on div at bounding box center [965, 275] width 62 height 16
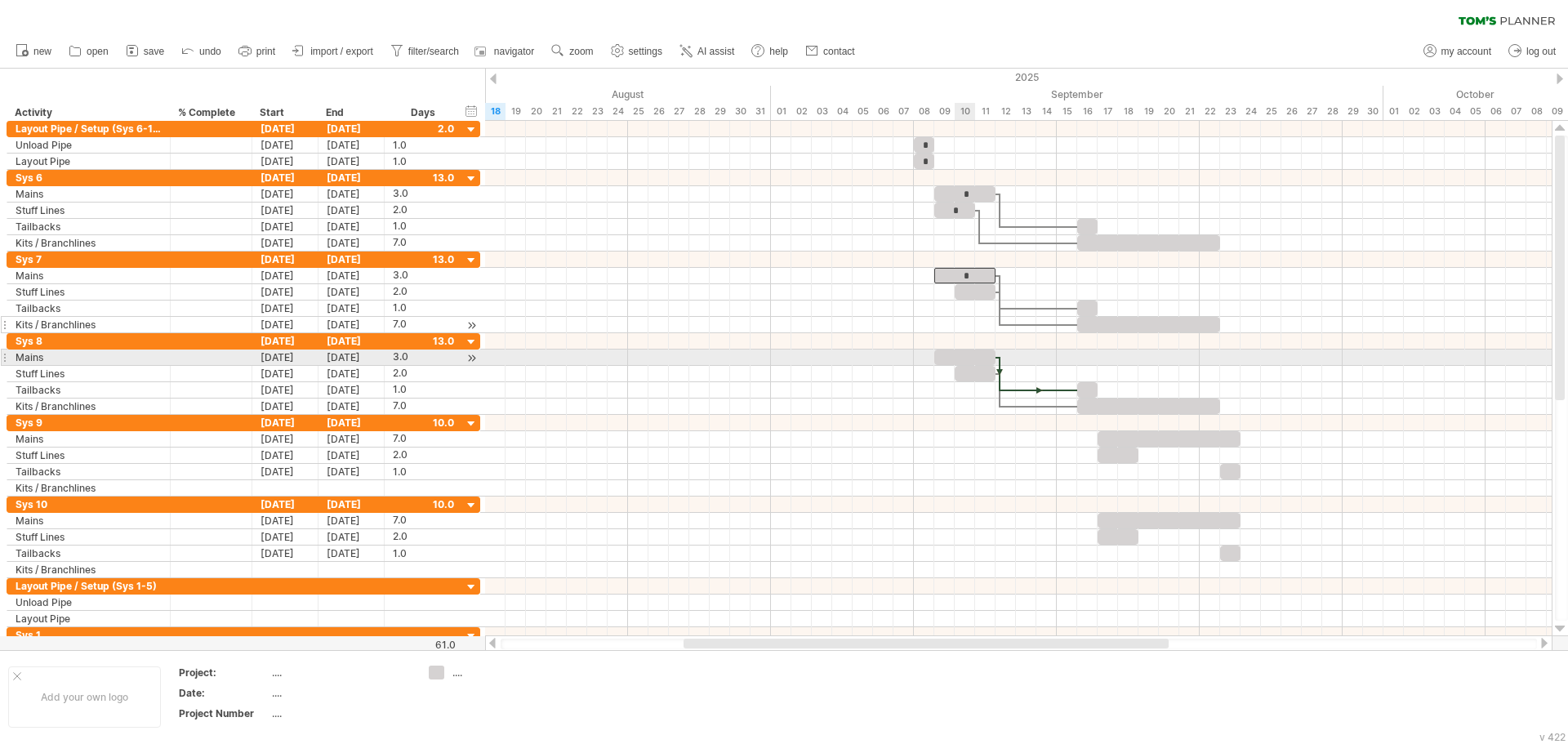
click at [965, 356] on div at bounding box center [965, 357] width 62 height 16
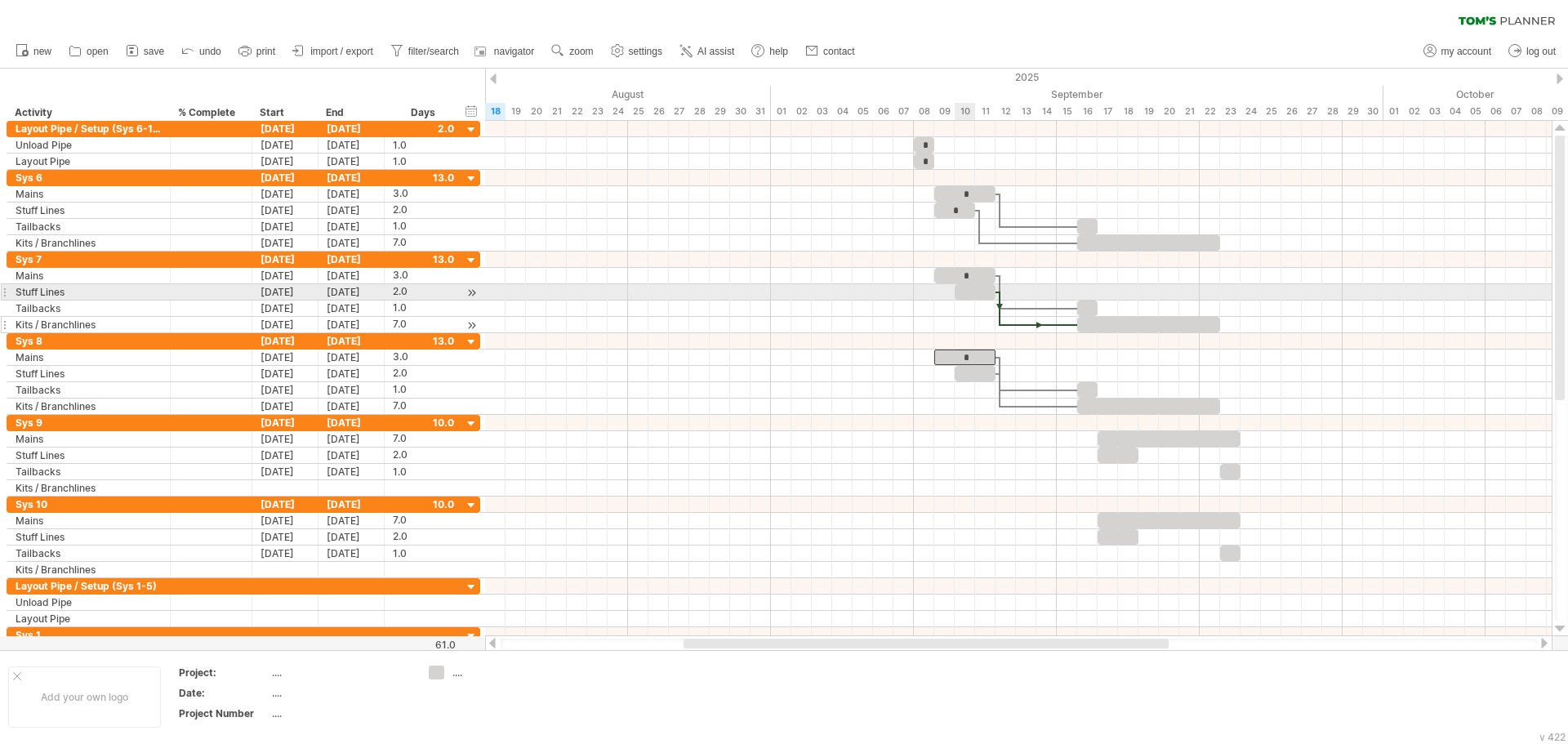
click at [970, 289] on div at bounding box center [975, 291] width 41 height 16
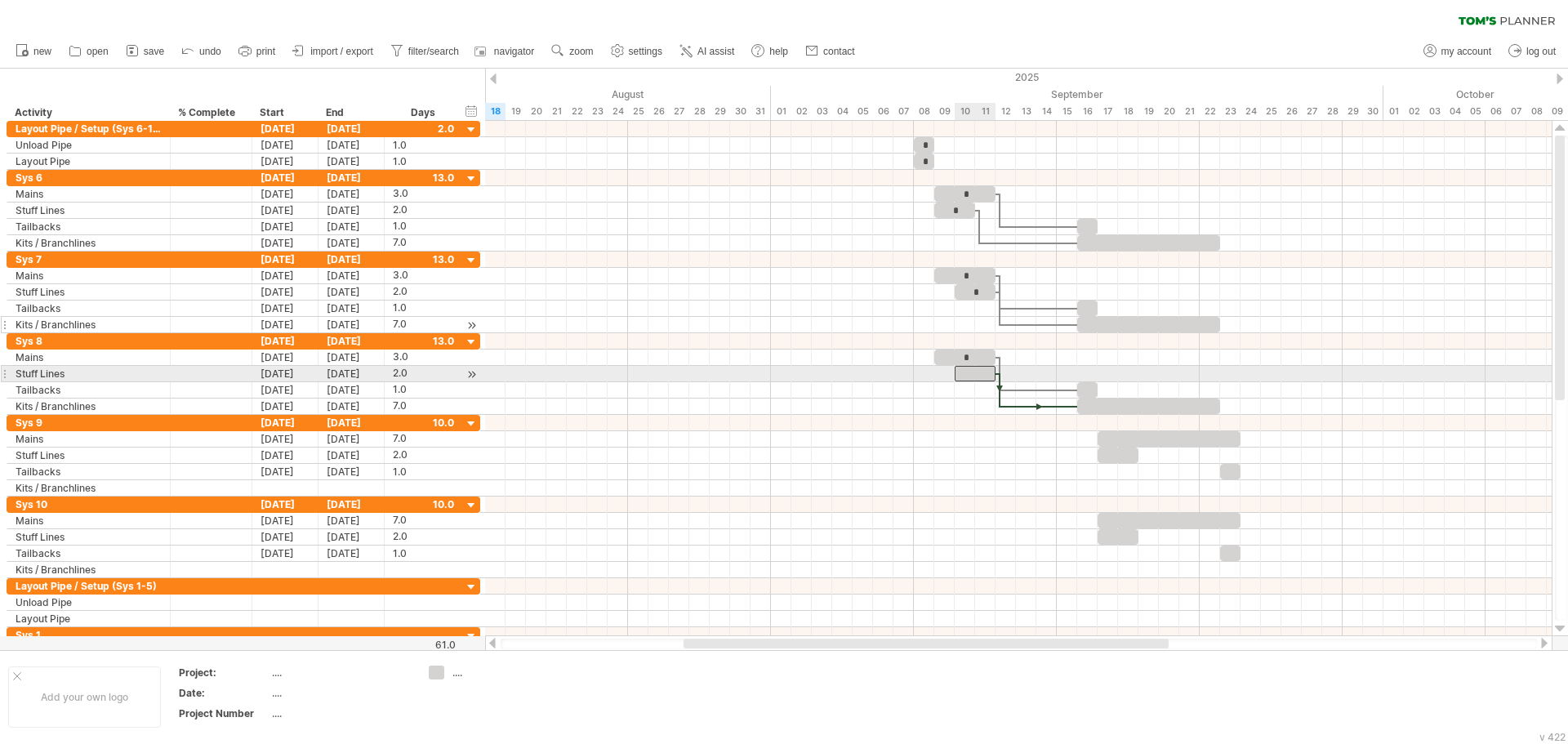
click at [977, 376] on div at bounding box center [975, 374] width 41 height 16
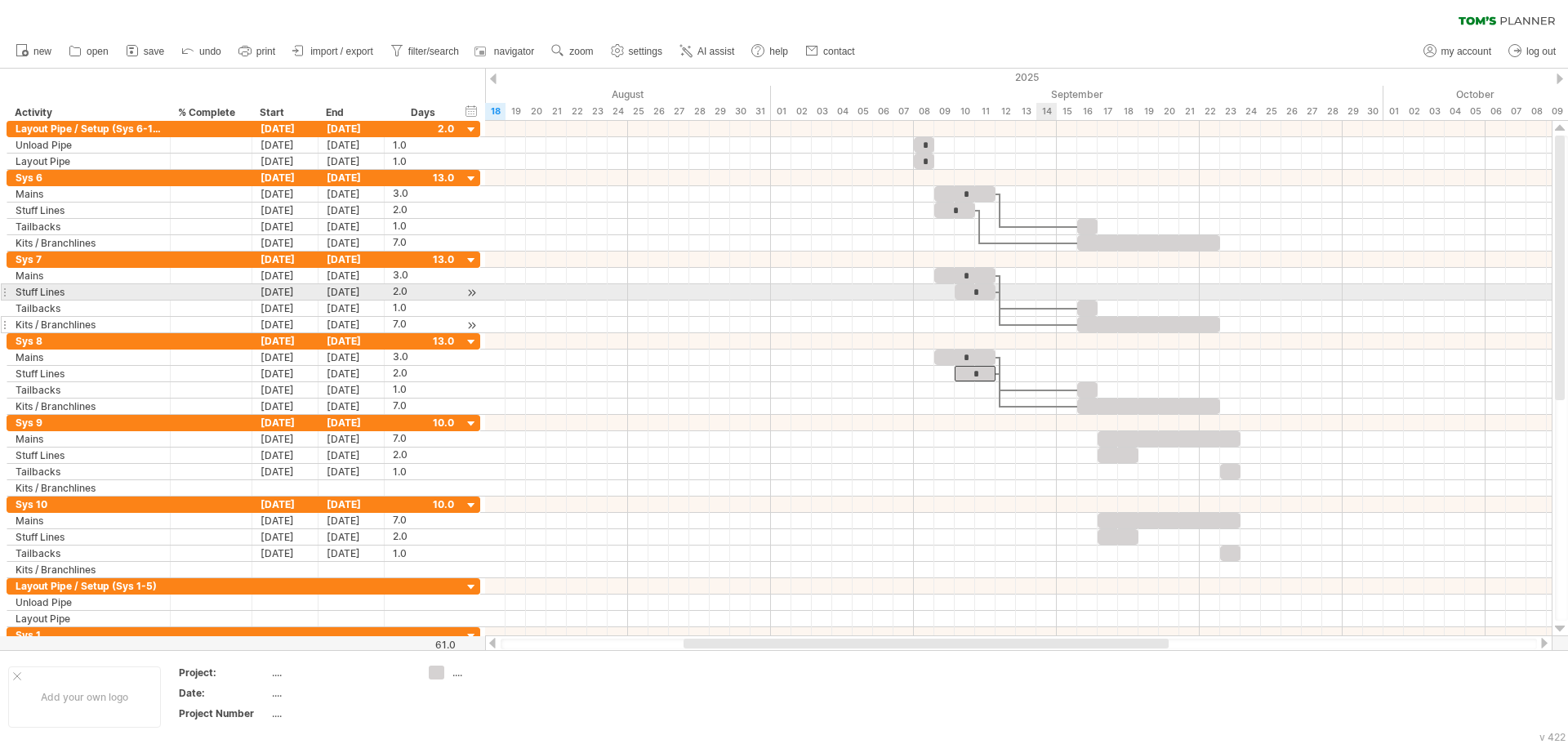
click at [1056, 283] on div at bounding box center [1018, 276] width 1066 height 17
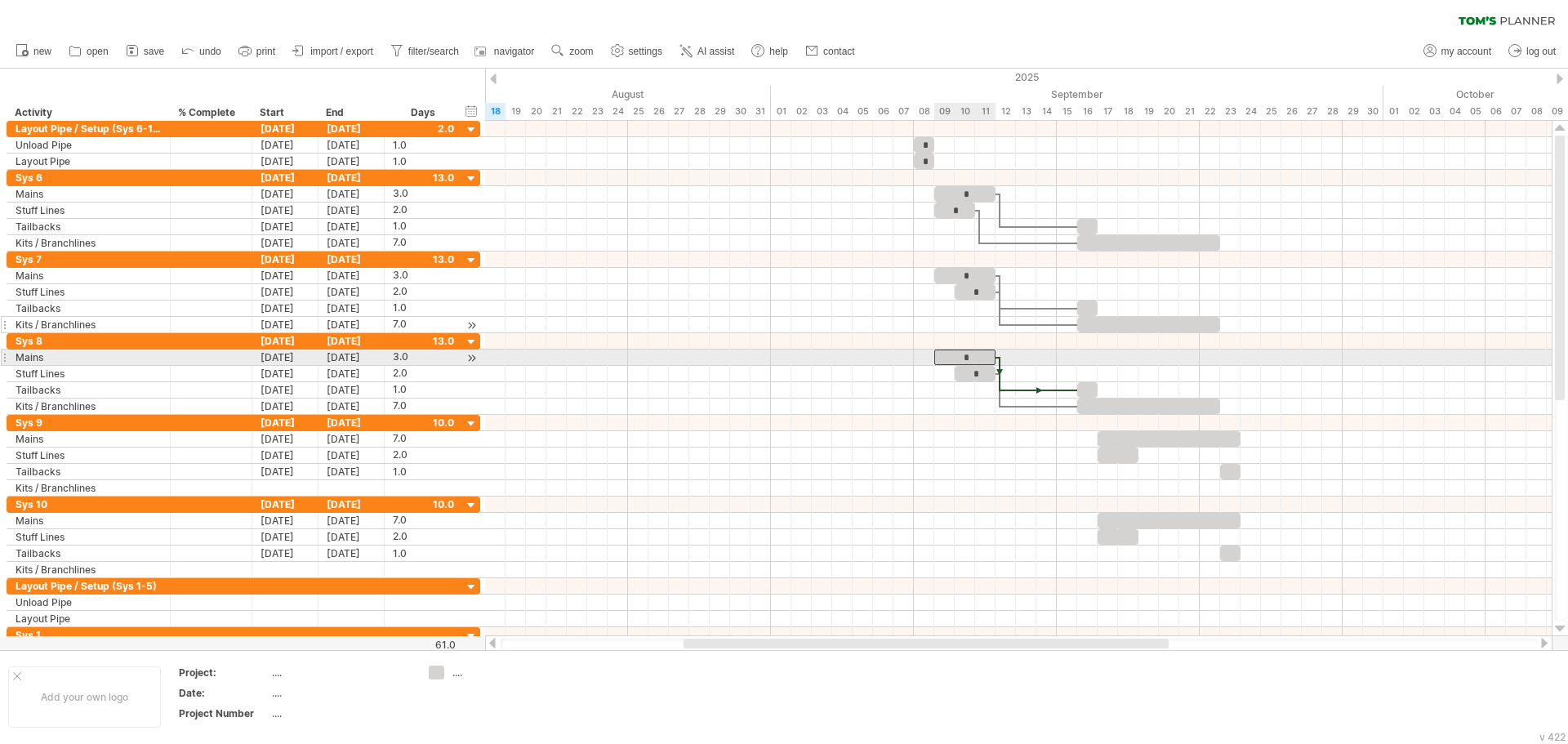
click at [969, 360] on div "*" at bounding box center [965, 357] width 62 height 16
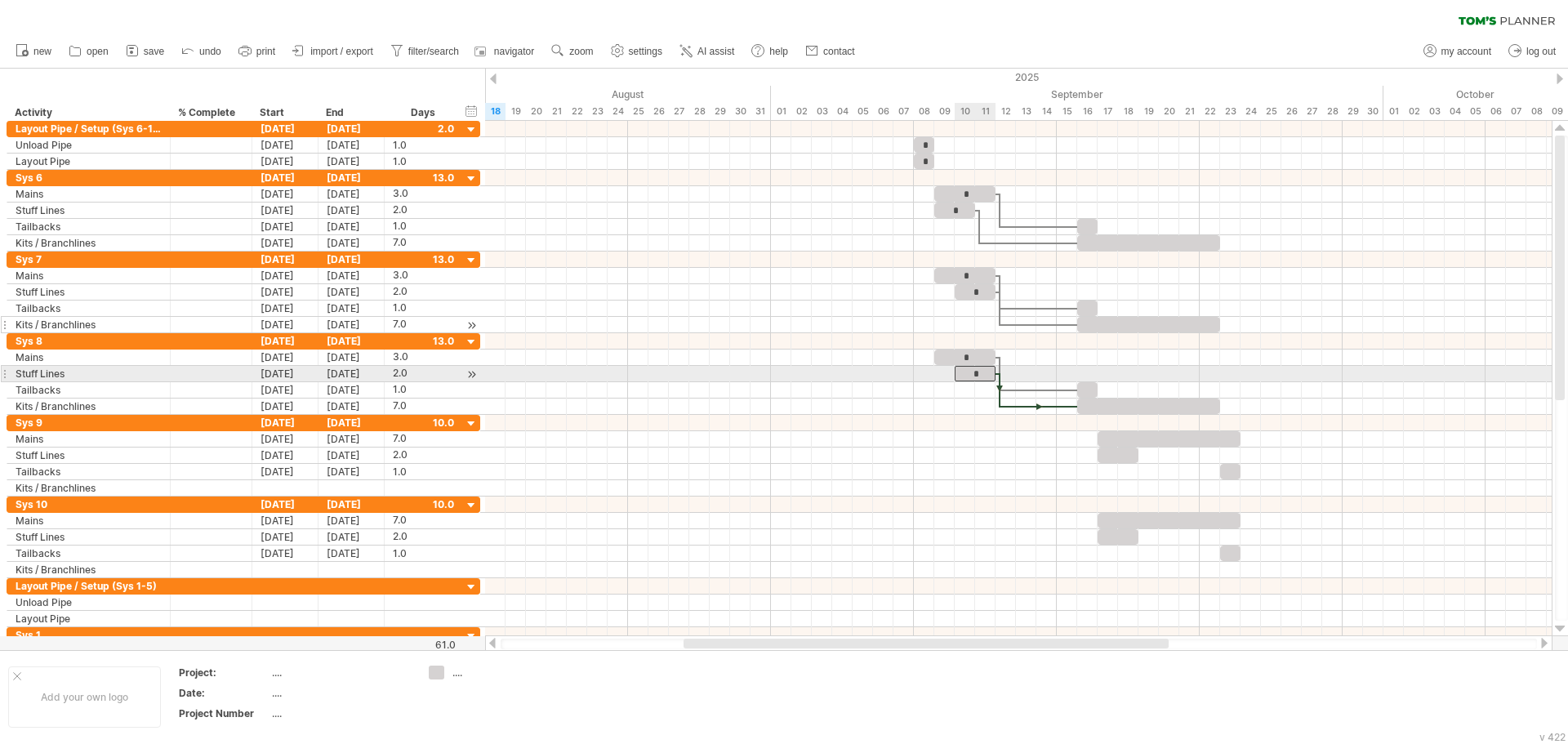
click at [984, 371] on div "*" at bounding box center [975, 374] width 41 height 16
click at [1025, 362] on div at bounding box center [1018, 358] width 1066 height 17
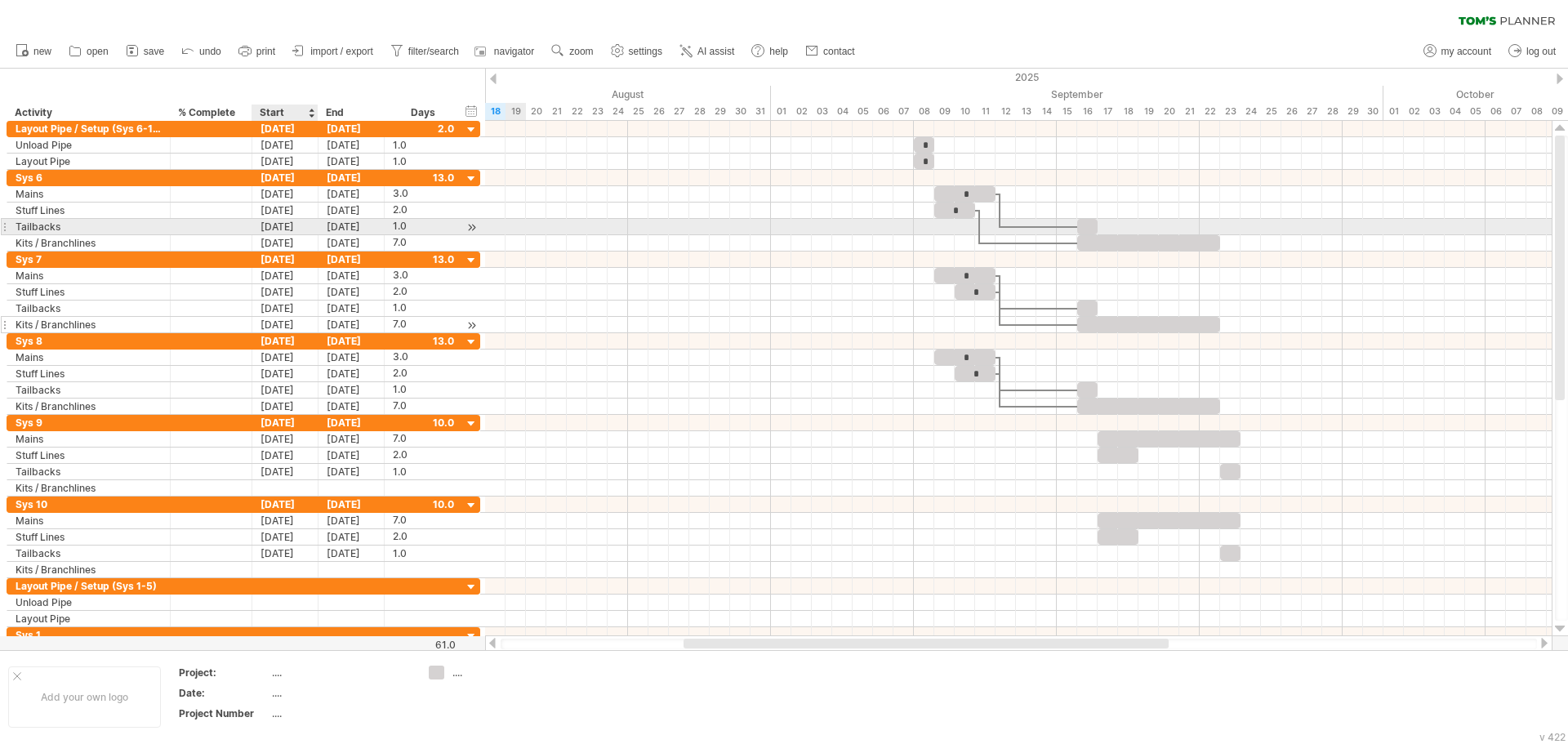
click at [299, 222] on div "[DATE]" at bounding box center [285, 226] width 66 height 16
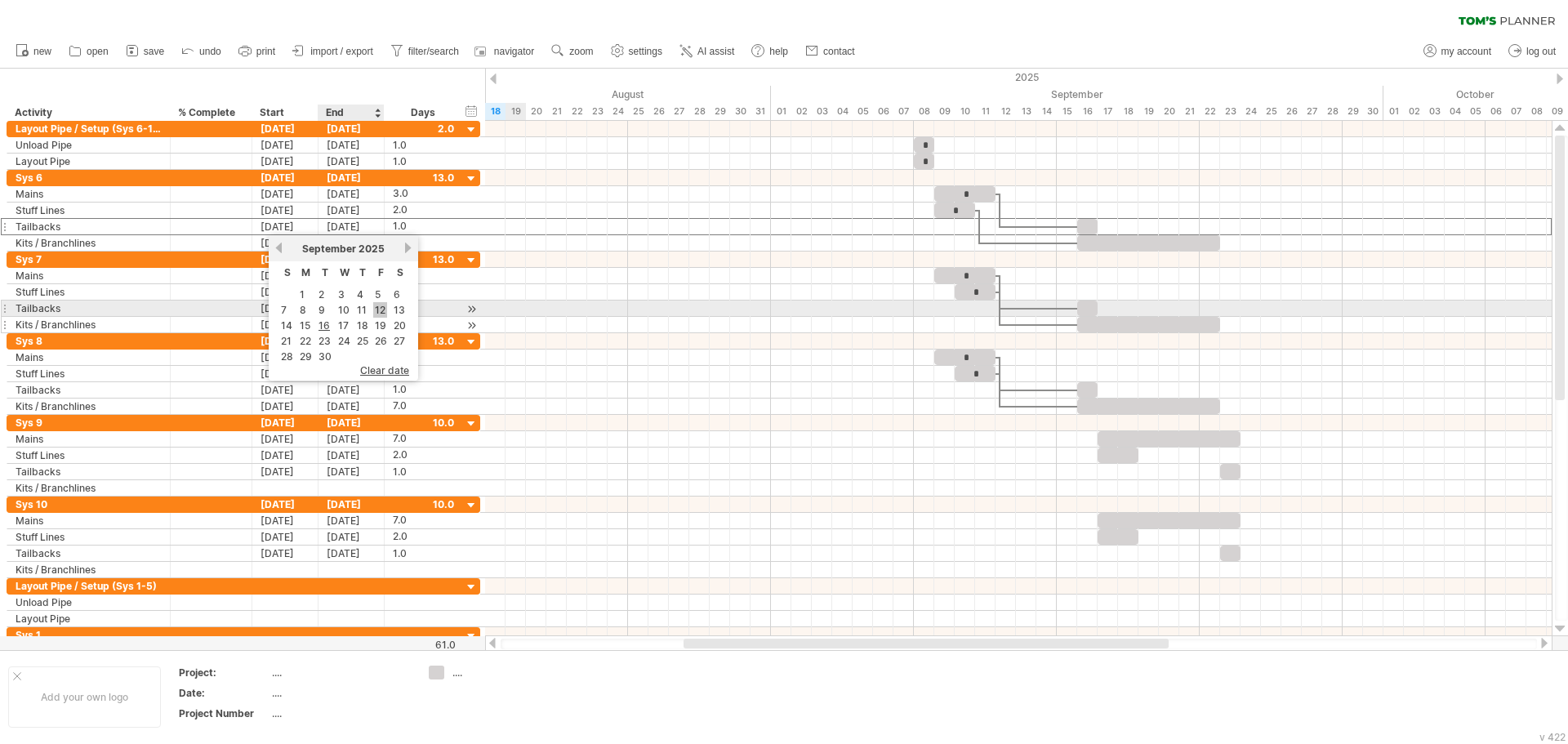
click at [380, 310] on link "12" at bounding box center [380, 310] width 14 height 16
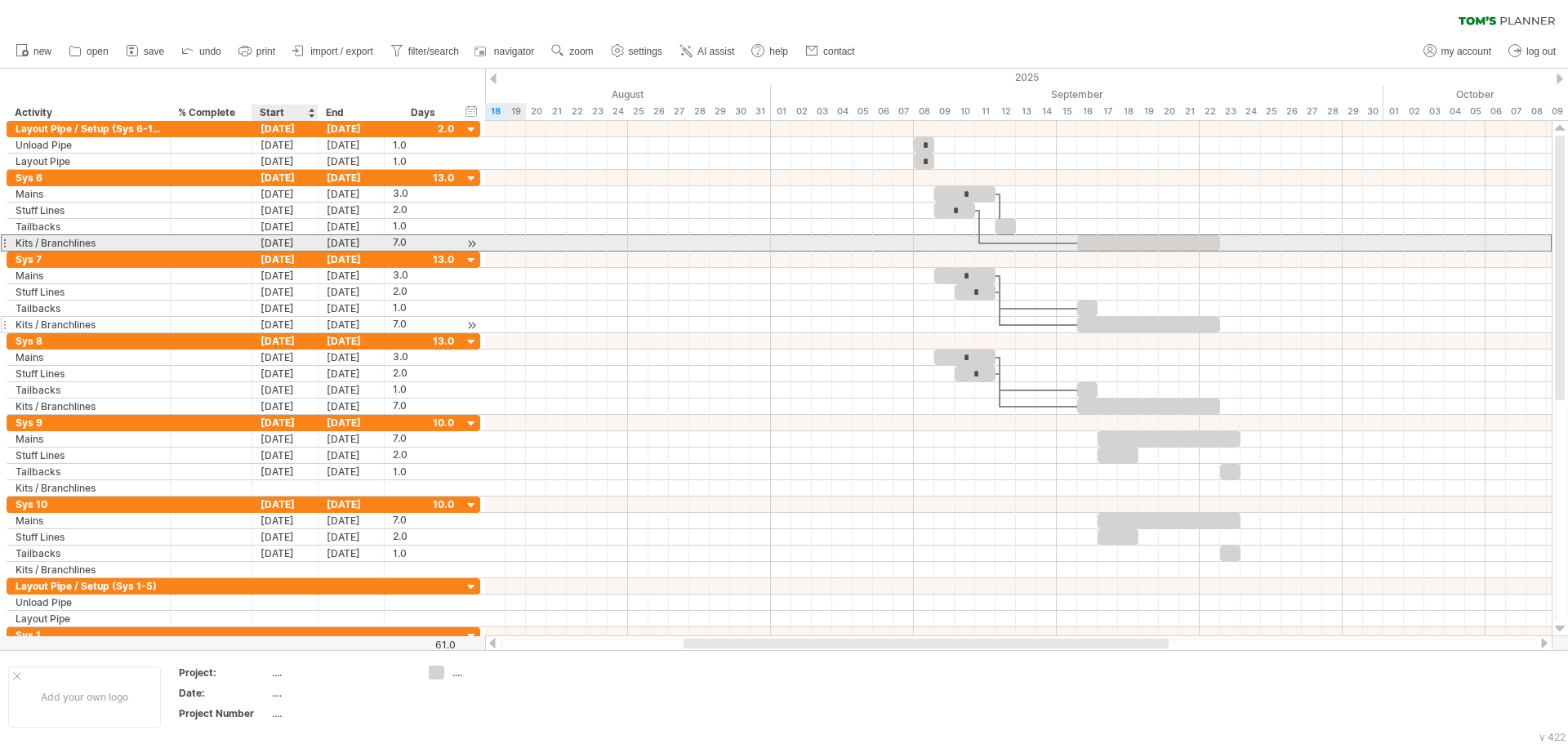
click at [297, 241] on div "[DATE]" at bounding box center [285, 243] width 66 height 16
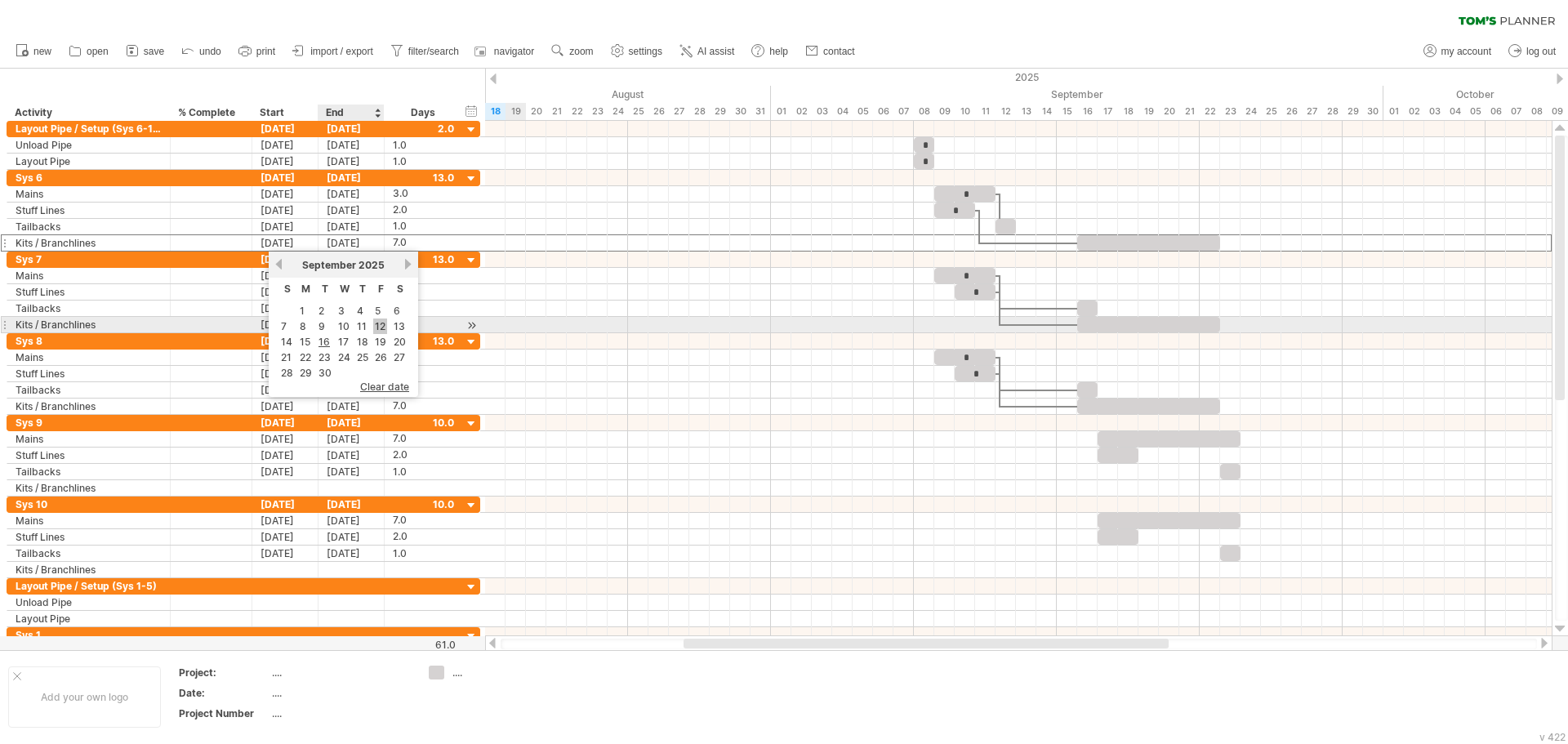
click at [384, 330] on link "12" at bounding box center [380, 326] width 14 height 16
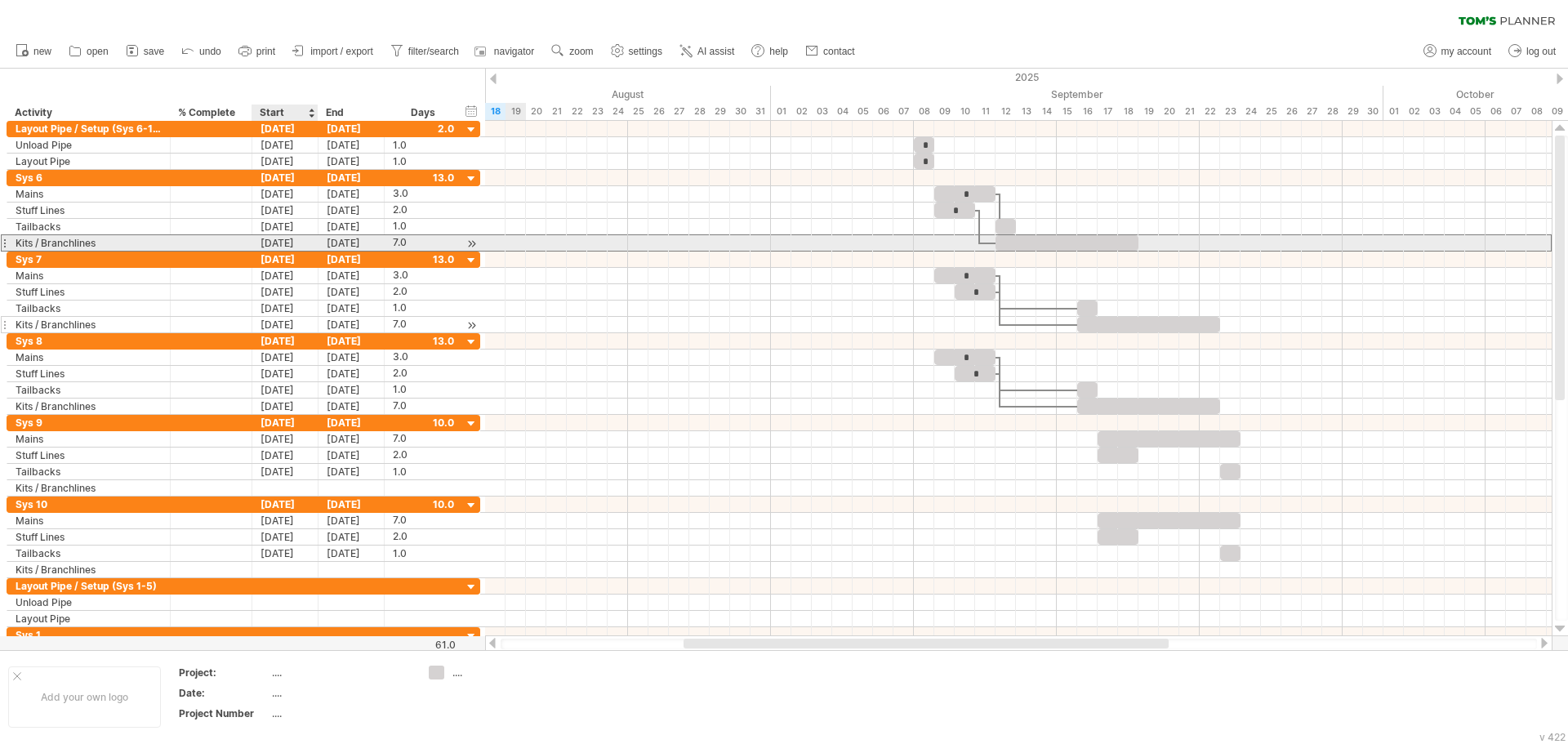
click at [283, 243] on div "09-12-25" at bounding box center [285, 243] width 66 height 16
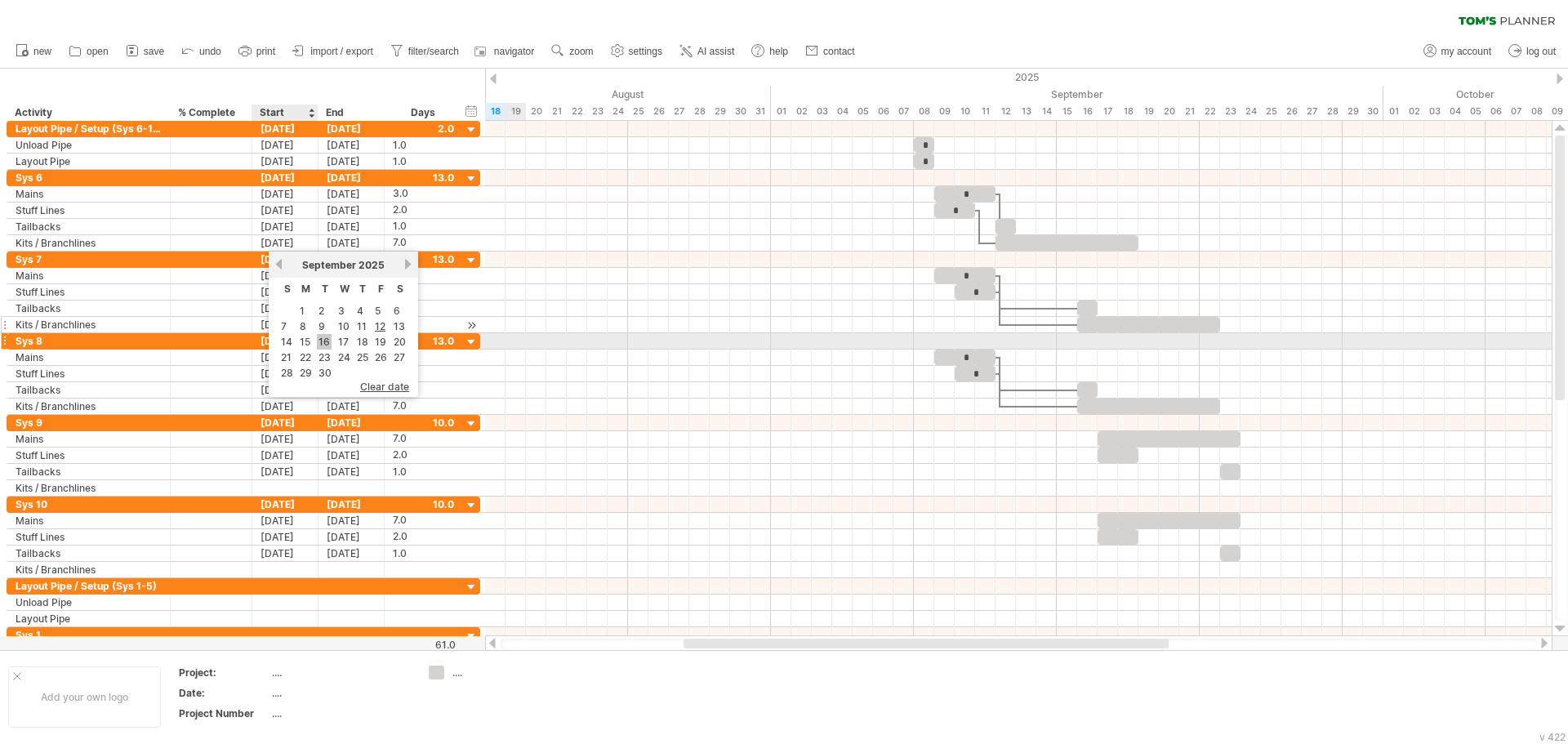
click at [319, 345] on link "16" at bounding box center [325, 341] width 15 height 16
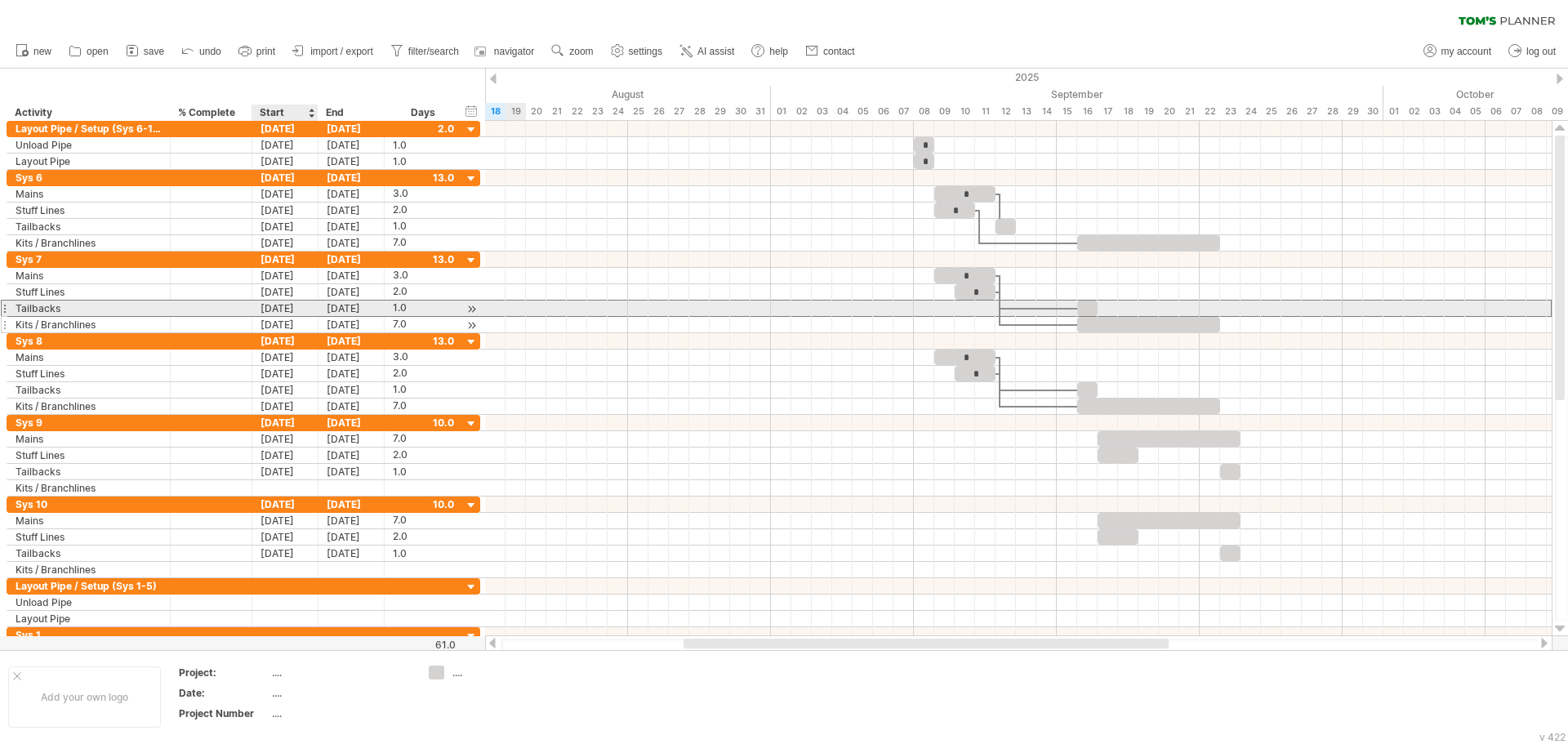
click at [294, 315] on div "[DATE]" at bounding box center [285, 308] width 66 height 16
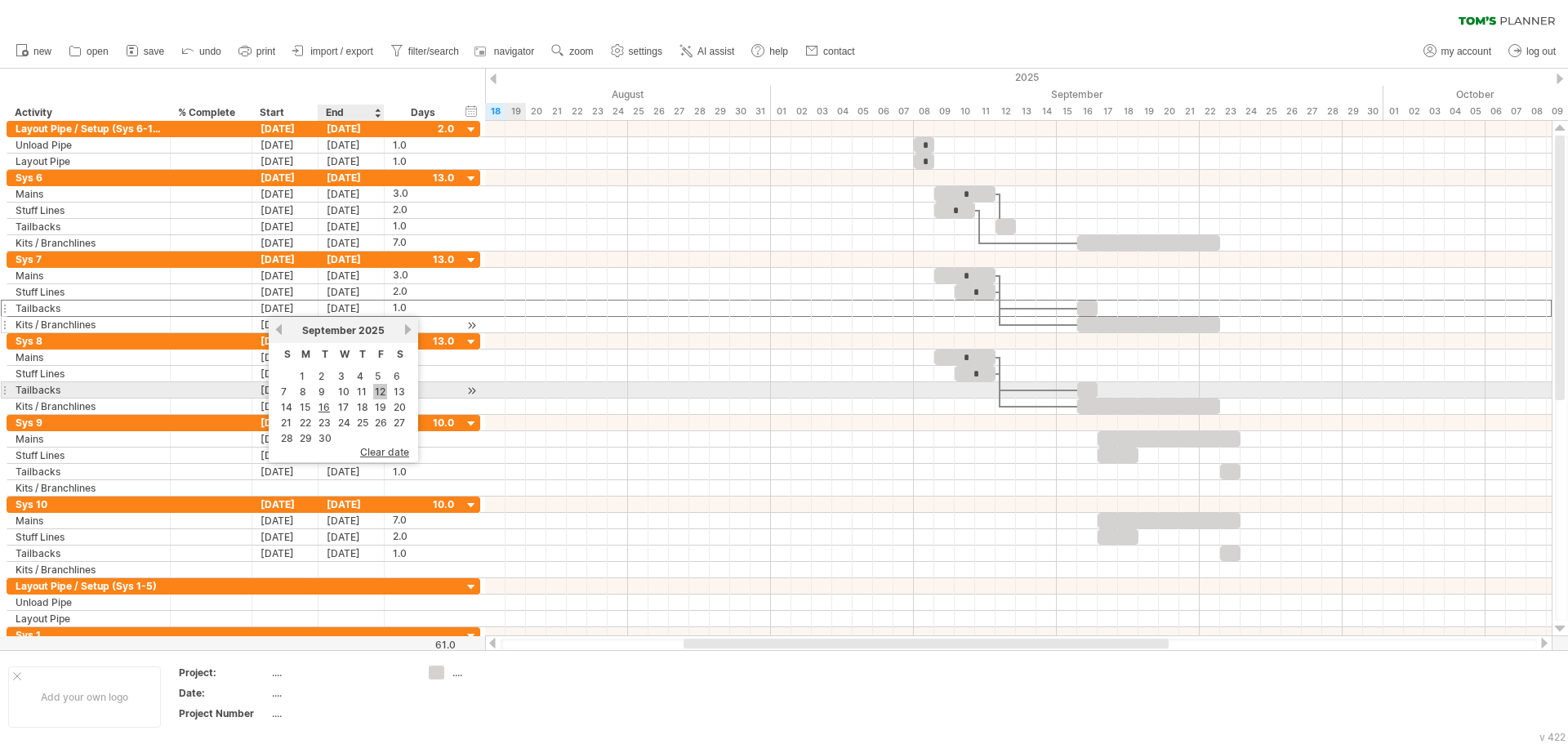
click at [378, 394] on link "12" at bounding box center [380, 391] width 14 height 16
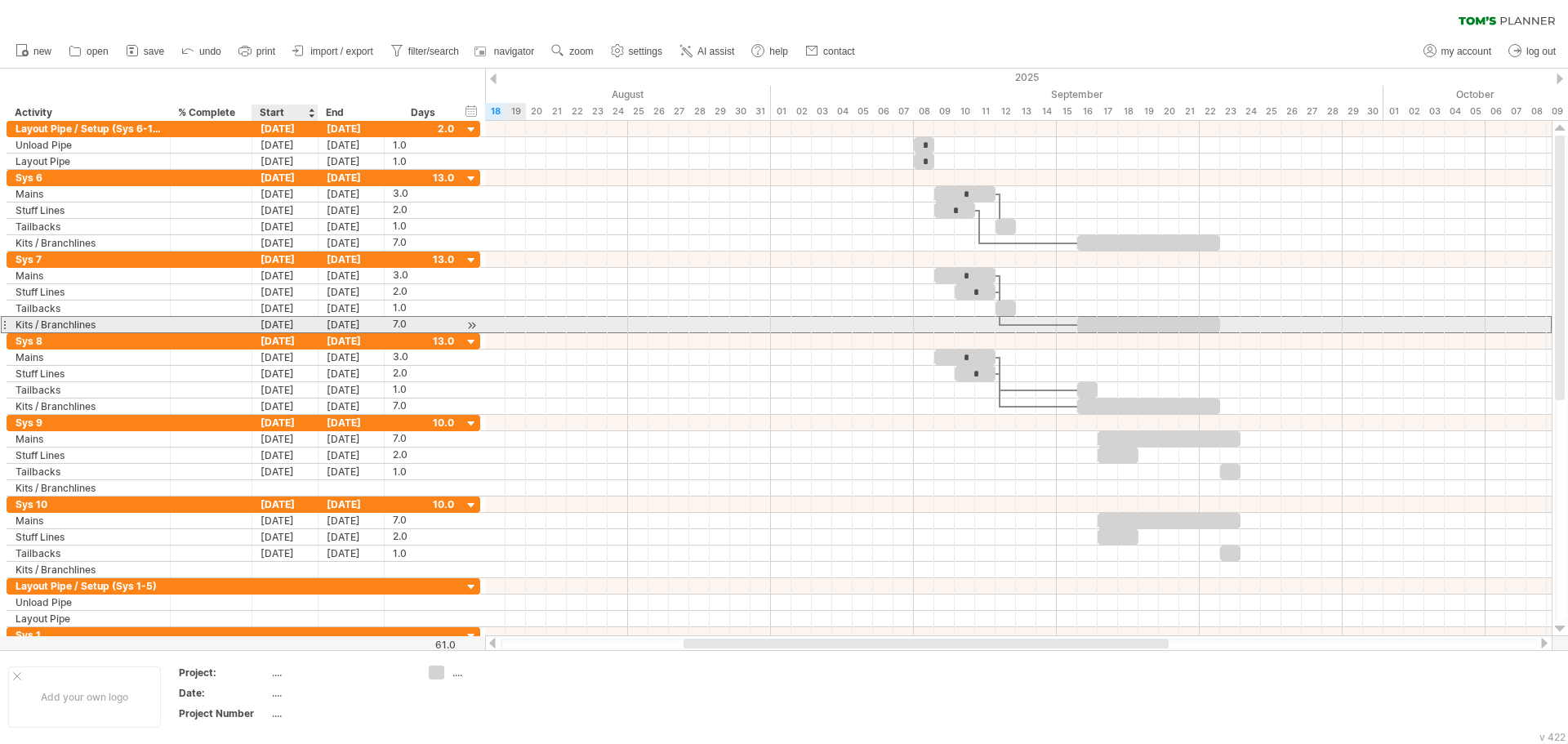
click at [298, 325] on div "[DATE]" at bounding box center [285, 325] width 66 height 16
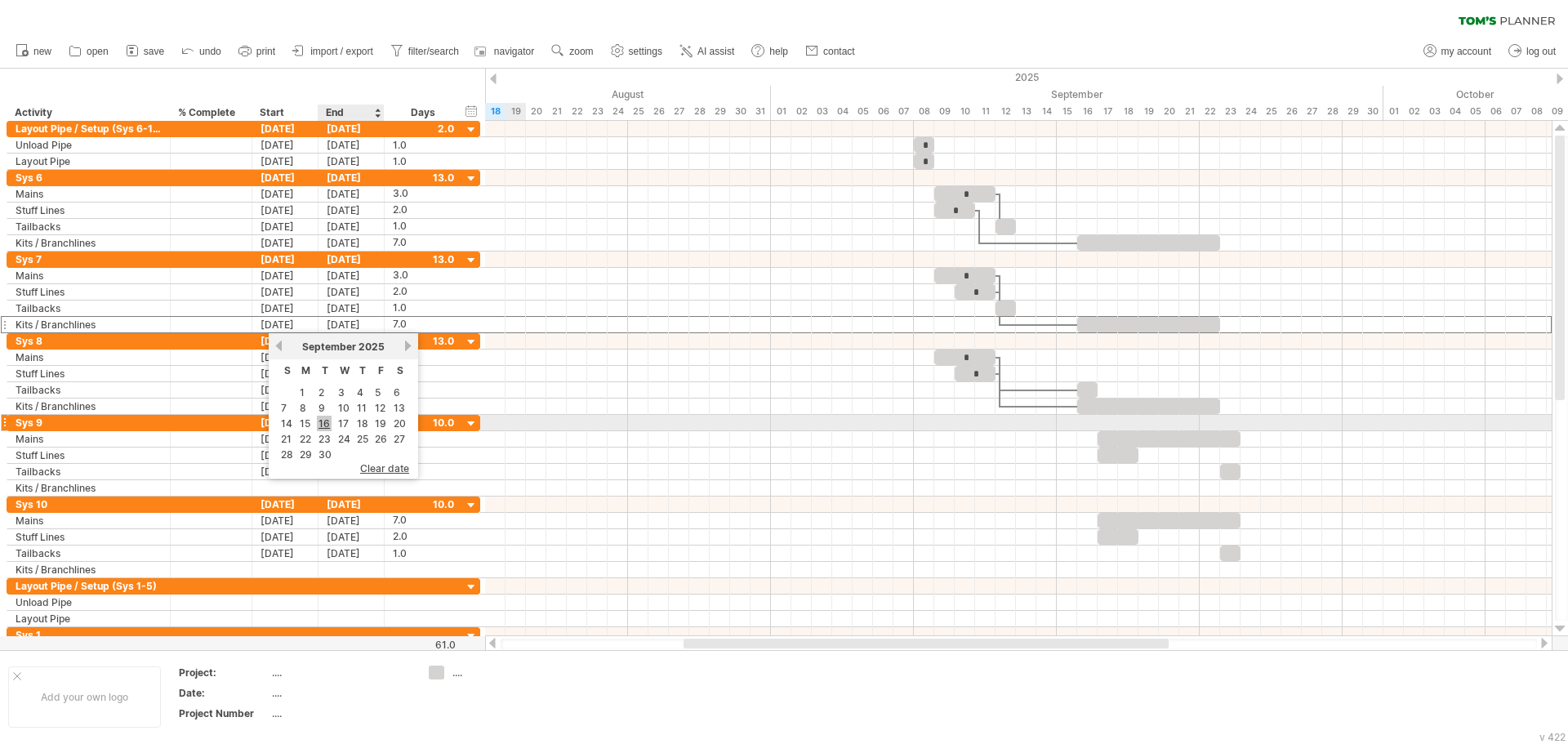
click at [325, 425] on link "16" at bounding box center [325, 423] width 15 height 16
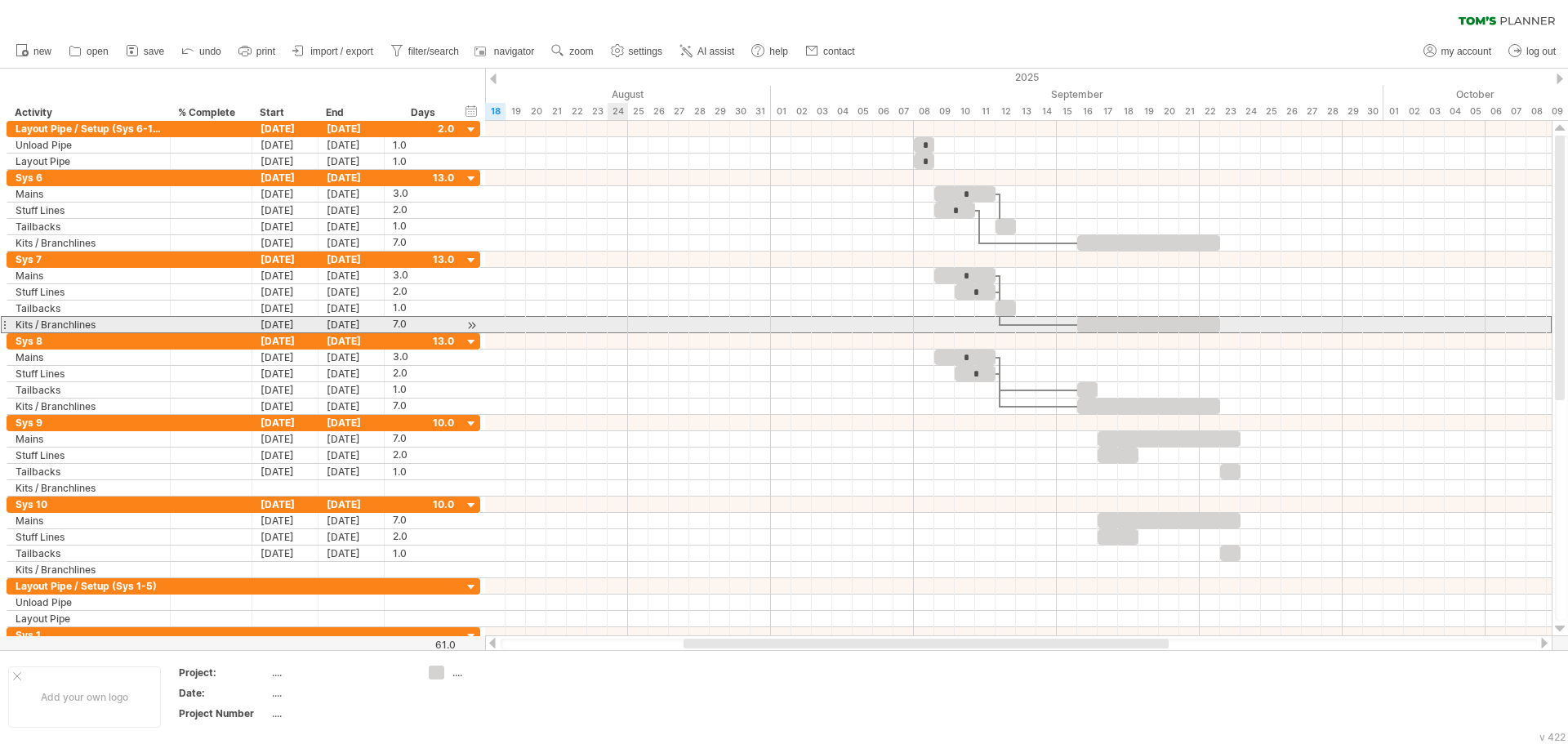
click at [614, 324] on div at bounding box center [1018, 325] width 1066 height 17
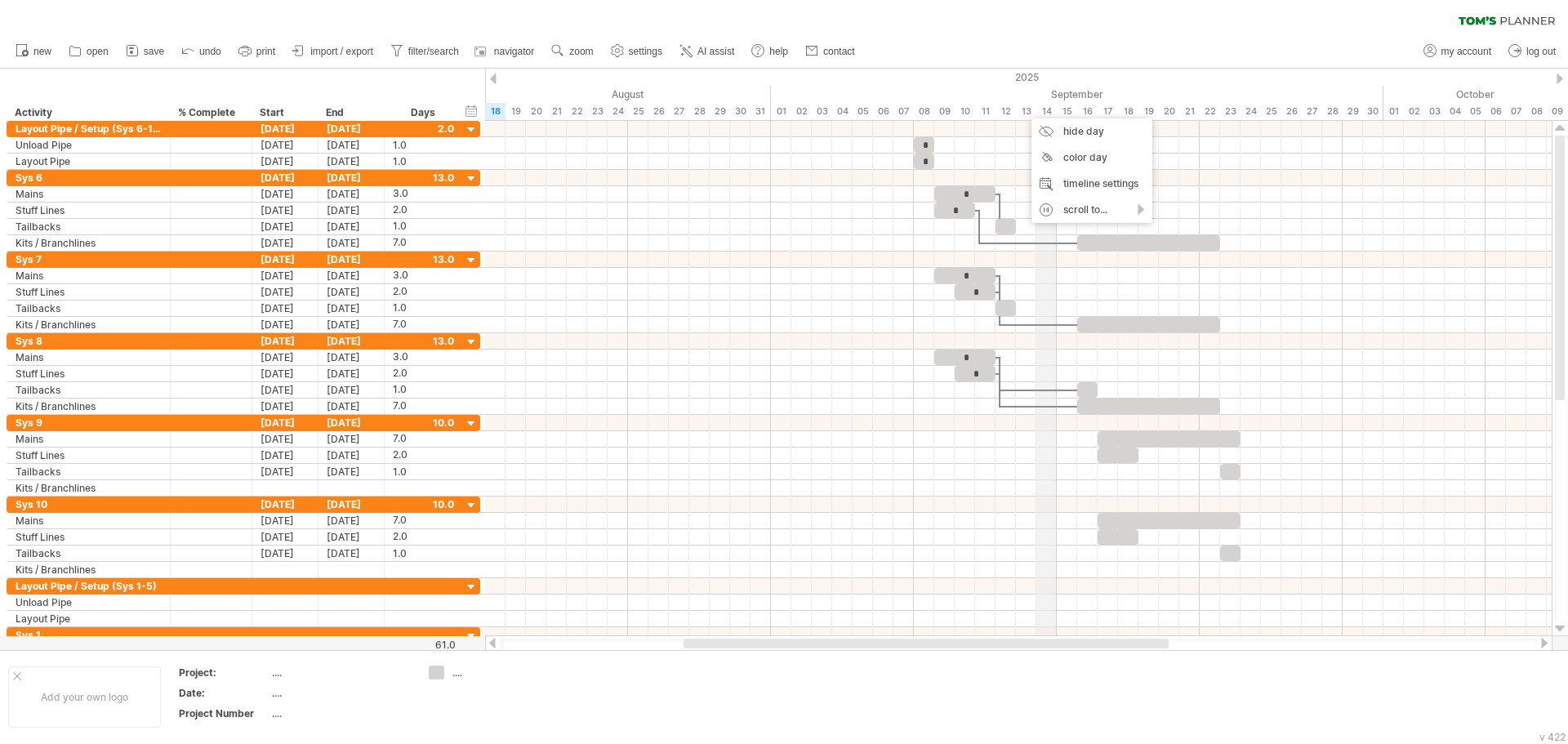
click at [1043, 112] on div "14" at bounding box center [1046, 112] width 21 height 17
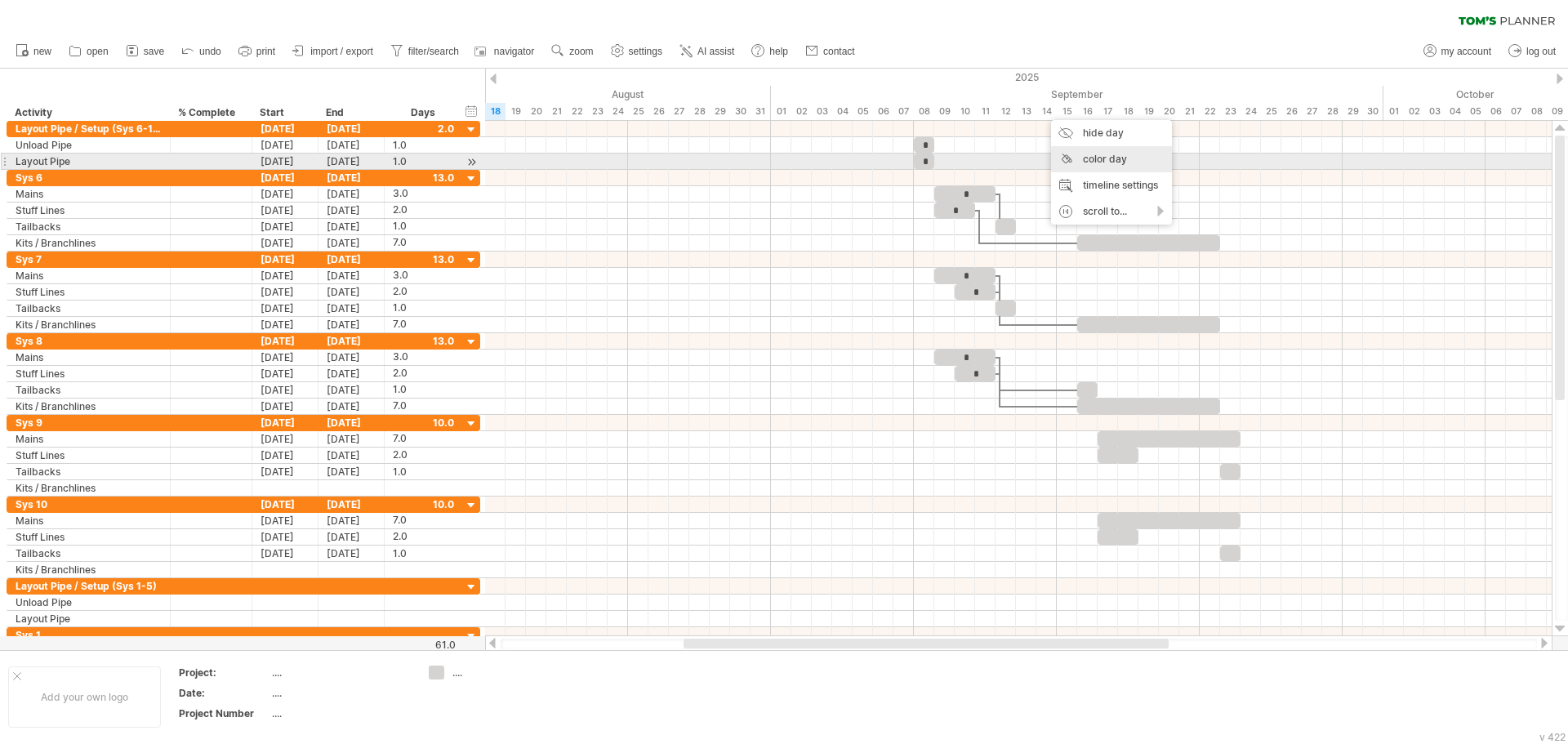
click at [1107, 159] on div "color day" at bounding box center [1111, 159] width 121 height 26
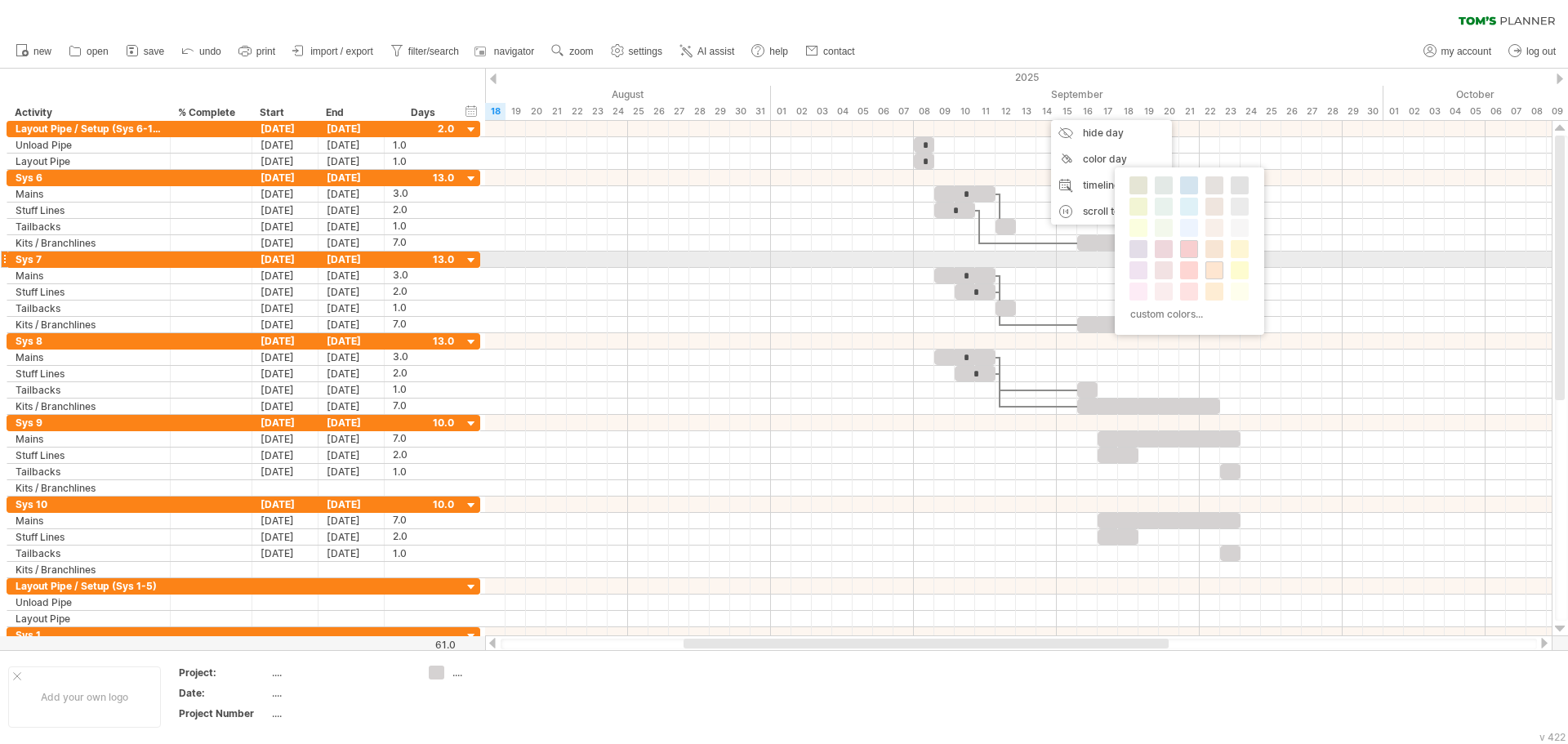
click at [1191, 251] on span at bounding box center [1189, 249] width 13 height 13
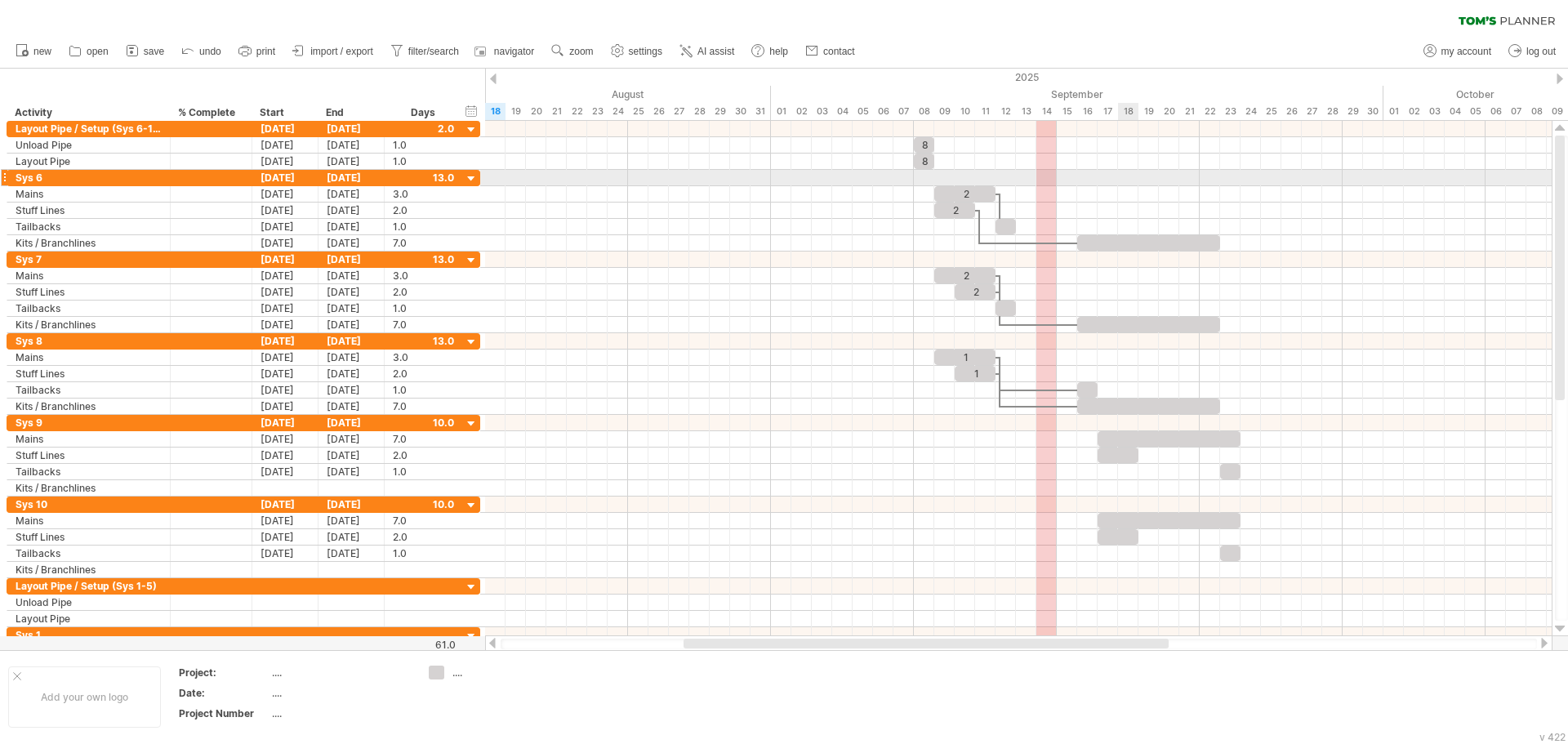
click at [1121, 171] on div at bounding box center [1018, 178] width 1066 height 17
click at [1189, 111] on div "21" at bounding box center [1189, 112] width 21 height 17
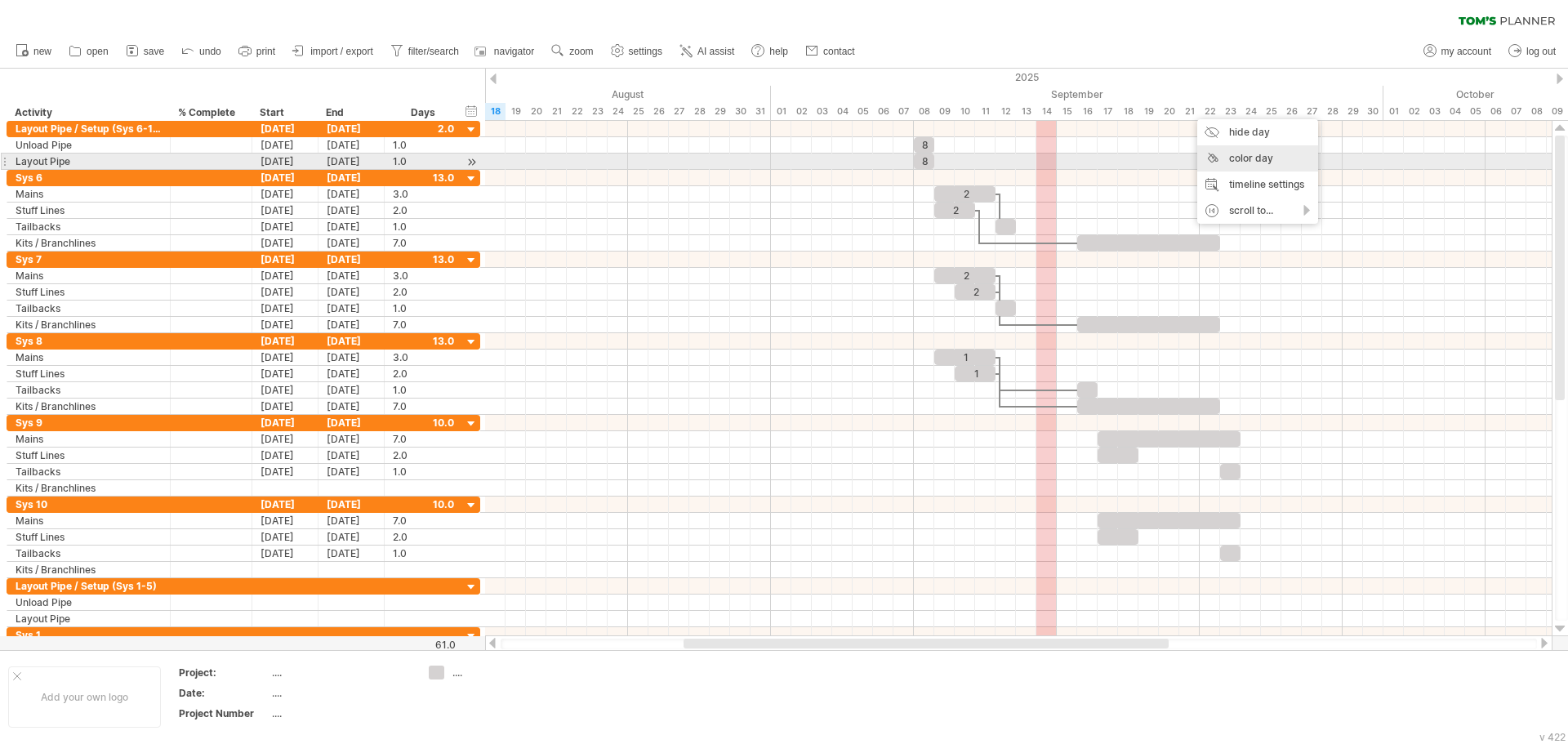
click at [1233, 156] on div "color day" at bounding box center [1257, 158] width 121 height 26
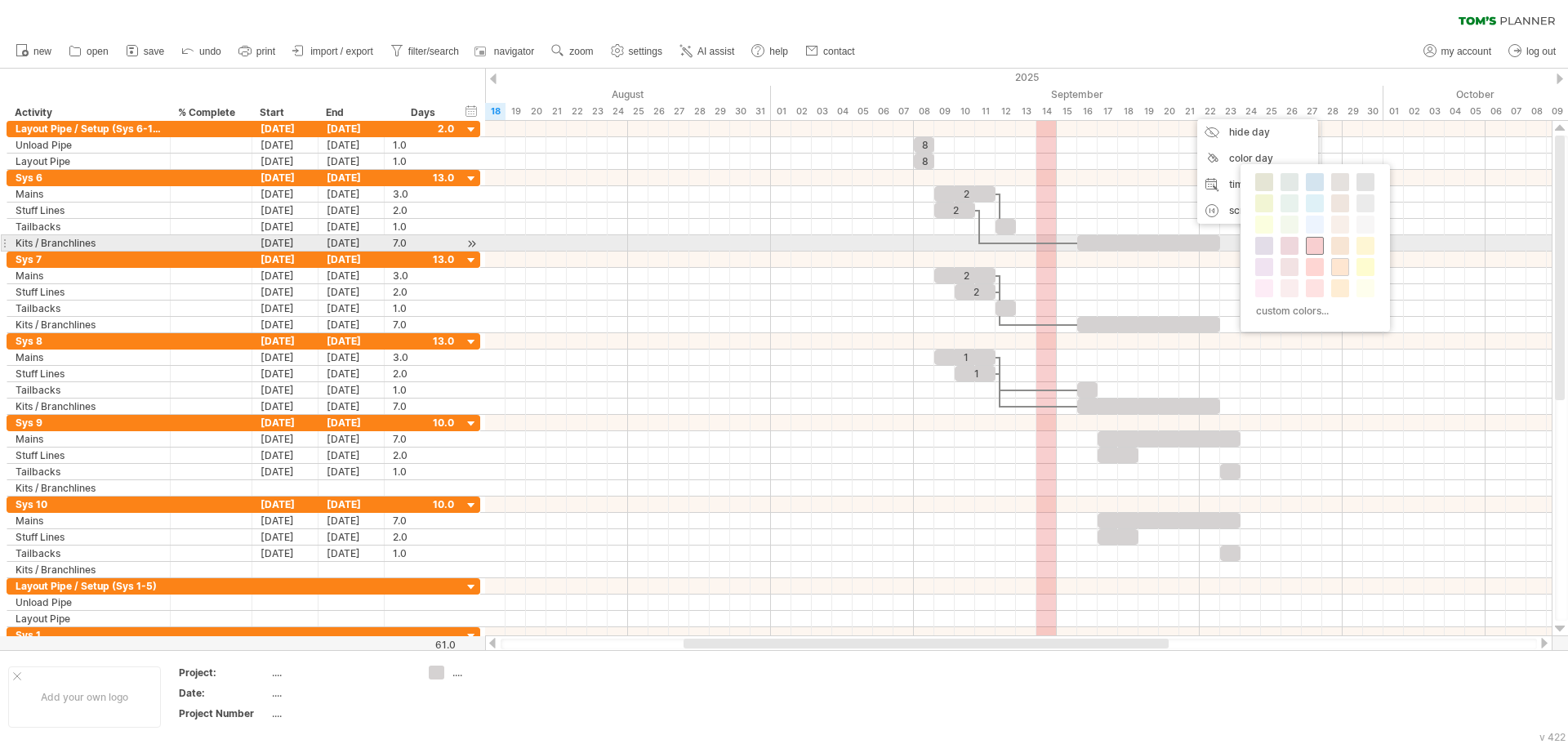
click at [1311, 248] on span at bounding box center [1315, 246] width 13 height 13
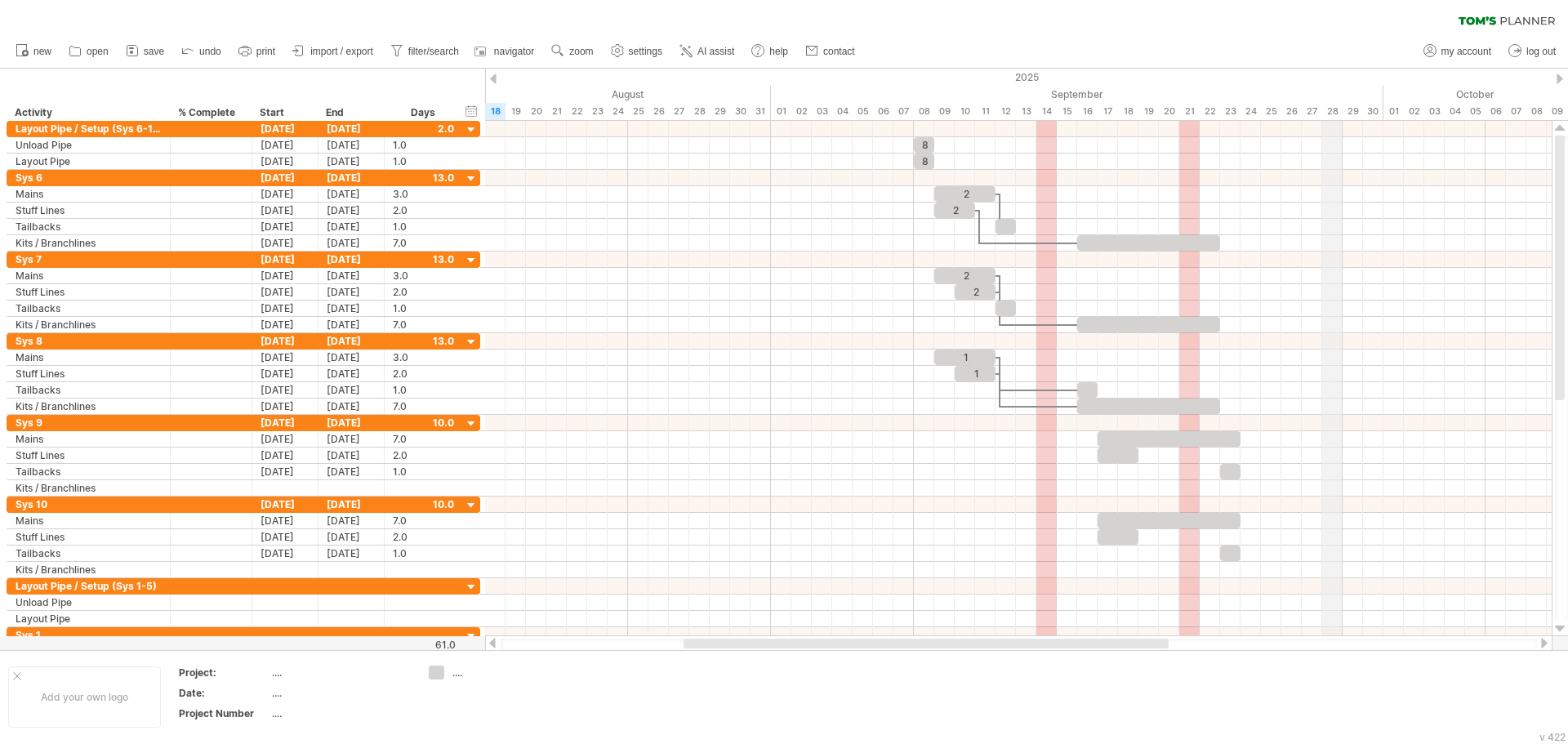
click at [1329, 115] on div "28" at bounding box center [1332, 112] width 21 height 17
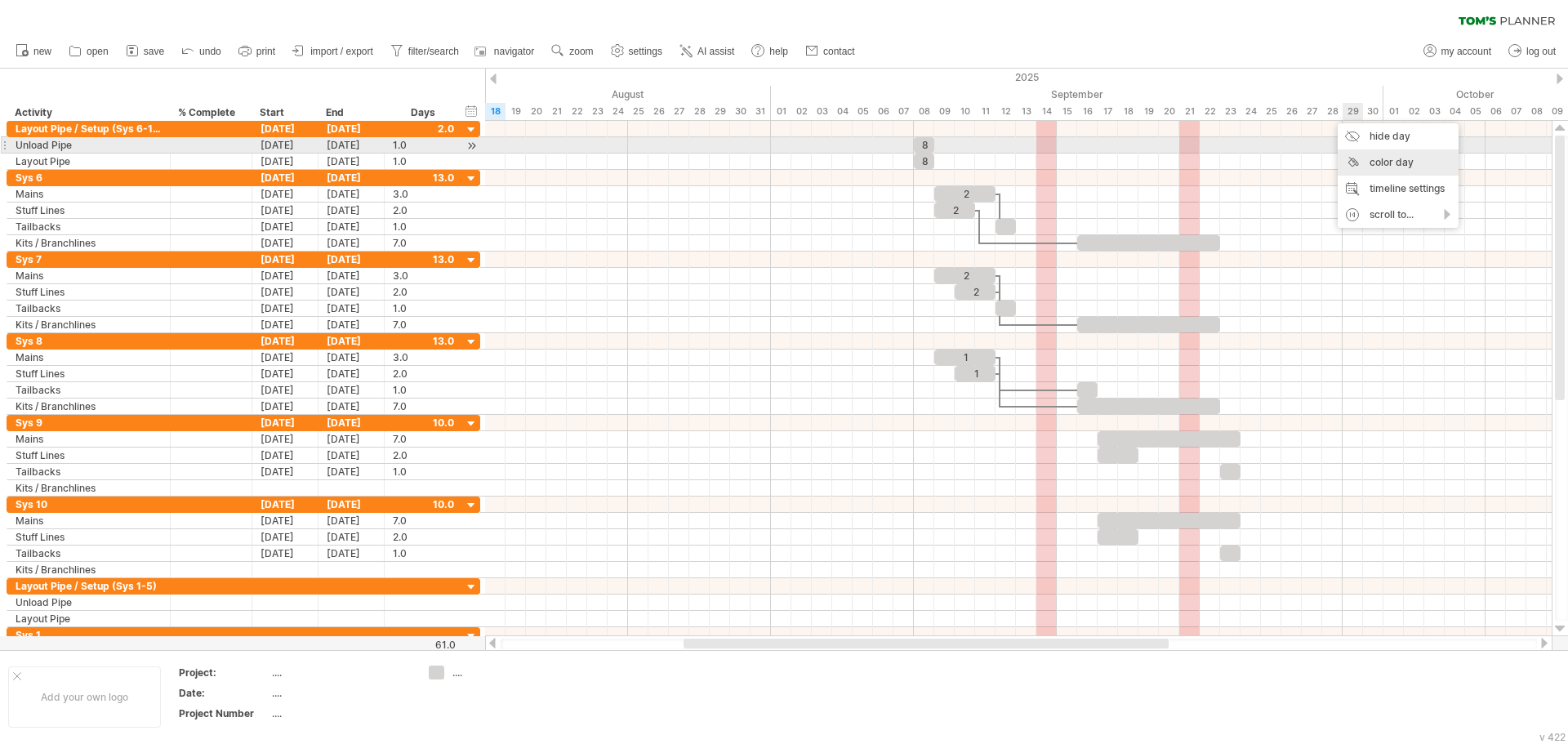
click at [1387, 156] on div "color day" at bounding box center [1397, 162] width 121 height 26
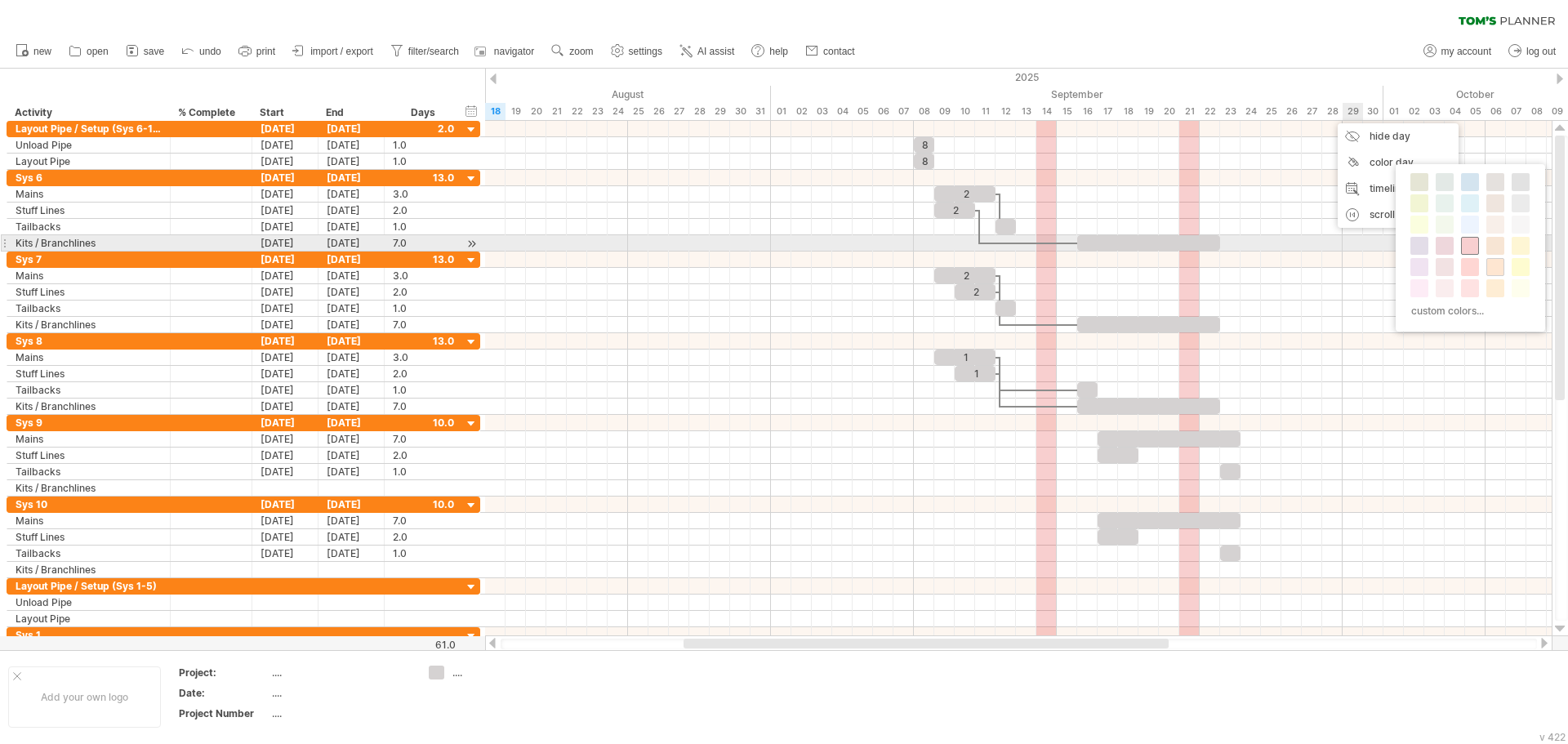
click at [1470, 250] on span at bounding box center [1470, 246] width 13 height 13
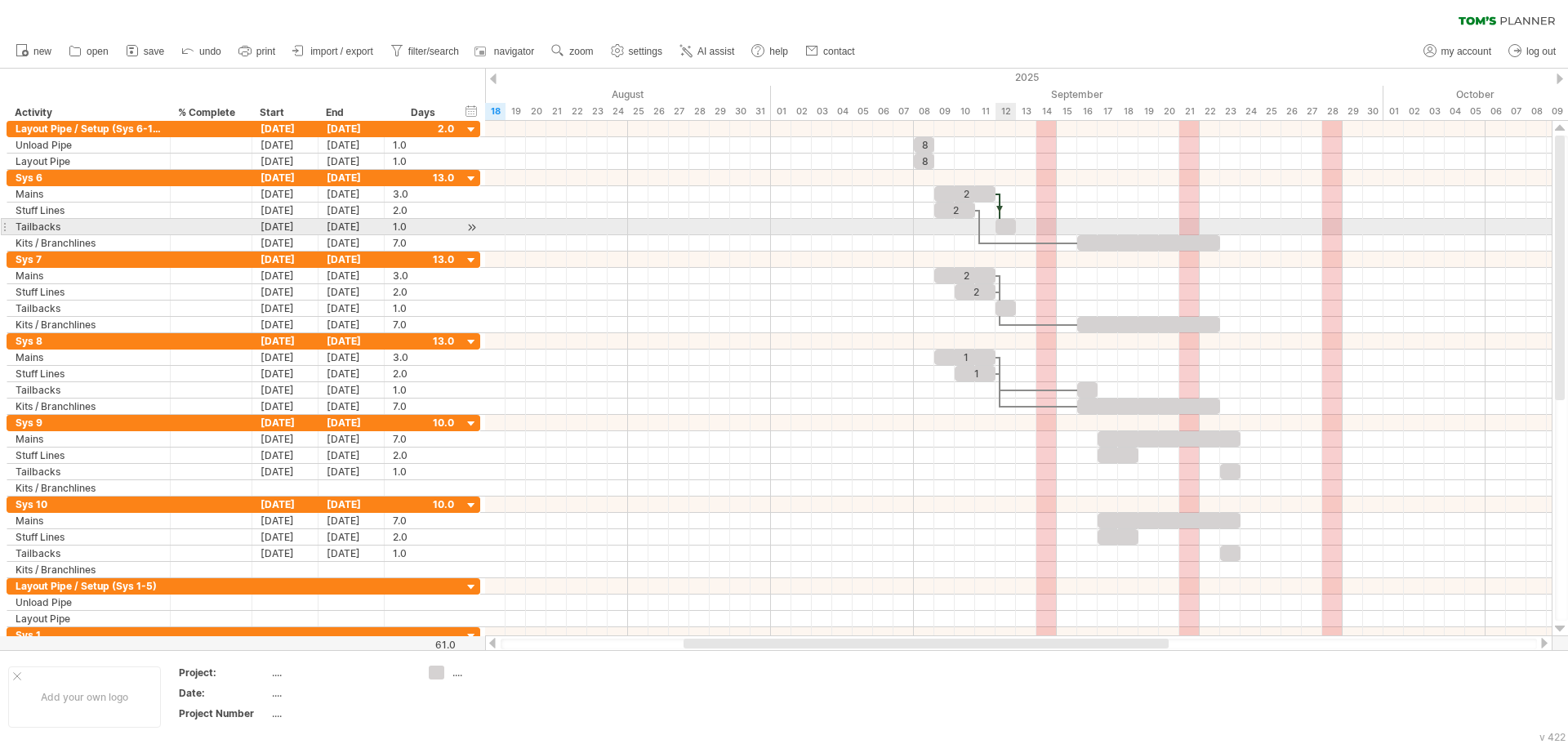
click at [1006, 226] on div at bounding box center [1005, 226] width 21 height 16
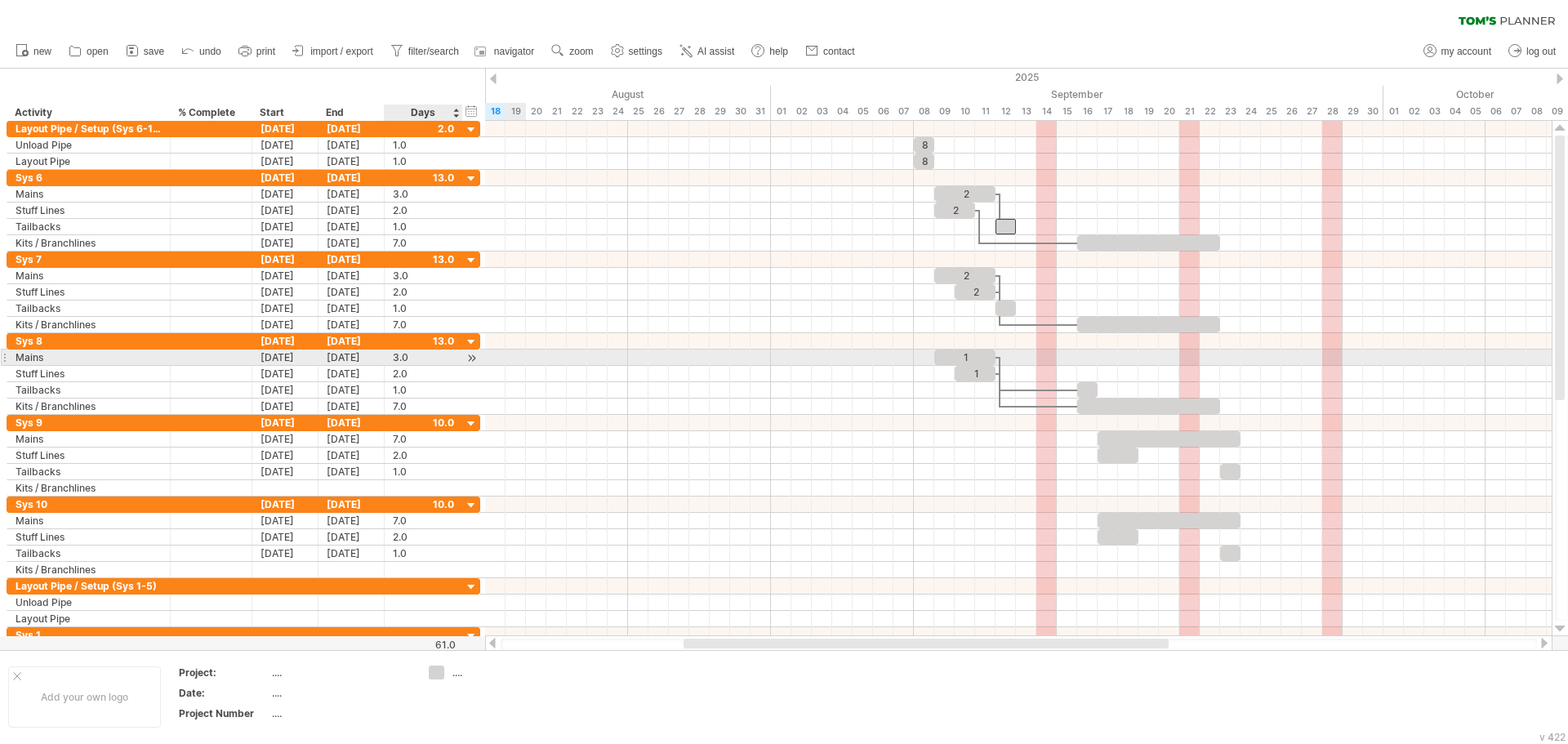
click at [404, 360] on div "3.0" at bounding box center [424, 357] width 62 height 16
type input "*"
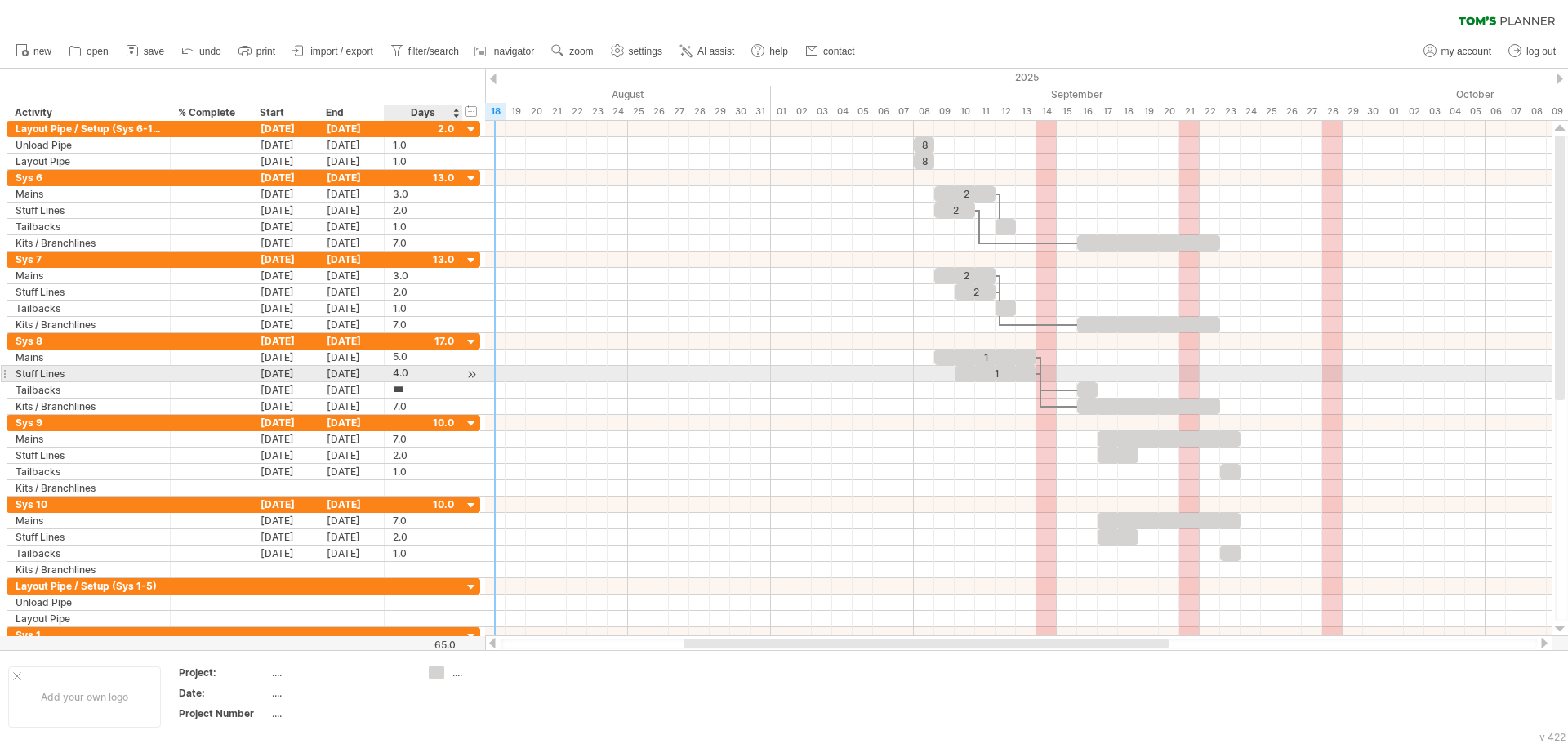
click at [405, 371] on div "4.0" at bounding box center [424, 374] width 62 height 16
type input "*"
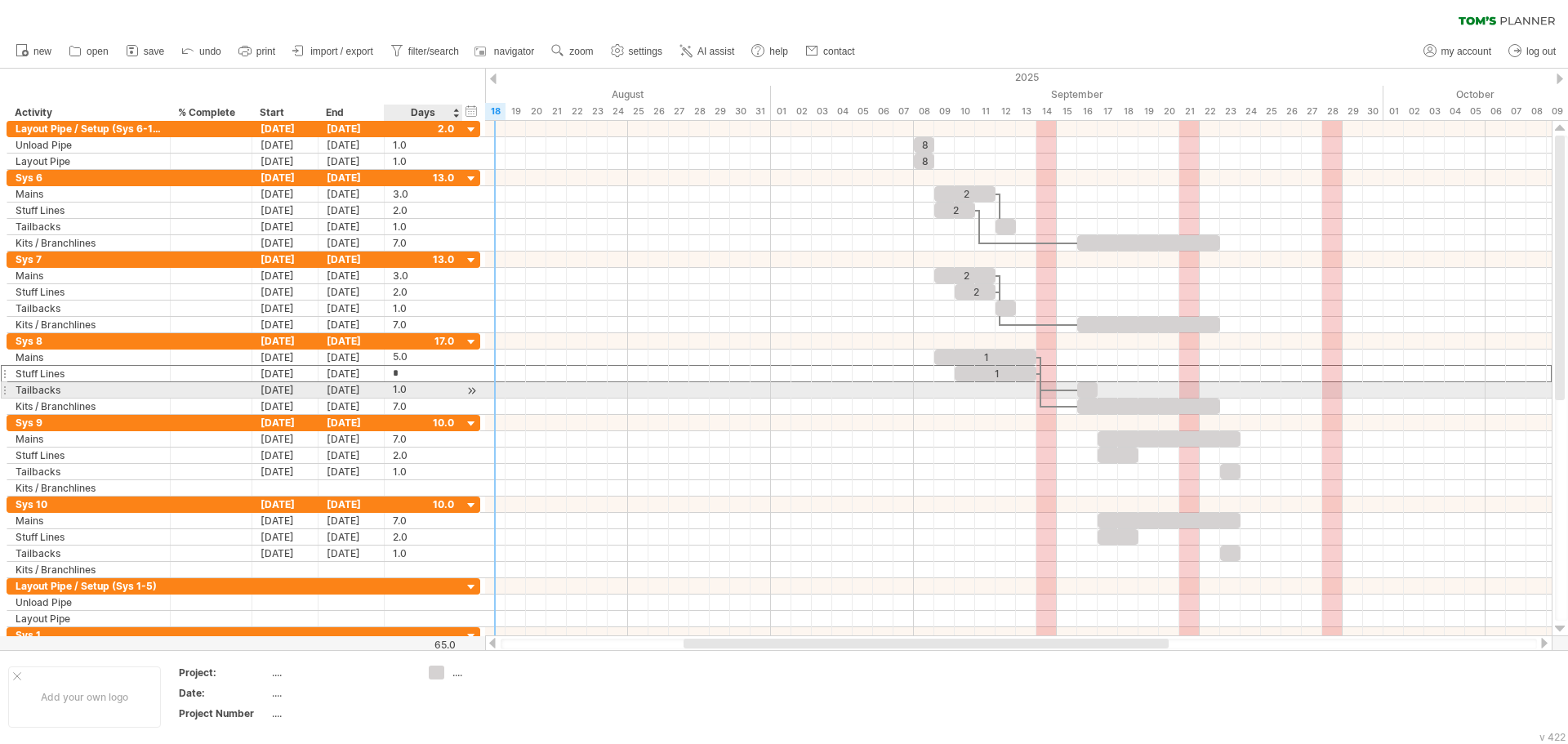
click at [415, 386] on div "1.0" at bounding box center [424, 389] width 62 height 16
drag, startPoint x: 992, startPoint y: 356, endPoint x: 1007, endPoint y: 357, distance: 15.0
click at [992, 355] on div "1" at bounding box center [985, 357] width 102 height 16
click at [974, 397] on div at bounding box center [1018, 390] width 1066 height 17
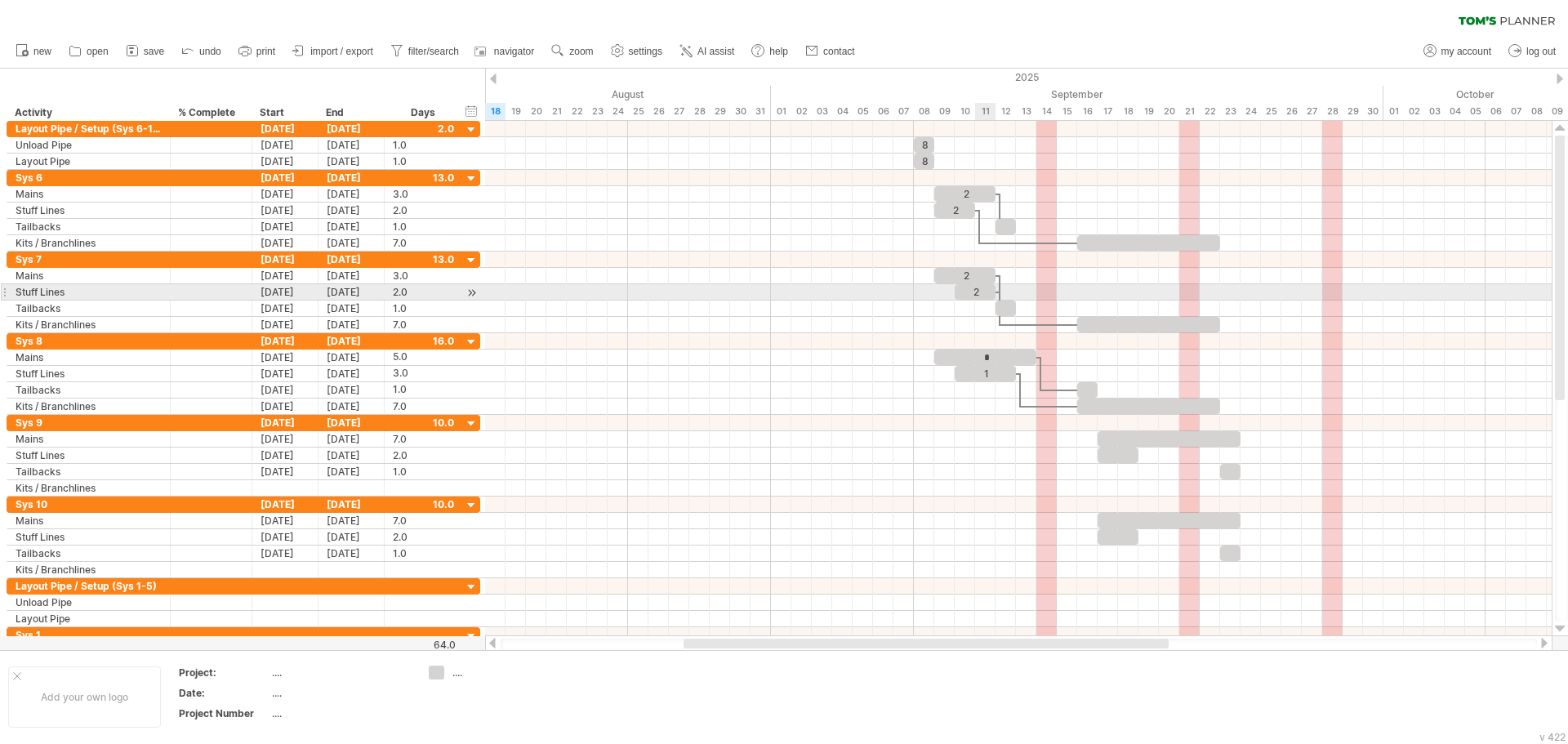
drag, startPoint x: 977, startPoint y: 296, endPoint x: 1008, endPoint y: 296, distance: 31.0
click at [977, 295] on div "2" at bounding box center [975, 291] width 41 height 16
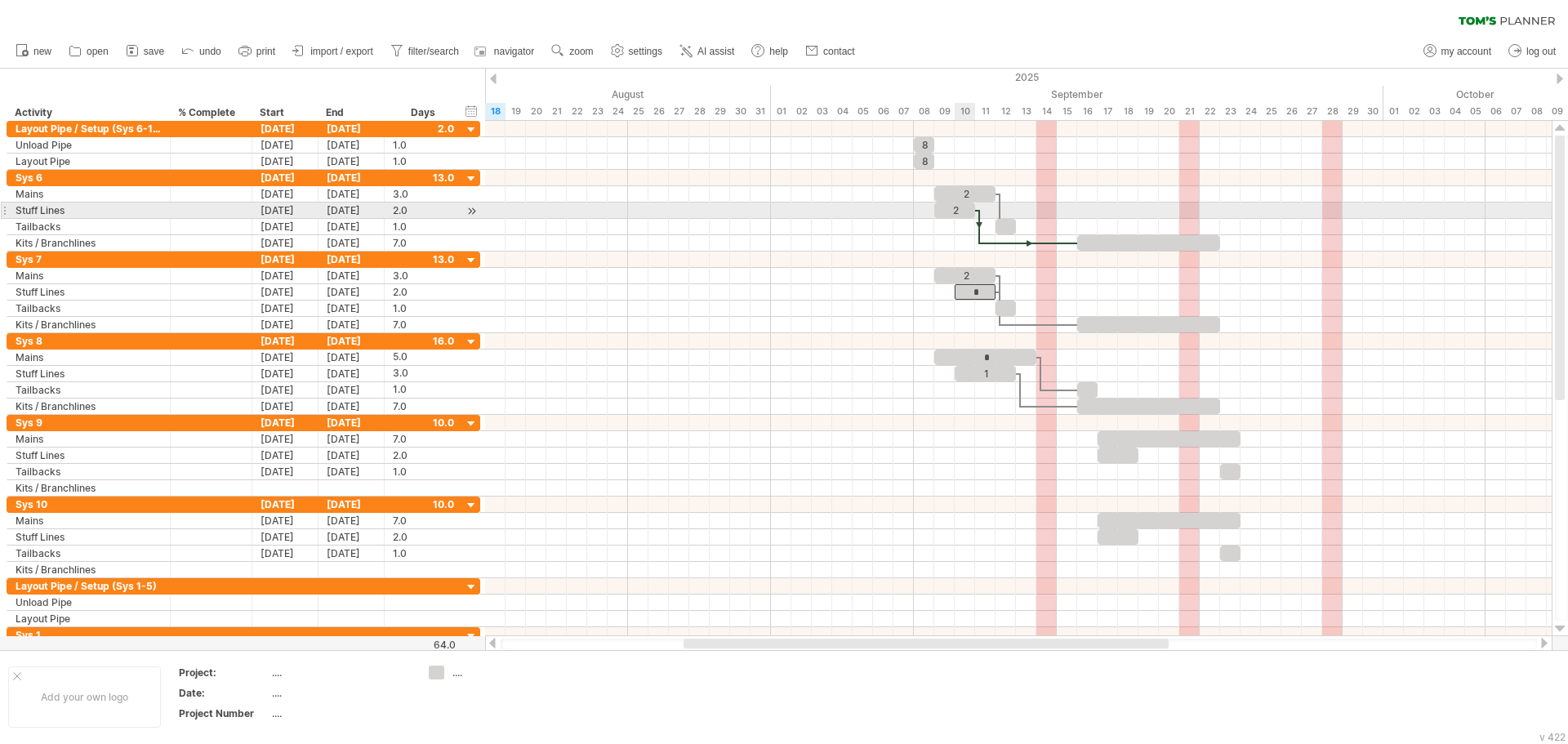
click at [955, 210] on div "2" at bounding box center [954, 210] width 41 height 16
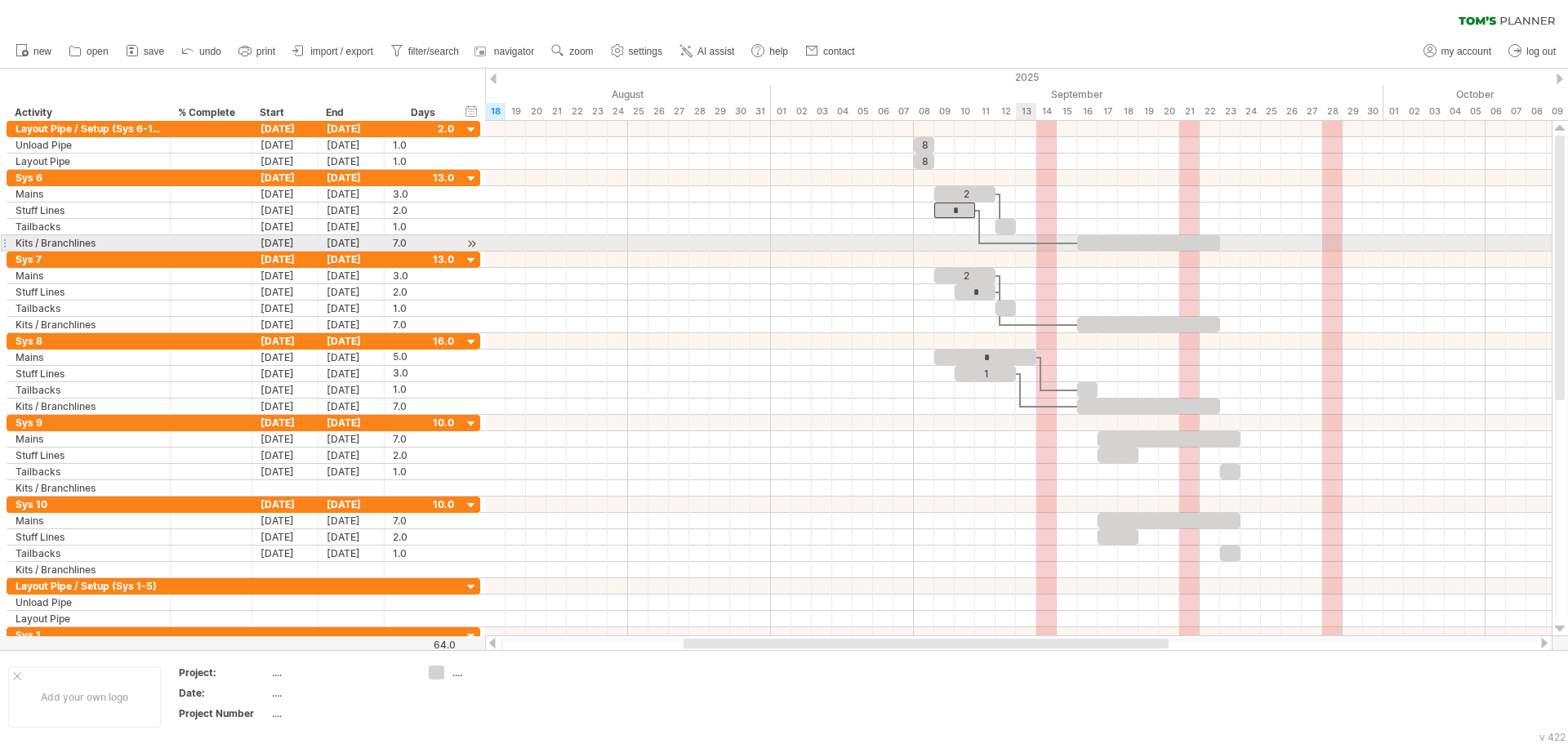
click at [980, 281] on div "2" at bounding box center [965, 275] width 62 height 16
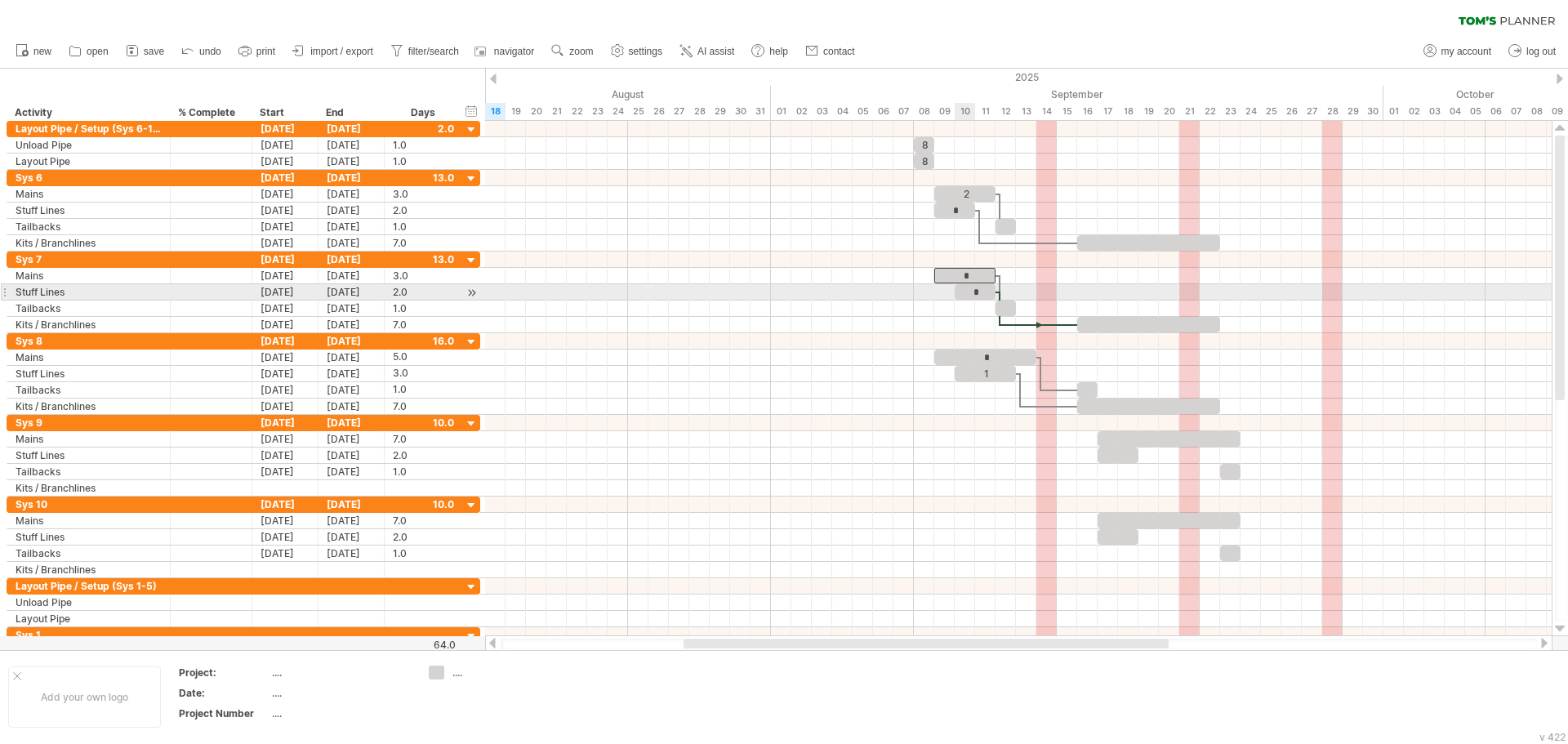
click at [973, 286] on div "*" at bounding box center [975, 291] width 41 height 16
click at [297, 295] on div "[DATE]" at bounding box center [285, 291] width 66 height 16
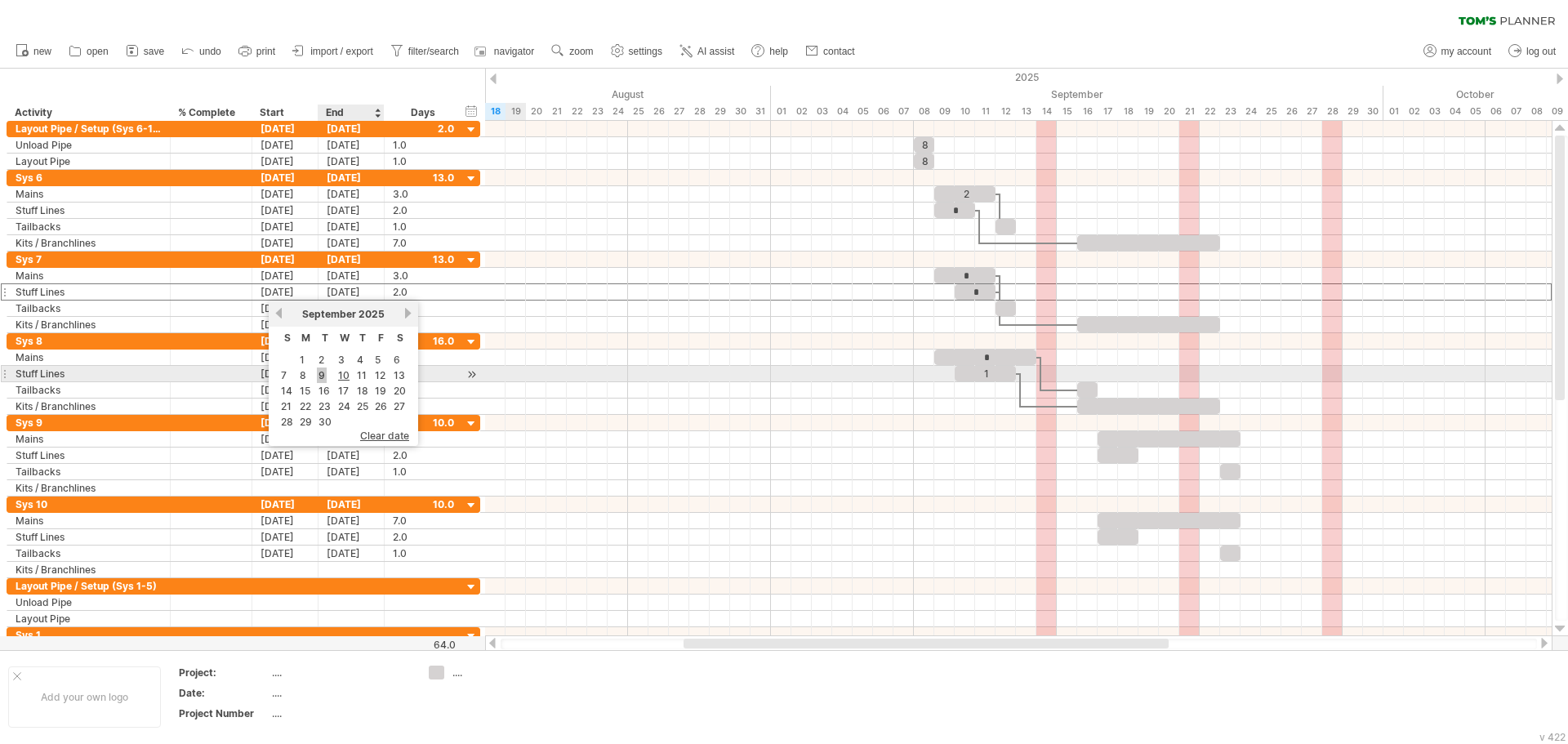
click at [320, 374] on link "9" at bounding box center [322, 375] width 10 height 16
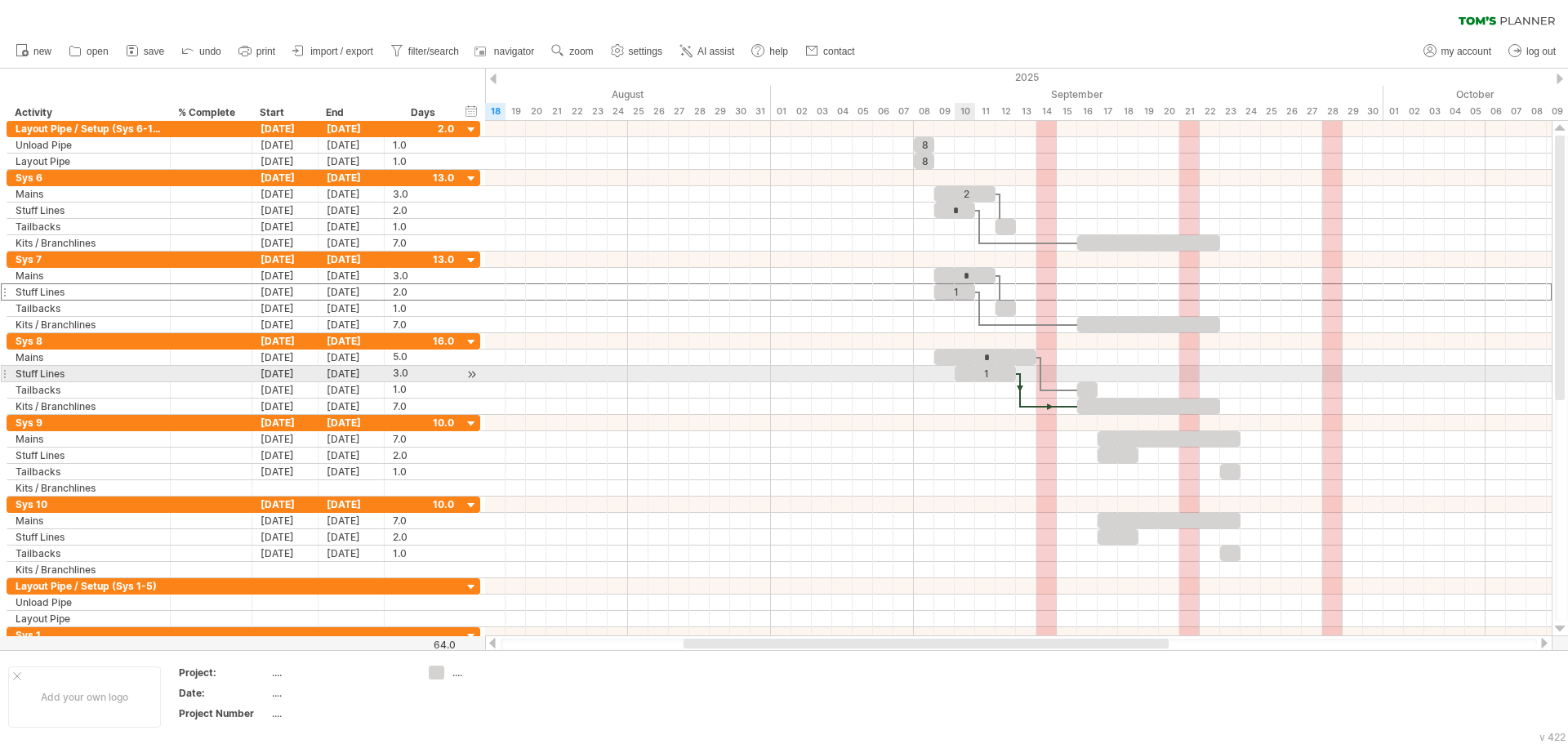
click at [965, 375] on div "1" at bounding box center [985, 374] width 62 height 16
click at [303, 375] on div "[DATE]" at bounding box center [285, 374] width 66 height 16
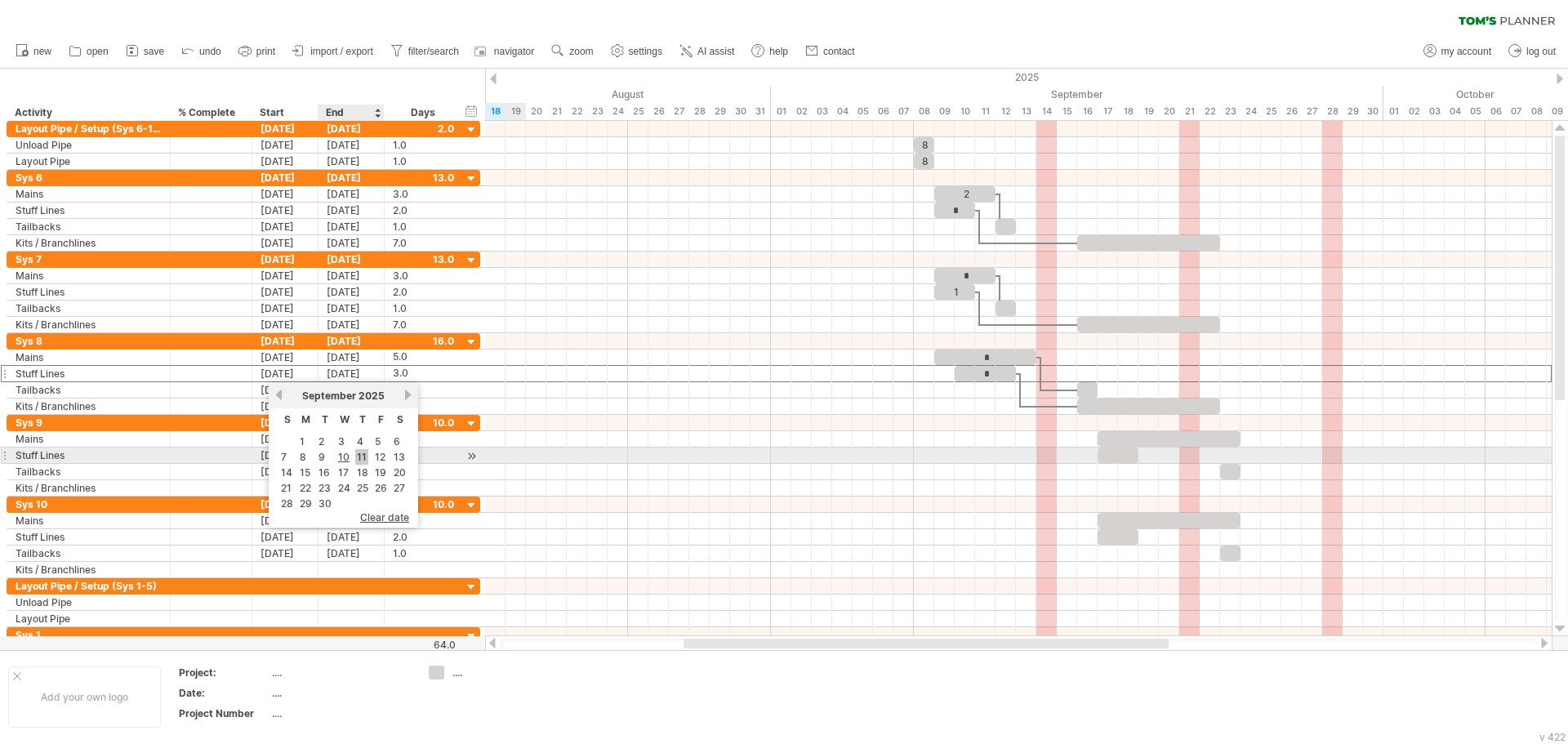
click at [360, 456] on link "11" at bounding box center [362, 457] width 13 height 16
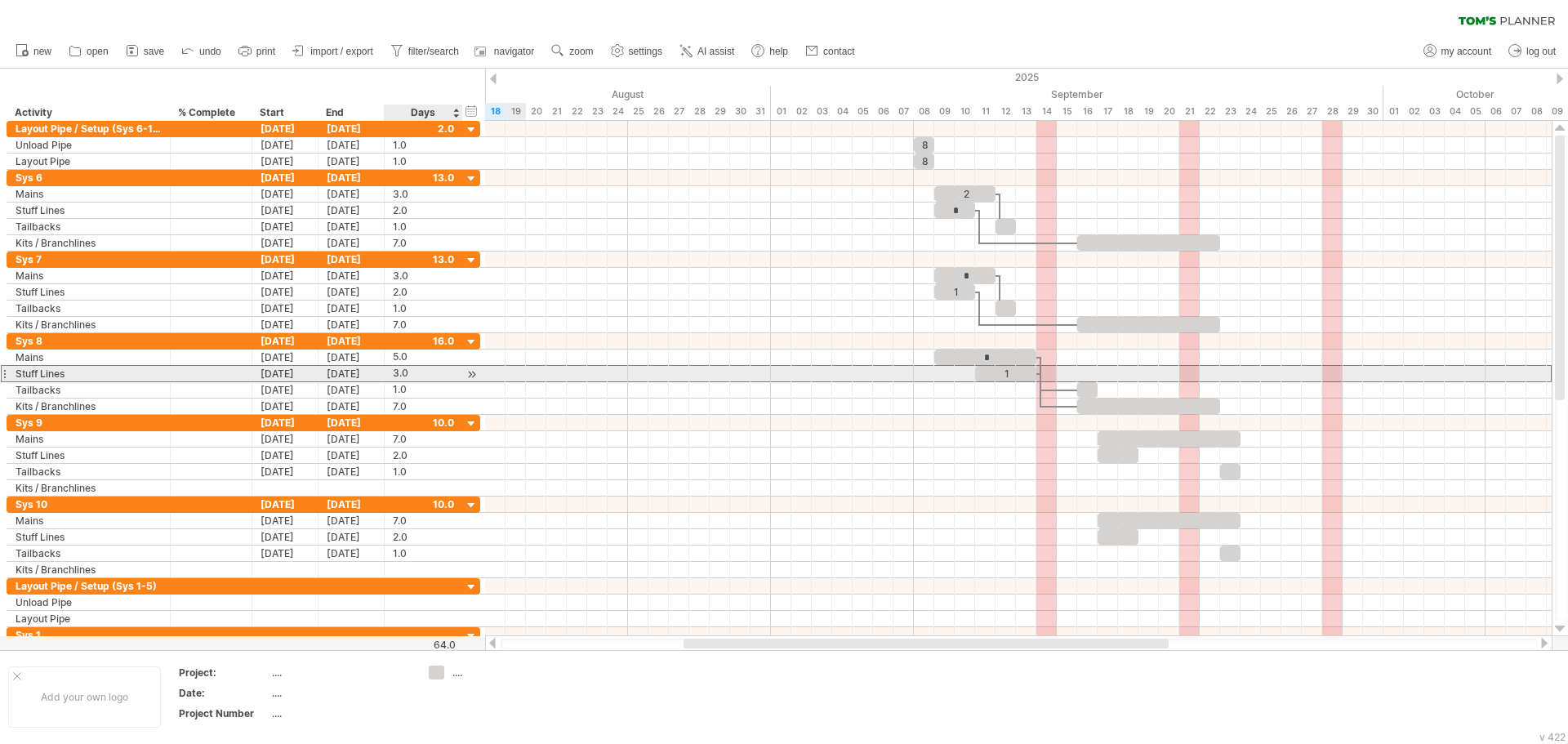
click at [403, 373] on div "3.0" at bounding box center [424, 374] width 62 height 16
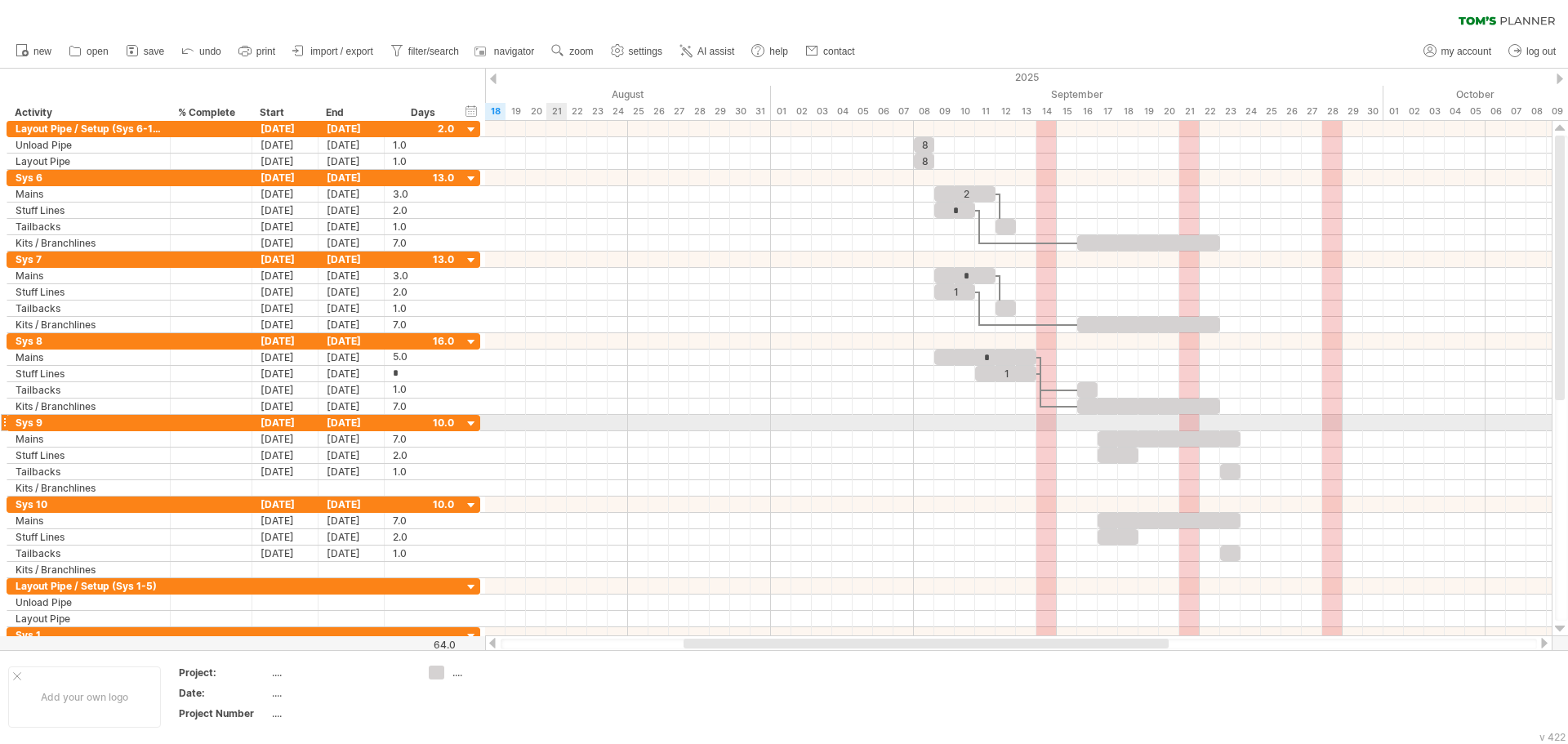
click at [553, 427] on div at bounding box center [1018, 423] width 1066 height 17
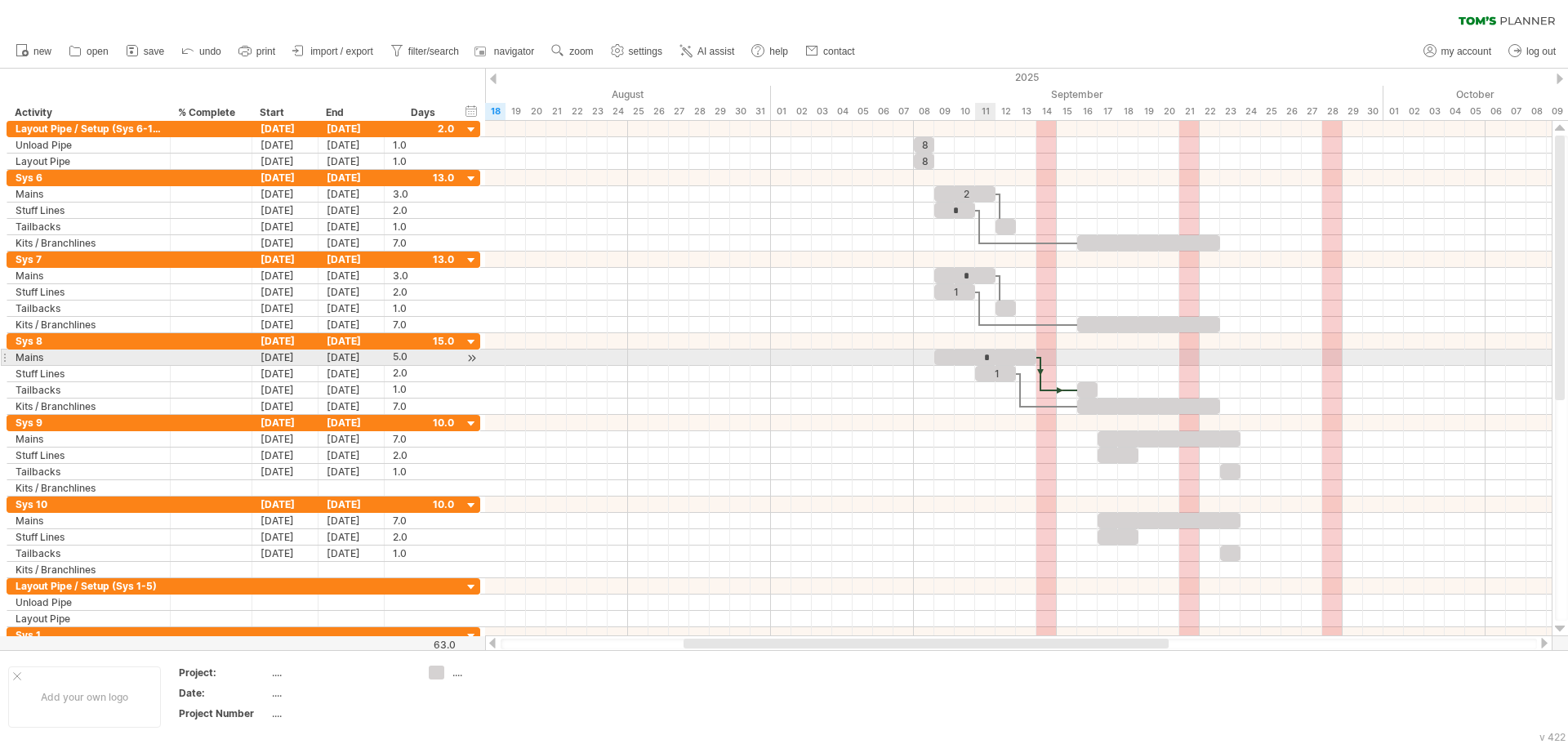
click at [978, 360] on div "*" at bounding box center [985, 357] width 102 height 16
click at [409, 356] on div "5.0" at bounding box center [424, 357] width 62 height 16
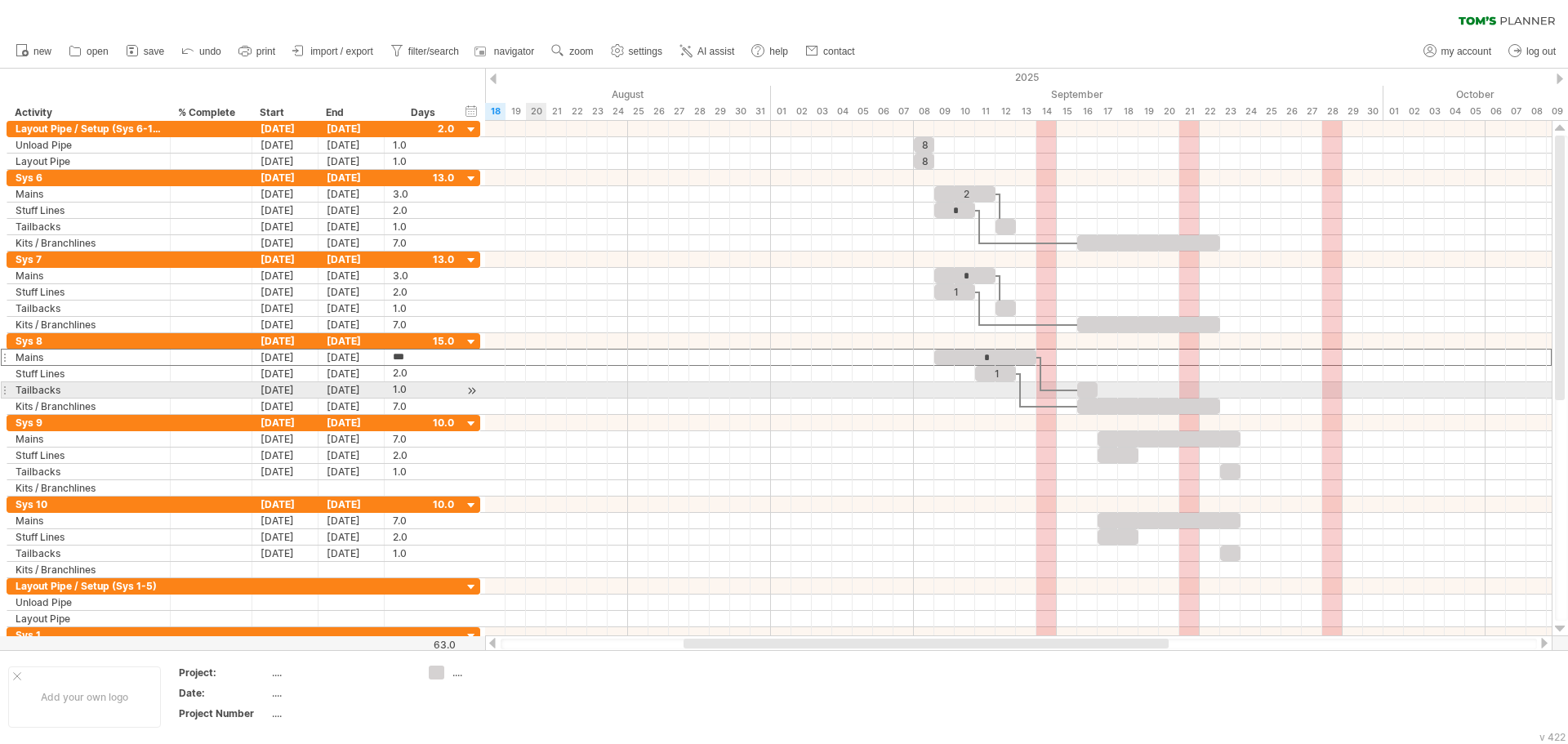
type input "*"
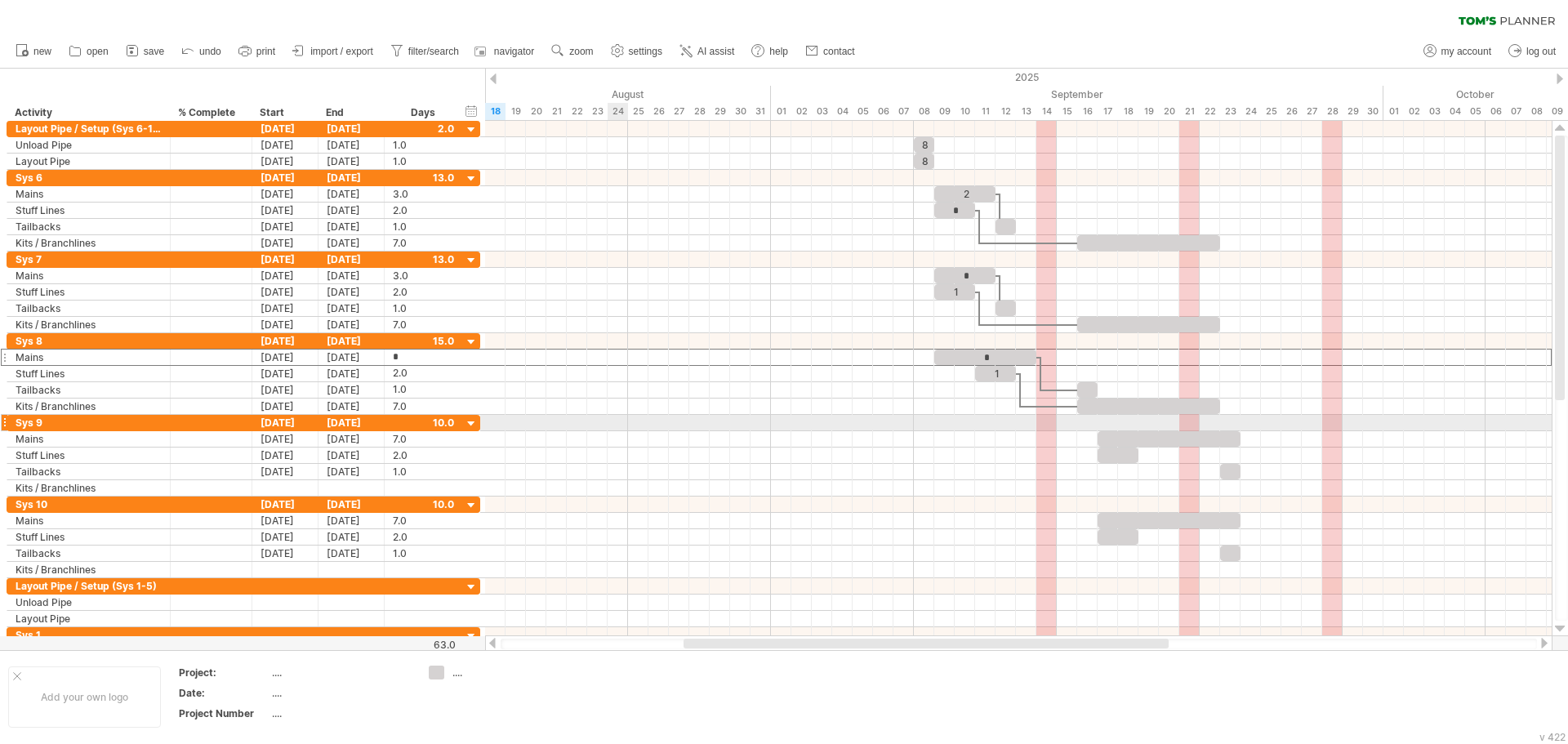
click at [613, 419] on div at bounding box center [1018, 423] width 1066 height 17
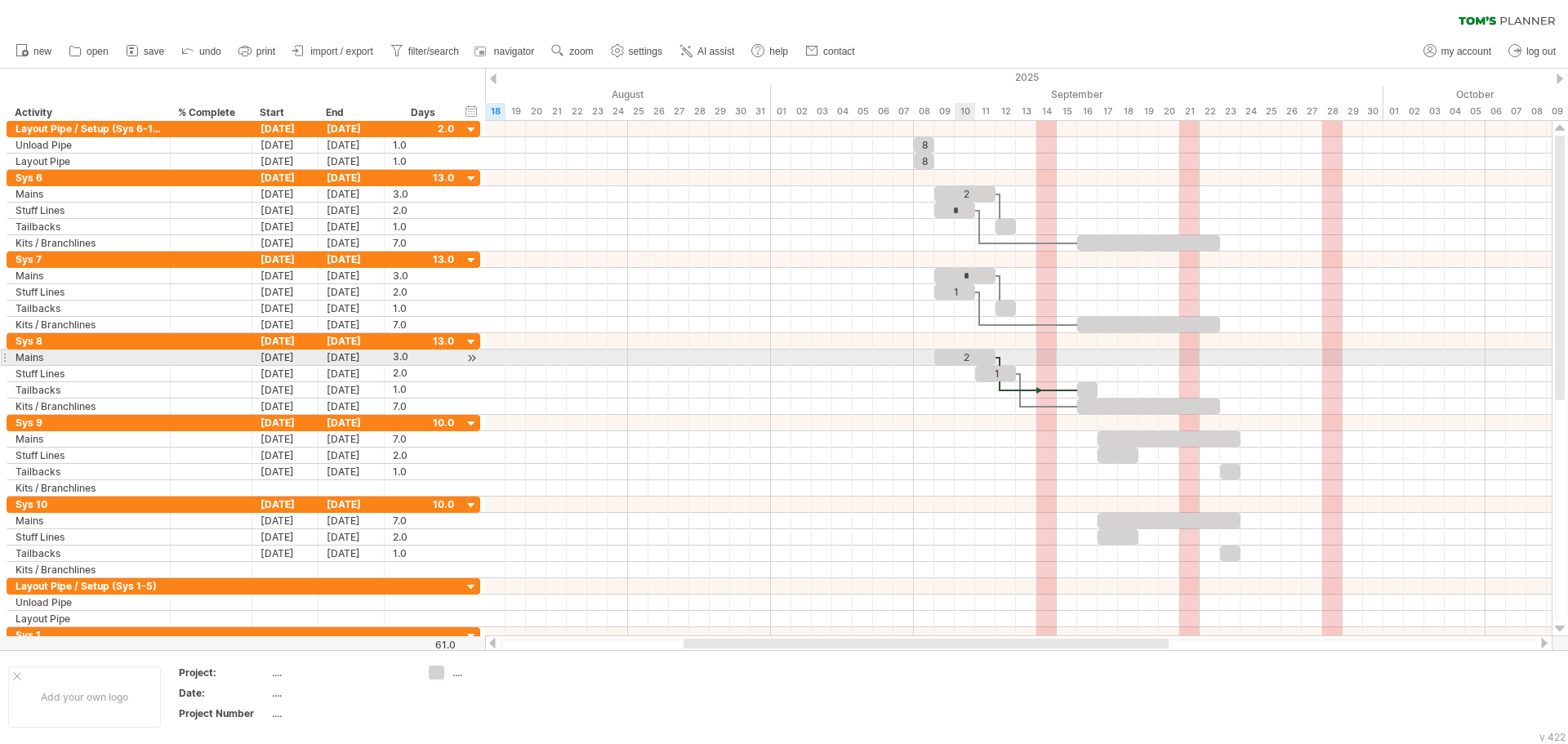
click at [966, 360] on div "2" at bounding box center [965, 357] width 62 height 16
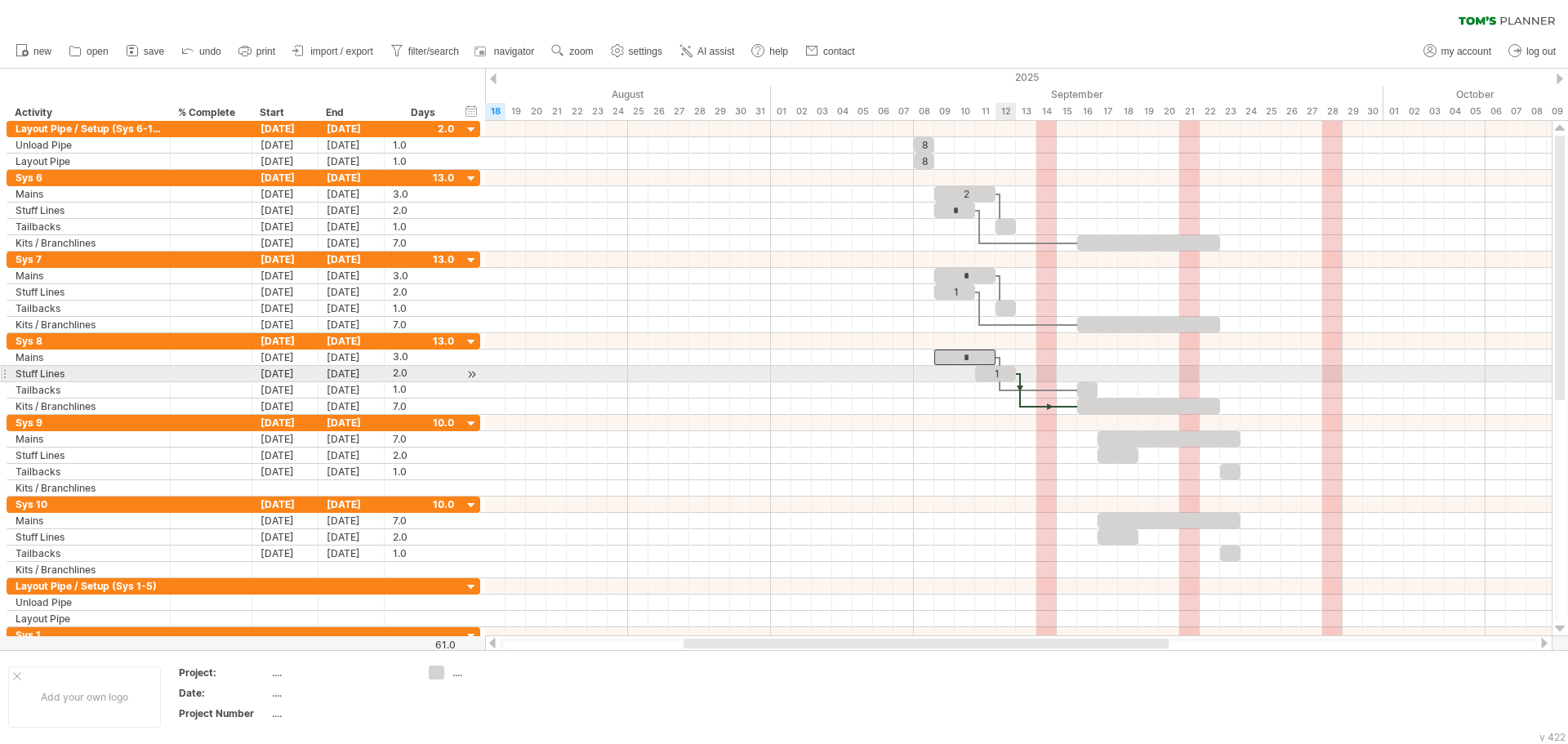
click at [999, 372] on div "1" at bounding box center [995, 374] width 41 height 16
click at [990, 371] on div at bounding box center [995, 374] width 41 height 16
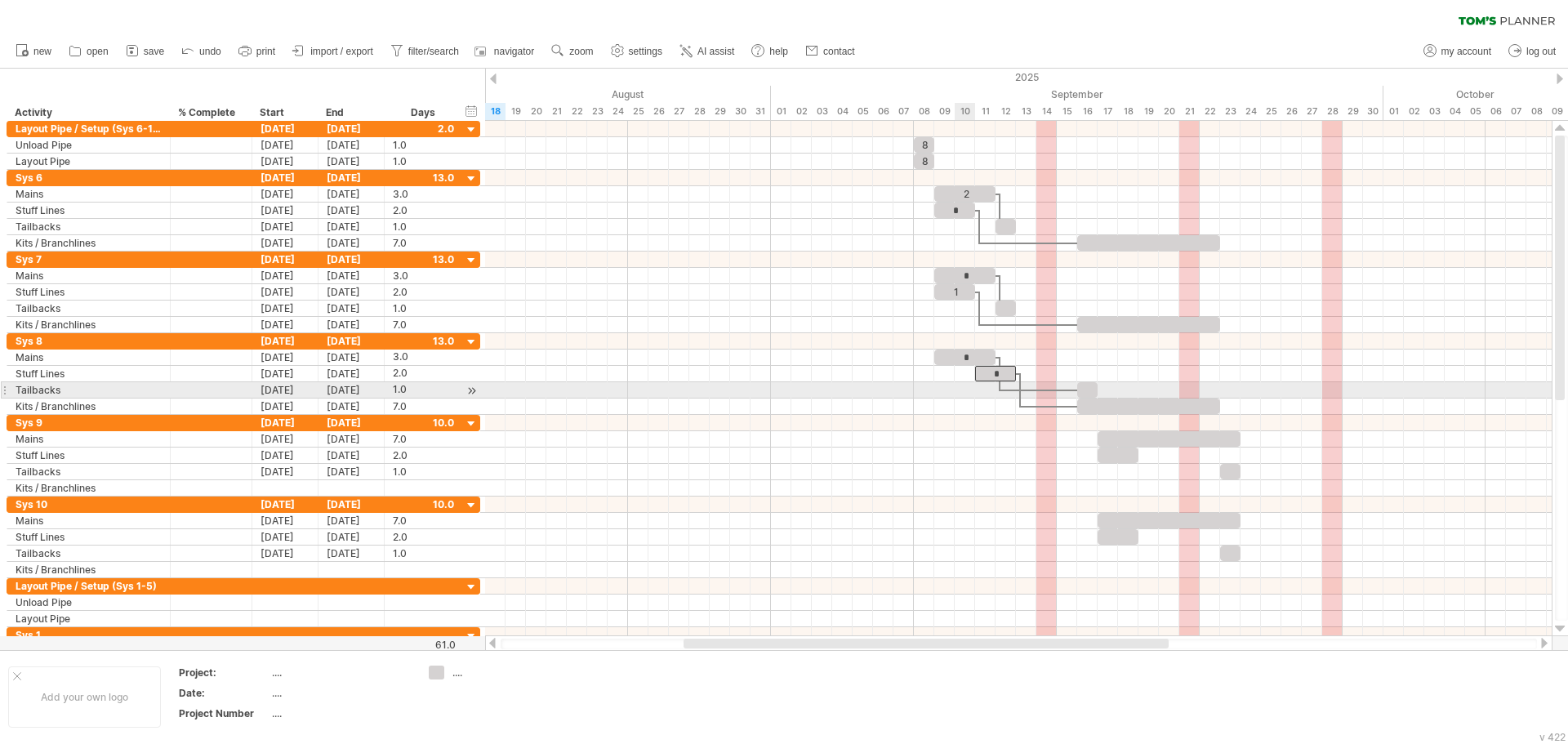
click at [970, 398] on div at bounding box center [1018, 390] width 1066 height 17
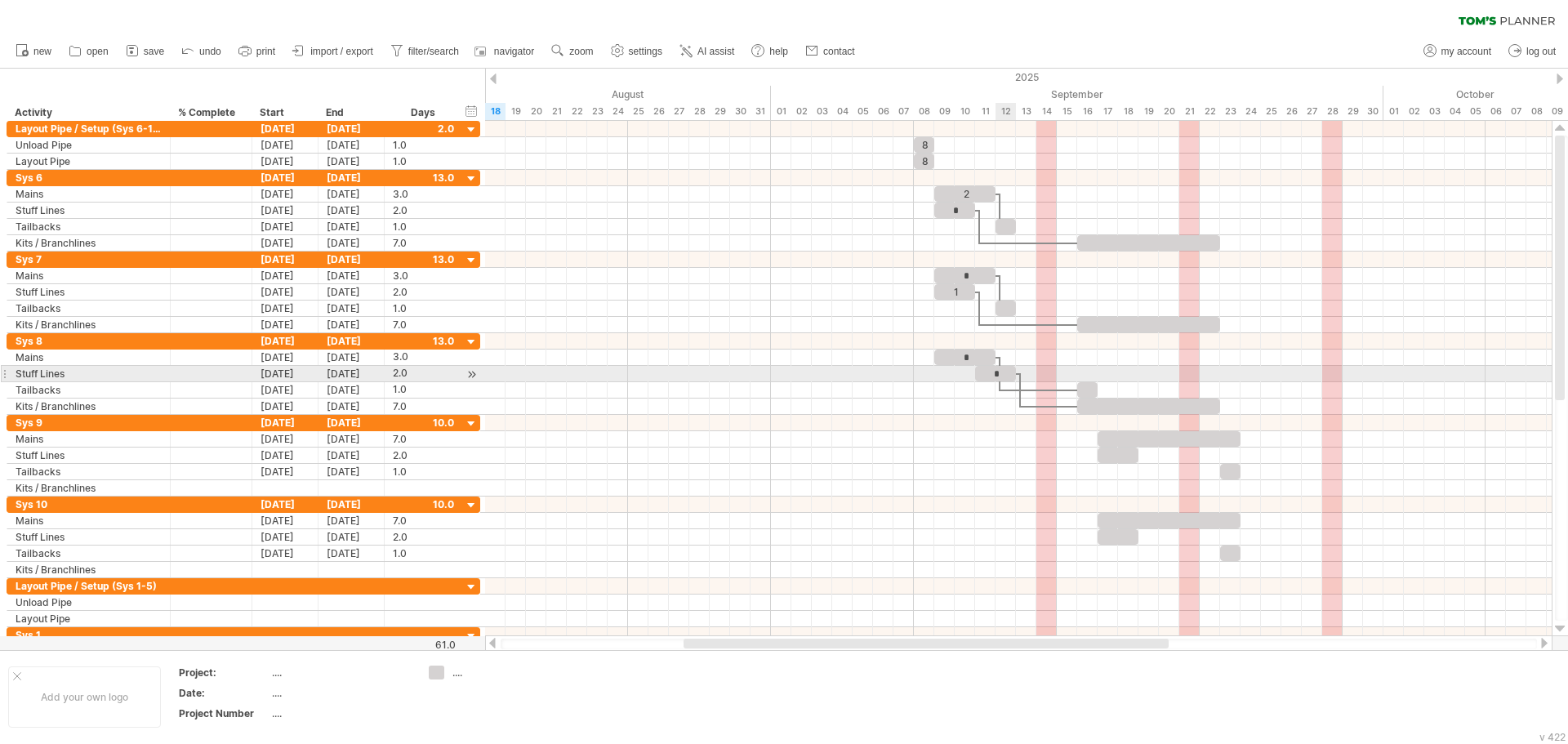
click at [1000, 369] on div "*" at bounding box center [995, 374] width 41 height 16
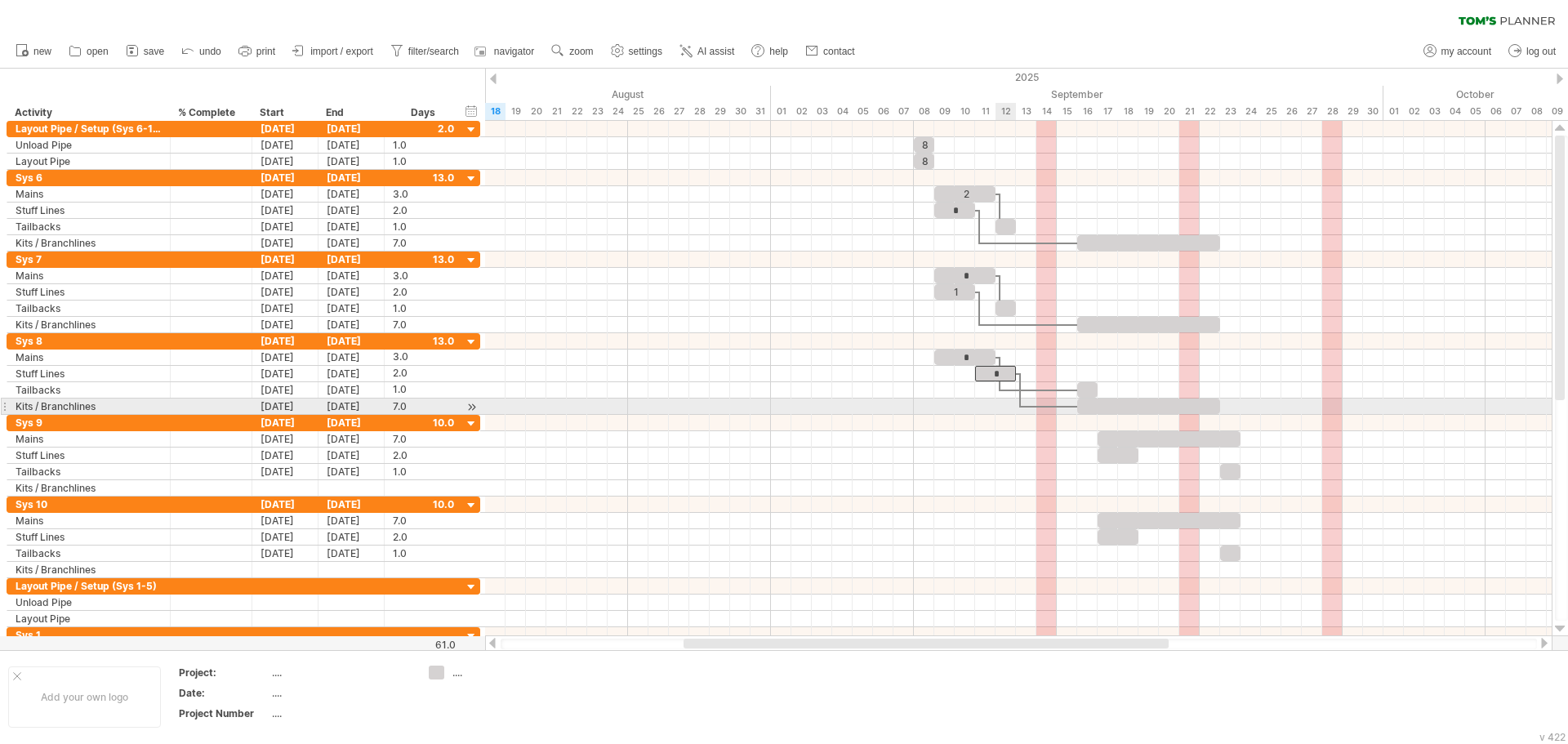
click at [990, 414] on div at bounding box center [1018, 407] width 1066 height 17
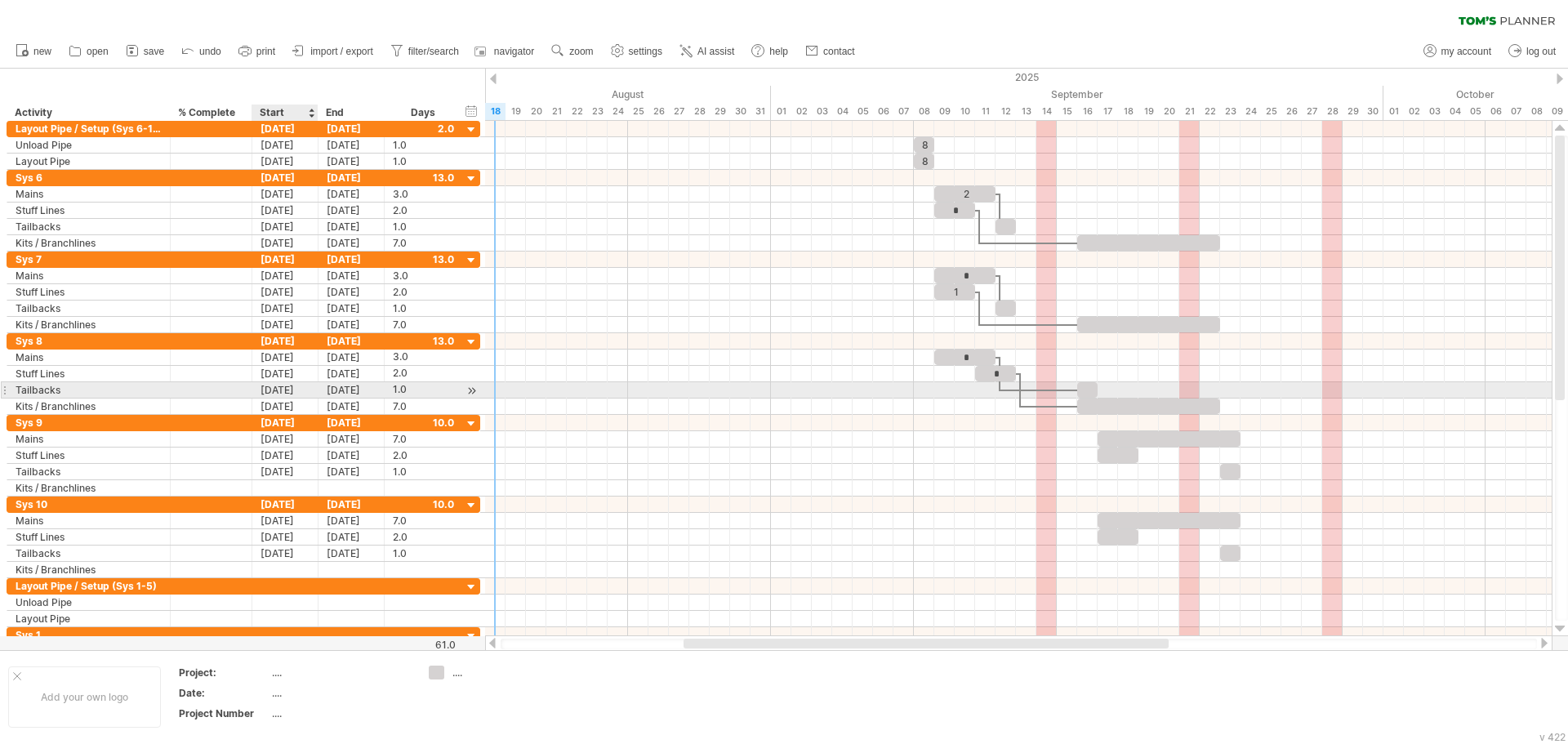
click at [297, 389] on div "[DATE]" at bounding box center [285, 389] width 66 height 16
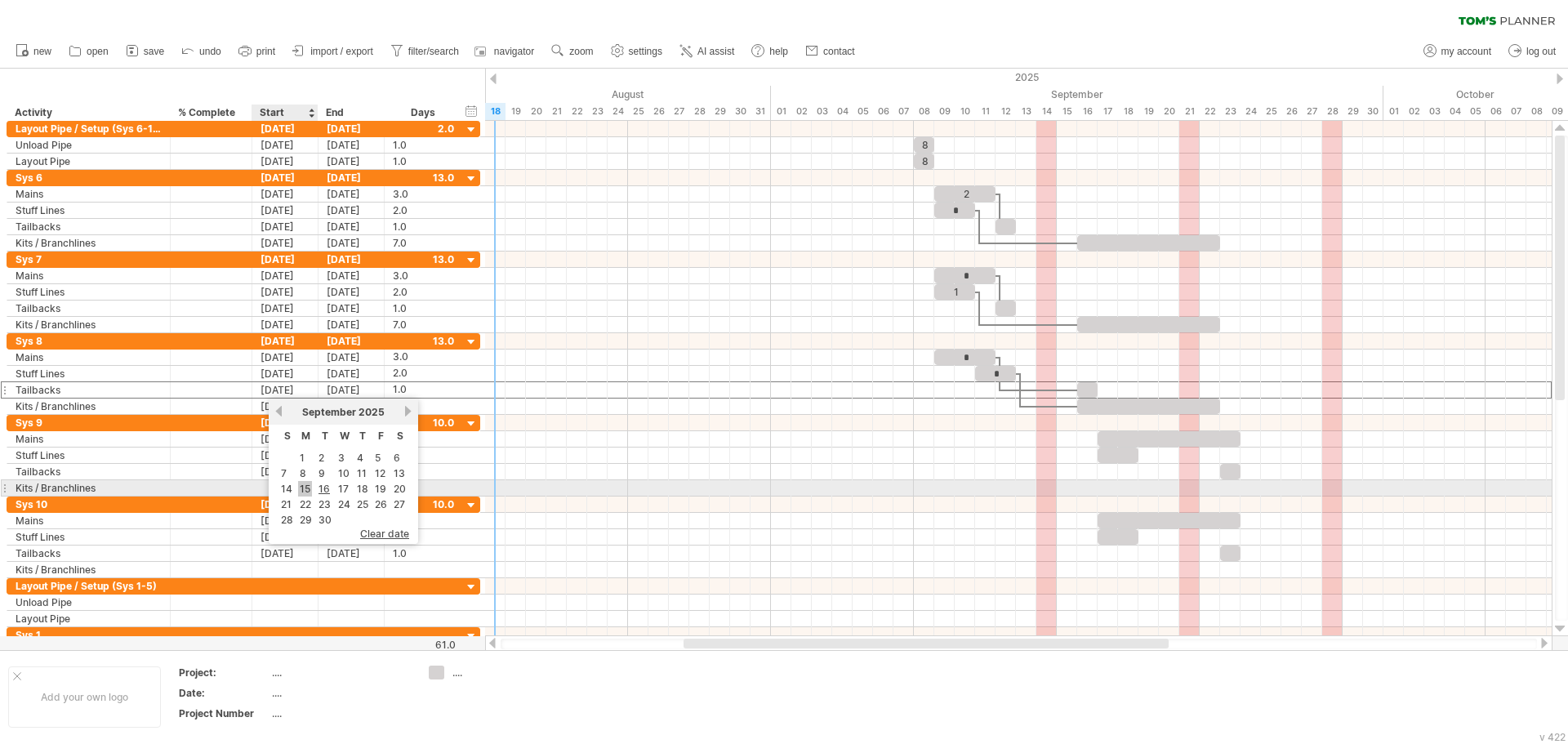
click at [307, 489] on link "15" at bounding box center [305, 489] width 14 height 16
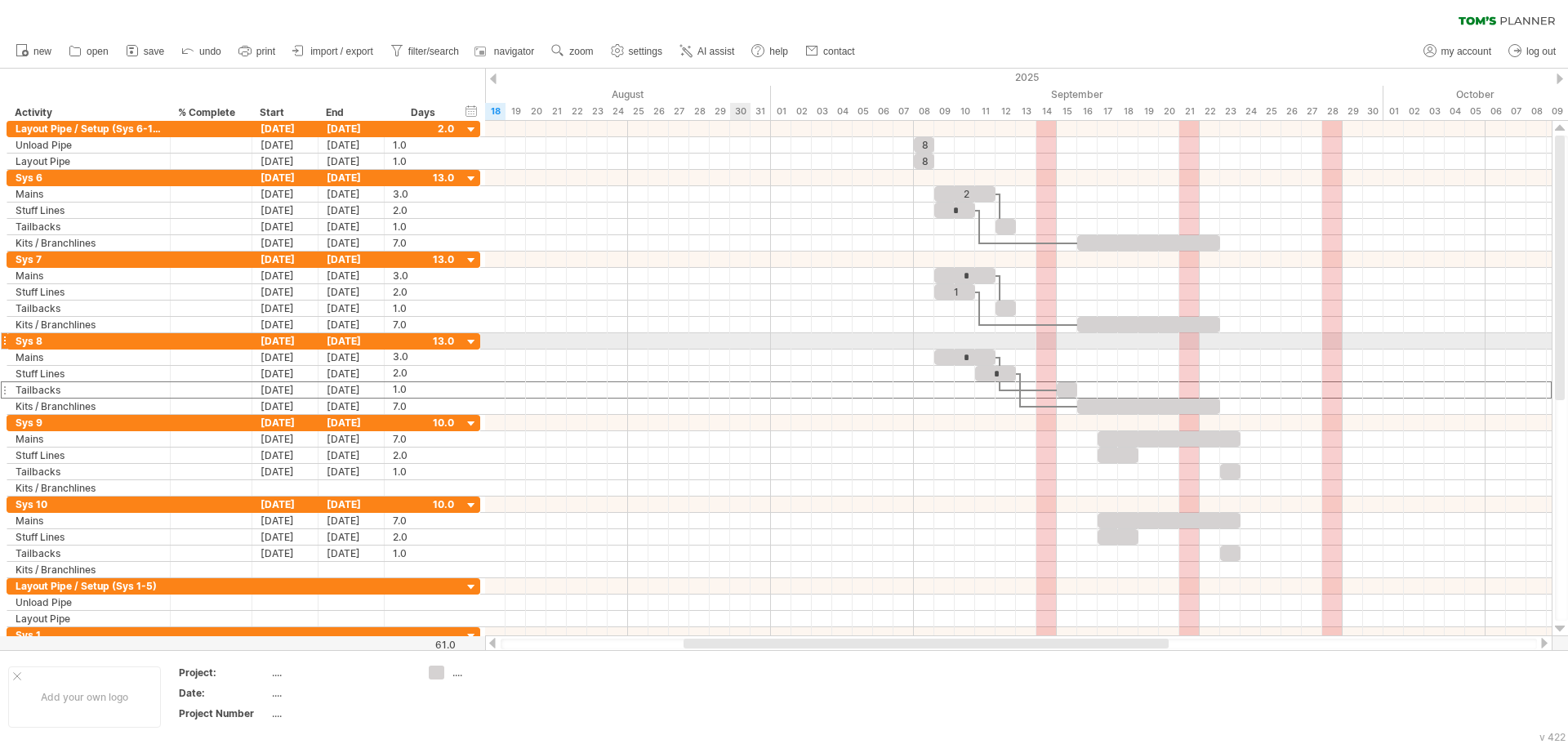
click at [750, 340] on div at bounding box center [1018, 341] width 1066 height 17
click at [484, 82] on div "**********" at bounding box center [242, 94] width 485 height 52
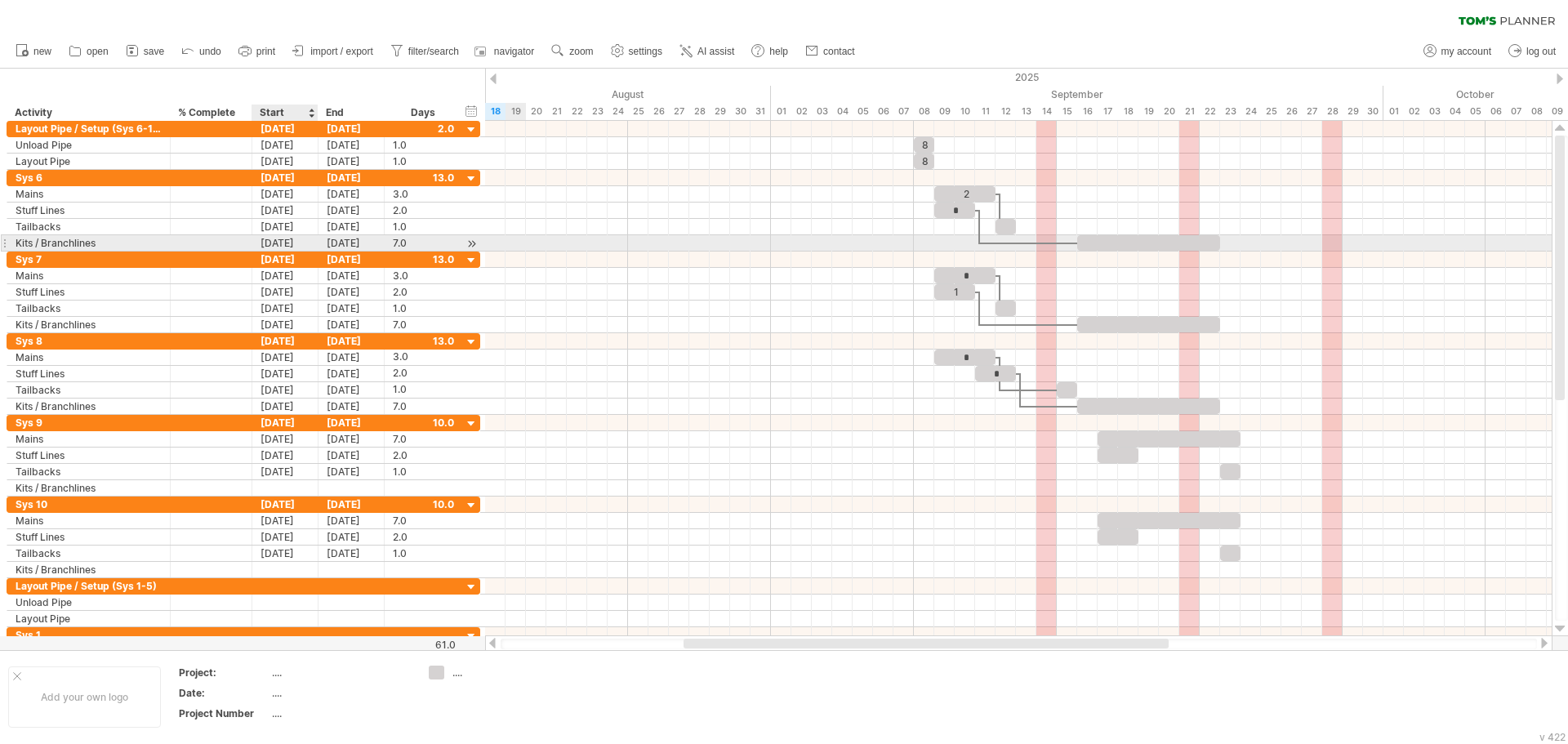
click at [295, 245] on div "[DATE]" at bounding box center [285, 243] width 66 height 16
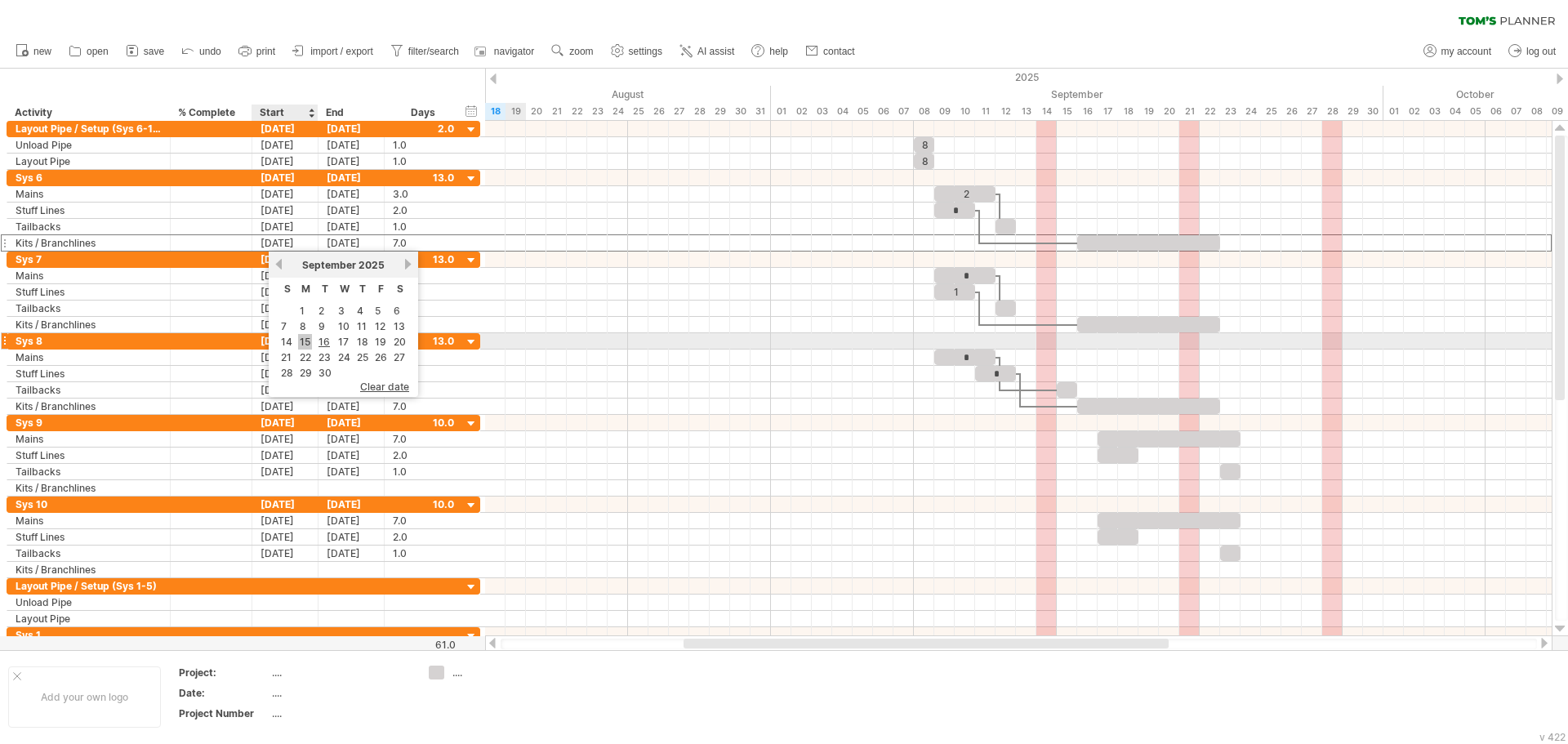
click at [305, 343] on link "15" at bounding box center [305, 341] width 14 height 16
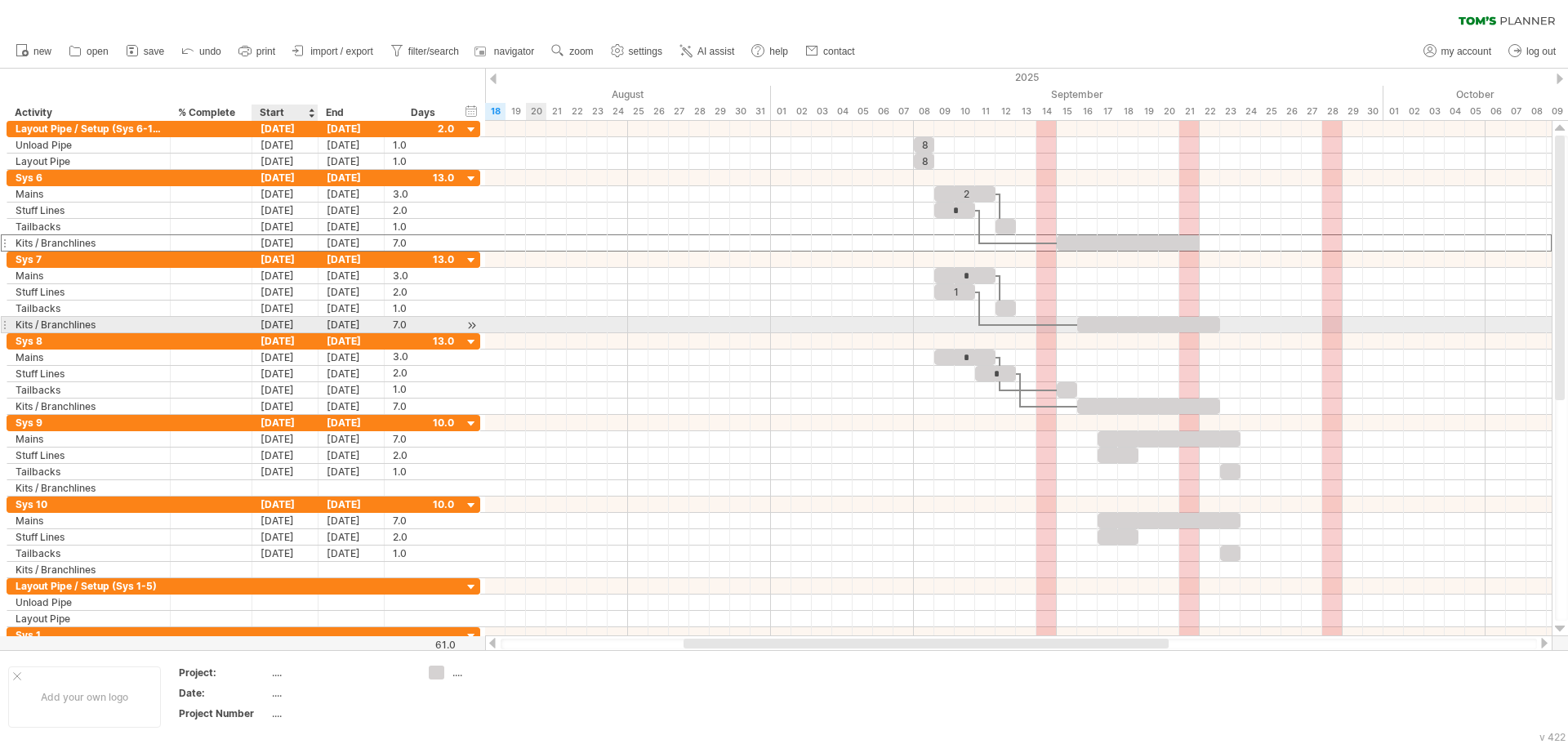
click at [270, 325] on div "[DATE]" at bounding box center [285, 325] width 66 height 16
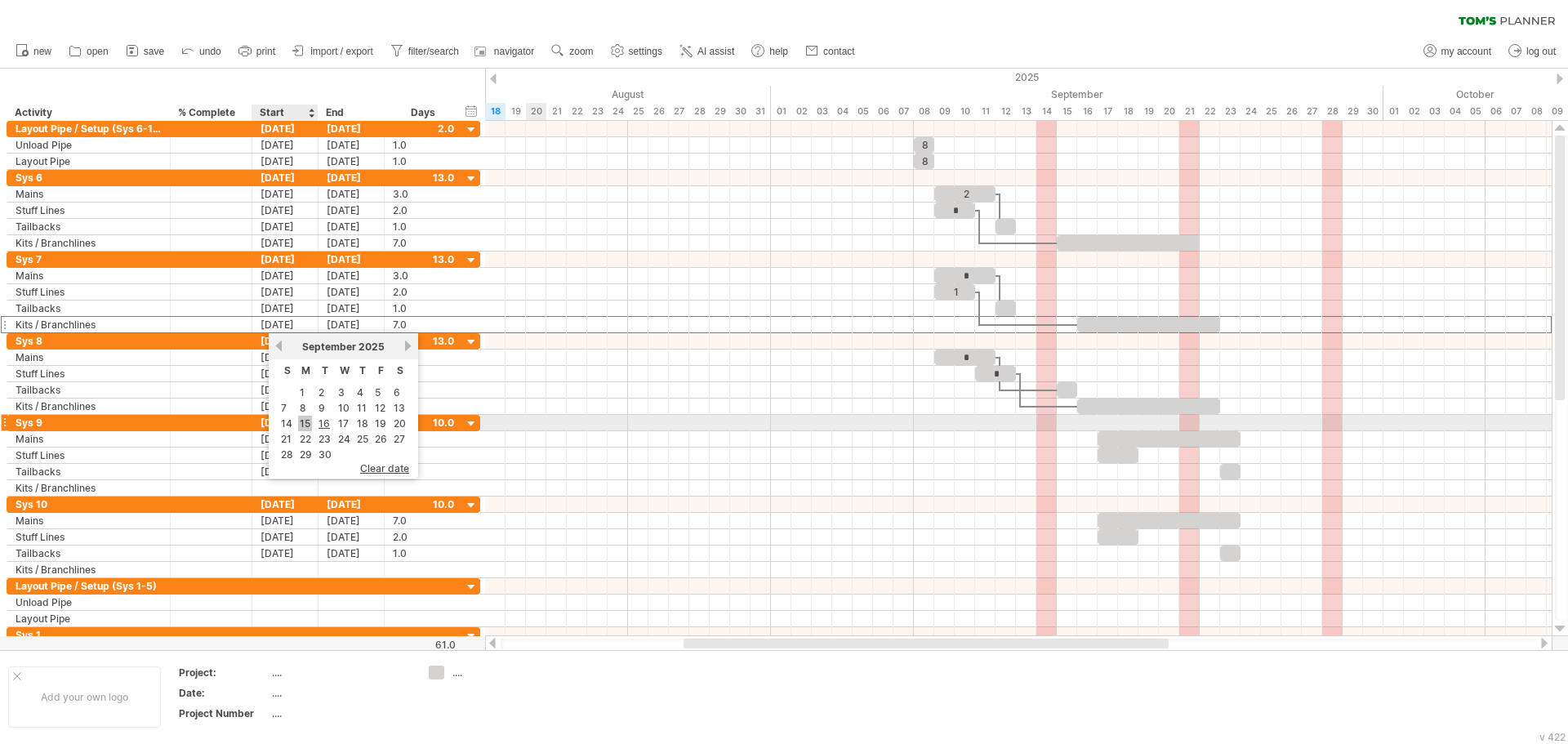
click at [310, 424] on link "15" at bounding box center [305, 423] width 14 height 16
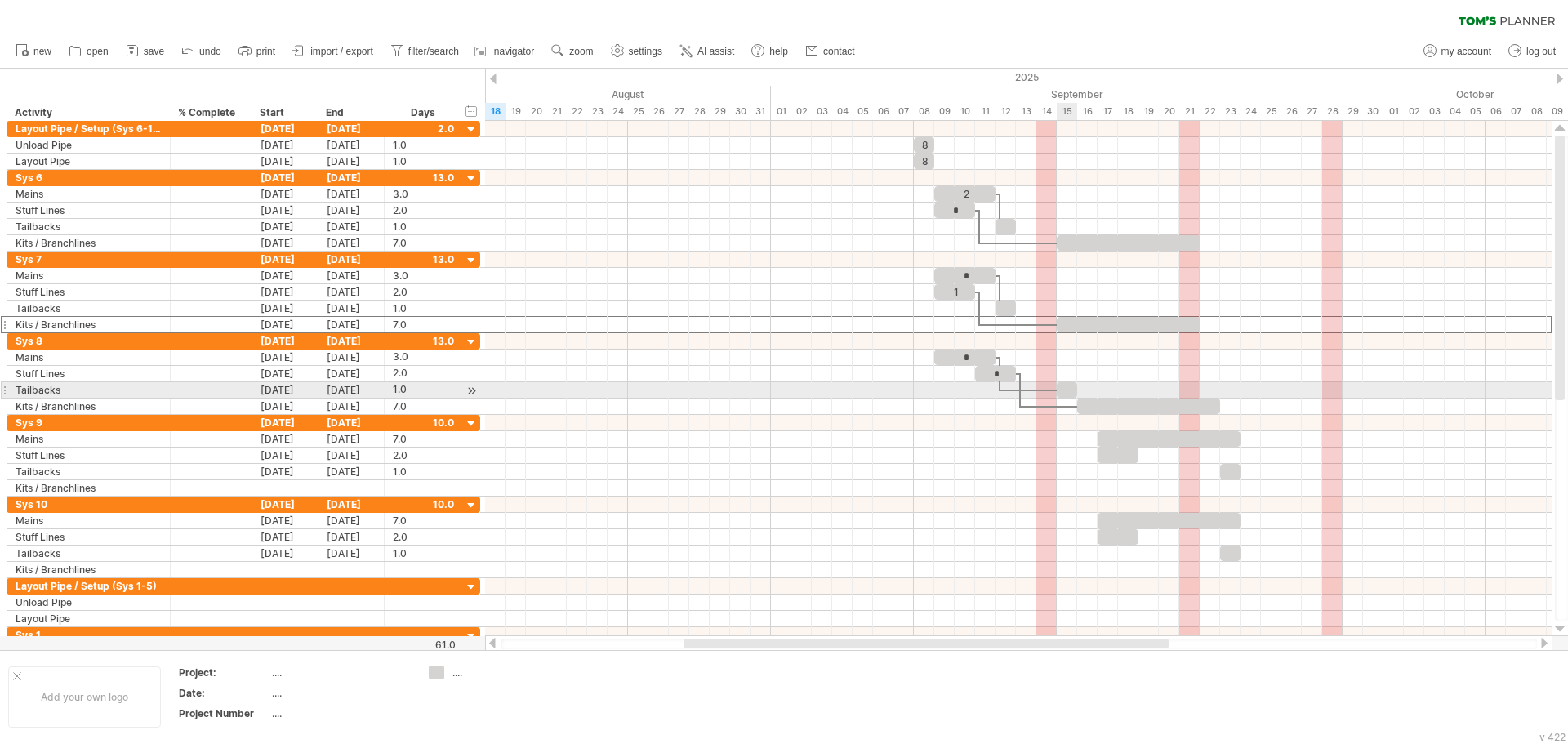
click at [1068, 386] on div at bounding box center [1067, 389] width 21 height 16
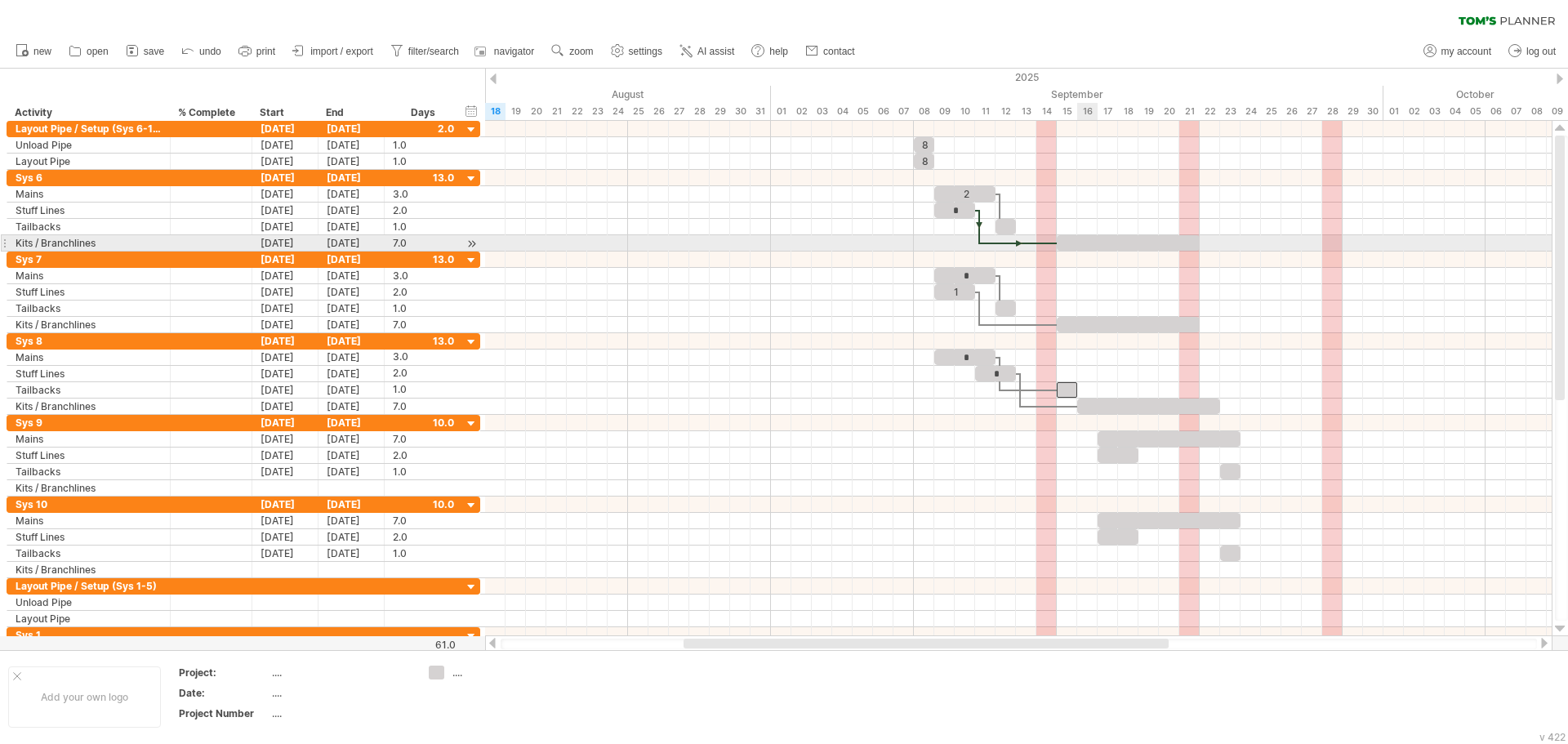
click at [1085, 239] on div at bounding box center [1129, 243] width 143 height 16
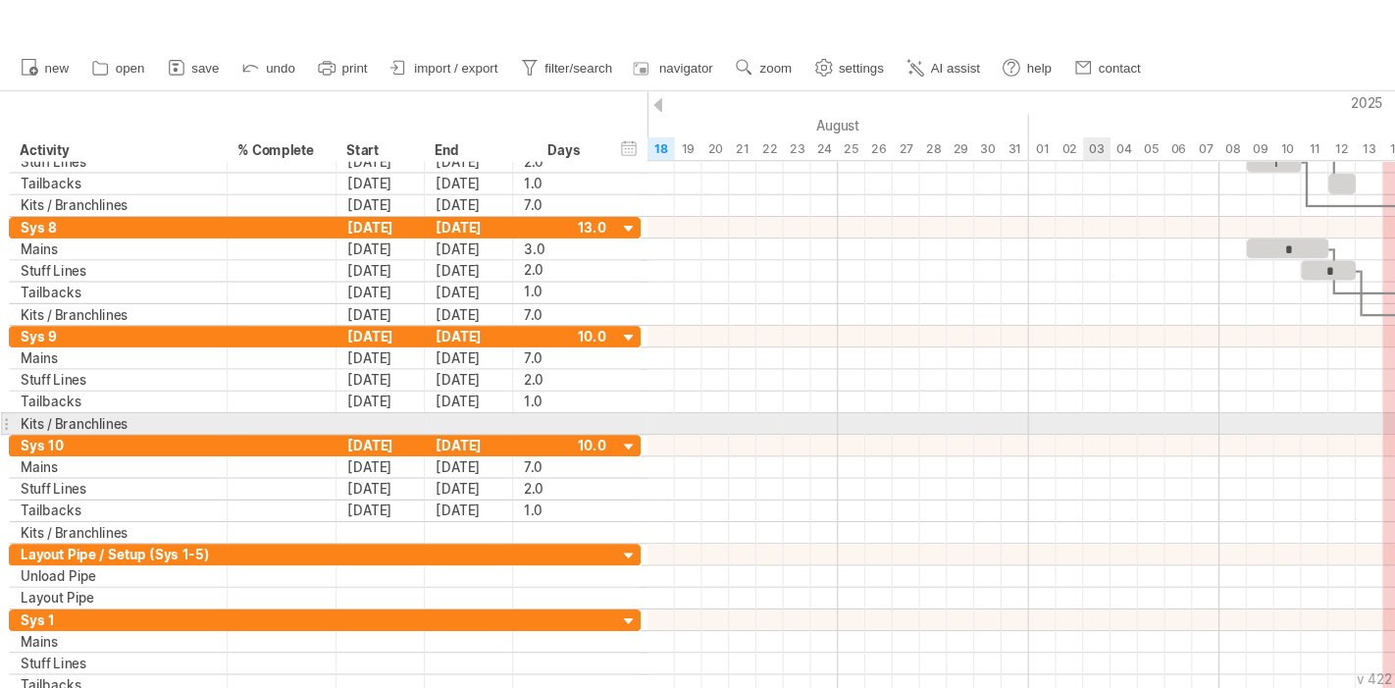
scroll to position [0, 0]
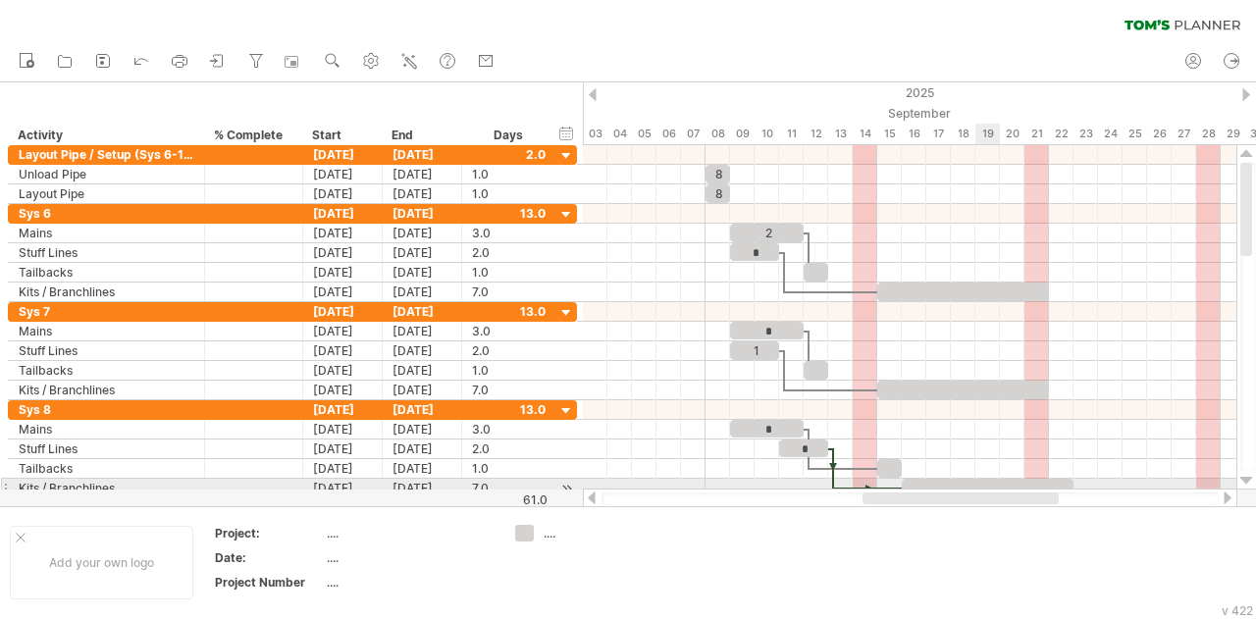
drag, startPoint x: 872, startPoint y: 495, endPoint x: 990, endPoint y: 487, distance: 118.0
click at [990, 487] on div "Trying to reach plan.tomsplanner.com Connected again... 0% clear filter new 8" at bounding box center [628, 309] width 1256 height 619
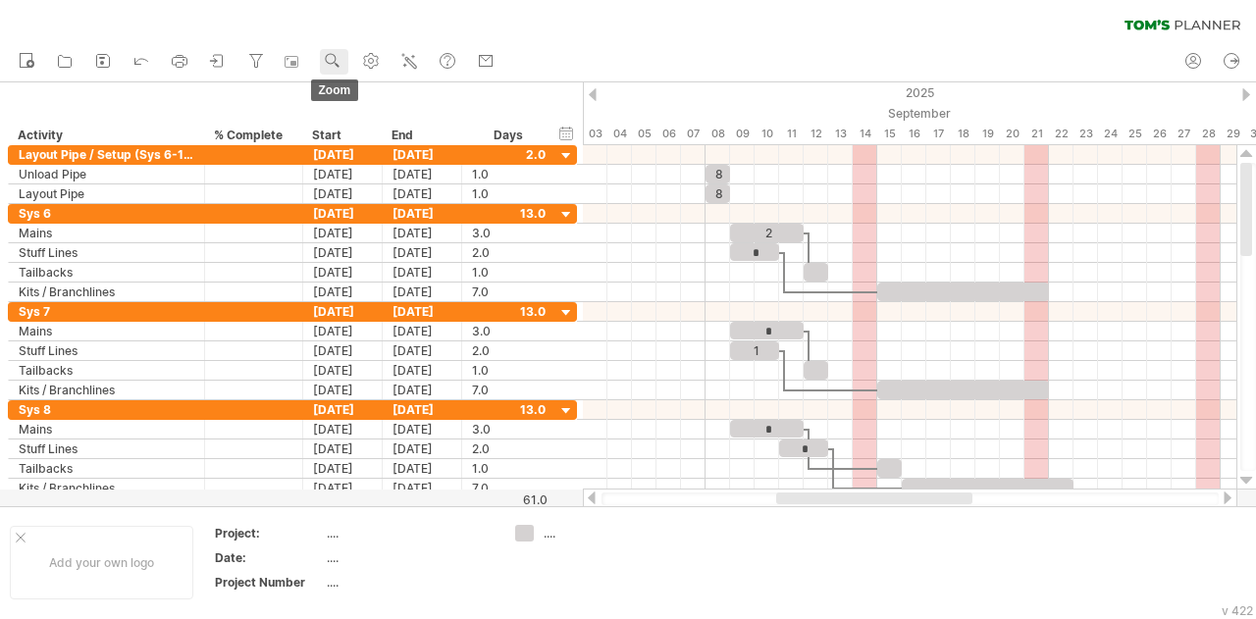
click at [339, 67] on use at bounding box center [333, 61] width 20 height 20
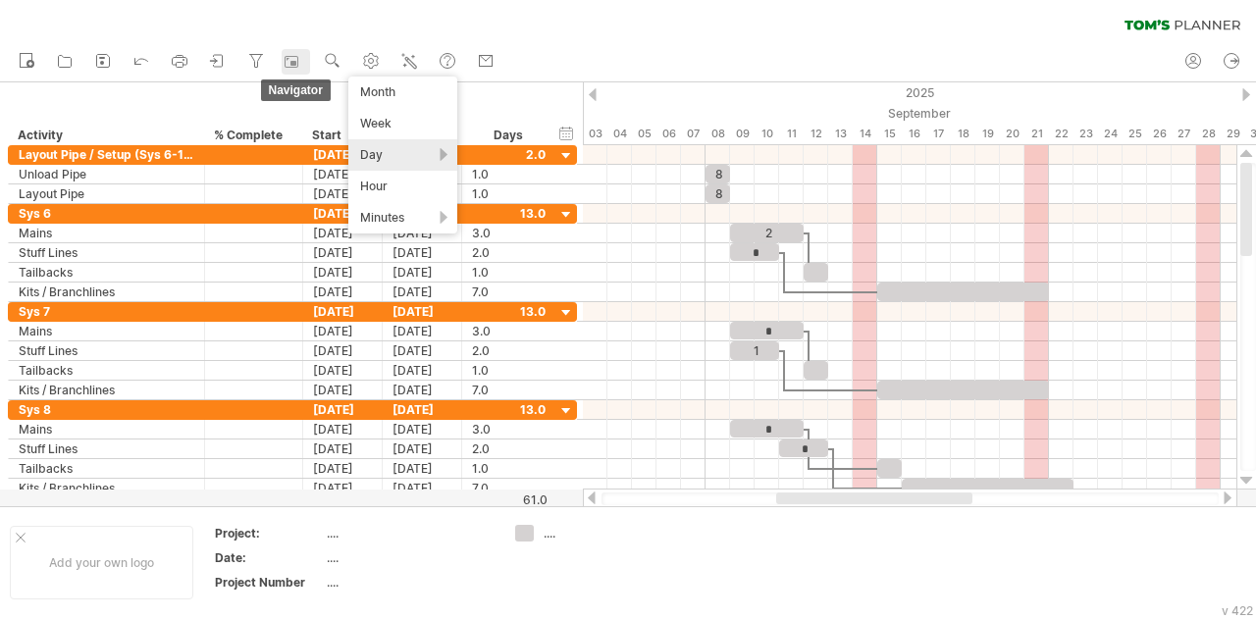
click at [292, 62] on rect at bounding box center [293, 63] width 6 height 5
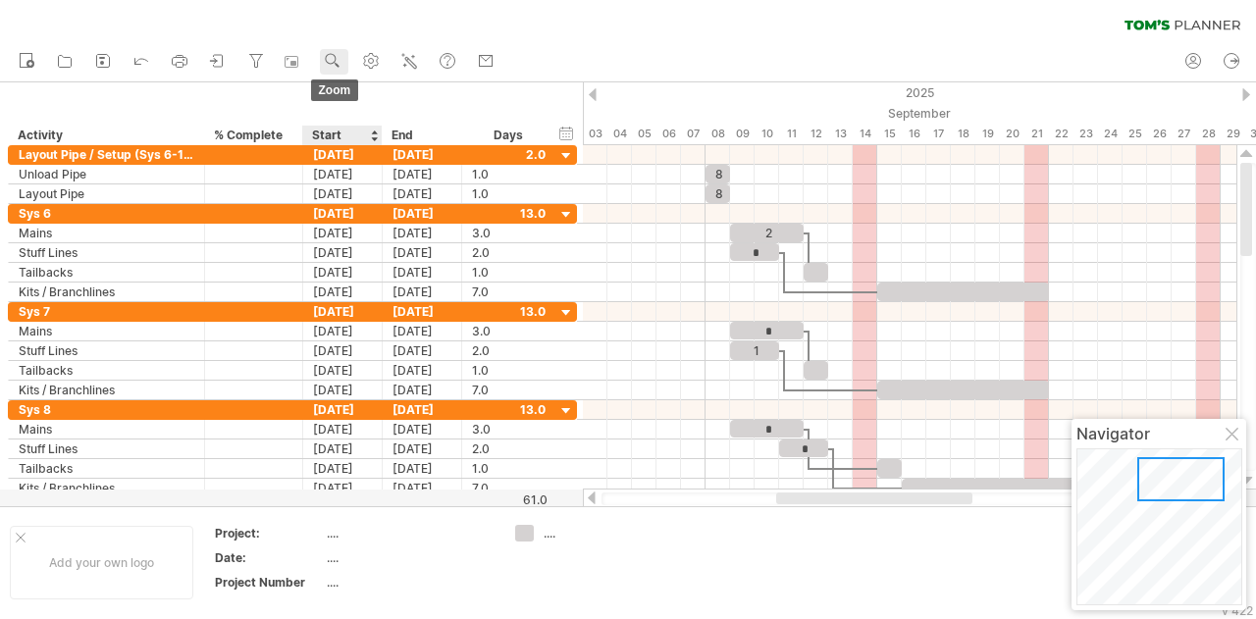
click at [329, 68] on use at bounding box center [333, 61] width 20 height 20
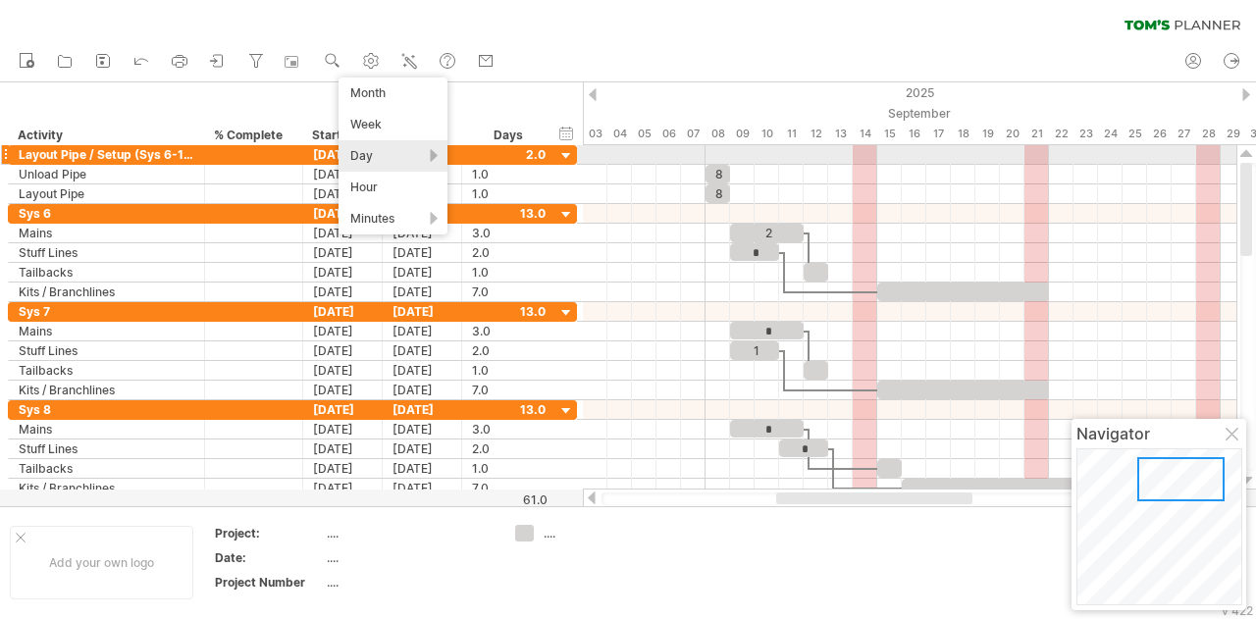
click at [379, 156] on div "Day" at bounding box center [393, 155] width 109 height 31
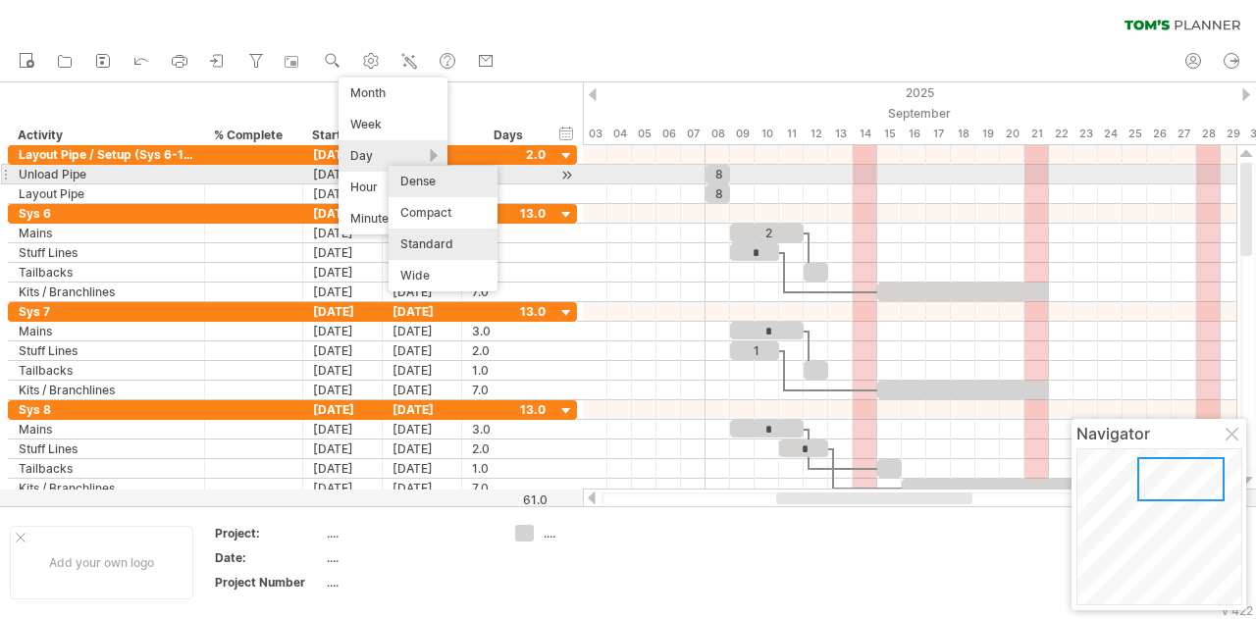
click at [433, 180] on div "Dense" at bounding box center [443, 181] width 109 height 31
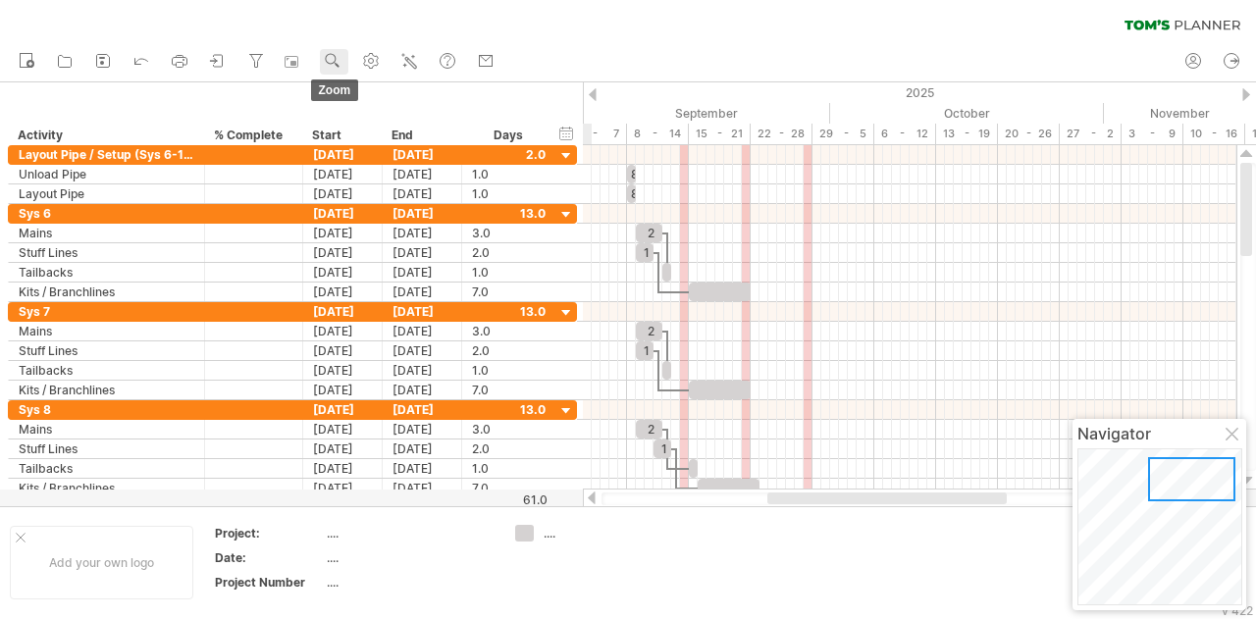
click at [325, 64] on use at bounding box center [333, 61] width 20 height 20
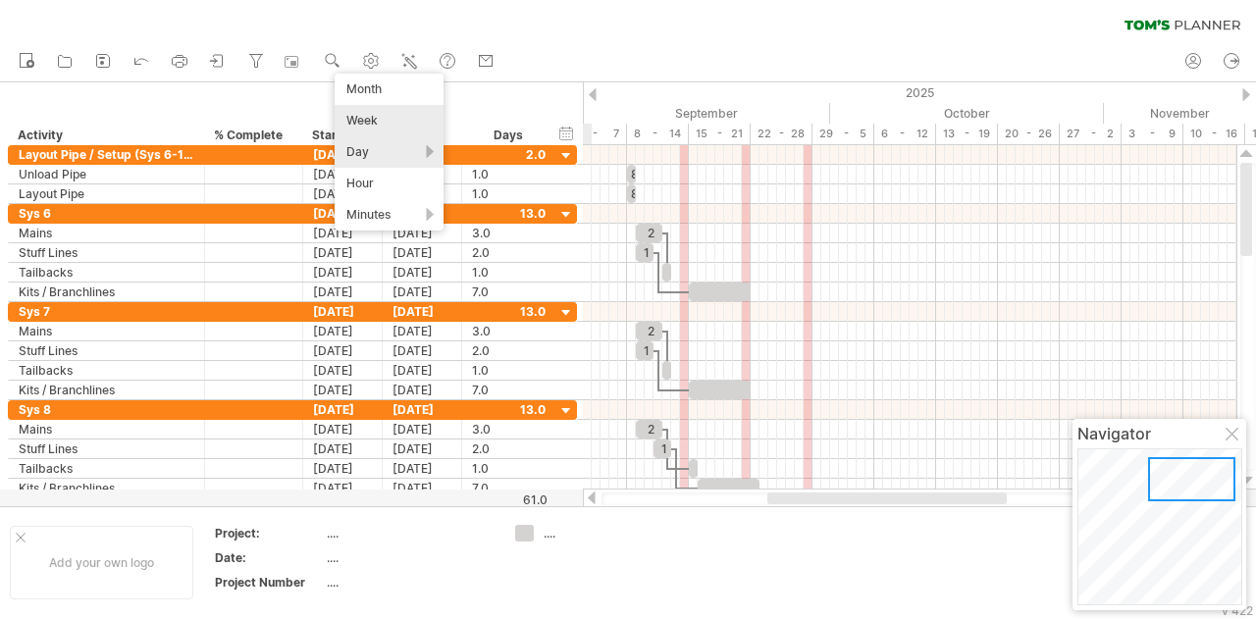
click at [381, 125] on div "Week" at bounding box center [389, 120] width 109 height 31
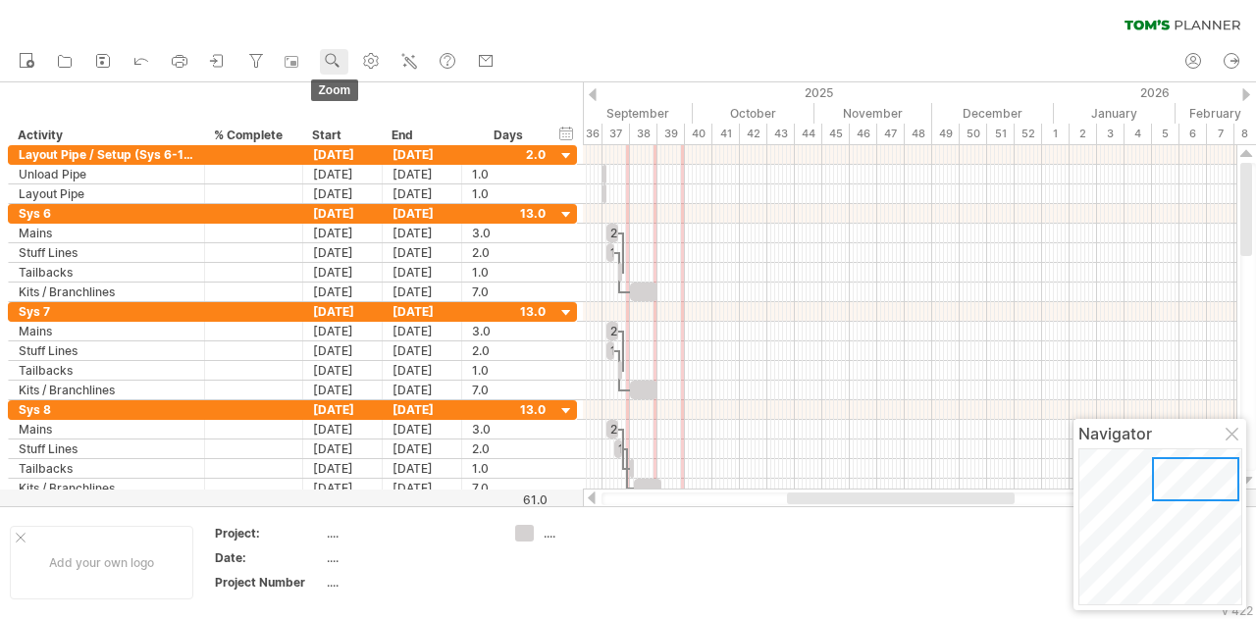
click at [339, 62] on use at bounding box center [333, 61] width 20 height 20
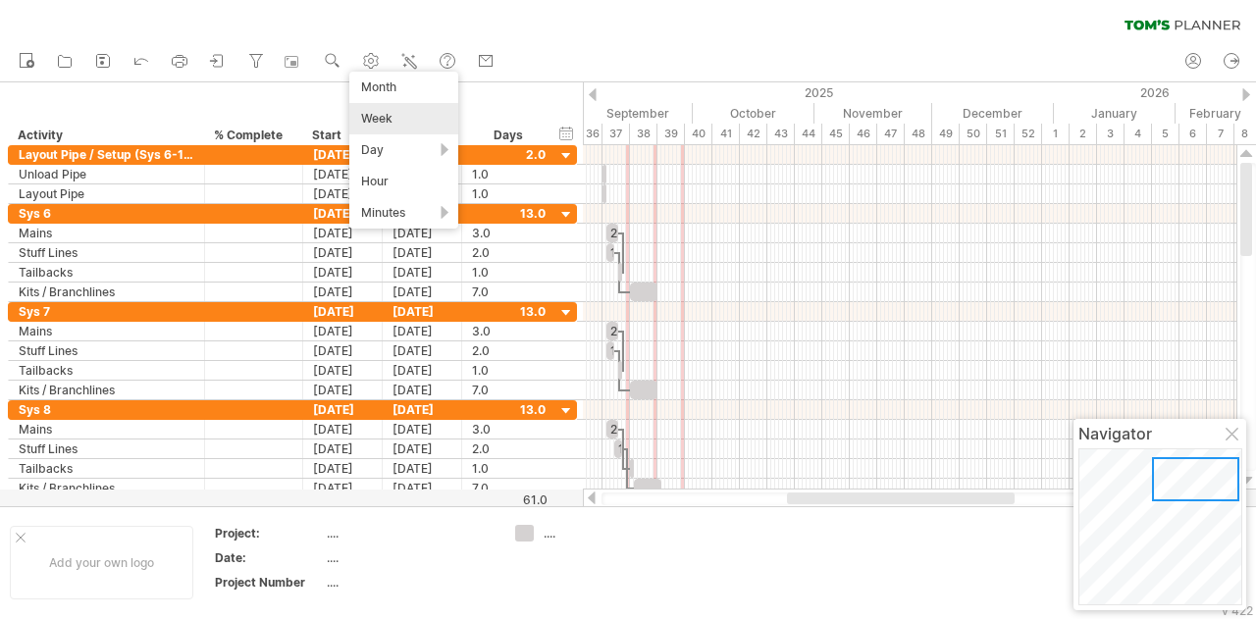
click at [396, 121] on div "Week" at bounding box center [403, 118] width 109 height 31
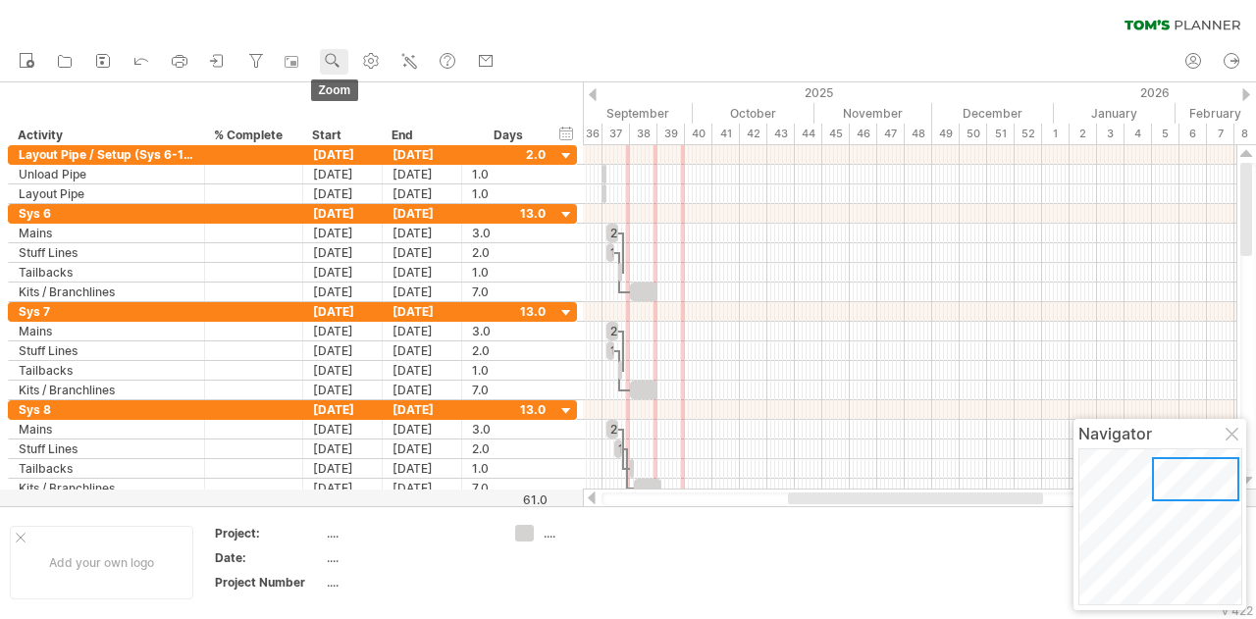
click at [334, 62] on use at bounding box center [333, 61] width 20 height 20
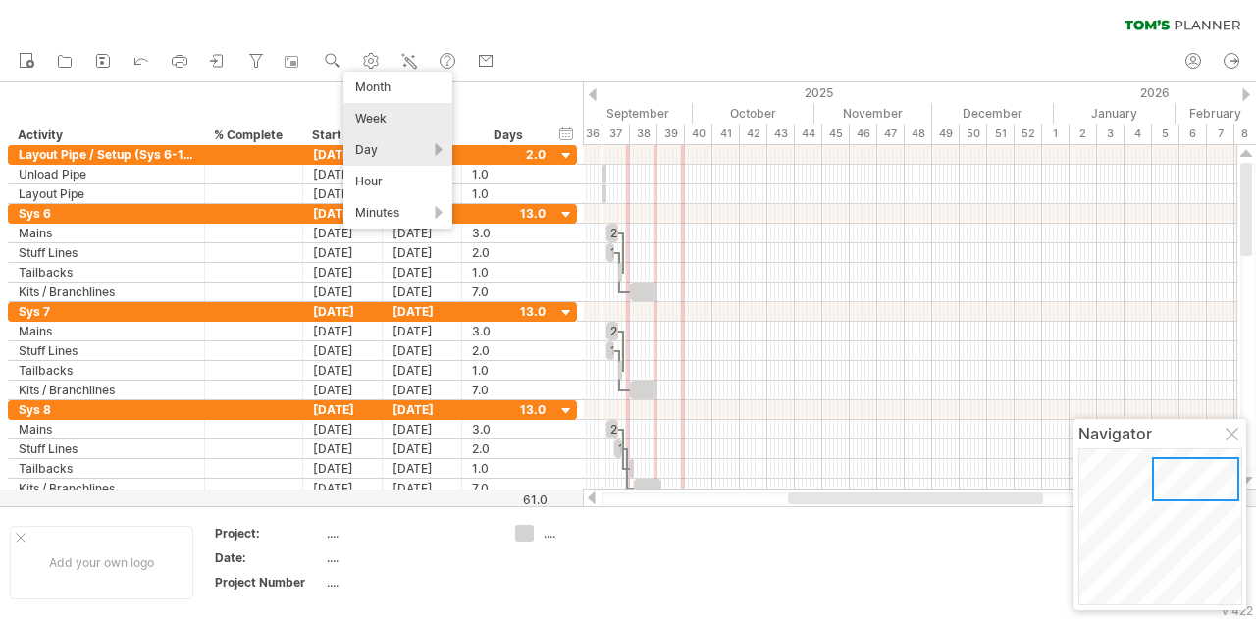
click at [370, 141] on div "Day" at bounding box center [397, 149] width 109 height 31
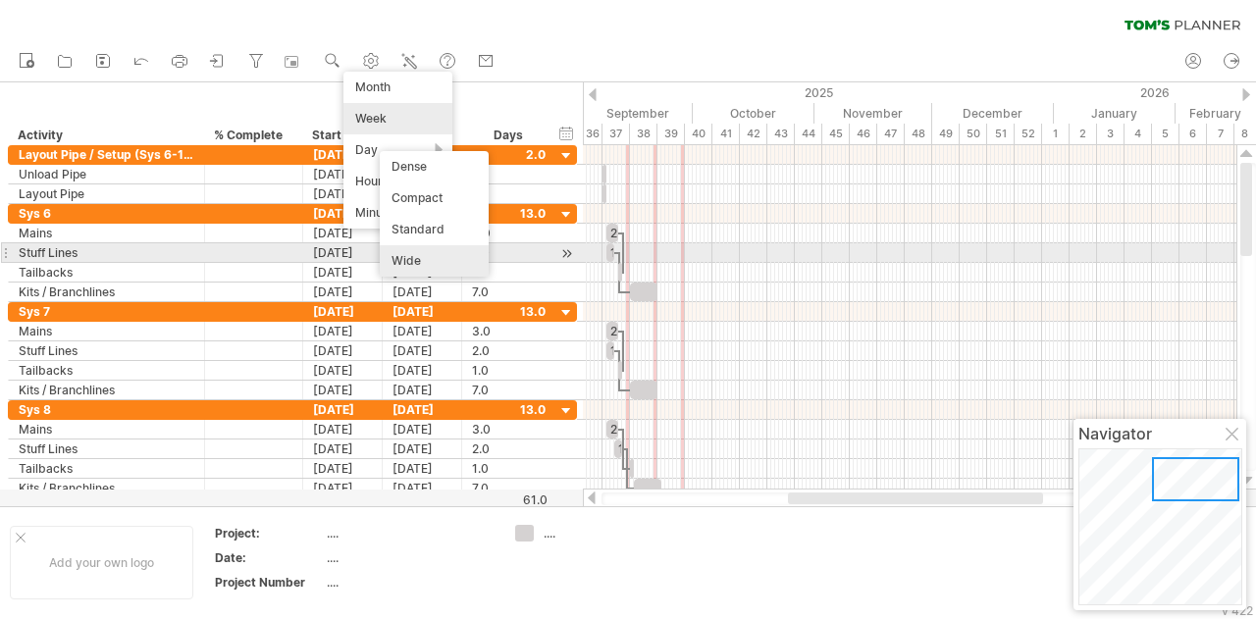
click at [439, 263] on div "Wide" at bounding box center [434, 260] width 109 height 31
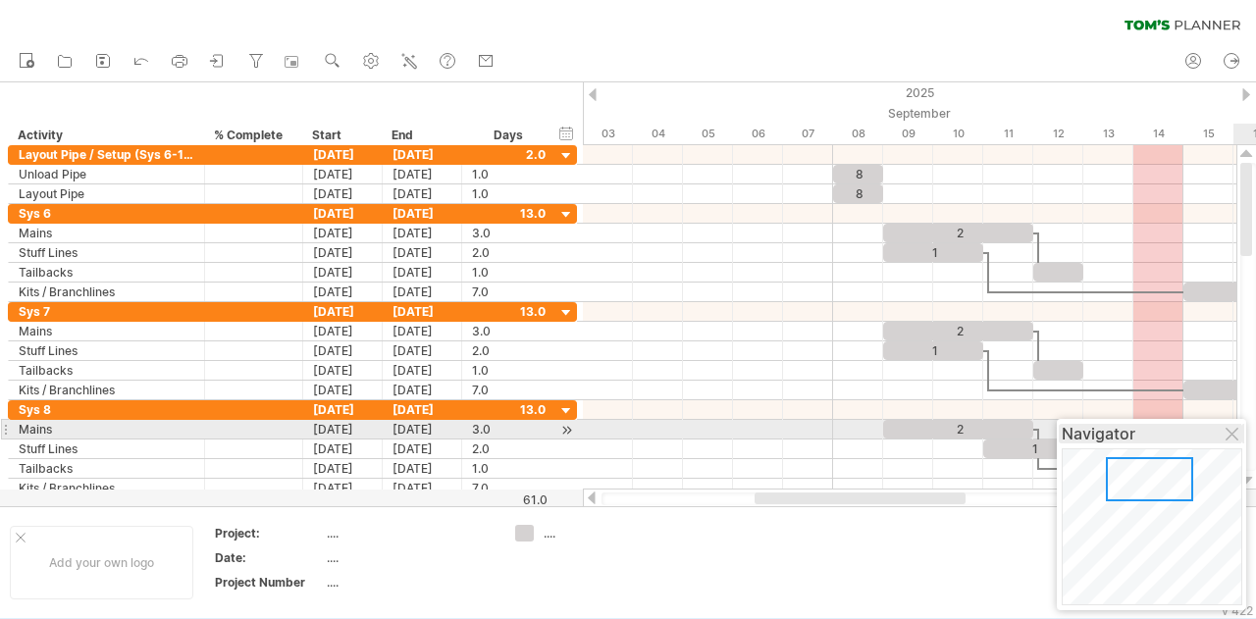
click at [1225, 439] on div "Navigator" at bounding box center [1152, 434] width 180 height 20
click at [1232, 439] on div at bounding box center [1234, 436] width 16 height 16
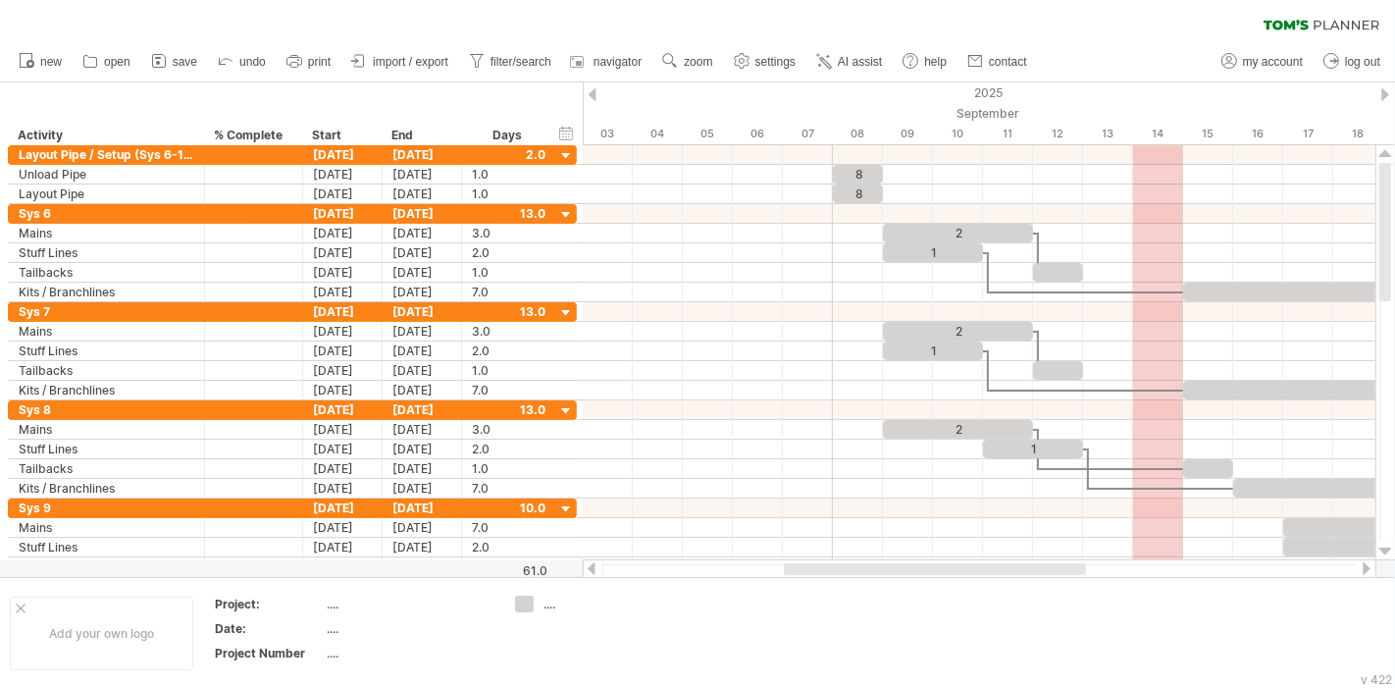
drag, startPoint x: 1225, startPoint y: 0, endPoint x: 791, endPoint y: 344, distance: 553.8
click at [790, 344] on div at bounding box center [979, 351] width 793 height 20
click at [159, 63] on rect at bounding box center [158, 63] width 4 height 4
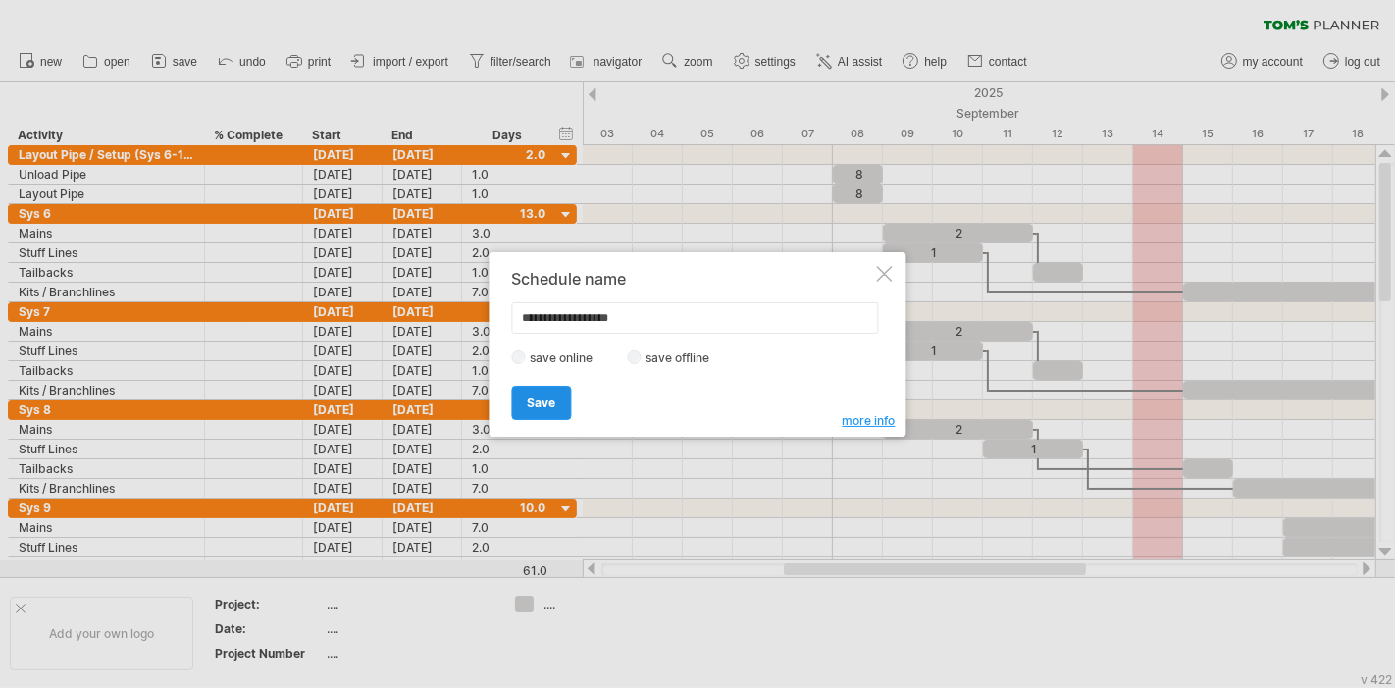
type input "**********"
click at [531, 396] on span "Save" at bounding box center [542, 402] width 28 height 15
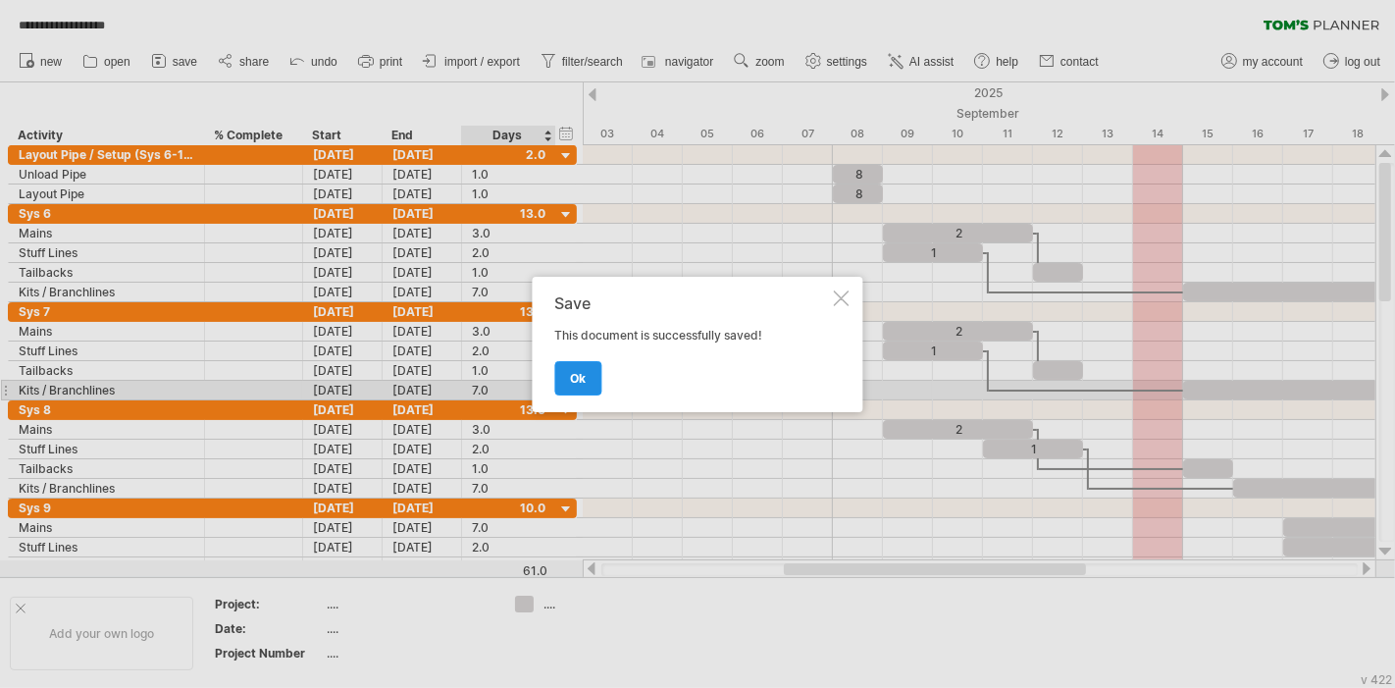
click at [589, 380] on link "ok" at bounding box center [578, 378] width 47 height 34
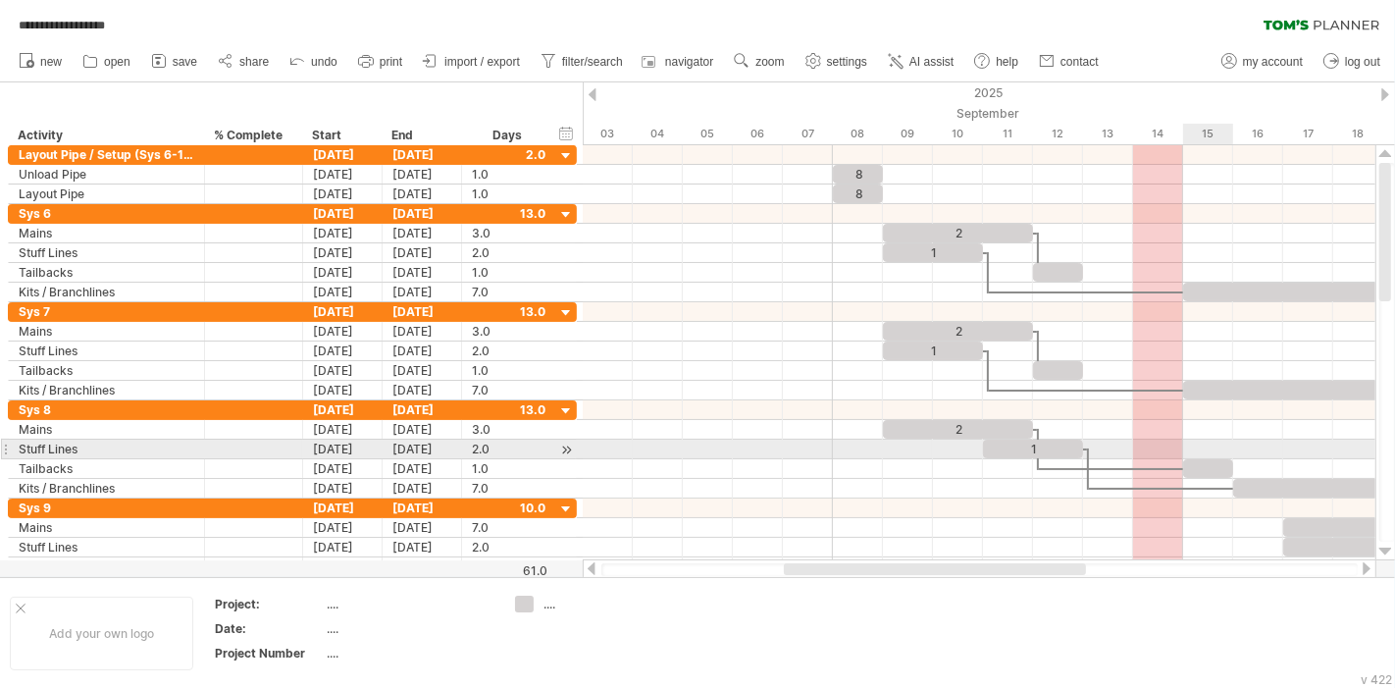
click at [1213, 459] on div at bounding box center [1208, 468] width 50 height 19
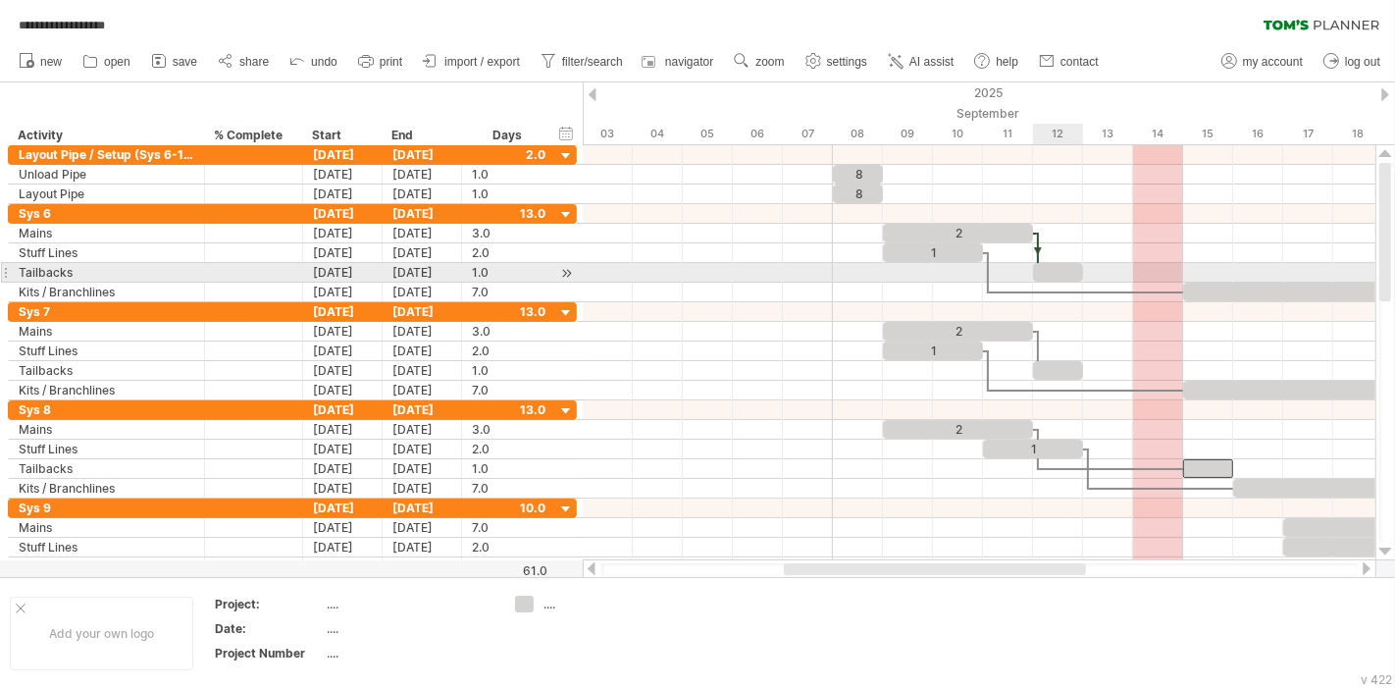
click at [1047, 269] on div at bounding box center [1058, 272] width 50 height 19
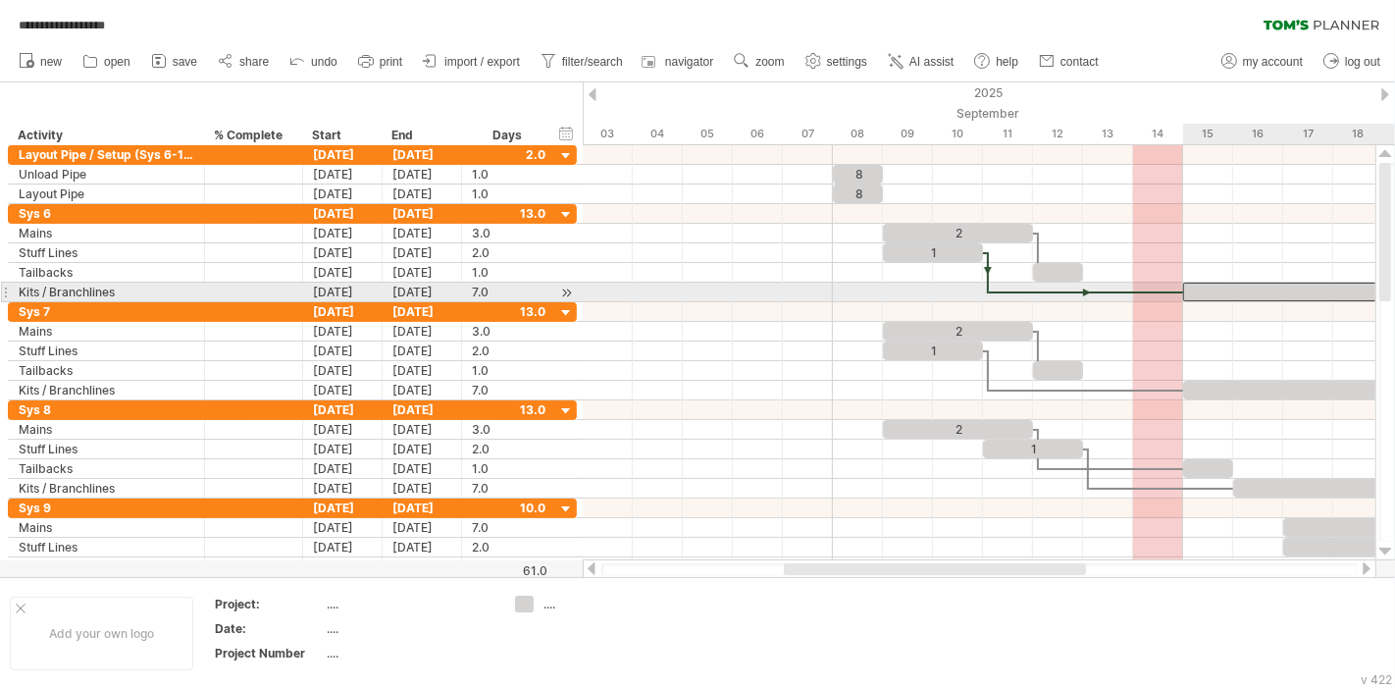
click at [1237, 287] on div at bounding box center [1358, 292] width 350 height 19
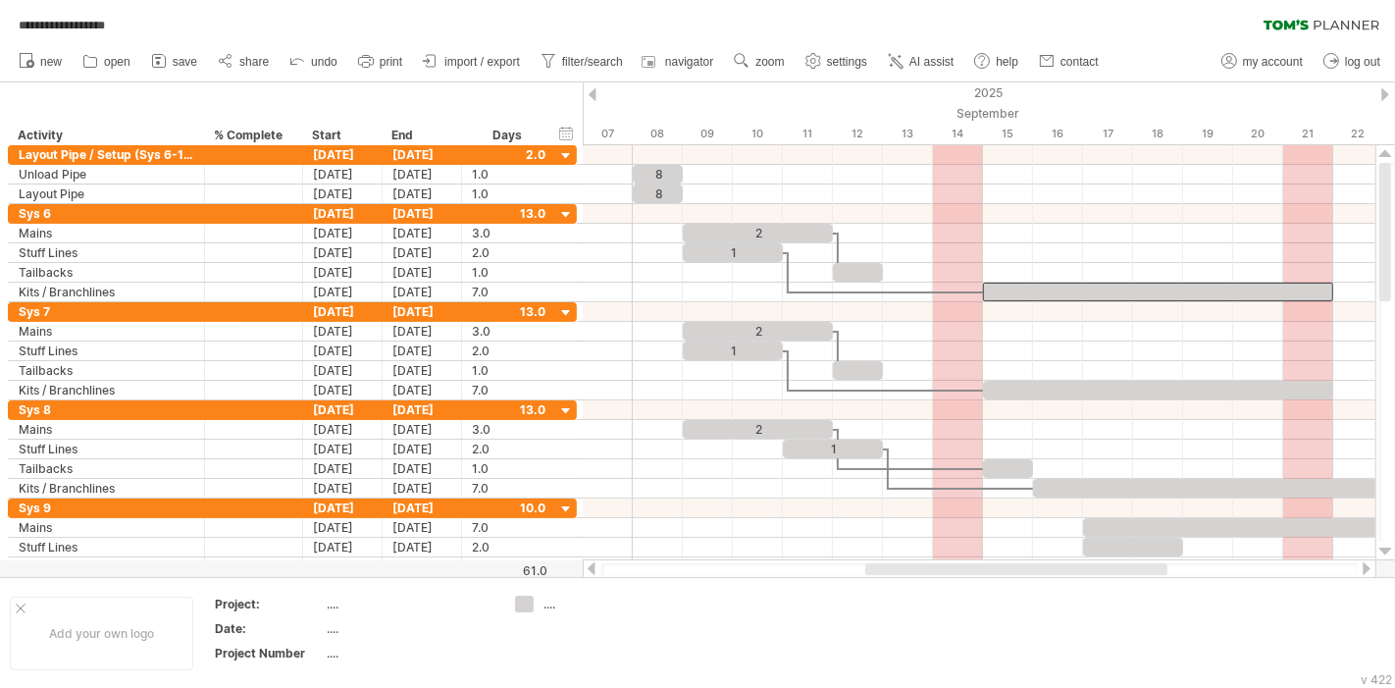
drag, startPoint x: 1022, startPoint y: 570, endPoint x: 1104, endPoint y: 570, distance: 81.4
click at [1104, 570] on div at bounding box center [1016, 569] width 302 height 12
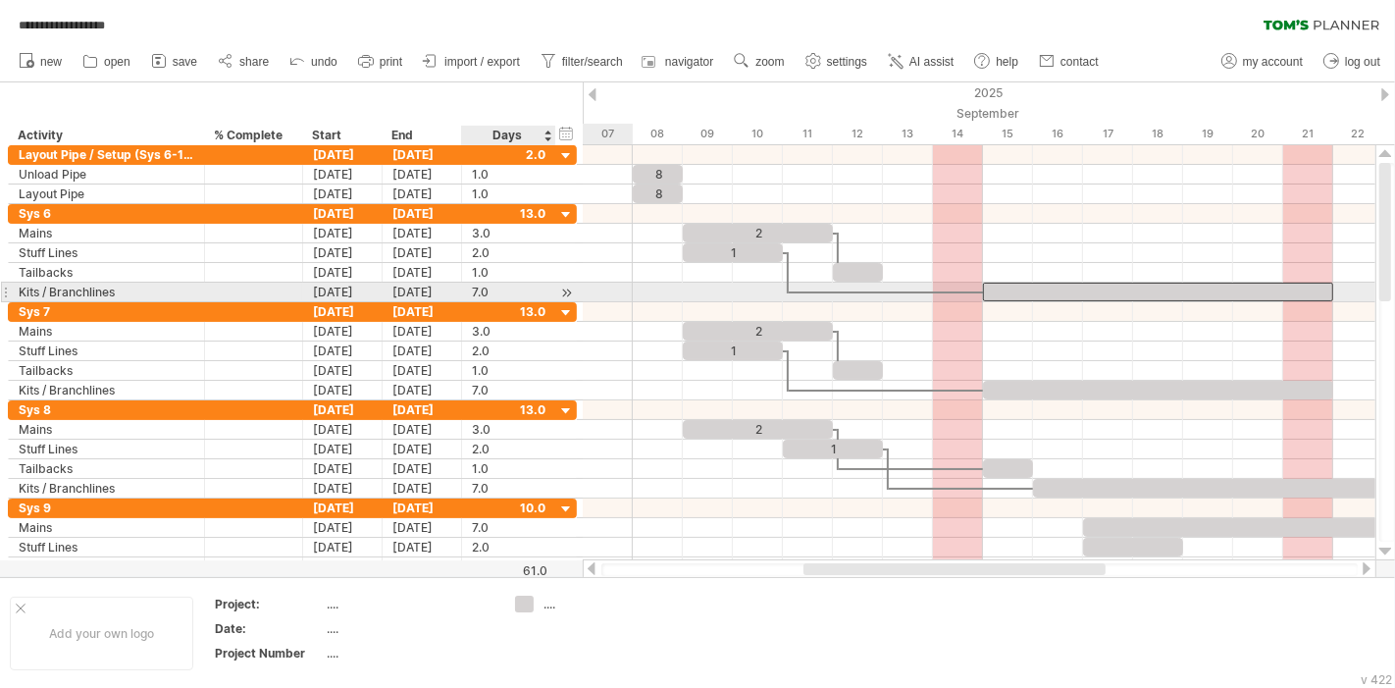
click at [511, 290] on div "7.0" at bounding box center [509, 292] width 74 height 19
type input "*"
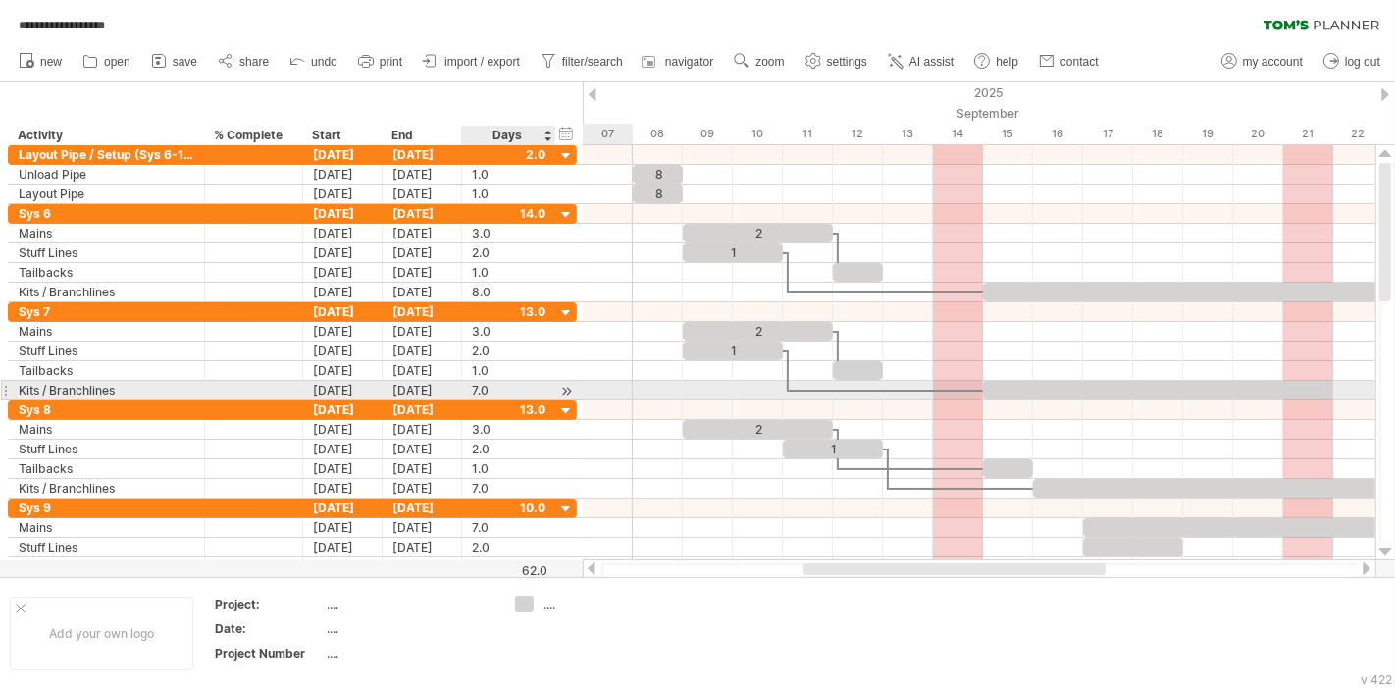
click at [488, 385] on div "7.0" at bounding box center [509, 390] width 74 height 19
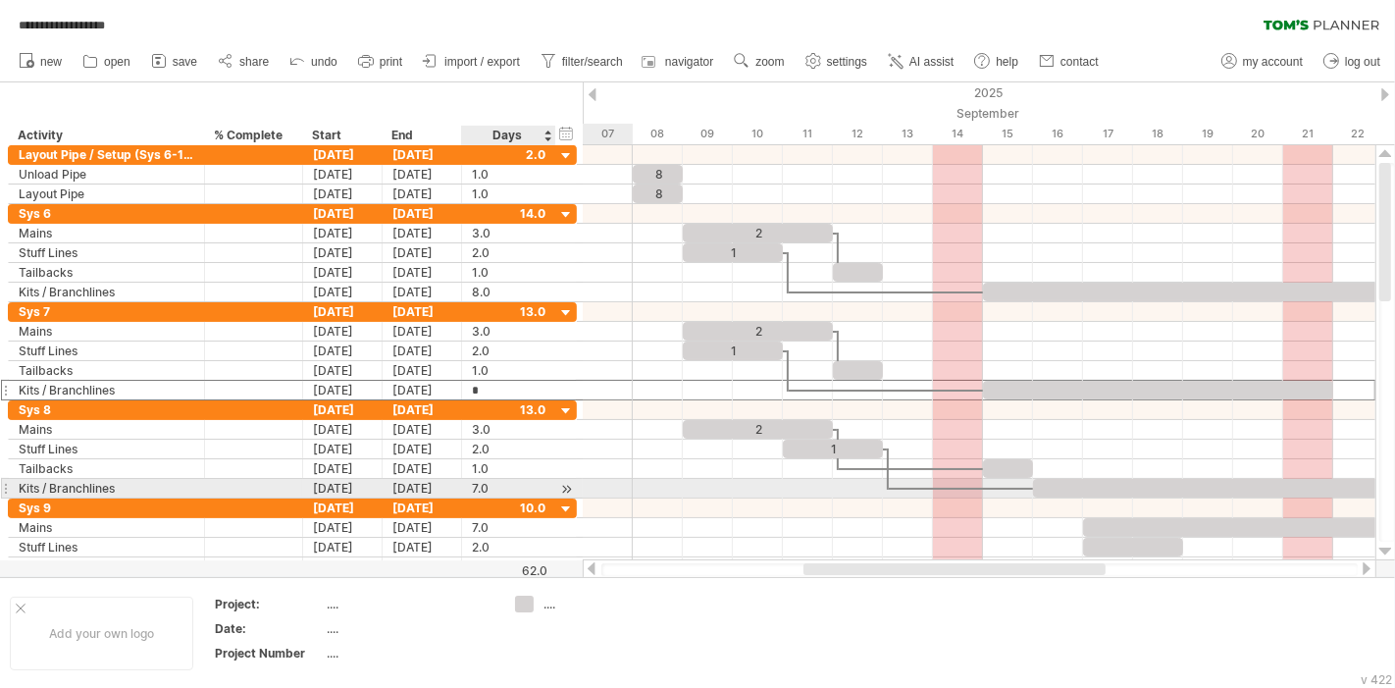
click at [488, 483] on div "7.0" at bounding box center [509, 488] width 74 height 19
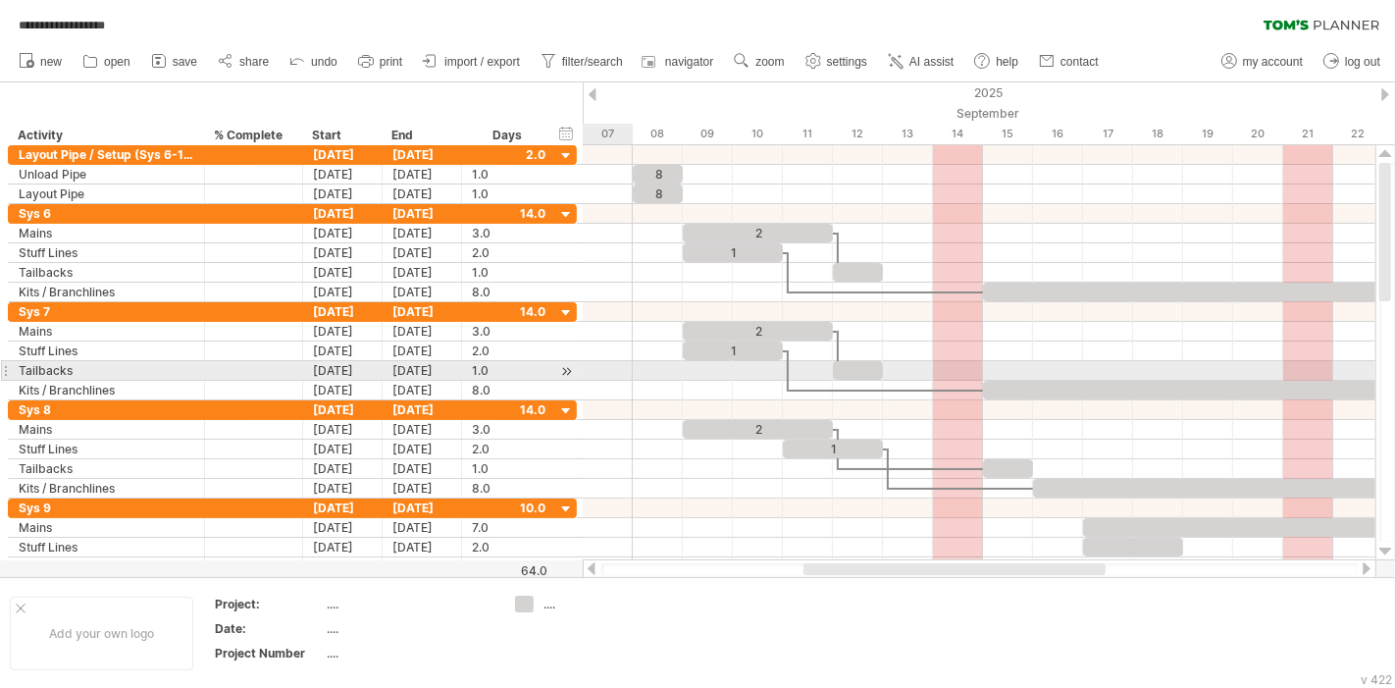
click at [606, 381] on div at bounding box center [979, 391] width 793 height 20
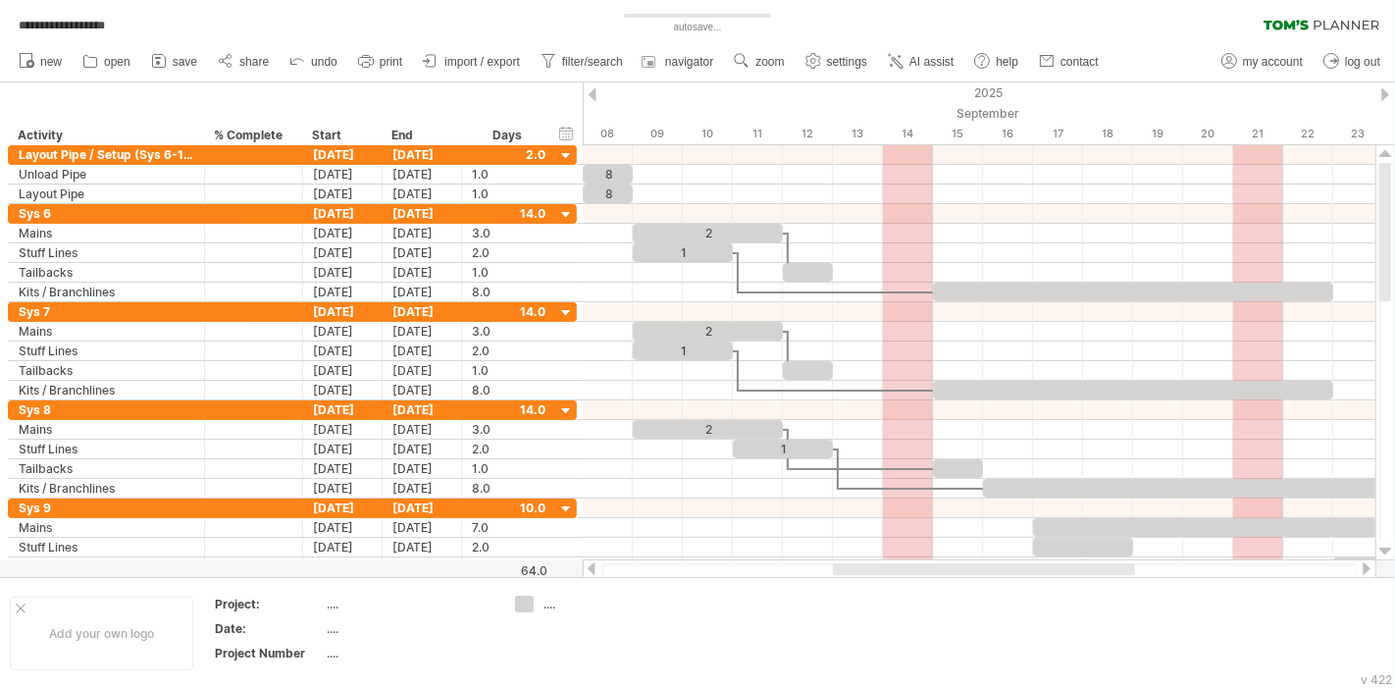
drag, startPoint x: 1038, startPoint y: 567, endPoint x: 1068, endPoint y: 567, distance: 29.4
click at [1068, 567] on div at bounding box center [984, 569] width 302 height 12
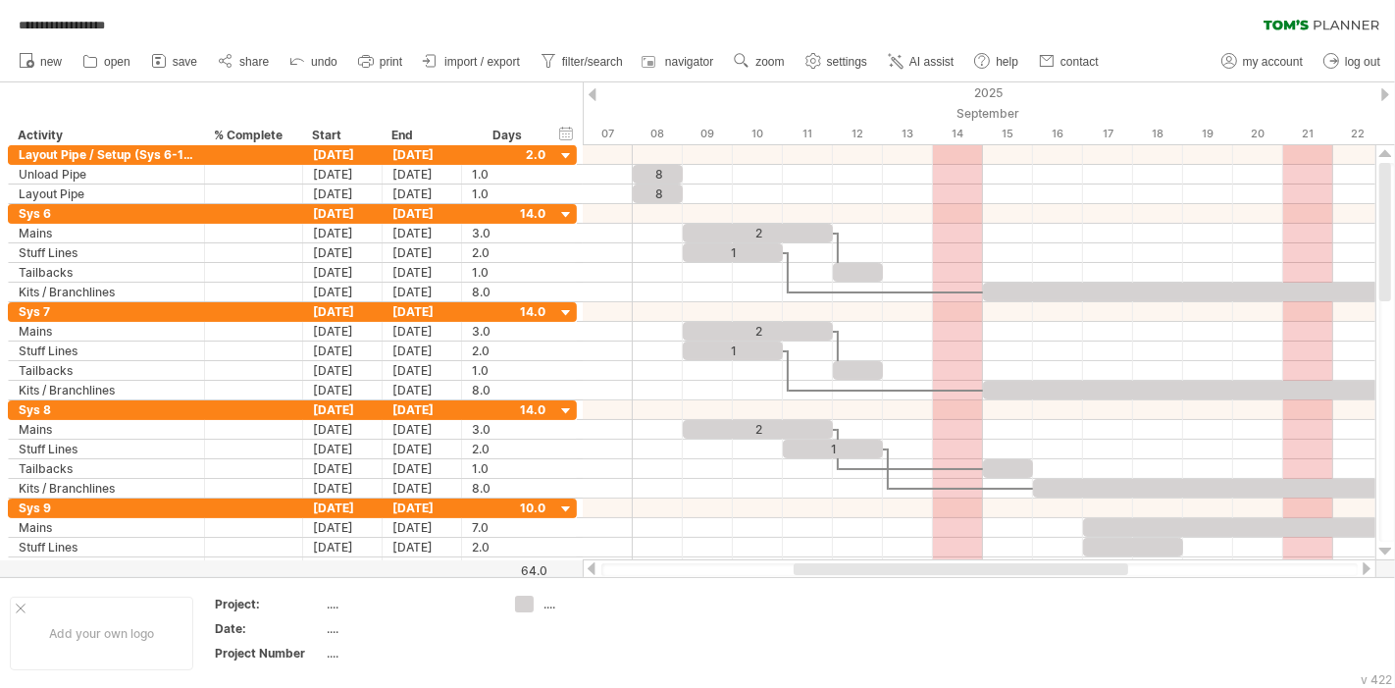
drag, startPoint x: 1068, startPoint y: 567, endPoint x: 1027, endPoint y: 562, distance: 40.5
click at [1027, 563] on div at bounding box center [961, 569] width 335 height 12
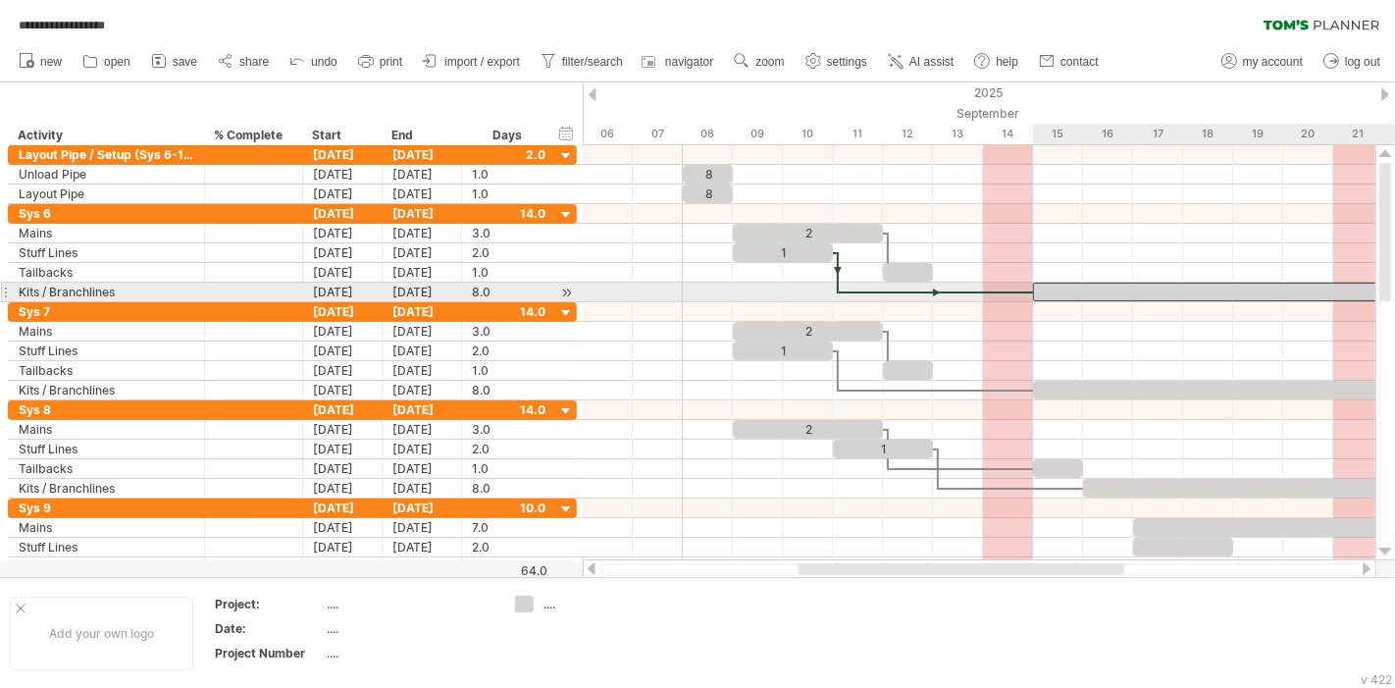
click at [1132, 287] on div at bounding box center [1233, 292] width 400 height 19
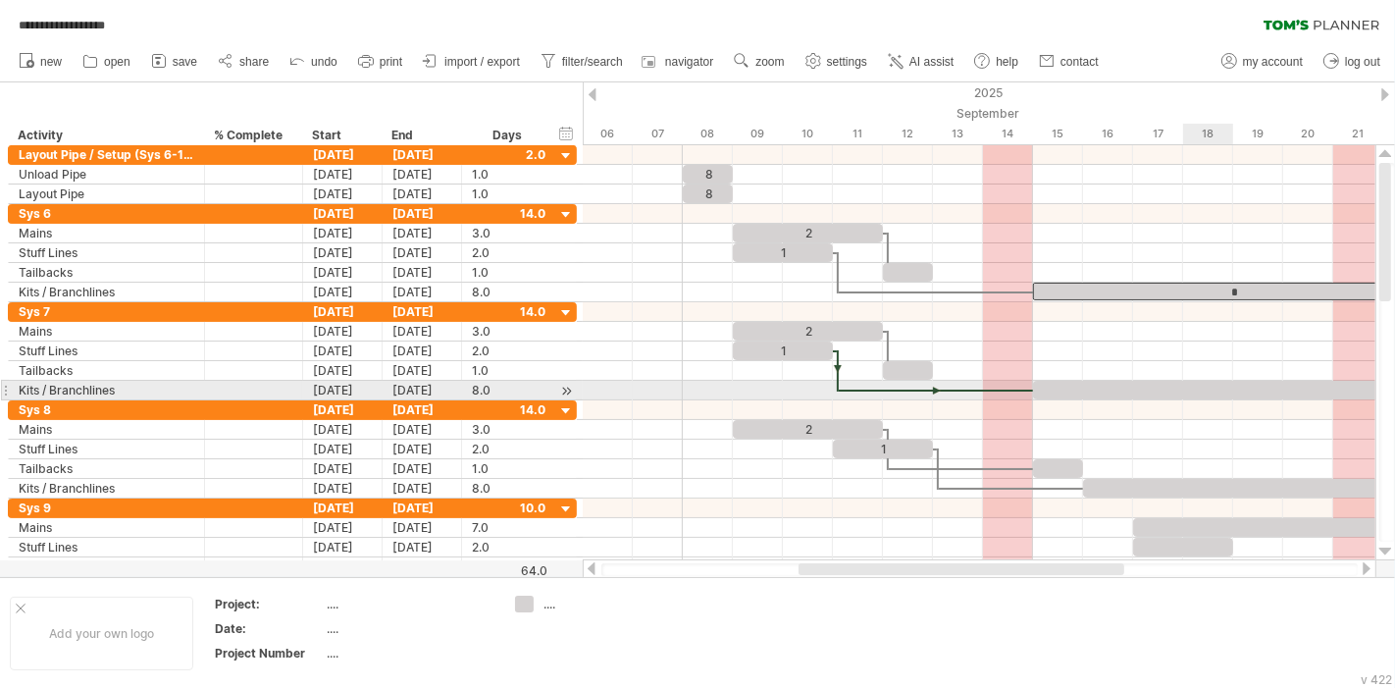
click at [1229, 388] on div at bounding box center [1233, 390] width 400 height 19
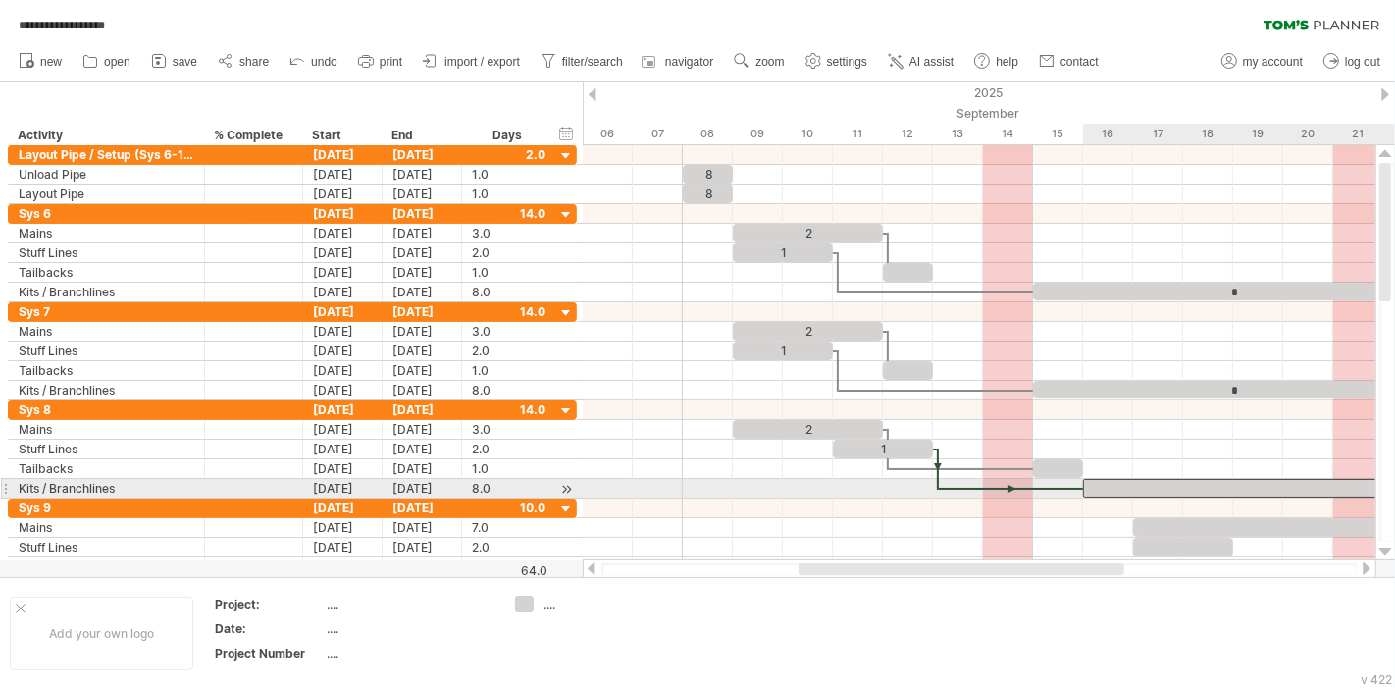
click at [1248, 481] on div at bounding box center [1283, 488] width 400 height 19
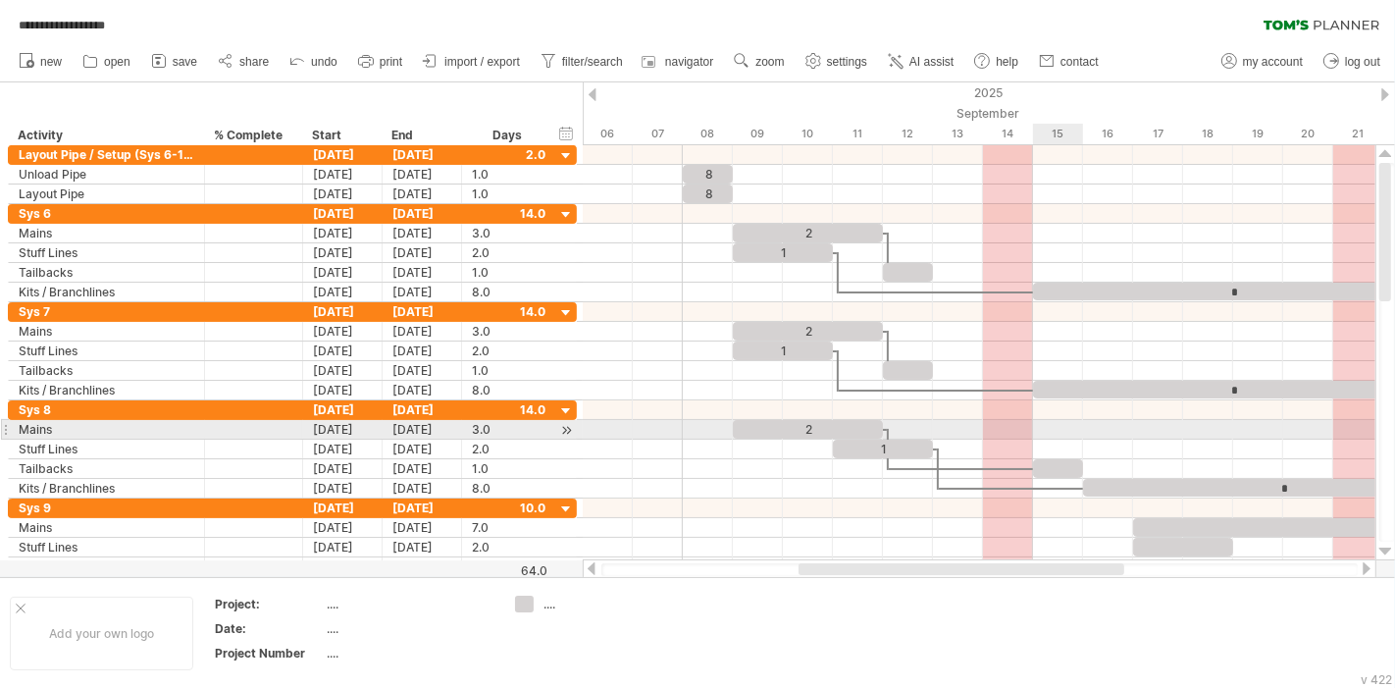
click at [1081, 433] on div at bounding box center [979, 430] width 793 height 20
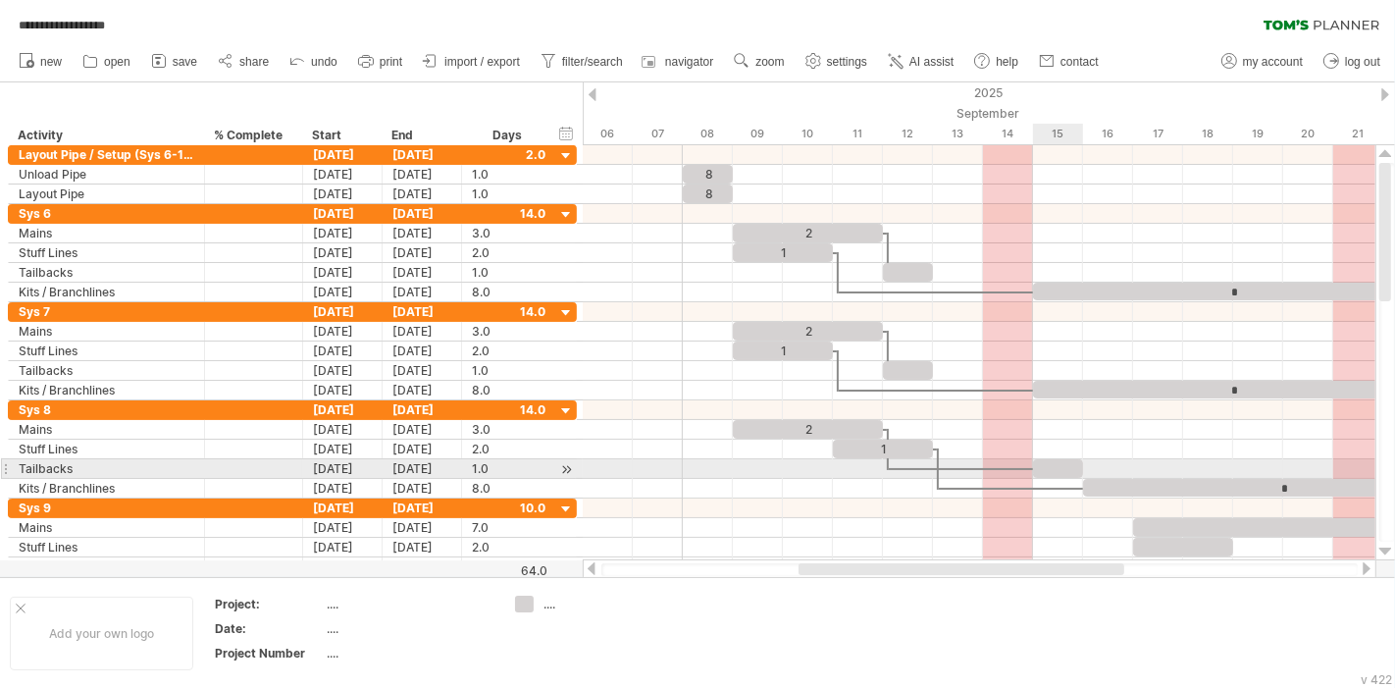
click at [1071, 467] on div at bounding box center [1058, 468] width 50 height 19
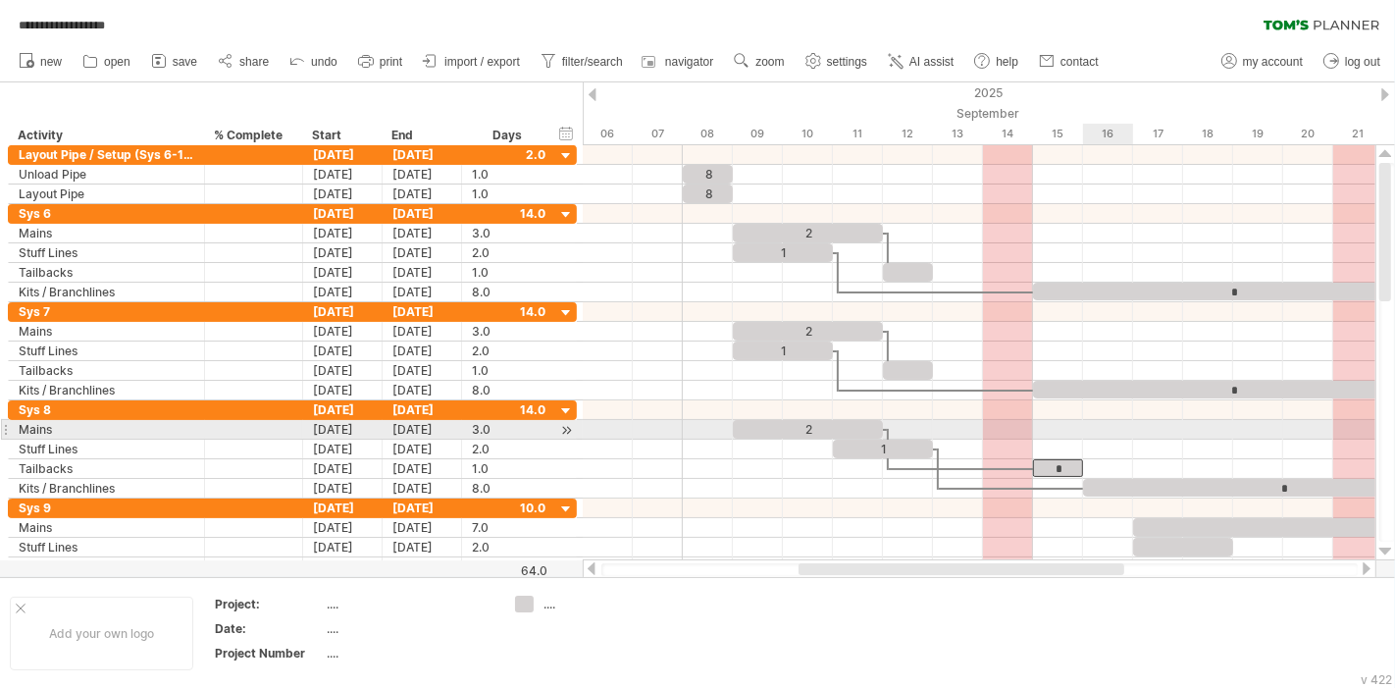
click at [1119, 440] on div at bounding box center [979, 450] width 793 height 20
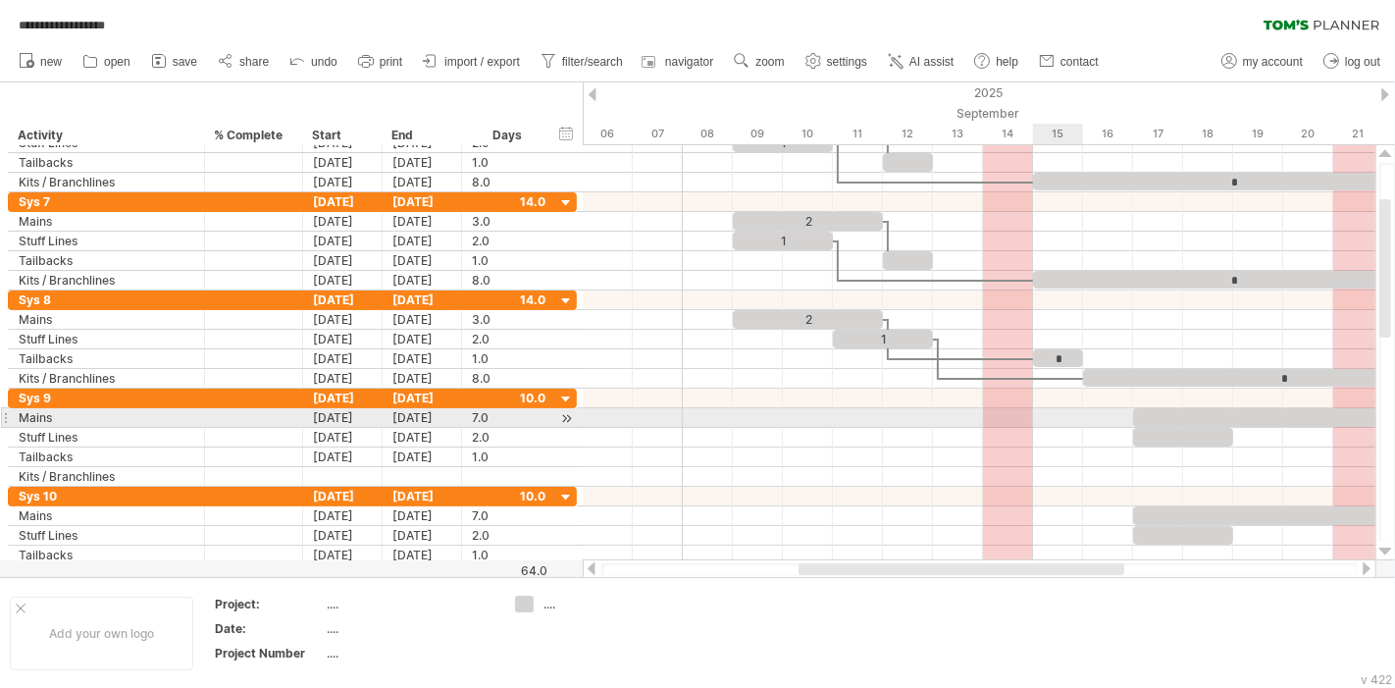
click at [1065, 413] on div at bounding box center [979, 418] width 793 height 20
click at [364, 413] on div "[DATE]" at bounding box center [342, 417] width 79 height 19
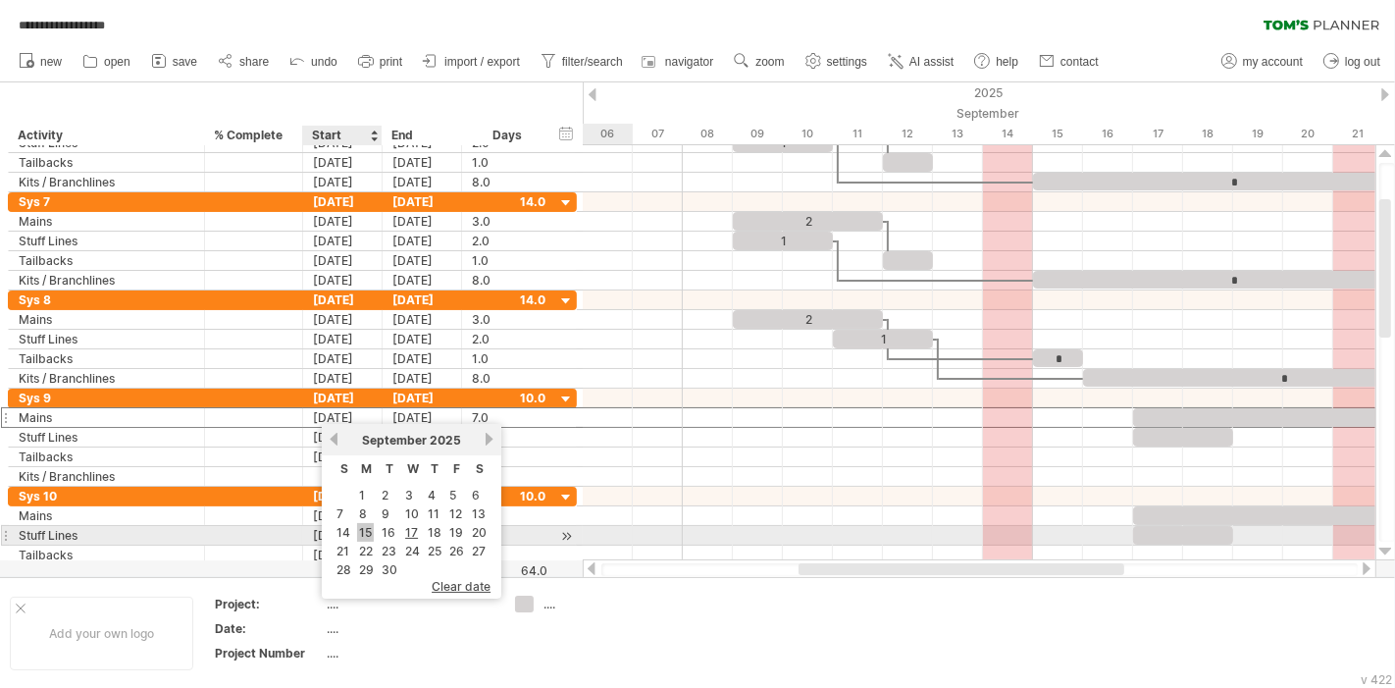
click at [372, 528] on link "15" at bounding box center [365, 532] width 17 height 19
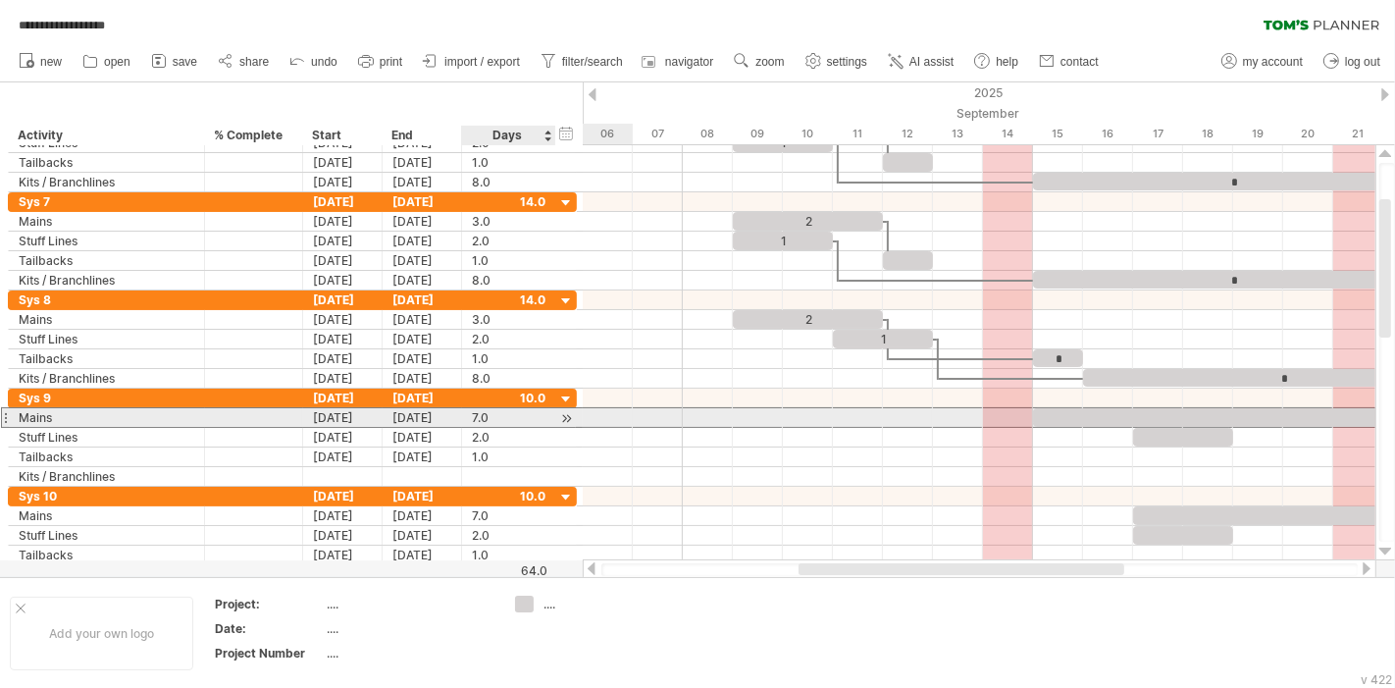
click at [476, 412] on div "7.0" at bounding box center [509, 417] width 74 height 19
type input "*"
click at [1090, 413] on div at bounding box center [1108, 417] width 150 height 19
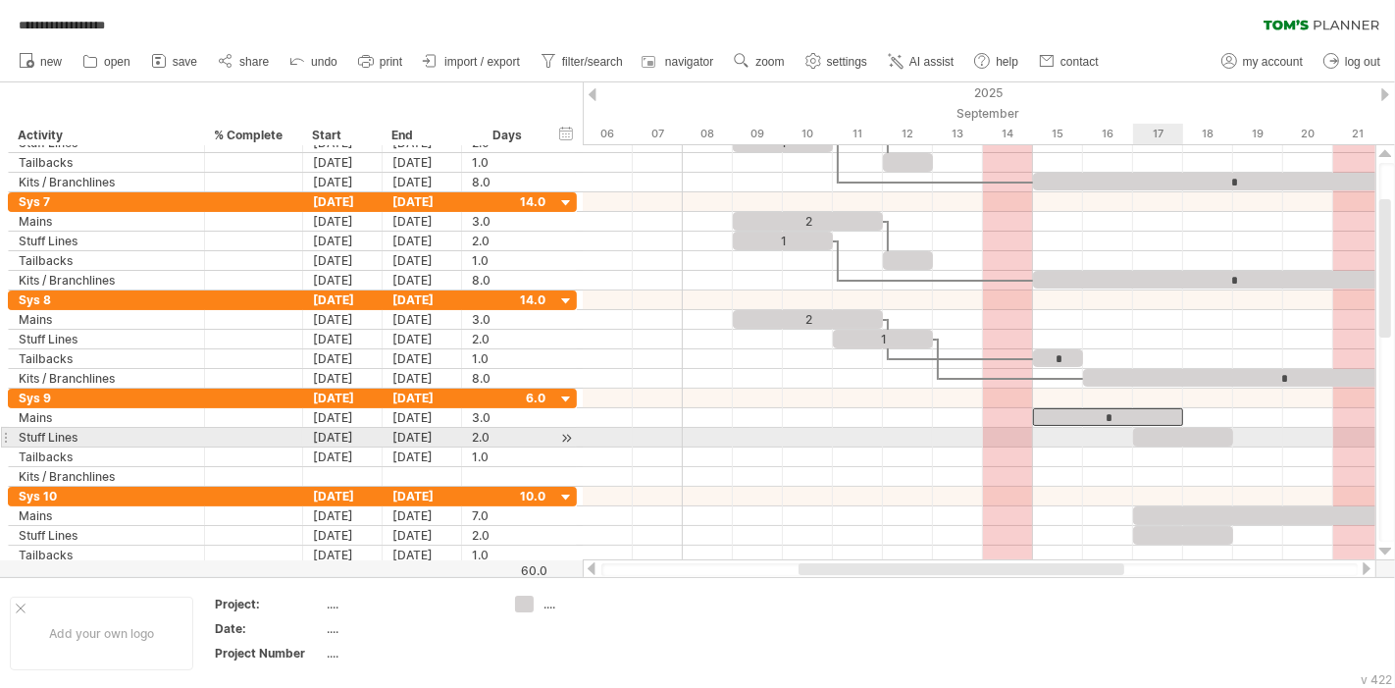
click at [1178, 434] on div at bounding box center [1183, 437] width 100 height 19
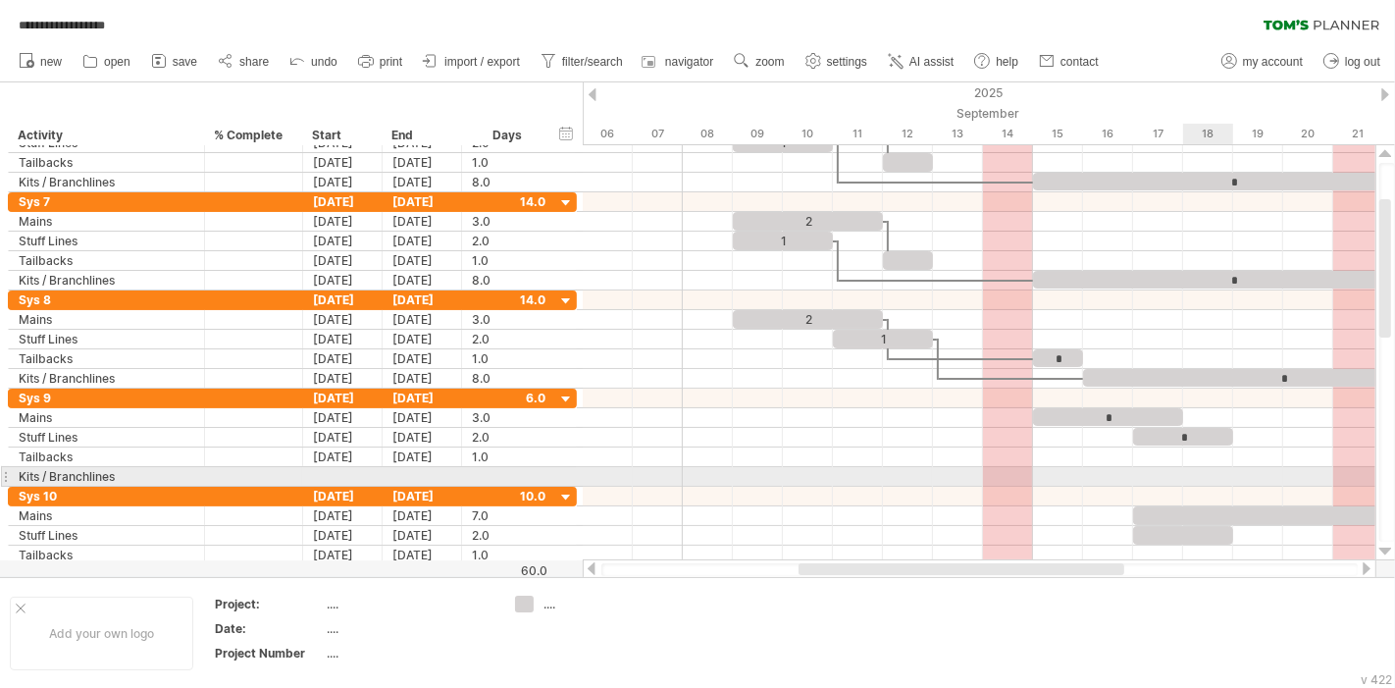
click at [1198, 469] on div at bounding box center [979, 477] width 793 height 20
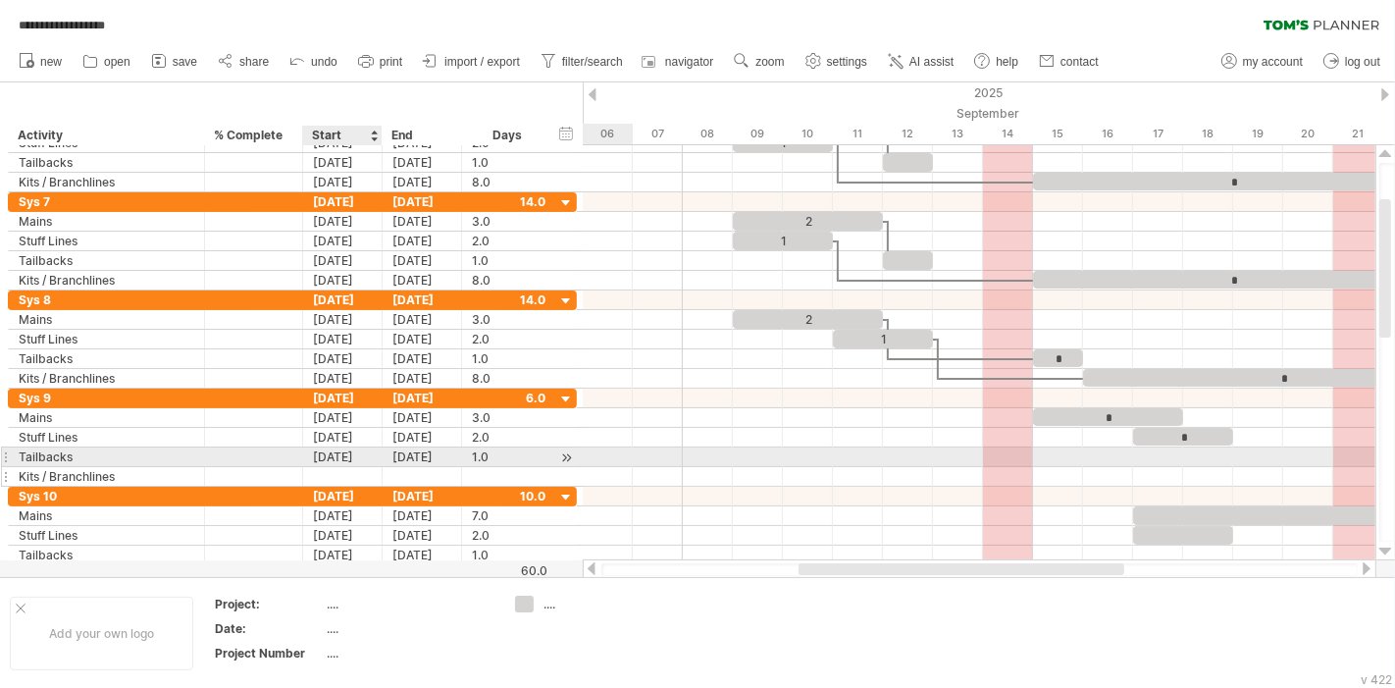
click at [341, 467] on div at bounding box center [342, 476] width 79 height 19
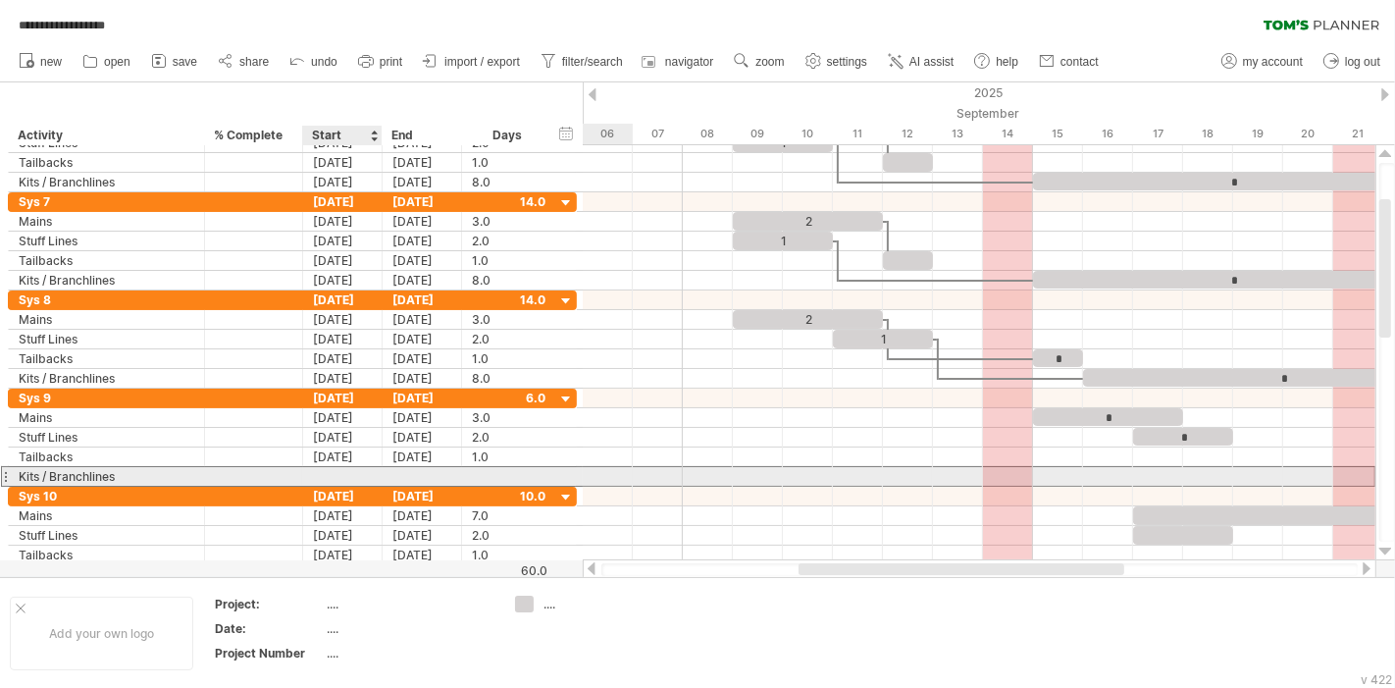
click at [338, 474] on div at bounding box center [342, 476] width 79 height 19
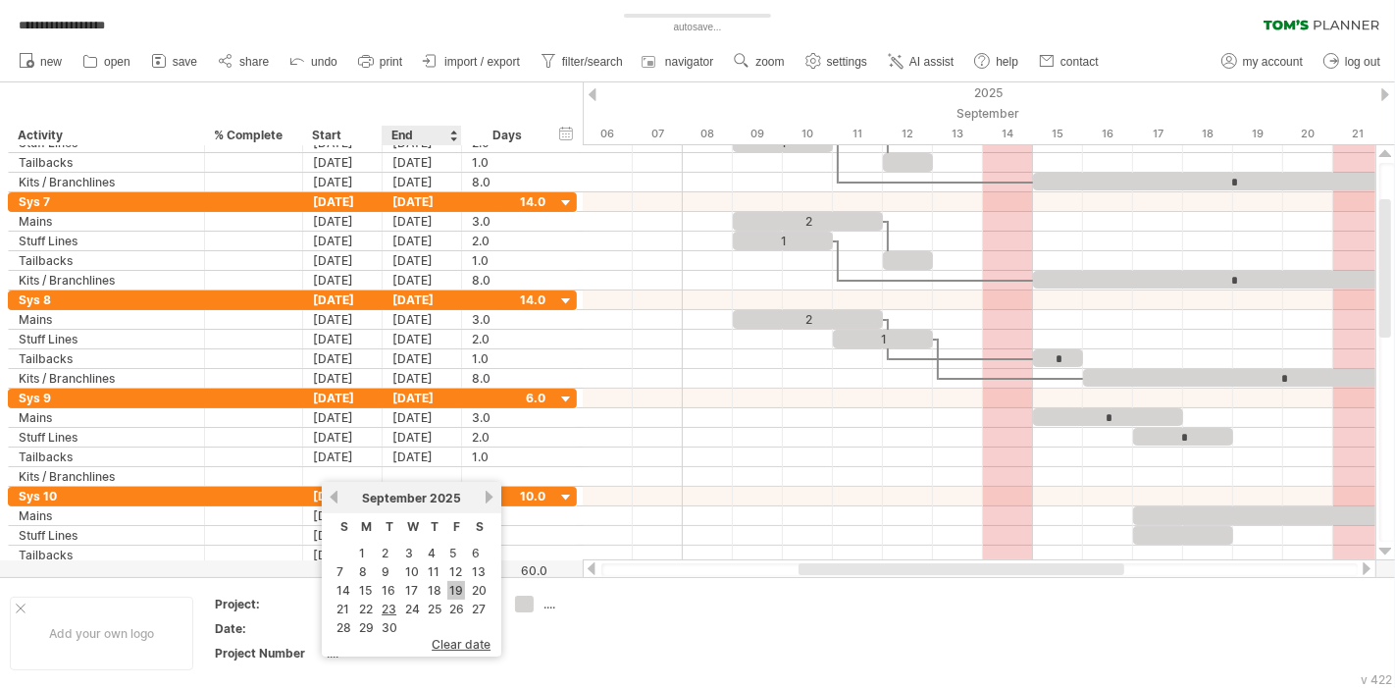
click at [447, 587] on link "19" at bounding box center [456, 590] width 18 height 19
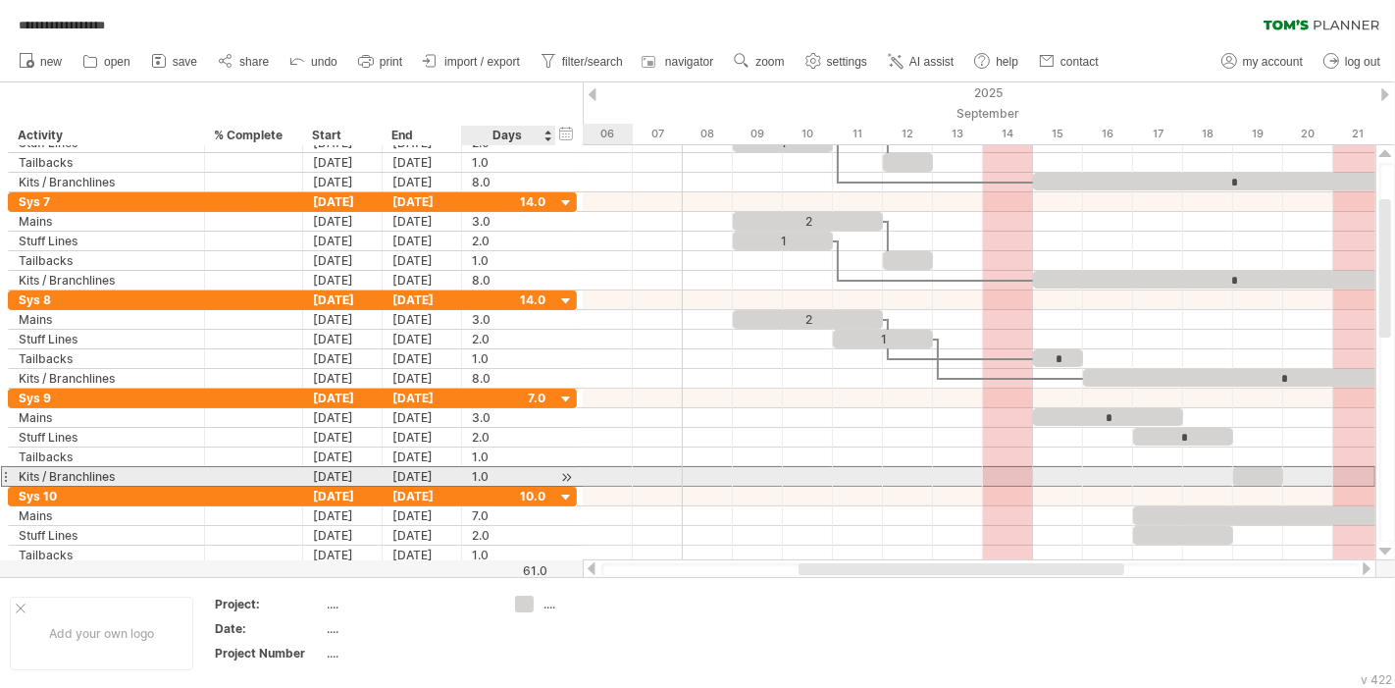
click at [474, 472] on div "1.0" at bounding box center [509, 476] width 74 height 19
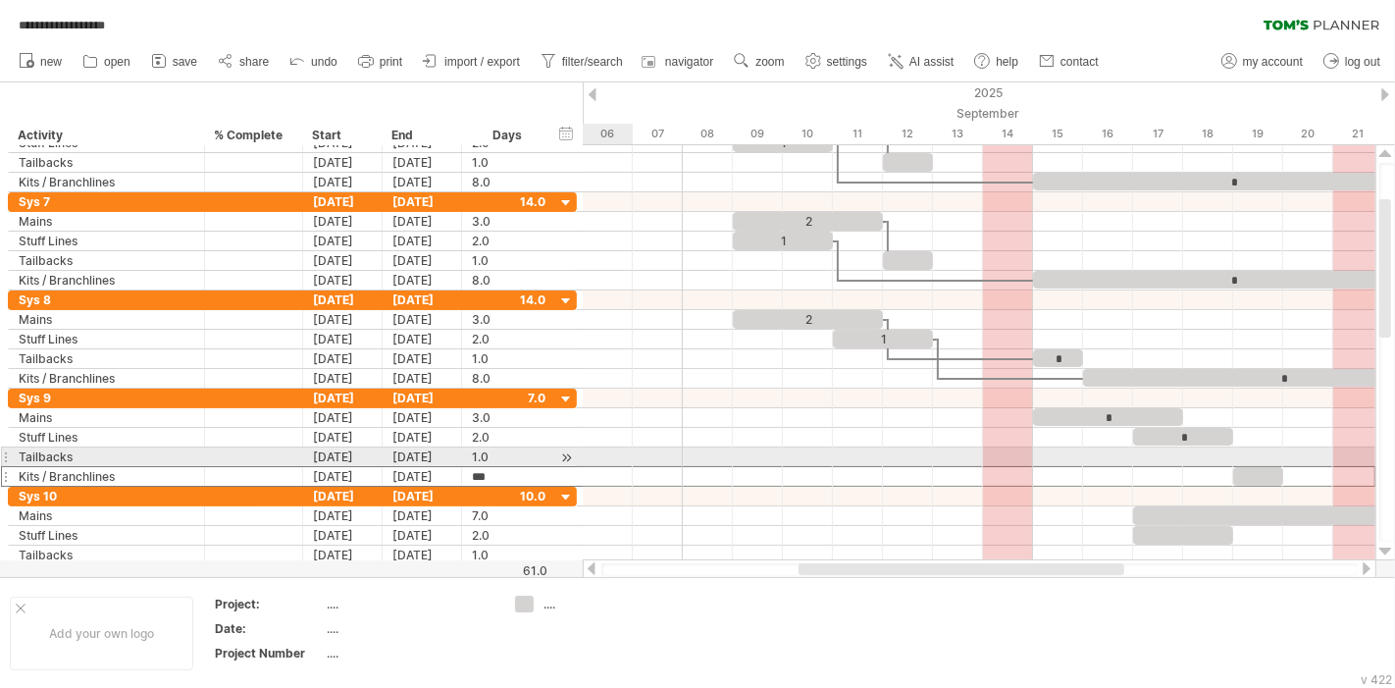
type input "*"
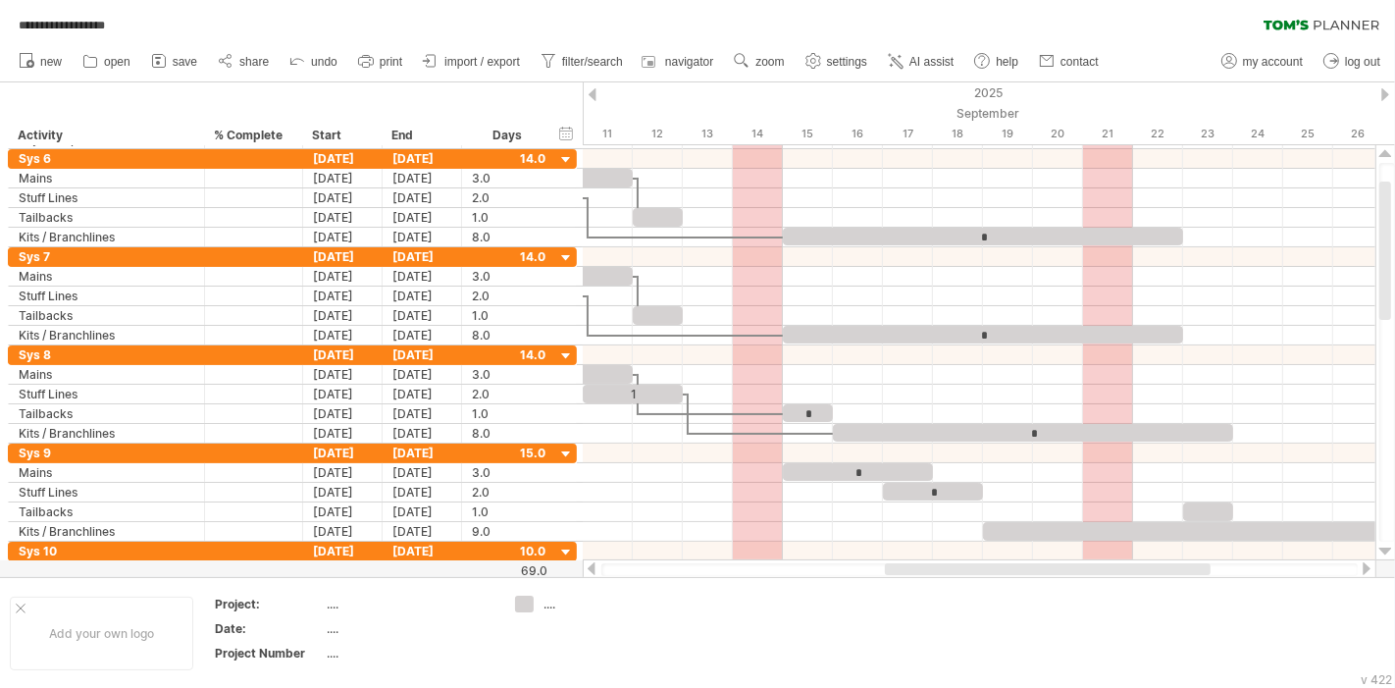
drag, startPoint x: 972, startPoint y: 570, endPoint x: 1073, endPoint y: 567, distance: 101.1
click at [1073, 567] on div at bounding box center [1048, 569] width 326 height 12
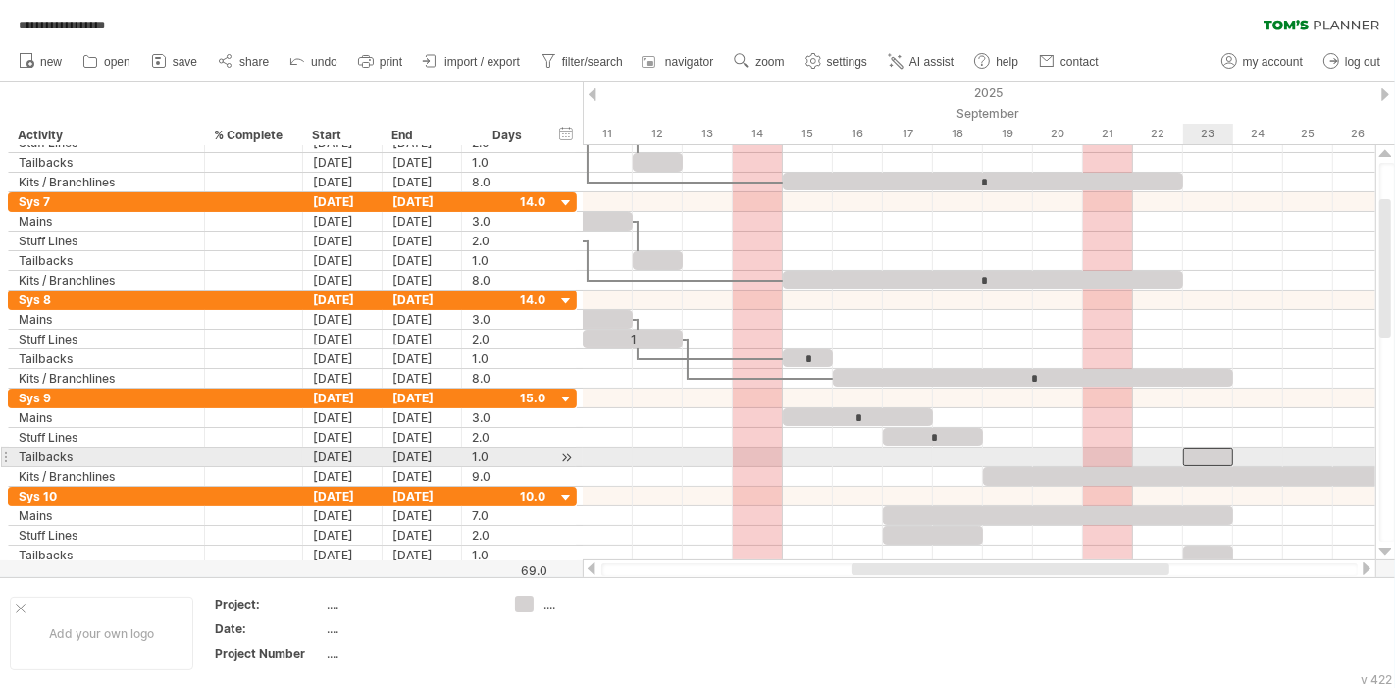
click at [1202, 452] on div at bounding box center [1208, 456] width 50 height 19
click at [351, 451] on div "[DATE]" at bounding box center [342, 456] width 79 height 19
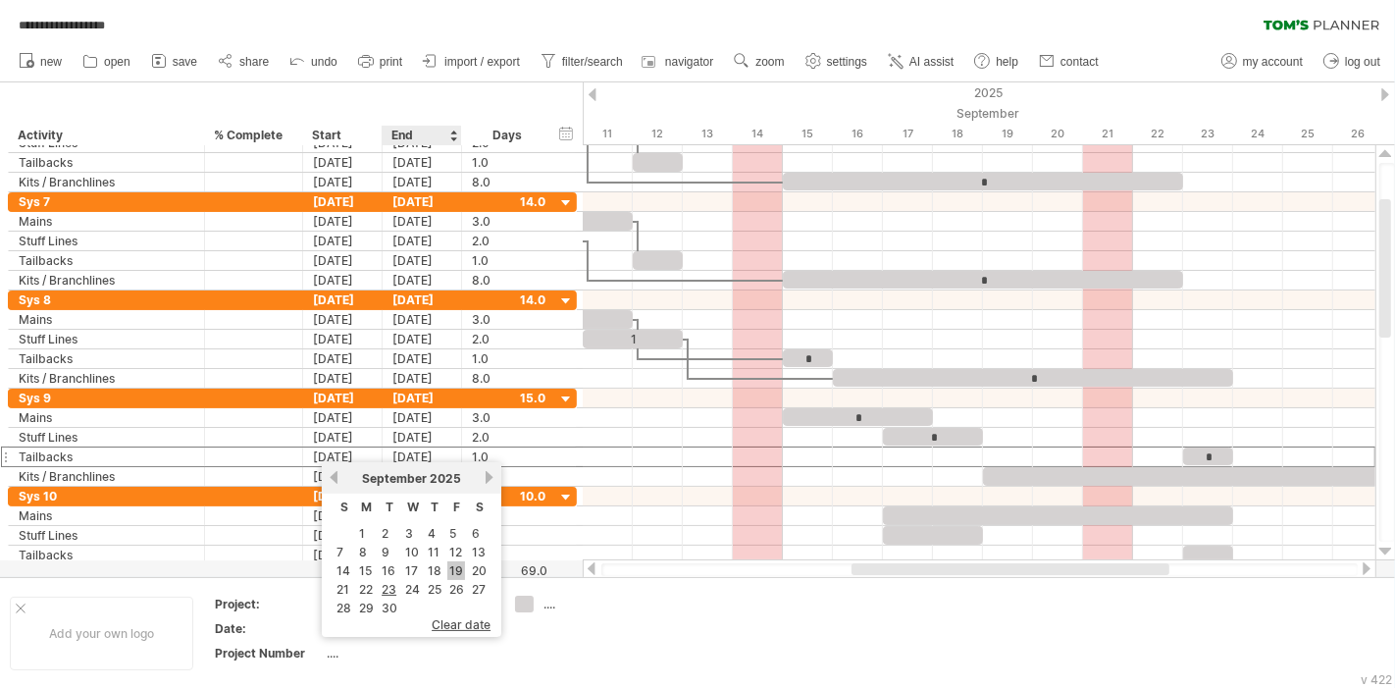
click at [450, 574] on link "19" at bounding box center [456, 570] width 18 height 19
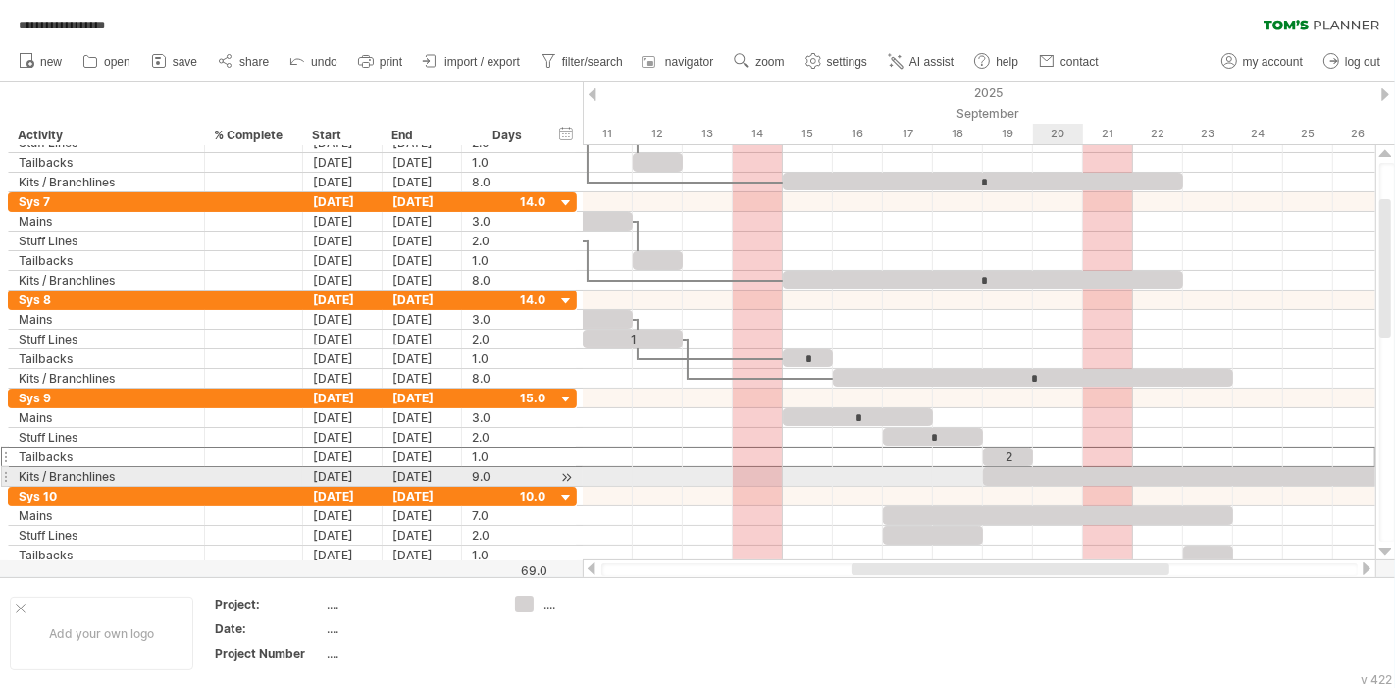
click at [1059, 475] on div at bounding box center [1208, 476] width 450 height 19
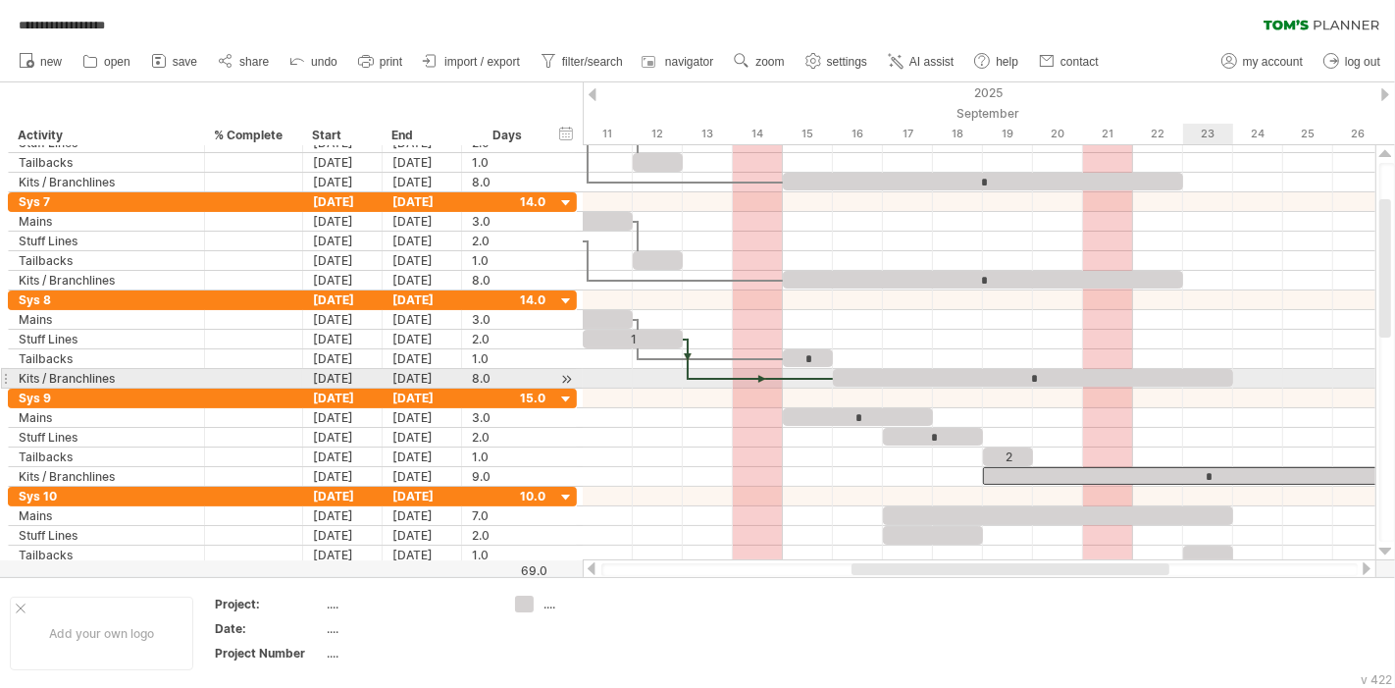
click at [1198, 378] on div "*" at bounding box center [1033, 378] width 400 height 18
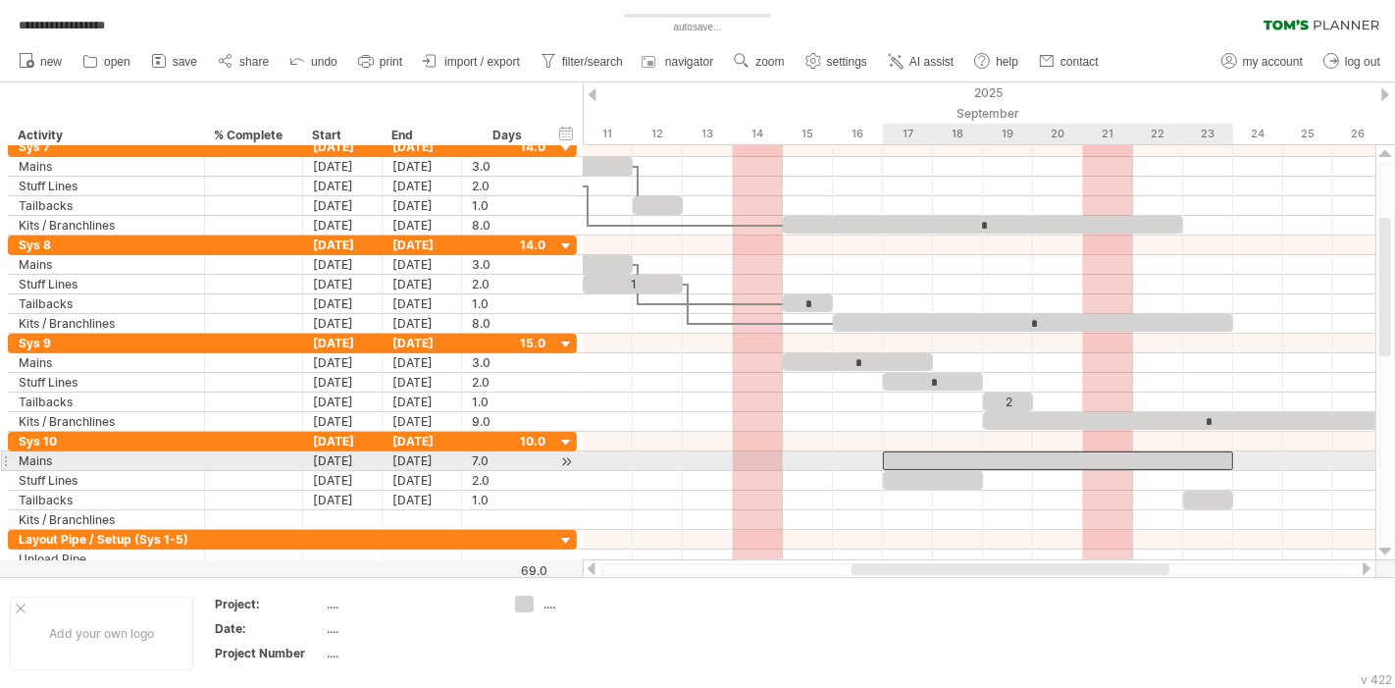
drag, startPoint x: 1030, startPoint y: 455, endPoint x: 1075, endPoint y: 448, distance: 45.7
click at [1025, 455] on div at bounding box center [1058, 460] width 350 height 19
click at [349, 460] on div "[DATE]" at bounding box center [342, 460] width 79 height 19
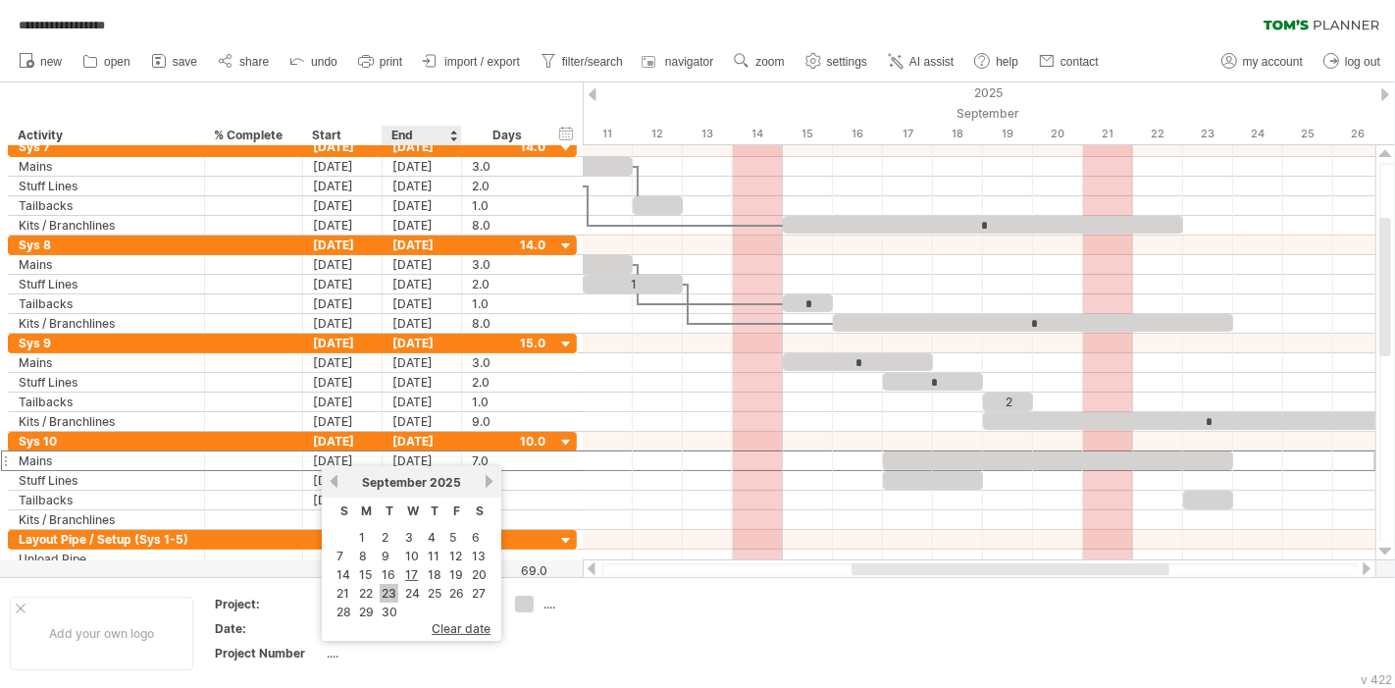
click at [392, 587] on link "23" at bounding box center [389, 593] width 19 height 19
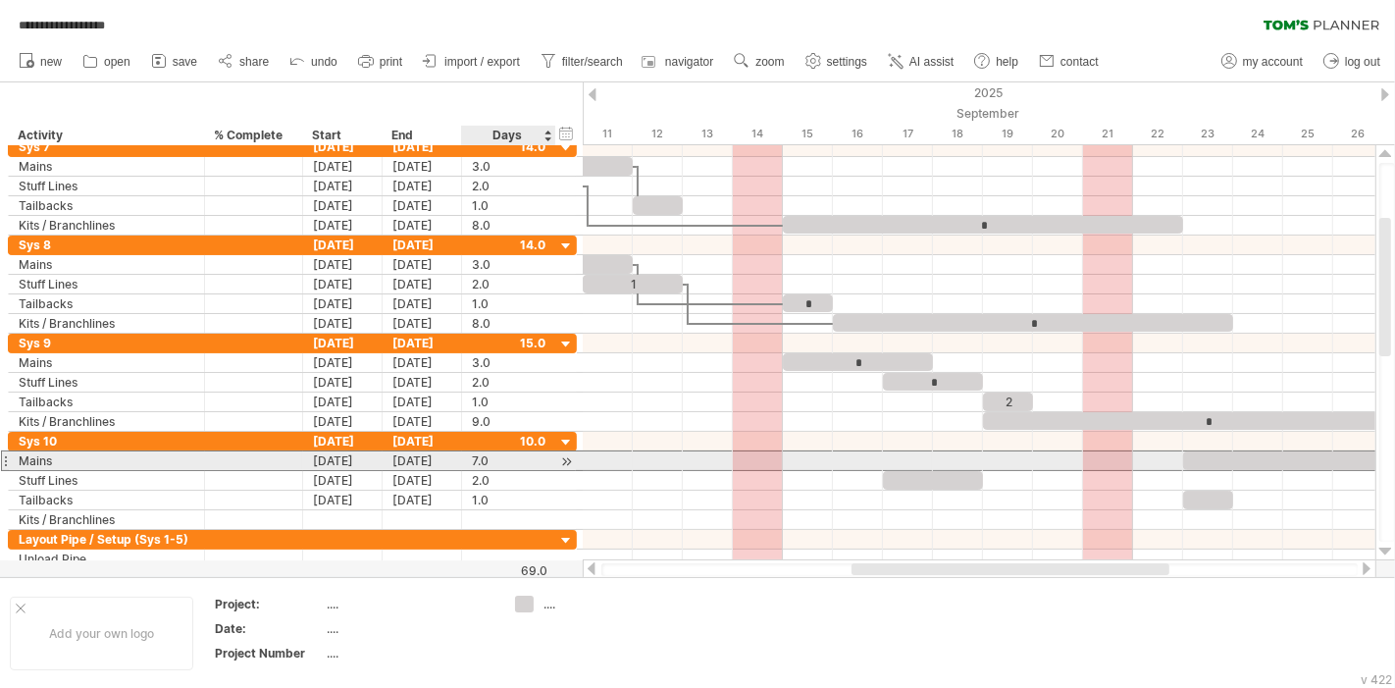
click at [474, 458] on div "7.0" at bounding box center [509, 460] width 74 height 19
type input "*"
click at [1113, 464] on div at bounding box center [979, 461] width 793 height 20
click at [1204, 459] on div at bounding box center [1233, 460] width 100 height 19
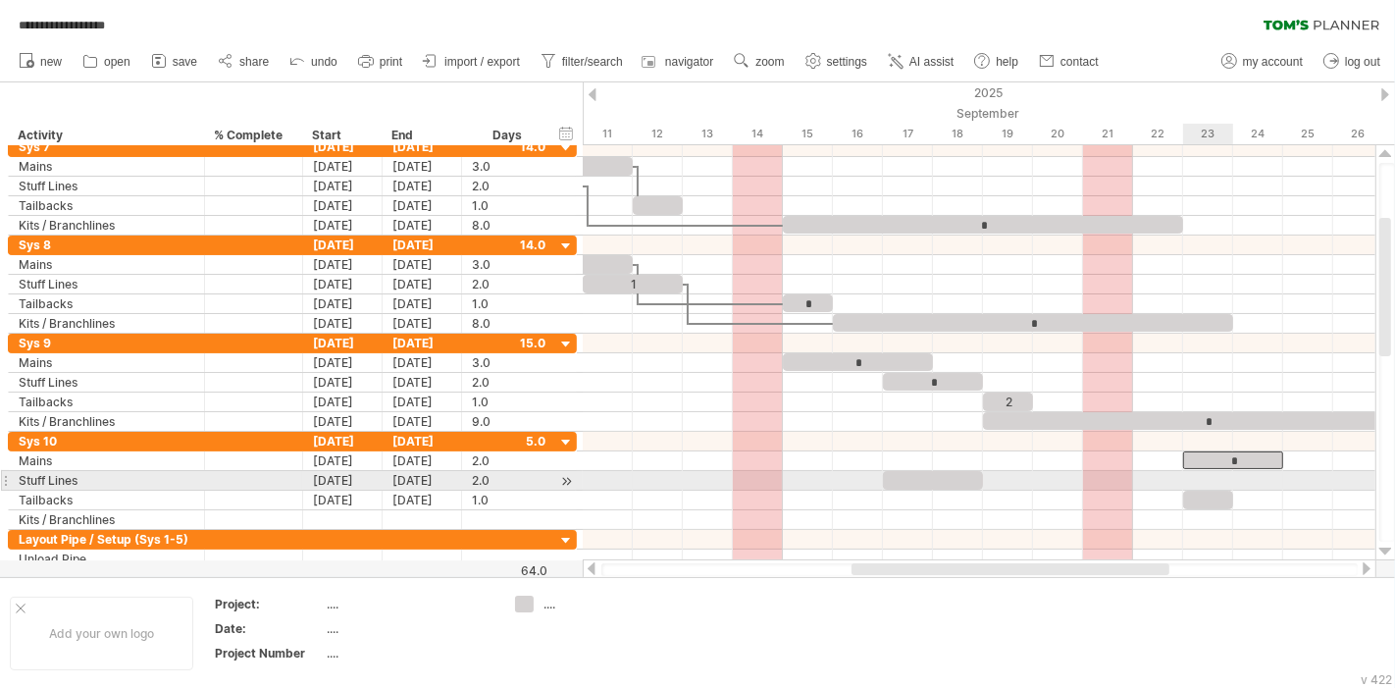
click at [1128, 478] on div at bounding box center [979, 481] width 793 height 20
click at [933, 479] on div at bounding box center [933, 480] width 100 height 19
click at [949, 491] on div at bounding box center [979, 501] width 793 height 20
click at [350, 480] on div "[DATE]" at bounding box center [342, 480] width 79 height 19
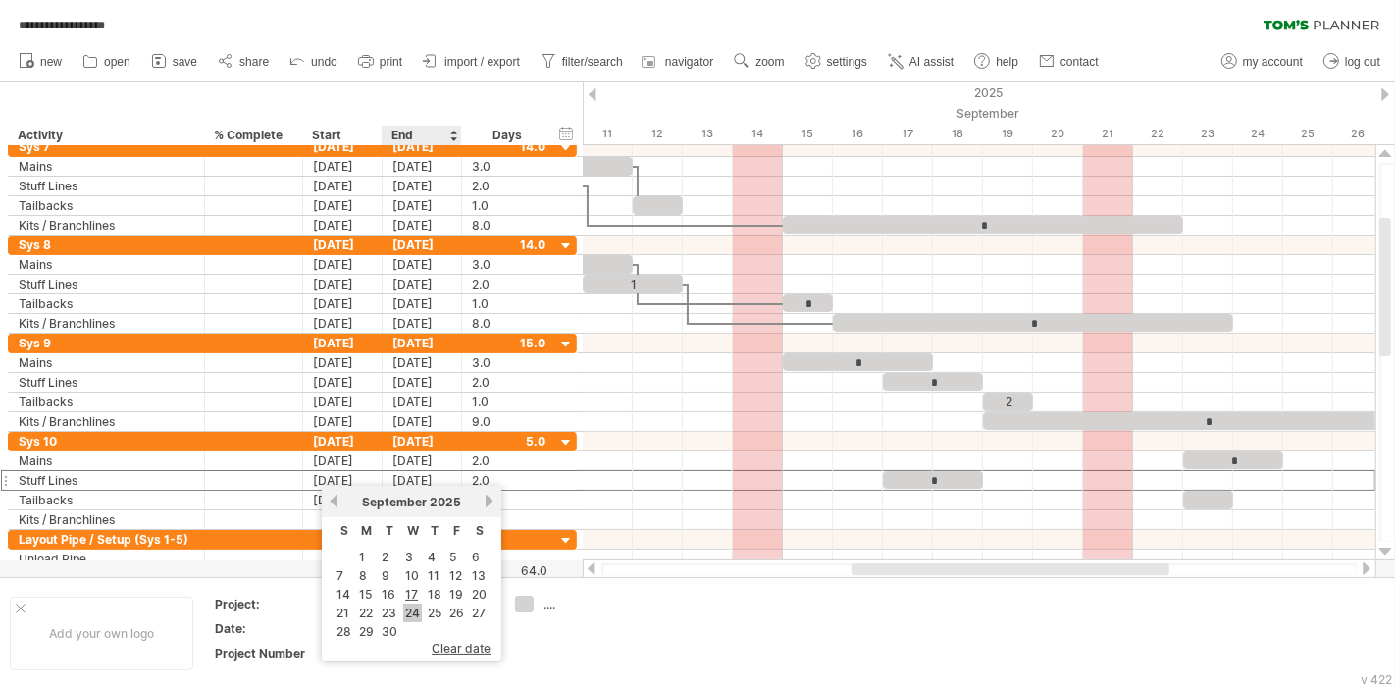
click at [406, 612] on link "24" at bounding box center [412, 612] width 19 height 19
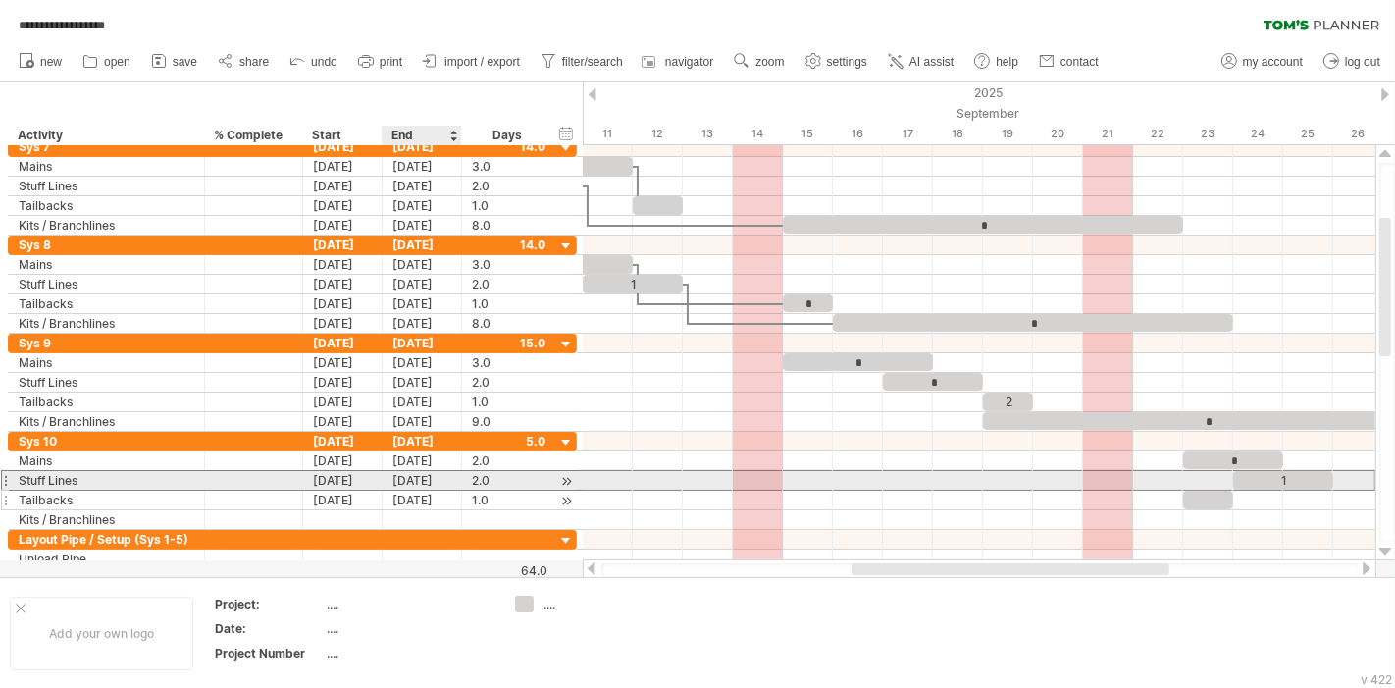
click at [436, 491] on div "[DATE]" at bounding box center [422, 500] width 79 height 19
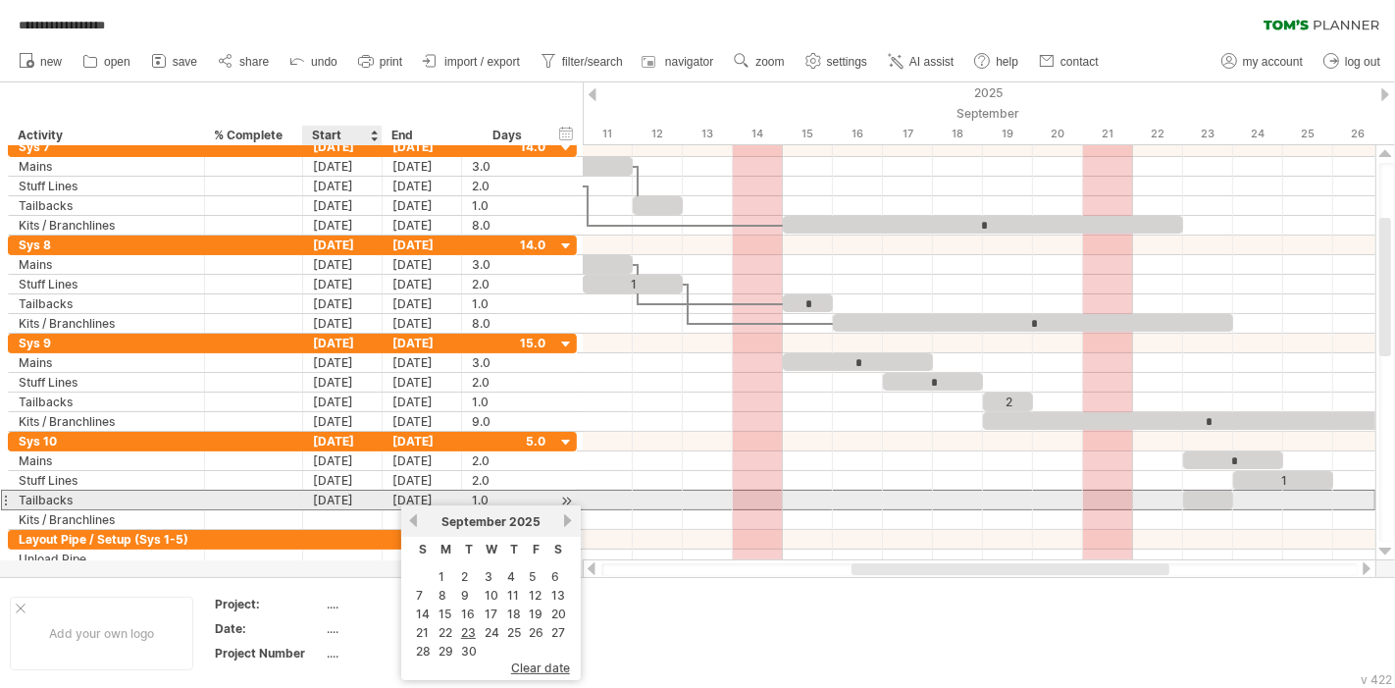
click at [354, 497] on div "[DATE]" at bounding box center [342, 500] width 79 height 19
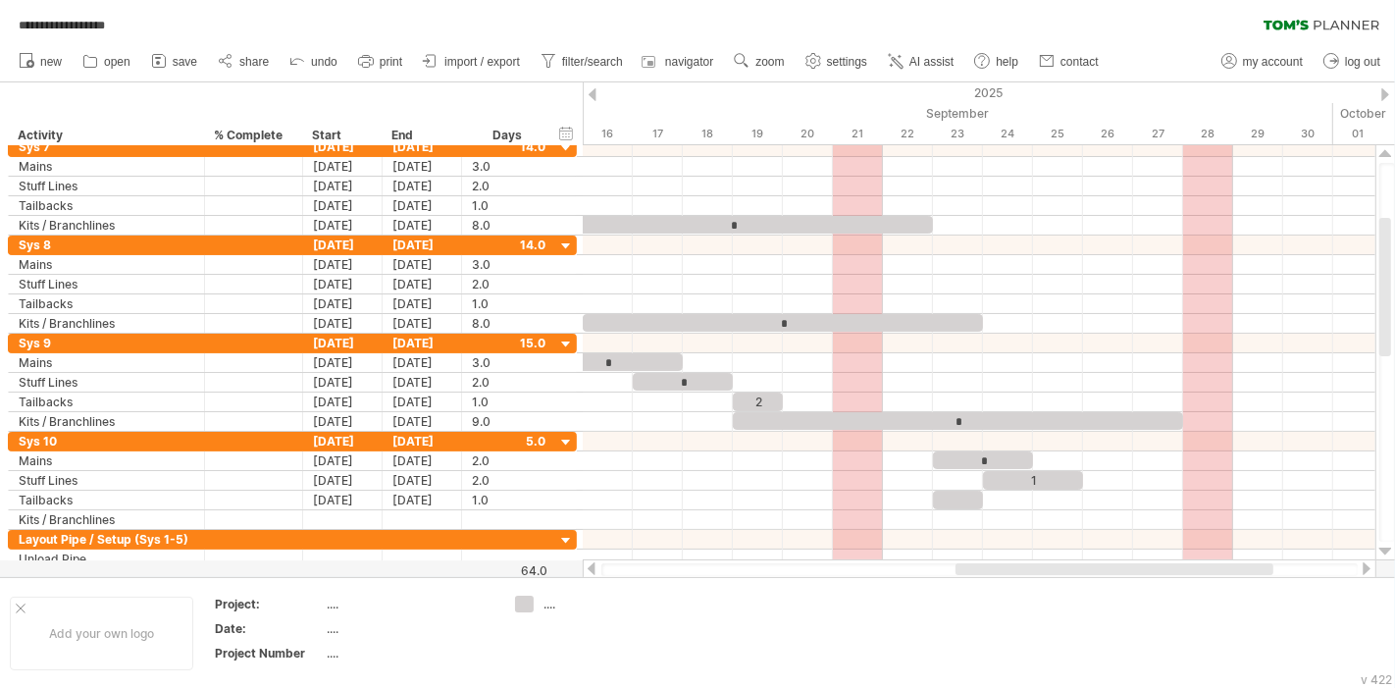
drag, startPoint x: 1029, startPoint y: 573, endPoint x: 1133, endPoint y: 574, distance: 104.0
click at [1133, 574] on div at bounding box center [1115, 569] width 318 height 12
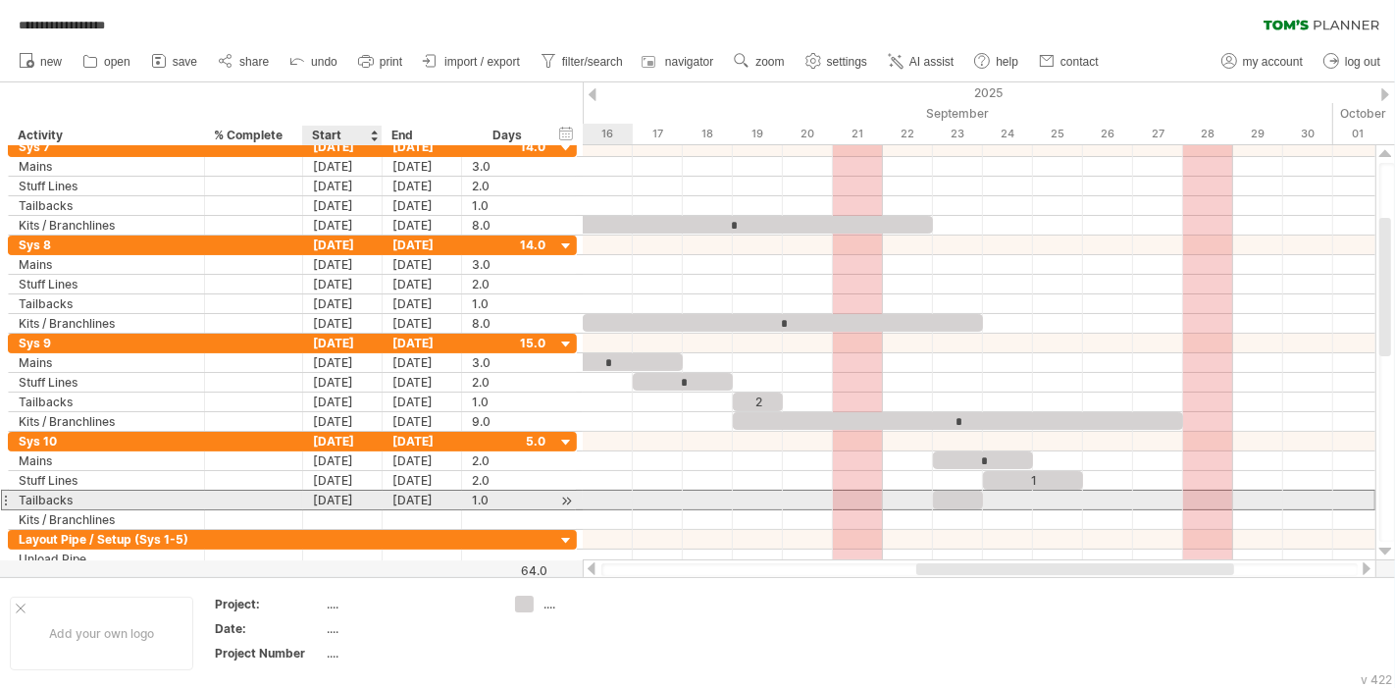
click at [369, 497] on div "[DATE]" at bounding box center [342, 500] width 79 height 19
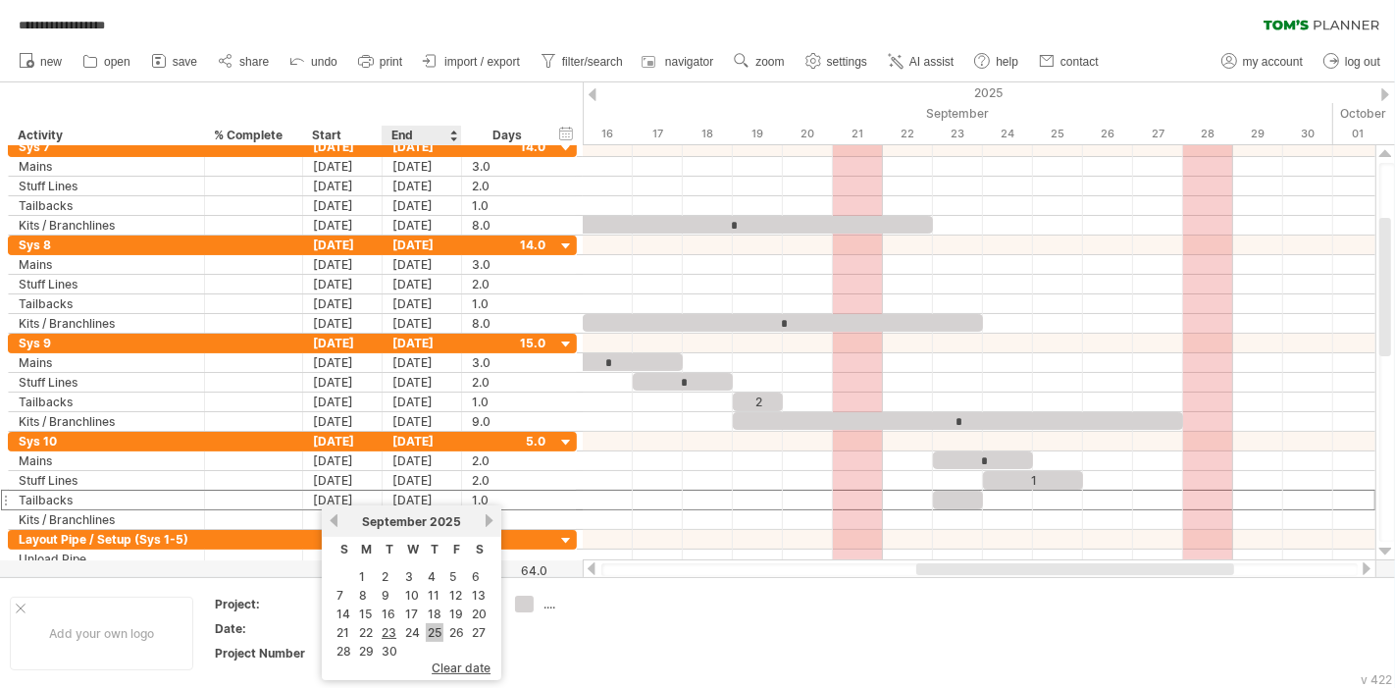
click at [432, 628] on link "25" at bounding box center [435, 632] width 18 height 19
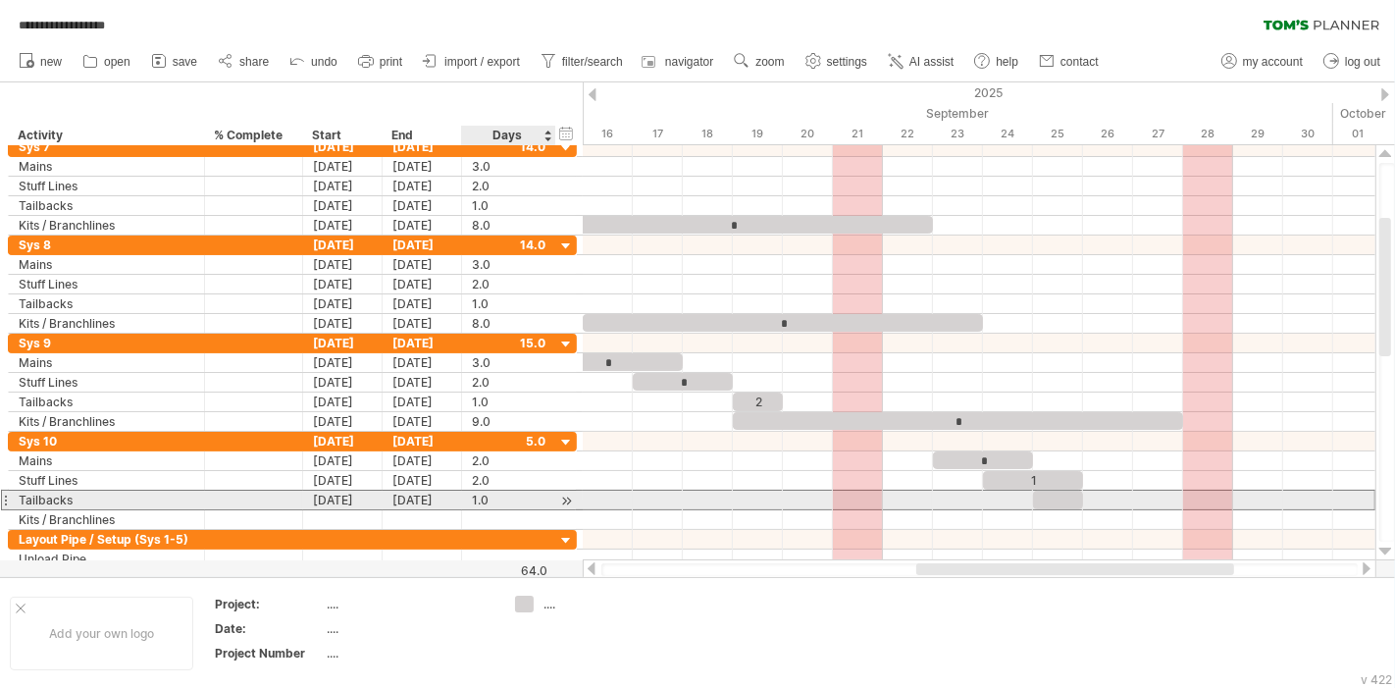
click at [488, 499] on div "1.0" at bounding box center [509, 500] width 74 height 19
click at [1069, 497] on div at bounding box center [1058, 500] width 50 height 19
click at [501, 495] on div "1.0" at bounding box center [509, 500] width 74 height 19
type input "*"
click at [784, 514] on div at bounding box center [979, 520] width 793 height 20
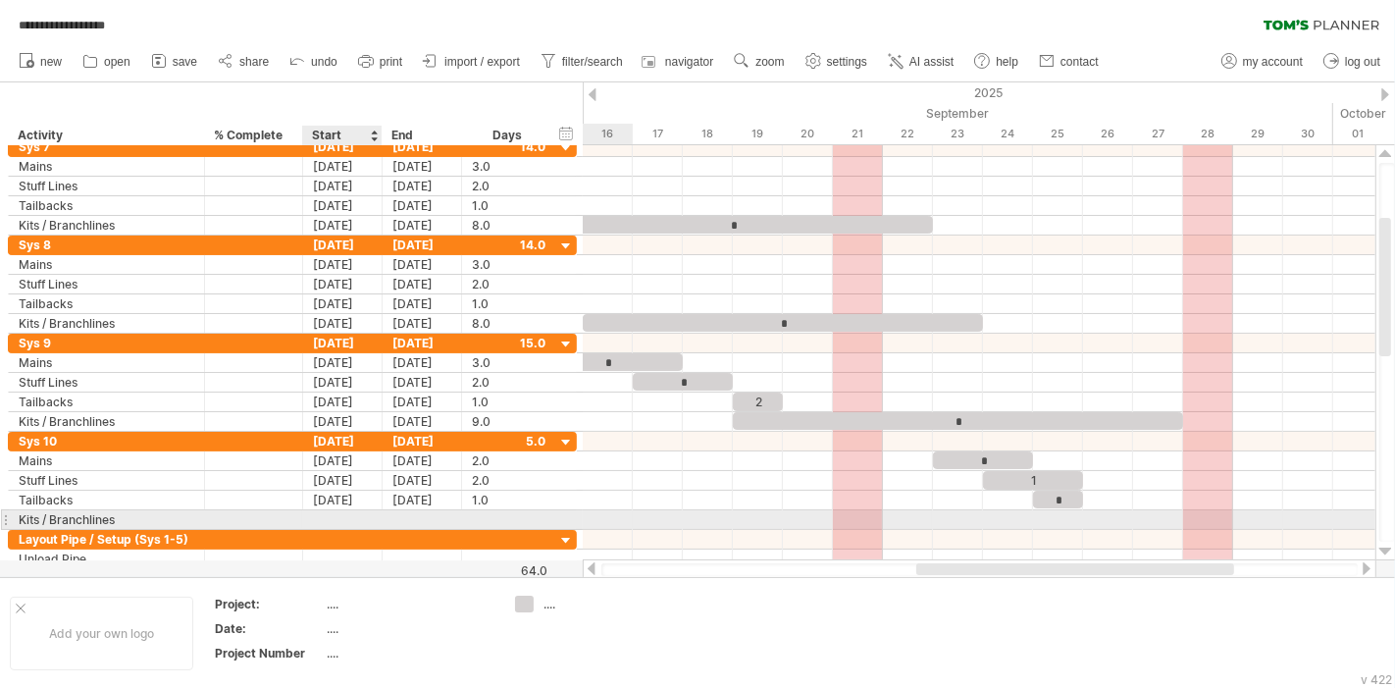
click at [348, 515] on div at bounding box center [342, 519] width 79 height 19
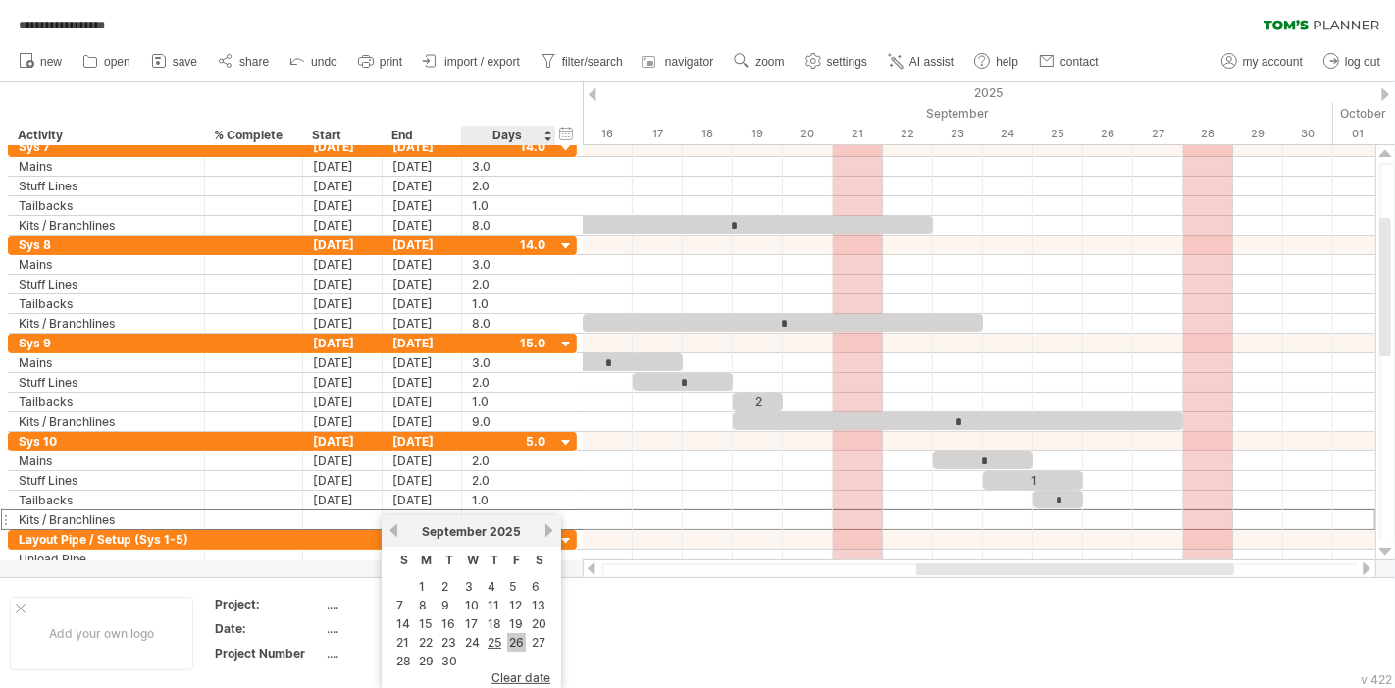
click at [516, 633] on link "26" at bounding box center [516, 642] width 19 height 19
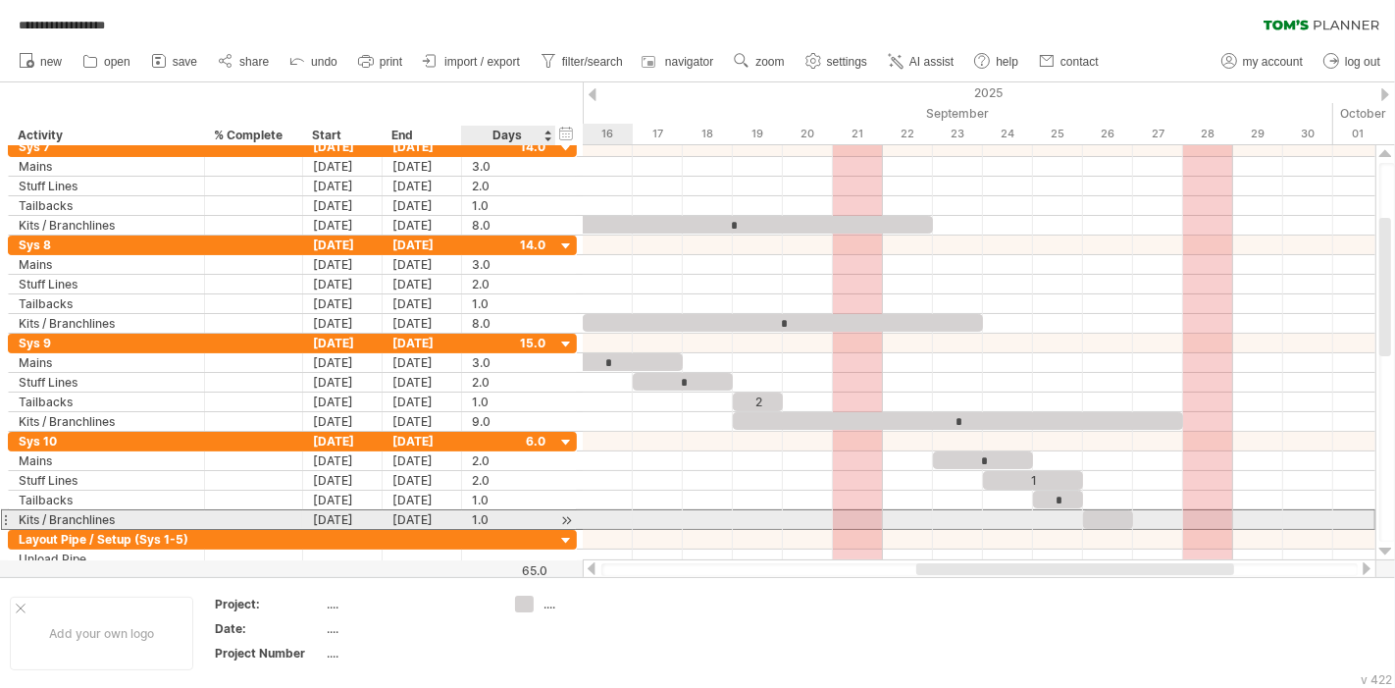
click at [482, 516] on div "1.0" at bounding box center [509, 519] width 74 height 19
type input "*"
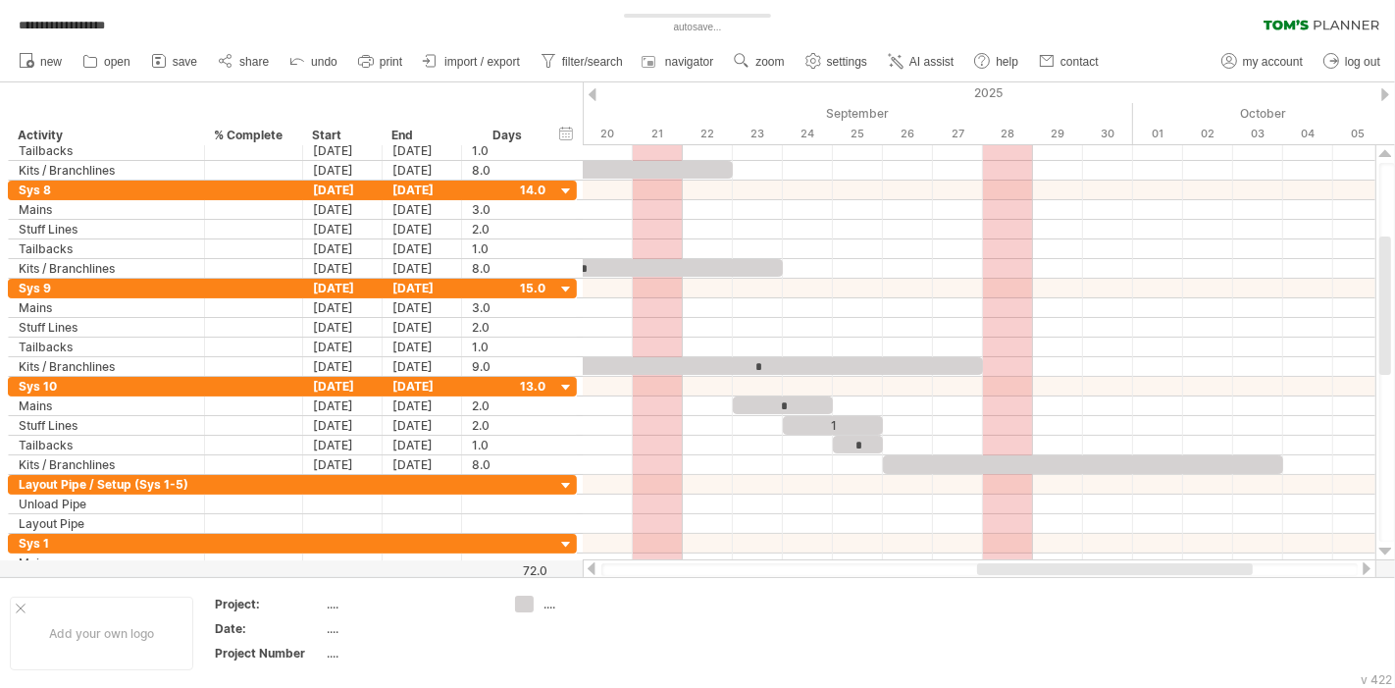
drag, startPoint x: 1031, startPoint y: 565, endPoint x: 1105, endPoint y: 566, distance: 73.6
click at [1105, 566] on div at bounding box center [1115, 569] width 276 height 12
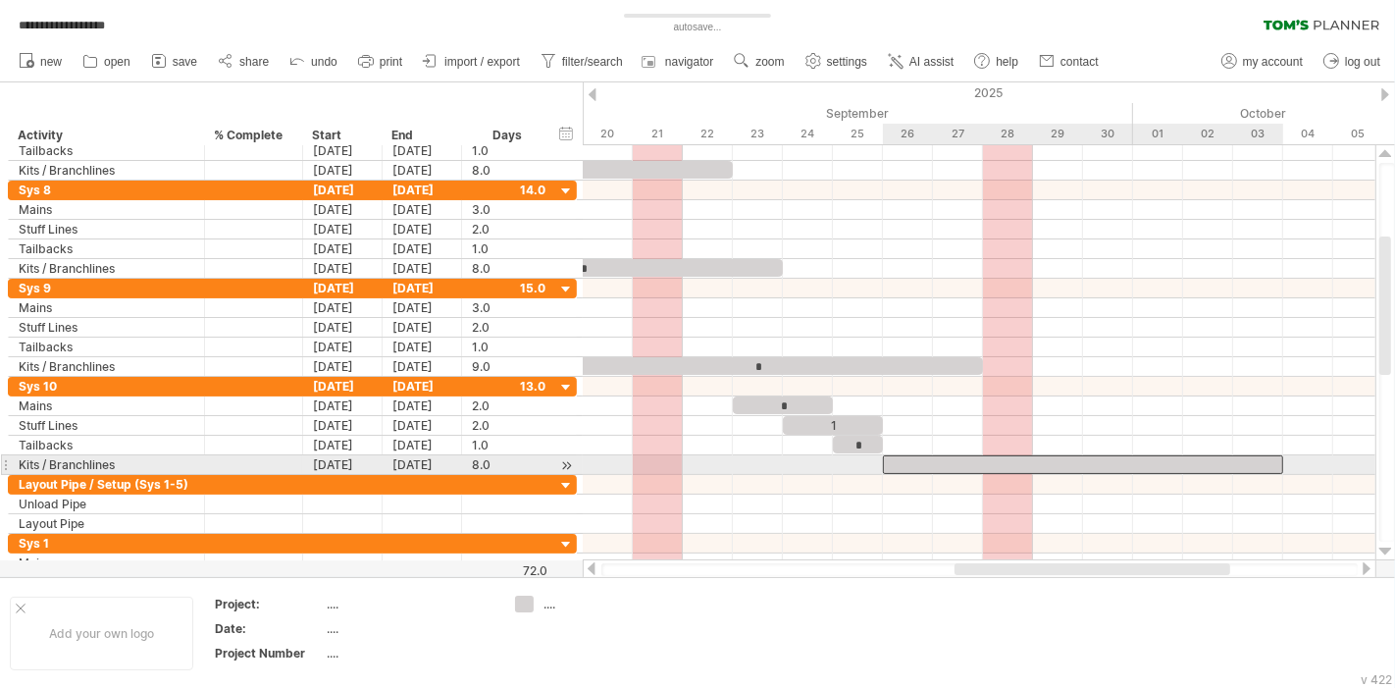
click at [1124, 466] on div at bounding box center [1083, 464] width 400 height 19
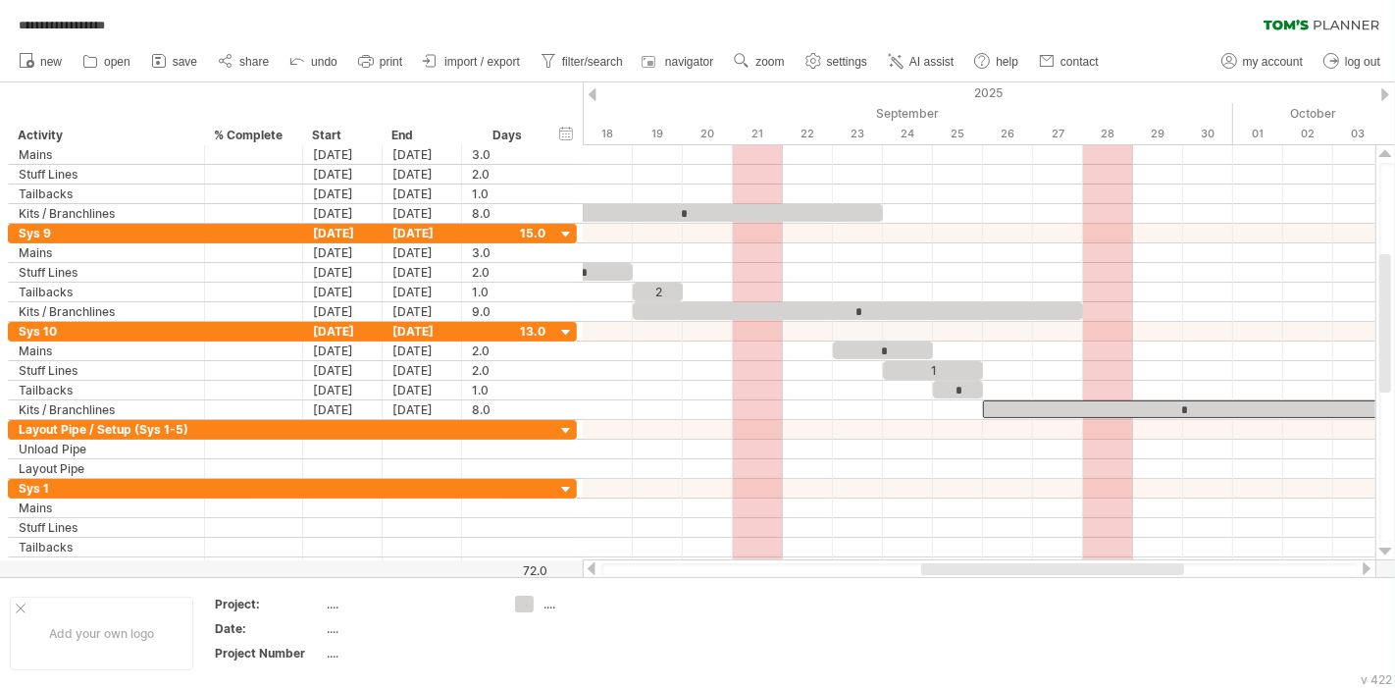
drag, startPoint x: 967, startPoint y: 567, endPoint x: 934, endPoint y: 564, distance: 33.5
click at [934, 564] on div at bounding box center [1052, 569] width 263 height 12
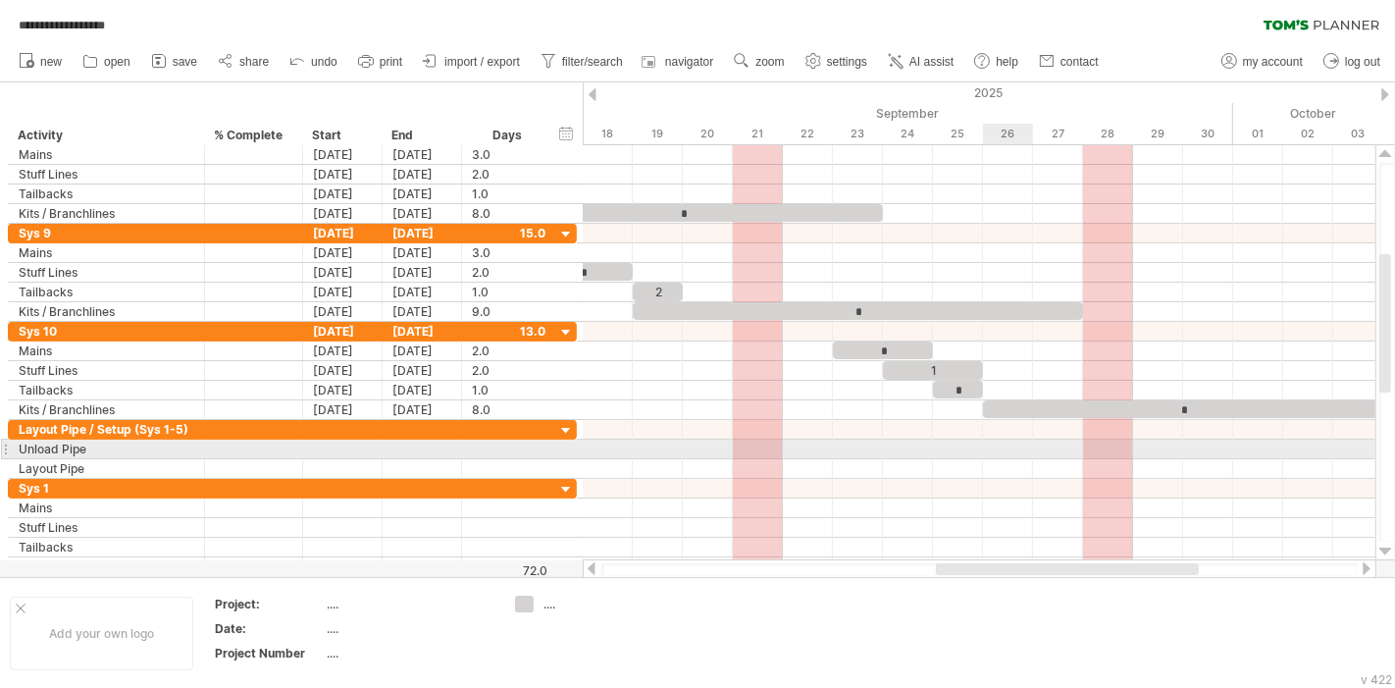
click at [1001, 443] on div at bounding box center [979, 450] width 793 height 20
click at [1012, 446] on div at bounding box center [979, 450] width 793 height 20
click at [348, 447] on div at bounding box center [342, 449] width 79 height 19
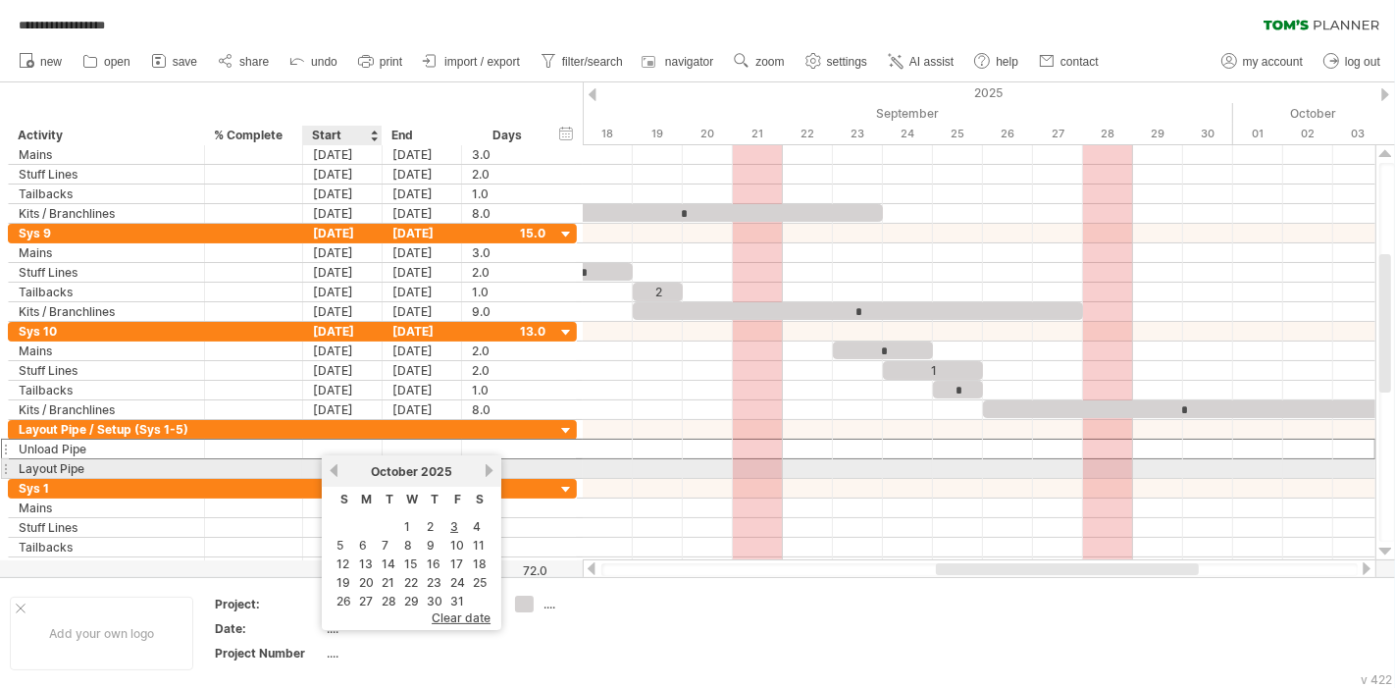
click at [331, 472] on link "previous" at bounding box center [334, 470] width 15 height 15
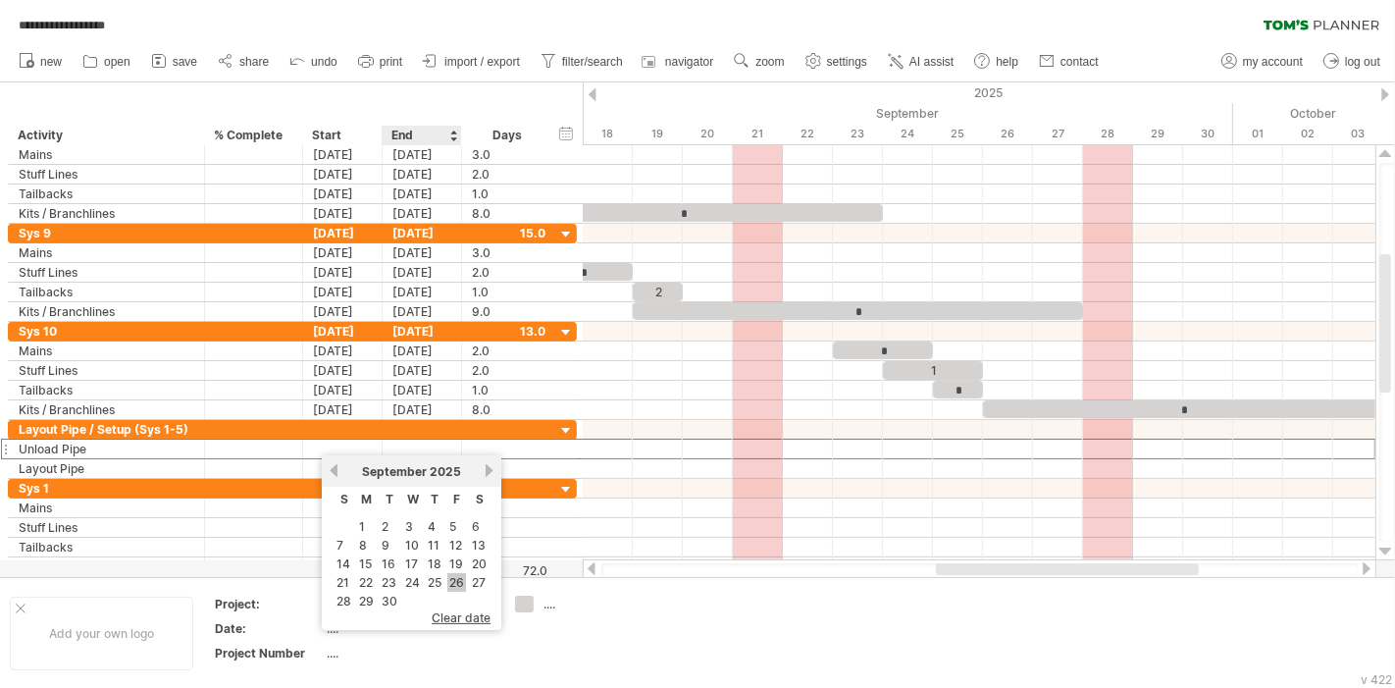
click at [453, 573] on link "26" at bounding box center [456, 582] width 19 height 19
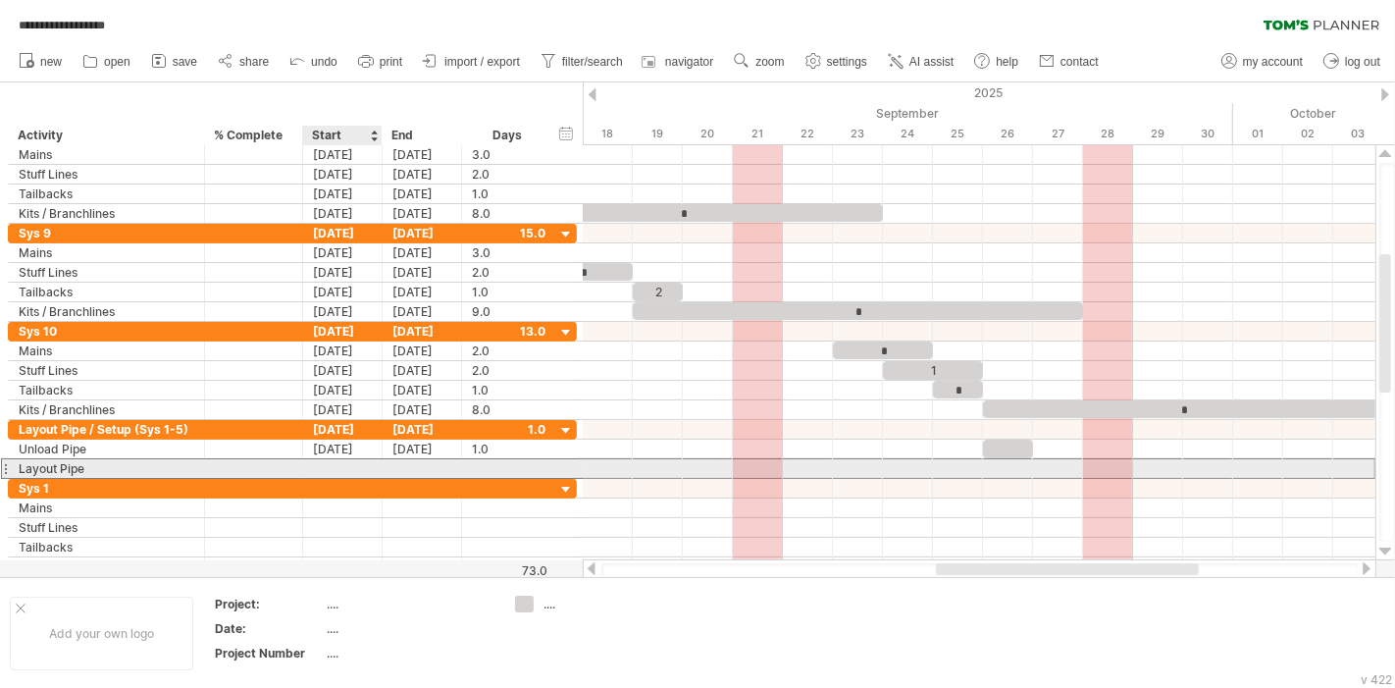
click at [352, 472] on div at bounding box center [342, 468] width 79 height 19
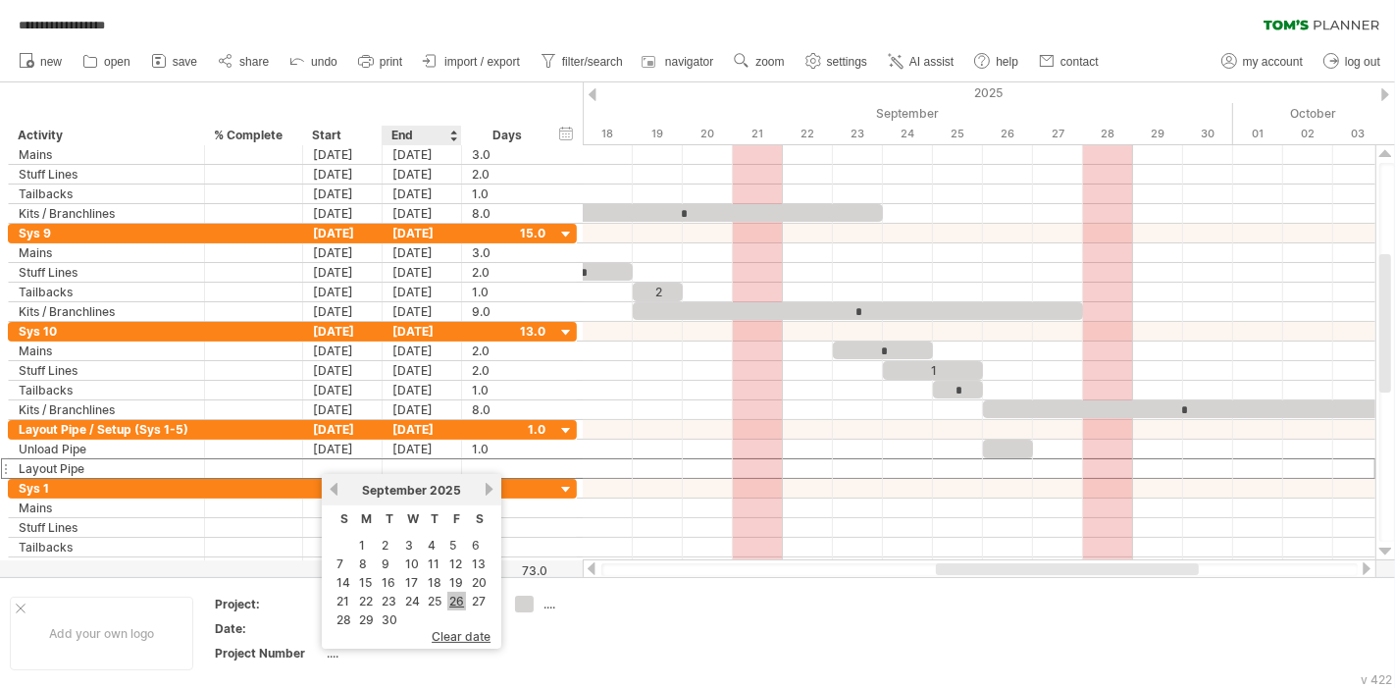
click at [460, 600] on link "26" at bounding box center [456, 601] width 19 height 19
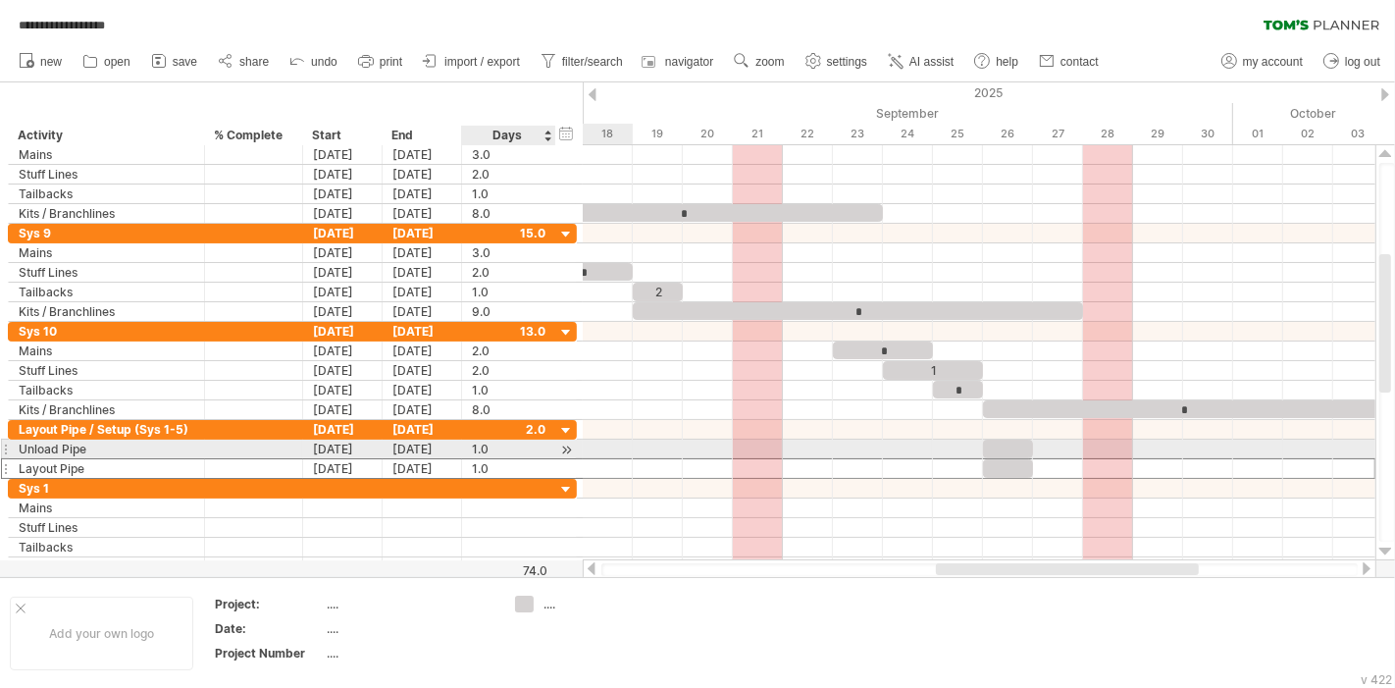
click at [491, 446] on div "1.0" at bounding box center [509, 449] width 74 height 19
click at [1008, 442] on div at bounding box center [1008, 449] width 50 height 19
click at [1011, 459] on div at bounding box center [1008, 468] width 50 height 19
click at [1120, 459] on div at bounding box center [979, 469] width 793 height 20
click at [1191, 459] on div at bounding box center [979, 469] width 793 height 20
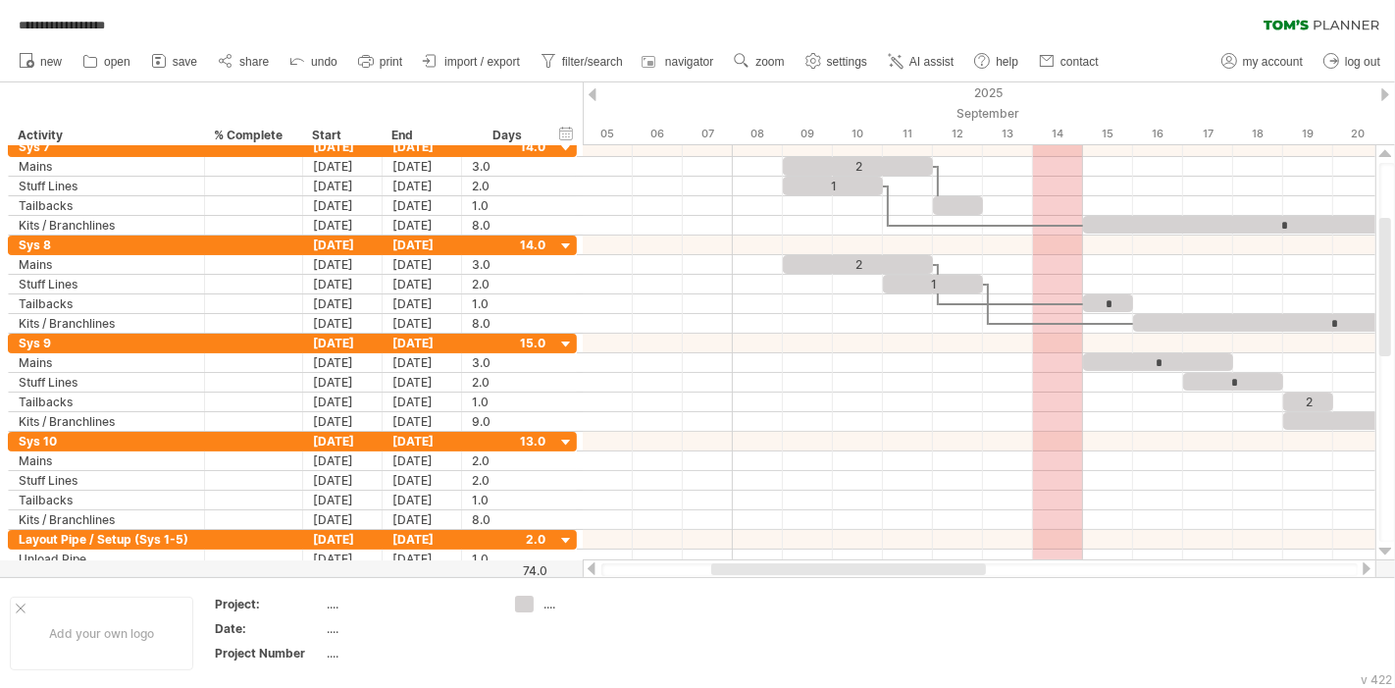
drag, startPoint x: 1072, startPoint y: 567, endPoint x: 854, endPoint y: 556, distance: 219.1
click at [847, 563] on div at bounding box center [848, 569] width 275 height 12
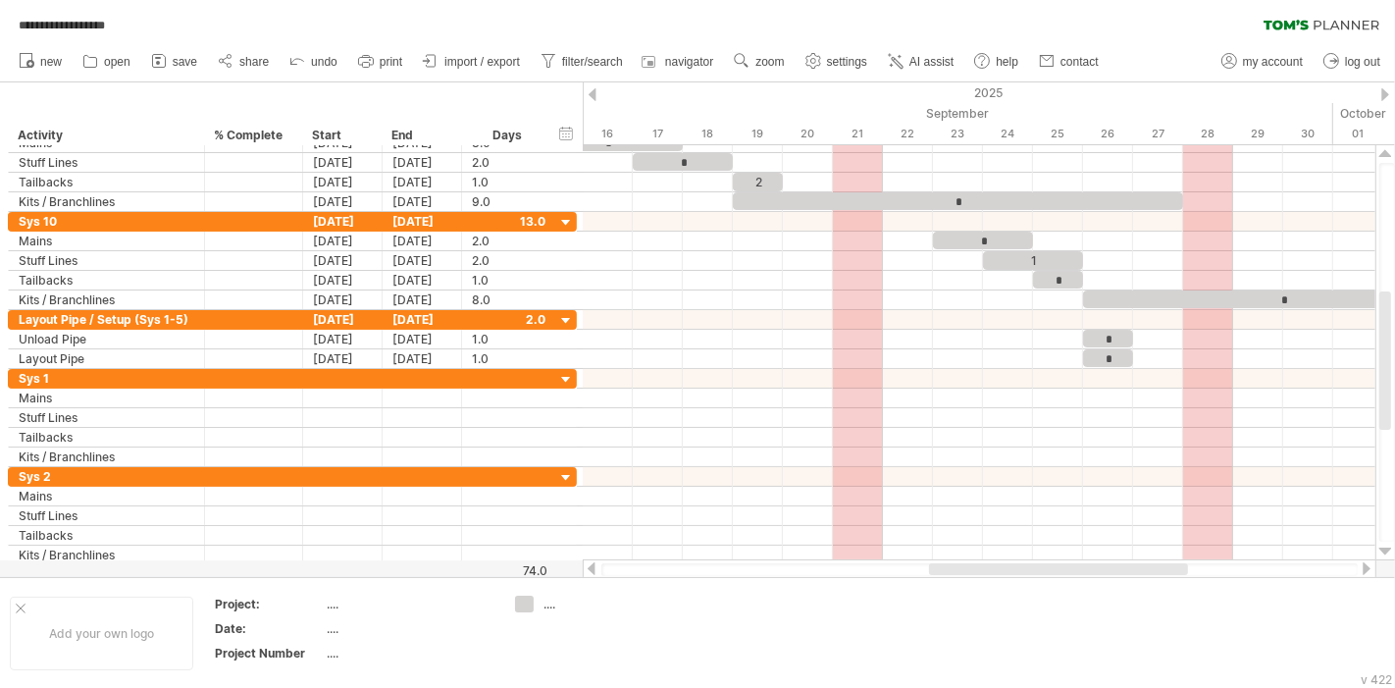
drag, startPoint x: 949, startPoint y: 572, endPoint x: 1121, endPoint y: 572, distance: 171.7
click at [1121, 572] on div at bounding box center [1058, 569] width 259 height 12
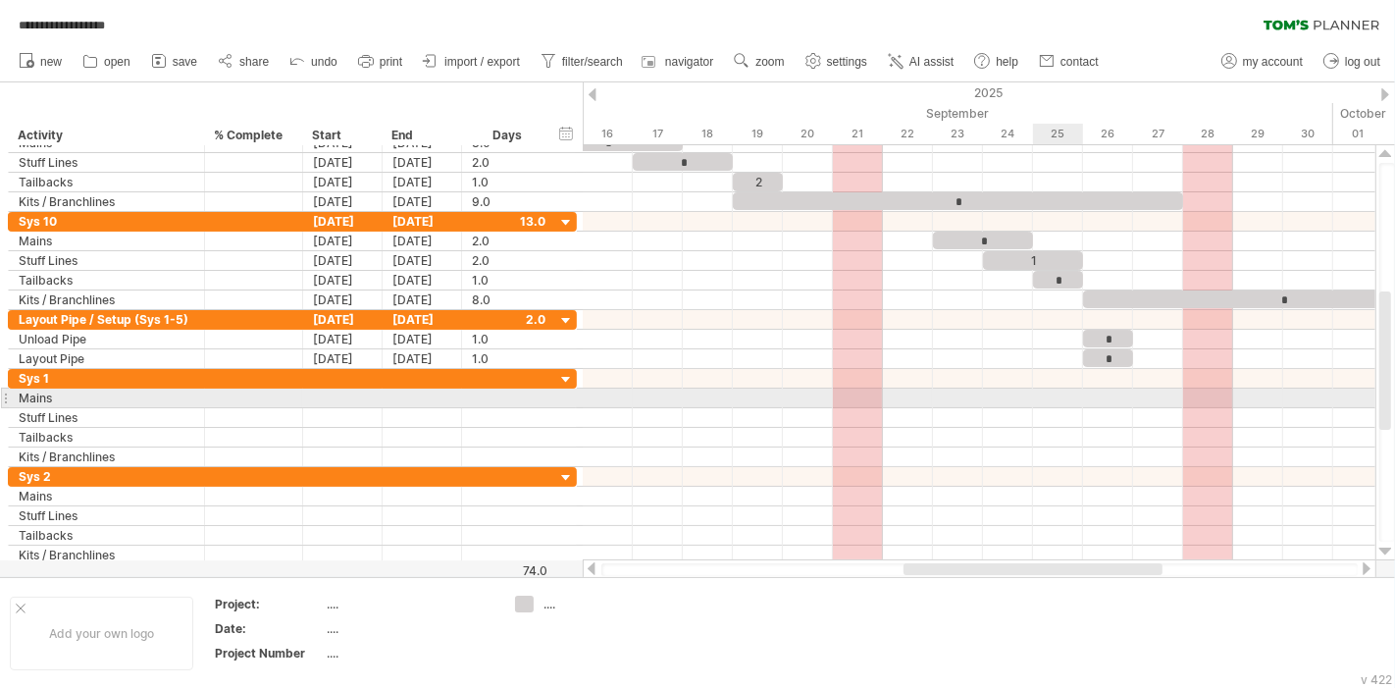
click at [1046, 390] on div at bounding box center [979, 399] width 793 height 20
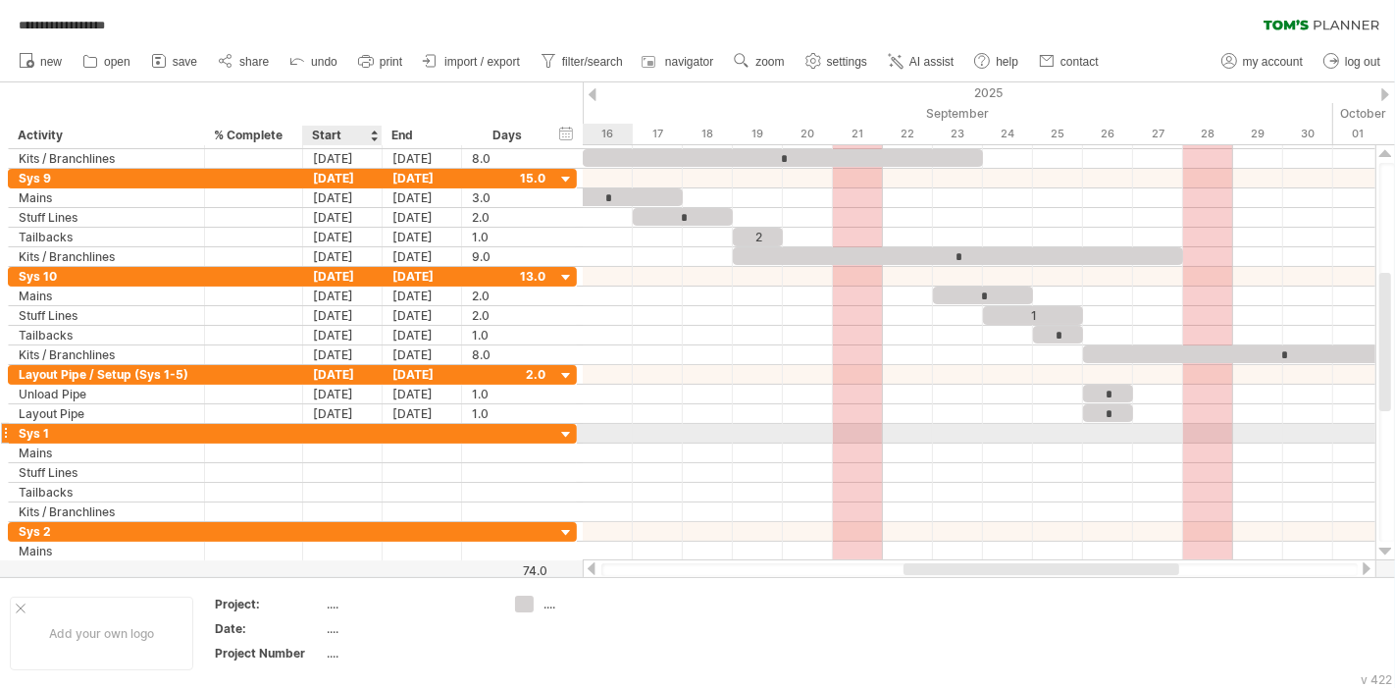
click at [348, 433] on div at bounding box center [342, 433] width 79 height 19
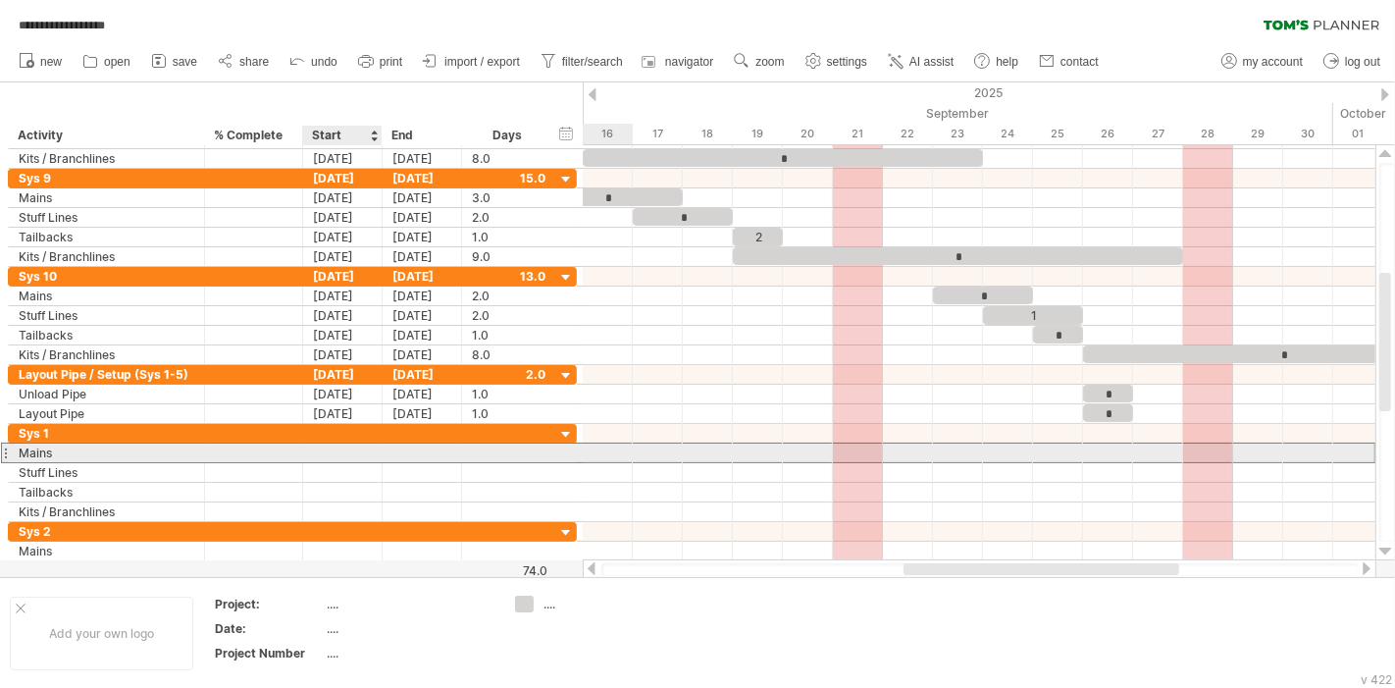
click at [309, 446] on div at bounding box center [342, 452] width 79 height 19
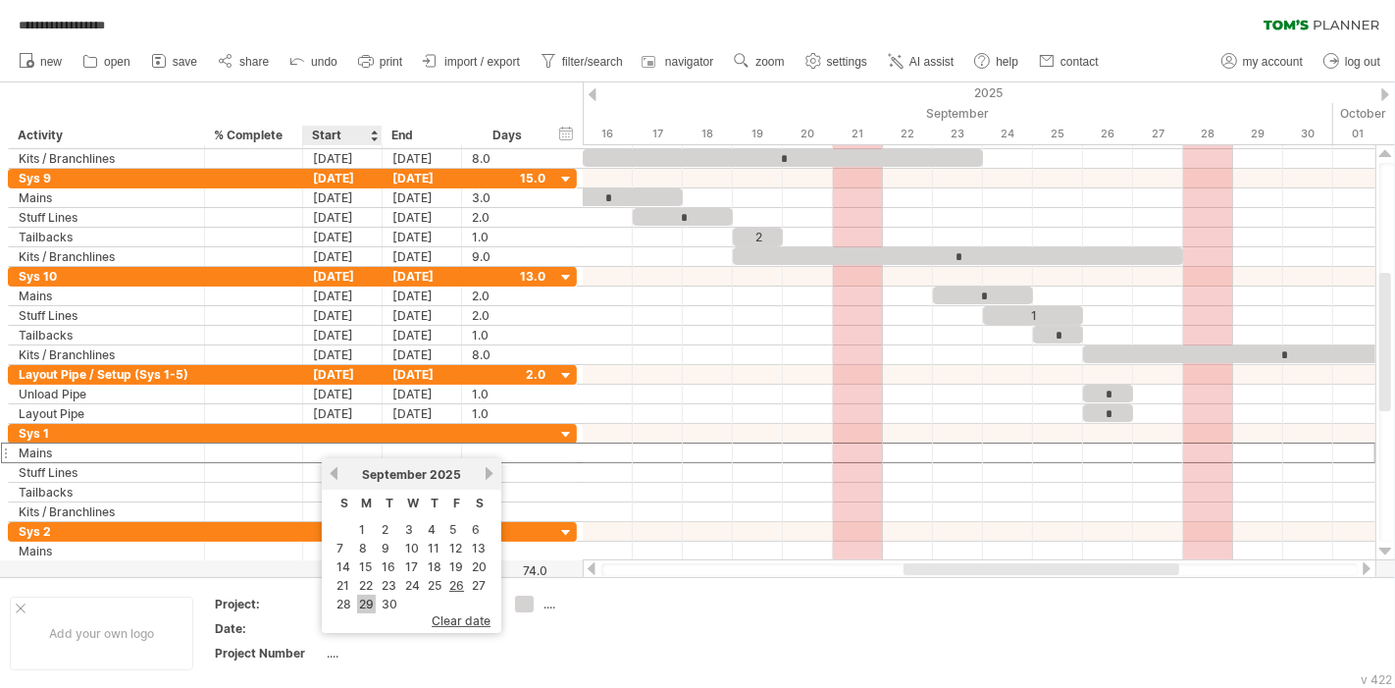
click at [370, 601] on link "29" at bounding box center [366, 604] width 19 height 19
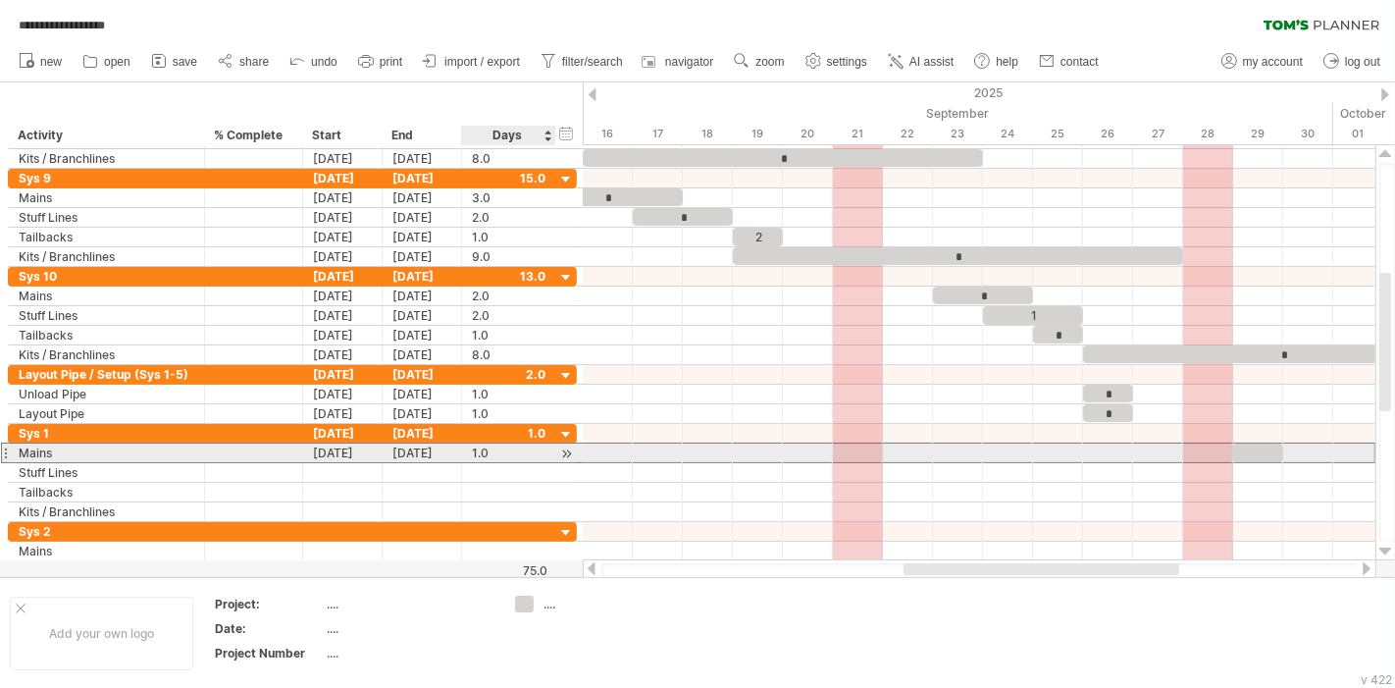
click at [498, 452] on div "1.0" at bounding box center [509, 452] width 74 height 19
type input "*"
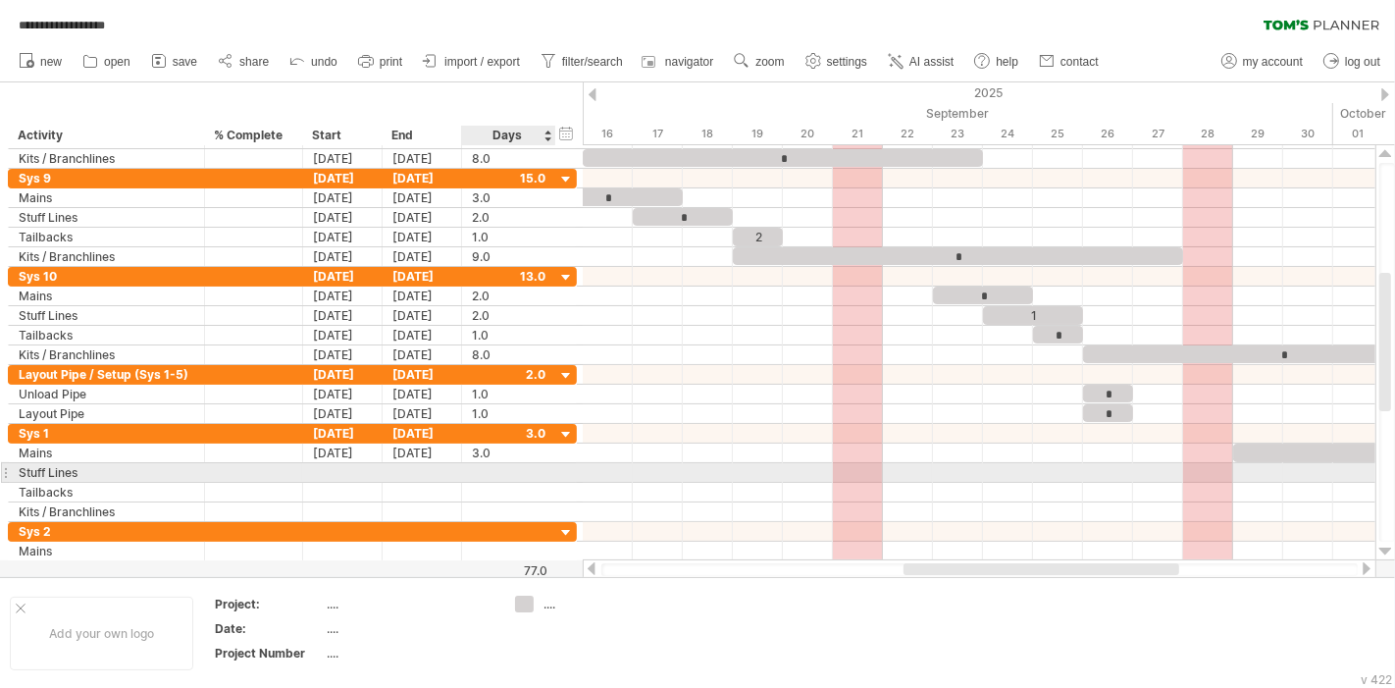
type input "*"
click at [336, 464] on div at bounding box center [342, 472] width 79 height 19
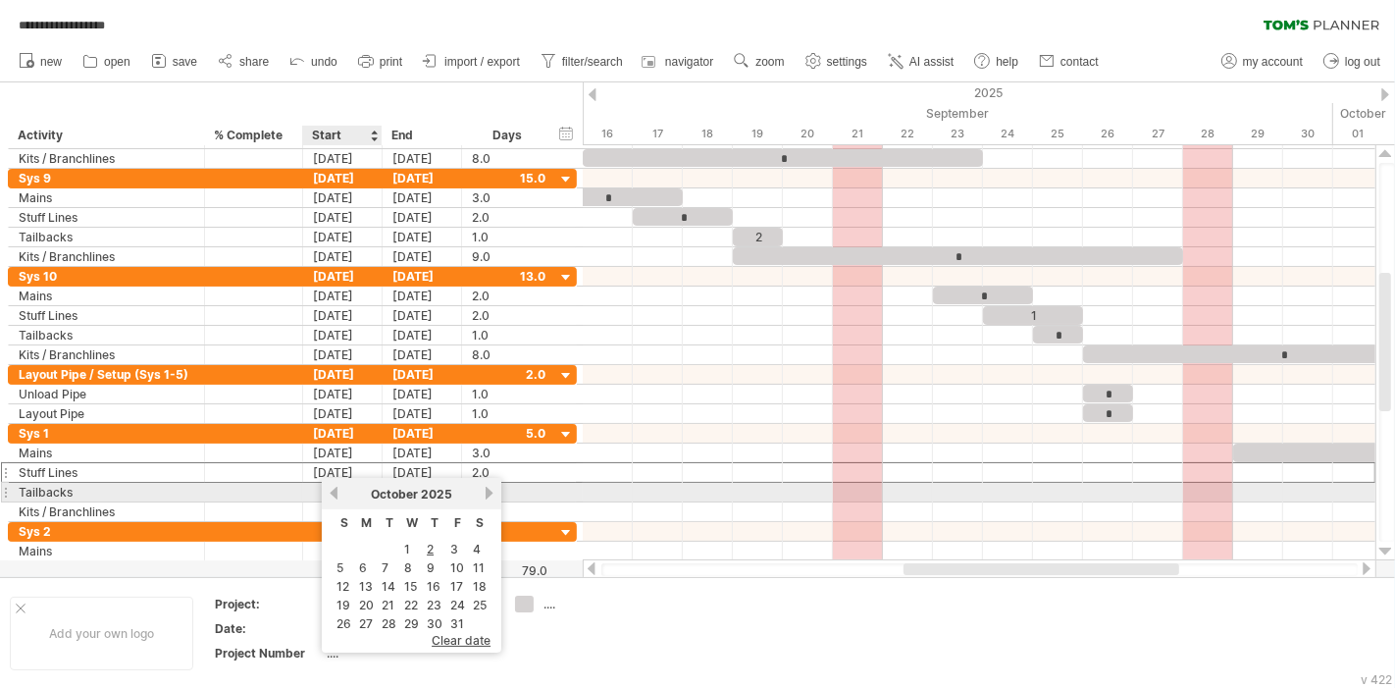
click at [332, 496] on link "previous" at bounding box center [334, 493] width 15 height 15
click at [482, 497] on link "next" at bounding box center [489, 493] width 15 height 15
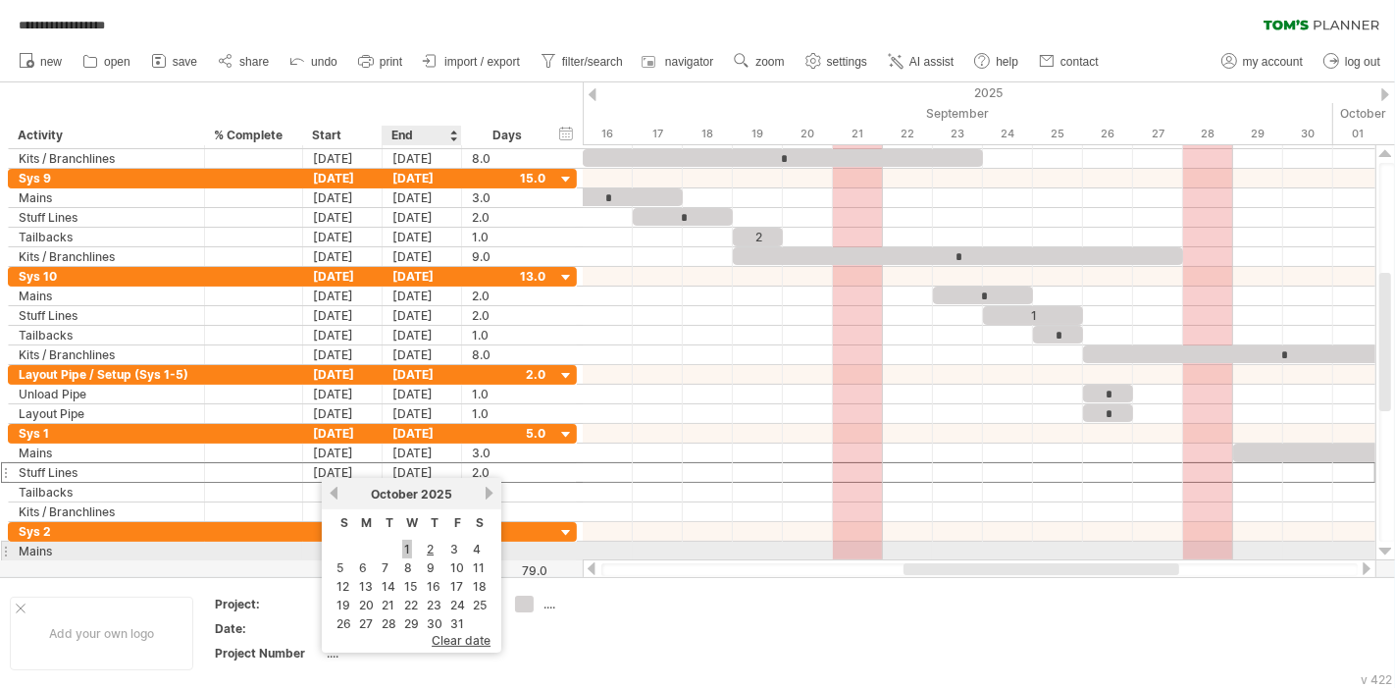
click at [406, 549] on link "1" at bounding box center [407, 549] width 10 height 19
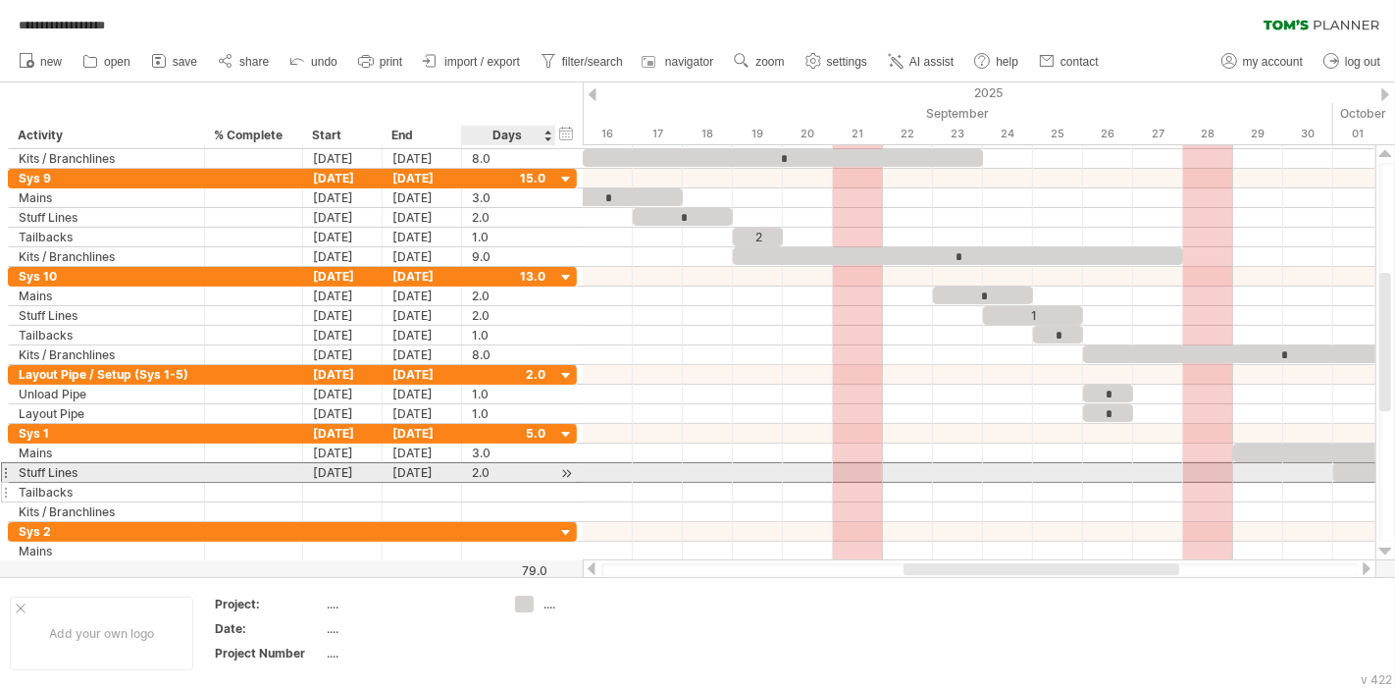
click at [468, 483] on div at bounding box center [509, 492] width 94 height 19
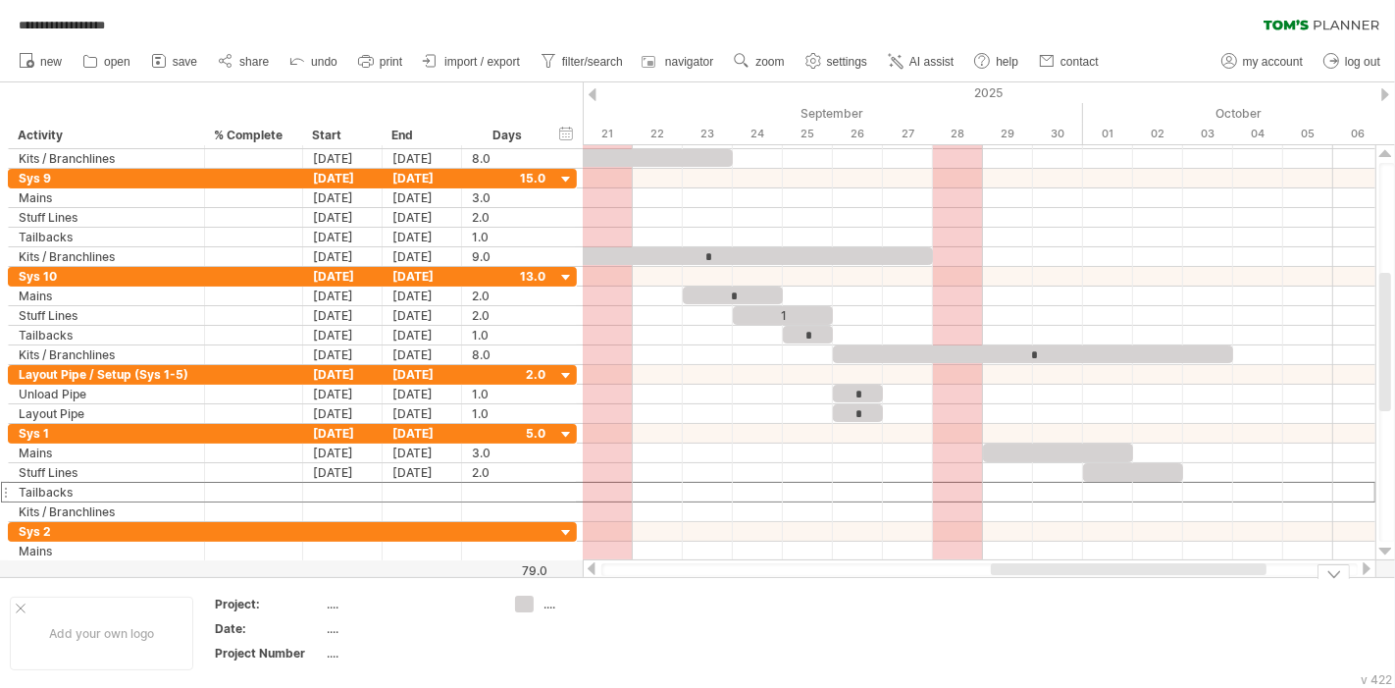
drag, startPoint x: 956, startPoint y: 572, endPoint x: 1043, endPoint y: 578, distance: 87.5
click at [1043, 578] on div "**********" at bounding box center [697, 344] width 1395 height 688
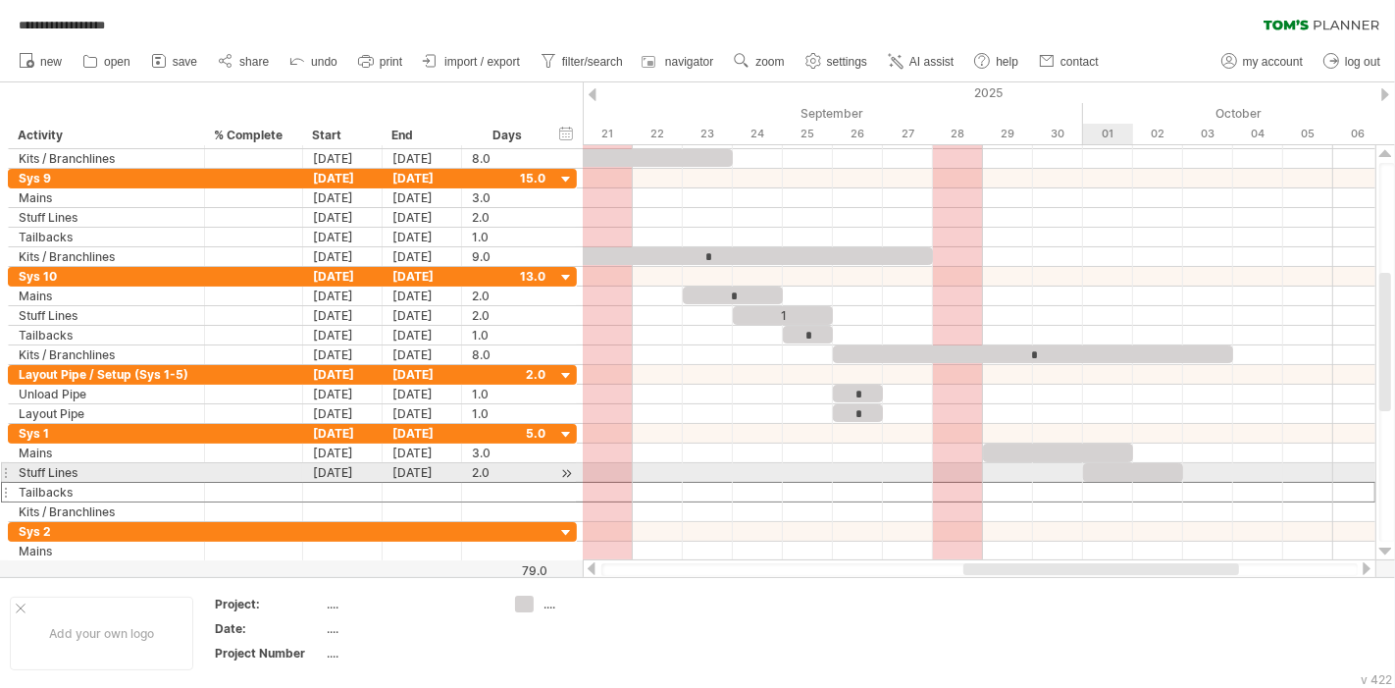
click at [1128, 468] on div at bounding box center [1133, 472] width 100 height 19
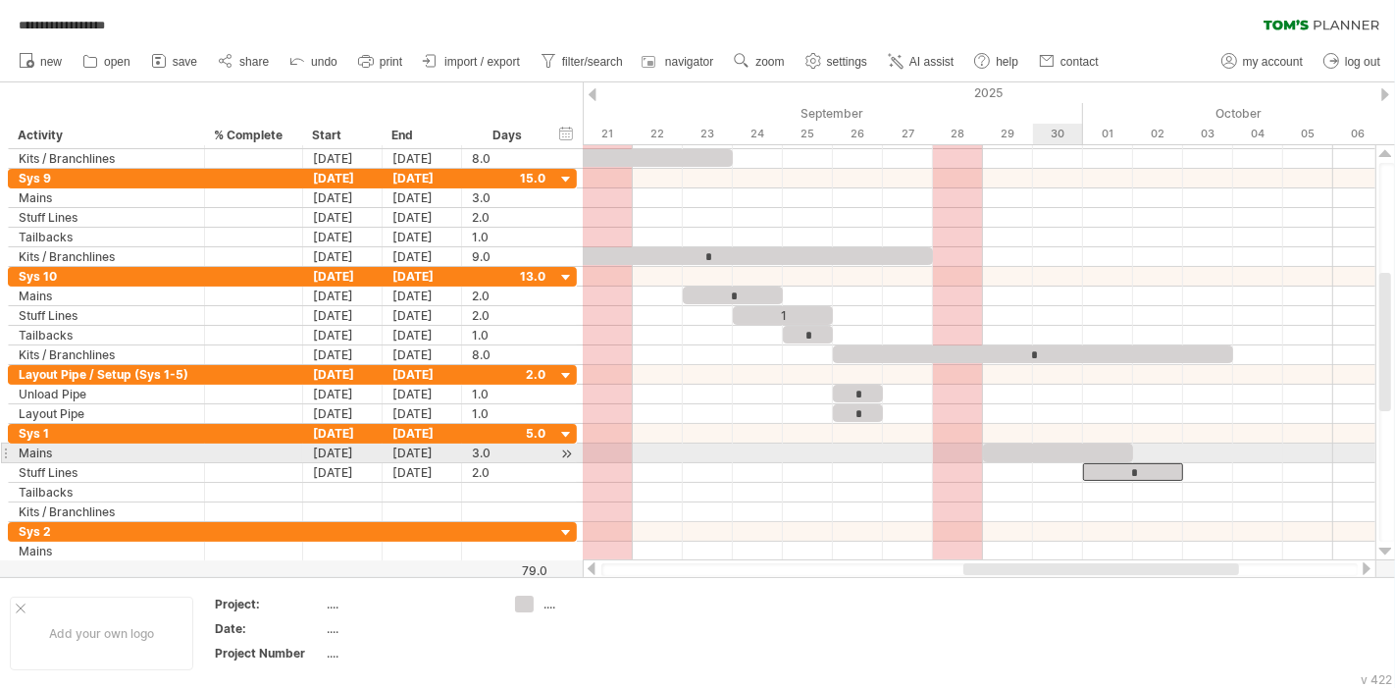
drag, startPoint x: 1071, startPoint y: 446, endPoint x: 1129, endPoint y: 456, distance: 58.7
click at [1070, 447] on div at bounding box center [1058, 452] width 150 height 19
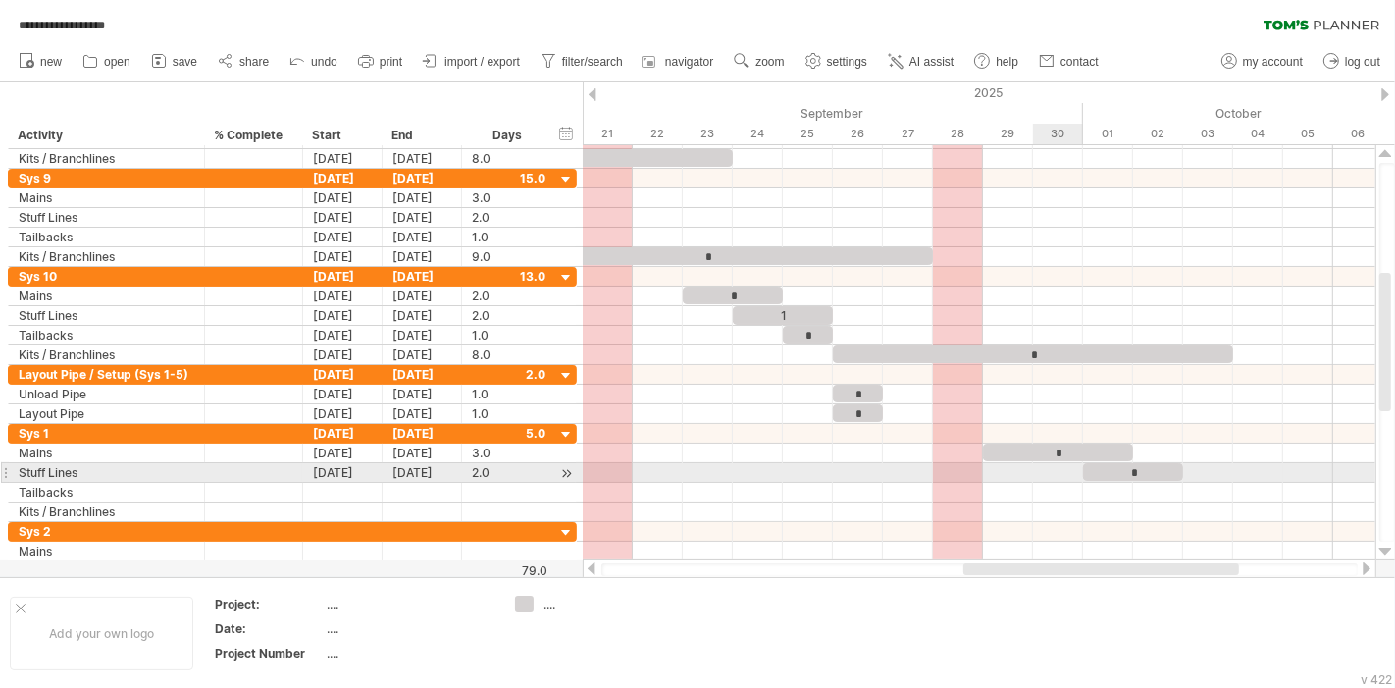
click at [1071, 483] on div at bounding box center [979, 493] width 793 height 20
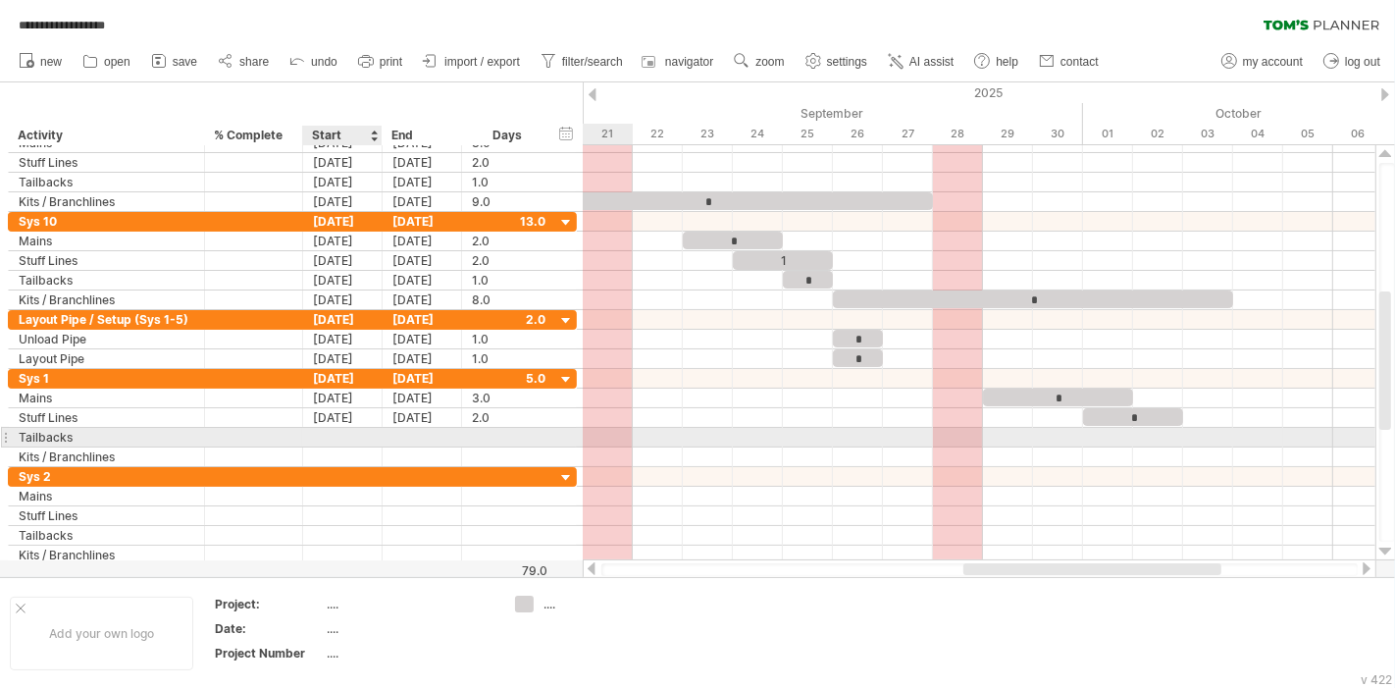
click at [348, 436] on div at bounding box center [342, 437] width 79 height 19
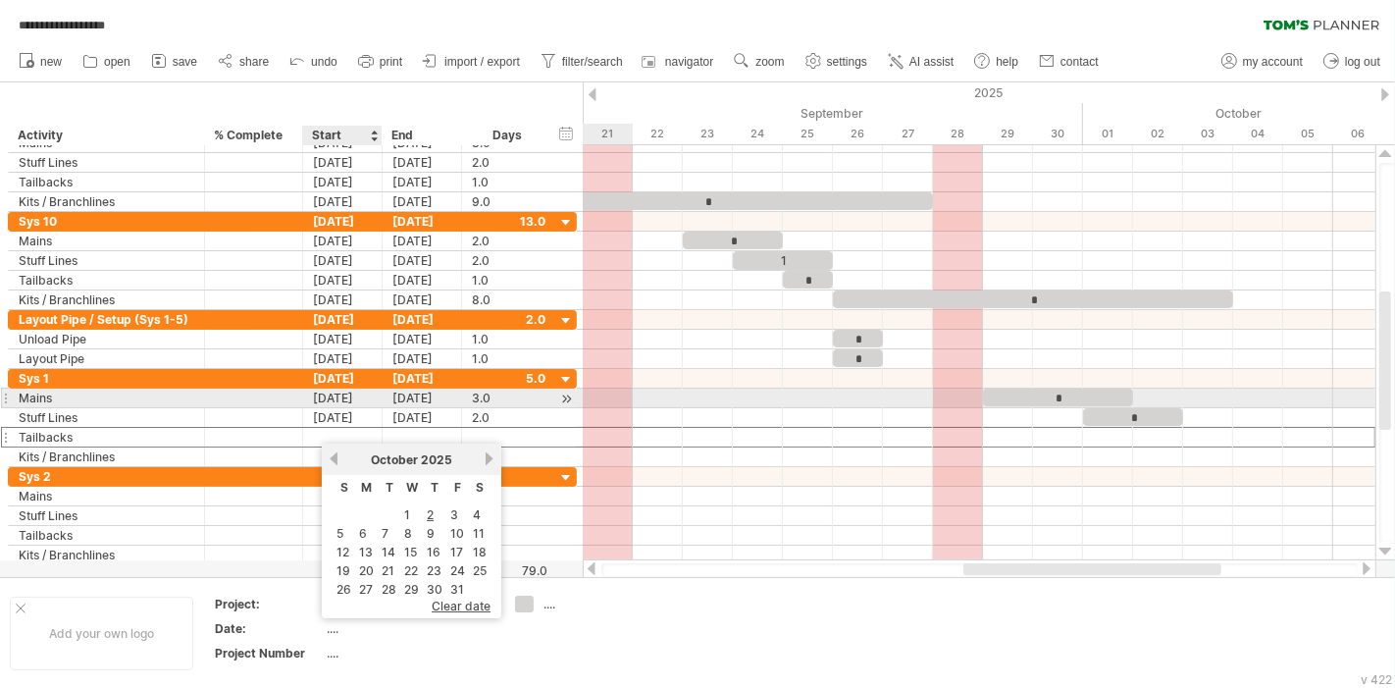
click at [348, 402] on div "[DATE]" at bounding box center [342, 398] width 79 height 19
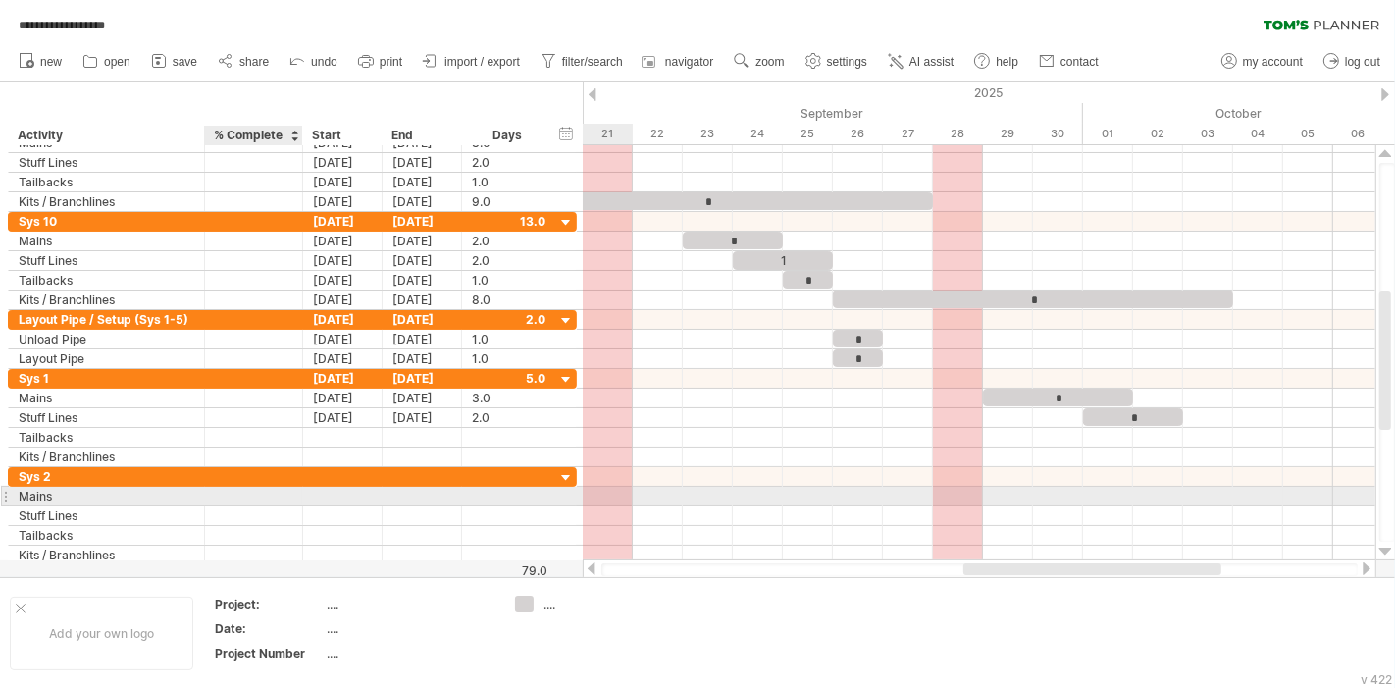
click at [299, 493] on div at bounding box center [300, 497] width 10 height 20
click at [344, 496] on div at bounding box center [342, 496] width 79 height 19
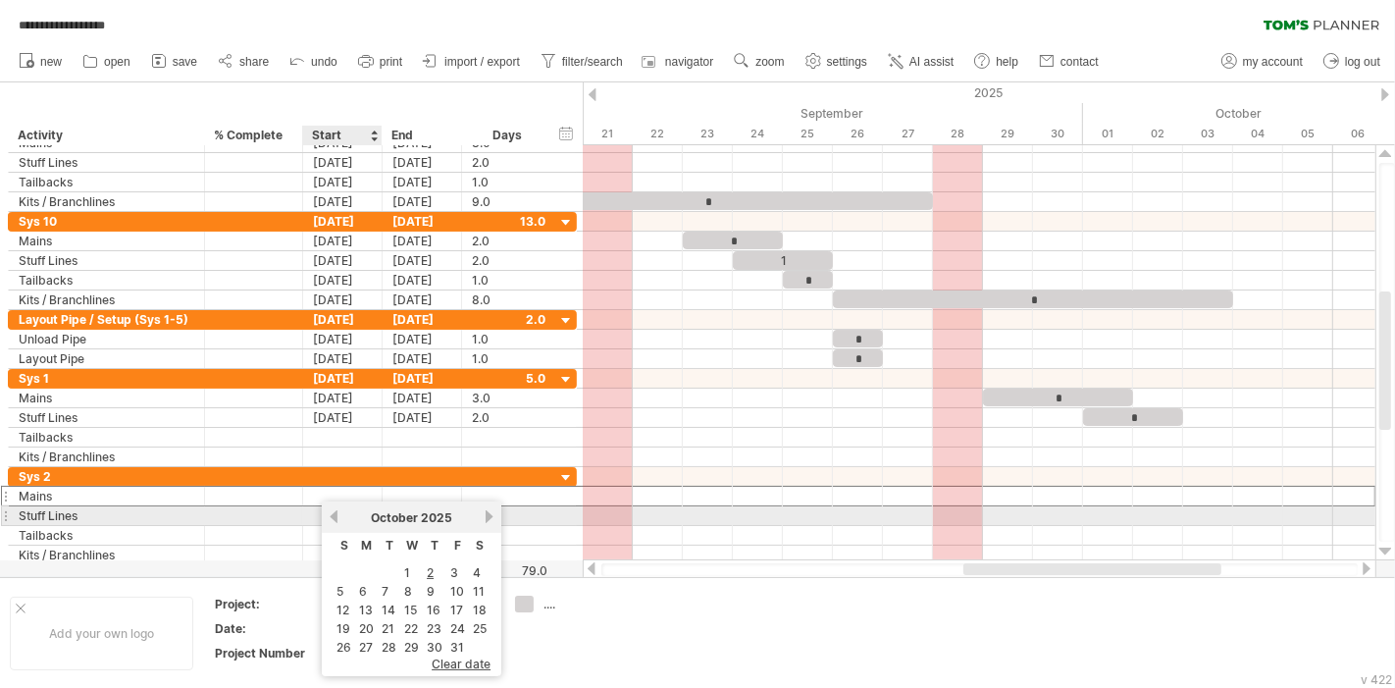
click at [339, 521] on link "previous" at bounding box center [334, 516] width 15 height 15
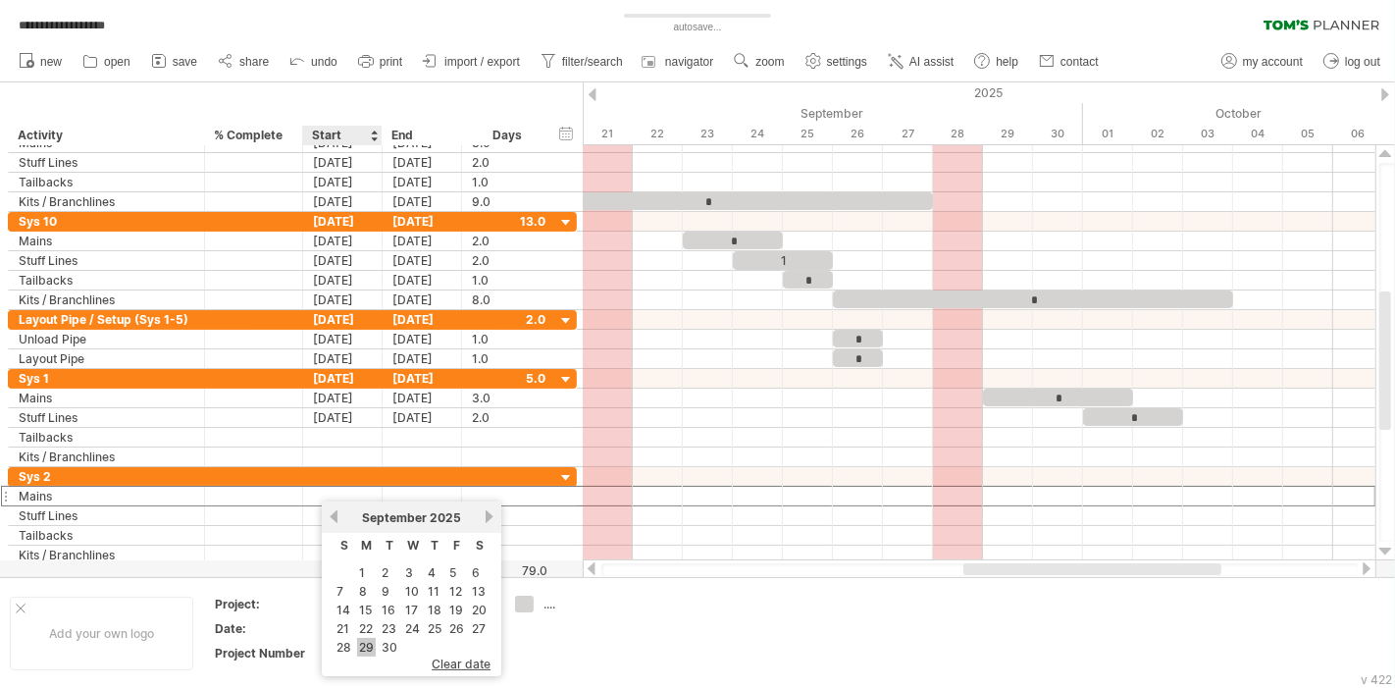
click at [368, 642] on link "29" at bounding box center [366, 647] width 19 height 19
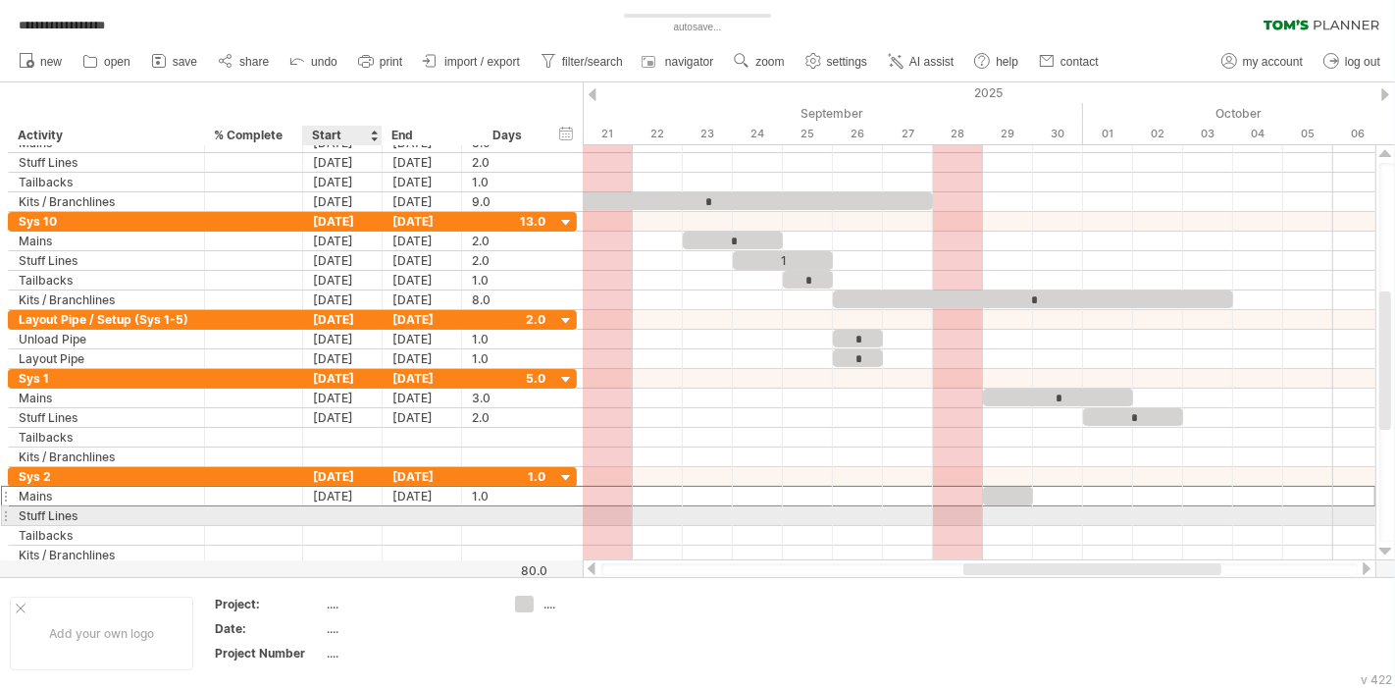
click at [356, 511] on div at bounding box center [342, 515] width 79 height 19
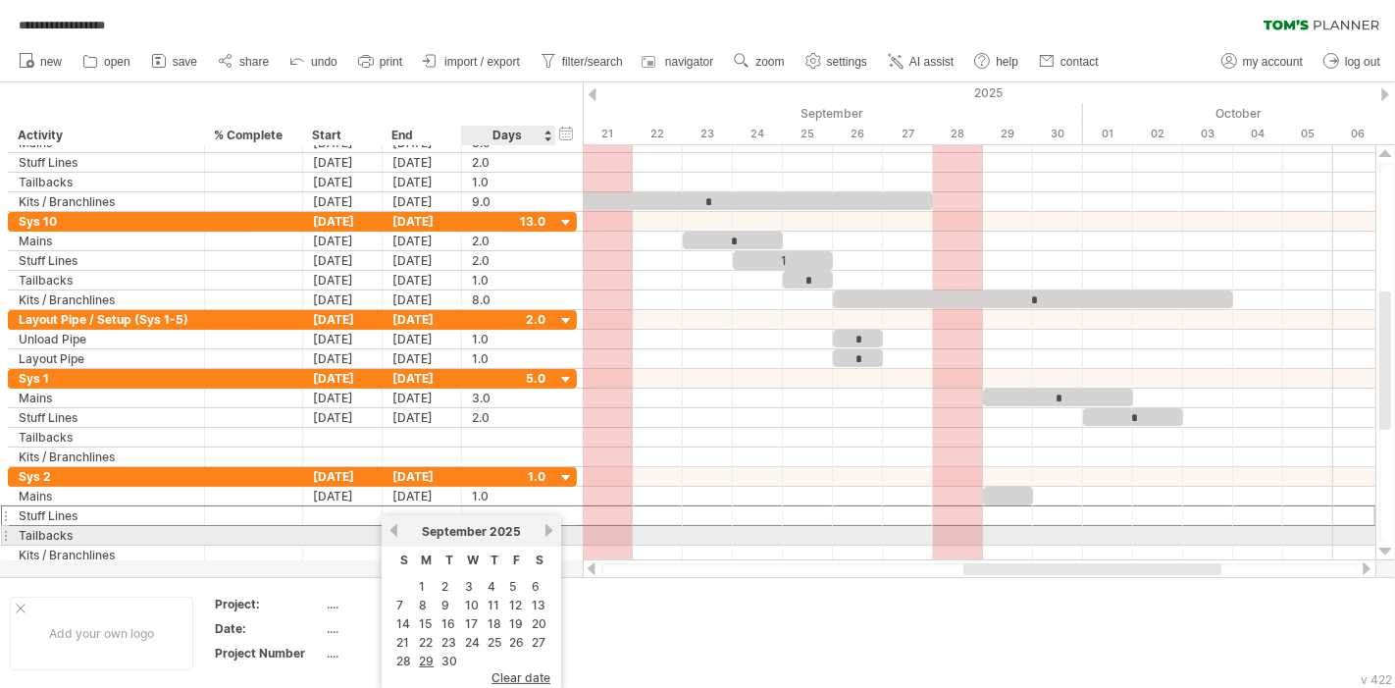
click at [542, 530] on link "next" at bounding box center [549, 530] width 15 height 15
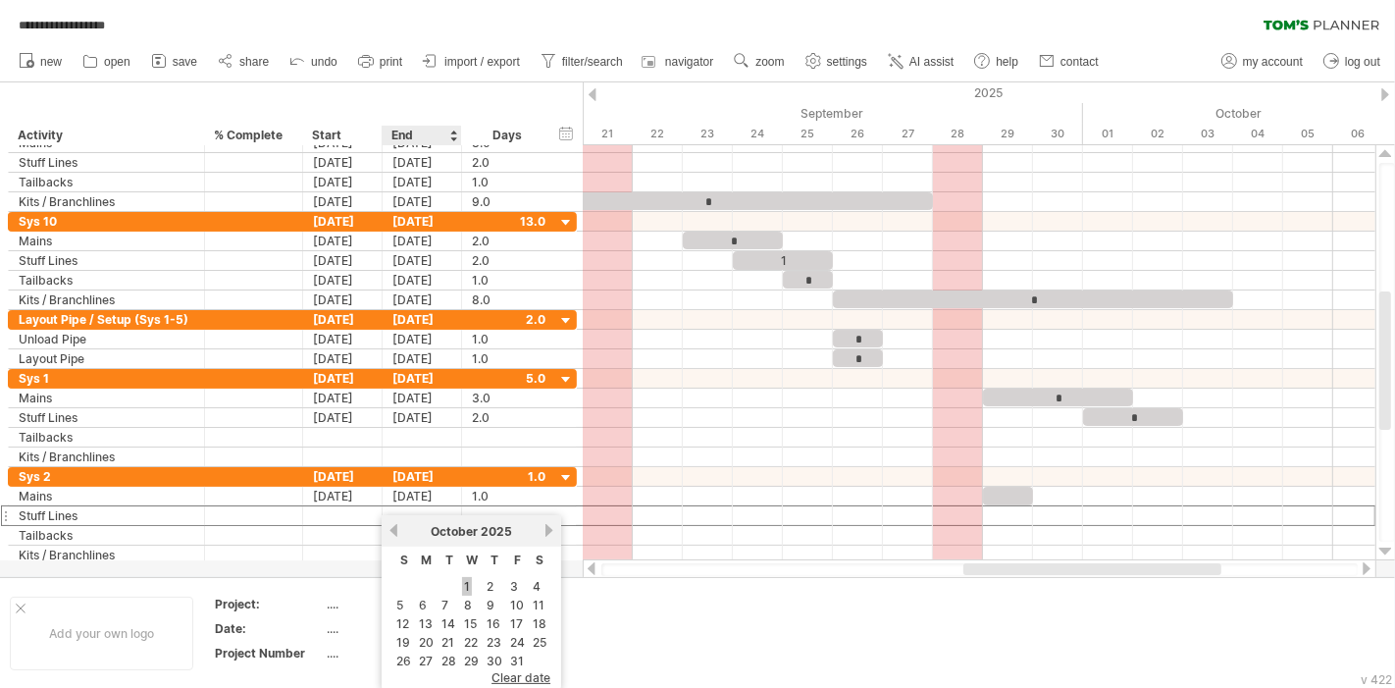
click at [462, 581] on link "1" at bounding box center [467, 586] width 10 height 19
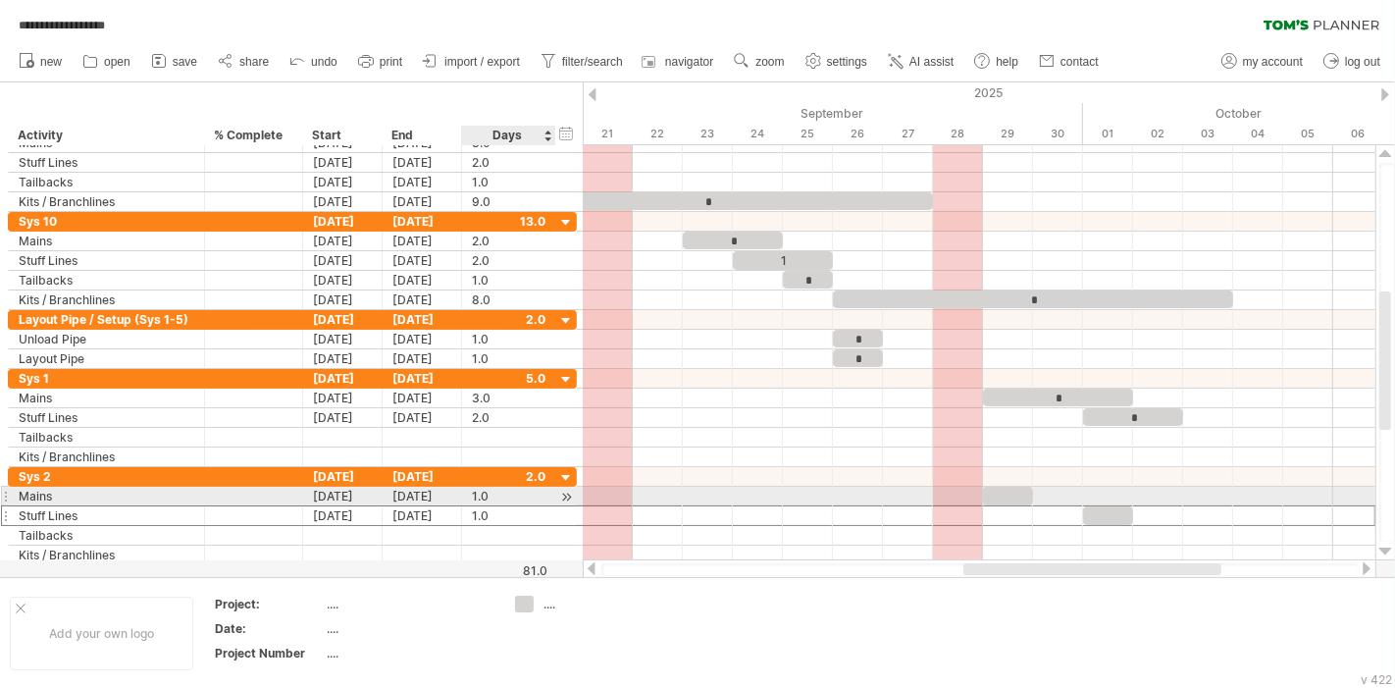
click at [485, 495] on div "1.0" at bounding box center [509, 496] width 74 height 19
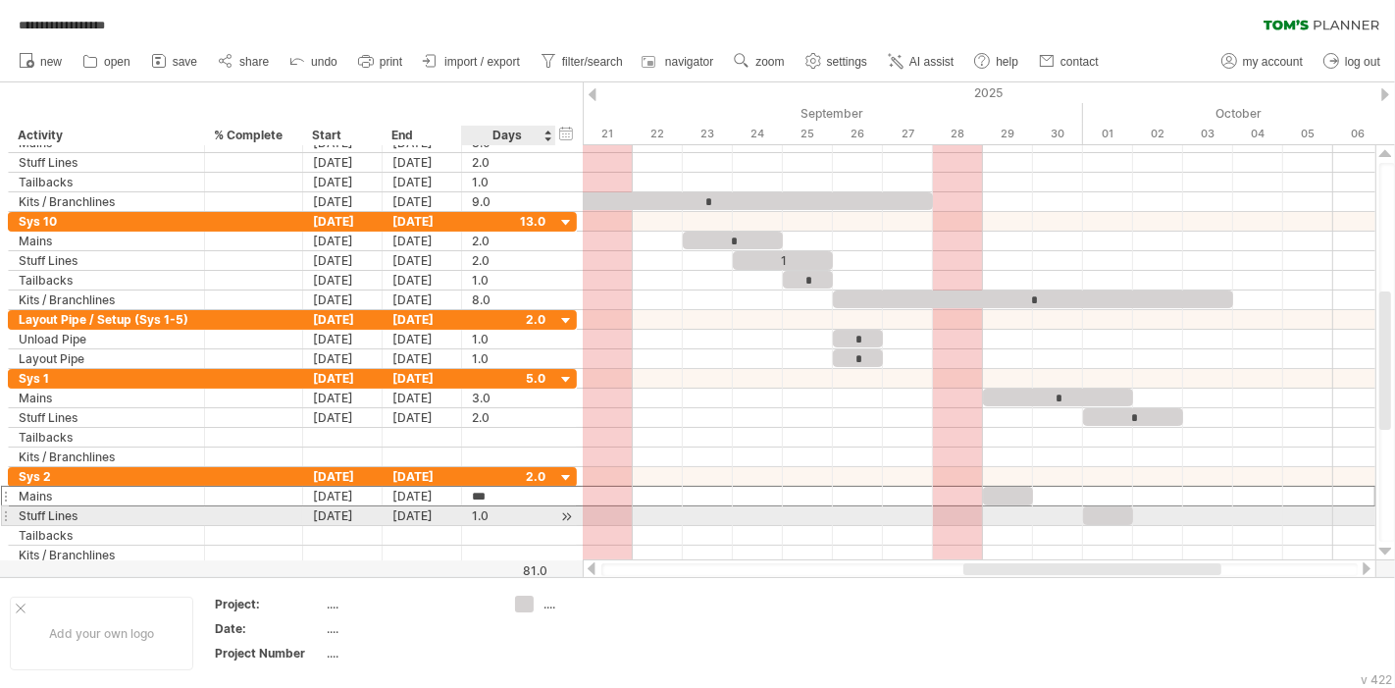
type input "*"
click at [491, 507] on div "1.0" at bounding box center [509, 515] width 74 height 19
type input "*"
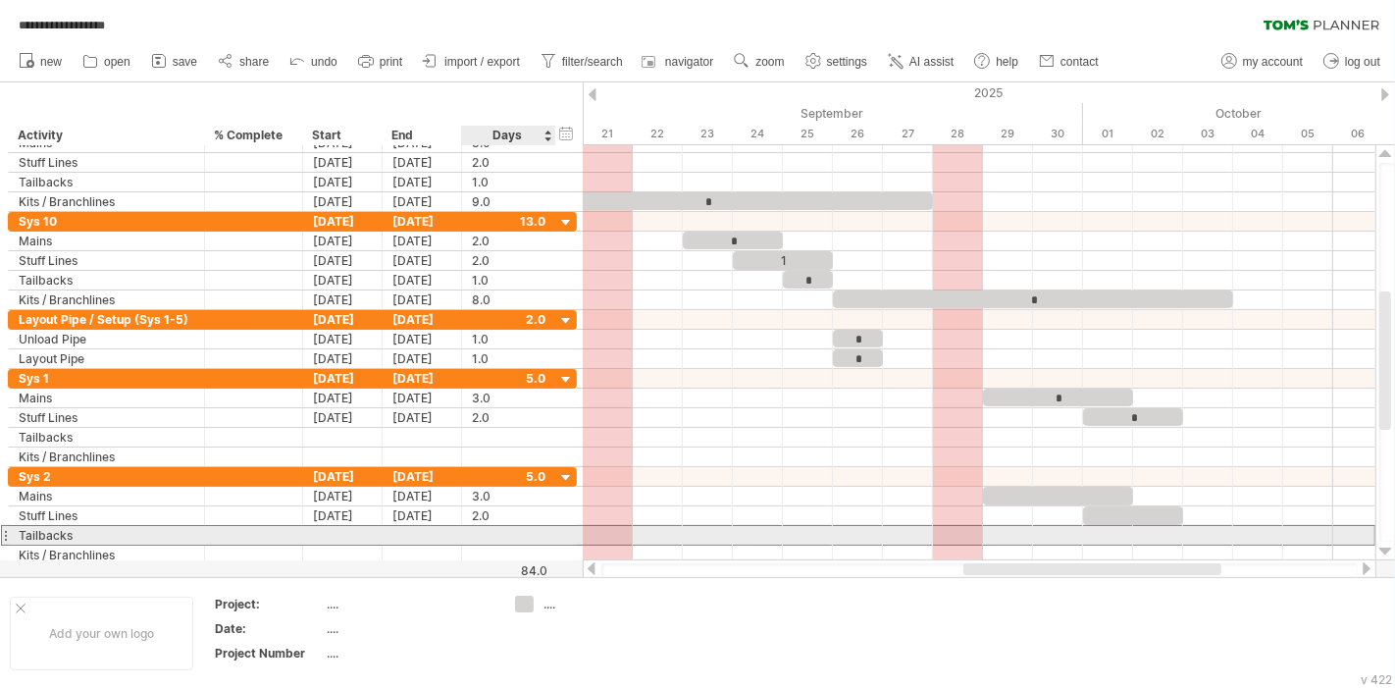
click at [496, 529] on div at bounding box center [509, 535] width 74 height 19
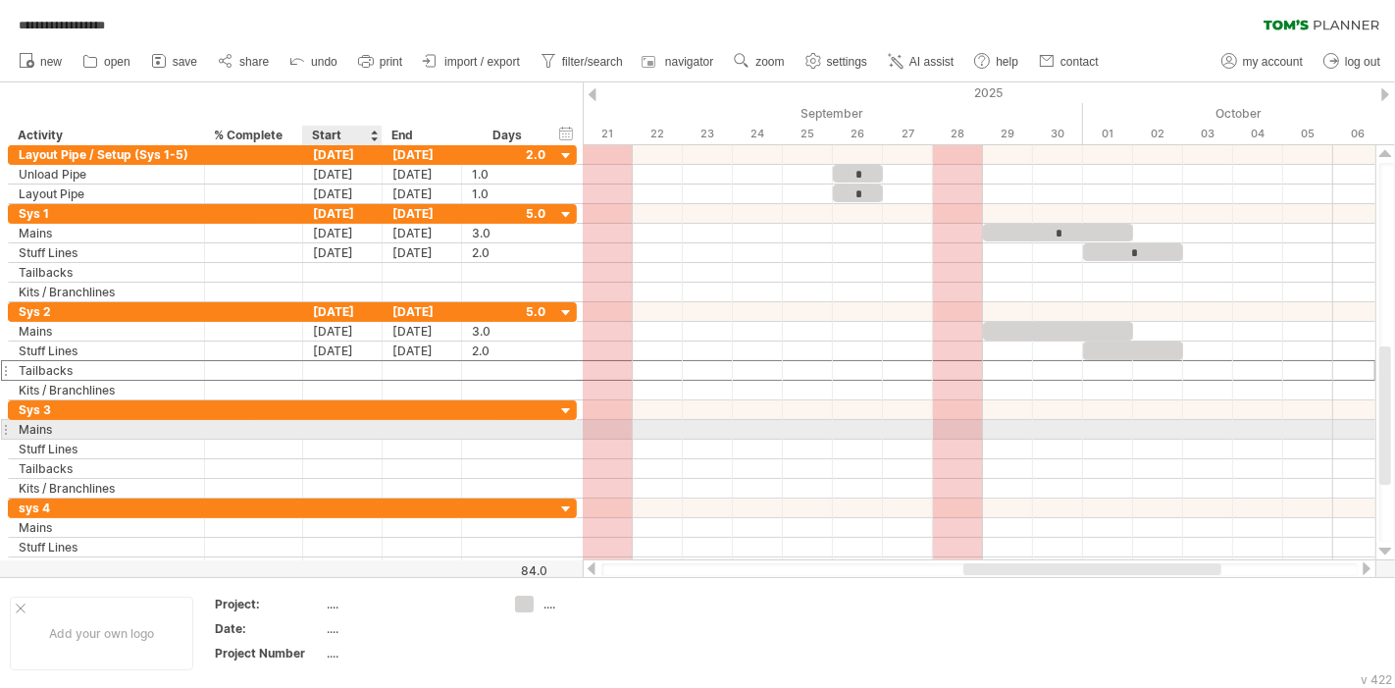
click at [341, 430] on div at bounding box center [342, 429] width 79 height 19
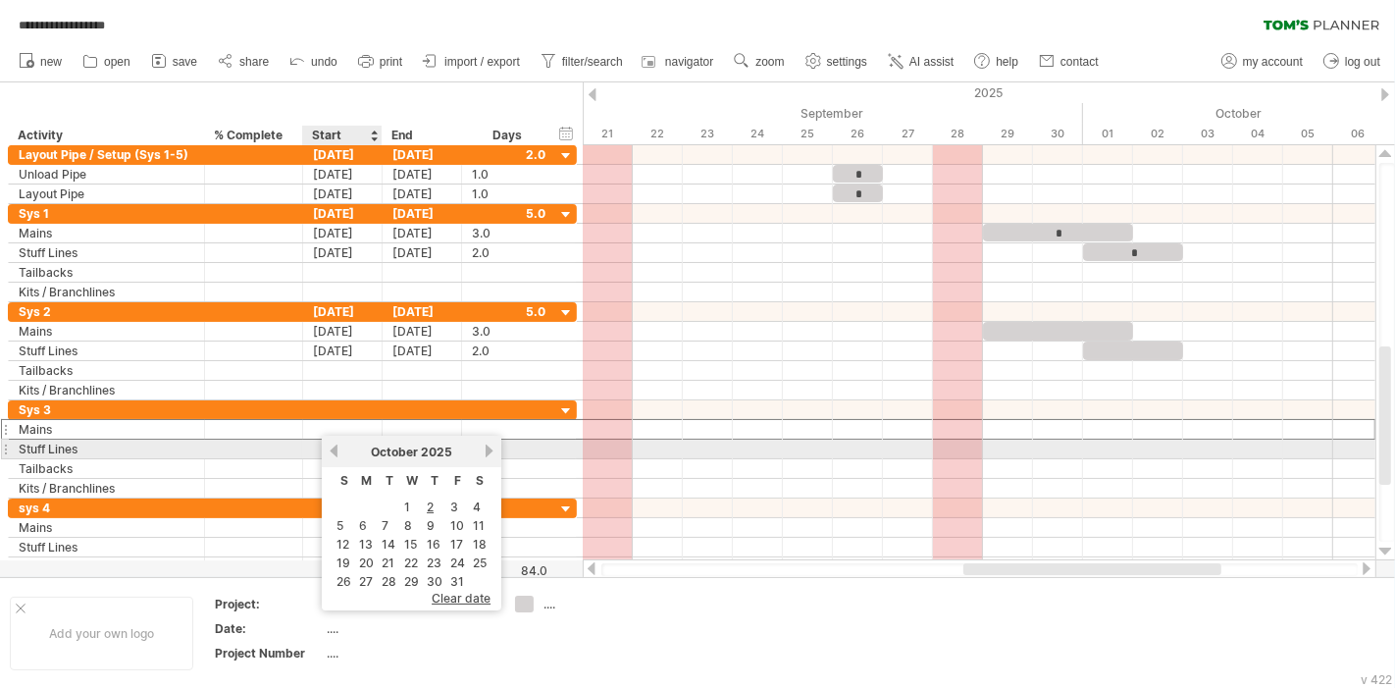
click at [340, 455] on div "[DATE]" at bounding box center [411, 451] width 142 height 15
click at [335, 455] on link "previous" at bounding box center [334, 450] width 15 height 15
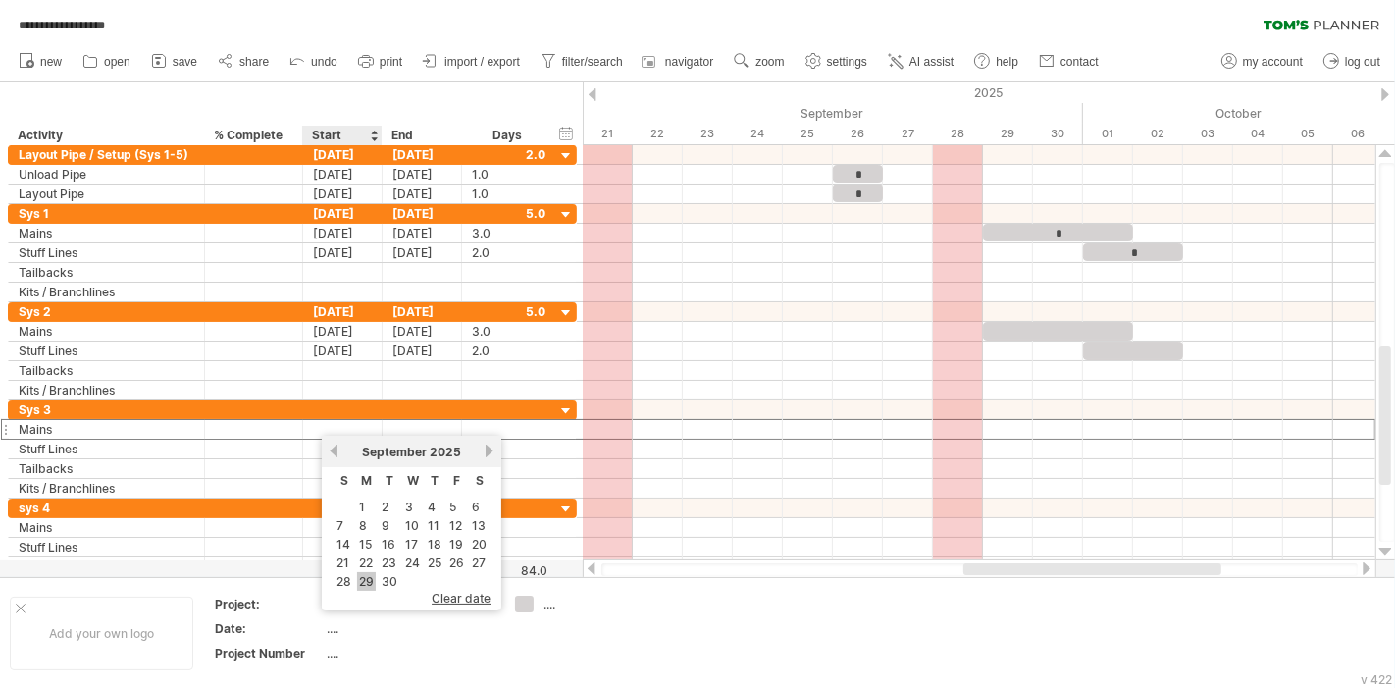
click at [366, 573] on link "29" at bounding box center [366, 581] width 19 height 19
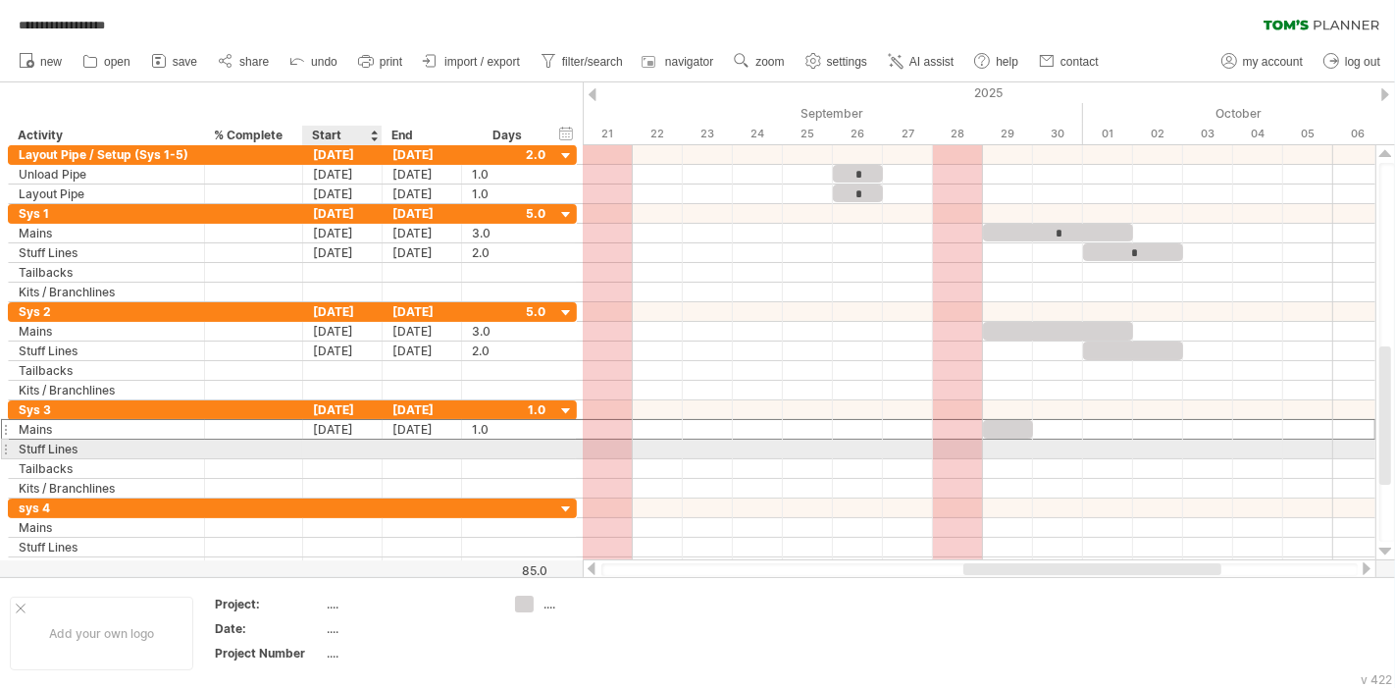
click at [350, 443] on div at bounding box center [342, 449] width 79 height 19
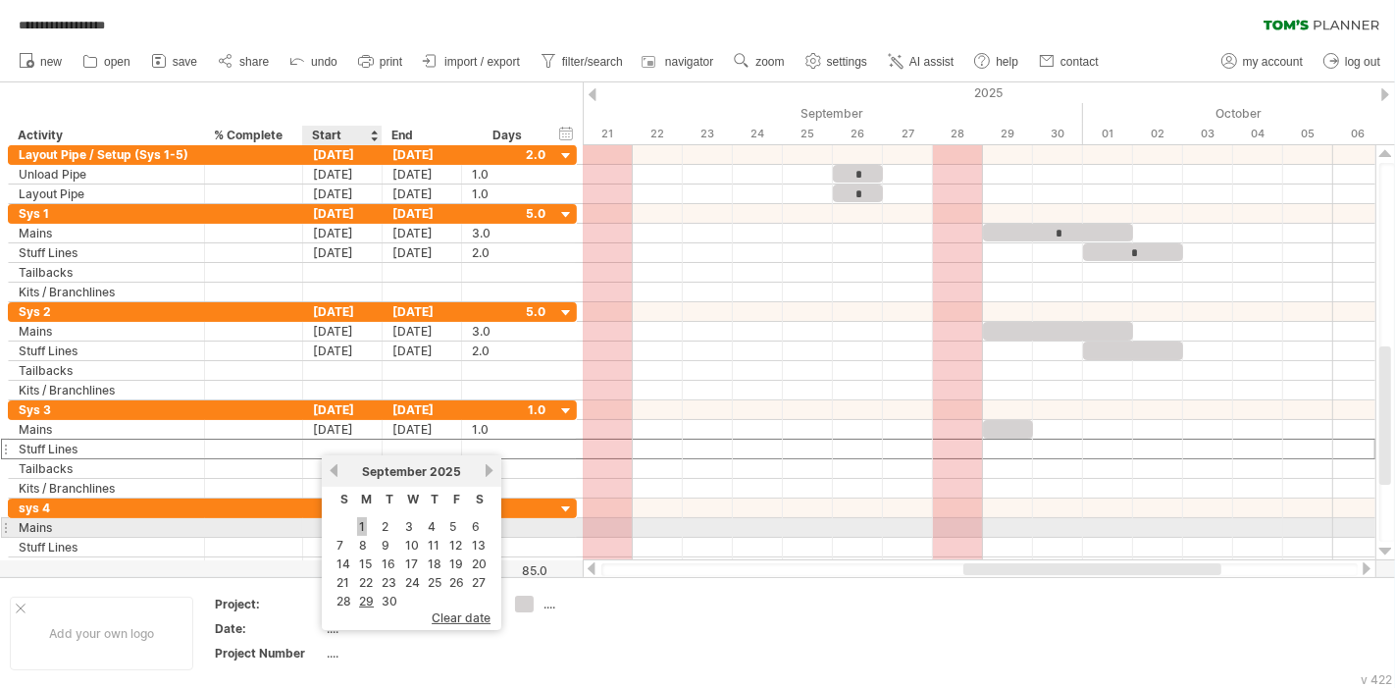
click at [363, 520] on link "1" at bounding box center [362, 526] width 10 height 19
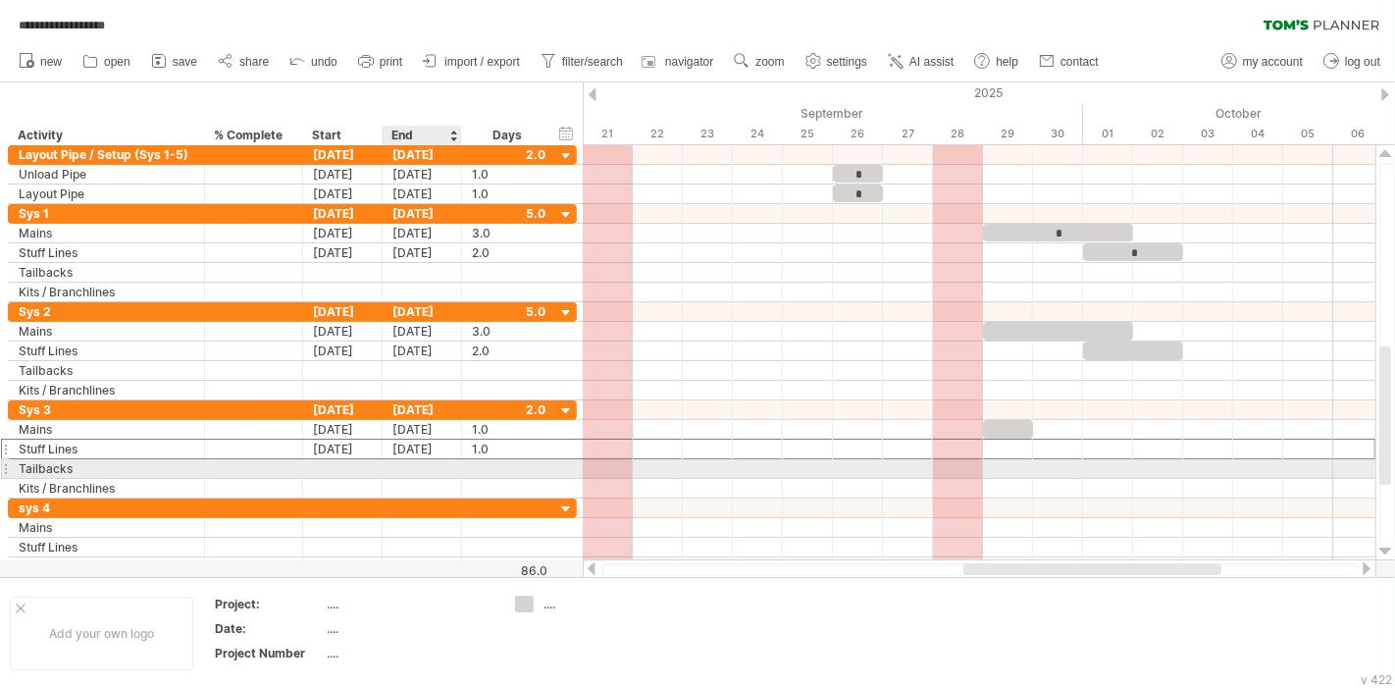
click at [448, 460] on div at bounding box center [422, 468] width 79 height 19
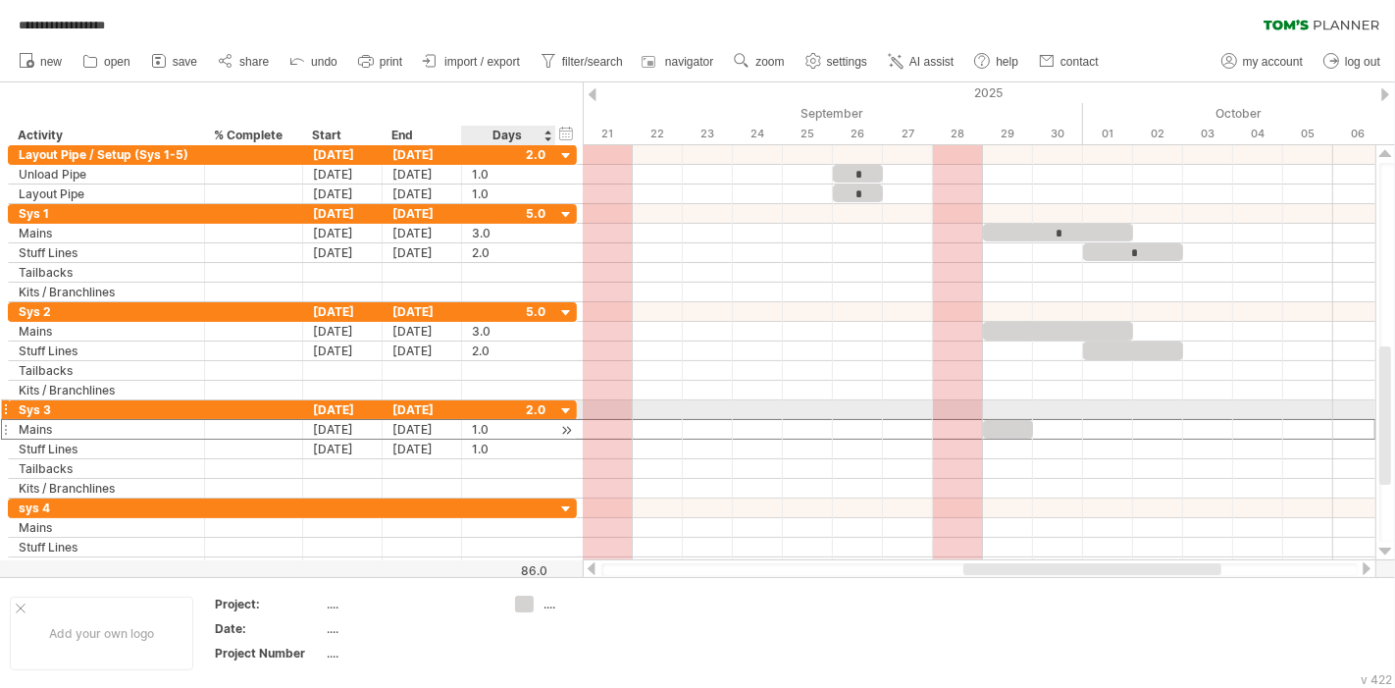
click at [495, 420] on div "1.0" at bounding box center [509, 429] width 74 height 19
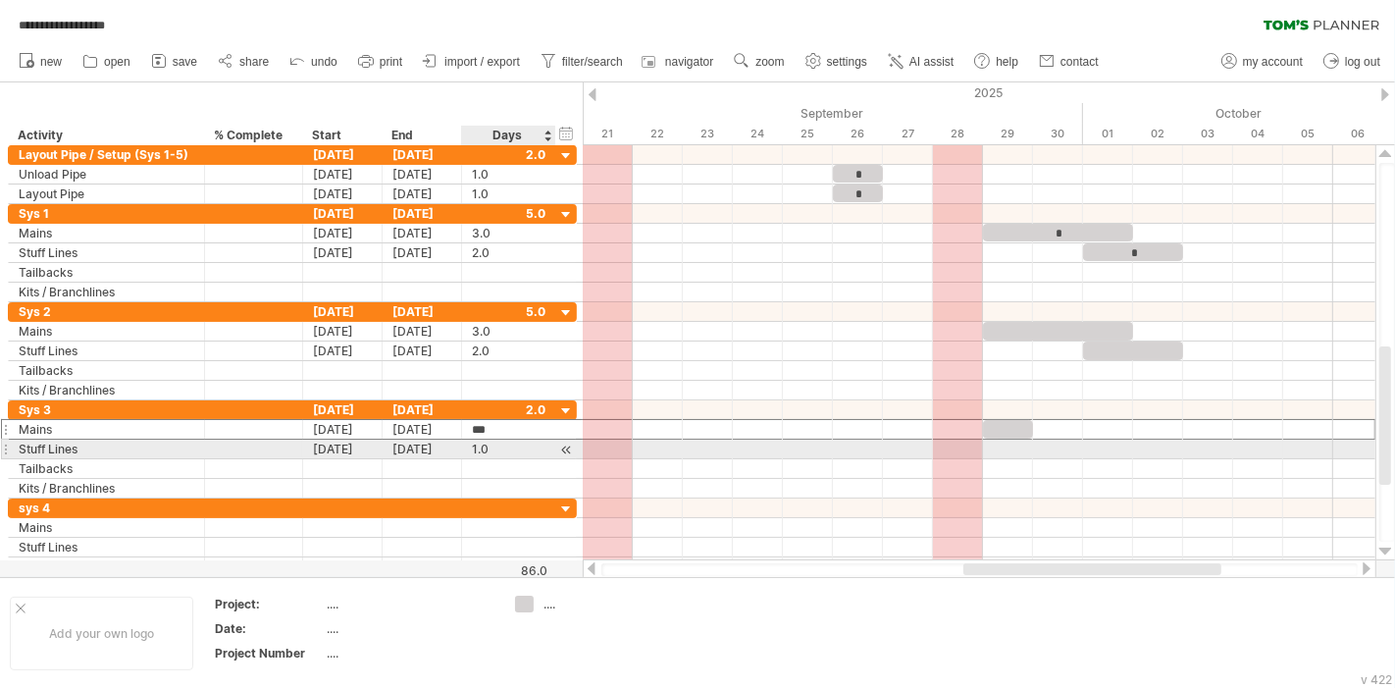
type input "*"
click at [501, 447] on div "1.0" at bounding box center [509, 449] width 74 height 19
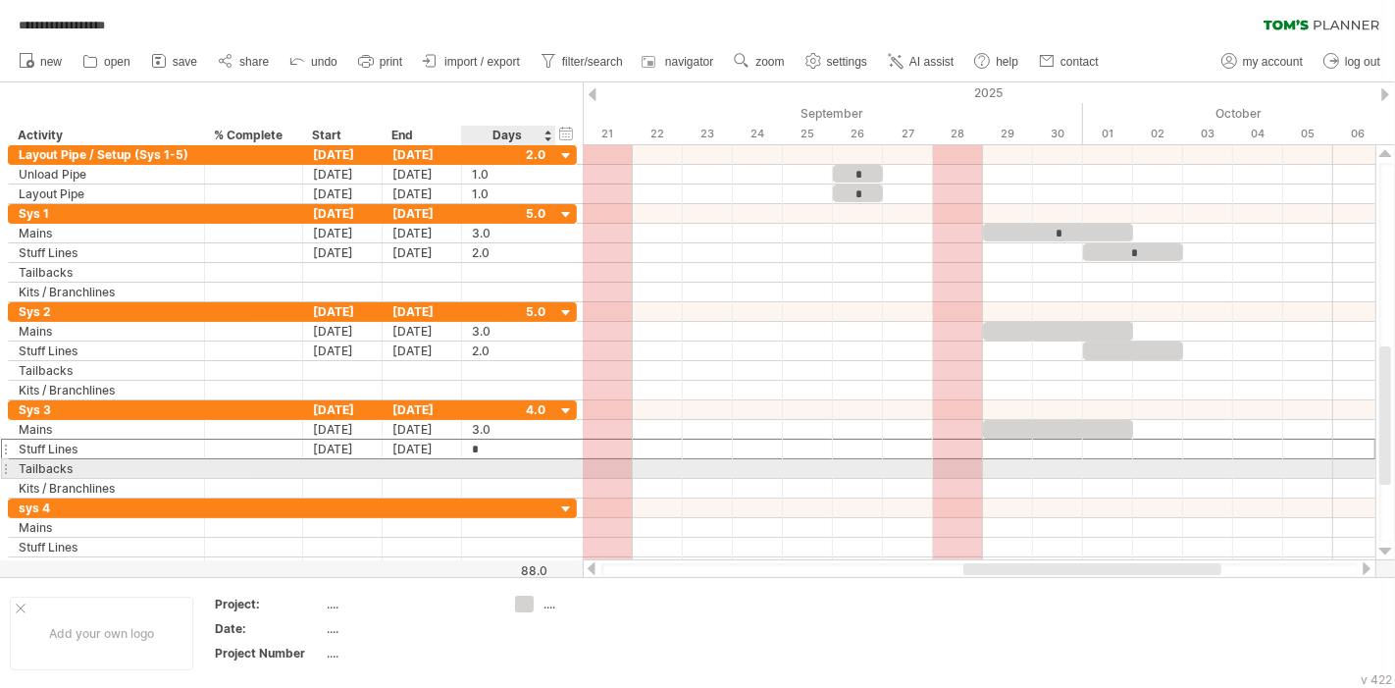
click at [503, 467] on div at bounding box center [509, 468] width 74 height 19
click at [415, 466] on div at bounding box center [422, 468] width 79 height 19
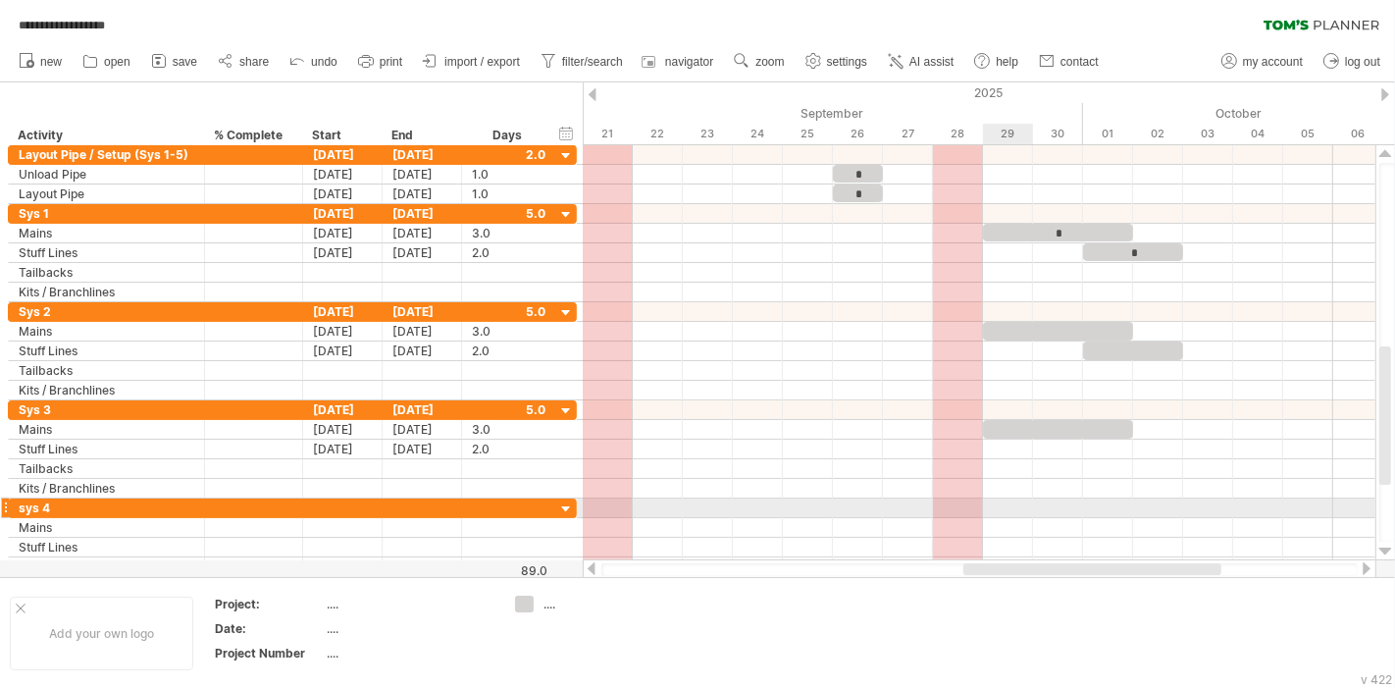
click at [986, 508] on div at bounding box center [979, 508] width 793 height 20
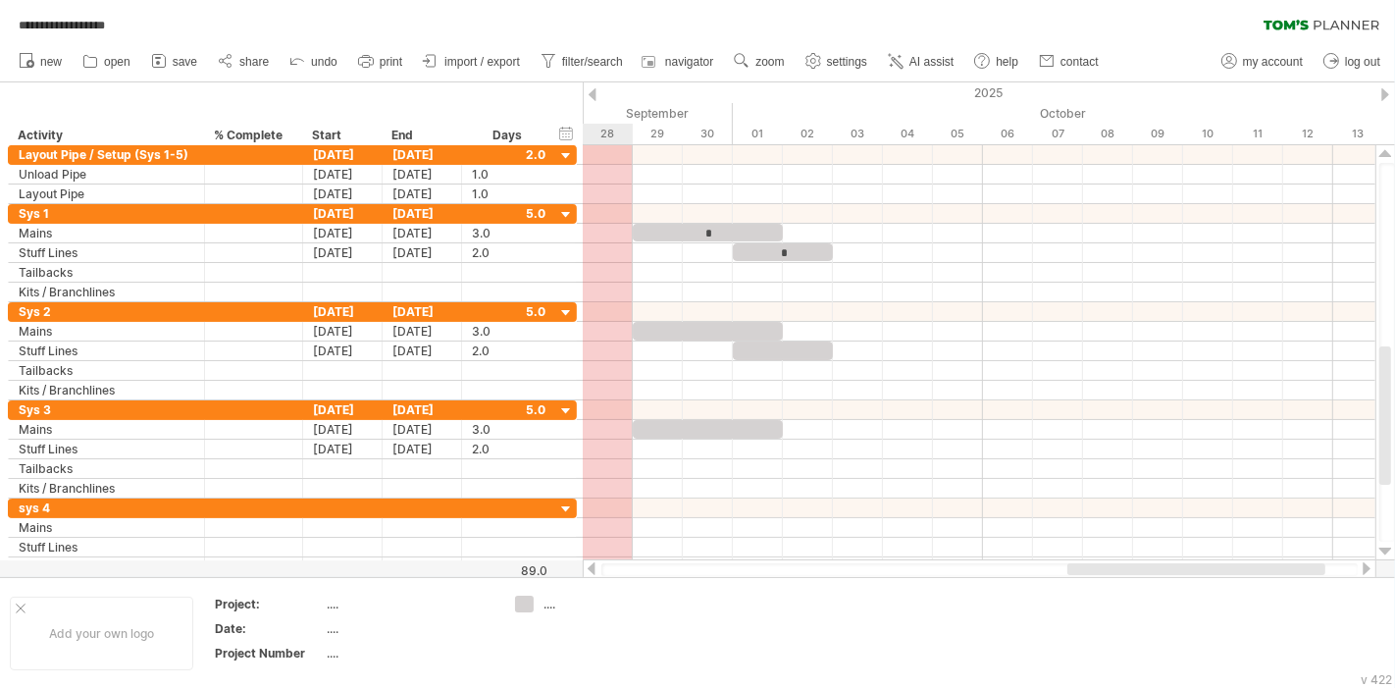
drag, startPoint x: 1090, startPoint y: 570, endPoint x: 1205, endPoint y: 568, distance: 114.8
click at [1205, 568] on div at bounding box center [1197, 569] width 258 height 12
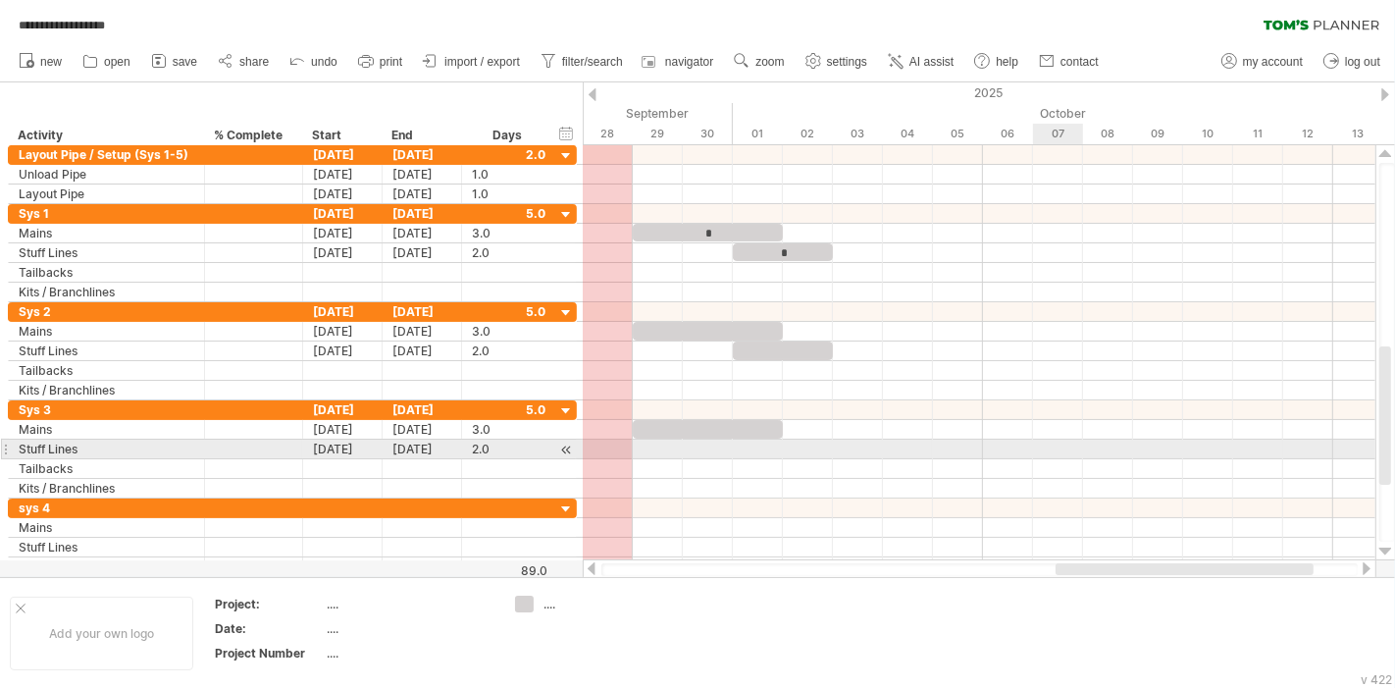
click at [1047, 449] on div at bounding box center [979, 450] width 793 height 20
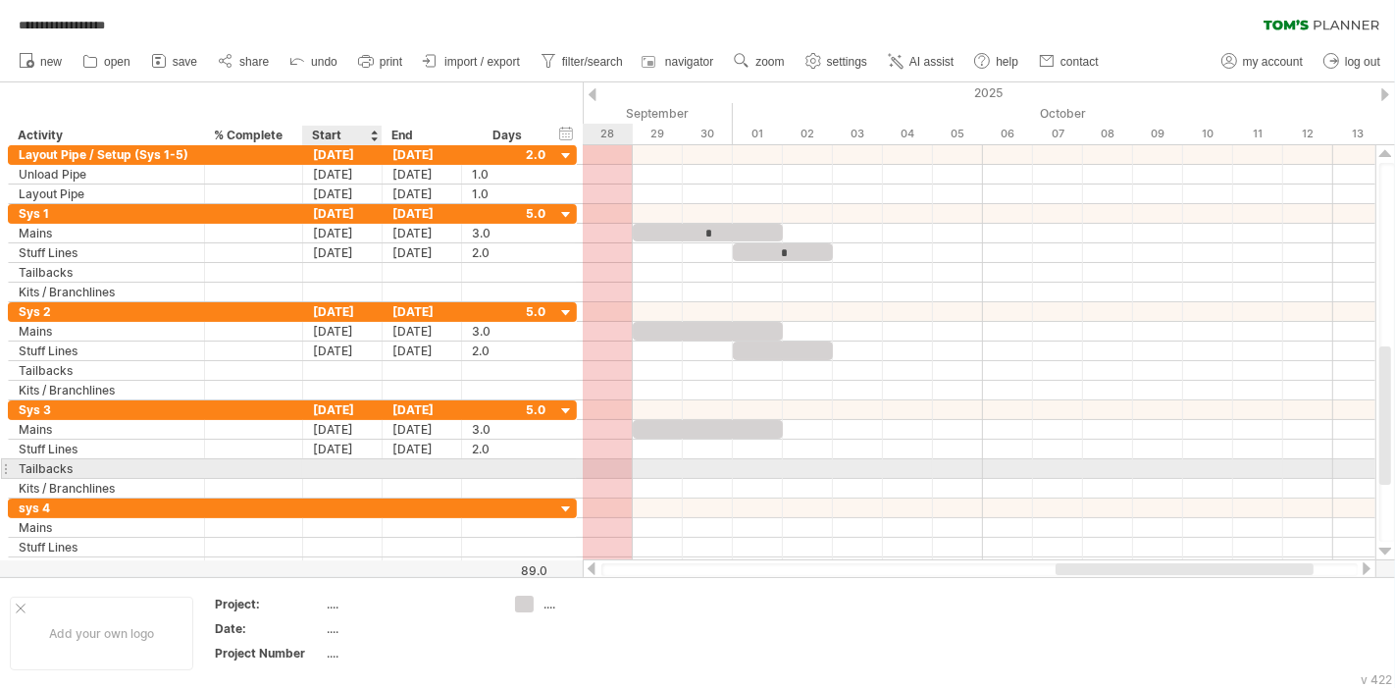
click at [368, 461] on div at bounding box center [342, 468] width 79 height 19
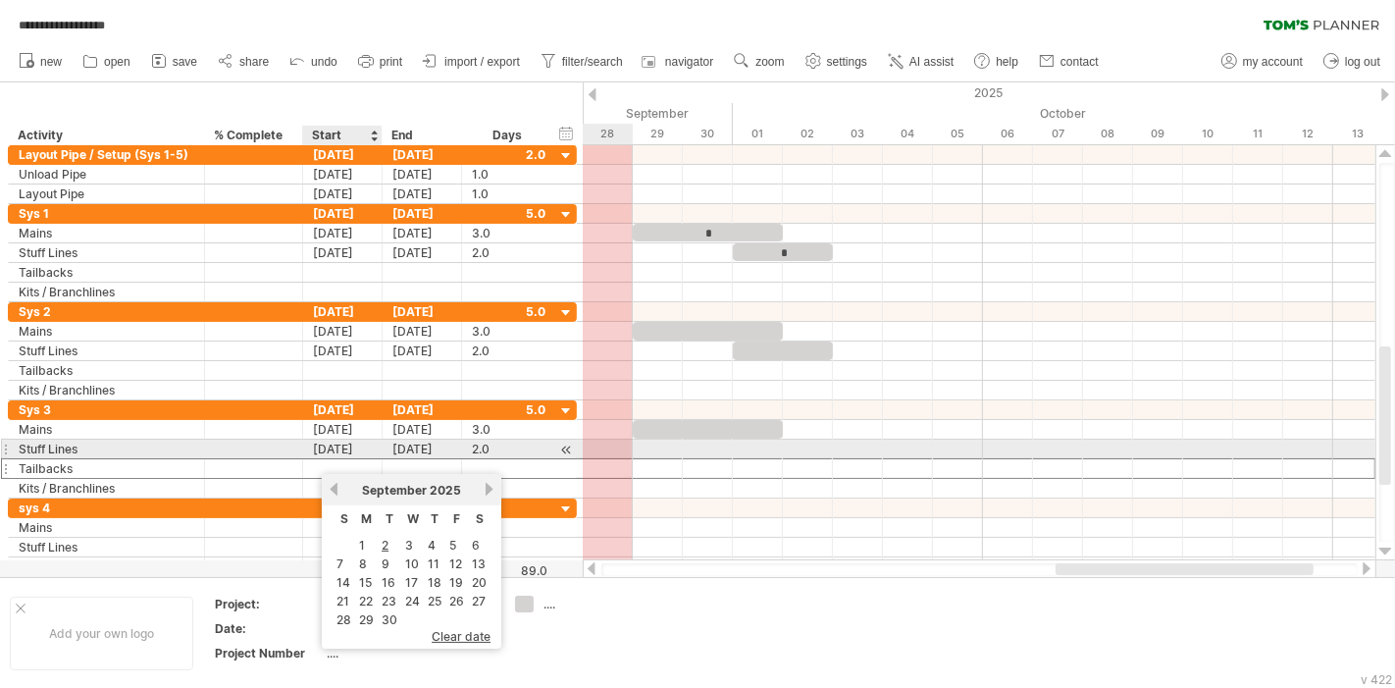
click at [354, 450] on div "[DATE]" at bounding box center [342, 449] width 79 height 19
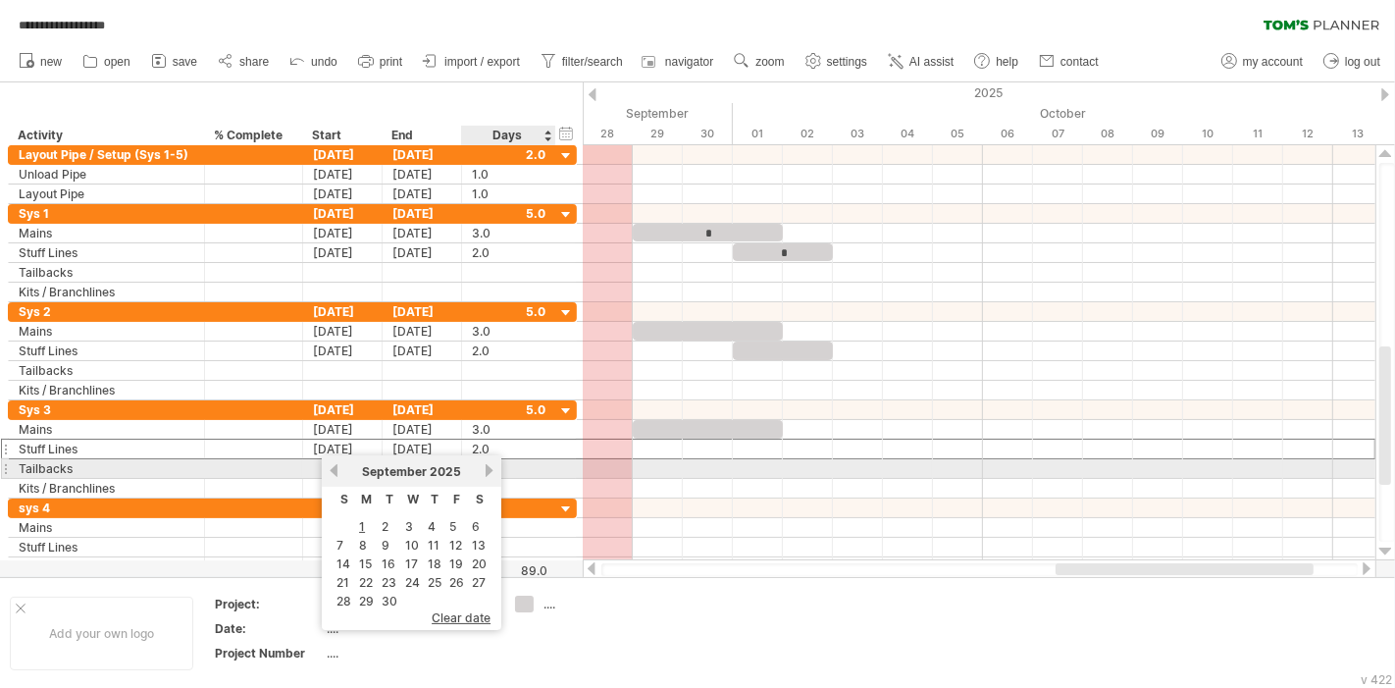
click at [482, 470] on link "next" at bounding box center [489, 470] width 15 height 15
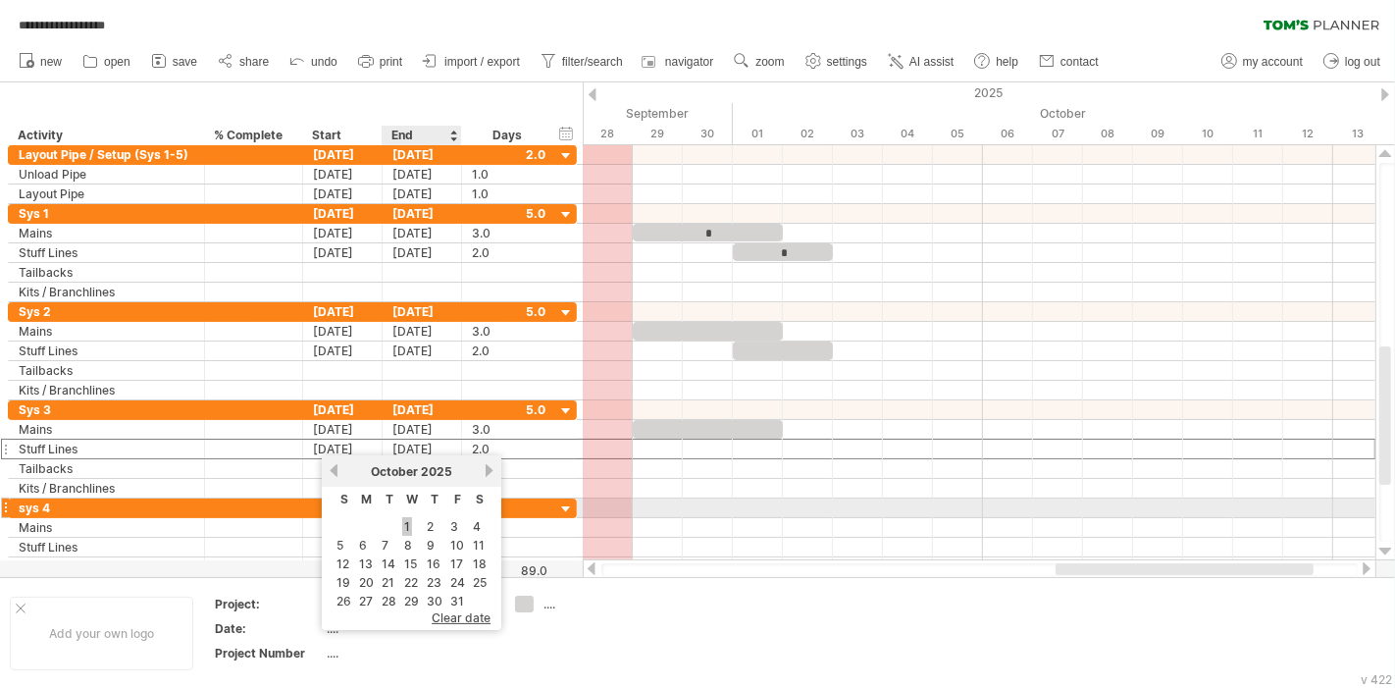
click at [409, 518] on link "1" at bounding box center [407, 526] width 10 height 19
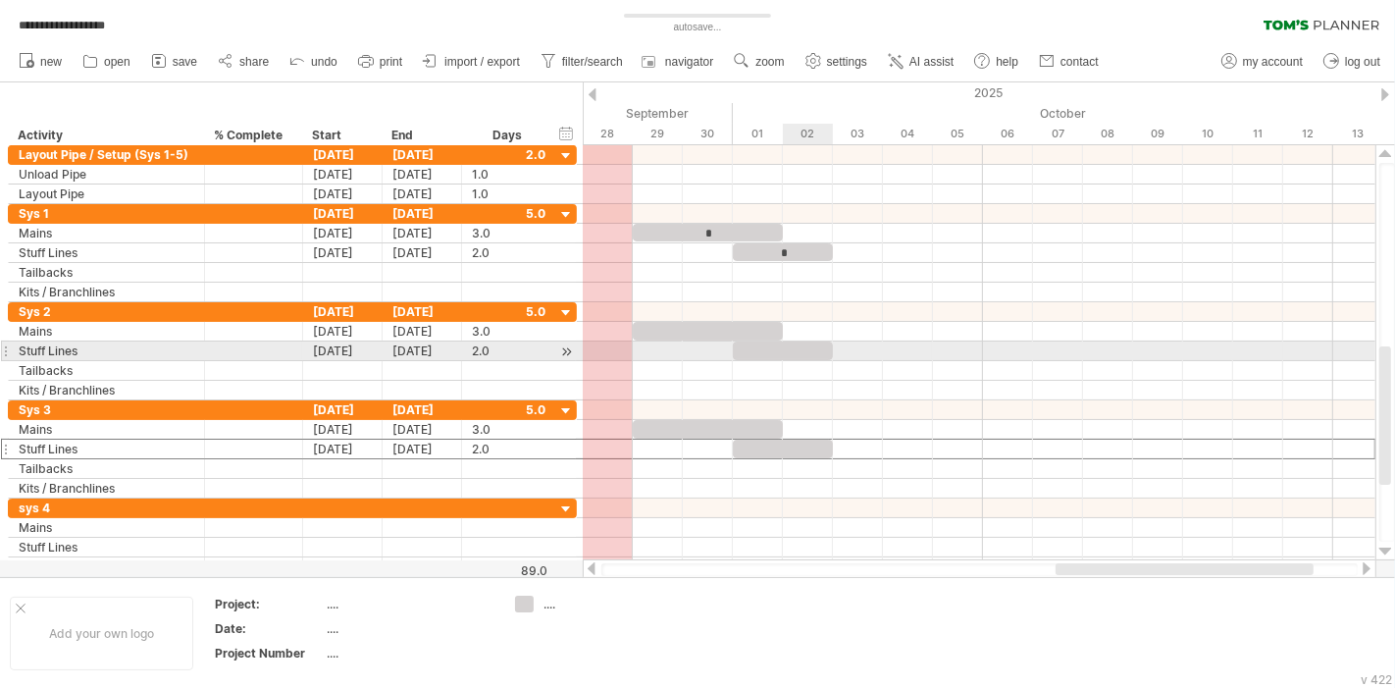
click at [807, 348] on div at bounding box center [783, 350] width 100 height 19
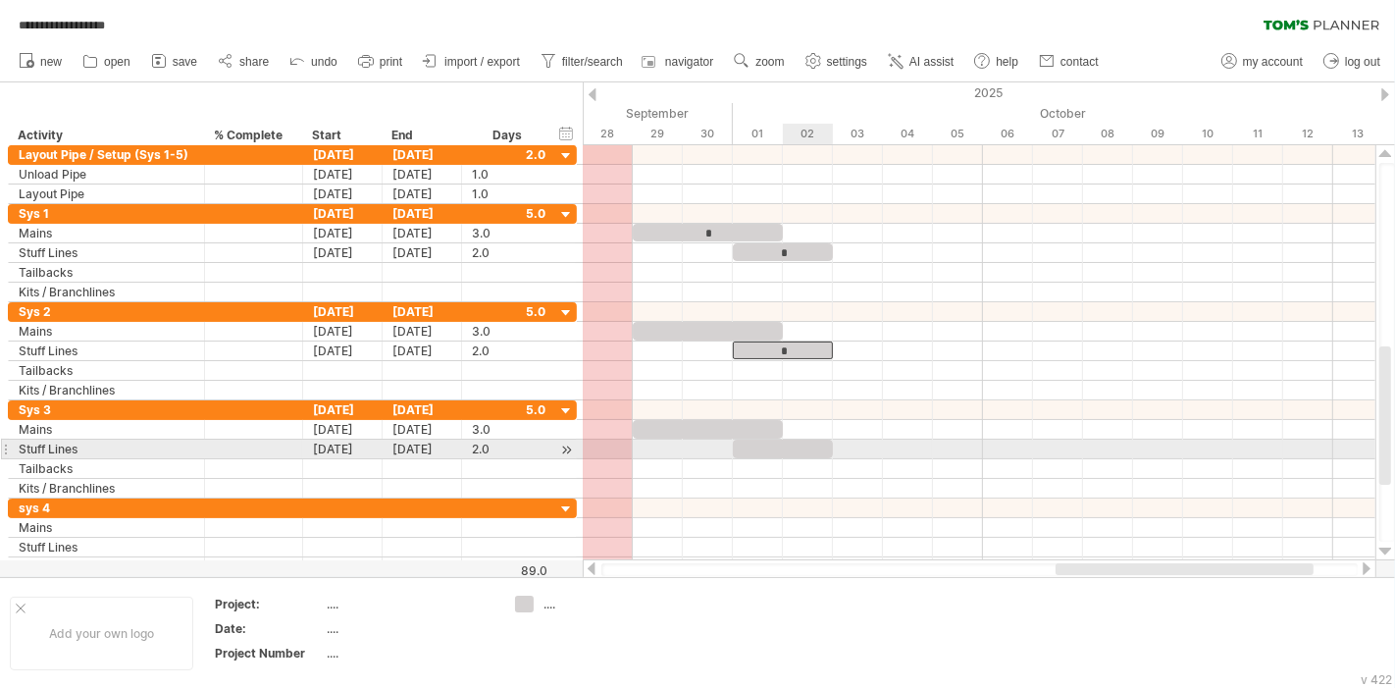
click at [783, 445] on div at bounding box center [783, 449] width 100 height 19
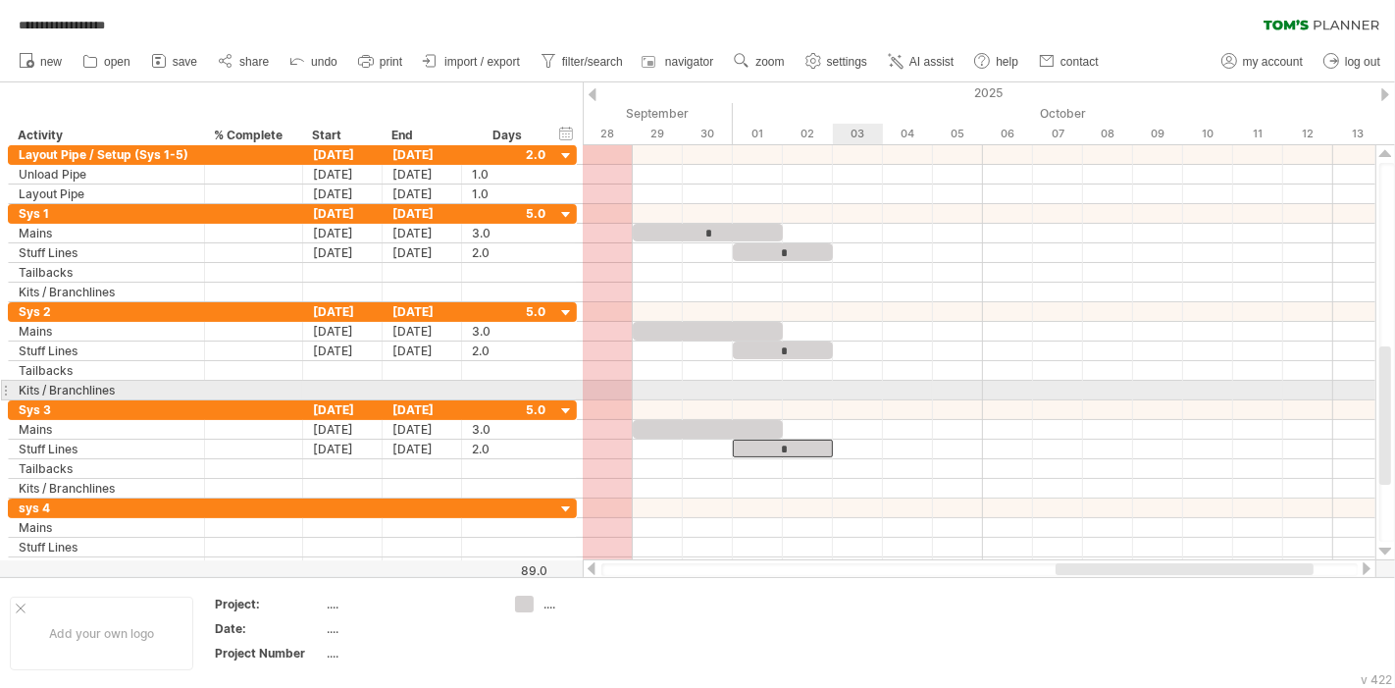
click at [869, 391] on div at bounding box center [979, 391] width 793 height 20
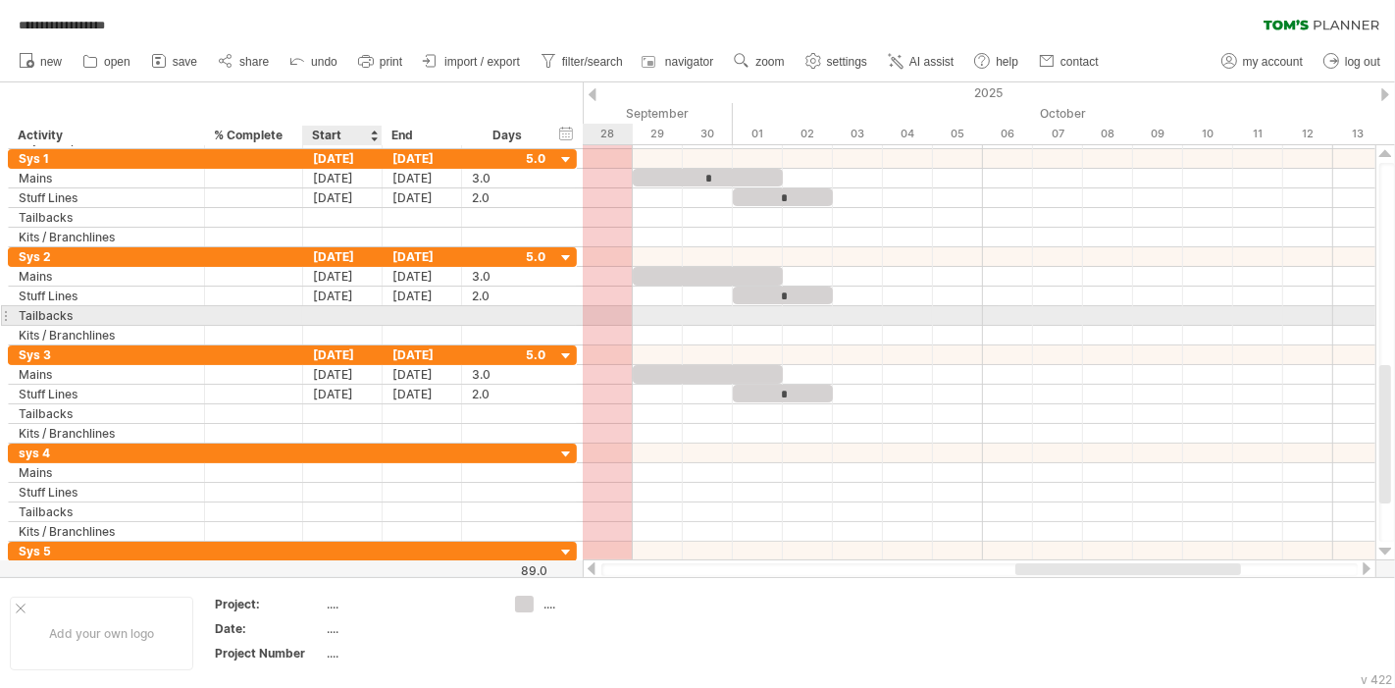
click at [335, 310] on div at bounding box center [342, 315] width 79 height 19
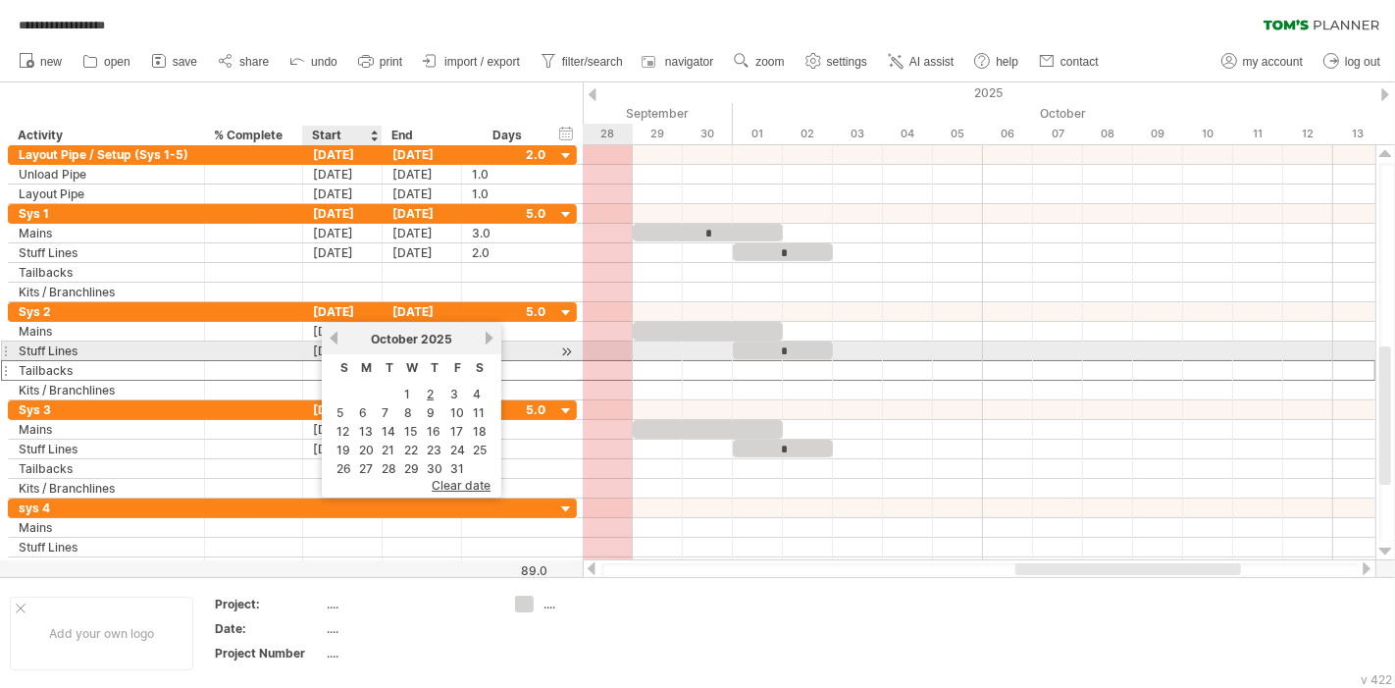
click at [306, 361] on div at bounding box center [342, 370] width 79 height 19
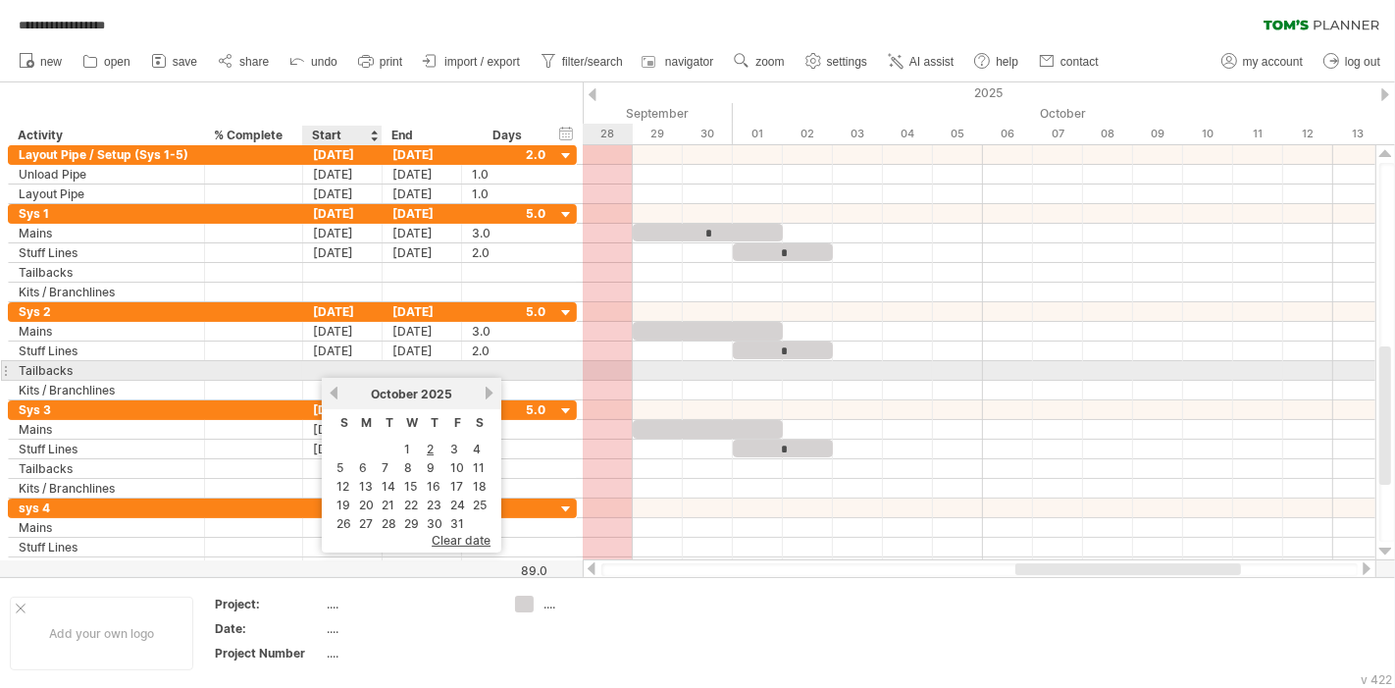
click at [319, 367] on div at bounding box center [342, 370] width 79 height 19
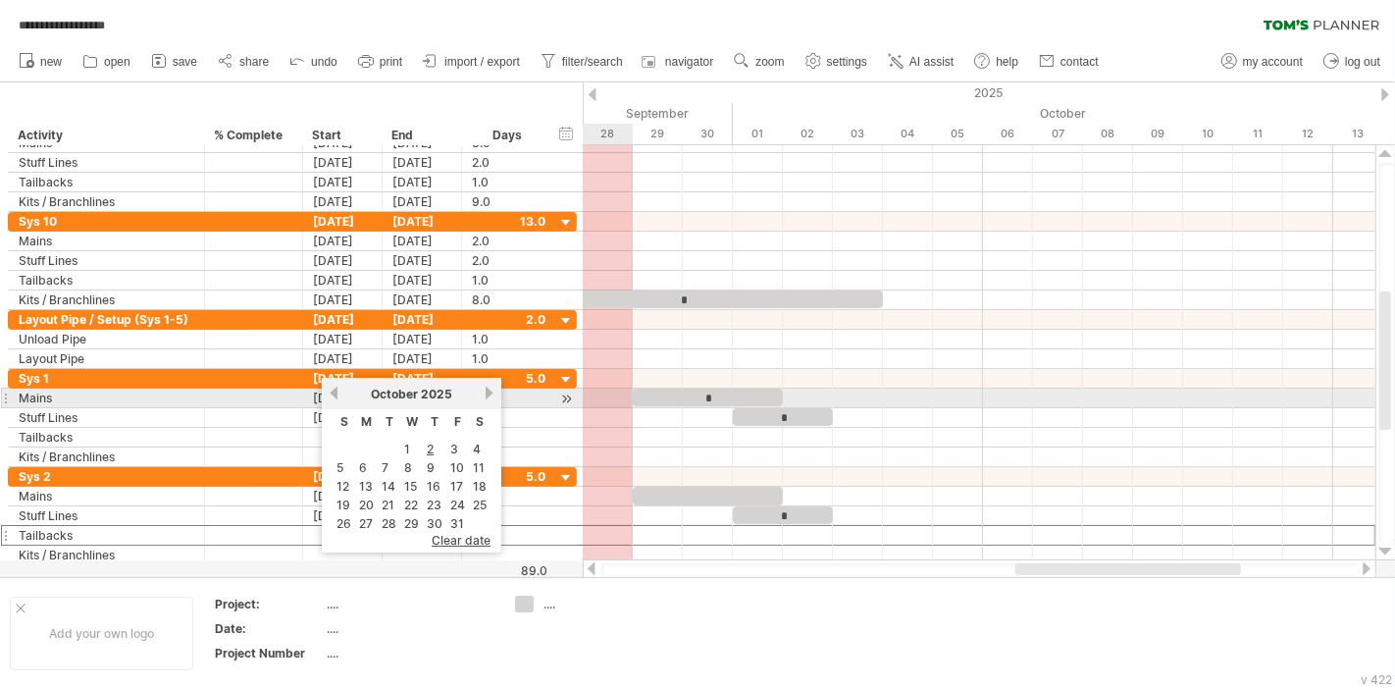
click at [589, 393] on div at bounding box center [979, 399] width 793 height 20
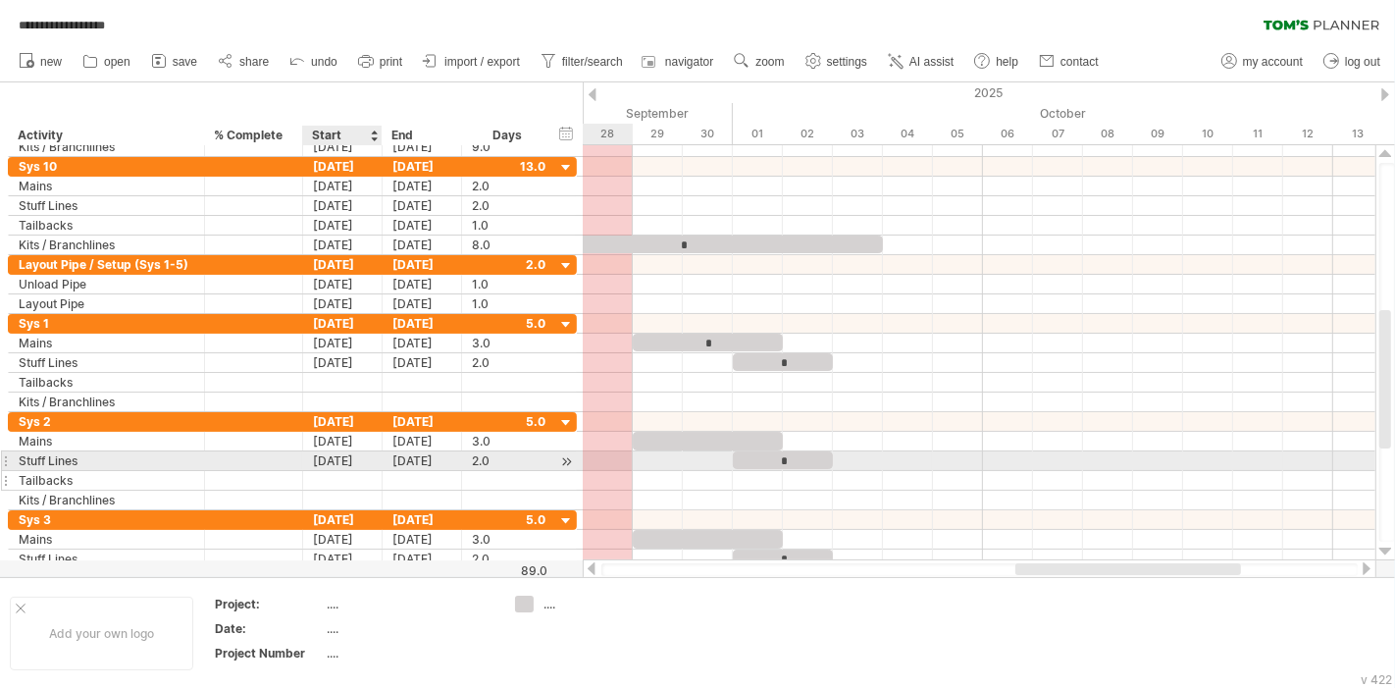
click at [347, 471] on div at bounding box center [342, 480] width 79 height 19
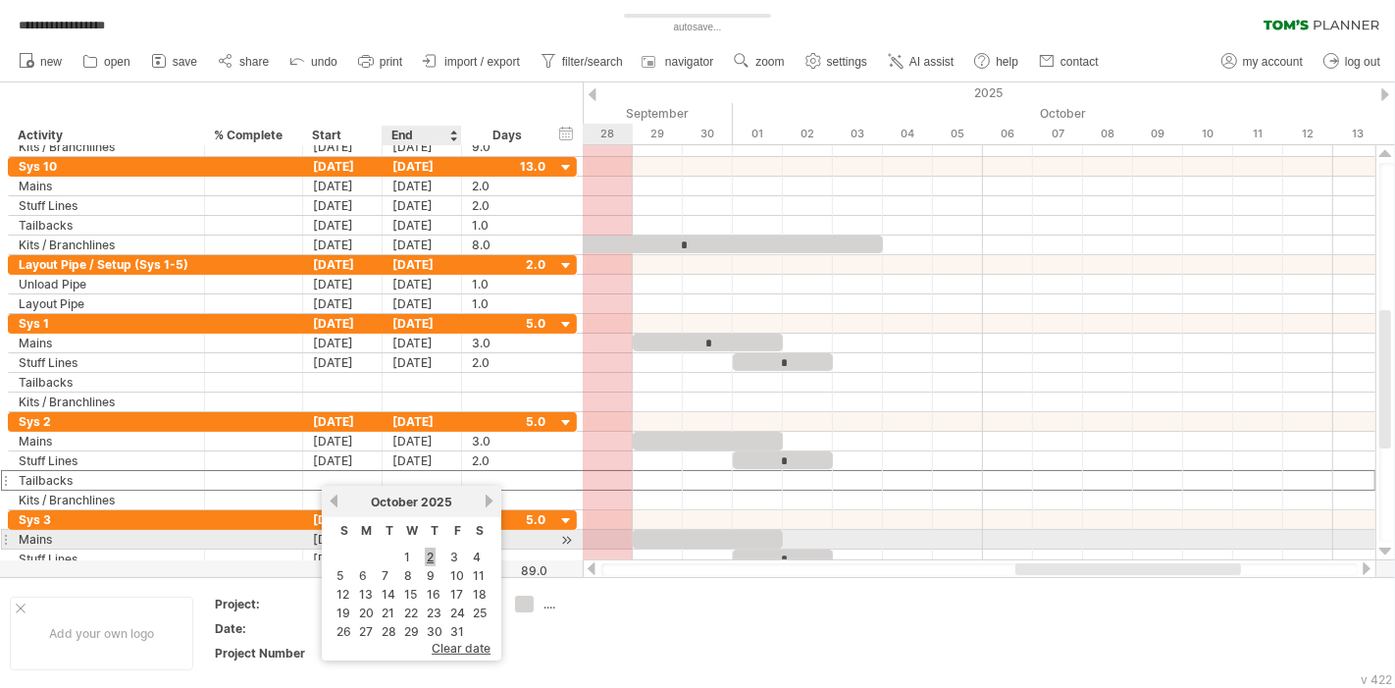
click at [425, 548] on link "2" at bounding box center [430, 557] width 11 height 19
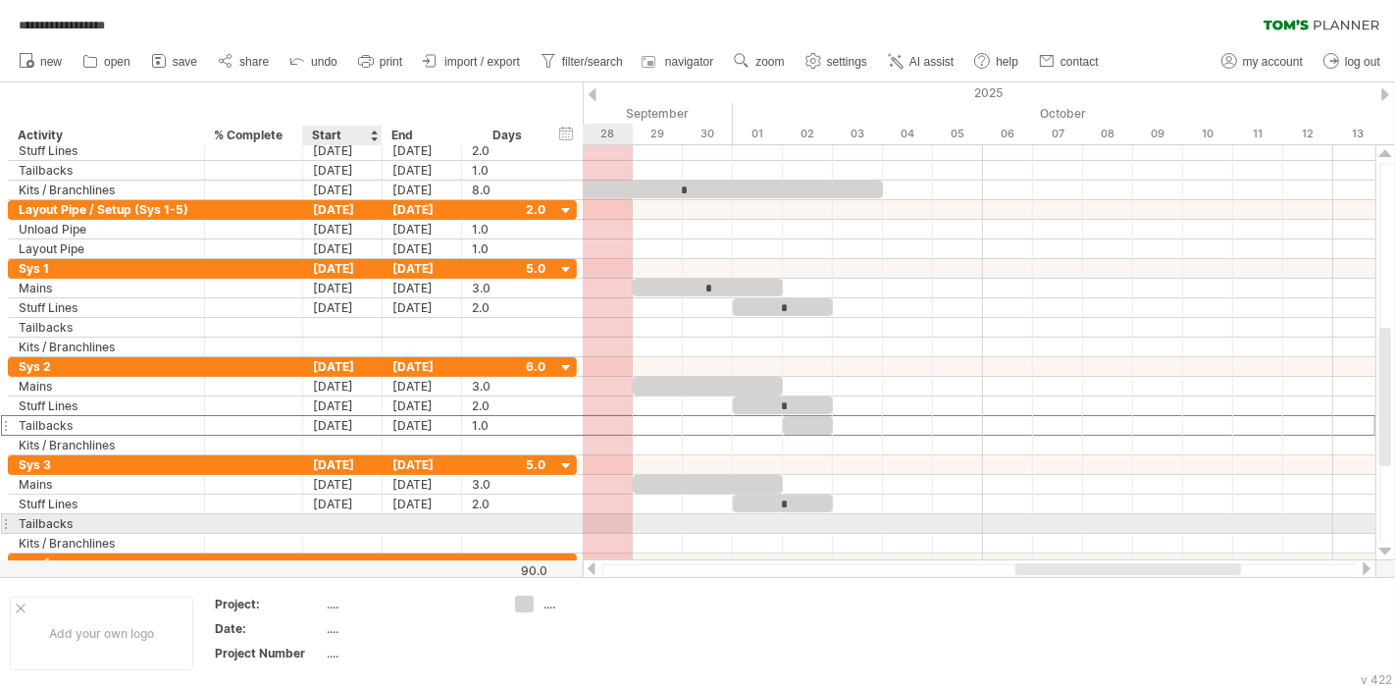
click at [339, 519] on div at bounding box center [342, 523] width 79 height 19
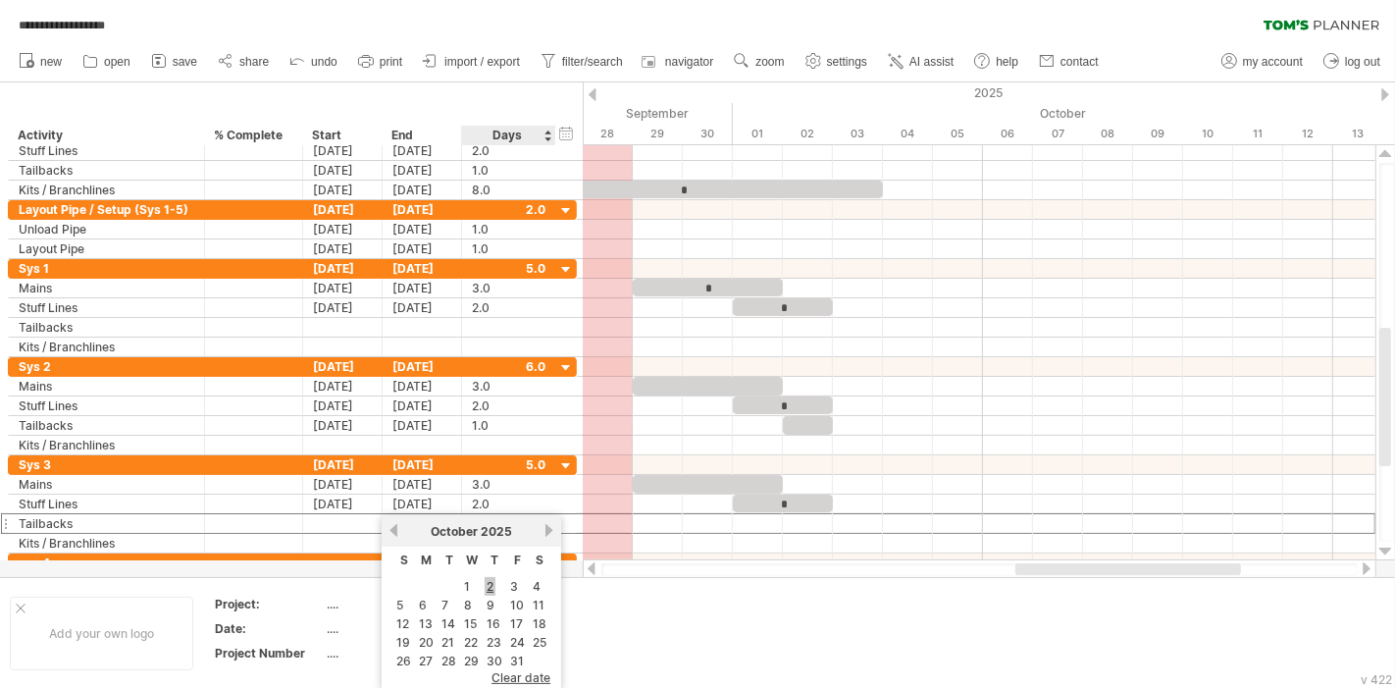
click at [486, 584] on link "2" at bounding box center [490, 586] width 11 height 19
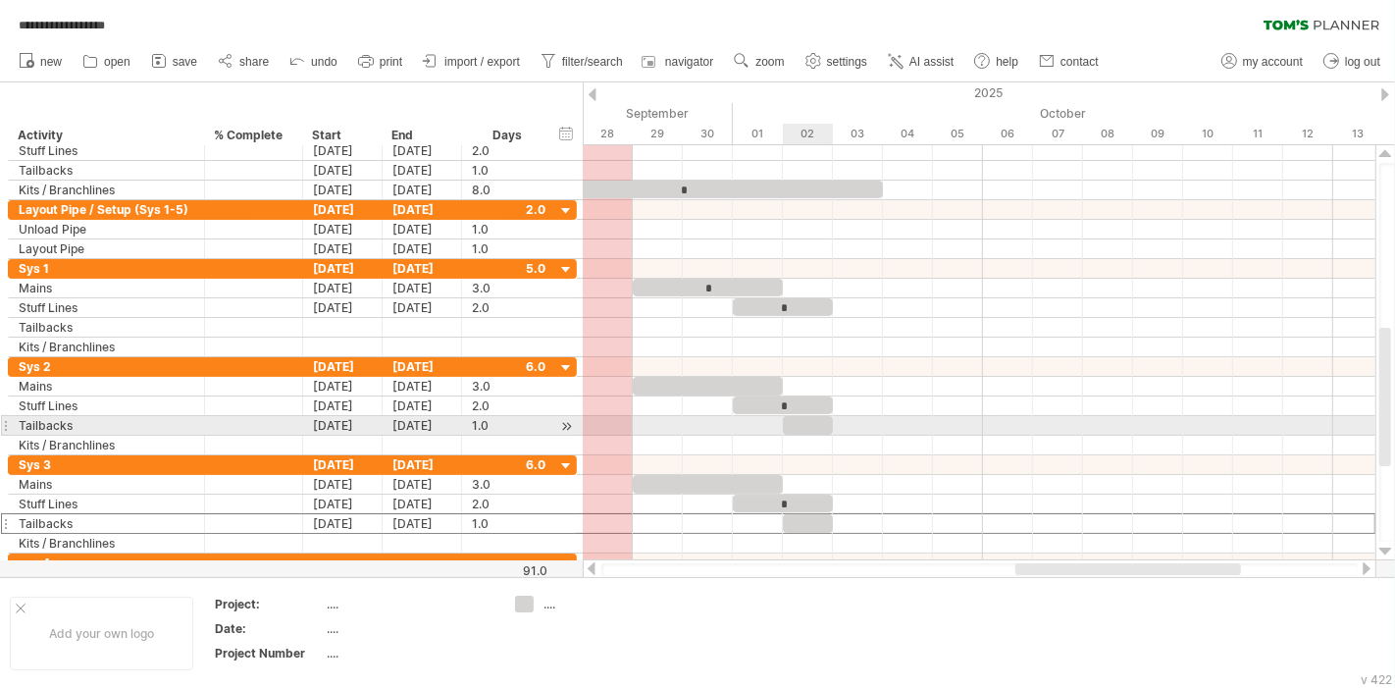
click at [807, 422] on div at bounding box center [808, 425] width 50 height 19
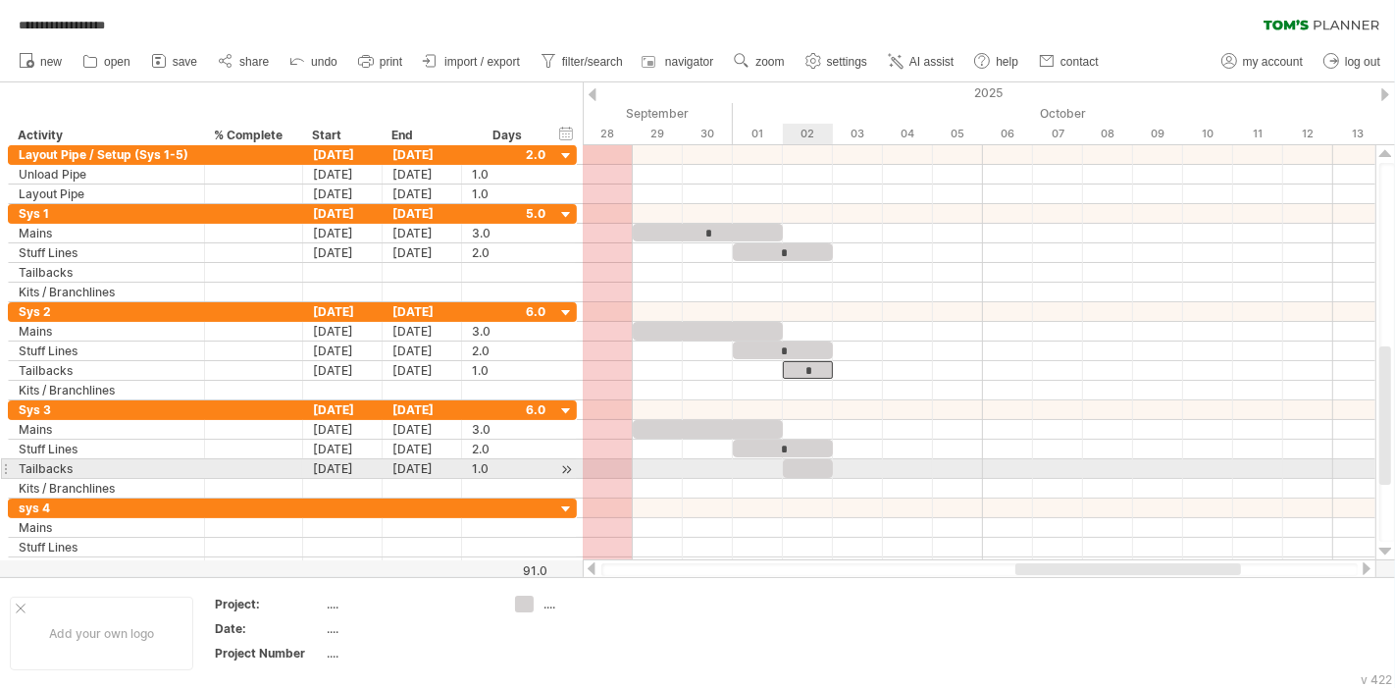
click at [816, 467] on div at bounding box center [808, 468] width 50 height 19
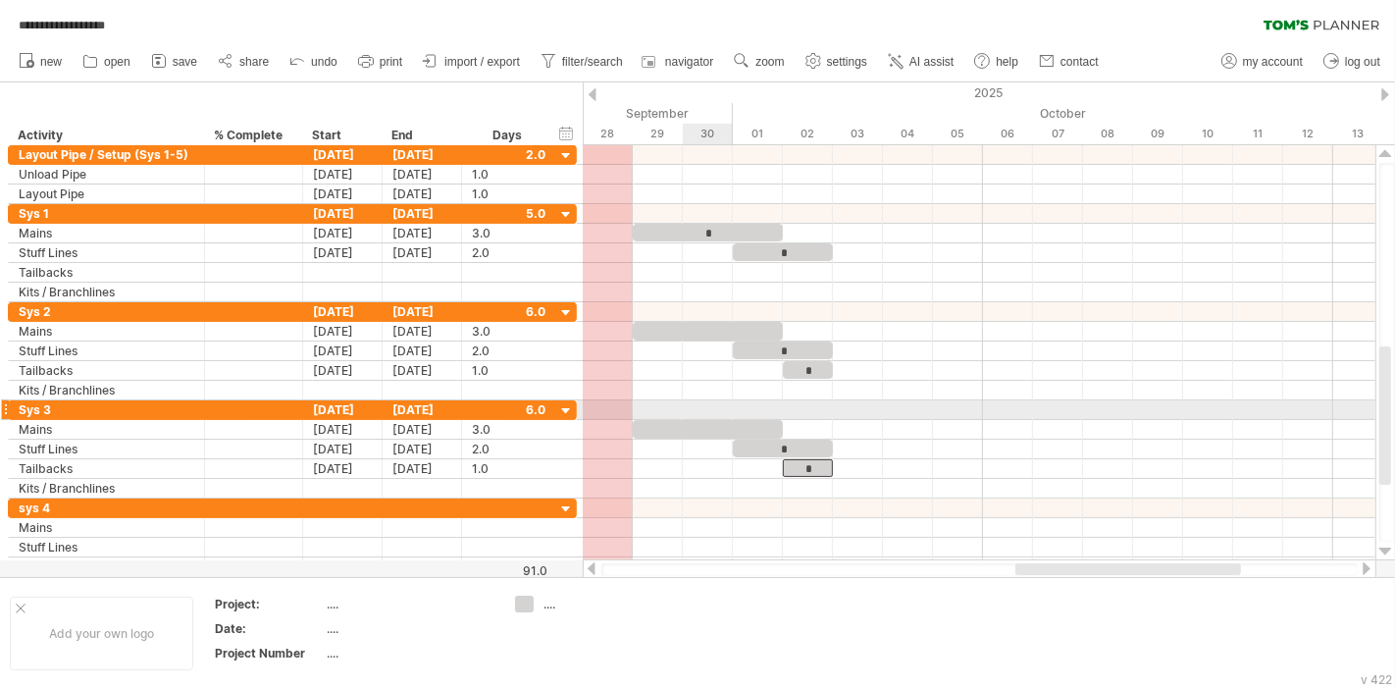
click at [700, 424] on div at bounding box center [708, 429] width 150 height 19
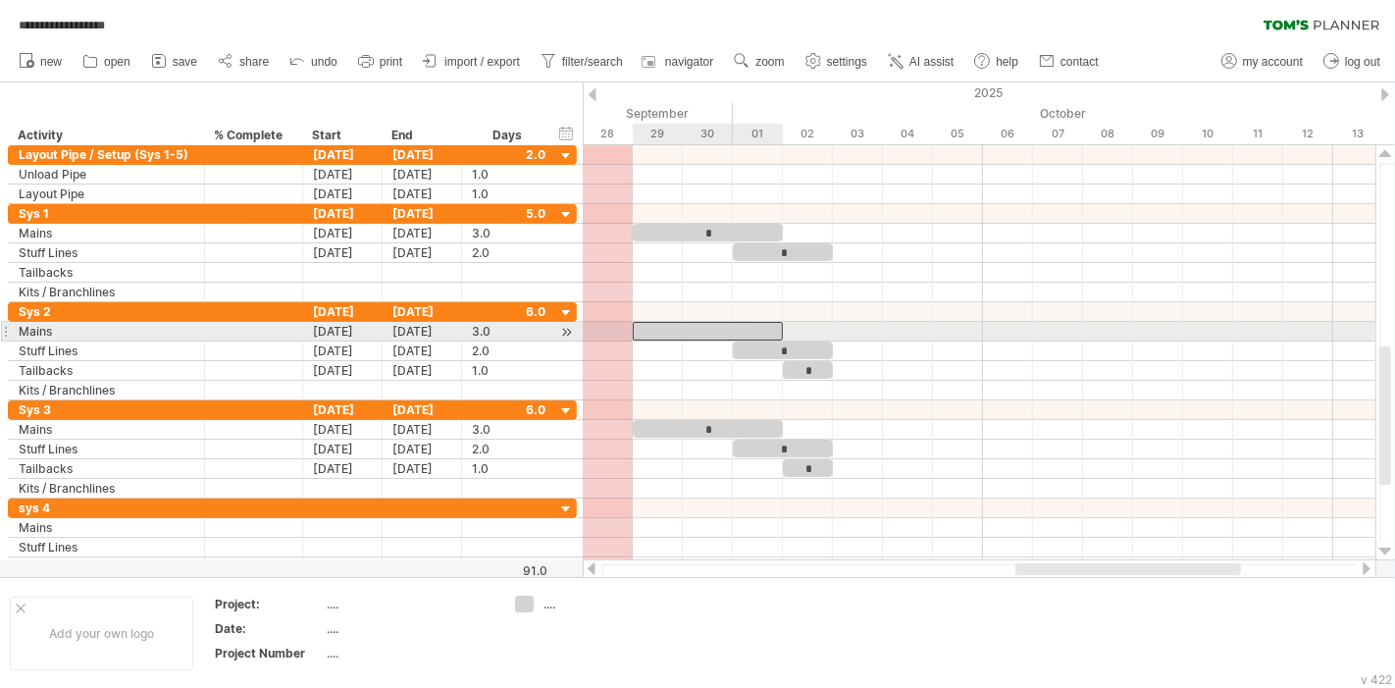
click at [704, 326] on div at bounding box center [708, 331] width 150 height 19
click at [904, 337] on div at bounding box center [979, 332] width 793 height 20
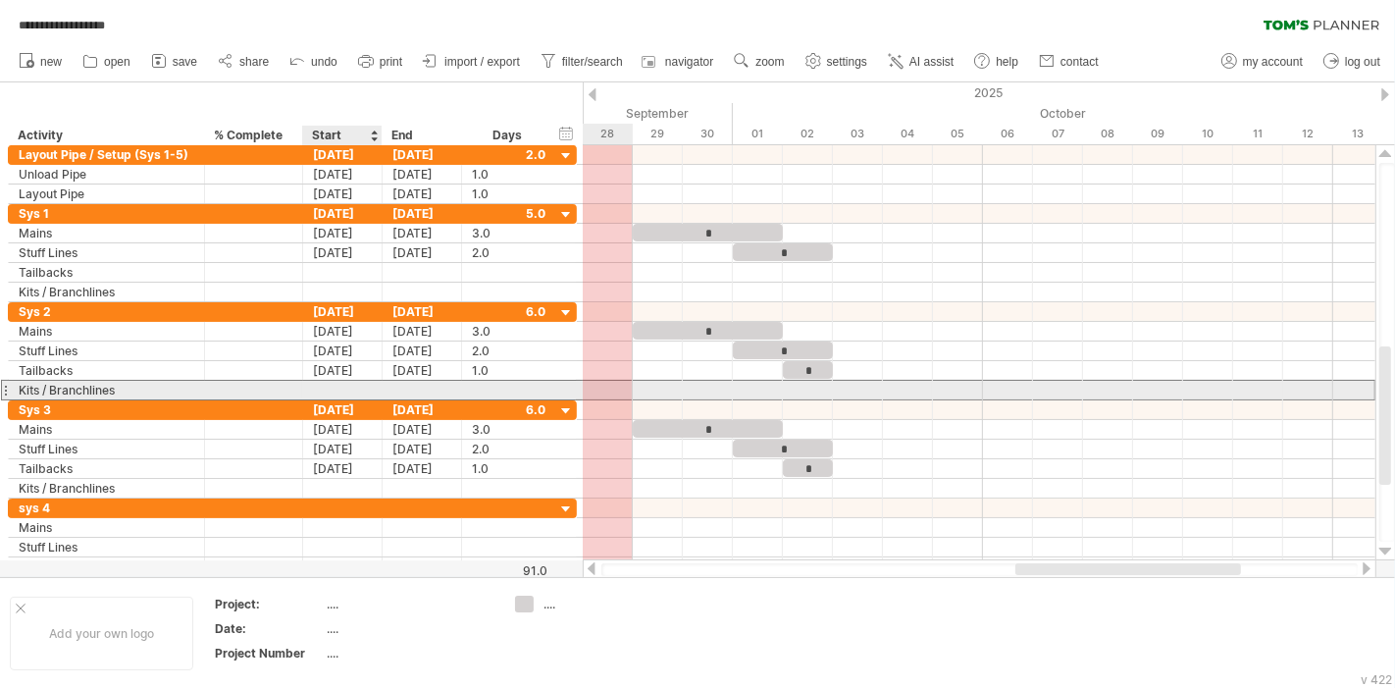
click at [358, 388] on div at bounding box center [342, 390] width 79 height 19
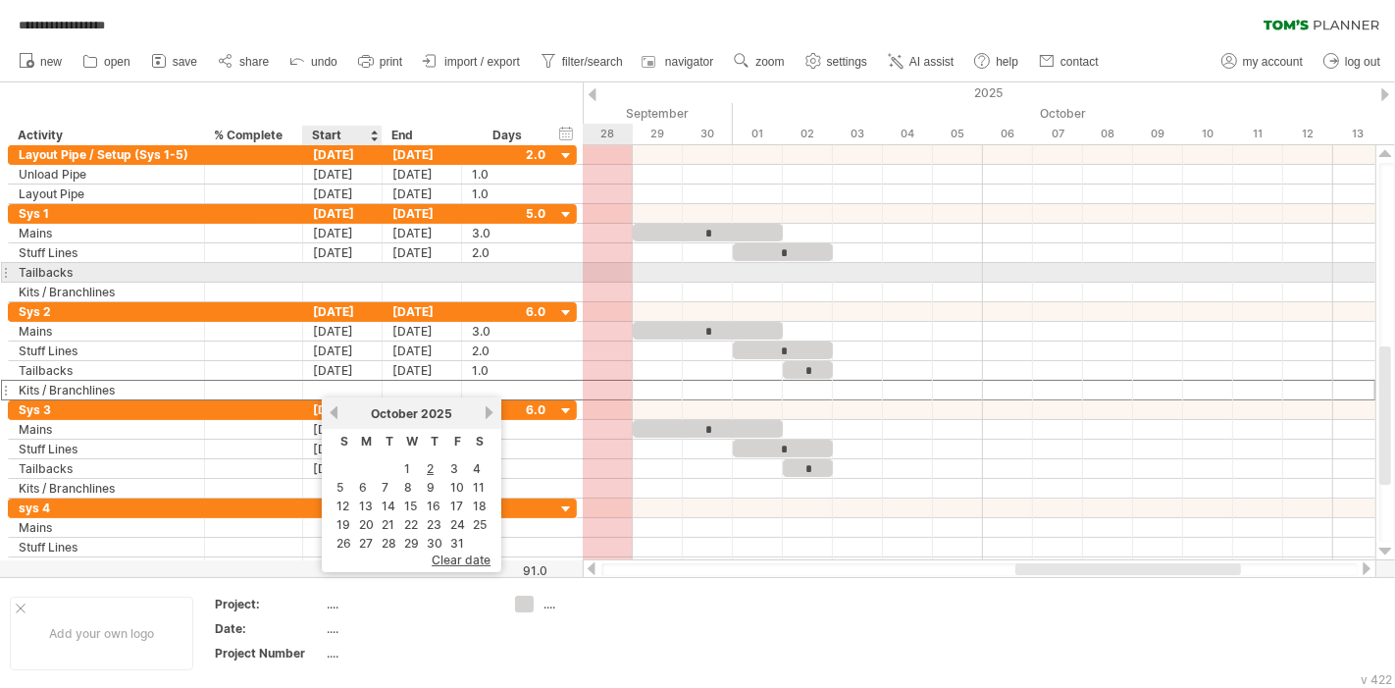
click at [331, 272] on div at bounding box center [342, 272] width 79 height 19
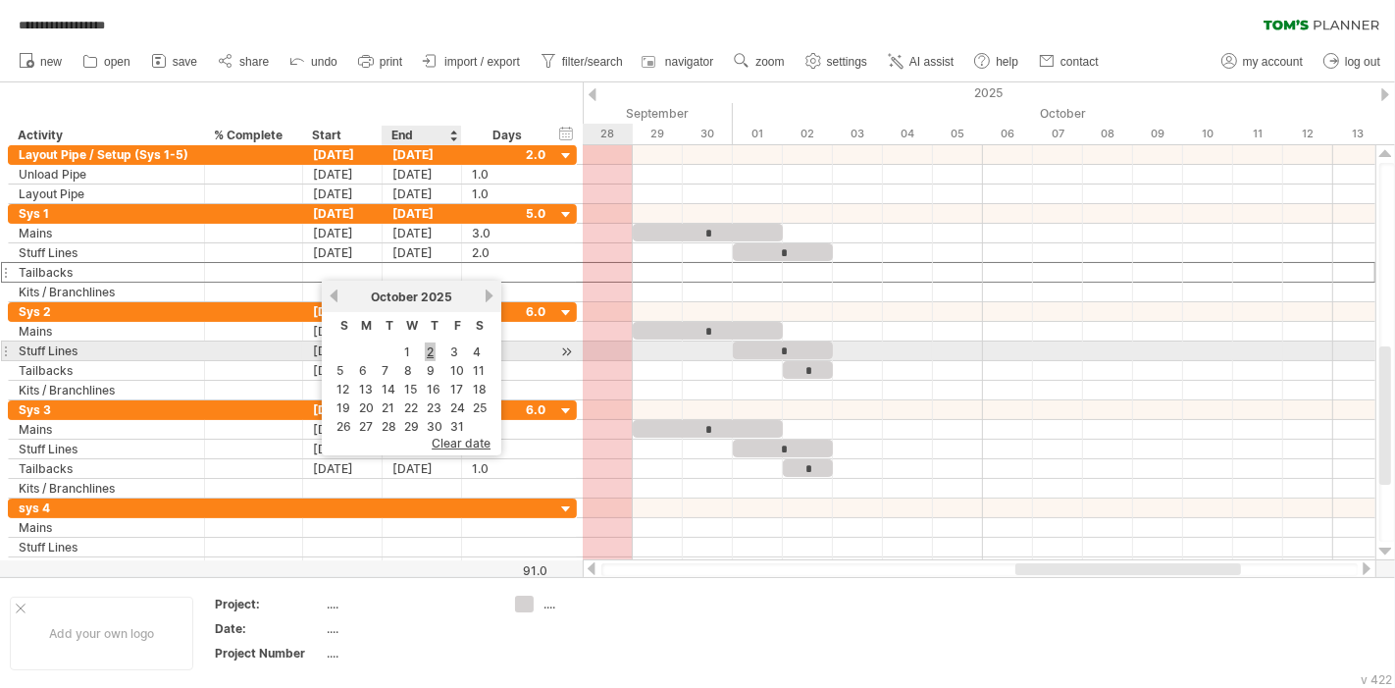
click at [431, 351] on link "2" at bounding box center [430, 351] width 11 height 19
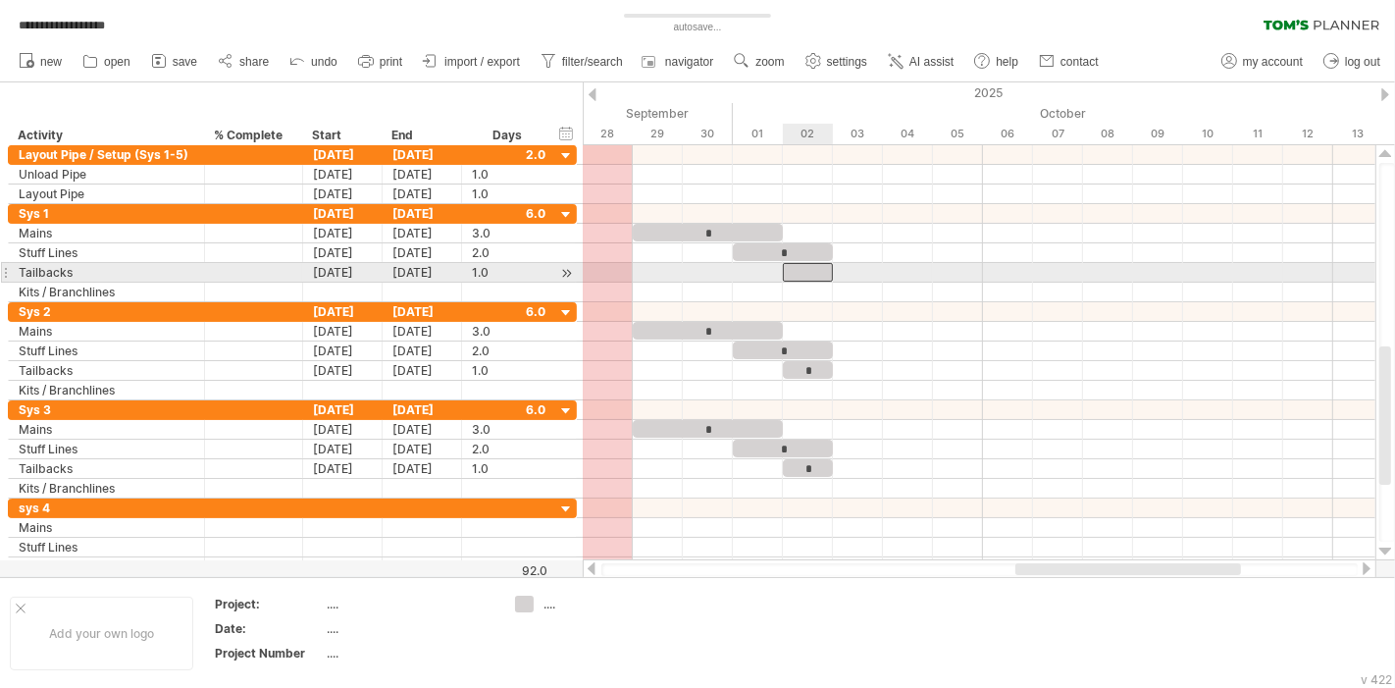
click at [821, 273] on div at bounding box center [808, 272] width 50 height 19
click at [939, 290] on div at bounding box center [979, 293] width 793 height 20
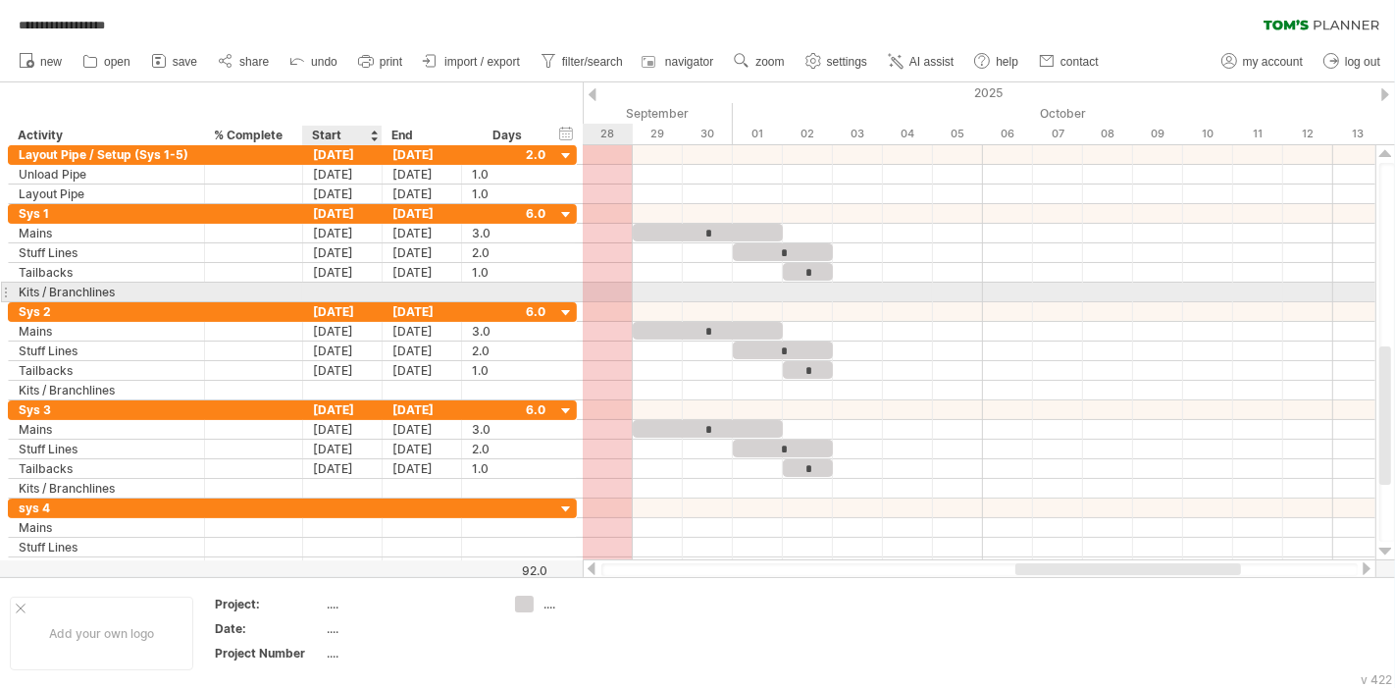
click at [344, 285] on div at bounding box center [342, 292] width 79 height 19
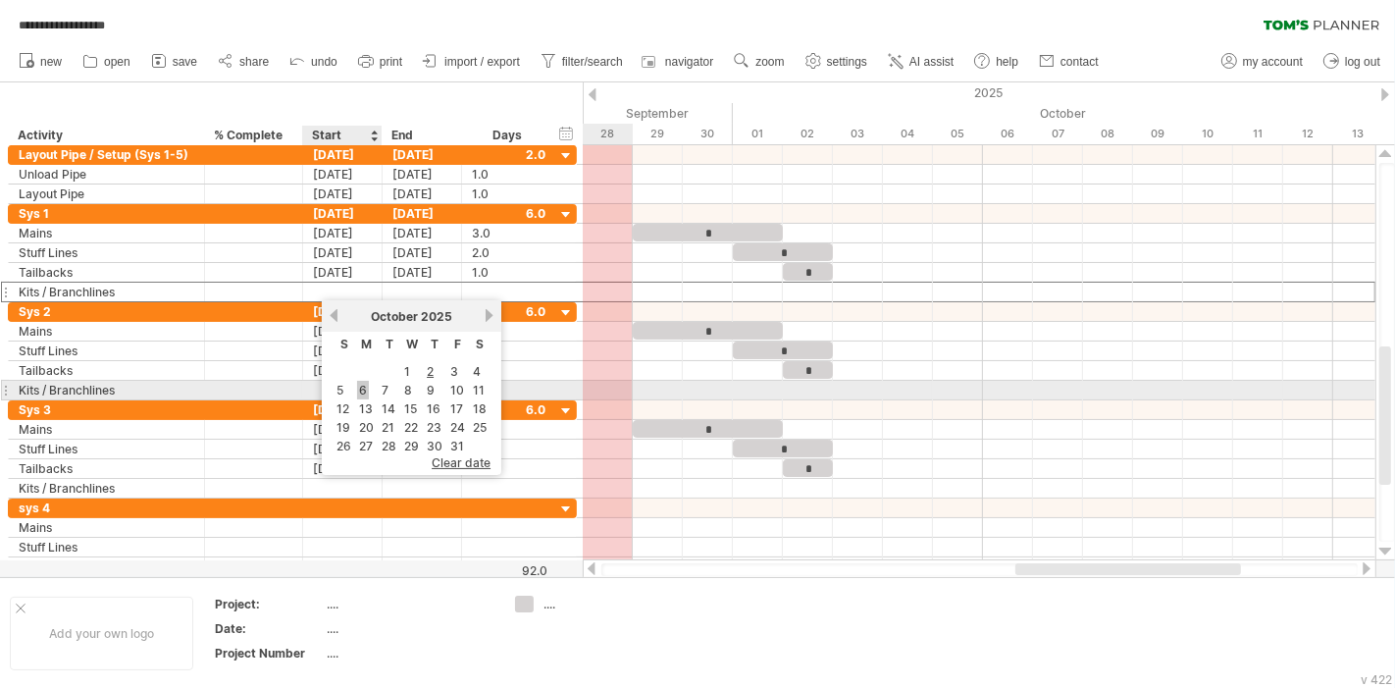
click at [358, 386] on link "6" at bounding box center [363, 390] width 12 height 19
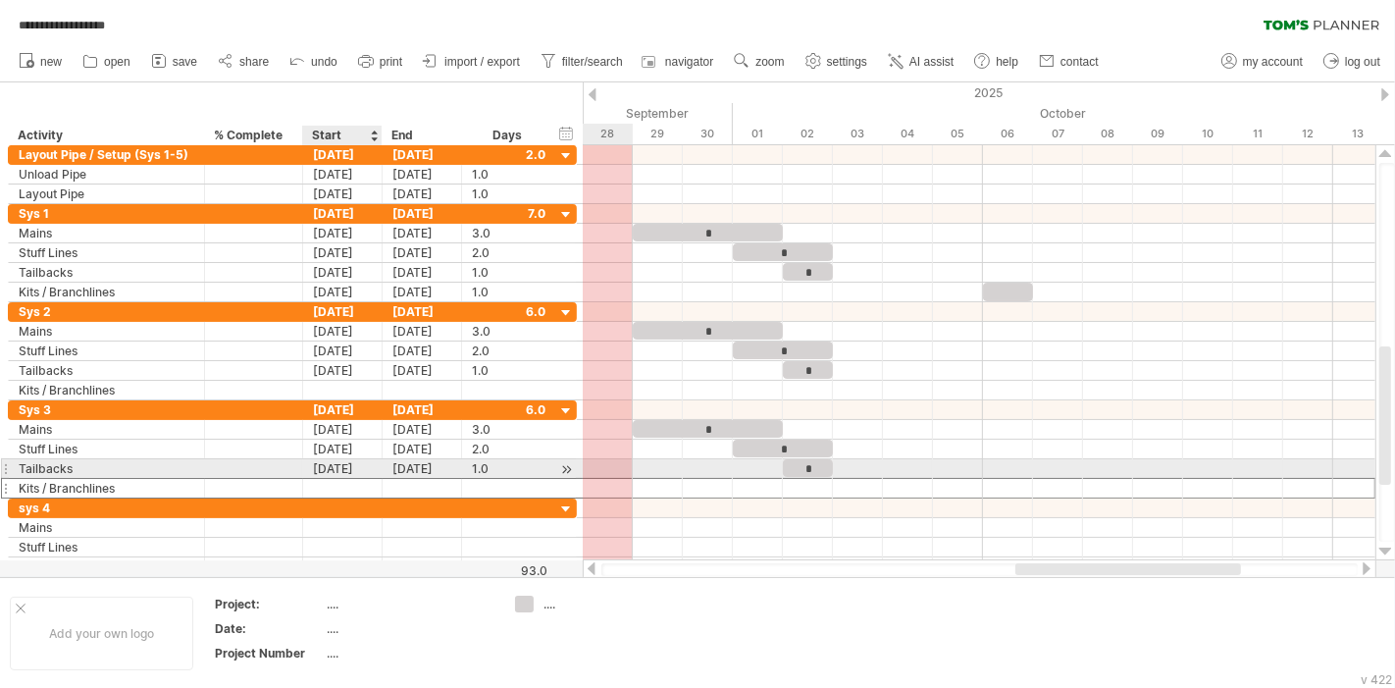
click at [361, 479] on div at bounding box center [342, 488] width 79 height 19
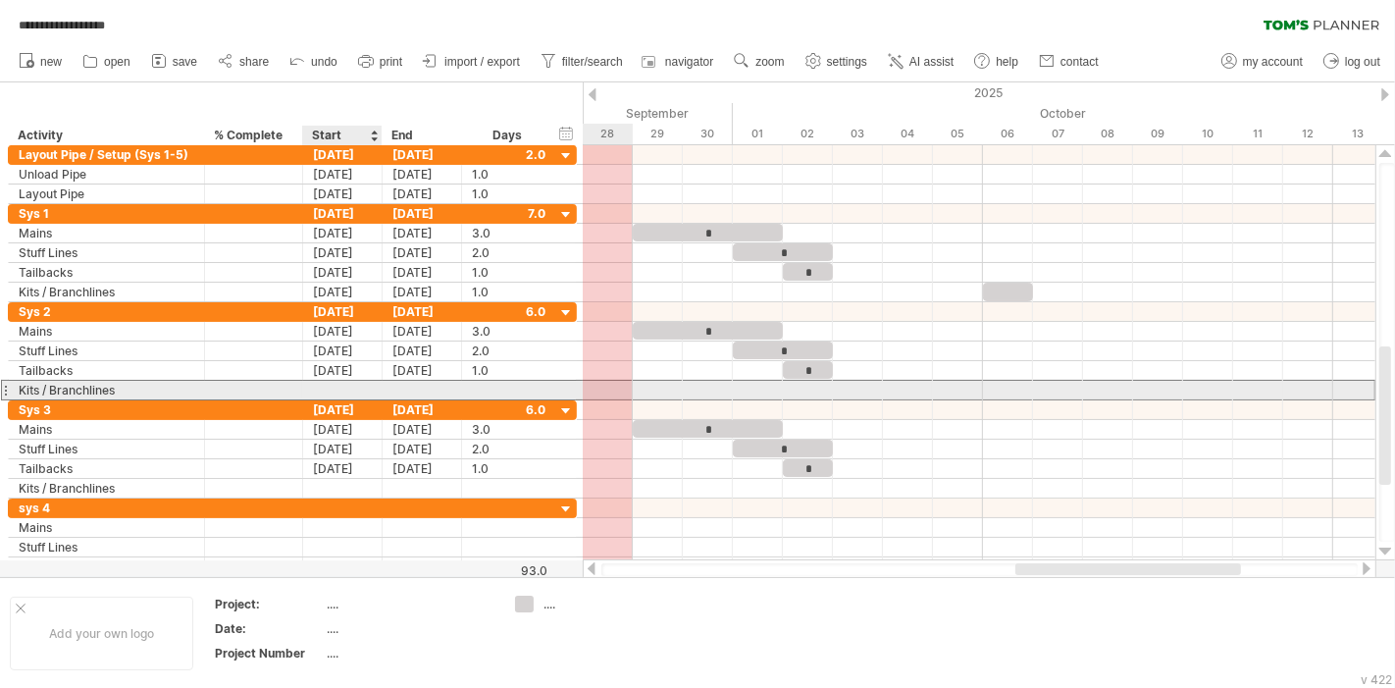
click at [361, 384] on div at bounding box center [342, 390] width 79 height 19
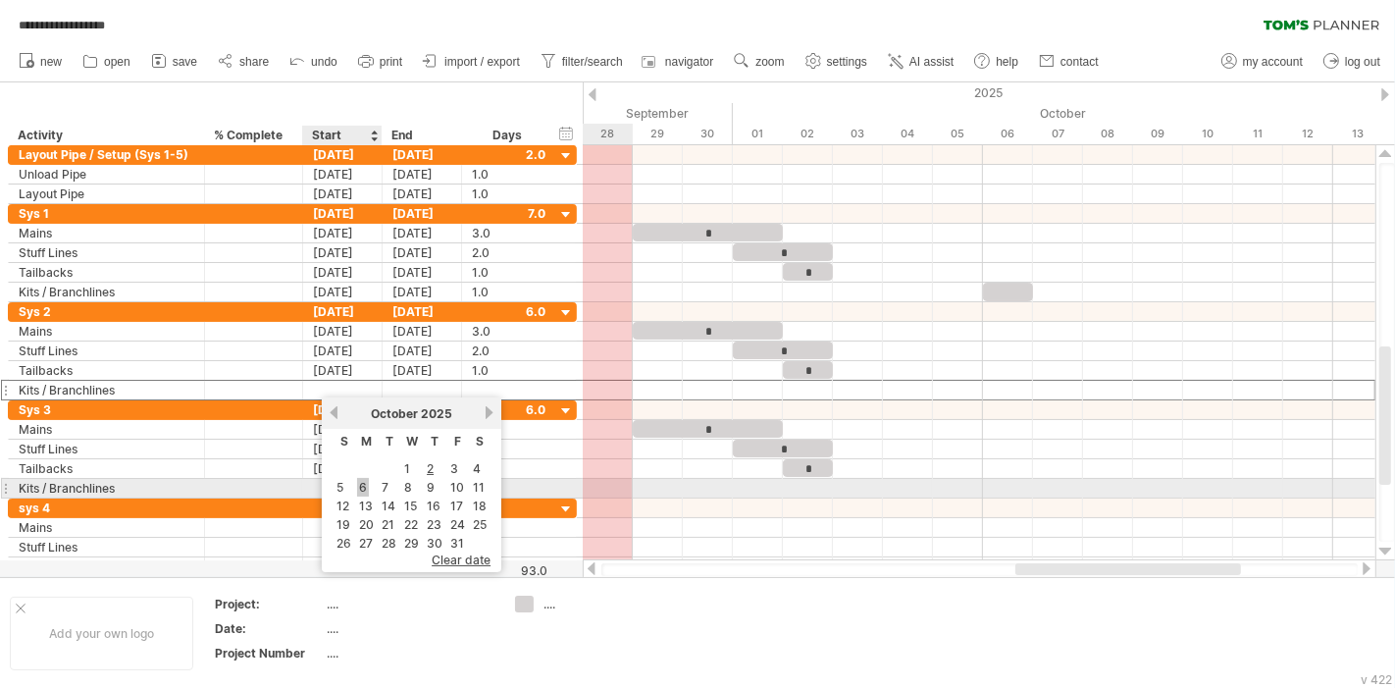
click at [364, 485] on link "6" at bounding box center [363, 487] width 12 height 19
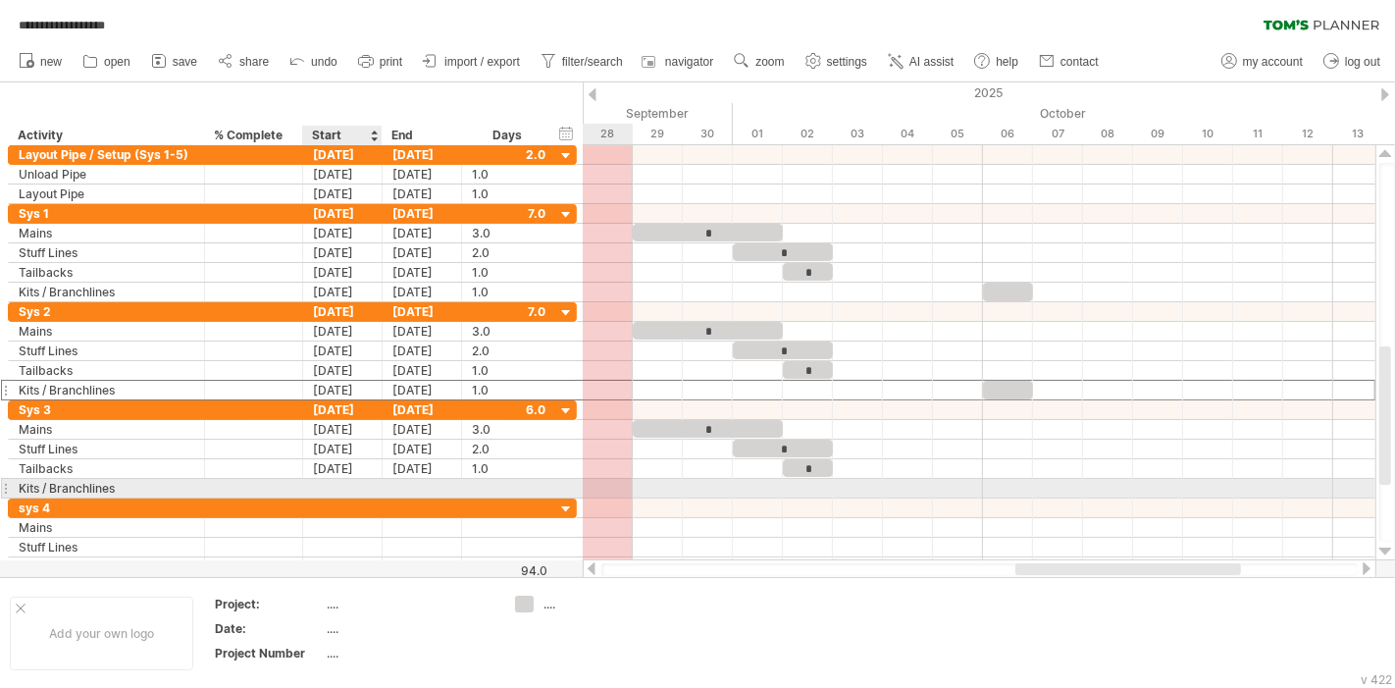
click at [347, 484] on div at bounding box center [342, 488] width 79 height 19
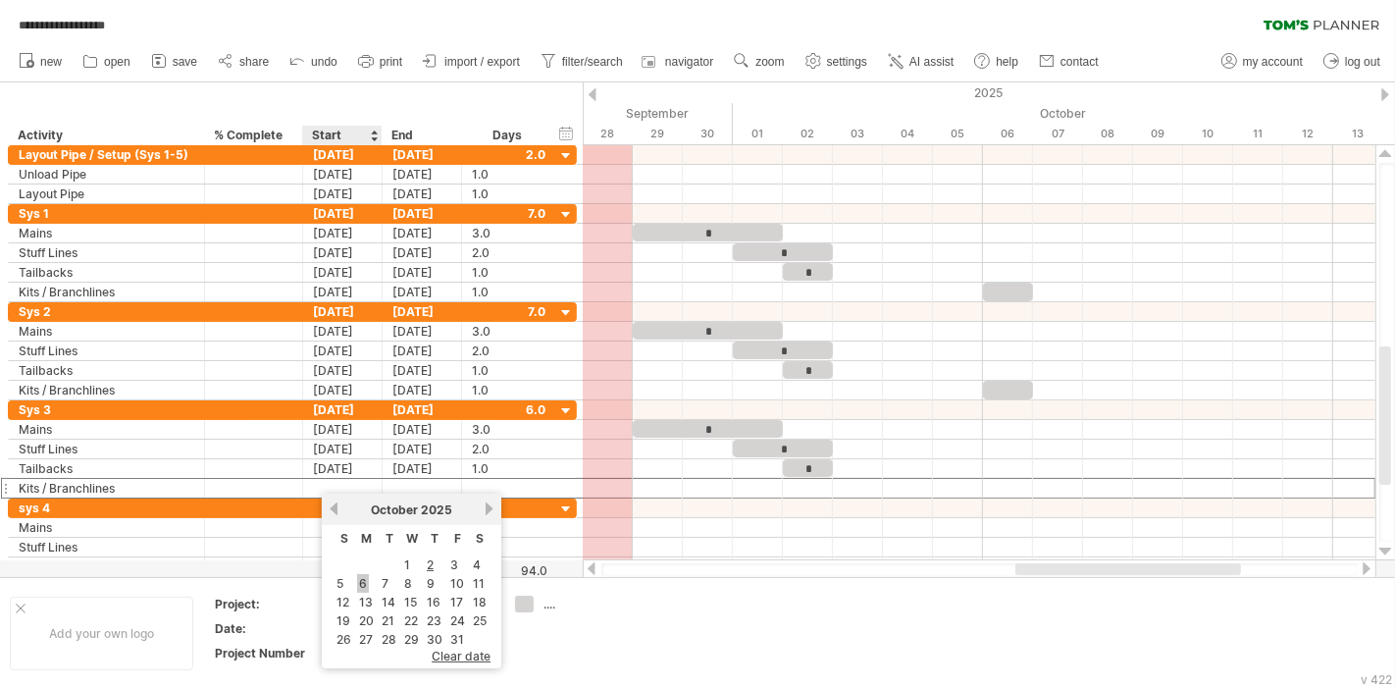
click at [365, 577] on link "6" at bounding box center [363, 583] width 12 height 19
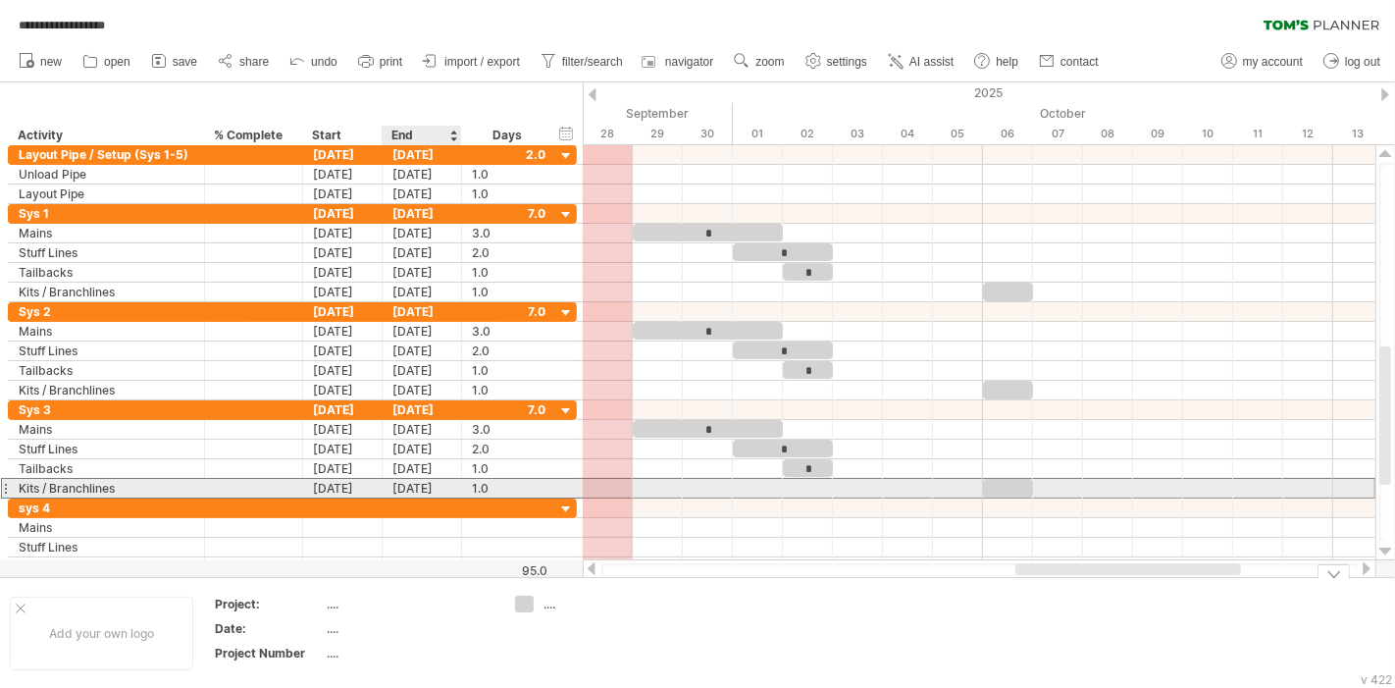
click at [416, 479] on div "10-06-25" at bounding box center [422, 488] width 79 height 19
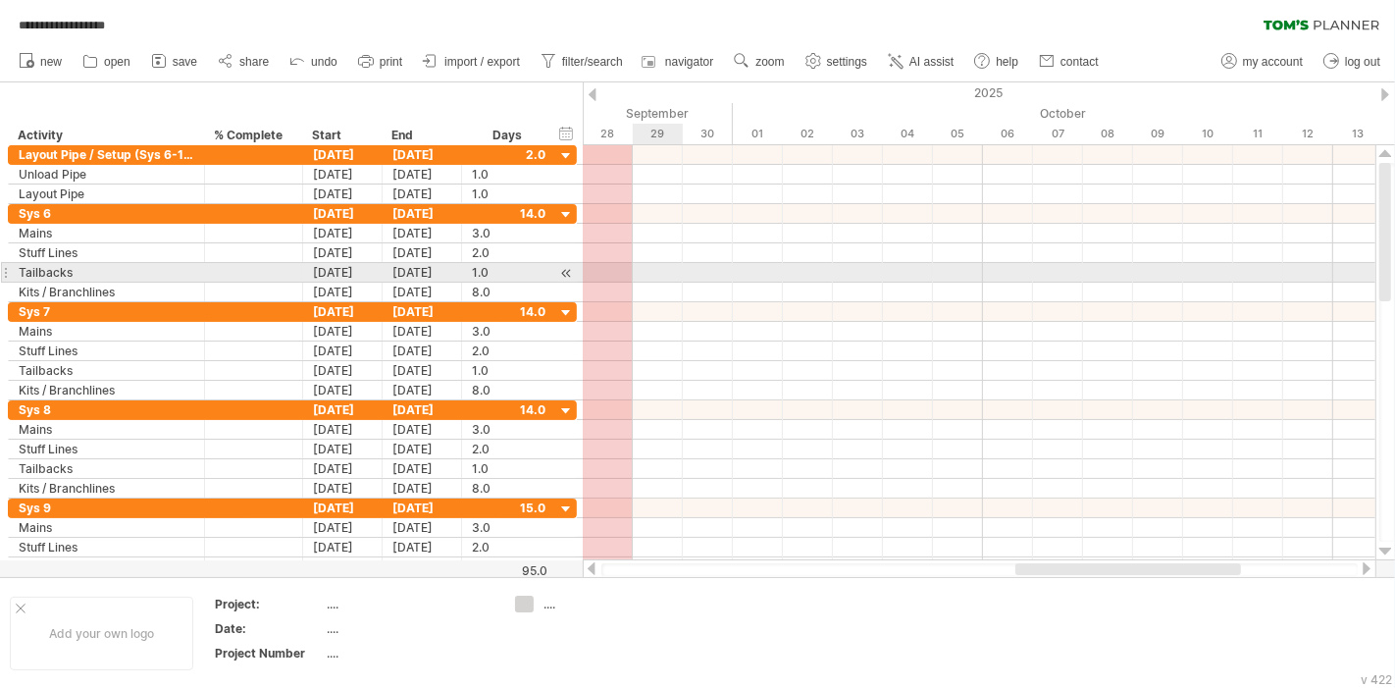
click at [661, 278] on div at bounding box center [979, 273] width 793 height 20
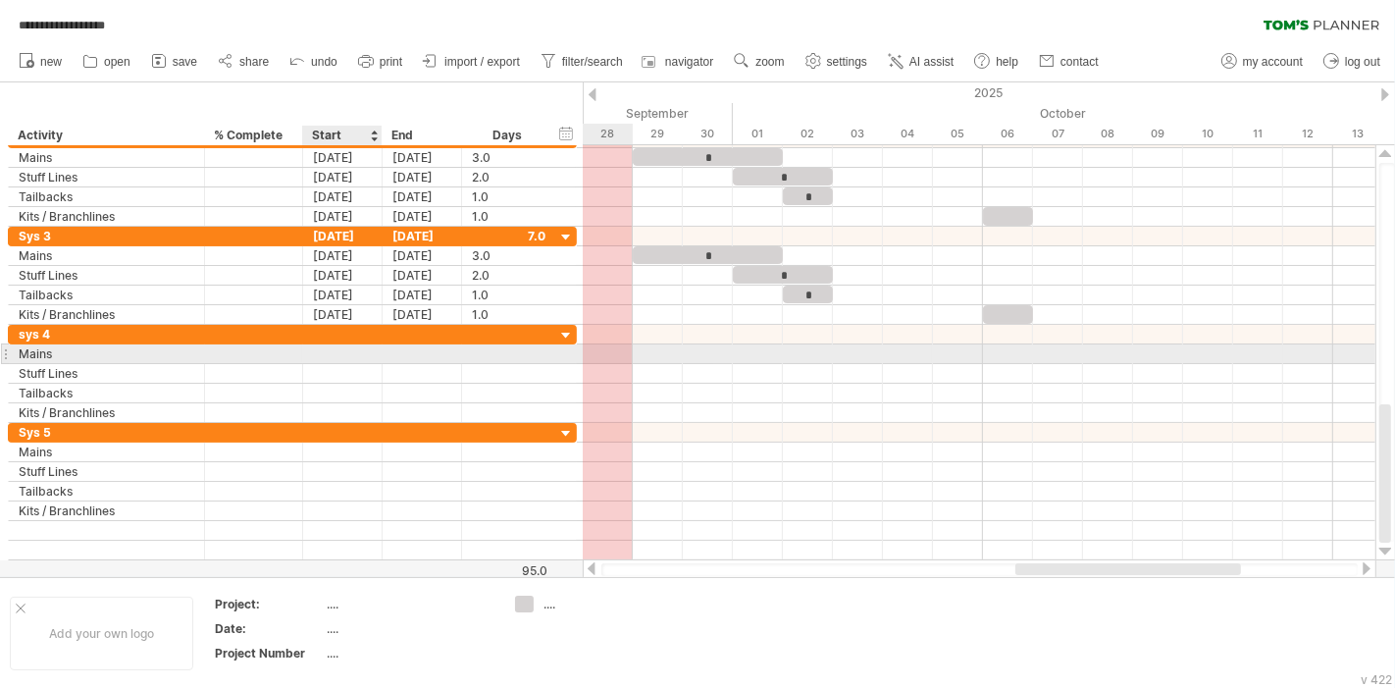
click at [353, 345] on div at bounding box center [342, 353] width 79 height 19
click at [347, 351] on div at bounding box center [342, 353] width 79 height 19
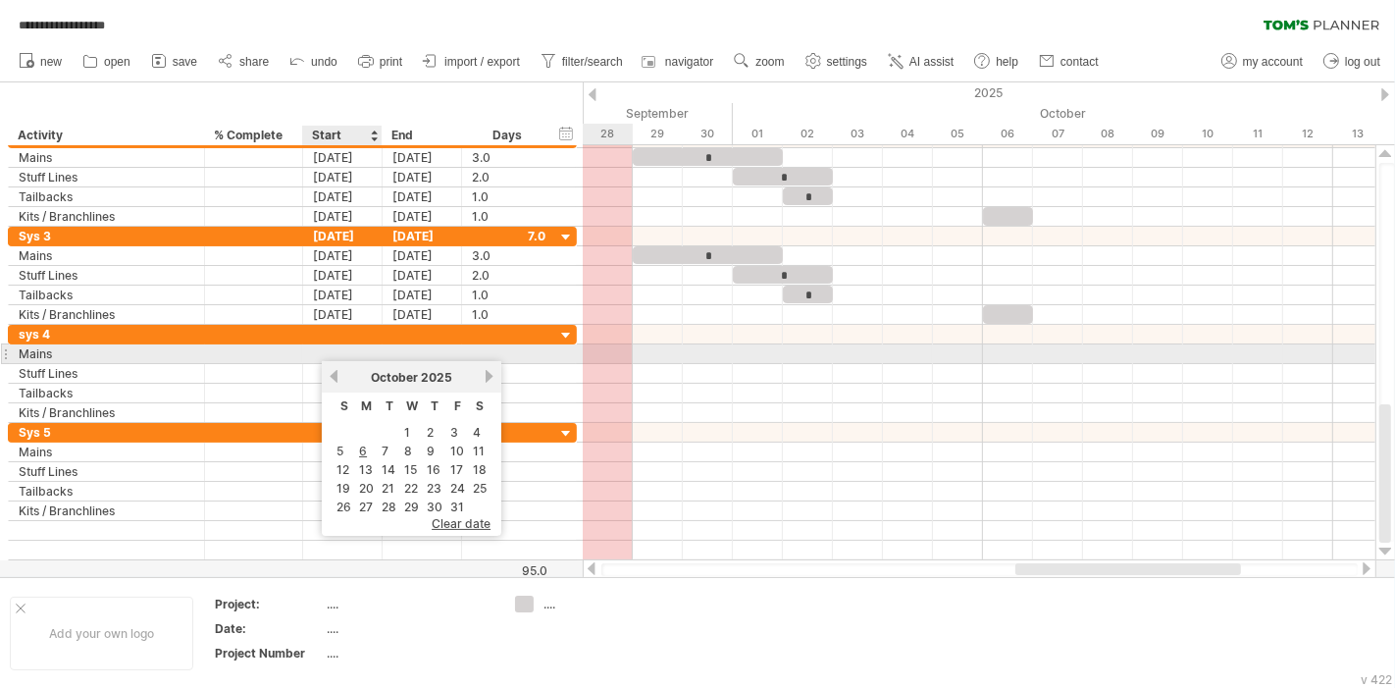
click at [347, 351] on div at bounding box center [342, 353] width 79 height 19
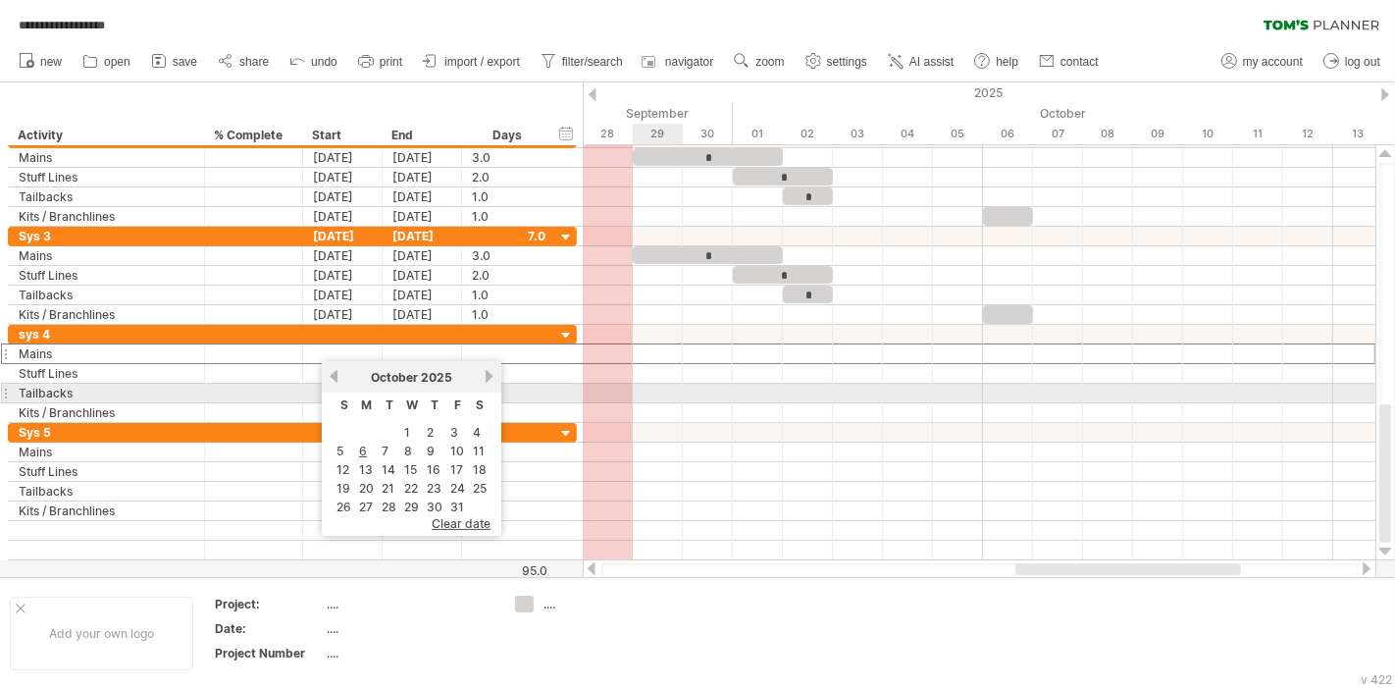
click at [667, 392] on div at bounding box center [979, 394] width 793 height 20
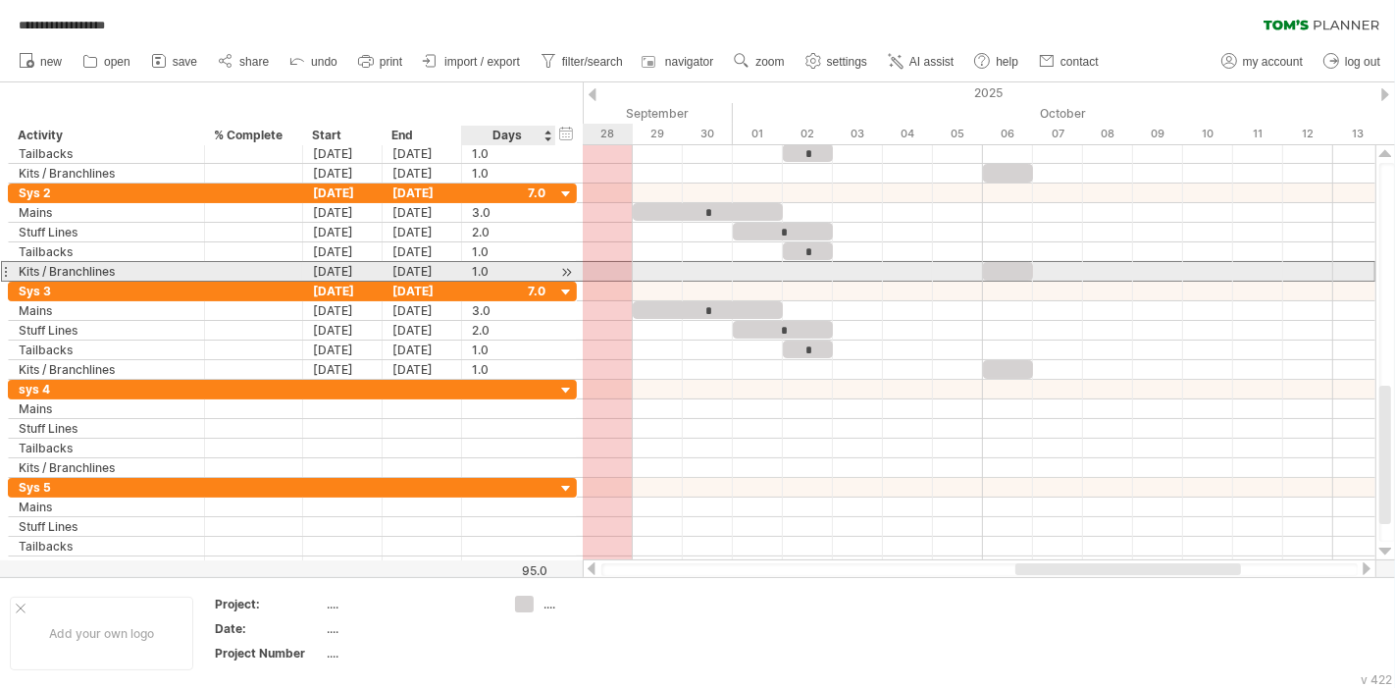
click at [477, 265] on div "1.0" at bounding box center [509, 271] width 74 height 19
type input "*"
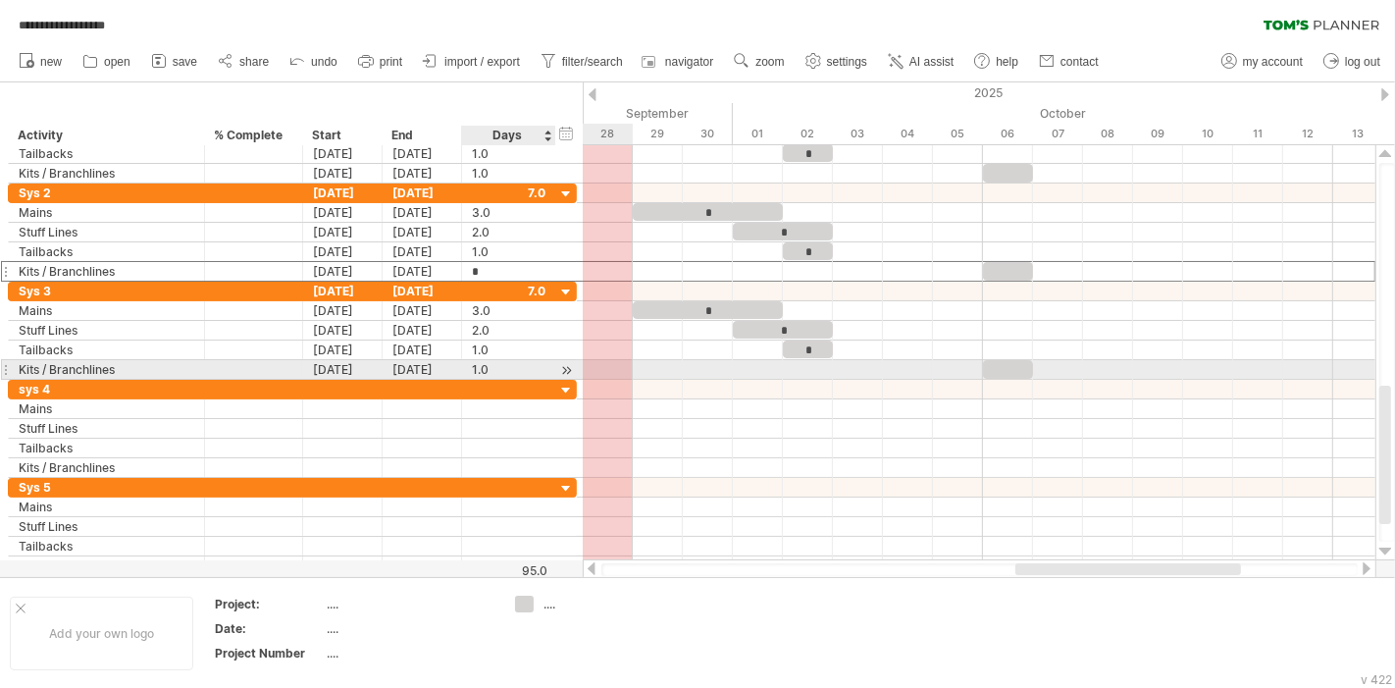
click at [499, 366] on div "1.0" at bounding box center [509, 369] width 74 height 19
type input "*"
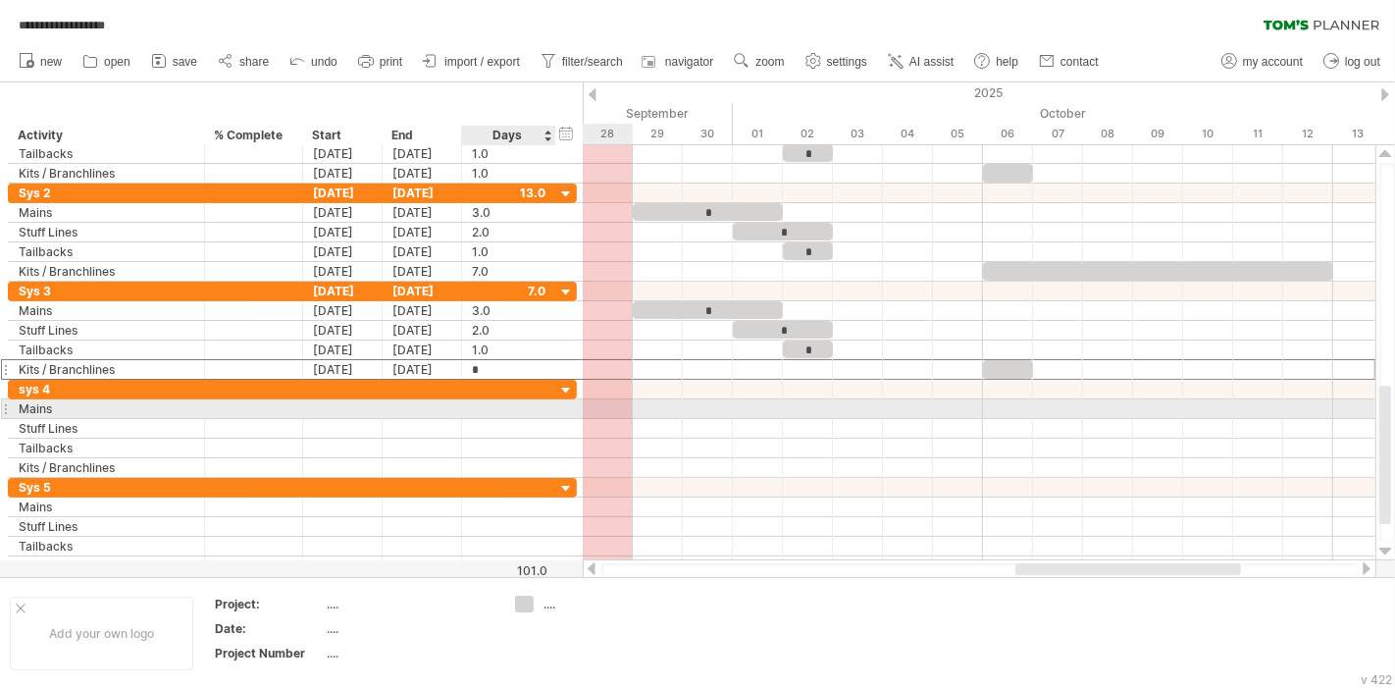
click at [508, 404] on div at bounding box center [509, 408] width 74 height 19
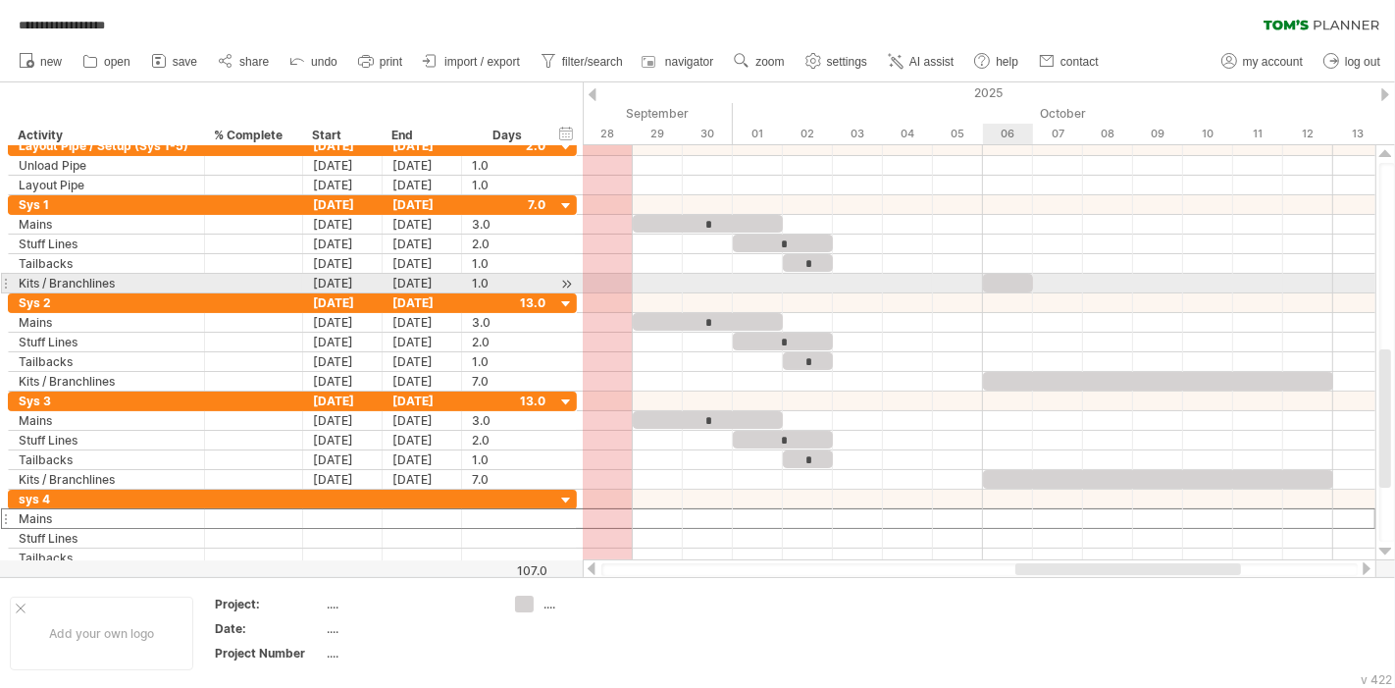
click at [1008, 279] on div at bounding box center [1008, 283] width 50 height 19
click at [482, 284] on div "1.0" at bounding box center [509, 283] width 74 height 19
type input "*"
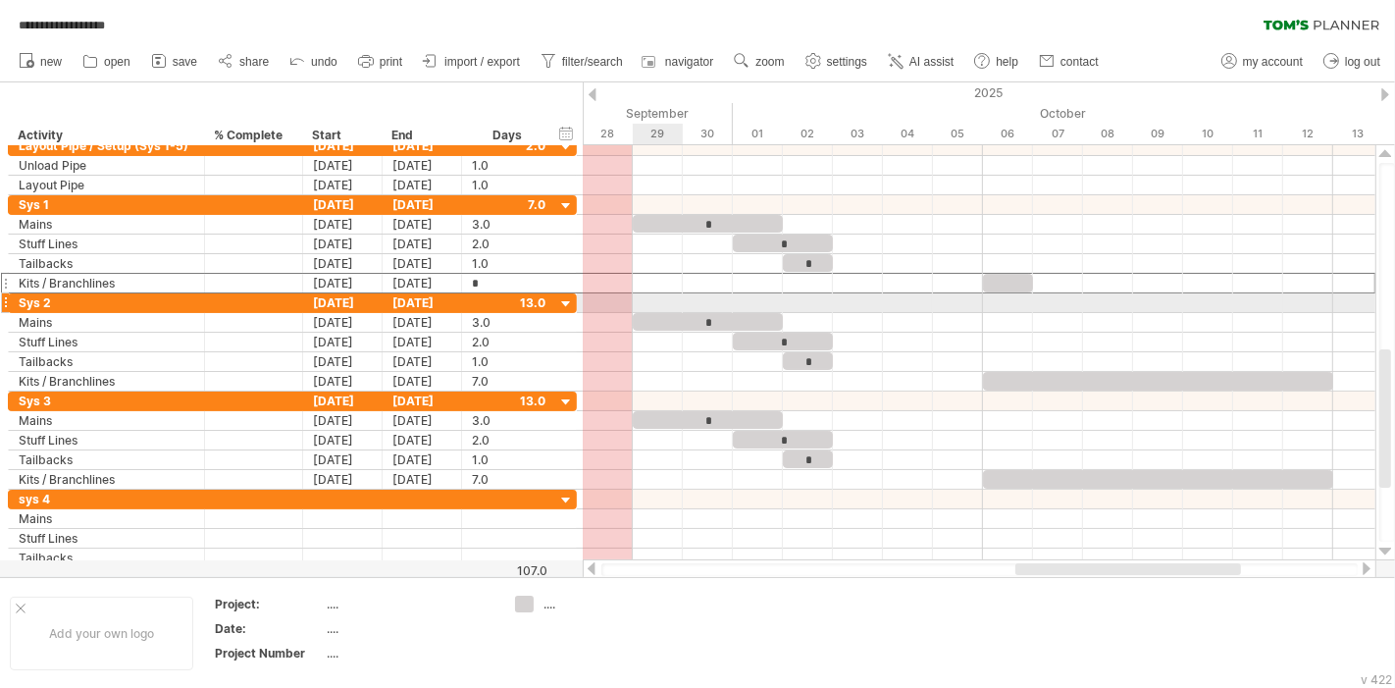
click at [785, 293] on div at bounding box center [979, 303] width 793 height 20
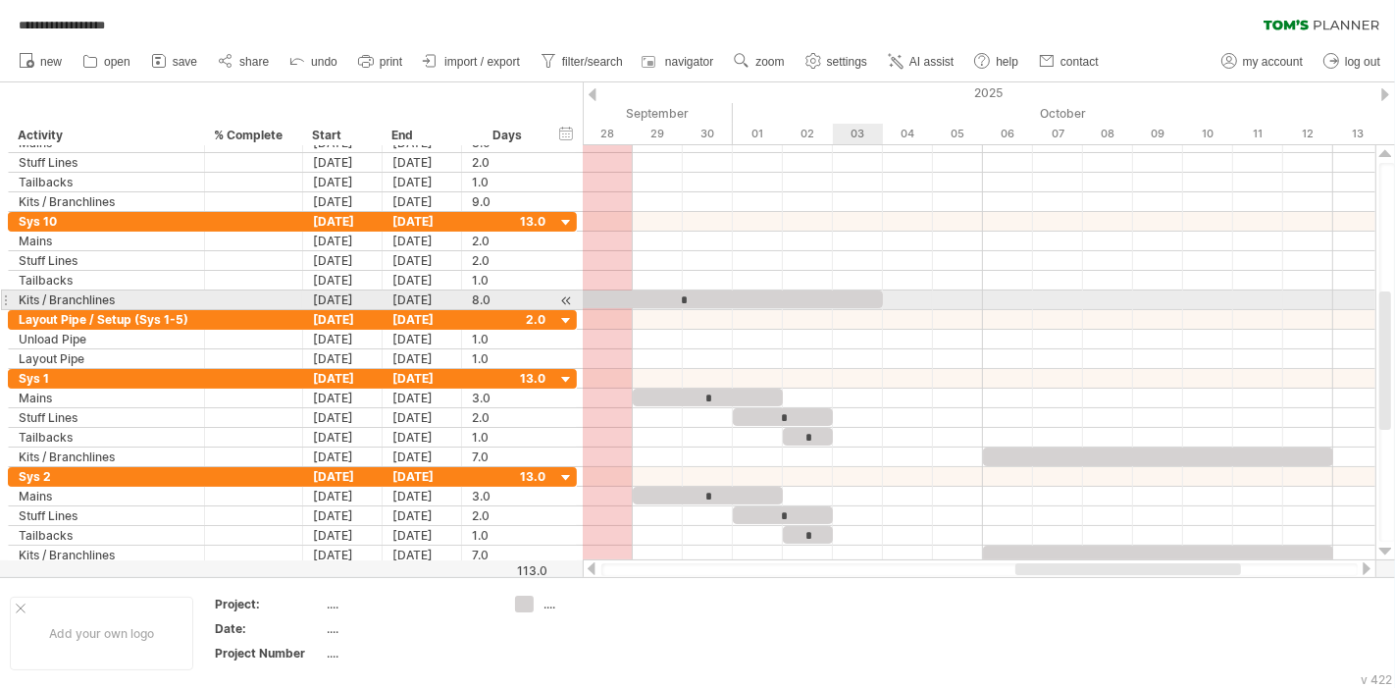
click at [877, 292] on div "*" at bounding box center [683, 299] width 400 height 19
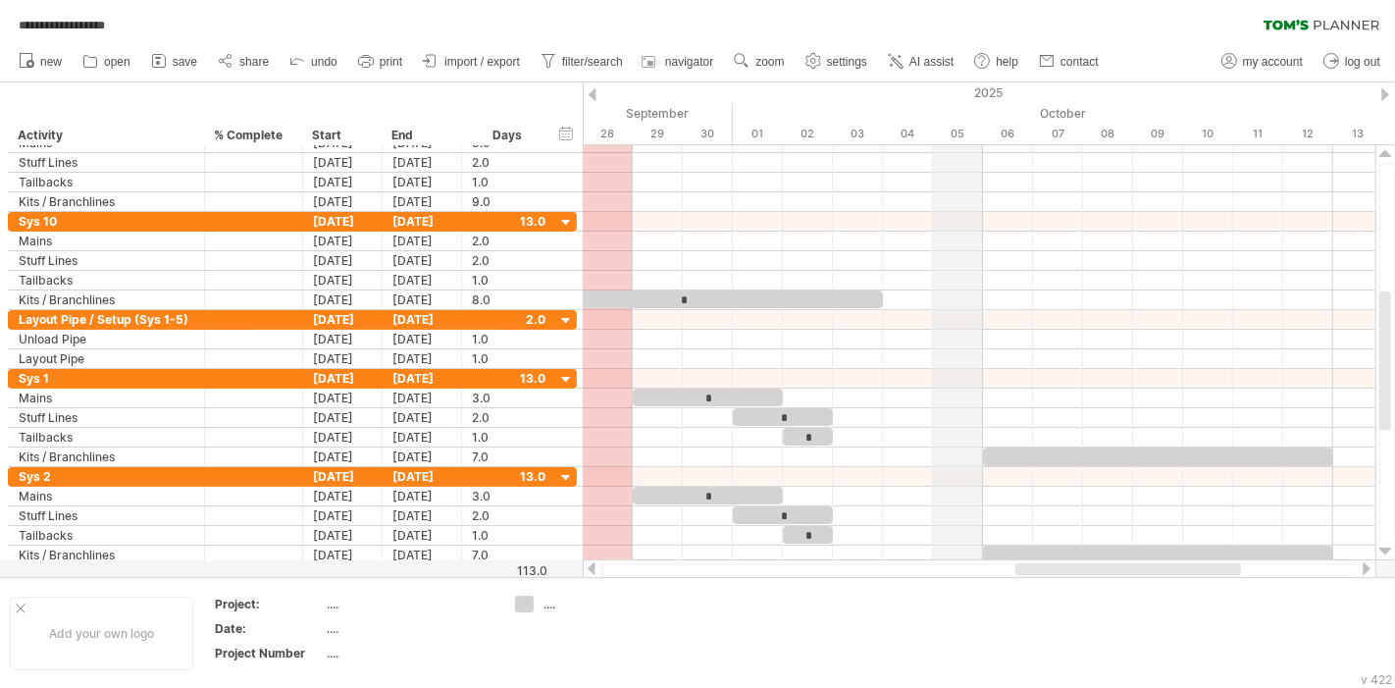
click at [959, 138] on div "05" at bounding box center [958, 134] width 50 height 21
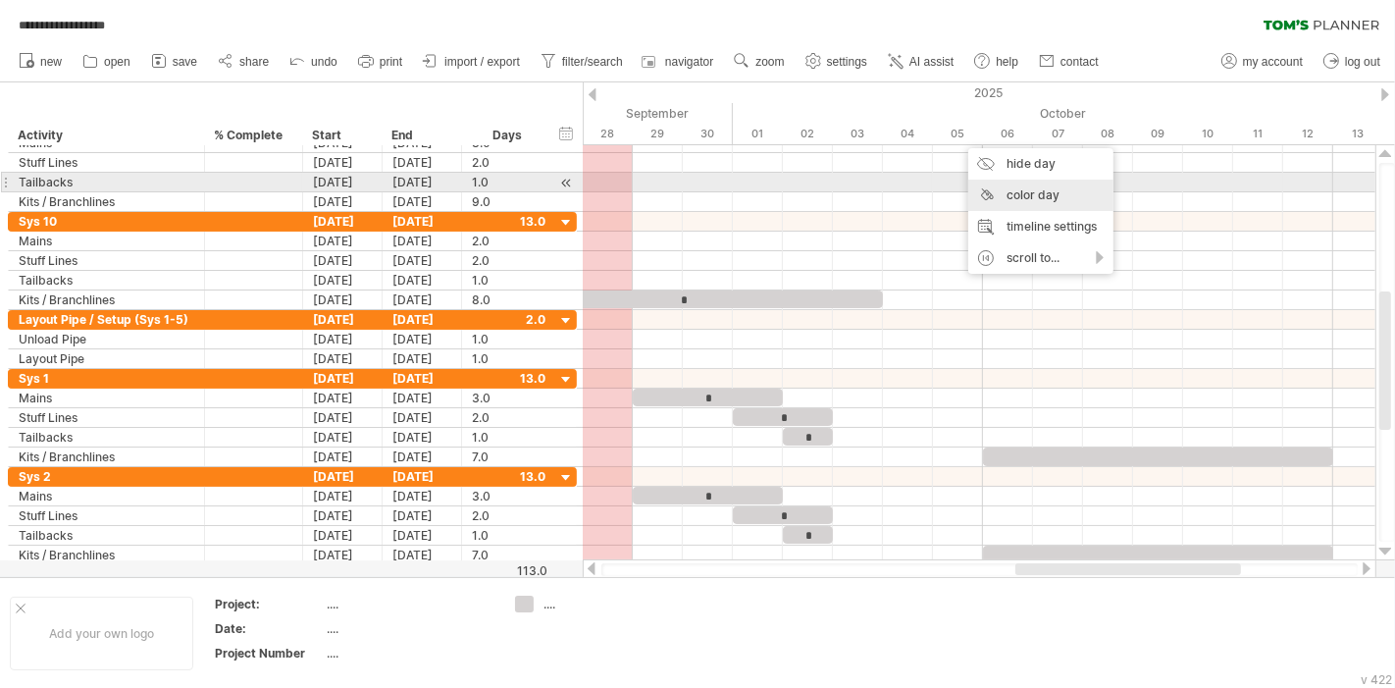
click at [1031, 185] on div "color day" at bounding box center [1040, 195] width 145 height 31
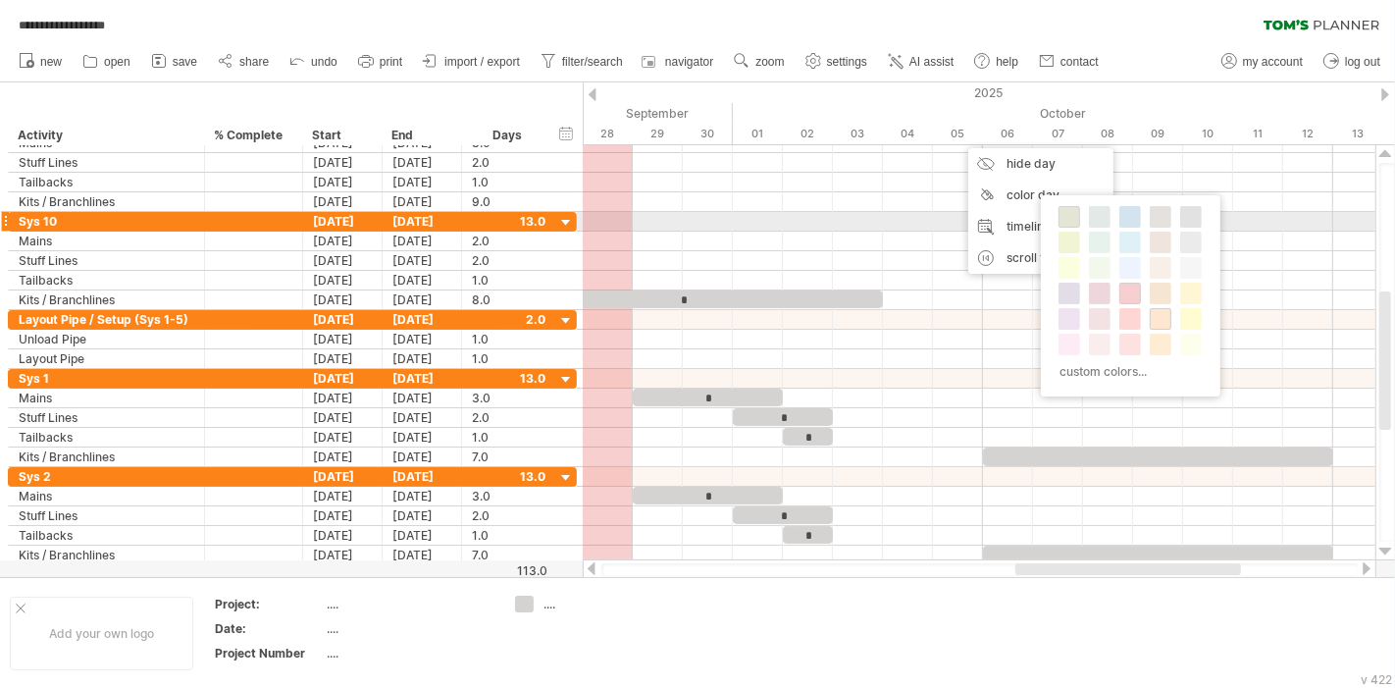
click at [1073, 221] on span at bounding box center [1070, 217] width 16 height 16
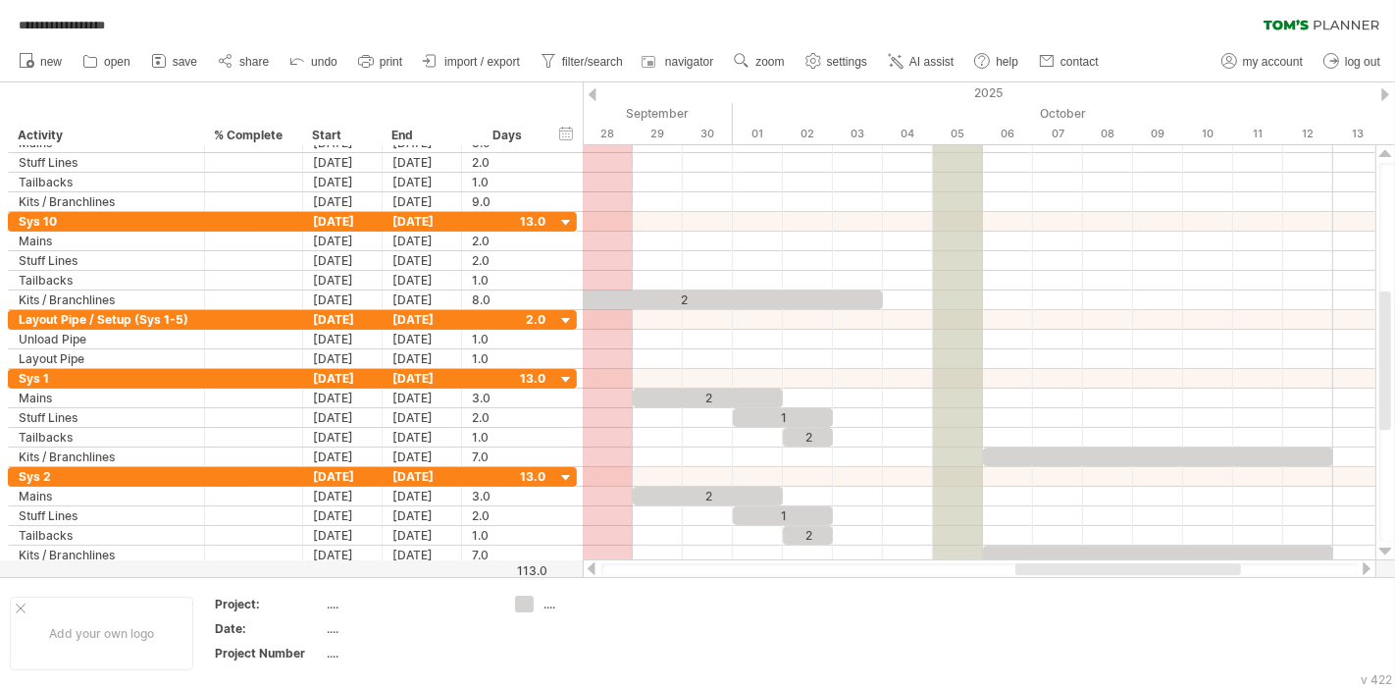
click at [959, 138] on div "05" at bounding box center [958, 134] width 50 height 21
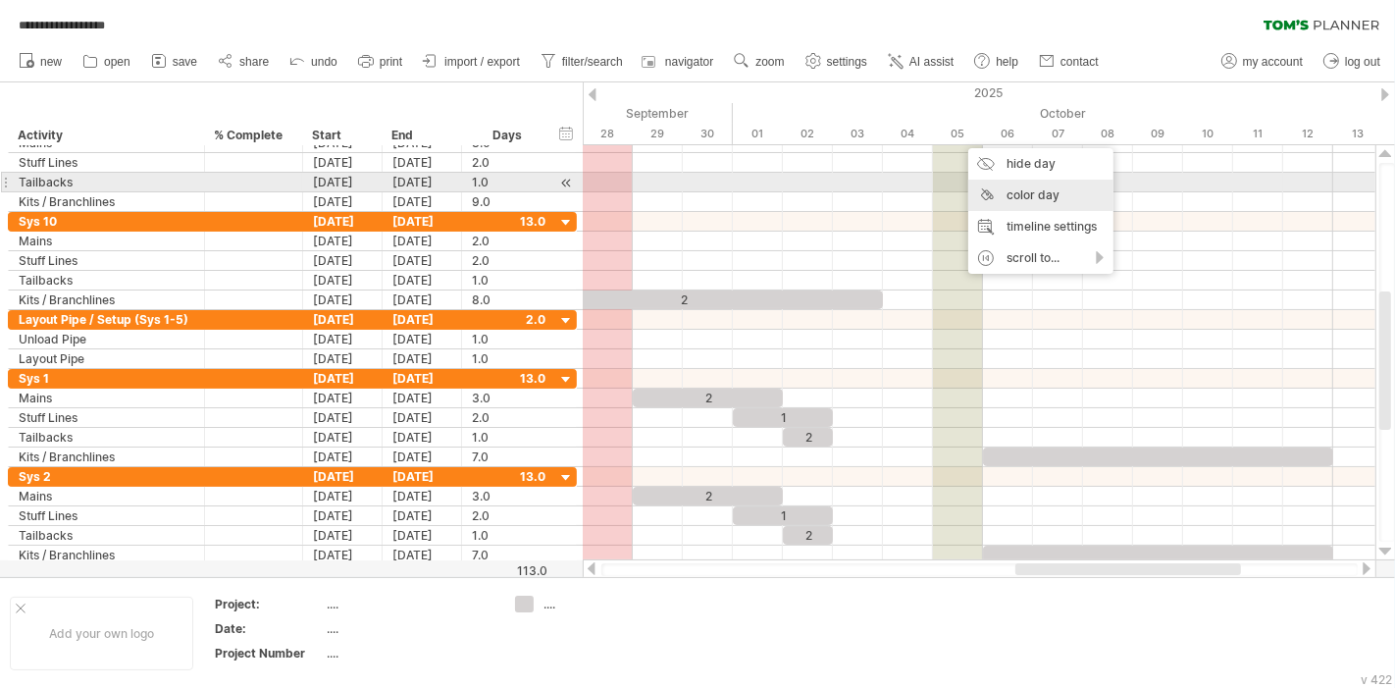
click at [1016, 190] on div "color day" at bounding box center [1040, 195] width 145 height 31
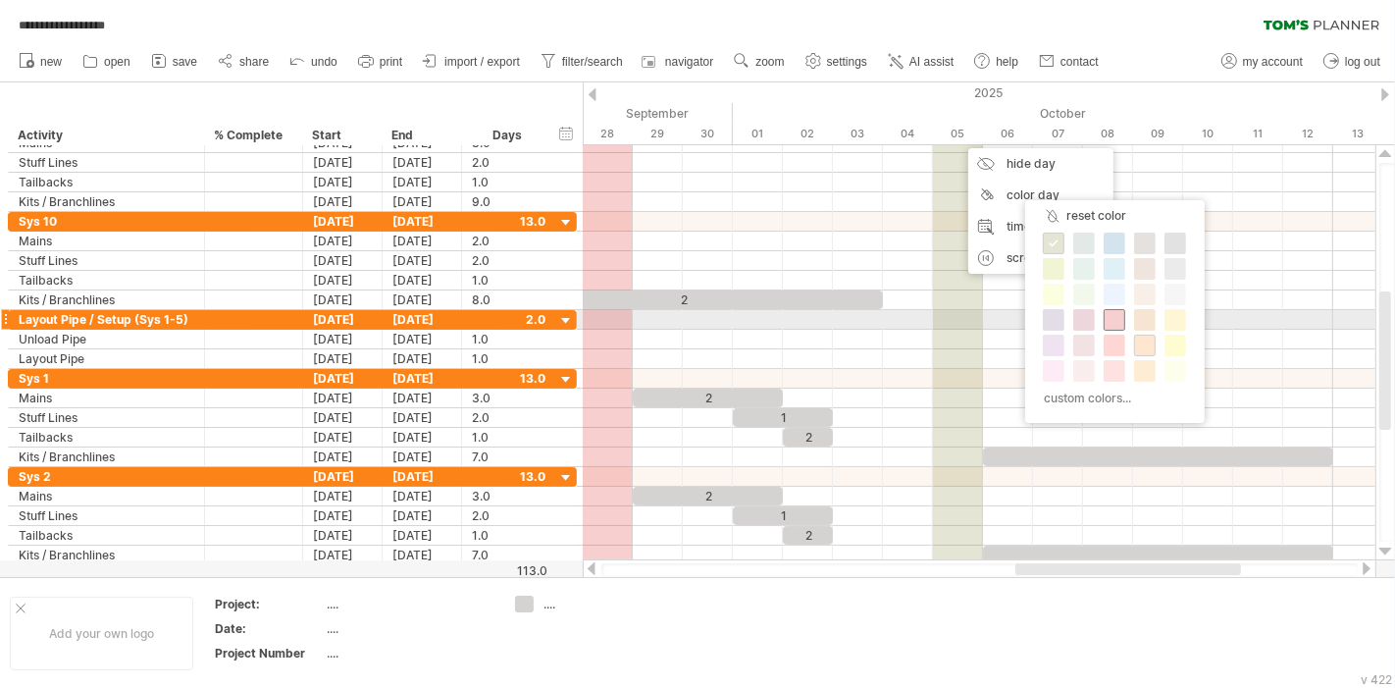
click at [1118, 321] on span at bounding box center [1115, 320] width 16 height 16
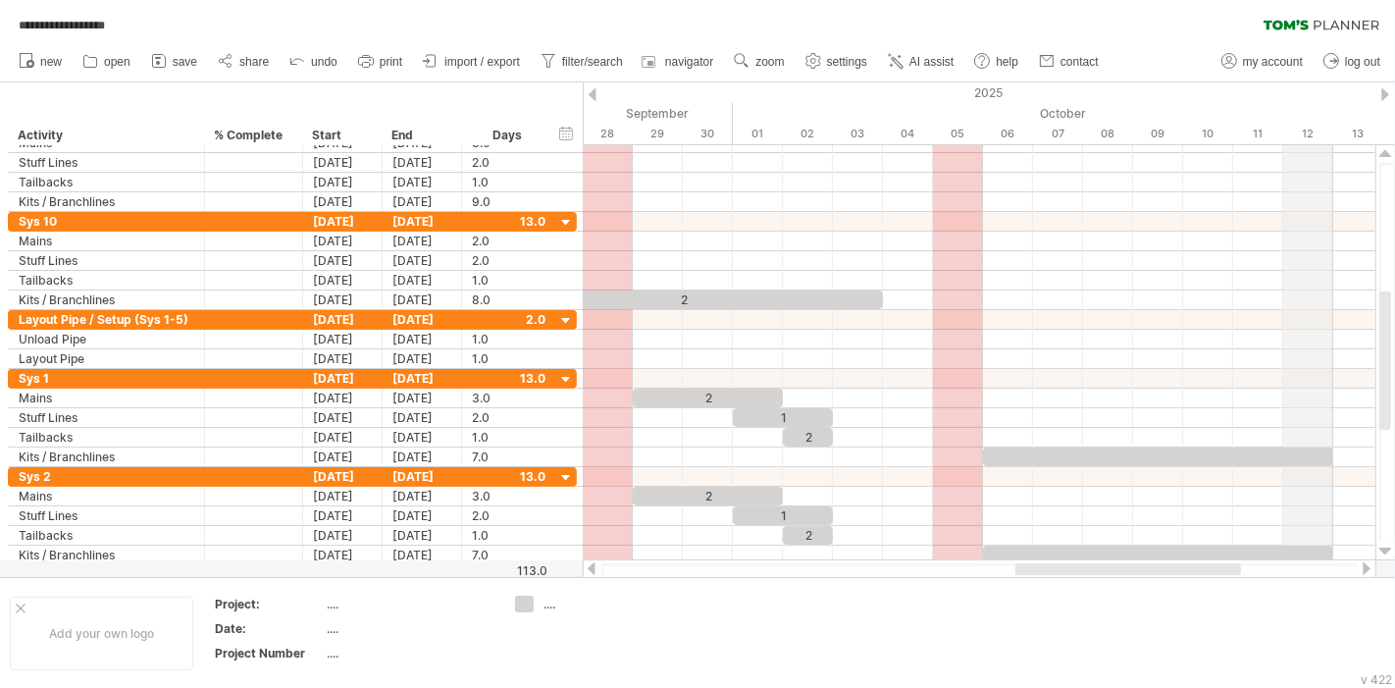
click at [1303, 131] on div "12" at bounding box center [1308, 134] width 50 height 21
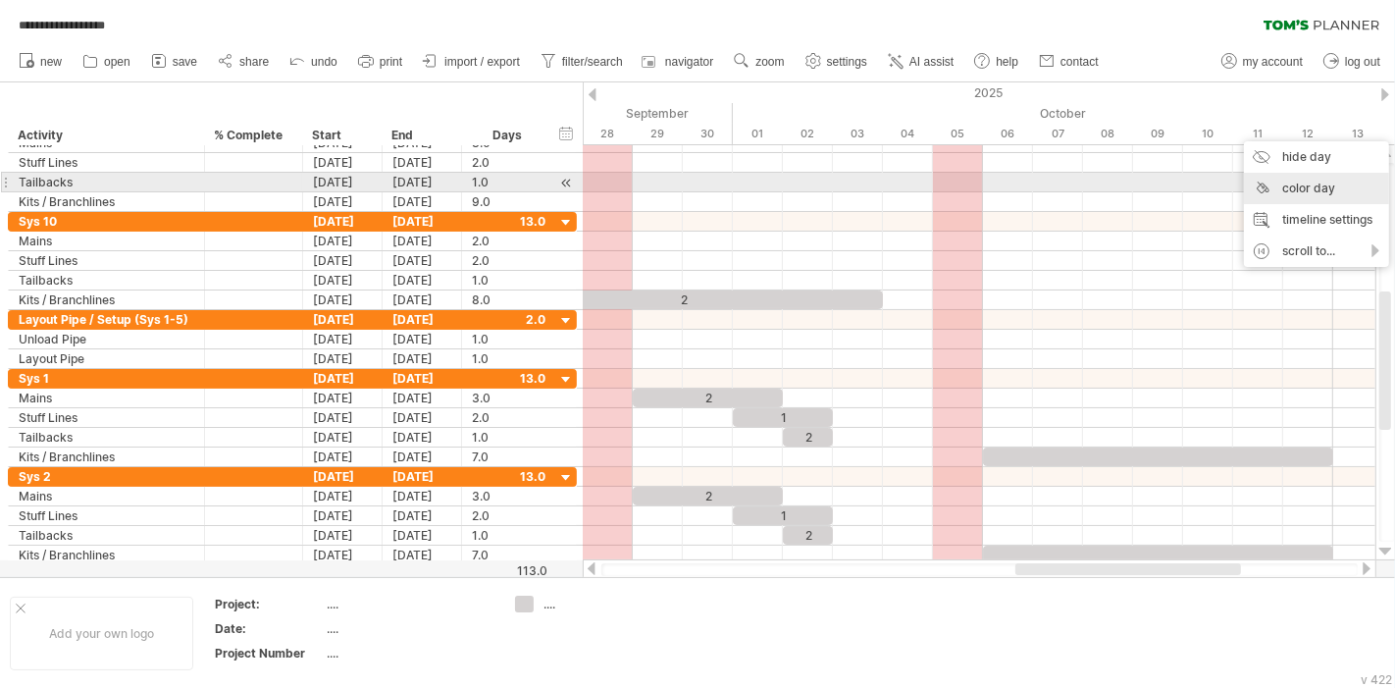
click at [1310, 191] on div "color day" at bounding box center [1316, 188] width 145 height 31
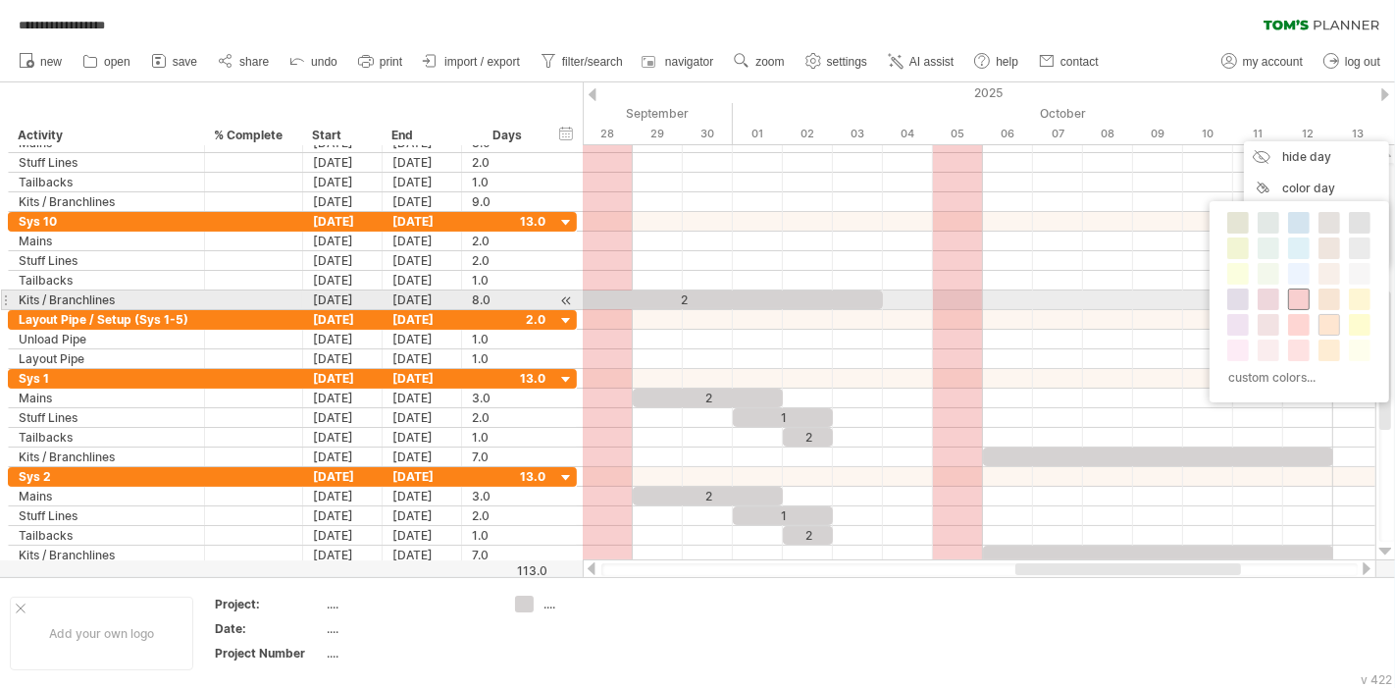
click at [1297, 299] on span at bounding box center [1299, 299] width 16 height 16
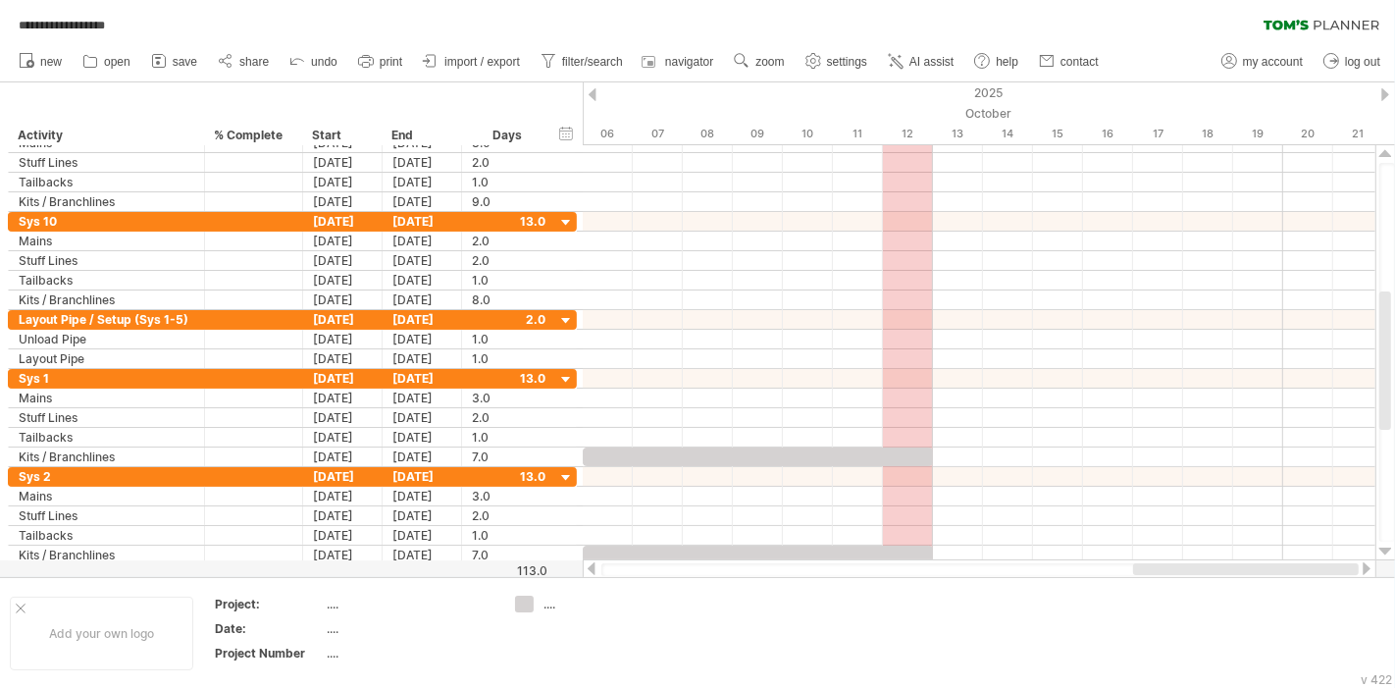
drag, startPoint x: 1132, startPoint y: 570, endPoint x: 1267, endPoint y: 564, distance: 134.6
click at [1267, 564] on div at bounding box center [1246, 569] width 226 height 12
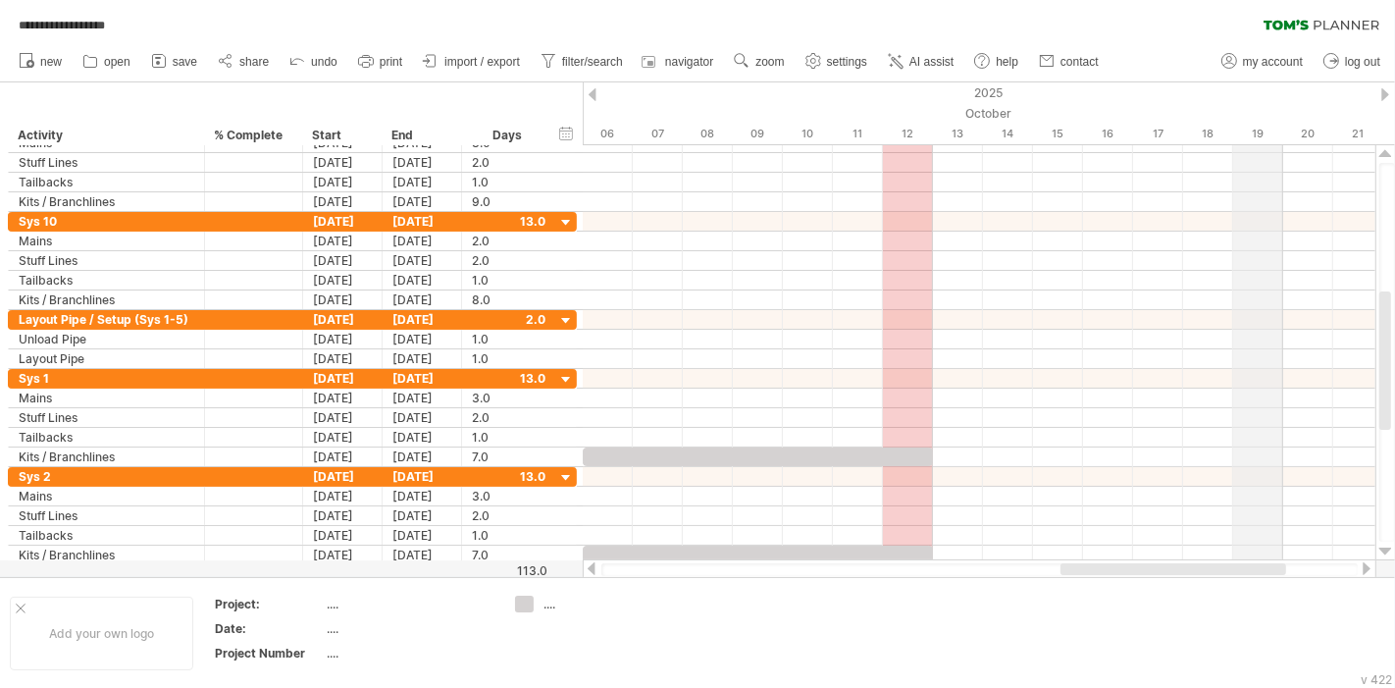
click at [1267, 138] on div "19" at bounding box center [1258, 134] width 50 height 21
click at [1265, 132] on div "19" at bounding box center [1258, 134] width 50 height 21
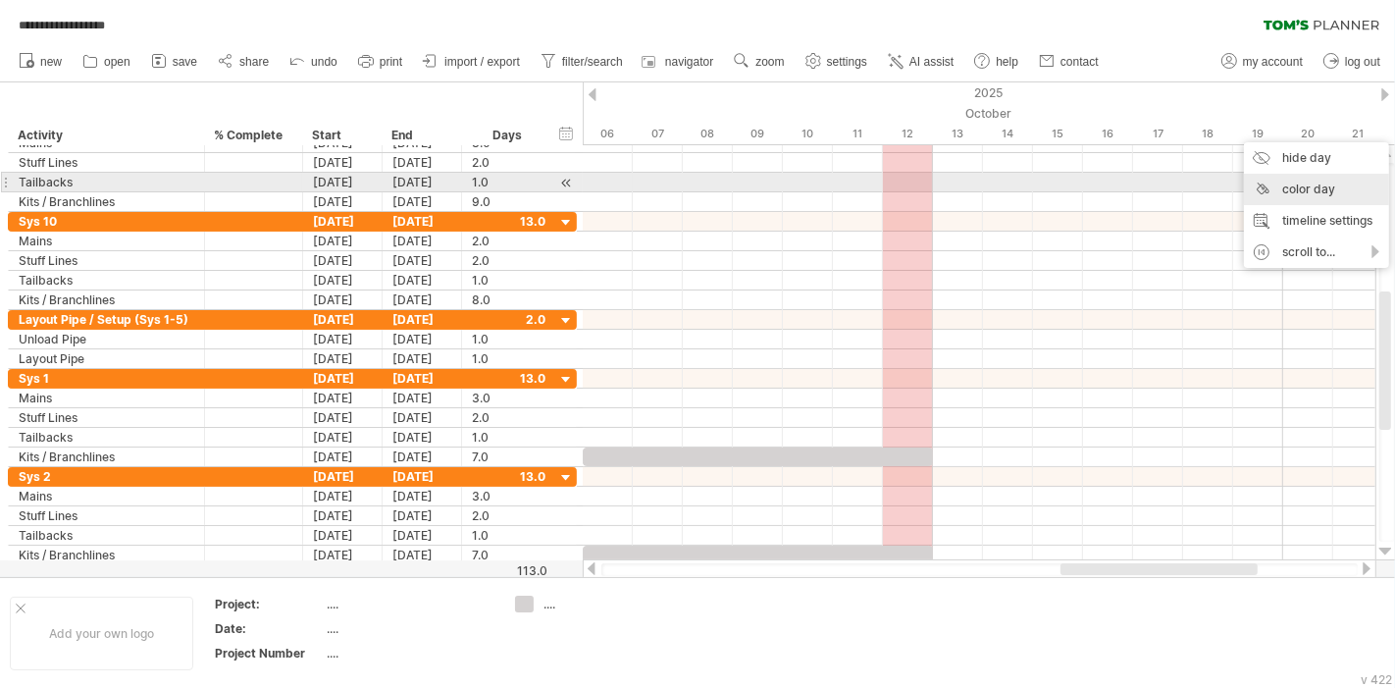
click at [1312, 191] on div "color day" at bounding box center [1316, 189] width 145 height 31
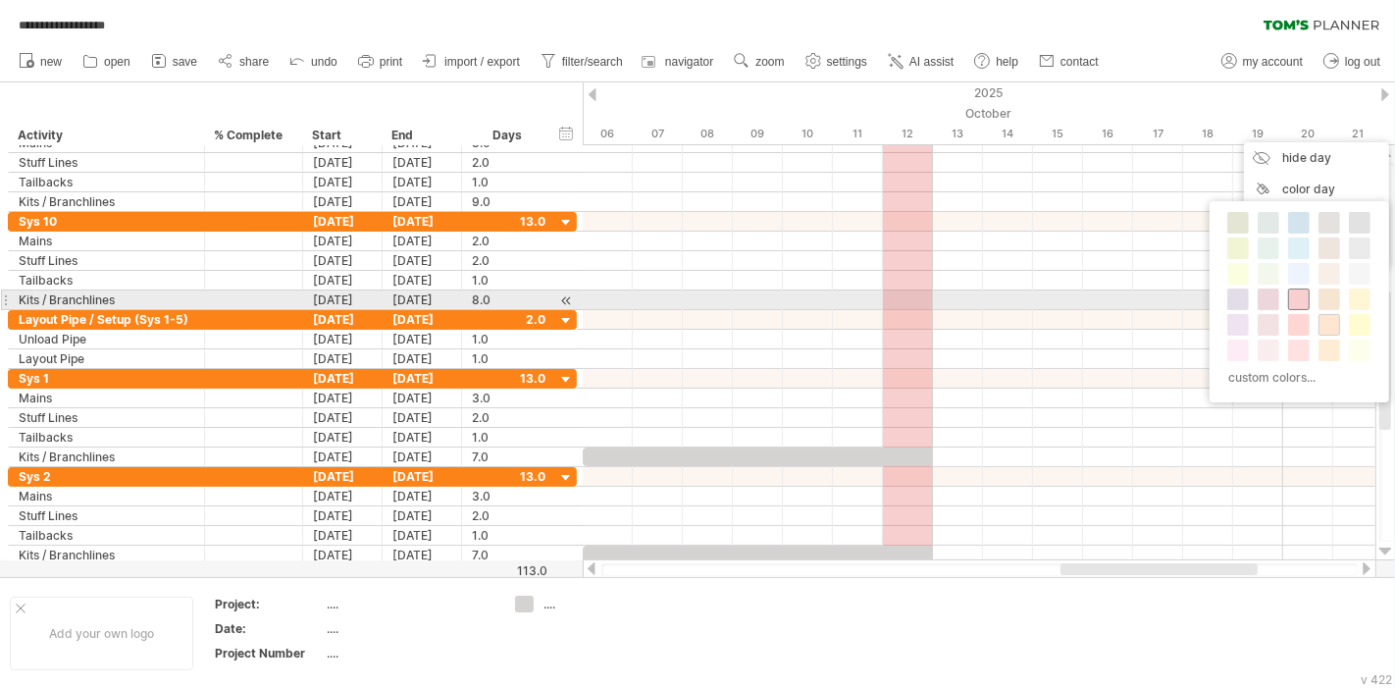
click at [1301, 298] on span at bounding box center [1299, 299] width 16 height 16
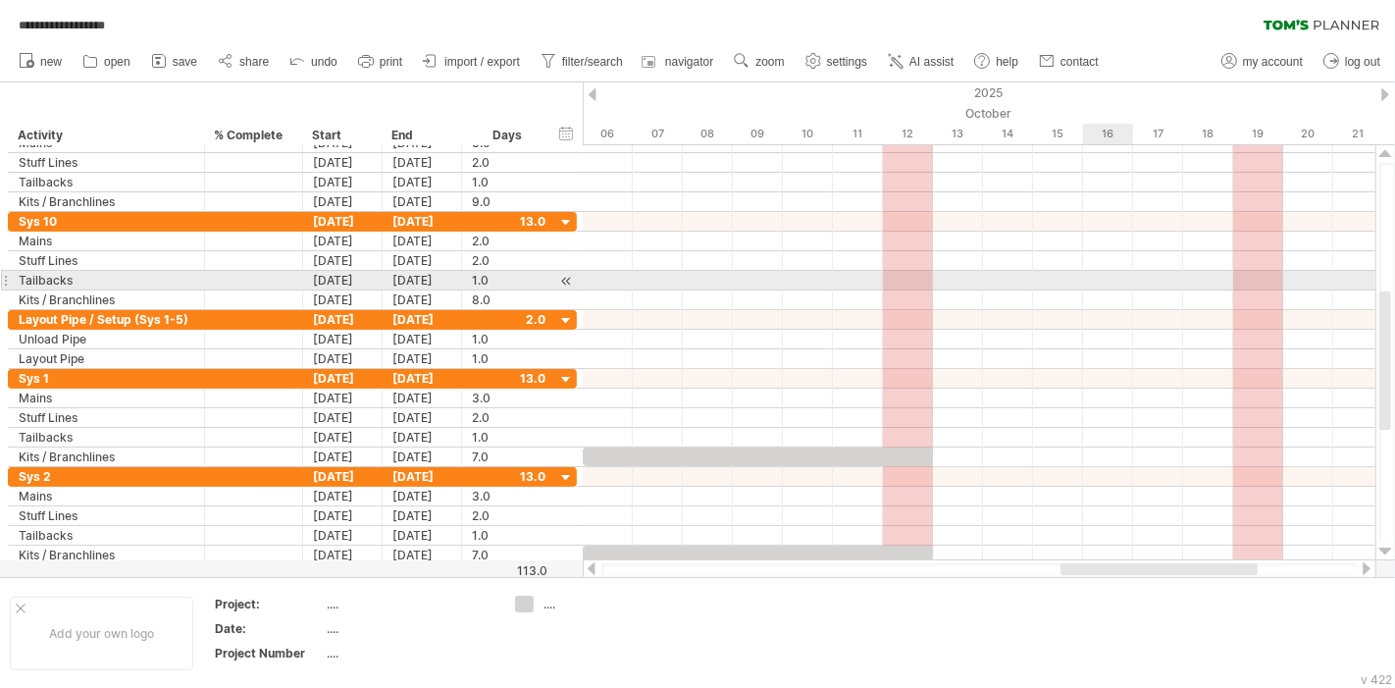
click at [1132, 277] on div at bounding box center [979, 281] width 793 height 20
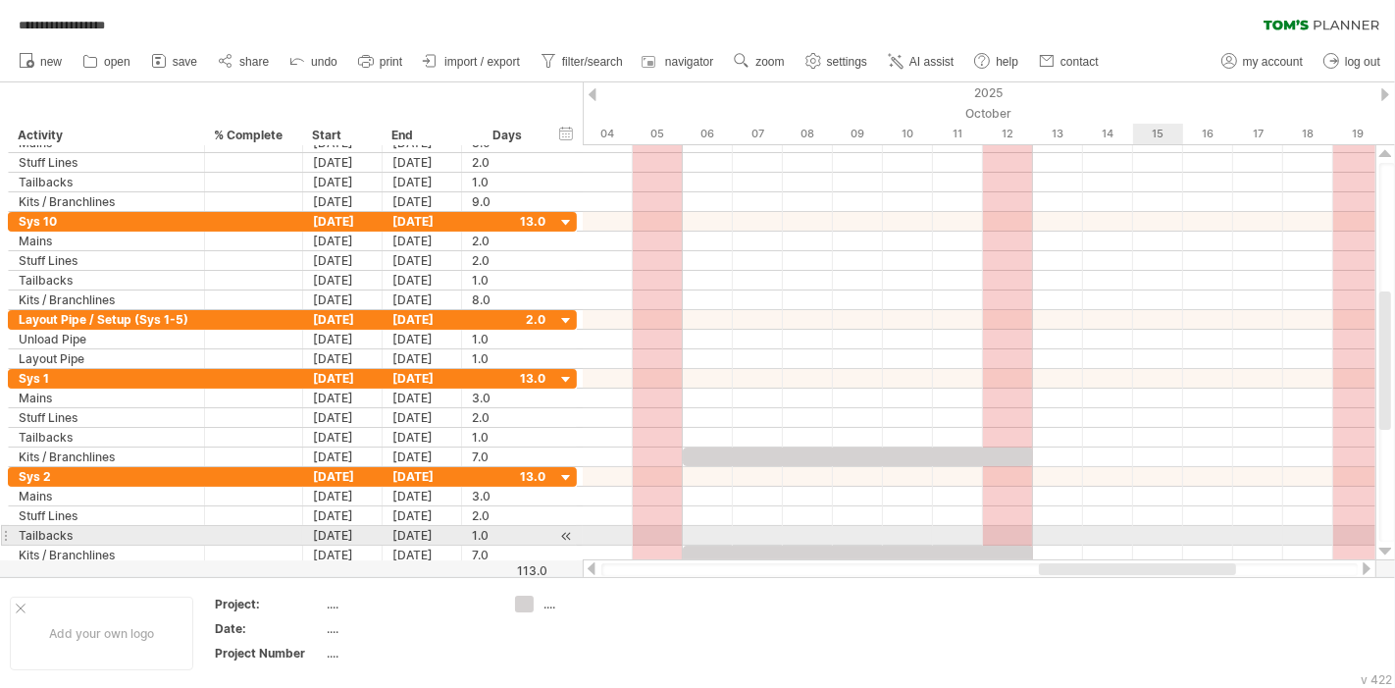
drag, startPoint x: 1153, startPoint y: 569, endPoint x: 1136, endPoint y: 535, distance: 38.2
click at [1136, 535] on div "**********" at bounding box center [697, 344] width 1395 height 688
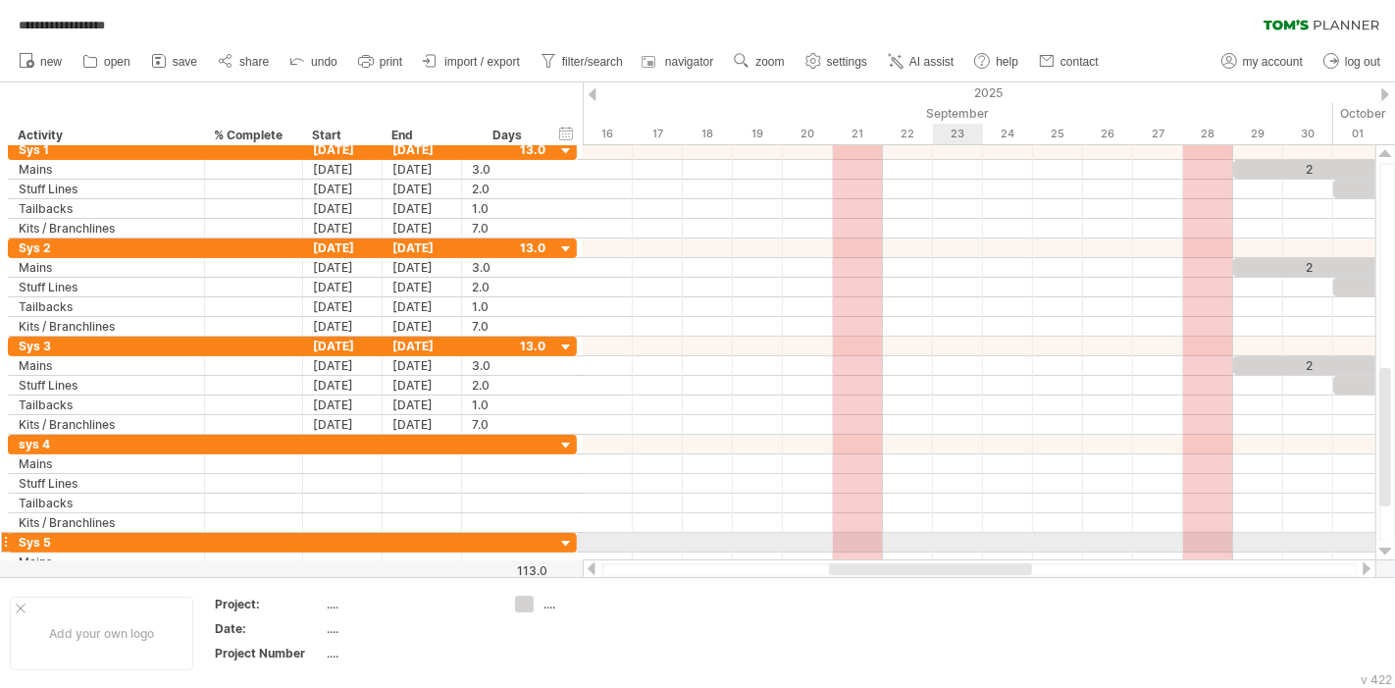
drag, startPoint x: 1163, startPoint y: 571, endPoint x: 942, endPoint y: 538, distance: 223.3
click at [942, 538] on div "**********" at bounding box center [697, 344] width 1395 height 688
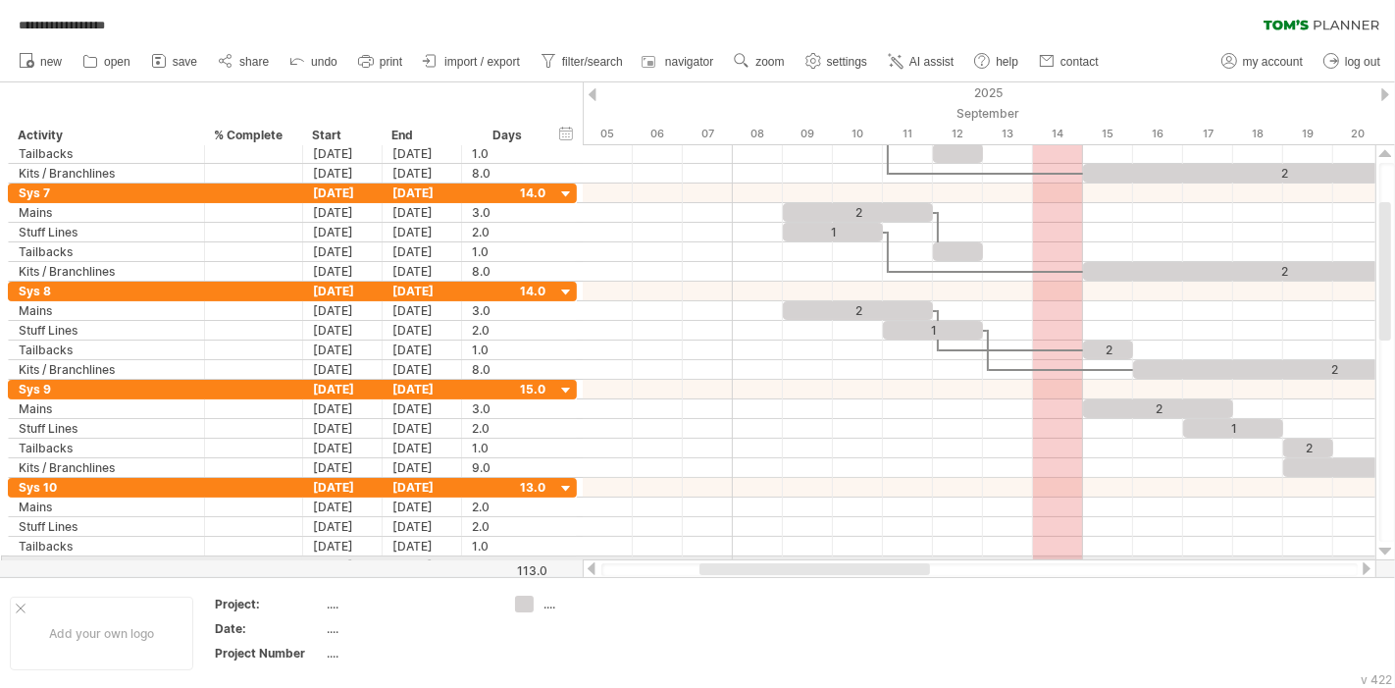
drag, startPoint x: 1023, startPoint y: 573, endPoint x: 868, endPoint y: 559, distance: 155.6
click at [868, 559] on div at bounding box center [980, 569] width 794 height 20
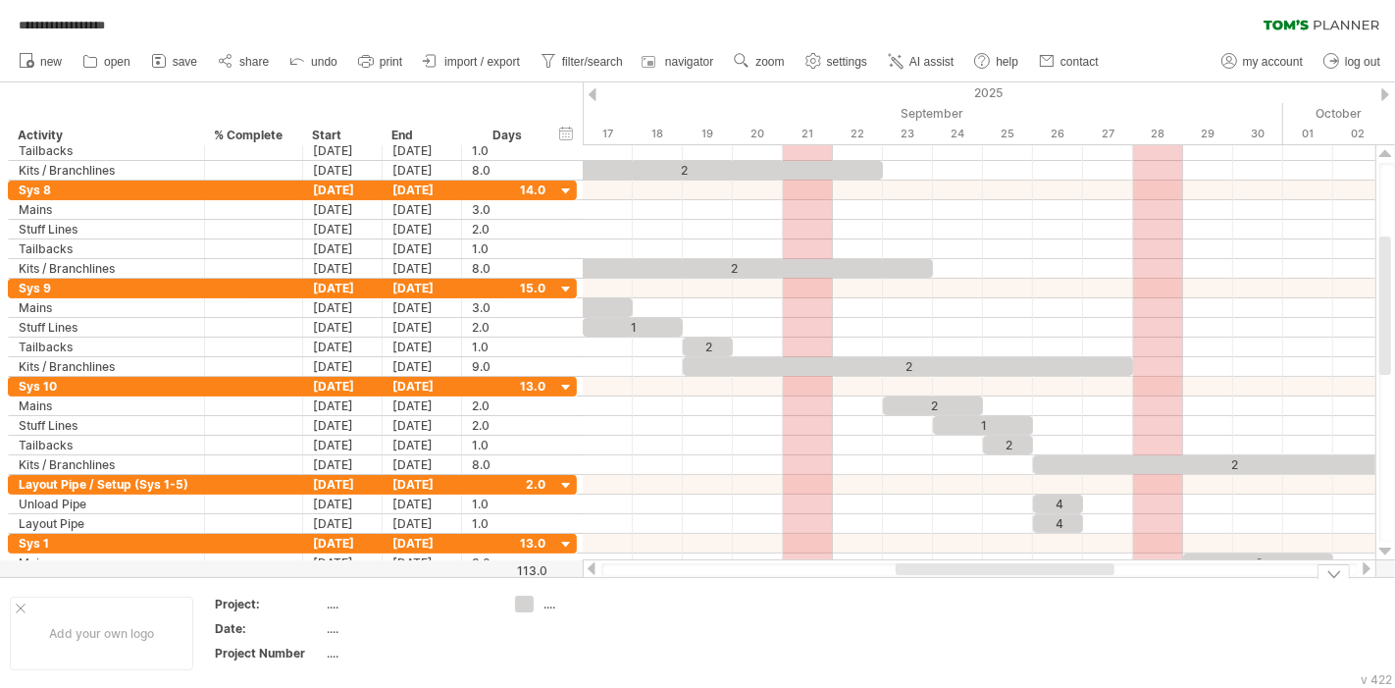
drag, startPoint x: 919, startPoint y: 572, endPoint x: 1082, endPoint y: 577, distance: 163.0
click at [1082, 577] on div "**********" at bounding box center [697, 344] width 1395 height 688
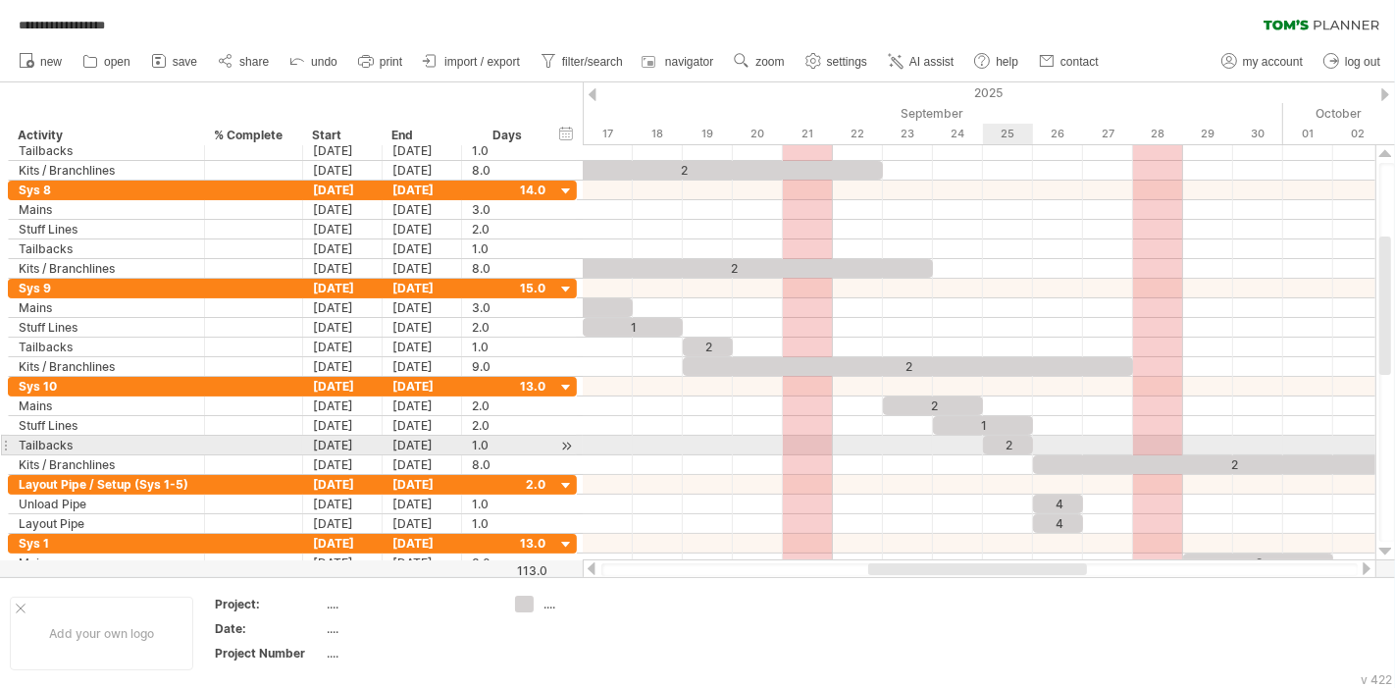
click at [995, 437] on div "2" at bounding box center [1008, 445] width 50 height 19
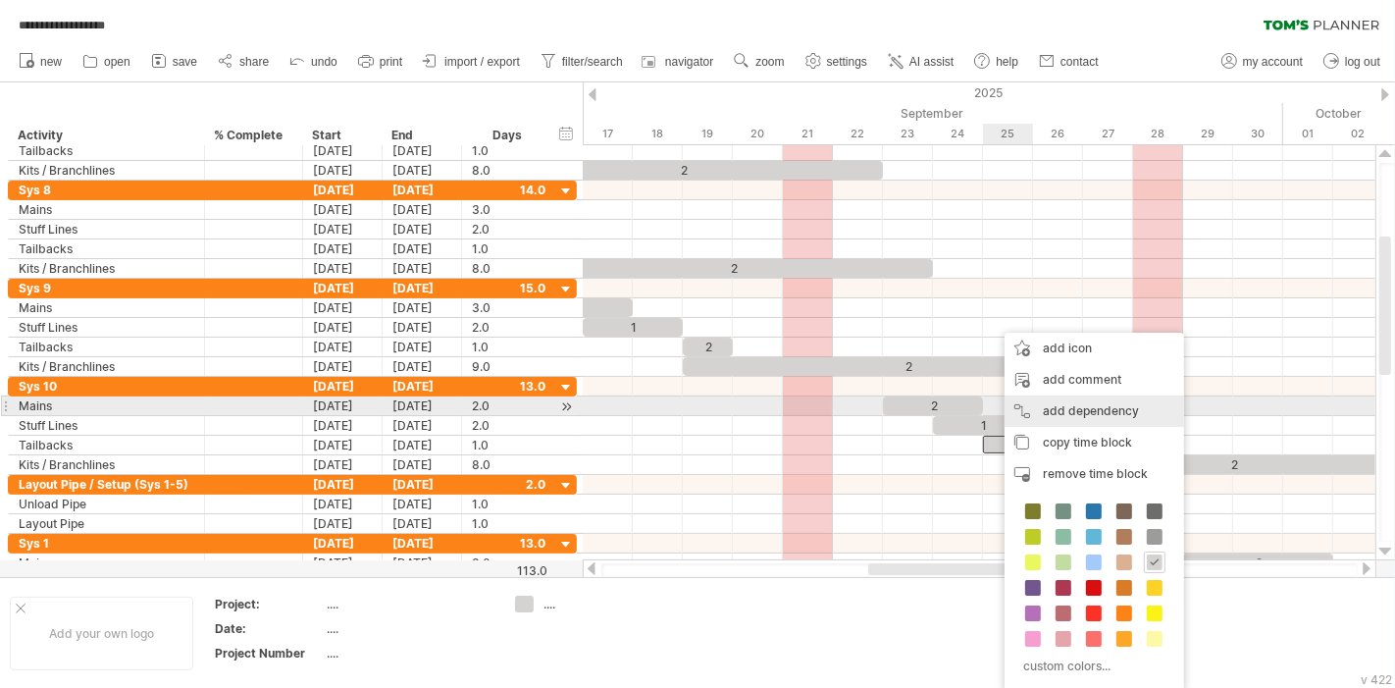
click at [1115, 410] on div "add dependency You can use dependencies when you require tasks to be done in a …" at bounding box center [1095, 410] width 180 height 31
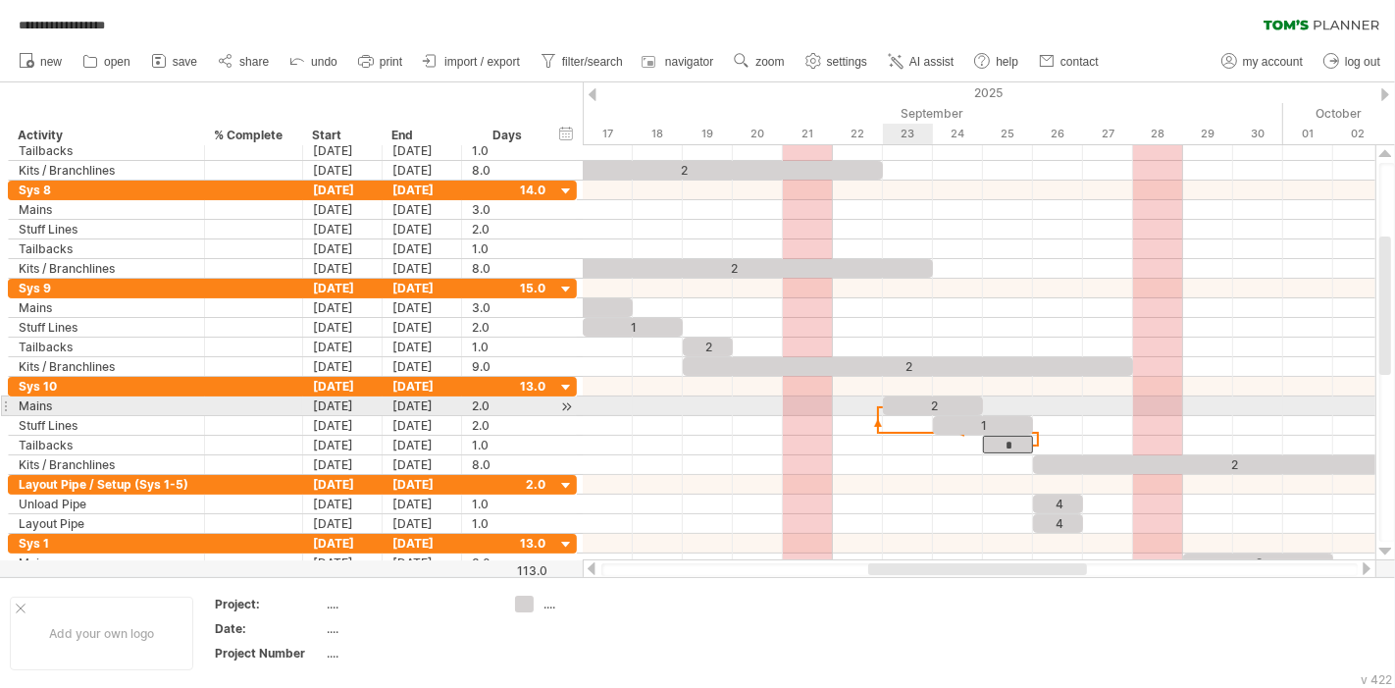
click at [888, 416] on div at bounding box center [979, 426] width 793 height 20
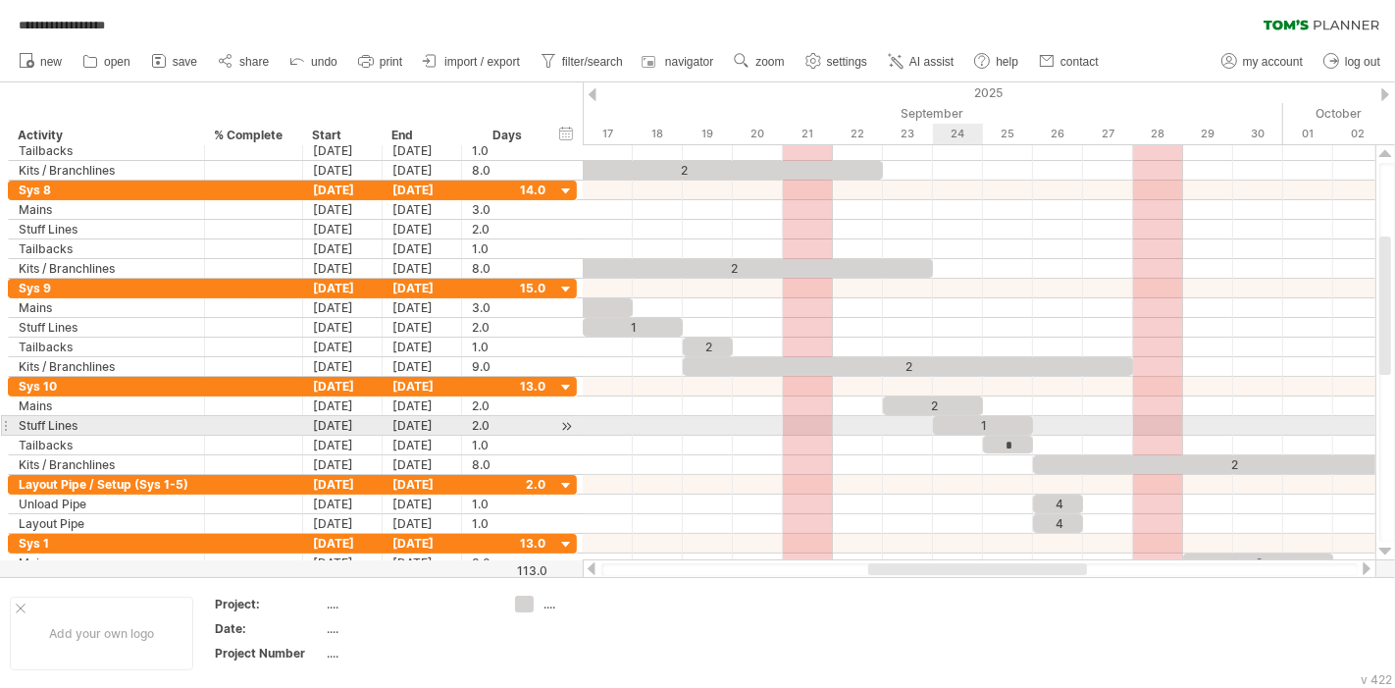
click at [950, 422] on div "1" at bounding box center [983, 425] width 100 height 19
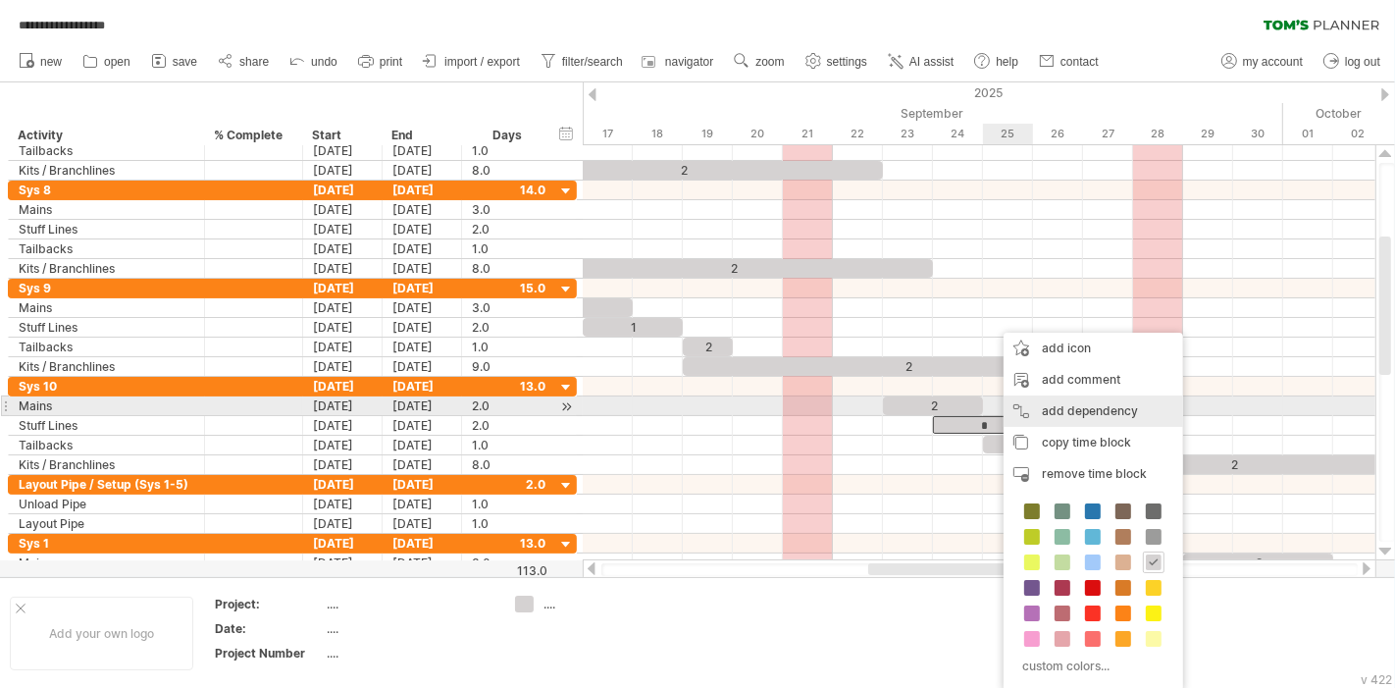
click at [1057, 407] on div "add dependency You can use dependencies when you require tasks to be done in a …" at bounding box center [1094, 410] width 180 height 31
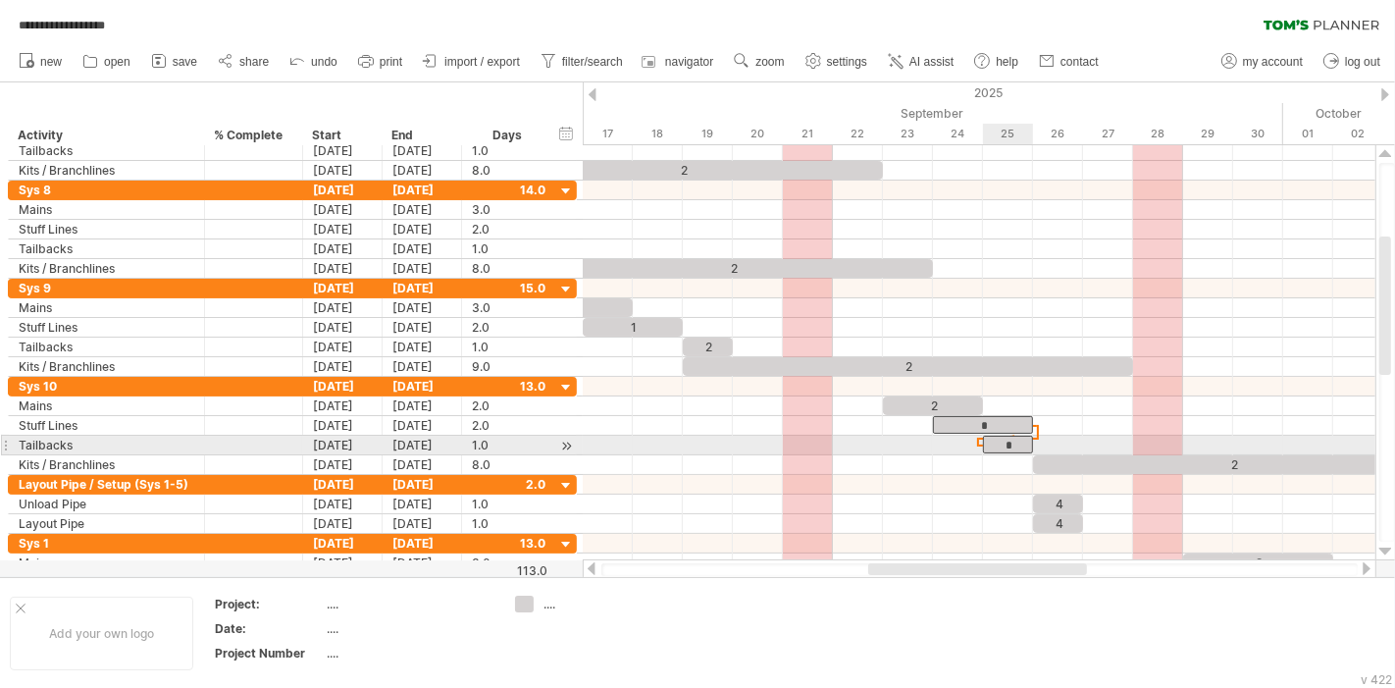
click at [1018, 441] on div "*" at bounding box center [1008, 445] width 50 height 18
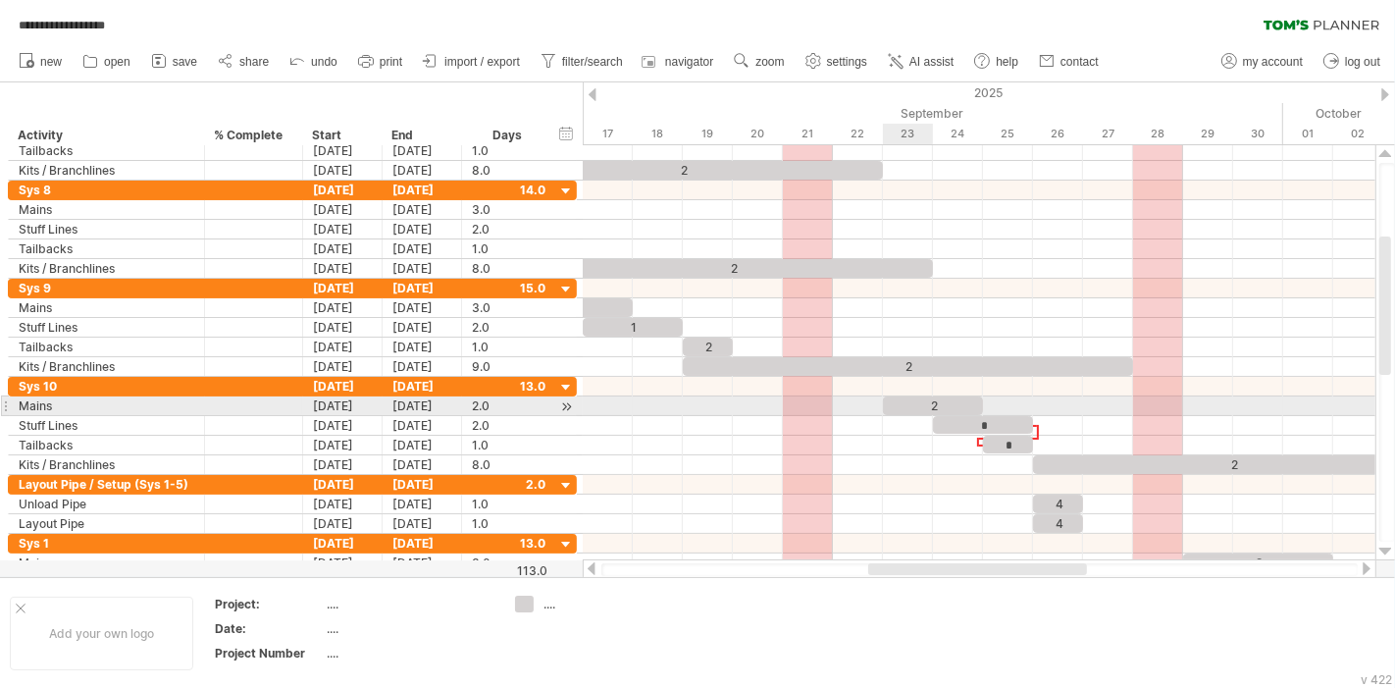
click at [923, 404] on div "2" at bounding box center [933, 405] width 100 height 19
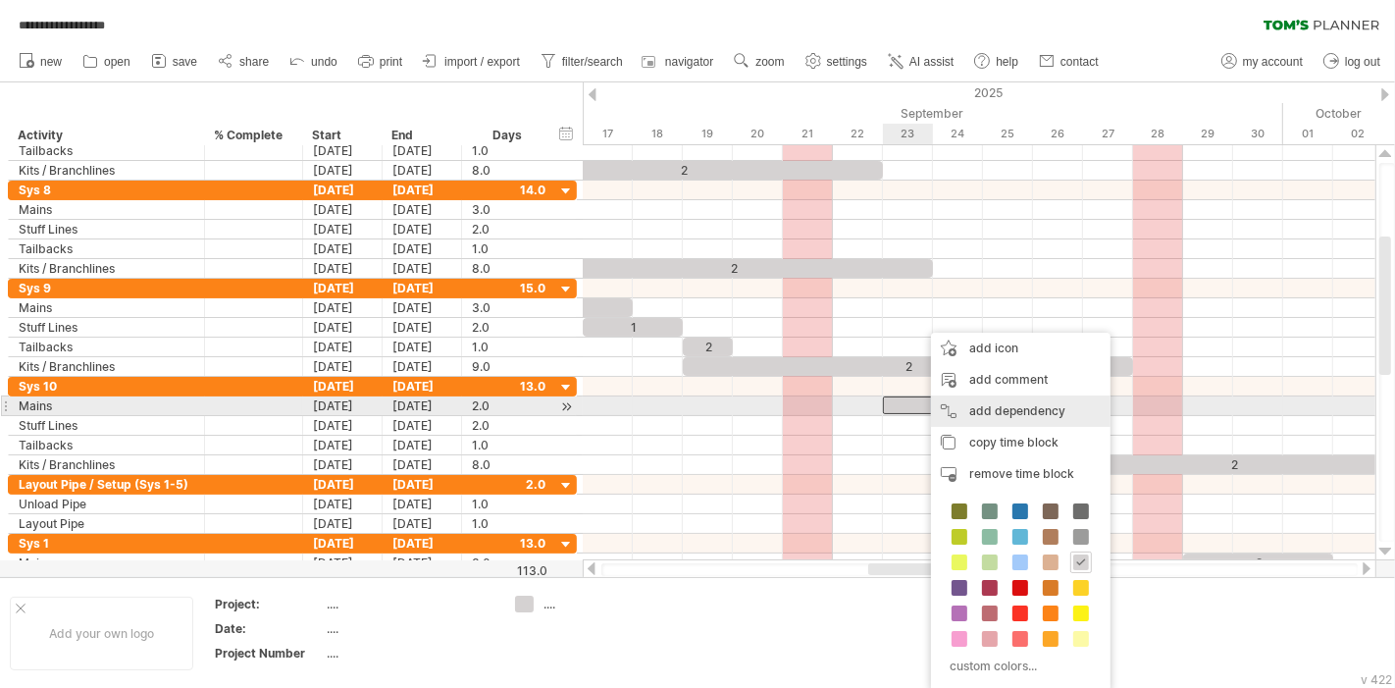
click at [1020, 419] on div "add dependency You can use dependencies when you require tasks to be done in a …" at bounding box center [1021, 410] width 180 height 31
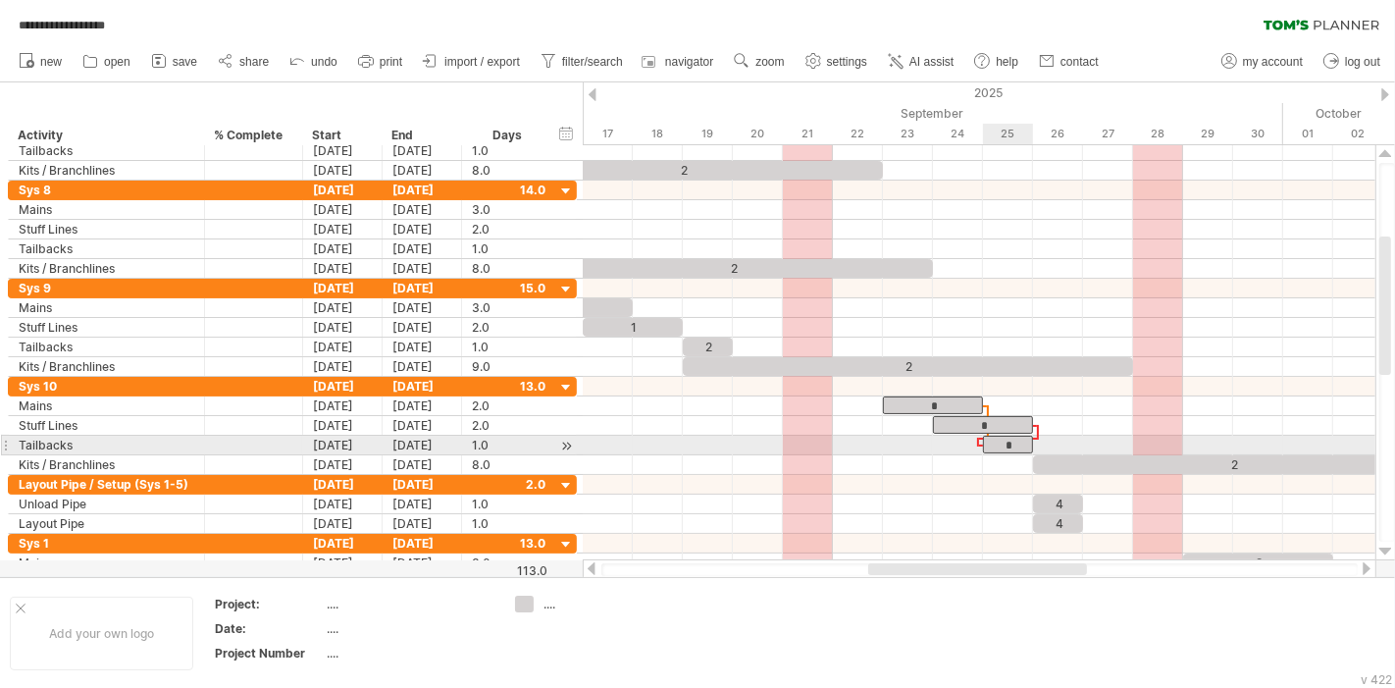
click at [998, 442] on div "*" at bounding box center [1008, 445] width 50 height 18
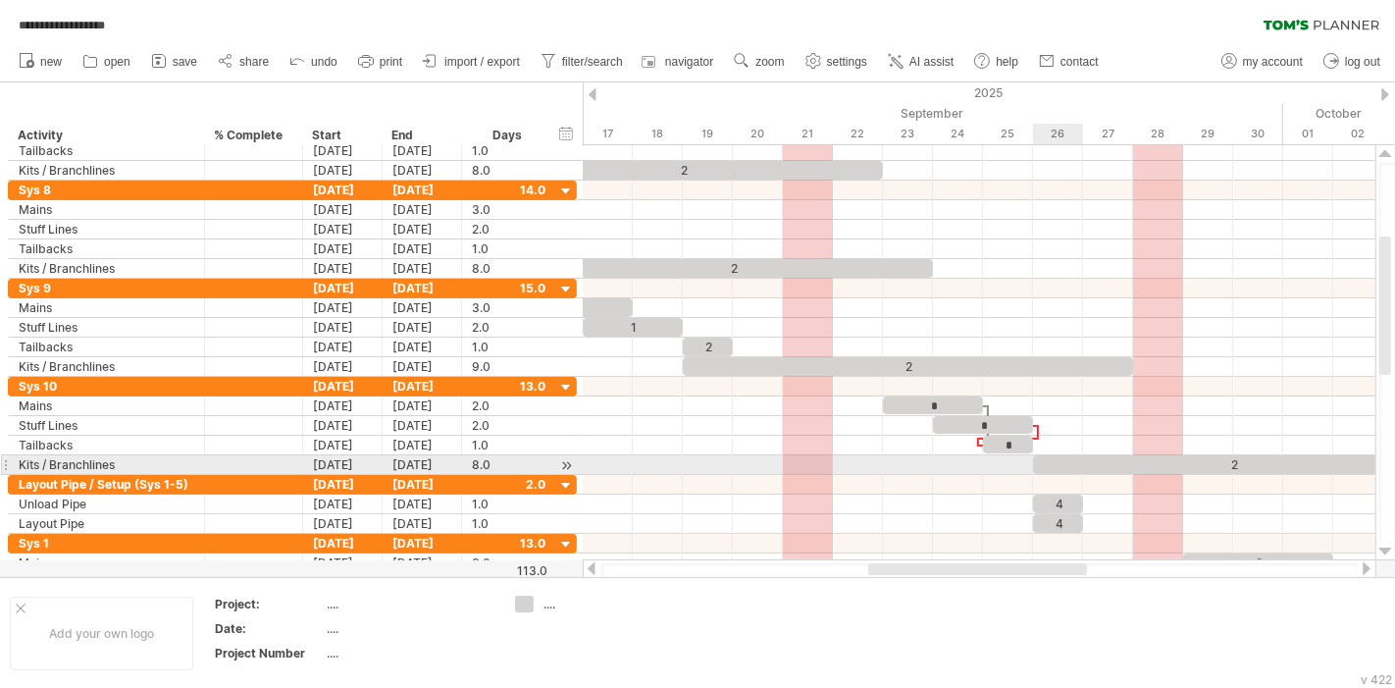
click at [1068, 462] on div "2" at bounding box center [1233, 464] width 400 height 19
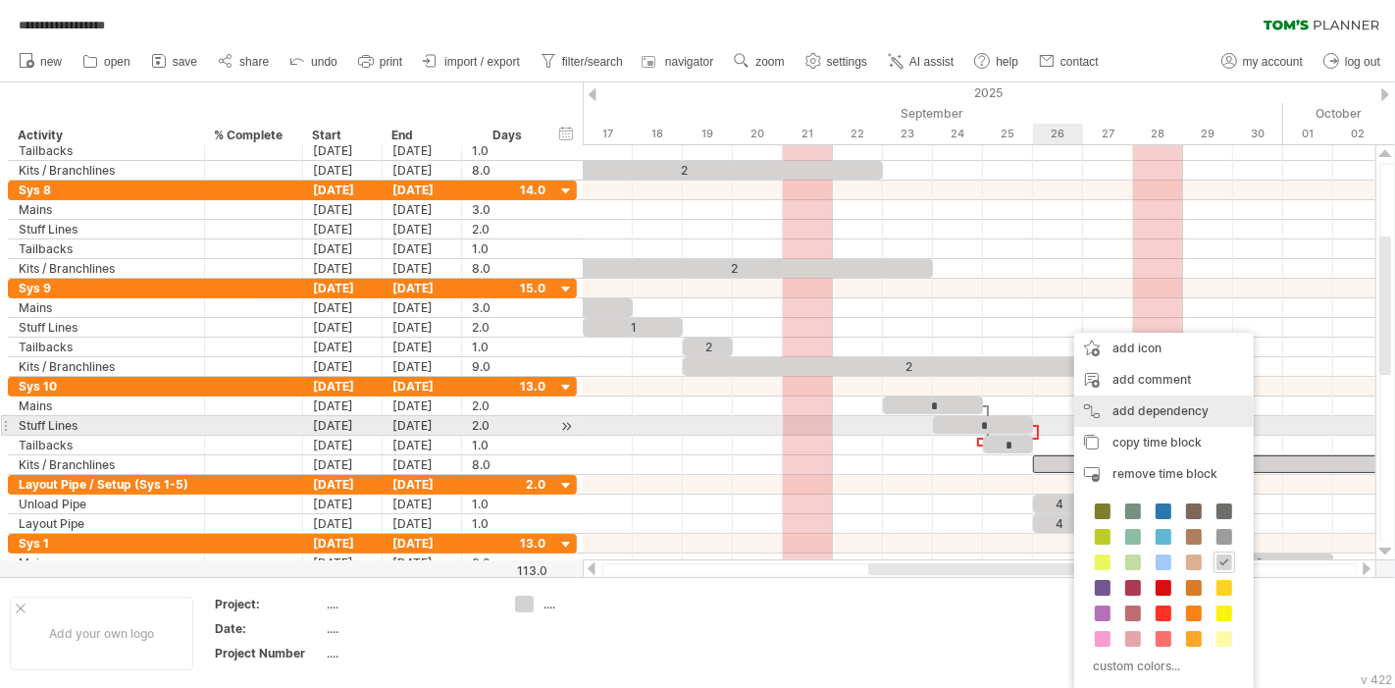
click at [1125, 415] on div "add dependency You can use dependencies when you require tasks to be done in a …" at bounding box center [1164, 410] width 180 height 31
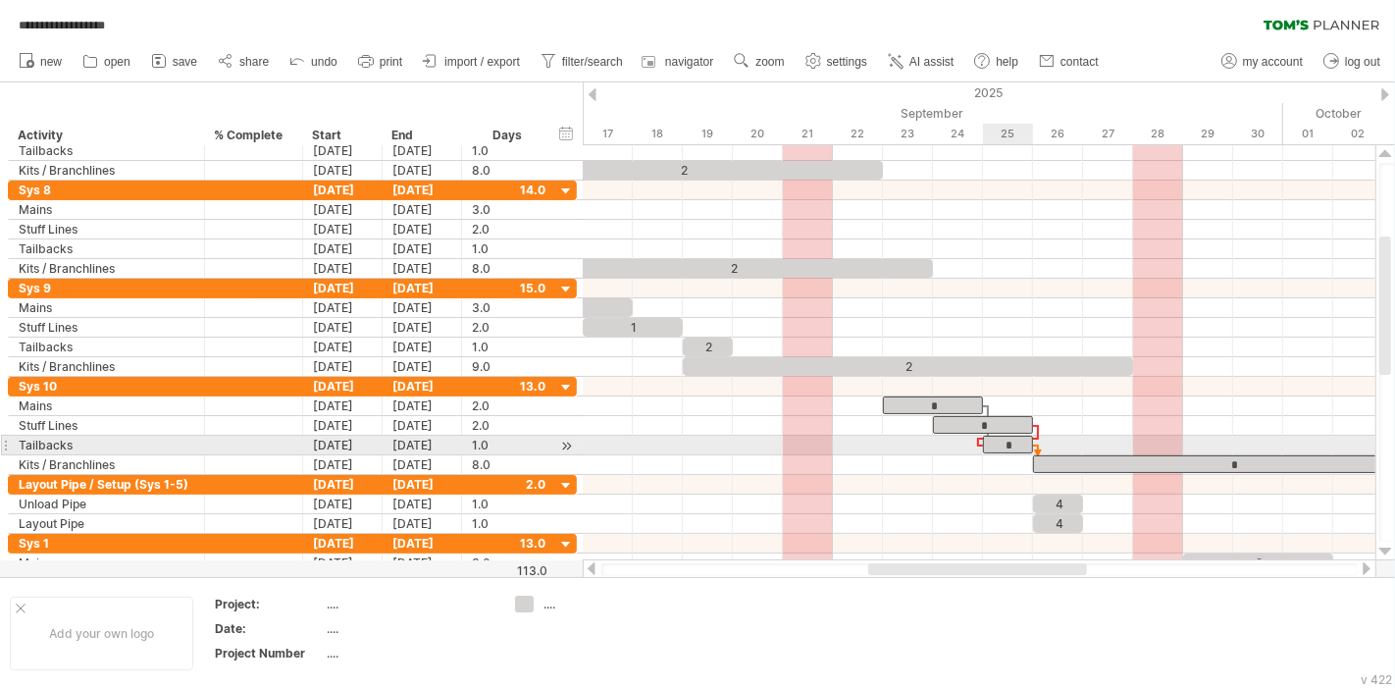
click at [998, 446] on div "*" at bounding box center [1008, 445] width 50 height 18
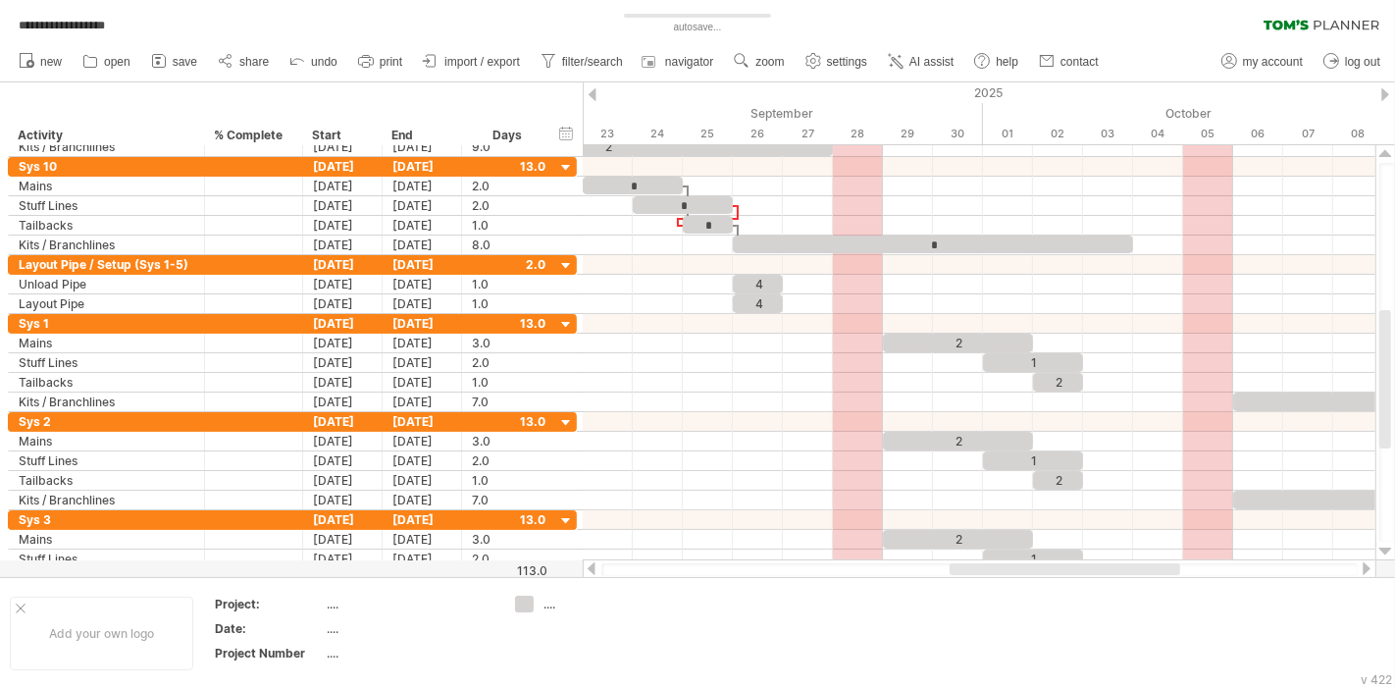
drag, startPoint x: 1045, startPoint y: 570, endPoint x: 1126, endPoint y: 566, distance: 81.5
click at [1126, 566] on div at bounding box center [1065, 569] width 231 height 12
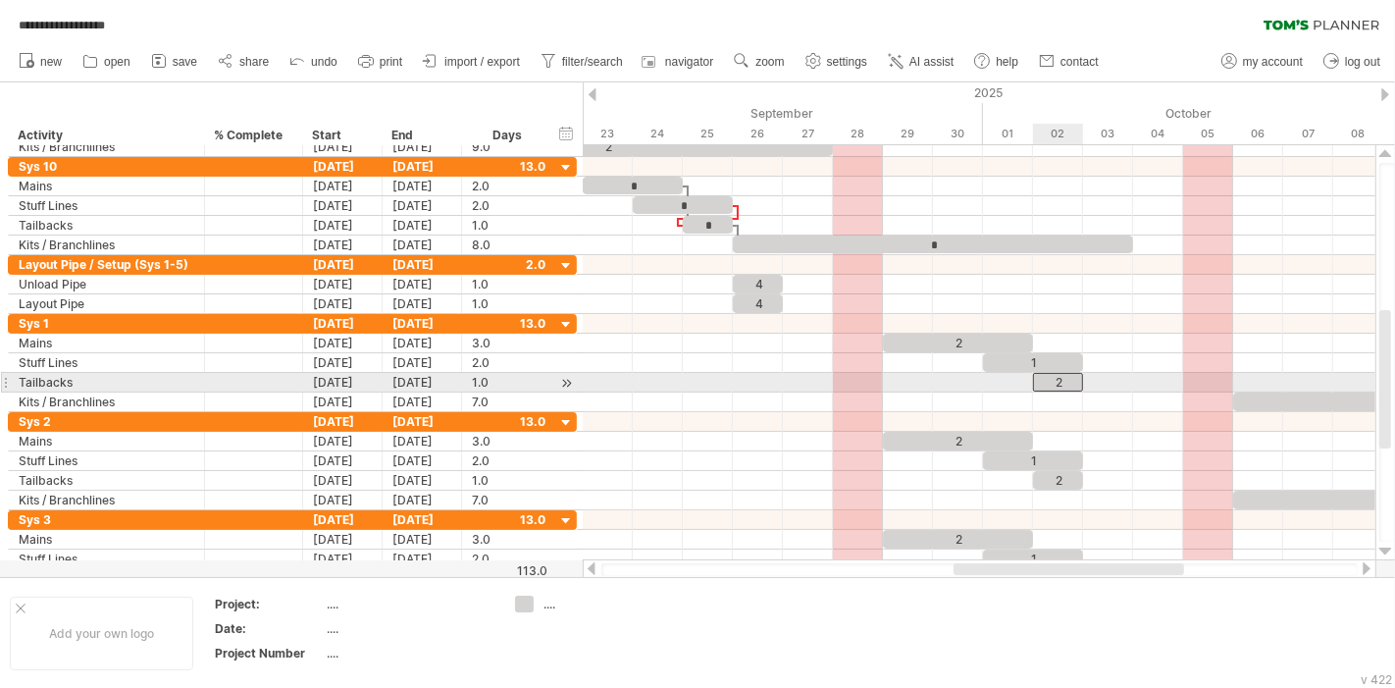
click at [1068, 380] on div "2" at bounding box center [1058, 382] width 50 height 19
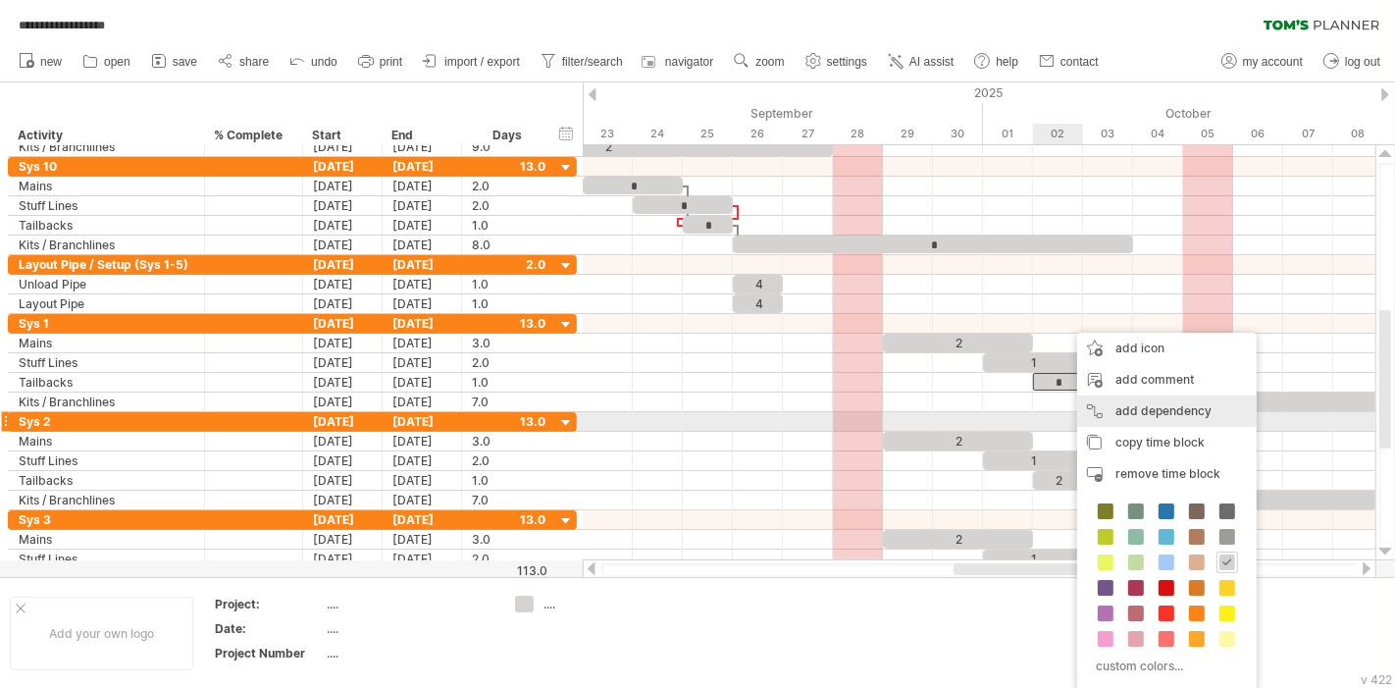
click at [1147, 413] on div "add dependency You can use dependencies when you require tasks to be done in a …" at bounding box center [1167, 410] width 180 height 31
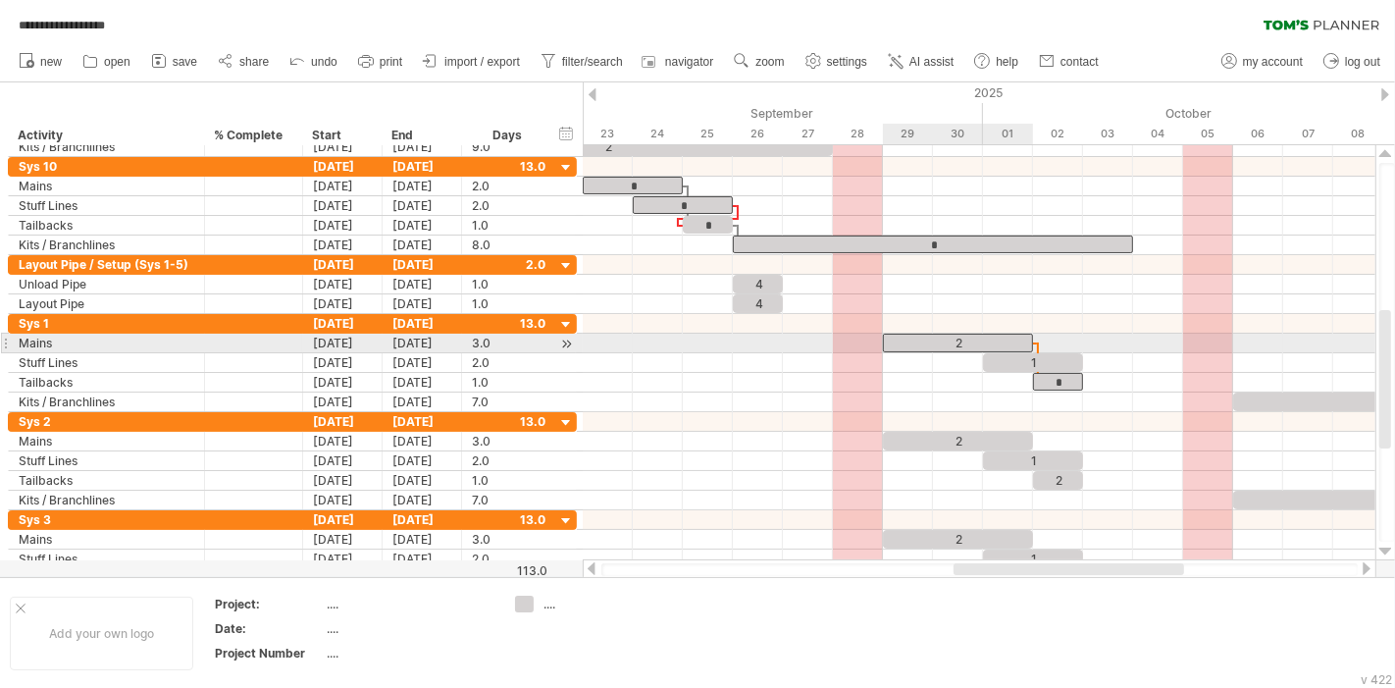
click at [962, 343] on div "2" at bounding box center [958, 343] width 150 height 19
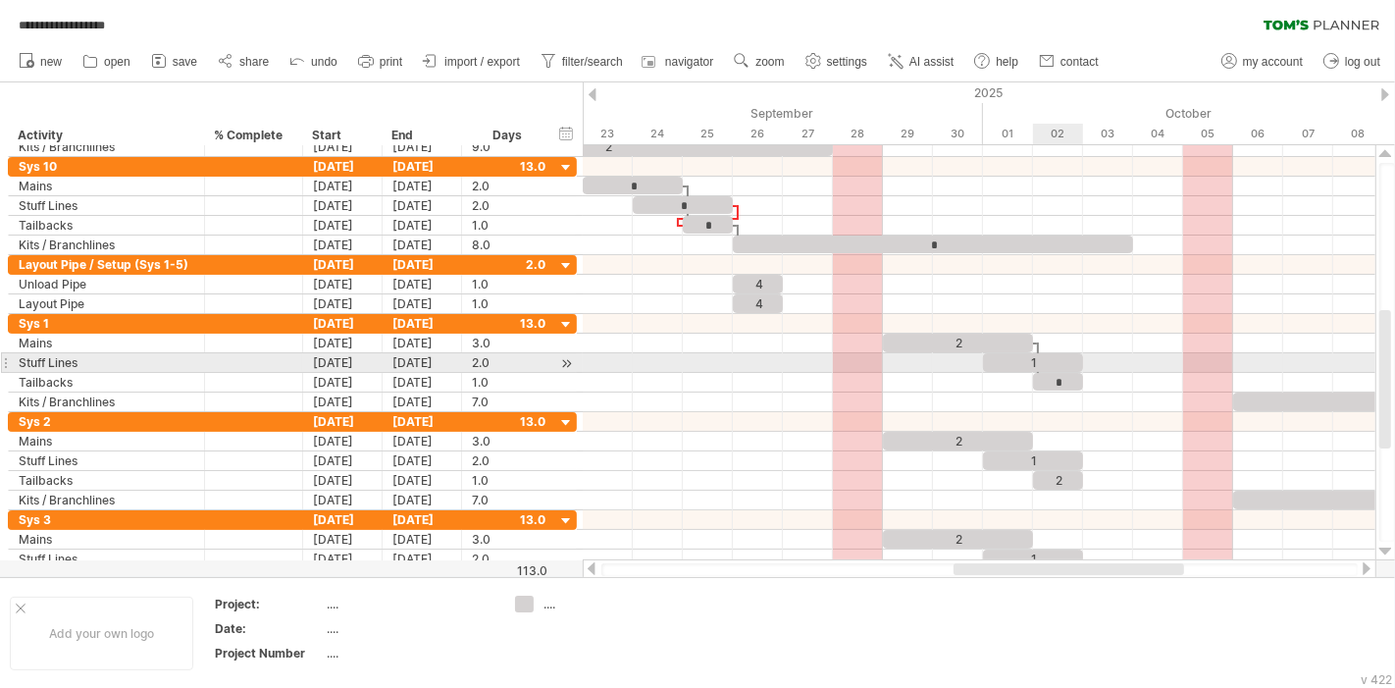
click at [1067, 359] on div "1" at bounding box center [1033, 362] width 100 height 19
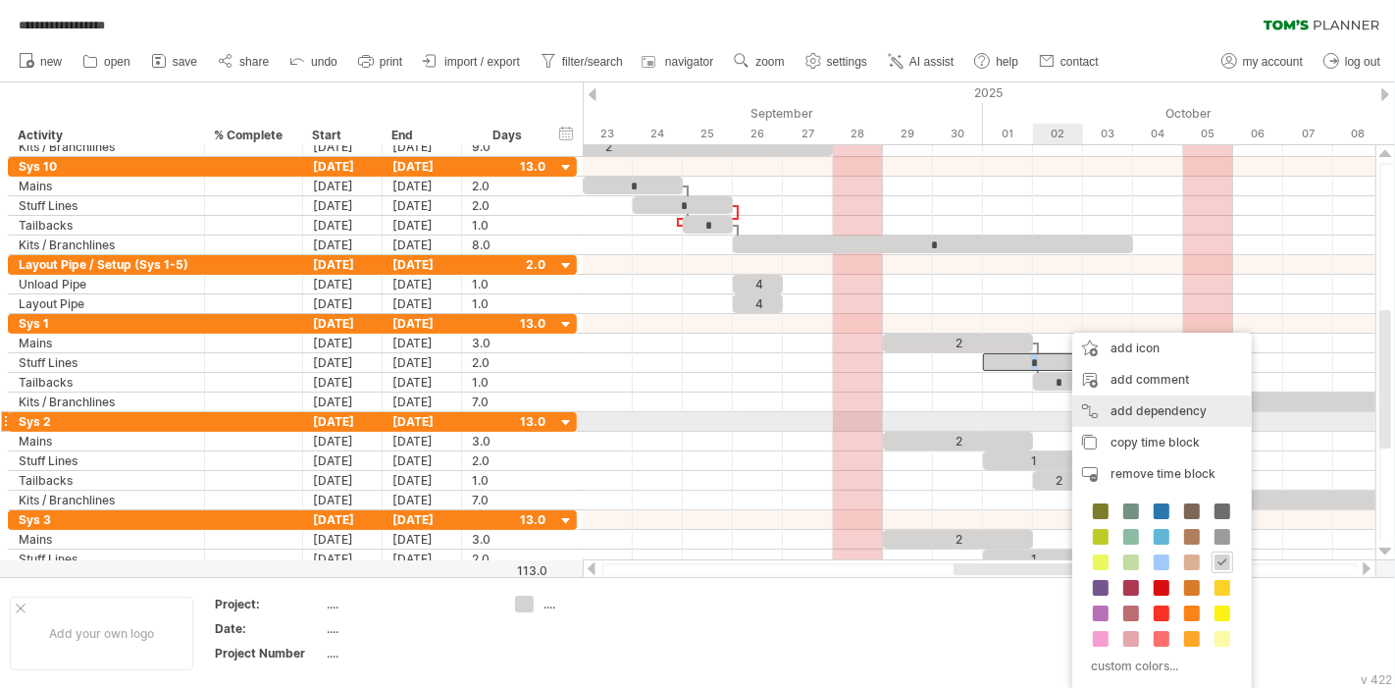
click at [1155, 416] on div "add dependency You can use dependencies when you require tasks to be done in a …" at bounding box center [1162, 410] width 180 height 31
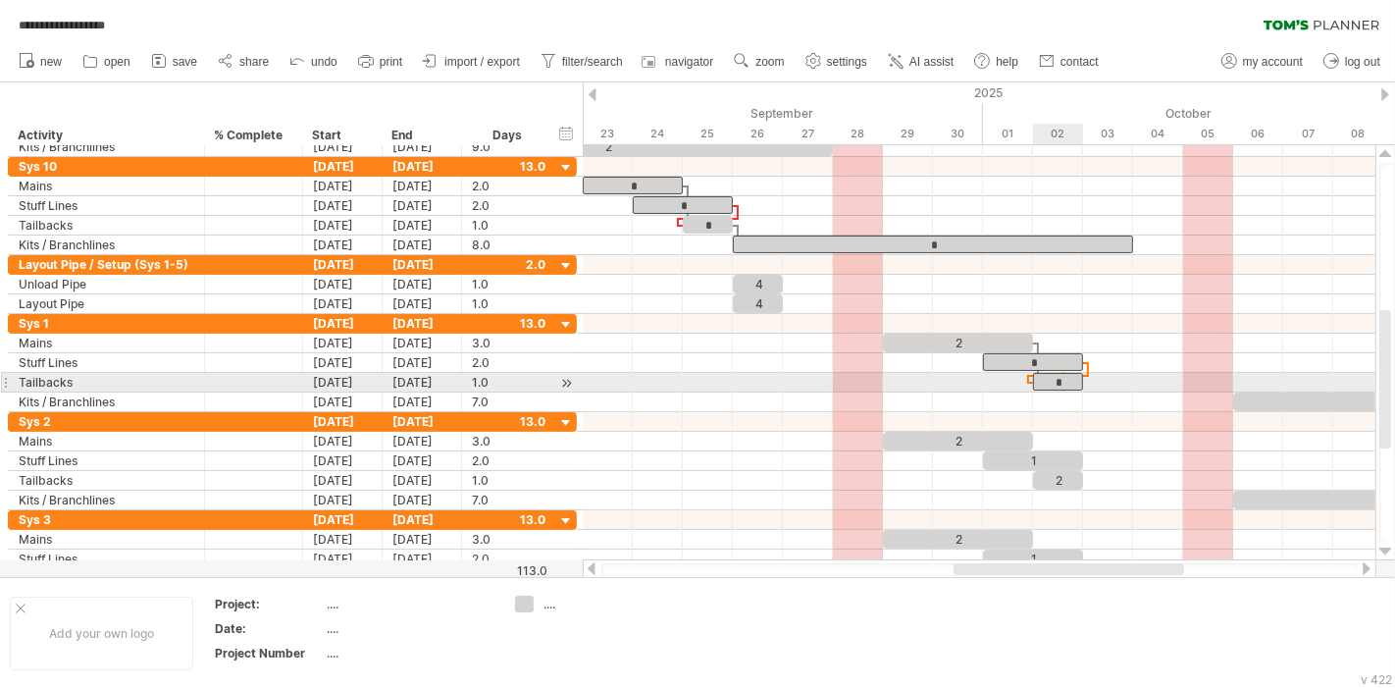
click at [1060, 379] on div "*" at bounding box center [1058, 382] width 50 height 18
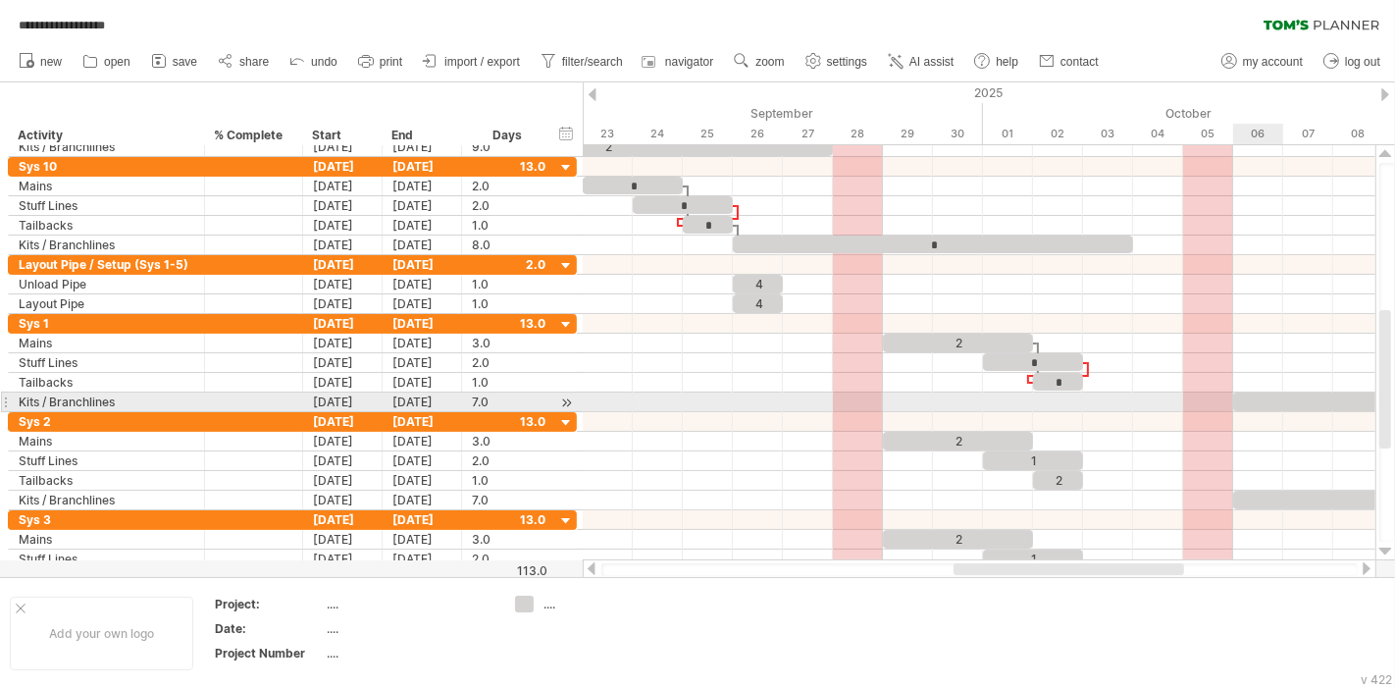
click at [1253, 393] on div at bounding box center [1408, 401] width 350 height 19
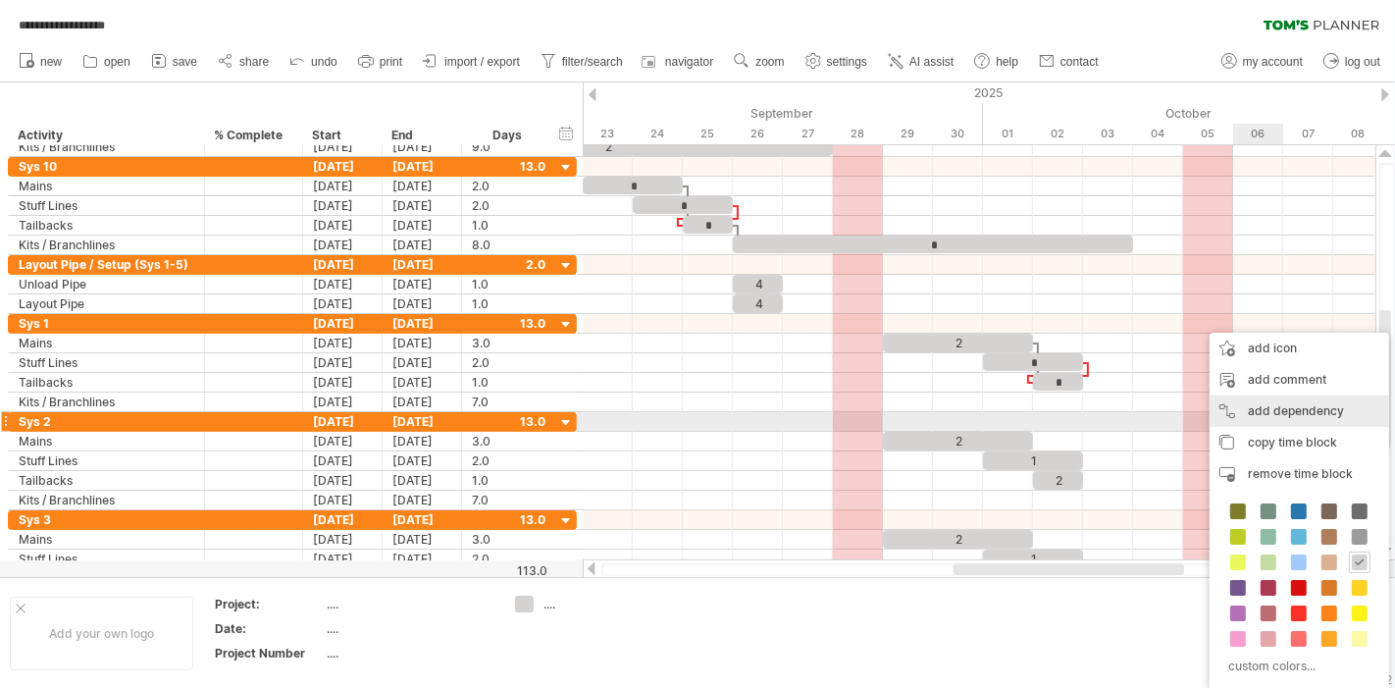
click at [1286, 413] on div "add dependency You can use dependencies when you require tasks to be done in a …" at bounding box center [1300, 410] width 180 height 31
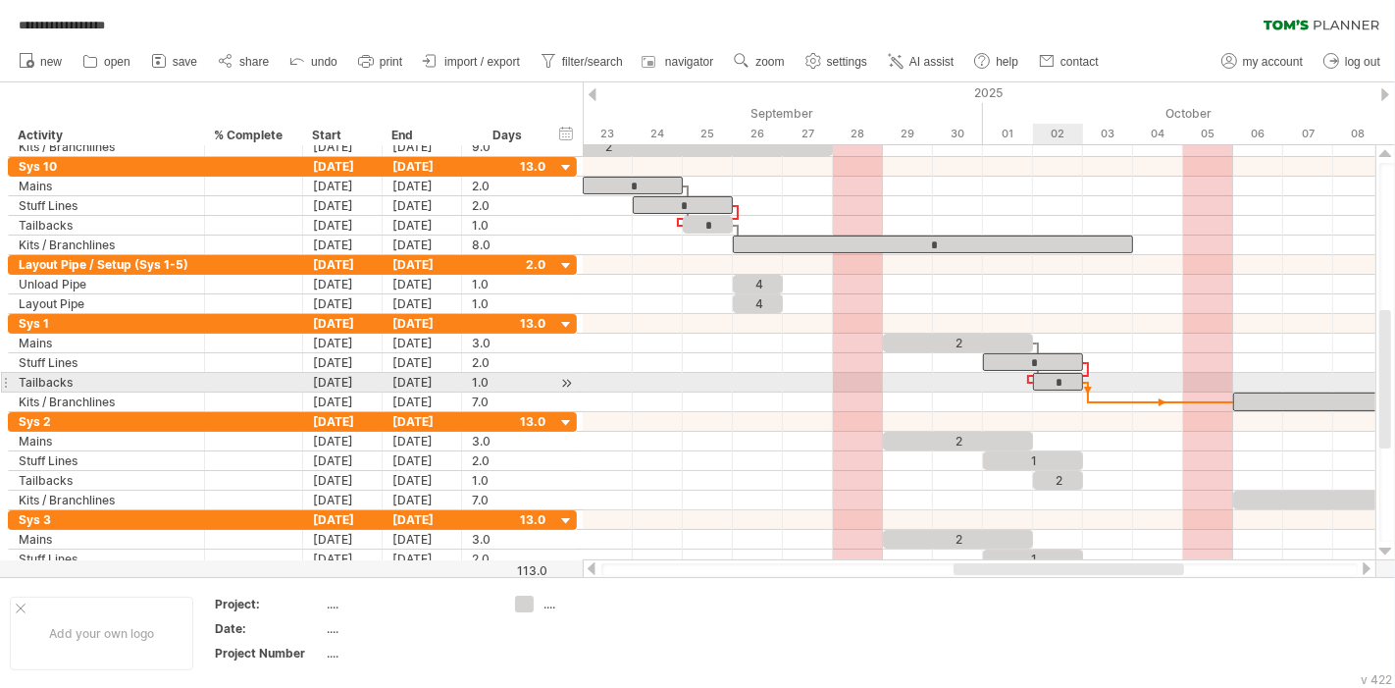
click at [1054, 378] on div "*" at bounding box center [1058, 382] width 50 height 18
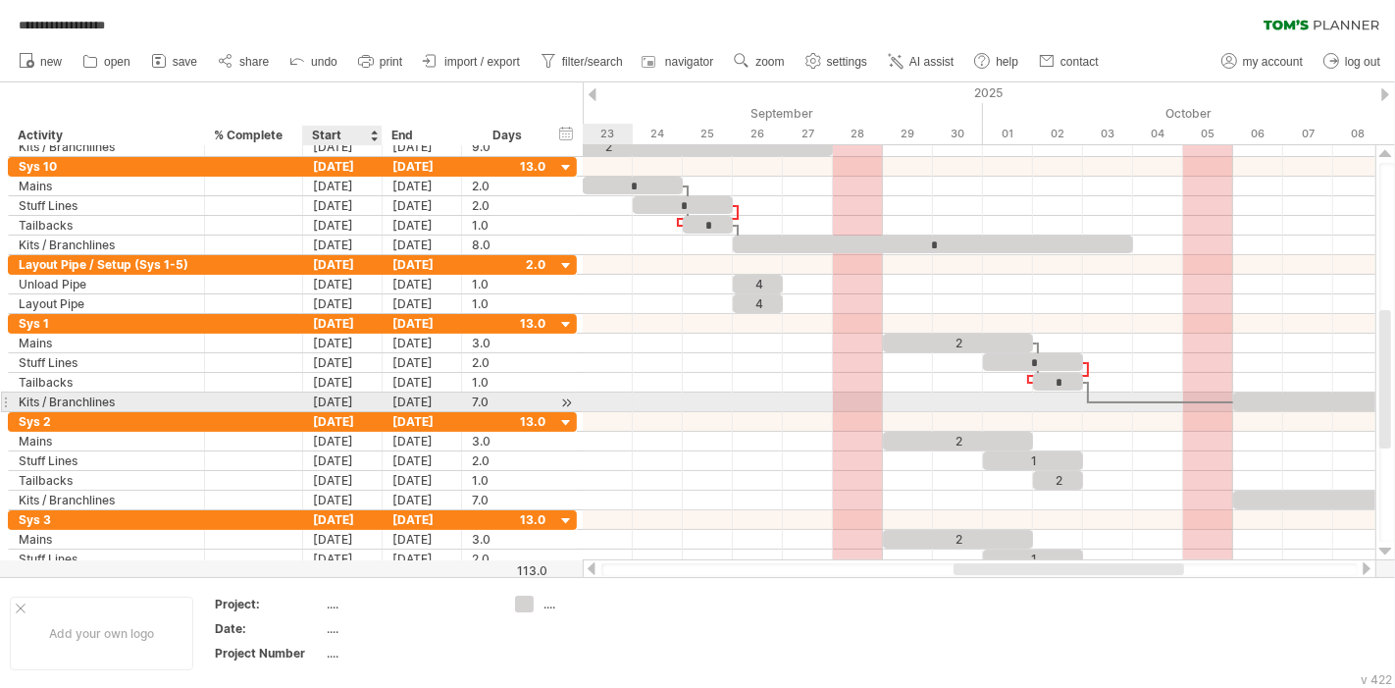
click at [352, 401] on div "10-06-25" at bounding box center [342, 401] width 79 height 19
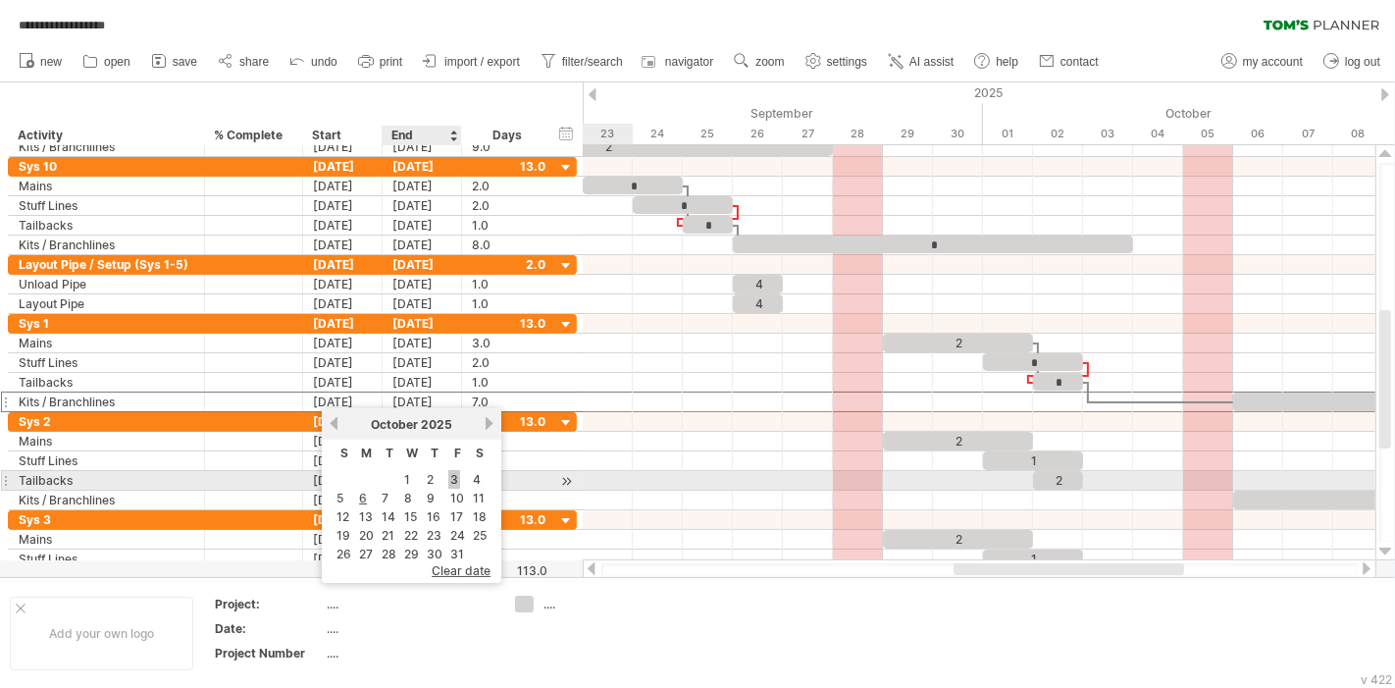
click at [448, 472] on link "3" at bounding box center [454, 479] width 12 height 19
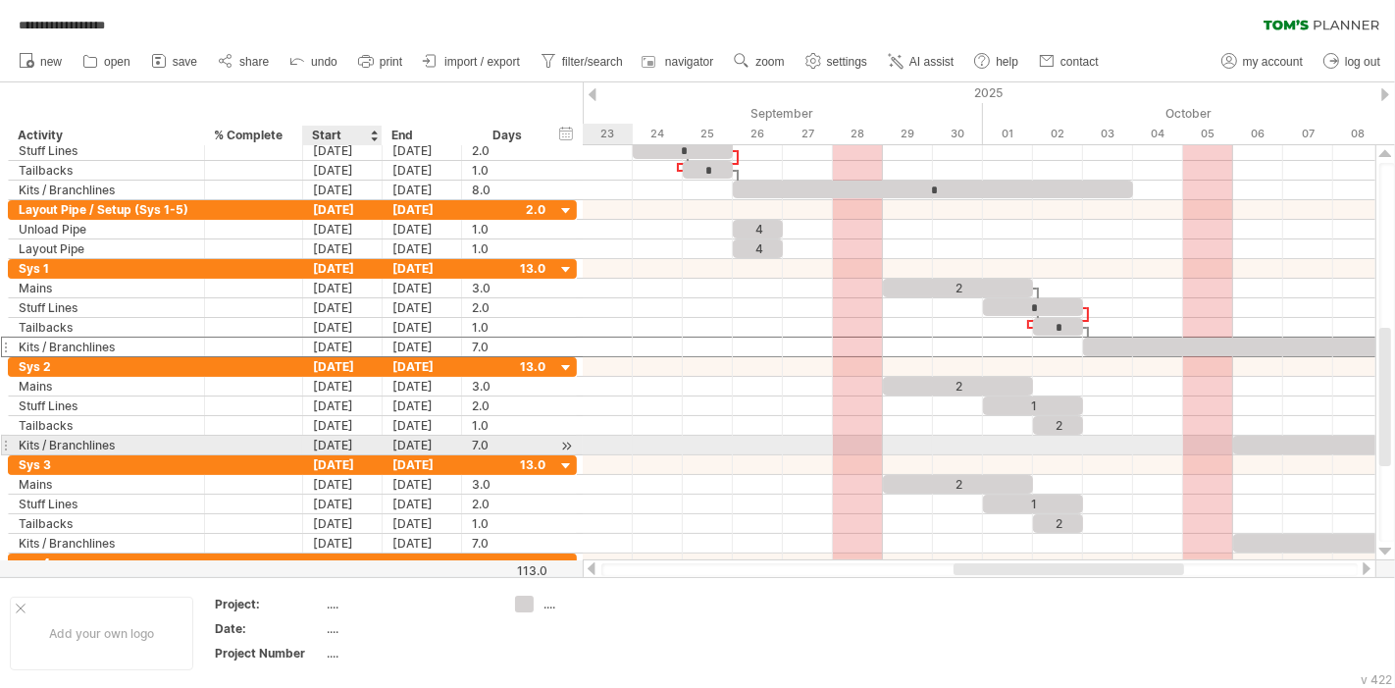
click at [344, 442] on div "10-06-25" at bounding box center [342, 445] width 79 height 19
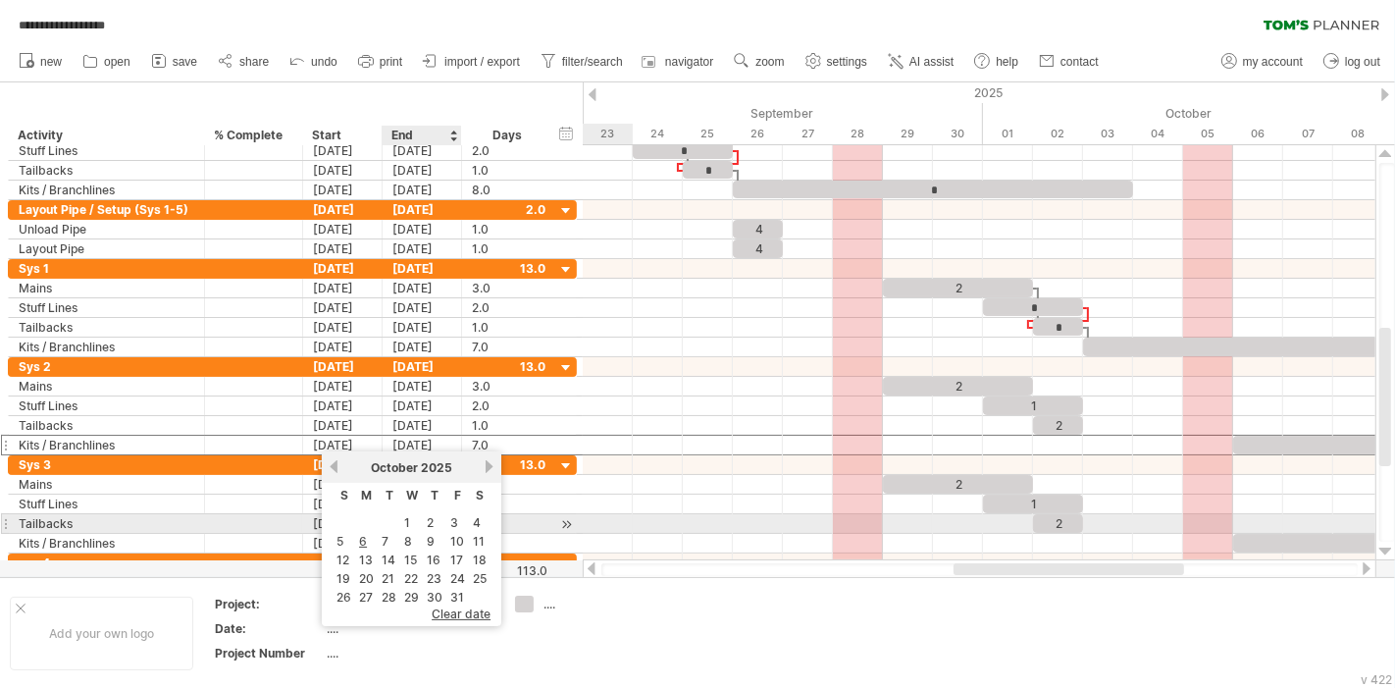
click at [448, 522] on link "3" at bounding box center [454, 522] width 12 height 19
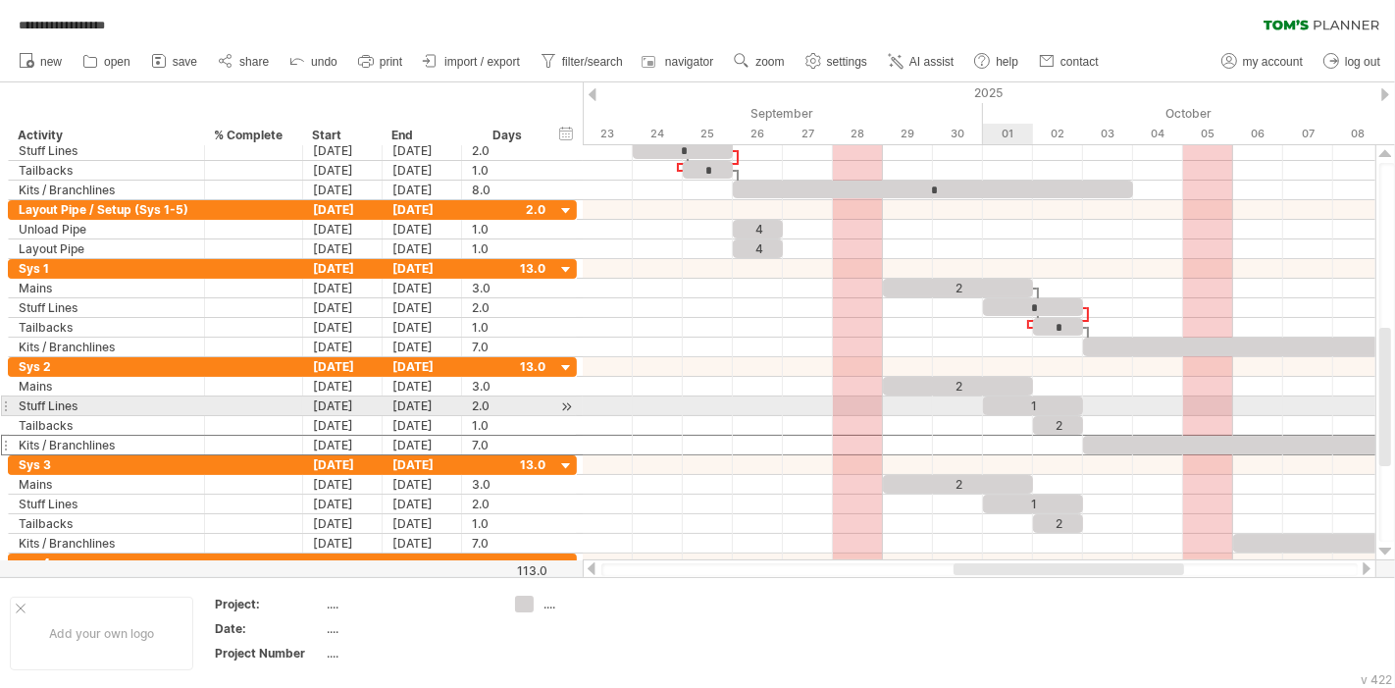
click at [999, 400] on div "1" at bounding box center [1033, 405] width 100 height 19
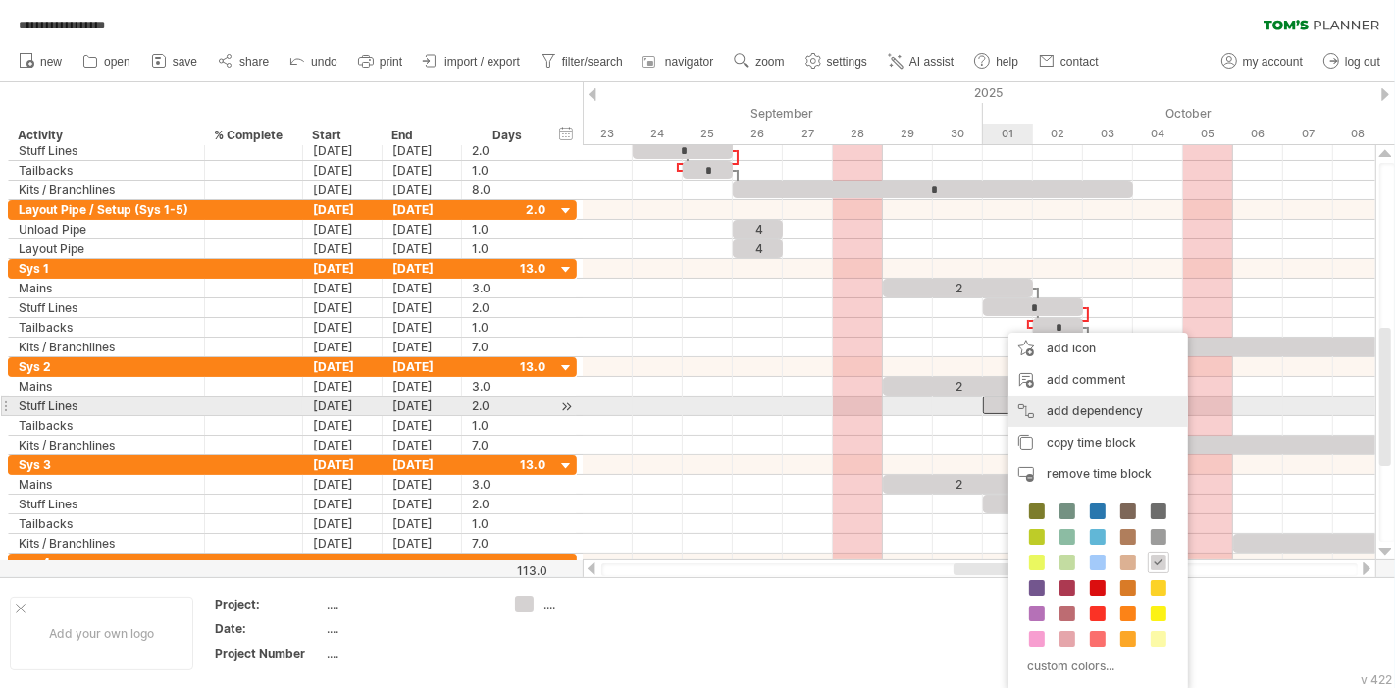
click at [1090, 408] on div "add dependency You can use dependencies when you require tasks to be done in a …" at bounding box center [1099, 410] width 180 height 31
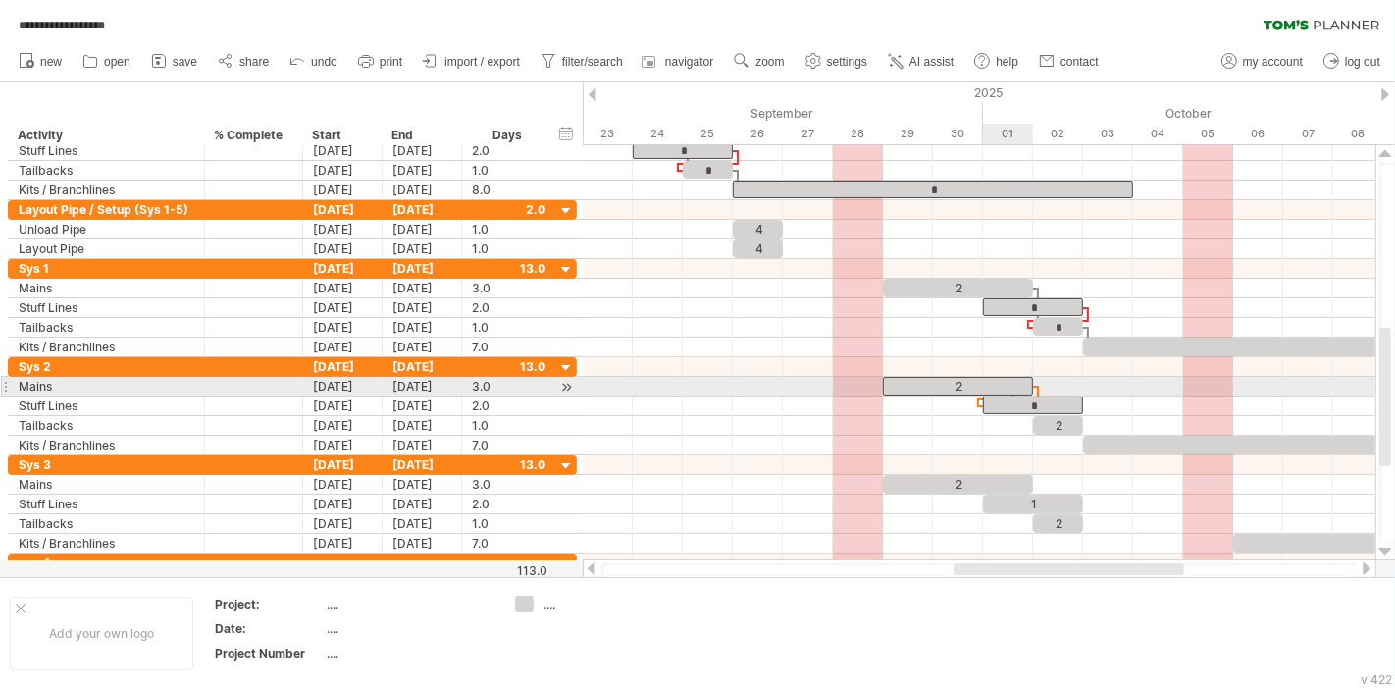
click at [1009, 385] on div "2" at bounding box center [958, 386] width 150 height 19
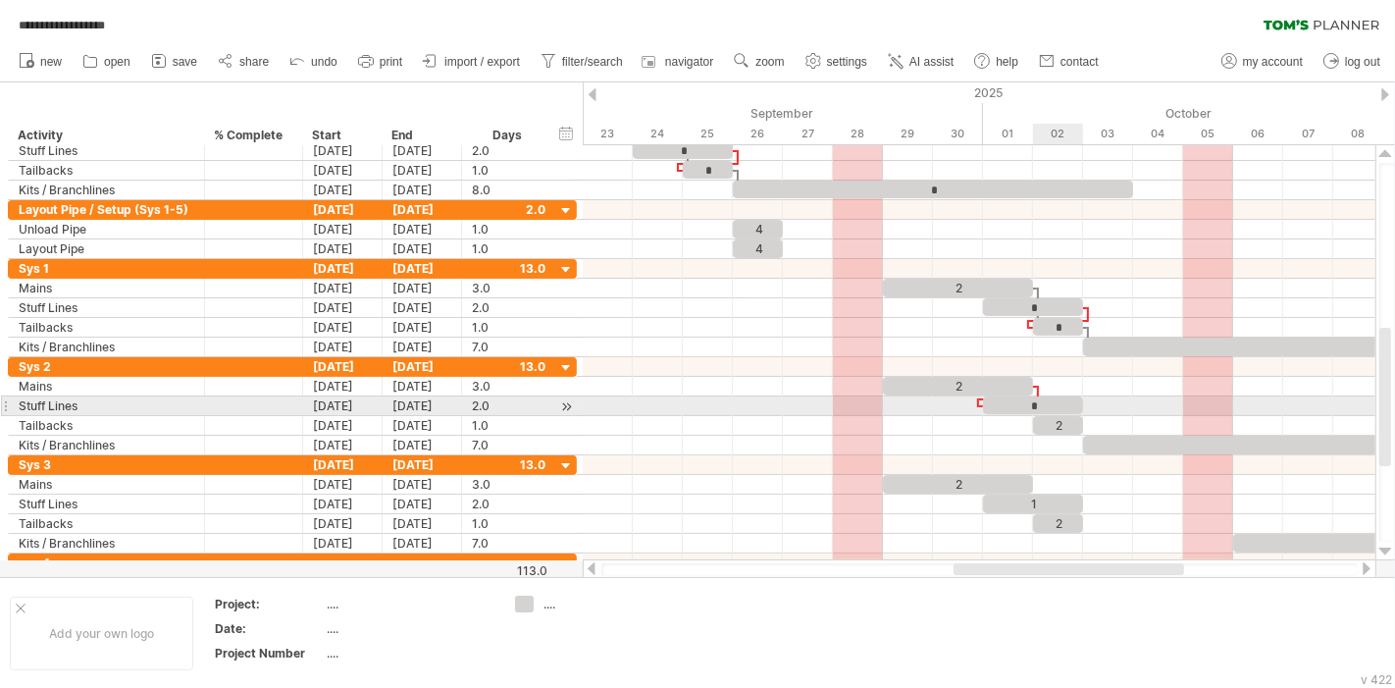
click at [1074, 417] on div "2" at bounding box center [1058, 425] width 50 height 19
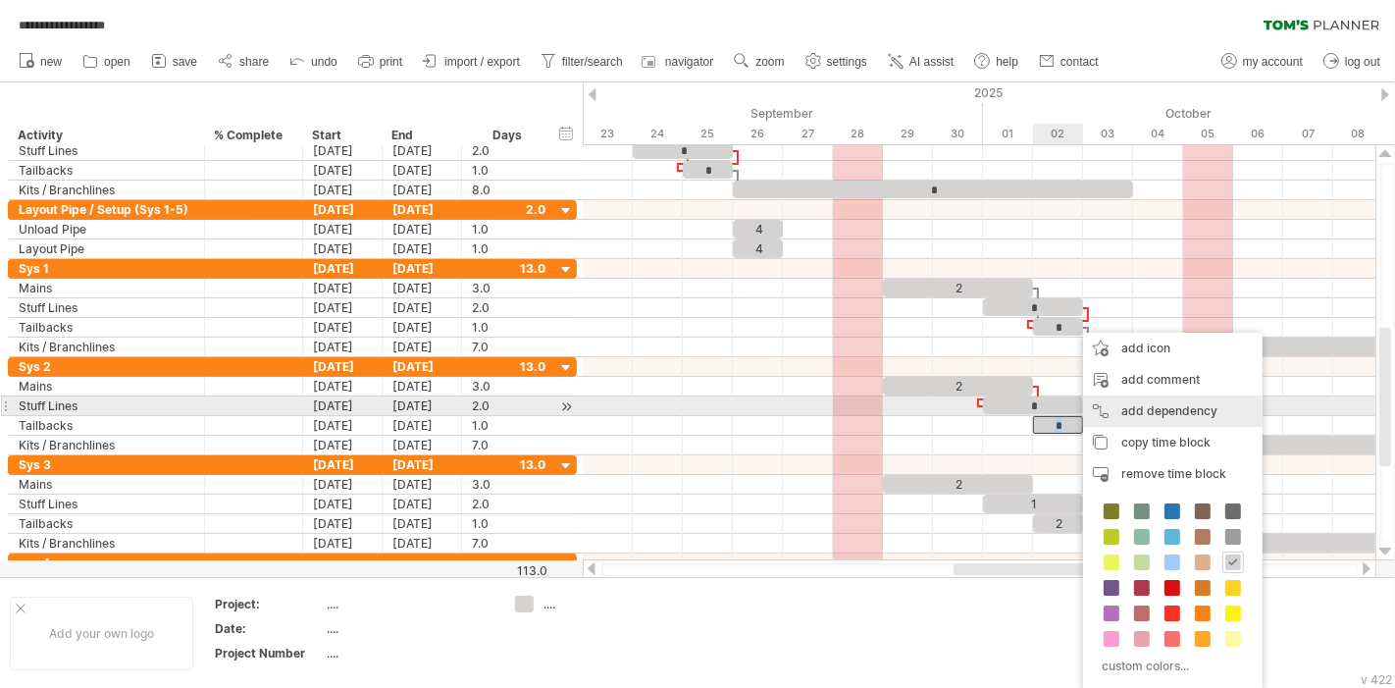
click at [1152, 410] on div "add dependency You can use dependencies when you require tasks to be done in a …" at bounding box center [1173, 410] width 180 height 31
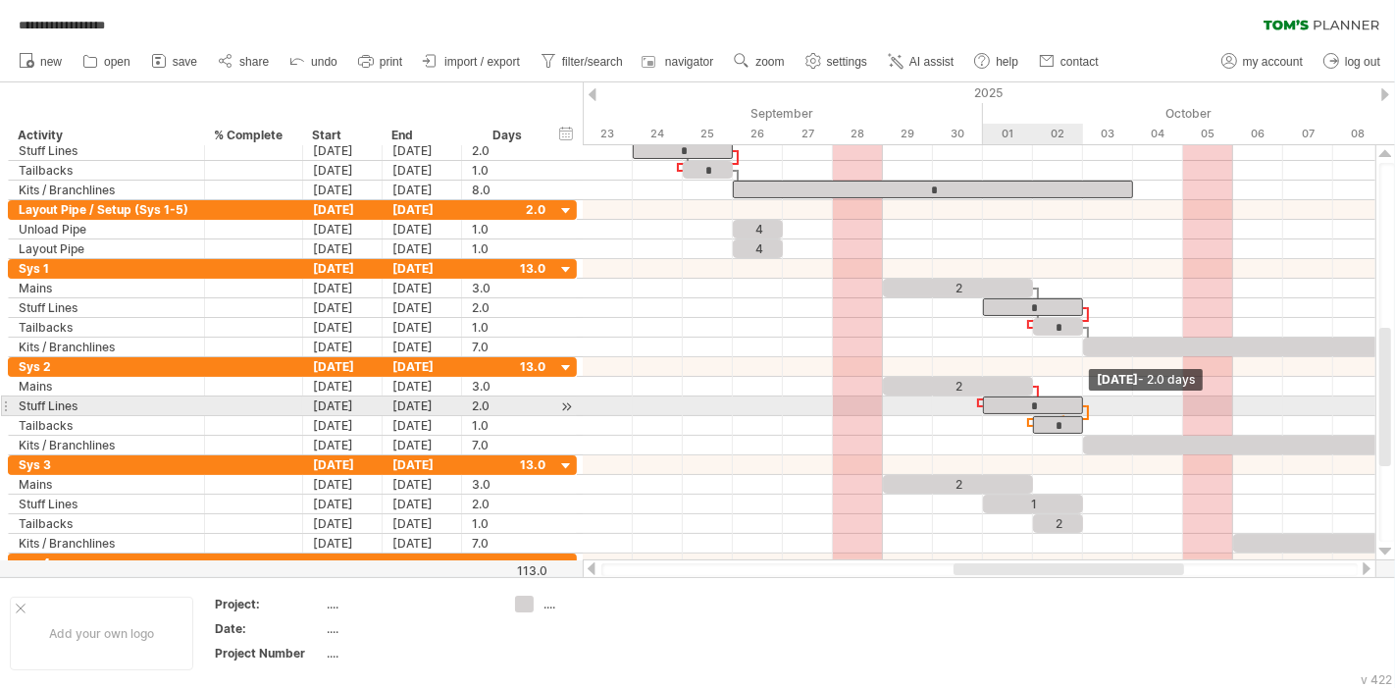
click at [1079, 400] on span at bounding box center [1083, 405] width 8 height 19
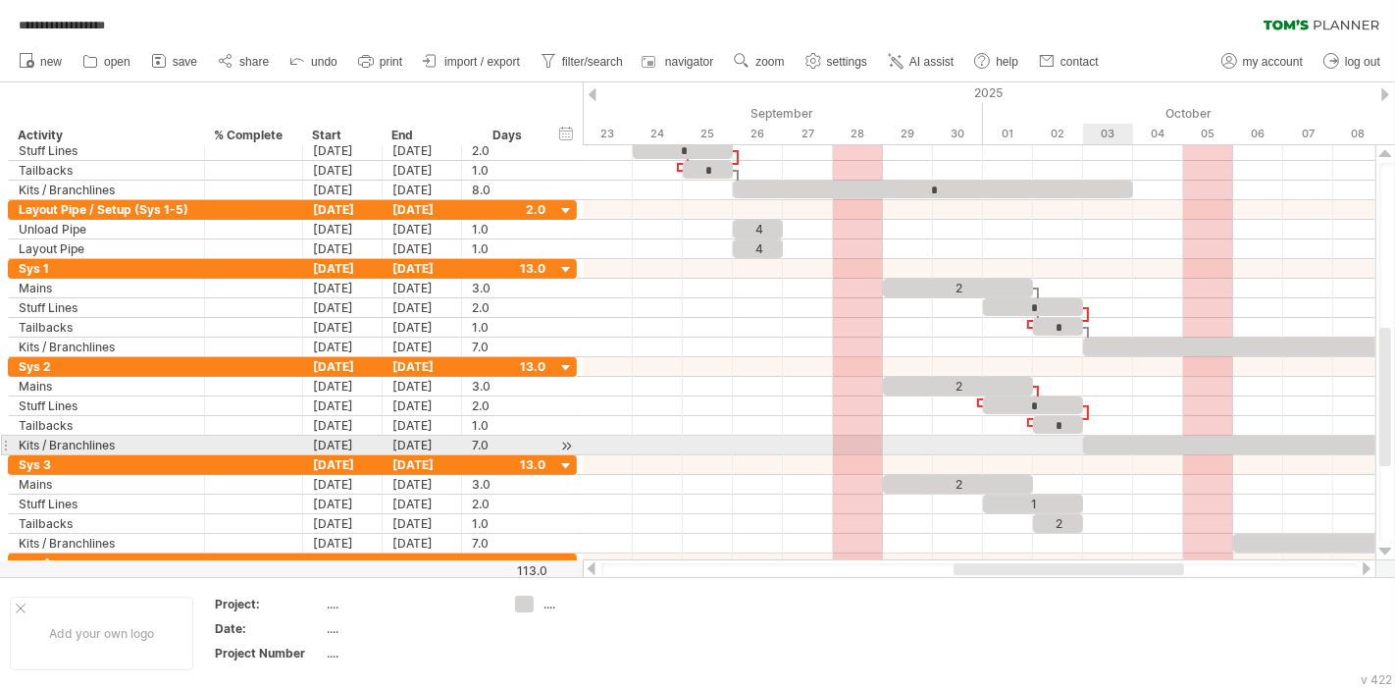
click at [1126, 442] on div at bounding box center [1258, 445] width 350 height 19
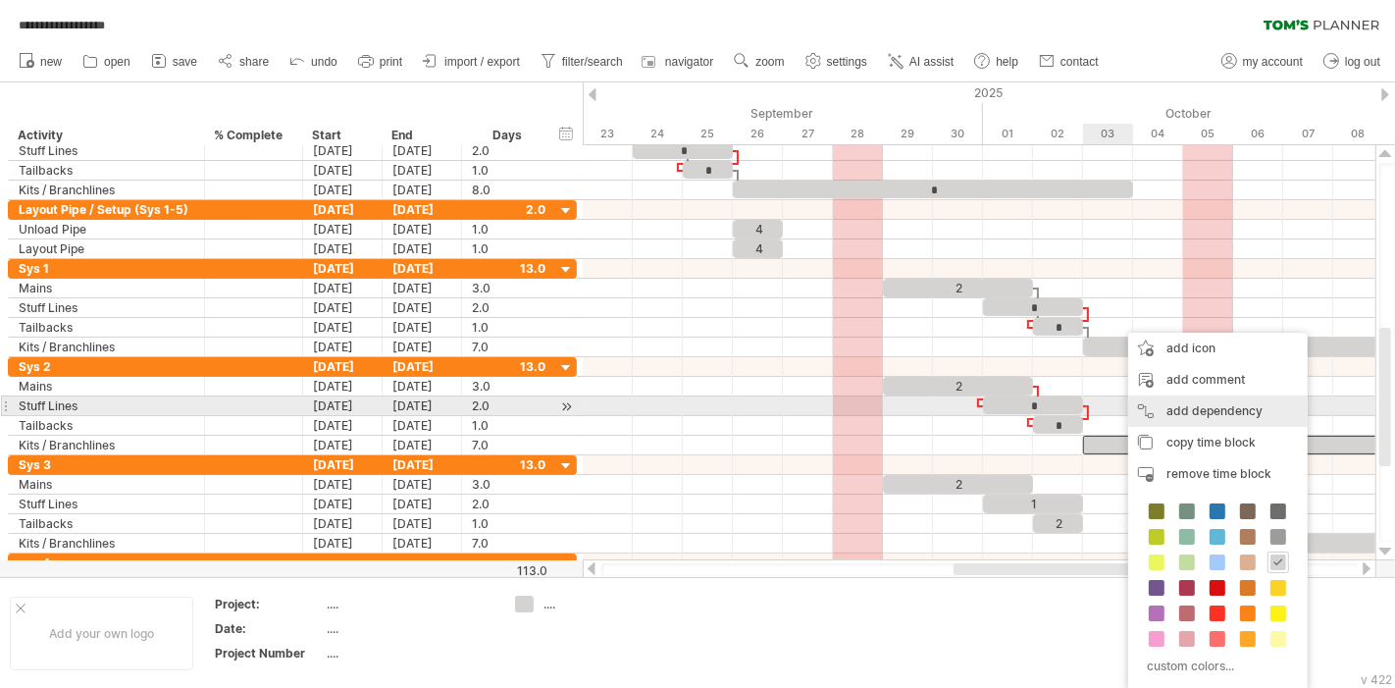
drag, startPoint x: 1185, startPoint y: 408, endPoint x: 1090, endPoint y: 430, distance: 97.6
click at [1183, 409] on div "add dependency You can use dependencies when you require tasks to be done in a …" at bounding box center [1218, 410] width 180 height 31
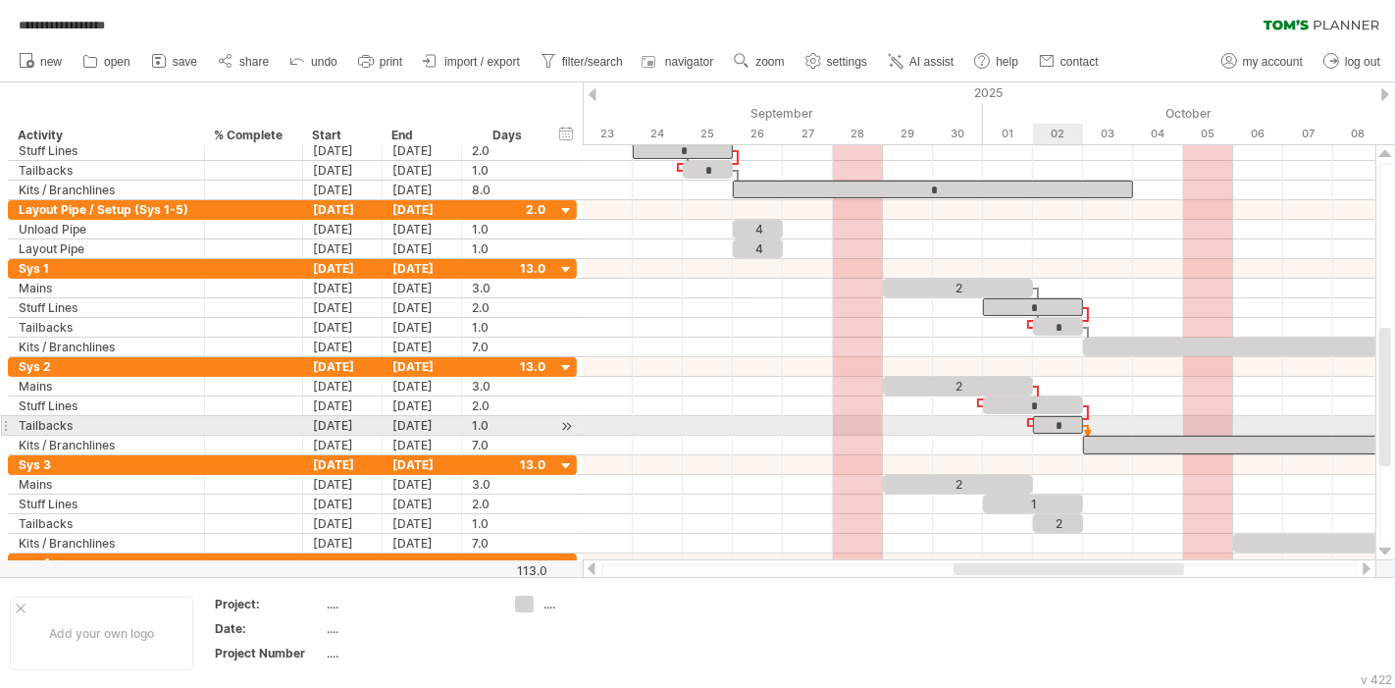
click at [1051, 424] on div "*" at bounding box center [1058, 425] width 50 height 18
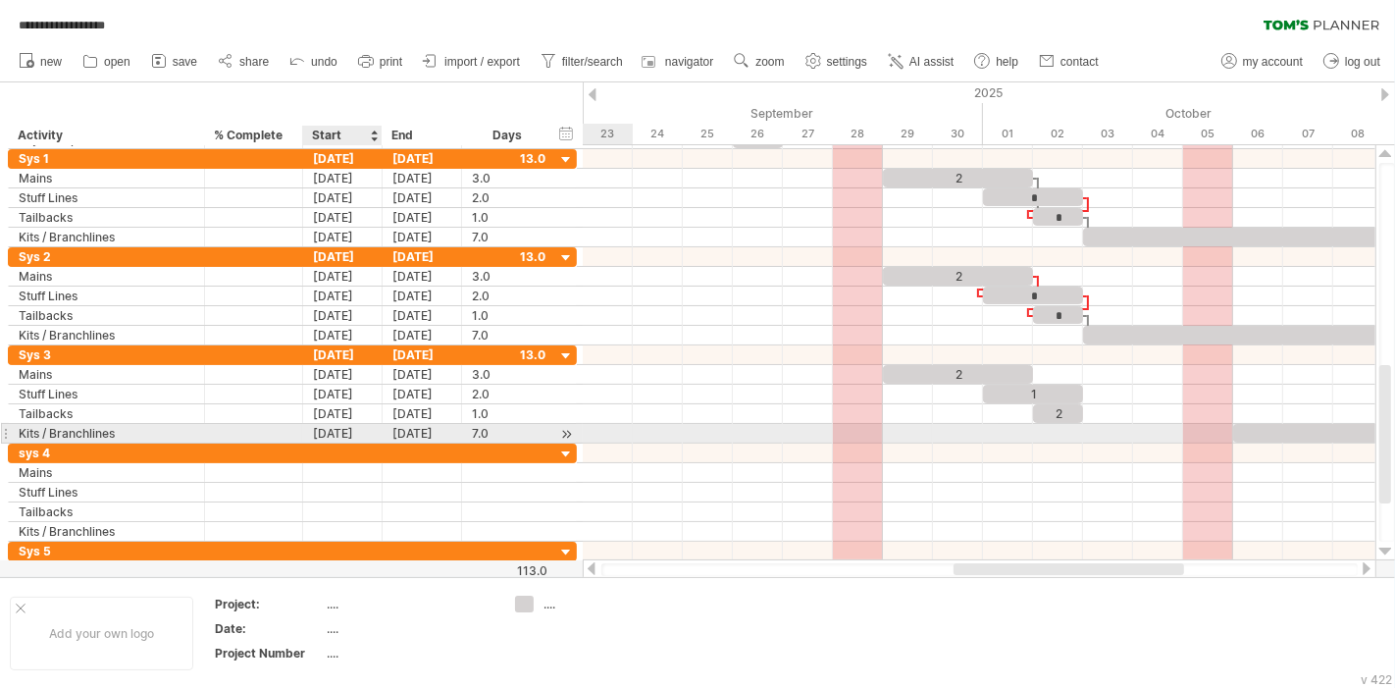
click at [361, 429] on div "10-06-25" at bounding box center [342, 433] width 79 height 19
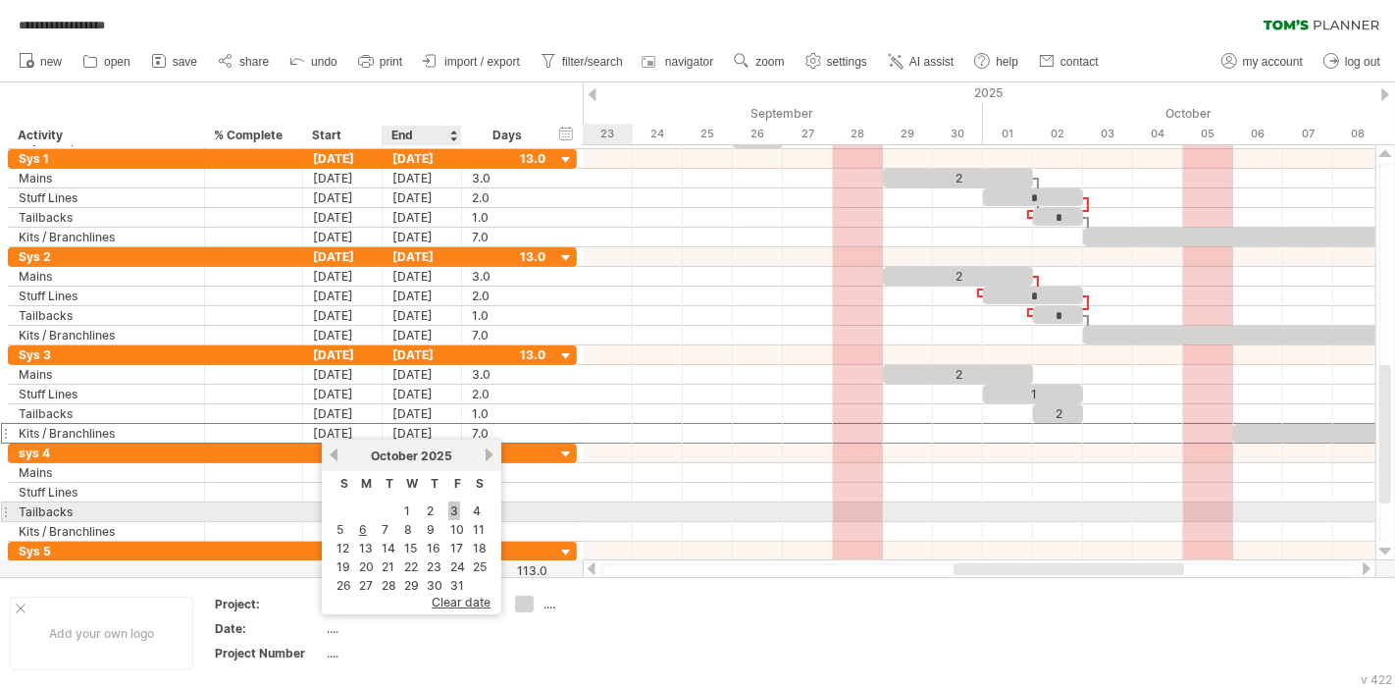
click at [450, 505] on link "3" at bounding box center [454, 510] width 12 height 19
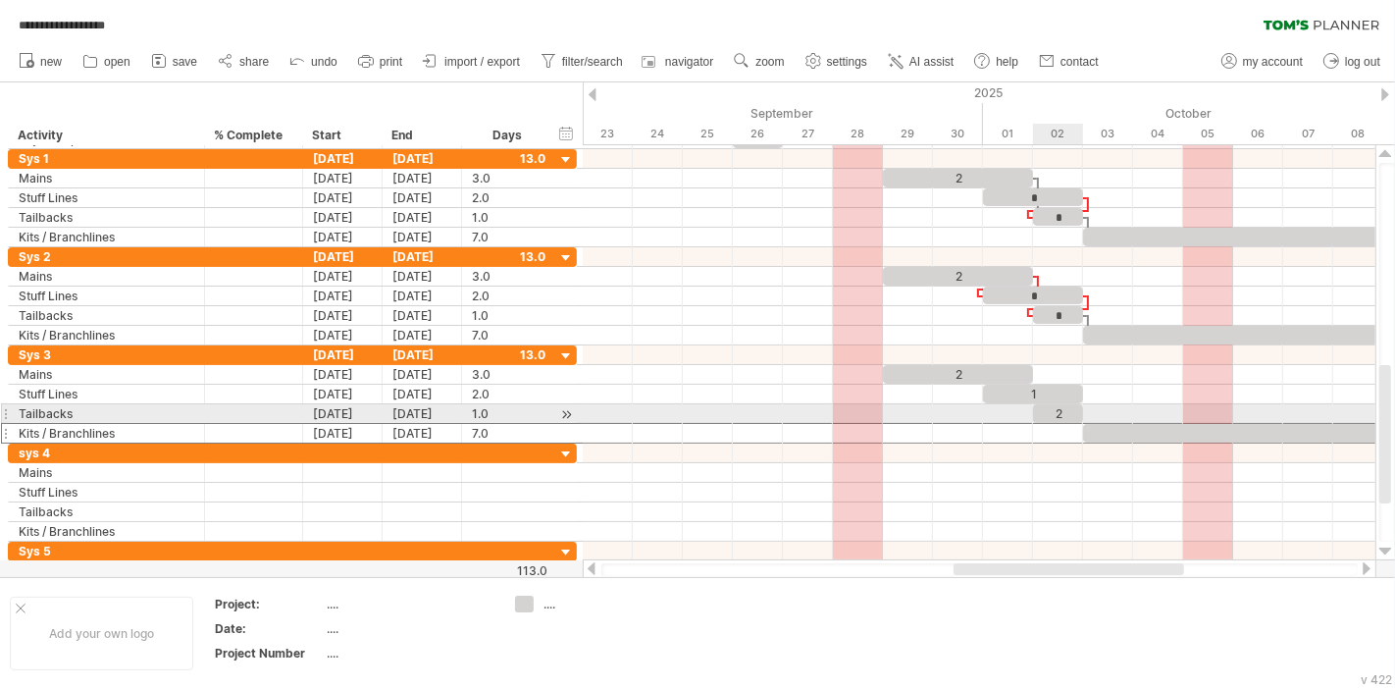
click at [1058, 408] on div "2" at bounding box center [1058, 413] width 50 height 19
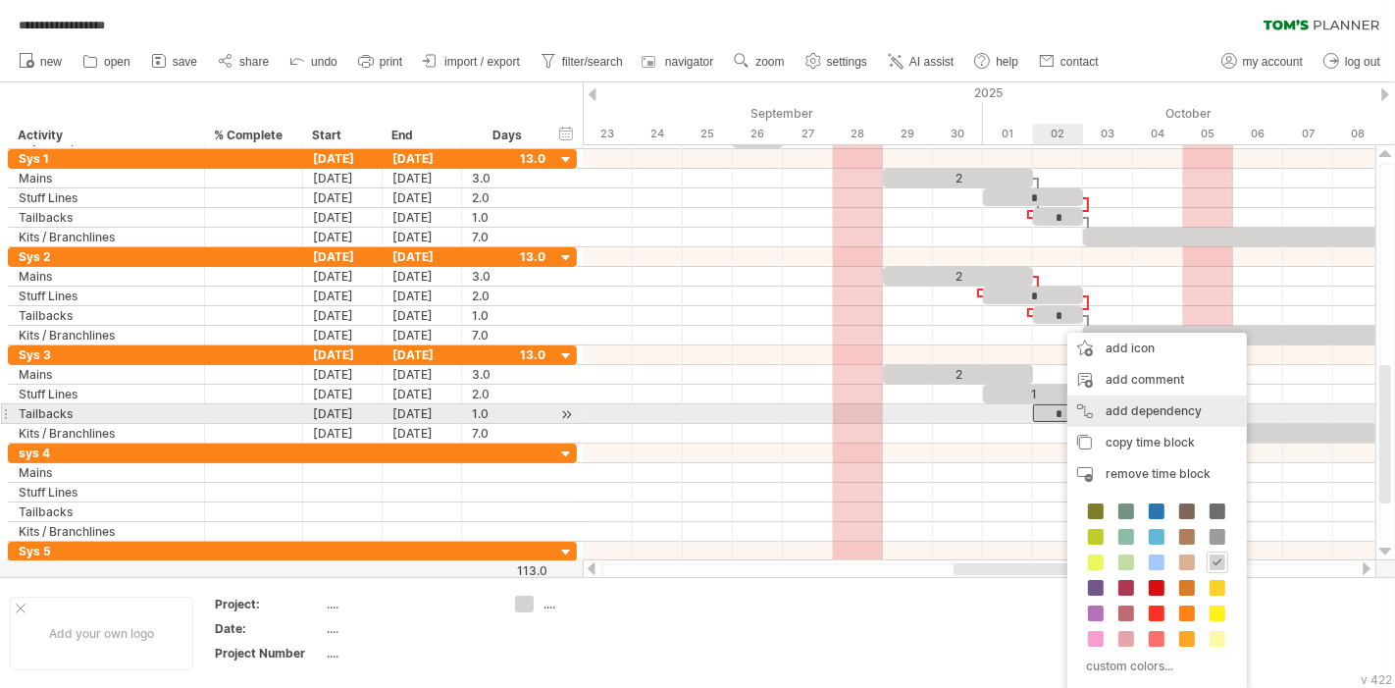
click at [1124, 406] on div "add dependency You can use dependencies when you require tasks to be done in a …" at bounding box center [1158, 410] width 180 height 31
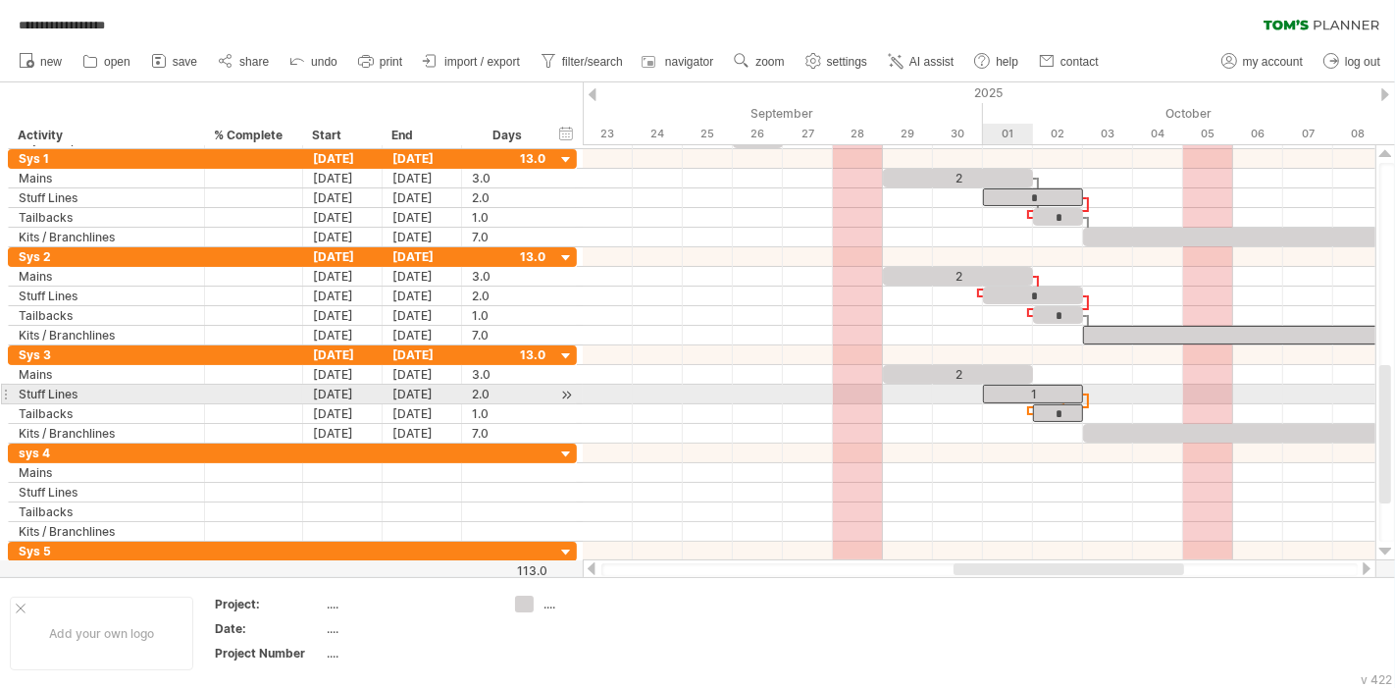
click at [1005, 391] on div "1" at bounding box center [1033, 394] width 100 height 19
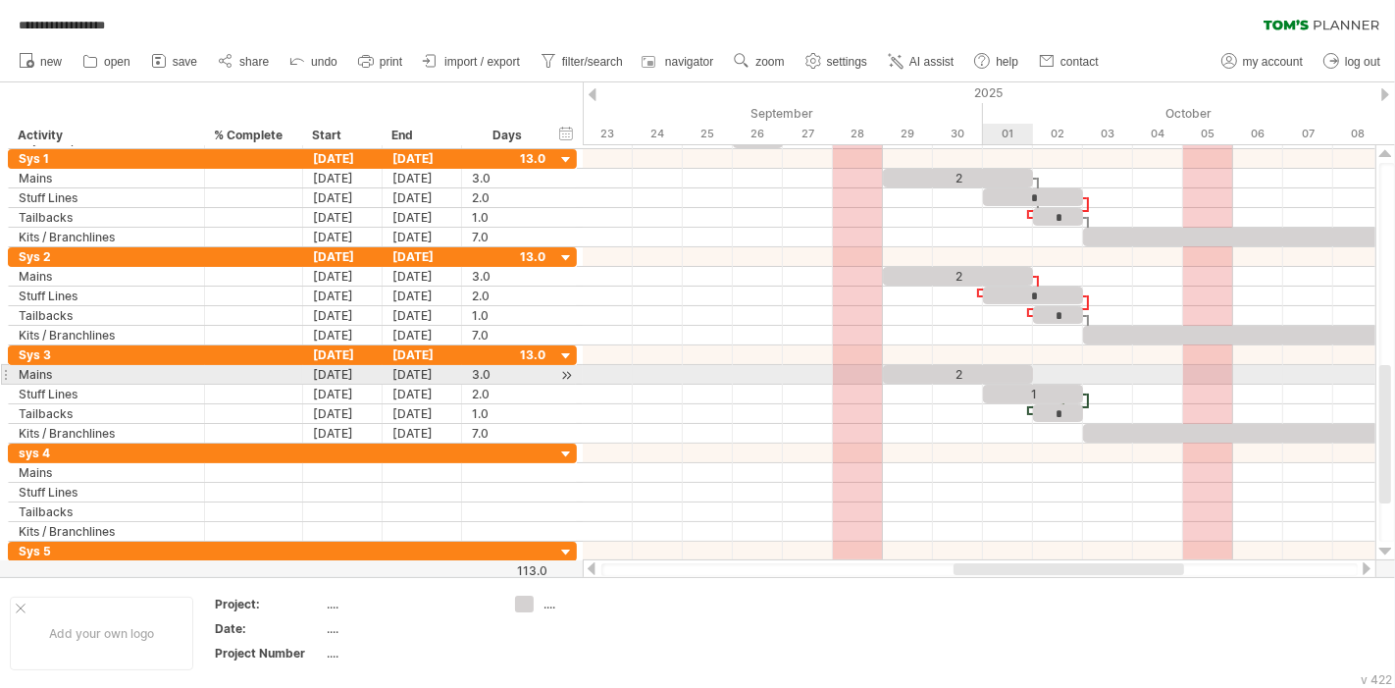
click at [1016, 385] on div "1" at bounding box center [1033, 394] width 100 height 19
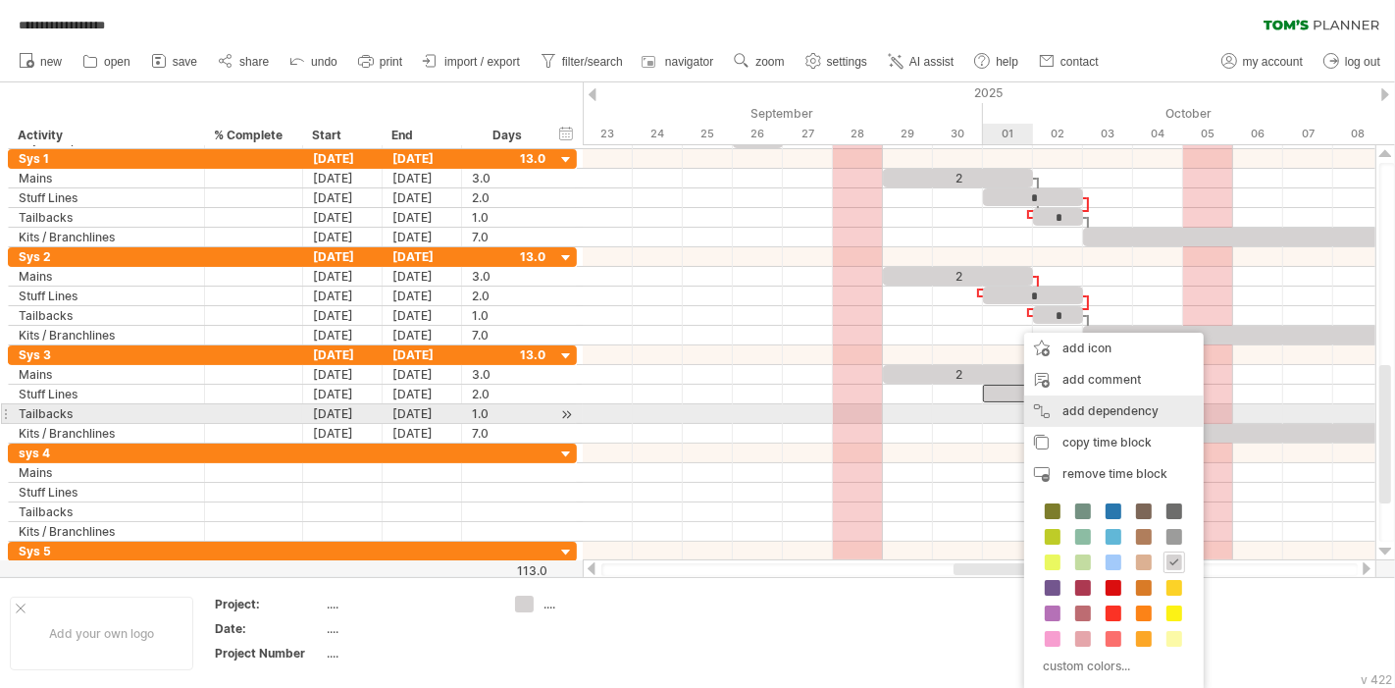
click at [1079, 412] on div "add dependency You can use dependencies when you require tasks to be done in a …" at bounding box center [1114, 410] width 180 height 31
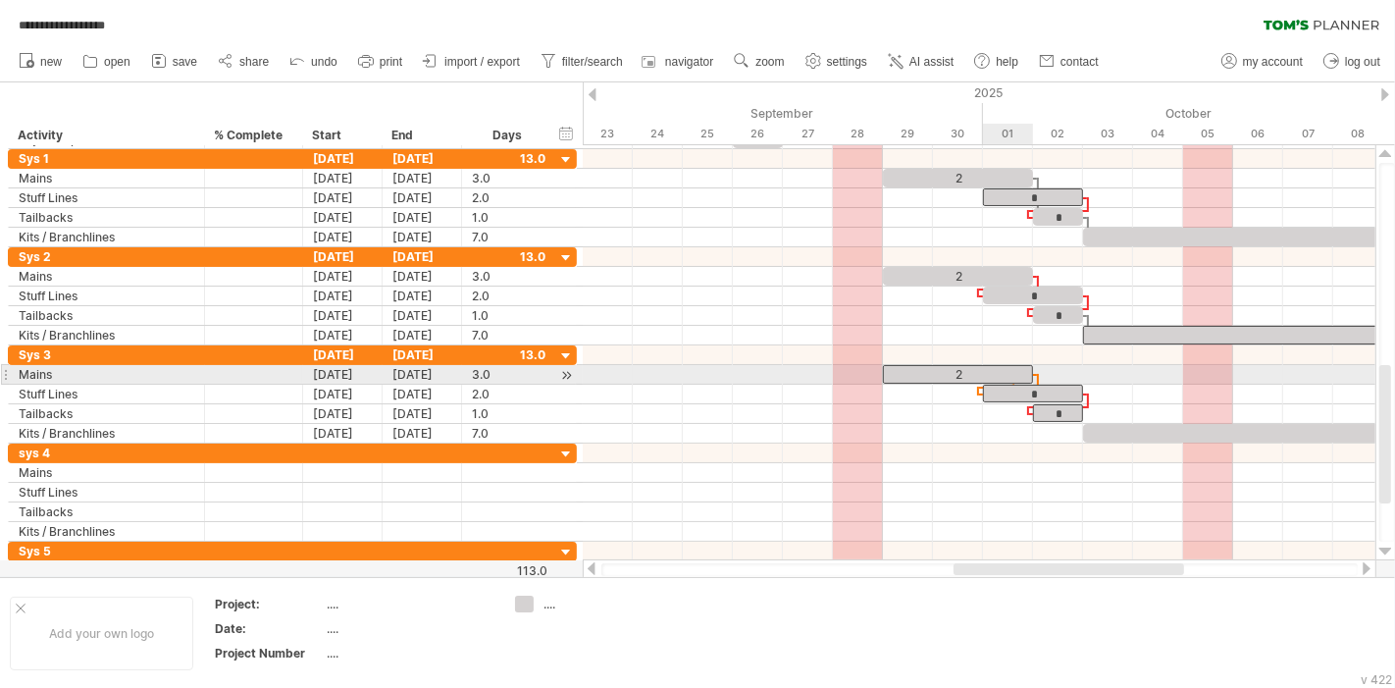
click at [1008, 372] on div "2" at bounding box center [958, 374] width 150 height 19
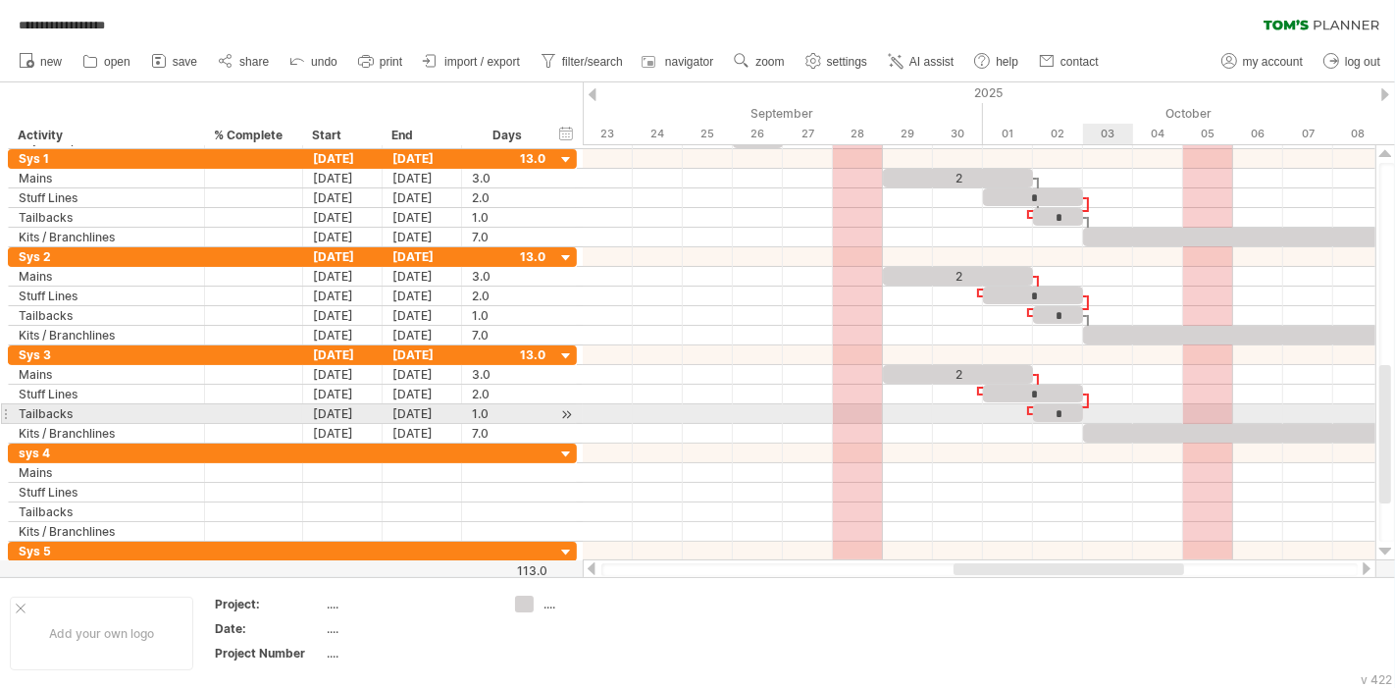
click at [1118, 424] on div at bounding box center [1258, 433] width 350 height 19
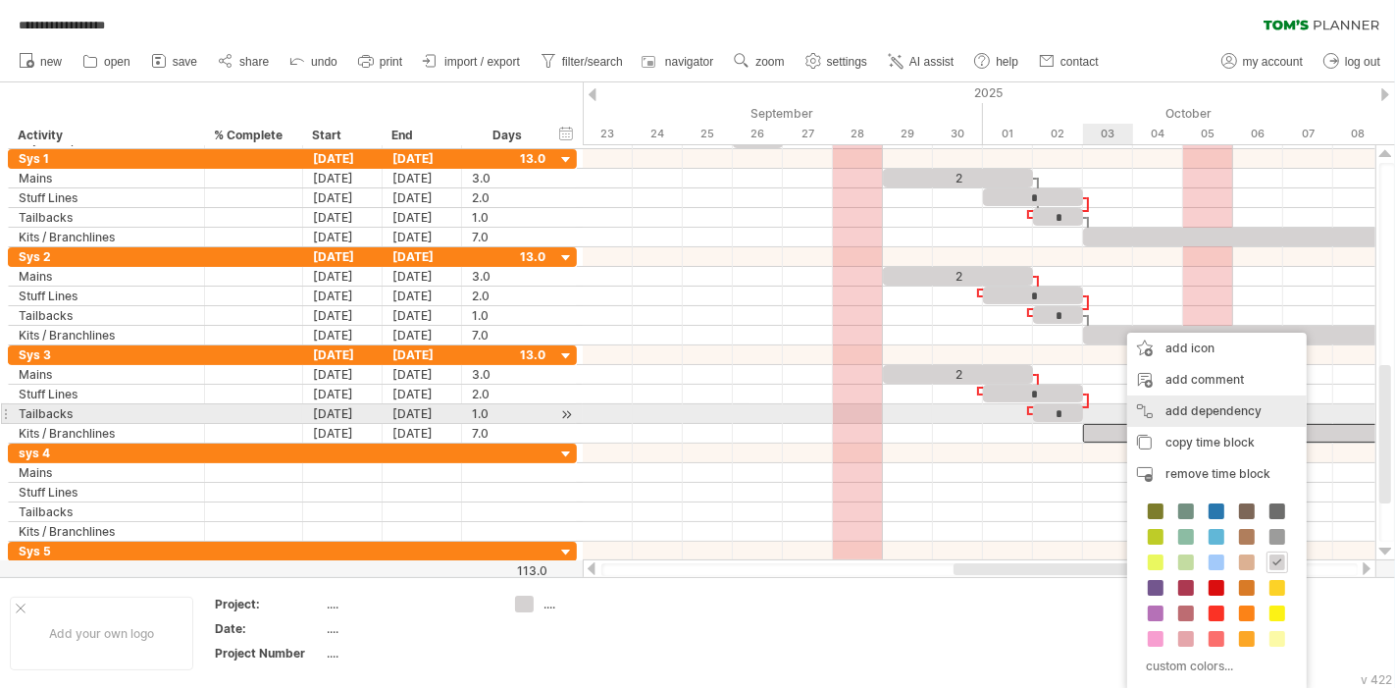
click at [1186, 416] on div "add dependency You can use dependencies when you require tasks to be done in a …" at bounding box center [1217, 410] width 180 height 31
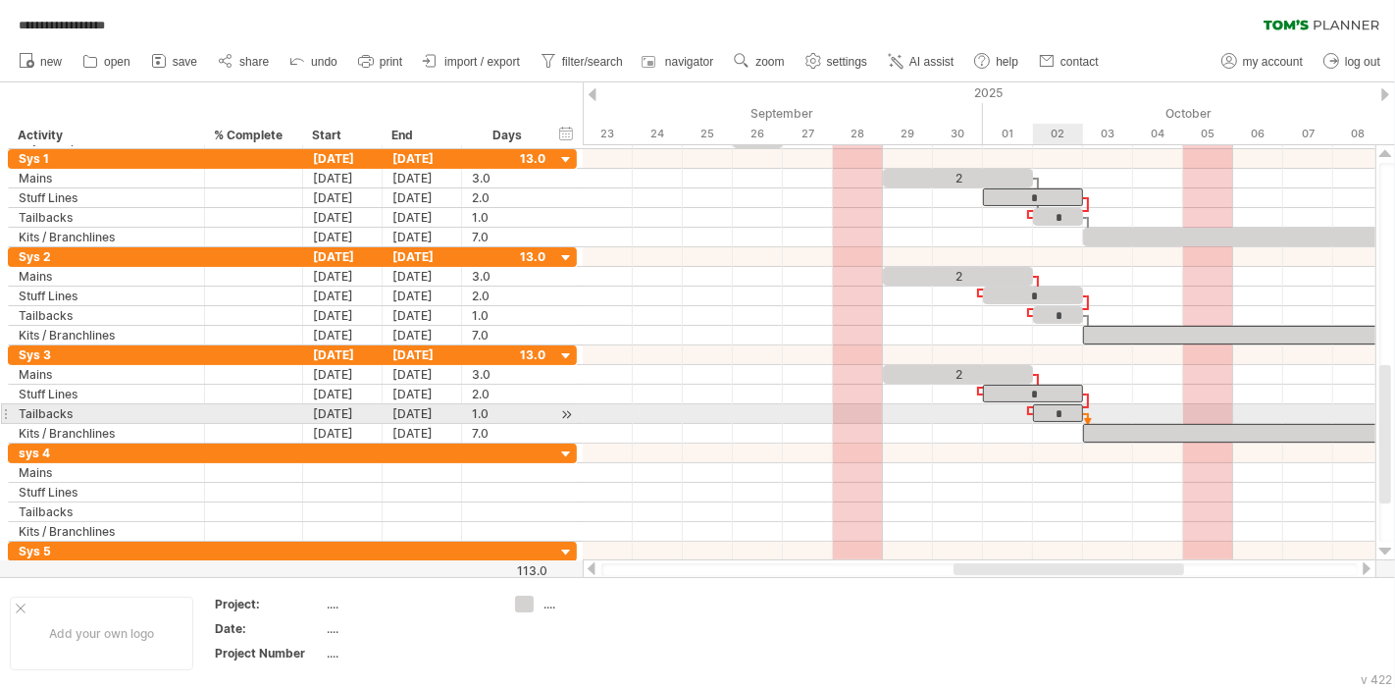
click at [1053, 416] on div "*" at bounding box center [1058, 413] width 50 height 18
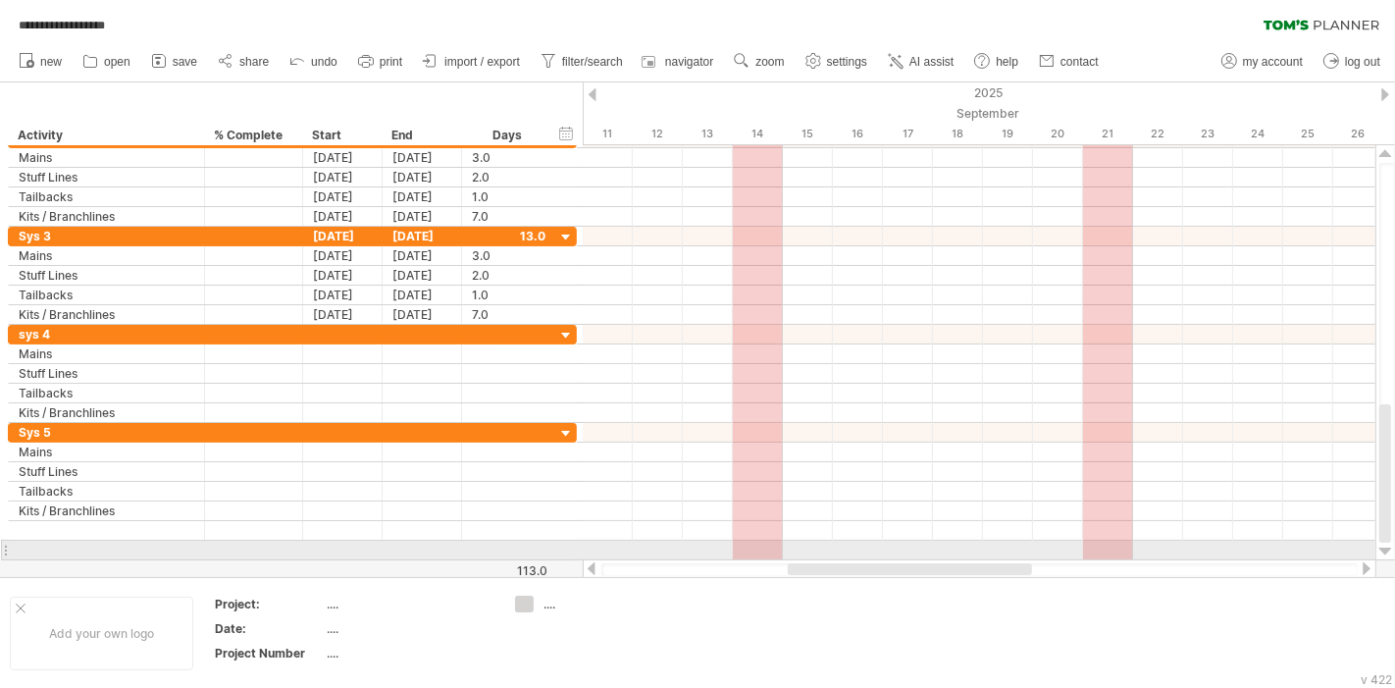
drag, startPoint x: 1075, startPoint y: 567, endPoint x: 951, endPoint y: 503, distance: 140.0
click at [888, 559] on div at bounding box center [980, 569] width 794 height 20
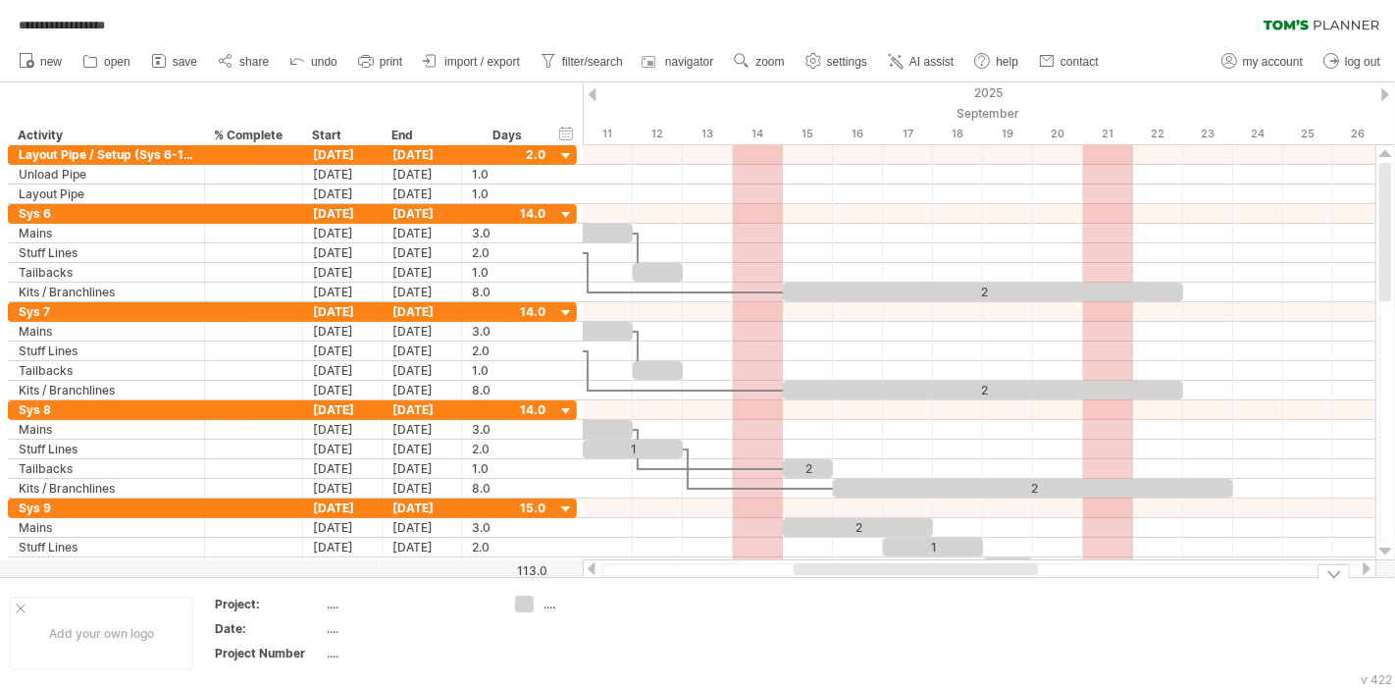
drag, startPoint x: 816, startPoint y: 576, endPoint x: 805, endPoint y: 576, distance: 11.8
click at [807, 577] on div "Add your own logo Project: .... Date: .... Project Number .... ...." at bounding box center [697, 633] width 1395 height 112
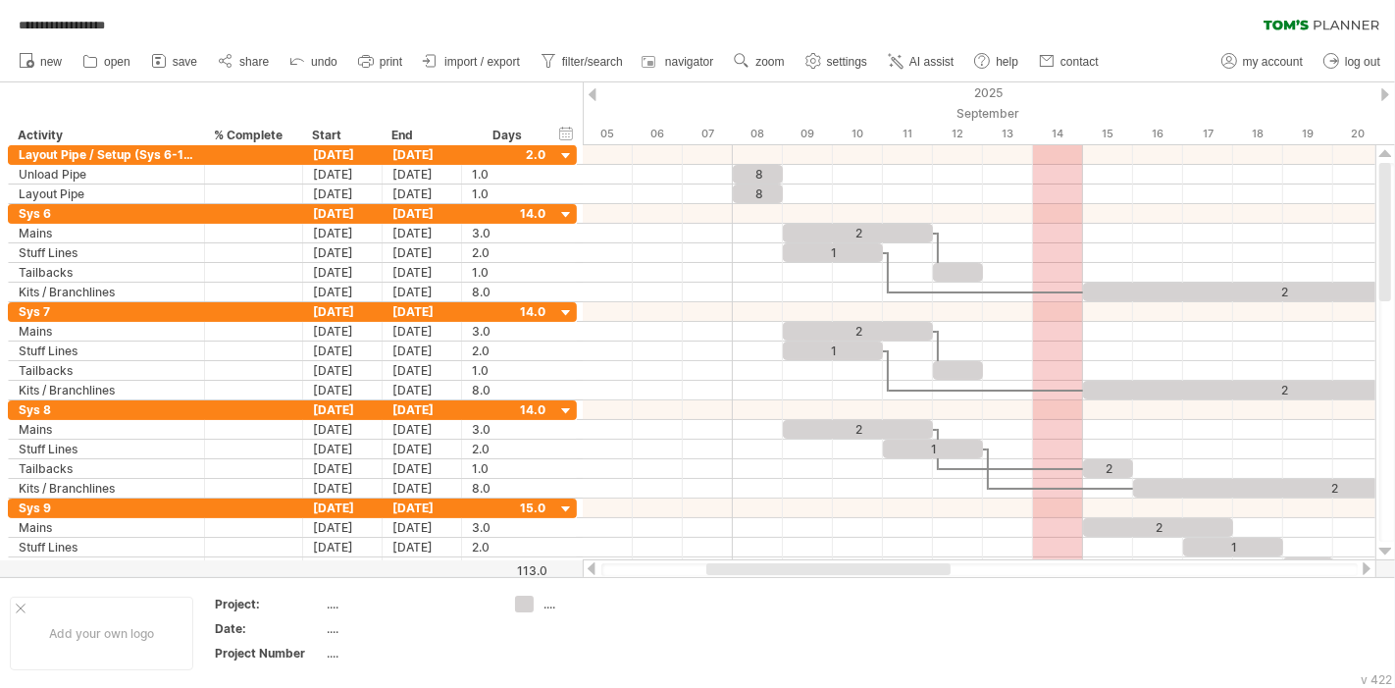
drag, startPoint x: 821, startPoint y: 569, endPoint x: 734, endPoint y: 569, distance: 87.3
click at [734, 569] on div at bounding box center [828, 569] width 244 height 12
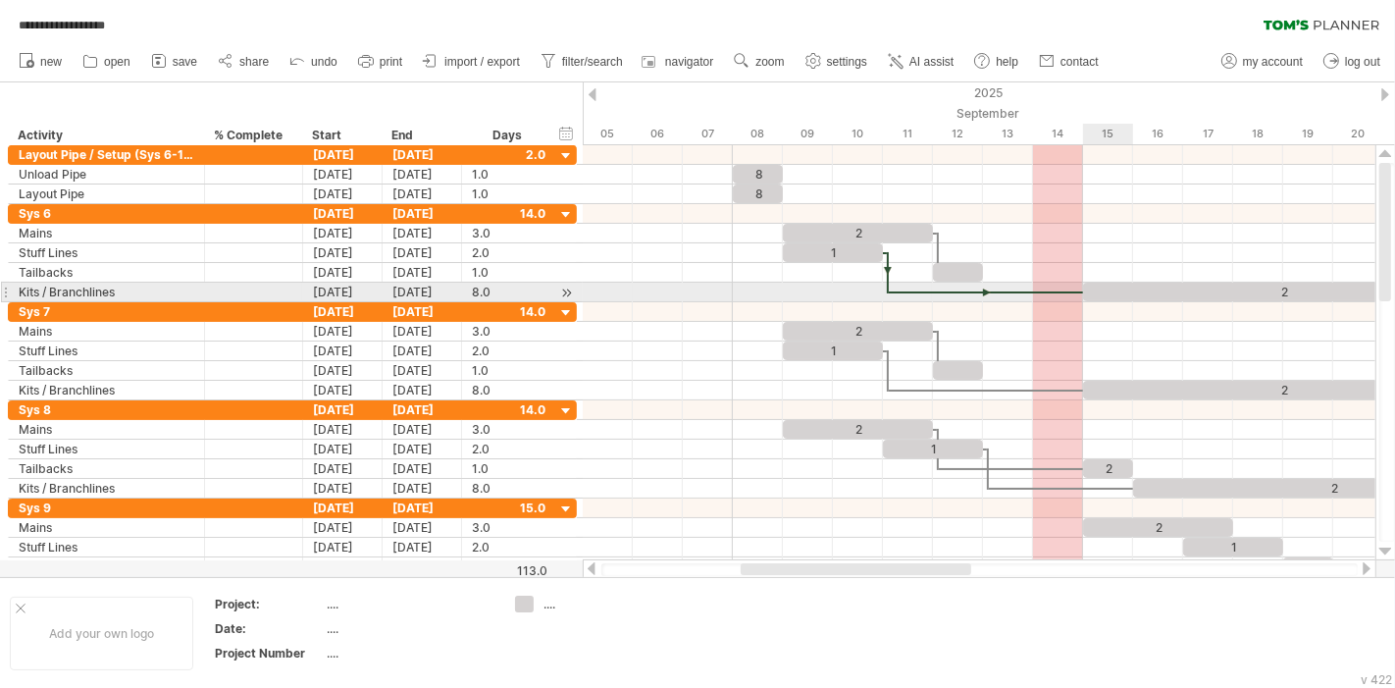
click at [1106, 287] on div "2" at bounding box center [1283, 292] width 400 height 19
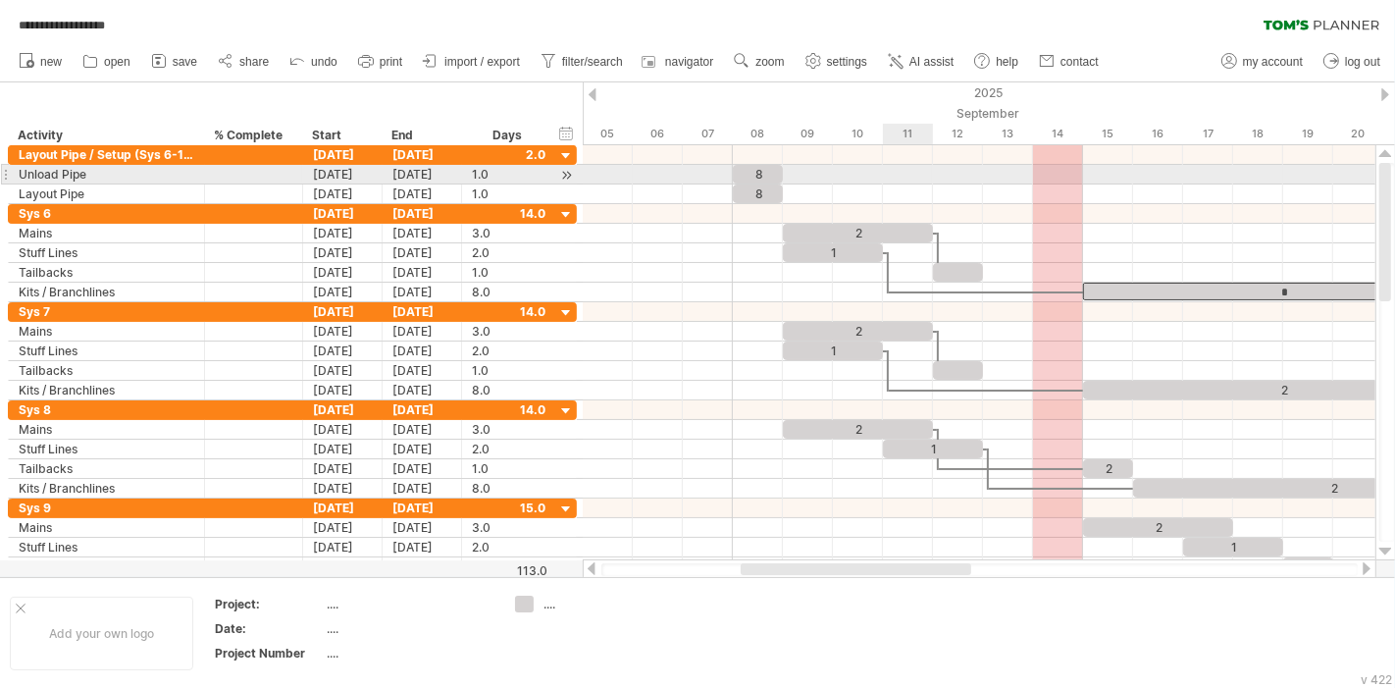
click at [900, 166] on div at bounding box center [979, 175] width 793 height 20
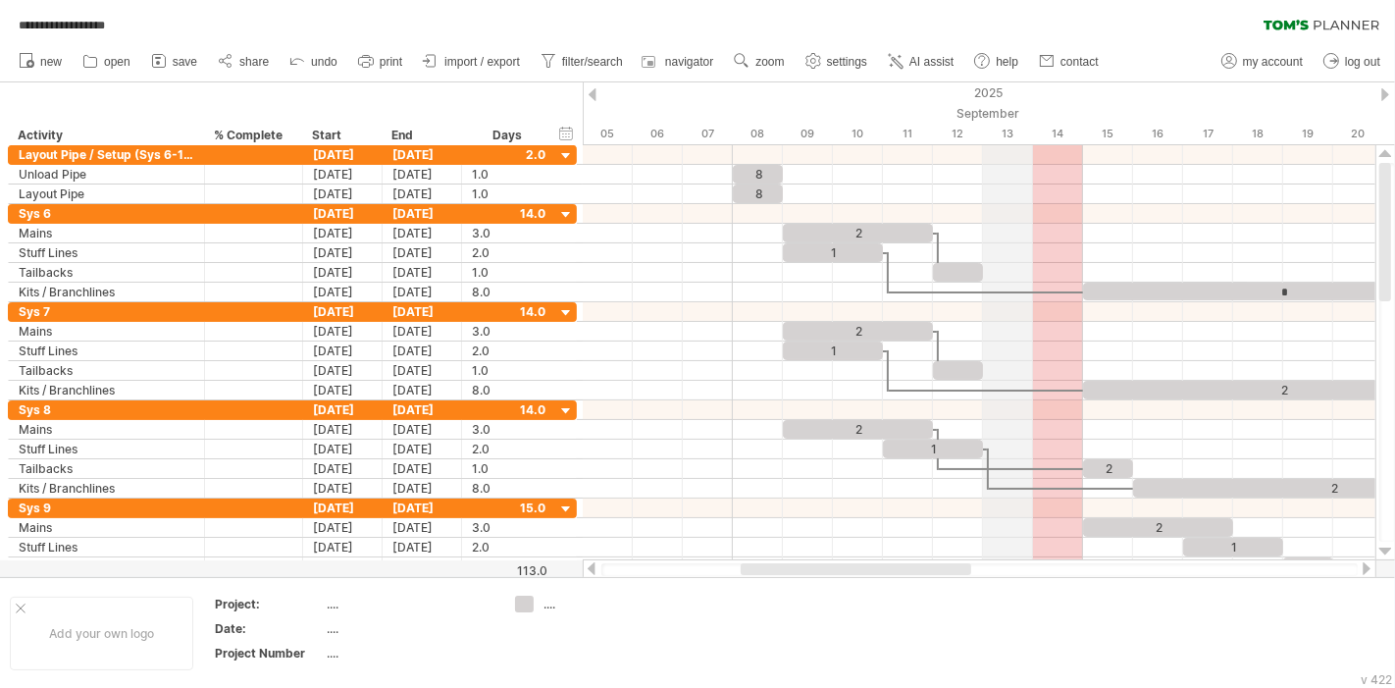
click at [1006, 132] on div "13" at bounding box center [1008, 134] width 50 height 21
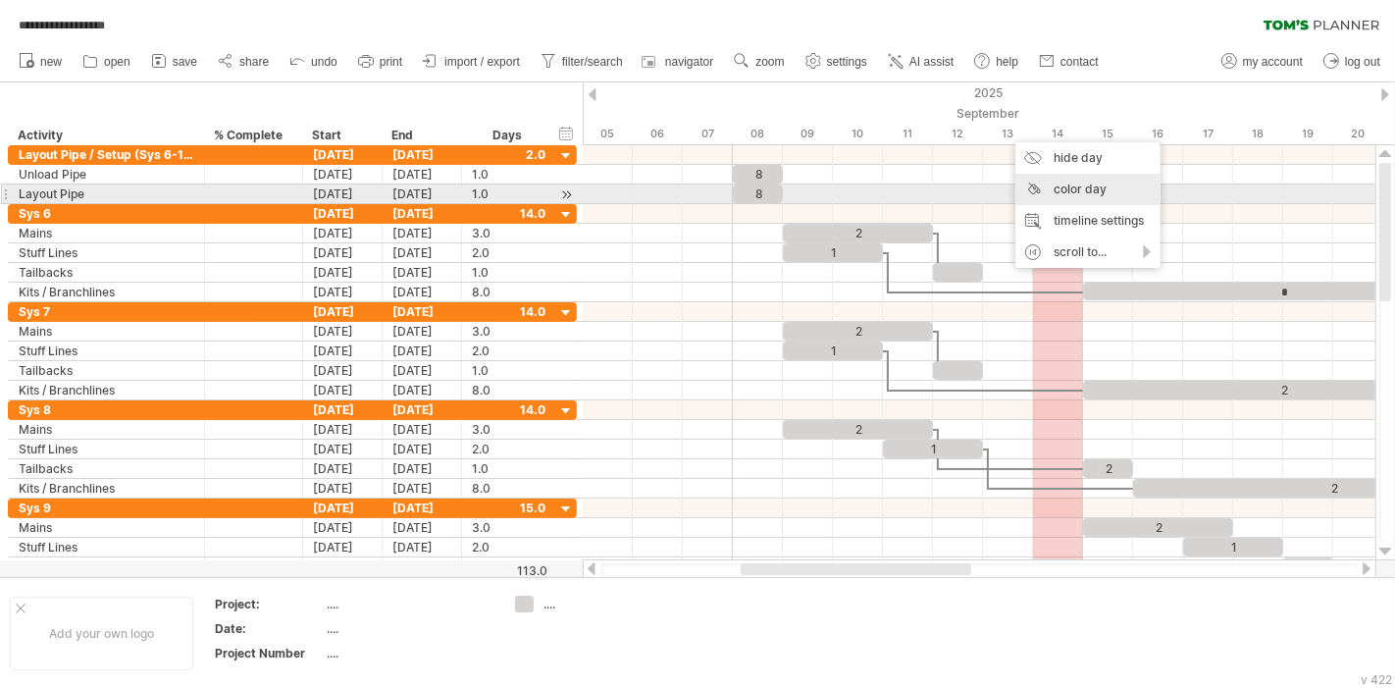
click at [1080, 197] on div "color day" at bounding box center [1088, 189] width 145 height 31
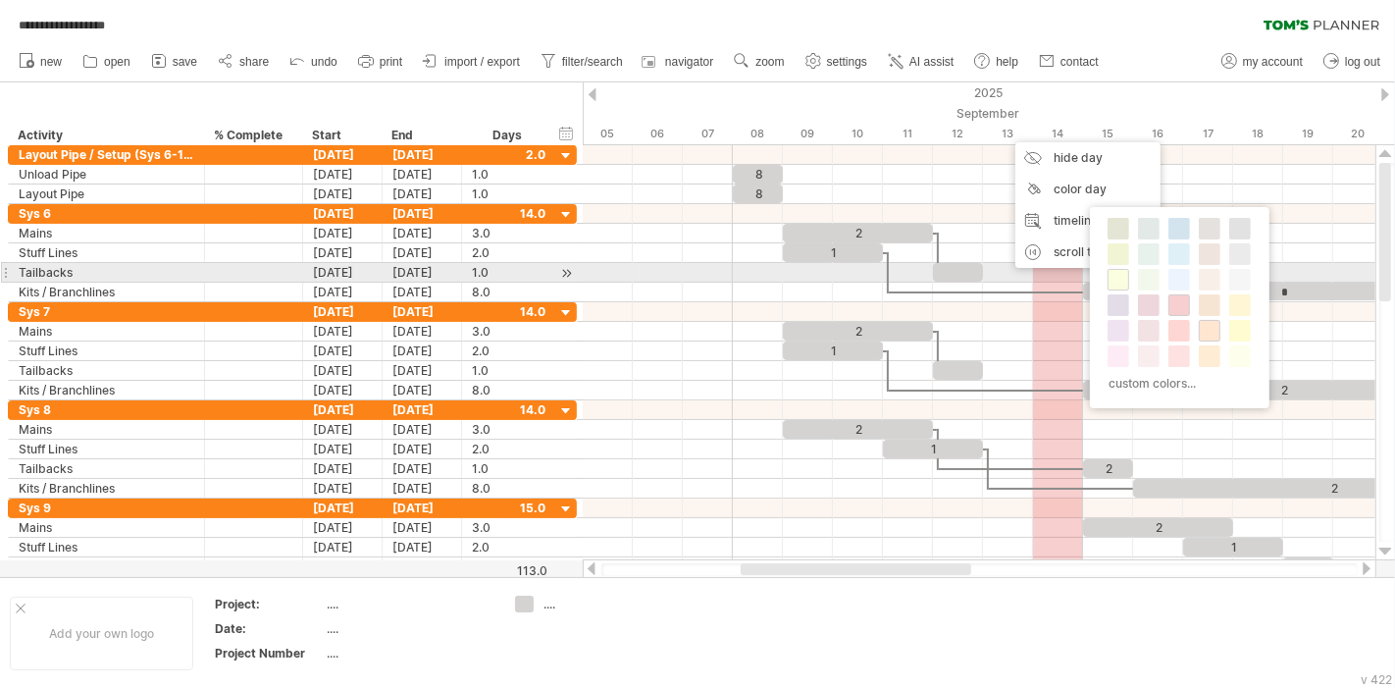
click at [1116, 279] on span at bounding box center [1119, 280] width 16 height 16
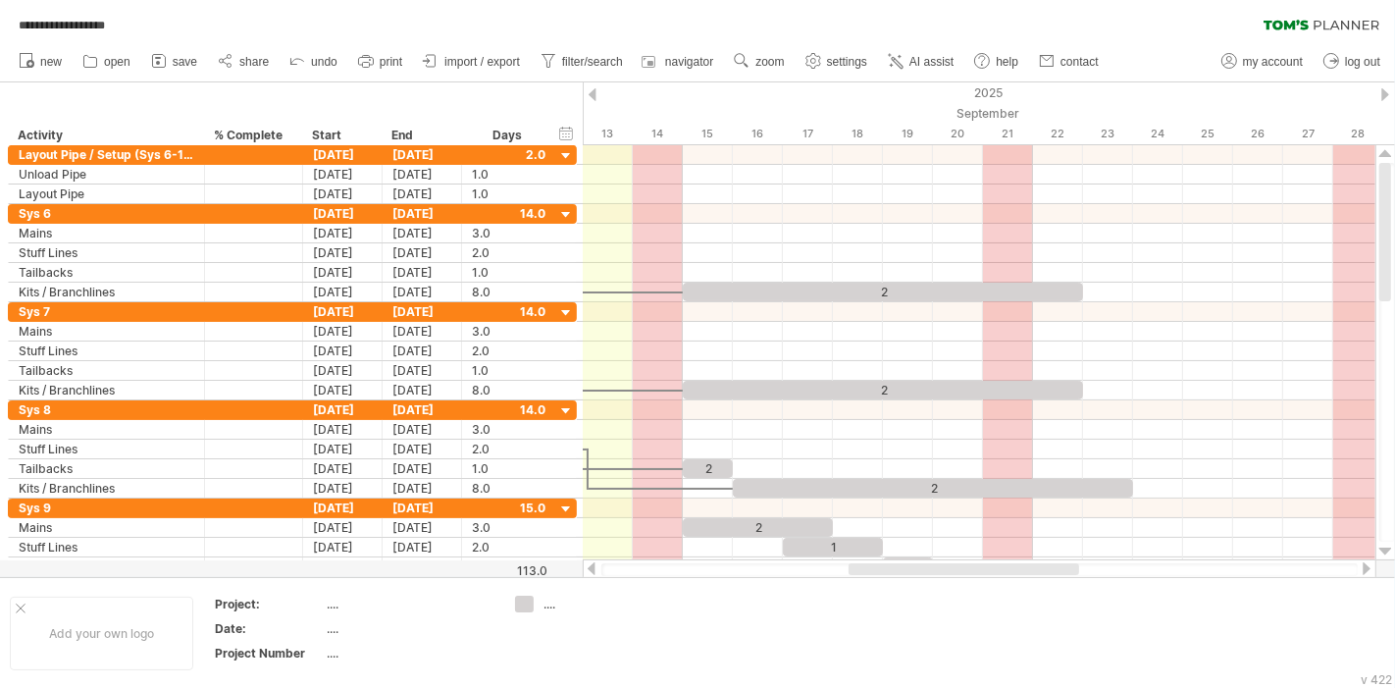
drag, startPoint x: 935, startPoint y: 567, endPoint x: 1043, endPoint y: 566, distance: 107.9
click at [1043, 566] on div at bounding box center [964, 569] width 231 height 12
click at [947, 138] on div "20" at bounding box center [958, 134] width 50 height 21
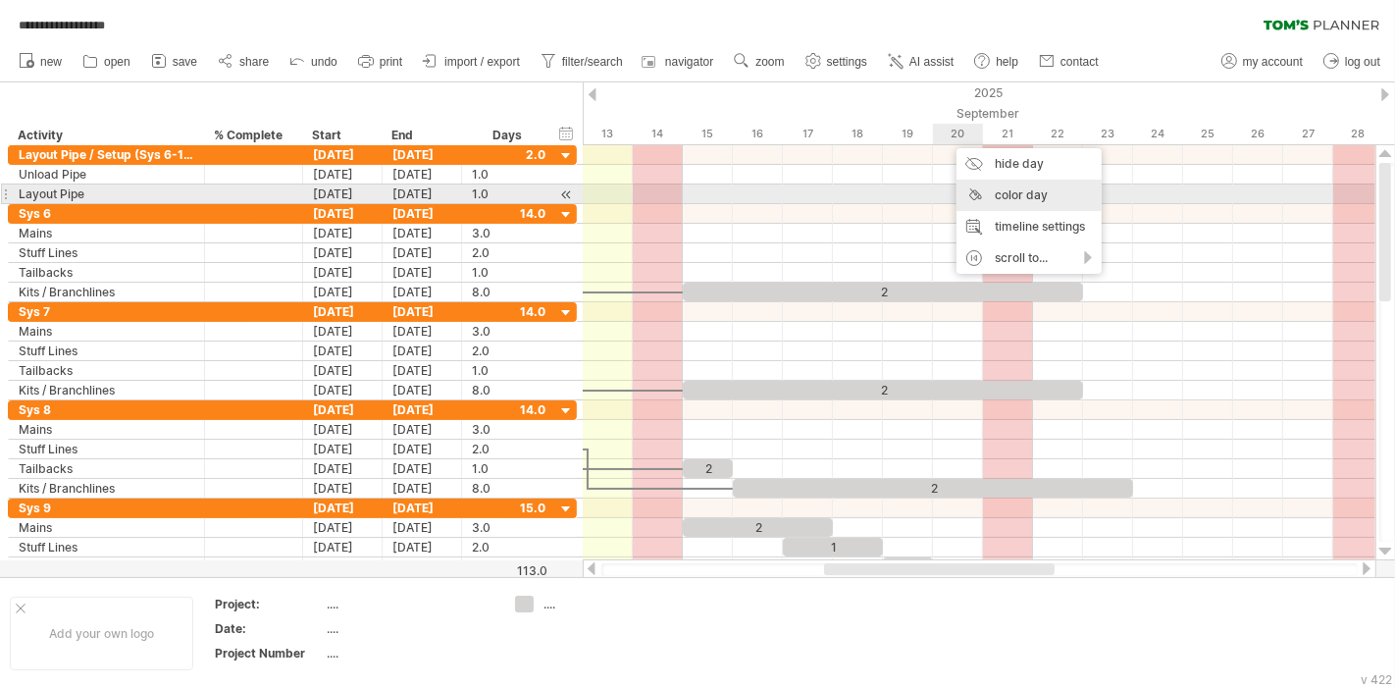
click at [1032, 190] on div "color day" at bounding box center [1029, 195] width 145 height 31
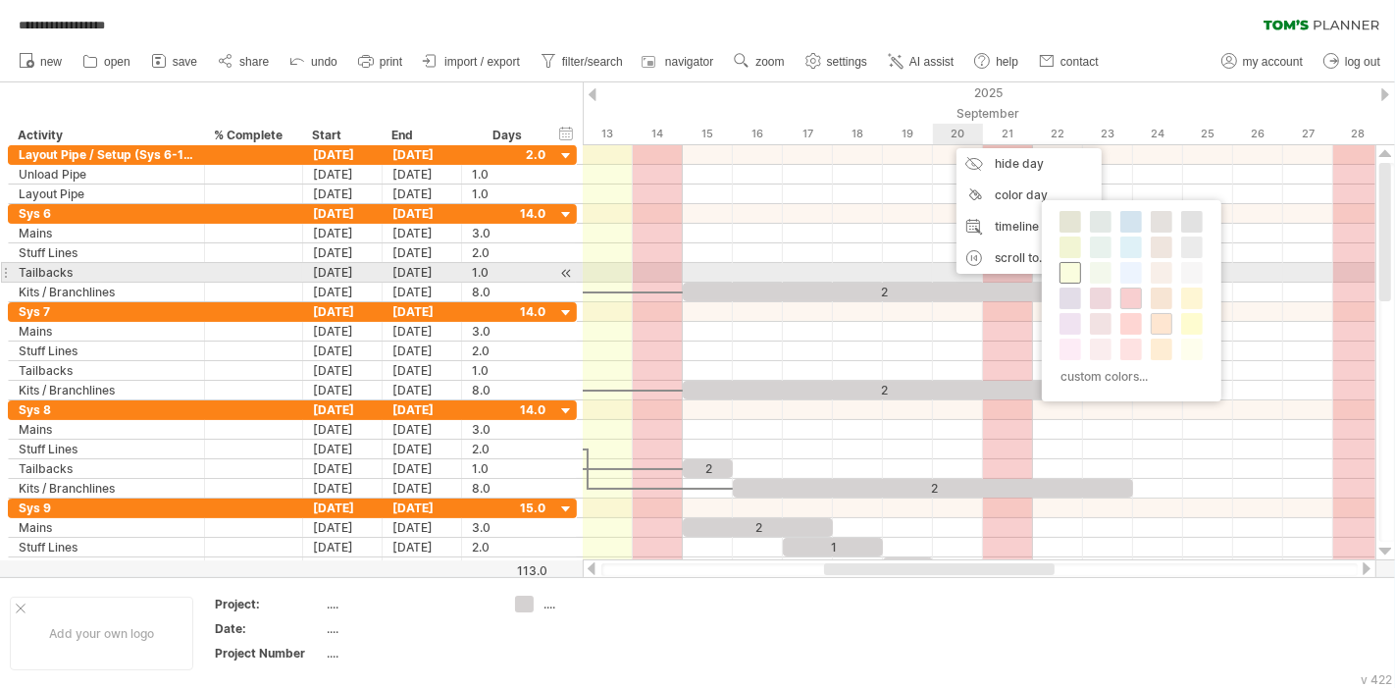
click at [1072, 274] on span at bounding box center [1071, 273] width 16 height 16
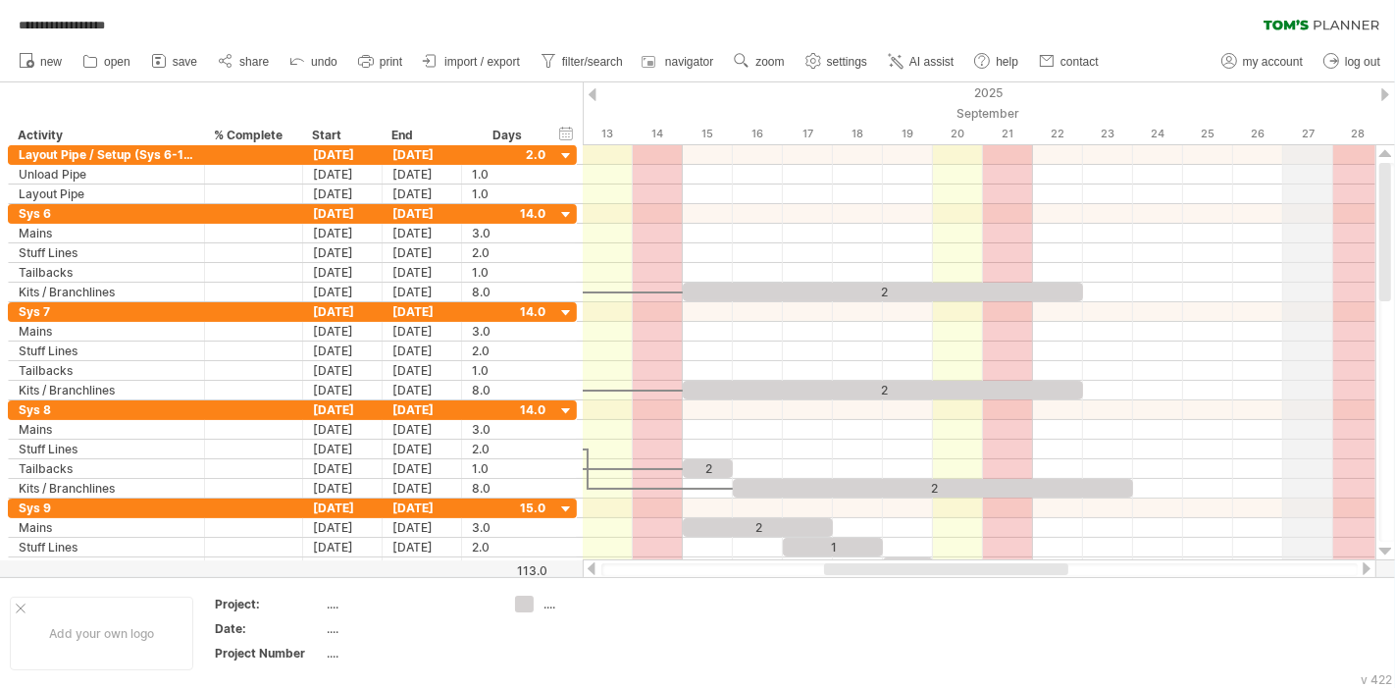
click at [1296, 127] on div "27" at bounding box center [1308, 134] width 50 height 21
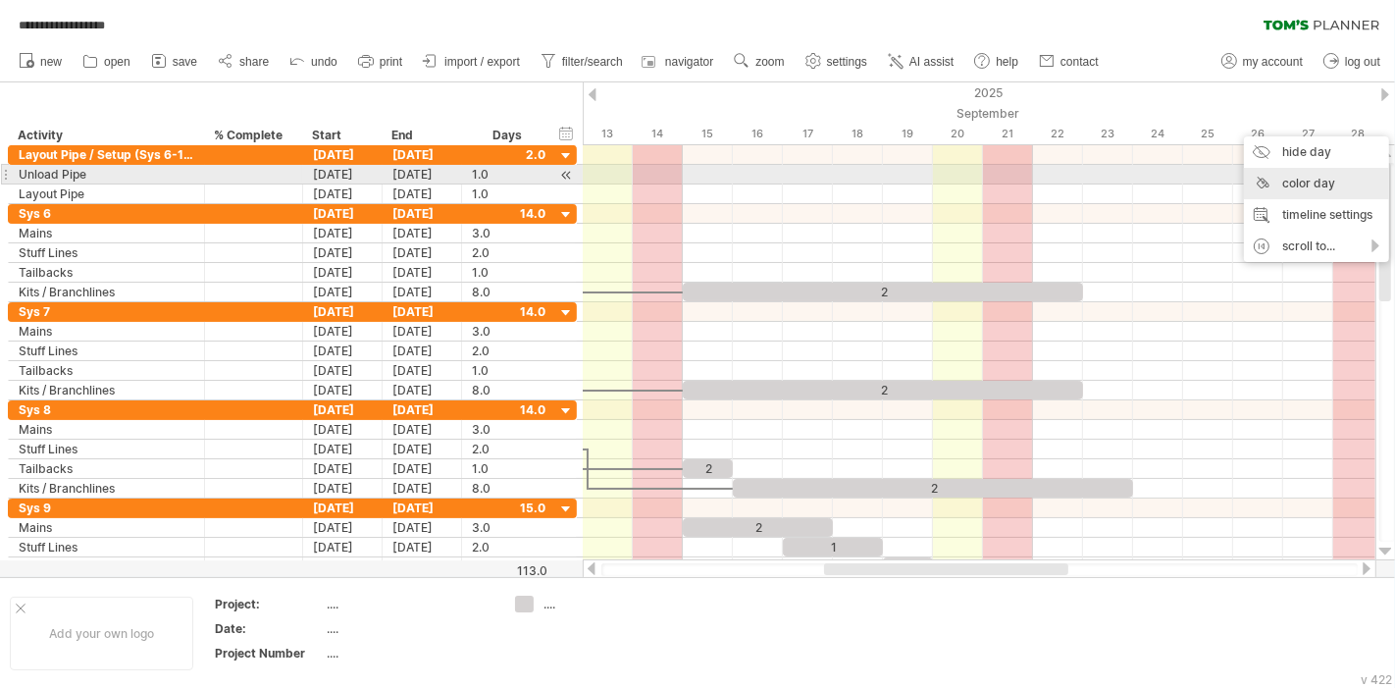
click at [1315, 180] on div "color day" at bounding box center [1316, 183] width 145 height 31
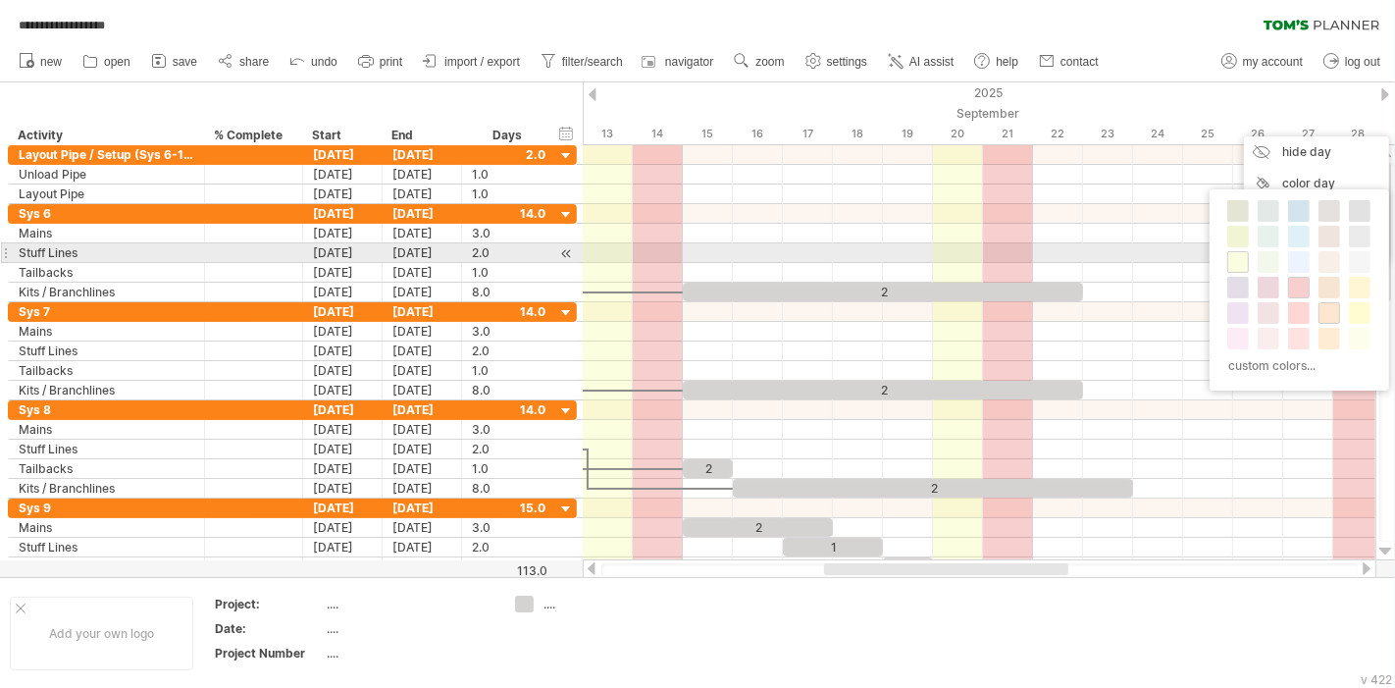
click at [1250, 253] on div "custom colors..." at bounding box center [1300, 289] width 180 height 201
click at [1246, 255] on div at bounding box center [1238, 262] width 22 height 22
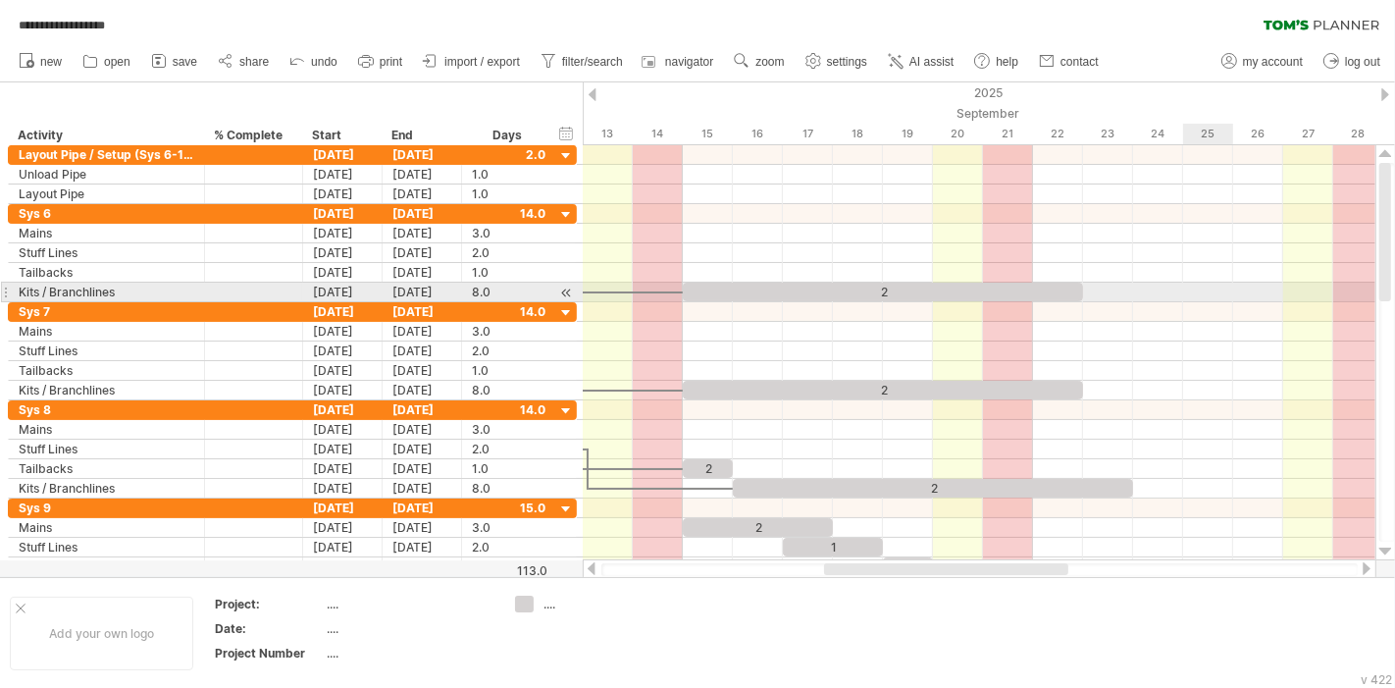
click at [1188, 302] on div at bounding box center [979, 312] width 793 height 20
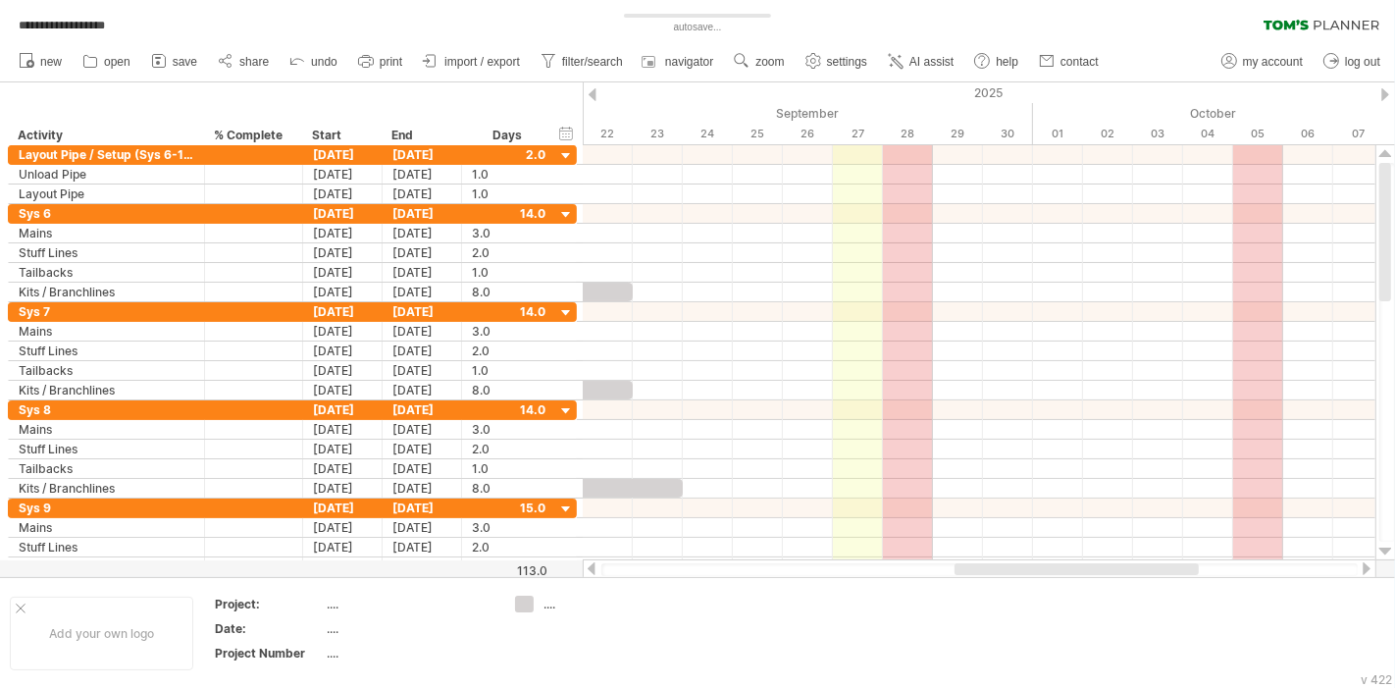
drag, startPoint x: 993, startPoint y: 564, endPoint x: 1138, endPoint y: 562, distance: 145.2
click at [1138, 563] on div at bounding box center [1077, 569] width 244 height 12
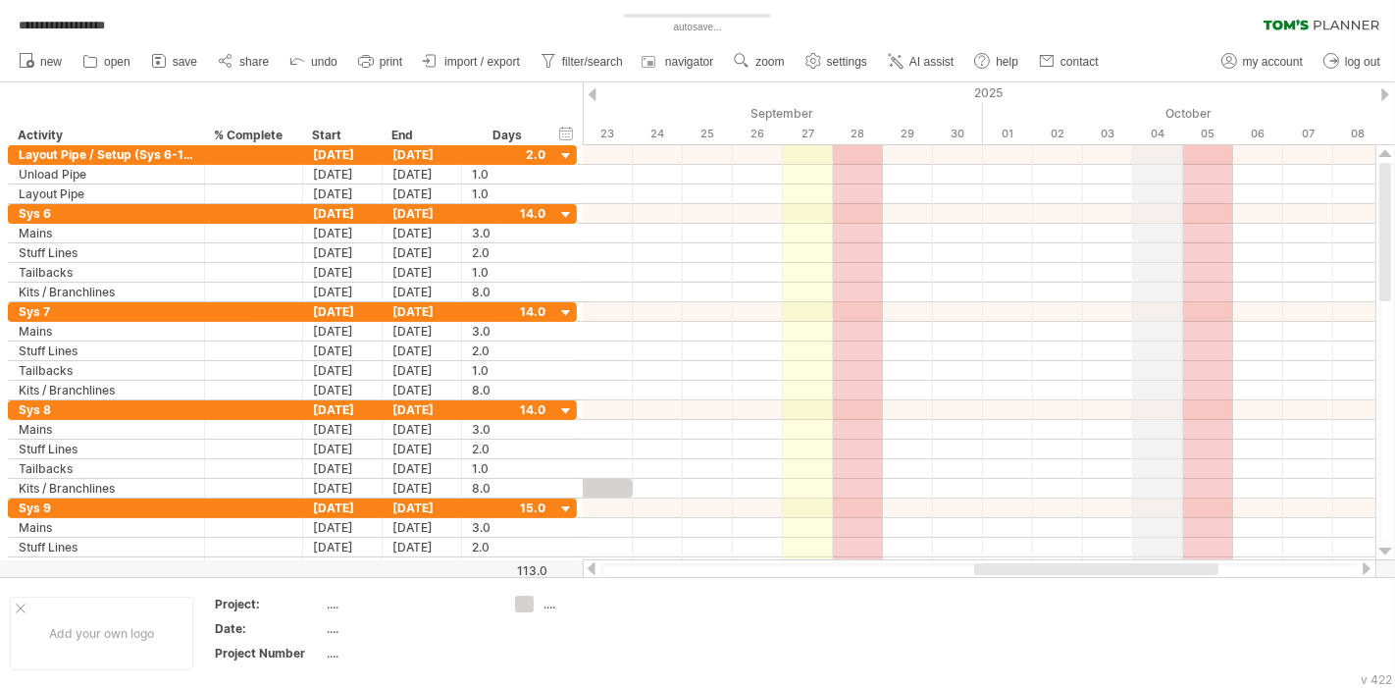
click at [1149, 128] on div "04" at bounding box center [1158, 134] width 50 height 21
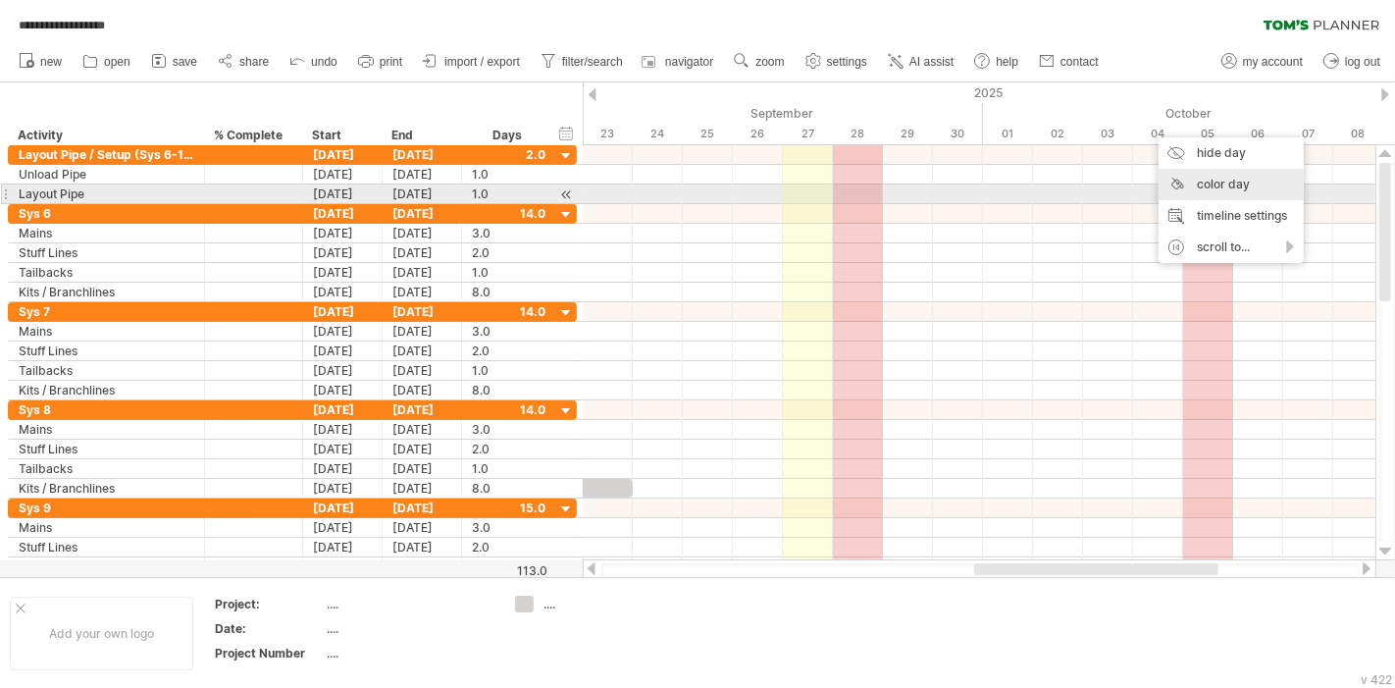
click at [1214, 188] on div "color day" at bounding box center [1231, 184] width 145 height 31
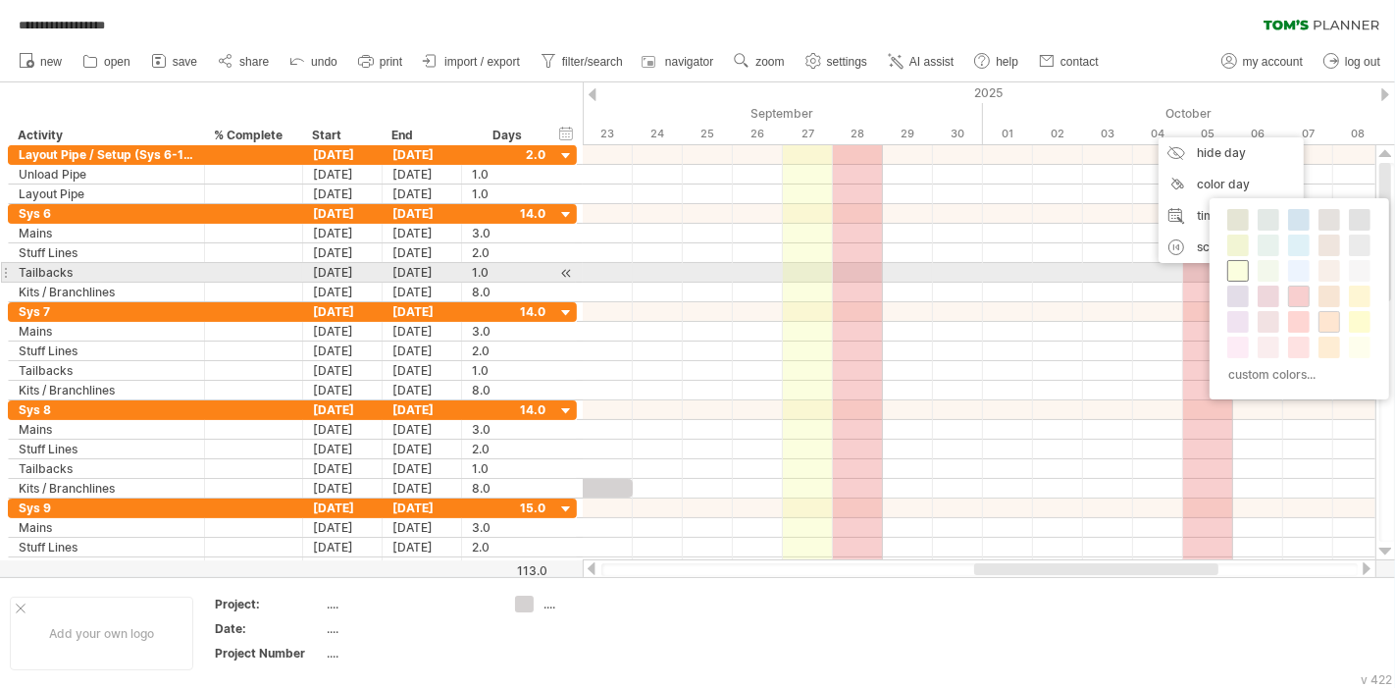
click at [1235, 265] on span at bounding box center [1238, 271] width 16 height 16
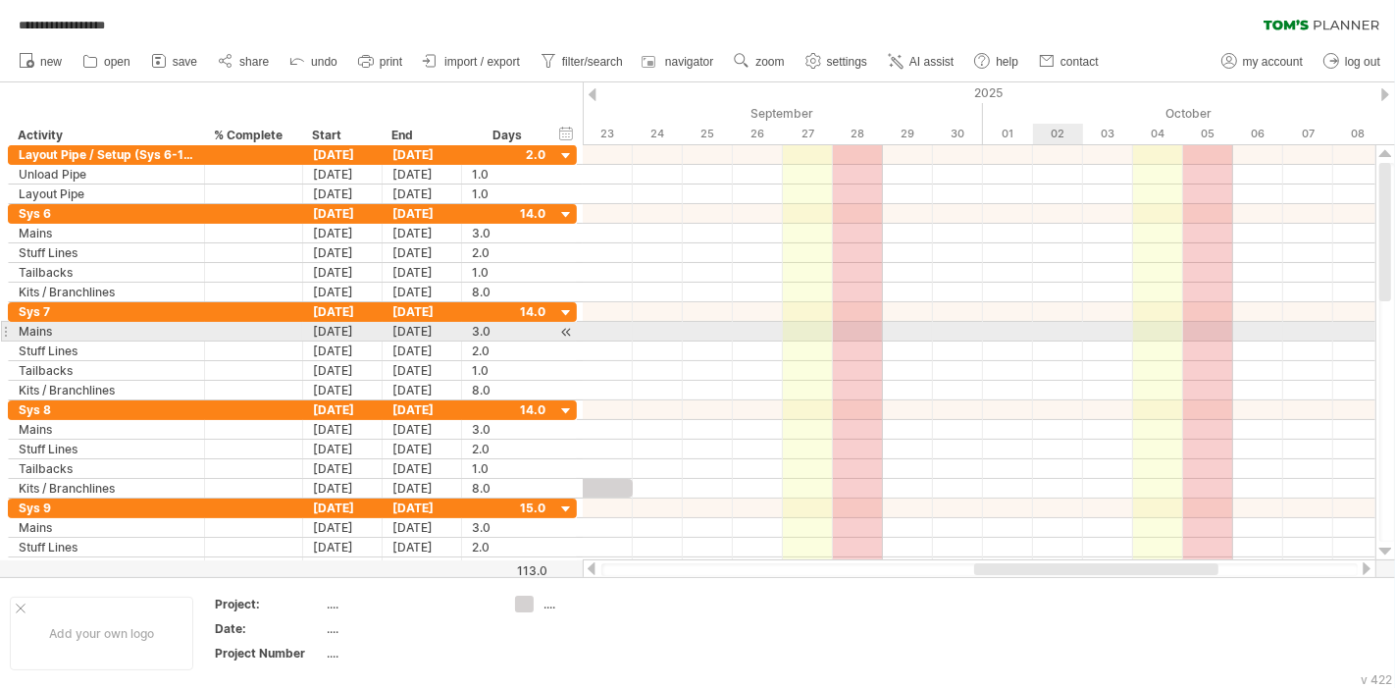
click at [1062, 324] on div at bounding box center [979, 332] width 793 height 20
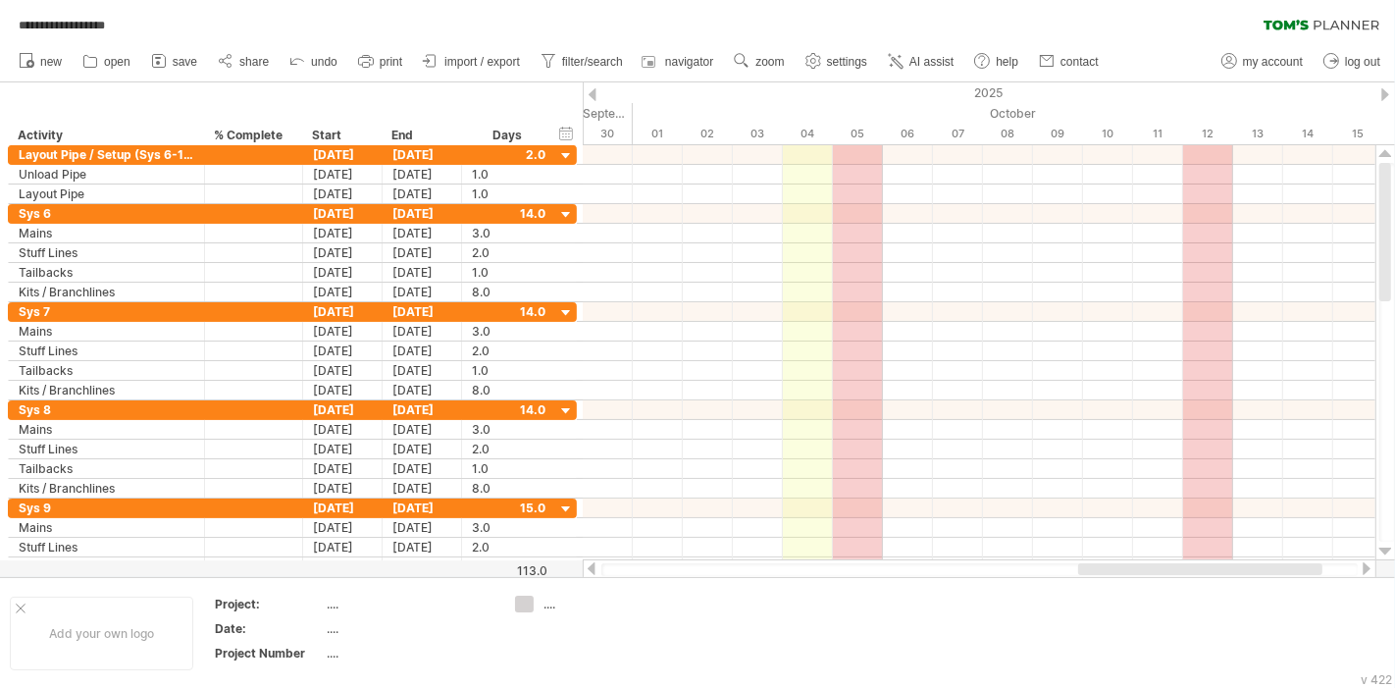
drag, startPoint x: 1107, startPoint y: 574, endPoint x: 1211, endPoint y: 573, distance: 104.0
click at [1211, 573] on div at bounding box center [1200, 569] width 244 height 12
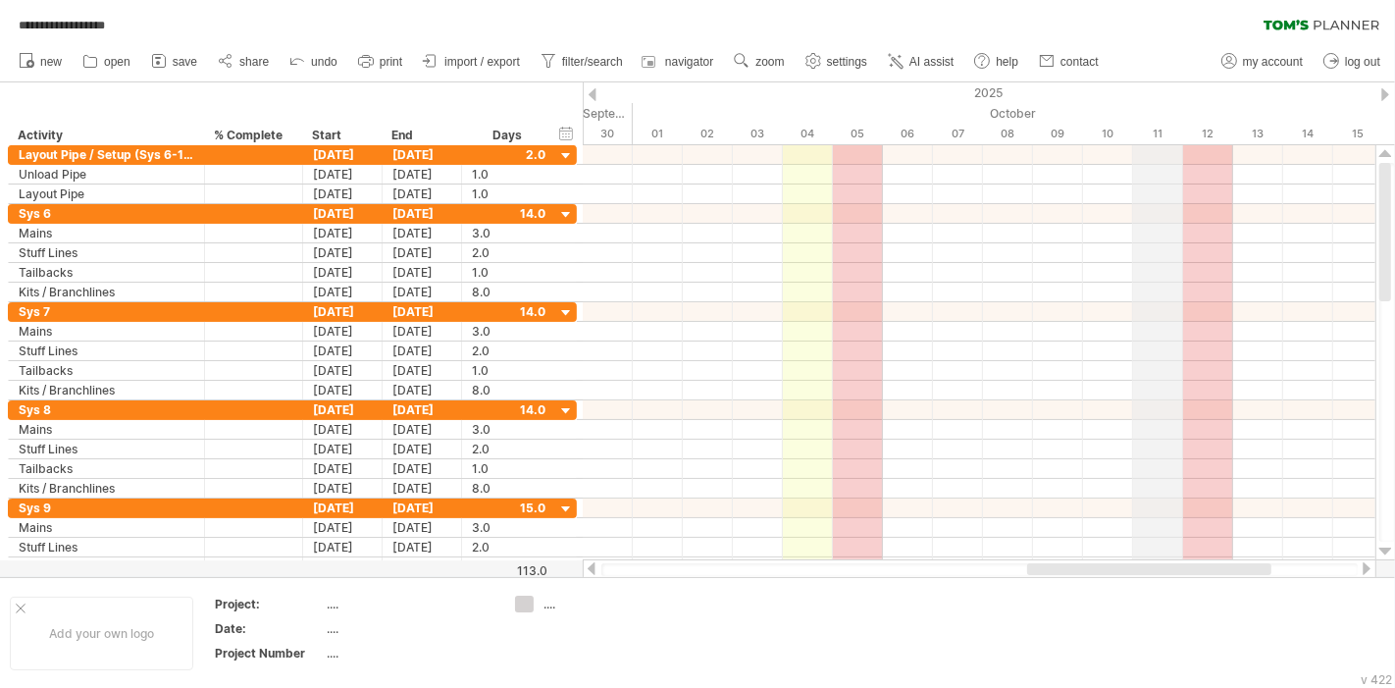
click at [1153, 129] on div "11" at bounding box center [1158, 134] width 50 height 21
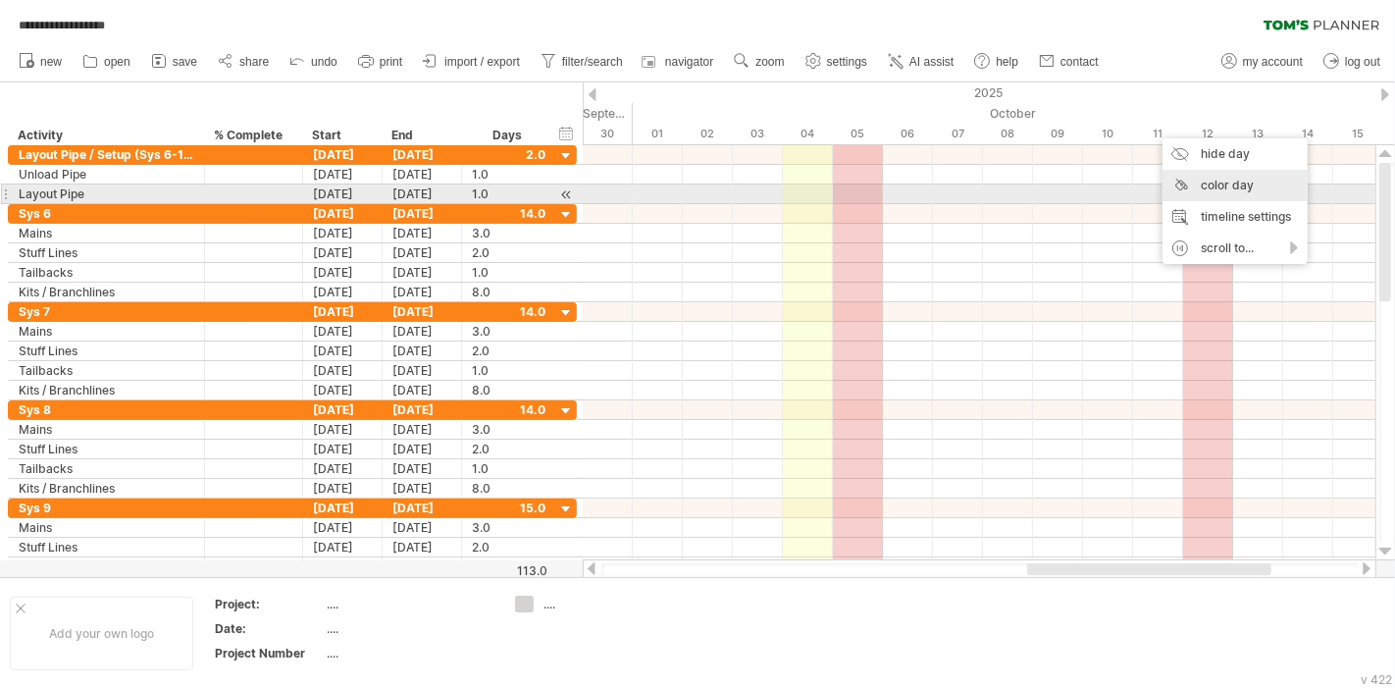
click at [1219, 189] on div "color day" at bounding box center [1235, 185] width 145 height 31
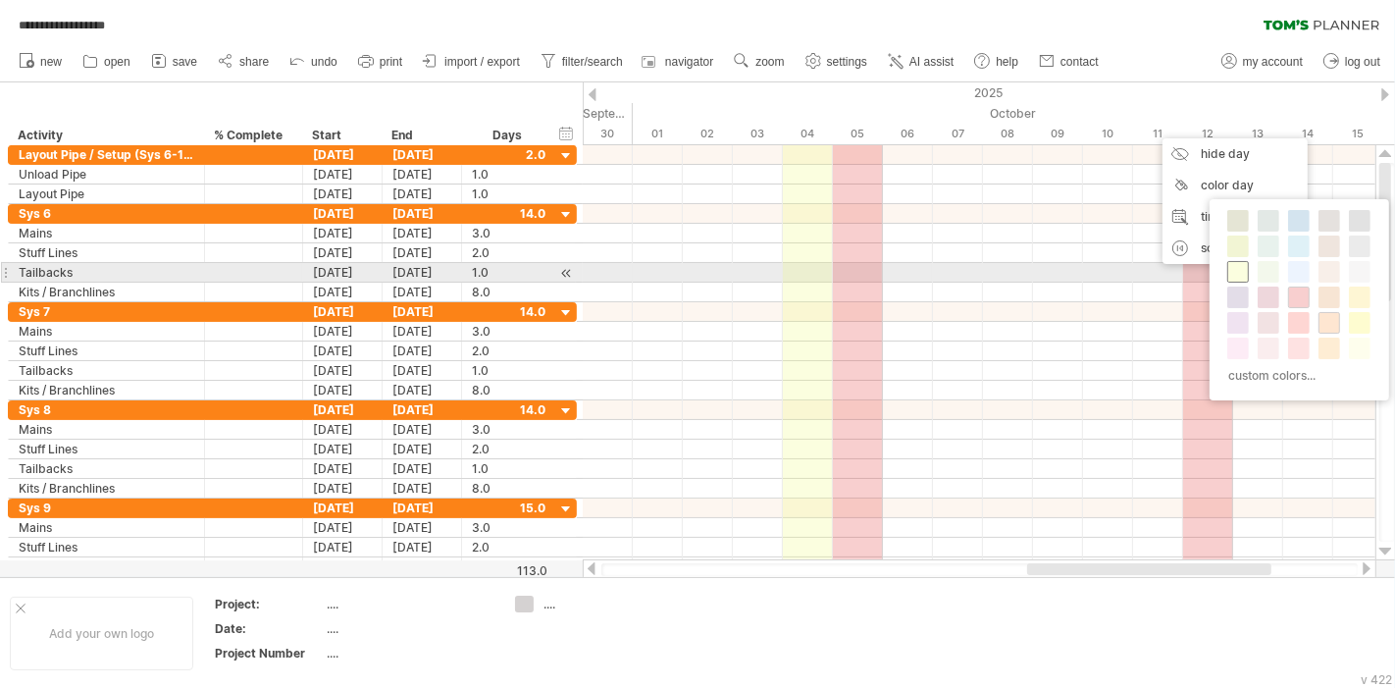
click at [1241, 268] on span at bounding box center [1238, 272] width 16 height 16
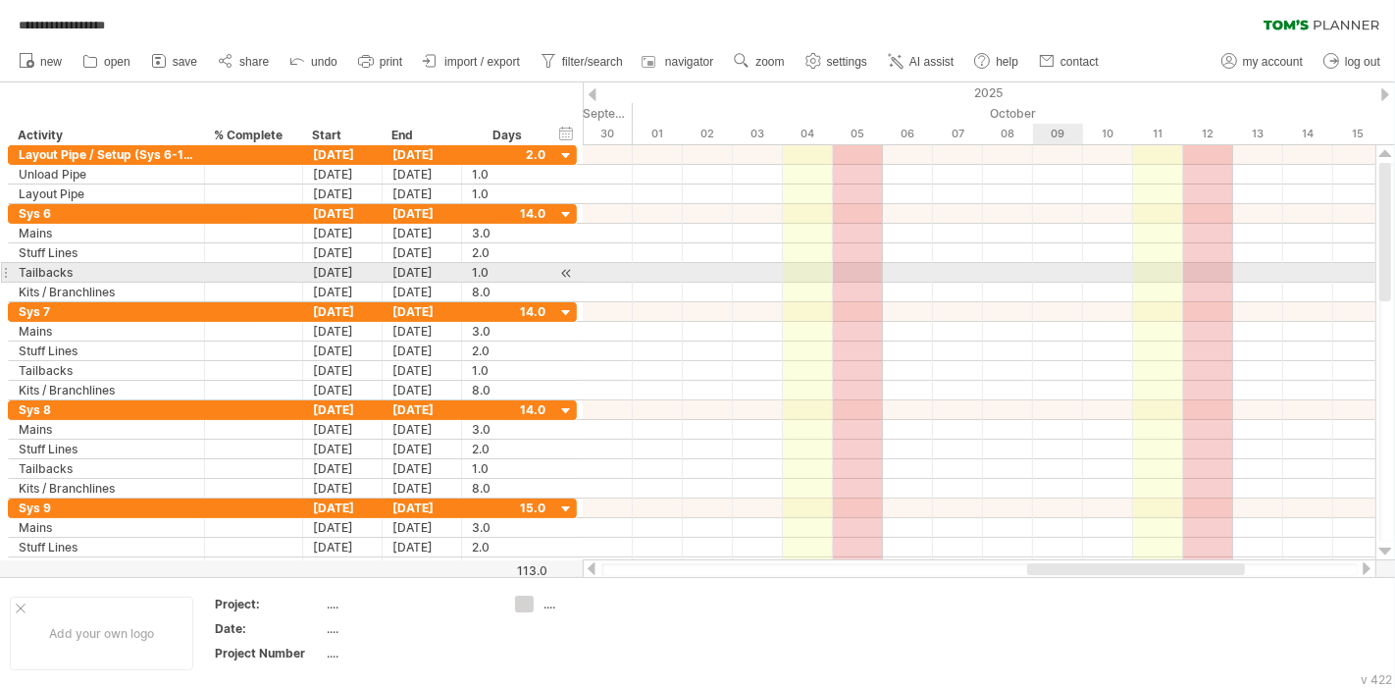
click at [1035, 273] on div at bounding box center [979, 273] width 793 height 20
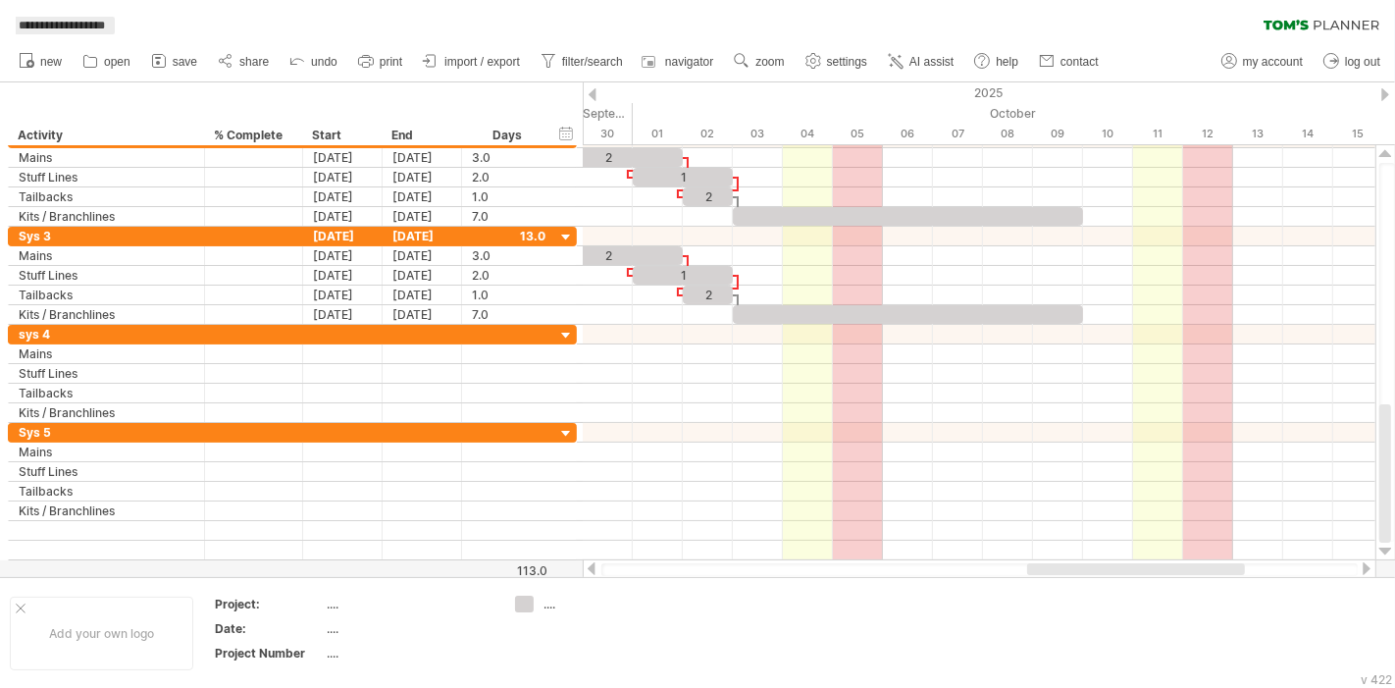
click at [95, 26] on span "**********" at bounding box center [62, 26] width 106 height 18
click at [115, 28] on span "**********" at bounding box center [62, 26] width 106 height 18
click at [75, 27] on span "**********" at bounding box center [62, 26] width 106 height 18
click at [448, 87] on div "**********" at bounding box center [291, 113] width 583 height 63
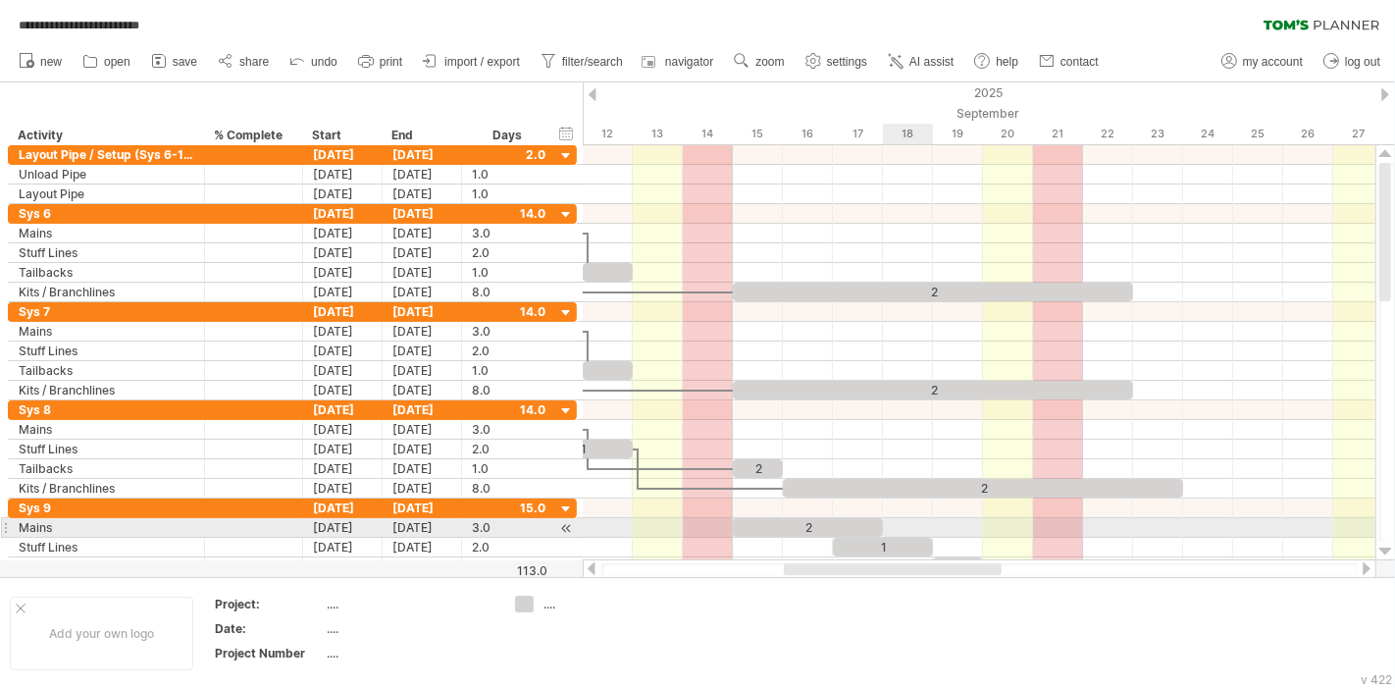
drag, startPoint x: 1127, startPoint y: 570, endPoint x: 884, endPoint y: 528, distance: 247.0
click at [884, 528] on div "**********" at bounding box center [697, 344] width 1395 height 688
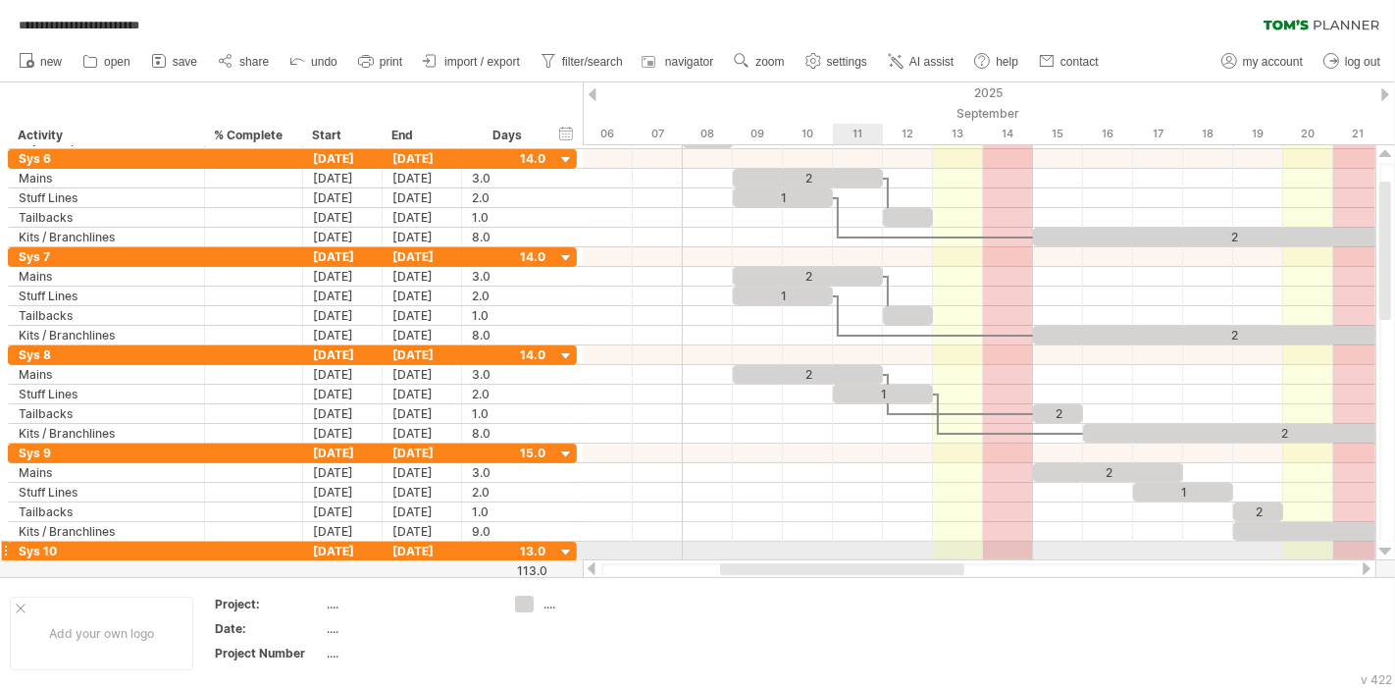
drag, startPoint x: 967, startPoint y: 572, endPoint x: 869, endPoint y: 502, distance: 120.3
click at [878, 553] on div "**********" at bounding box center [697, 344] width 1395 height 688
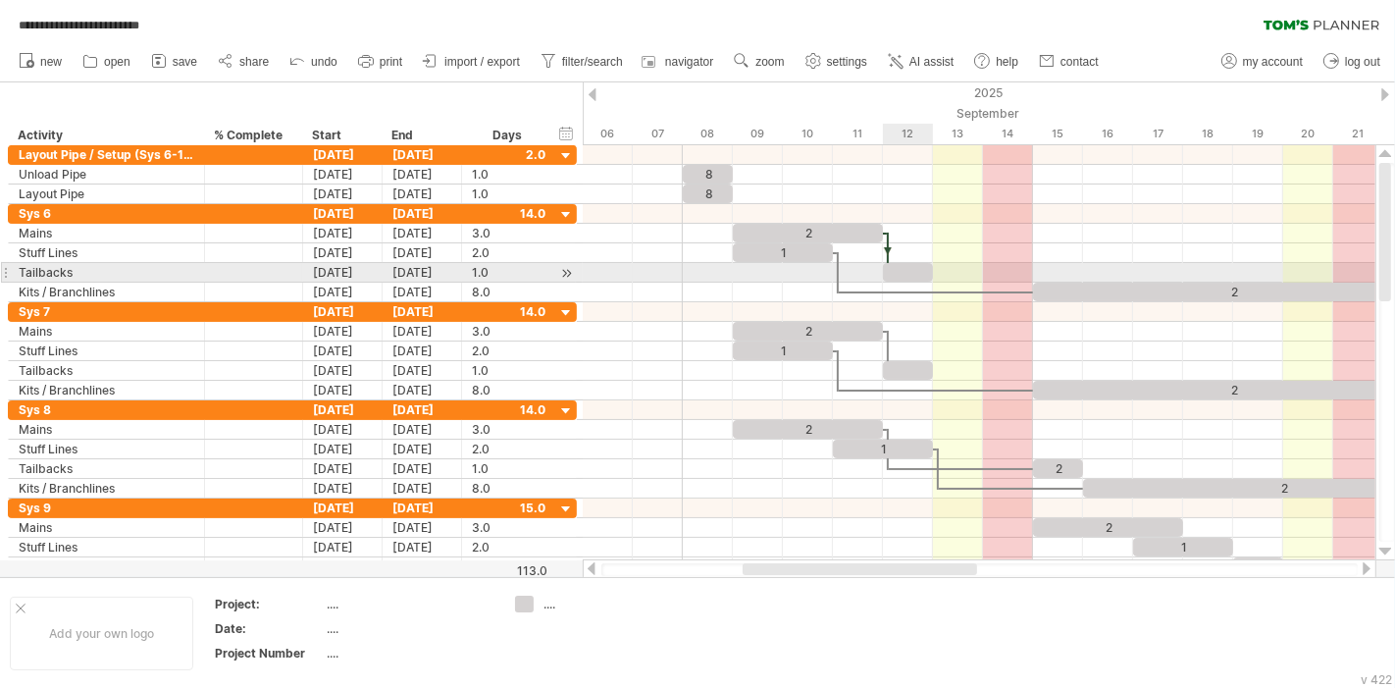
click at [906, 266] on div at bounding box center [908, 272] width 50 height 19
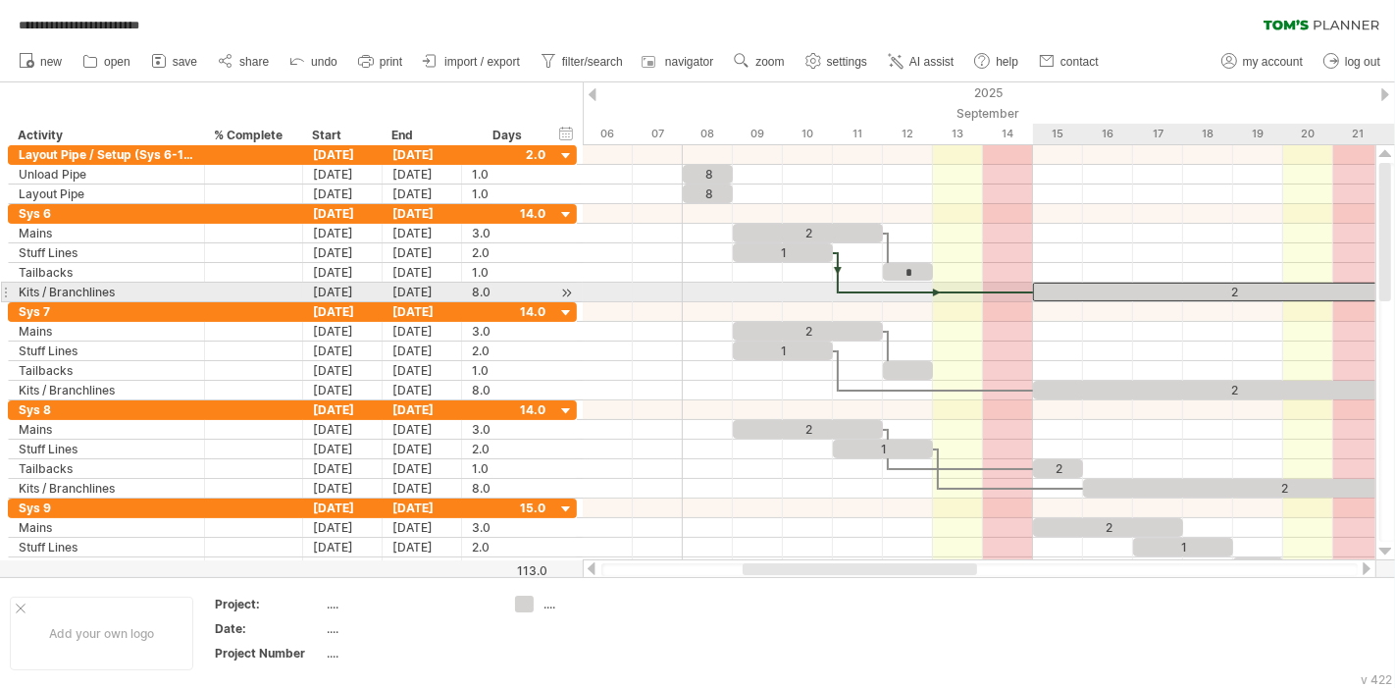
click at [1073, 296] on div "2" at bounding box center [1233, 292] width 400 height 19
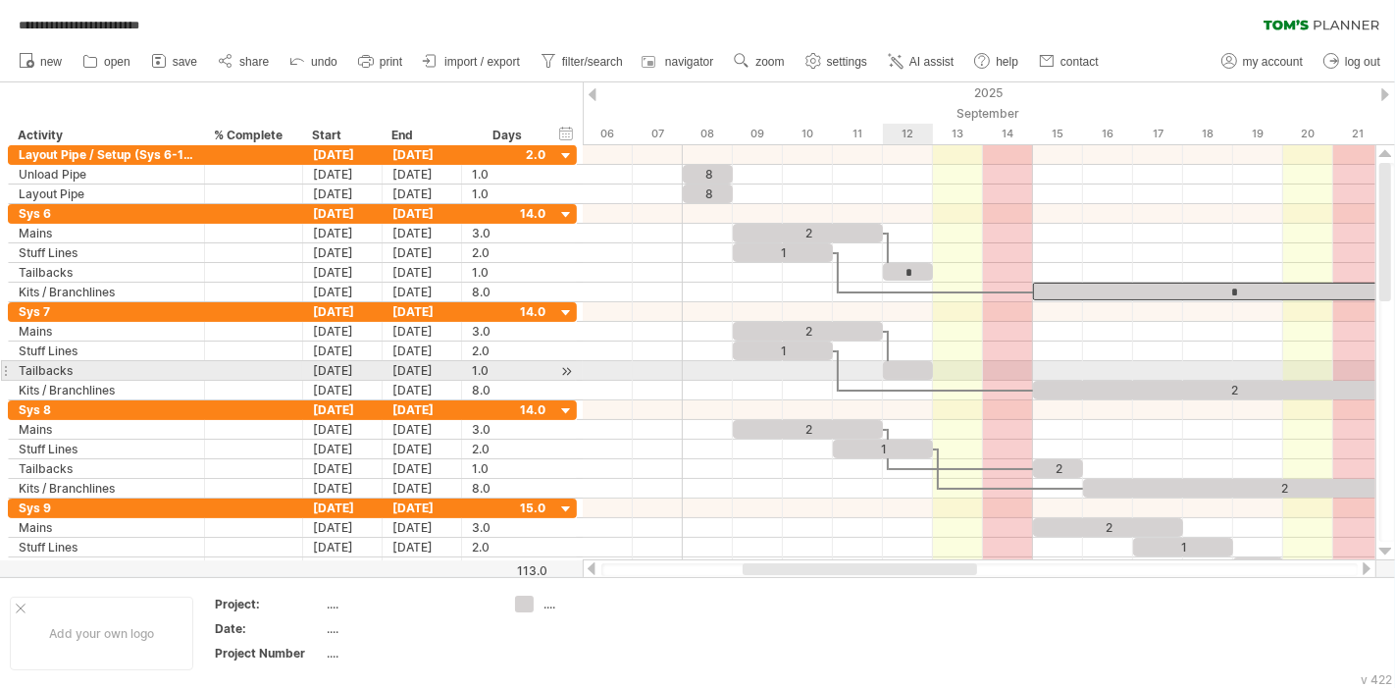
click at [912, 365] on div at bounding box center [908, 370] width 50 height 19
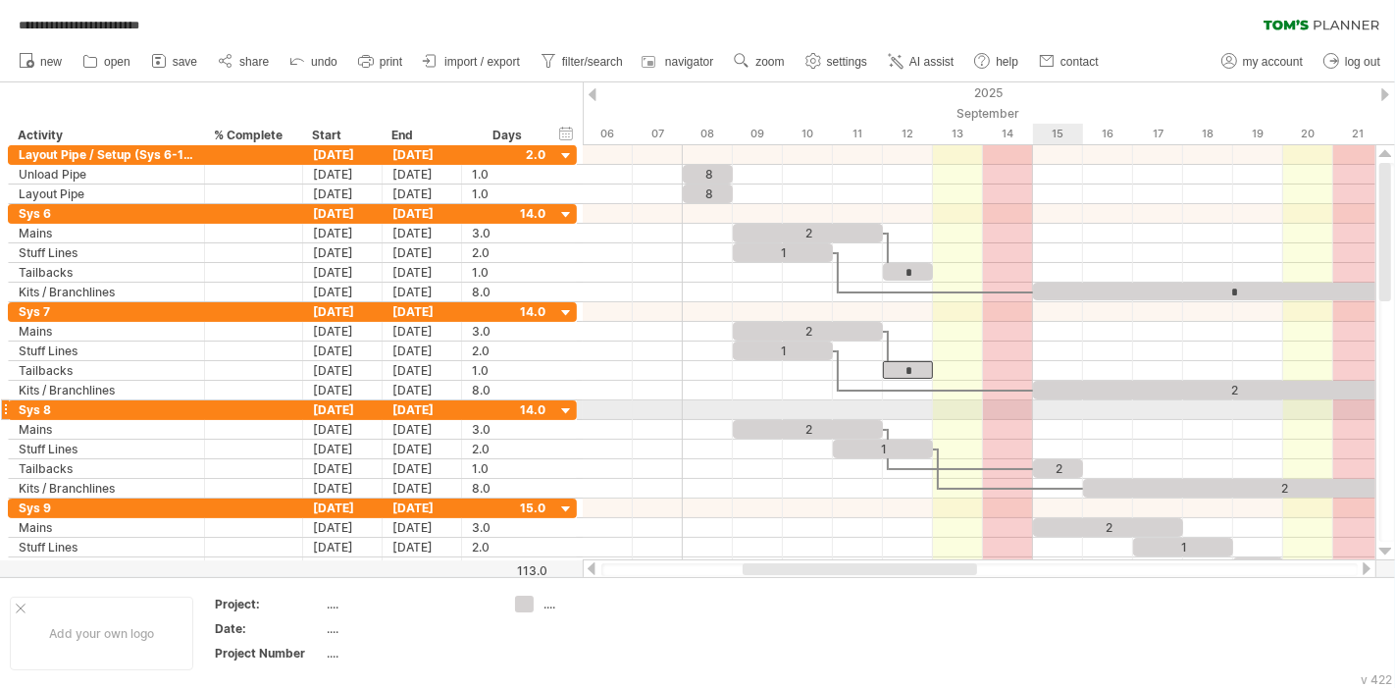
click at [1072, 404] on div at bounding box center [979, 410] width 793 height 20
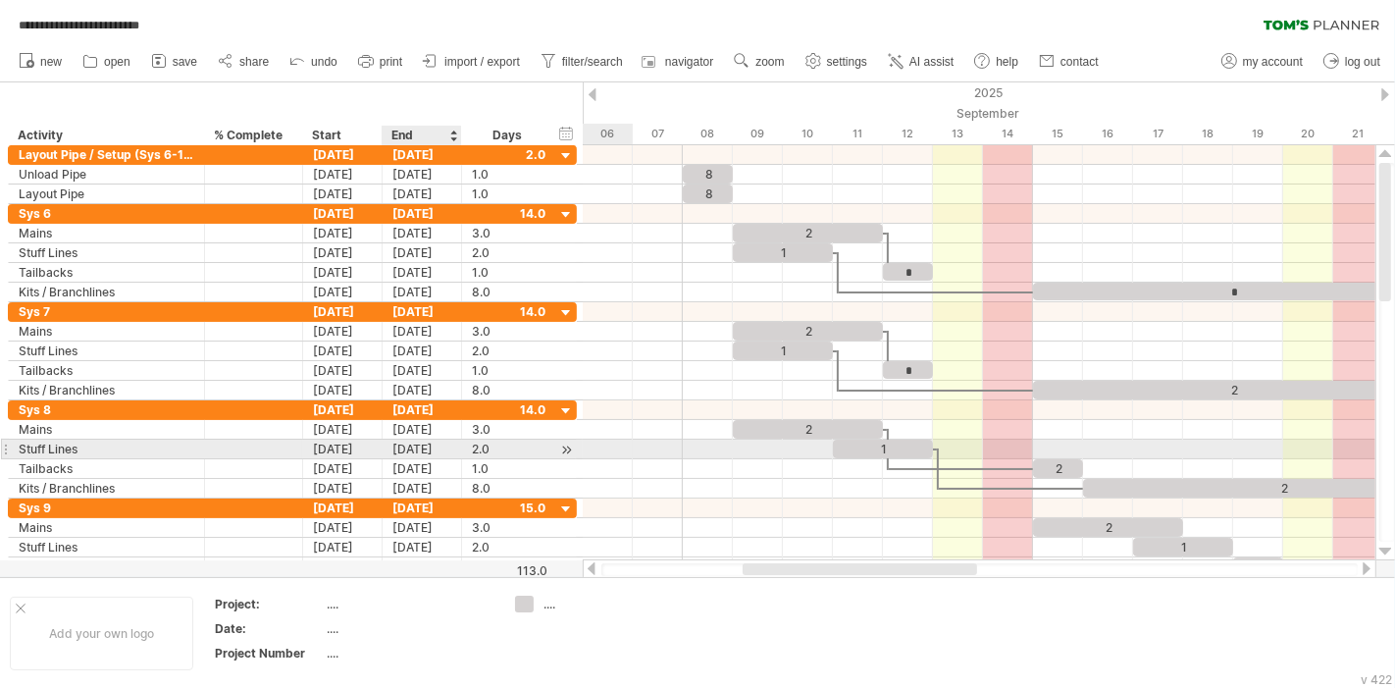
click at [462, 442] on div "2.0 2.0" at bounding box center [509, 449] width 94 height 19
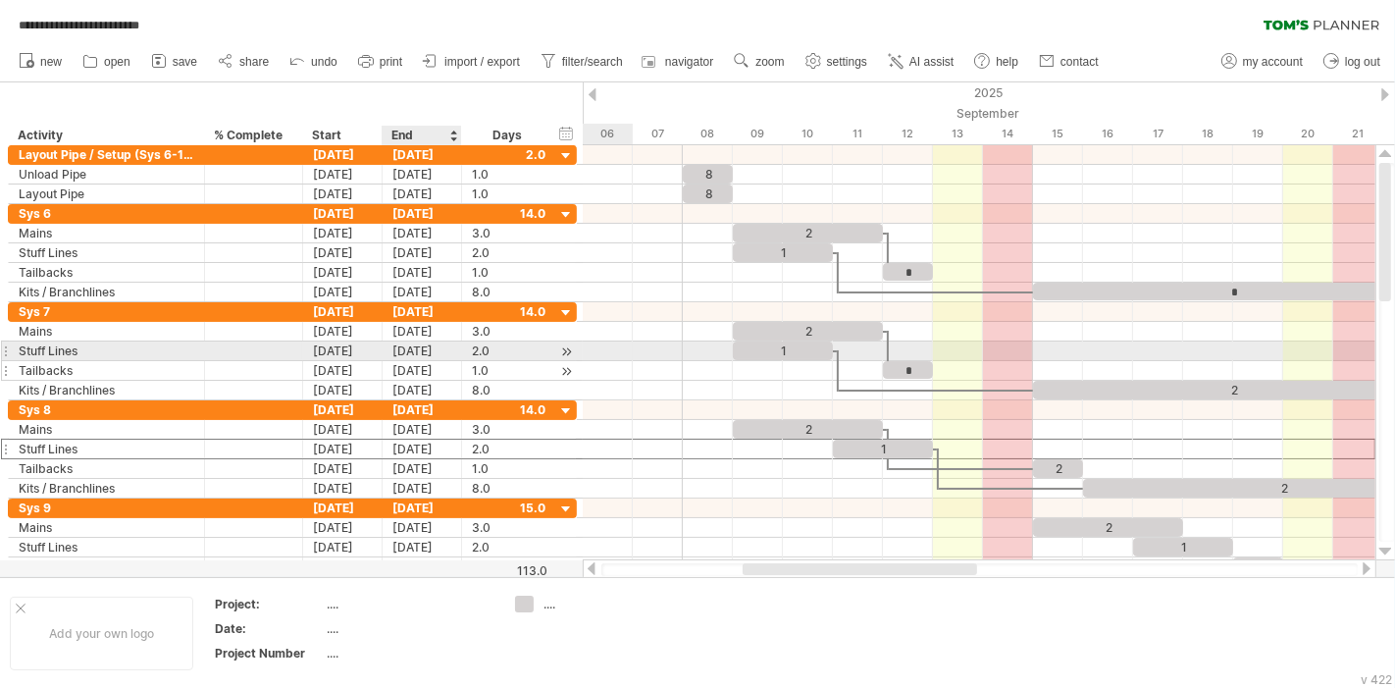
click at [440, 361] on div "09-12-25" at bounding box center [422, 370] width 79 height 19
click at [443, 348] on div "[DATE]" at bounding box center [422, 350] width 79 height 19
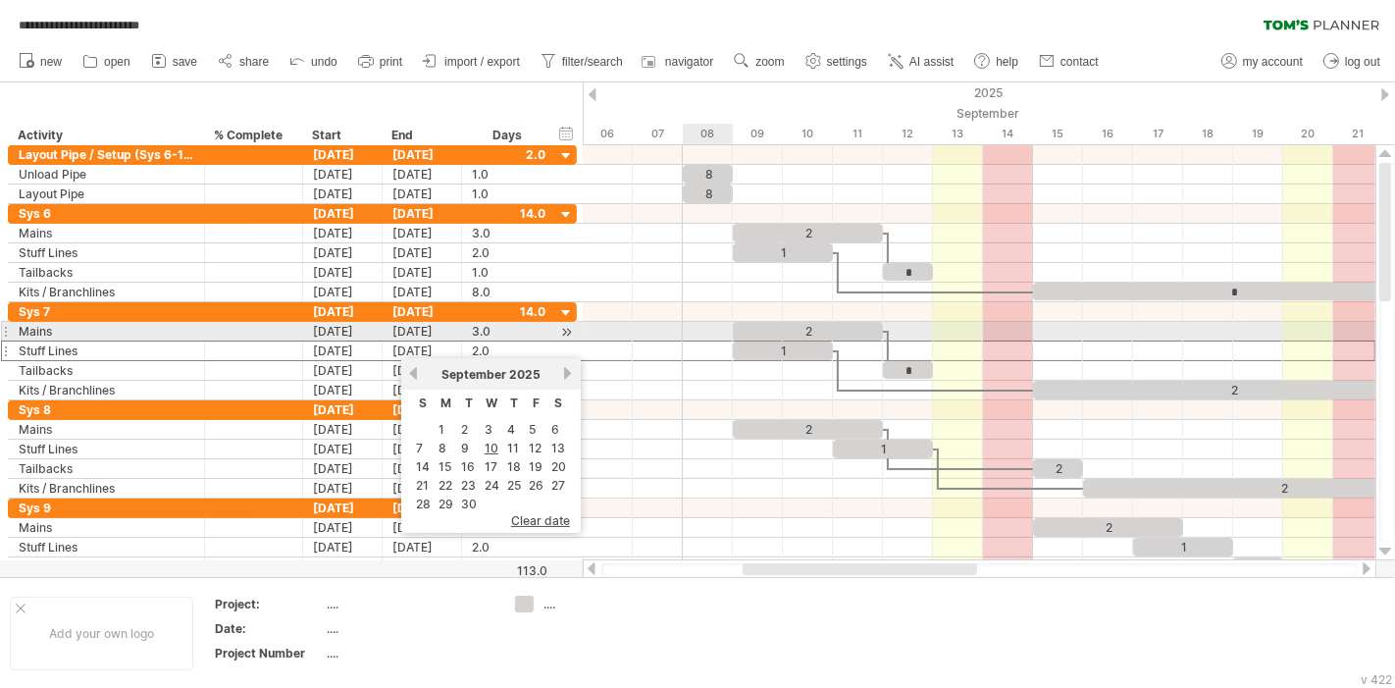
click at [700, 332] on div at bounding box center [979, 332] width 793 height 20
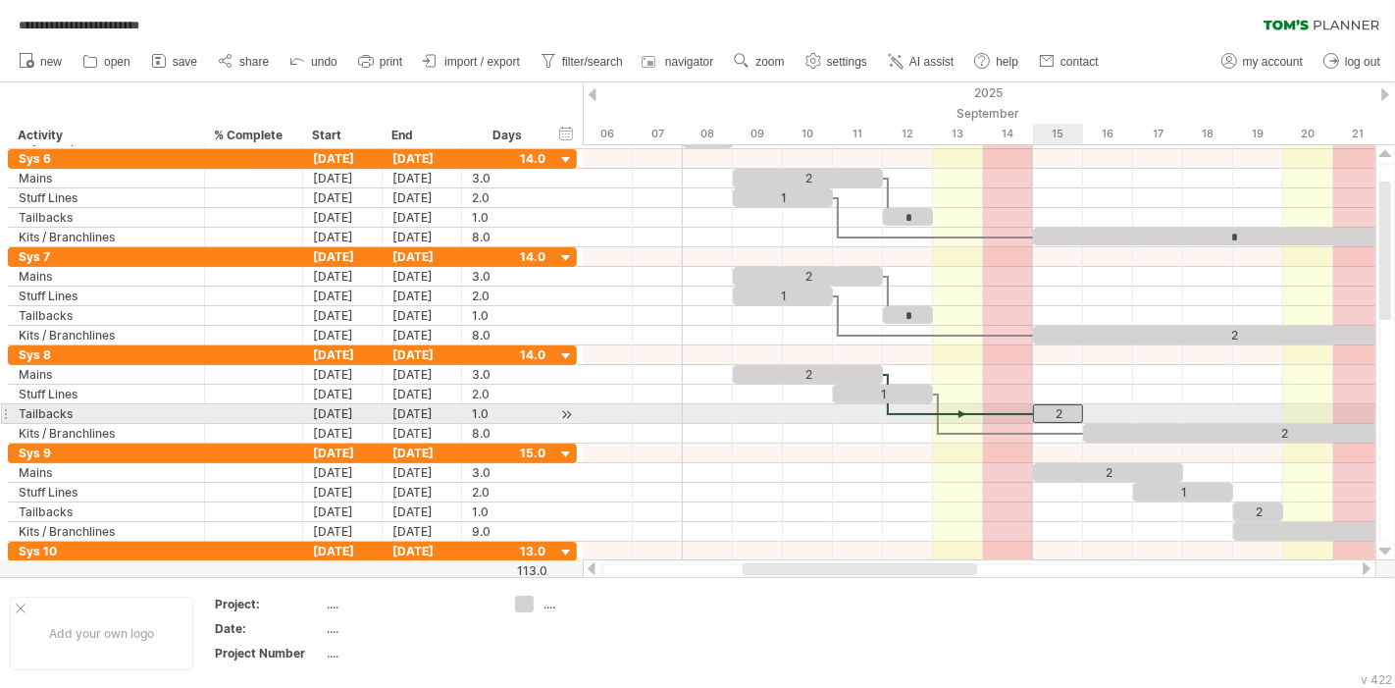
click at [1055, 410] on div "2" at bounding box center [1058, 413] width 50 height 19
click at [1065, 407] on div "*" at bounding box center [1058, 413] width 50 height 18
click at [1110, 365] on div at bounding box center [979, 375] width 793 height 20
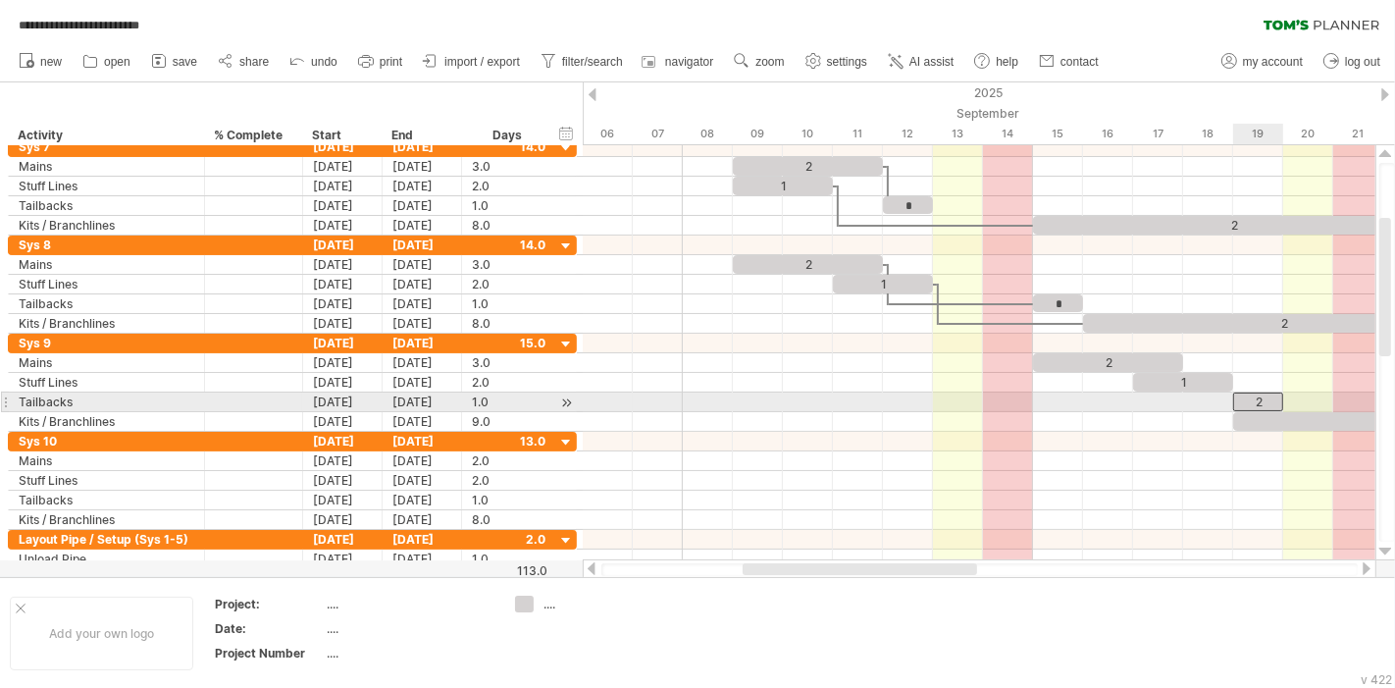
click at [1265, 396] on div "2" at bounding box center [1258, 401] width 50 height 19
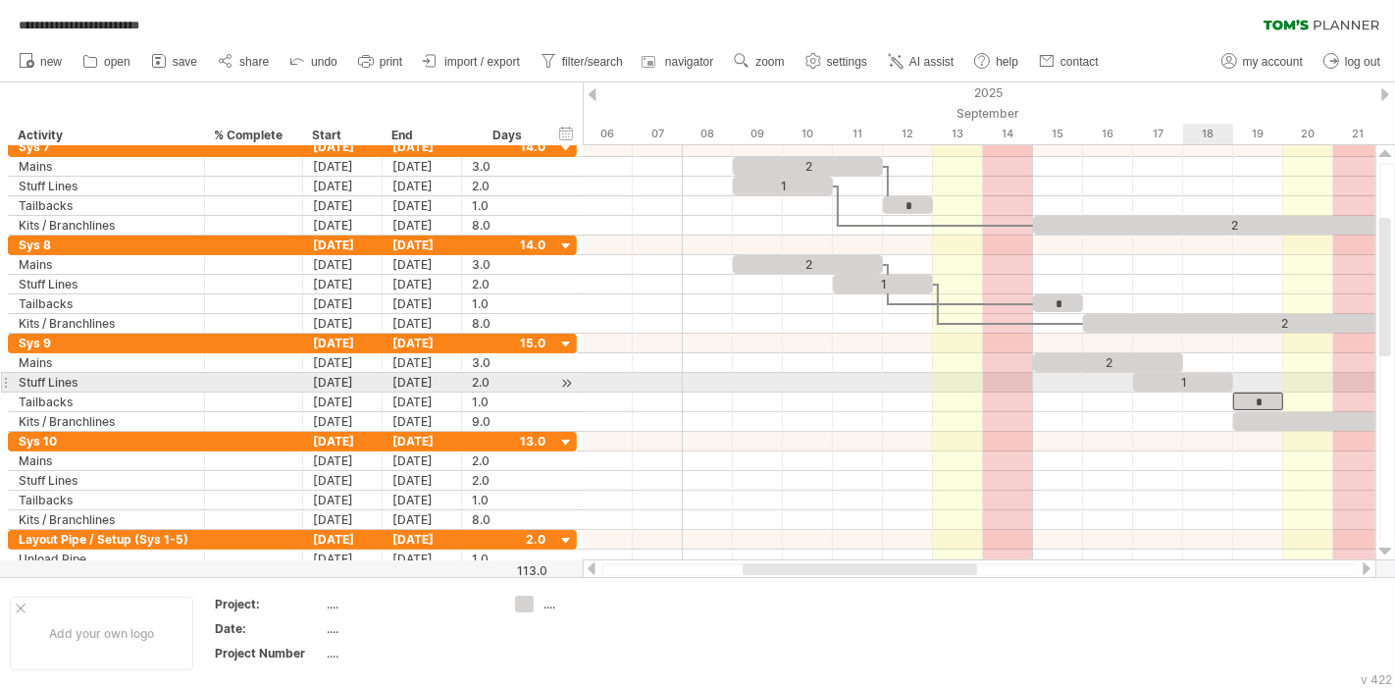
click at [1189, 373] on div "1" at bounding box center [1183, 382] width 100 height 19
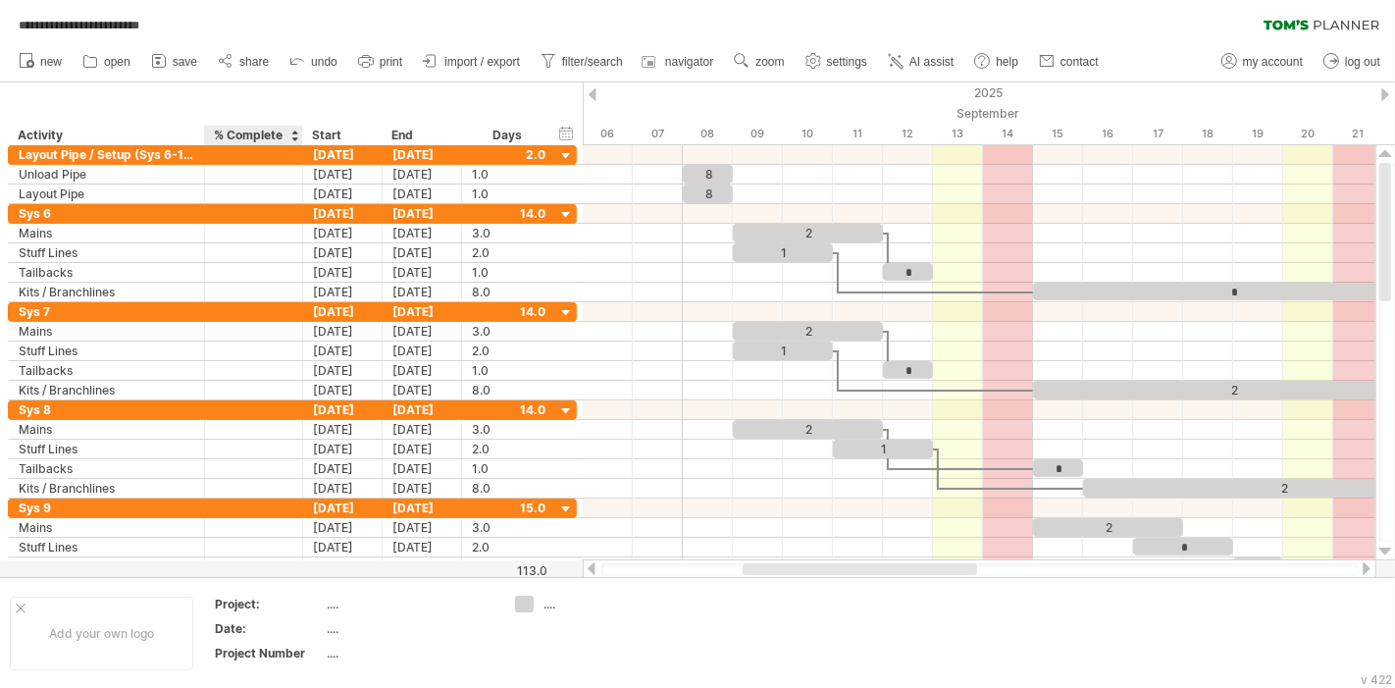
click at [235, 133] on div "% Complete" at bounding box center [253, 136] width 78 height 20
click at [235, 133] on input "**********" at bounding box center [253, 136] width 78 height 20
type input "*"
type input "**********"
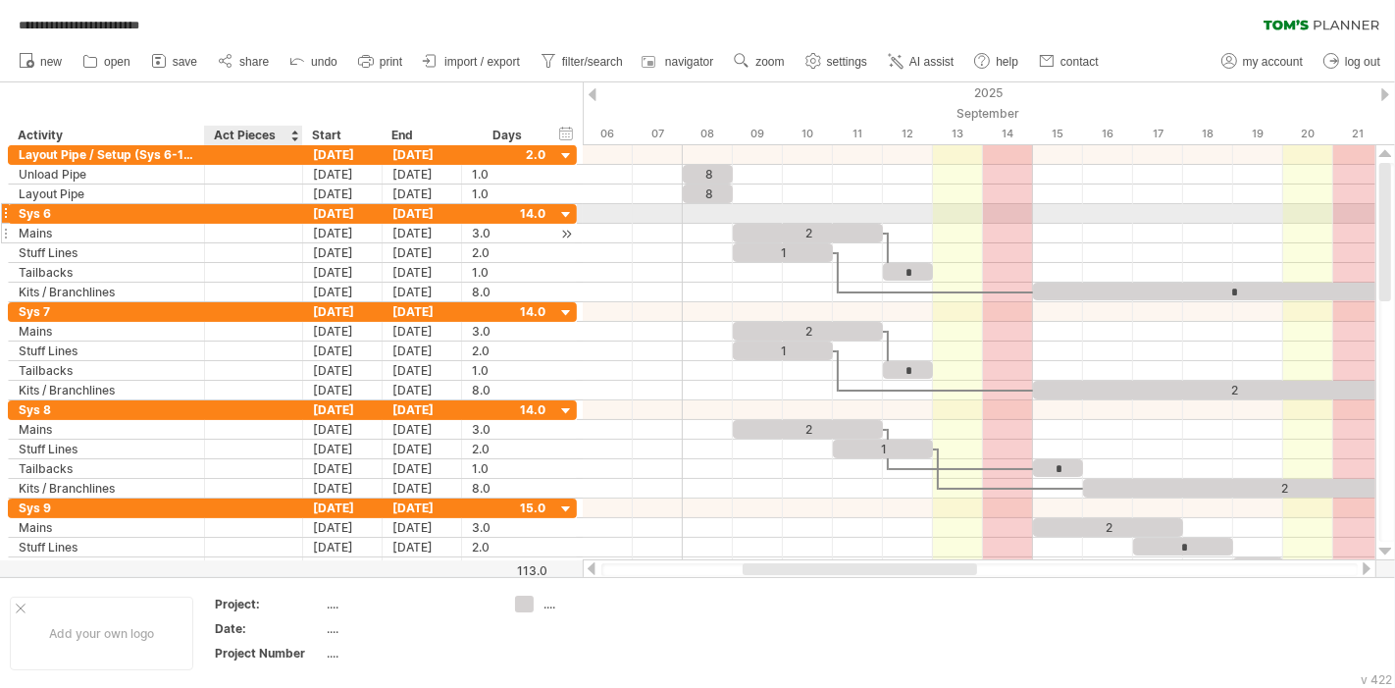
click at [295, 221] on div at bounding box center [300, 214] width 10 height 20
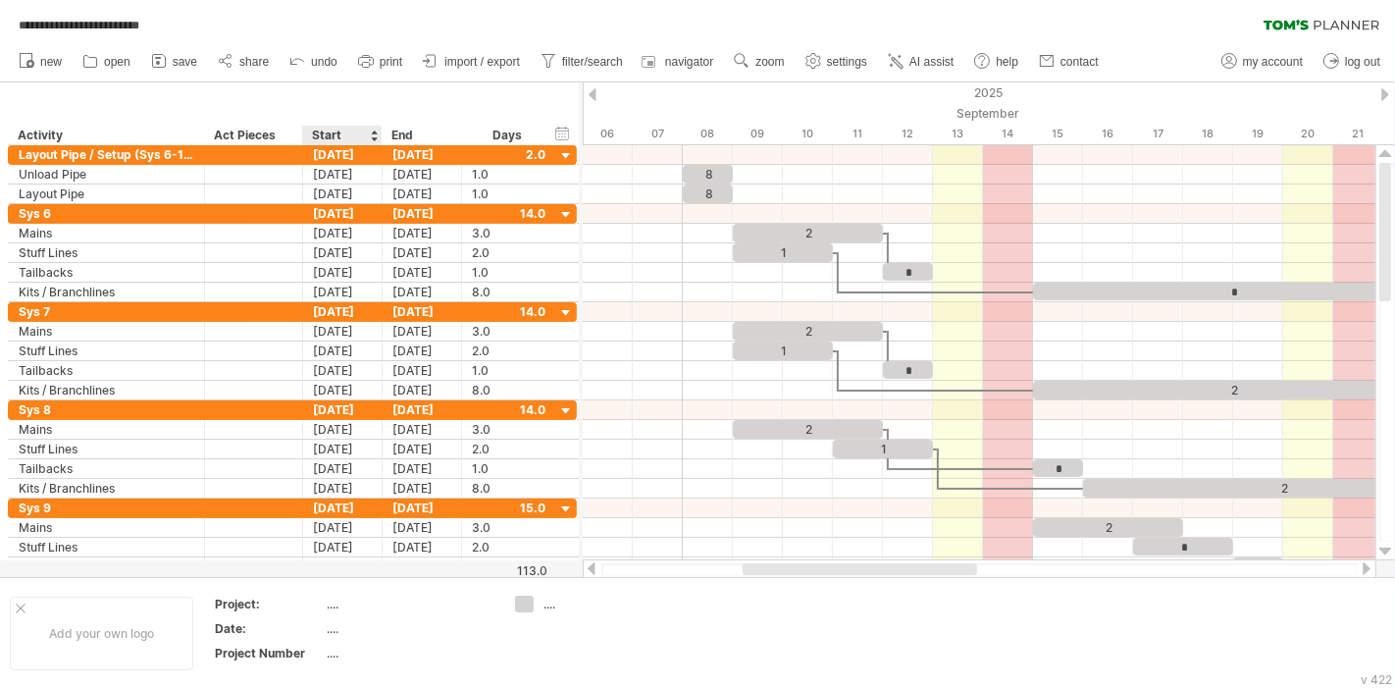
click at [312, 135] on div "Start" at bounding box center [341, 136] width 59 height 20
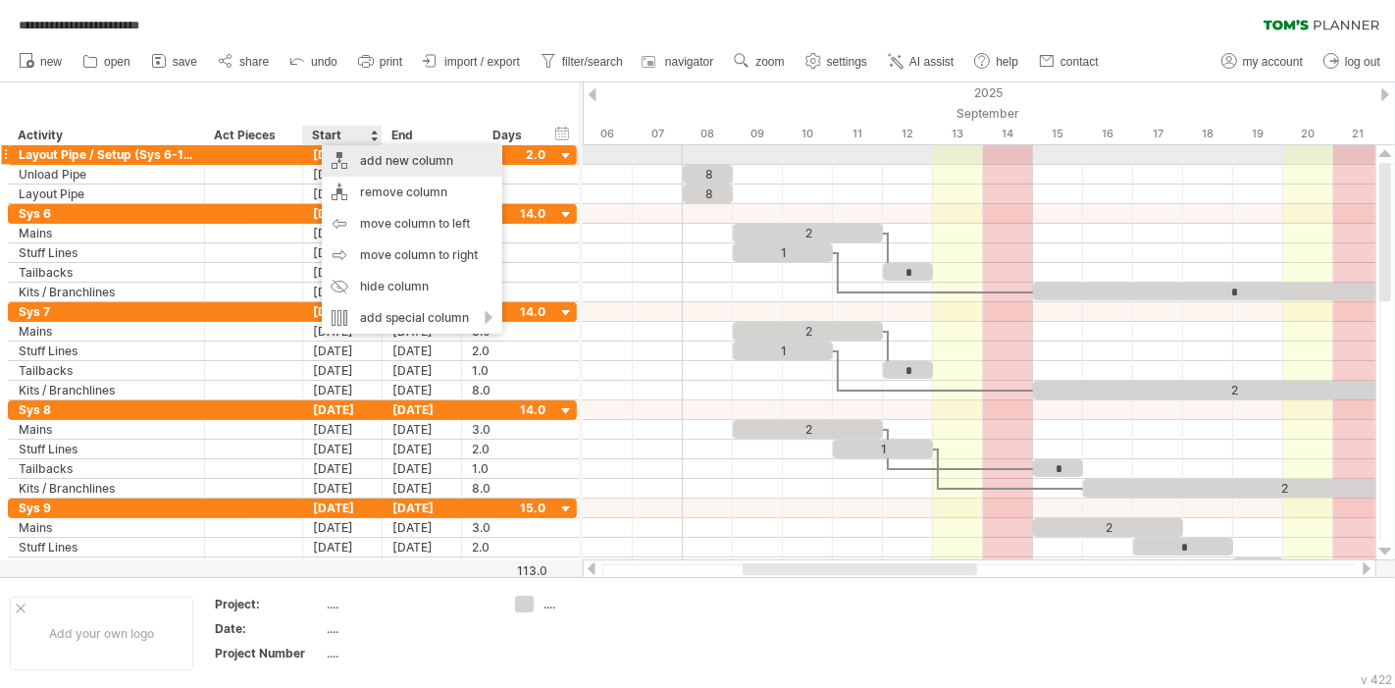
click at [438, 163] on div "add new column" at bounding box center [412, 160] width 181 height 31
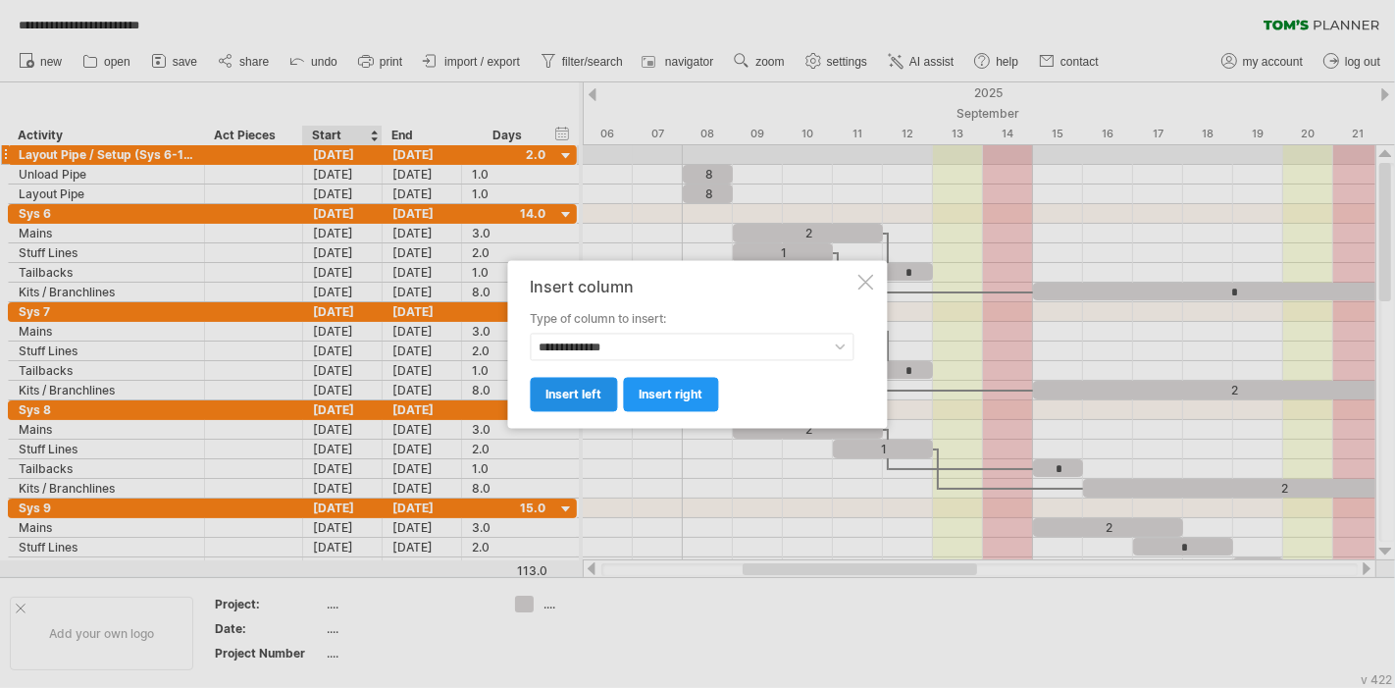
click at [580, 393] on span "insert left" at bounding box center [575, 394] width 56 height 15
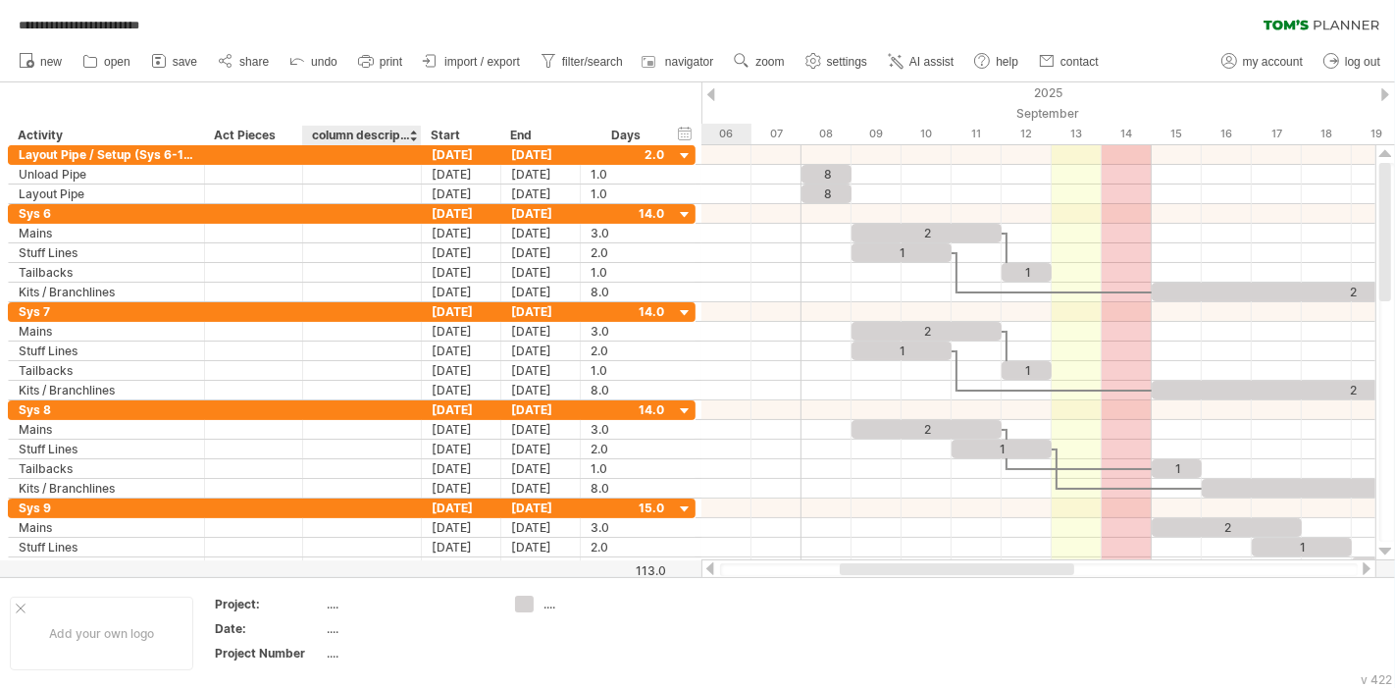
click at [380, 124] on div "**********" at bounding box center [351, 113] width 702 height 63
click at [381, 131] on div "column description" at bounding box center [361, 136] width 98 height 20
click at [0, 0] on input "**********" at bounding box center [0, 0] width 0 height 0
click at [227, 137] on div "Act Pieces" at bounding box center [253, 136] width 78 height 20
click at [0, 0] on input "**********" at bounding box center [0, 0] width 0 height 0
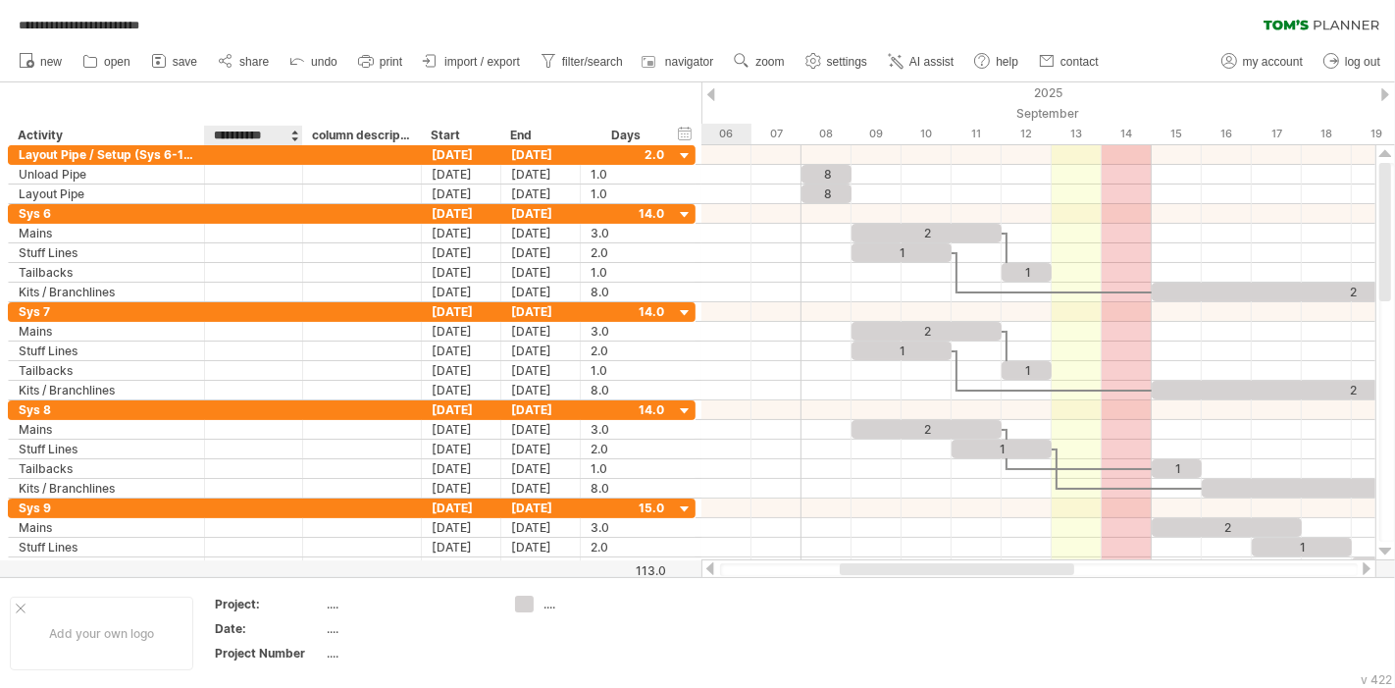
click at [236, 137] on input "**********" at bounding box center [253, 136] width 78 height 20
type input "**********"
click at [341, 135] on div "column description" at bounding box center [361, 136] width 98 height 20
click at [341, 135] on input "**********" at bounding box center [361, 136] width 98 height 20
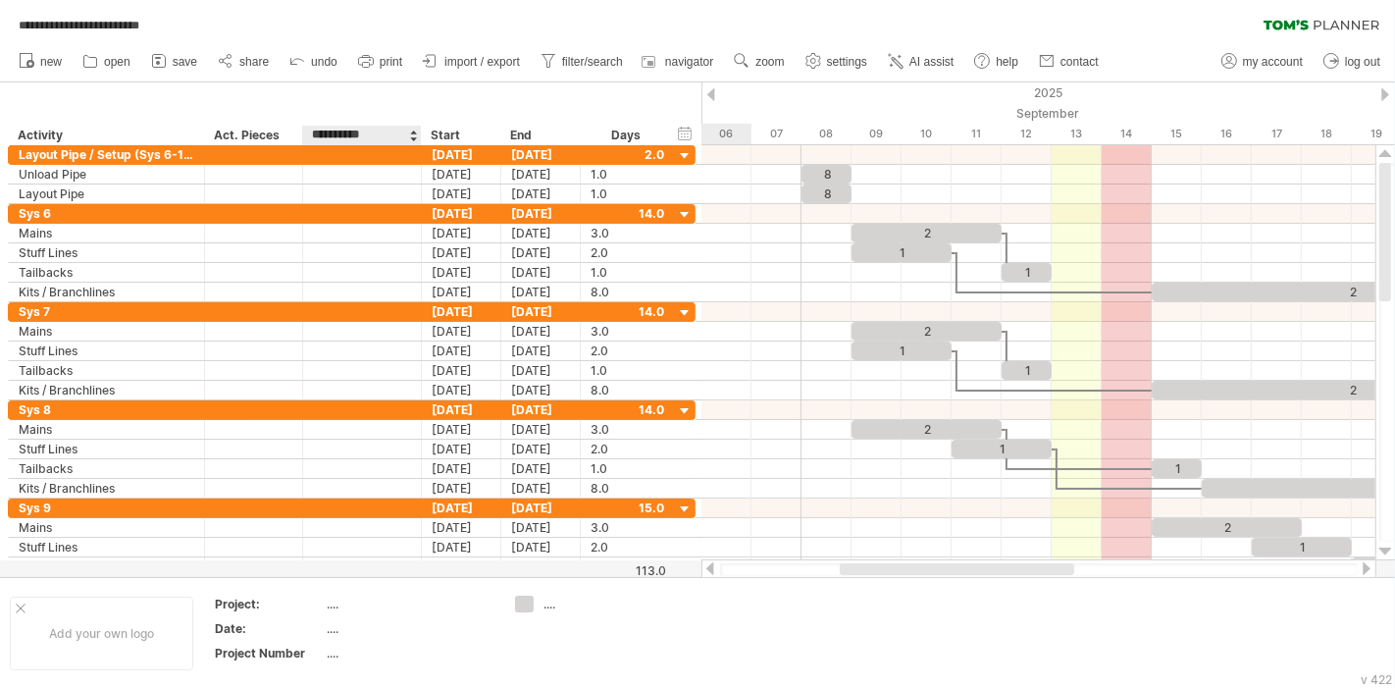
type input "**********"
click at [373, 228] on div at bounding box center [362, 233] width 98 height 19
click at [418, 132] on div at bounding box center [420, 136] width 7 height 20
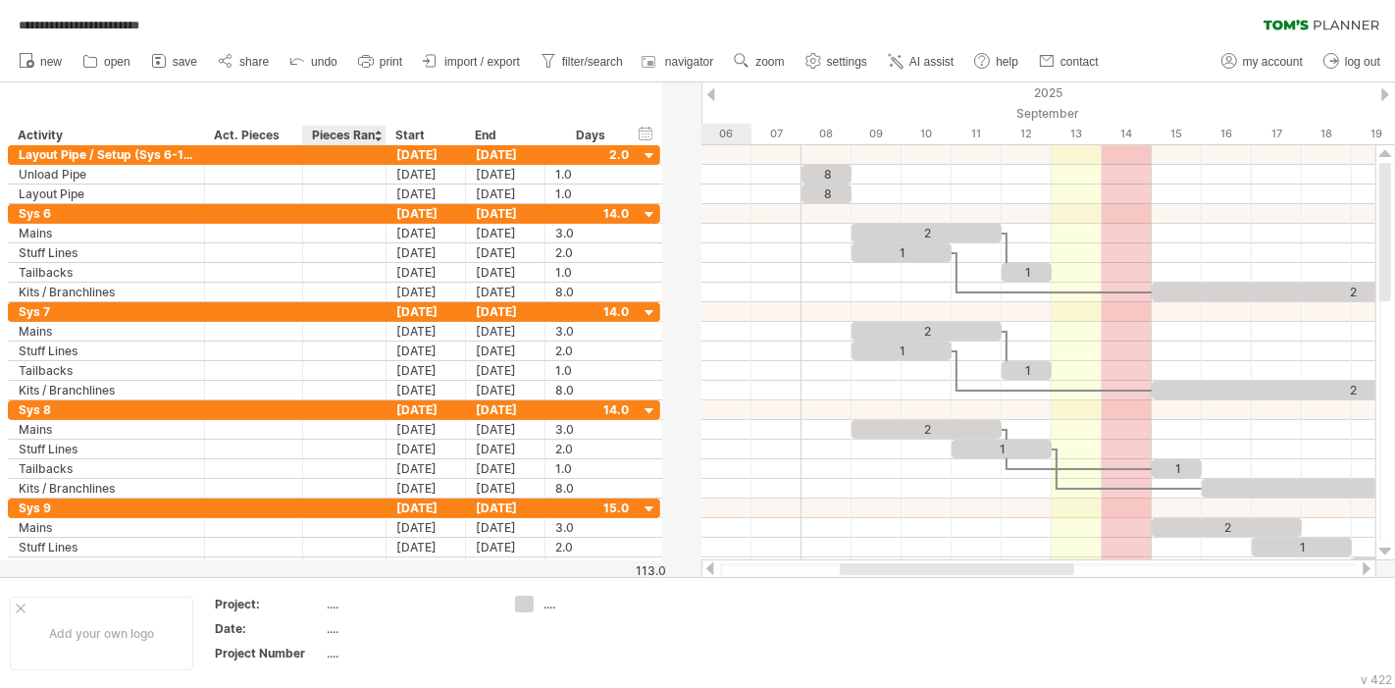
drag, startPoint x: 418, startPoint y: 132, endPoint x: 383, endPoint y: 132, distance: 35.3
click at [383, 132] on div at bounding box center [385, 136] width 7 height 20
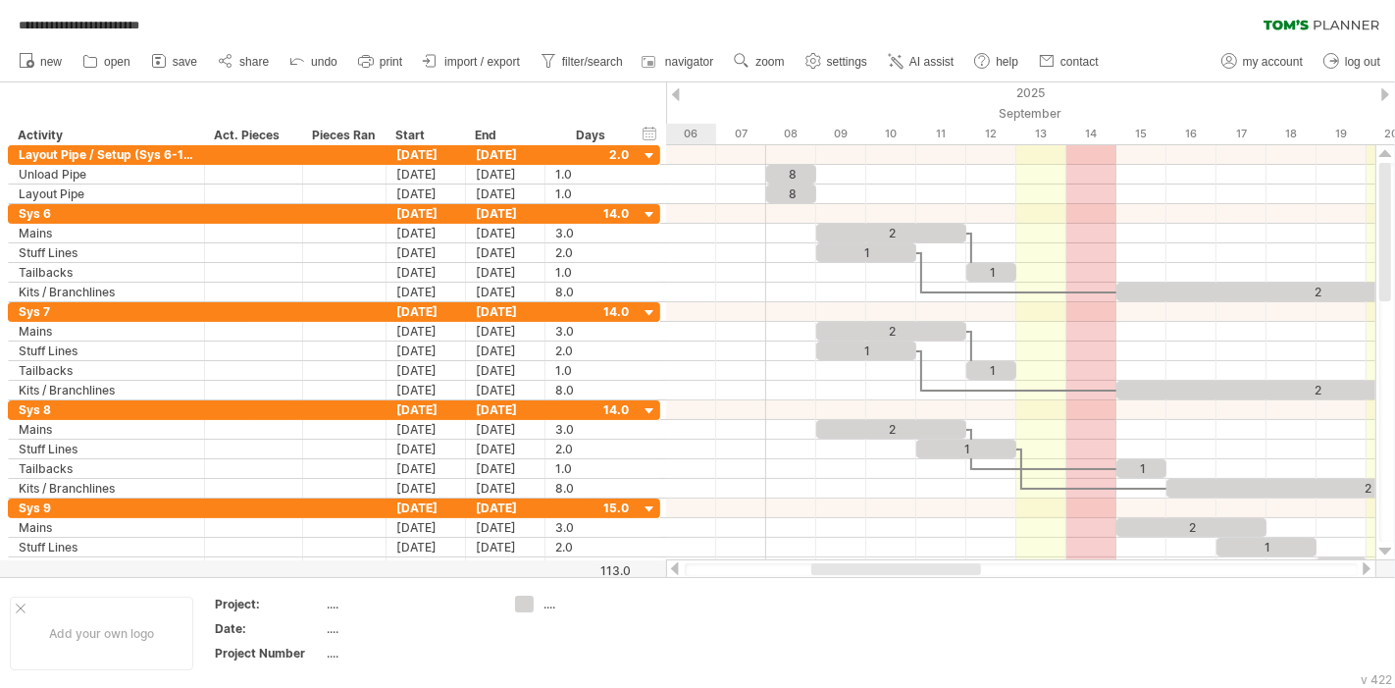
click at [377, 138] on div "**********" at bounding box center [343, 136] width 83 height 20
click at [387, 138] on div at bounding box center [390, 136] width 7 height 20
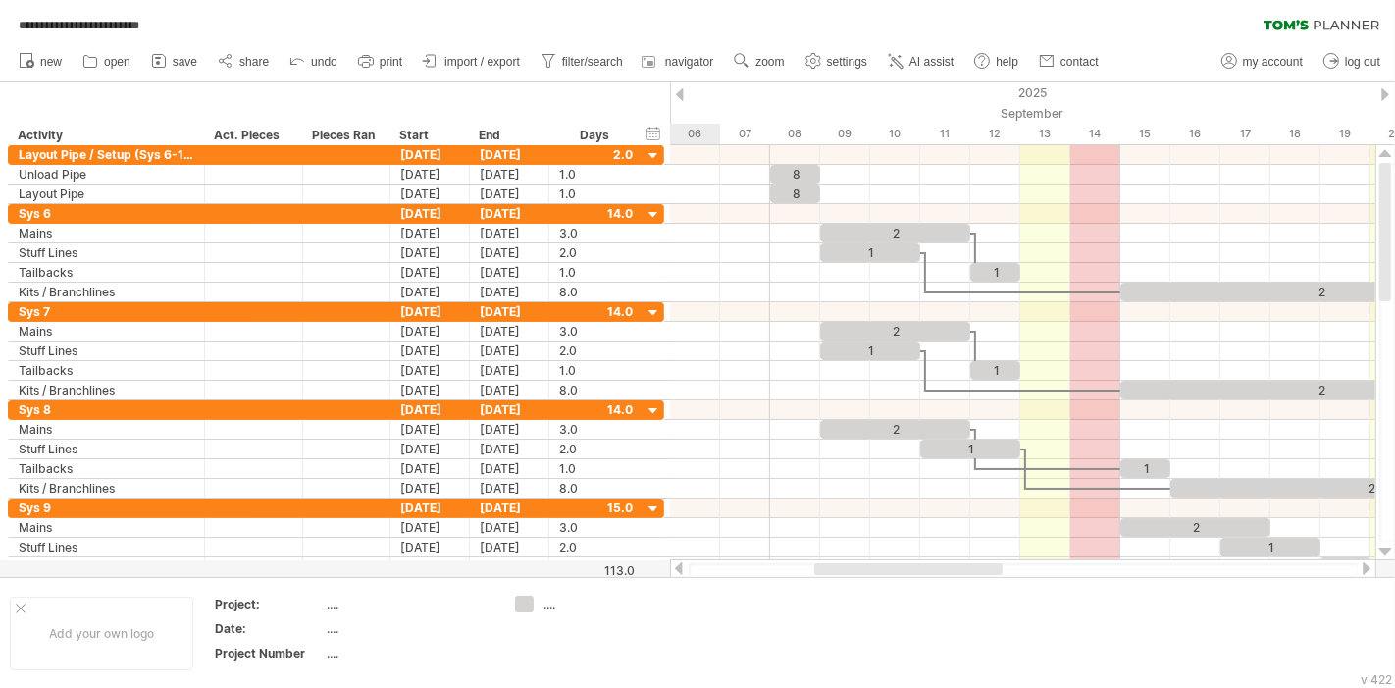
click at [344, 138] on div "Pieces Ran" at bounding box center [345, 136] width 67 height 20
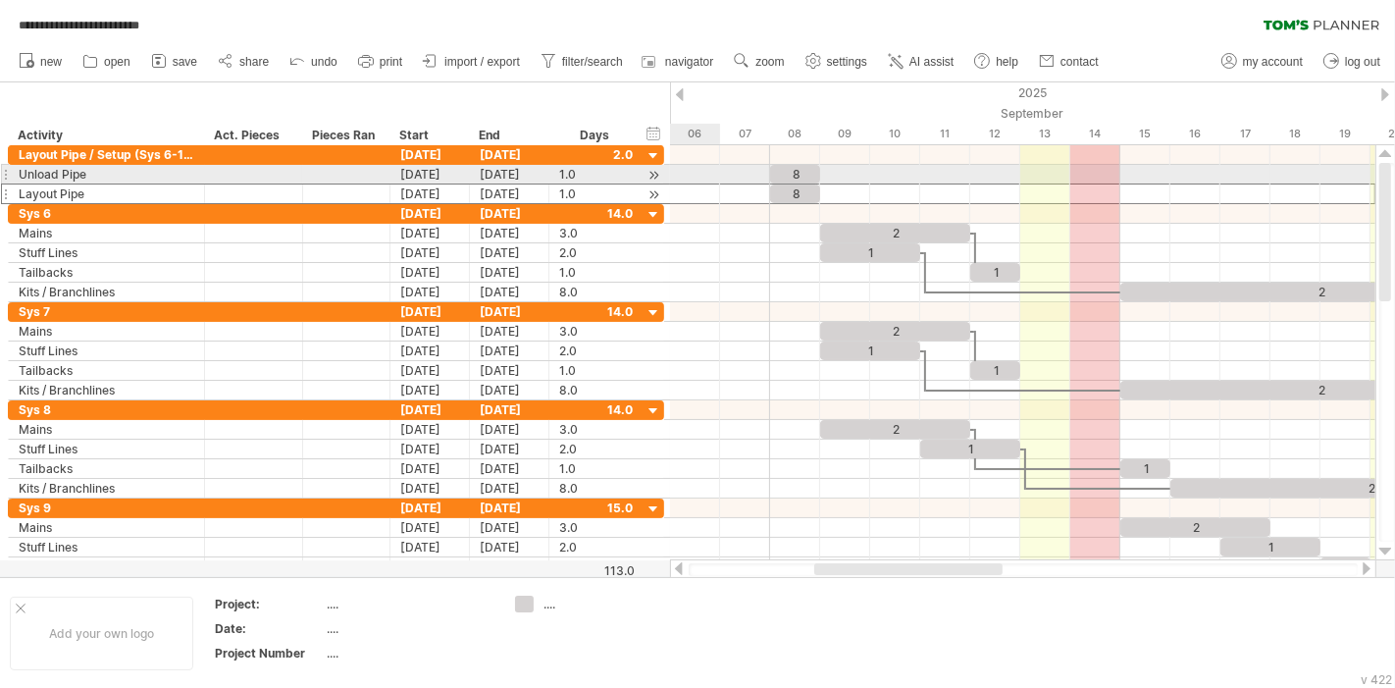
click at [346, 184] on div at bounding box center [346, 193] width 67 height 19
click at [275, 177] on div at bounding box center [254, 174] width 78 height 19
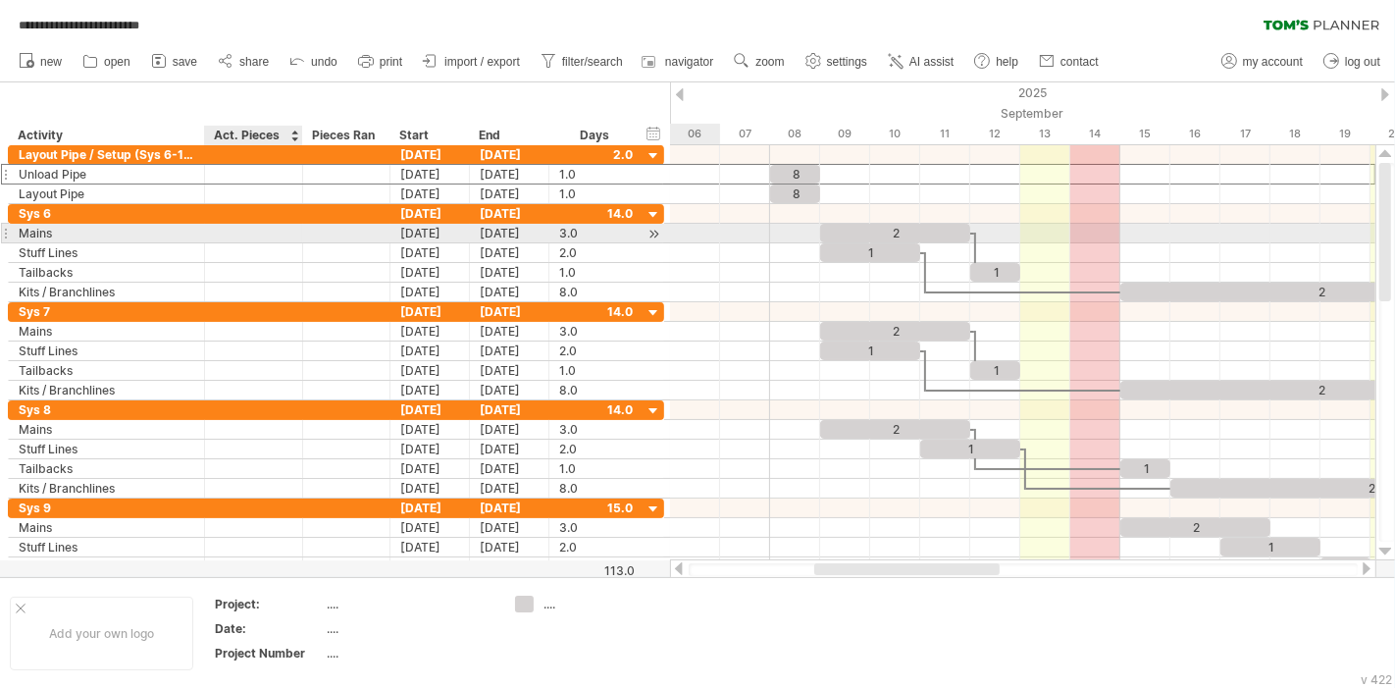
click at [295, 237] on div at bounding box center [300, 234] width 10 height 20
click at [286, 231] on div at bounding box center [254, 233] width 78 height 19
click at [284, 231] on input "text" at bounding box center [254, 233] width 78 height 19
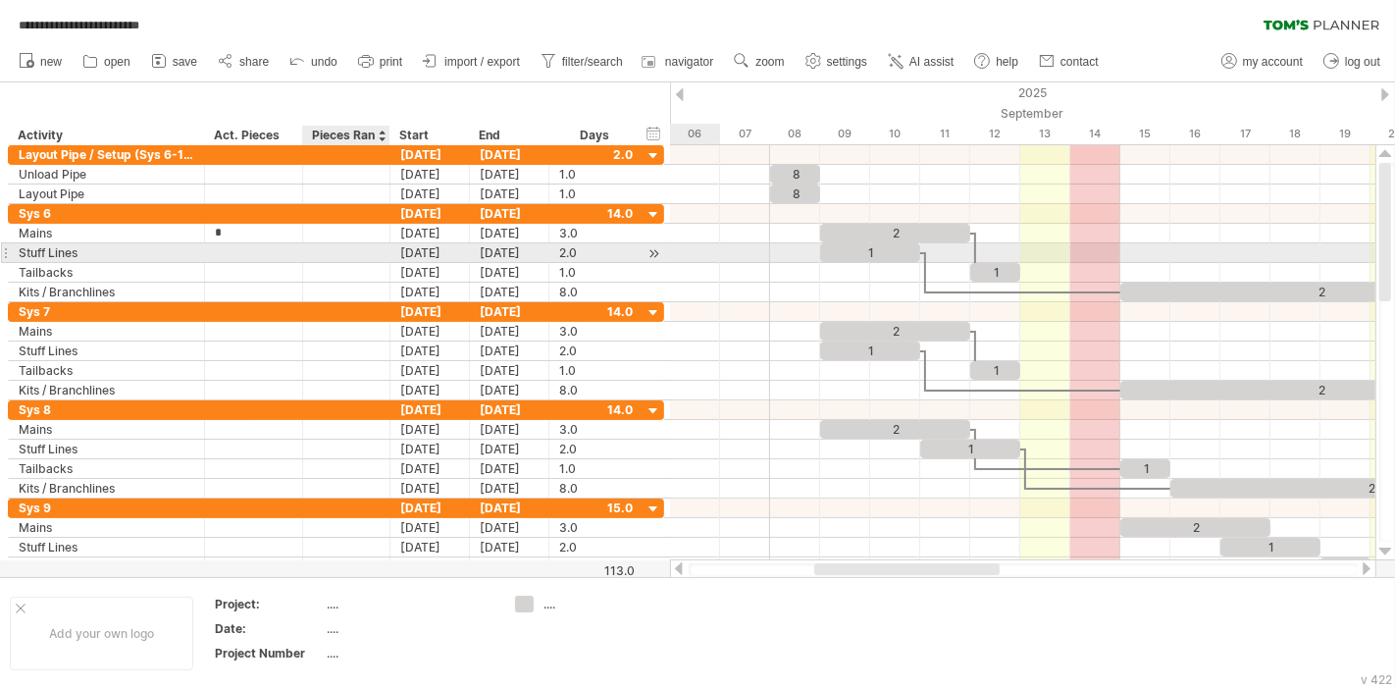
type input "**"
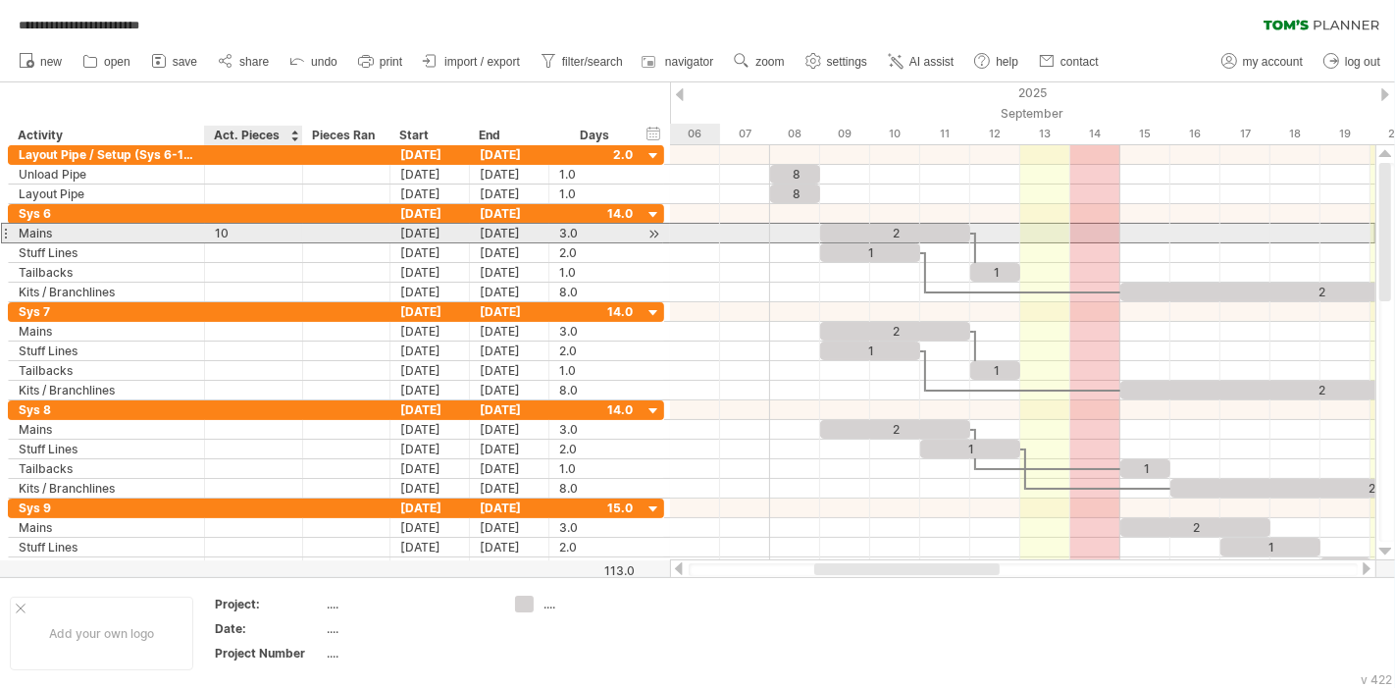
click at [255, 230] on div "10" at bounding box center [254, 233] width 78 height 19
click at [207, 234] on div "** 10" at bounding box center [254, 233] width 98 height 19
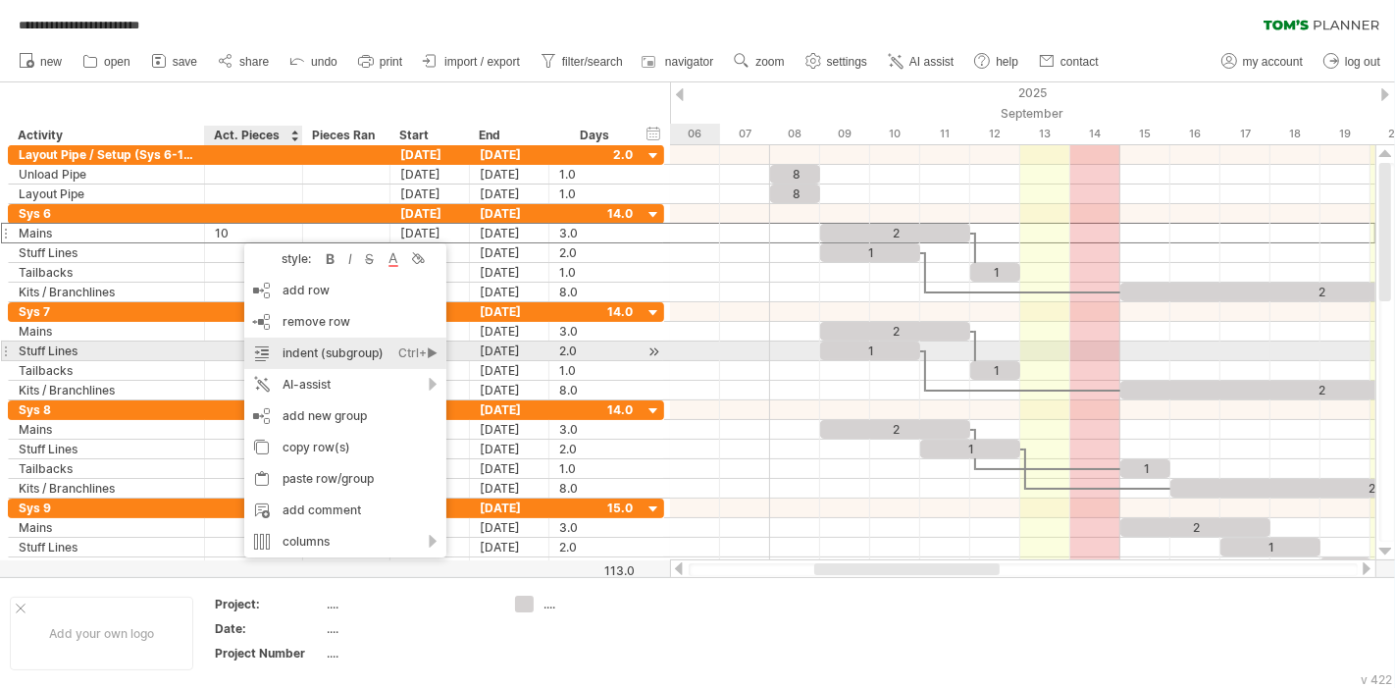
click at [422, 347] on div "Ctrl+►" at bounding box center [417, 353] width 39 height 31
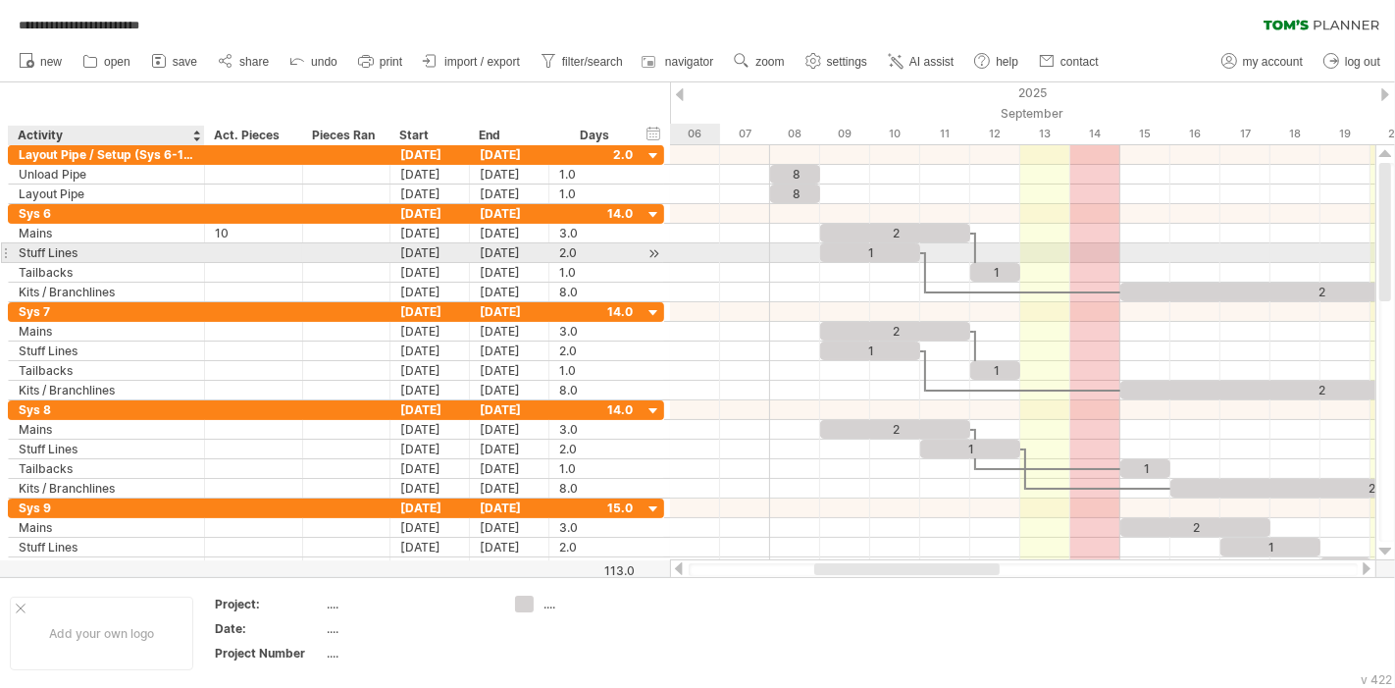
click at [168, 259] on div "Stuff Lines" at bounding box center [107, 252] width 176 height 19
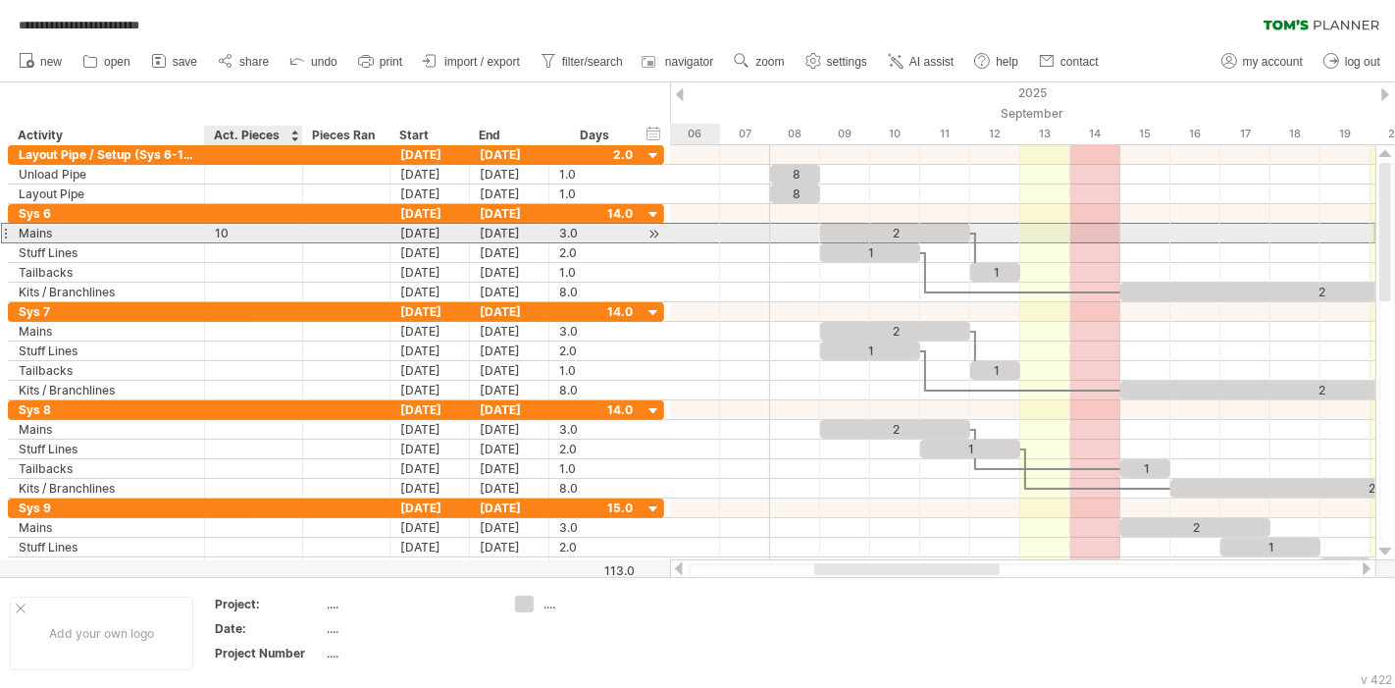
click at [260, 236] on div "10" at bounding box center [254, 233] width 78 height 19
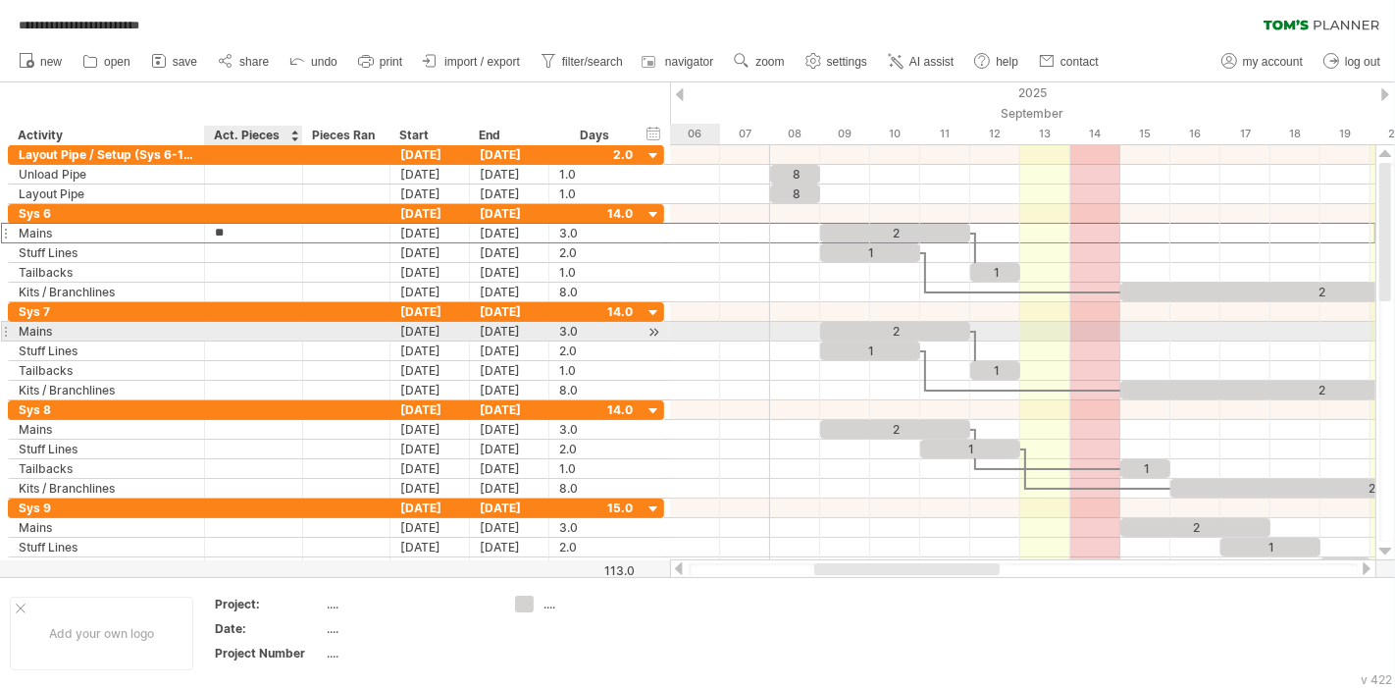
click at [246, 329] on div at bounding box center [254, 331] width 78 height 19
type input "**"
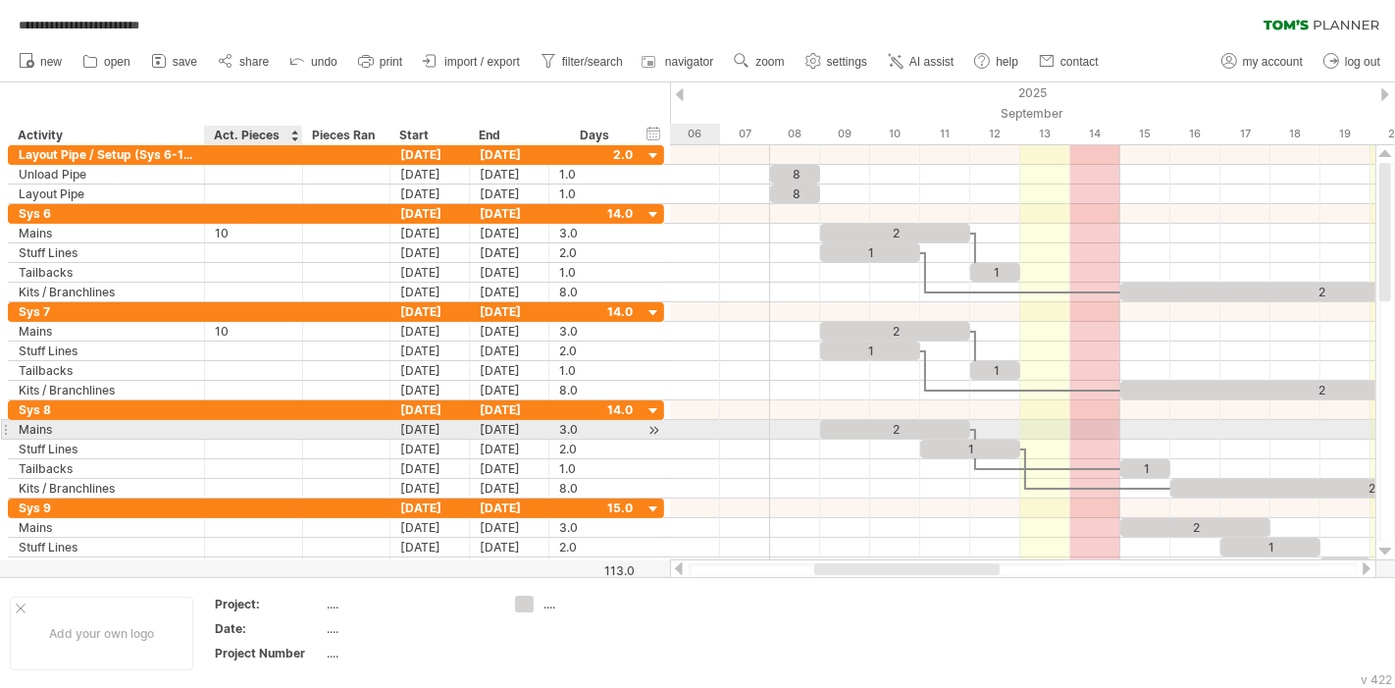
click at [277, 426] on div at bounding box center [254, 429] width 78 height 19
type input "**"
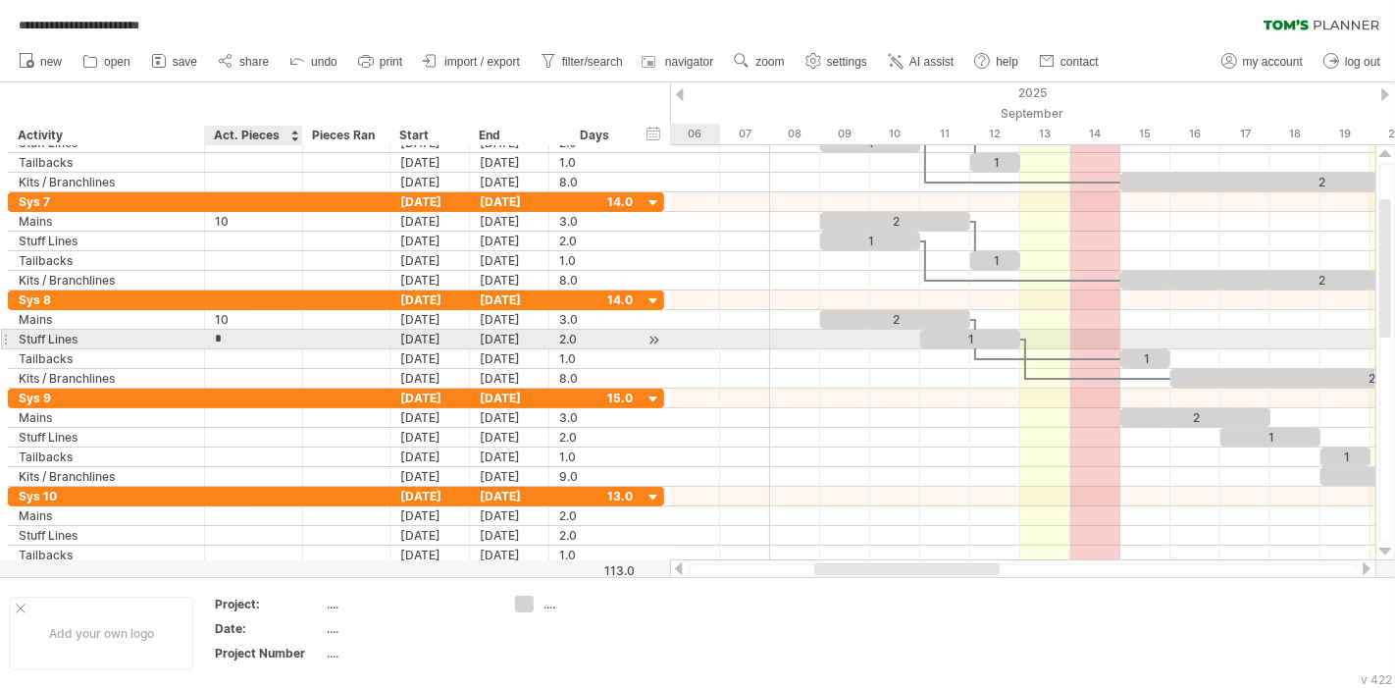
type input "**"
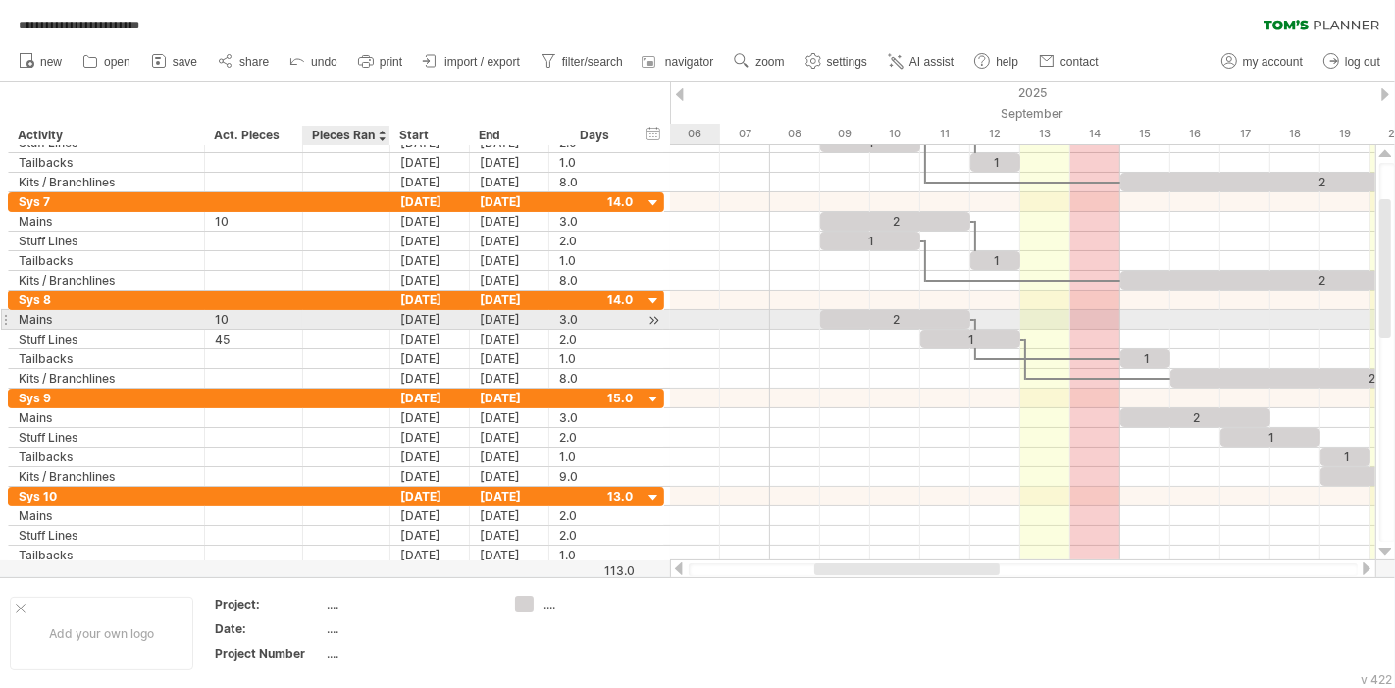
click at [336, 318] on div at bounding box center [346, 319] width 67 height 19
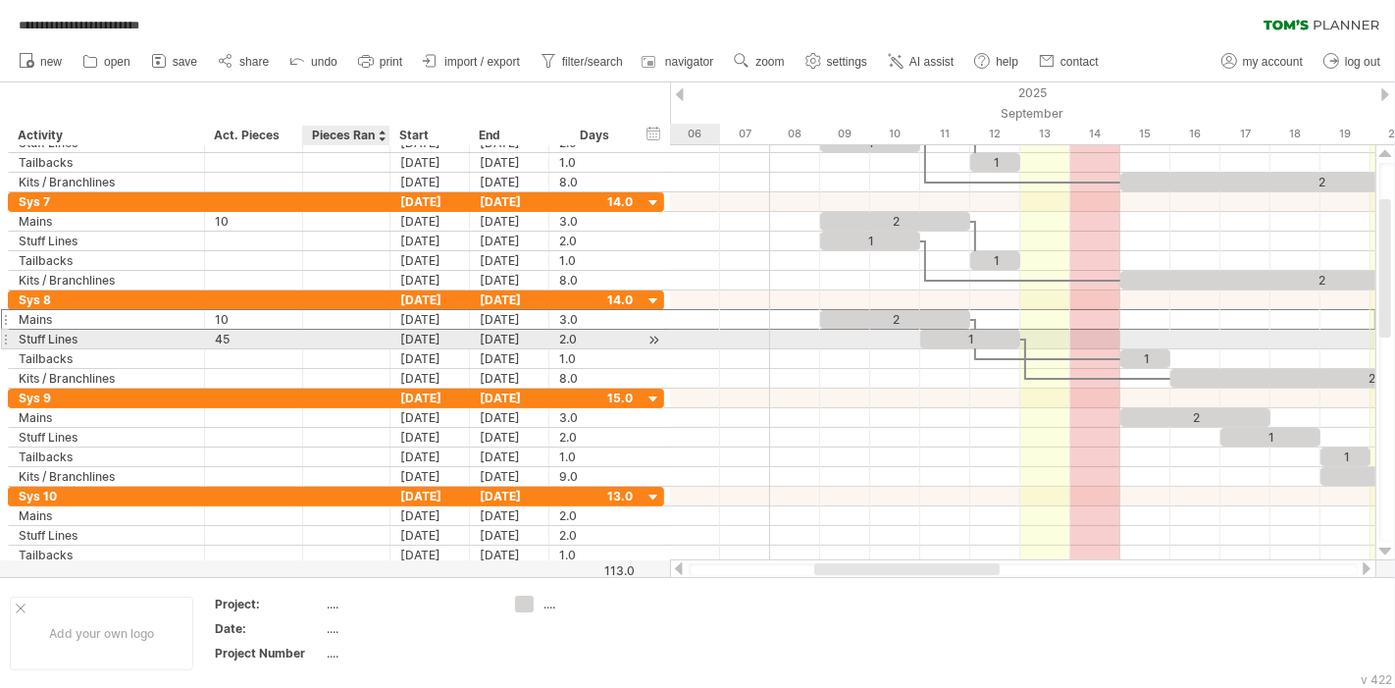
click at [350, 342] on div at bounding box center [346, 339] width 67 height 19
type input "**"
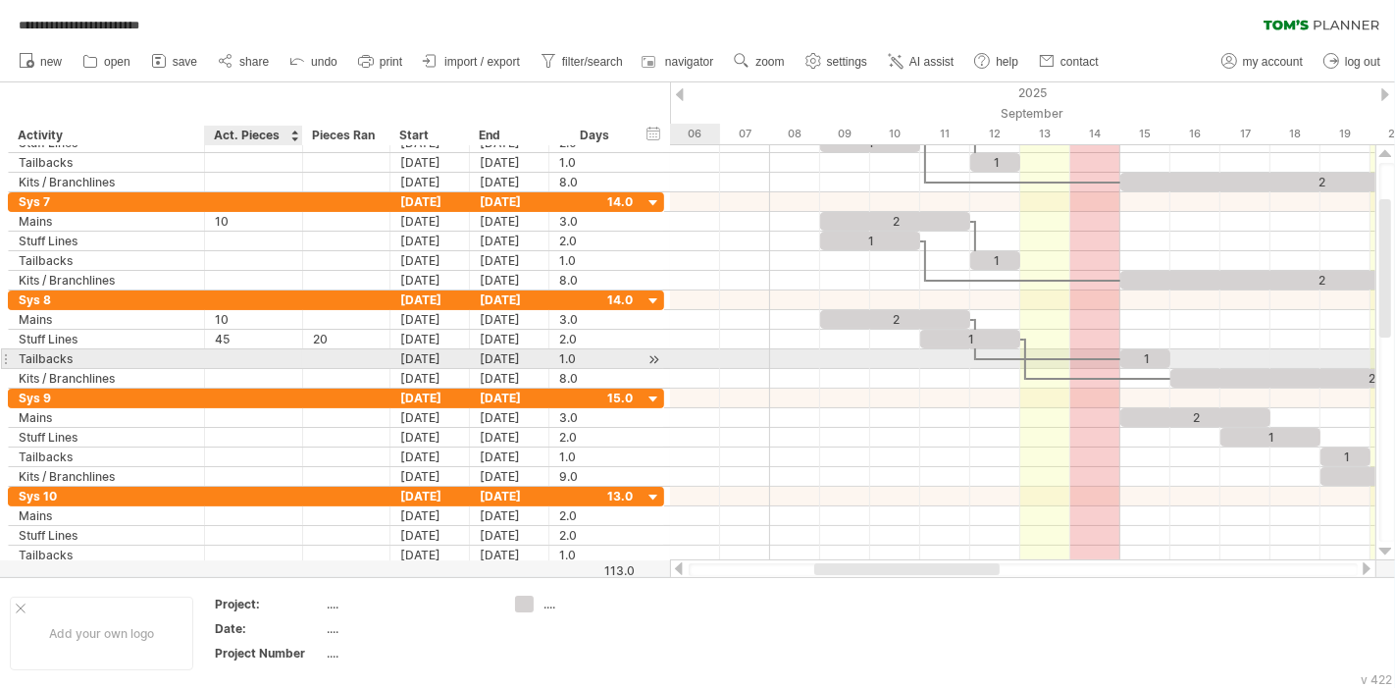
click at [261, 357] on div at bounding box center [254, 358] width 78 height 19
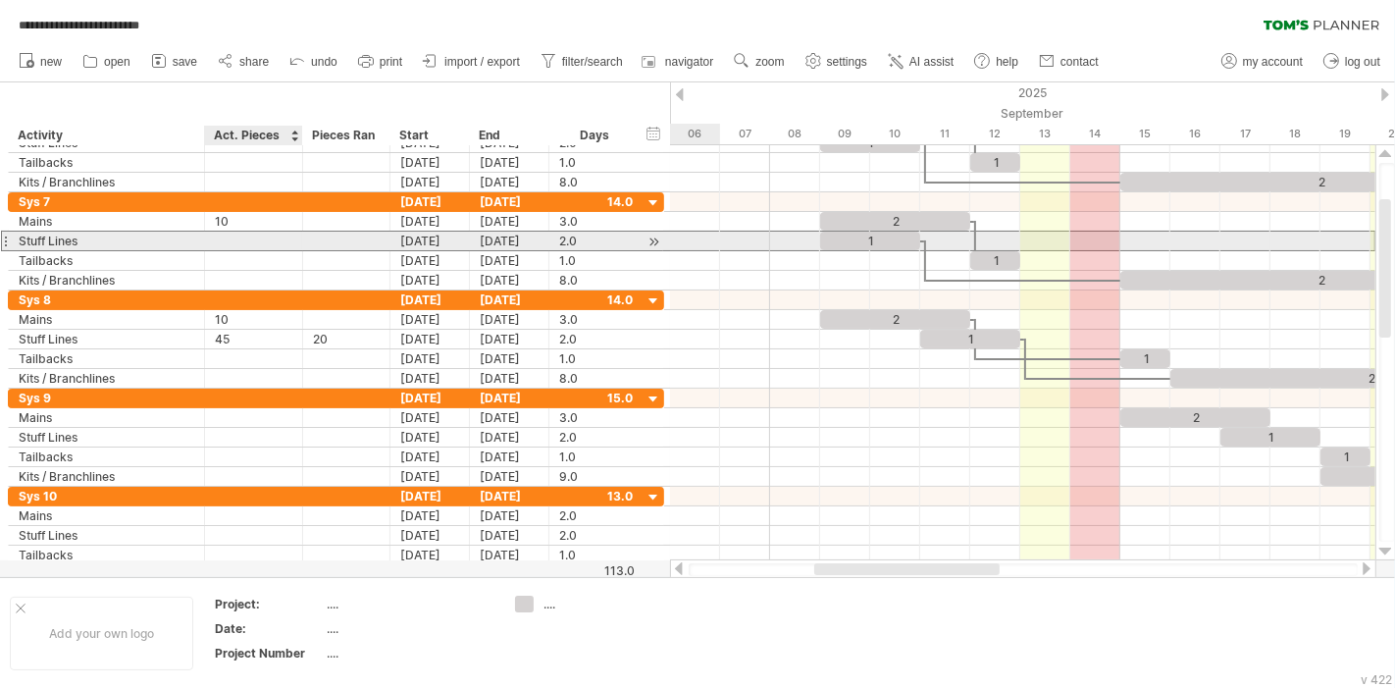
click at [243, 242] on div at bounding box center [254, 241] width 78 height 19
type input "**"
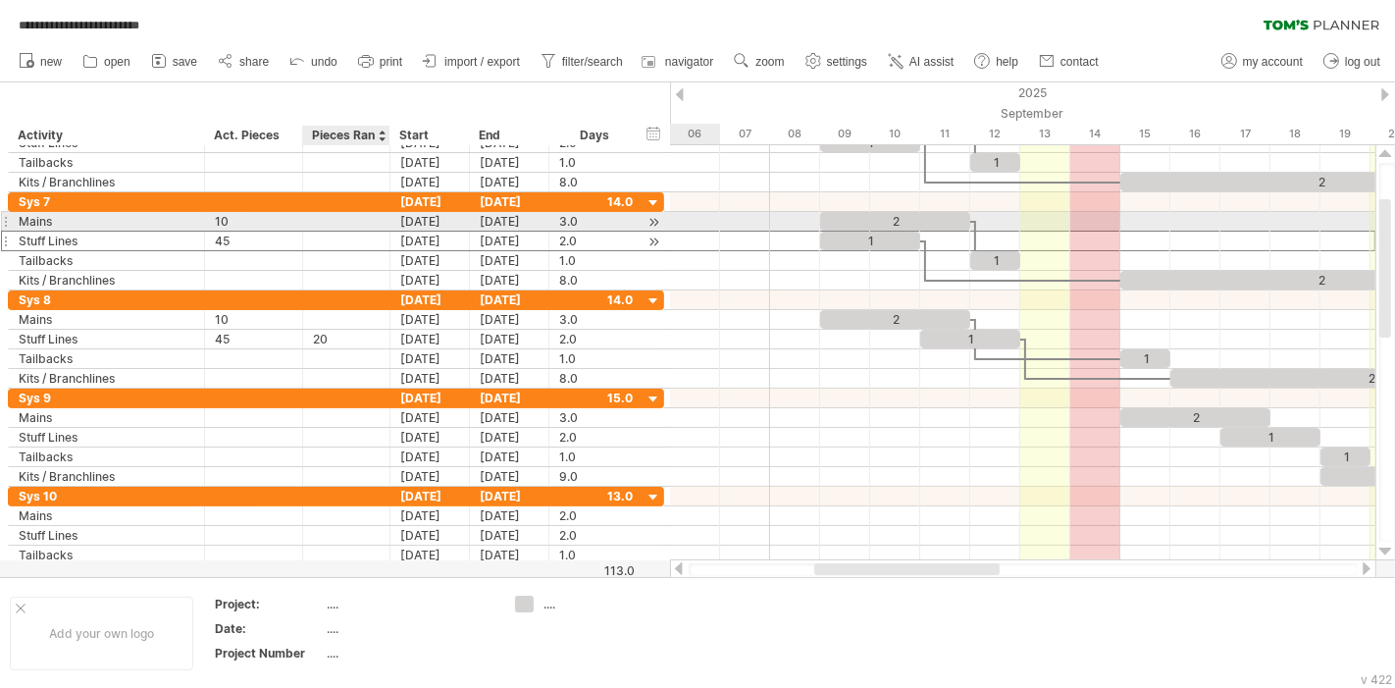
click at [353, 232] on div at bounding box center [346, 241] width 67 height 19
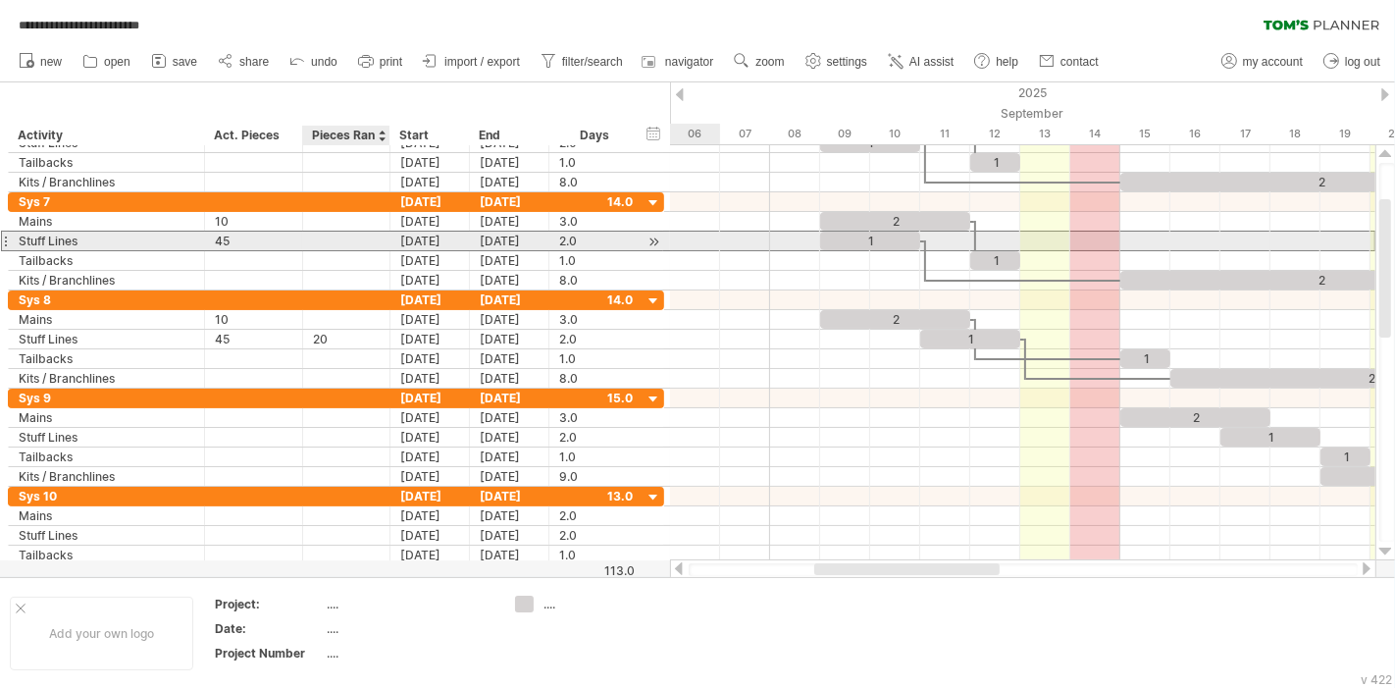
click at [336, 242] on input "text" at bounding box center [346, 241] width 67 height 19
click at [326, 239] on div "10" at bounding box center [346, 241] width 67 height 19
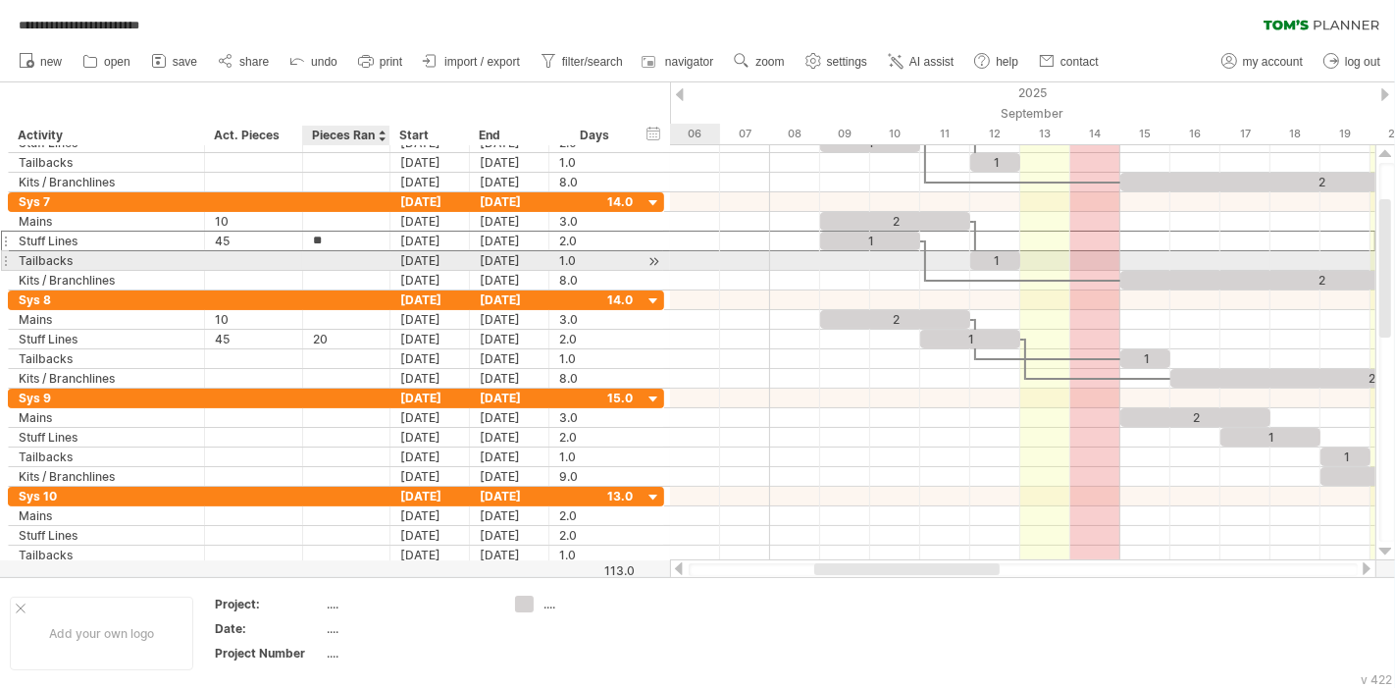
type input "*"
type input "**"
drag, startPoint x: 231, startPoint y: 259, endPoint x: 270, endPoint y: 265, distance: 39.7
click at [230, 259] on div at bounding box center [254, 260] width 78 height 19
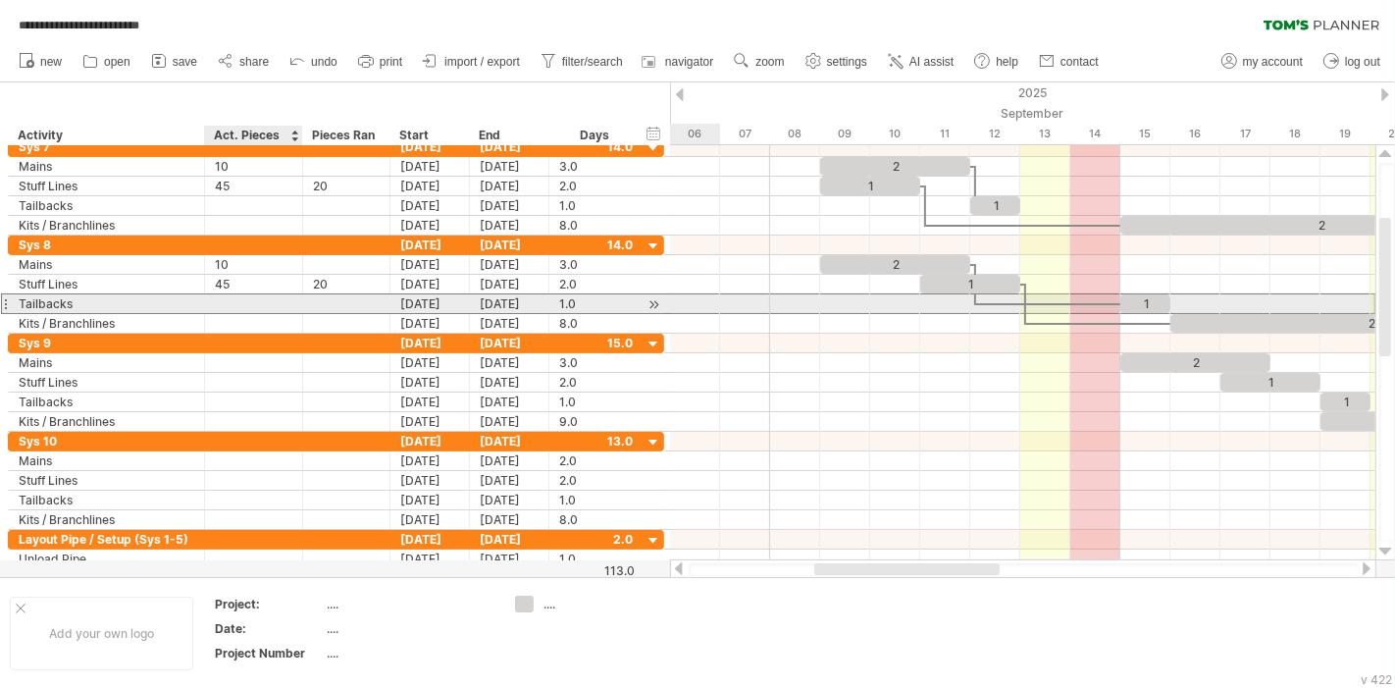
click at [255, 306] on div at bounding box center [254, 303] width 78 height 19
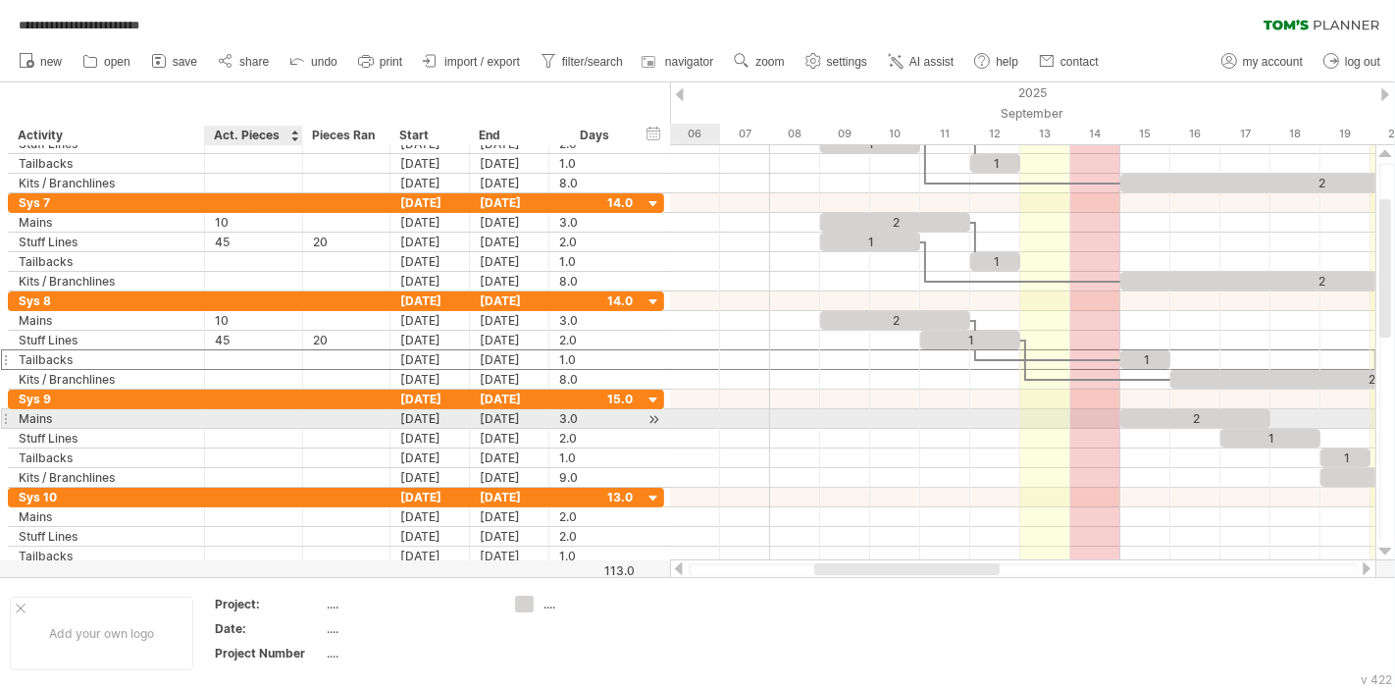
click at [259, 422] on div at bounding box center [254, 418] width 78 height 19
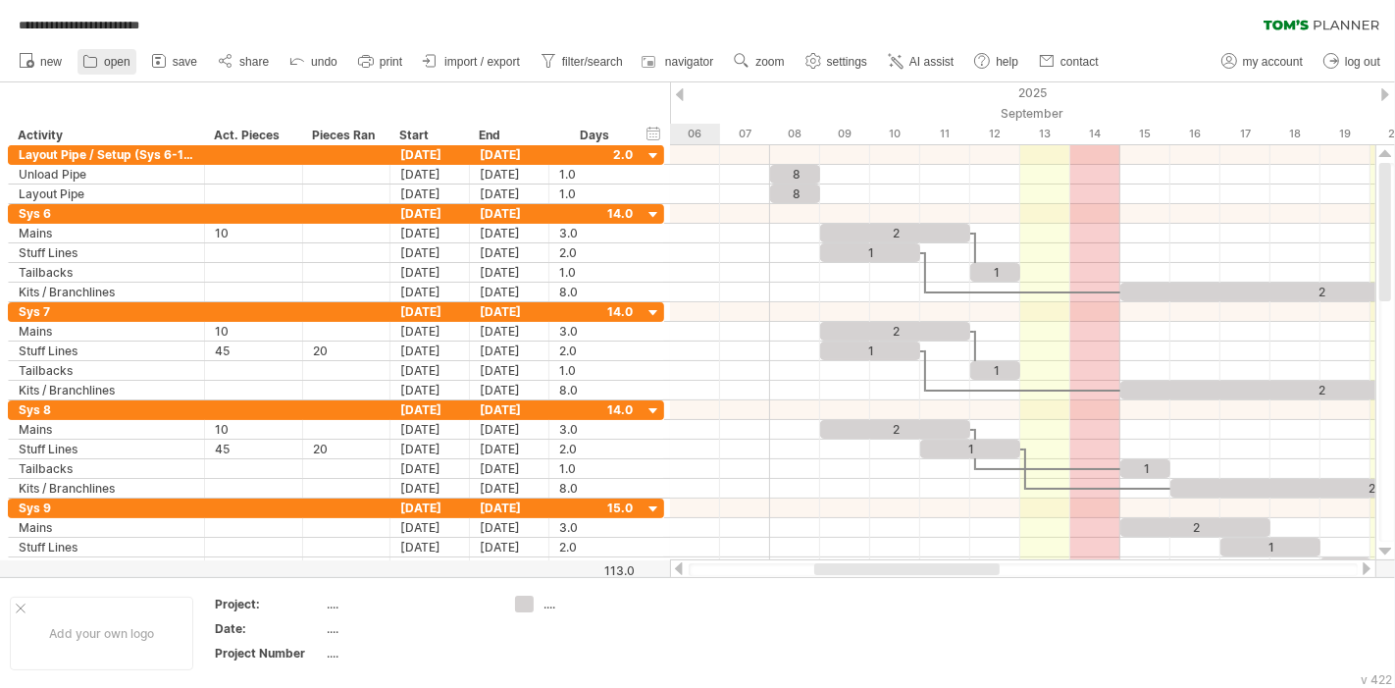
click at [123, 61] on span "open" at bounding box center [117, 62] width 26 height 14
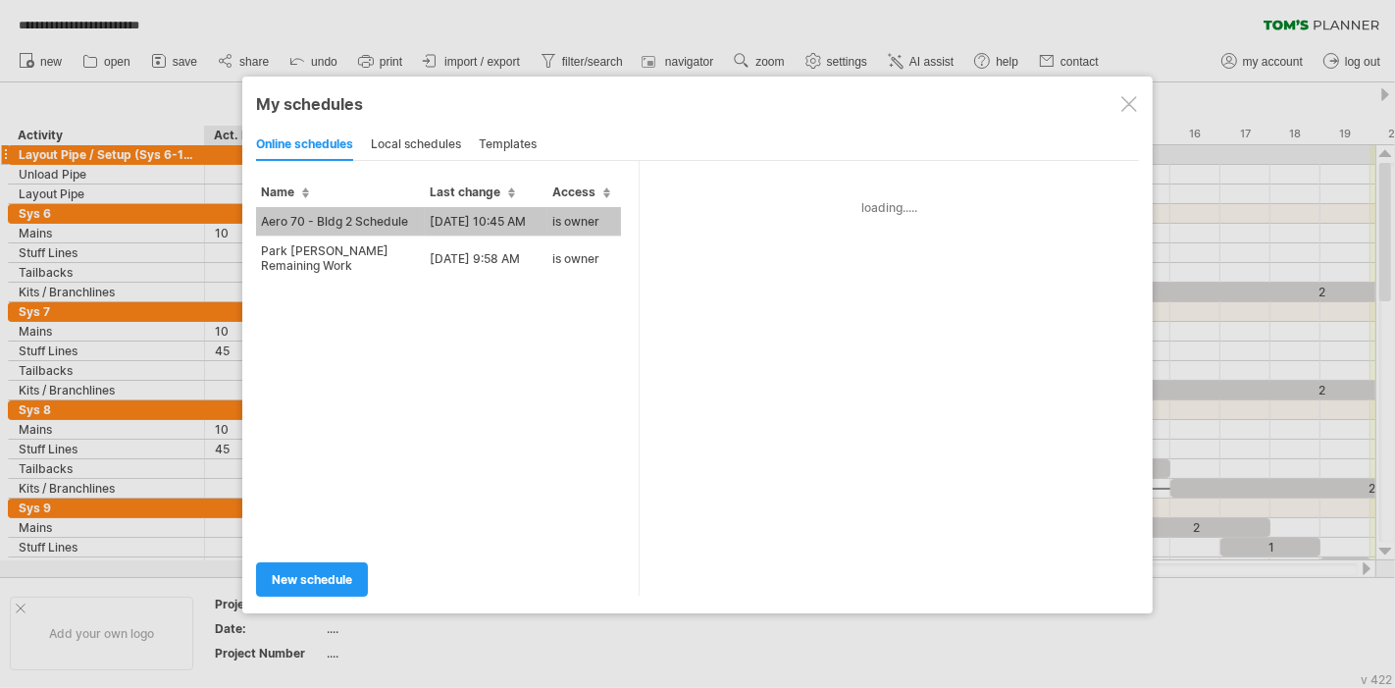
type input "**********"
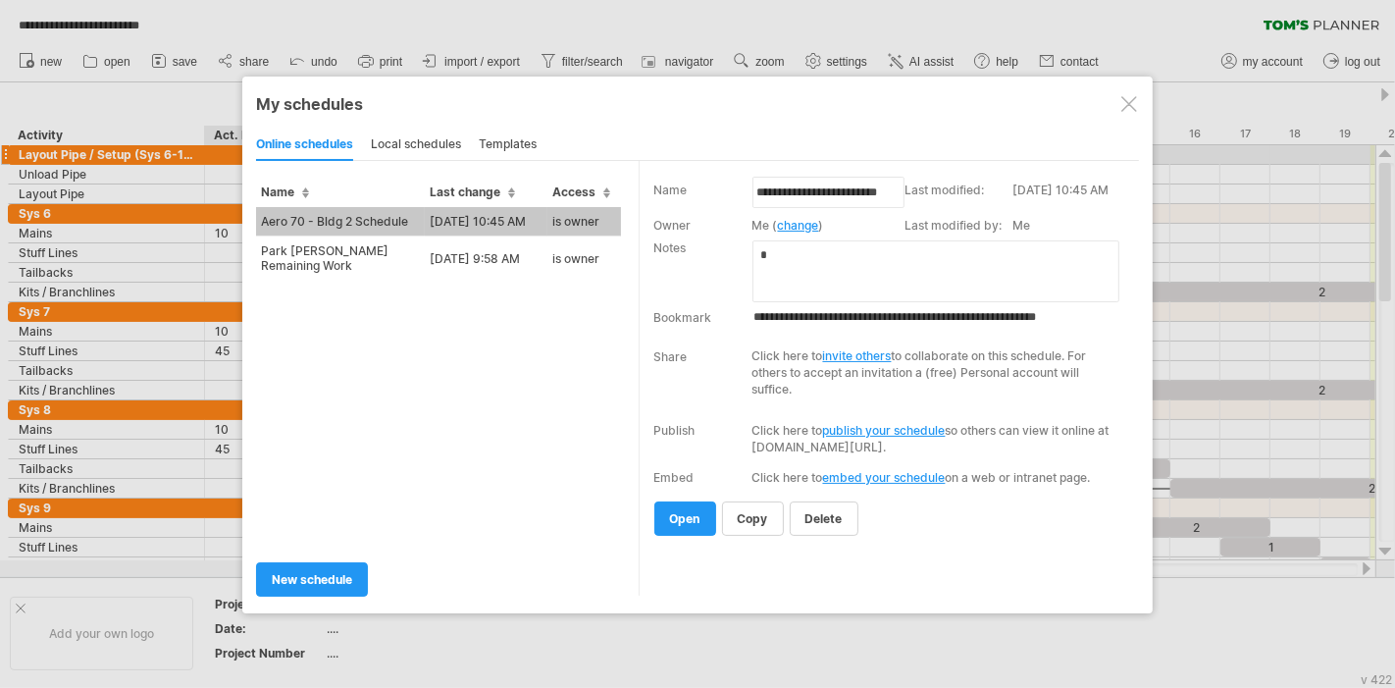
click at [1128, 105] on div at bounding box center [1129, 104] width 16 height 16
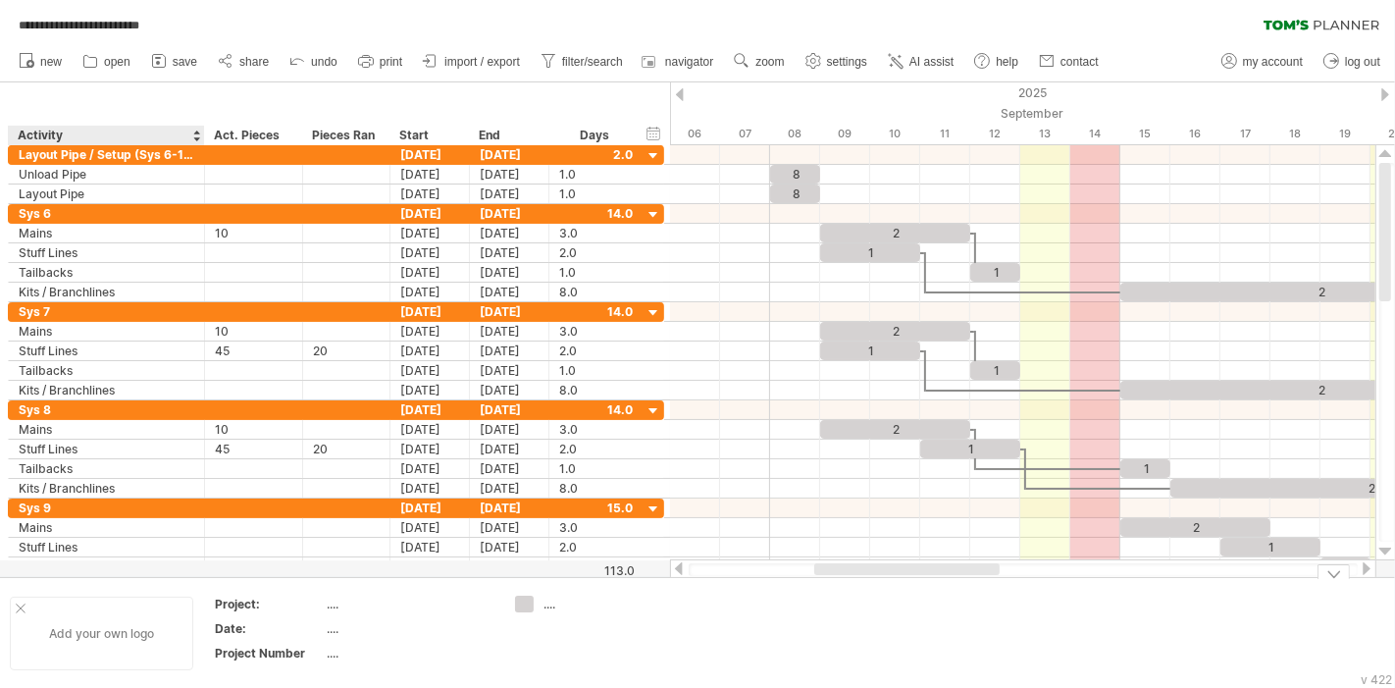
click at [26, 603] on div "Add your own logo" at bounding box center [101, 634] width 183 height 74
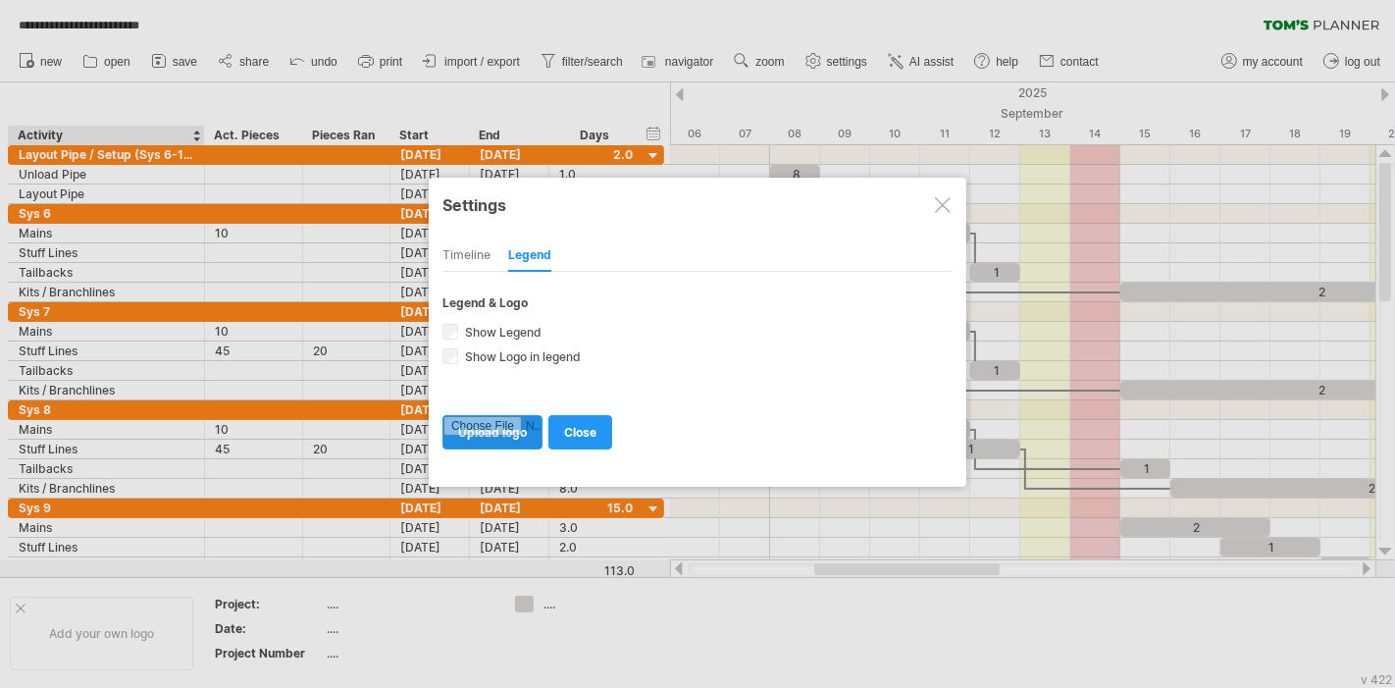
click at [518, 424] on input "file" at bounding box center [492, 432] width 98 height 32
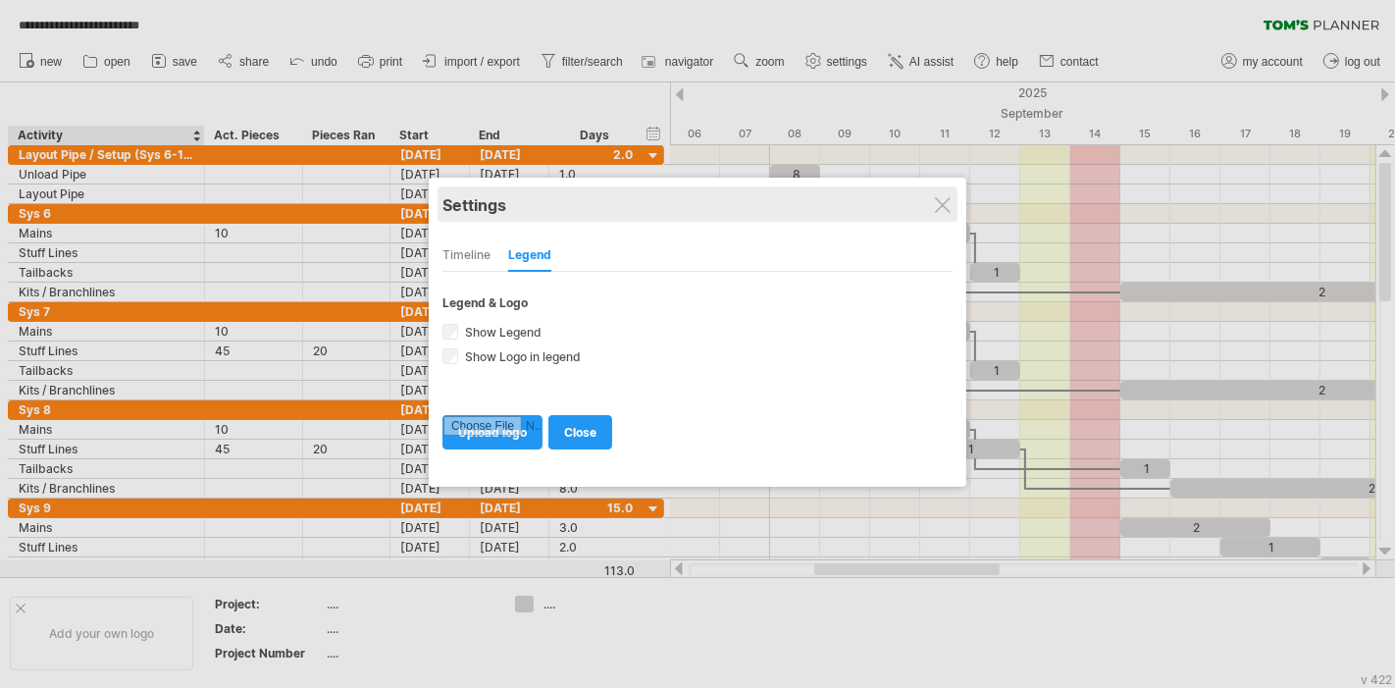
click at [947, 194] on div "Settings" at bounding box center [698, 203] width 510 height 35
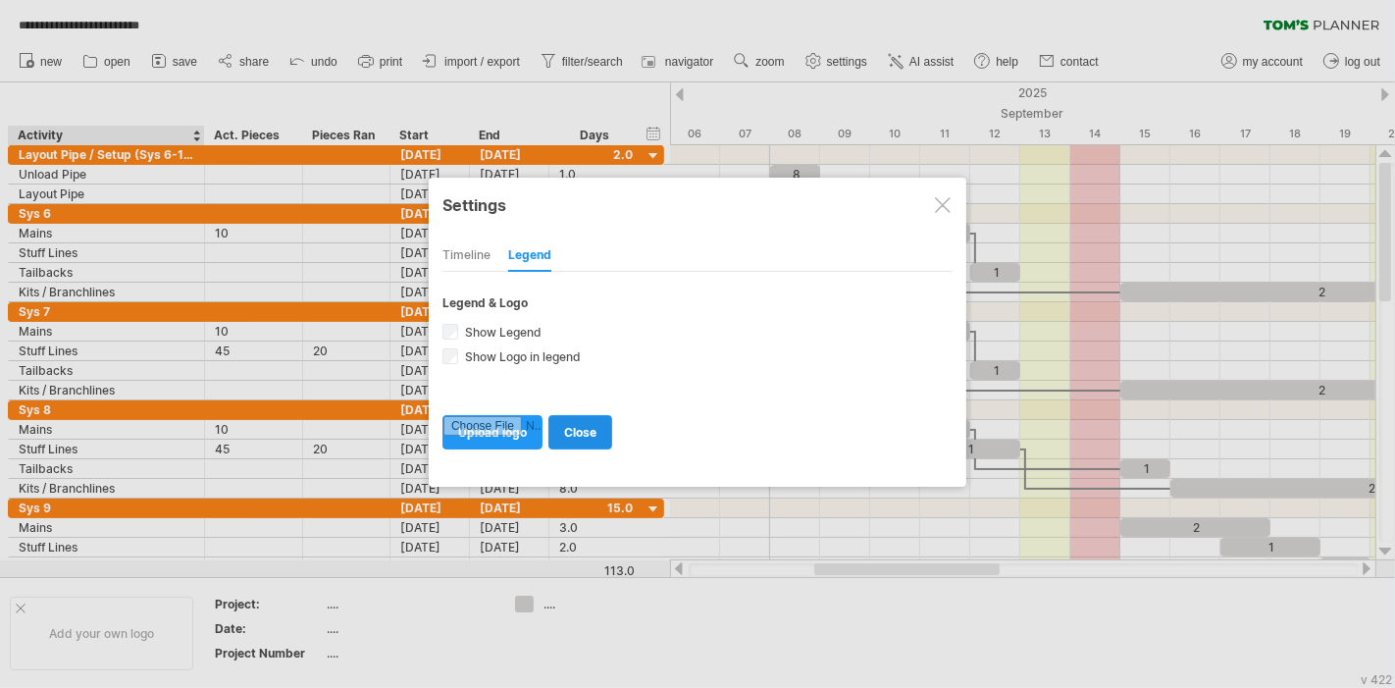
click at [573, 437] on link "close" at bounding box center [580, 432] width 64 height 34
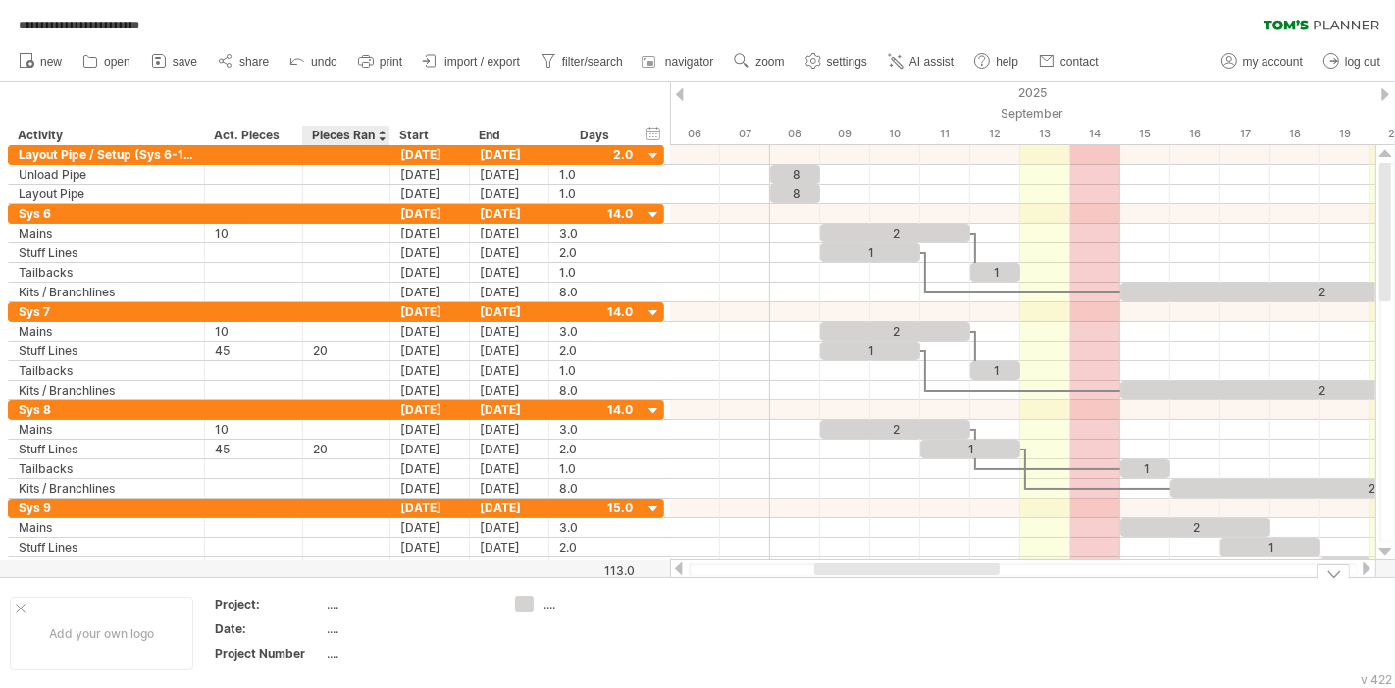
click at [331, 602] on div "...." at bounding box center [409, 604] width 165 height 17
type input "**********"
click at [339, 637] on div "...." at bounding box center [409, 645] width 165 height 17
type input "********"
click at [335, 661] on div "...." at bounding box center [409, 669] width 165 height 17
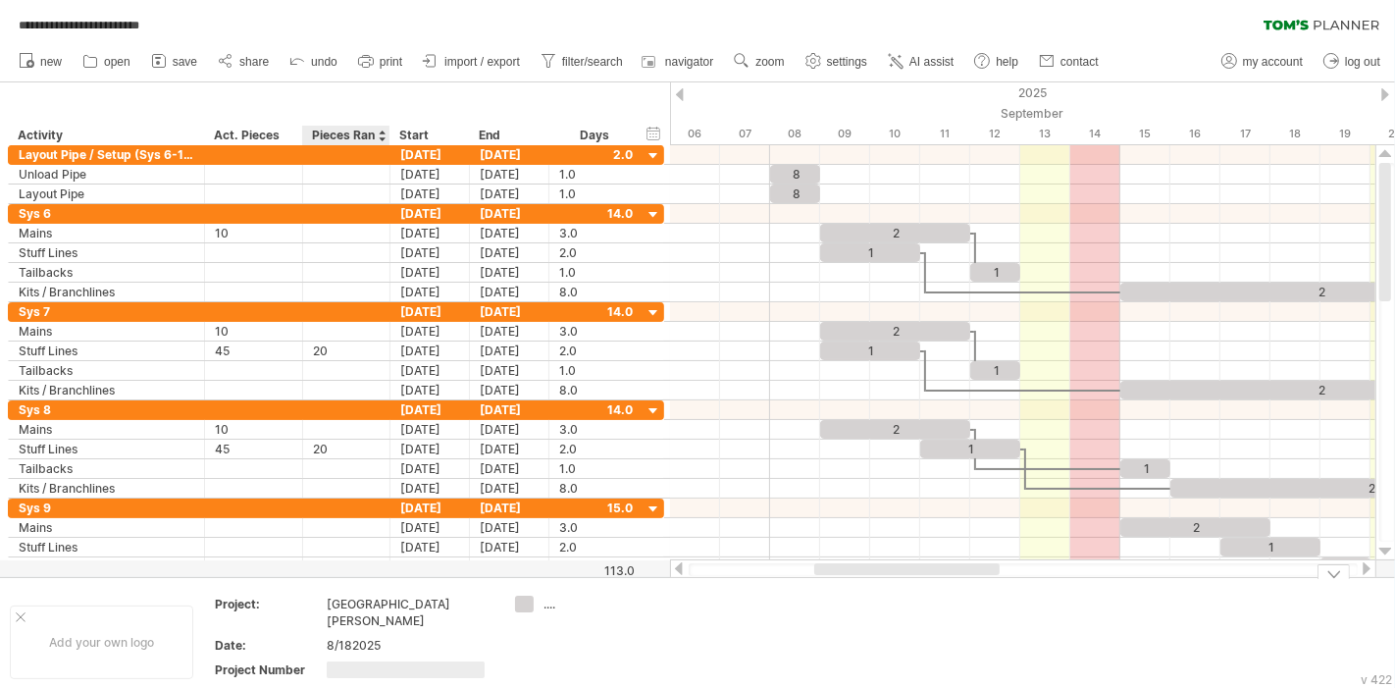
click at [335, 661] on input "text" at bounding box center [406, 669] width 158 height 17
type input "*****"
click at [527, 608] on div "**********" at bounding box center [697, 344] width 1395 height 688
click at [577, 619] on td "...." at bounding box center [582, 642] width 155 height 92
click at [406, 603] on div "Park Meadows" at bounding box center [409, 612] width 165 height 33
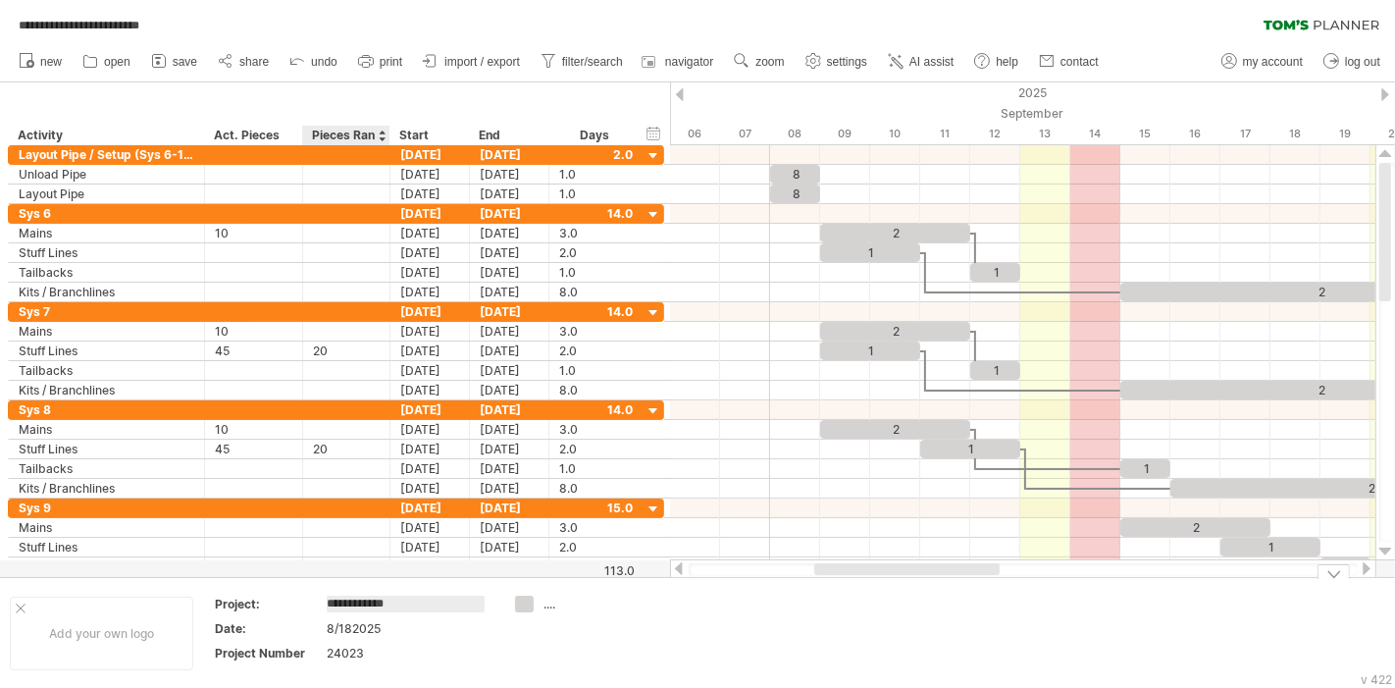
drag, startPoint x: 411, startPoint y: 603, endPoint x: 308, endPoint y: 605, distance: 103.0
click at [308, 605] on tr "**********" at bounding box center [354, 608] width 279 height 23
type input "*******"
click at [378, 647] on div "24023" at bounding box center [409, 653] width 165 height 17
click at [372, 648] on input "*****" at bounding box center [406, 653] width 158 height 17
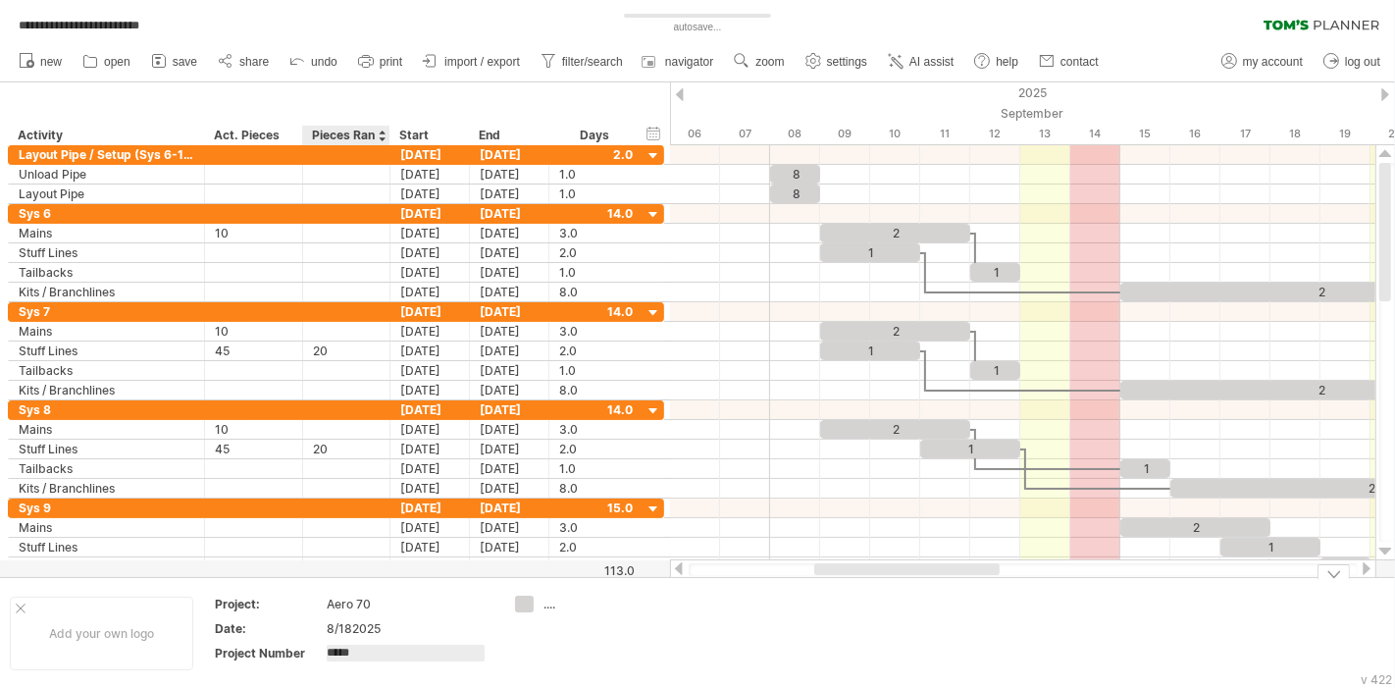
click at [372, 648] on input "*****" at bounding box center [406, 653] width 158 height 17
type input "*****"
click at [496, 662] on td "Project: Aero 70 Date: 8/182025 Project Number *****" at bounding box center [354, 634] width 302 height 76
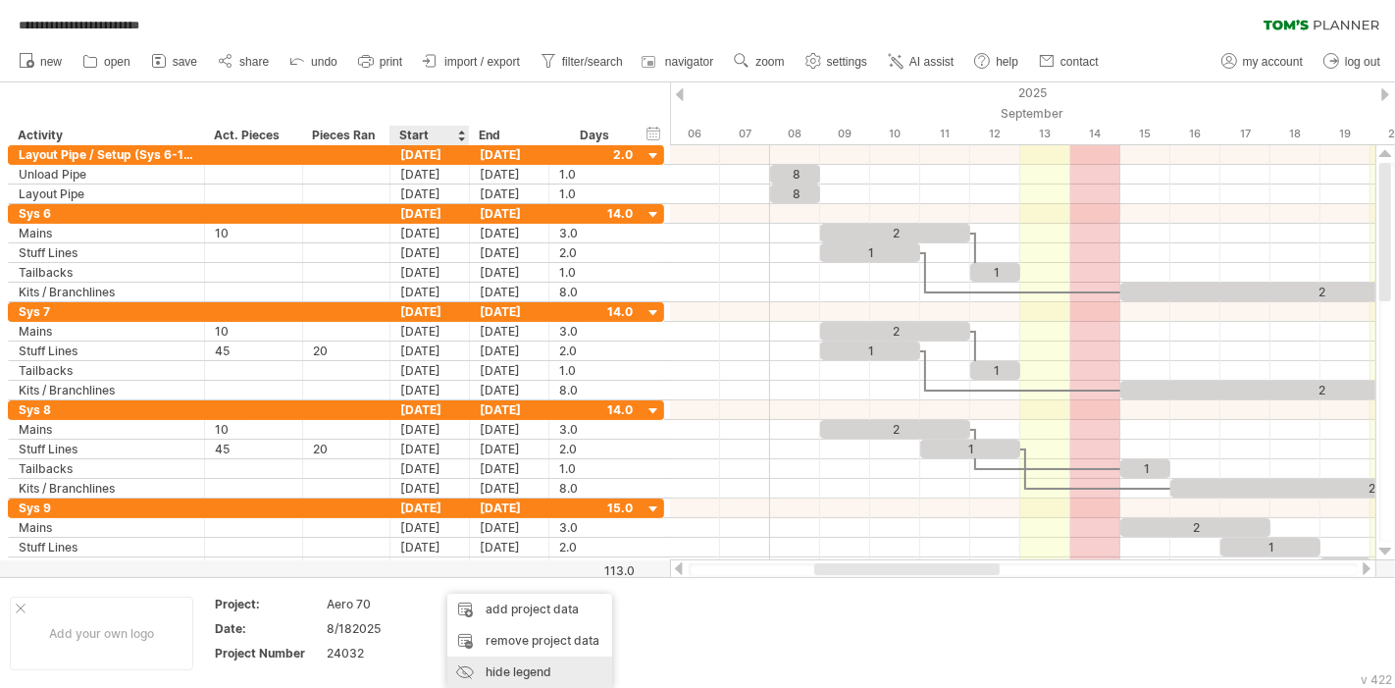
click at [507, 668] on div "hide legend" at bounding box center [529, 671] width 165 height 31
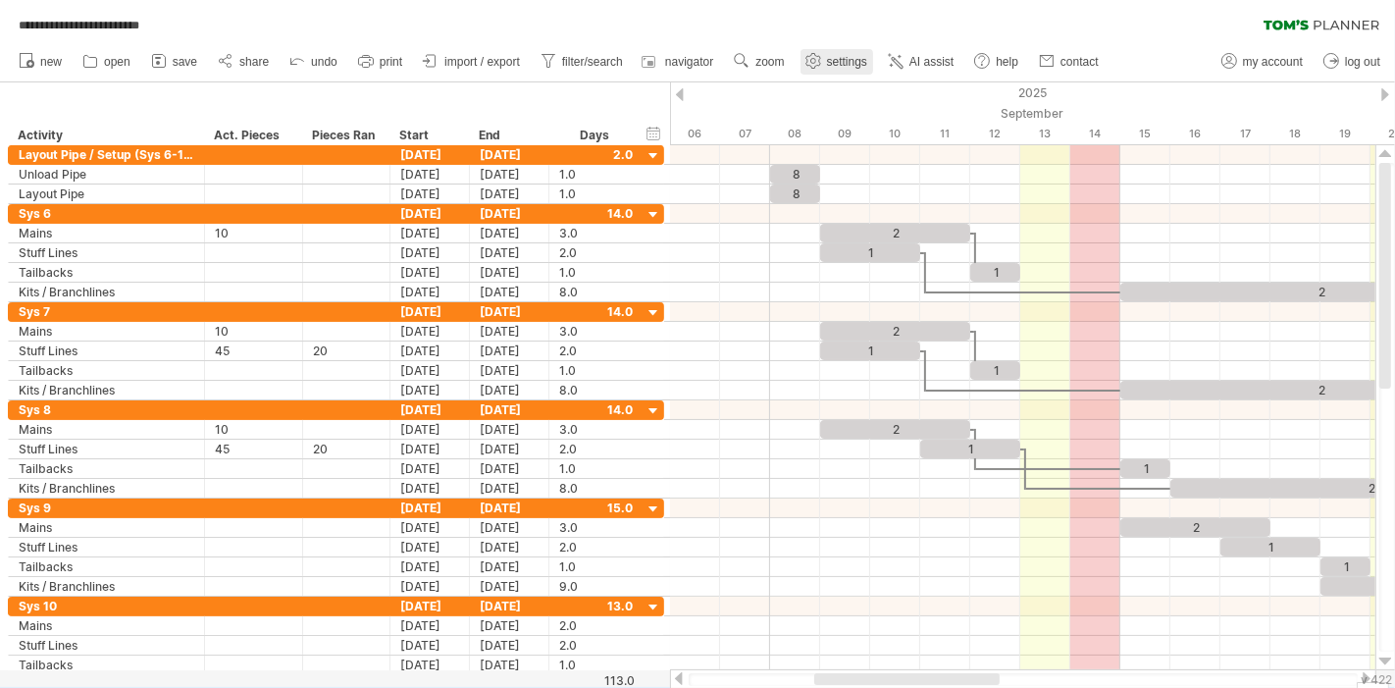
click at [826, 57] on link "settings" at bounding box center [837, 62] width 73 height 26
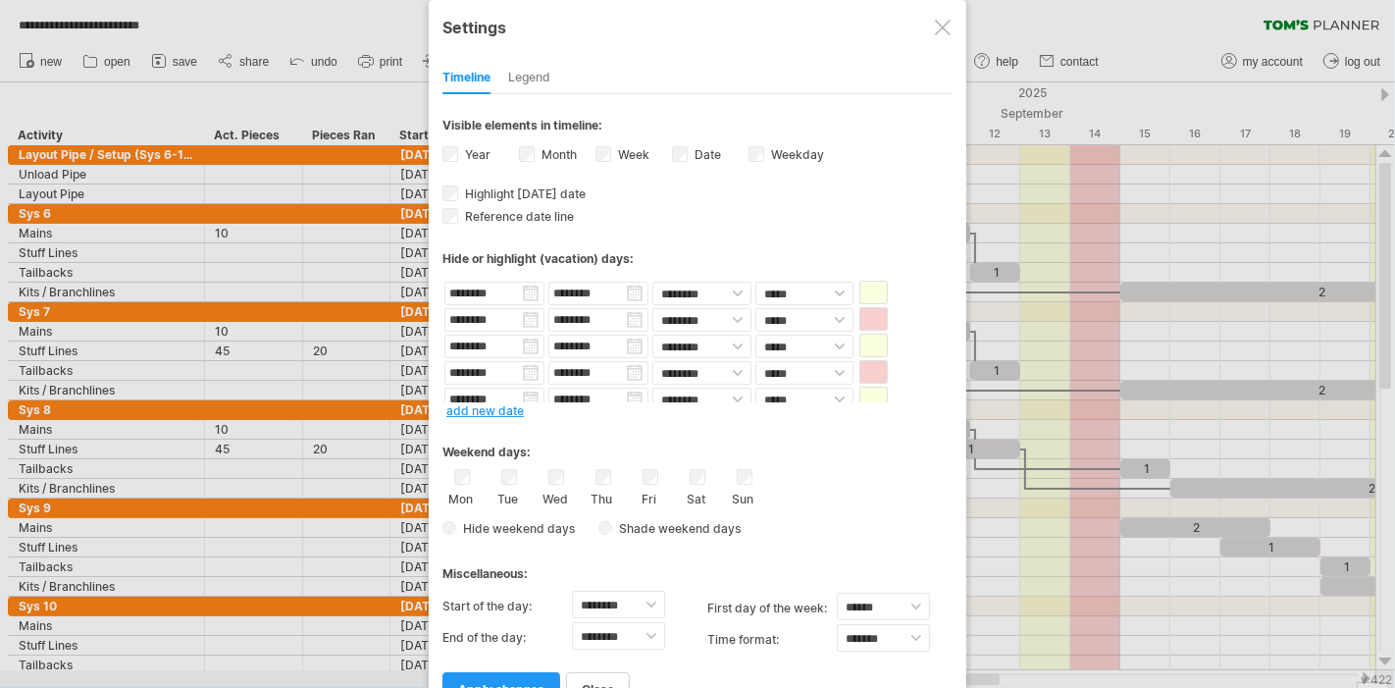
click at [533, 69] on div "Legend" at bounding box center [529, 78] width 42 height 31
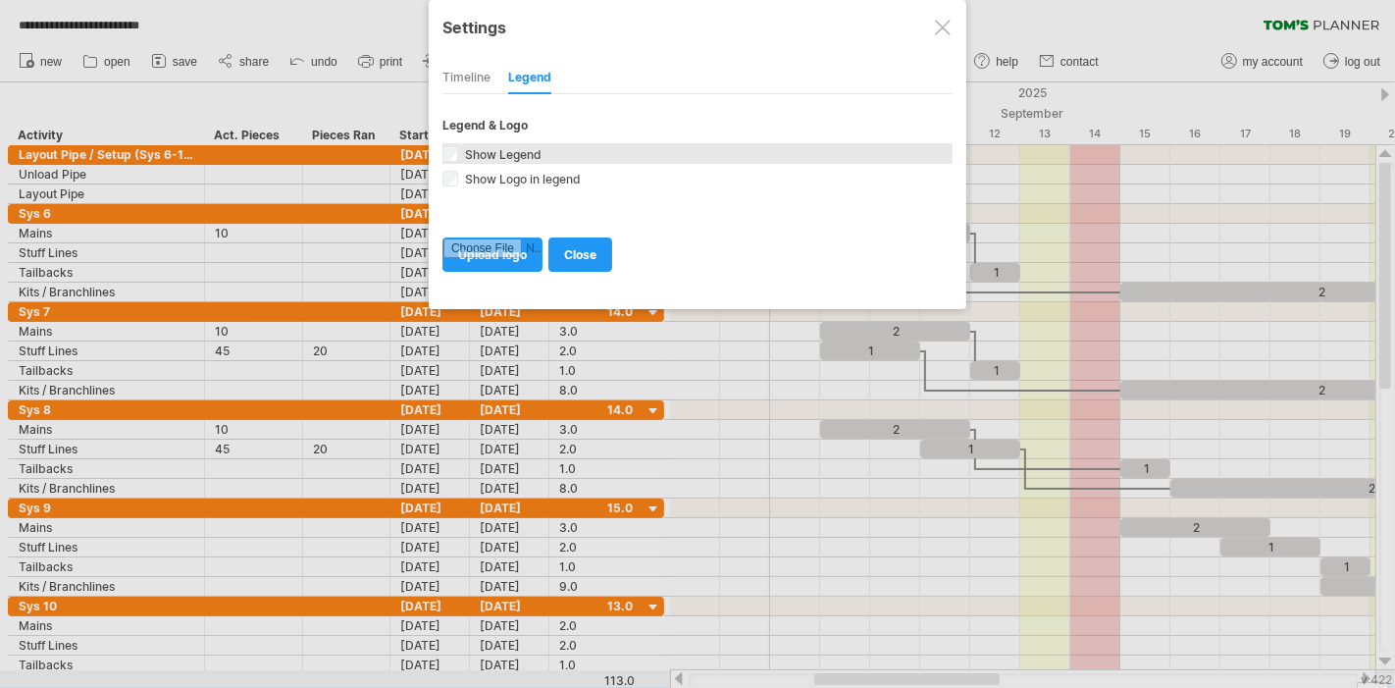
click at [491, 147] on span "Show Legend" at bounding box center [501, 154] width 80 height 15
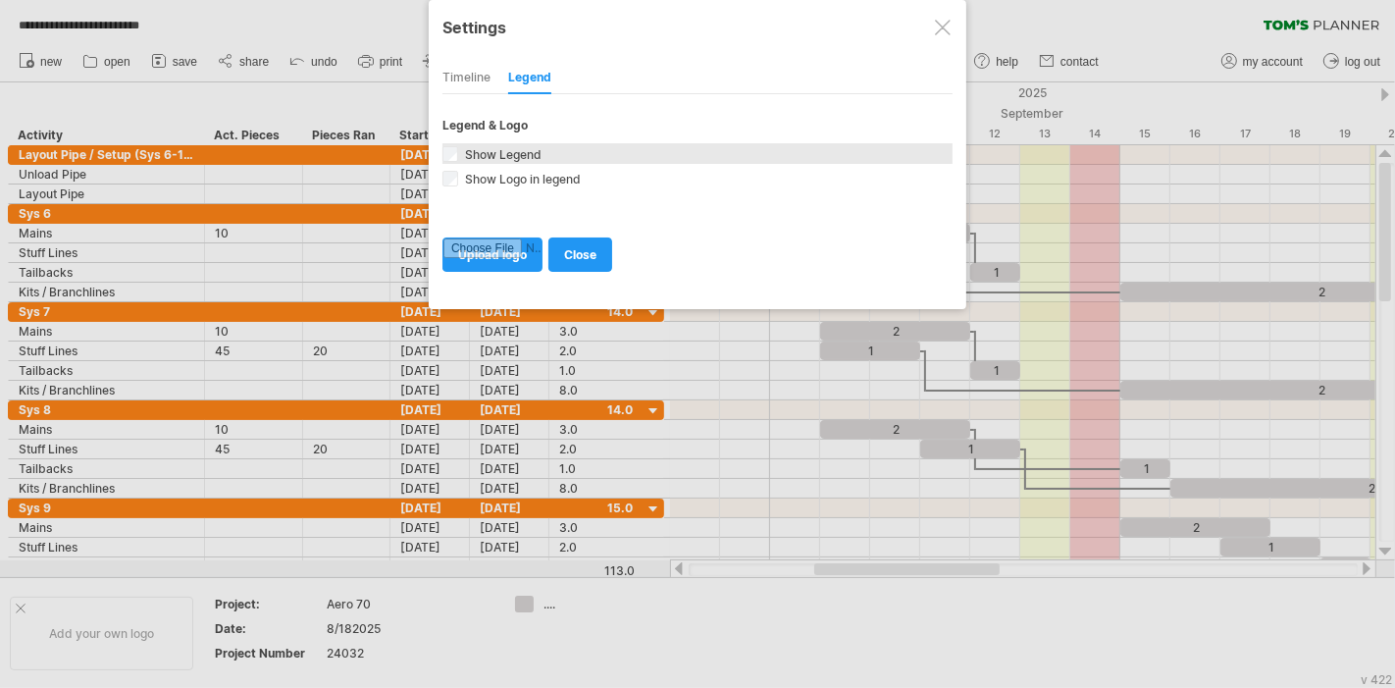
click at [491, 147] on span "Show Legend" at bounding box center [501, 154] width 80 height 15
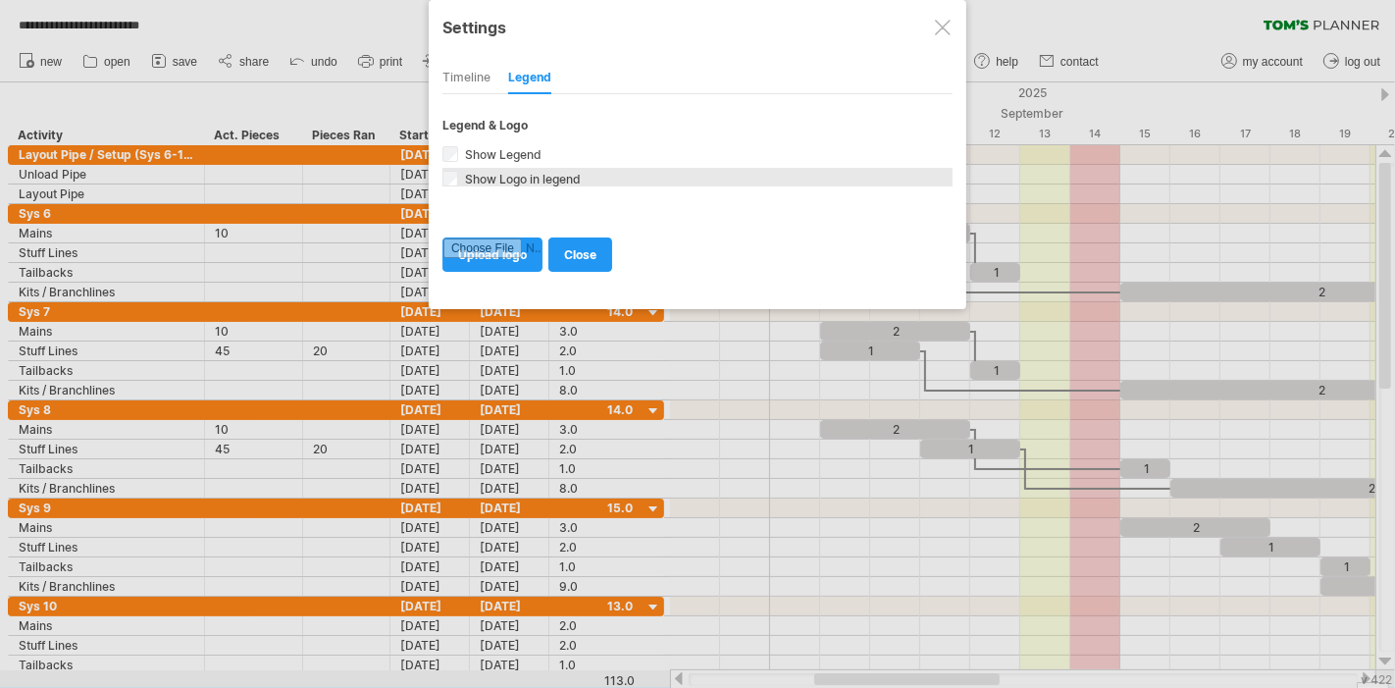
click at [482, 186] on div "Show Logo in legend Add your own logo to your legend." at bounding box center [698, 180] width 510 height 25
click at [482, 179] on span "Show Logo in legend" at bounding box center [521, 179] width 120 height 15
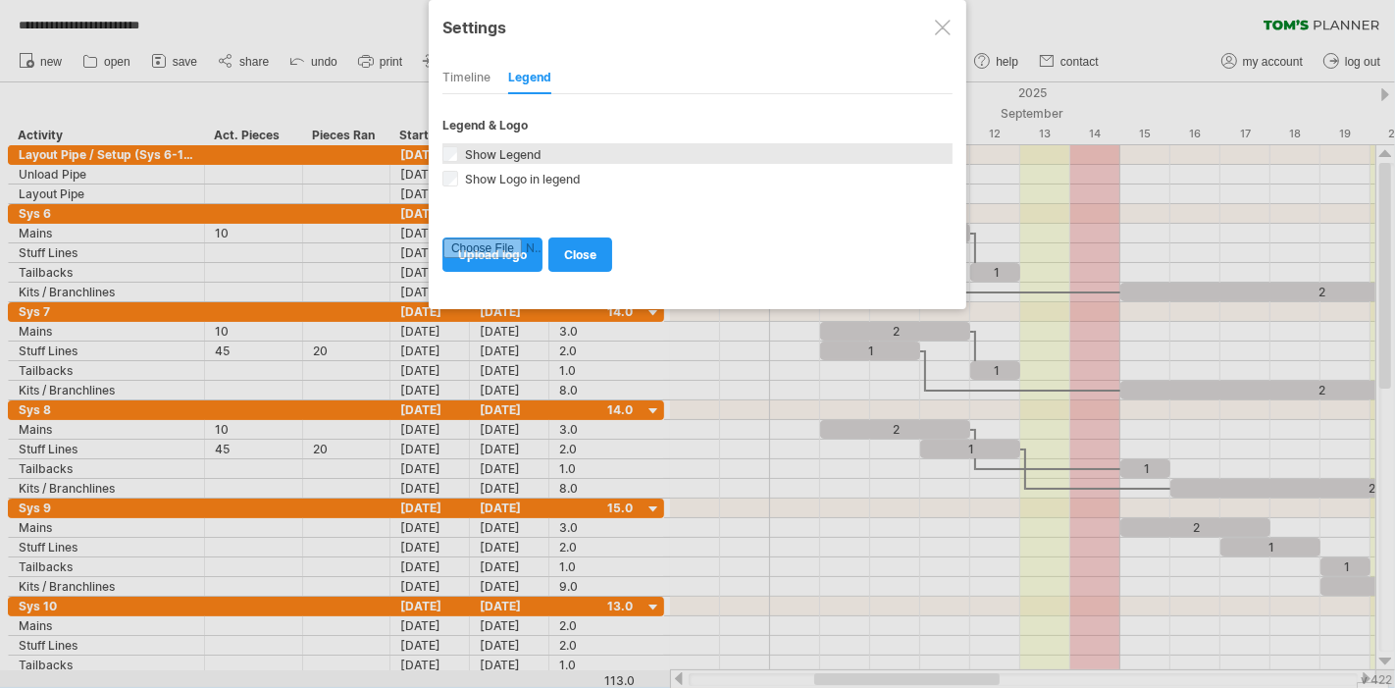
click at [476, 147] on span "Show Legend" at bounding box center [501, 154] width 80 height 15
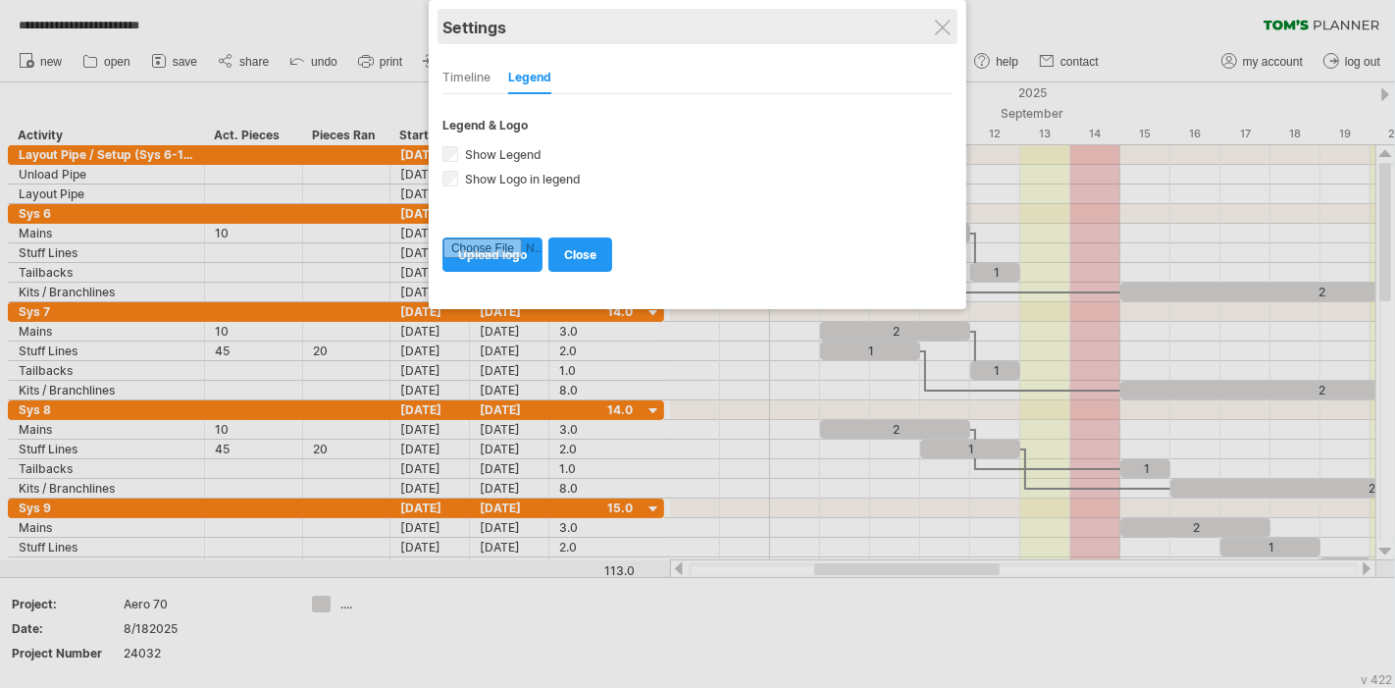
click at [953, 29] on div "Settings" at bounding box center [698, 26] width 510 height 35
click at [930, 28] on div "Settings" at bounding box center [698, 26] width 510 height 35
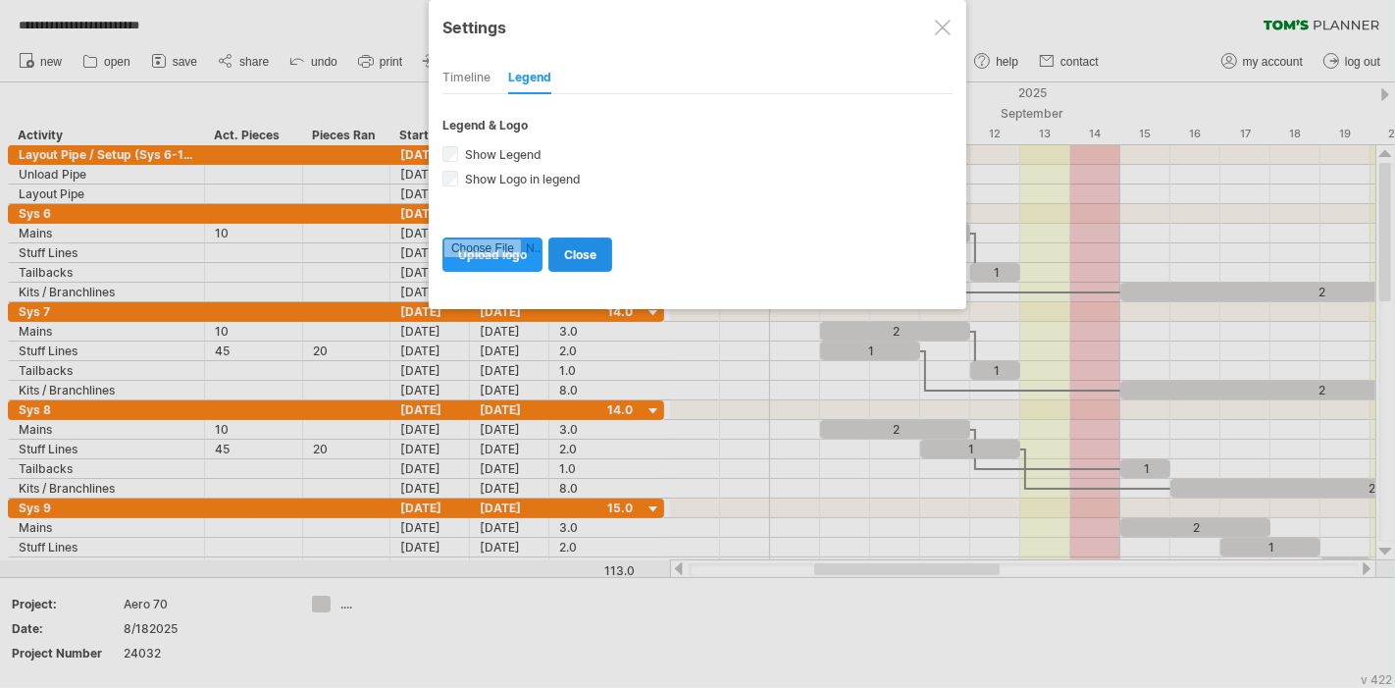
click at [577, 261] on link "close" at bounding box center [580, 254] width 64 height 34
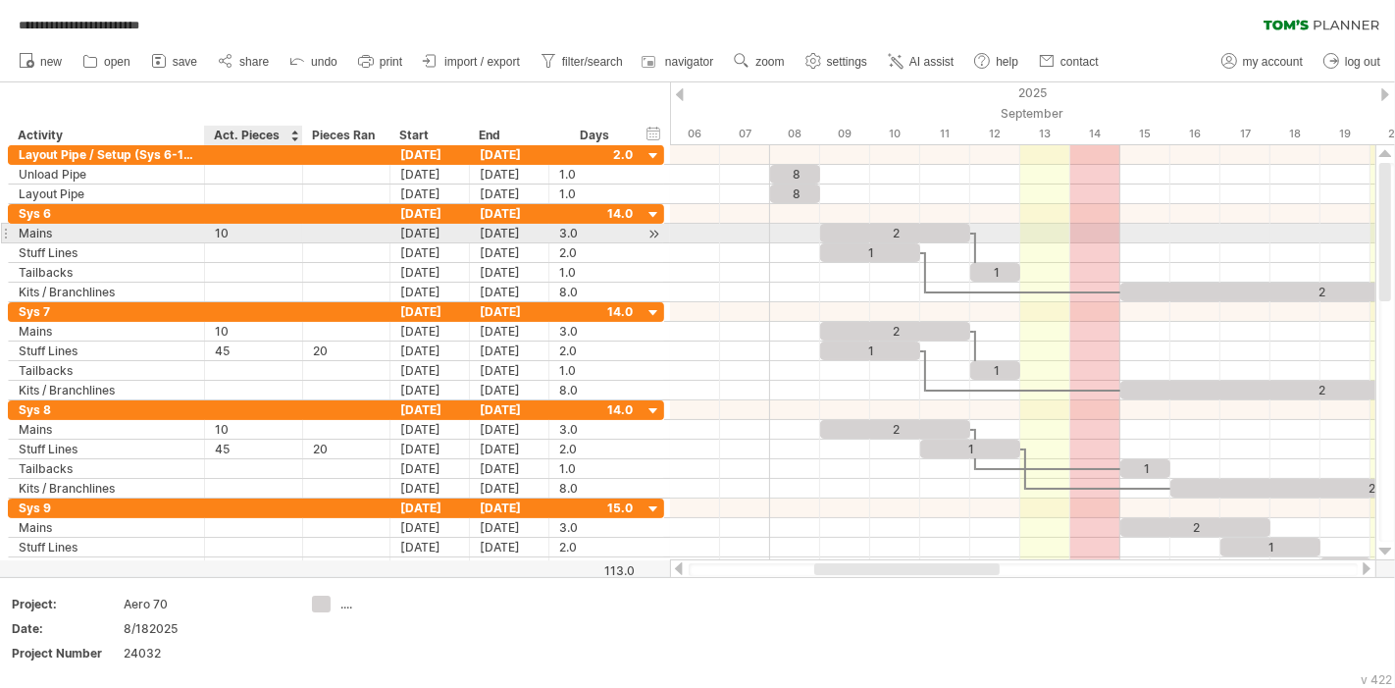
click at [243, 238] on div "10" at bounding box center [254, 233] width 78 height 19
click at [319, 231] on div at bounding box center [346, 233] width 67 height 19
type input "***"
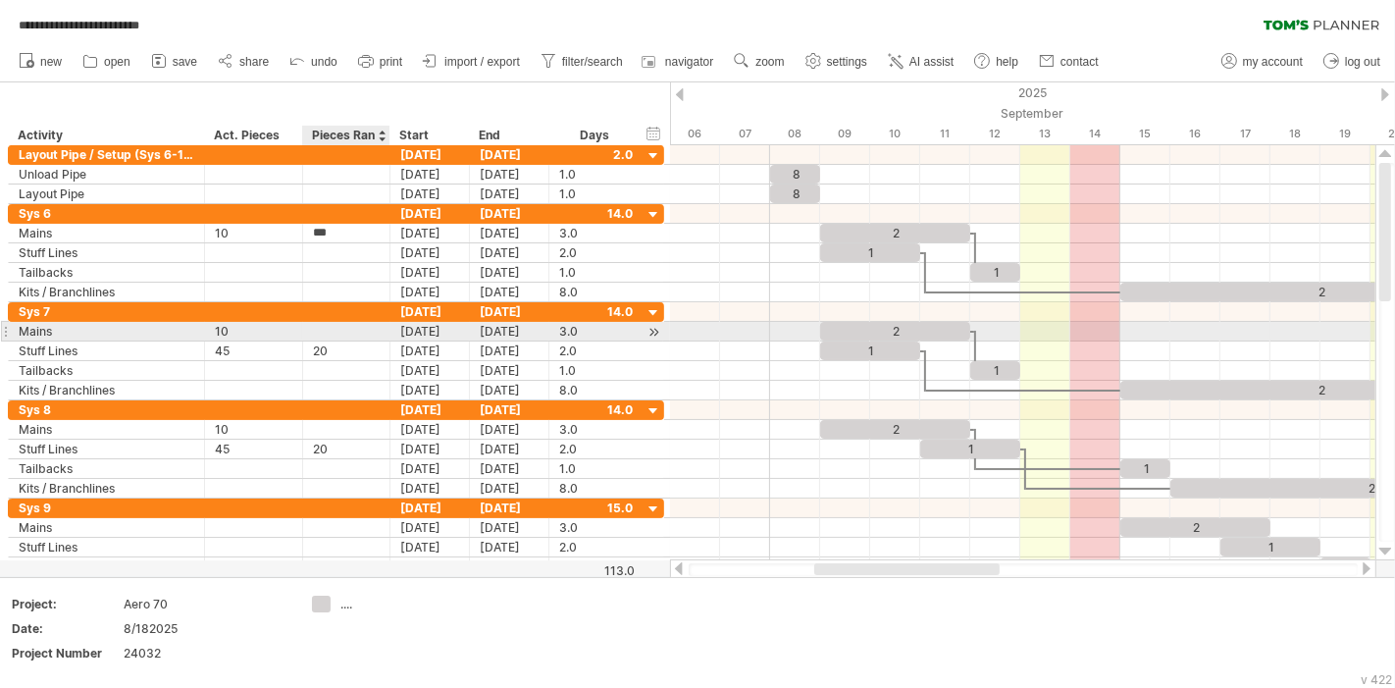
click at [339, 332] on div at bounding box center [346, 331] width 67 height 19
type input "***"
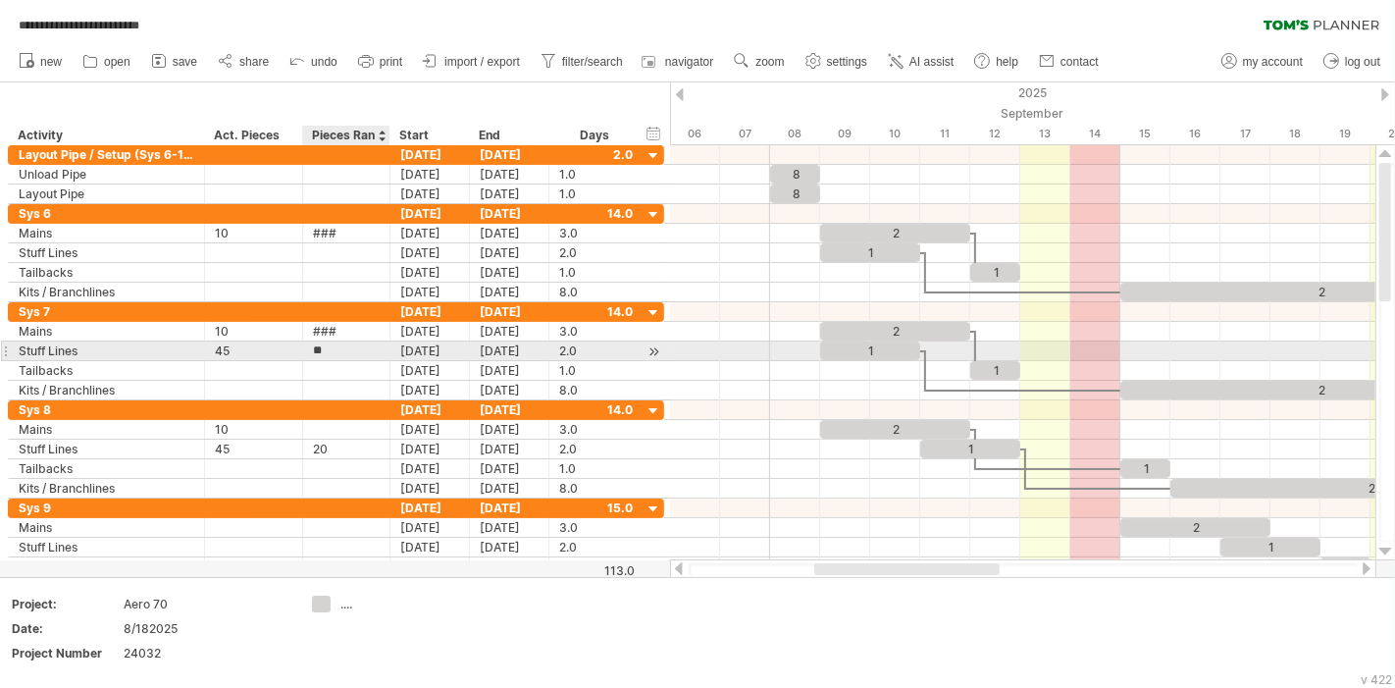
click at [322, 341] on input "**" at bounding box center [346, 350] width 67 height 19
drag, startPoint x: 318, startPoint y: 344, endPoint x: 306, endPoint y: 344, distance: 11.8
click at [305, 344] on div "** 20" at bounding box center [346, 350] width 87 height 19
click at [261, 348] on div "45" at bounding box center [254, 350] width 78 height 19
type input "*"
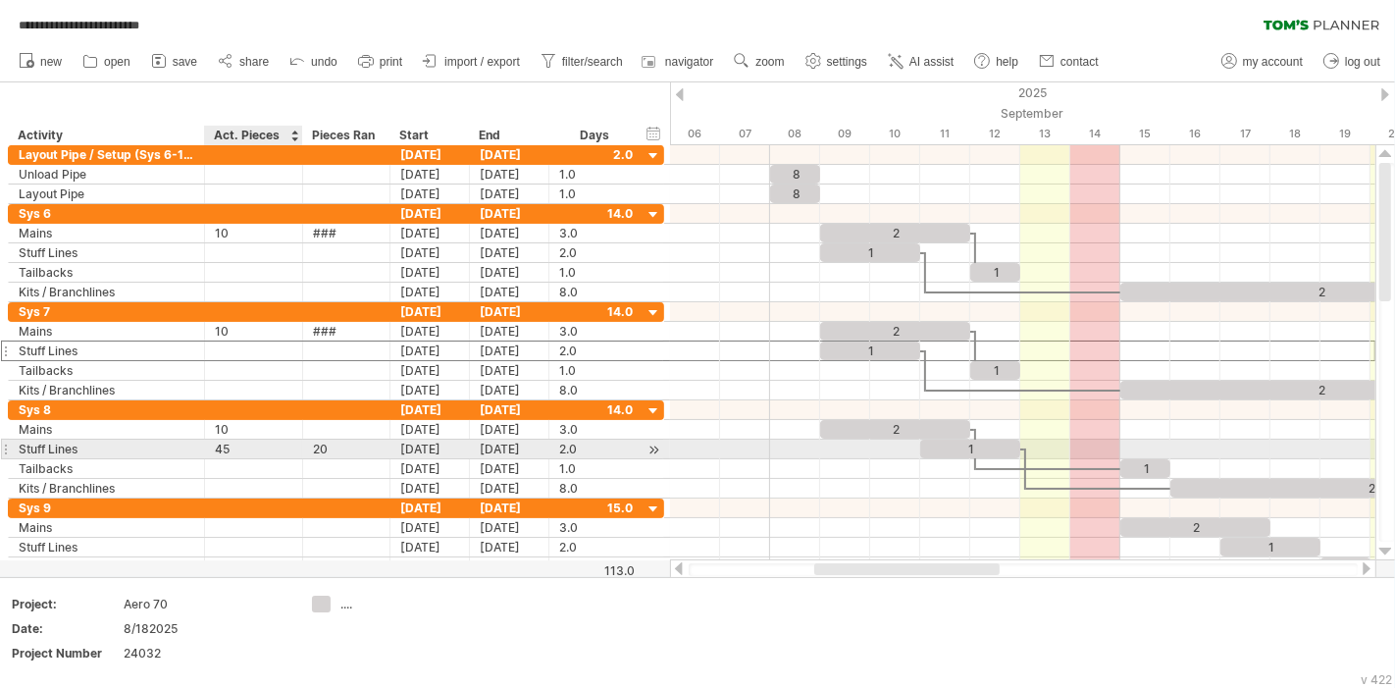
click at [258, 441] on div "45" at bounding box center [254, 449] width 78 height 19
drag, startPoint x: 259, startPoint y: 443, endPoint x: 193, endPoint y: 443, distance: 65.7
click at [193, 443] on div "**********" at bounding box center [336, 449] width 656 height 21
drag, startPoint x: 291, startPoint y: 446, endPoint x: 267, endPoint y: 458, distance: 27.2
click at [289, 446] on div "45" at bounding box center [254, 449] width 78 height 19
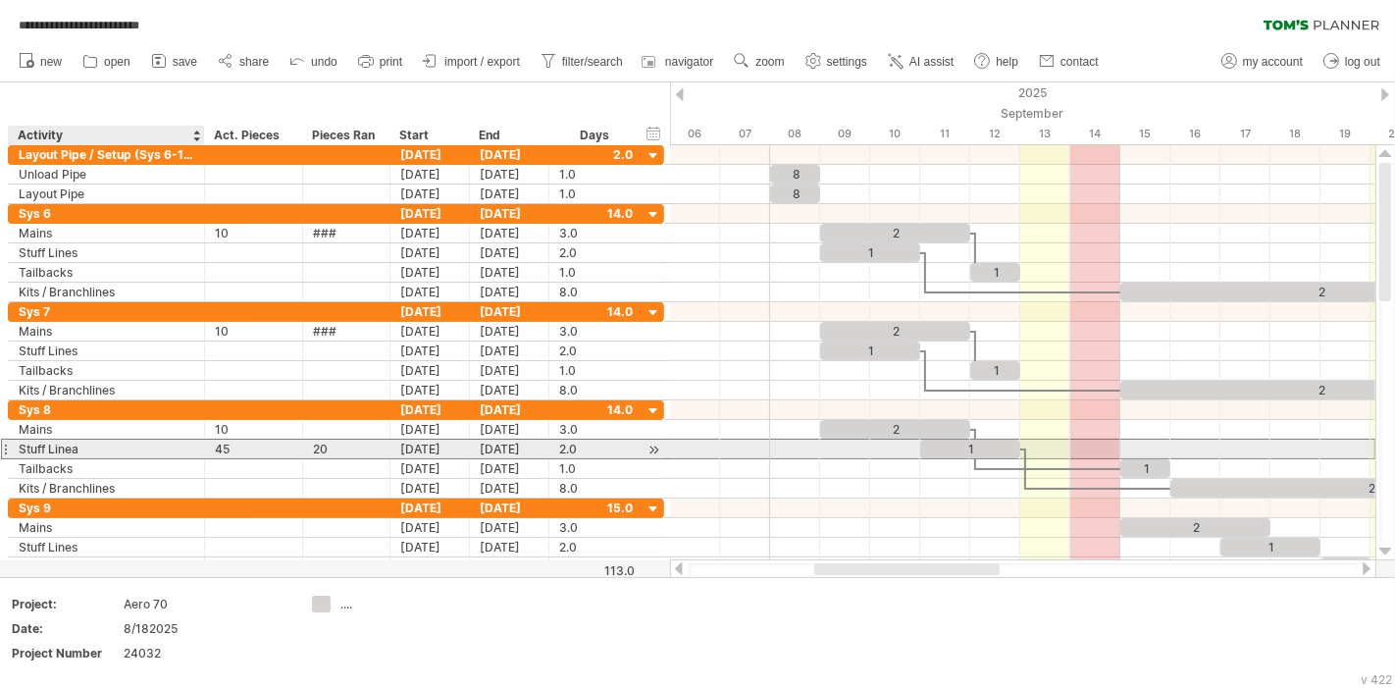
click at [127, 449] on div "Stuff Linea" at bounding box center [107, 449] width 176 height 19
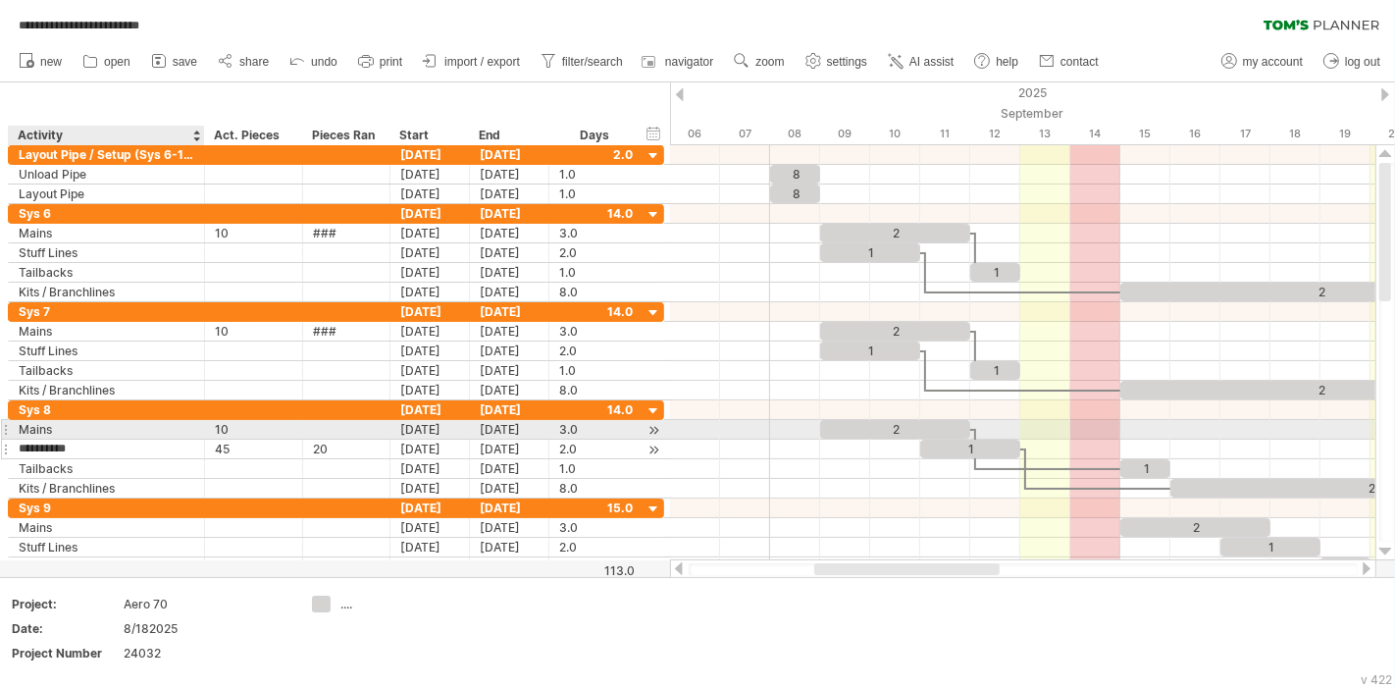
type input "**********"
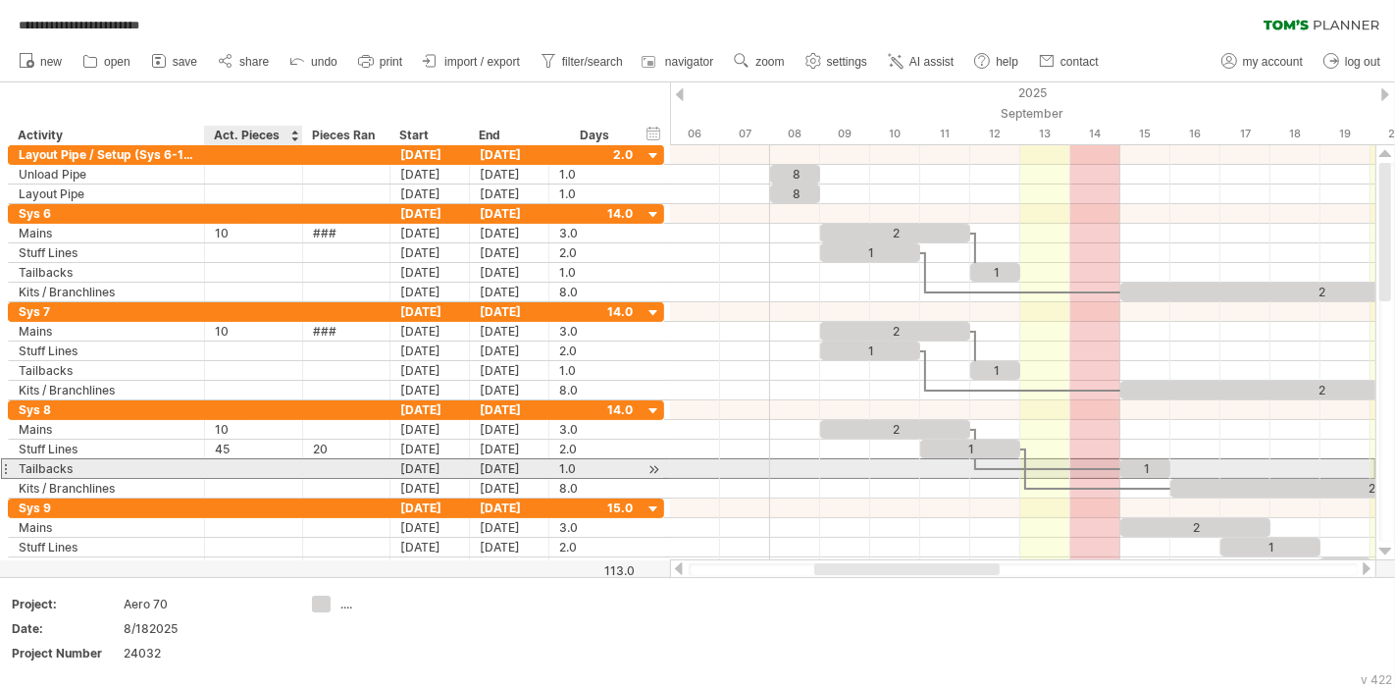
click at [235, 472] on div at bounding box center [254, 468] width 78 height 19
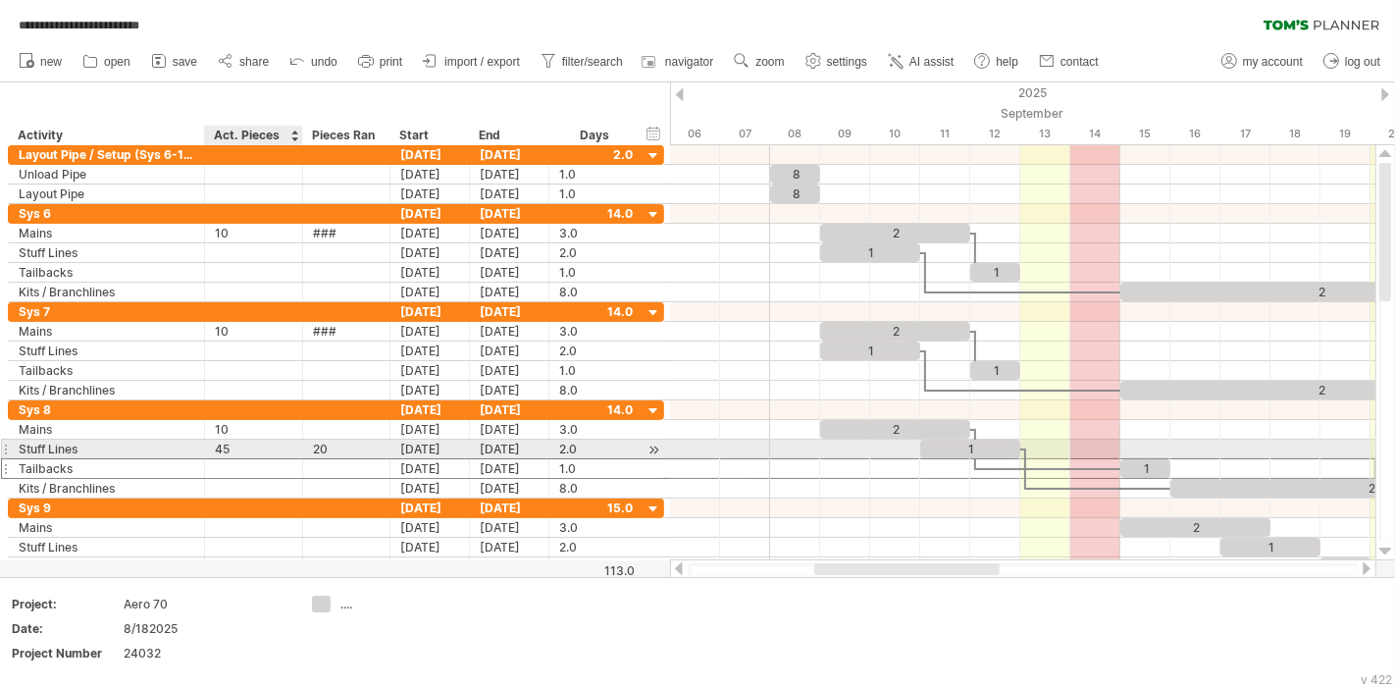
click at [232, 446] on div "45" at bounding box center [254, 449] width 78 height 19
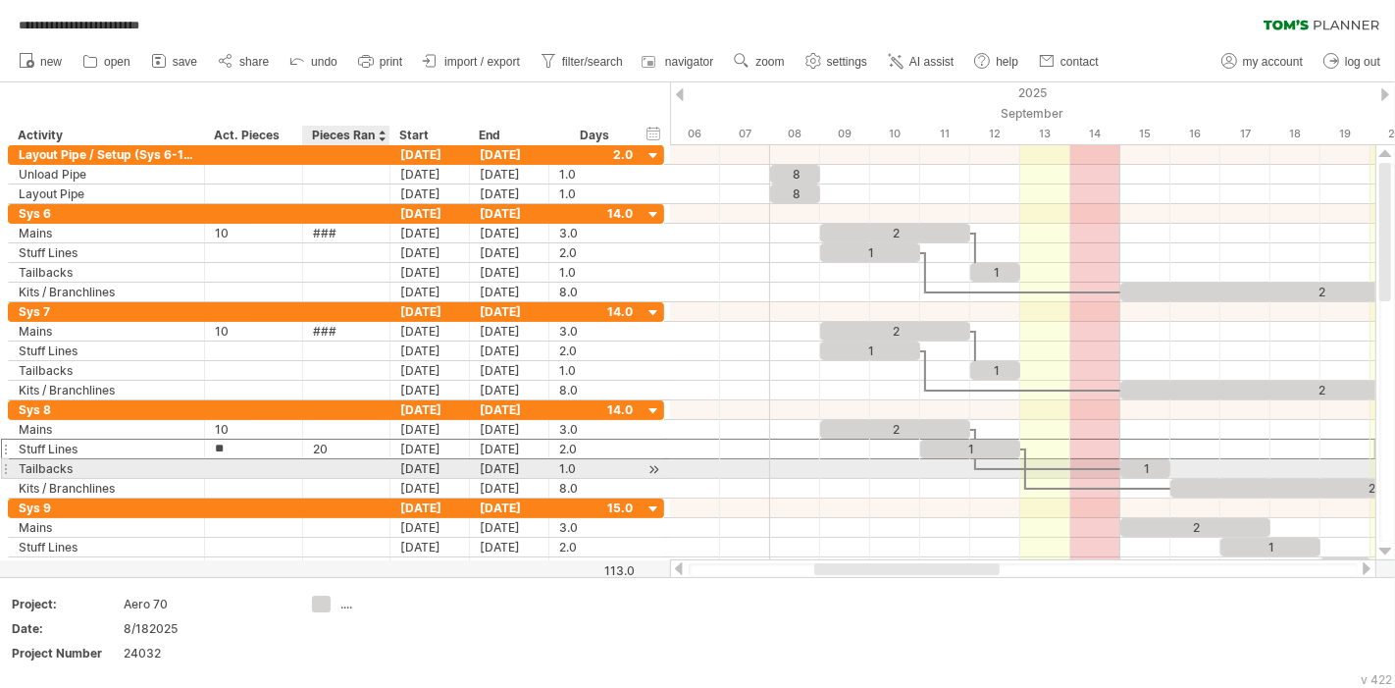
type input "*"
type input "**"
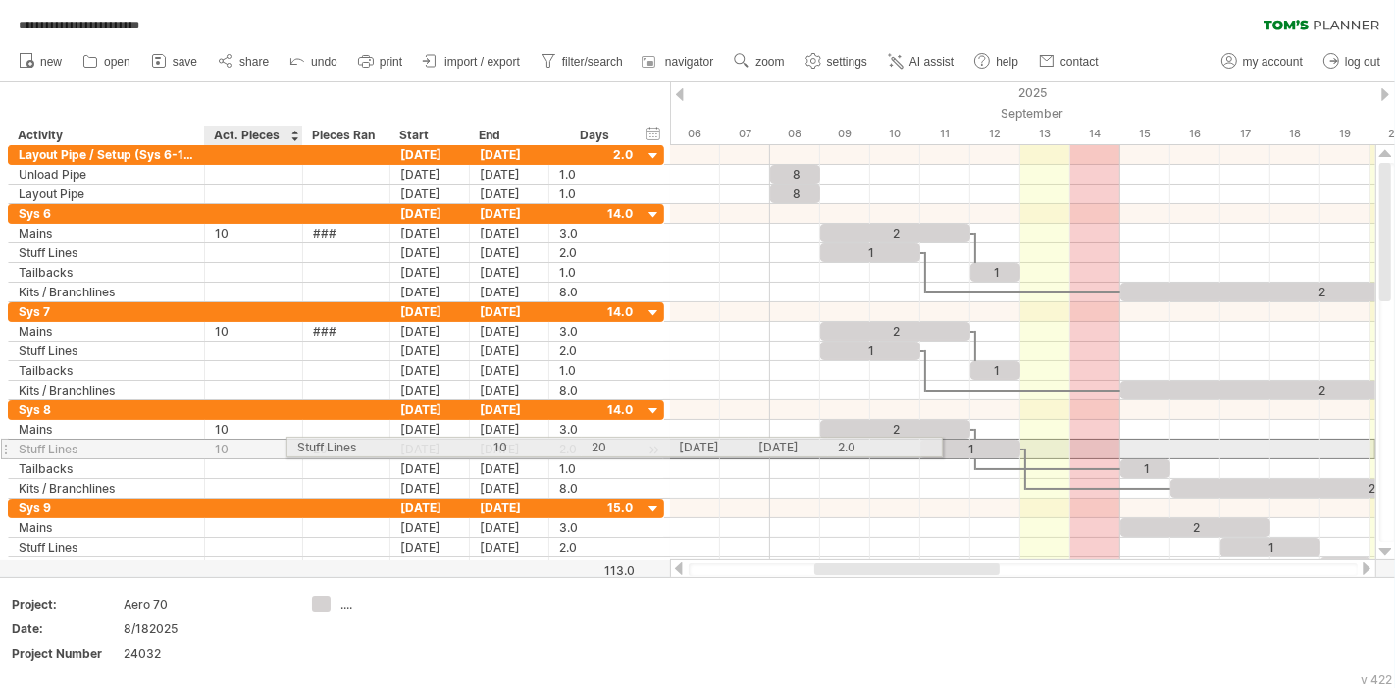
drag, startPoint x: 341, startPoint y: 451, endPoint x: 299, endPoint y: 443, distance: 42.9
click at [299, 443] on div "**********" at bounding box center [336, 449] width 656 height 21
drag, startPoint x: 334, startPoint y: 446, endPoint x: 312, endPoint y: 443, distance: 21.8
click at [313, 443] on div "20" at bounding box center [346, 449] width 67 height 19
click at [335, 444] on input "**" at bounding box center [346, 449] width 67 height 19
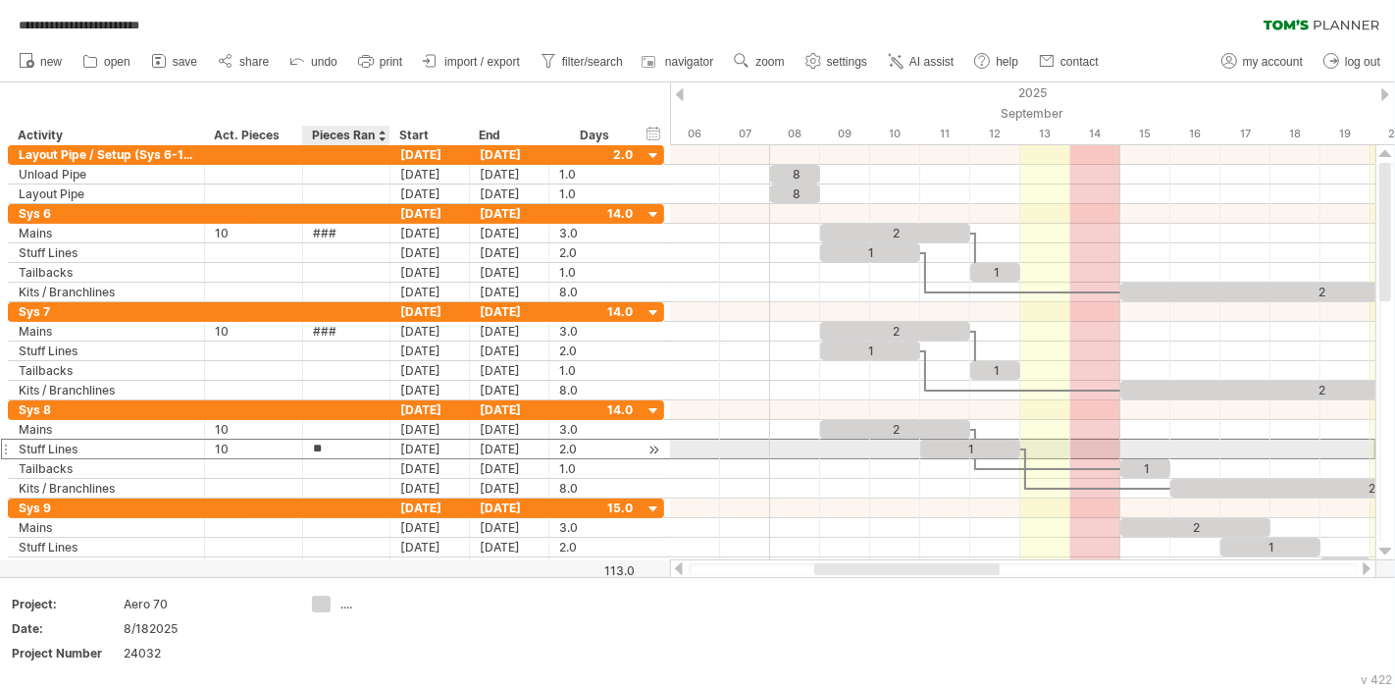
click at [335, 444] on input "**" at bounding box center [346, 449] width 67 height 19
type input "***"
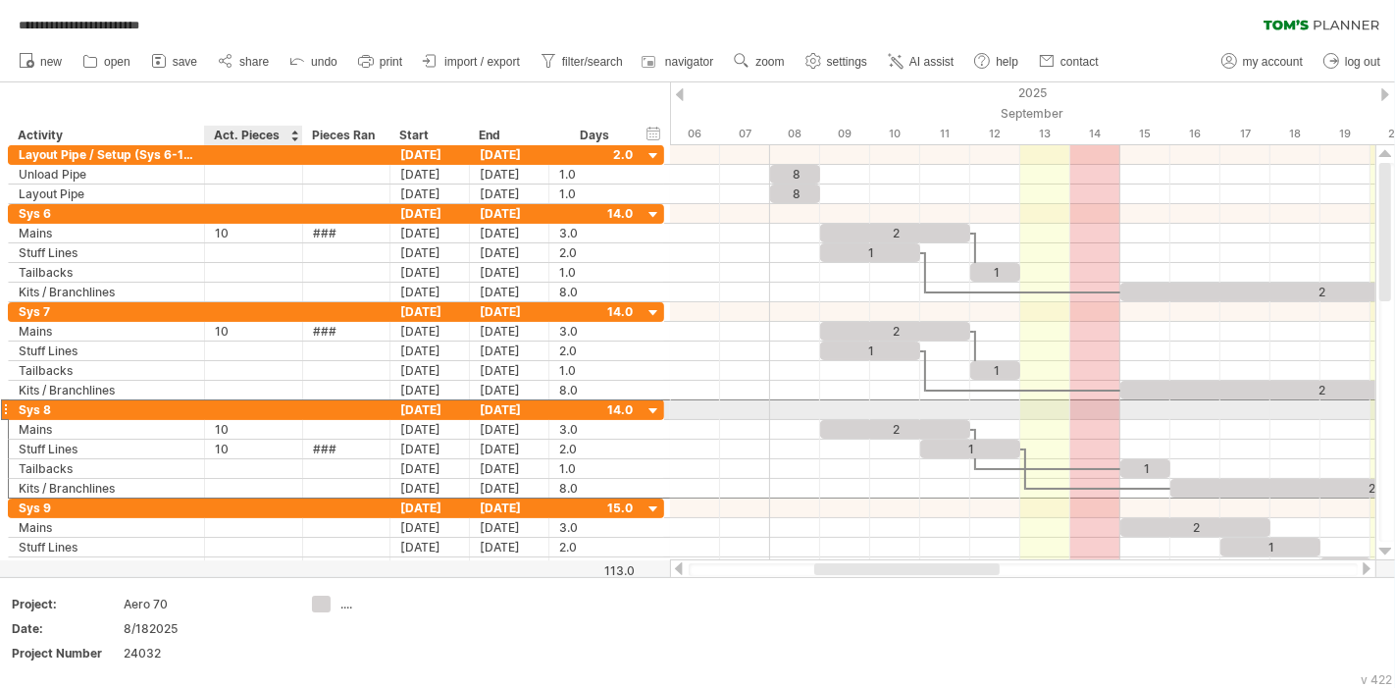
click at [284, 403] on div at bounding box center [254, 409] width 78 height 19
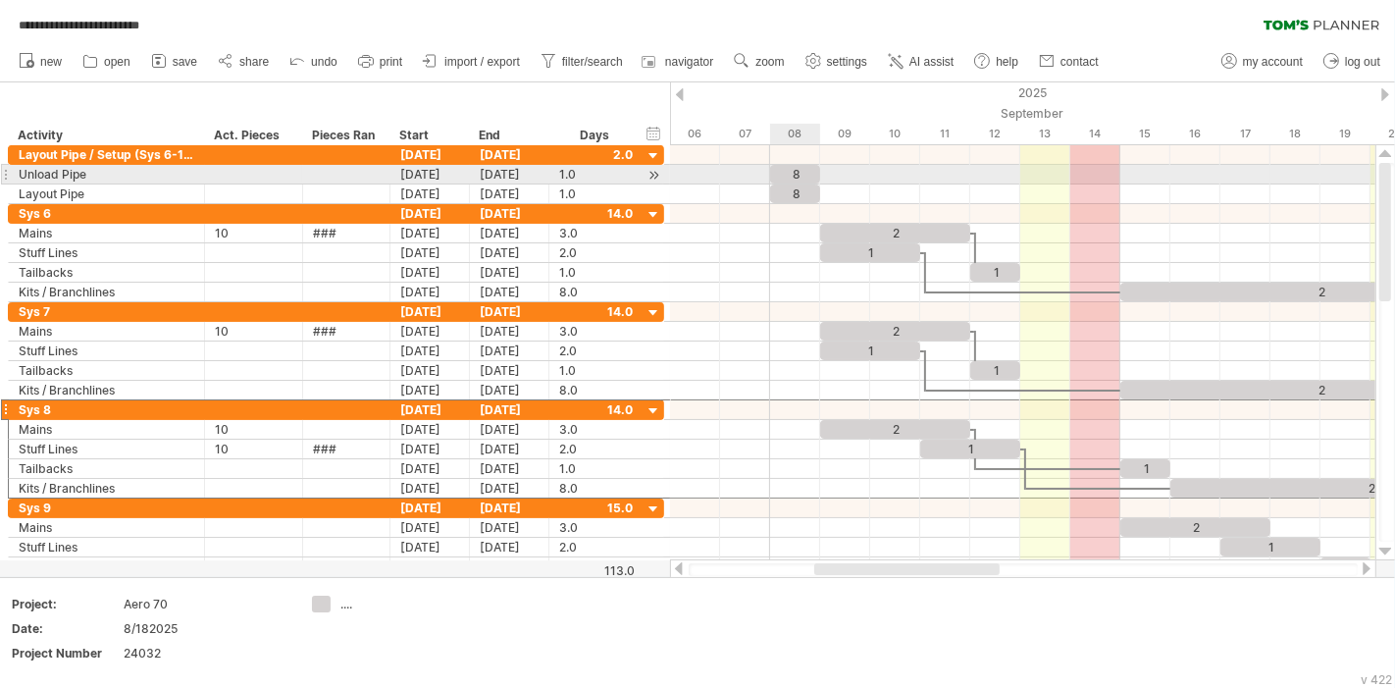
click at [812, 165] on div "8" at bounding box center [795, 174] width 50 height 19
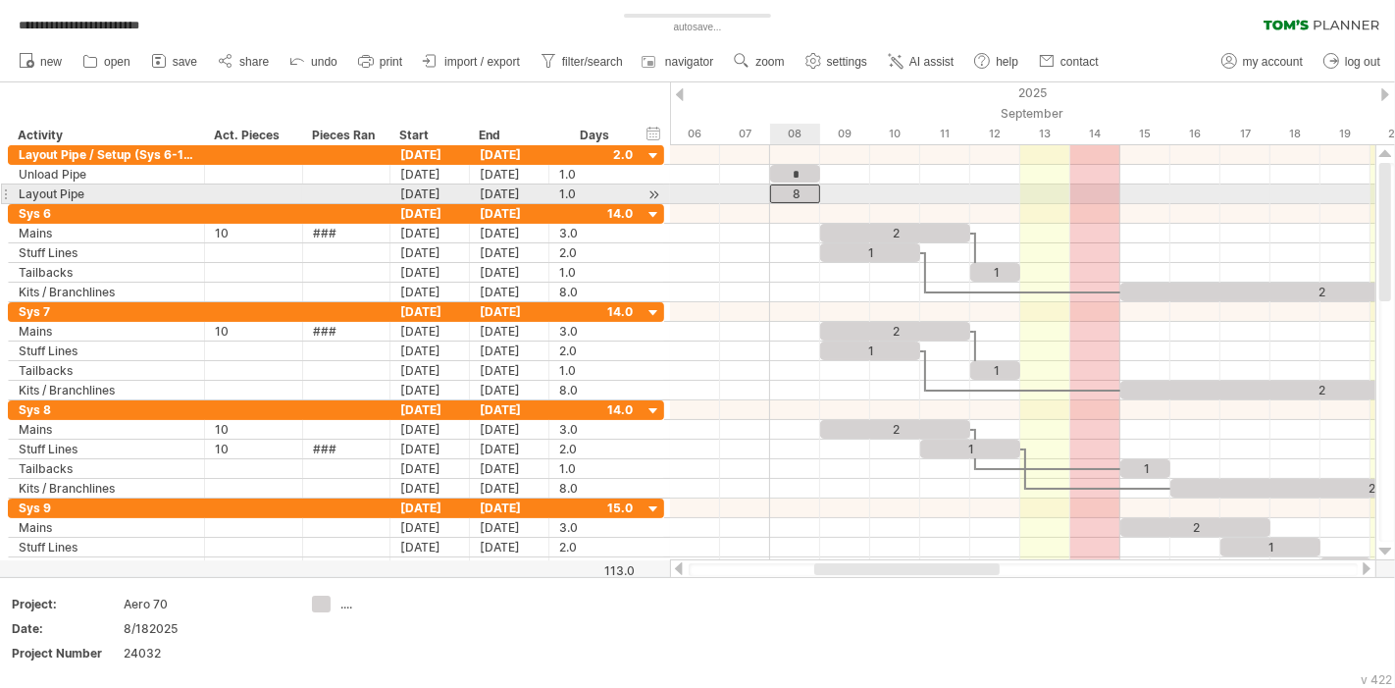
click at [805, 188] on div "8" at bounding box center [795, 193] width 50 height 19
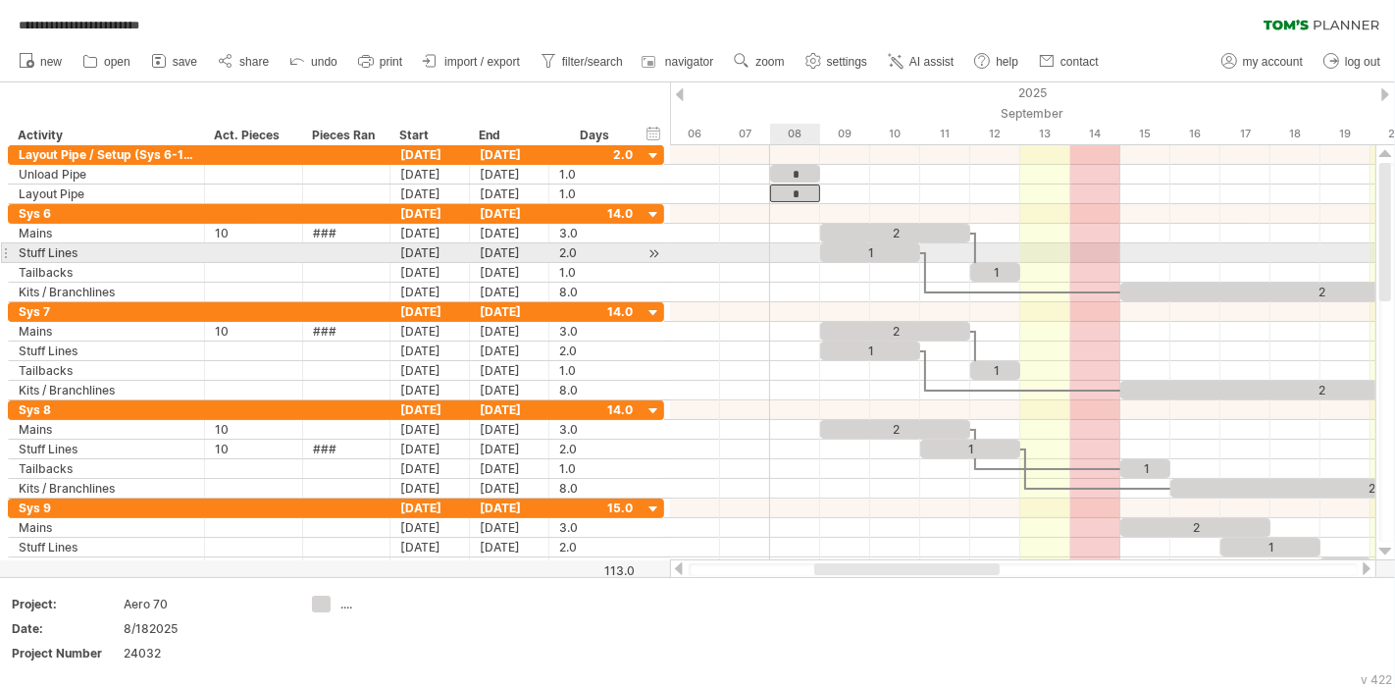
click at [779, 264] on div at bounding box center [1022, 273] width 705 height 20
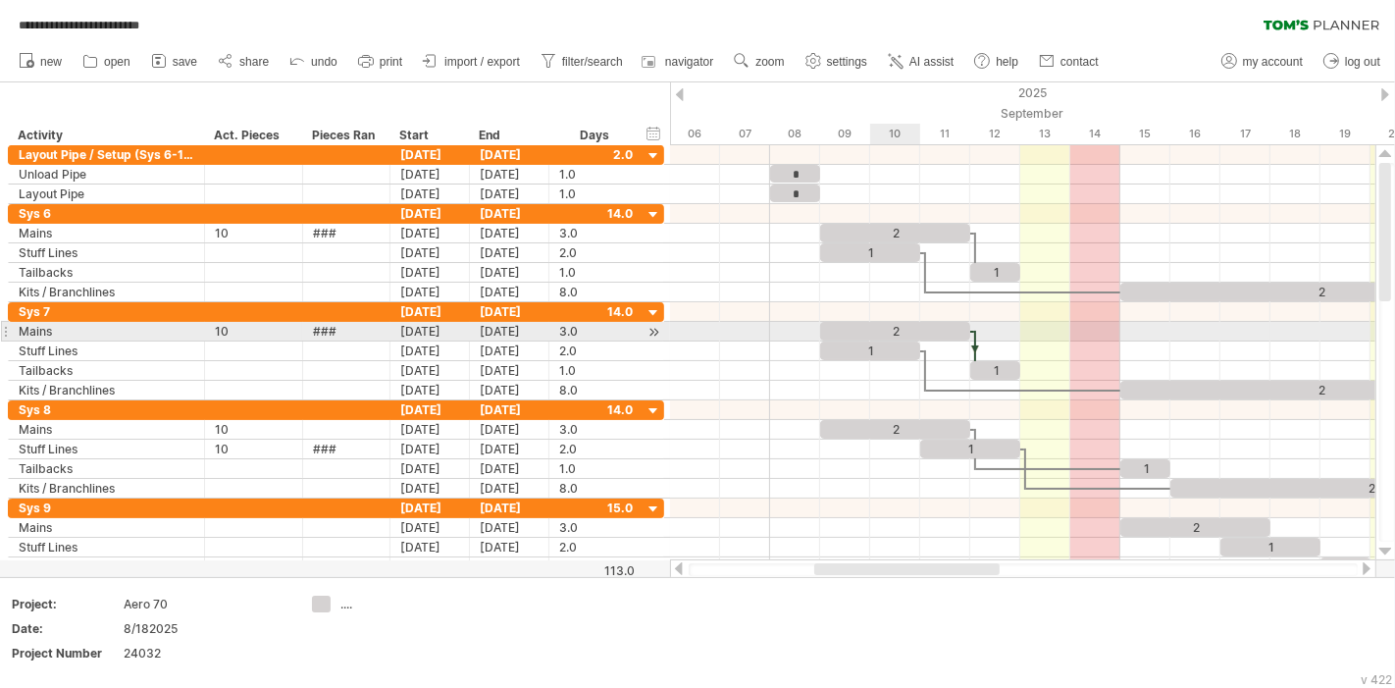
click at [911, 326] on div "2" at bounding box center [895, 331] width 150 height 19
click at [452, 329] on div "[DATE]" at bounding box center [430, 331] width 79 height 19
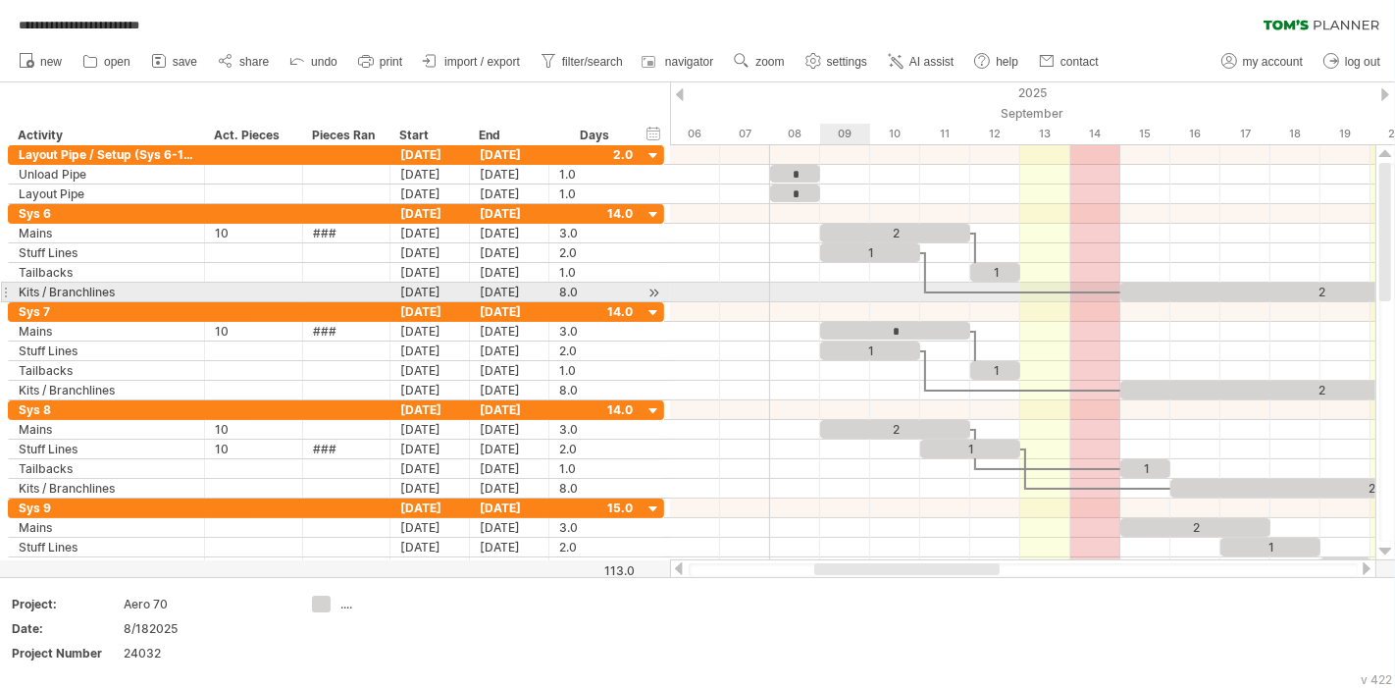
click at [845, 298] on div at bounding box center [1022, 293] width 705 height 20
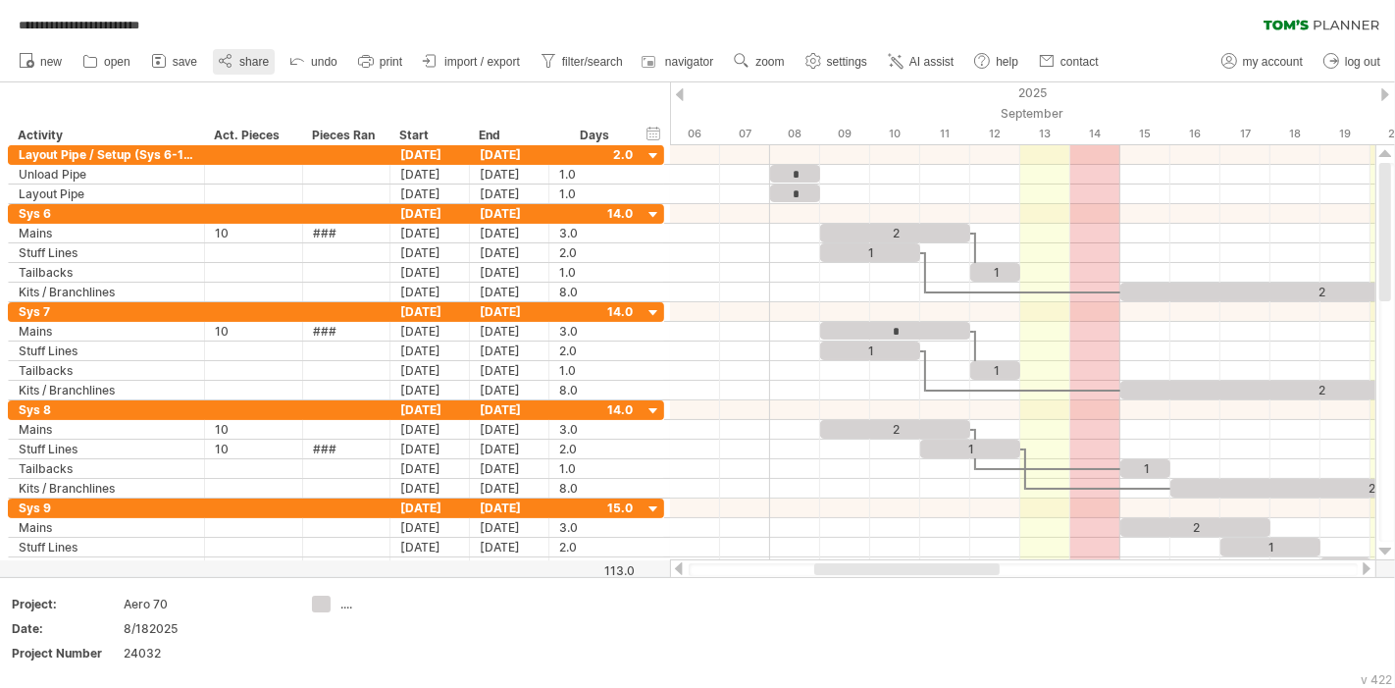
click at [242, 63] on span "share" at bounding box center [253, 62] width 29 height 14
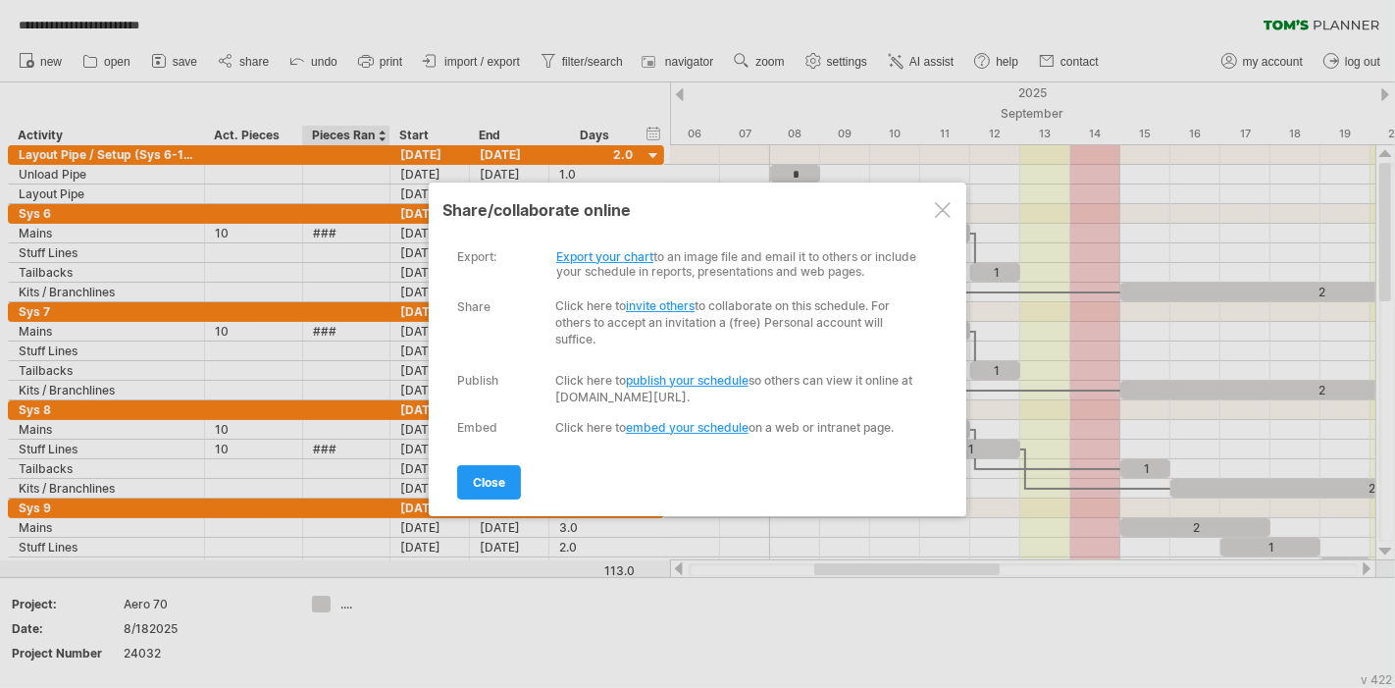
click at [942, 206] on div at bounding box center [943, 210] width 16 height 16
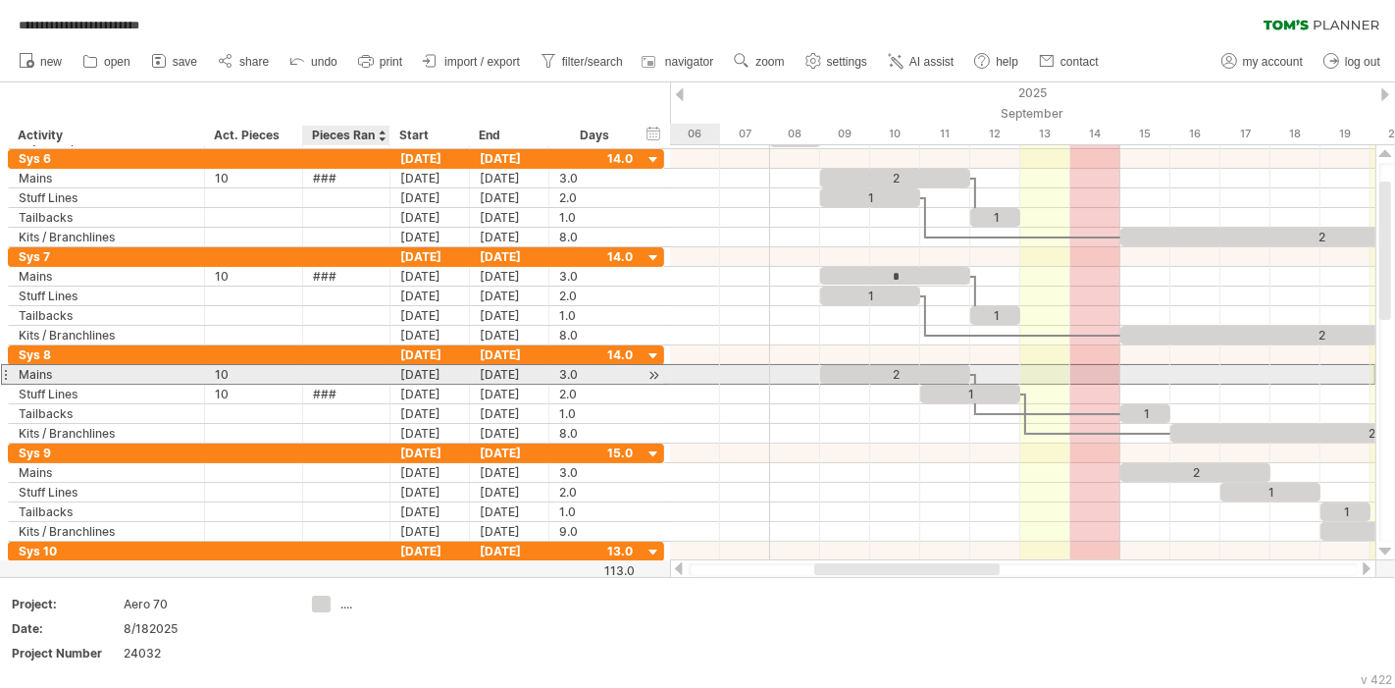
click at [331, 370] on div at bounding box center [346, 374] width 67 height 19
type input "***"
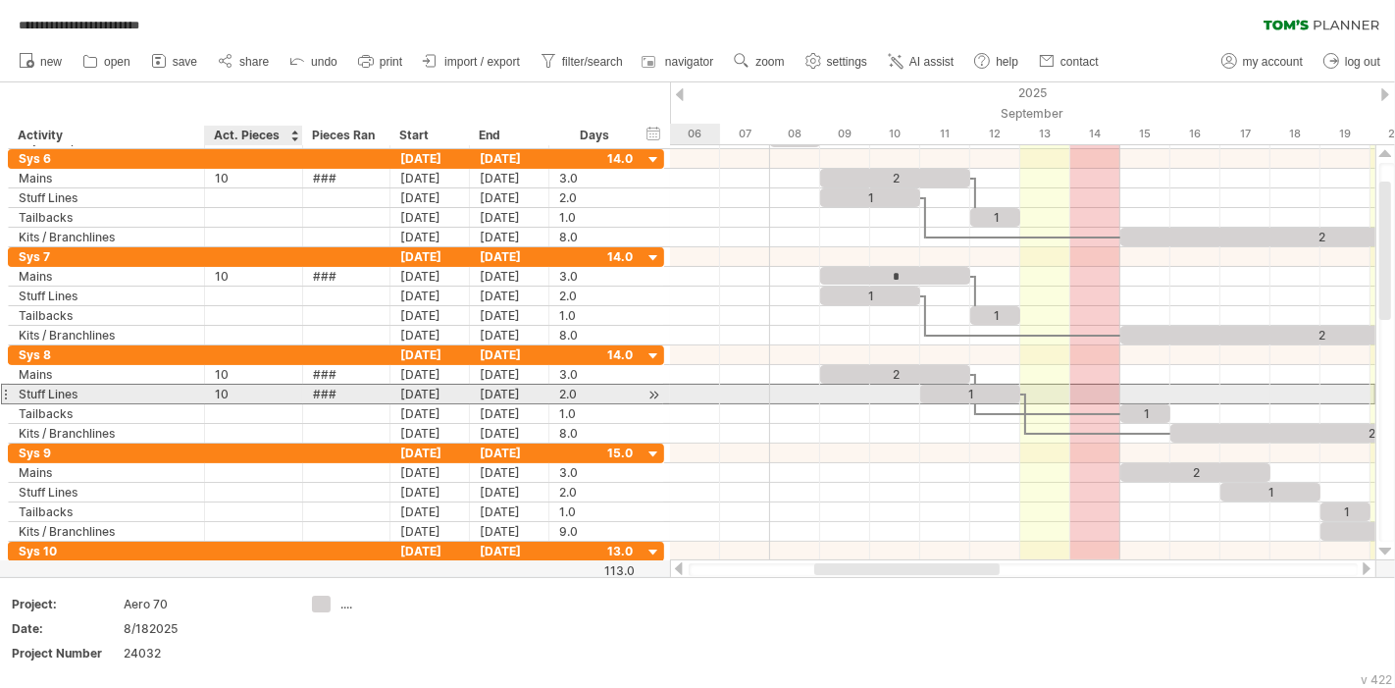
click at [272, 388] on div "10" at bounding box center [254, 394] width 78 height 19
type input "*"
drag, startPoint x: 331, startPoint y: 392, endPoint x: 341, endPoint y: 390, distance: 11.2
click at [333, 392] on div "###" at bounding box center [346, 394] width 67 height 19
drag, startPoint x: 341, startPoint y: 390, endPoint x: 280, endPoint y: 390, distance: 61.8
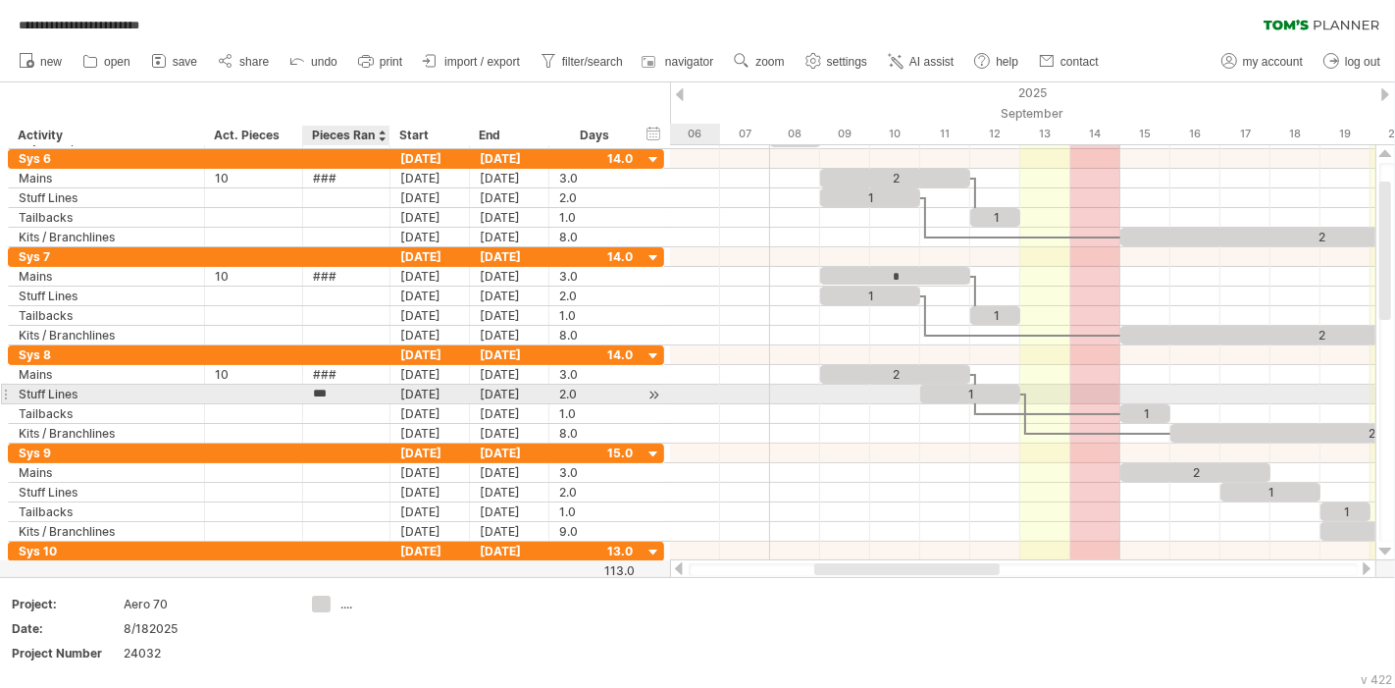
click at [280, 390] on div "**********" at bounding box center [336, 395] width 656 height 20
click at [366, 388] on div "###" at bounding box center [346, 394] width 67 height 19
drag, startPoint x: 358, startPoint y: 391, endPoint x: 310, endPoint y: 391, distance: 48.1
click at [310, 391] on div "*** ###" at bounding box center [346, 394] width 87 height 19
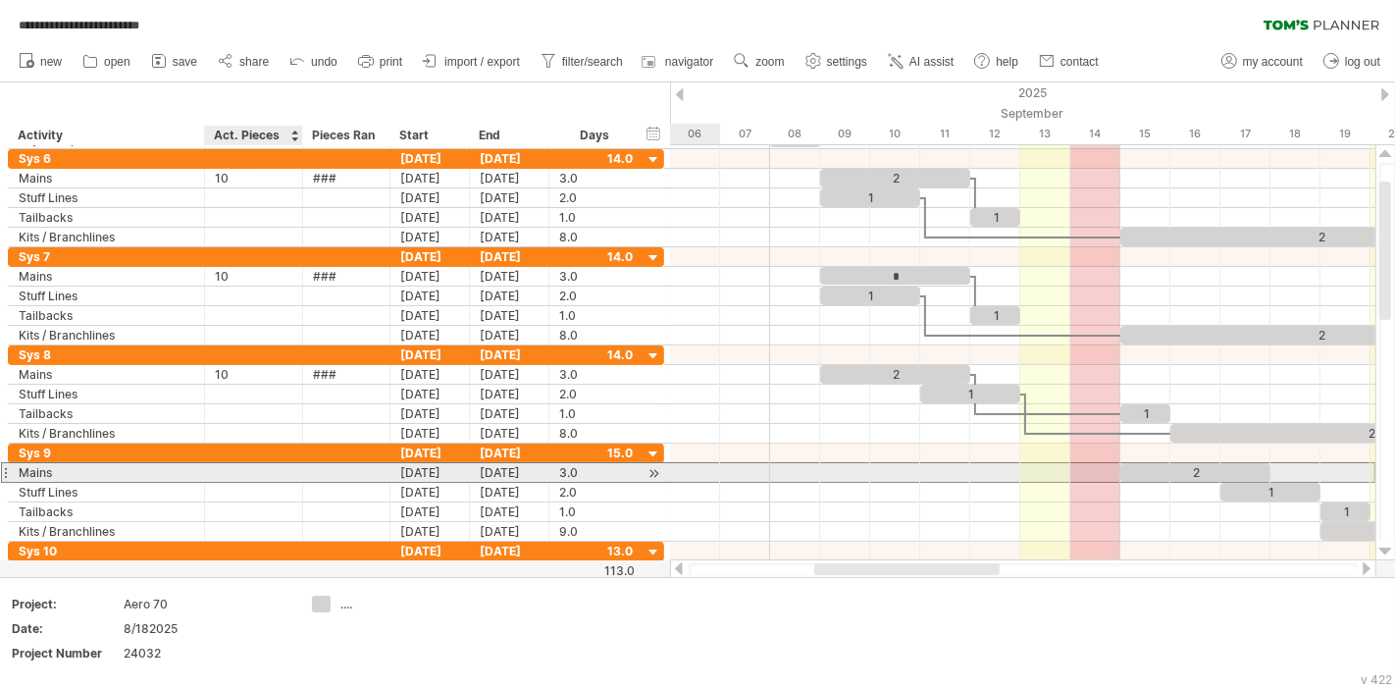
click at [233, 469] on div at bounding box center [254, 472] width 78 height 19
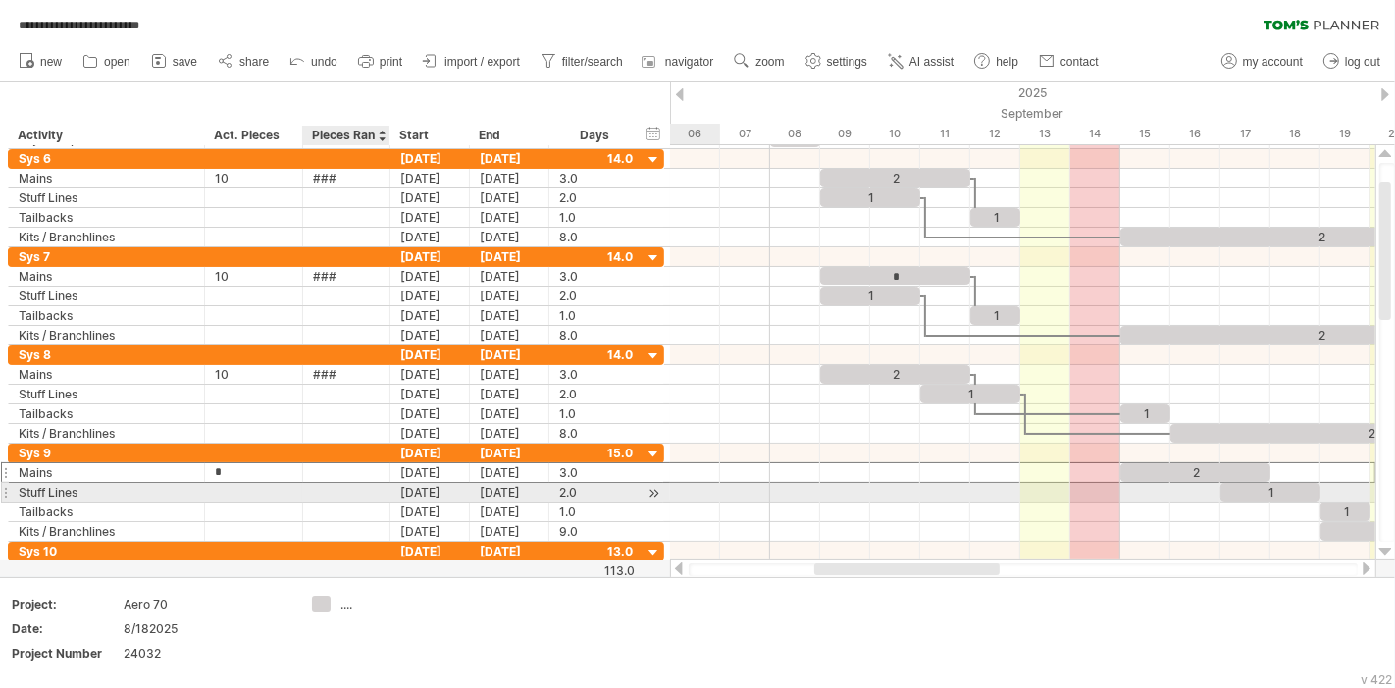
type input "**"
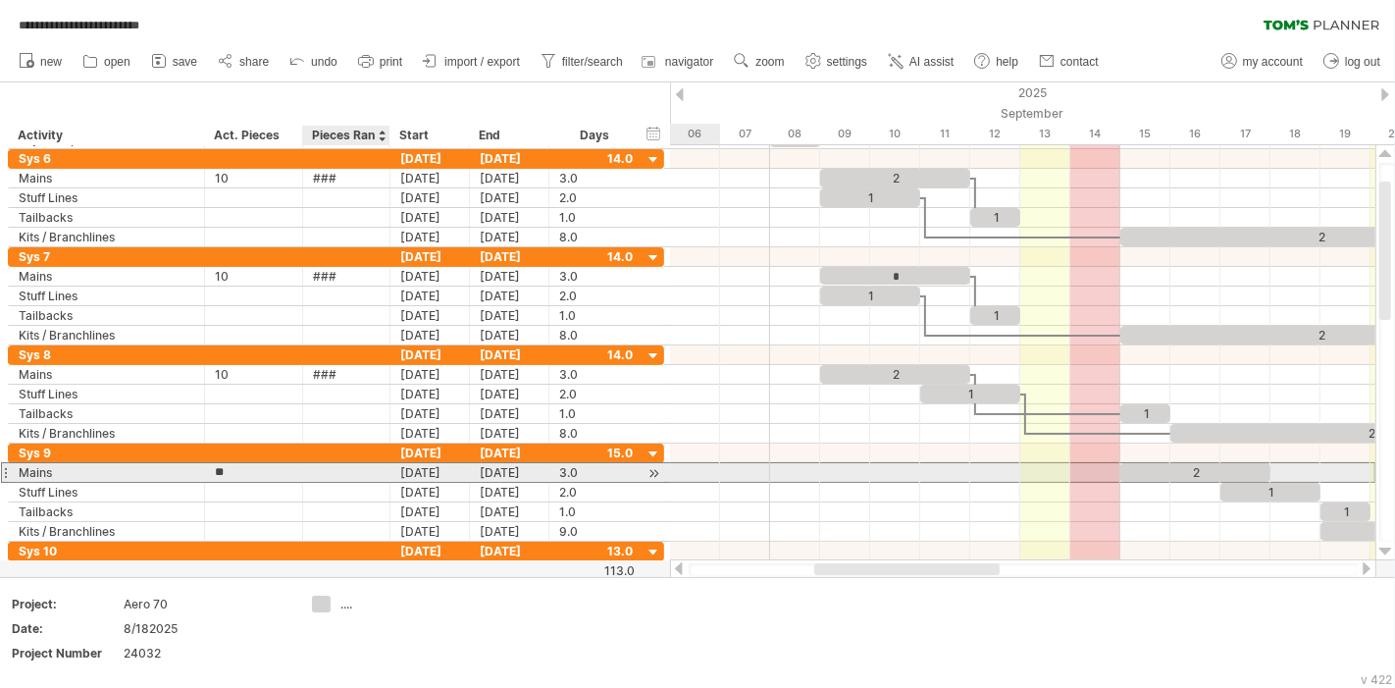
click at [367, 470] on div at bounding box center [346, 472] width 67 height 19
type input "***"
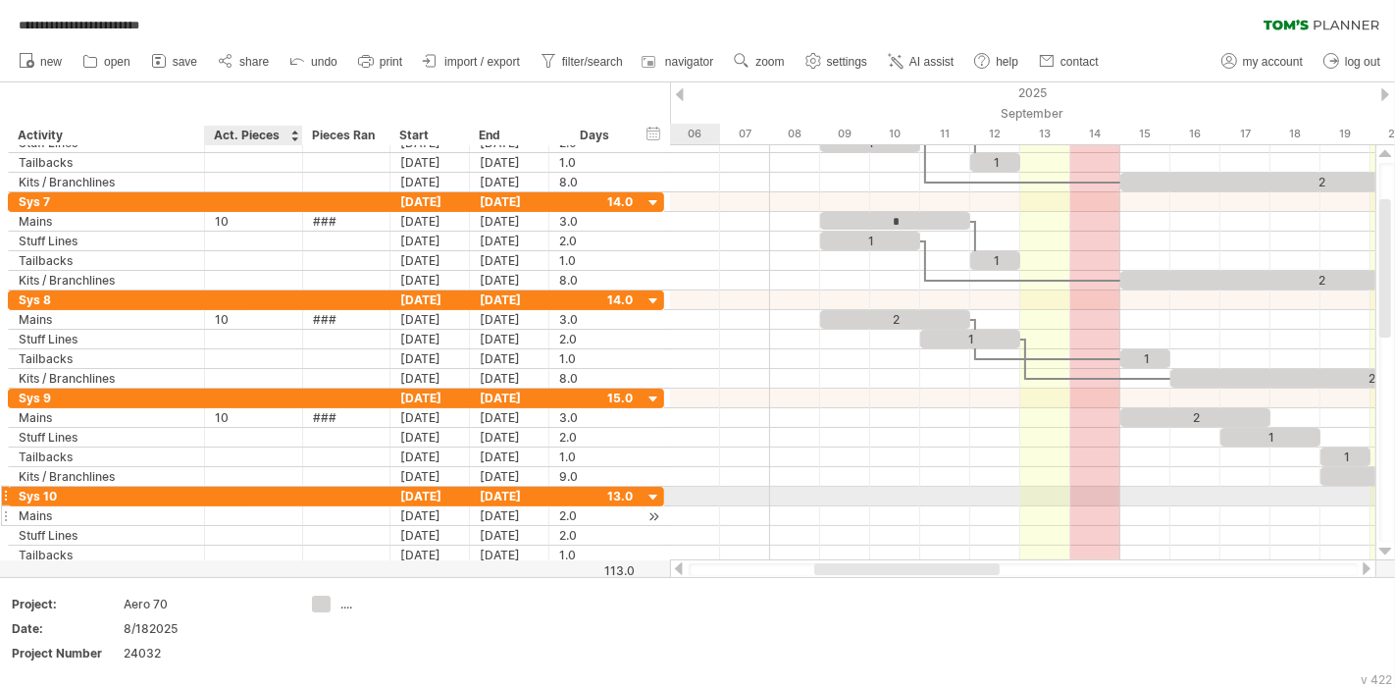
click at [237, 506] on div at bounding box center [254, 515] width 78 height 19
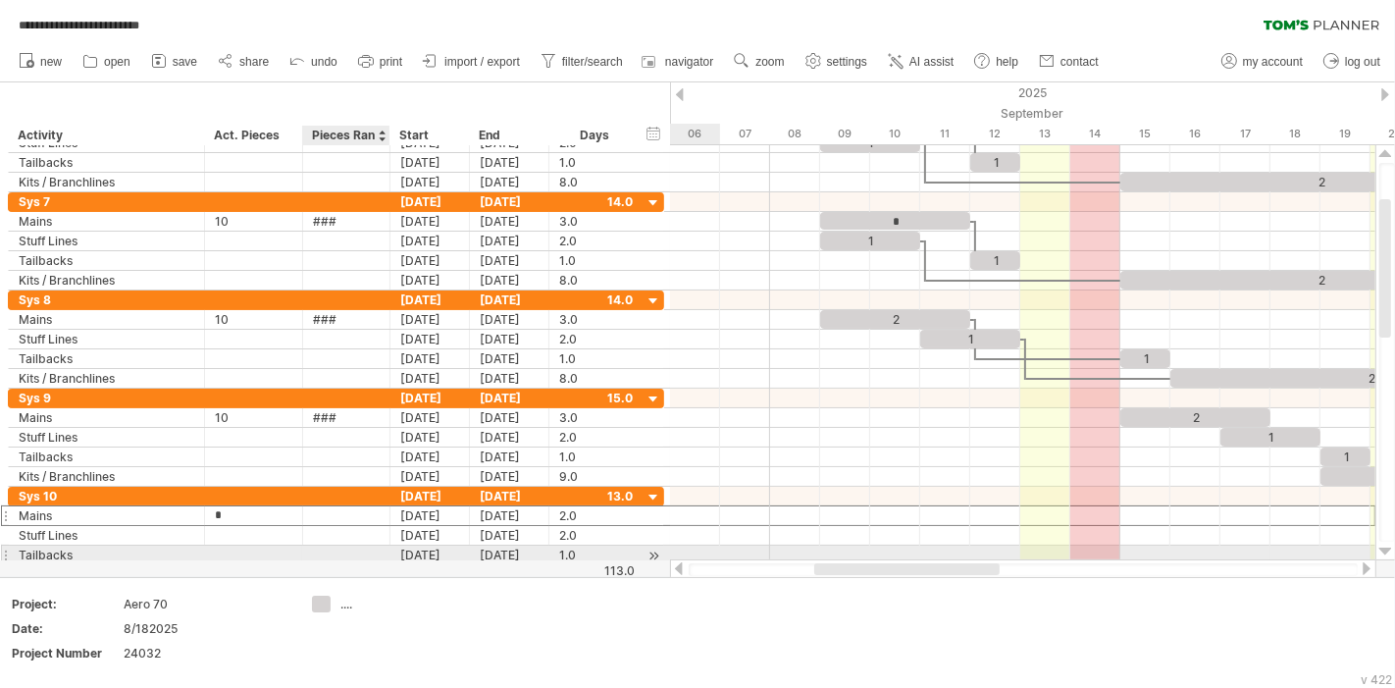
type input "**"
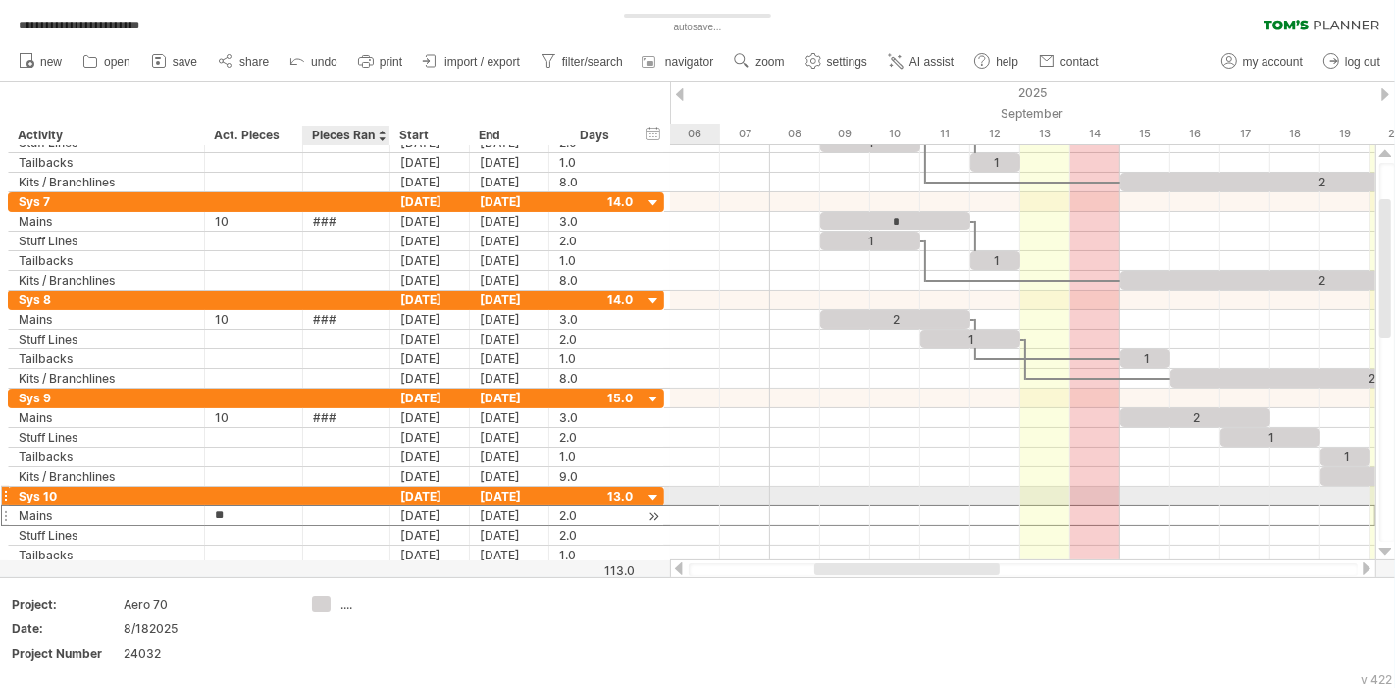
click at [354, 506] on div at bounding box center [346, 515] width 67 height 19
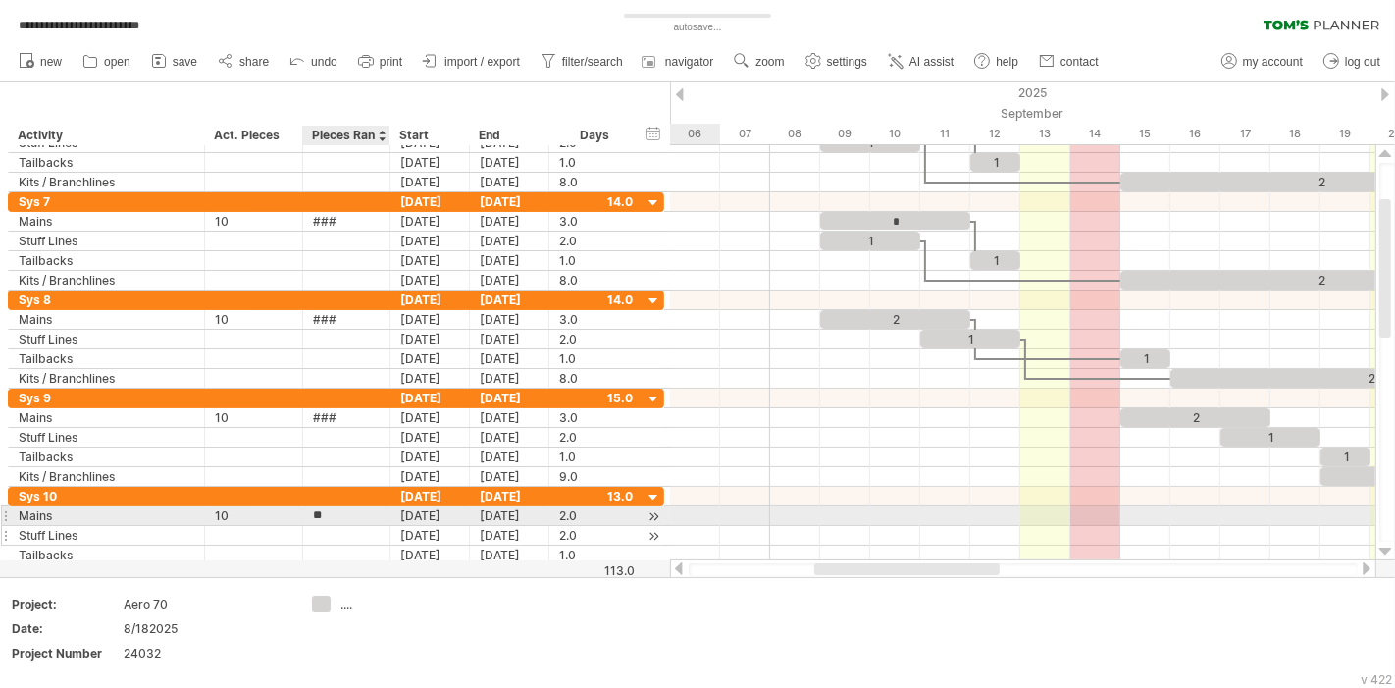
type input "***"
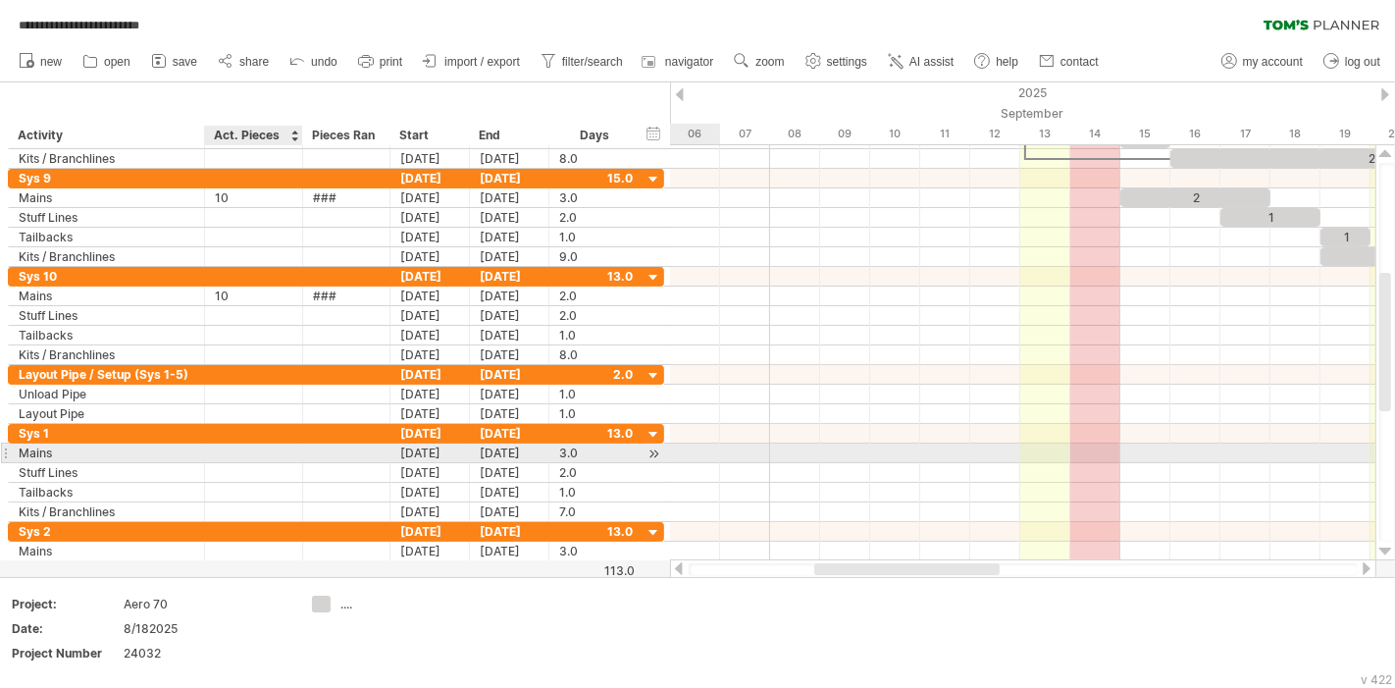
click at [262, 446] on div at bounding box center [254, 452] width 78 height 19
type input "**"
click at [355, 456] on div at bounding box center [346, 452] width 67 height 19
type input "***"
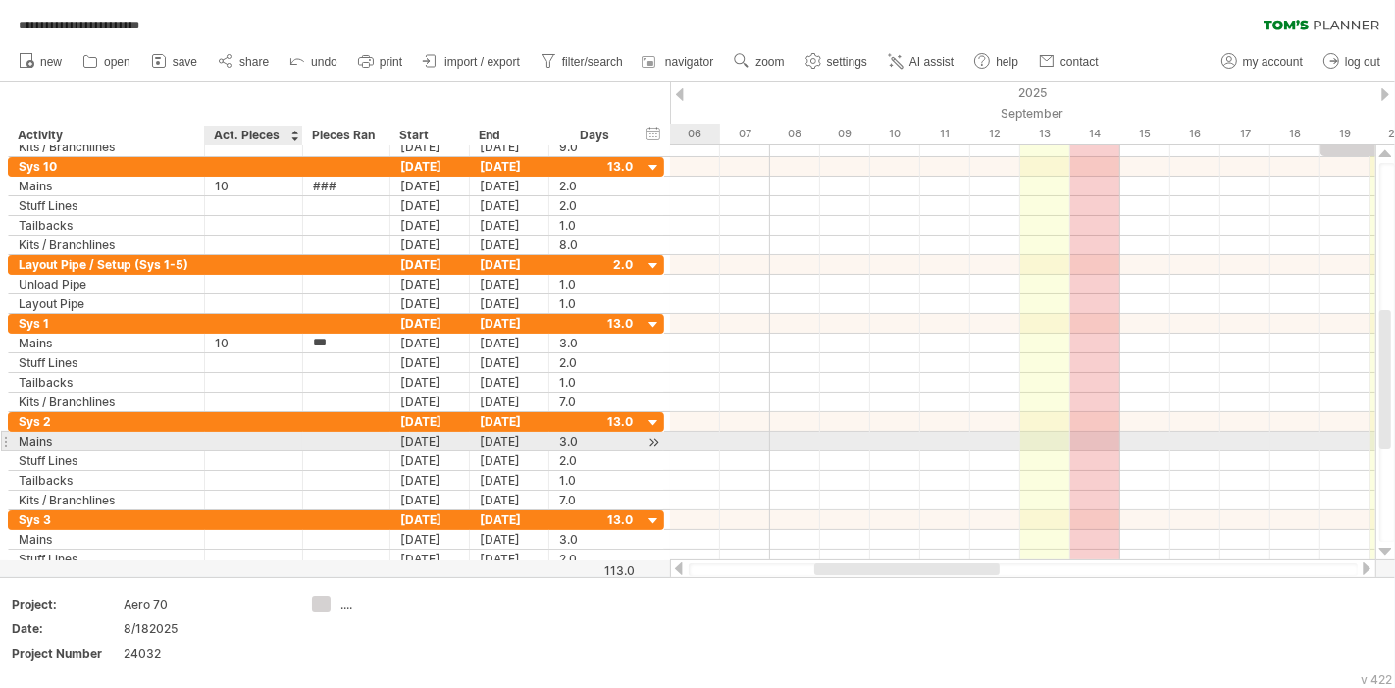
click at [242, 439] on div at bounding box center [254, 441] width 78 height 19
type input "**"
click at [332, 440] on div at bounding box center [346, 441] width 67 height 19
type input "***"
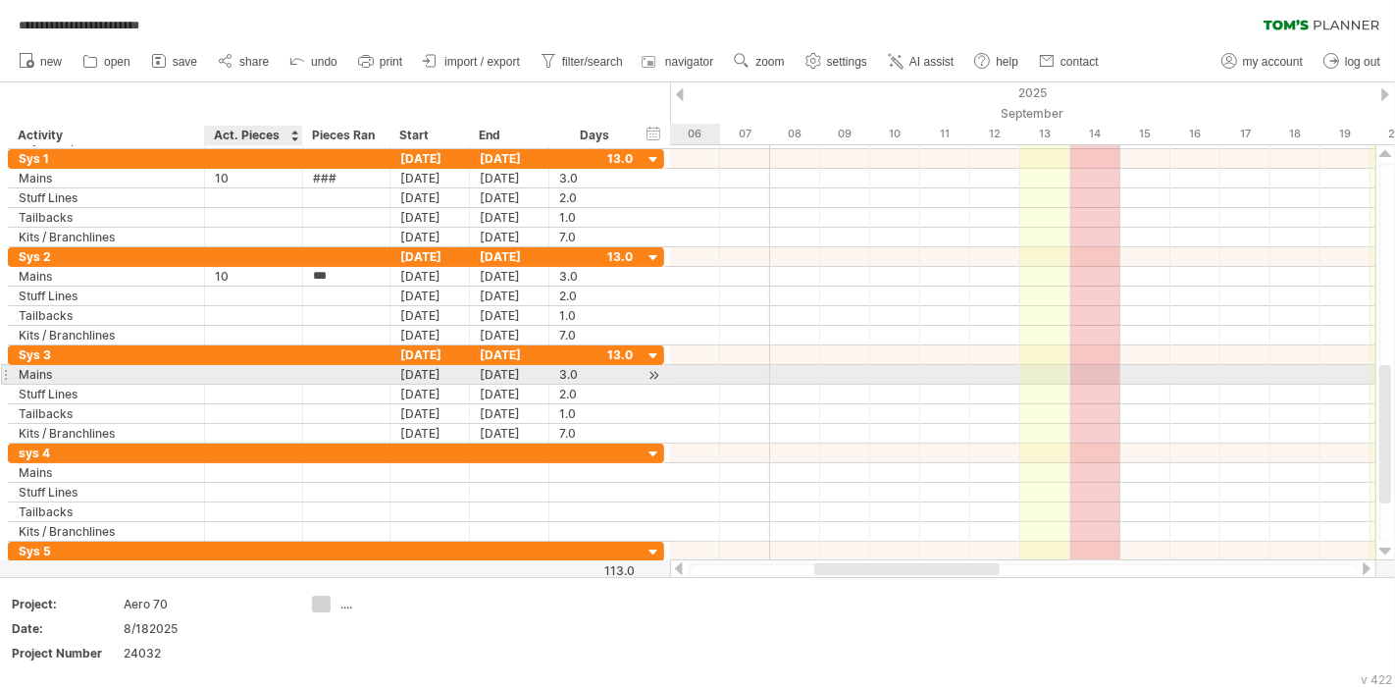
click at [233, 374] on div at bounding box center [254, 374] width 78 height 19
type input "**"
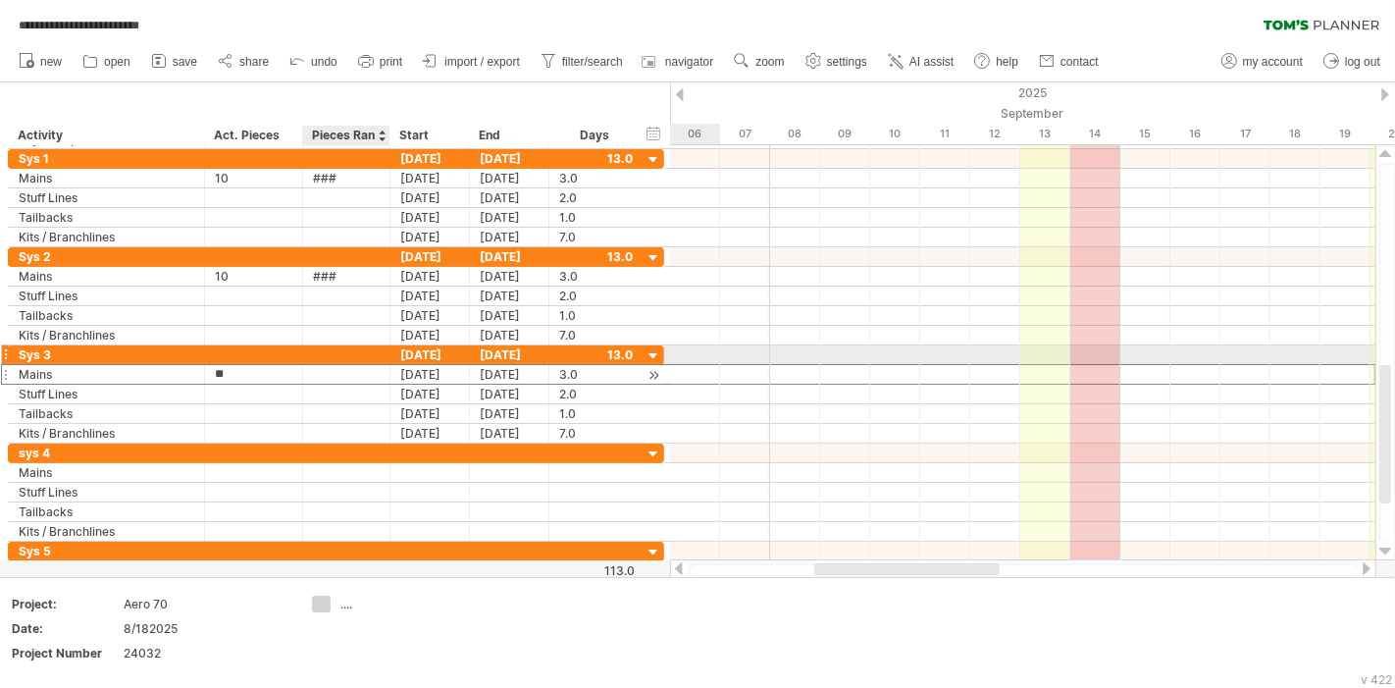
click at [326, 365] on div at bounding box center [346, 374] width 67 height 19
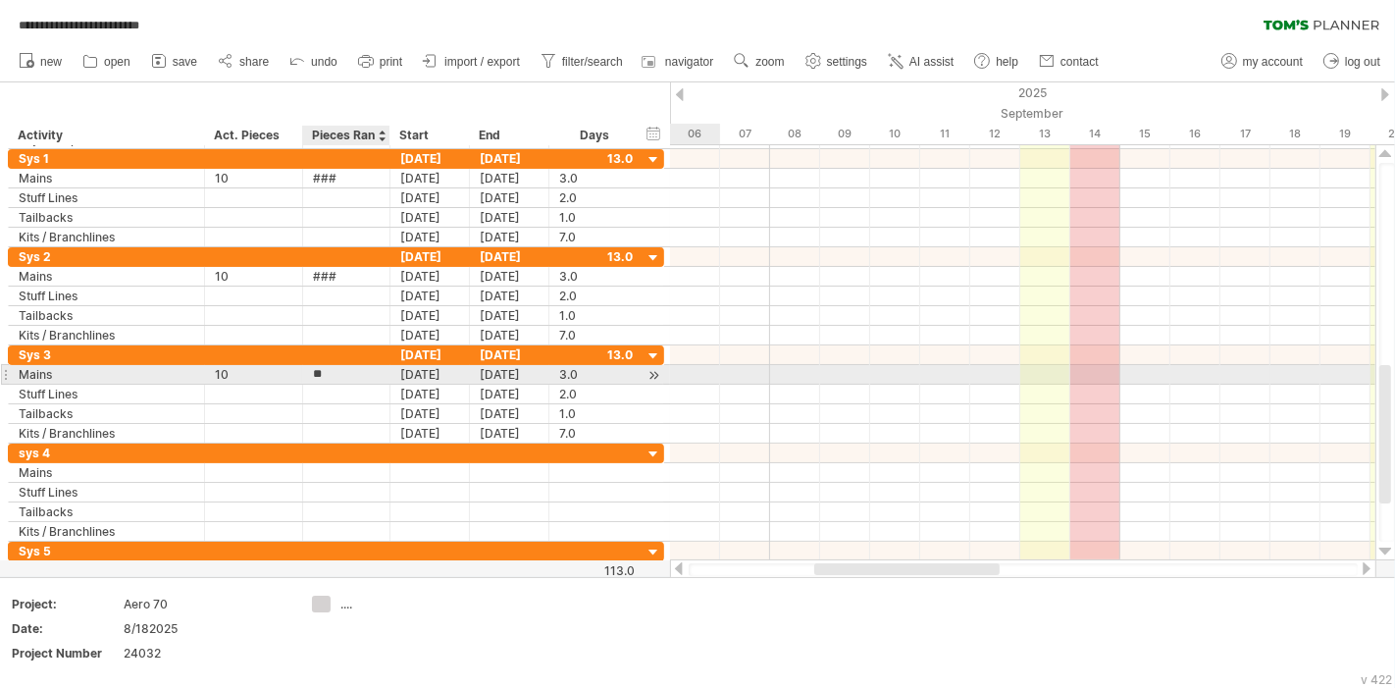
type input "***"
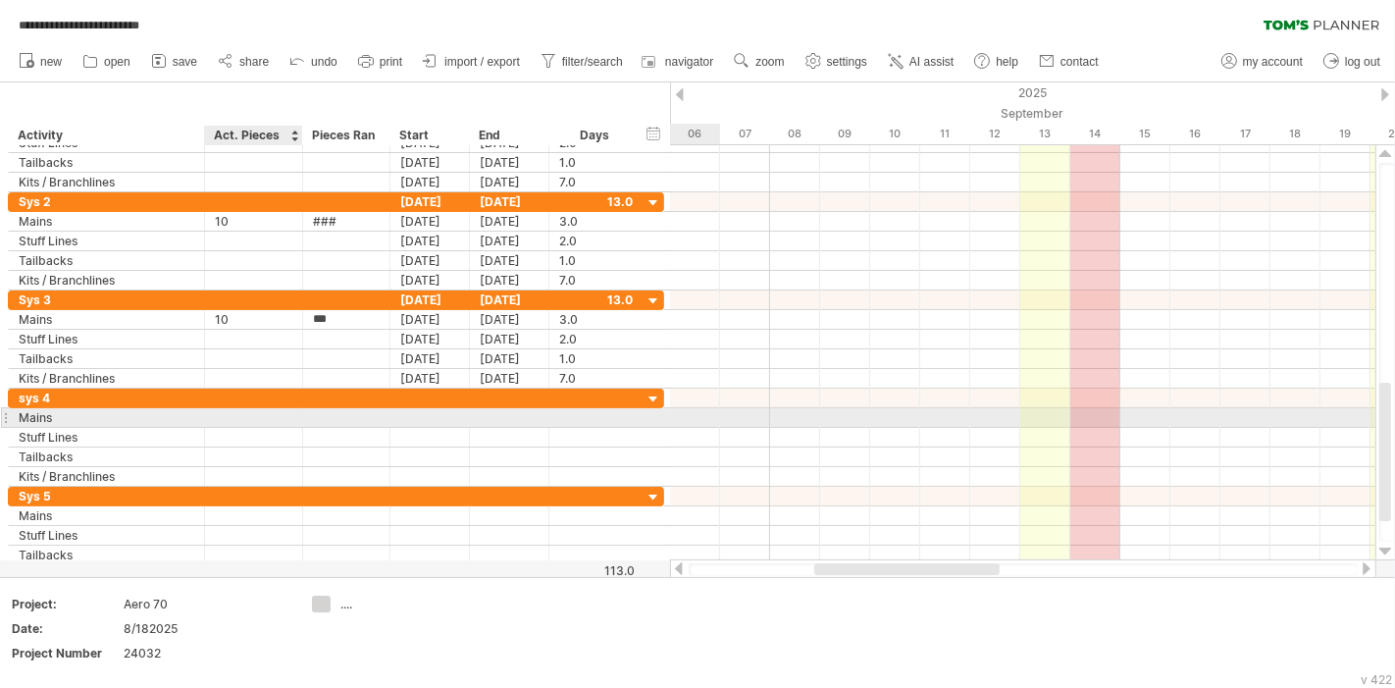
click at [258, 413] on div at bounding box center [254, 417] width 78 height 19
type input "**"
click at [336, 410] on div at bounding box center [346, 417] width 67 height 19
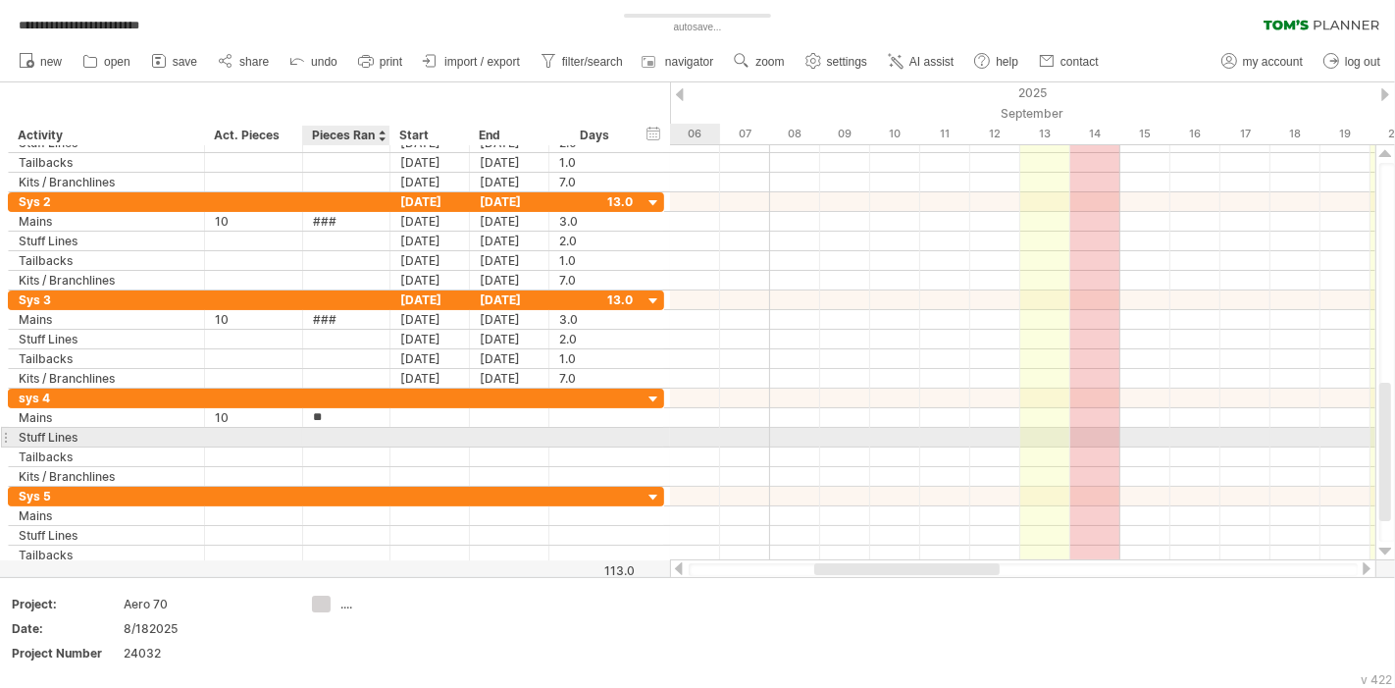
type input "***"
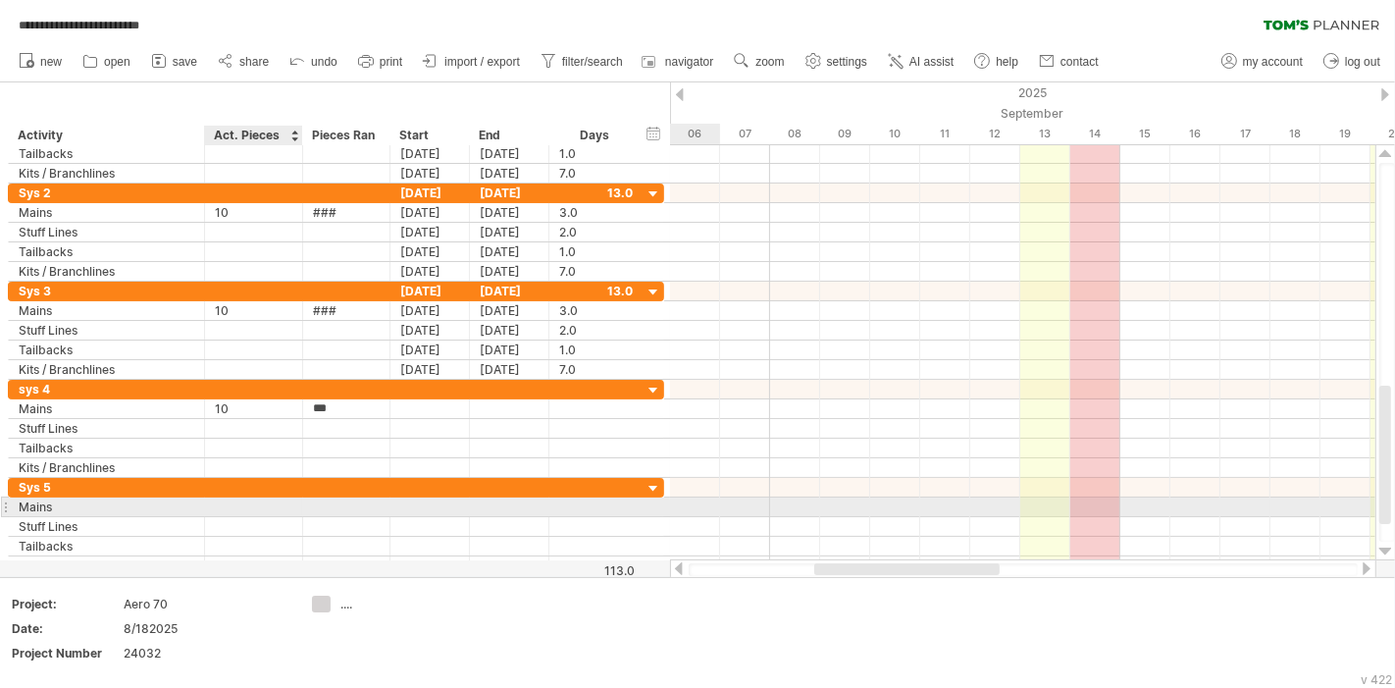
click at [255, 502] on div at bounding box center [254, 506] width 78 height 19
type input "**"
click at [341, 497] on div at bounding box center [346, 506] width 67 height 19
type input "***"
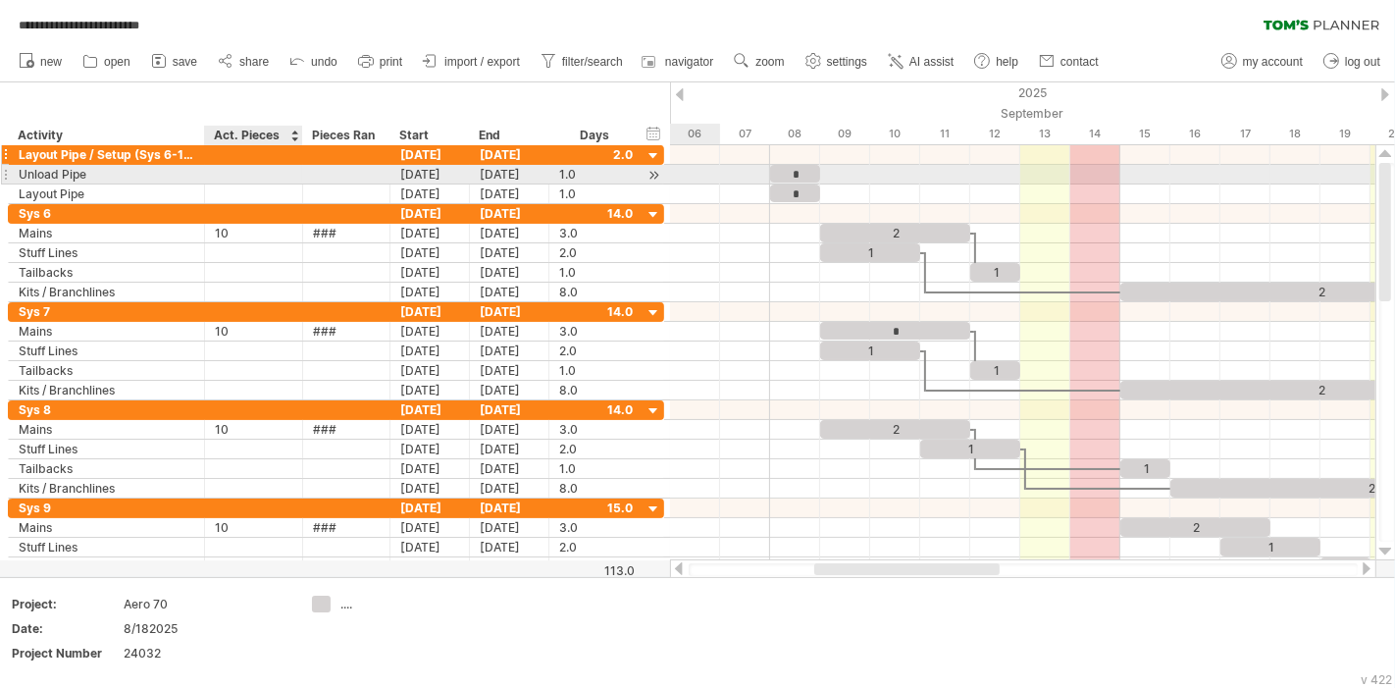
click at [242, 163] on div at bounding box center [254, 154] width 78 height 19
click at [337, 182] on div at bounding box center [346, 174] width 67 height 19
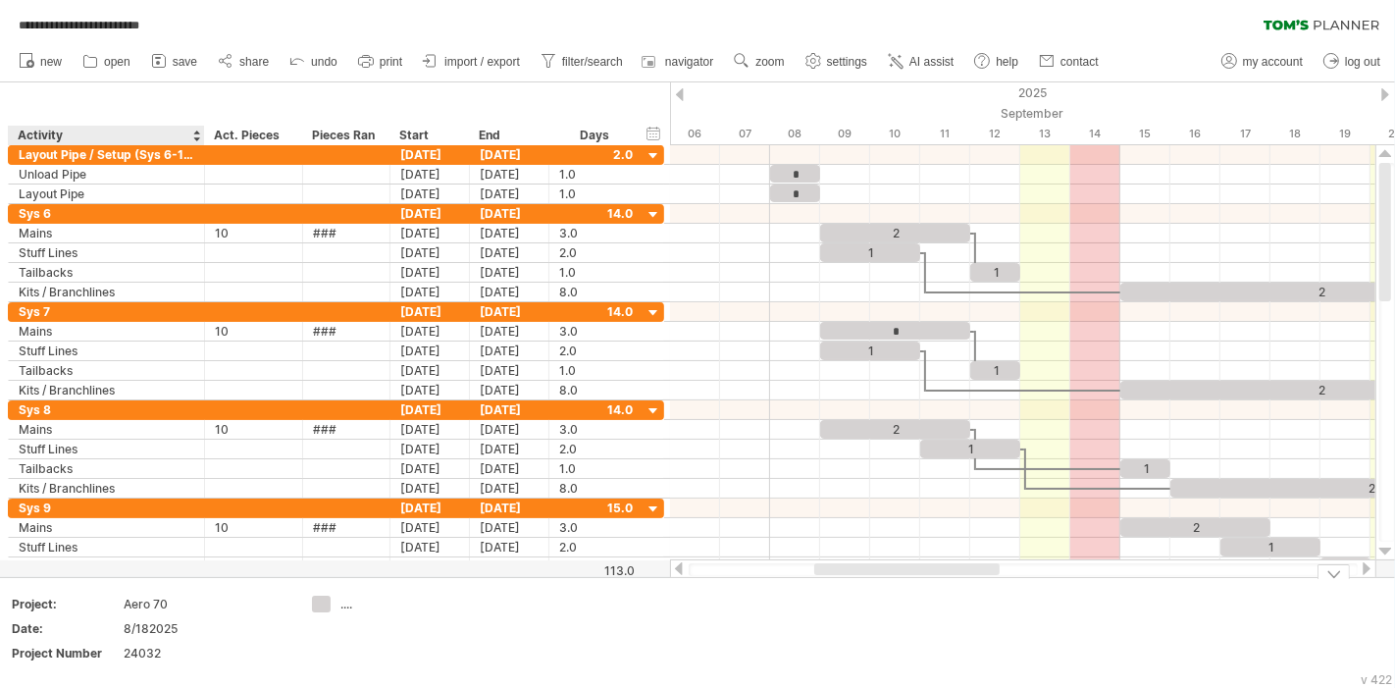
click at [157, 626] on div "8/182025" at bounding box center [206, 628] width 165 height 17
click at [150, 626] on input "********" at bounding box center [203, 628] width 158 height 17
type input "*********"
click at [296, 653] on td "Project: Aero 70 Date: 8/18/2025 Project Number 24032" at bounding box center [151, 634] width 302 height 76
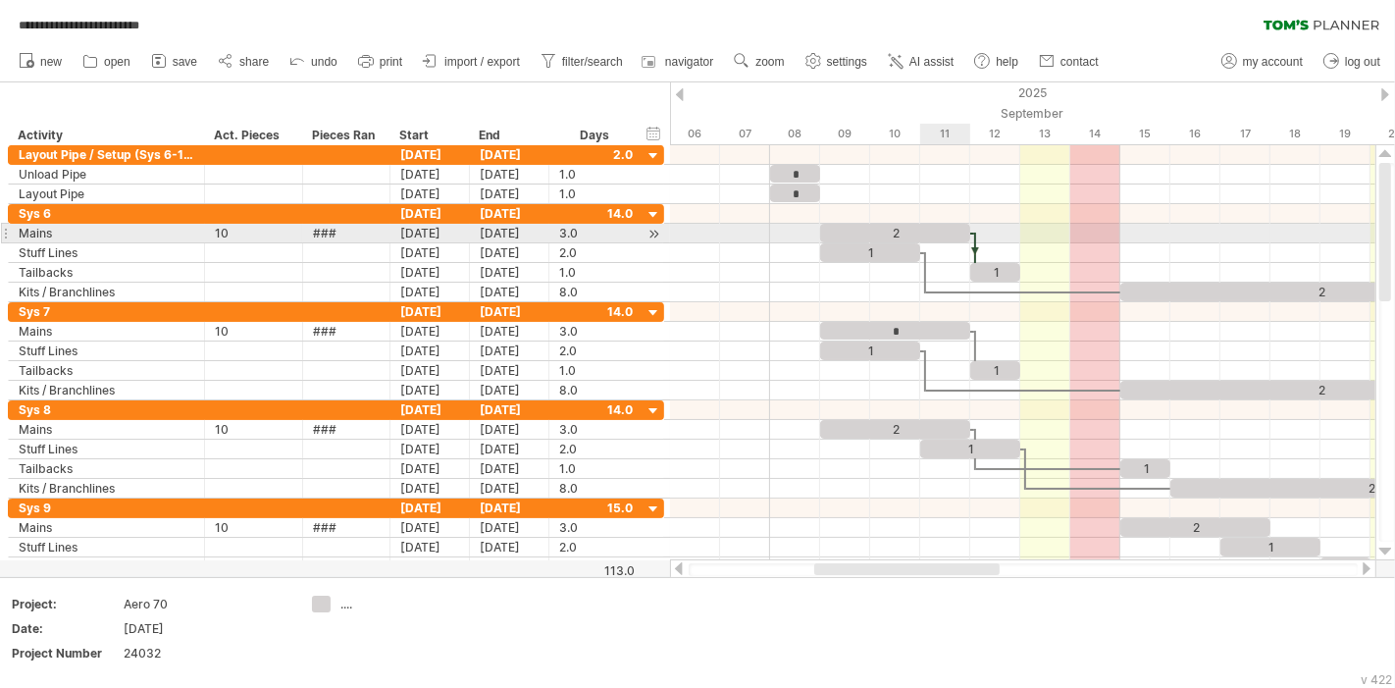
click at [919, 227] on div "2" at bounding box center [895, 233] width 150 height 19
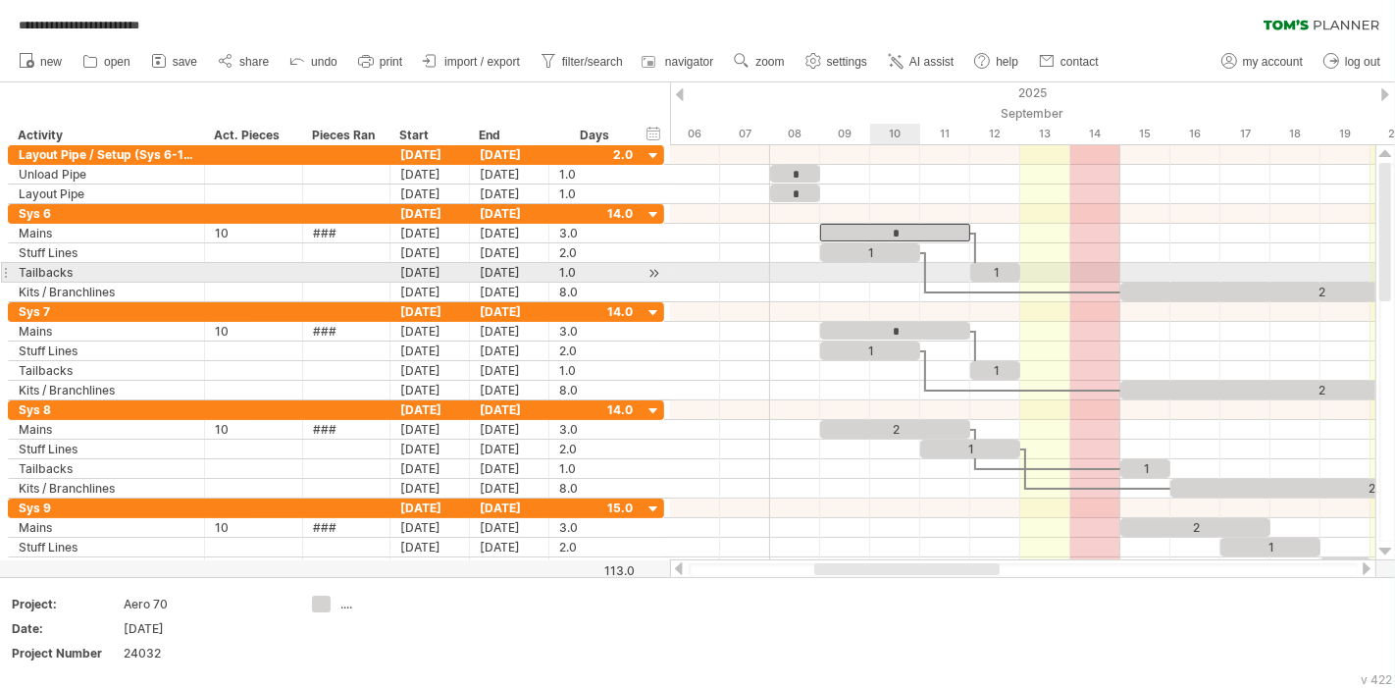
click at [911, 271] on div at bounding box center [1022, 273] width 705 height 20
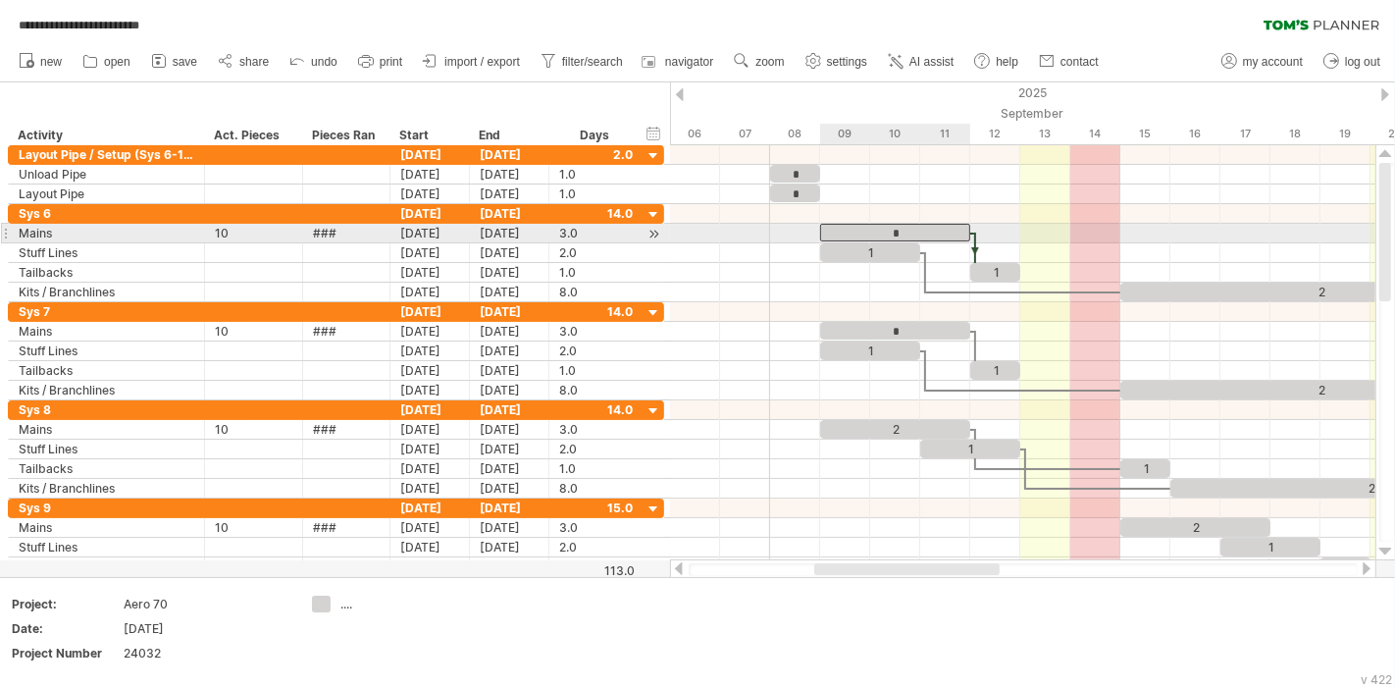
click at [911, 229] on div "*" at bounding box center [895, 233] width 150 height 18
drag, startPoint x: 911, startPoint y: 229, endPoint x: 882, endPoint y: 231, distance: 28.5
click at [882, 231] on div "*" at bounding box center [870, 233] width 150 height 18
click at [929, 231] on div "1" at bounding box center [895, 233] width 150 height 19
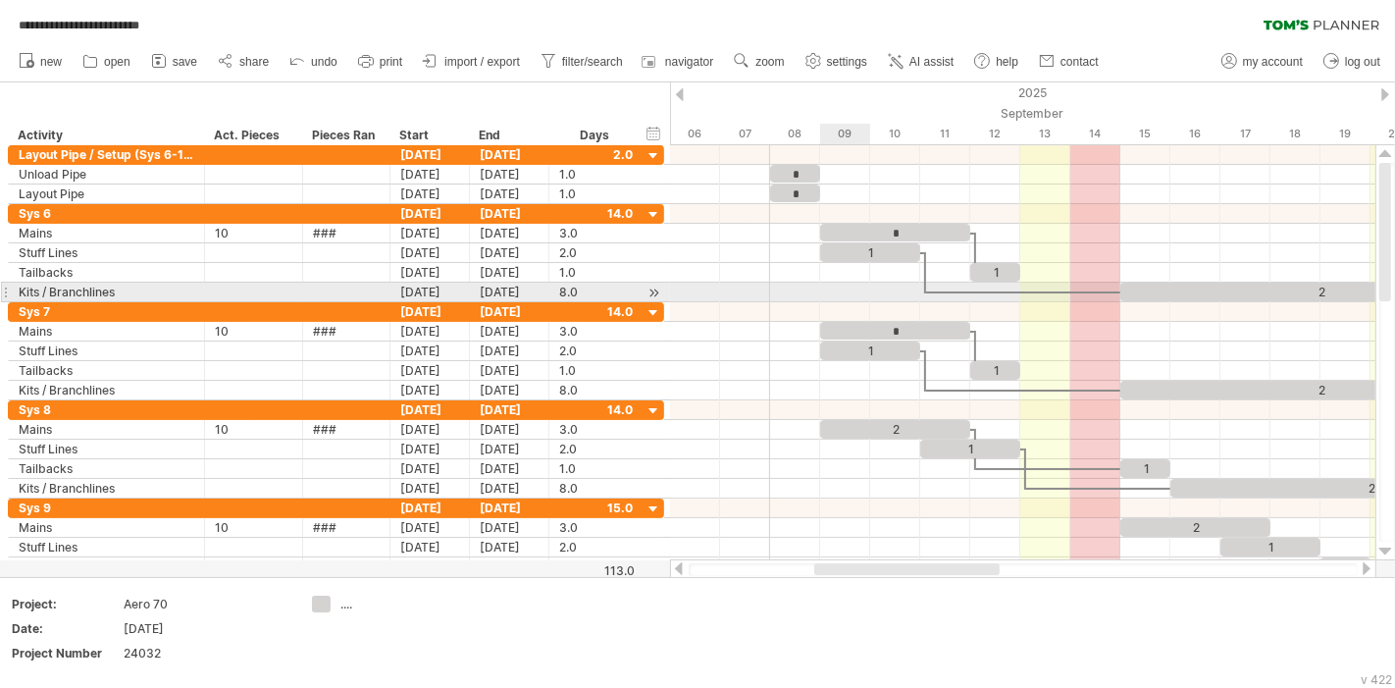
click at [827, 294] on div at bounding box center [1022, 293] width 705 height 20
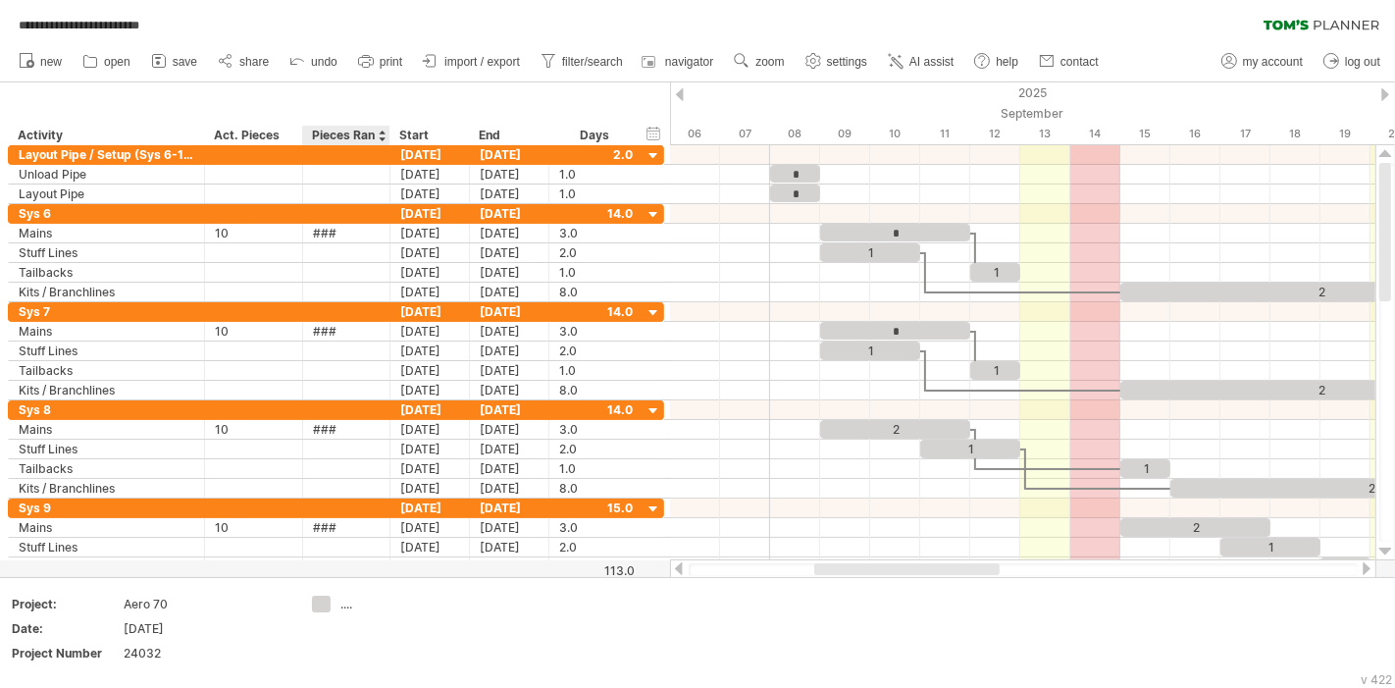
click at [387, 135] on div at bounding box center [389, 136] width 7 height 20
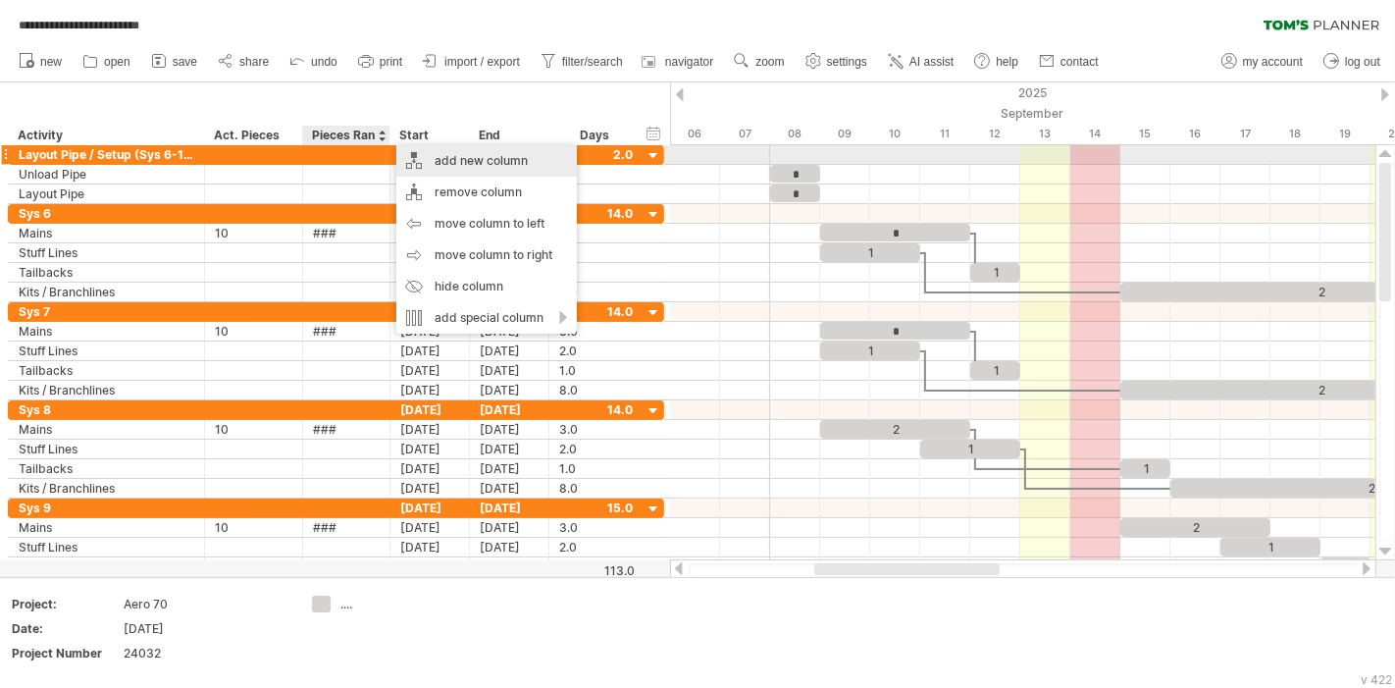
click at [443, 149] on div "add new column" at bounding box center [486, 160] width 181 height 31
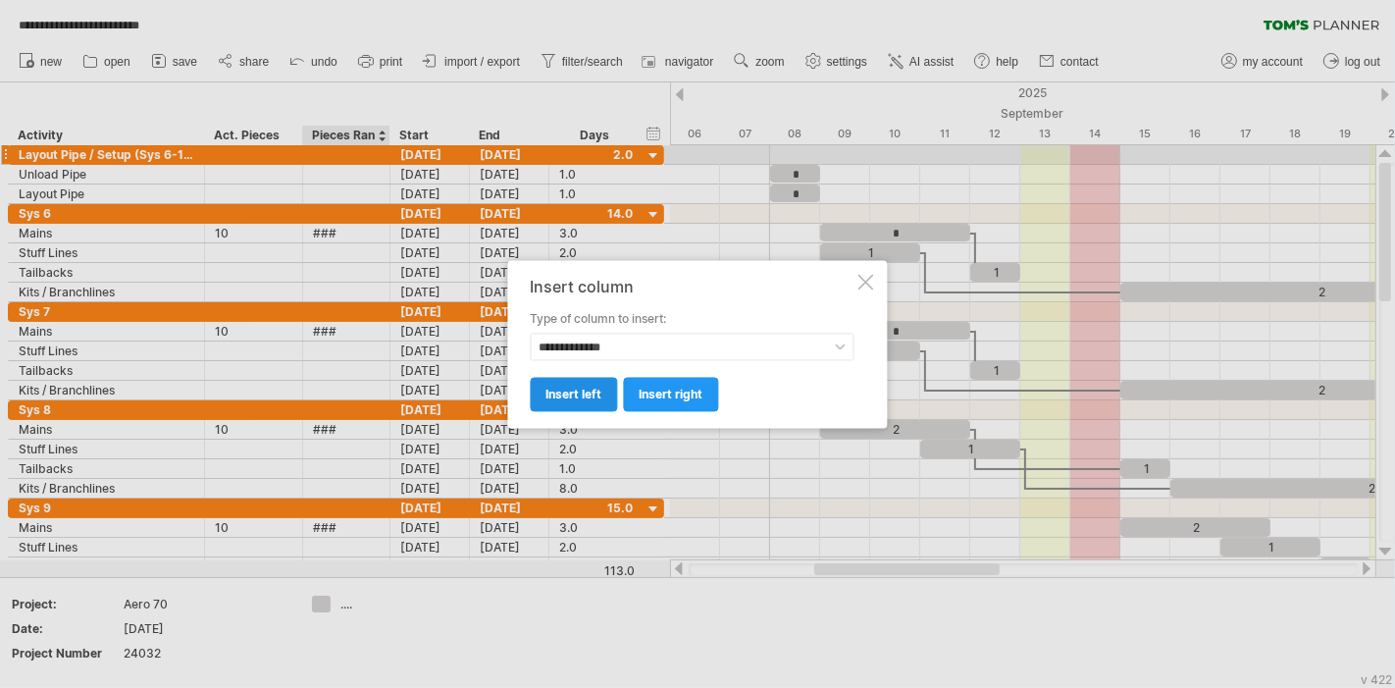
click at [574, 393] on span "insert left" at bounding box center [575, 394] width 56 height 15
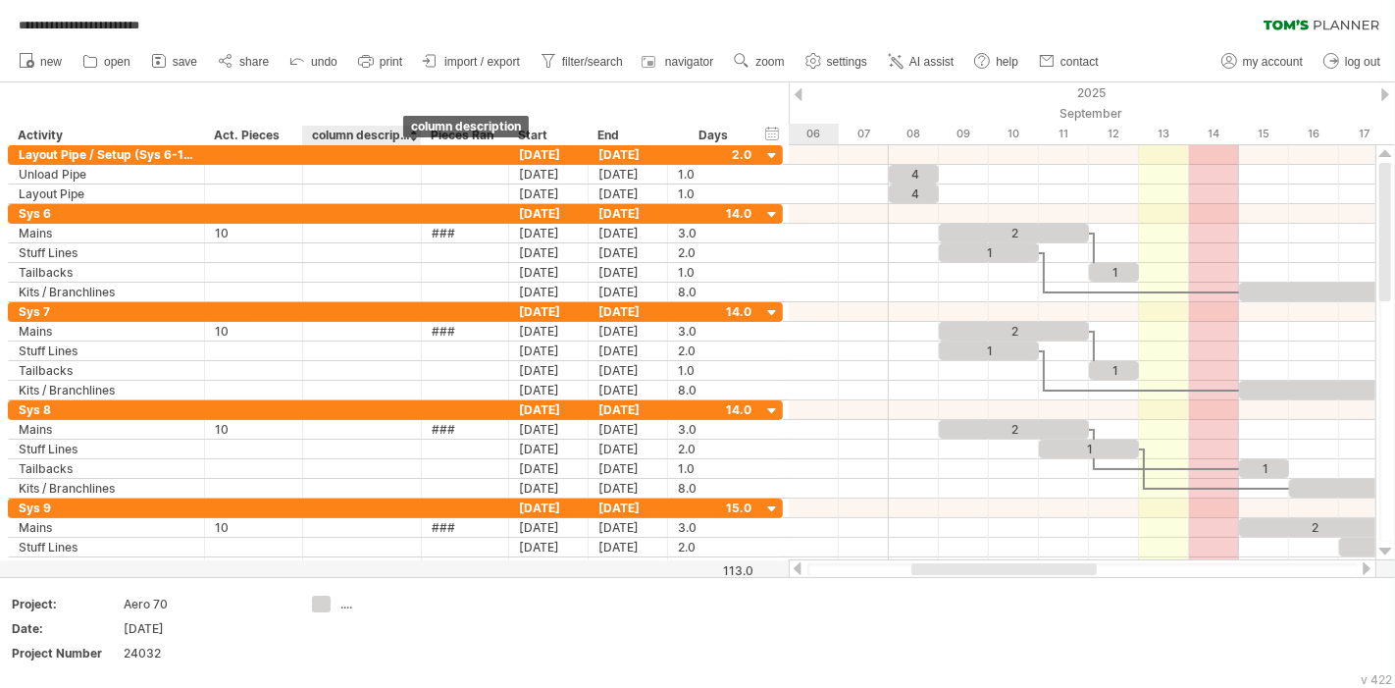
type textarea "*"
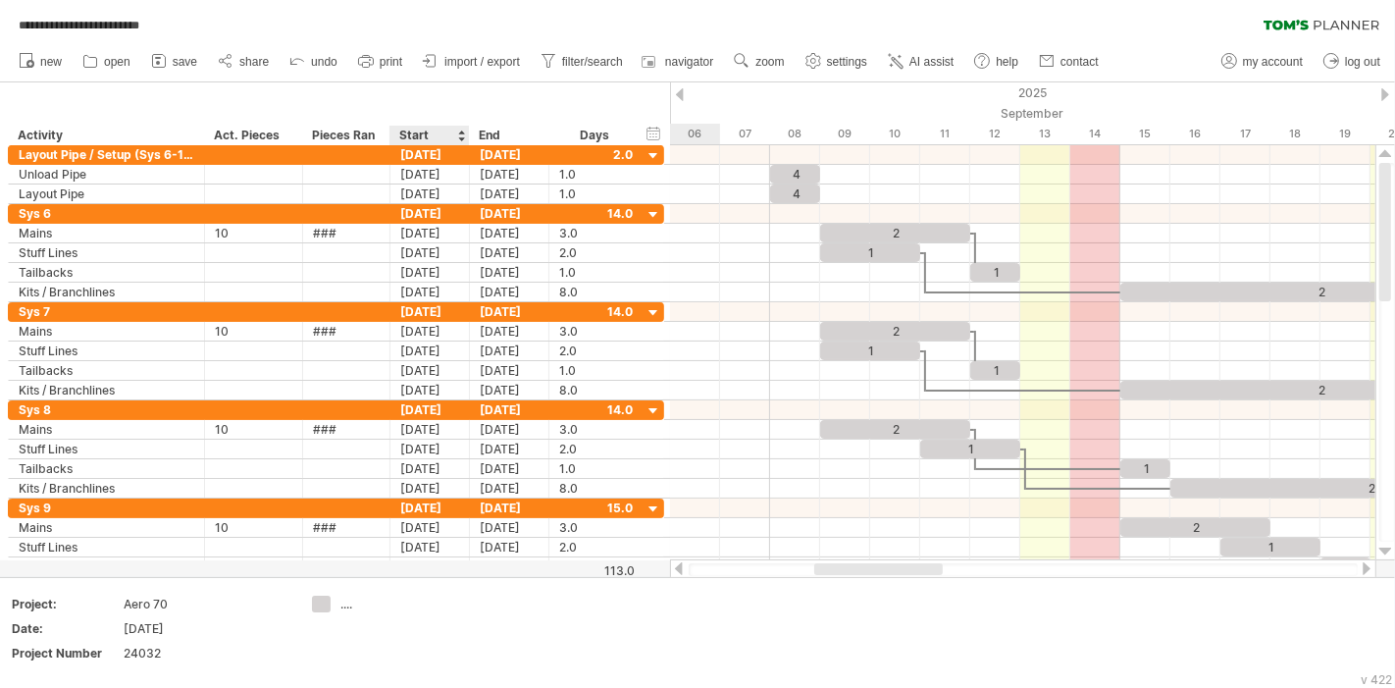
click at [391, 132] on div "Start" at bounding box center [429, 136] width 79 height 20
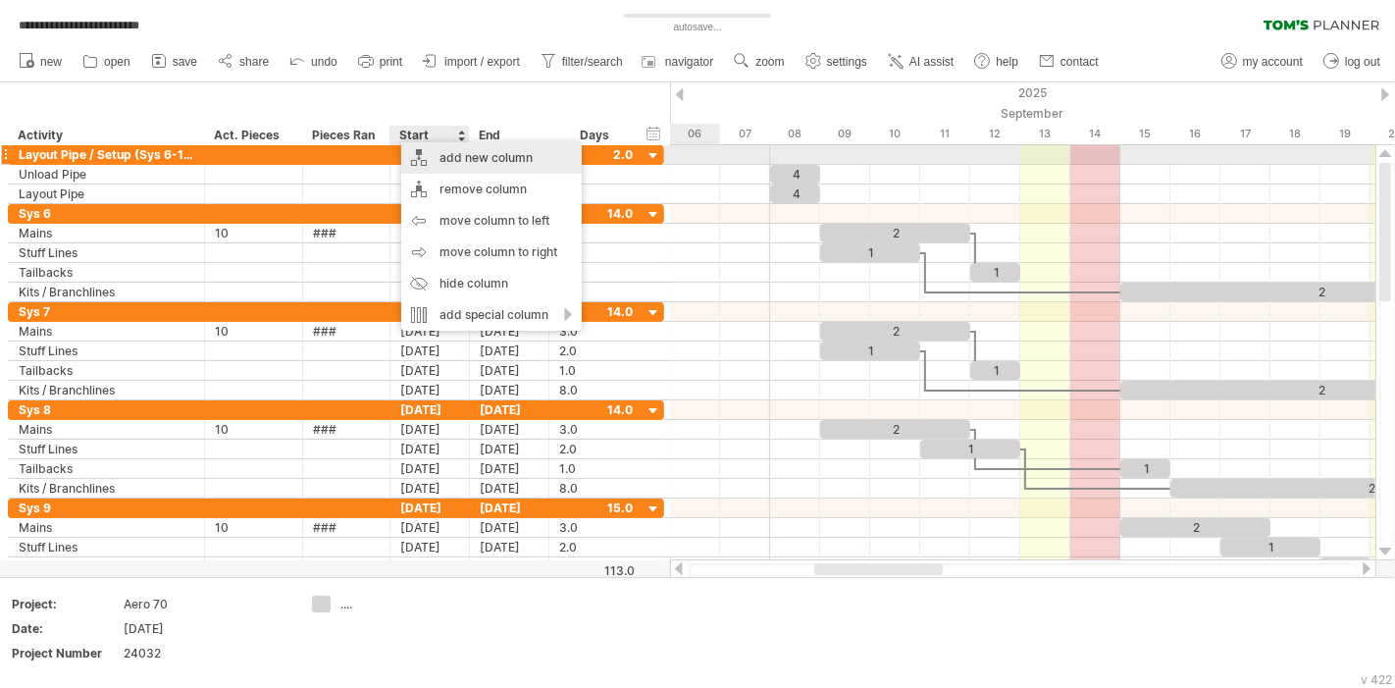
click at [488, 162] on div "add new column" at bounding box center [491, 157] width 181 height 31
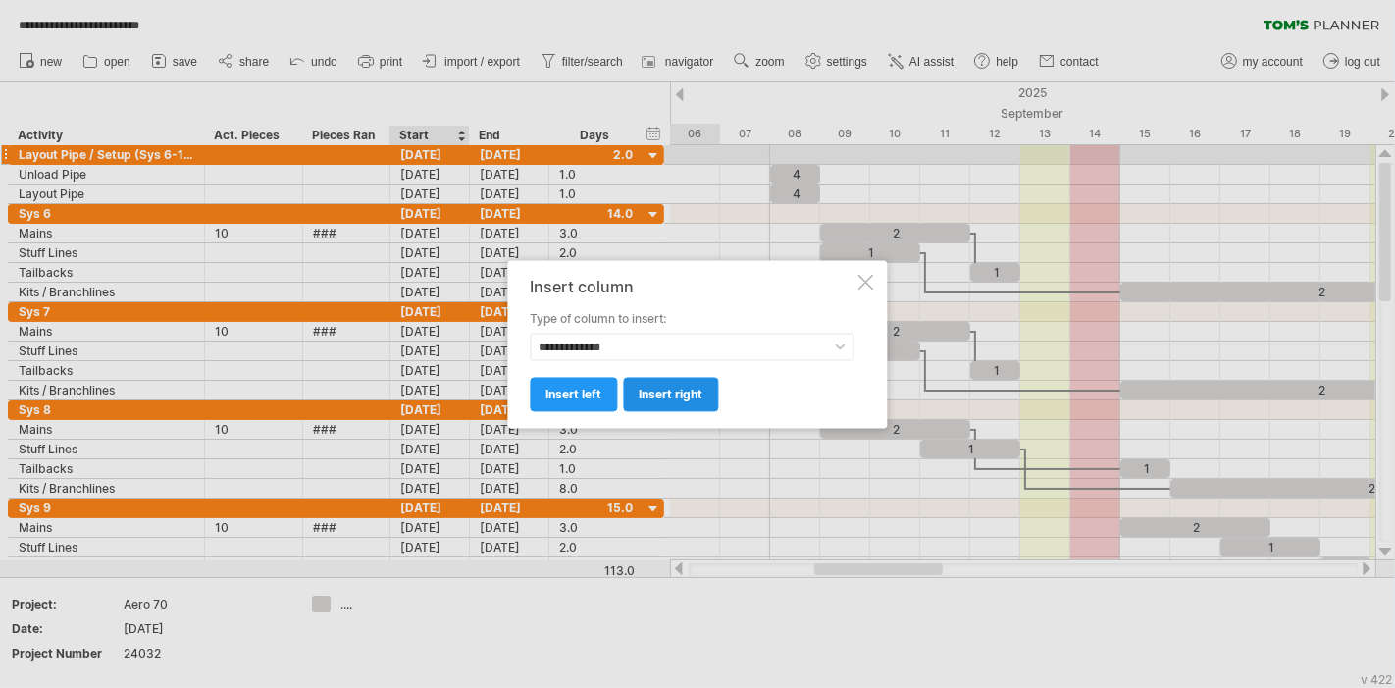
click at [659, 399] on span "insert right" at bounding box center [672, 394] width 64 height 15
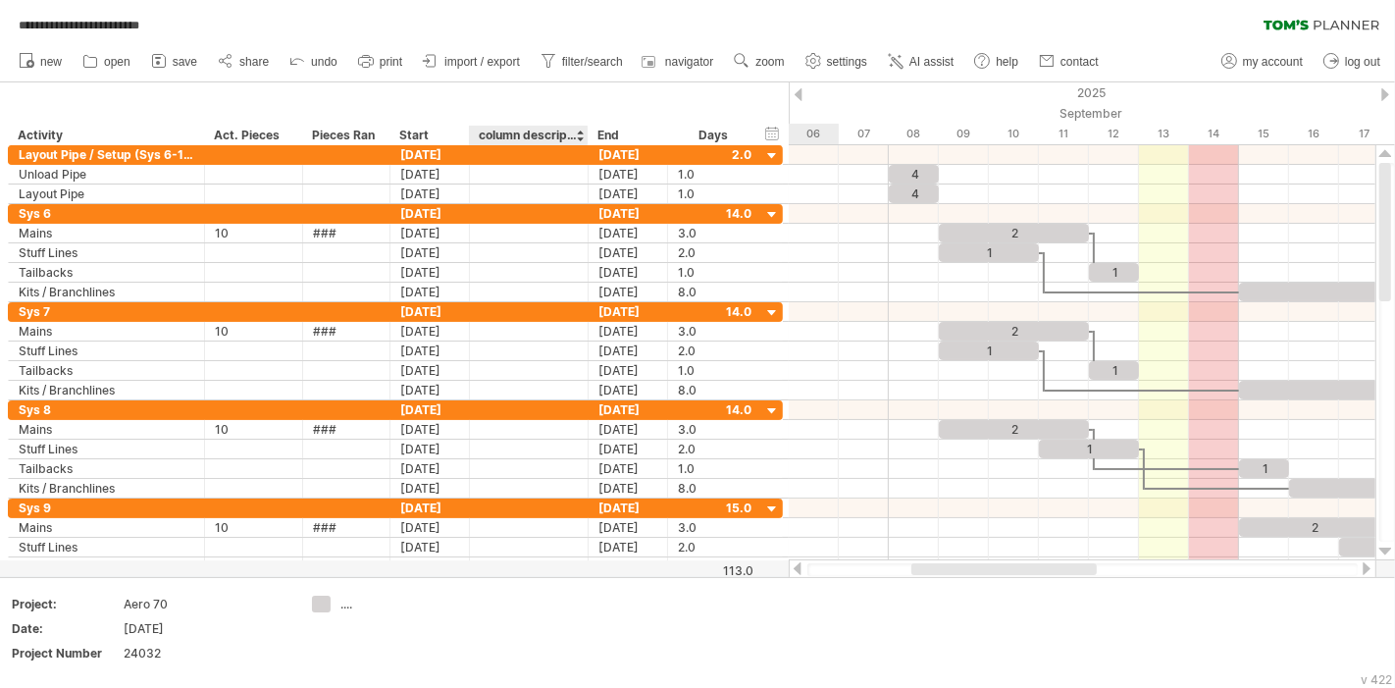
click at [516, 135] on div "column description" at bounding box center [528, 136] width 98 height 20
click at [539, 122] on div "**********" at bounding box center [394, 113] width 789 height 63
drag, startPoint x: 524, startPoint y: 133, endPoint x: 414, endPoint y: 132, distance: 109.9
click at [414, 132] on div "**********" at bounding box center [385, 136] width 754 height 20
drag, startPoint x: 507, startPoint y: 132, endPoint x: 421, endPoint y: 136, distance: 86.4
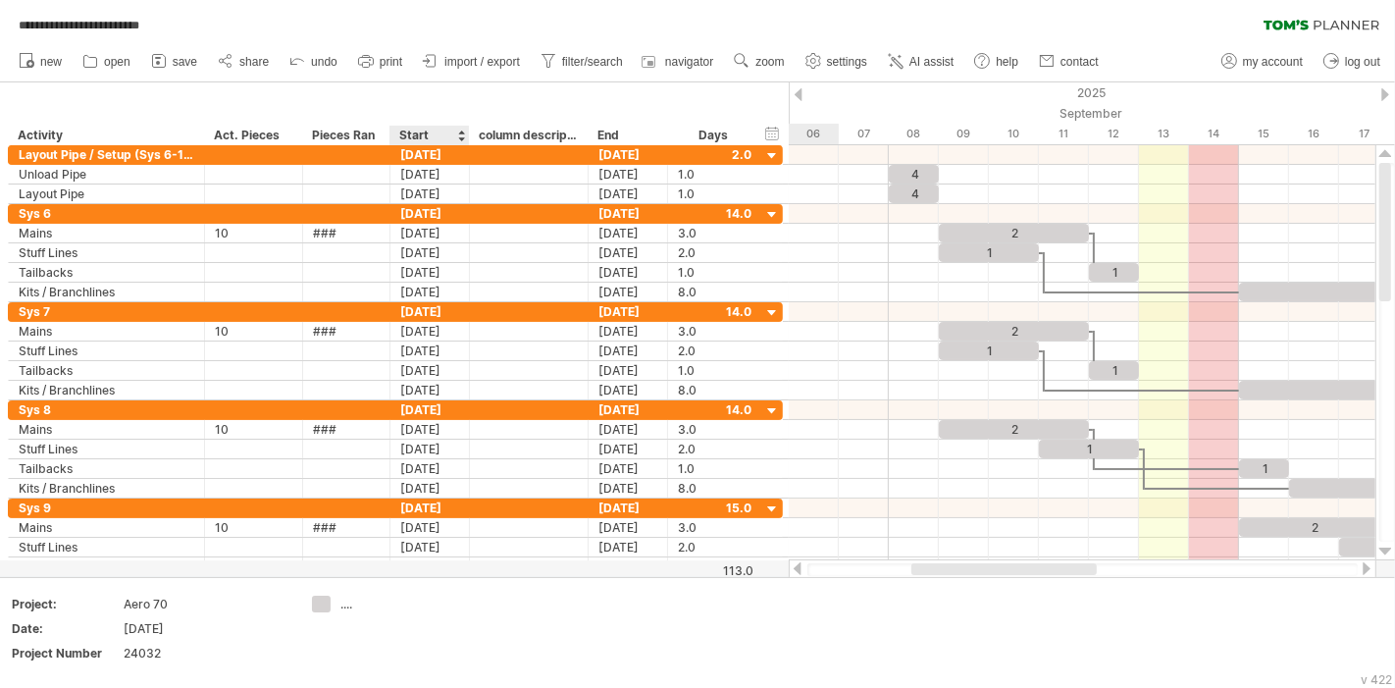
click at [421, 136] on div "**********" at bounding box center [385, 136] width 754 height 20
click at [524, 130] on div "column description" at bounding box center [528, 136] width 98 height 20
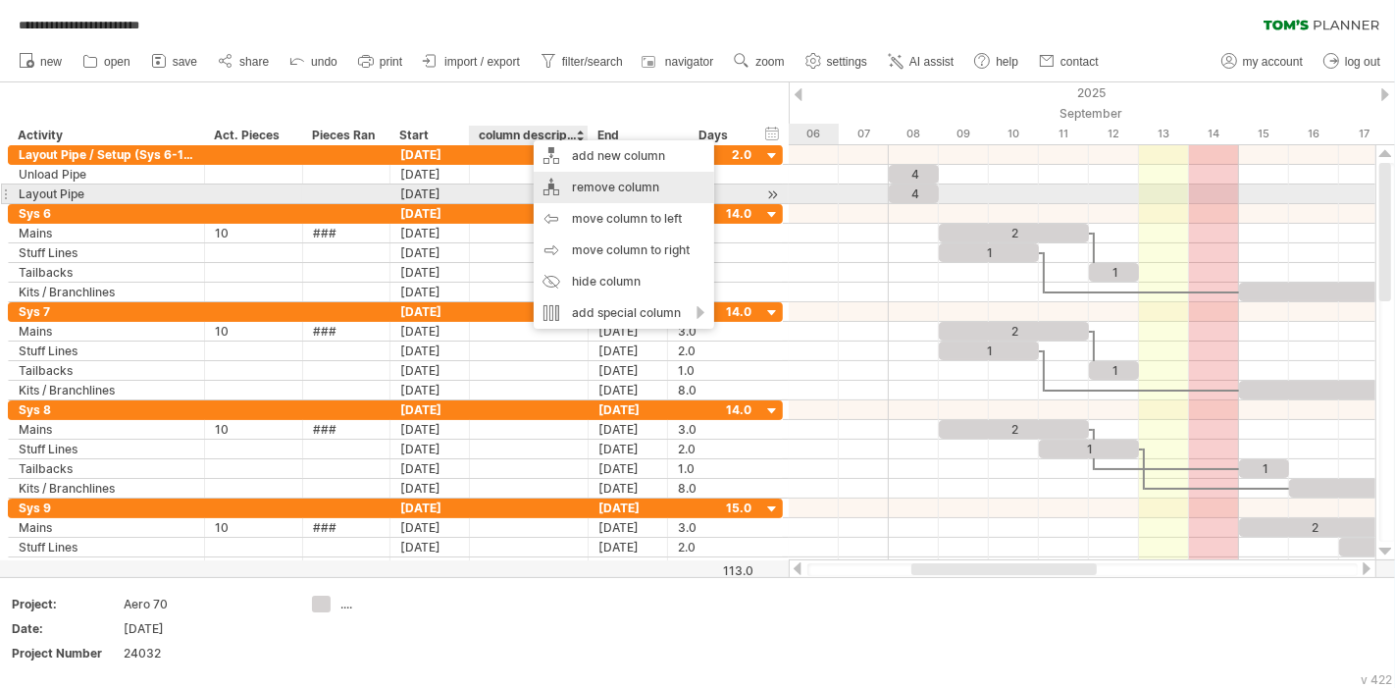
click at [628, 192] on div "remove column" at bounding box center [624, 187] width 181 height 31
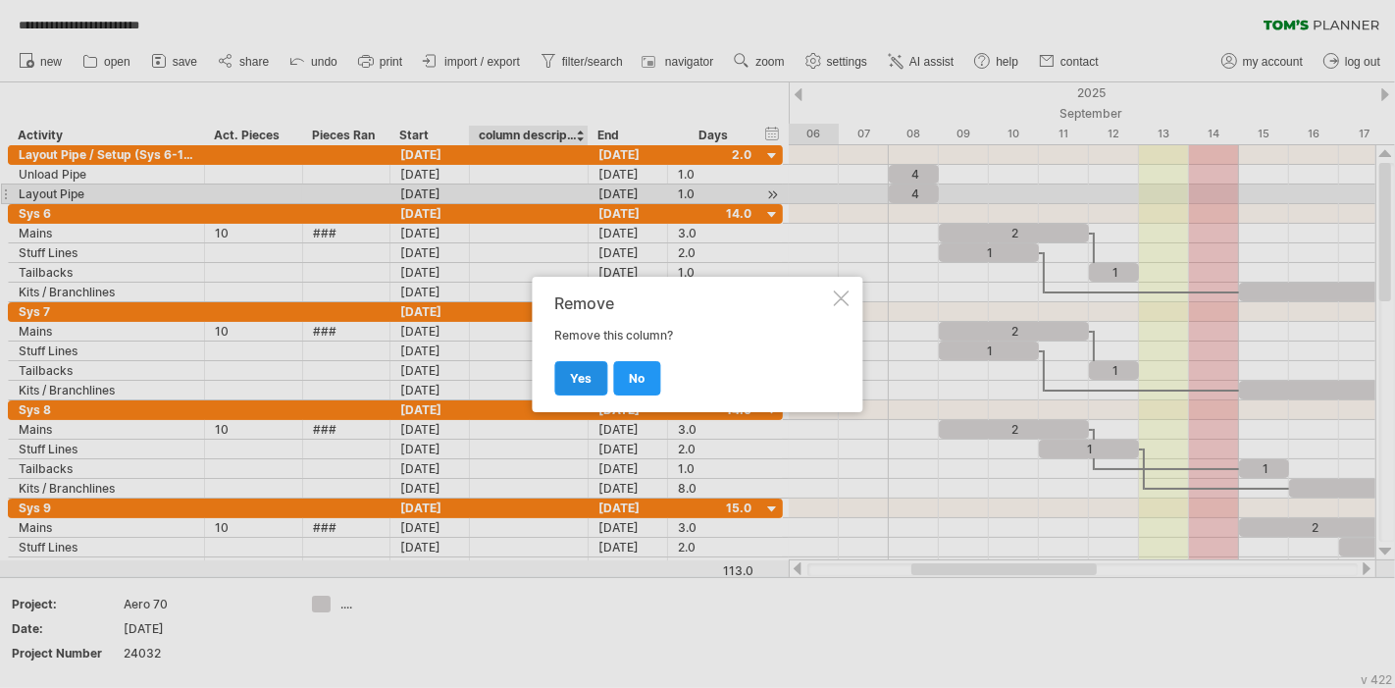
click at [591, 368] on link "yes" at bounding box center [581, 378] width 53 height 34
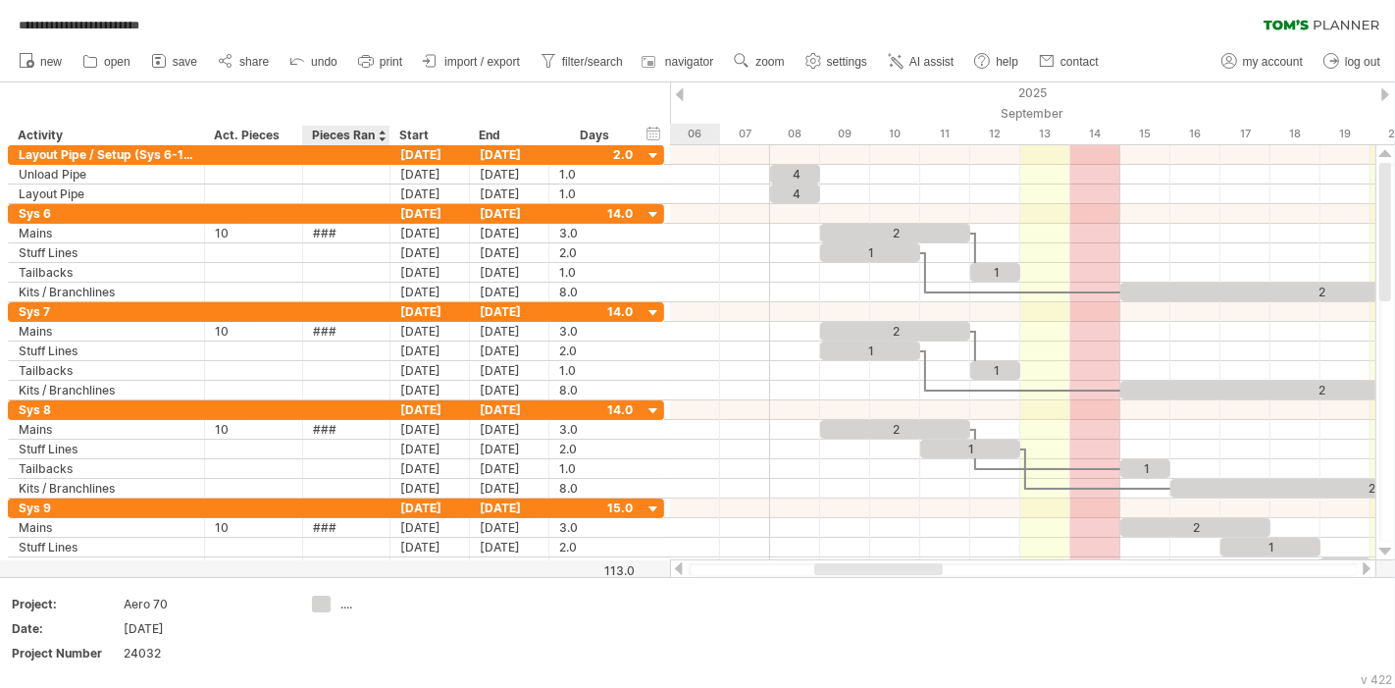
click at [390, 136] on div "Start" at bounding box center [429, 136] width 79 height 20
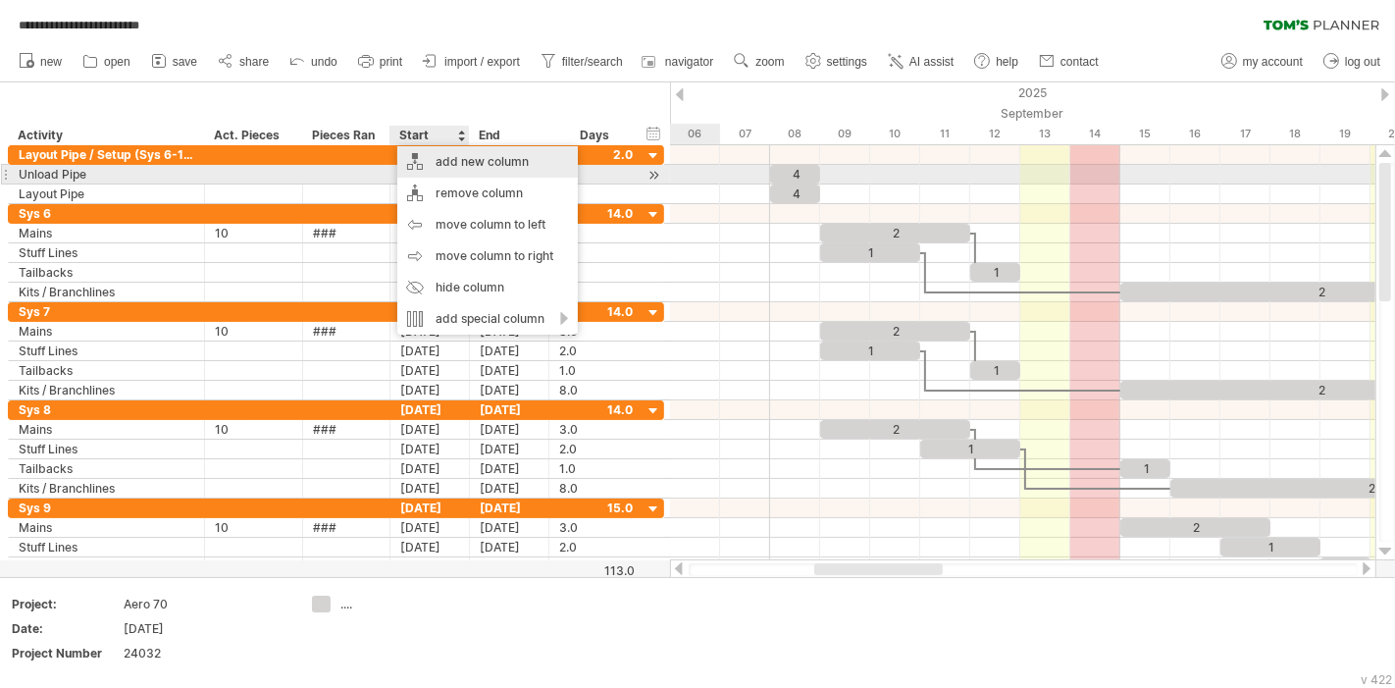
click at [488, 175] on div "add new column" at bounding box center [487, 161] width 181 height 31
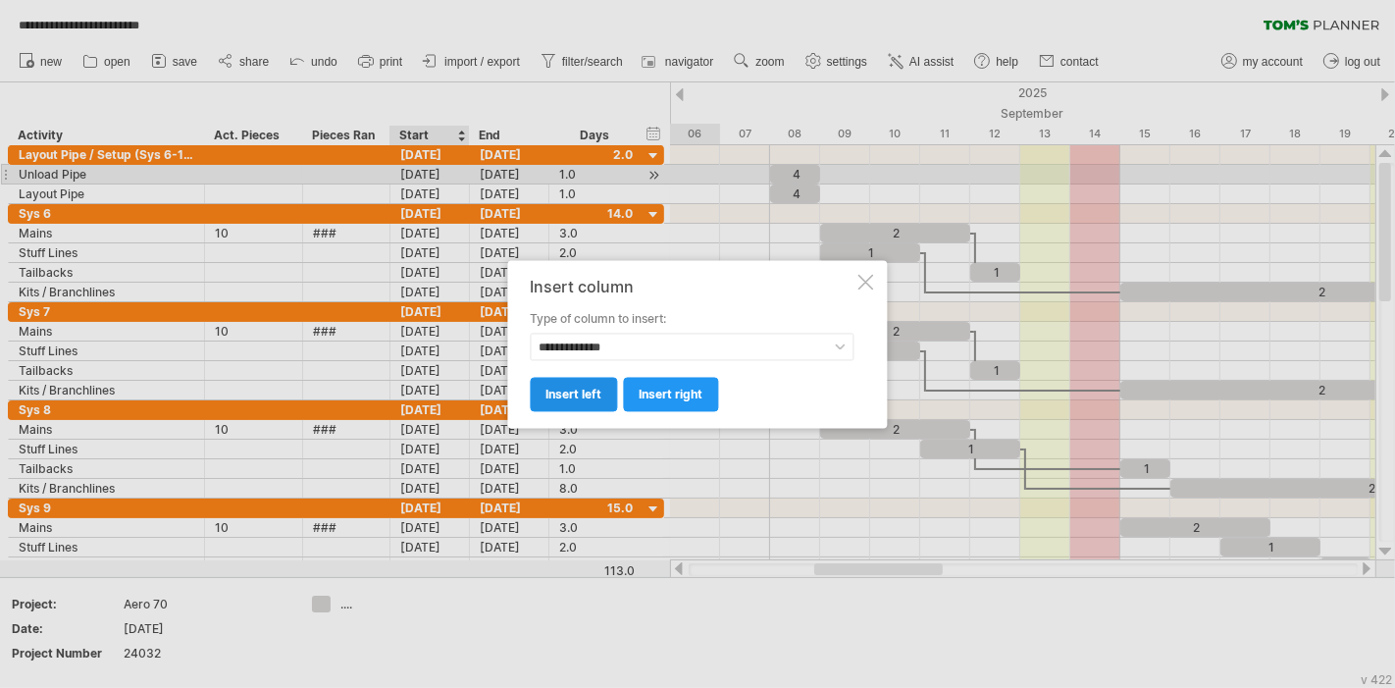
click at [580, 393] on span "insert left" at bounding box center [575, 394] width 56 height 15
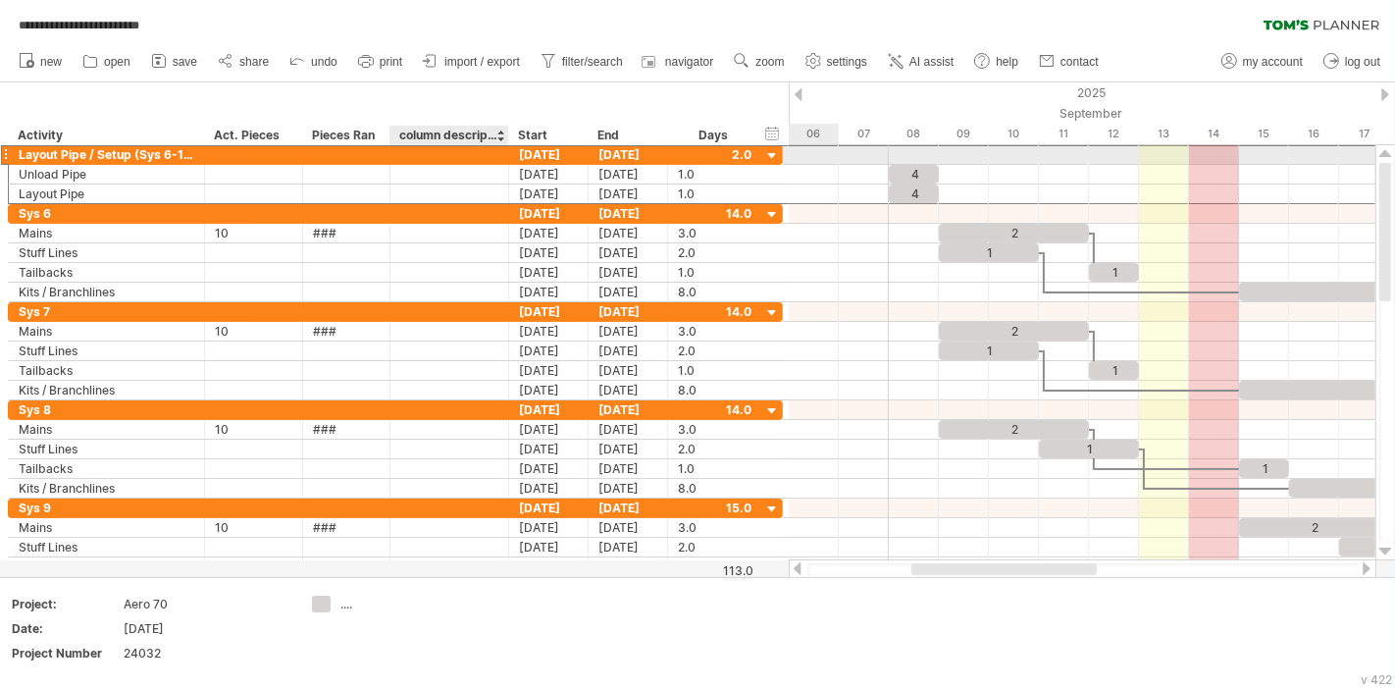
click at [423, 145] on div at bounding box center [449, 154] width 98 height 19
click at [440, 133] on div "column description" at bounding box center [448, 136] width 98 height 20
click at [440, 133] on input "**********" at bounding box center [448, 136] width 98 height 20
click at [471, 131] on input "**********" at bounding box center [448, 136] width 98 height 20
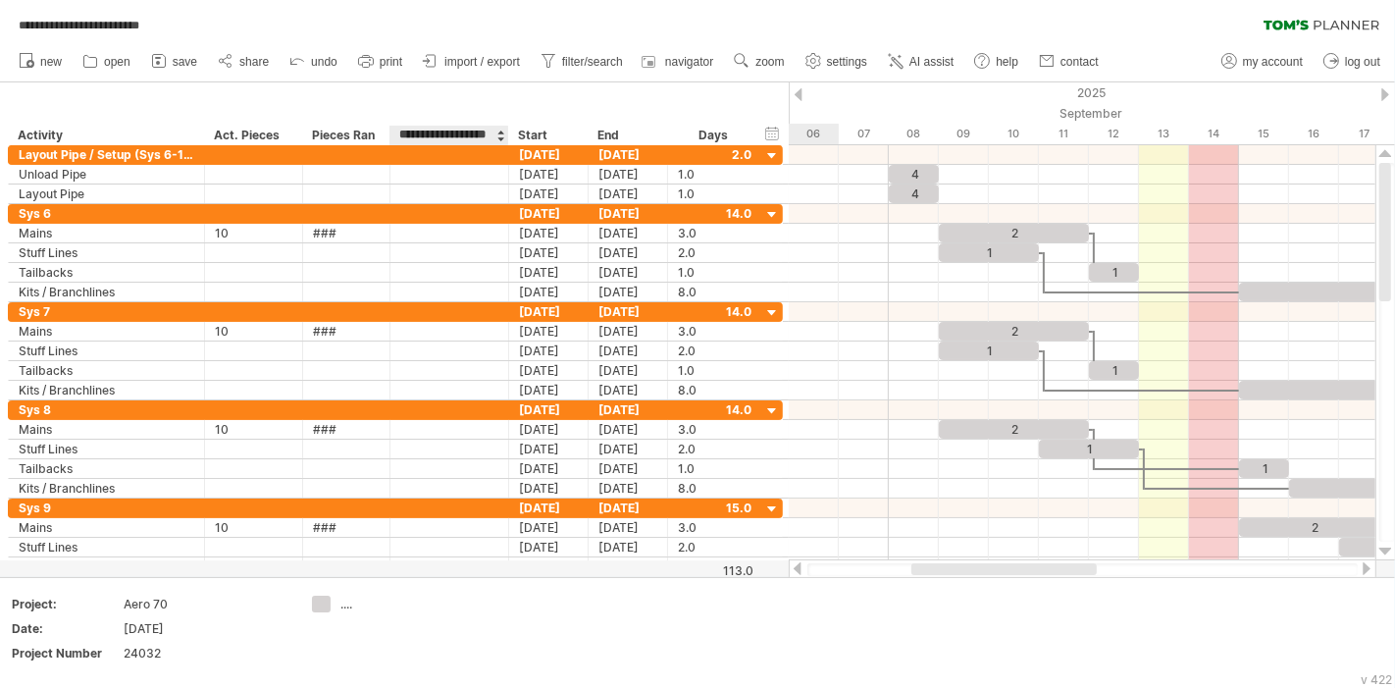
click at [471, 131] on input "**********" at bounding box center [448, 136] width 98 height 20
type input "**********"
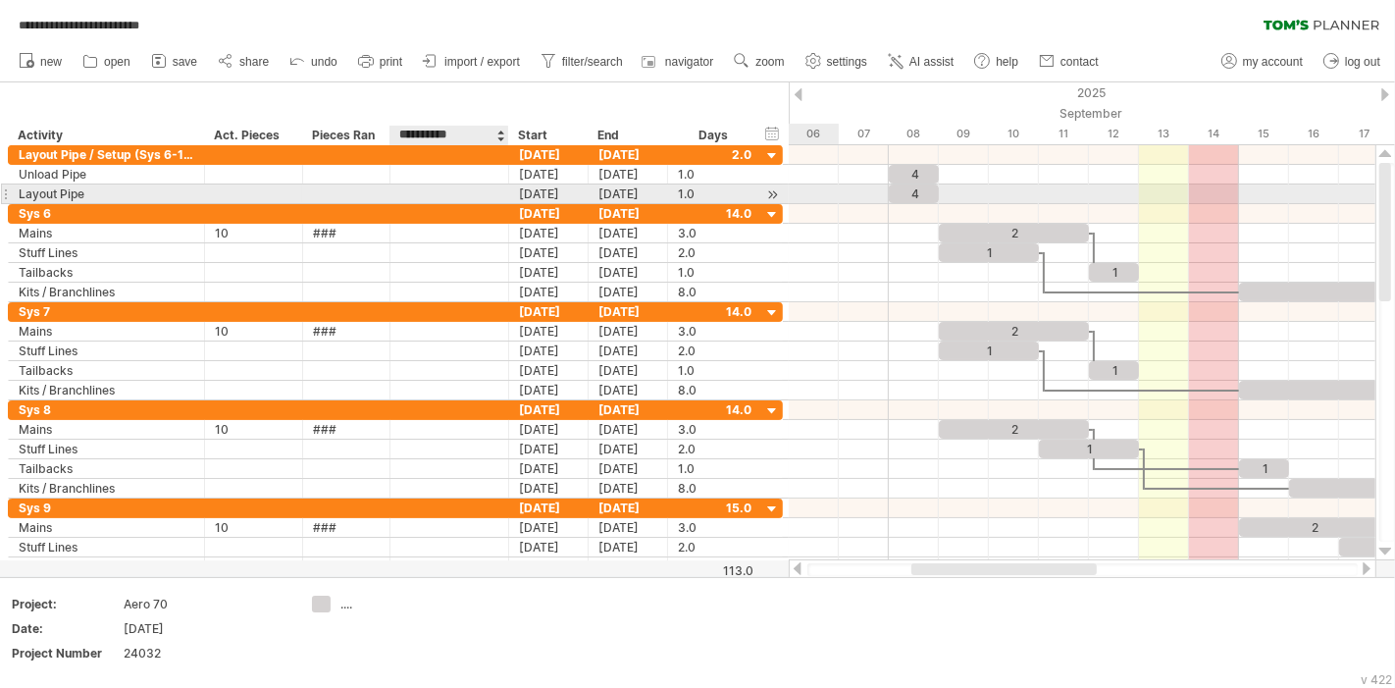
click at [443, 201] on div at bounding box center [449, 193] width 98 height 19
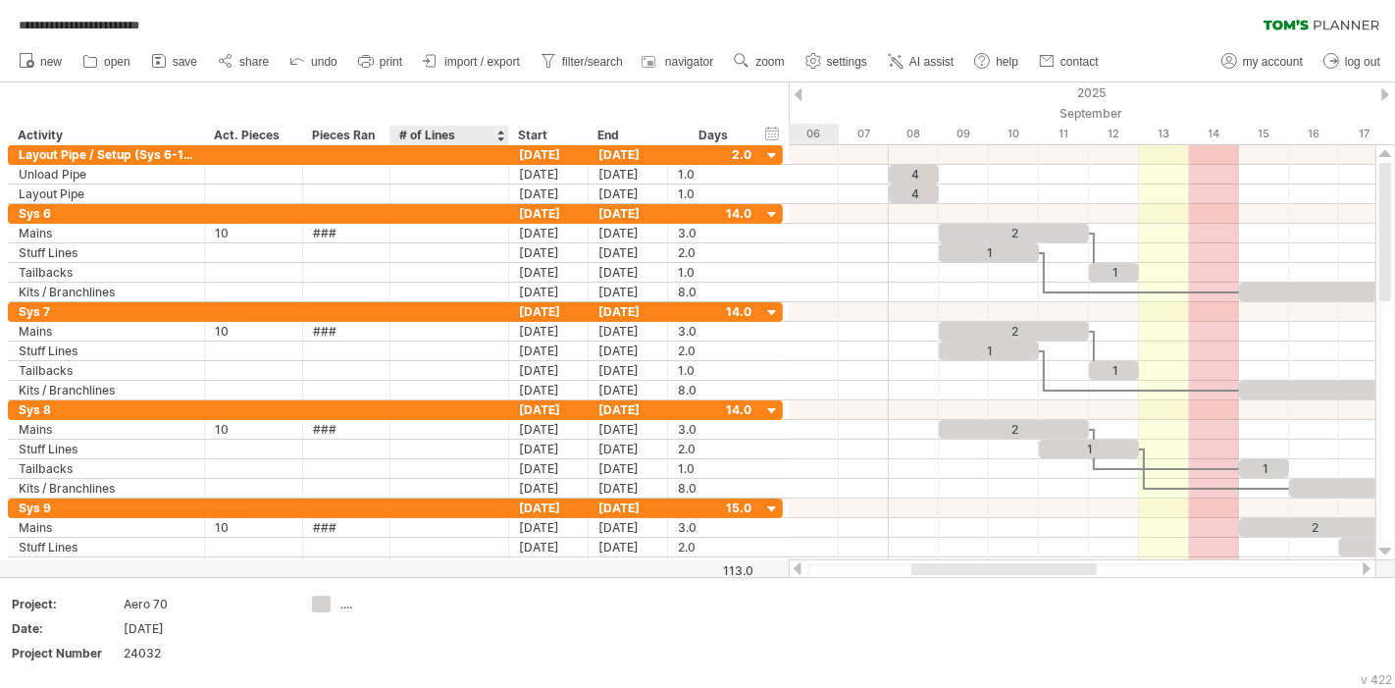
click at [508, 140] on div "Start" at bounding box center [547, 136] width 79 height 20
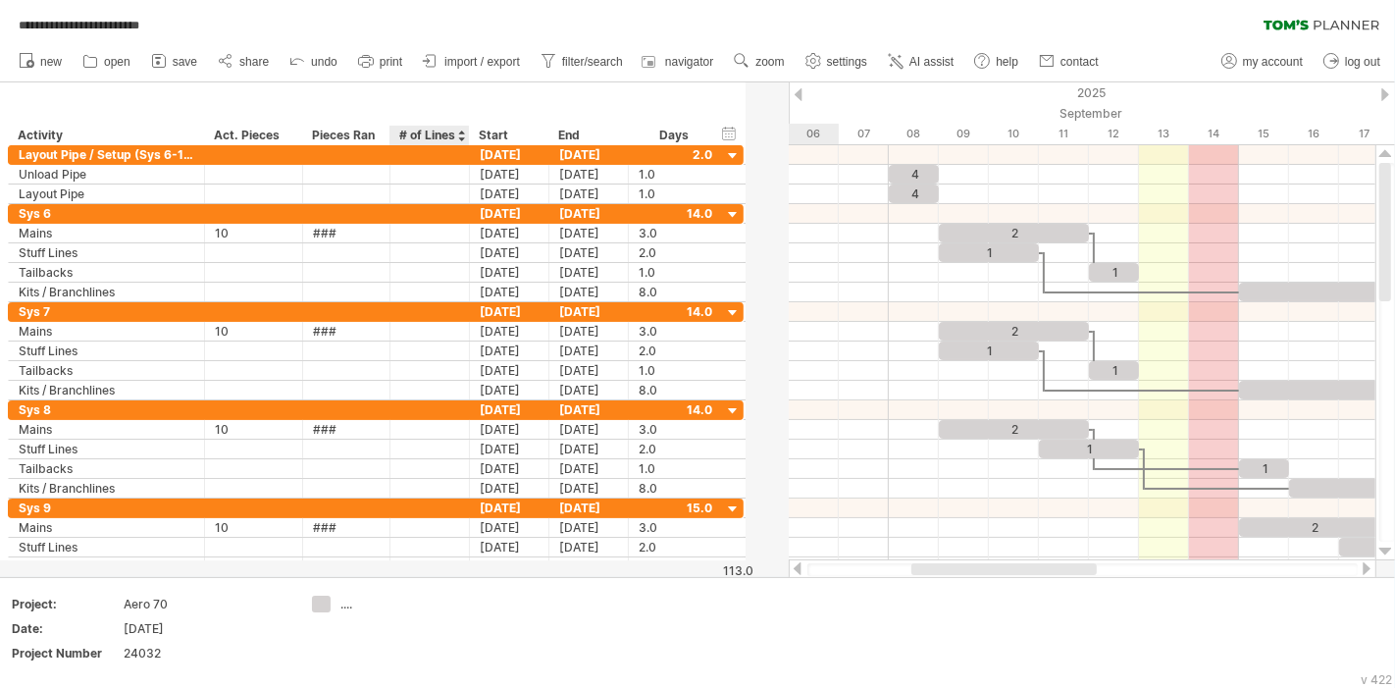
drag, startPoint x: 504, startPoint y: 133, endPoint x: 467, endPoint y: 132, distance: 37.3
click at [467, 132] on div at bounding box center [468, 136] width 7 height 20
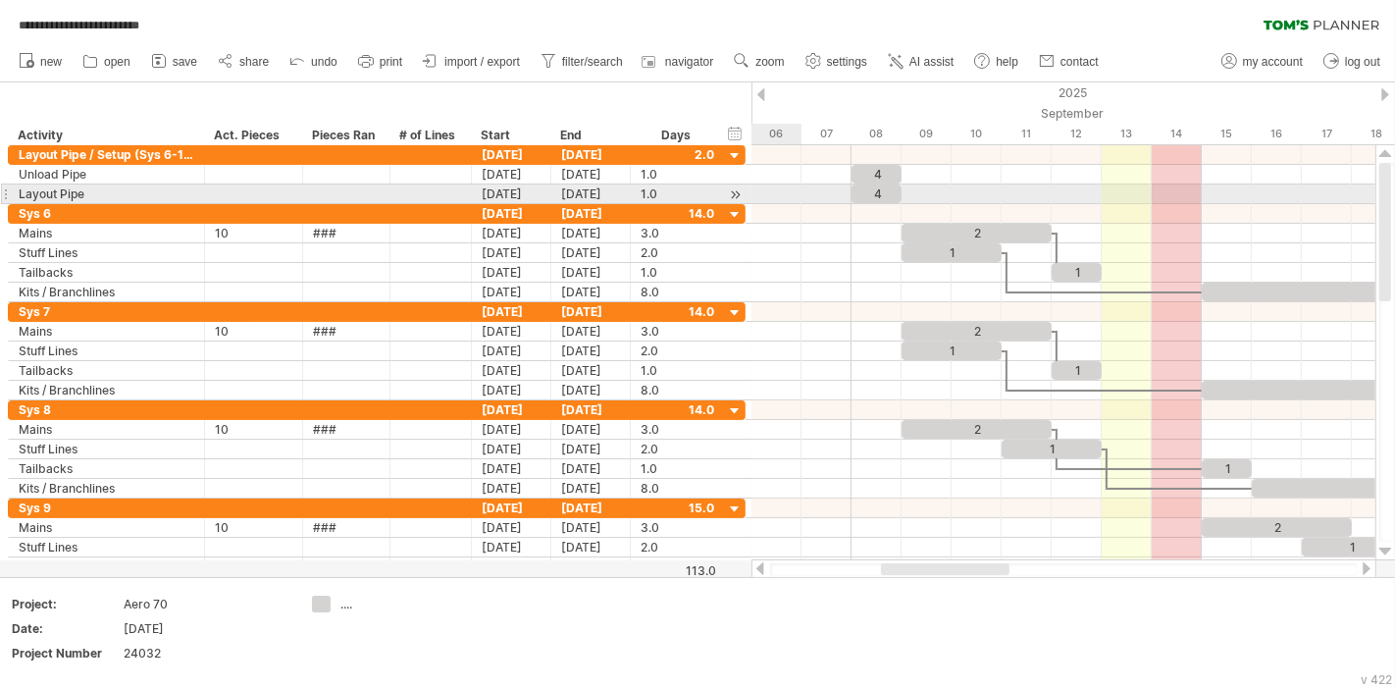
click at [451, 195] on div at bounding box center [430, 193] width 61 height 19
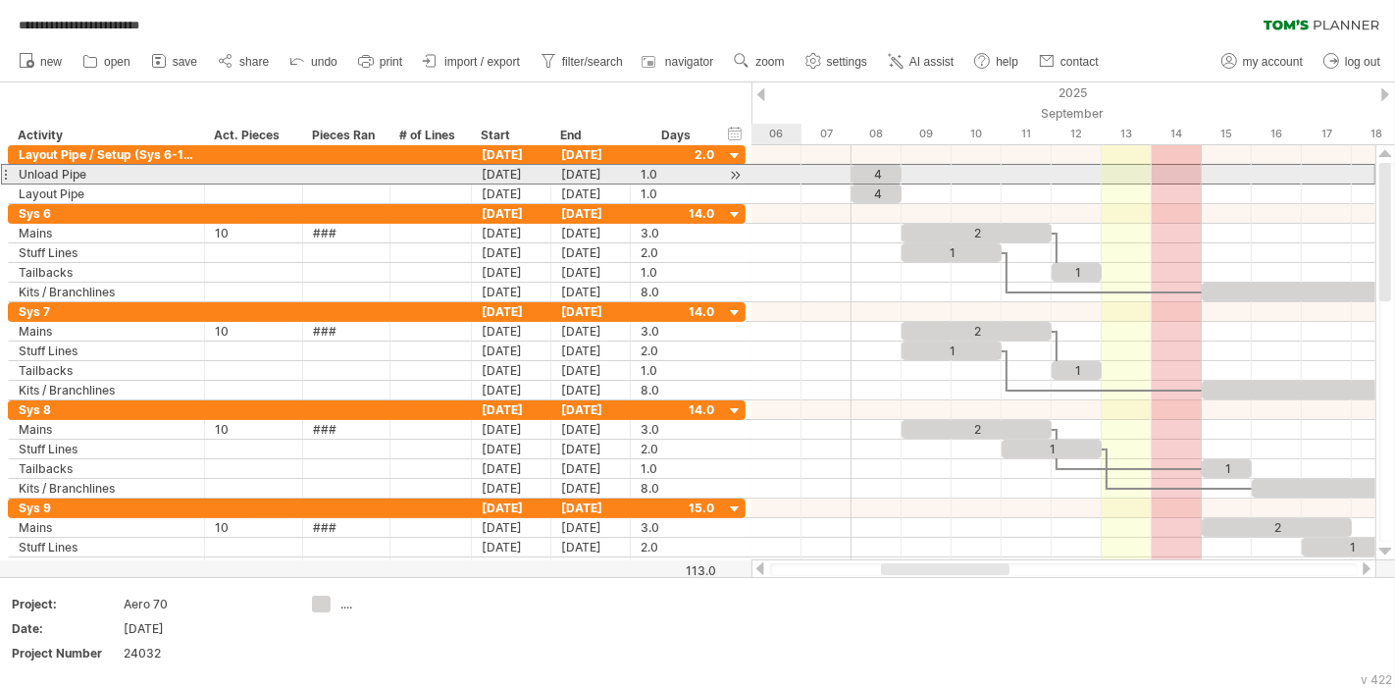
click at [433, 176] on div at bounding box center [430, 174] width 61 height 19
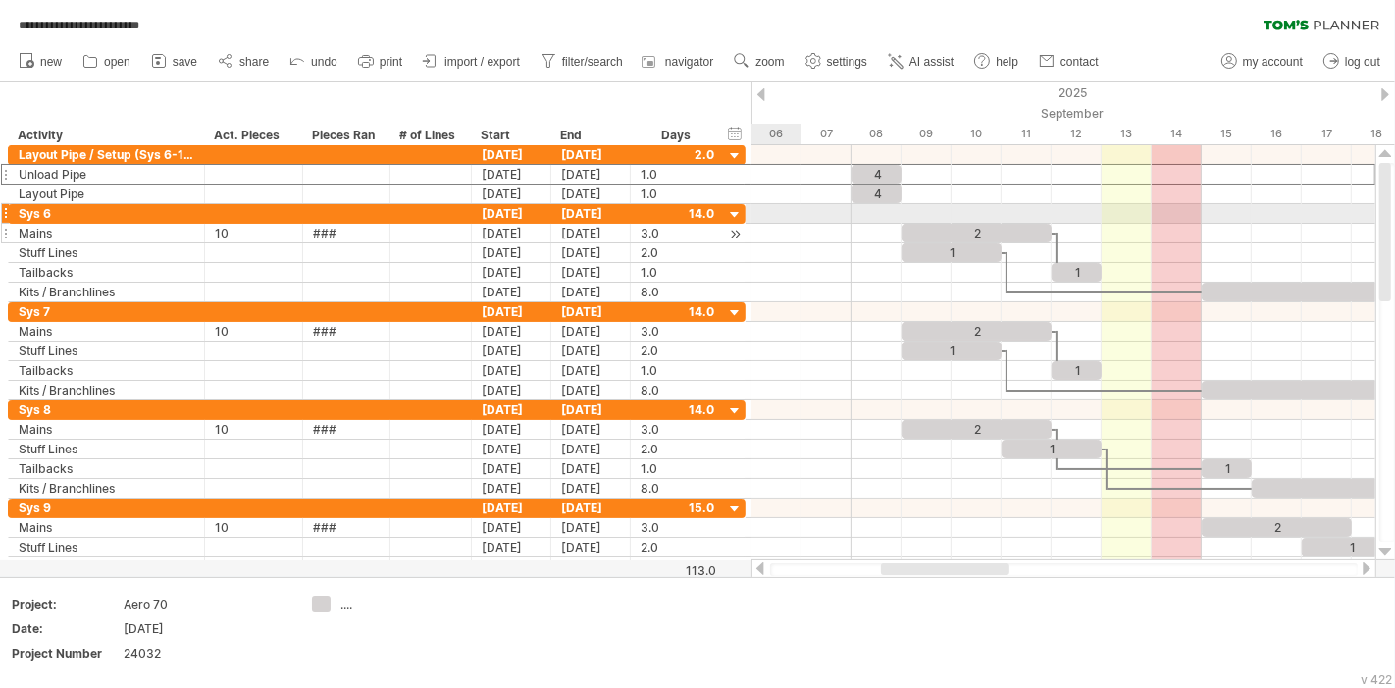
click at [417, 224] on div at bounding box center [430, 233] width 61 height 19
click at [449, 140] on div "# of Lines" at bounding box center [429, 136] width 61 height 20
click at [449, 140] on input "**********" at bounding box center [429, 136] width 61 height 20
drag, startPoint x: 453, startPoint y: 138, endPoint x: 403, endPoint y: 140, distance: 50.1
click at [396, 140] on div "**********" at bounding box center [430, 136] width 81 height 20
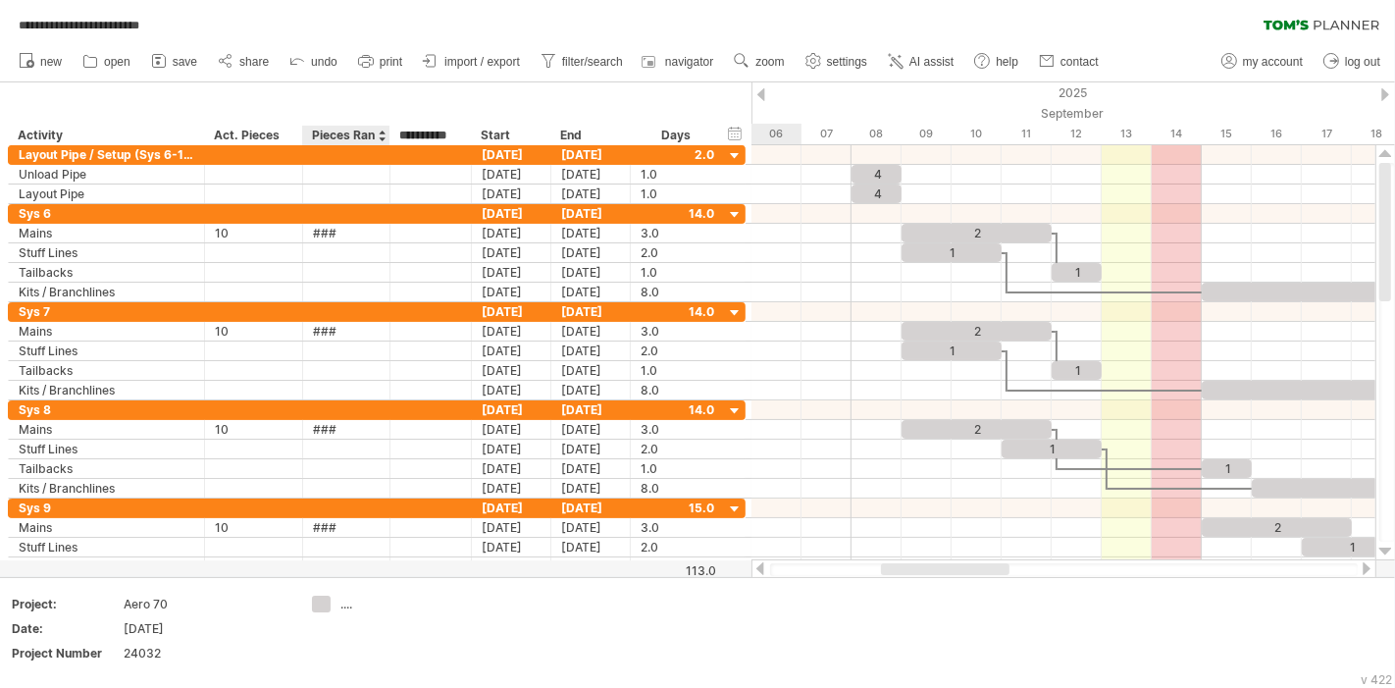
drag, startPoint x: 453, startPoint y: 138, endPoint x: 382, endPoint y: 138, distance: 71.6
click at [382, 138] on div "**********" at bounding box center [366, 136] width 716 height 20
type input "*********"
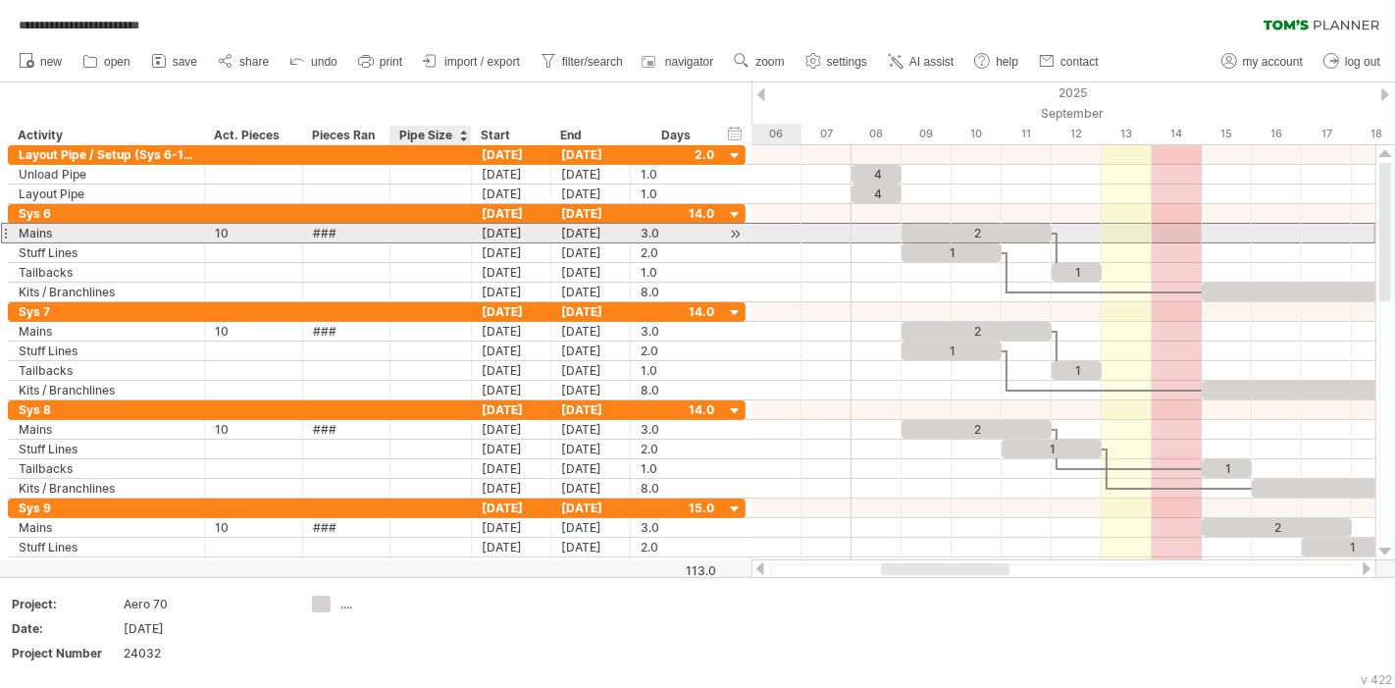
click at [407, 227] on div at bounding box center [430, 233] width 61 height 19
type input "**"
click at [442, 239] on div "6"" at bounding box center [430, 233] width 61 height 19
click at [440, 234] on input "**" at bounding box center [430, 233] width 61 height 19
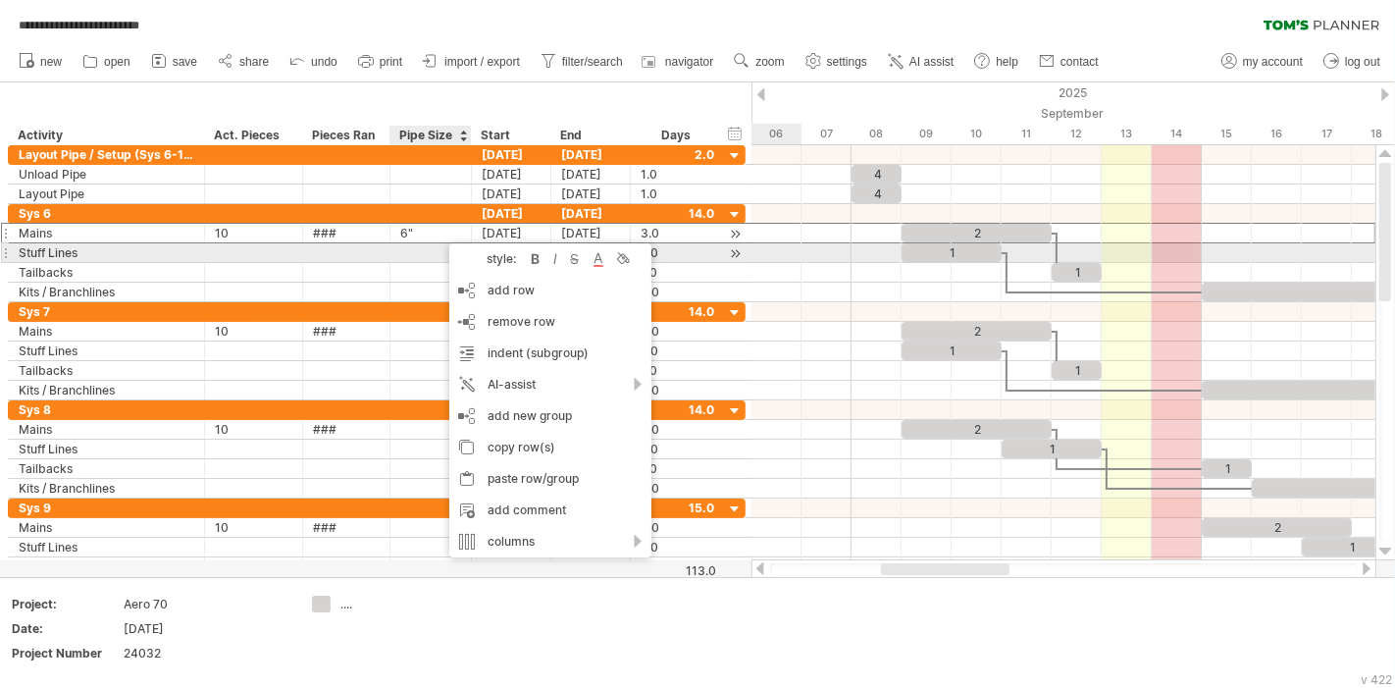
click at [418, 236] on div "6"" at bounding box center [430, 233] width 61 height 19
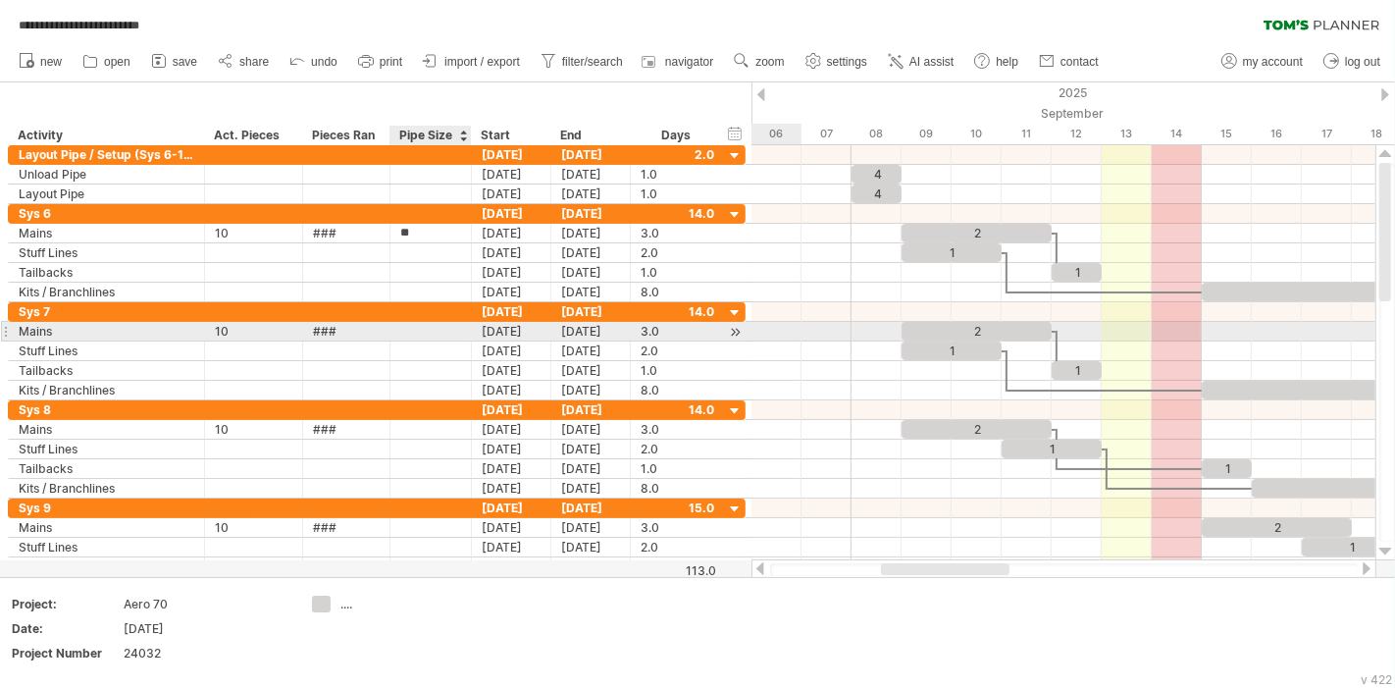
click at [425, 334] on div at bounding box center [430, 331] width 61 height 19
type input "**"
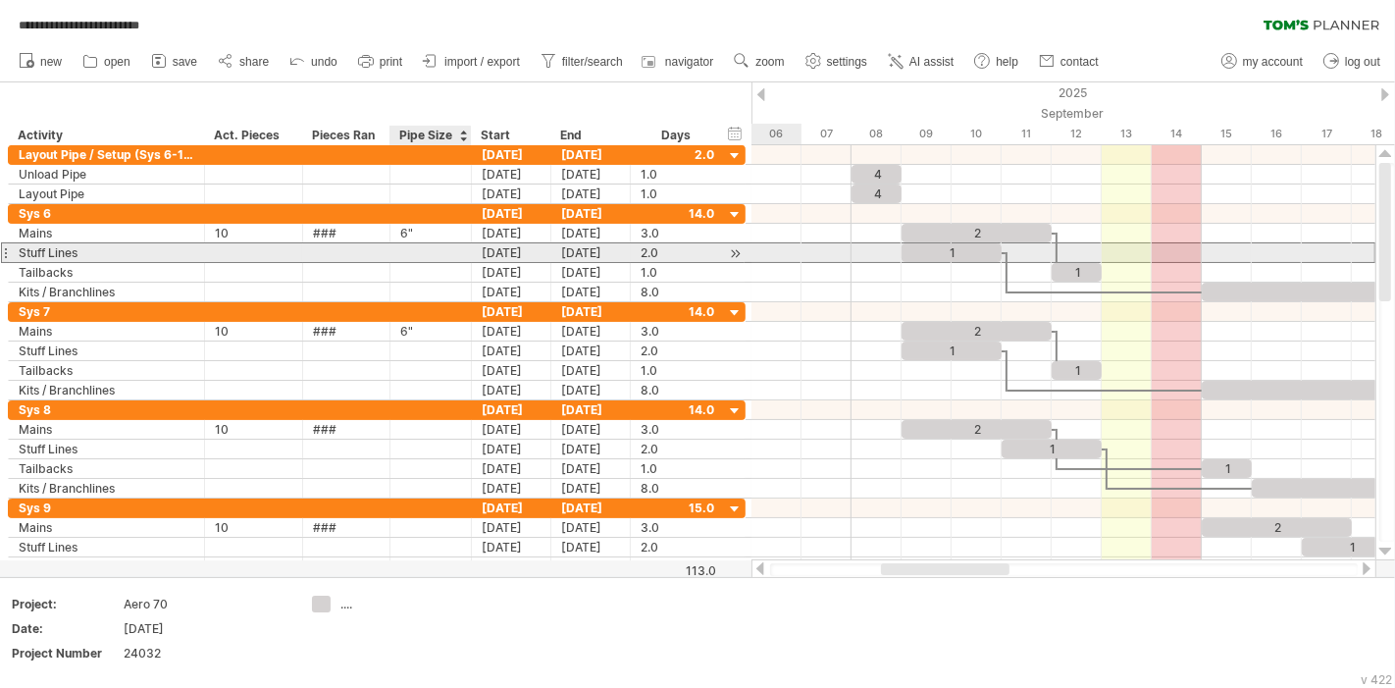
click at [414, 253] on div at bounding box center [430, 252] width 61 height 19
type input "******"
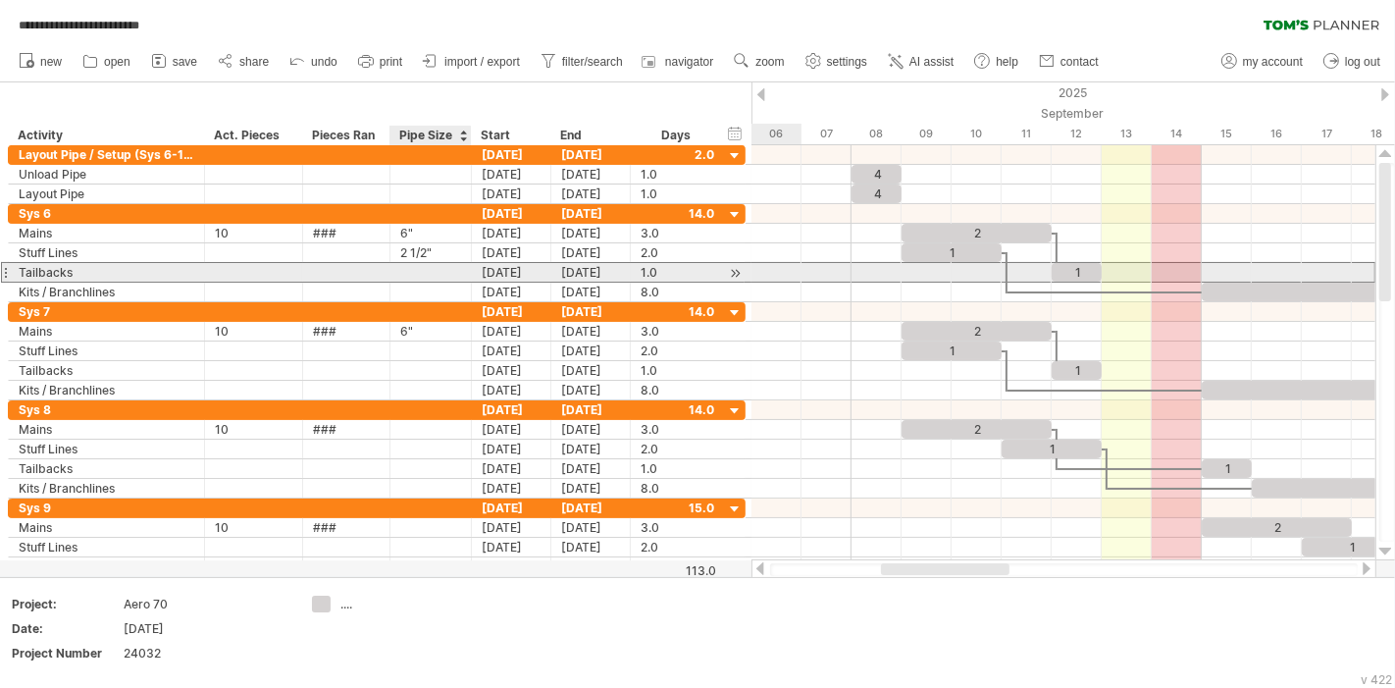
click at [412, 270] on div at bounding box center [430, 272] width 61 height 19
type input "******"
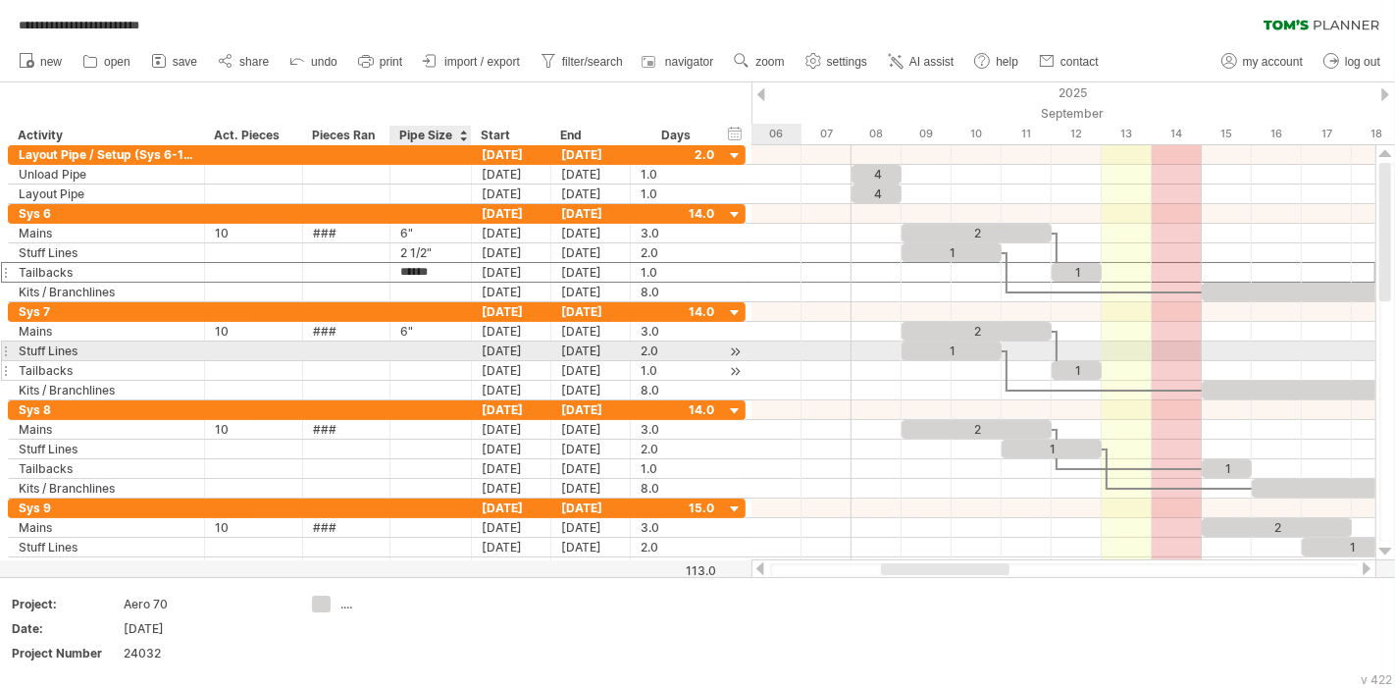
click at [405, 361] on div at bounding box center [430, 370] width 61 height 19
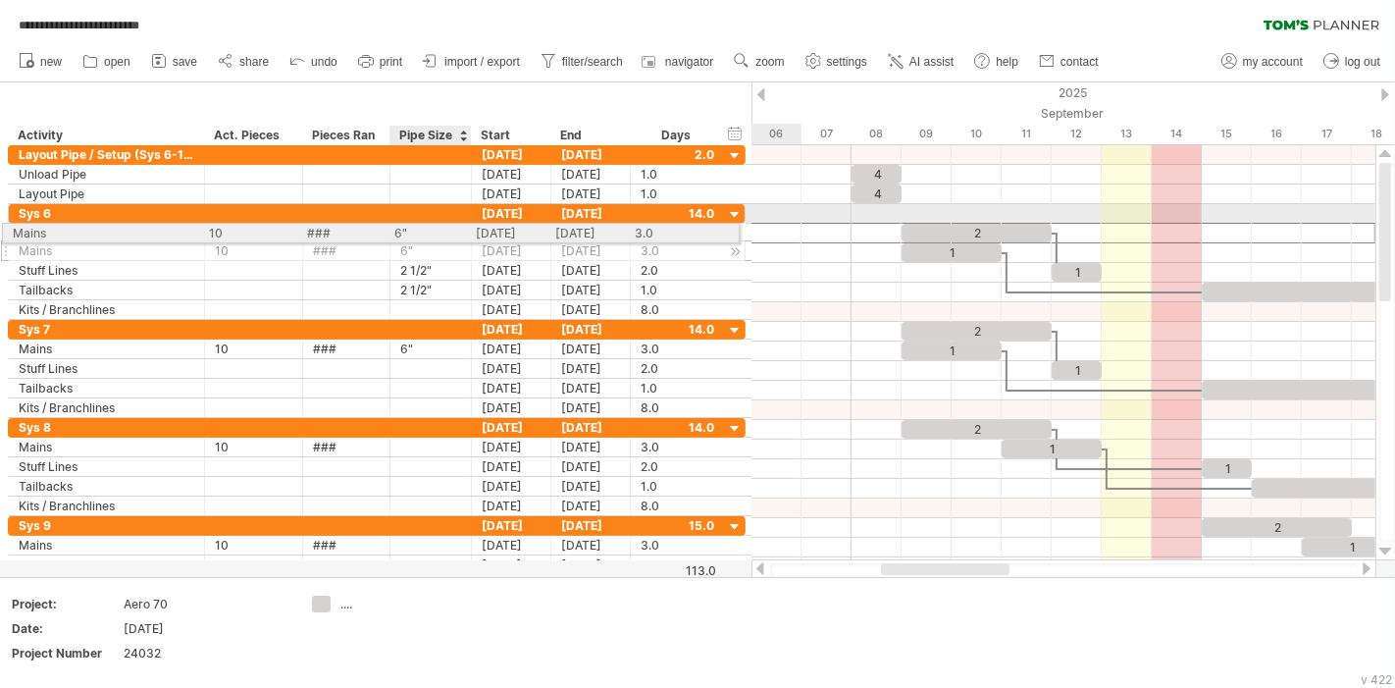
drag, startPoint x: 421, startPoint y: 234, endPoint x: 409, endPoint y: 230, distance: 12.4
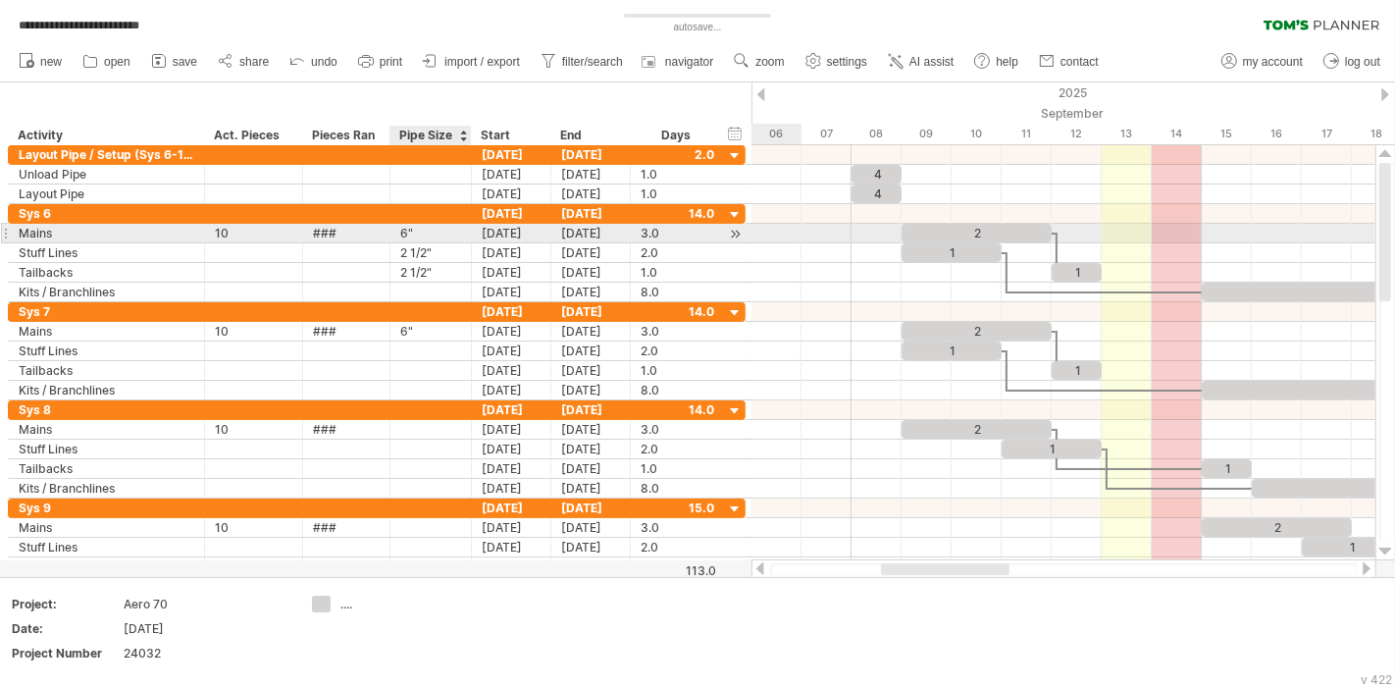
click at [432, 235] on div "6"" at bounding box center [430, 233] width 61 height 19
click at [440, 234] on input "**" at bounding box center [430, 233] width 61 height 19
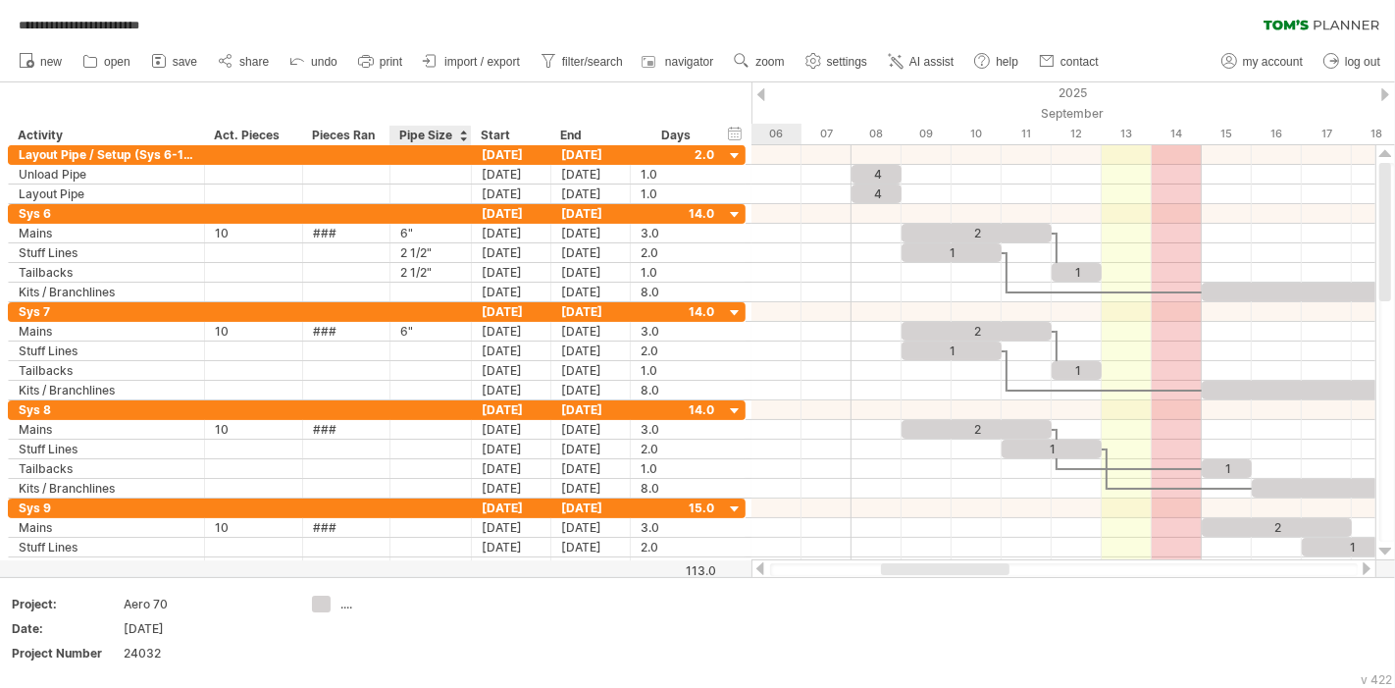
click at [443, 139] on div "Pipe Size" at bounding box center [429, 136] width 61 height 20
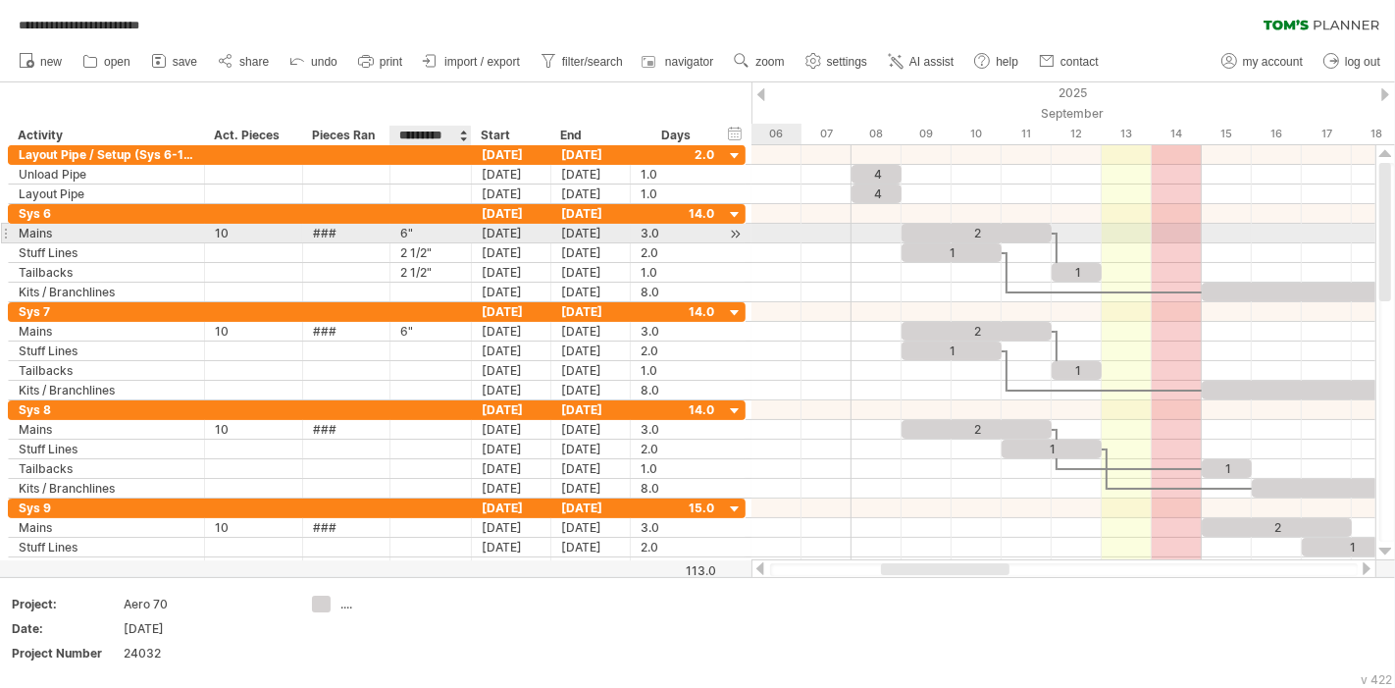
click at [436, 231] on div "6"" at bounding box center [430, 233] width 61 height 19
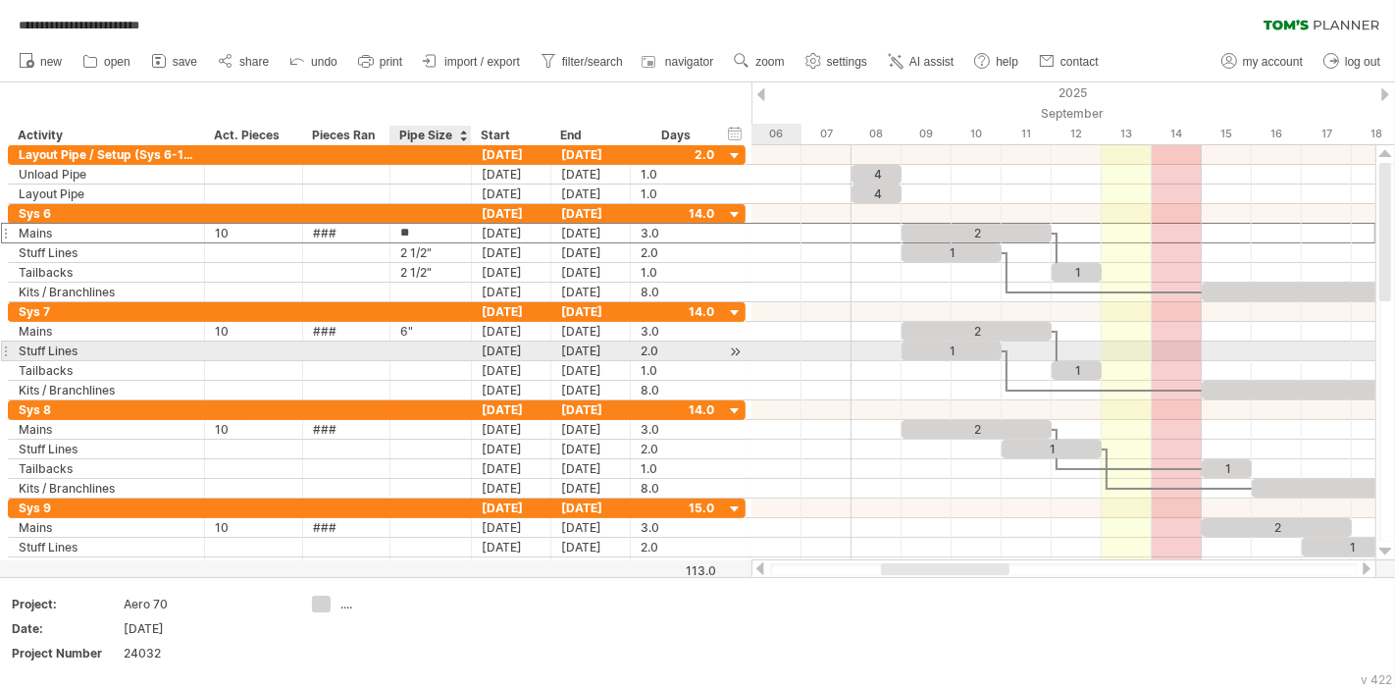
click at [417, 345] on div at bounding box center [430, 350] width 61 height 19
type input "******"
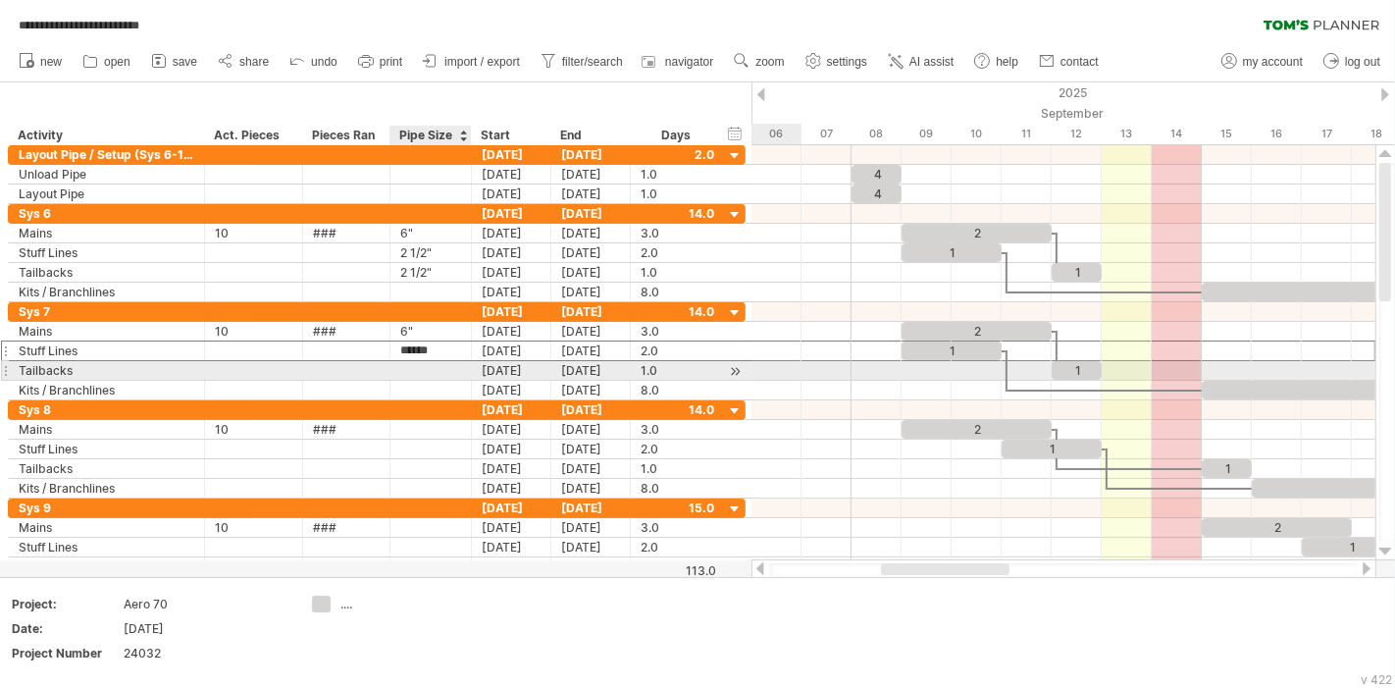
click at [430, 365] on div at bounding box center [430, 370] width 61 height 19
type input "******"
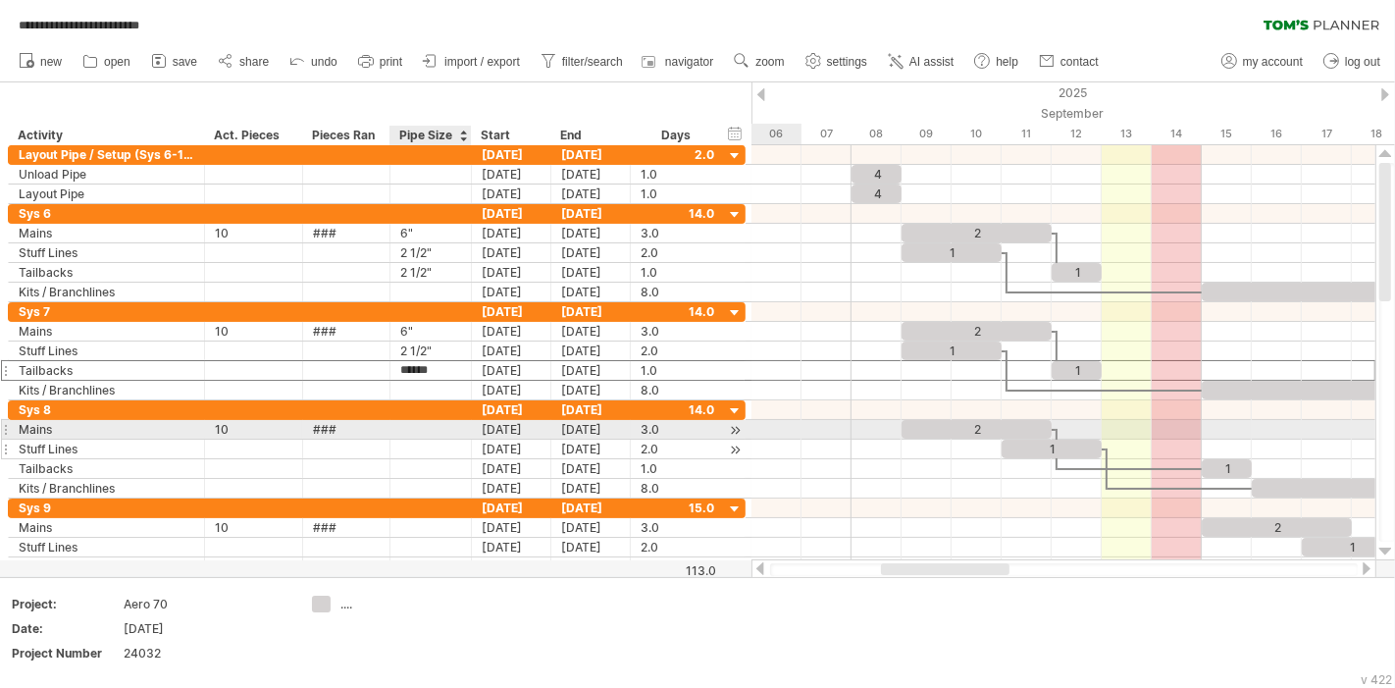
click at [434, 440] on div at bounding box center [430, 449] width 61 height 19
click at [443, 427] on div at bounding box center [430, 429] width 61 height 19
type input "**"
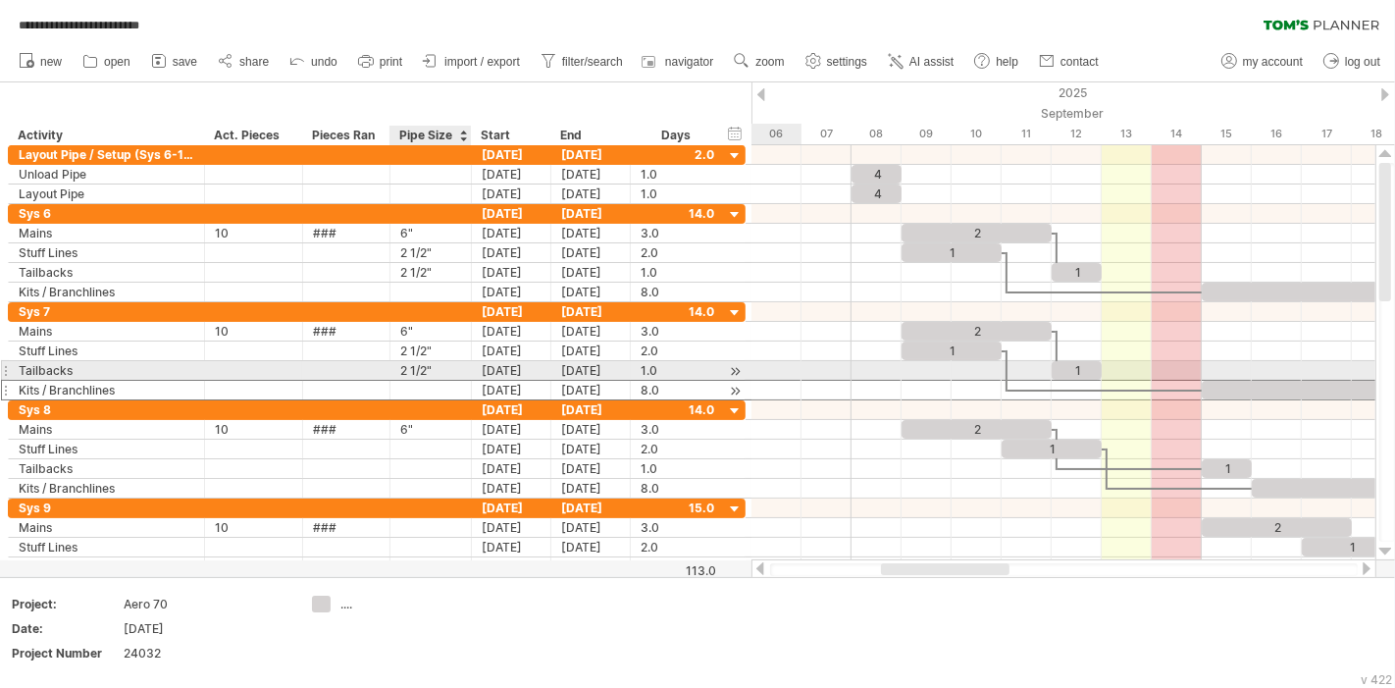
click at [426, 382] on div at bounding box center [430, 390] width 61 height 19
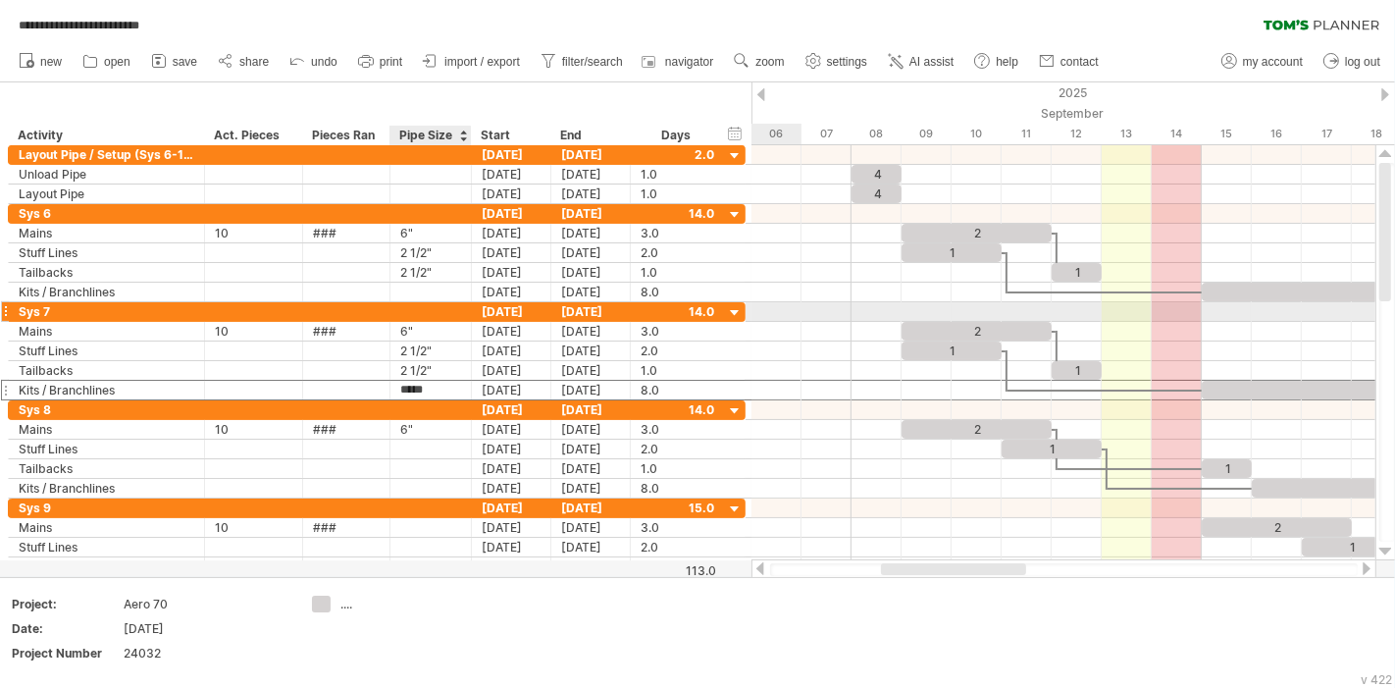
type input "******"
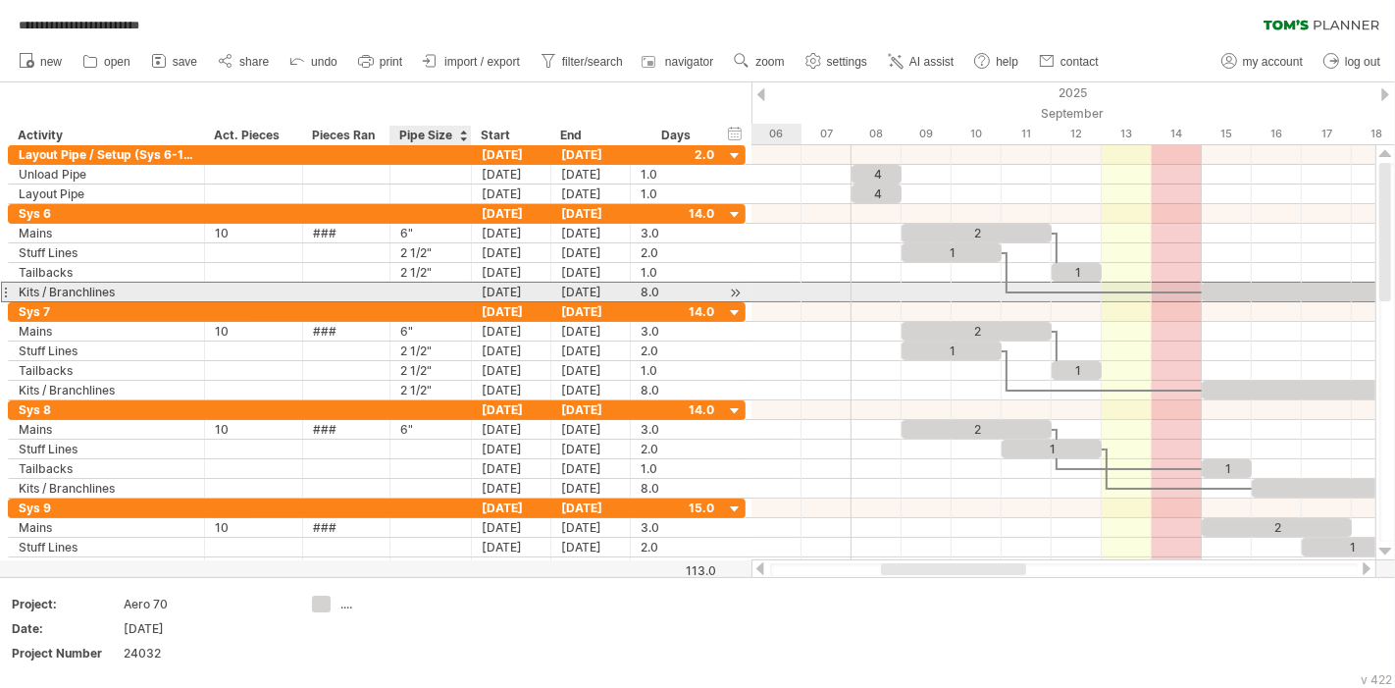
click at [410, 291] on div at bounding box center [430, 292] width 61 height 19
type input "******"
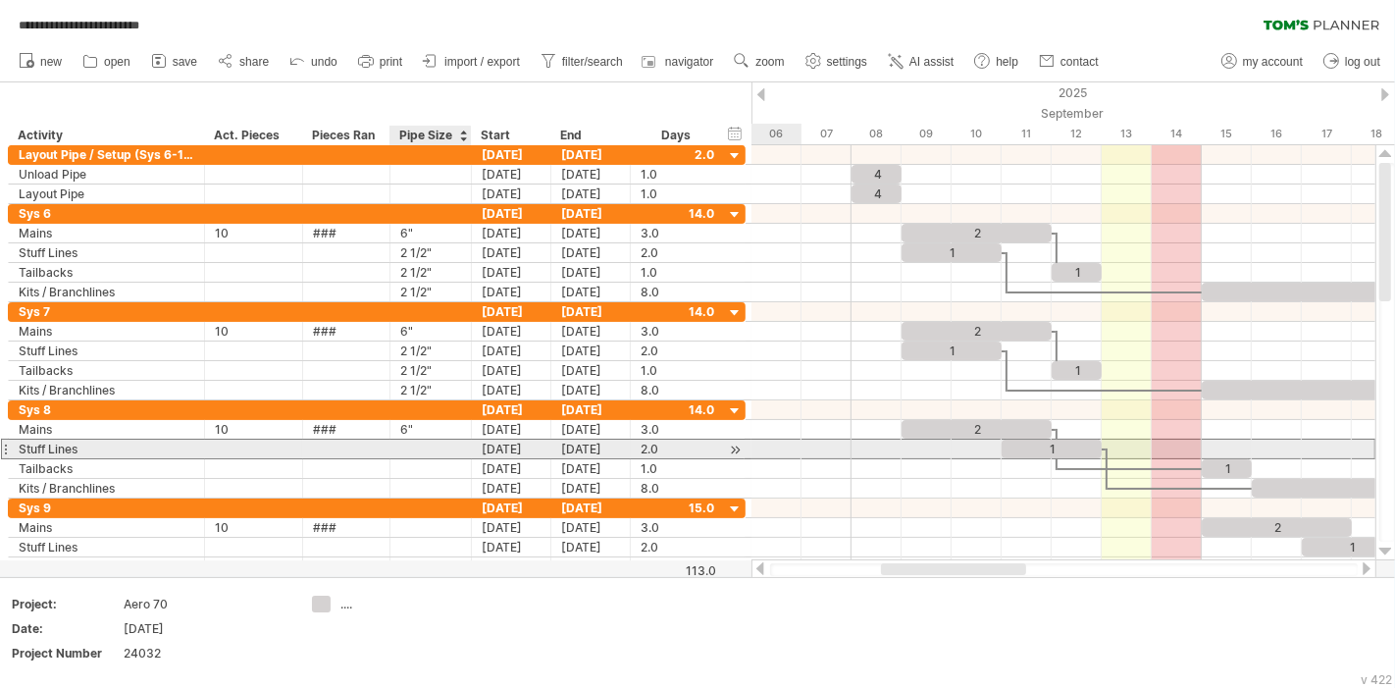
click at [436, 445] on div at bounding box center [430, 449] width 61 height 19
type input "******"
type input "**"
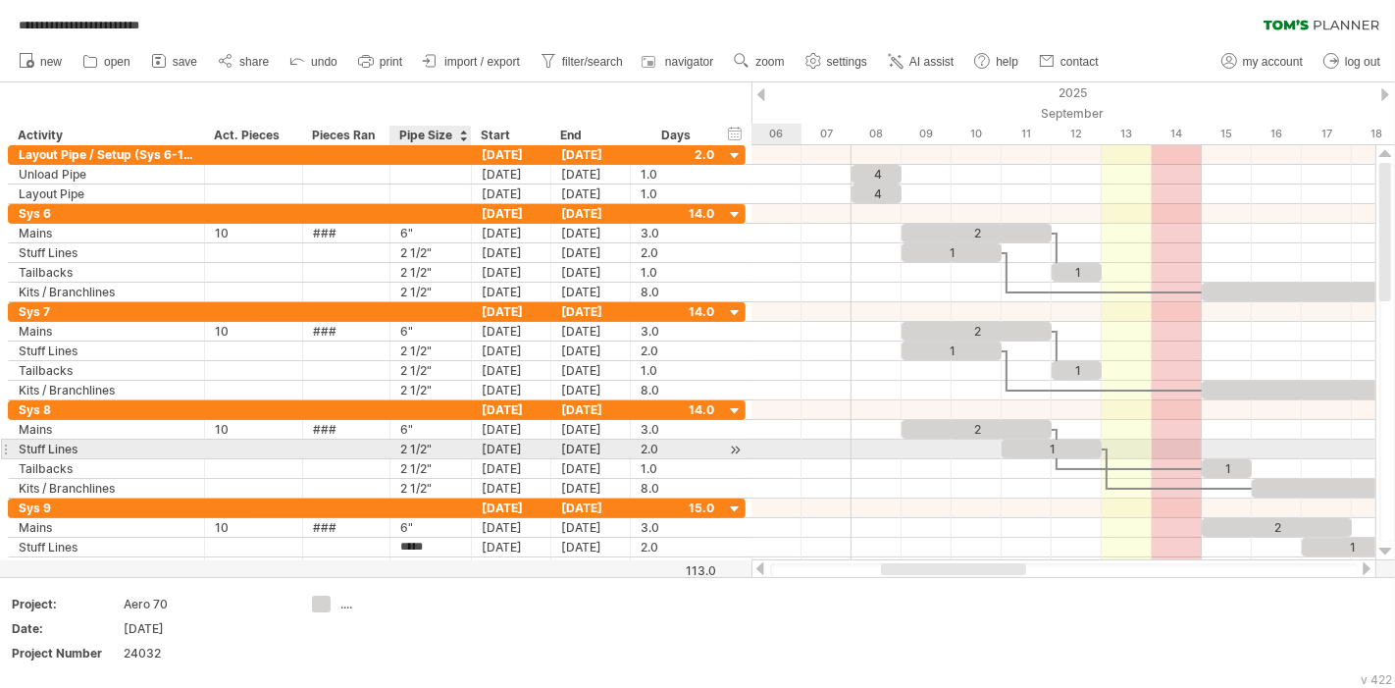
type input "******"
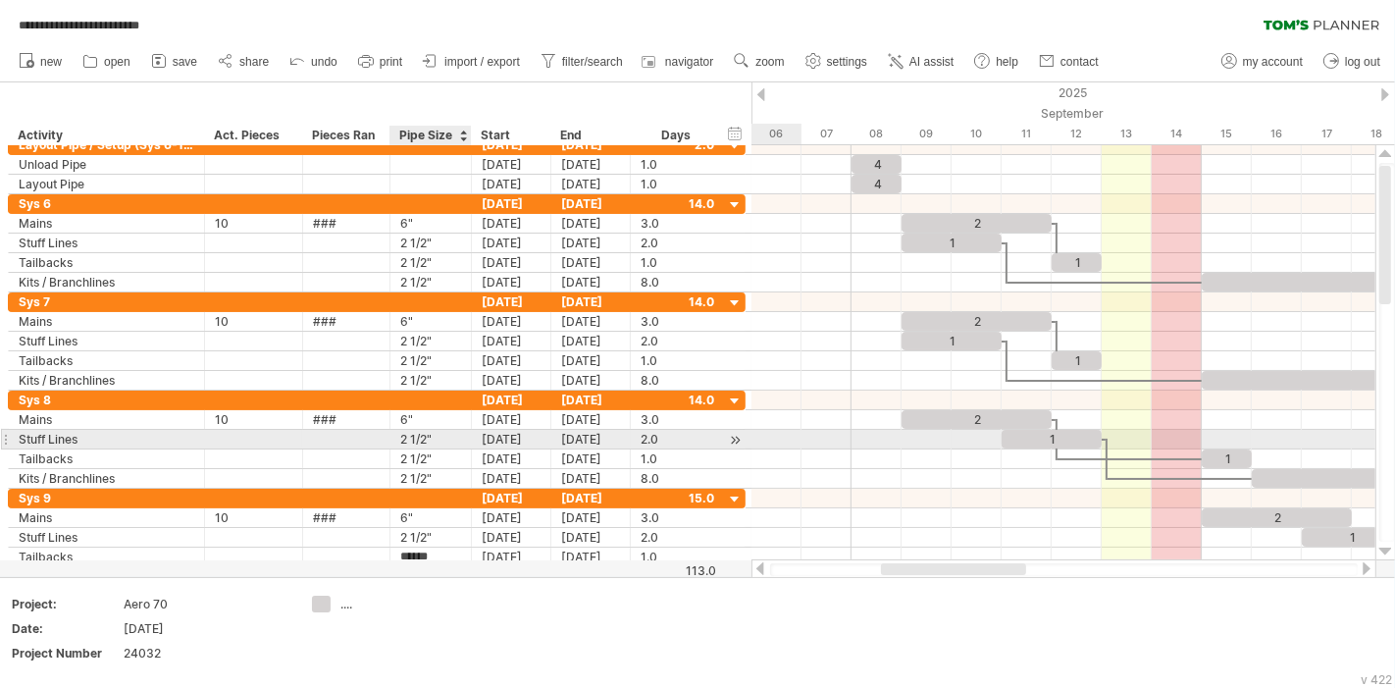
type input "******"
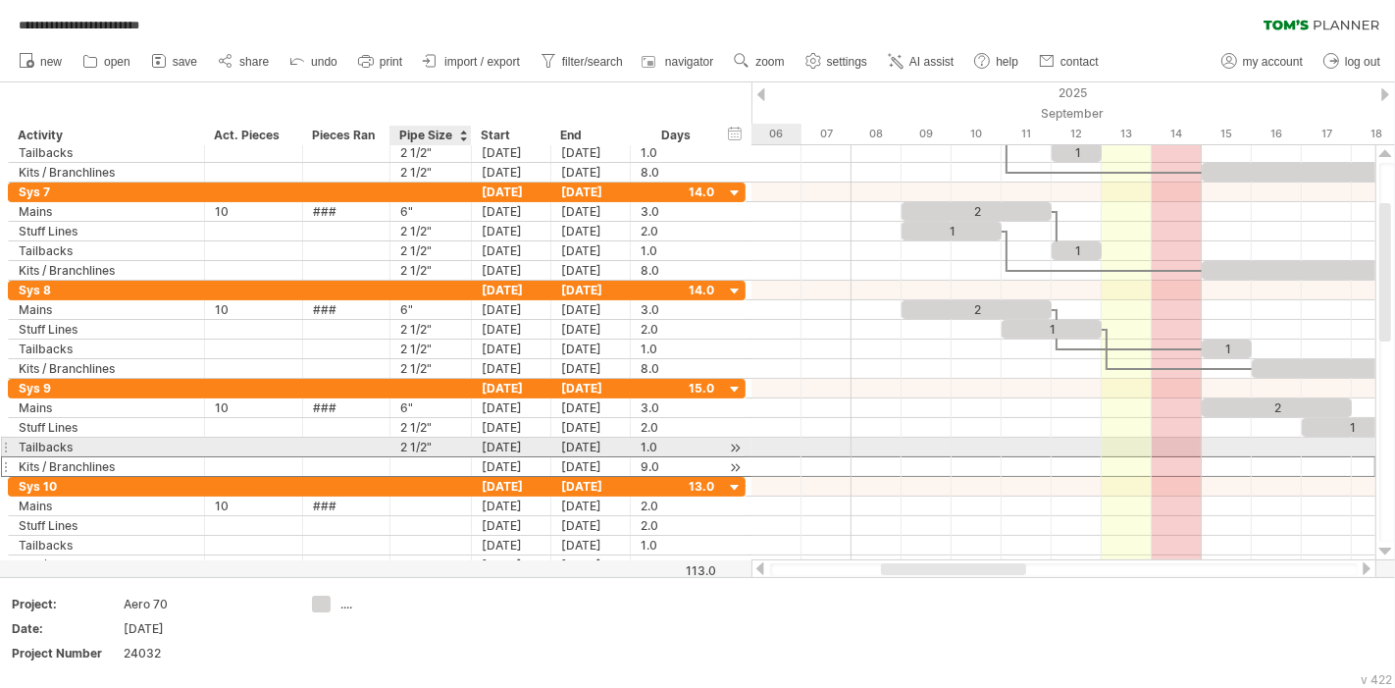
click at [426, 457] on input "text" at bounding box center [430, 466] width 61 height 19
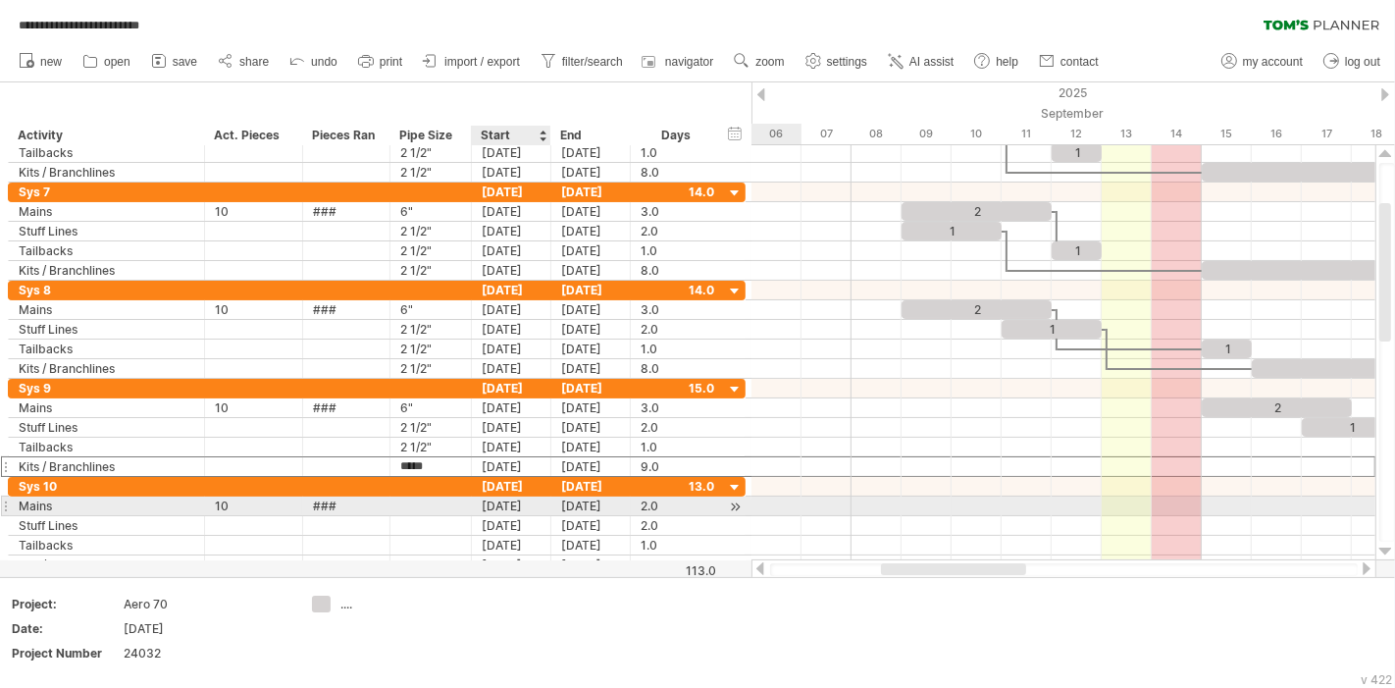
type input "******"
click at [438, 502] on div at bounding box center [430, 505] width 61 height 19
type input "**"
type input "******"
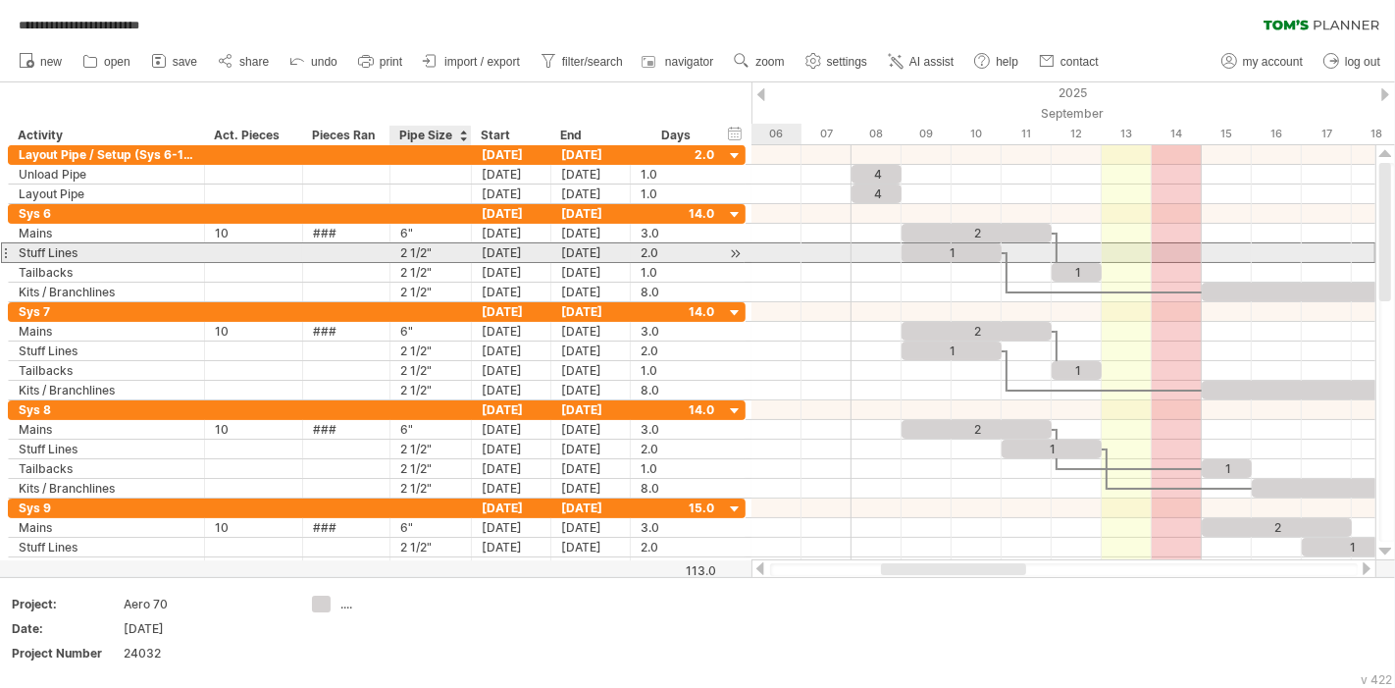
click at [423, 250] on div "2 1/2"" at bounding box center [430, 252] width 61 height 19
type input "****"
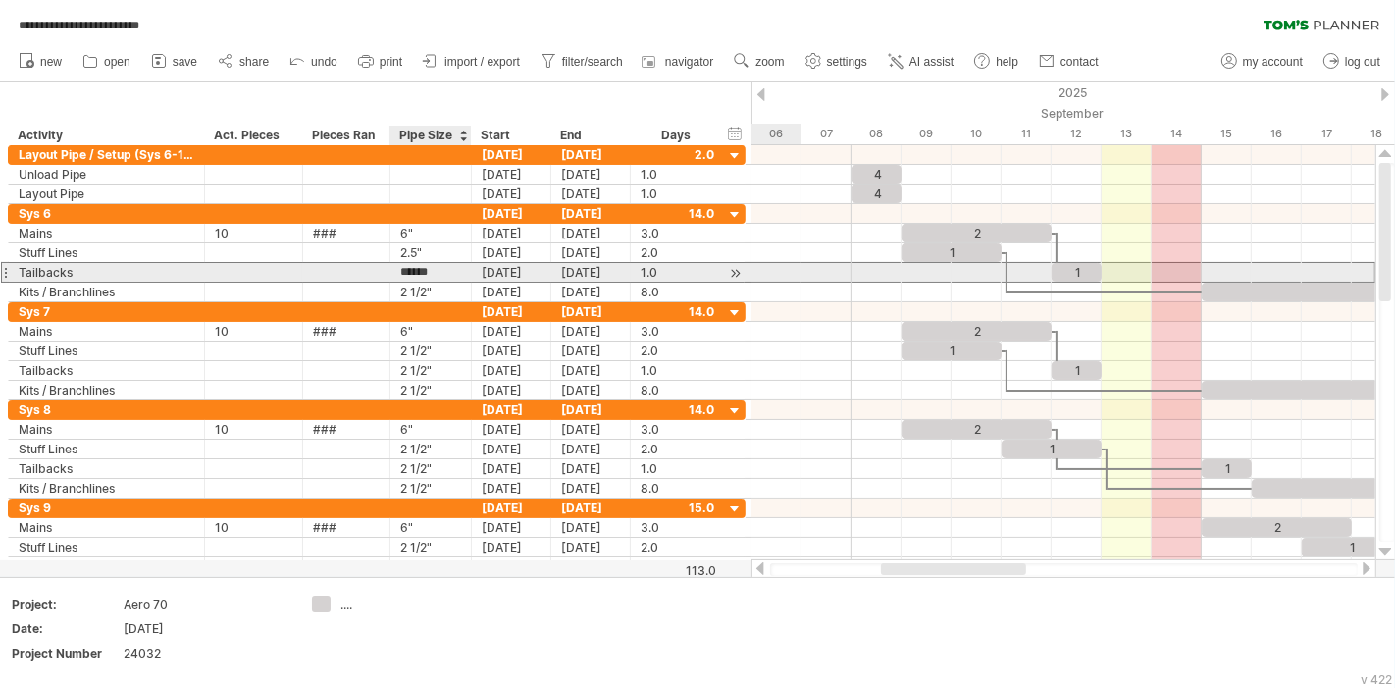
click at [440, 271] on input "******" at bounding box center [430, 272] width 61 height 19
type input "****"
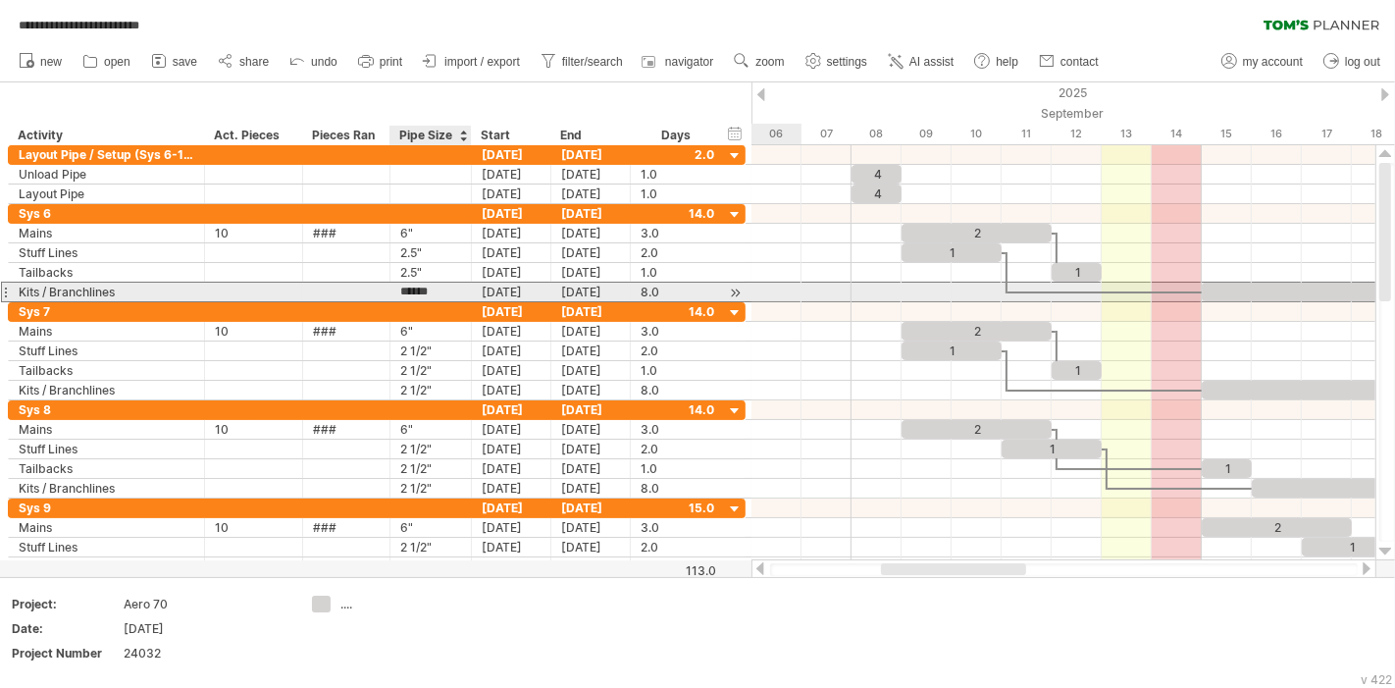
click at [438, 290] on input "******" at bounding box center [430, 292] width 61 height 19
click at [401, 289] on input "***" at bounding box center [430, 292] width 61 height 19
click at [405, 289] on input "***" at bounding box center [430, 292] width 61 height 19
type input "****"
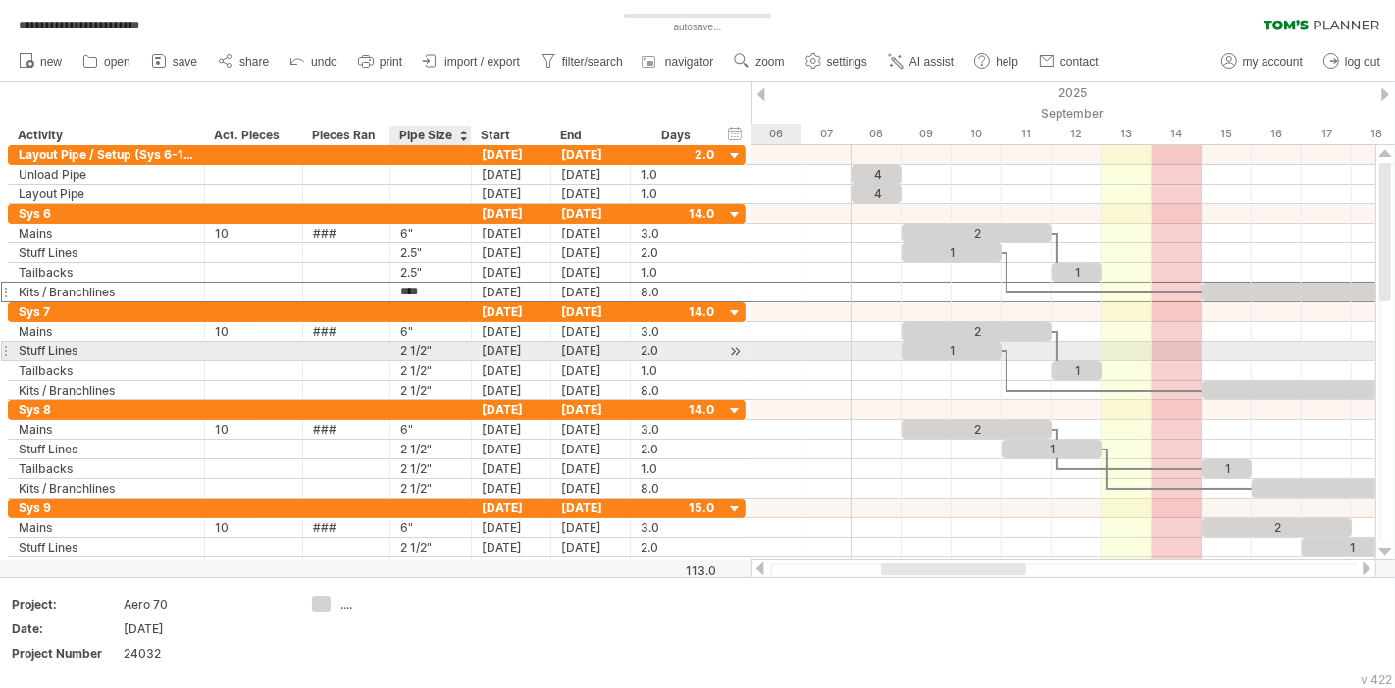
click at [438, 344] on div "2 1/2"" at bounding box center [430, 350] width 61 height 19
type input "****"
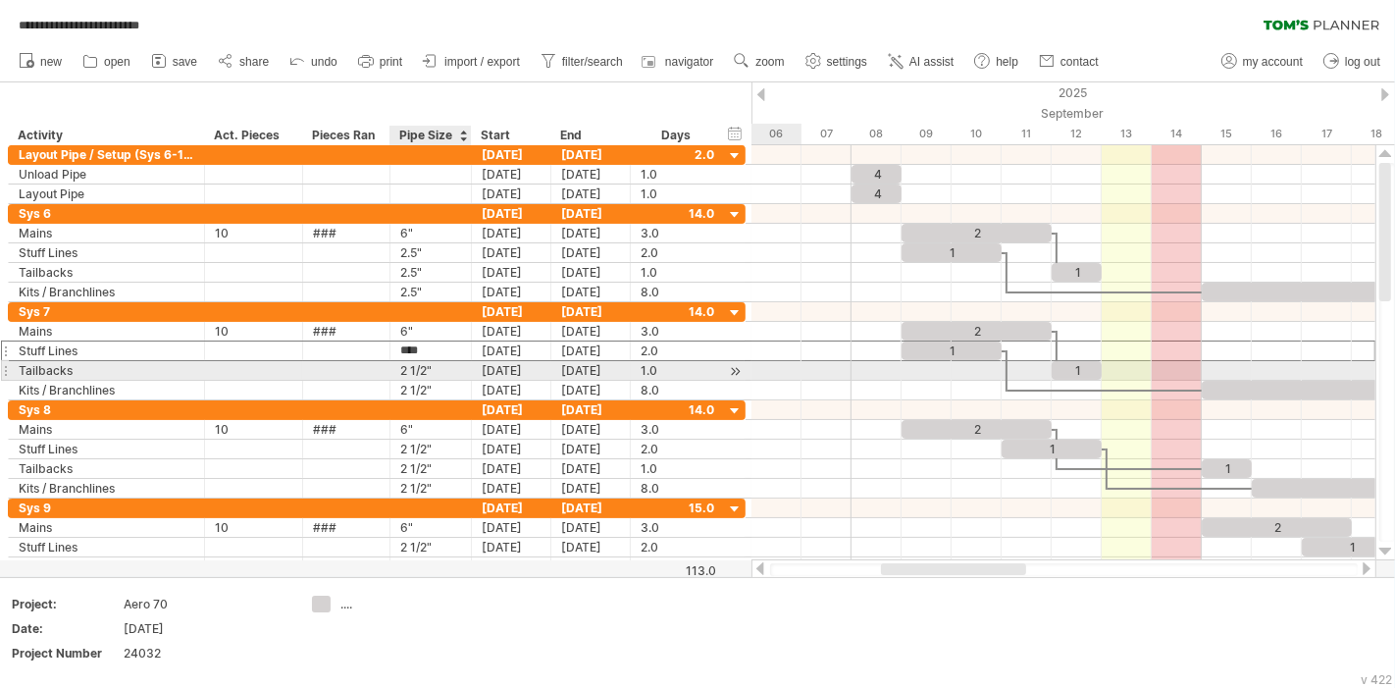
click at [451, 372] on div "2 1/2"" at bounding box center [430, 370] width 61 height 19
type input "****"
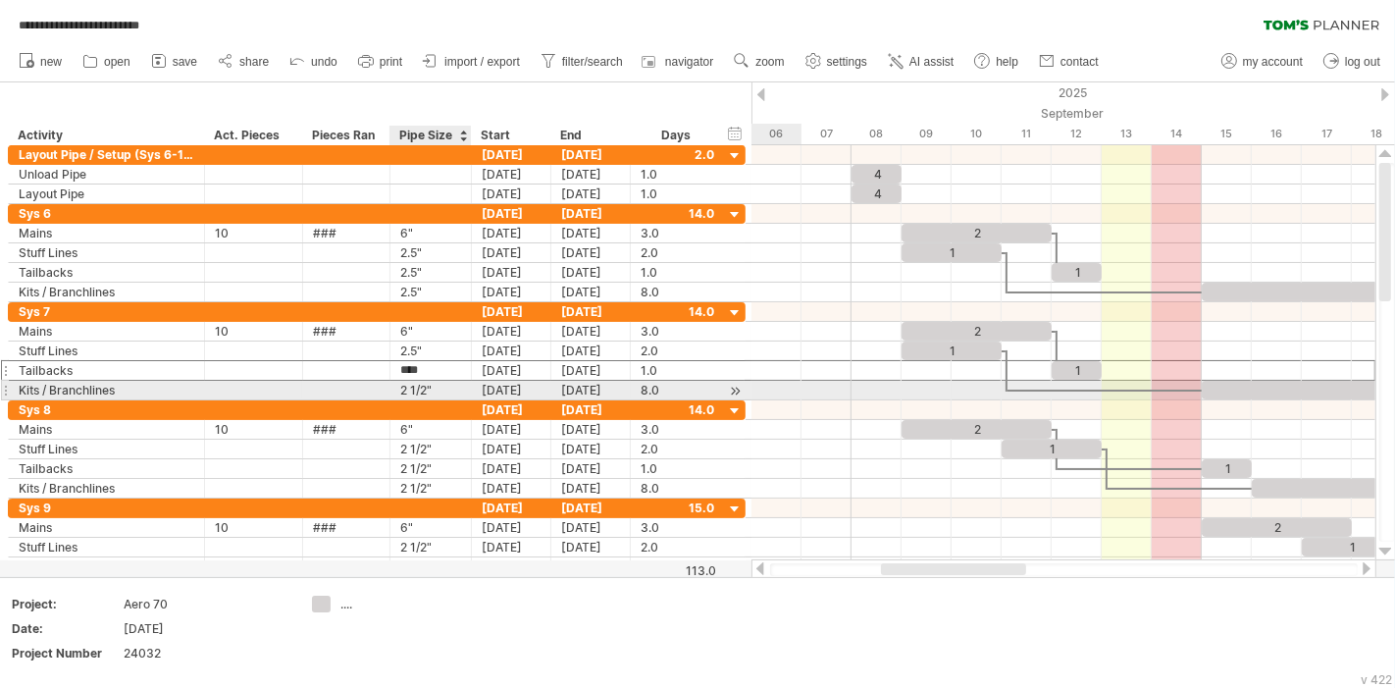
click at [446, 386] on div "2 1/2"" at bounding box center [430, 390] width 61 height 19
type input "****"
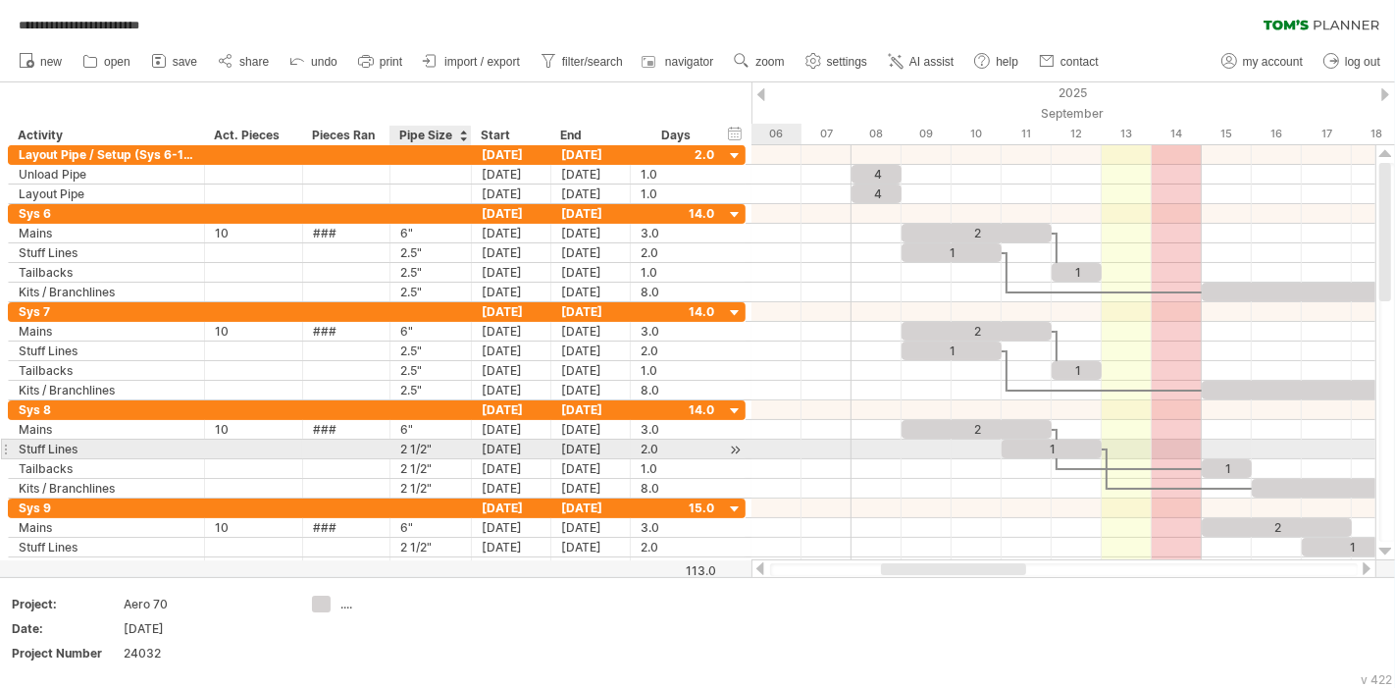
click at [422, 443] on div "2 1/2"" at bounding box center [430, 449] width 61 height 19
type input "****"
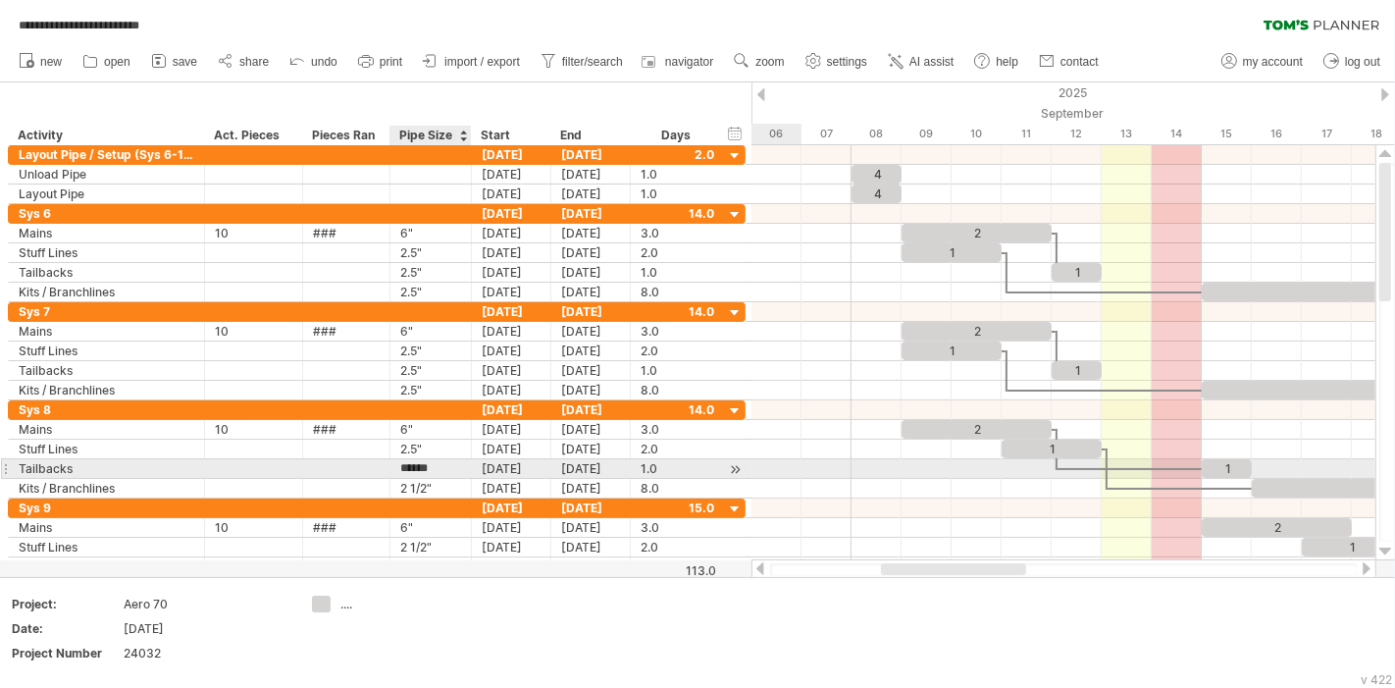
click at [423, 462] on input "******" at bounding box center [430, 468] width 61 height 19
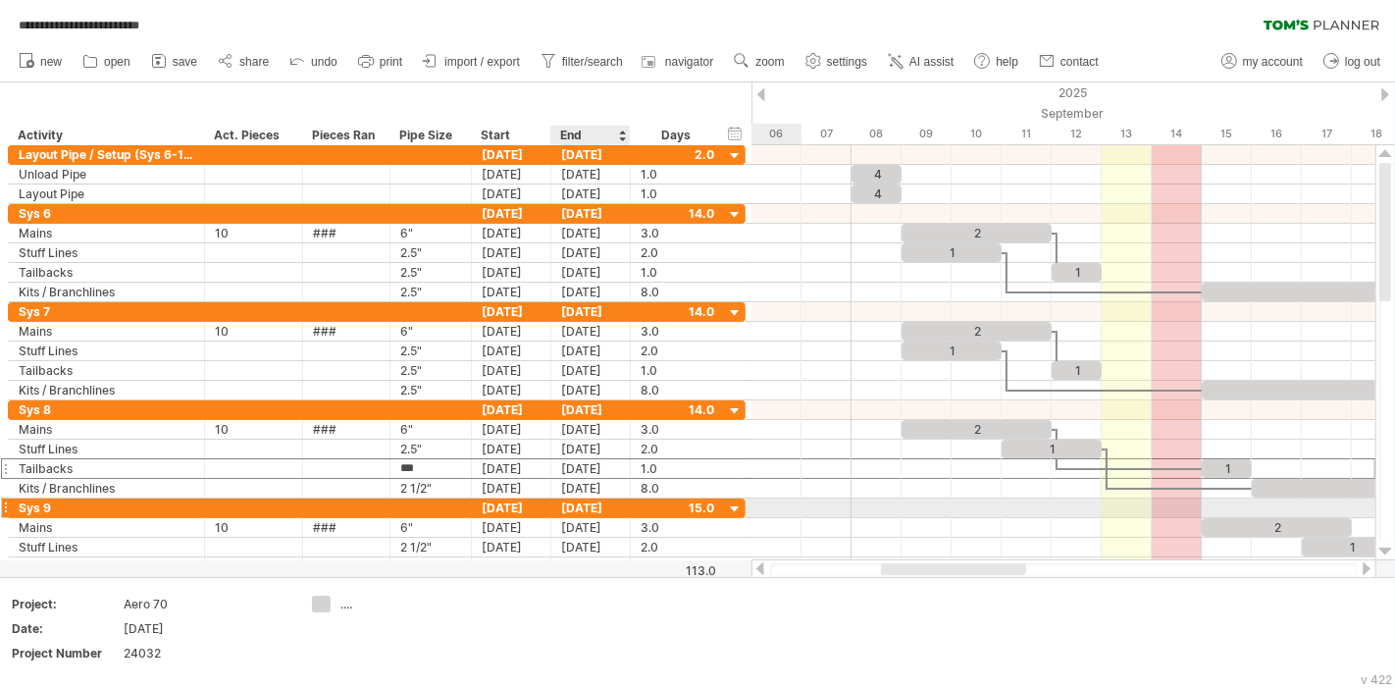
type input "****"
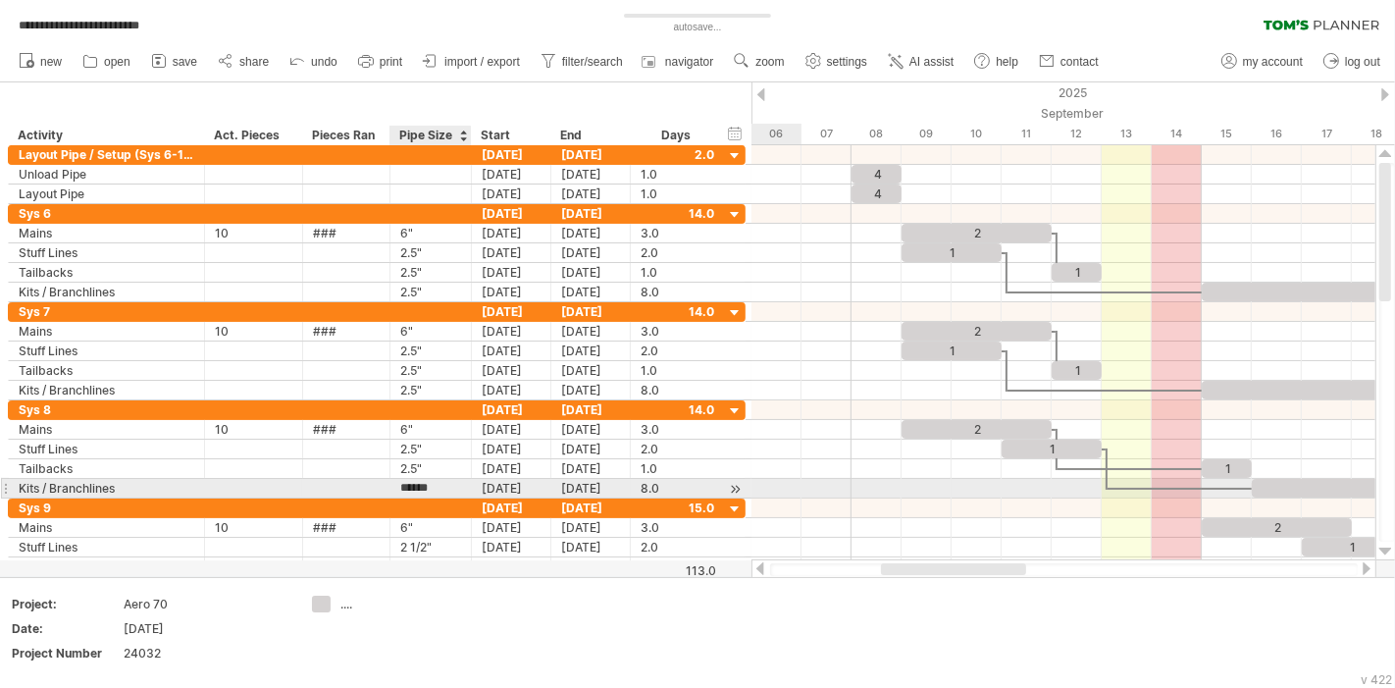
click at [427, 489] on input "******" at bounding box center [430, 488] width 61 height 19
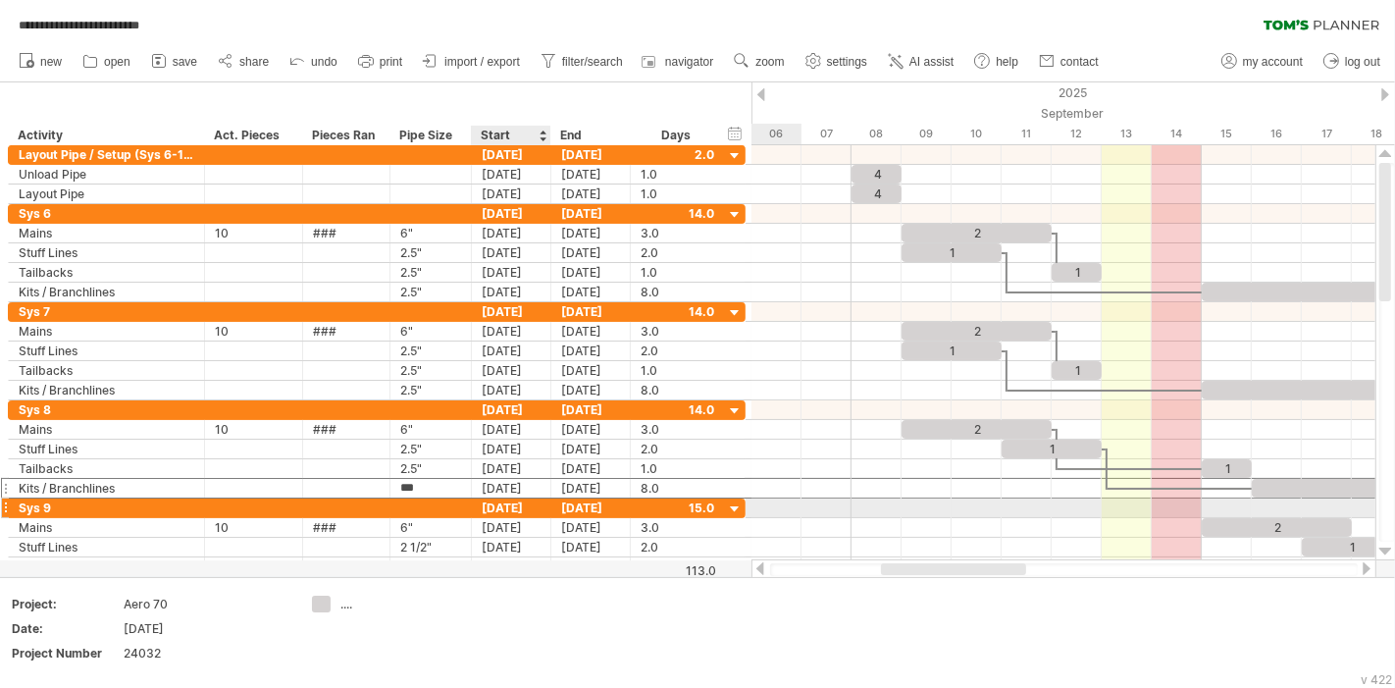
type input "****"
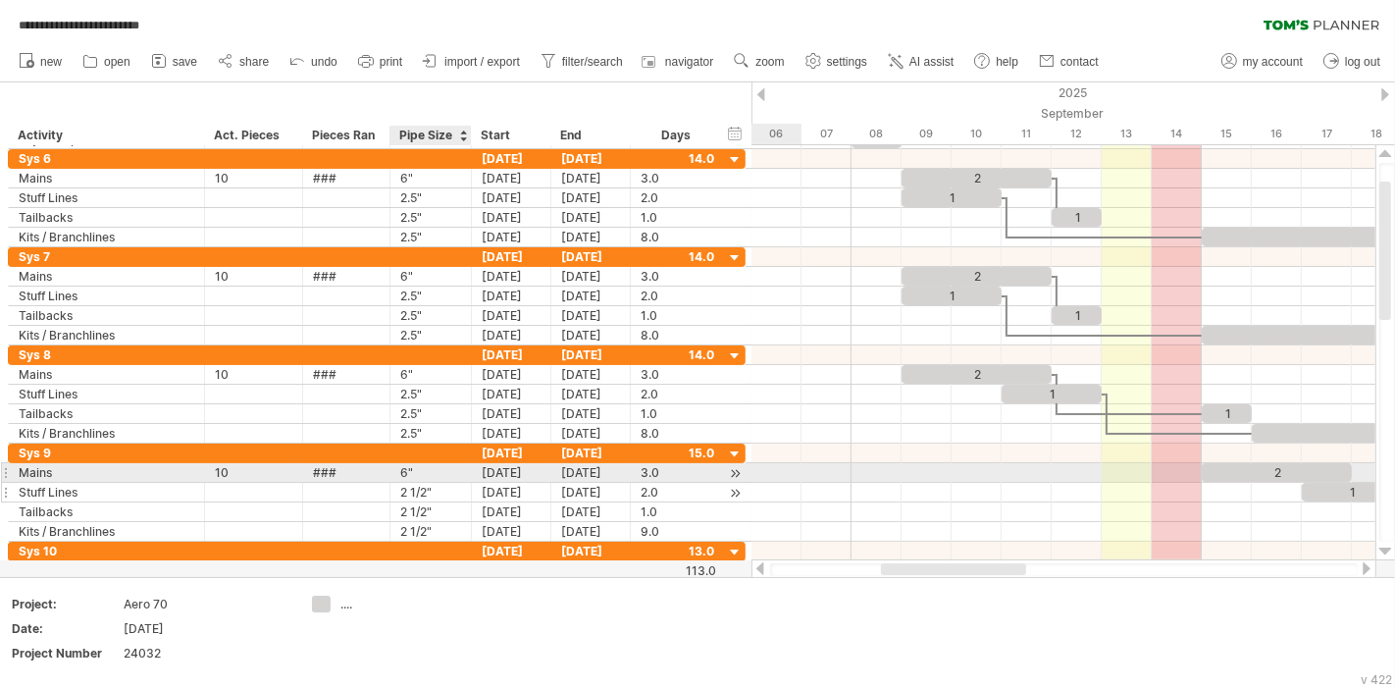
click at [420, 484] on div "2 1/2"" at bounding box center [430, 492] width 61 height 19
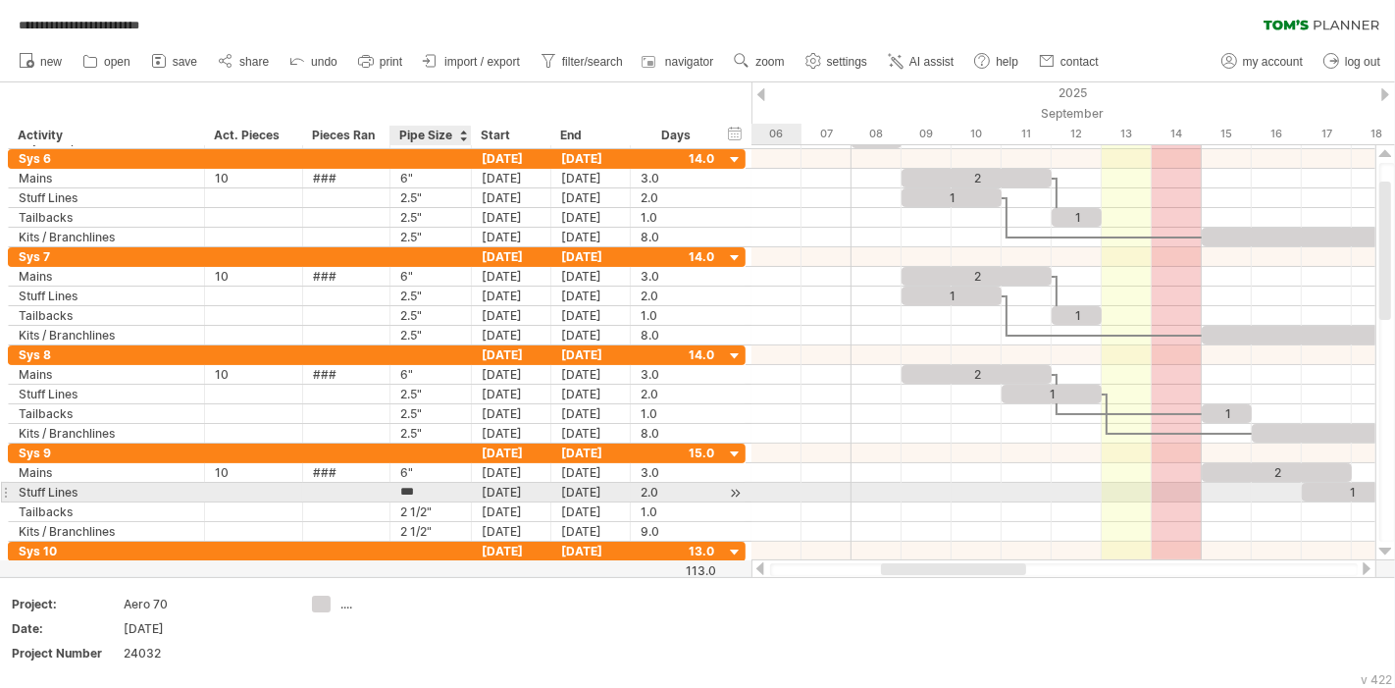
type input "****"
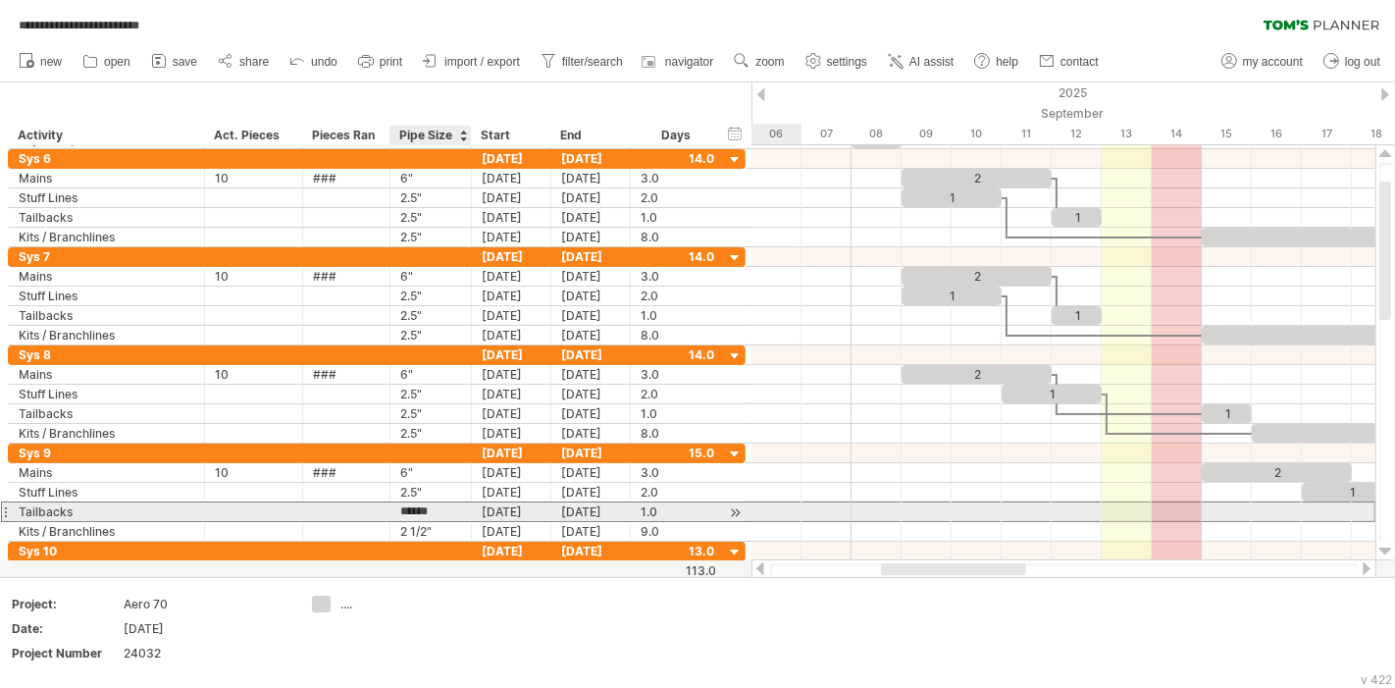
click at [427, 510] on input "******" at bounding box center [430, 511] width 61 height 19
type input "****"
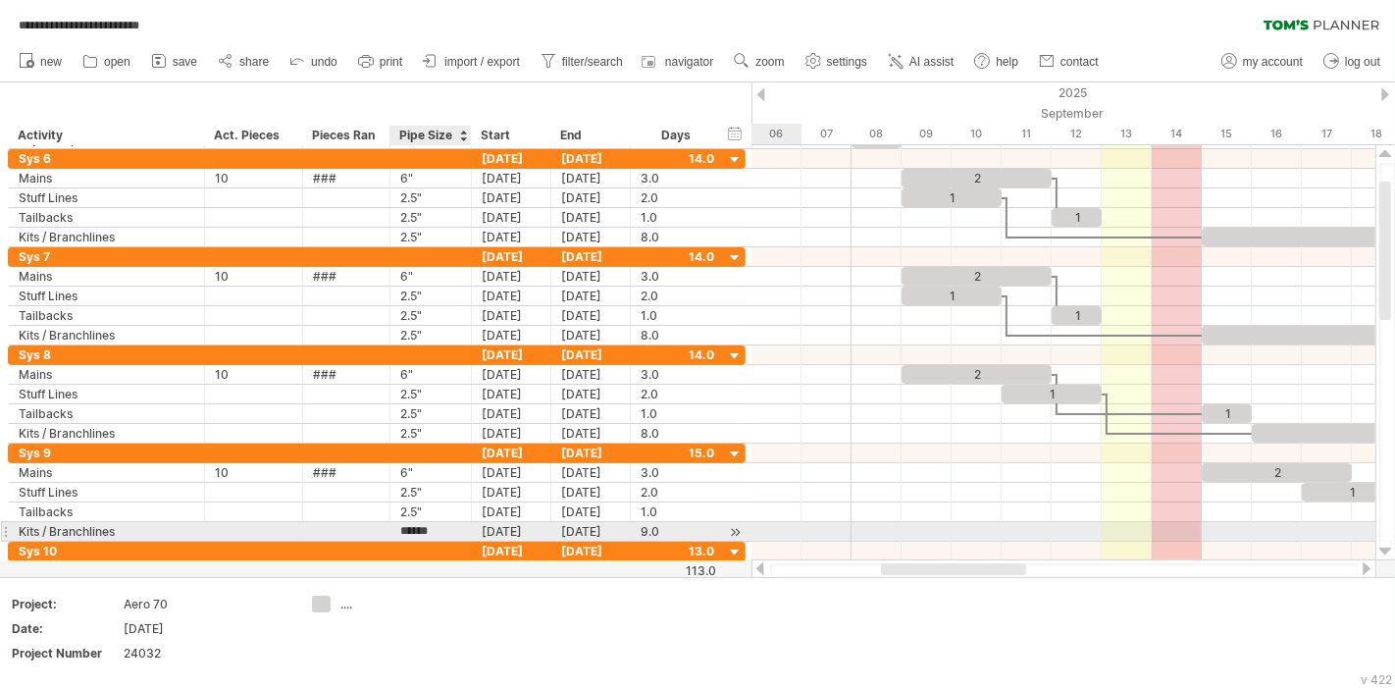
click at [426, 523] on input "******" at bounding box center [430, 531] width 61 height 19
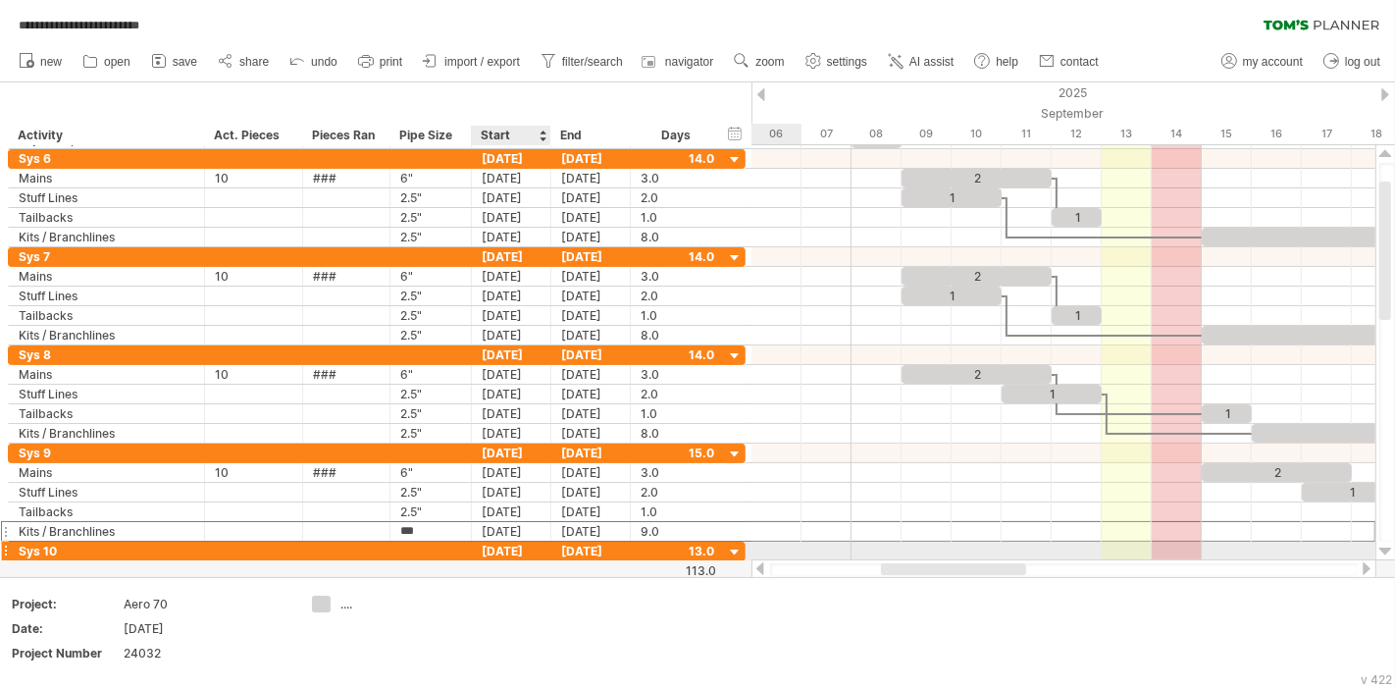
type input "****"
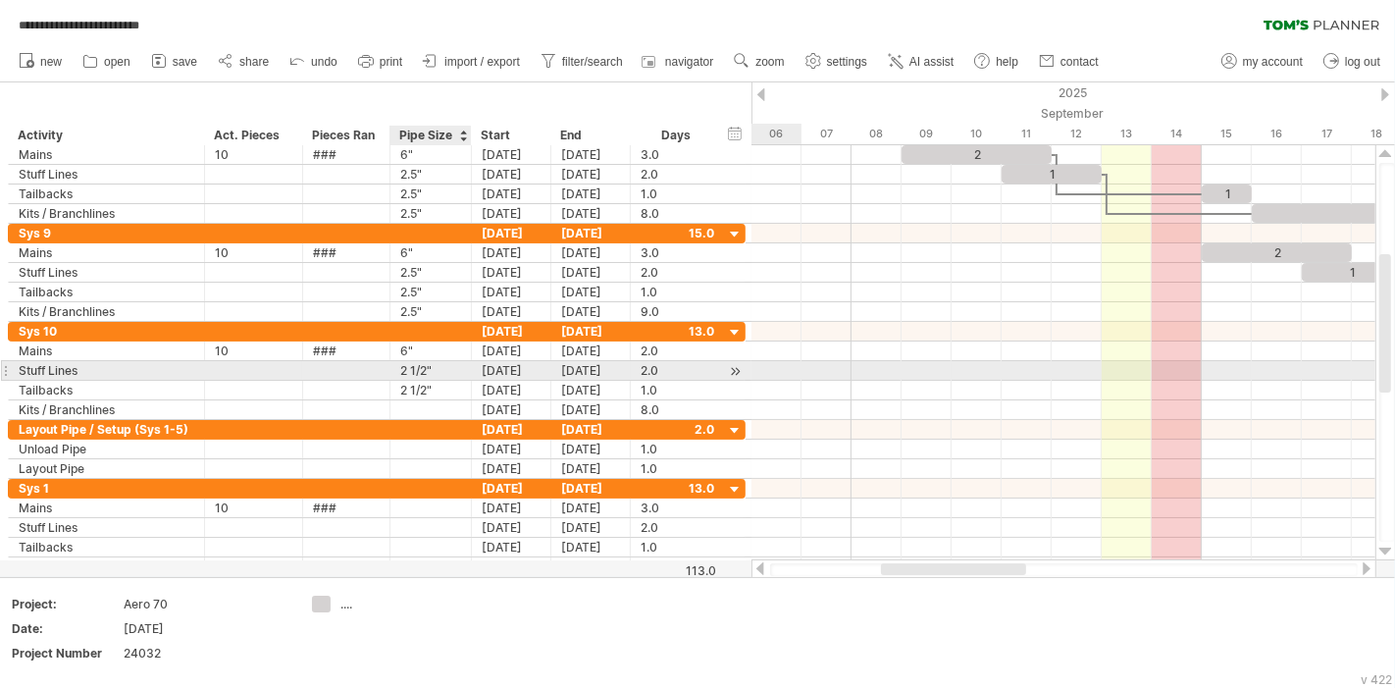
click at [429, 361] on div "2 1/2"" at bounding box center [430, 370] width 61 height 19
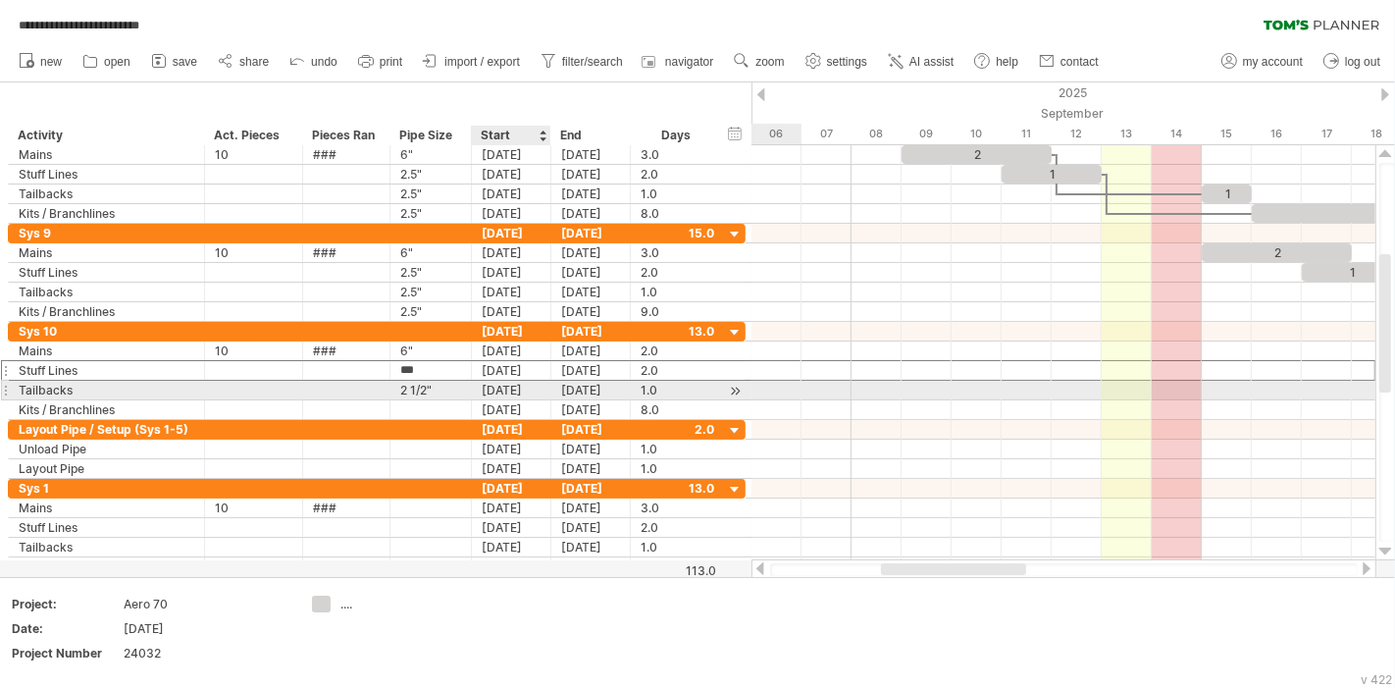
type input "****"
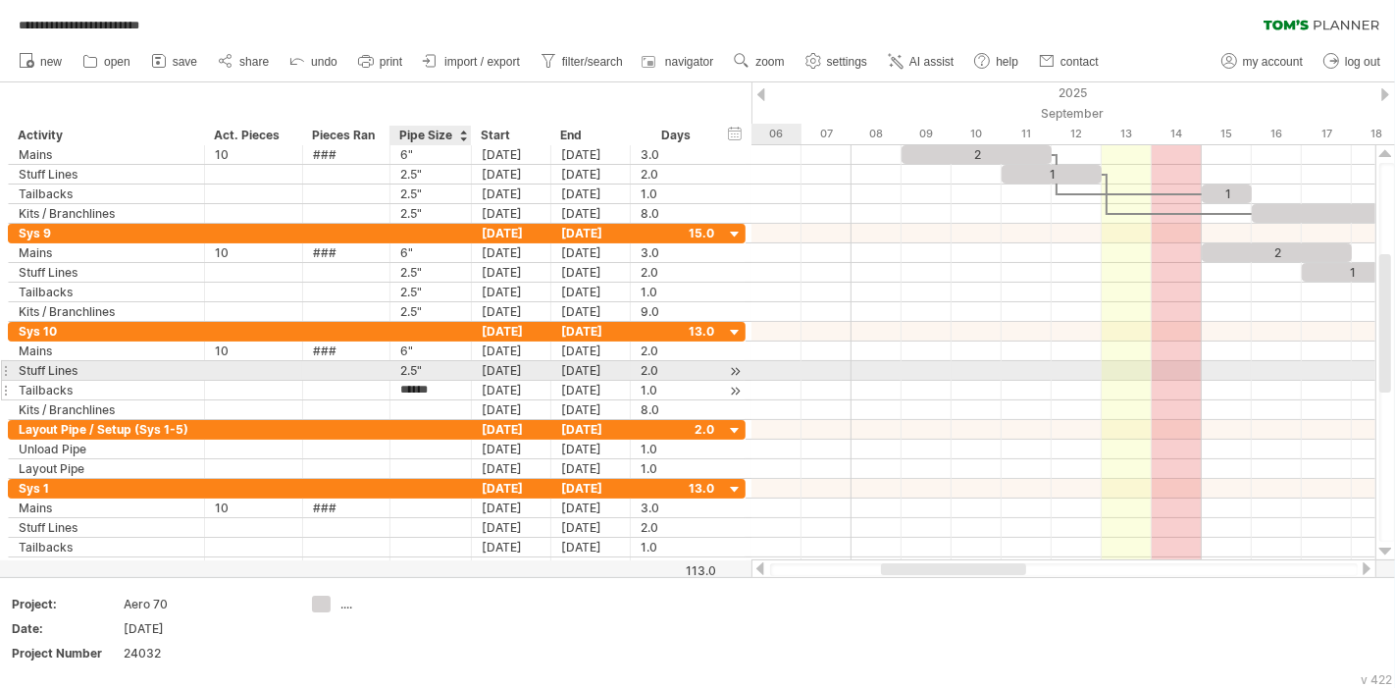
click at [425, 381] on input "******" at bounding box center [430, 390] width 61 height 19
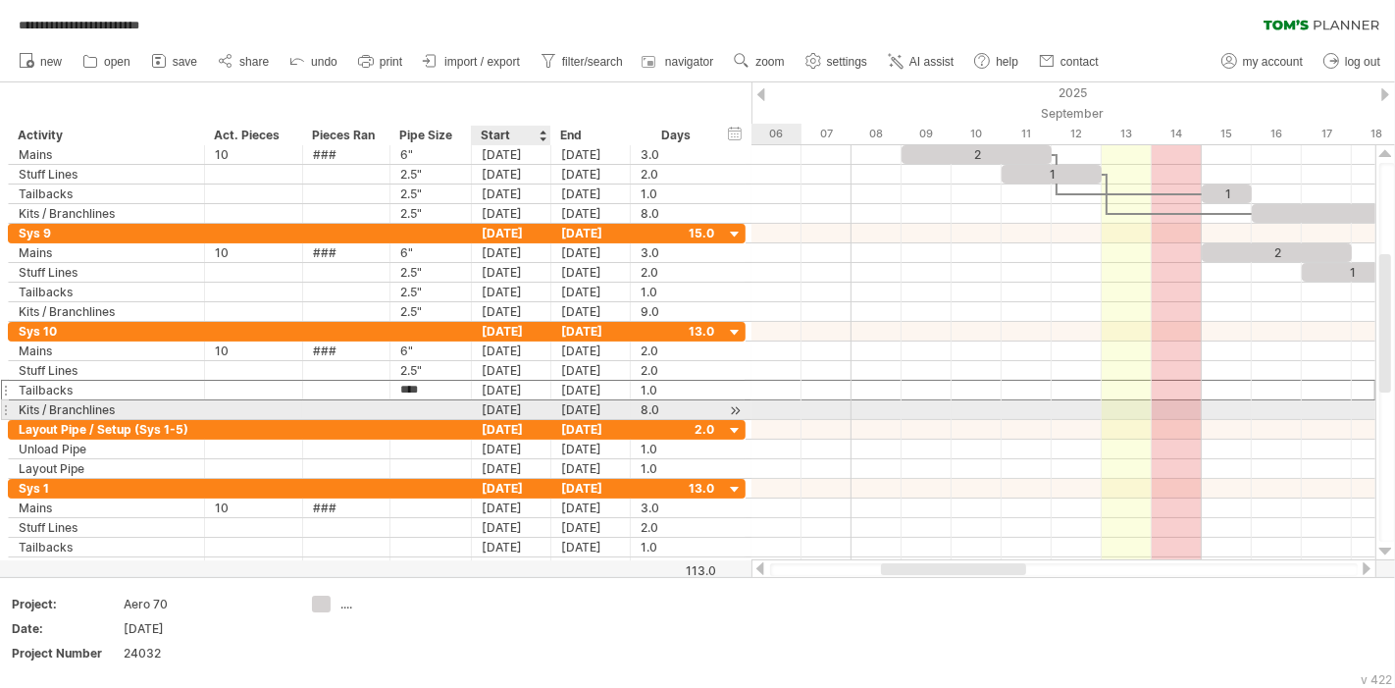
type input "****"
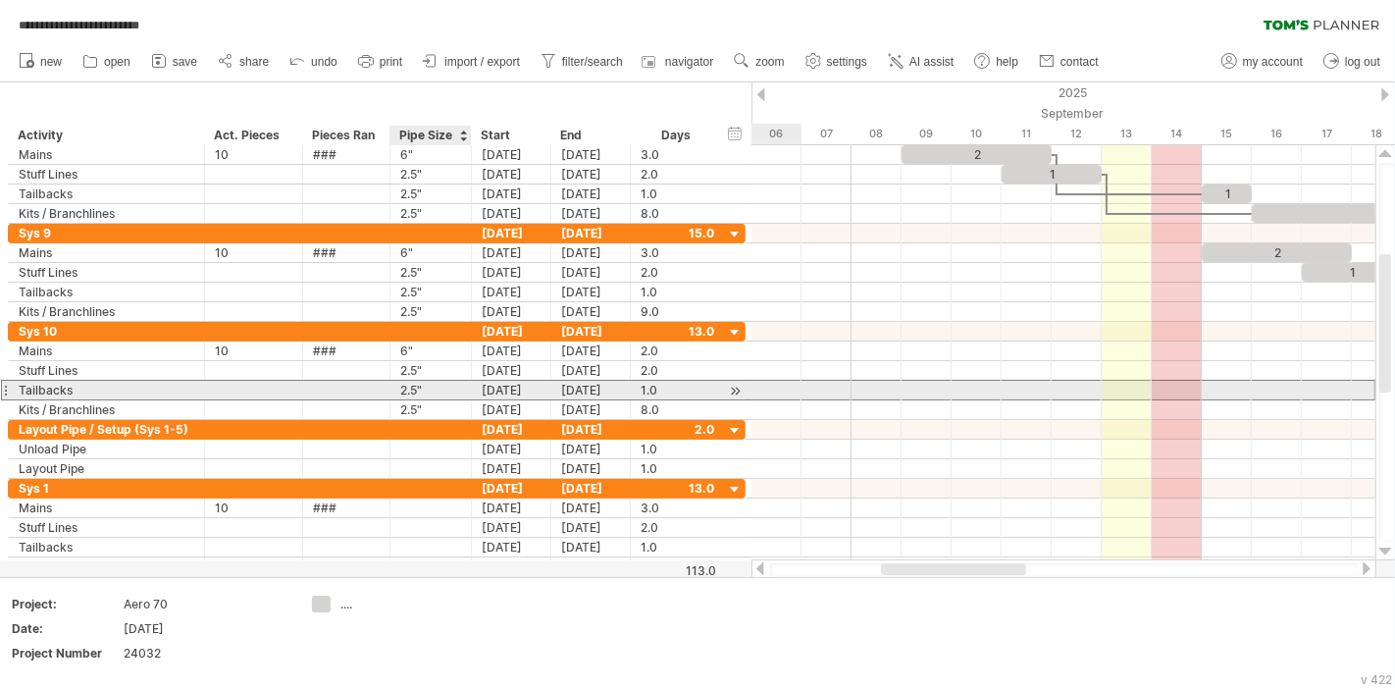
click at [402, 391] on div "2.5"" at bounding box center [430, 390] width 61 height 19
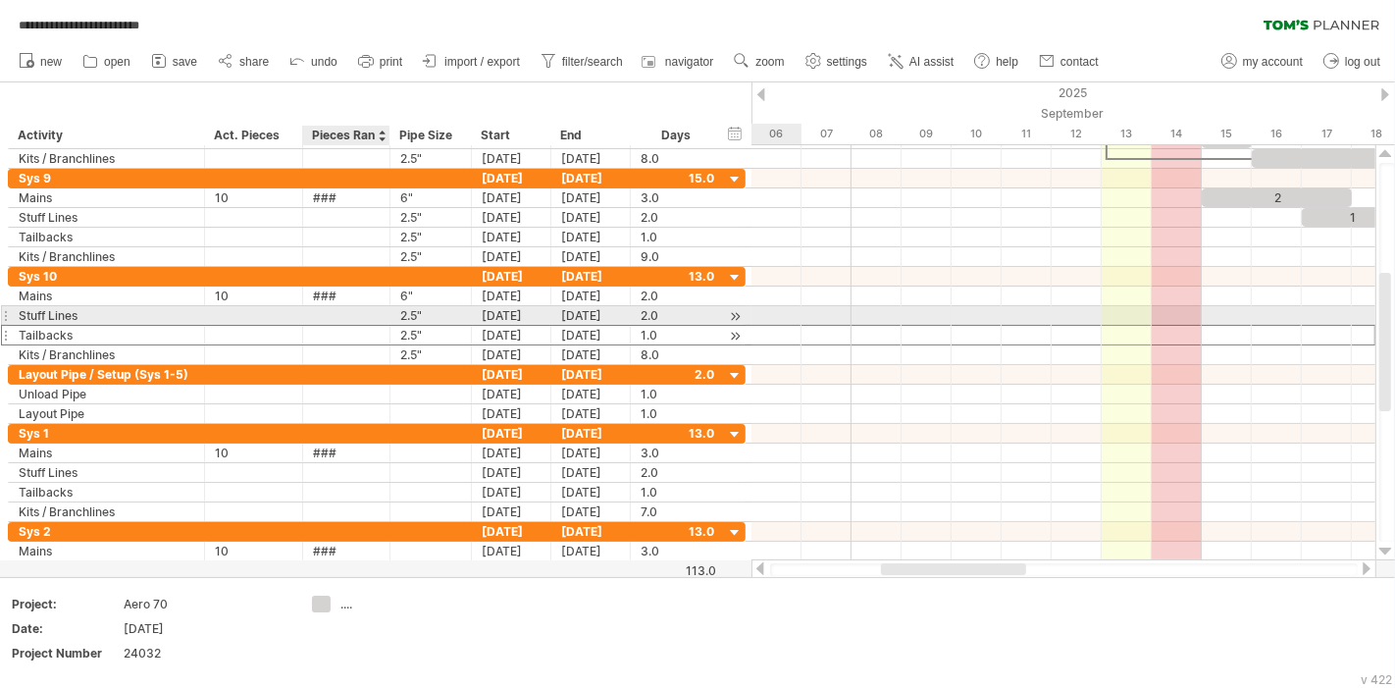
click at [369, 339] on div at bounding box center [346, 335] width 67 height 19
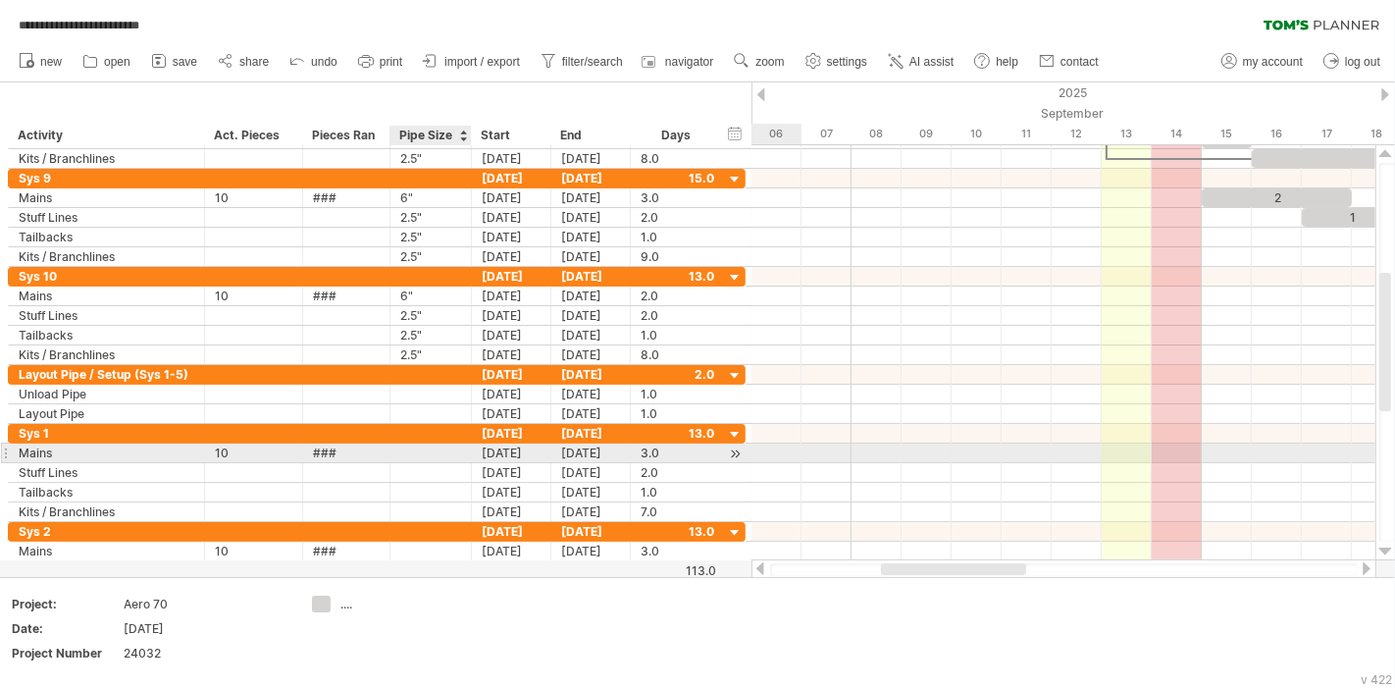
click at [403, 445] on div at bounding box center [430, 452] width 61 height 19
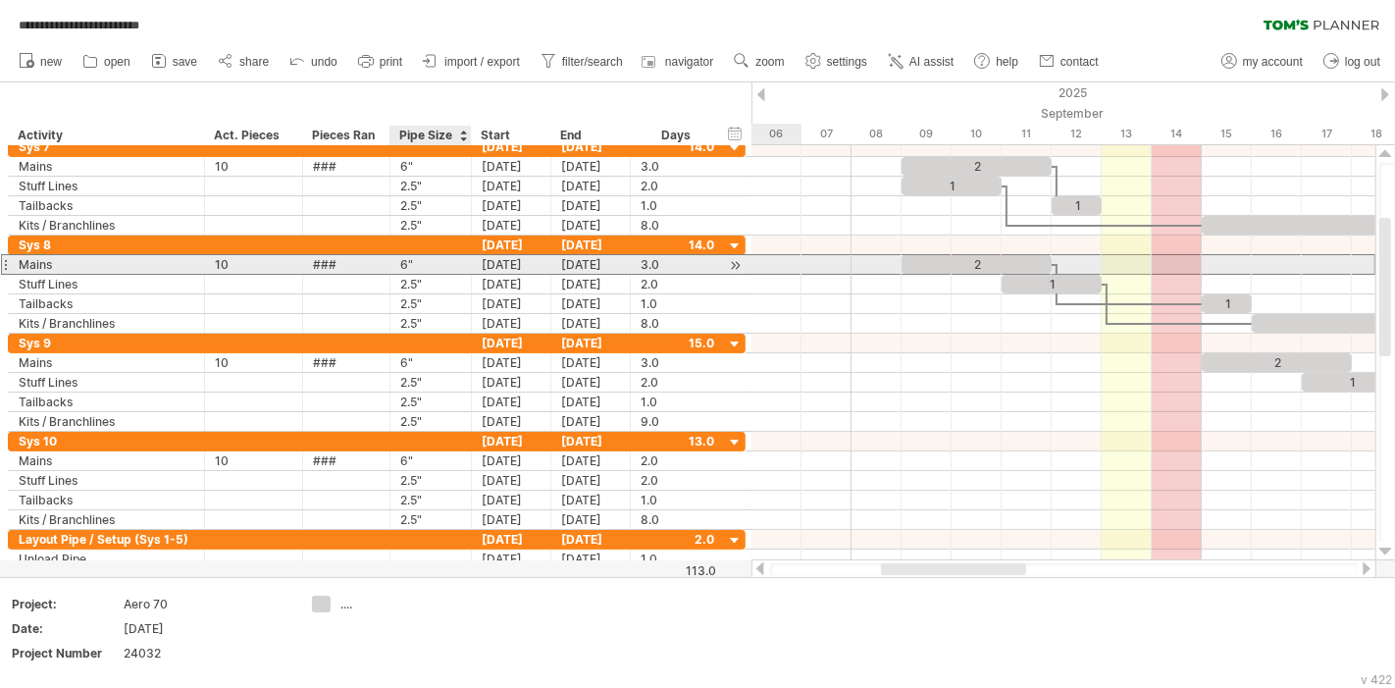
click at [418, 265] on div "6"" at bounding box center [430, 264] width 61 height 19
click at [407, 265] on input "**" at bounding box center [430, 264] width 61 height 19
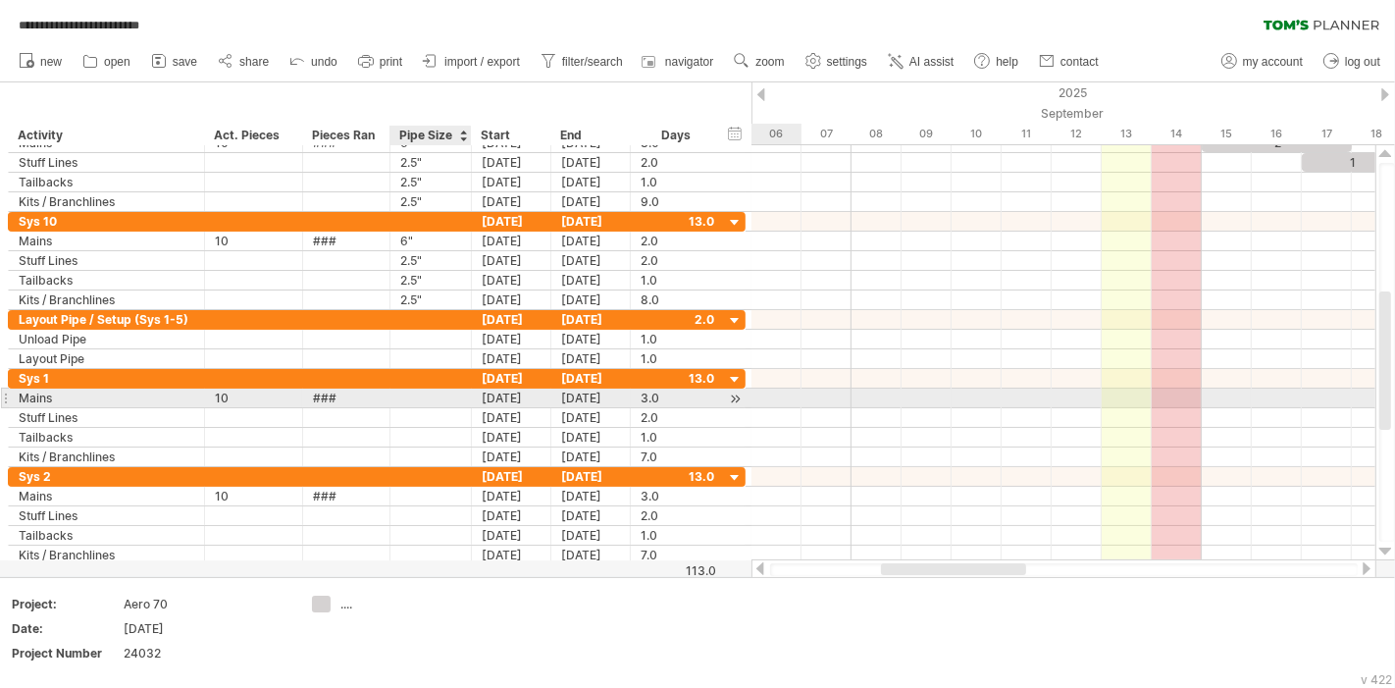
click at [427, 397] on div at bounding box center [430, 398] width 61 height 19
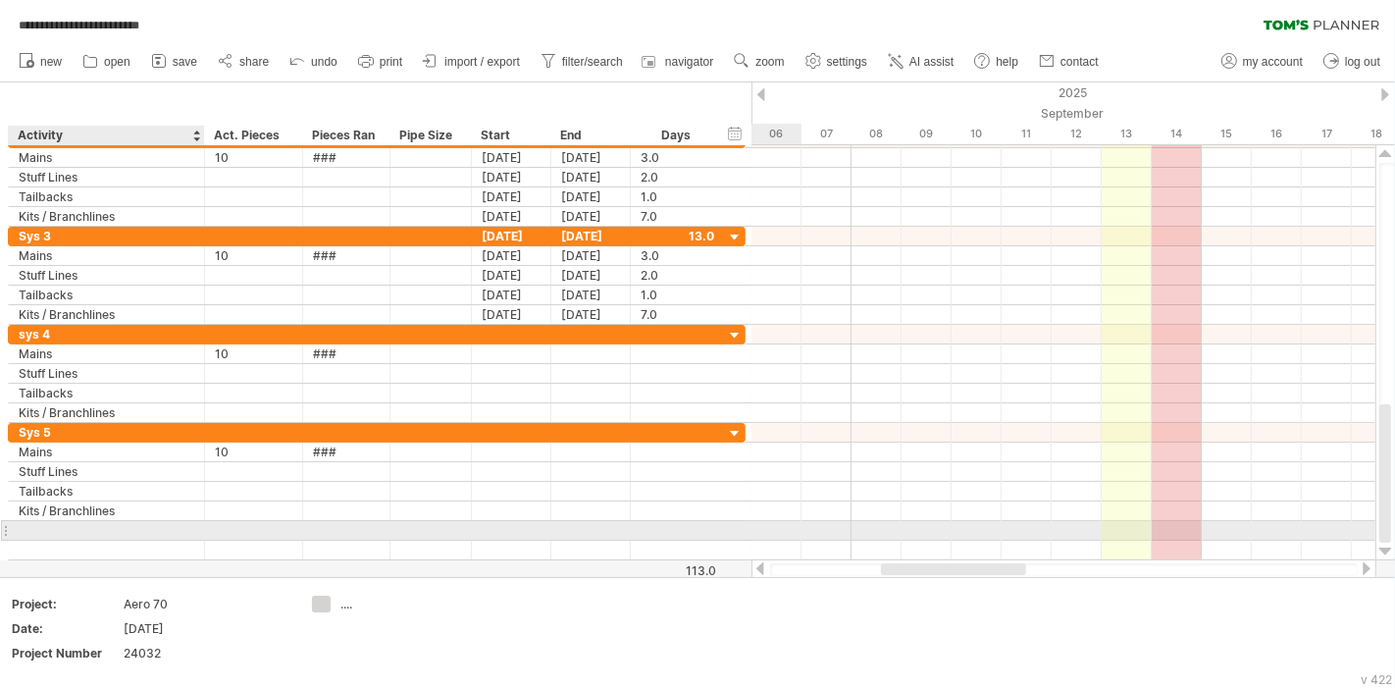
click at [134, 522] on div at bounding box center [107, 530] width 176 height 19
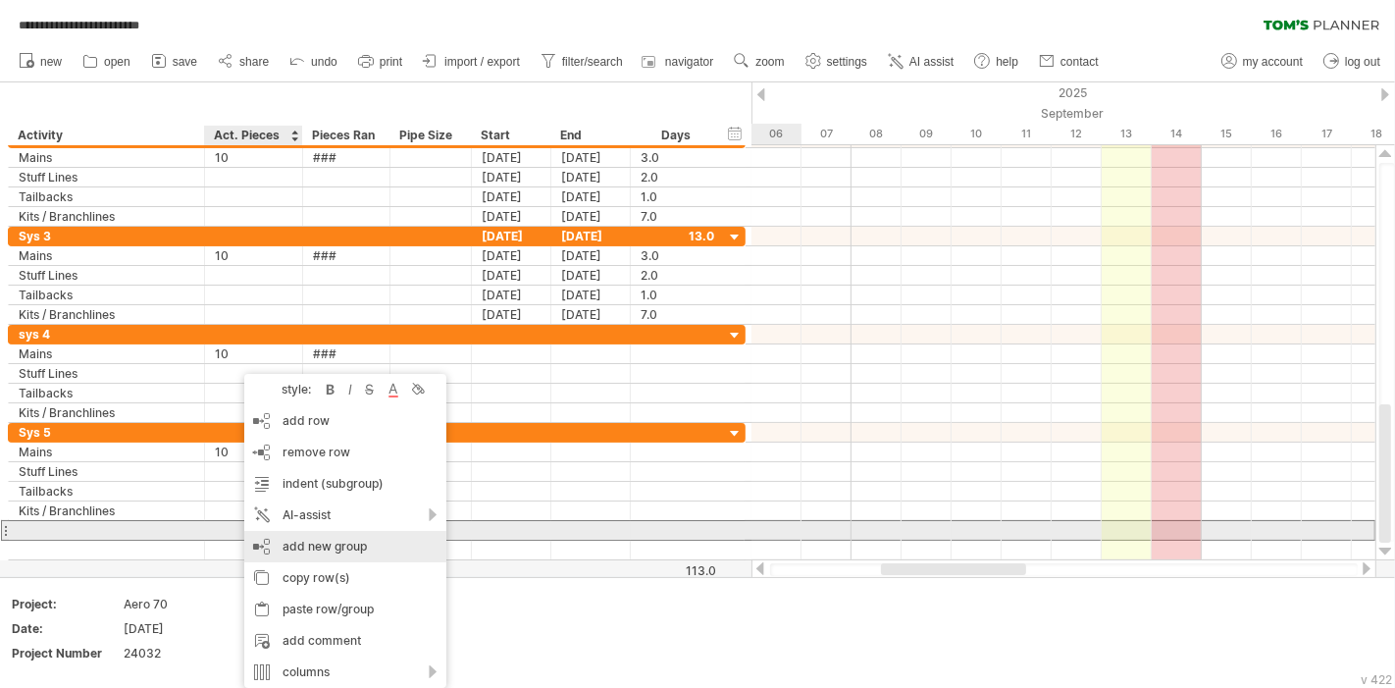
click at [349, 537] on div "add new group" at bounding box center [345, 546] width 202 height 31
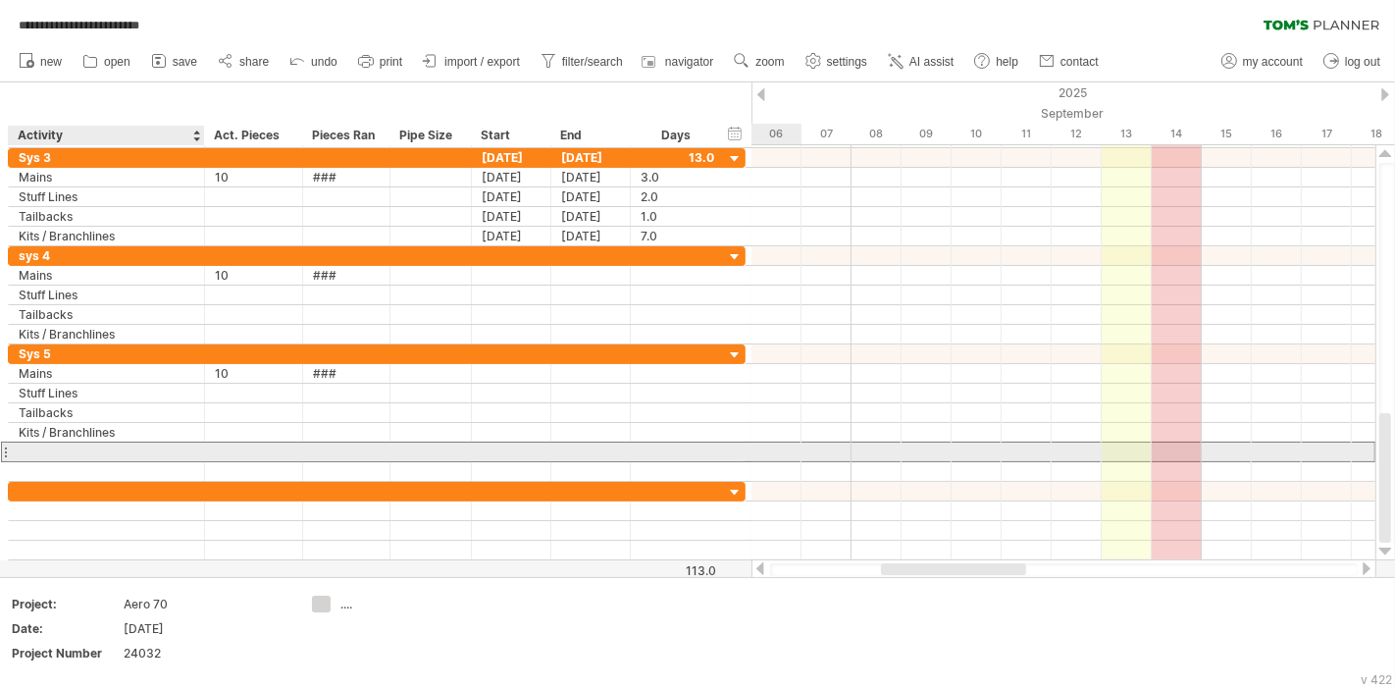
click at [103, 451] on div at bounding box center [107, 452] width 176 height 19
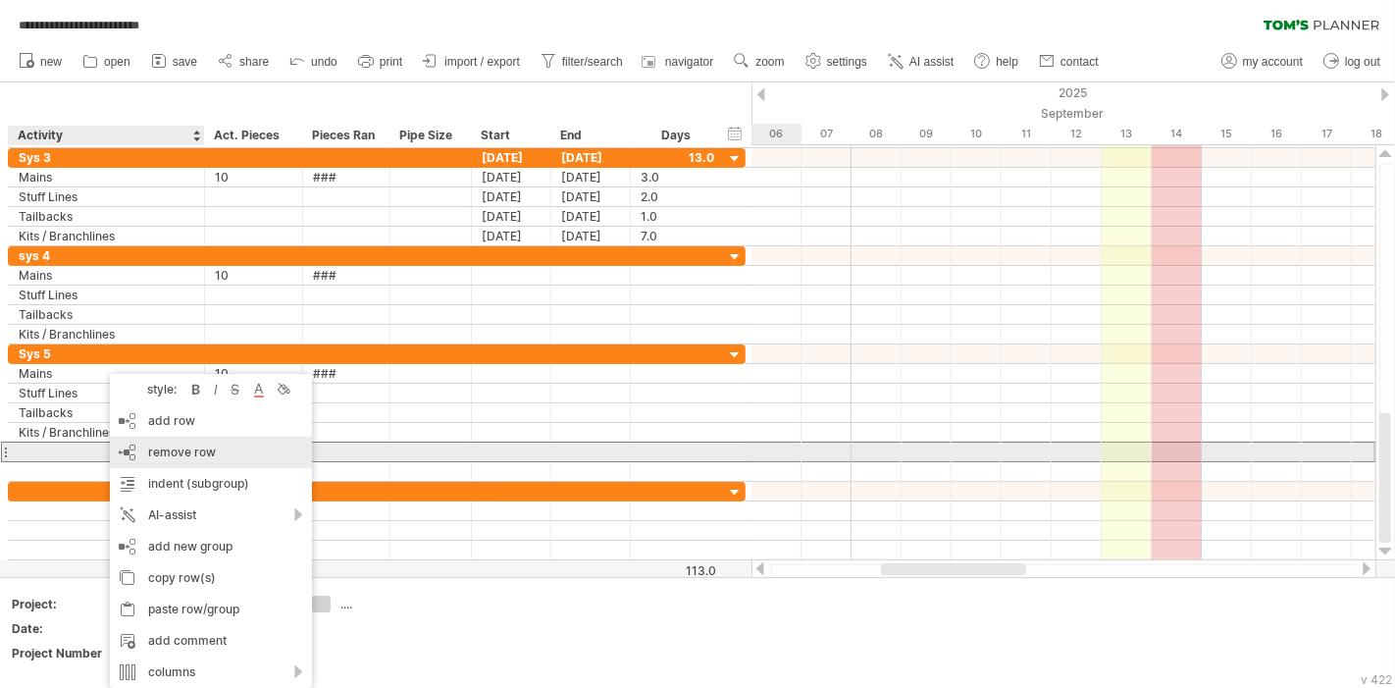
click at [196, 452] on span "remove row" at bounding box center [182, 451] width 68 height 15
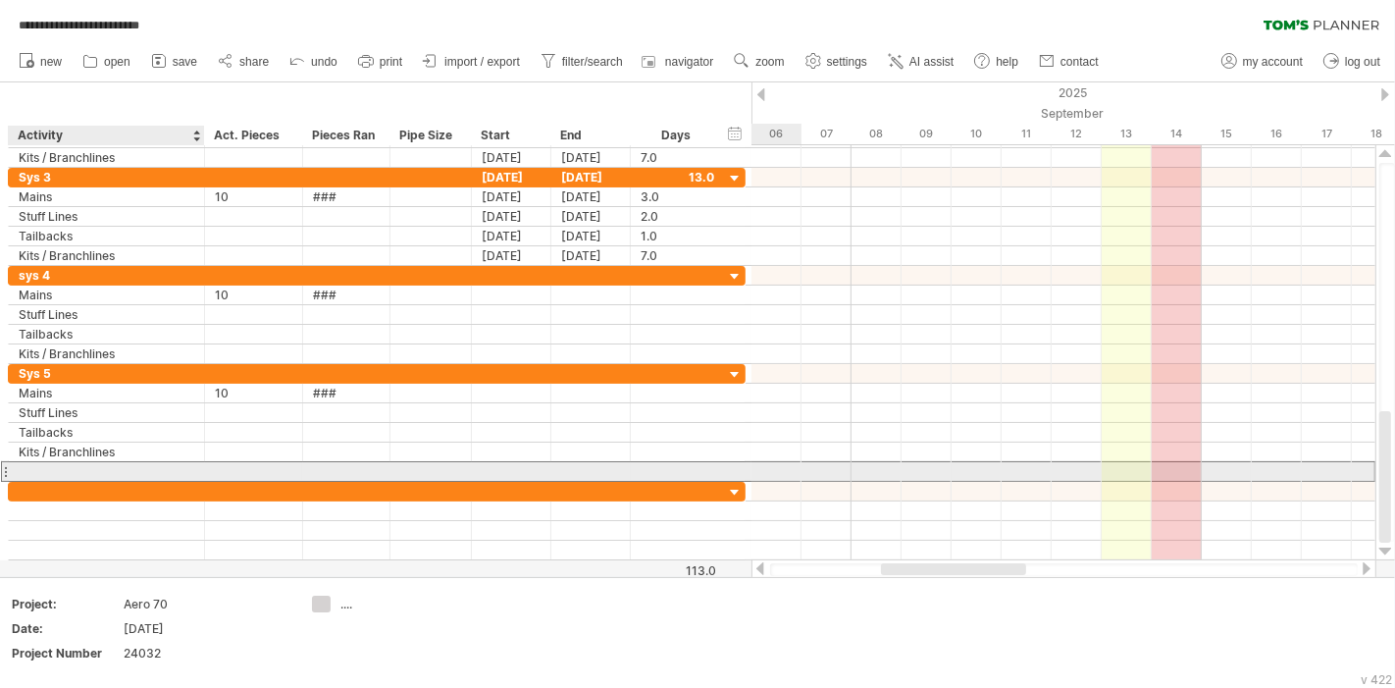
click at [113, 470] on div at bounding box center [107, 471] width 176 height 19
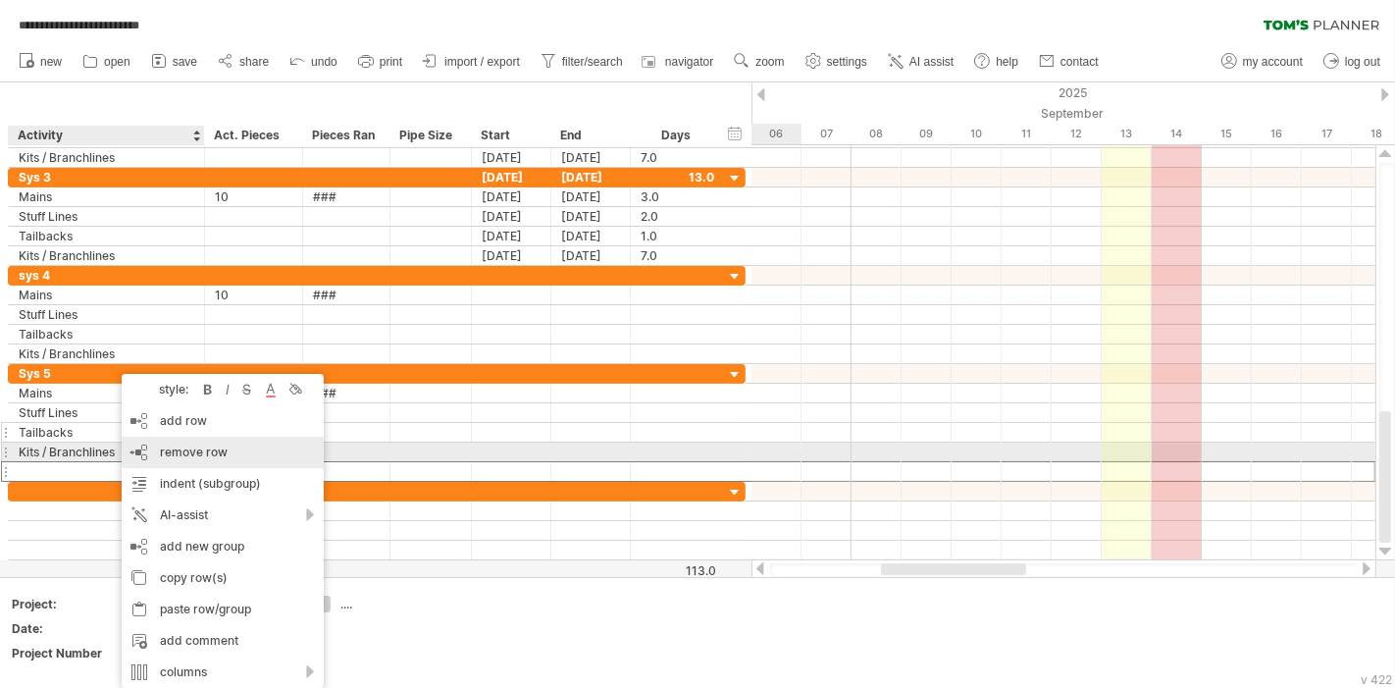
click at [204, 449] on span "remove row" at bounding box center [194, 451] width 68 height 15
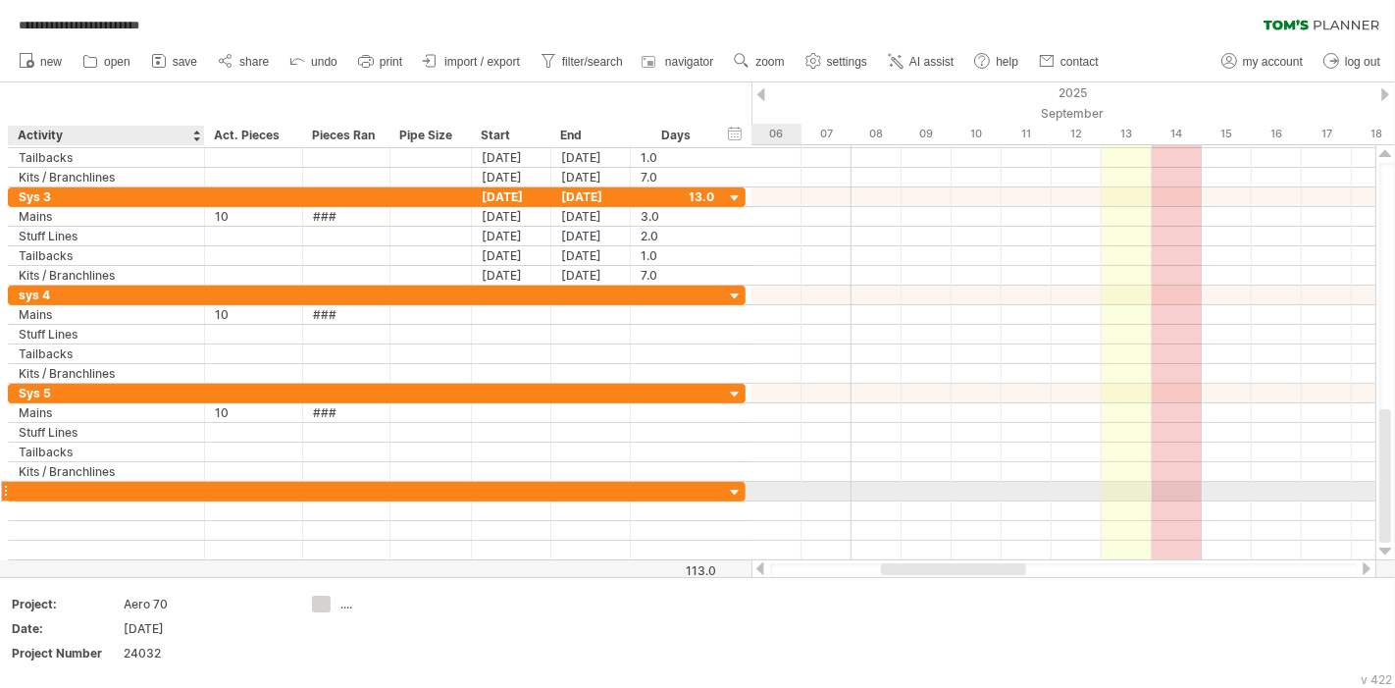
click at [99, 486] on div at bounding box center [107, 491] width 176 height 19
click at [99, 486] on input "text" at bounding box center [107, 491] width 176 height 19
type input "**********"
type input "*"
type input "**********"
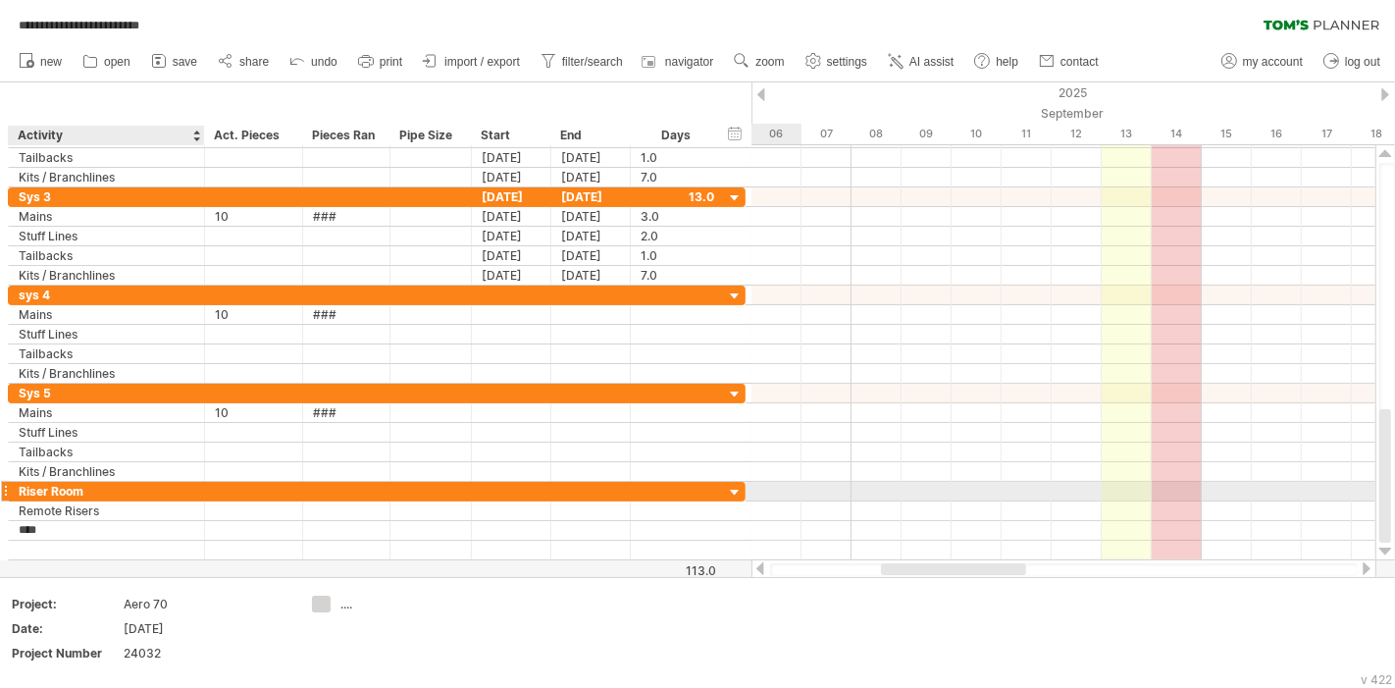
type input "****"
type input "*"
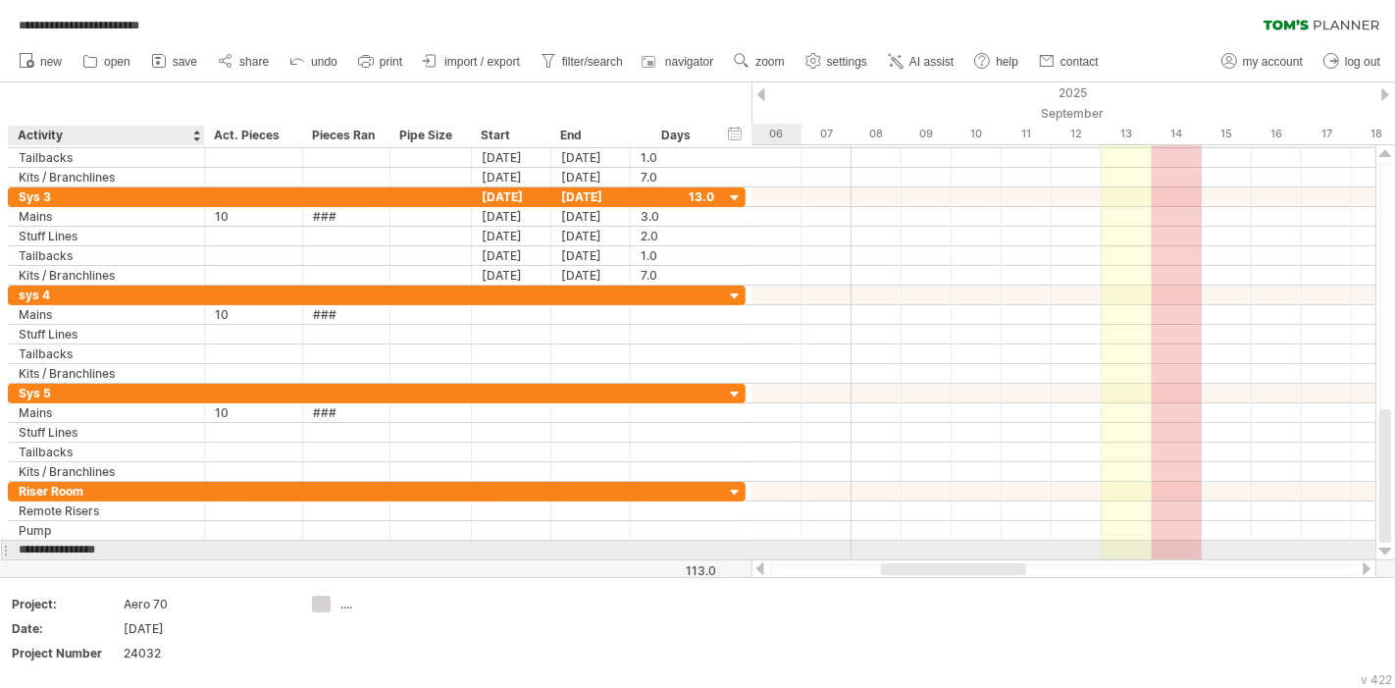
click at [106, 546] on input "**********" at bounding box center [107, 550] width 176 height 19
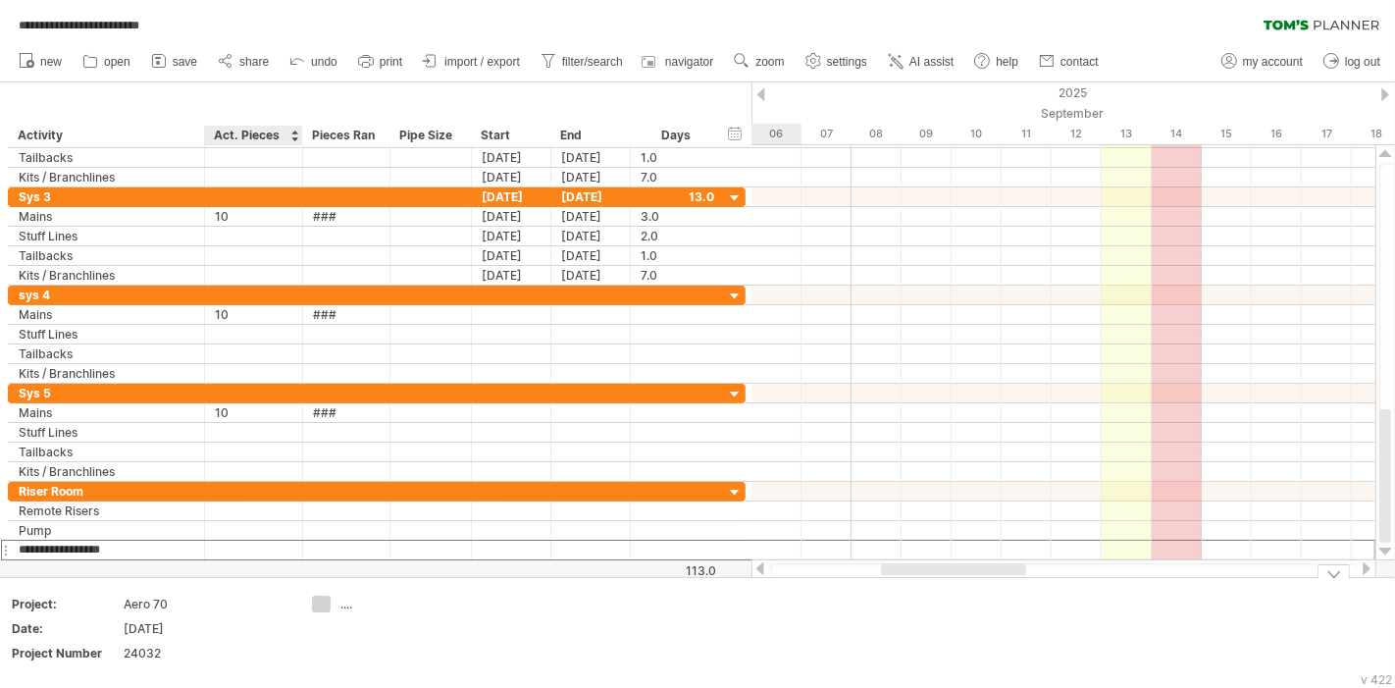
type input "**********"
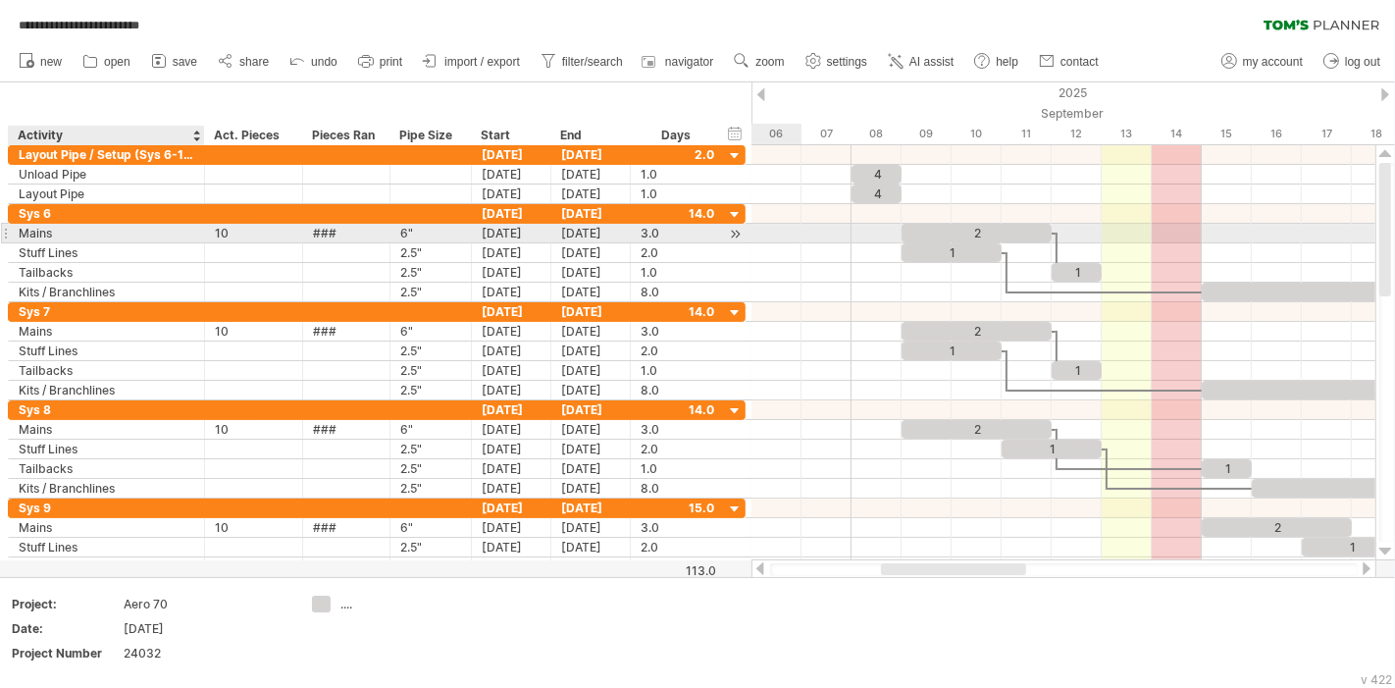
click at [38, 234] on div "Mains" at bounding box center [107, 233] width 176 height 19
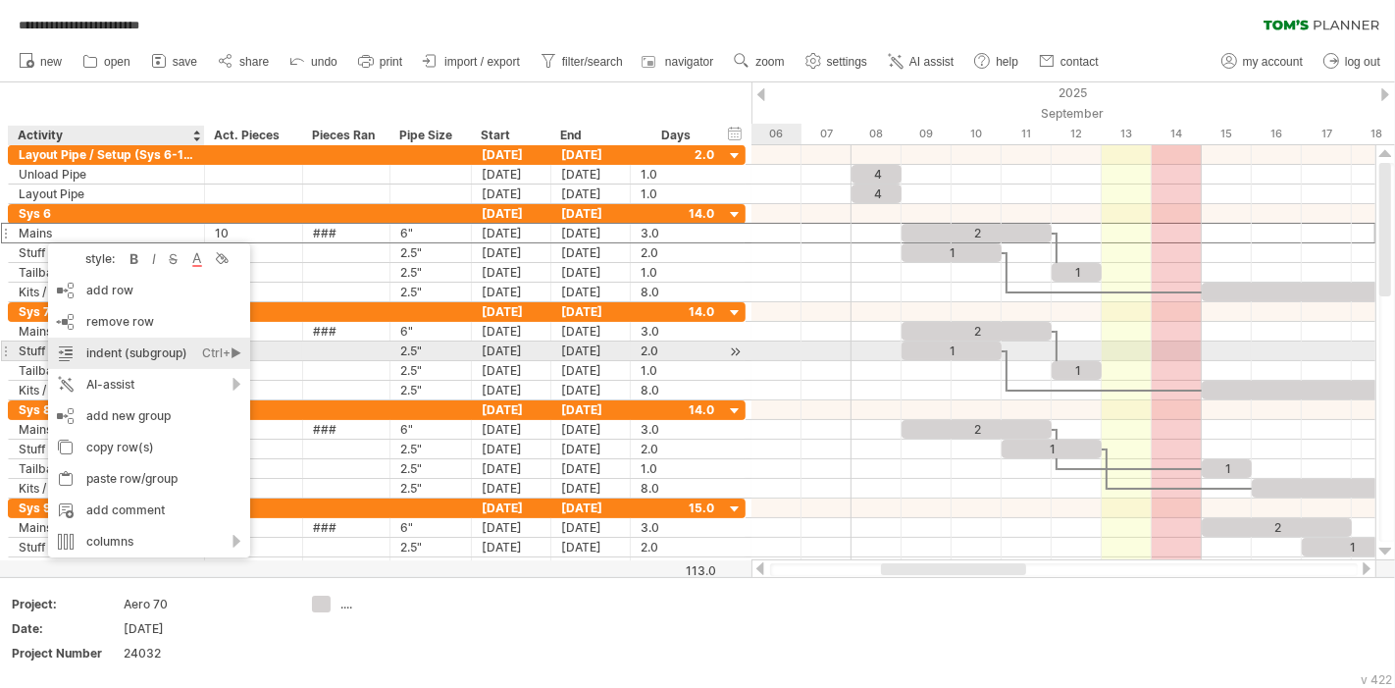
click at [118, 361] on div "indent (subgroup) Ctrl+► Cmd+►" at bounding box center [149, 353] width 202 height 31
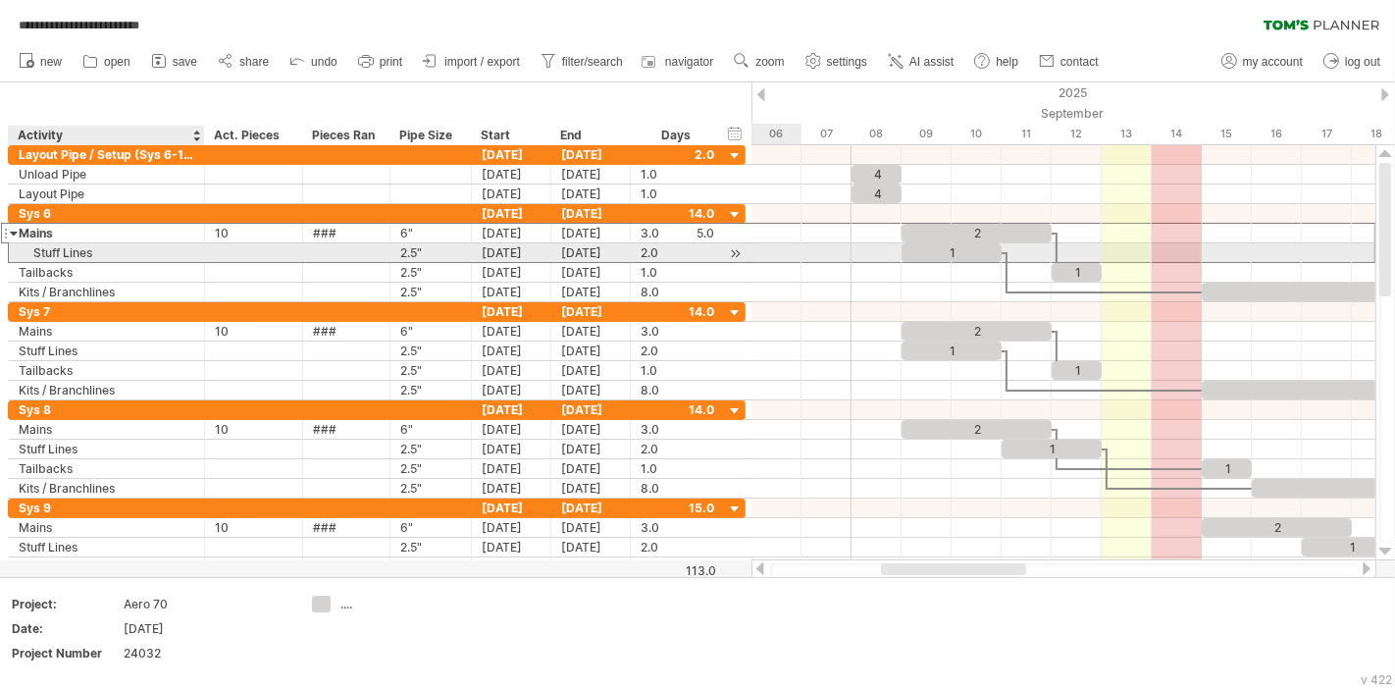
click at [100, 249] on div "Stuff Lines" at bounding box center [107, 252] width 176 height 19
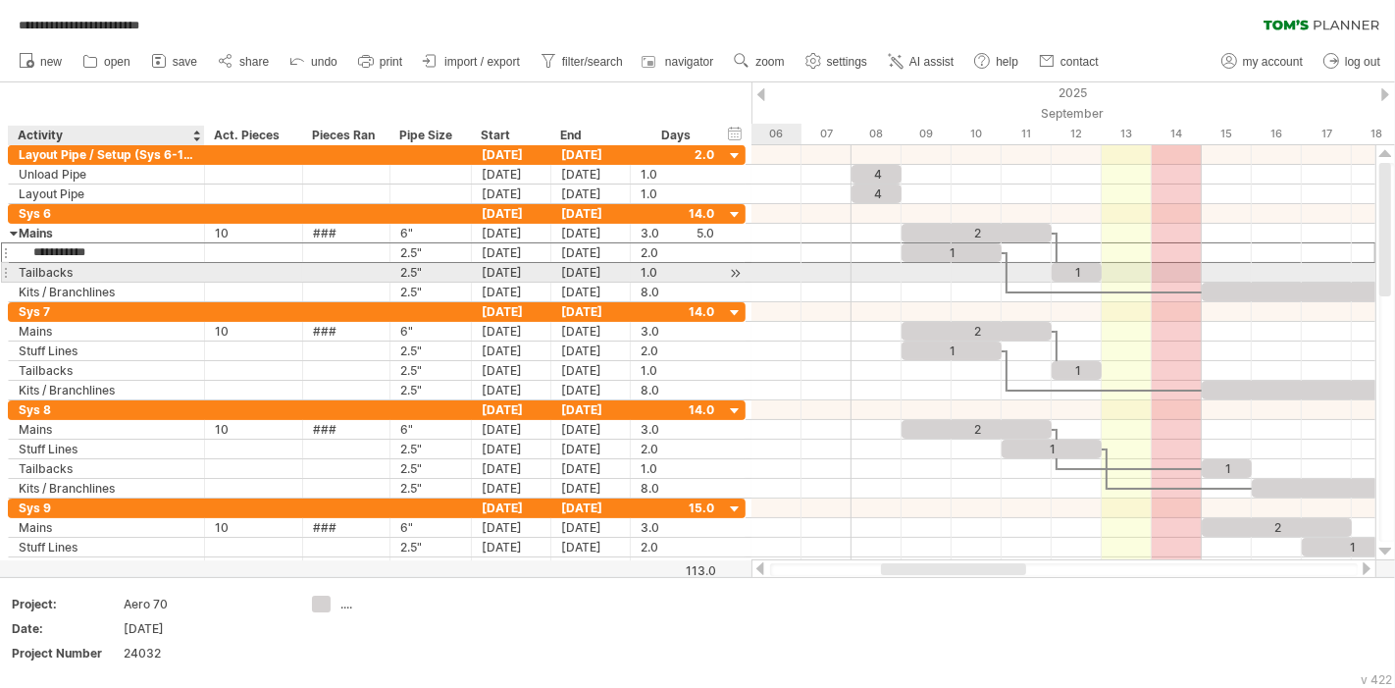
click at [123, 264] on div "Tailbacks" at bounding box center [107, 272] width 176 height 19
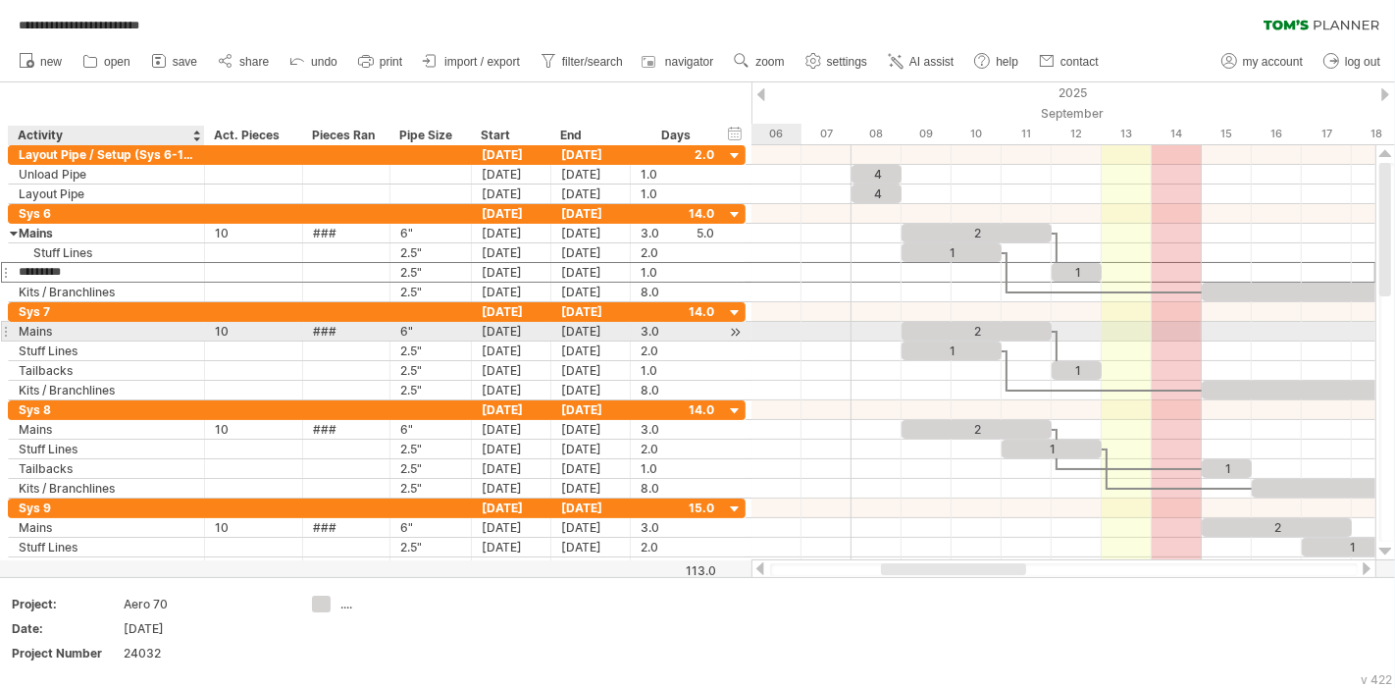
click at [167, 325] on div "Mains" at bounding box center [107, 331] width 176 height 19
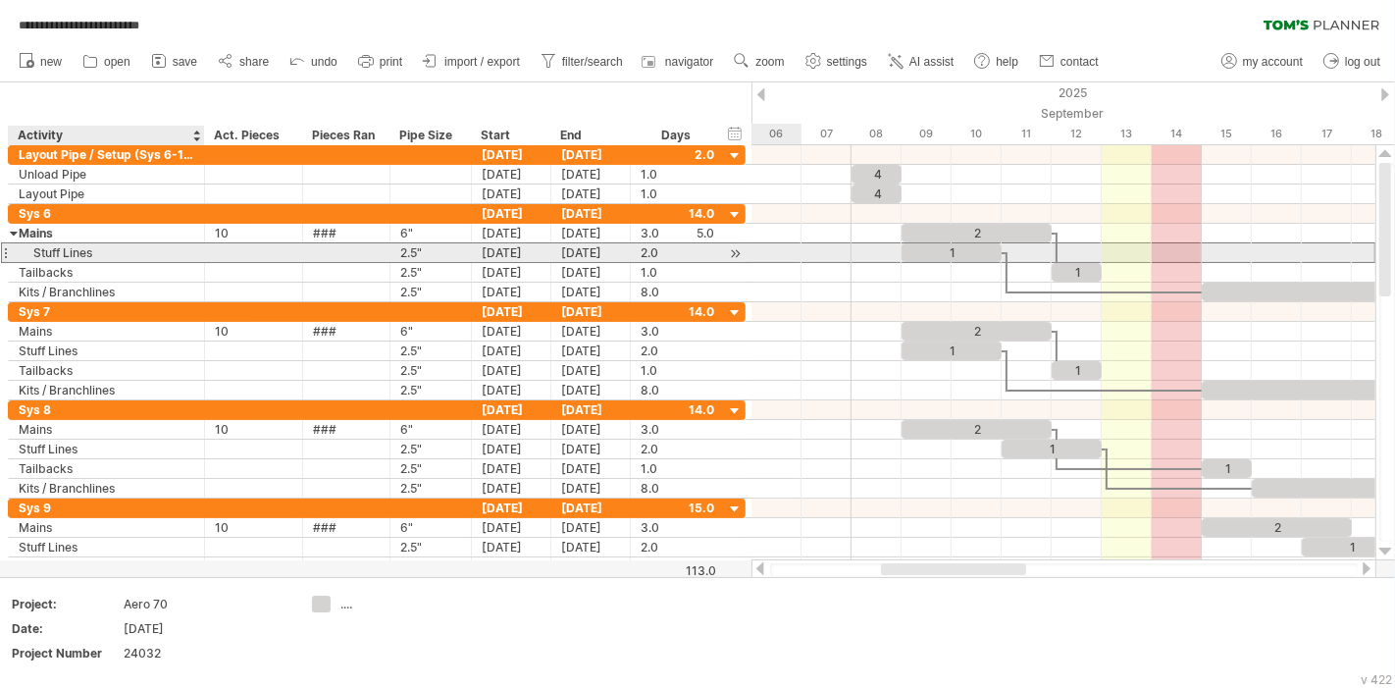
click at [80, 249] on div "Stuff Lines" at bounding box center [107, 252] width 176 height 19
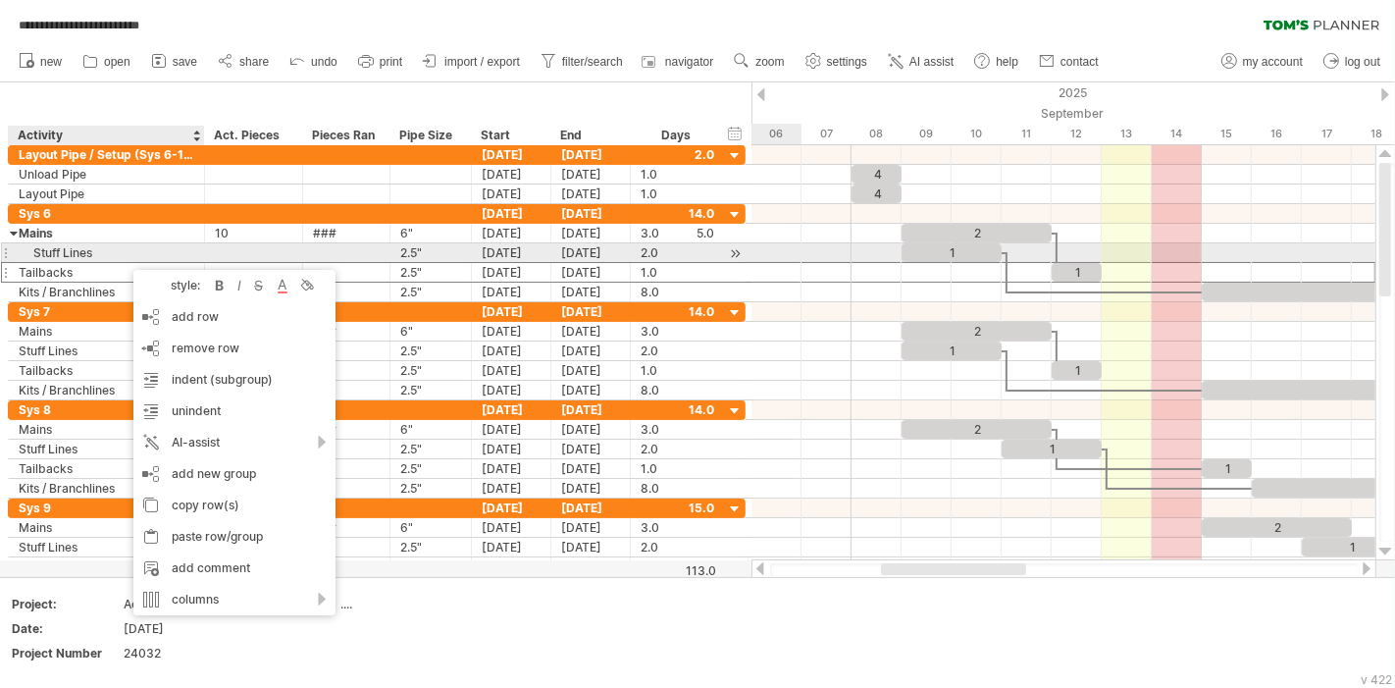
click at [126, 250] on div "Stuff Lines" at bounding box center [107, 252] width 176 height 19
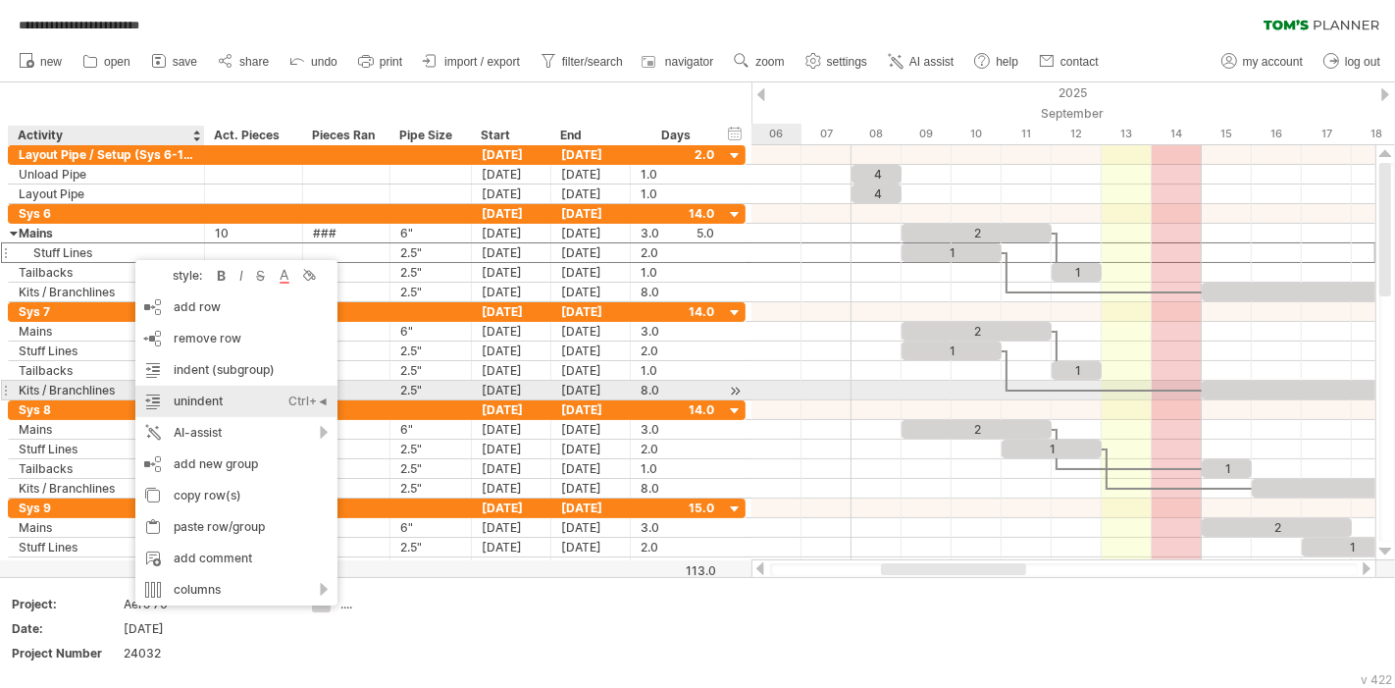
click at [217, 396] on div "unindent Ctrl+◄ Cmd+◄" at bounding box center [236, 401] width 202 height 31
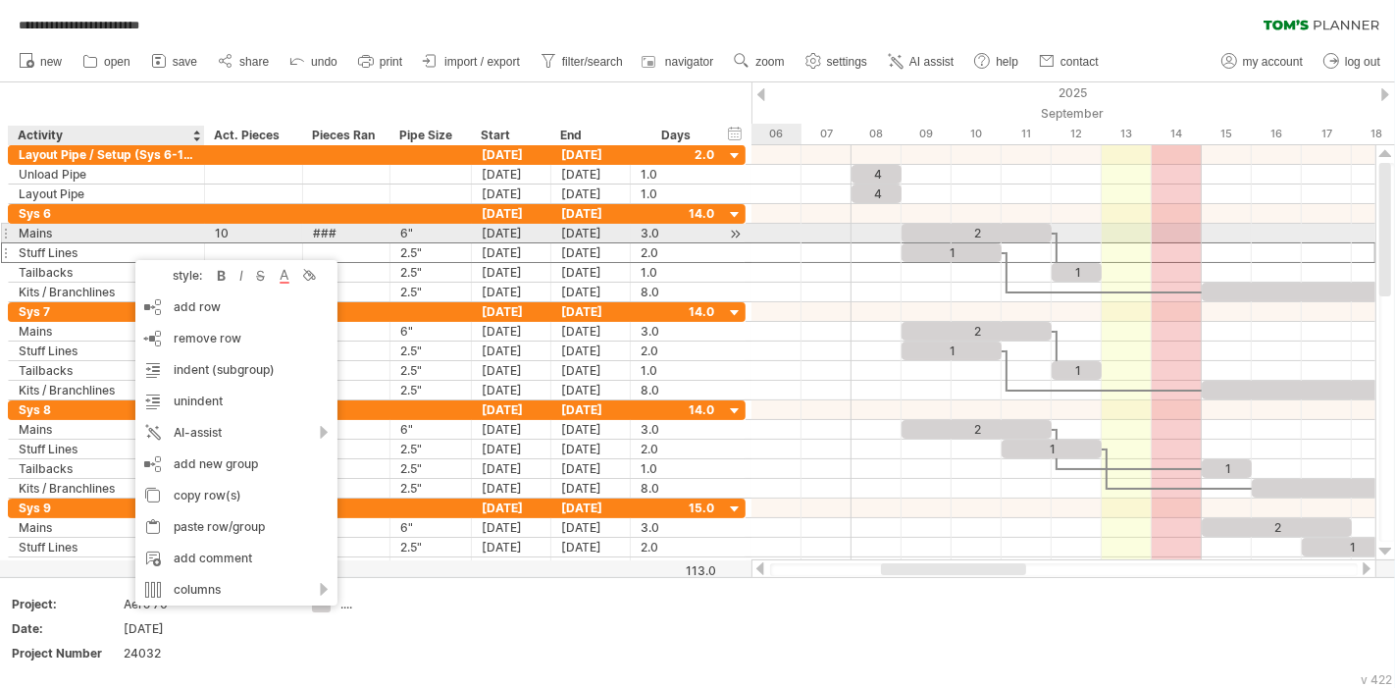
click at [68, 236] on div "Mains" at bounding box center [107, 233] width 176 height 19
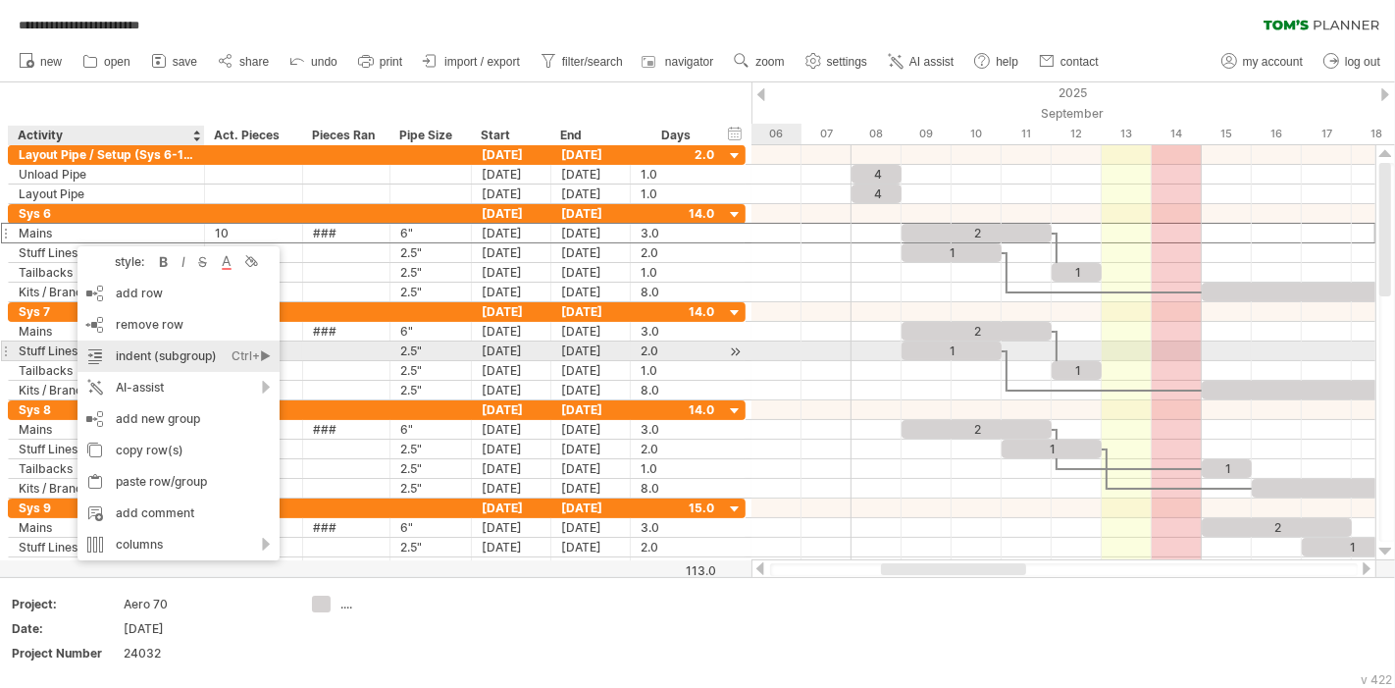
click at [188, 348] on div "indent (subgroup) Ctrl+► Cmd+►" at bounding box center [179, 355] width 202 height 31
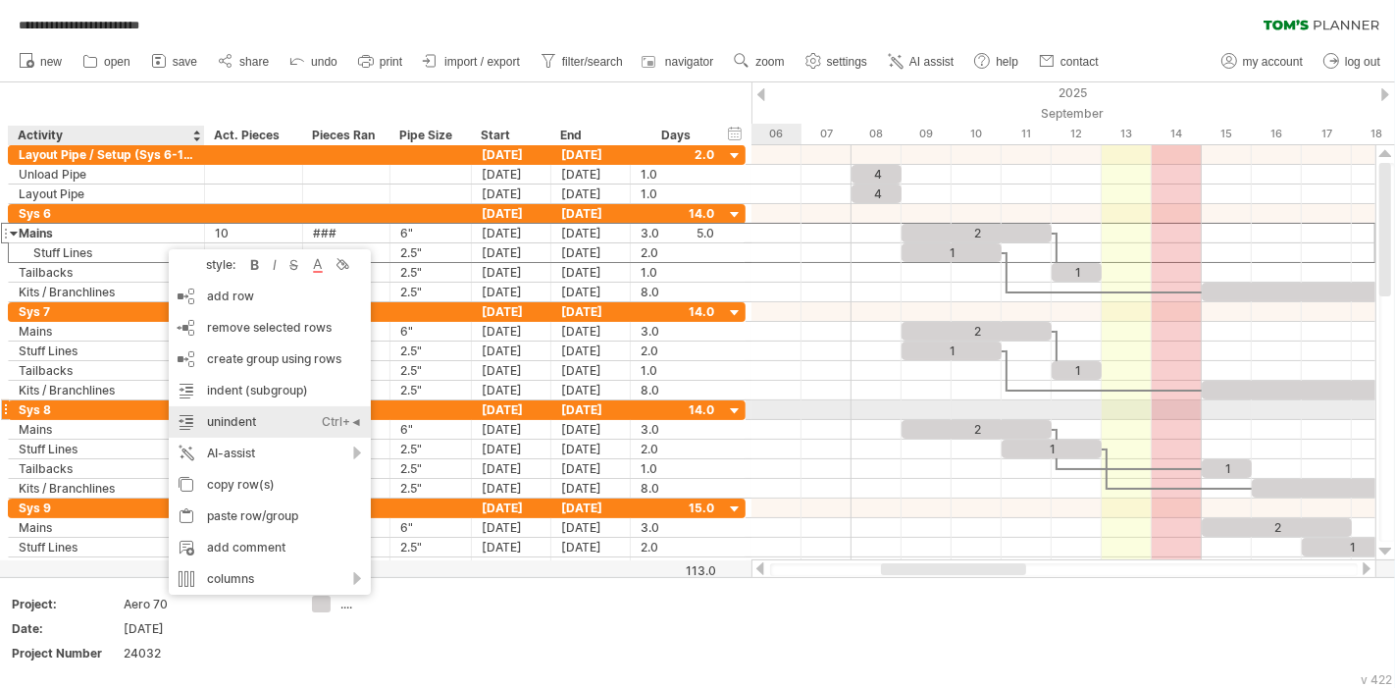
click at [273, 413] on div "unindent Ctrl+◄ Cmd+◄" at bounding box center [270, 421] width 202 height 31
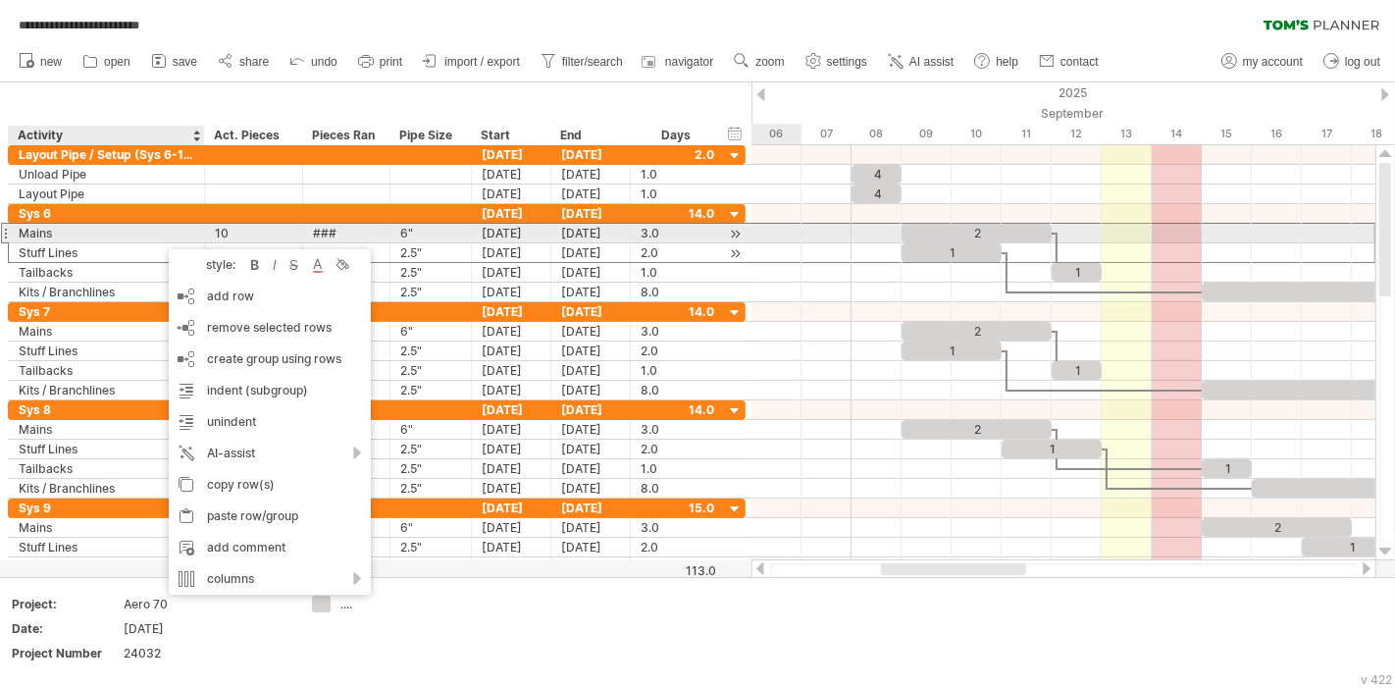
click at [123, 243] on div "Stuff Lines" at bounding box center [107, 252] width 176 height 19
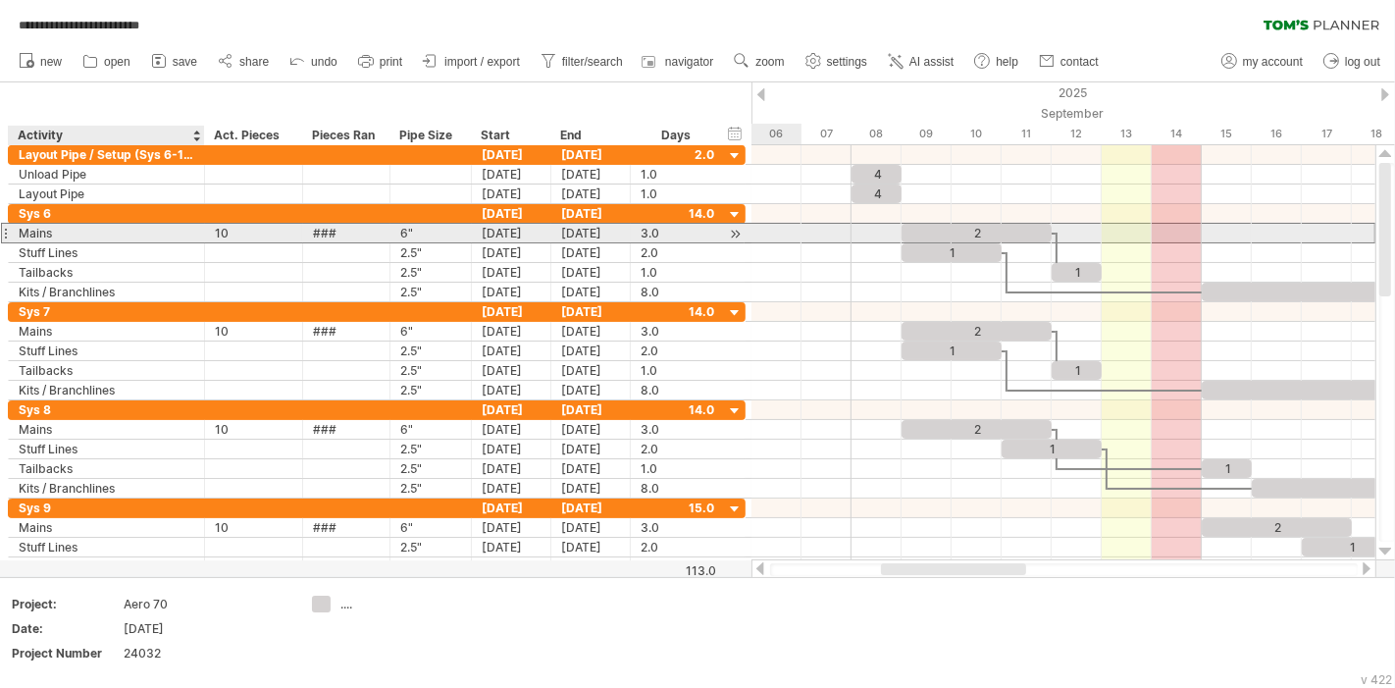
click at [62, 231] on div "Mains" at bounding box center [107, 233] width 176 height 19
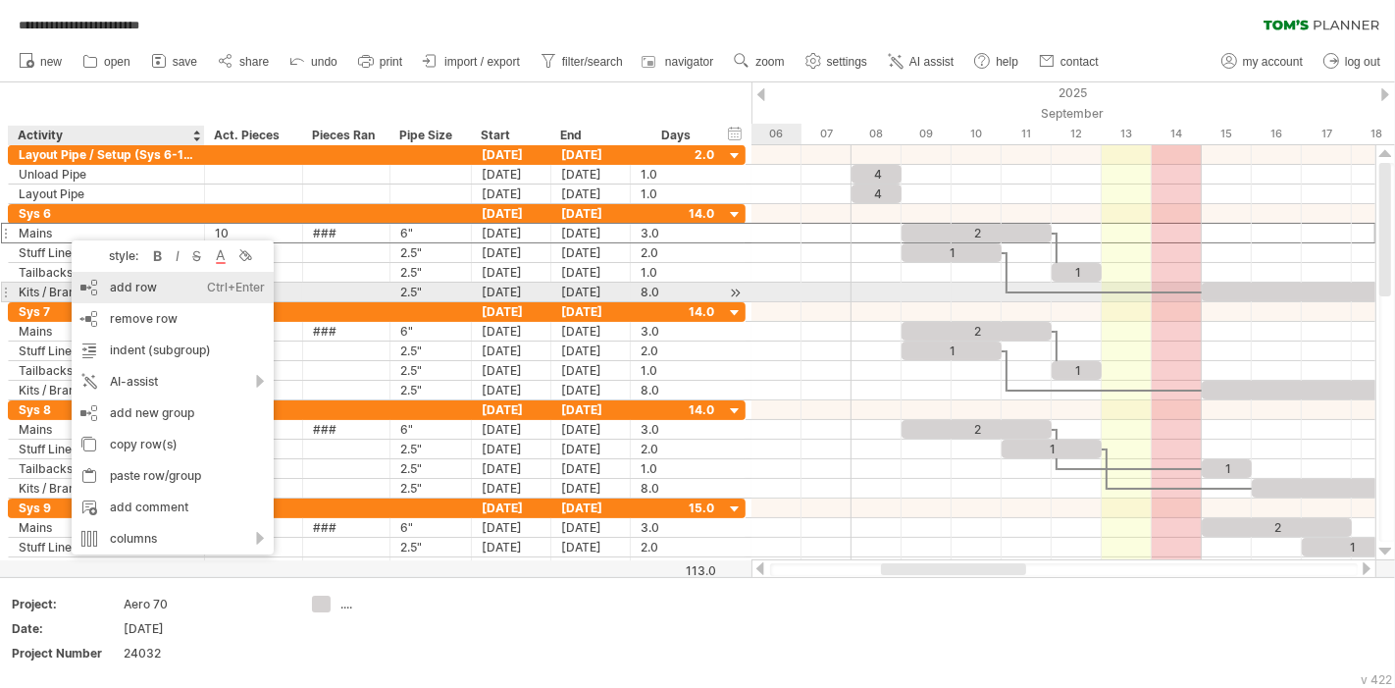
click at [137, 300] on div "add row Ctrl+Enter Cmd+Enter" at bounding box center [173, 287] width 202 height 31
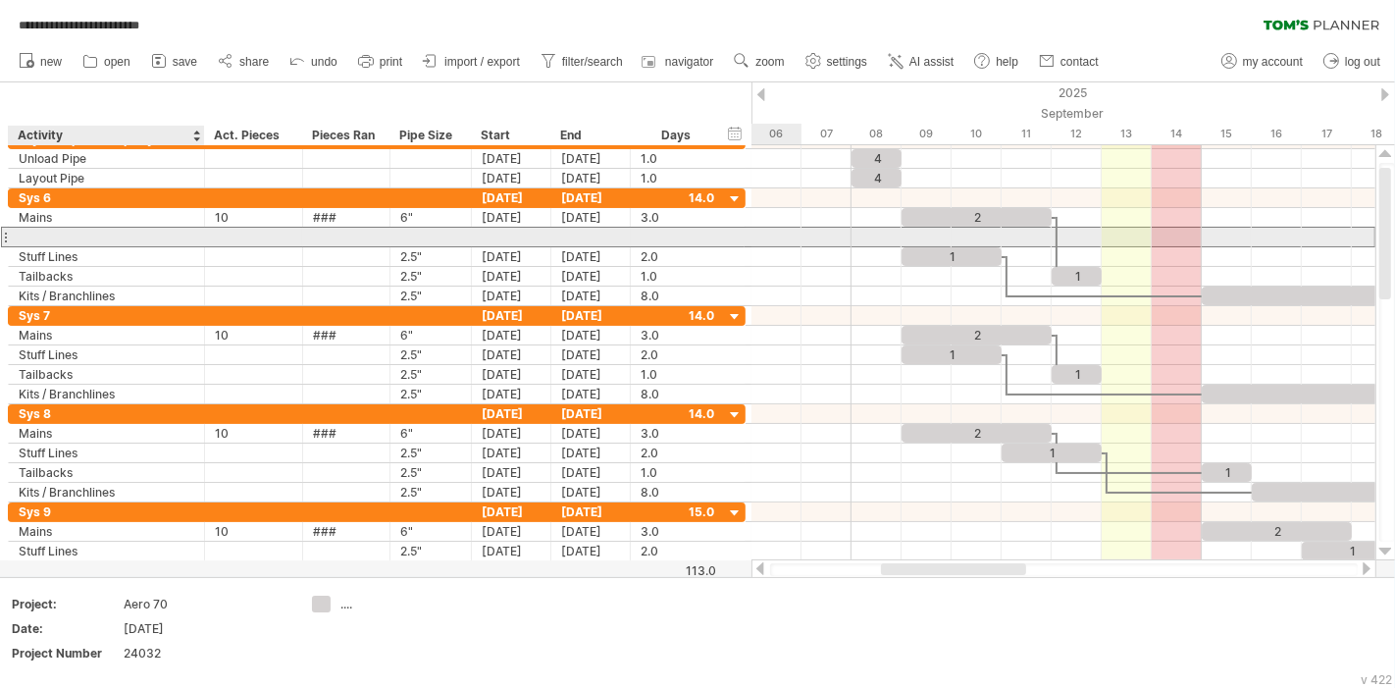
click at [60, 234] on input "text" at bounding box center [107, 237] width 176 height 19
type input "**********"
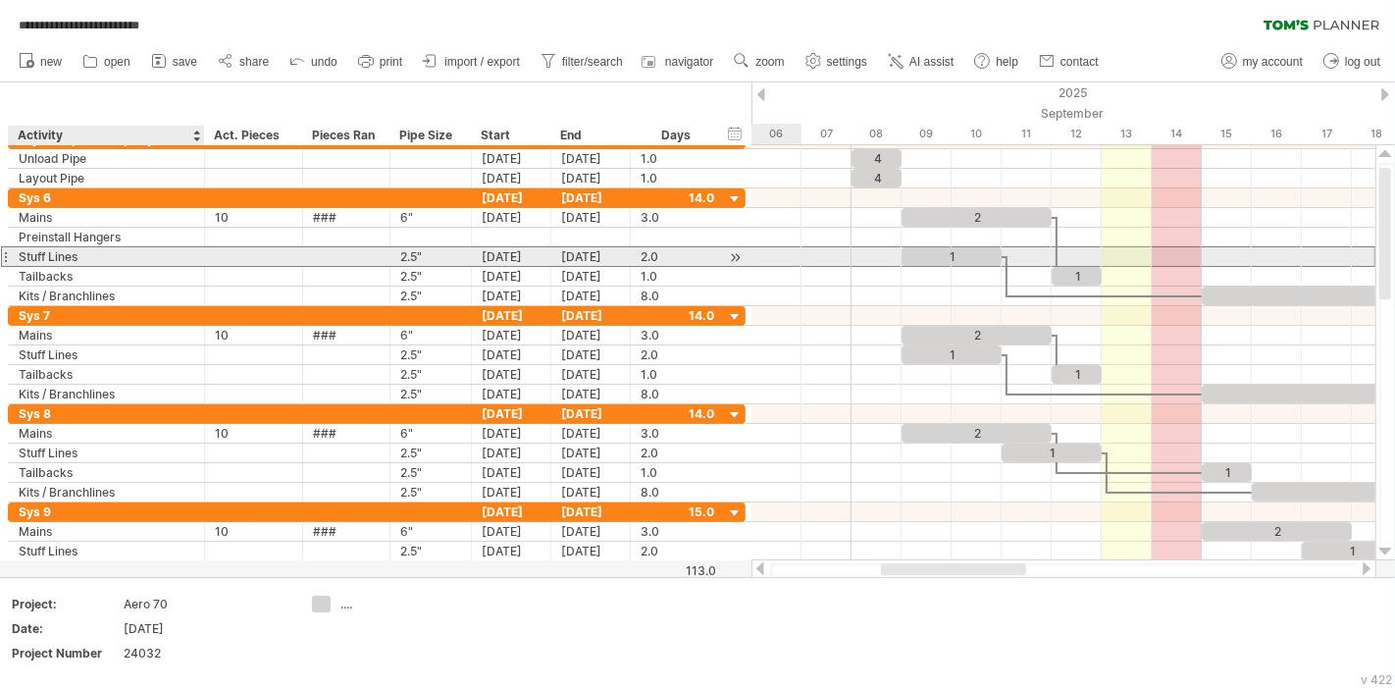
click at [92, 252] on div "Stuff Lines" at bounding box center [107, 256] width 176 height 19
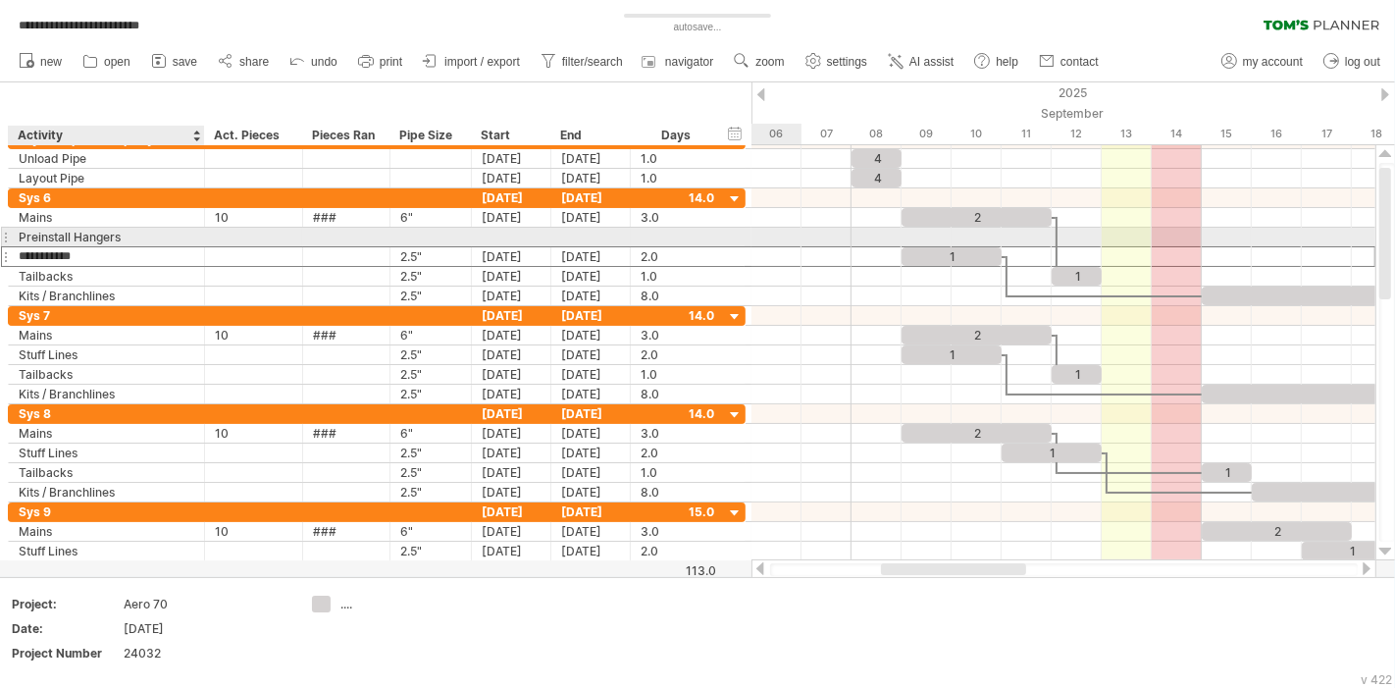
click at [97, 234] on div "Preinstall Hangers" at bounding box center [107, 237] width 176 height 19
drag, startPoint x: 131, startPoint y: 236, endPoint x: 89, endPoint y: 234, distance: 42.3
click at [89, 234] on input "**********" at bounding box center [107, 237] width 176 height 19
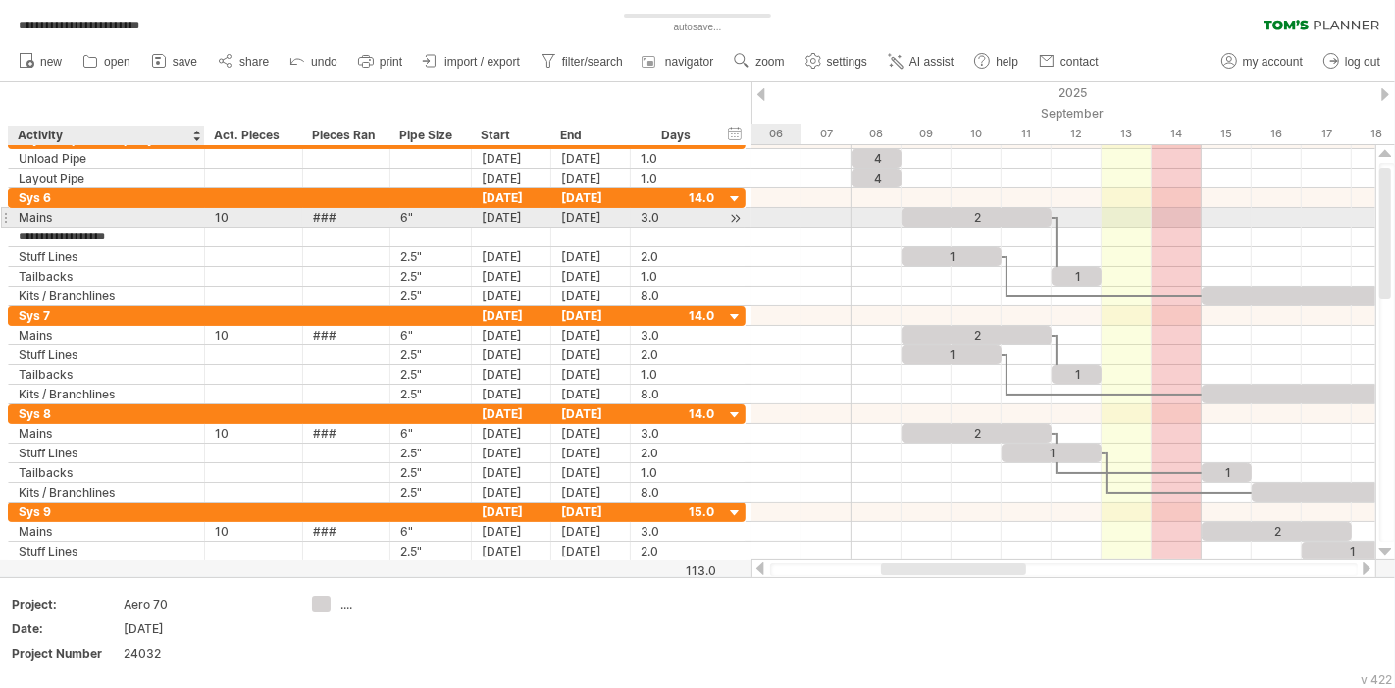
click at [53, 216] on div "Mains" at bounding box center [107, 217] width 176 height 19
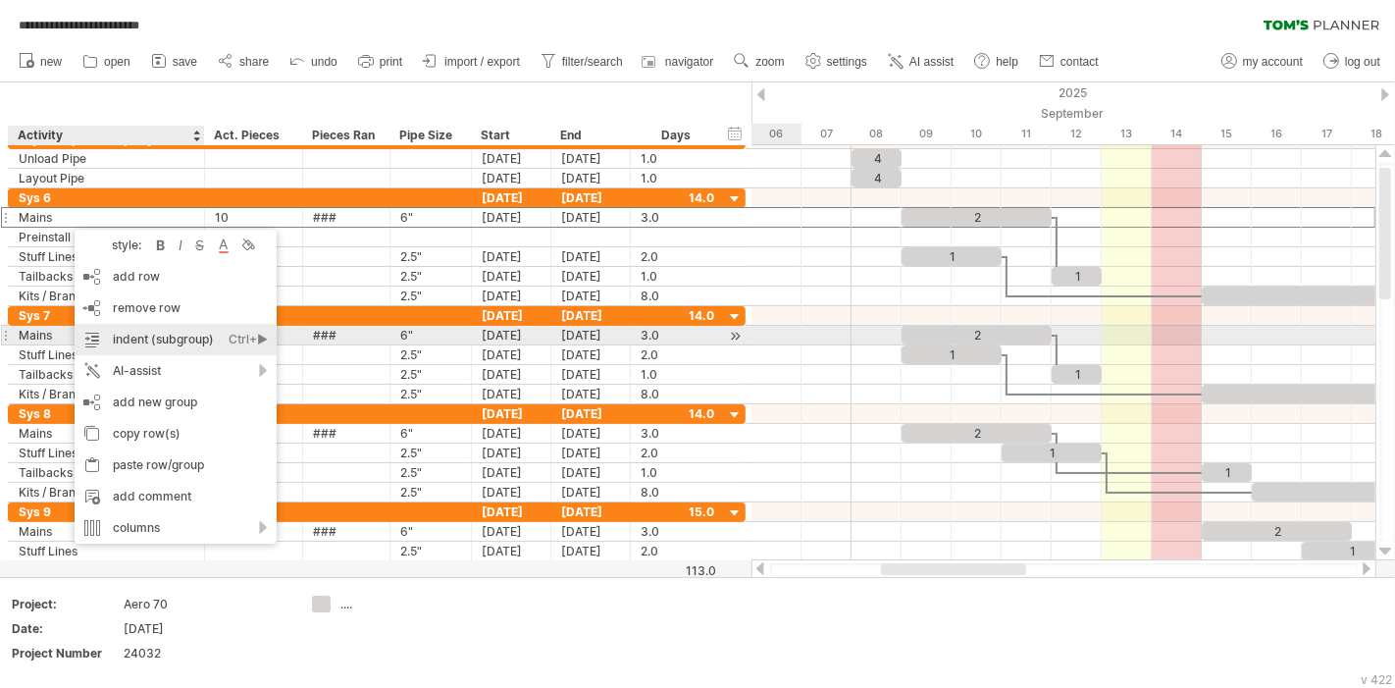
click at [169, 333] on div "indent (subgroup) Ctrl+► Cmd+►" at bounding box center [176, 339] width 202 height 31
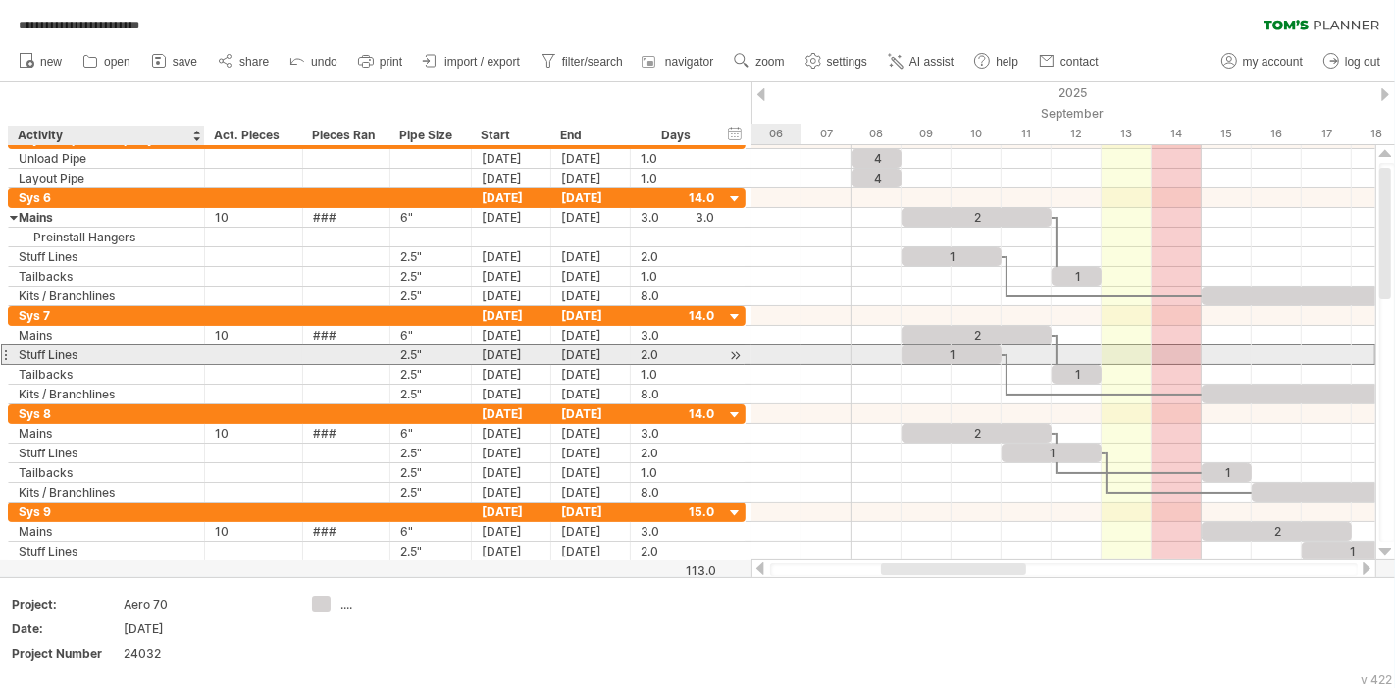
click at [70, 354] on div "Stuff Lines" at bounding box center [107, 354] width 176 height 19
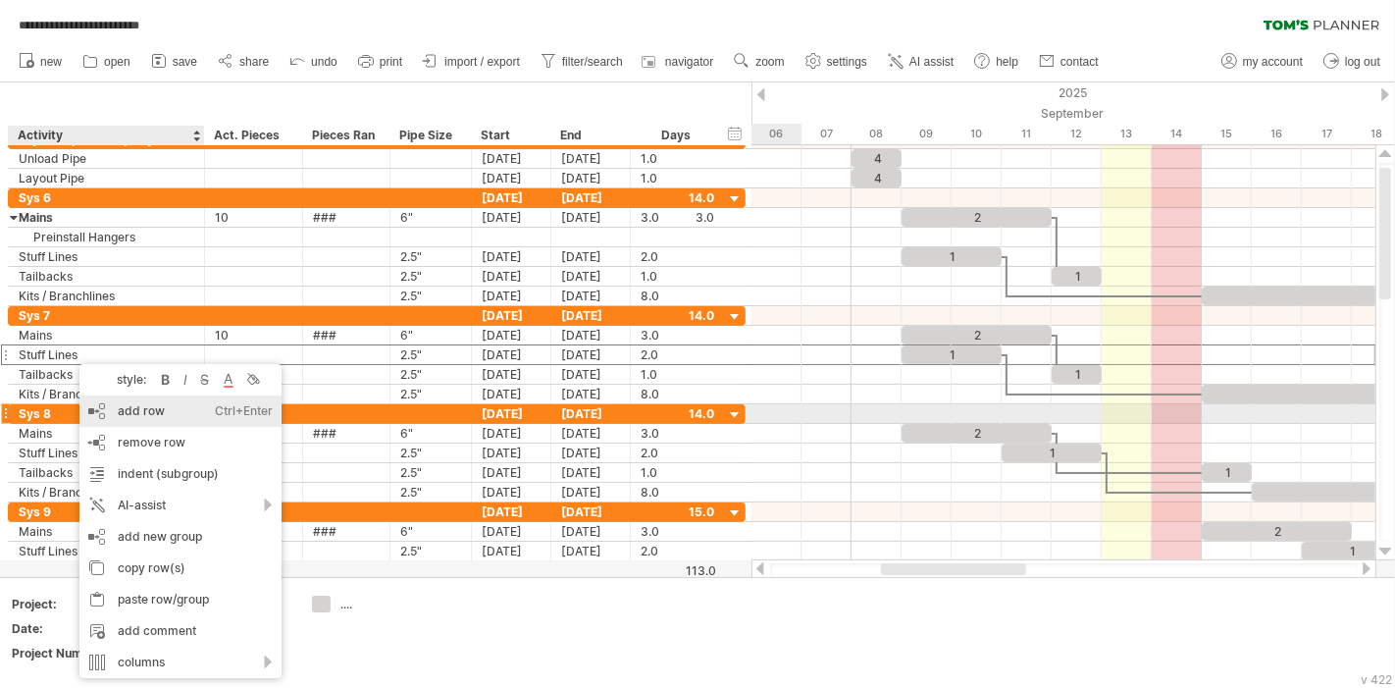
click at [150, 411] on div "add row Ctrl+Enter Cmd+Enter" at bounding box center [180, 410] width 202 height 31
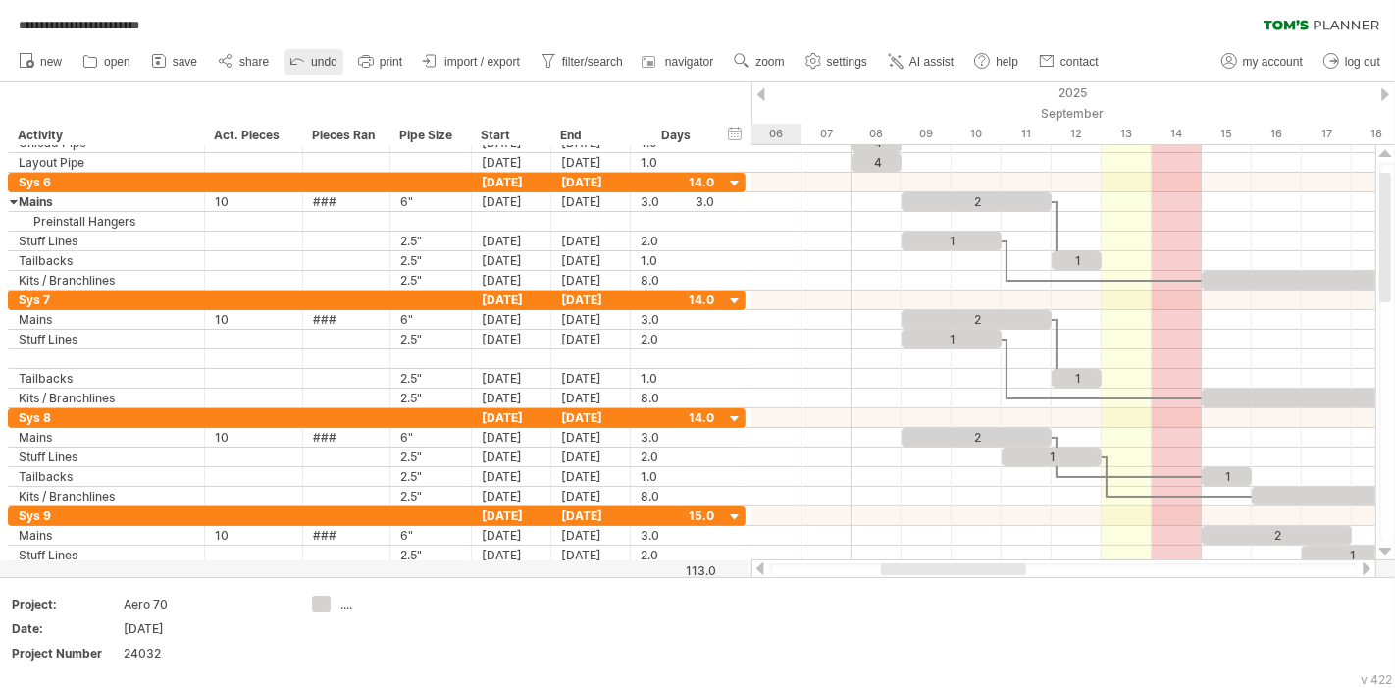
click at [308, 56] on link "undo" at bounding box center [314, 62] width 59 height 26
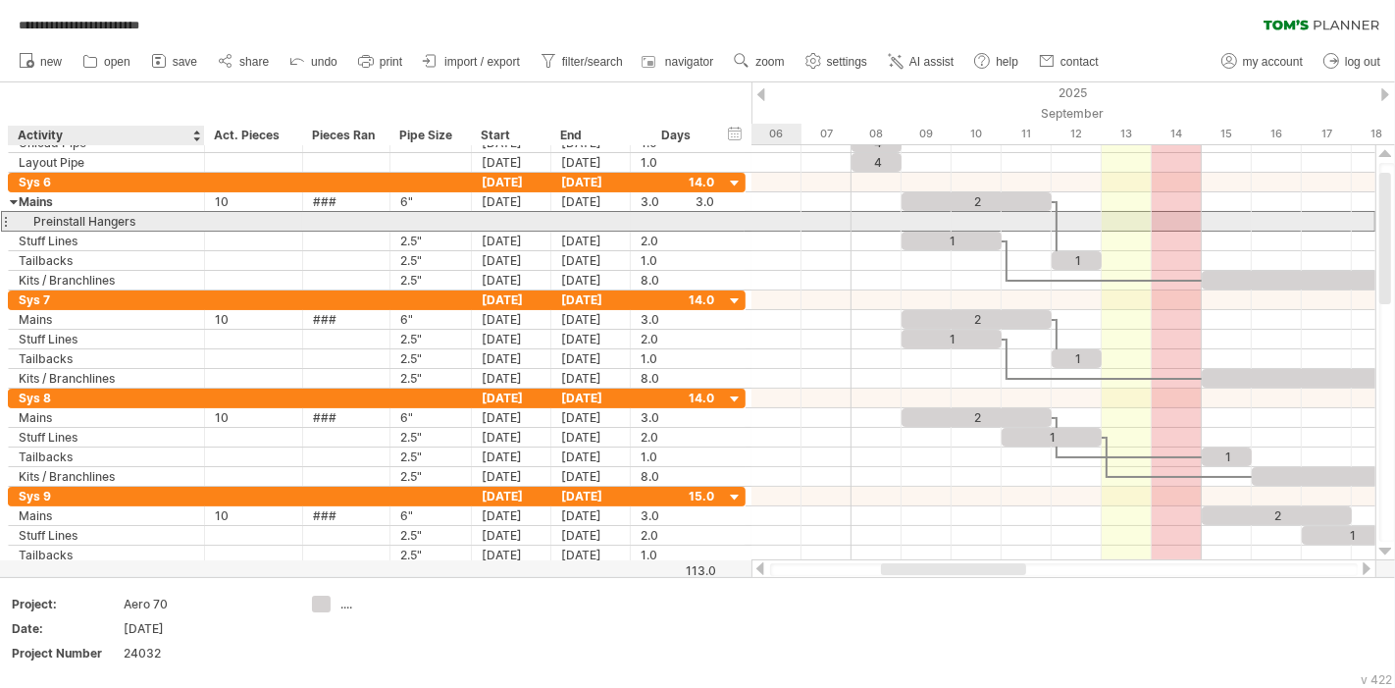
click at [68, 215] on div "Preinstall Hangers" at bounding box center [107, 221] width 176 height 19
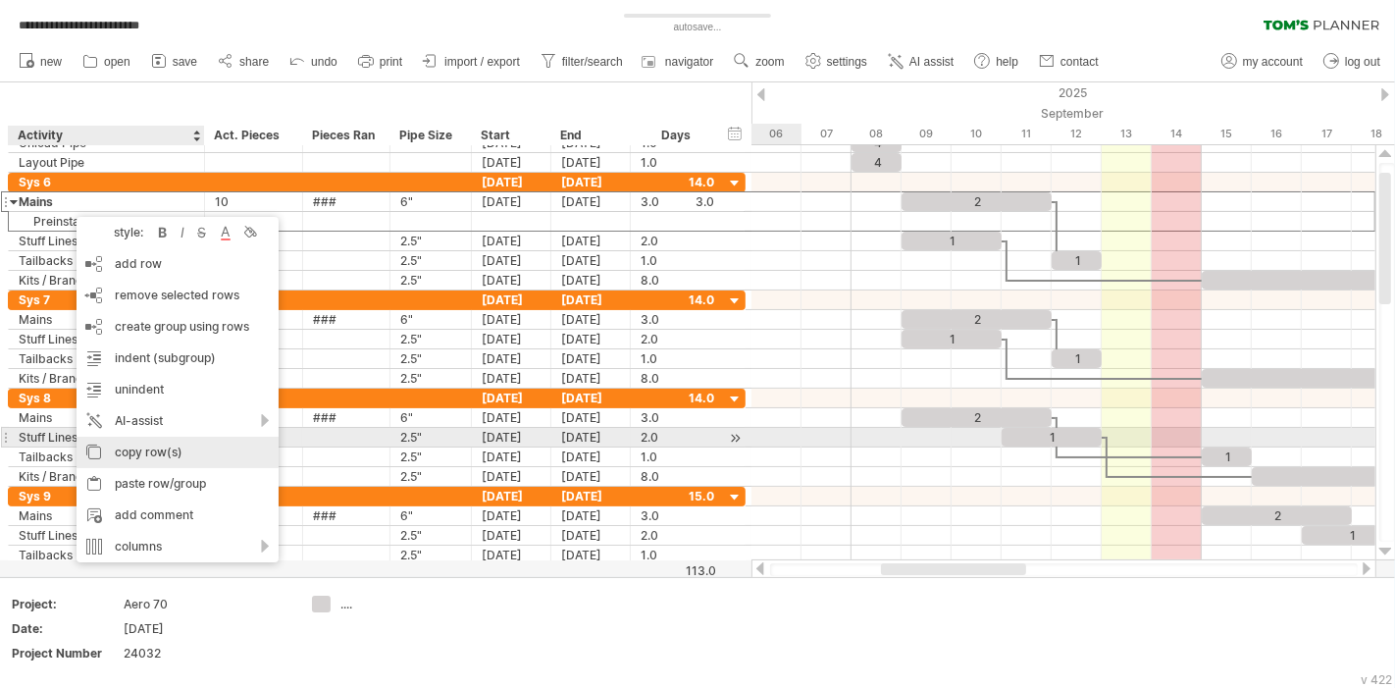
click at [152, 445] on div "copy row(s)" at bounding box center [178, 452] width 202 height 31
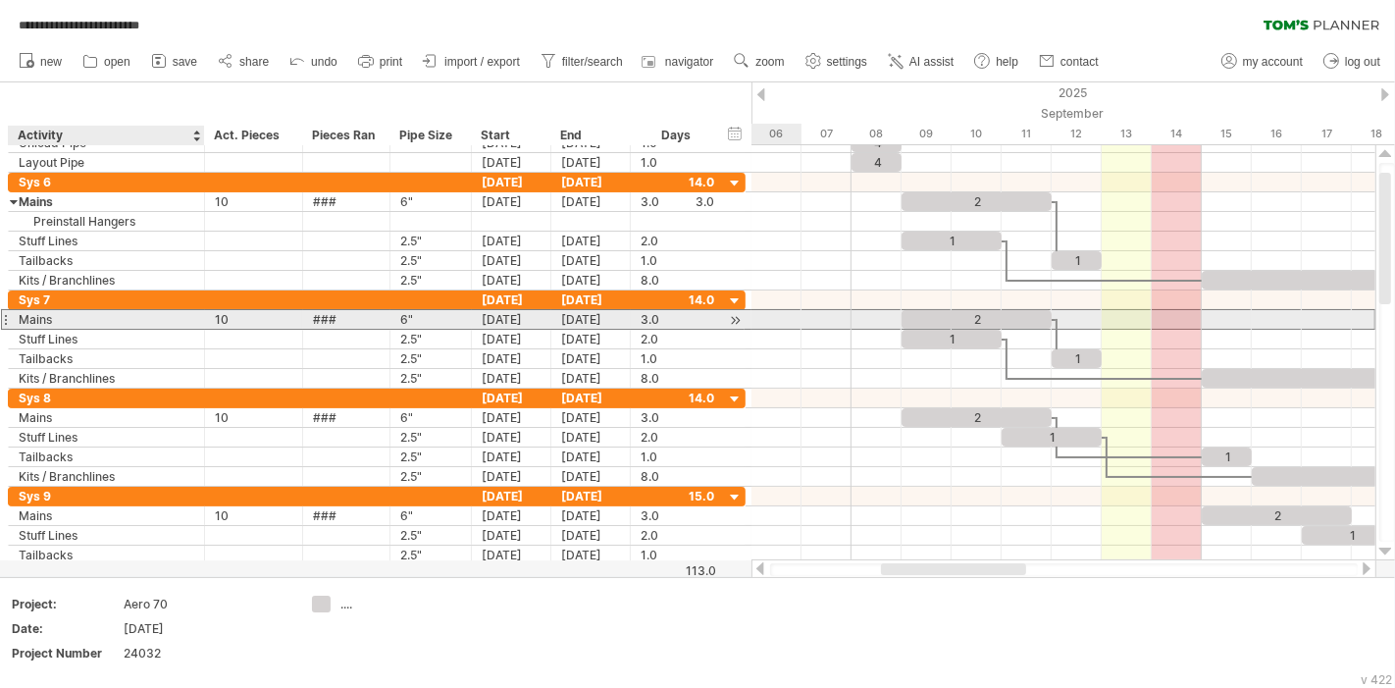
click at [44, 313] on div "Mains" at bounding box center [107, 319] width 176 height 19
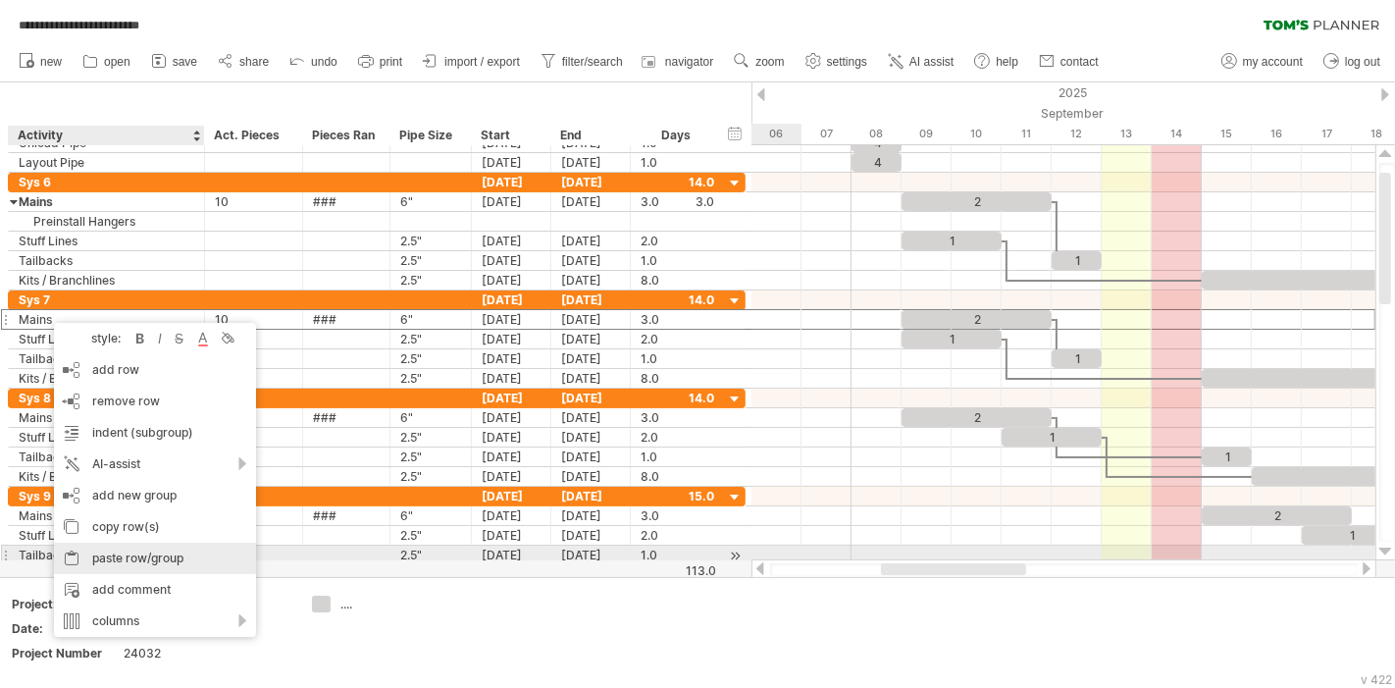
click at [130, 550] on div "paste row/group" at bounding box center [155, 558] width 202 height 31
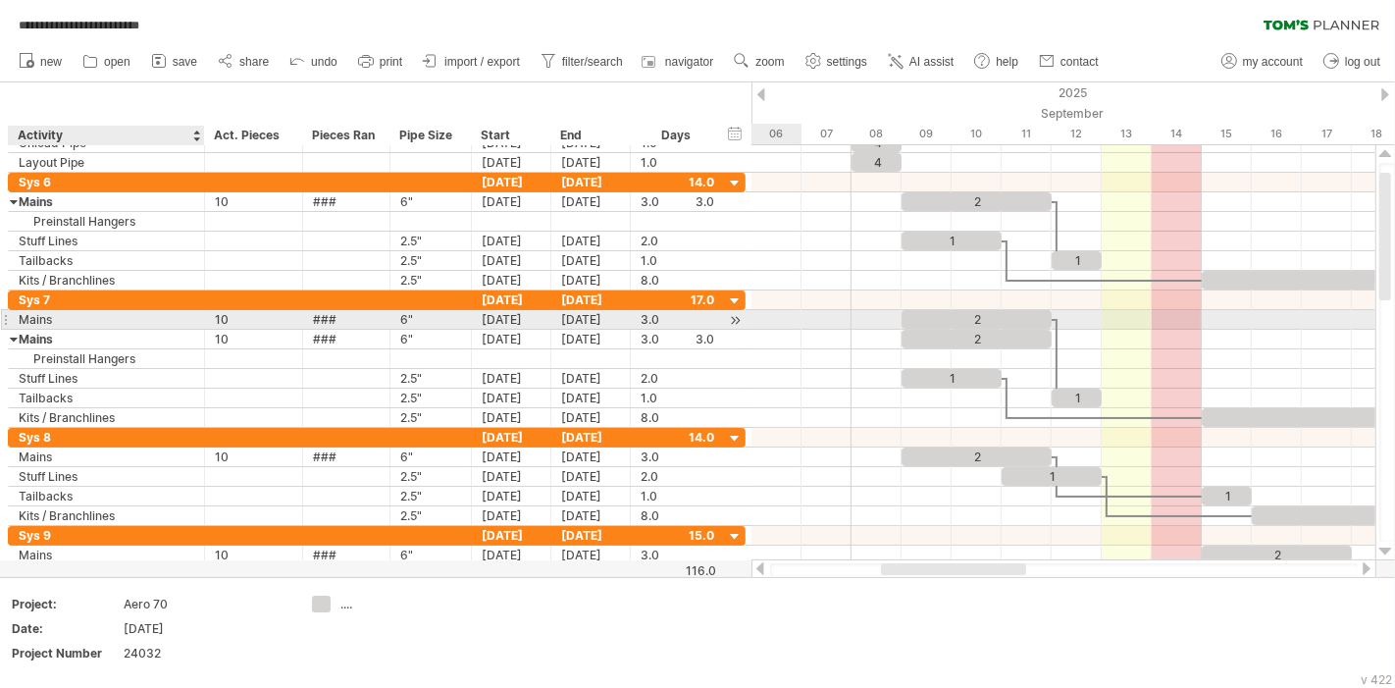
click at [69, 321] on div "Mains" at bounding box center [107, 319] width 176 height 19
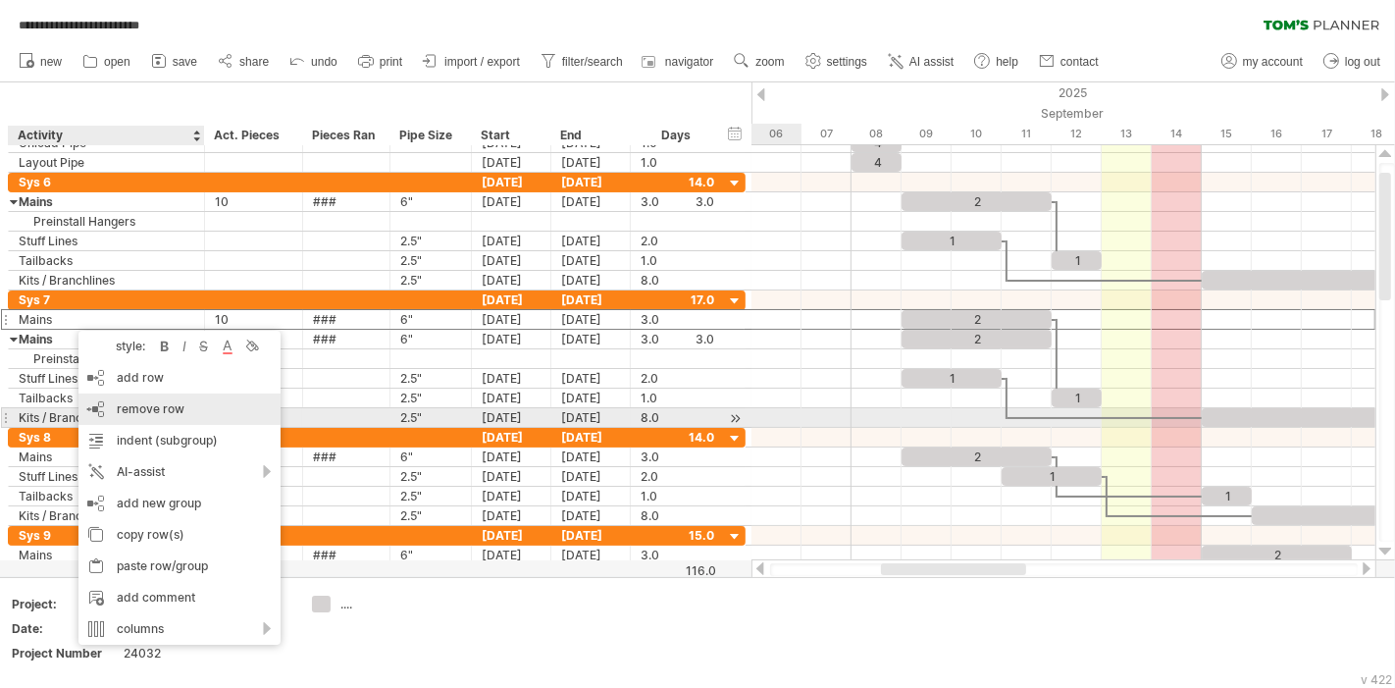
click at [162, 414] on span "remove row" at bounding box center [151, 408] width 68 height 15
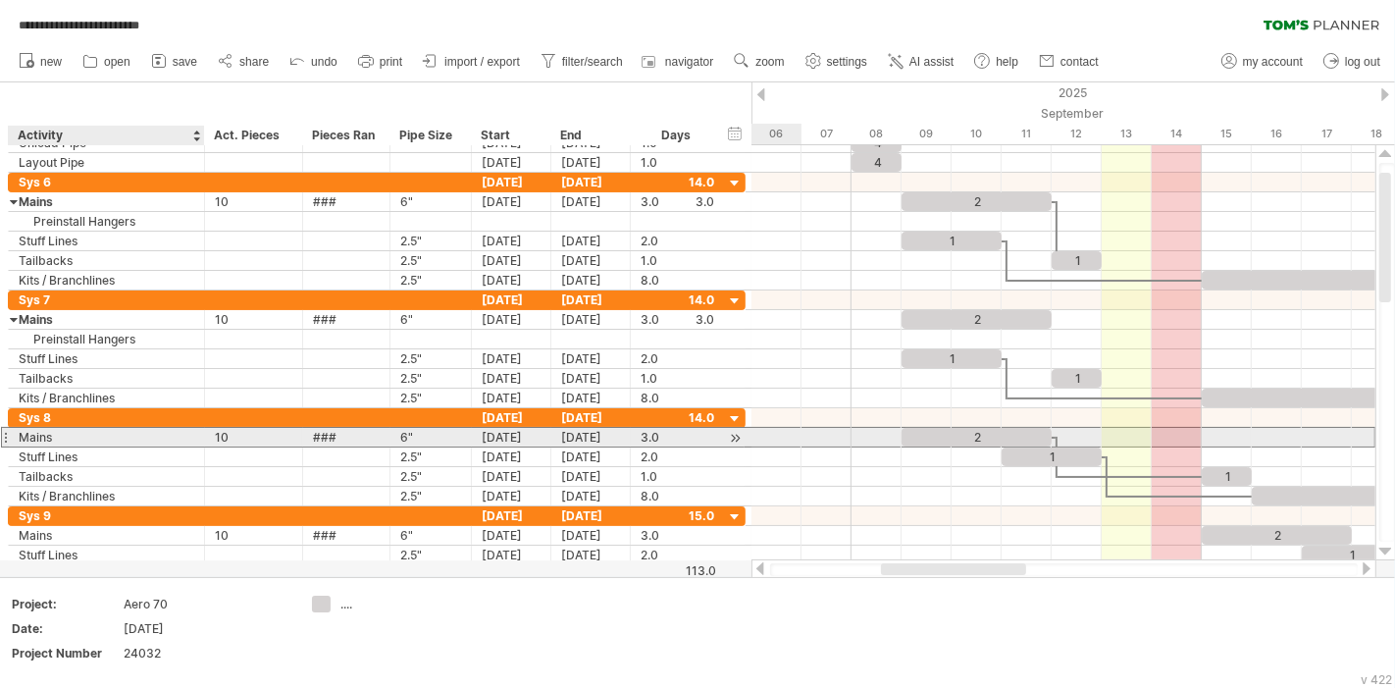
click at [86, 432] on div "Mains" at bounding box center [107, 437] width 176 height 19
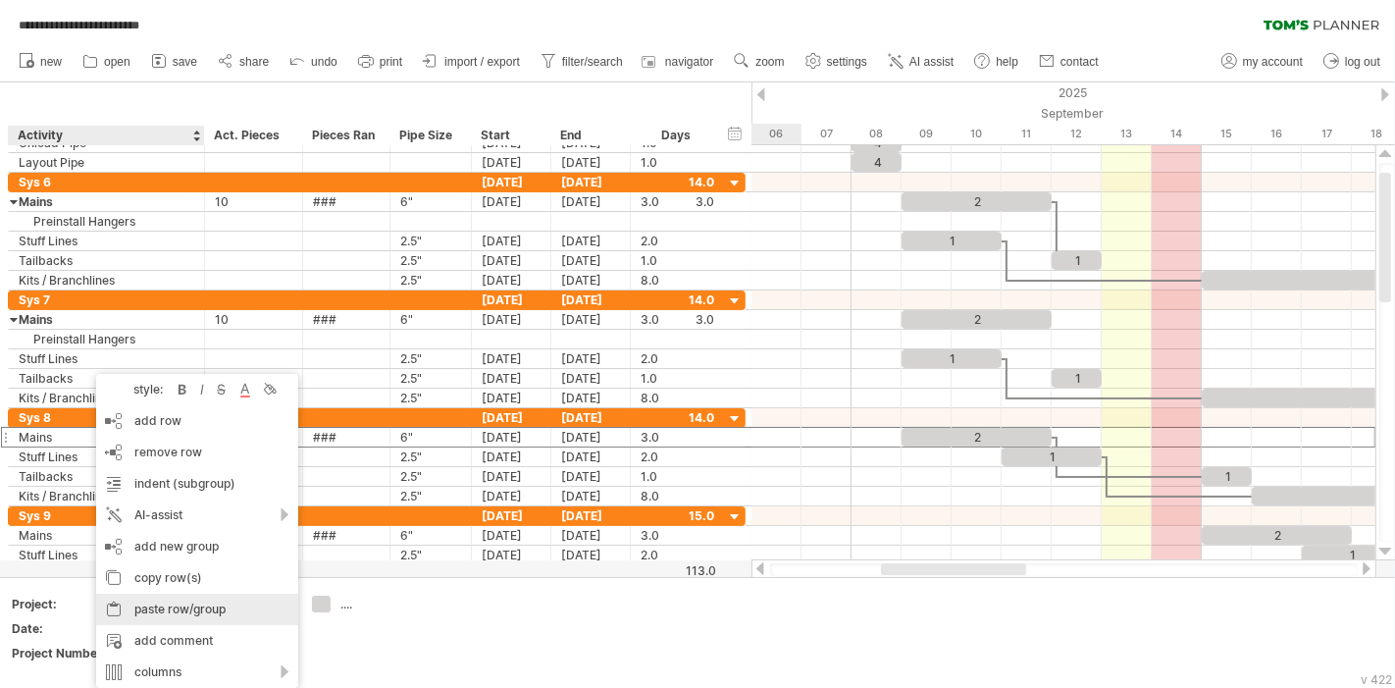
click at [199, 609] on div "paste row/group" at bounding box center [197, 609] width 202 height 31
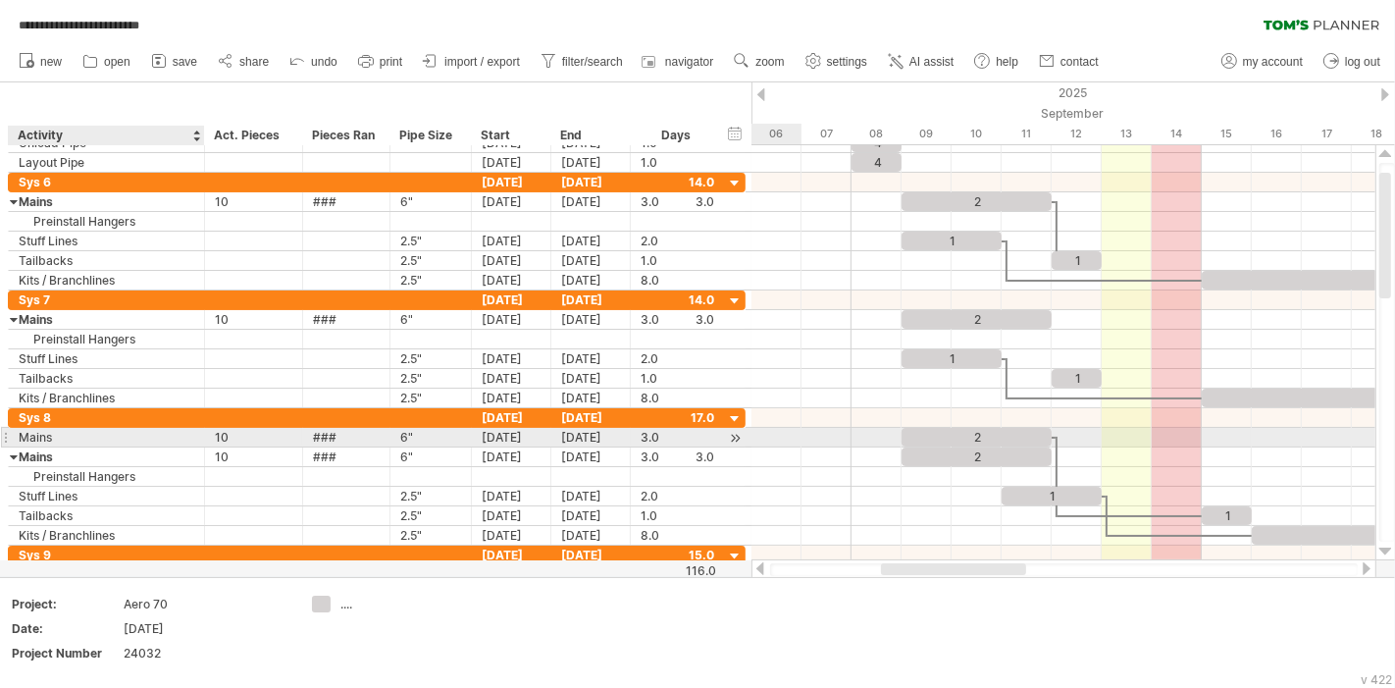
click at [56, 436] on div "Mains" at bounding box center [107, 437] width 176 height 19
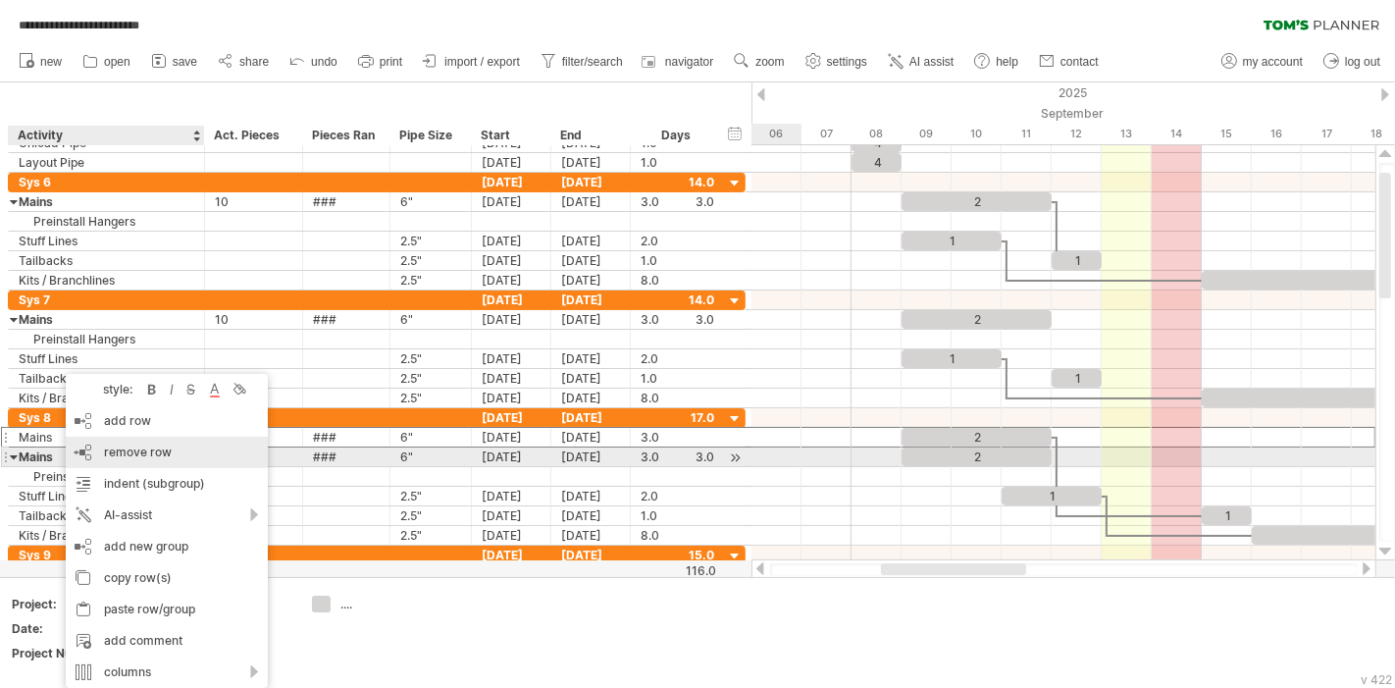
click at [172, 453] on div "remove row remove selected rows" at bounding box center [167, 452] width 202 height 31
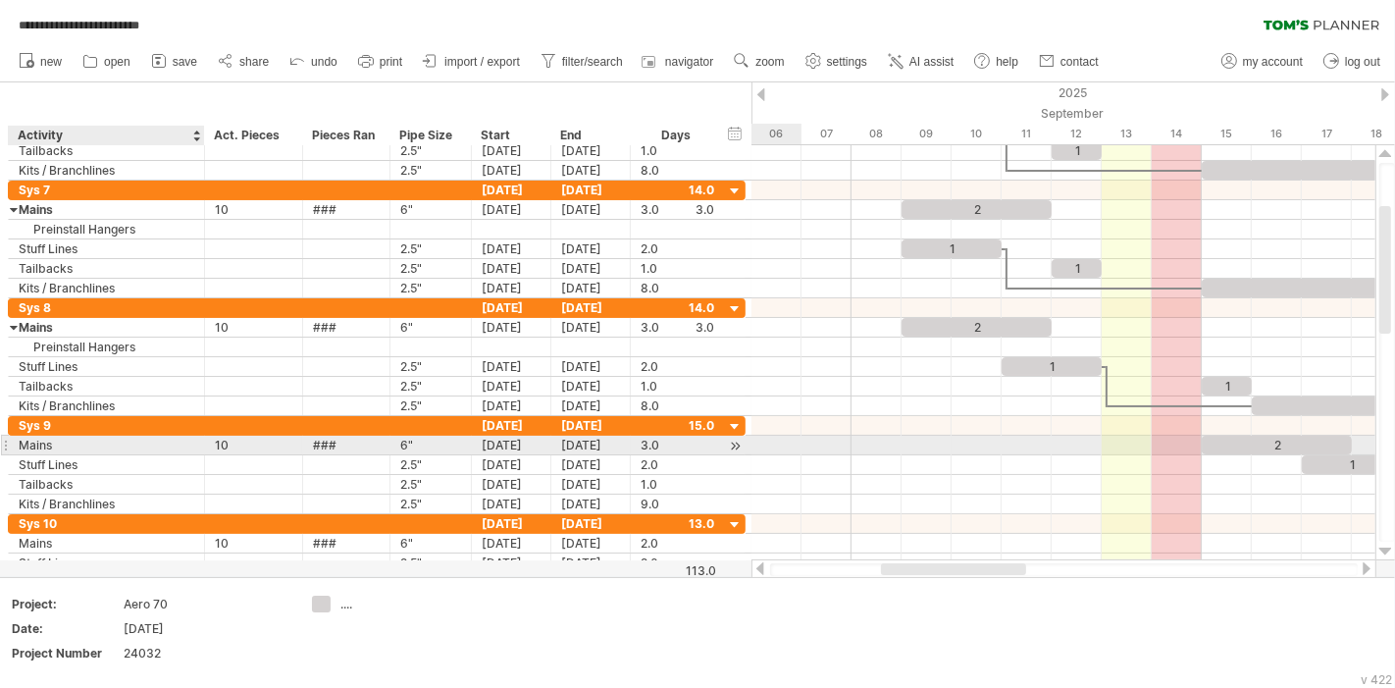
click at [47, 442] on div "Mains" at bounding box center [107, 445] width 176 height 19
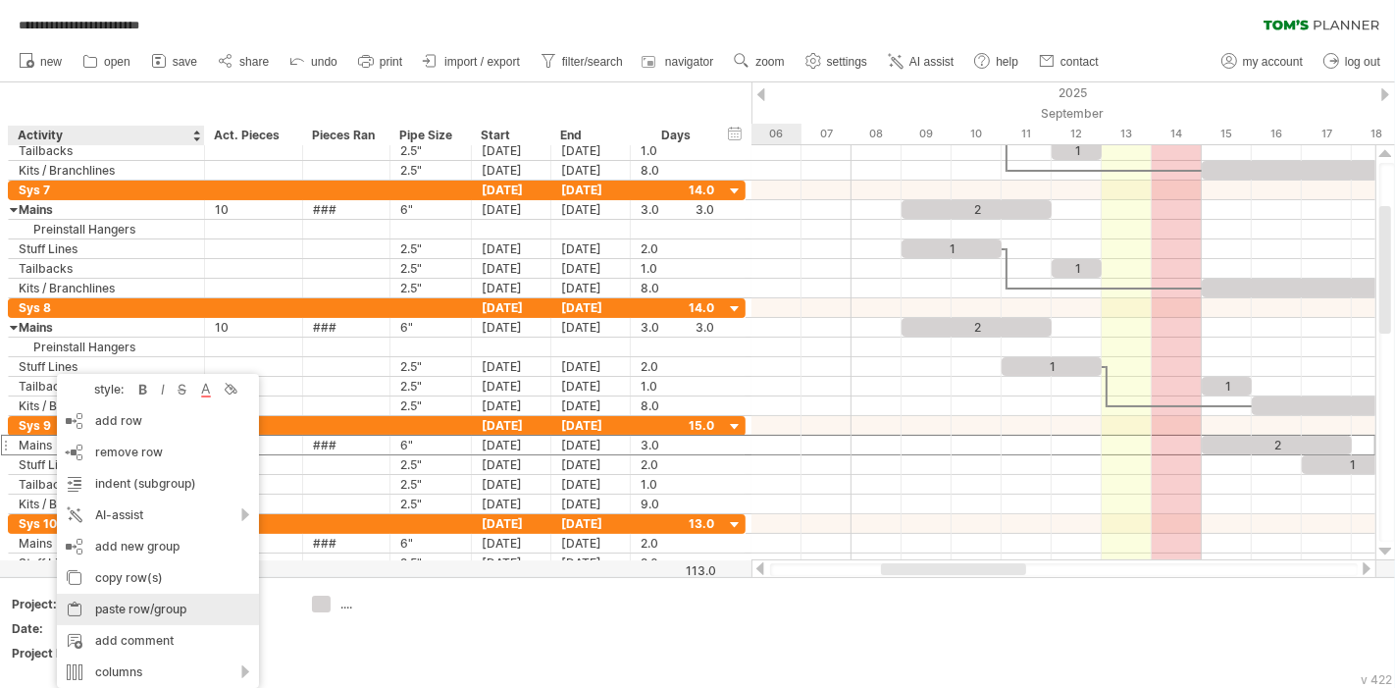
click at [143, 611] on div "paste row/group" at bounding box center [158, 609] width 202 height 31
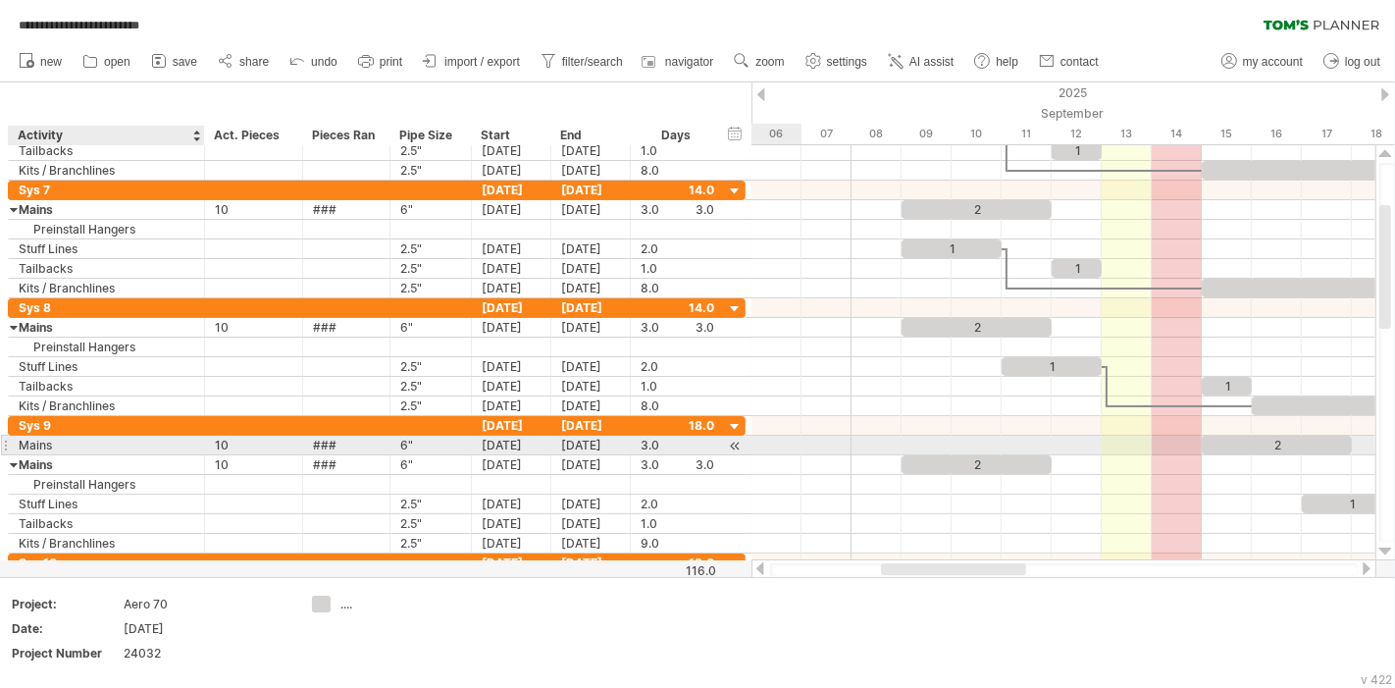
click at [61, 445] on div "Mains" at bounding box center [107, 445] width 176 height 19
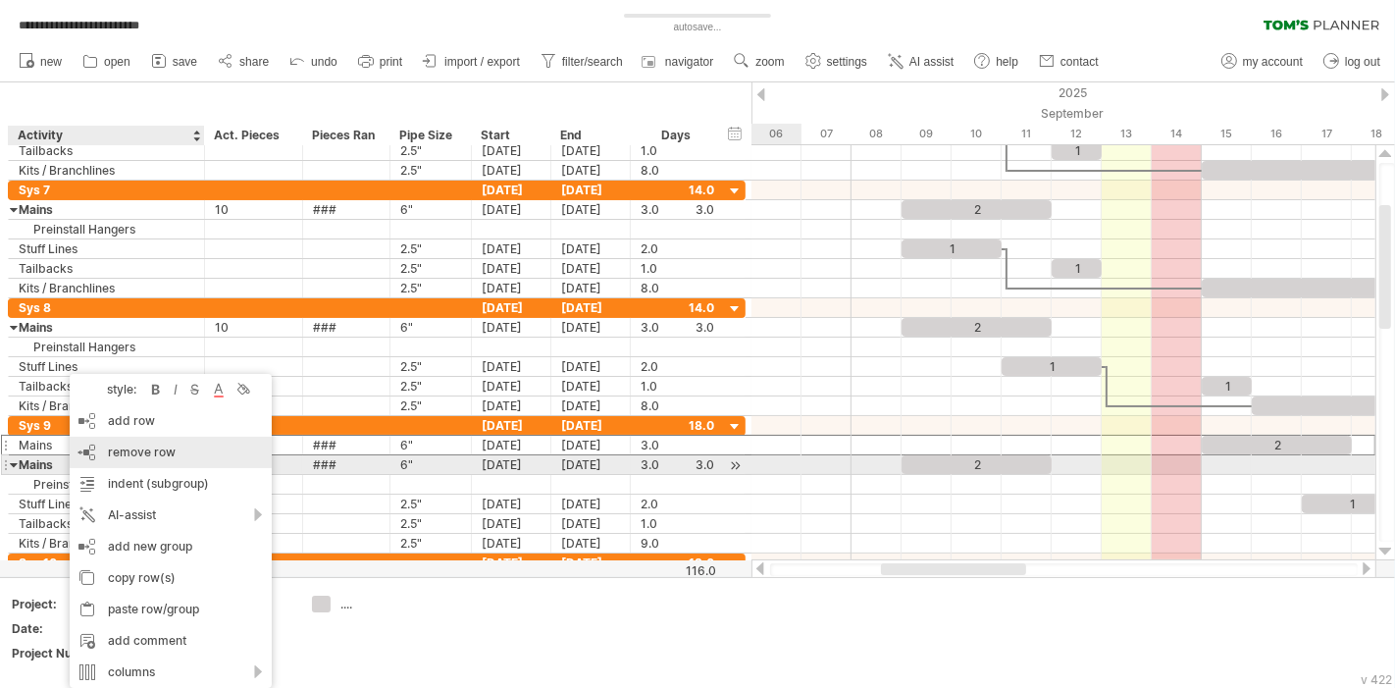
click at [162, 459] on div "remove row remove selected rows" at bounding box center [171, 452] width 202 height 31
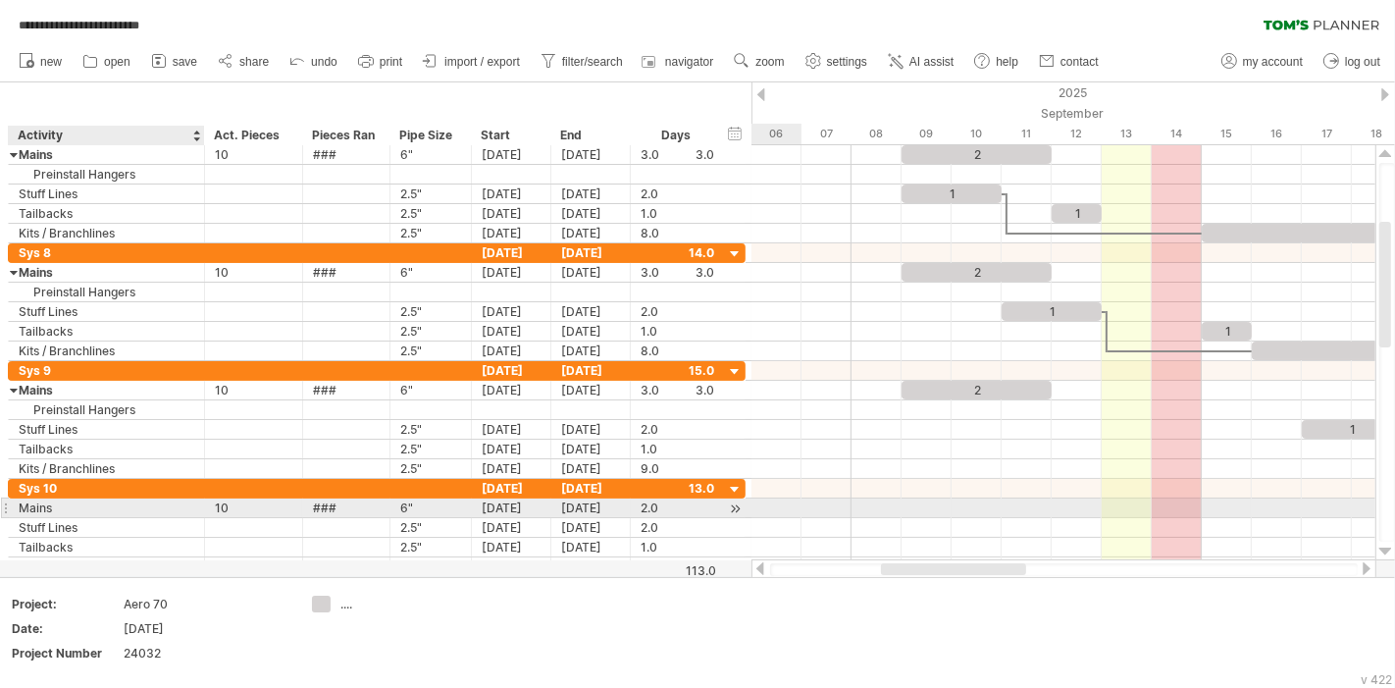
click at [95, 502] on div "Mains" at bounding box center [107, 507] width 176 height 19
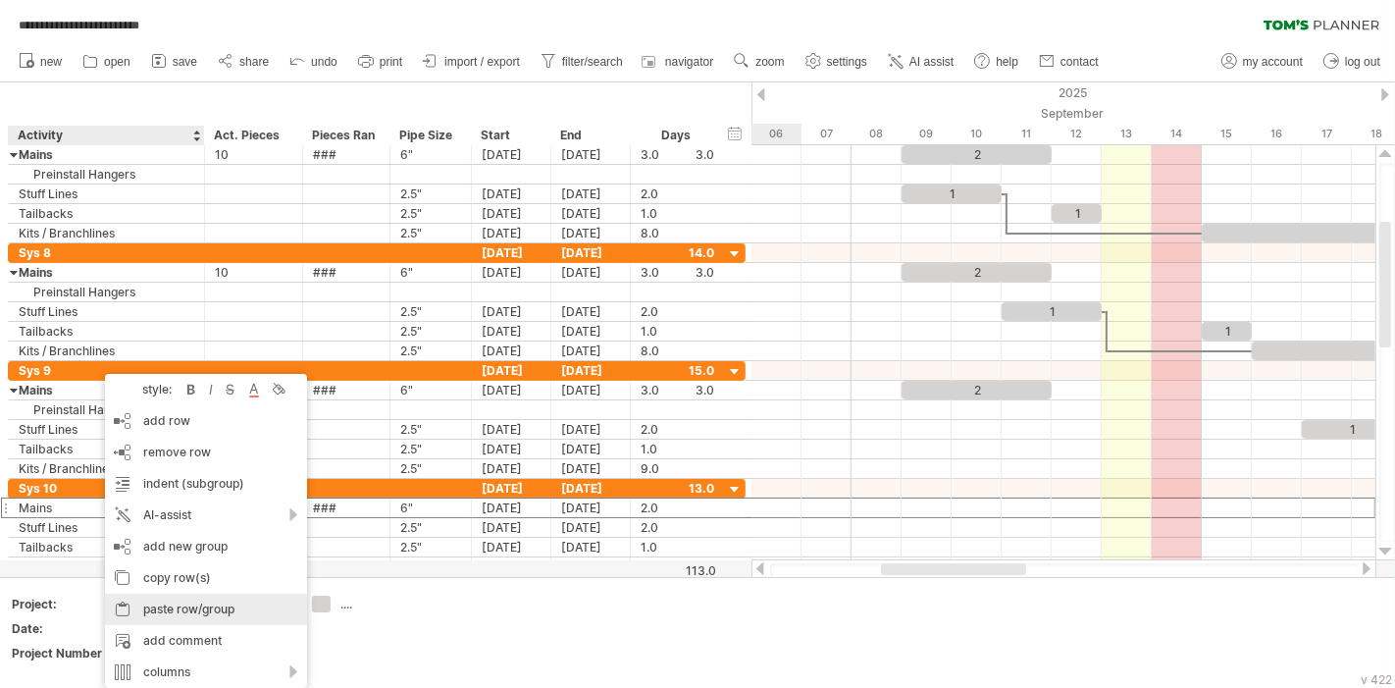
click at [219, 606] on div "paste row/group" at bounding box center [206, 609] width 202 height 31
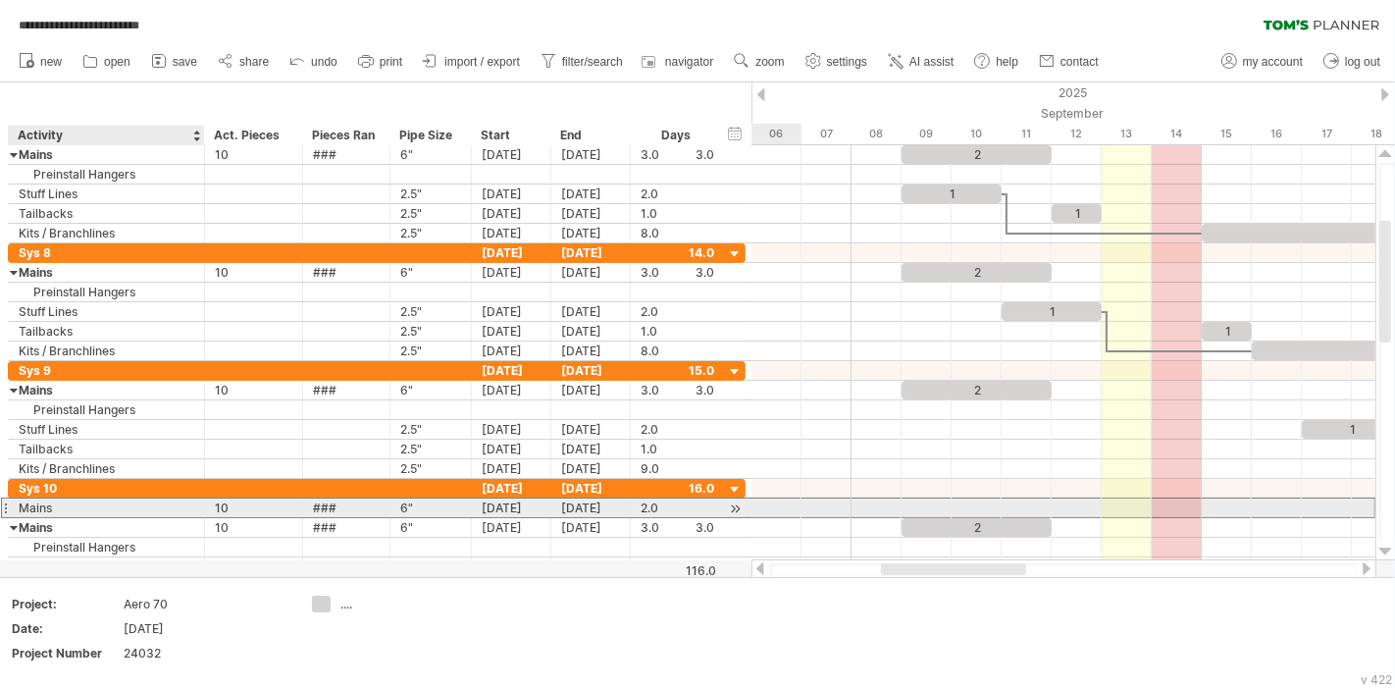
click at [103, 508] on div "Mains" at bounding box center [107, 507] width 176 height 19
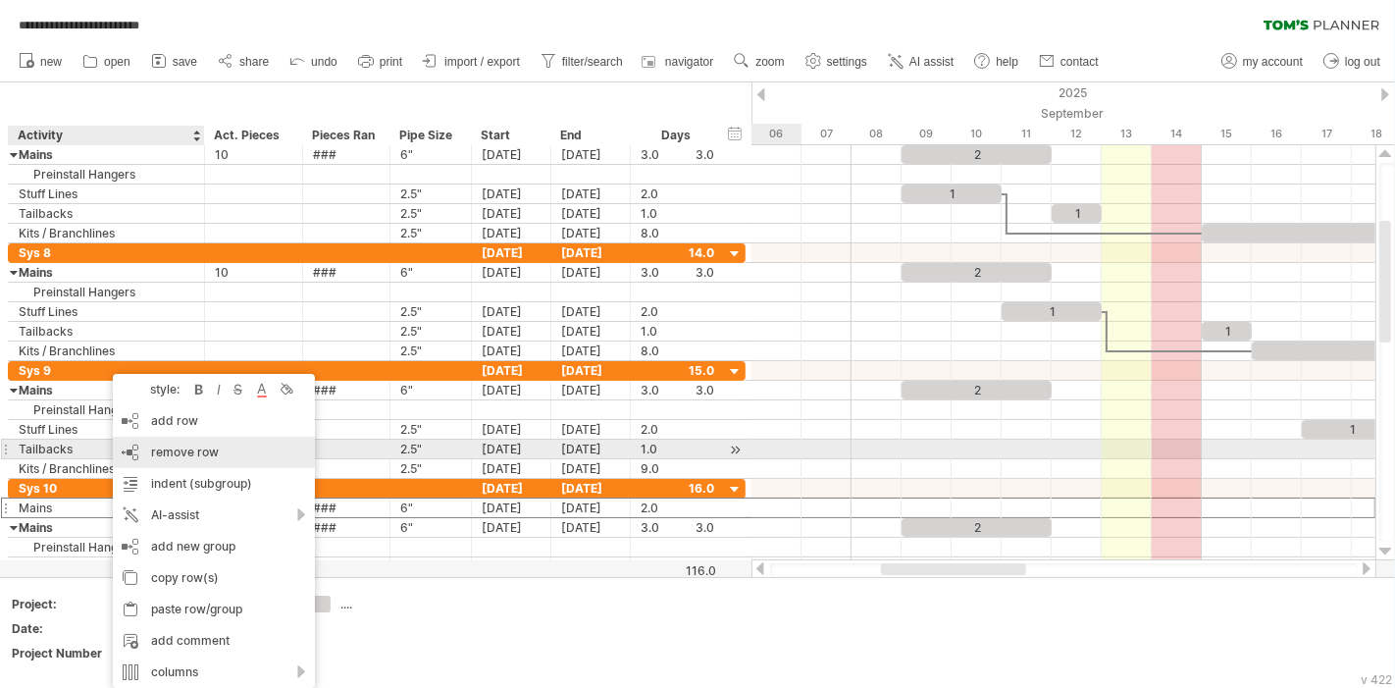
click at [191, 457] on span "remove row" at bounding box center [185, 451] width 68 height 15
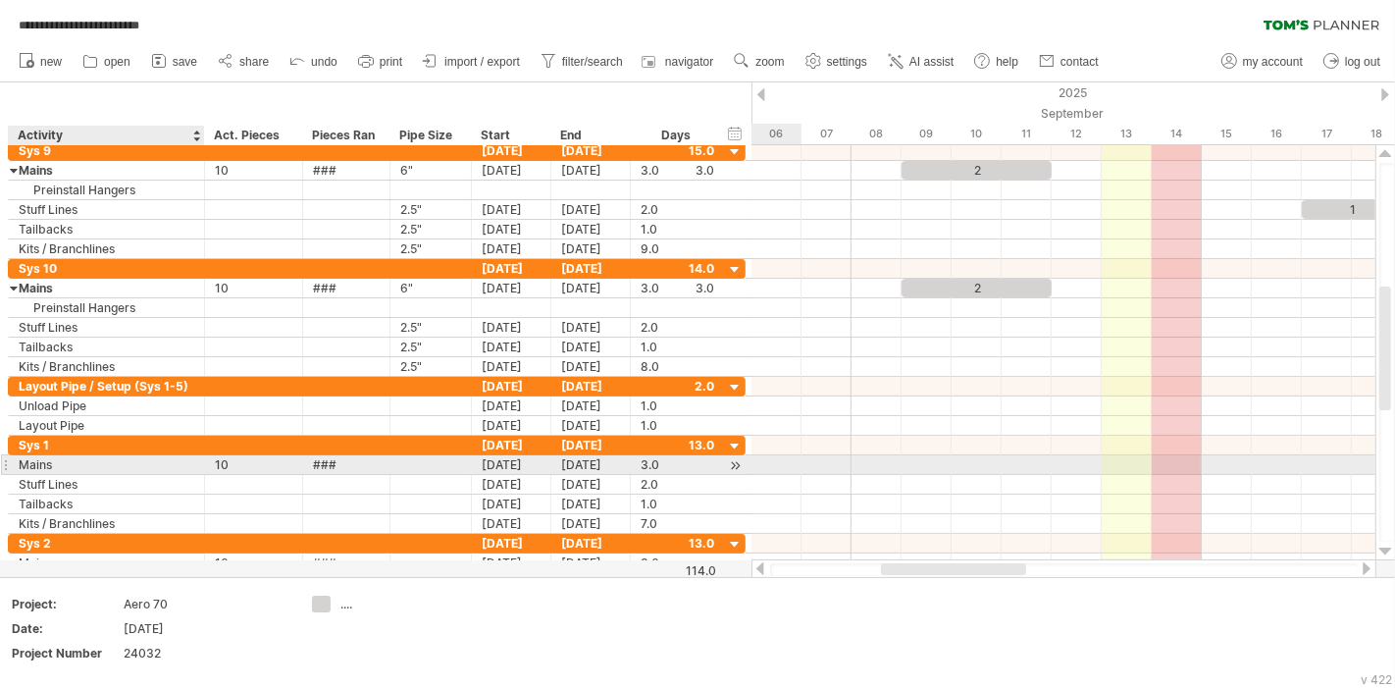
click at [77, 456] on div "Mains" at bounding box center [107, 464] width 176 height 19
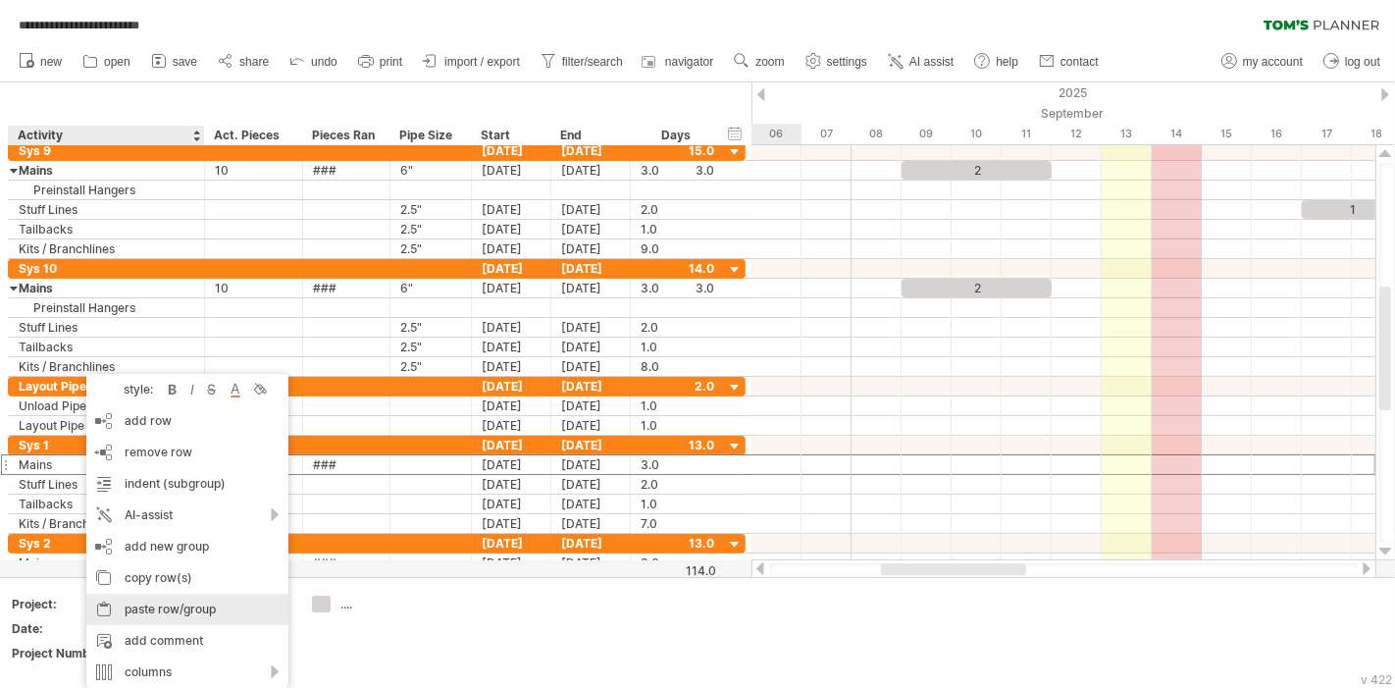
click at [173, 598] on div "paste row/group" at bounding box center [187, 609] width 202 height 31
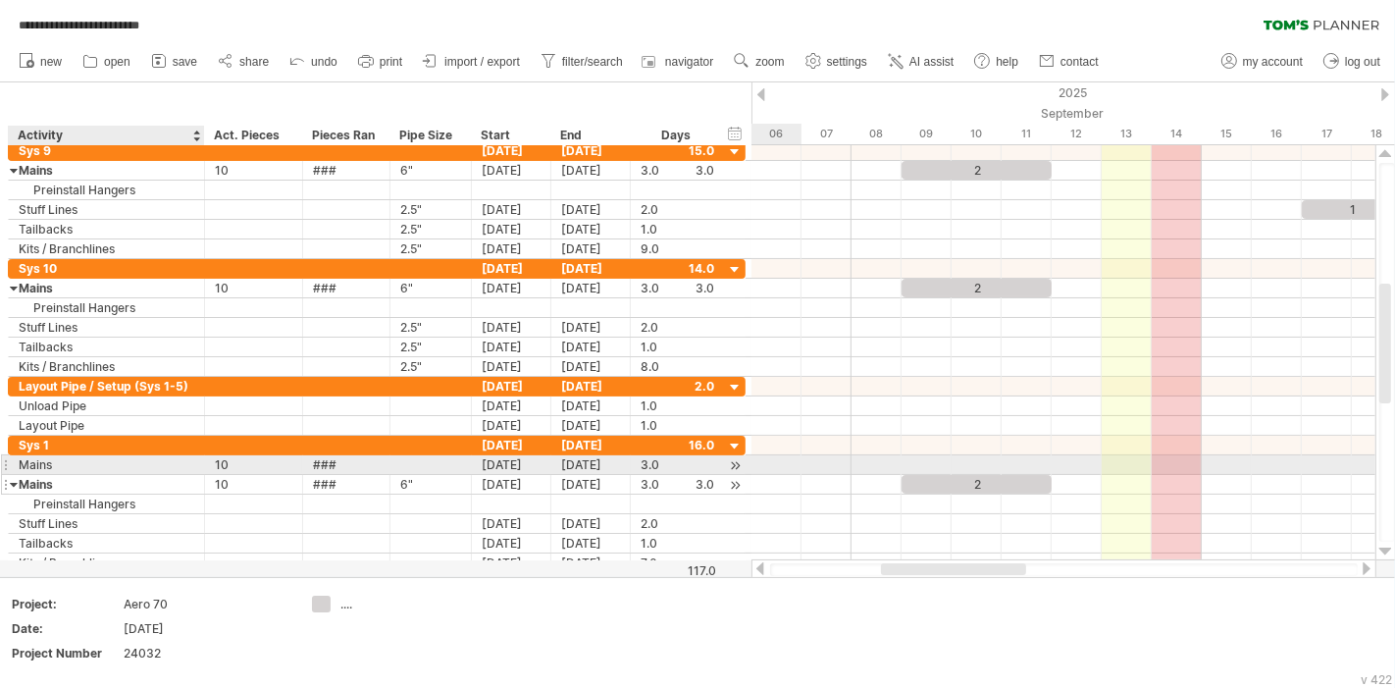
click at [72, 475] on div "Mains" at bounding box center [107, 484] width 176 height 19
click at [79, 460] on div "Mains" at bounding box center [107, 464] width 176 height 19
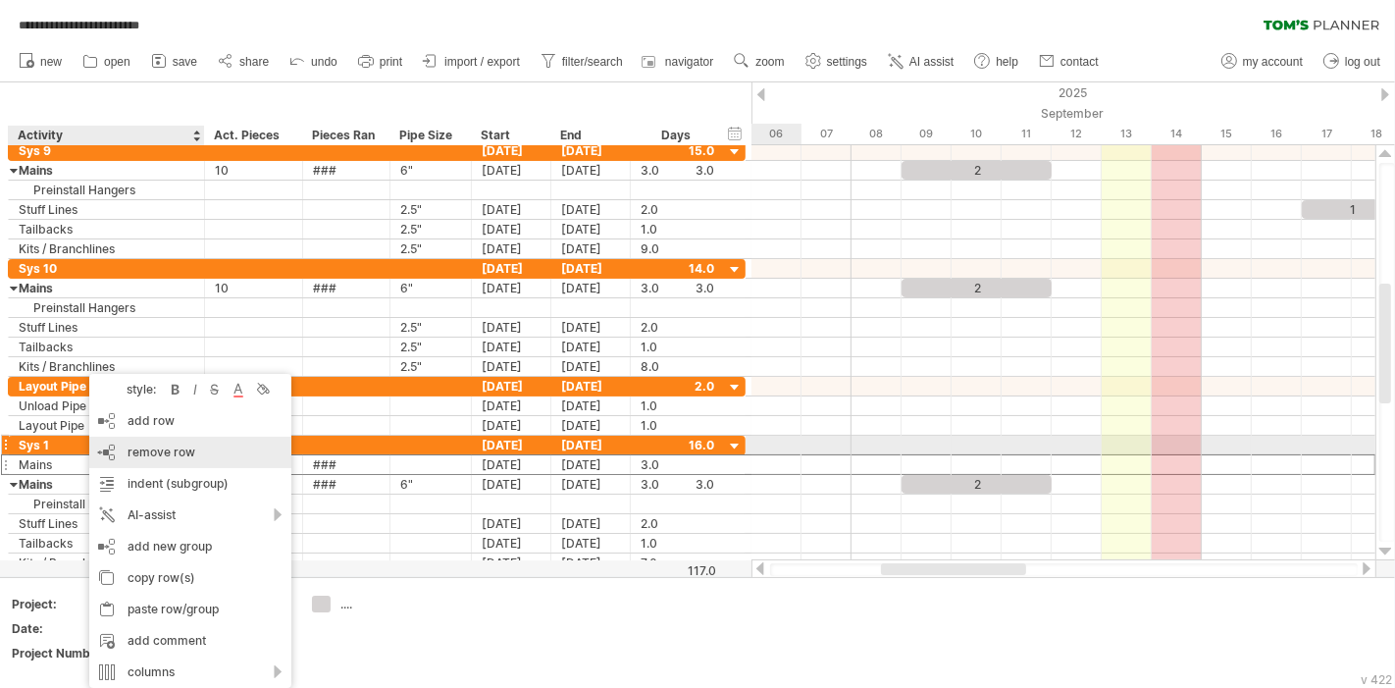
click at [188, 452] on span "remove row" at bounding box center [162, 451] width 68 height 15
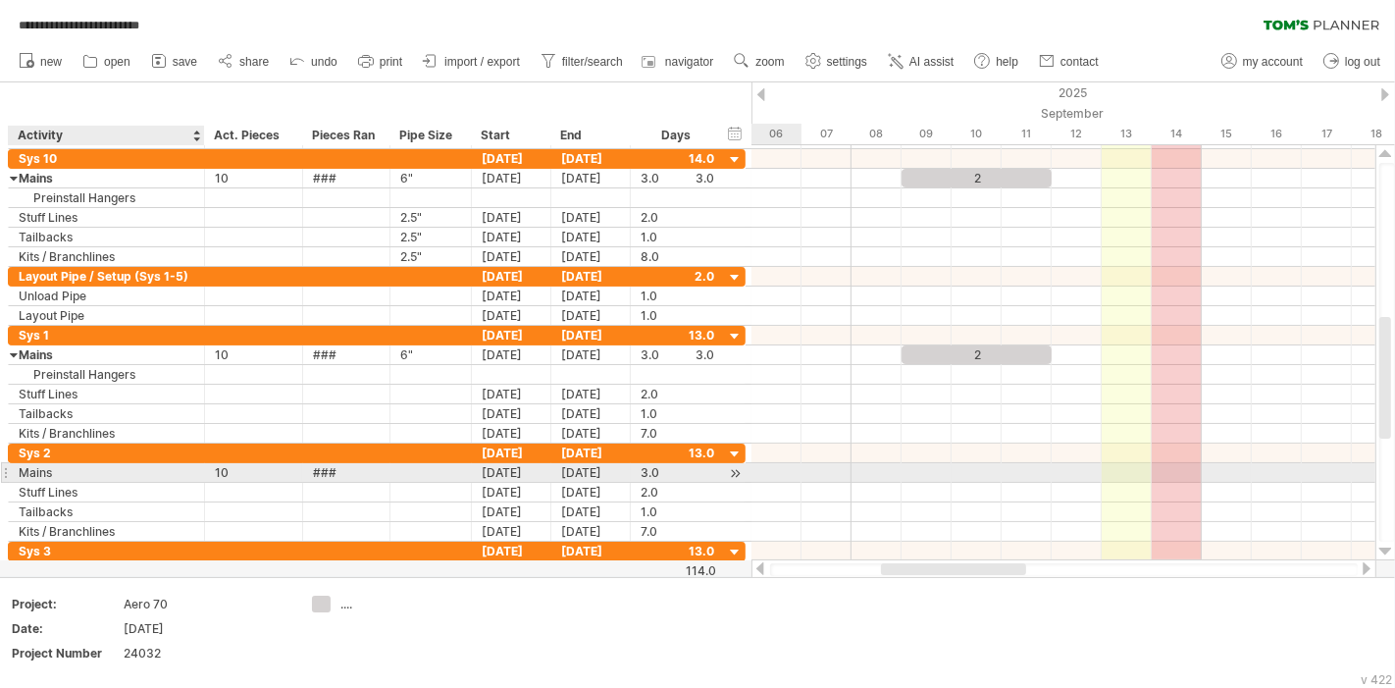
click at [76, 466] on div "Mains" at bounding box center [107, 472] width 176 height 19
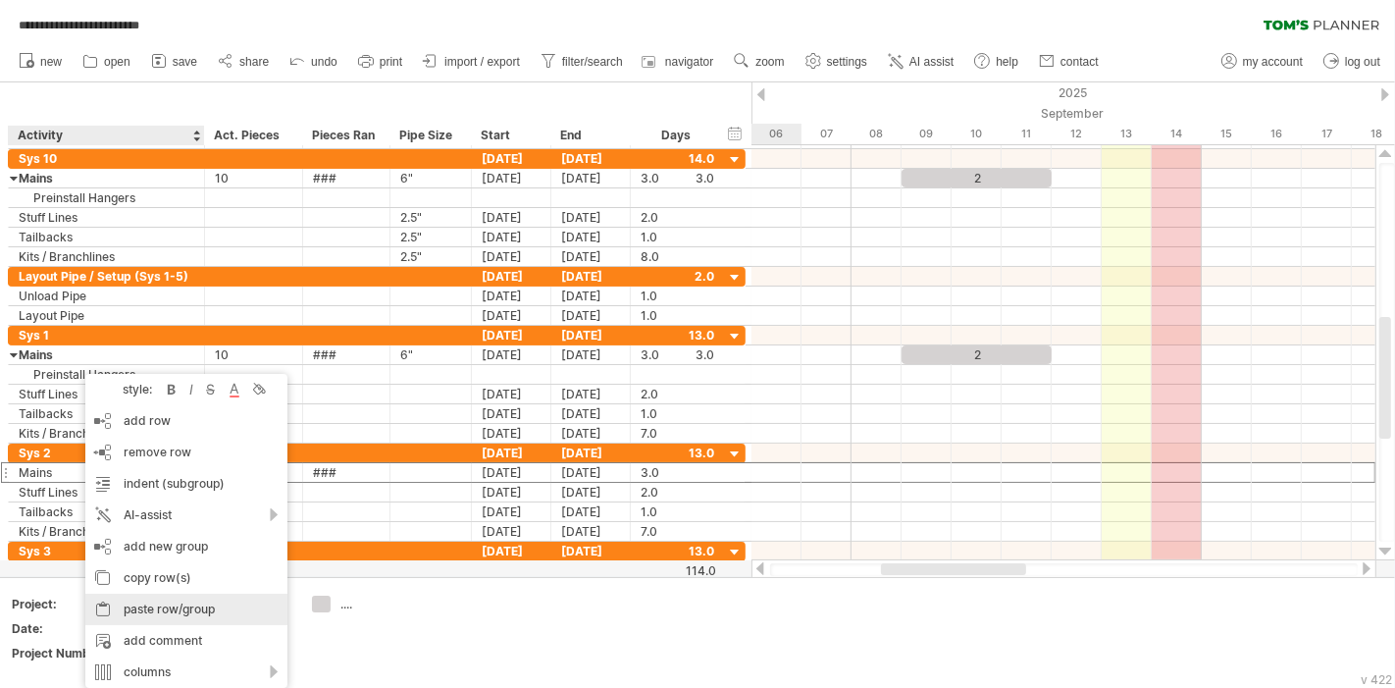
click at [184, 612] on div "paste row/group" at bounding box center [186, 609] width 202 height 31
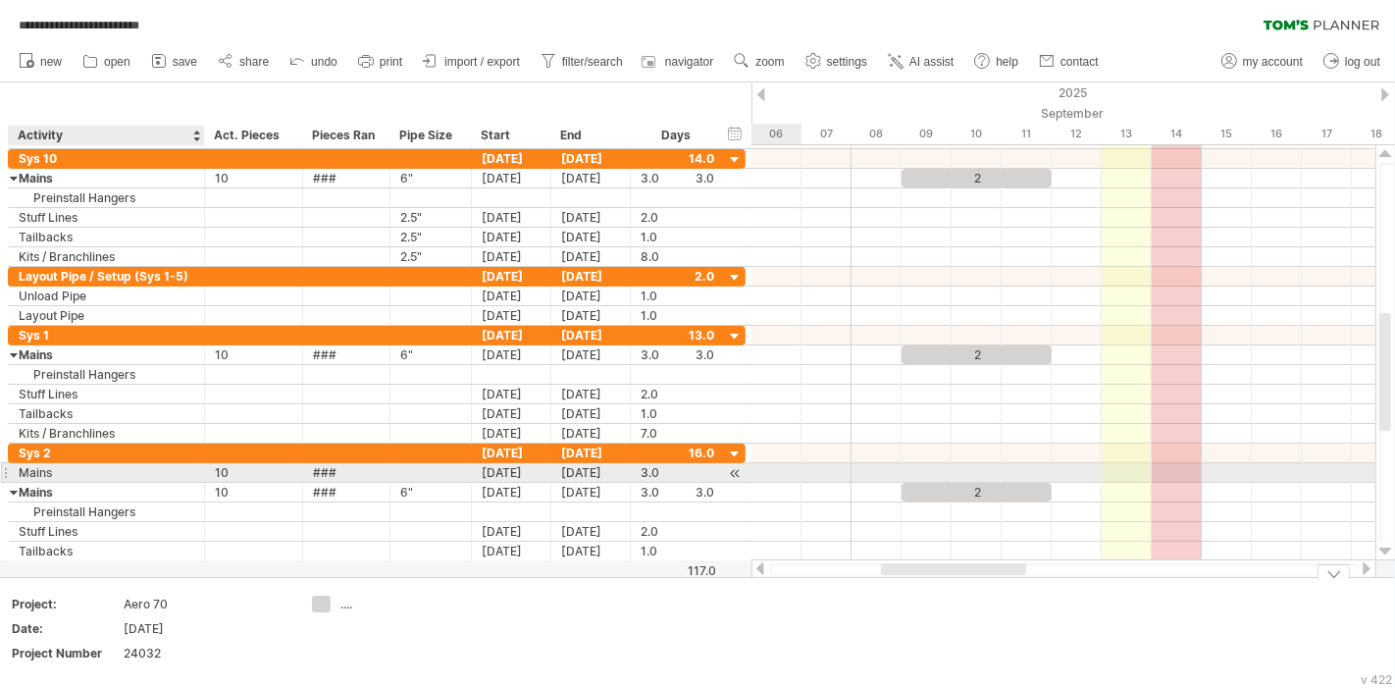
click at [76, 469] on div "Mains" at bounding box center [107, 472] width 176 height 19
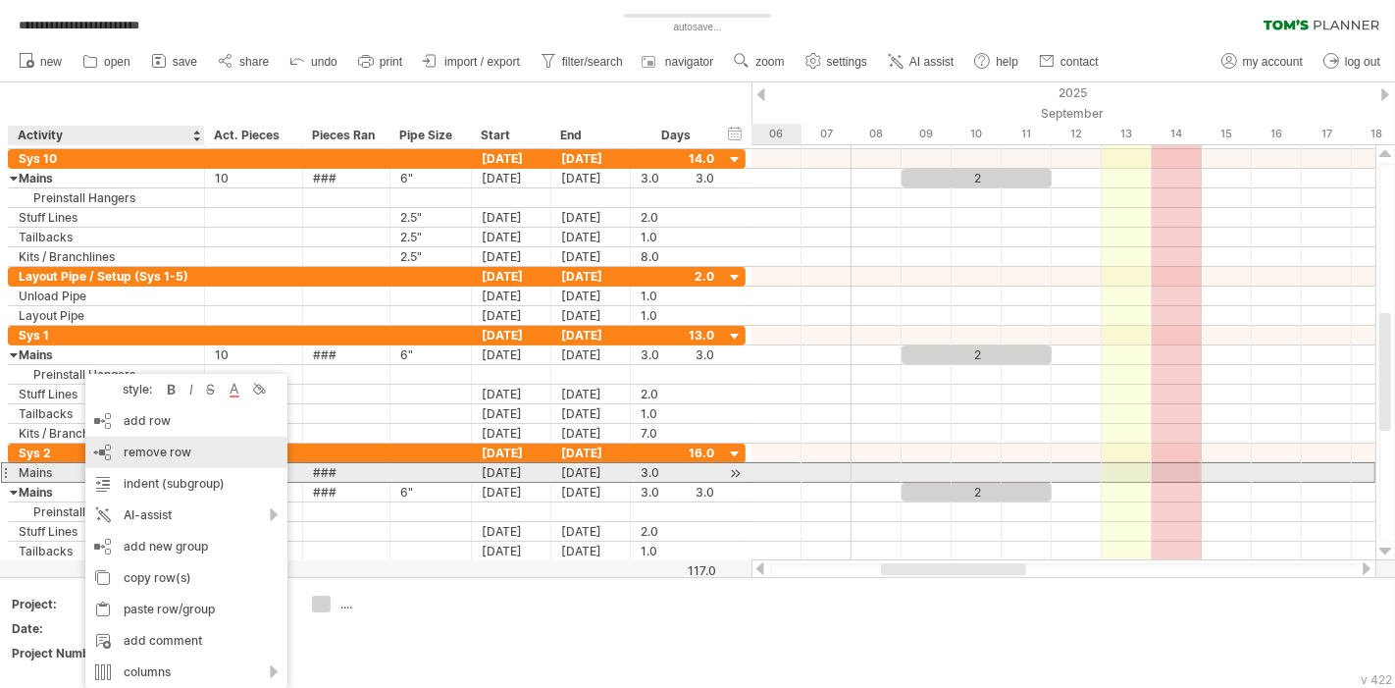
click at [175, 463] on div "remove row remove selected rows" at bounding box center [186, 452] width 202 height 31
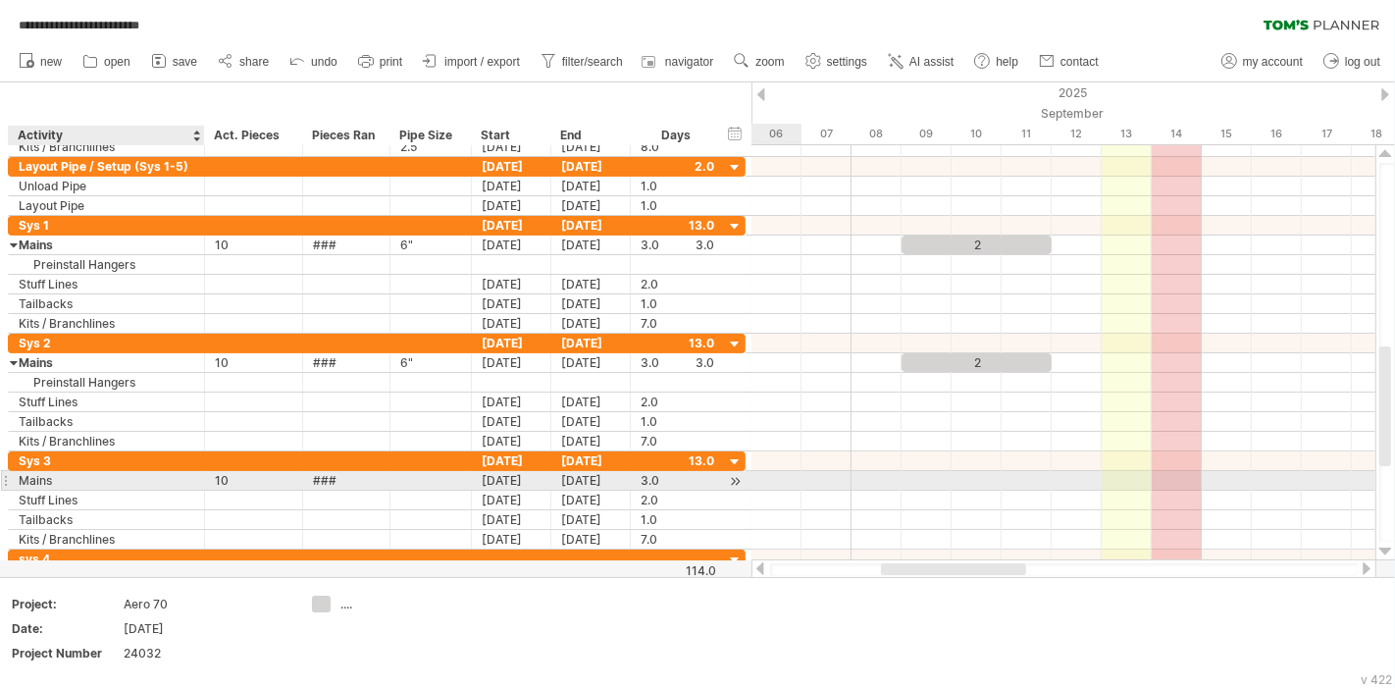
click at [84, 475] on div "Mains" at bounding box center [107, 480] width 176 height 19
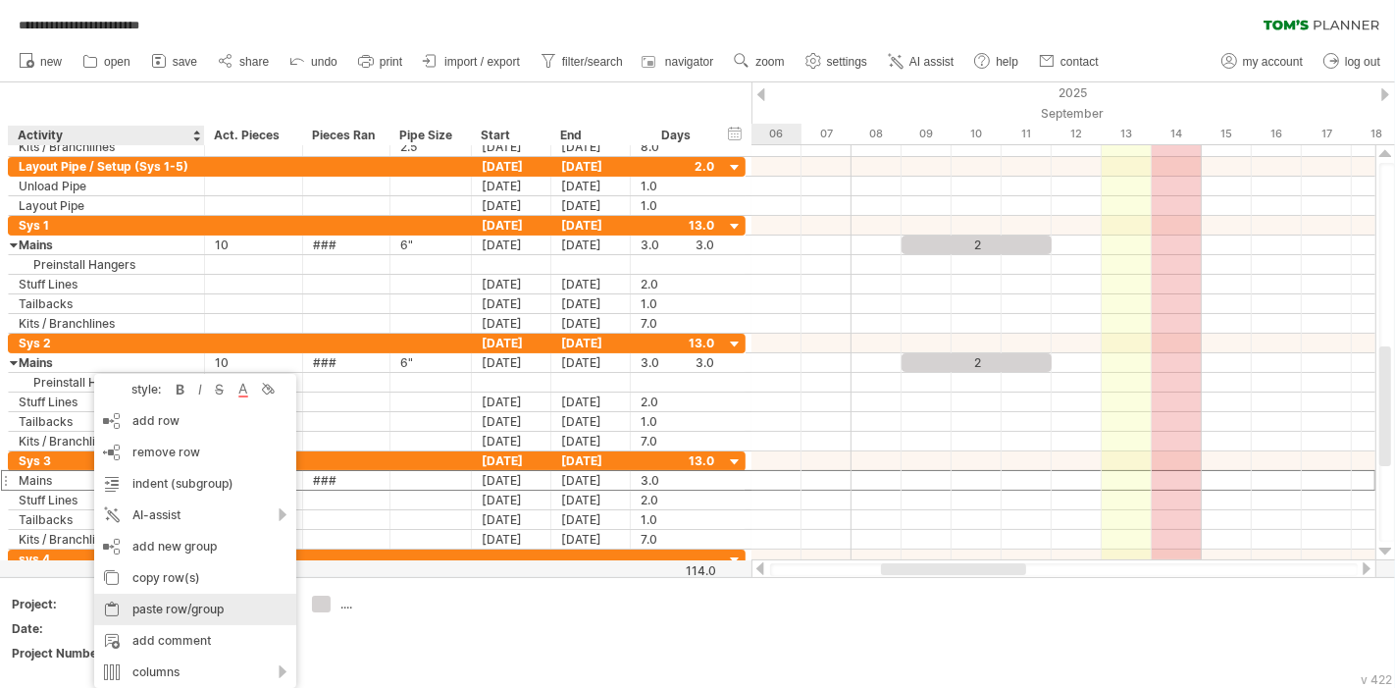
click at [186, 609] on div "paste row/group" at bounding box center [195, 609] width 202 height 31
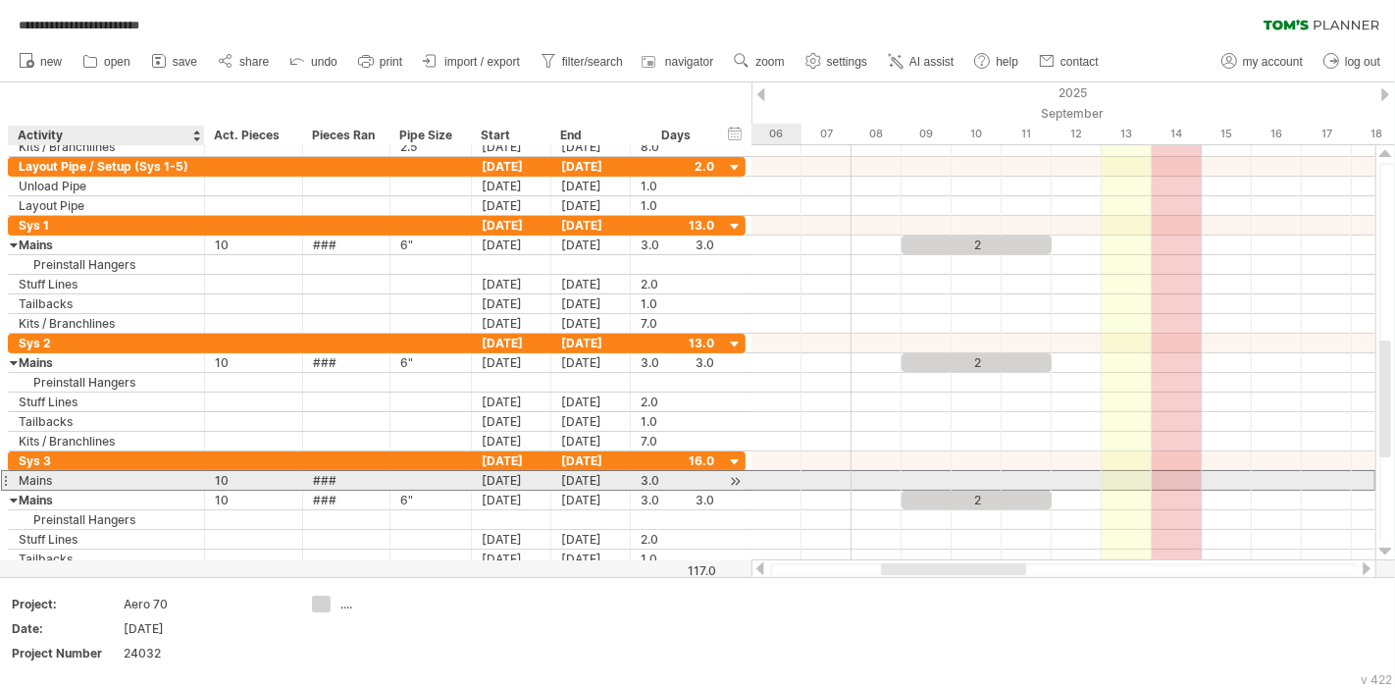
click at [80, 478] on div "Mains" at bounding box center [107, 480] width 176 height 19
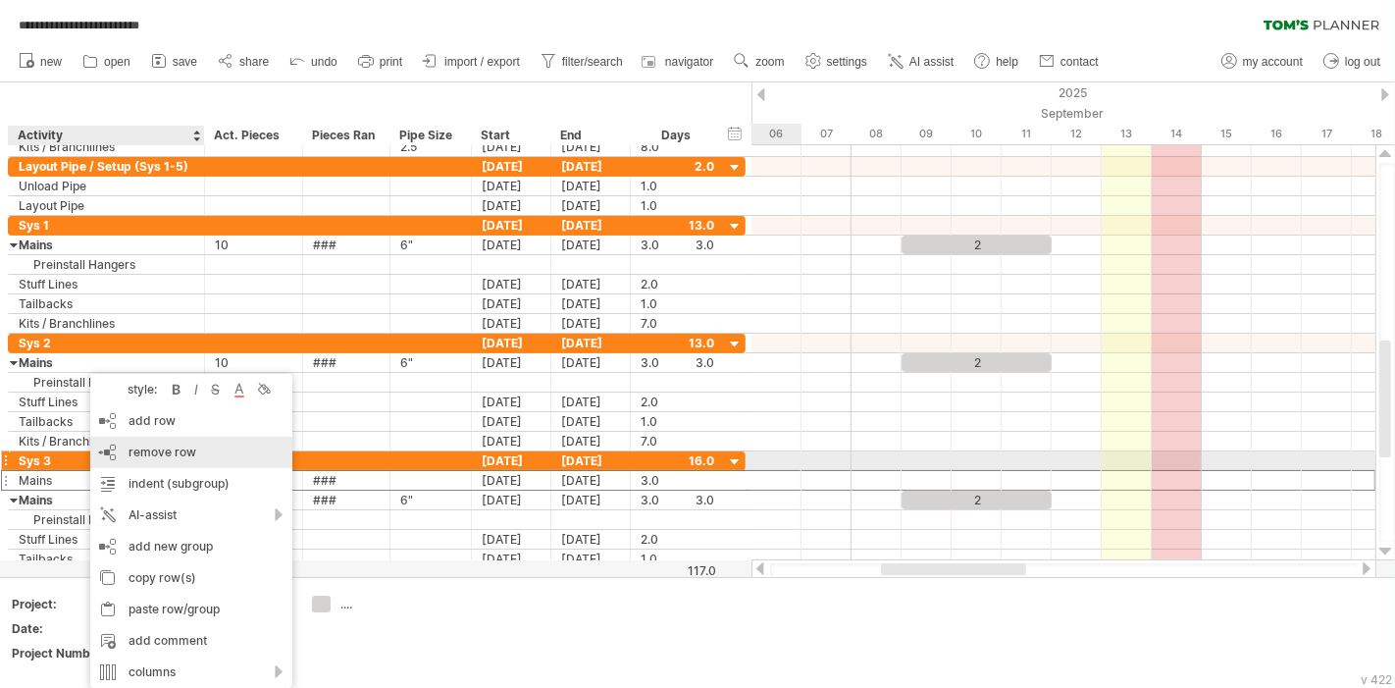
click at [174, 455] on span "remove row" at bounding box center [163, 451] width 68 height 15
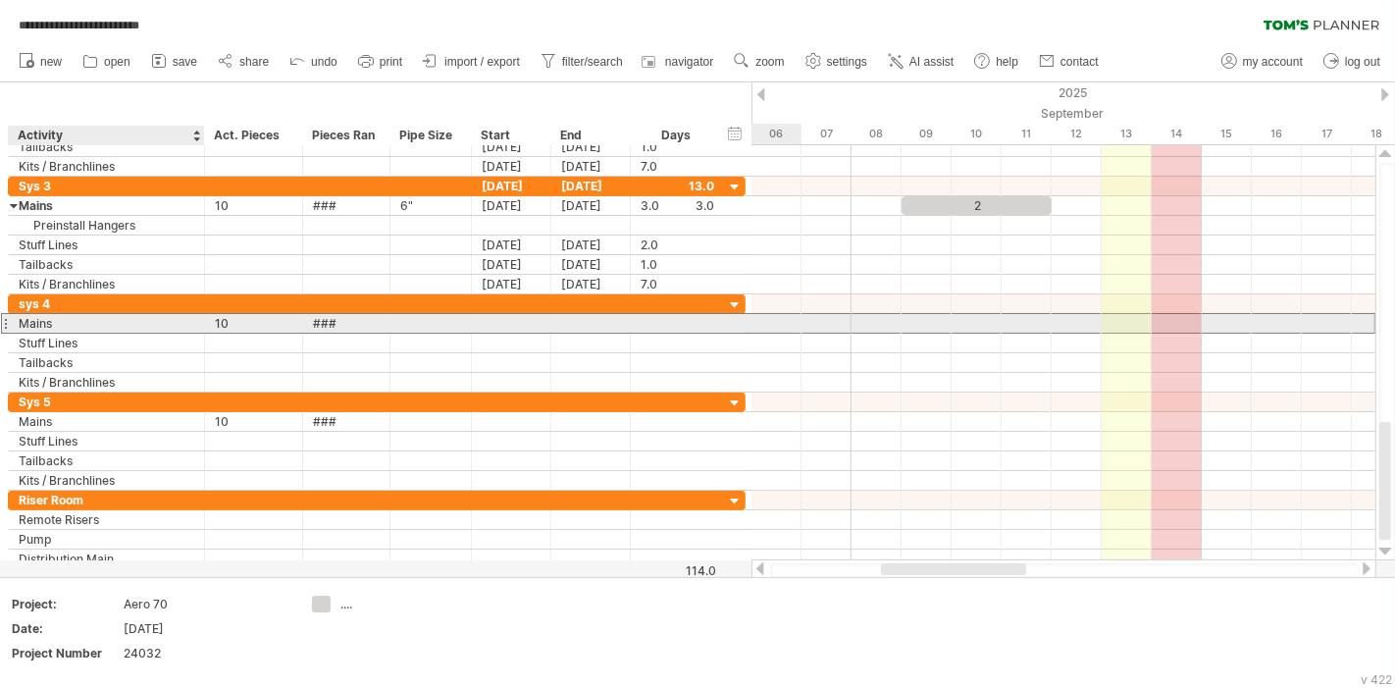
click at [71, 318] on div "Mains" at bounding box center [107, 323] width 176 height 19
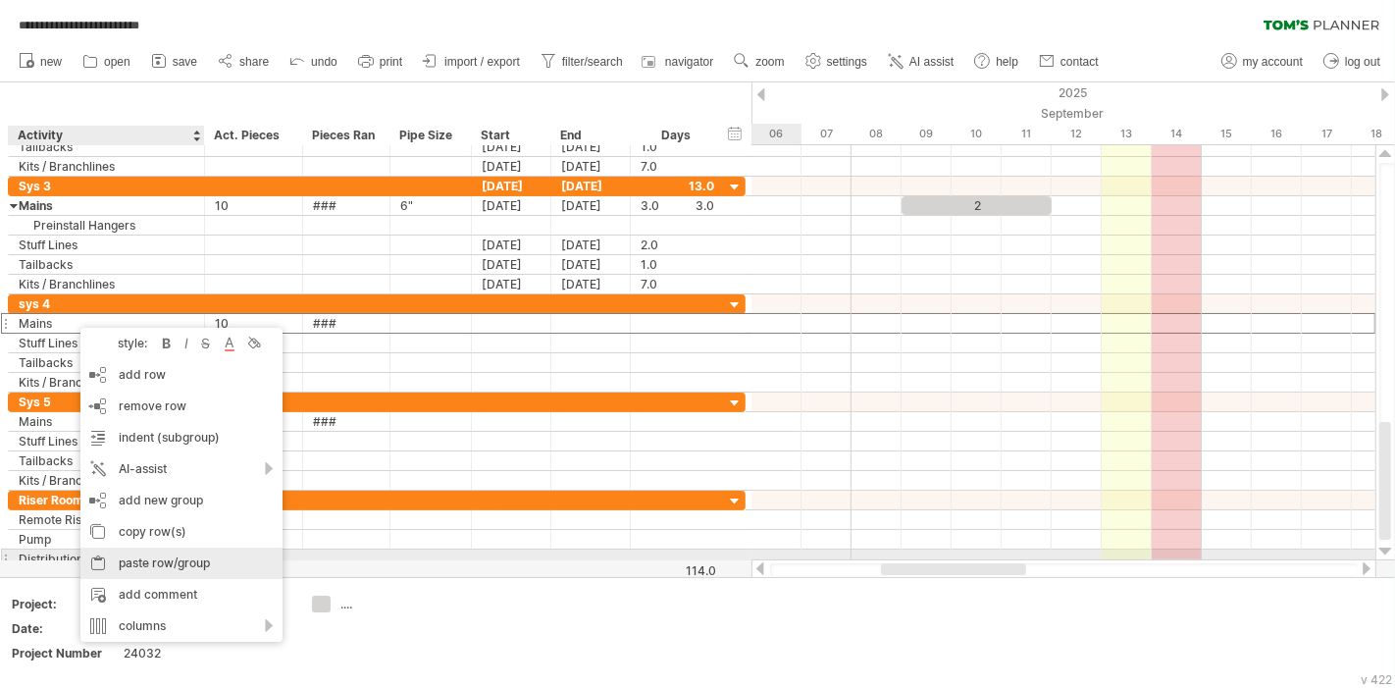
click at [165, 559] on div "paste row/group" at bounding box center [181, 563] width 202 height 31
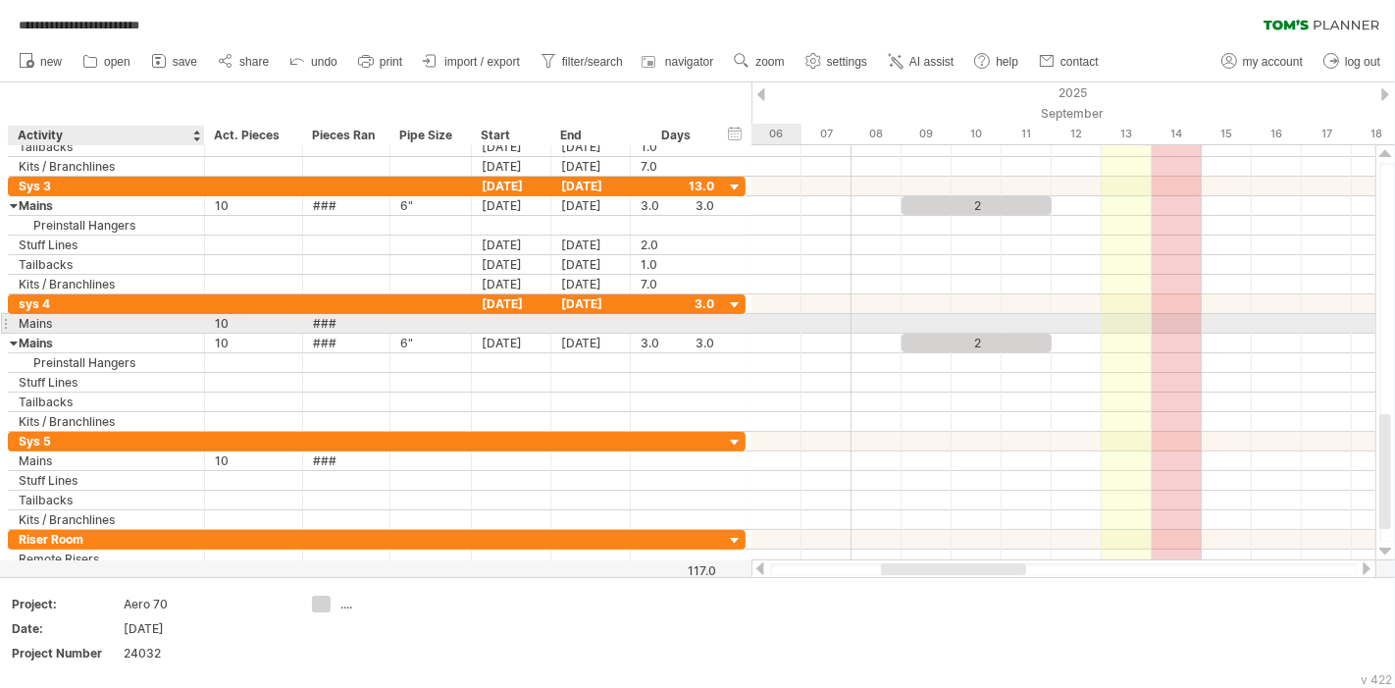
click at [50, 321] on div "Mains" at bounding box center [107, 323] width 176 height 19
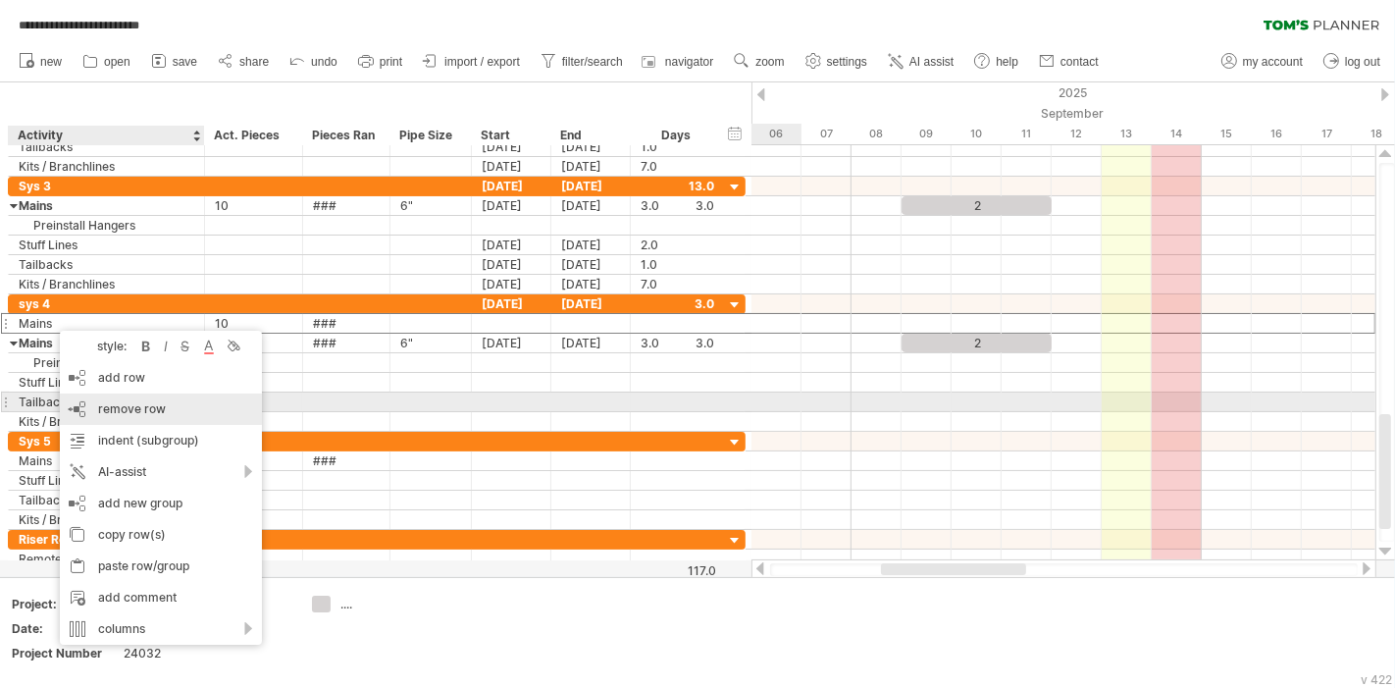
click at [151, 408] on span "remove row" at bounding box center [132, 408] width 68 height 15
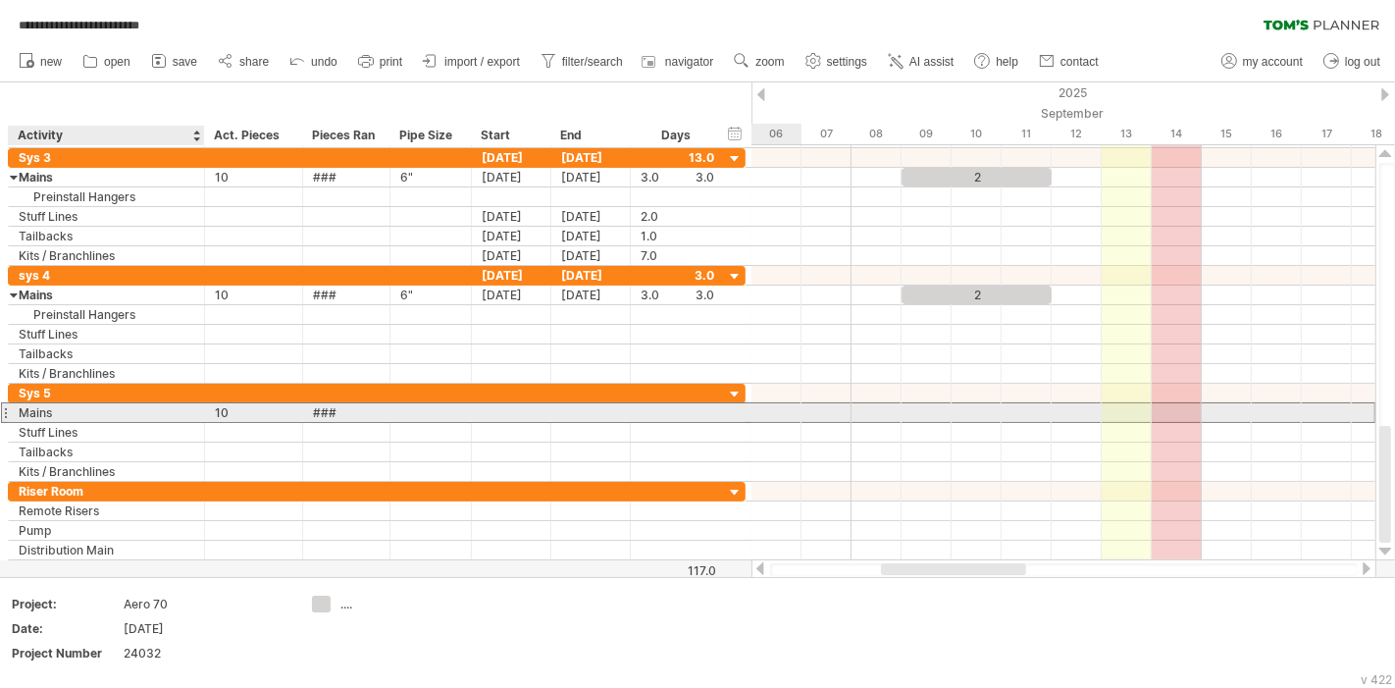
click at [48, 404] on div "Mains" at bounding box center [107, 412] width 176 height 19
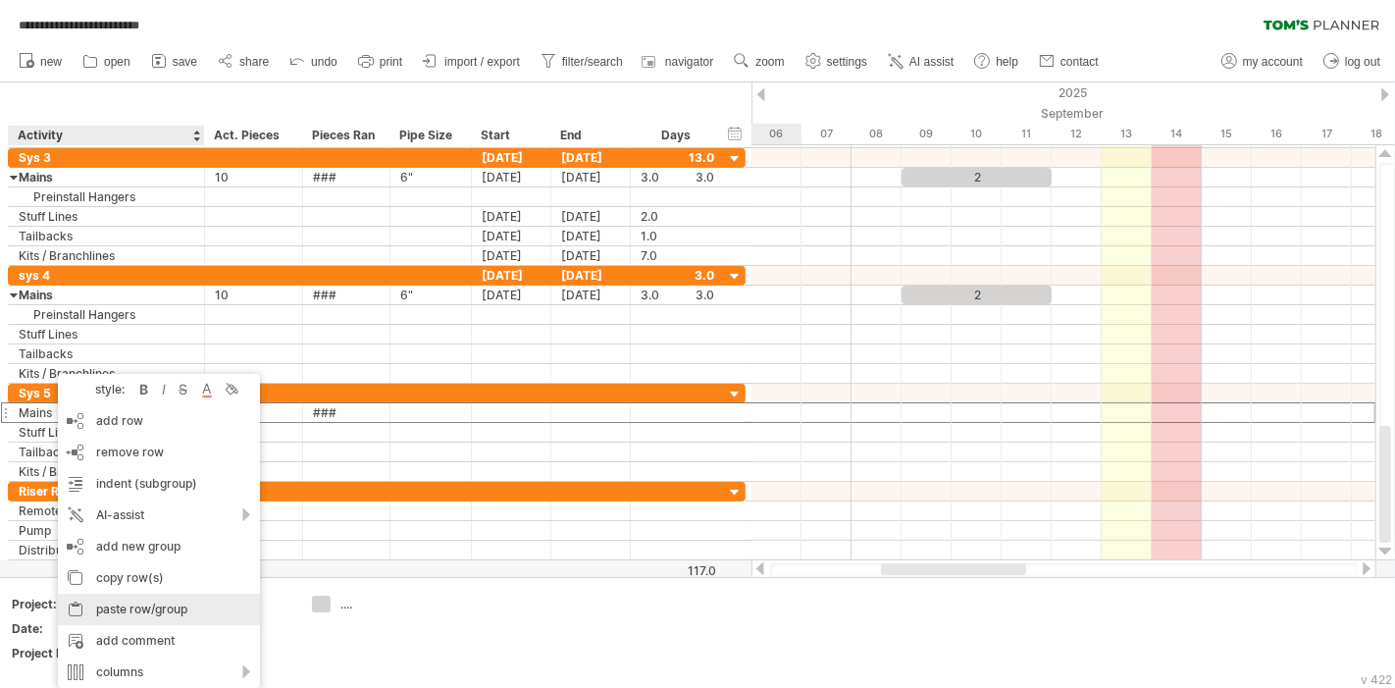
click at [154, 603] on div "paste row/group" at bounding box center [159, 609] width 202 height 31
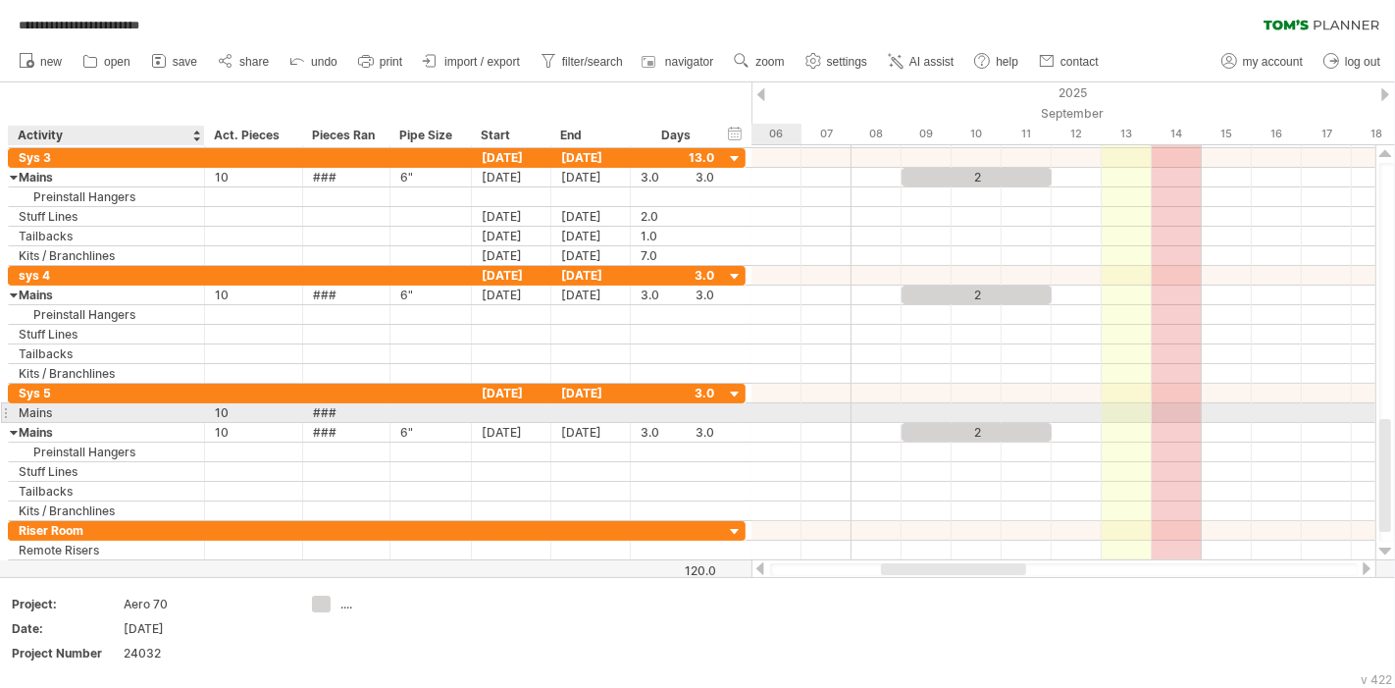
click at [95, 410] on div "Mains" at bounding box center [107, 412] width 176 height 19
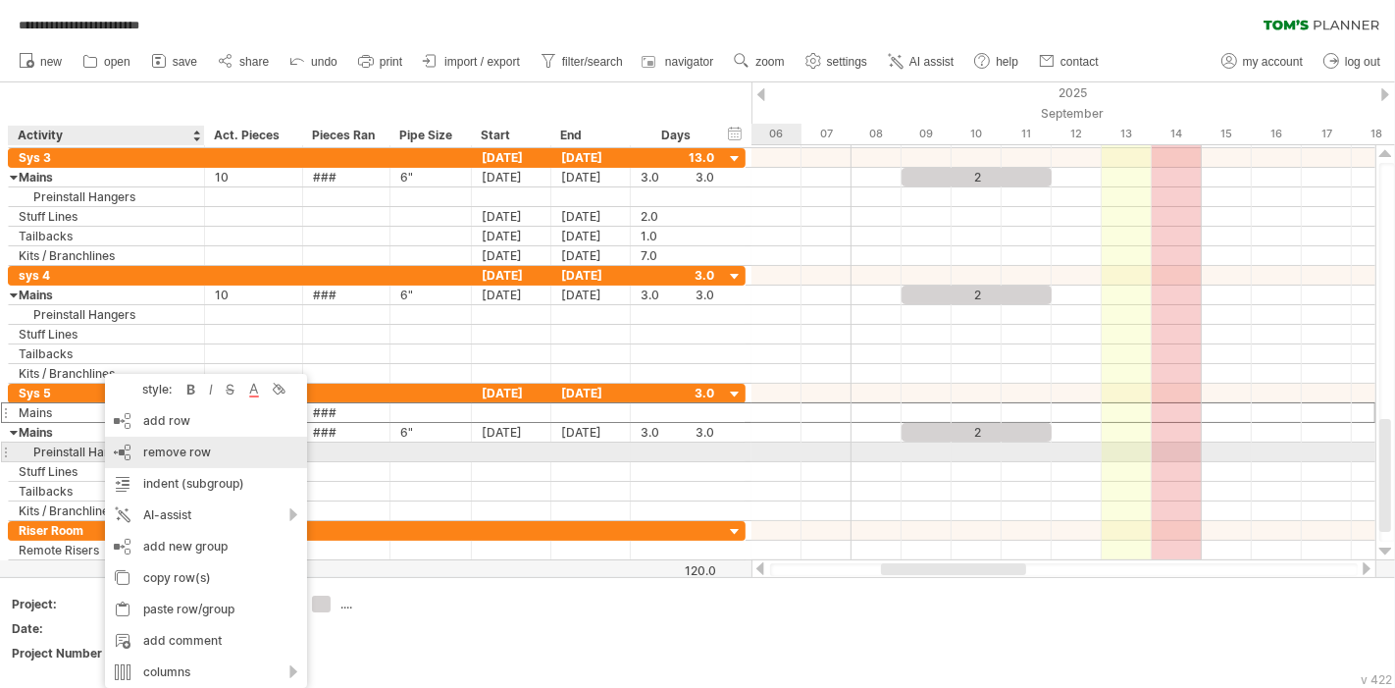
click at [200, 456] on span "remove row" at bounding box center [177, 451] width 68 height 15
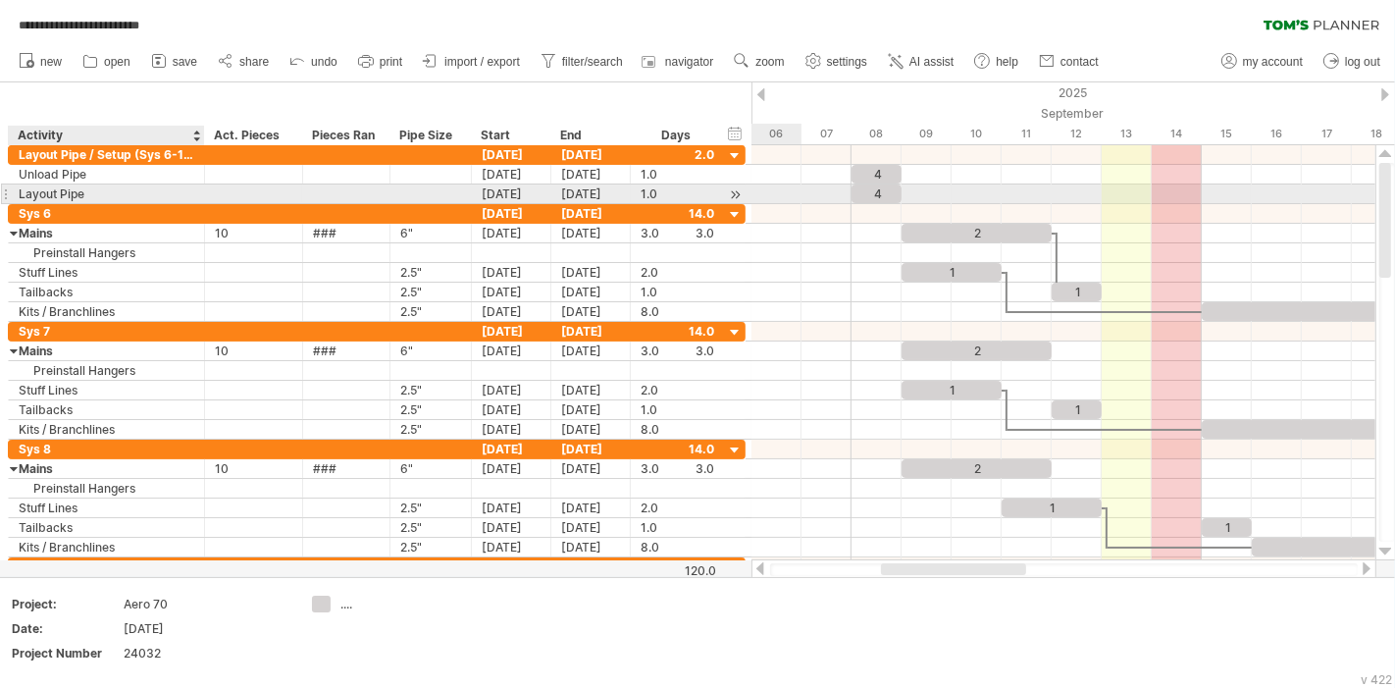
click at [131, 197] on div "Layout Pipe" at bounding box center [107, 193] width 176 height 19
click at [131, 197] on input "**********" at bounding box center [107, 193] width 176 height 19
click at [54, 195] on input "**********" at bounding box center [107, 193] width 176 height 19
click at [20, 194] on input "**********" at bounding box center [107, 193] width 176 height 19
type input "**********"
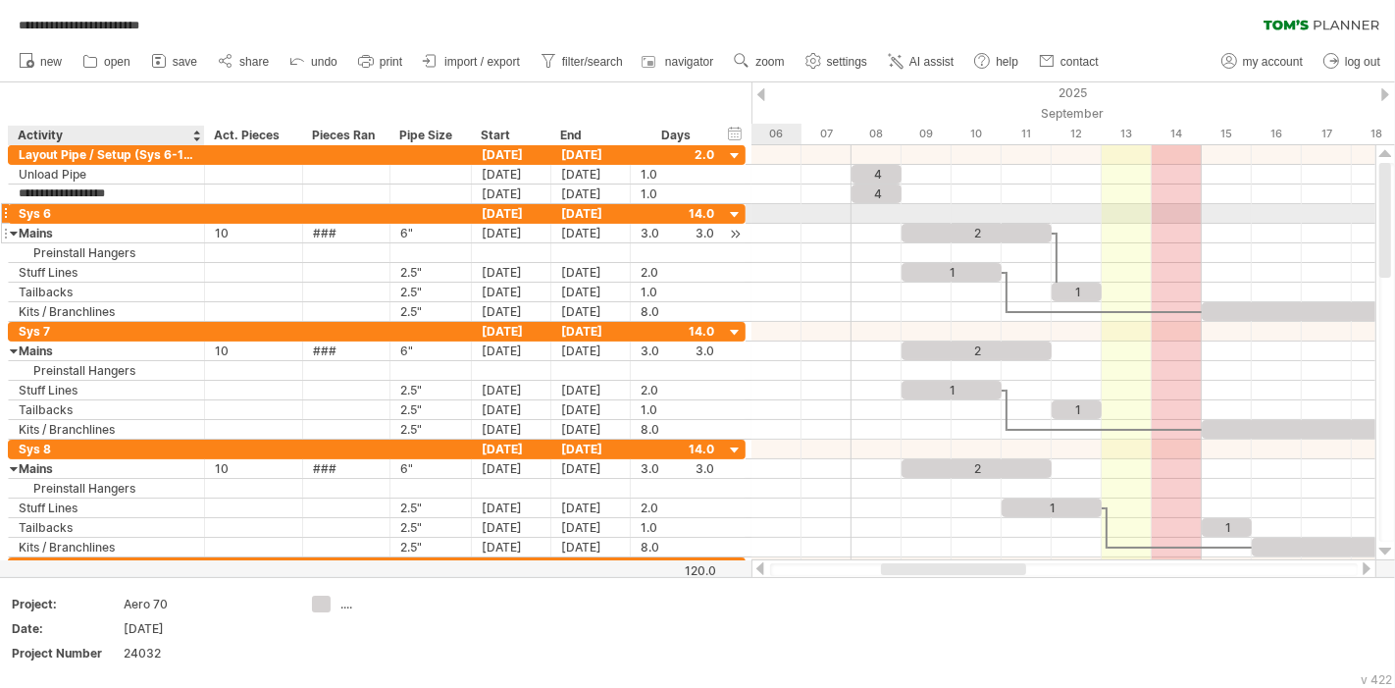
click at [95, 226] on div "Mains" at bounding box center [107, 233] width 176 height 19
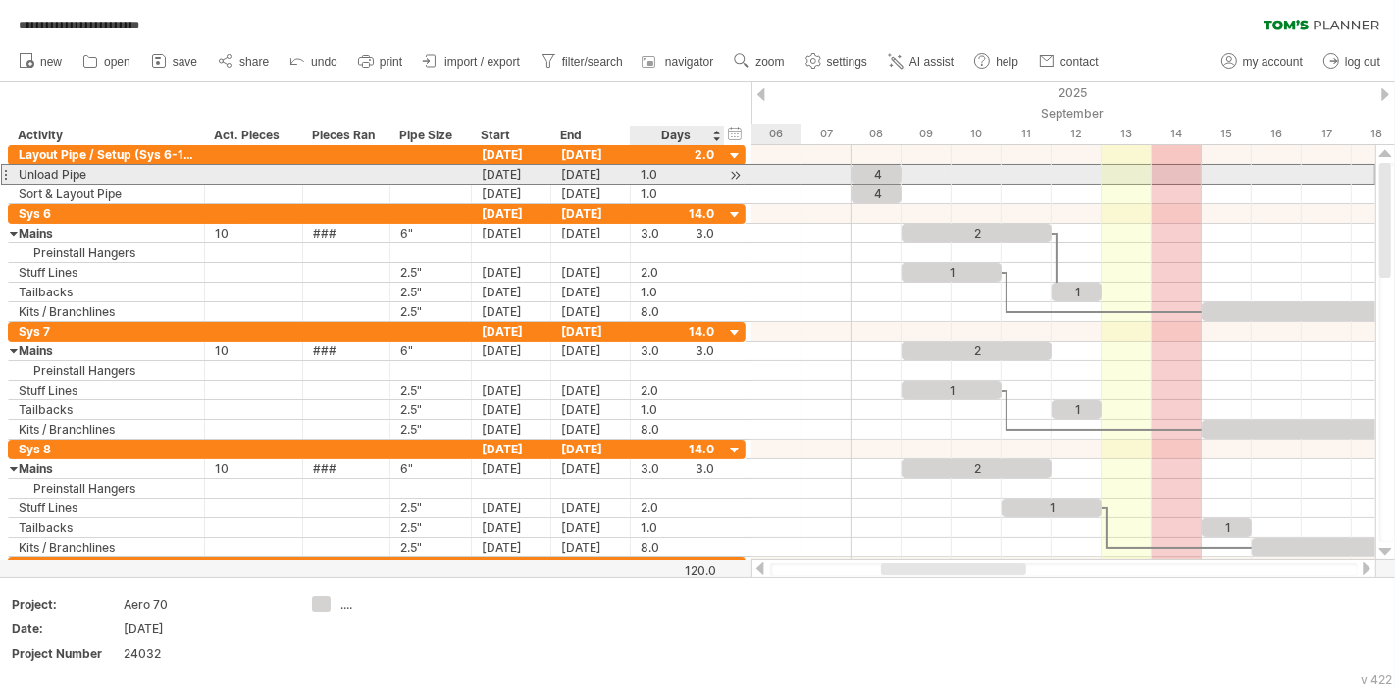
click at [646, 167] on div "1.0" at bounding box center [678, 174] width 74 height 19
type input "**"
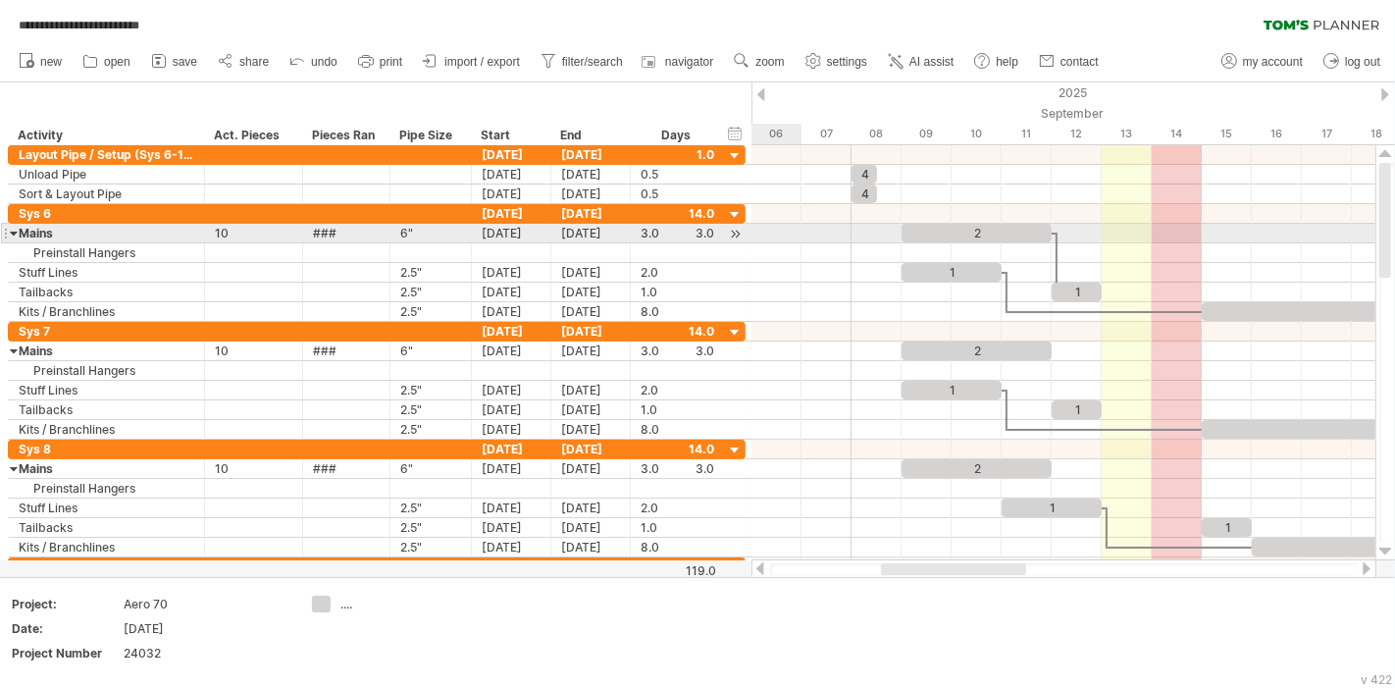
click at [897, 263] on div at bounding box center [1064, 273] width 624 height 20
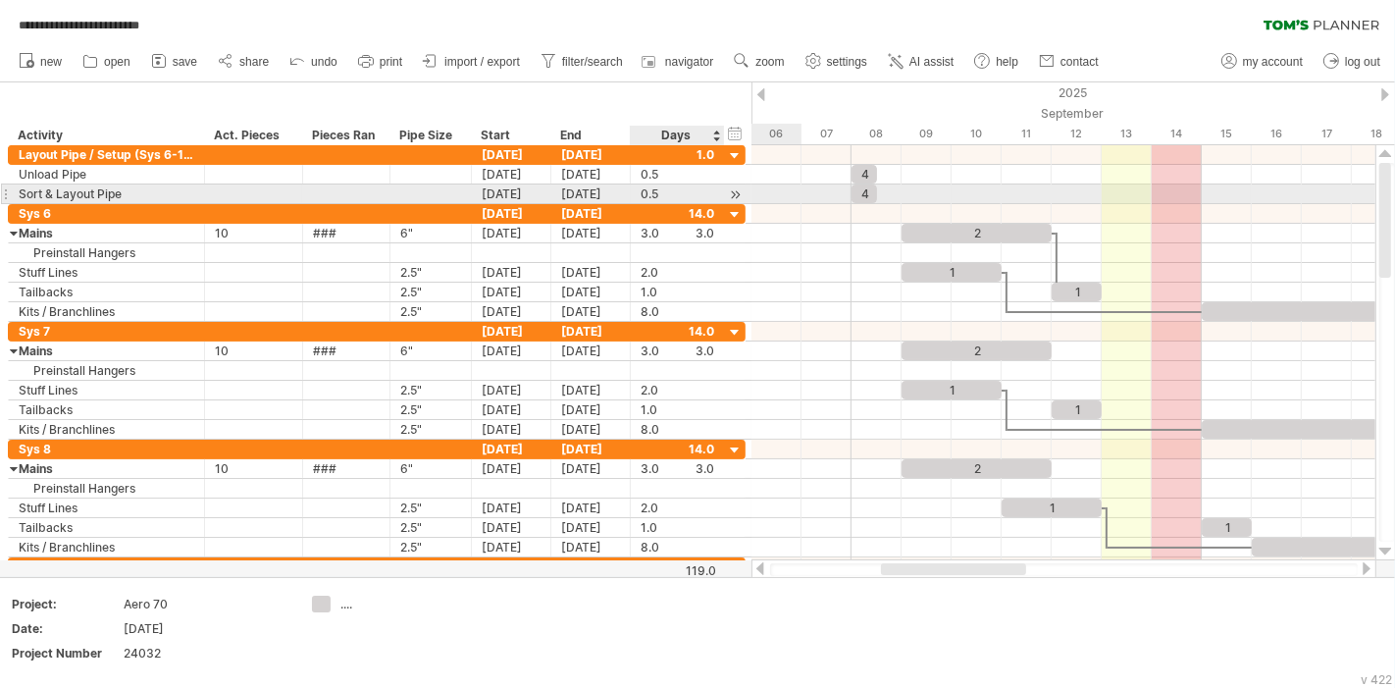
click at [649, 195] on div "0.5" at bounding box center [678, 193] width 74 height 19
type input "*"
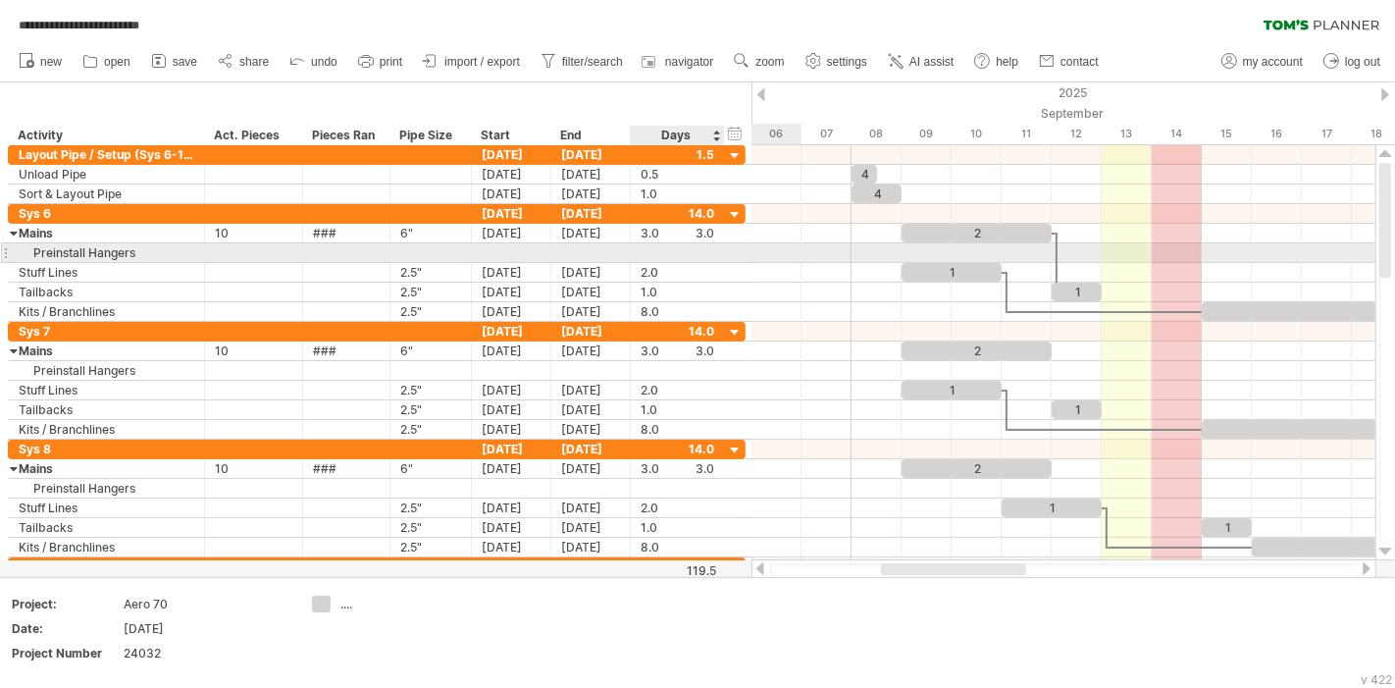
click at [742, 253] on div at bounding box center [745, 252] width 6 height 19
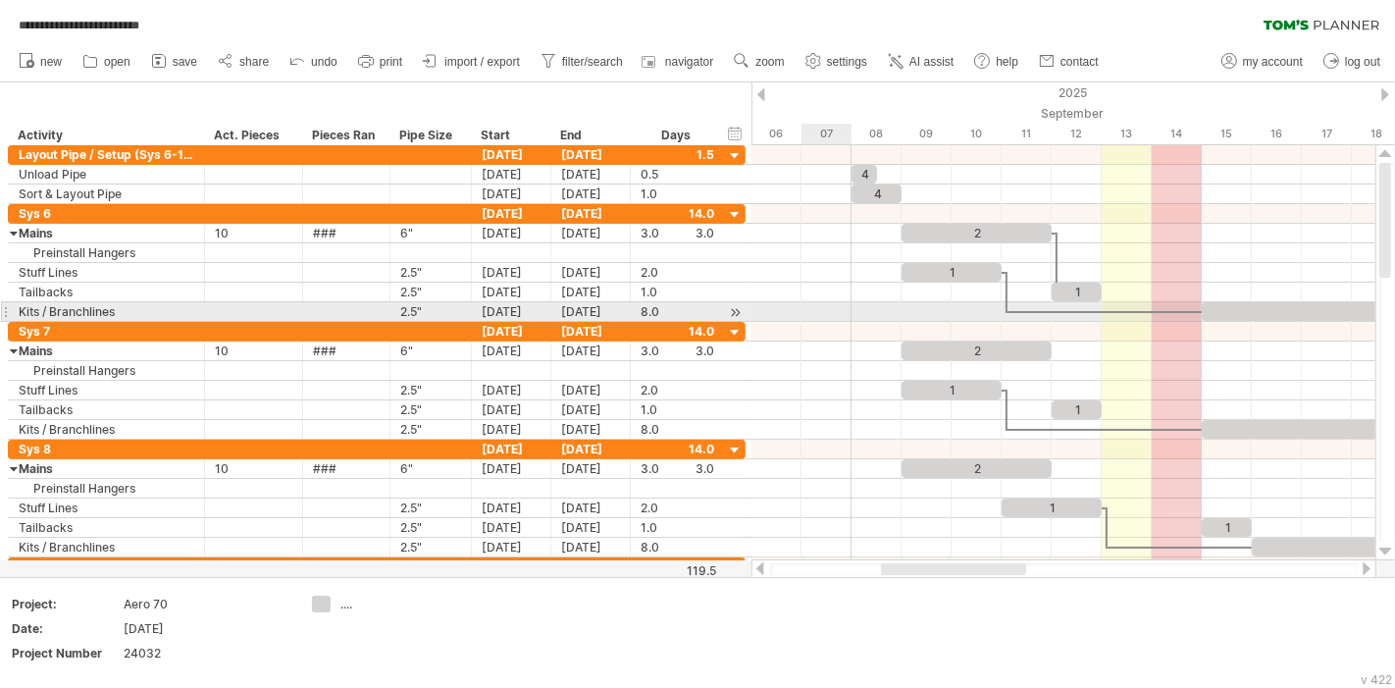
click at [850, 302] on div at bounding box center [1064, 312] width 624 height 20
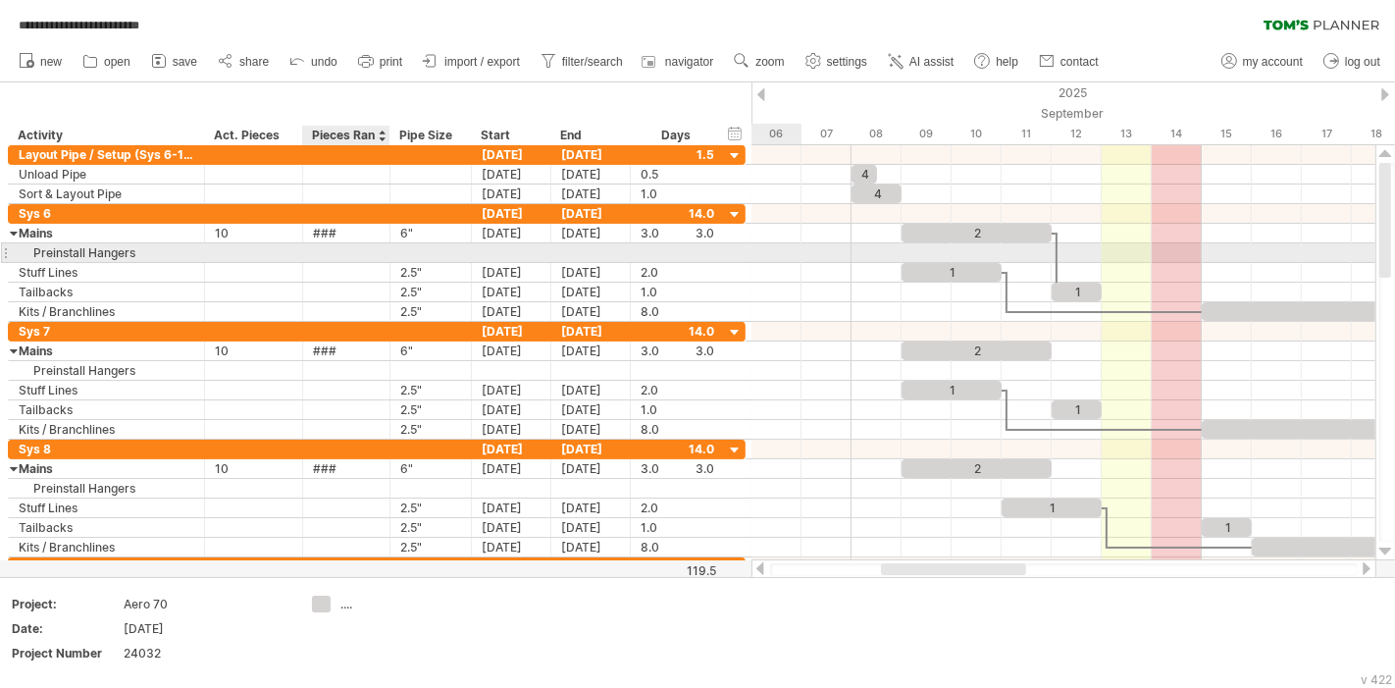
click at [325, 251] on div at bounding box center [346, 252] width 67 height 19
click at [403, 253] on div at bounding box center [430, 252] width 61 height 19
click at [526, 243] on div at bounding box center [511, 252] width 79 height 19
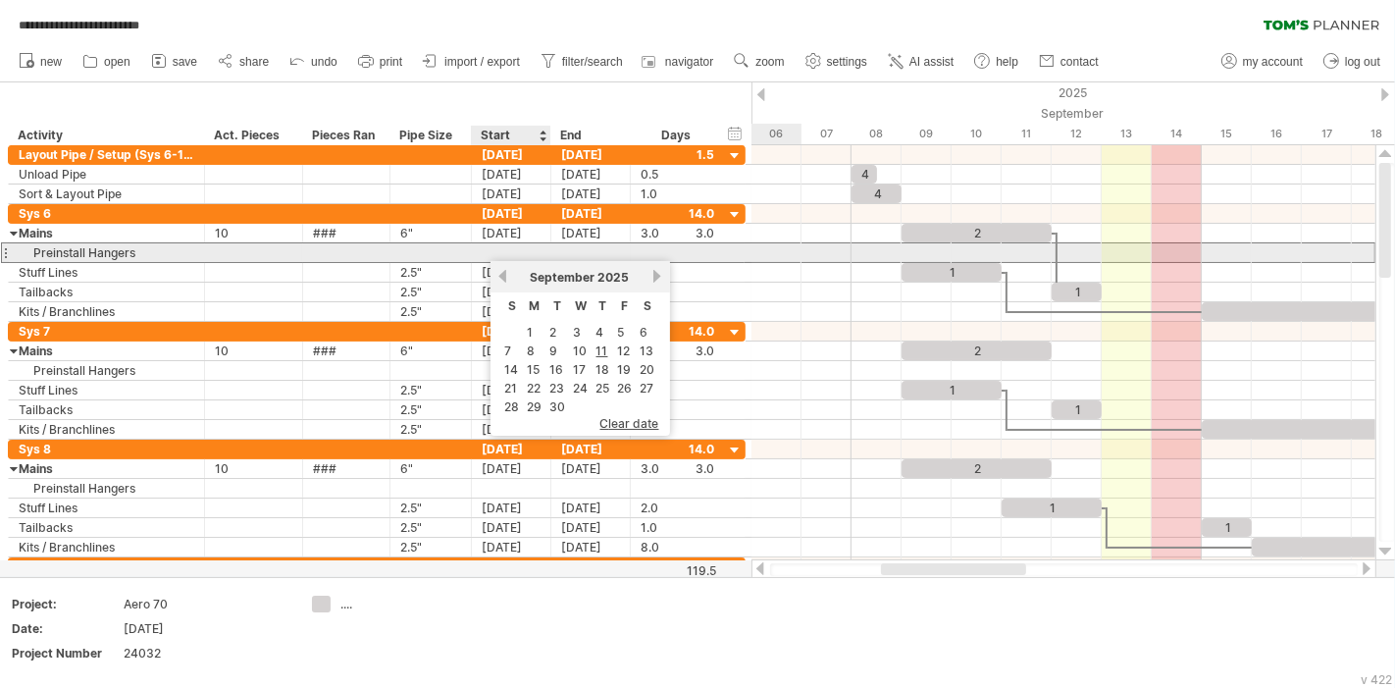
click at [488, 250] on div at bounding box center [511, 252] width 79 height 19
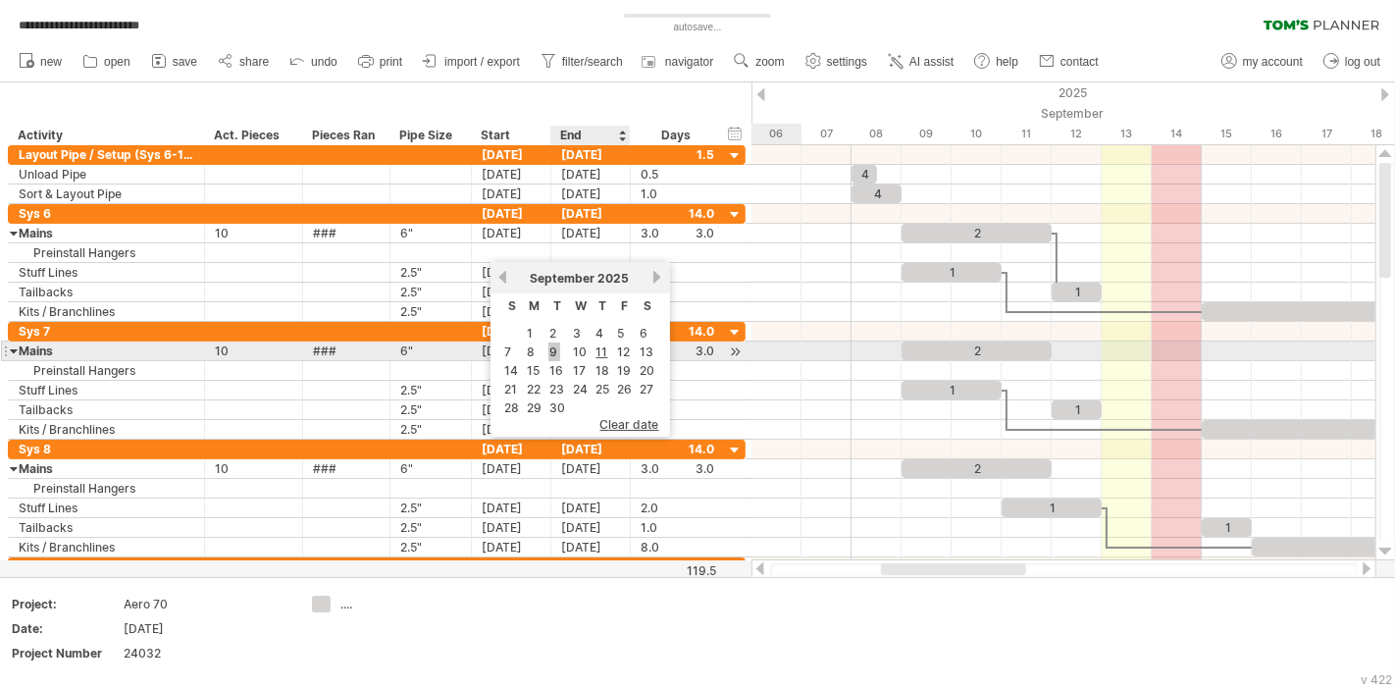
click at [553, 347] on link "9" at bounding box center [554, 351] width 12 height 19
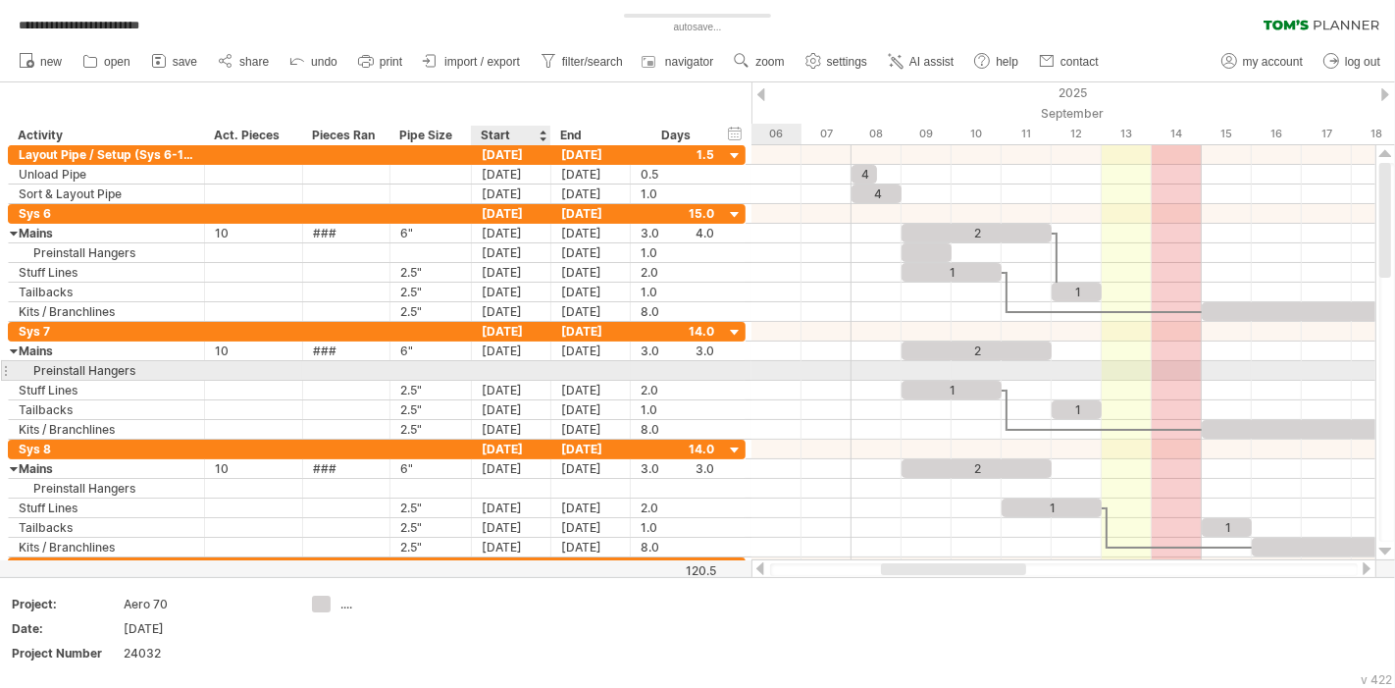
click at [516, 361] on div at bounding box center [511, 370] width 79 height 19
click at [516, 365] on div at bounding box center [511, 370] width 79 height 19
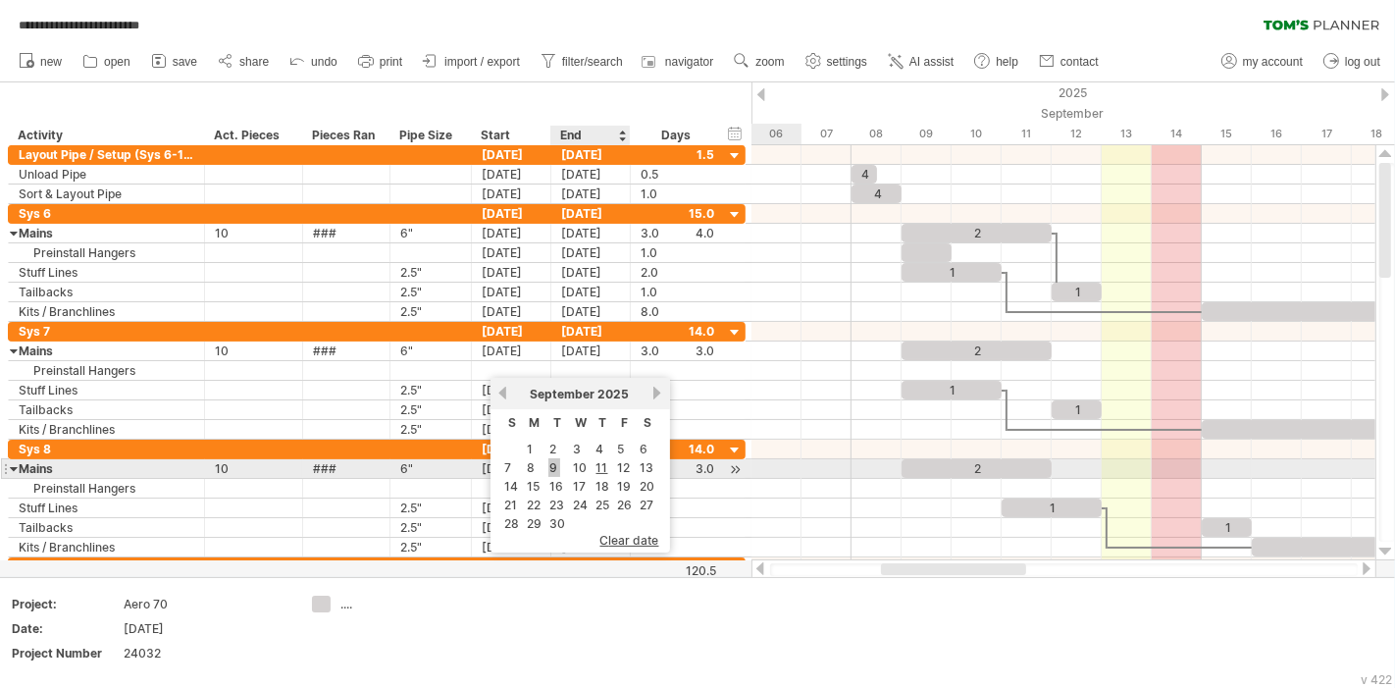
click at [554, 462] on link "9" at bounding box center [554, 467] width 12 height 19
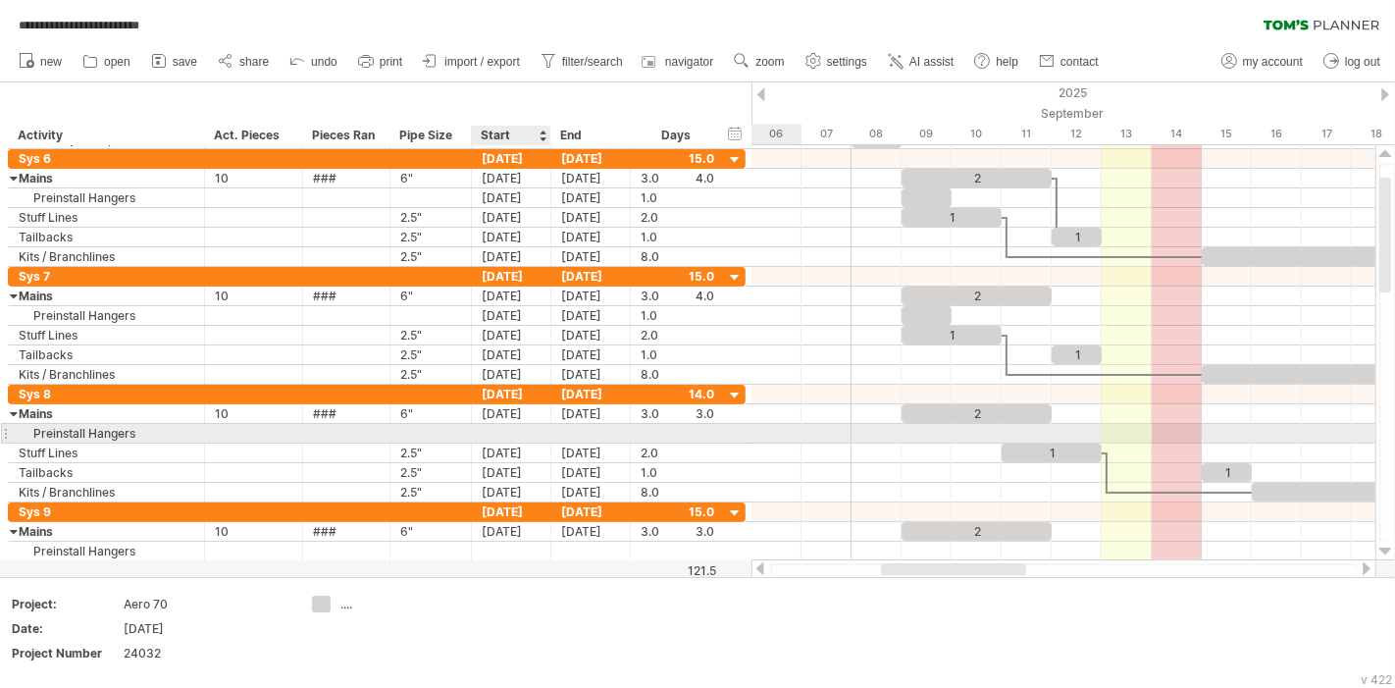
click at [515, 424] on div at bounding box center [511, 433] width 79 height 19
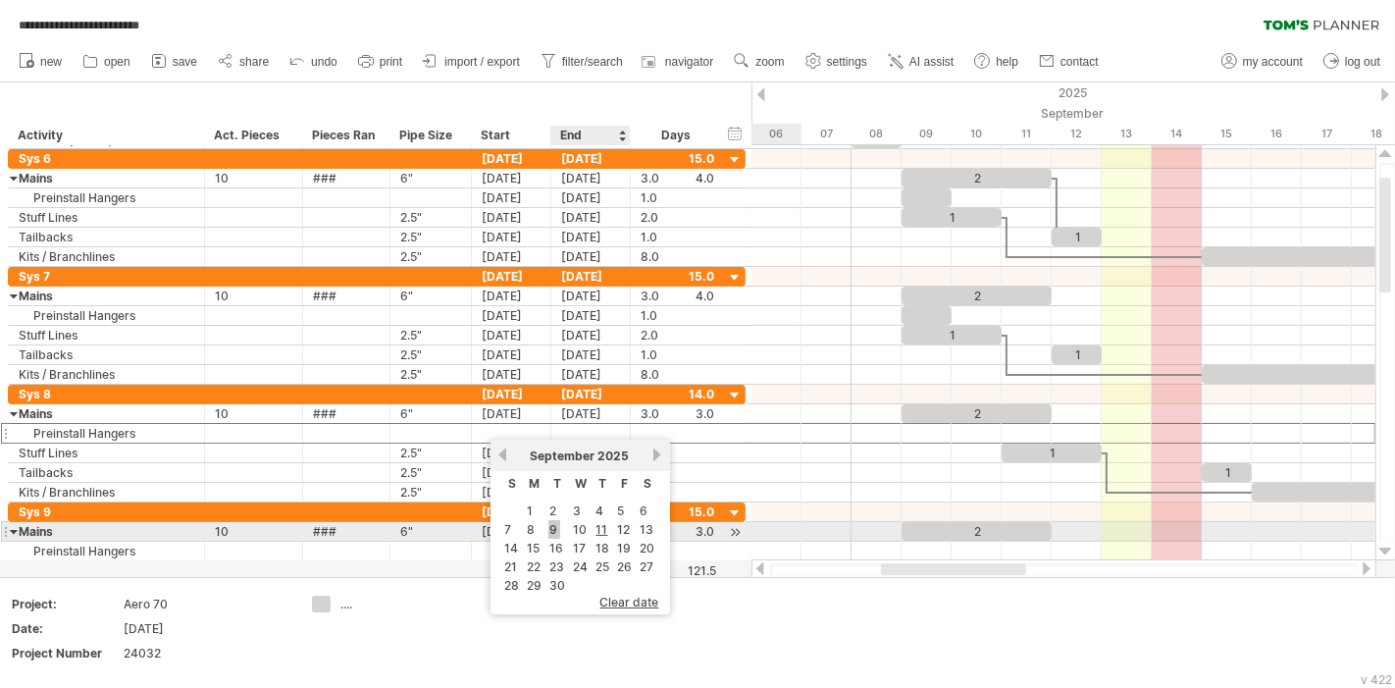
click at [549, 531] on link "9" at bounding box center [554, 529] width 12 height 19
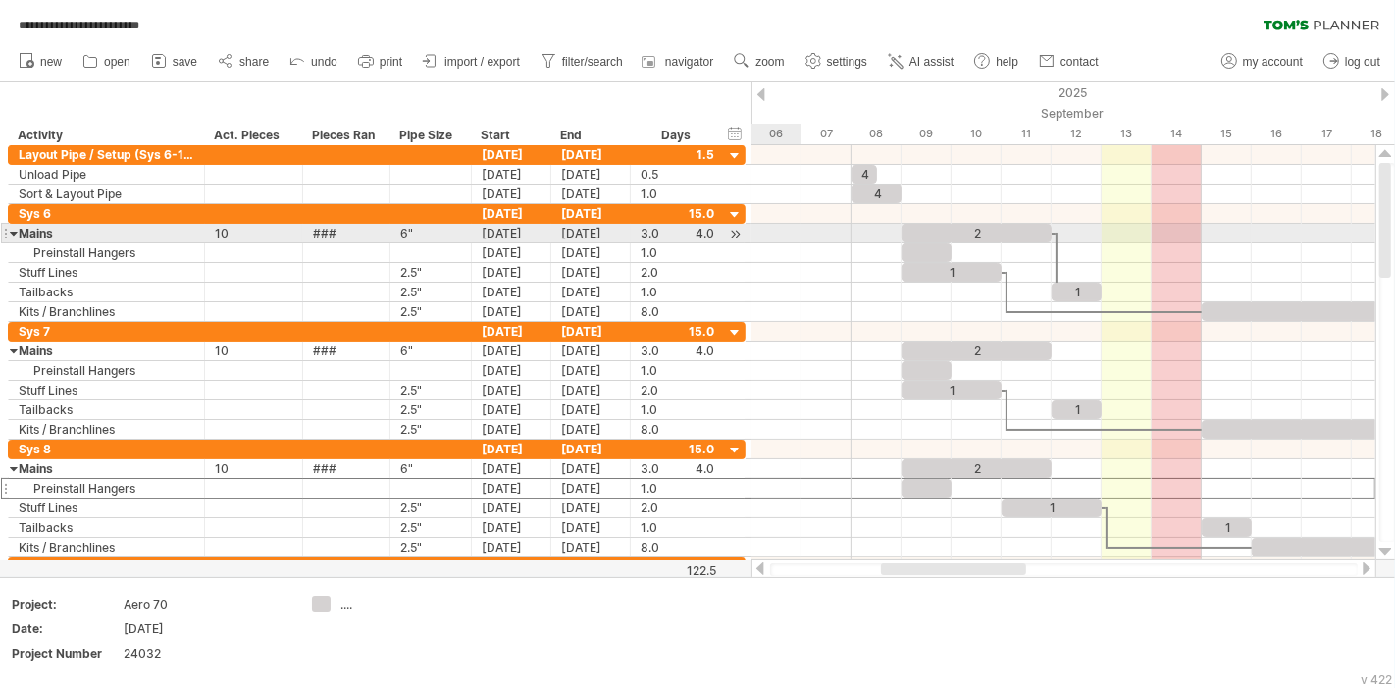
click at [10, 236] on div at bounding box center [14, 233] width 9 height 19
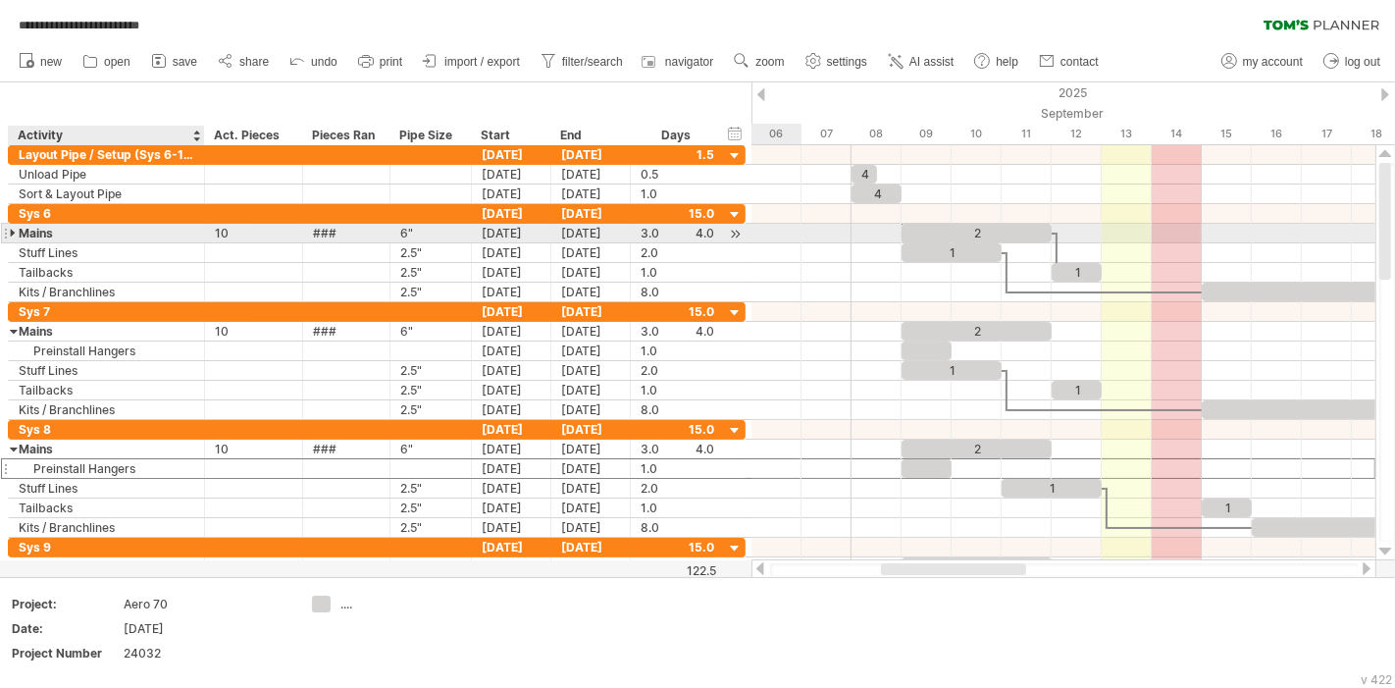
click at [14, 229] on div at bounding box center [14, 233] width 9 height 19
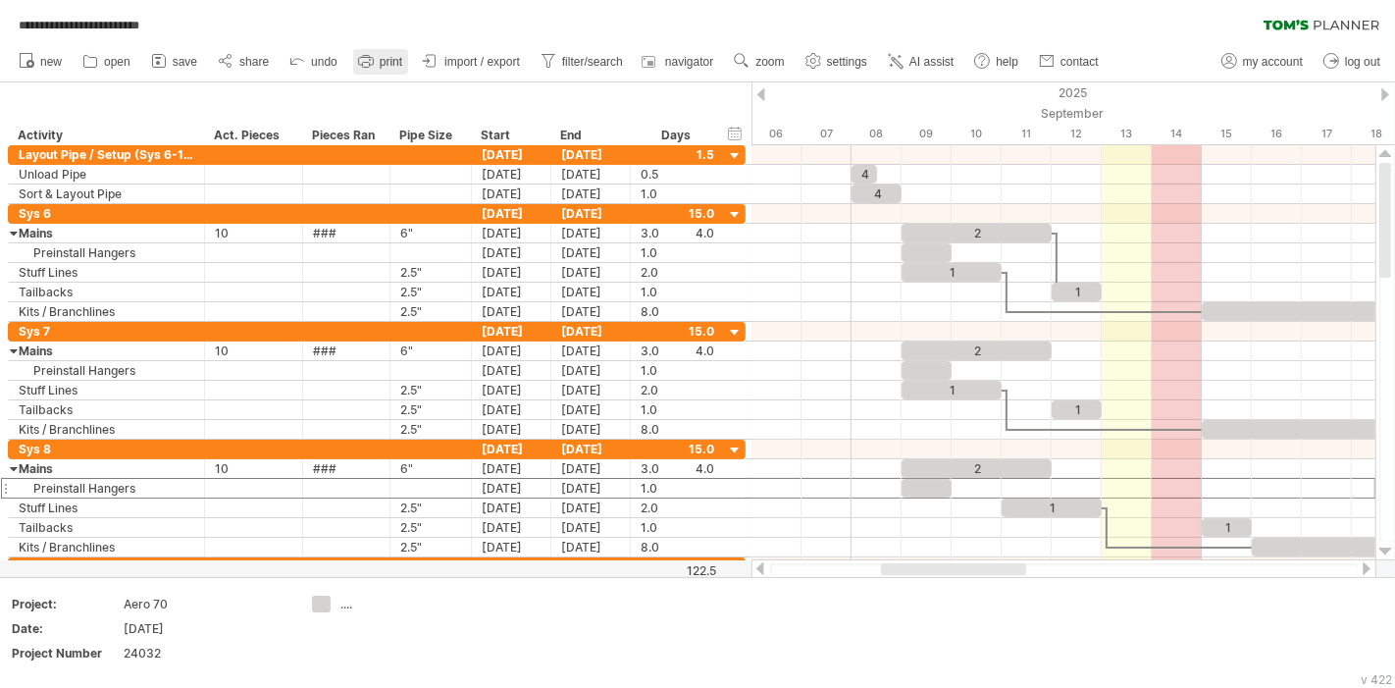
click at [361, 64] on icon at bounding box center [365, 62] width 15 height 8
select select "**"
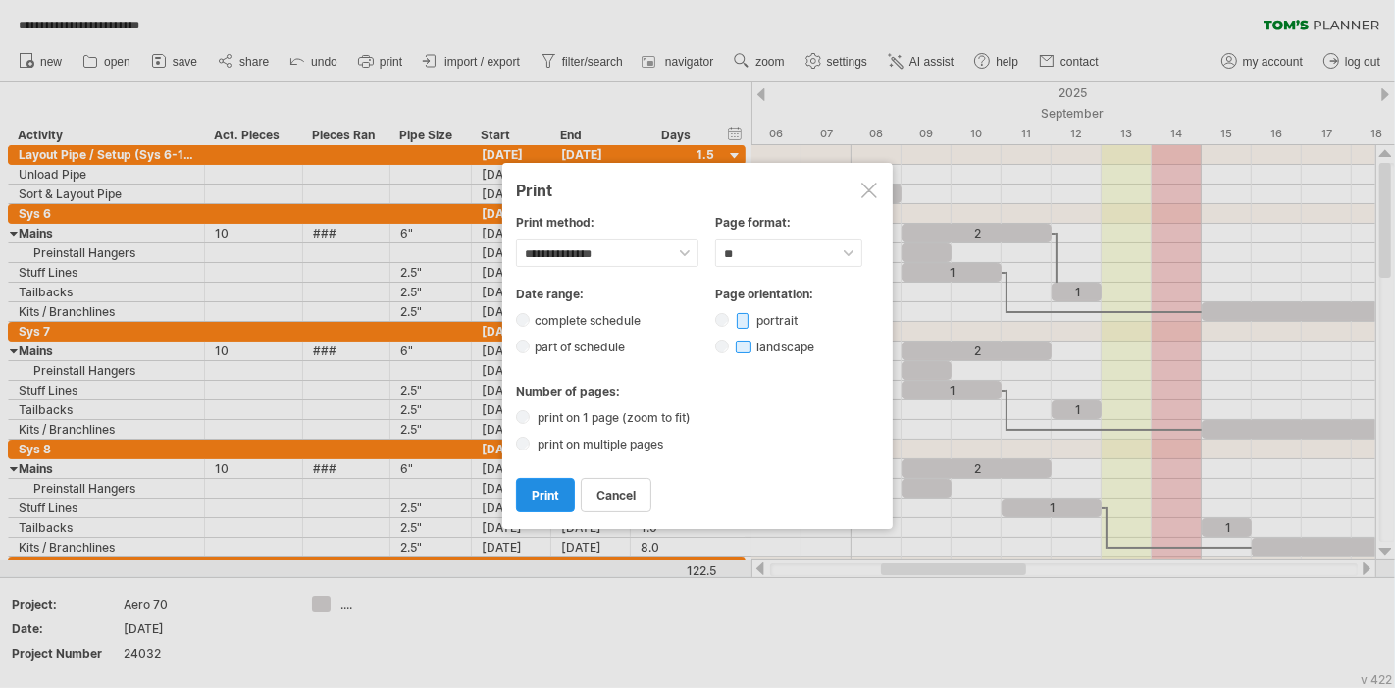
click at [560, 486] on link "print" at bounding box center [545, 495] width 59 height 34
